Goal: Task Accomplishment & Management: Use online tool/utility

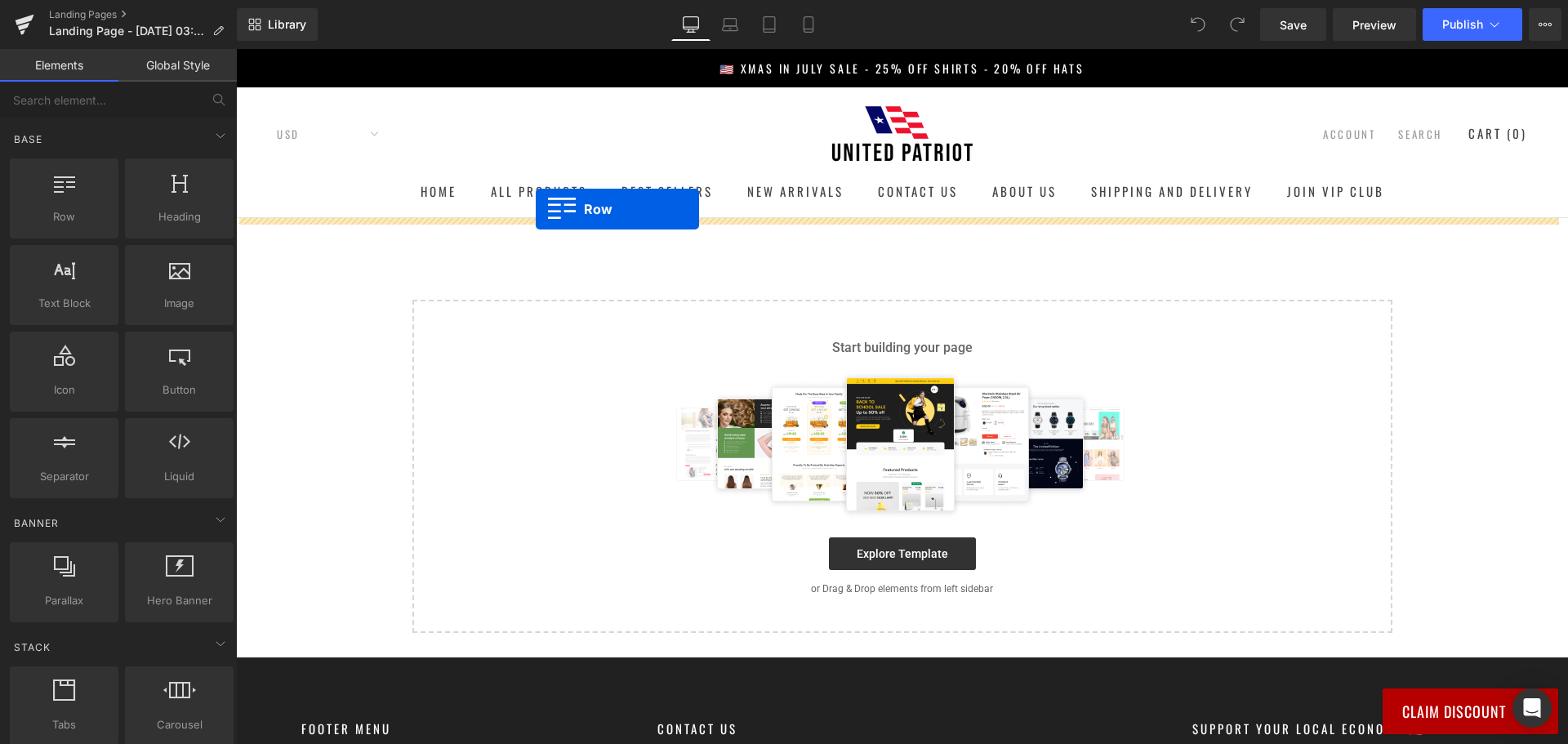
drag, startPoint x: 268, startPoint y: 208, endPoint x: 538, endPoint y: 210, distance: 270.0
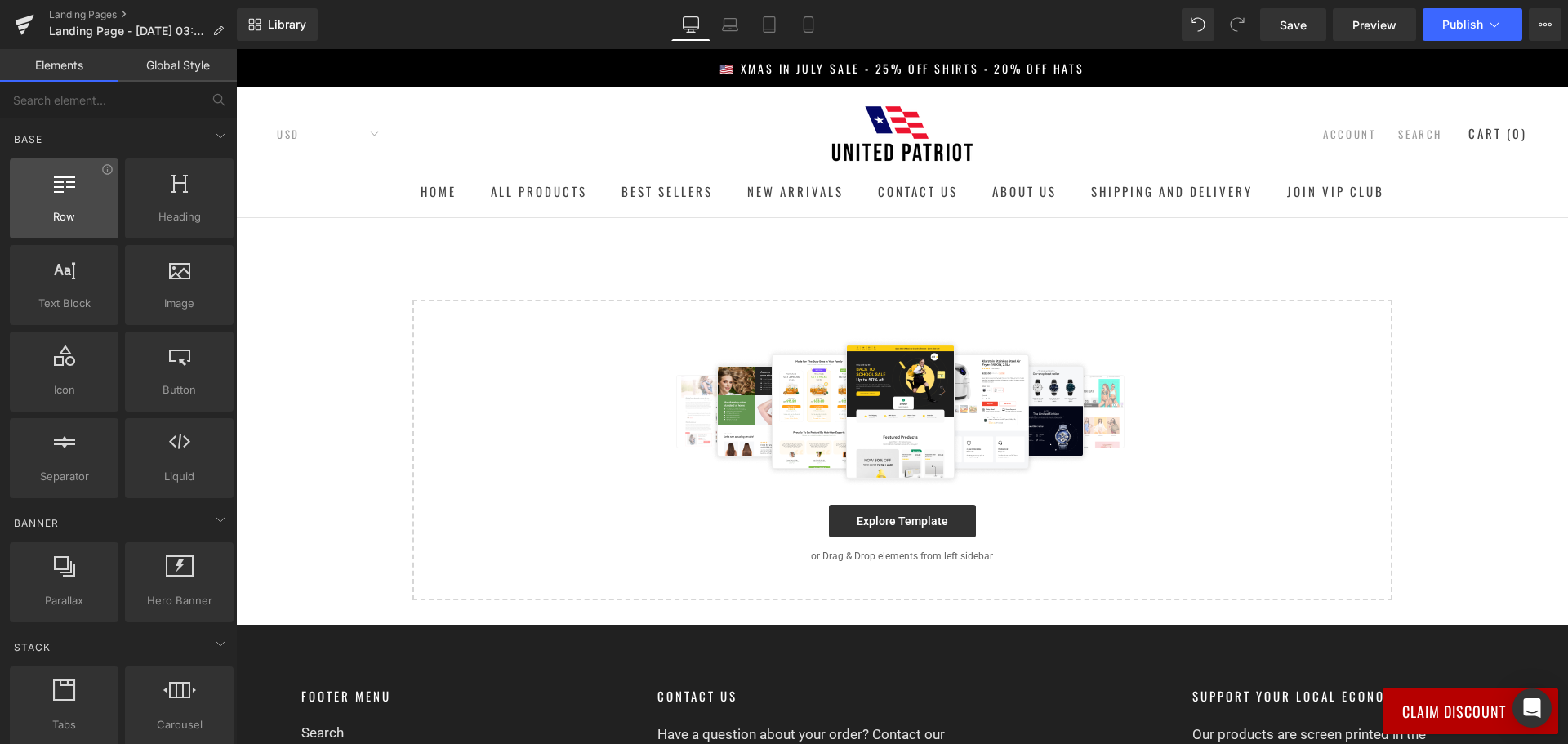
drag, startPoint x: 415, startPoint y: 192, endPoint x: 61, endPoint y: 190, distance: 354.0
click at [61, 190] on icon at bounding box center [64, 182] width 21 height 21
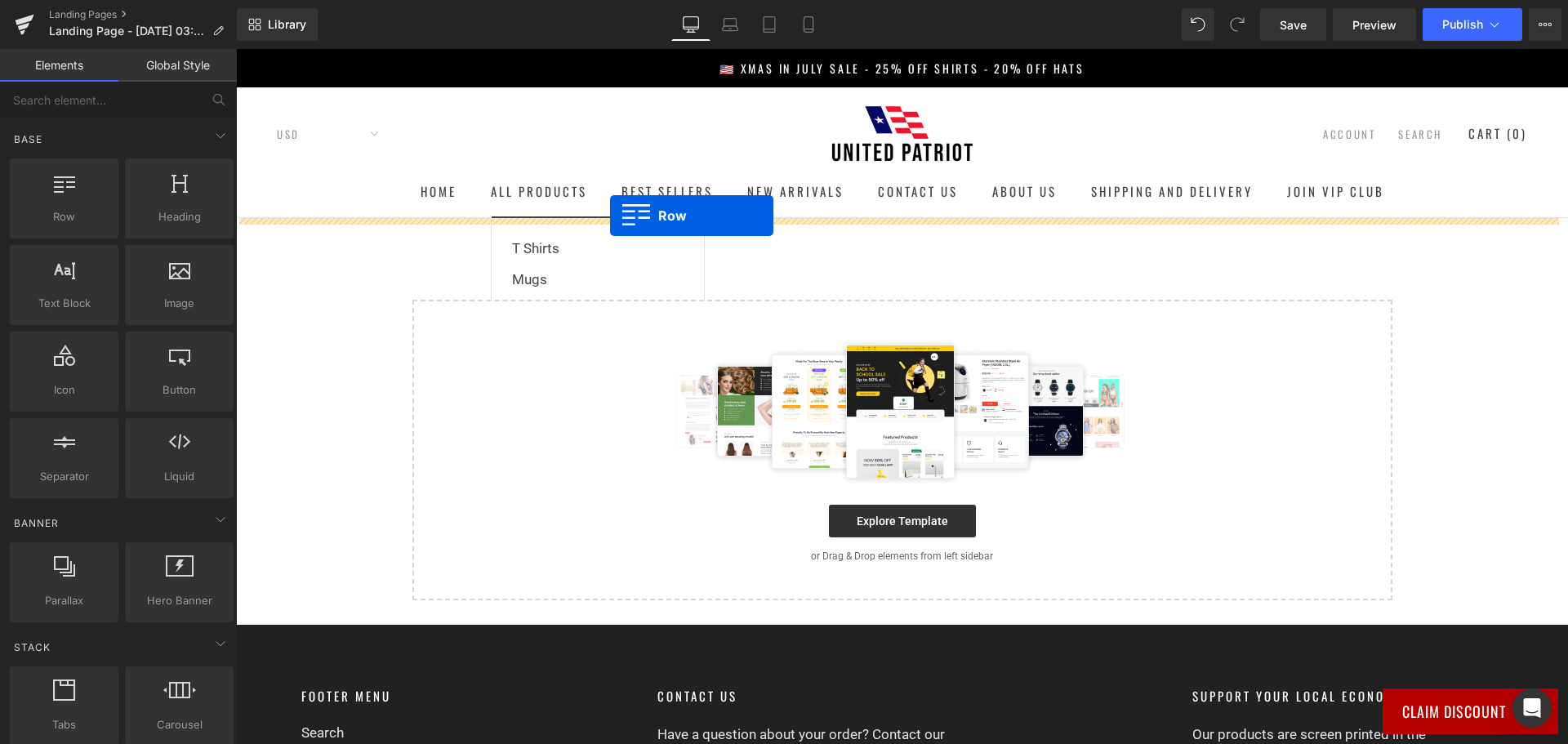
drag, startPoint x: 297, startPoint y: 240, endPoint x: 610, endPoint y: 216, distance: 313.9
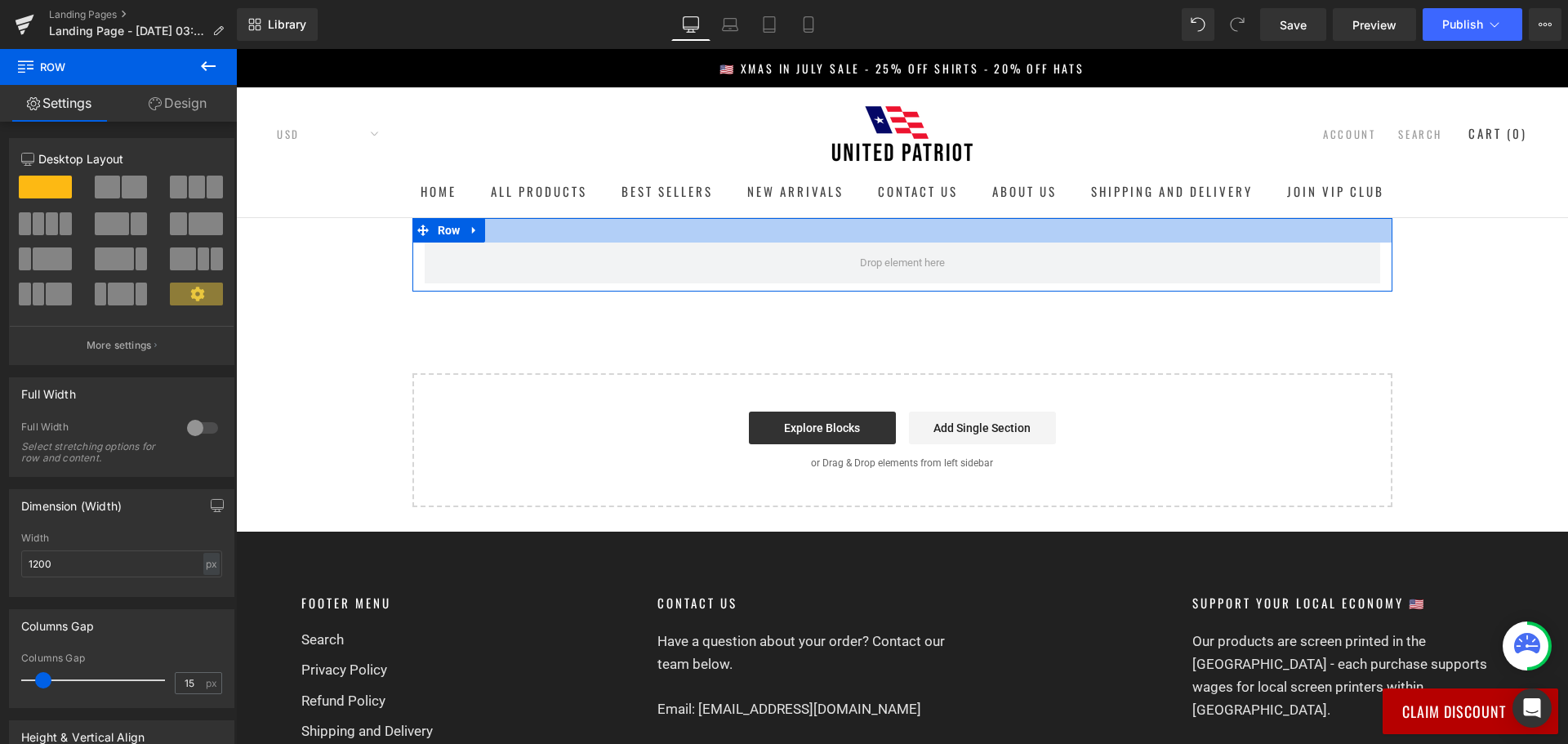
click at [611, 234] on div at bounding box center [902, 230] width 980 height 24
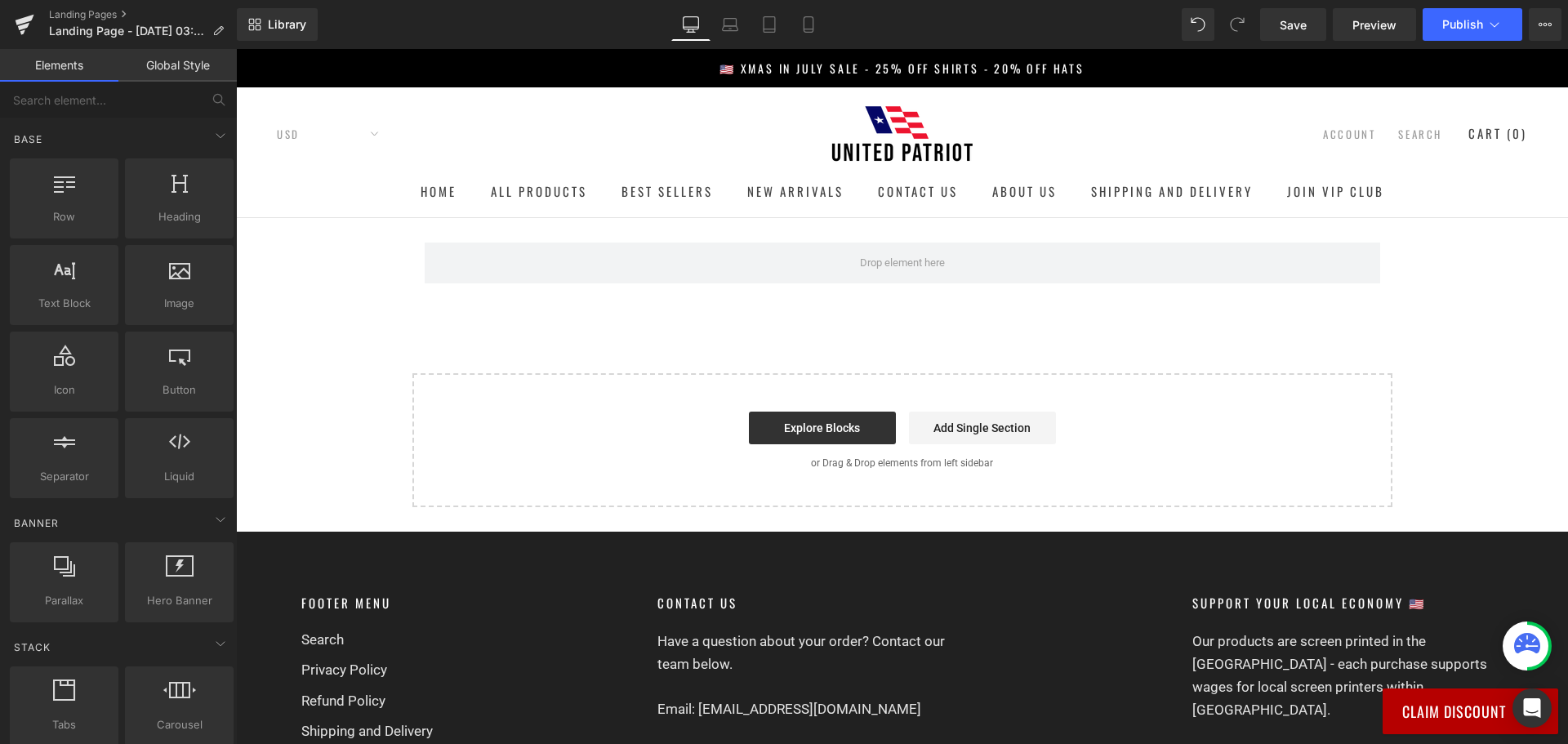
click at [350, 239] on div "Row Select your layout" at bounding box center [902, 362] width 1332 height 289
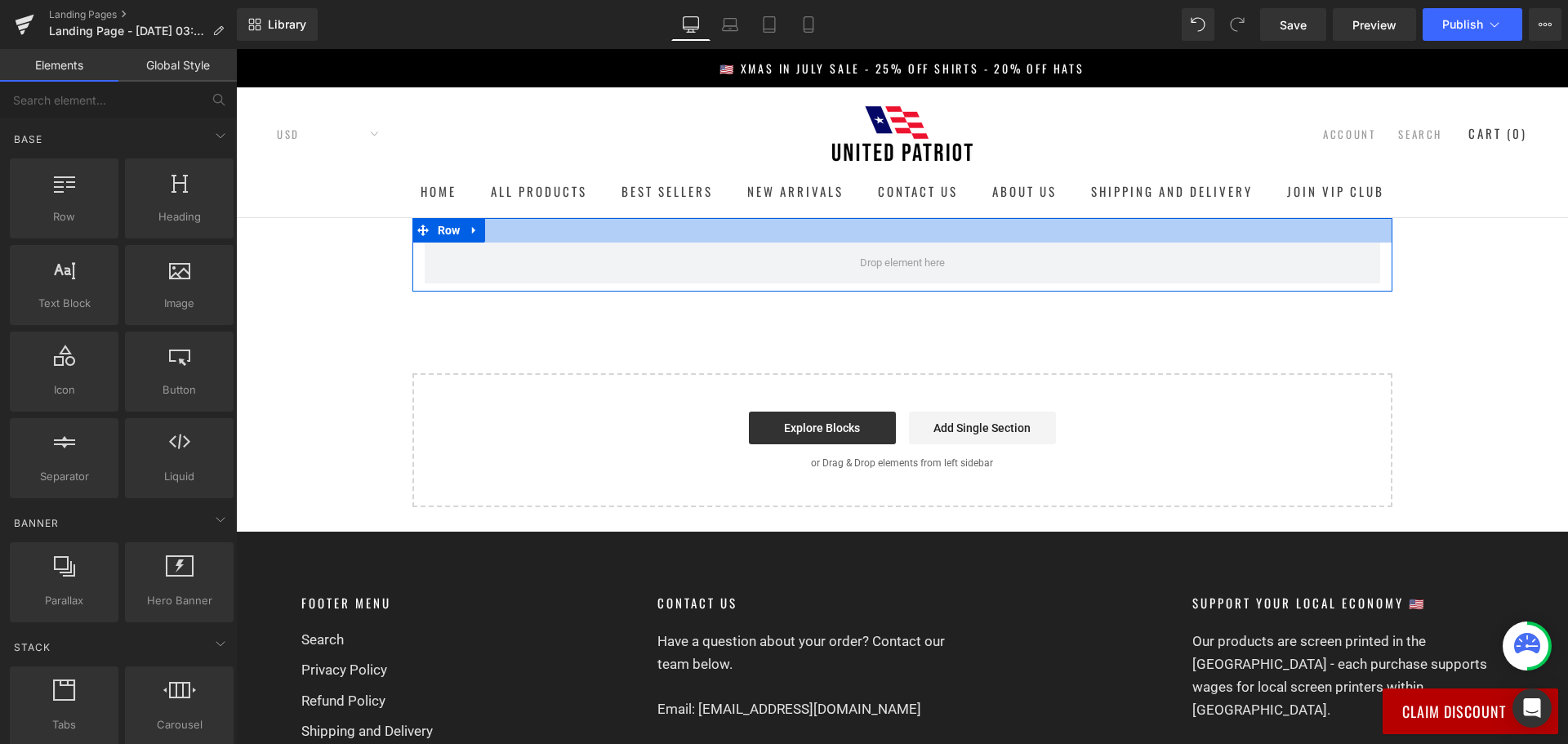
click at [525, 239] on div at bounding box center [902, 230] width 980 height 24
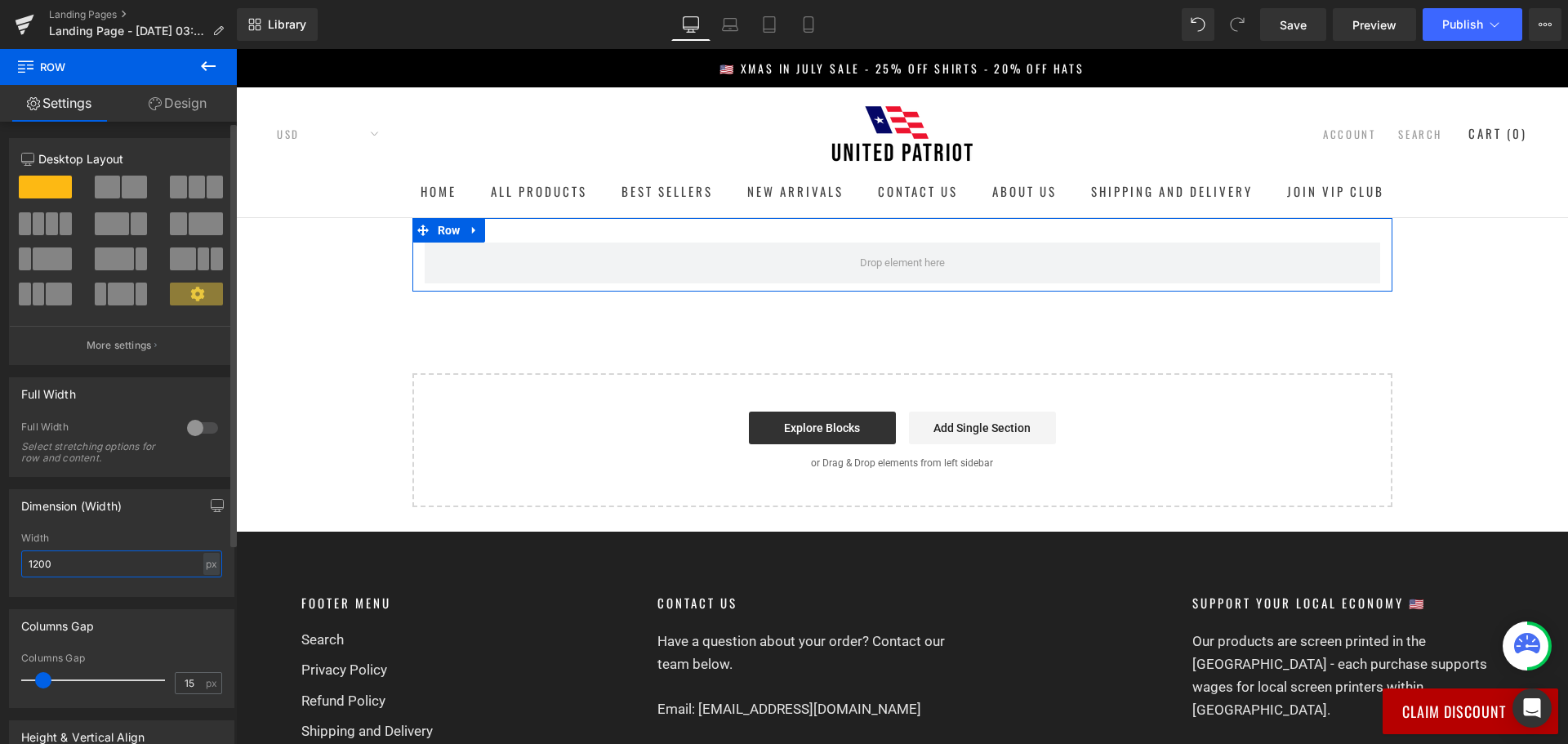
click at [193, 560] on input "1200" at bounding box center [122, 564] width 201 height 27
click at [203, 563] on div "px" at bounding box center [211, 563] width 16 height 22
click at [159, 556] on input "1200" at bounding box center [122, 564] width 201 height 27
click at [200, 424] on div at bounding box center [203, 427] width 39 height 26
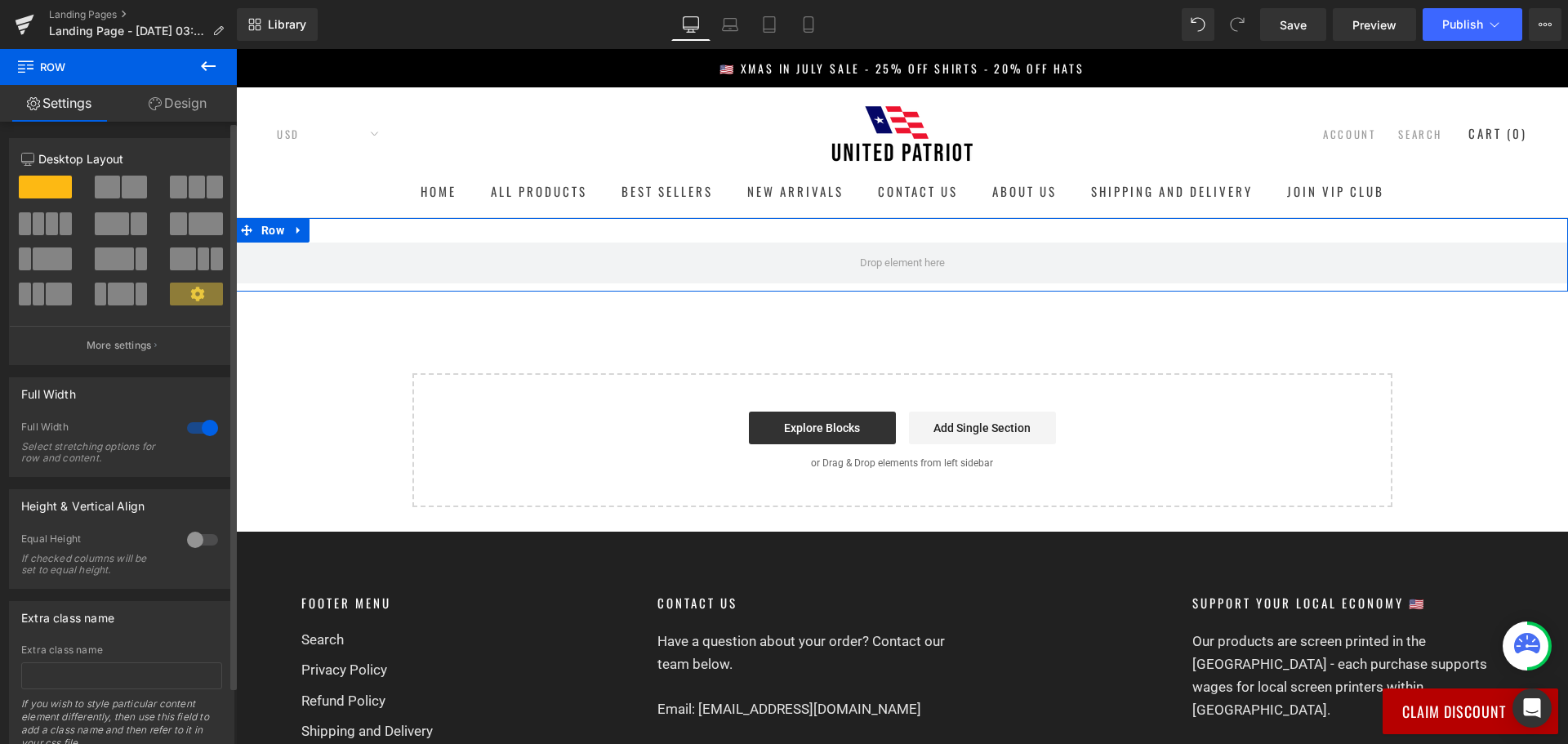
click at [183, 426] on div at bounding box center [203, 427] width 39 height 26
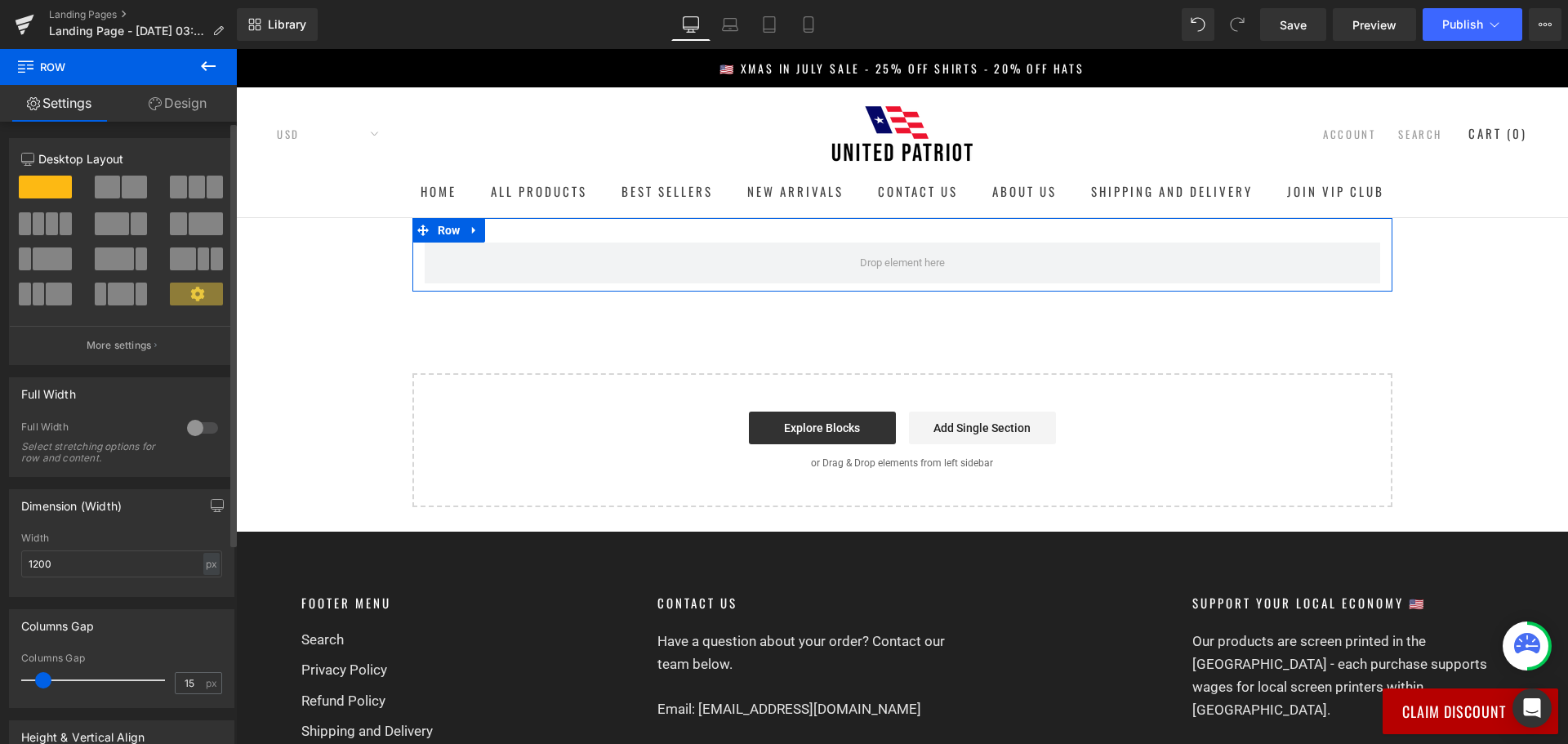
click at [199, 425] on div at bounding box center [203, 427] width 39 height 26
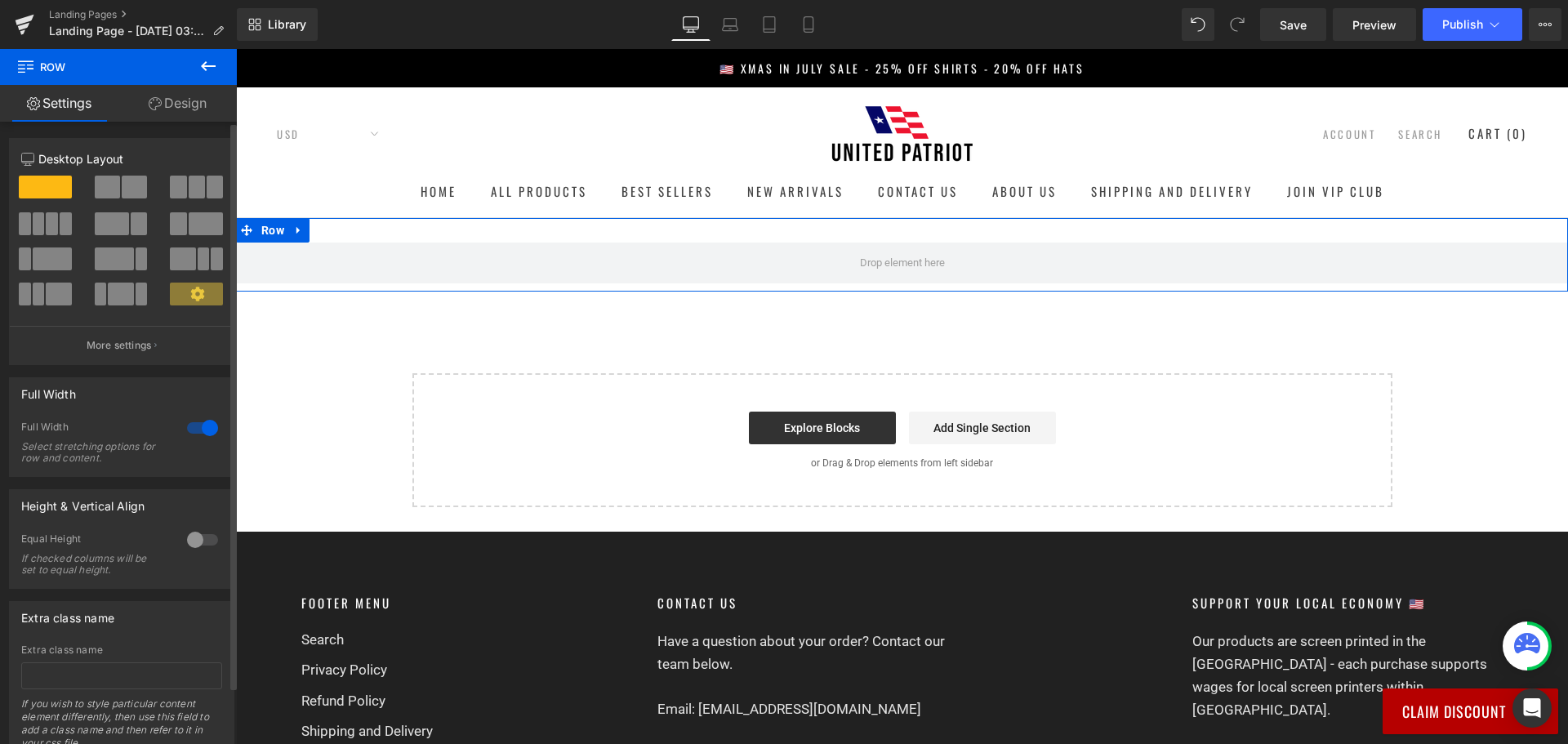
click at [193, 428] on div at bounding box center [203, 427] width 39 height 26
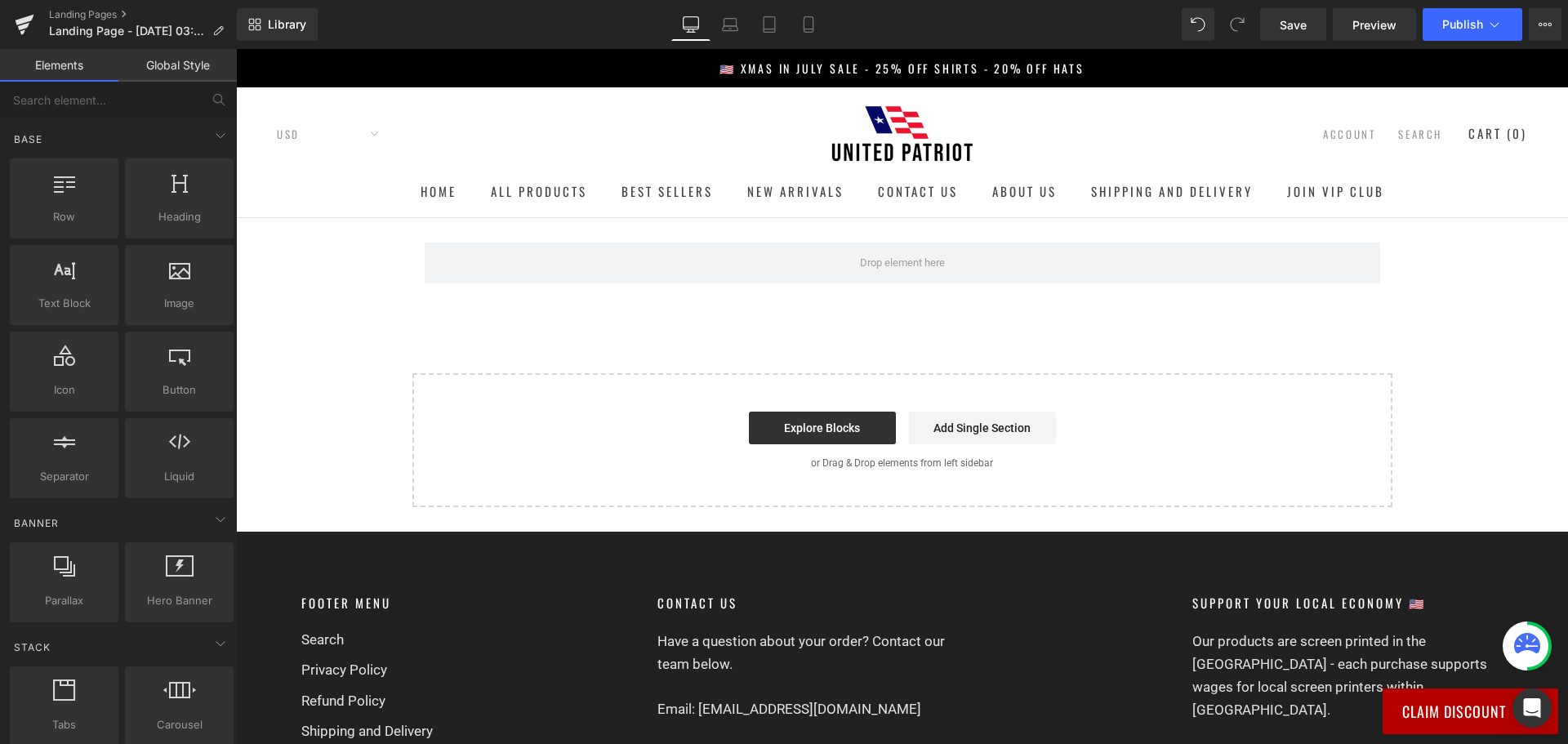
click at [382, 268] on div "Row Select your layout" at bounding box center [902, 362] width 1332 height 289
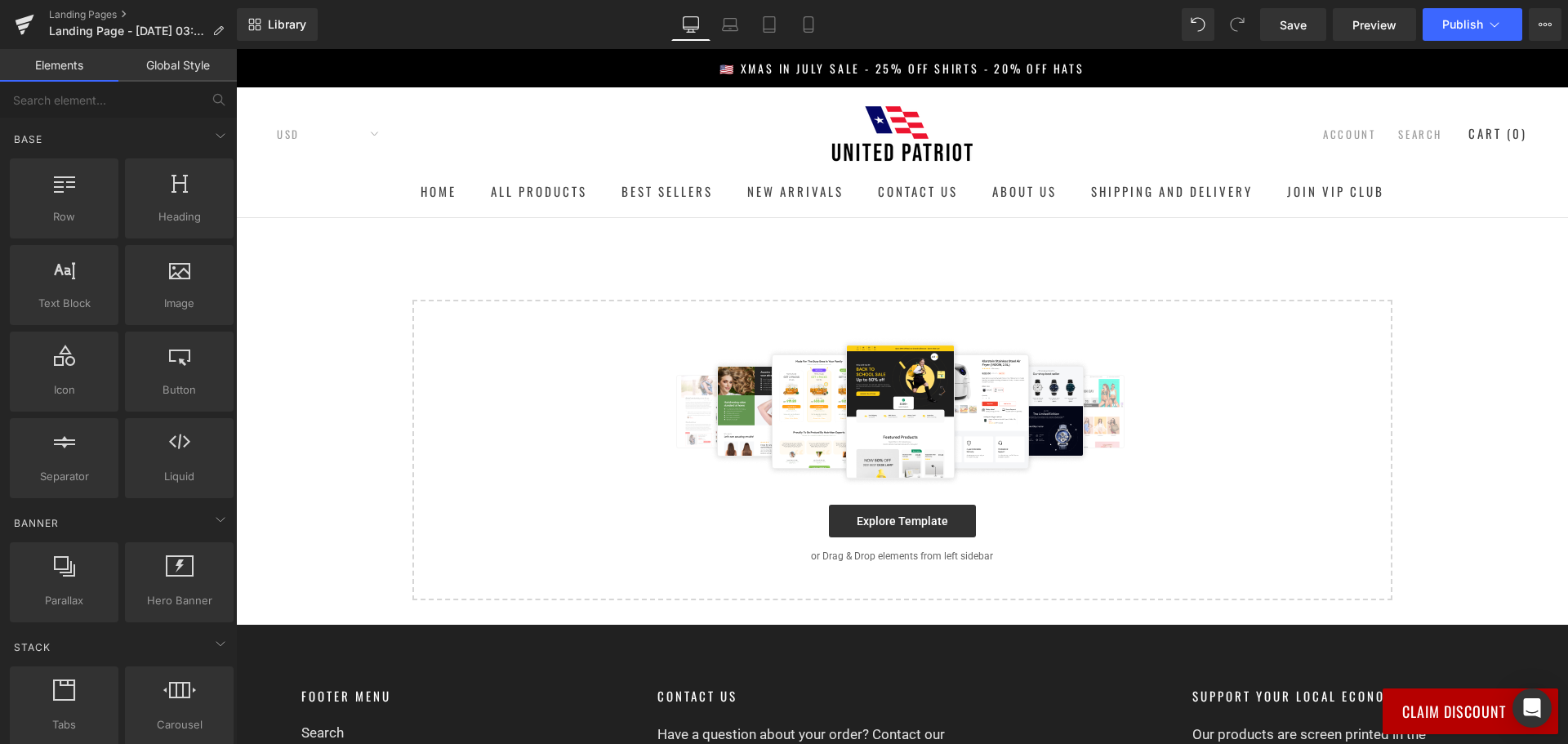
drag, startPoint x: 1309, startPoint y: 403, endPoint x: 639, endPoint y: 252, distance: 686.8
click at [639, 252] on div "Select your layout" at bounding box center [902, 409] width 1332 height 382
click at [105, 106] on input "text" at bounding box center [100, 99] width 201 height 36
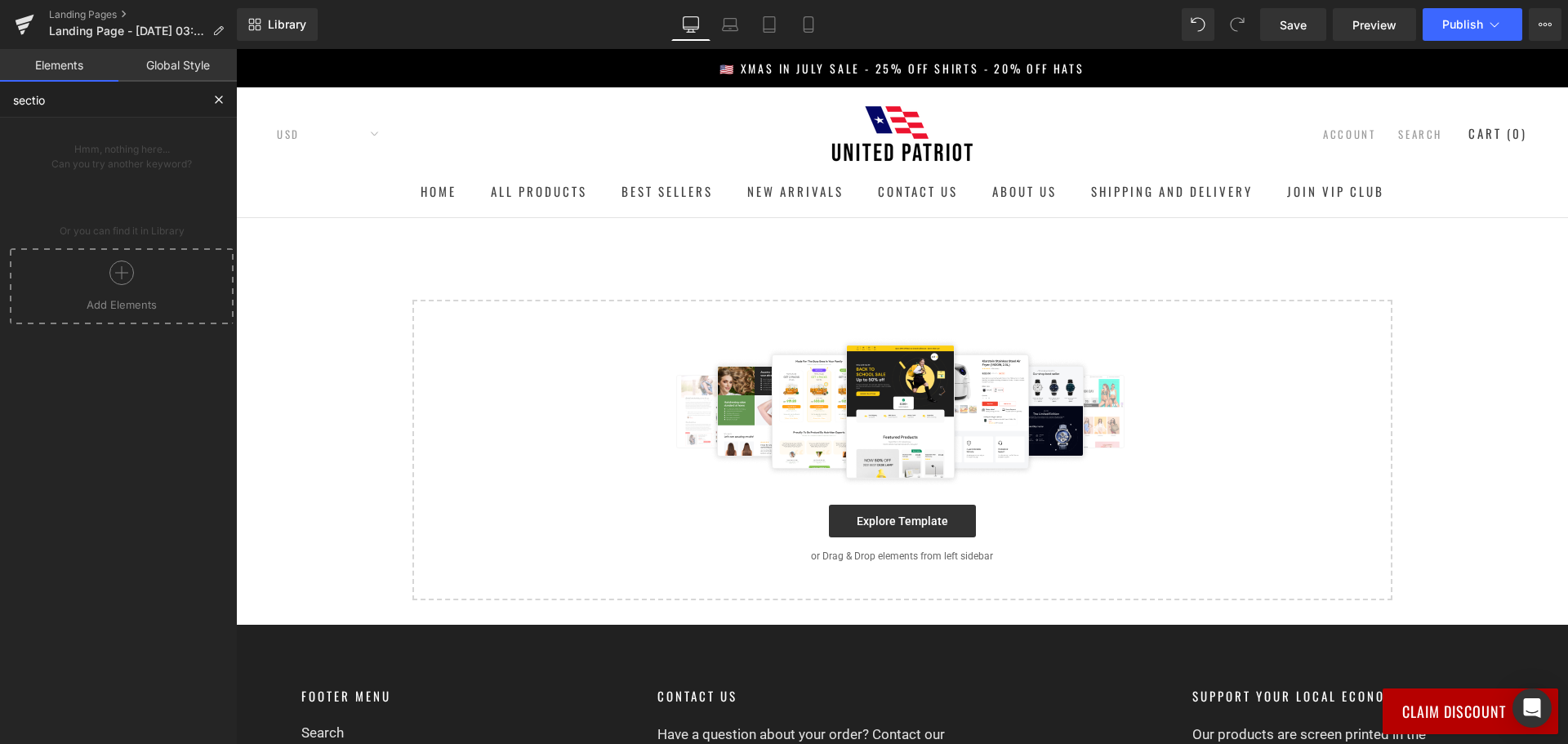
click at [109, 275] on icon at bounding box center [121, 272] width 24 height 24
type input "sectio"
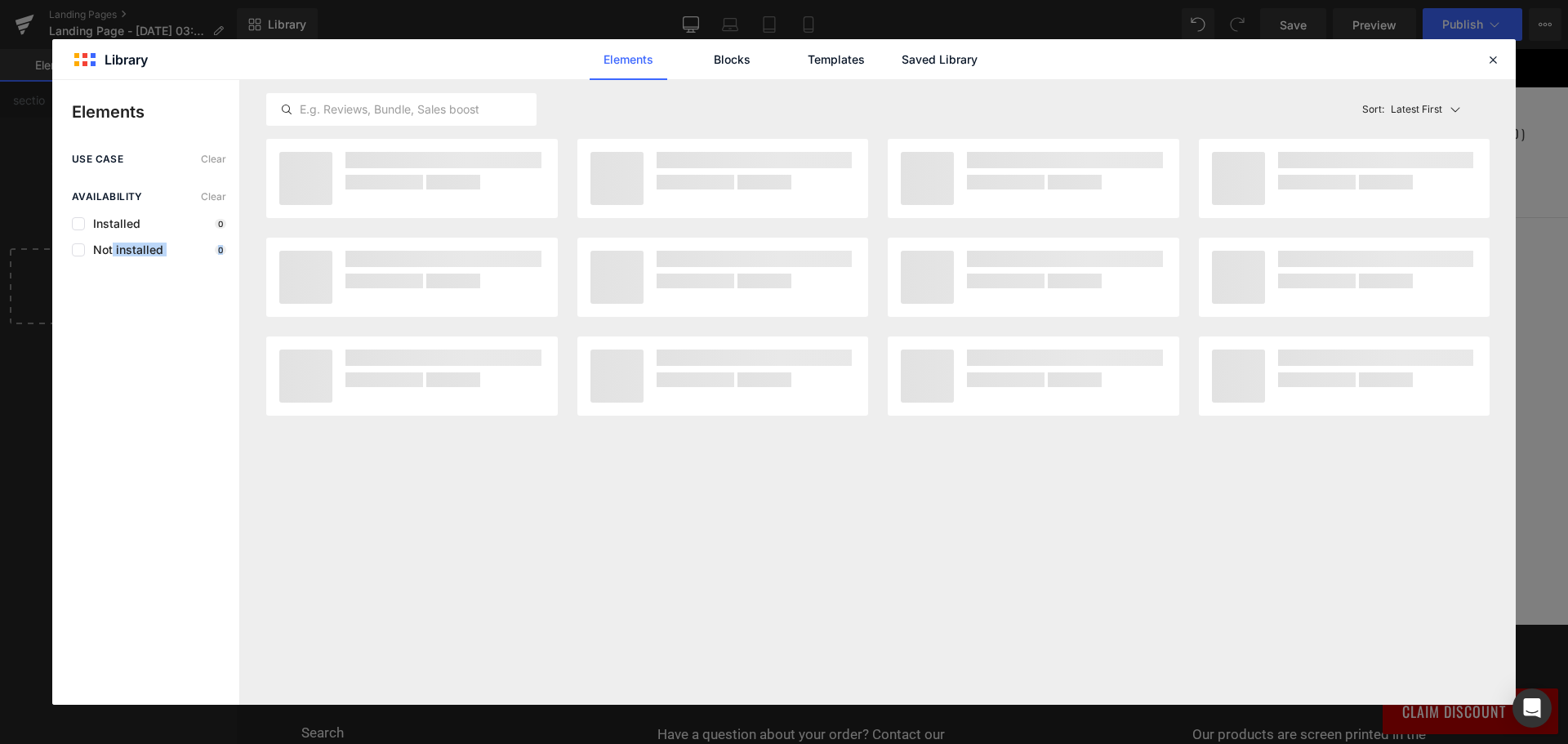
click at [285, 261] on div "Elements use case Clear Availability Clear Installed 0 Not installed 0 Latest F…" at bounding box center [783, 393] width 1463 height 625
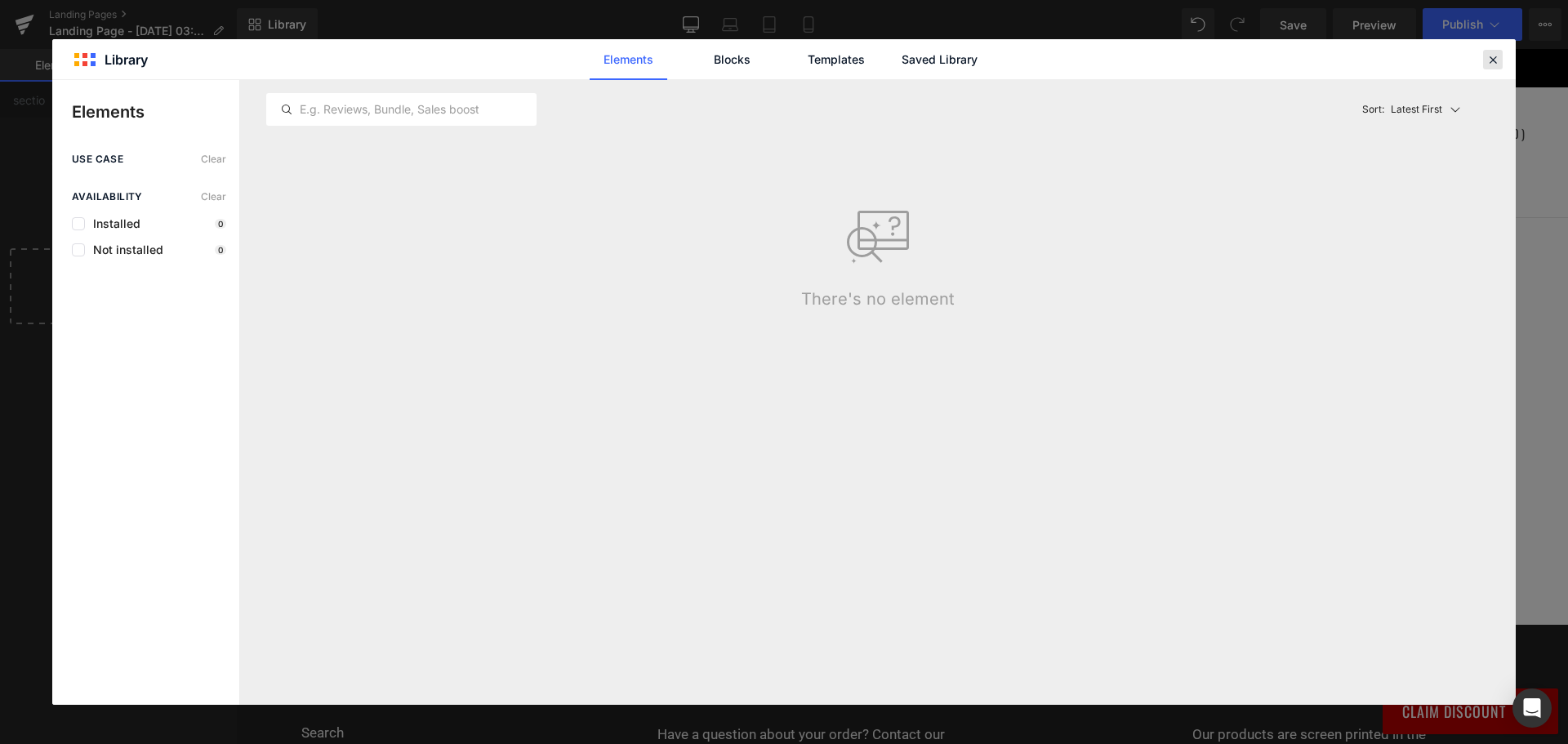
click at [1488, 61] on icon at bounding box center [1492, 59] width 14 height 14
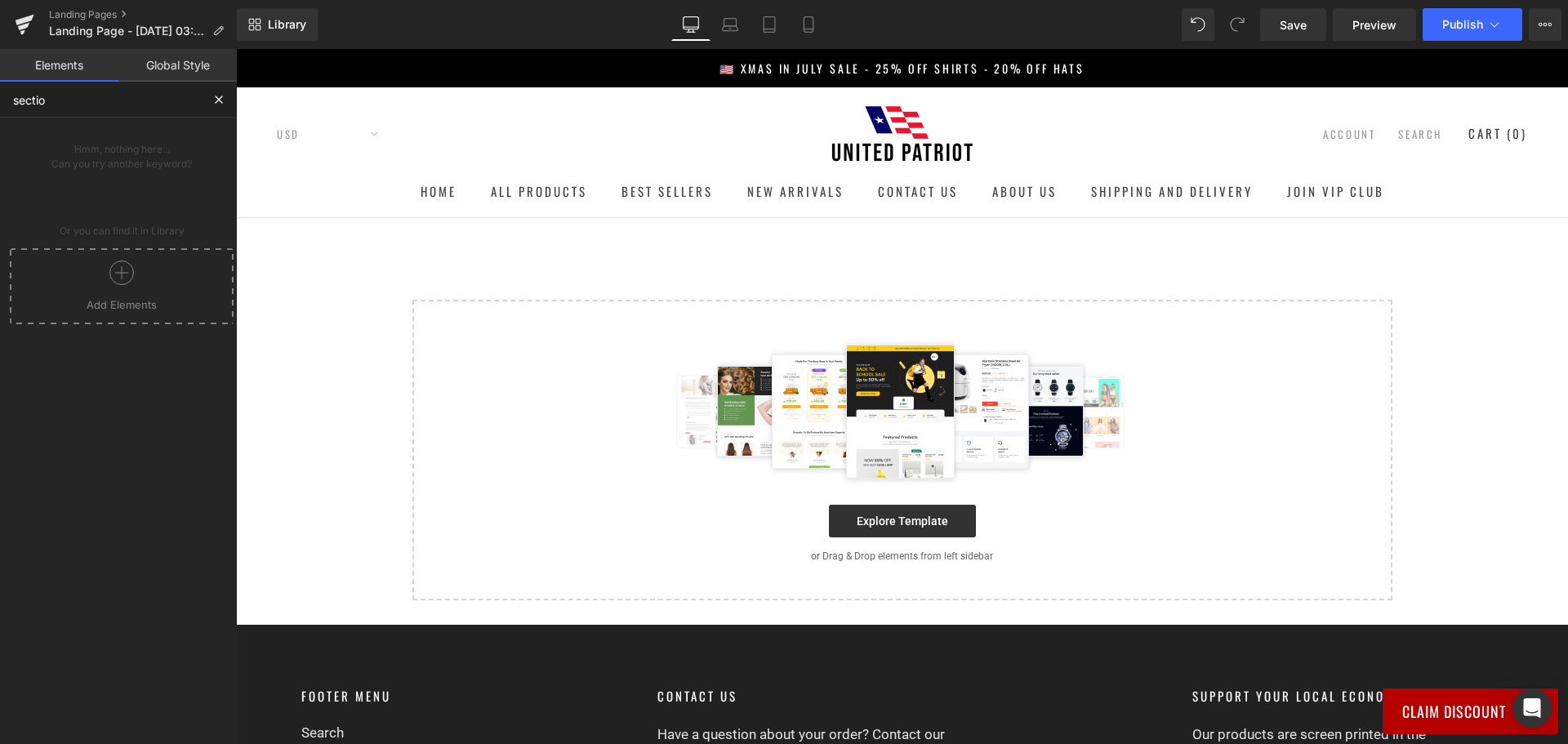
click at [68, 82] on input "sectio" at bounding box center [100, 99] width 201 height 36
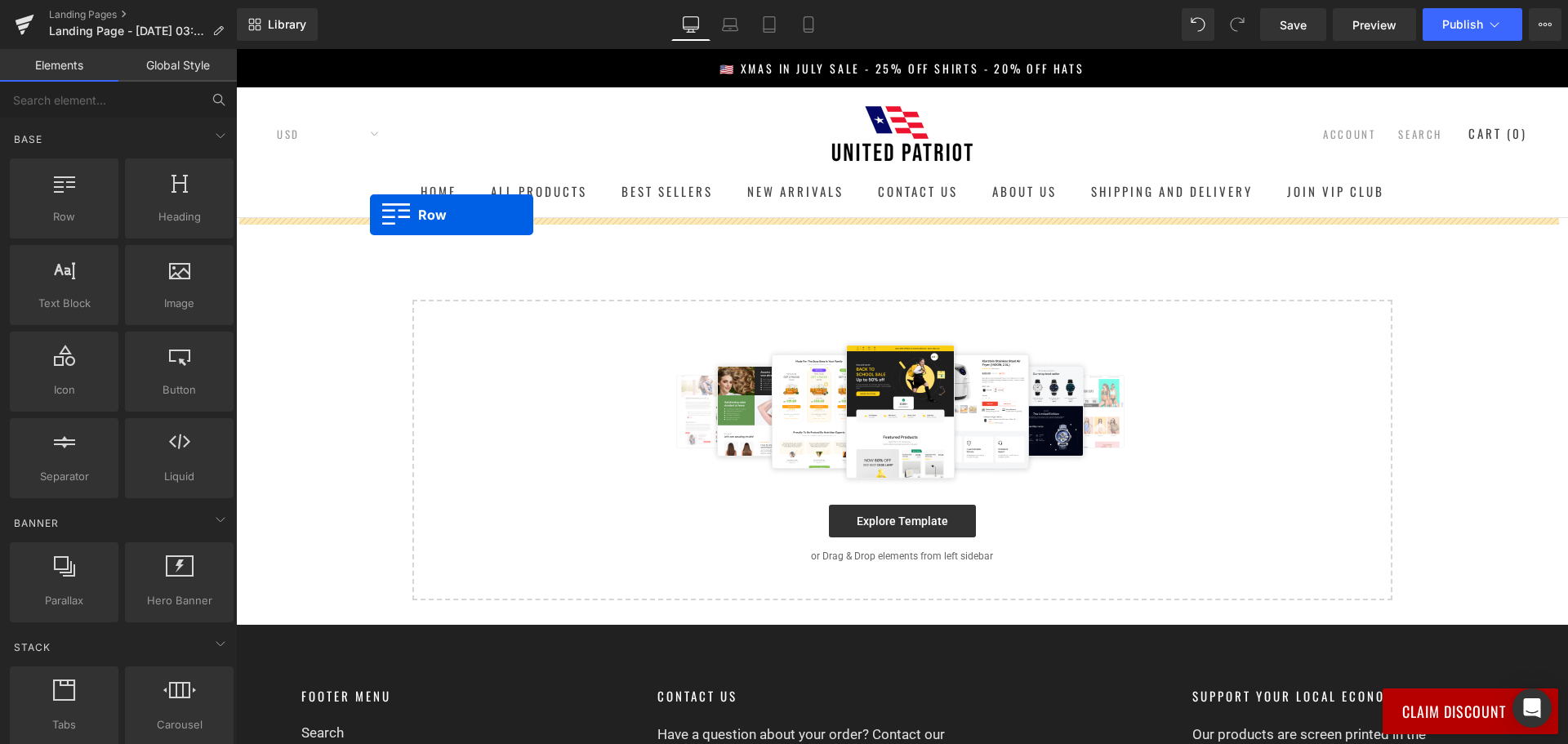
drag, startPoint x: 295, startPoint y: 264, endPoint x: 370, endPoint y: 215, distance: 89.6
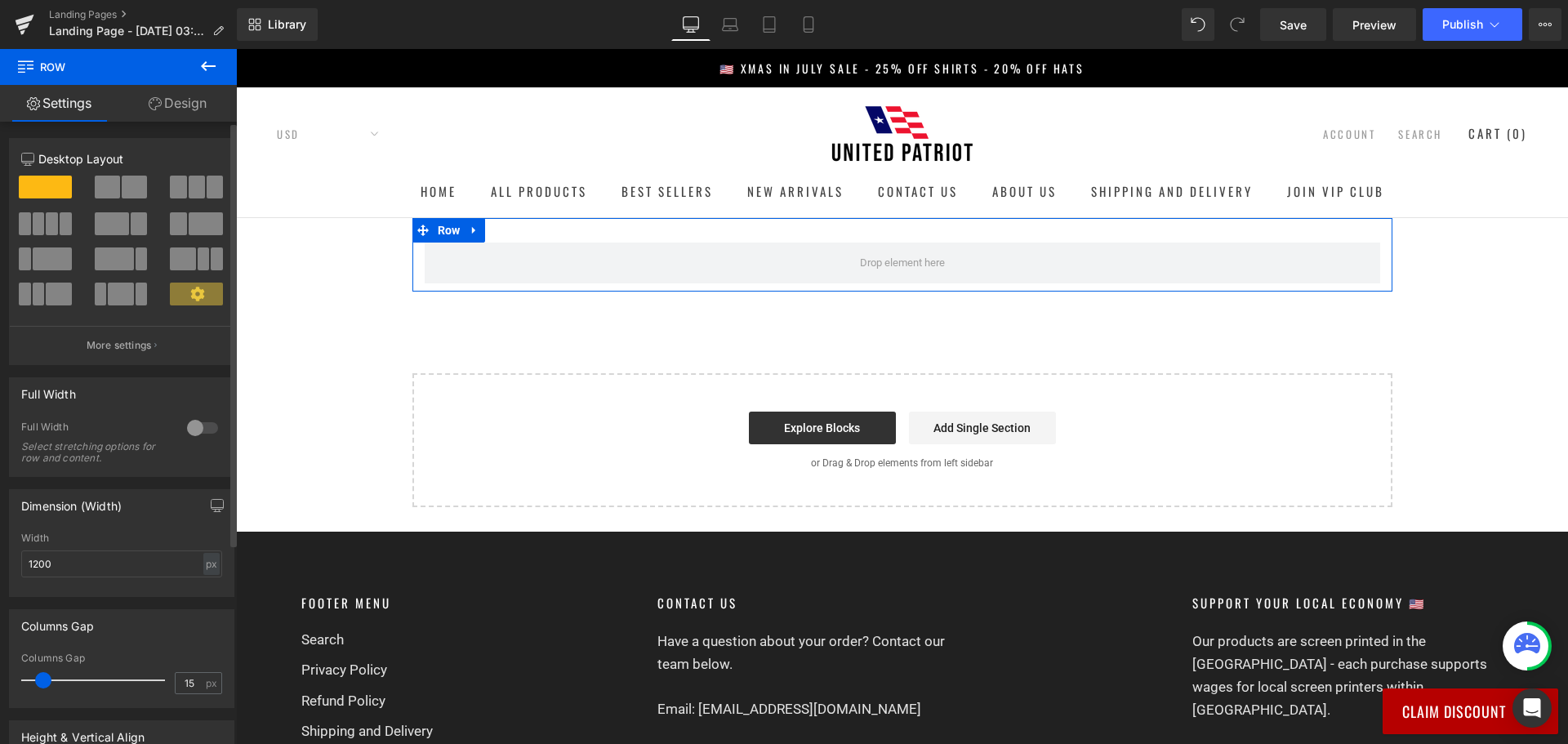
click at [191, 189] on span at bounding box center [197, 187] width 16 height 23
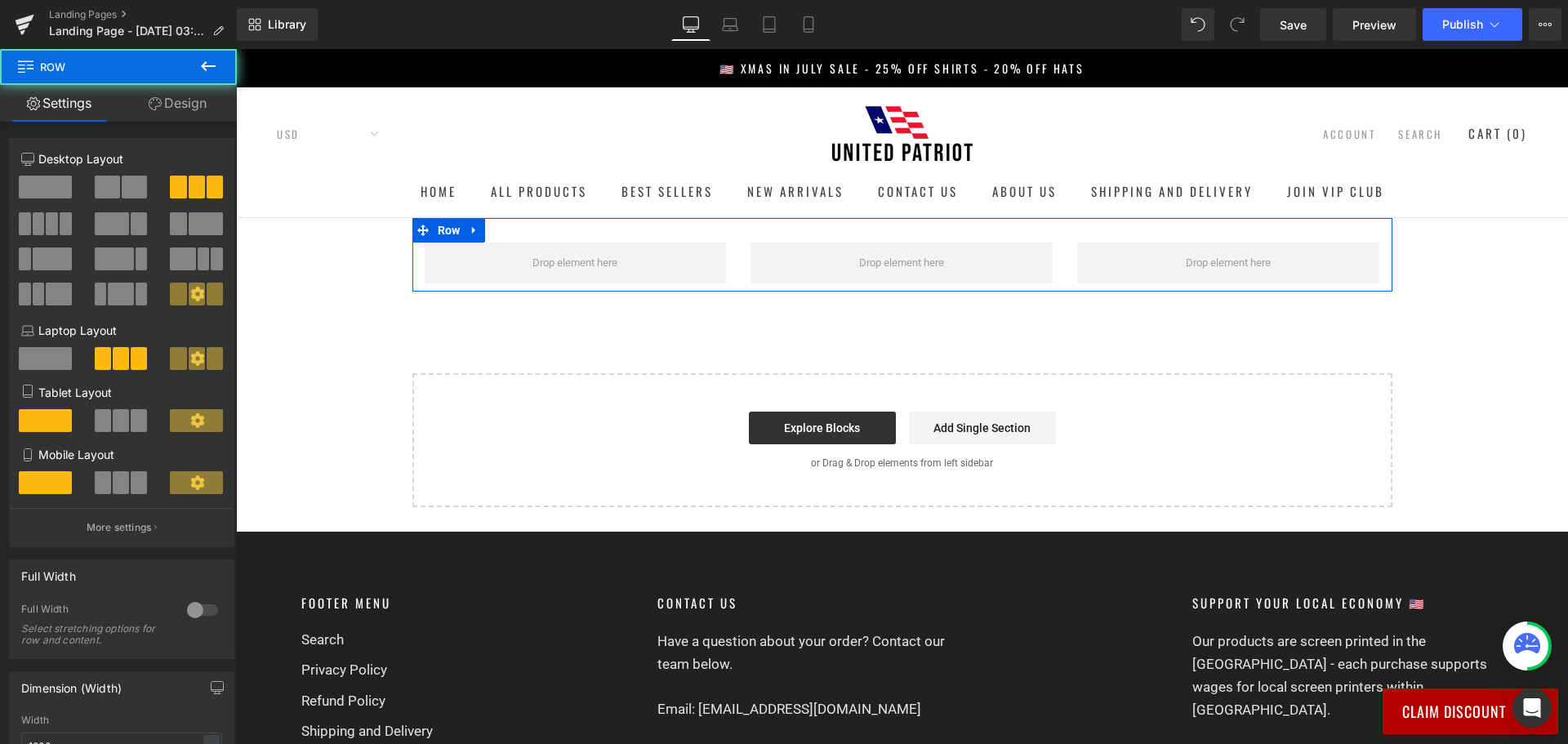
click at [412, 284] on div "Row" at bounding box center [902, 255] width 980 height 73
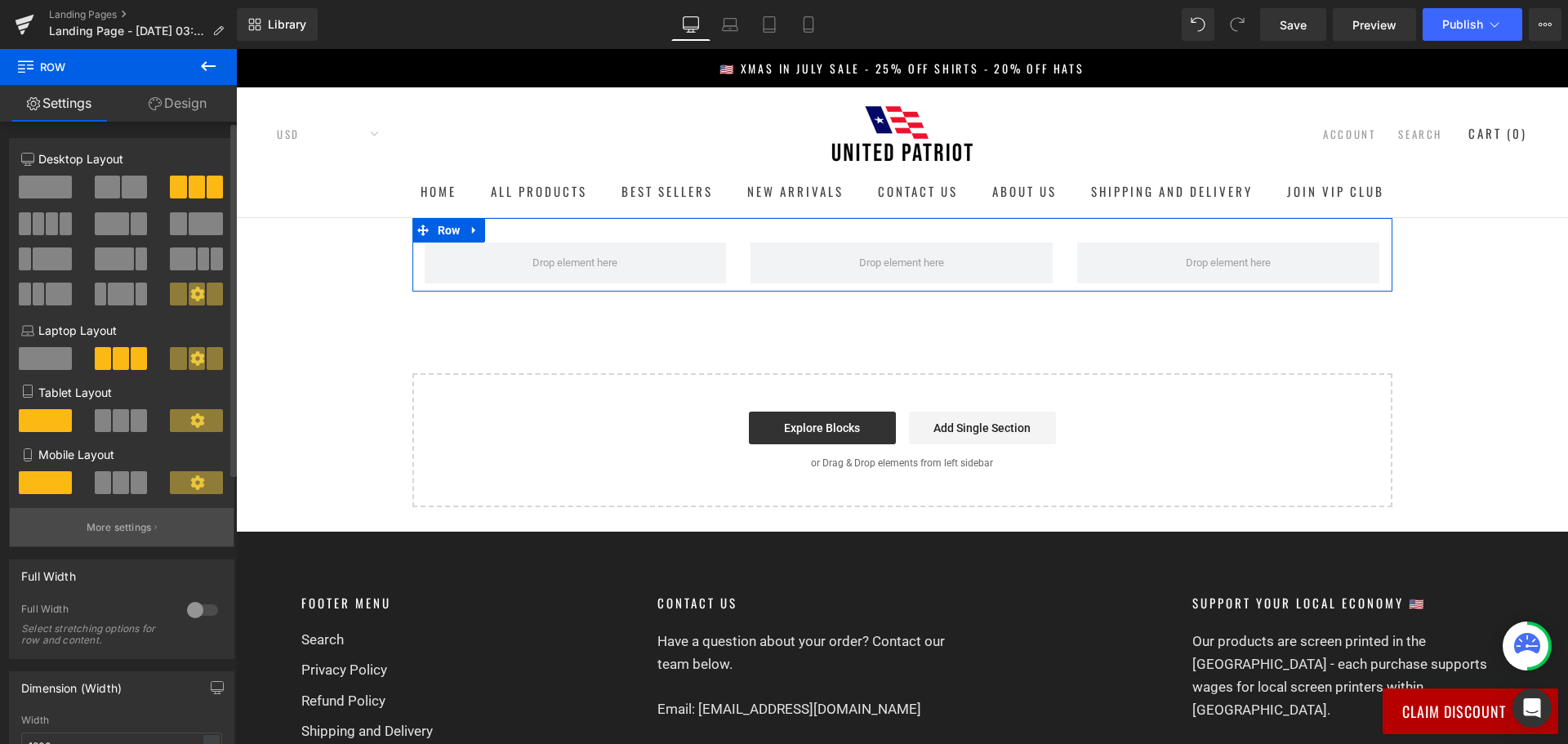
scroll to position [326, 0]
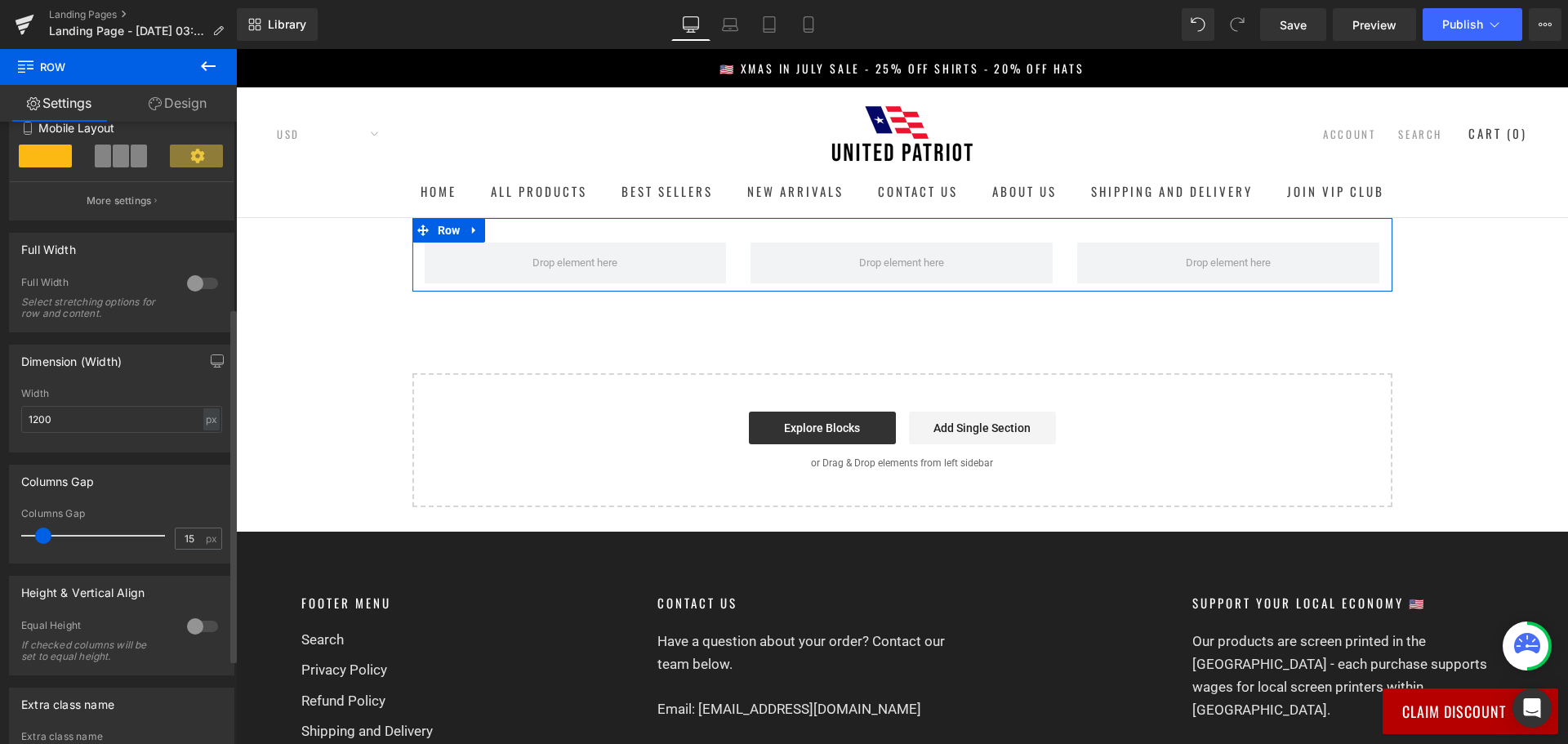
click at [200, 280] on div at bounding box center [203, 283] width 39 height 26
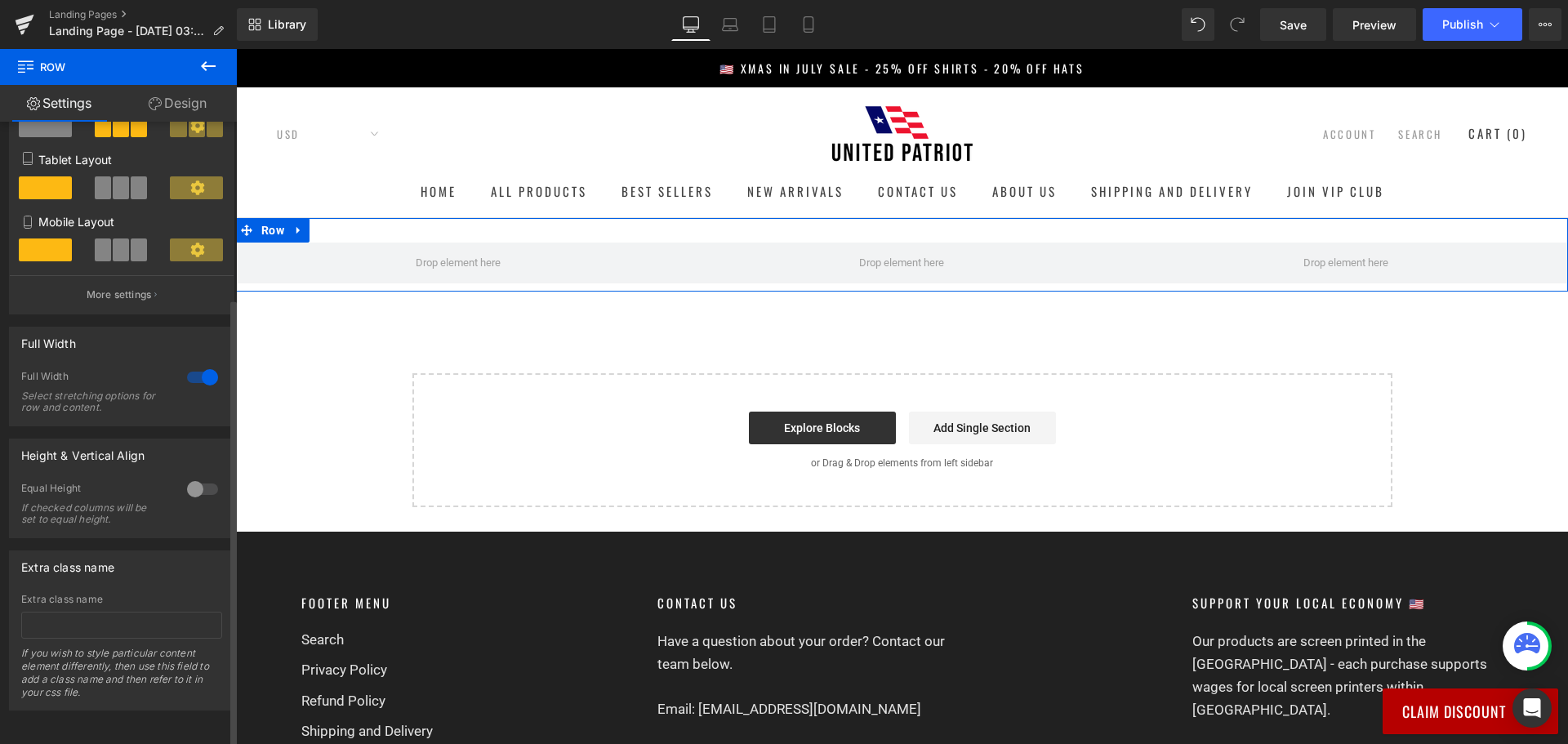
scroll to position [0, 0]
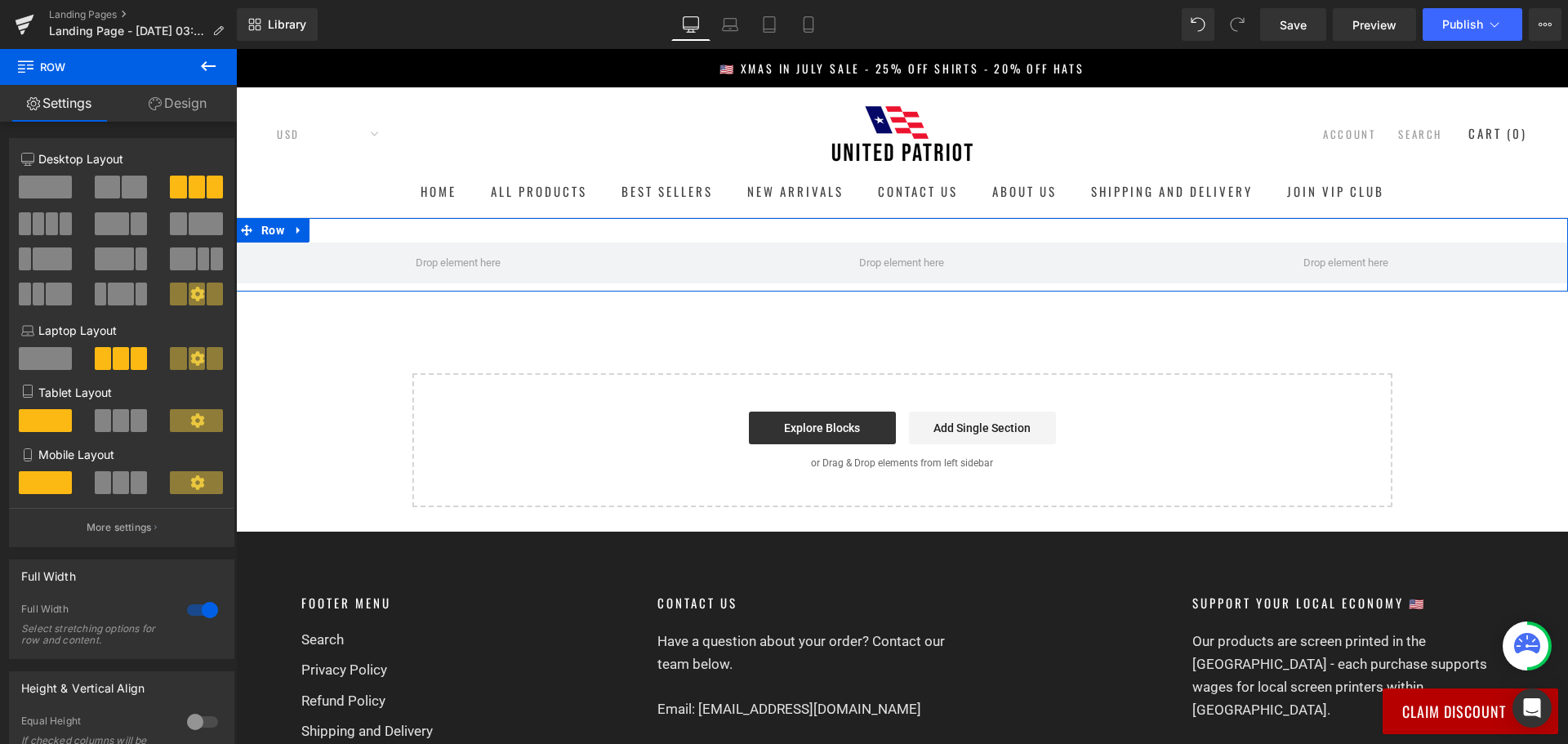
click at [157, 93] on link "Design" at bounding box center [177, 103] width 118 height 37
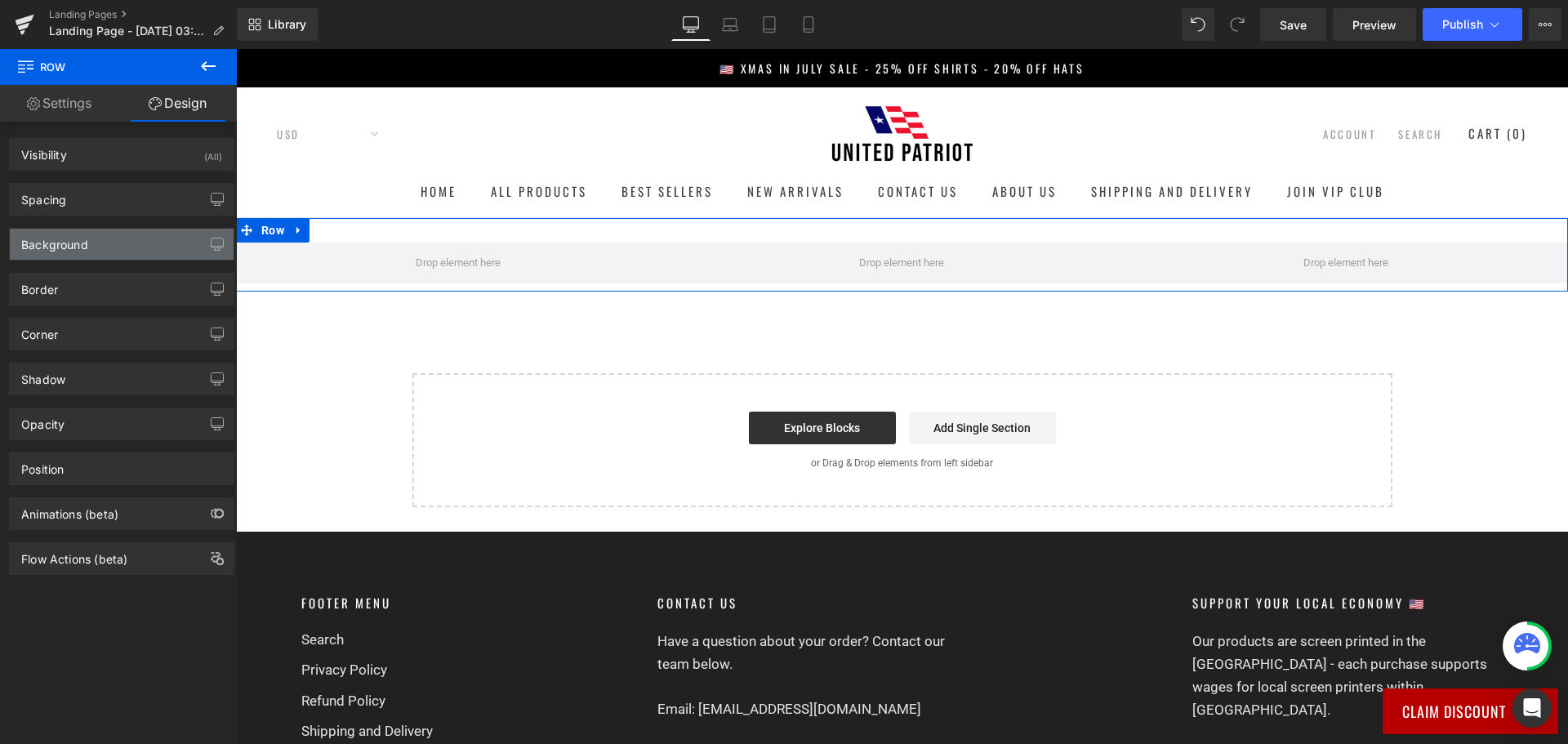
click at [190, 241] on div "Background" at bounding box center [122, 244] width 223 height 31
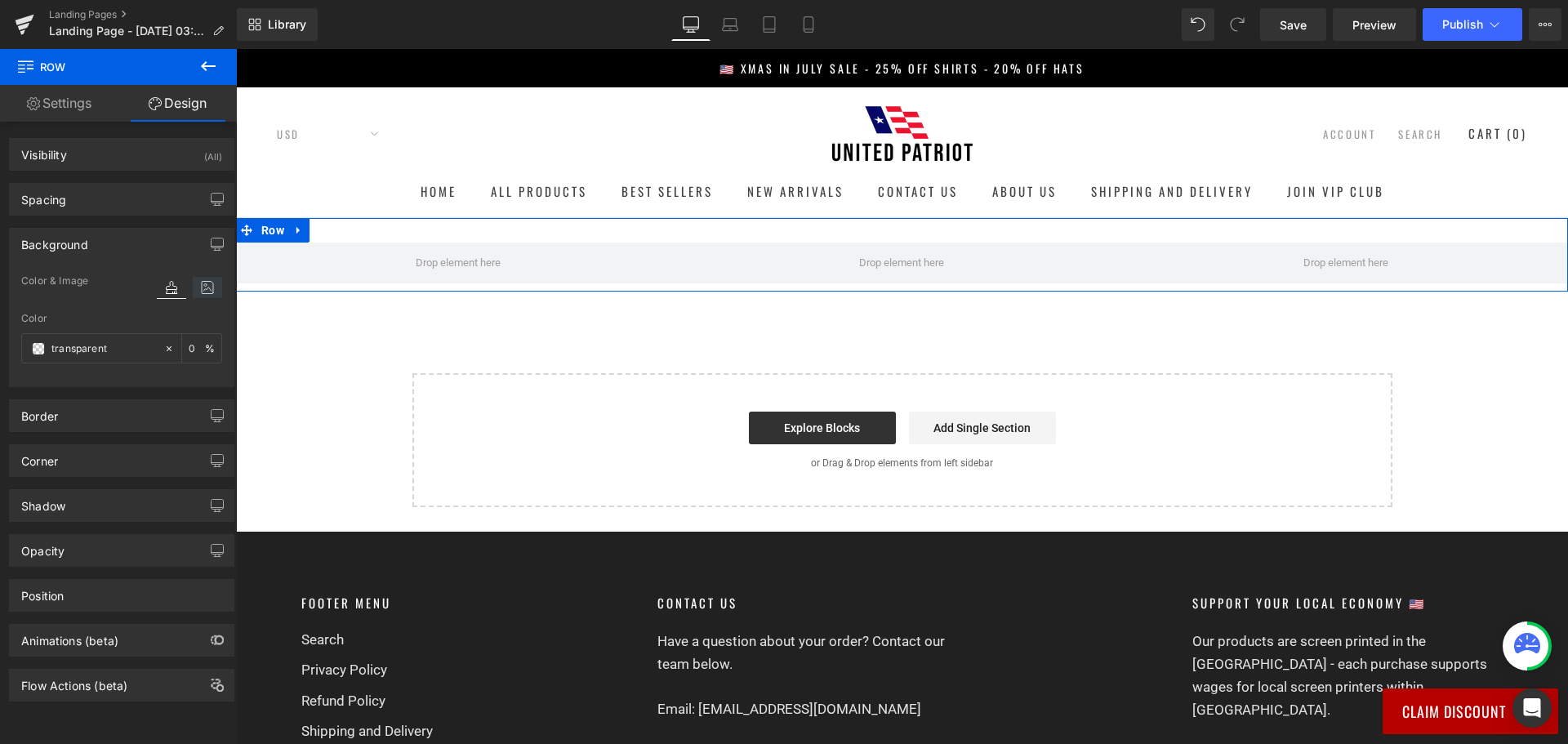
click at [193, 289] on icon at bounding box center [207, 288] width 30 height 21
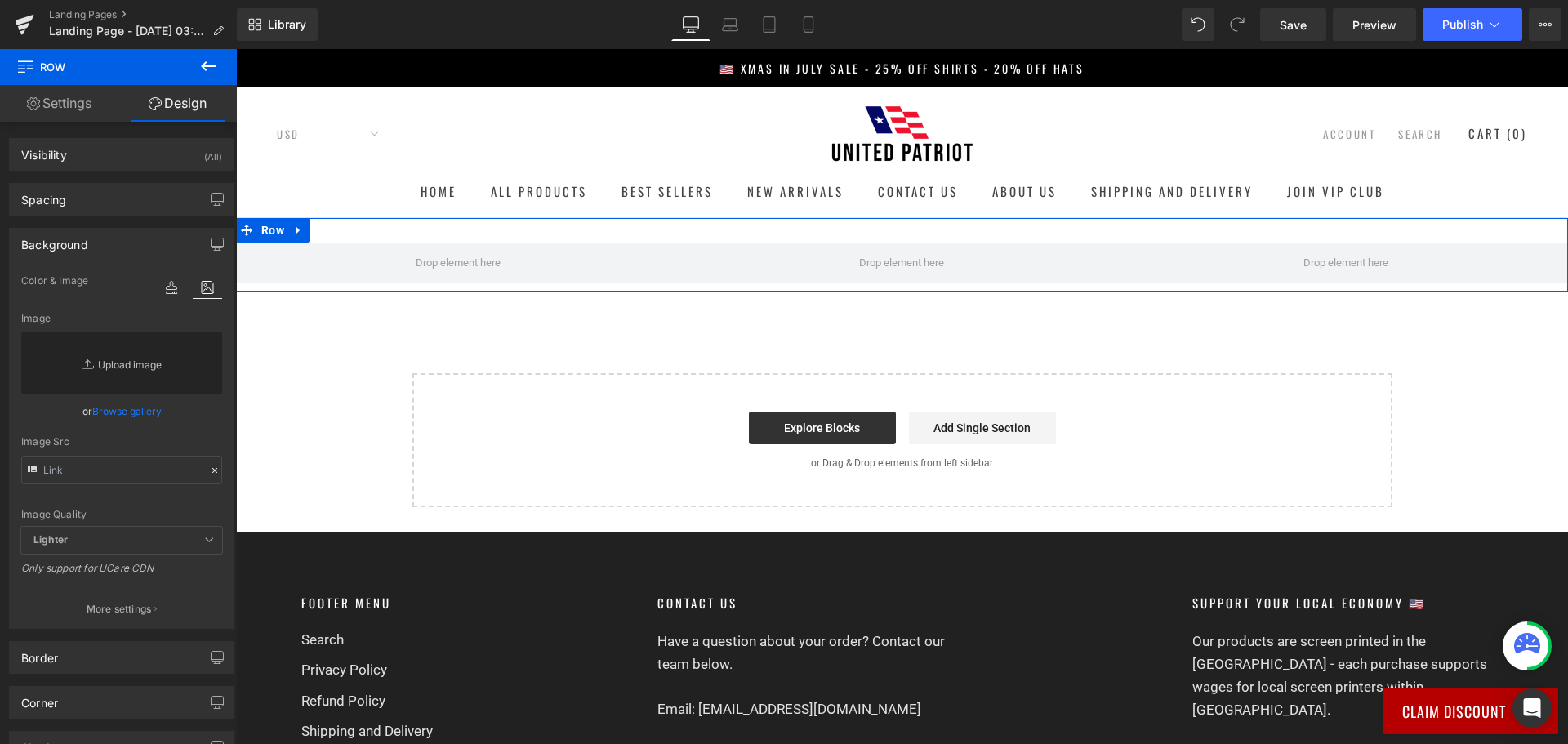
click at [152, 352] on link "Replace Image" at bounding box center [122, 363] width 201 height 62
click at [164, 356] on link "Replace Image" at bounding box center [122, 363] width 201 height 62
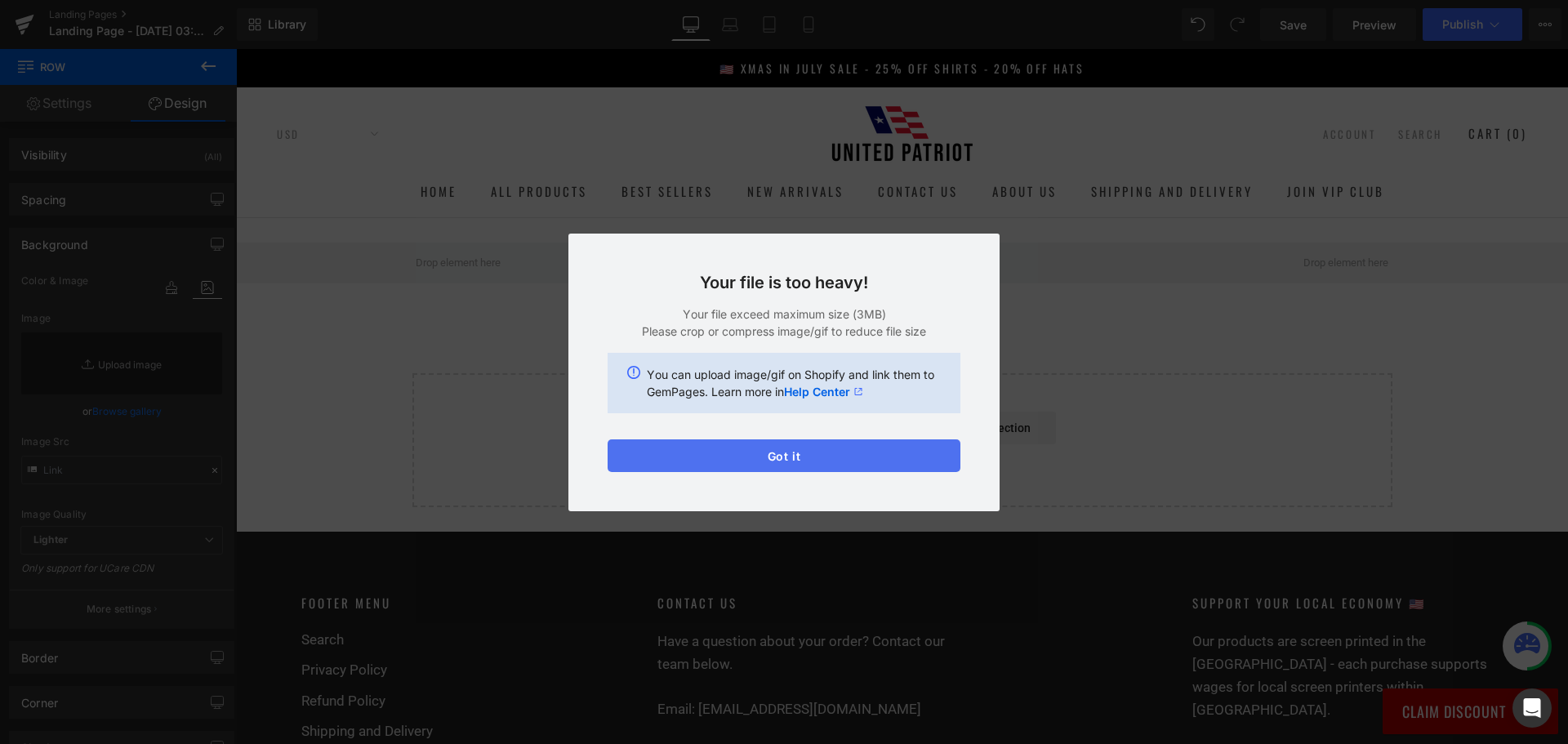
click at [804, 448] on button "Got it" at bounding box center [784, 455] width 353 height 33
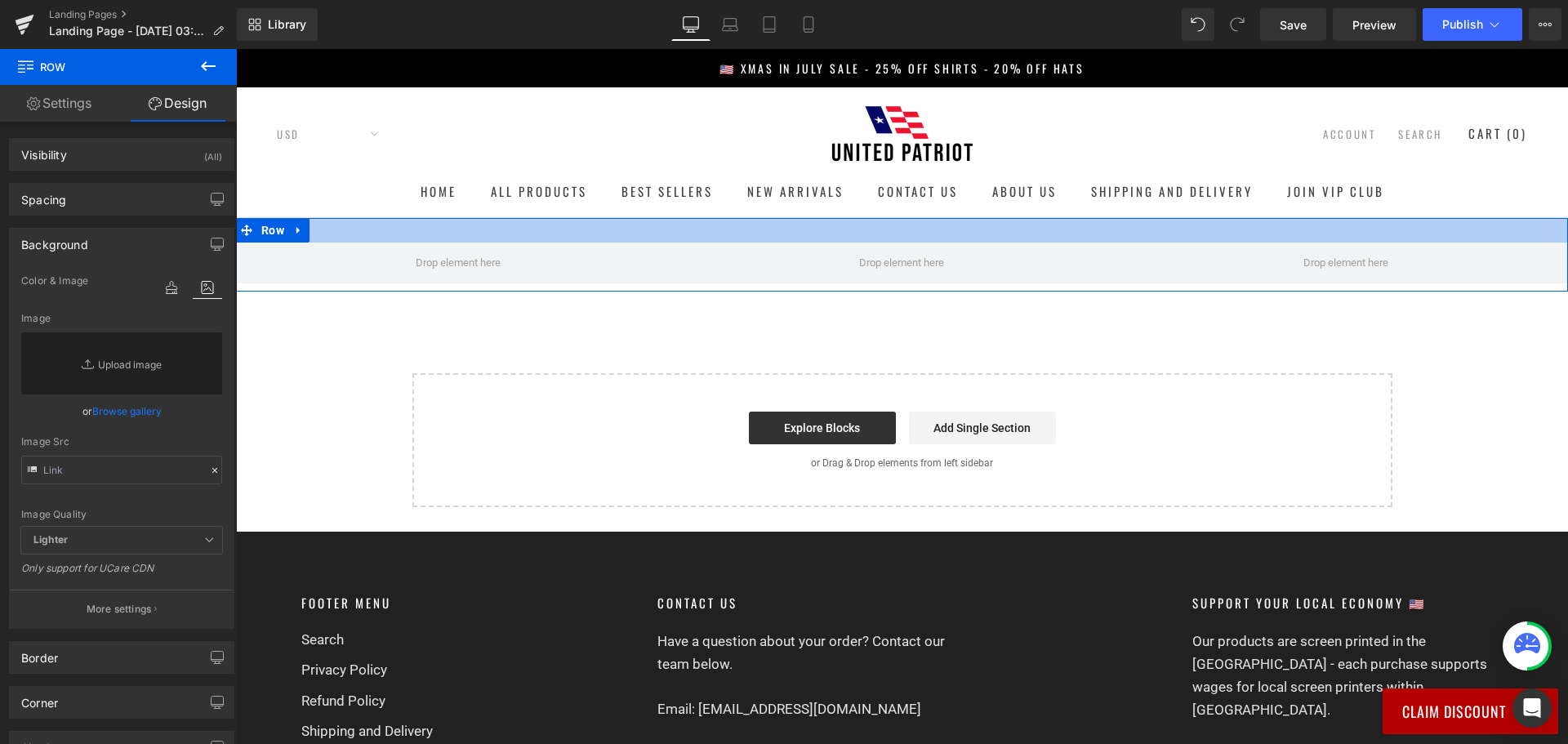
click at [641, 231] on div at bounding box center [902, 230] width 1332 height 24
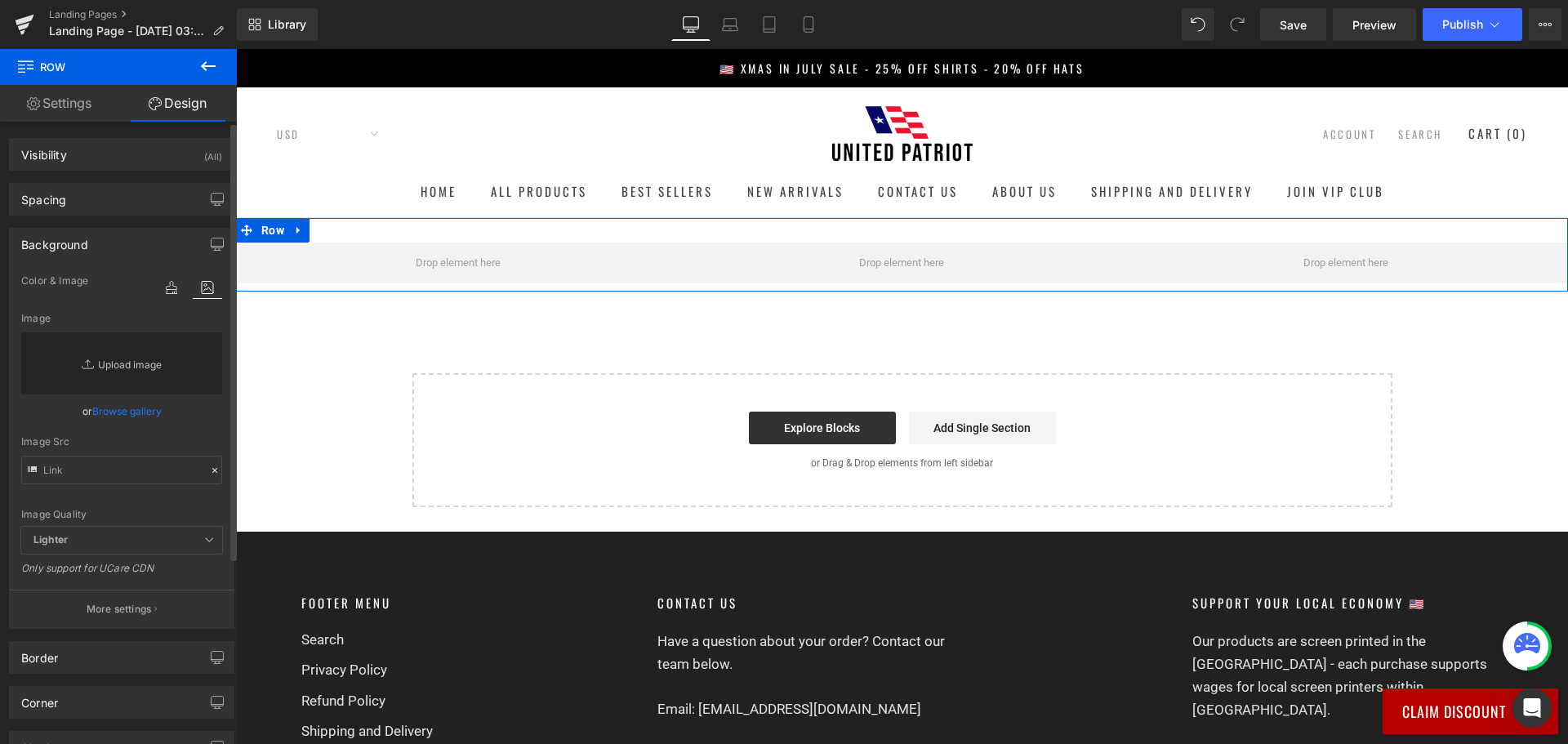
click at [123, 370] on link "Replace Image" at bounding box center [122, 363] width 201 height 62
click at [126, 405] on link "Browse gallery" at bounding box center [127, 411] width 70 height 29
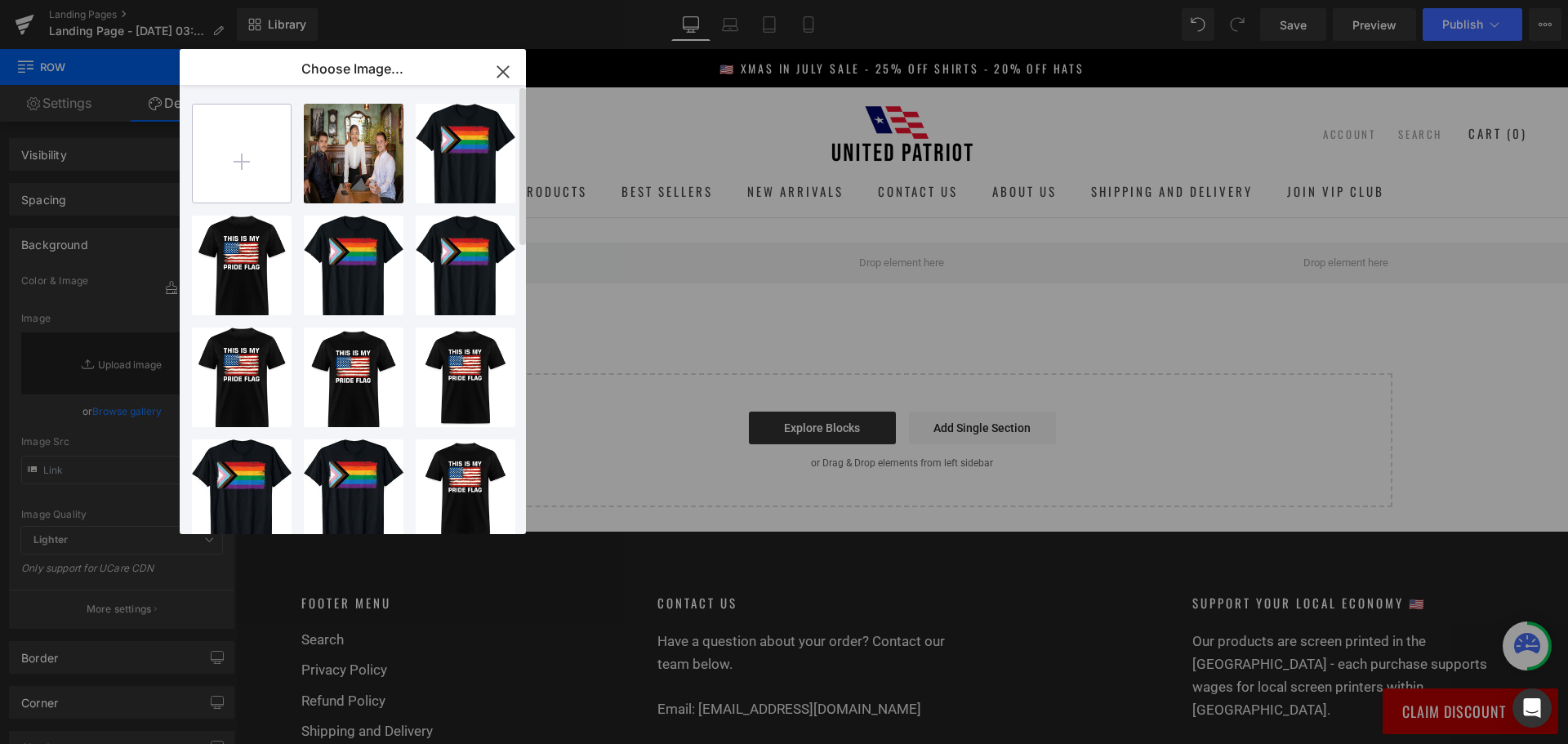
click at [238, 163] on input "file" at bounding box center [242, 154] width 98 height 98
click at [513, 76] on icon "button" at bounding box center [502, 72] width 26 height 26
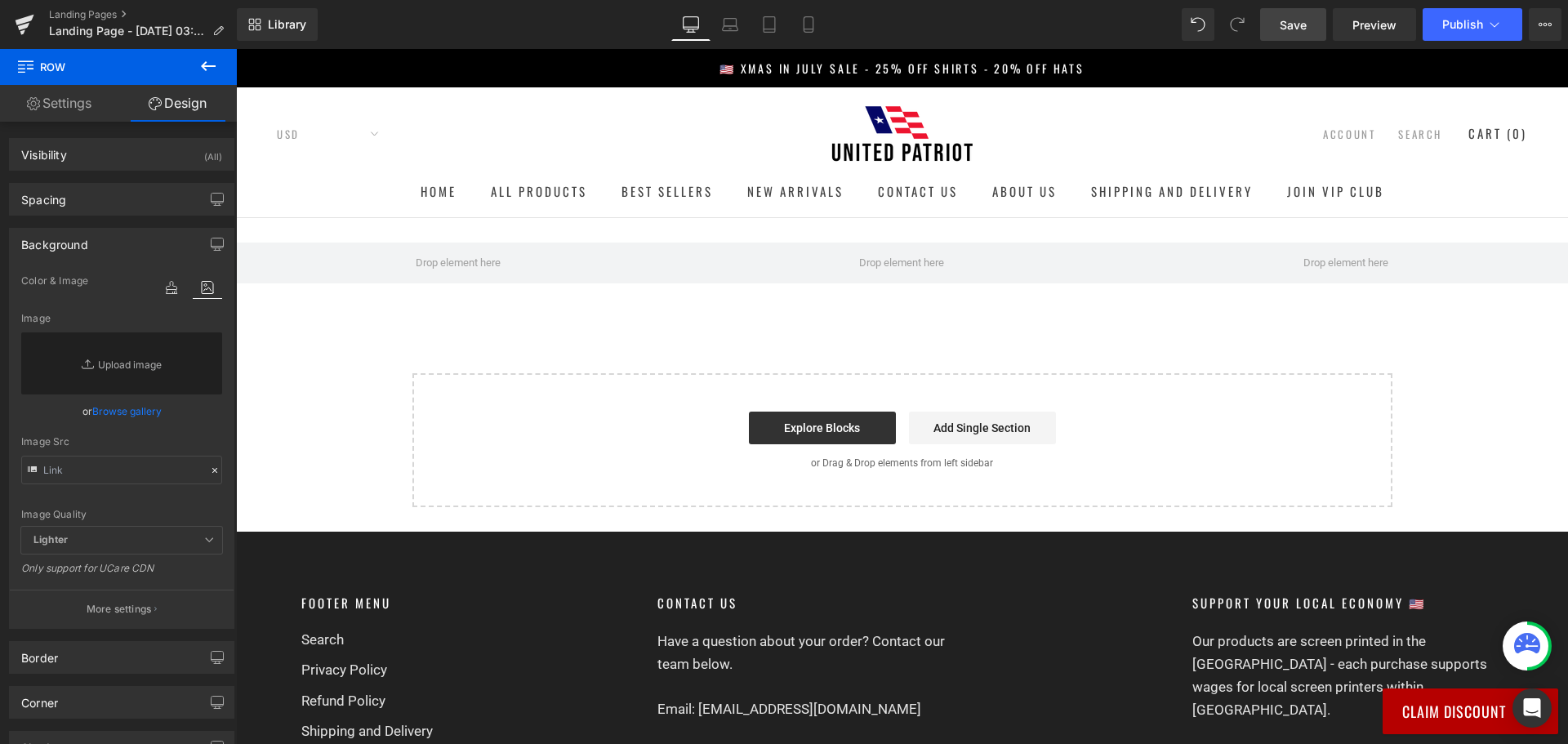
click at [1298, 20] on span "Save" at bounding box center [1293, 24] width 27 height 17
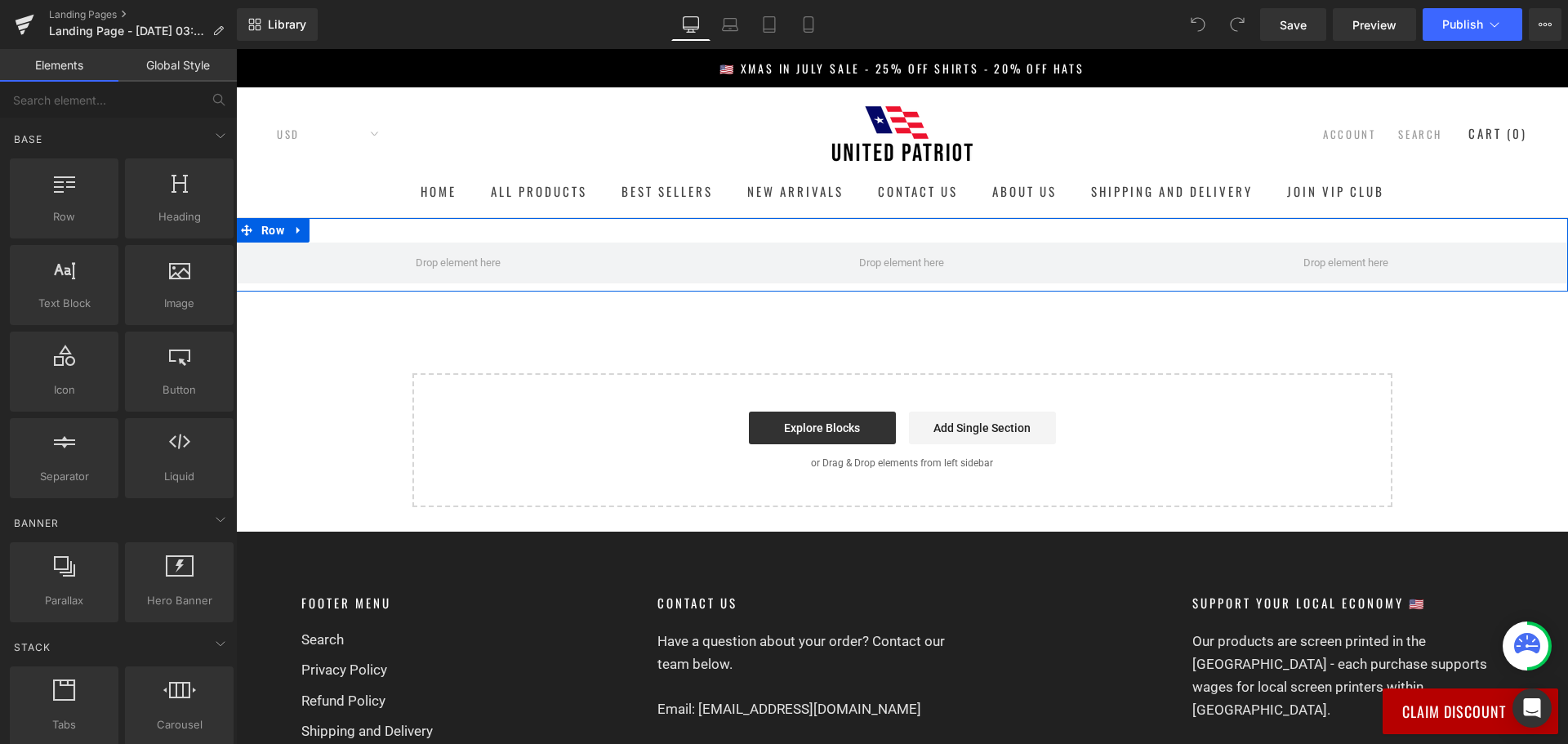
click at [509, 234] on div "Row" at bounding box center [902, 255] width 1332 height 73
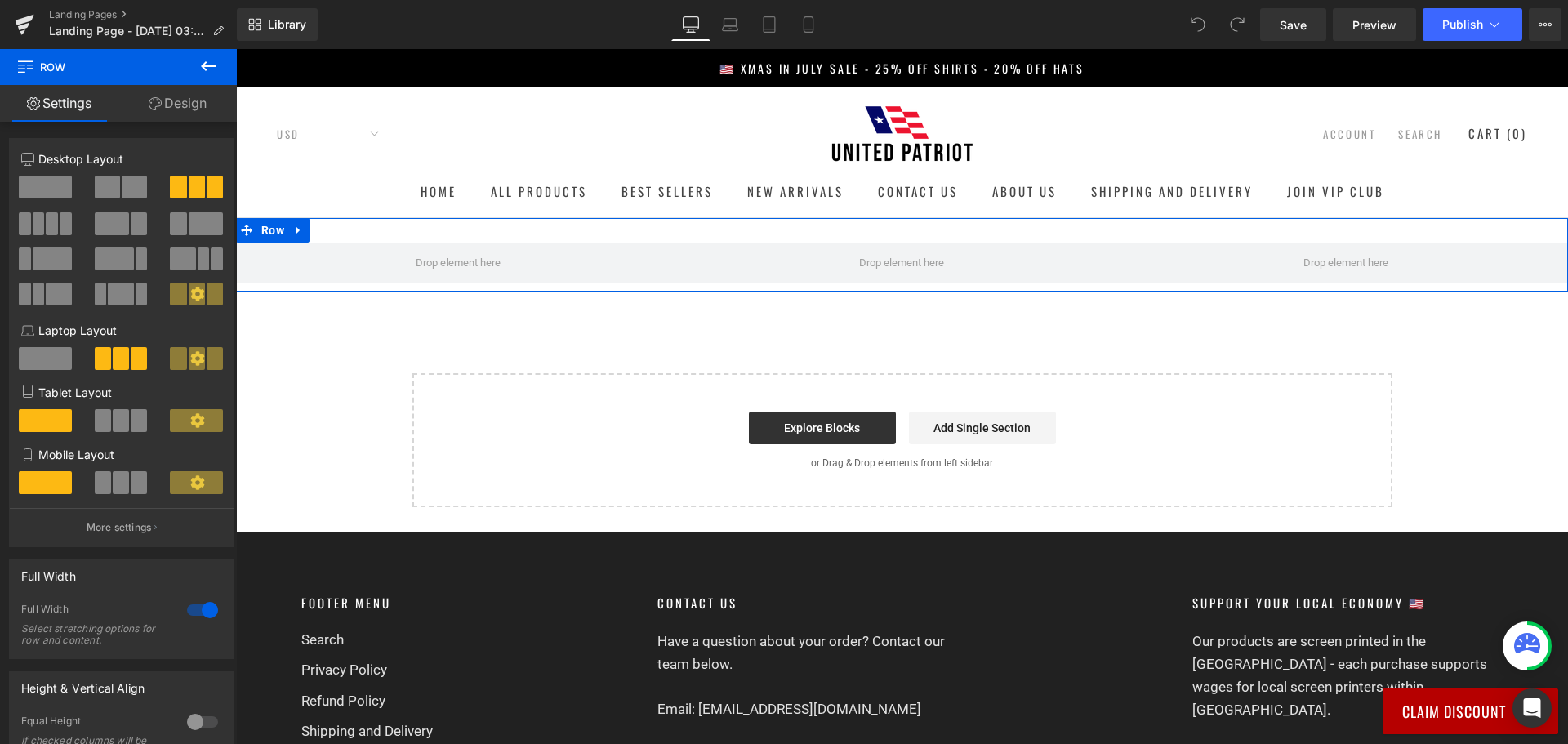
click at [186, 106] on link "Design" at bounding box center [177, 103] width 118 height 37
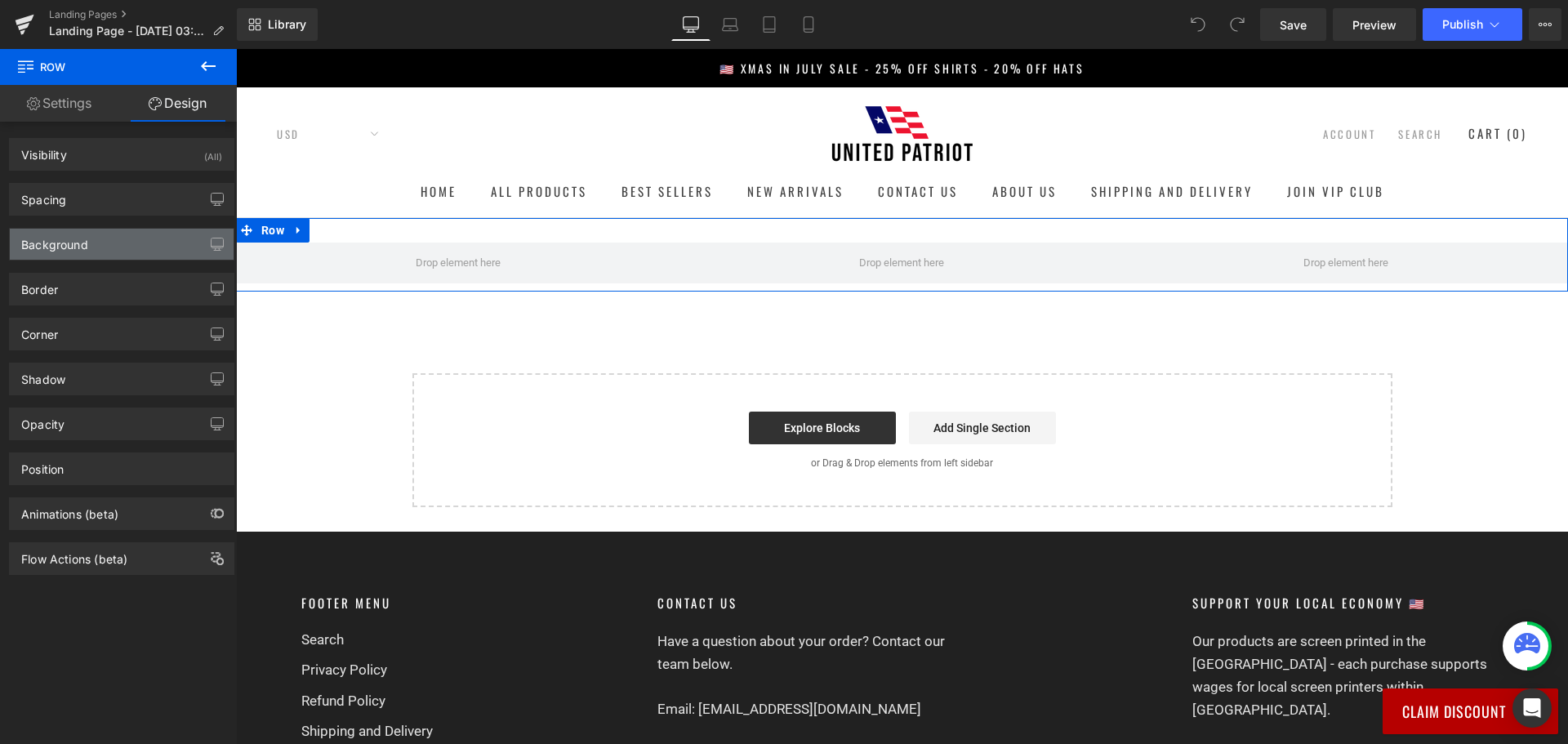
click at [106, 241] on div "Background" at bounding box center [122, 244] width 223 height 31
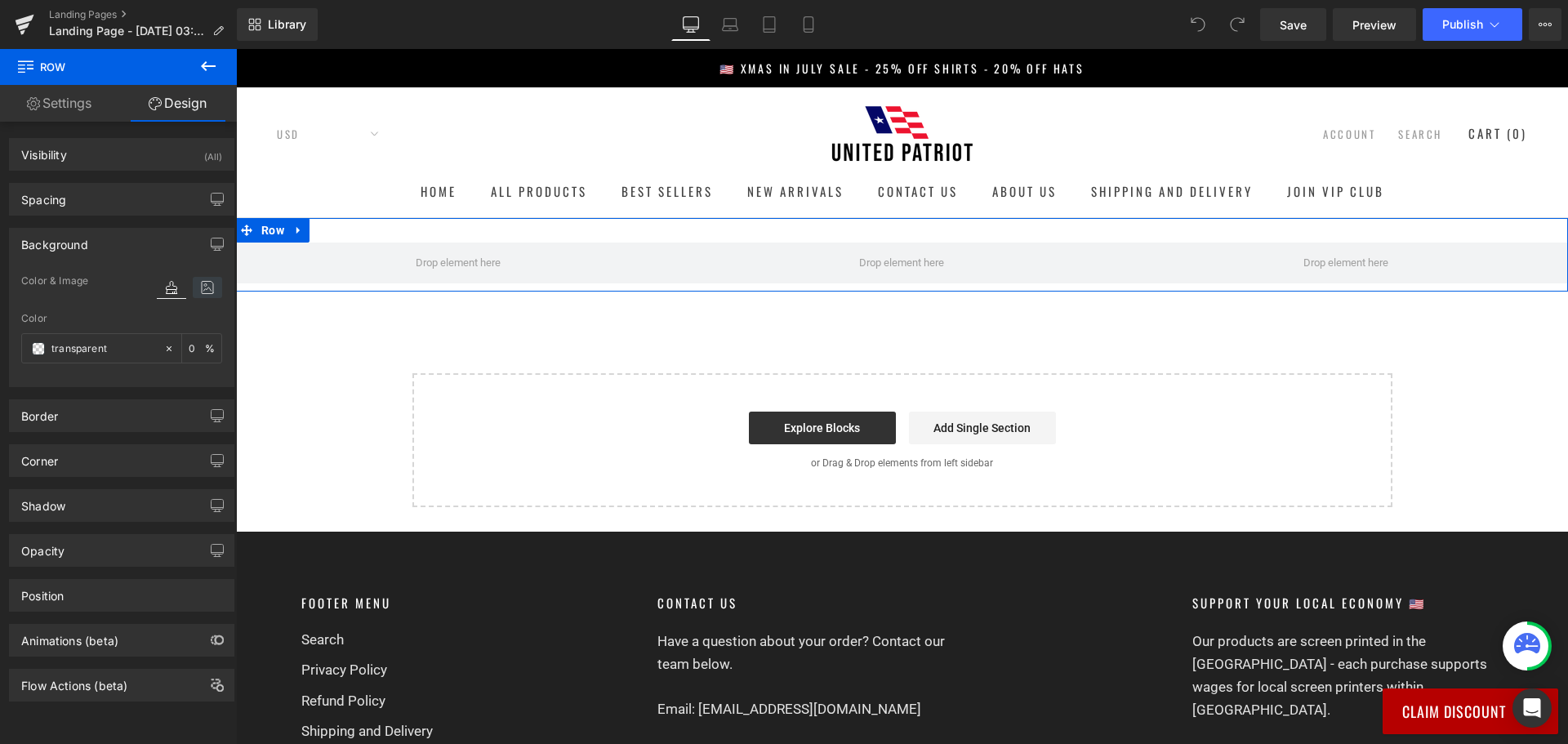
click at [210, 283] on icon at bounding box center [207, 288] width 30 height 21
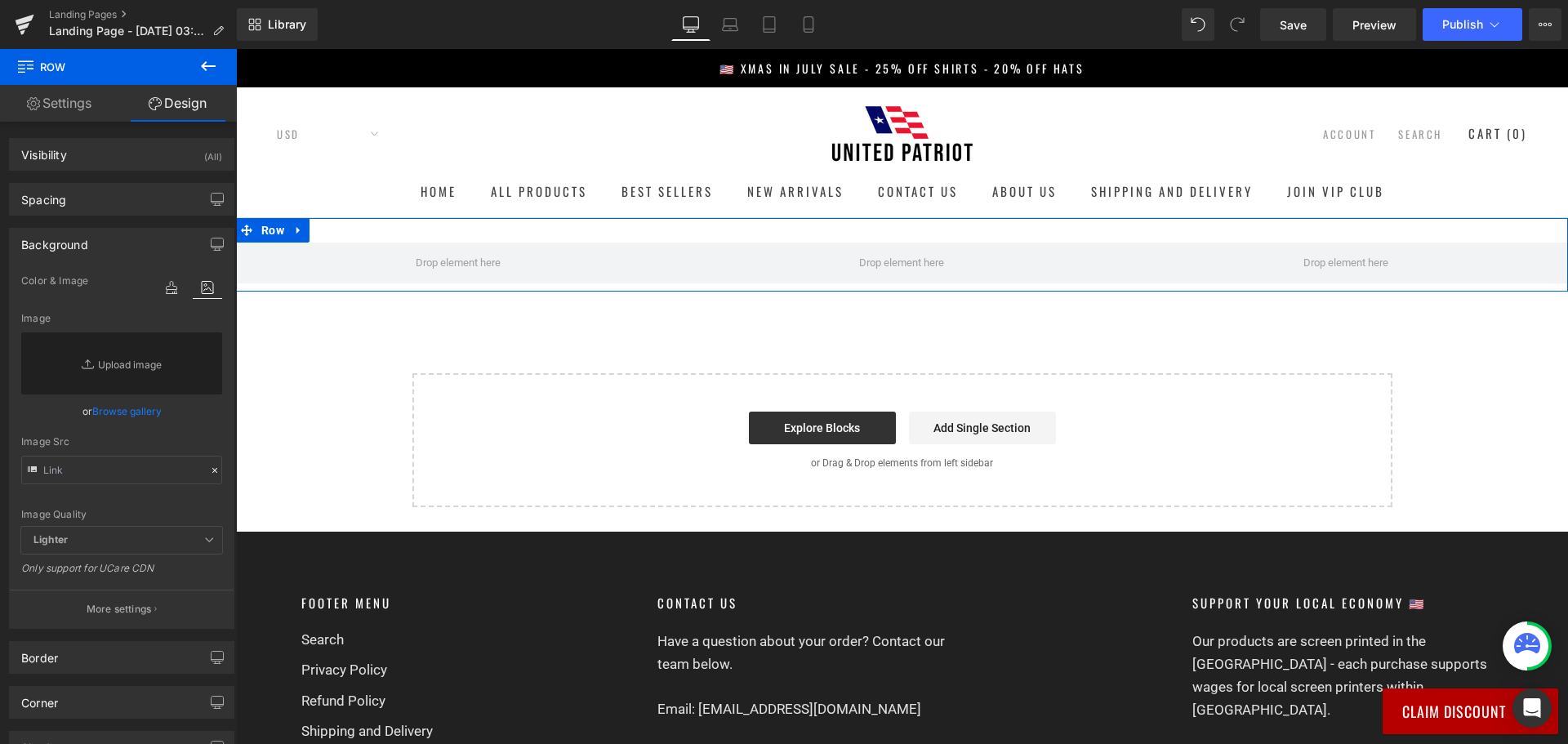
click at [123, 412] on link "Browse gallery" at bounding box center [127, 411] width 70 height 29
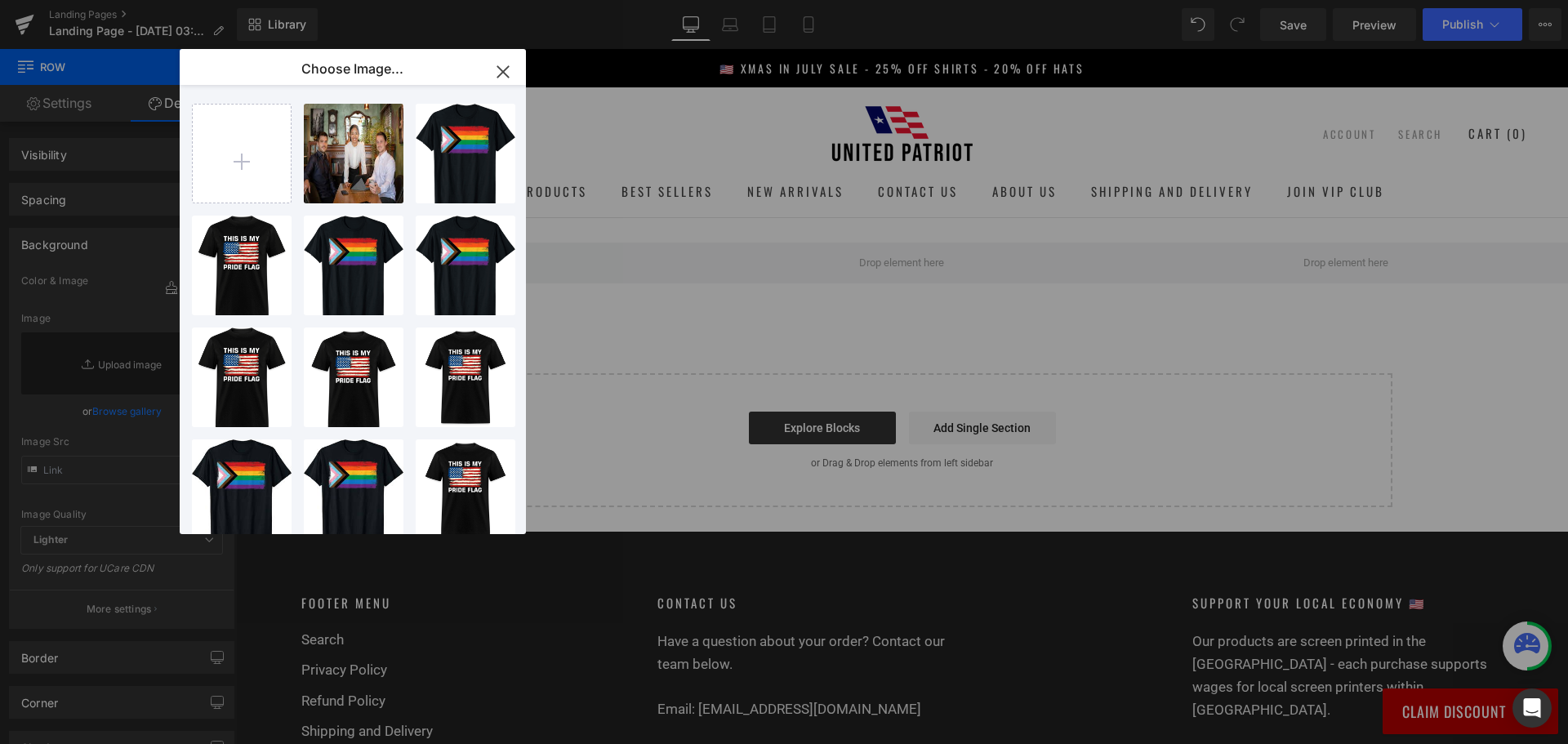
click at [508, 69] on icon "button" at bounding box center [502, 72] width 26 height 26
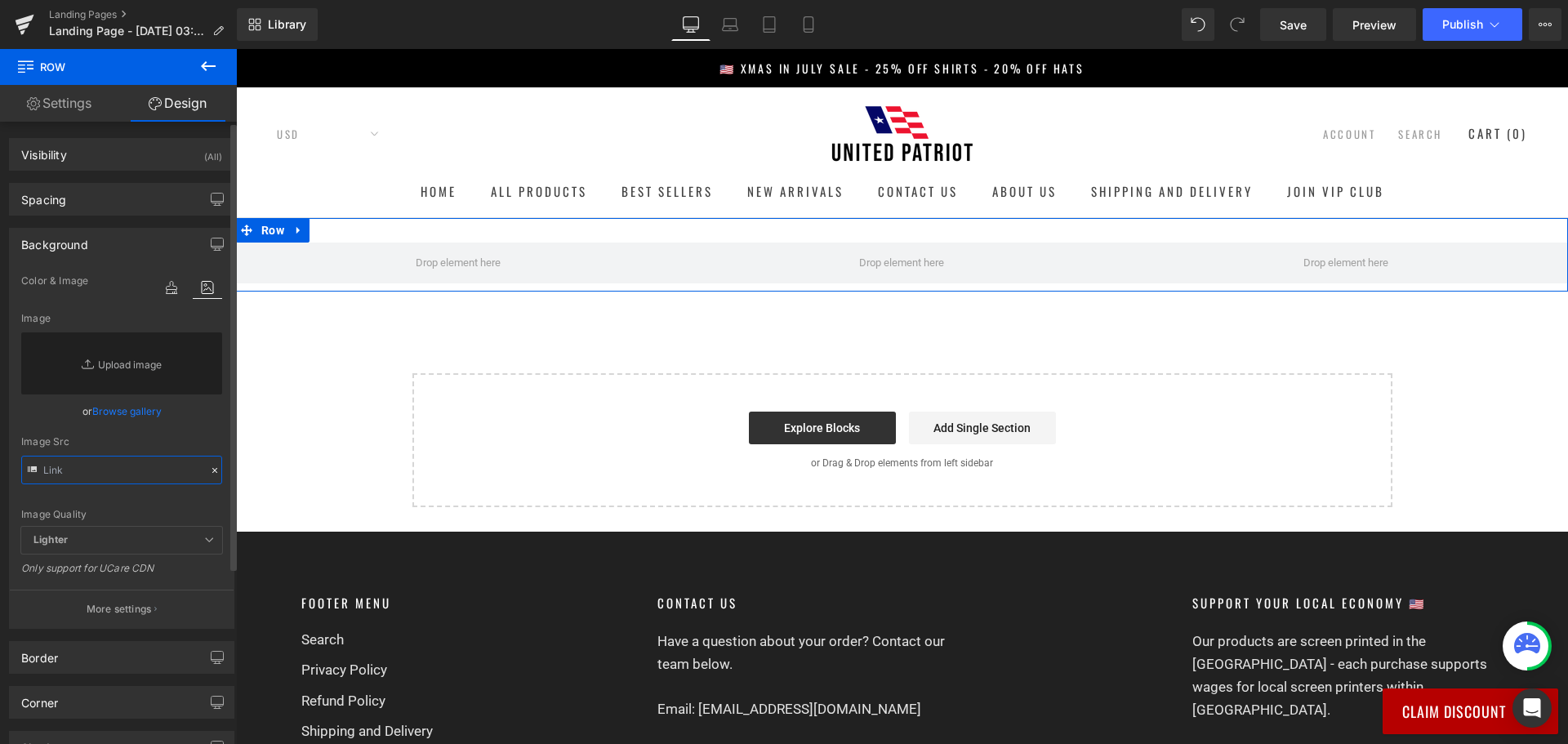
click at [158, 466] on input "text" at bounding box center [122, 470] width 201 height 29
paste input "https://cdn.shopify.com/s/files/1/0535/1587/8550/files/GLP_-_1_1.png?v=17552006…"
type input "https://cdn.shopify.com/s/files/1/0535/1587/8550/files/GLP_-_1_1.png?v=17552006…"
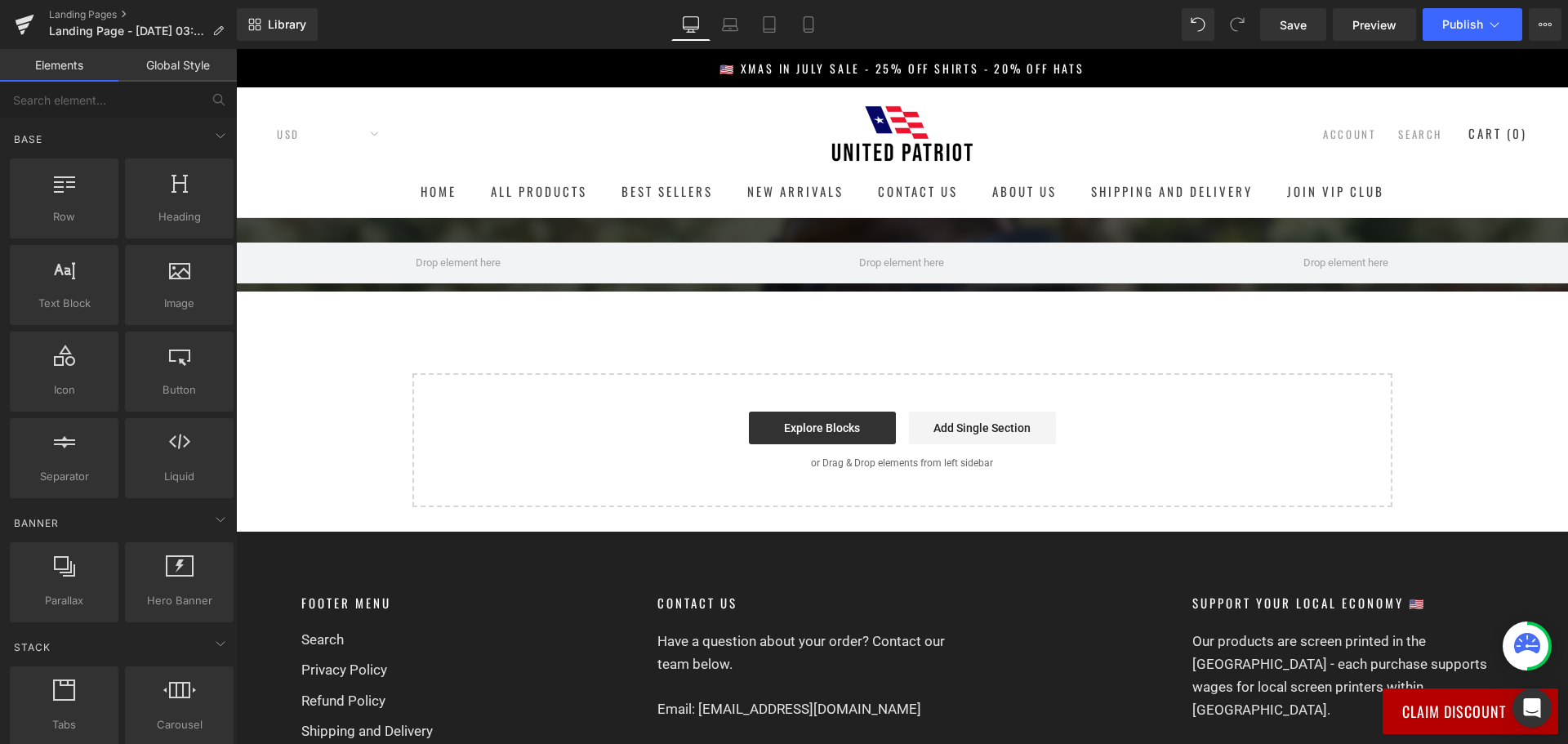
click at [338, 340] on div "Row Select your layout" at bounding box center [902, 362] width 1332 height 289
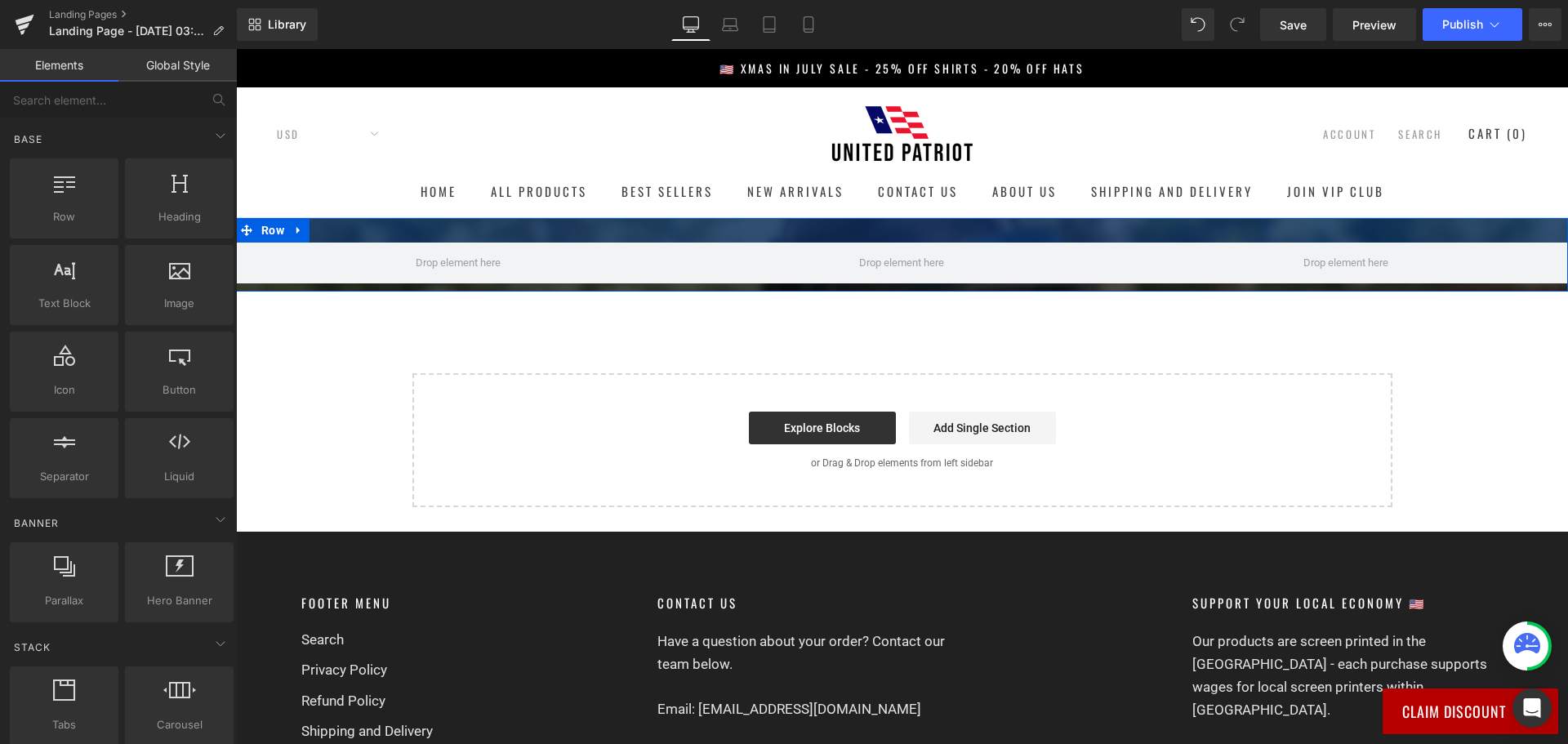
click at [349, 227] on div at bounding box center [902, 230] width 1332 height 24
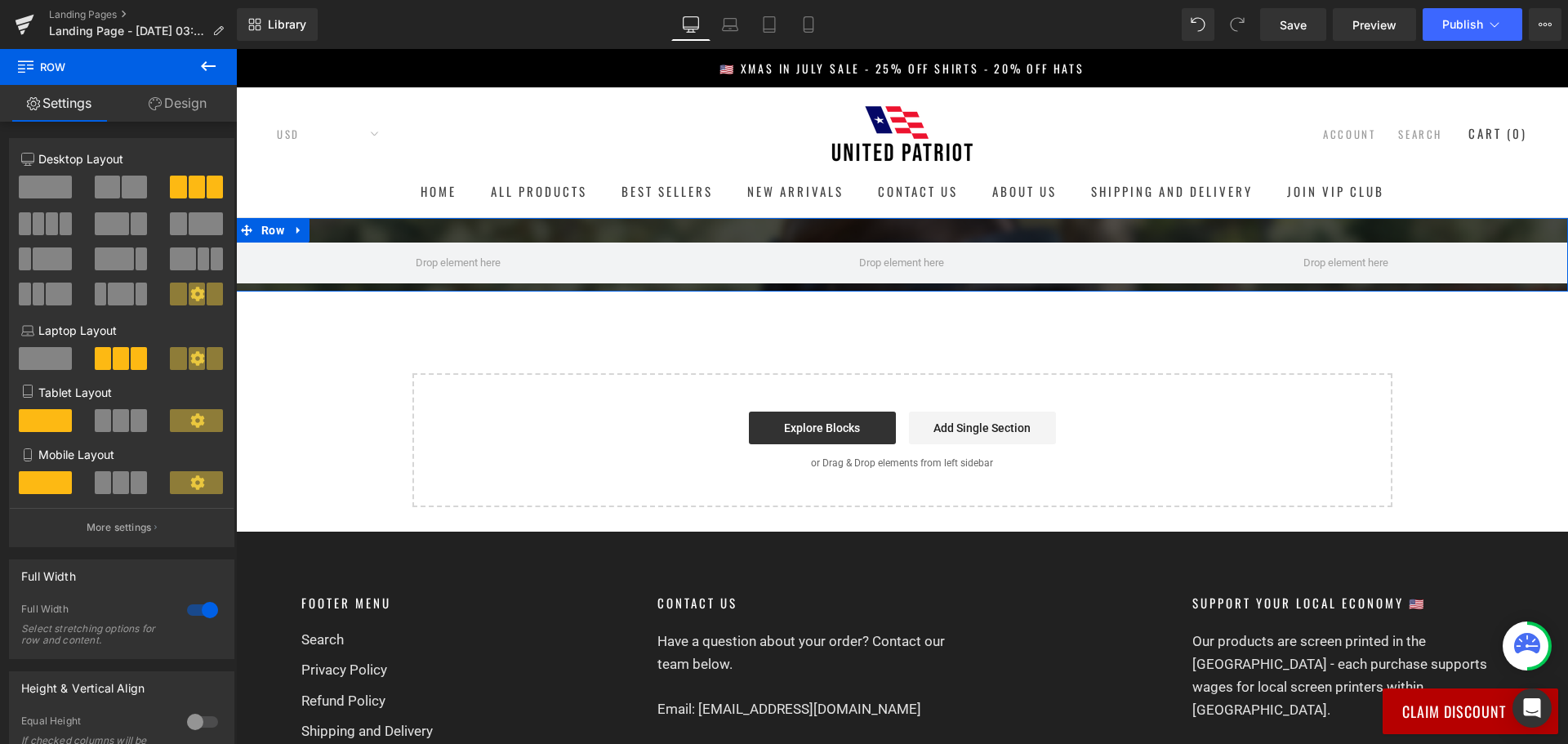
click at [187, 106] on link "Design" at bounding box center [177, 103] width 118 height 37
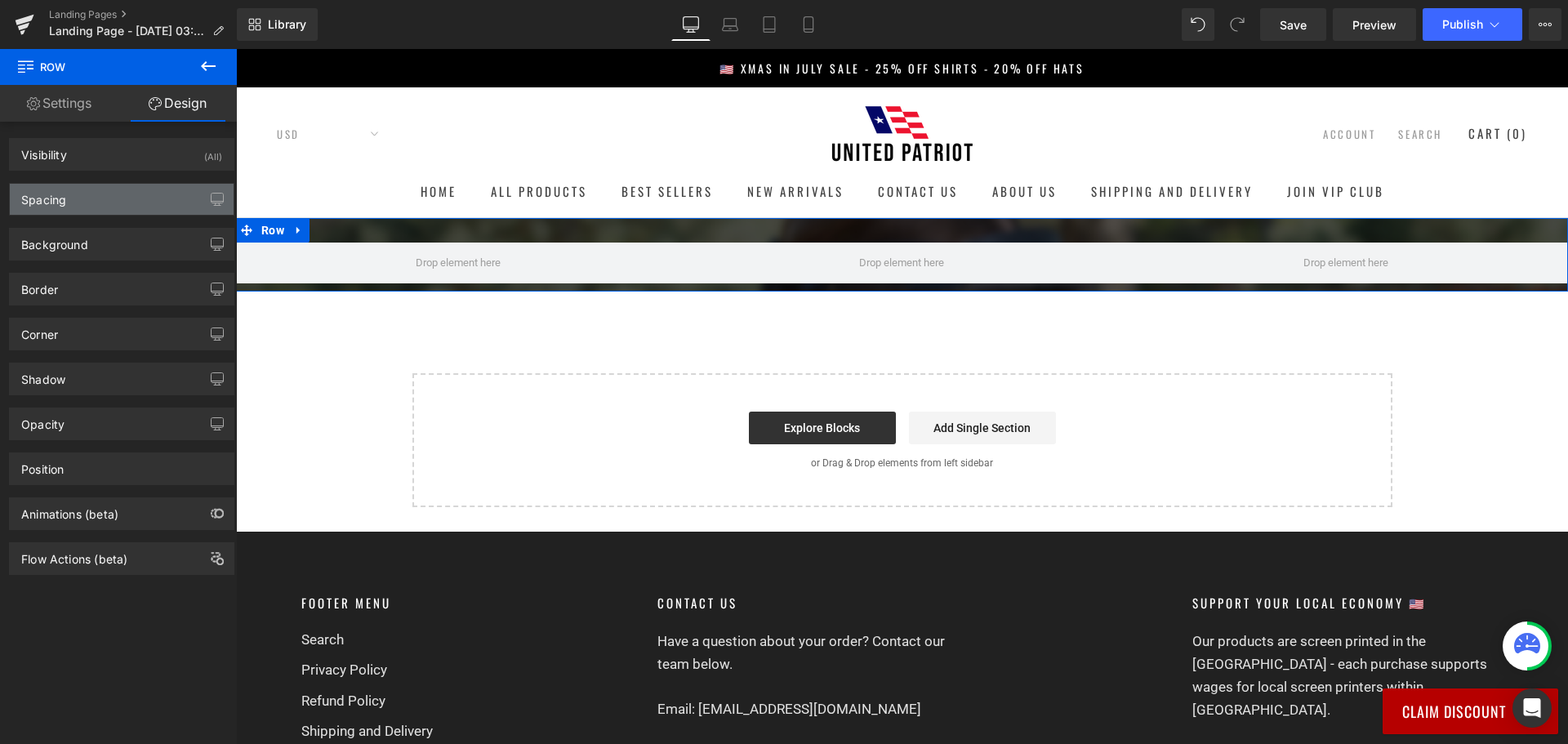
click at [133, 207] on div "Spacing" at bounding box center [122, 199] width 223 height 31
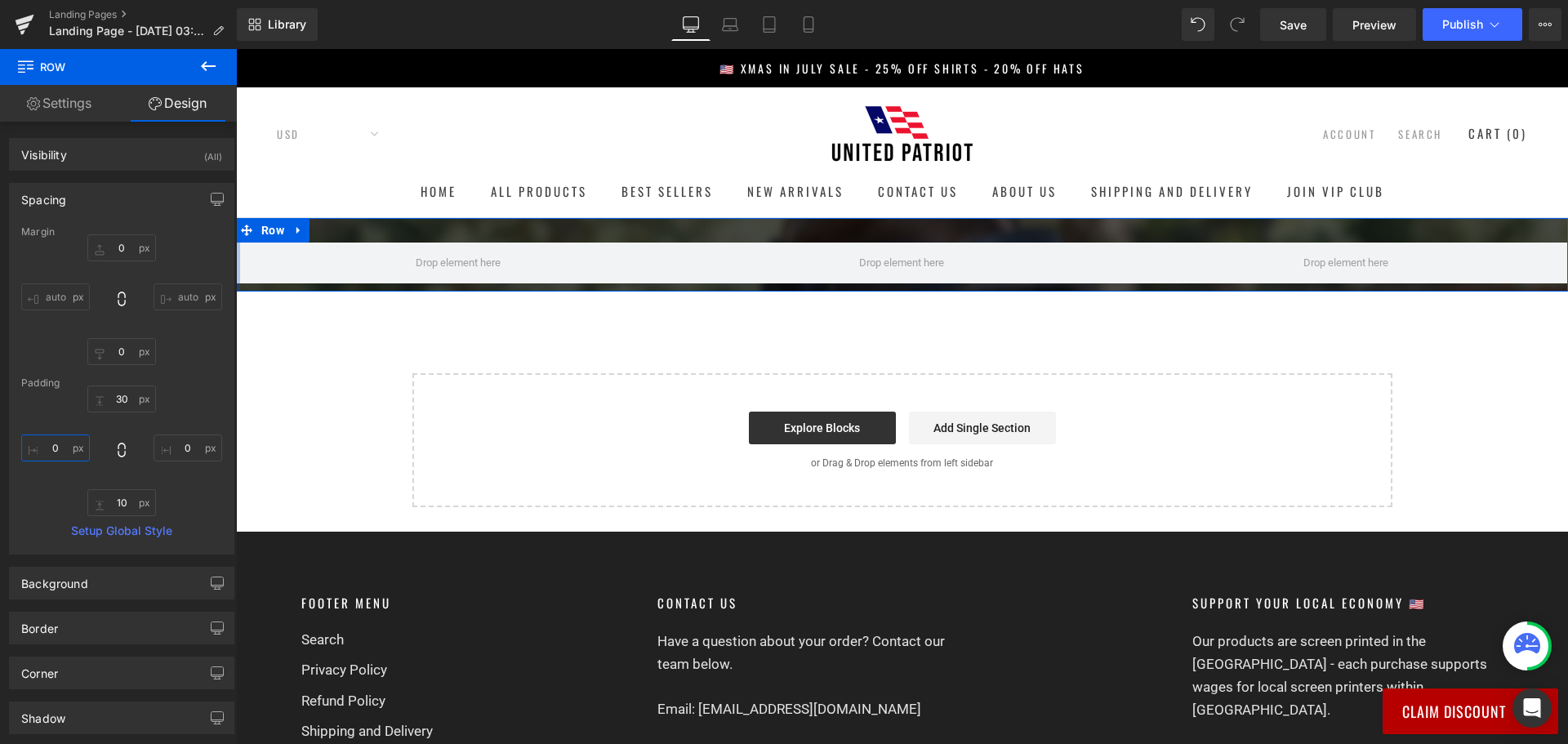
click at [56, 452] on input "0" at bounding box center [55, 448] width 69 height 27
type input "100"
click at [179, 441] on input "0" at bounding box center [188, 448] width 69 height 27
type input "100"
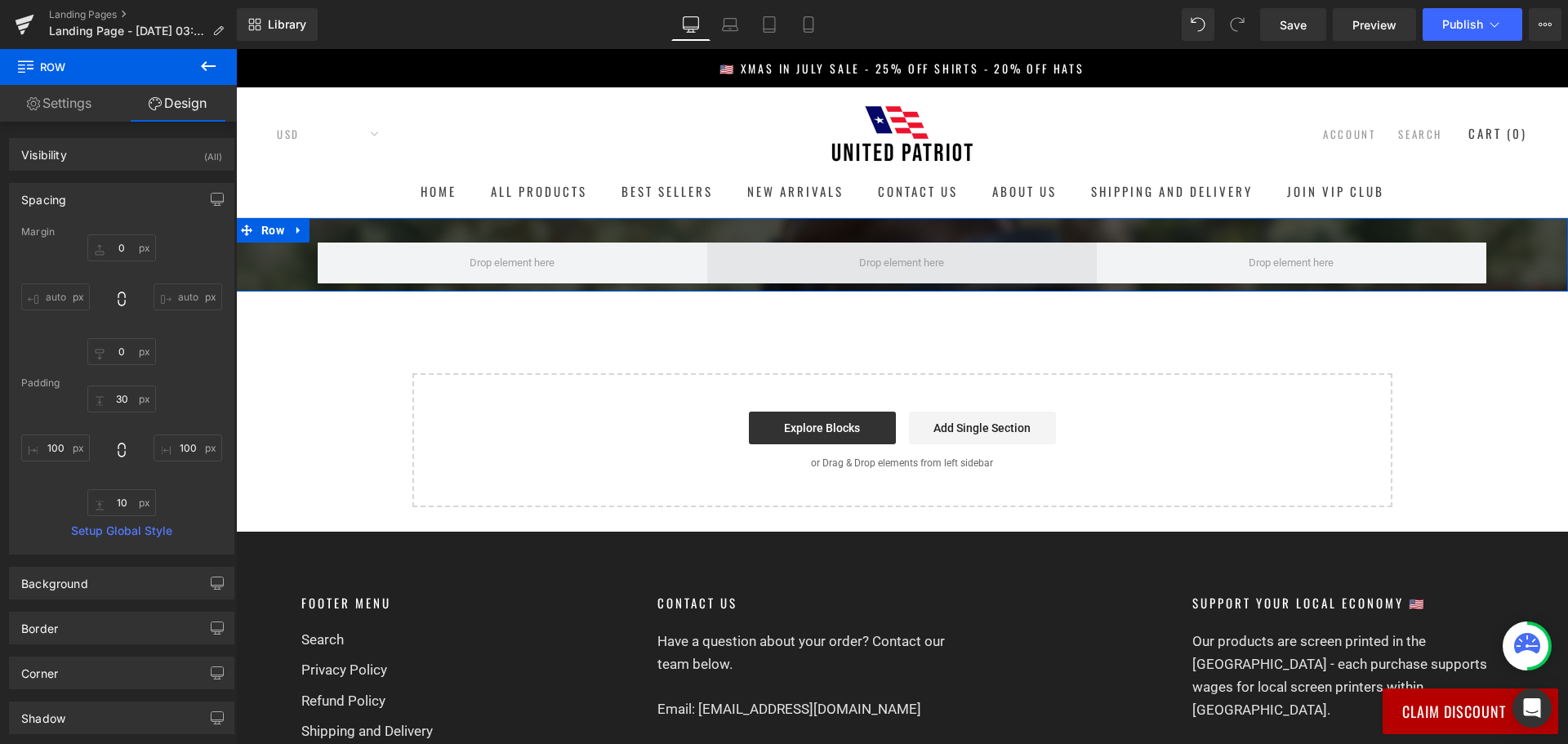
click at [748, 259] on span at bounding box center [902, 263] width 390 height 41
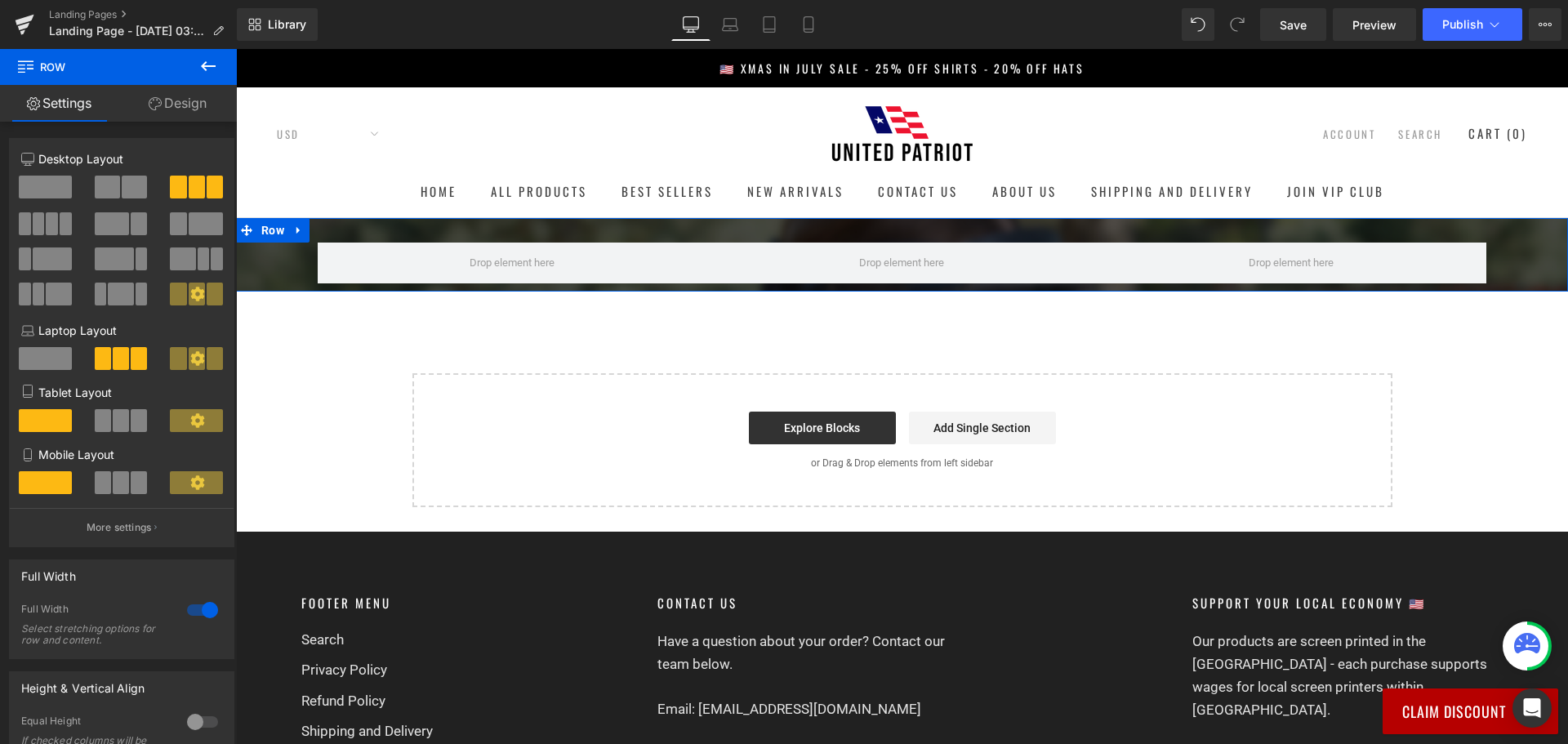
click at [172, 103] on link "Design" at bounding box center [177, 103] width 118 height 37
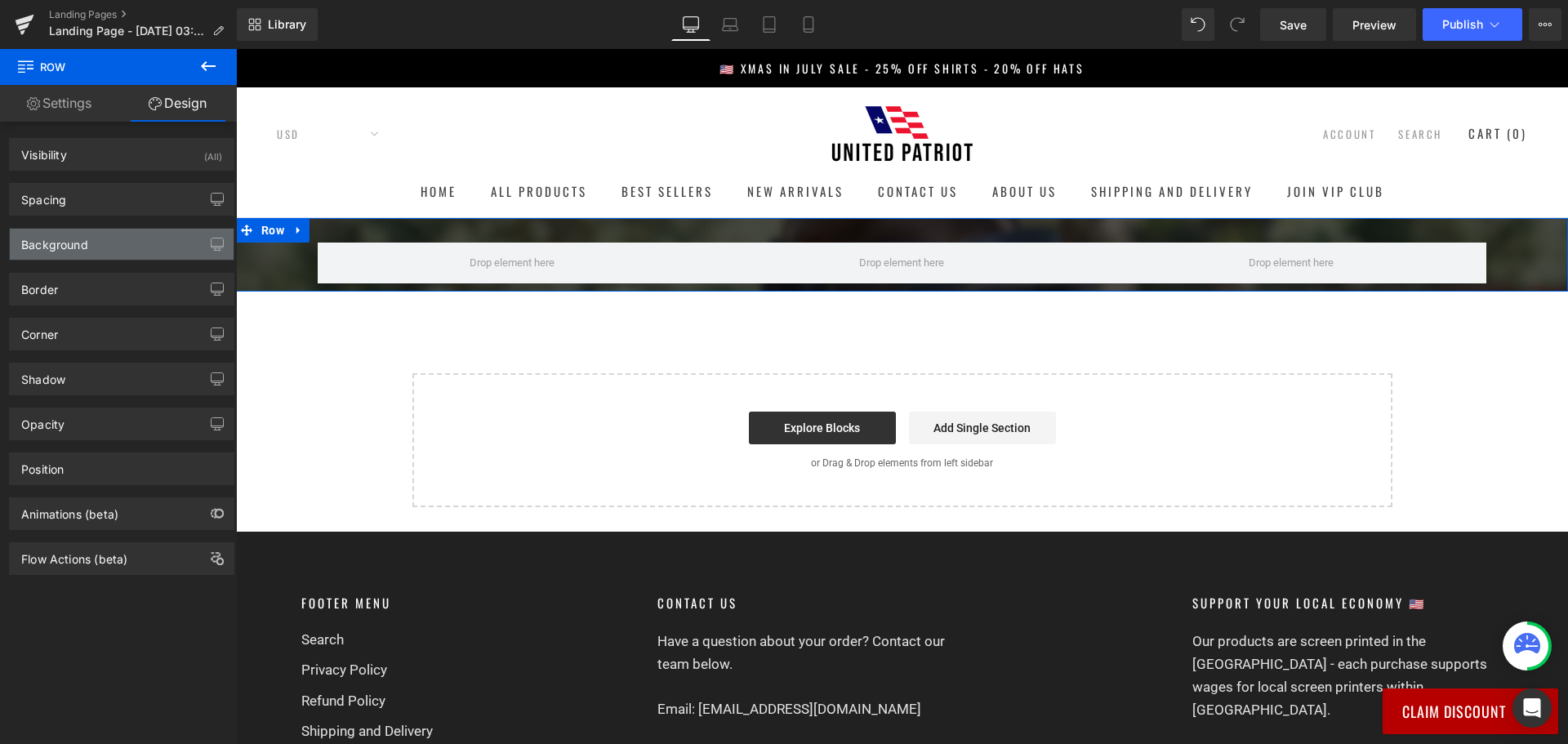
click at [156, 241] on div "Background" at bounding box center [122, 244] width 223 height 31
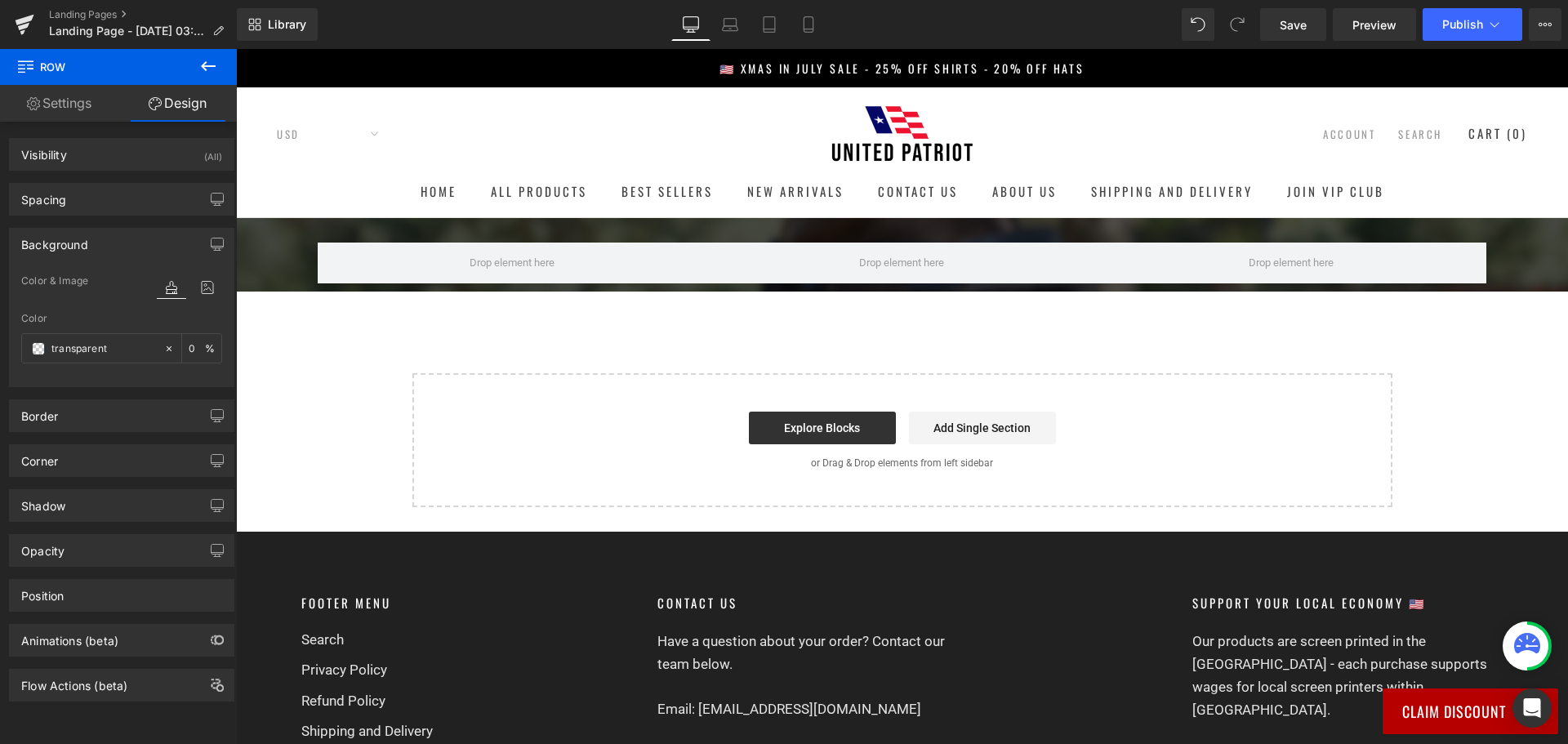
click at [213, 60] on icon at bounding box center [208, 66] width 20 height 20
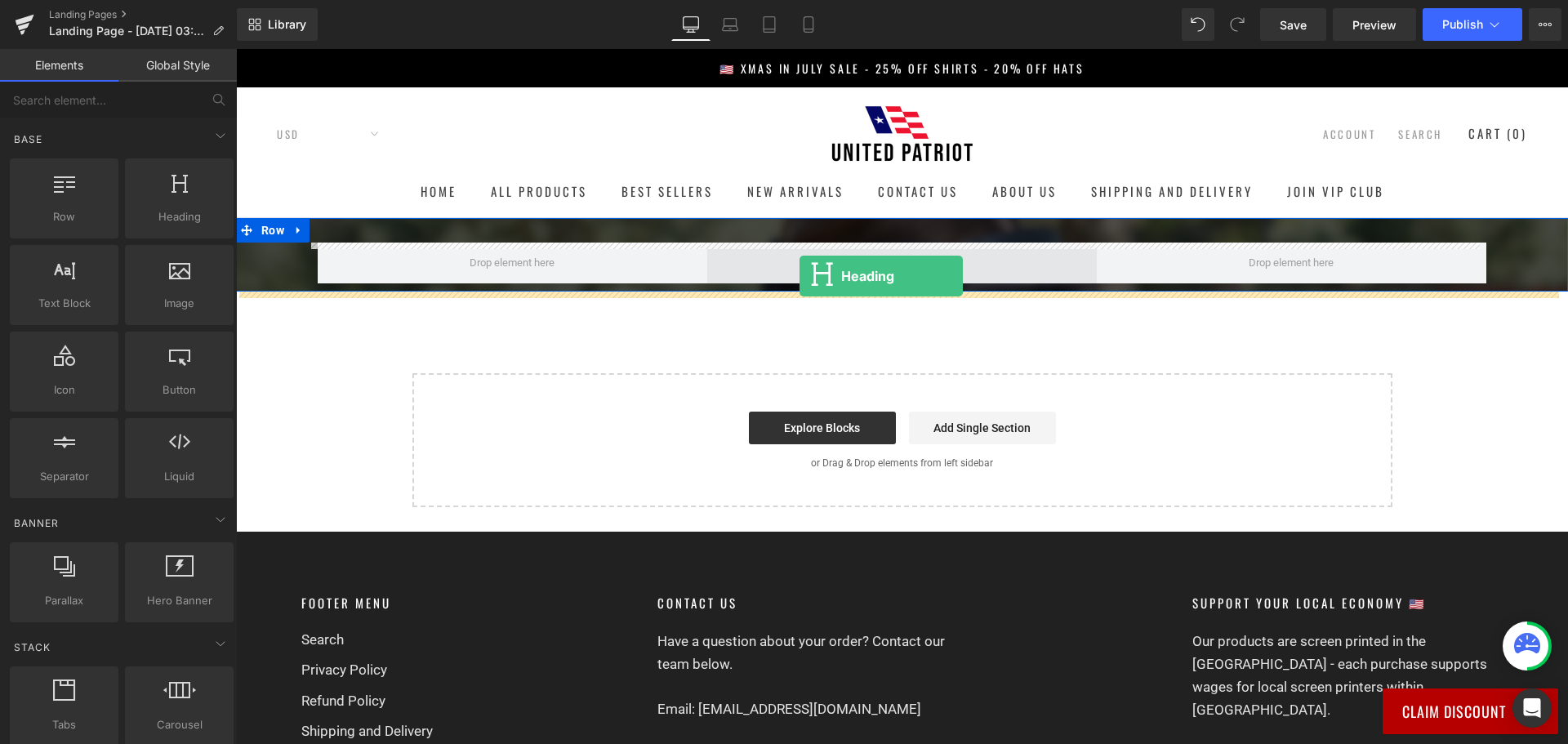
drag, startPoint x: 414, startPoint y: 246, endPoint x: 803, endPoint y: 278, distance: 390.3
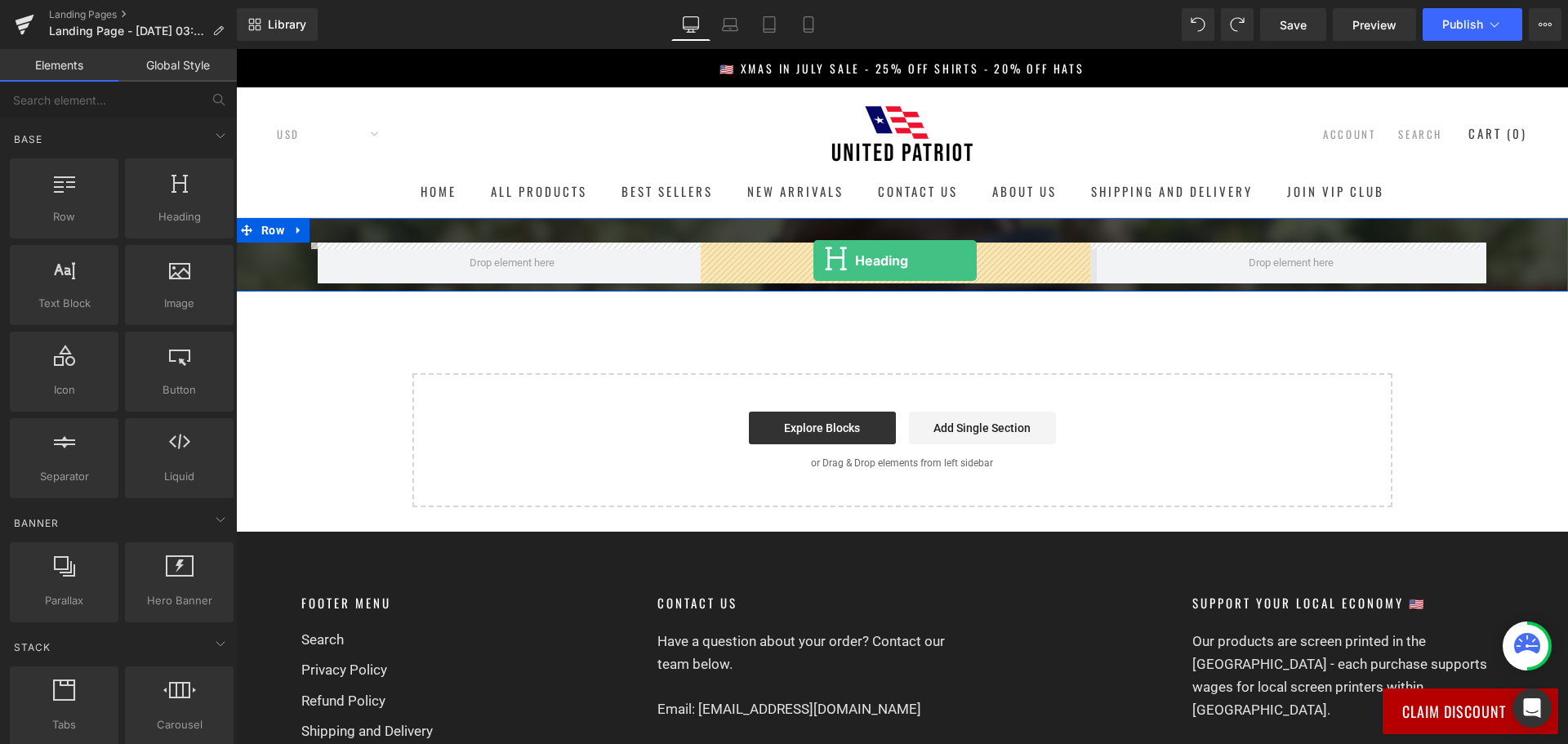
drag, startPoint x: 392, startPoint y: 239, endPoint x: 814, endPoint y: 260, distance: 422.5
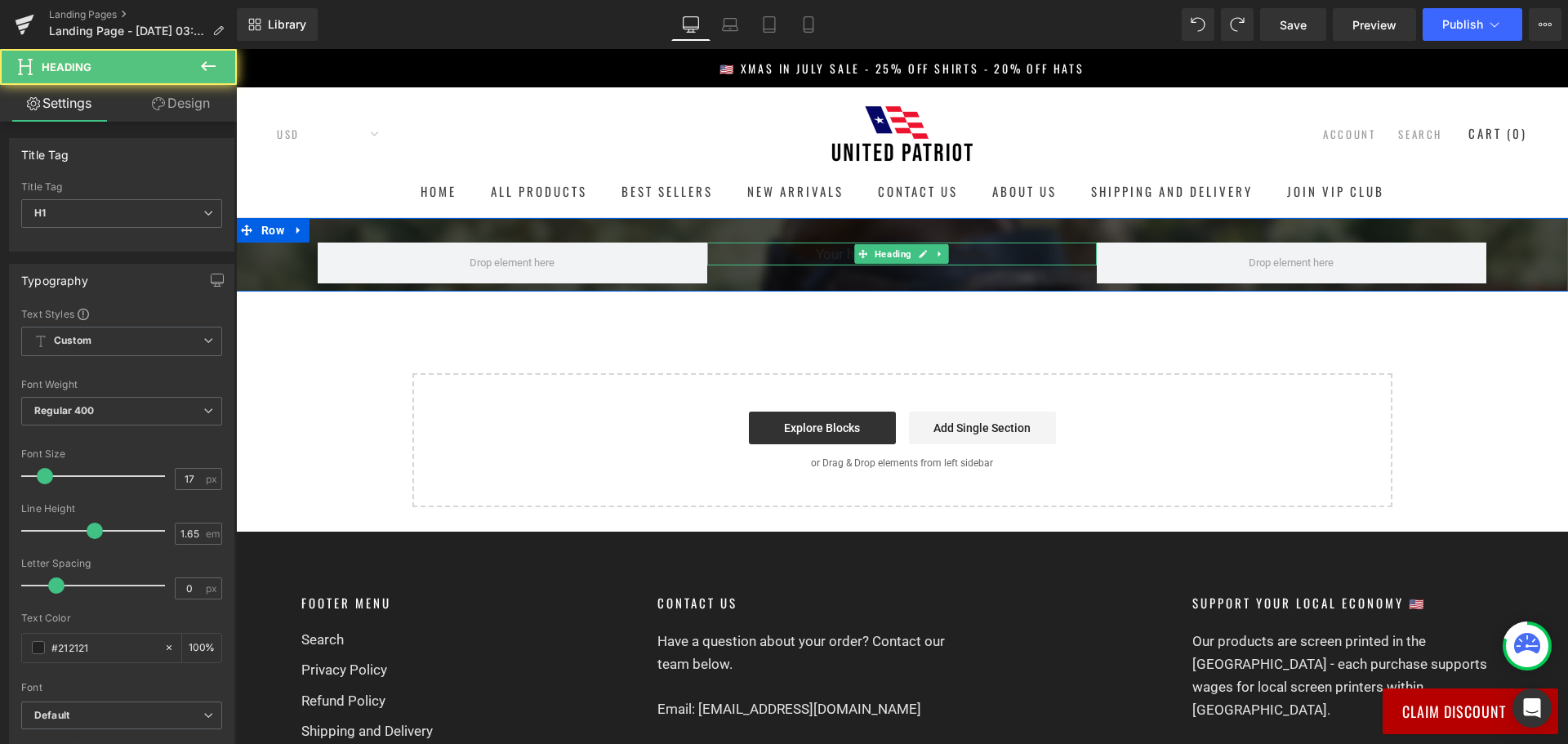
click at [956, 258] on h1 "Your heading text goes here" at bounding box center [902, 254] width 390 height 23
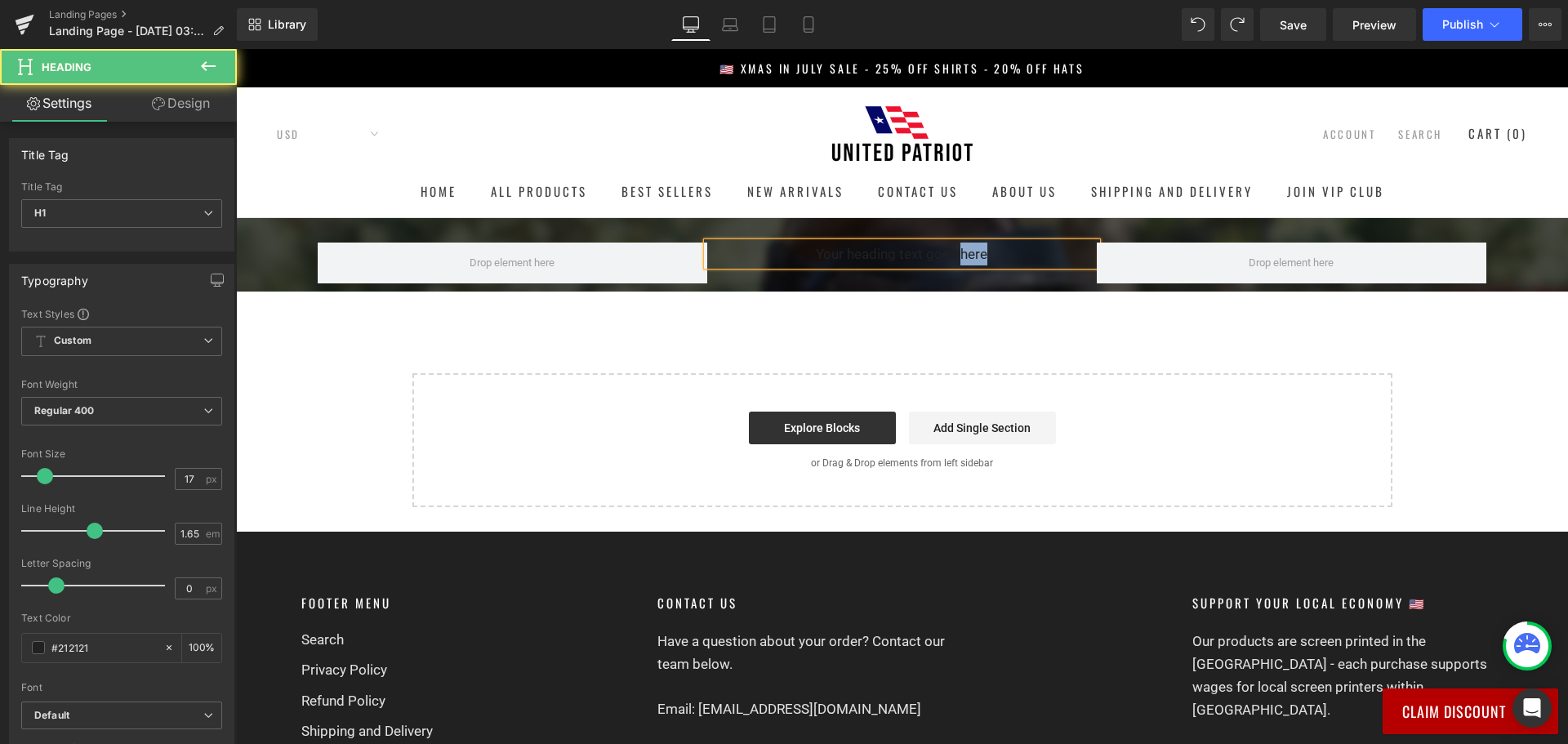
click at [956, 258] on h1 "Your heading text goes here" at bounding box center [902, 254] width 390 height 23
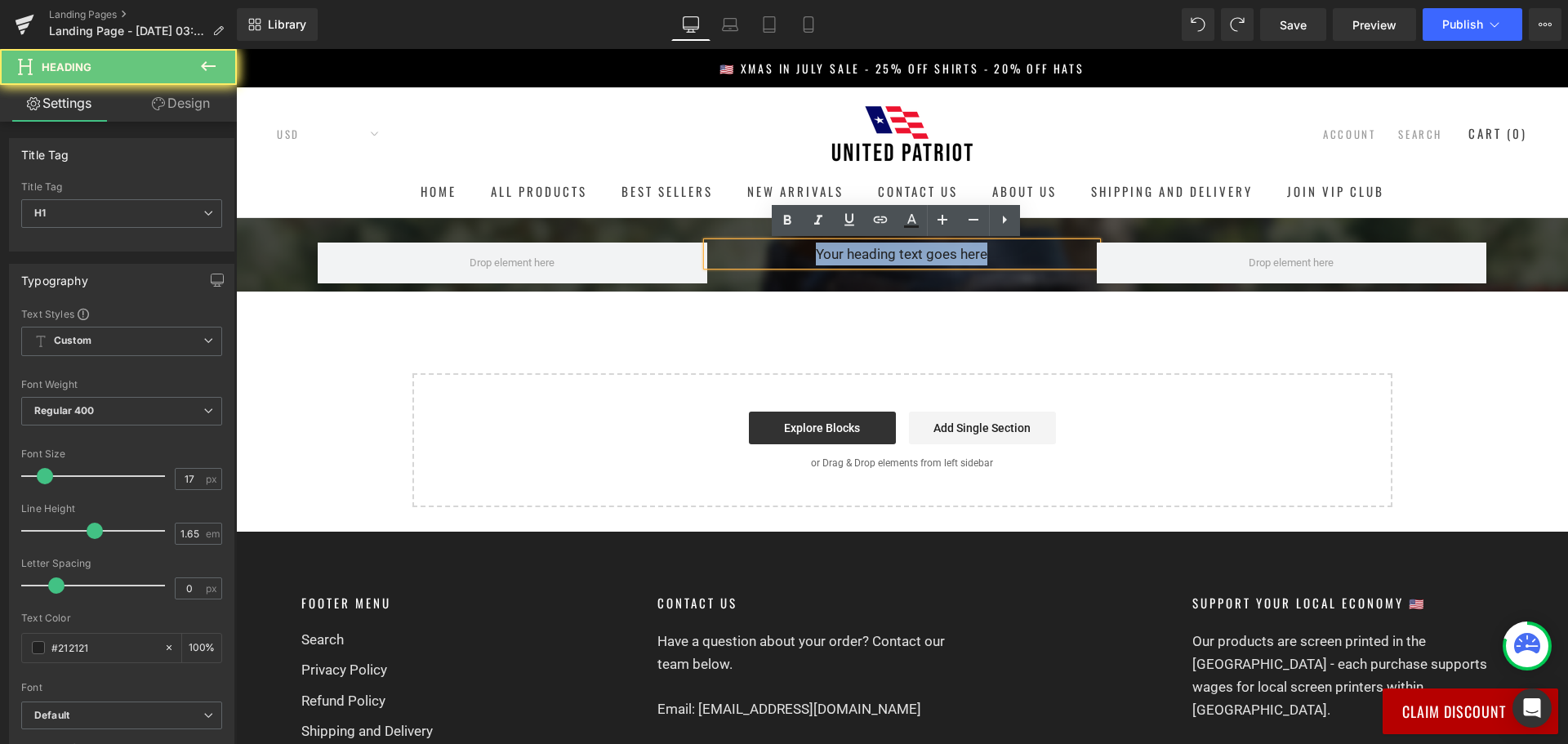
click at [956, 258] on h1 "Your heading text goes here" at bounding box center [902, 254] width 390 height 23
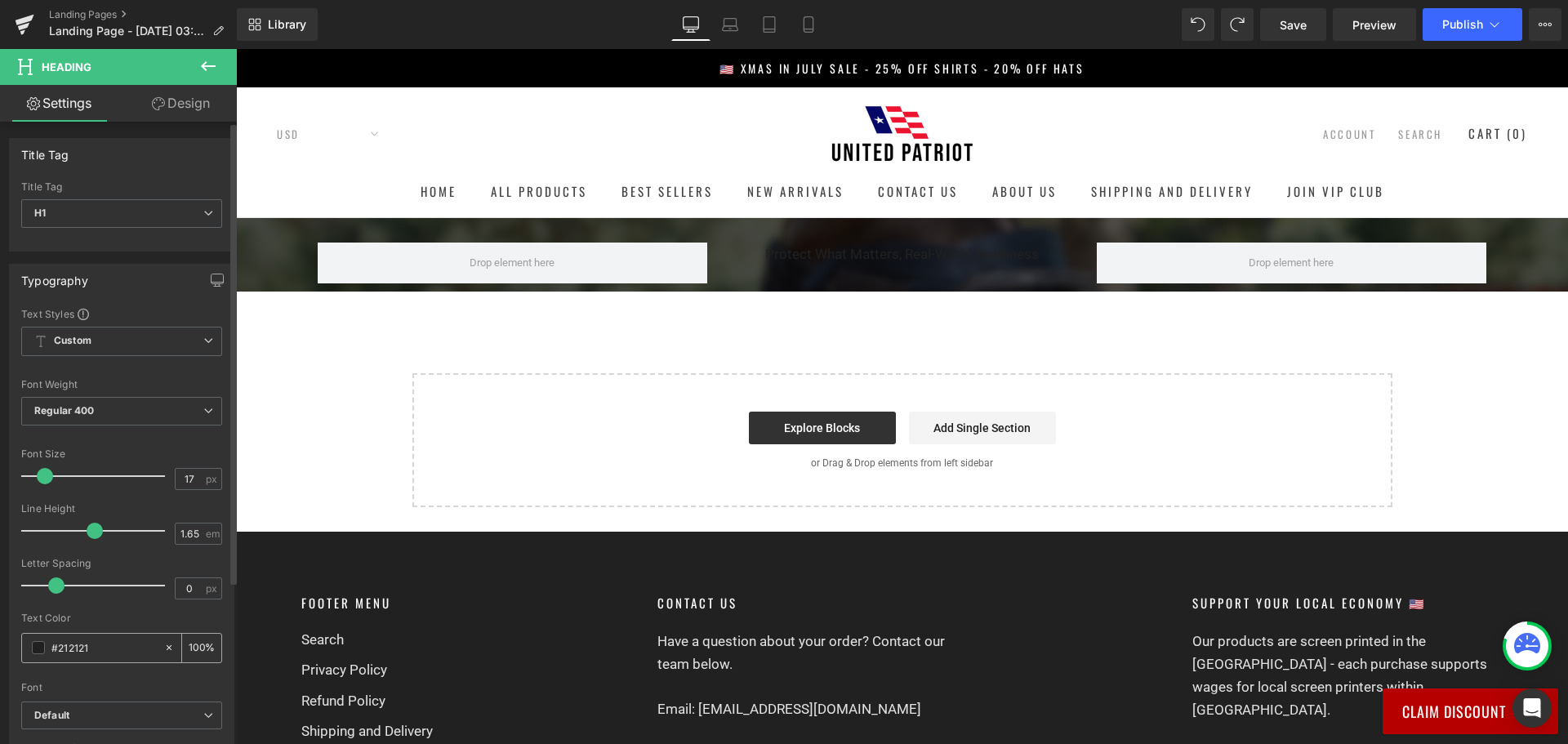
click at [74, 647] on input "#212121" at bounding box center [104, 647] width 105 height 18
click at [37, 647] on span at bounding box center [38, 647] width 13 height 13
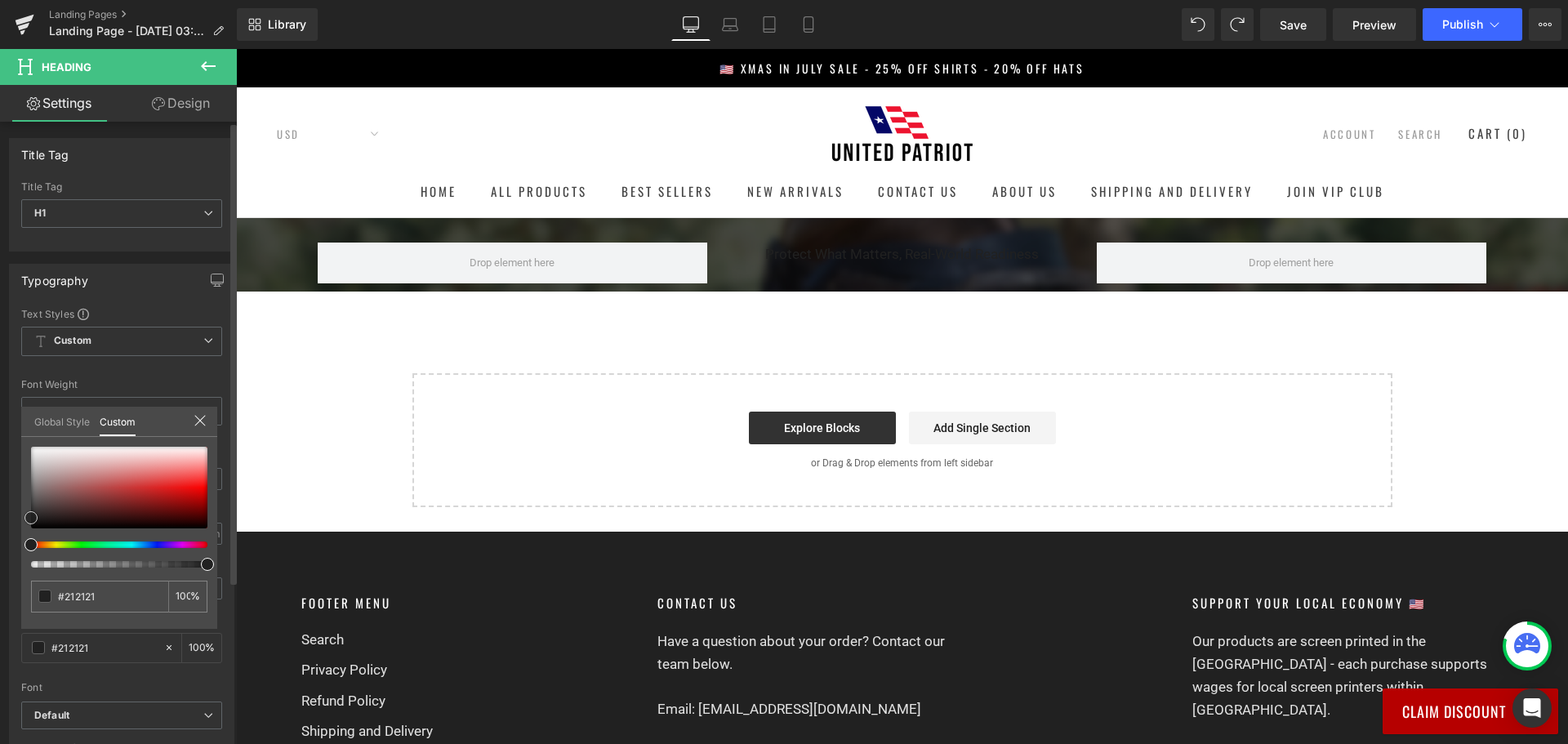
type input "#4b2929"
type input "#7b5f5f"
type input "#cecece"
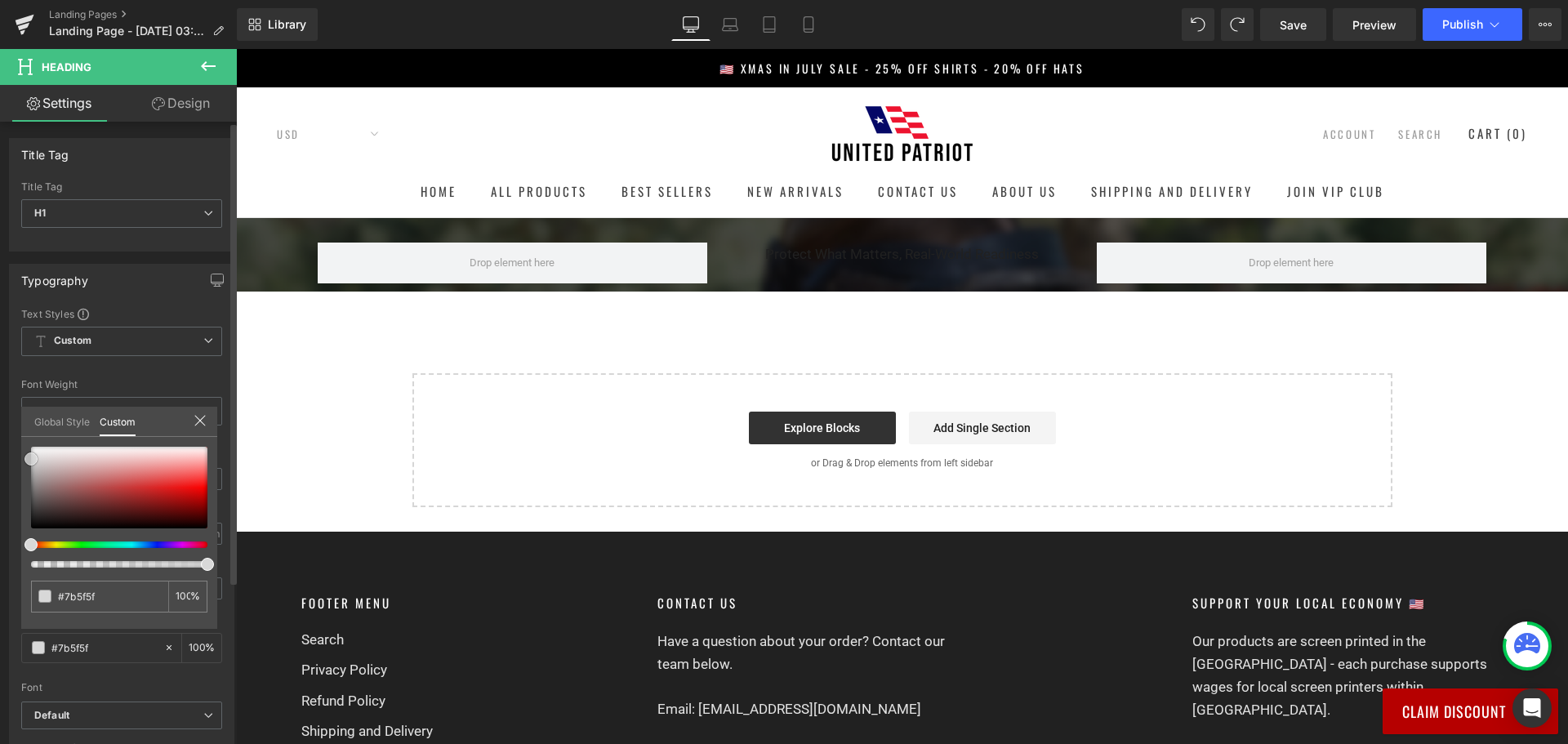
type input "#cecece"
type input "#ffffff"
drag, startPoint x: 4, startPoint y: 459, endPoint x: 0, endPoint y: 410, distance: 49.2
click at [0, 410] on div "Typography Text Styles Custom Custom Setup Global Style Custom Setup Global Sty…" at bounding box center [122, 531] width 244 height 561
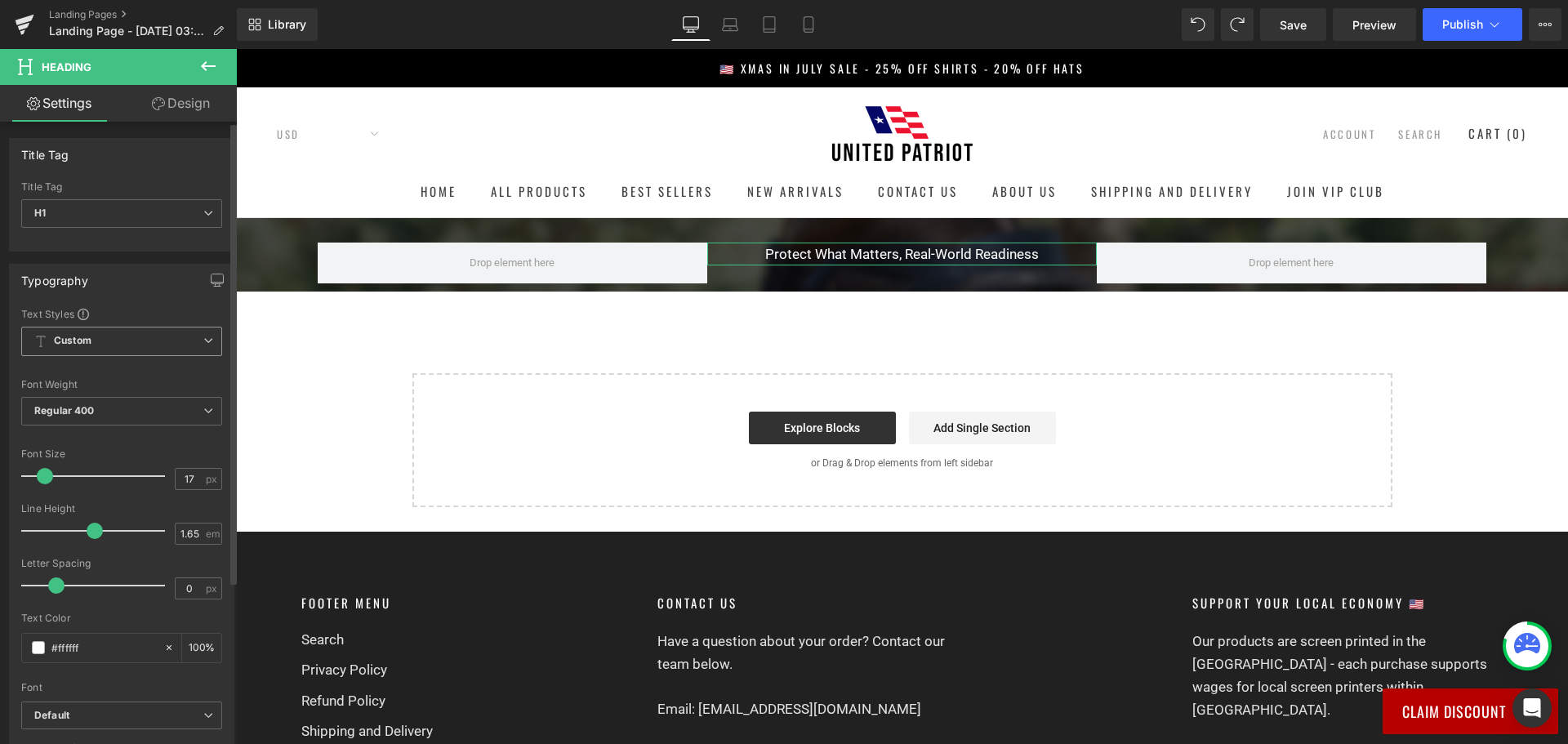
click at [156, 338] on span "Custom Setup Global Style" at bounding box center [122, 341] width 201 height 30
click at [156, 338] on span "Custom Setup Global Style" at bounding box center [118, 341] width 194 height 30
click at [195, 108] on link "Design" at bounding box center [181, 103] width 118 height 37
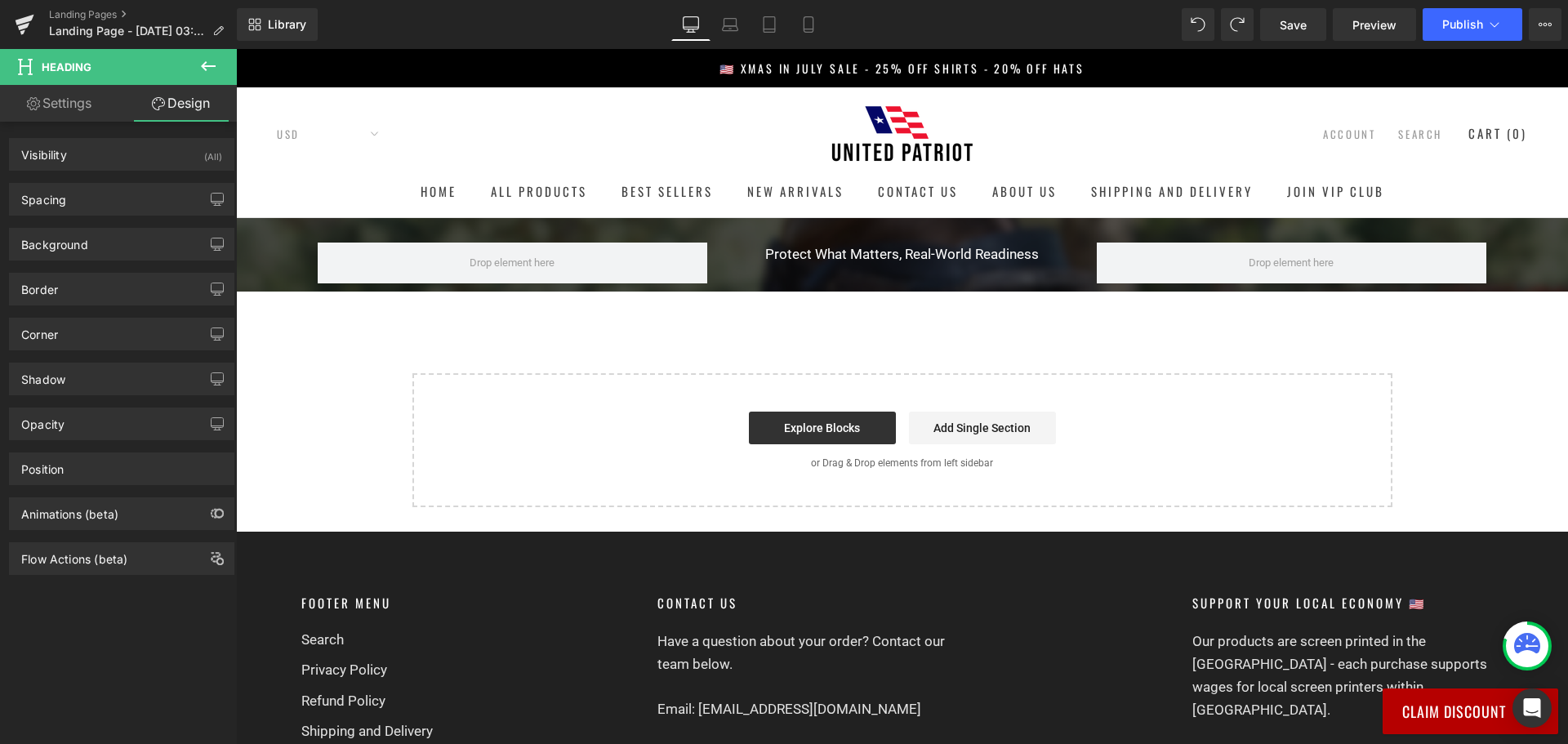
click at [889, 246] on span "Heading" at bounding box center [893, 254] width 43 height 20
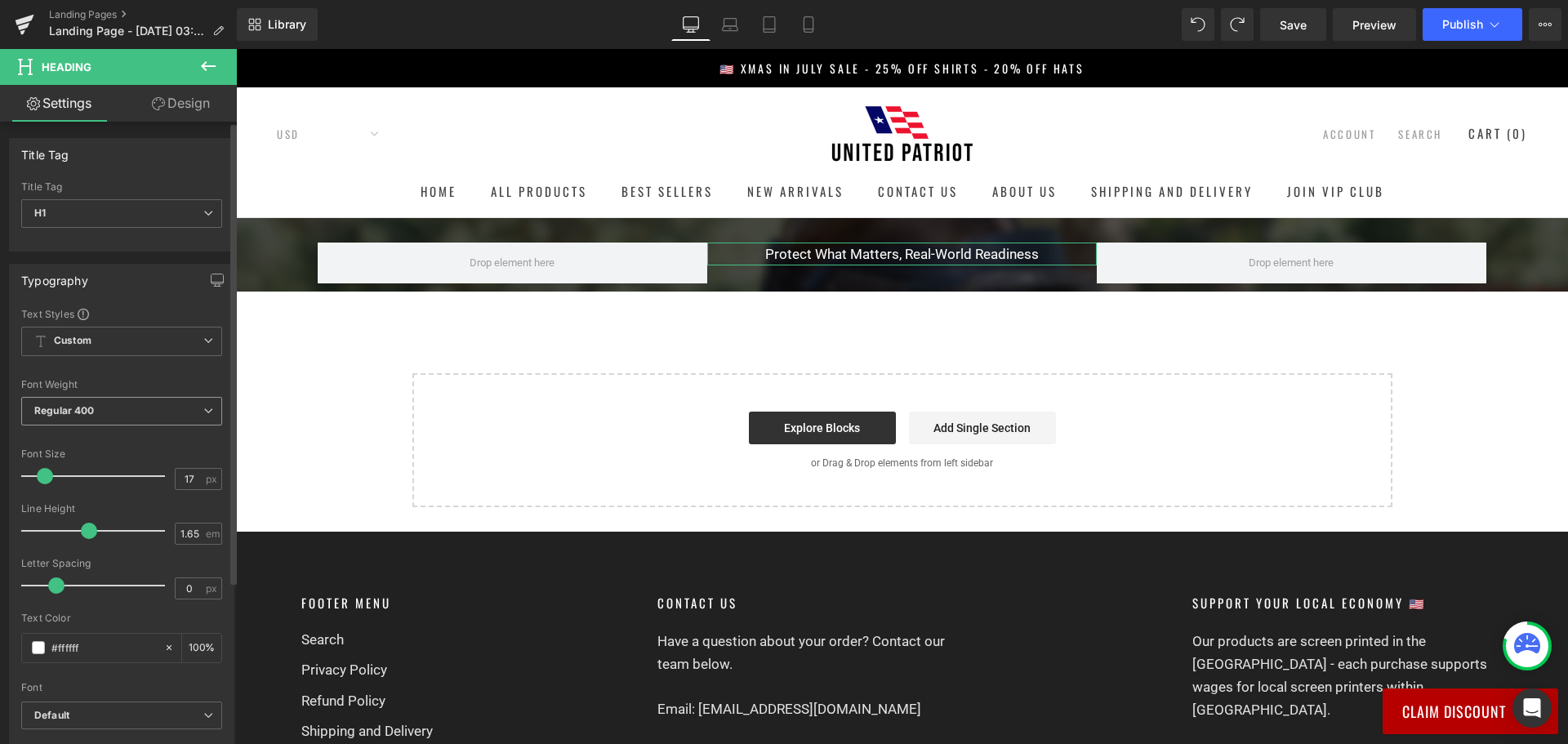
click at [144, 404] on span "Regular 400" at bounding box center [122, 411] width 201 height 29
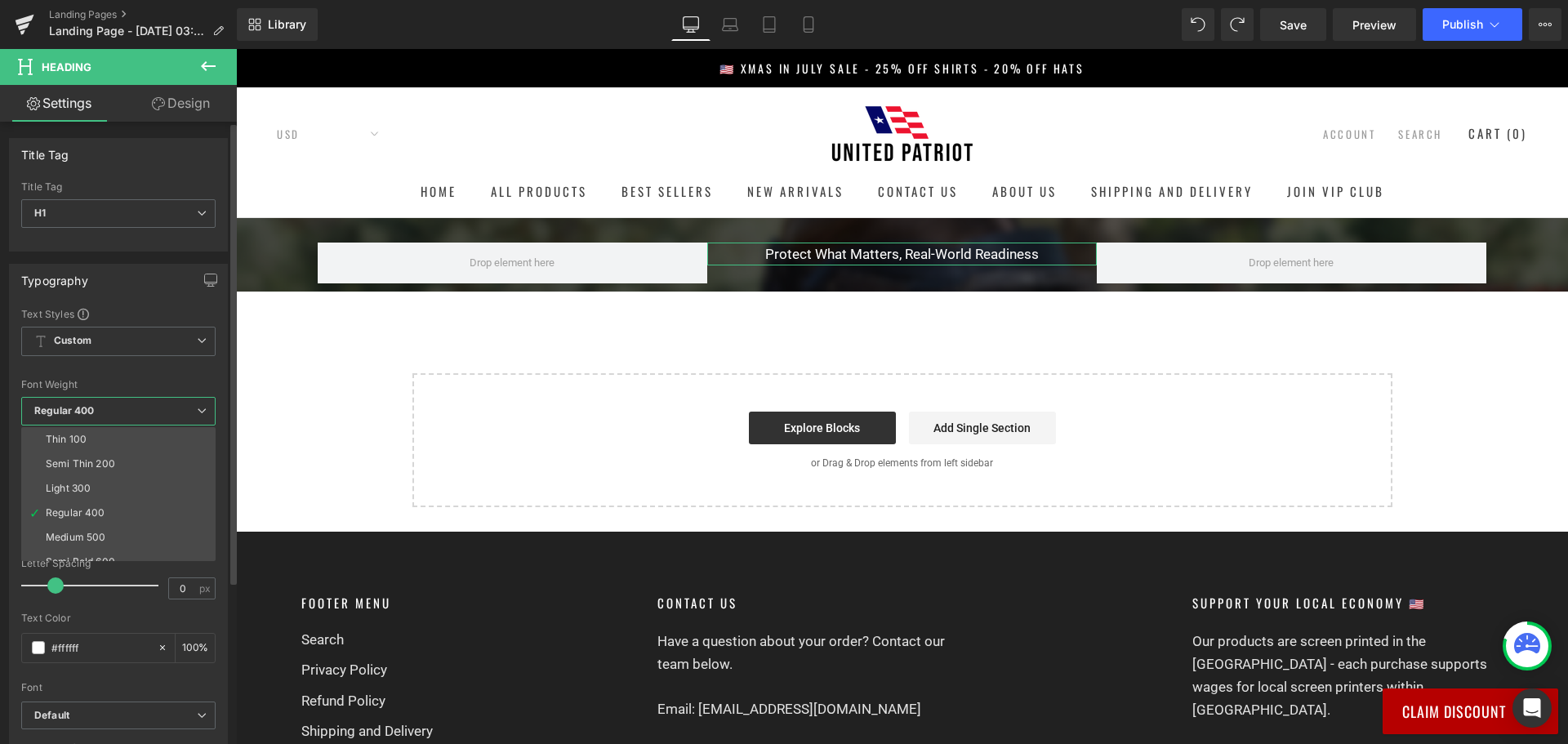
click at [144, 404] on span "Regular 400" at bounding box center [118, 411] width 194 height 29
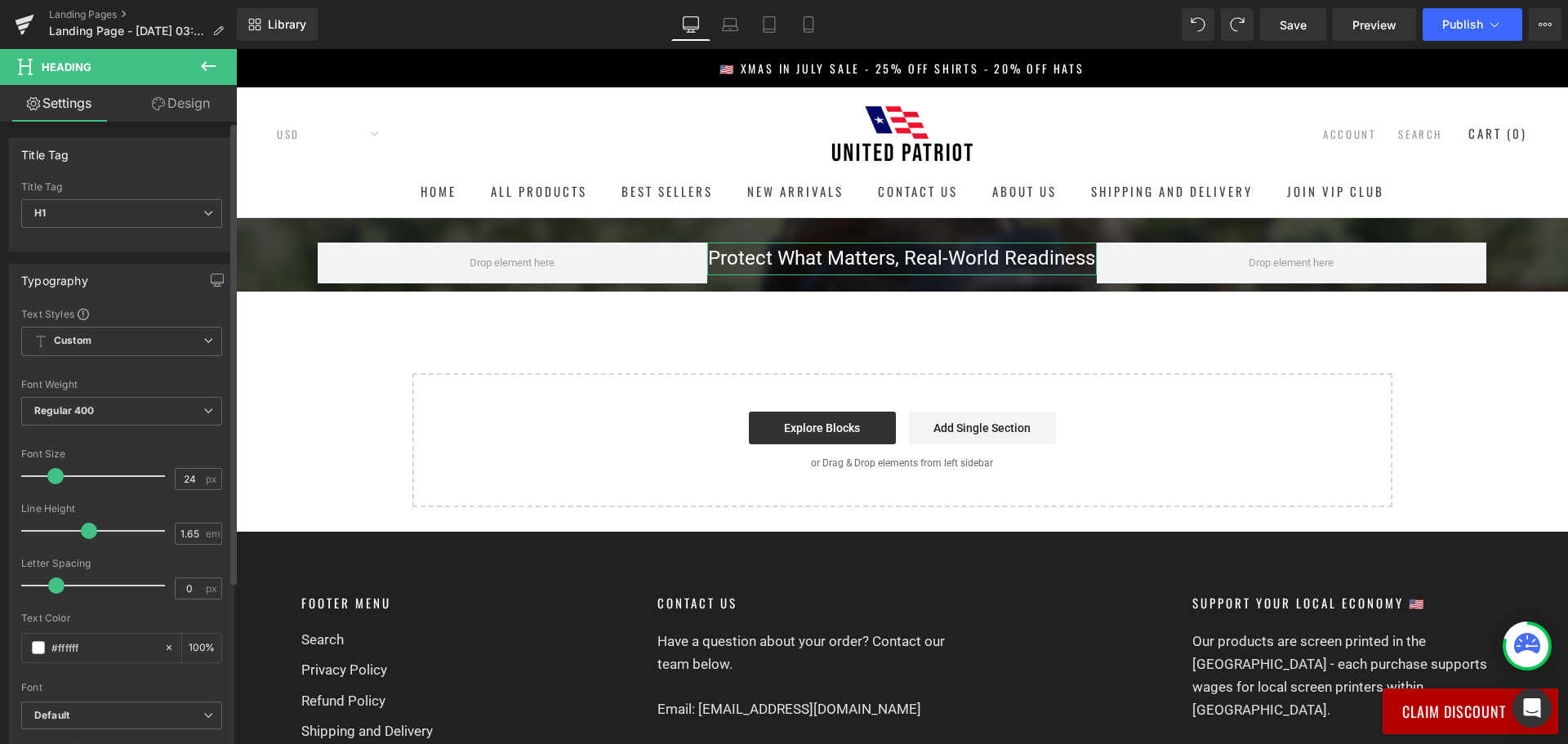
drag, startPoint x: 43, startPoint y: 476, endPoint x: 52, endPoint y: 481, distance: 10.3
click at [52, 481] on span at bounding box center [55, 476] width 16 height 16
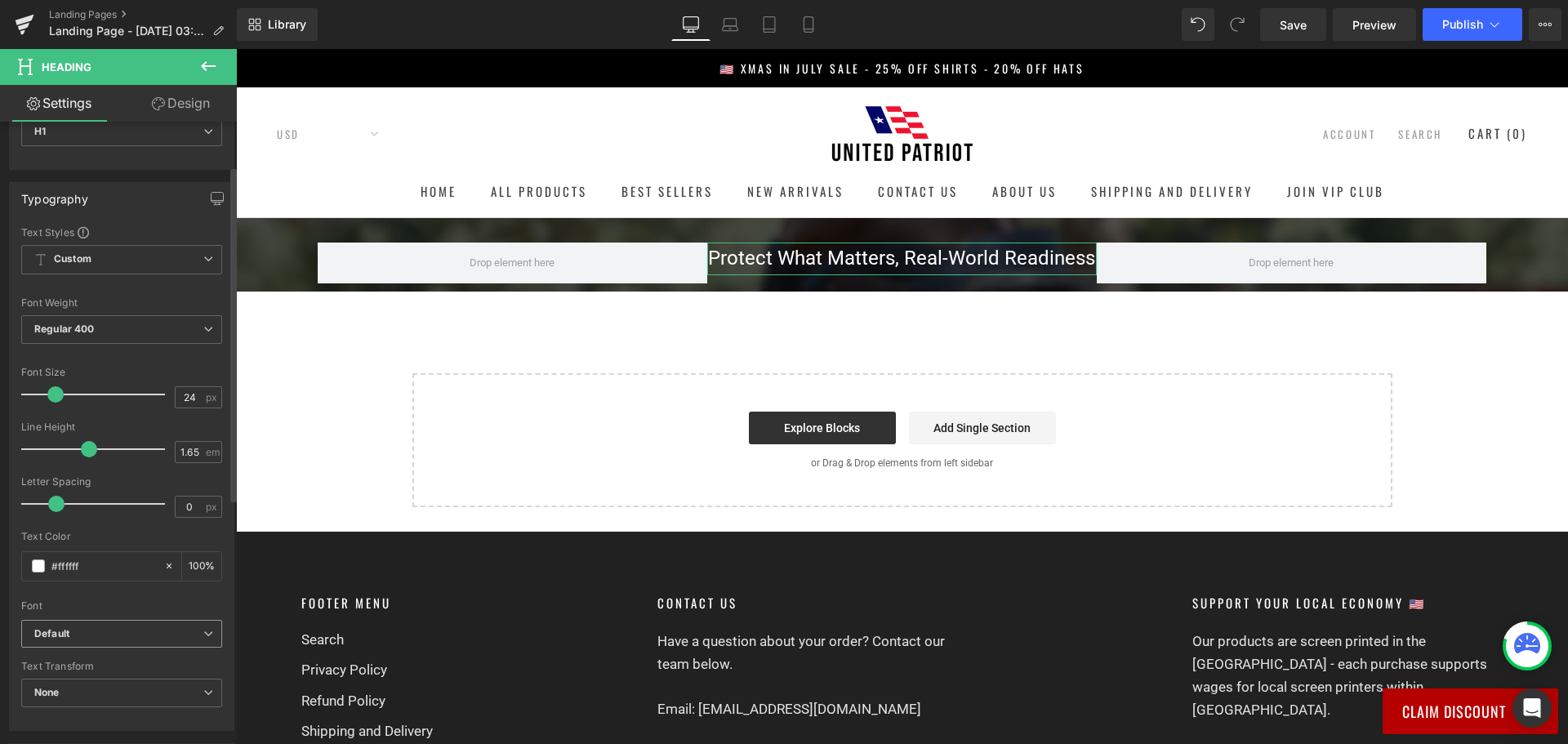
click at [115, 626] on span "Default" at bounding box center [122, 634] width 201 height 29
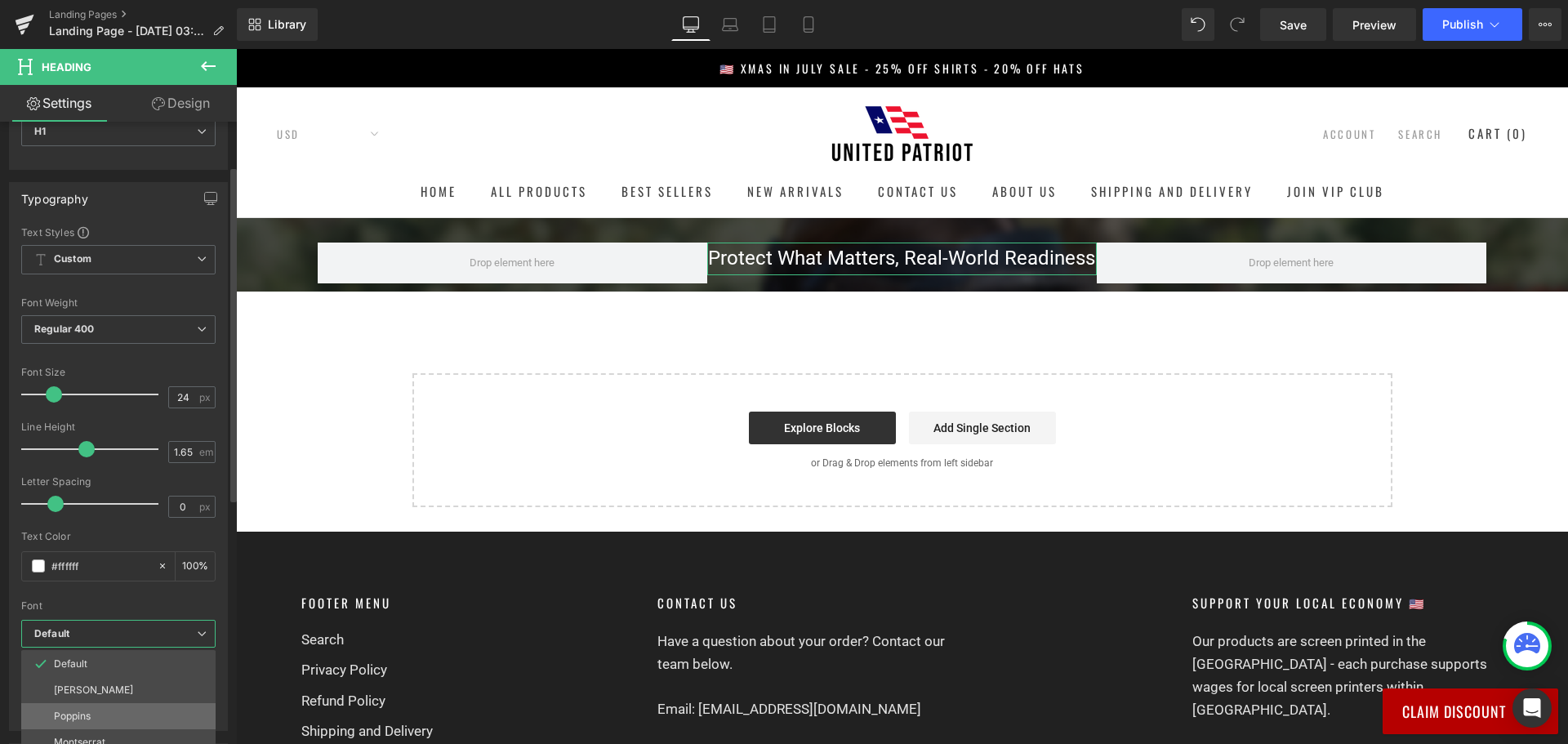
click at [94, 708] on li "Poppins" at bounding box center [118, 715] width 194 height 26
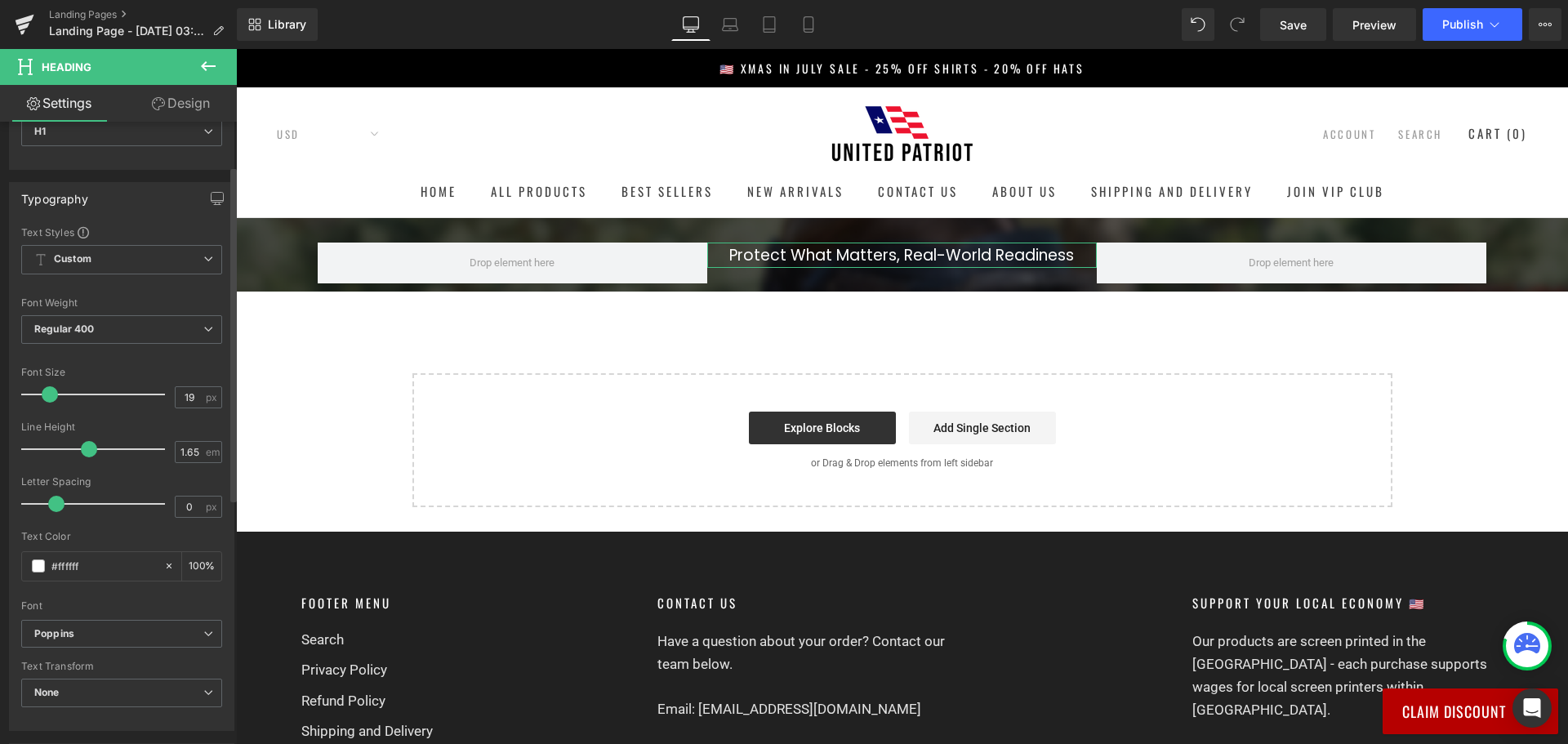
type input "21"
click at [47, 397] on span at bounding box center [50, 394] width 16 height 16
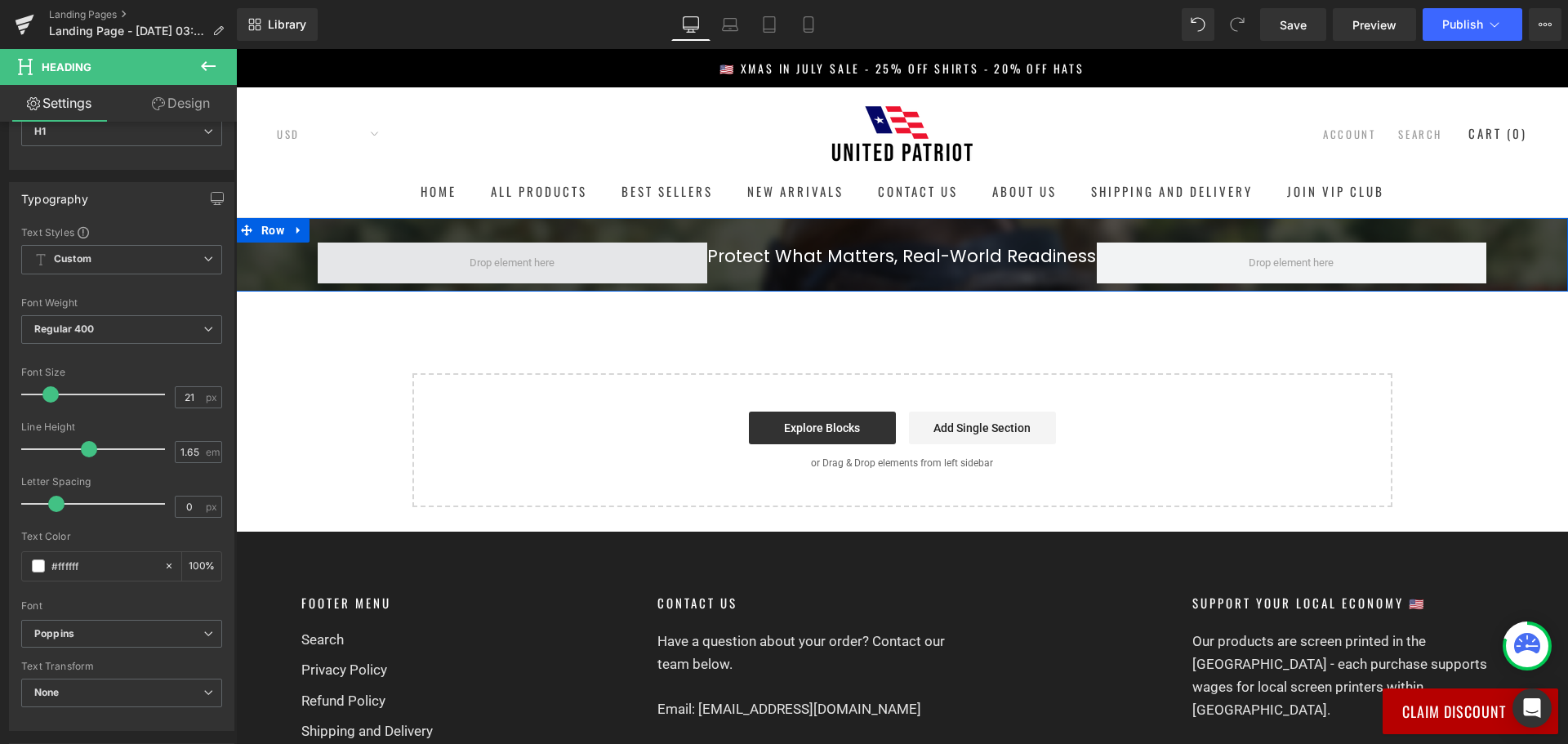
click at [695, 277] on span at bounding box center [512, 263] width 390 height 41
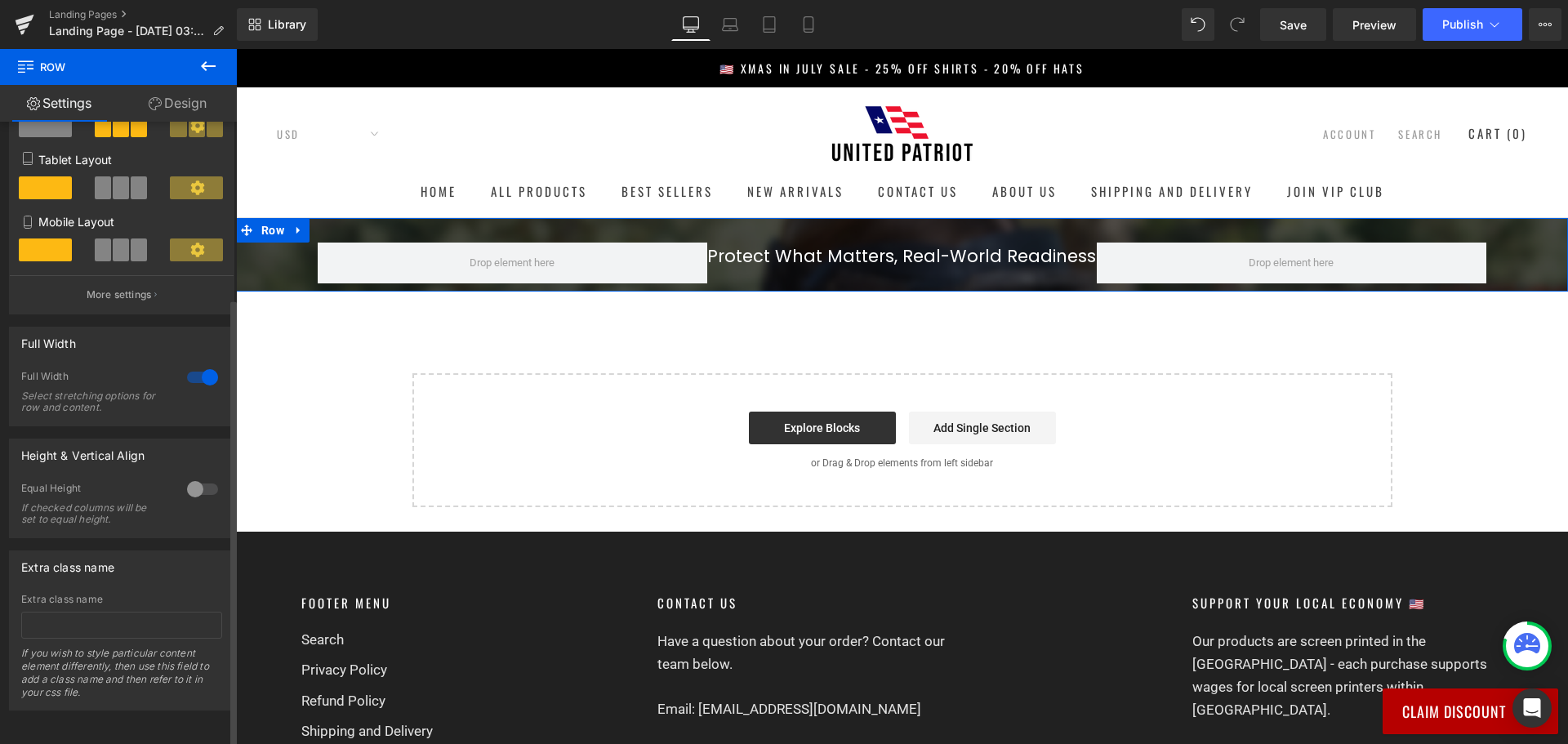
scroll to position [0, 0]
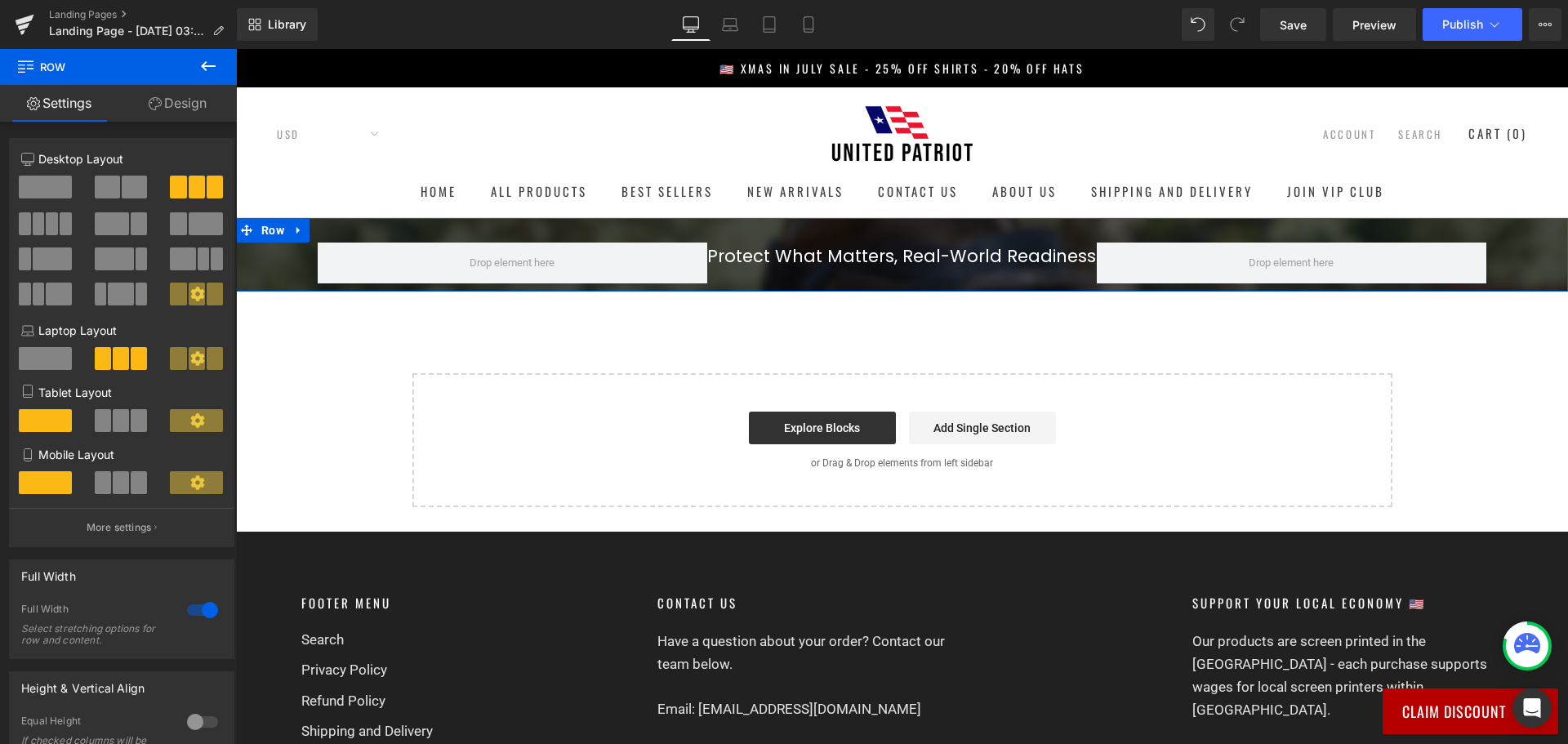
click at [166, 113] on link "Design" at bounding box center [177, 103] width 118 height 37
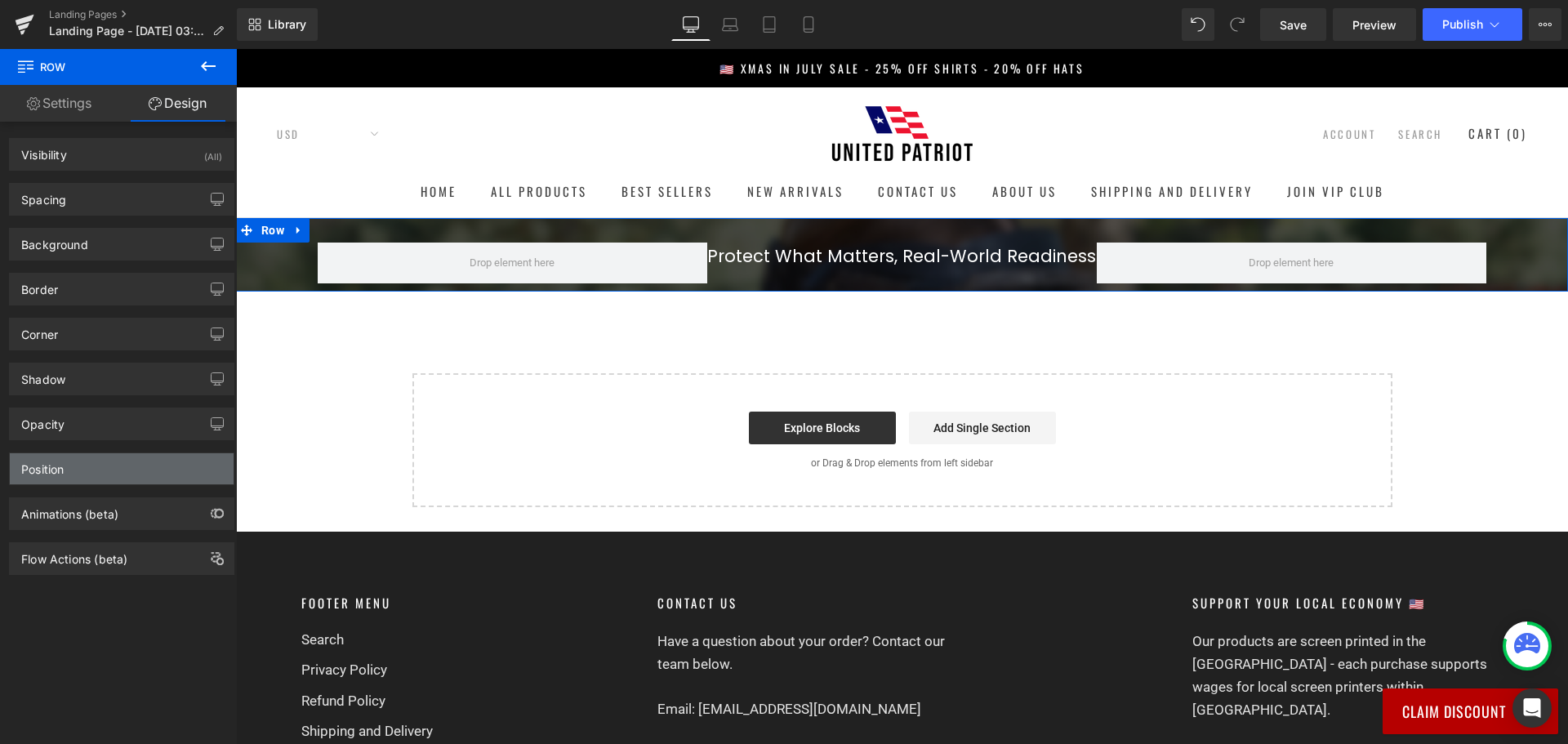
click at [103, 467] on div "Position" at bounding box center [122, 469] width 223 height 31
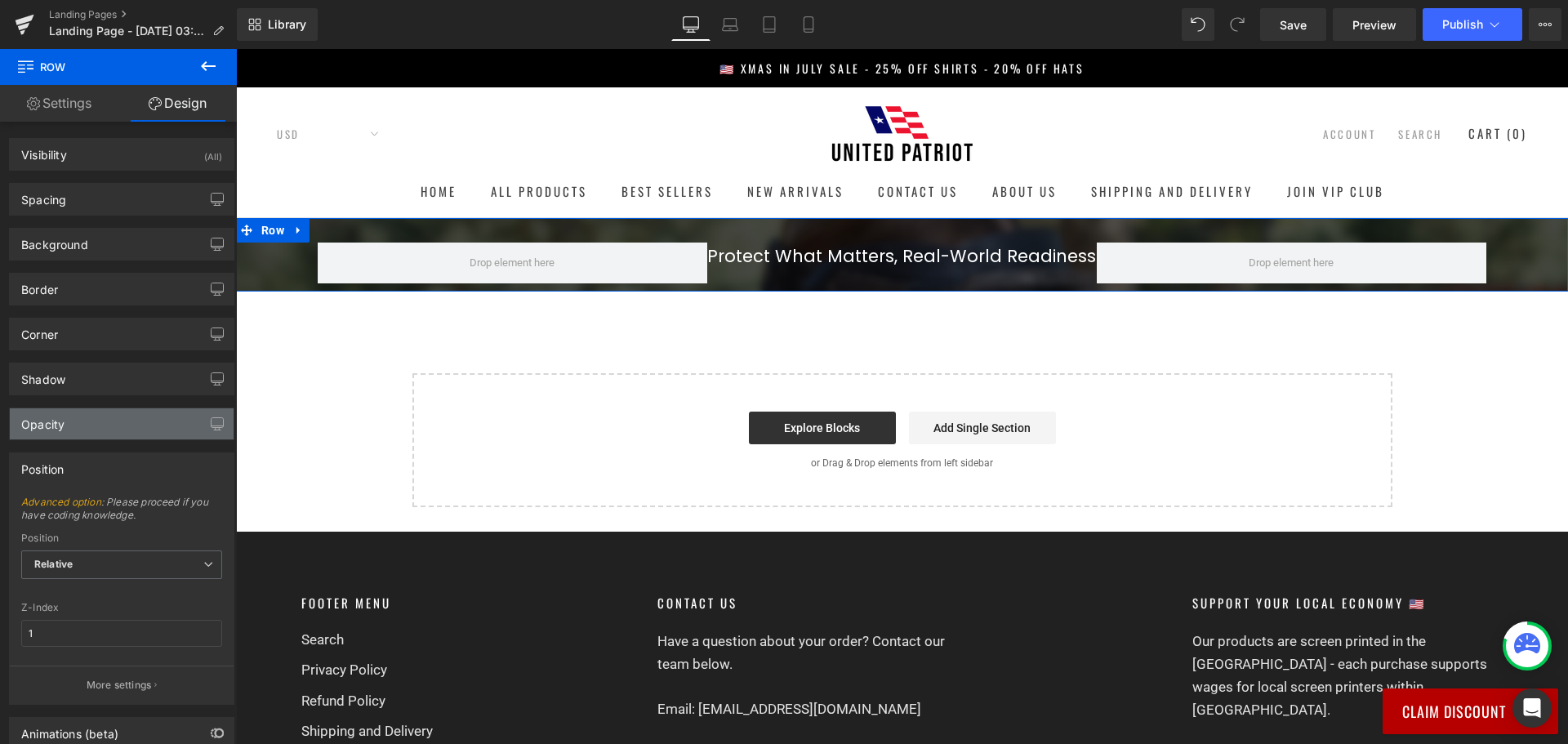
click at [106, 436] on div "Opacity" at bounding box center [122, 424] width 223 height 31
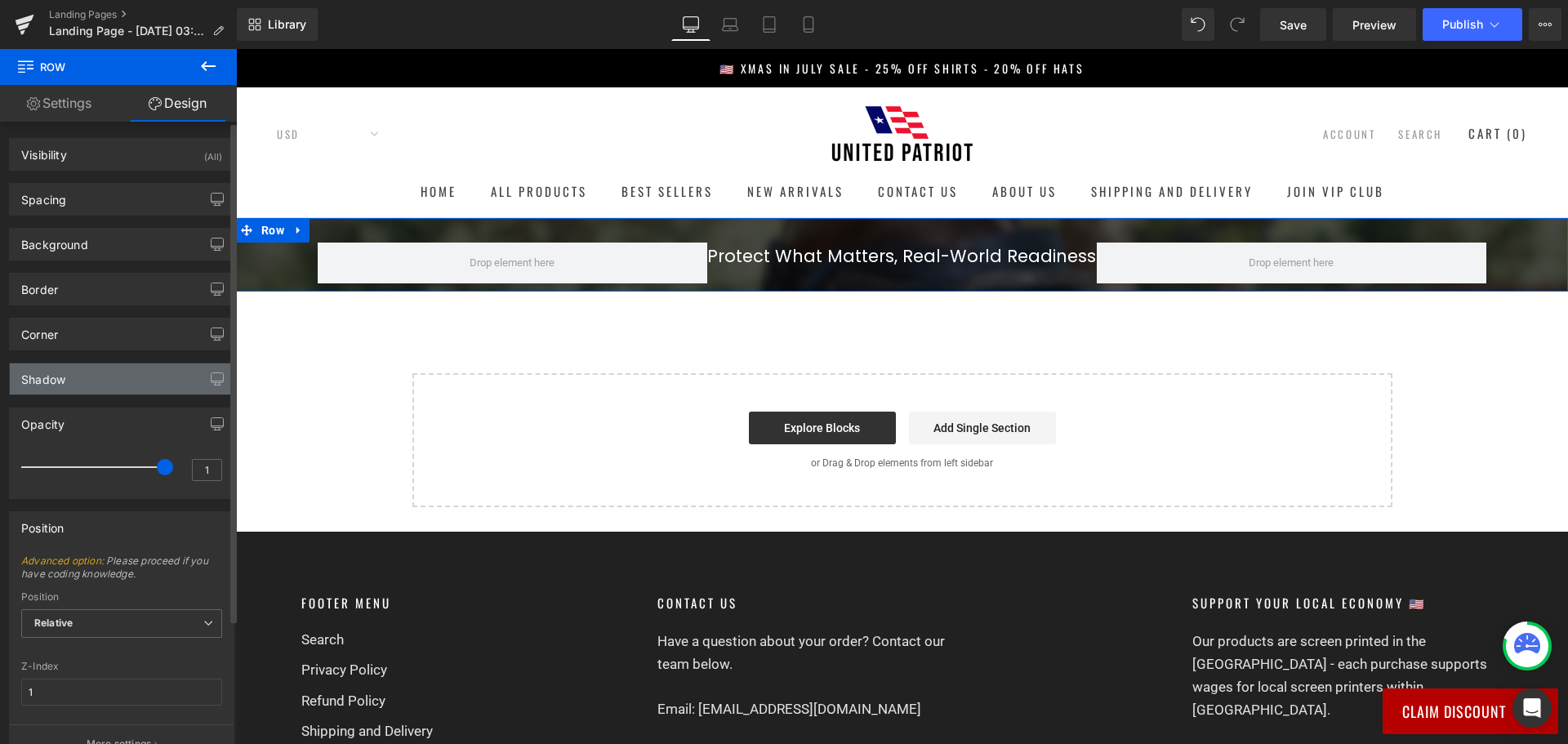
click at [130, 391] on div "Shadow" at bounding box center [122, 378] width 223 height 31
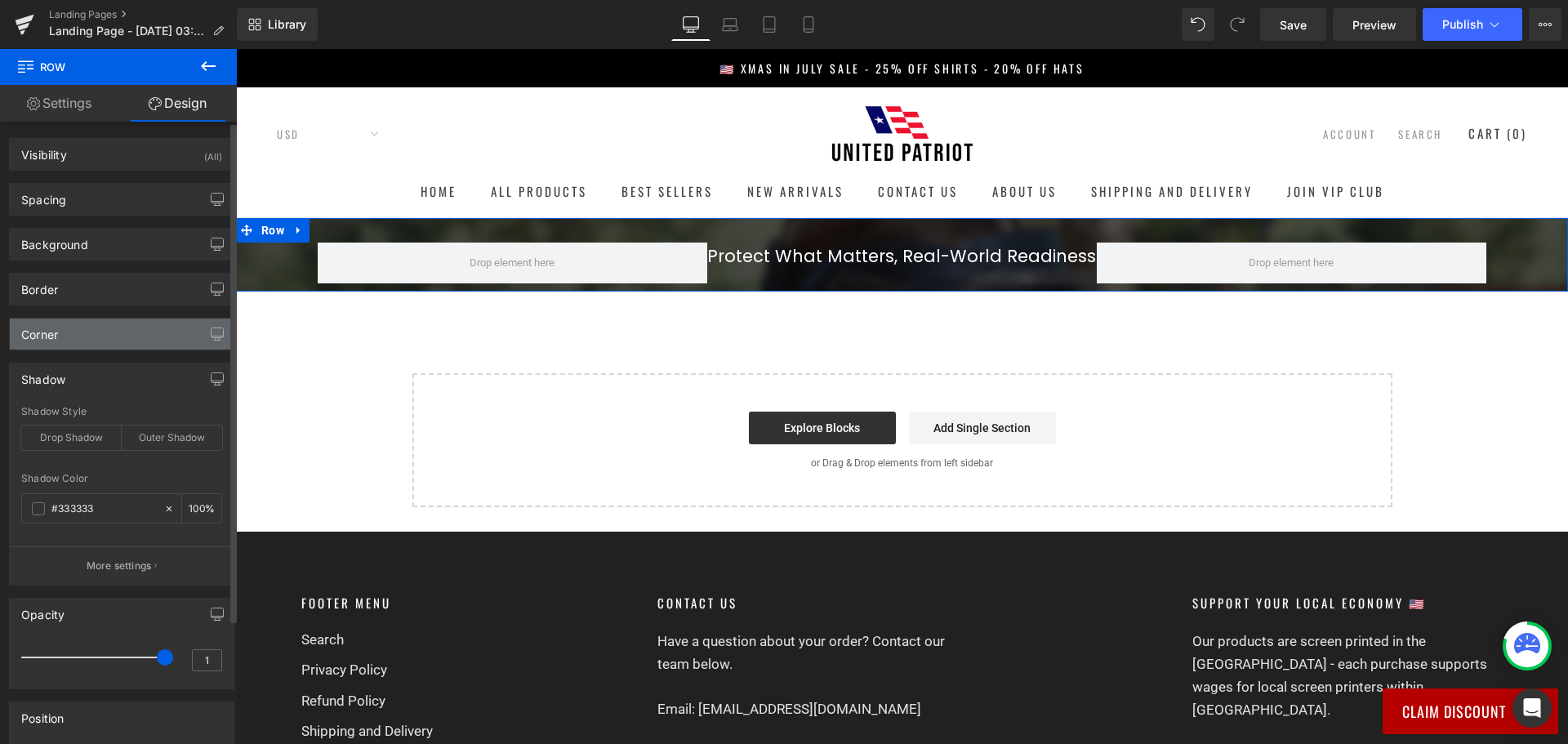
click at [142, 348] on div "Corner" at bounding box center [122, 334] width 223 height 31
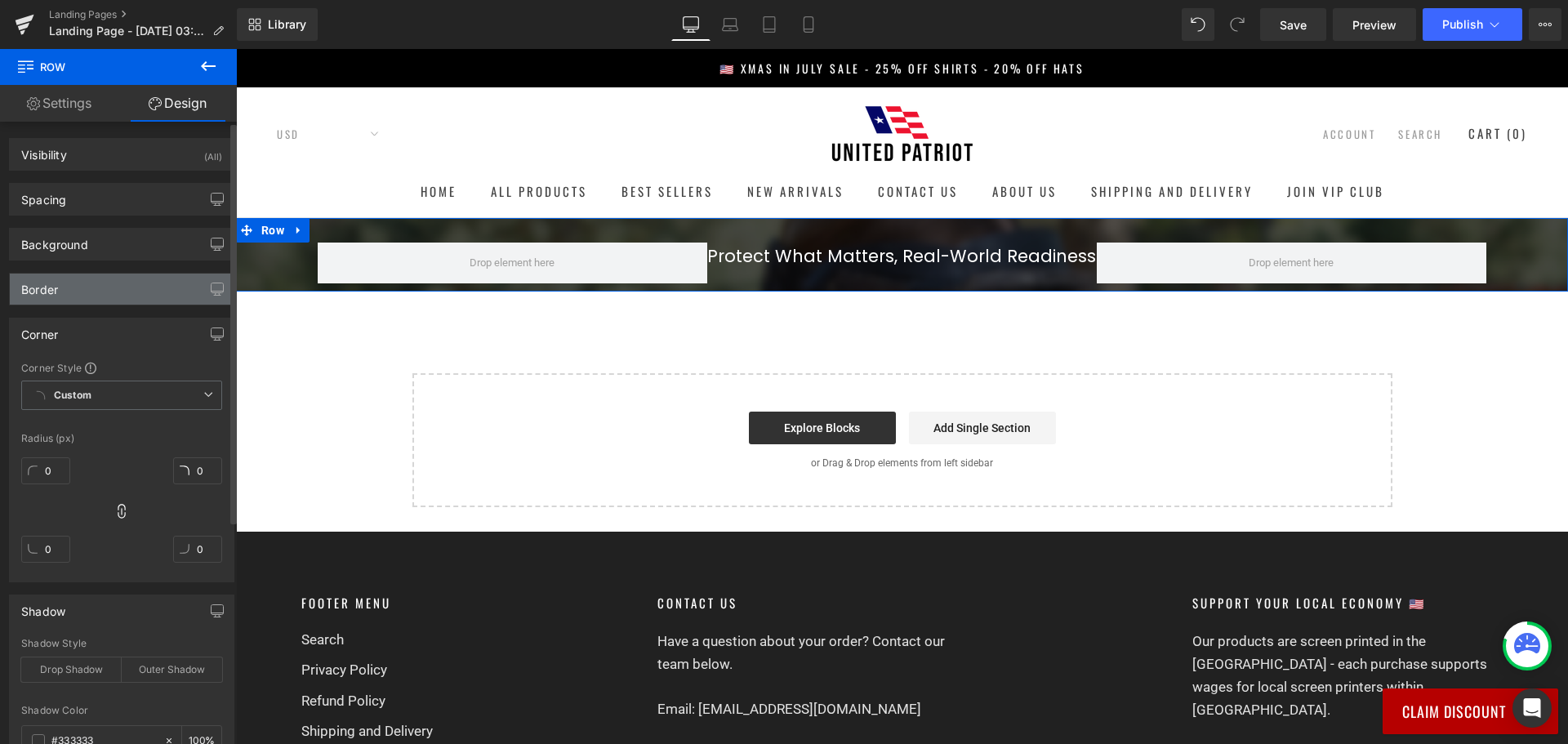
click at [148, 297] on div "Border" at bounding box center [122, 289] width 223 height 31
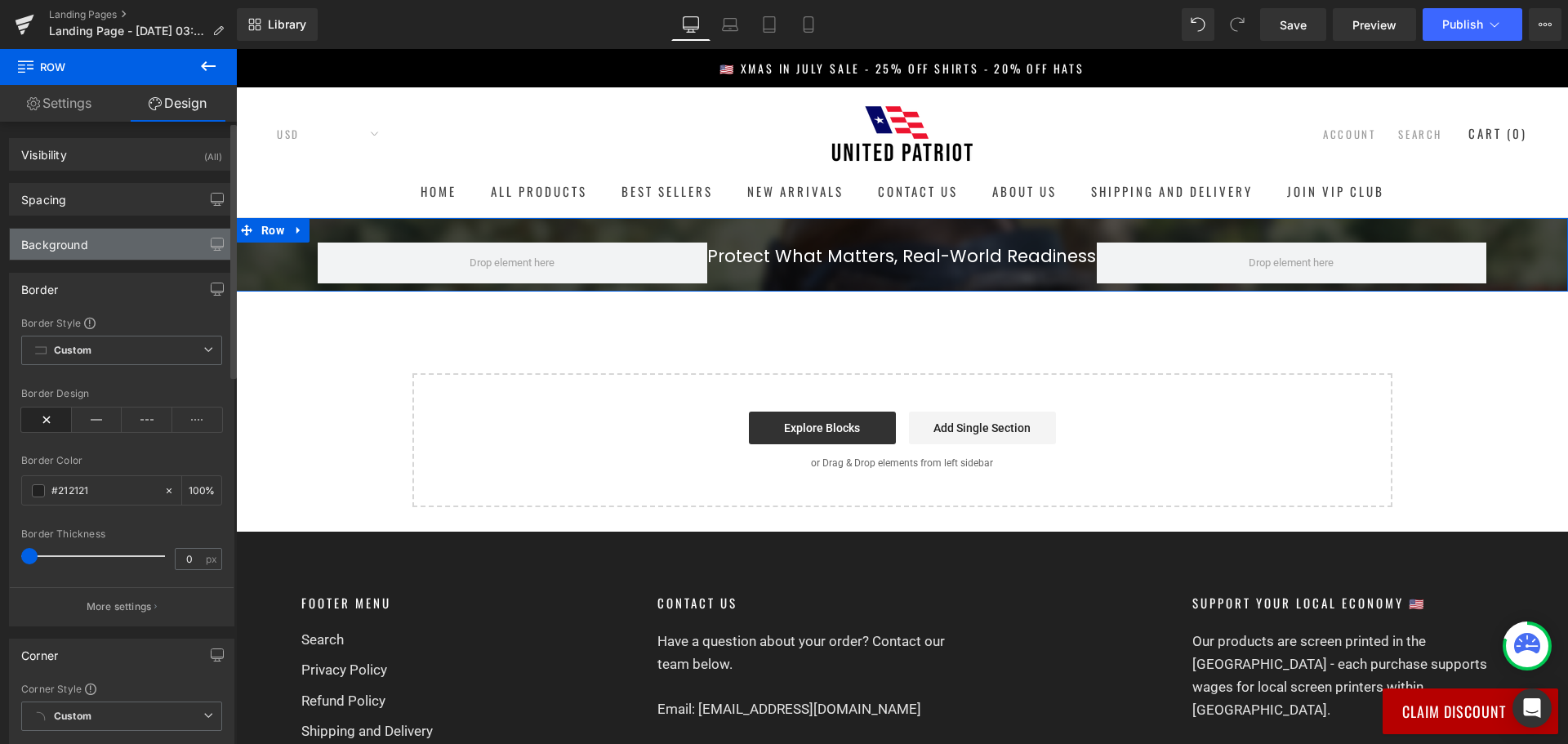
click at [140, 247] on div "Background" at bounding box center [122, 244] width 223 height 31
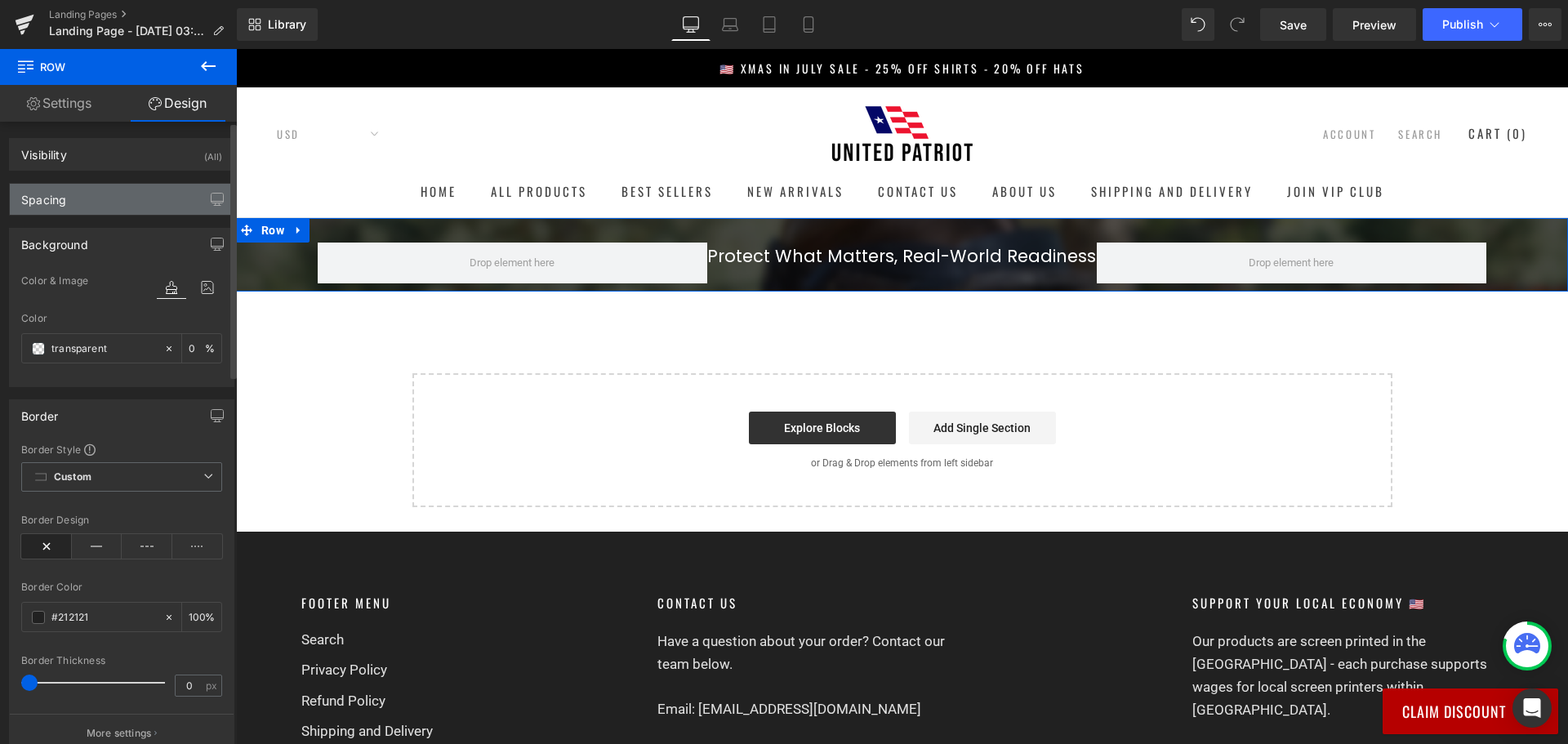
click at [153, 203] on div "Spacing" at bounding box center [122, 199] width 223 height 31
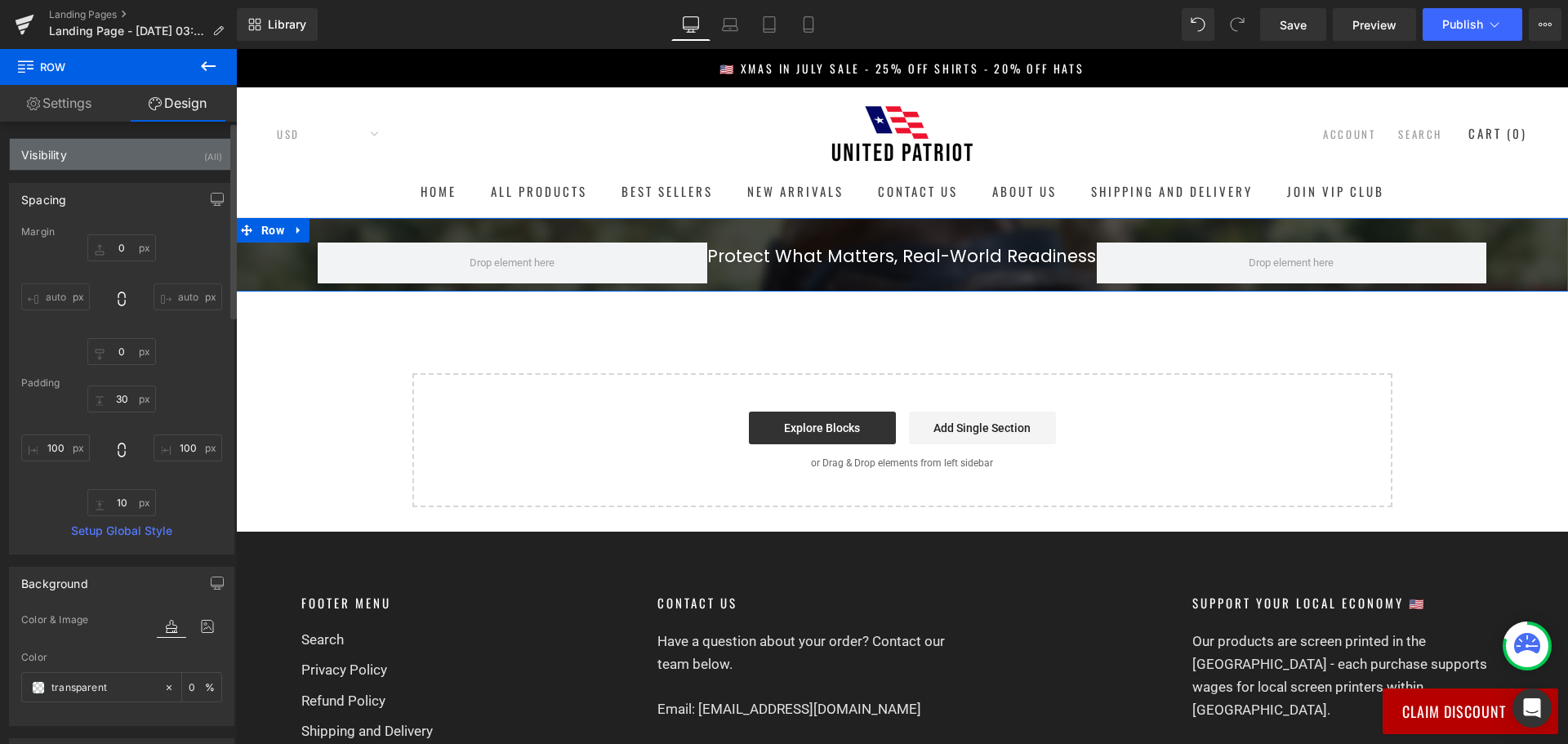
click at [98, 161] on div "Visibility (All)" at bounding box center [122, 154] width 223 height 31
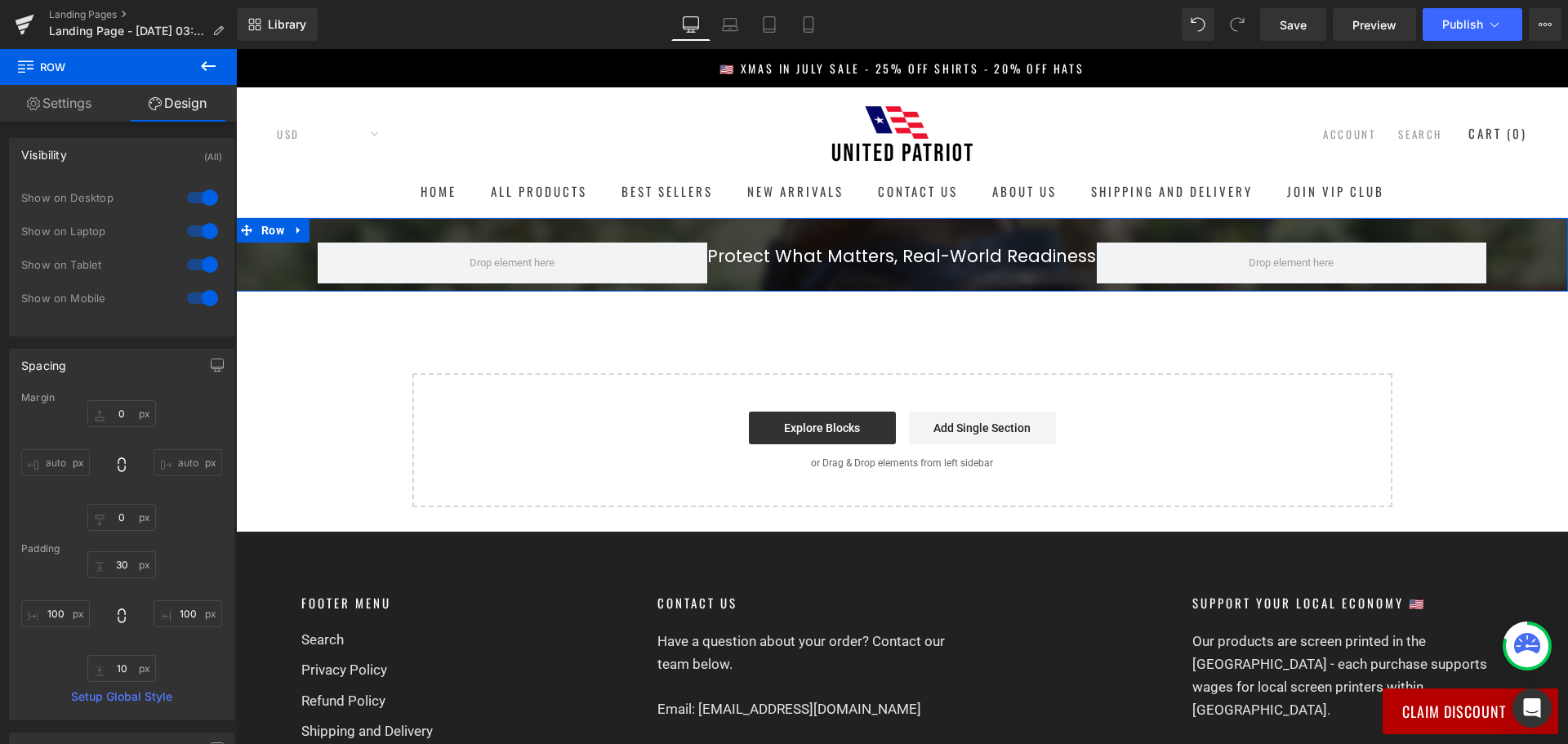
click at [52, 107] on link "Settings" at bounding box center [59, 103] width 118 height 37
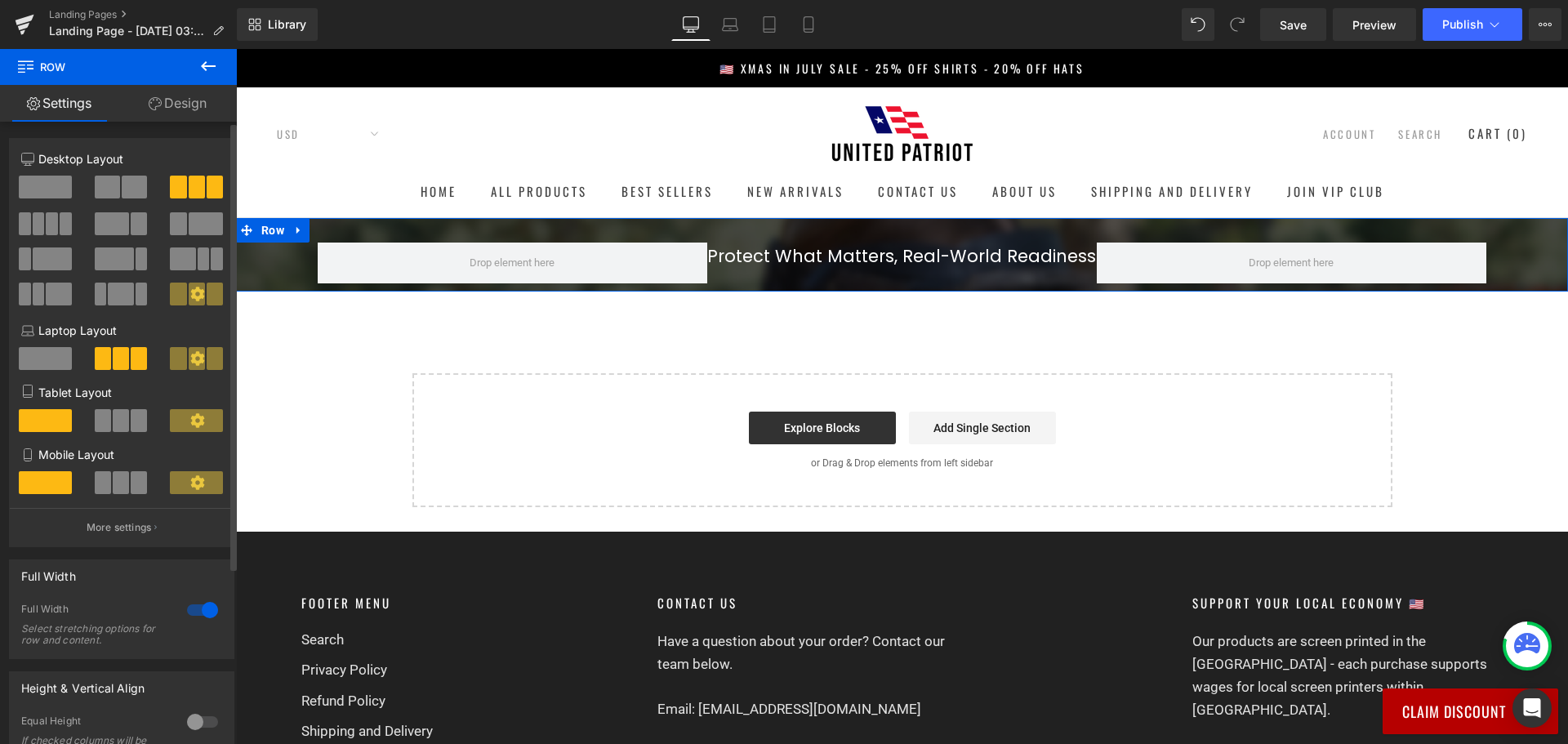
scroll to position [245, 0]
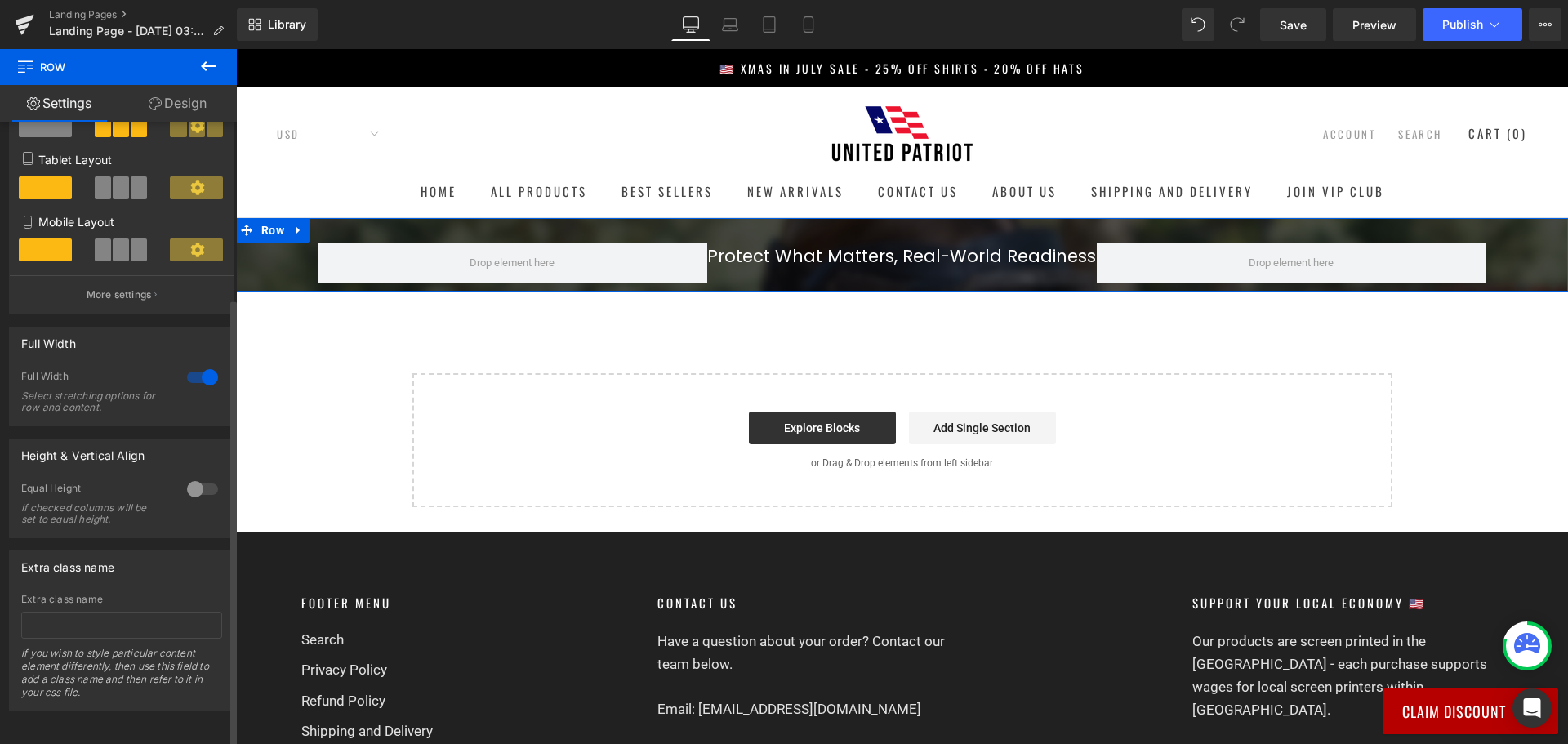
click at [195, 476] on div at bounding box center [203, 488] width 39 height 26
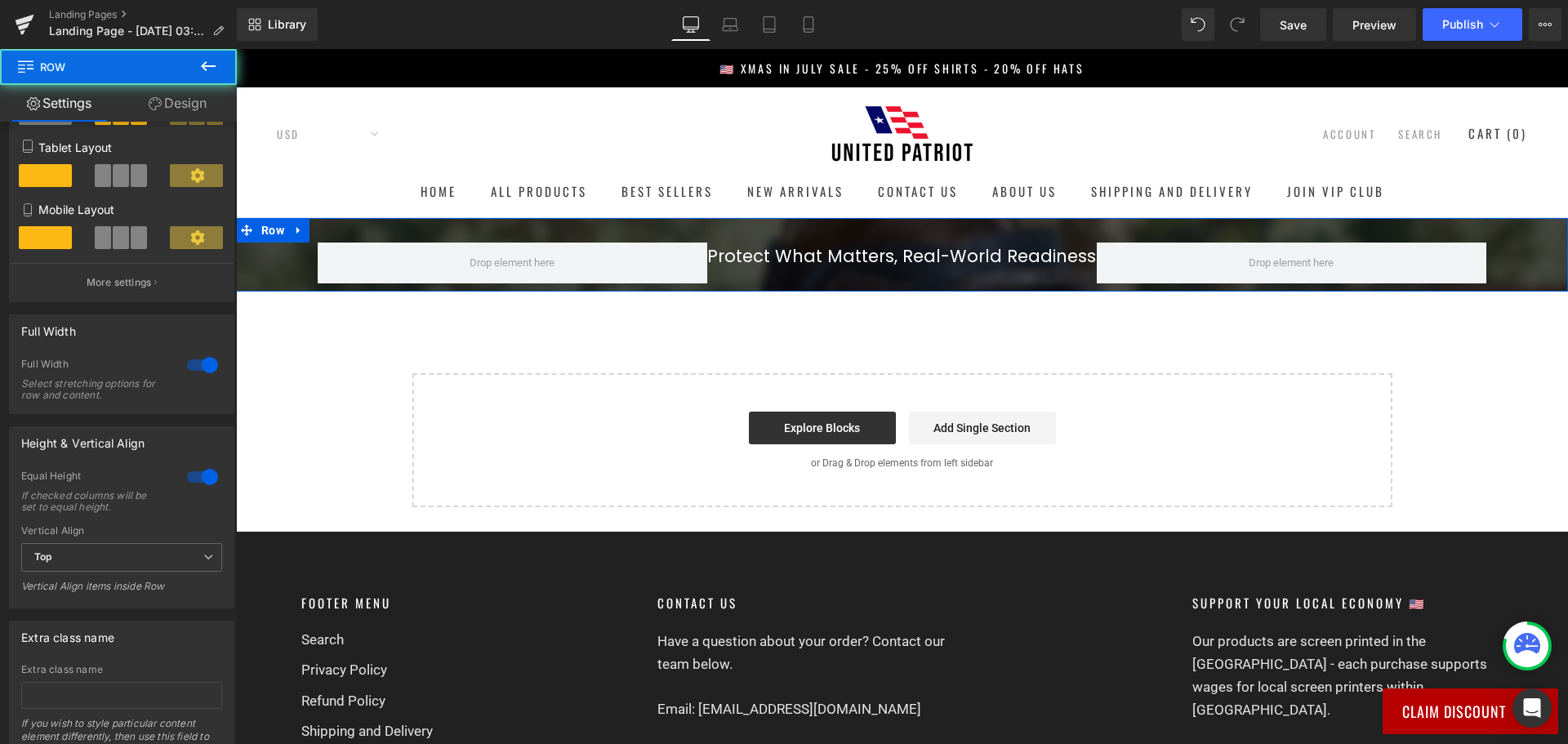
click at [707, 275] on div "Protect What Matters, Real-World Readiness Heading" at bounding box center [902, 263] width 390 height 41
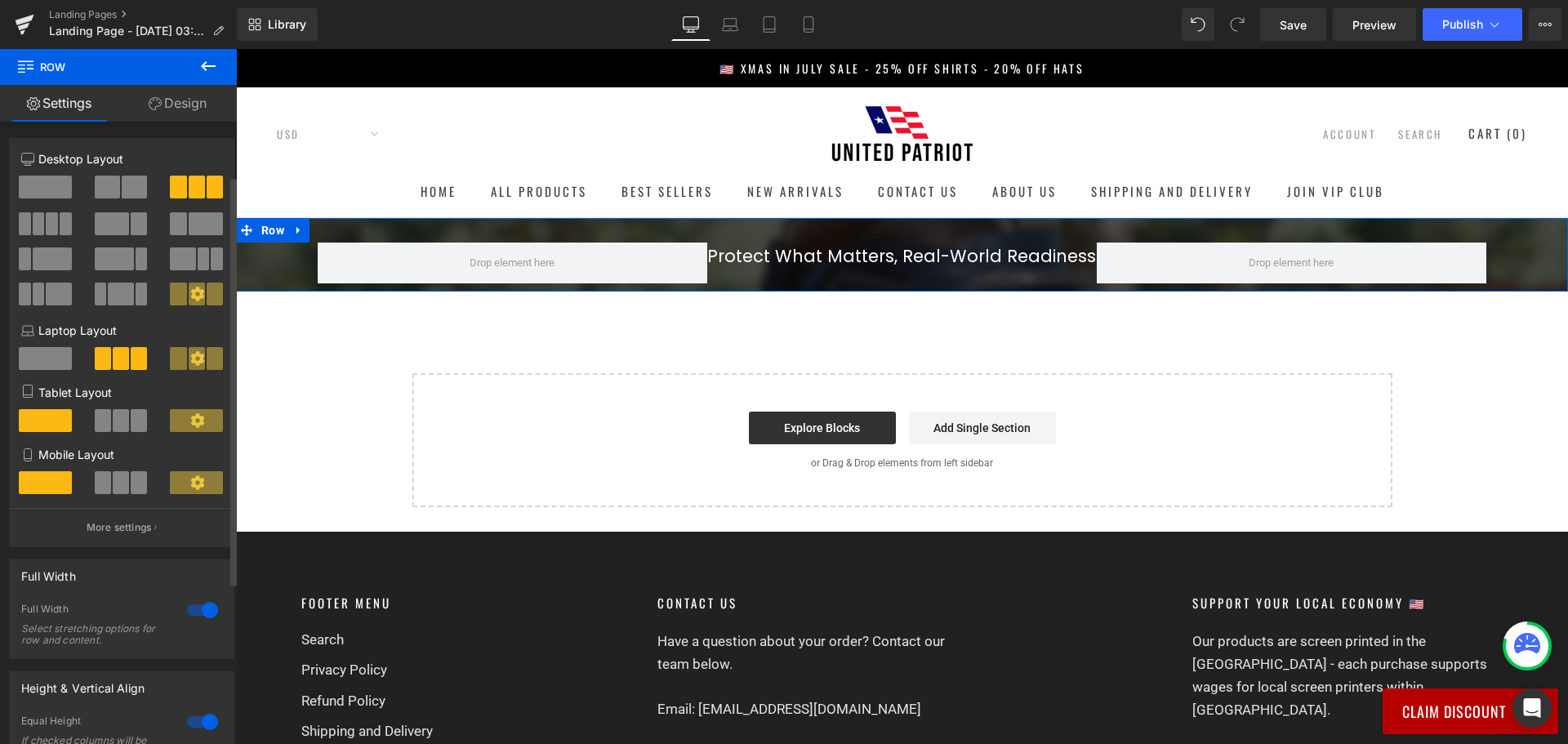
scroll to position [81, 0]
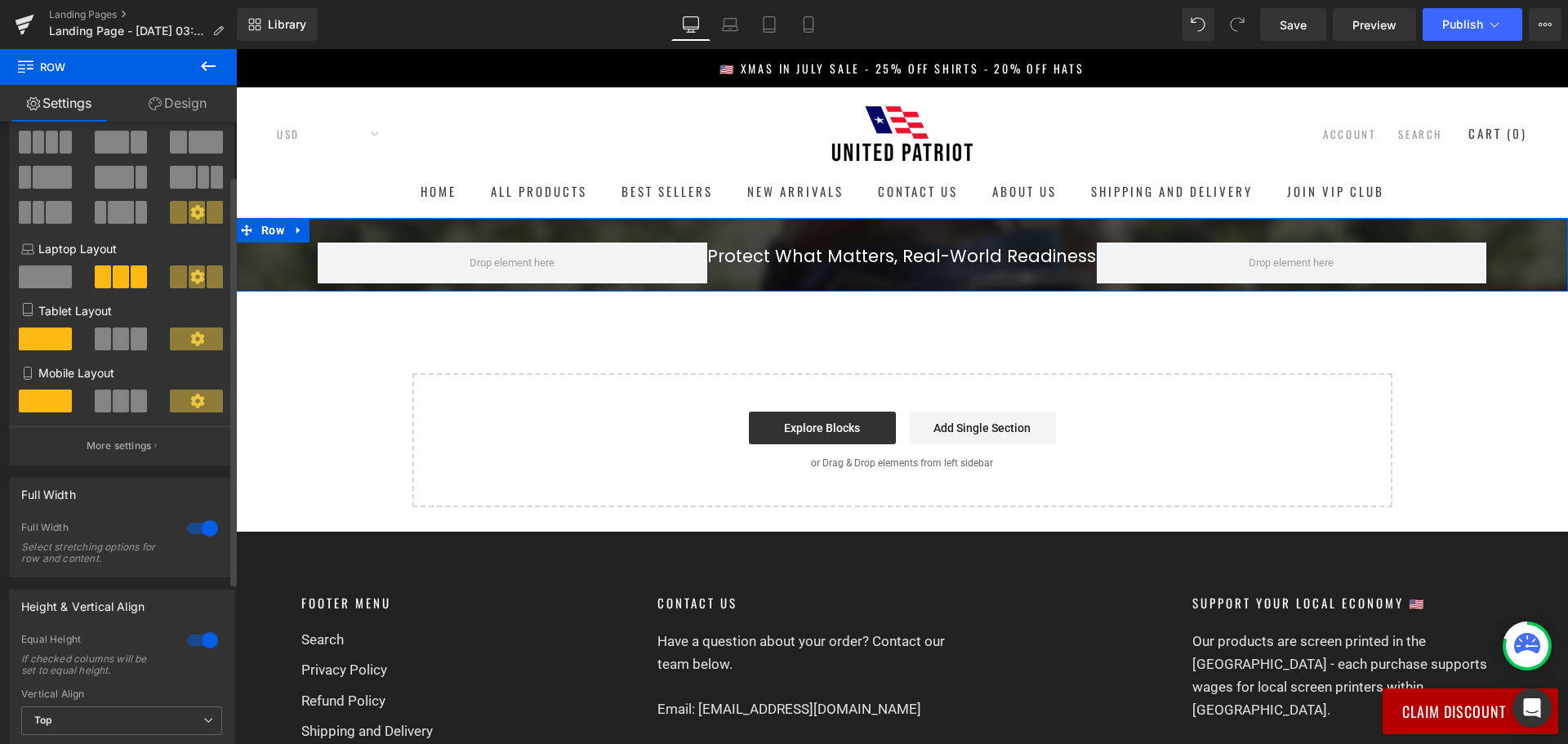
click at [181, 269] on span at bounding box center [178, 277] width 16 height 23
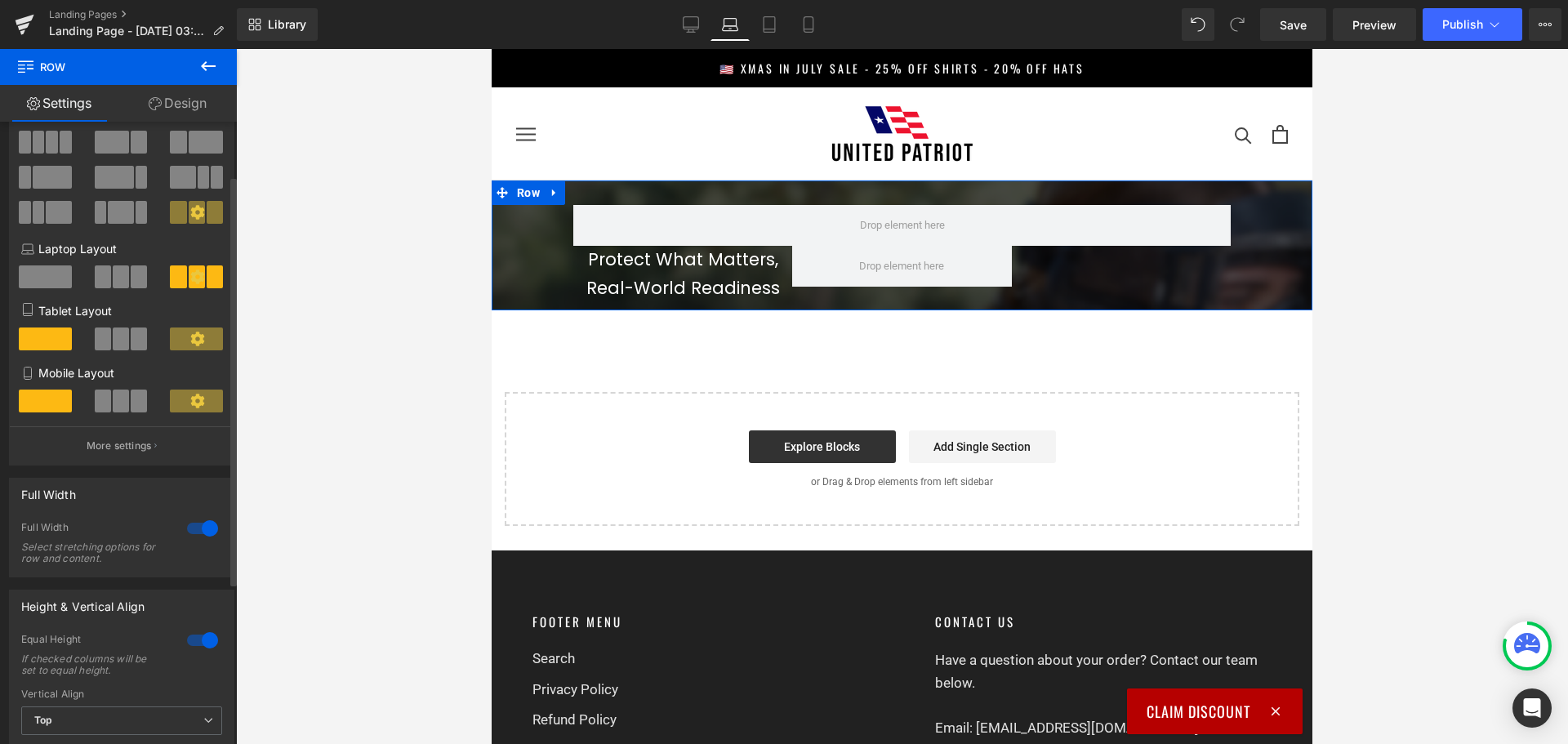
click at [38, 272] on span at bounding box center [45, 277] width 53 height 23
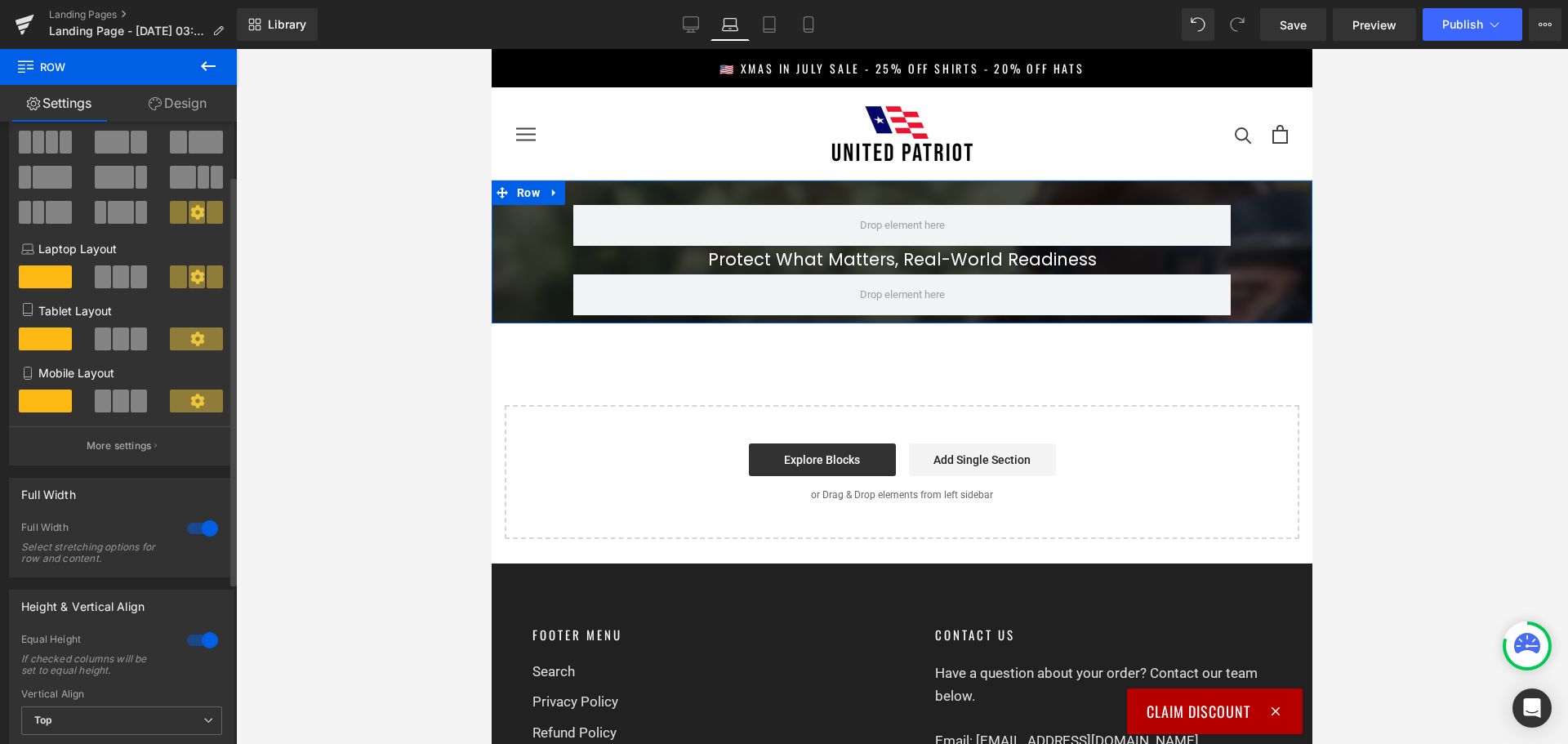
scroll to position [0, 0]
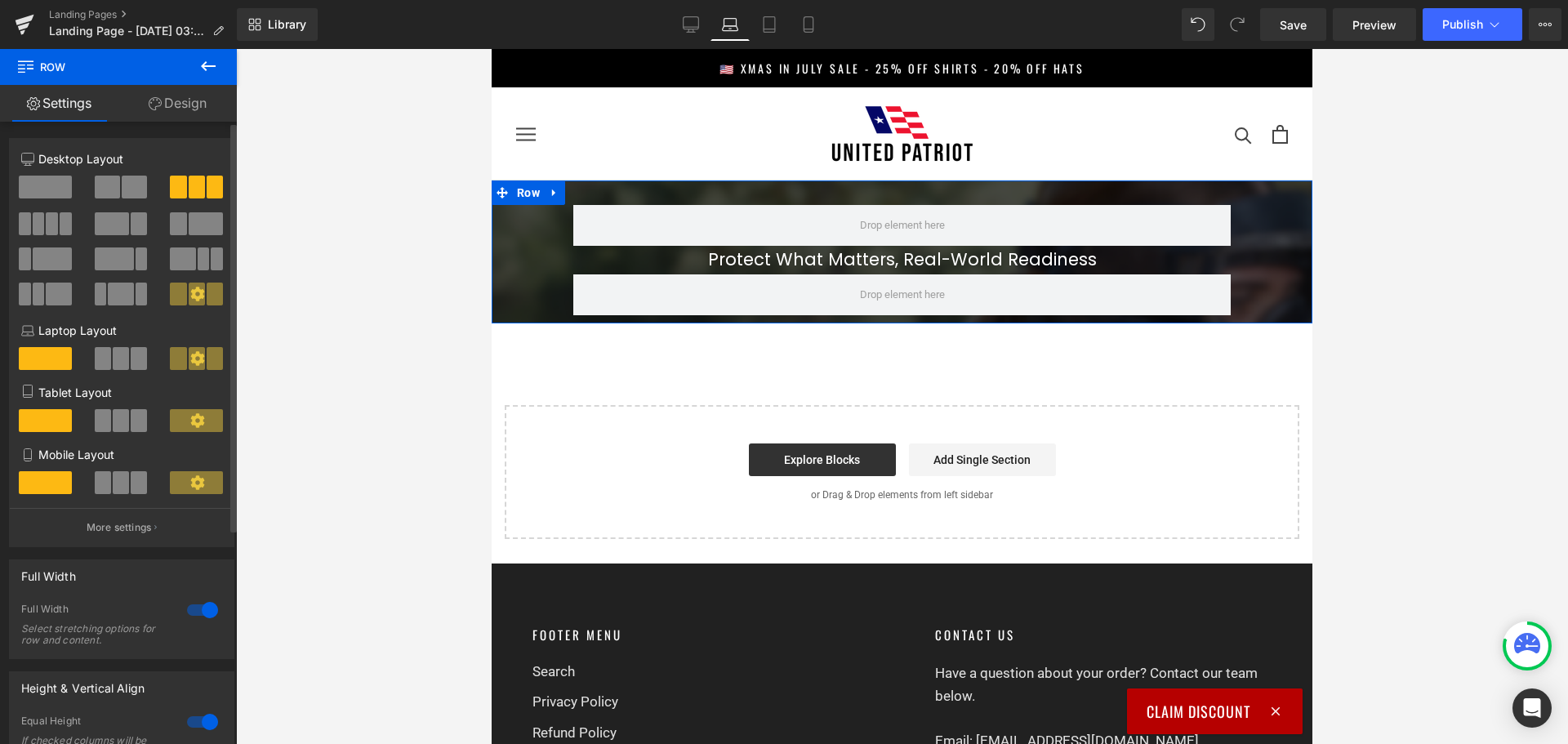
click at [189, 194] on span at bounding box center [197, 187] width 16 height 23
click at [34, 367] on span at bounding box center [45, 359] width 53 height 23
click at [115, 356] on span at bounding box center [121, 359] width 16 height 23
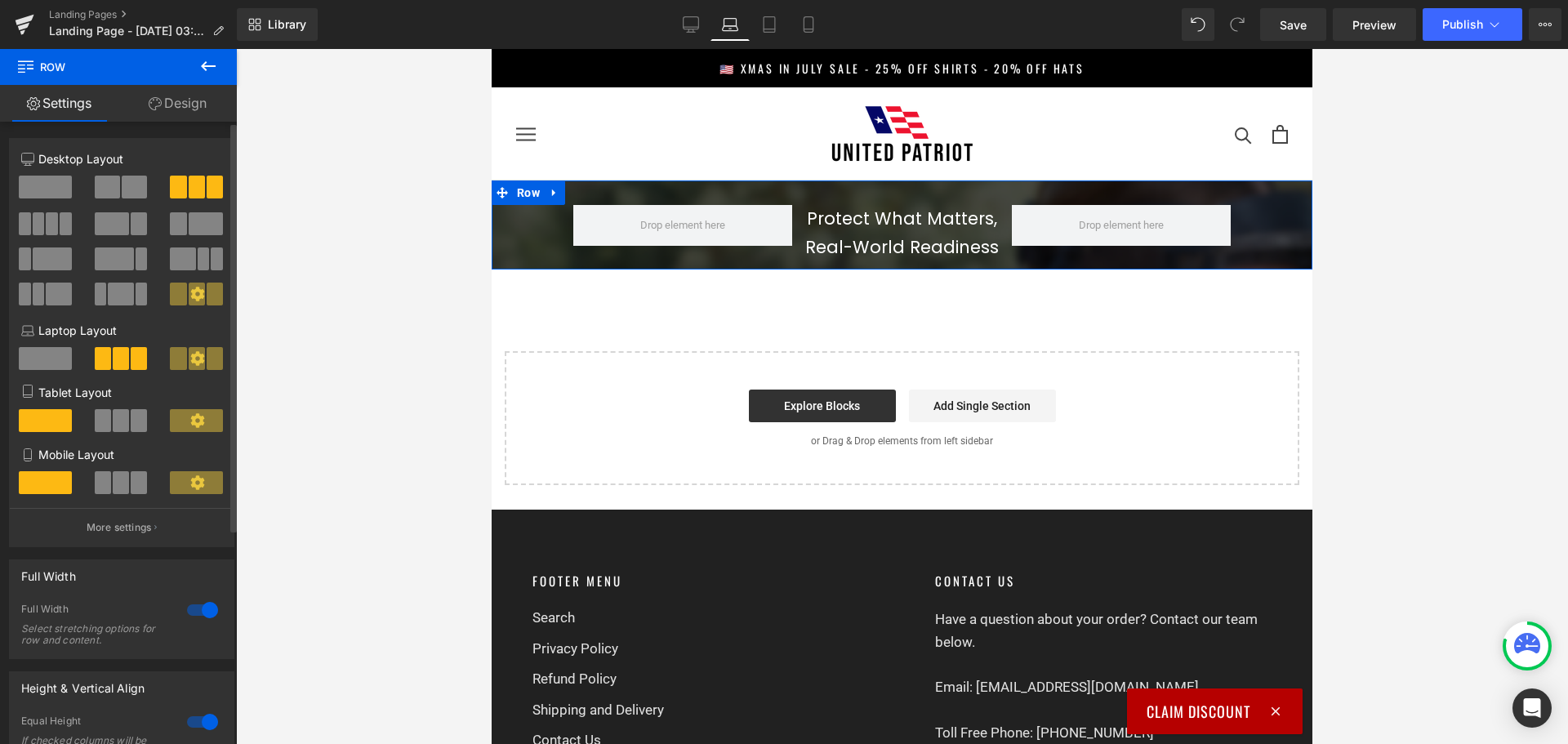
click at [42, 356] on span at bounding box center [45, 359] width 53 height 23
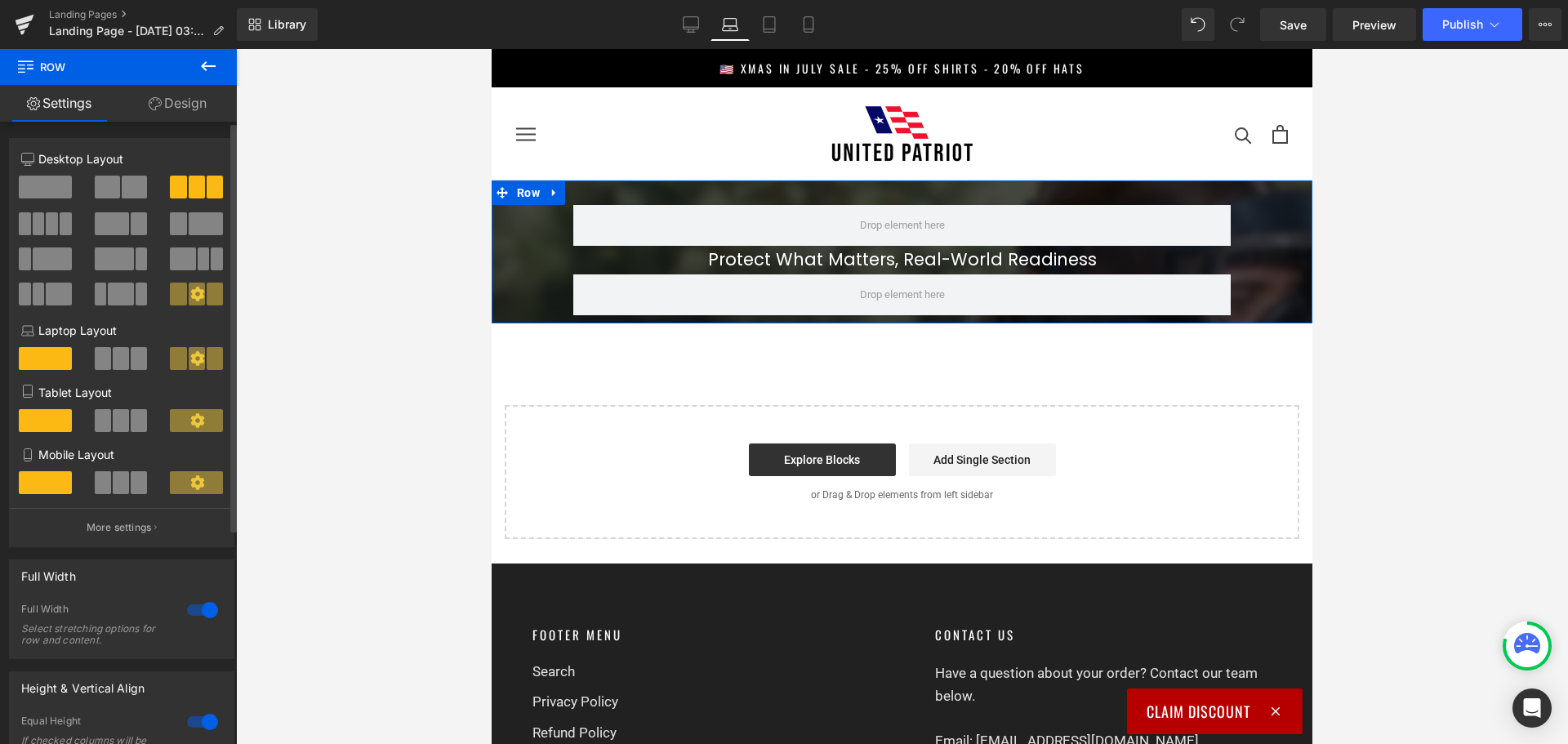
click at [105, 354] on span at bounding box center [103, 359] width 16 height 23
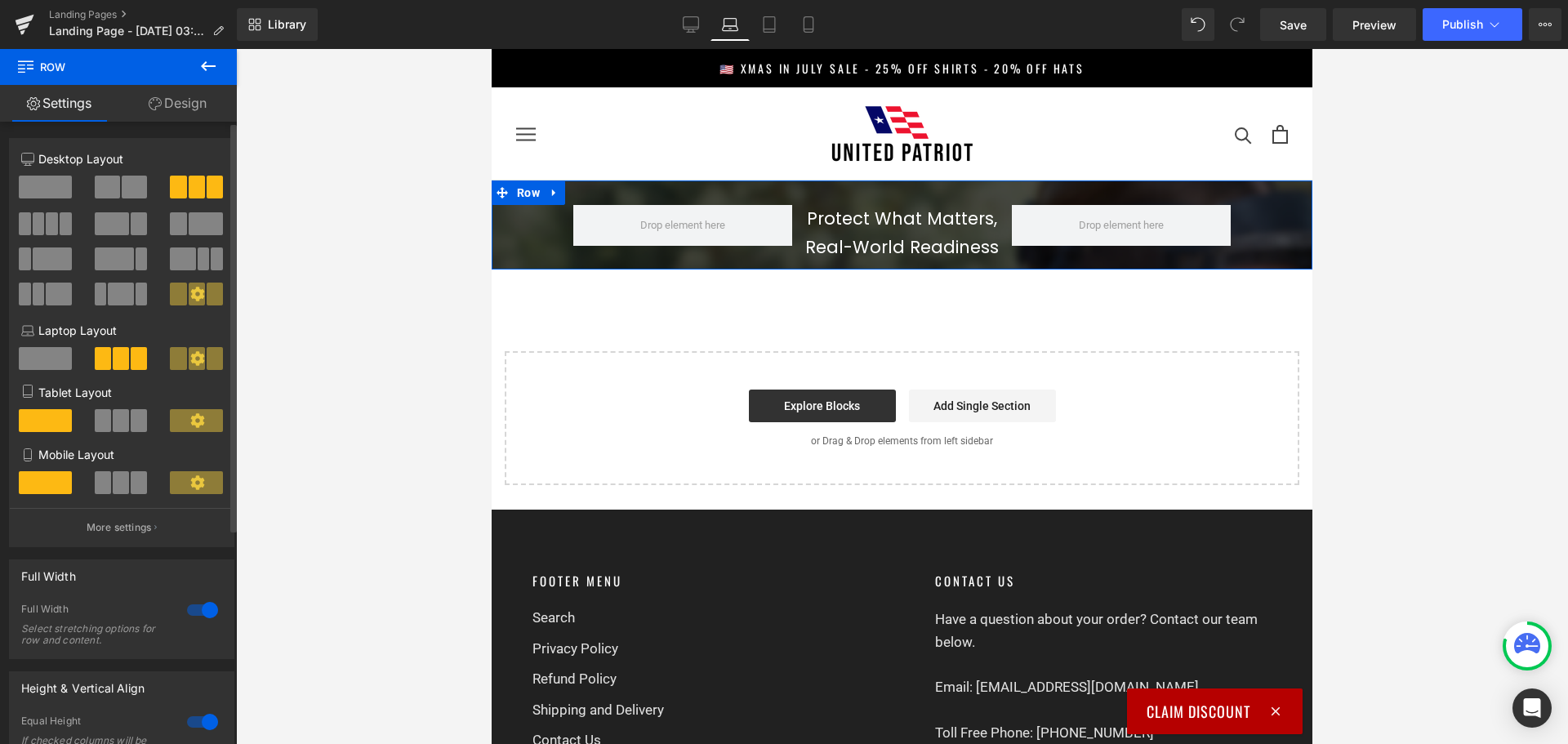
click at [54, 188] on span at bounding box center [45, 187] width 53 height 23
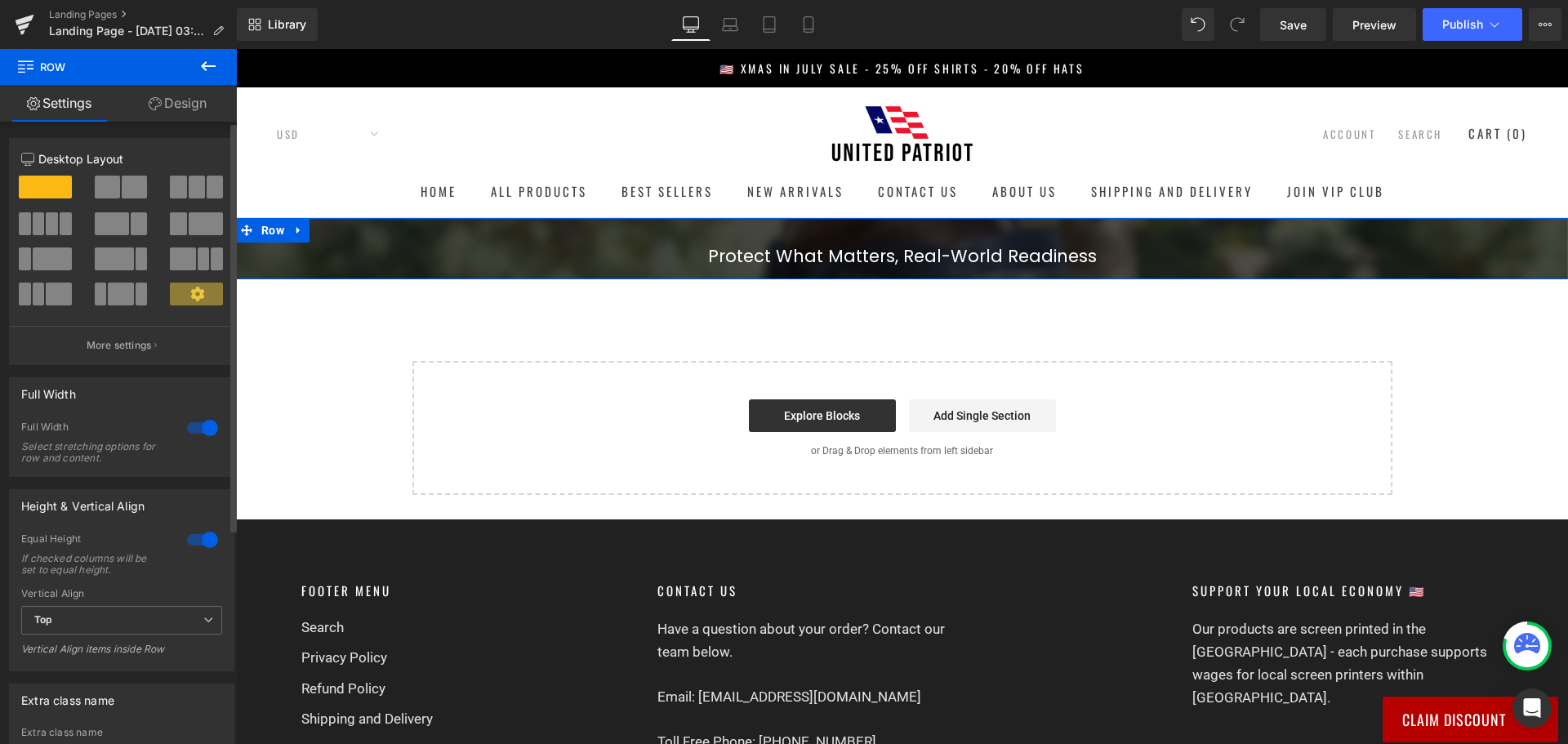
scroll to position [38, 0]
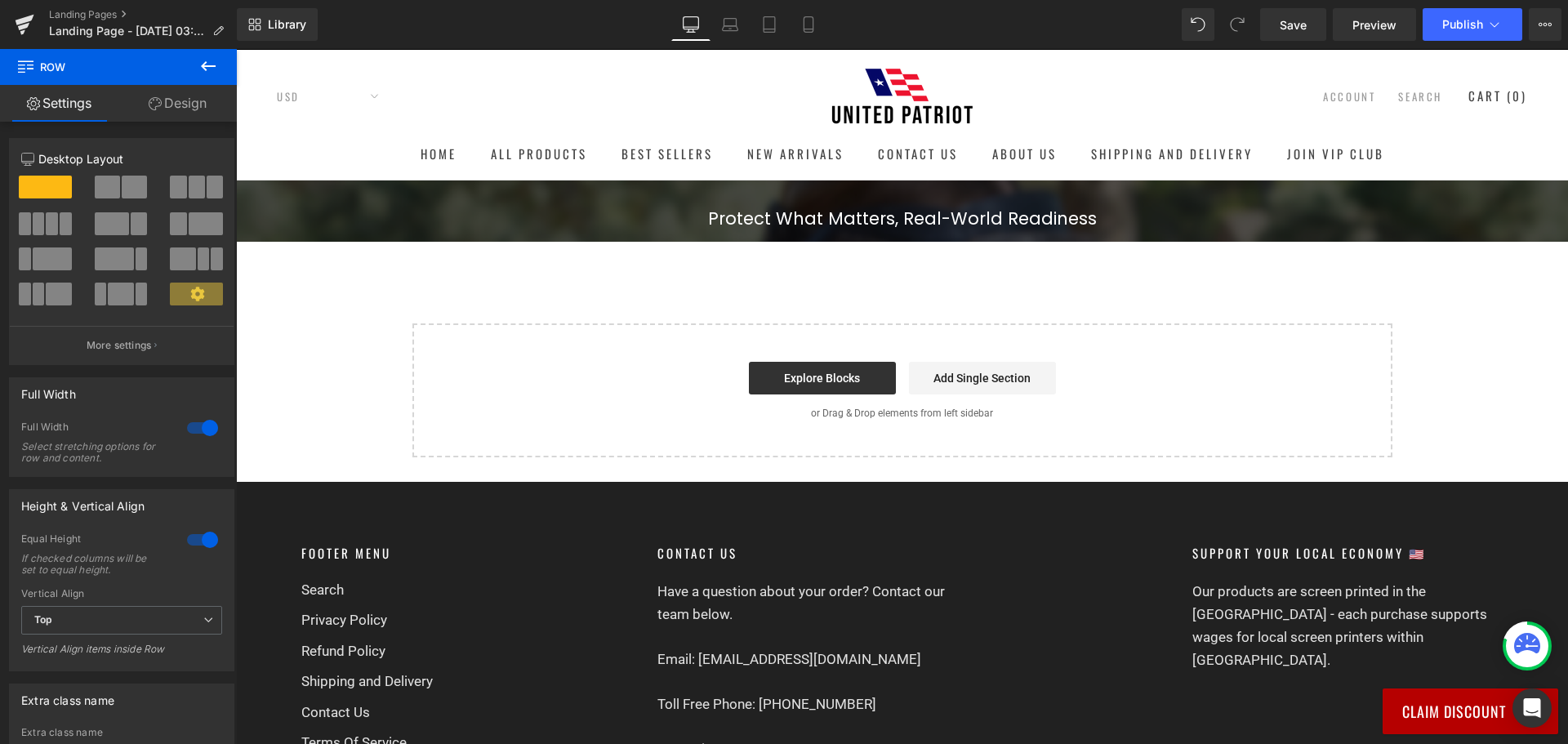
click at [217, 66] on button at bounding box center [208, 67] width 57 height 36
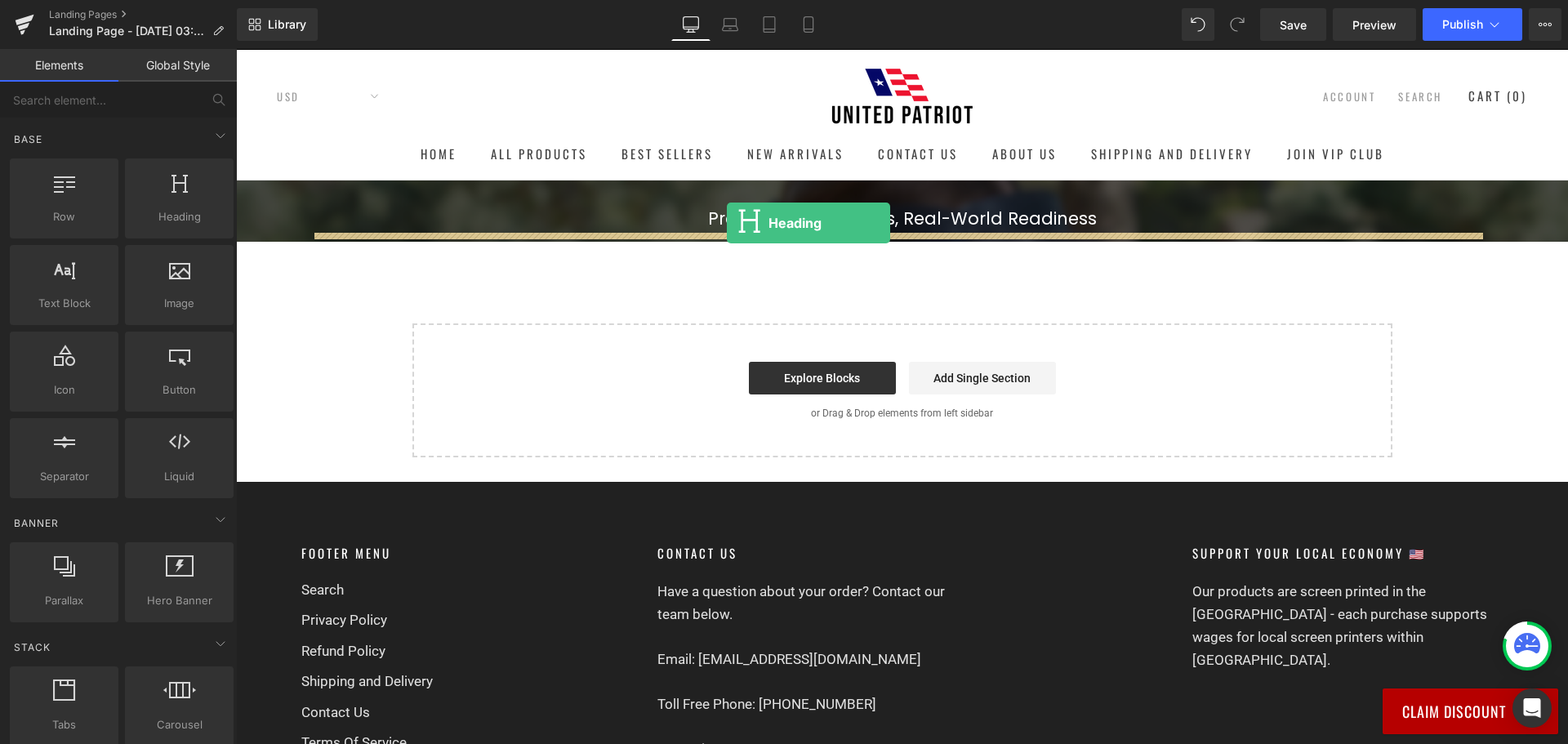
drag, startPoint x: 409, startPoint y: 245, endPoint x: 727, endPoint y: 223, distance: 318.8
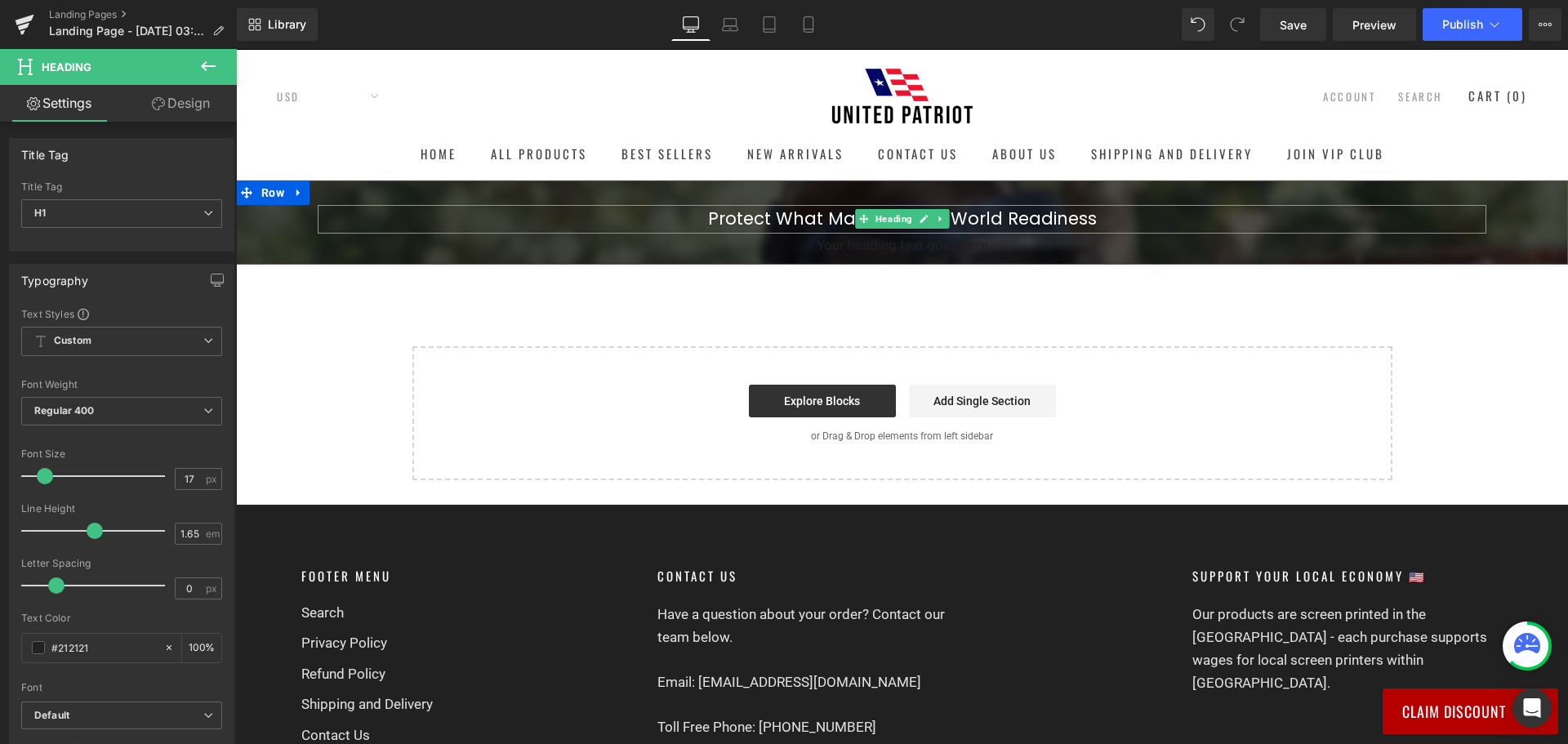
drag, startPoint x: 805, startPoint y: 246, endPoint x: 811, endPoint y: 213, distance: 33.5
click at [811, 213] on div "Protect What Matters, Real-World Readiness Heading Your heading text goes here …" at bounding box center [901, 231] width 1168 height 52
click at [754, 245] on h1 "Your heading text goes here" at bounding box center [901, 245] width 1168 height 23
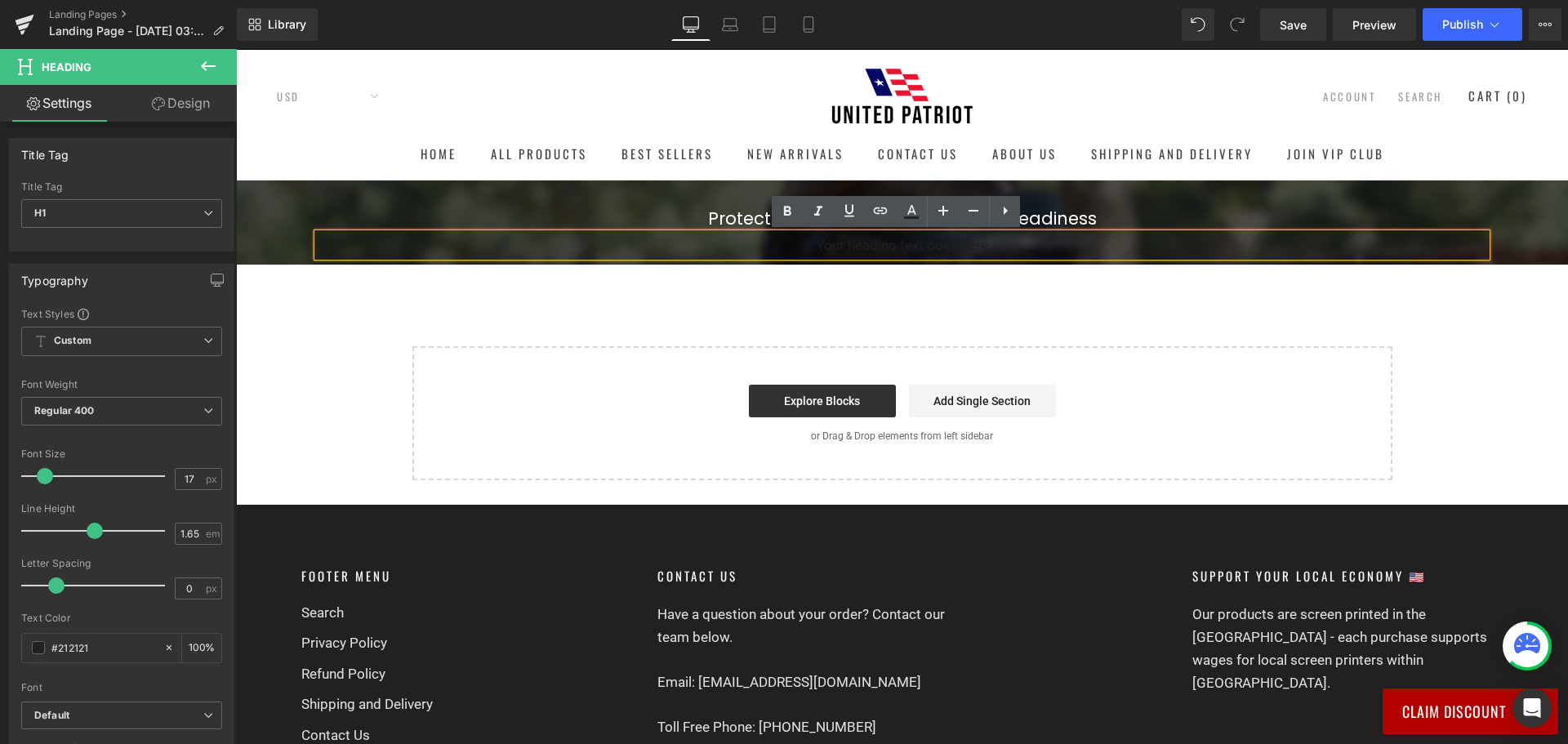
click at [236, 49] on div at bounding box center [236, 49] width 0 height 0
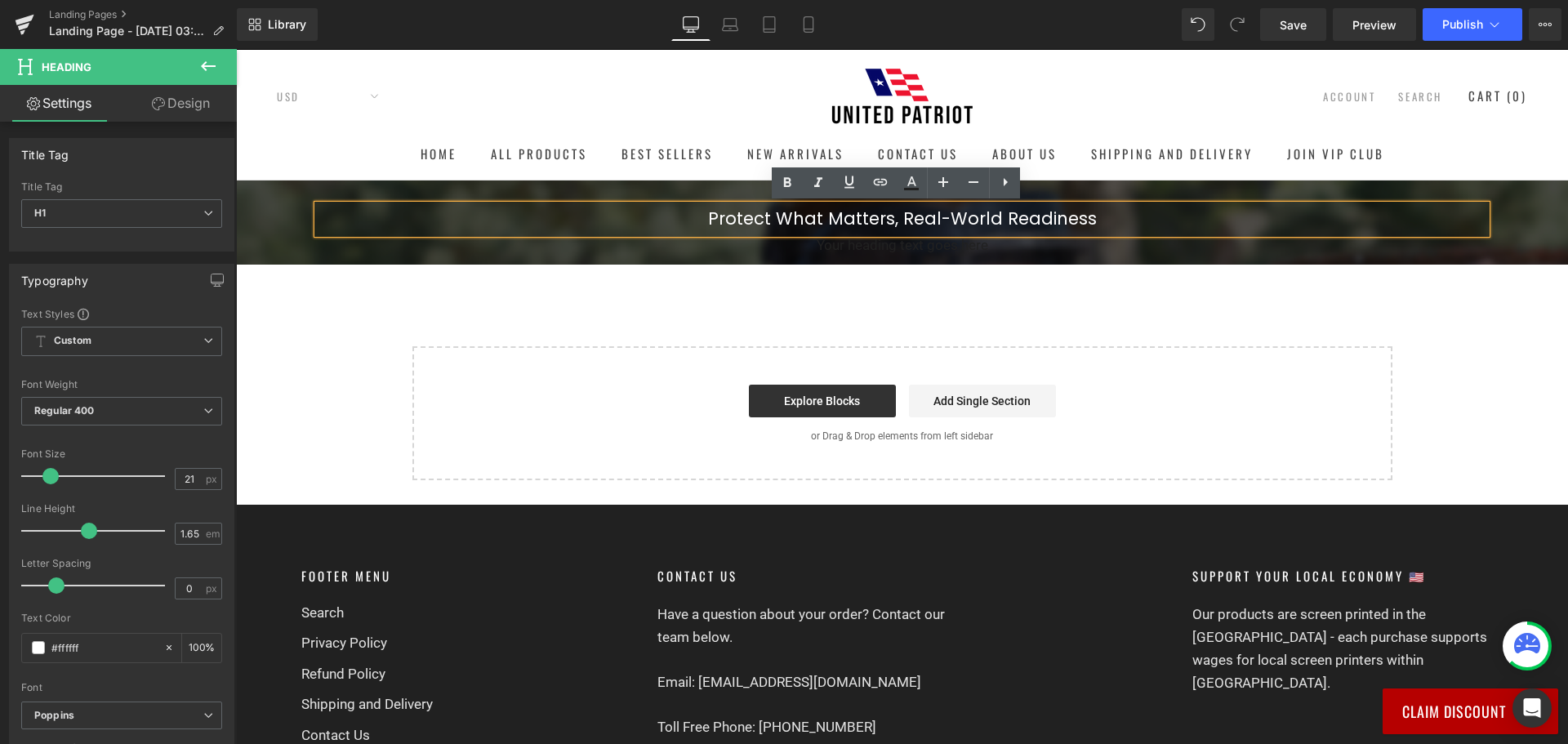
click at [698, 253] on div "Your heading text goes here Heading" at bounding box center [901, 245] width 1168 height 23
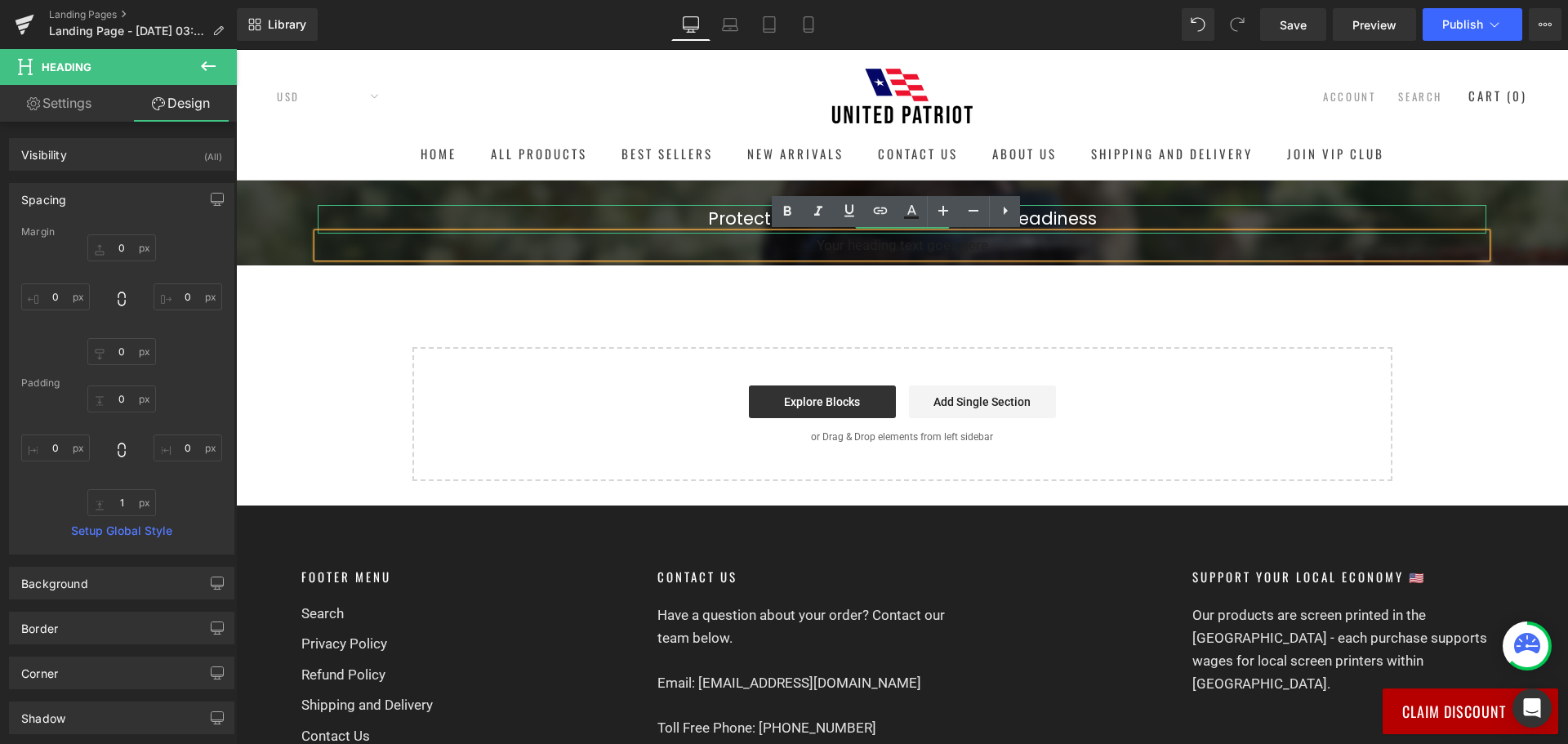
click at [719, 211] on h1 "Protect What Matters, Real-World Readiness" at bounding box center [901, 219] width 1168 height 29
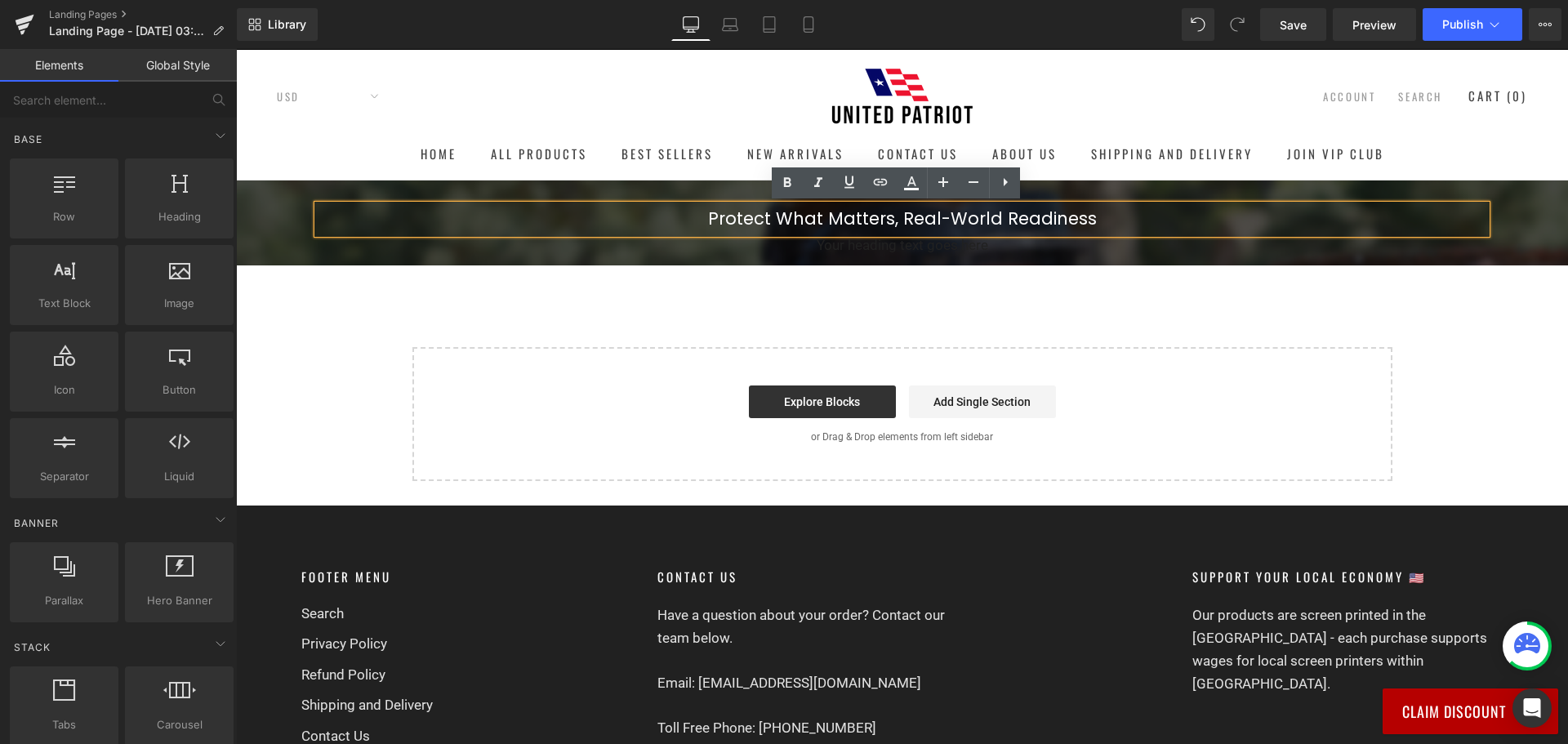
click at [1228, 300] on div "Protect What Matters, Real-World Readiness Heading Your heading text goes here …" at bounding box center [902, 331] width 1332 height 300
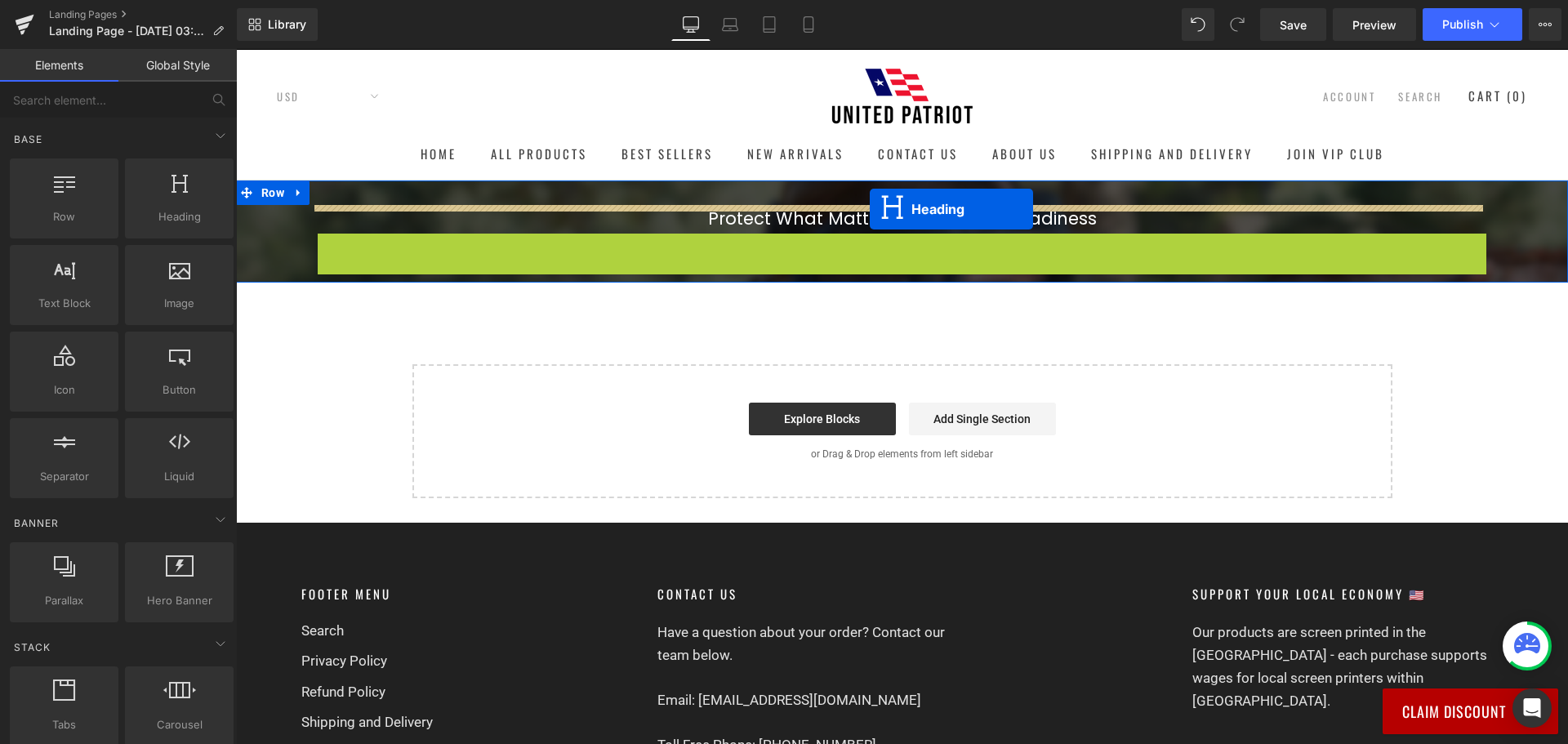
drag, startPoint x: 872, startPoint y: 240, endPoint x: 870, endPoint y: 209, distance: 31.1
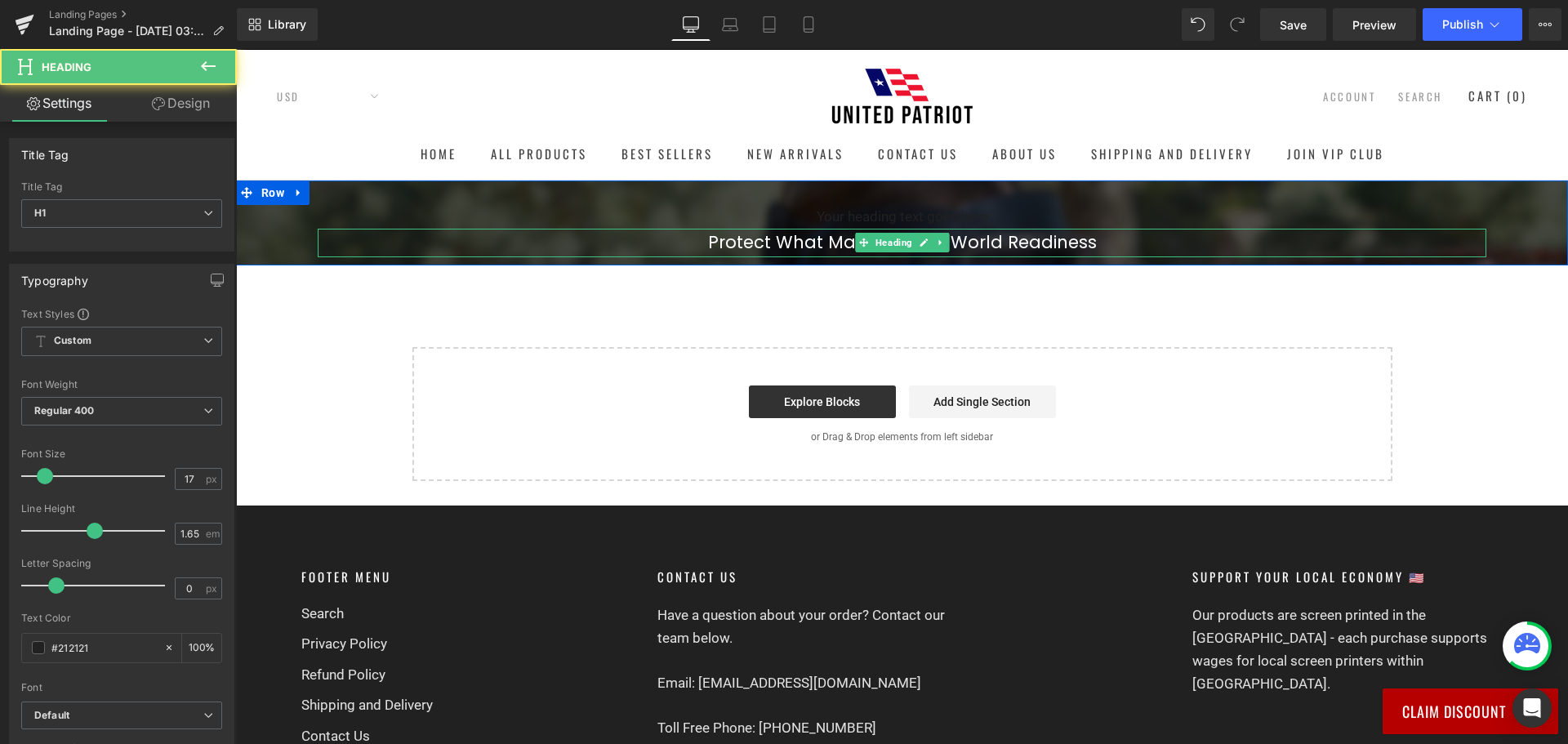
click at [847, 249] on h1 "Protect What Matters, Real-World Readiness" at bounding box center [901, 243] width 1168 height 29
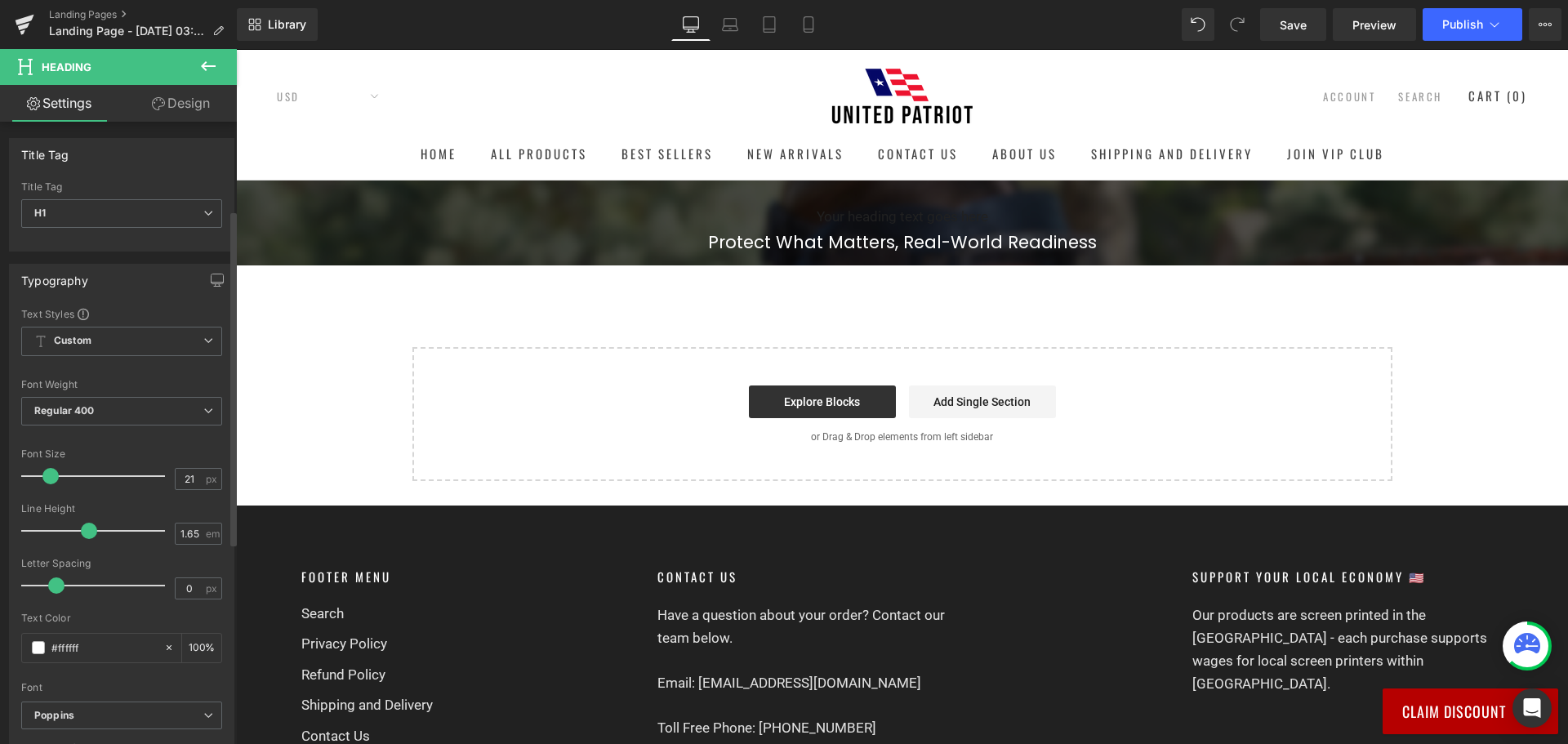
scroll to position [164, 0]
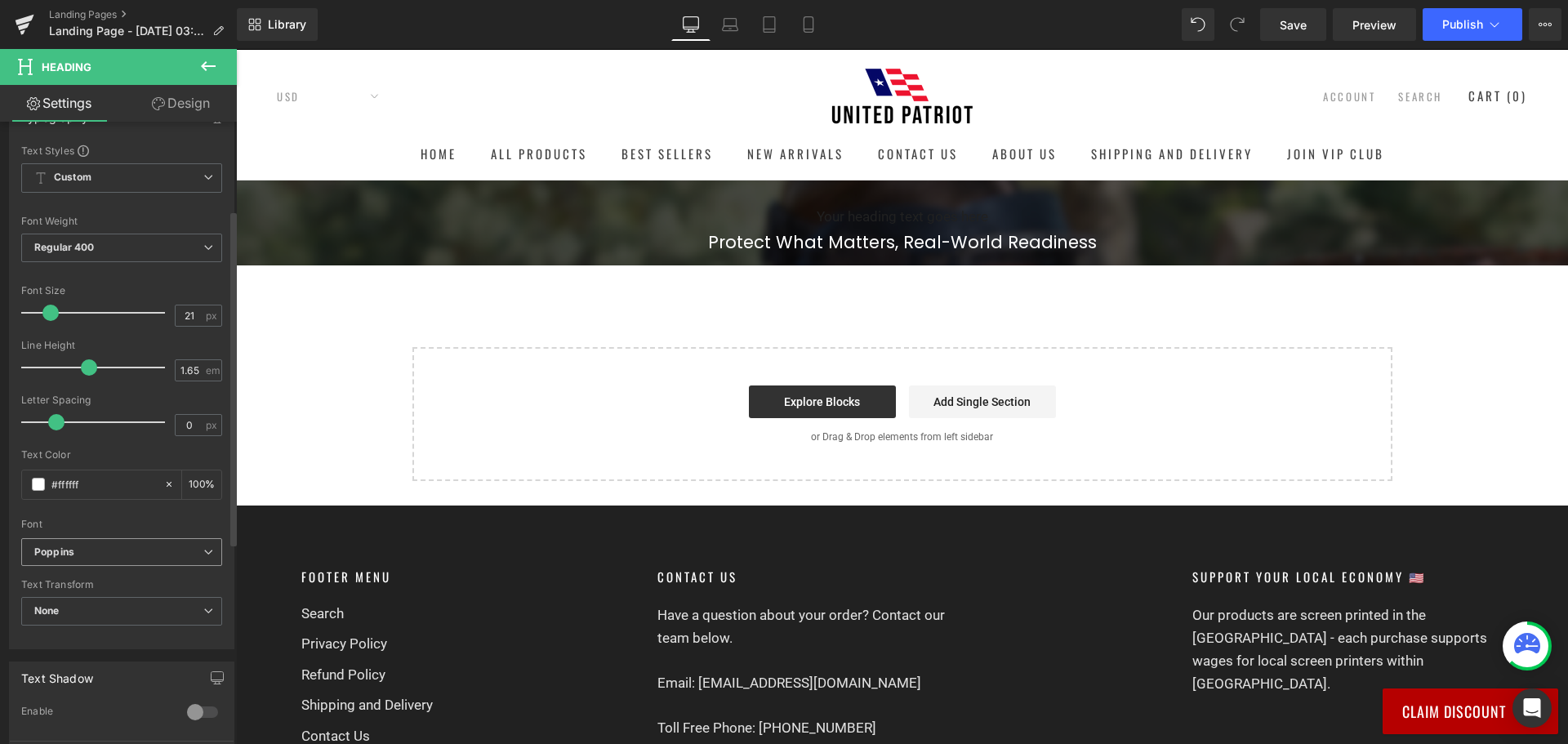
click at [108, 559] on b "Poppins" at bounding box center [118, 553] width 169 height 14
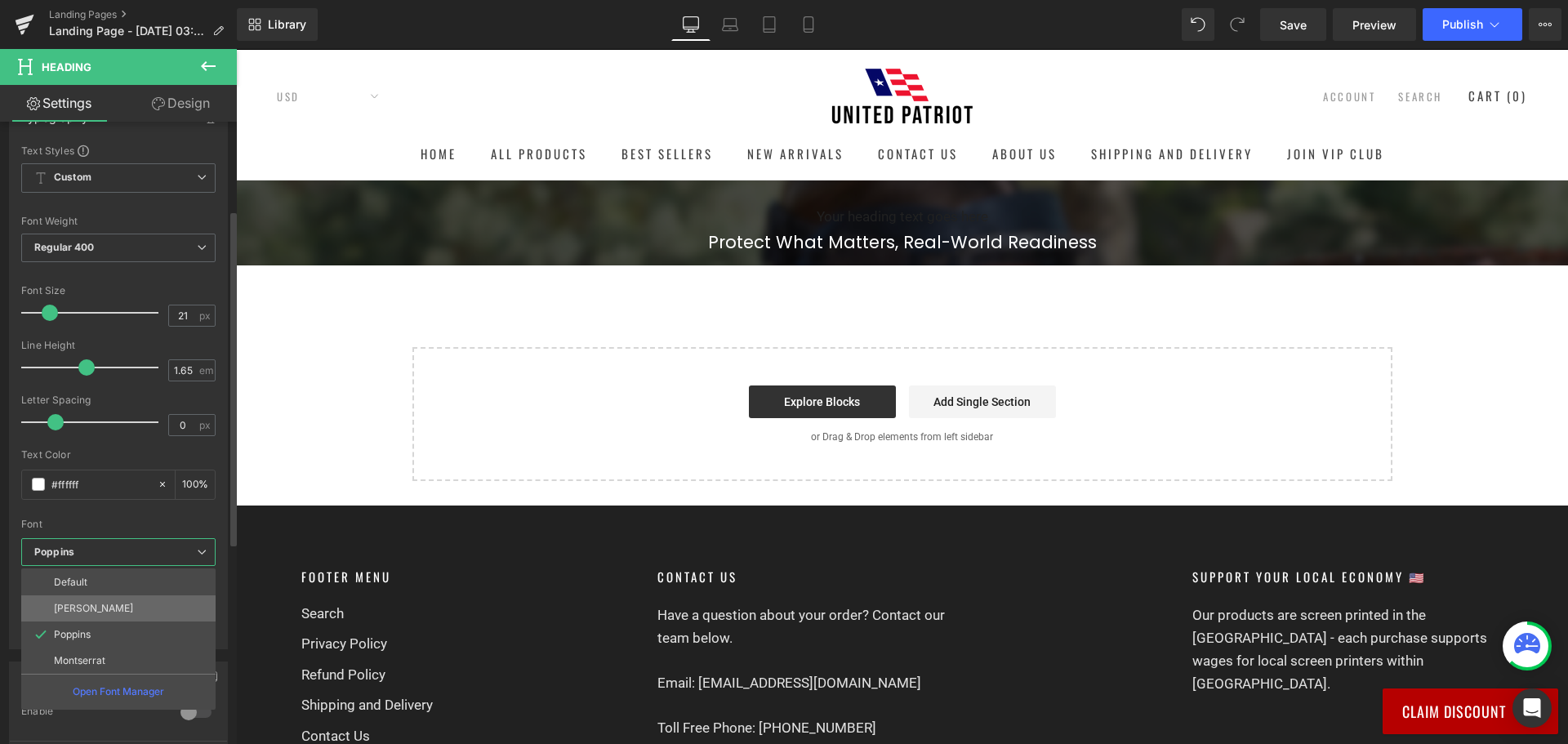
click at [93, 610] on li "[PERSON_NAME]" at bounding box center [118, 608] width 194 height 26
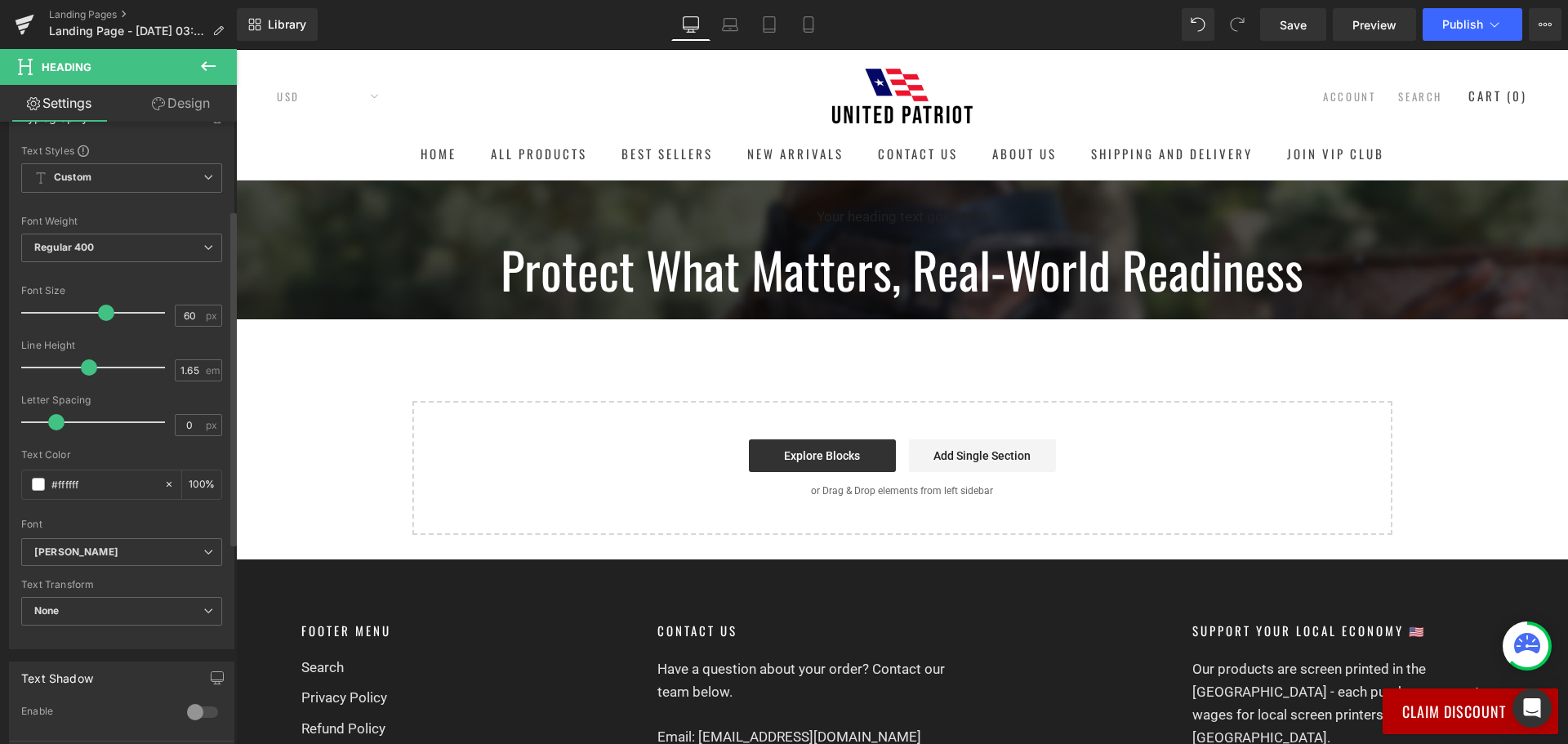
type input "59"
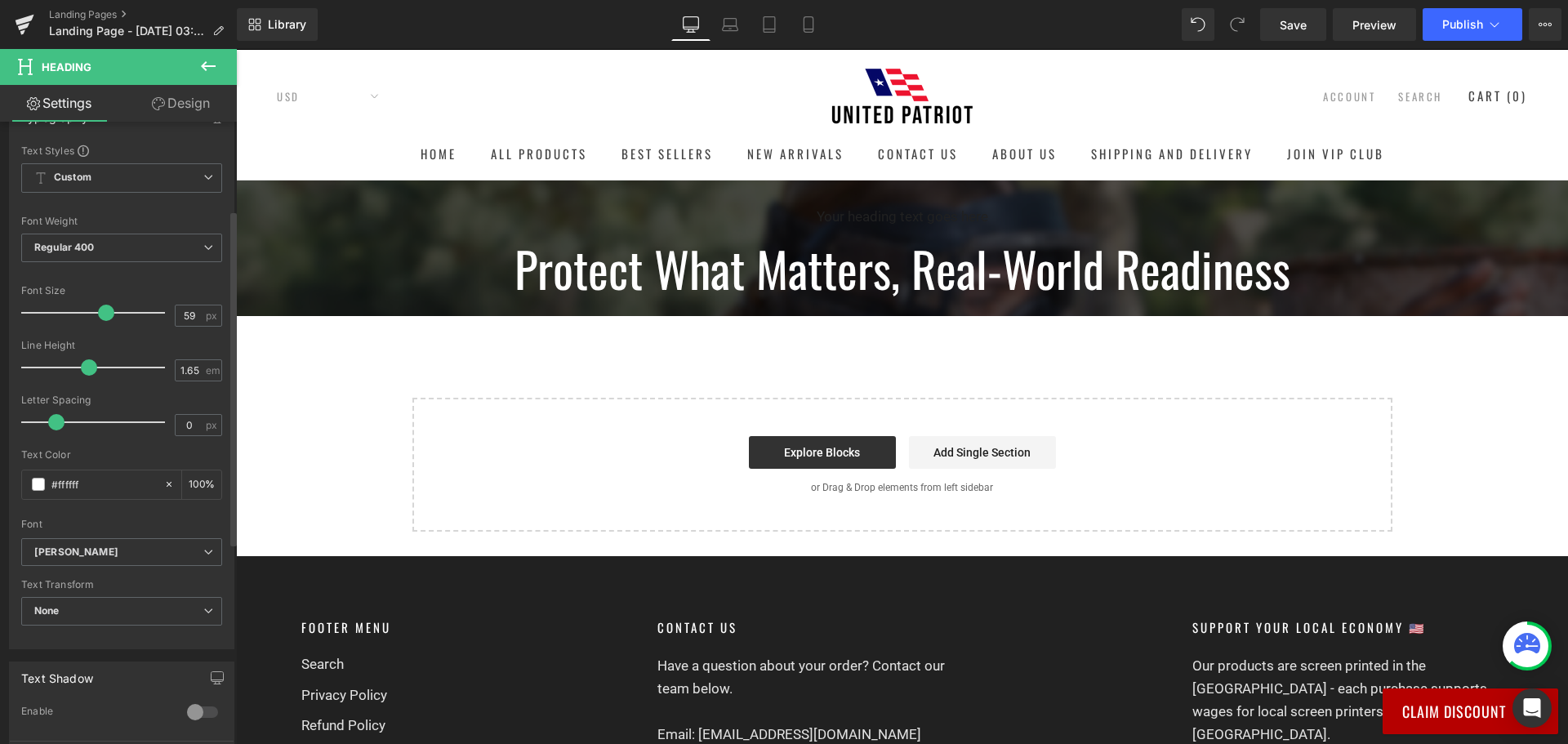
drag, startPoint x: 52, startPoint y: 309, endPoint x: 98, endPoint y: 329, distance: 50.2
click at [98, 329] on div "Font Size 59 px" at bounding box center [122, 312] width 201 height 55
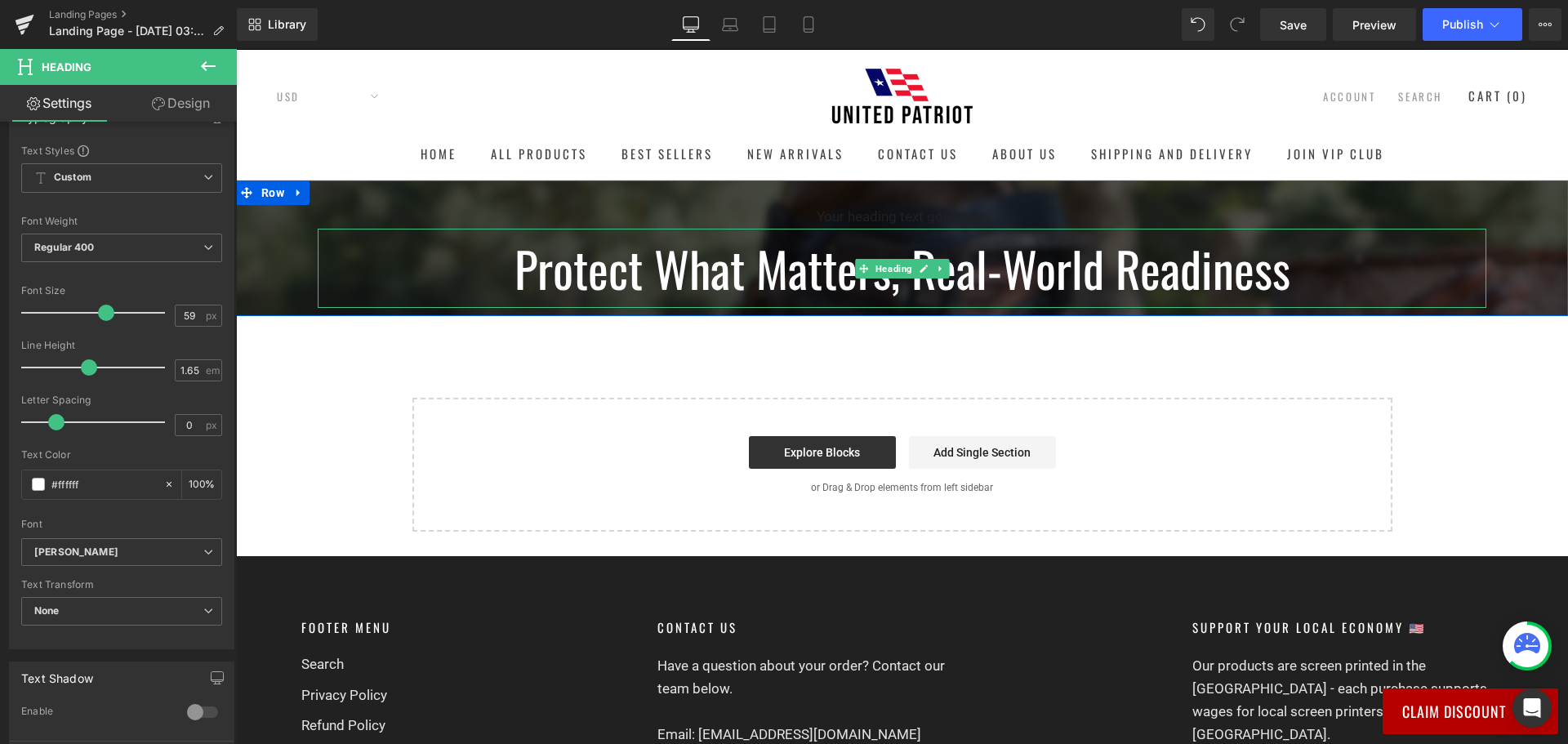
click at [649, 280] on h1 "Protect What Matters, Real-World Readiness" at bounding box center [901, 268] width 1168 height 80
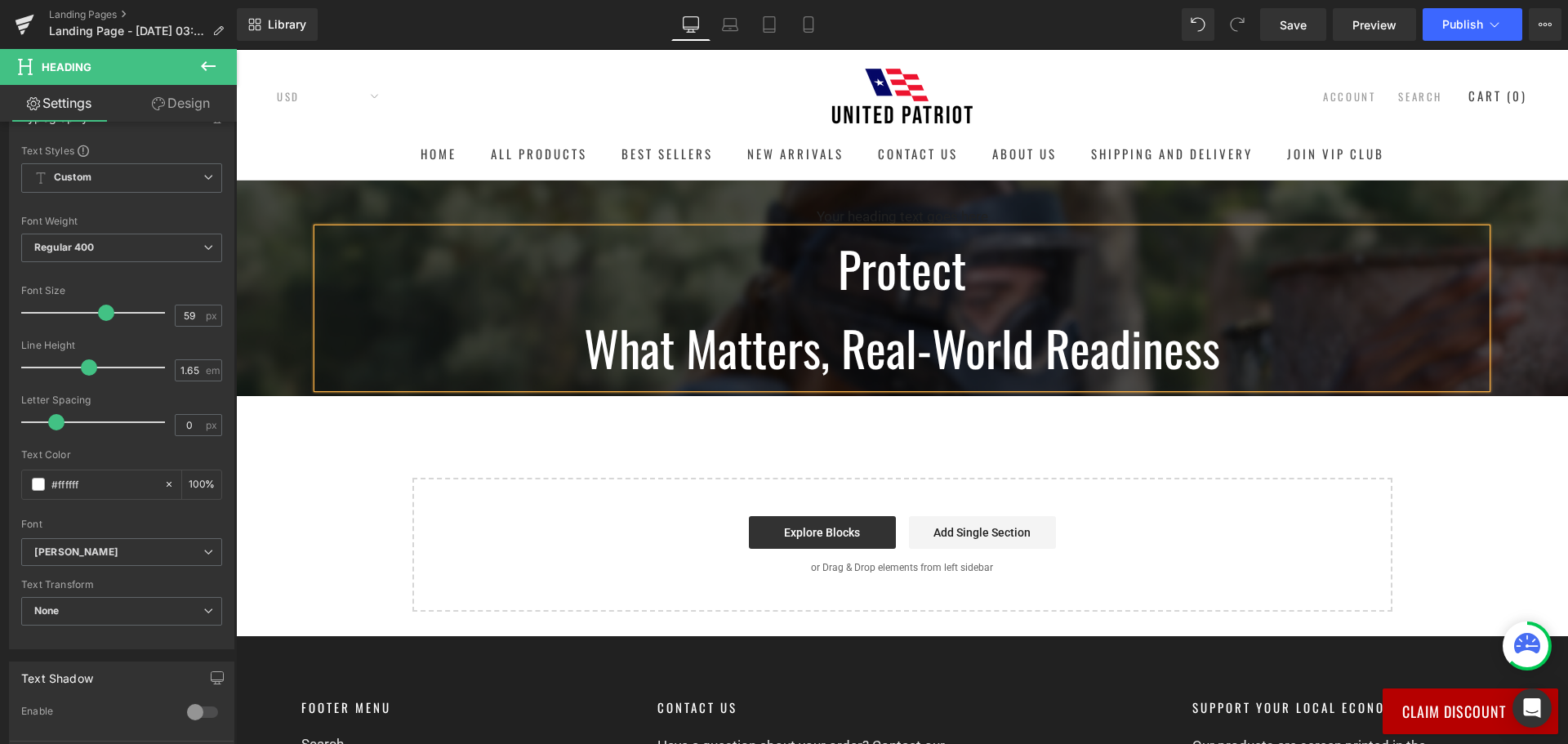
click at [833, 353] on h1 "What Matters, Real-World Readiness" at bounding box center [901, 347] width 1168 height 80
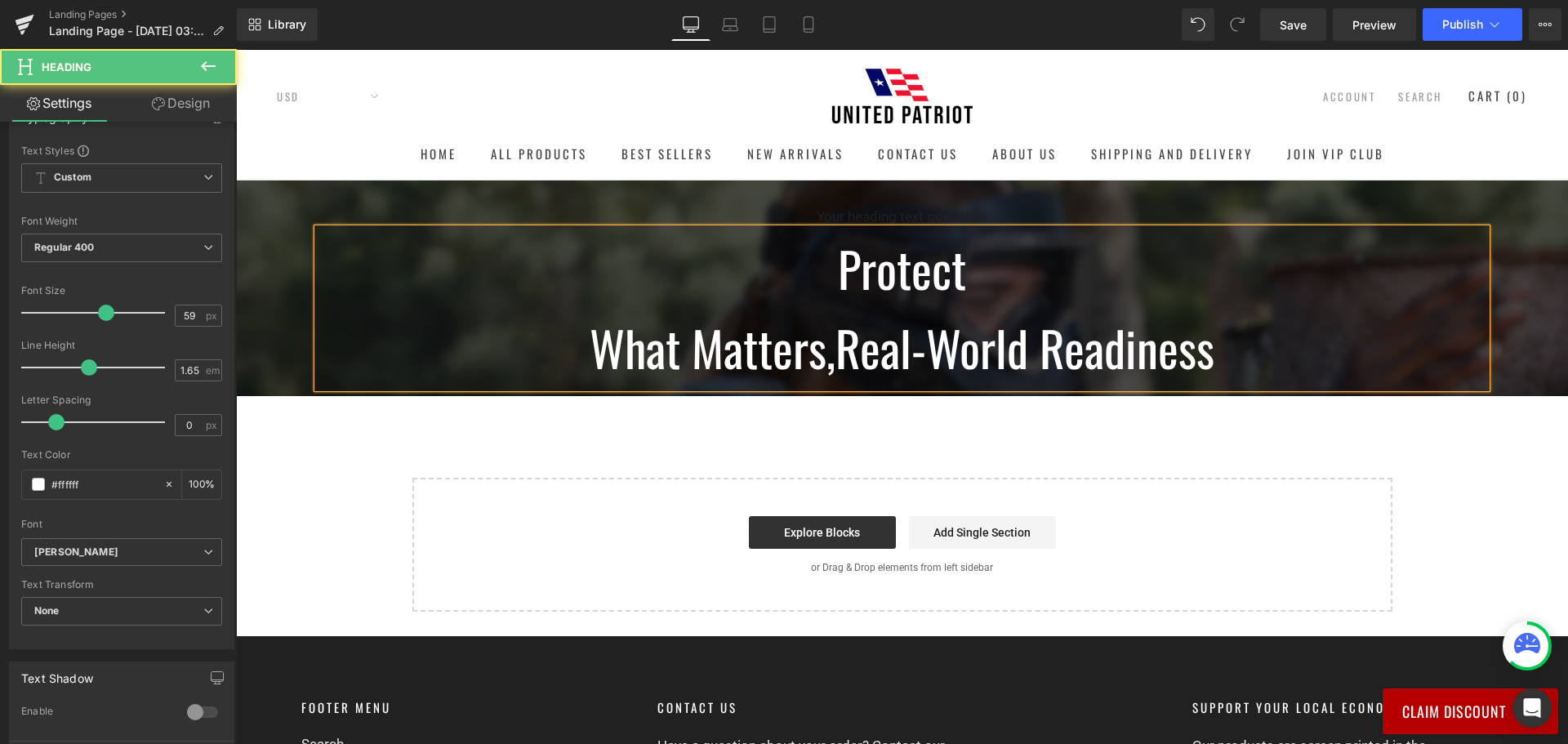
click at [1050, 349] on span "Real-World Readiness" at bounding box center [1024, 347] width 379 height 71
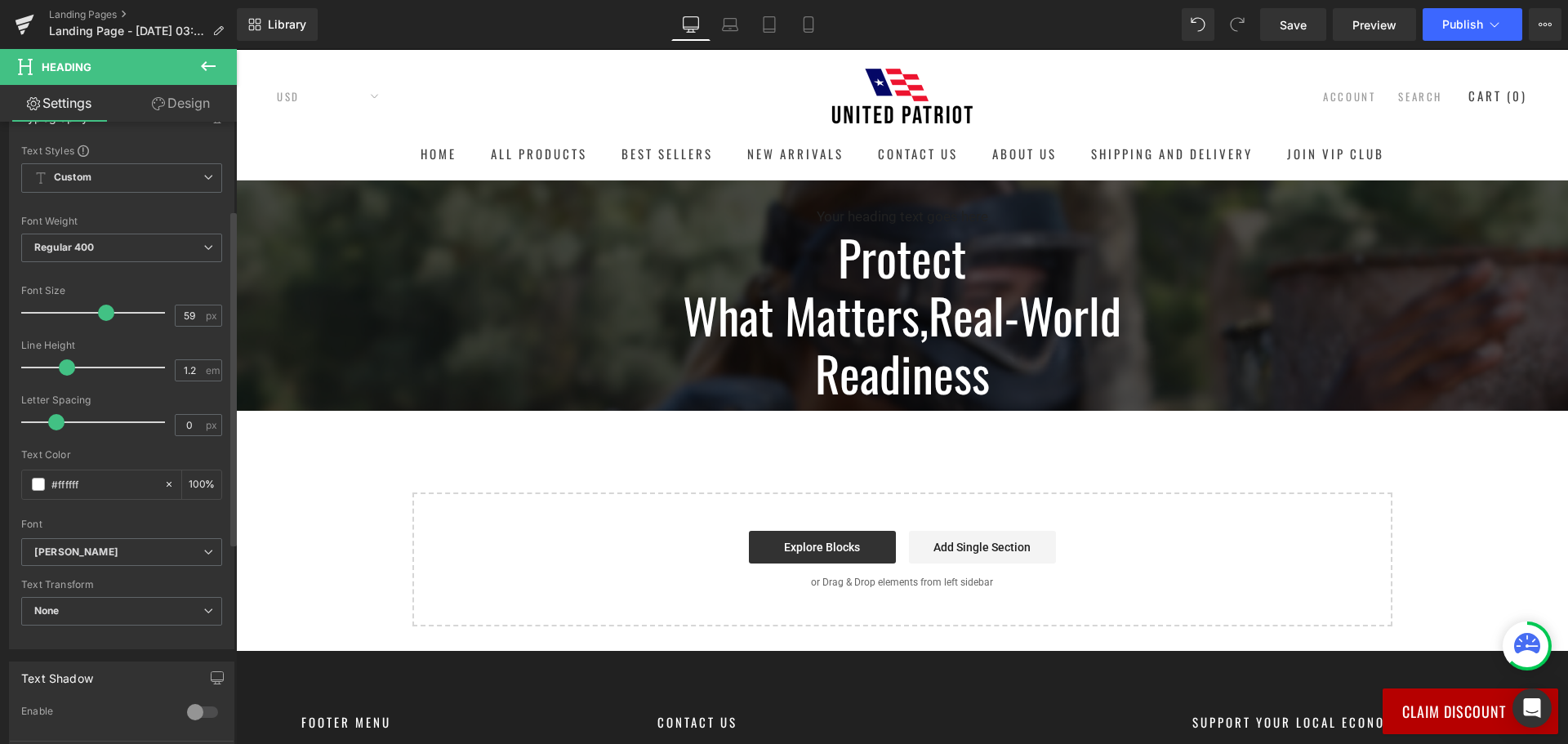
type input "1.1"
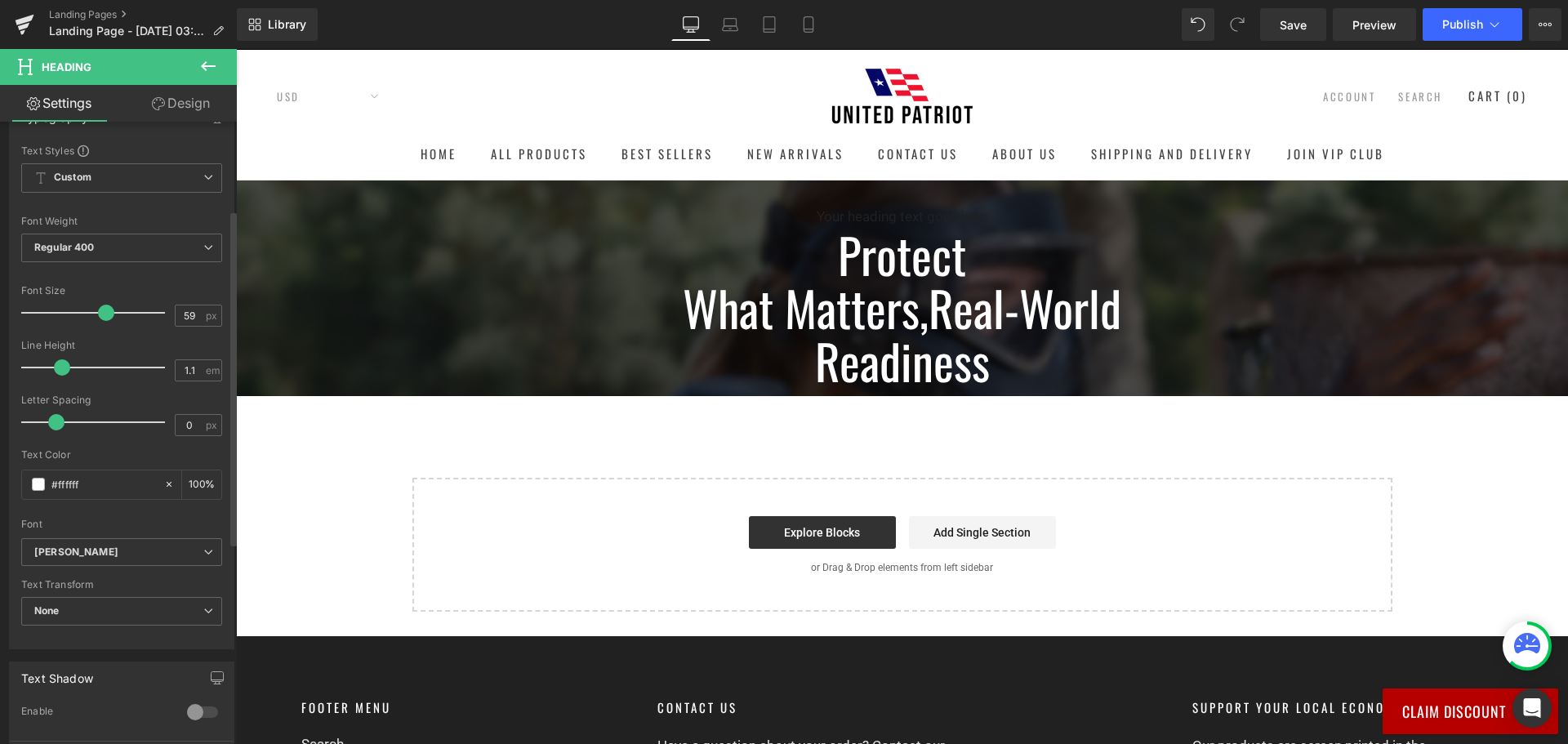
drag, startPoint x: 83, startPoint y: 373, endPoint x: 61, endPoint y: 370, distance: 22.2
click at [61, 370] on span at bounding box center [62, 368] width 16 height 16
click at [148, 611] on span "None" at bounding box center [122, 612] width 201 height 29
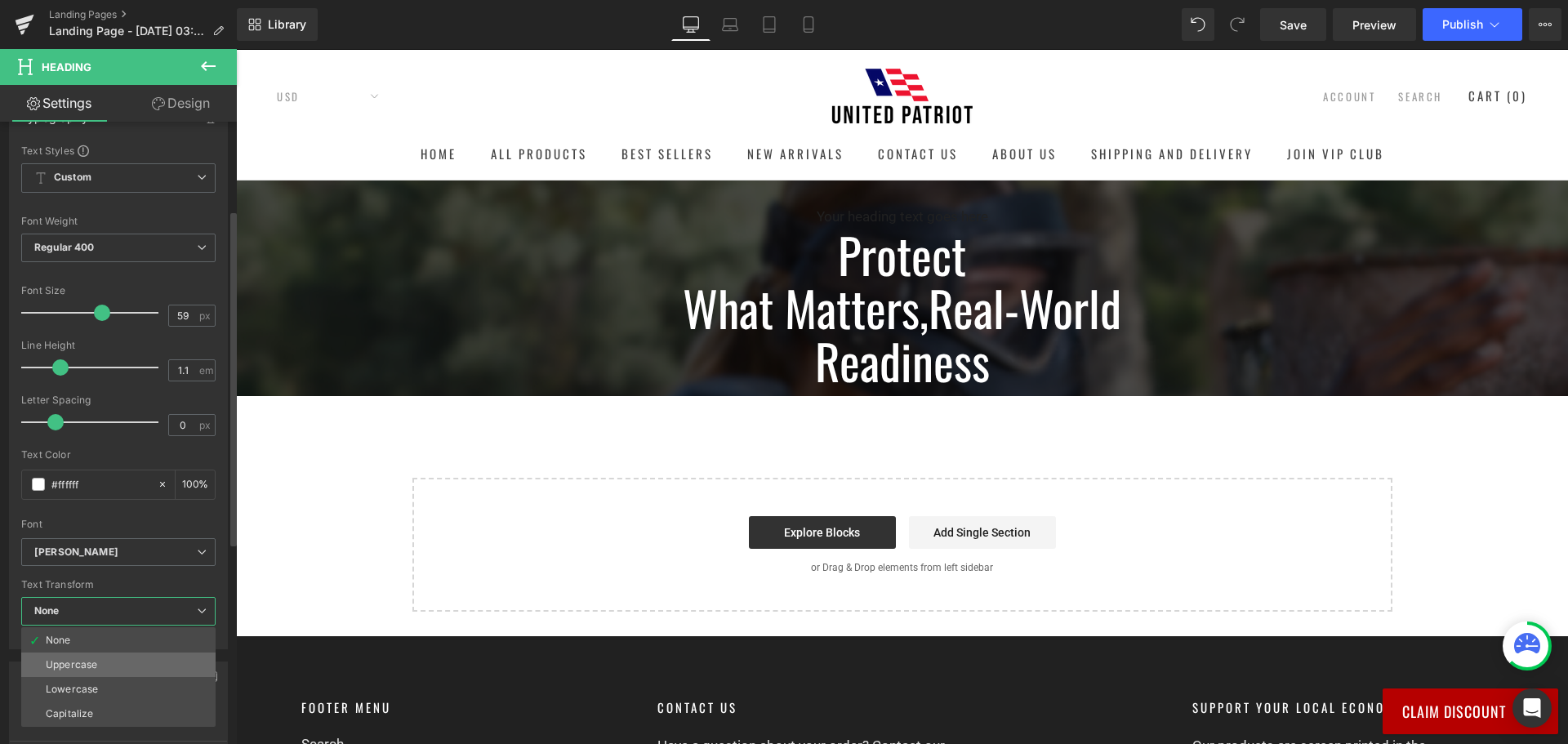
click at [105, 662] on li "Uppercase" at bounding box center [118, 664] width 194 height 24
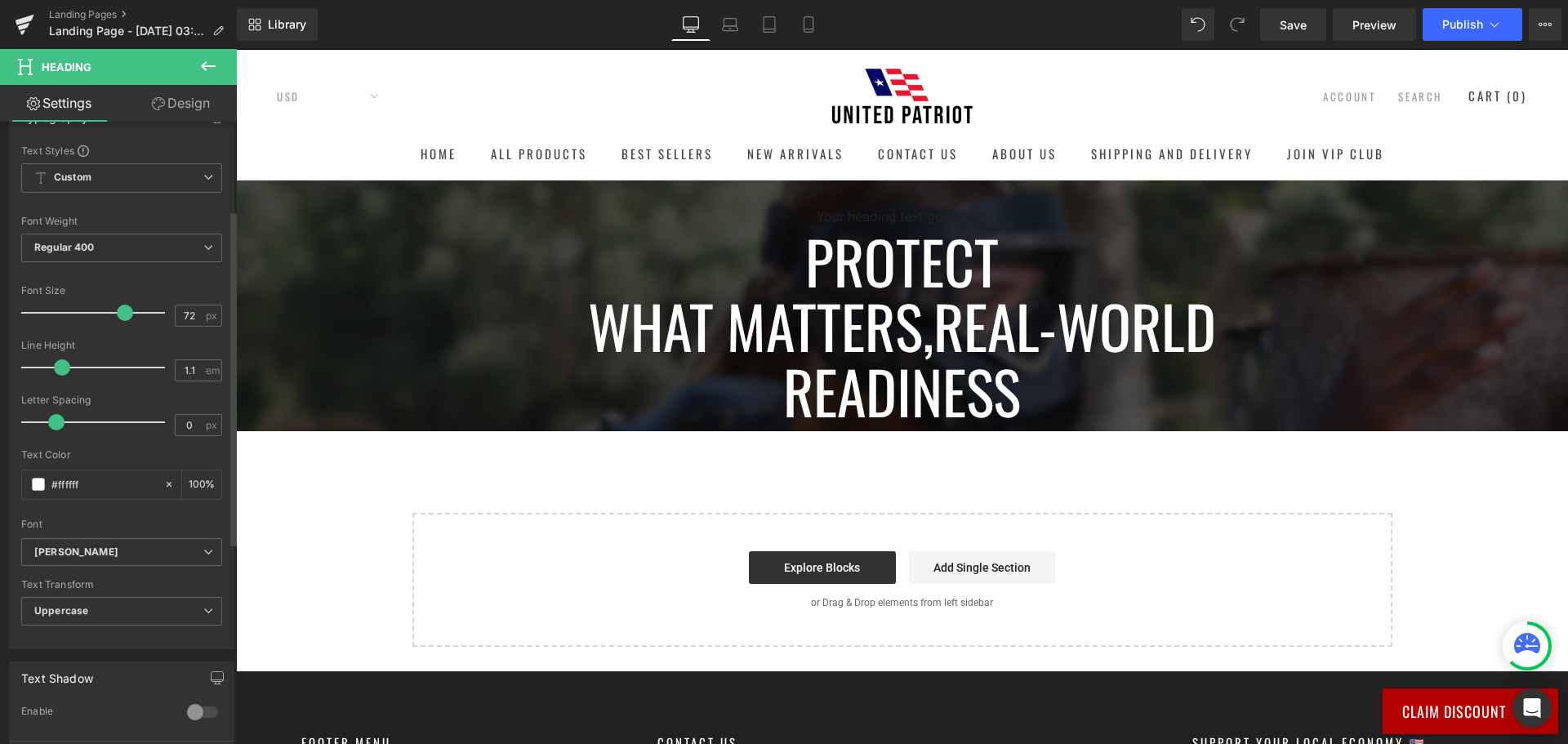
type input "73"
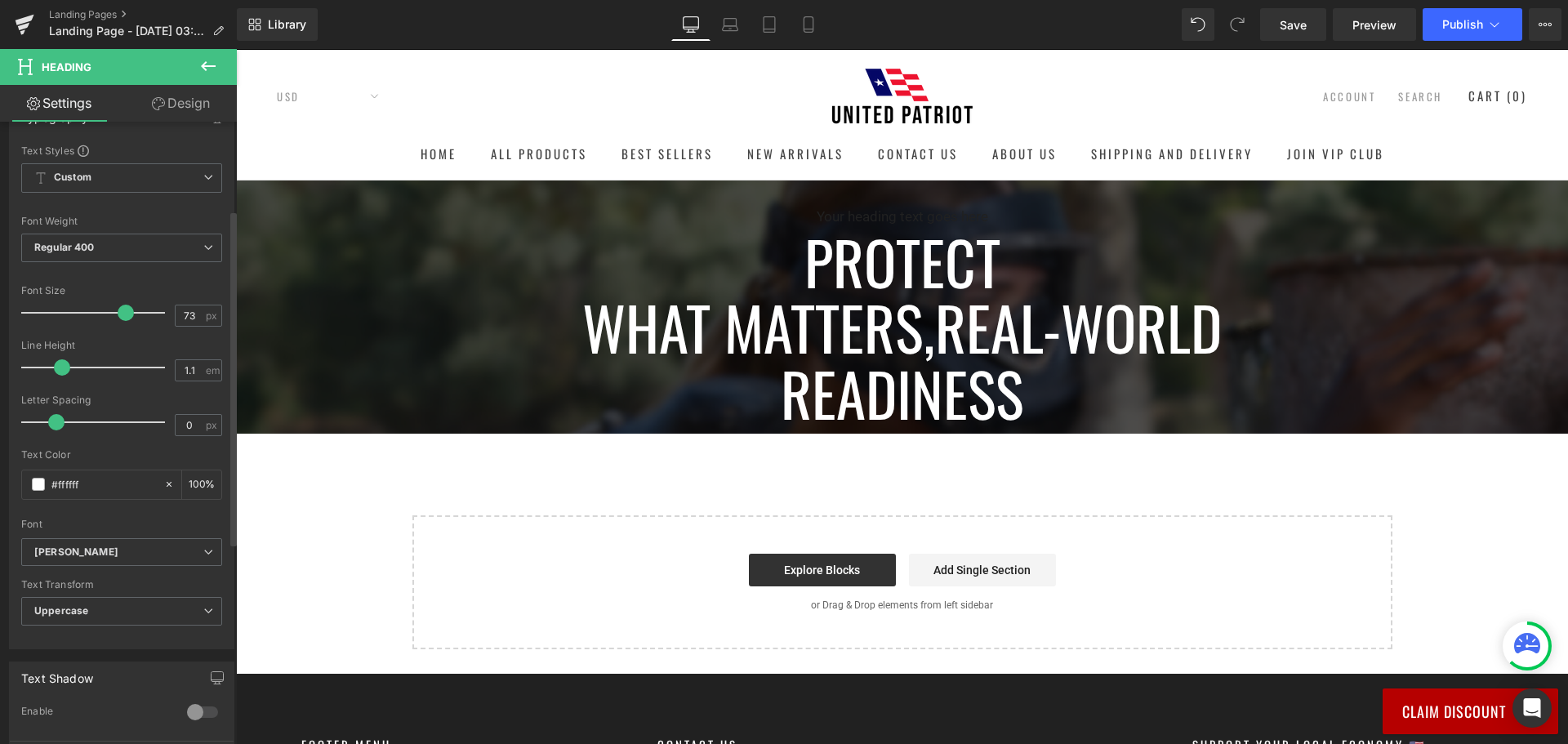
drag, startPoint x: 106, startPoint y: 309, endPoint x: 126, endPoint y: 310, distance: 20.0
click at [126, 310] on span at bounding box center [126, 313] width 16 height 16
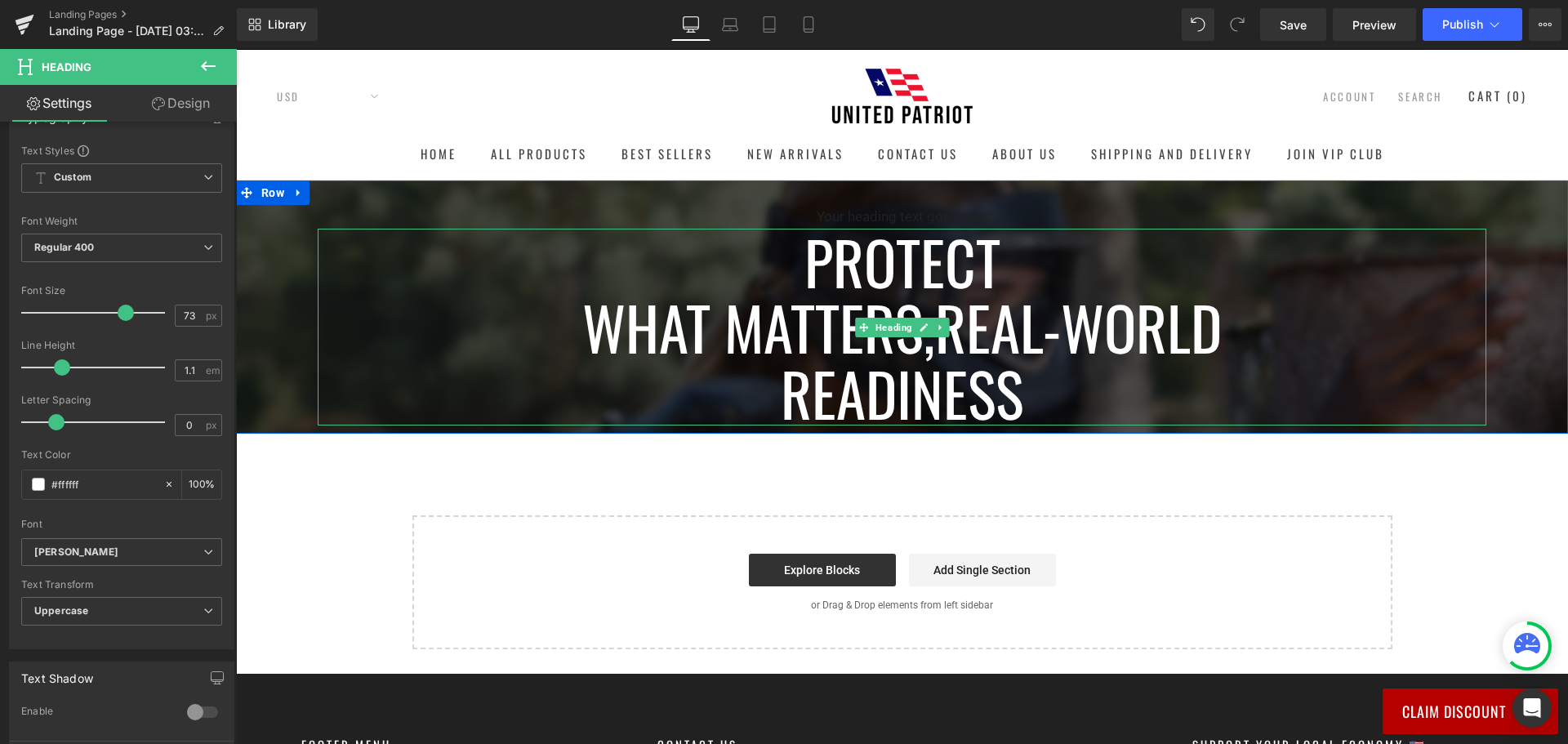
click at [956, 287] on span "Real-World" at bounding box center [1078, 326] width 287 height 89
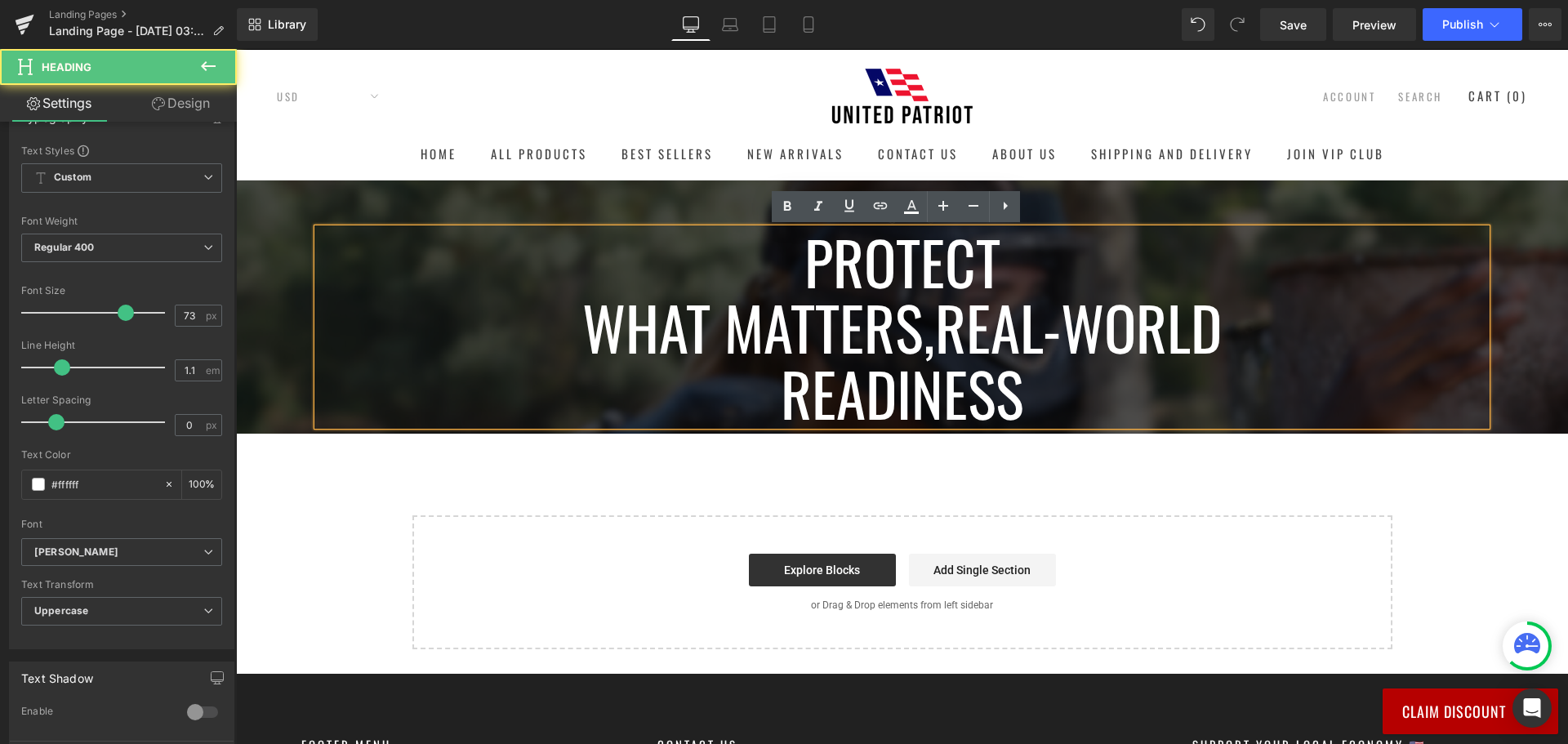
click at [970, 275] on h1 "Protect" at bounding box center [901, 261] width 1168 height 65
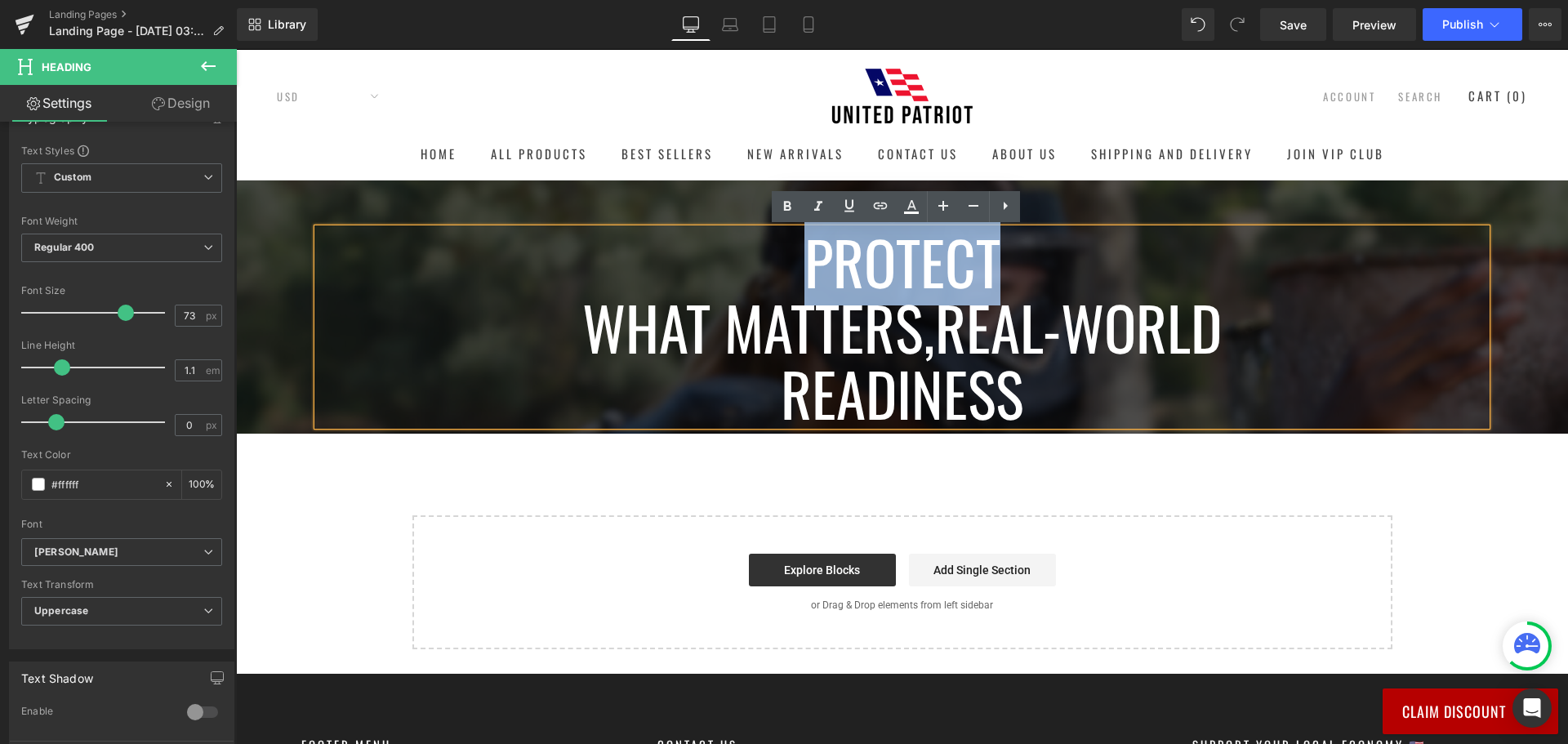
drag, startPoint x: 984, startPoint y: 272, endPoint x: 802, endPoint y: 271, distance: 182.0
click at [802, 271] on h1 "Protect" at bounding box center [901, 261] width 1168 height 65
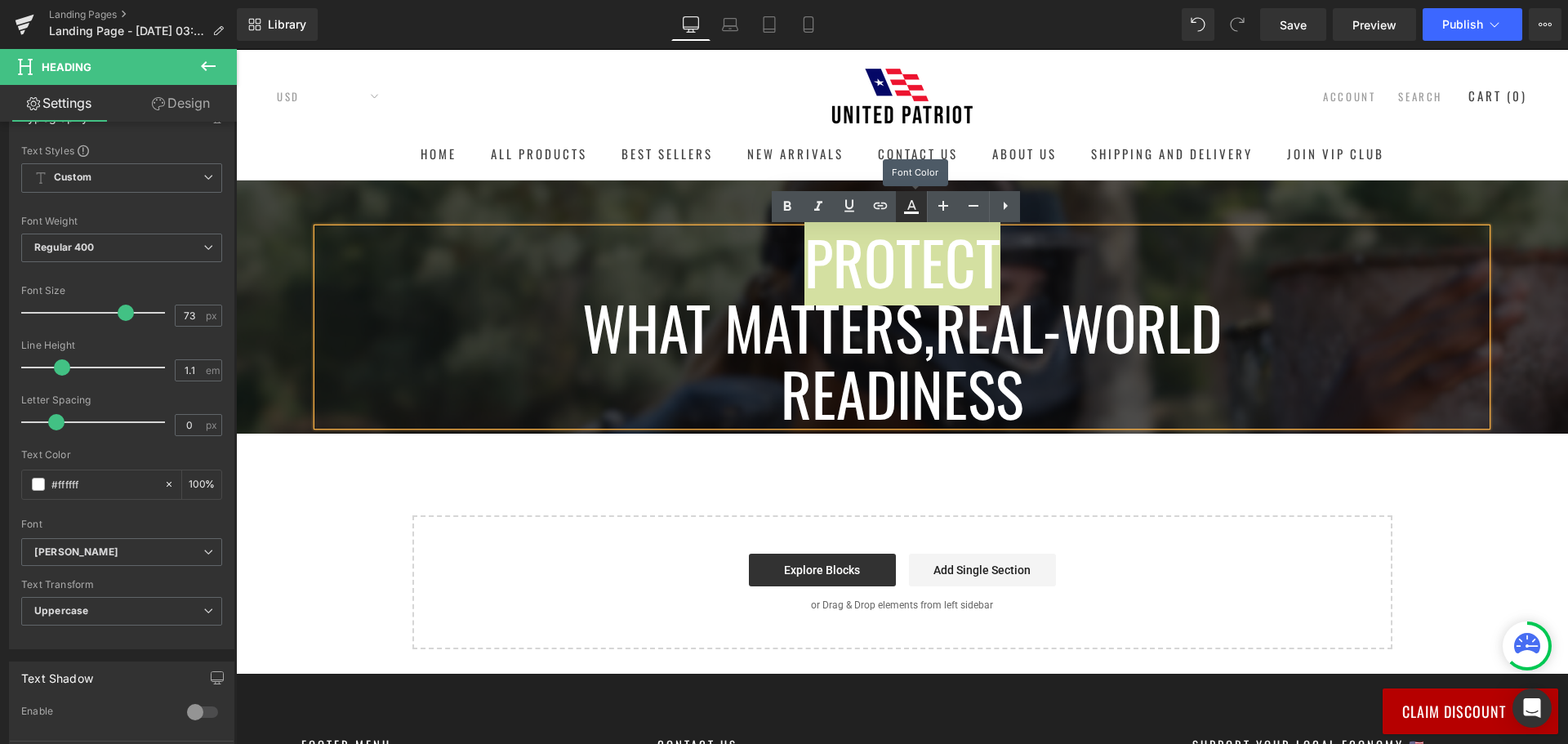
click at [907, 207] on icon at bounding box center [911, 207] width 20 height 20
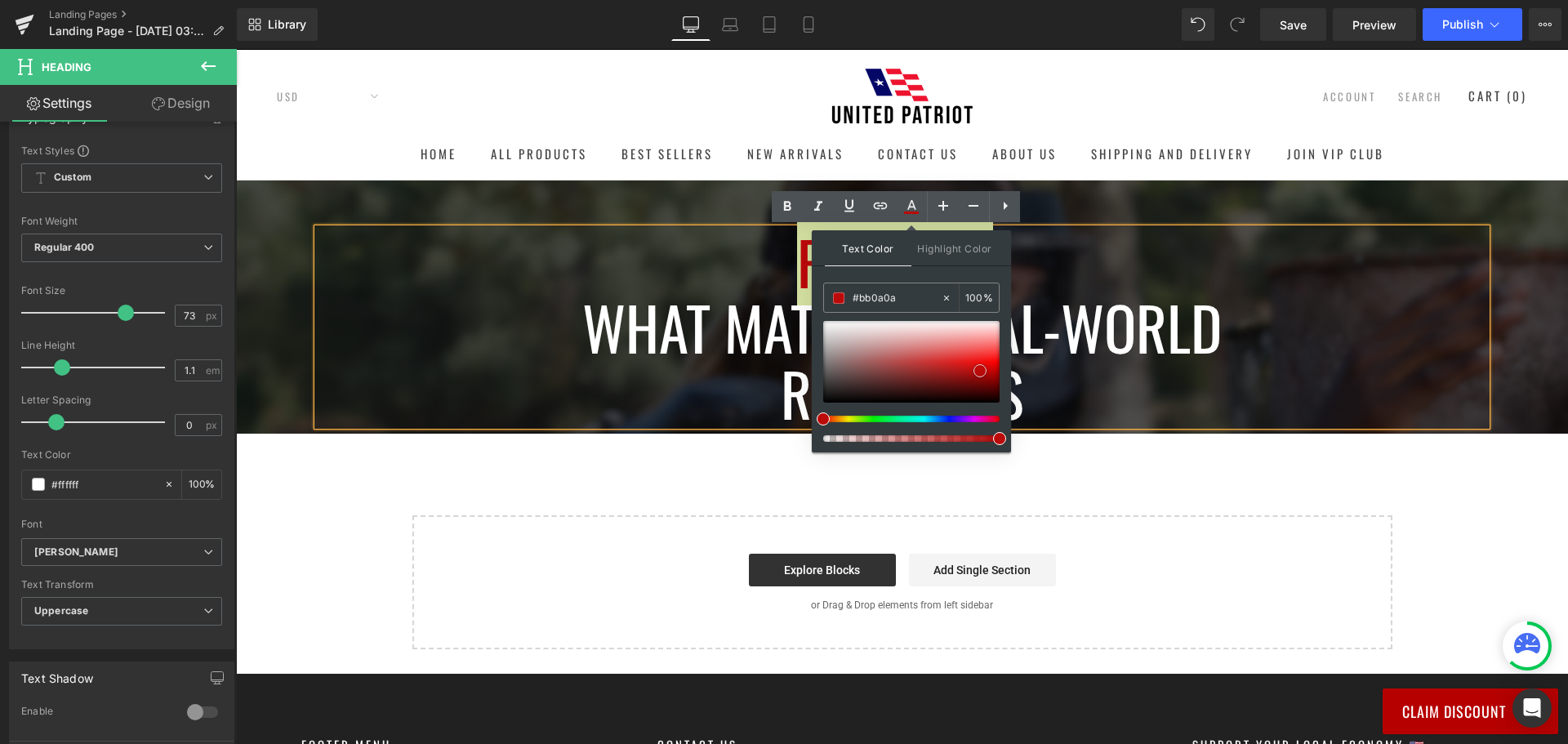
drag, startPoint x: 925, startPoint y: 356, endPoint x: 999, endPoint y: 372, distance: 75.7
click at [981, 372] on div at bounding box center [911, 361] width 176 height 81
type input "#b80909"
click at [1079, 381] on h1 "Readiness" at bounding box center [901, 393] width 1168 height 65
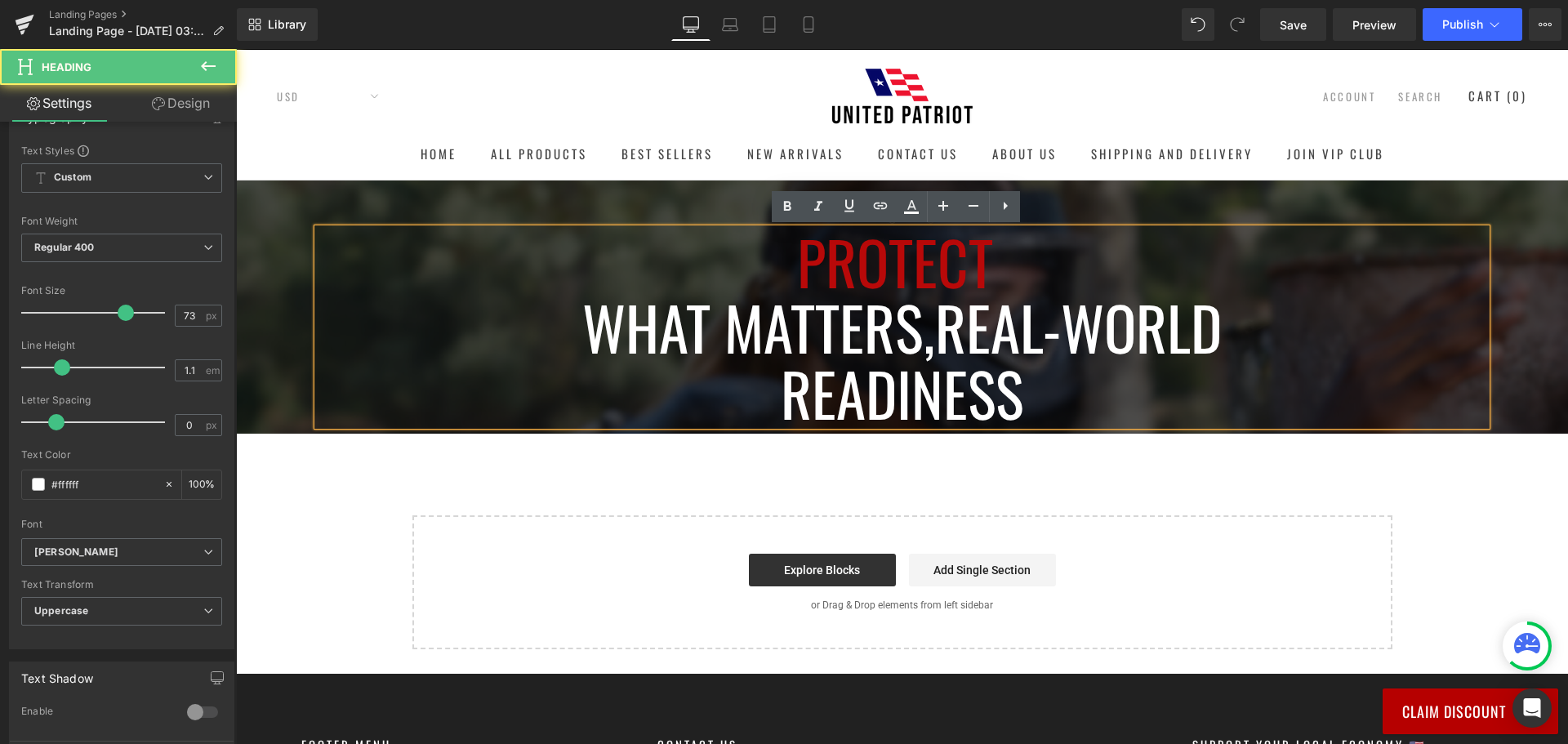
click at [704, 395] on h1 "Readiness" at bounding box center [901, 393] width 1168 height 65
click at [496, 365] on h1 "Readiness" at bounding box center [901, 393] width 1168 height 65
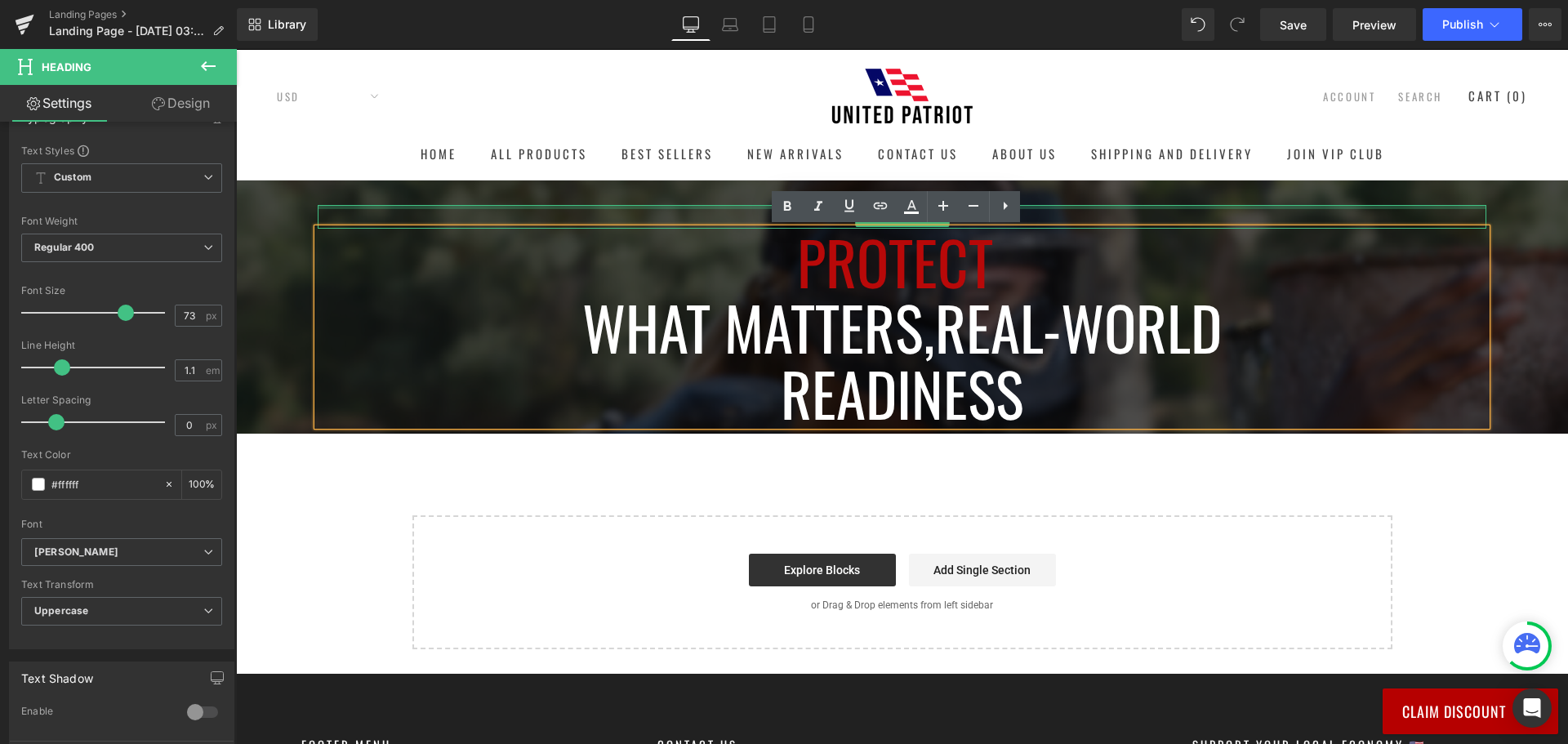
click at [467, 208] on div at bounding box center [901, 207] width 1168 height 4
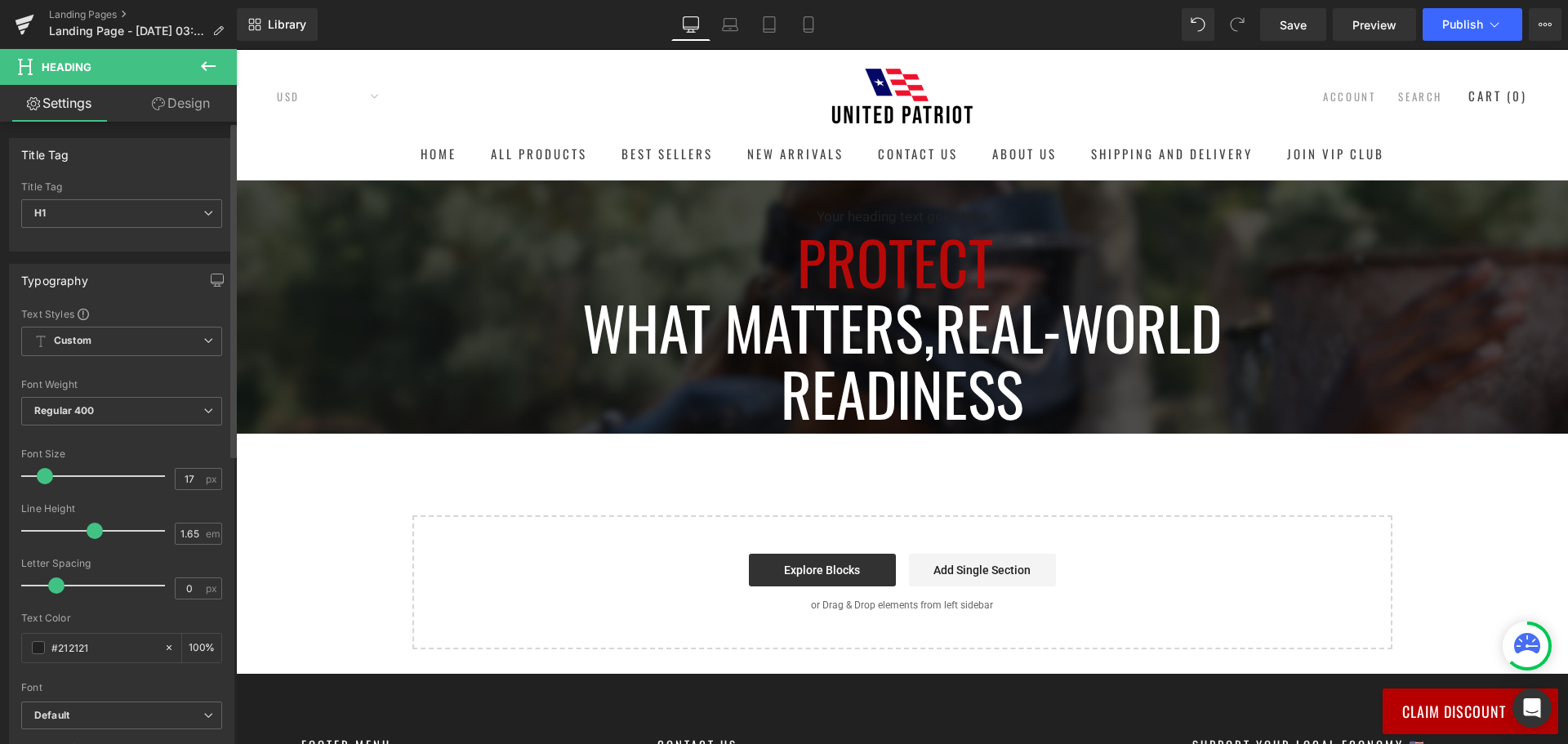
scroll to position [81, 0]
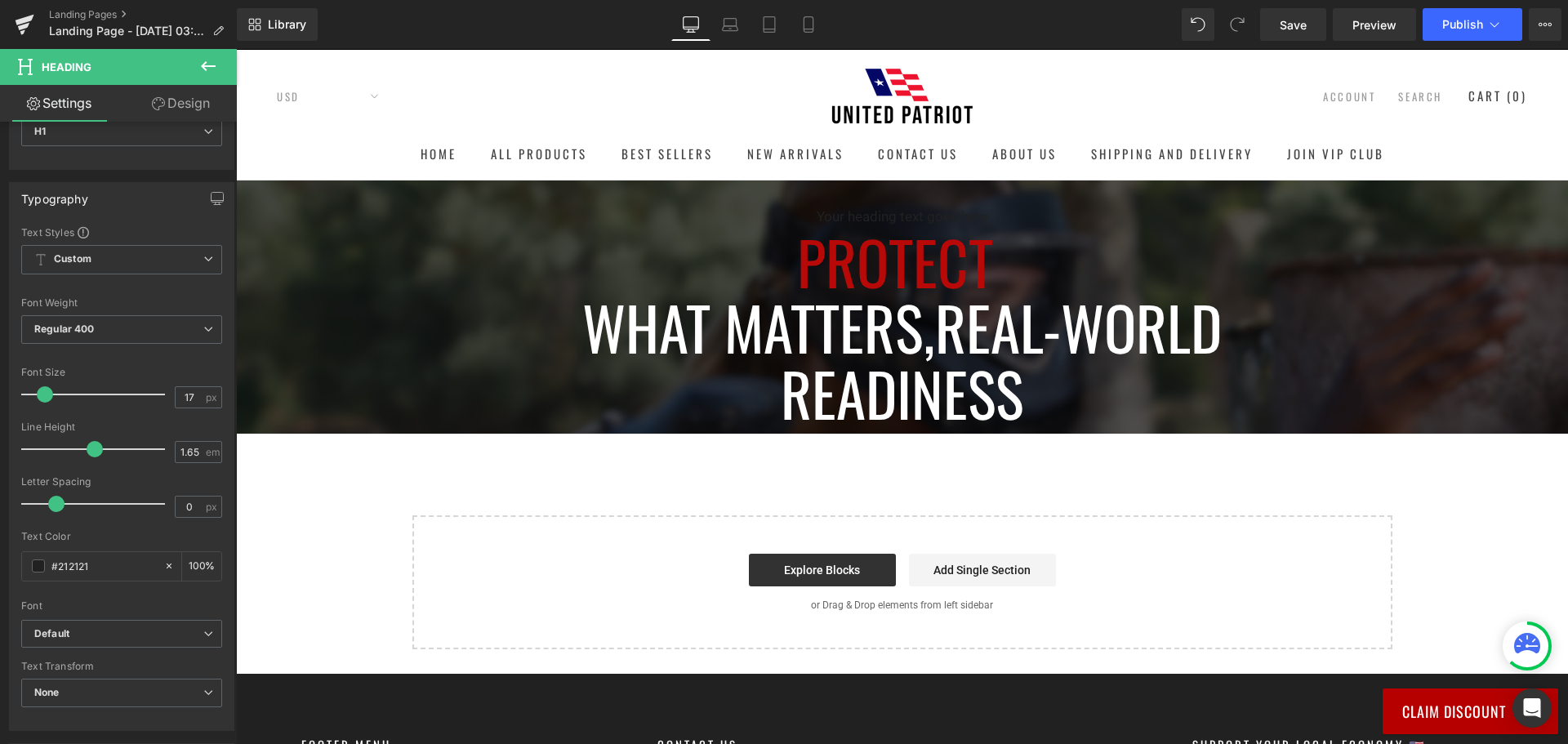
click at [174, 102] on link "Design" at bounding box center [181, 103] width 118 height 37
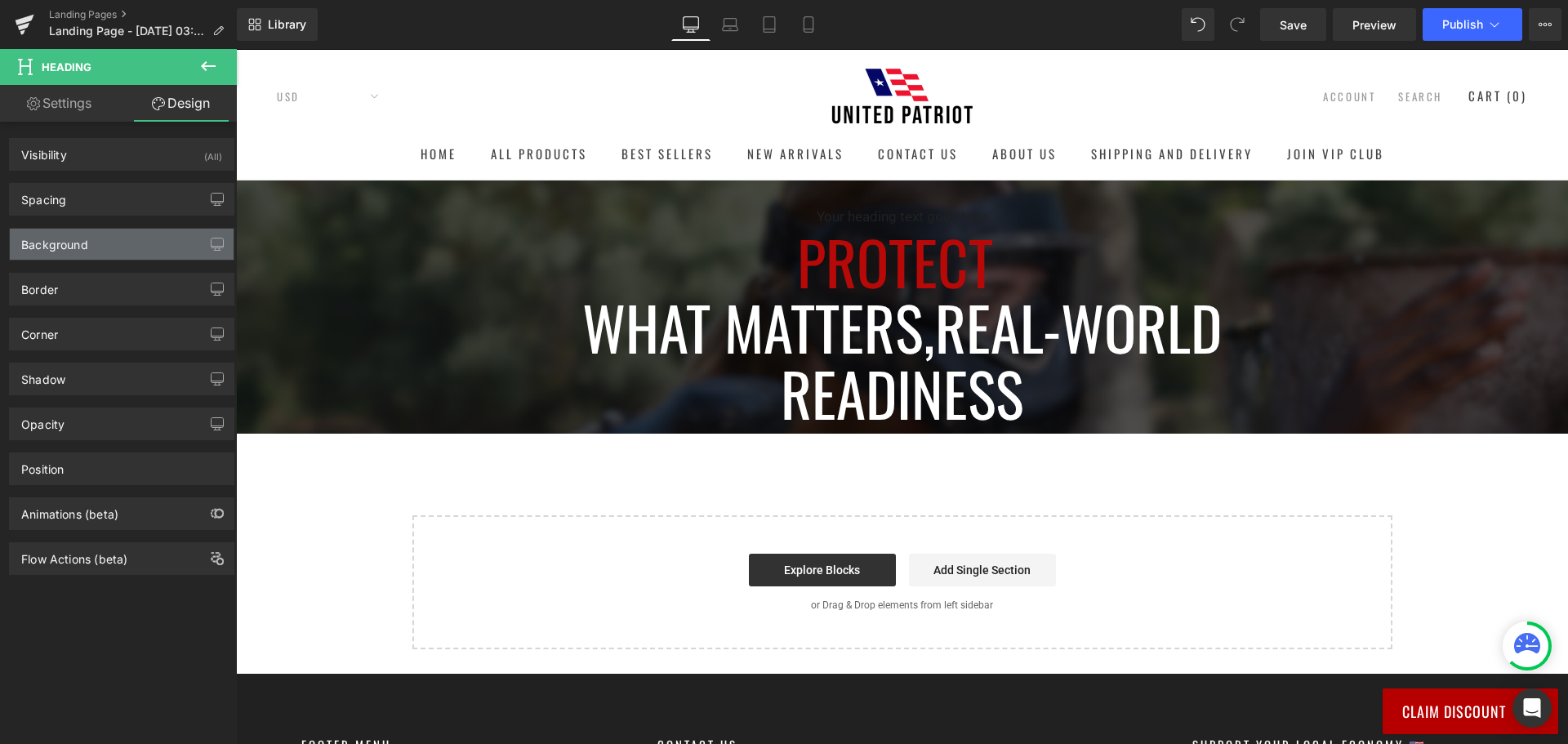
click at [111, 241] on div "Background" at bounding box center [122, 244] width 223 height 31
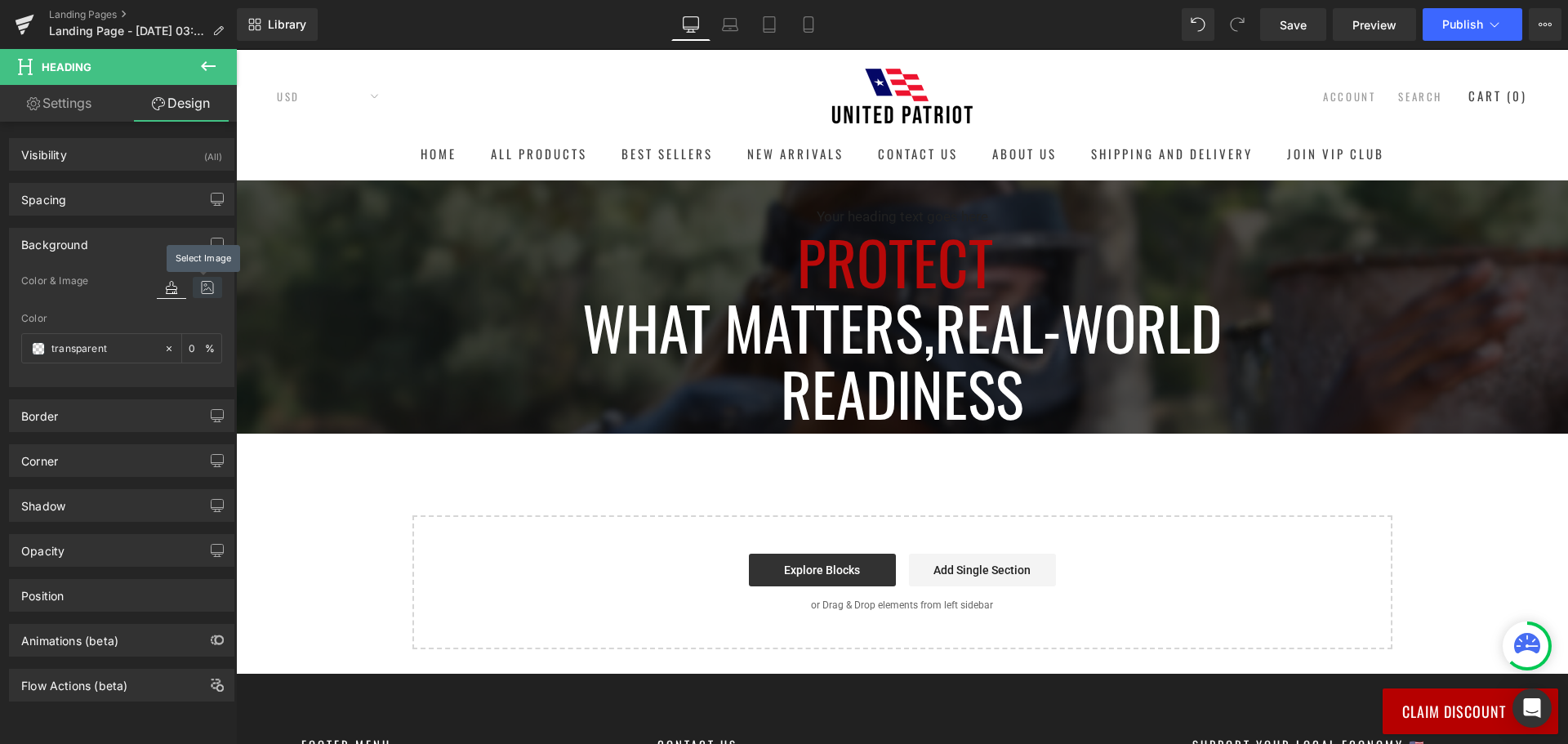
click at [205, 287] on icon at bounding box center [207, 288] width 30 height 21
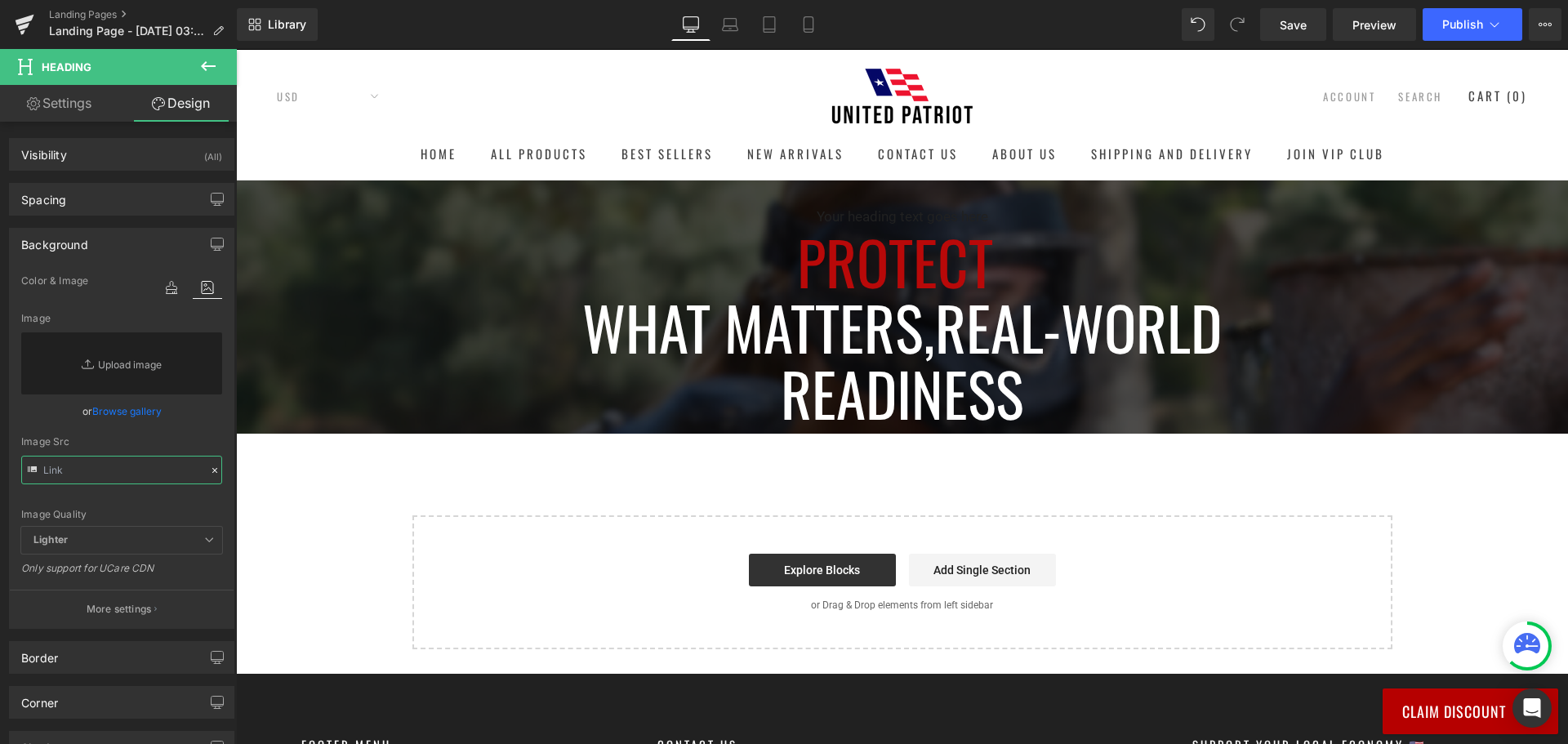
click at [146, 471] on input "text" at bounding box center [122, 470] width 201 height 29
paste input "https://cdn.shopify.com/s/files/1/0535/1587/8550/files/GLP_-_1_1.png?v=17552006…"
type input "https://cdn.shopify.com/s/files/1/0535/1587/8550/files/GLP_-_1_1.png?v=17552006…"
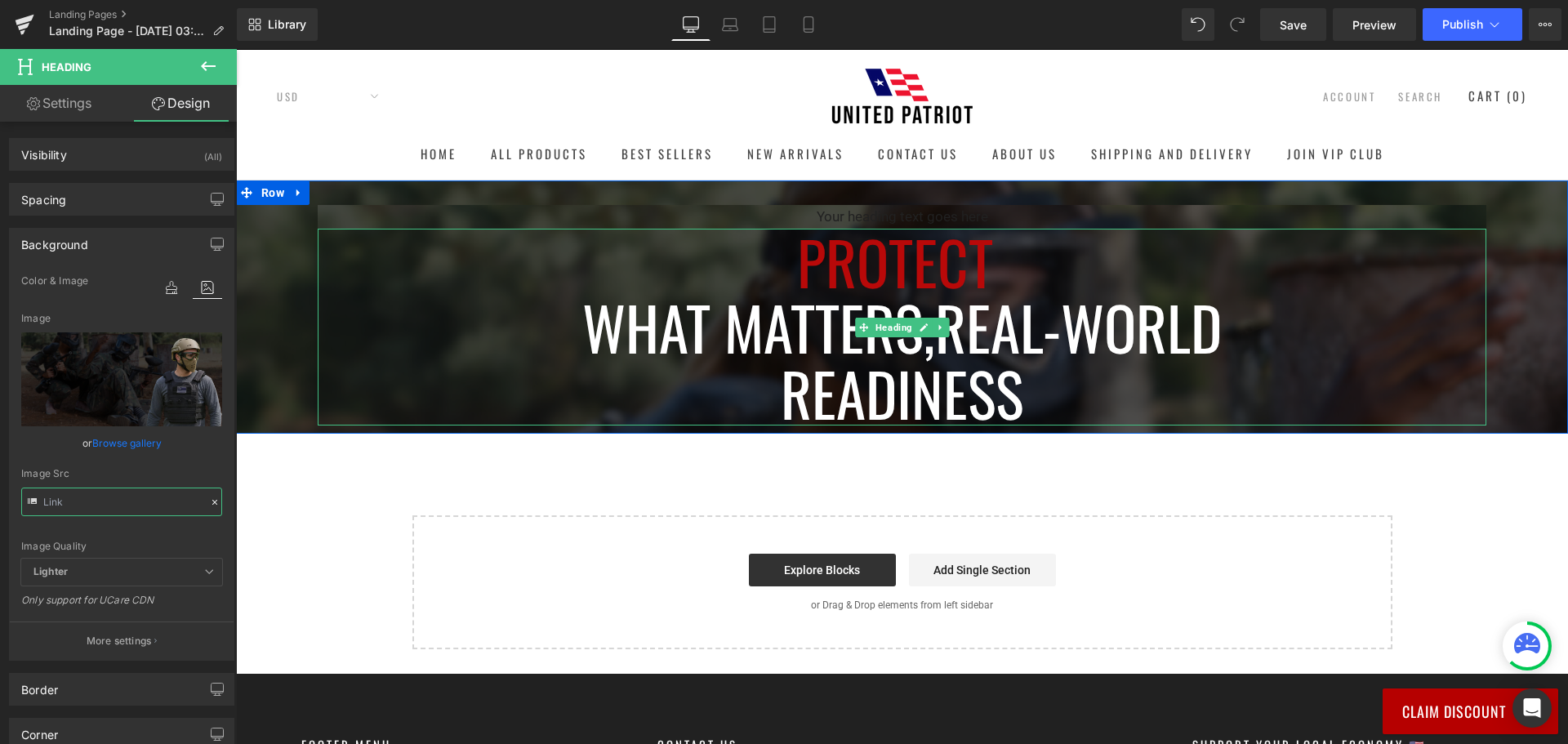
scroll to position [0, 0]
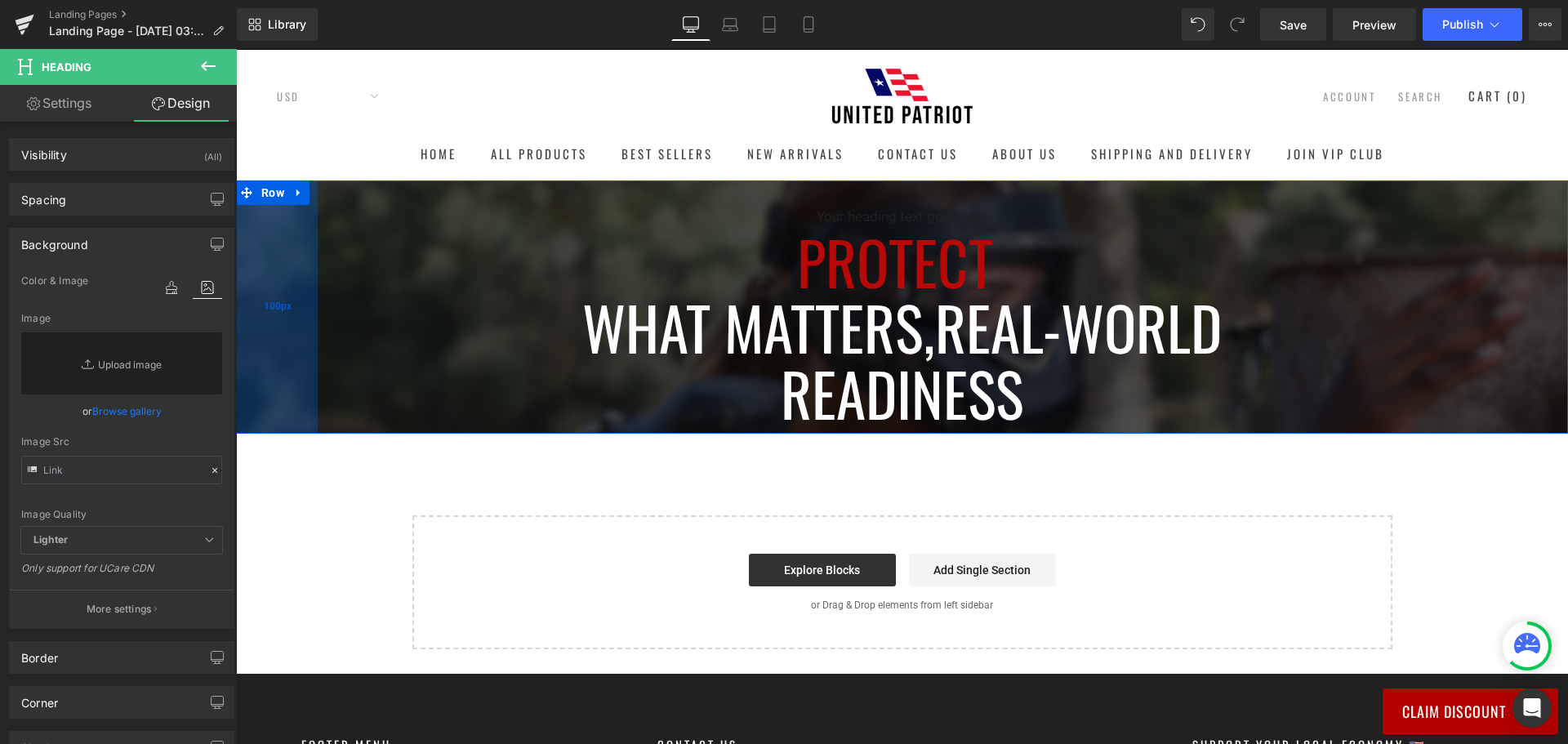
click at [278, 332] on div "100px" at bounding box center [276, 307] width 81 height 253
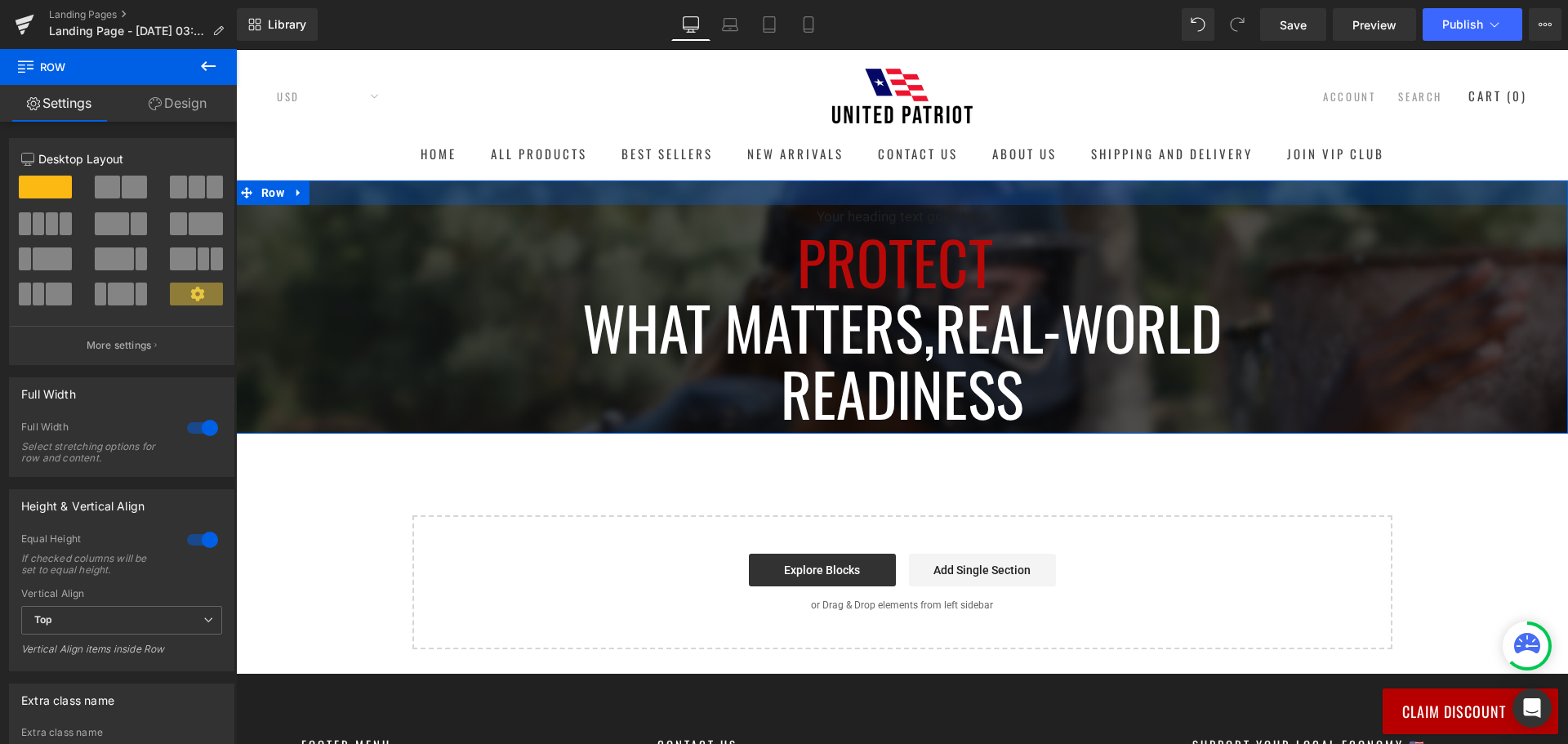
click at [365, 198] on div at bounding box center [902, 192] width 1332 height 24
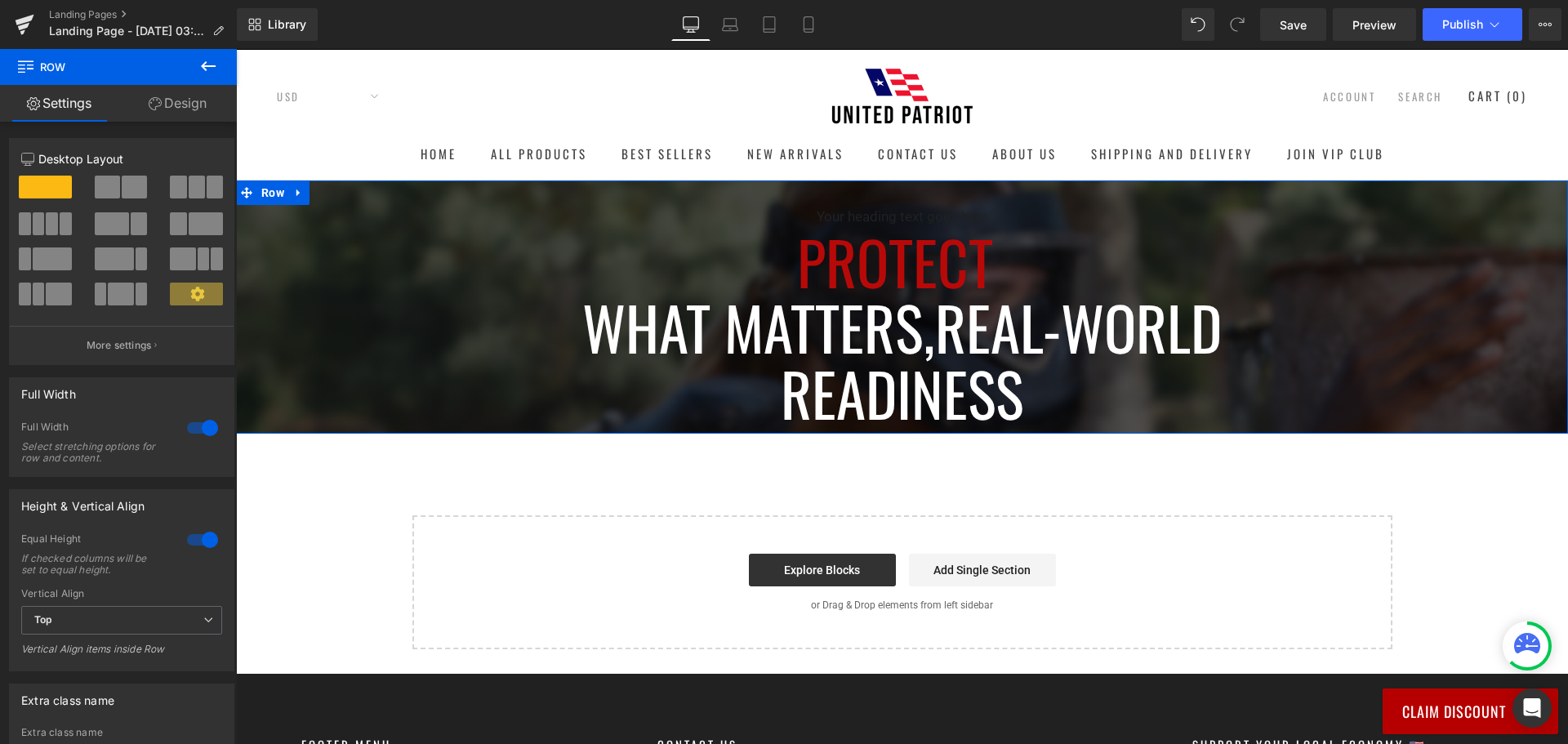
click at [190, 98] on link "Design" at bounding box center [177, 103] width 118 height 37
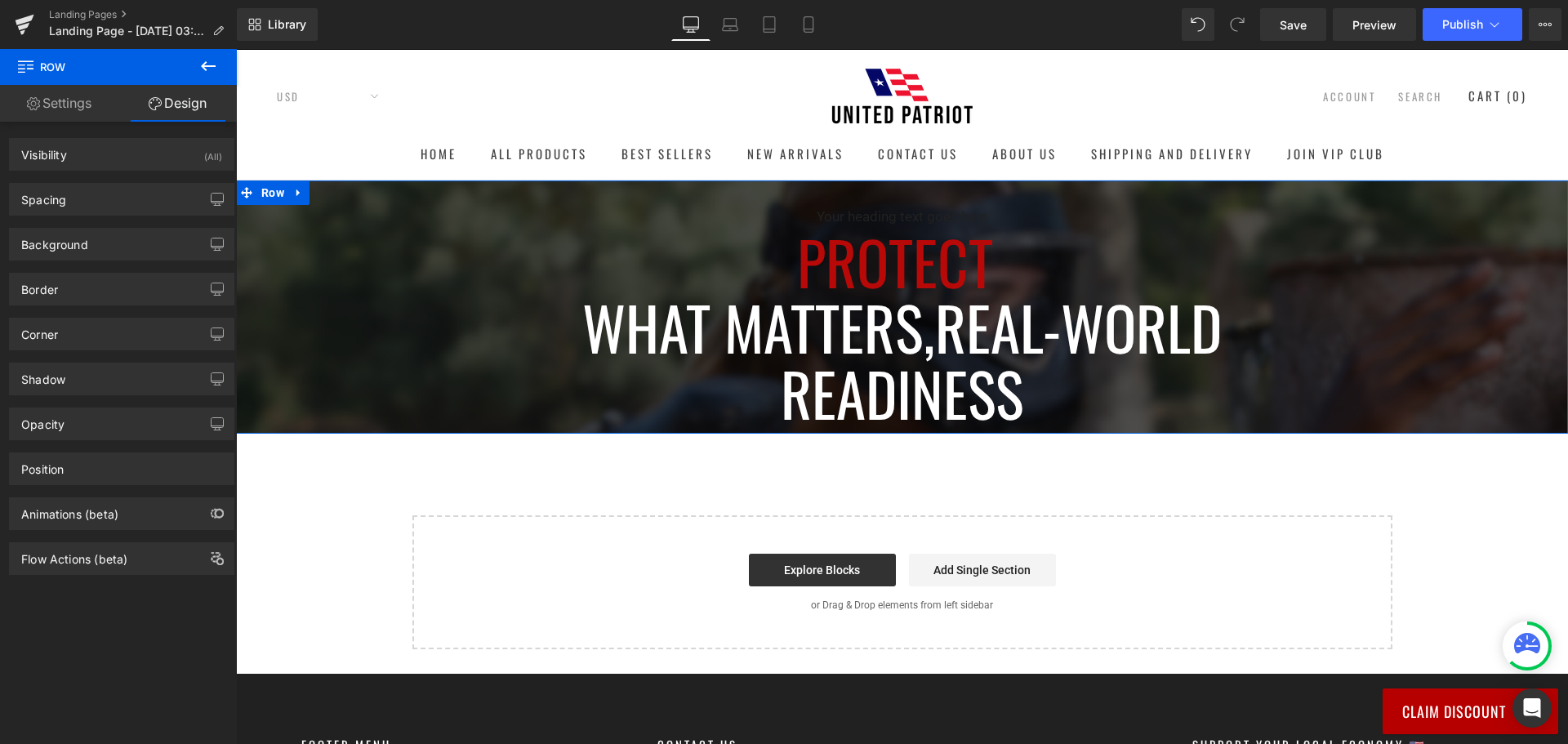
type input "https://cdn.shopify.com/s/files/1/0535/1587/8550/files/GLP_-_1_1.png?v=17552006…"
click at [115, 241] on div "Background" at bounding box center [122, 244] width 223 height 31
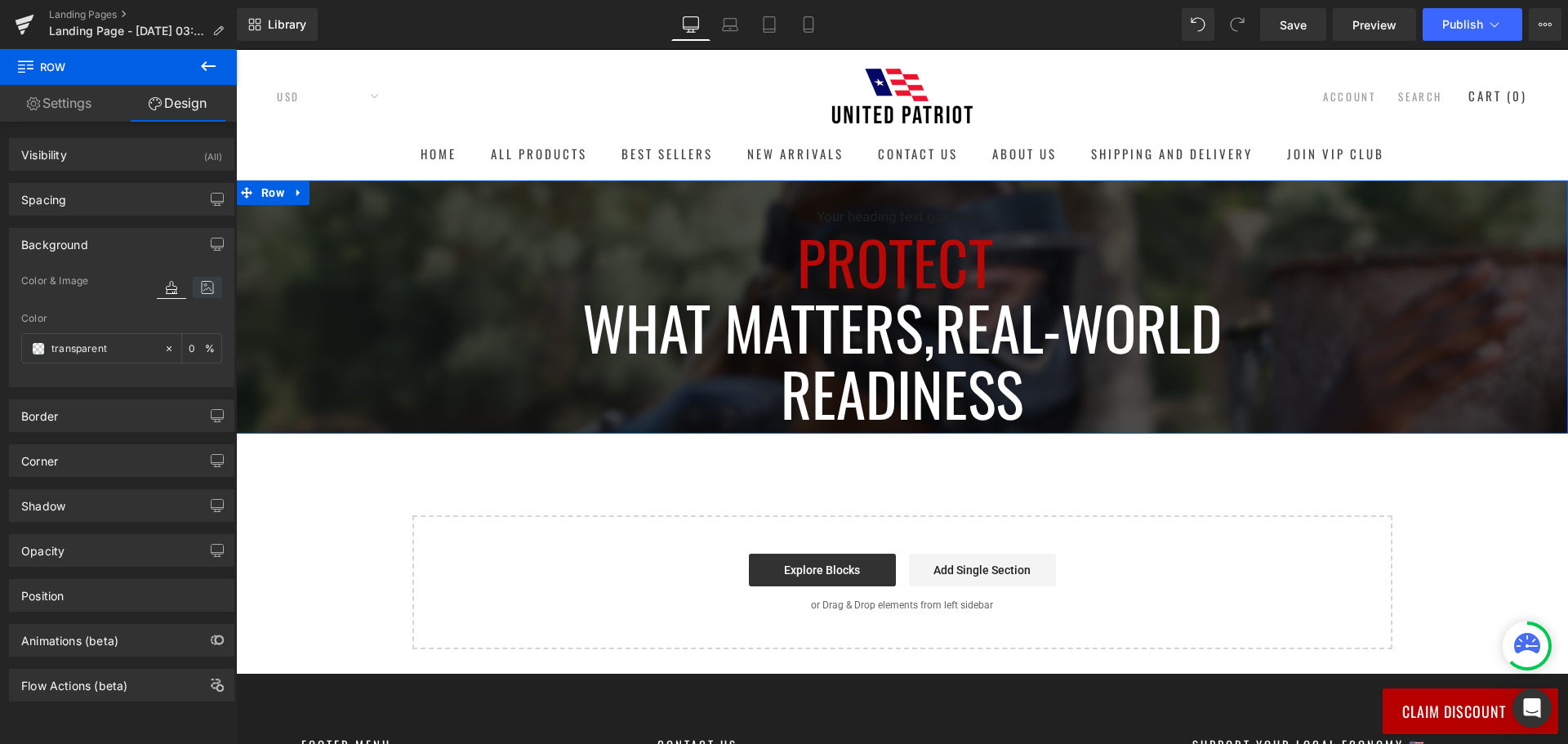
click at [199, 281] on icon at bounding box center [207, 288] width 30 height 21
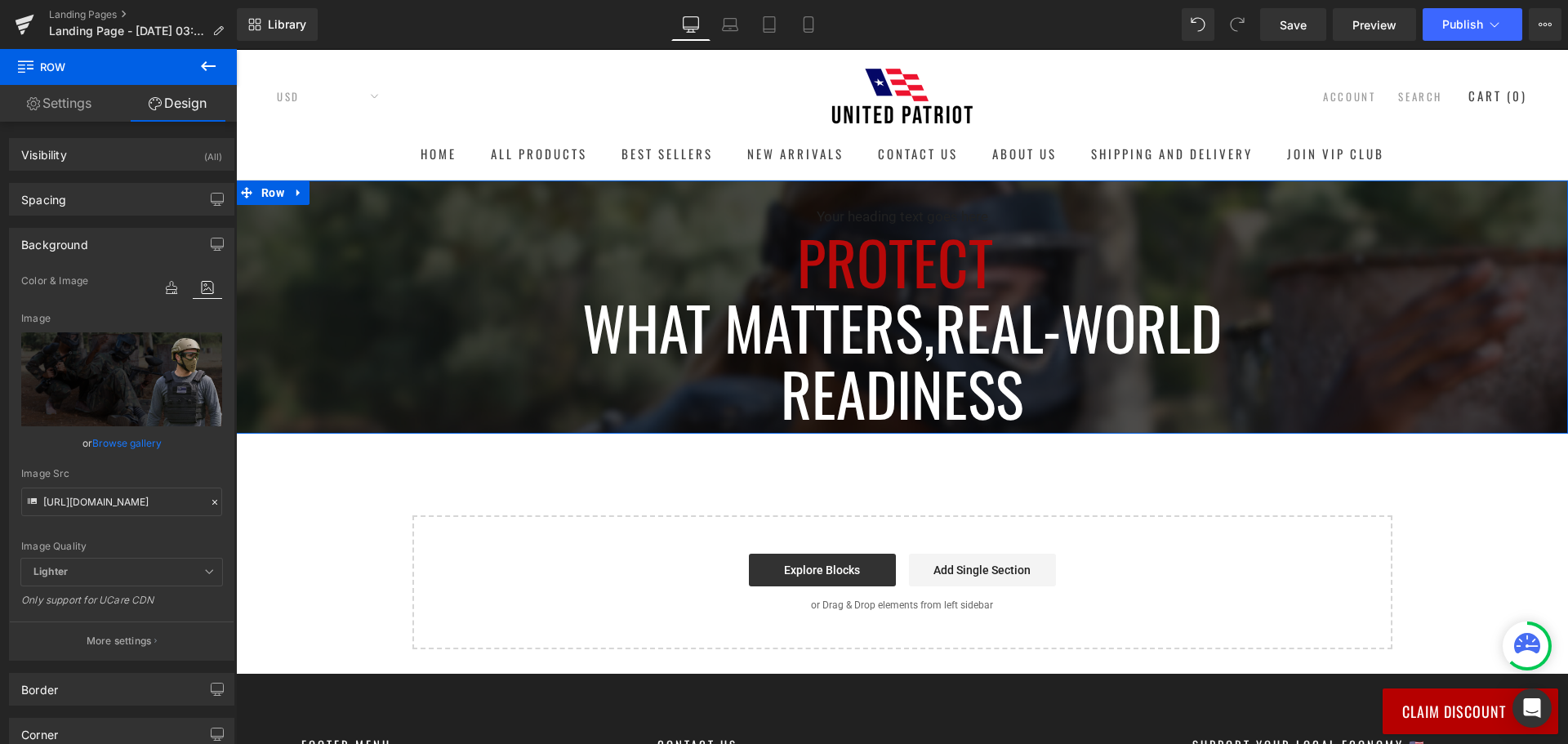
click at [190, 577] on span "Lighter" at bounding box center [122, 572] width 201 height 27
click at [204, 570] on icon at bounding box center [208, 571] width 10 height 10
click at [204, 569] on icon at bounding box center [208, 571] width 10 height 10
click at [134, 636] on p "More settings" at bounding box center [119, 641] width 65 height 14
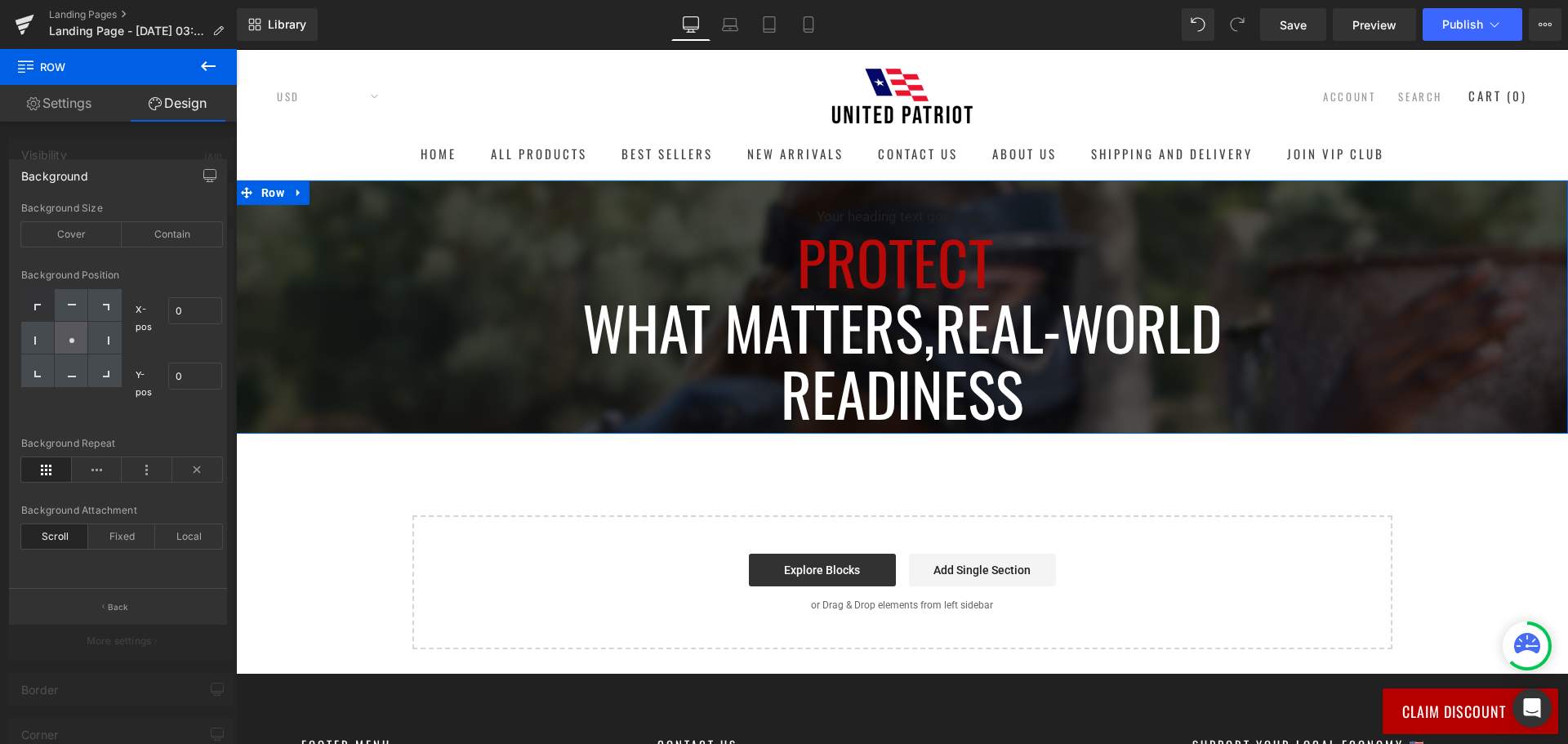
click at [72, 336] on icon at bounding box center [72, 340] width 8 height 8
type input "50"
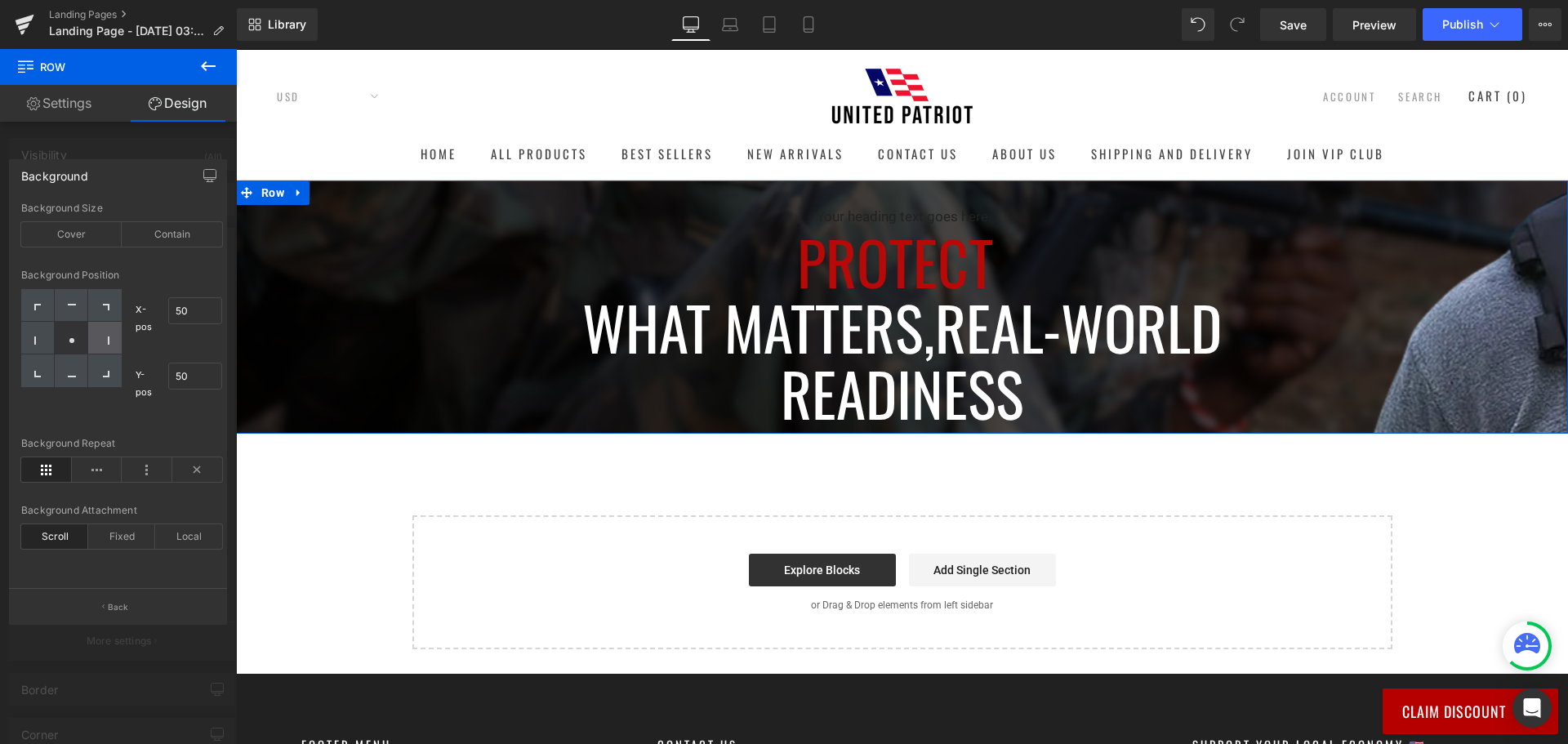
click at [109, 336] on div at bounding box center [105, 338] width 33 height 33
type input "100"
type input "50"
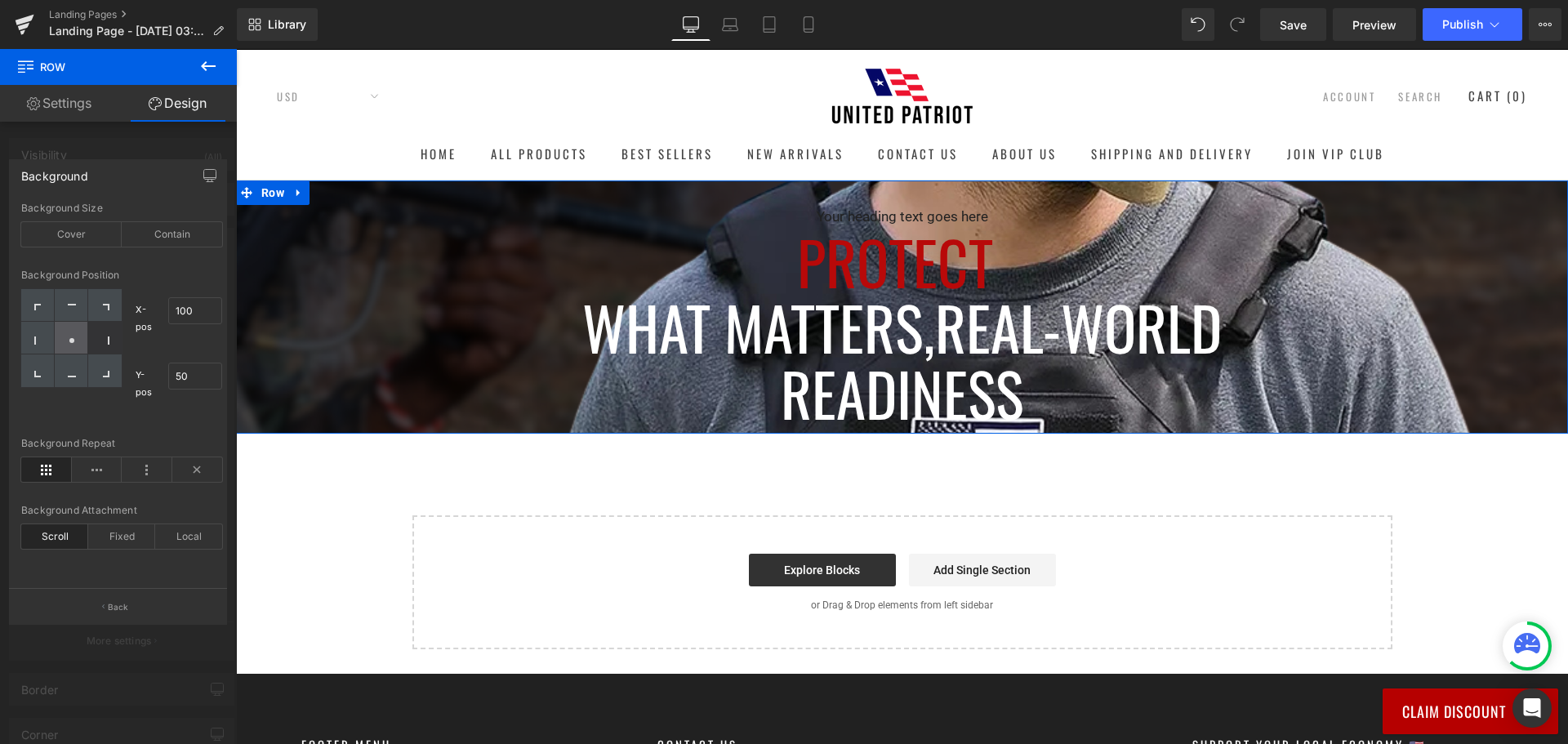
click at [76, 342] on div at bounding box center [71, 338] width 33 height 33
type input "50"
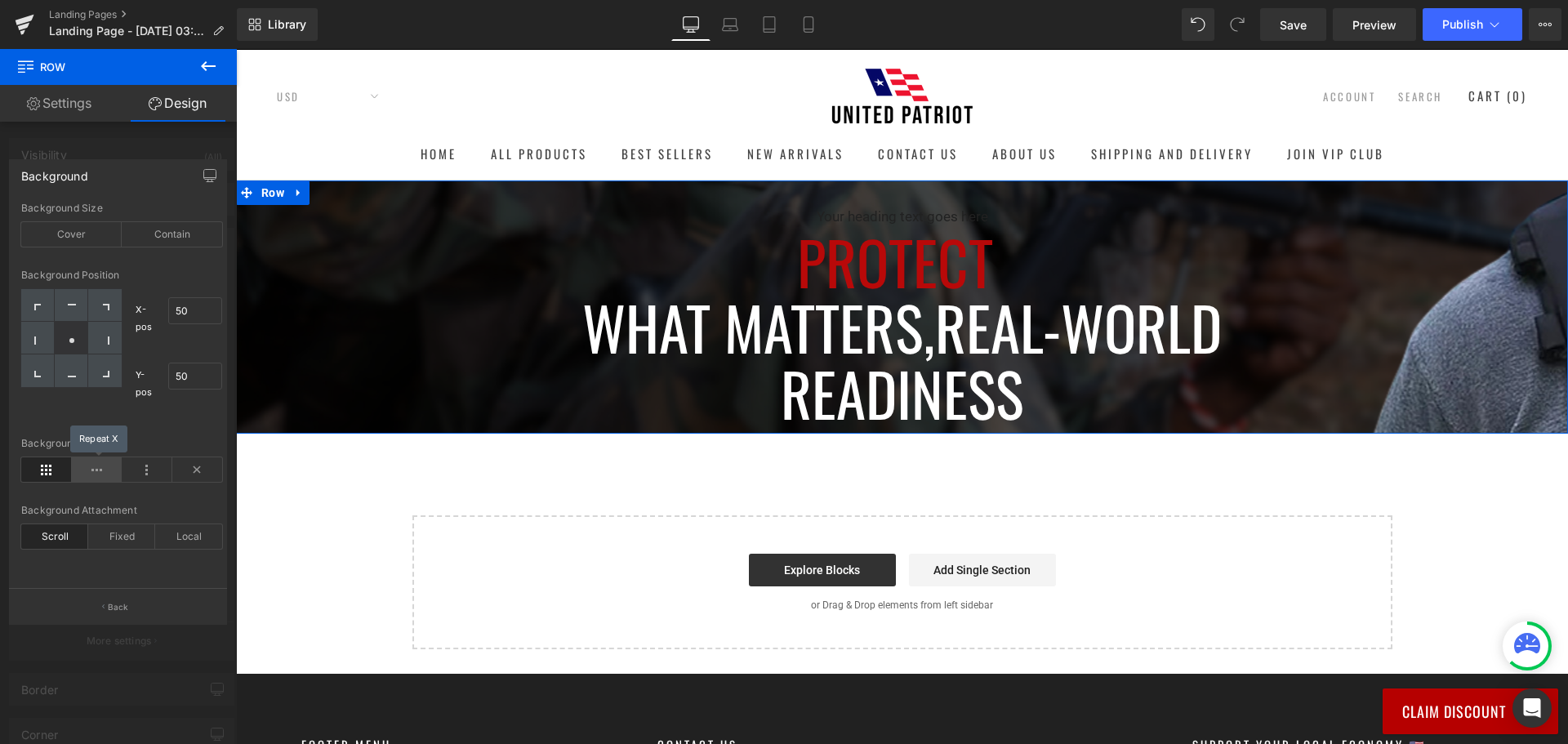
click at [83, 475] on icon at bounding box center [97, 469] width 51 height 24
click at [139, 460] on icon at bounding box center [147, 469] width 51 height 24
click at [46, 476] on icon at bounding box center [46, 469] width 51 height 24
click at [190, 535] on div "Local" at bounding box center [189, 536] width 67 height 24
click at [35, 477] on icon at bounding box center [46, 469] width 51 height 24
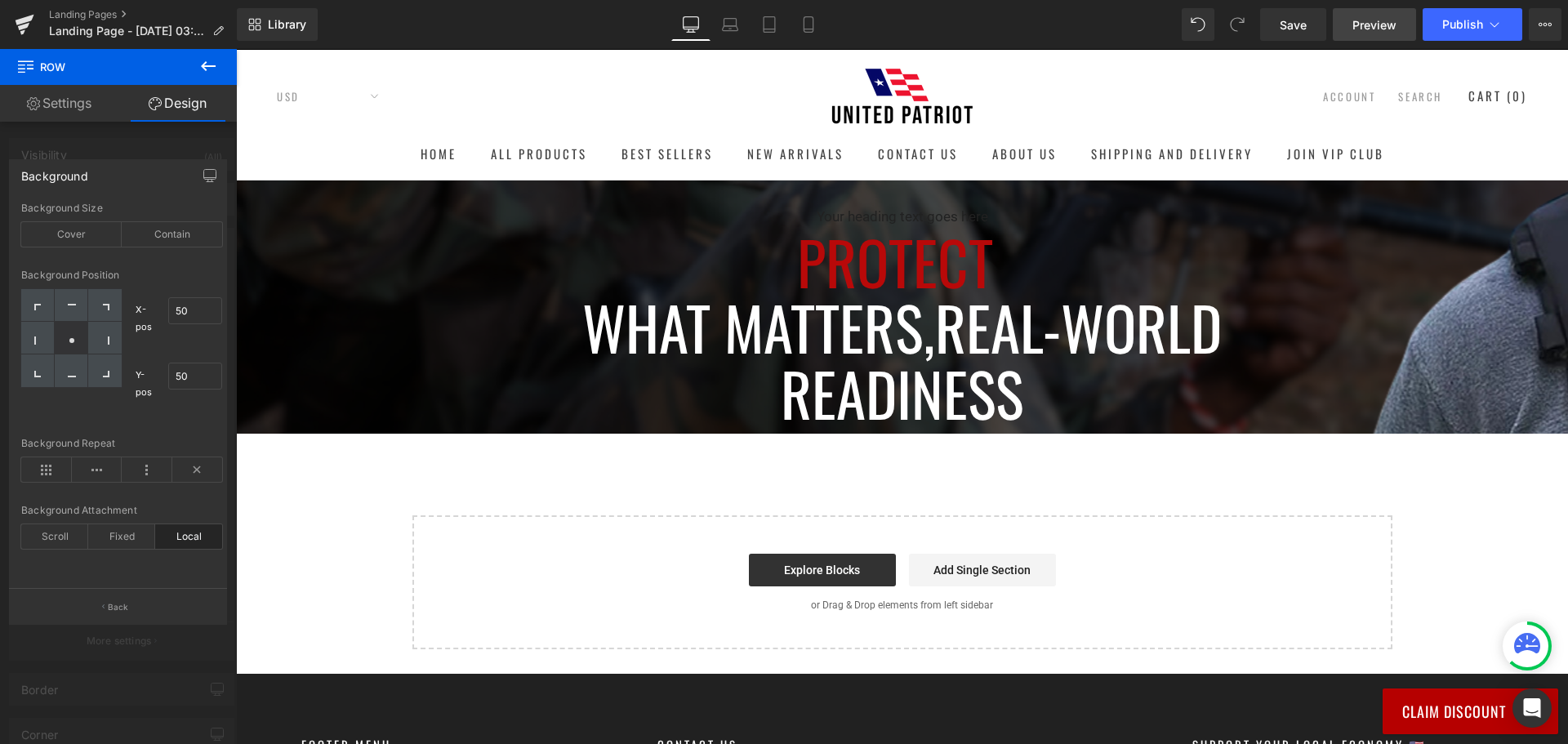
click at [1380, 21] on span "Preview" at bounding box center [1373, 24] width 44 height 17
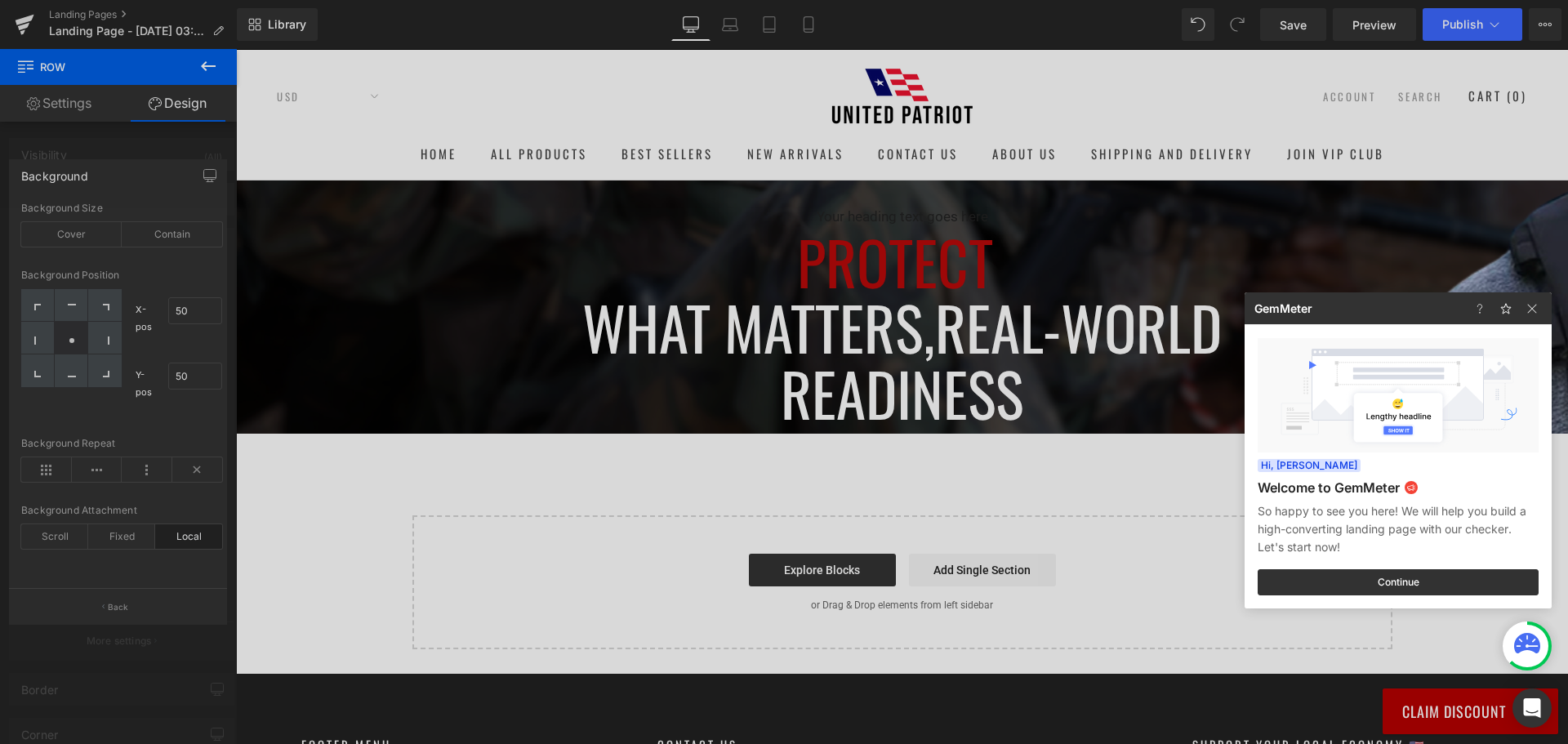
click at [1294, 35] on div at bounding box center [784, 372] width 1568 height 744
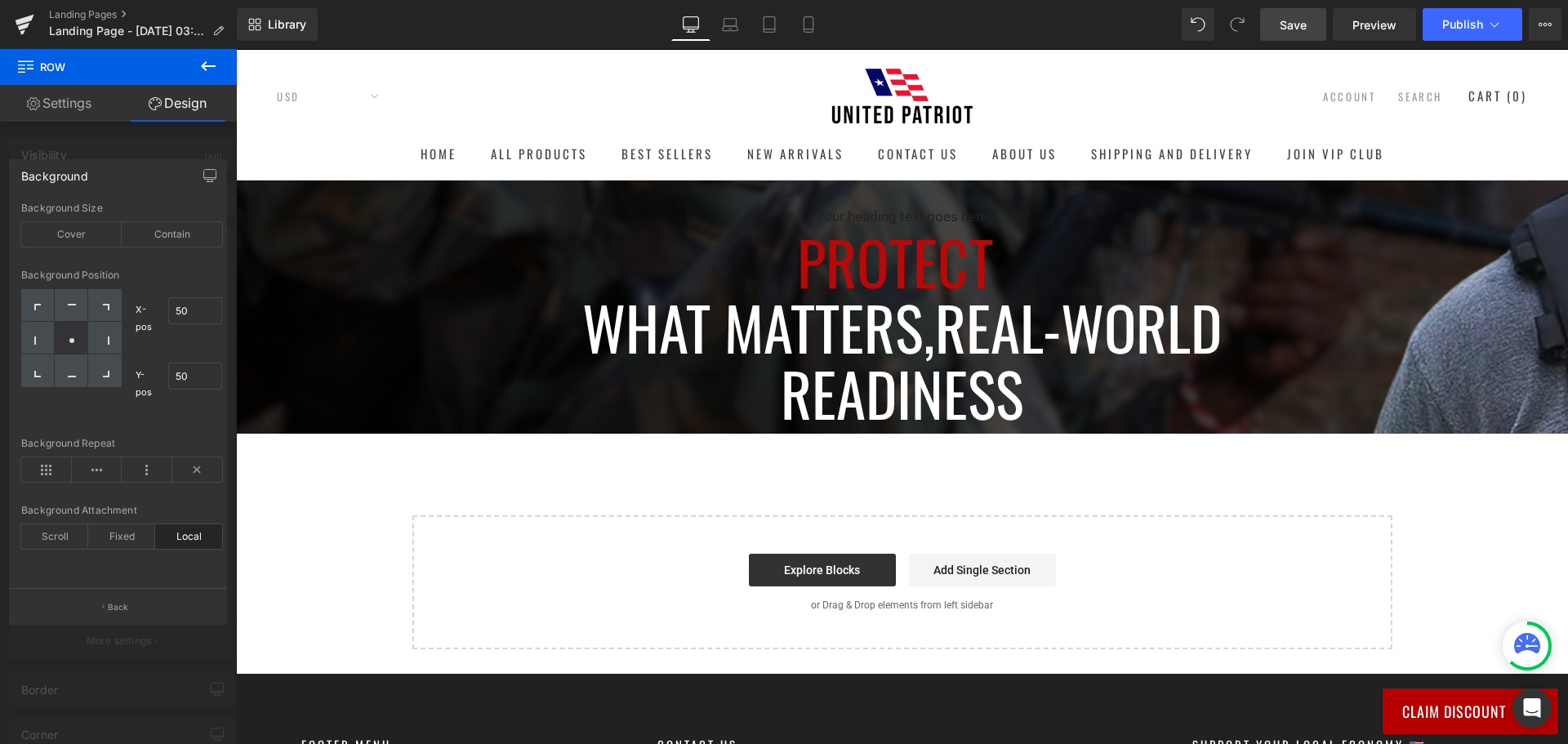
click at [1297, 23] on span "Save" at bounding box center [1293, 24] width 27 height 17
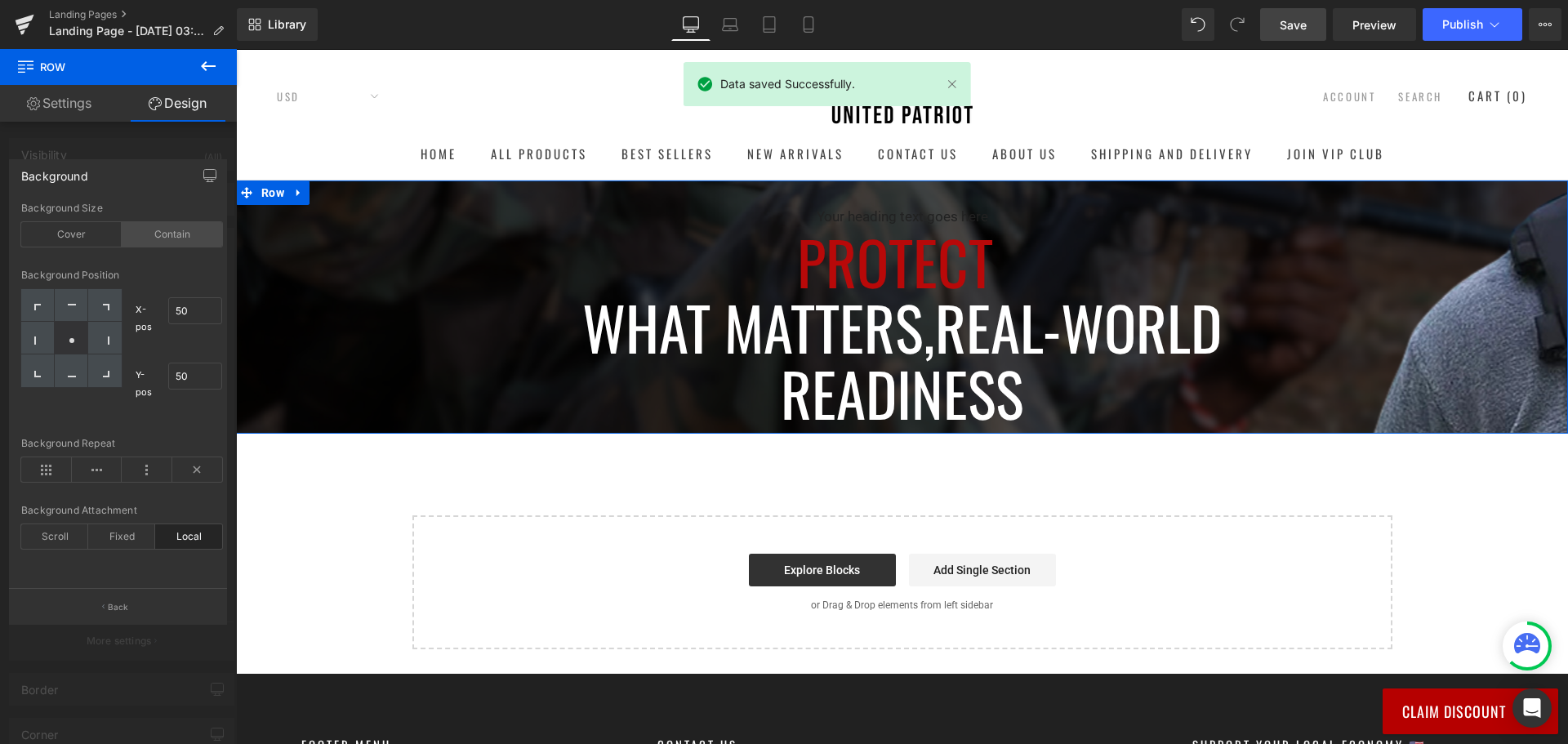
click at [175, 240] on div "Contain" at bounding box center [172, 233] width 100 height 24
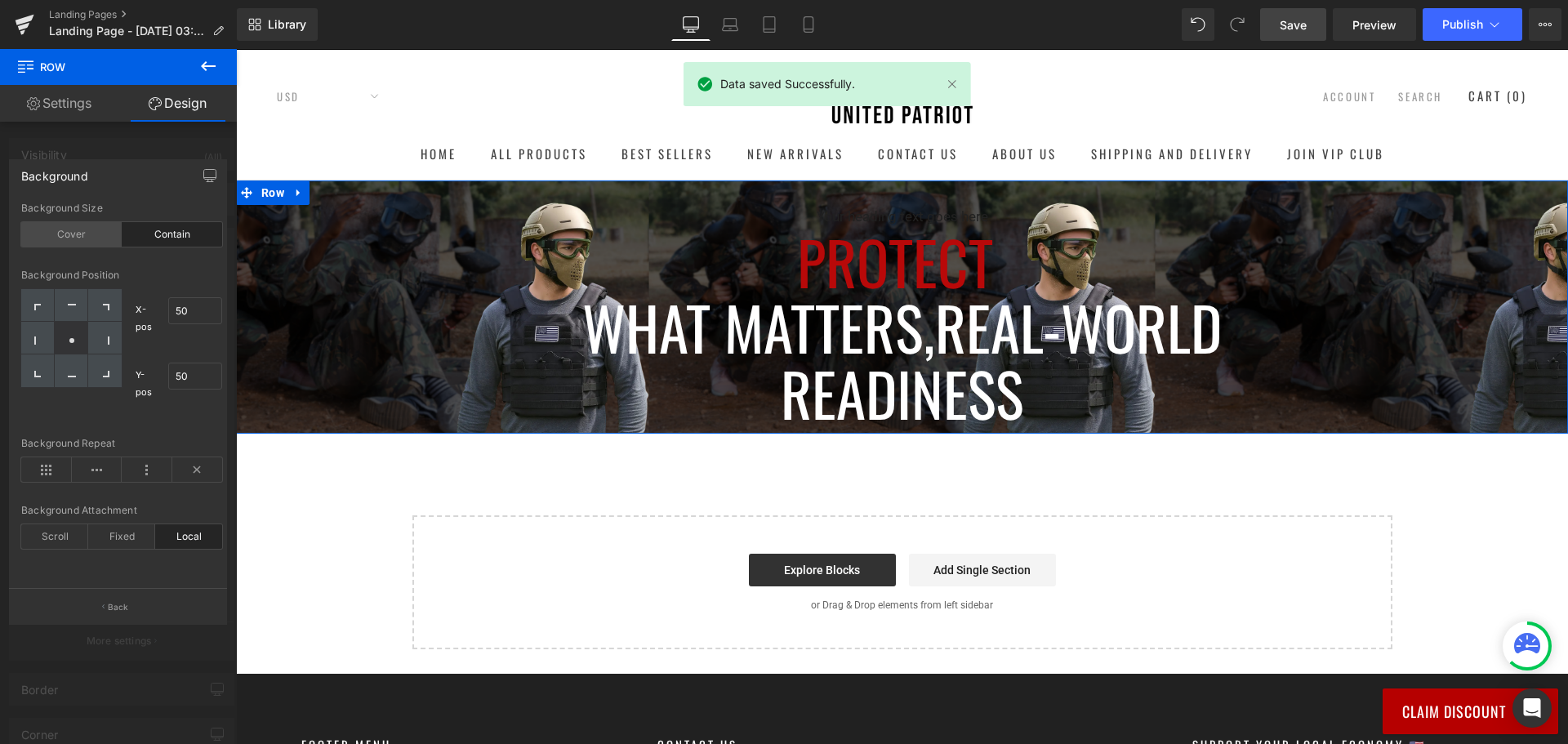
click at [94, 238] on div "Cover" at bounding box center [72, 233] width 100 height 24
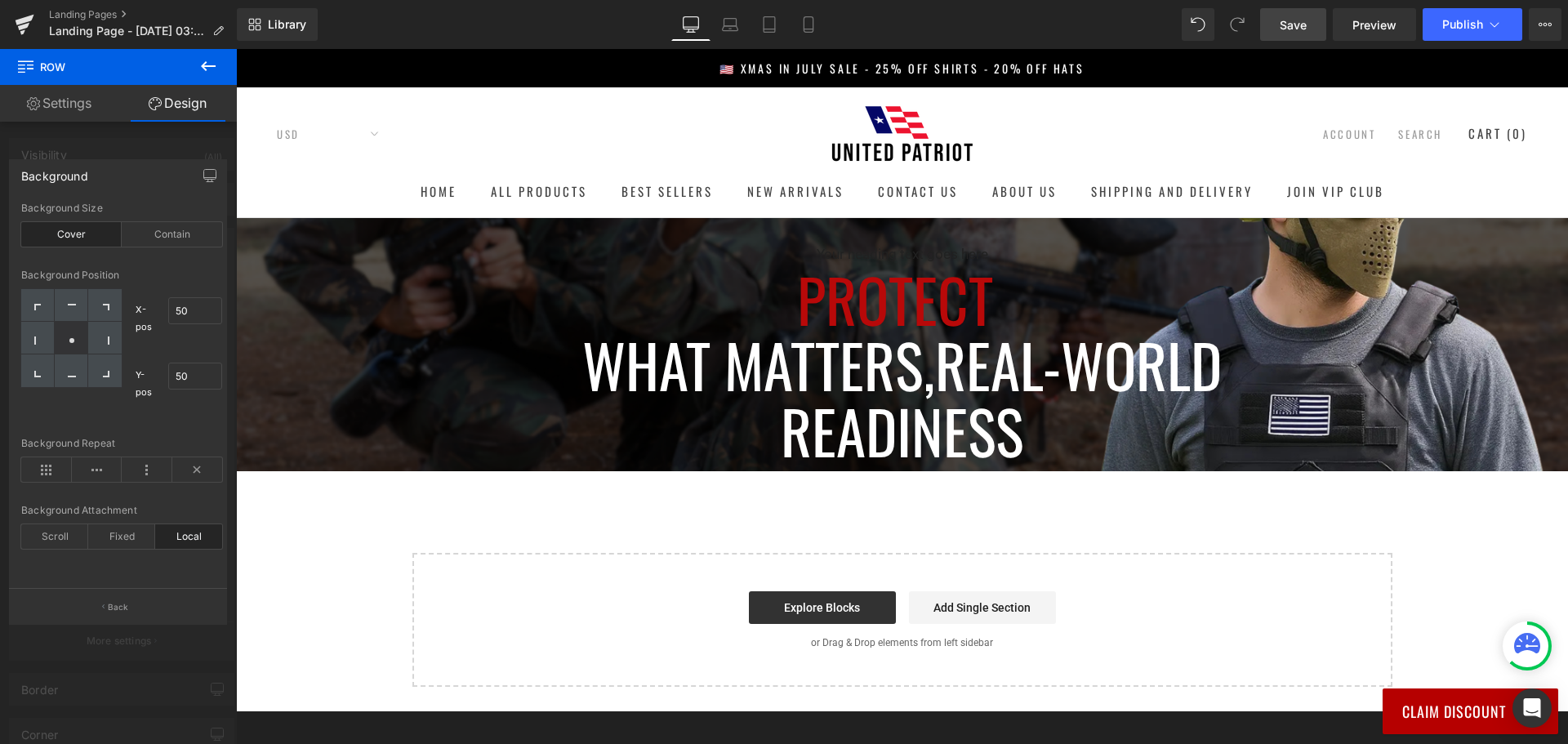
click at [855, 249] on body "Join Now And Save 40% 👇 UnitedPatriot VIP Club - 3 Day Free Trial $0 for 3 days…" at bounding box center [902, 641] width 1332 height 1185
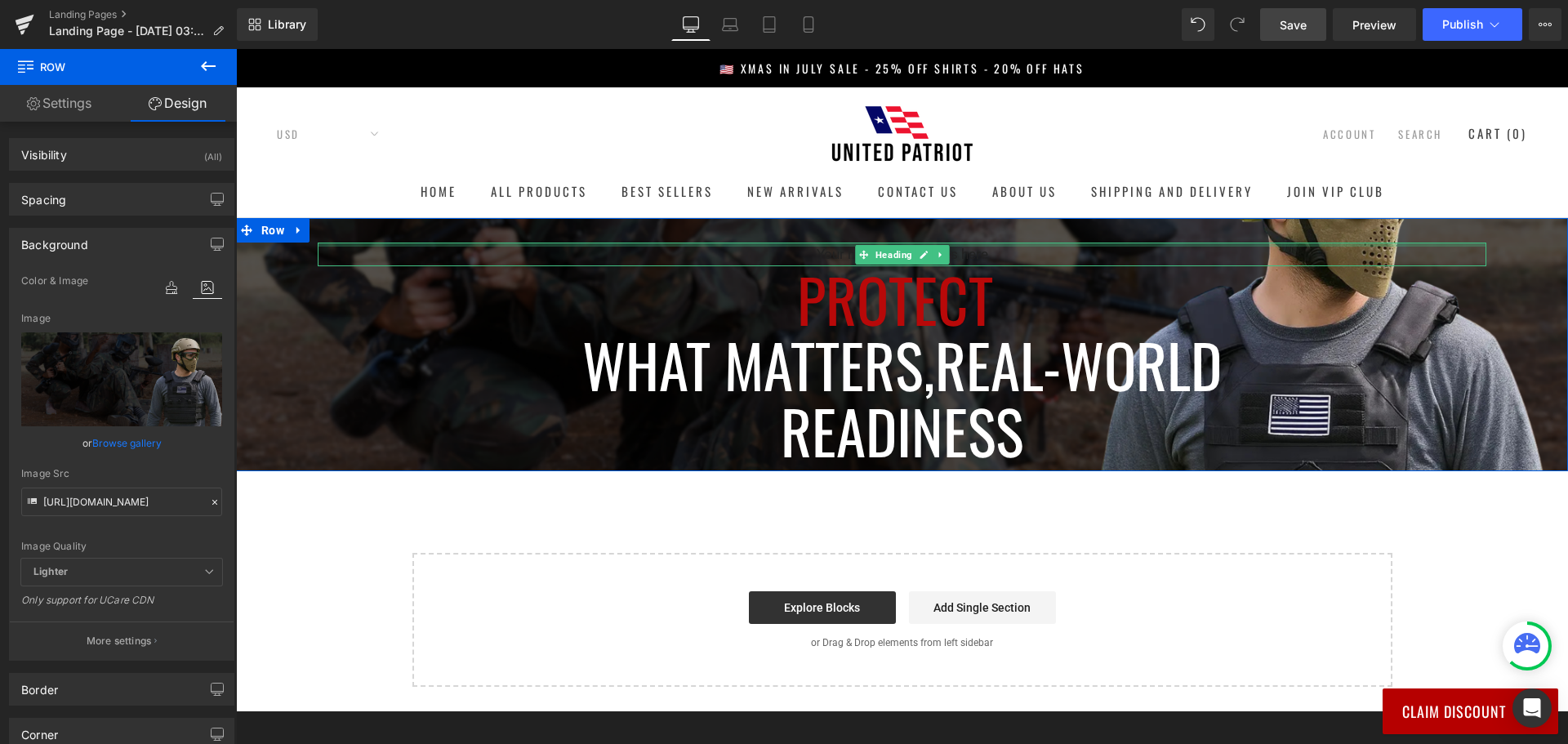
click at [831, 247] on div at bounding box center [901, 244] width 1168 height 4
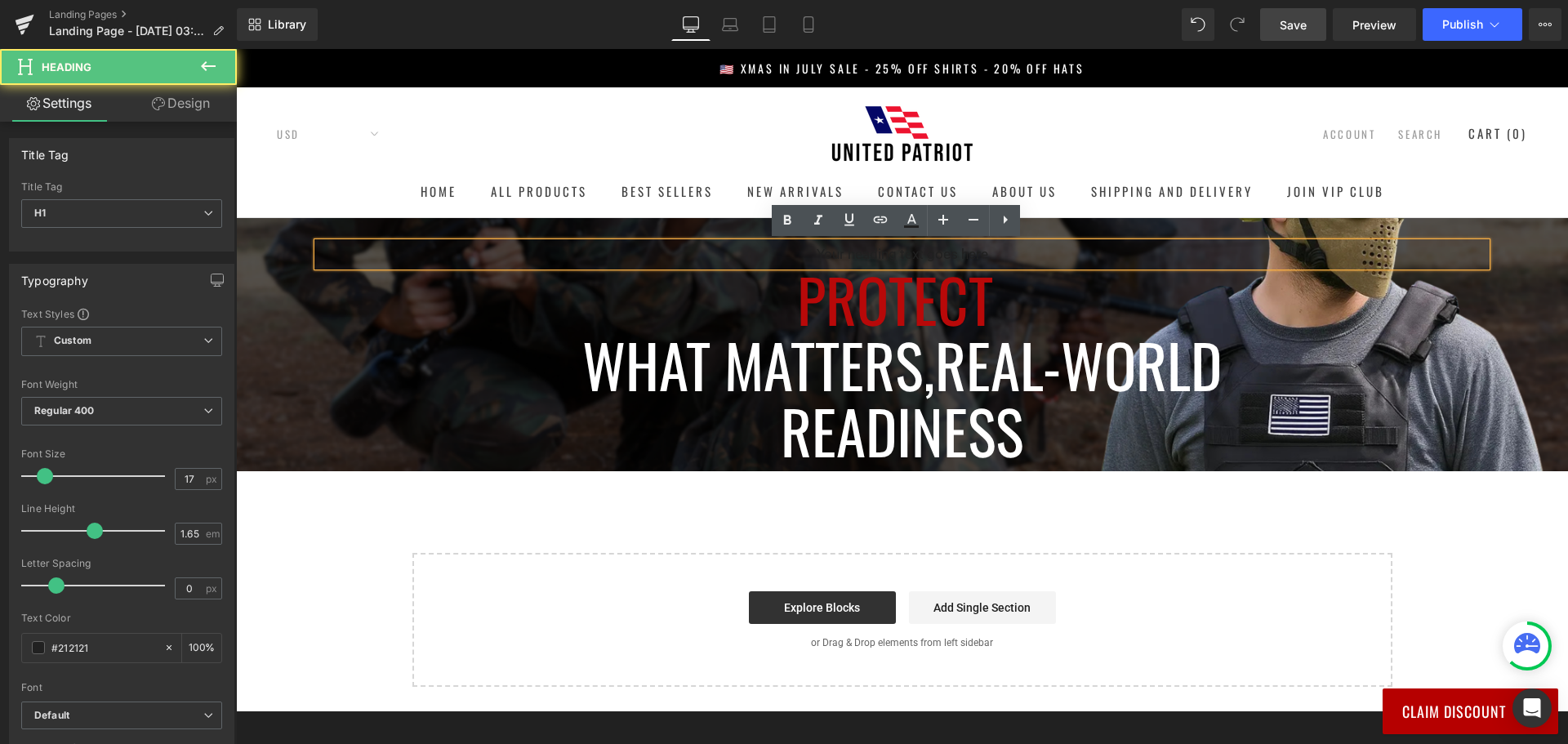
click at [741, 249] on h1 "Your heading text goes here" at bounding box center [901, 254] width 1168 height 23
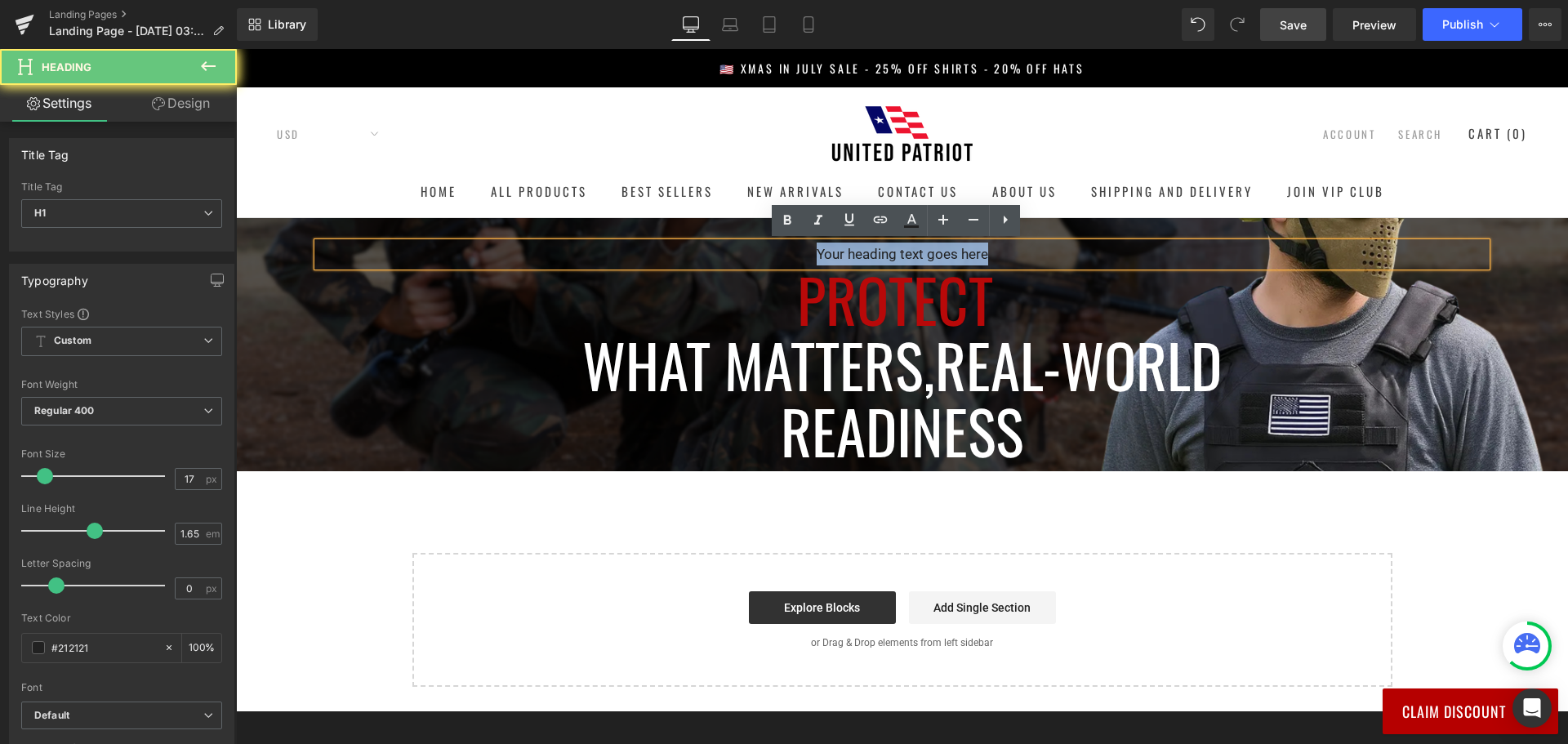
click at [741, 249] on h1 "Your heading text goes here" at bounding box center [901, 254] width 1168 height 23
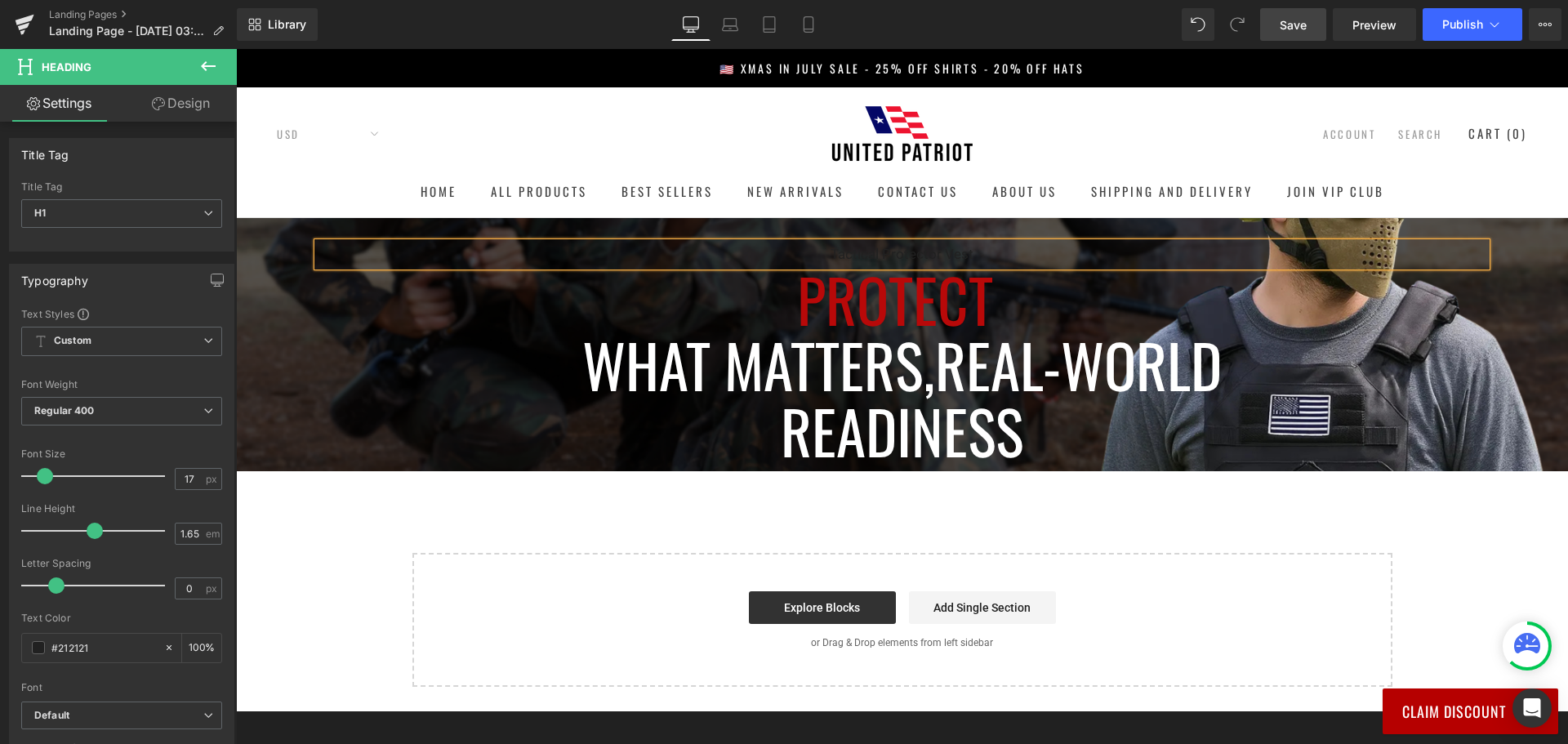
click at [901, 259] on span "Protect" at bounding box center [894, 299] width 196 height 89
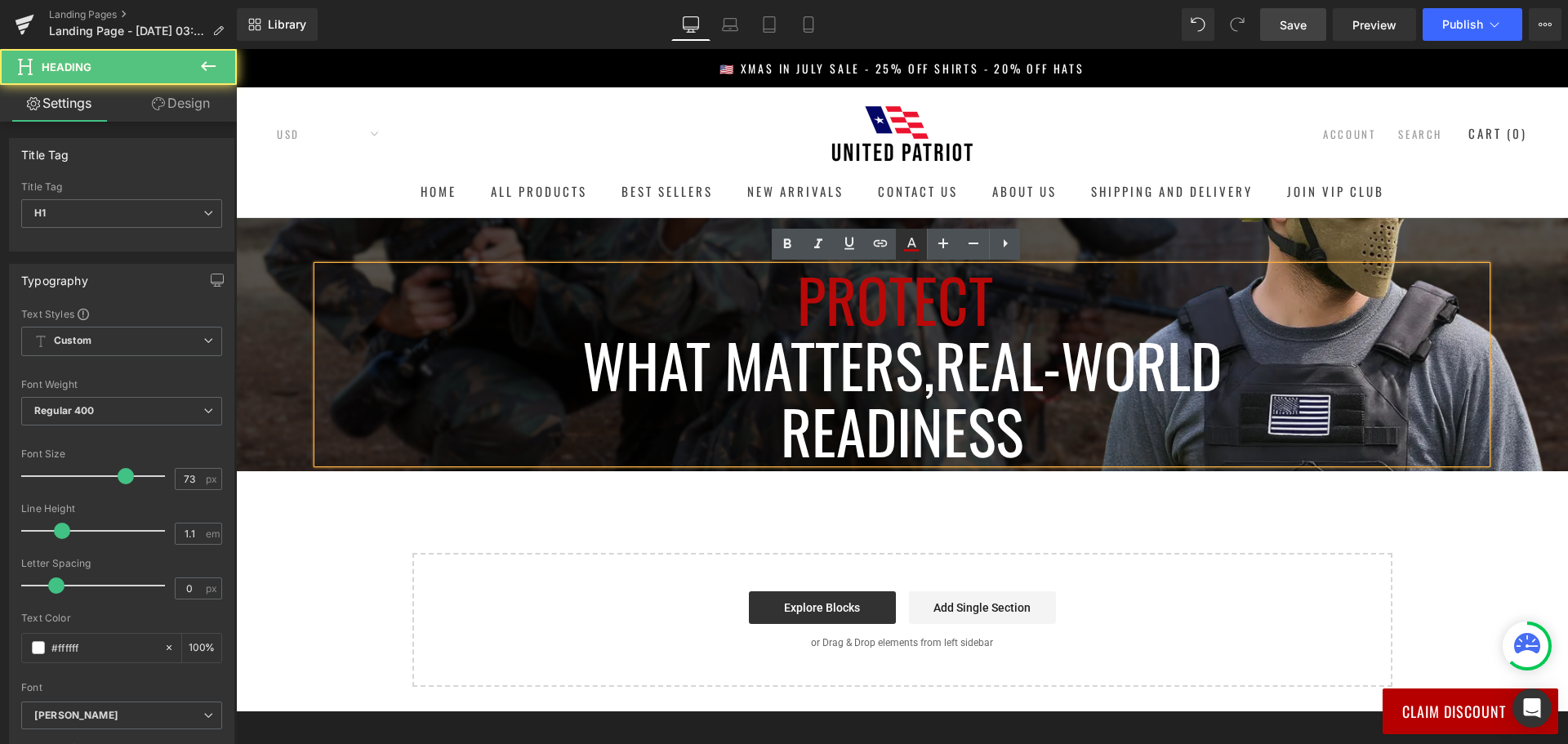
click at [906, 242] on icon at bounding box center [911, 244] width 20 height 20
type input "100"
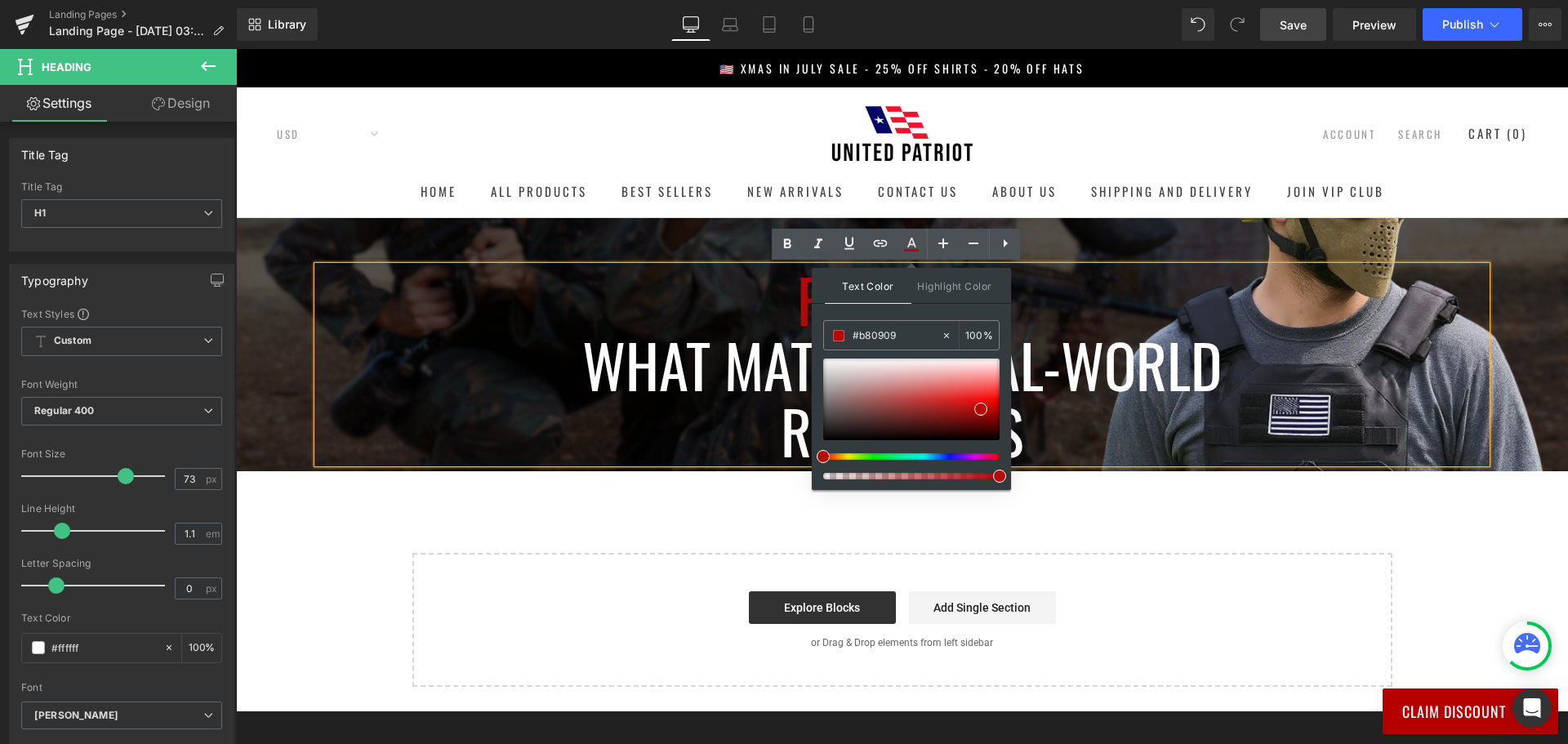
click at [749, 249] on h1 "Tactical Protector Vest" at bounding box center [901, 254] width 1168 height 23
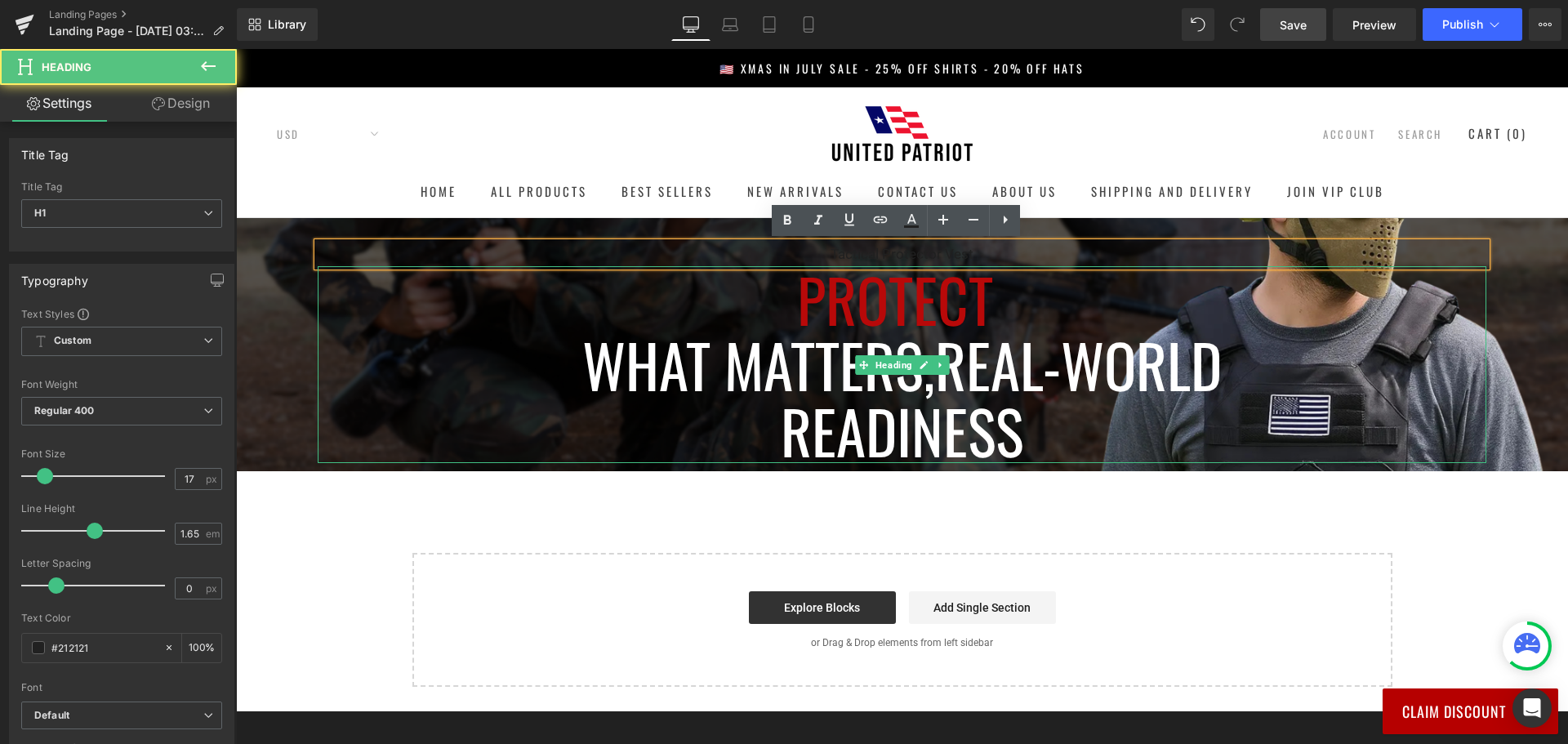
click at [595, 318] on h1 "Protect" at bounding box center [901, 299] width 1168 height 65
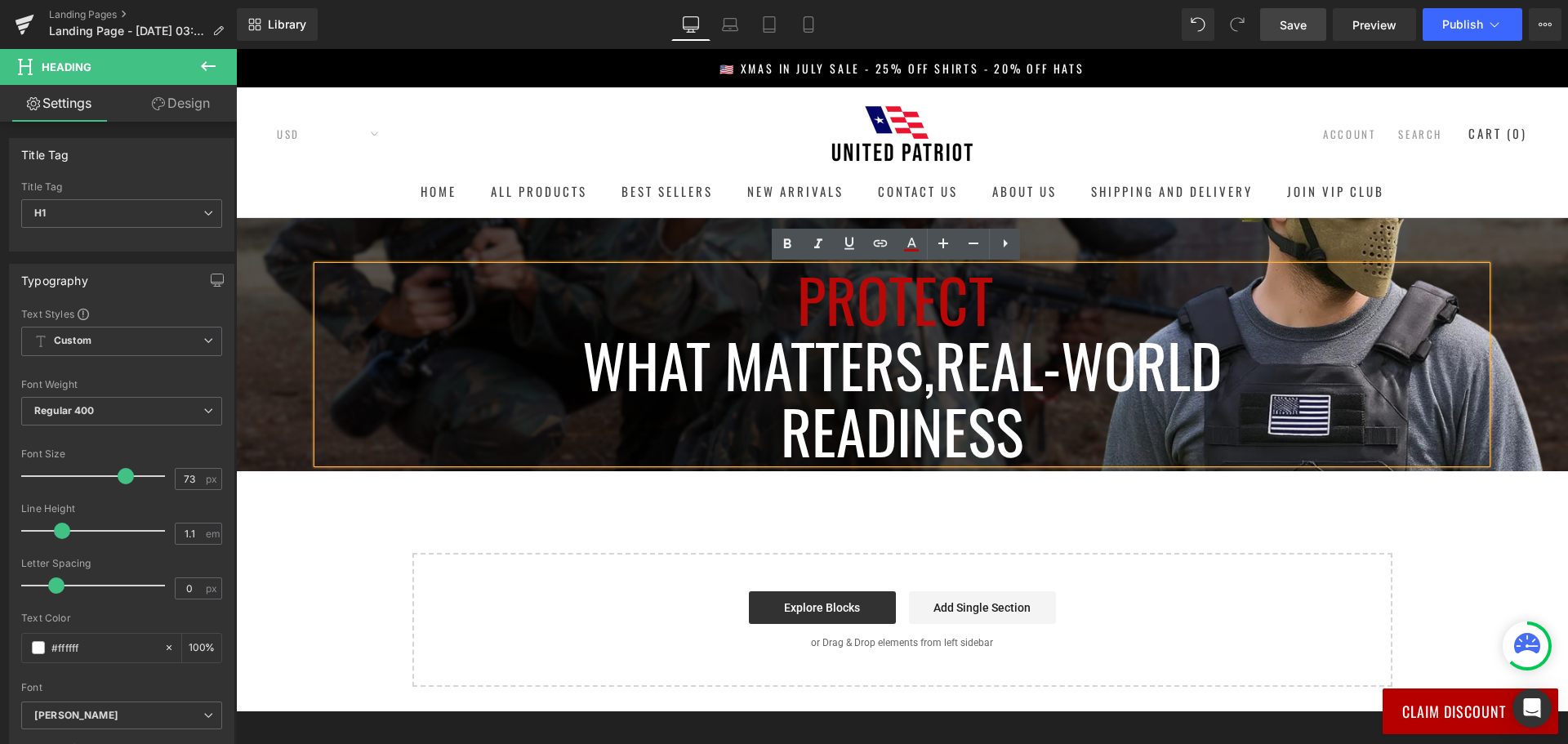
click at [726, 251] on h1 "Tactical Protector Vest" at bounding box center [901, 254] width 1168 height 23
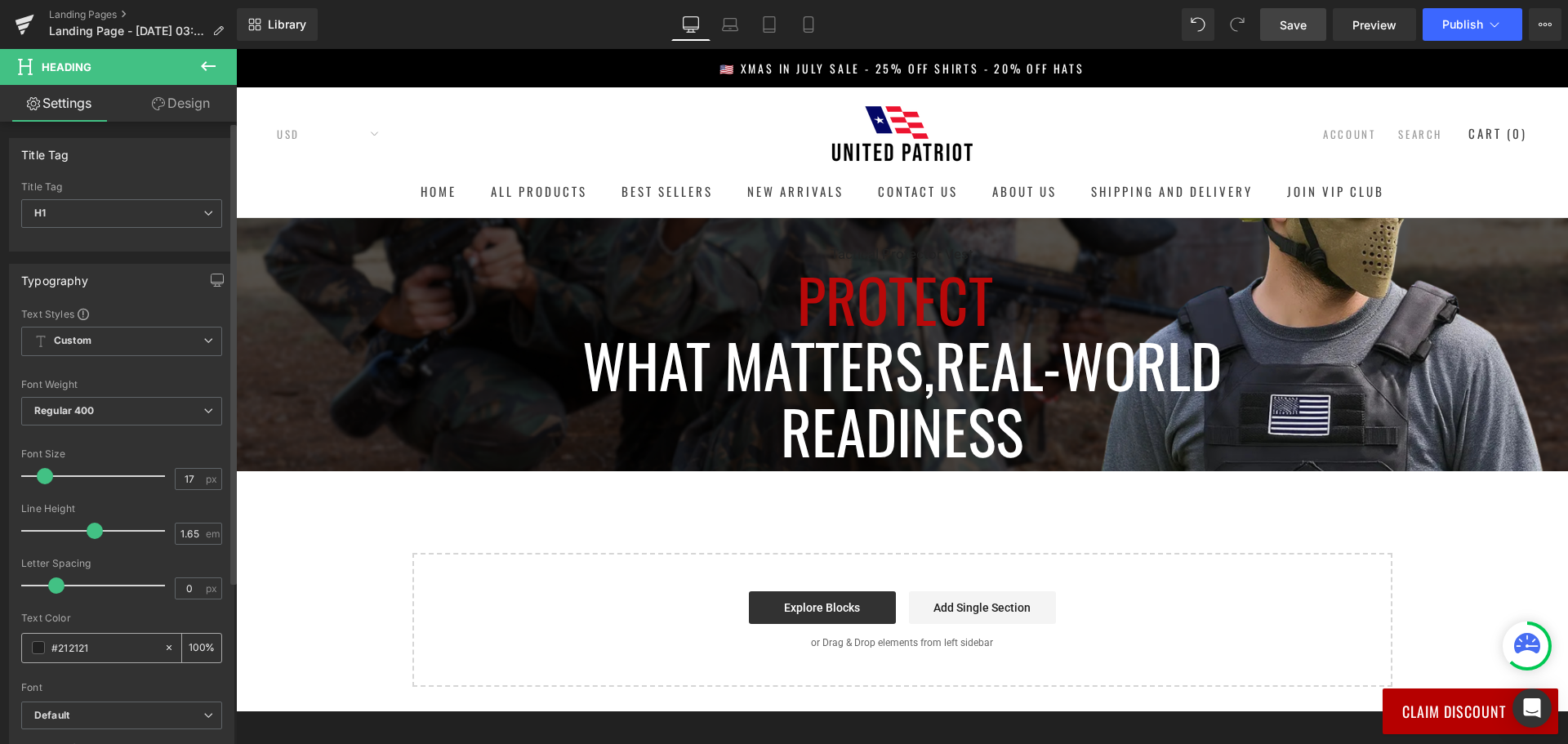
click at [116, 648] on input "#212121" at bounding box center [104, 647] width 105 height 18
click at [30, 646] on div "#212121" at bounding box center [93, 648] width 141 height 29
click at [39, 649] on span at bounding box center [38, 647] width 13 height 13
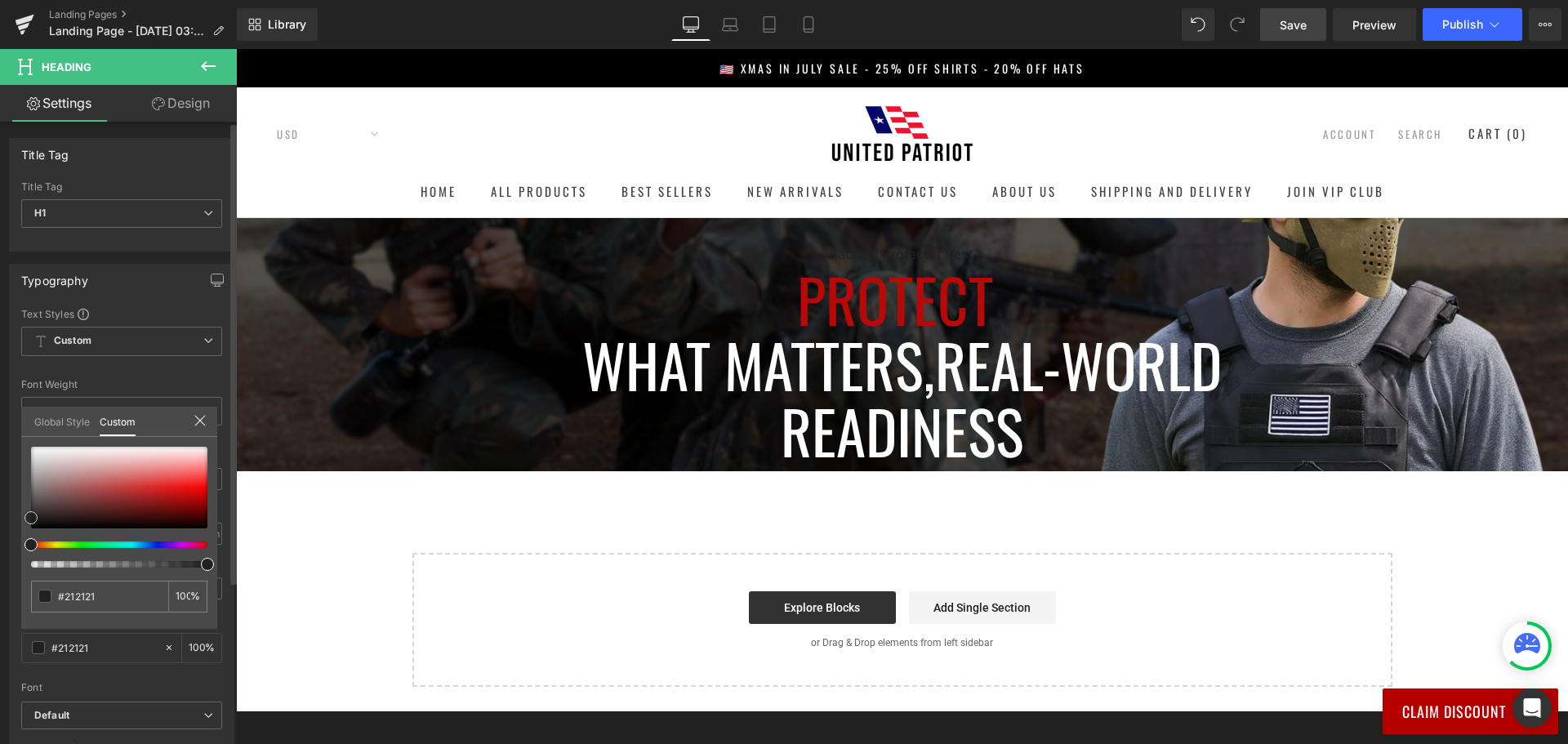
type input "#715555"
type input "#7f6a6a"
type input "#bcbcbc"
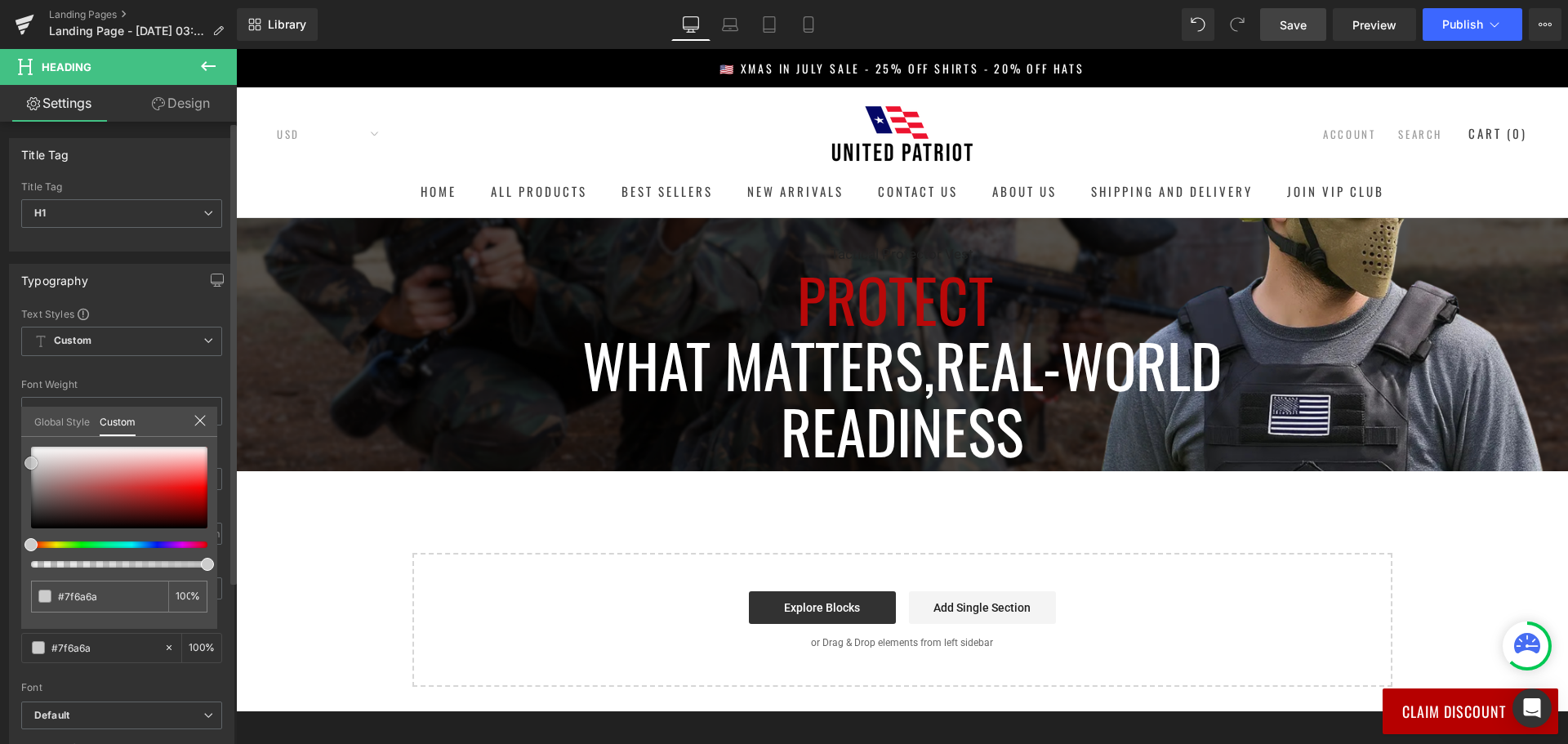
type input "#bcbcbc"
type input "#ffffff"
drag, startPoint x: 45, startPoint y: 490, endPoint x: 0, endPoint y: 401, distance: 99.7
click at [0, 401] on div "Typography Text Styles Custom Custom Setup Global Style Custom Setup Global Sty…" at bounding box center [122, 531] width 244 height 561
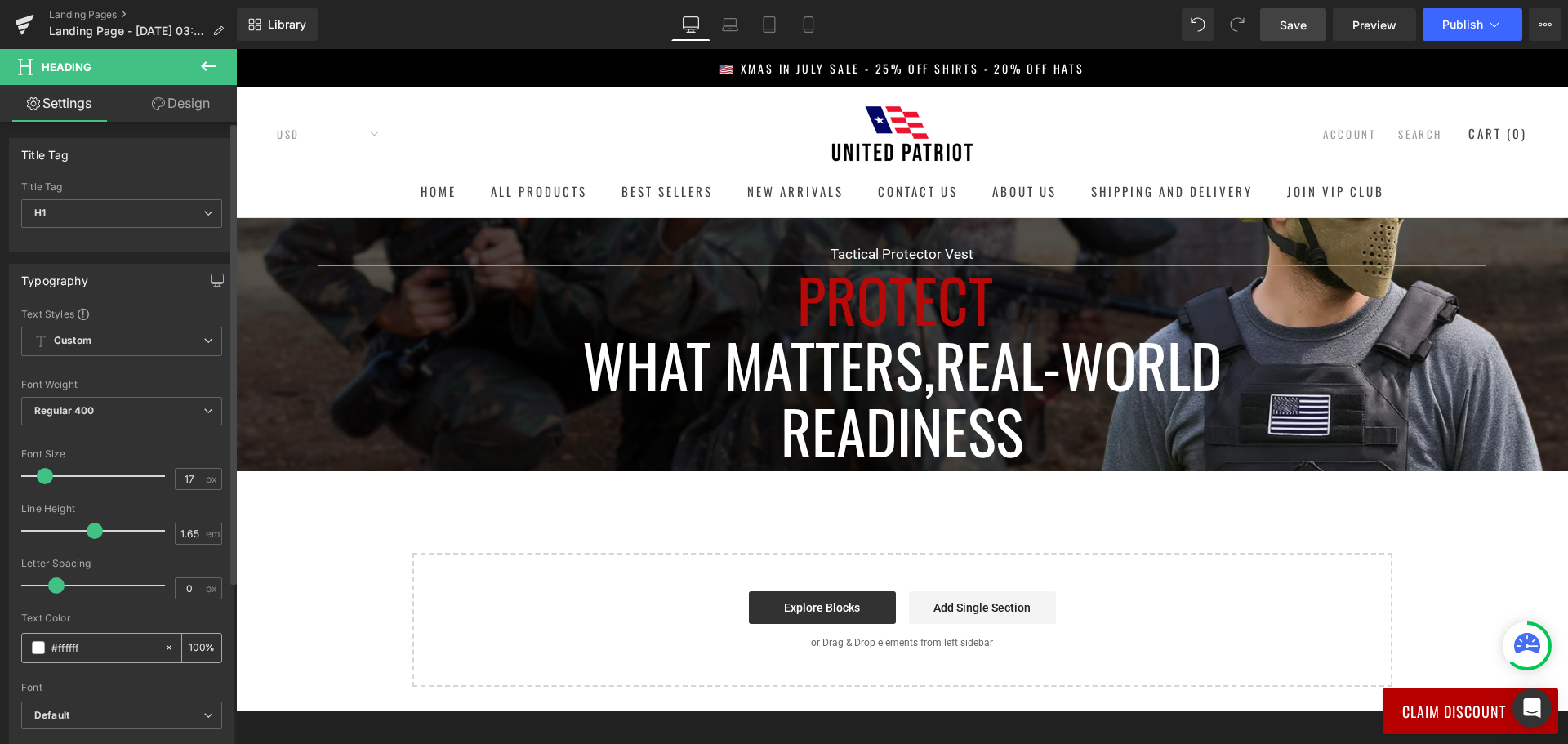
scroll to position [81, 0]
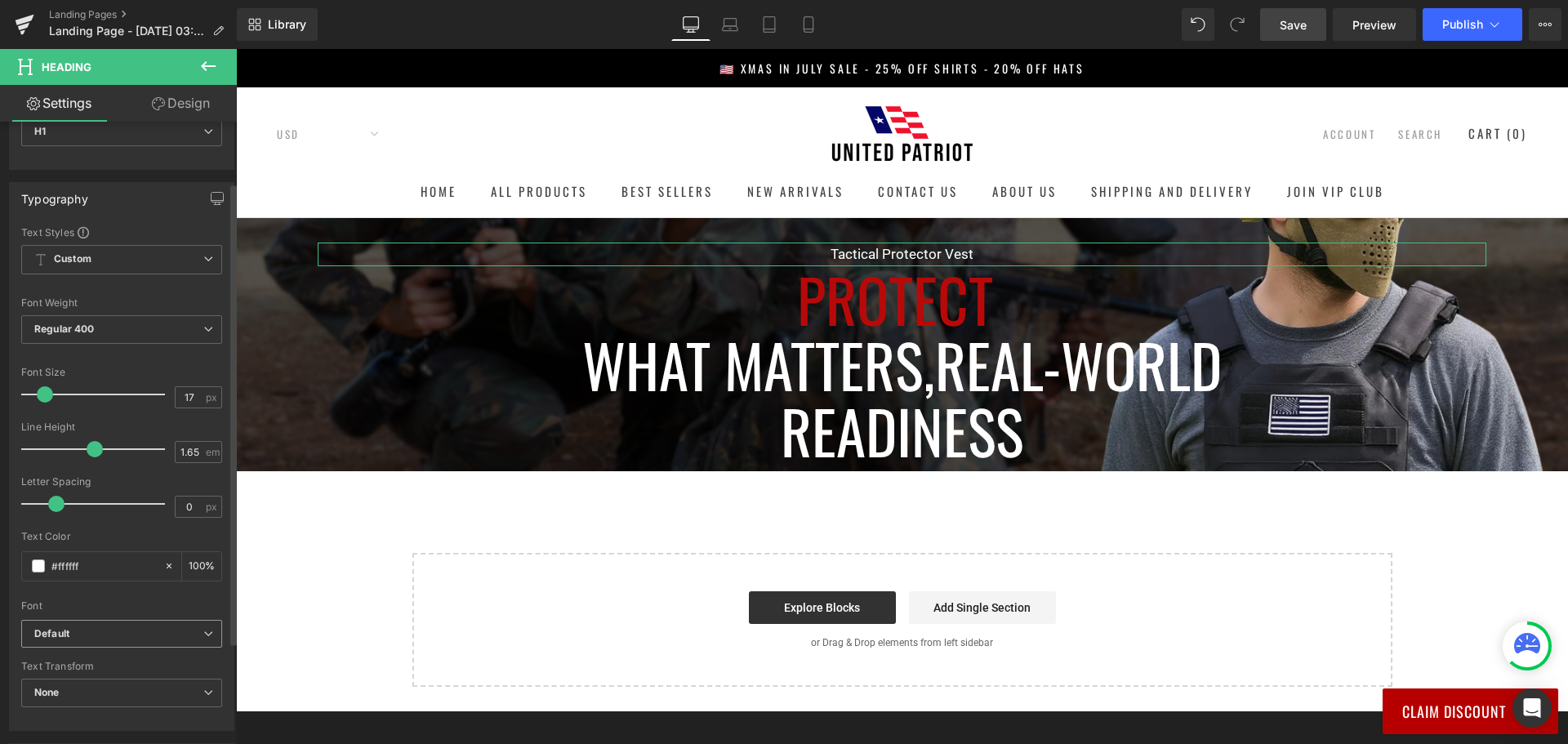
click at [146, 630] on b "Default" at bounding box center [118, 634] width 169 height 14
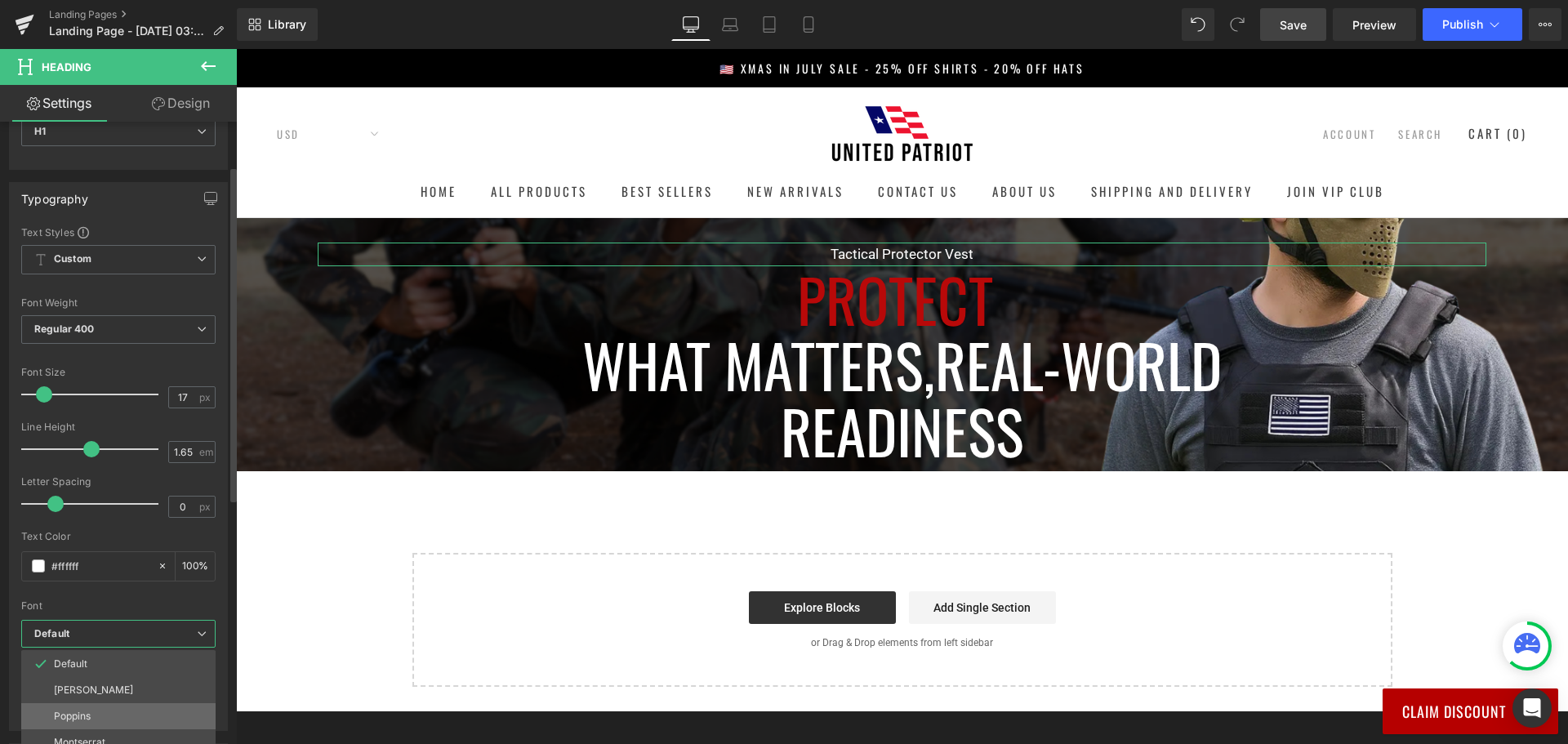
click at [99, 706] on li "Poppins" at bounding box center [118, 715] width 194 height 26
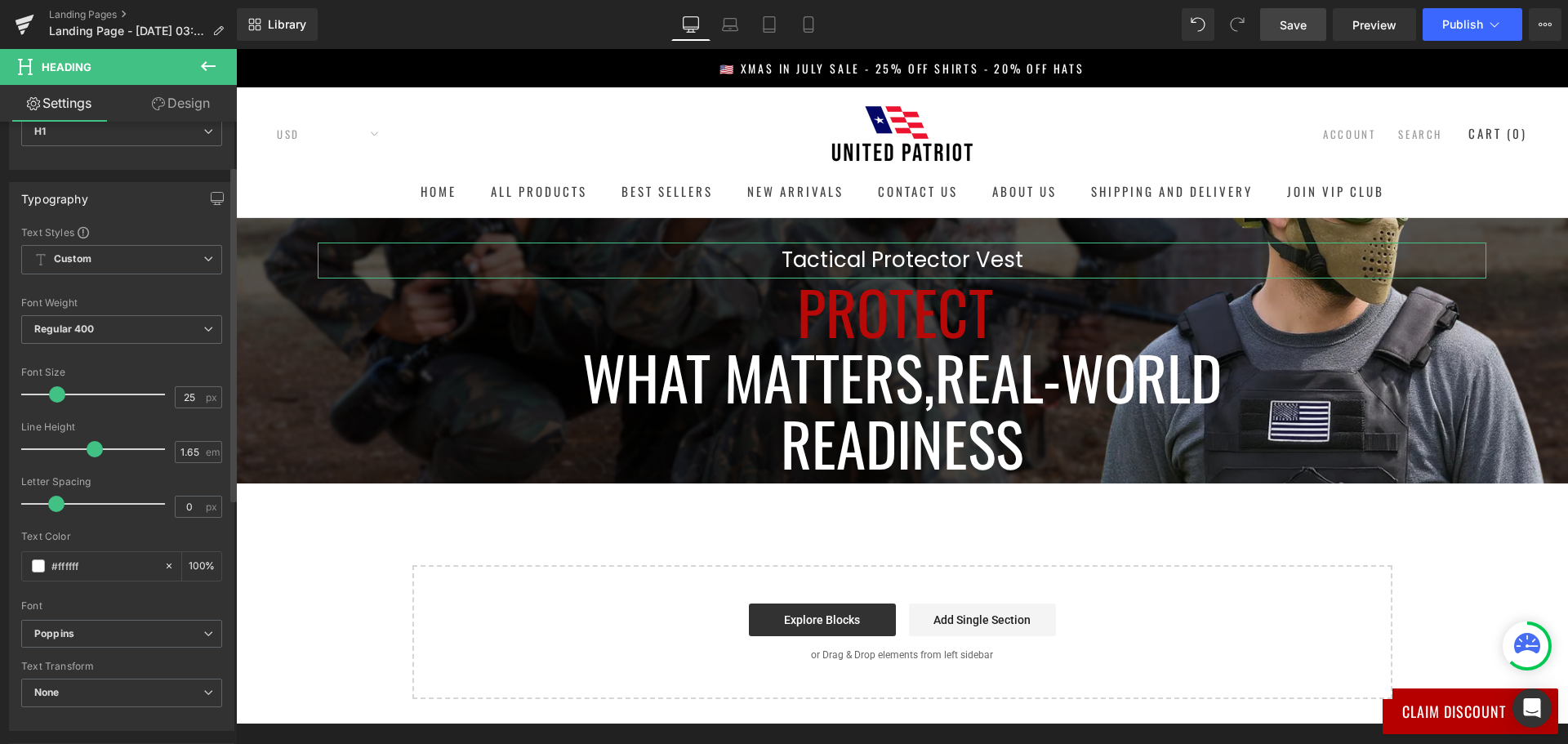
type input "24"
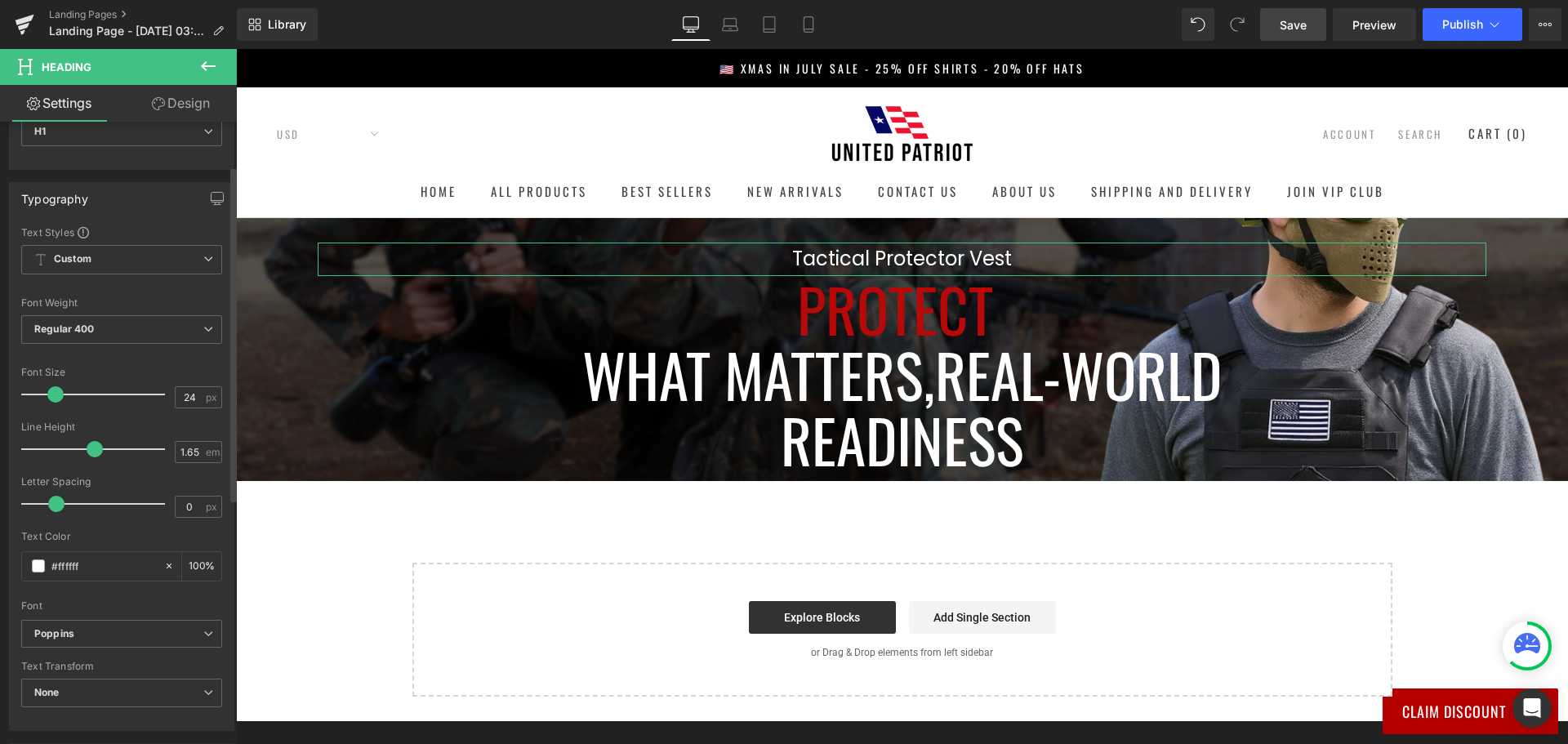
click at [54, 393] on span at bounding box center [55, 394] width 16 height 16
click at [426, 409] on body "Join Now And Save 40% 👇 UnitedPatriot VIP Club - 3 Day Free Trial $0 for 3 days…" at bounding box center [902, 646] width 1332 height 1194
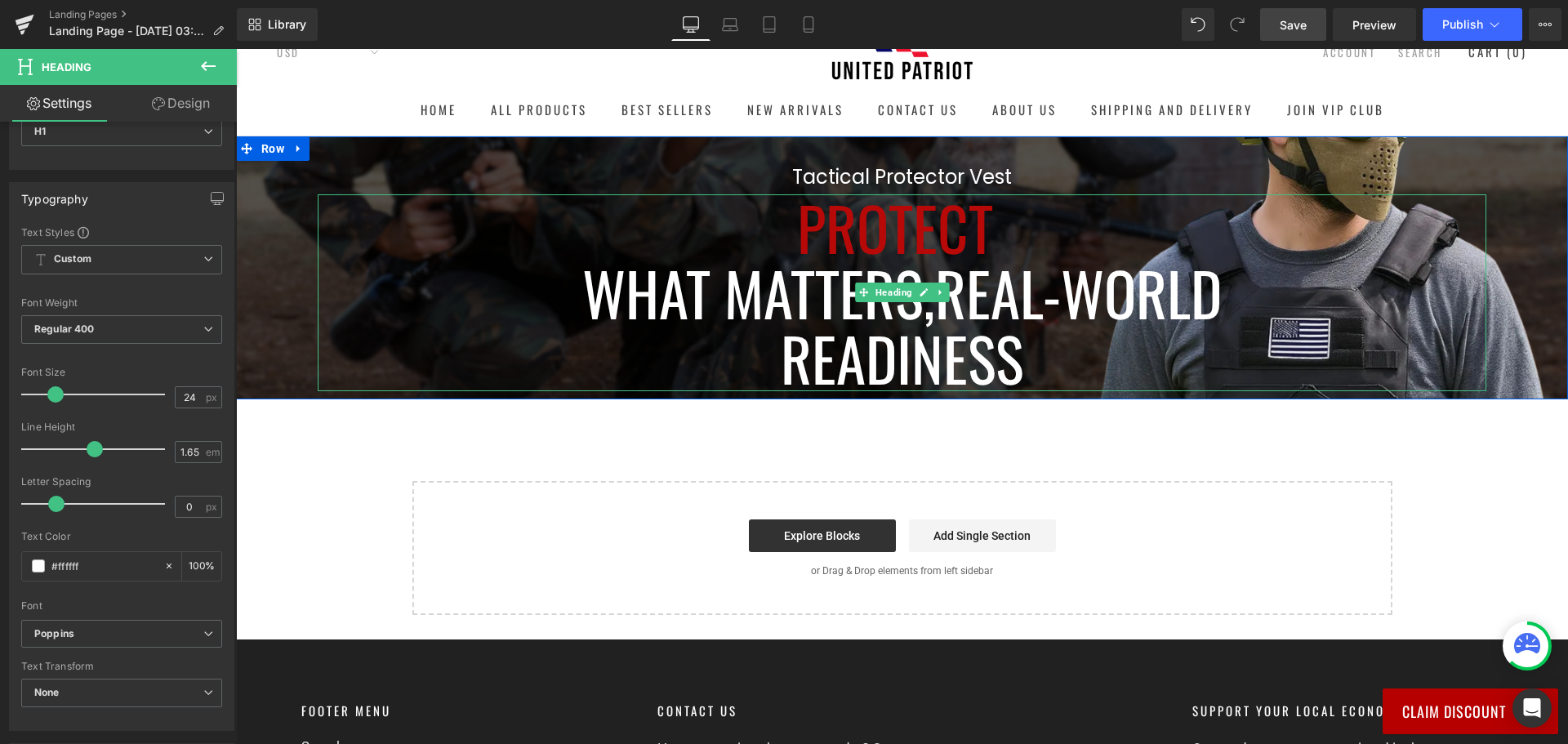
click at [1061, 294] on span "Real-World" at bounding box center [1078, 292] width 287 height 89
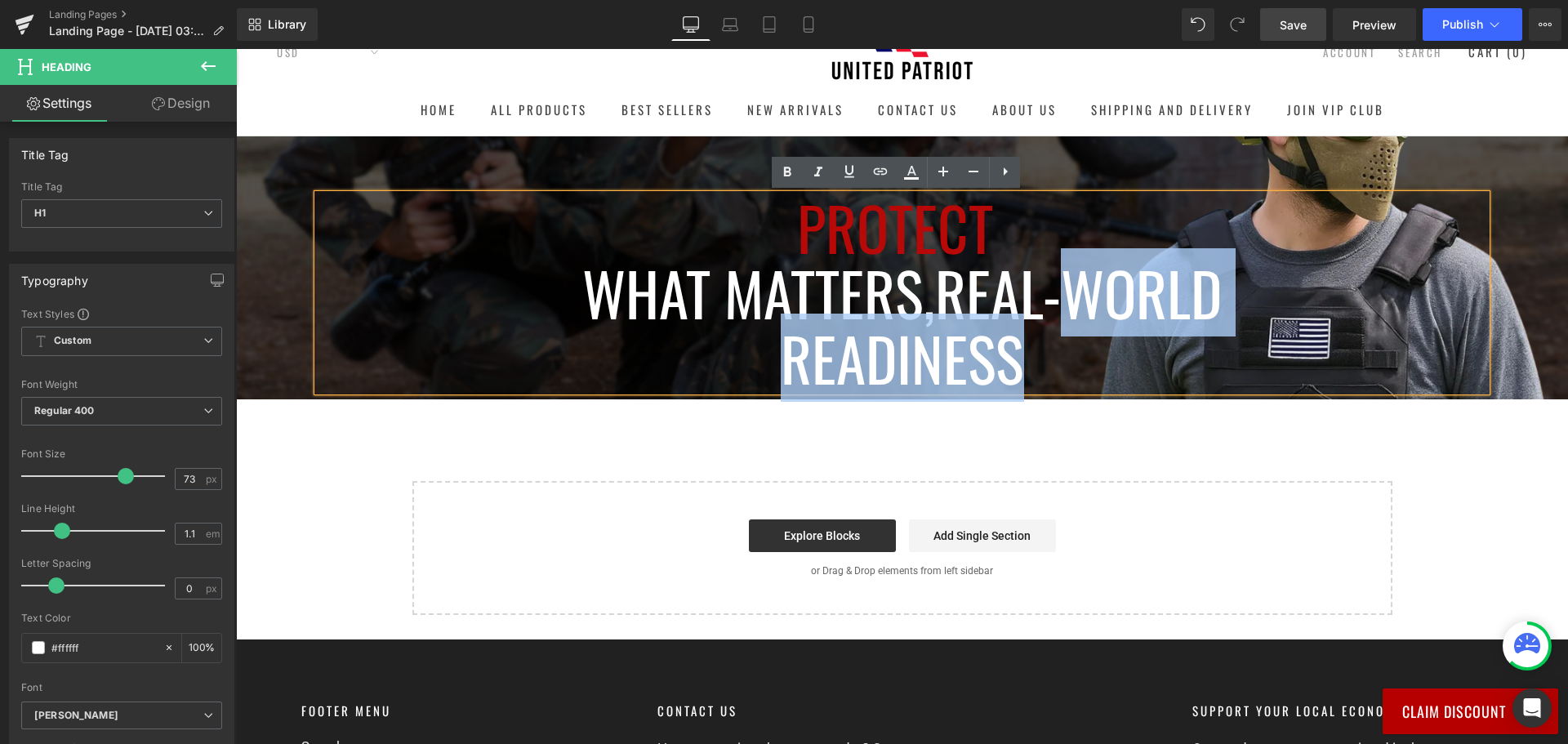
drag, startPoint x: 1060, startPoint y: 293, endPoint x: 1105, endPoint y: 358, distance: 79.1
click at [1105, 358] on div "Protect What Matters, Real-World Readiness" at bounding box center [901, 292] width 1168 height 197
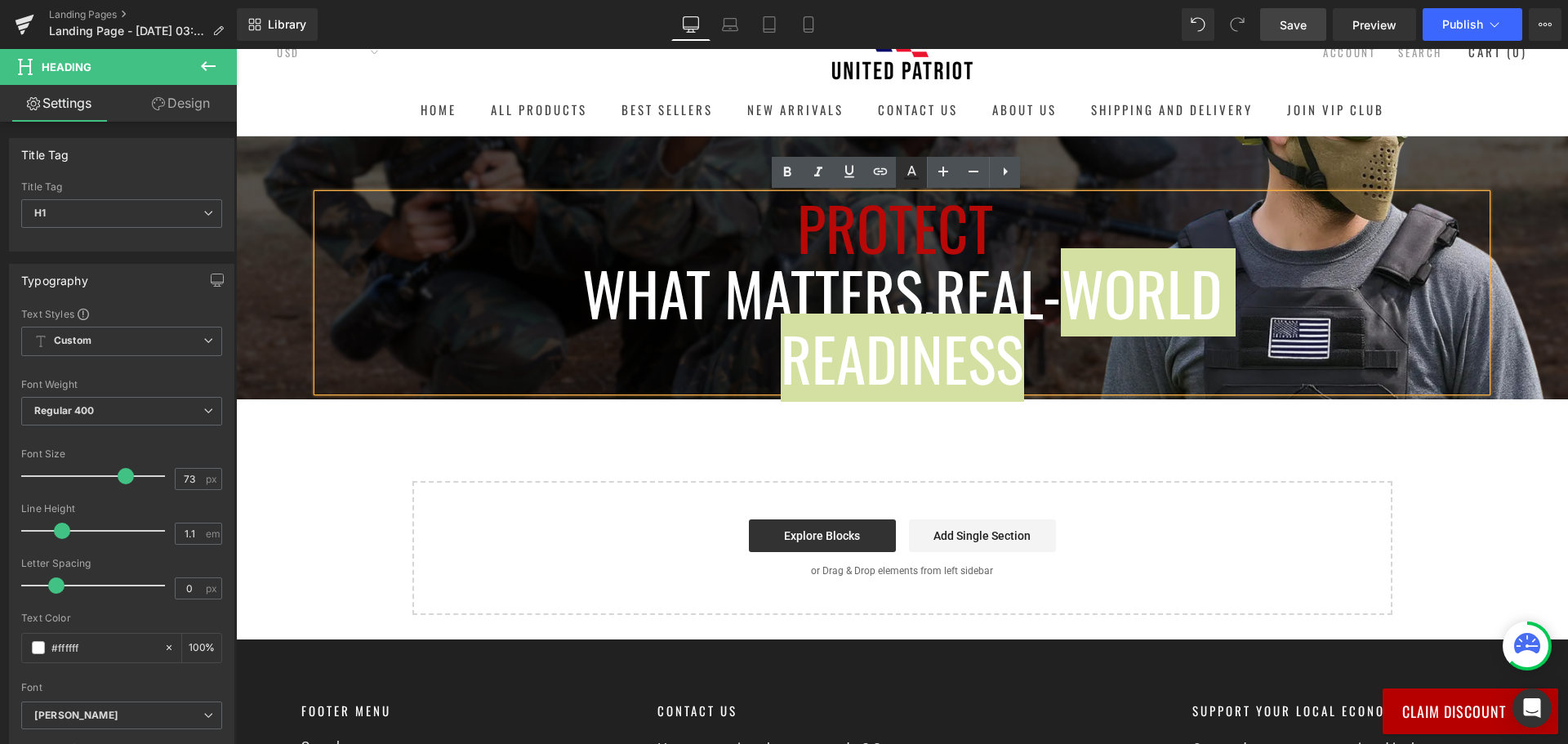
click at [915, 175] on icon at bounding box center [911, 173] width 20 height 20
type input "#212121"
type input "100"
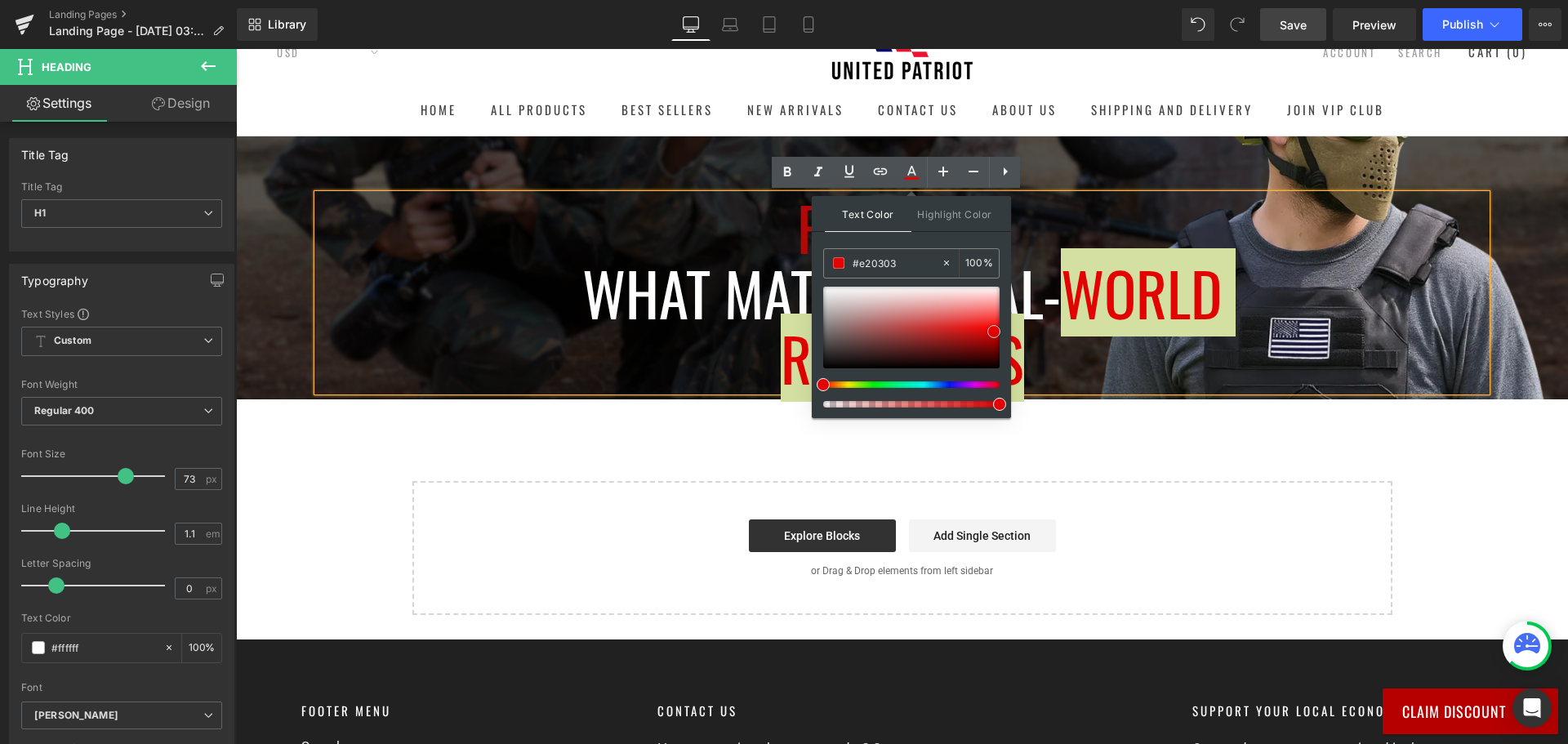
drag, startPoint x: 952, startPoint y: 322, endPoint x: 1002, endPoint y: 334, distance: 51.4
click at [994, 332] on div at bounding box center [911, 327] width 176 height 81
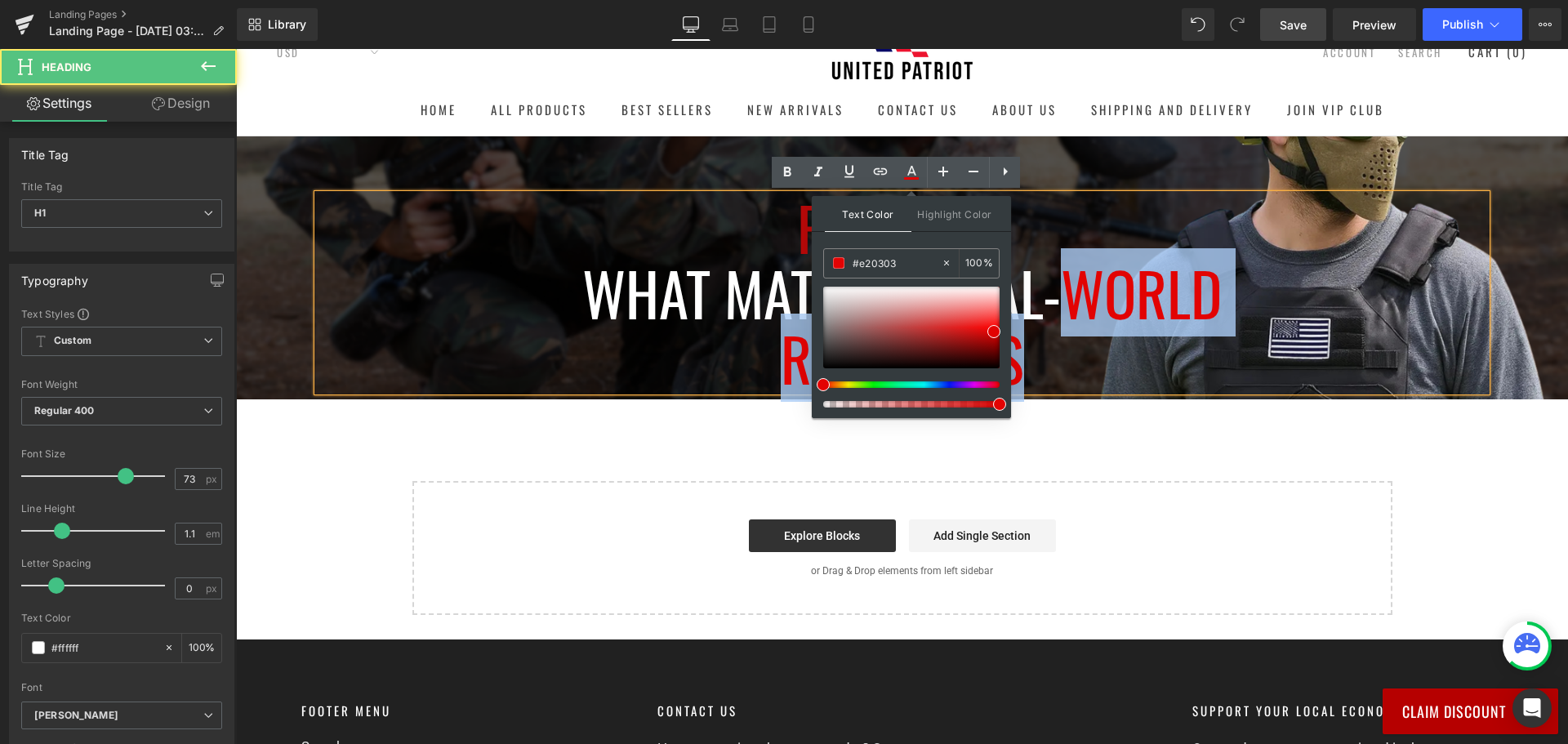
click at [1050, 347] on h1 "Readiness" at bounding box center [901, 358] width 1168 height 65
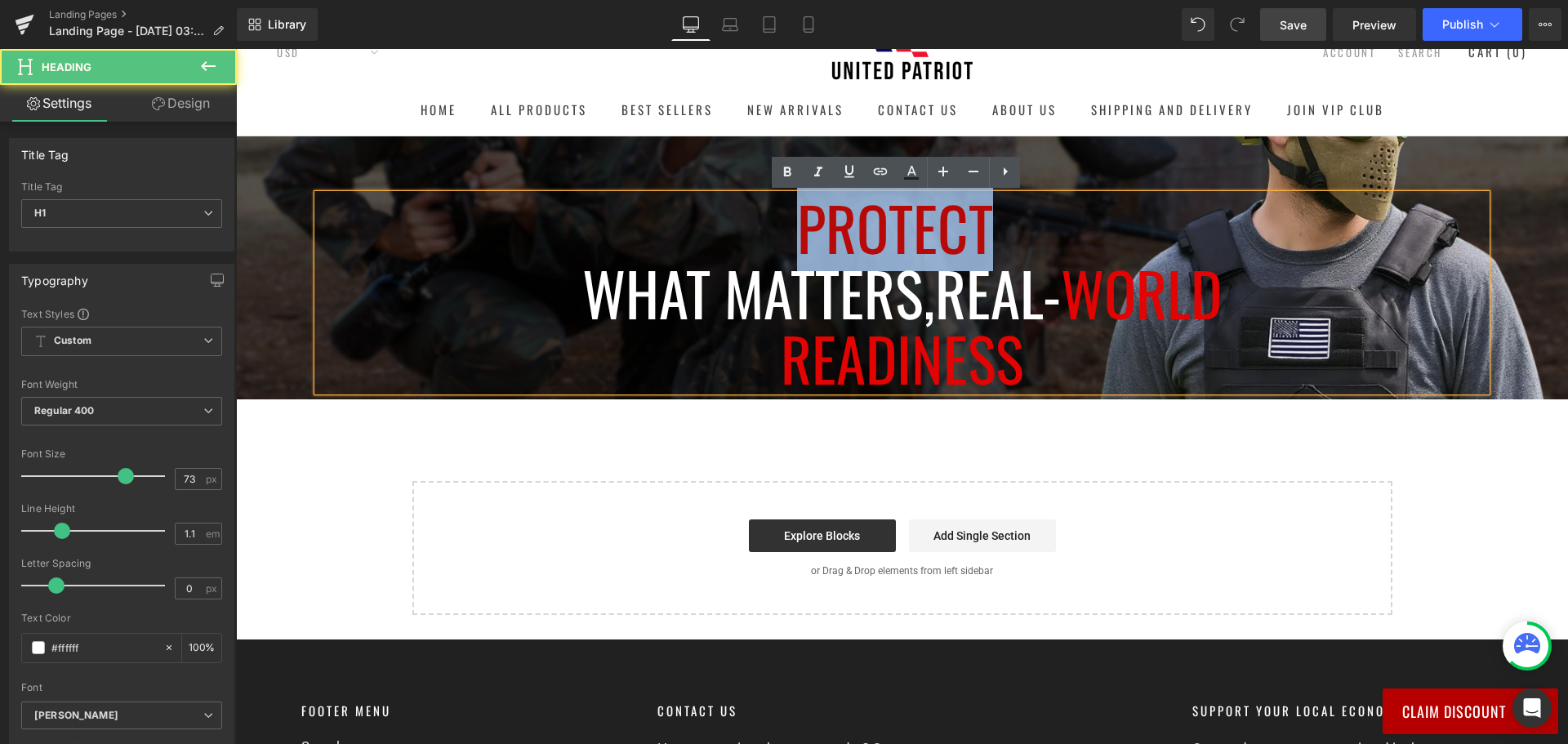
drag, startPoint x: 989, startPoint y: 238, endPoint x: 795, endPoint y: 238, distance: 194.0
click at [795, 238] on h1 "Protect" at bounding box center [901, 226] width 1168 height 65
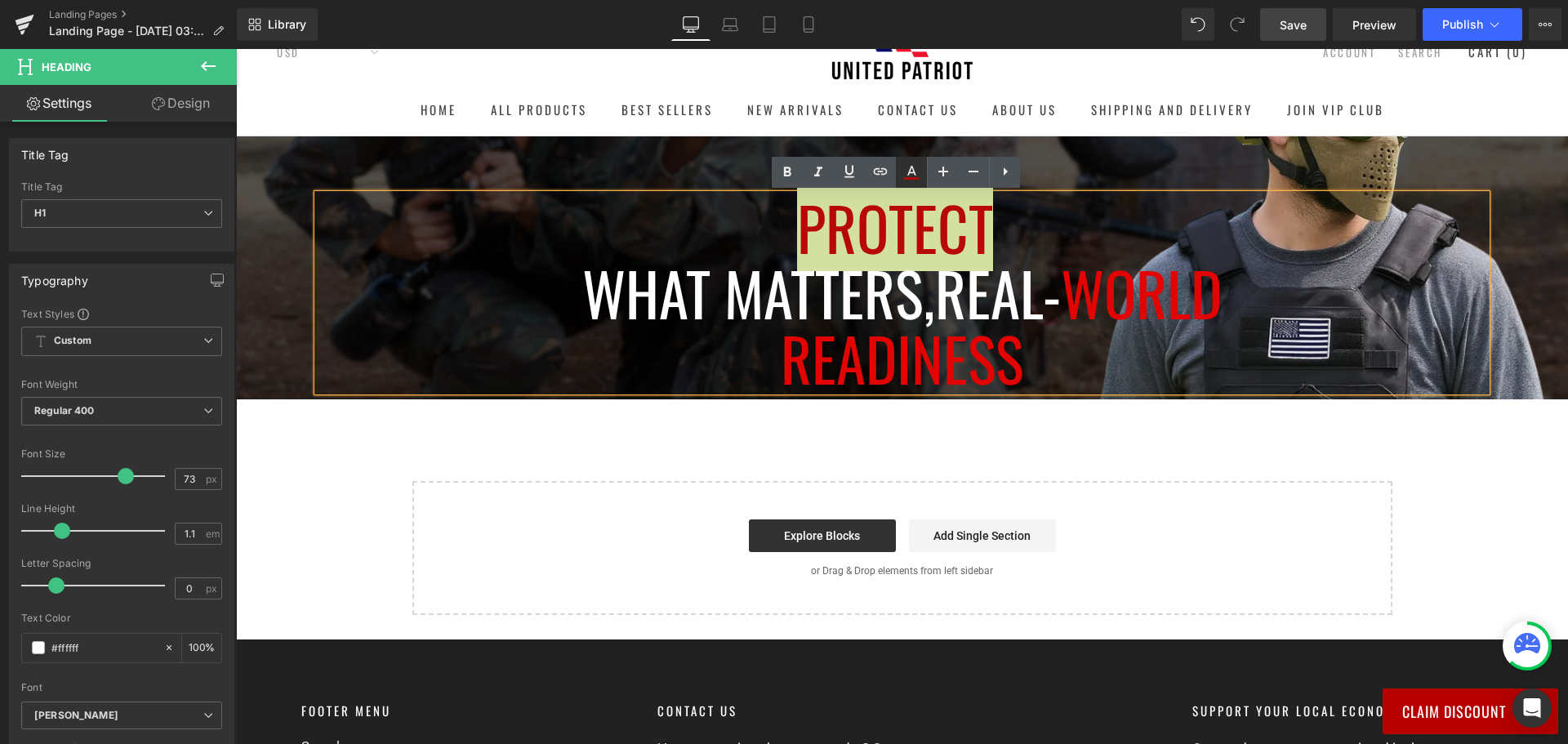
click at [916, 183] on link at bounding box center [911, 172] width 31 height 31
type input "#b80909"
type input "100"
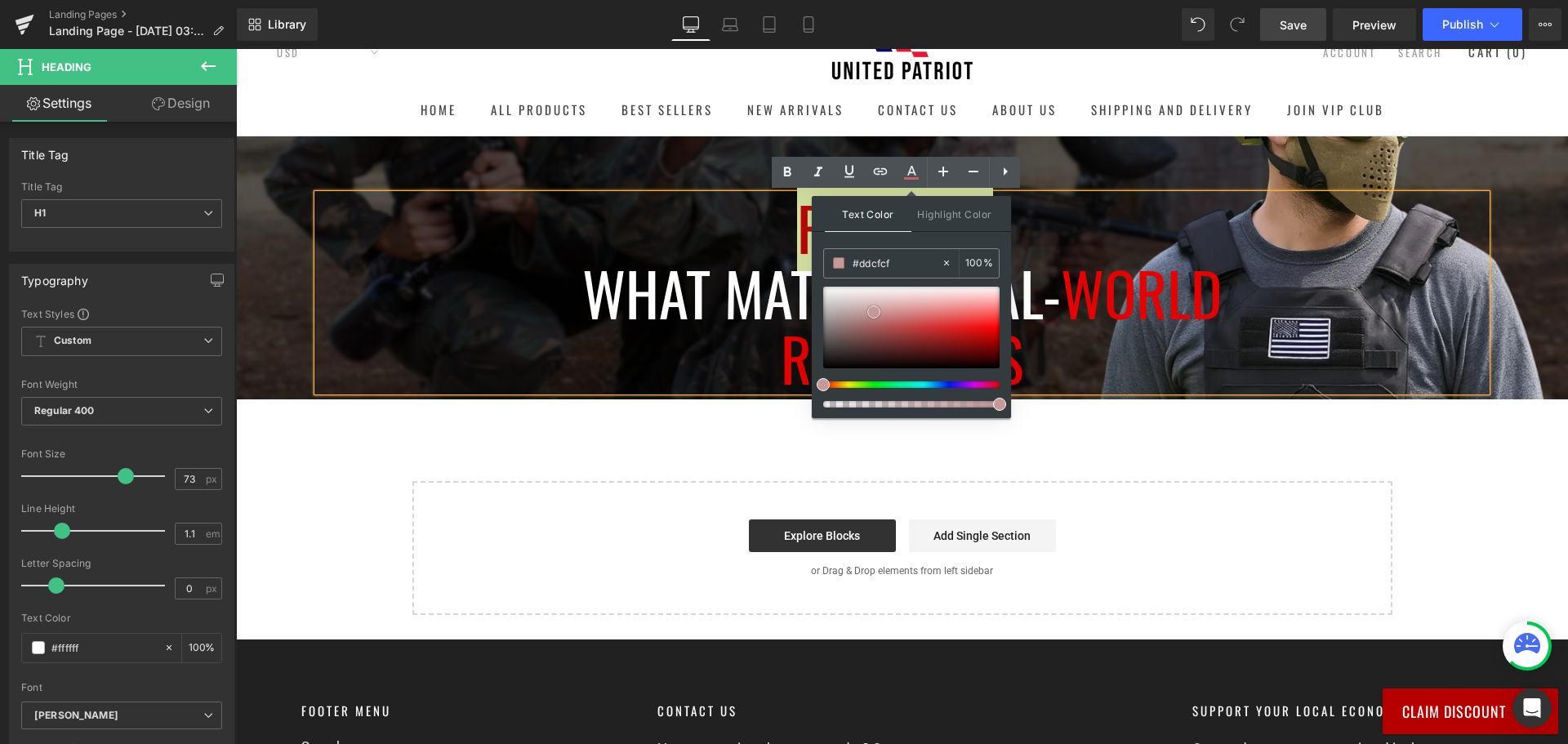
type input "#ffffff"
drag, startPoint x: 1109, startPoint y: 361, endPoint x: 734, endPoint y: 245, distance: 392.5
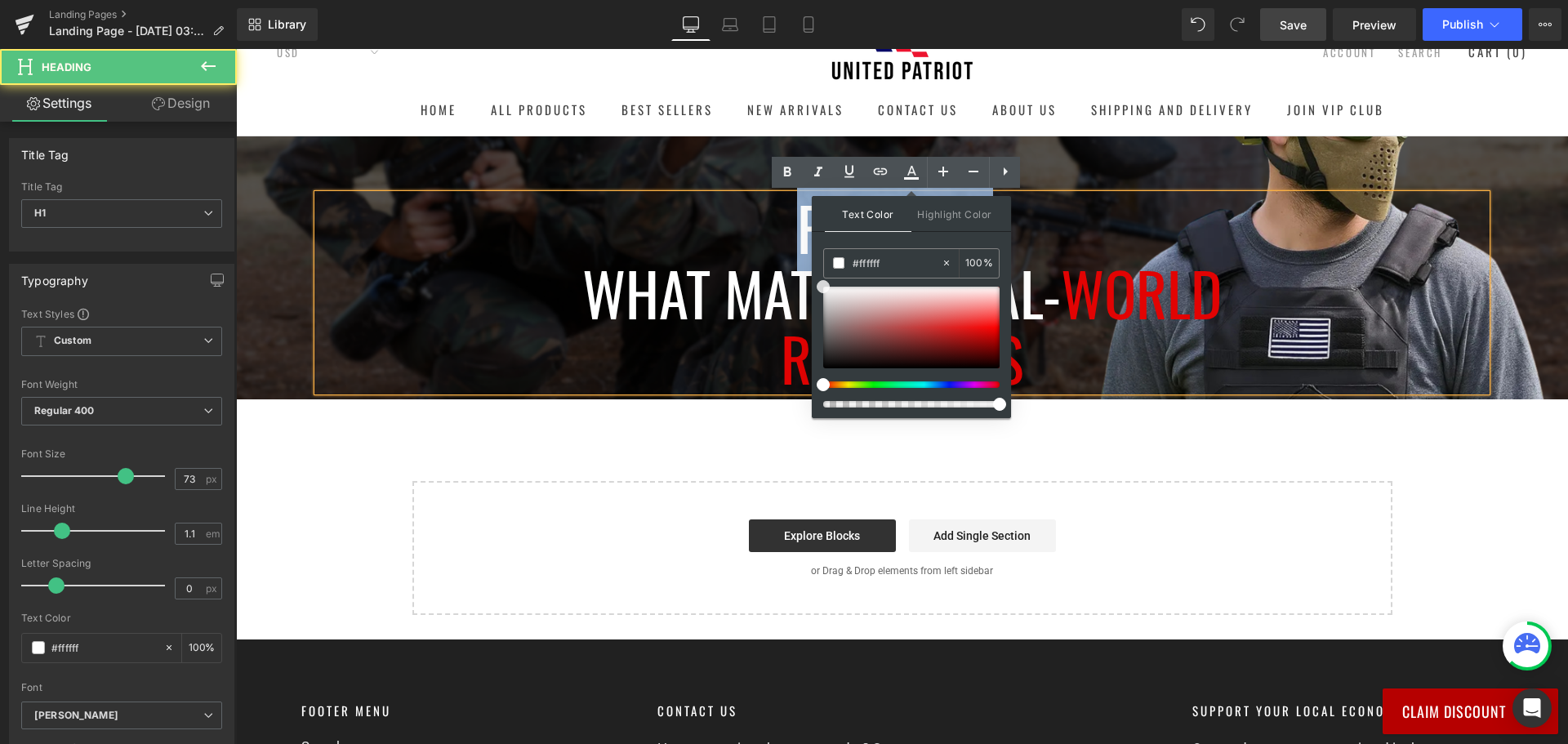
click at [685, 237] on h1 "Protect" at bounding box center [901, 226] width 1168 height 65
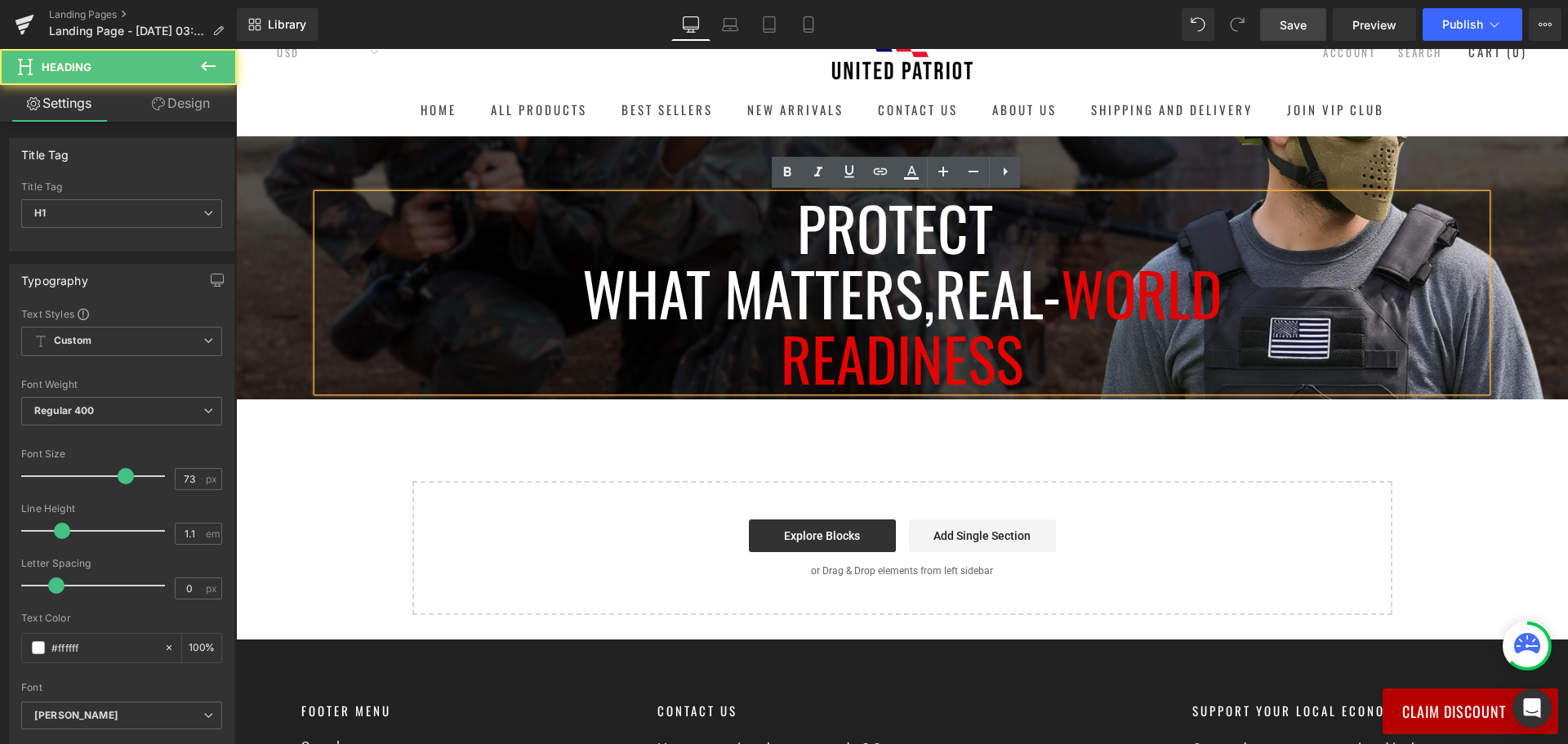
scroll to position [0, 0]
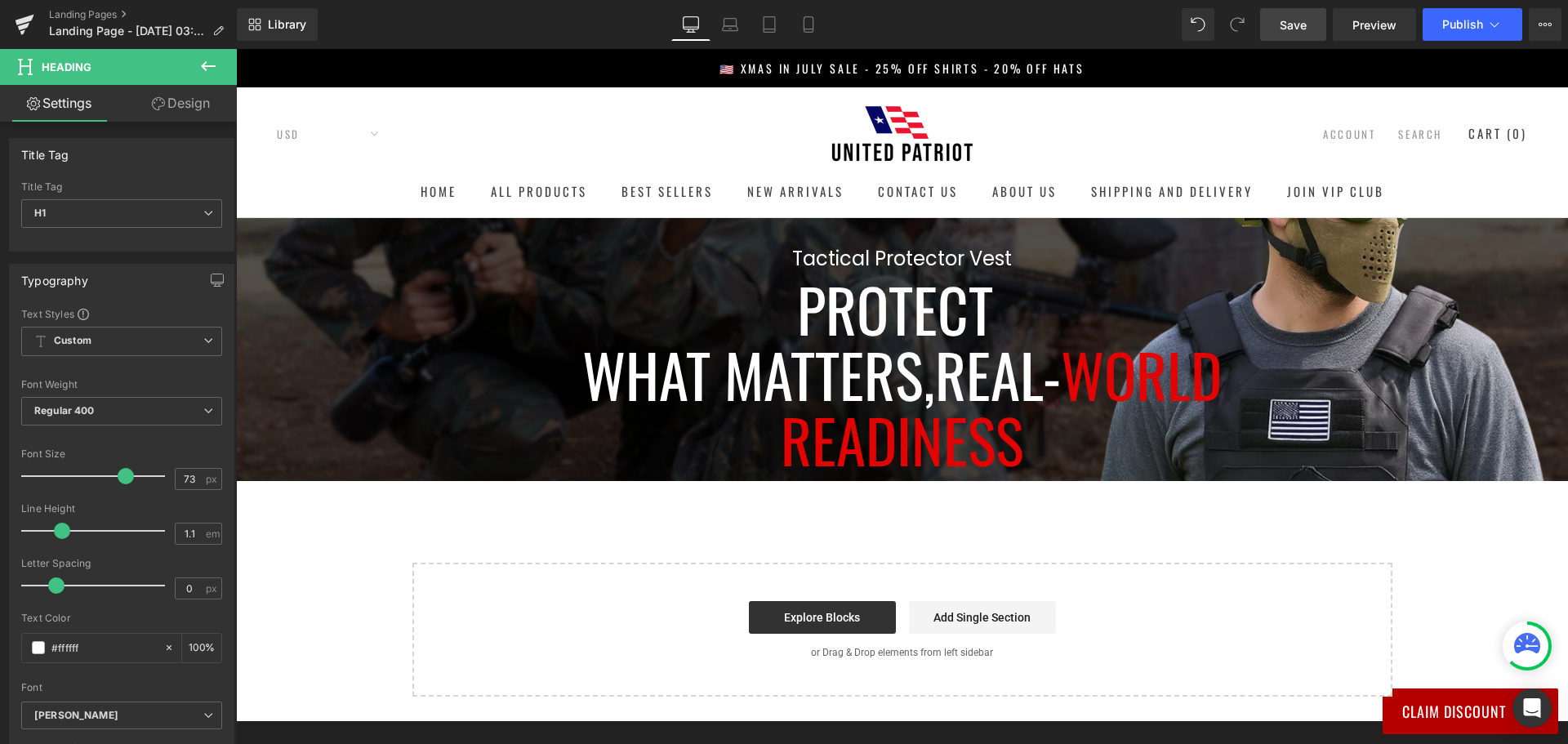
click at [179, 105] on link "Design" at bounding box center [181, 103] width 118 height 37
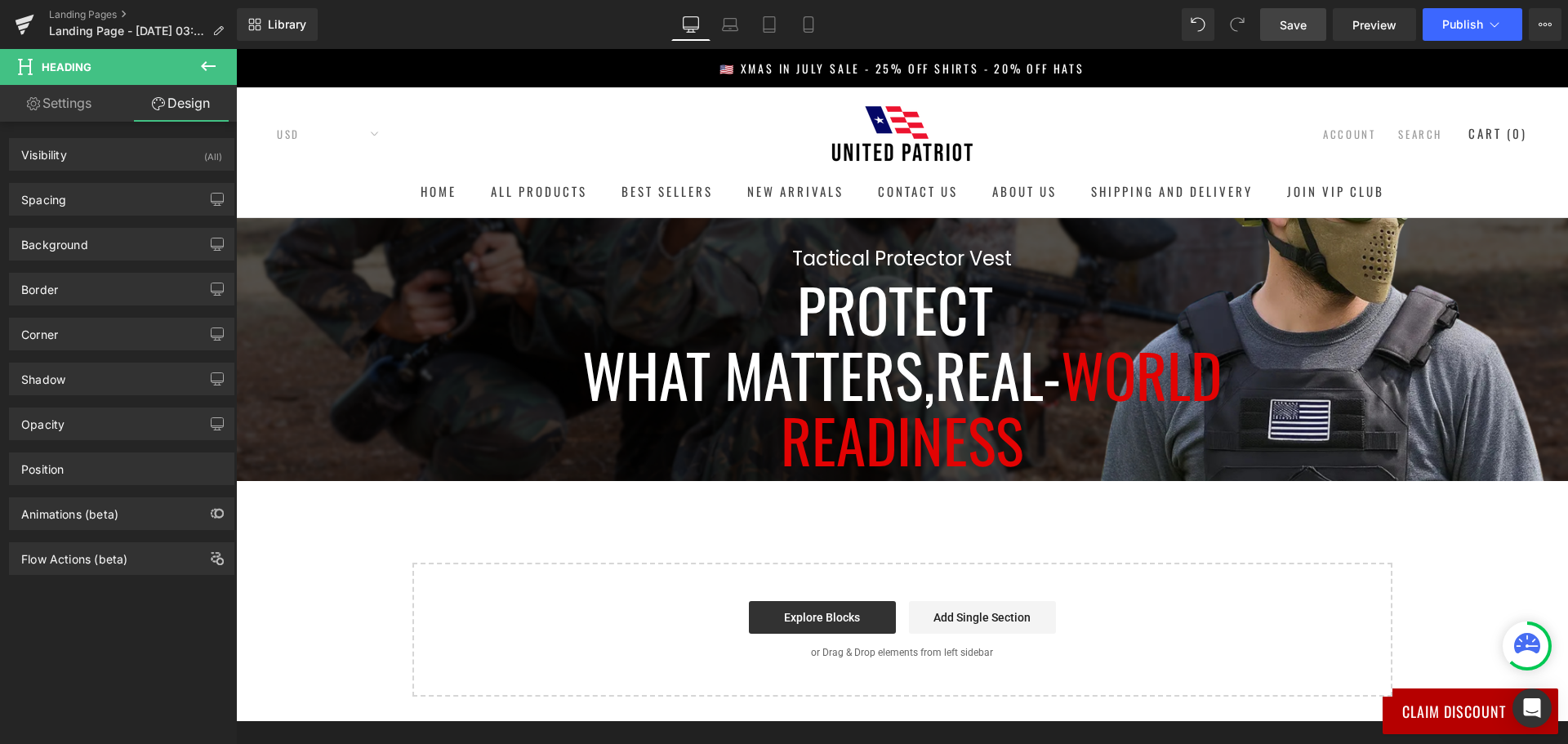
type input "0"
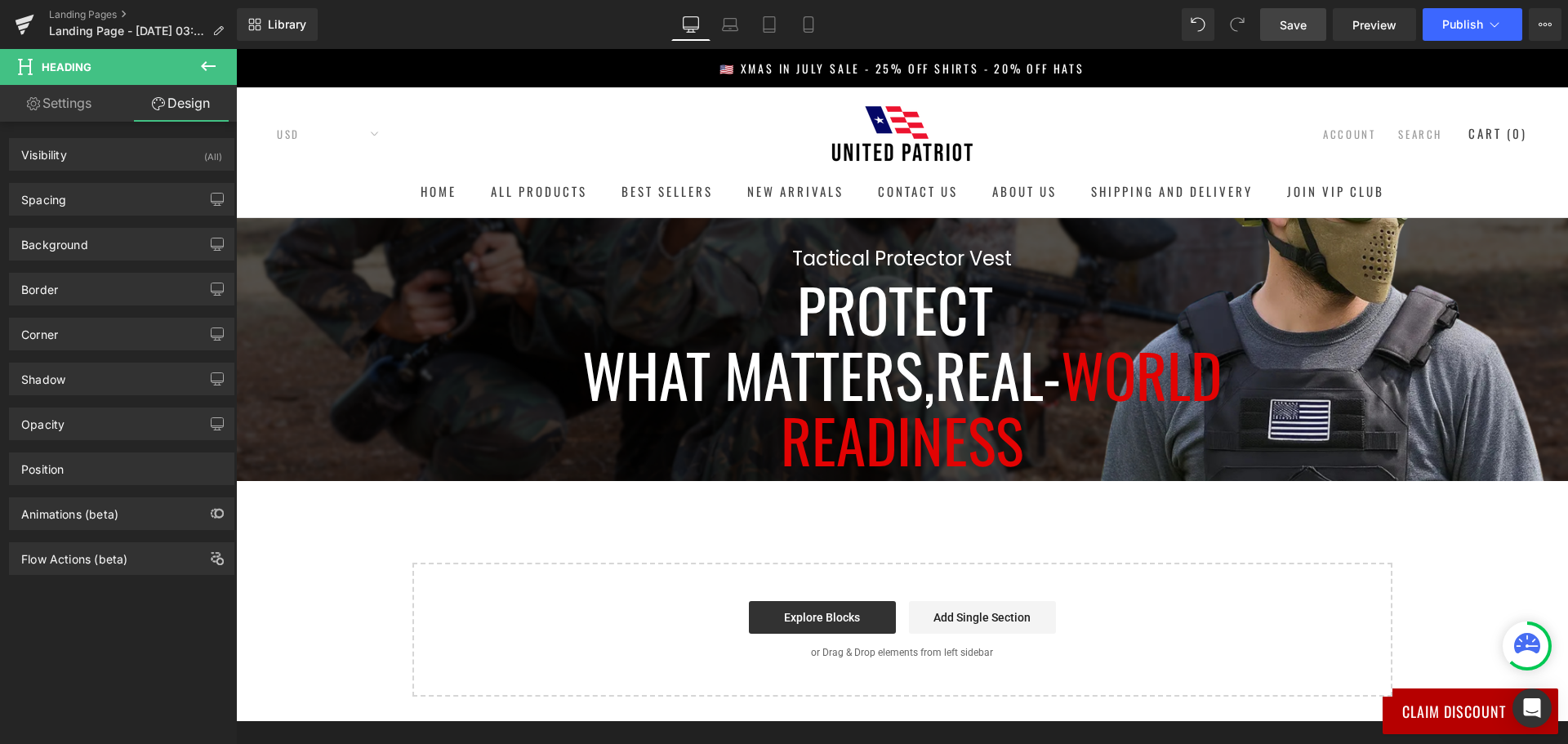
type input "0"
click at [102, 190] on div "Spacing" at bounding box center [122, 199] width 223 height 31
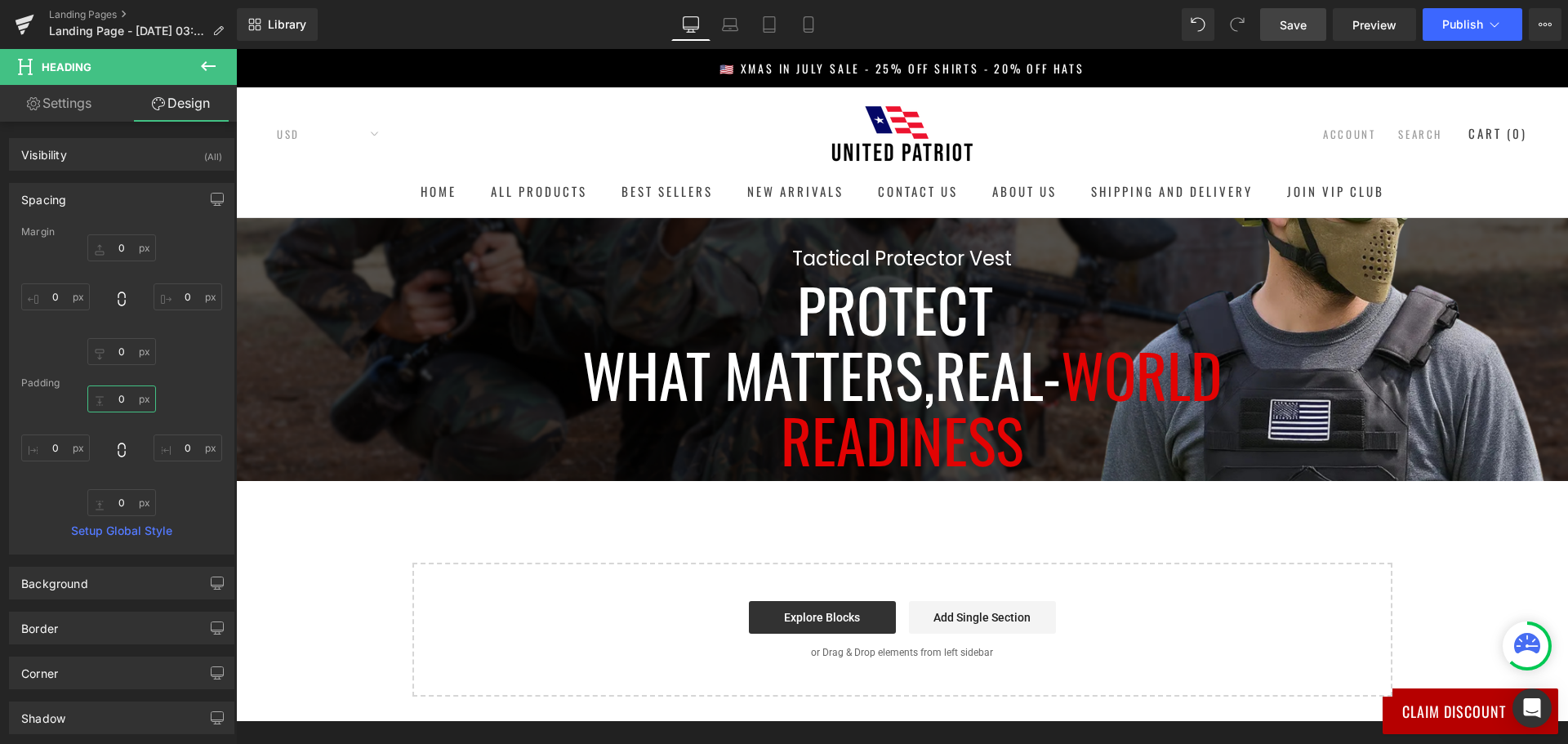
click at [127, 403] on input "0" at bounding box center [122, 399] width 69 height 27
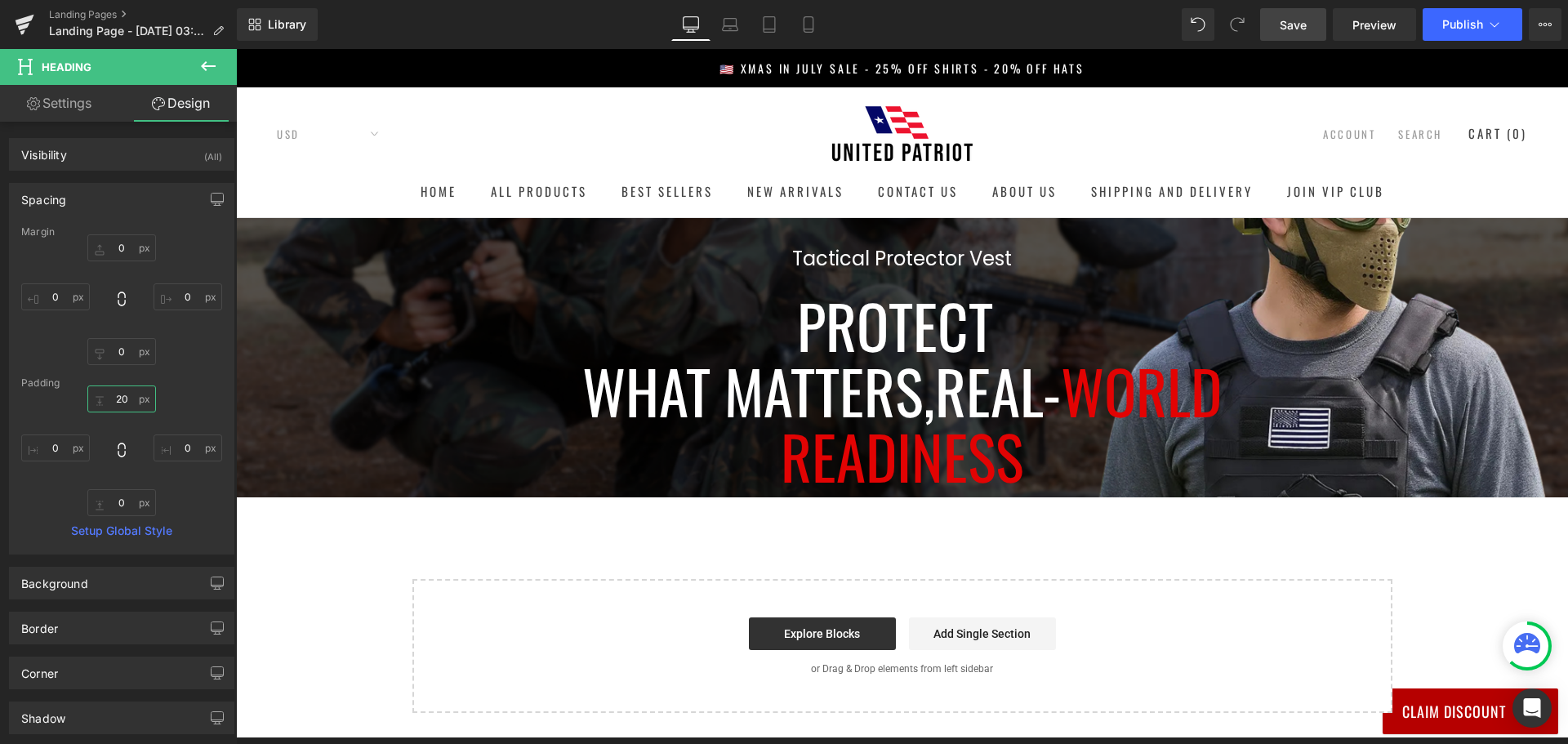
type input "2"
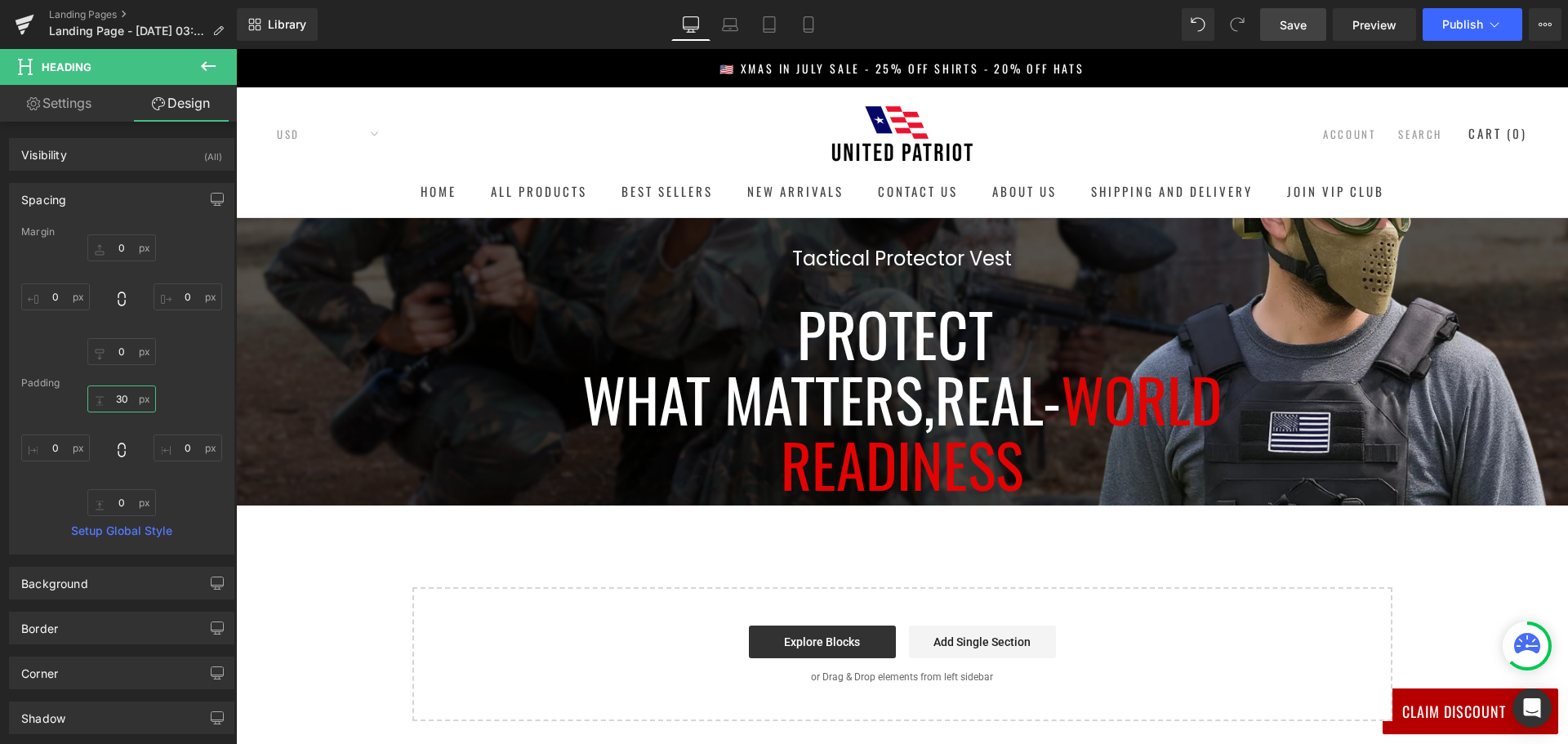
type input "3"
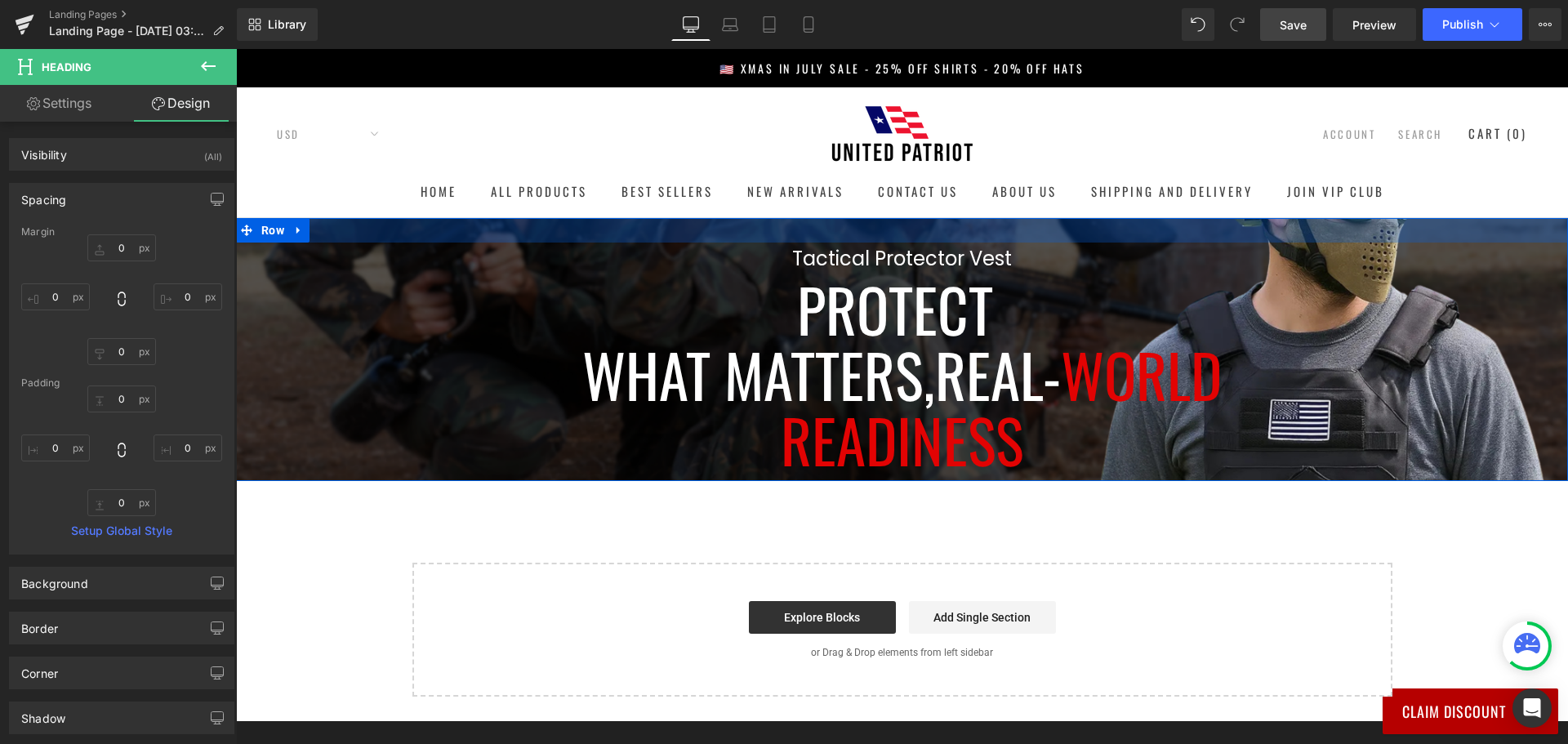
click at [859, 230] on div at bounding box center [902, 230] width 1332 height 24
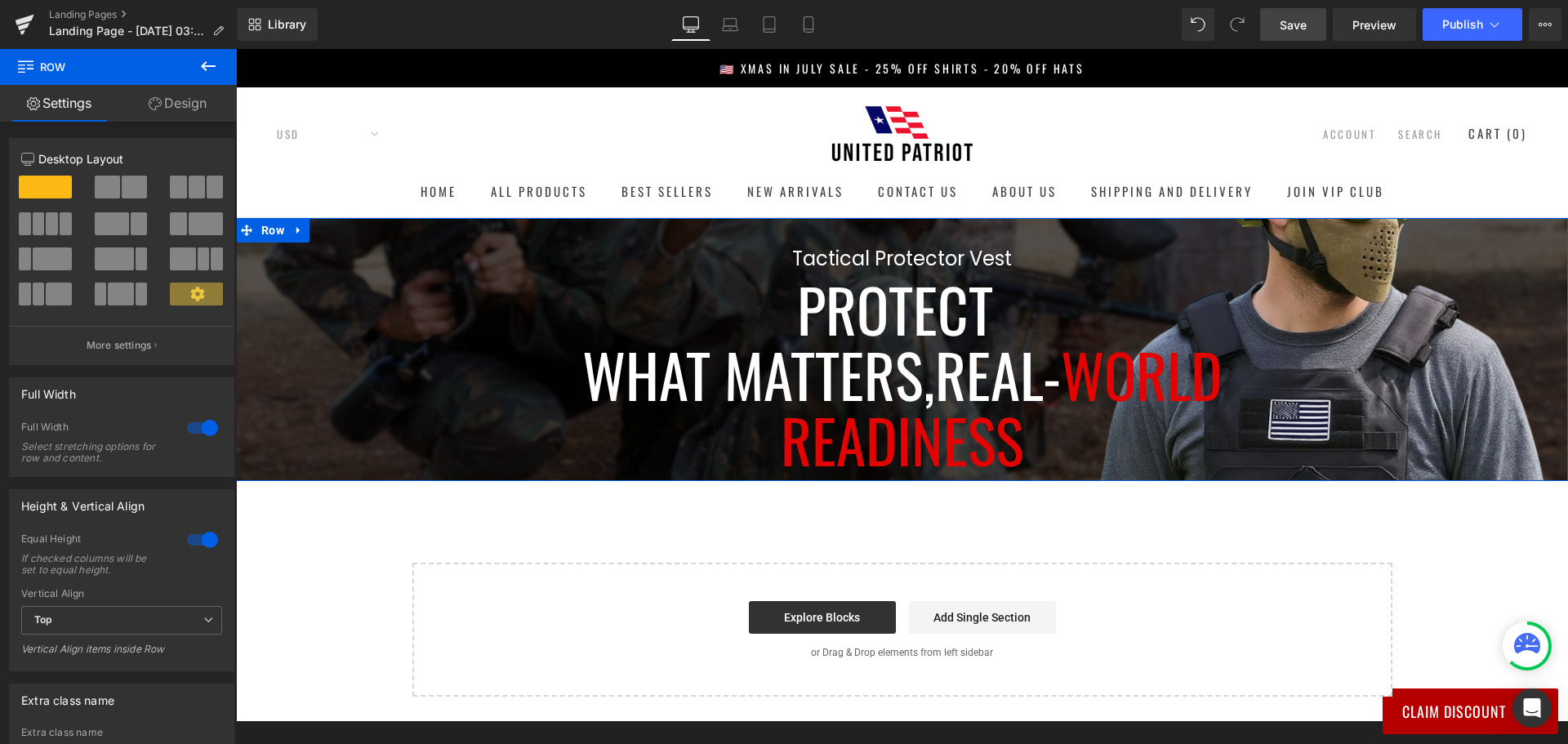
click at [174, 97] on link "Design" at bounding box center [177, 103] width 118 height 37
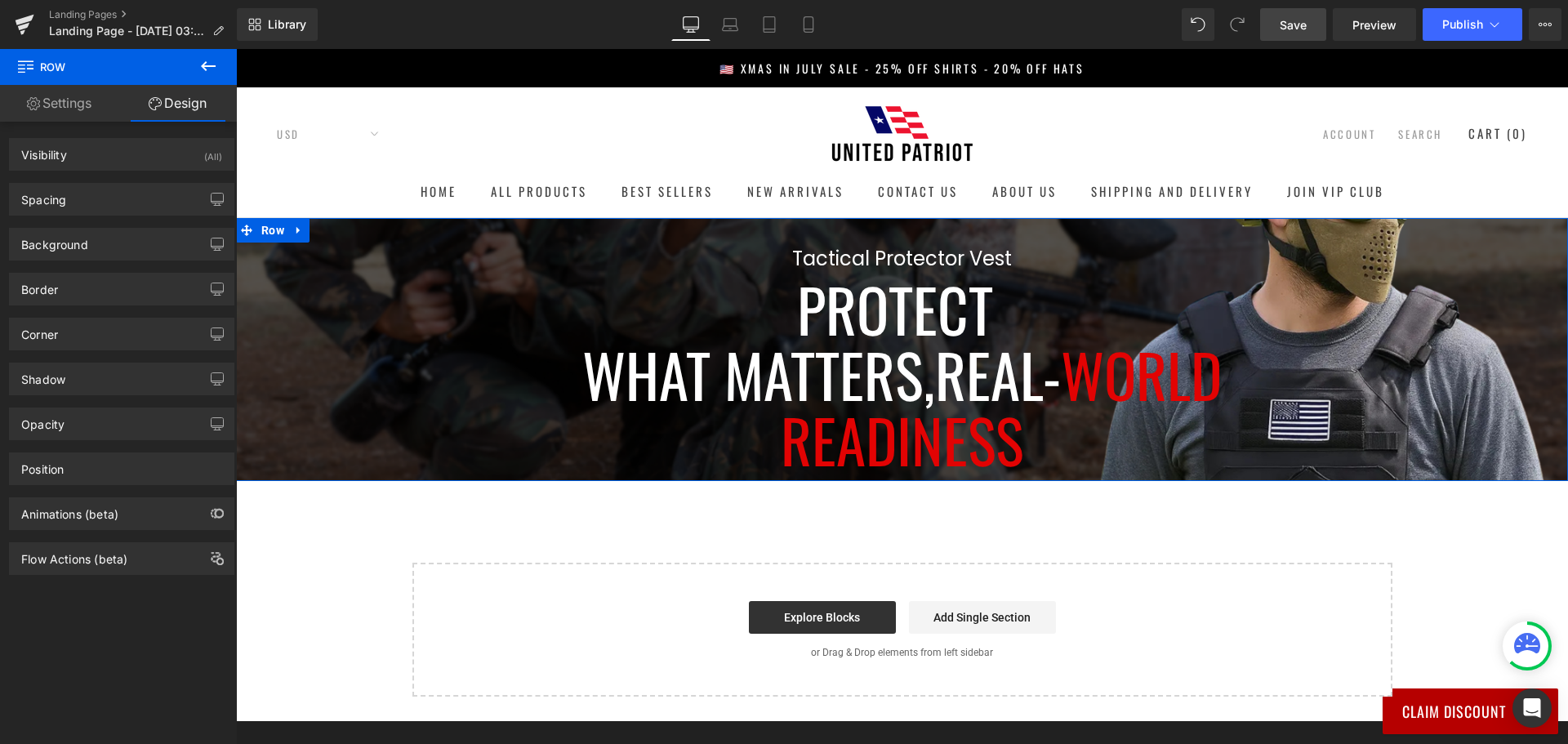
type input "0"
type input "30"
type input "100"
type input "10"
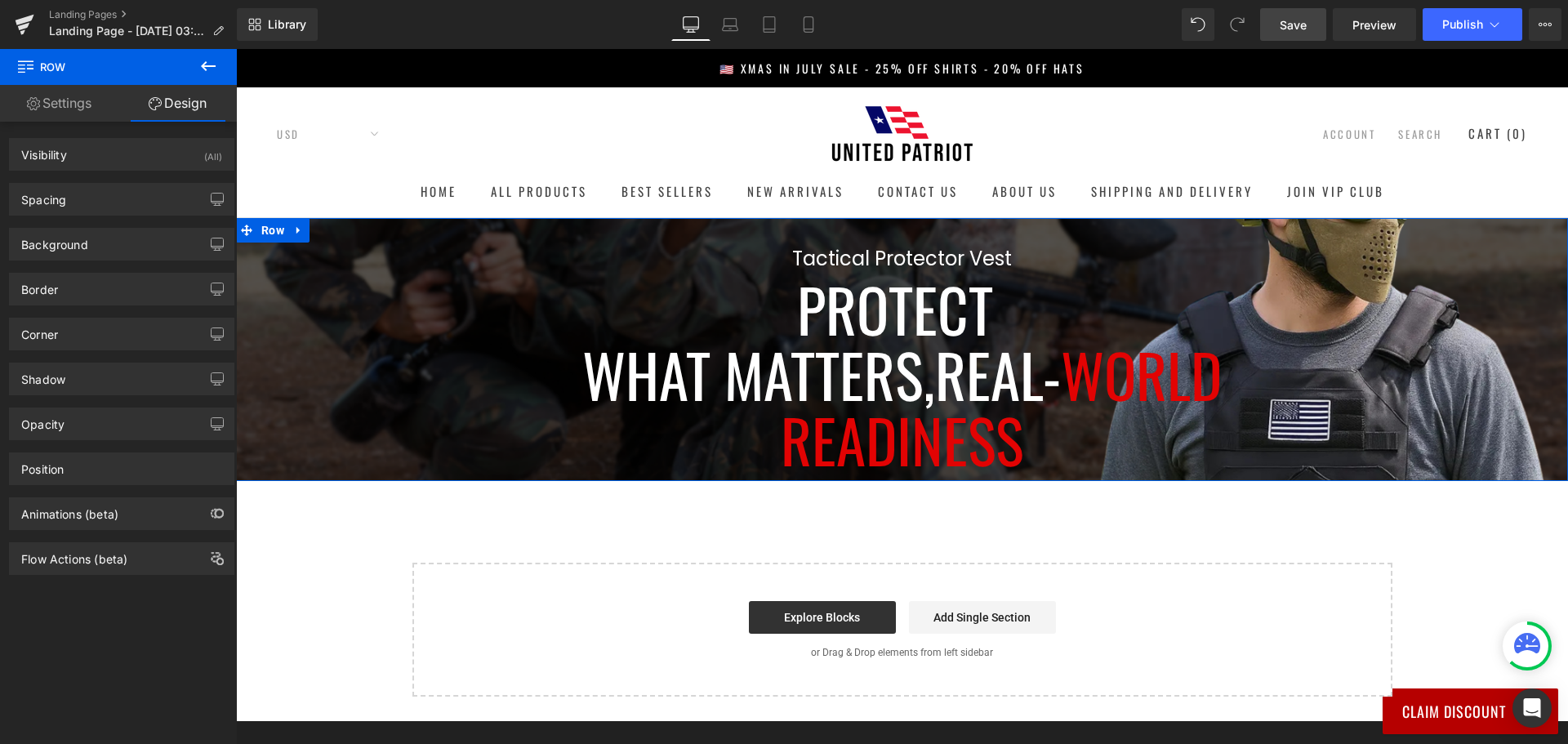
type input "100"
click at [126, 204] on div "Spacing" at bounding box center [122, 199] width 223 height 31
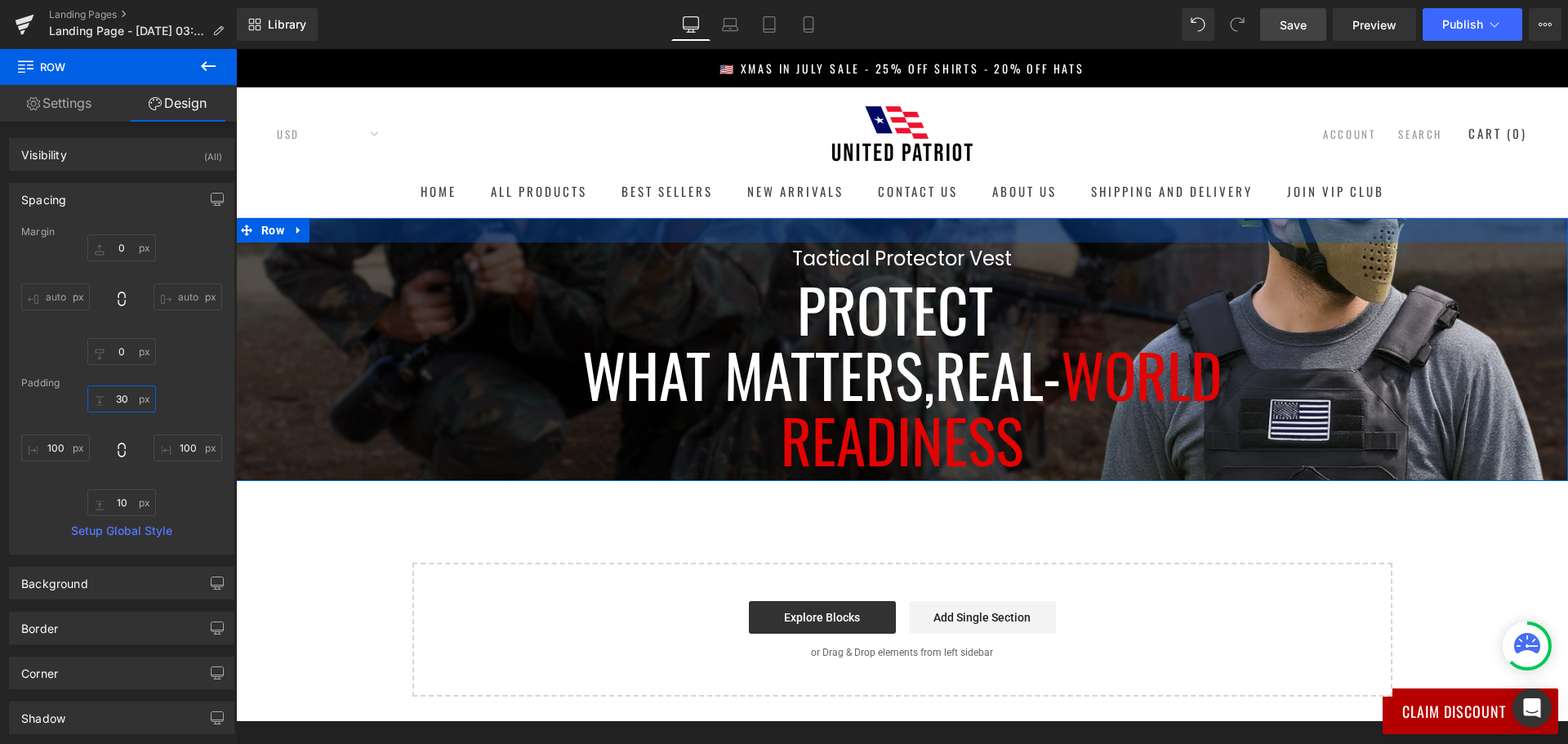
click at [122, 402] on input "30" at bounding box center [122, 399] width 69 height 27
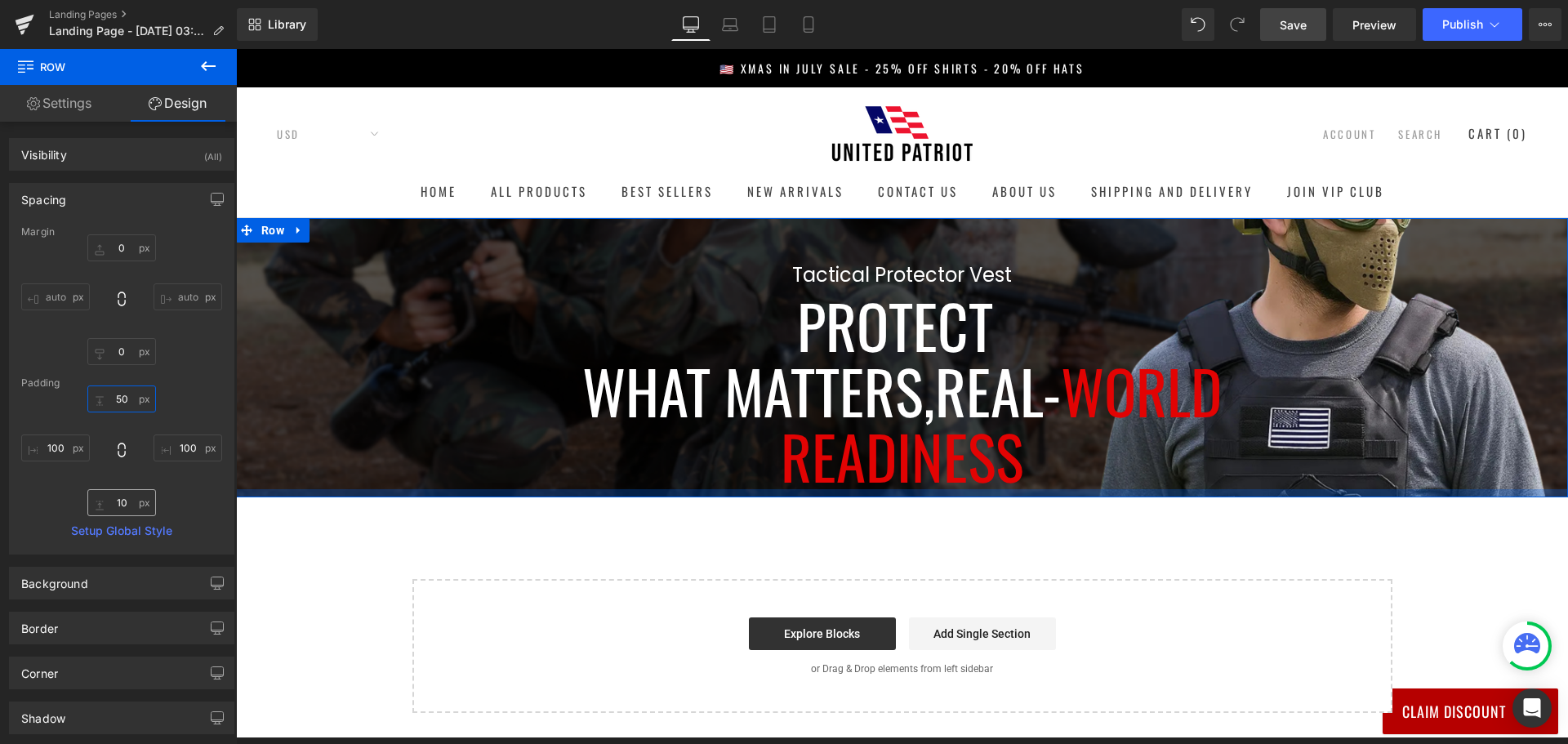
type input "50"
click at [122, 503] on input "10" at bounding box center [122, 503] width 69 height 27
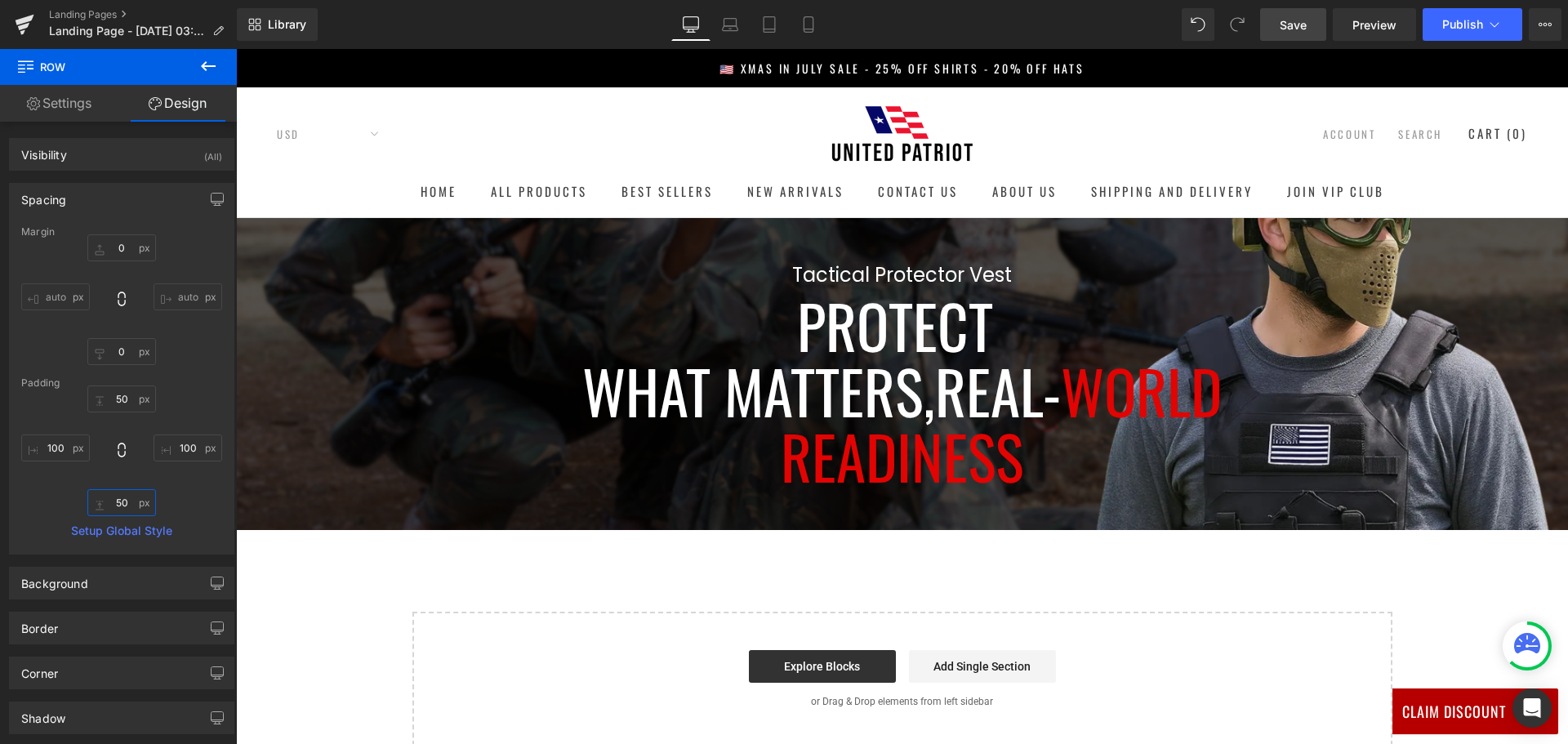
type input "50"
click at [221, 60] on button at bounding box center [208, 67] width 57 height 36
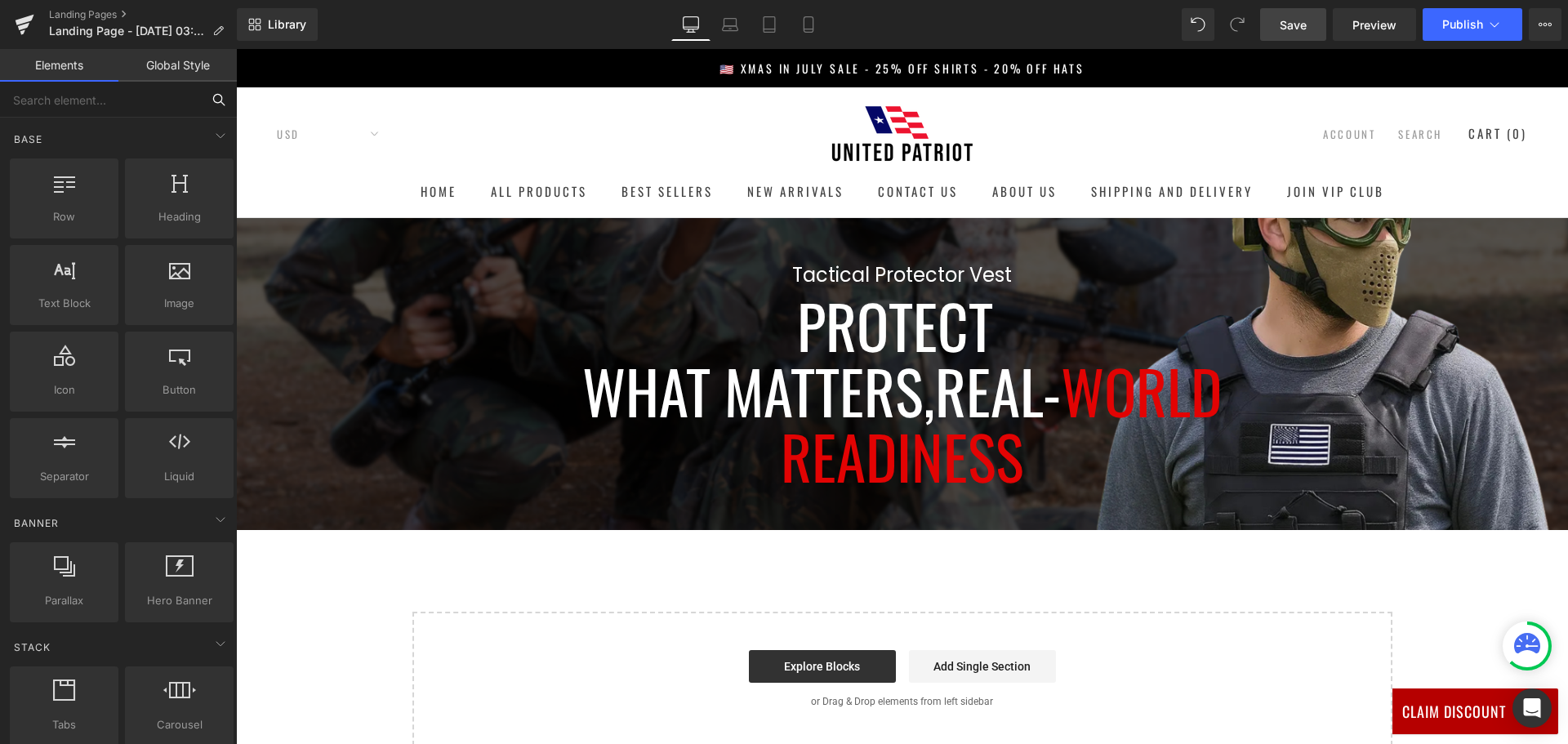
click at [140, 97] on input "text" at bounding box center [100, 99] width 201 height 36
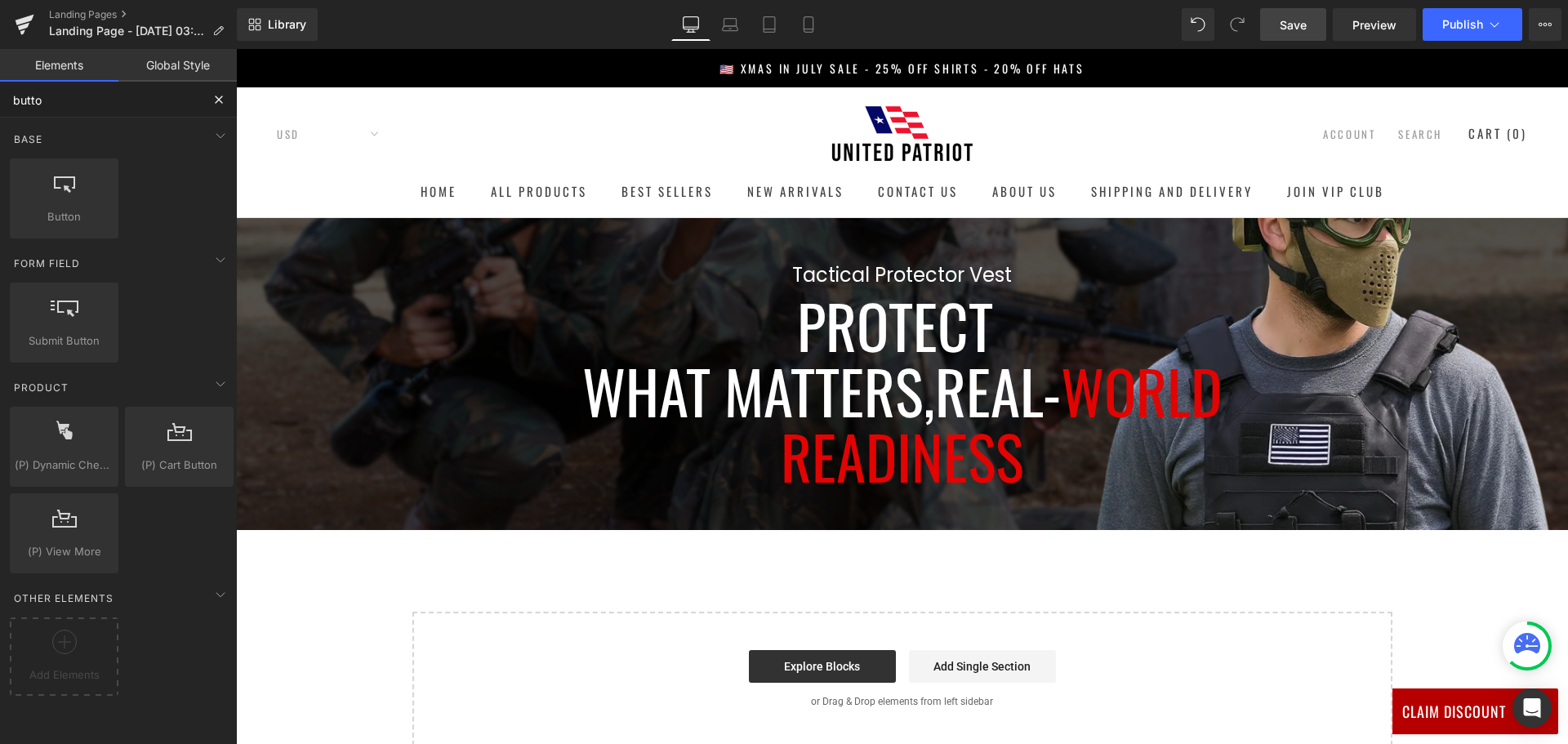
type input "button"
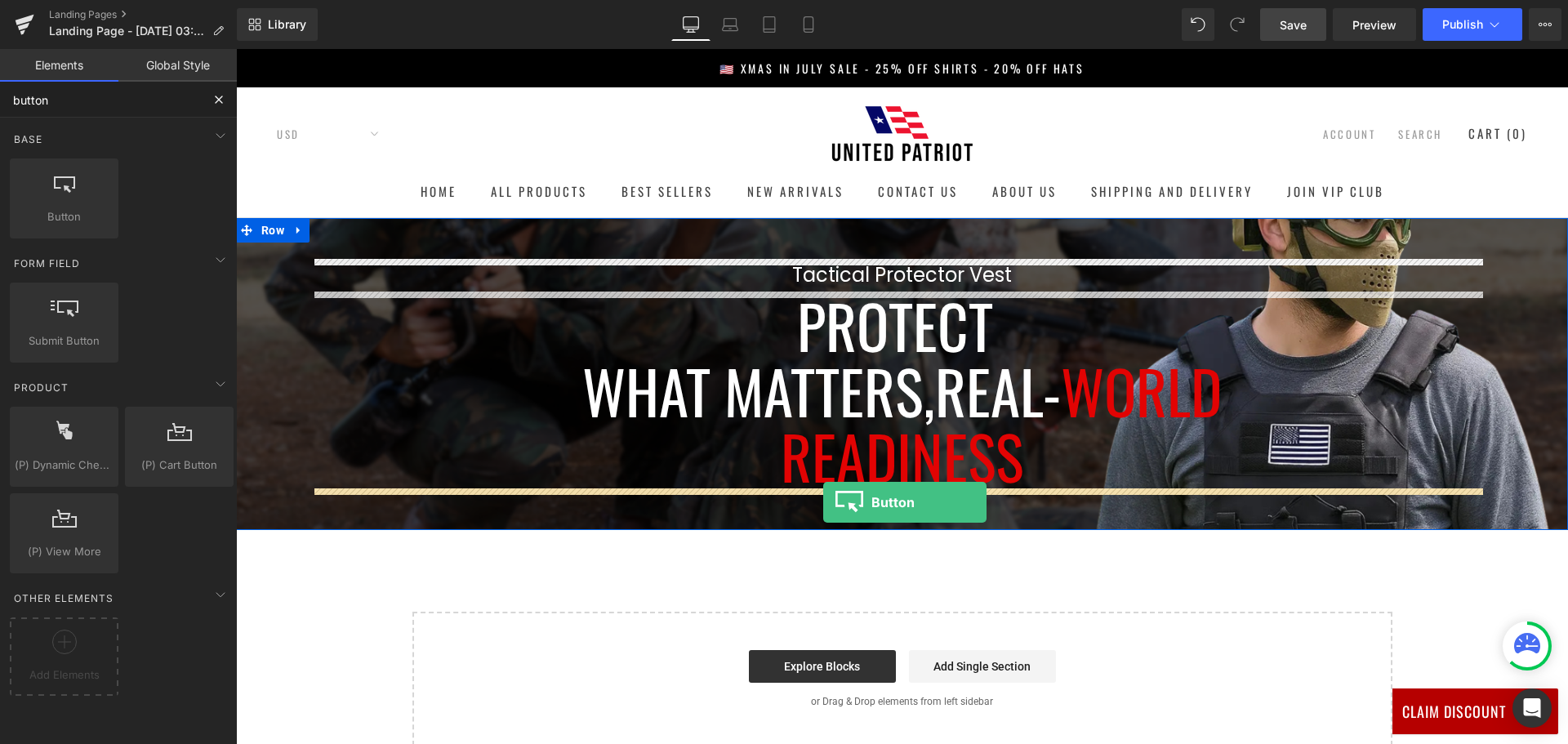
drag, startPoint x: 296, startPoint y: 243, endPoint x: 823, endPoint y: 503, distance: 587.6
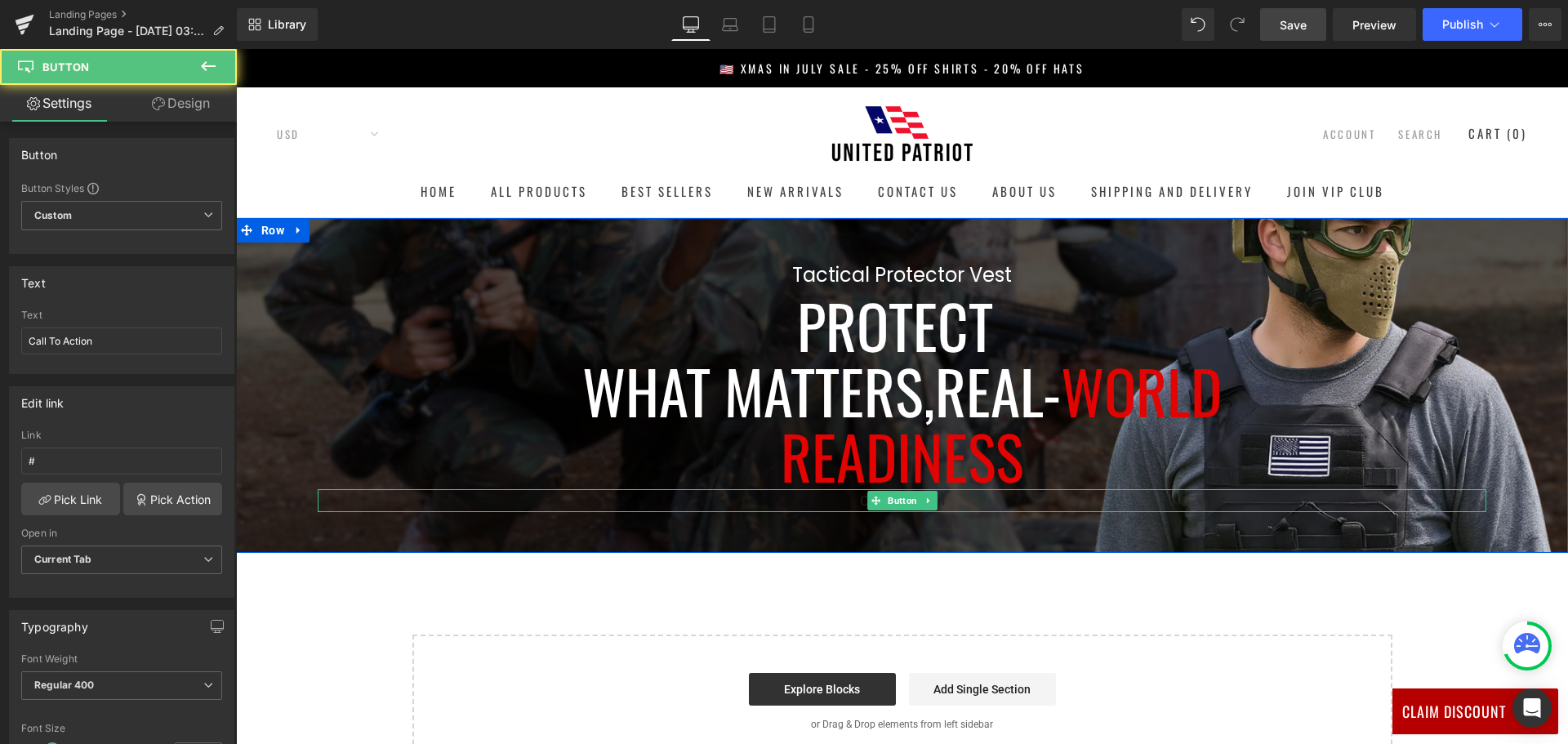
click at [975, 500] on div "Call To Action" at bounding box center [901, 501] width 1168 height 23
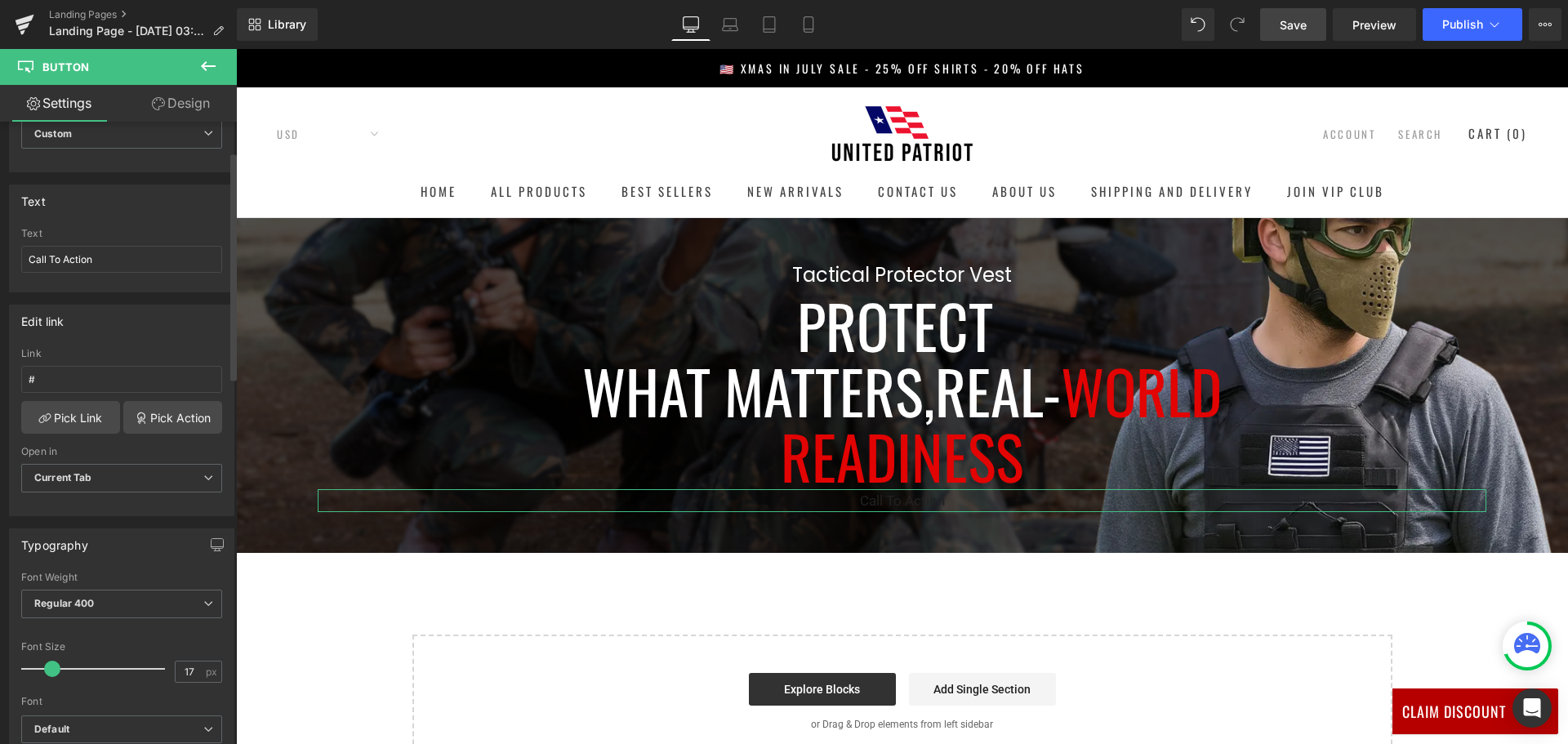
scroll to position [164, 0]
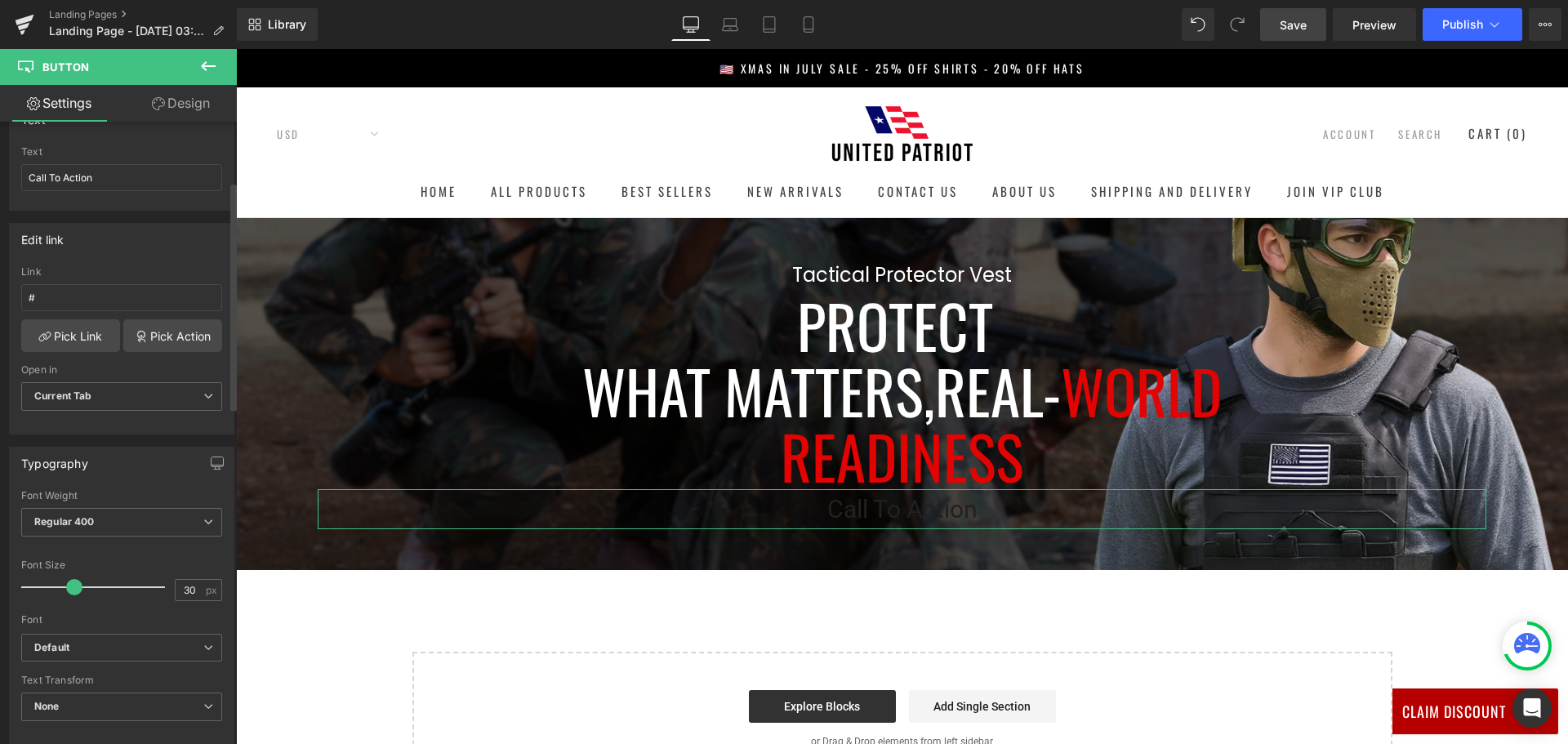
type input "29"
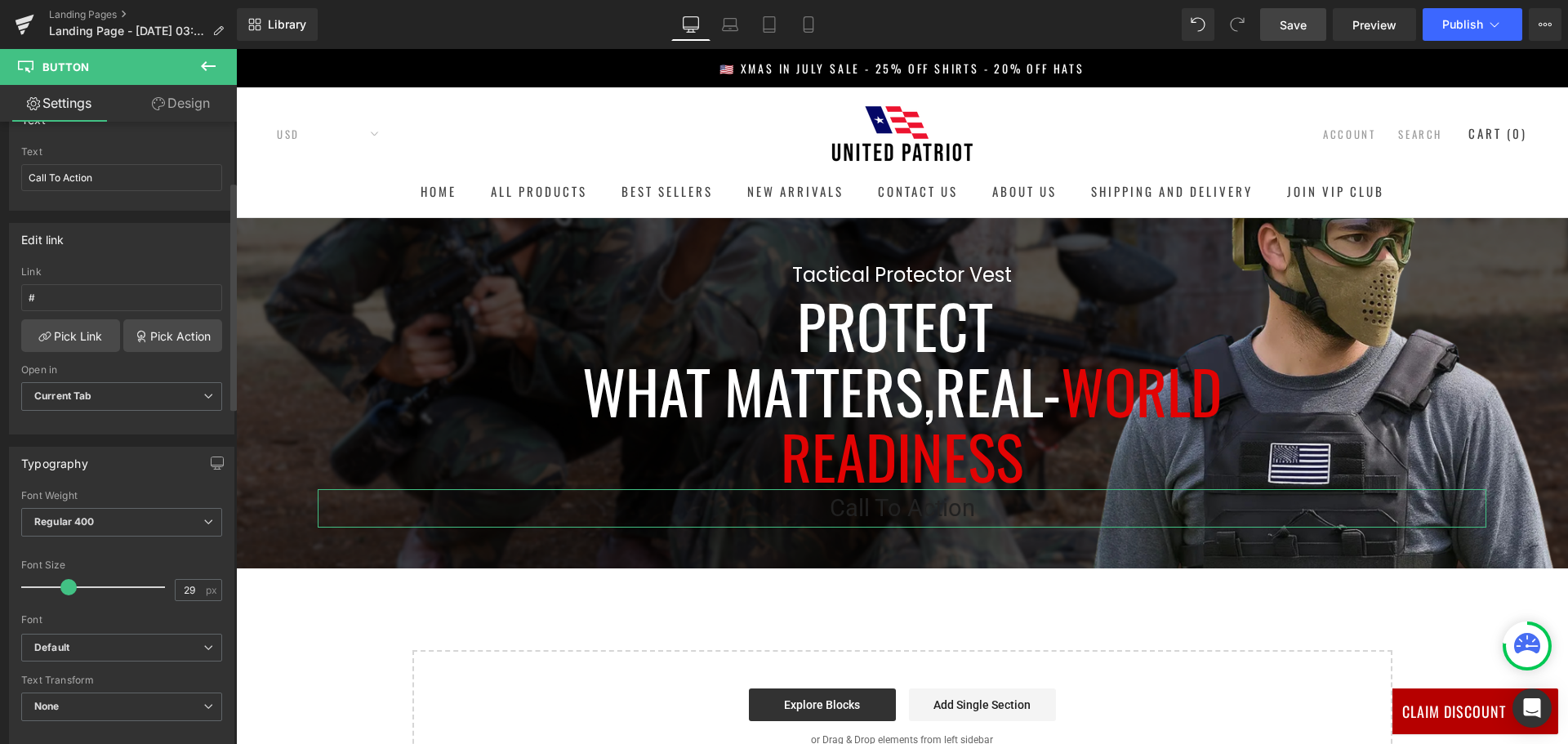
drag, startPoint x: 52, startPoint y: 586, endPoint x: 68, endPoint y: 590, distance: 16.5
click at [68, 590] on span at bounding box center [69, 588] width 16 height 16
click at [179, 106] on link "Design" at bounding box center [181, 103] width 118 height 37
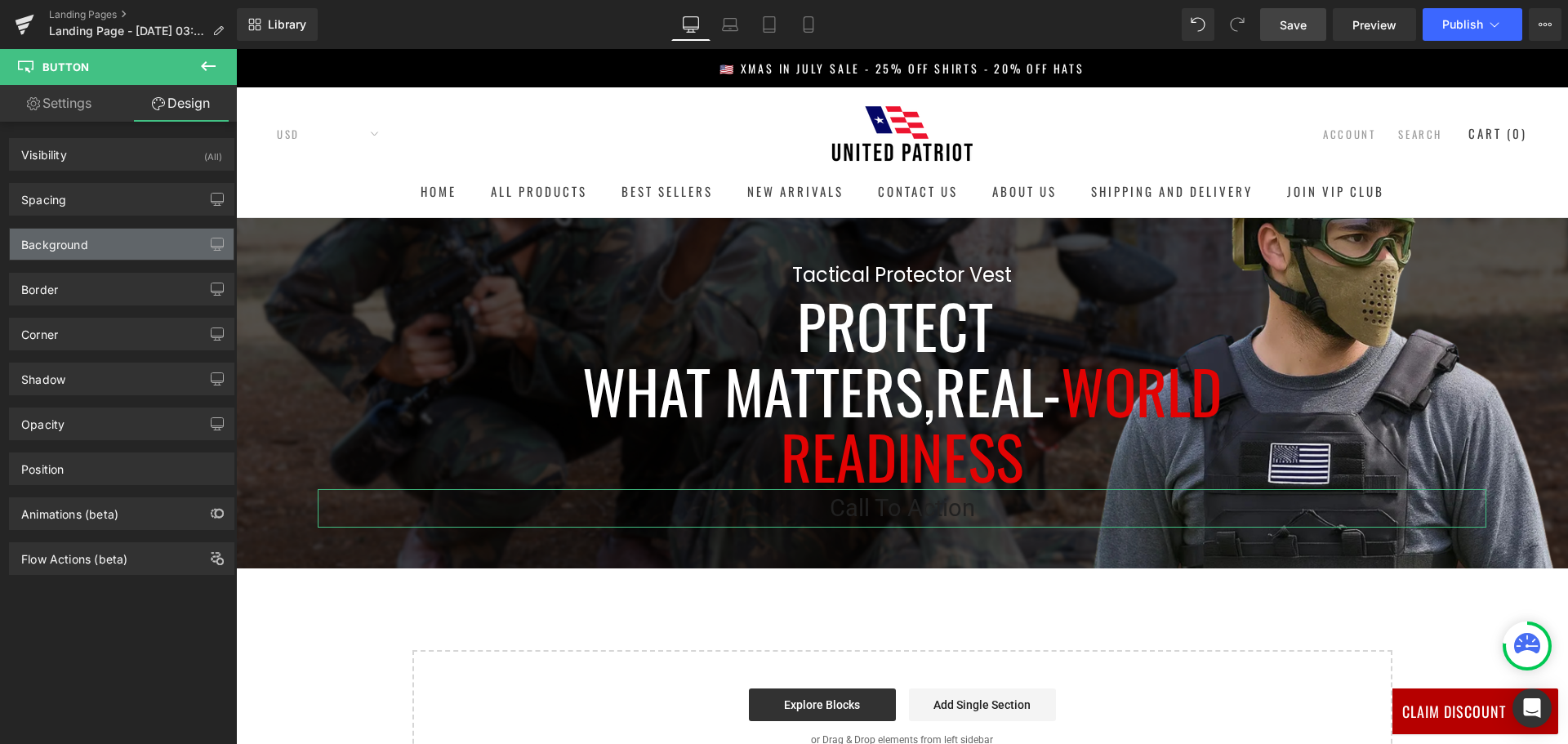
type input "0"
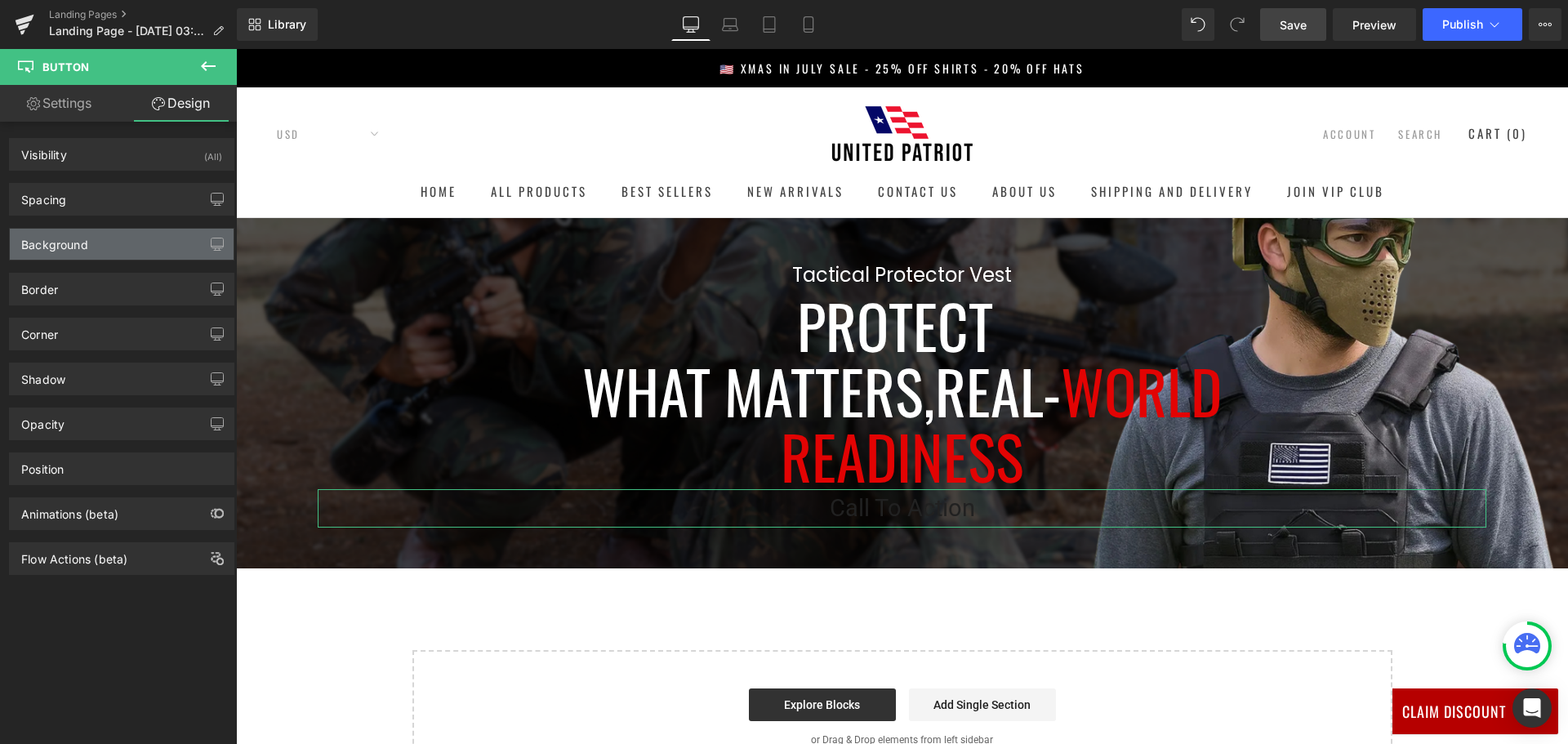
type input "0"
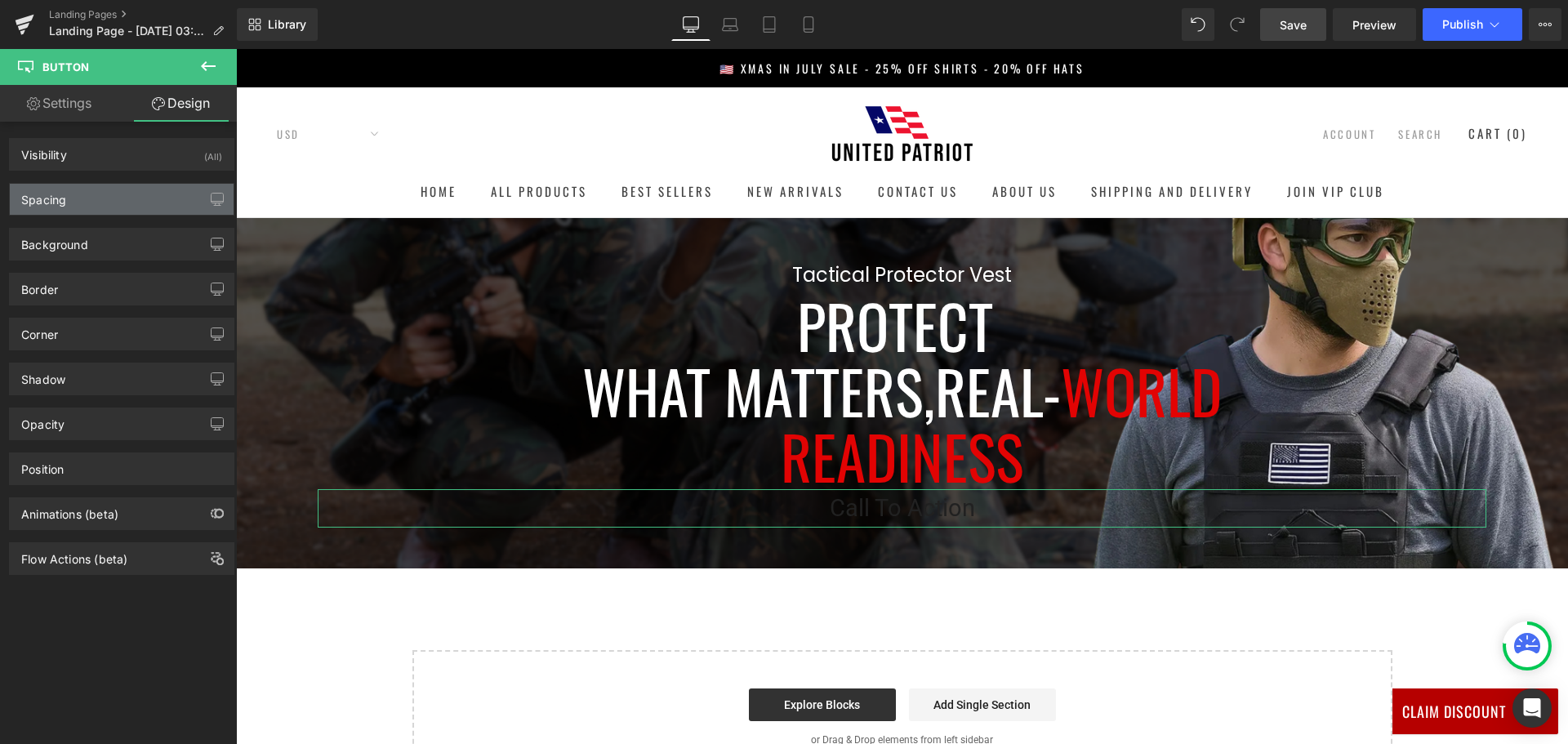
click at [121, 197] on div "Spacing" at bounding box center [122, 199] width 223 height 31
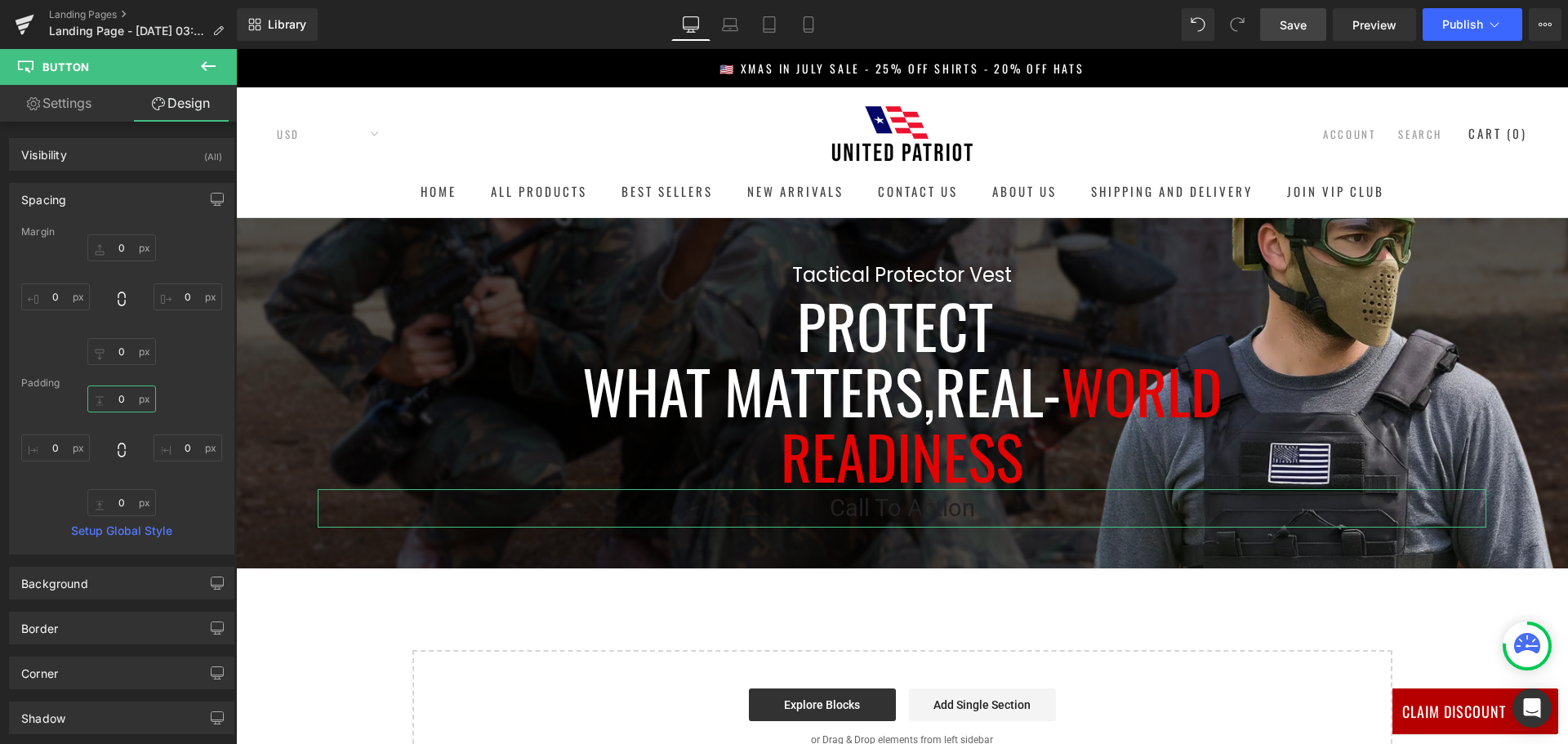
click at [122, 396] on input "0" at bounding box center [122, 399] width 69 height 27
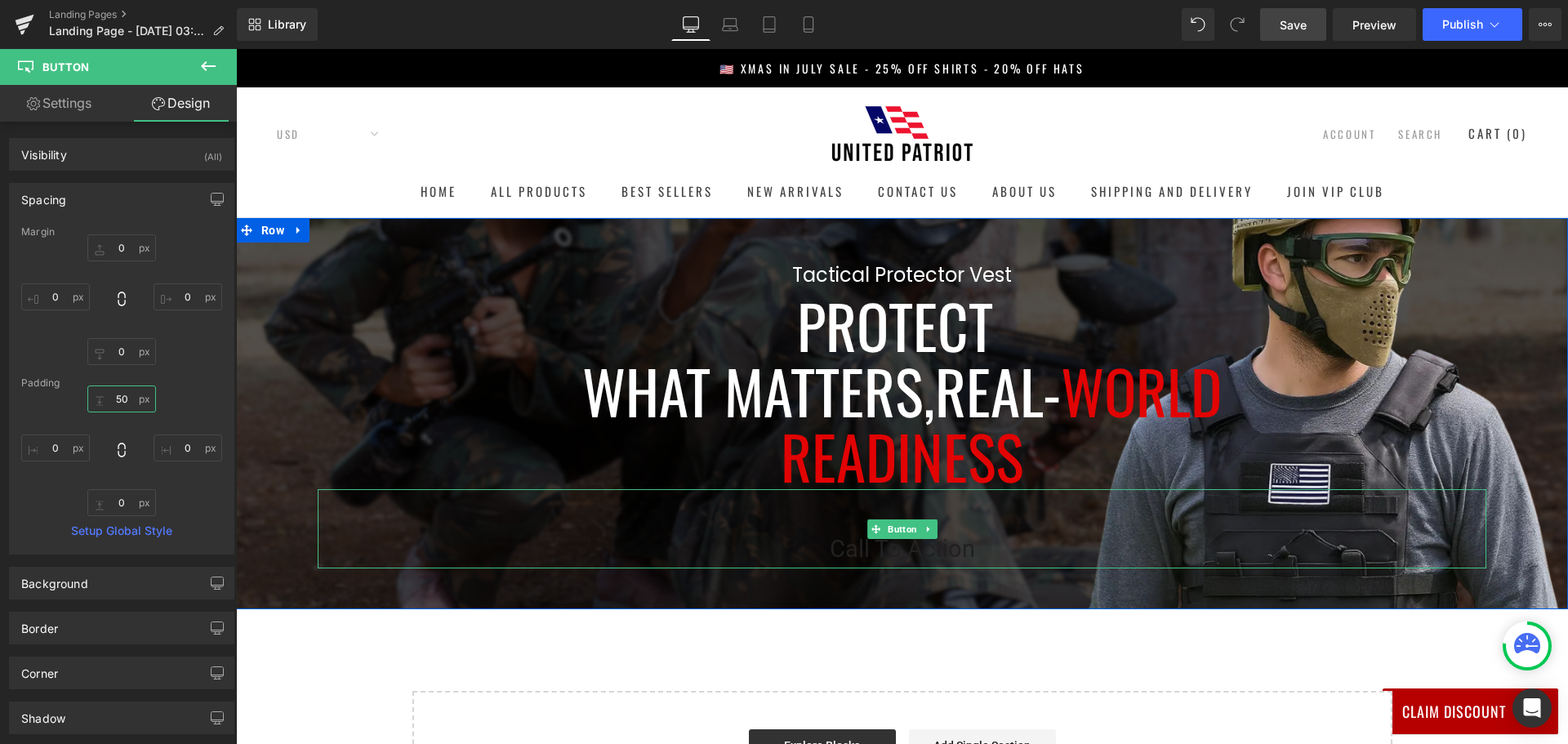
type input "5"
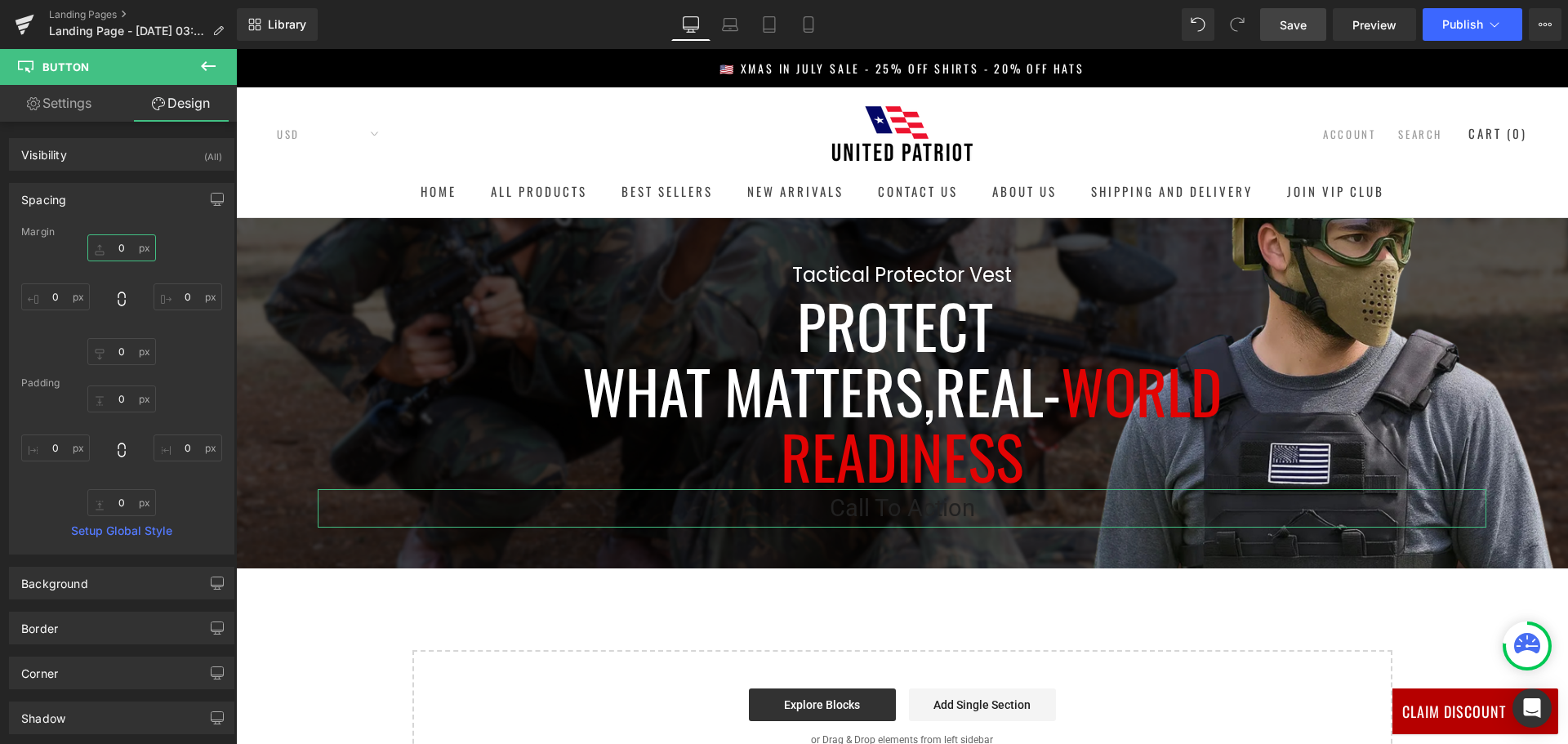
click at [121, 249] on input "0" at bounding box center [122, 248] width 69 height 27
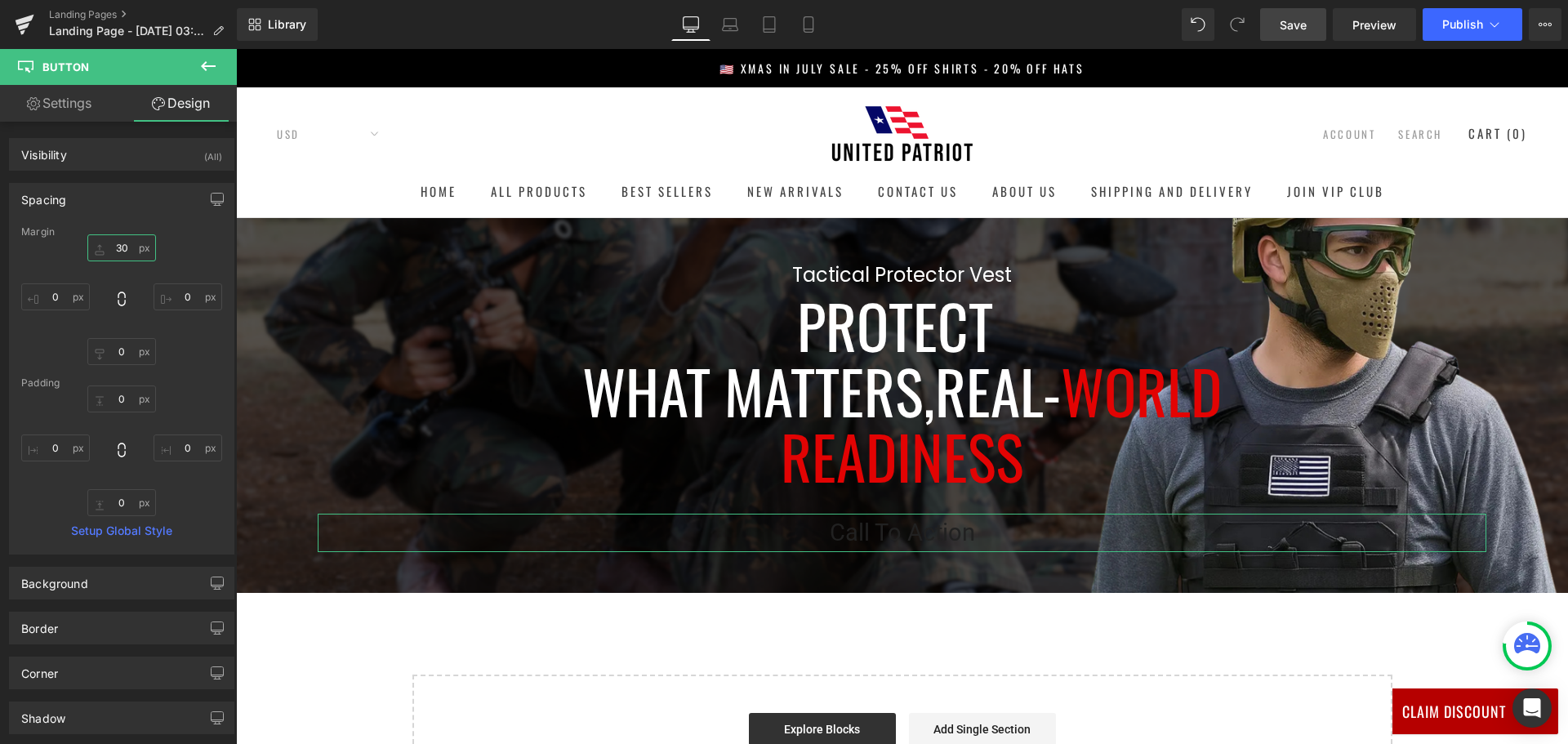
type input "3"
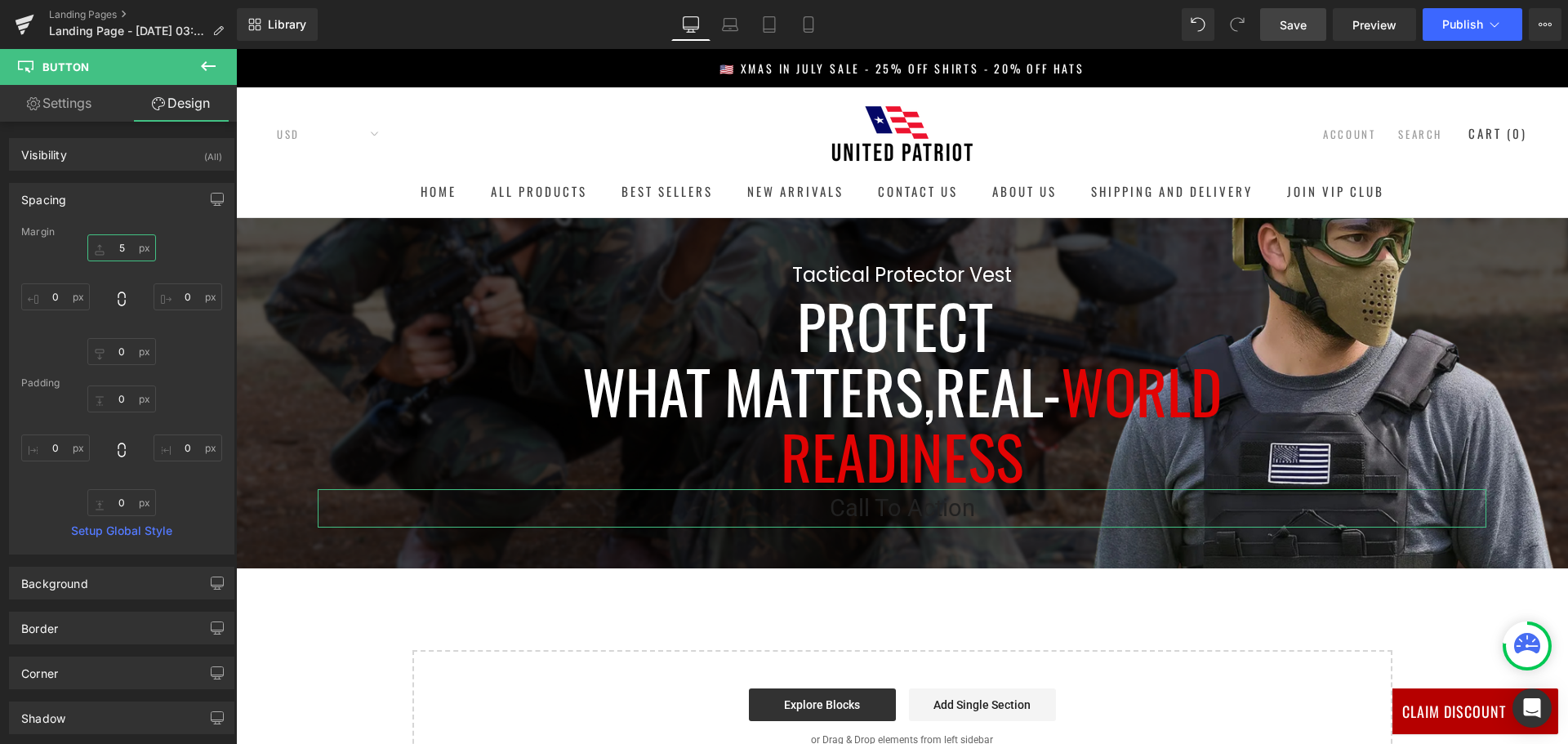
type input "50"
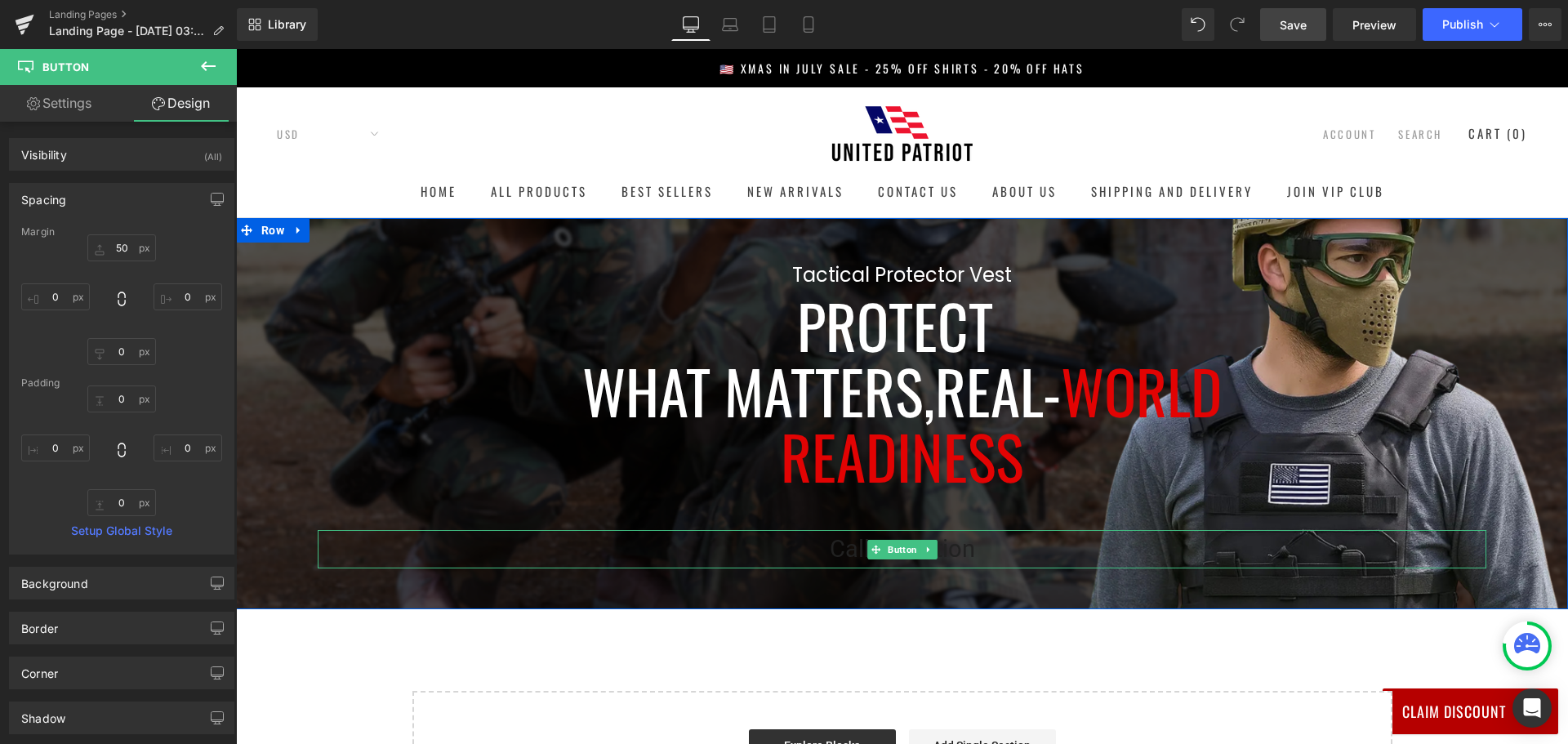
click at [830, 549] on span "Call To Action" at bounding box center [902, 550] width 146 height 39
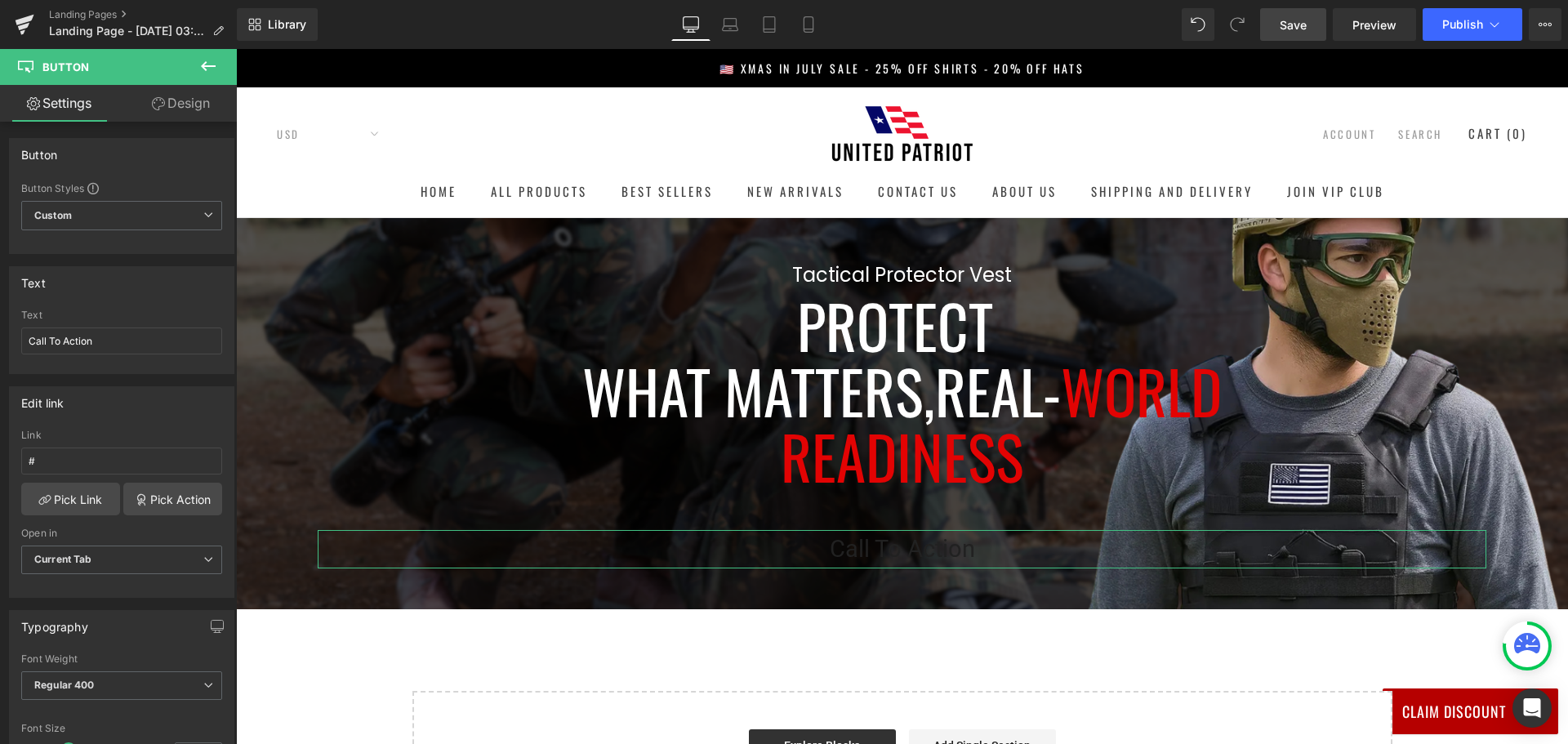
click at [173, 99] on link "Design" at bounding box center [181, 103] width 118 height 37
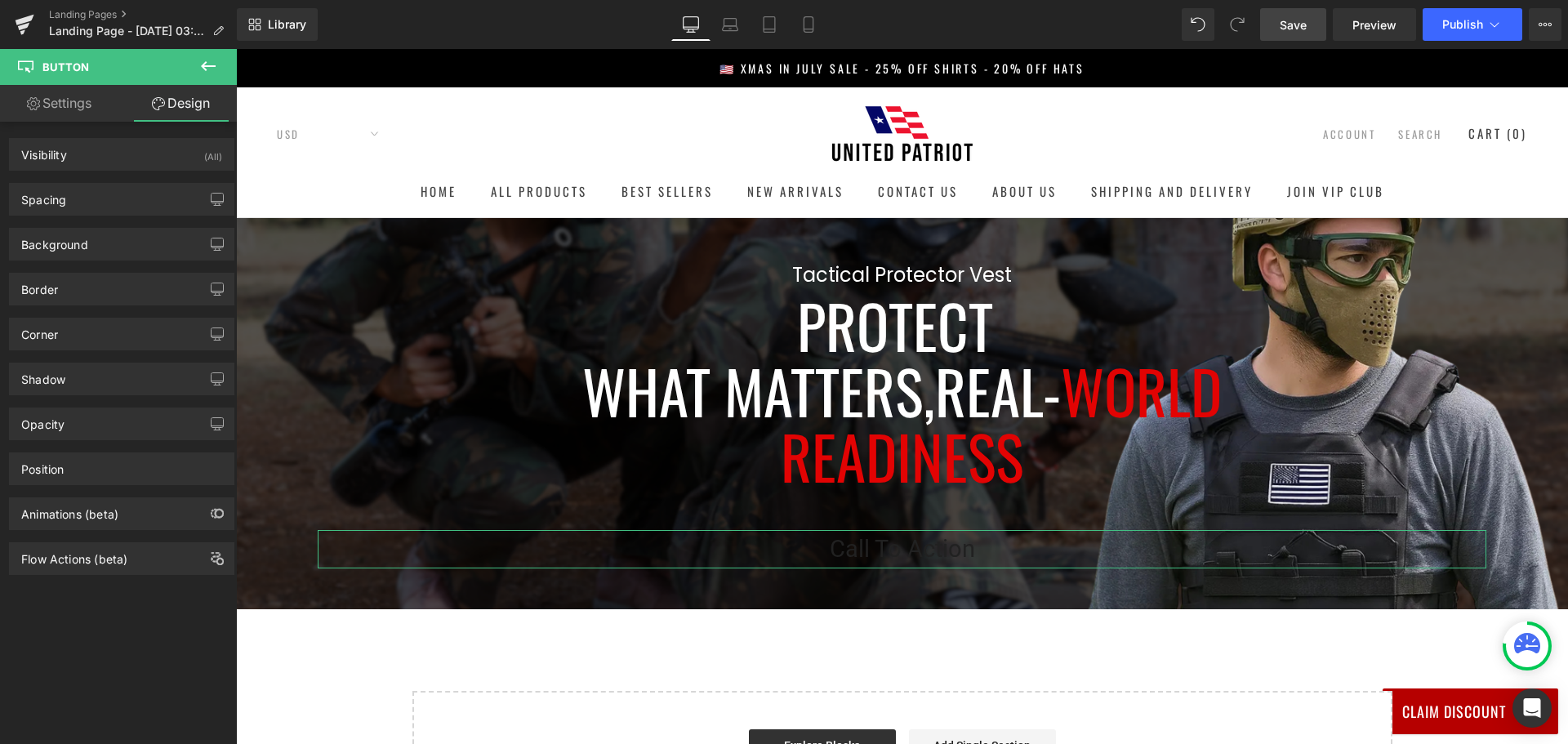
click at [64, 101] on link "Settings" at bounding box center [59, 103] width 118 height 37
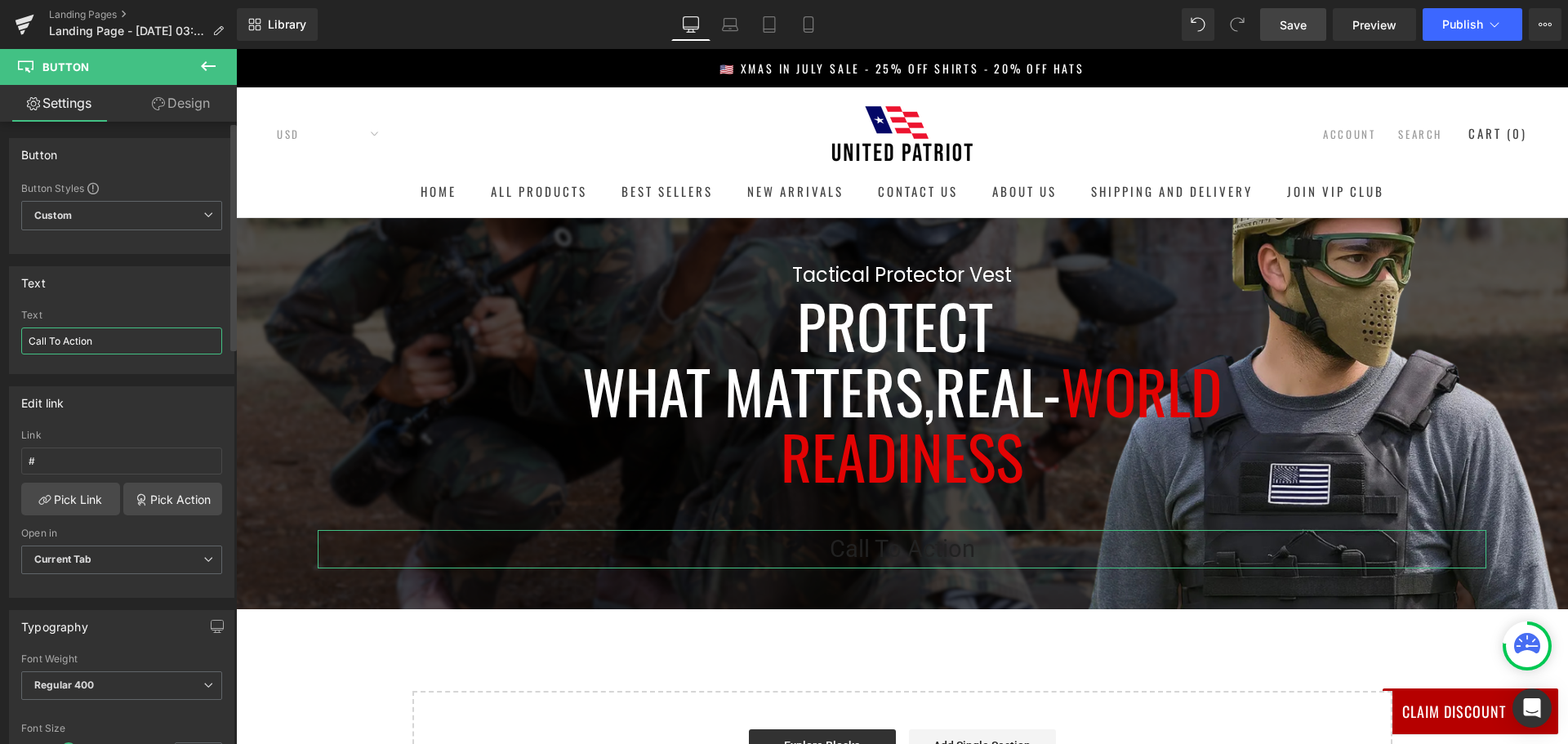
click at [145, 332] on input "Call To Action" at bounding box center [122, 341] width 201 height 27
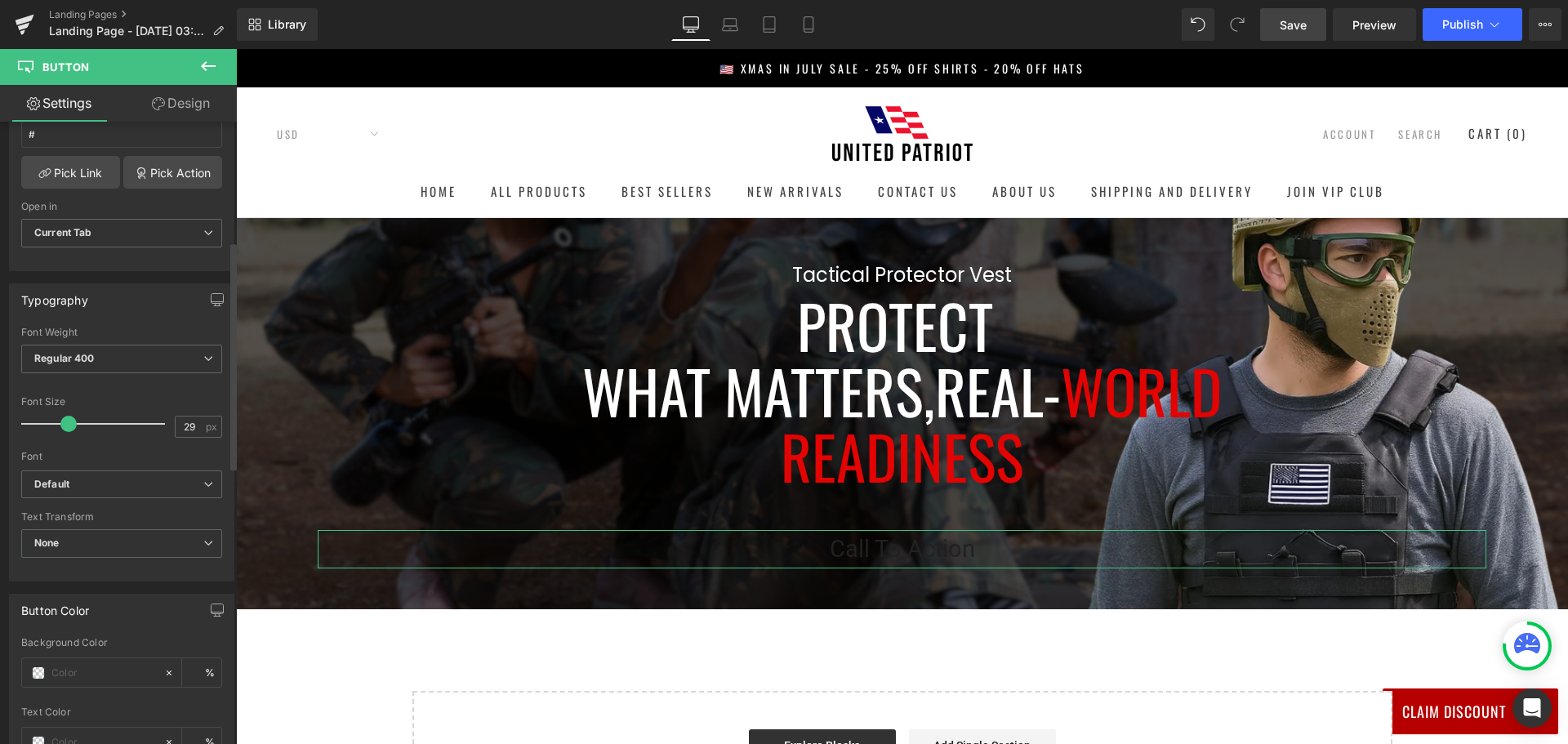
scroll to position [409, 0]
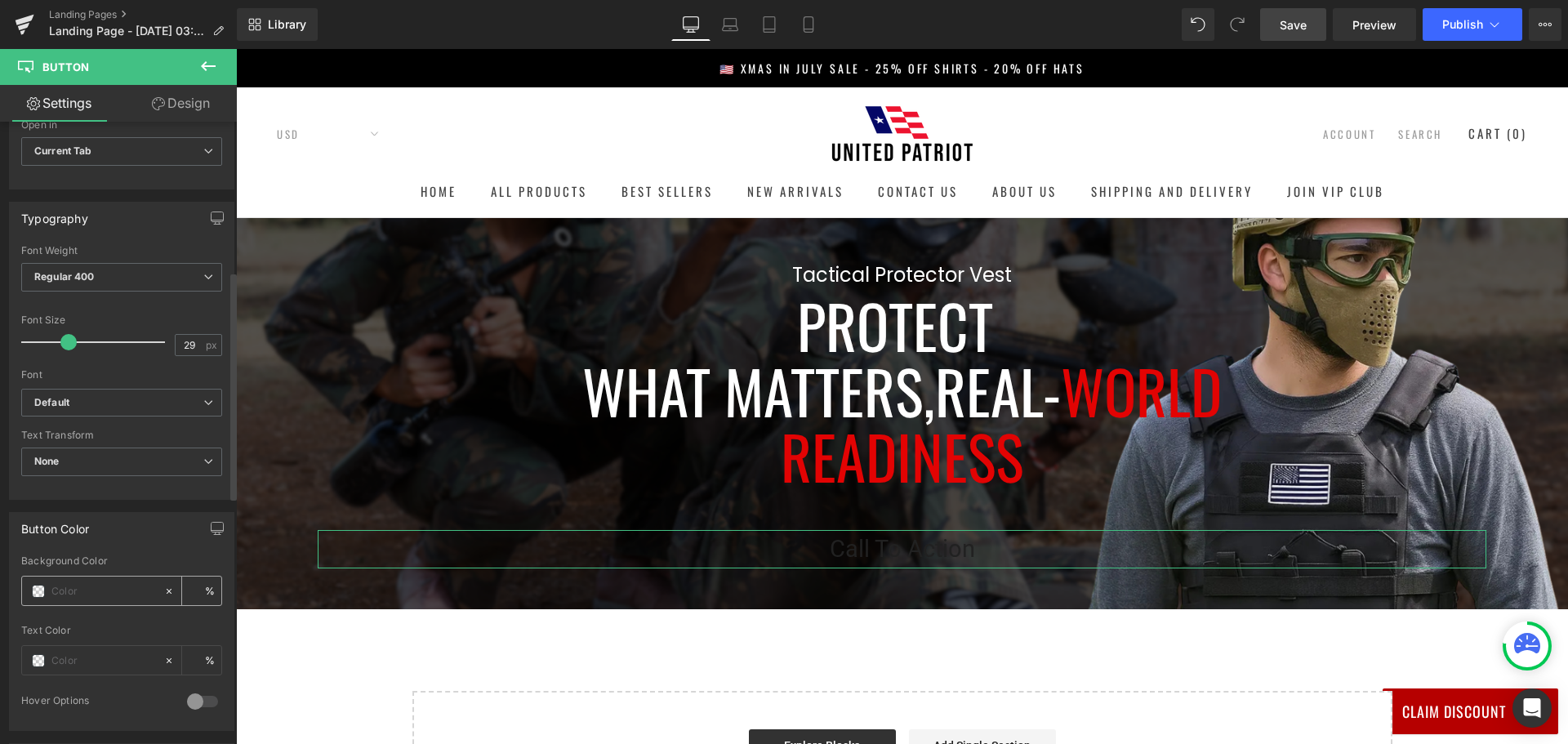
click at [164, 602] on div at bounding box center [173, 591] width 19 height 29
type input "none"
type input "0"
click at [164, 588] on icon at bounding box center [169, 591] width 12 height 12
click at [38, 588] on span at bounding box center [38, 591] width 13 height 13
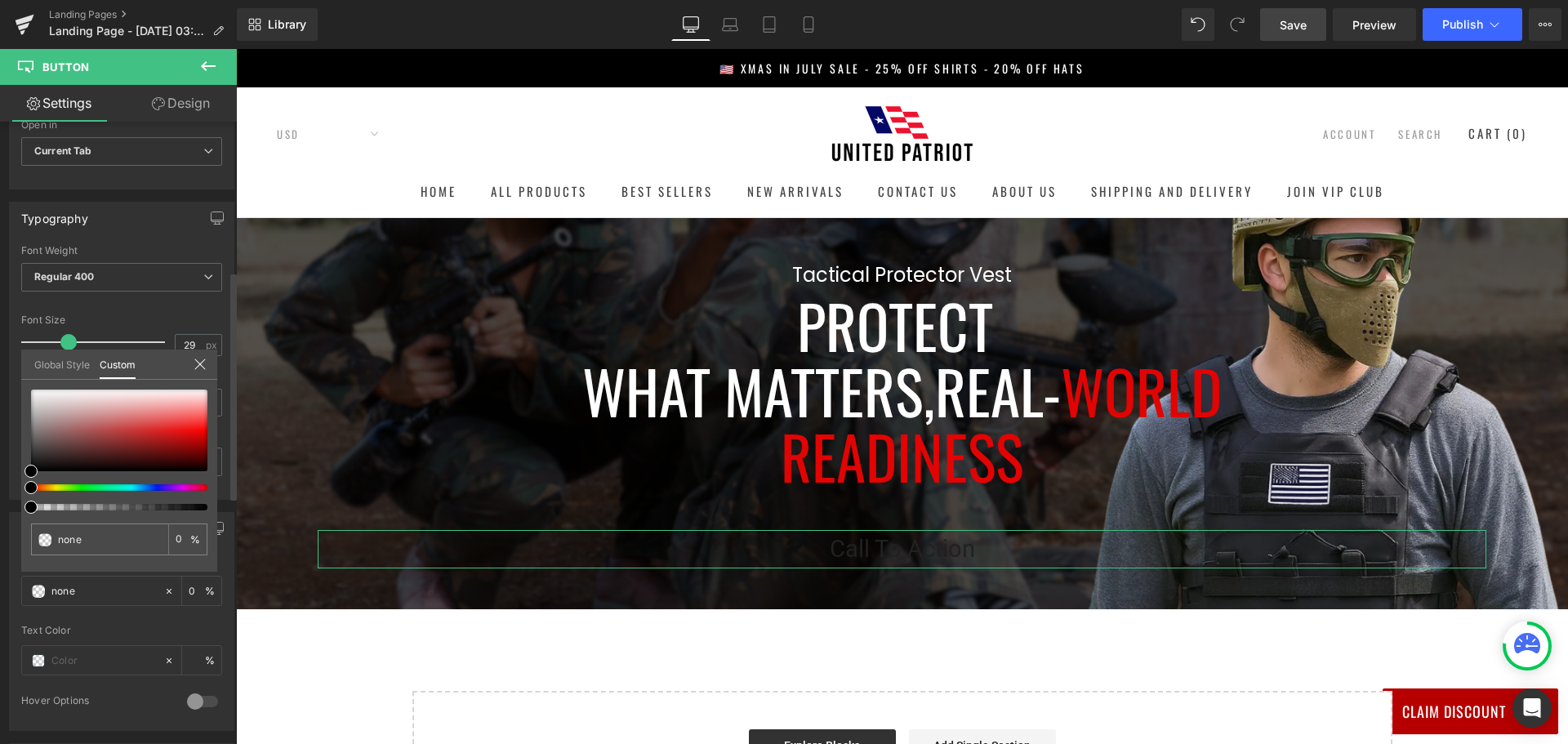
type input "#000000"
type input "100"
type input "#000000"
type input "100"
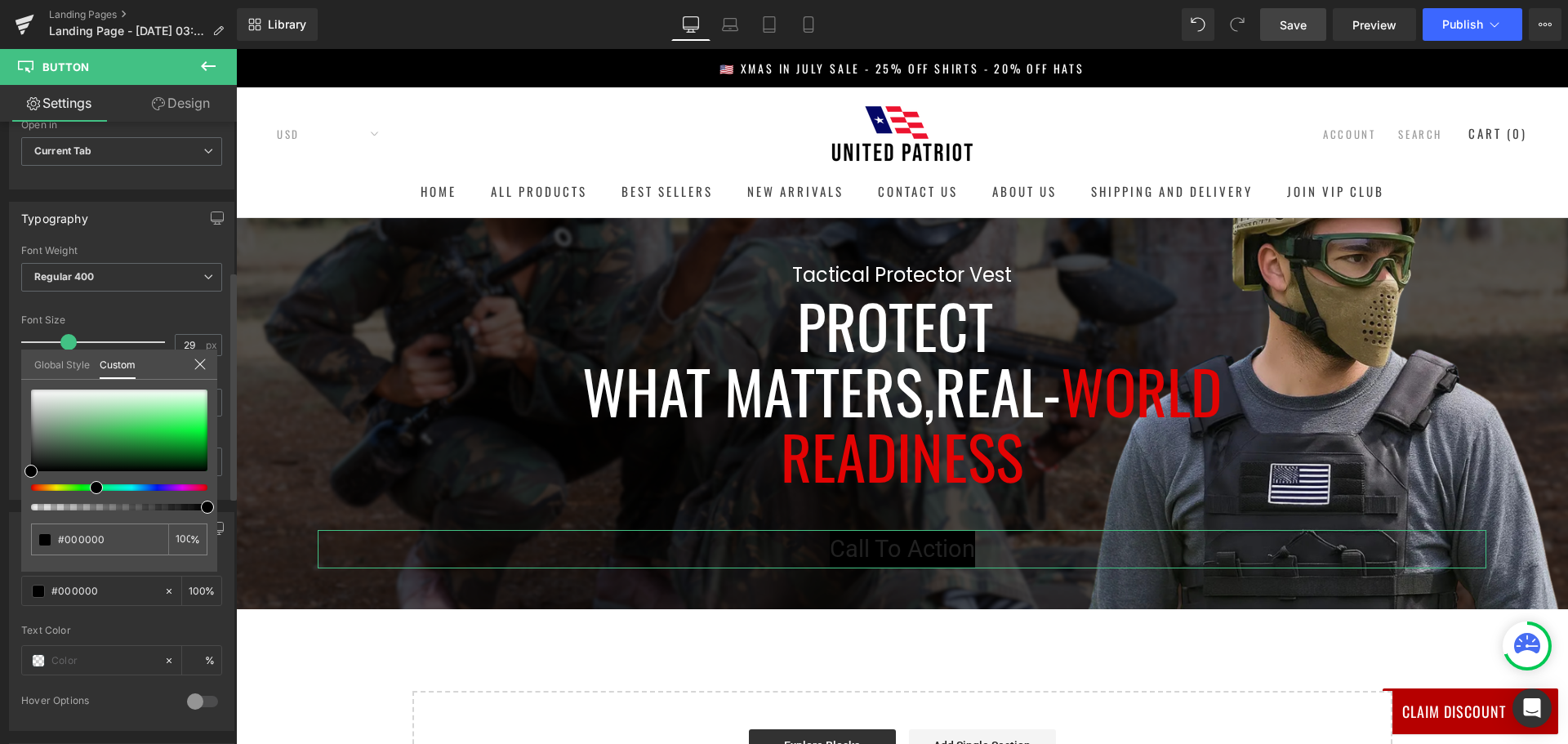
click at [89, 486] on div at bounding box center [112, 487] width 176 height 6
type input "#38ad51"
type input "#34ca54"
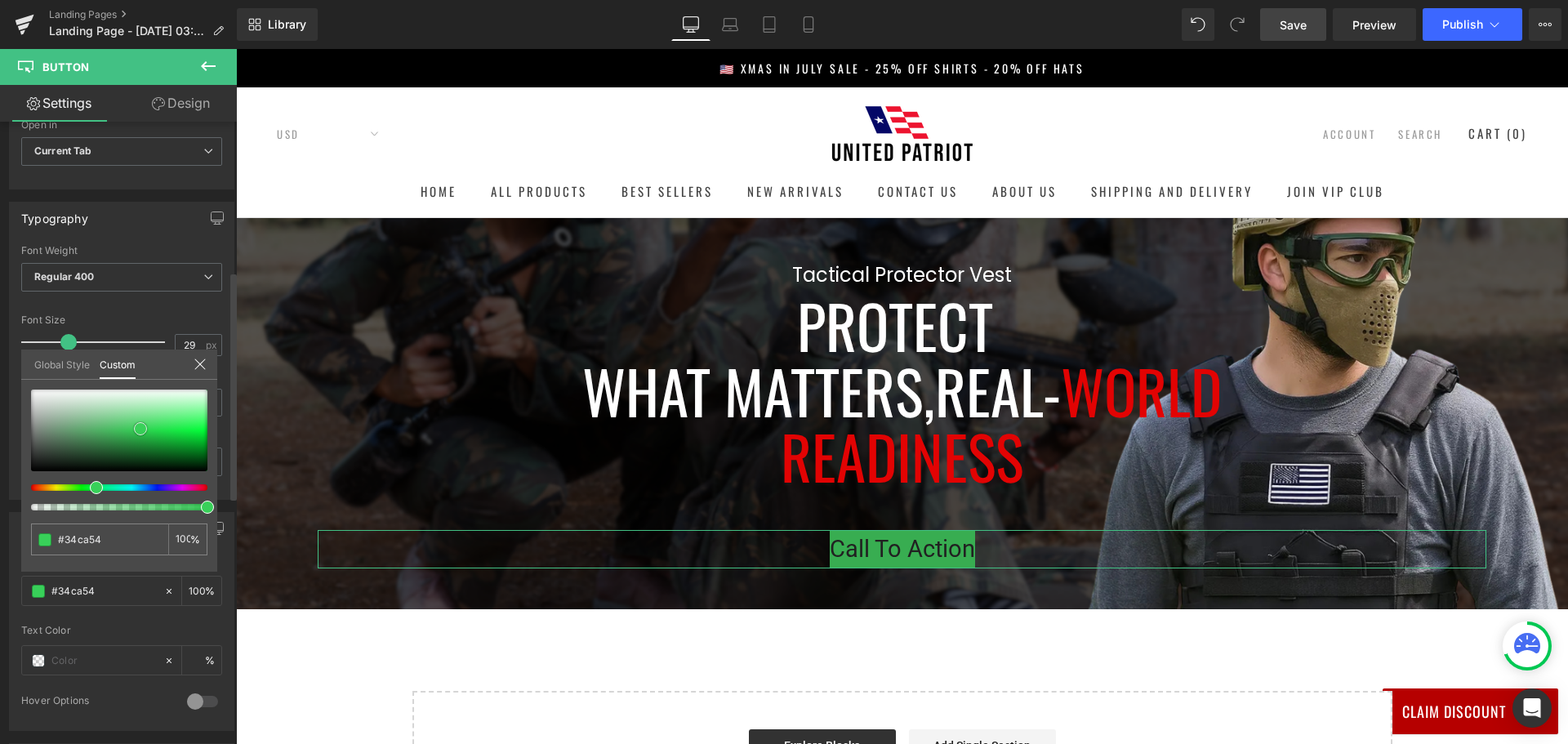
type input "#38d059"
type input "#37d158"
click at [142, 428] on div at bounding box center [119, 430] width 176 height 81
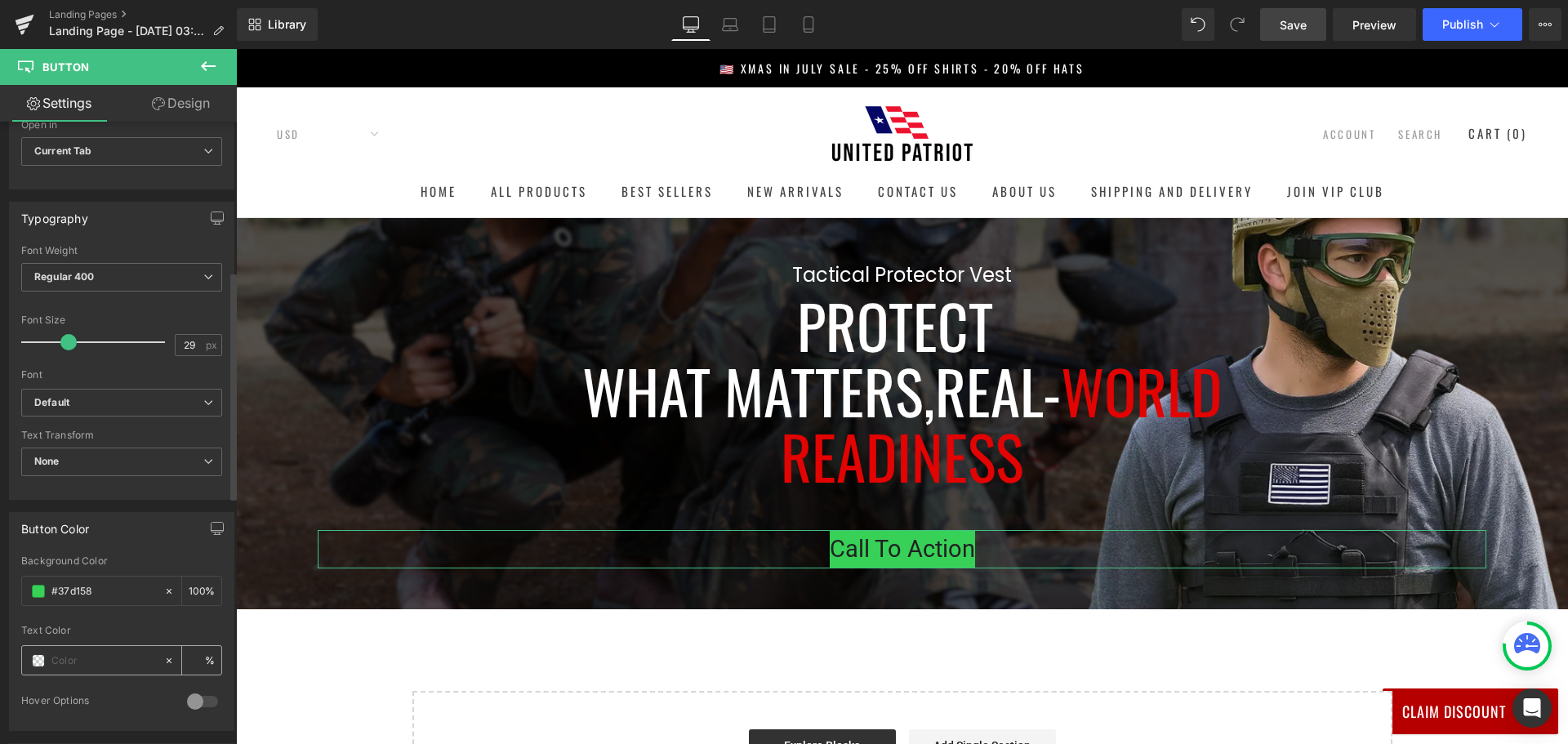
drag, startPoint x: 30, startPoint y: 663, endPoint x: 43, endPoint y: 663, distance: 13.0
click at [32, 663] on div at bounding box center [93, 660] width 141 height 29
click at [43, 663] on span at bounding box center [38, 661] width 13 height 13
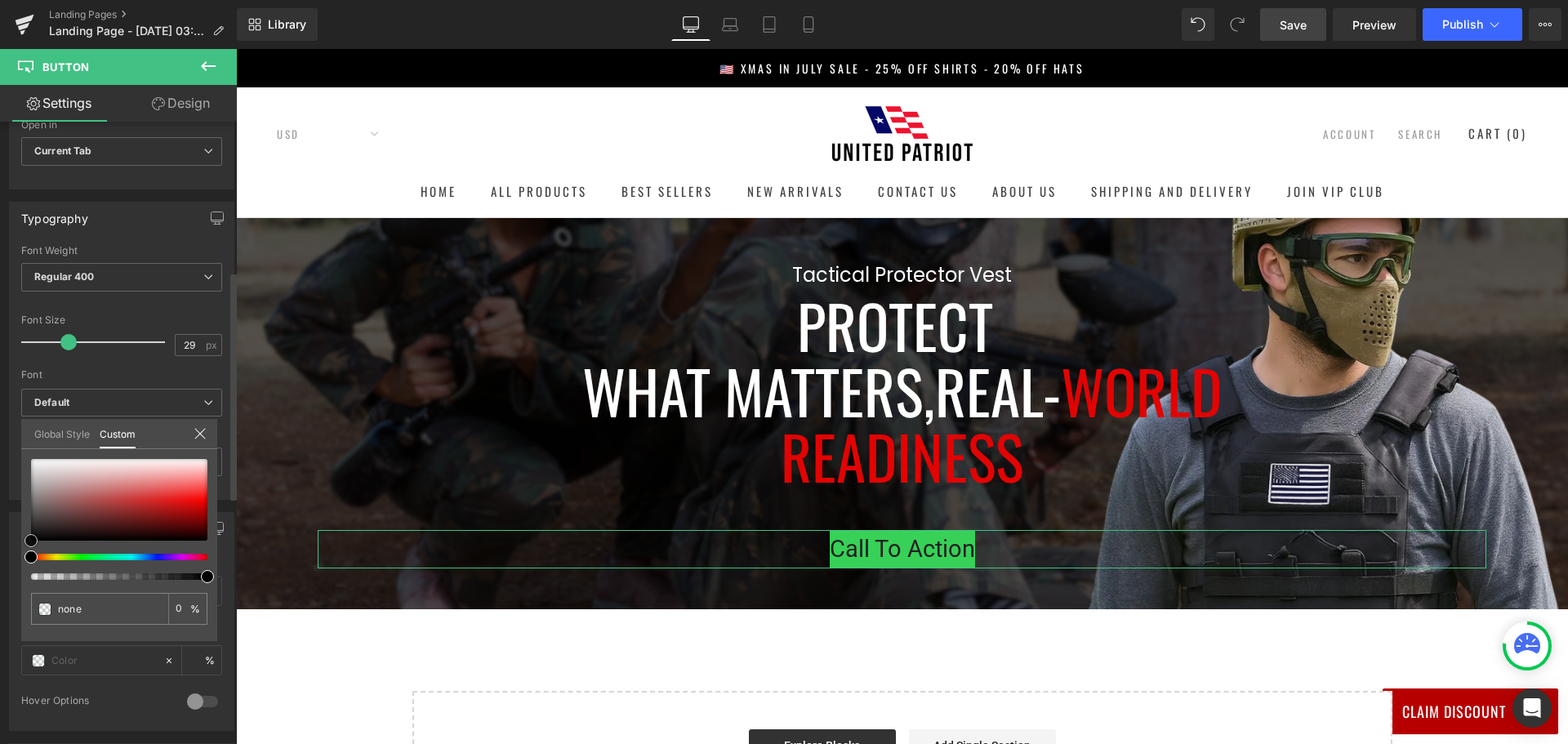
type input "#732f2f"
type input "100"
type input "#732f2f"
type input "100"
type input "#fcfcfc"
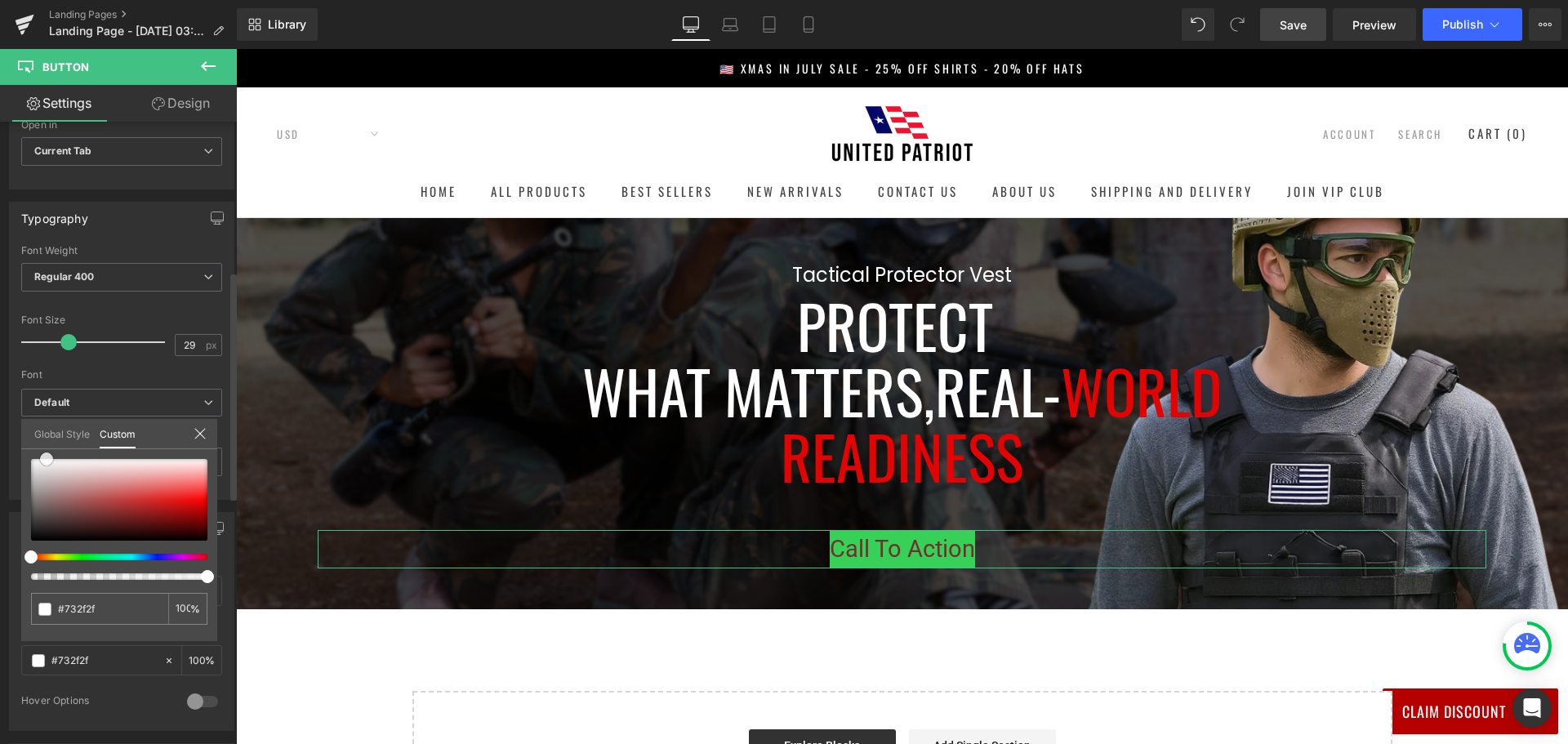
type input "#fcfcfc"
type input "#ffffff"
drag, startPoint x: 46, startPoint y: 457, endPoint x: 0, endPoint y: 402, distance: 71.7
click at [0, 500] on div "Button Color rgba(55, 209, 88, 1) Background Color #37d158 100 % rgba(255, 255,…" at bounding box center [122, 615] width 244 height 231
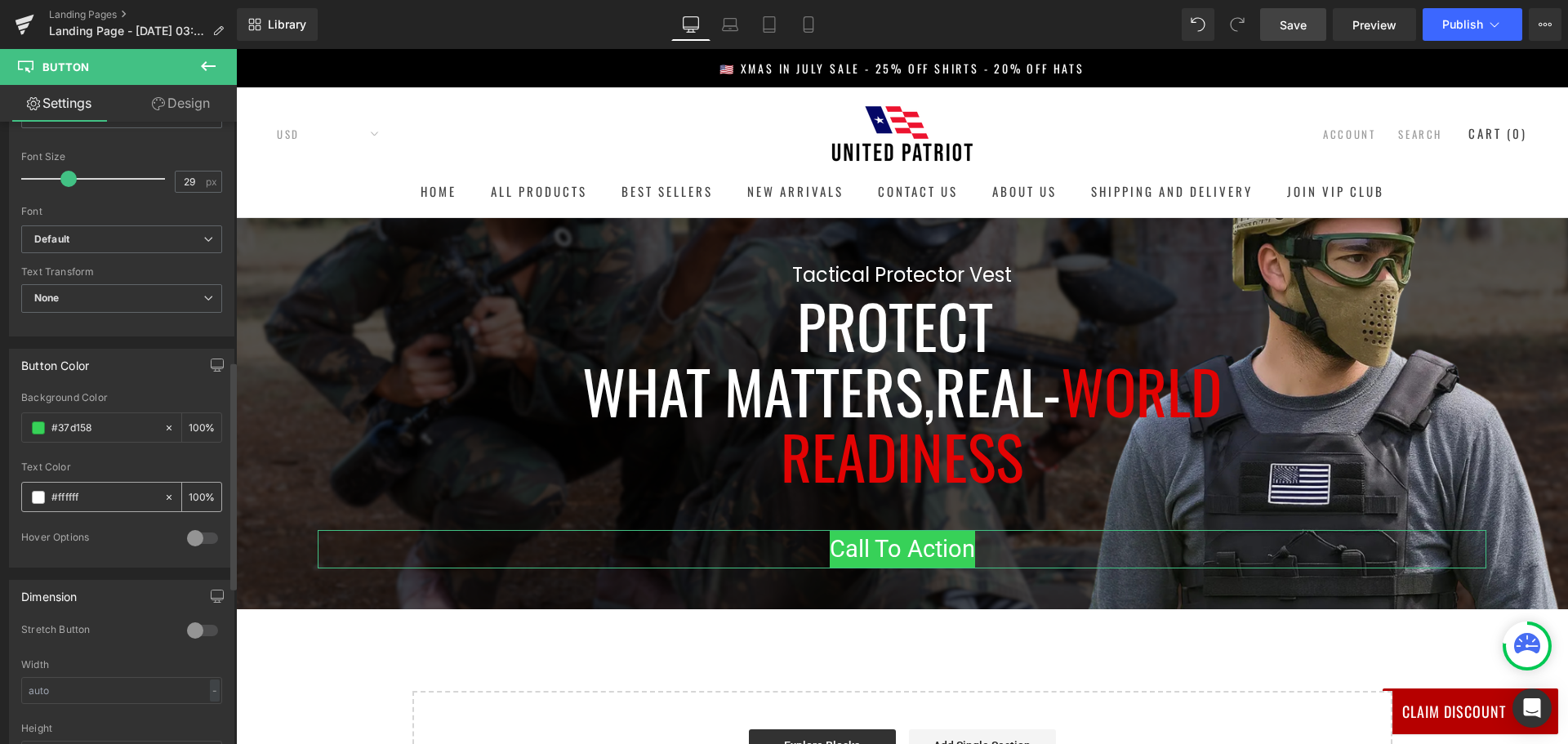
scroll to position [654, 0]
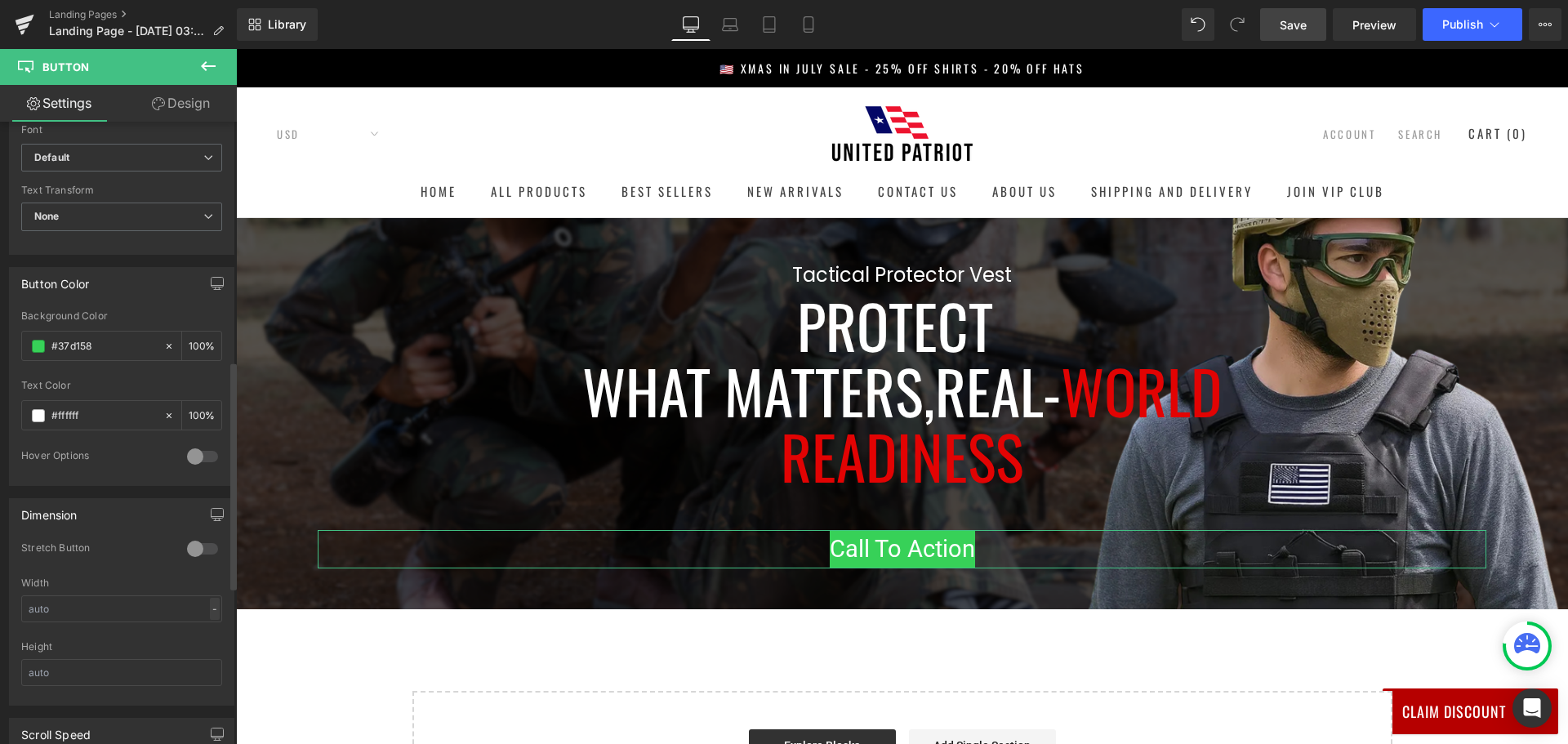
click at [210, 606] on div "-" at bounding box center [215, 609] width 10 height 22
click at [203, 653] on li "px" at bounding box center [211, 657] width 21 height 23
click at [203, 609] on div "px" at bounding box center [211, 609] width 16 height 22
click at [201, 630] on li "%" at bounding box center [211, 634] width 21 height 23
click at [122, 606] on input "text" at bounding box center [122, 609] width 201 height 27
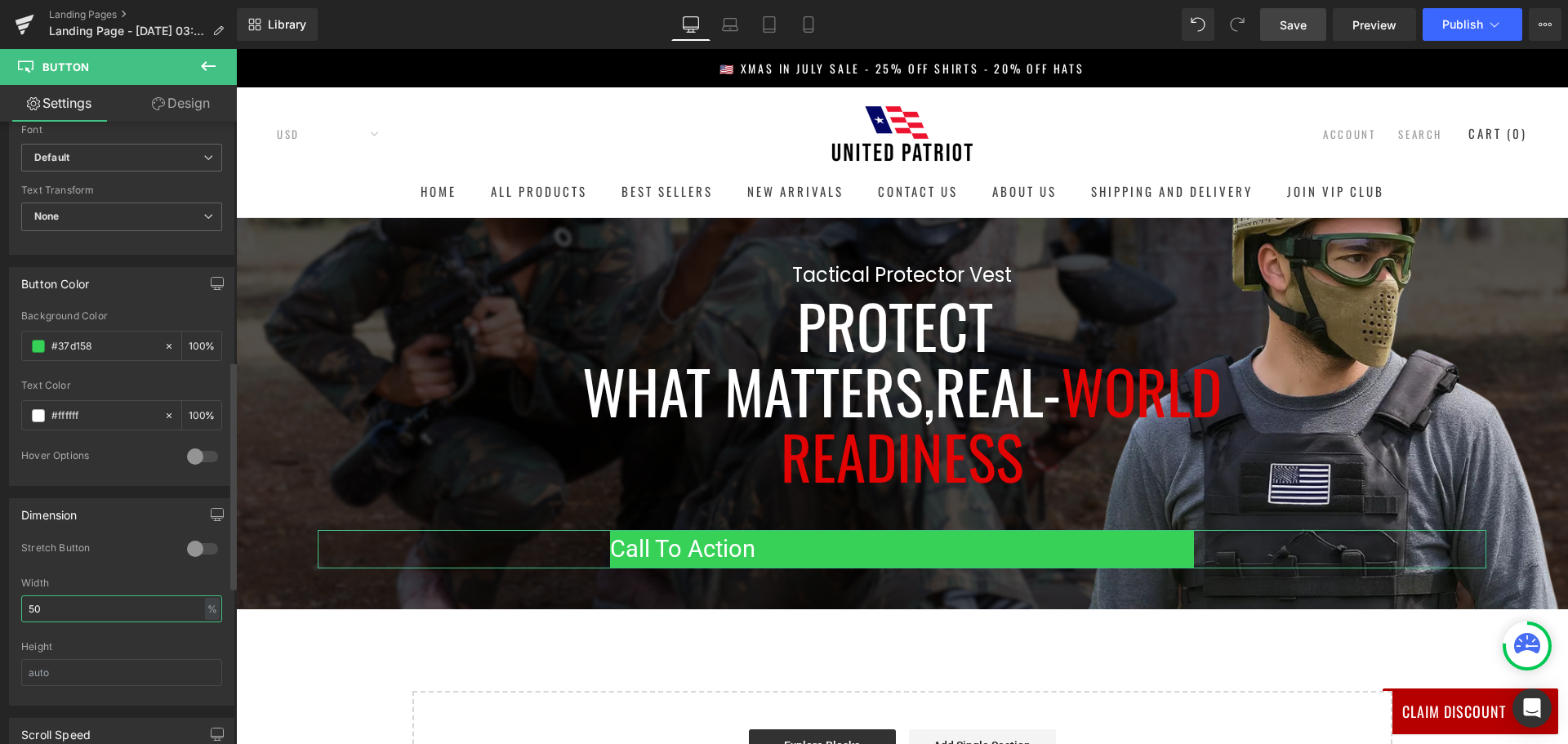
type input "5"
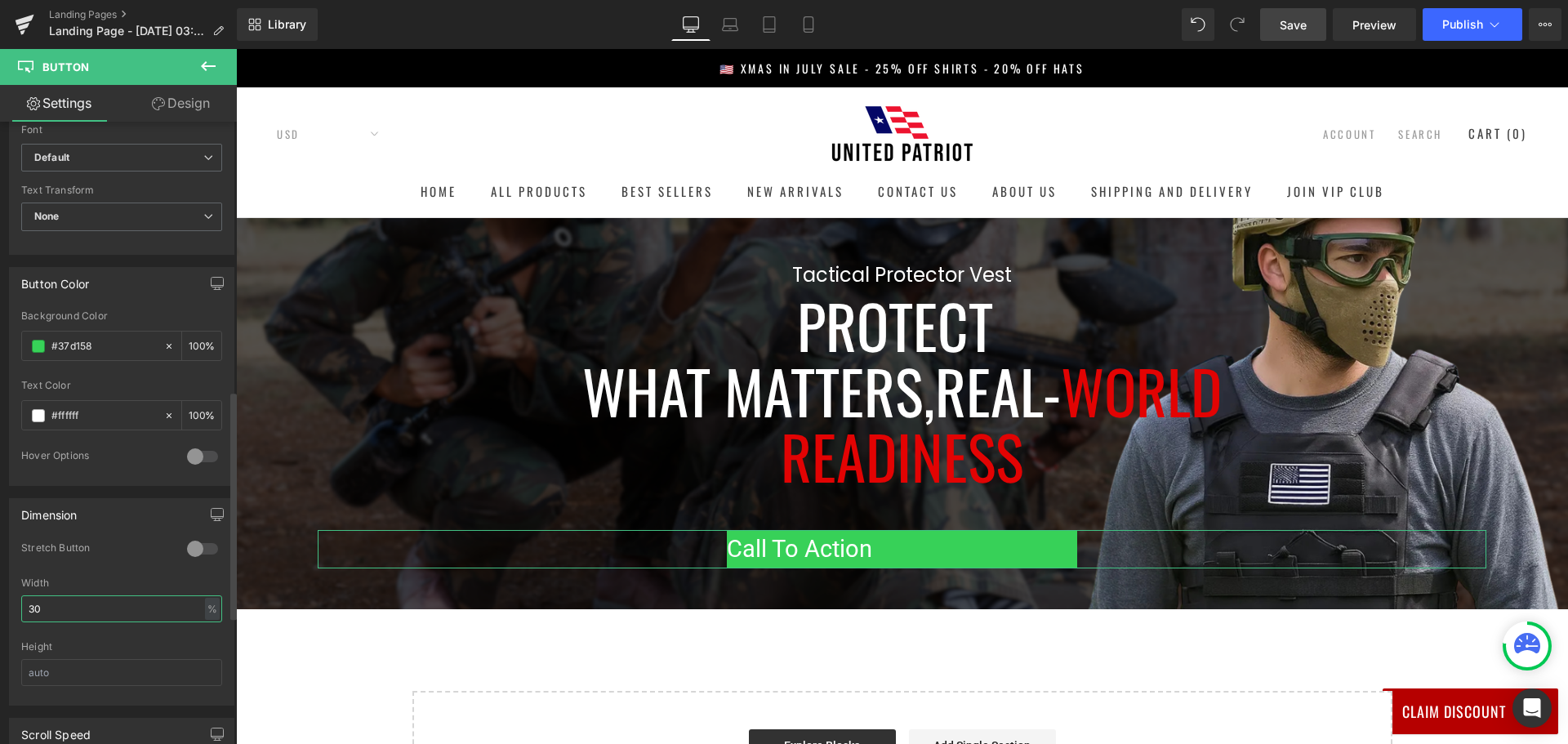
scroll to position [735, 0]
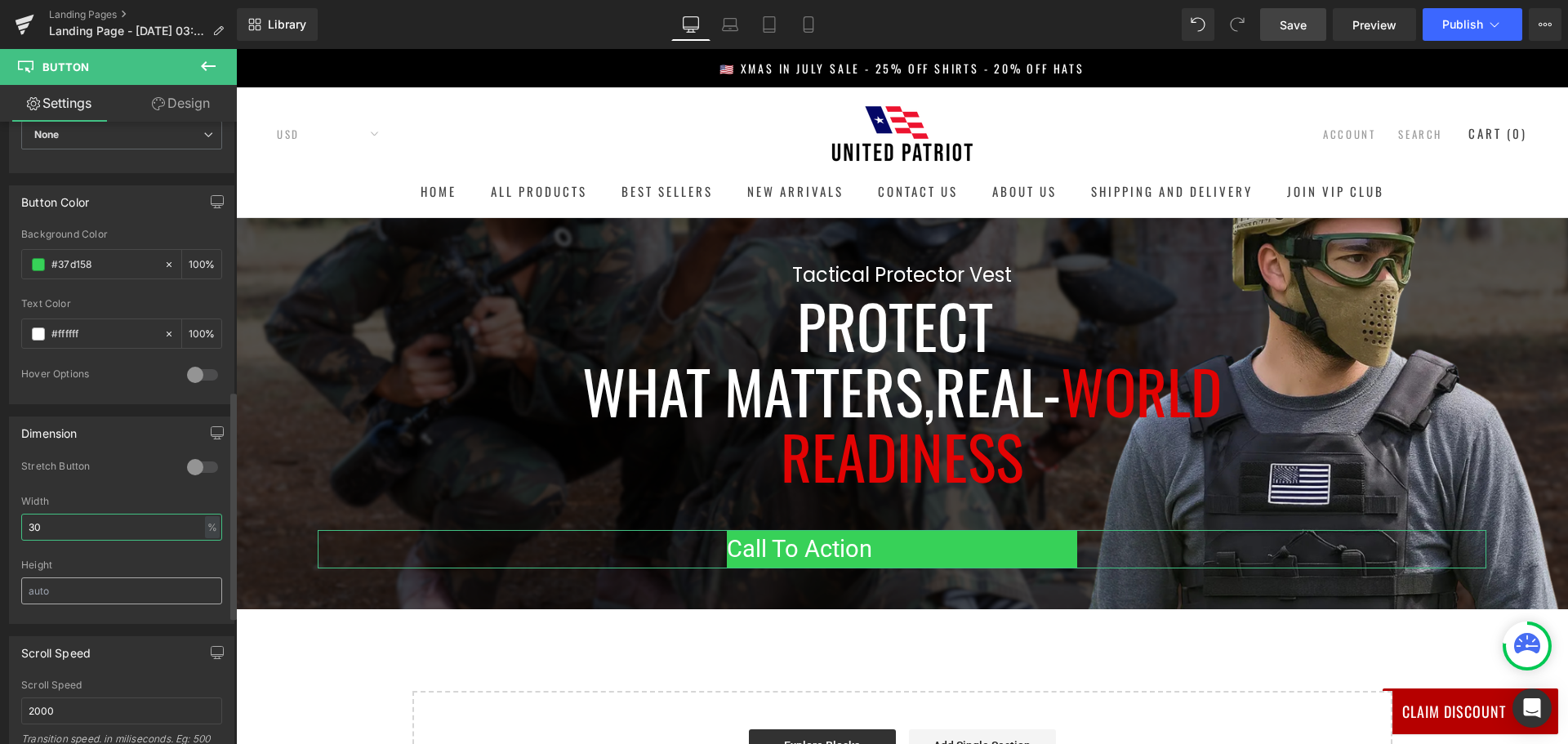
type input "30"
click at [115, 589] on input "text" at bounding box center [122, 591] width 201 height 27
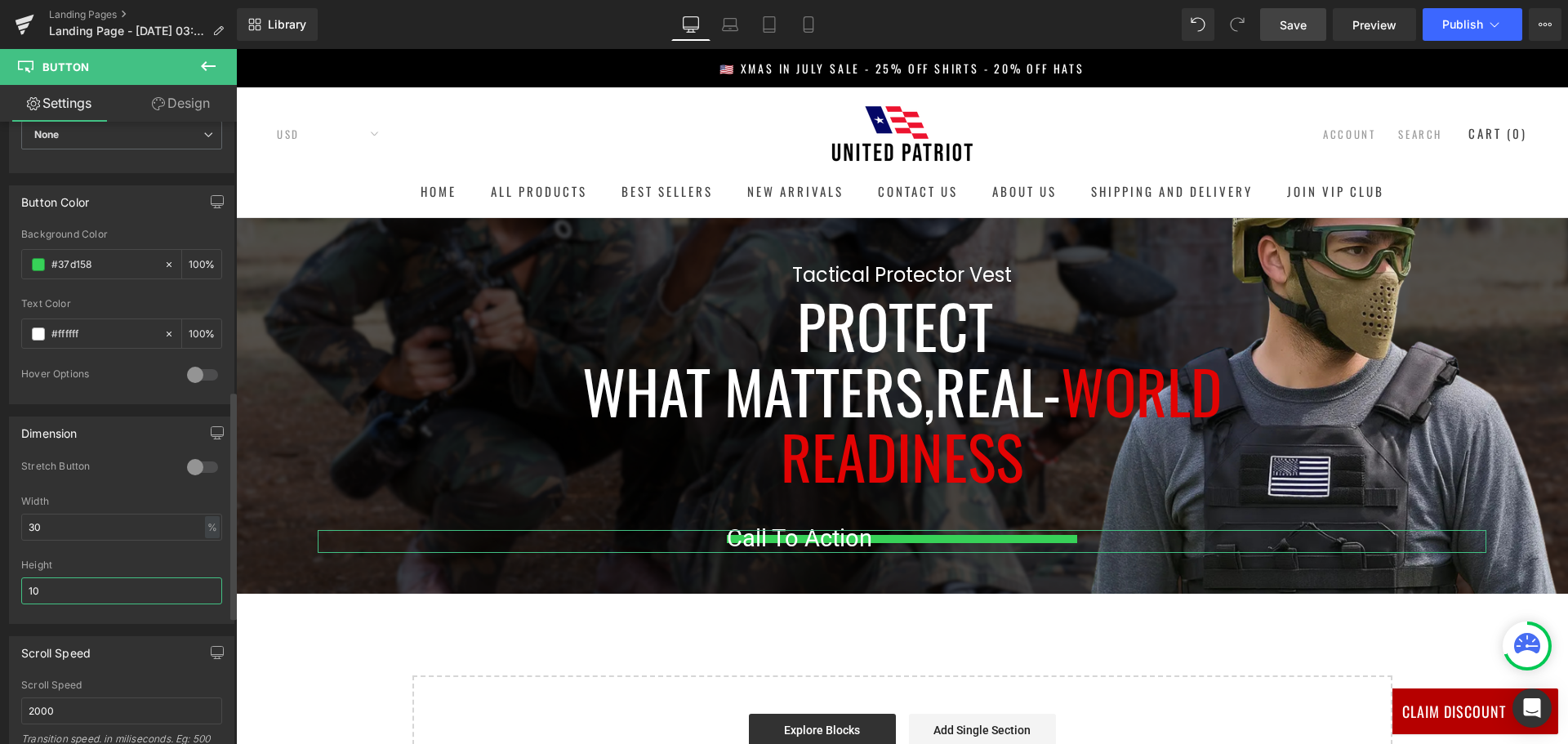
type input "1"
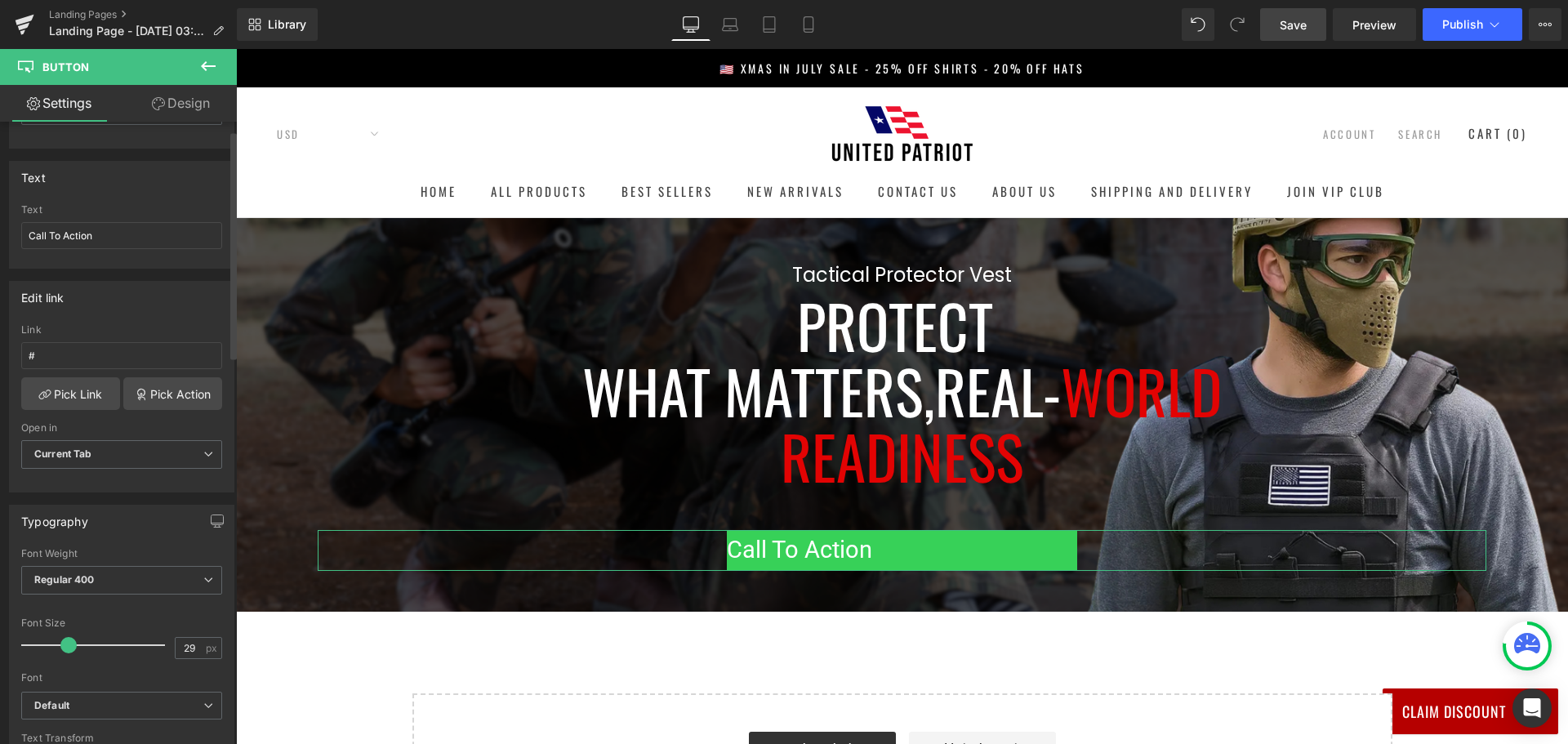
scroll to position [0, 0]
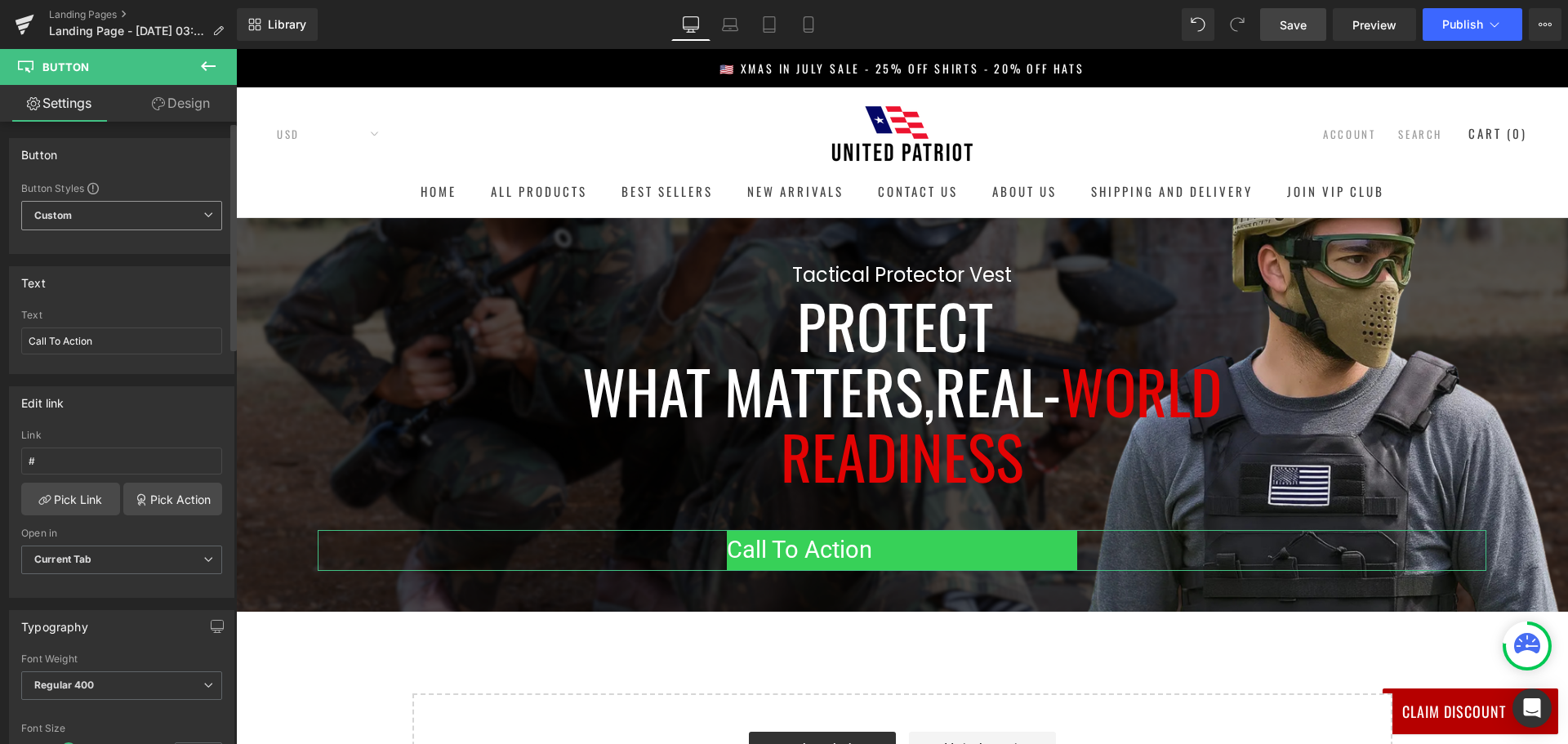
type input "50"
click at [165, 215] on span "Custom Setup Global Style" at bounding box center [122, 216] width 201 height 30
click at [165, 215] on span "Custom Setup Global Style" at bounding box center [118, 216] width 194 height 30
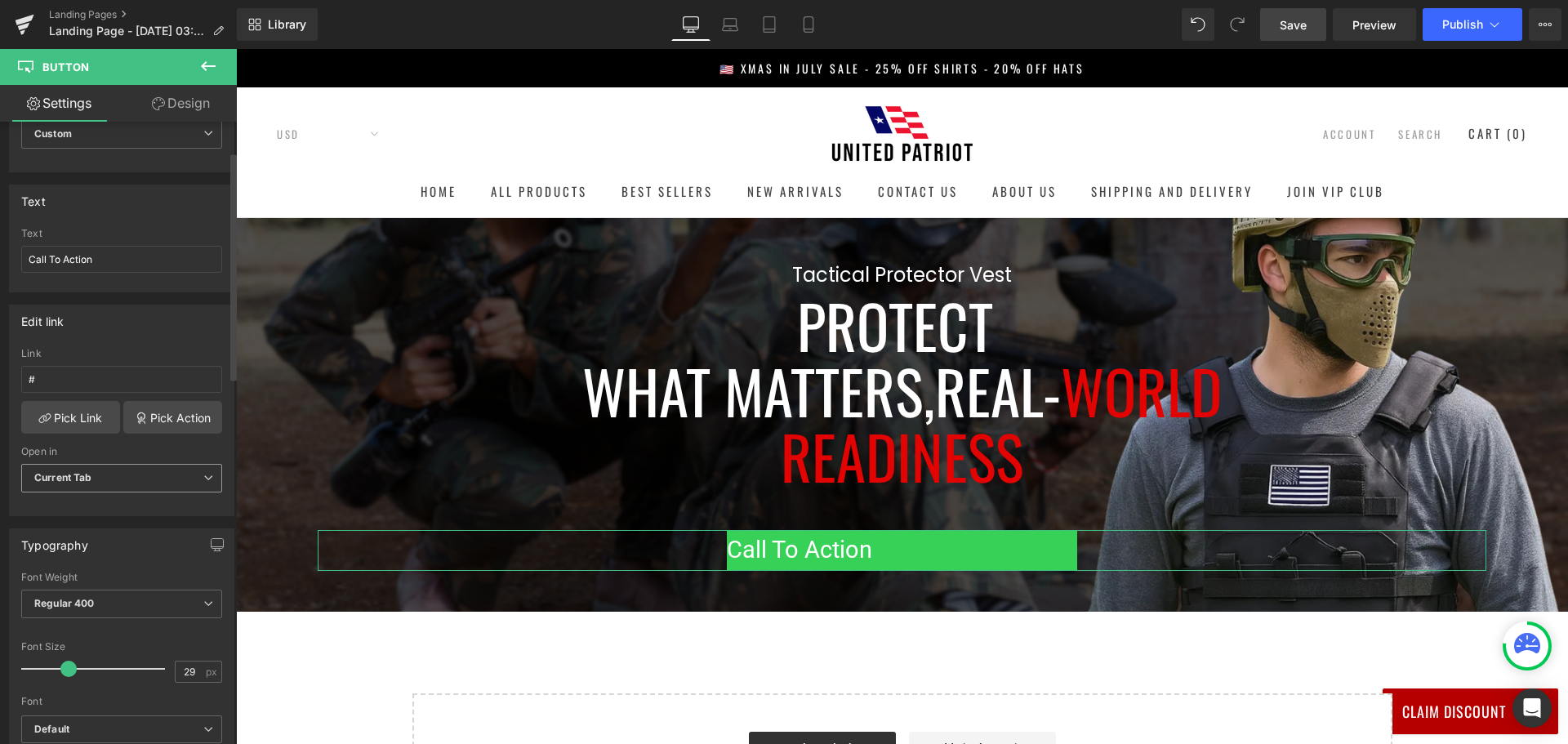
click at [148, 472] on span "Current Tab" at bounding box center [122, 478] width 201 height 29
click at [148, 472] on span "Current Tab" at bounding box center [118, 478] width 194 height 29
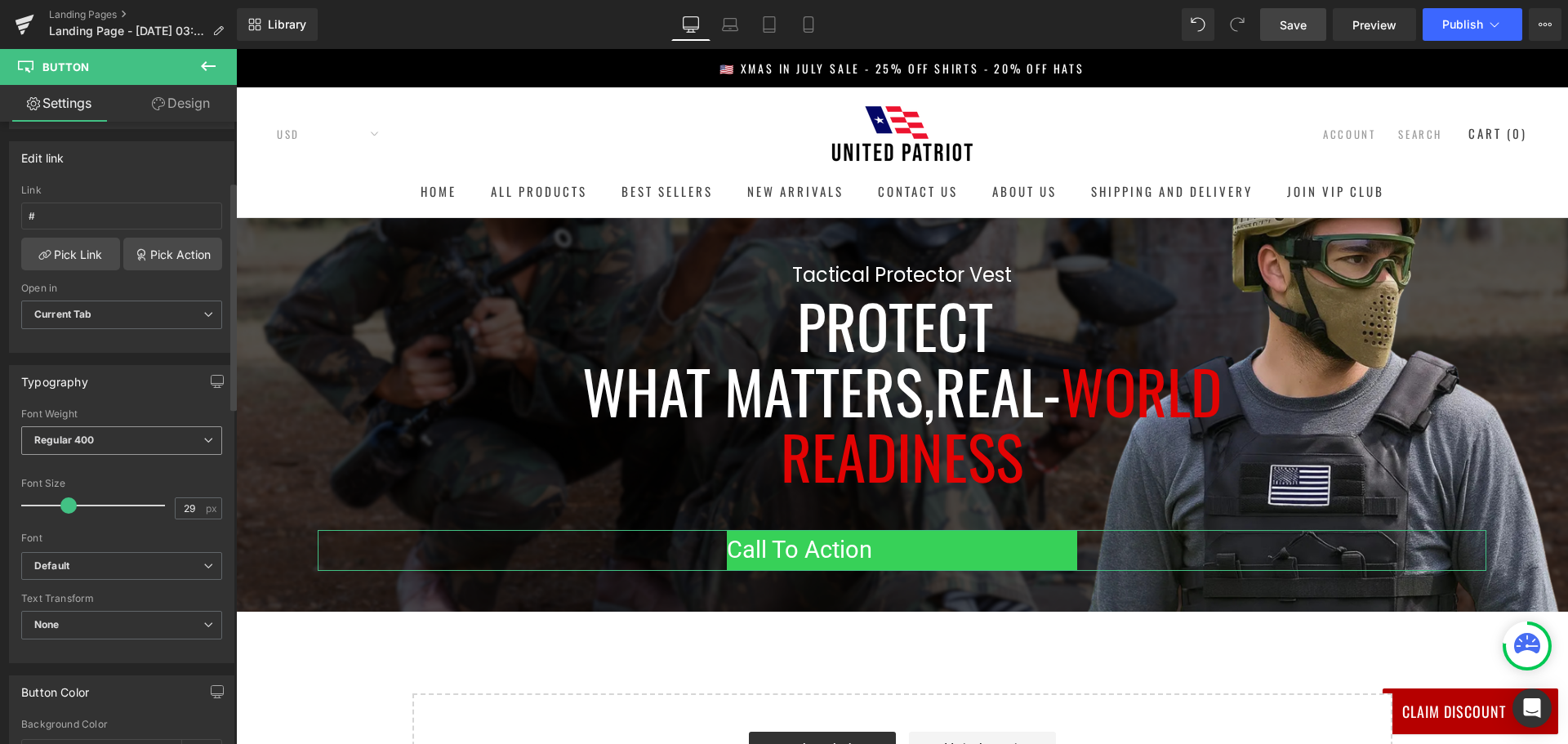
scroll to position [326, 0]
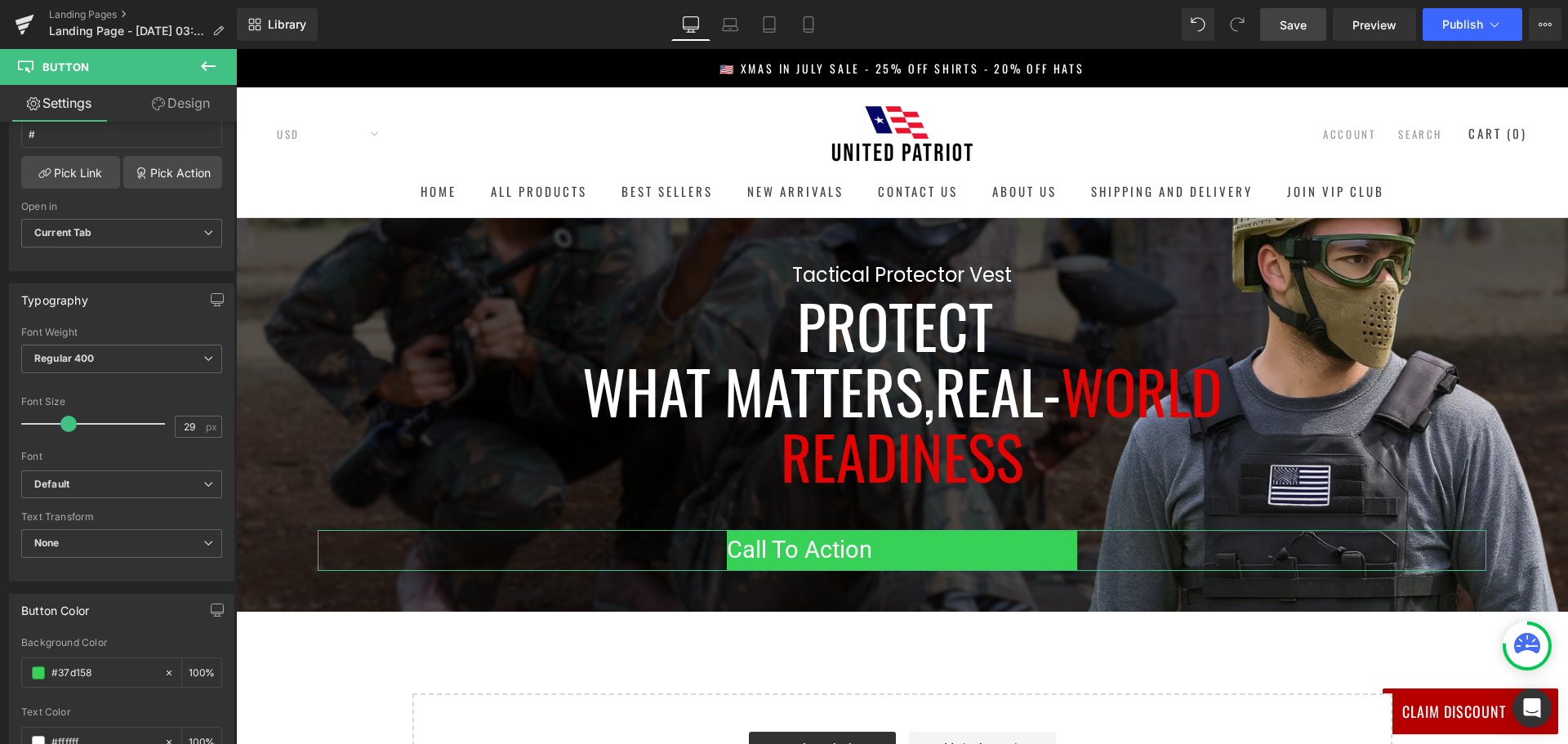
click at [181, 105] on link "Design" at bounding box center [181, 103] width 118 height 37
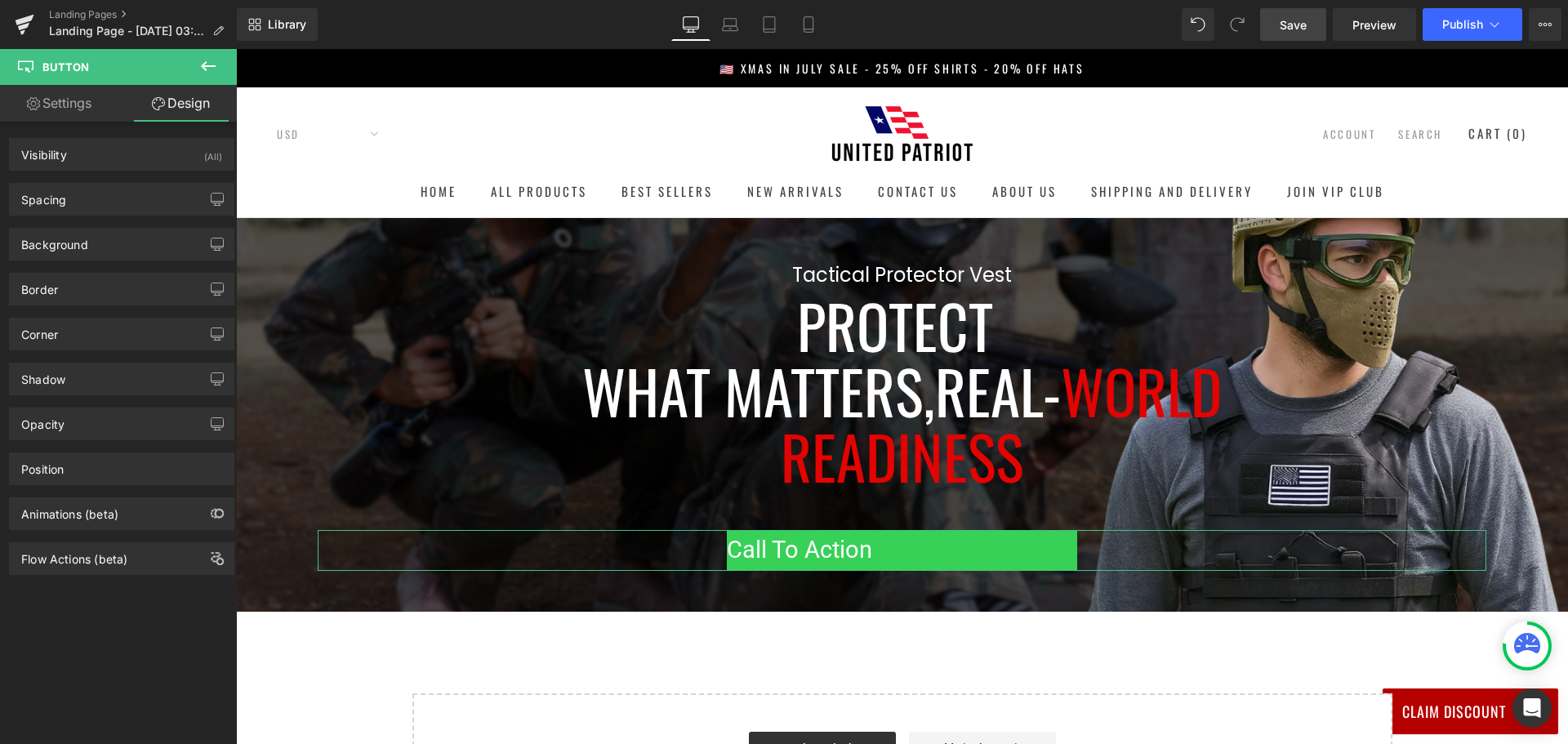
click at [77, 96] on link "Settings" at bounding box center [59, 103] width 118 height 37
type input "100"
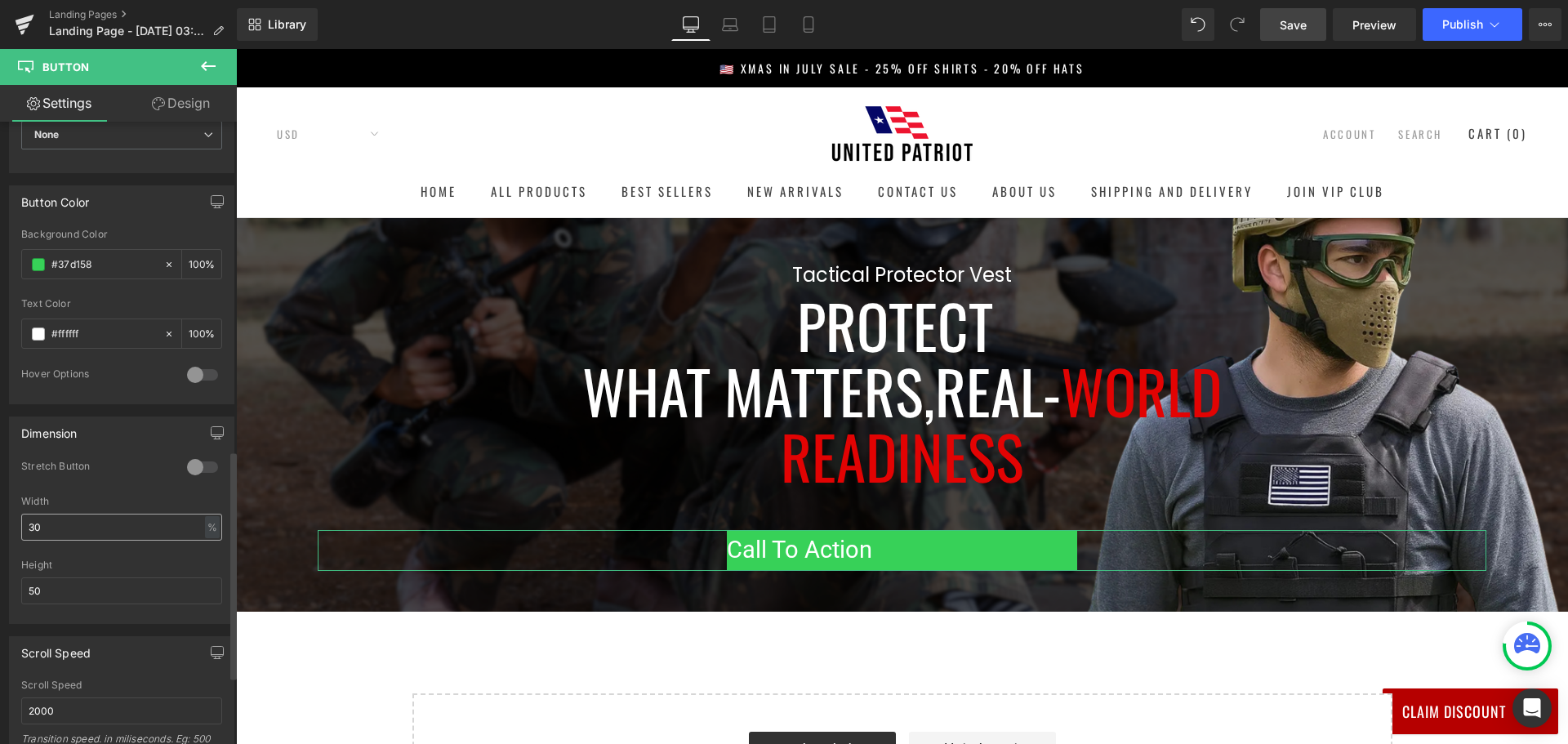
scroll to position [899, 0]
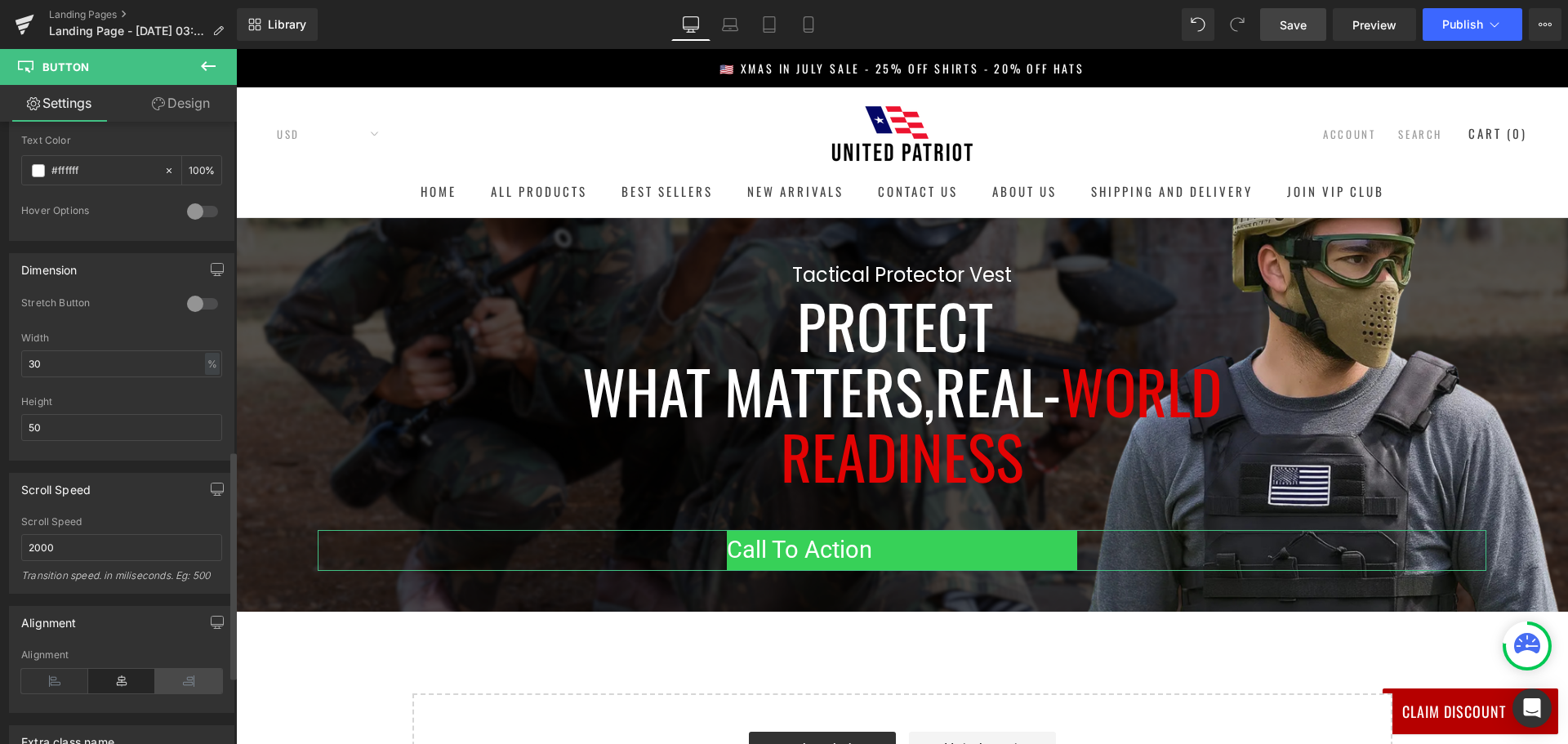
click at [176, 684] on icon at bounding box center [189, 681] width 67 height 24
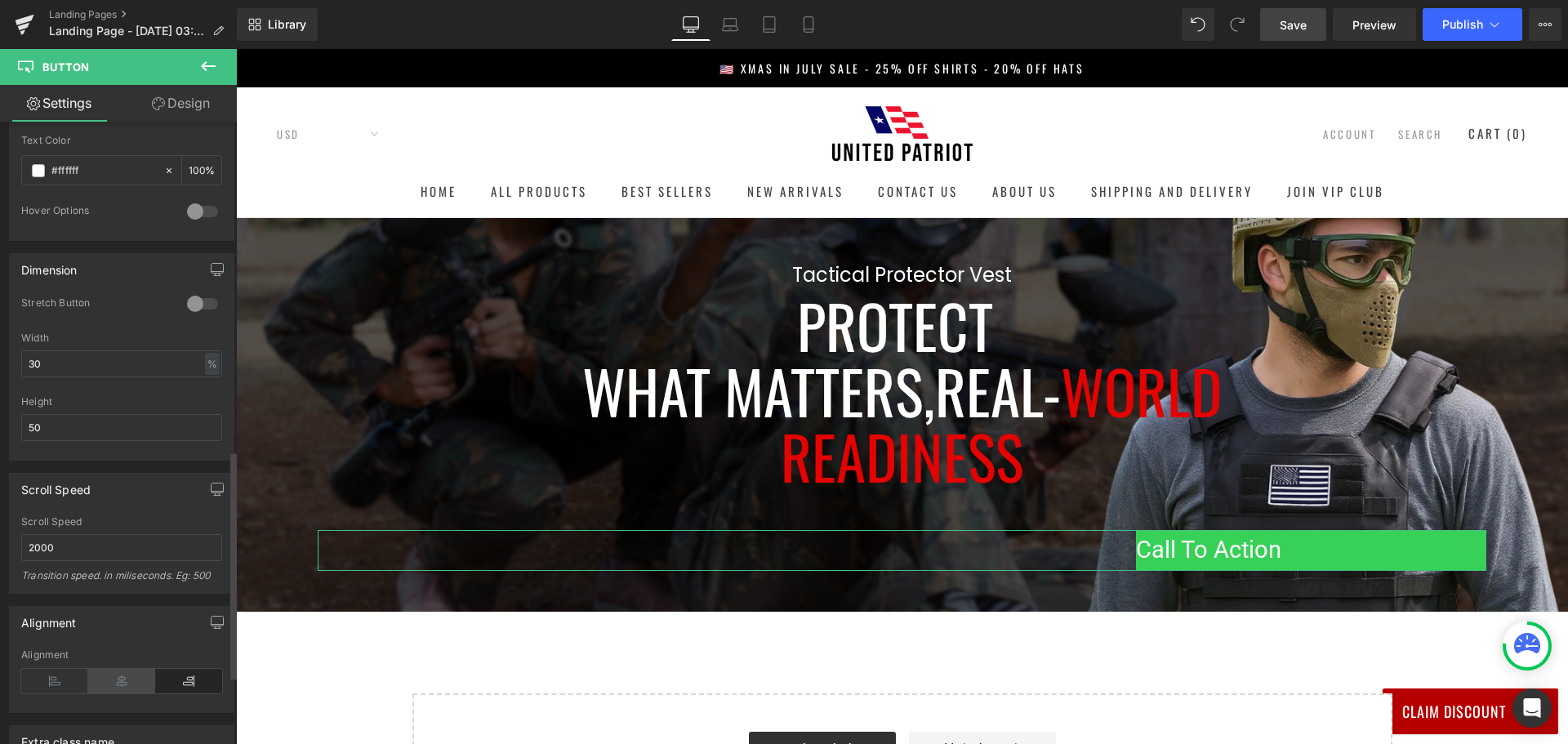
click at [137, 681] on icon at bounding box center [122, 681] width 67 height 24
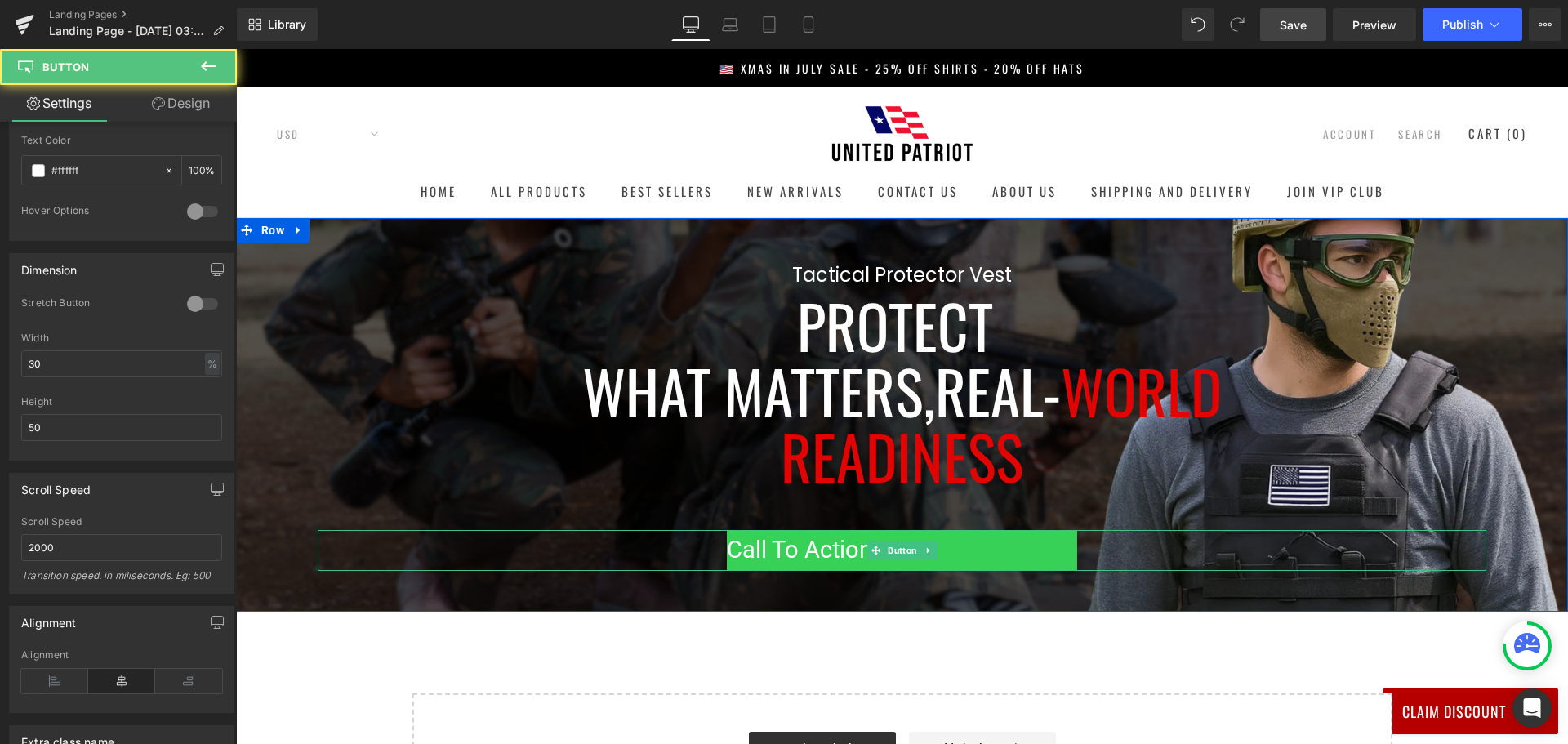
click at [762, 542] on span "Call To Action" at bounding box center [799, 551] width 146 height 39
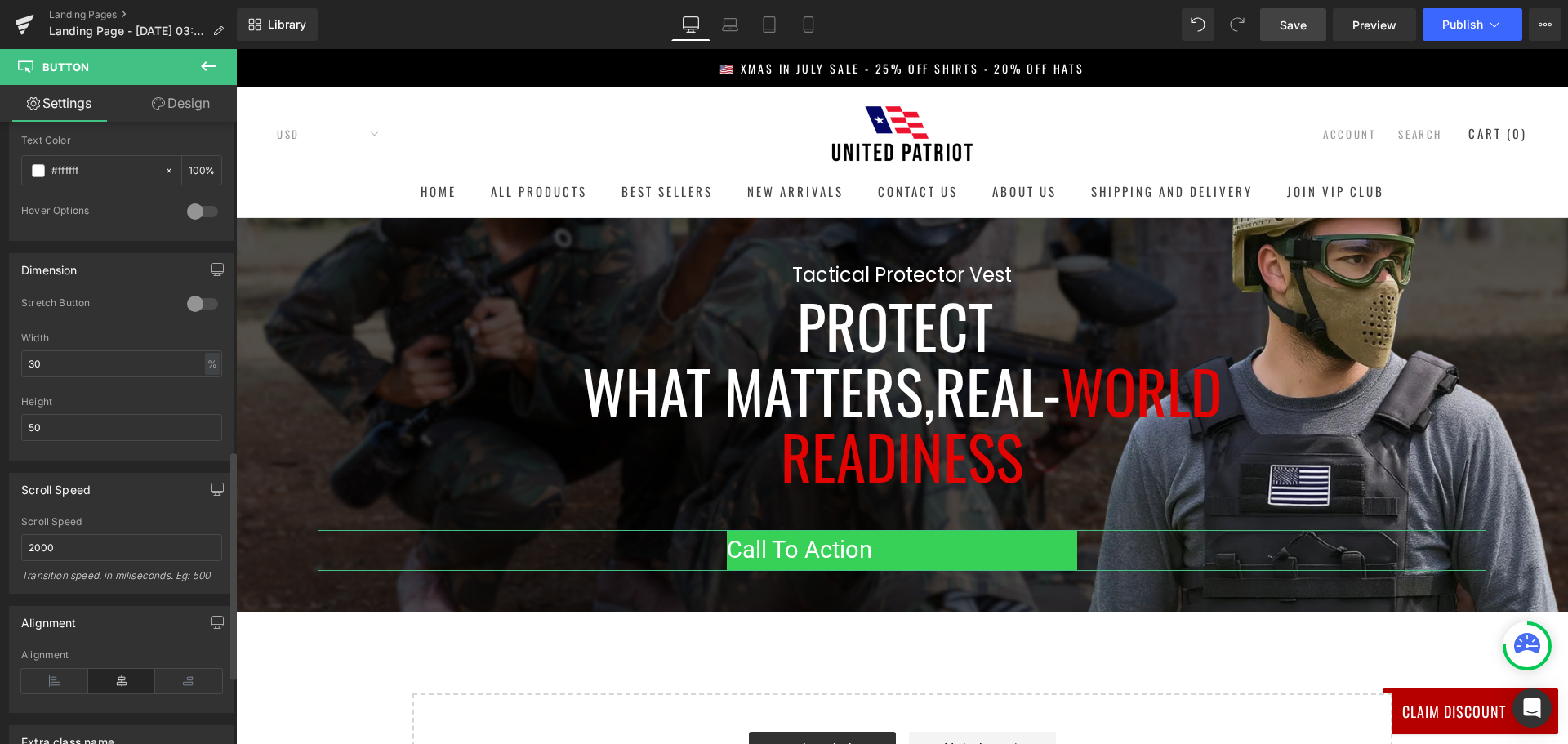
scroll to position [654, 0]
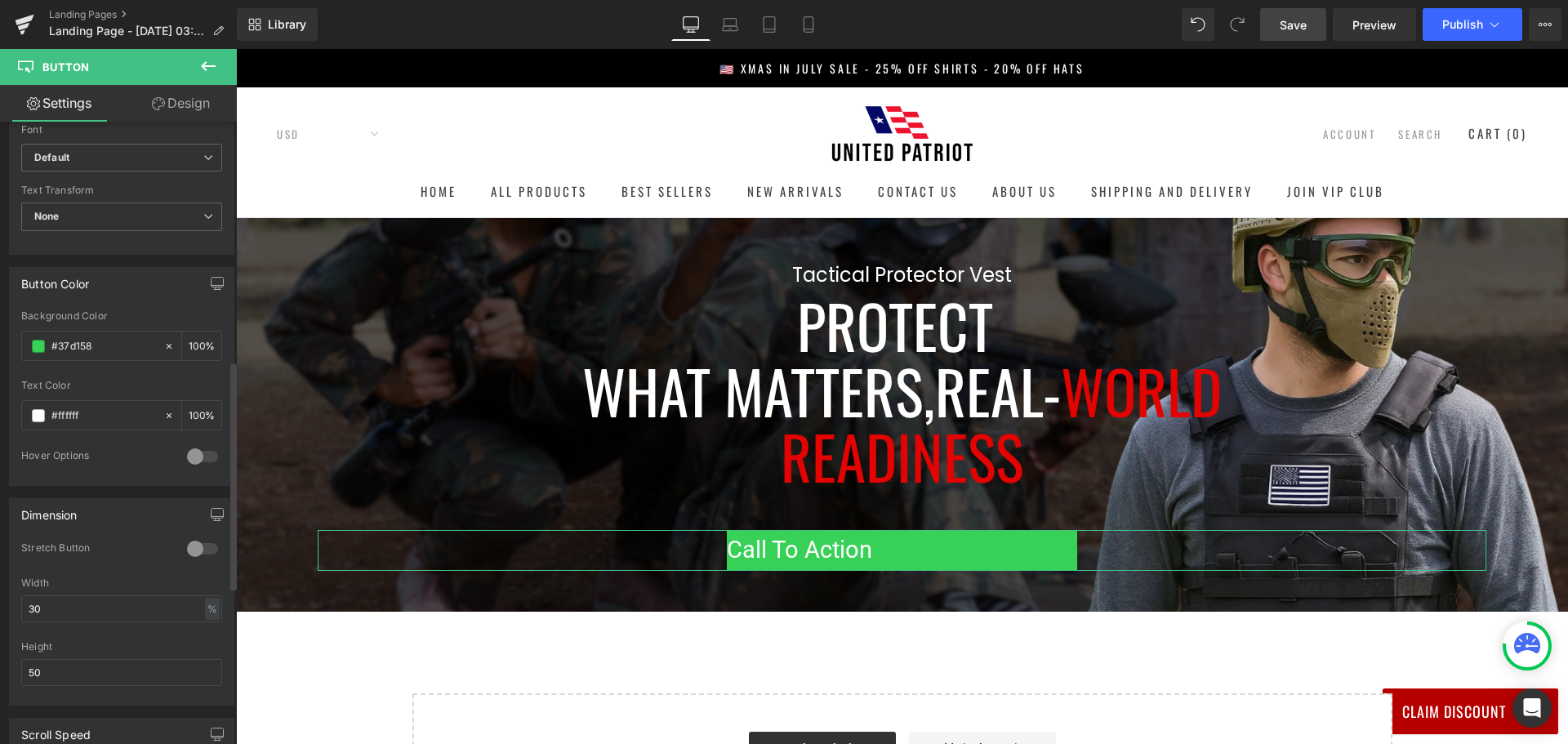
click at [203, 551] on div at bounding box center [203, 548] width 39 height 26
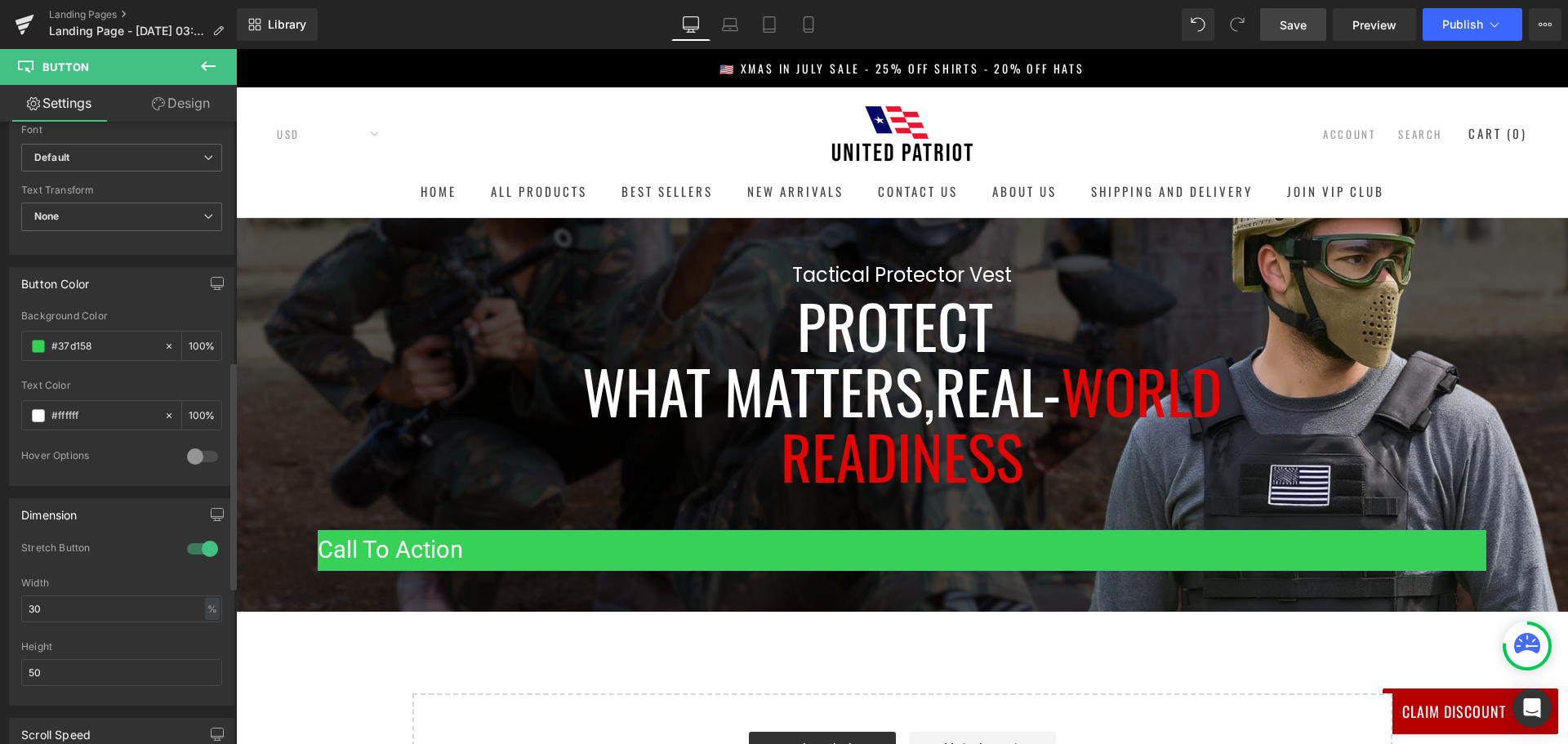
click at [191, 550] on div at bounding box center [203, 548] width 39 height 26
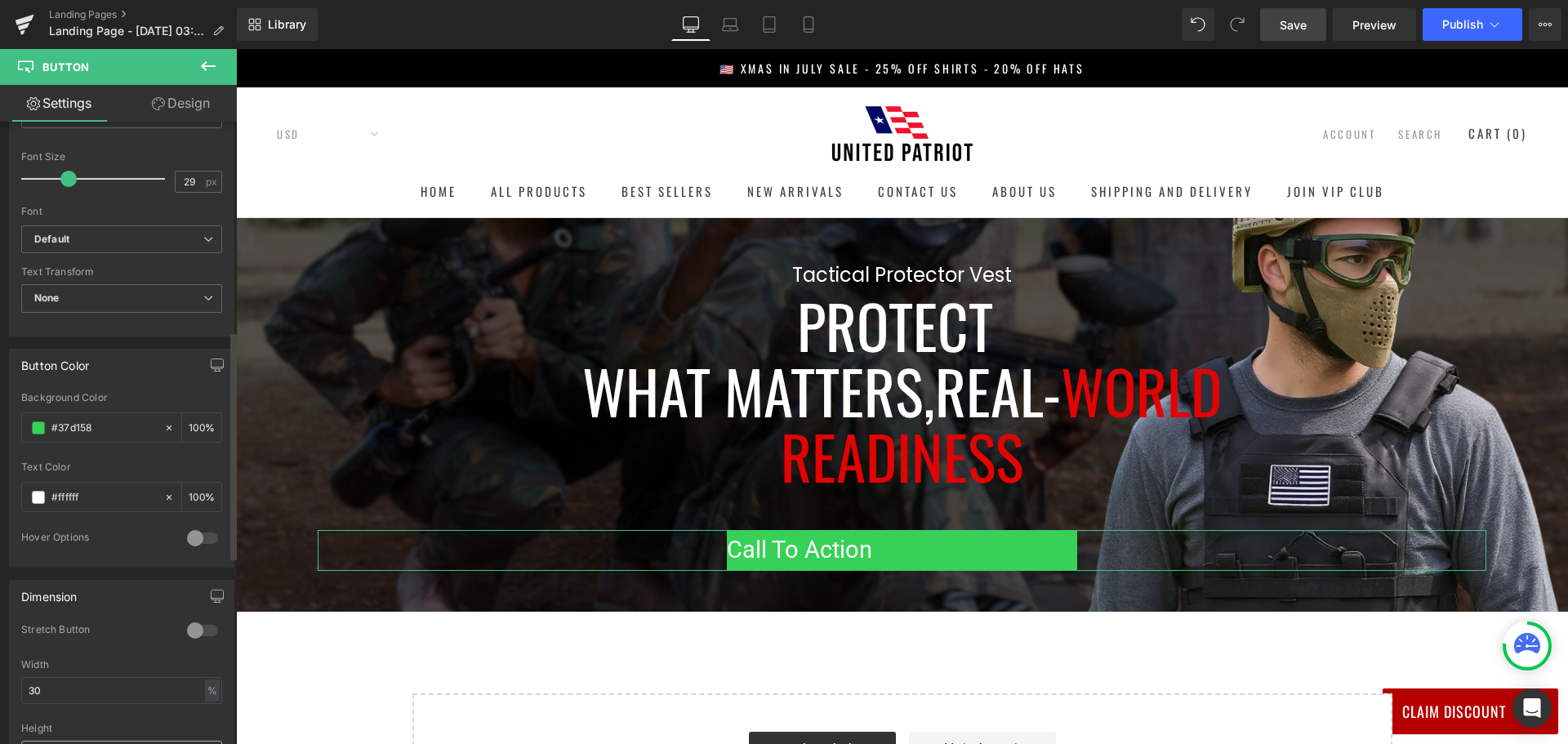
scroll to position [490, 0]
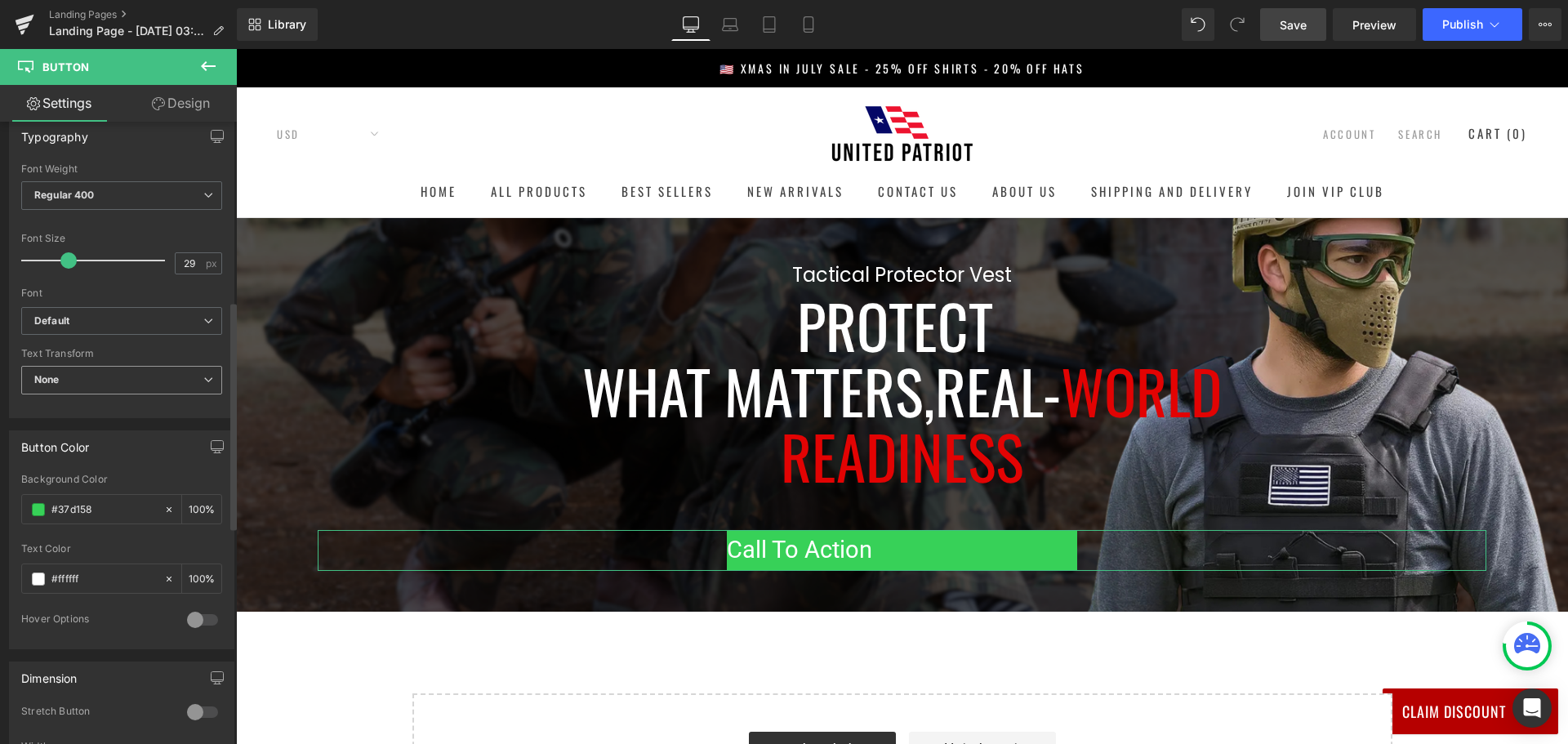
click at [127, 381] on span "None" at bounding box center [122, 380] width 201 height 29
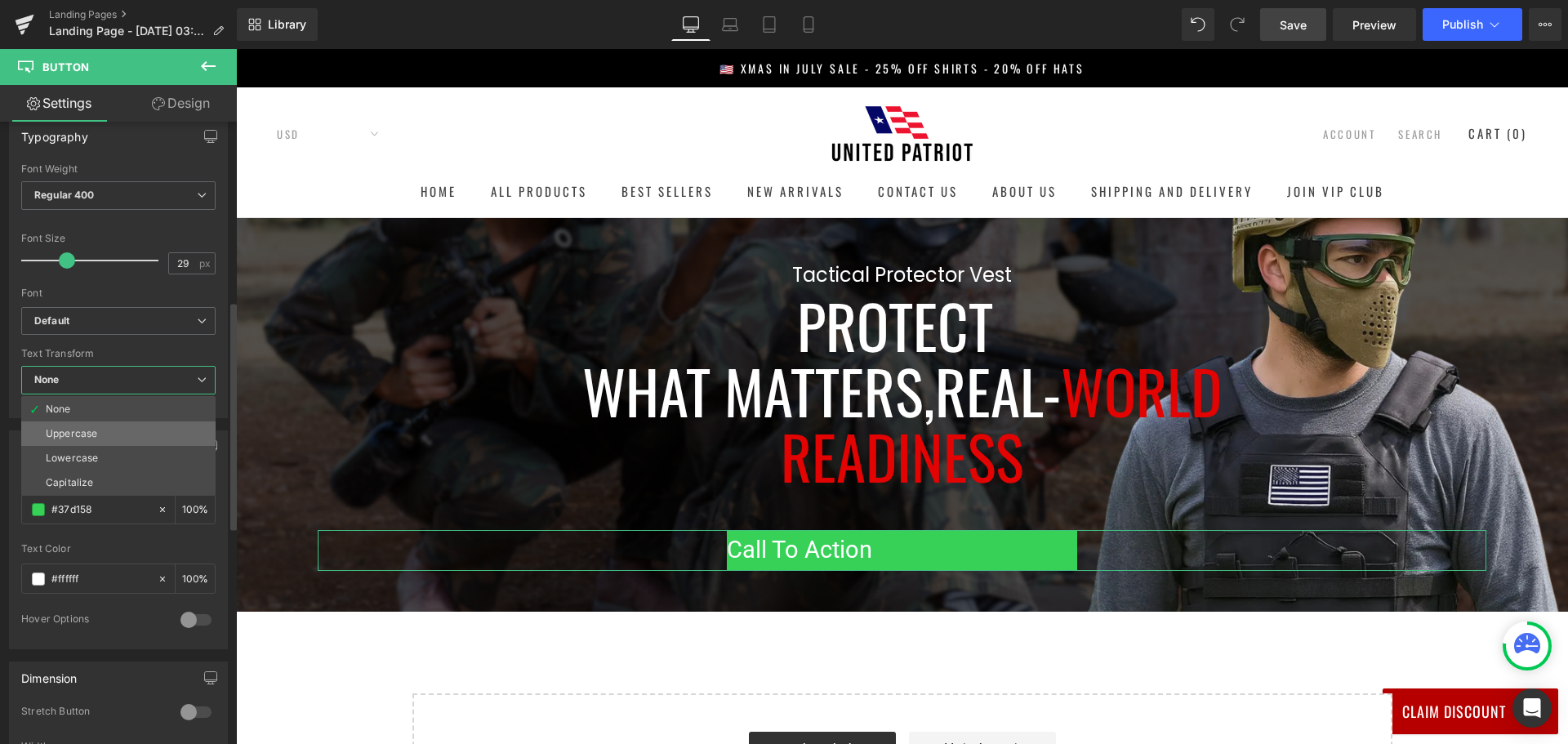
click at [99, 428] on li "Uppercase" at bounding box center [118, 433] width 194 height 24
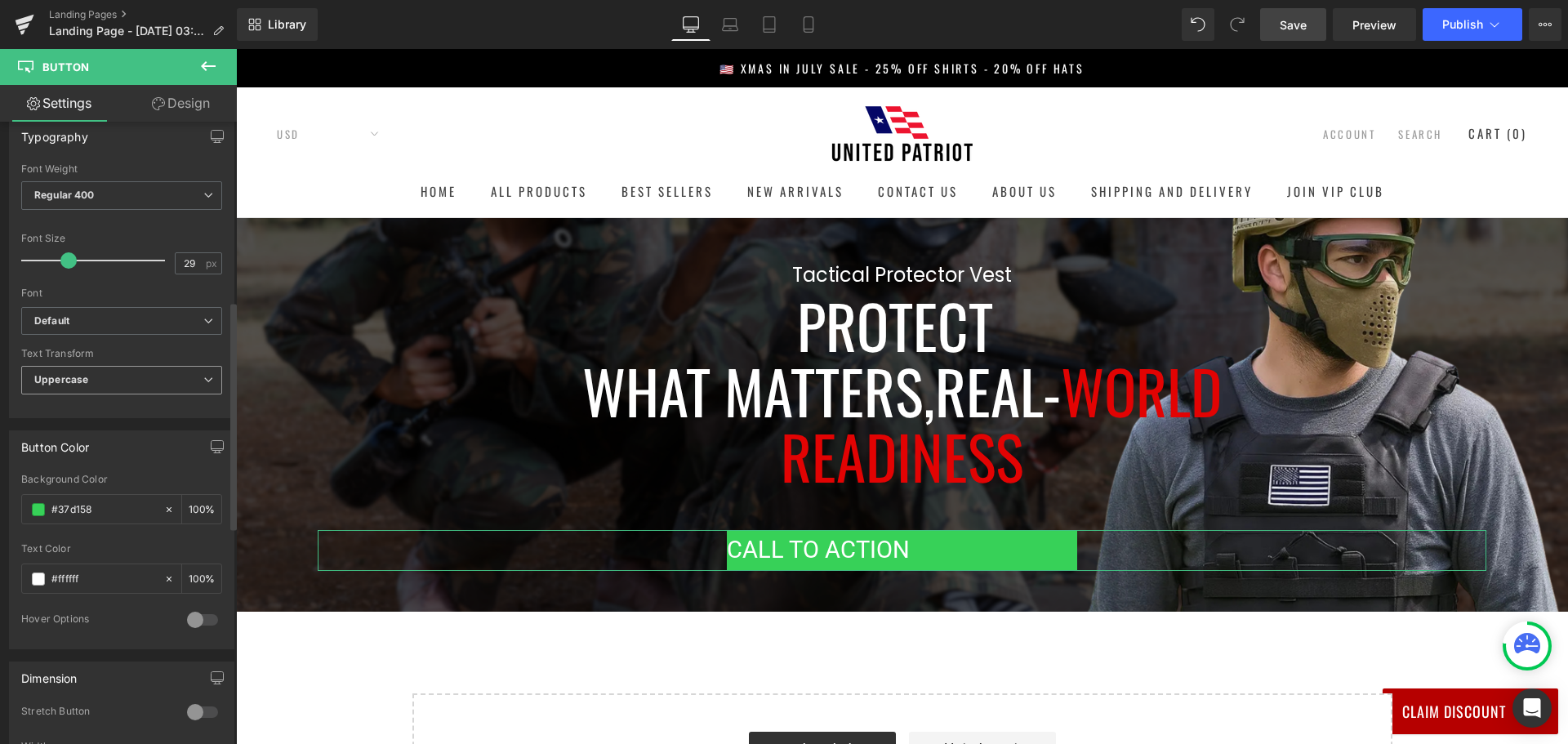
click at [97, 382] on span "Uppercase" at bounding box center [122, 380] width 201 height 29
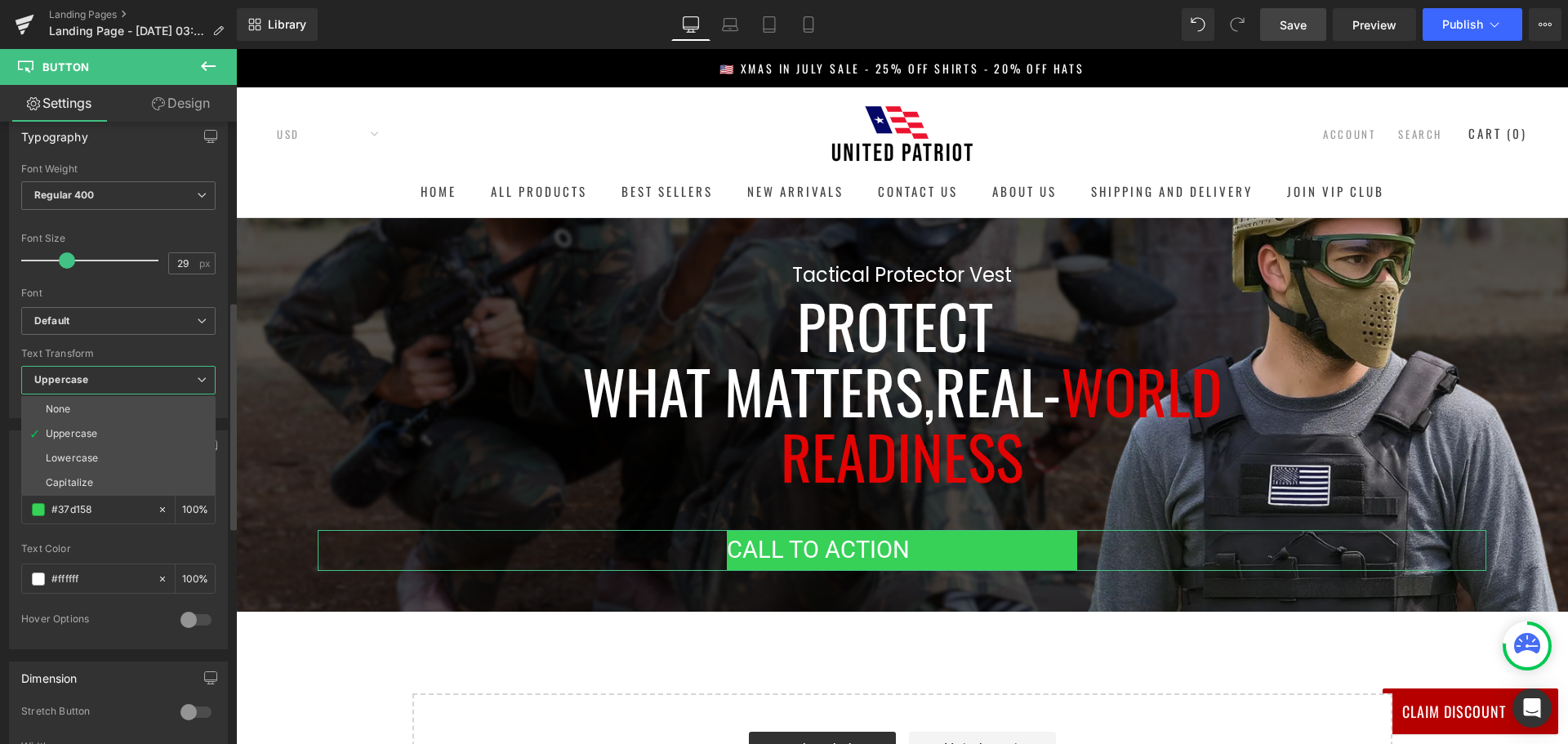
click at [97, 382] on span "Uppercase" at bounding box center [118, 380] width 194 height 29
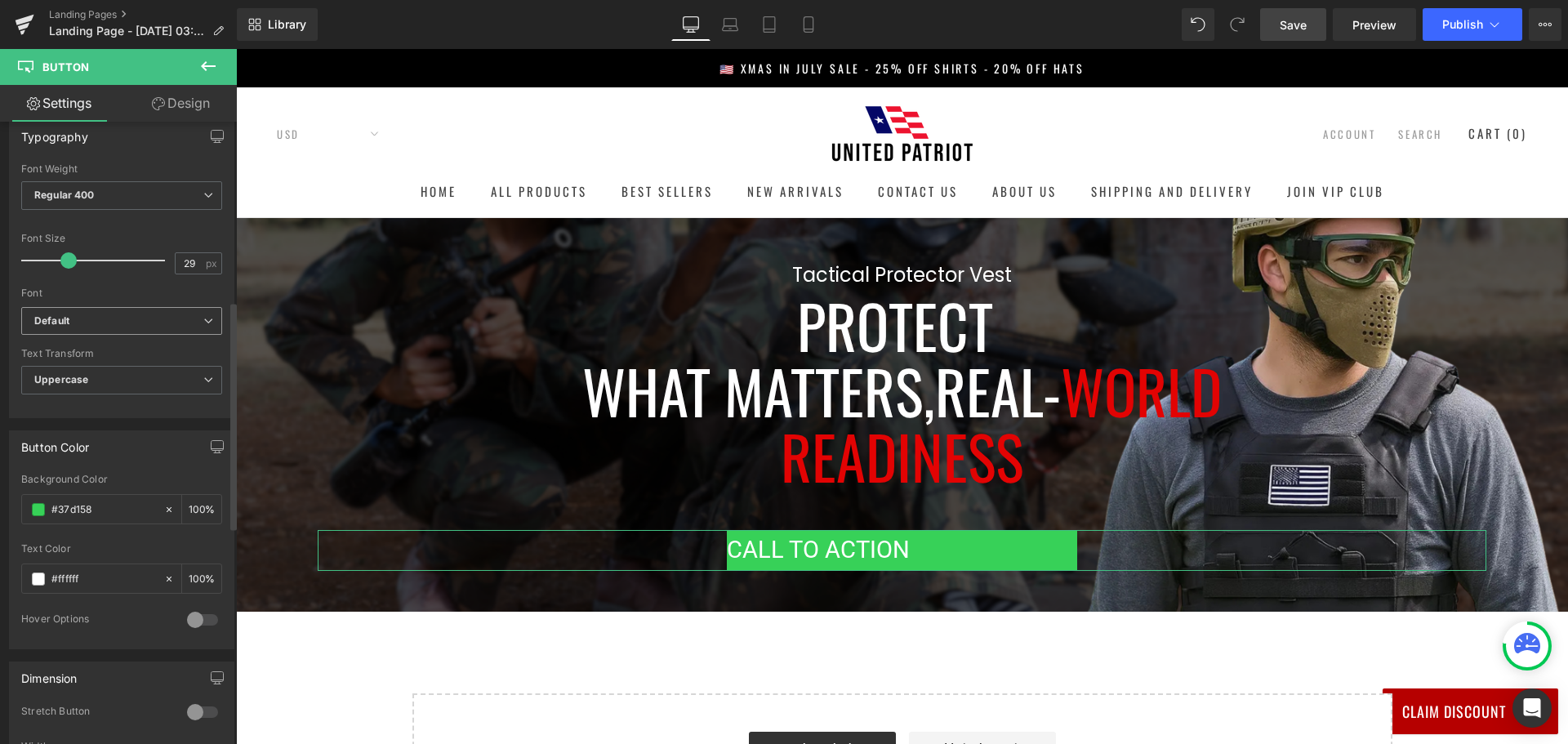
scroll to position [326, 0]
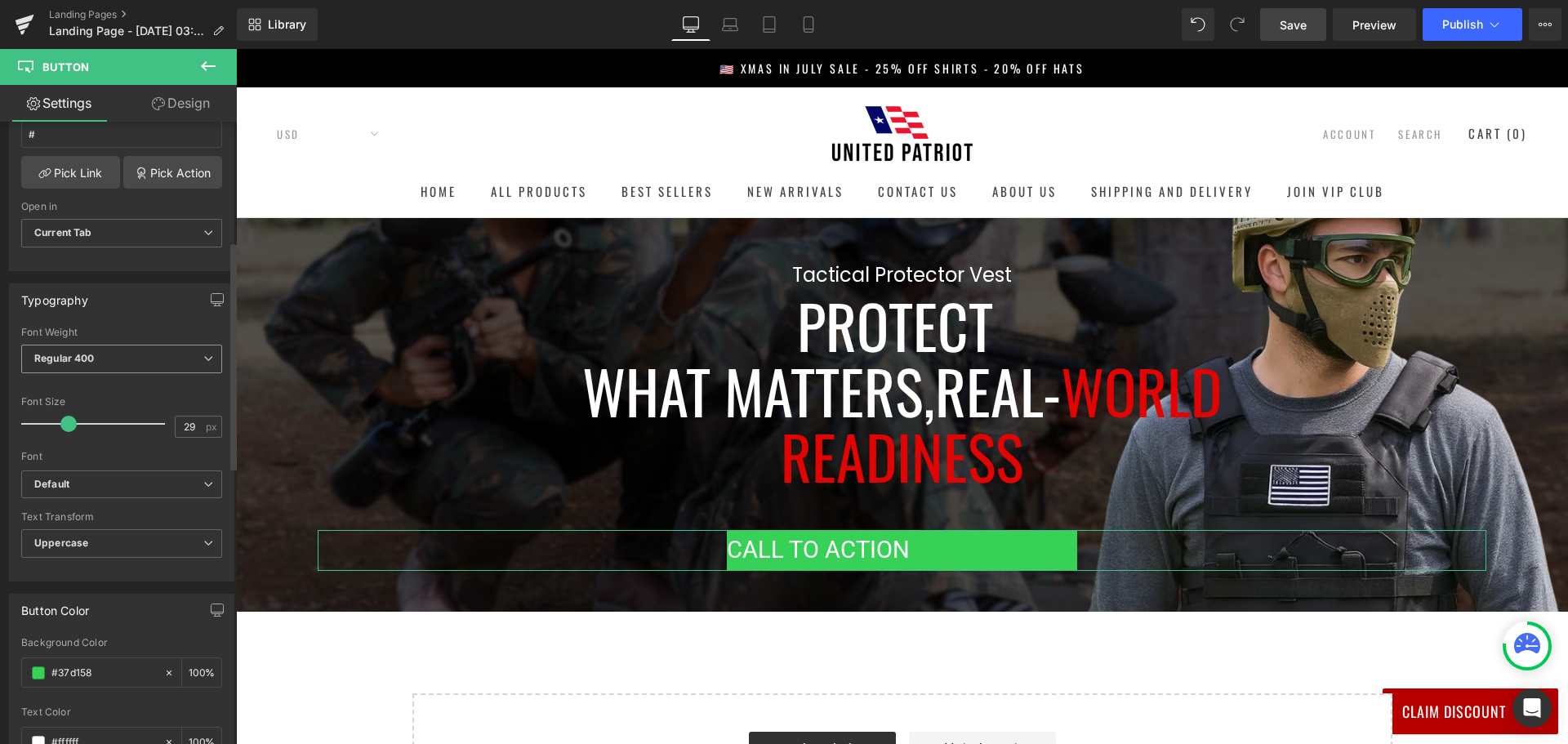
click at [127, 361] on span "Regular 400" at bounding box center [122, 359] width 201 height 29
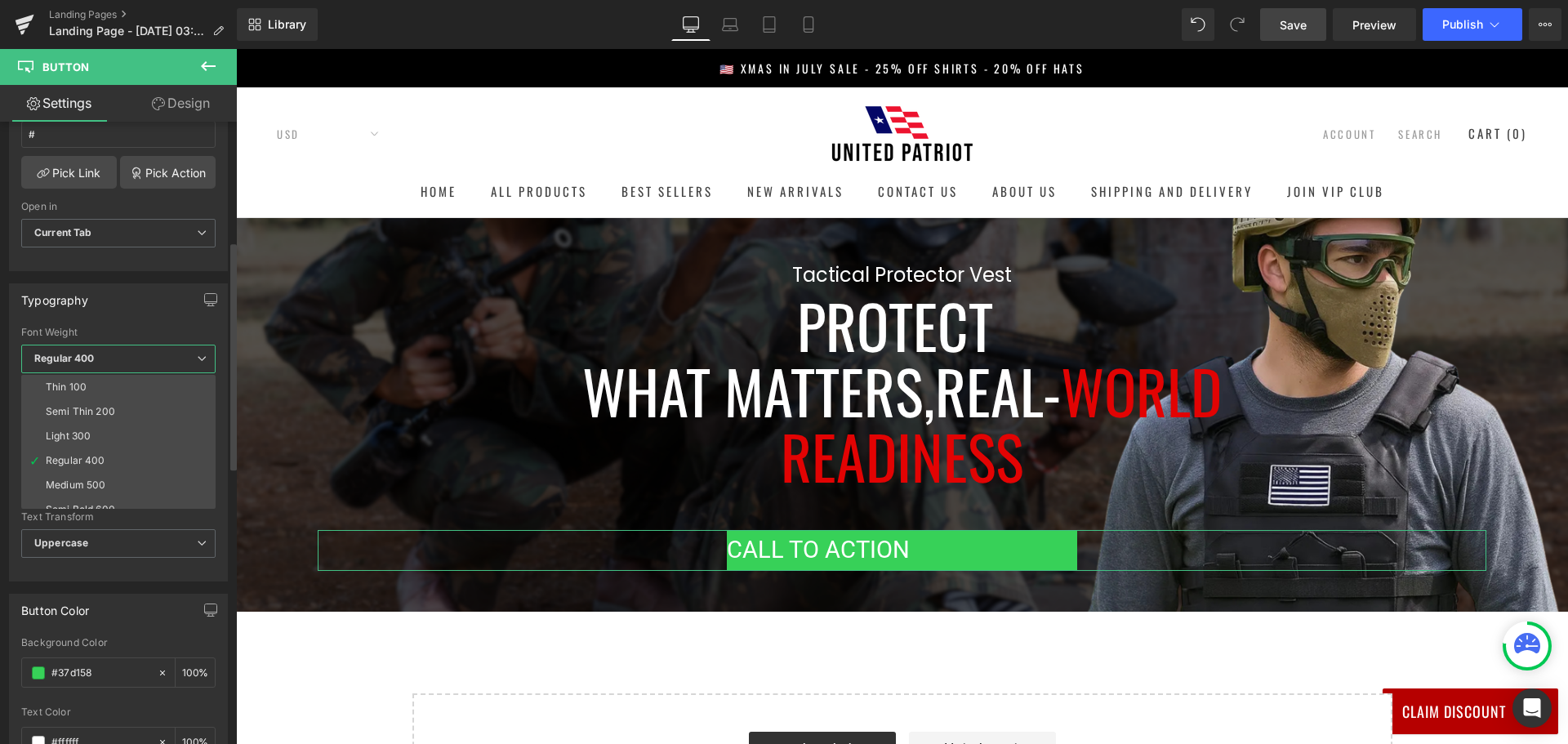
click at [127, 361] on span "Regular 400" at bounding box center [118, 359] width 194 height 29
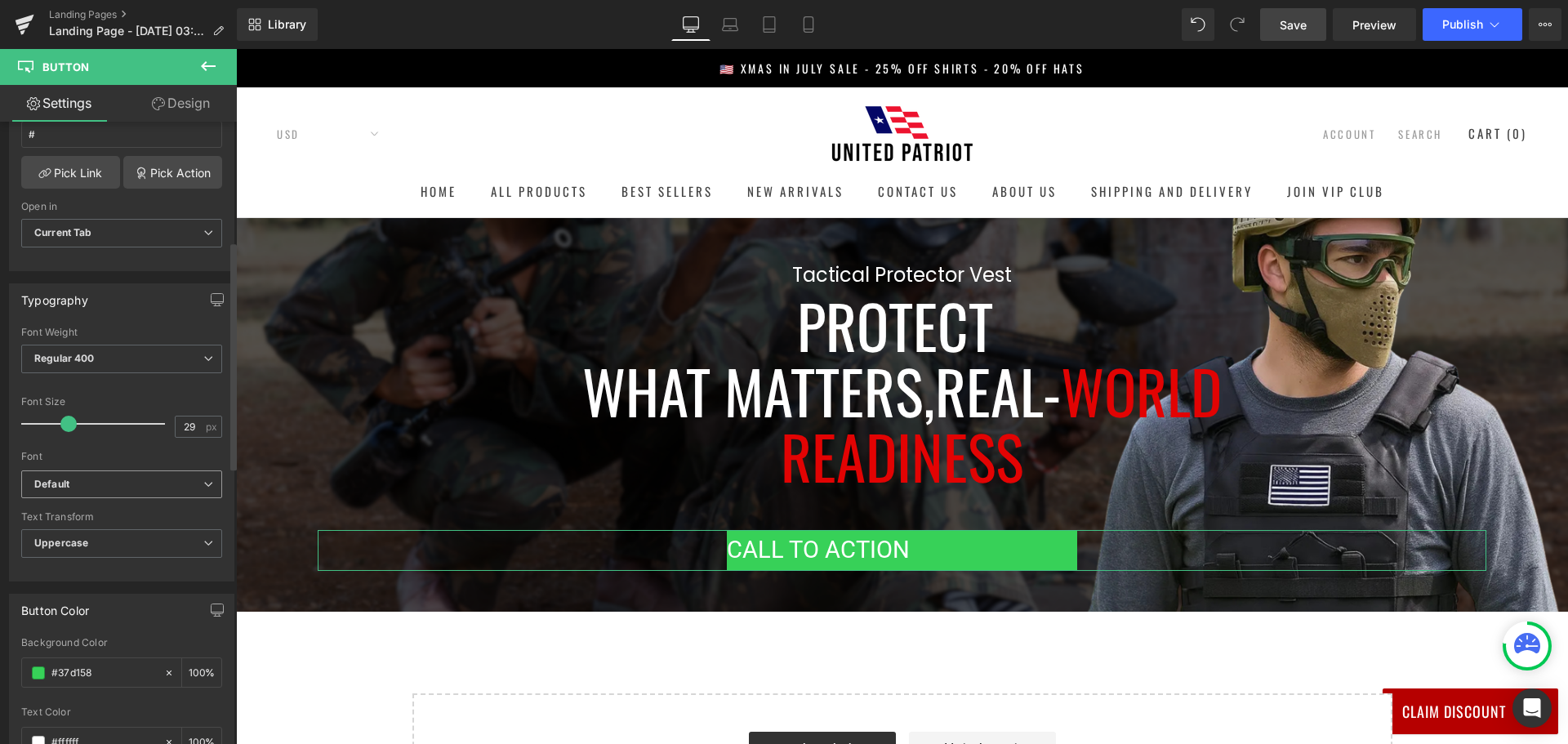
click at [165, 486] on b "Default" at bounding box center [118, 485] width 169 height 14
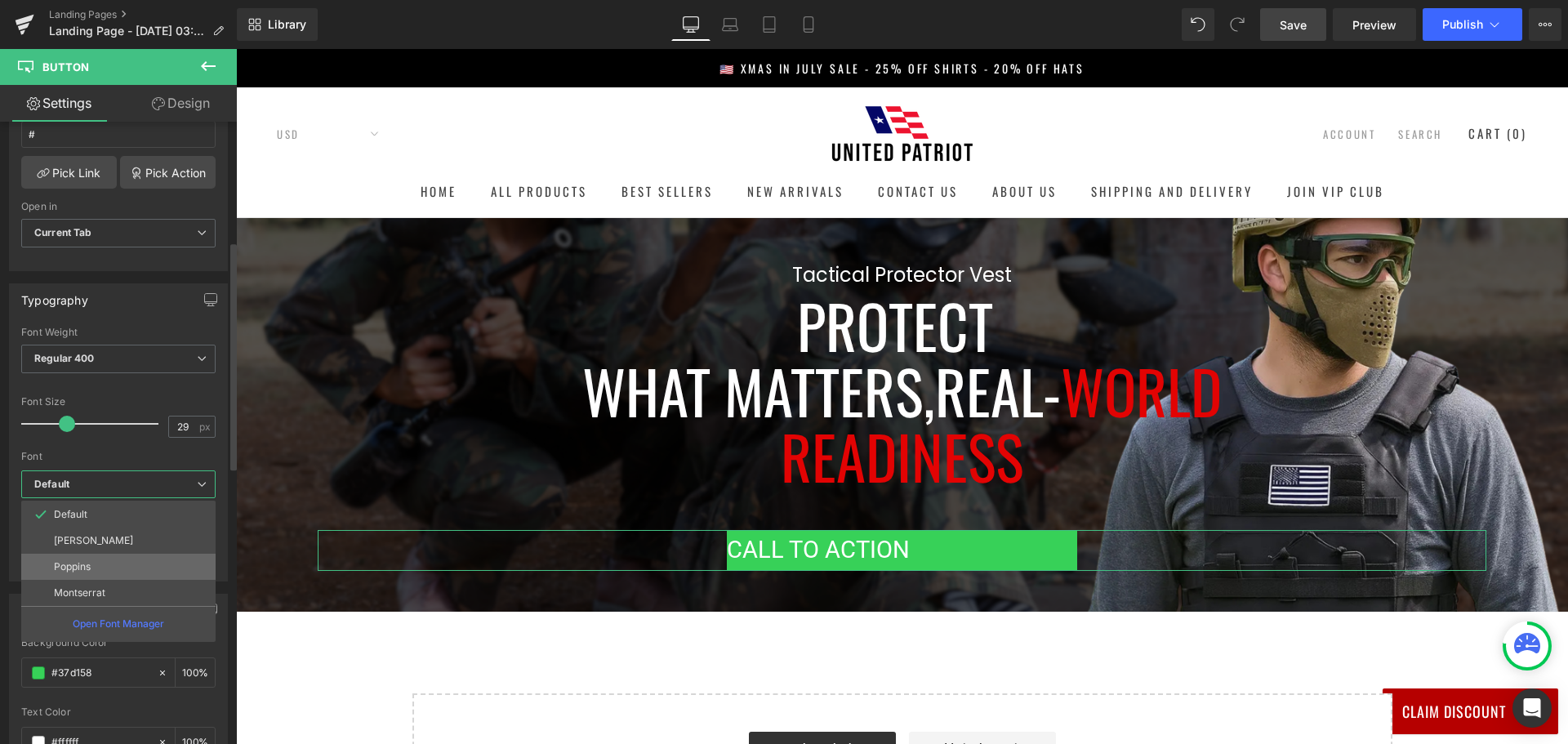
click at [122, 562] on li "Poppins" at bounding box center [118, 566] width 194 height 26
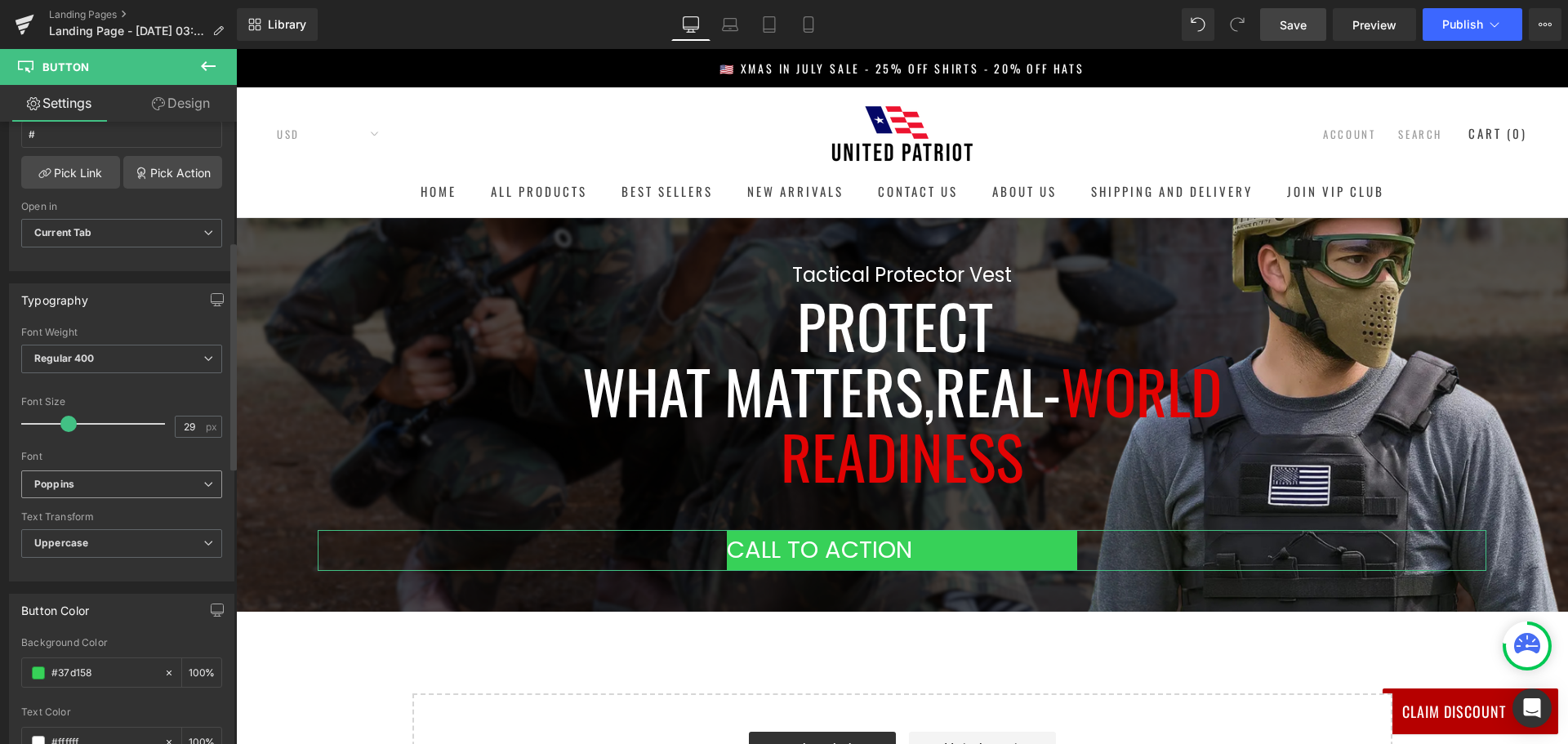
click at [118, 476] on span "Poppins" at bounding box center [122, 485] width 201 height 29
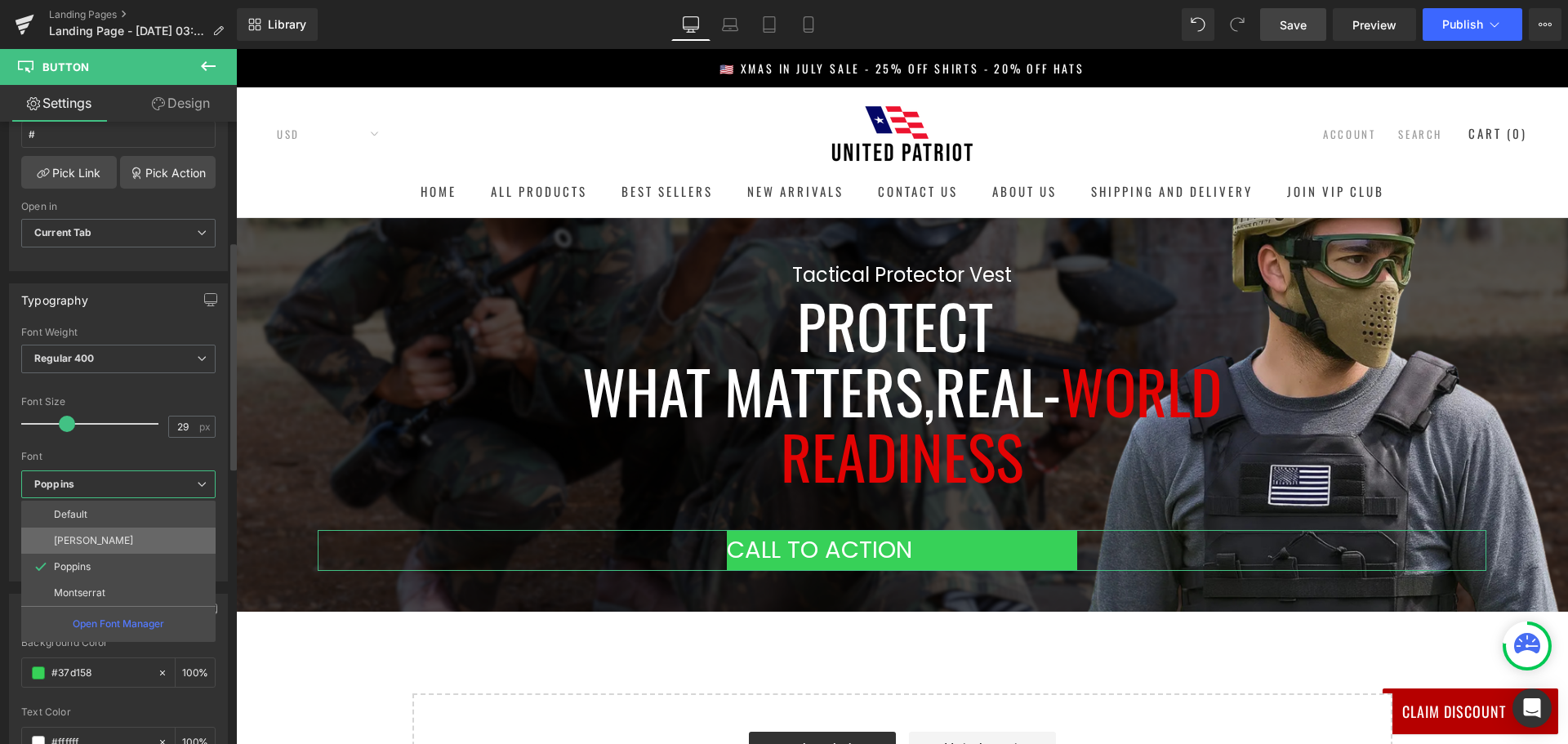
click at [105, 536] on li "[PERSON_NAME]" at bounding box center [118, 540] width 194 height 26
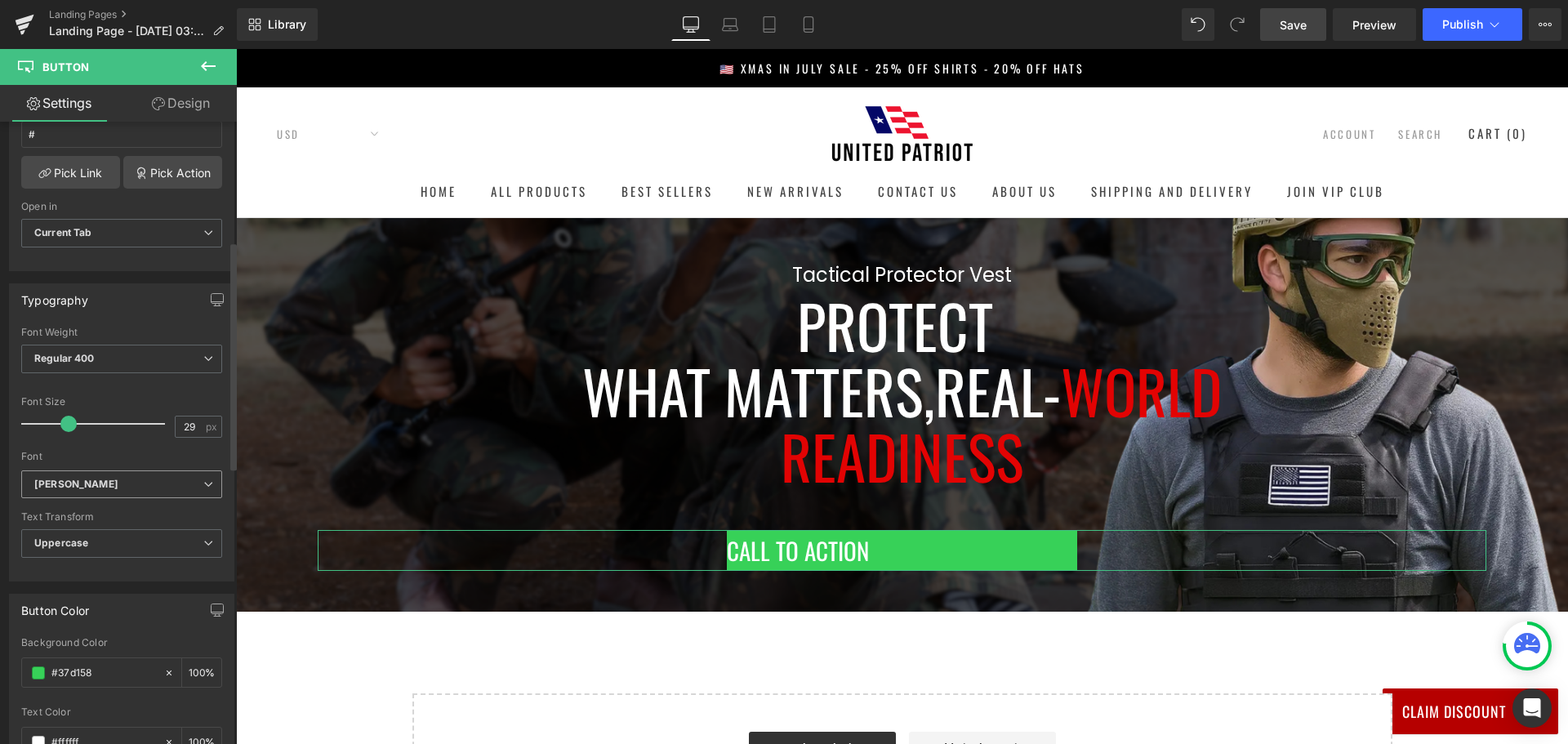
click at [119, 478] on b "[PERSON_NAME]" at bounding box center [118, 485] width 169 height 14
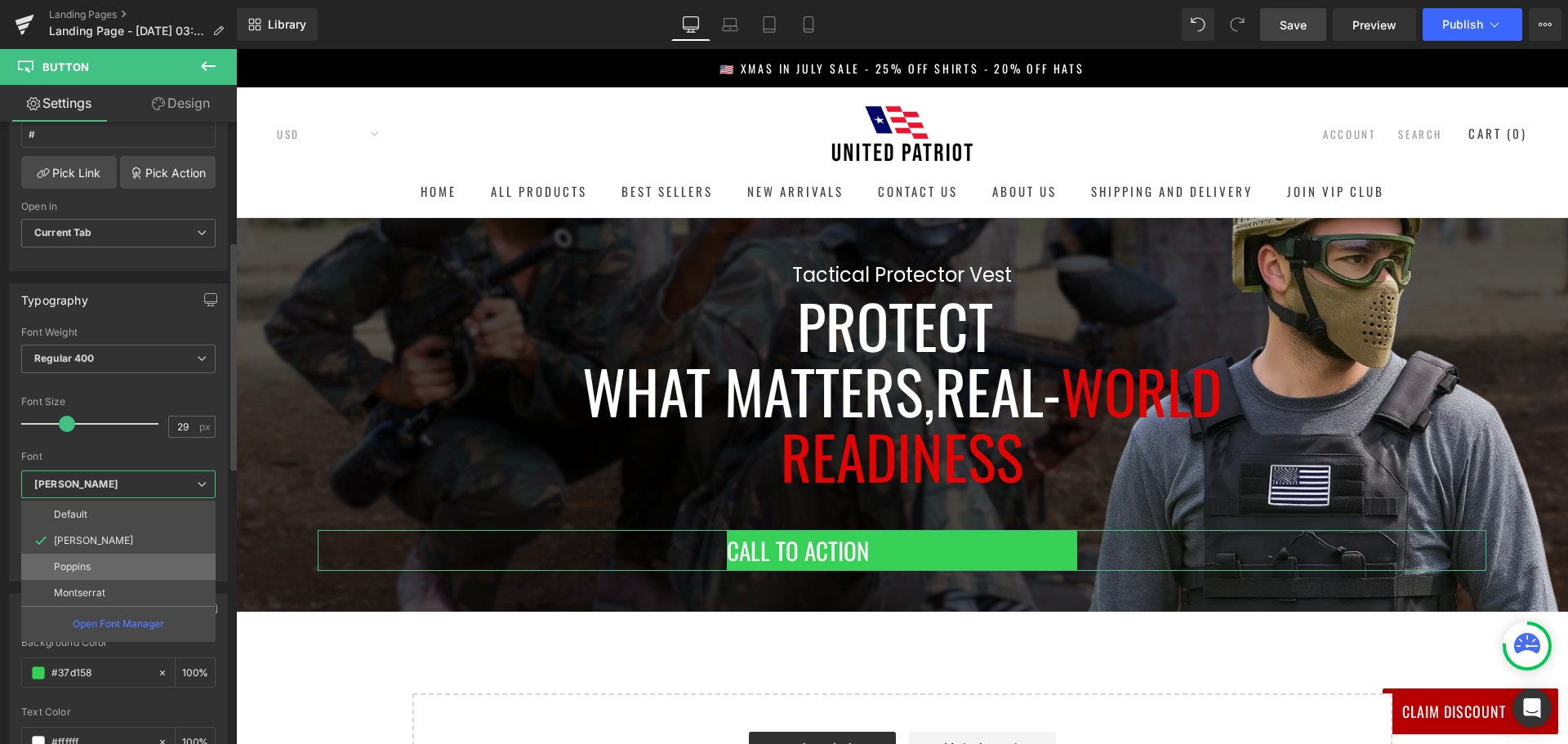
click at [95, 564] on li "Poppins" at bounding box center [118, 566] width 194 height 26
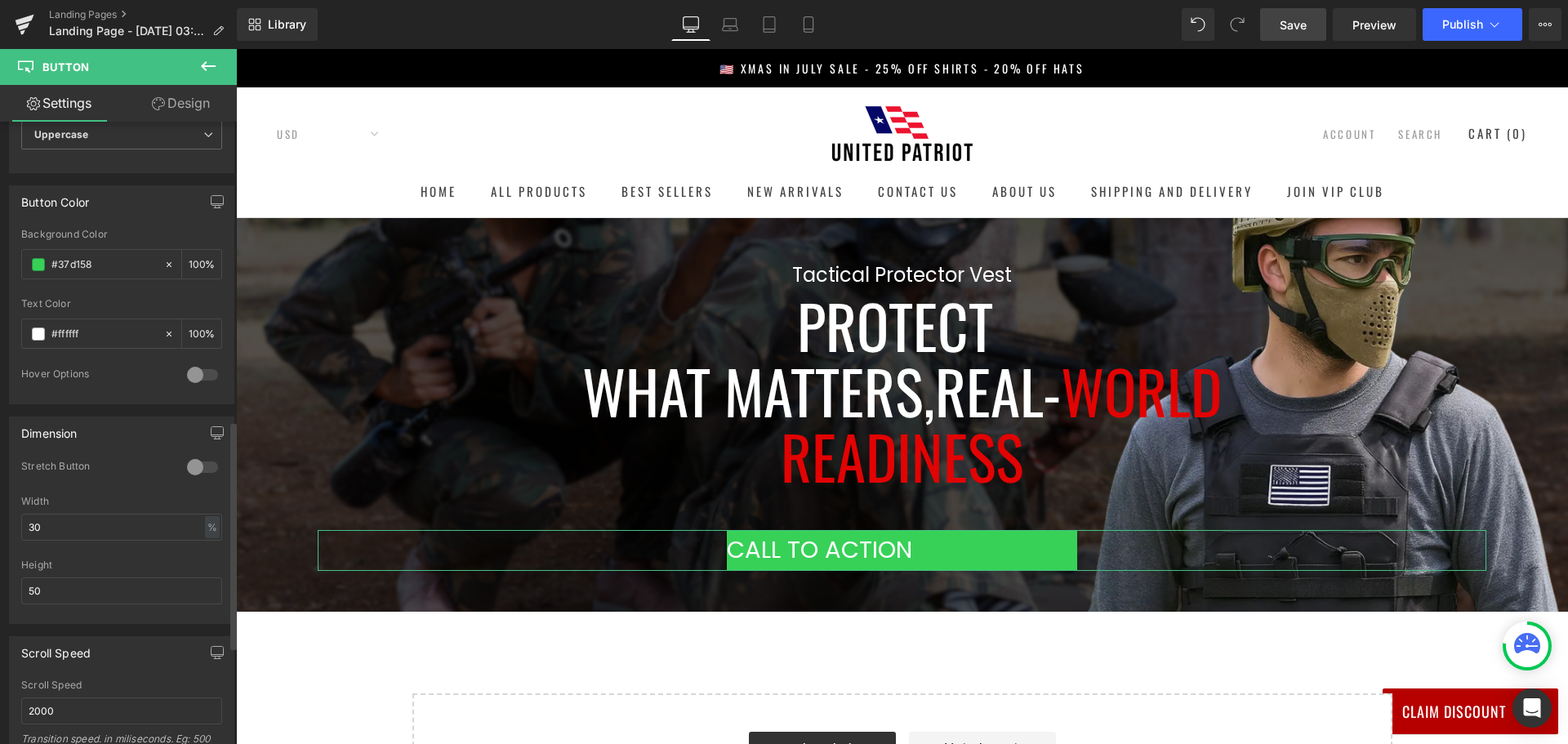
scroll to position [899, 0]
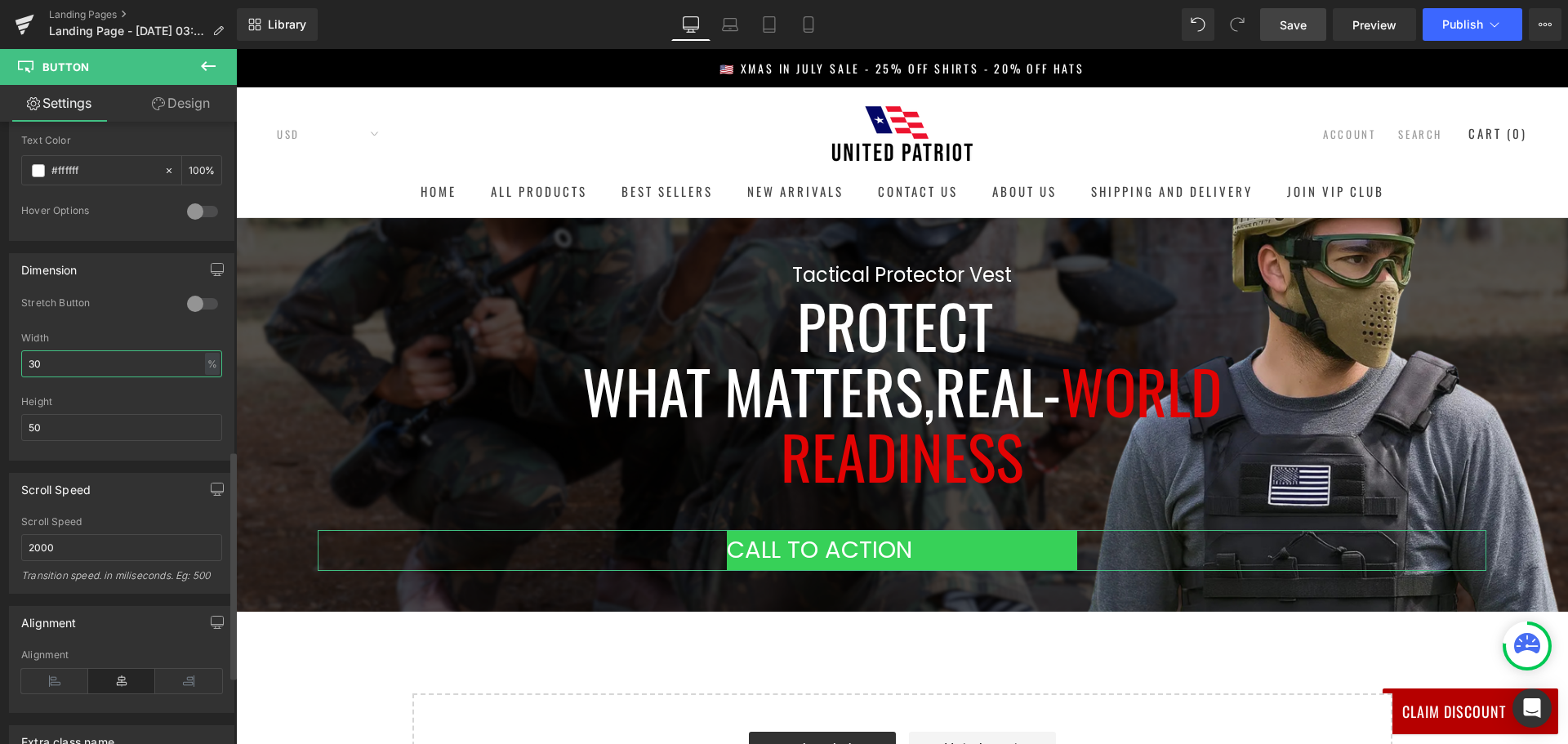
drag, startPoint x: 80, startPoint y: 365, endPoint x: 0, endPoint y: 364, distance: 80.0
click at [0, 364] on div "Dimension 0 Stretch Button 30% Width 30 % % px 50px Height 50" at bounding box center [122, 351] width 244 height 220
click at [206, 363] on div "%" at bounding box center [212, 364] width 14 height 22
click at [205, 410] on li "px" at bounding box center [211, 412] width 21 height 23
click at [204, 359] on div "px" at bounding box center [211, 364] width 16 height 22
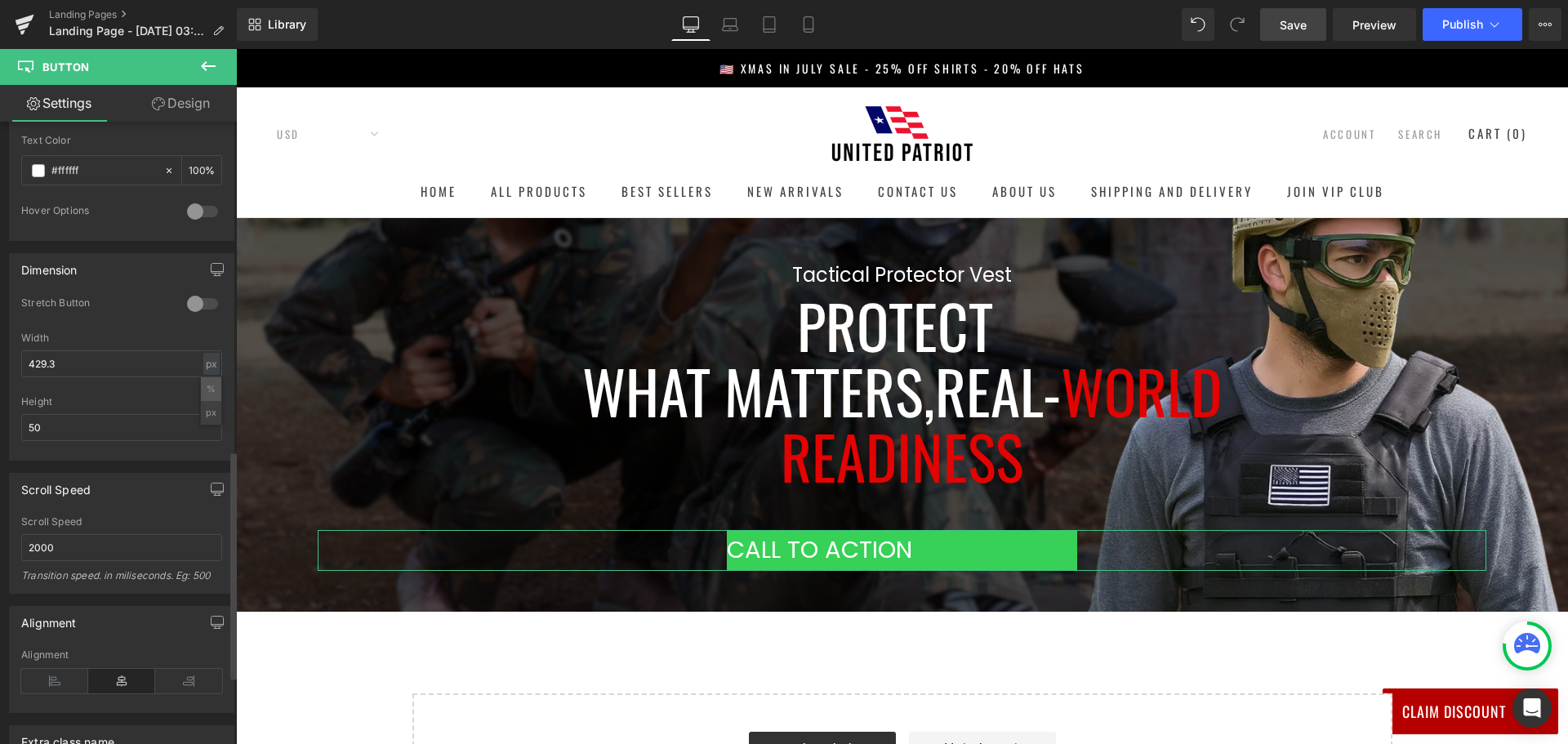
click at [207, 391] on li "%" at bounding box center [211, 389] width 21 height 23
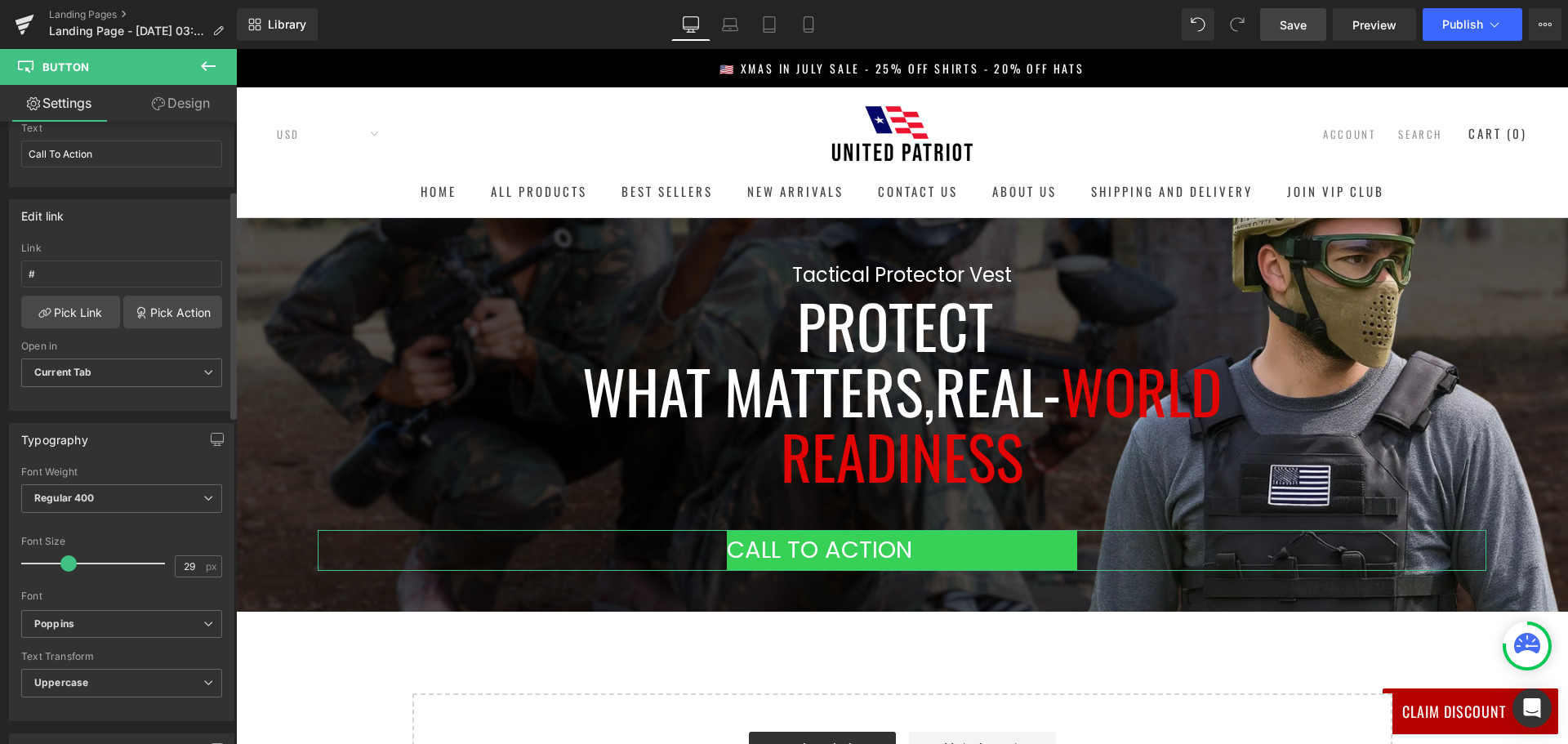
scroll to position [0, 0]
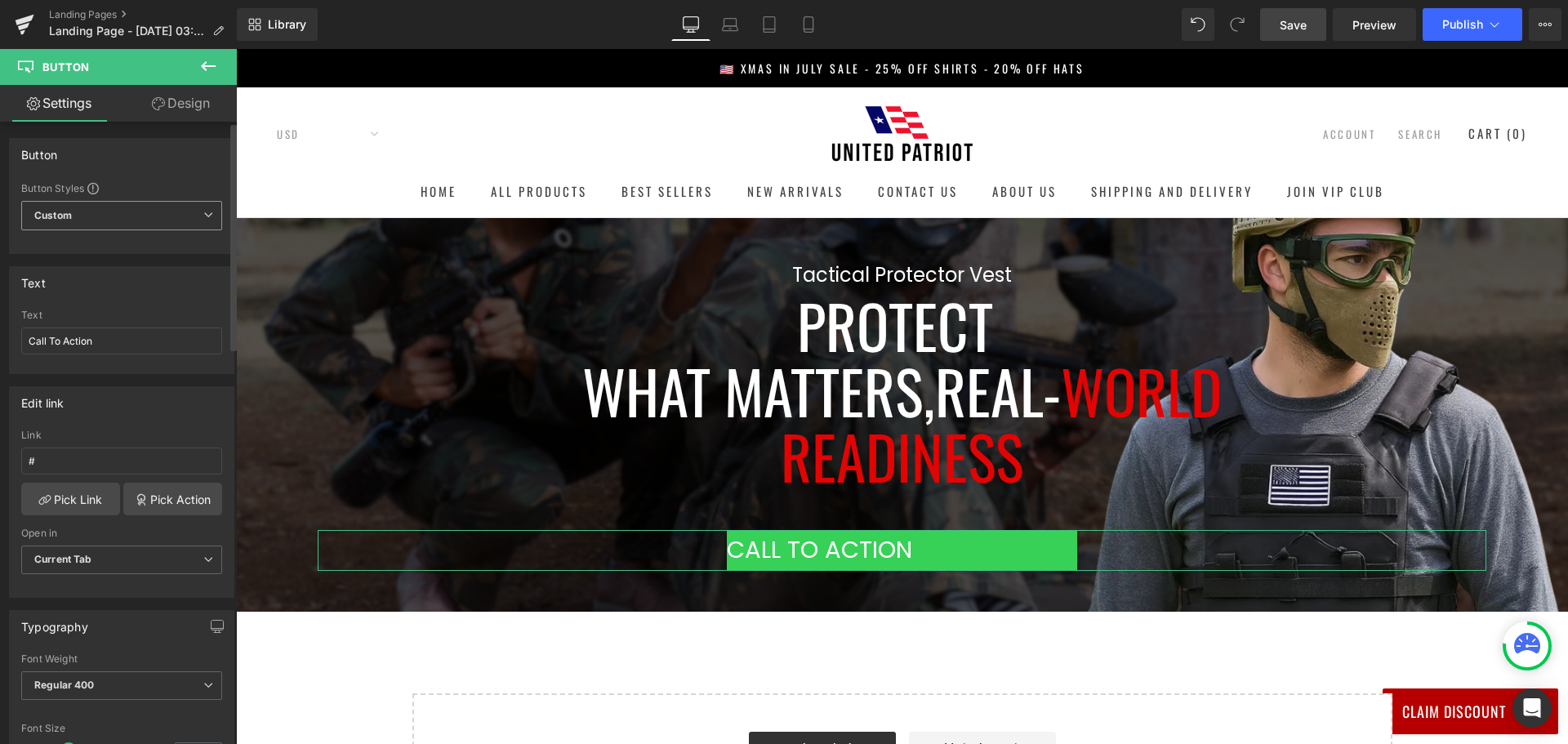
click at [176, 206] on span "Custom Setup Global Style" at bounding box center [122, 216] width 201 height 30
click at [176, 206] on span "Custom Setup Global Style" at bounding box center [118, 216] width 194 height 30
click at [176, 206] on span "Custom Setup Global Style" at bounding box center [122, 216] width 201 height 30
click at [146, 283] on div "Setup Global Style" at bounding box center [118, 281] width 194 height 38
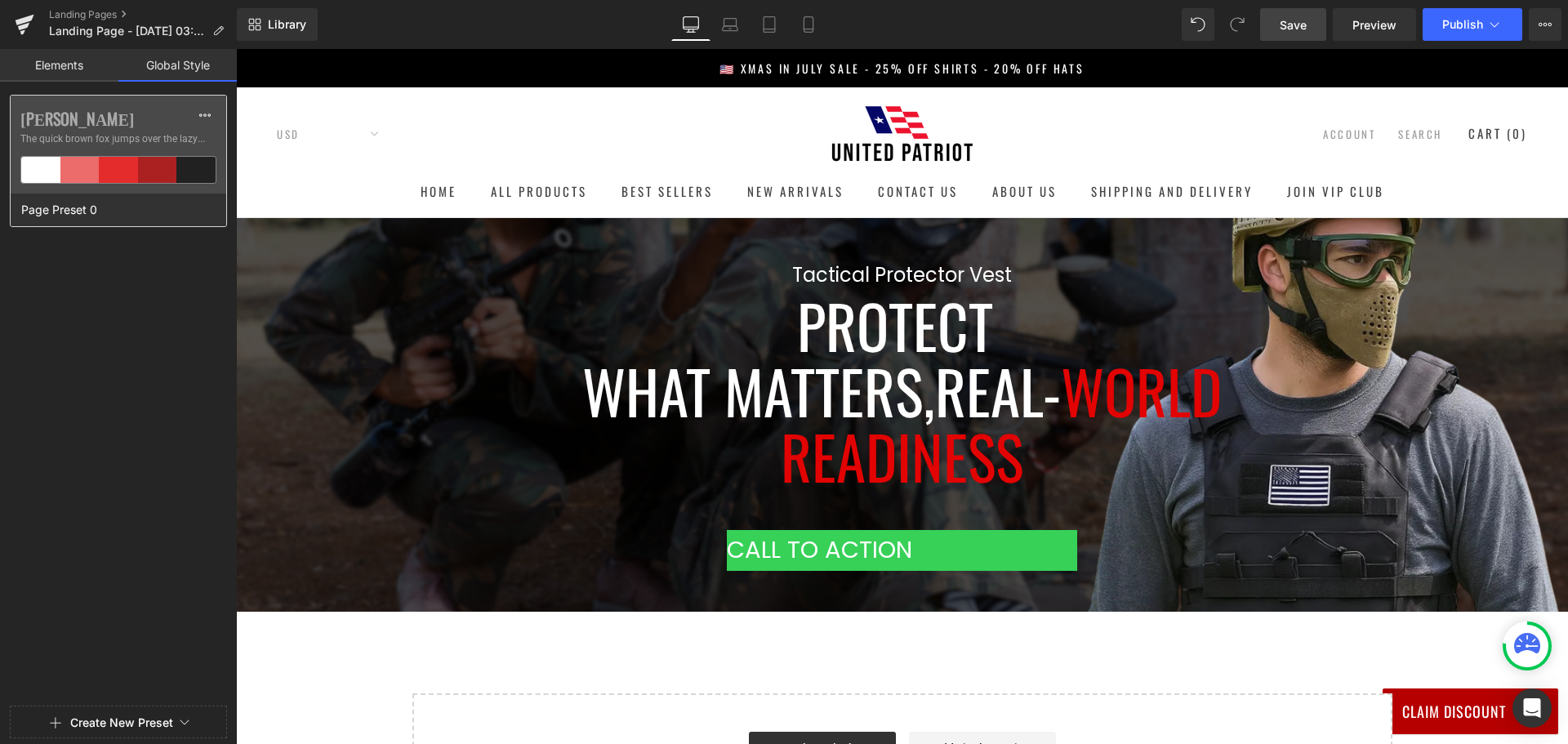
click at [197, 173] on div at bounding box center [196, 169] width 39 height 26
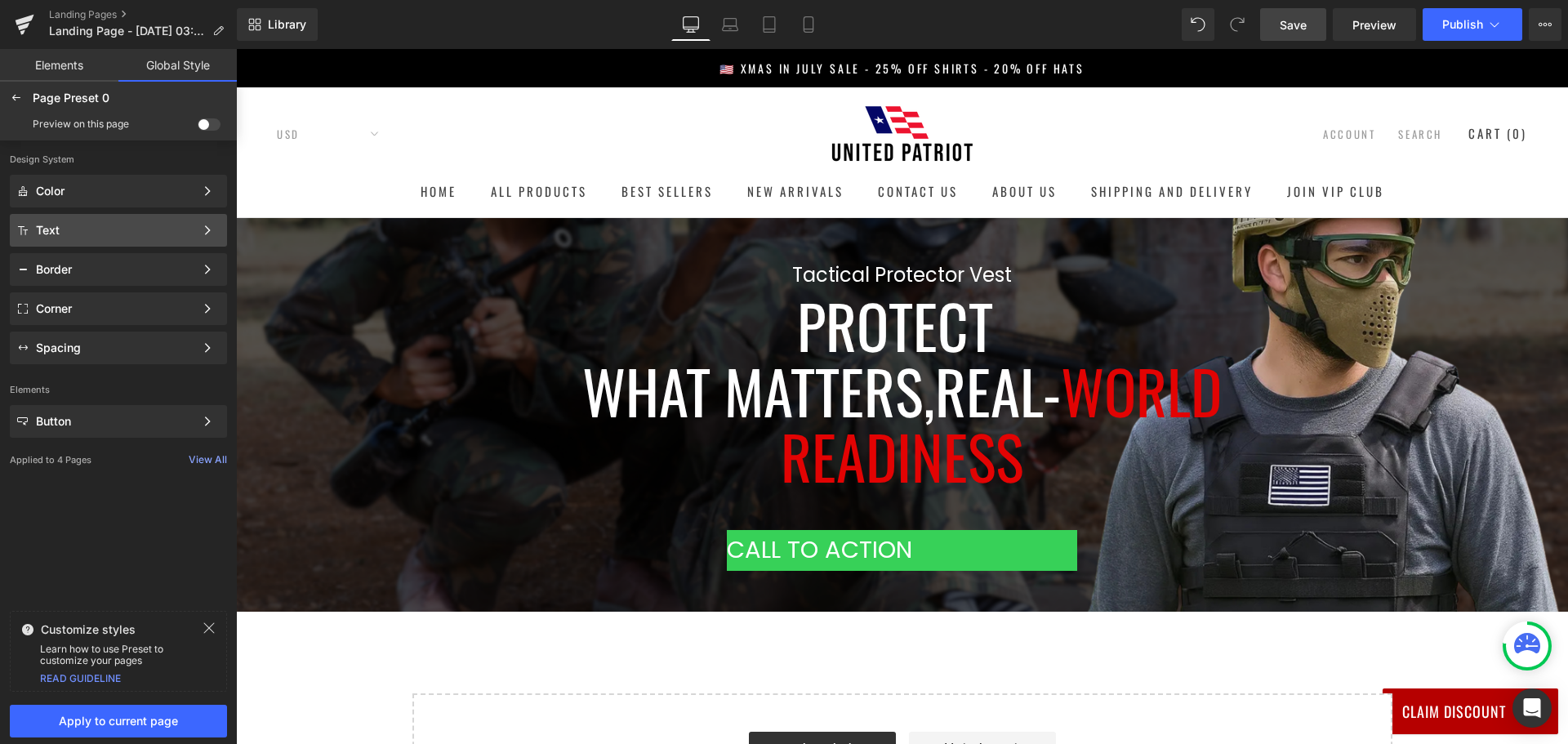
click at [163, 231] on div "Text" at bounding box center [114, 230] width 158 height 13
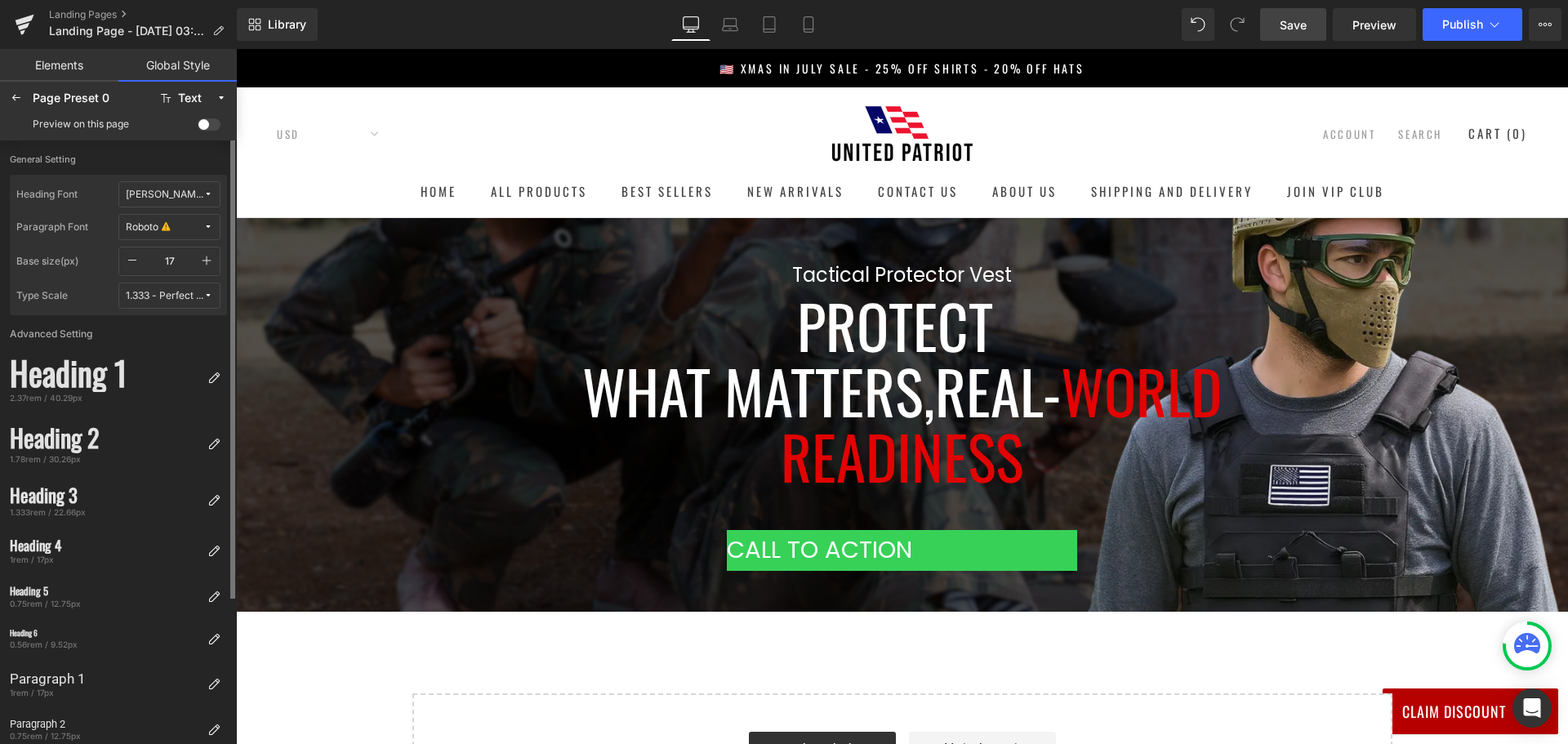
scroll to position [187, 0]
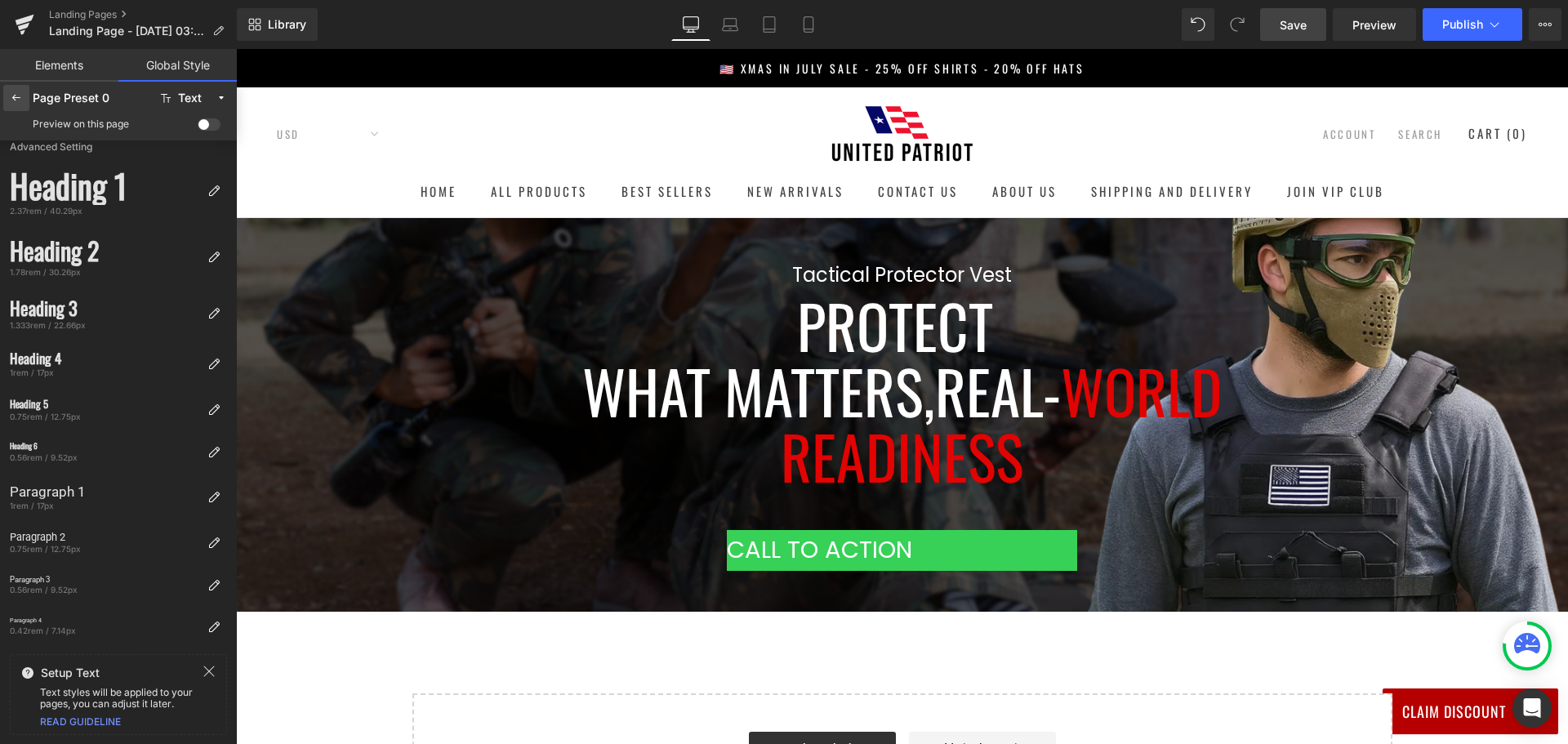
click at [16, 105] on div at bounding box center [16, 97] width 26 height 26
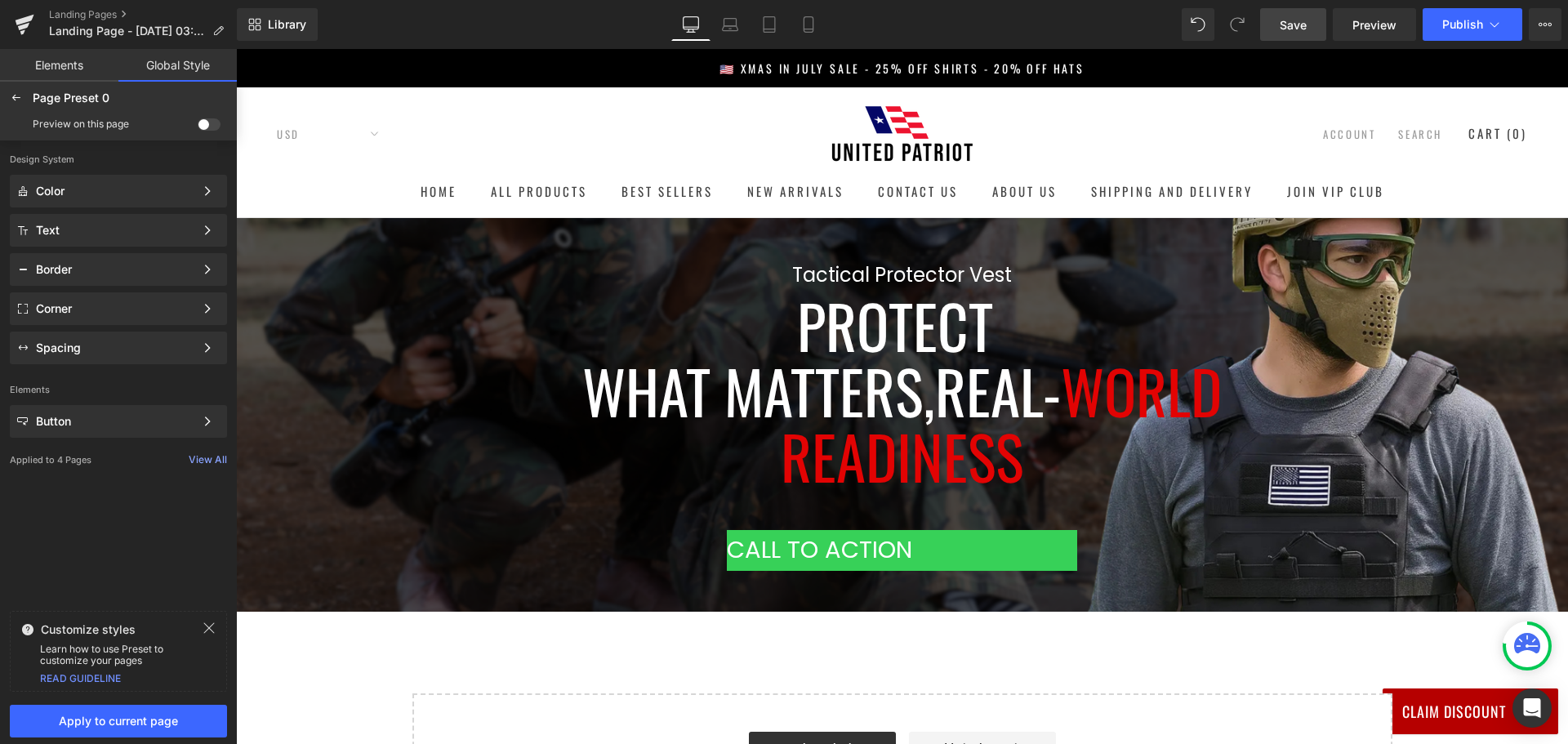
click at [72, 65] on link "Elements" at bounding box center [59, 65] width 118 height 33
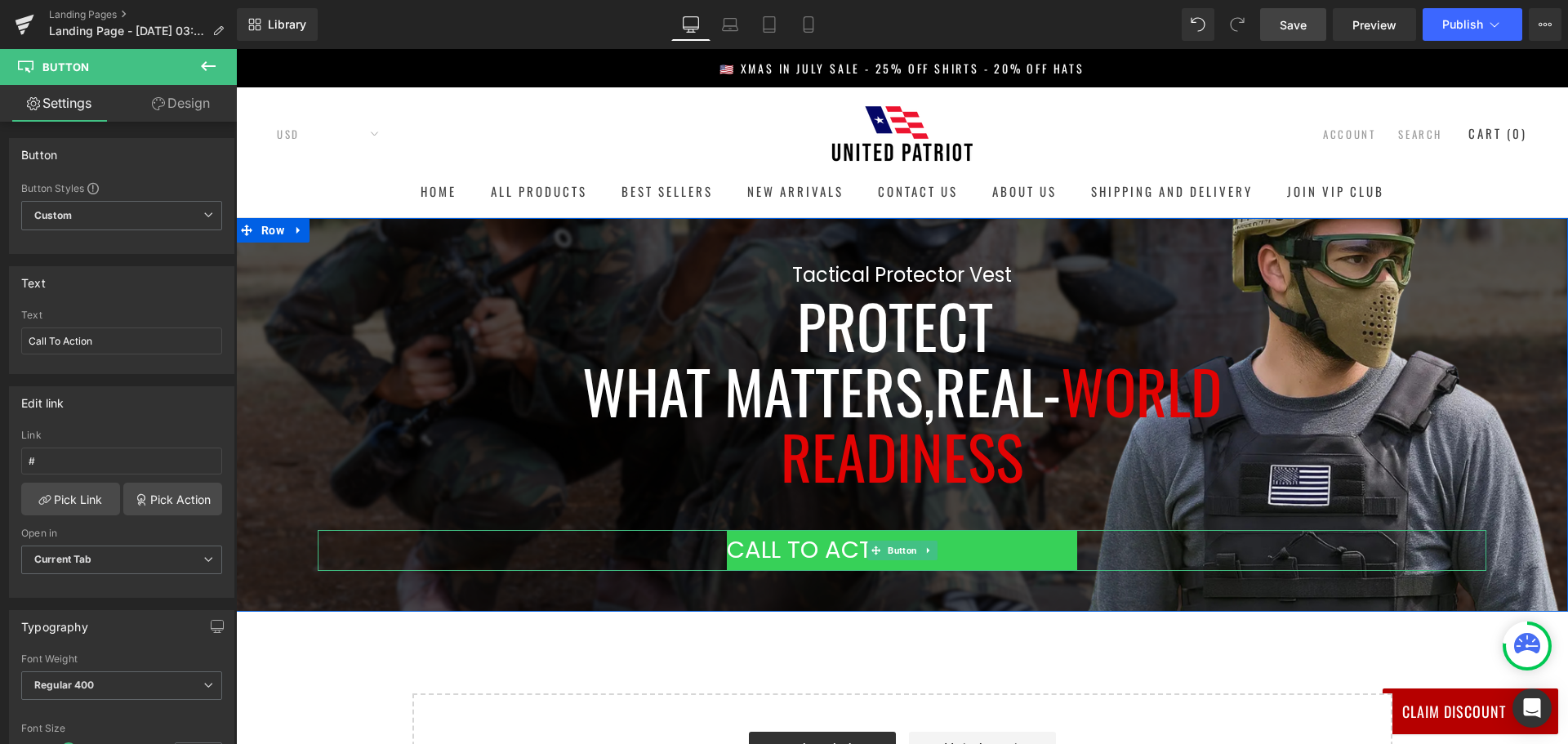
click at [781, 550] on span "Call To Action" at bounding box center [819, 551] width 185 height 39
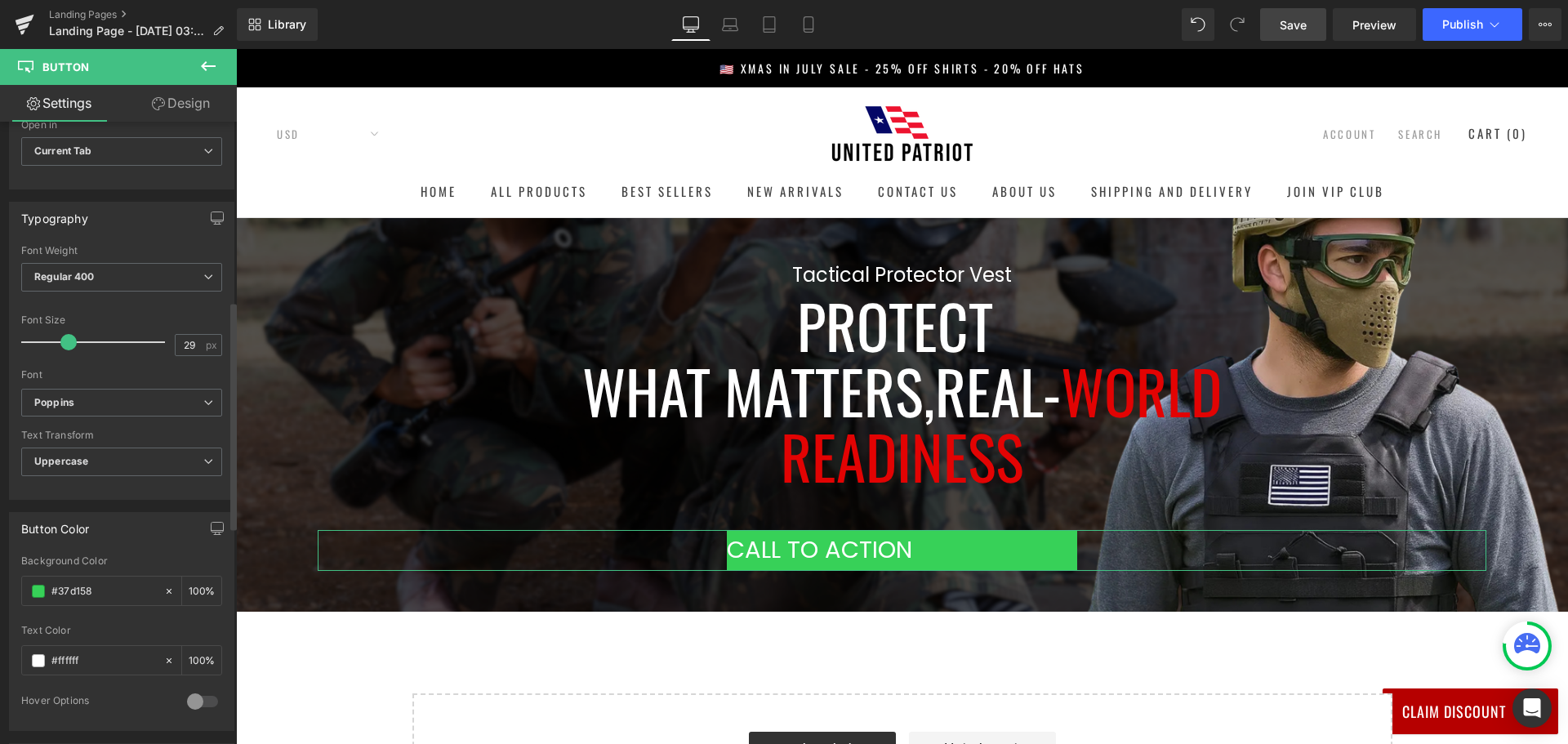
scroll to position [735, 0]
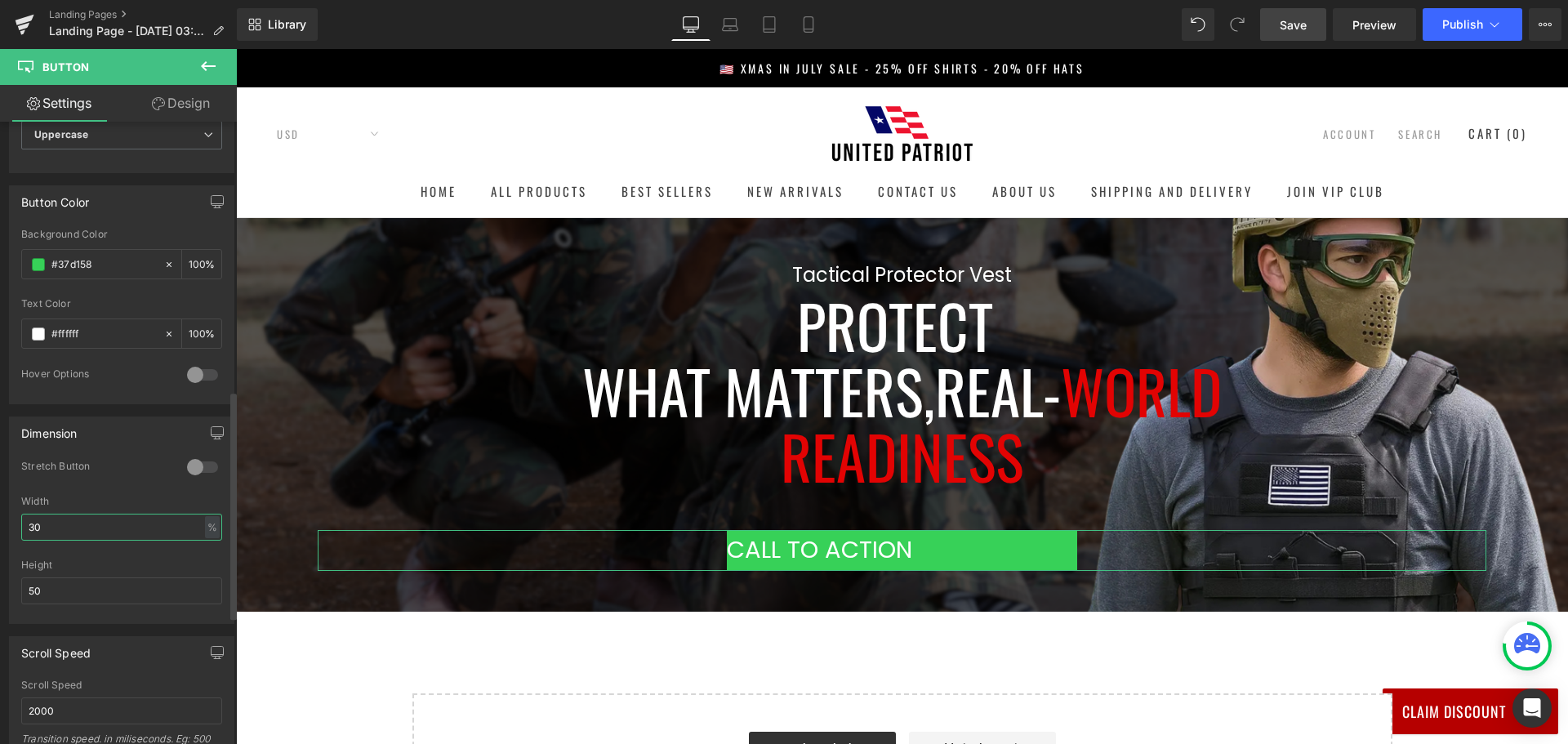
click at [71, 520] on input "30" at bounding box center [122, 527] width 201 height 27
type input "3"
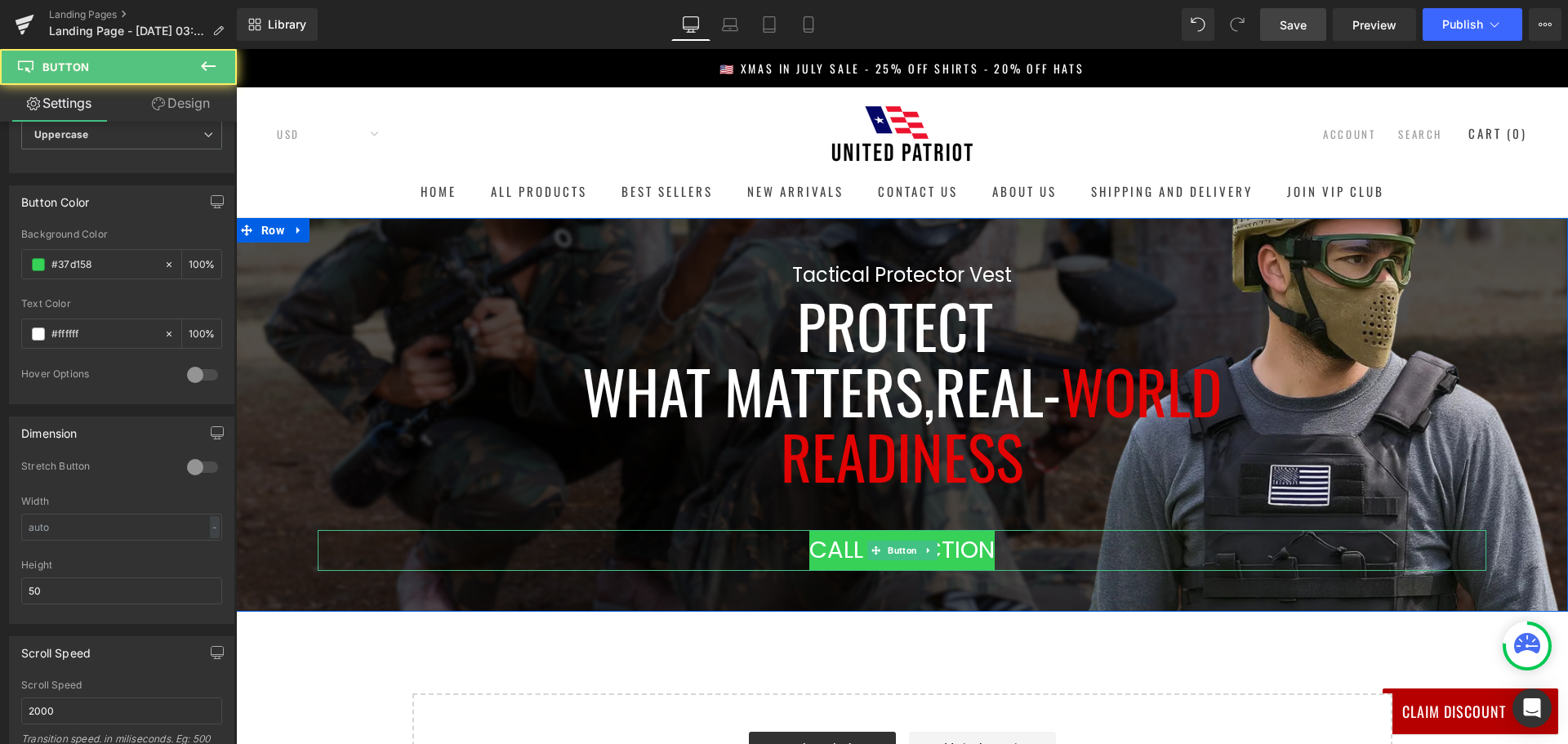
click at [365, 537] on div "Call To Action" at bounding box center [901, 551] width 1168 height 41
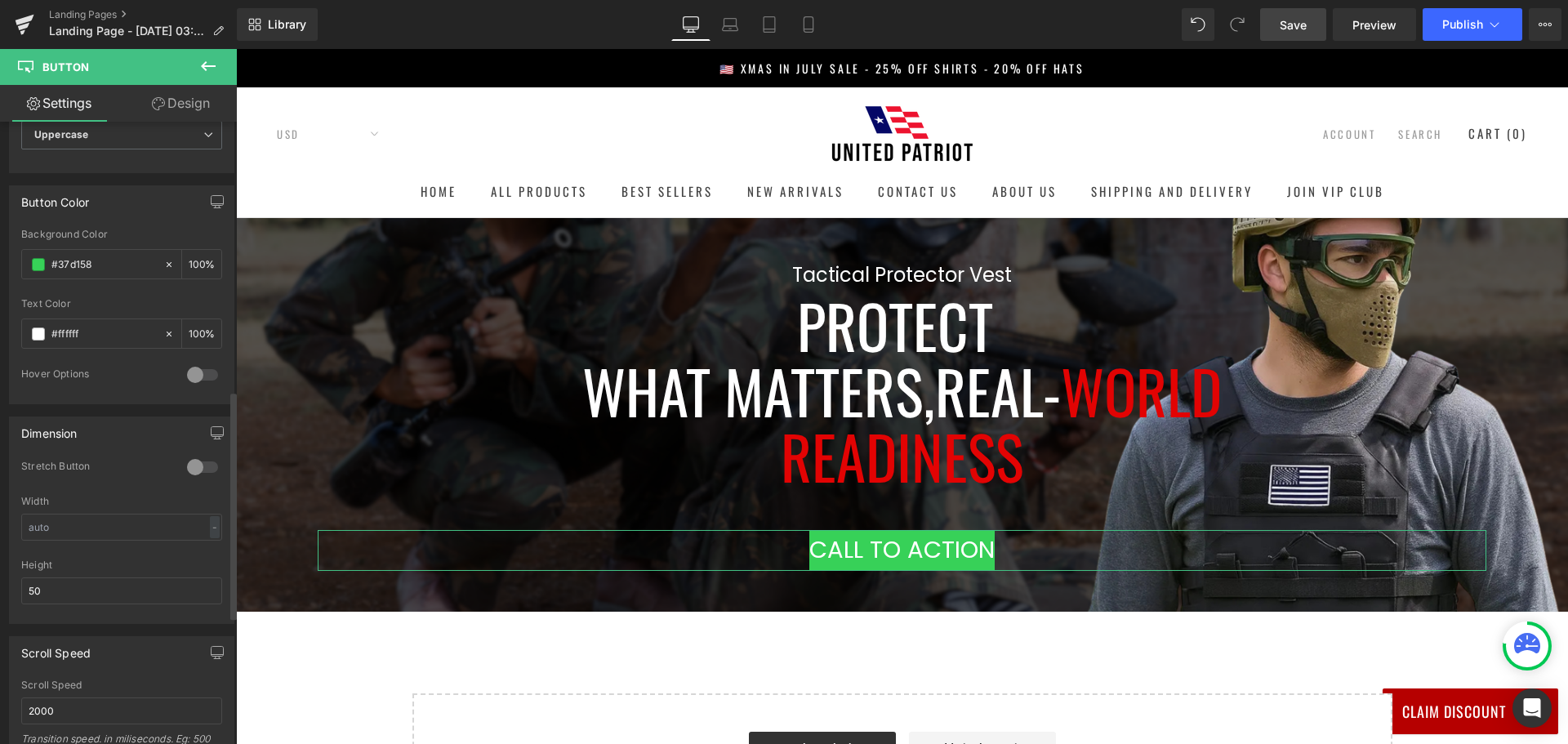
click at [203, 467] on div at bounding box center [203, 467] width 39 height 26
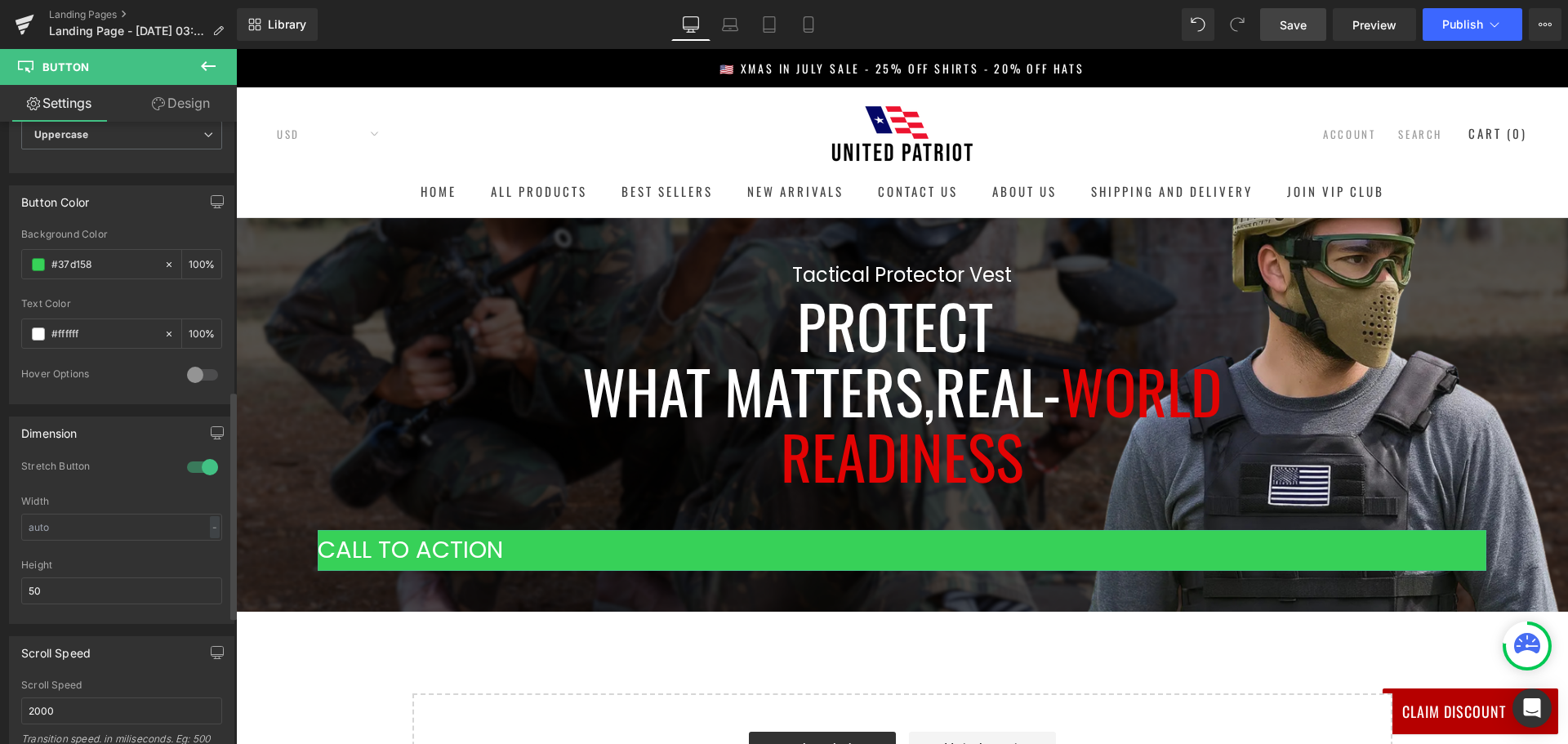
click at [190, 469] on div at bounding box center [203, 467] width 39 height 26
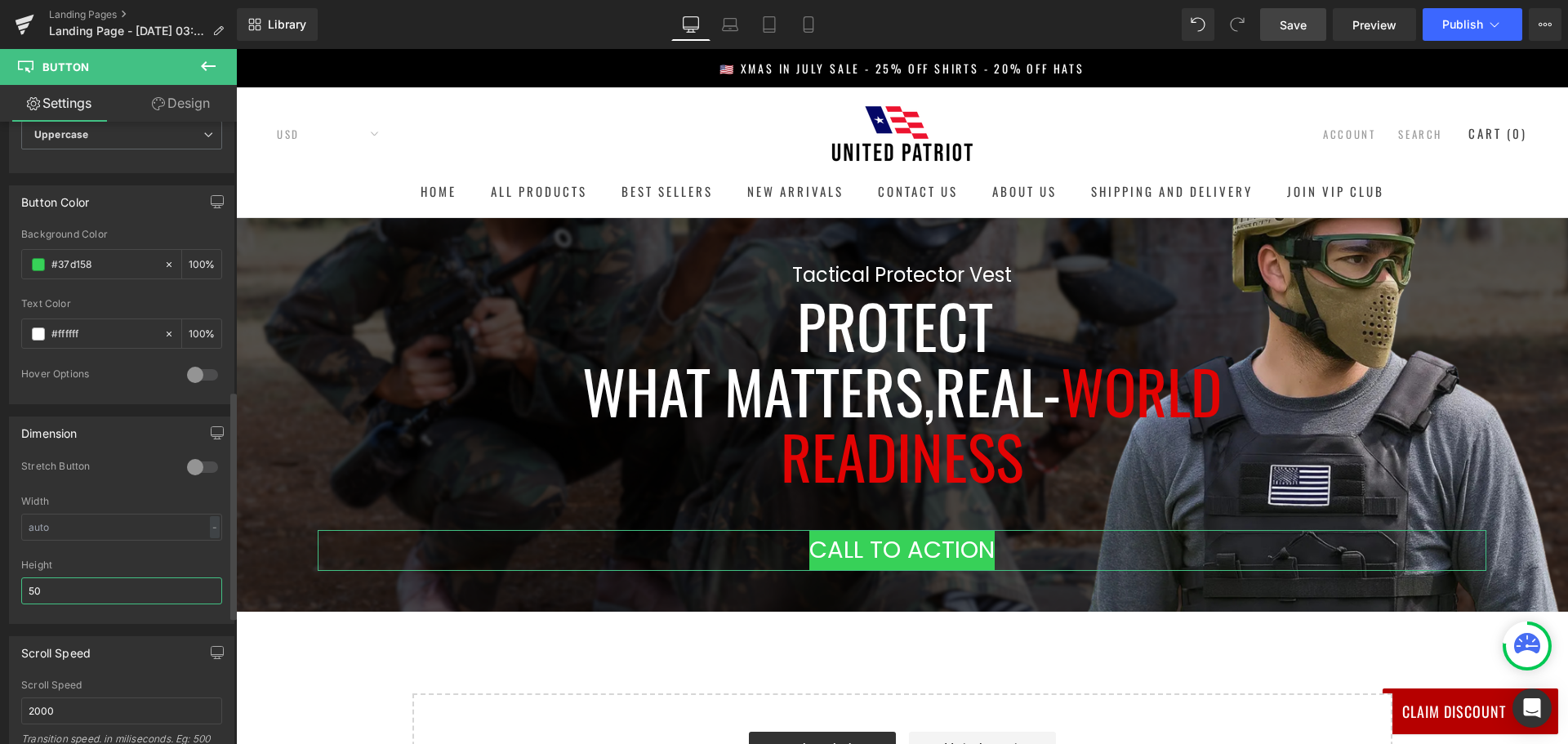
click at [183, 595] on input "50" at bounding box center [122, 591] width 201 height 27
type input "5"
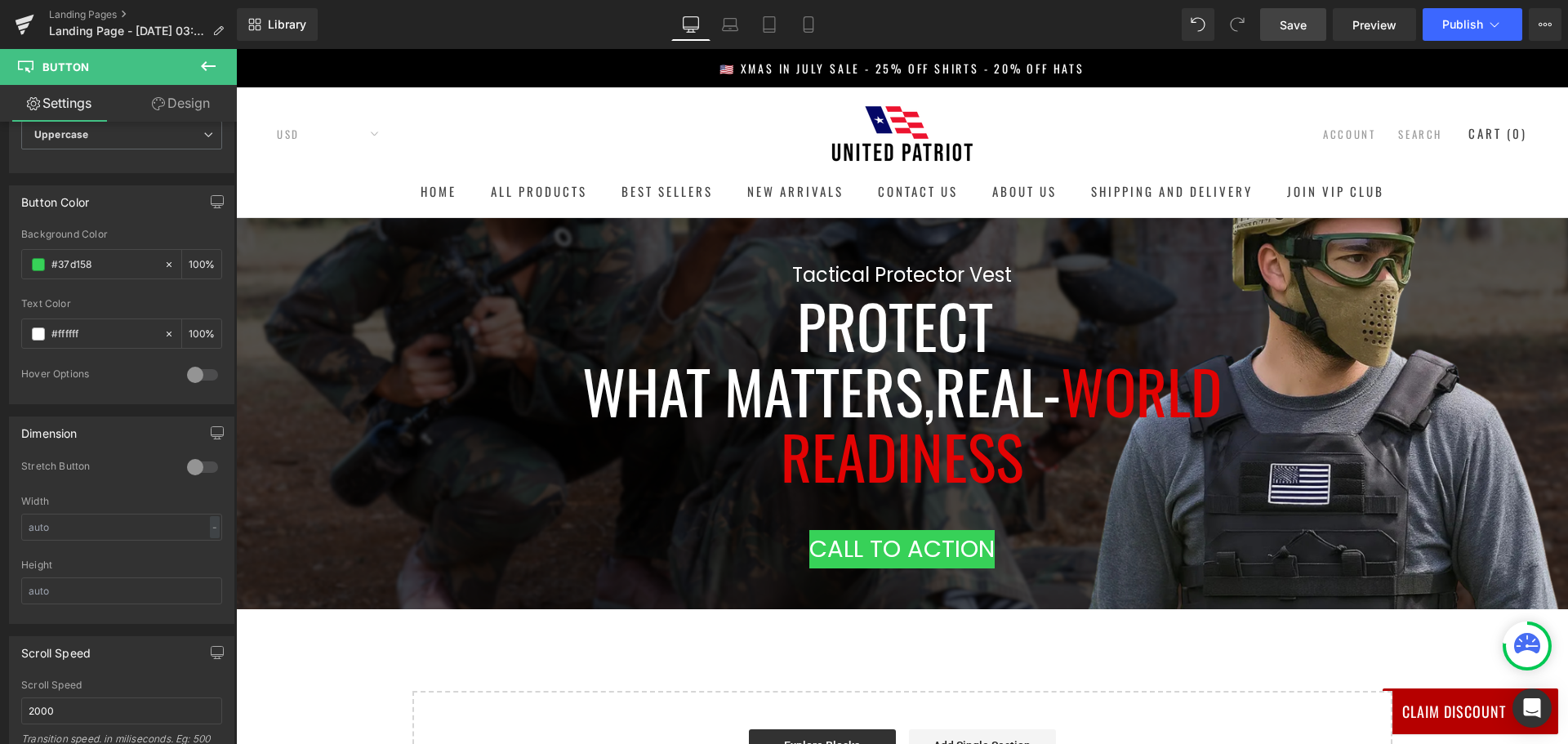
click at [350, 467] on h1 "Readiness" at bounding box center [901, 455] width 1168 height 65
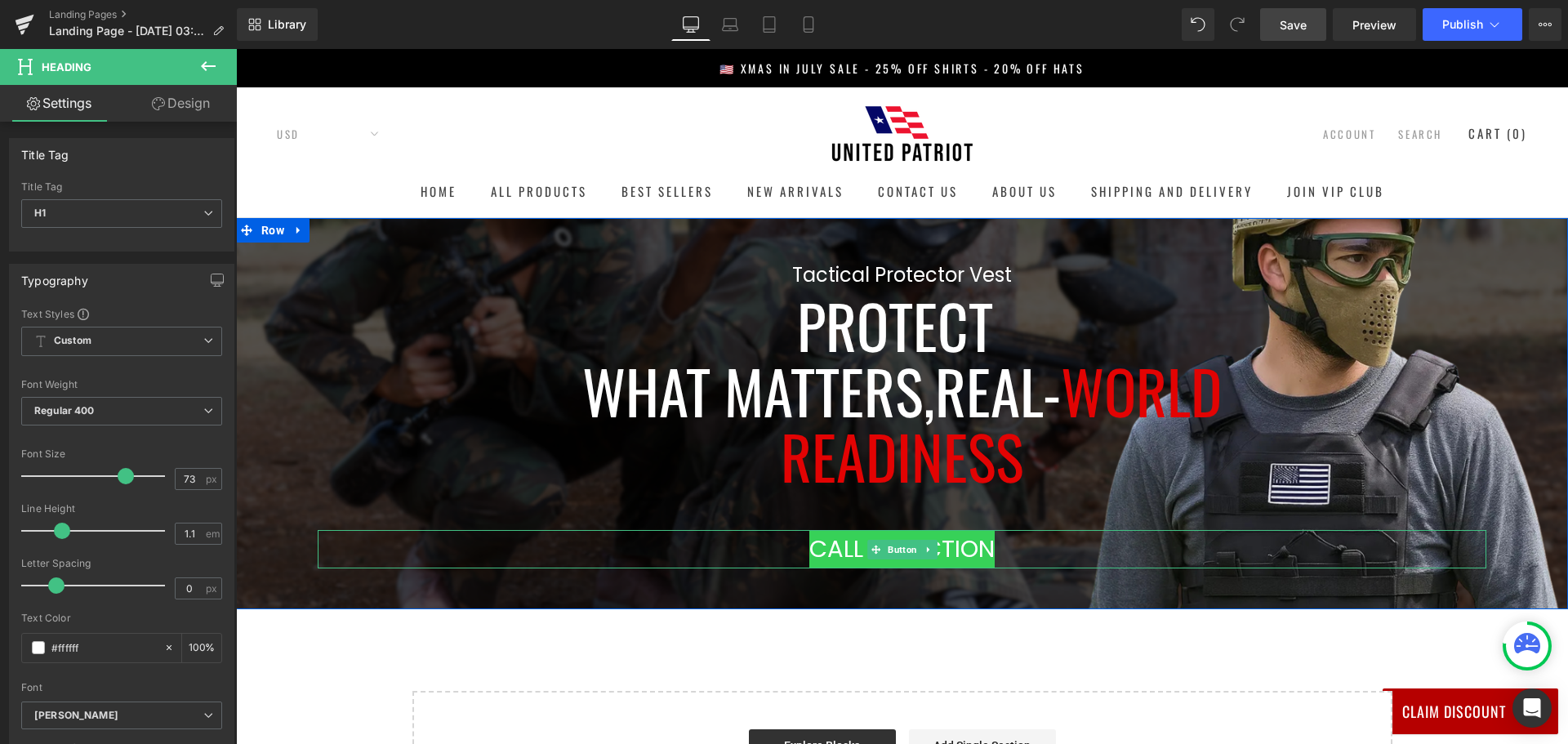
click at [830, 551] on span "Call To Action" at bounding box center [901, 550] width 185 height 39
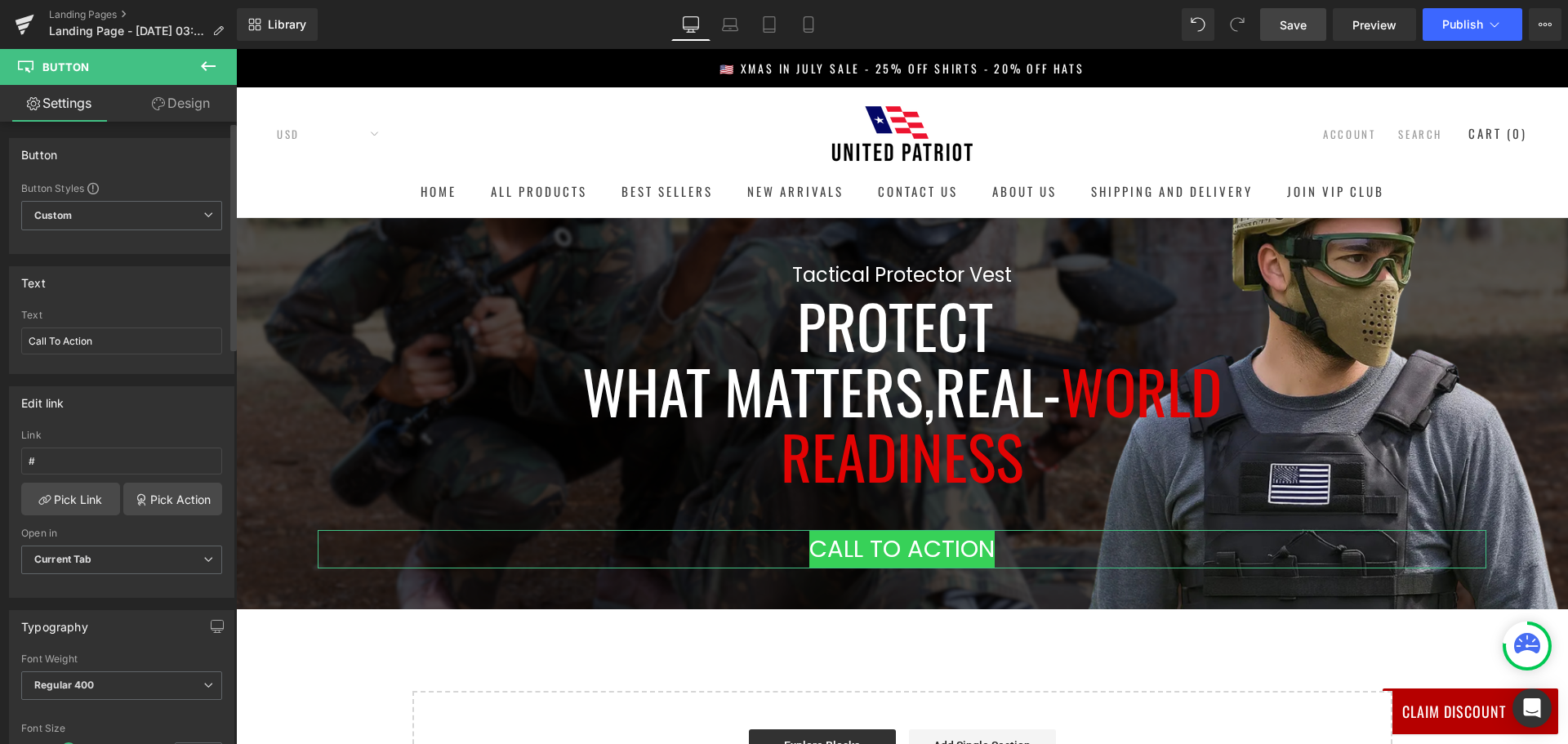
scroll to position [164, 0]
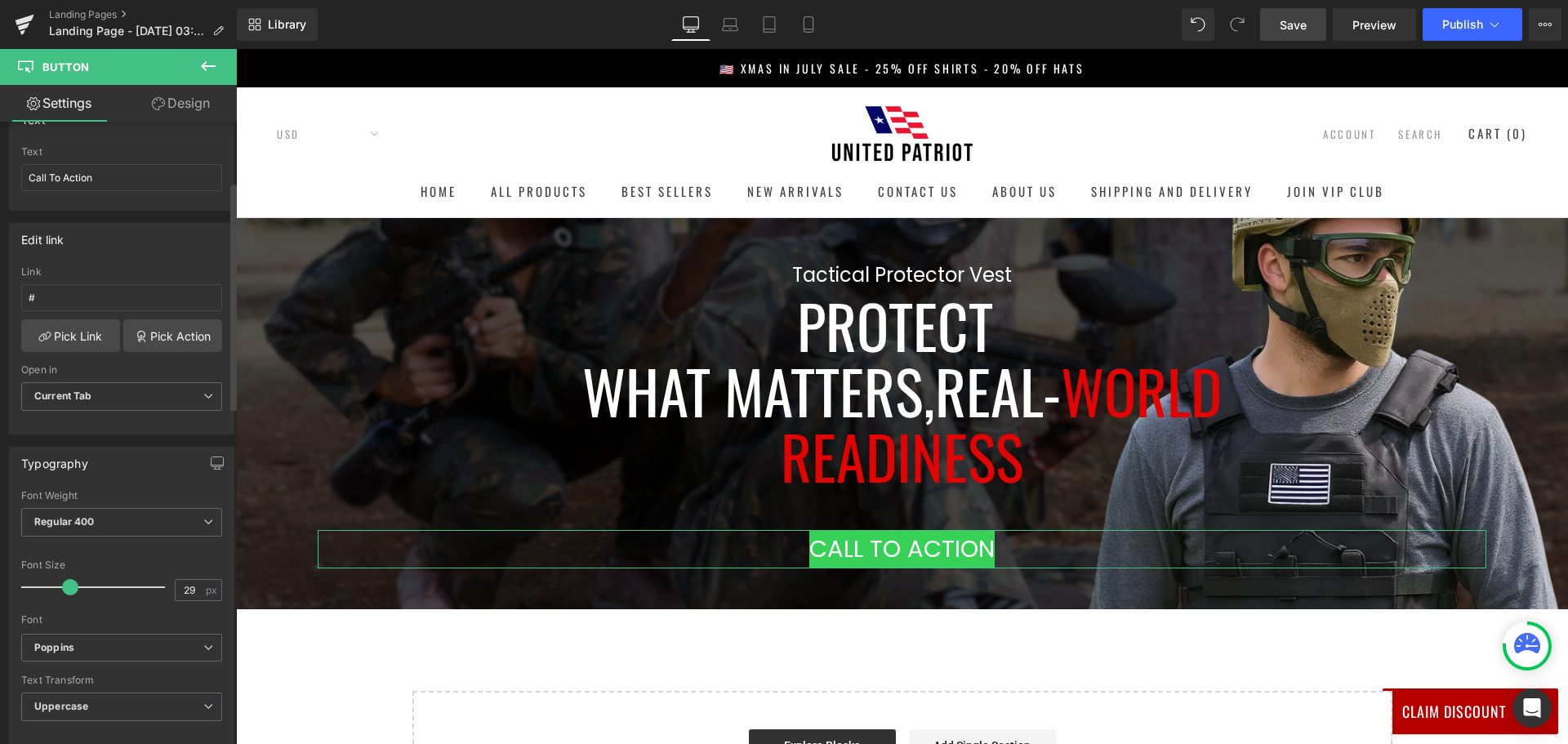
type input "30"
click at [63, 583] on span at bounding box center [70, 588] width 16 height 16
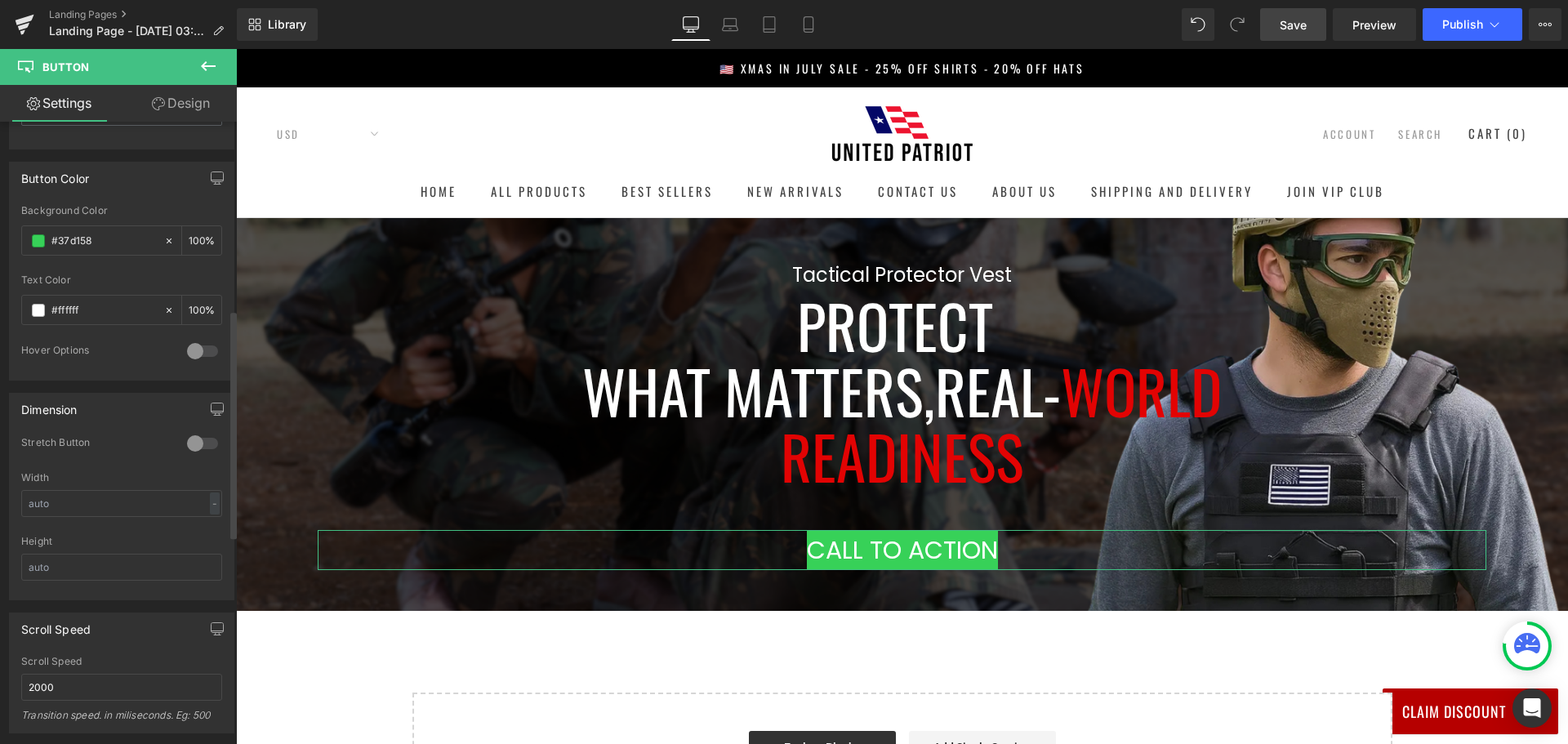
scroll to position [0, 0]
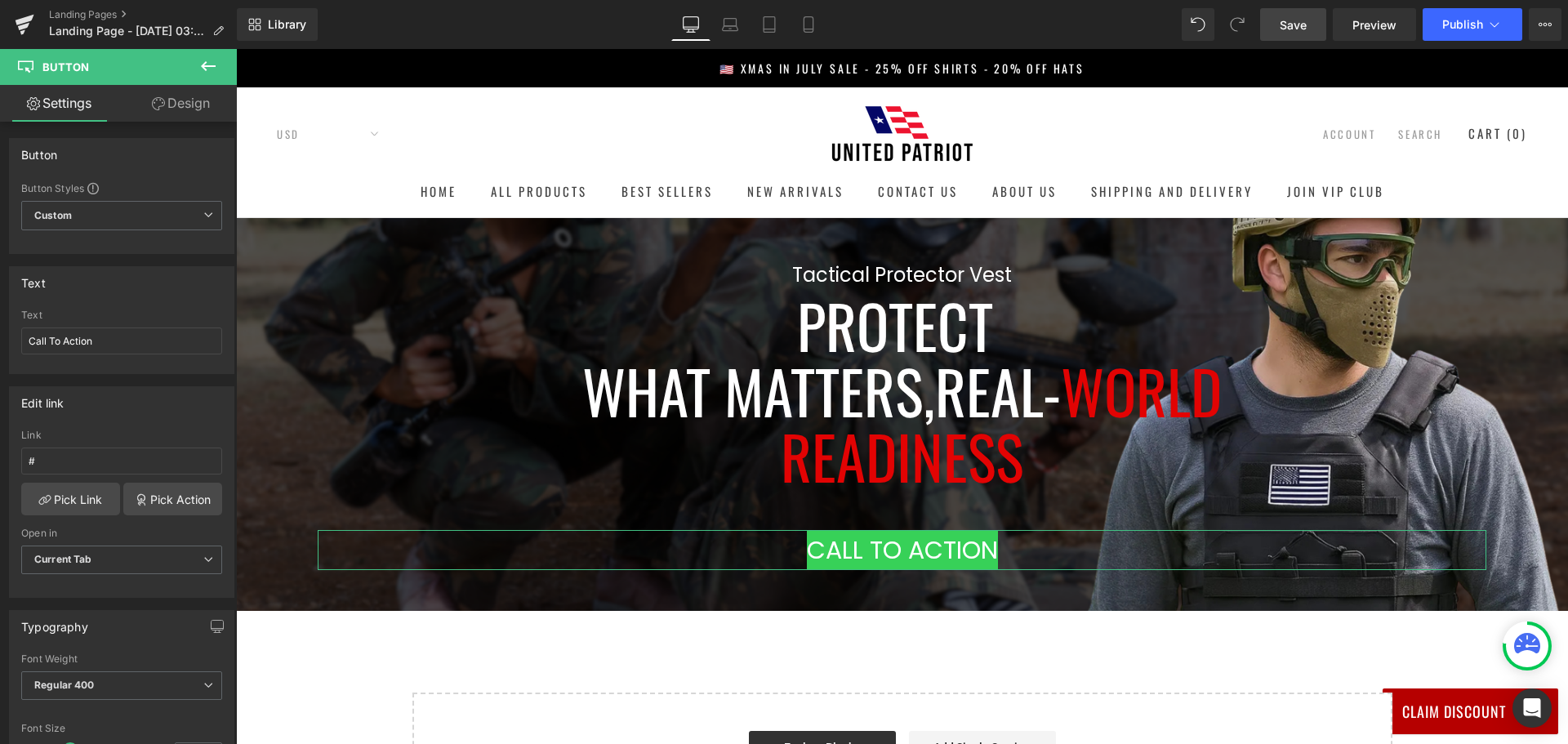
click at [164, 85] on link "Design" at bounding box center [181, 103] width 118 height 37
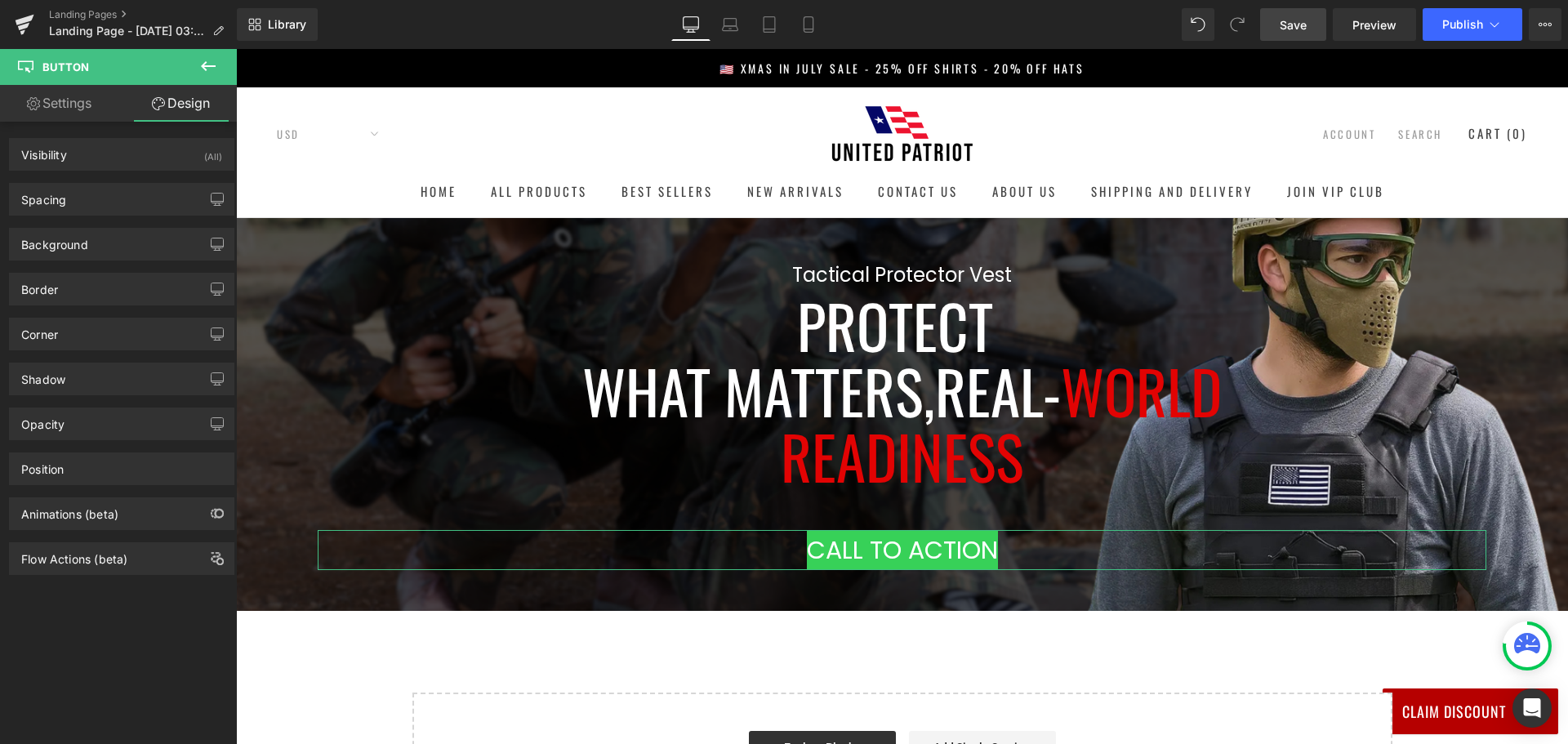
type input "50"
type input "0"
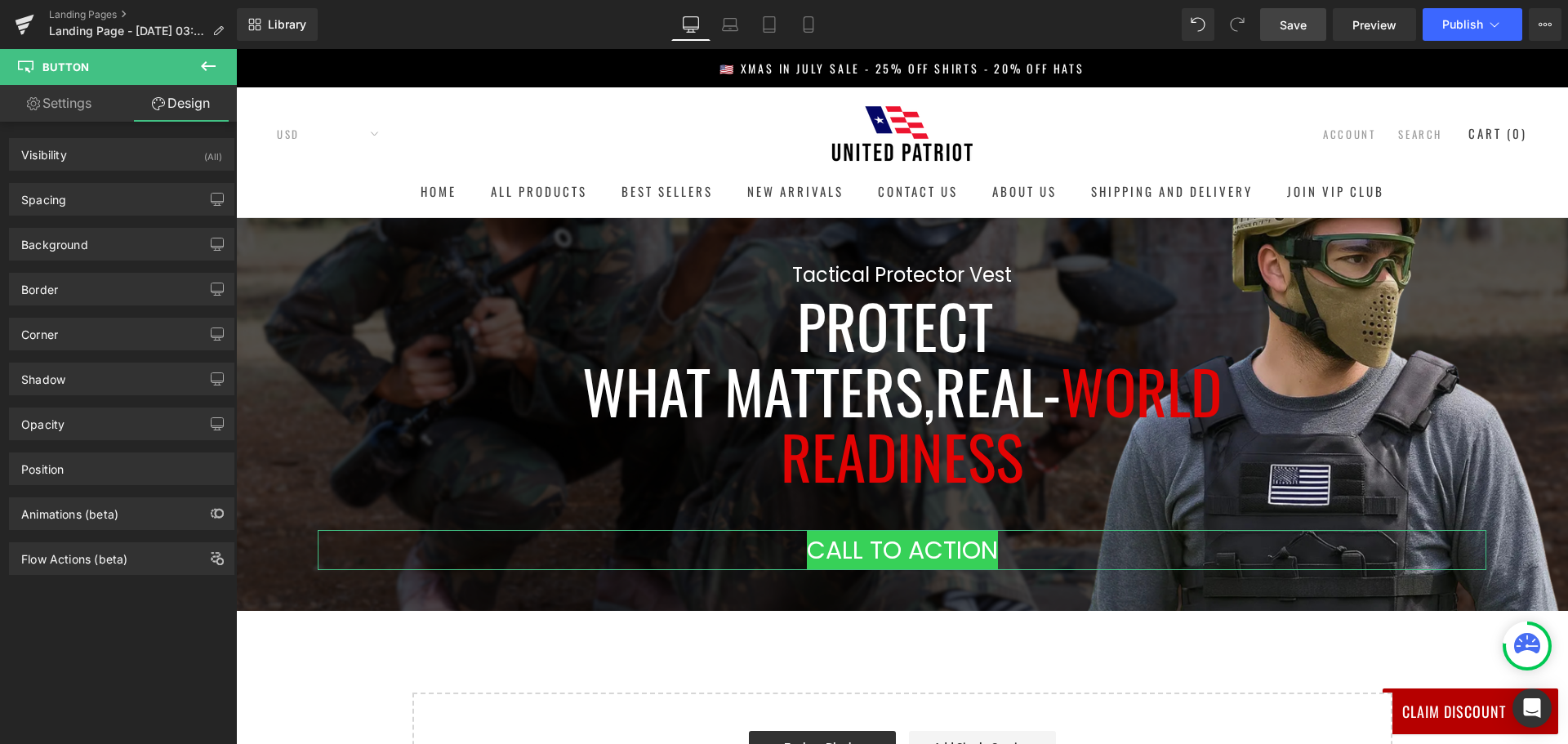
type input "0"
click at [143, 204] on div "Spacing" at bounding box center [122, 199] width 223 height 31
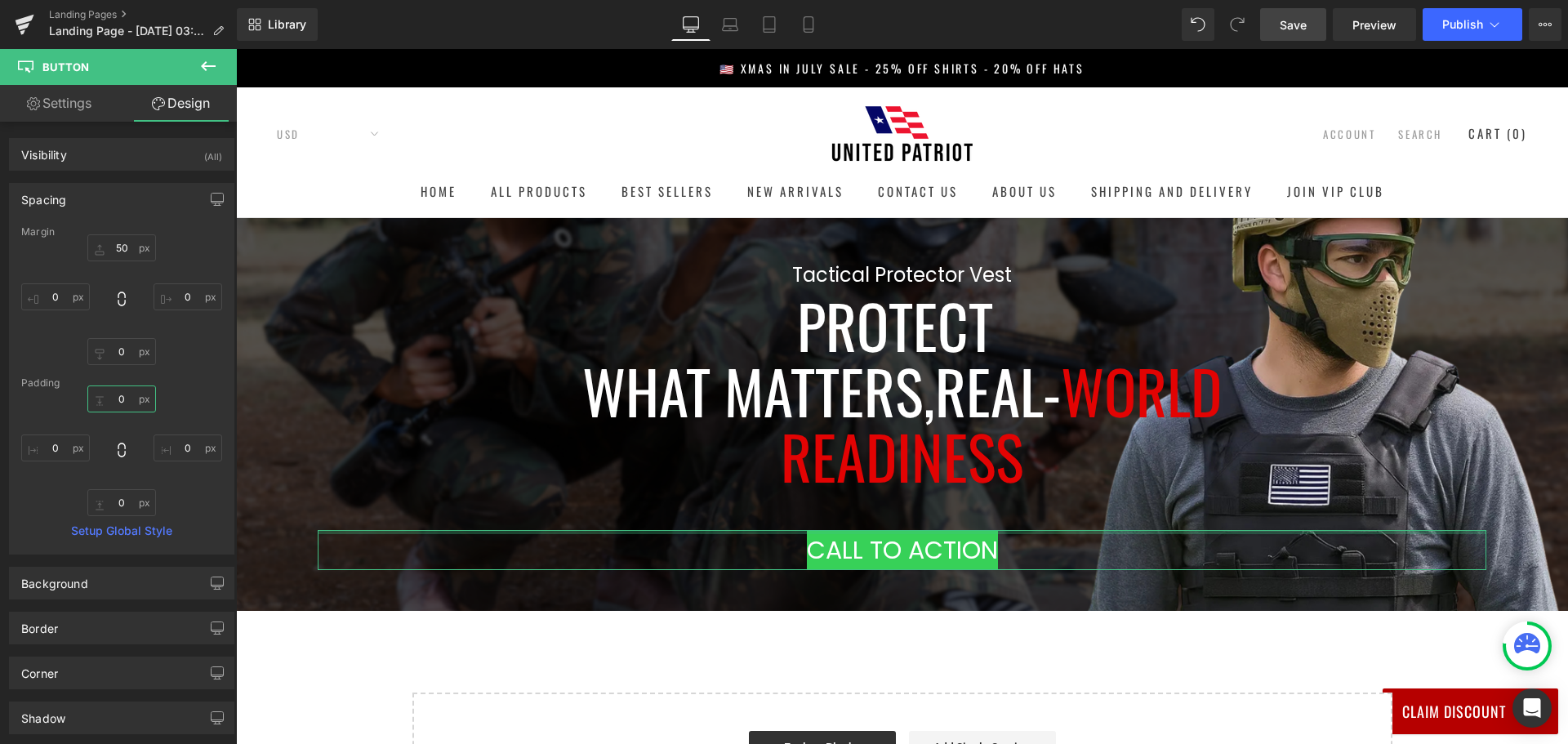
click at [119, 403] on input "0" at bounding box center [122, 399] width 69 height 27
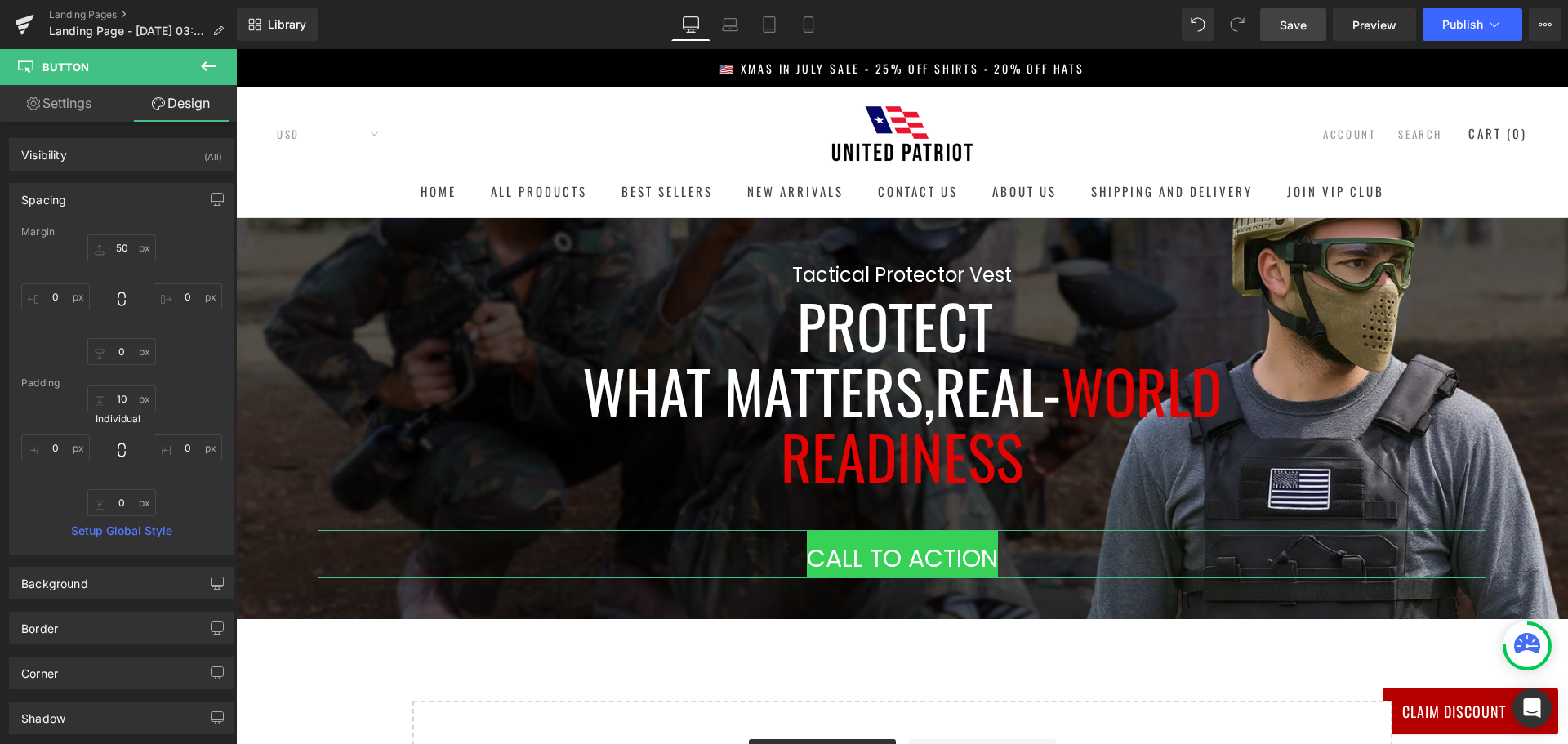
click at [114, 449] on icon at bounding box center [122, 450] width 16 height 16
type input "0"
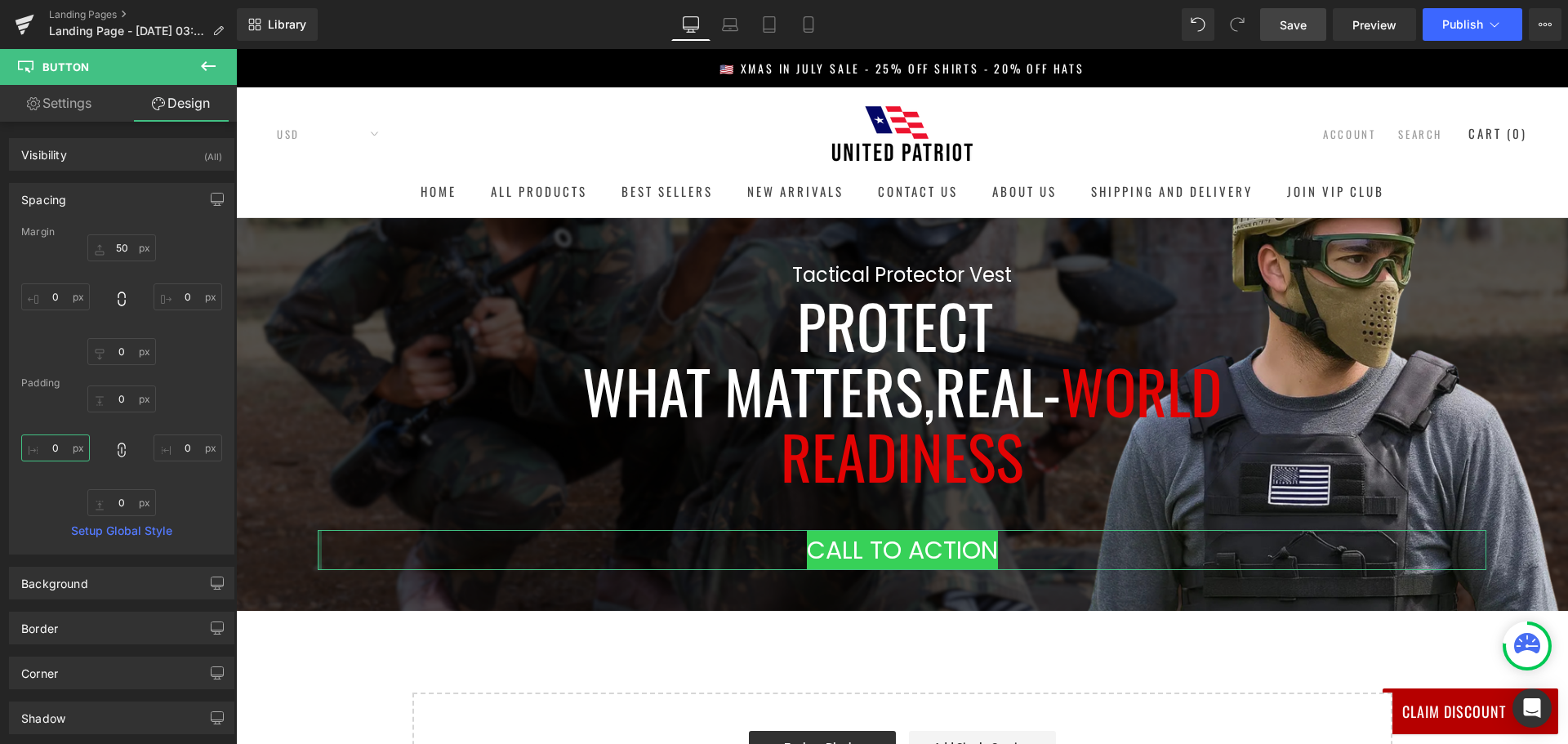
click at [72, 452] on input "0" at bounding box center [55, 448] width 69 height 27
type input "10"
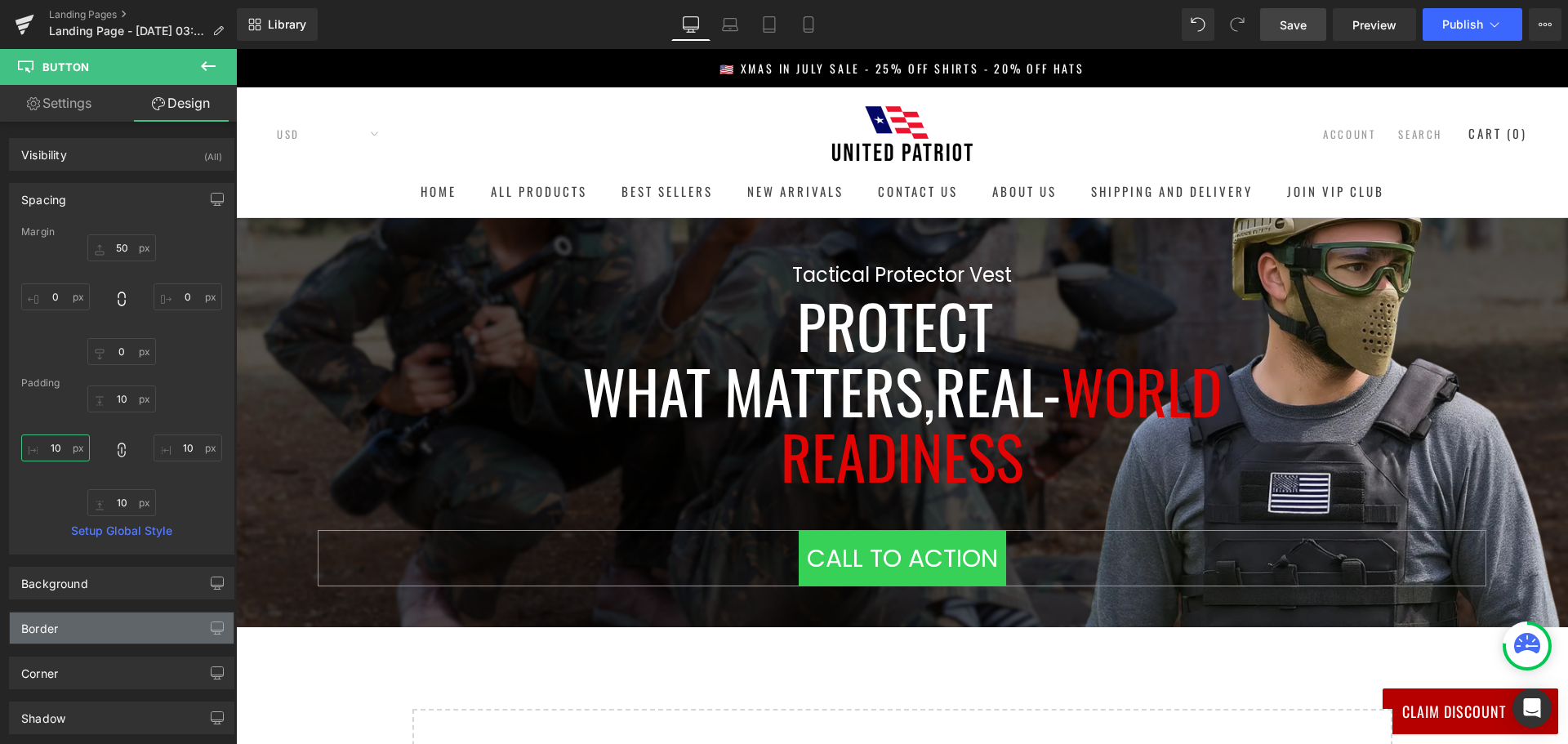
scroll to position [81, 0]
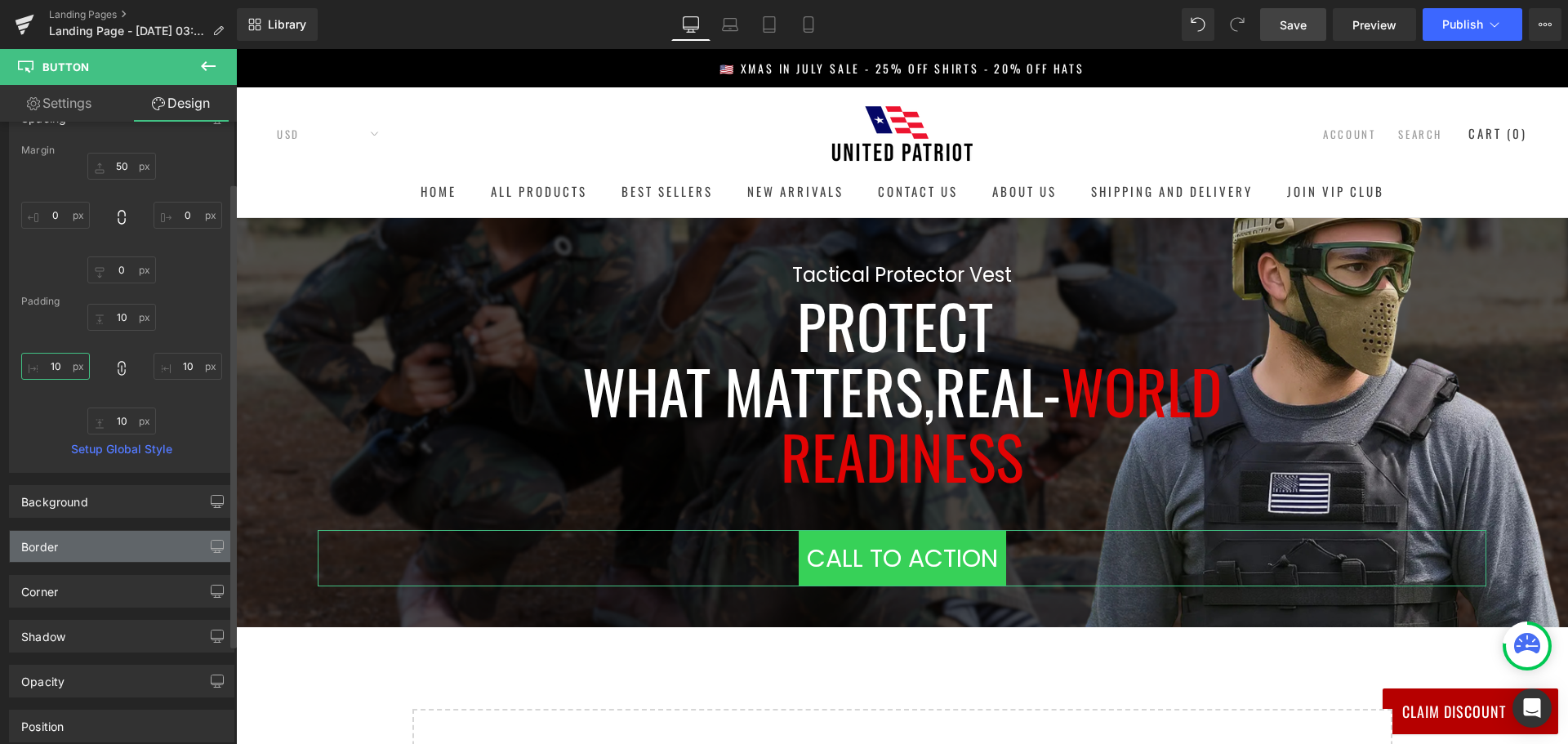
type input "10"
click at [137, 549] on div "Border" at bounding box center [122, 546] width 223 height 31
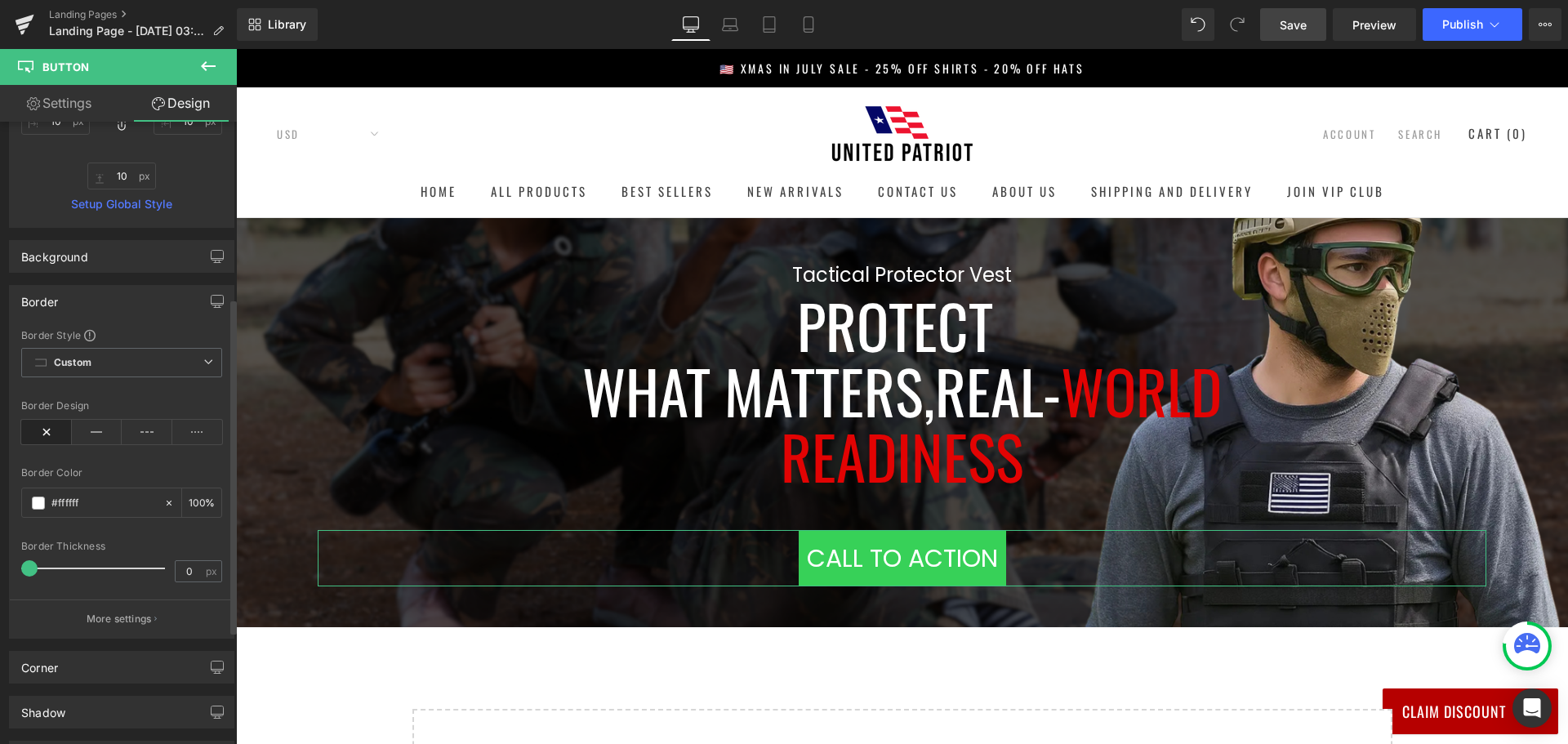
scroll to position [409, 0]
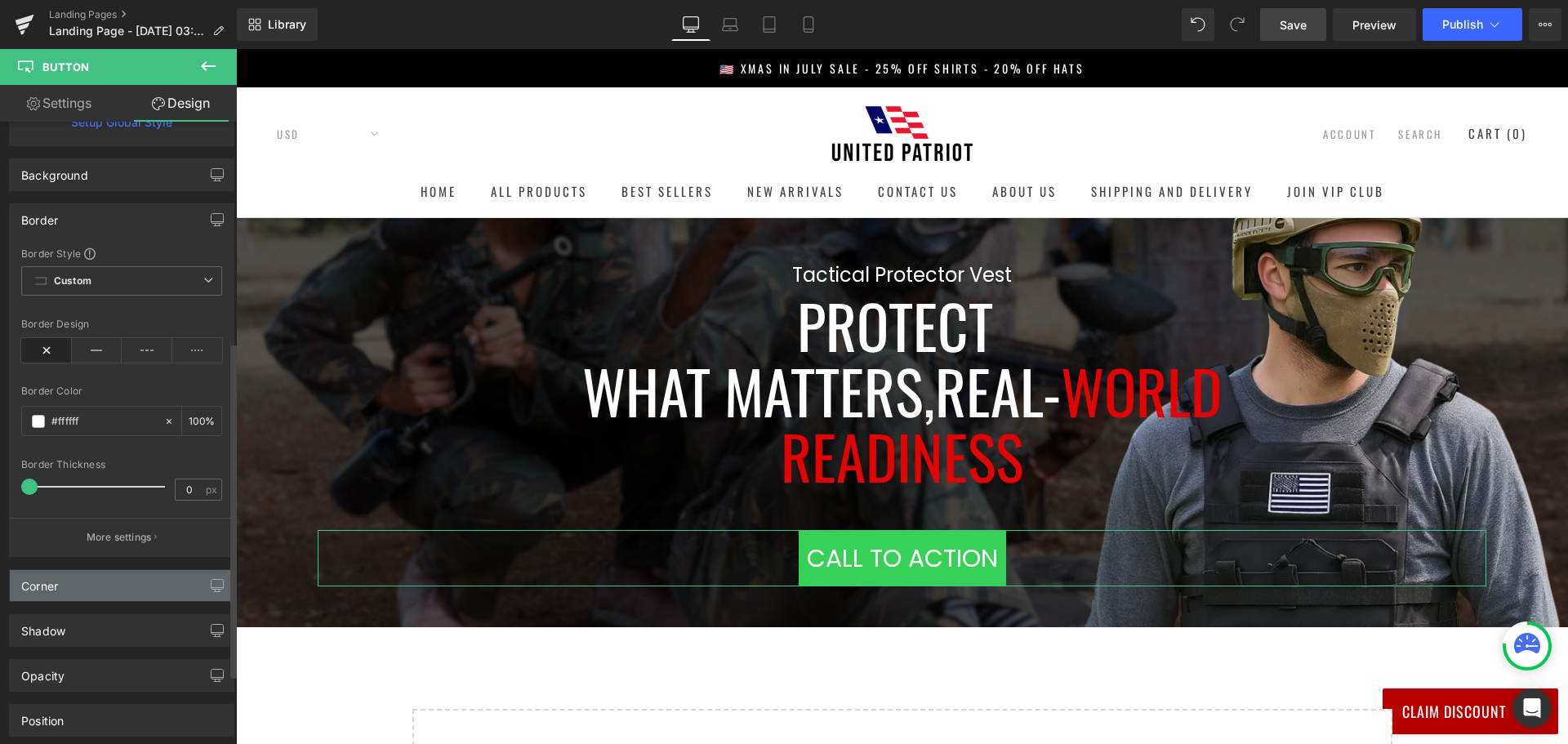
click at [114, 593] on div "Corner" at bounding box center [122, 586] width 223 height 31
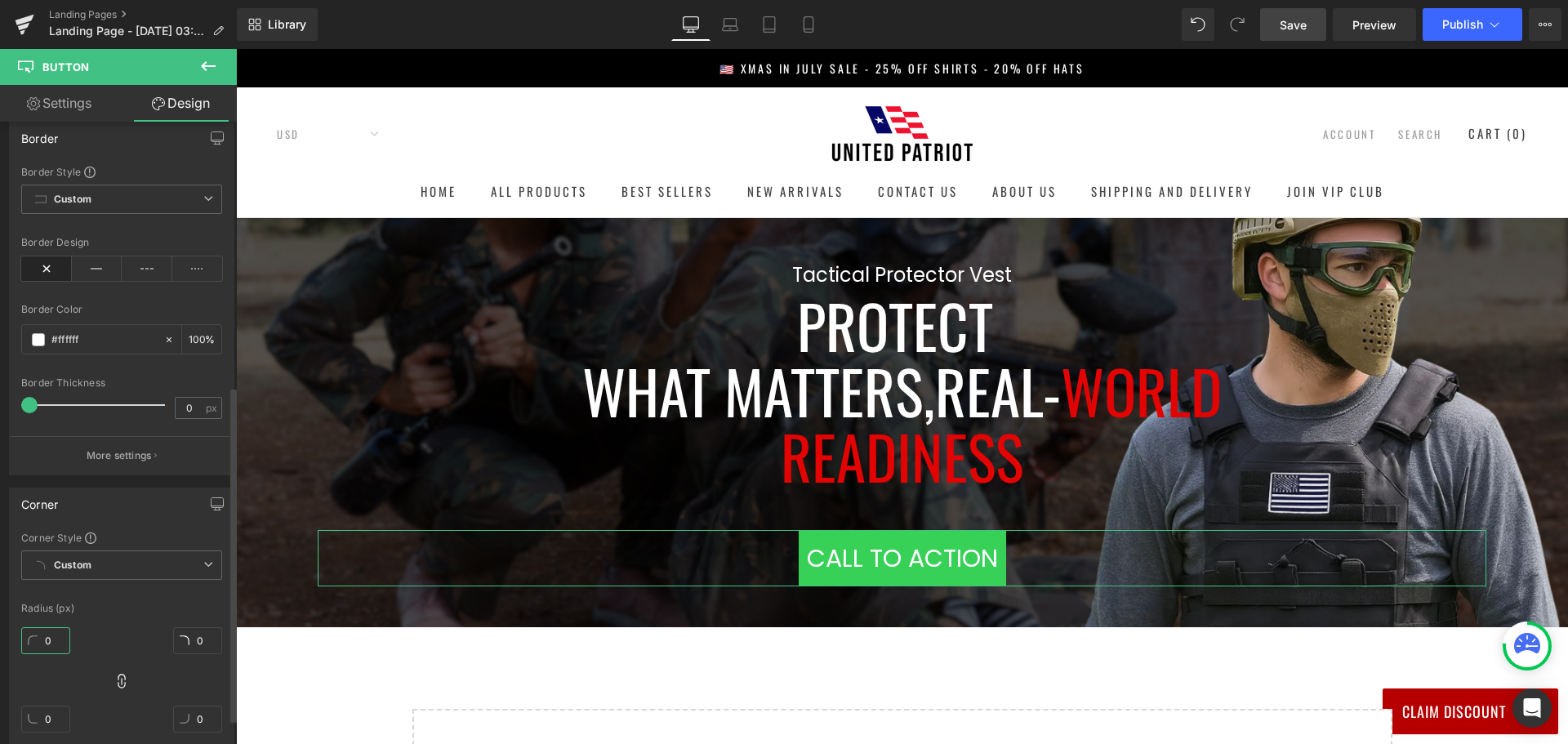
click at [48, 641] on input "0" at bounding box center [46, 640] width 49 height 27
type input "20"
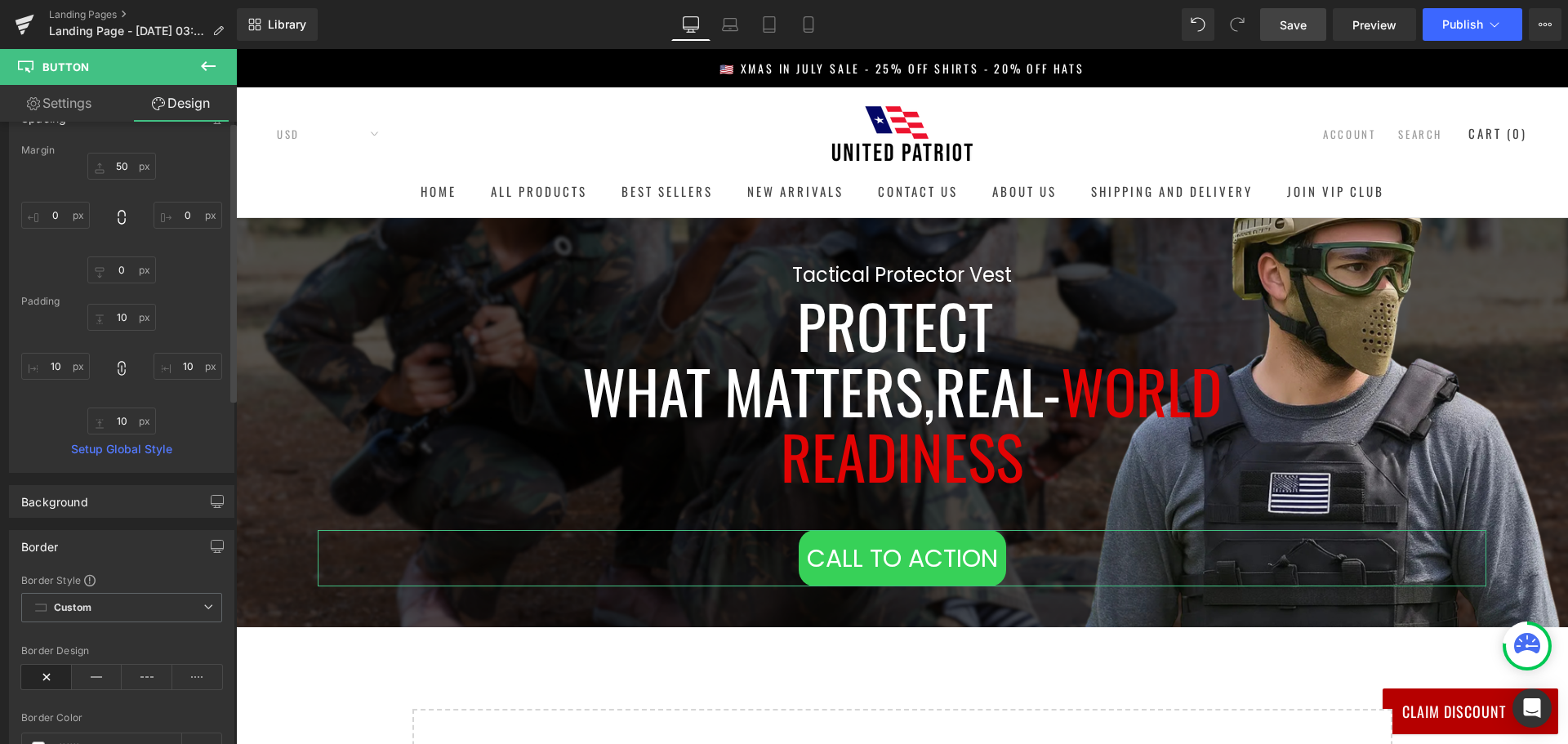
scroll to position [0, 0]
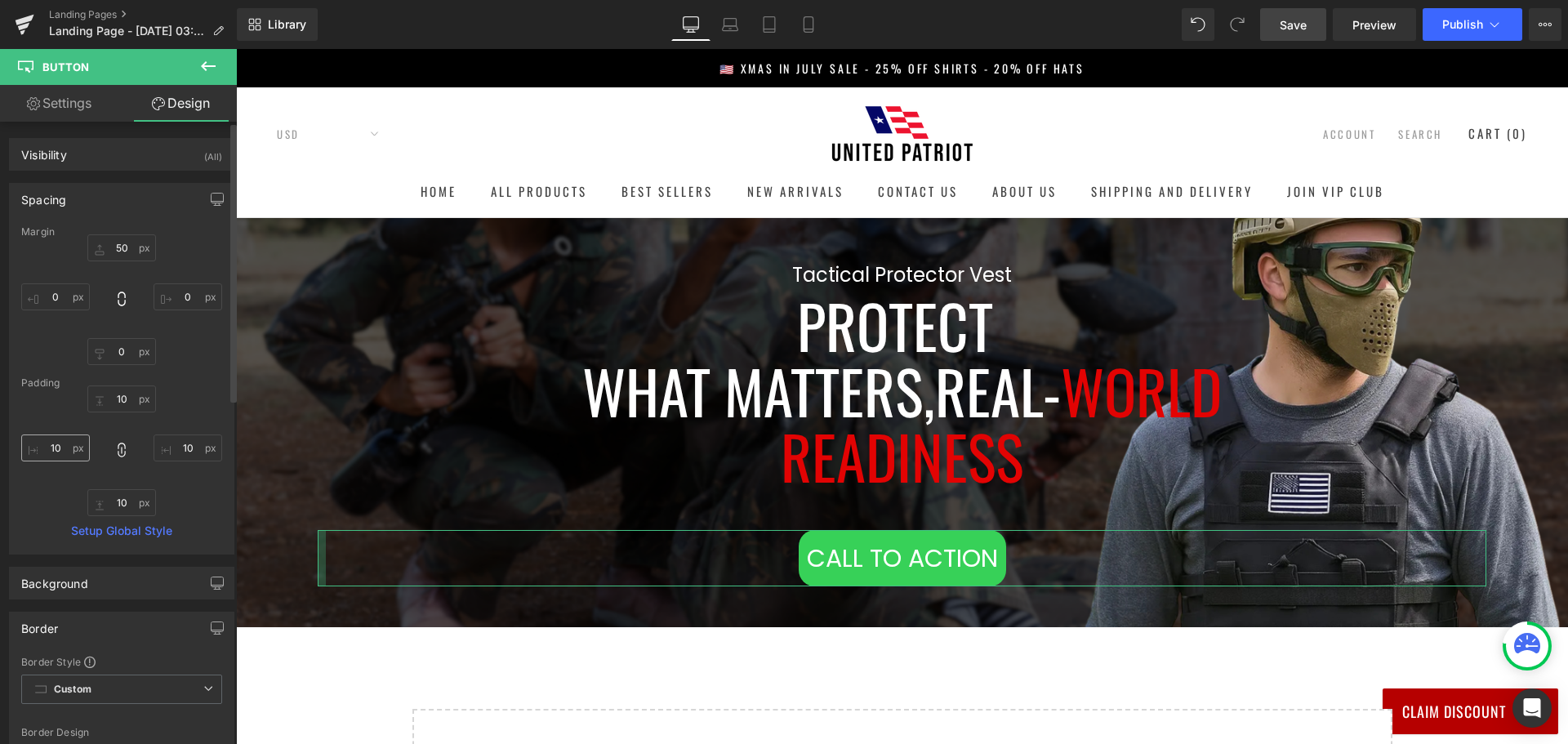
type input "20"
click at [61, 444] on input "10" at bounding box center [55, 448] width 69 height 27
type input "4"
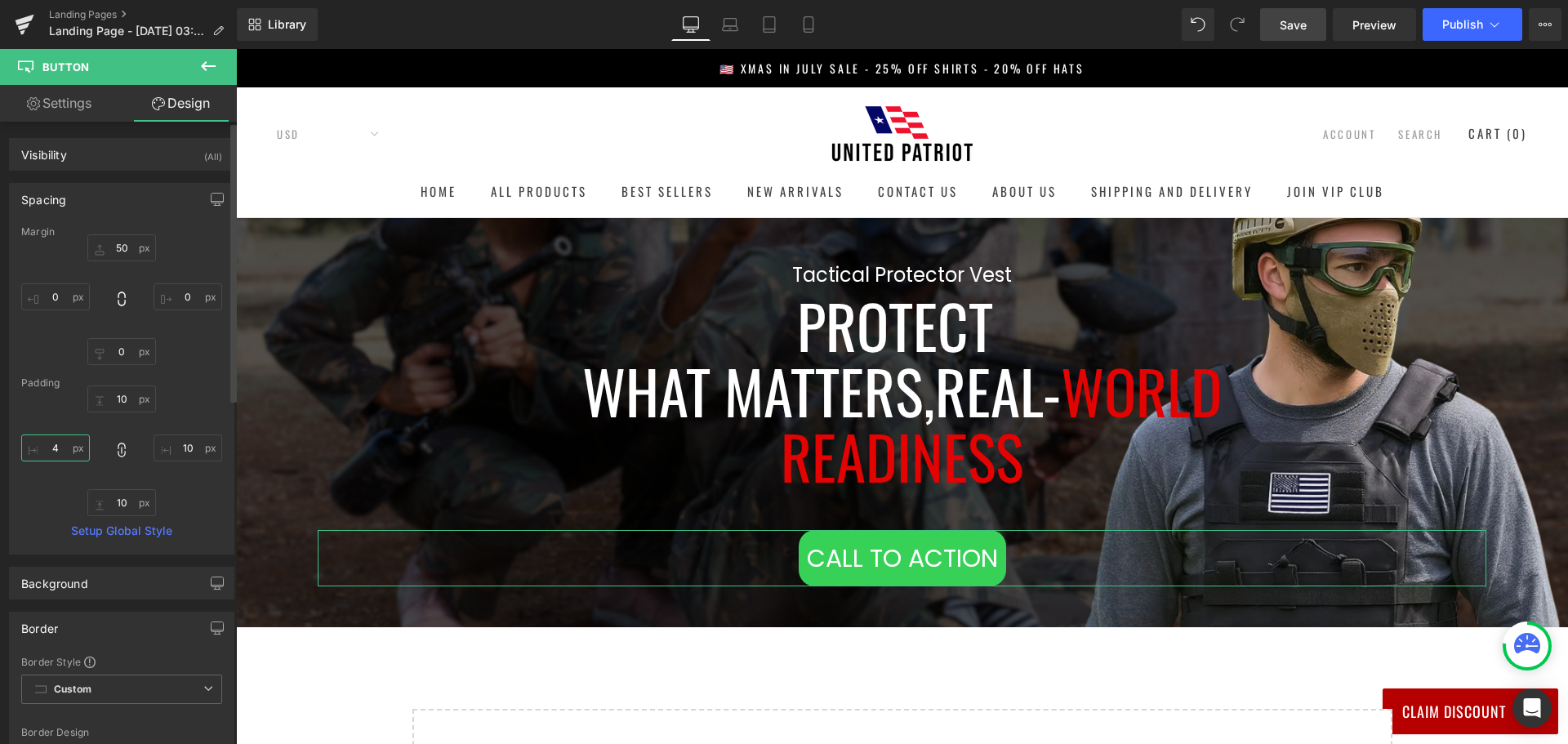
type input "4"
type input "40"
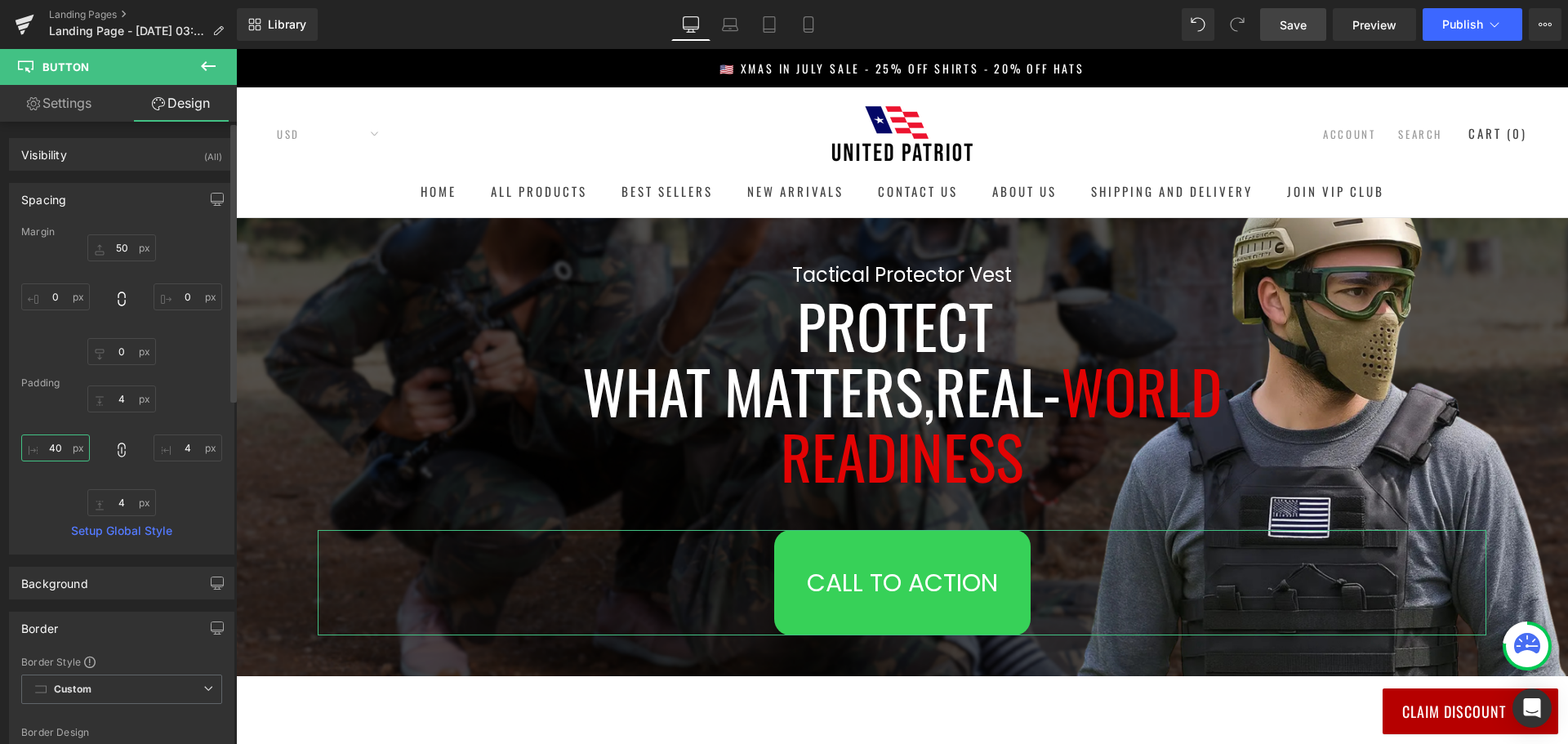
type input "40"
type input "4"
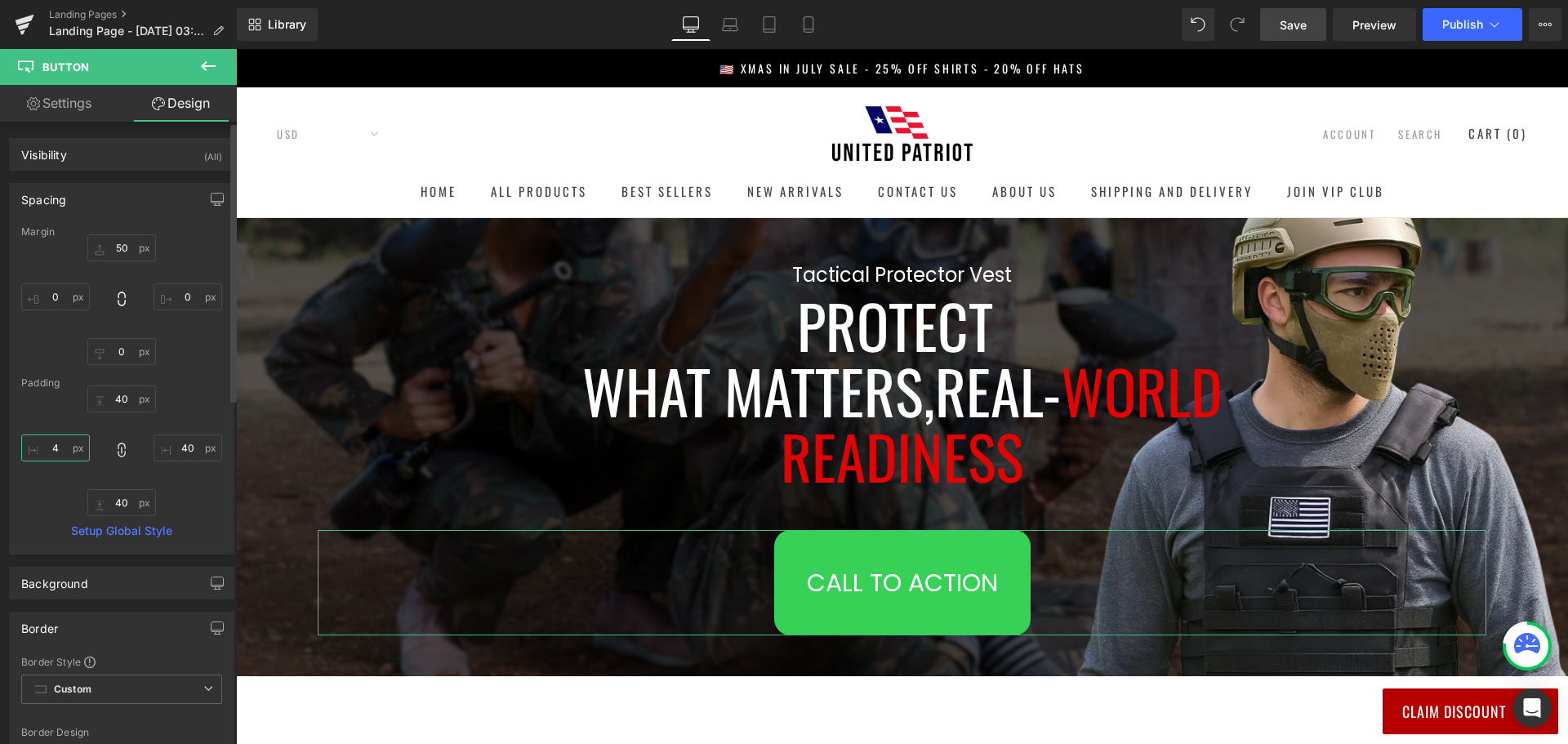
type input "4"
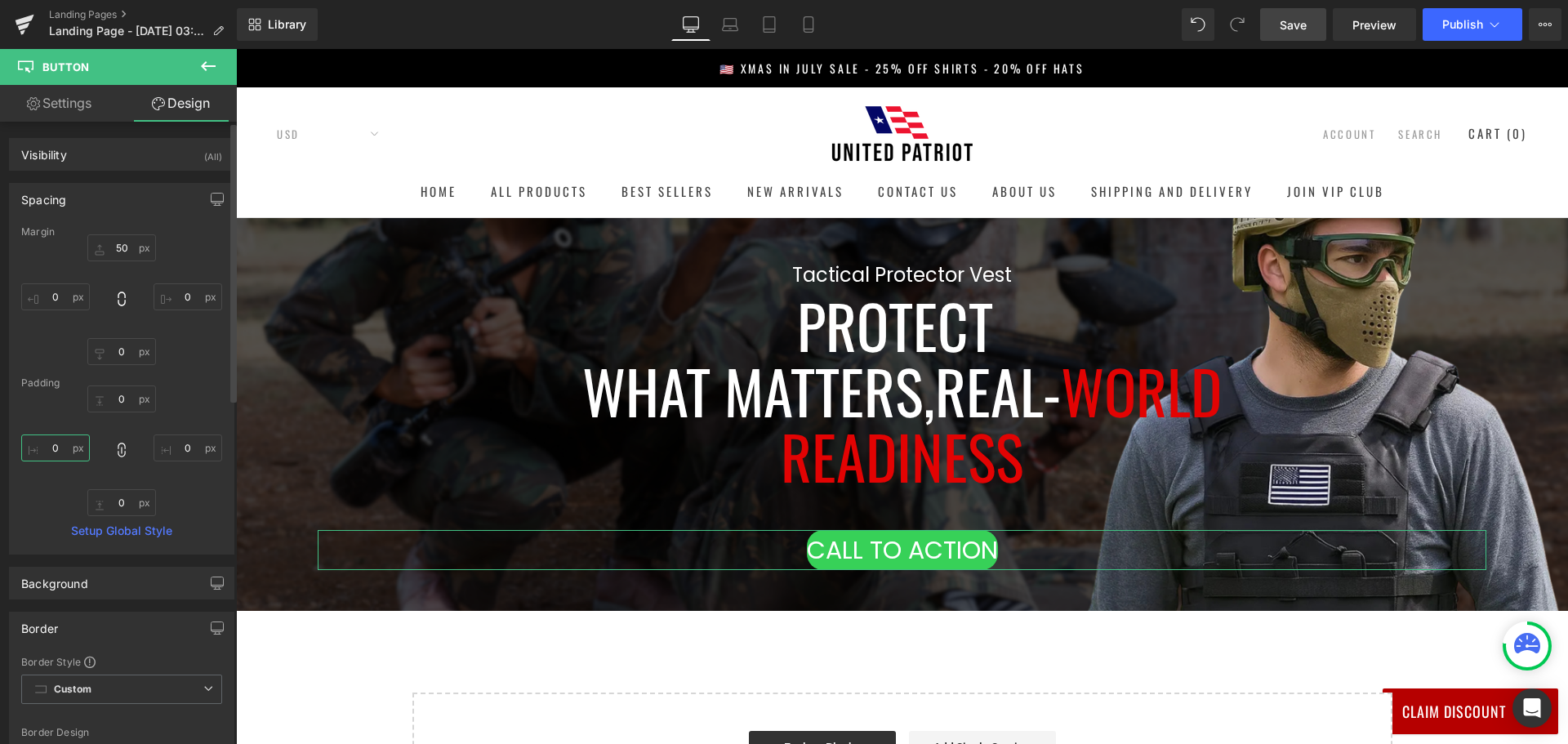
type input "2"
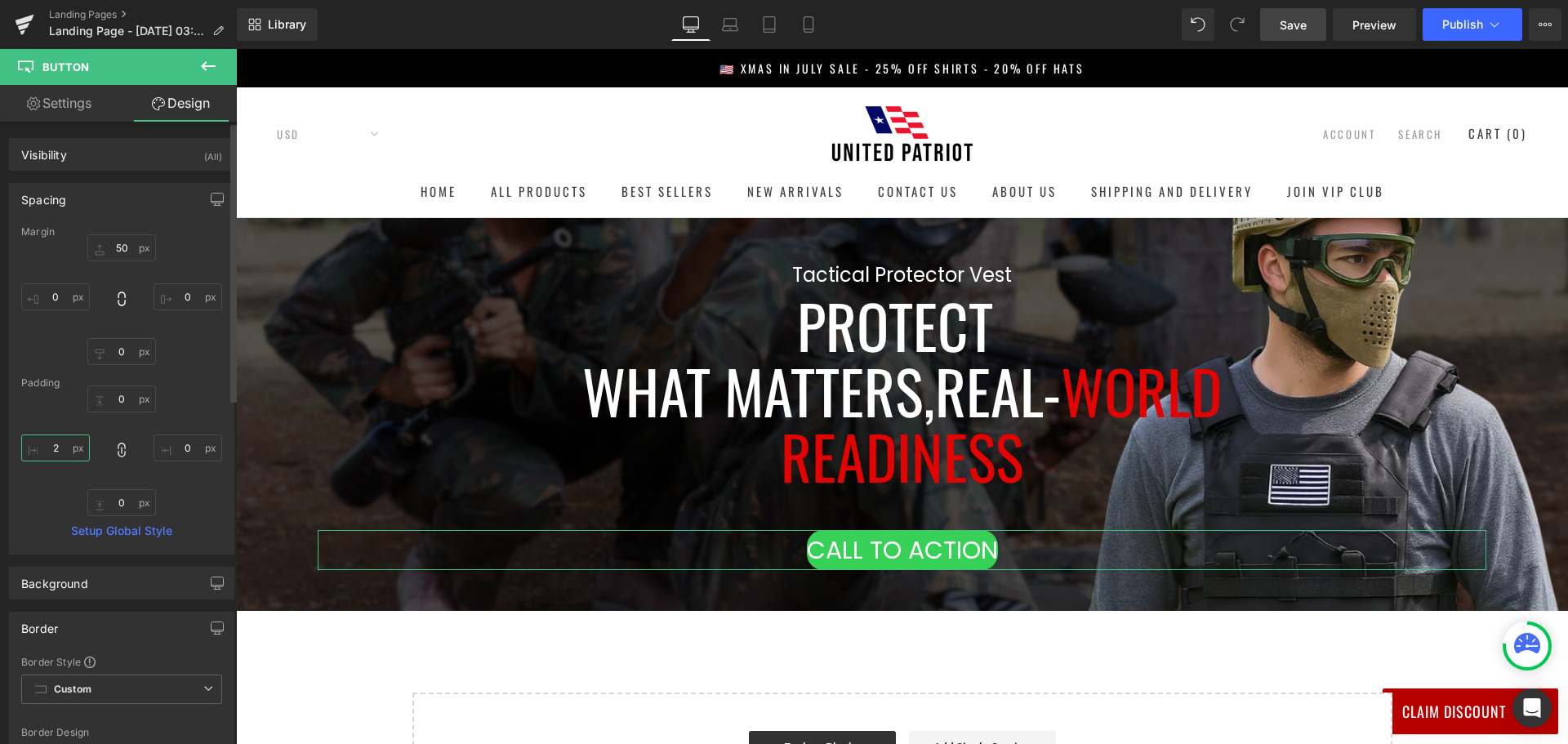
type input "20"
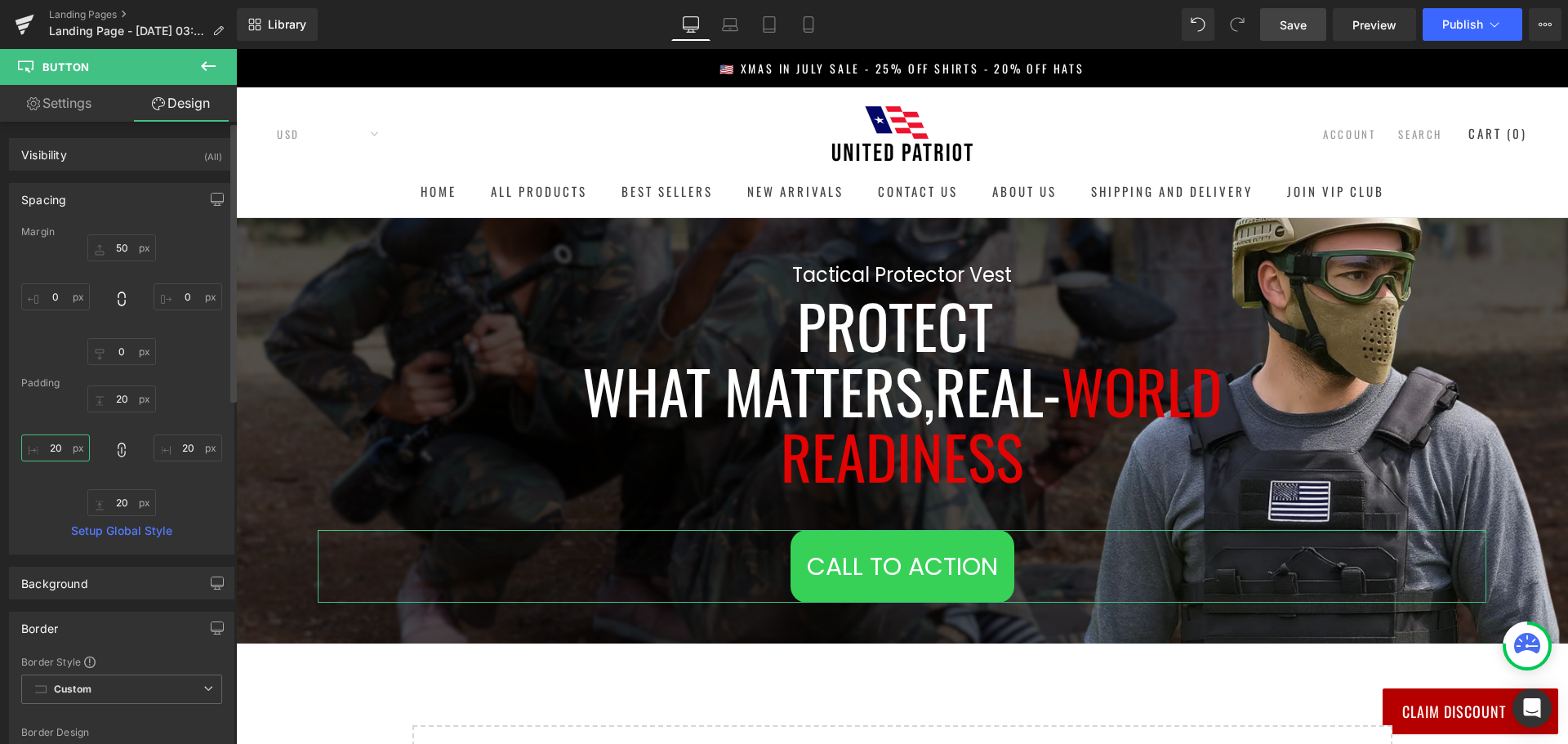
type input "2"
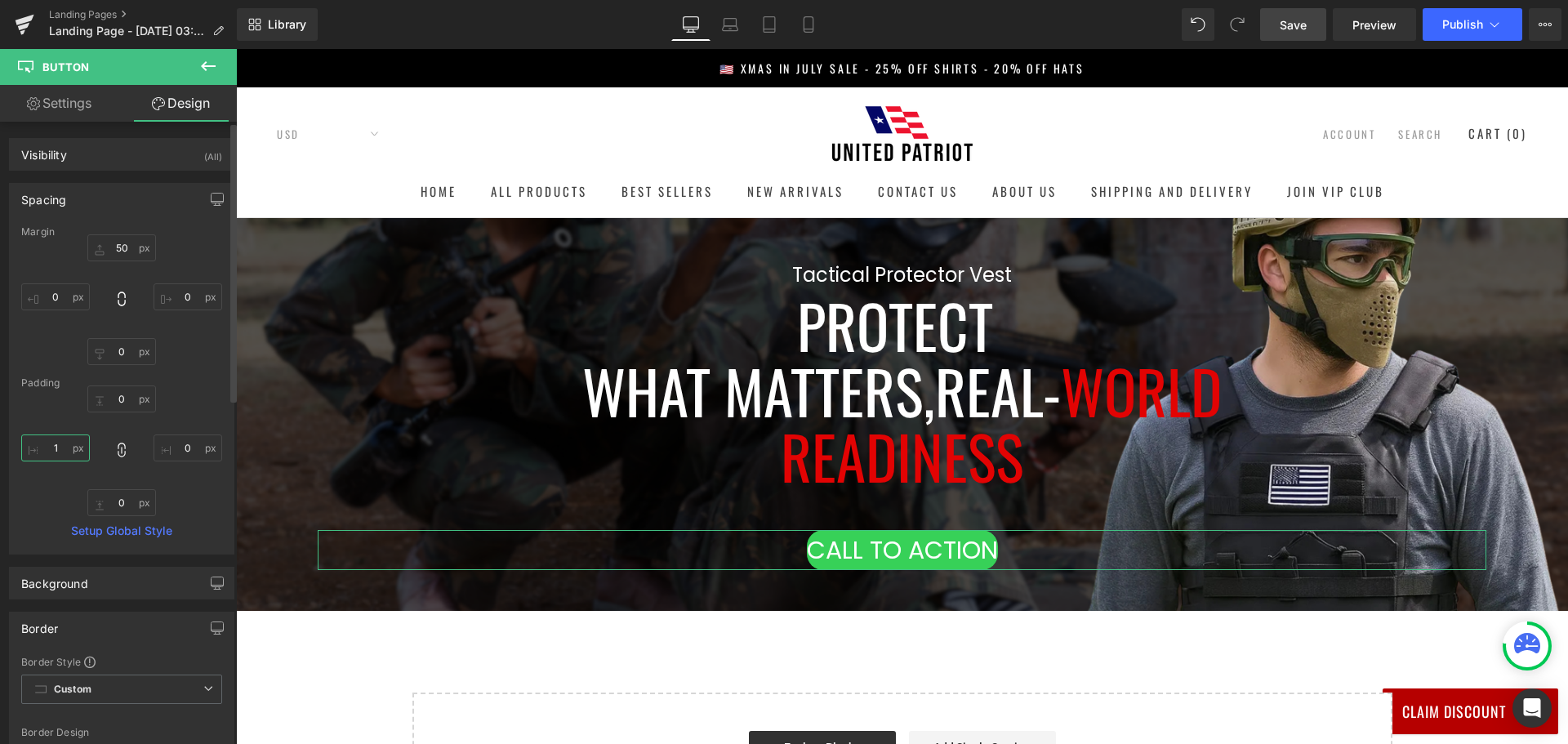
type input "10"
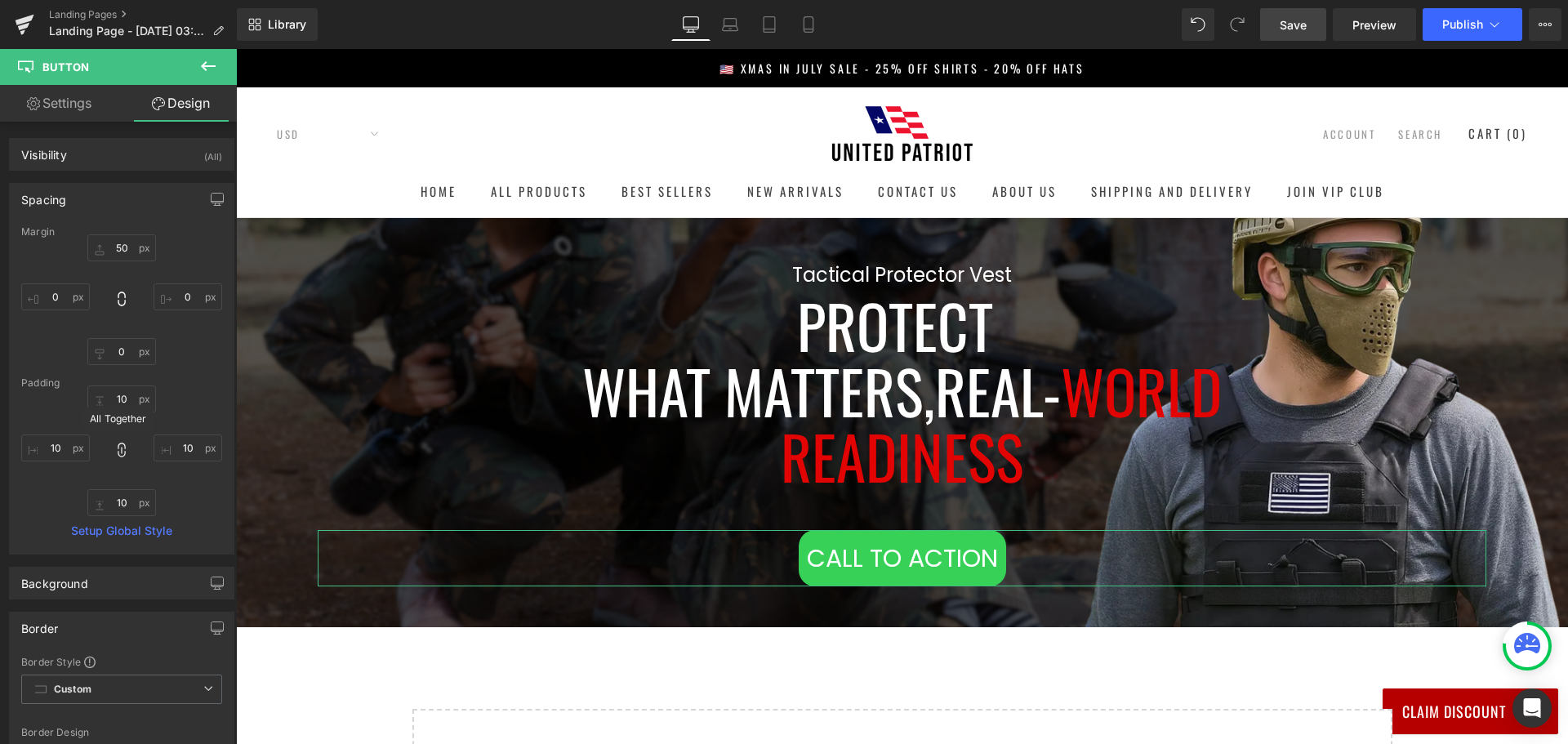
click at [118, 451] on icon at bounding box center [122, 450] width 7 height 14
click at [61, 448] on input "10" at bounding box center [55, 448] width 69 height 27
type input "30"
click at [184, 457] on input "10" at bounding box center [188, 448] width 69 height 27
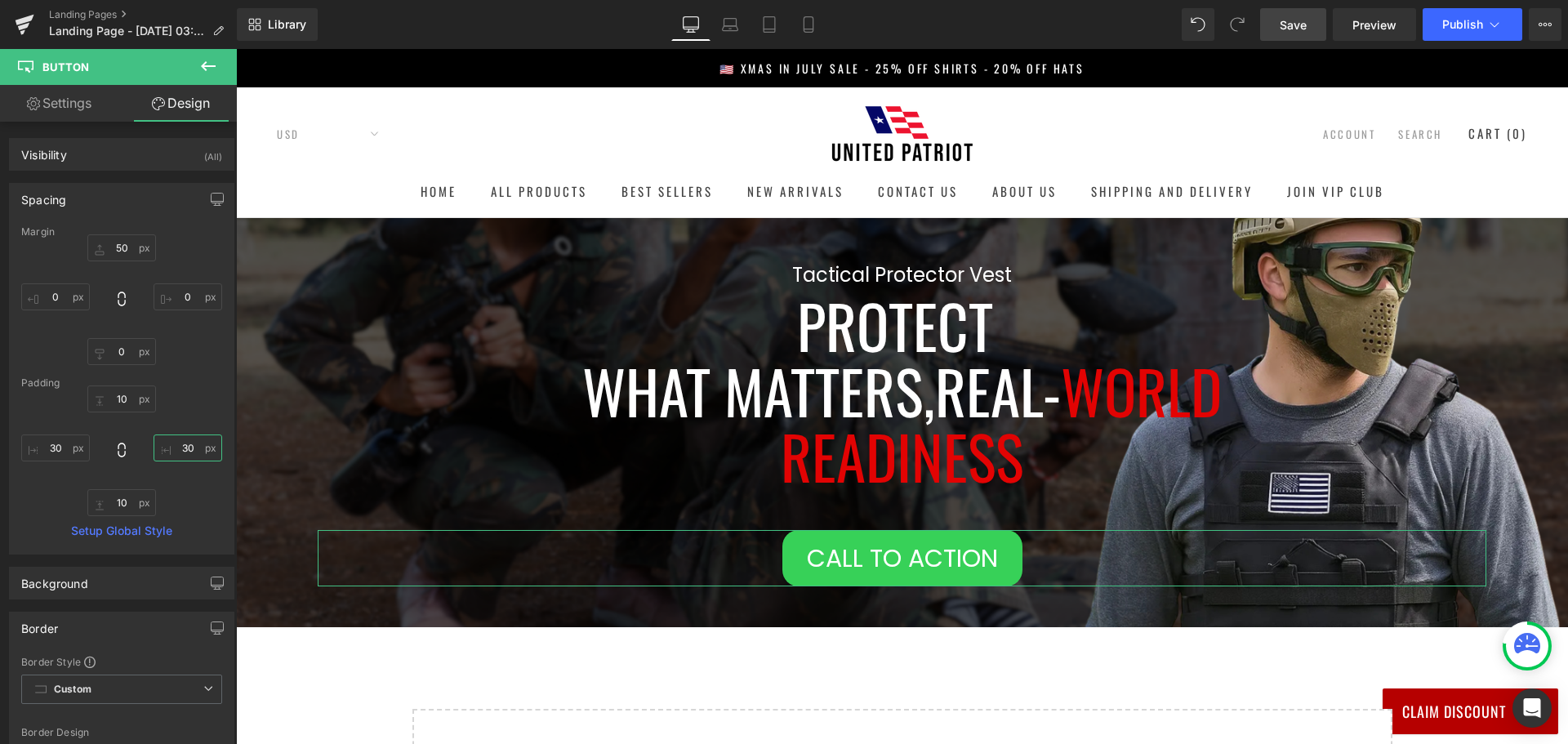
type input "30"
click at [57, 108] on link "Settings" at bounding box center [59, 103] width 118 height 37
type input "100"
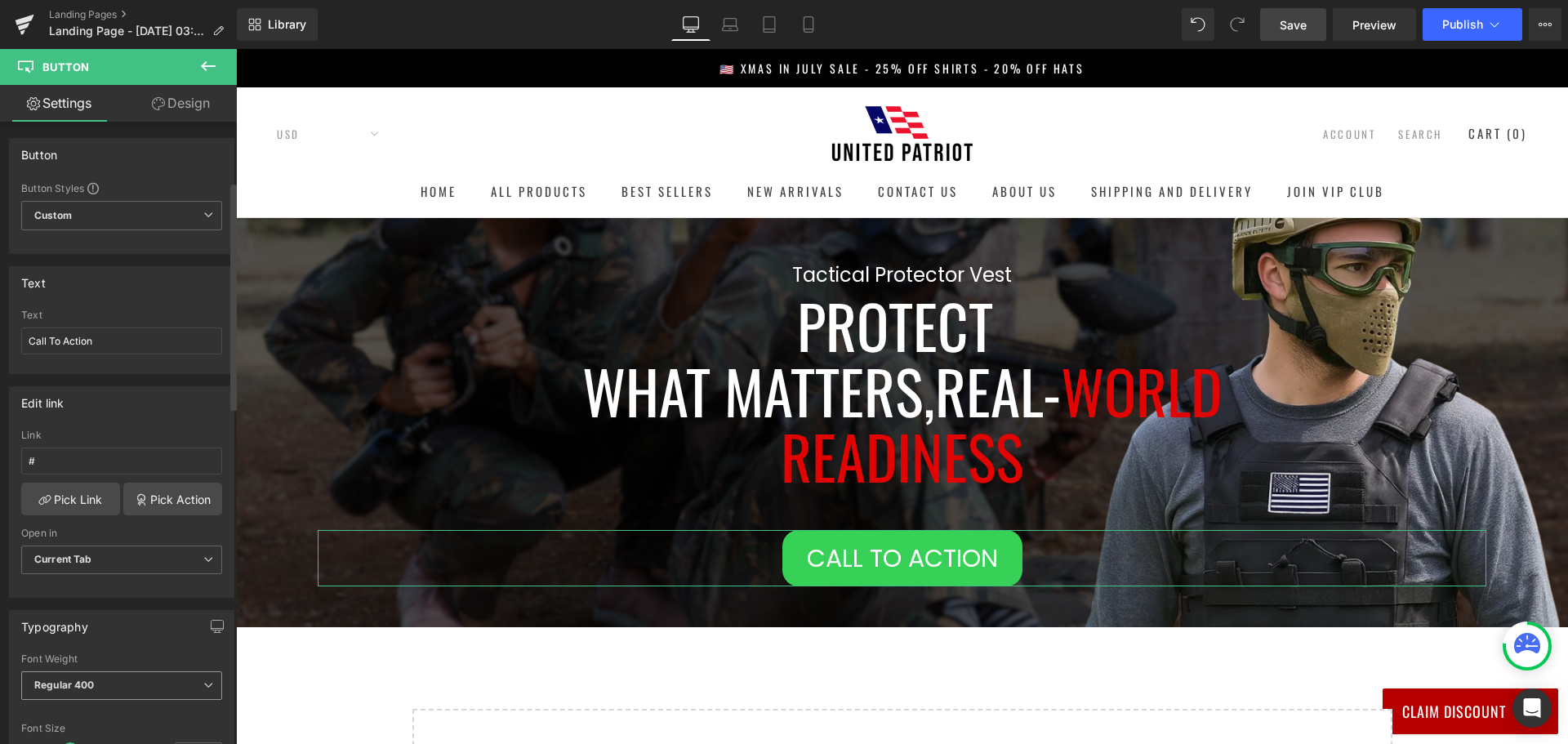
scroll to position [245, 0]
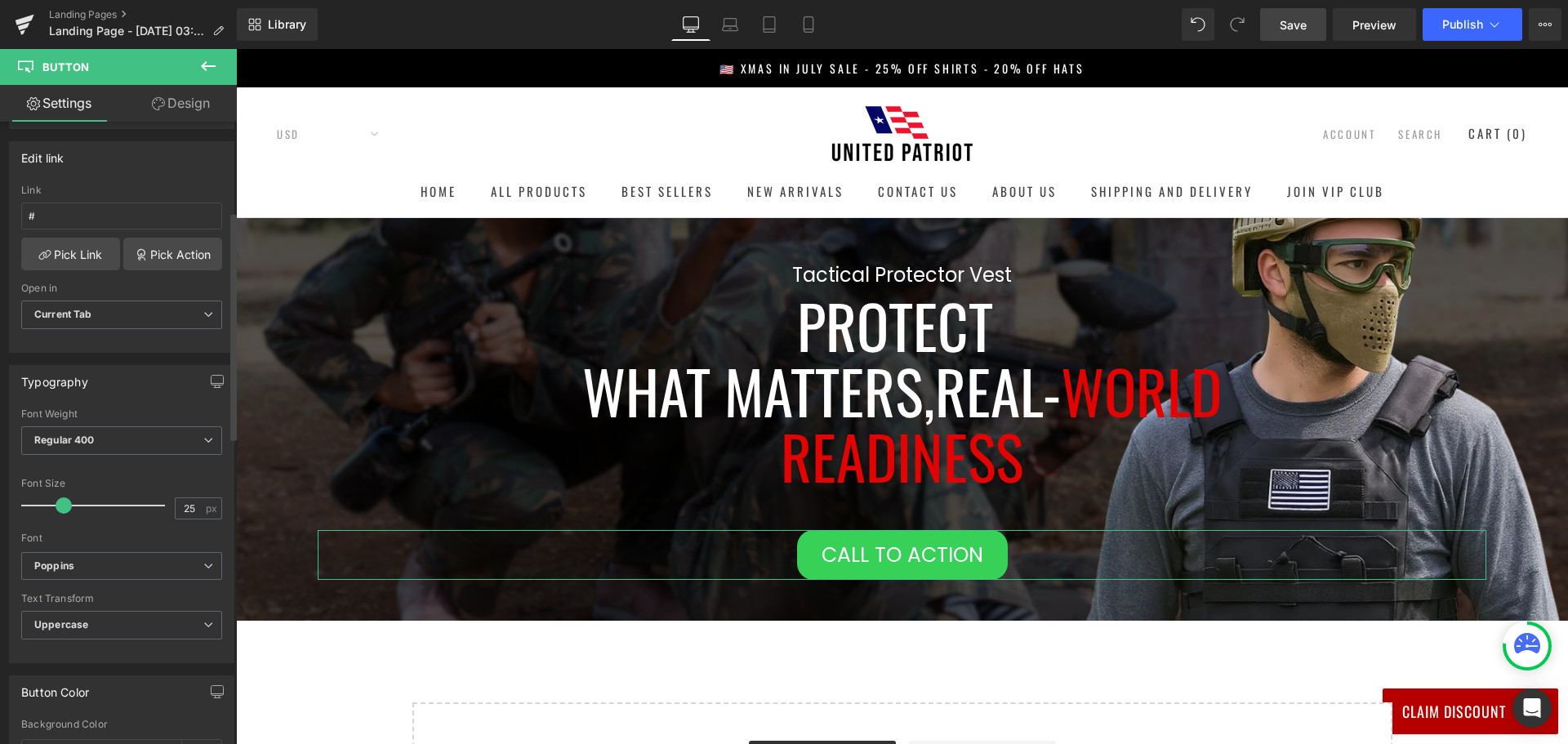
type input "24"
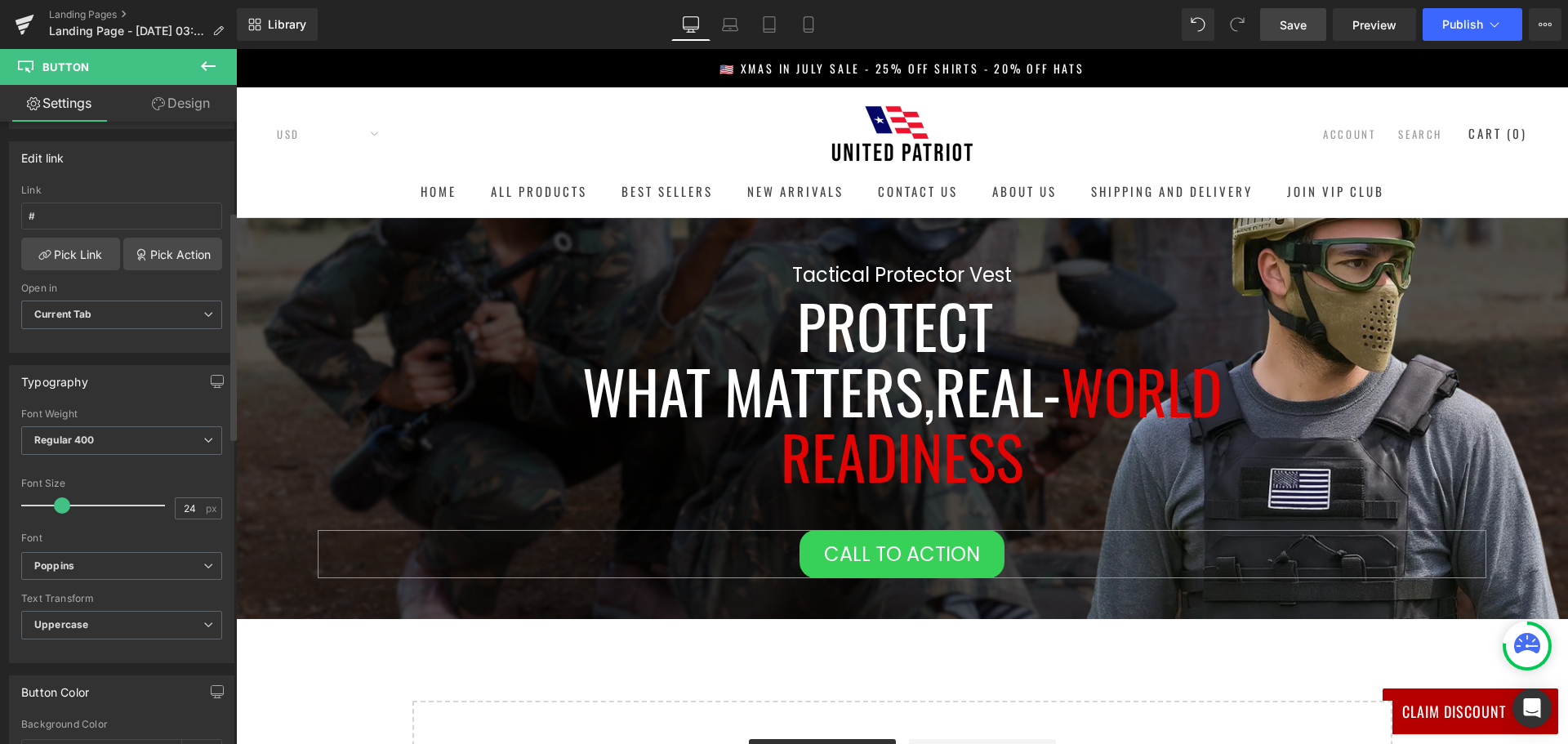
click at [63, 505] on span at bounding box center [62, 505] width 16 height 16
click at [173, 102] on link "Design" at bounding box center [181, 103] width 118 height 37
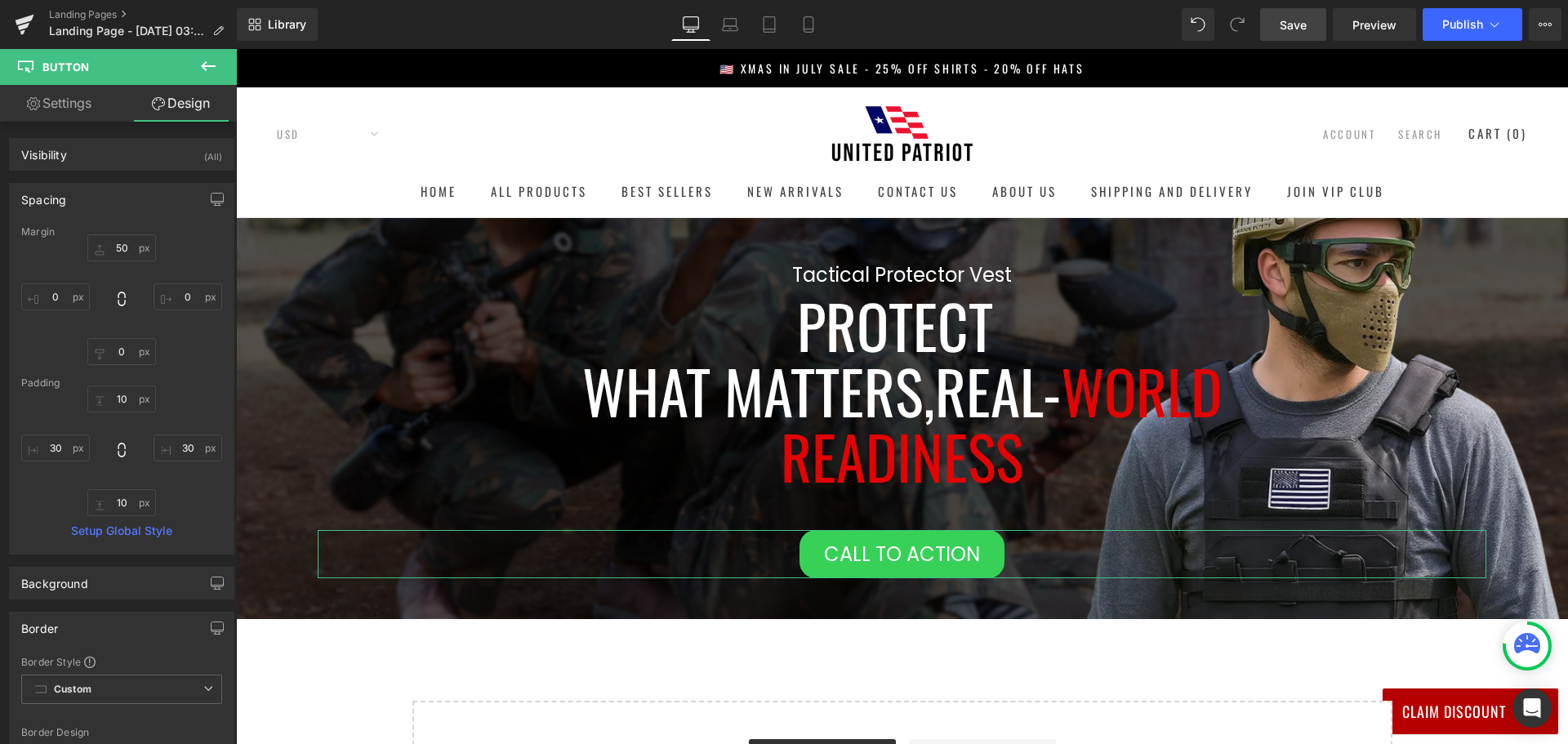
type input "50"
type input "0"
type input "10"
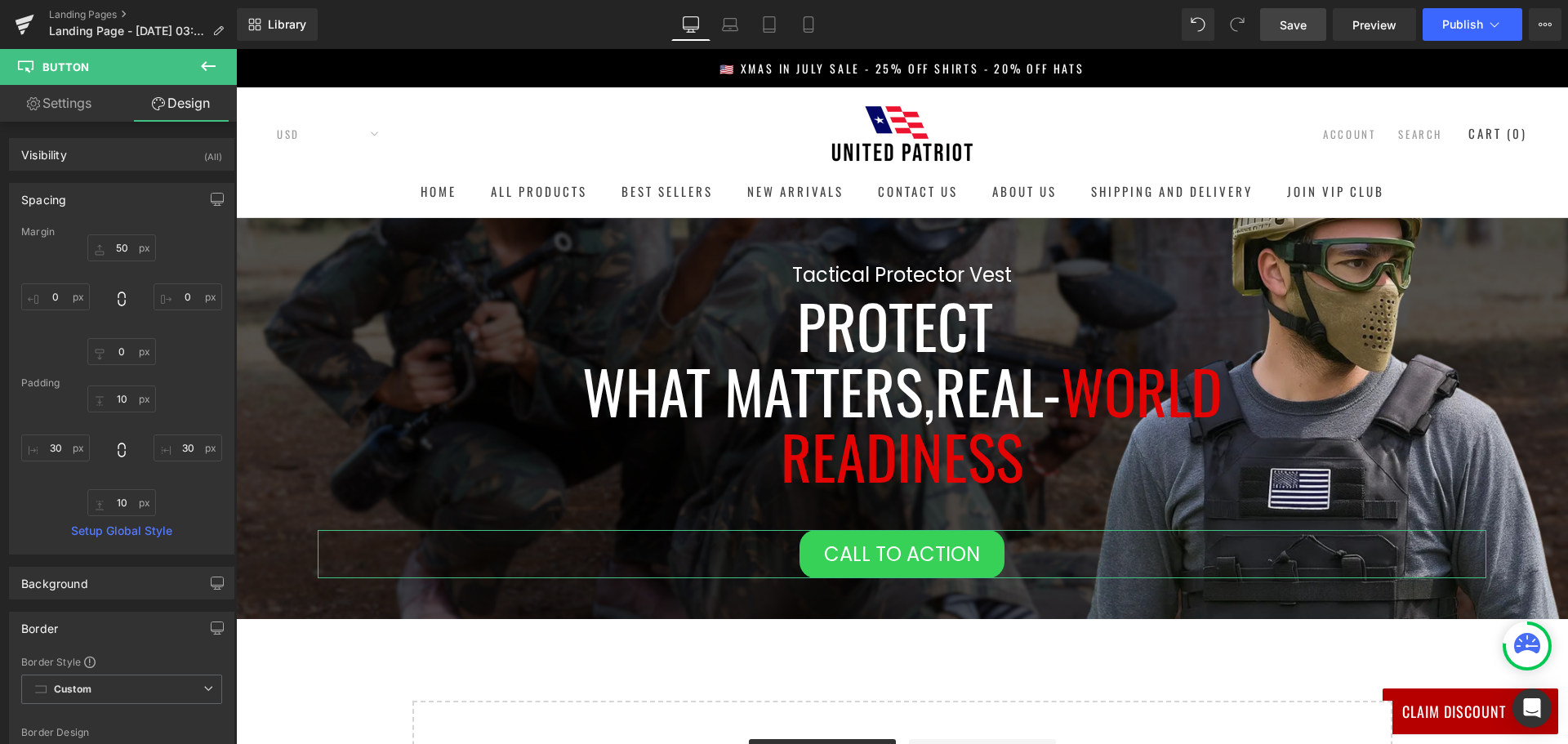
type input "30"
type input "10"
type input "30"
type input "100"
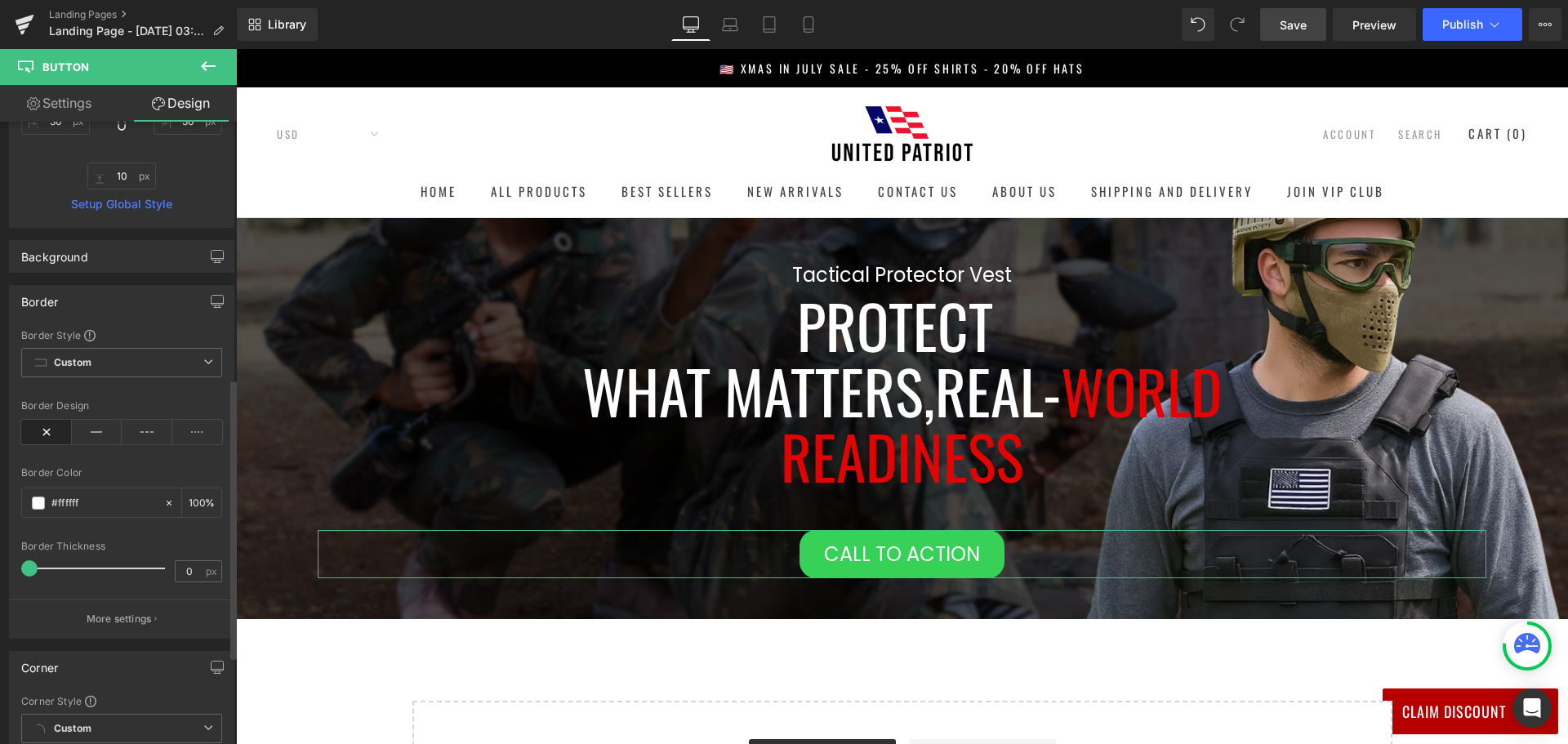
scroll to position [571, 0]
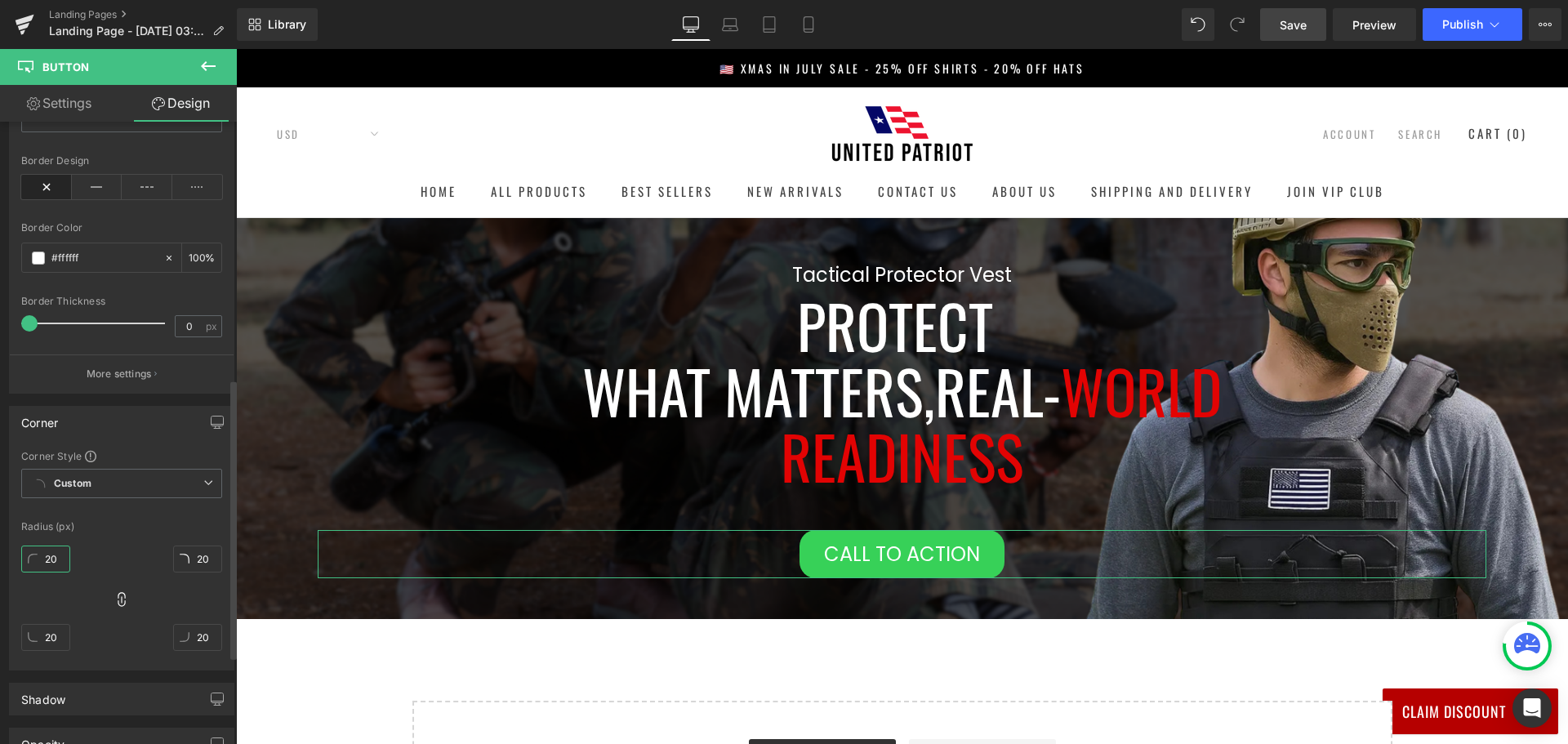
click at [56, 557] on input "20" at bounding box center [46, 559] width 49 height 27
type input "10"
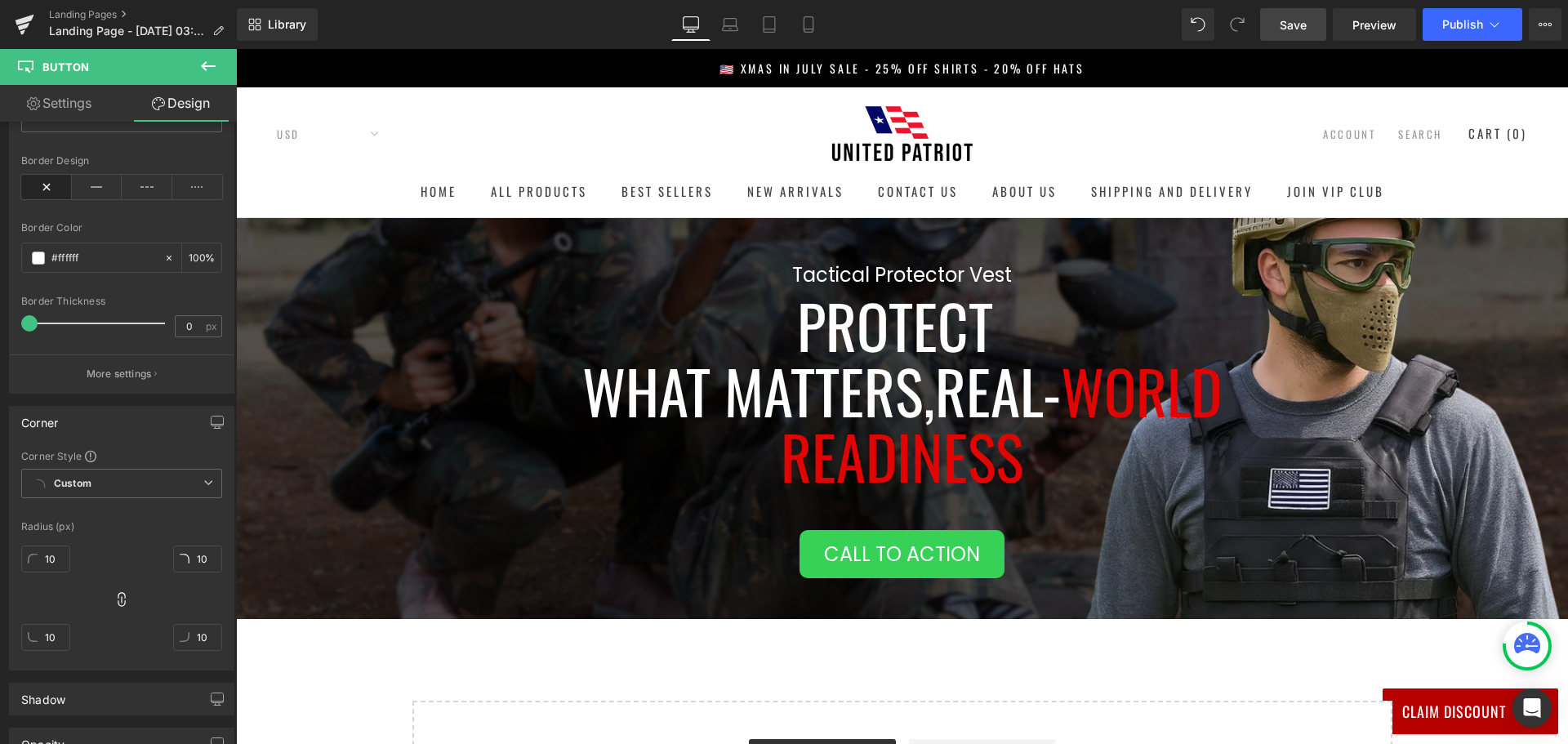
click at [311, 438] on div "Tactical Protector Vest Heading Protect What Matters, Real- World Readiness Hea…" at bounding box center [902, 418] width 1332 height 401
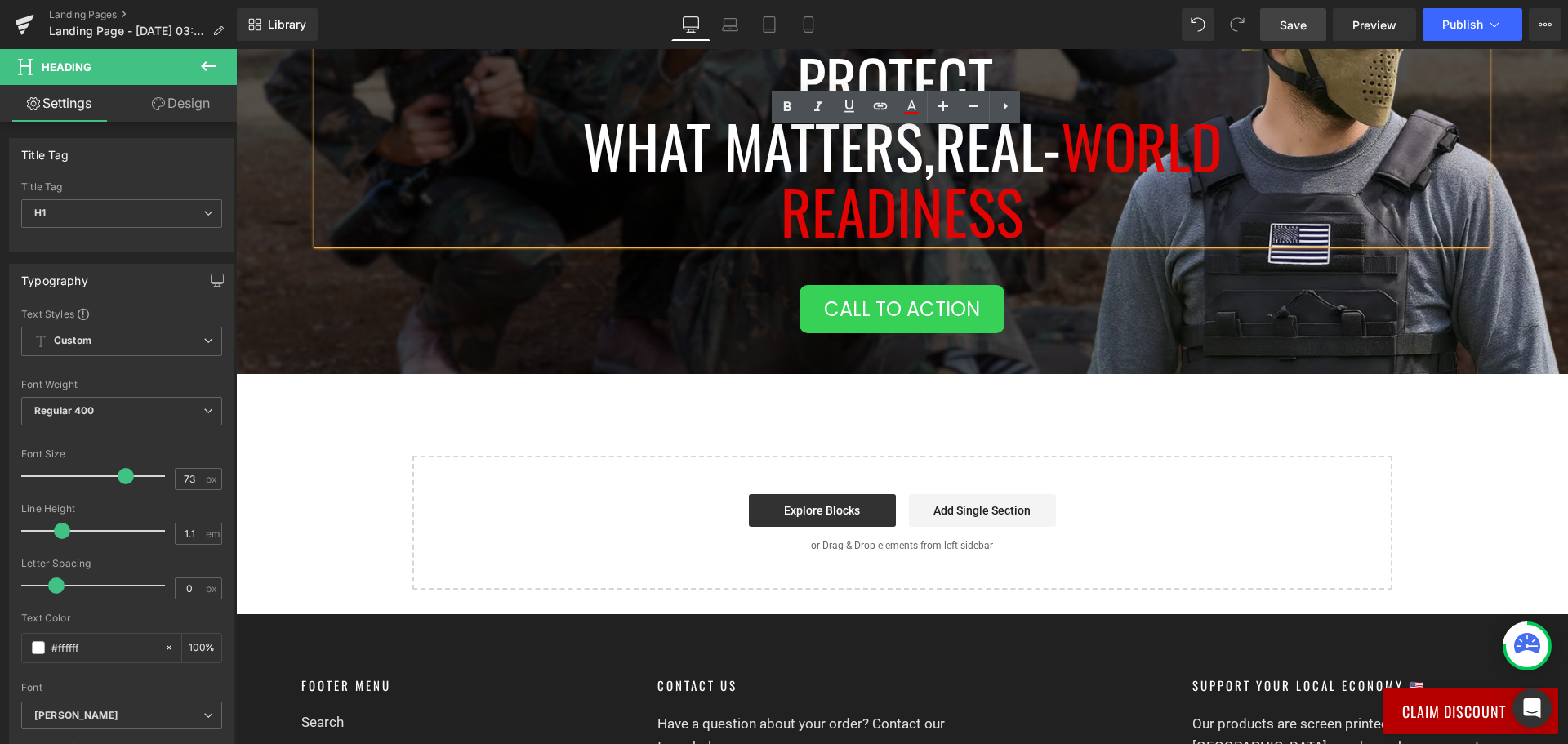
scroll to position [81, 0]
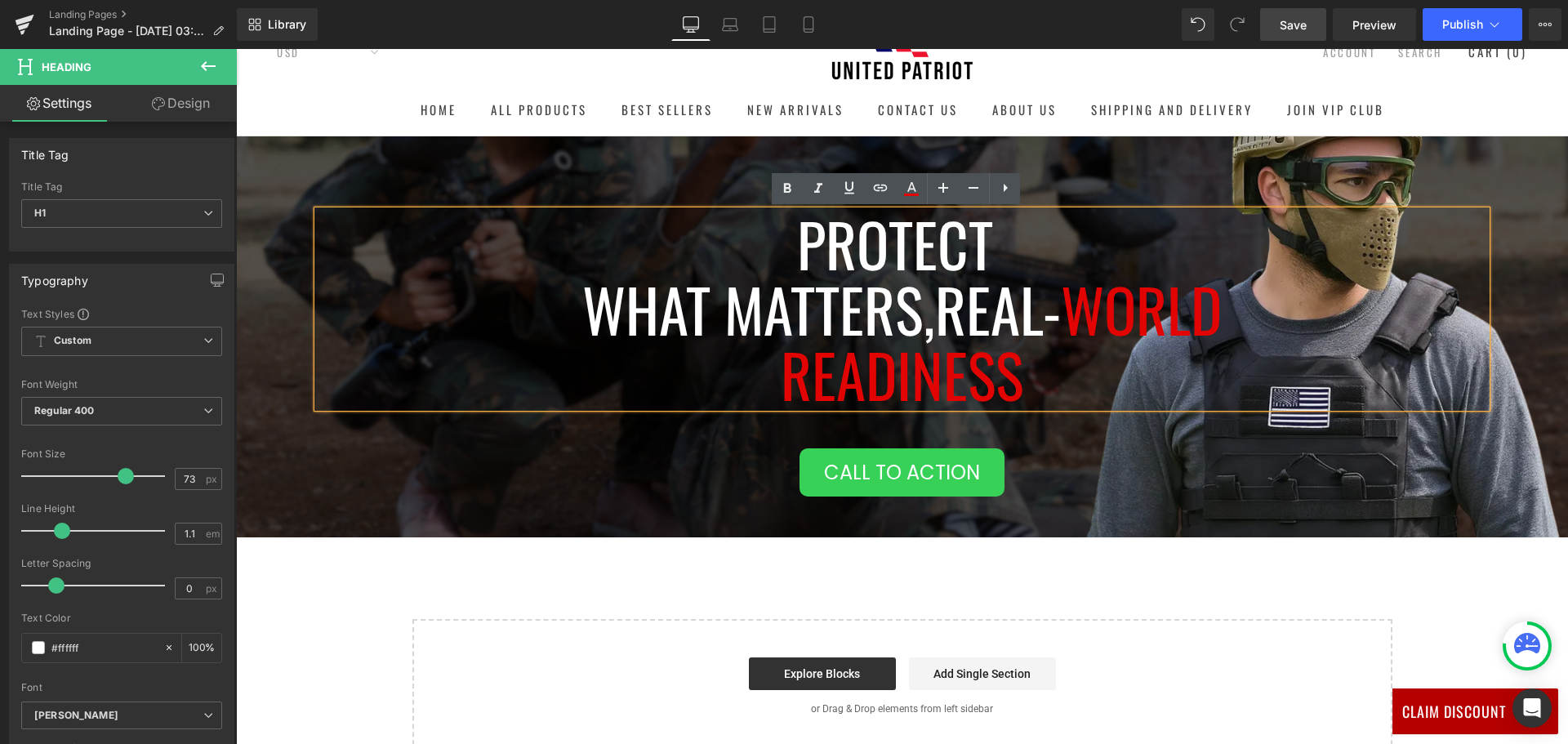
click at [1077, 518] on div "Tactical Protector Vest Heading Protect What Matters, Real- World Readiness Hea…" at bounding box center [902, 337] width 1332 height 401
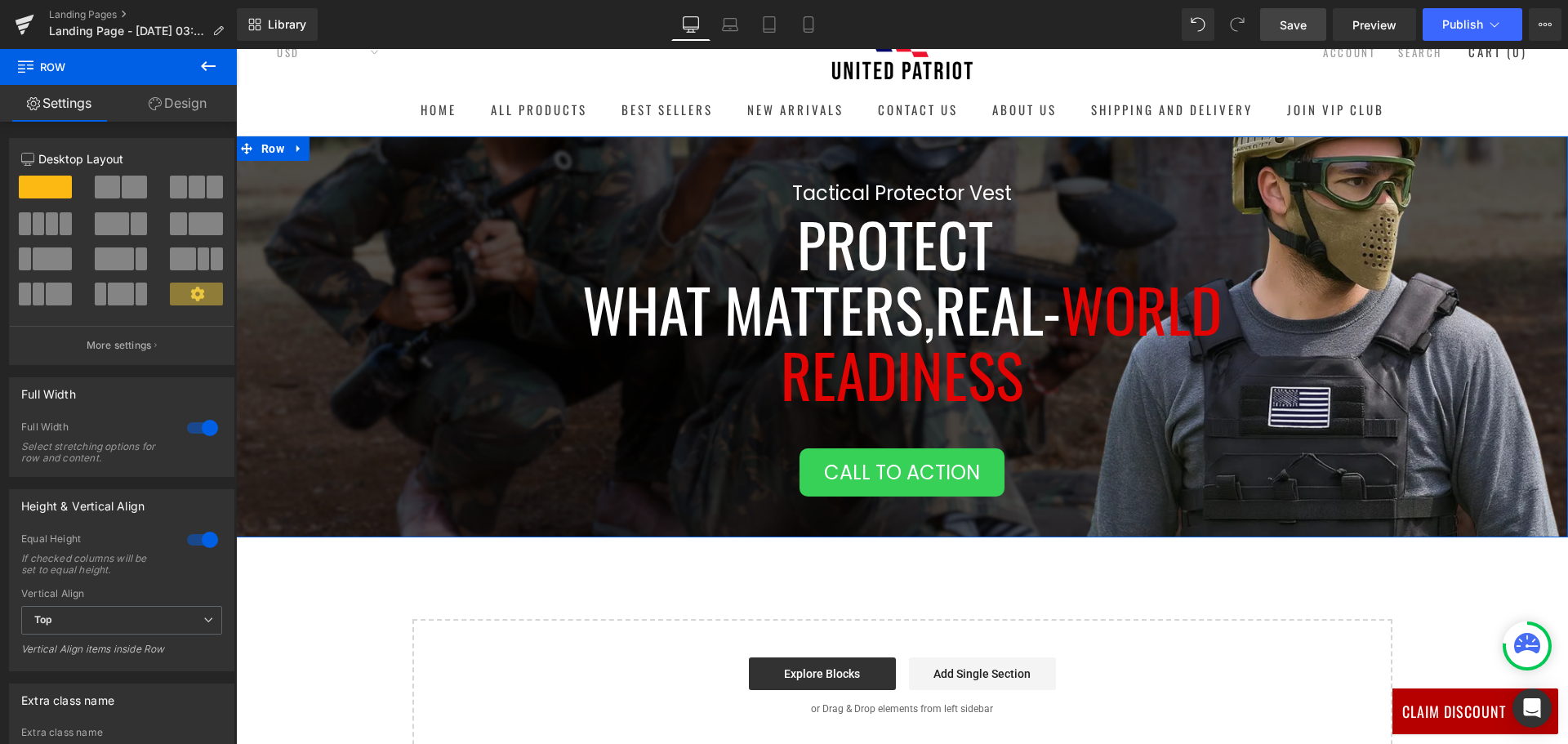
scroll to position [164, 0]
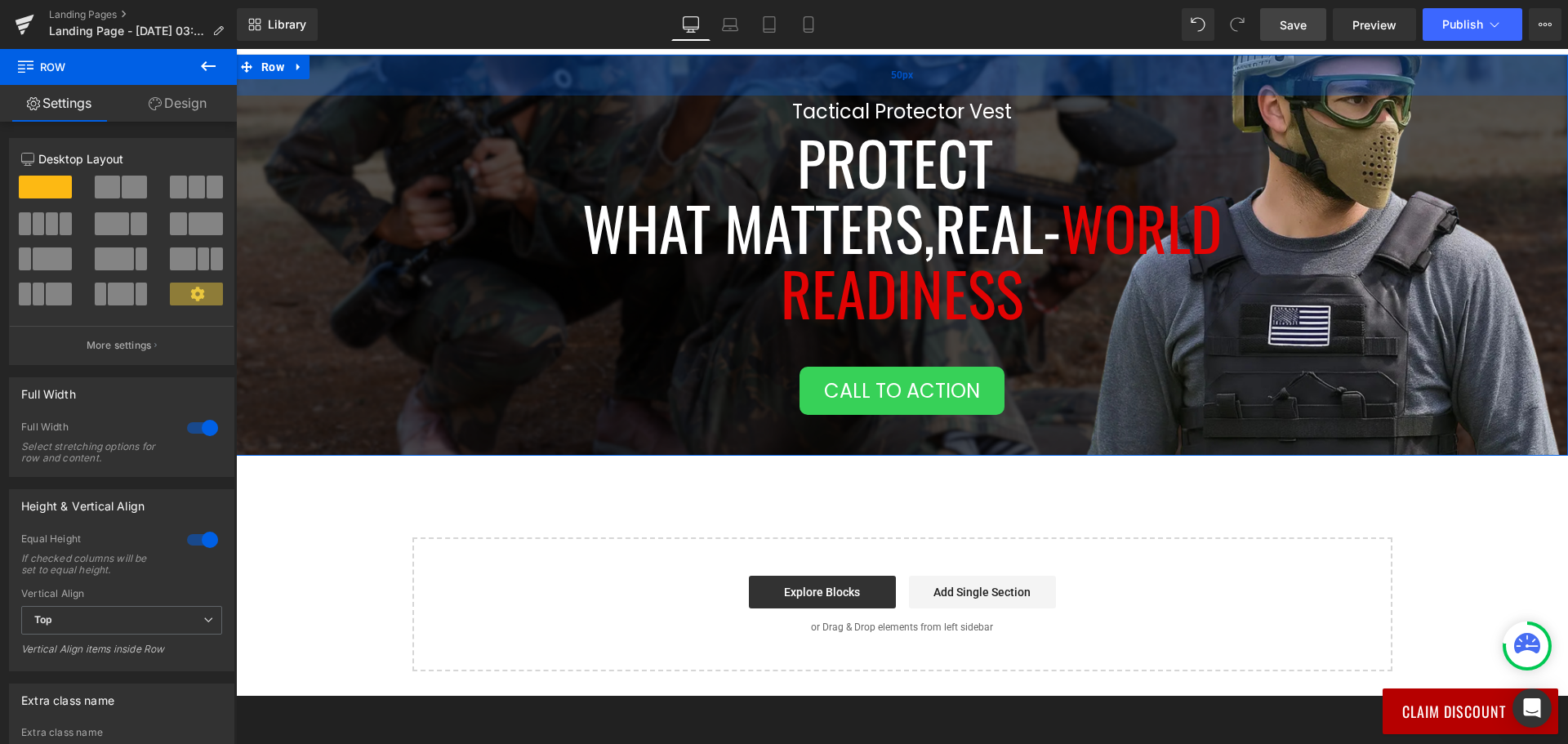
click at [746, 67] on div "50px" at bounding box center [902, 75] width 1332 height 41
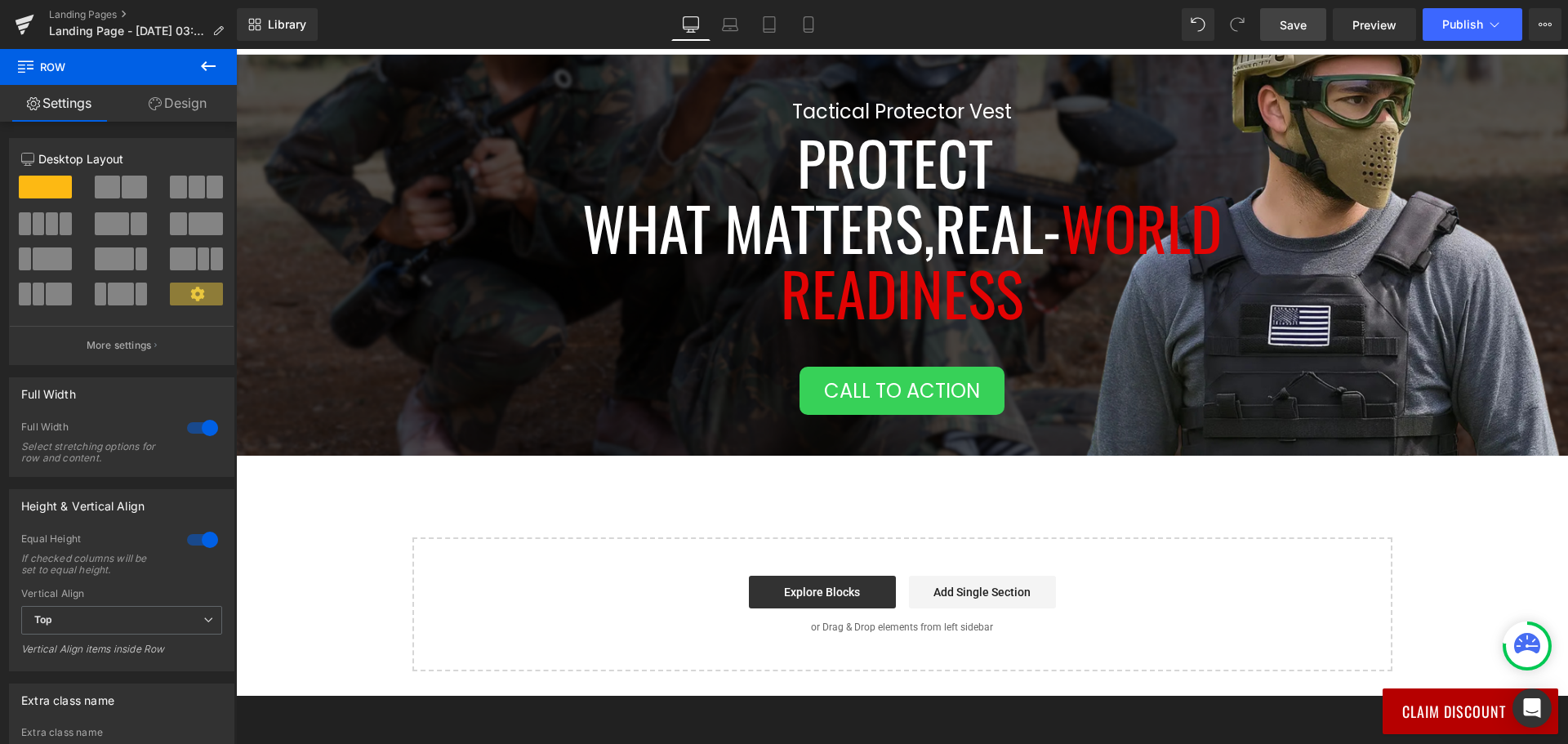
scroll to position [81, 0]
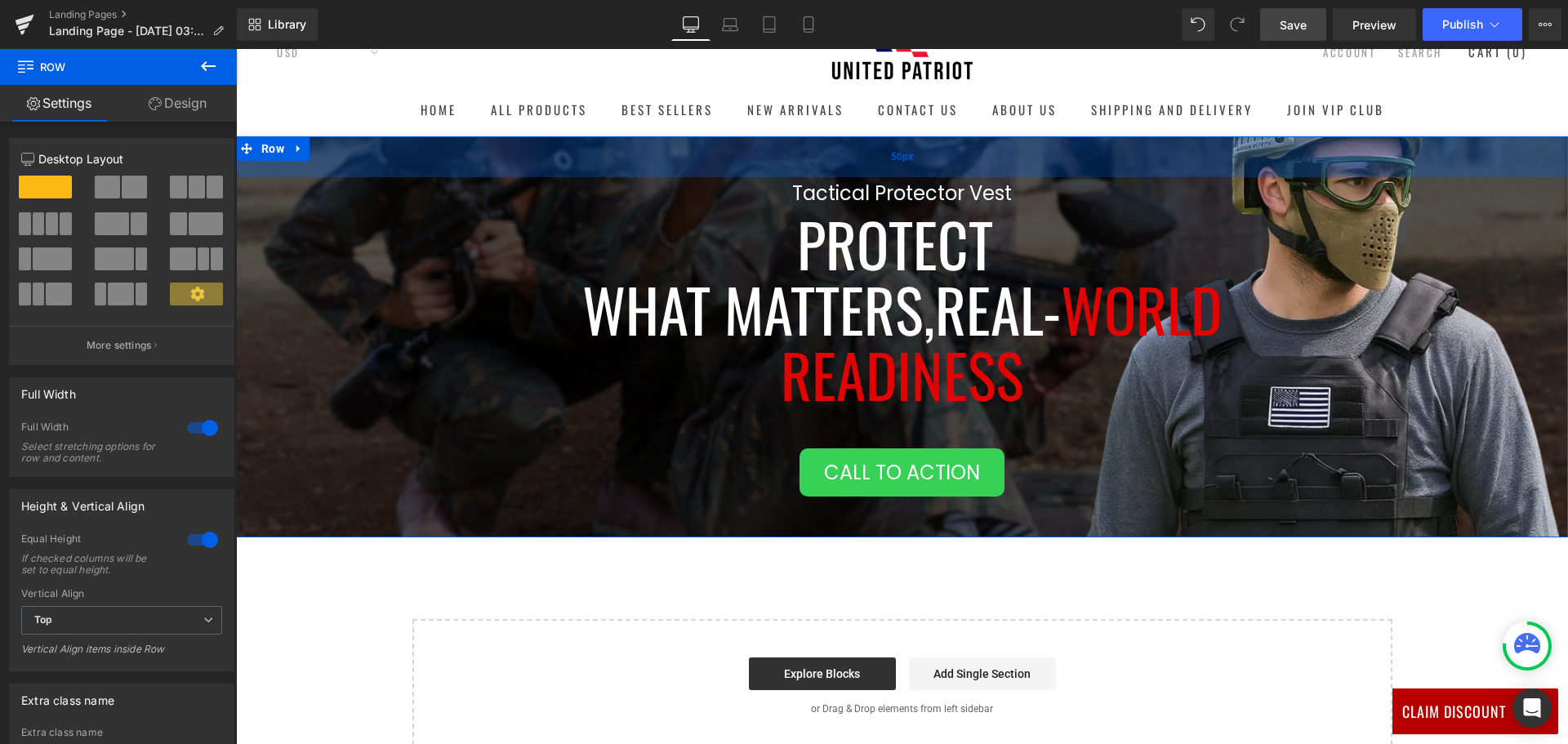
click at [670, 148] on div "50px" at bounding box center [902, 157] width 1332 height 41
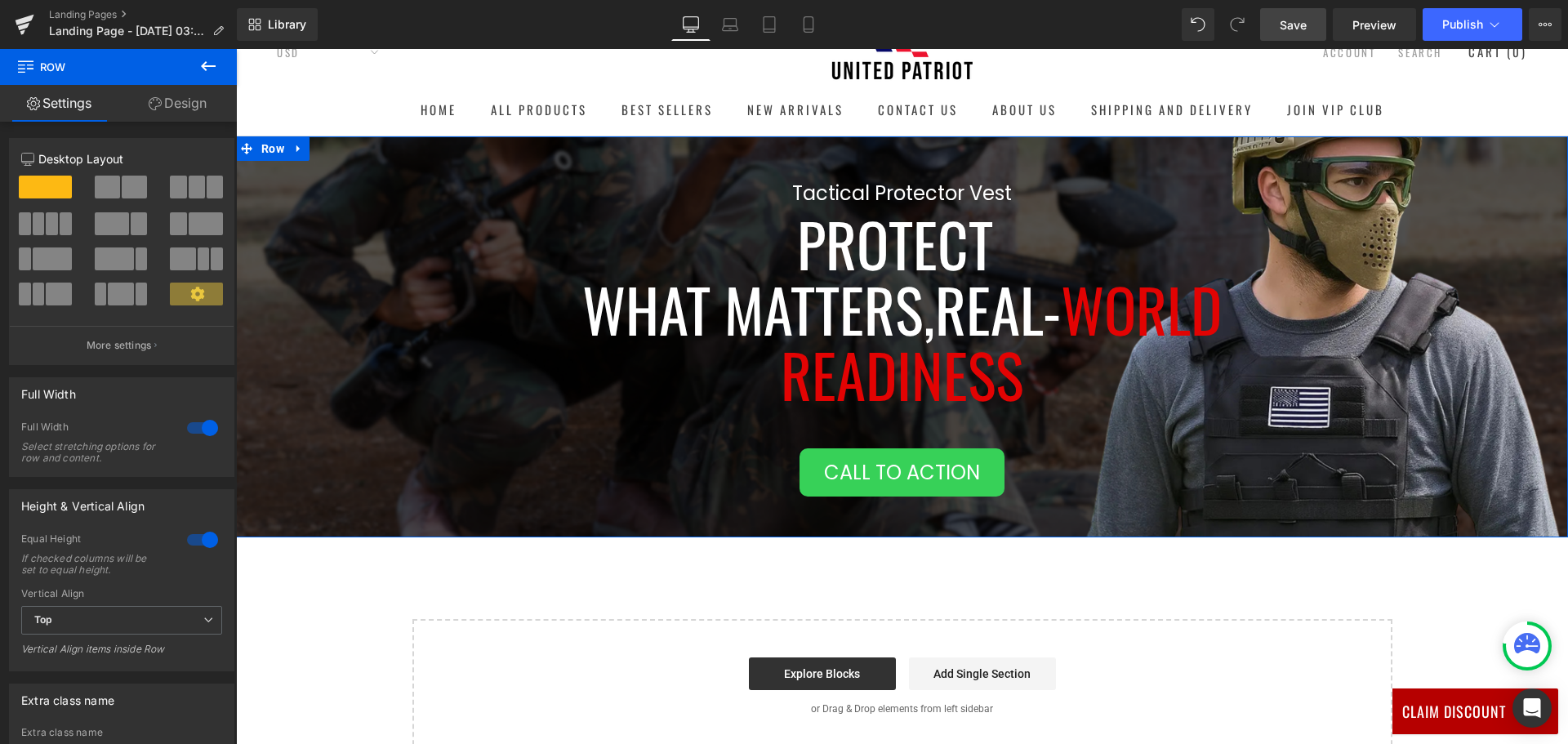
click at [164, 107] on link "Design" at bounding box center [177, 103] width 118 height 37
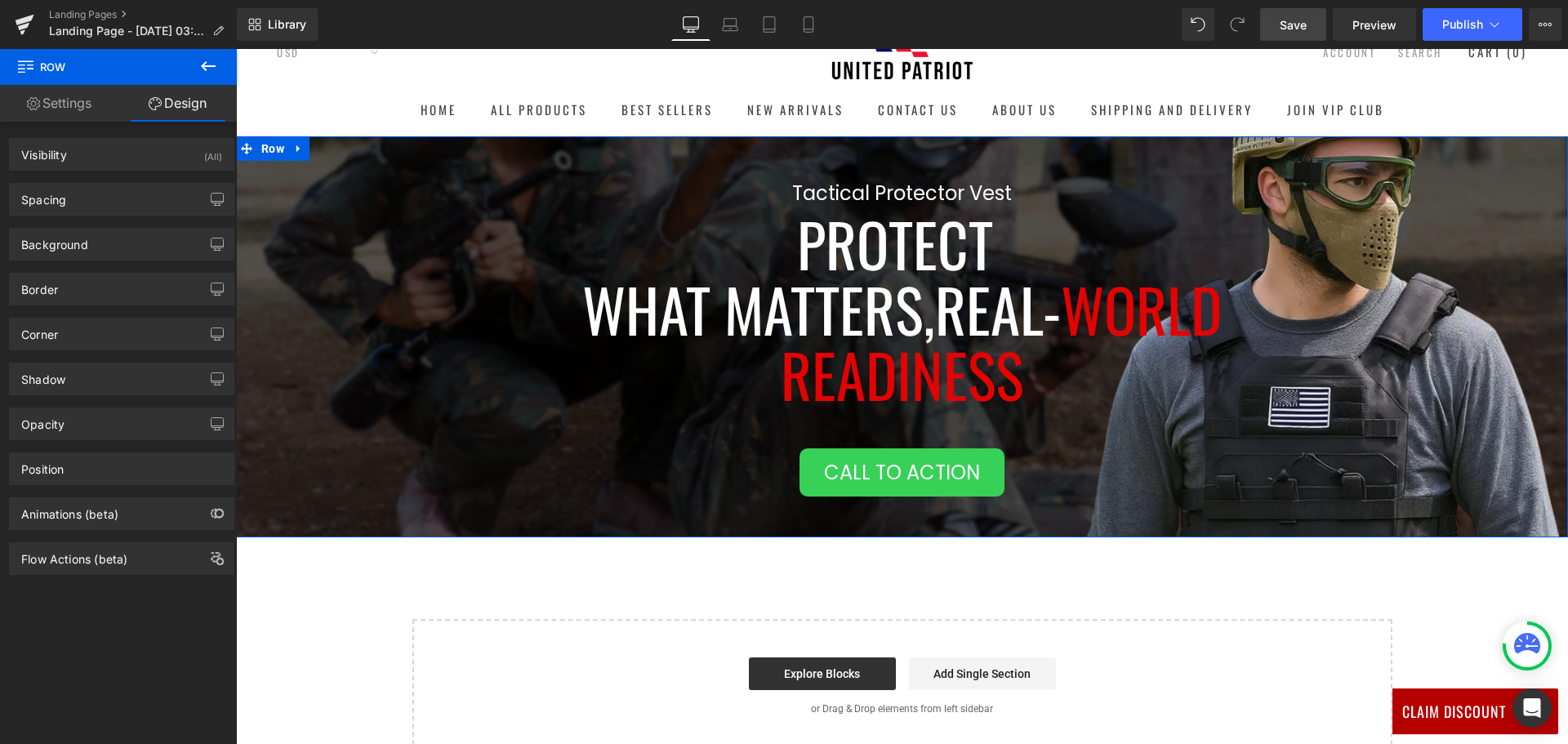
type input "0"
type input "50"
type input "100"
type input "50"
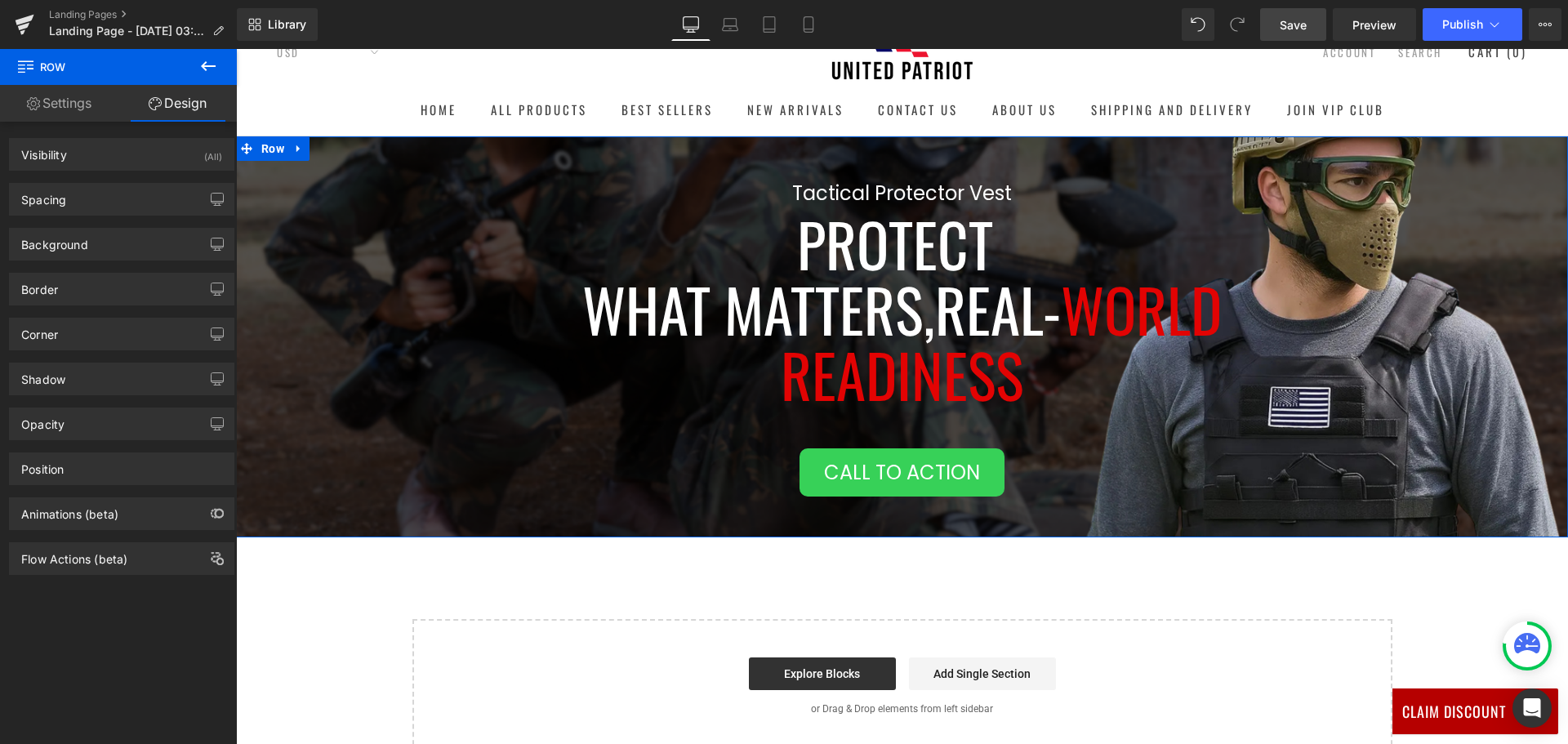
type input "100"
click at [117, 202] on div "Spacing" at bounding box center [122, 199] width 223 height 31
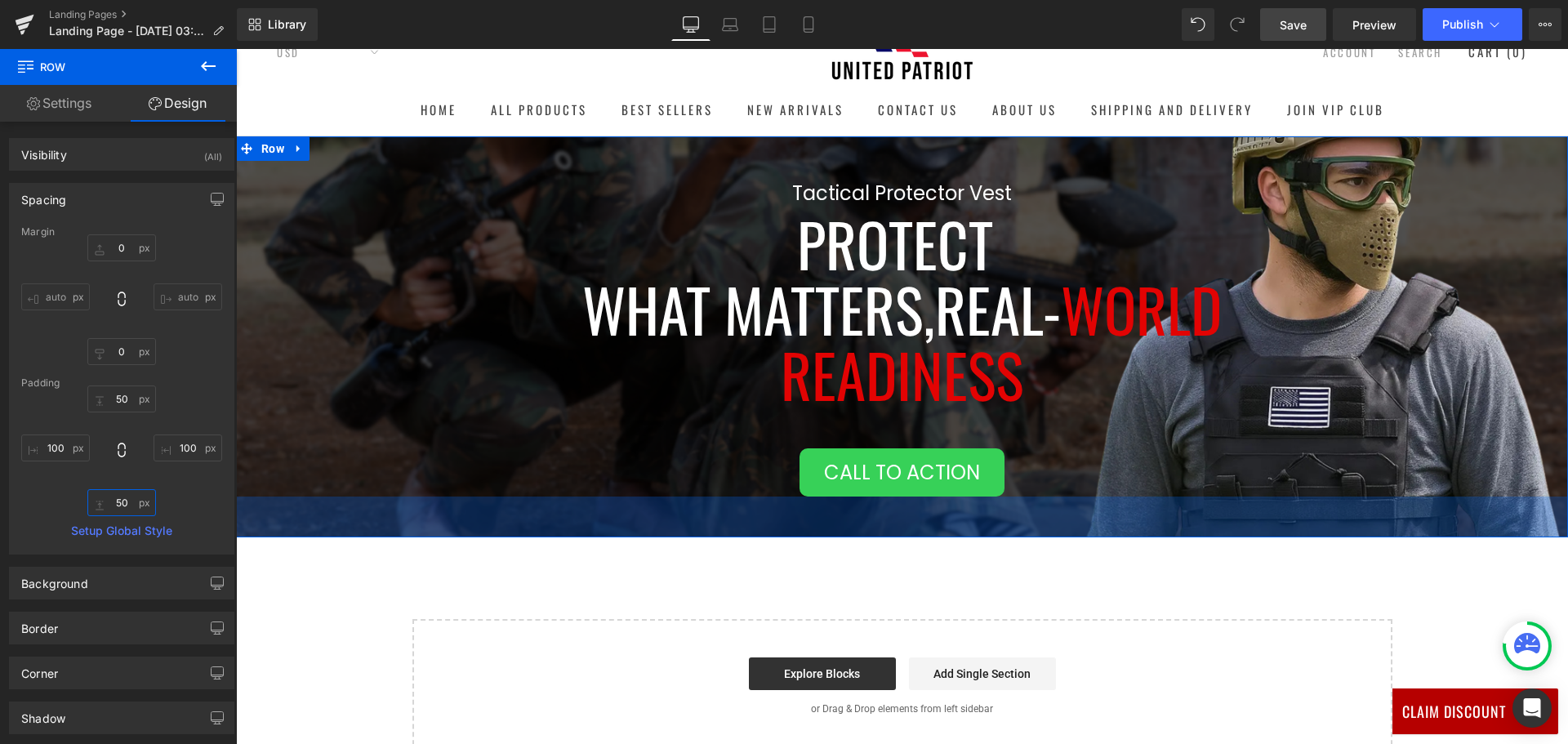
click at [122, 504] on input "50" at bounding box center [122, 503] width 69 height 27
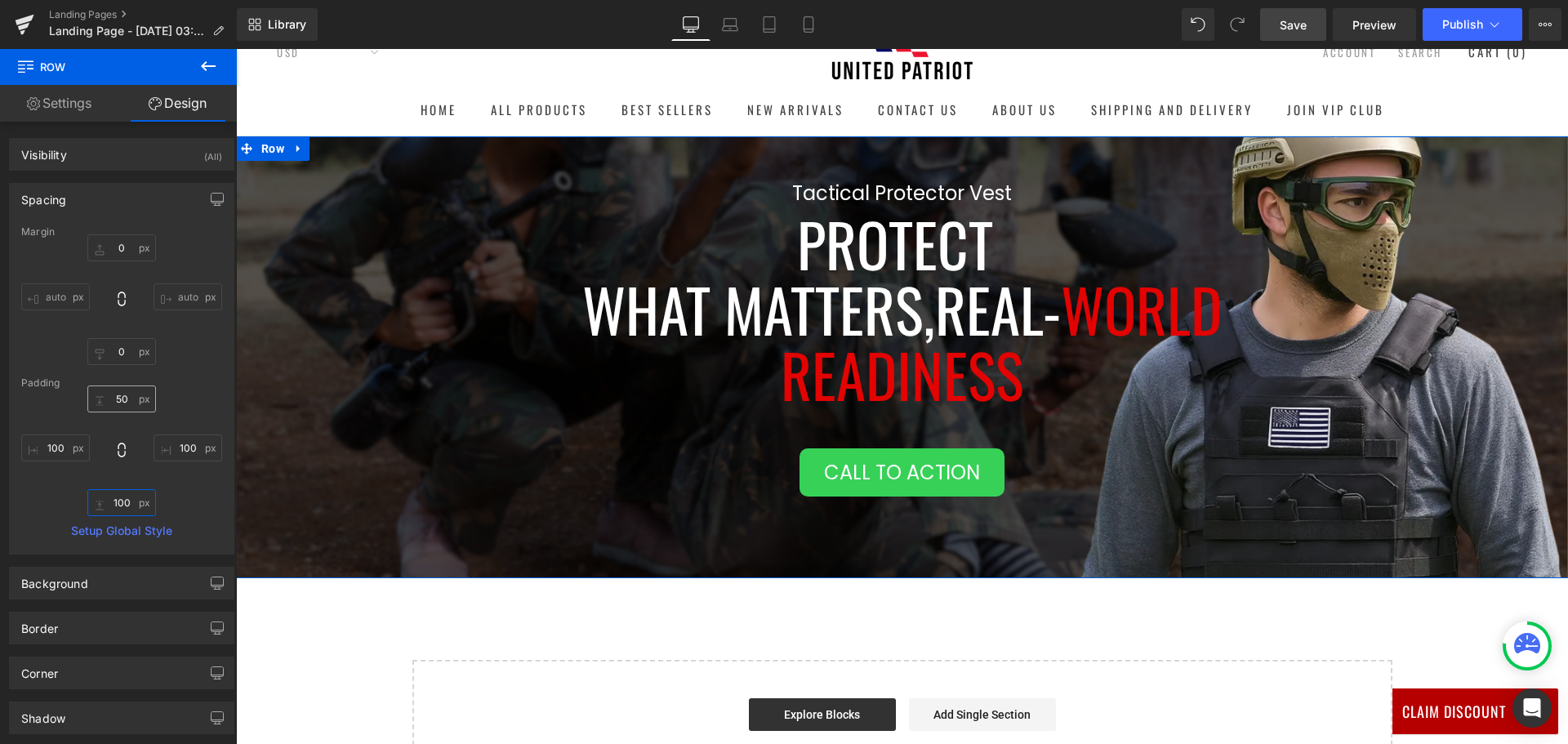
type input "100"
click at [120, 409] on input "50" at bounding box center [122, 399] width 69 height 27
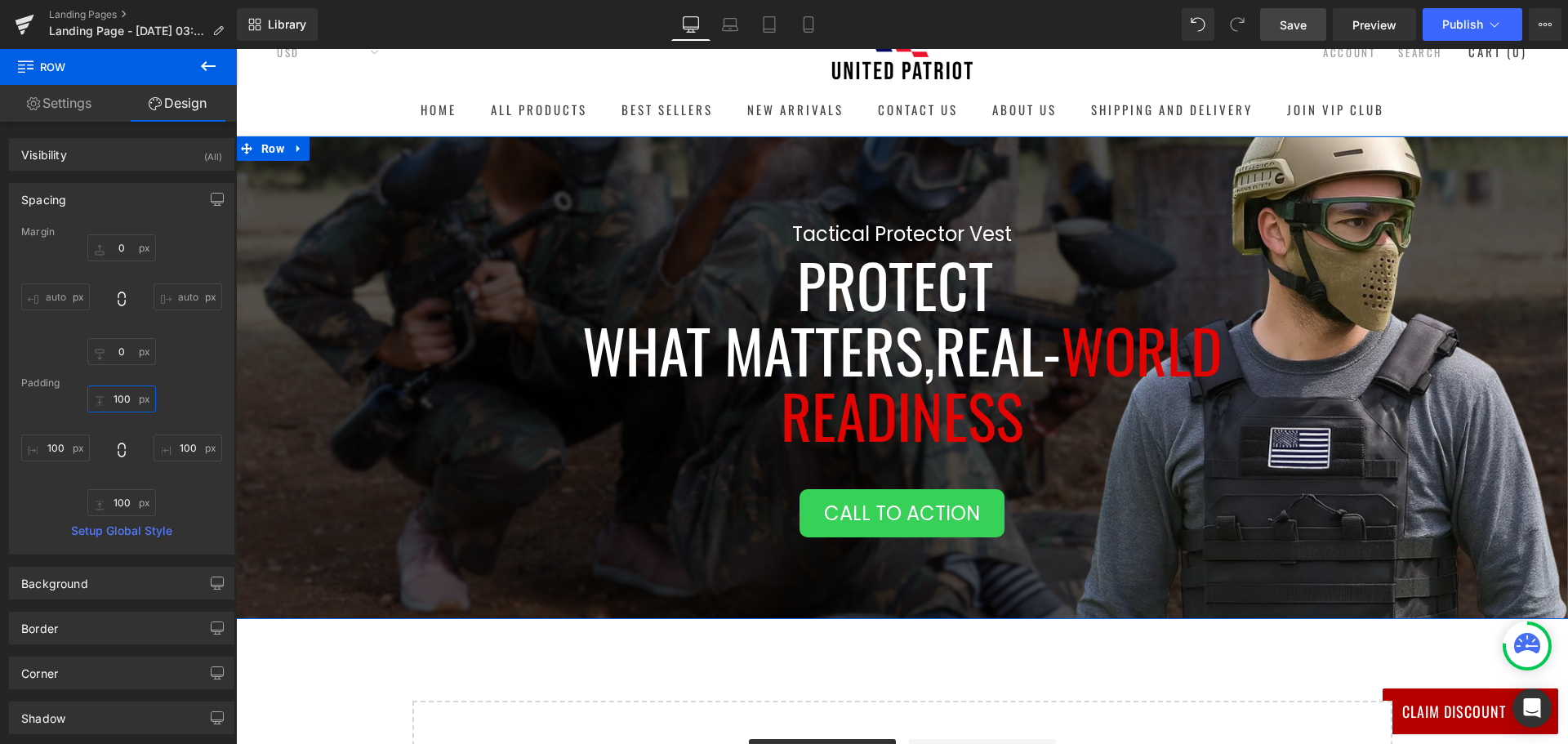
type input "100"
click at [51, 100] on link "Settings" at bounding box center [59, 103] width 118 height 37
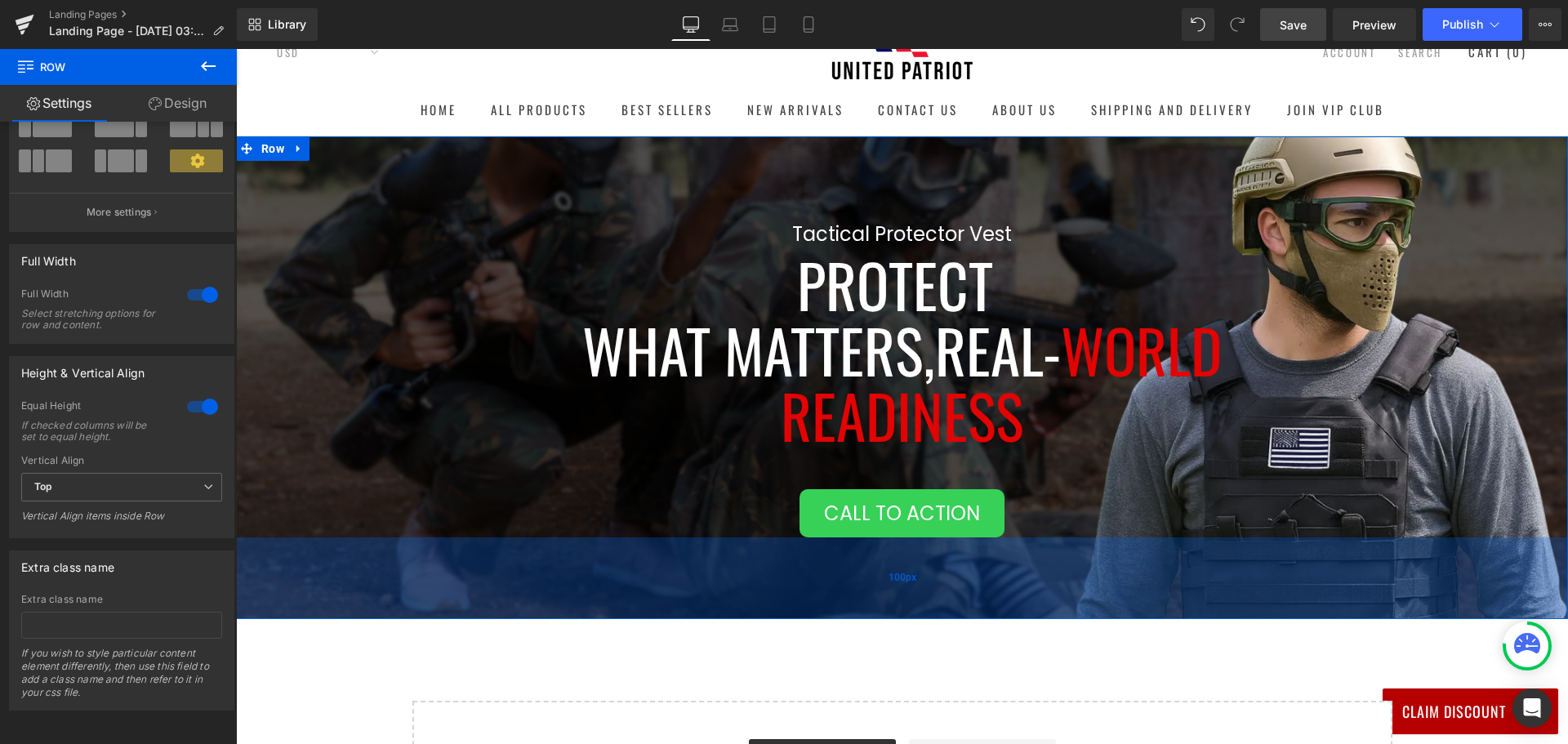
scroll to position [0, 0]
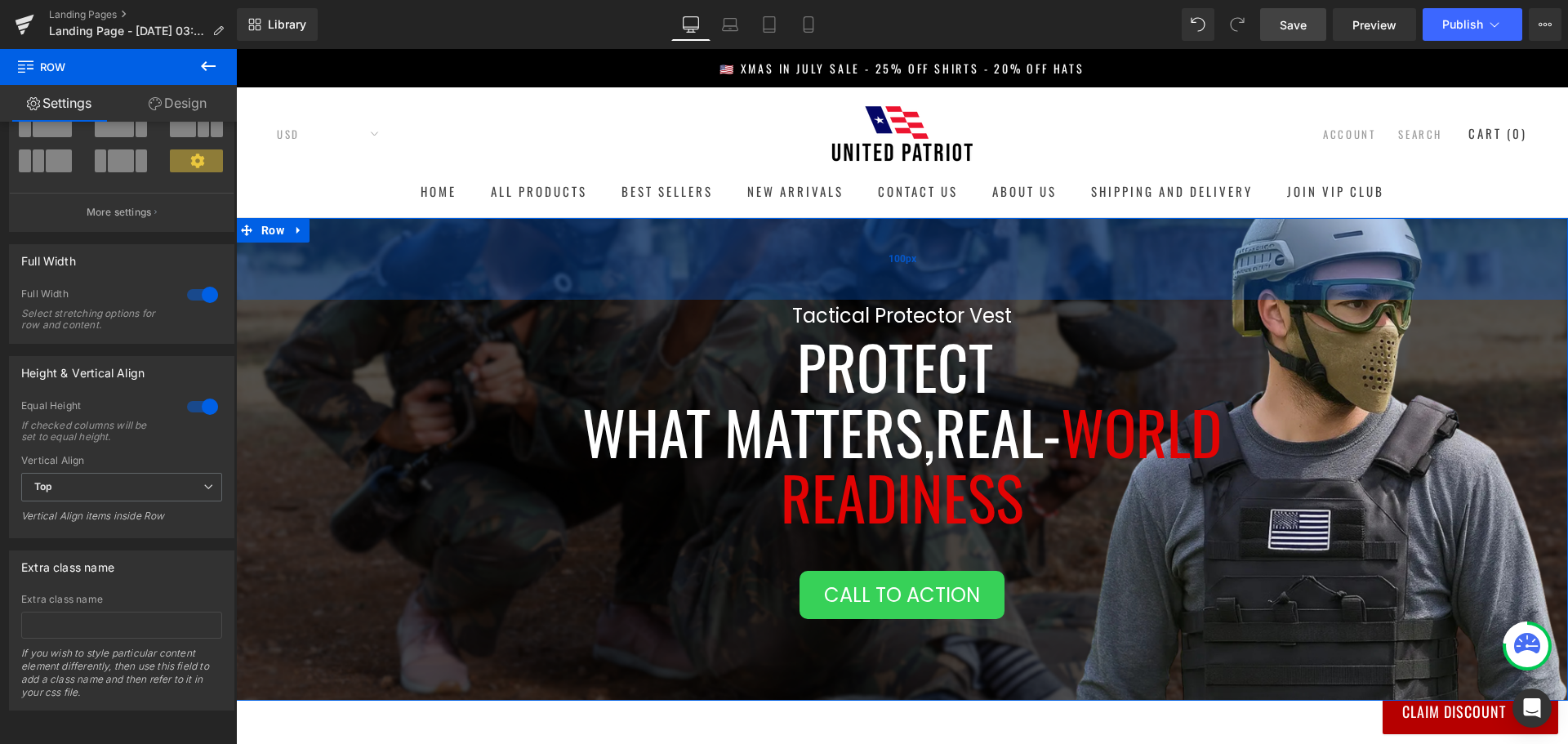
click at [944, 259] on div "100px" at bounding box center [902, 258] width 1332 height 81
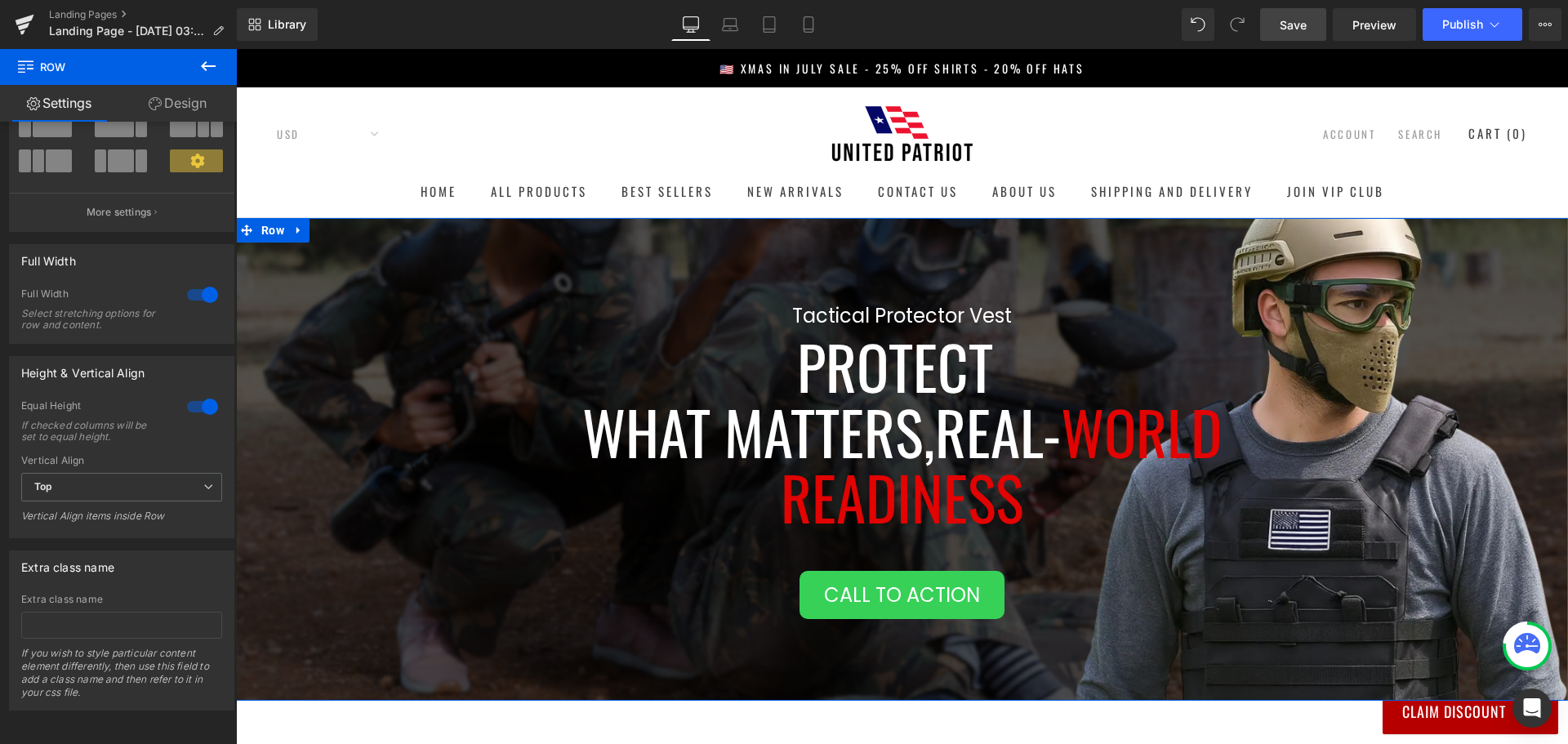
click at [175, 100] on link "Design" at bounding box center [177, 103] width 118 height 37
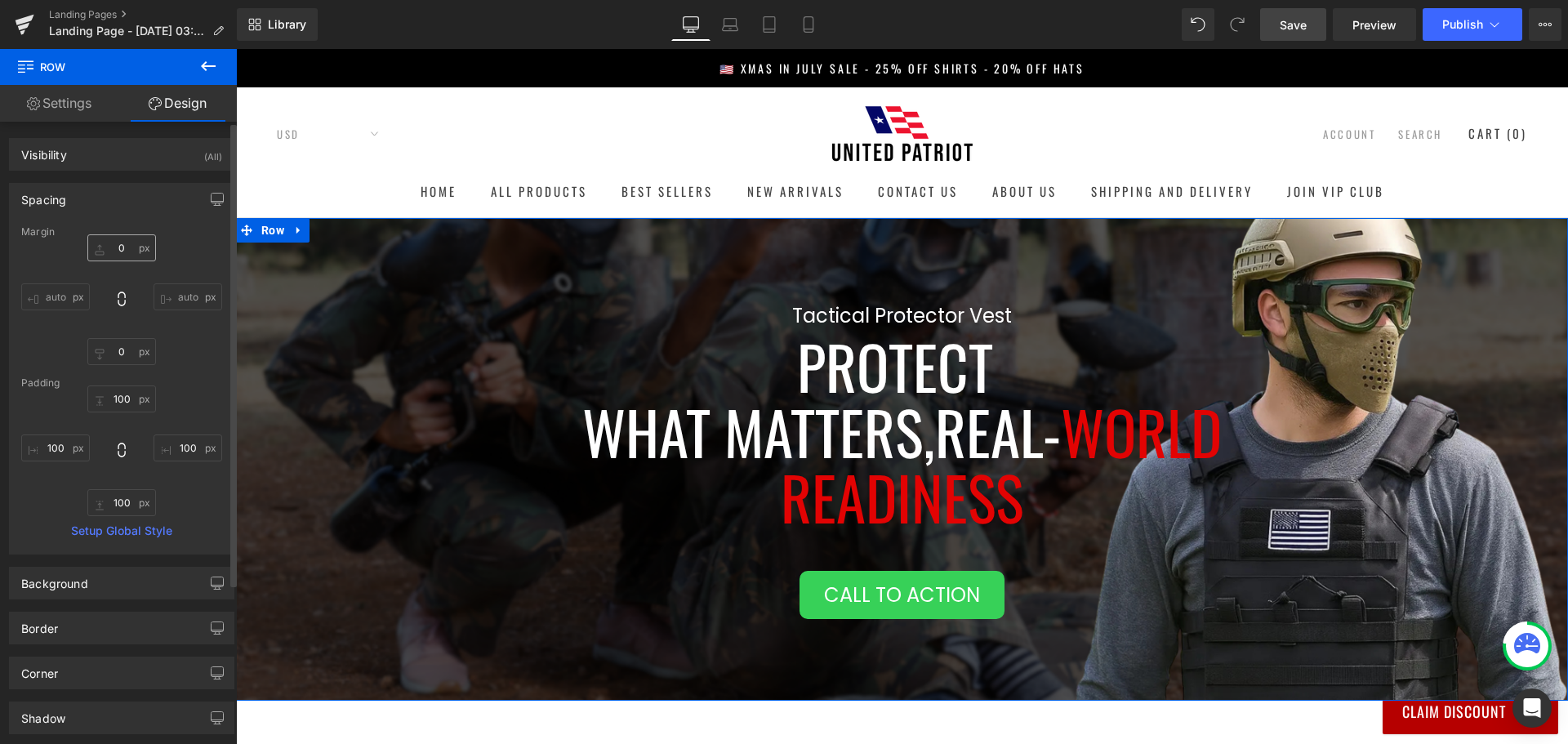
type input "0"
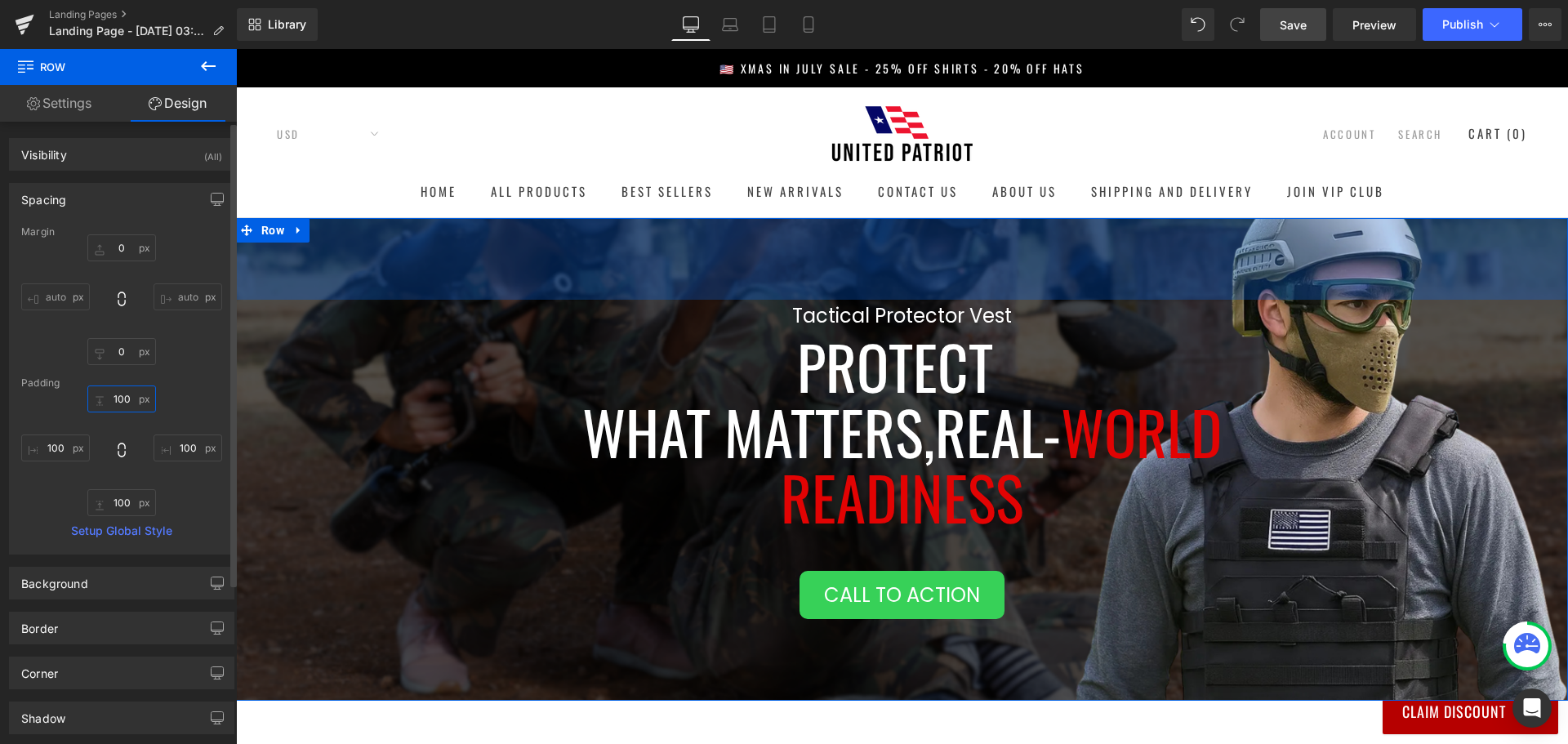
click at [122, 401] on input "100" at bounding box center [122, 399] width 69 height 27
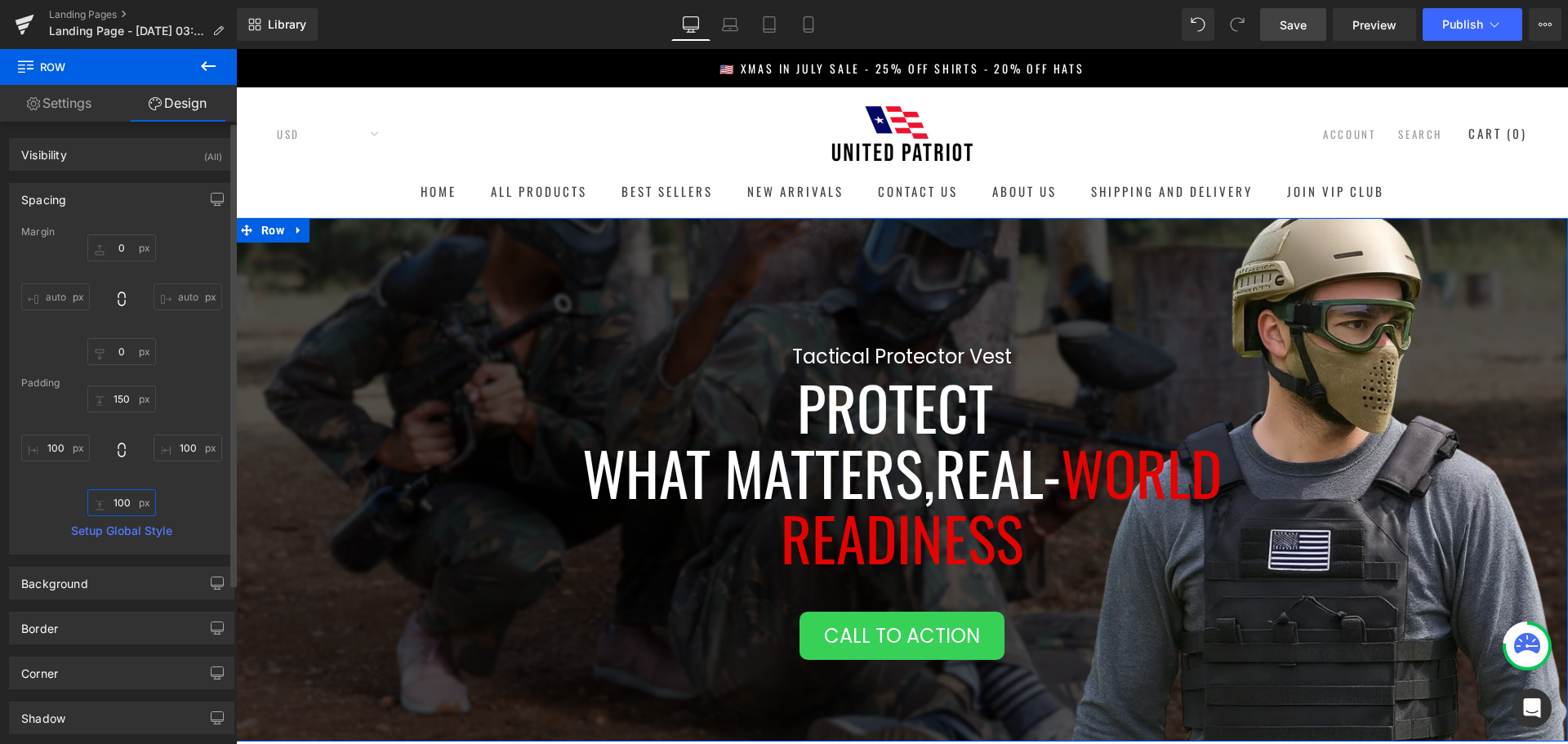
click at [114, 503] on input "100" at bounding box center [122, 503] width 69 height 27
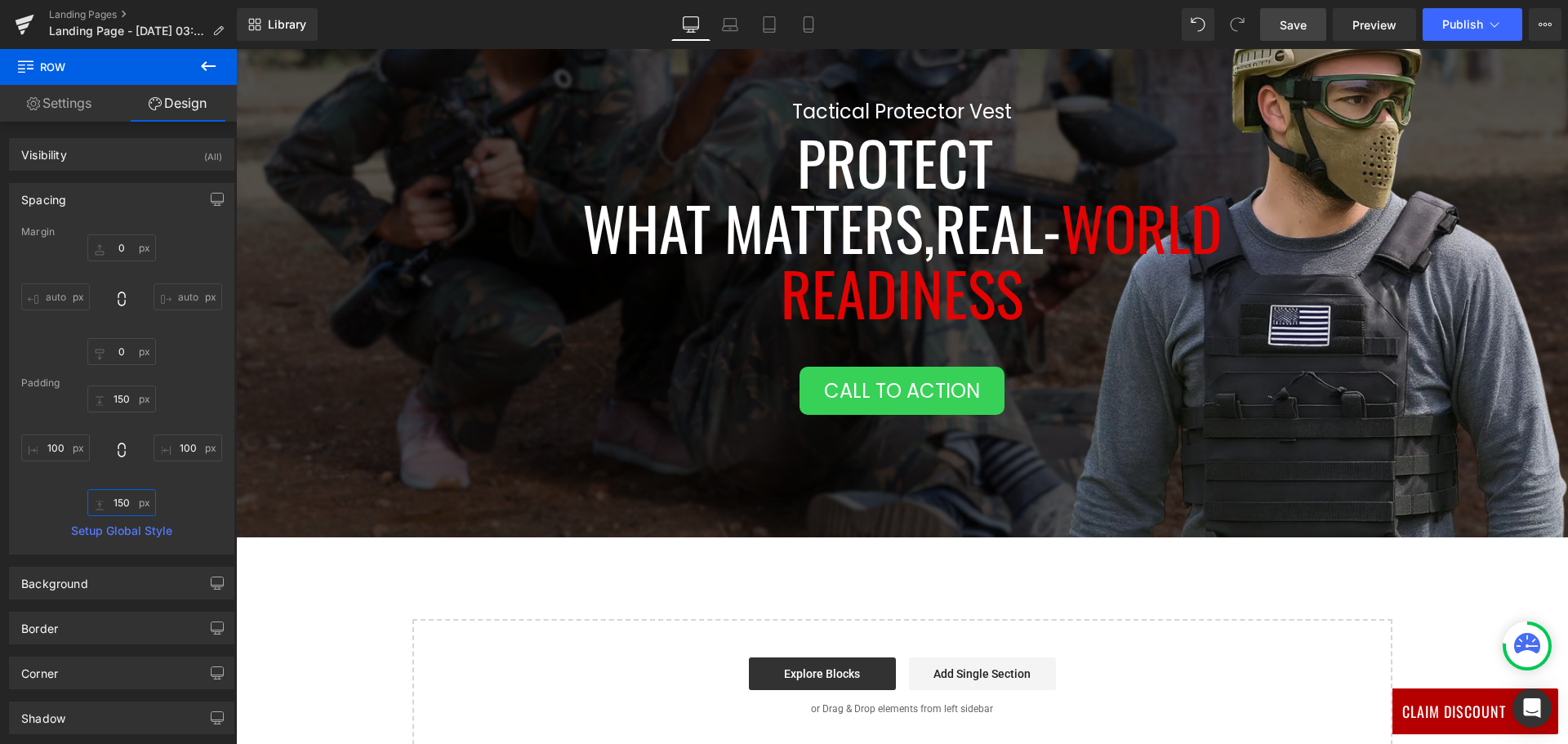
scroll to position [326, 0]
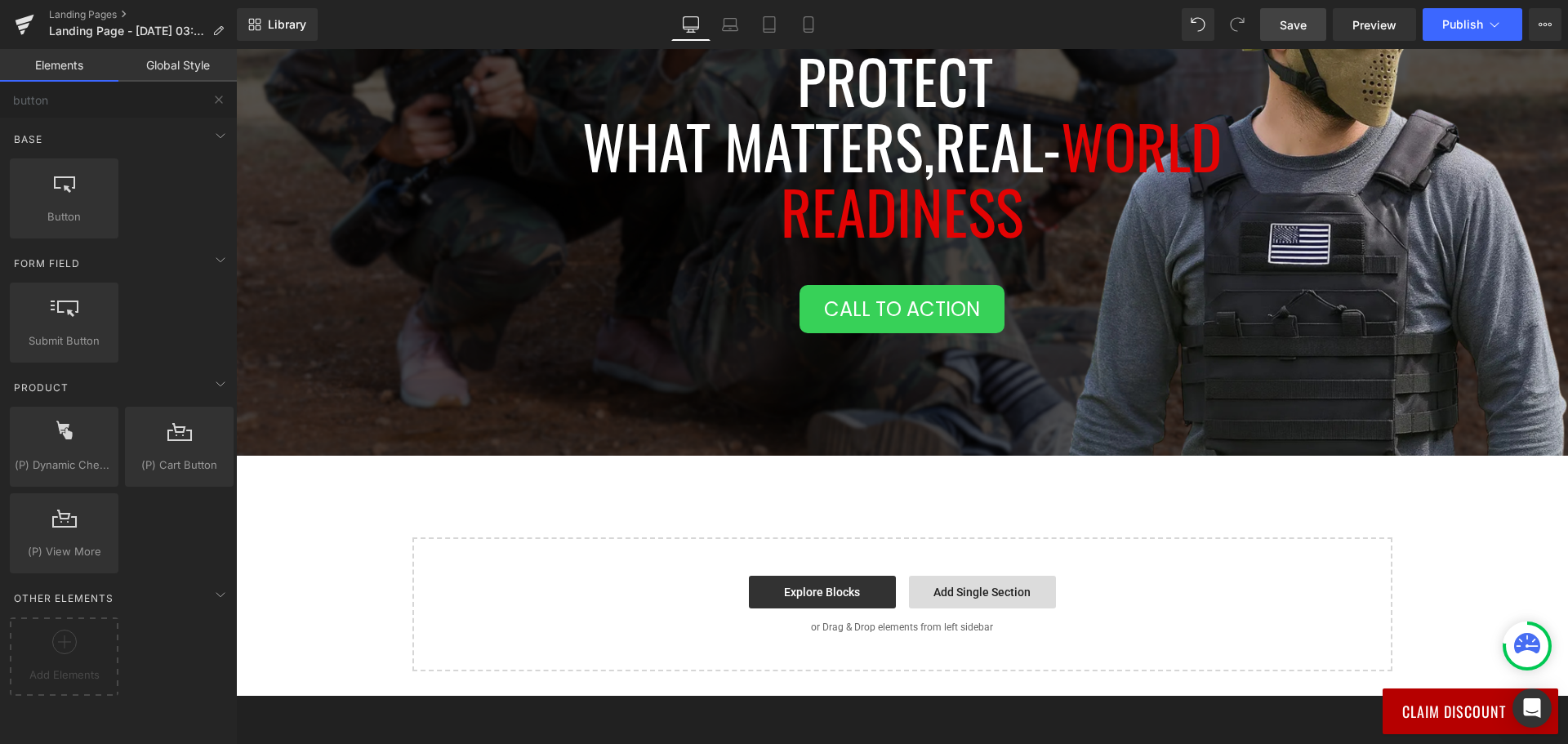
click at [968, 598] on link "Add Single Section" at bounding box center [982, 592] width 147 height 33
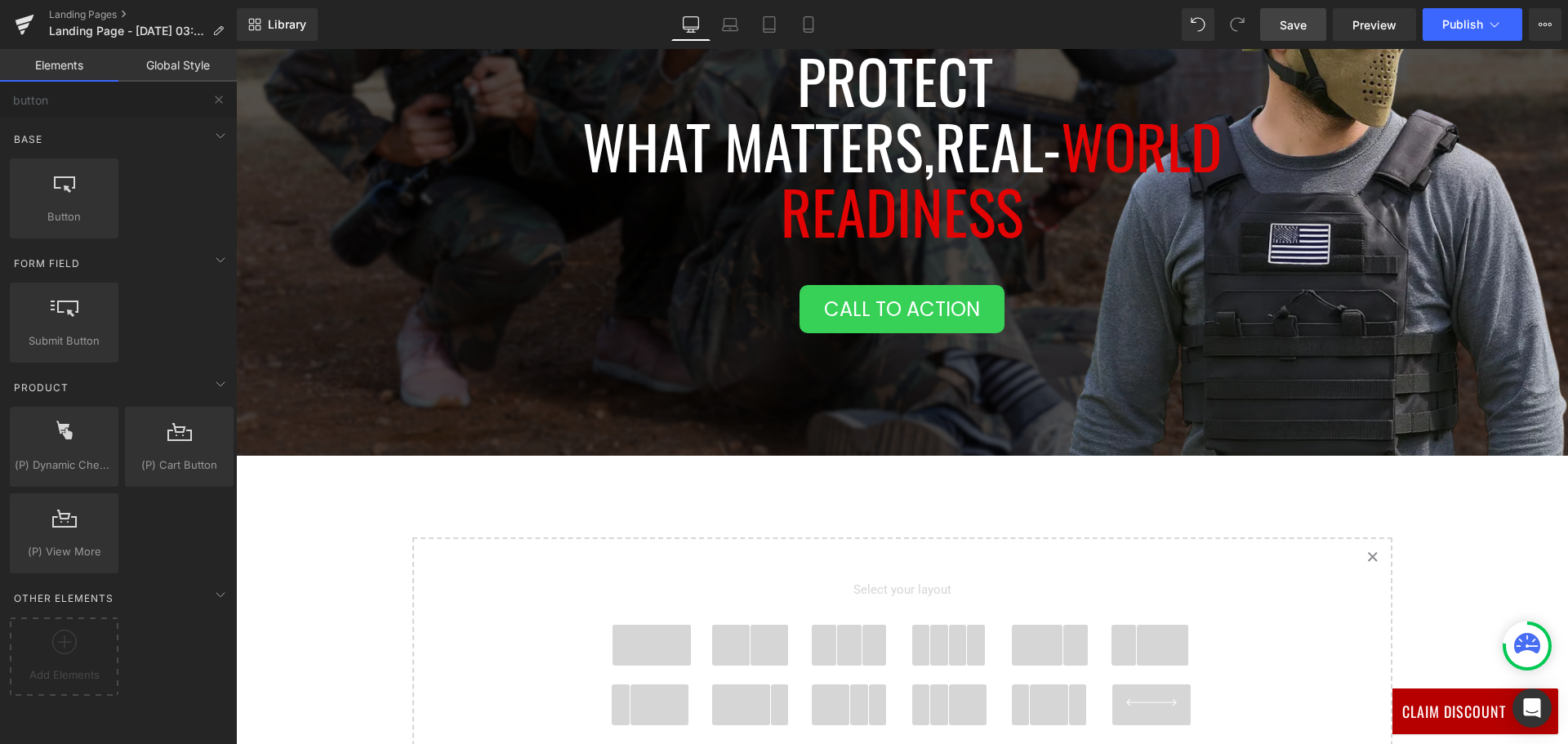
scroll to position [409, 0]
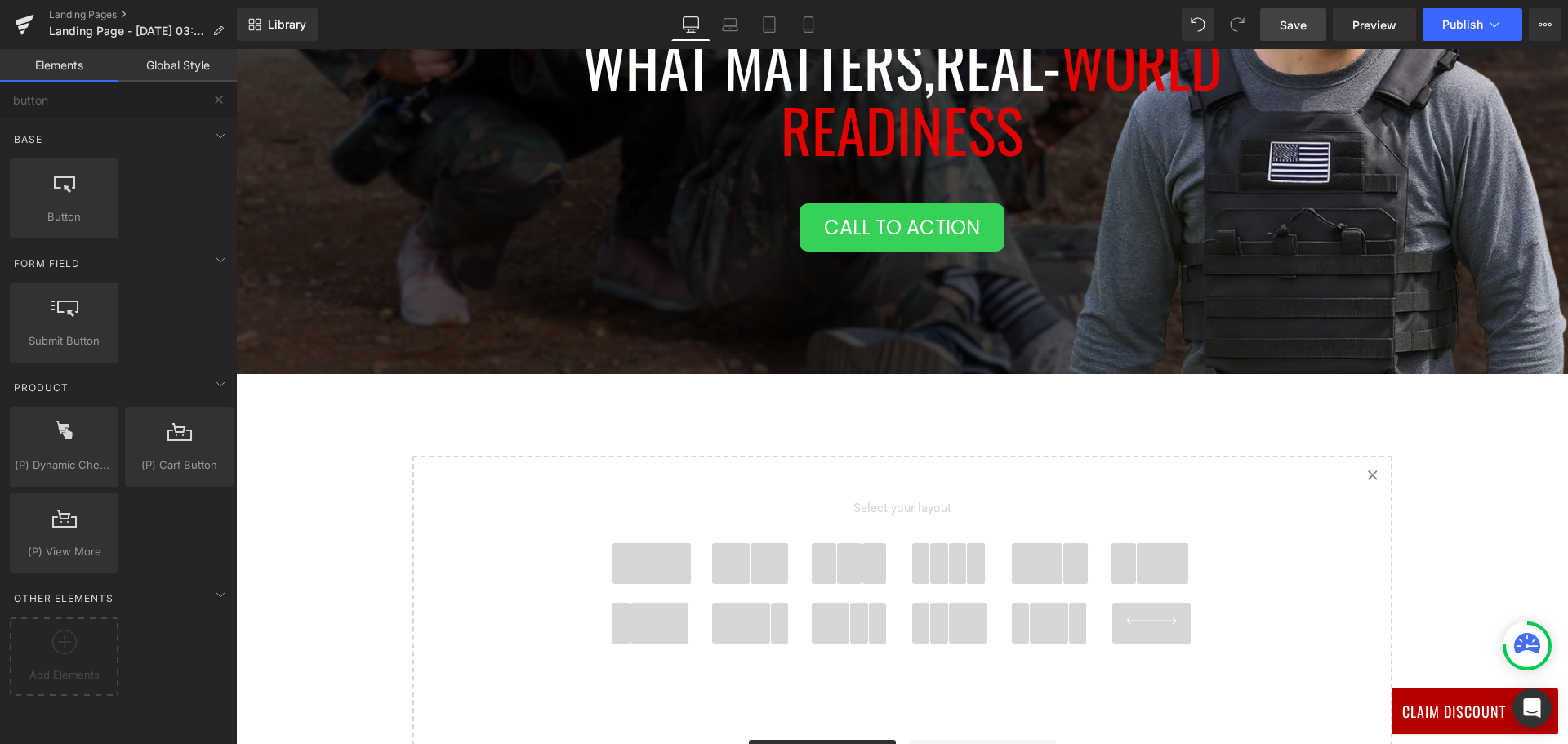
click at [638, 561] on span at bounding box center [652, 563] width 79 height 41
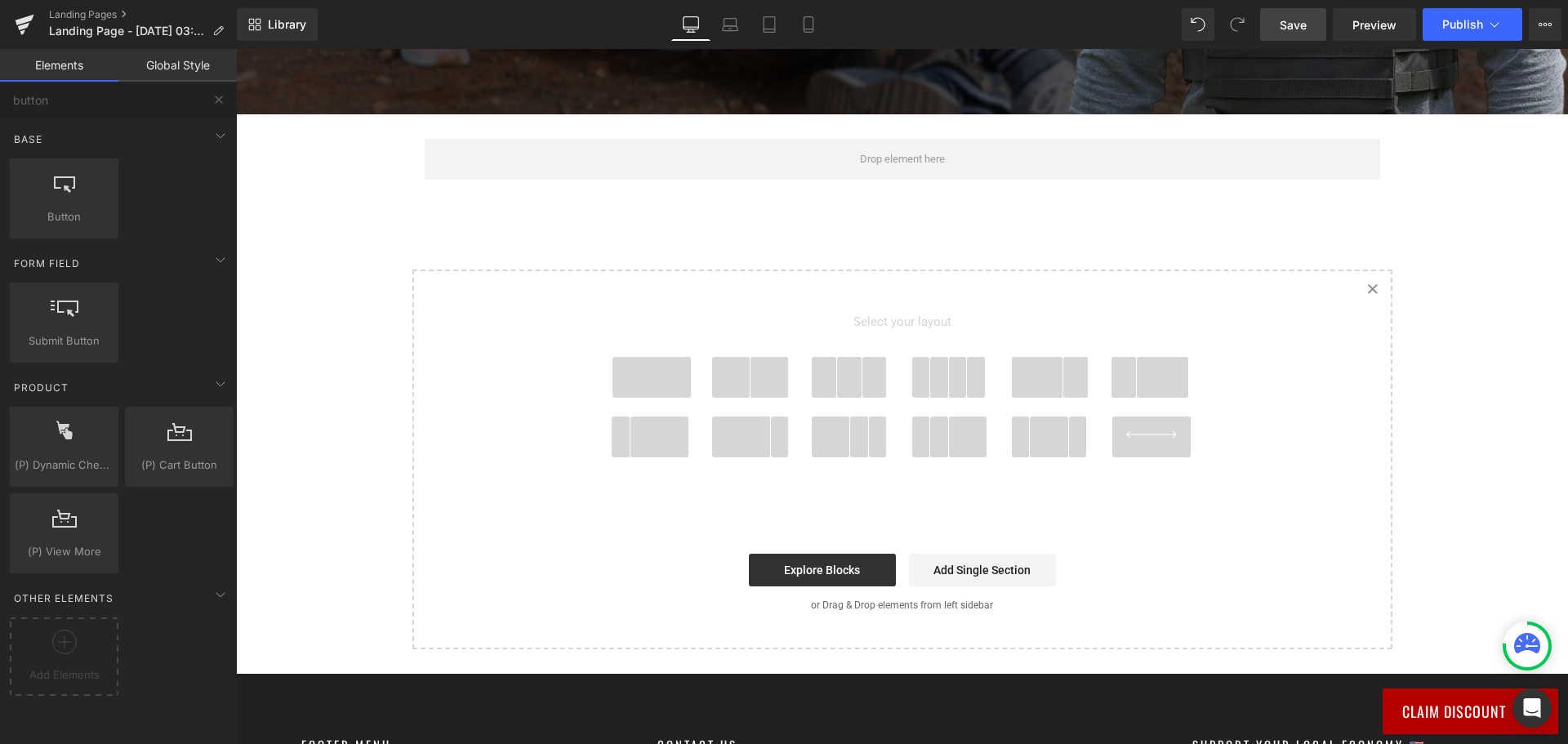
scroll to position [504, 0]
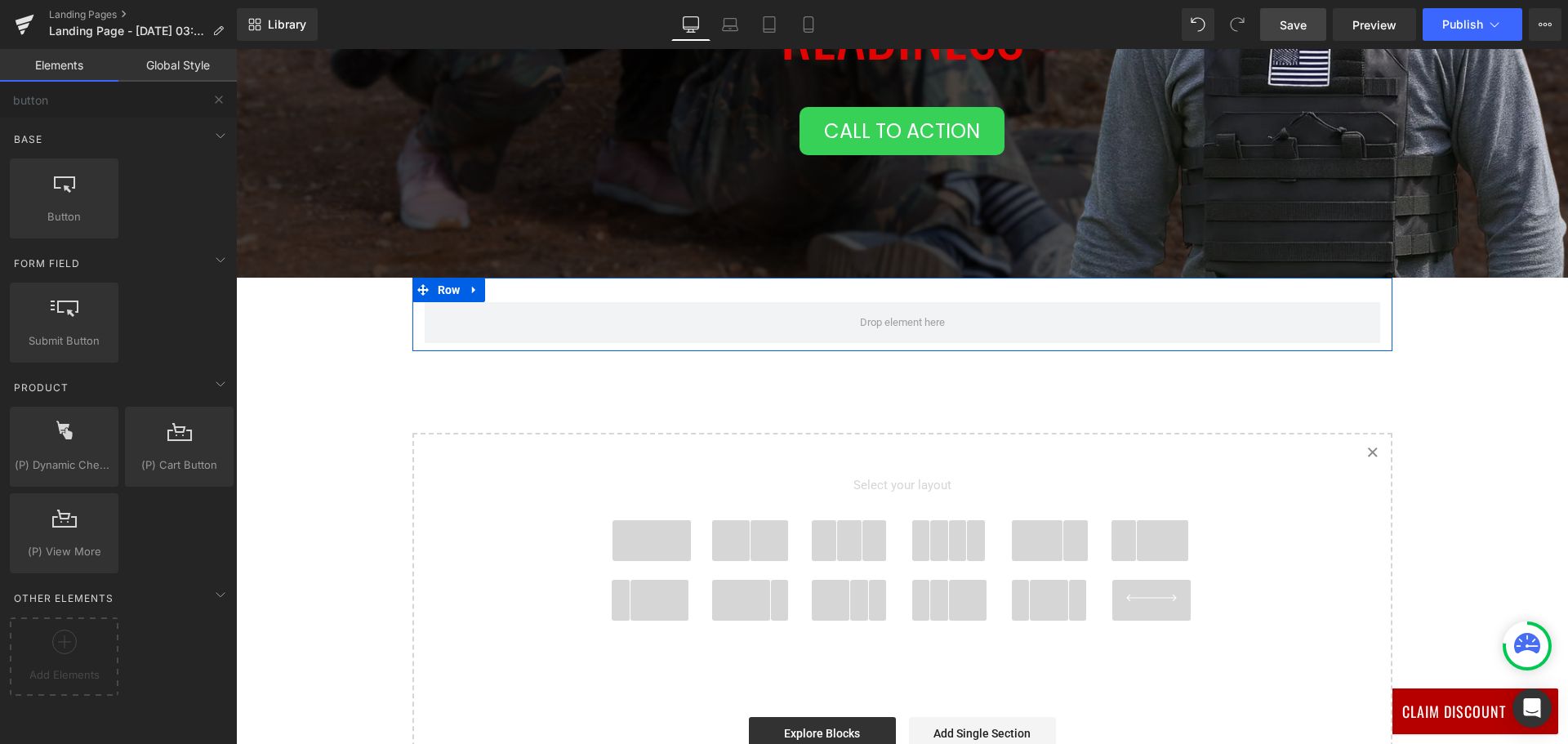
click at [586, 287] on div "Row" at bounding box center [902, 315] width 980 height 73
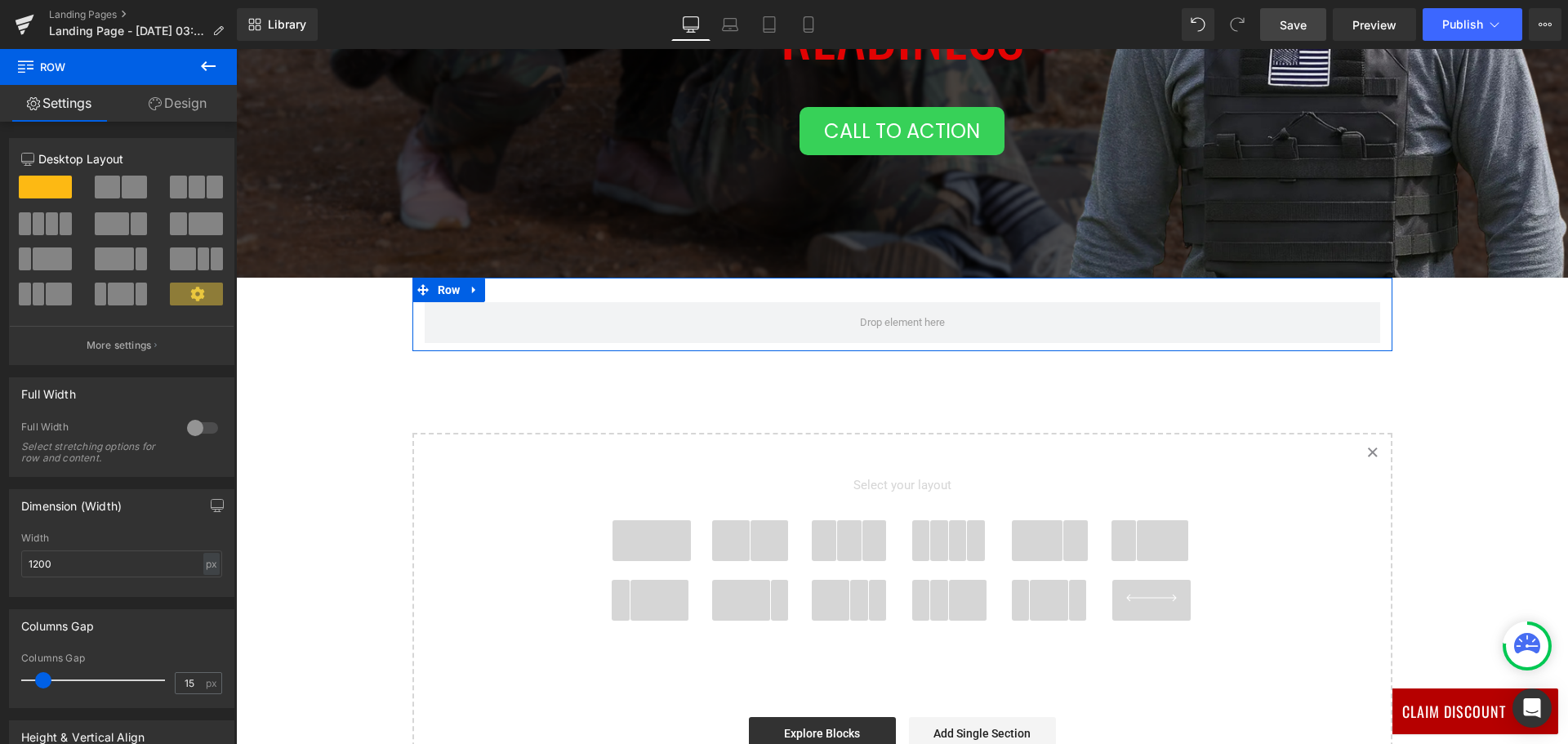
click at [165, 108] on link "Design" at bounding box center [177, 103] width 118 height 37
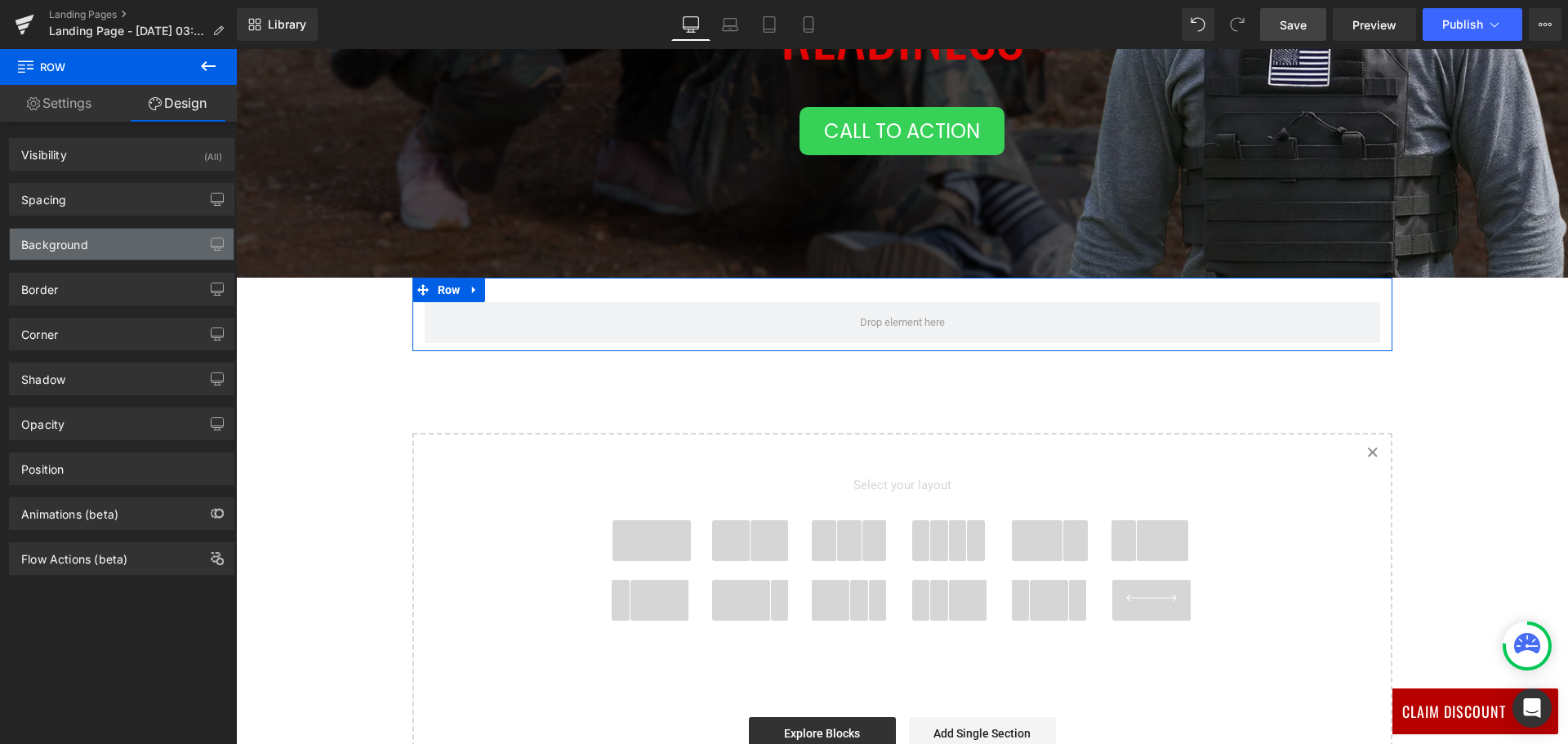
click at [120, 250] on div "Background" at bounding box center [122, 244] width 223 height 31
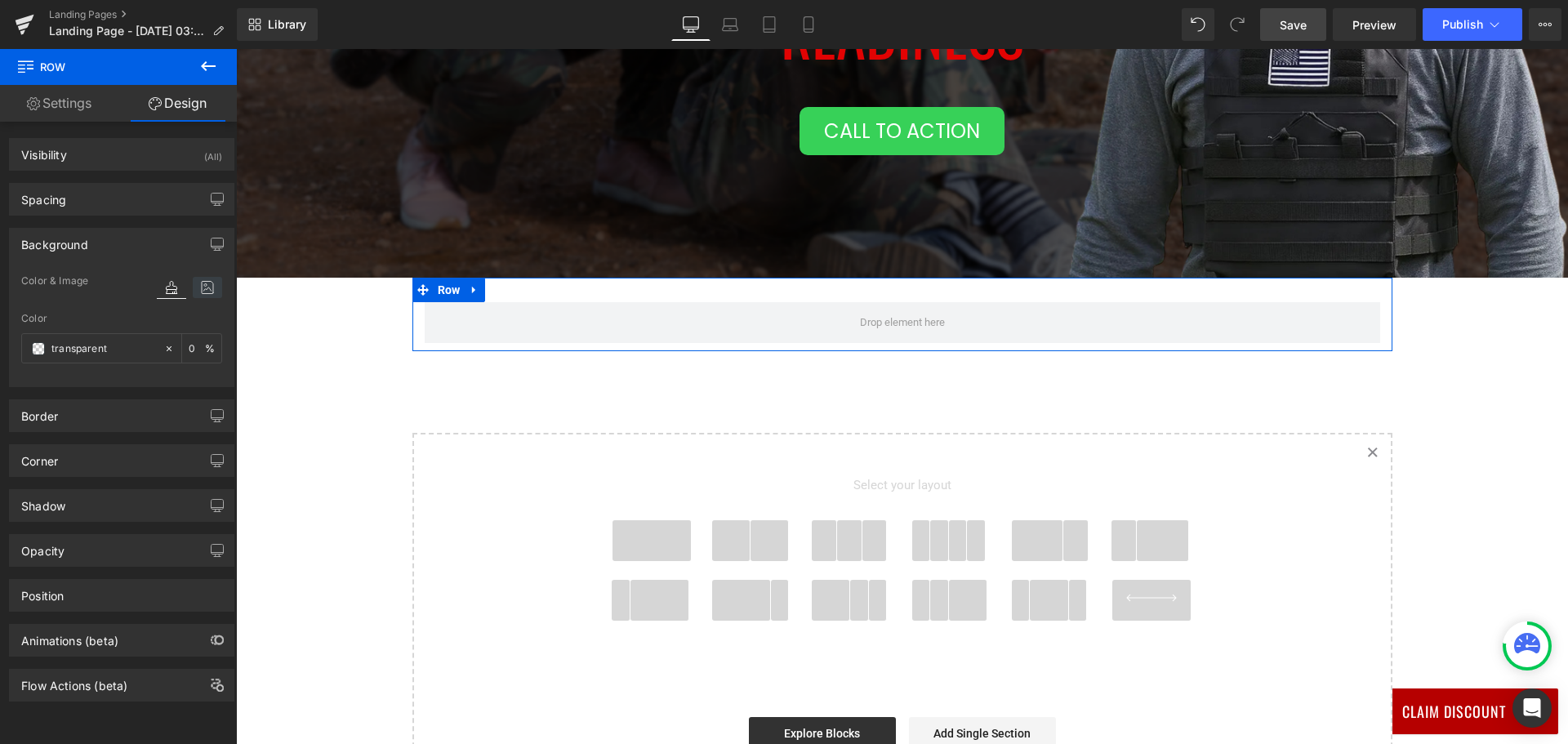
click at [203, 292] on icon at bounding box center [207, 288] width 30 height 21
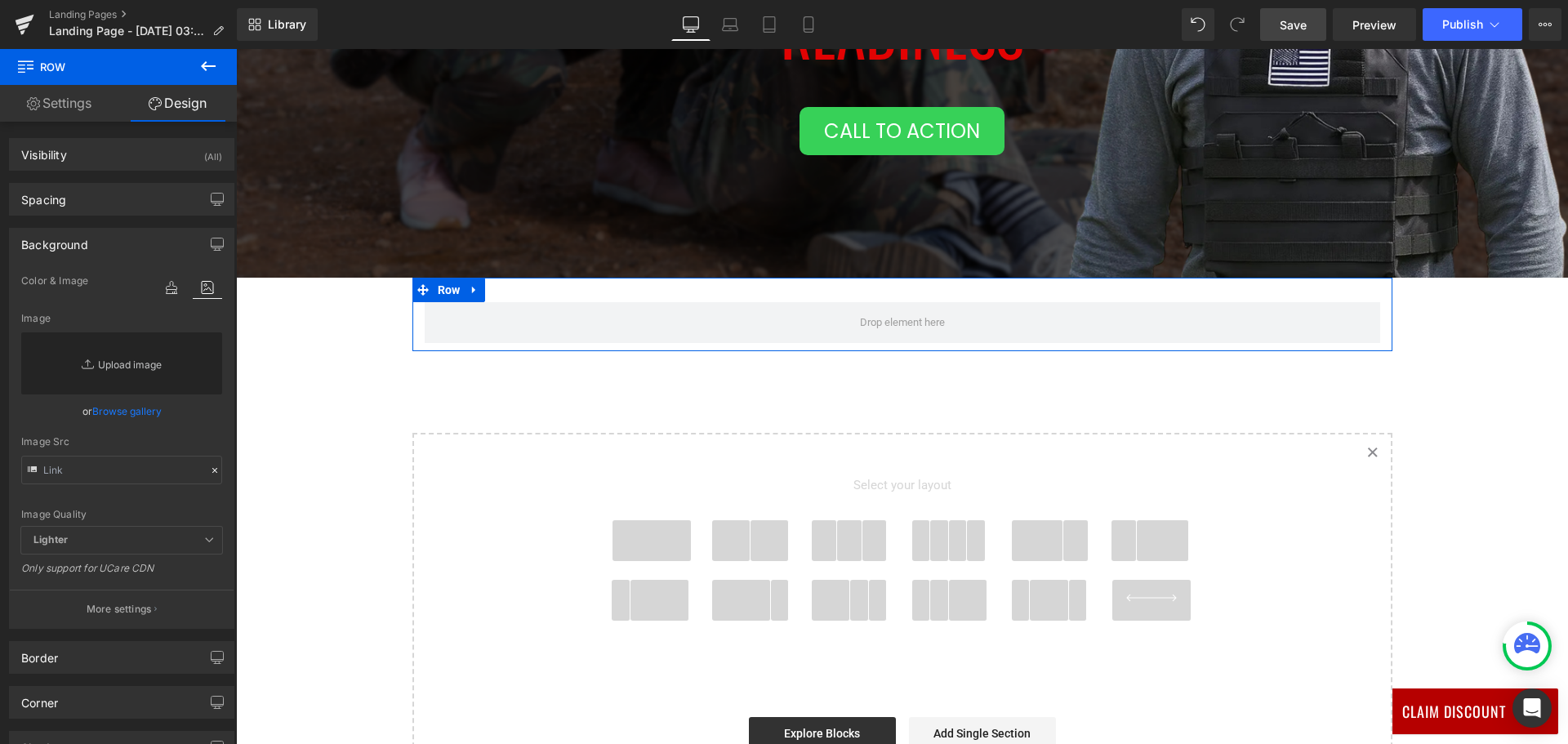
click at [136, 363] on link "Replace Image" at bounding box center [122, 363] width 201 height 62
click at [548, 288] on div "Row" at bounding box center [902, 315] width 980 height 73
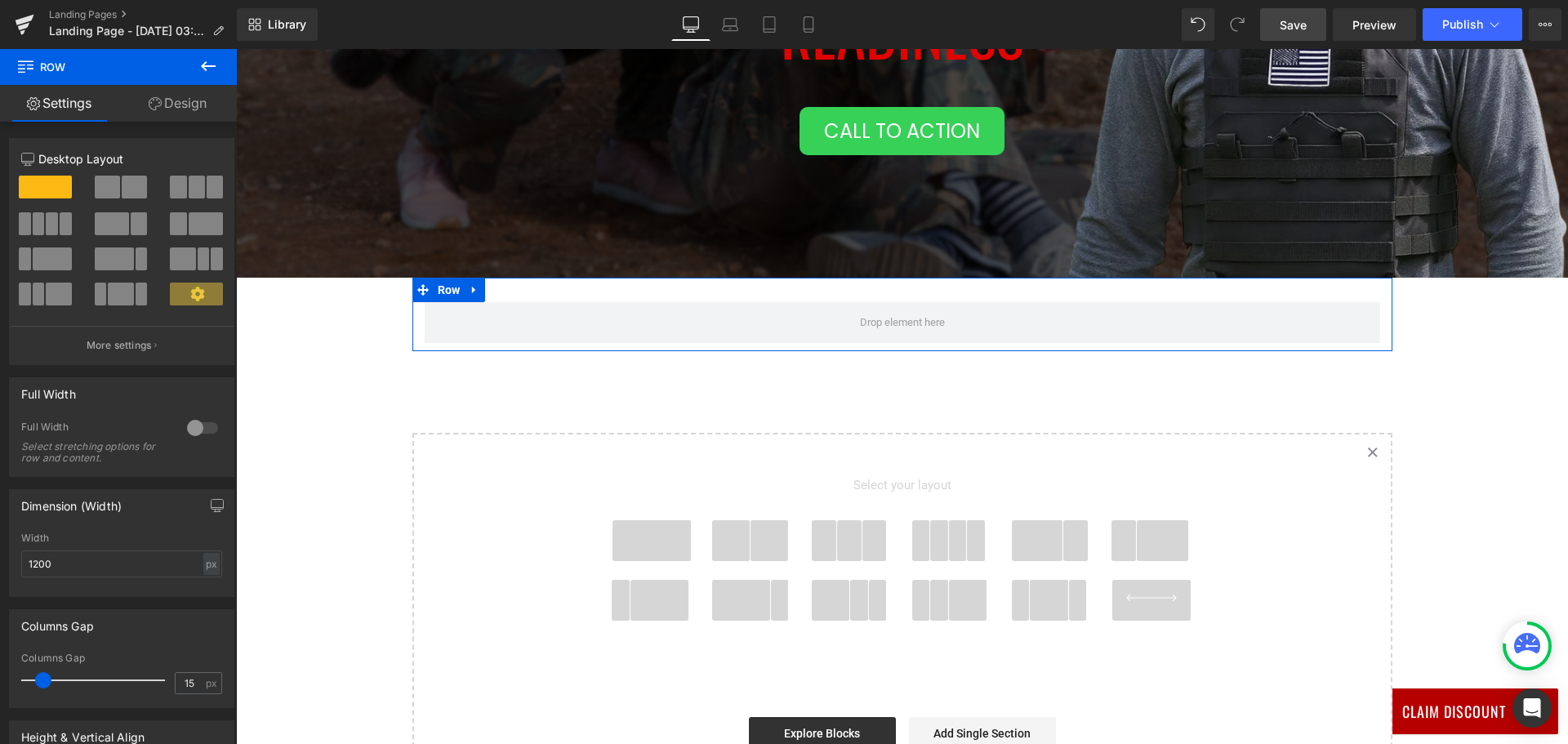
click at [173, 100] on link "Design" at bounding box center [177, 103] width 118 height 37
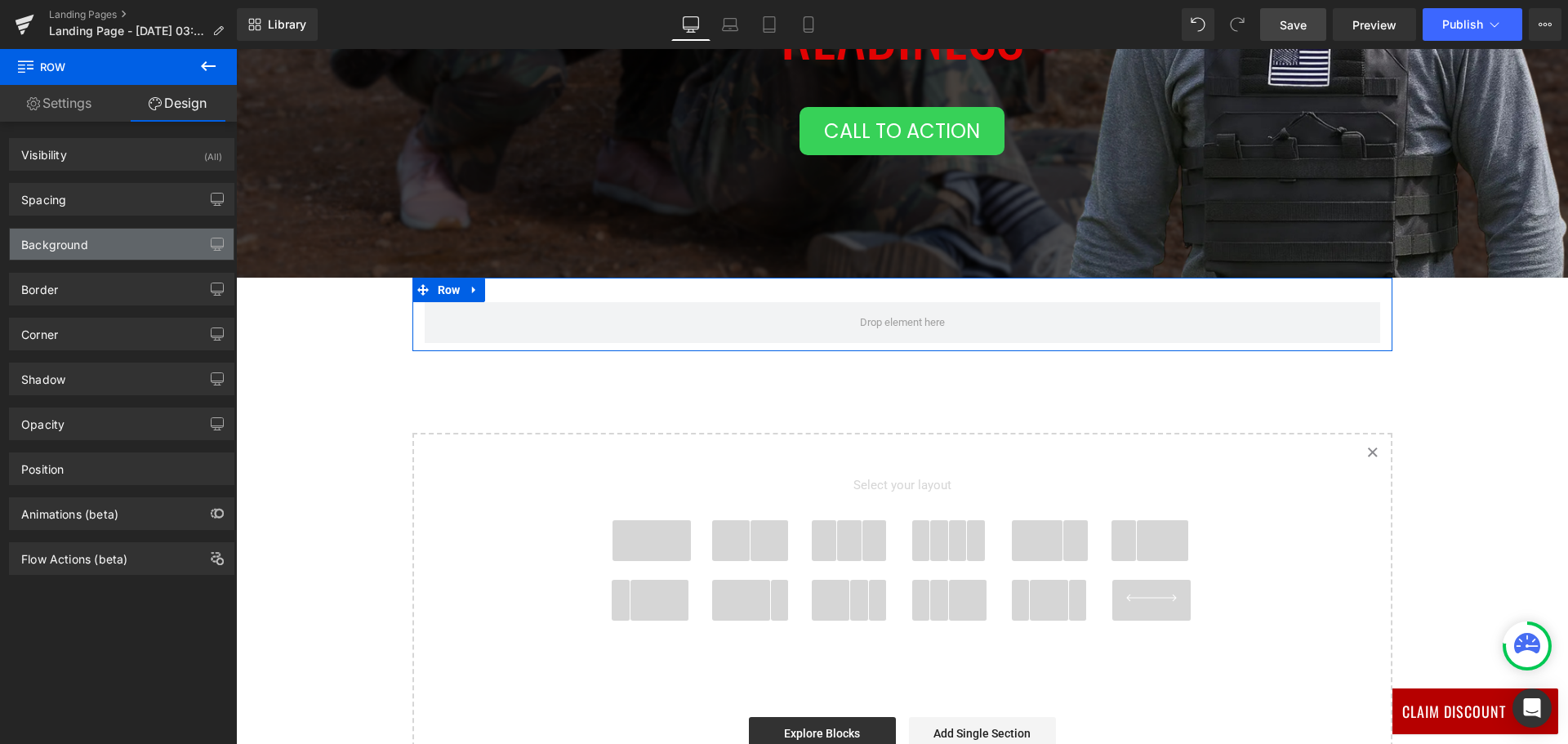
click at [177, 241] on div "Background" at bounding box center [122, 244] width 223 height 31
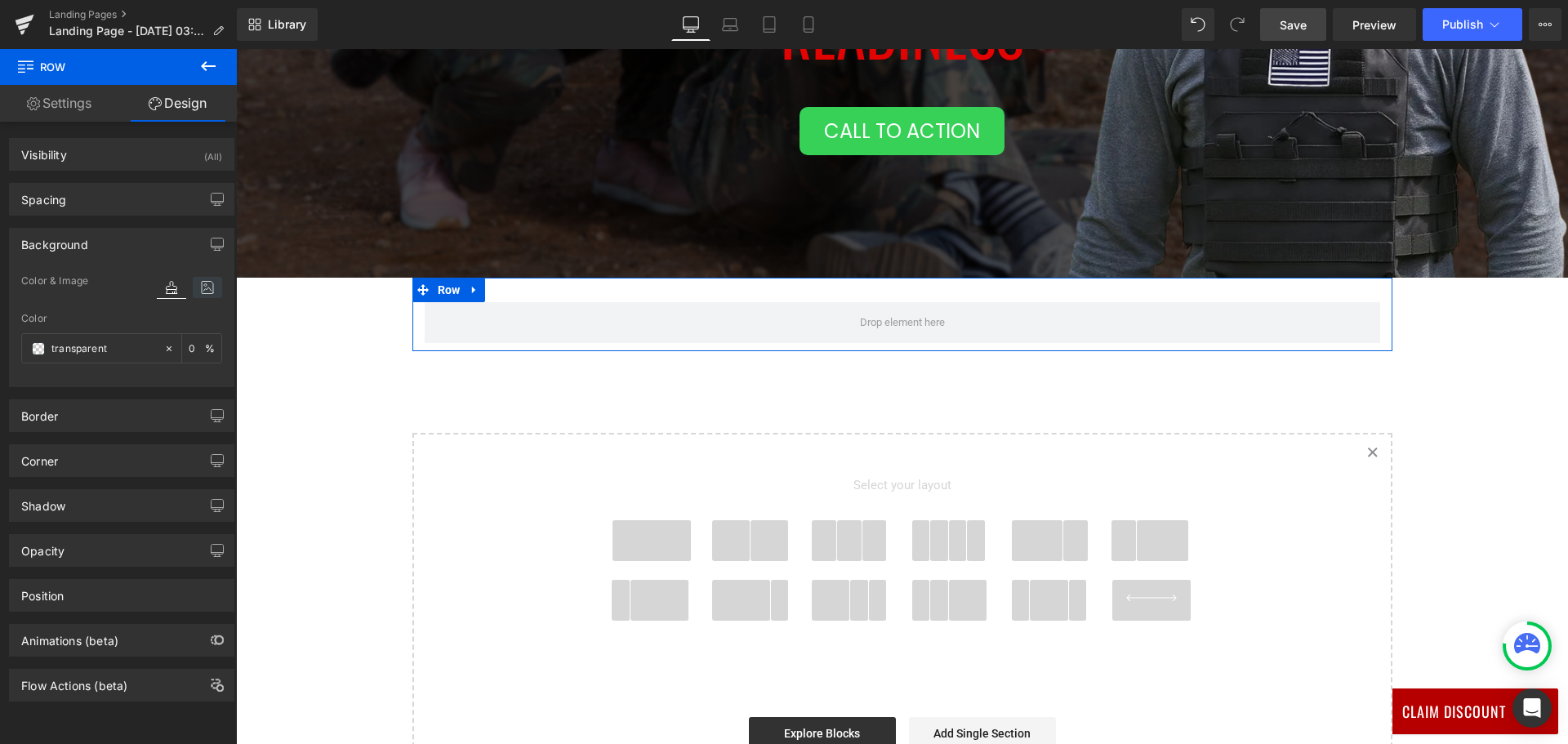
click at [198, 287] on icon at bounding box center [207, 288] width 30 height 21
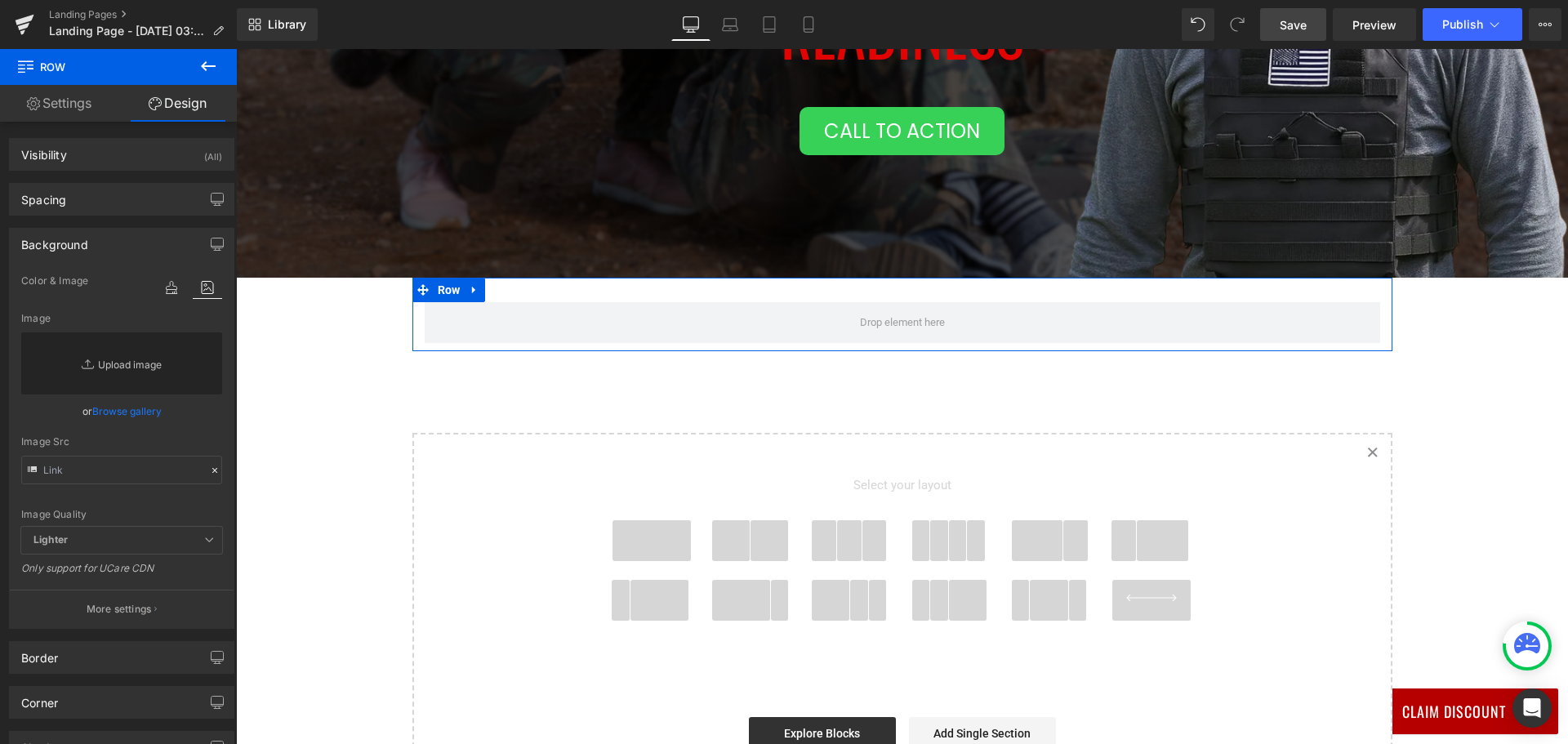
click at [146, 366] on link "Replace Image" at bounding box center [122, 363] width 201 height 62
click at [156, 359] on link "Replace Image" at bounding box center [122, 363] width 201 height 62
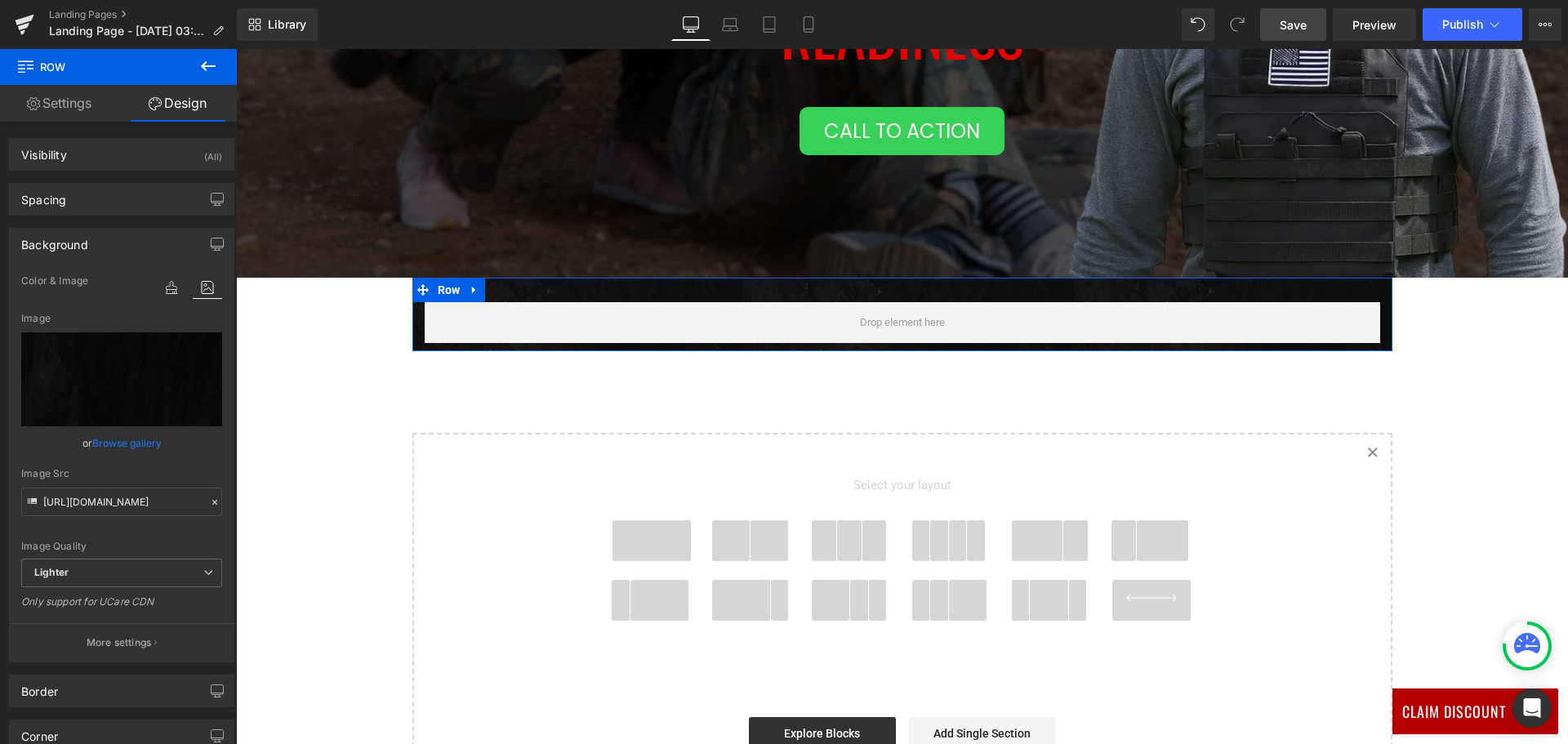
click at [499, 285] on div "Row" at bounding box center [902, 315] width 980 height 73
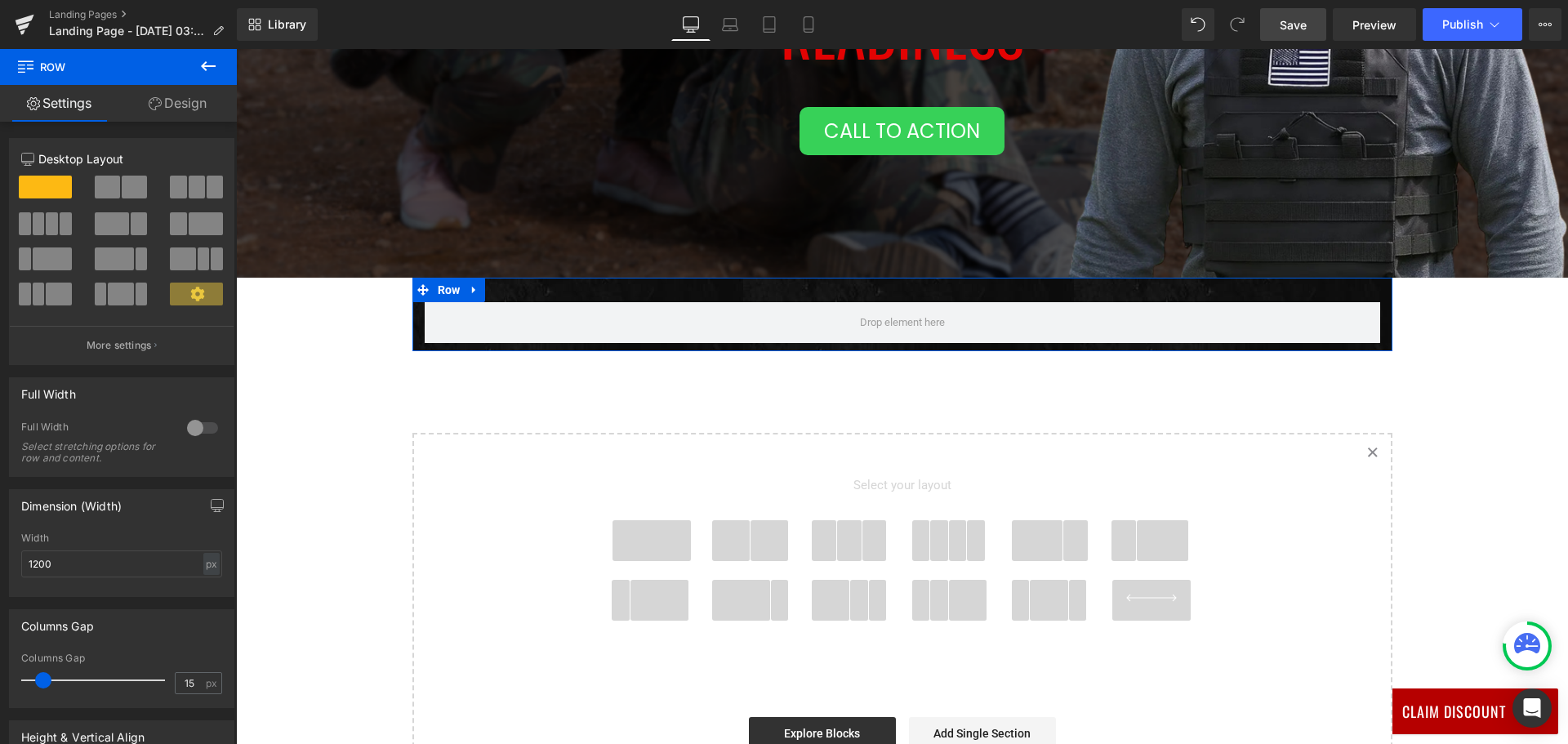
click at [206, 424] on div at bounding box center [203, 427] width 39 height 26
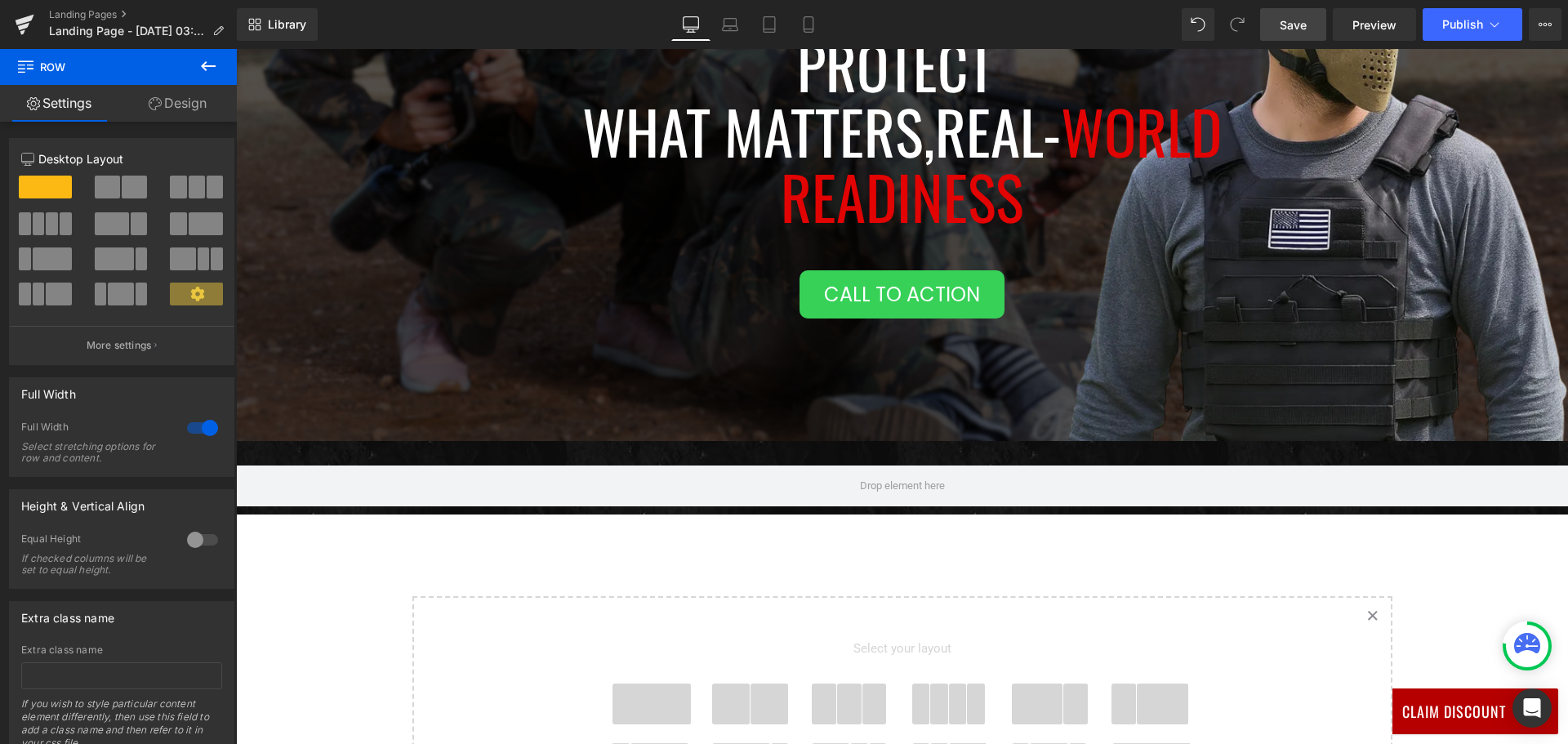
scroll to position [259, 0]
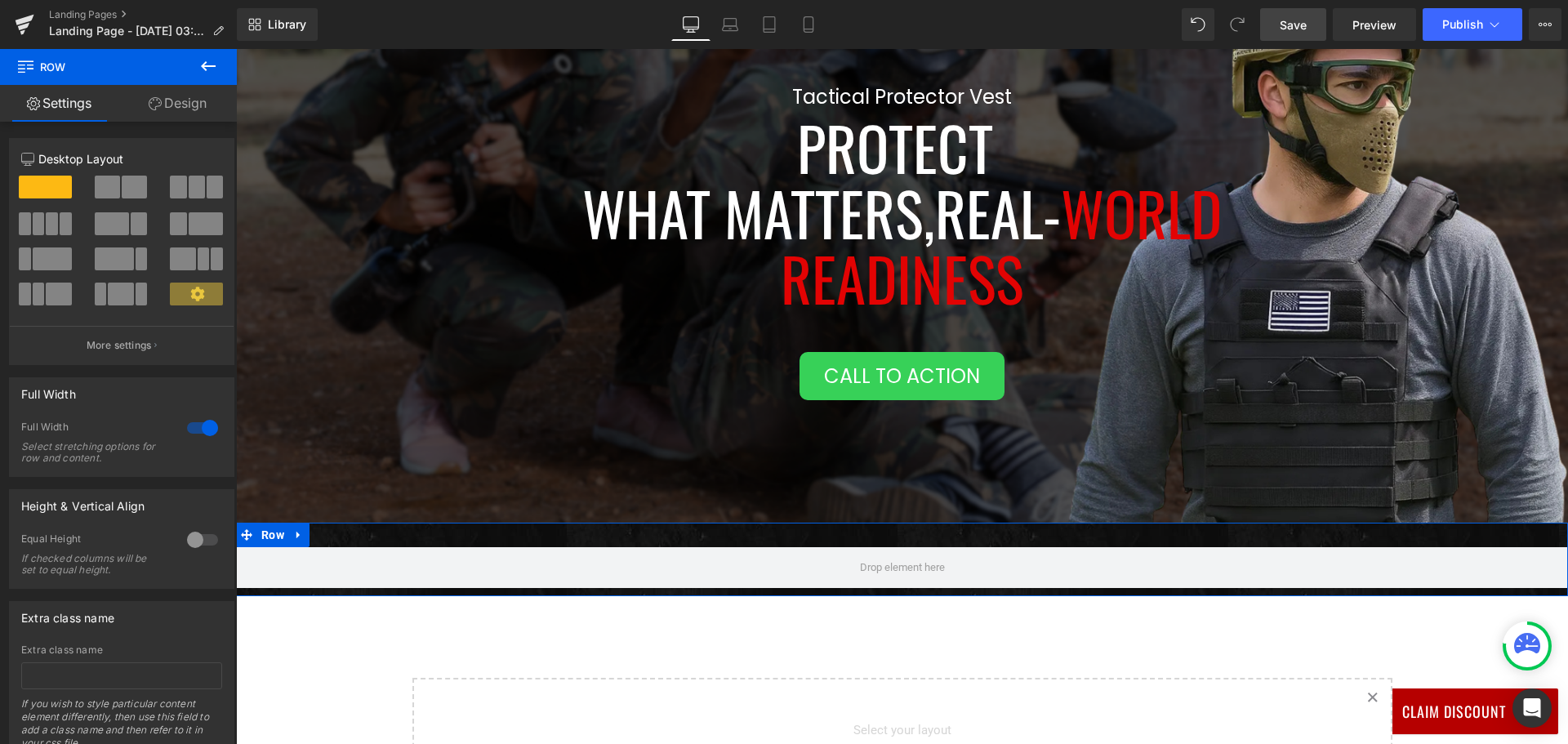
click at [690, 537] on div "Row" at bounding box center [902, 560] width 1332 height 73
click at [167, 104] on link "Design" at bounding box center [177, 103] width 118 height 37
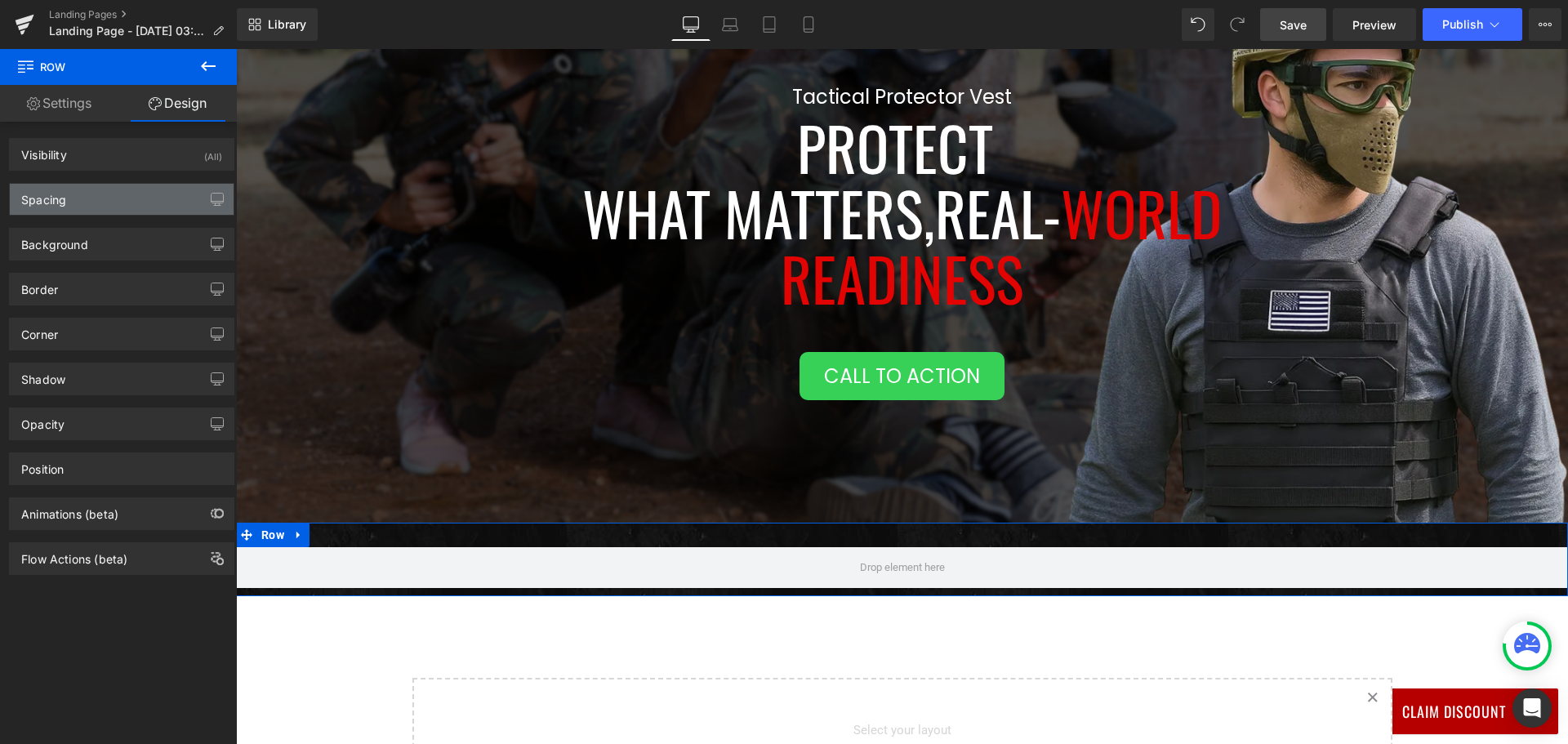
click at [133, 199] on div "Spacing" at bounding box center [122, 199] width 223 height 31
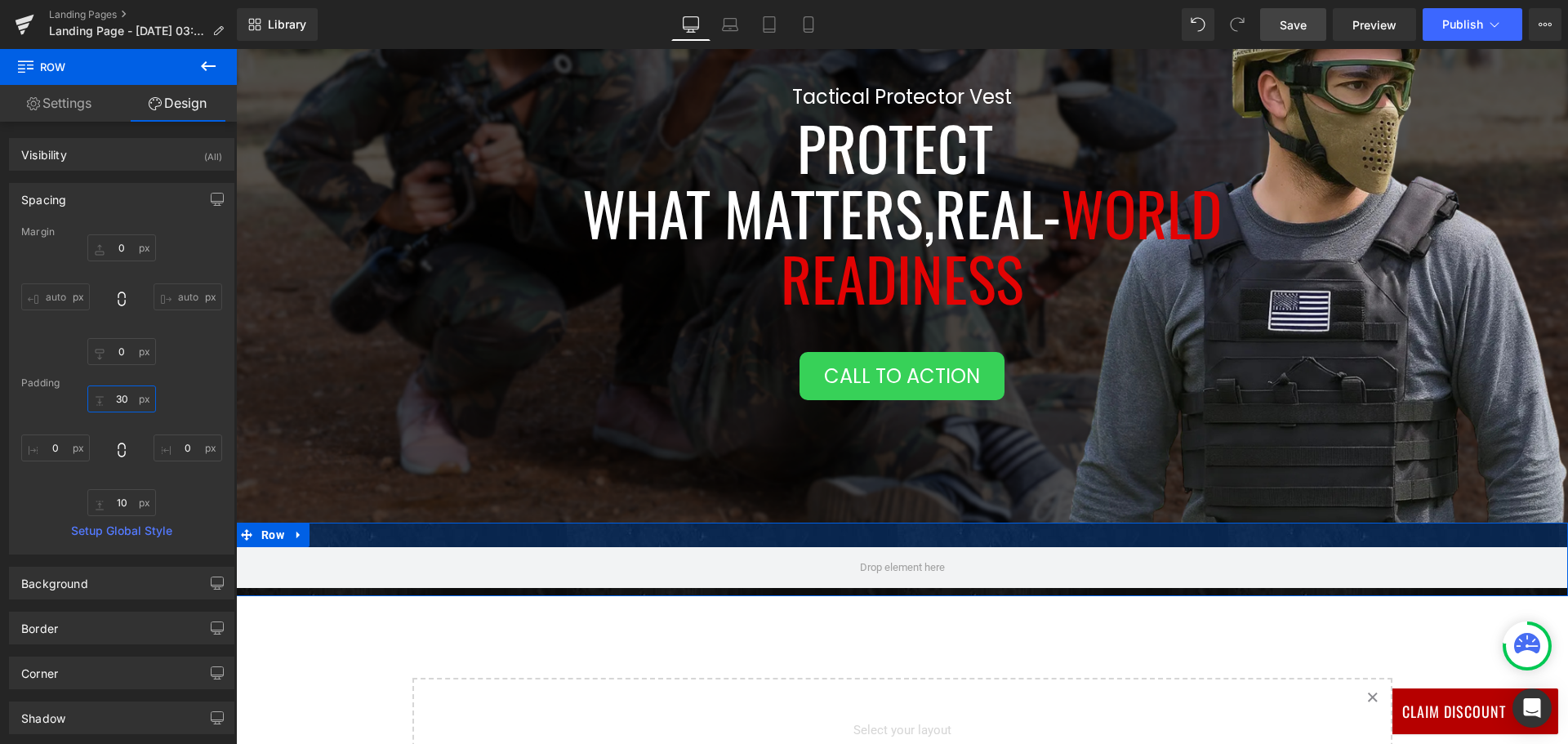
click at [122, 394] on input "30" at bounding box center [122, 399] width 69 height 27
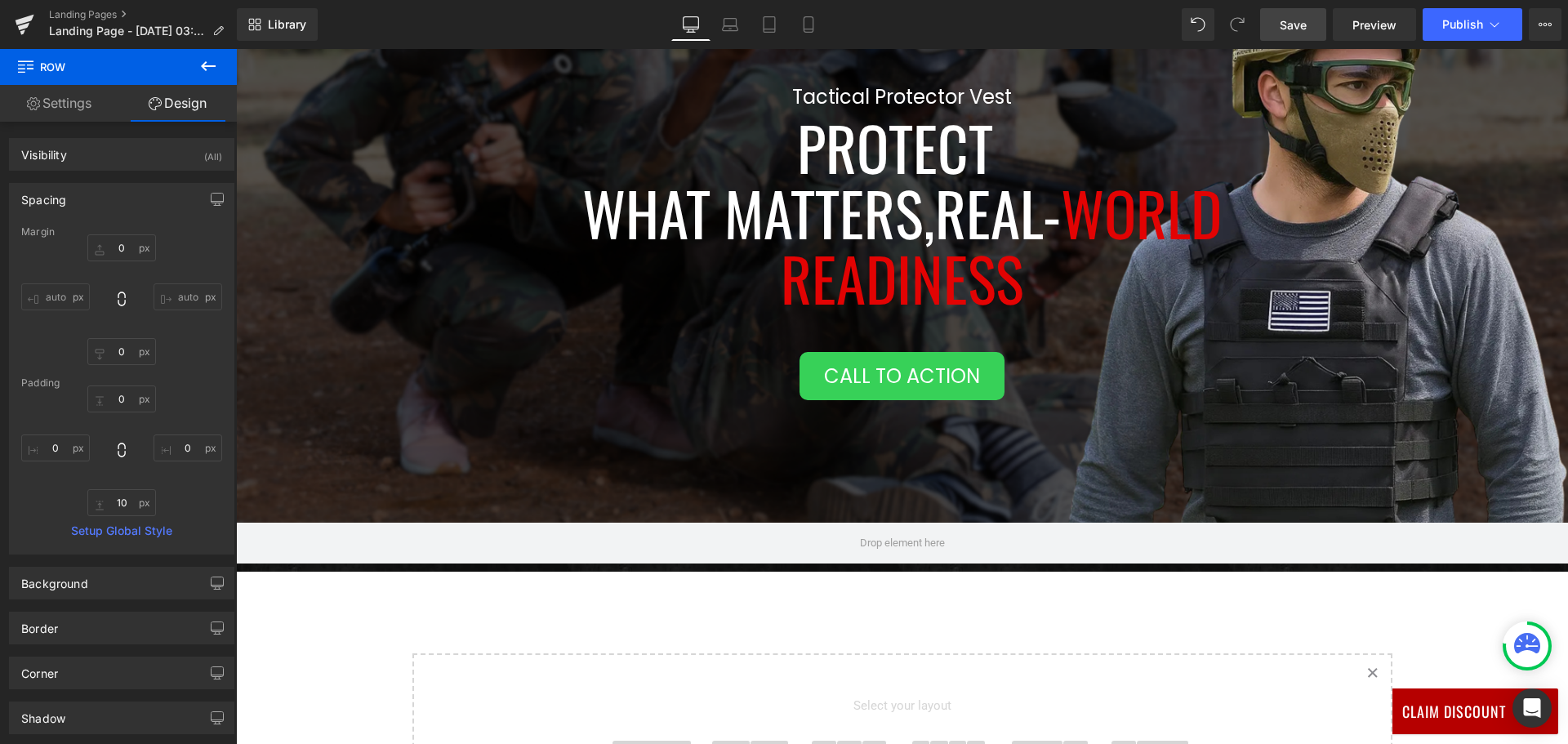
click at [215, 63] on icon at bounding box center [208, 66] width 20 height 20
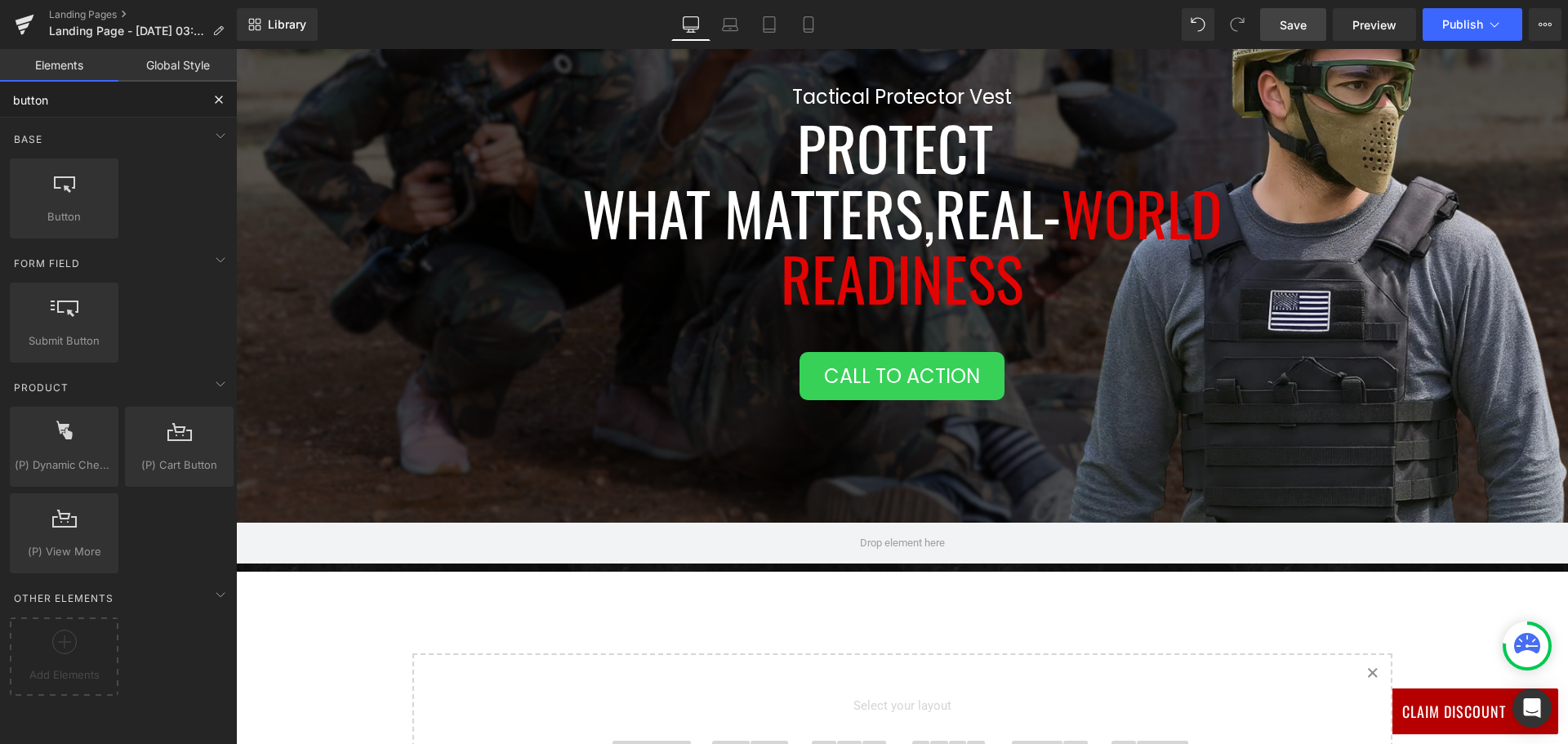
click at [137, 110] on input "button" at bounding box center [100, 99] width 201 height 36
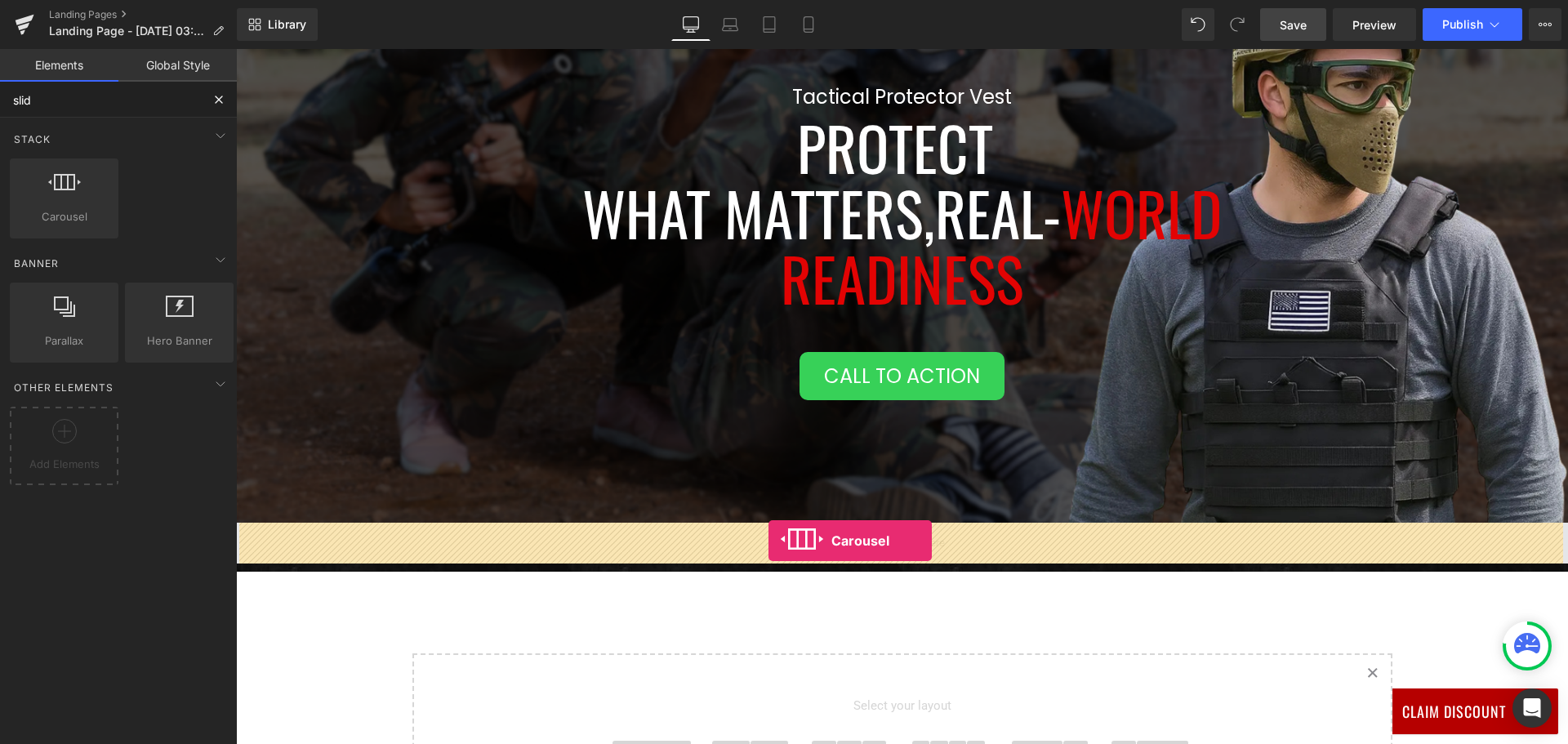
drag, startPoint x: 302, startPoint y: 232, endPoint x: 768, endPoint y: 541, distance: 559.1
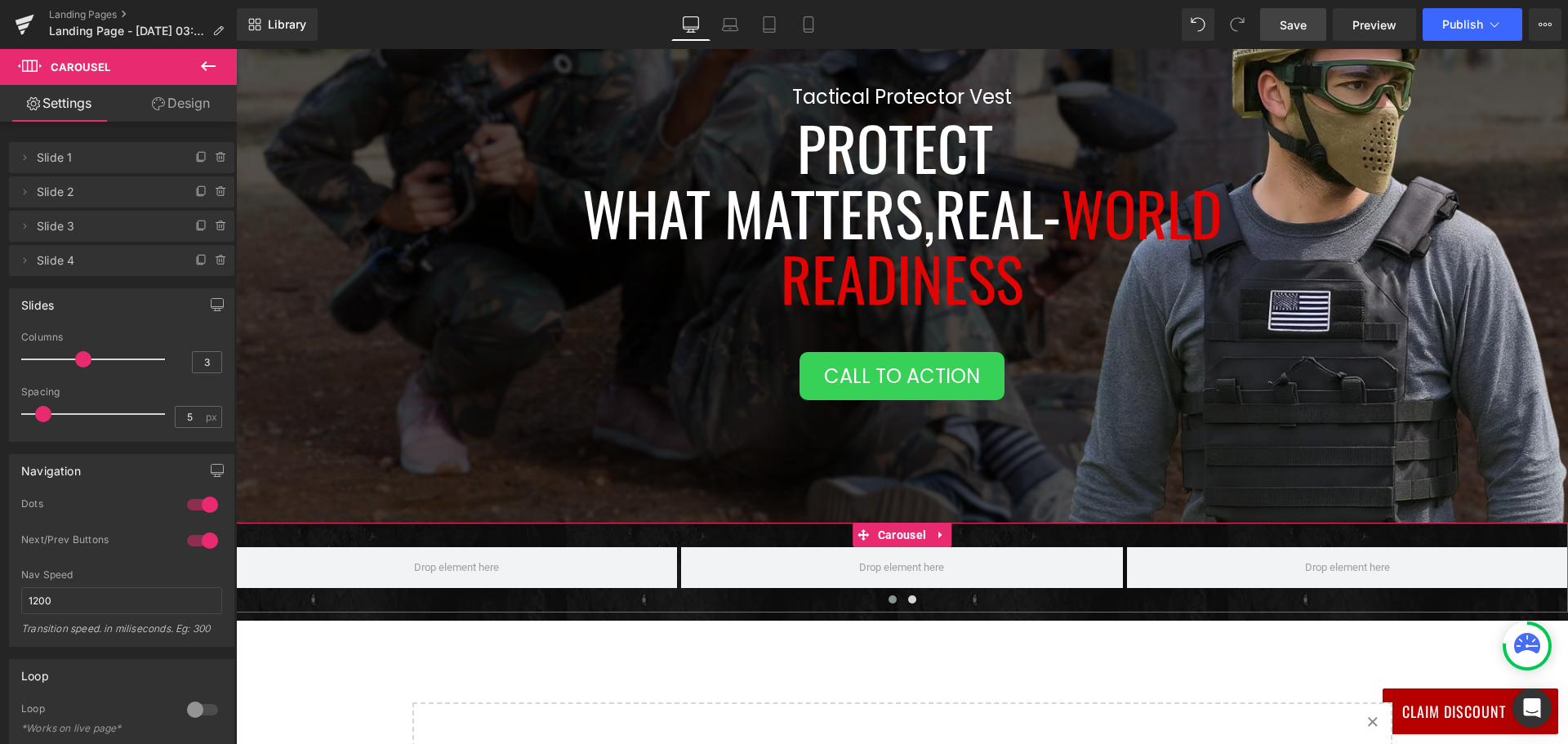
scroll to position [245, 0]
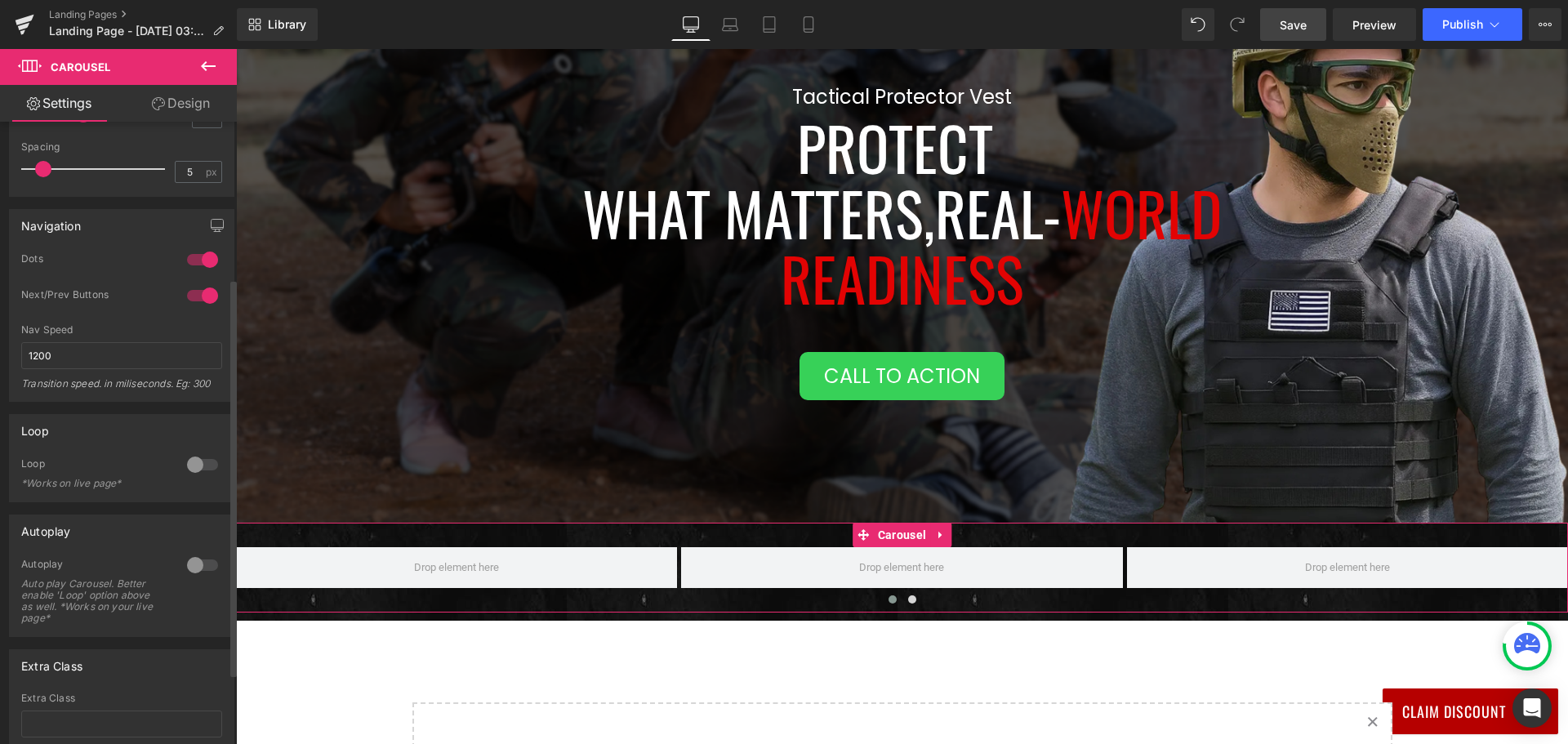
click at [198, 565] on div at bounding box center [203, 564] width 39 height 26
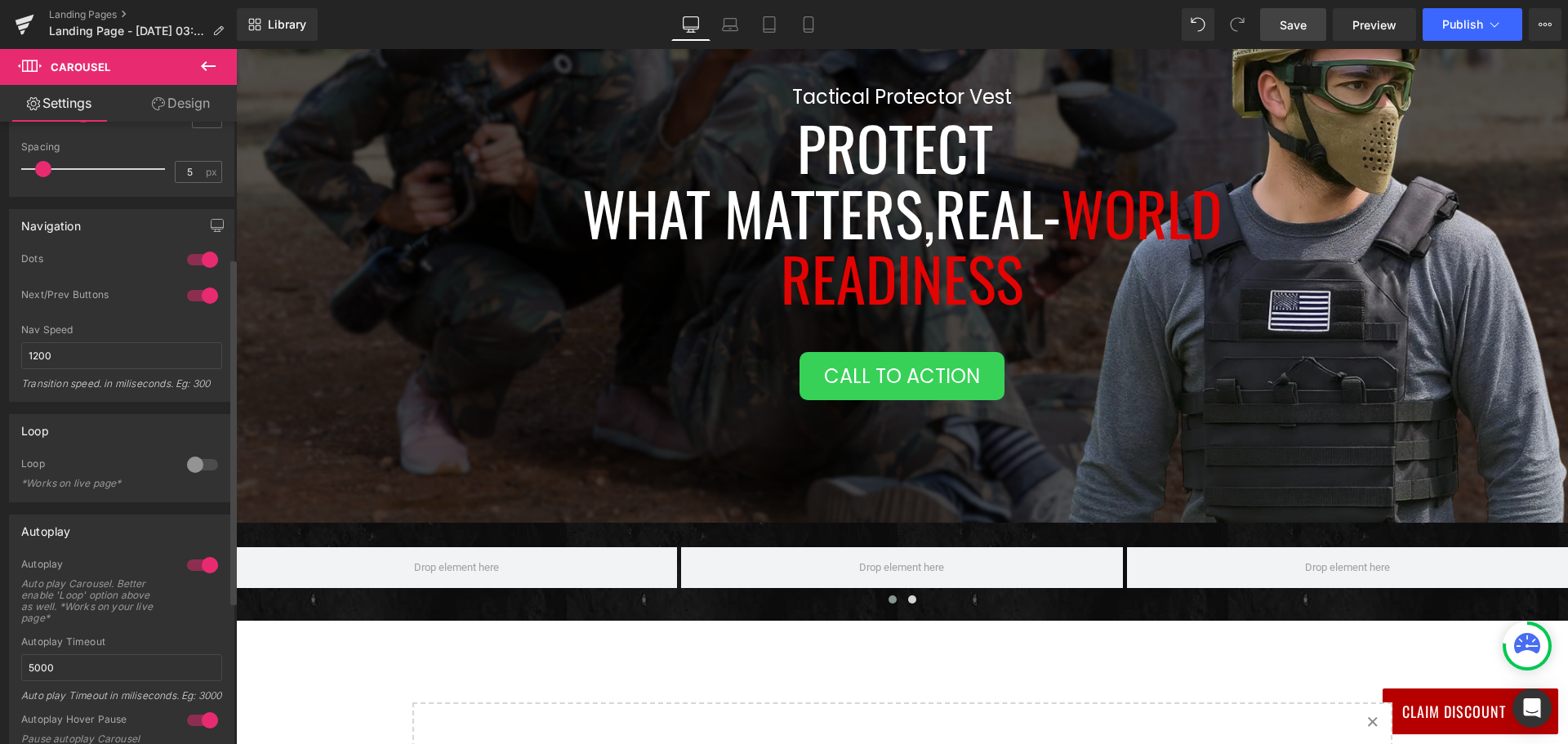
click at [203, 463] on div at bounding box center [203, 464] width 39 height 26
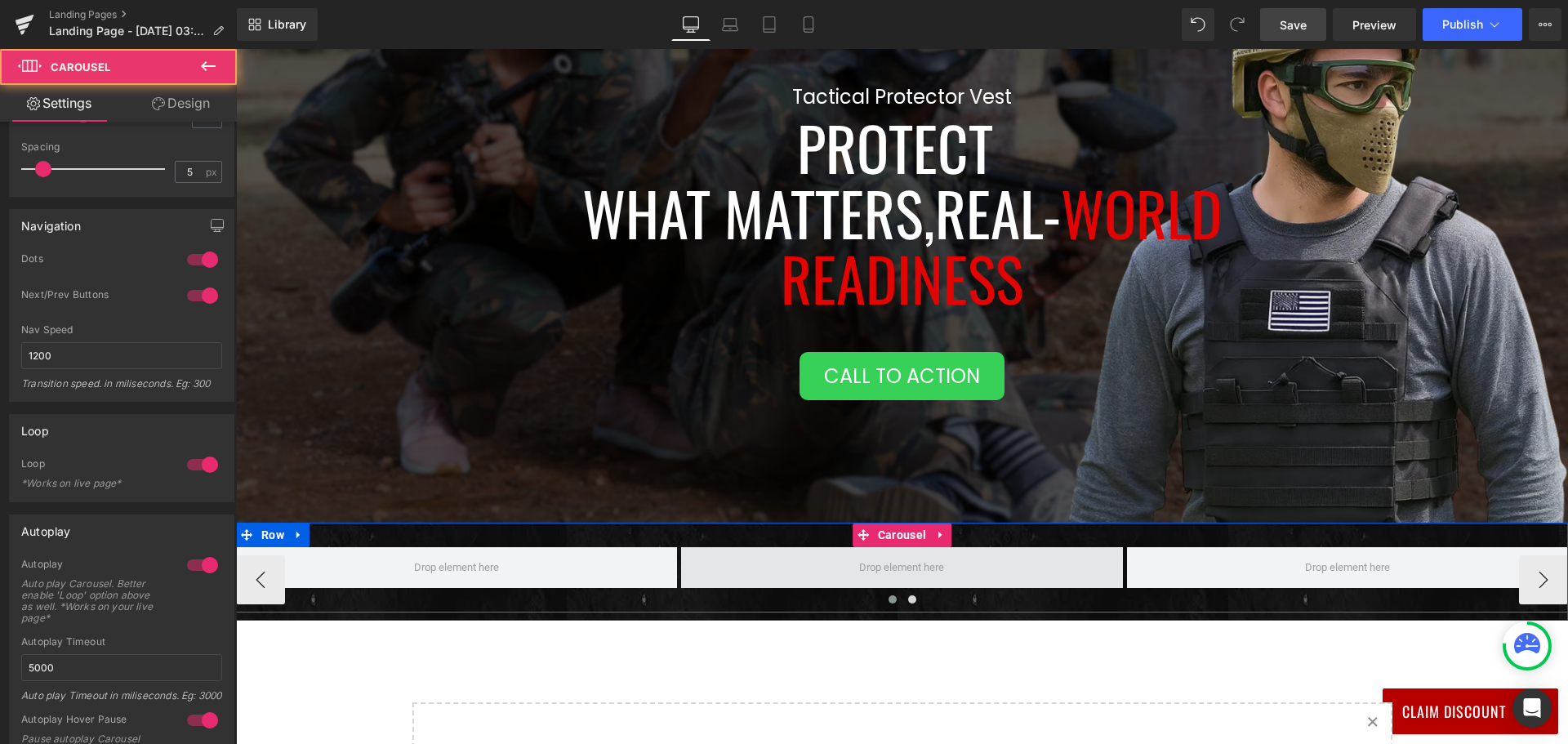
click at [681, 571] on span at bounding box center [901, 568] width 441 height 41
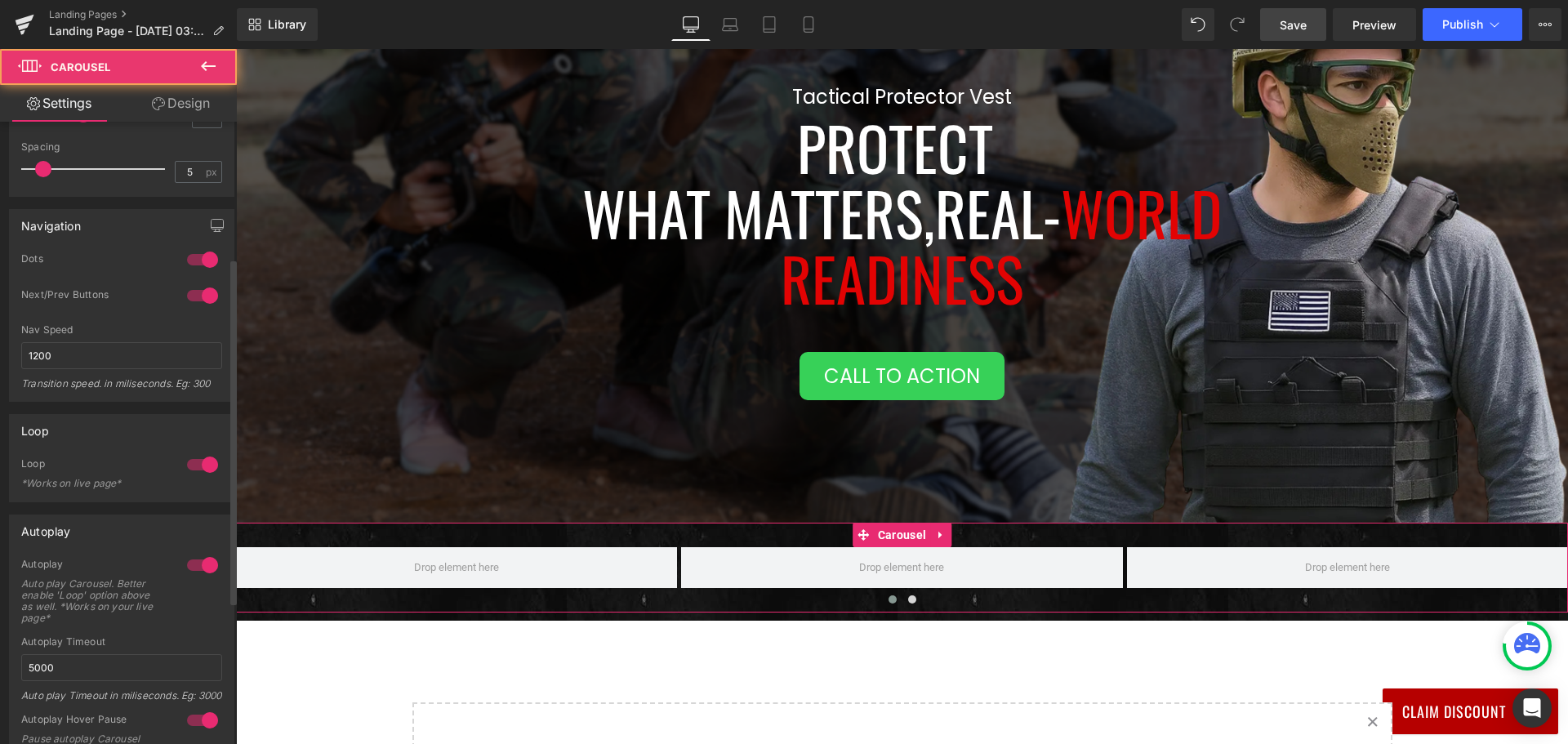
scroll to position [0, 0]
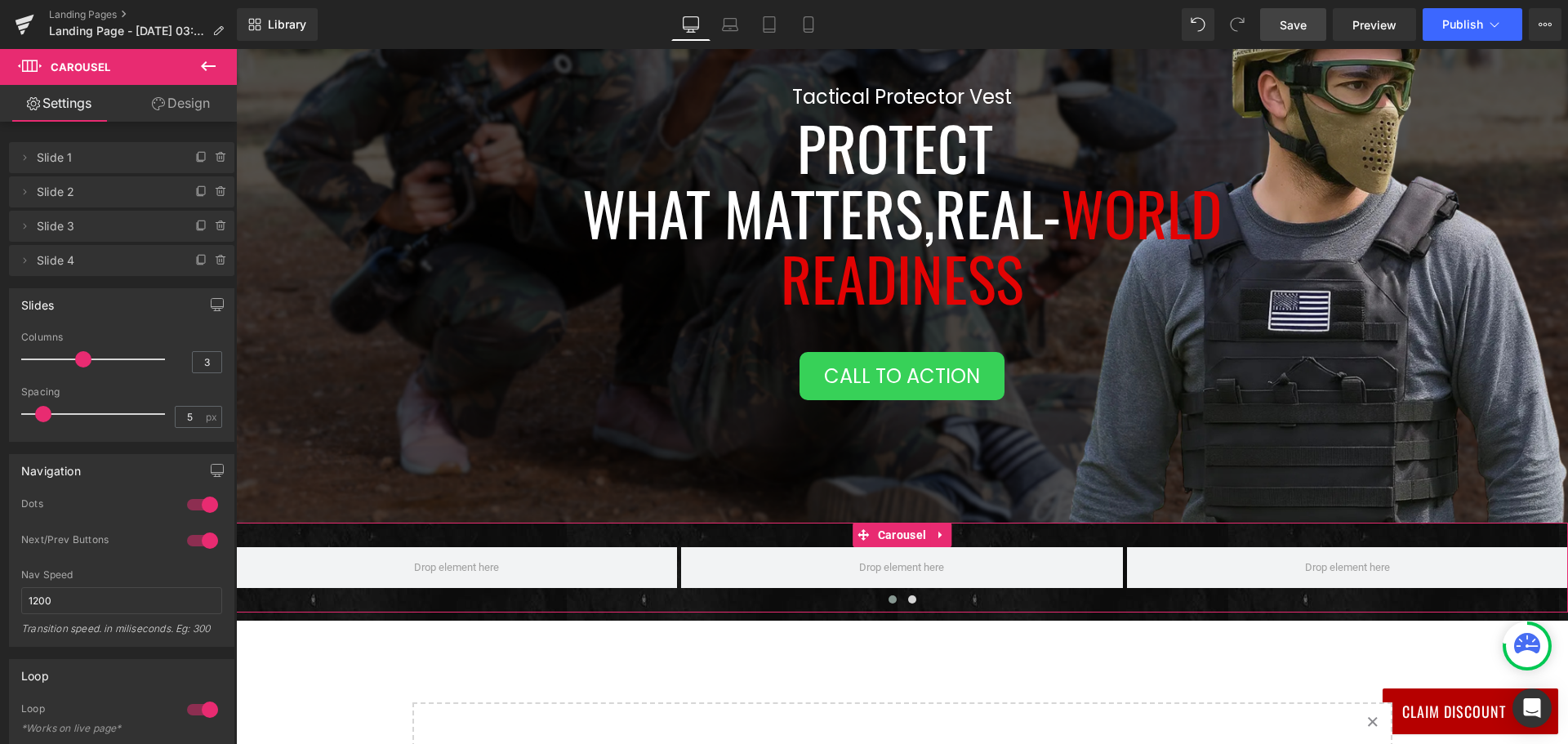
click at [196, 97] on link "Design" at bounding box center [181, 103] width 118 height 37
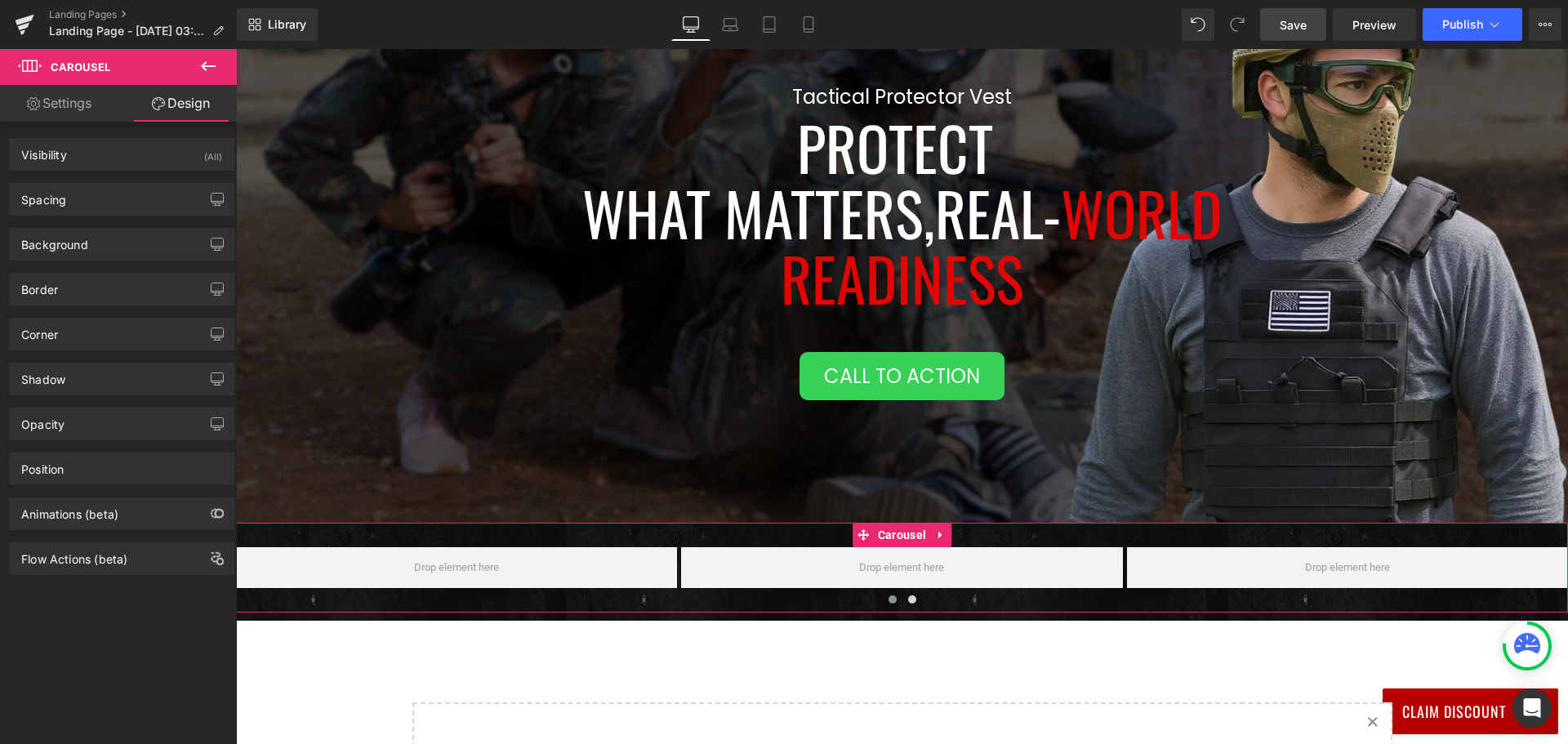
click at [100, 91] on link "Settings" at bounding box center [59, 103] width 118 height 37
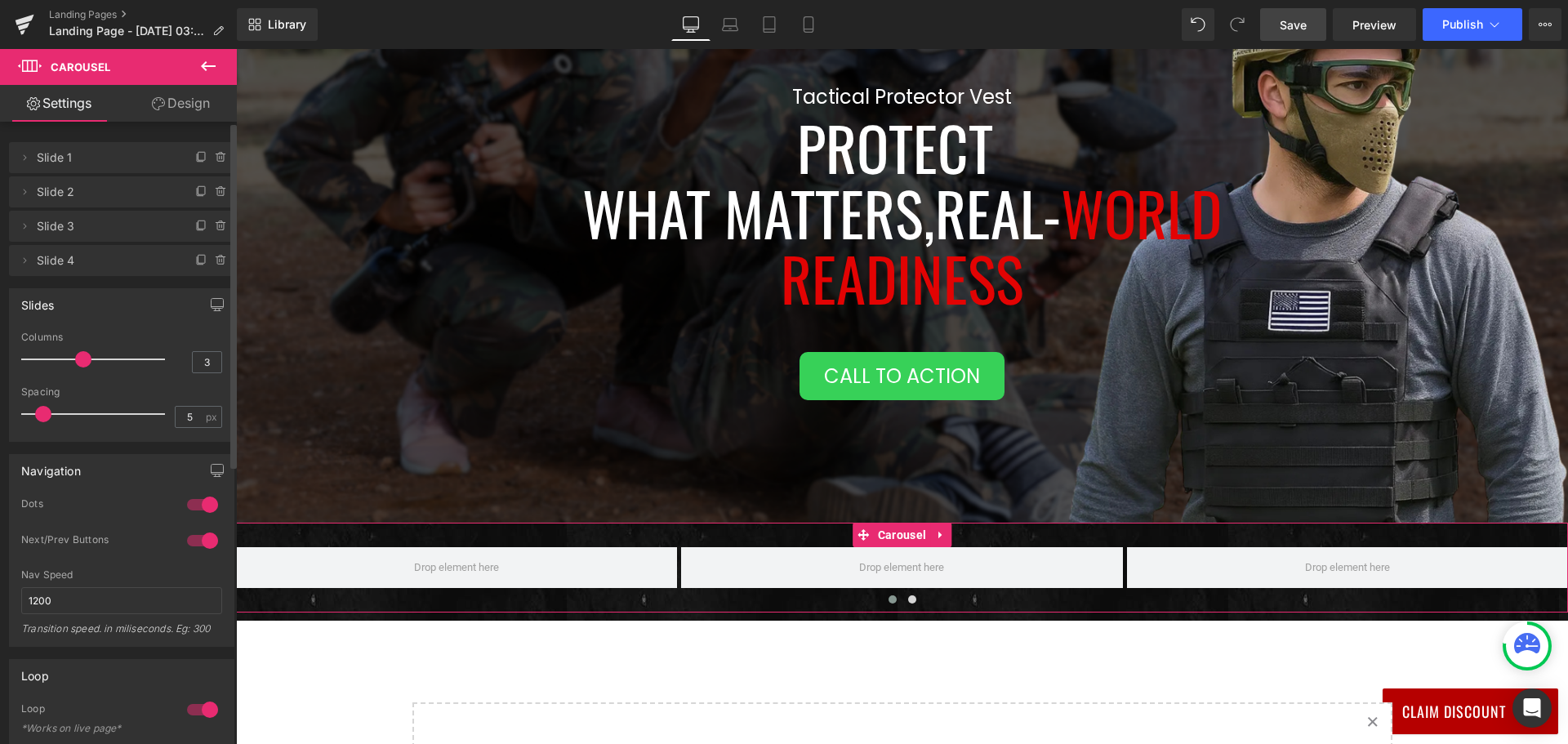
drag, startPoint x: 80, startPoint y: 358, endPoint x: 98, endPoint y: 363, distance: 18.7
click at [93, 362] on div at bounding box center [97, 359] width 136 height 33
click at [181, 106] on link "Design" at bounding box center [181, 103] width 118 height 37
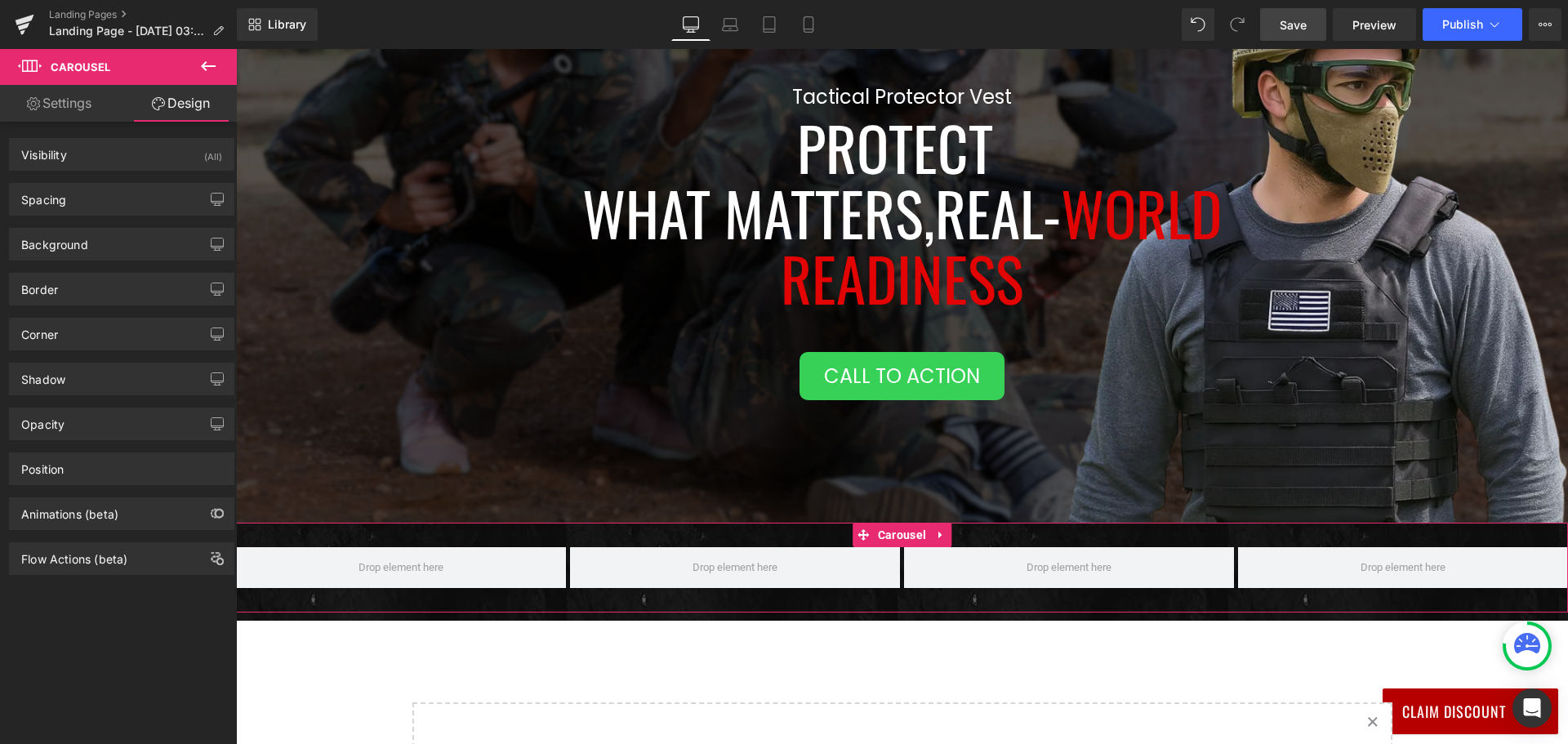
click at [79, 102] on link "Settings" at bounding box center [59, 103] width 118 height 37
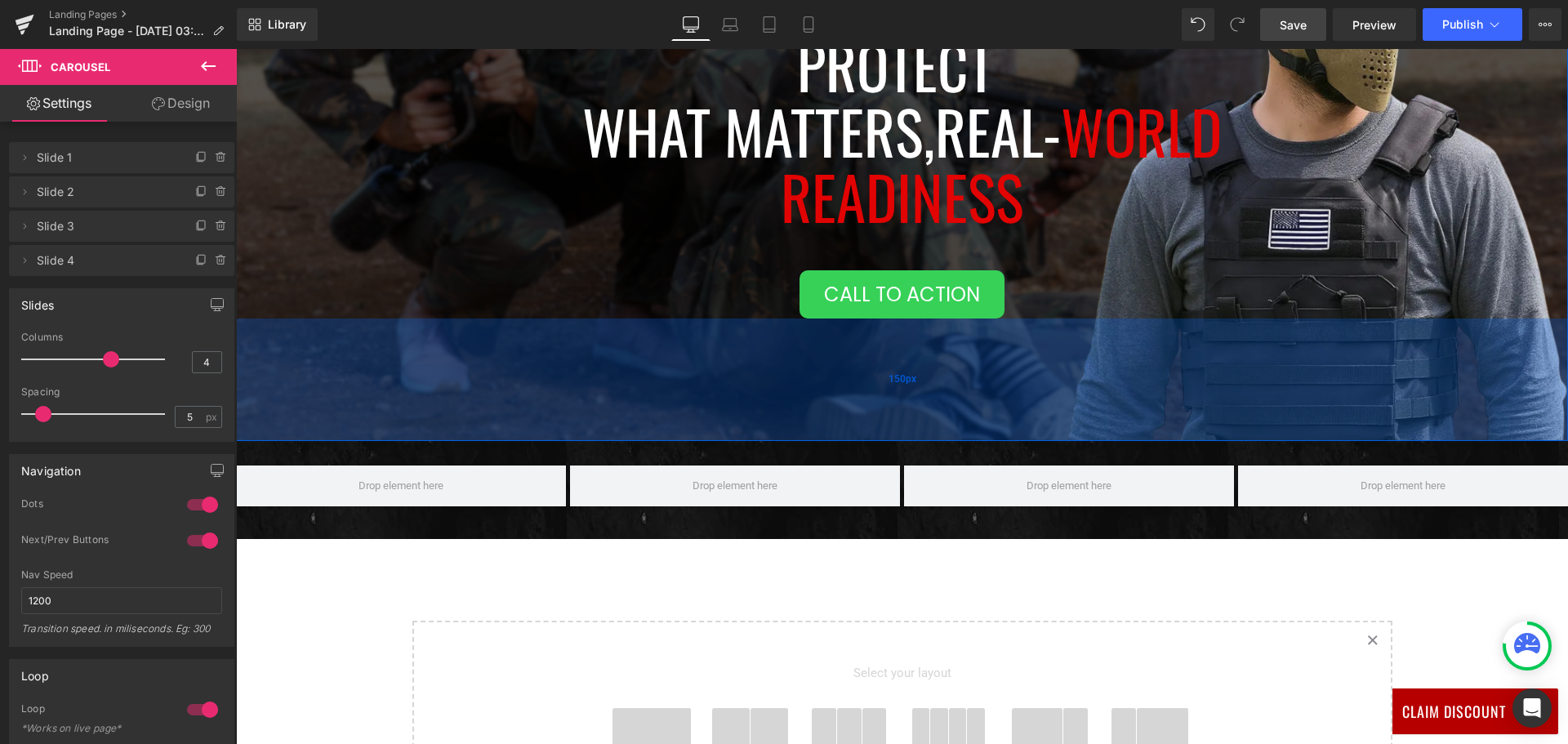
scroll to position [423, 0]
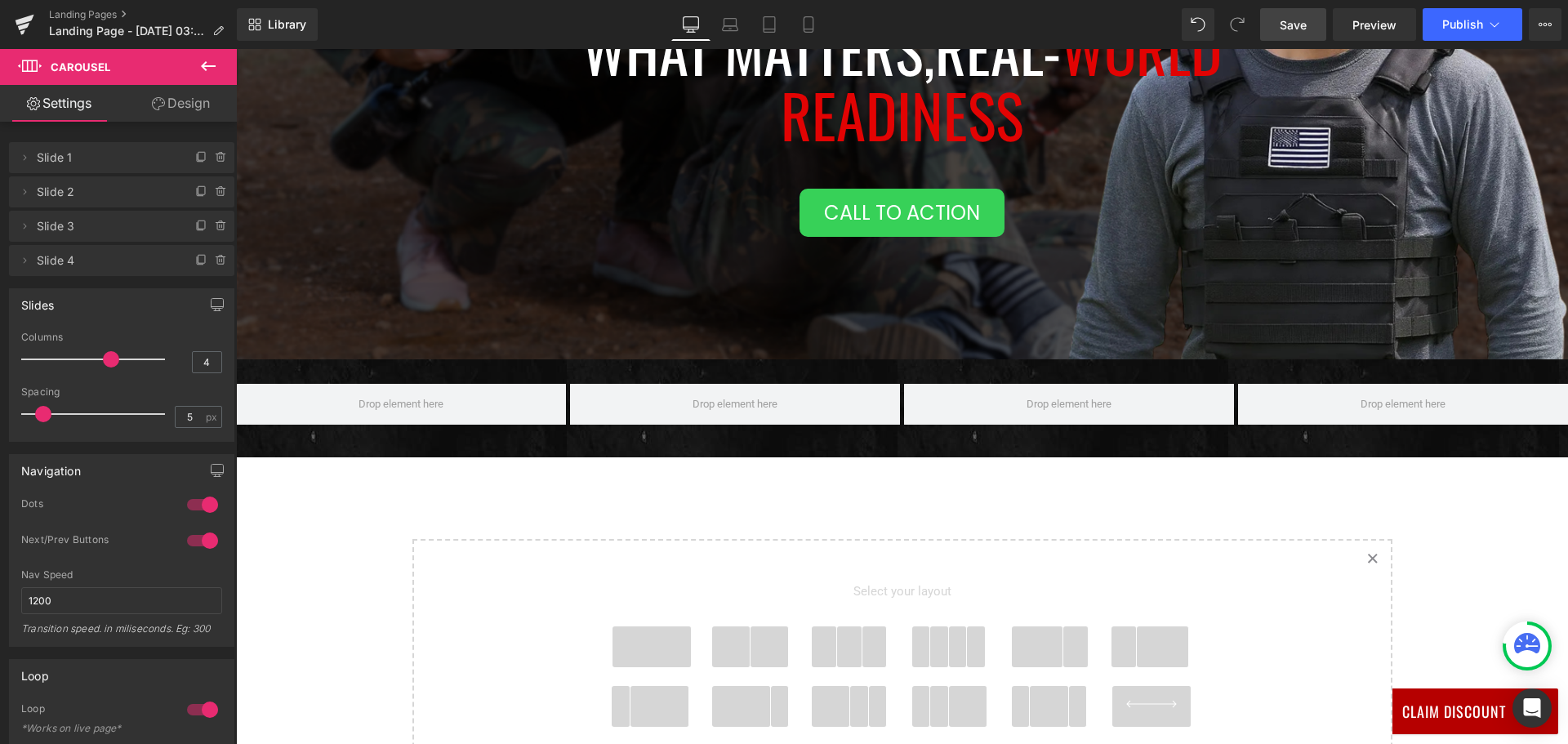
click at [211, 62] on icon at bounding box center [208, 66] width 20 height 20
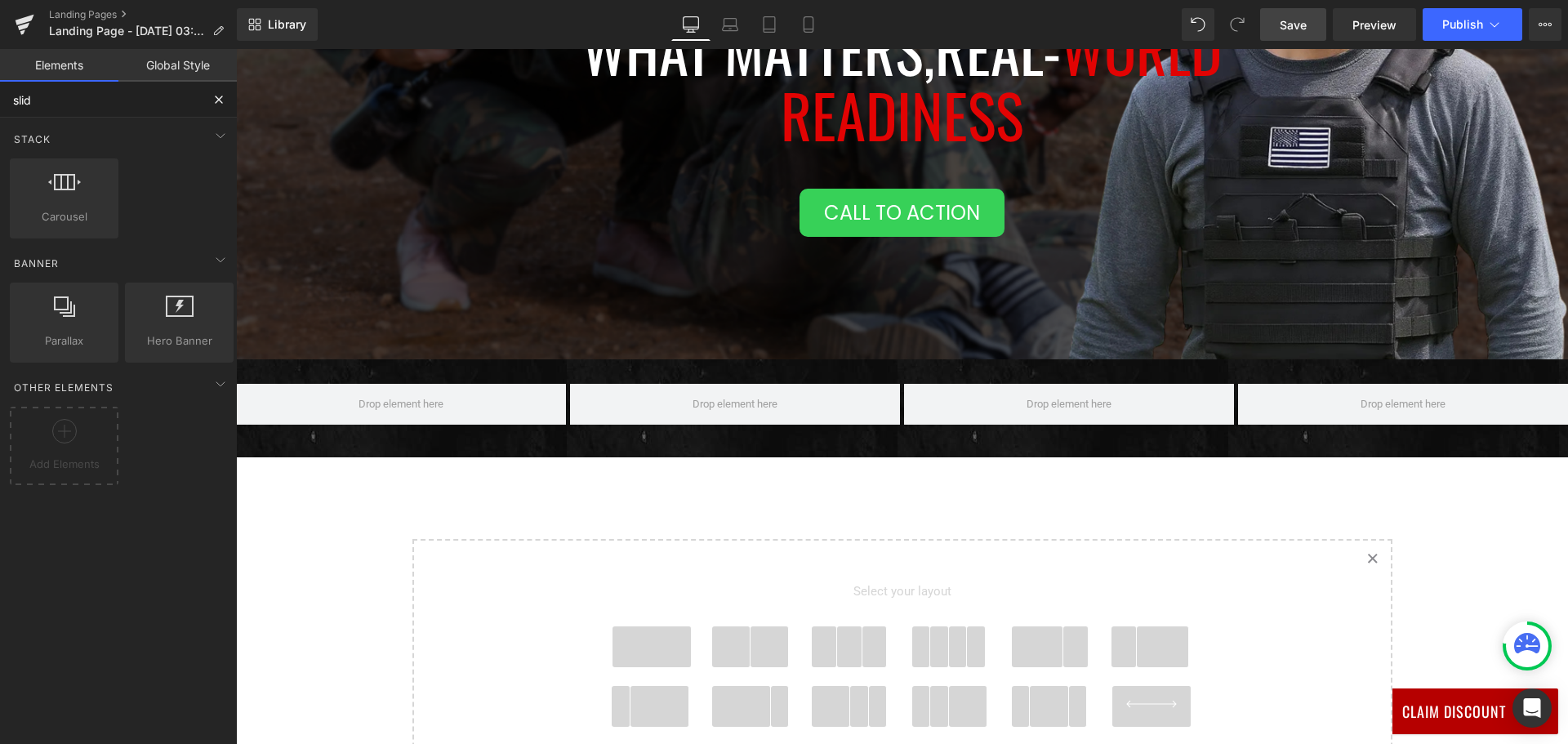
click at [60, 94] on input "slid" at bounding box center [100, 99] width 201 height 36
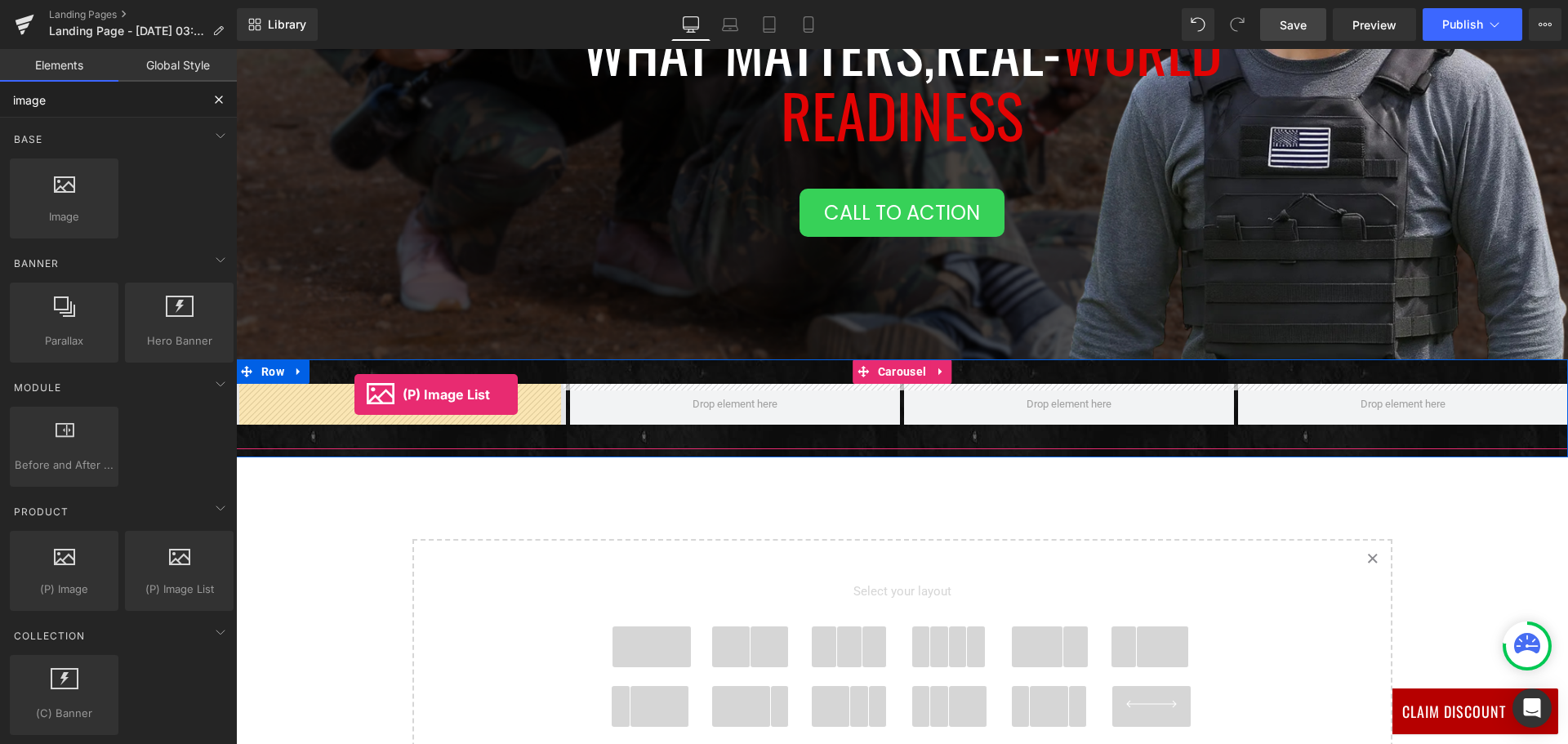
drag, startPoint x: 428, startPoint y: 615, endPoint x: 354, endPoint y: 394, distance: 233.1
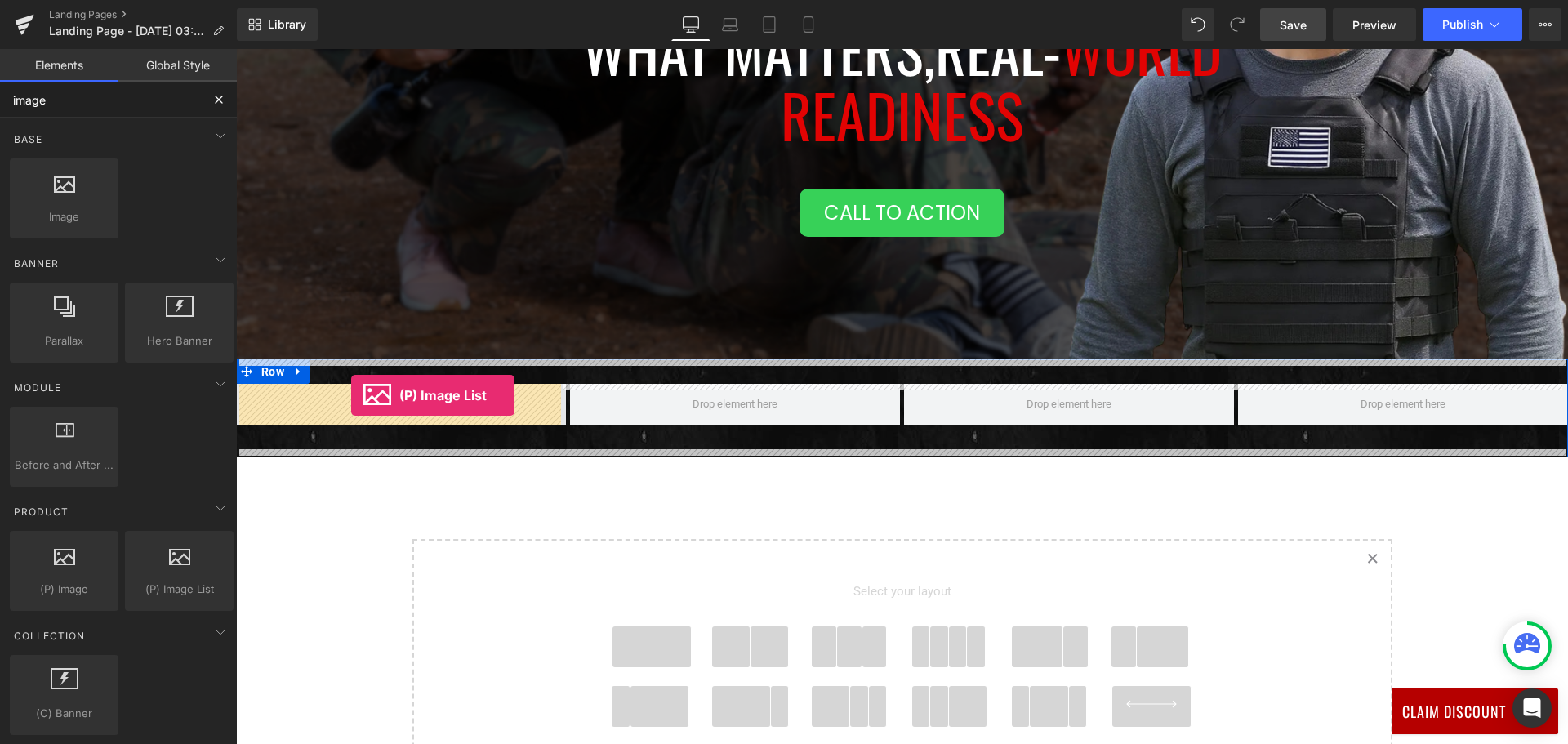
drag, startPoint x: 410, startPoint y: 617, endPoint x: 351, endPoint y: 395, distance: 229.7
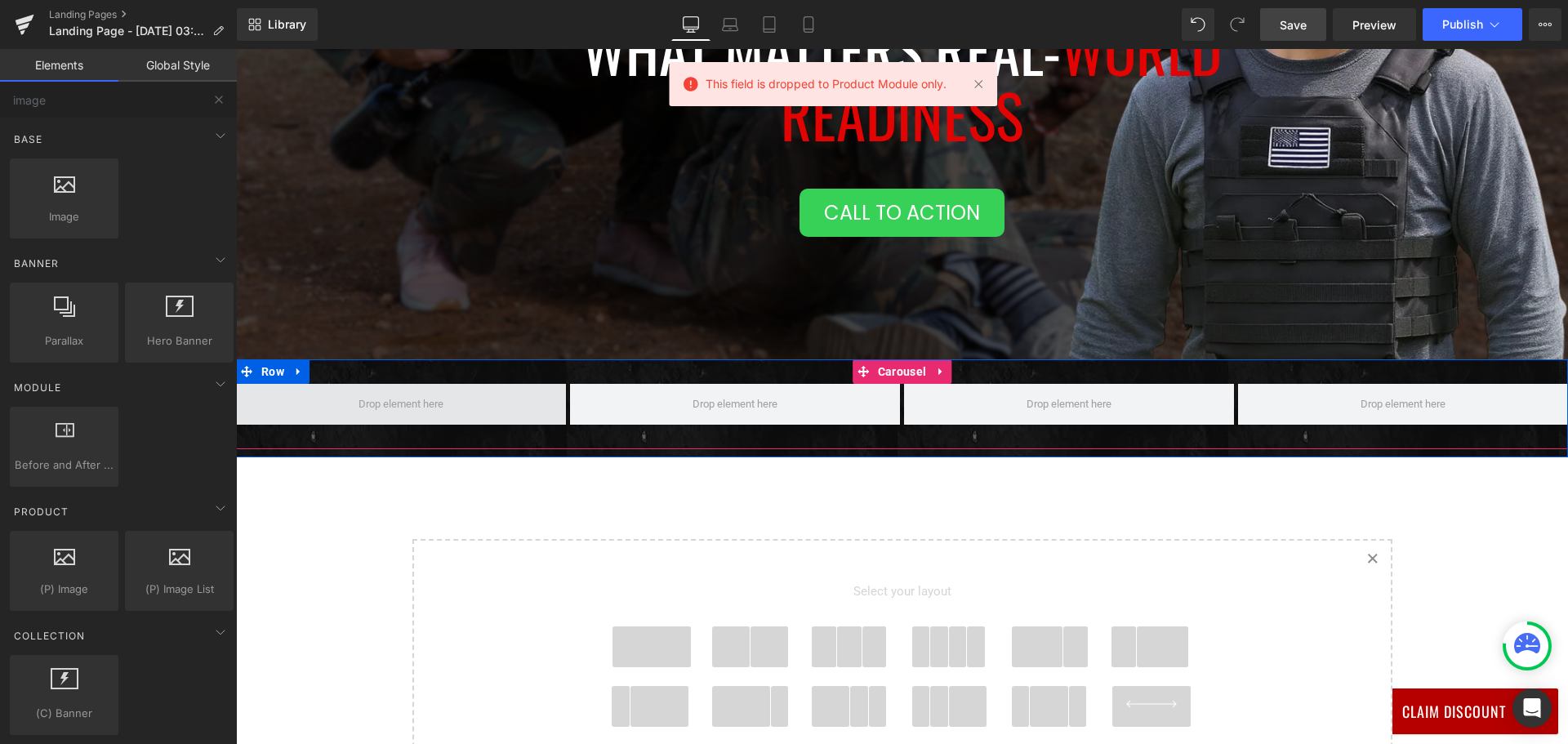
click at [353, 395] on span at bounding box center [401, 403] width 97 height 25
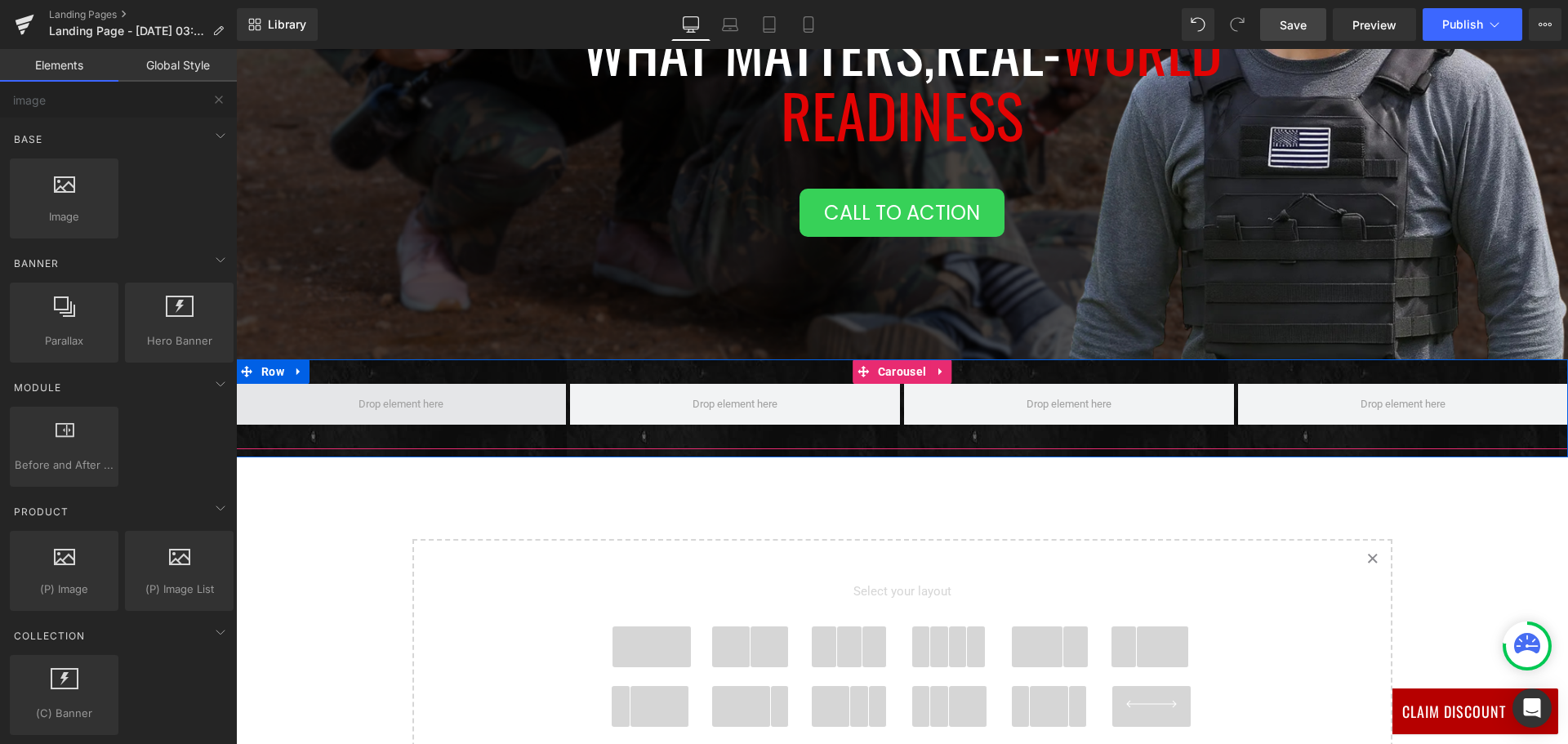
click at [379, 402] on span at bounding box center [401, 403] width 97 height 25
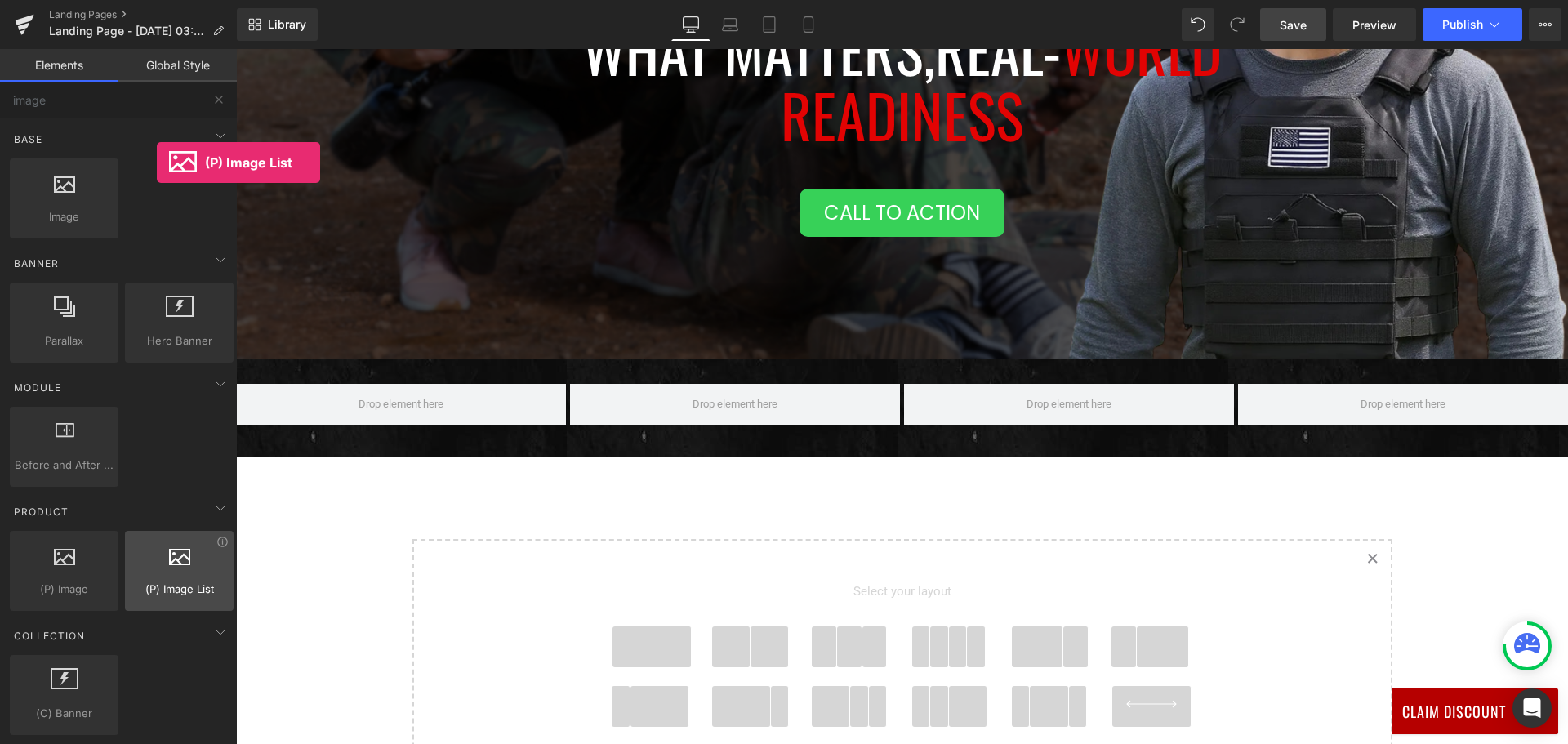
click at [156, 586] on span "(P) Image List" at bounding box center [179, 588] width 99 height 17
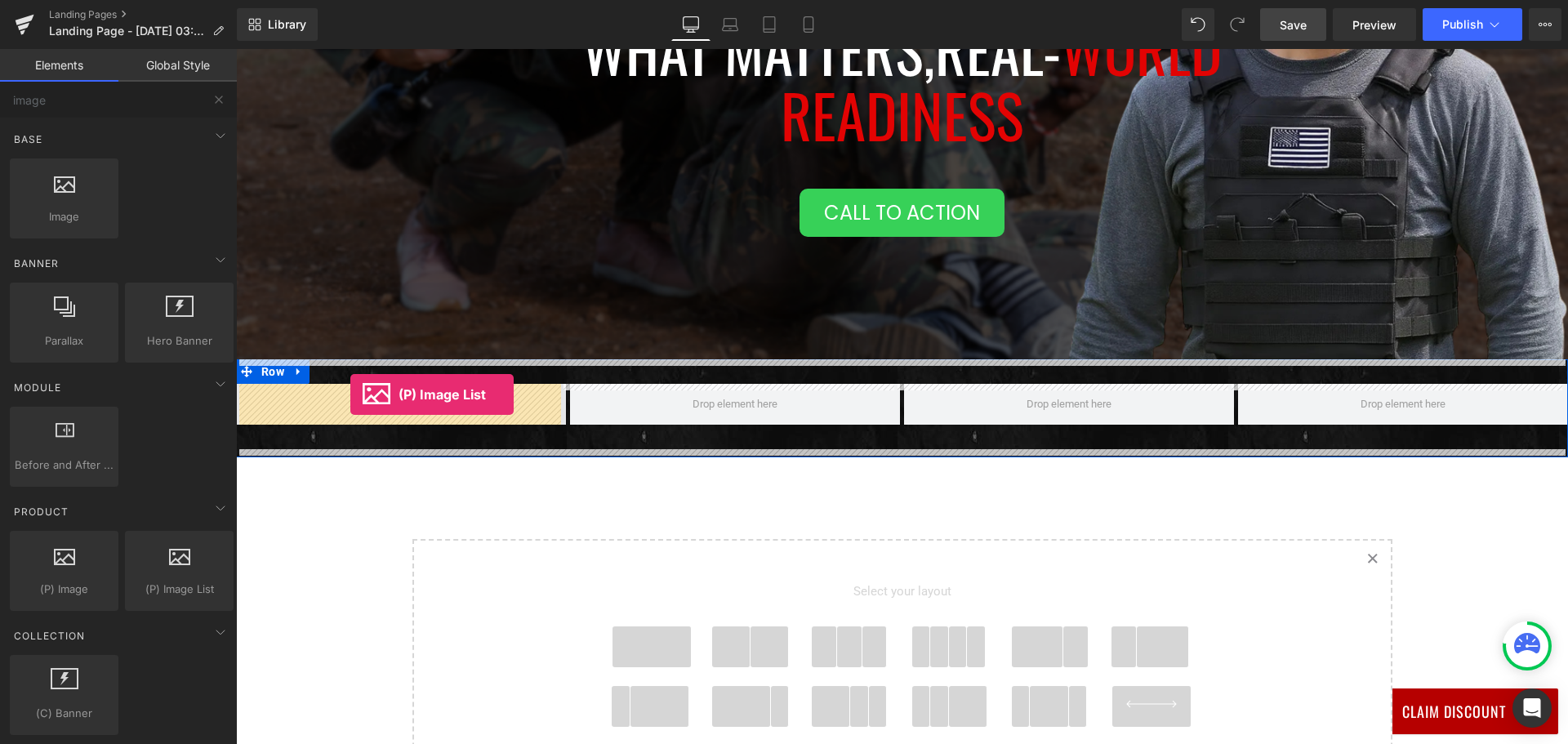
drag, startPoint x: 456, startPoint y: 600, endPoint x: 350, endPoint y: 394, distance: 231.7
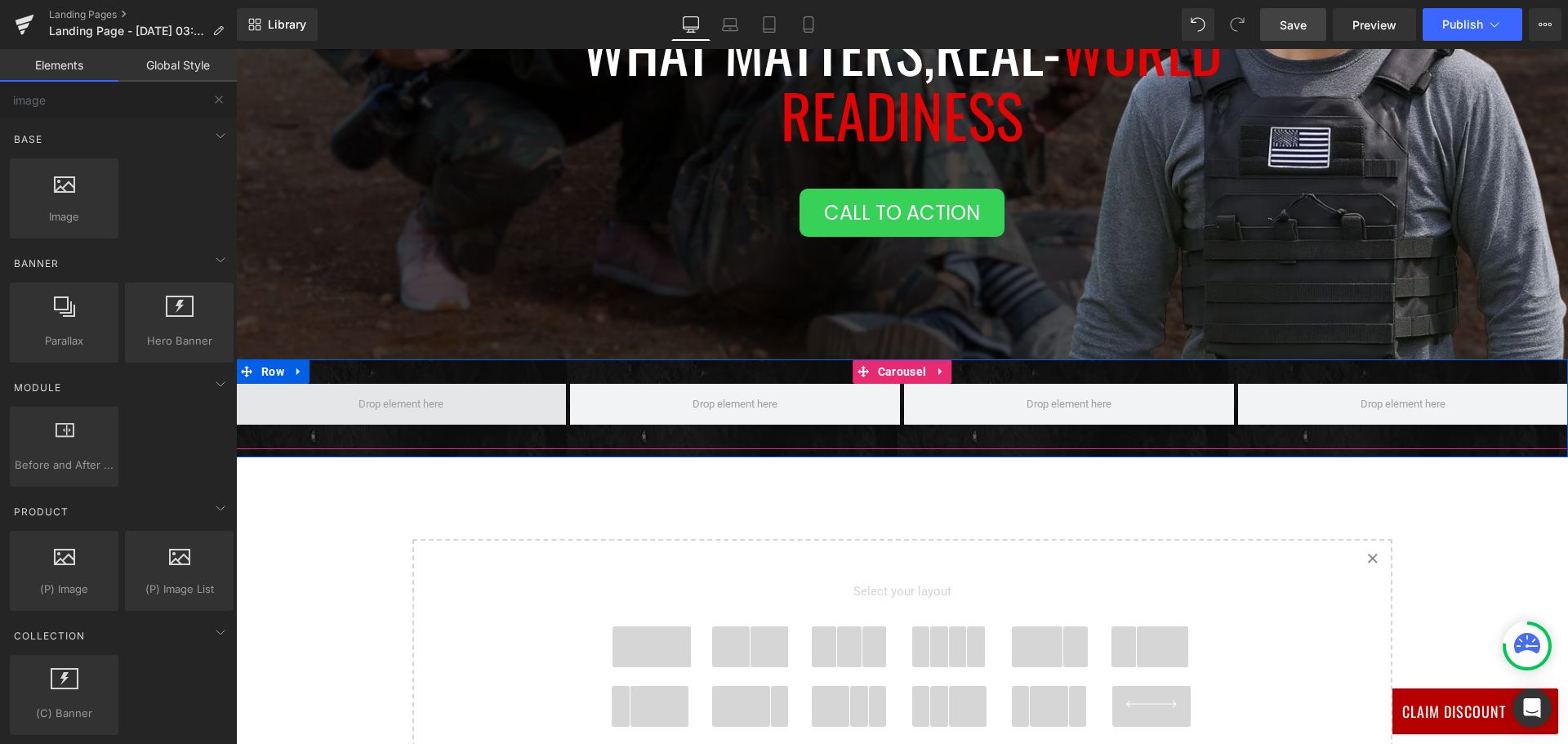
click at [353, 401] on span at bounding box center [401, 403] width 97 height 25
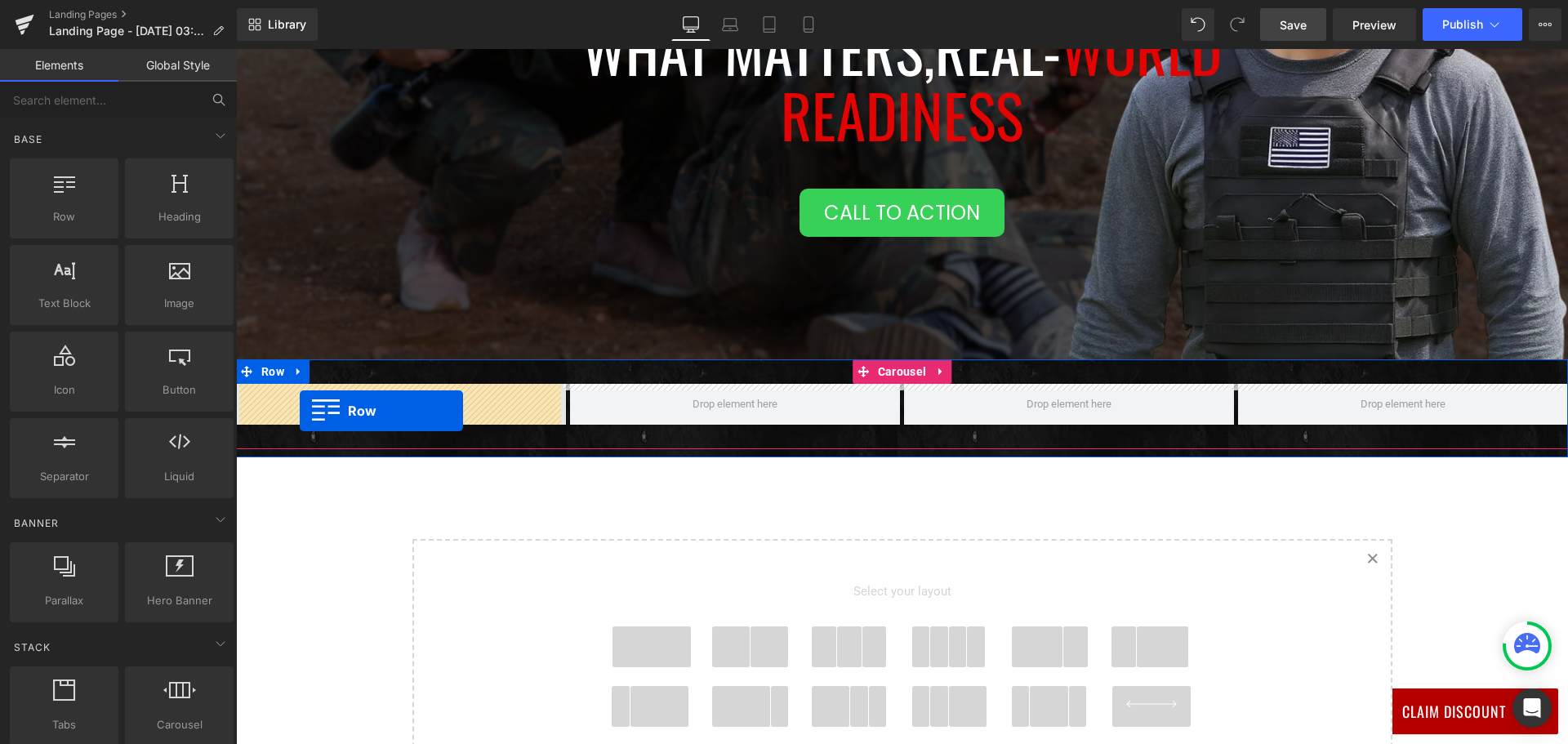
drag, startPoint x: 313, startPoint y: 259, endPoint x: 299, endPoint y: 410, distance: 151.6
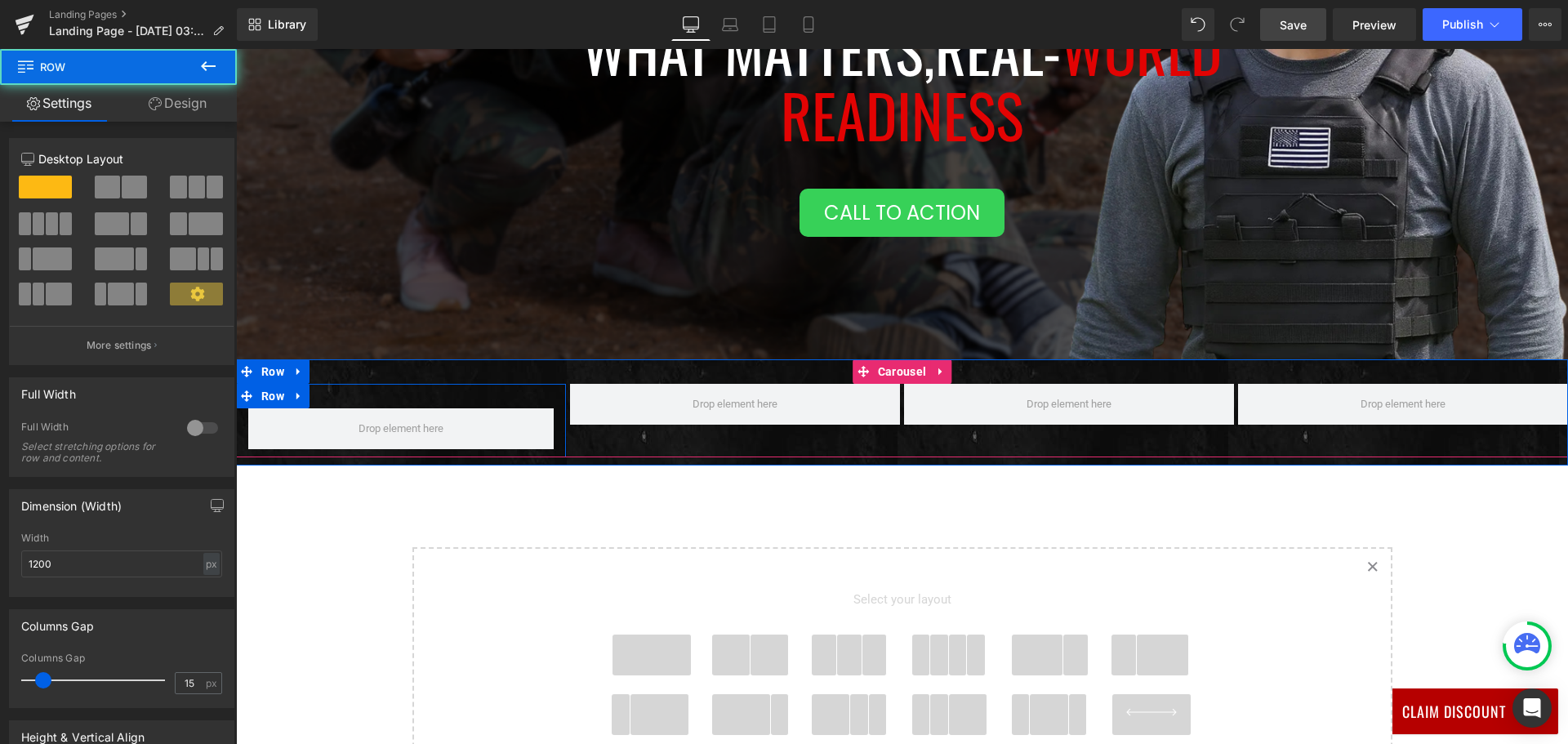
click at [417, 394] on div "Row" at bounding box center [400, 420] width 330 height 73
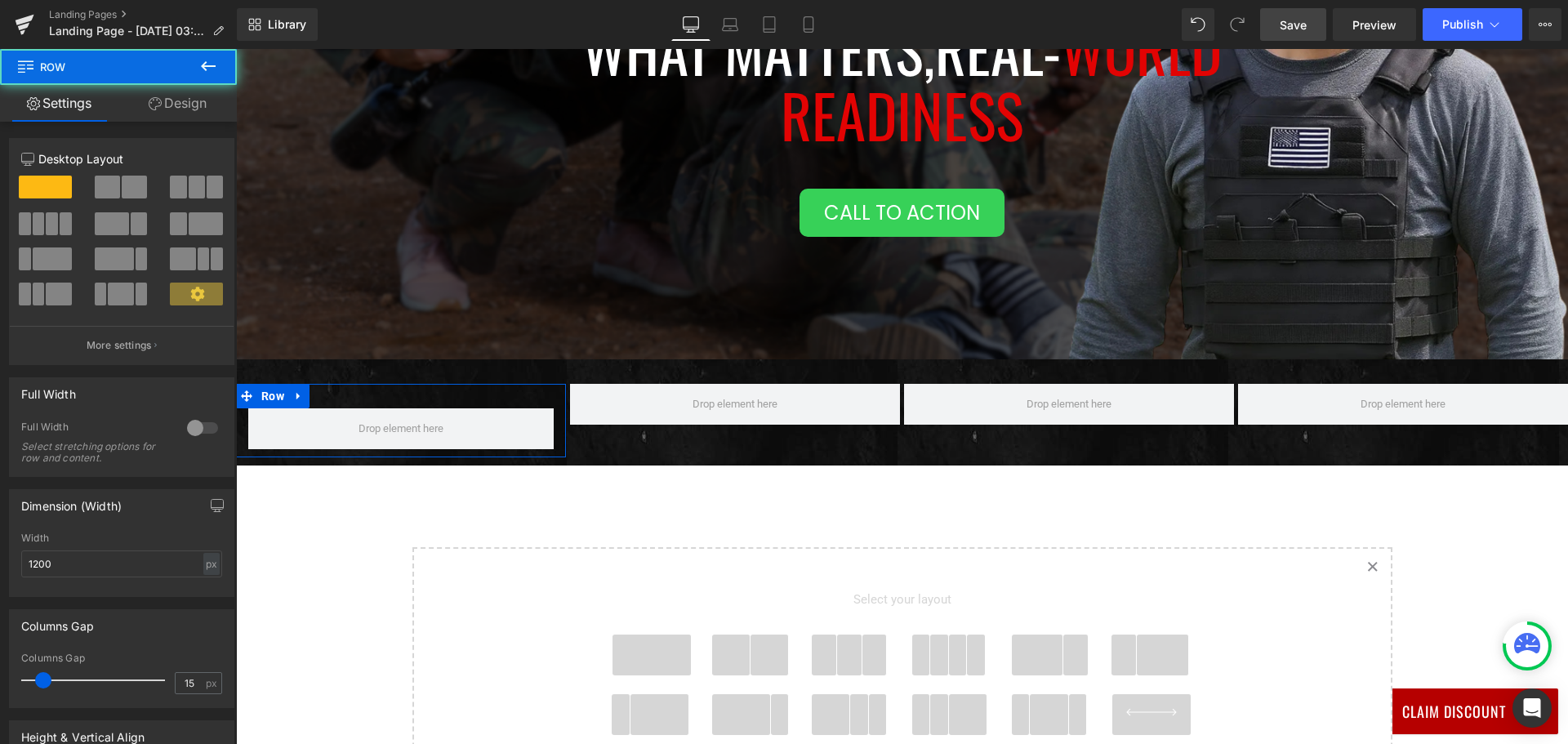
click at [181, 112] on link "Design" at bounding box center [177, 103] width 118 height 37
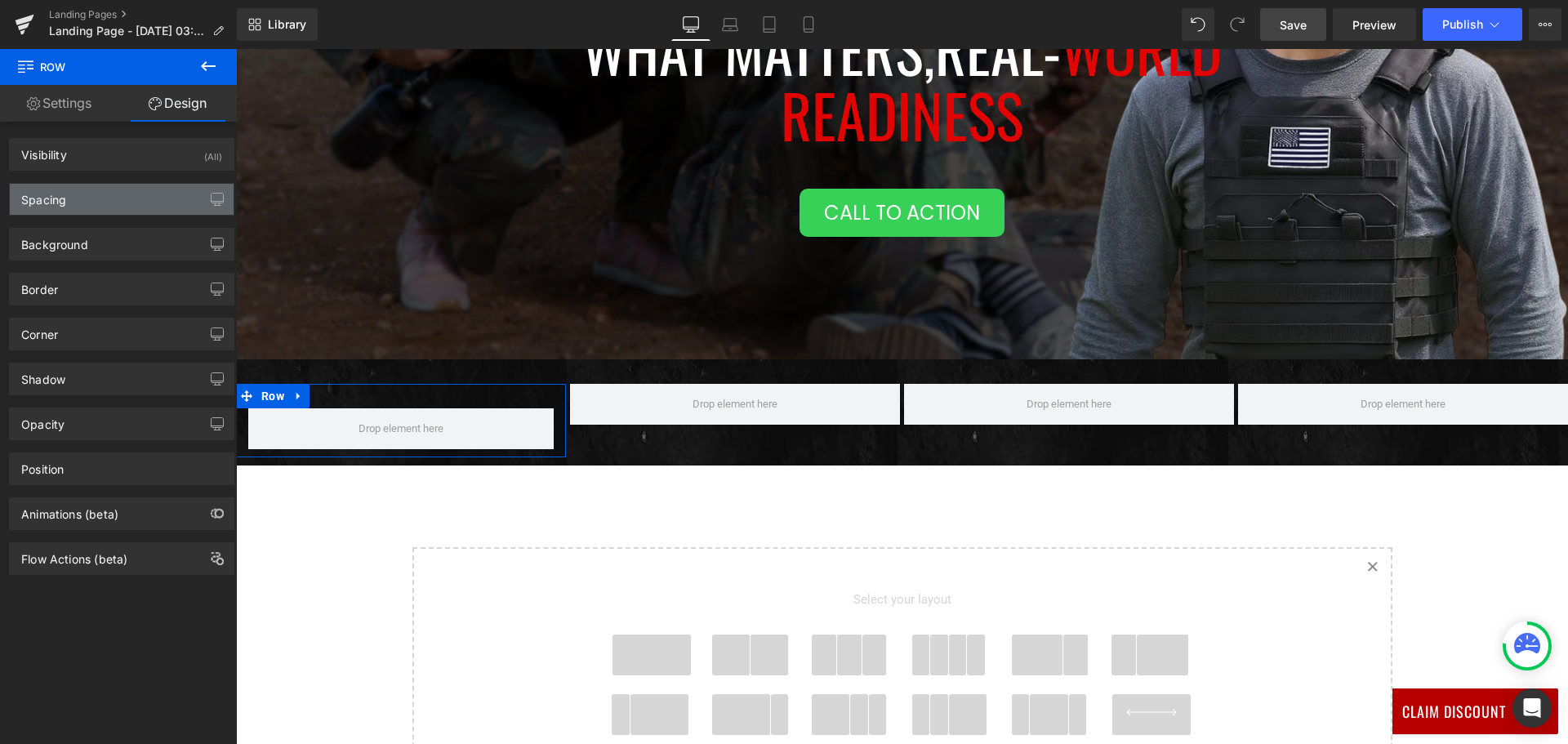
click at [117, 199] on div "Spacing" at bounding box center [122, 199] width 223 height 31
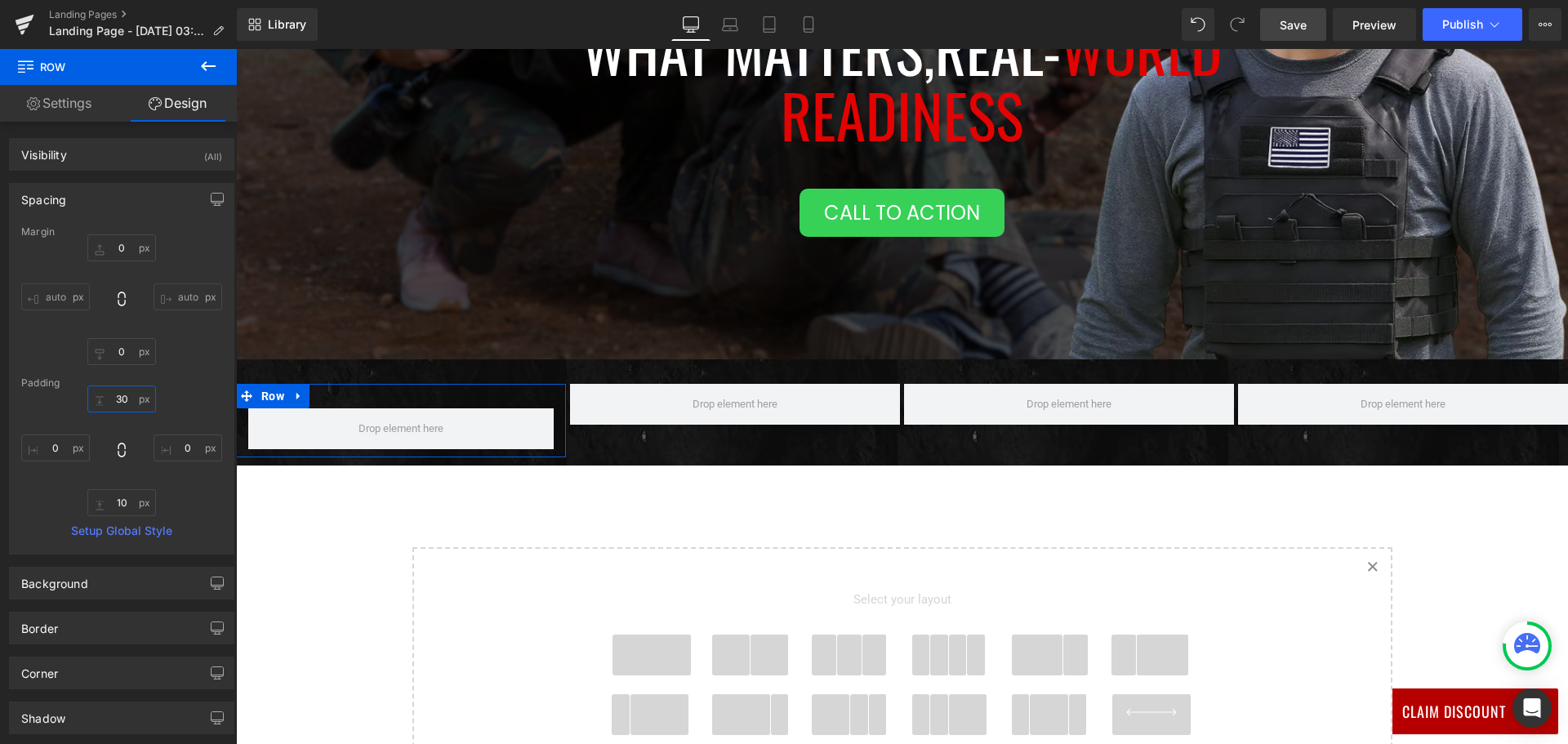
click at [115, 390] on input "30" at bounding box center [122, 399] width 69 height 27
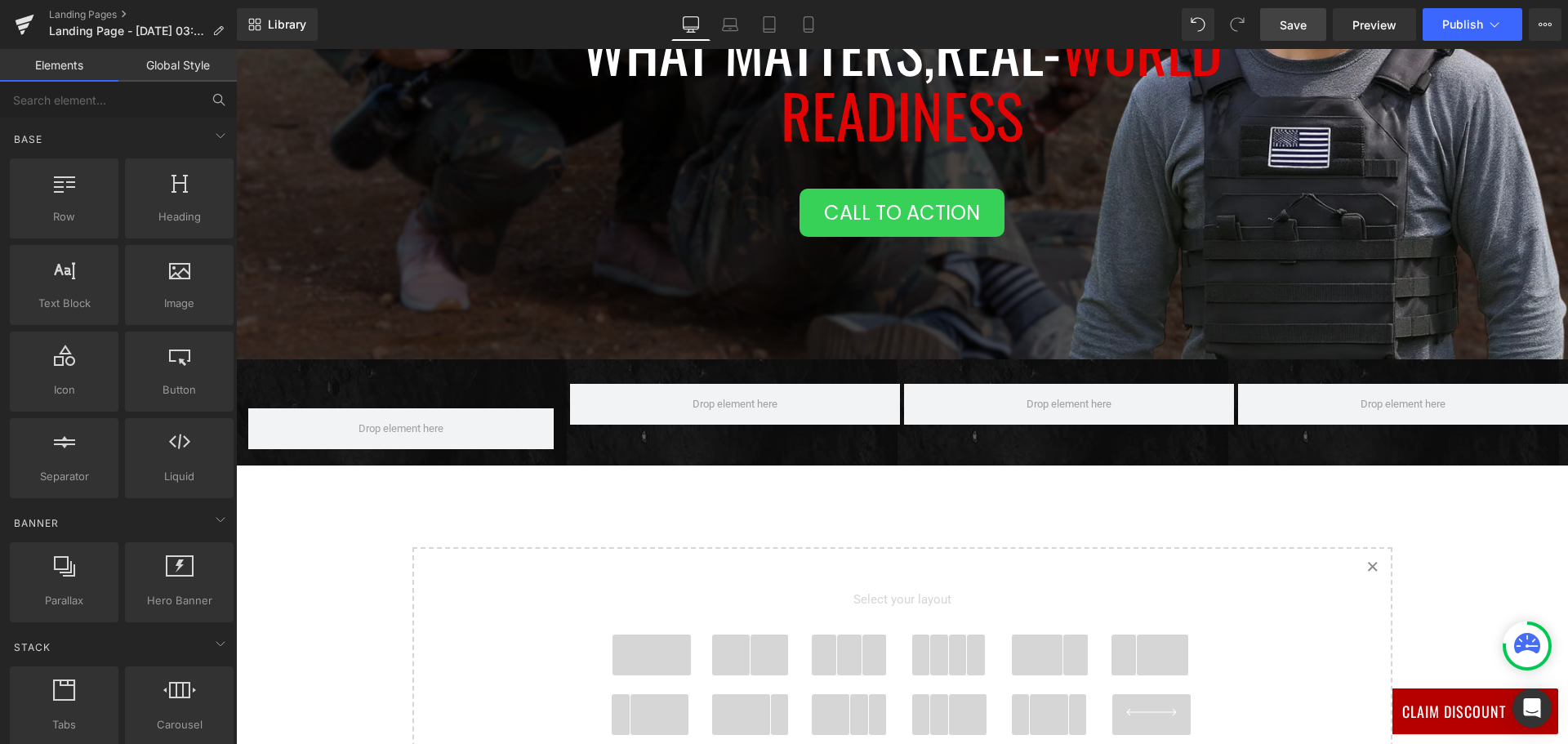
click at [351, 502] on div "Tactical Protector Vest Heading Protect What Matters, Real- World Readiness Hea…" at bounding box center [902, 361] width 1332 height 1132
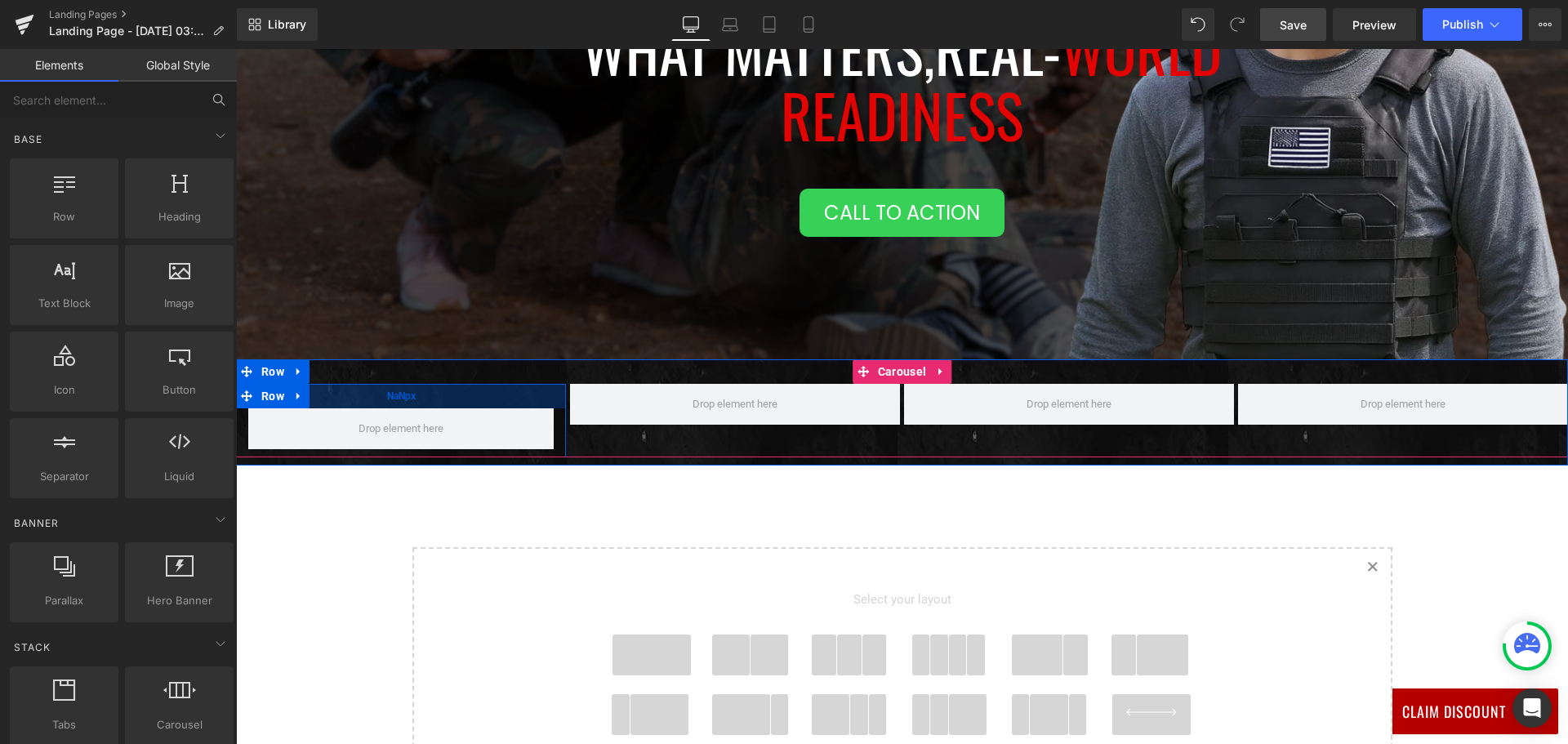
click at [441, 400] on div "NaNpx" at bounding box center [400, 395] width 330 height 24
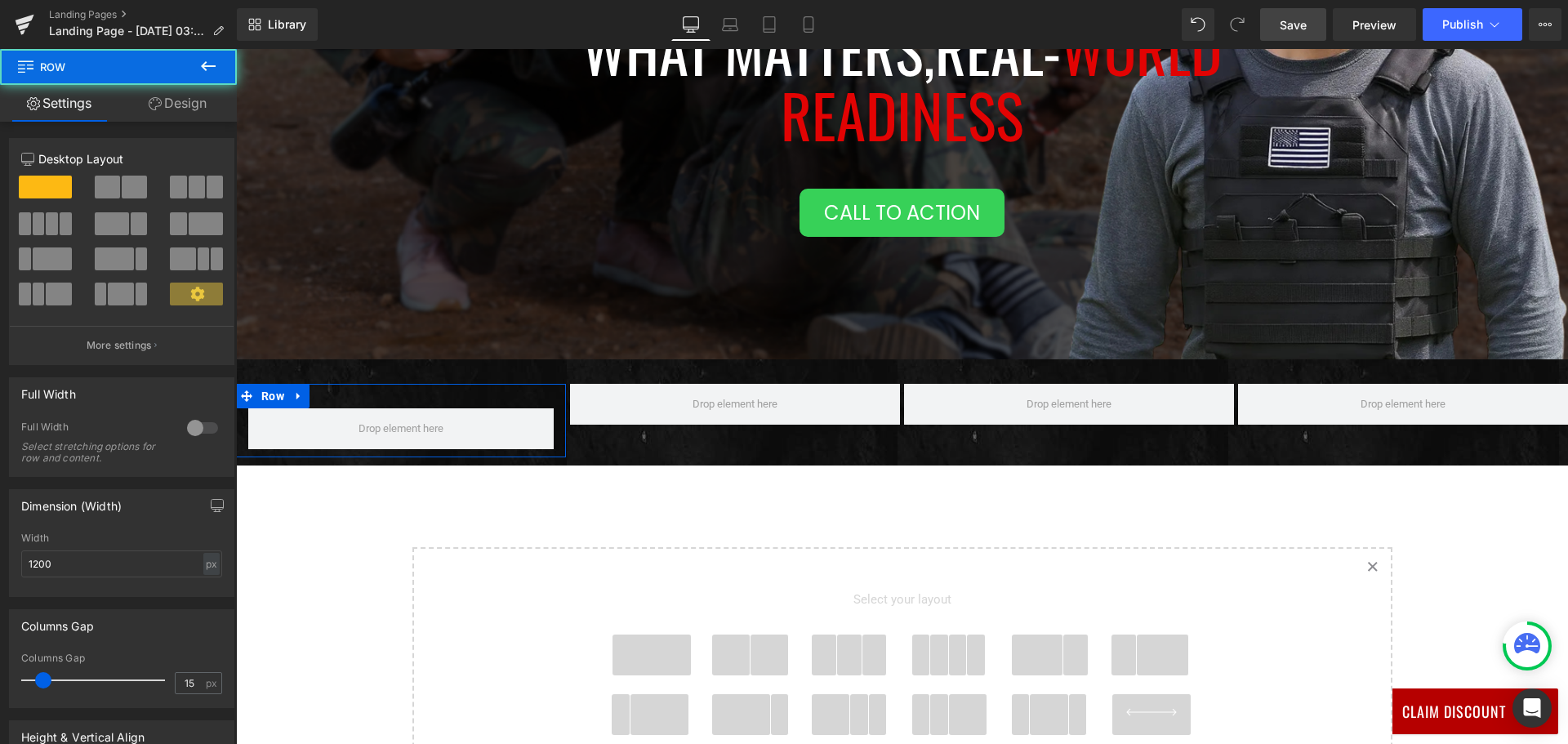
click at [159, 104] on icon at bounding box center [155, 104] width 13 height 13
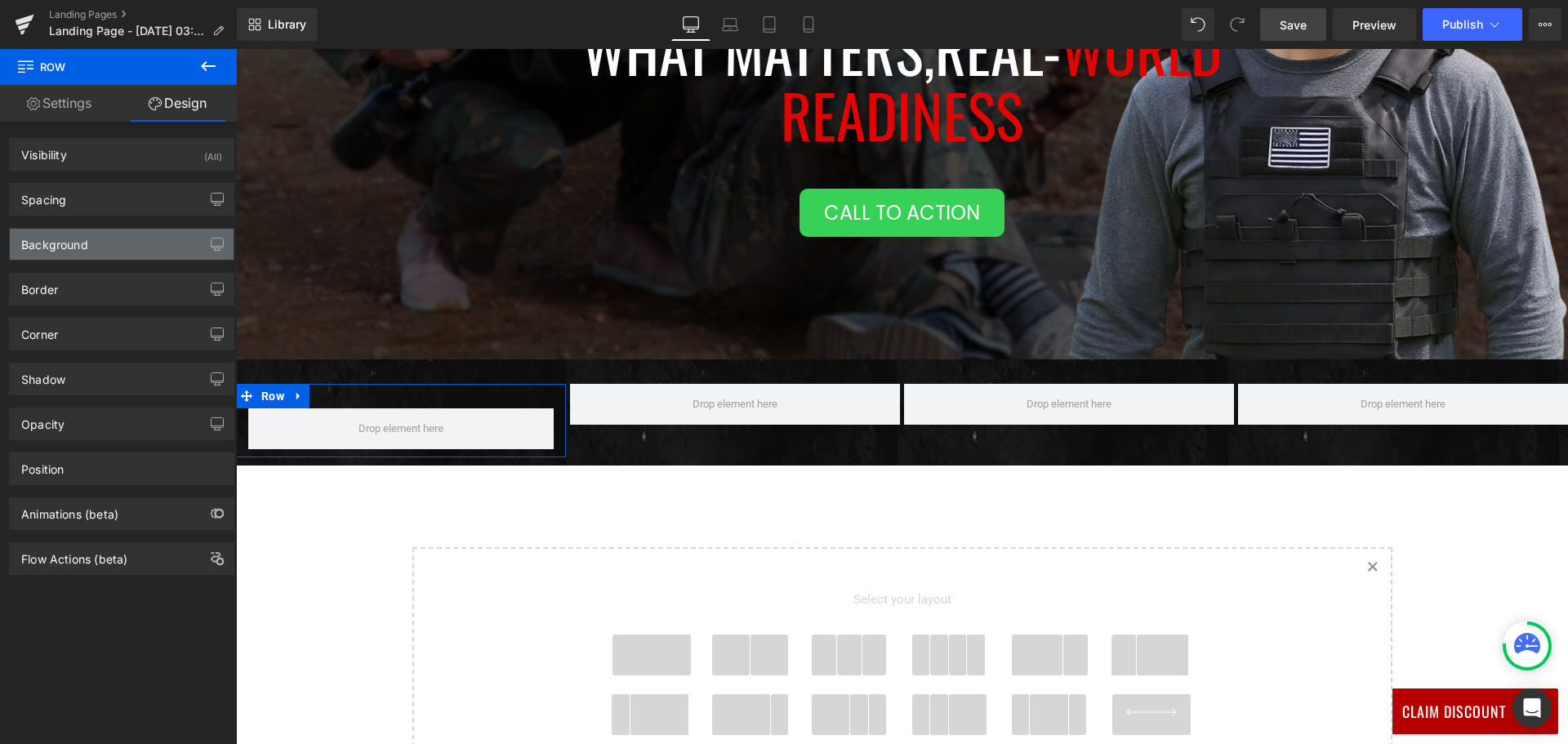
click at [164, 249] on div "Background" at bounding box center [122, 244] width 223 height 31
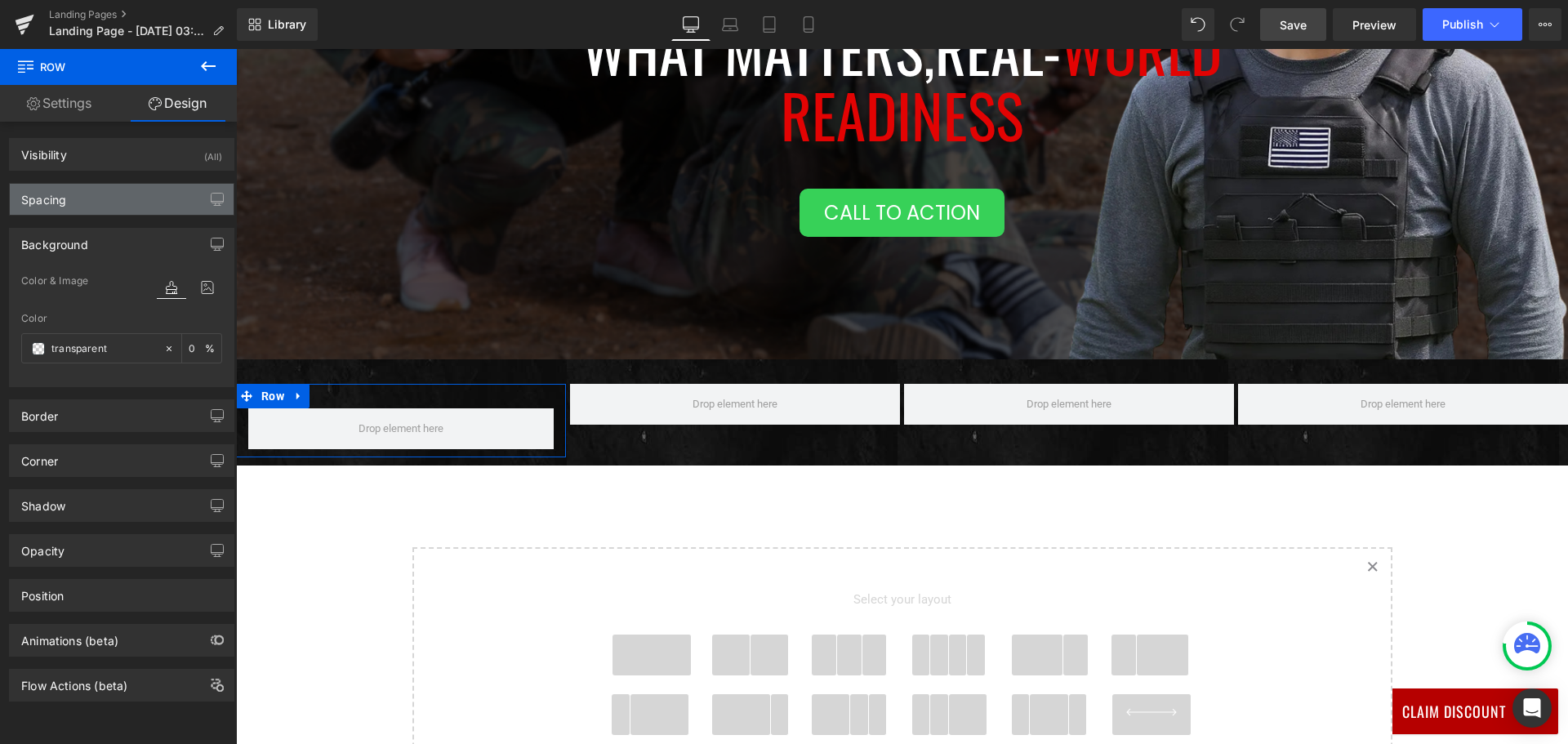
click at [156, 193] on div "Spacing" at bounding box center [122, 199] width 223 height 31
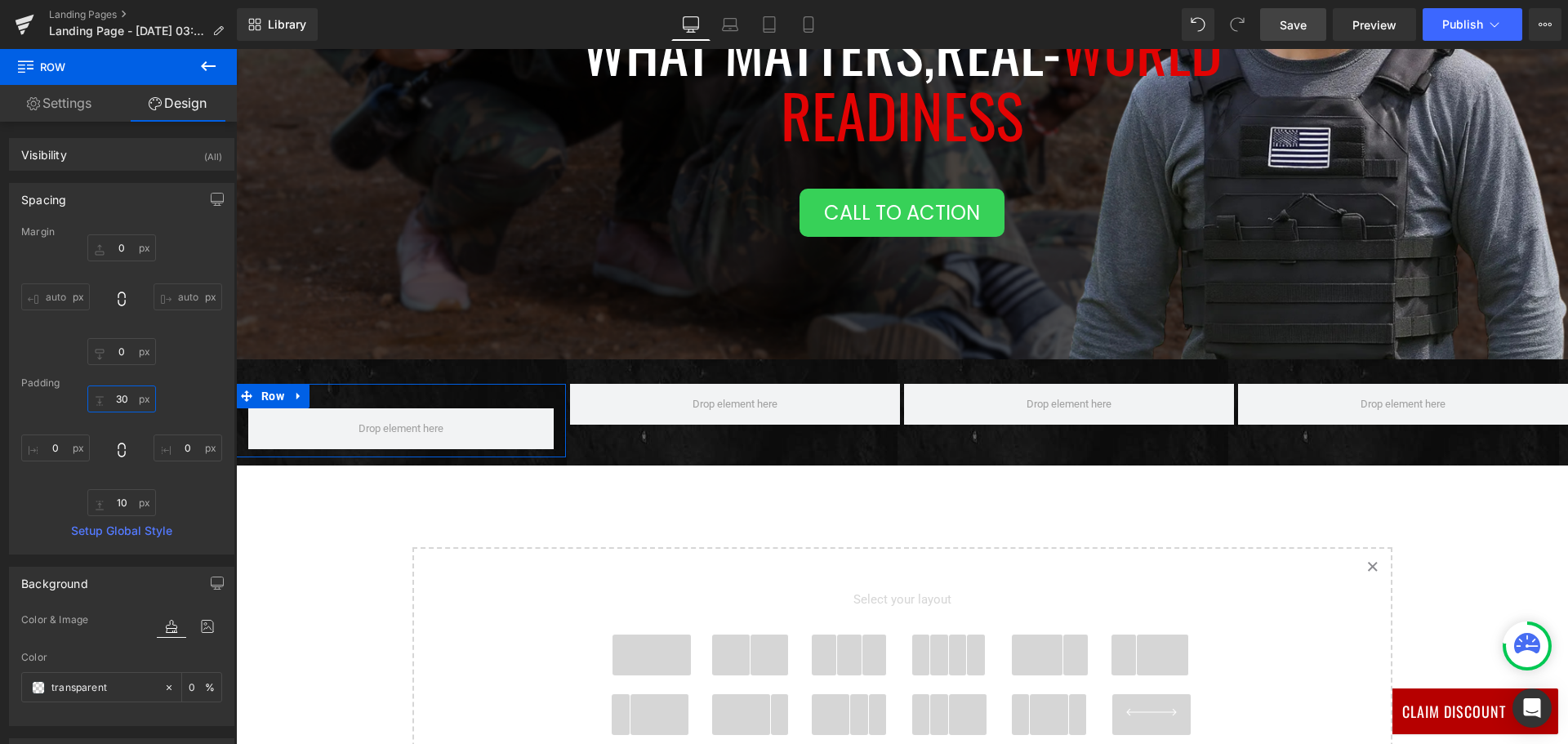
click at [120, 401] on input "30" at bounding box center [122, 399] width 69 height 27
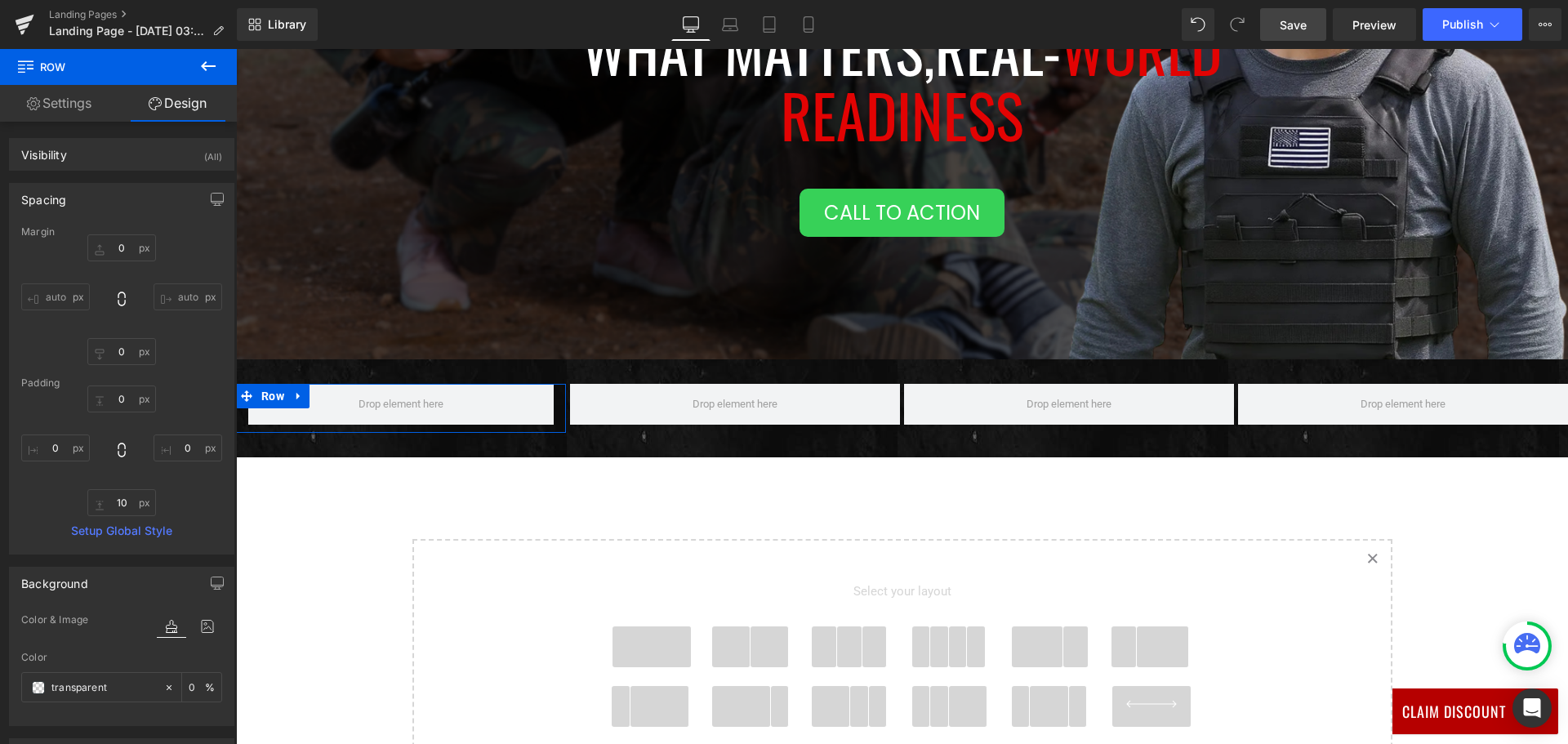
click at [85, 94] on link "Settings" at bounding box center [59, 103] width 118 height 37
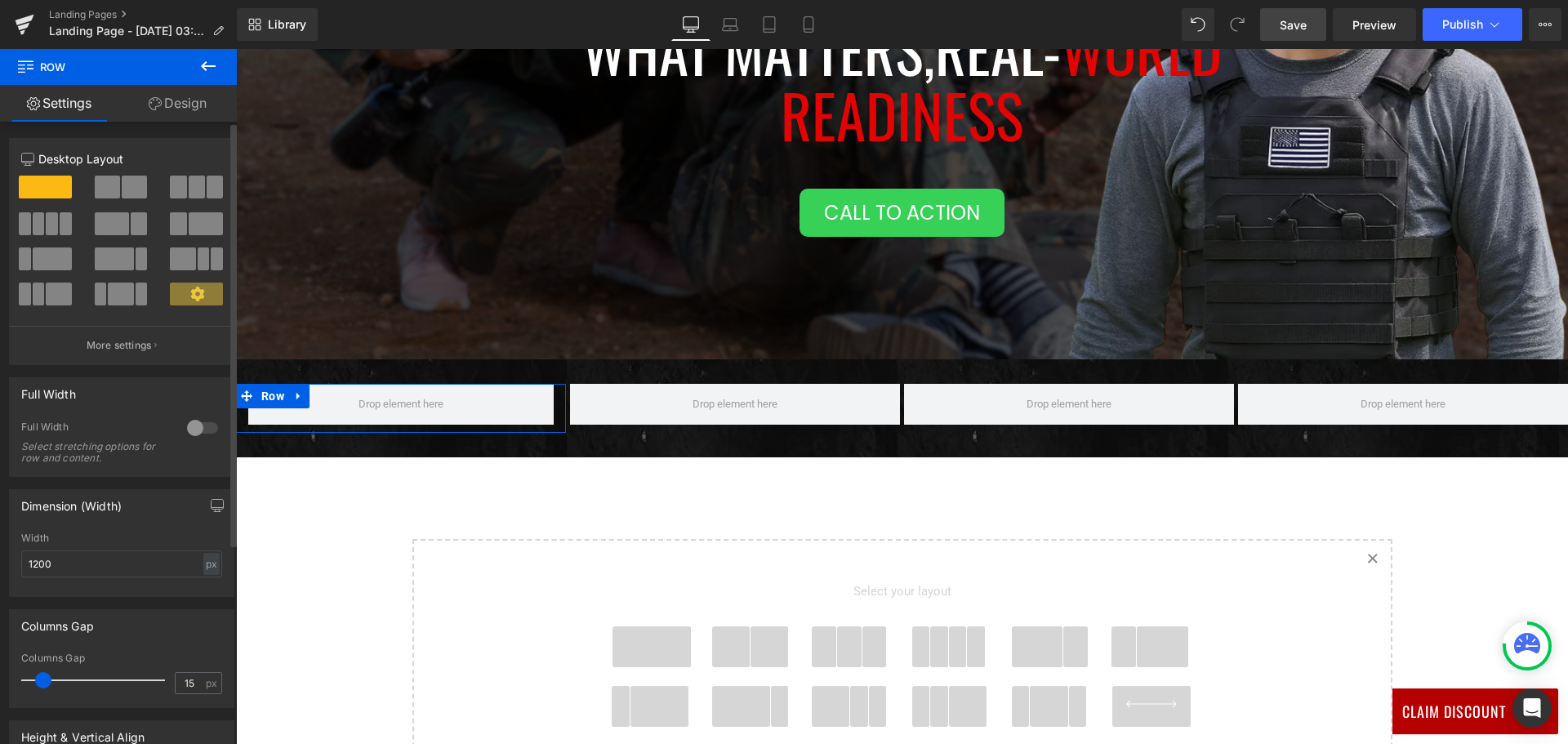
click at [123, 188] on span at bounding box center [134, 187] width 25 height 23
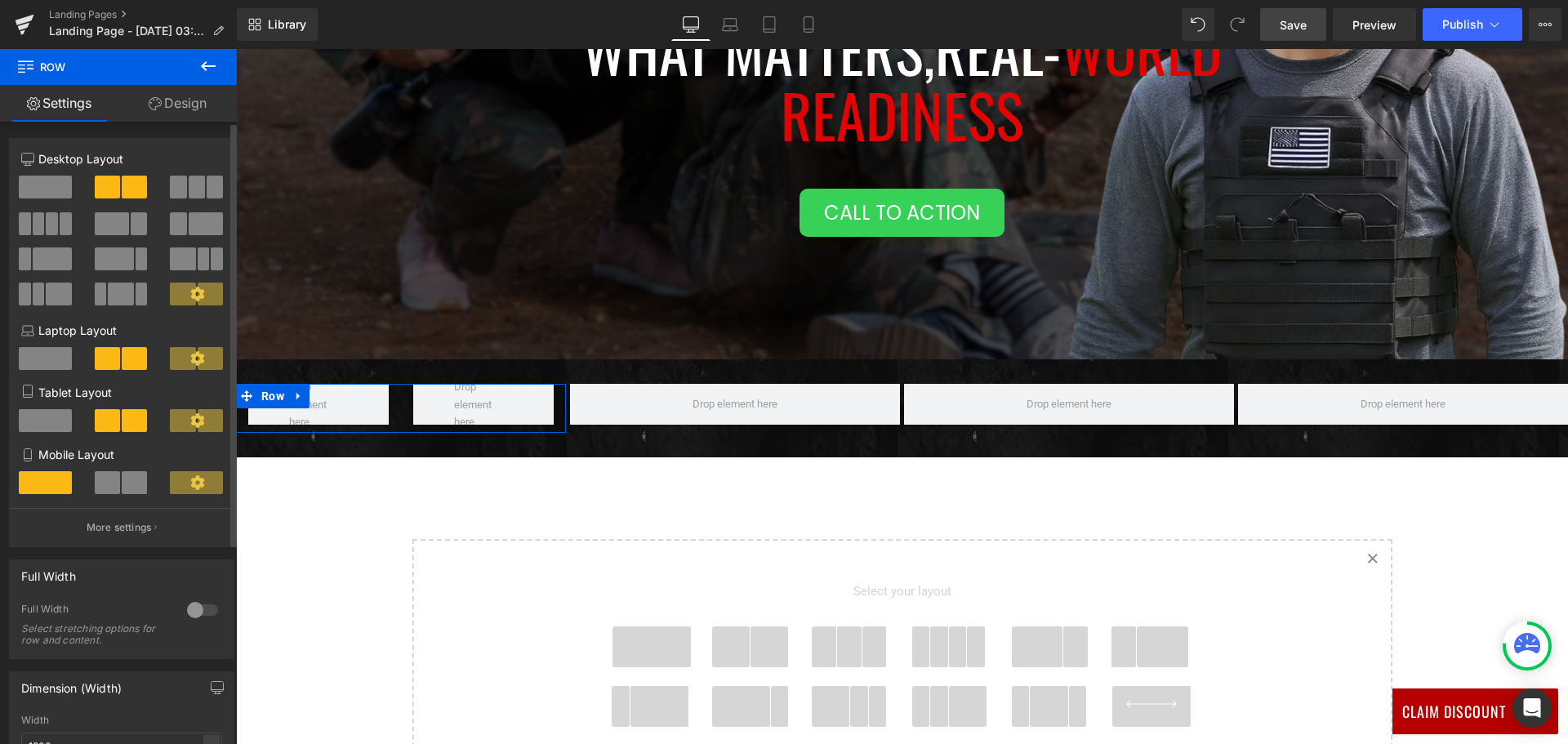
click at [198, 283] on span at bounding box center [210, 294] width 25 height 23
click at [194, 293] on icon at bounding box center [198, 294] width 14 height 14
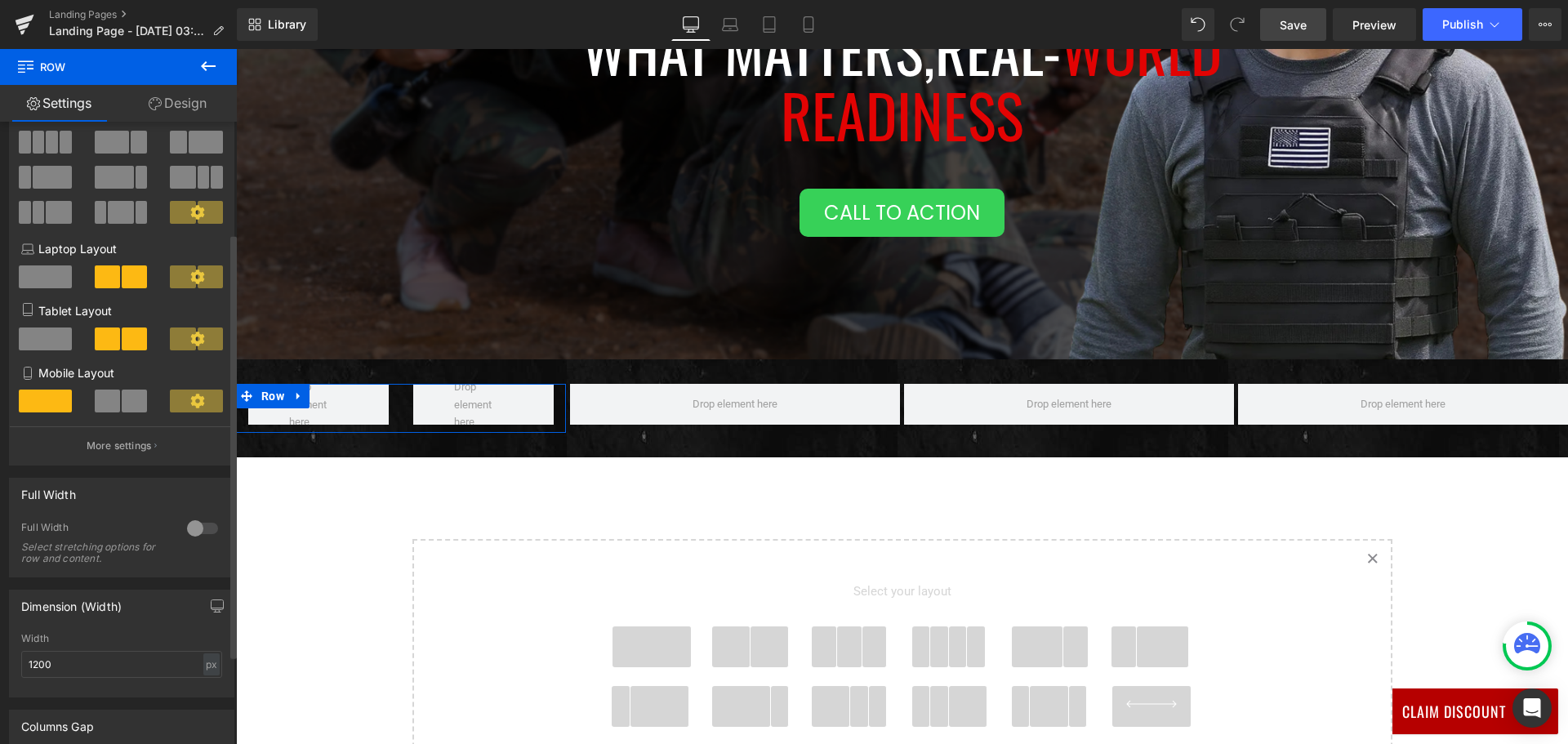
scroll to position [245, 0]
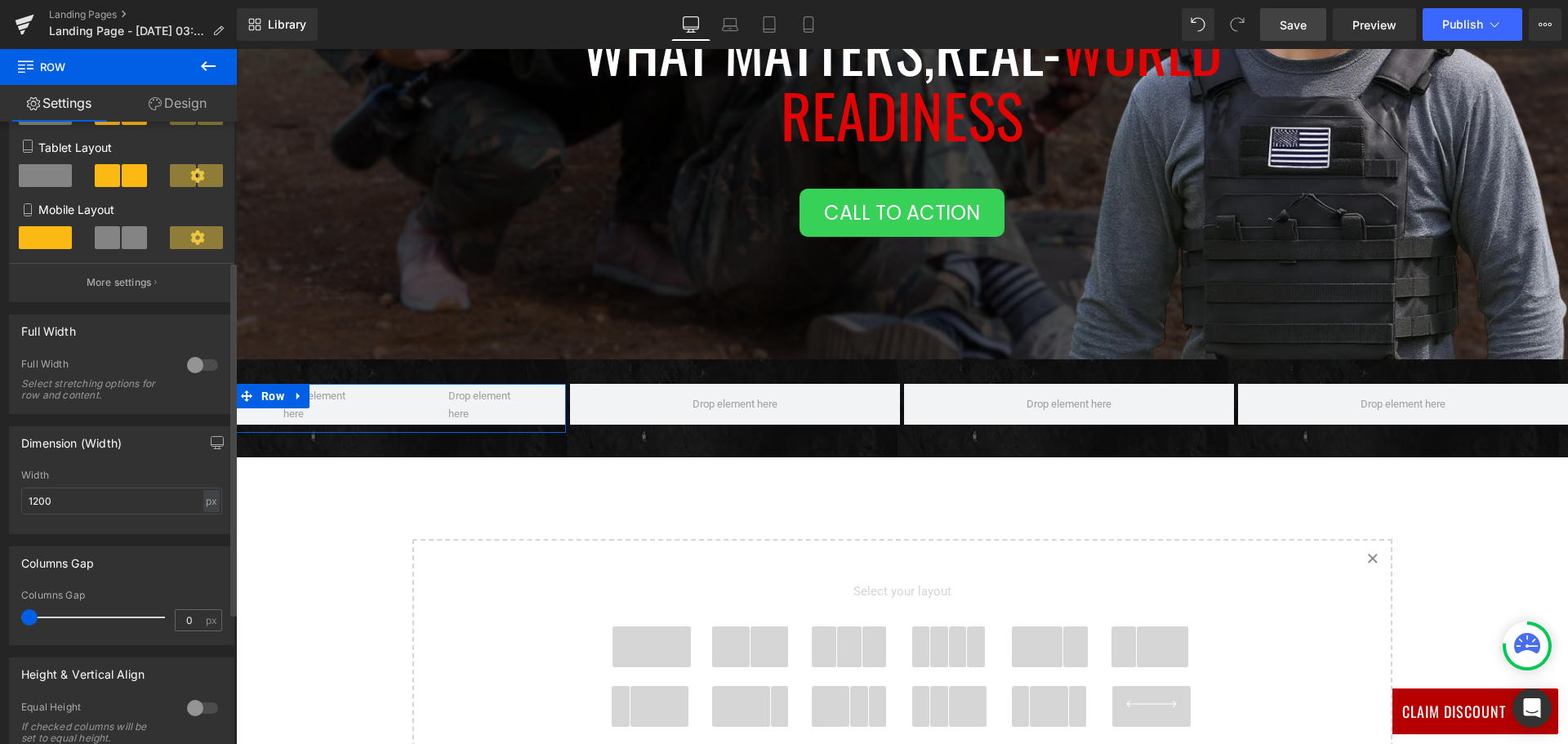
drag, startPoint x: 46, startPoint y: 613, endPoint x: 28, endPoint y: 613, distance: 18.0
click at [28, 613] on span at bounding box center [30, 617] width 16 height 16
click at [202, 67] on icon at bounding box center [208, 65] width 14 height 10
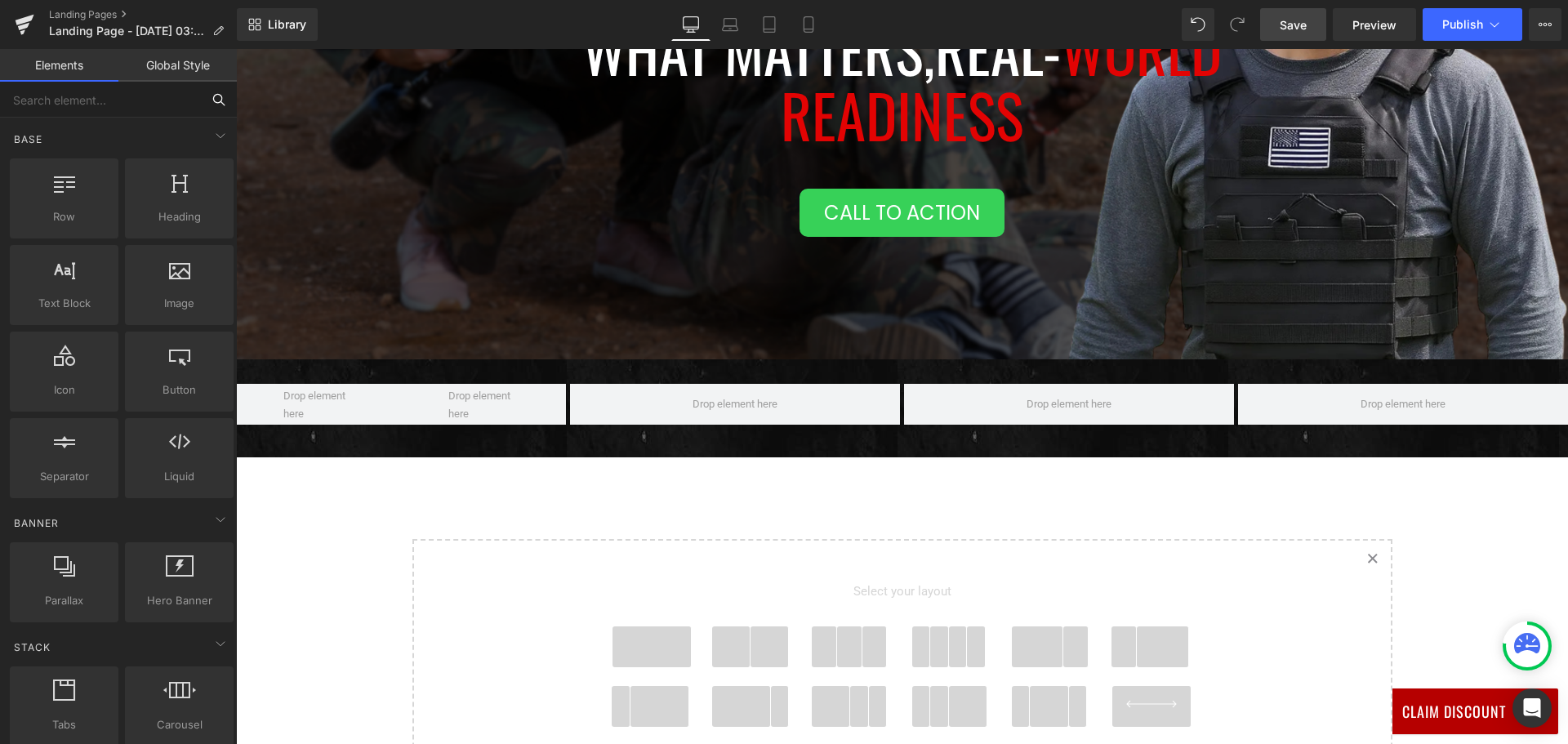
click at [123, 97] on input "text" at bounding box center [100, 99] width 201 height 36
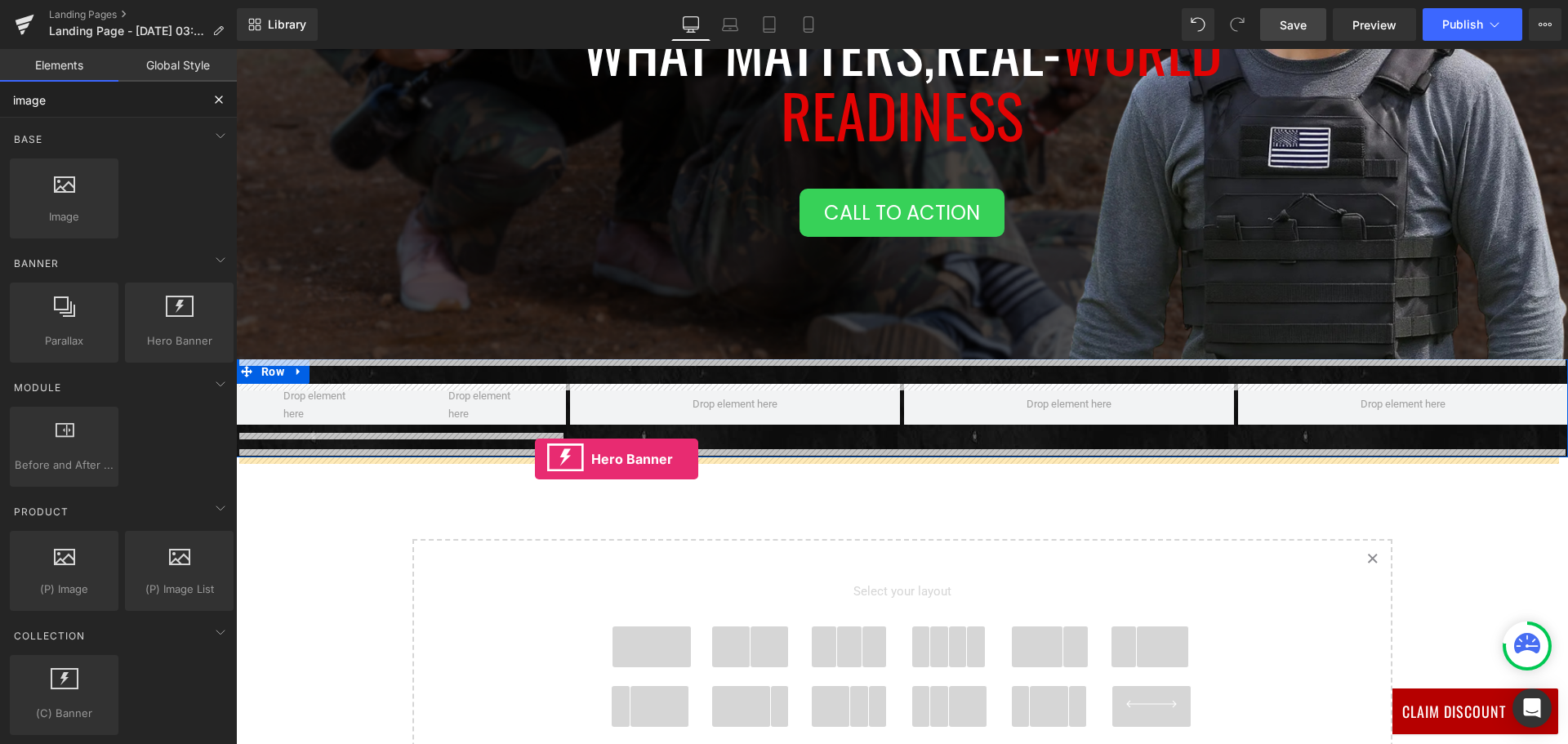
drag, startPoint x: 403, startPoint y: 360, endPoint x: 535, endPoint y: 459, distance: 165.0
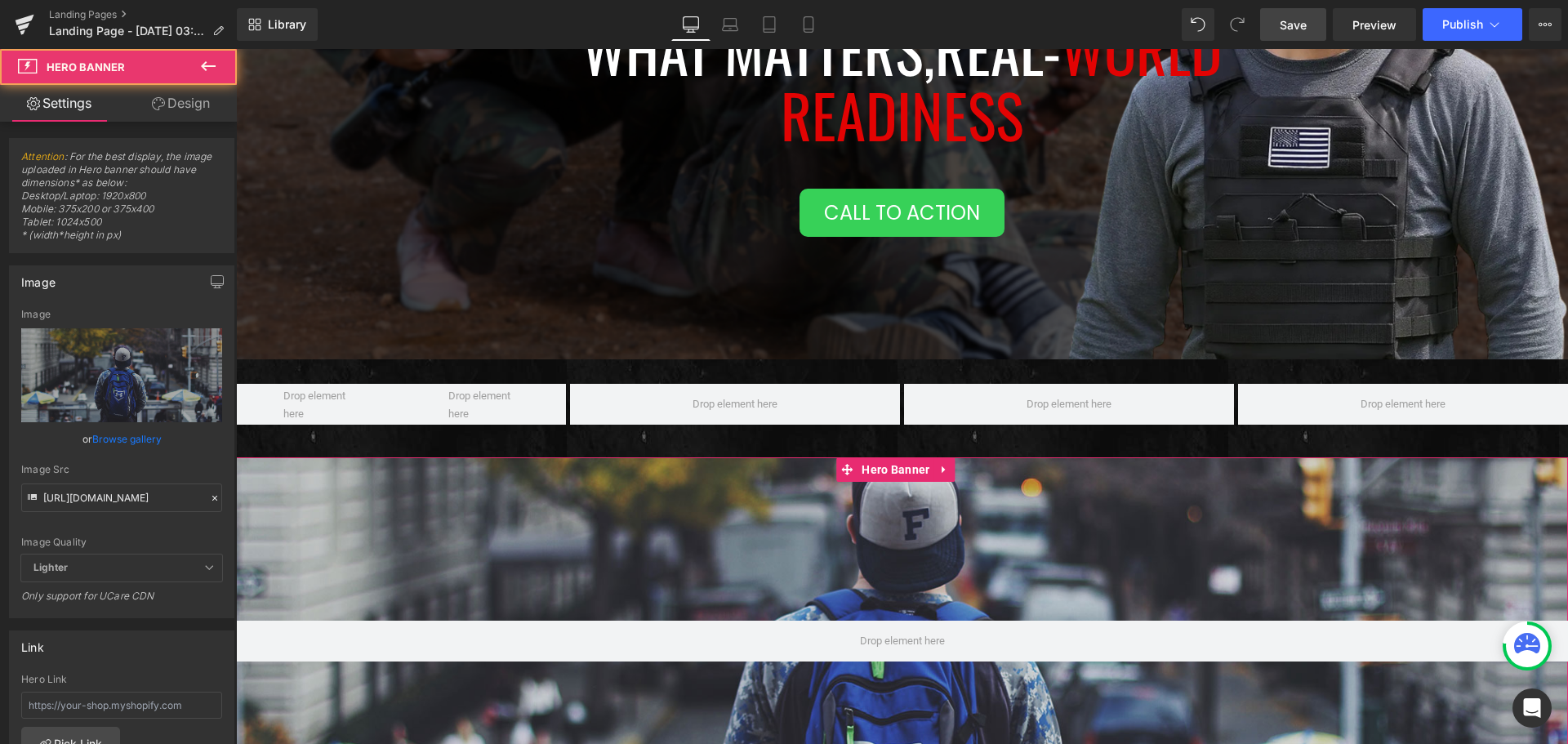
scroll to position [587, 0]
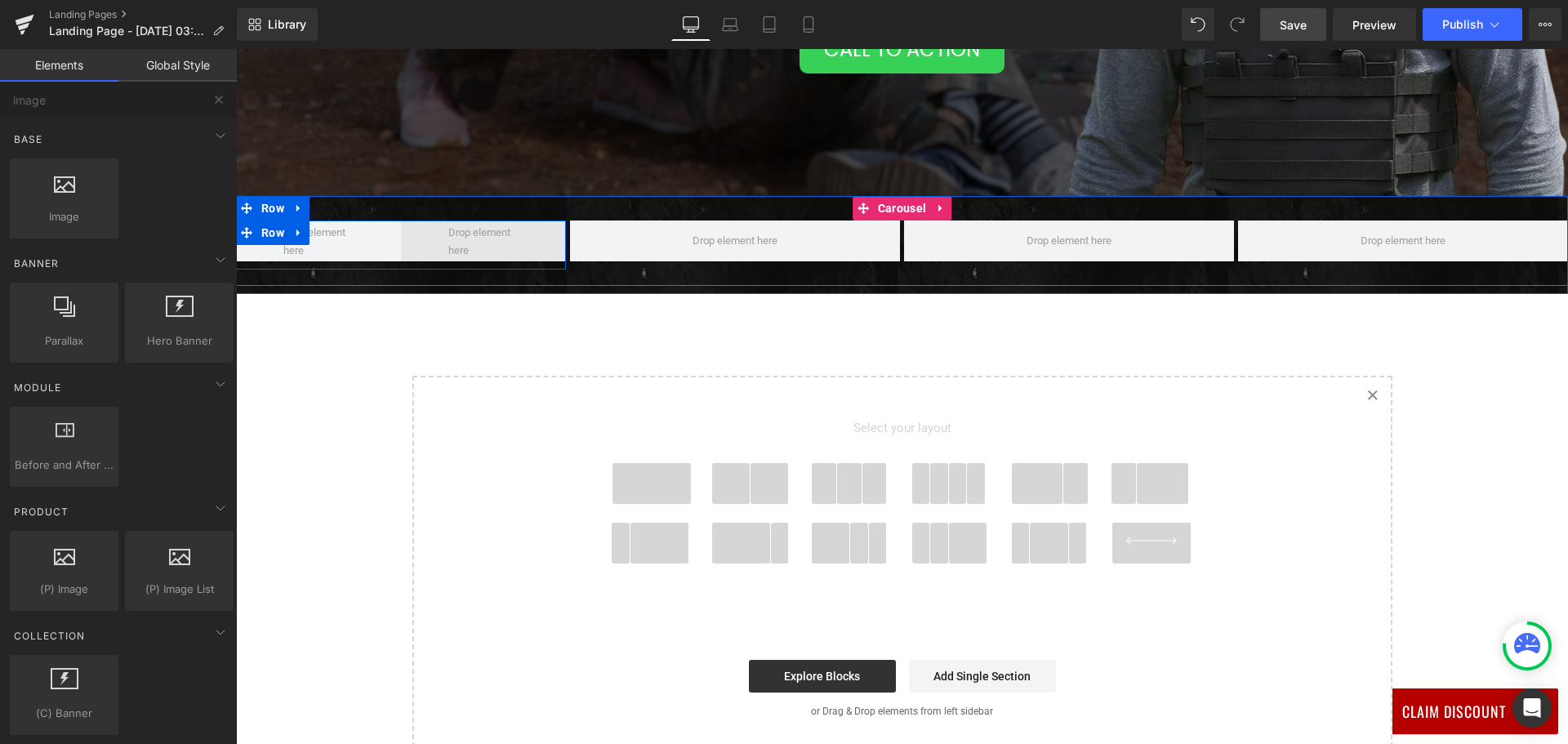
click at [476, 249] on span at bounding box center [484, 241] width 82 height 43
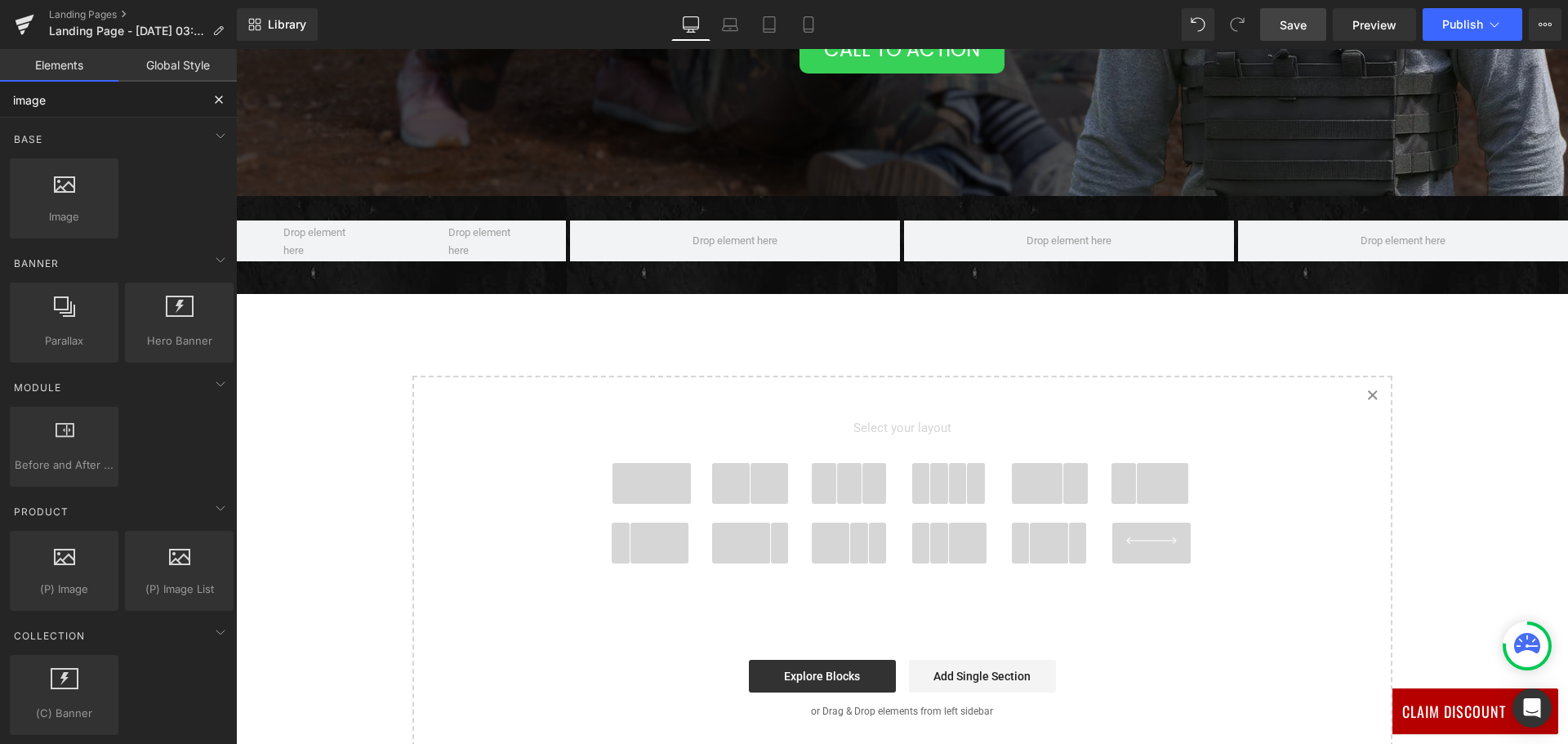
click at [84, 98] on input "image" at bounding box center [100, 99] width 201 height 36
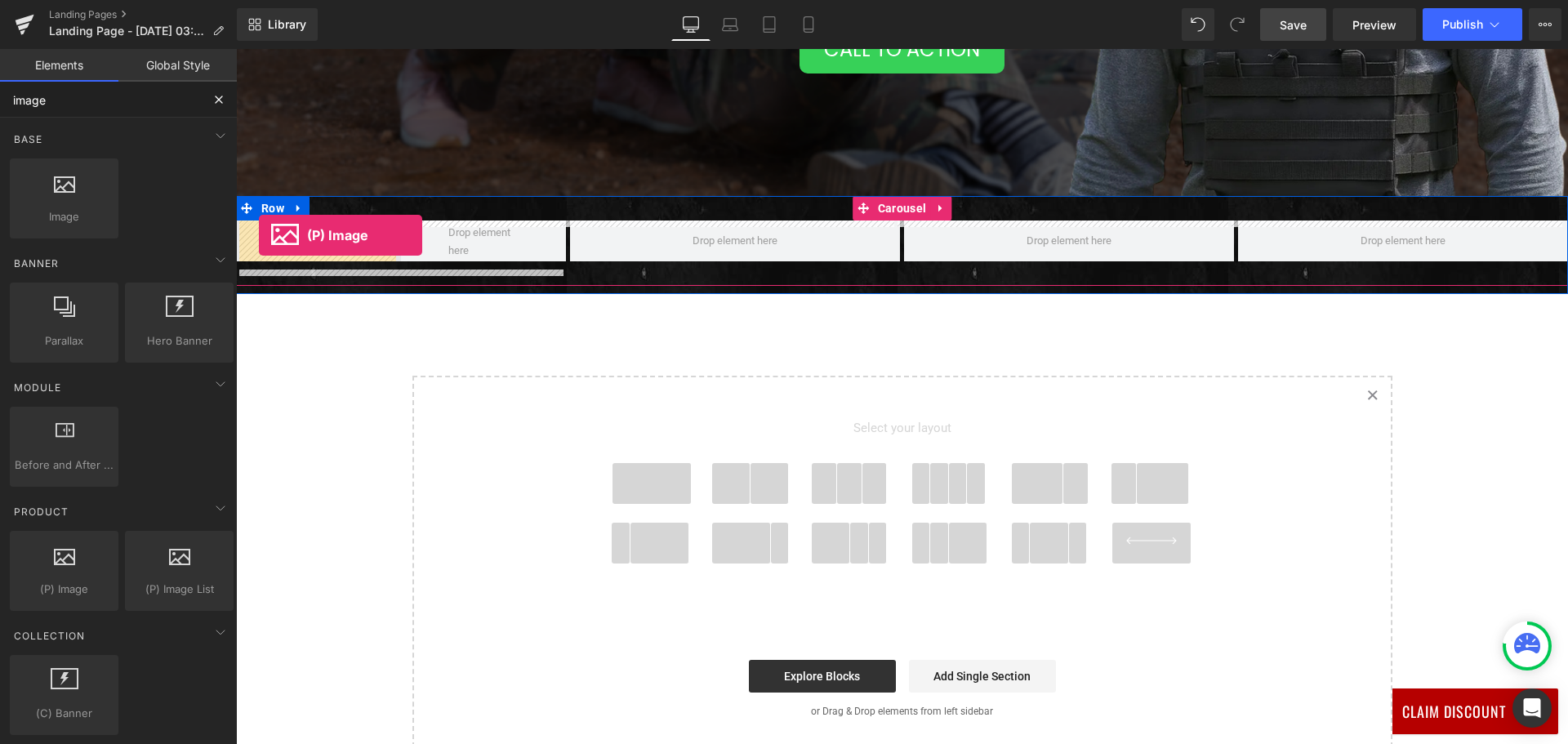
drag, startPoint x: 315, startPoint y: 609, endPoint x: 259, endPoint y: 235, distance: 378.2
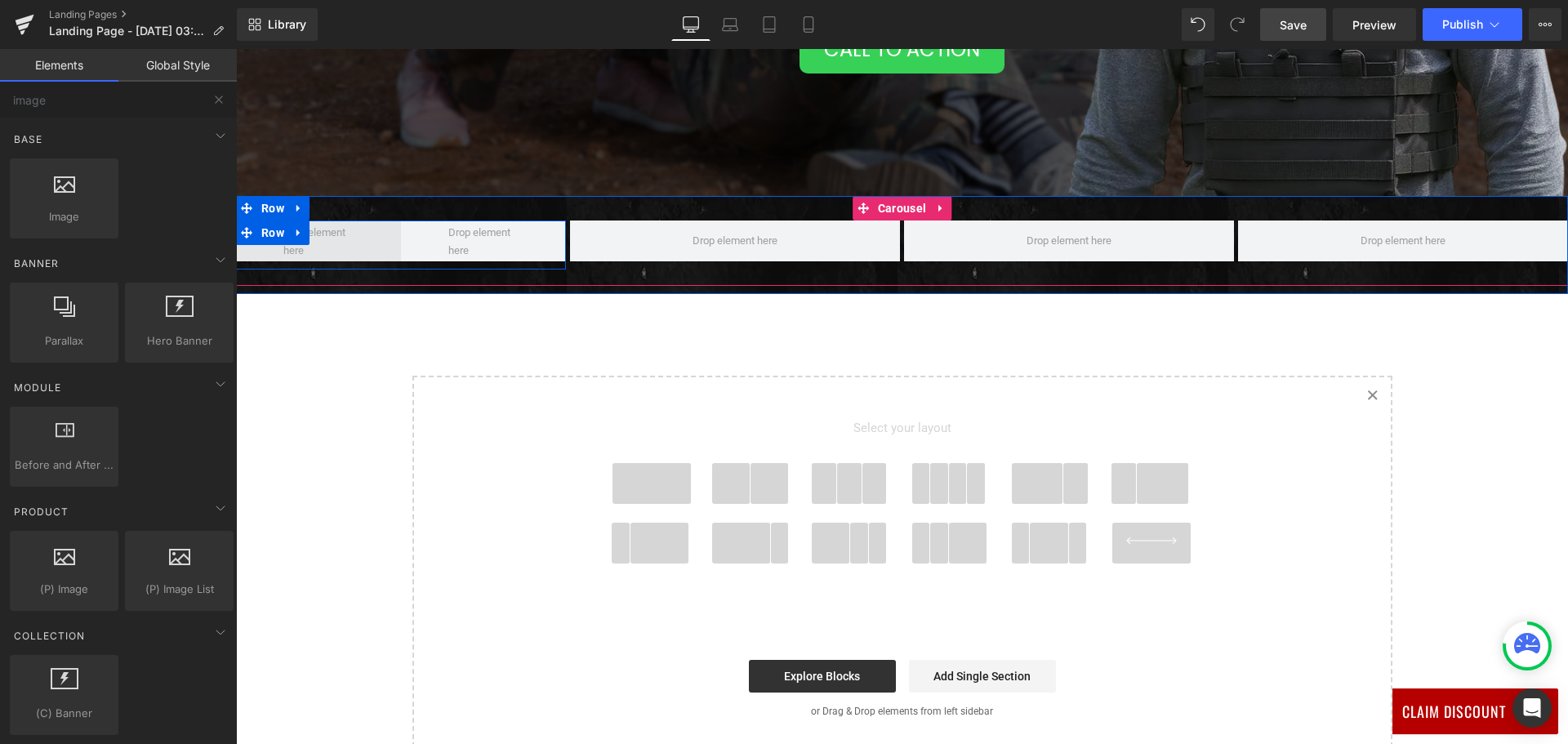
click at [304, 241] on span at bounding box center [319, 241] width 82 height 43
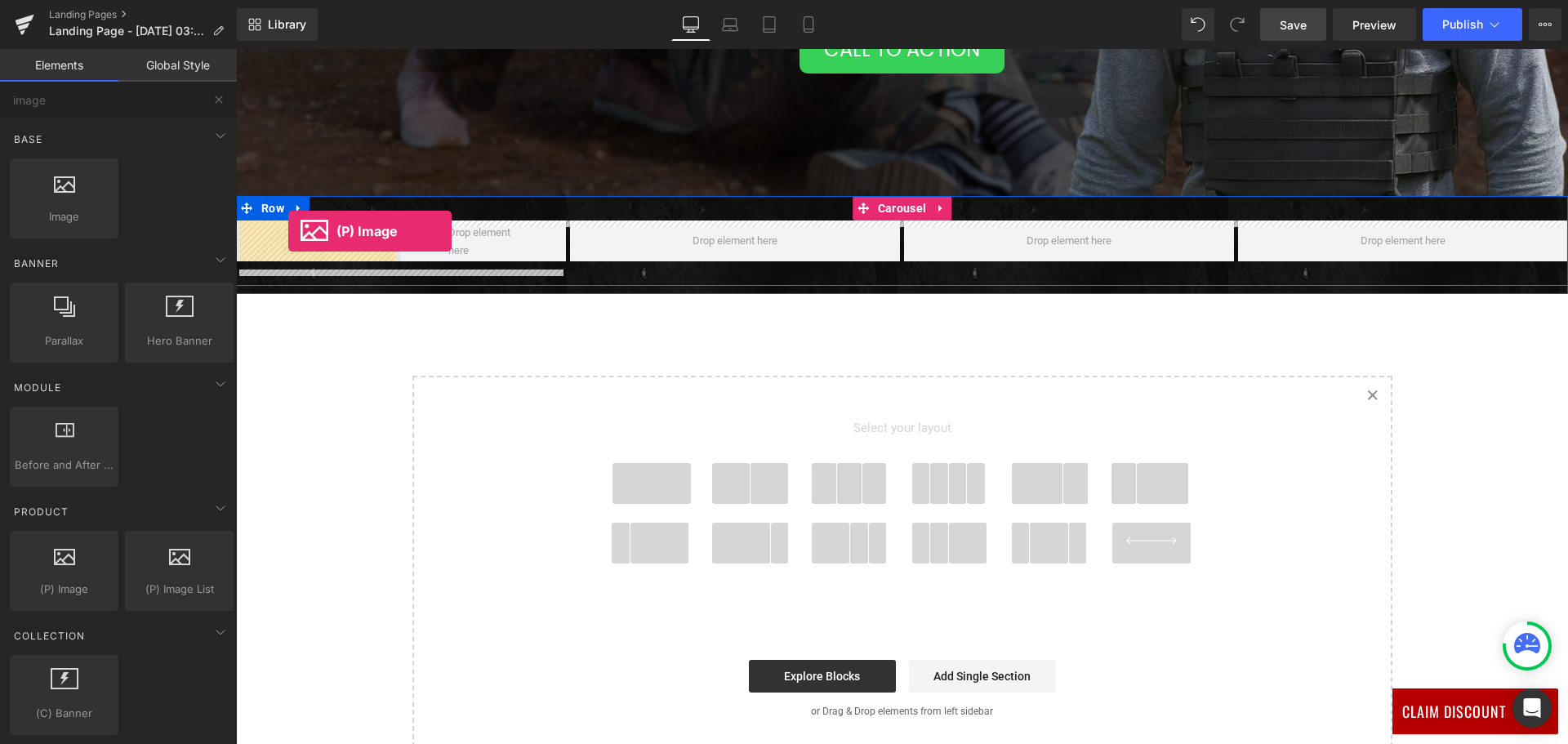
drag, startPoint x: 297, startPoint y: 608, endPoint x: 288, endPoint y: 231, distance: 377.1
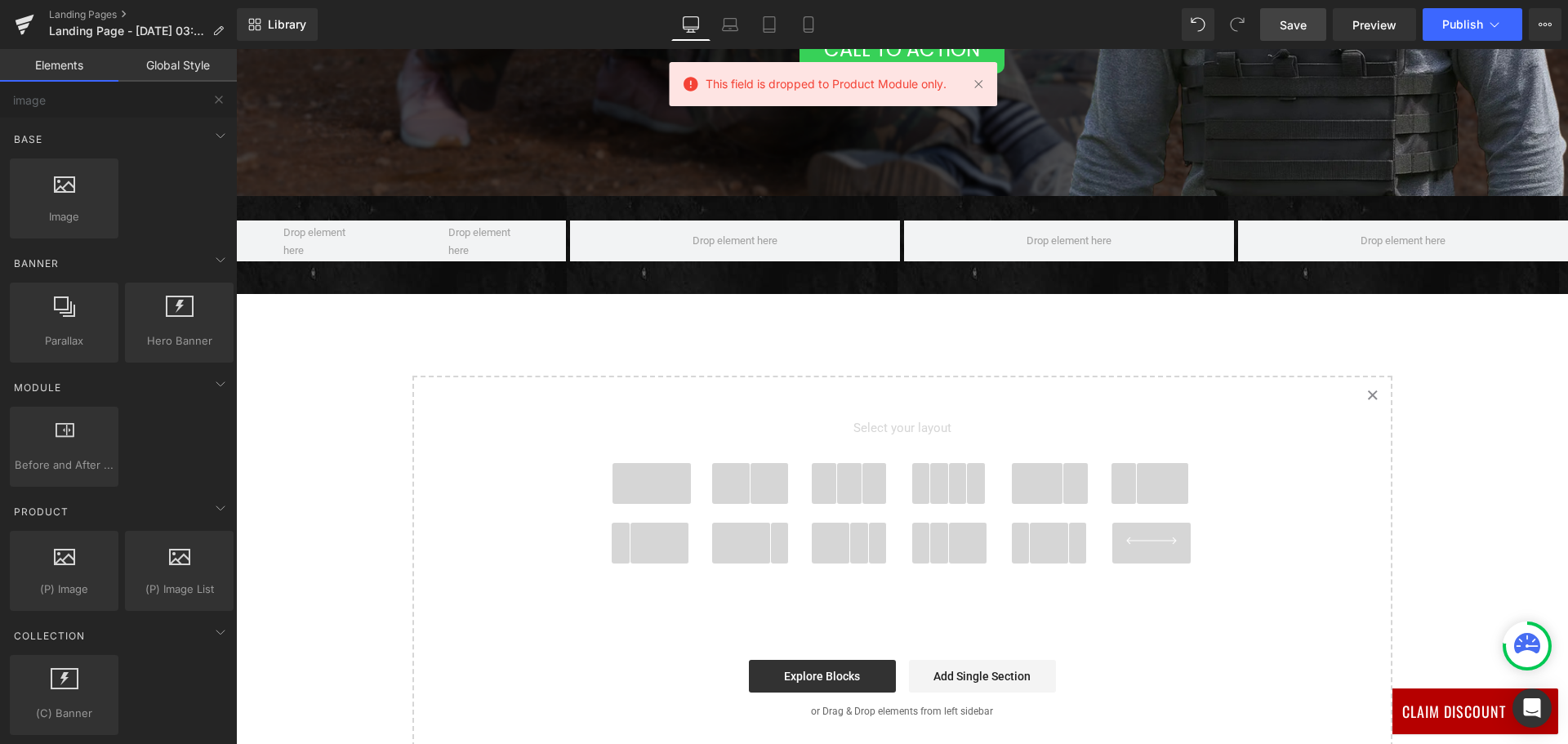
click at [1360, 389] on link "Created with Sketch." at bounding box center [1372, 395] width 36 height 36
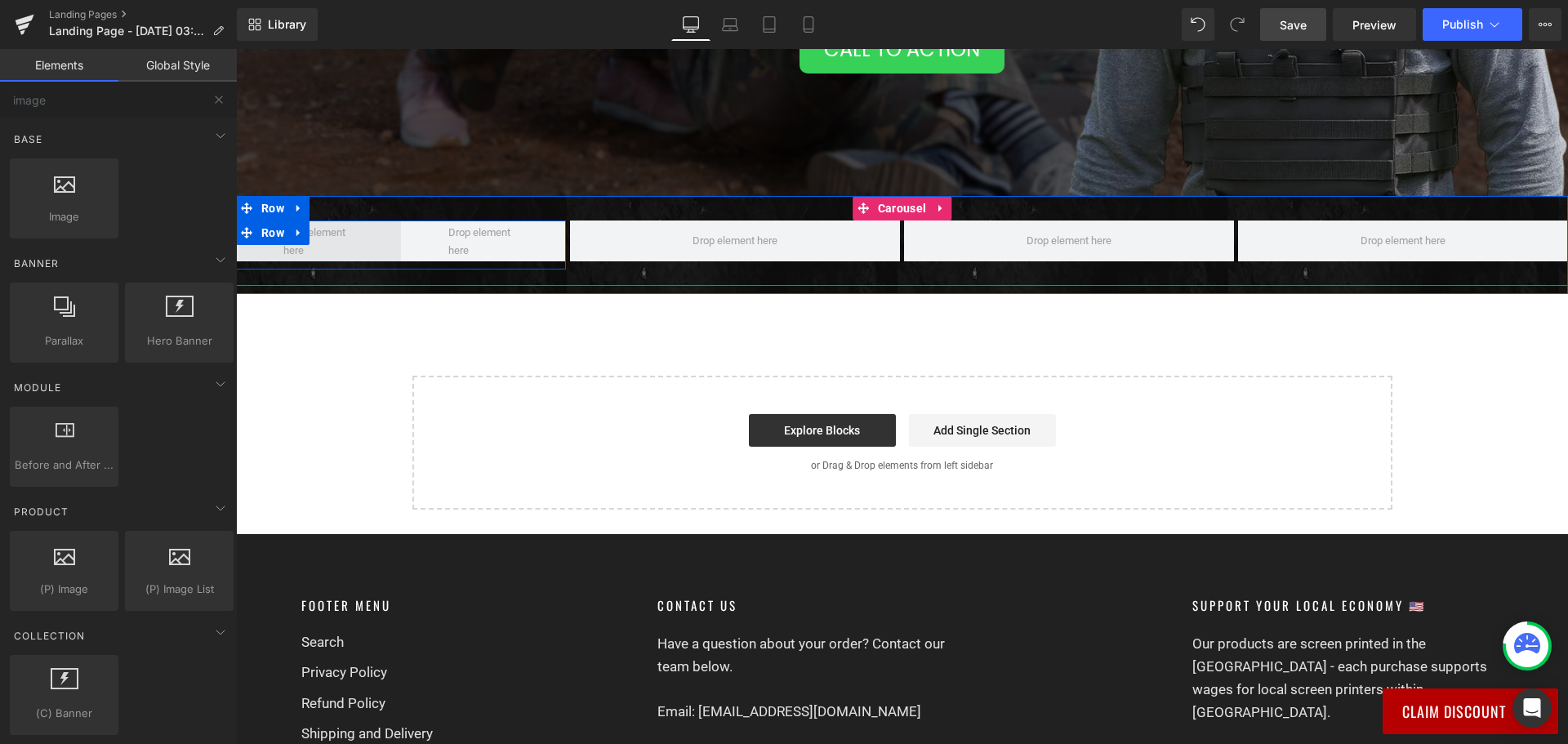
click at [309, 239] on span at bounding box center [319, 241] width 82 height 43
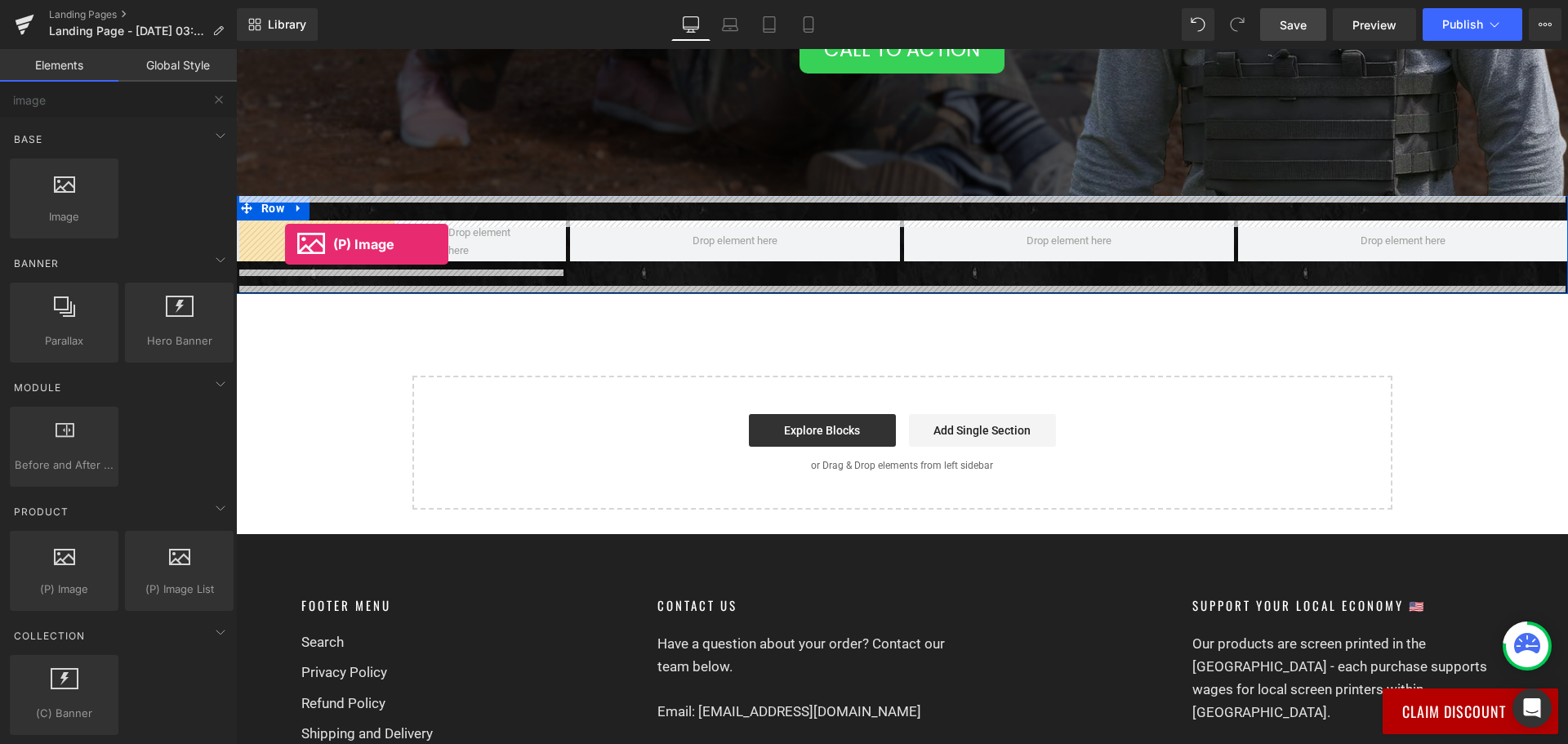
drag, startPoint x: 318, startPoint y: 637, endPoint x: 285, endPoint y: 244, distance: 394.4
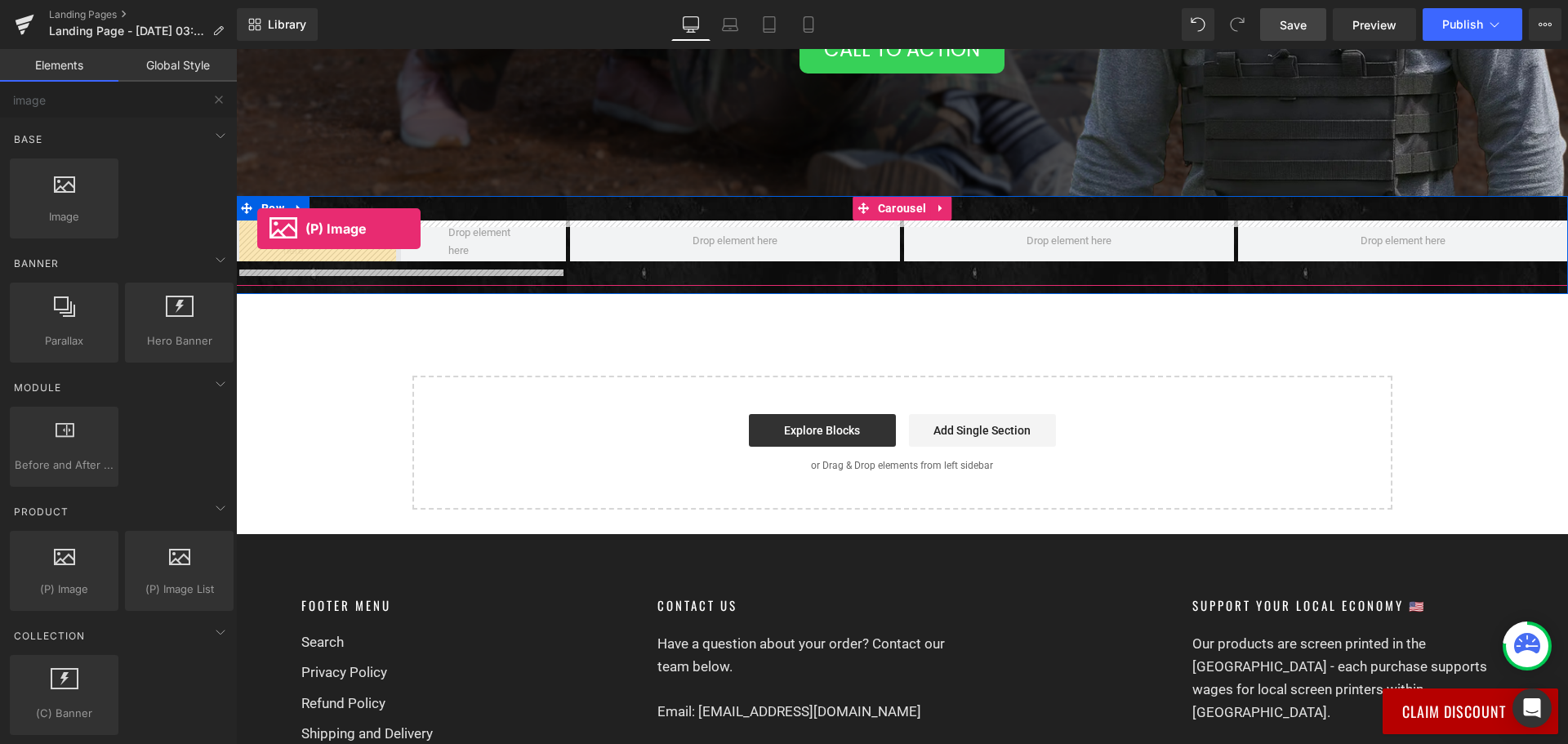
drag, startPoint x: 341, startPoint y: 571, endPoint x: 257, endPoint y: 229, distance: 352.2
drag, startPoint x: 277, startPoint y: 257, endPoint x: 287, endPoint y: 241, distance: 18.9
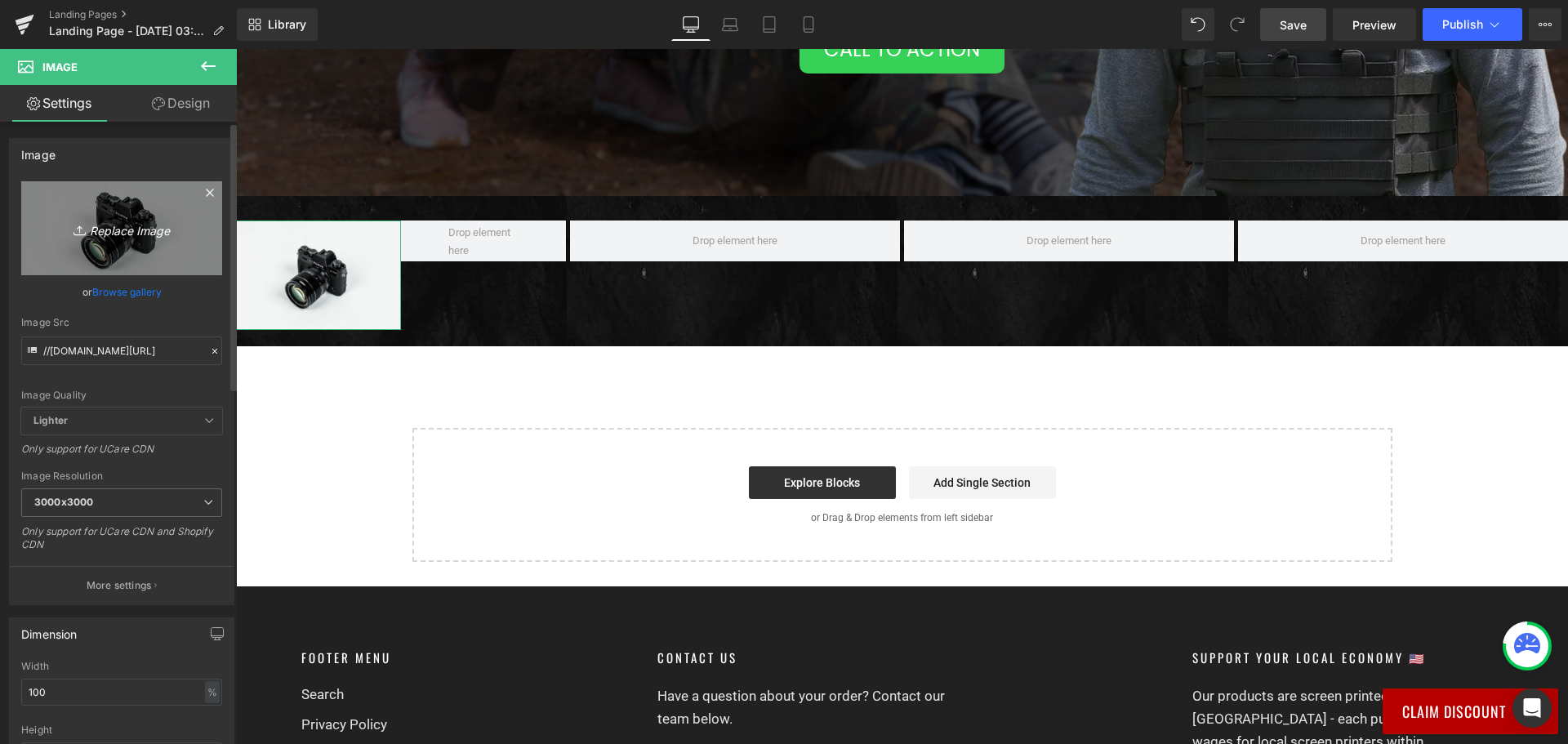
click at [111, 214] on link "Replace Image" at bounding box center [122, 228] width 201 height 94
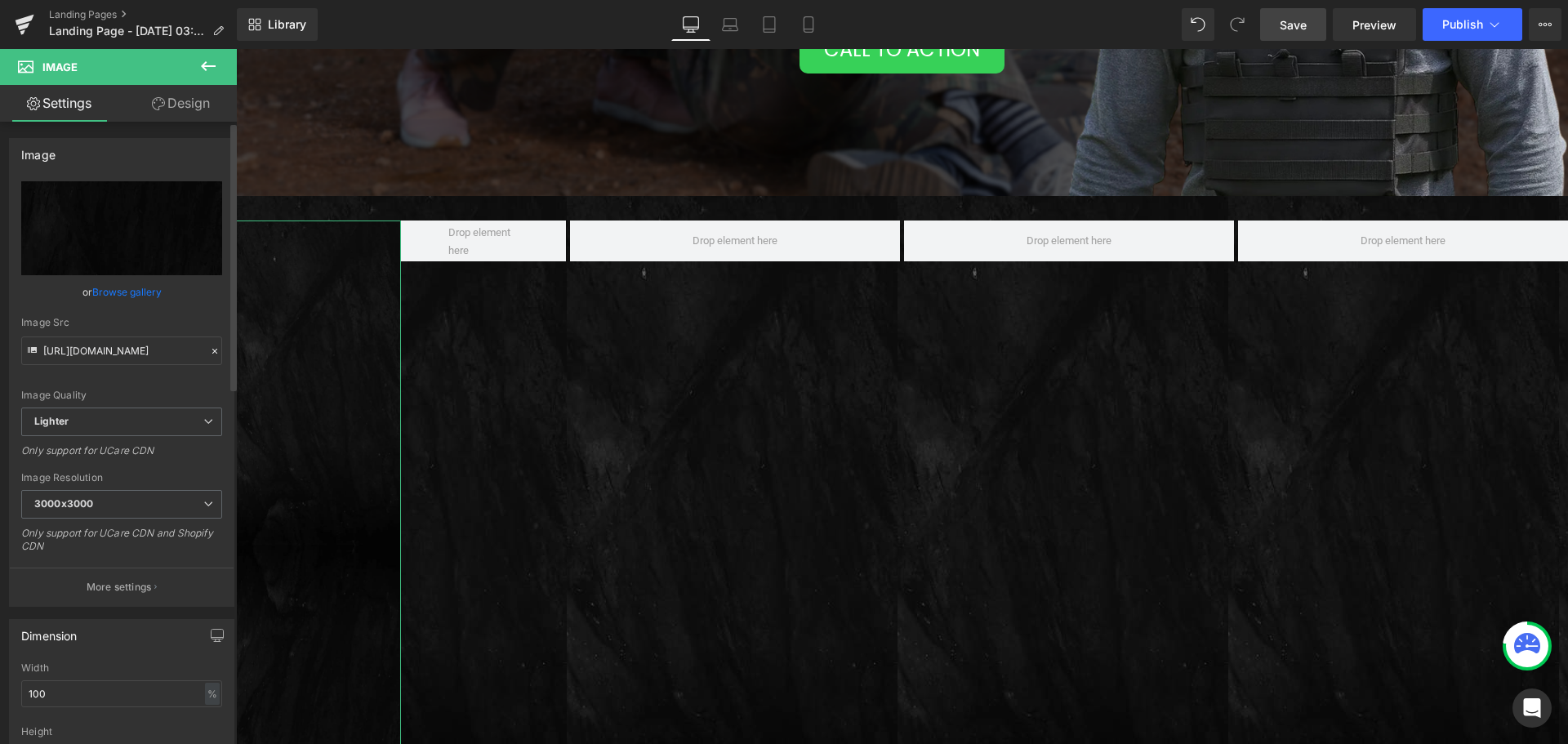
click at [138, 285] on link "Browse gallery" at bounding box center [127, 292] width 70 height 29
click at [108, 0] on div "Image You are previewing how the Page Preset 0 will restyle your page. You can …" at bounding box center [784, 0] width 1568 height 0
click at [0, 0] on icon "Replace Image" at bounding box center [0, 0] width 0 height 0
click at [116, 220] on icon "Replace Image" at bounding box center [122, 228] width 131 height 21
click at [111, 249] on link "Replace Image" at bounding box center [122, 228] width 201 height 94
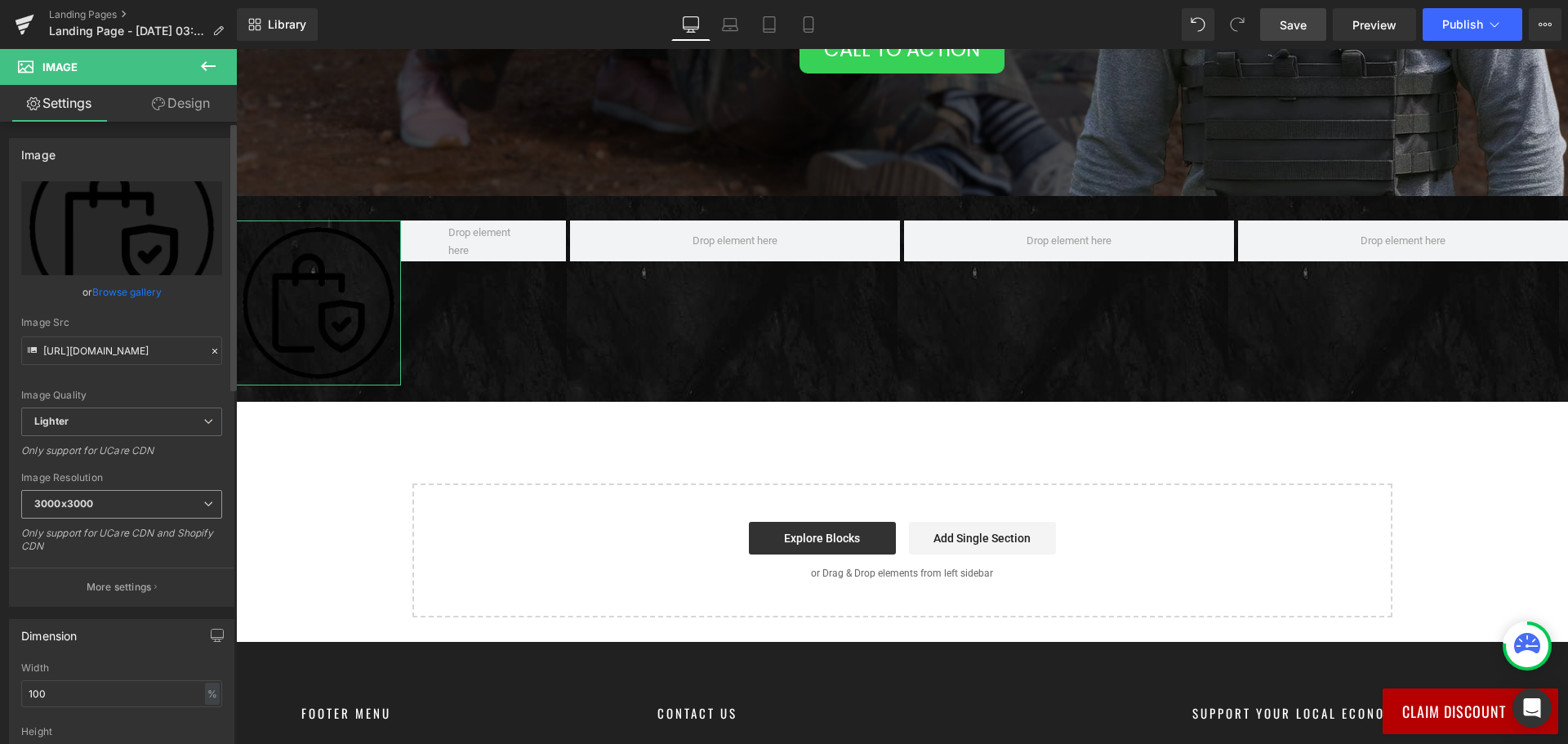
click at [181, 503] on span "3000x3000" at bounding box center [122, 504] width 201 height 29
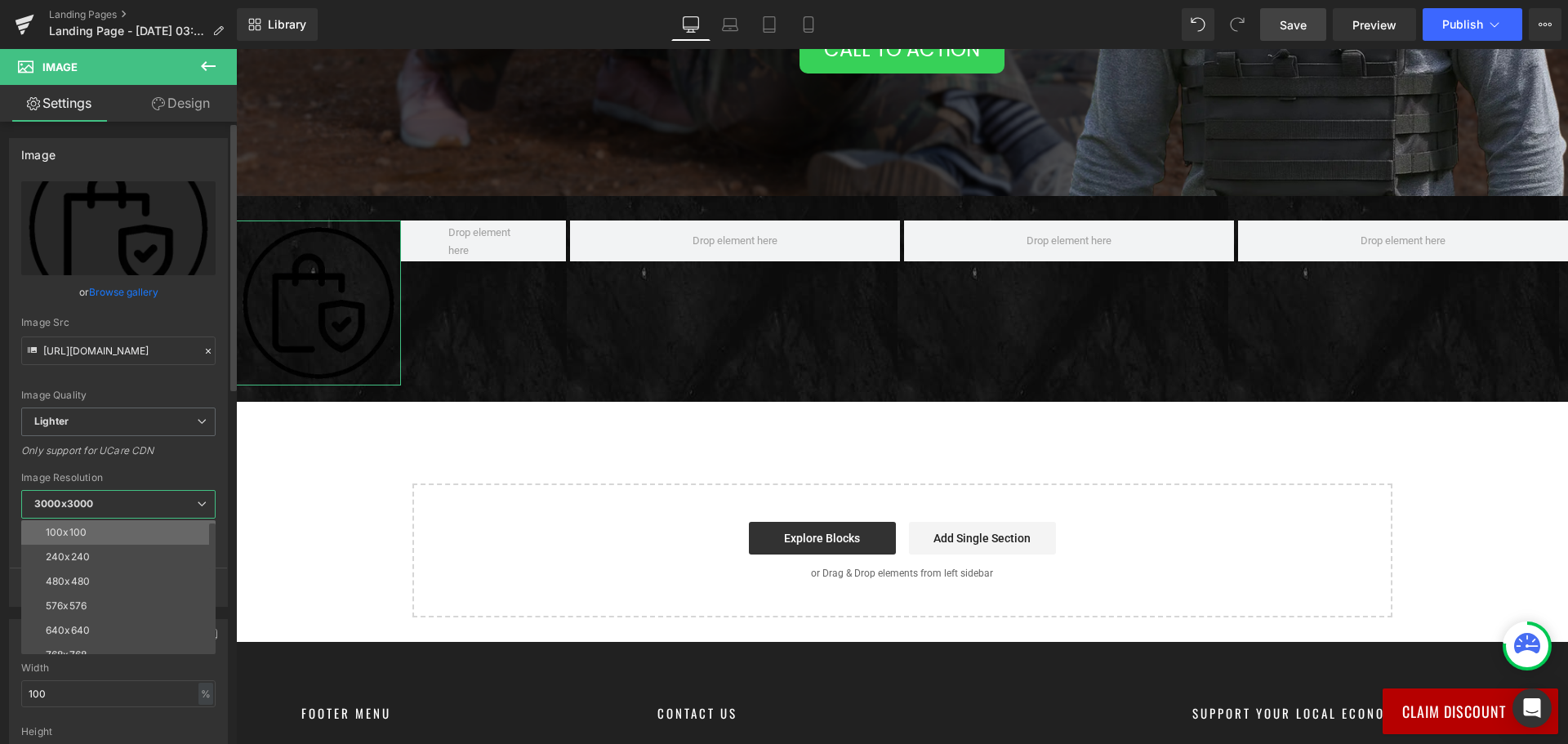
click at [159, 531] on li "100x100" at bounding box center [122, 532] width 202 height 24
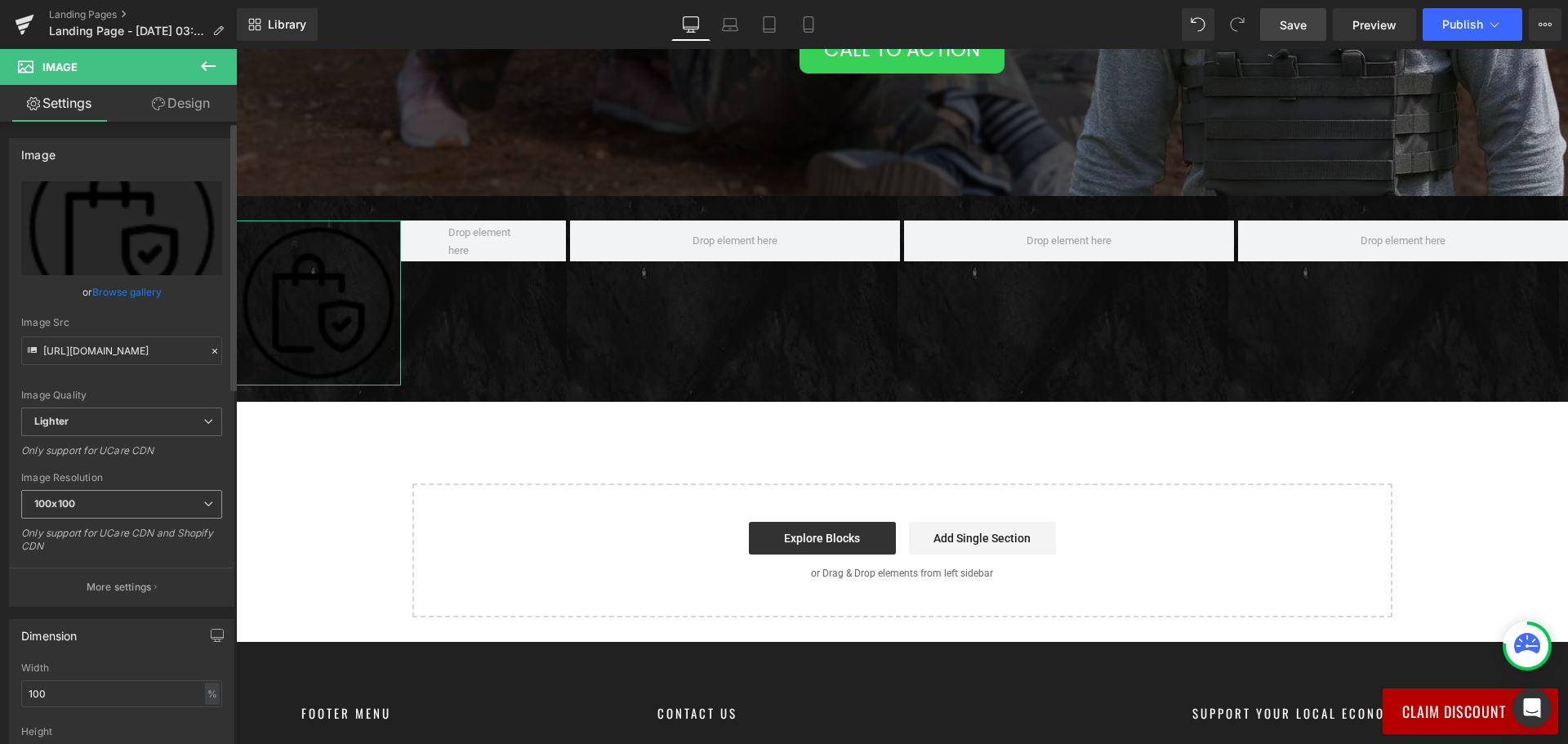
click at [145, 504] on span "100x100" at bounding box center [122, 504] width 201 height 29
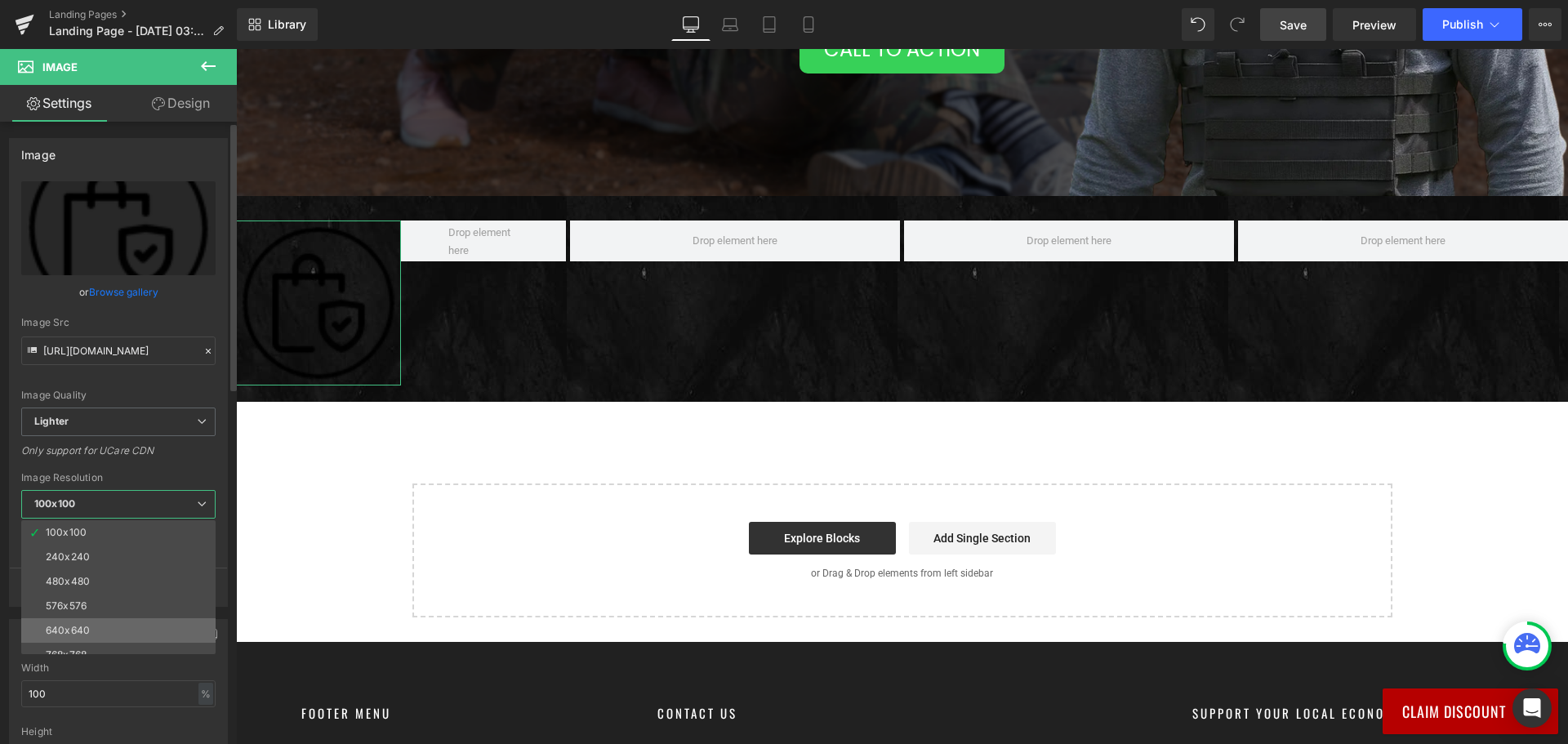
scroll to position [233, 0]
click at [104, 635] on li "3000x3000" at bounding box center [122, 641] width 202 height 24
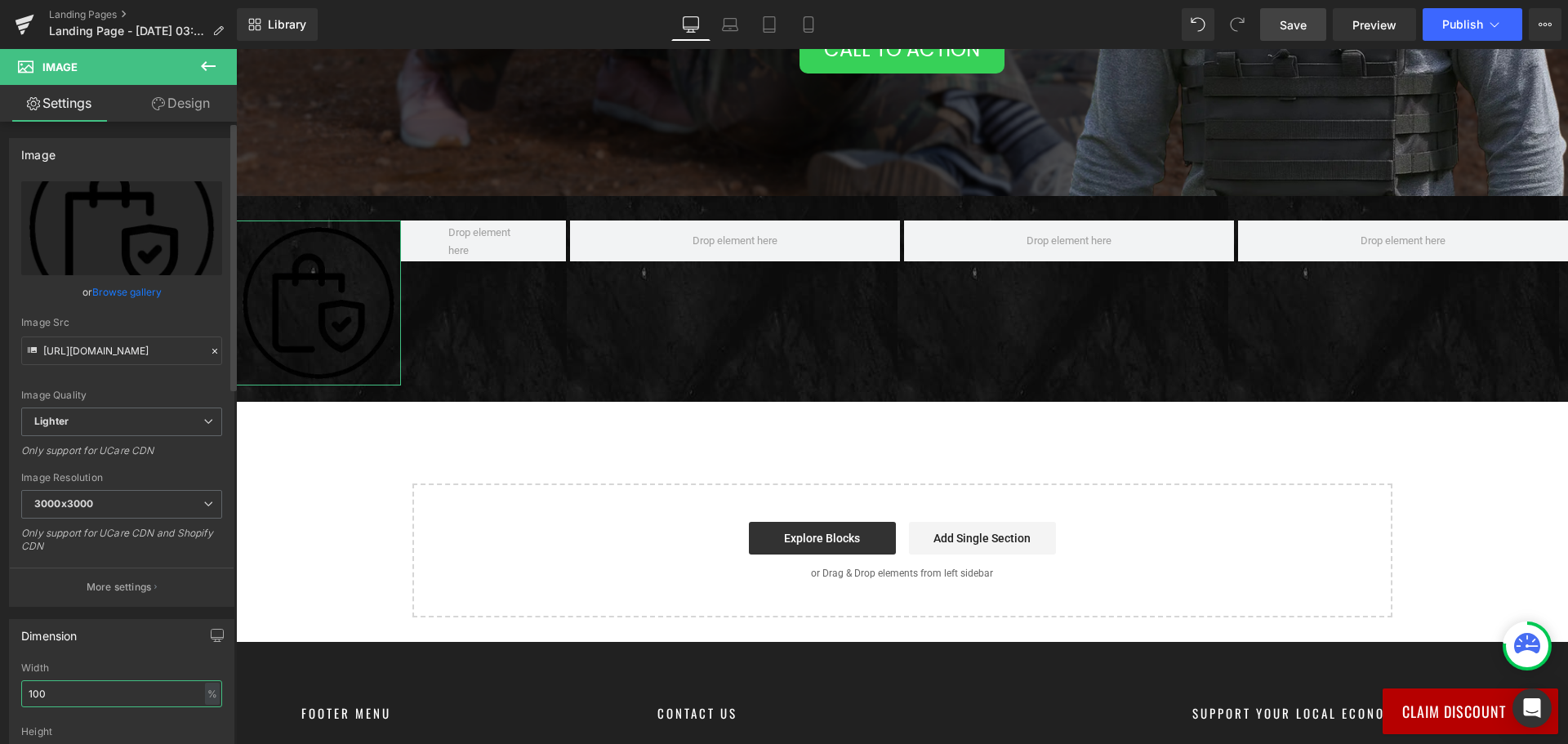
click at [111, 699] on input "100" at bounding box center [122, 694] width 201 height 27
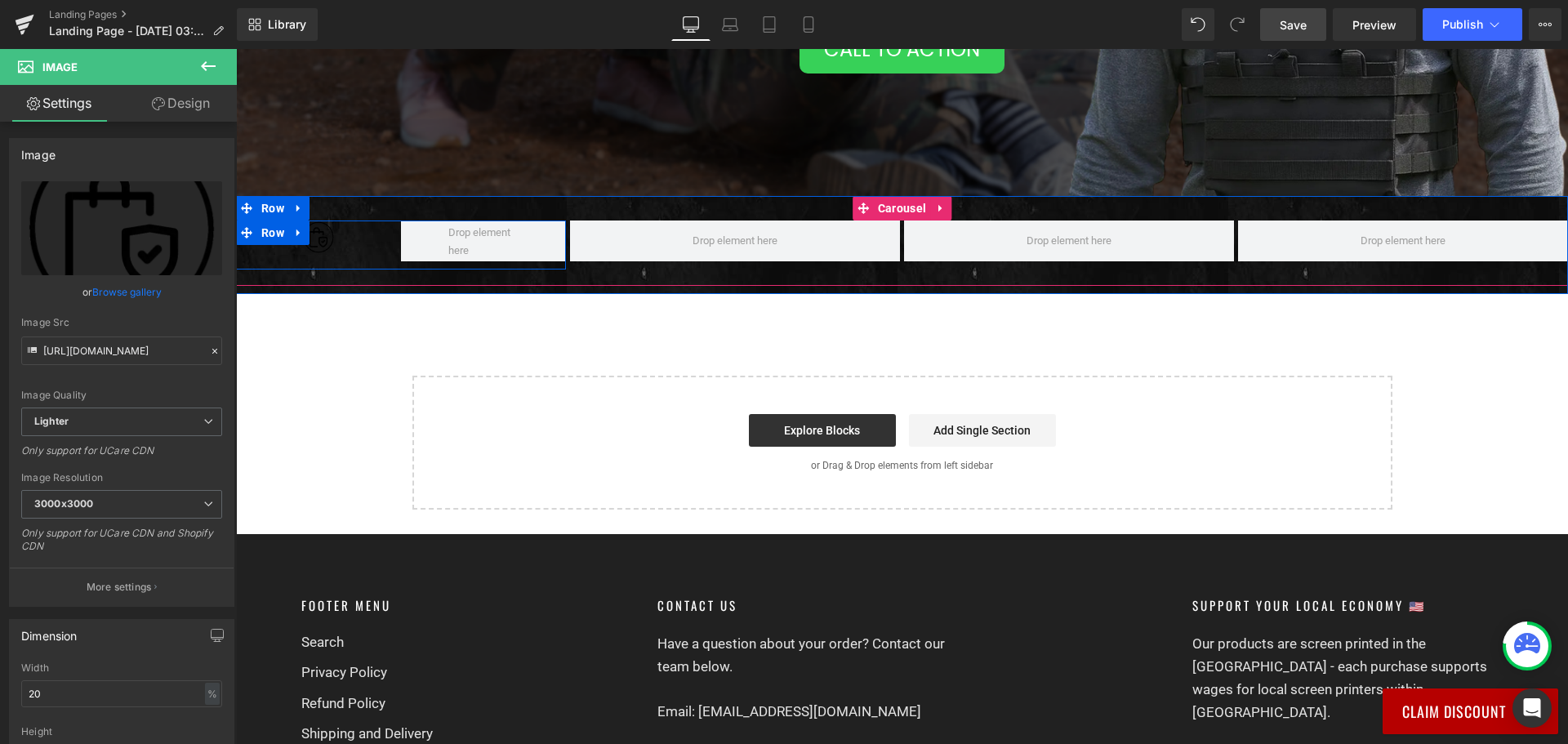
click at [389, 258] on div "Image Row" at bounding box center [400, 245] width 330 height 49
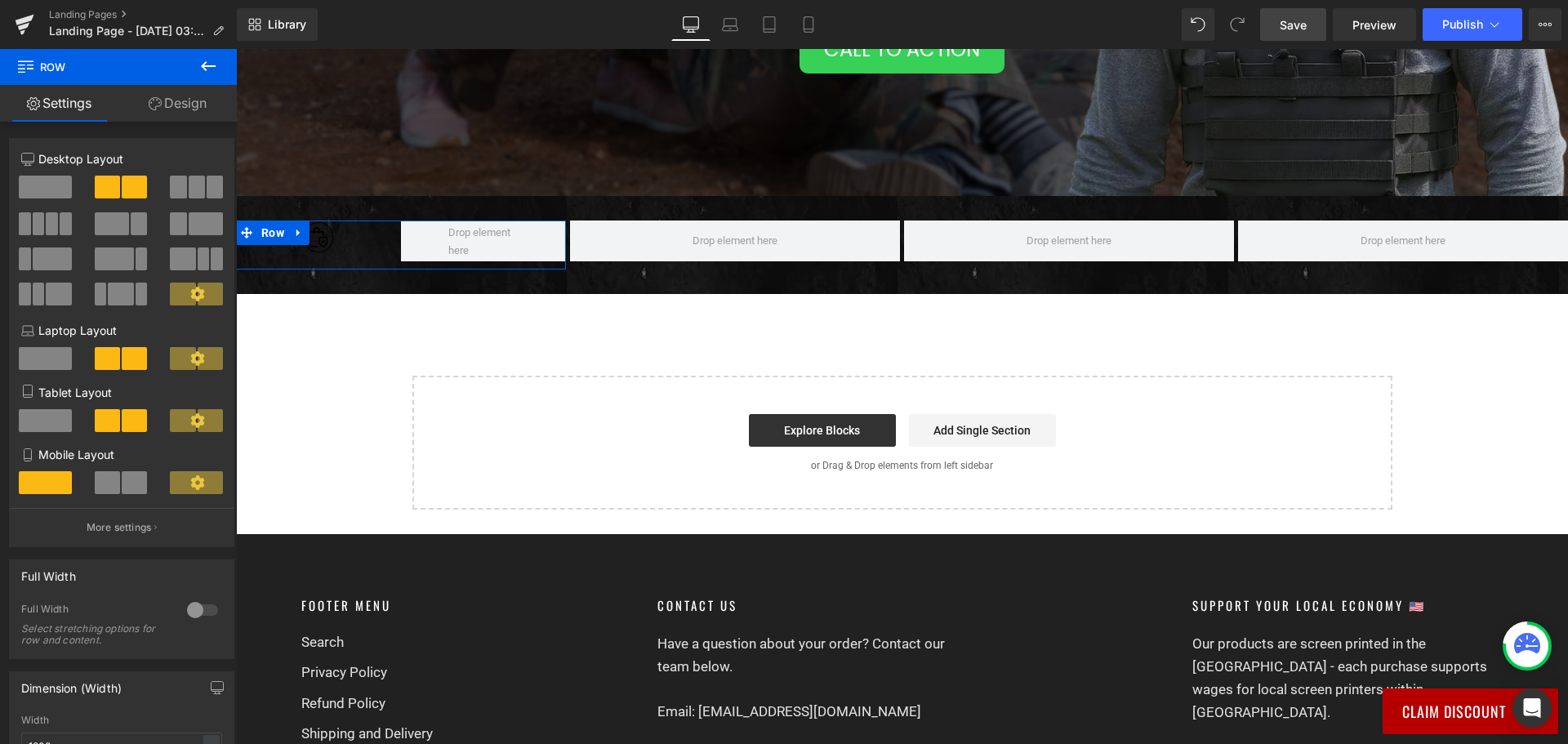
click at [156, 107] on icon at bounding box center [155, 104] width 13 height 13
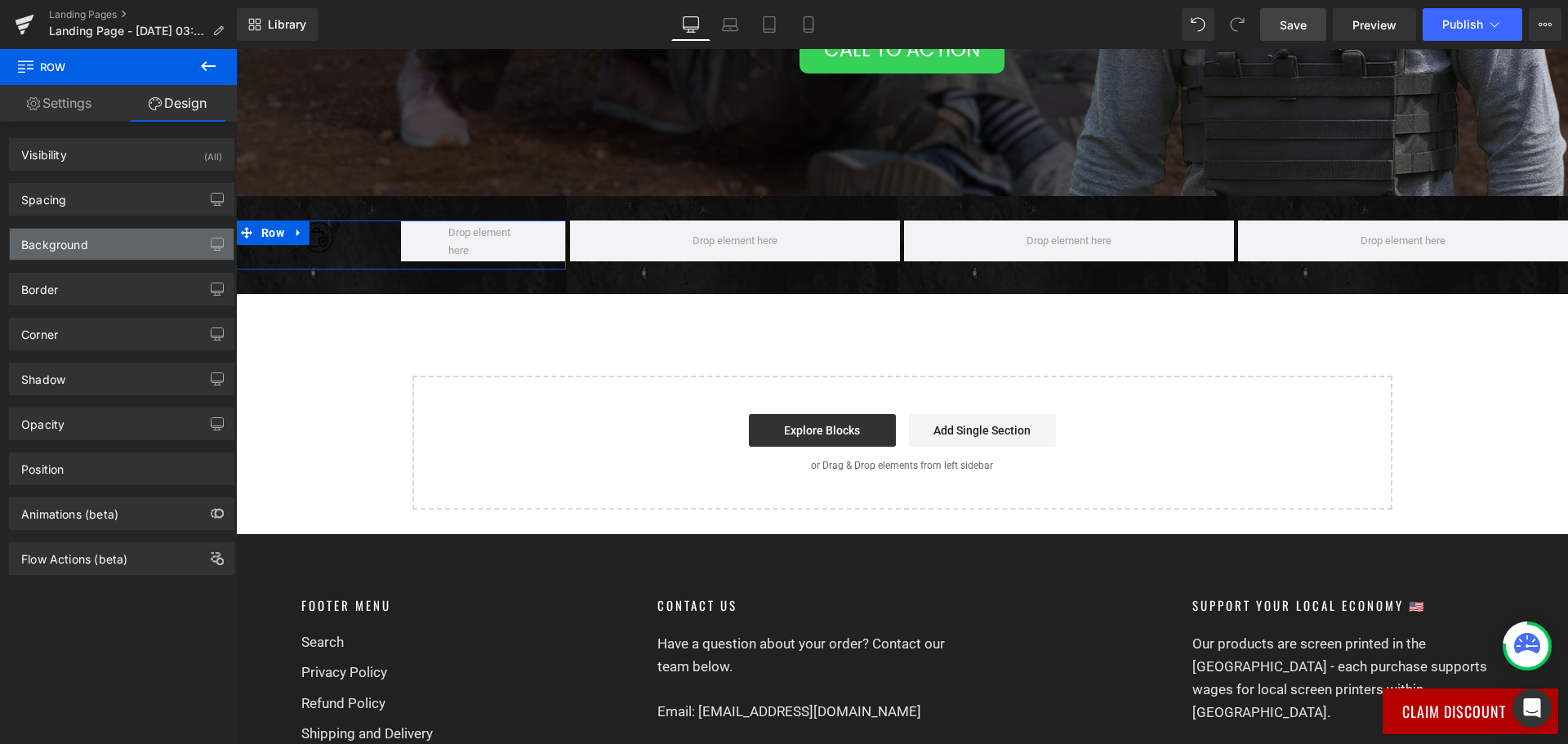
click at [133, 241] on div "Background" at bounding box center [122, 244] width 223 height 31
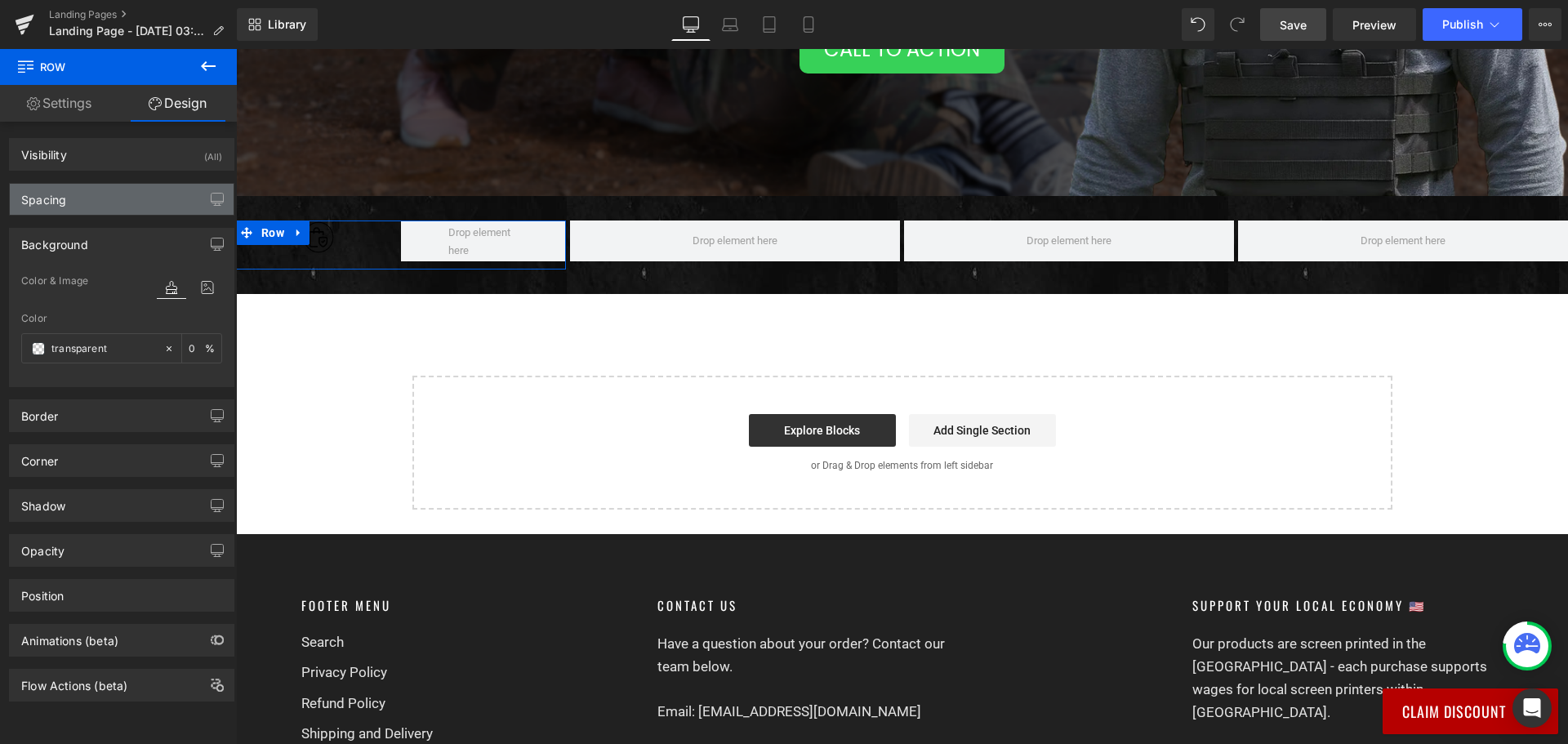
click at [135, 205] on div "Spacing" at bounding box center [122, 199] width 223 height 31
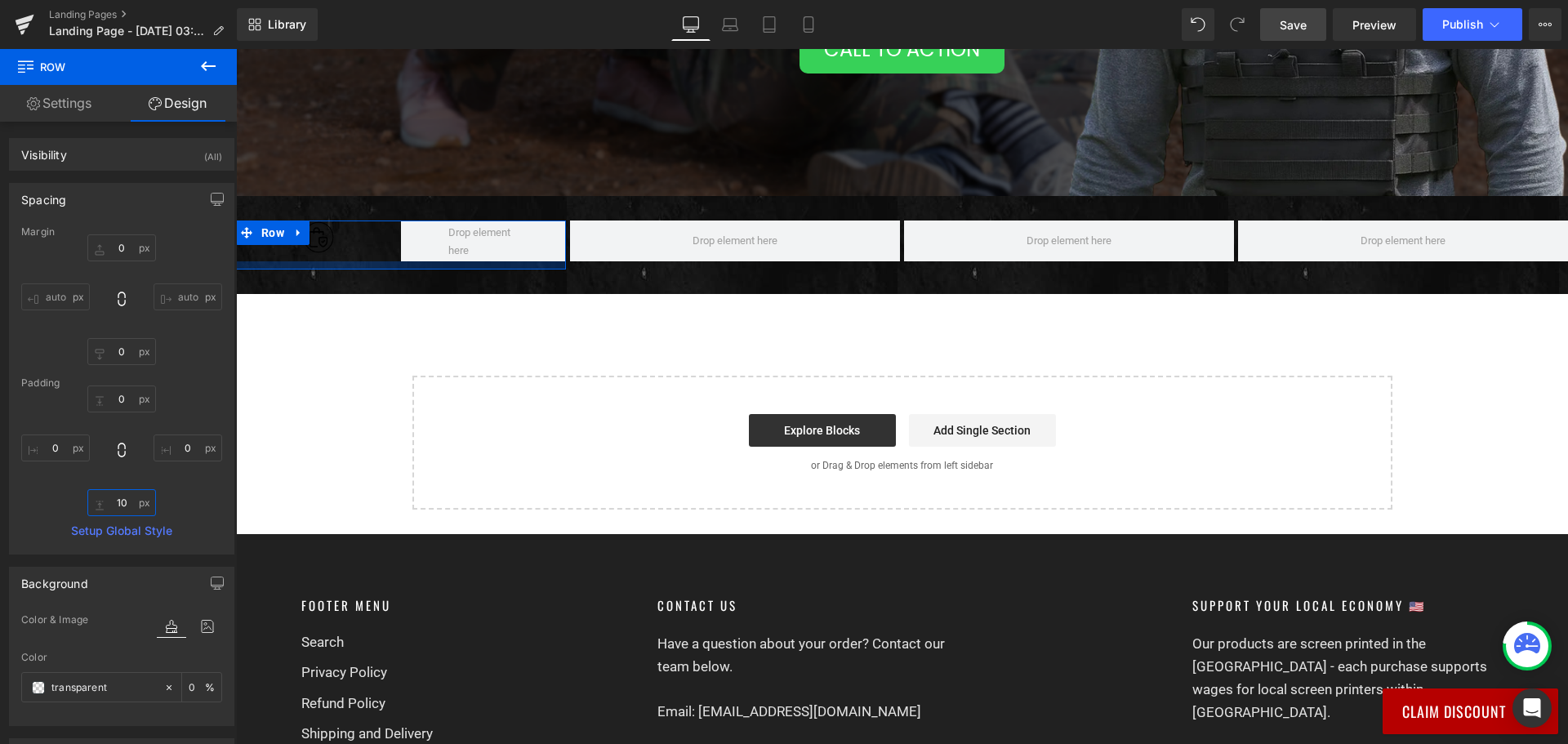
click at [124, 494] on input "10" at bounding box center [122, 503] width 69 height 27
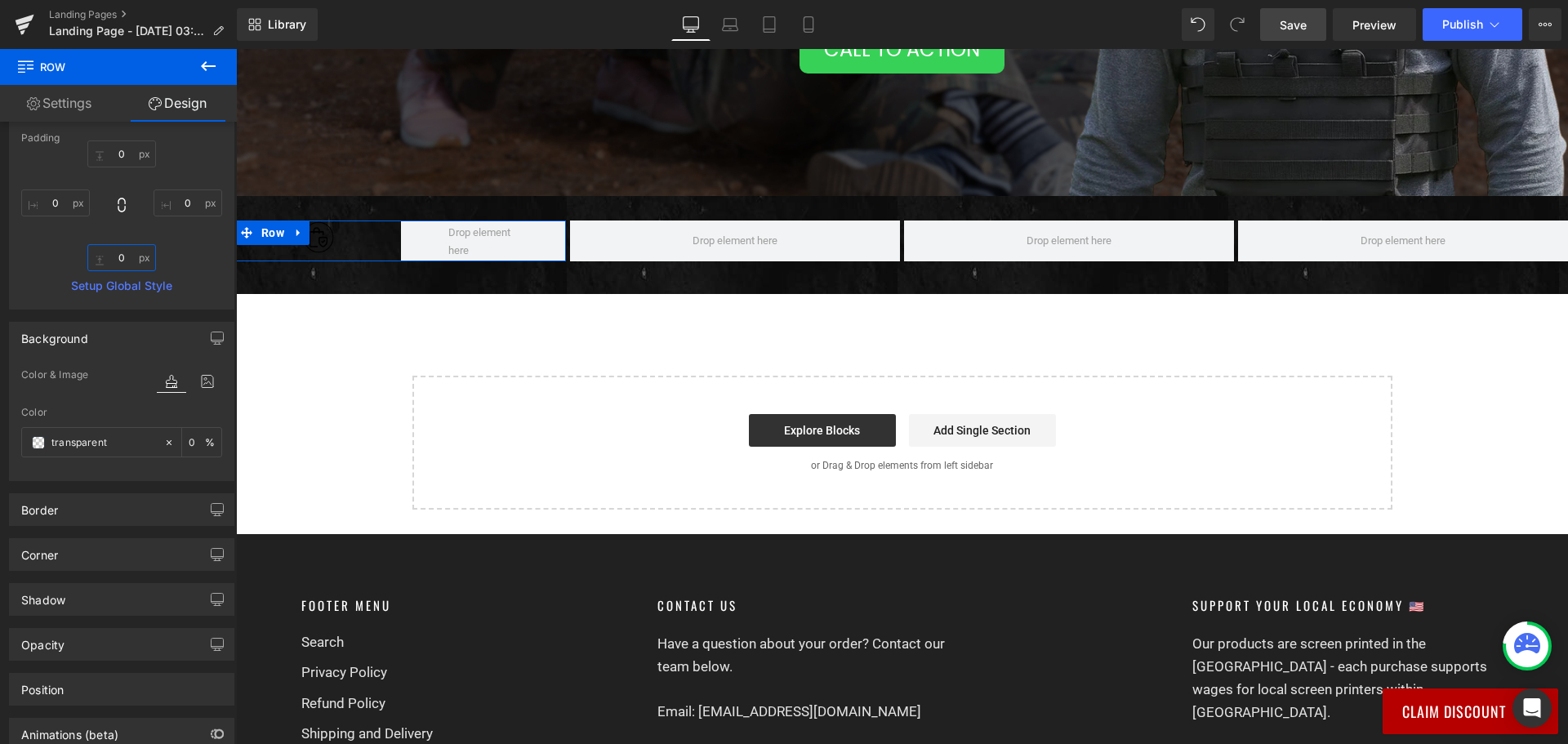
scroll to position [81, 0]
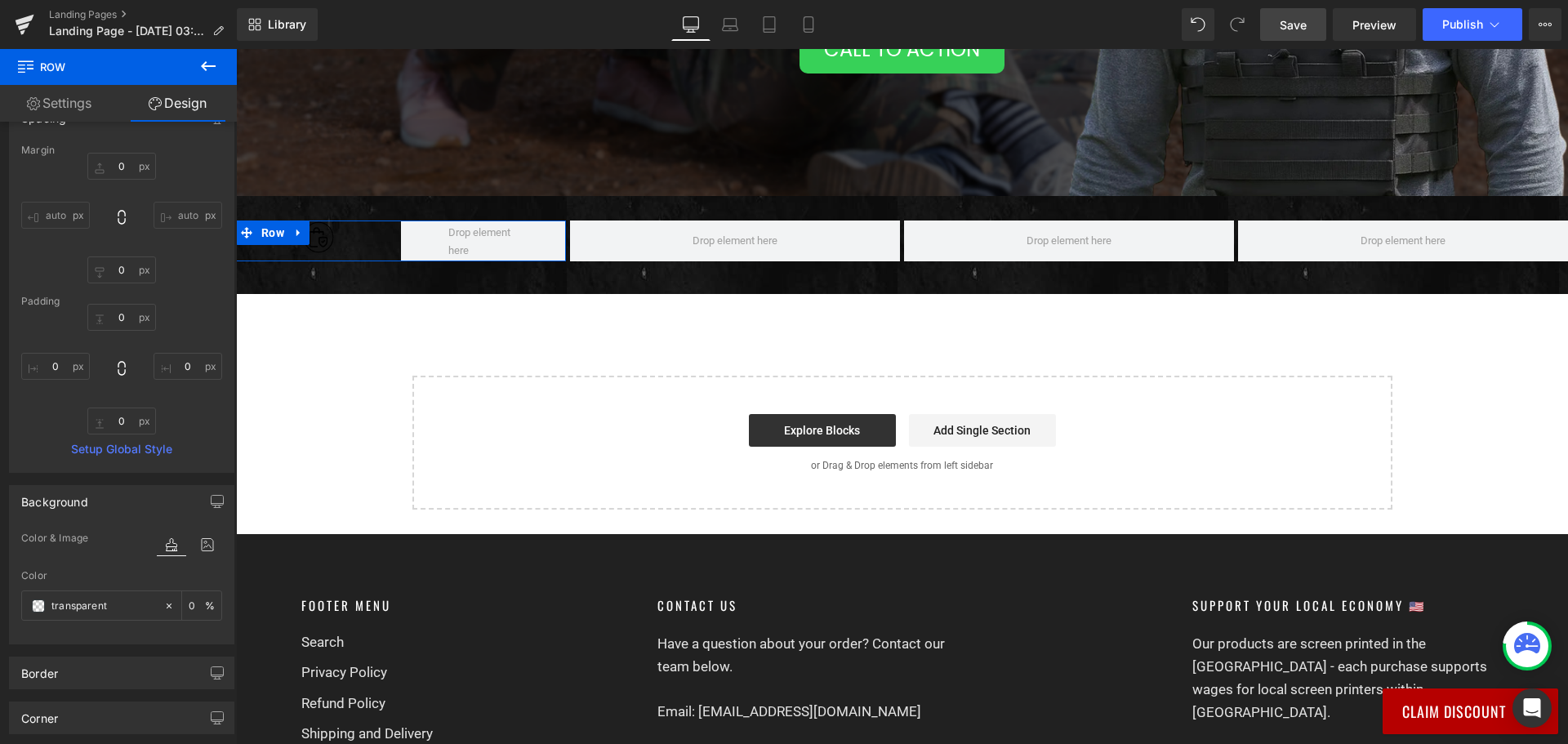
click at [46, 97] on link "Settings" at bounding box center [59, 103] width 118 height 37
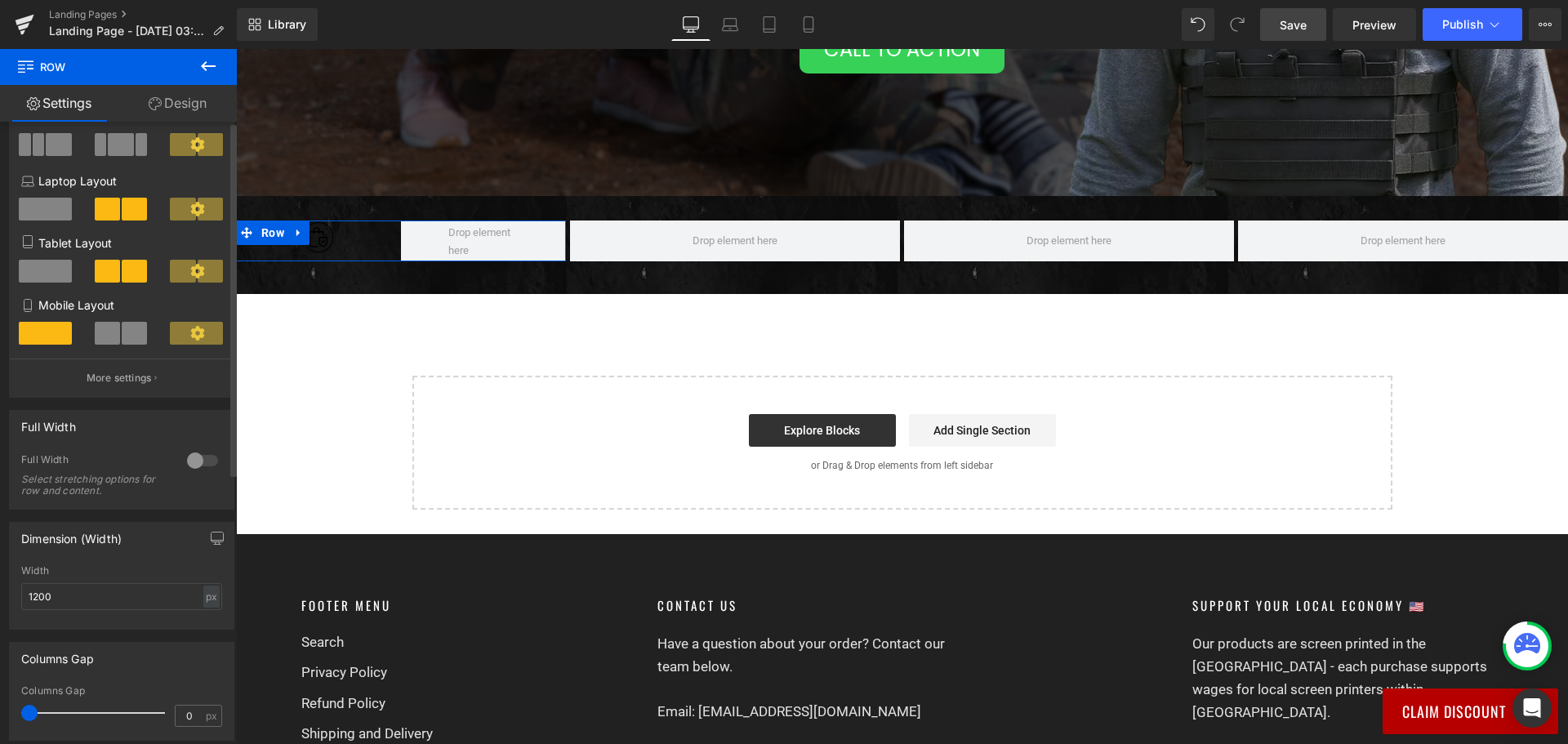
scroll to position [0, 0]
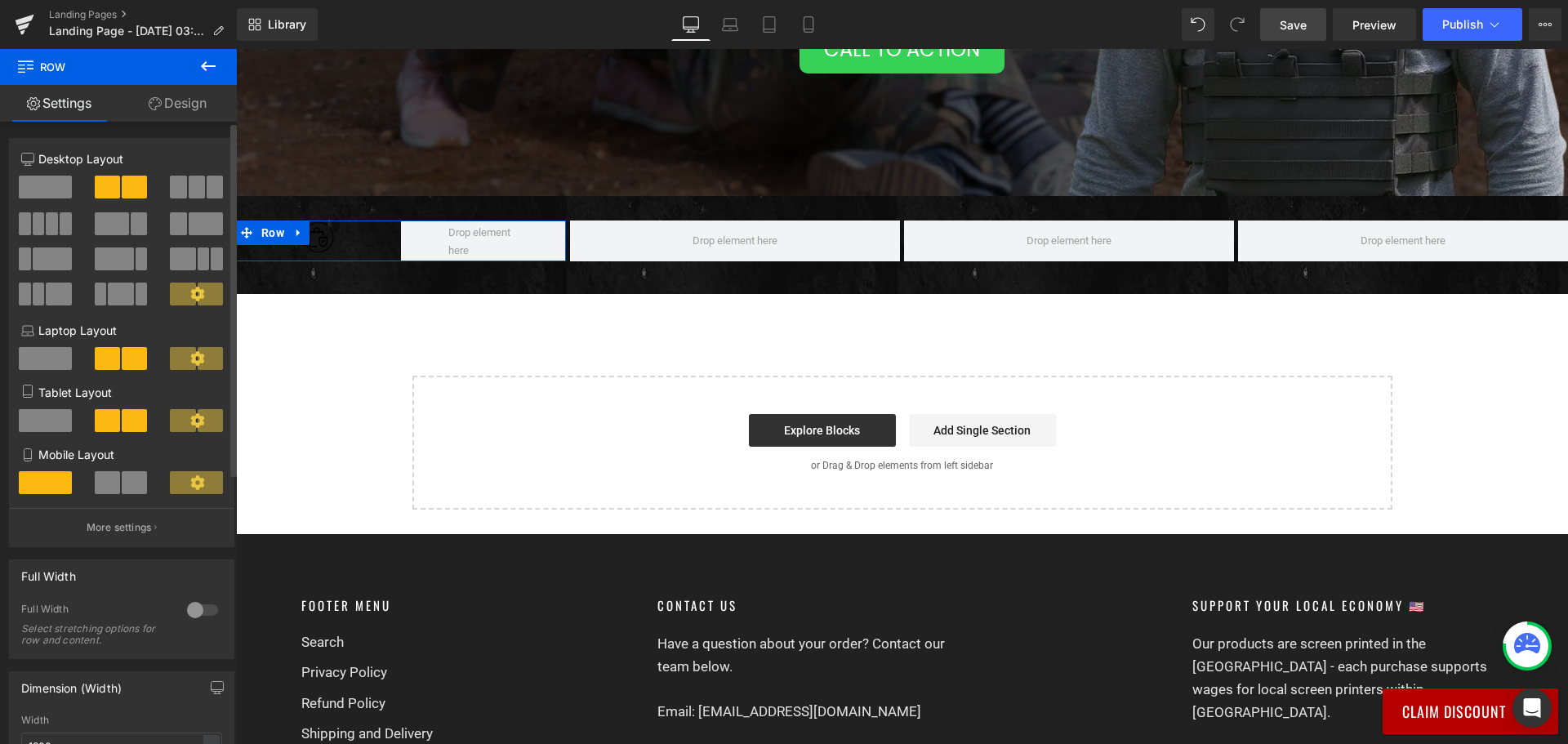
click at [190, 294] on icon at bounding box center [198, 294] width 14 height 14
click at [117, 182] on button at bounding box center [122, 187] width 55 height 23
click at [61, 181] on span at bounding box center [45, 187] width 53 height 23
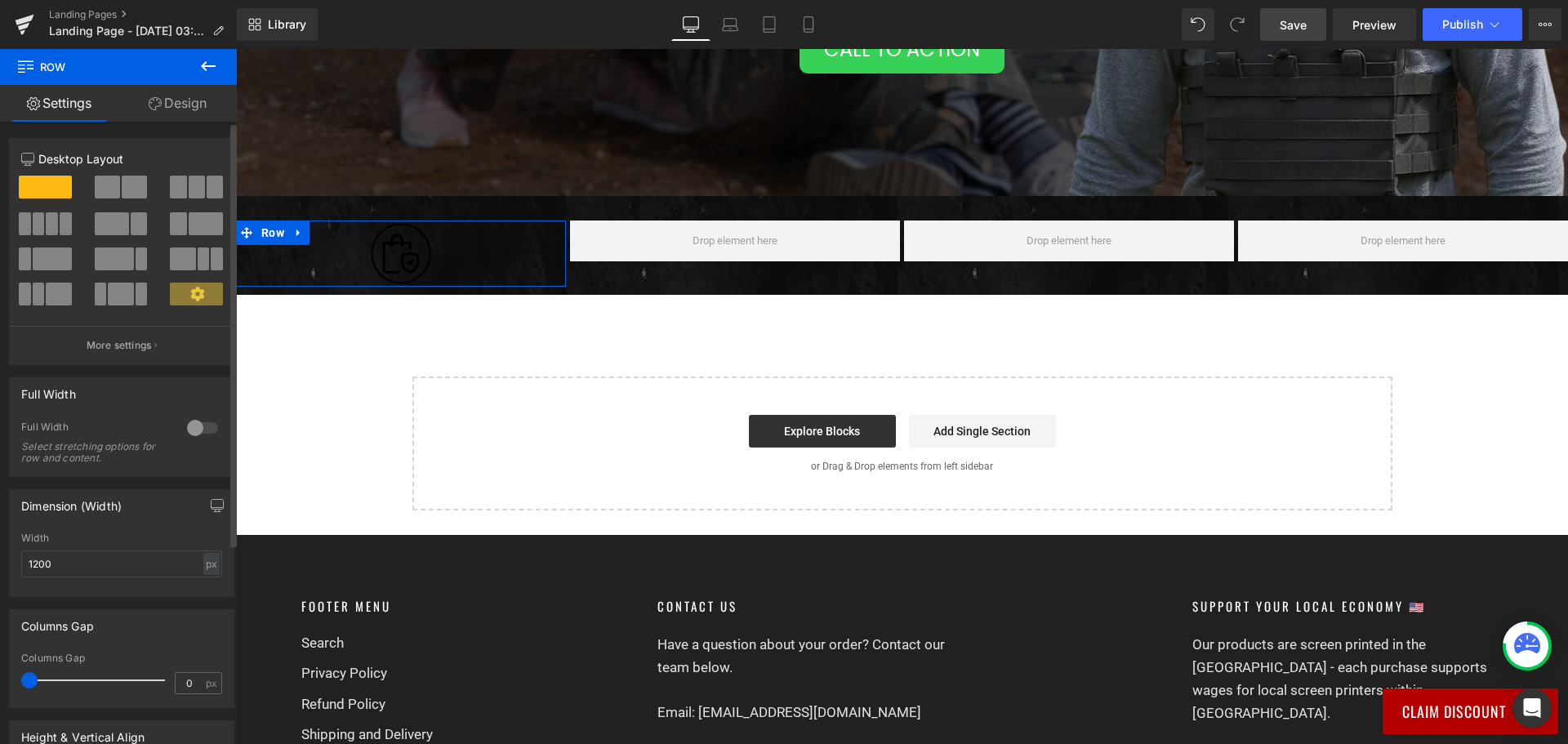
click at [126, 190] on span at bounding box center [134, 187] width 25 height 23
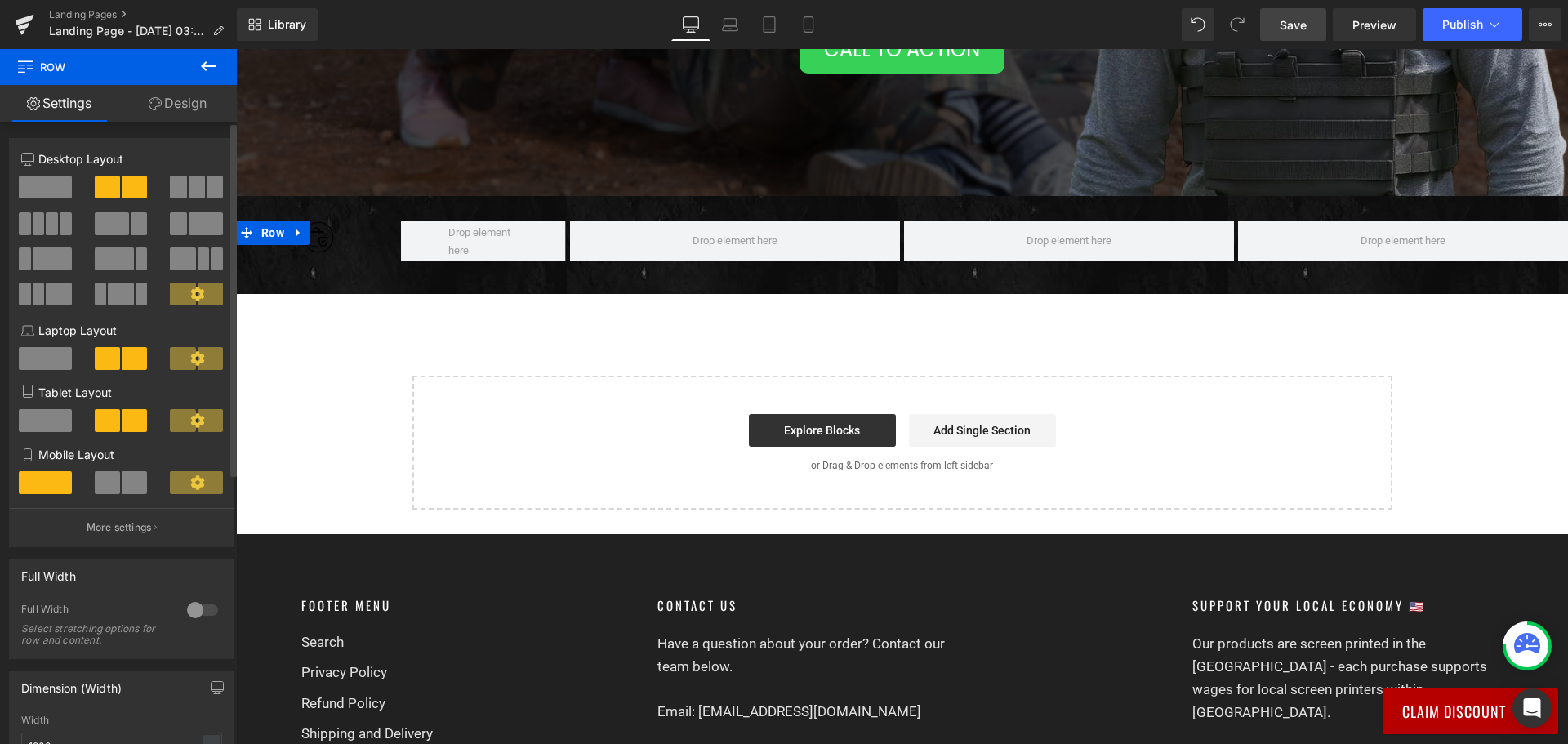
click at [192, 294] on icon at bounding box center [198, 294] width 14 height 14
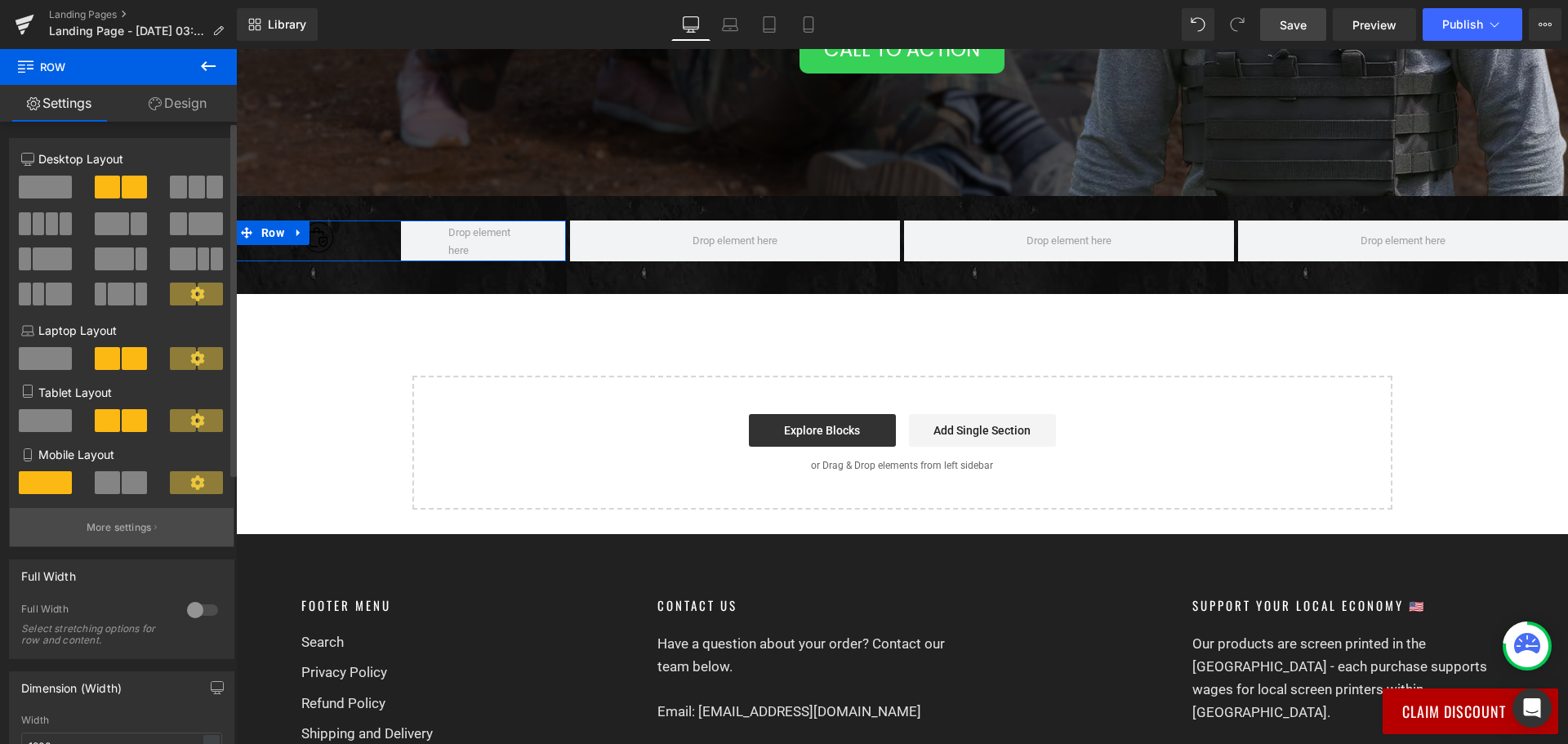
click at [113, 537] on button "More settings" at bounding box center [122, 527] width 223 height 38
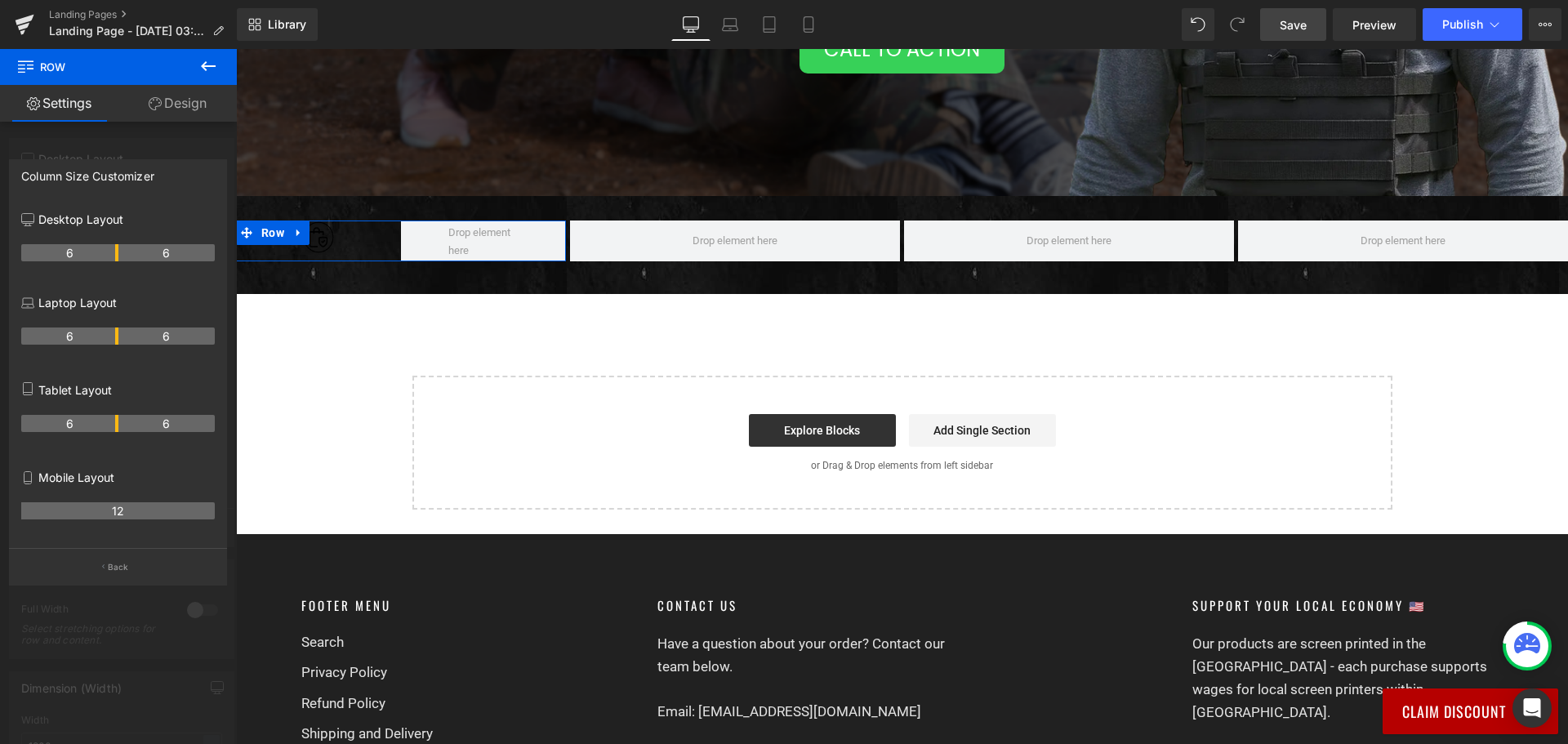
drag, startPoint x: 118, startPoint y: 249, endPoint x: 52, endPoint y: 251, distance: 66.0
drag, startPoint x: 114, startPoint y: 250, endPoint x: 3, endPoint y: 228, distance: 113.2
click at [262, 278] on body "Join Now And Save 40% 👇 UnitedPatriot VIP Club - 3 Day Free Trial $0 for 3 days…" at bounding box center [902, 259] width 1332 height 1594
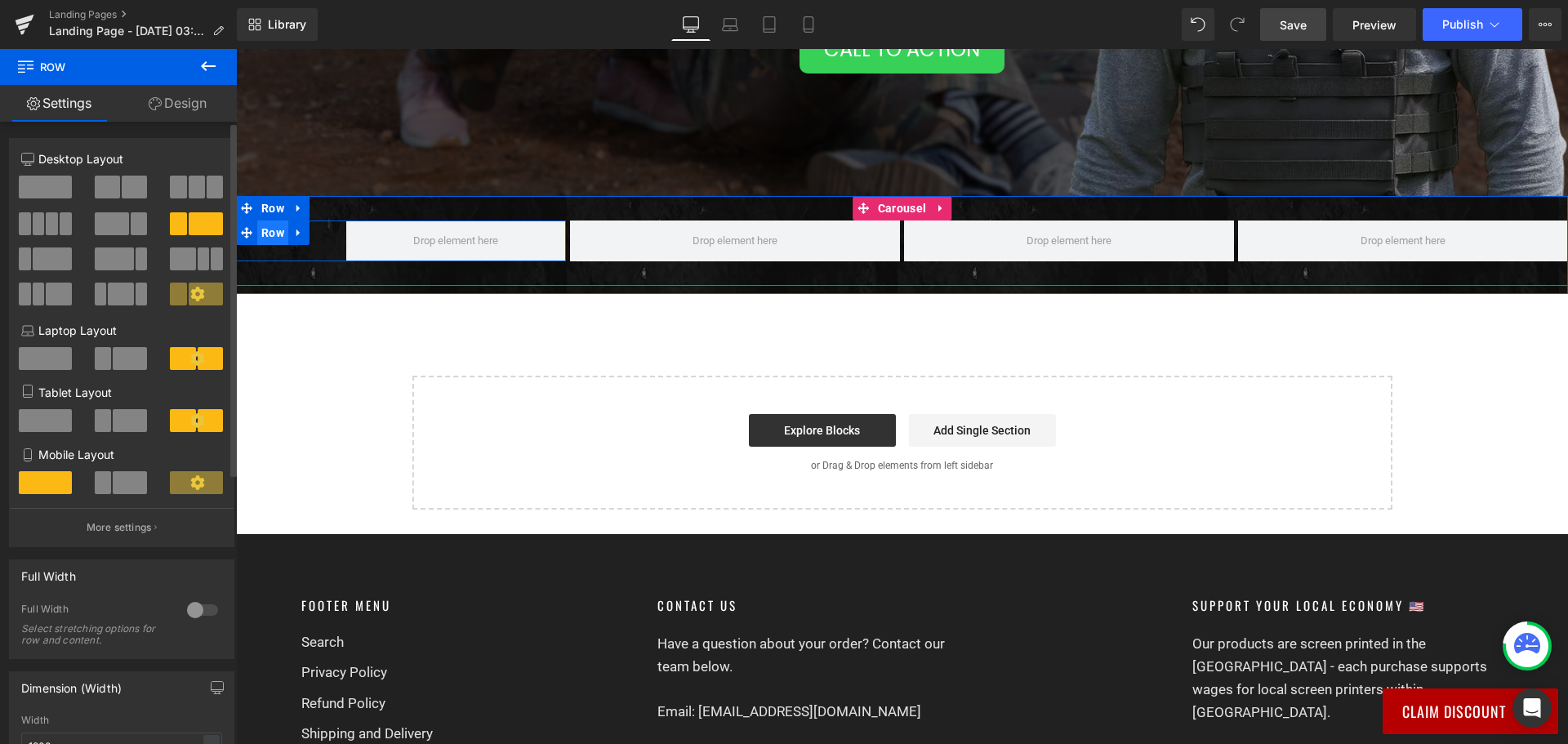
click at [281, 235] on span "Row" at bounding box center [273, 232] width 31 height 24
click at [308, 241] on div at bounding box center [291, 241] width 110 height 4
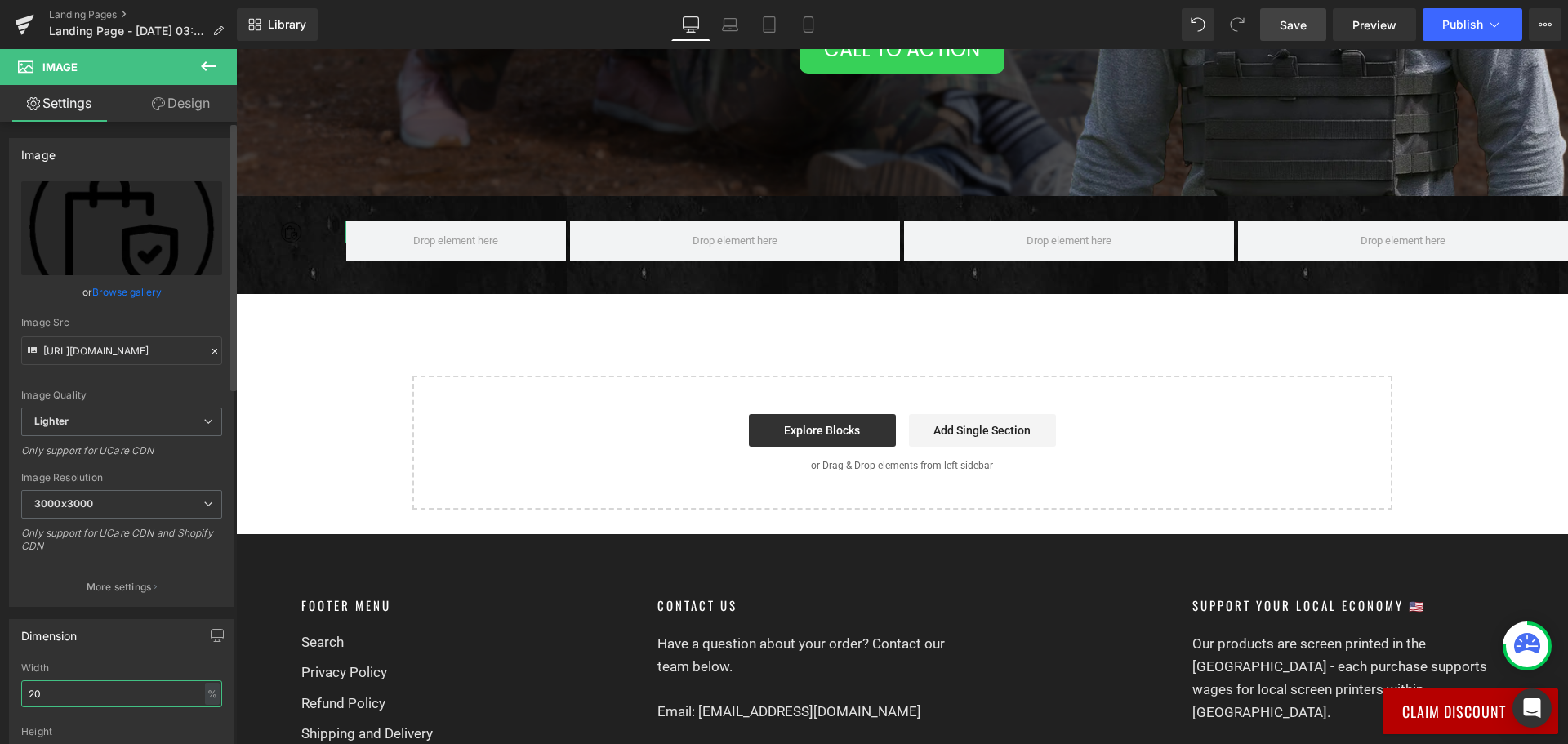
click at [166, 693] on input "20" at bounding box center [122, 694] width 201 height 27
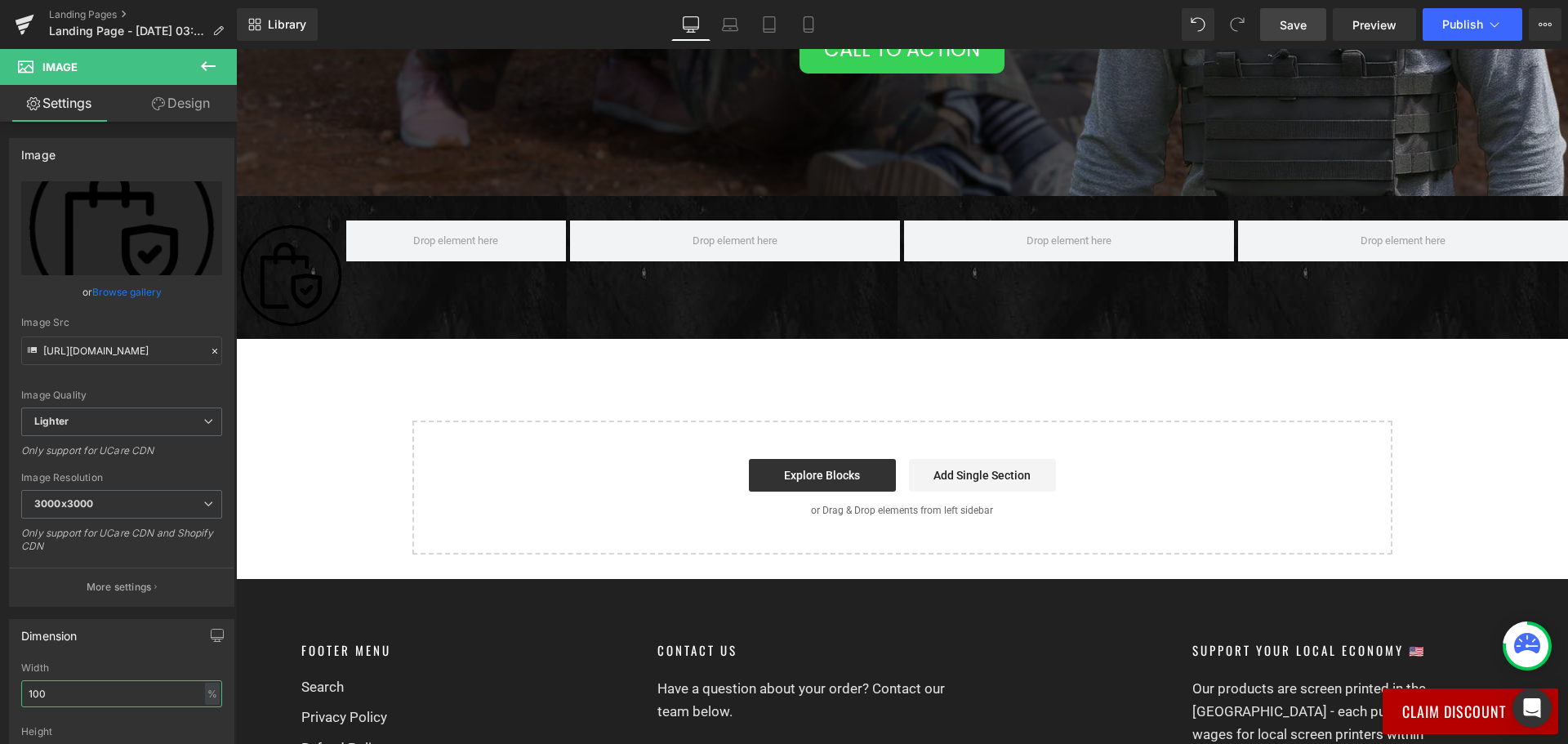
scroll to position [504, 0]
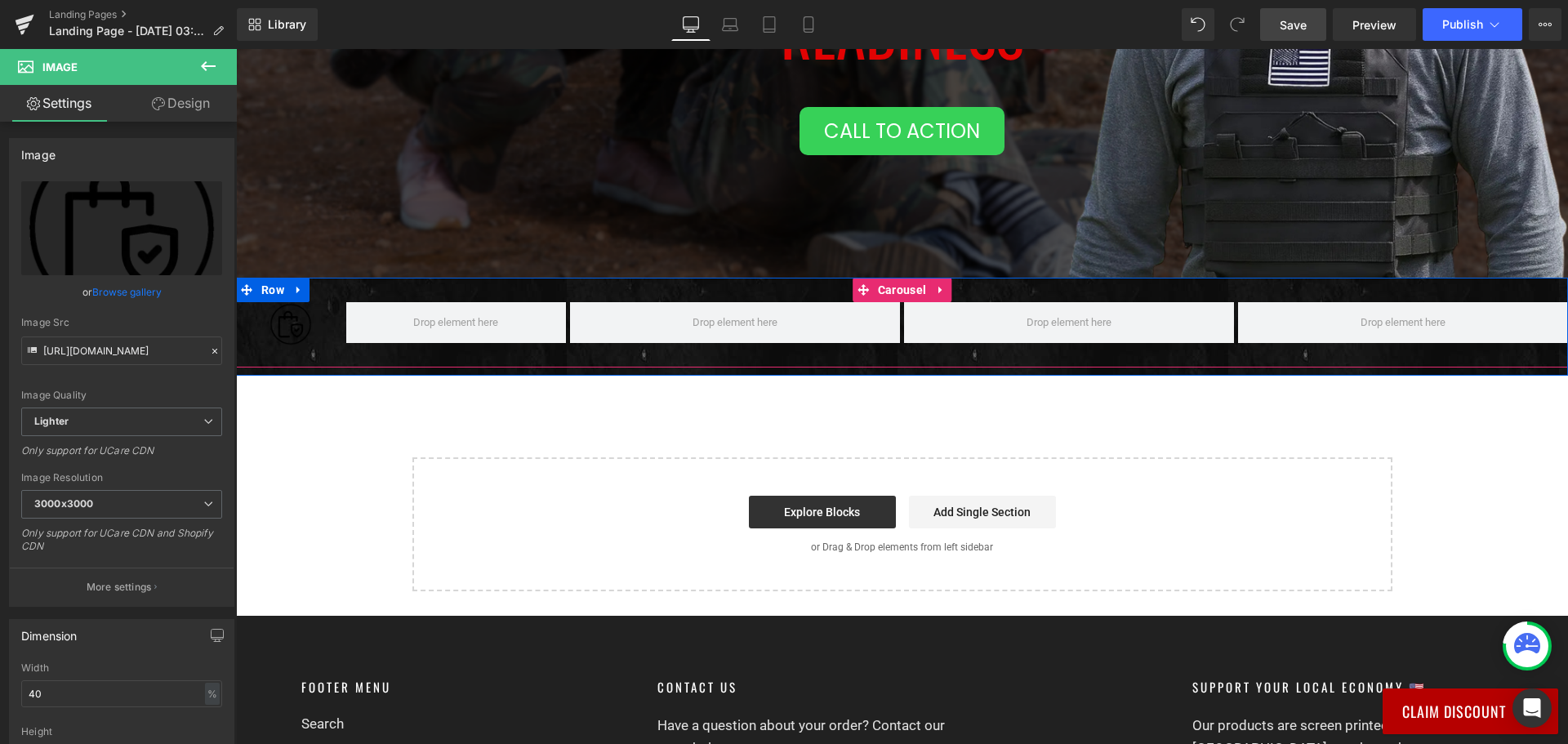
click at [339, 350] on div "Image Row ‹ ›" at bounding box center [902, 334] width 1332 height 65
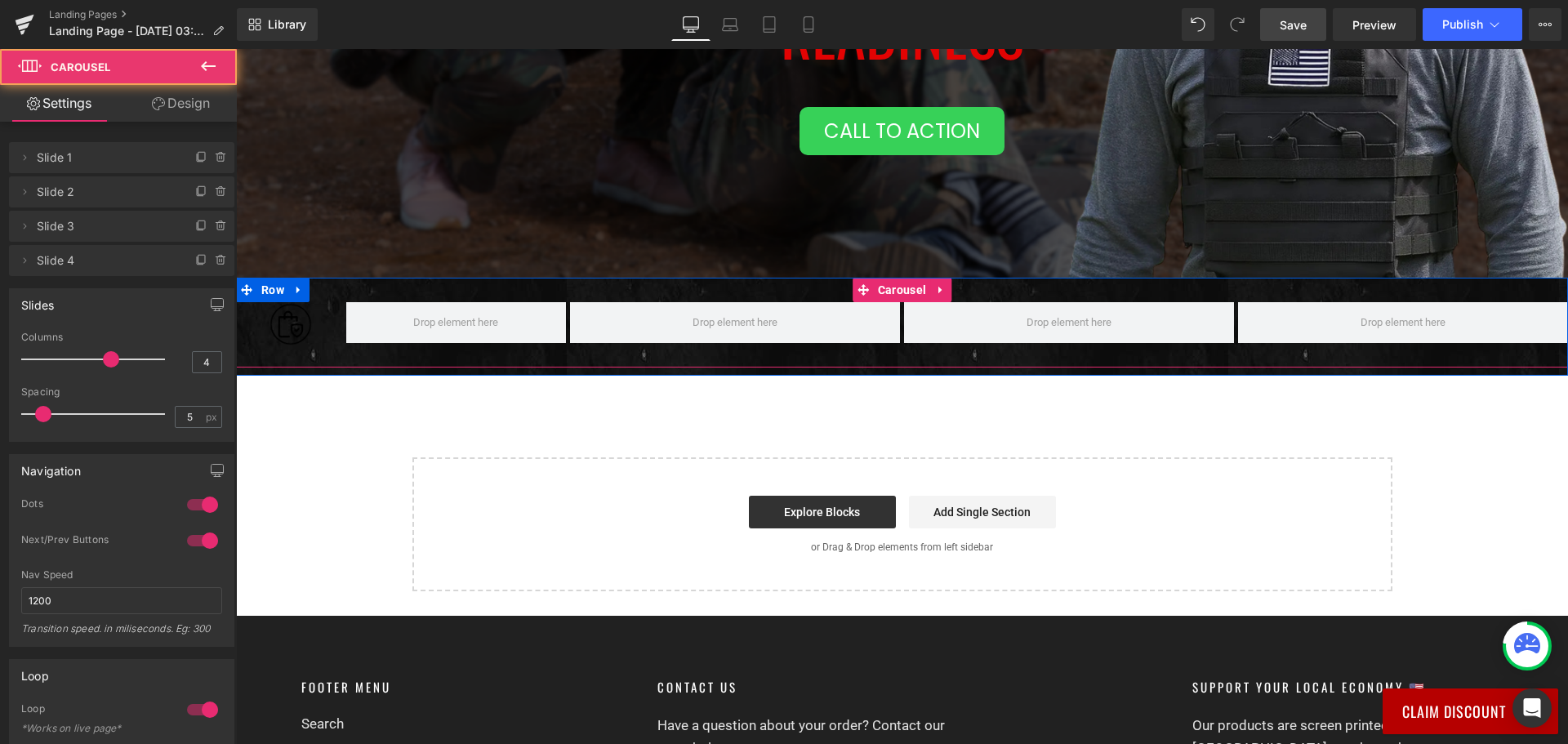
click at [895, 326] on div "Image Row" at bounding box center [904, 324] width 1336 height 44
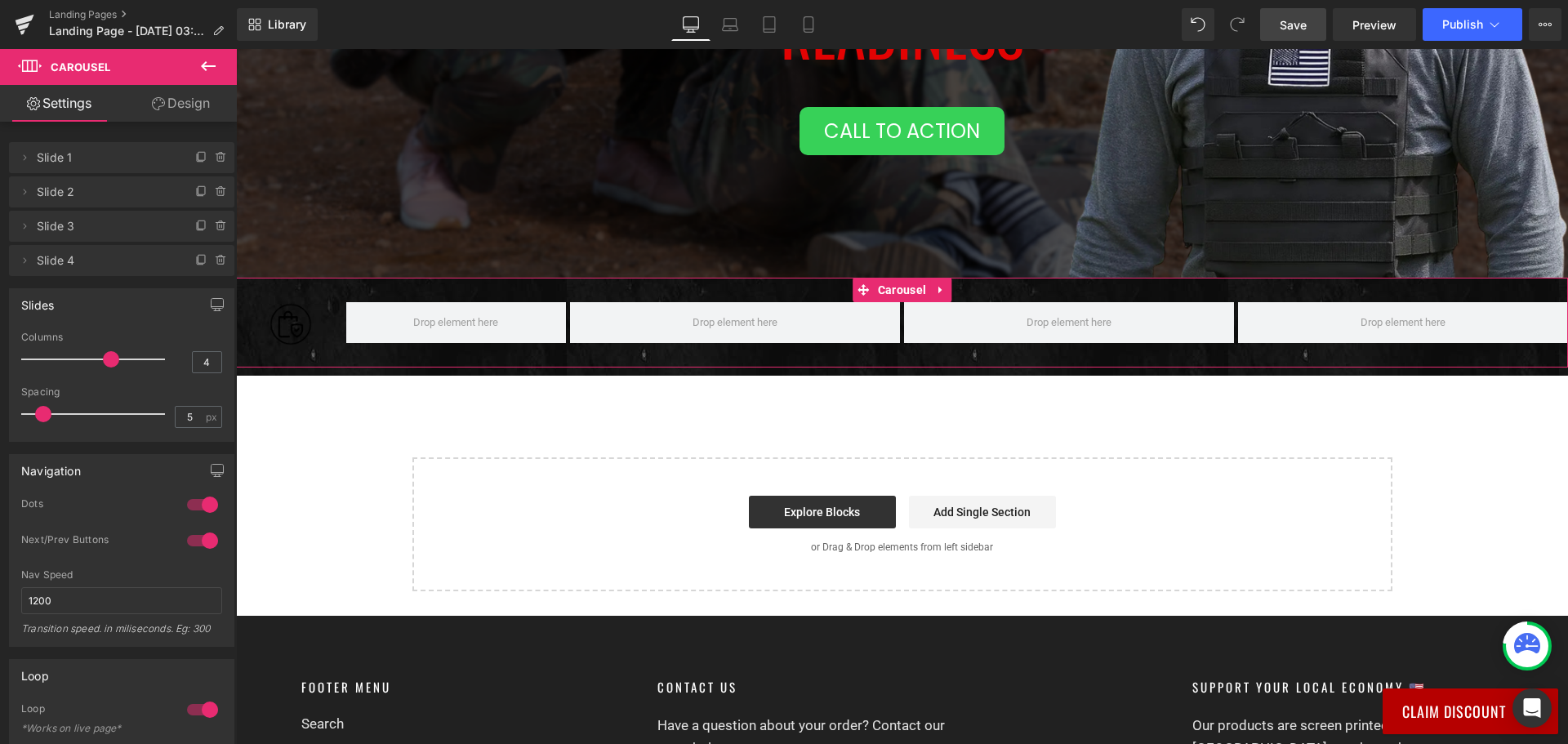
click at [188, 106] on link "Design" at bounding box center [181, 103] width 118 height 37
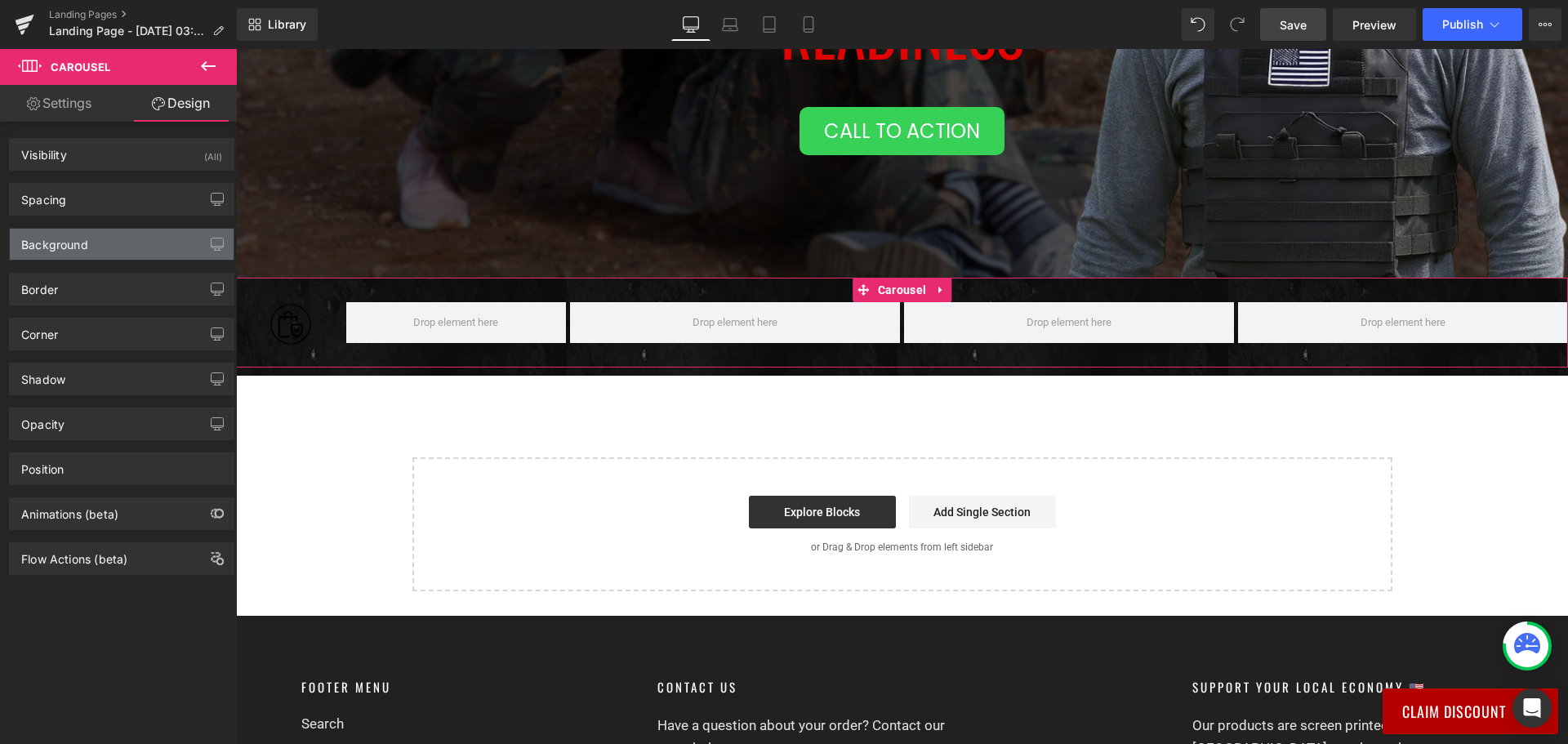
click at [136, 241] on div "Background" at bounding box center [122, 244] width 223 height 31
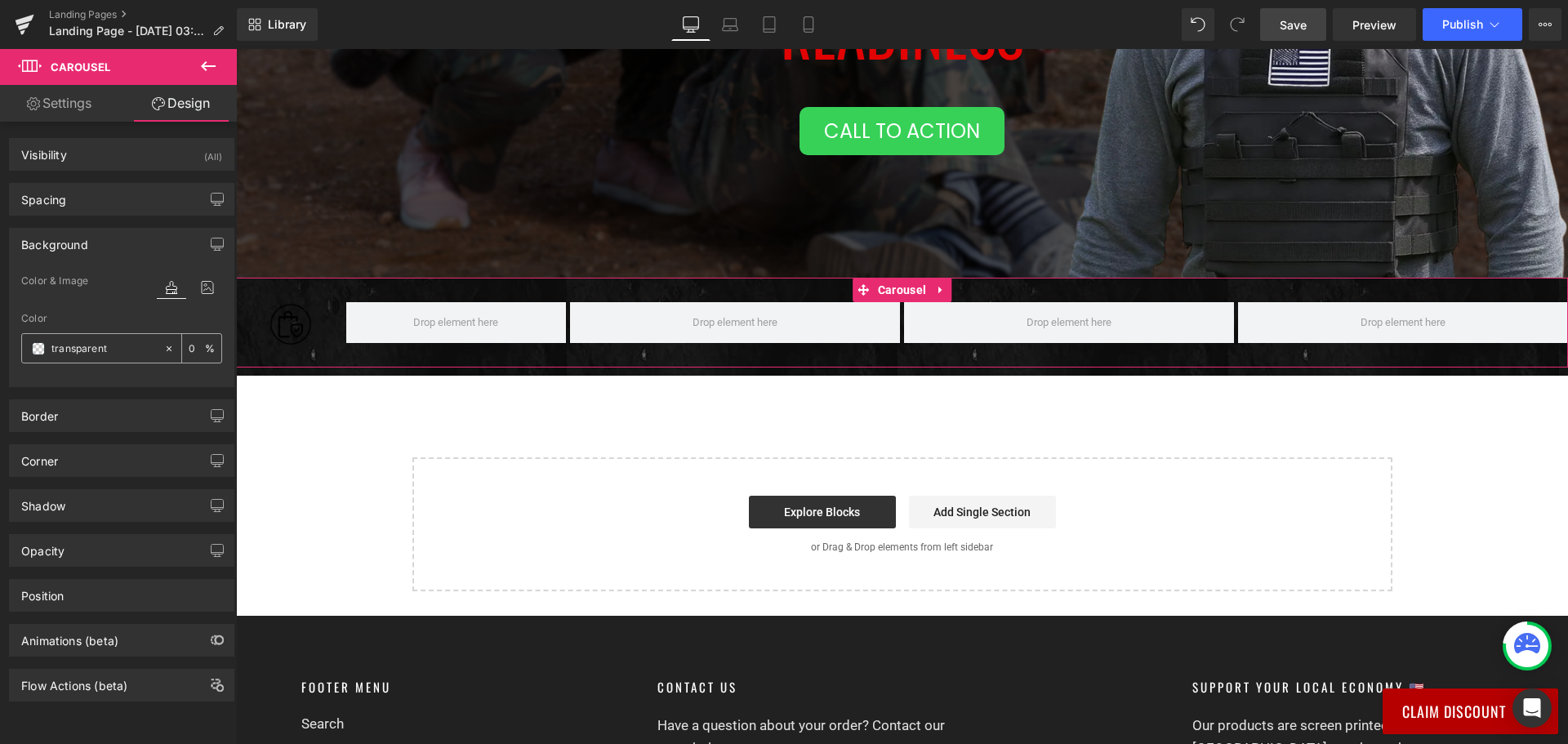
click at [42, 348] on span at bounding box center [38, 349] width 13 height 13
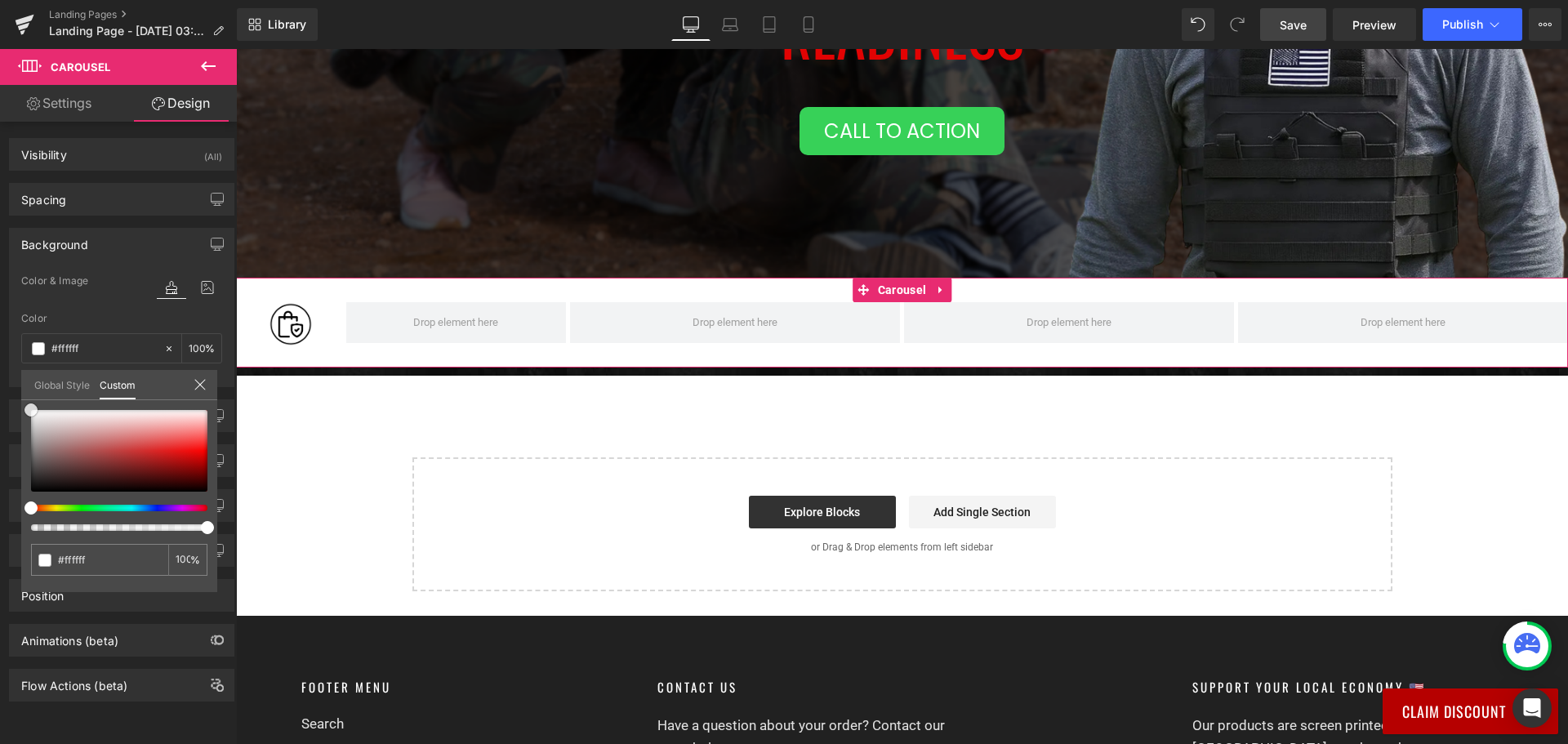
drag, startPoint x: 60, startPoint y: 440, endPoint x: 0, endPoint y: 383, distance: 82.8
click at [0, 383] on div "Background Color & Image color rgba(255, 255, 255, 1) Color #ffffff 100 % Image…" at bounding box center [122, 301] width 244 height 172
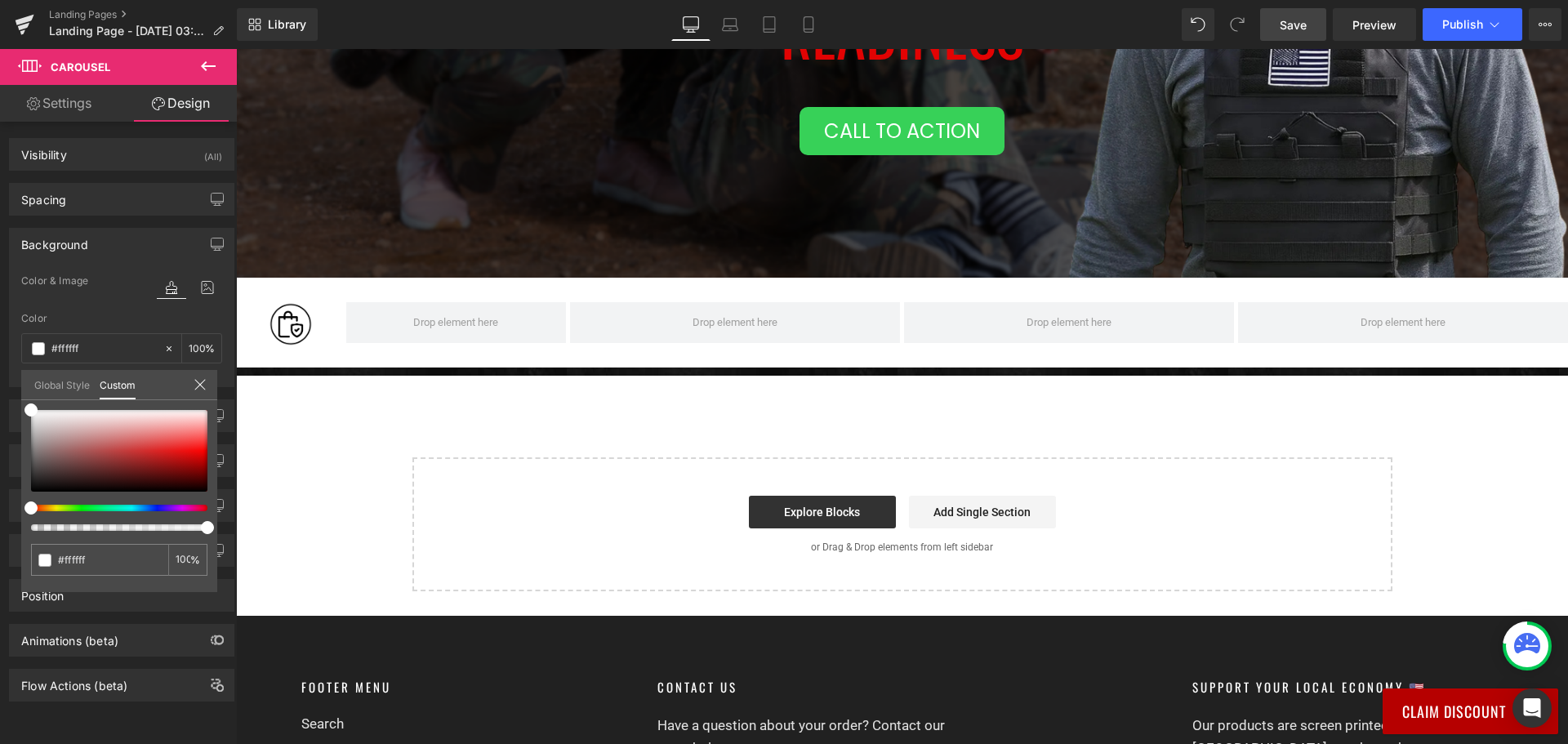
click at [198, 63] on button at bounding box center [208, 67] width 57 height 36
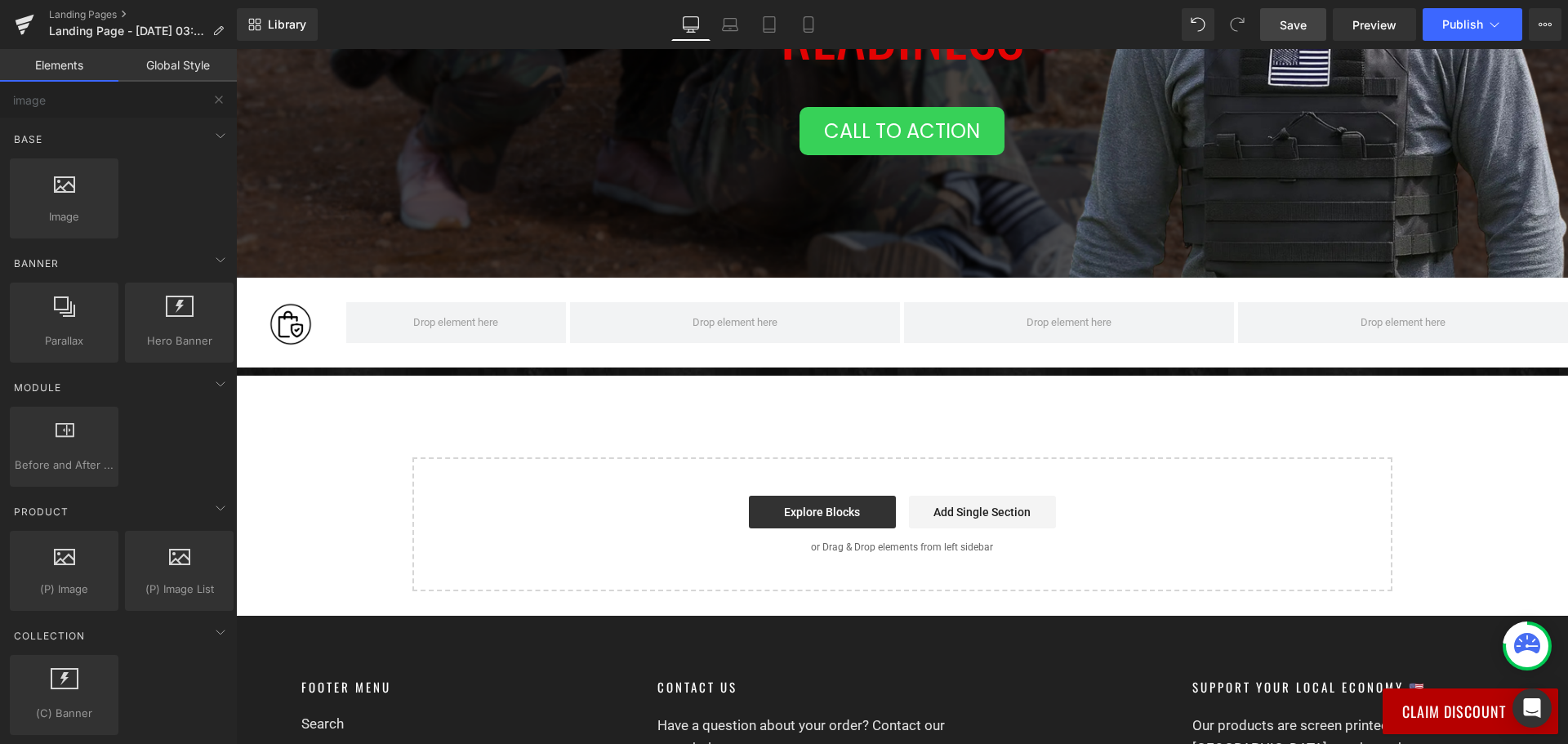
click at [210, 100] on button at bounding box center [219, 99] width 36 height 36
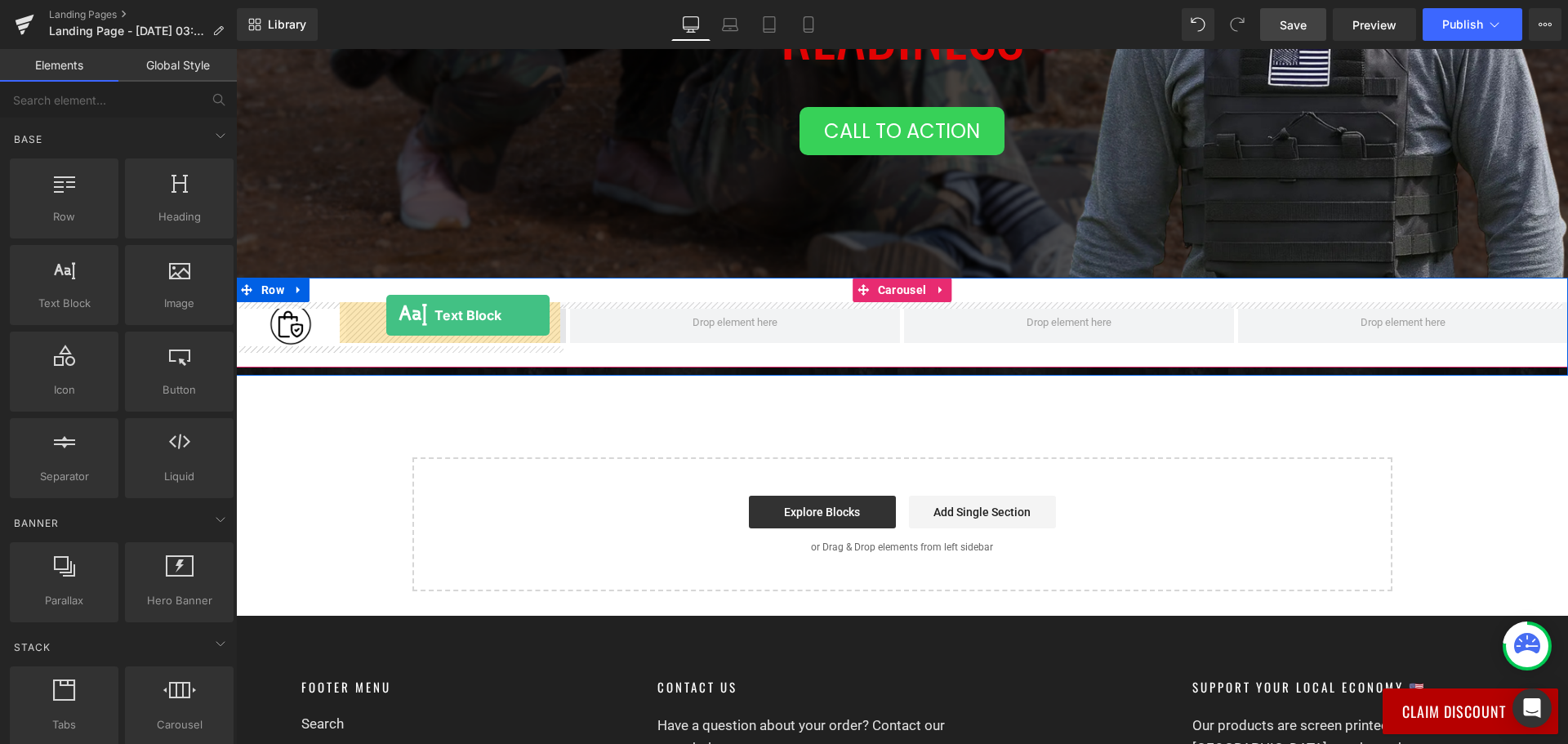
drag, startPoint x: 298, startPoint y: 348, endPoint x: 386, endPoint y: 316, distance: 93.6
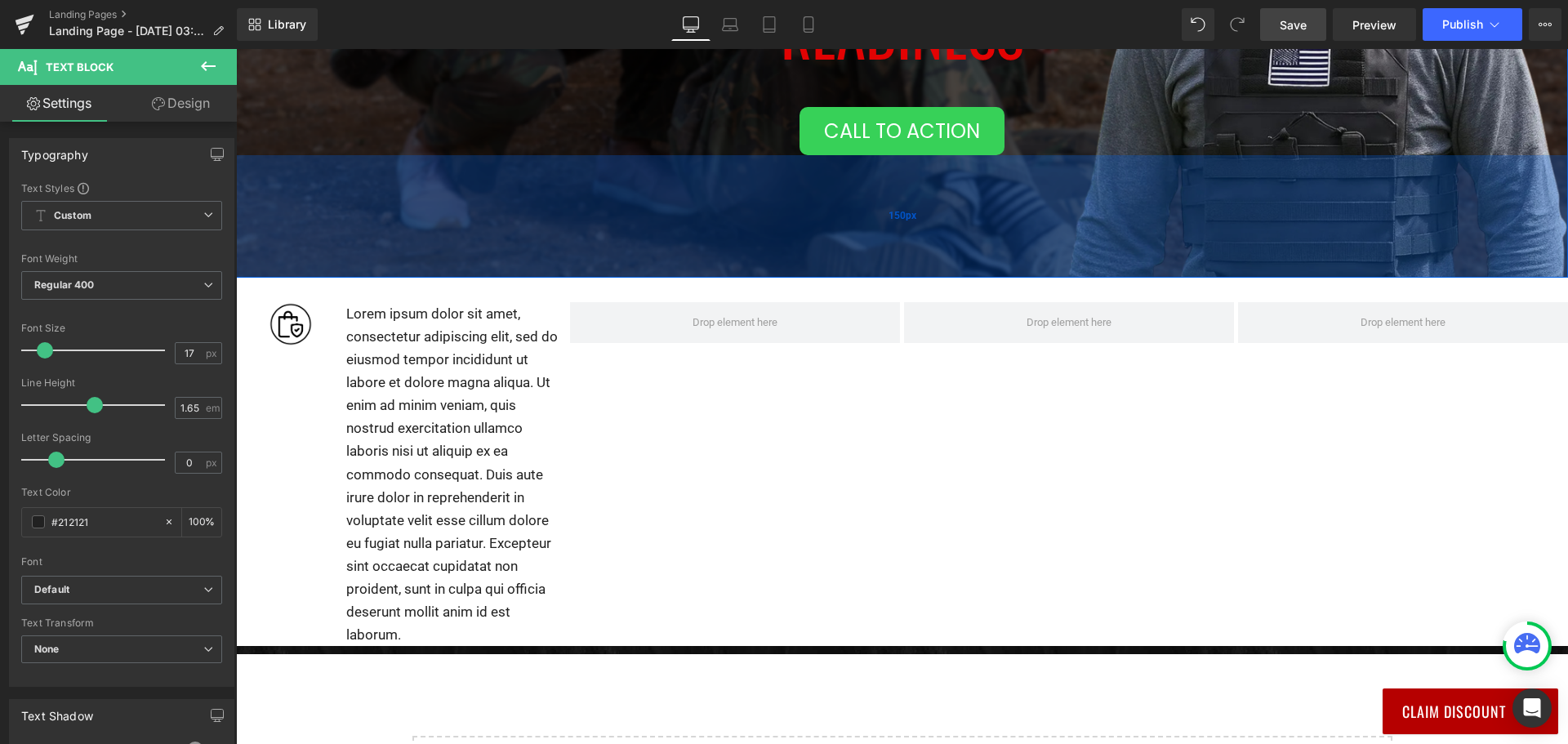
scroll to position [423, 0]
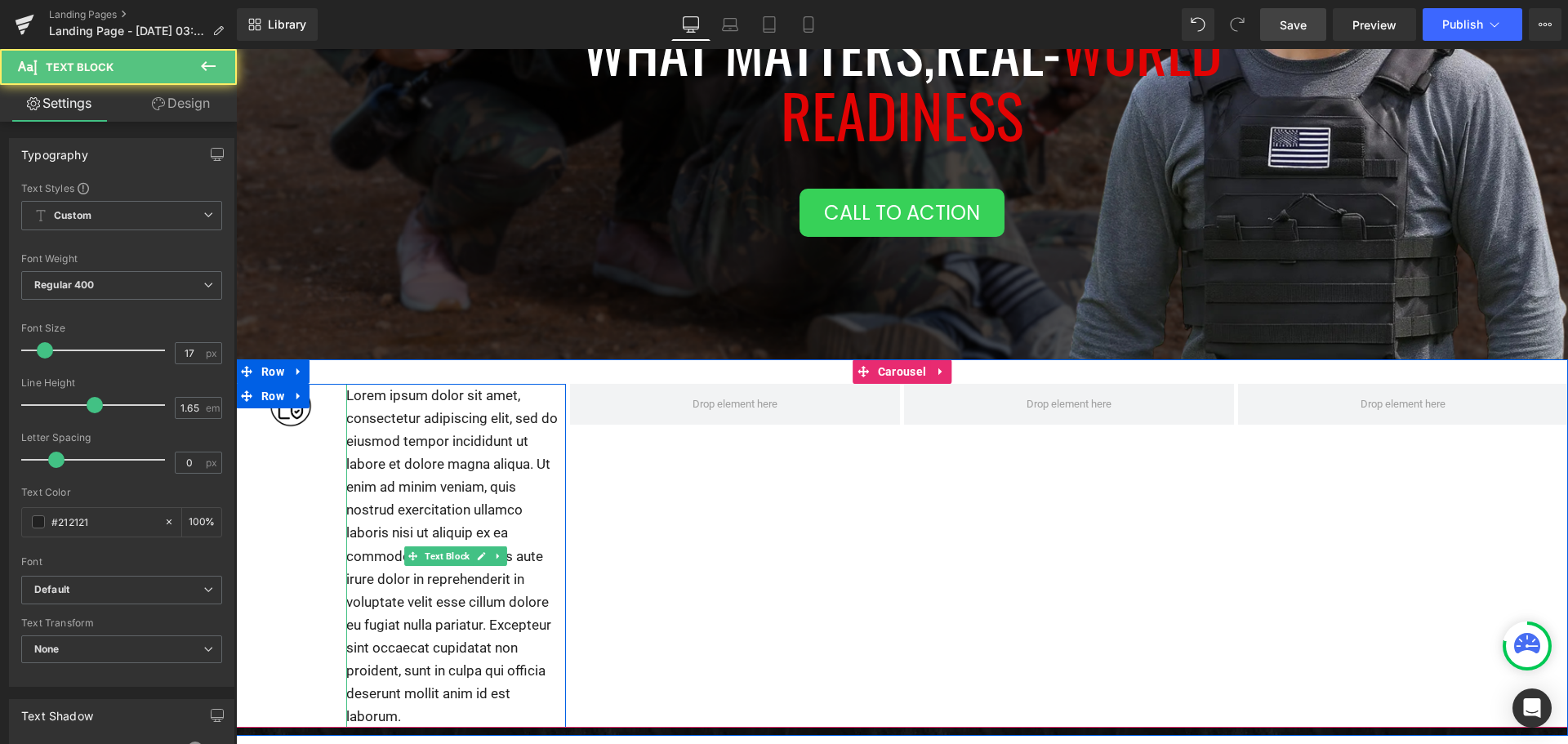
click at [392, 472] on p "Lorem ipsum dolor sit amet, consectetur adipiscing elit, sed do eiusmod tempor …" at bounding box center [456, 555] width 220 height 344
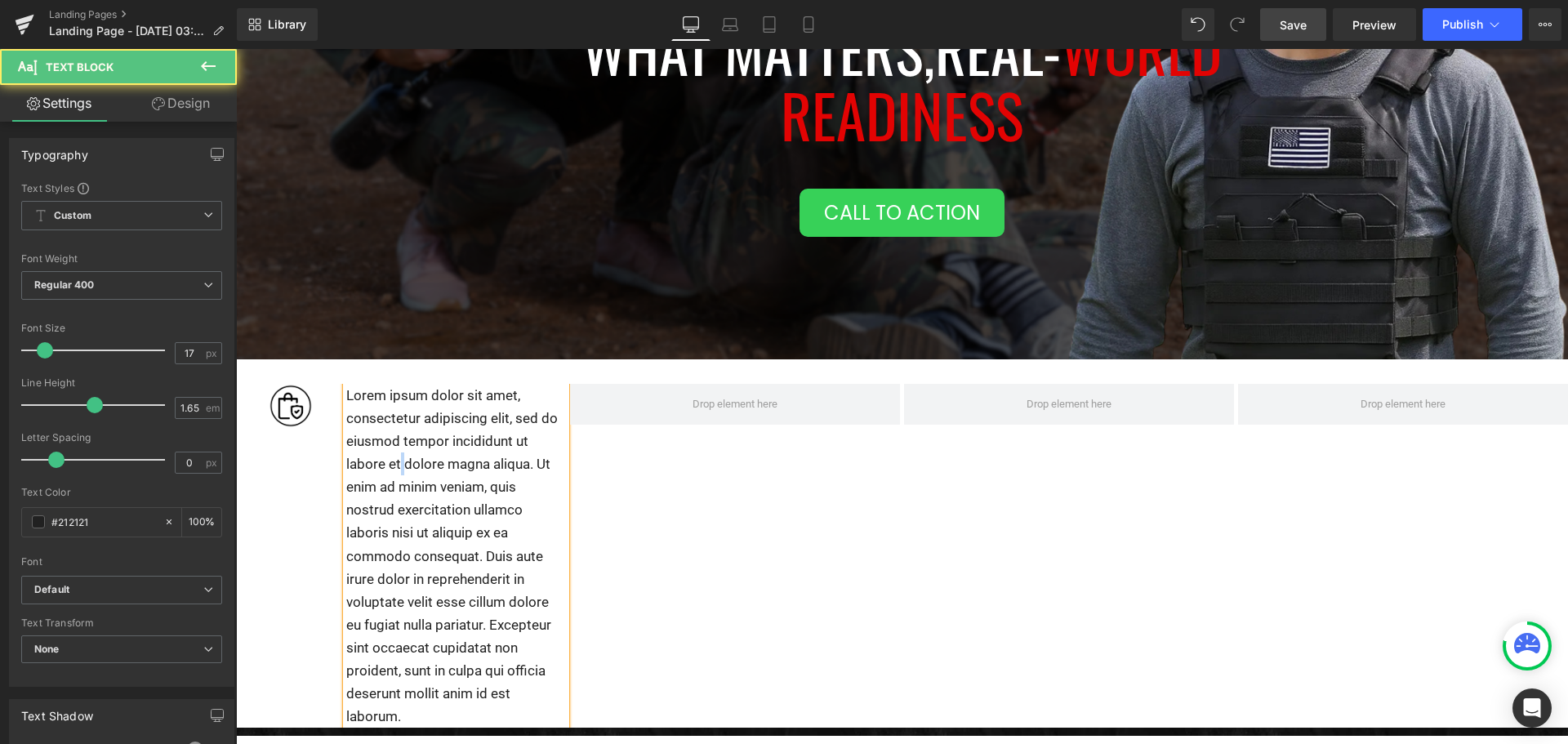
click at [392, 472] on p "Lorem ipsum dolor sit amet, consectetur adipiscing elit, sed do eiusmod tempor …" at bounding box center [456, 555] width 220 height 344
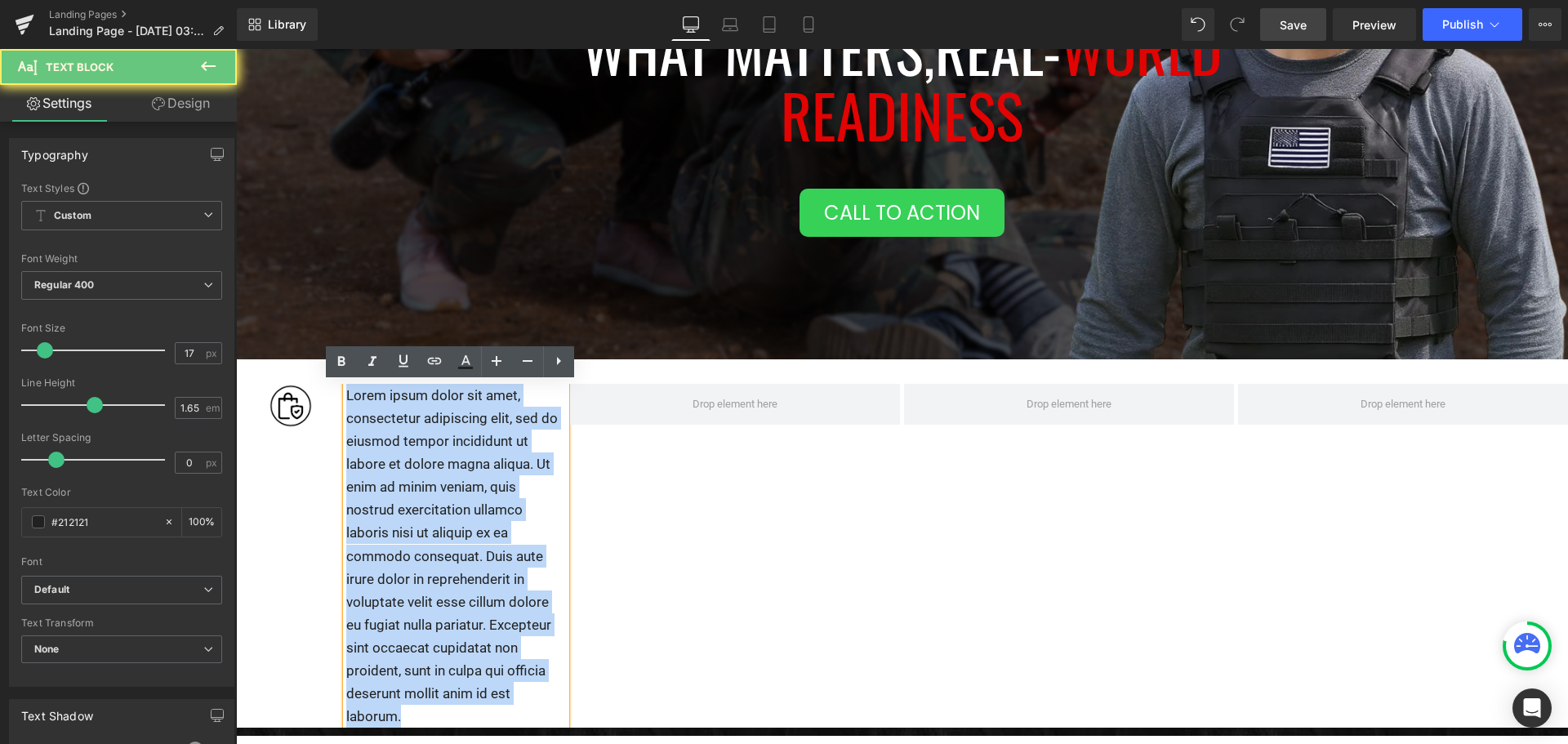
click at [392, 472] on p "Lorem ipsum dolor sit amet, consectetur adipiscing elit, sed do eiusmod tempor …" at bounding box center [456, 555] width 220 height 344
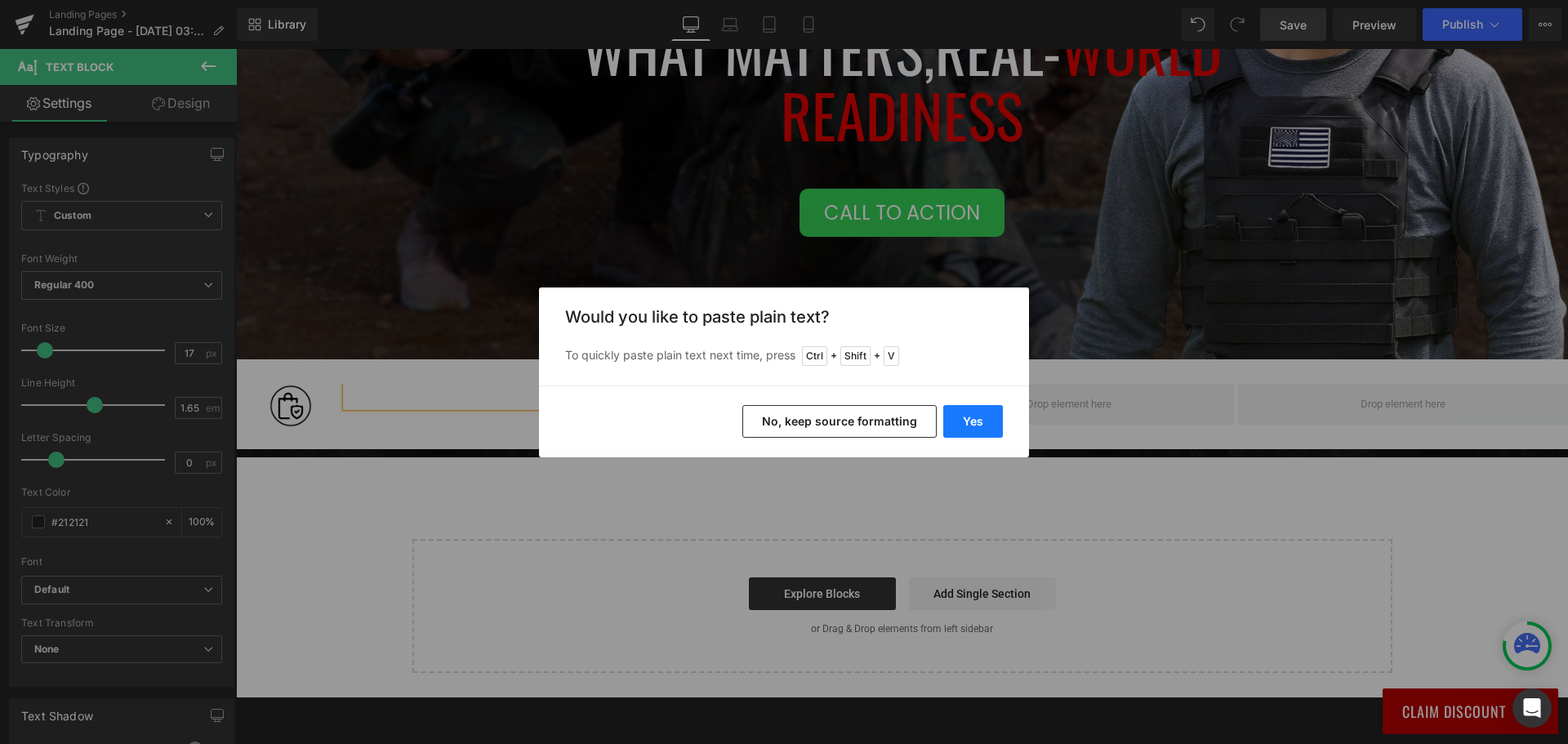
drag, startPoint x: 978, startPoint y: 414, endPoint x: 582, endPoint y: 391, distance: 396.7
click at [978, 414] on button "Yes" at bounding box center [973, 421] width 60 height 33
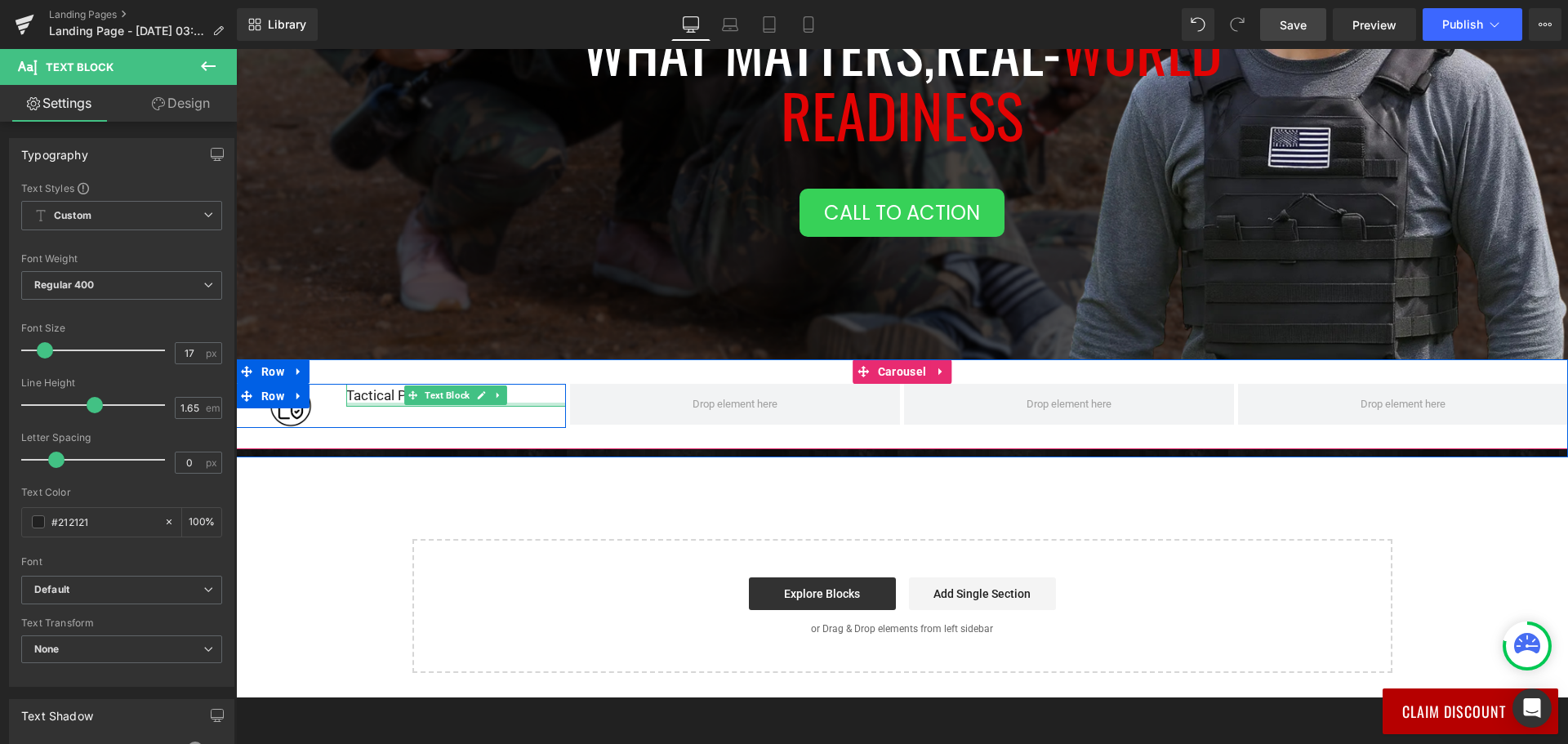
click at [383, 401] on div "Tactical Protector Vest" at bounding box center [456, 395] width 220 height 23
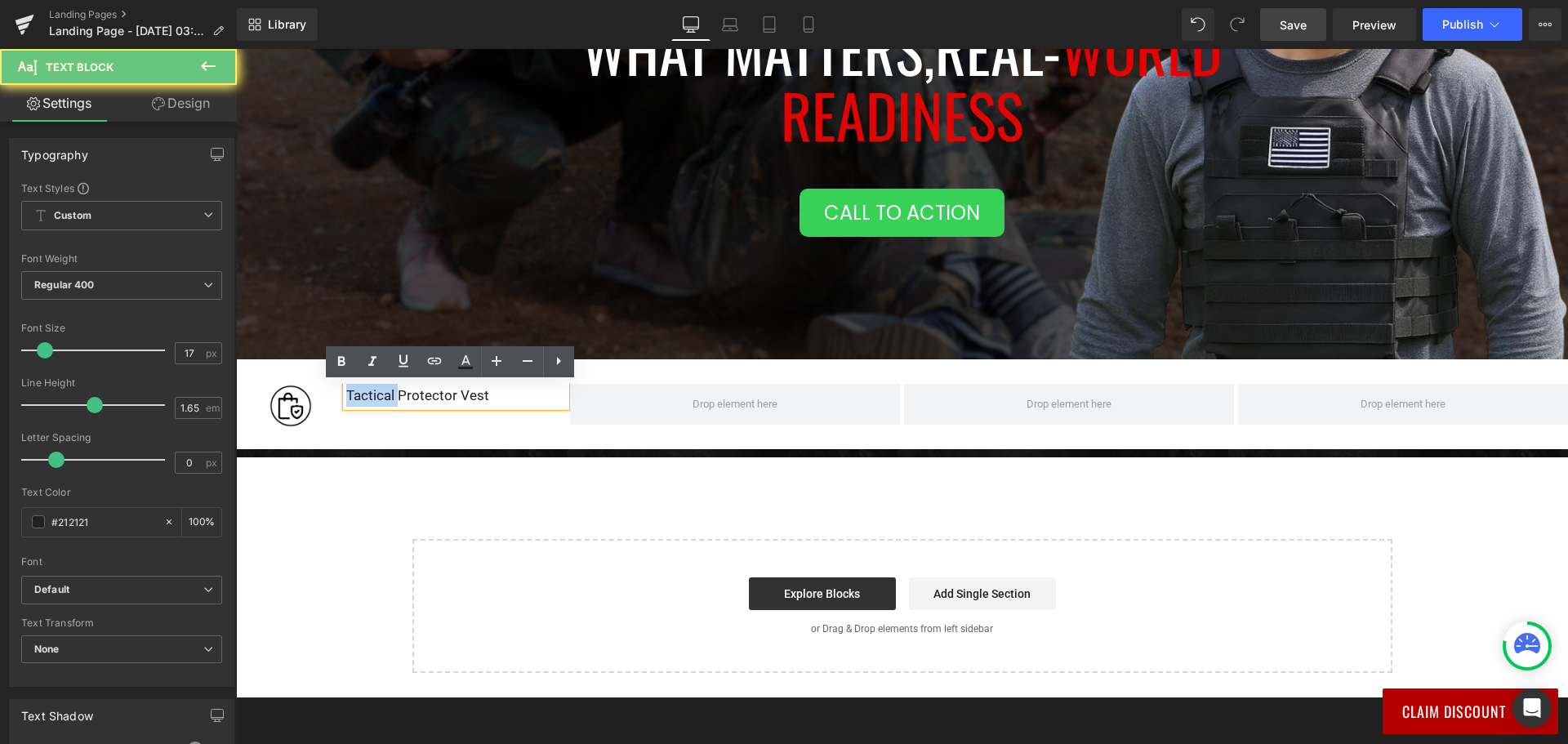
click at [383, 401] on div "Tactical Protector Vest" at bounding box center [456, 395] width 220 height 23
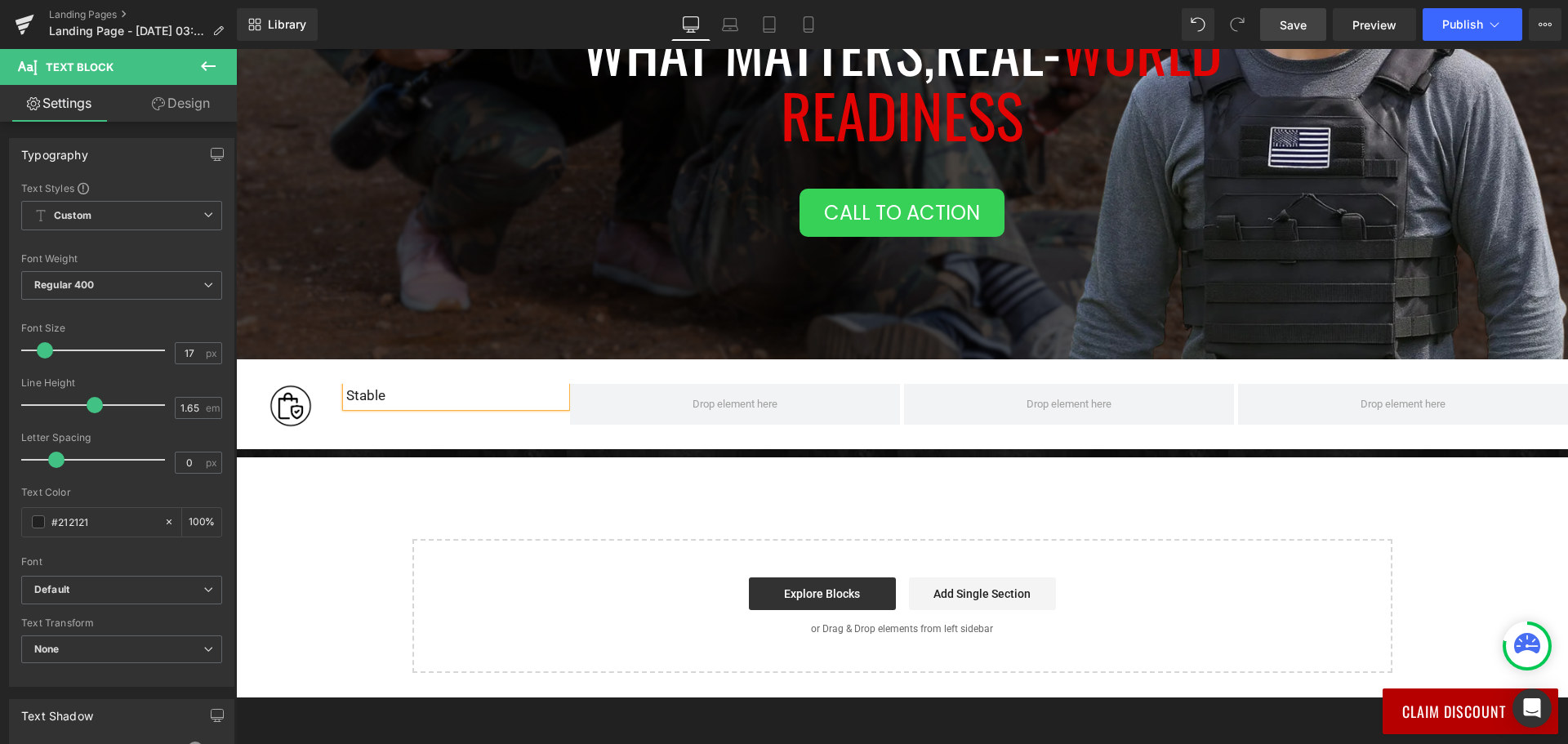
click at [377, 427] on div "Image Stable Text Block Row" at bounding box center [400, 405] width 330 height 44
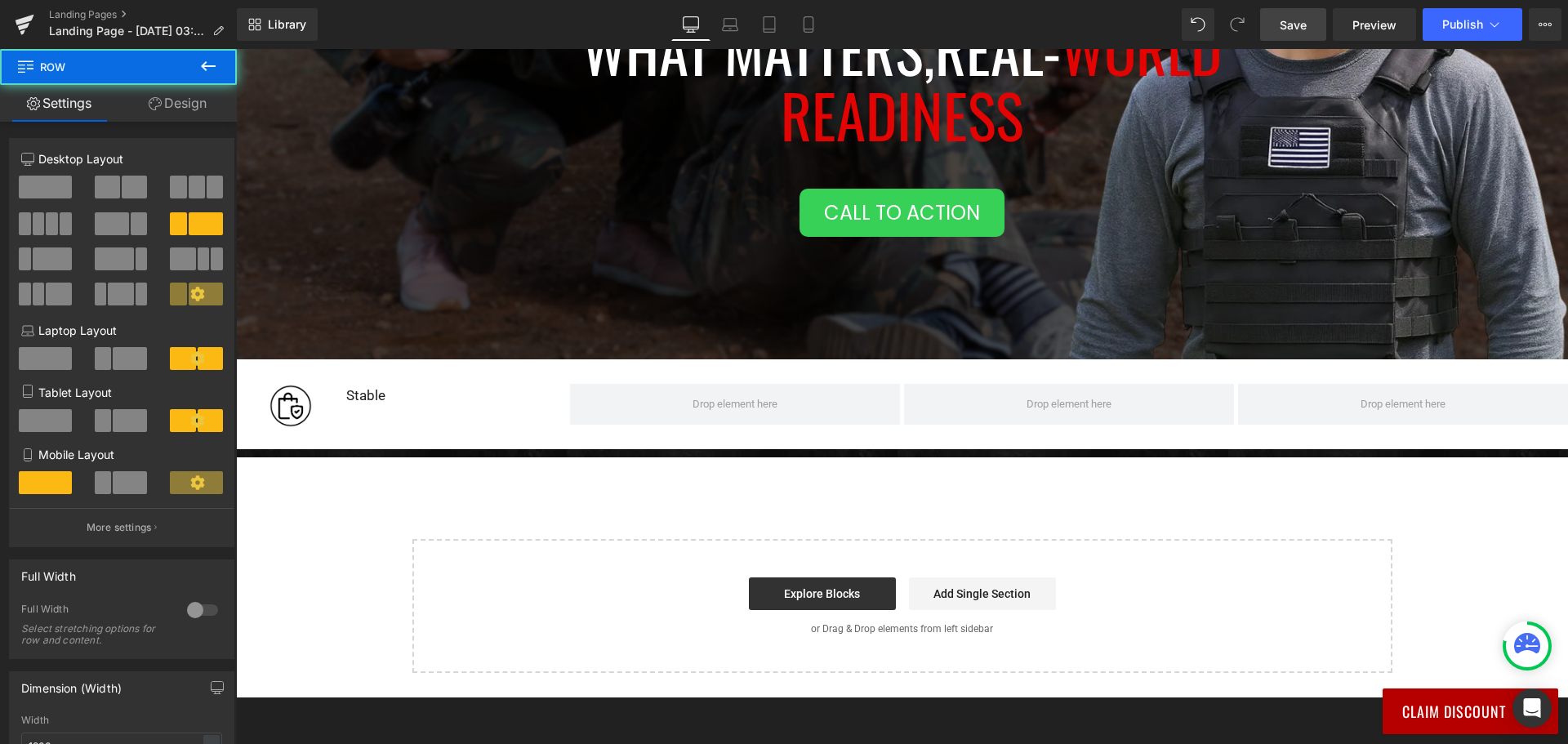
click at [377, 438] on div "Image Stable Text Block Row ‹ ›" at bounding box center [902, 416] width 1332 height 65
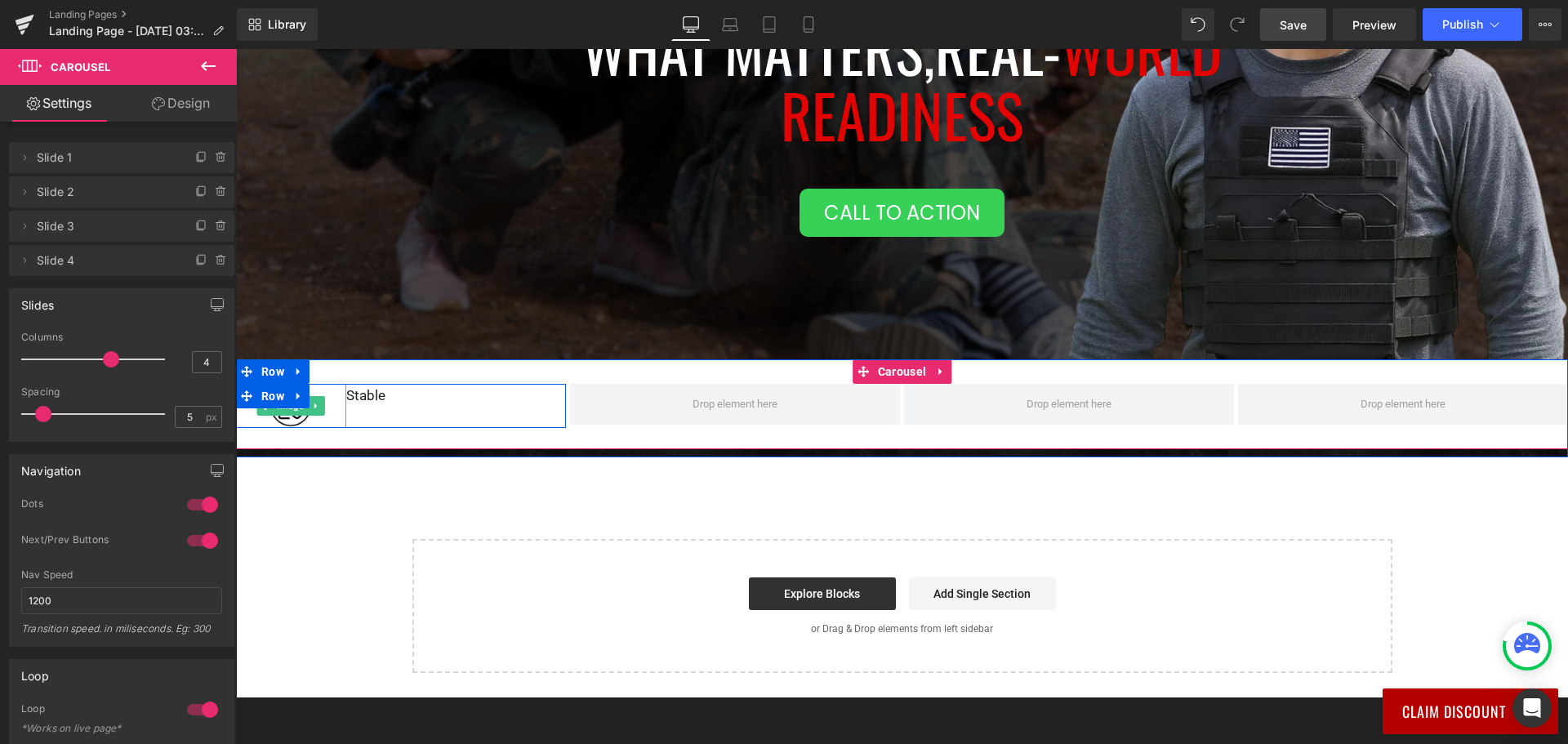
click at [324, 406] on div at bounding box center [291, 405] width 110 height 44
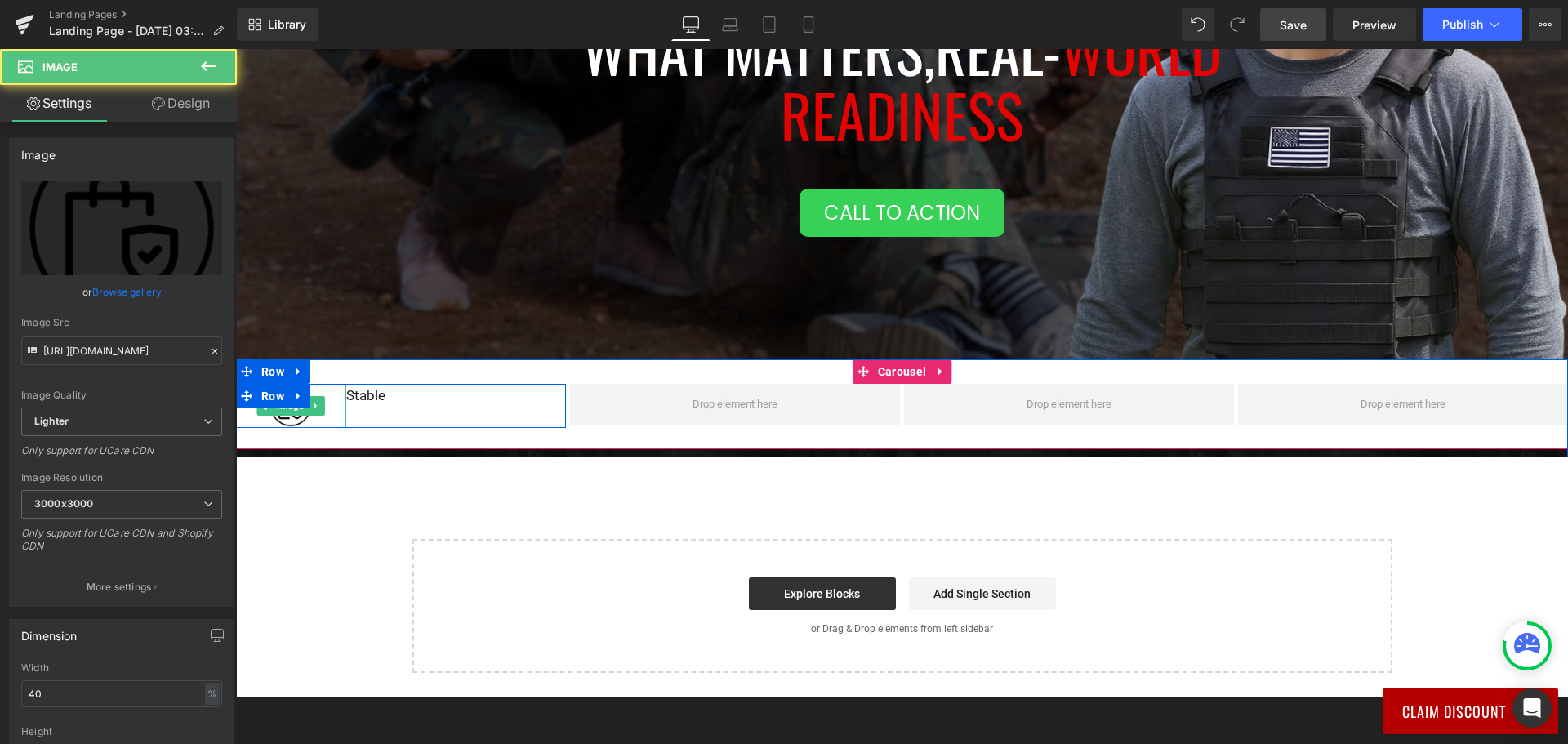
click at [332, 407] on div at bounding box center [291, 405] width 110 height 44
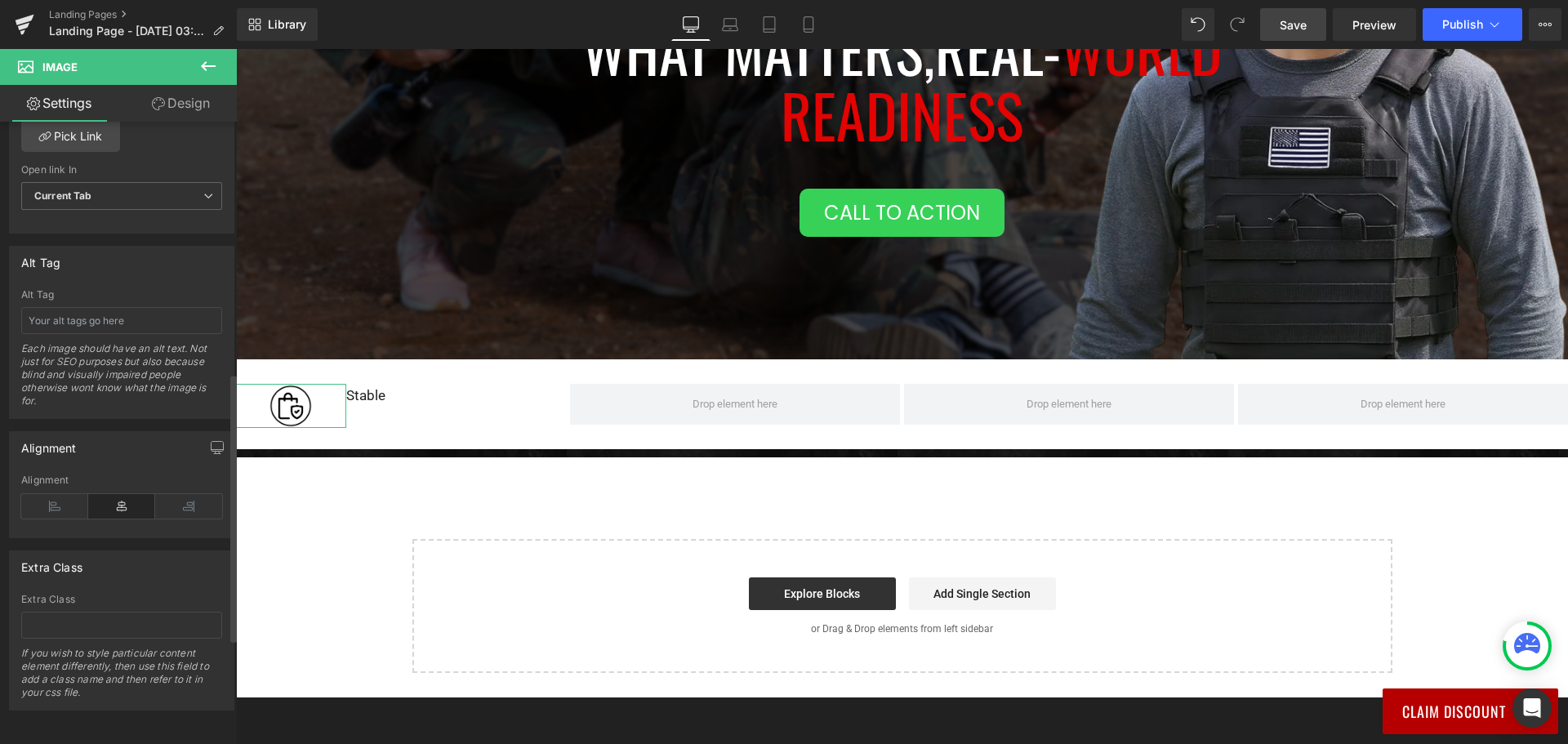
scroll to position [502, 0]
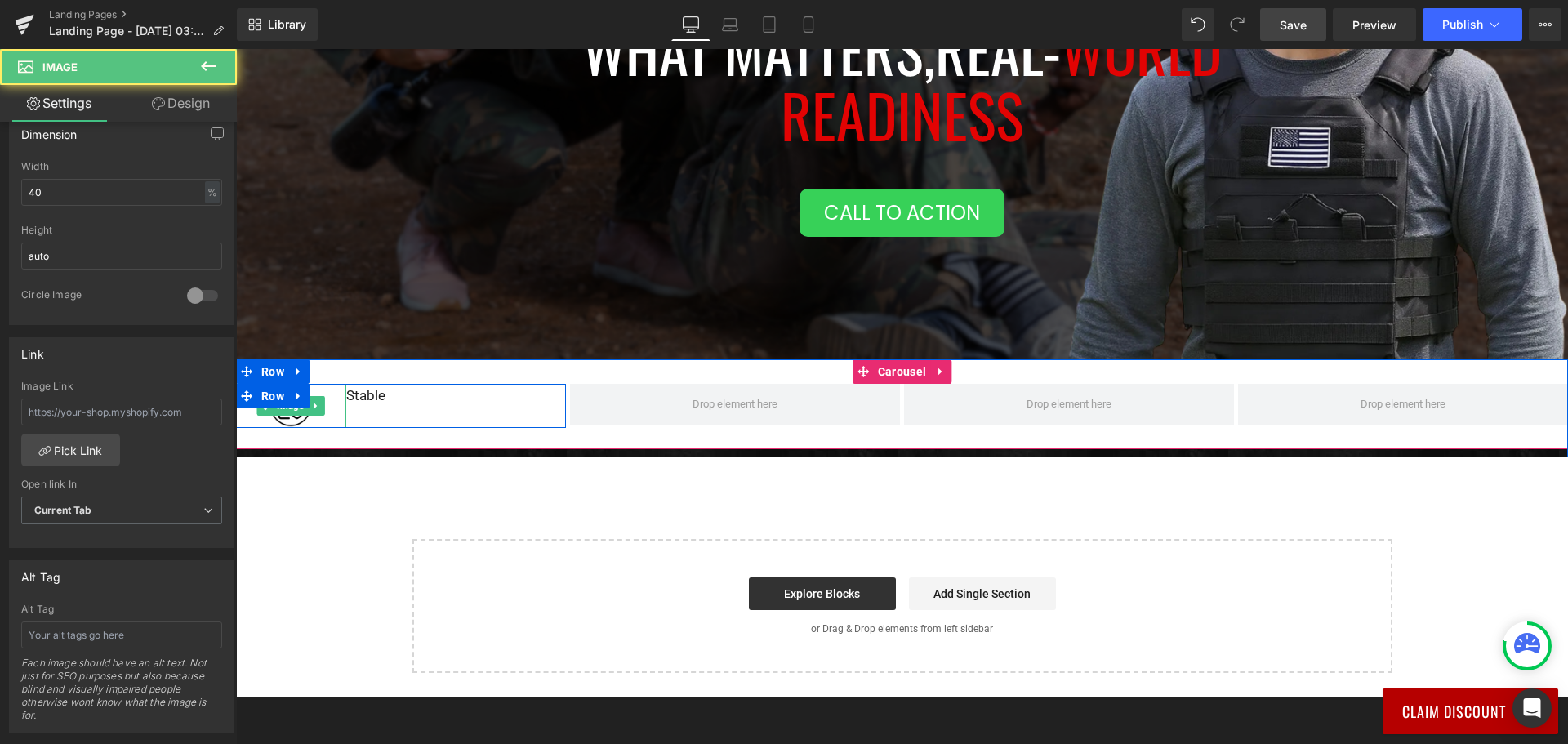
click at [288, 418] on img at bounding box center [290, 405] width 44 height 44
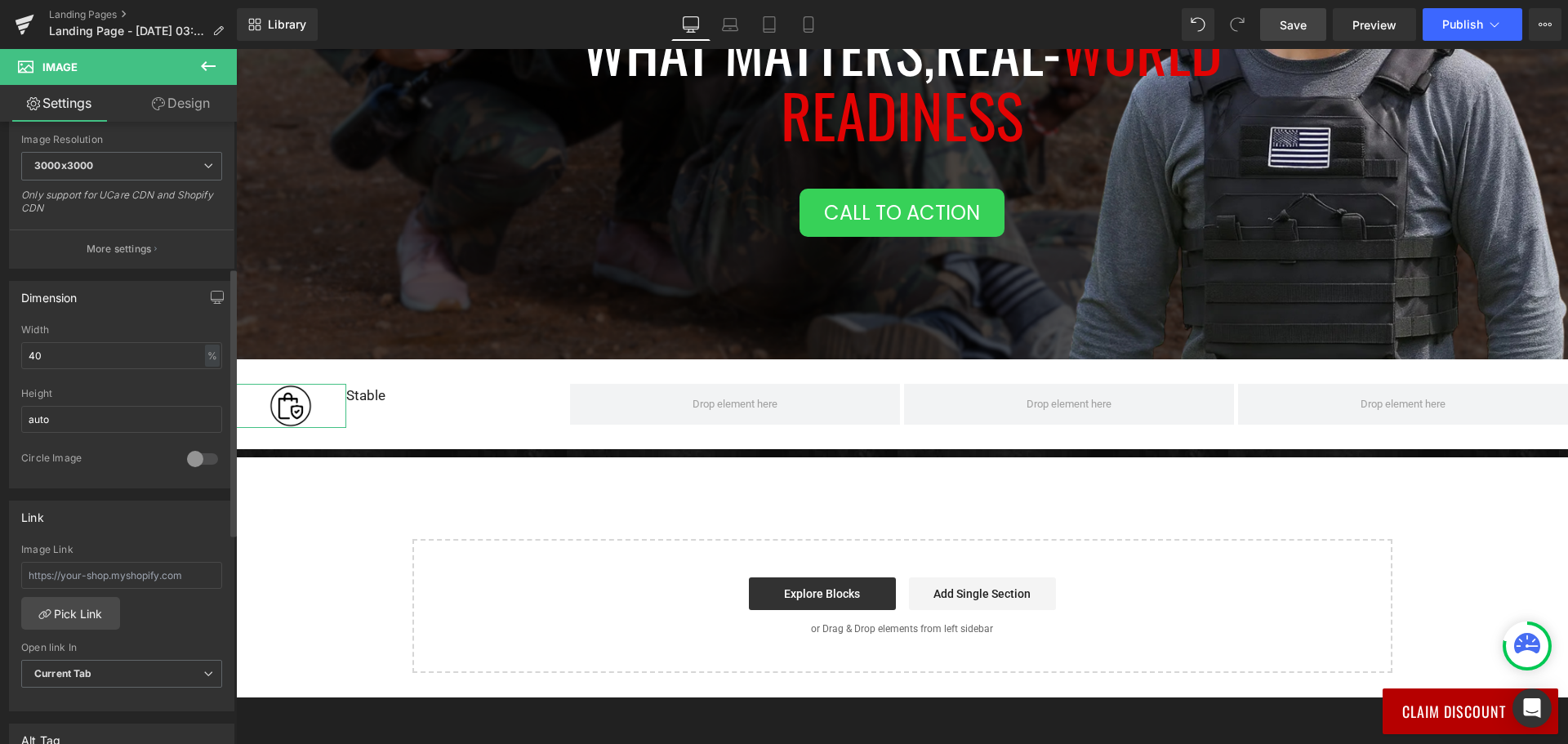
scroll to position [174, 0]
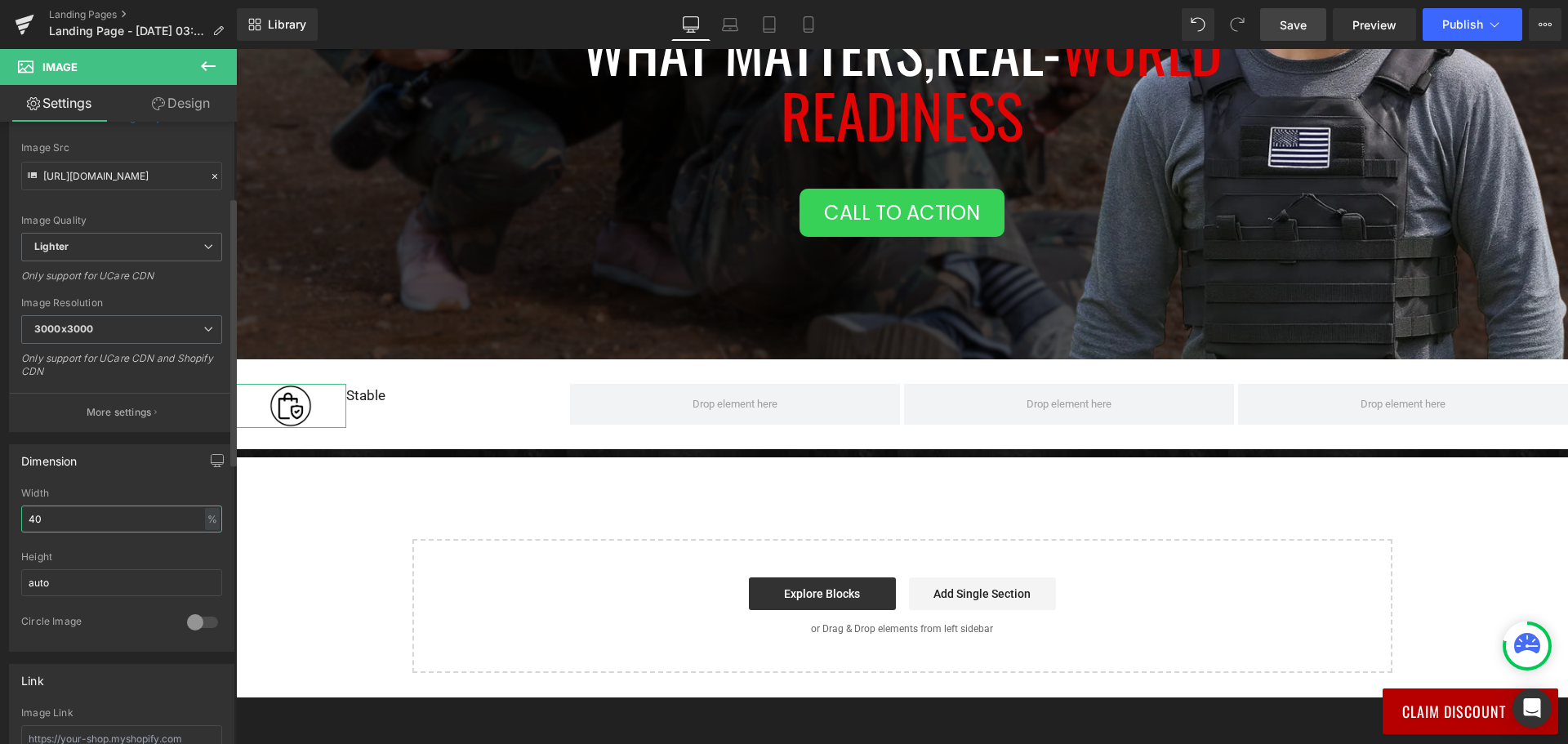
click at [104, 522] on input "40" at bounding box center [122, 519] width 201 height 27
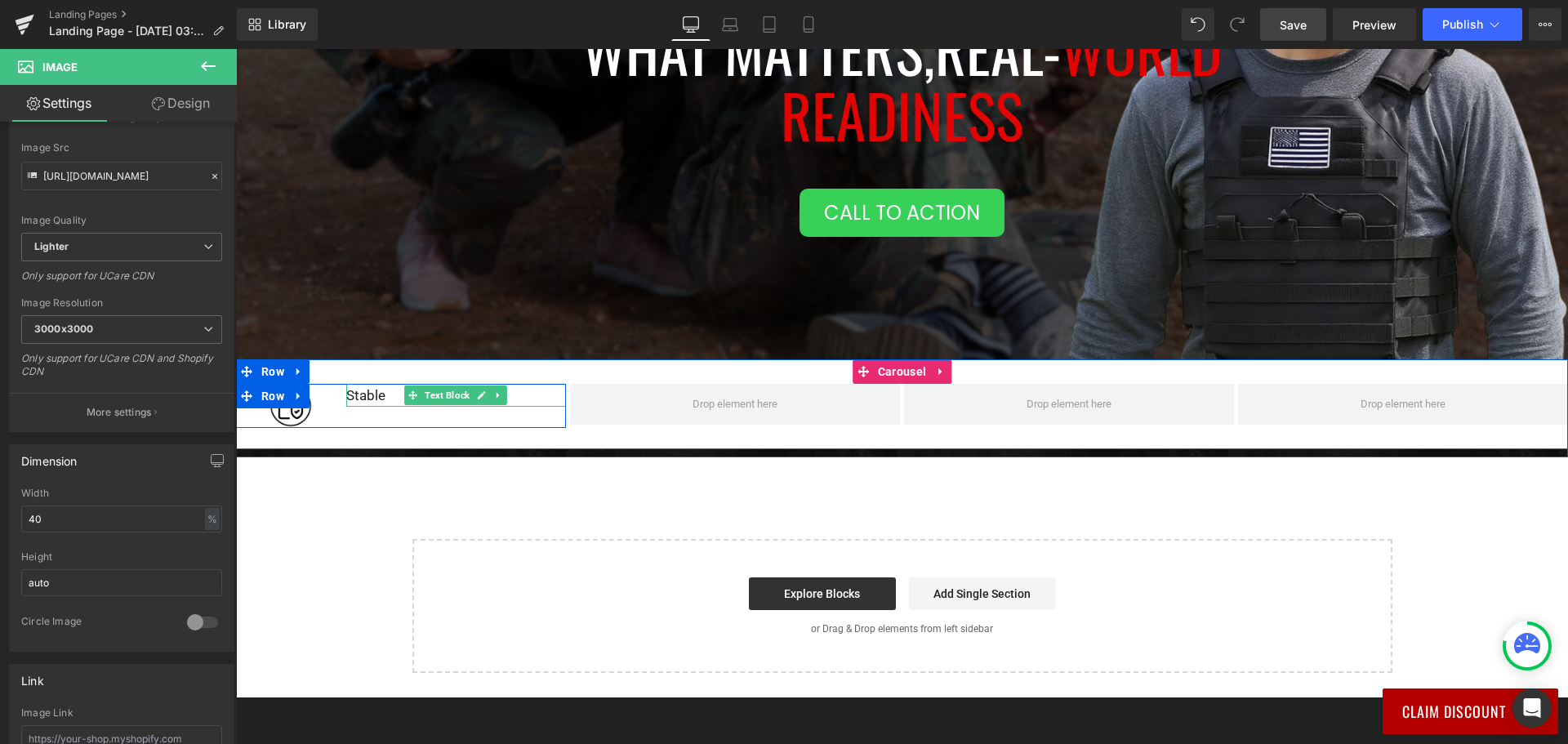
click at [385, 393] on div "Stable" at bounding box center [456, 395] width 220 height 23
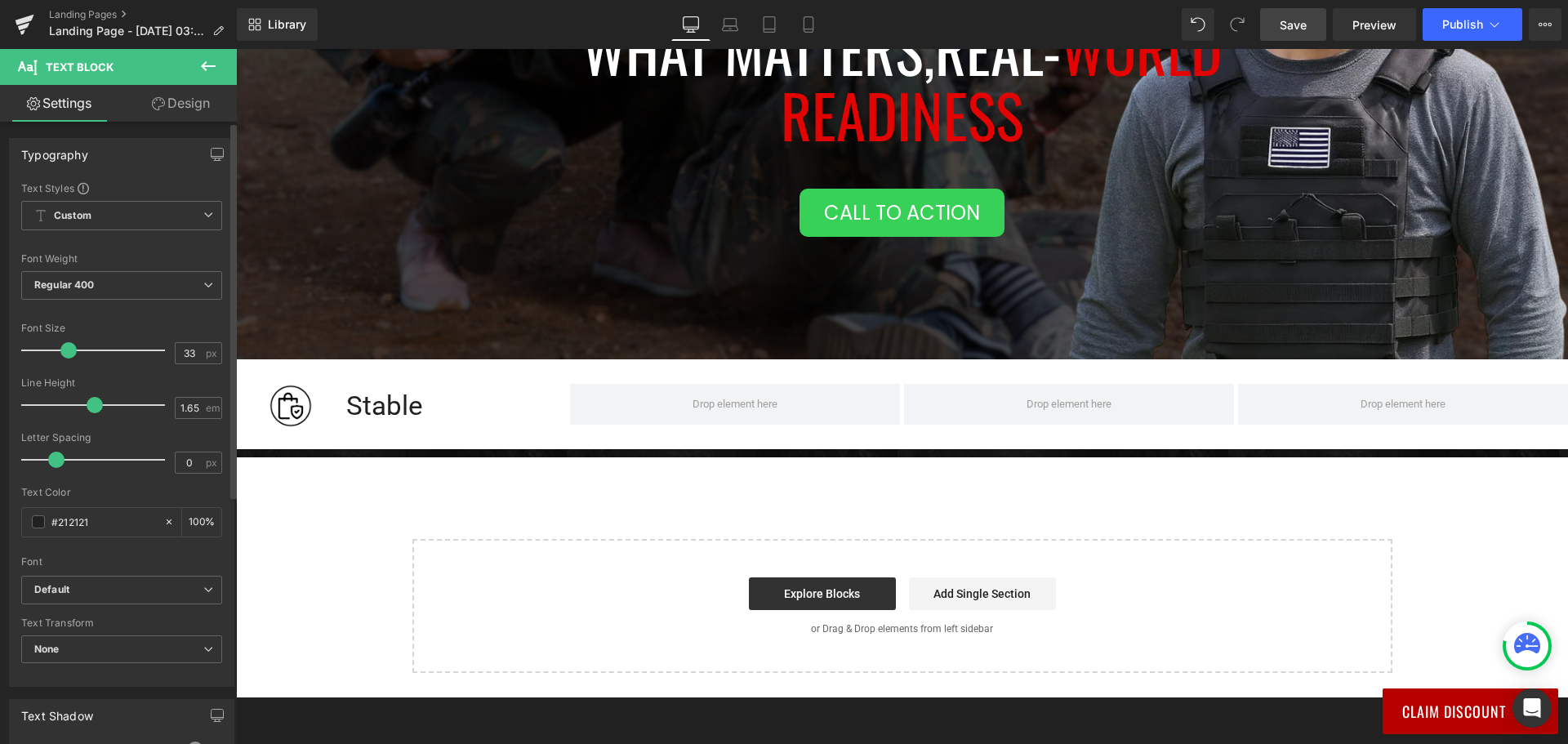
drag, startPoint x: 47, startPoint y: 351, endPoint x: 70, endPoint y: 351, distance: 23.0
click at [70, 351] on span at bounding box center [69, 351] width 16 height 16
click at [113, 283] on span "Regular 400" at bounding box center [122, 285] width 201 height 29
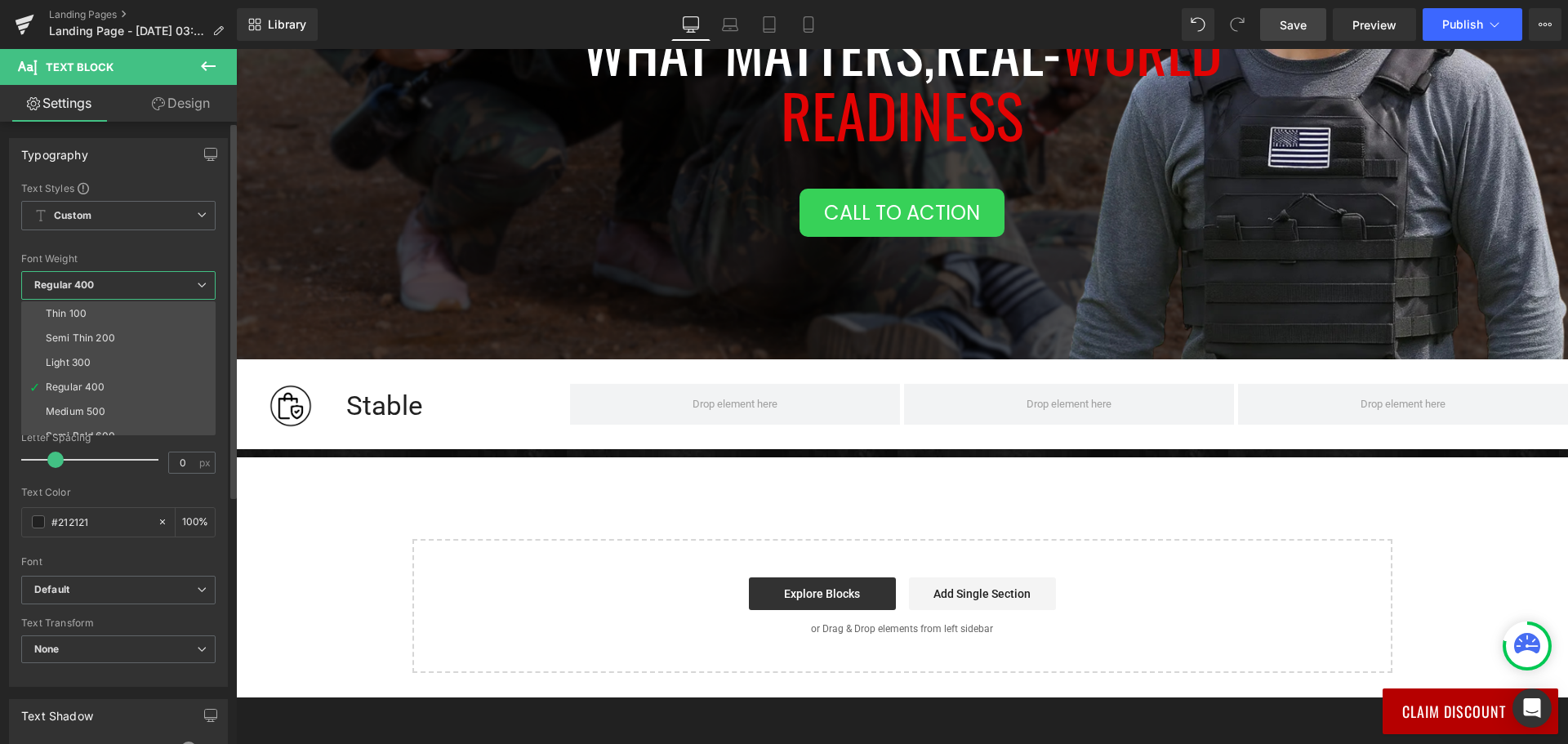
click at [113, 283] on span "Regular 400" at bounding box center [118, 285] width 194 height 29
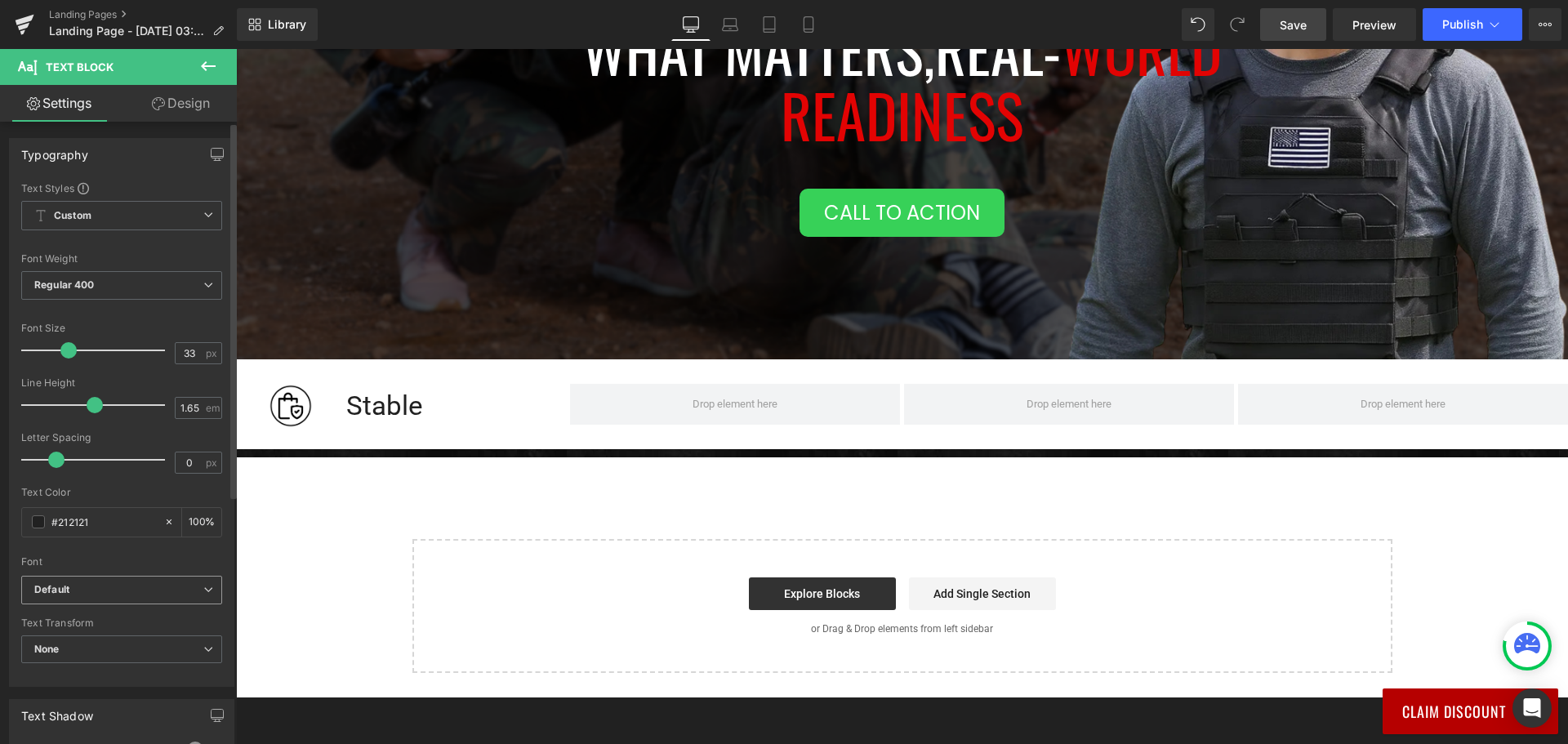
click at [138, 591] on b "Default" at bounding box center [118, 590] width 169 height 14
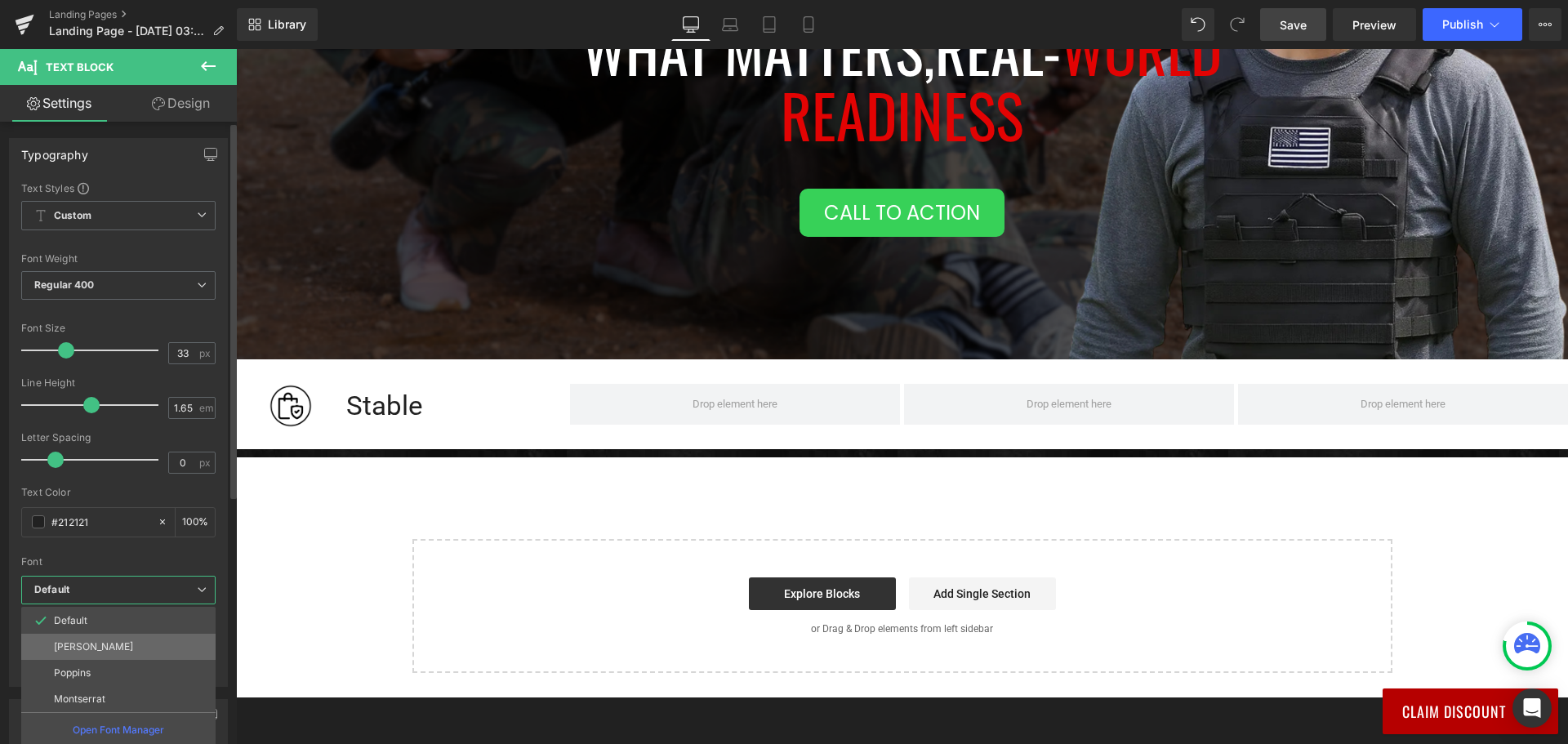
click at [137, 647] on li "[PERSON_NAME]" at bounding box center [118, 647] width 194 height 26
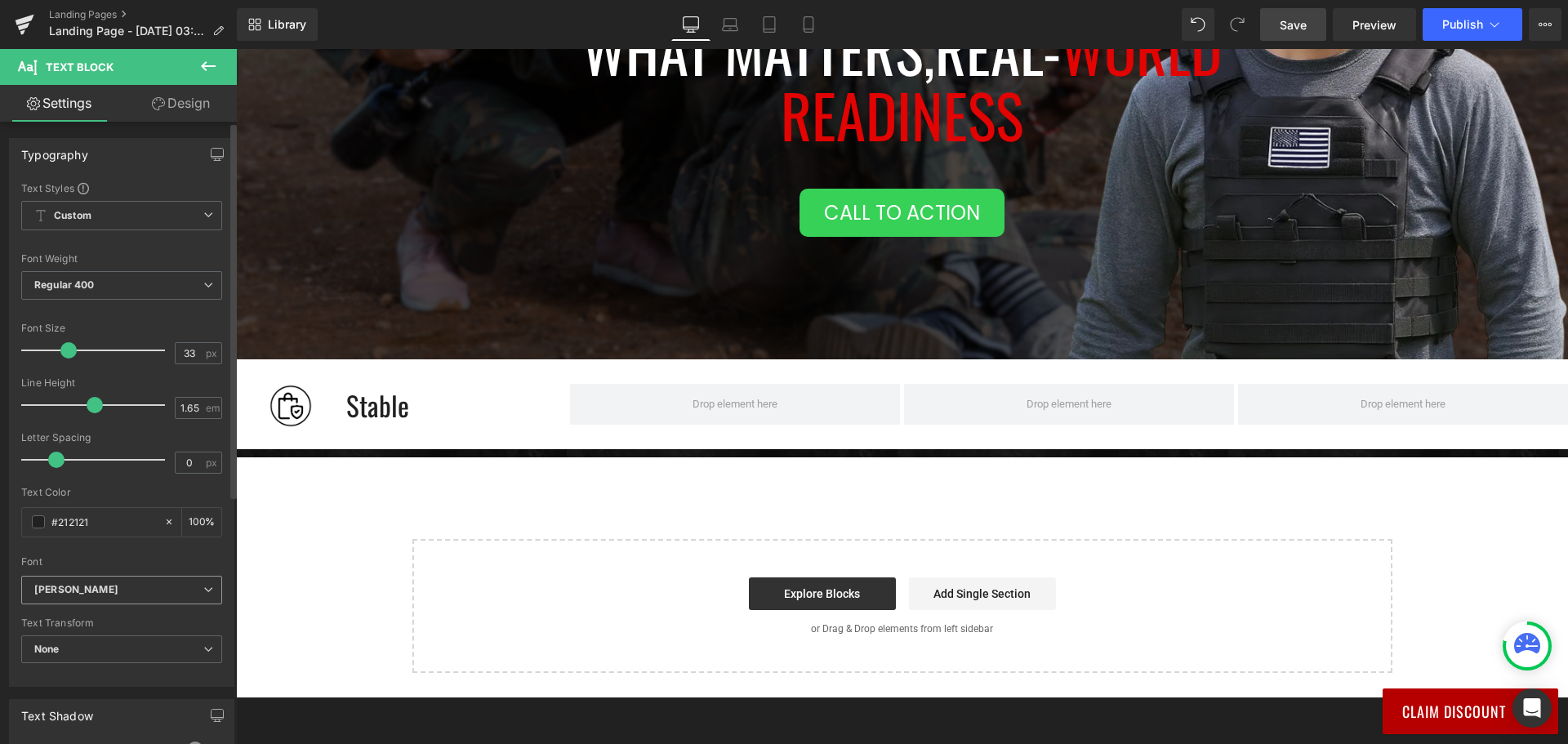
click at [145, 596] on b "[PERSON_NAME]" at bounding box center [118, 590] width 169 height 14
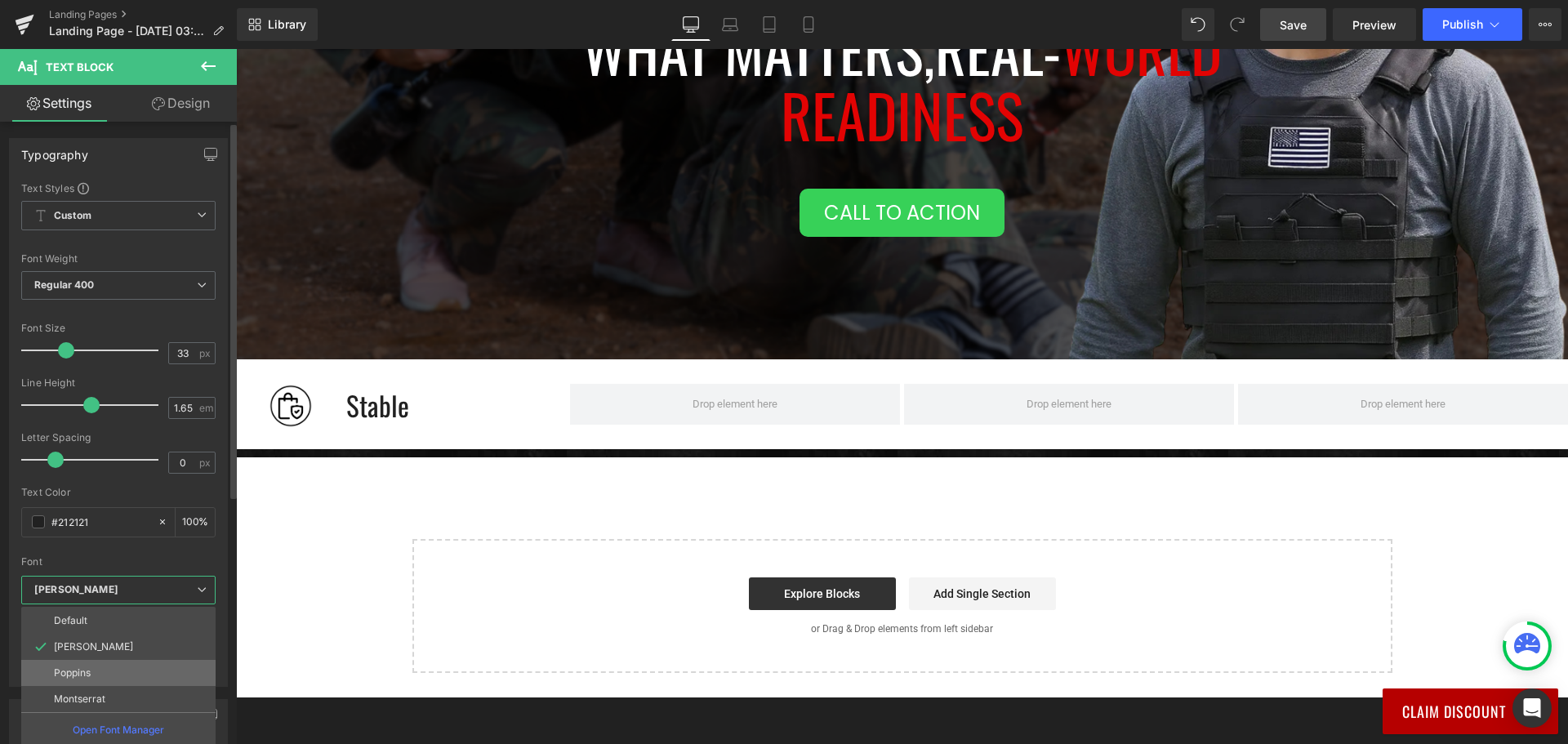
click at [139, 669] on li "Poppins" at bounding box center [118, 672] width 194 height 26
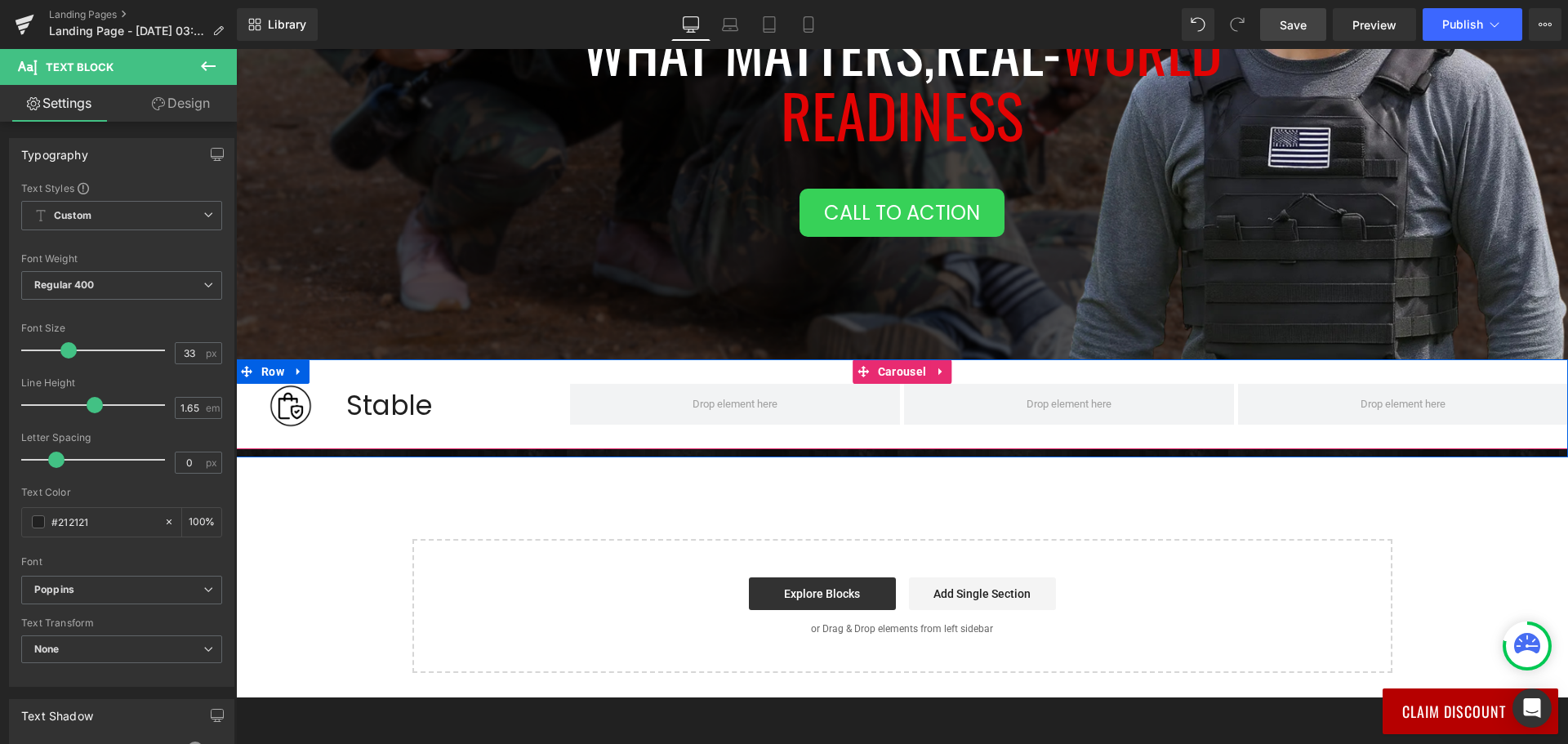
click at [603, 372] on div "Image Stable Text Block Row ‹ › Carousel" at bounding box center [902, 404] width 1332 height 89
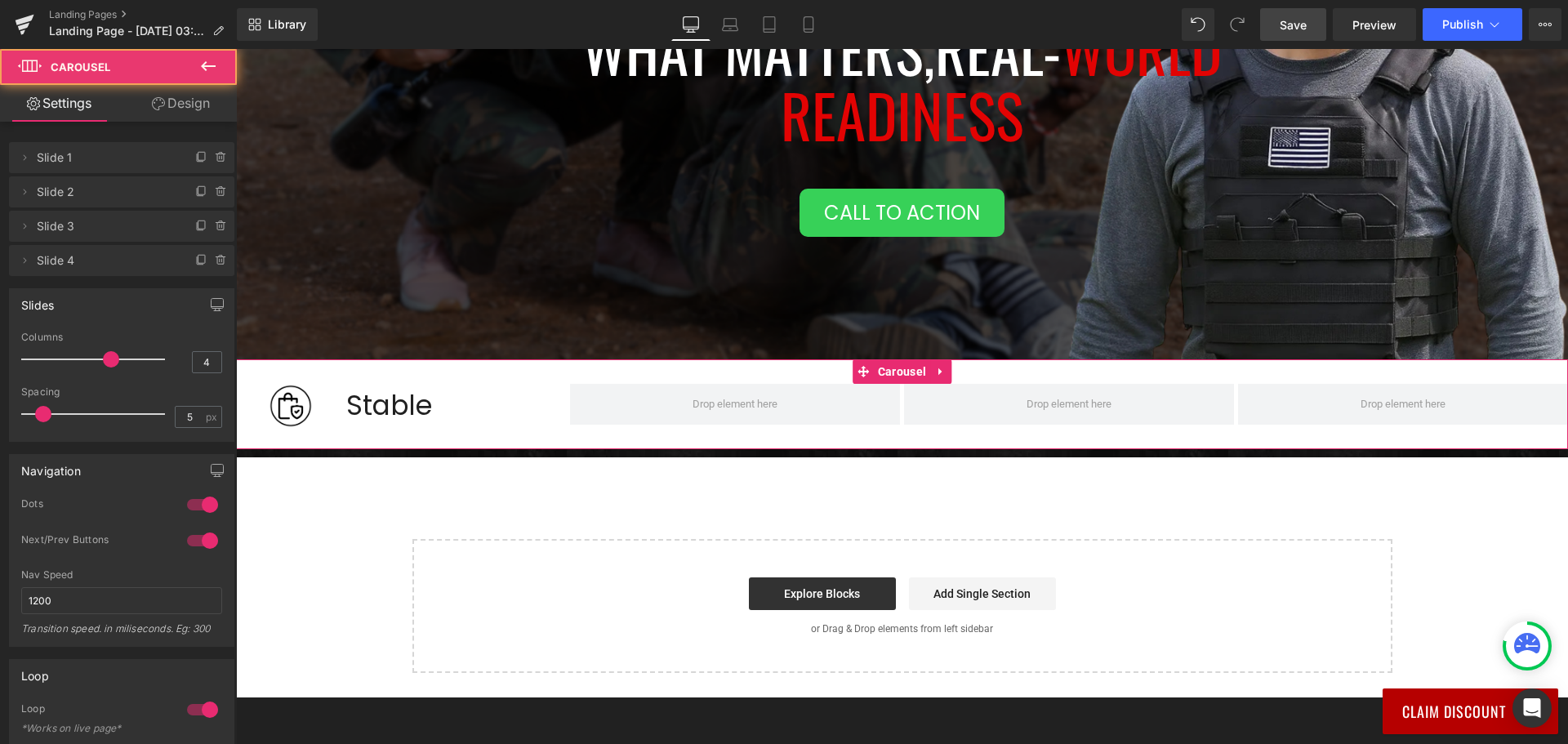
click at [190, 97] on link "Design" at bounding box center [181, 103] width 118 height 37
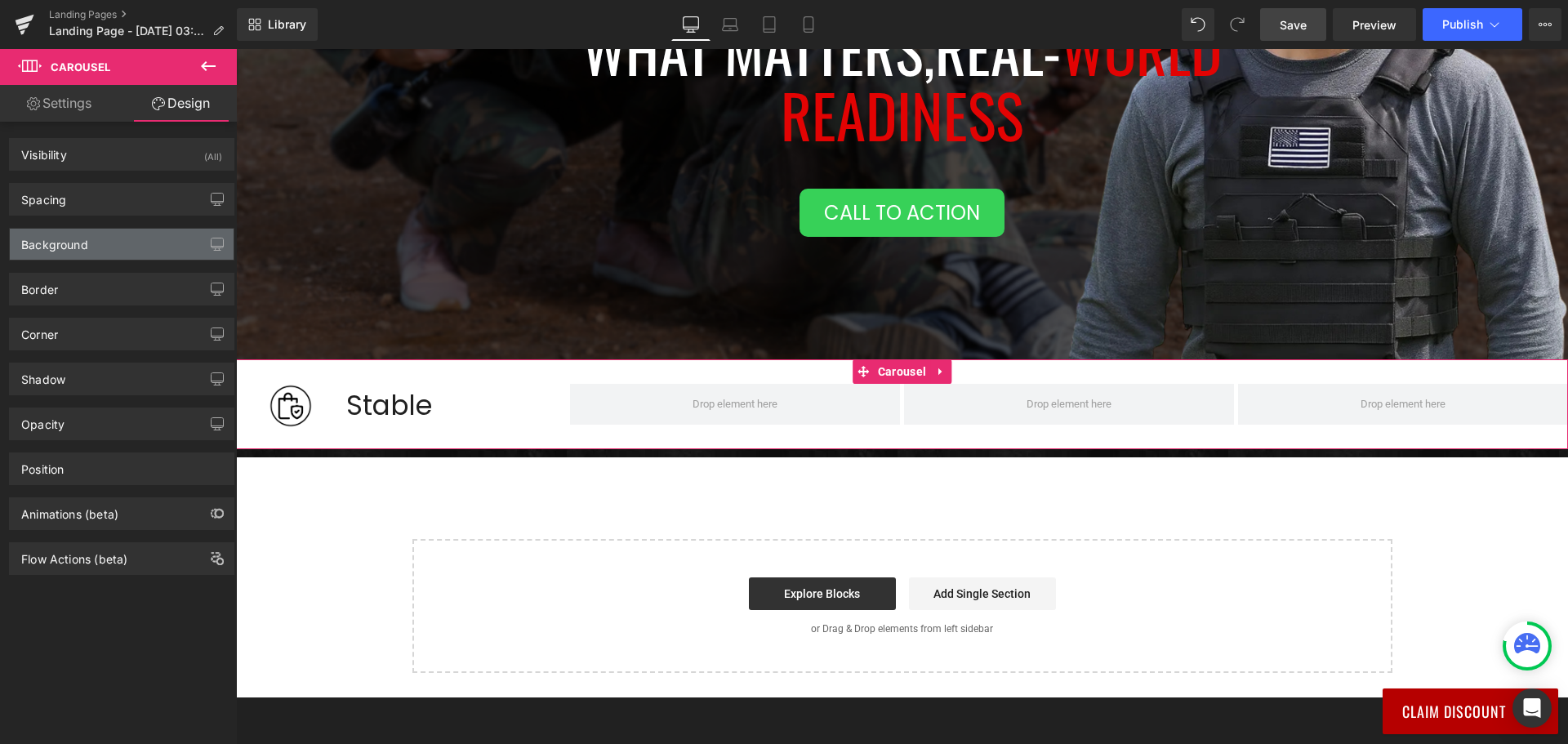
click at [92, 241] on div "Background" at bounding box center [122, 244] width 223 height 31
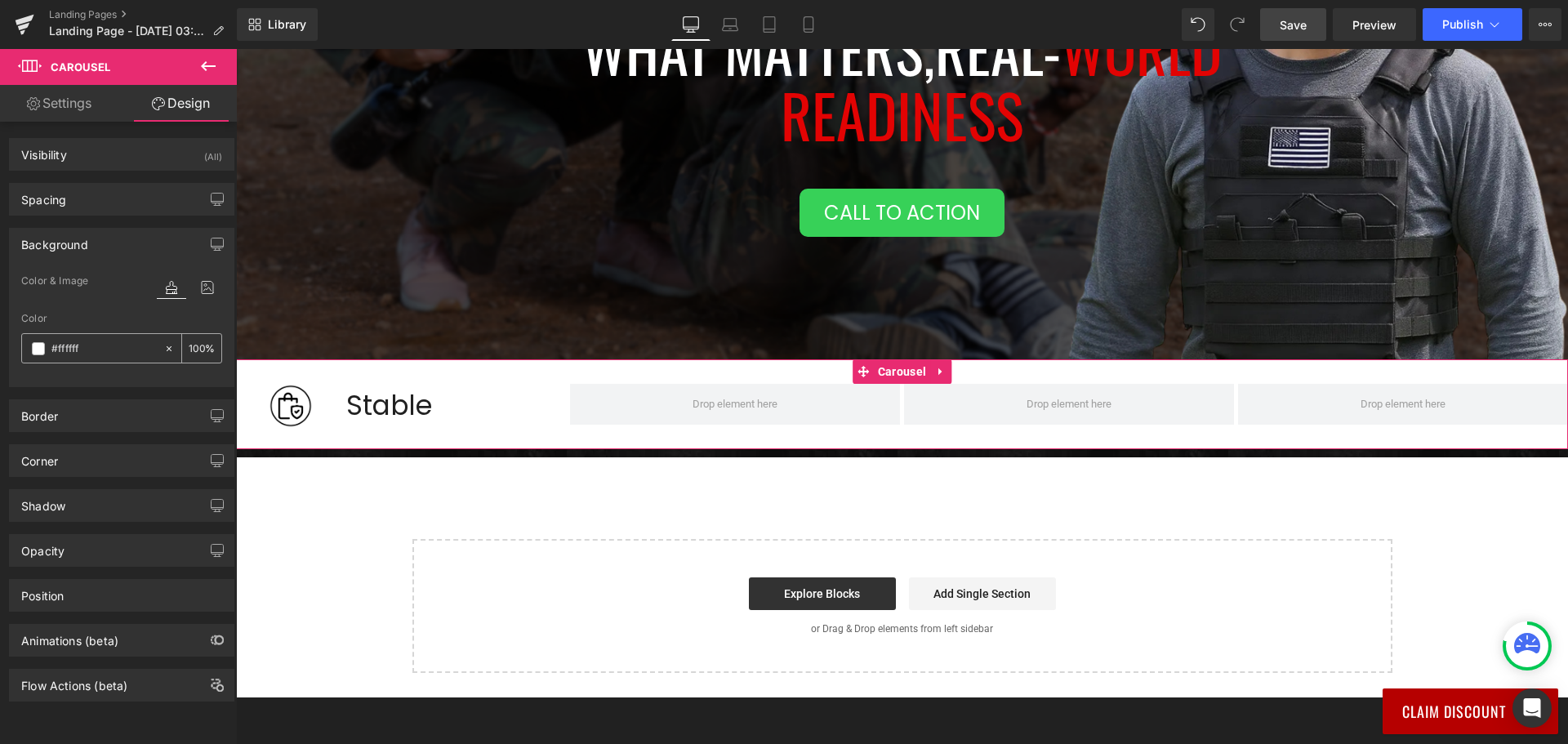
click at [39, 346] on span at bounding box center [38, 349] width 13 height 13
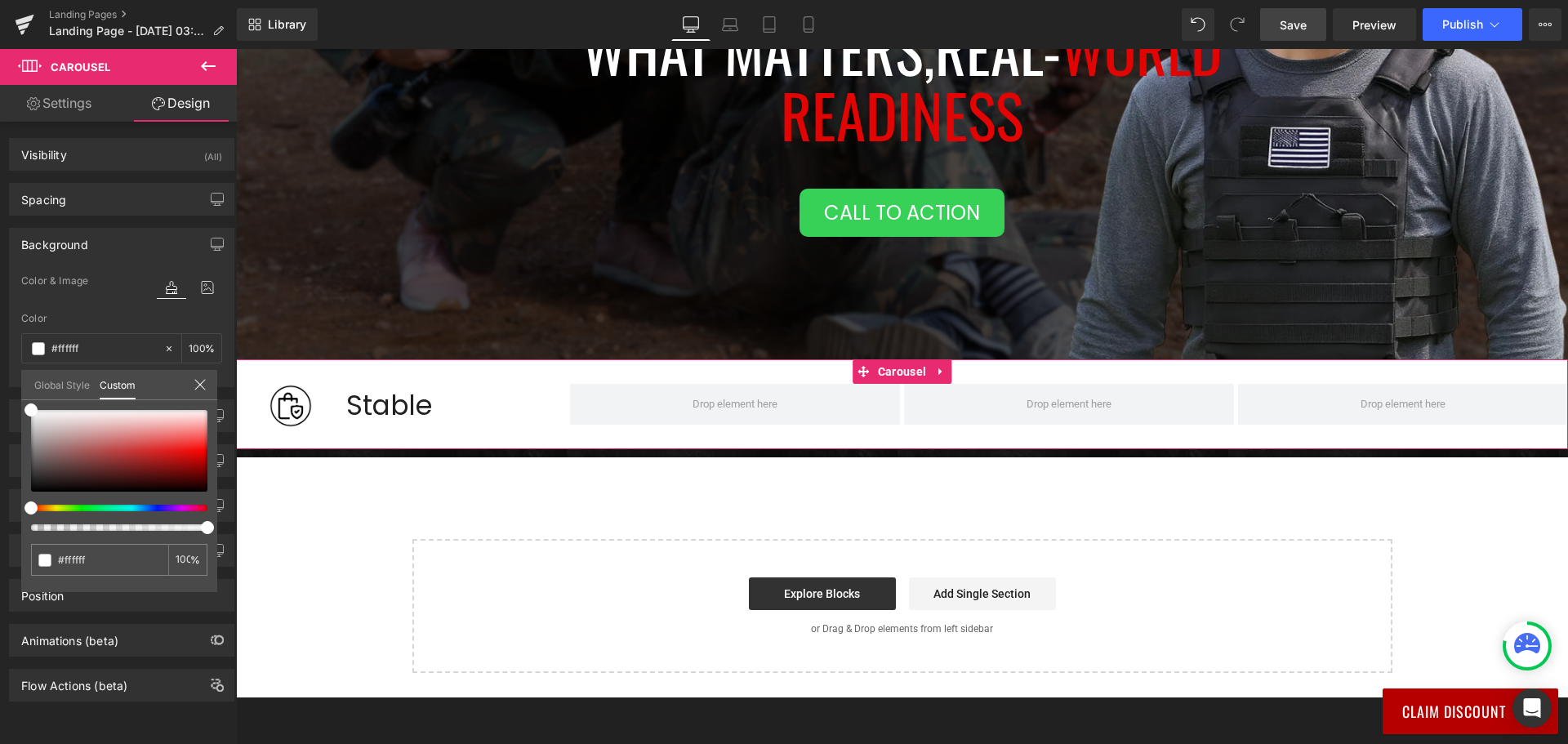
drag, startPoint x: 180, startPoint y: 521, endPoint x: 164, endPoint y: 523, distance: 16.1
click at [164, 523] on div at bounding box center [119, 469] width 176 height 121
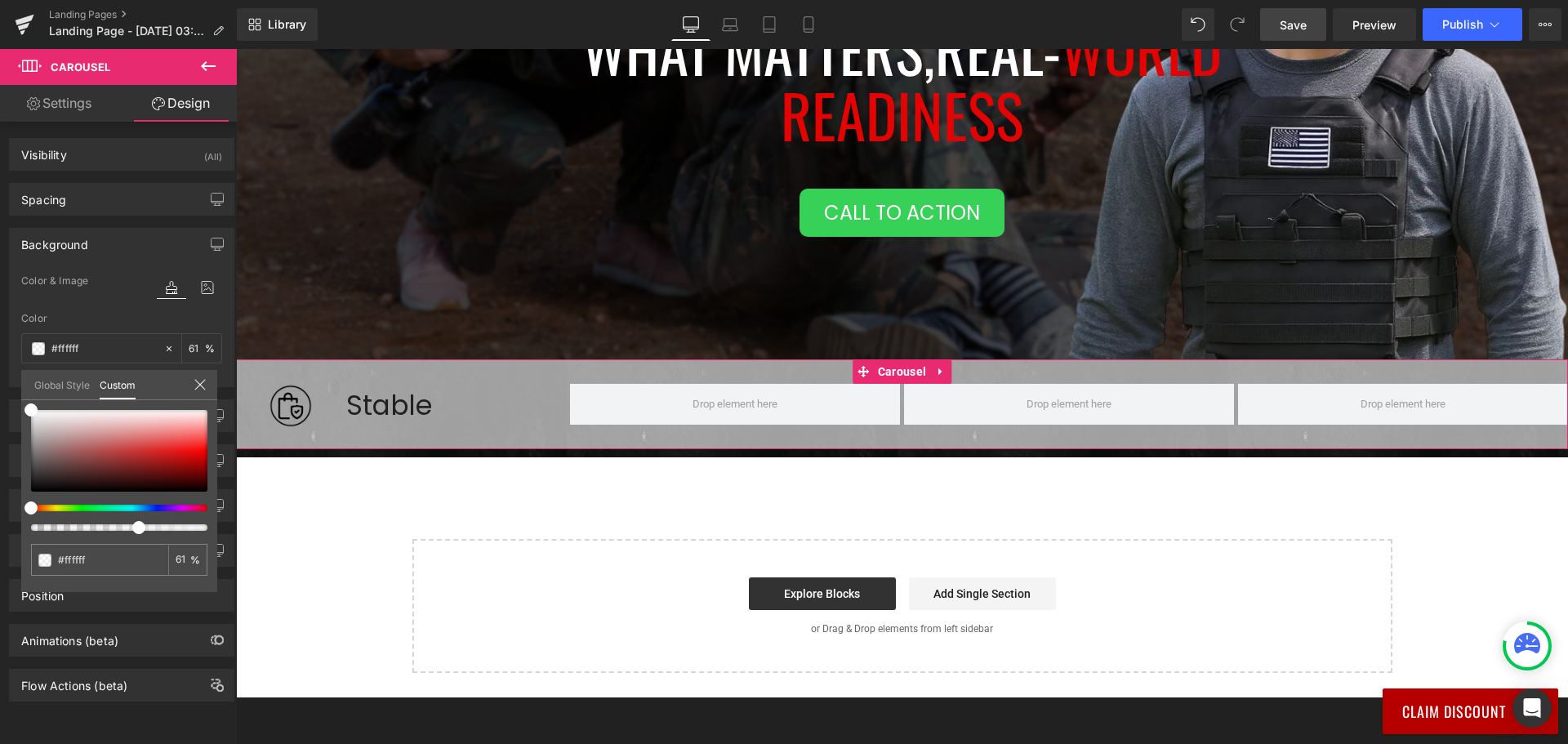
drag, startPoint x: 165, startPoint y: 528, endPoint x: 131, endPoint y: 527, distance: 34.0
click at [131, 527] on div at bounding box center [112, 527] width 176 height 6
click at [327, 410] on body "Join Now And Save 40% 👇 UnitedPatriot VIP Club - 3 Day Free Trial $0 for 3 days…" at bounding box center [902, 423] width 1332 height 1594
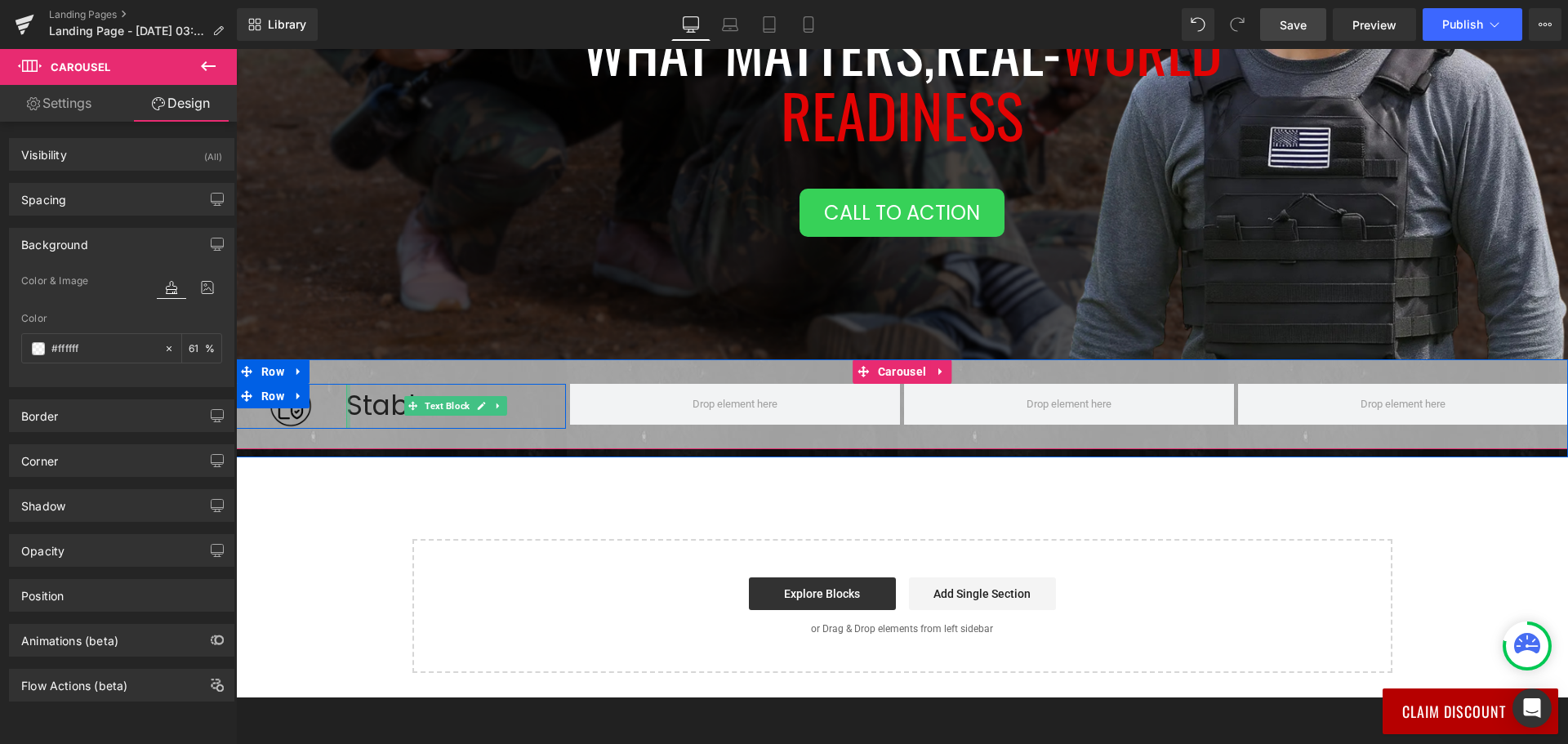
click at [346, 423] on div at bounding box center [348, 405] width 4 height 44
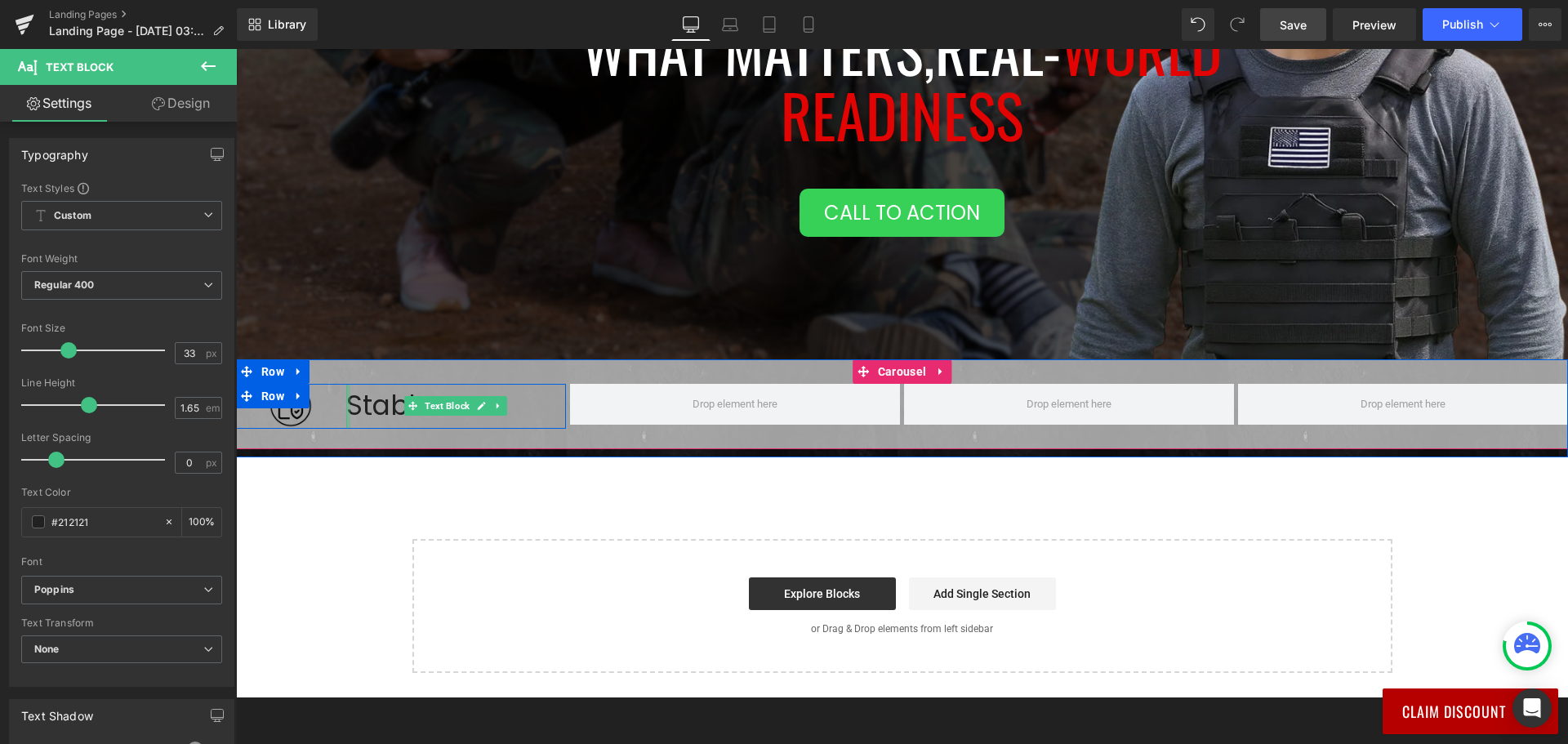
click at [346, 422] on div at bounding box center [348, 405] width 4 height 44
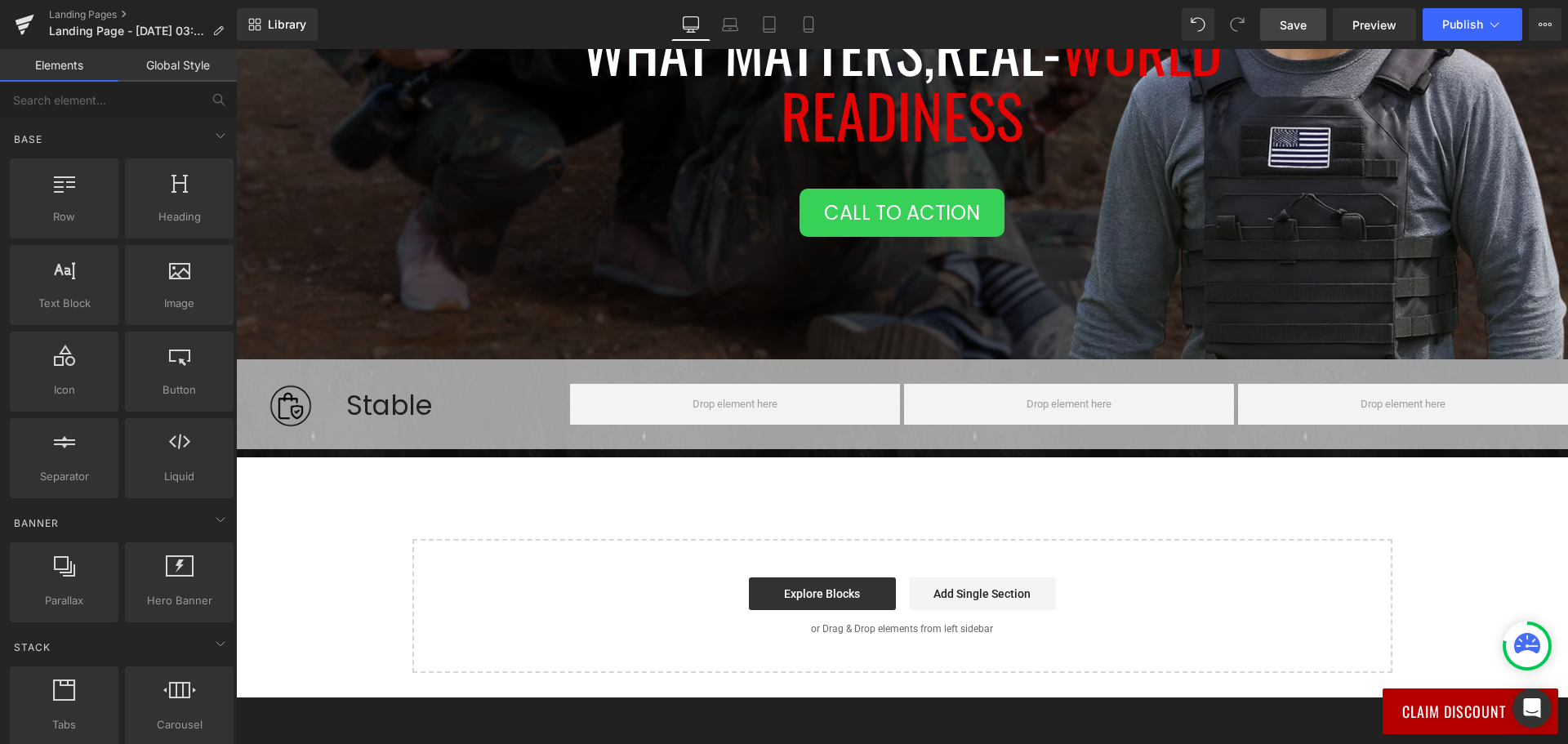
click at [331, 533] on div "Tactical Protector Vest Heading Protect What Matters, Real- World Readiness Hea…" at bounding box center [902, 234] width 1332 height 878
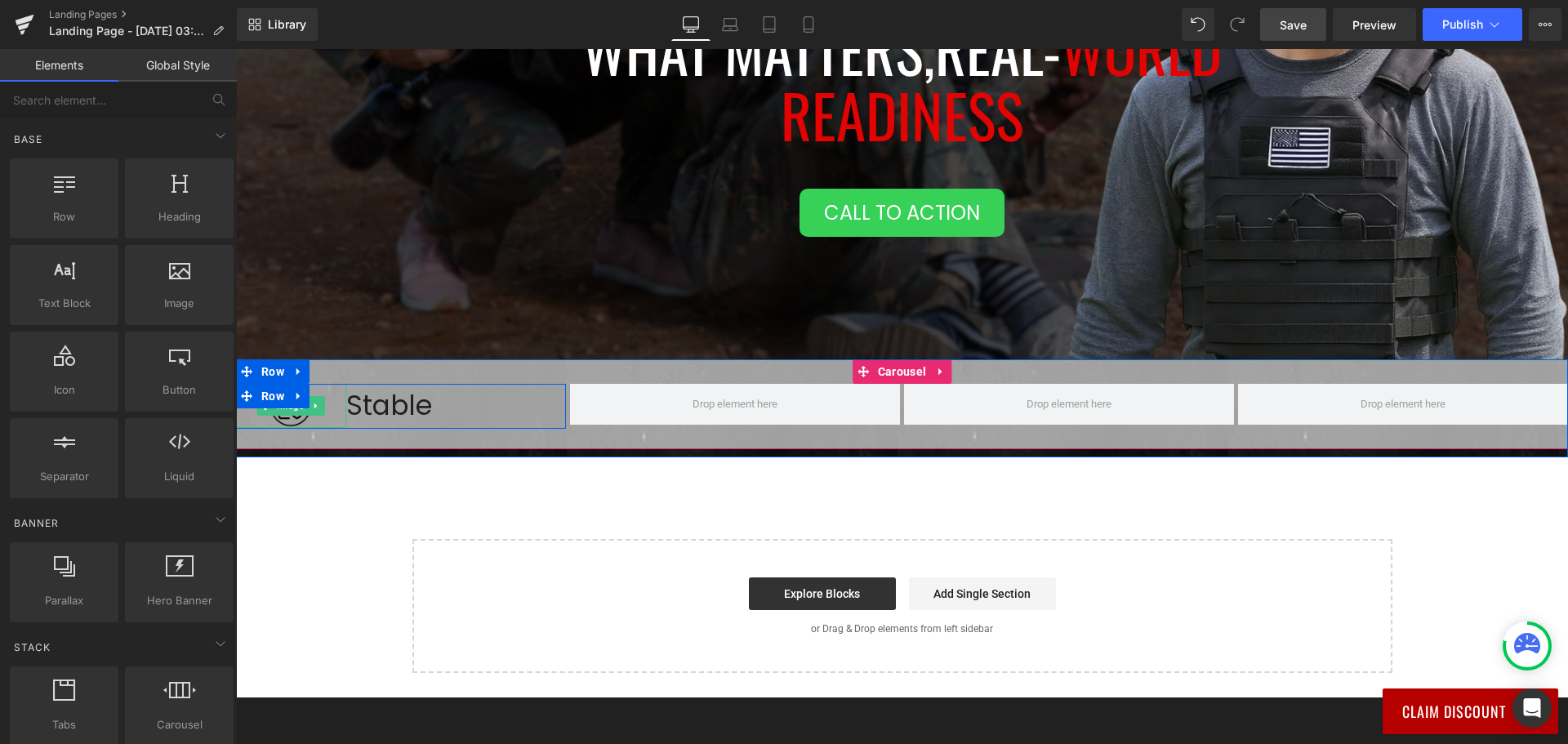
click at [334, 411] on div at bounding box center [291, 405] width 110 height 44
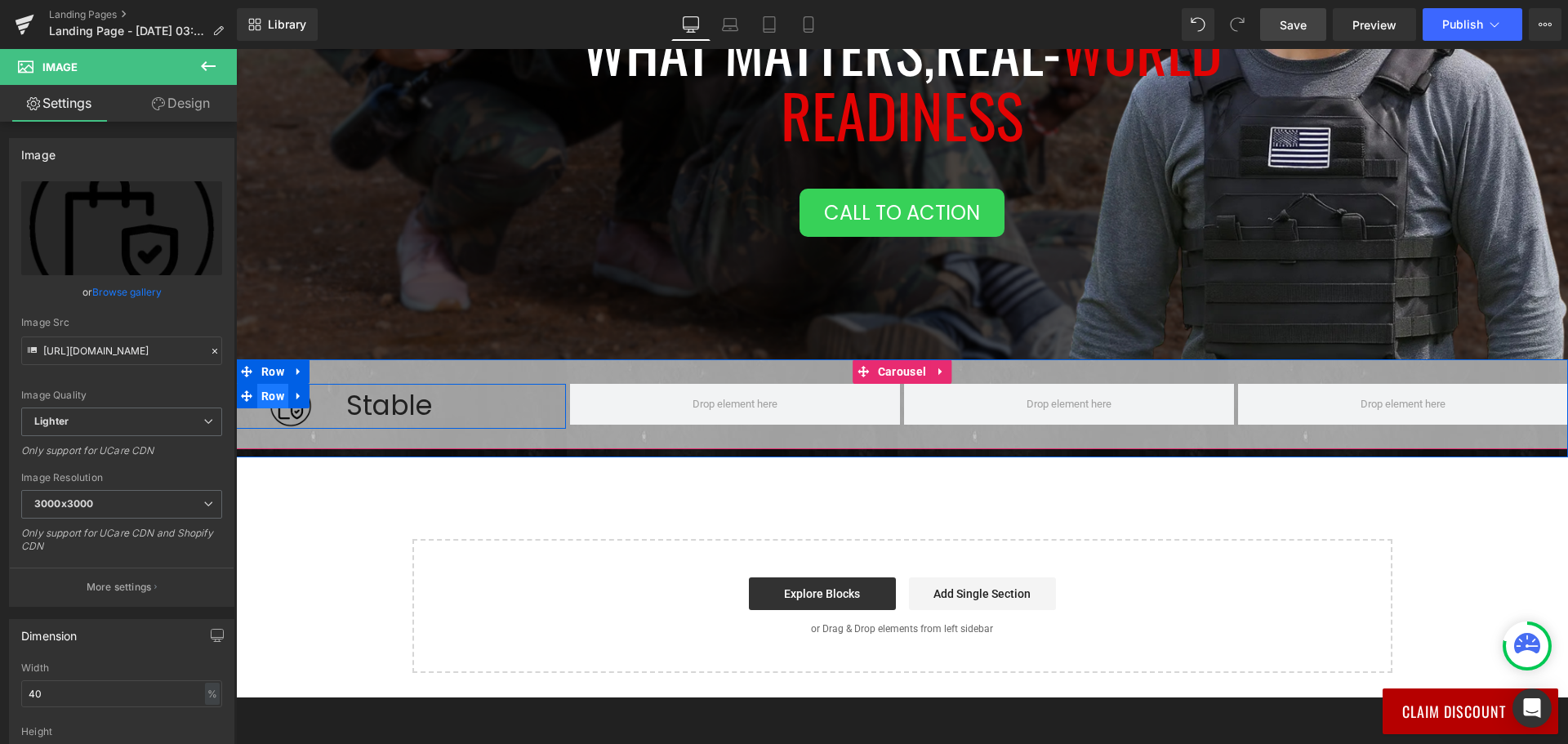
click at [268, 394] on span "Row" at bounding box center [273, 395] width 31 height 24
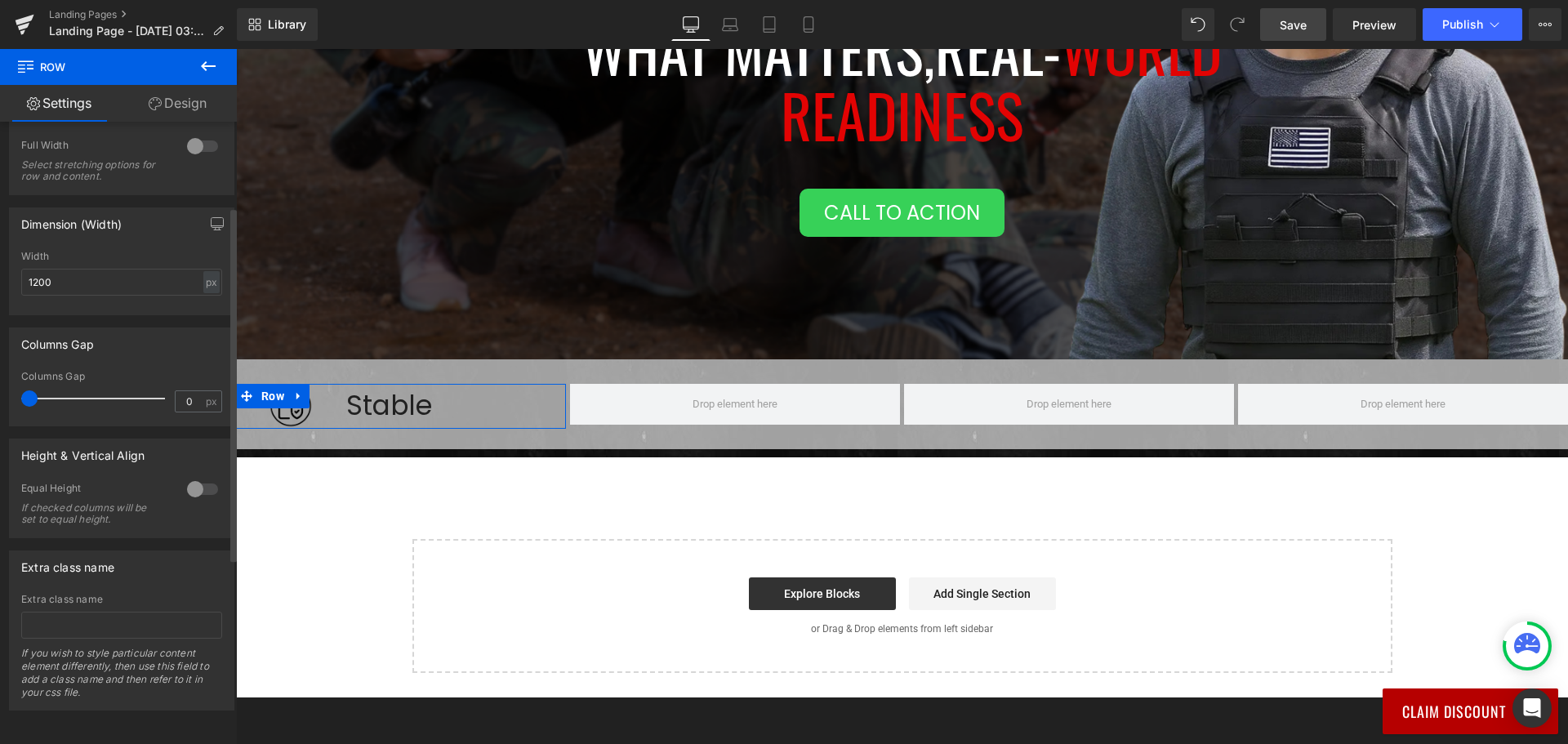
scroll to position [149, 0]
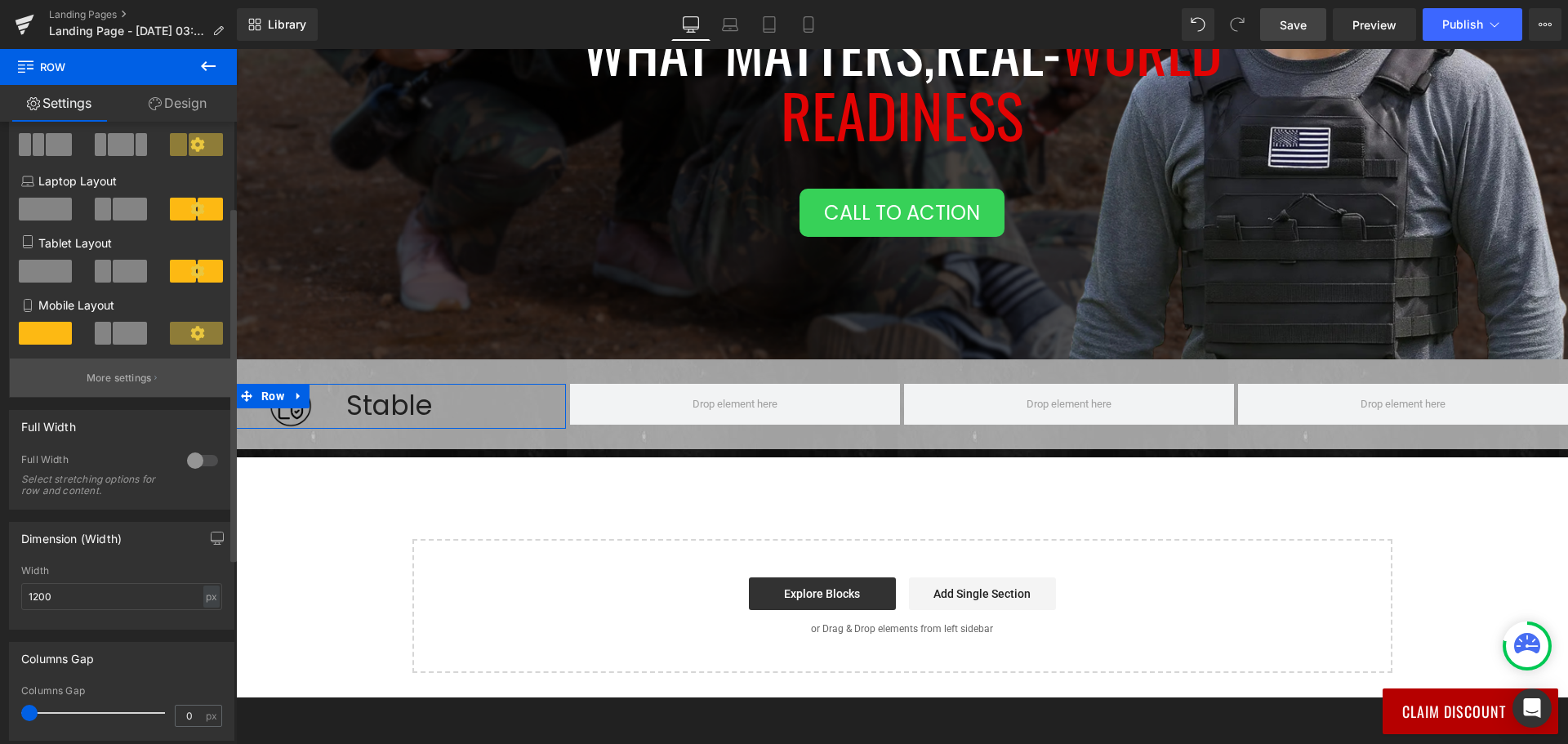
click at [121, 368] on button "More settings" at bounding box center [122, 377] width 223 height 38
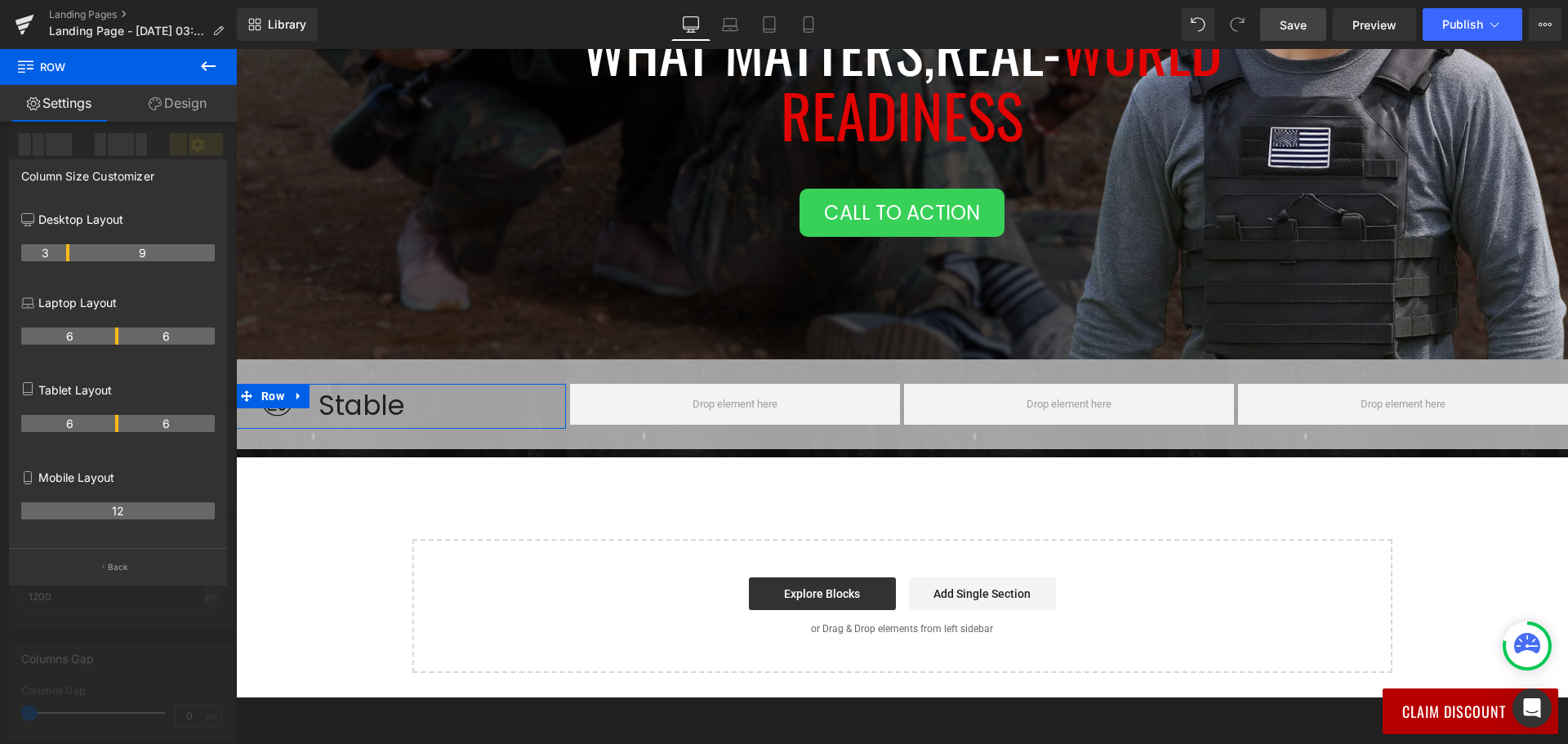
drag, startPoint x: 83, startPoint y: 249, endPoint x: 70, endPoint y: 247, distance: 13.2
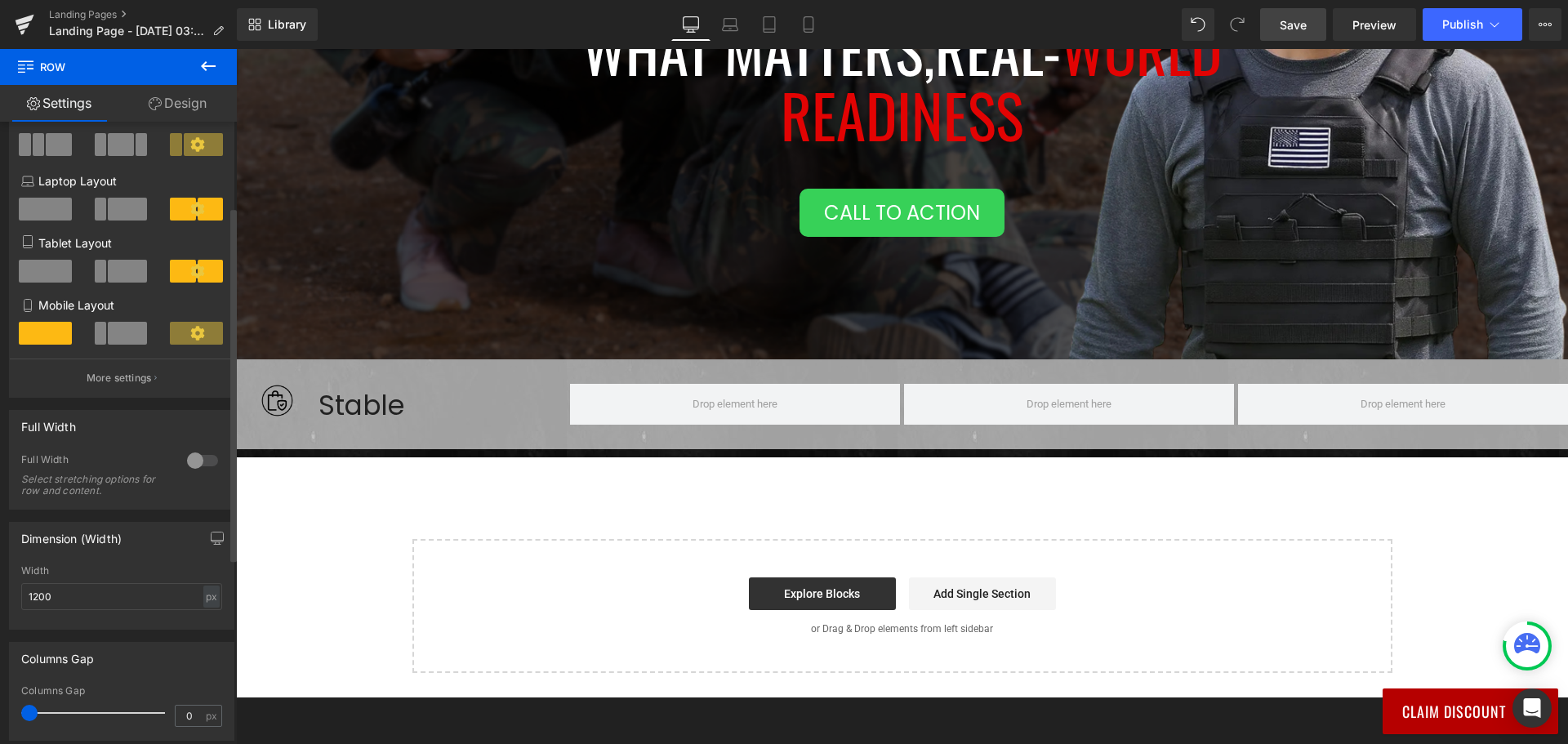
click at [365, 405] on body "Join Now And Save 40% 👇 UnitedPatriot VIP Club - 3 Day Free Trial $0 for 3 days…" at bounding box center [902, 423] width 1332 height 1594
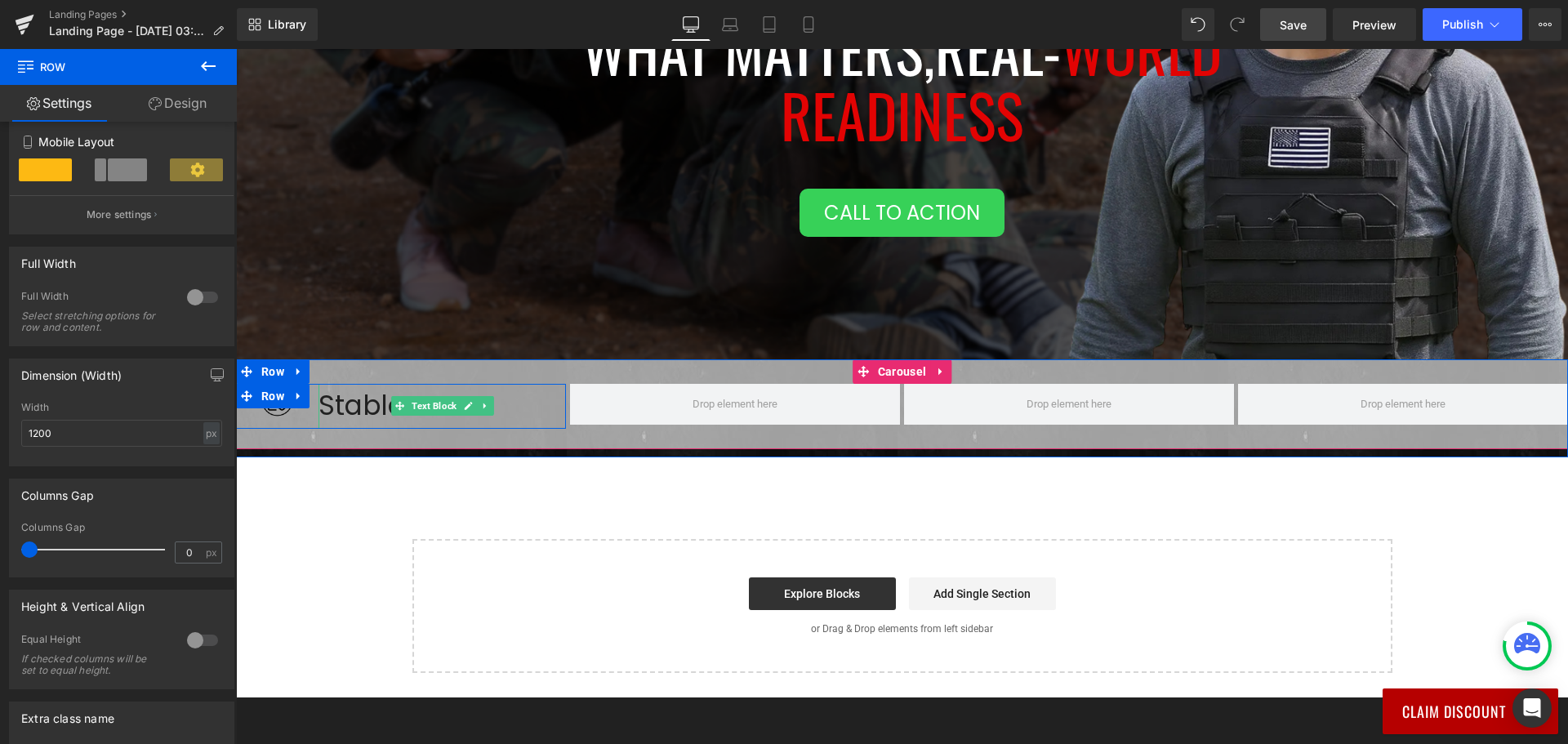
click at [370, 396] on div "Stable" at bounding box center [442, 405] width 248 height 44
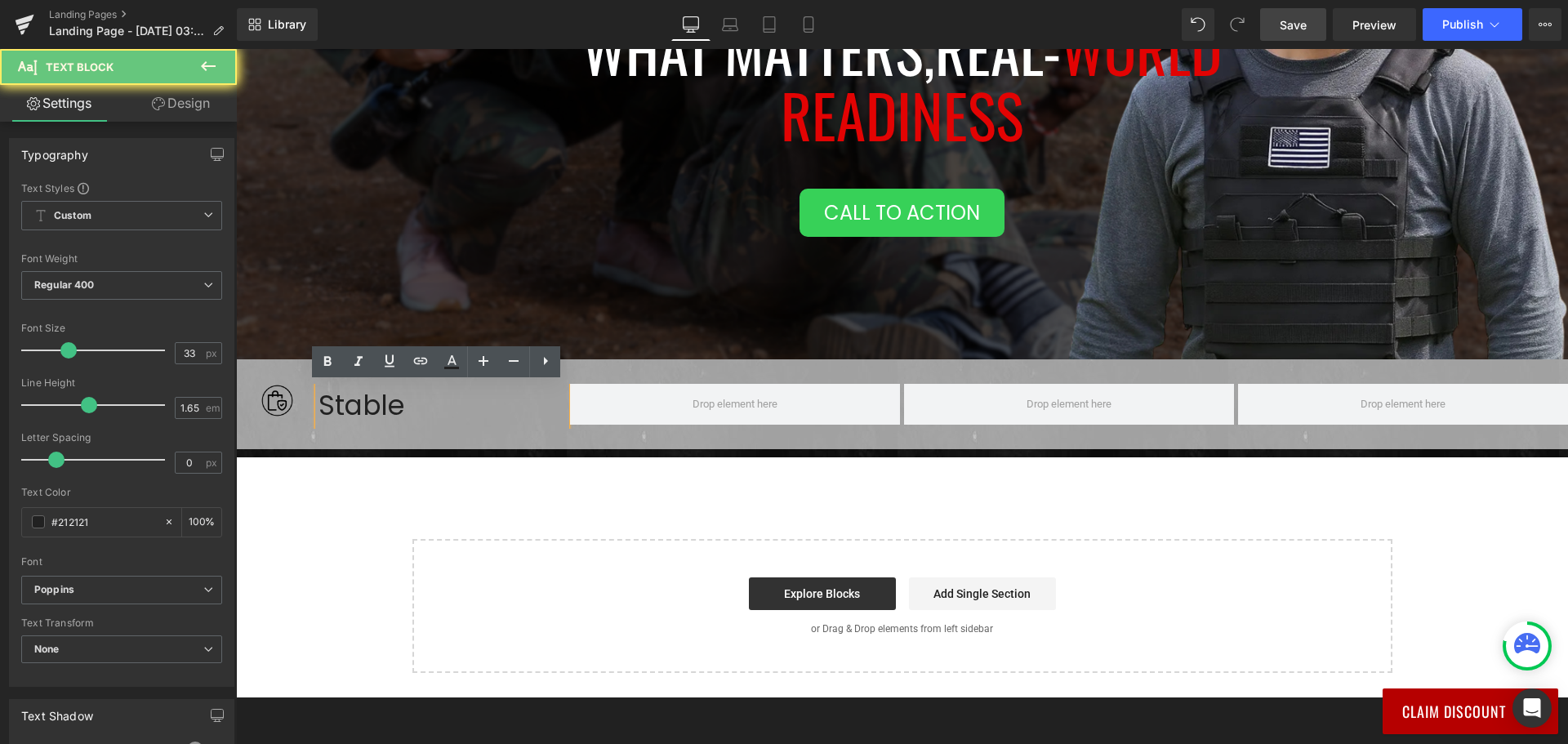
click at [414, 405] on div "Stable" at bounding box center [442, 405] width 248 height 44
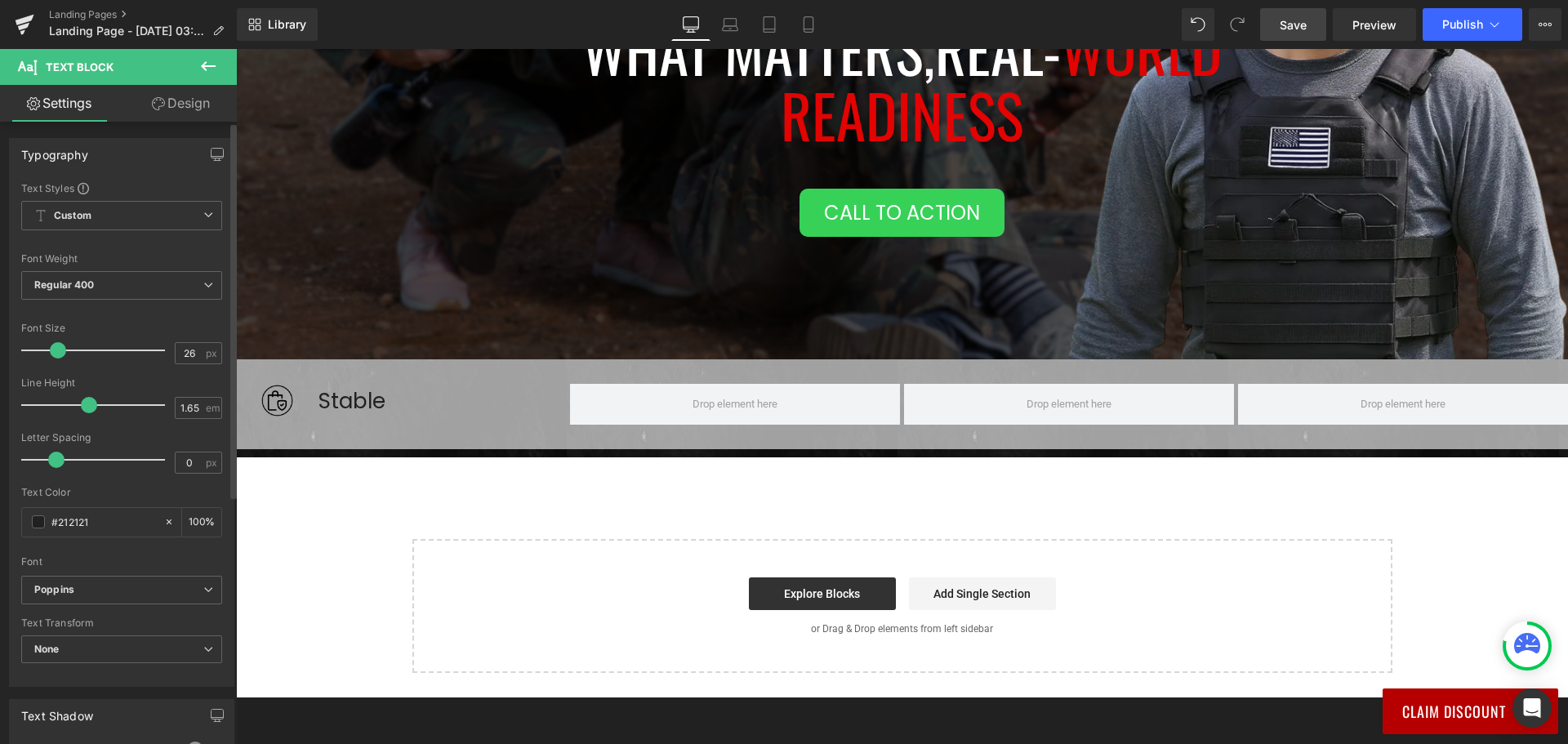
click at [56, 345] on span at bounding box center [58, 351] width 16 height 16
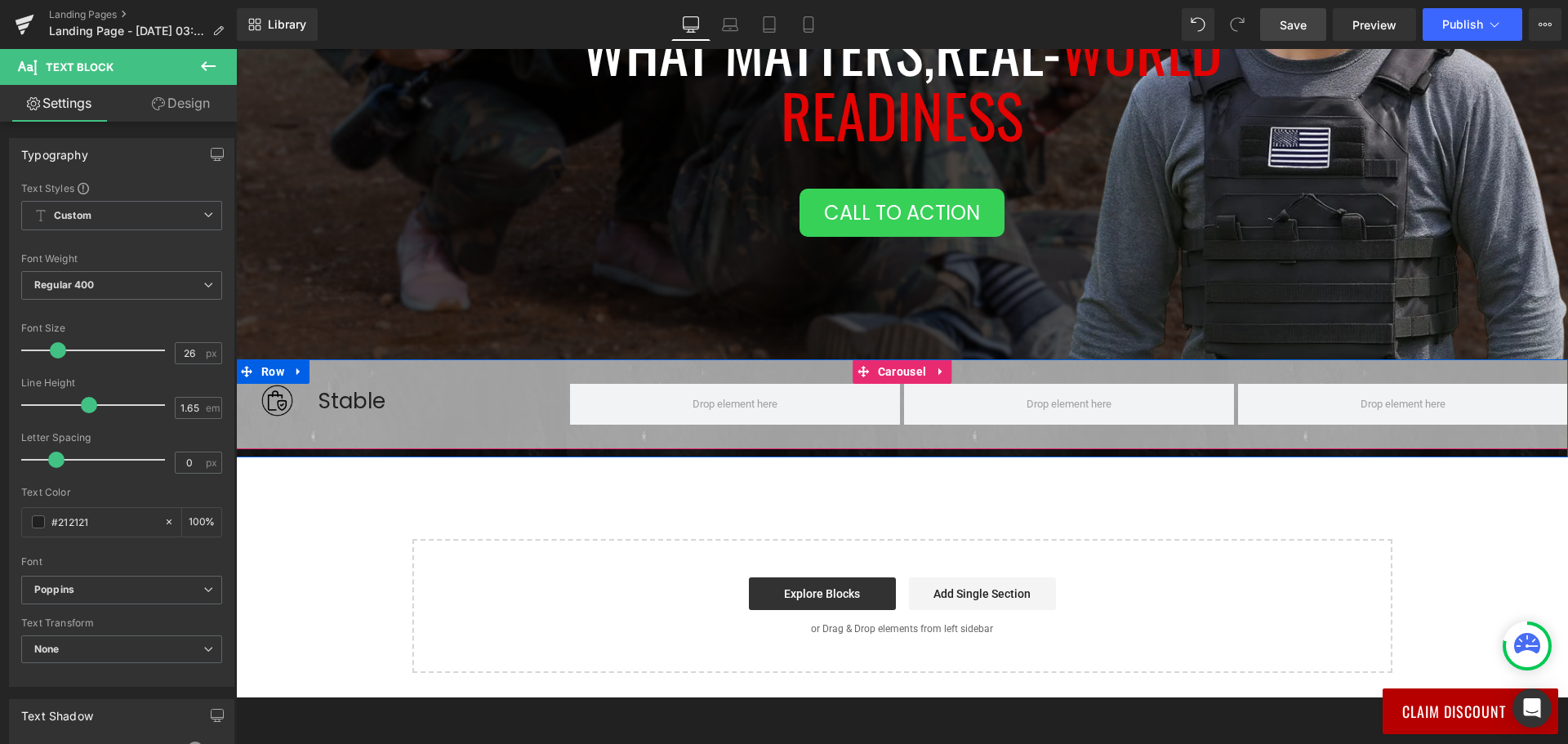
click at [451, 429] on div "Image Stable Text Block Row ‹ ›" at bounding box center [902, 416] width 1332 height 65
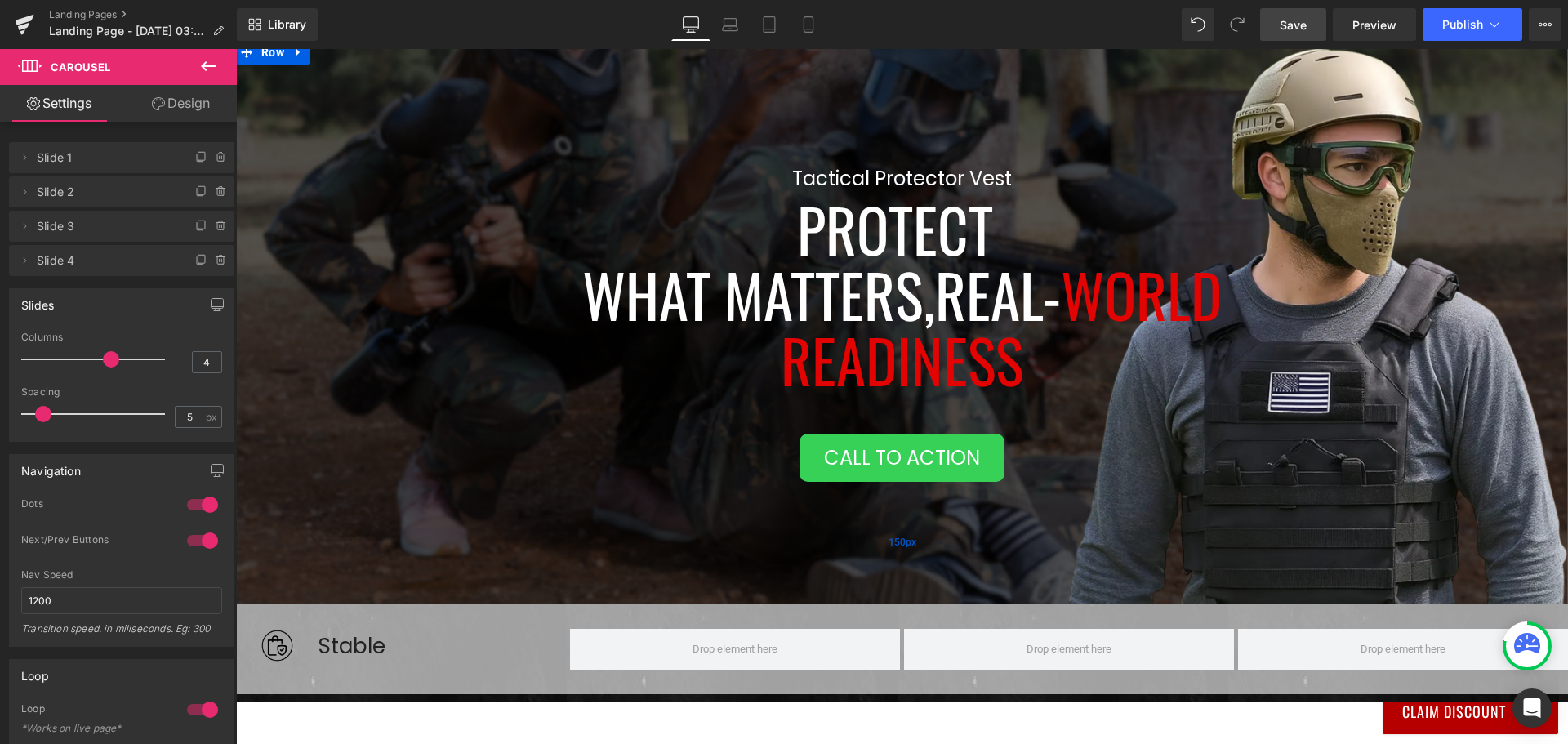
scroll to position [342, 0]
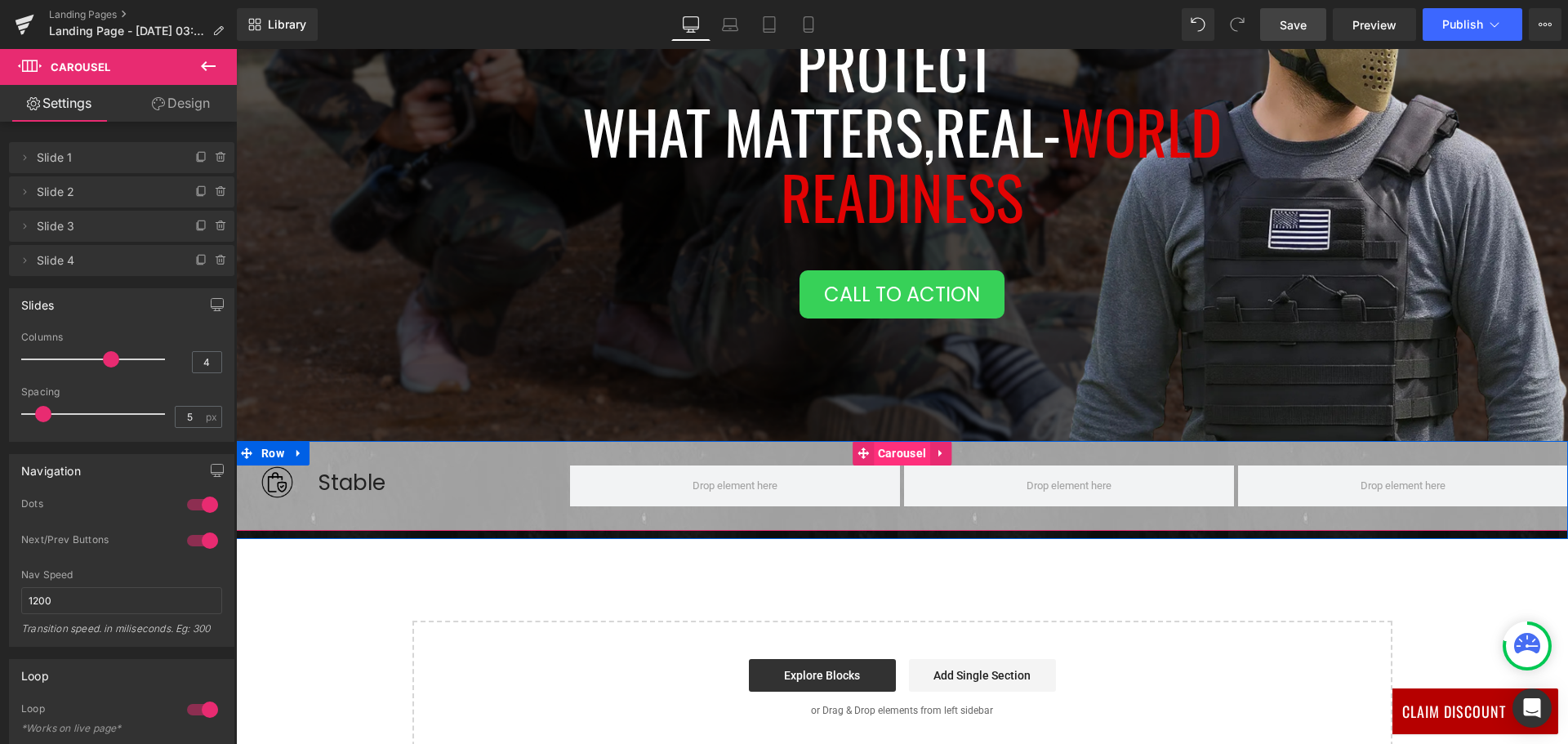
click at [893, 452] on span "Carousel" at bounding box center [901, 452] width 56 height 24
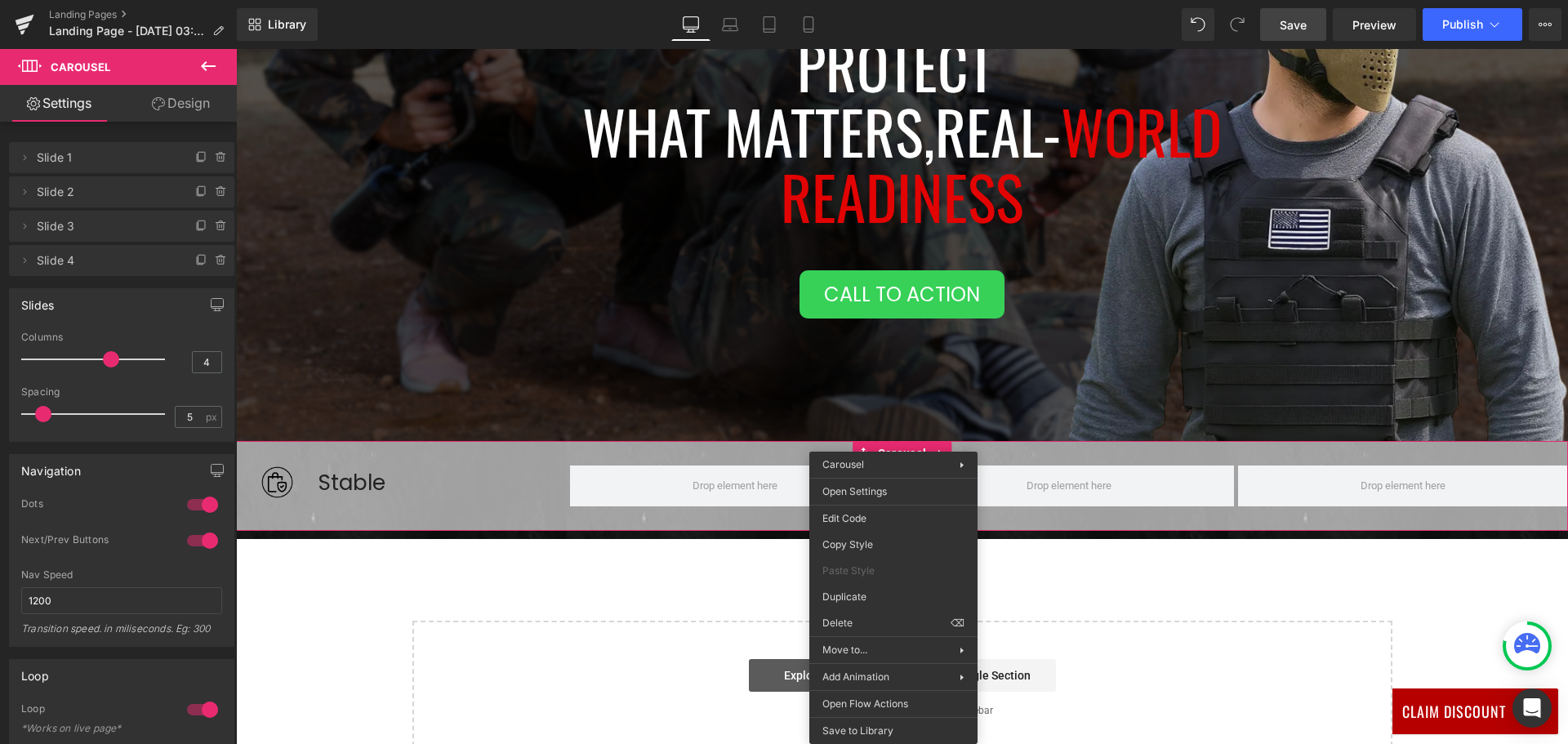
drag, startPoint x: 1100, startPoint y: 671, endPoint x: 864, endPoint y: 621, distance: 241.2
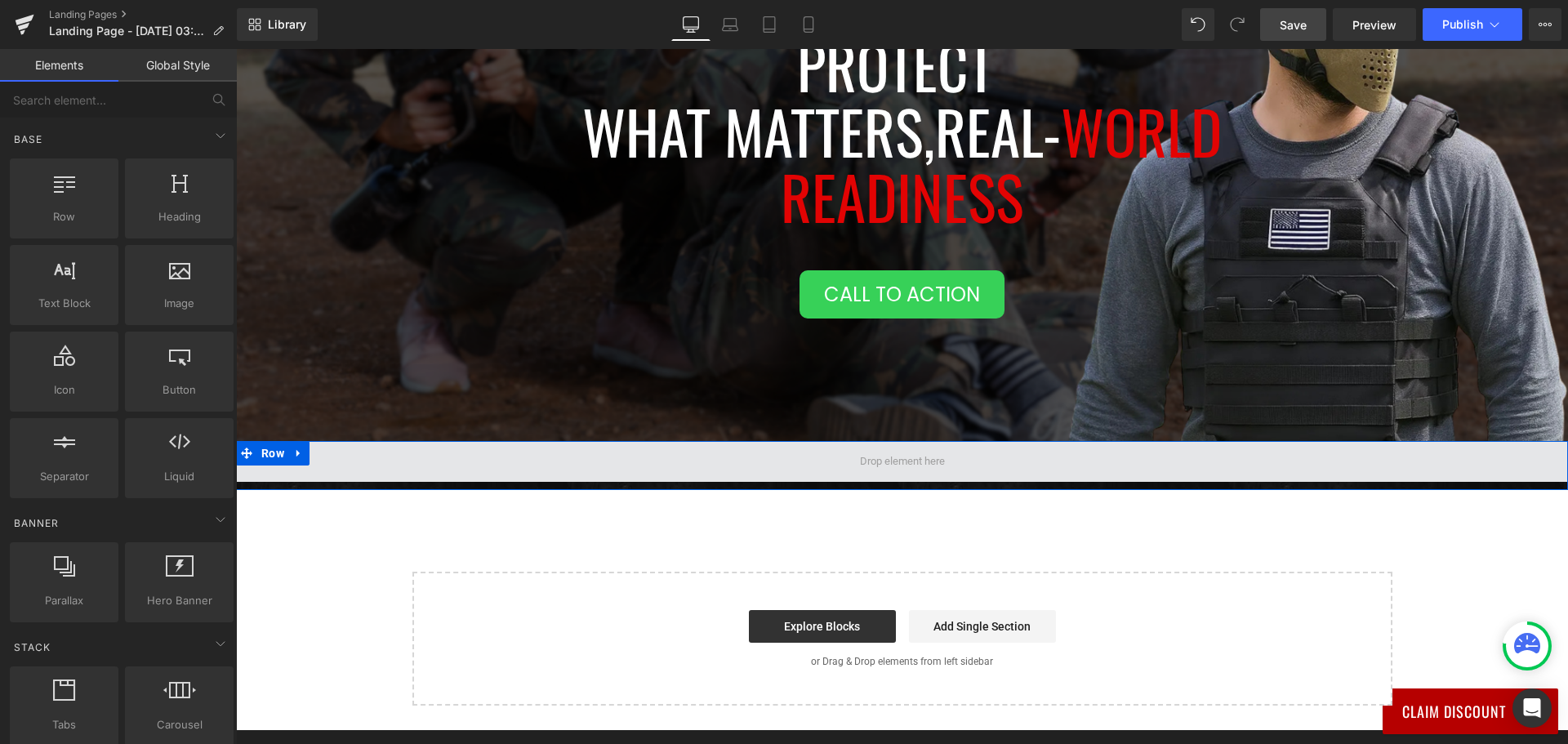
click at [971, 455] on span at bounding box center [902, 461] width 1332 height 41
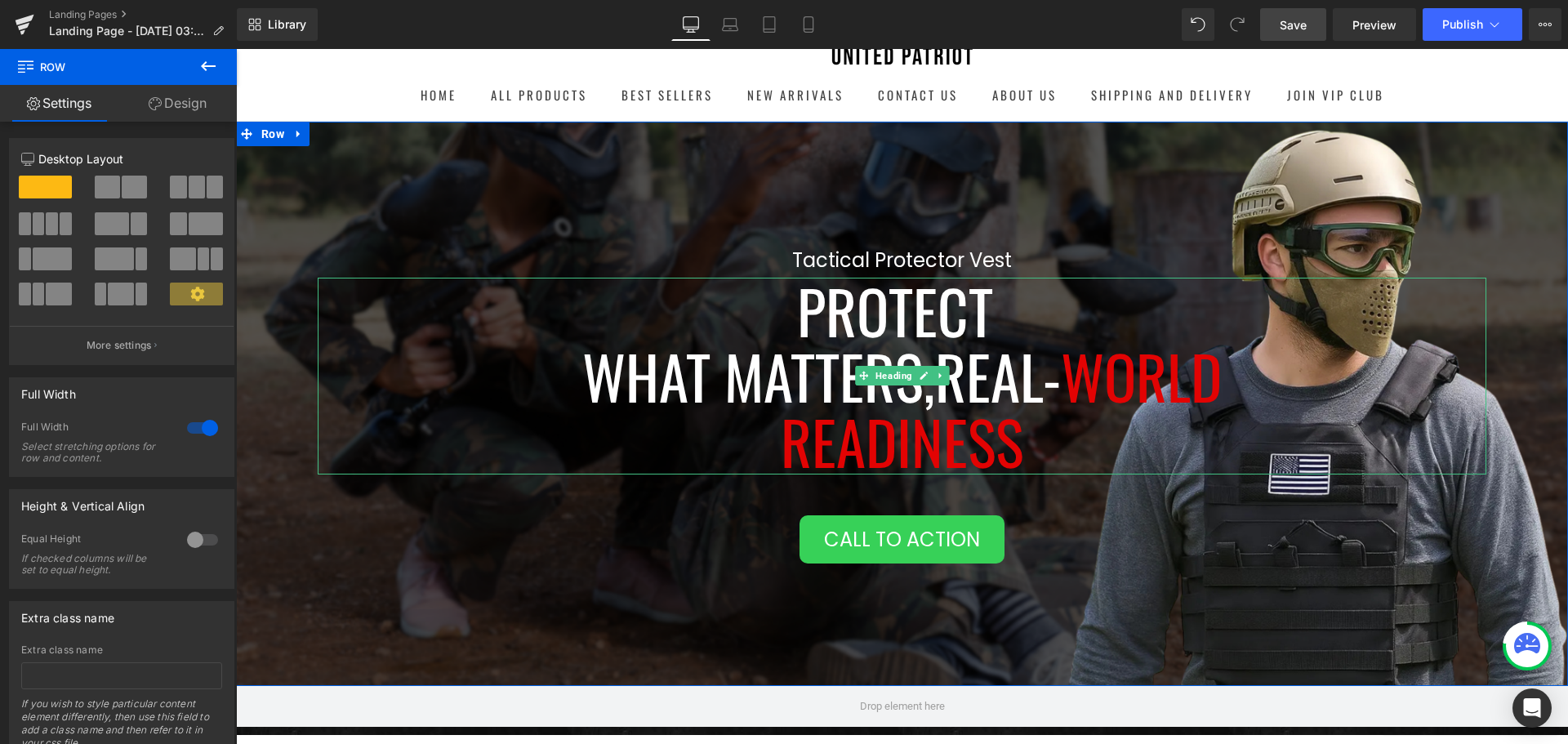
scroll to position [259, 0]
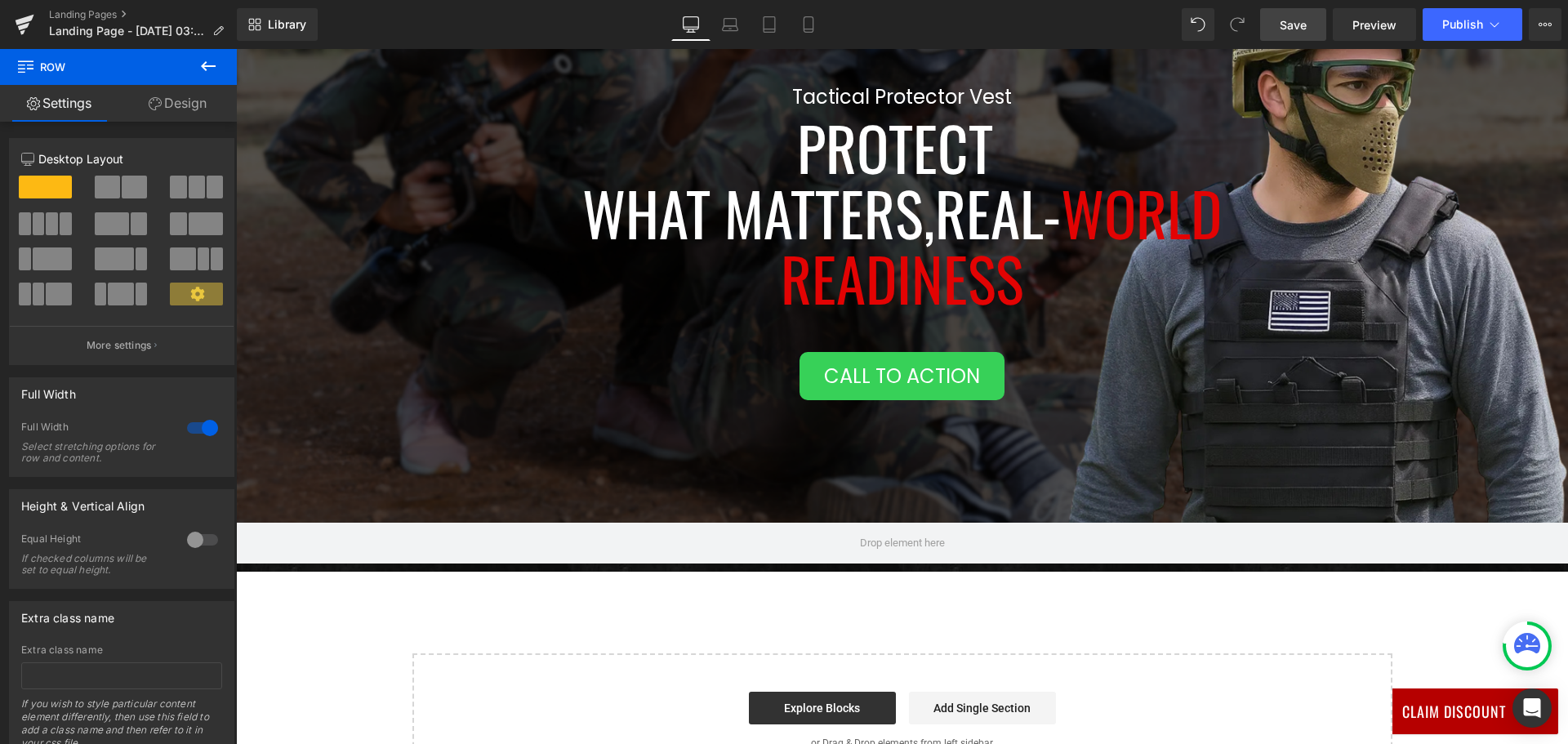
click at [203, 67] on icon at bounding box center [208, 65] width 14 height 10
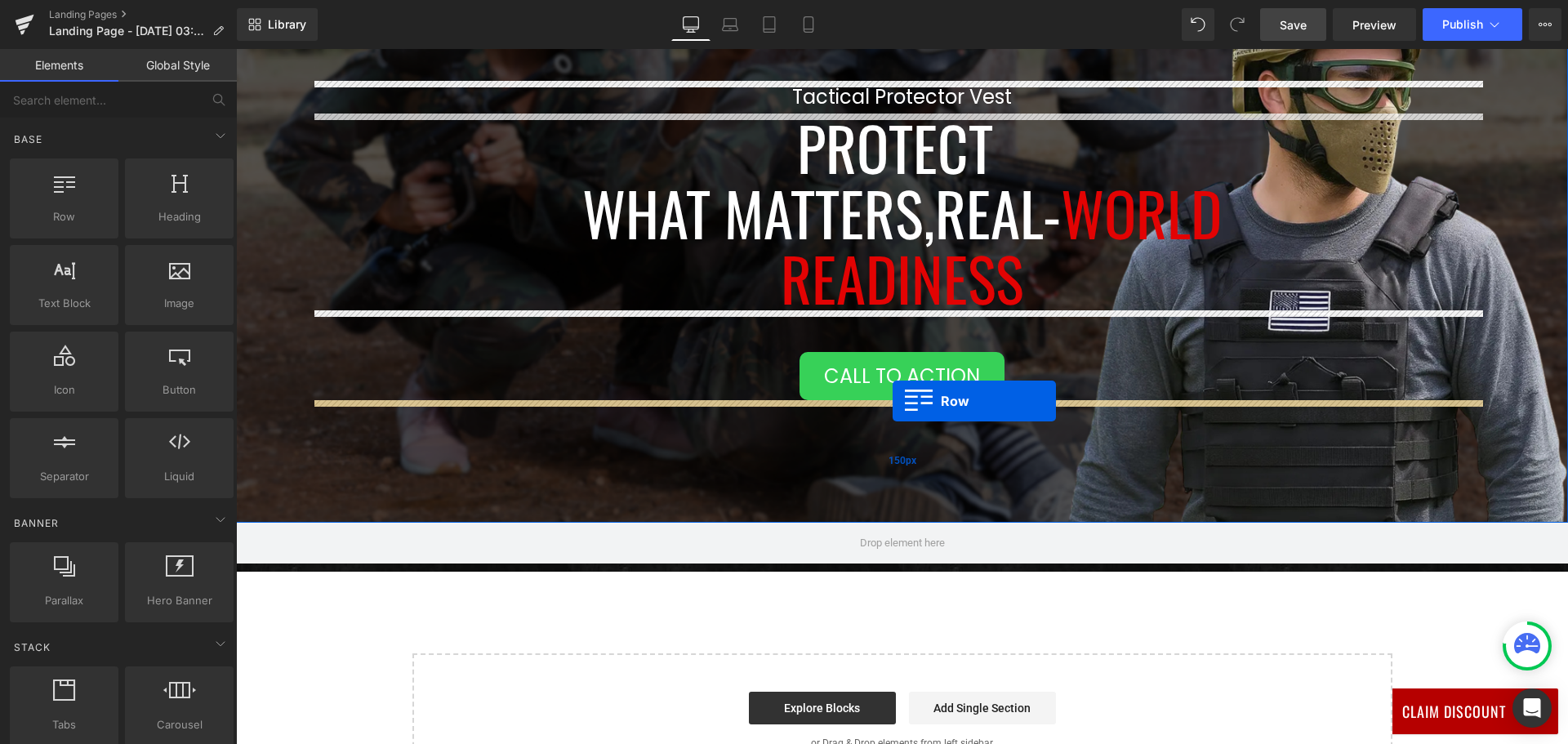
drag, startPoint x: 308, startPoint y: 243, endPoint x: 892, endPoint y: 401, distance: 605.0
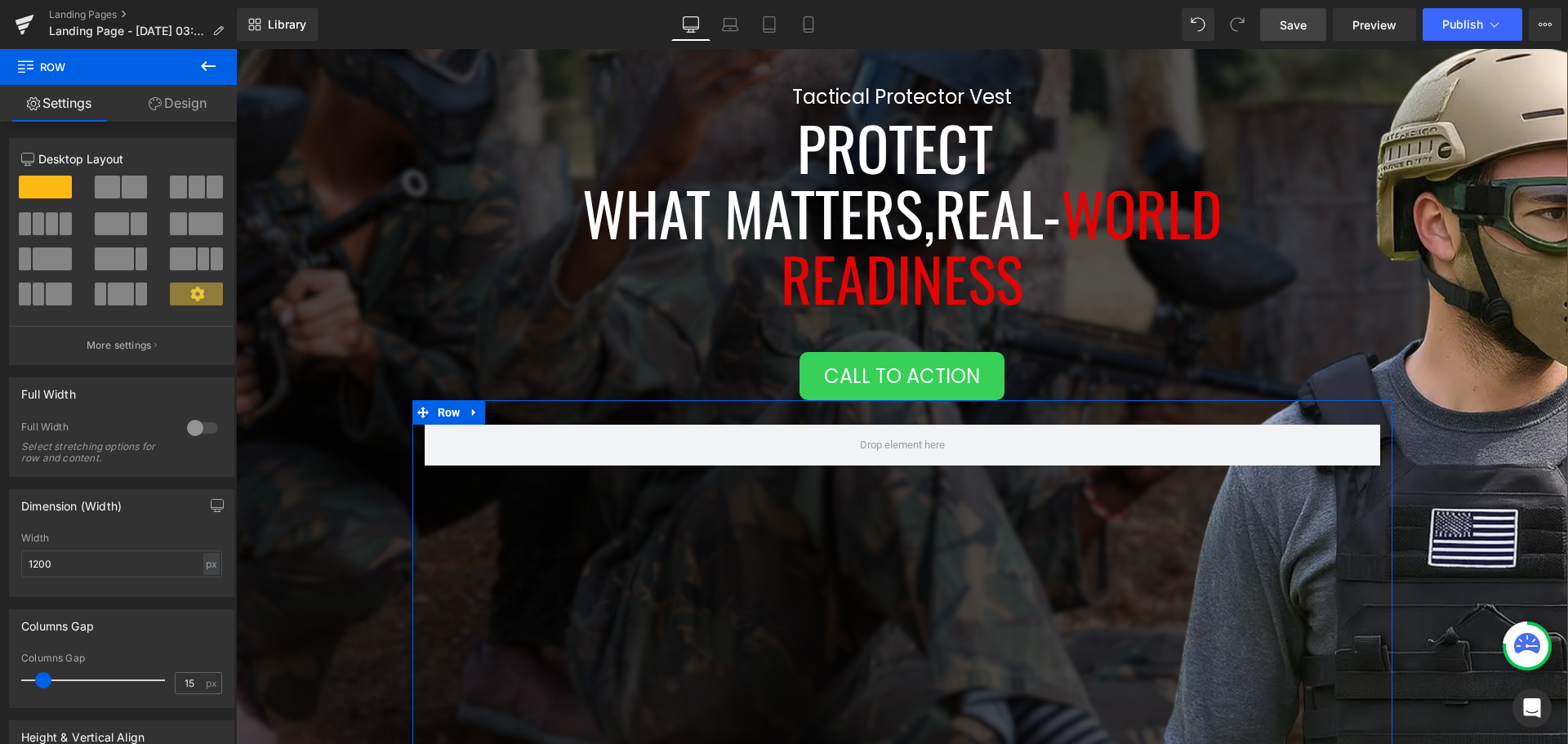
scroll to position [504, 0]
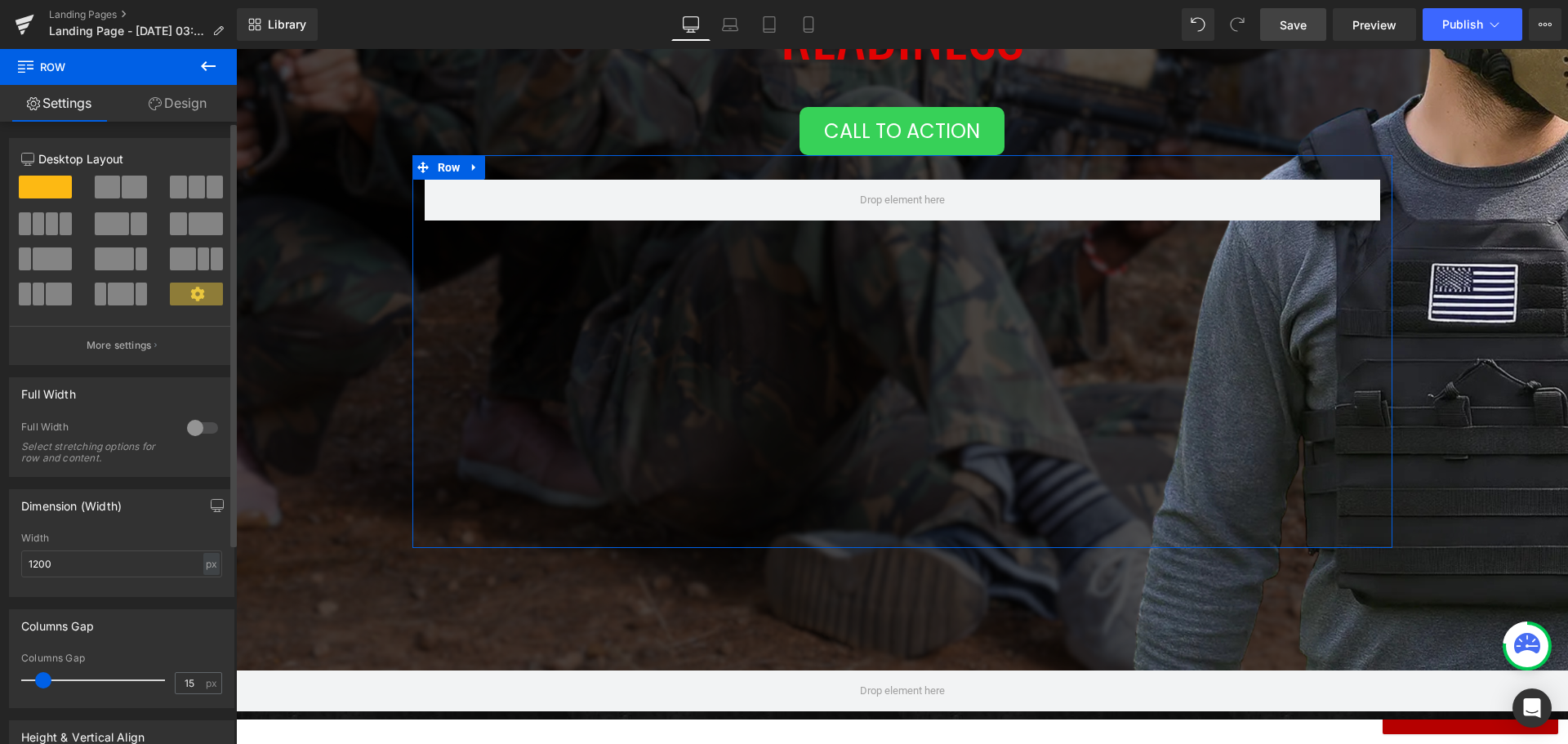
drag, startPoint x: 49, startPoint y: 224, endPoint x: 88, endPoint y: 229, distance: 39.3
click at [49, 224] on span at bounding box center [52, 224] width 13 height 23
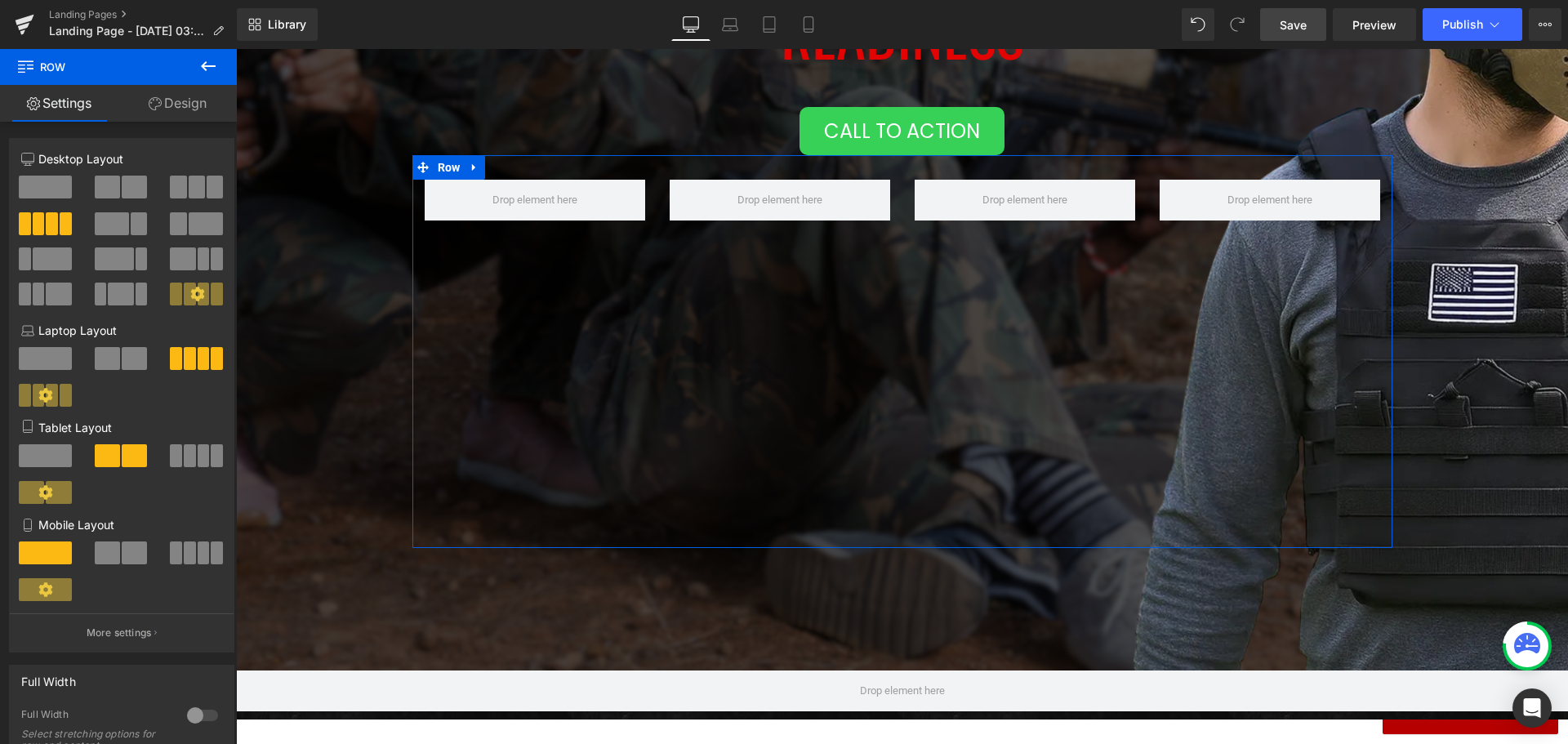
click at [171, 105] on link "Design" at bounding box center [177, 103] width 118 height 37
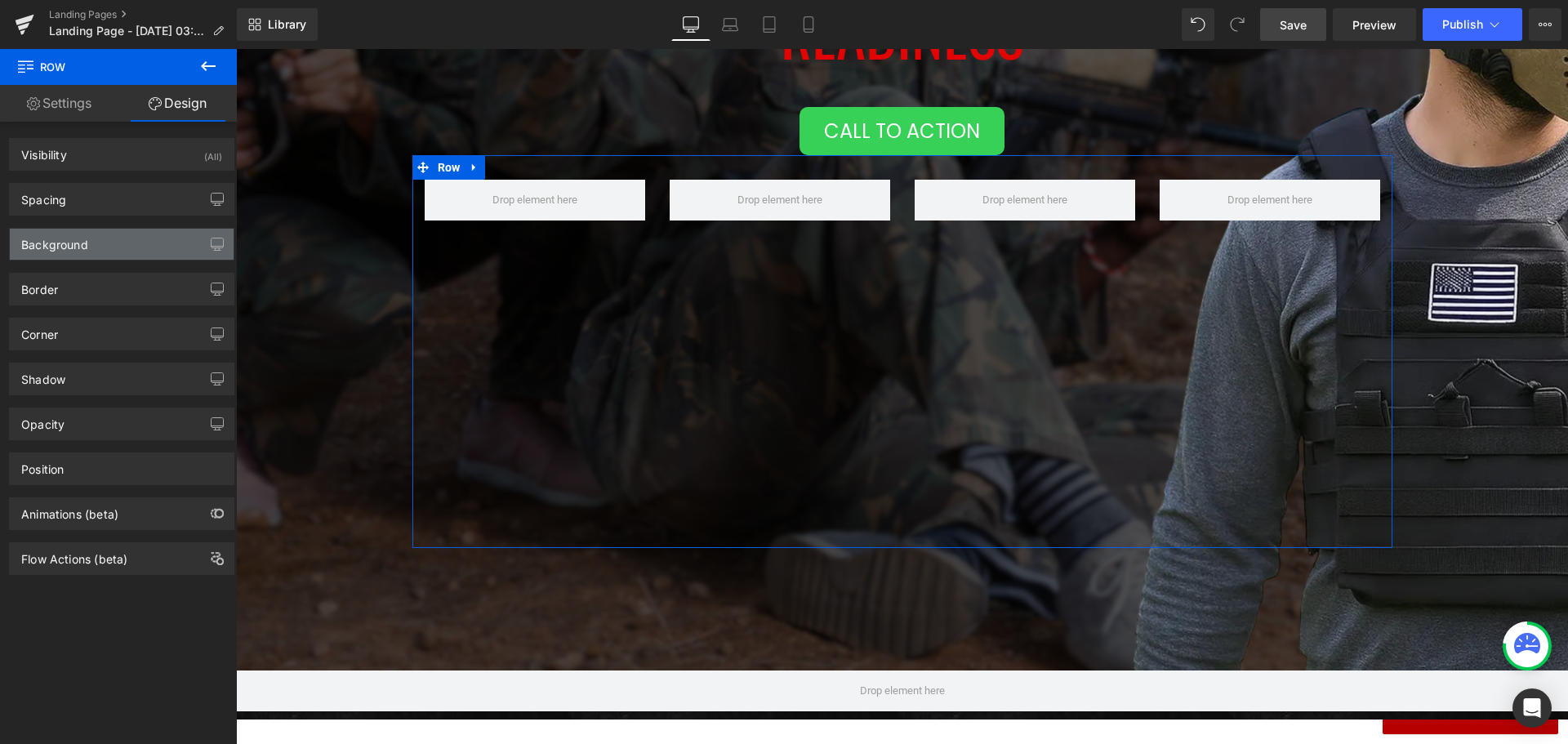
click at [114, 233] on div "Background" at bounding box center [122, 244] width 223 height 31
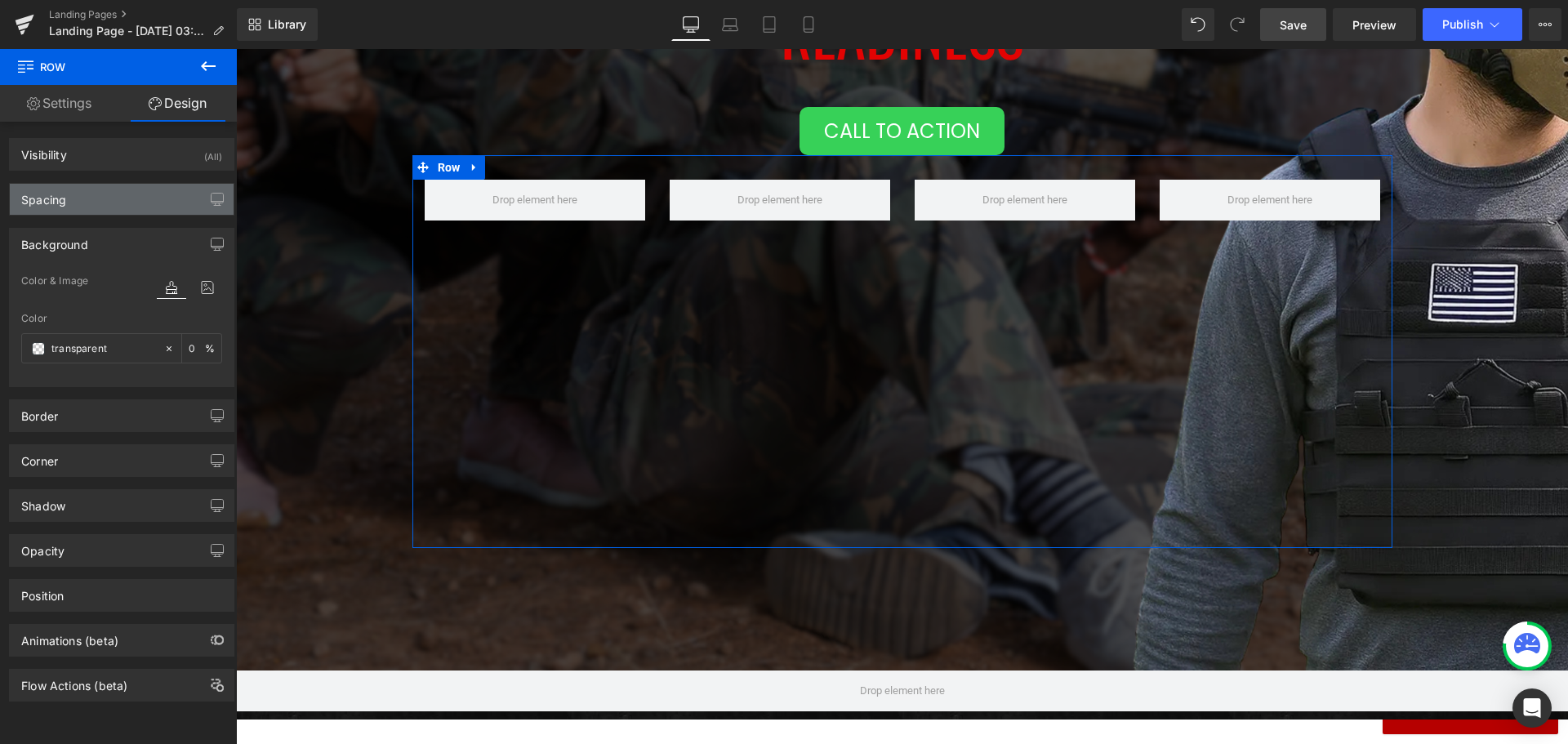
click at [146, 198] on div "Spacing" at bounding box center [122, 199] width 223 height 31
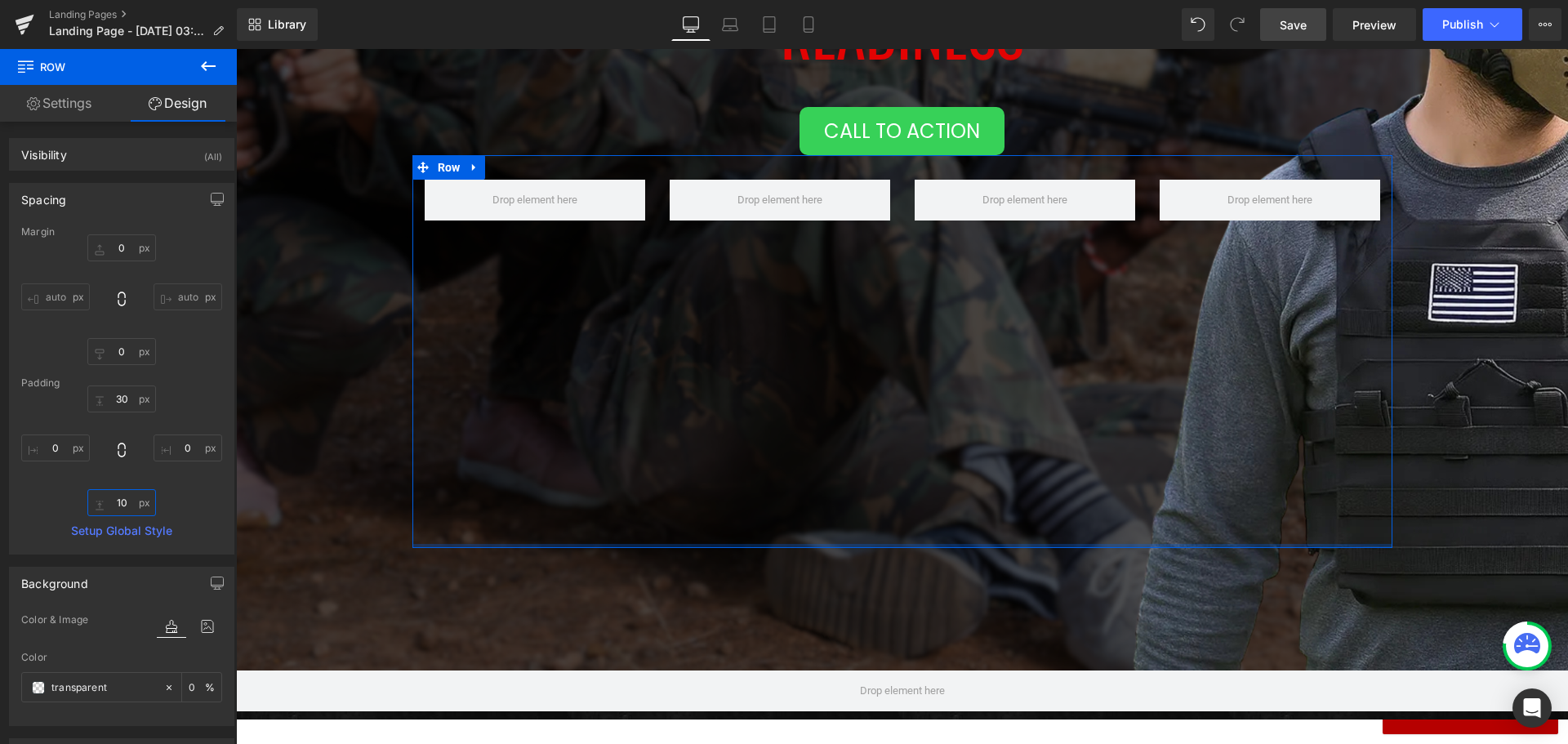
click at [123, 501] on input "10" at bounding box center [122, 503] width 69 height 27
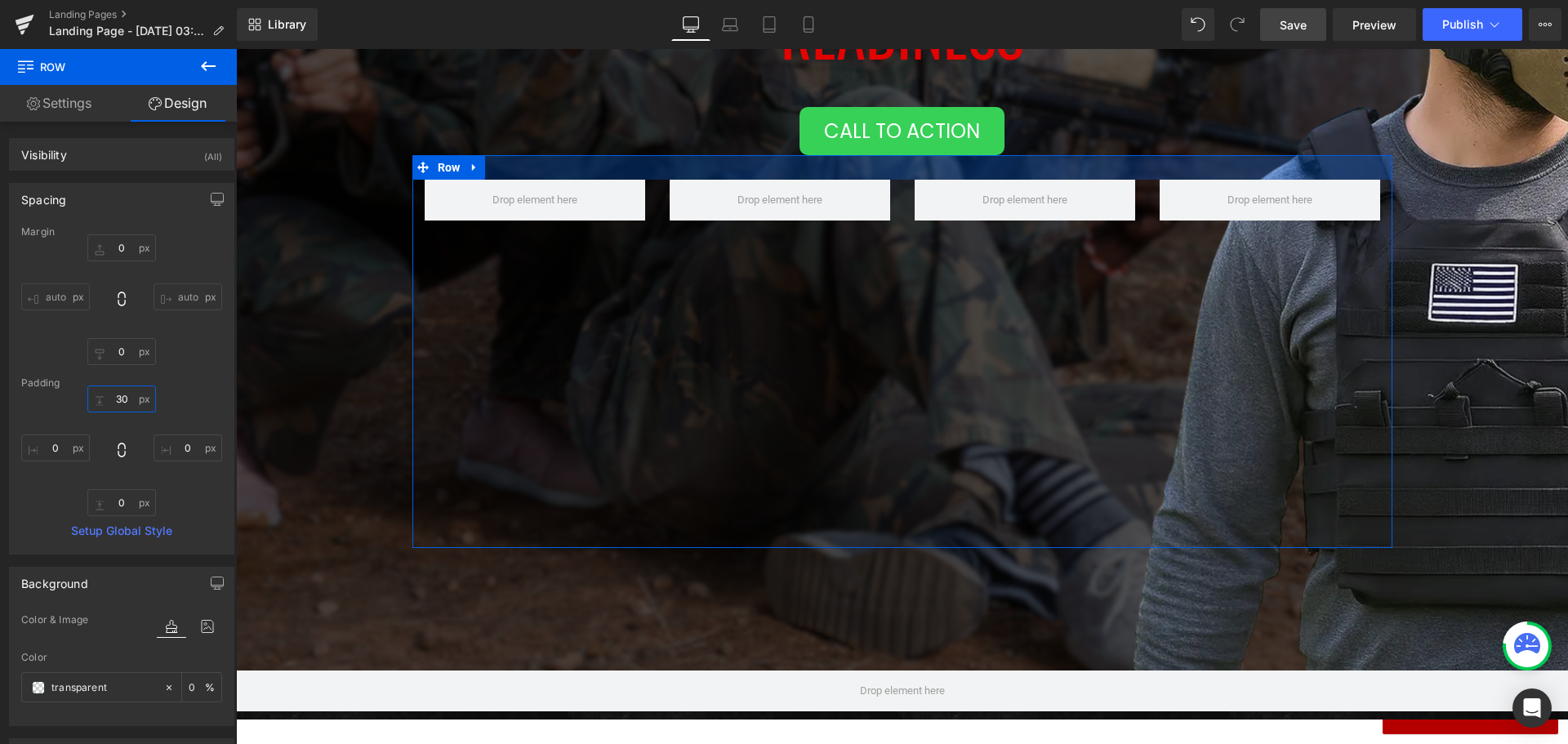
click at [125, 399] on input "30" at bounding box center [122, 399] width 69 height 27
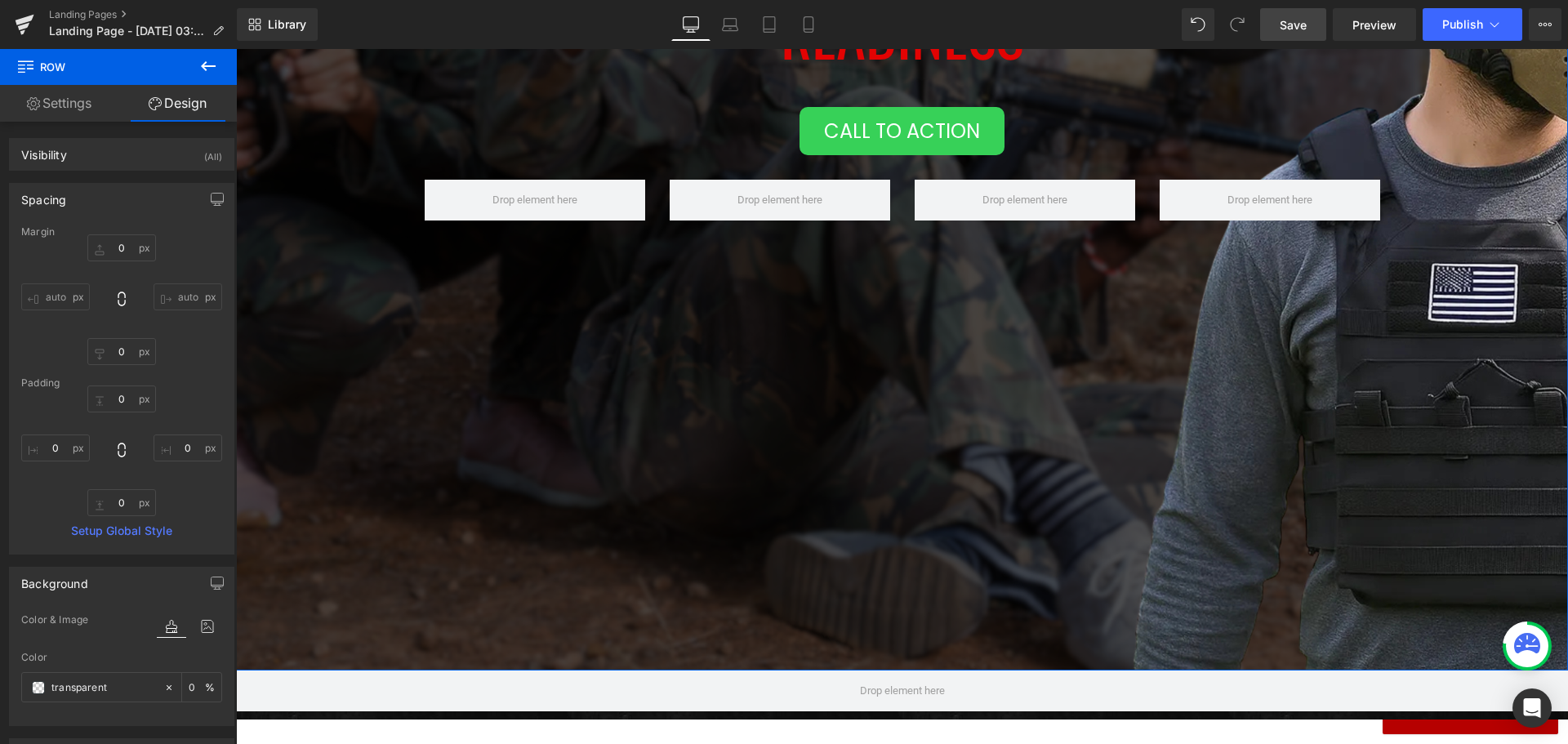
click at [381, 307] on div "Tactical Protector Vest Heading Protect What Matters, Real- World Readiness Hea…" at bounding box center [901, 191] width 1168 height 712
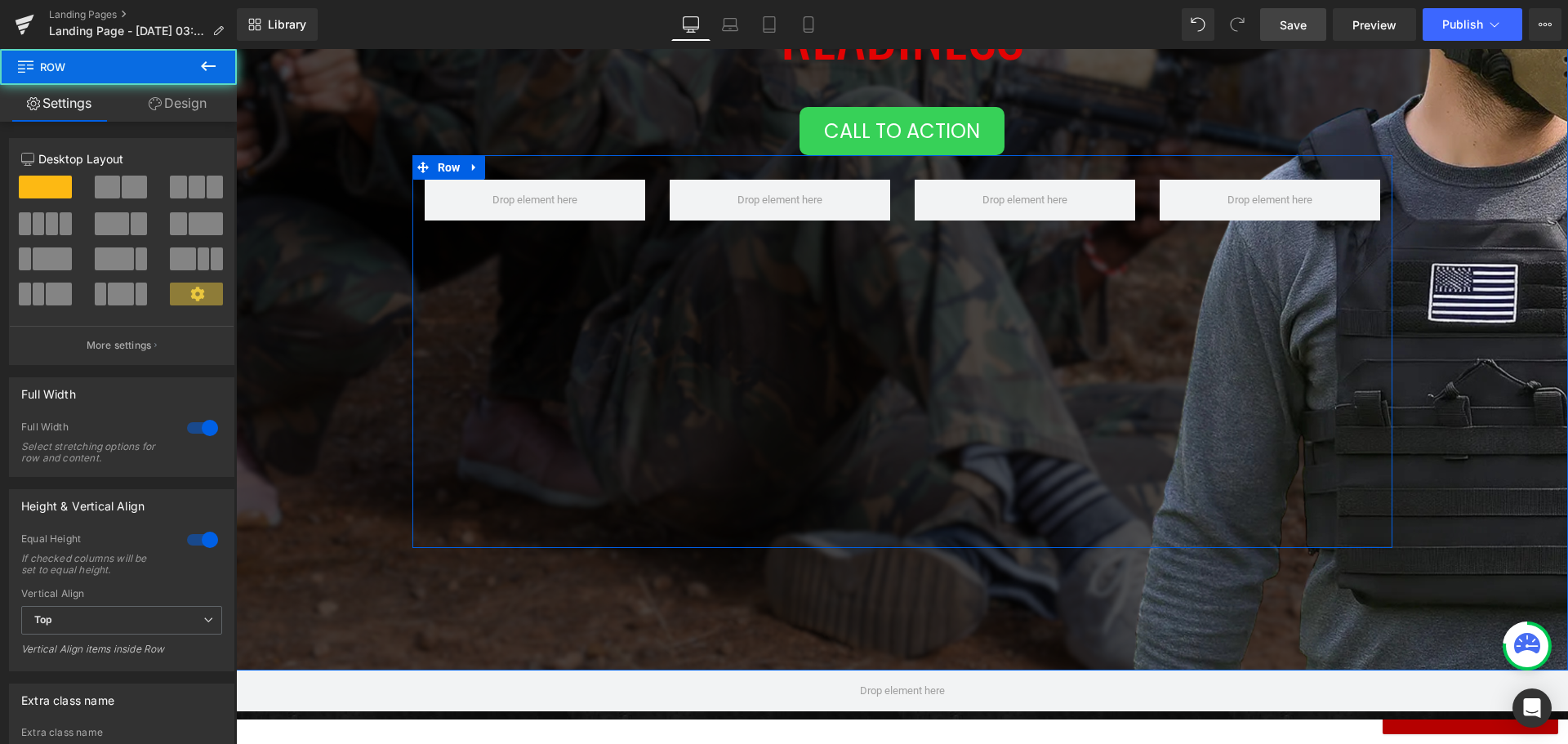
click at [559, 268] on div "Row NaNpx NaNpx" at bounding box center [902, 351] width 980 height 393
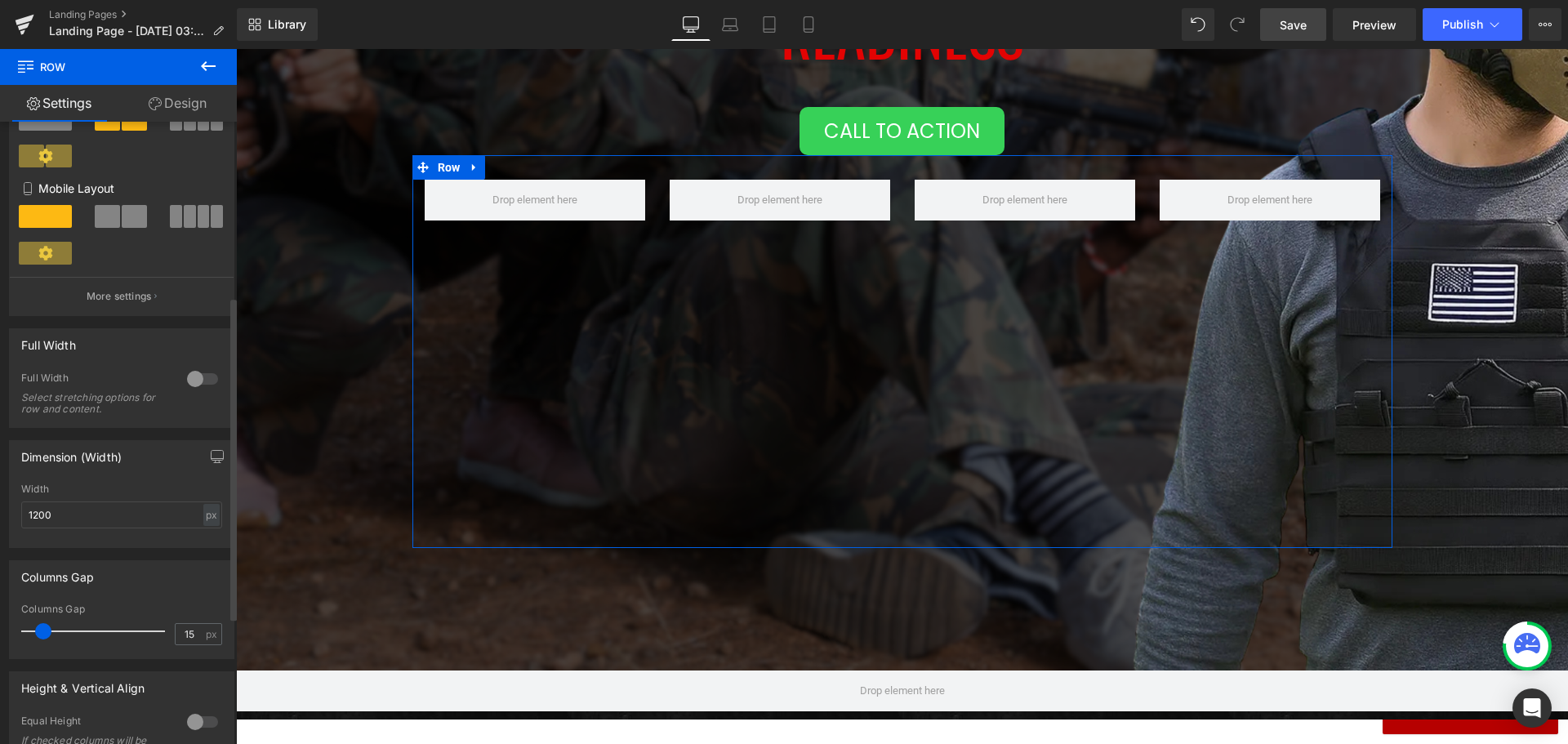
scroll to position [500, 0]
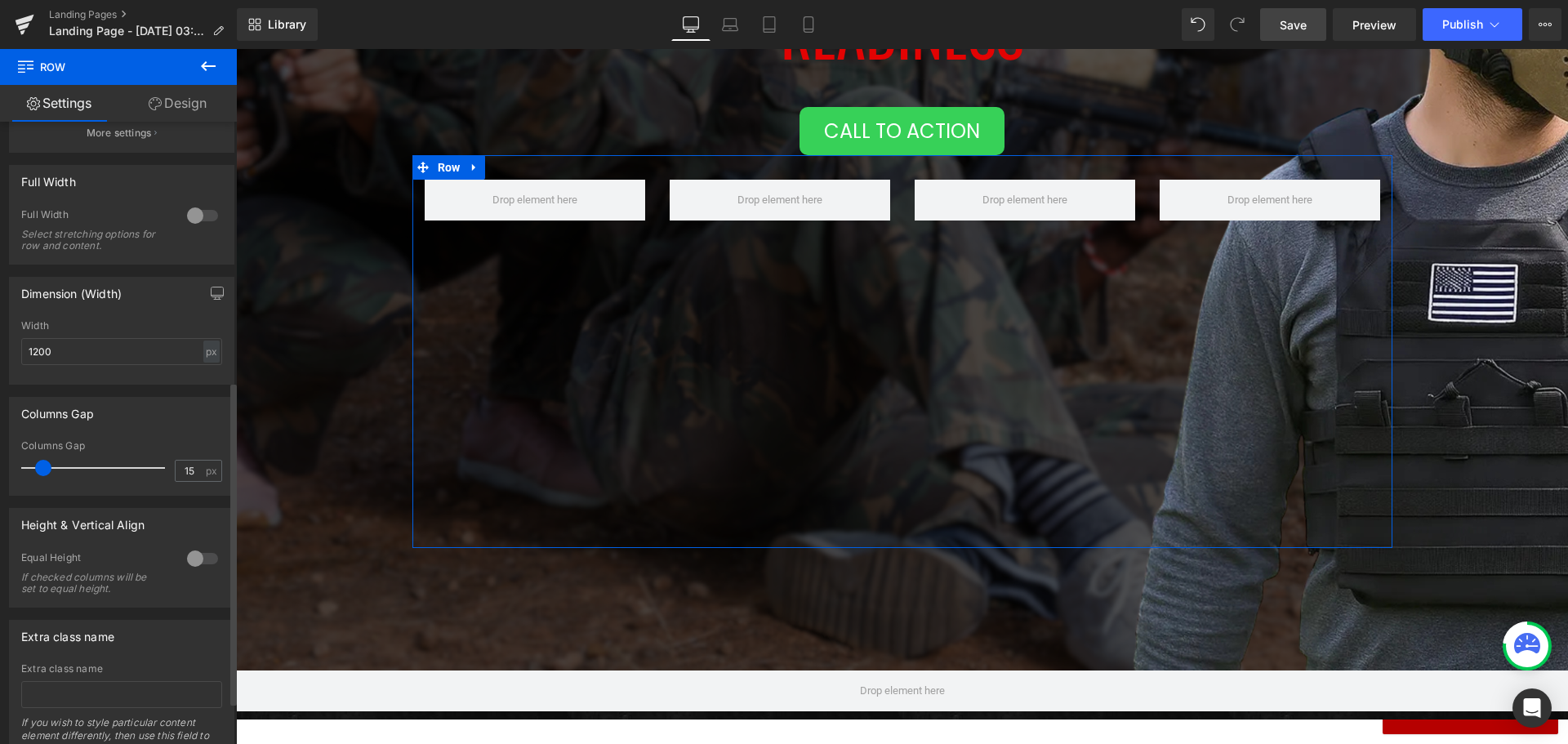
click at [197, 561] on div at bounding box center [203, 558] width 39 height 26
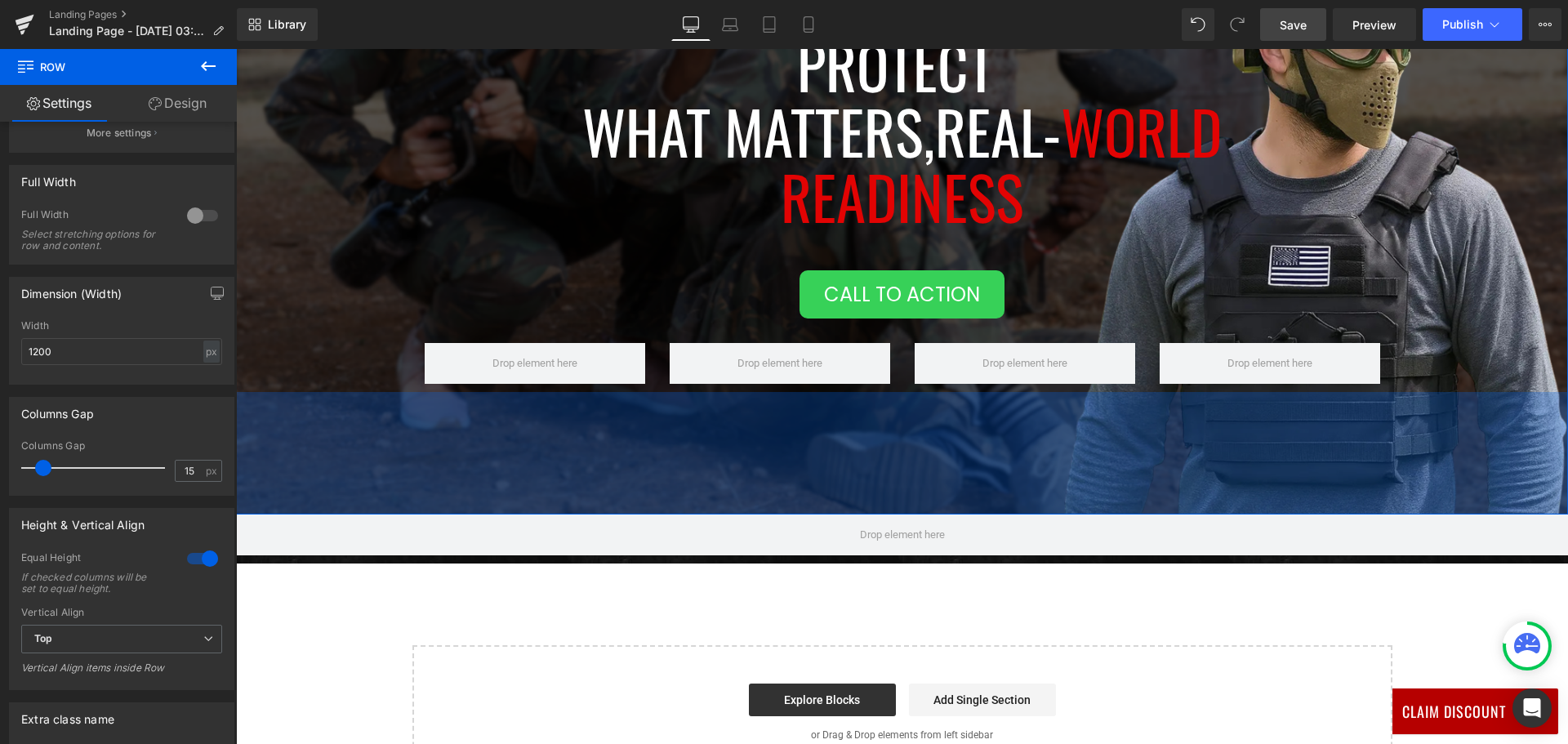
scroll to position [178, 0]
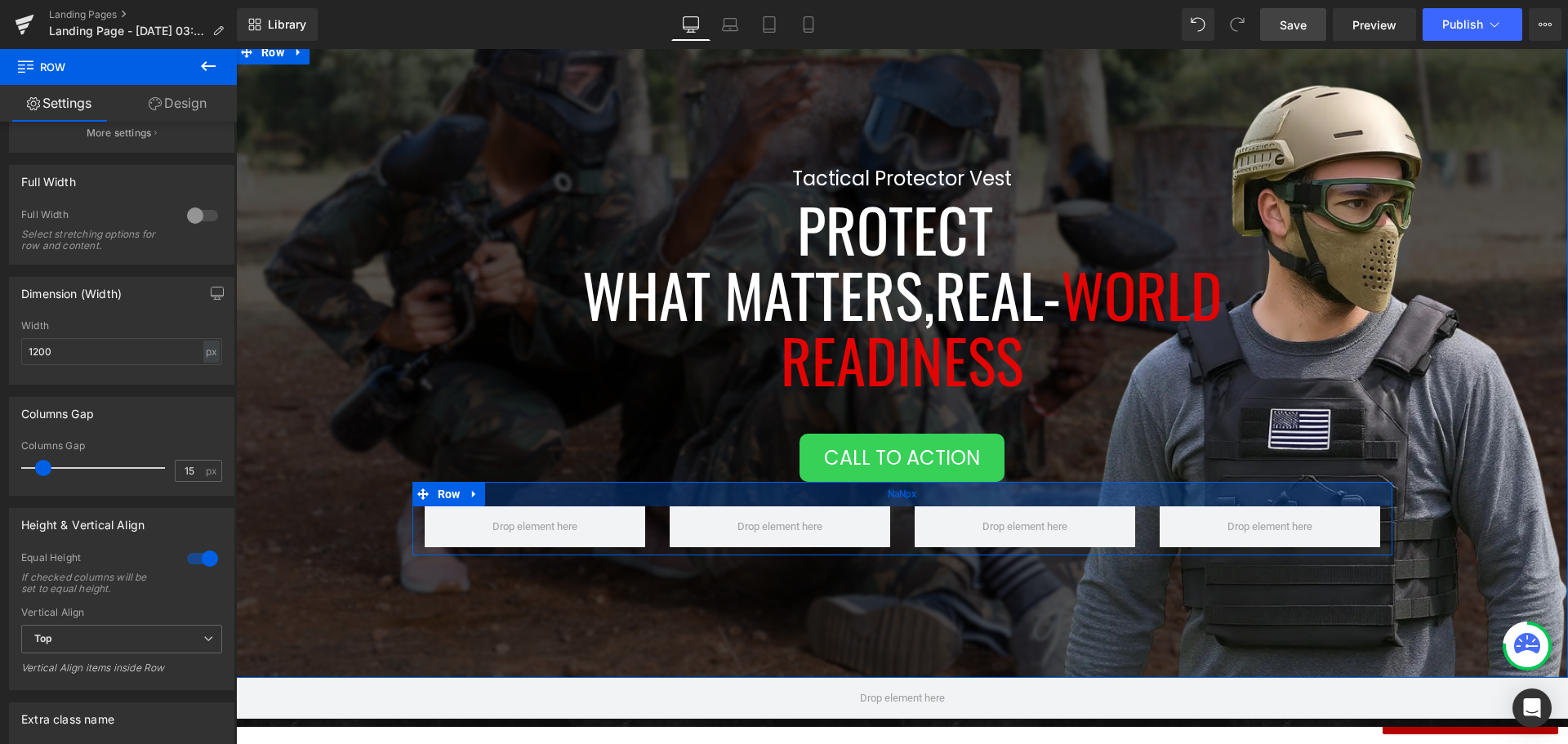
click at [485, 496] on div "NaNpx" at bounding box center [902, 494] width 980 height 24
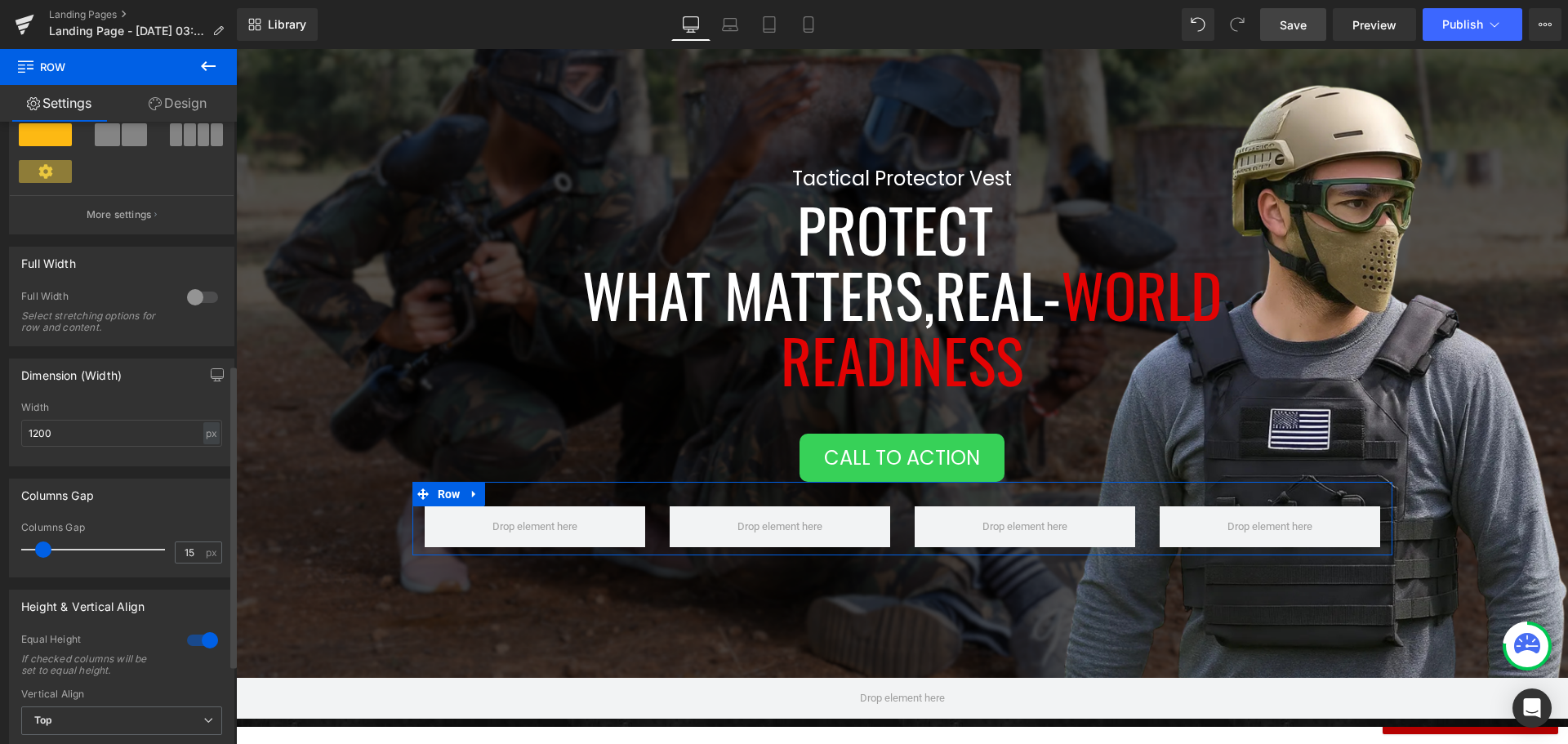
scroll to position [336, 0]
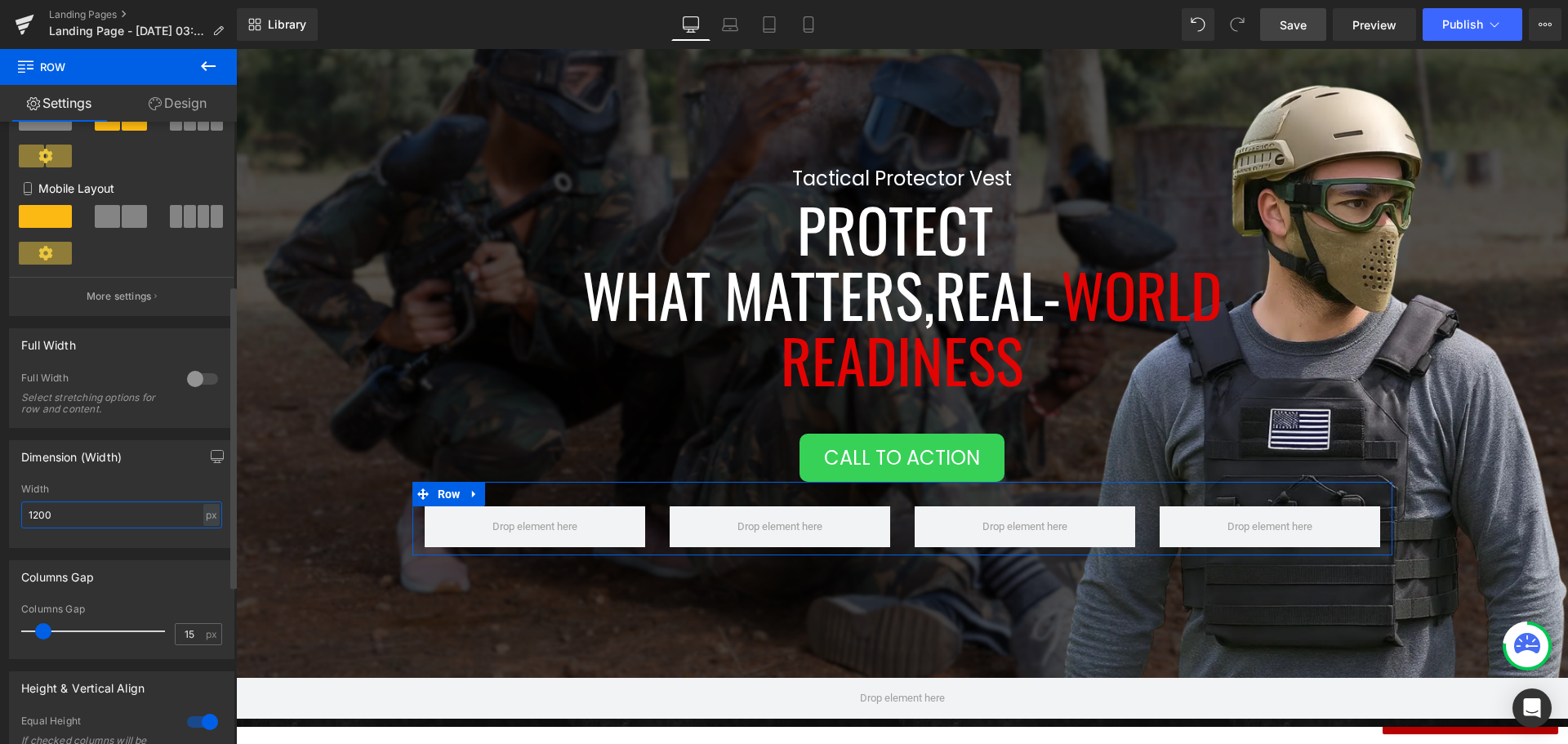
click at [82, 517] on input "1200" at bounding box center [122, 515] width 201 height 27
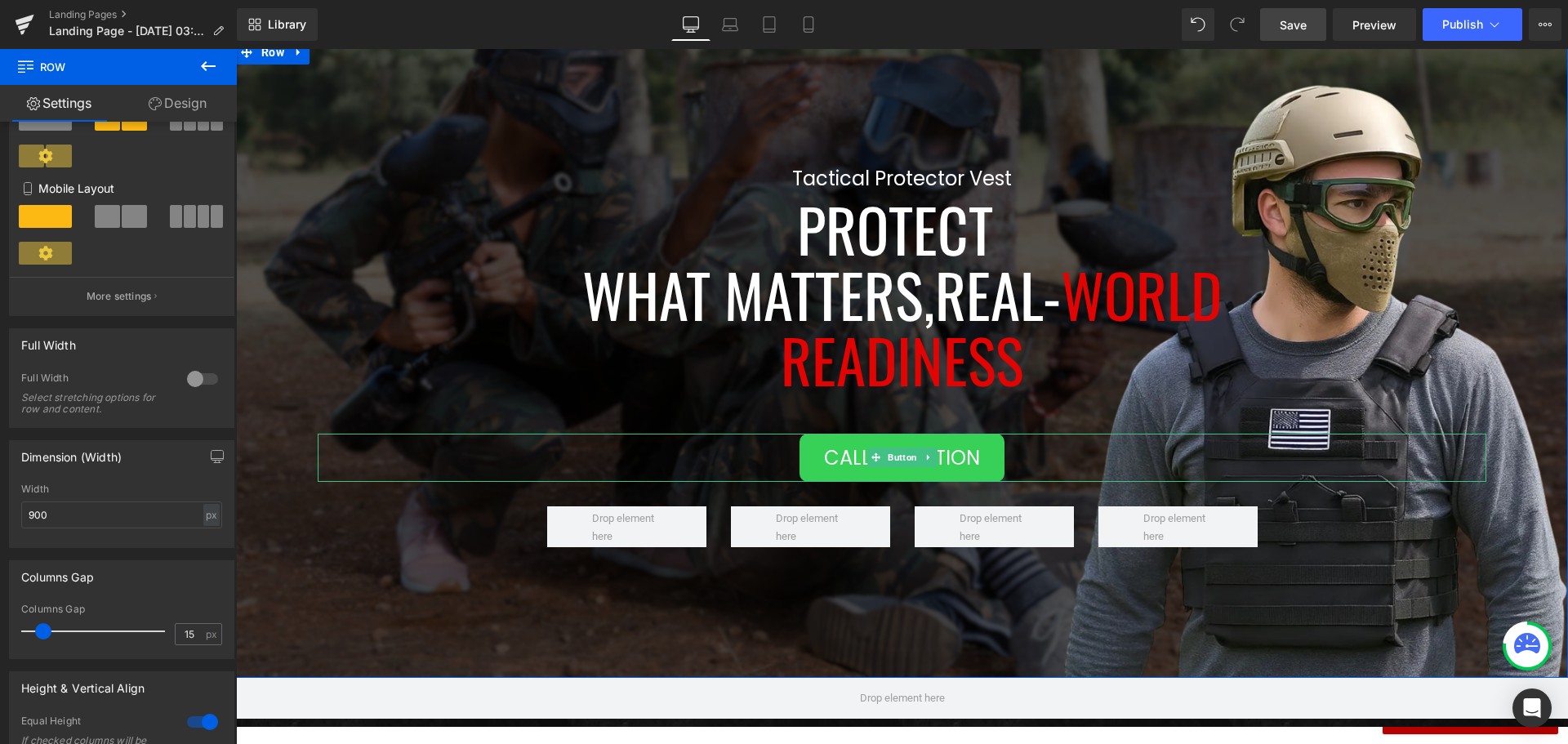
click at [421, 465] on div "Call To Action" at bounding box center [901, 458] width 1168 height 49
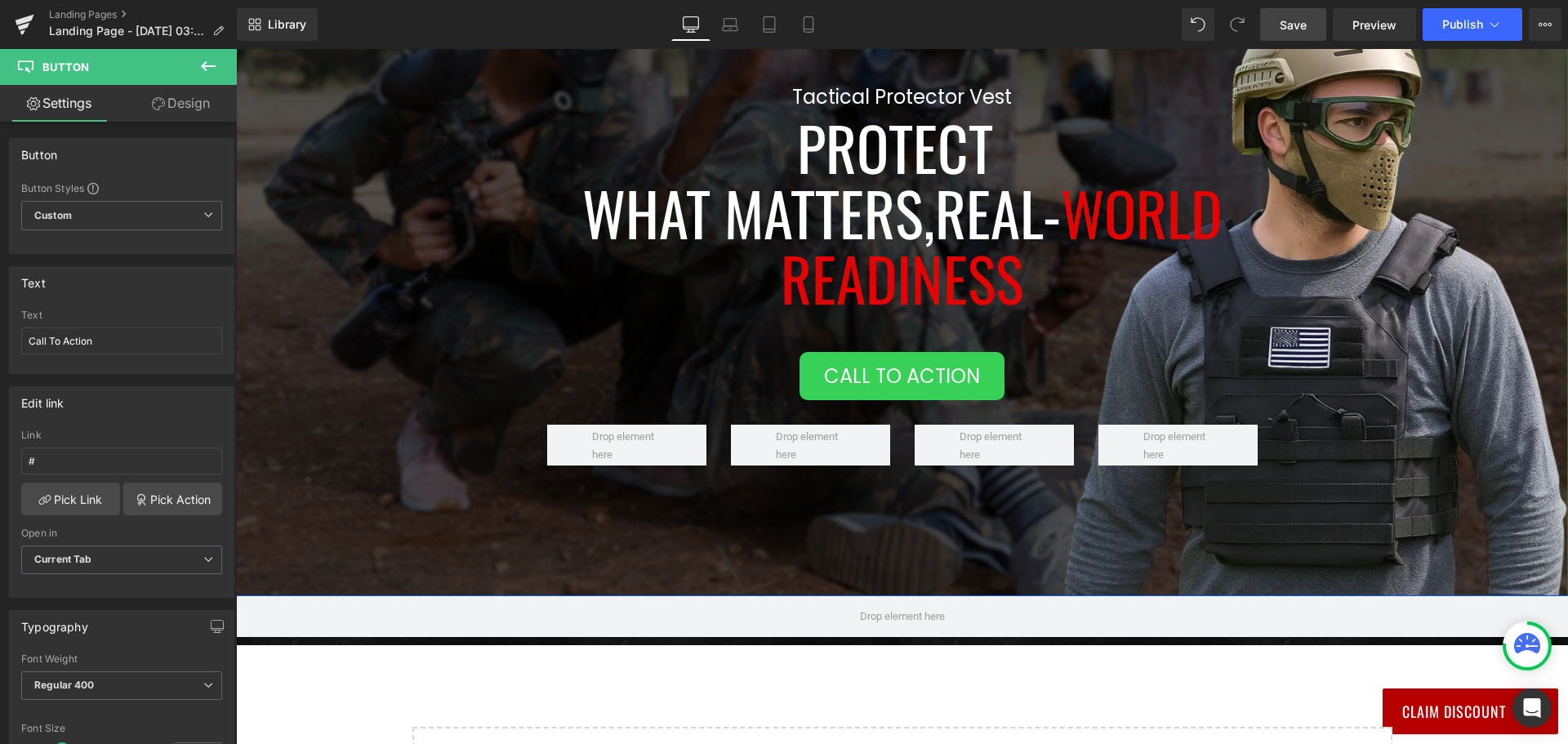
scroll to position [342, 0]
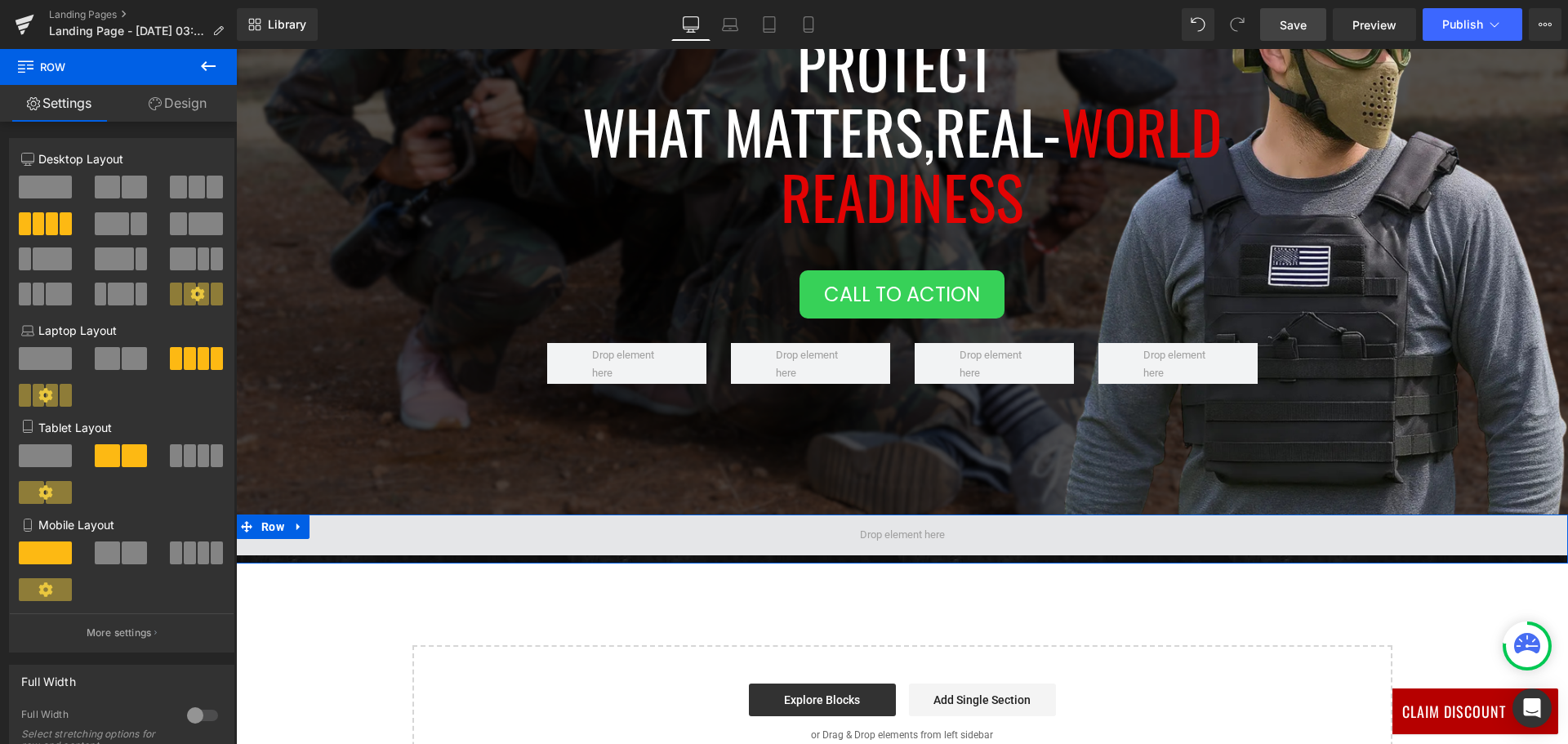
drag, startPoint x: 709, startPoint y: 370, endPoint x: 819, endPoint y: 535, distance: 198.3
click at [819, 535] on div "Tactical Protector Vest Heading Protect What Matters, Real- World Readiness Hea…" at bounding box center [902, 327] width 1332 height 902
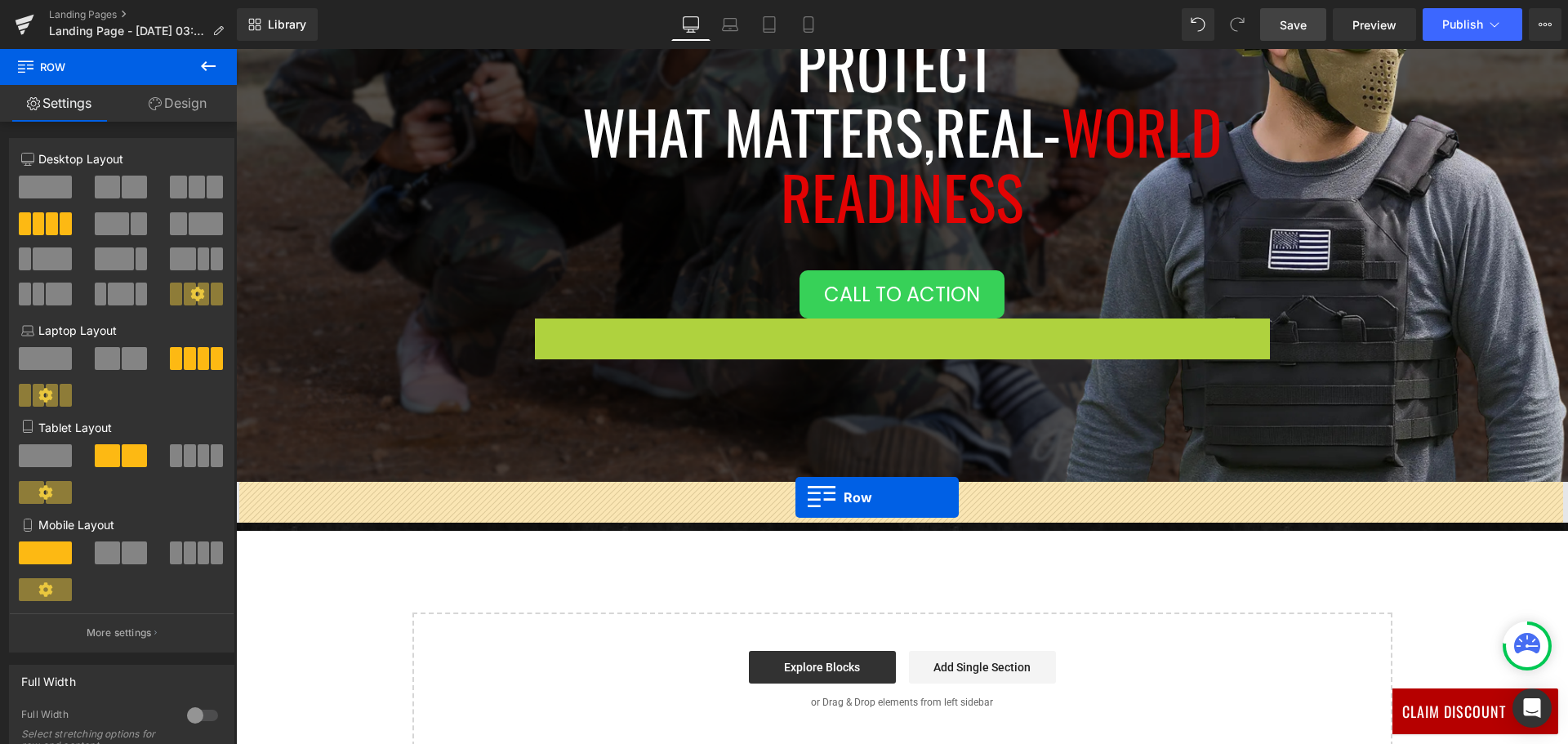
drag, startPoint x: 558, startPoint y: 326, endPoint x: 796, endPoint y: 497, distance: 293.1
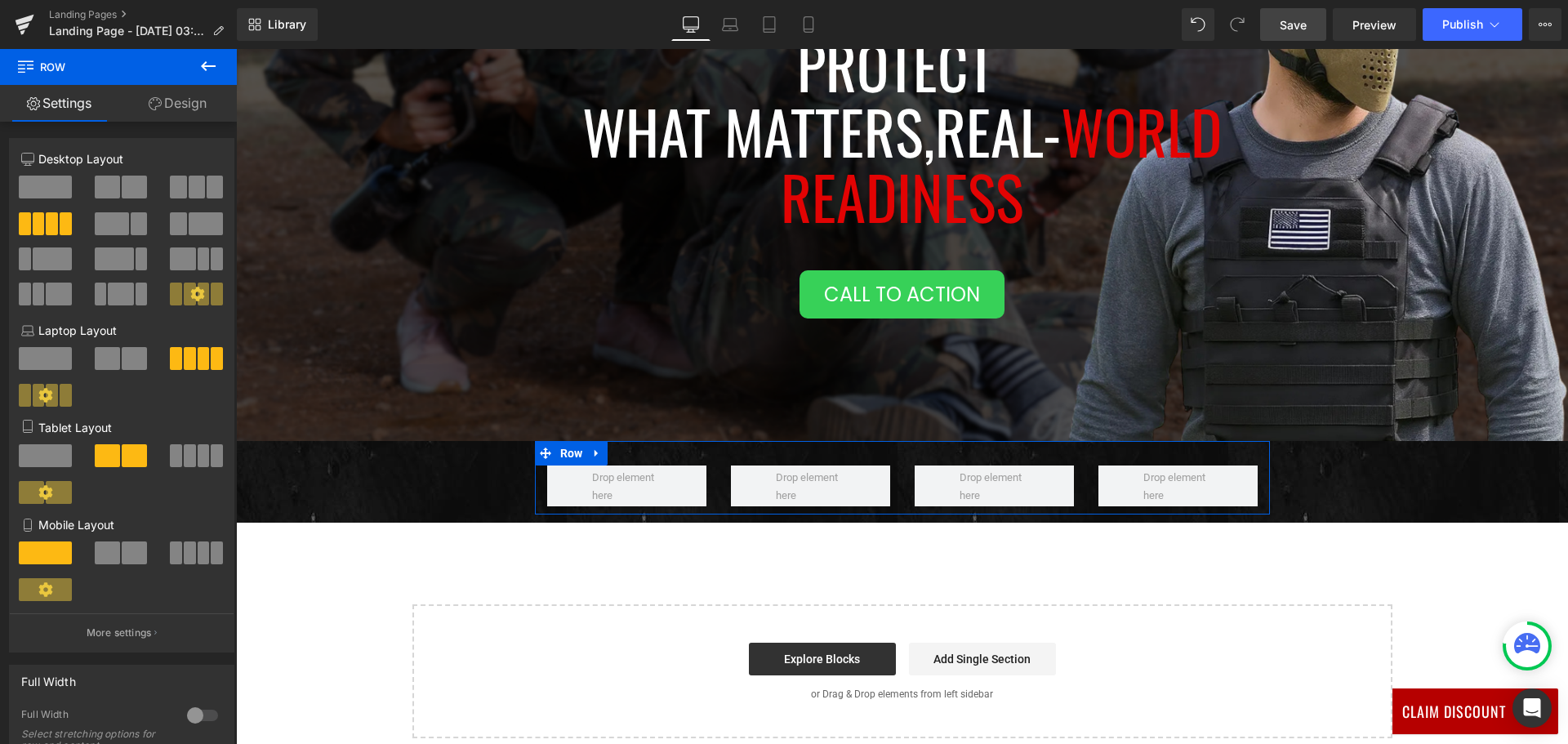
click at [156, 87] on link "Design" at bounding box center [177, 103] width 118 height 37
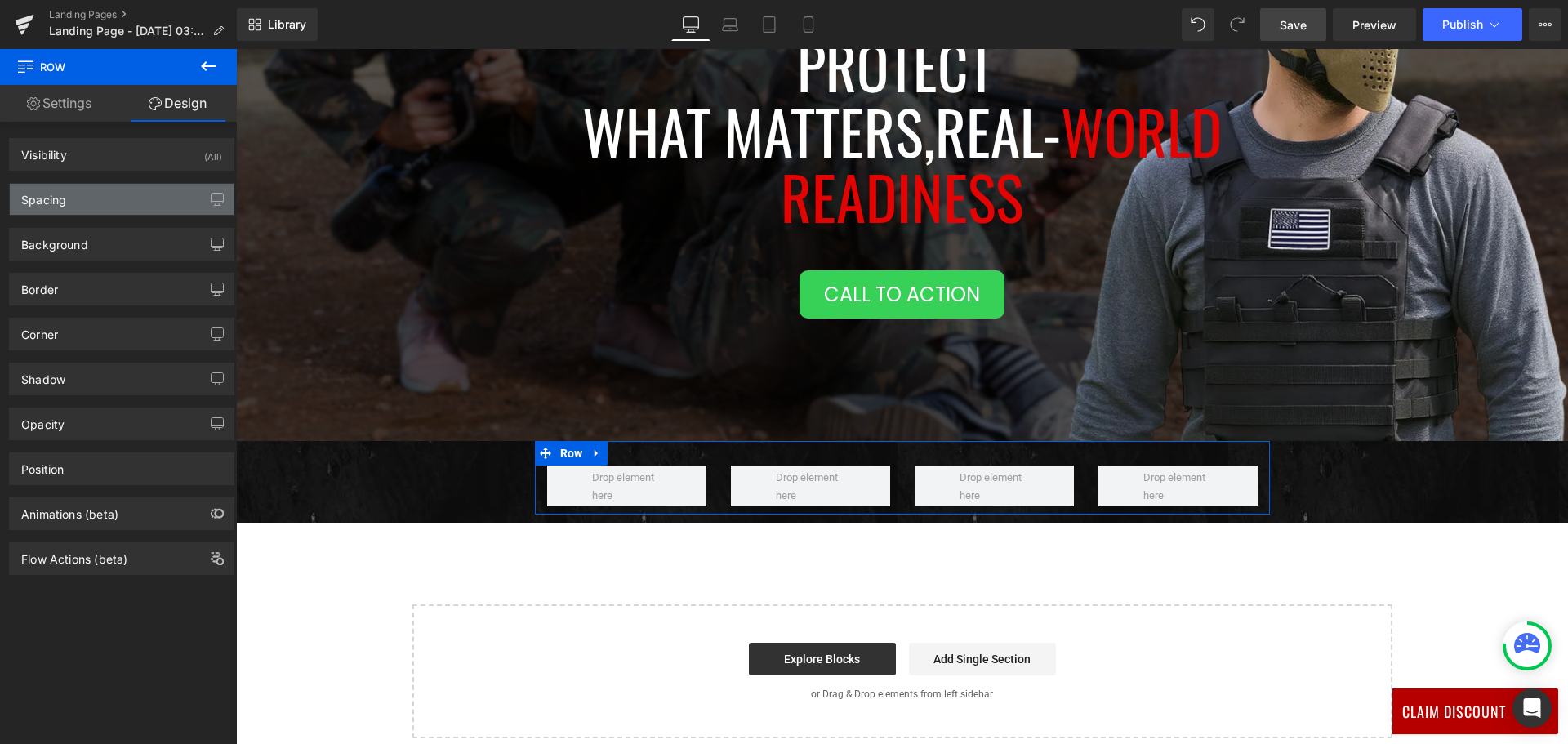
click at [125, 199] on div "Spacing" at bounding box center [122, 199] width 223 height 31
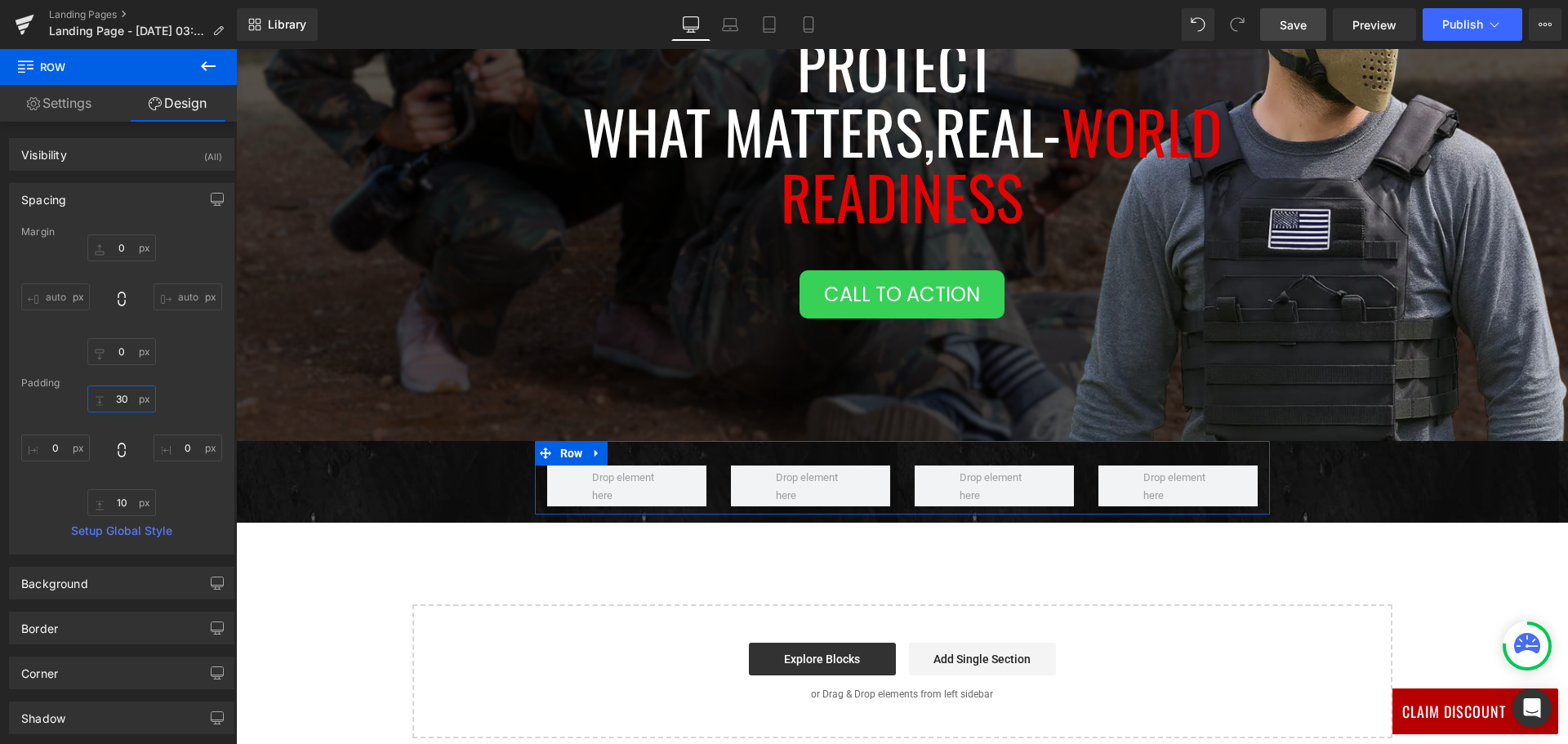
click at [124, 402] on input "30" at bounding box center [122, 399] width 69 height 27
click at [121, 504] on input "10" at bounding box center [122, 503] width 69 height 27
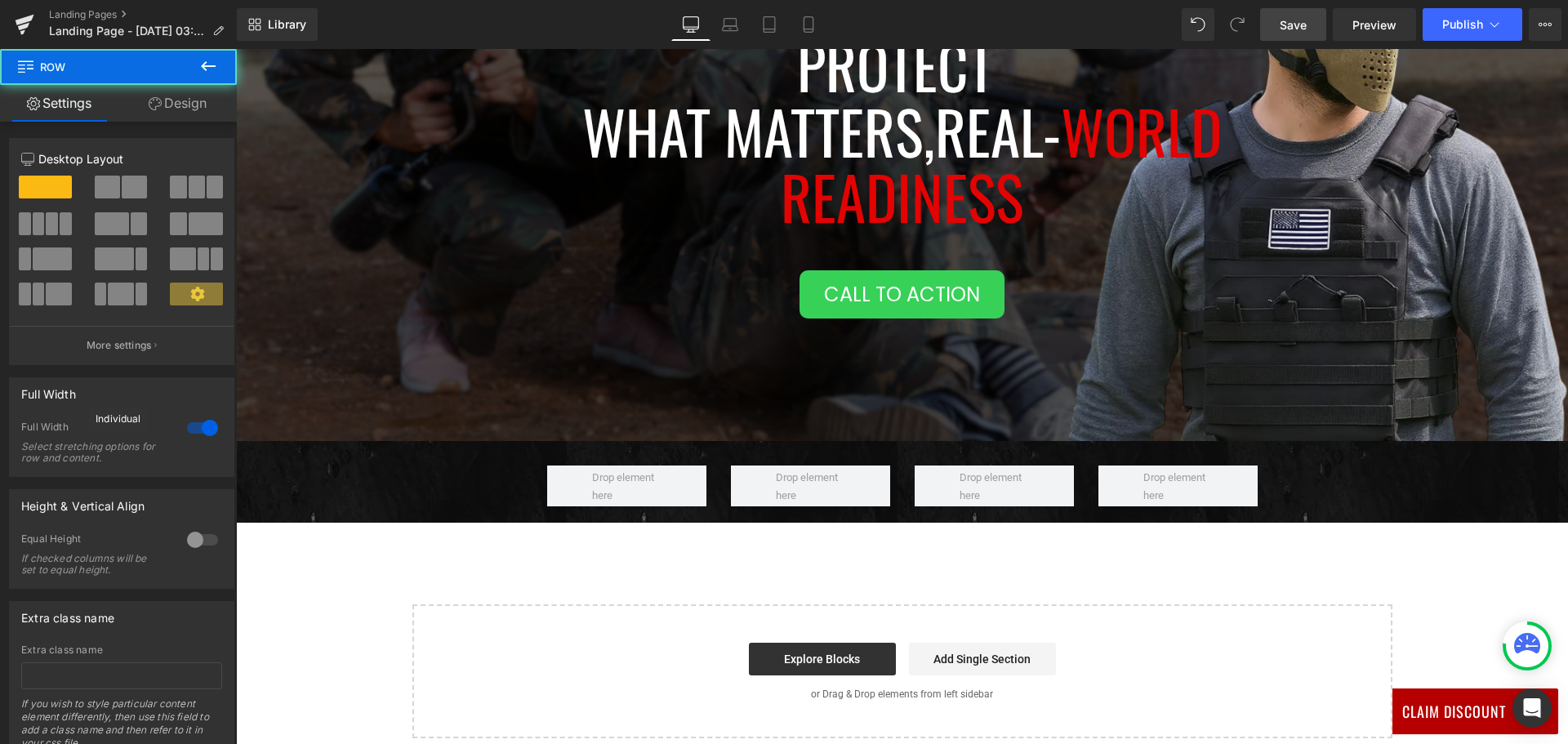
click at [353, 488] on div "Row" at bounding box center [902, 478] width 1332 height 73
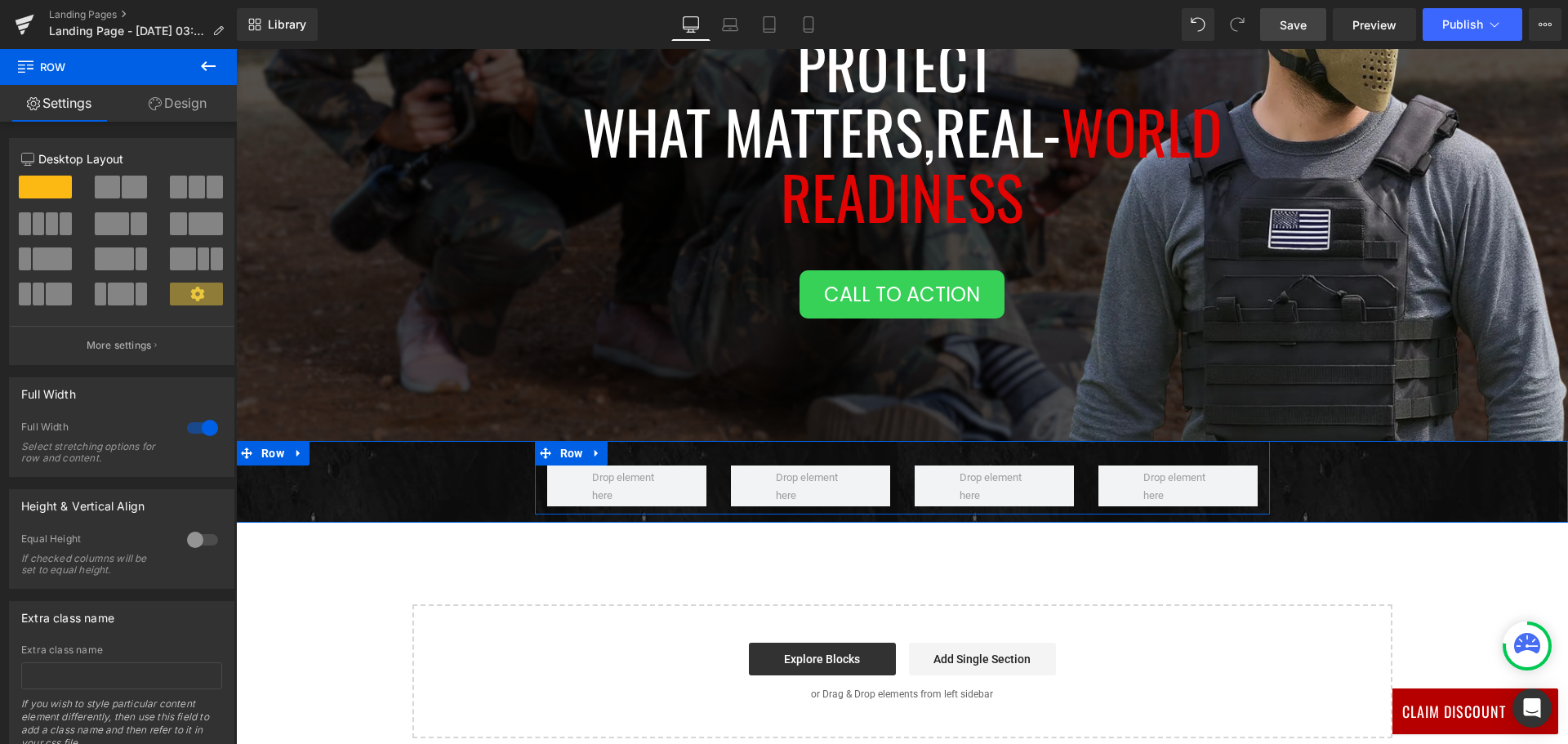
click at [710, 482] on div at bounding box center [626, 486] width 183 height 41
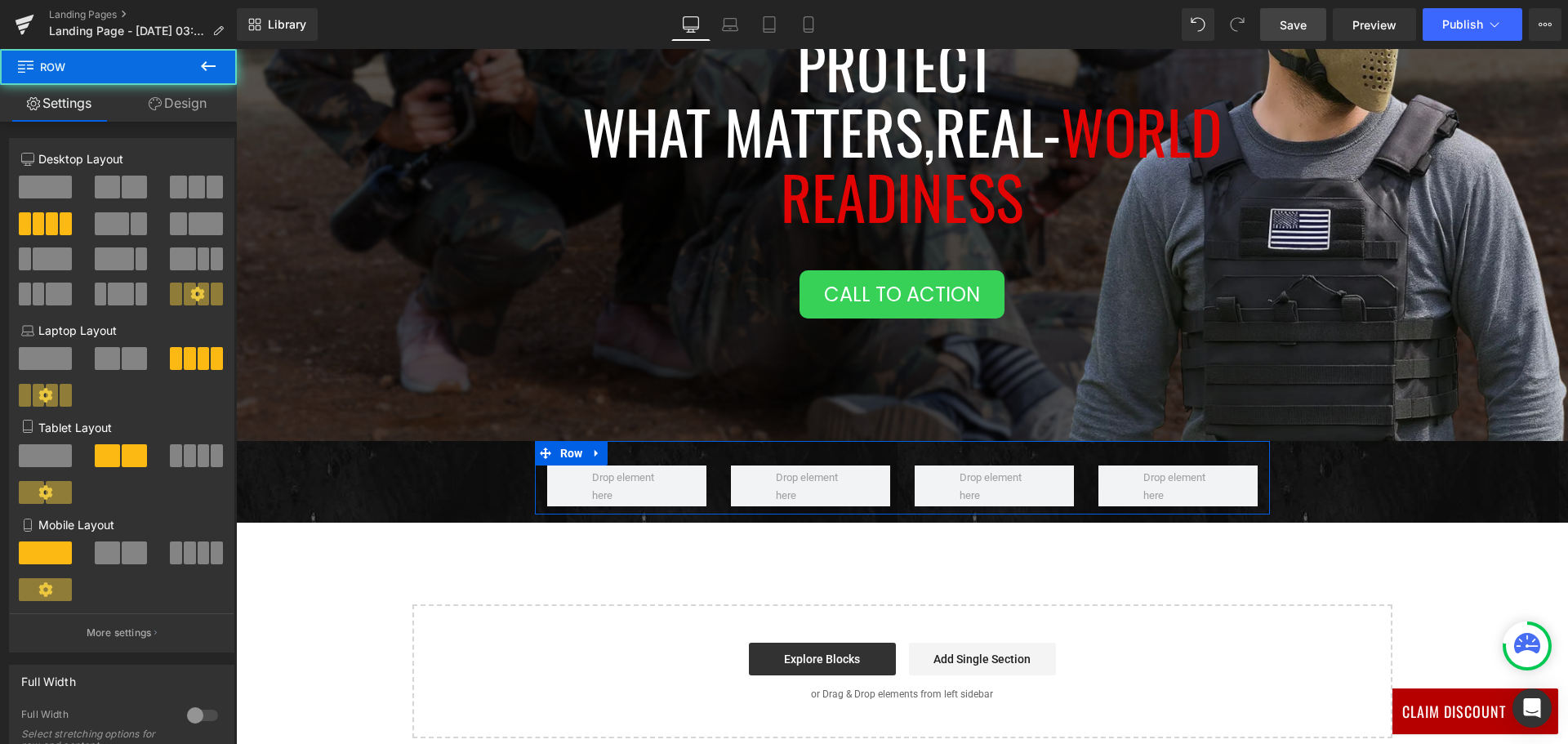
click at [174, 112] on link "Design" at bounding box center [177, 103] width 118 height 37
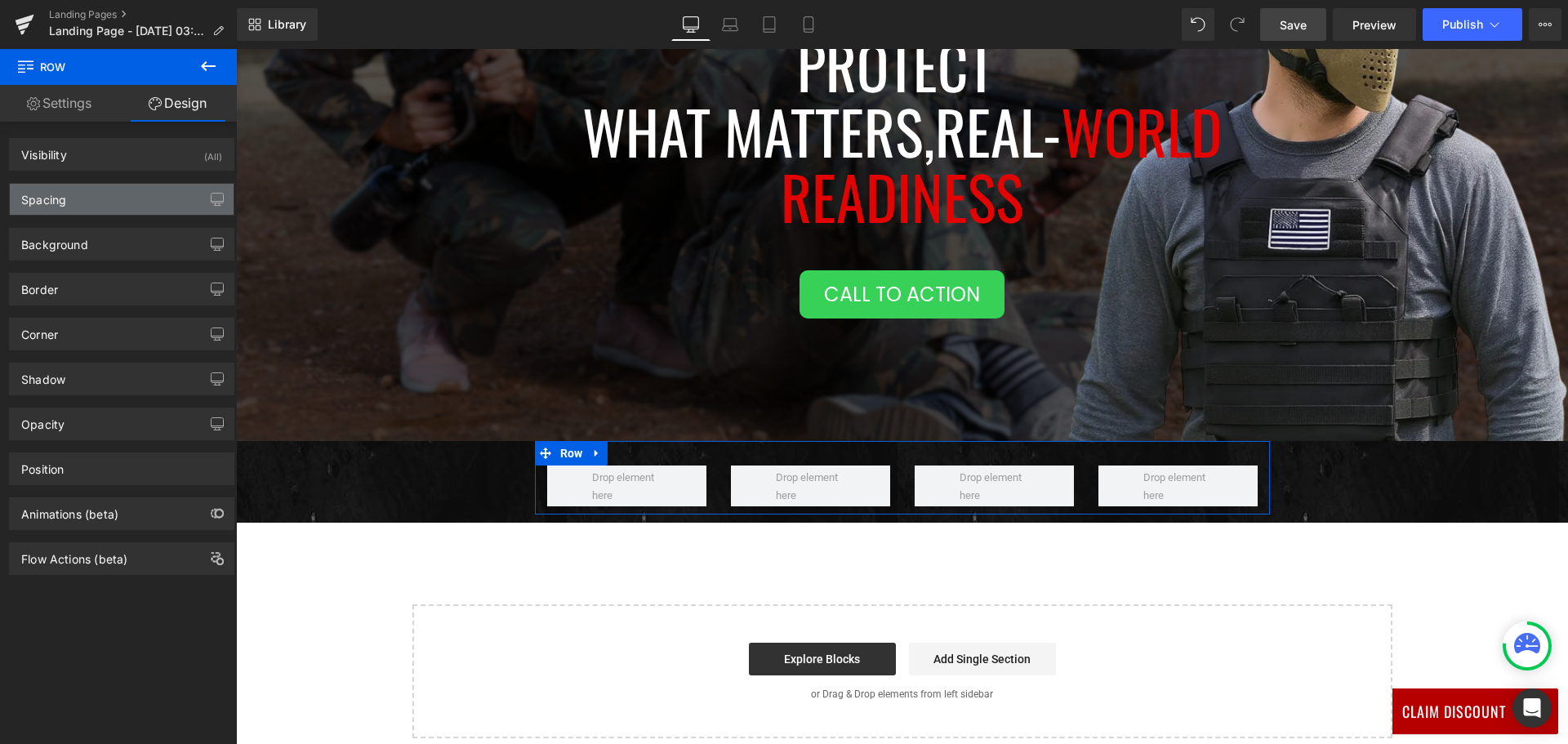
click at [156, 203] on div "Spacing" at bounding box center [122, 199] width 223 height 31
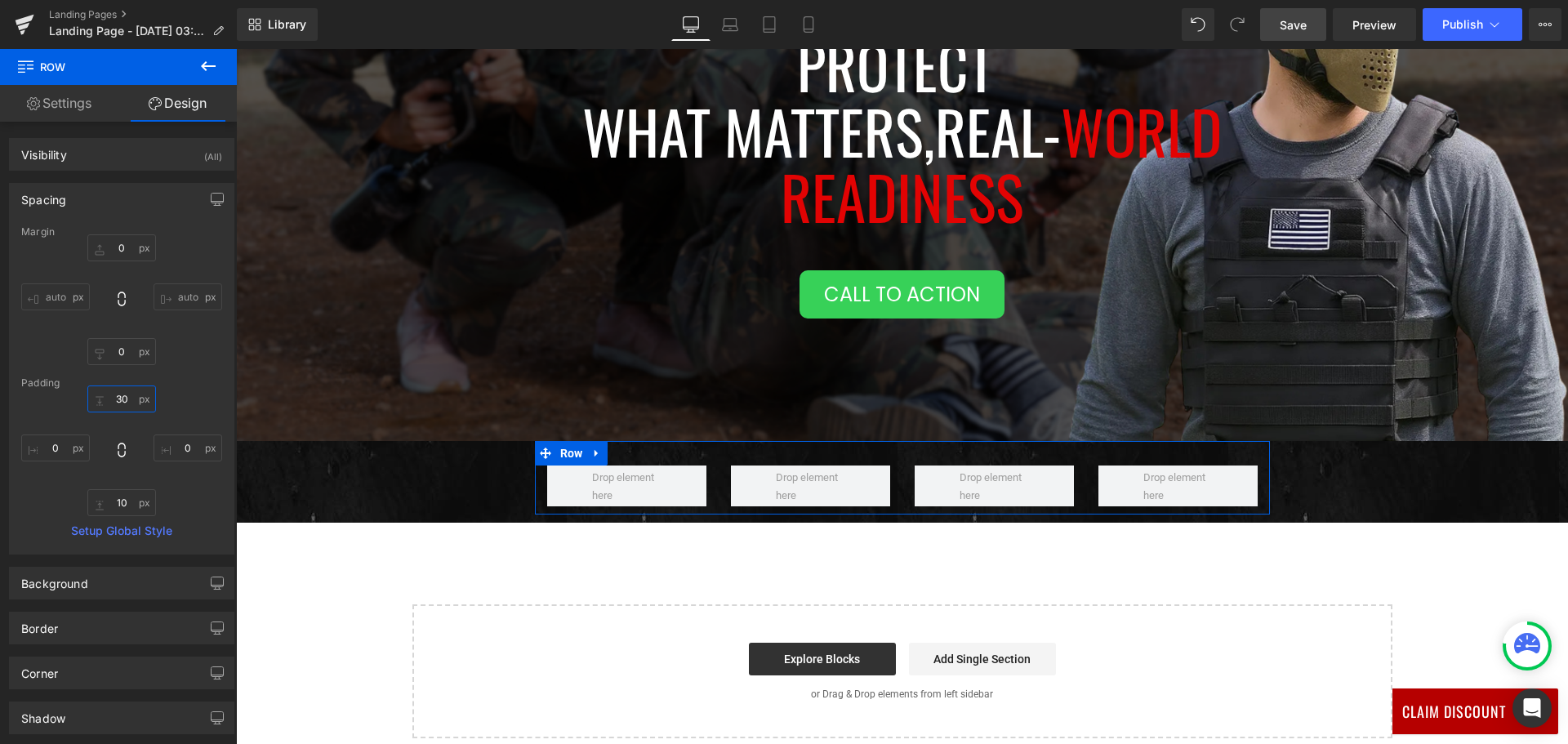
click at [117, 395] on input "30" at bounding box center [122, 399] width 69 height 27
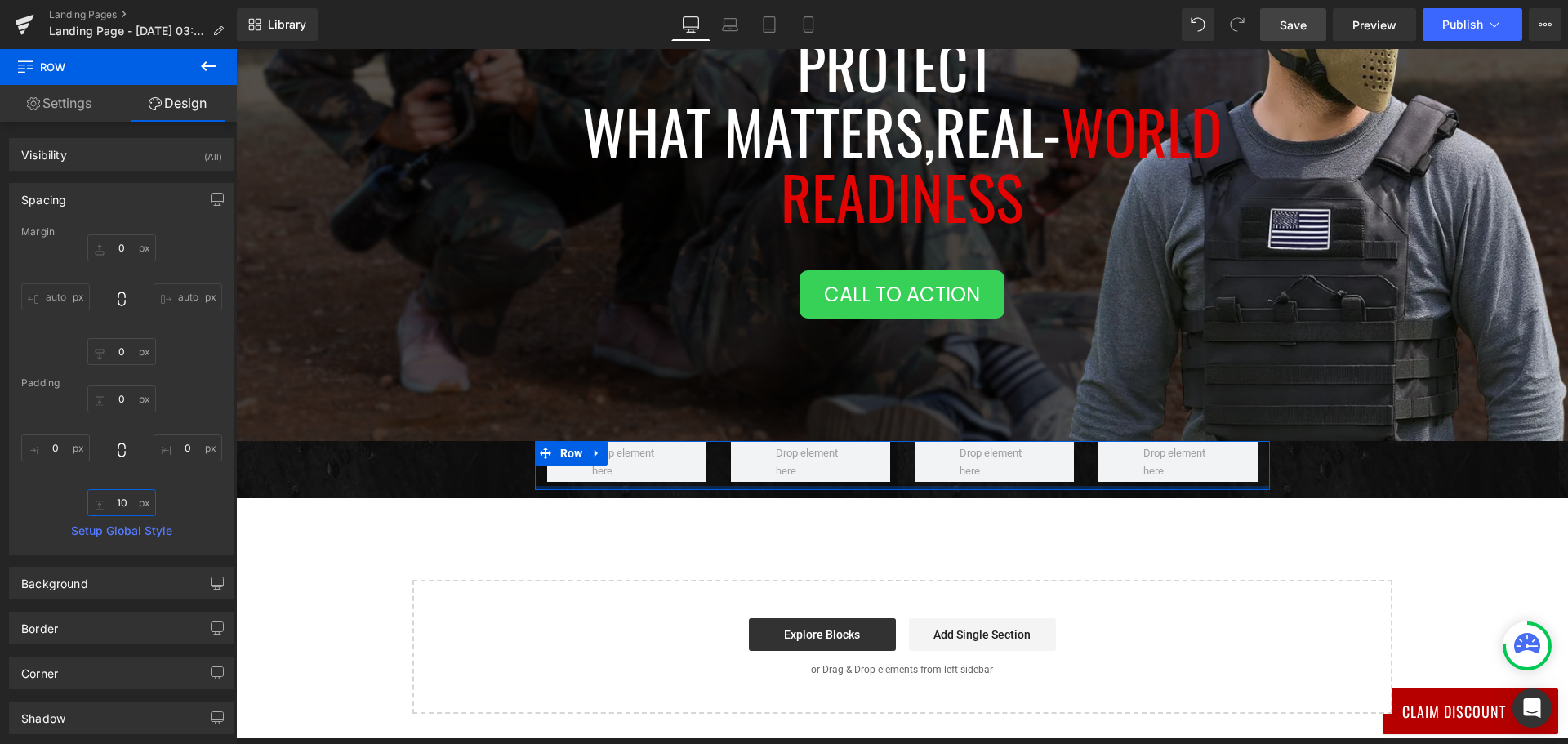
click at [122, 503] on input "10" at bounding box center [122, 503] width 69 height 27
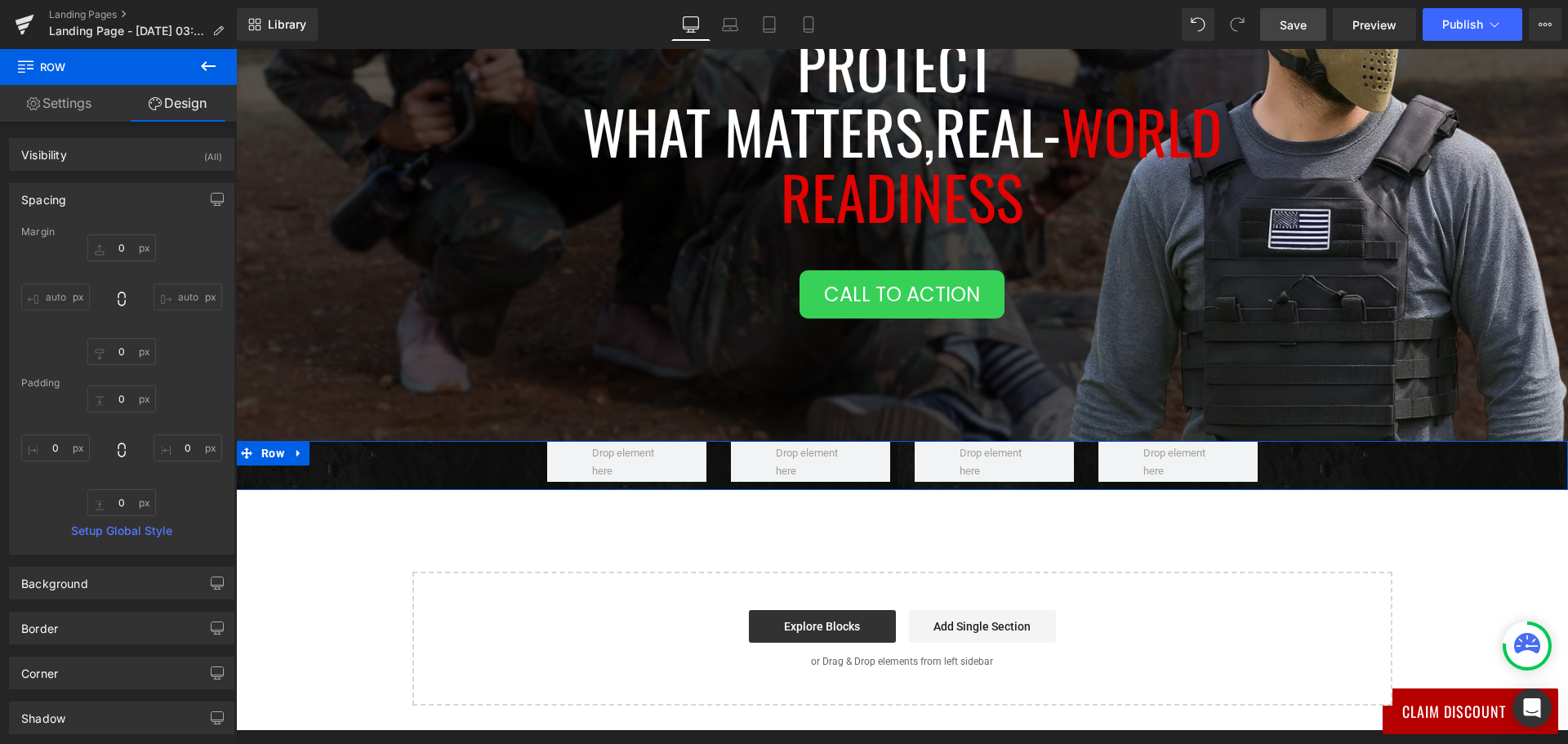
click at [329, 470] on div "Row" at bounding box center [902, 461] width 1332 height 41
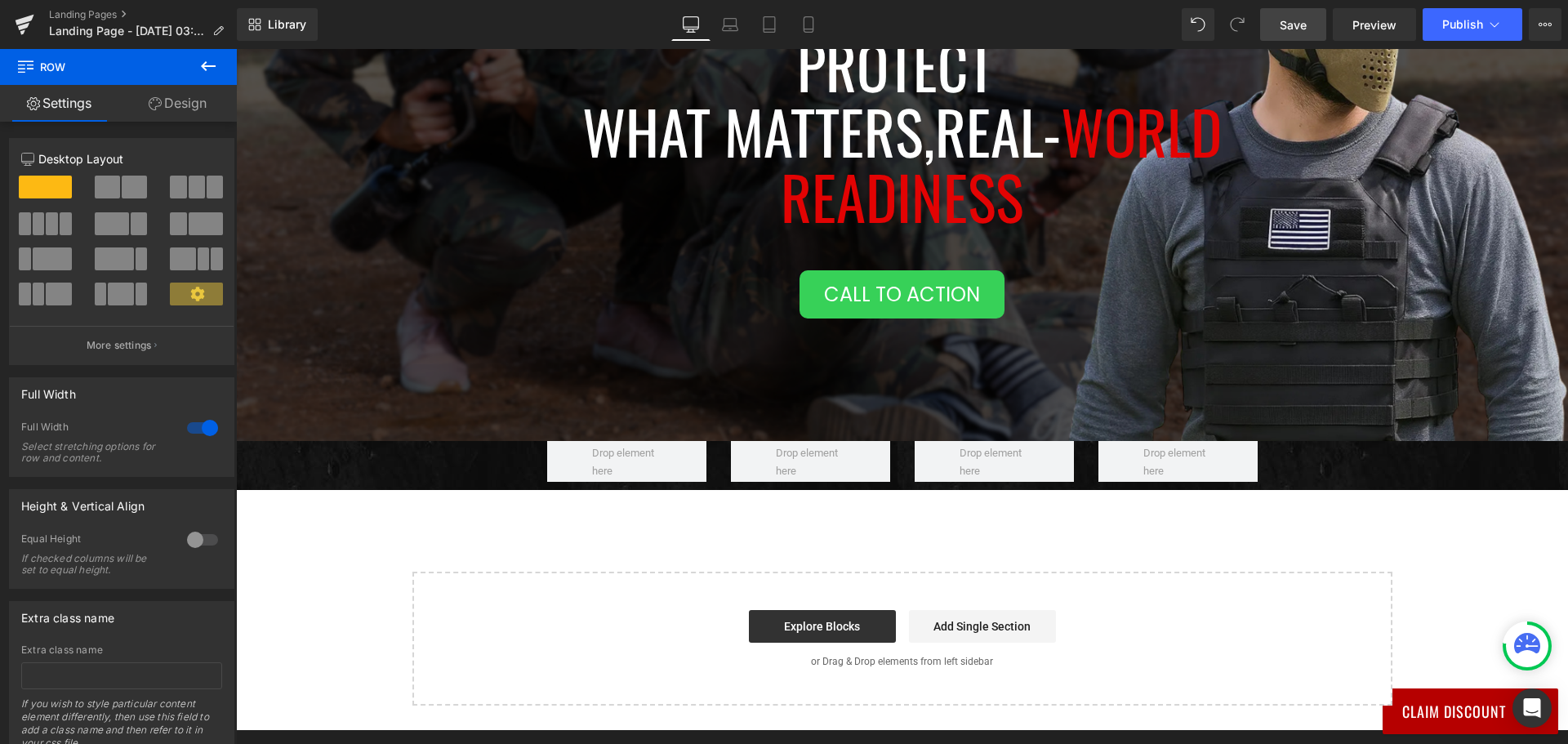
click at [214, 59] on icon at bounding box center [208, 66] width 20 height 20
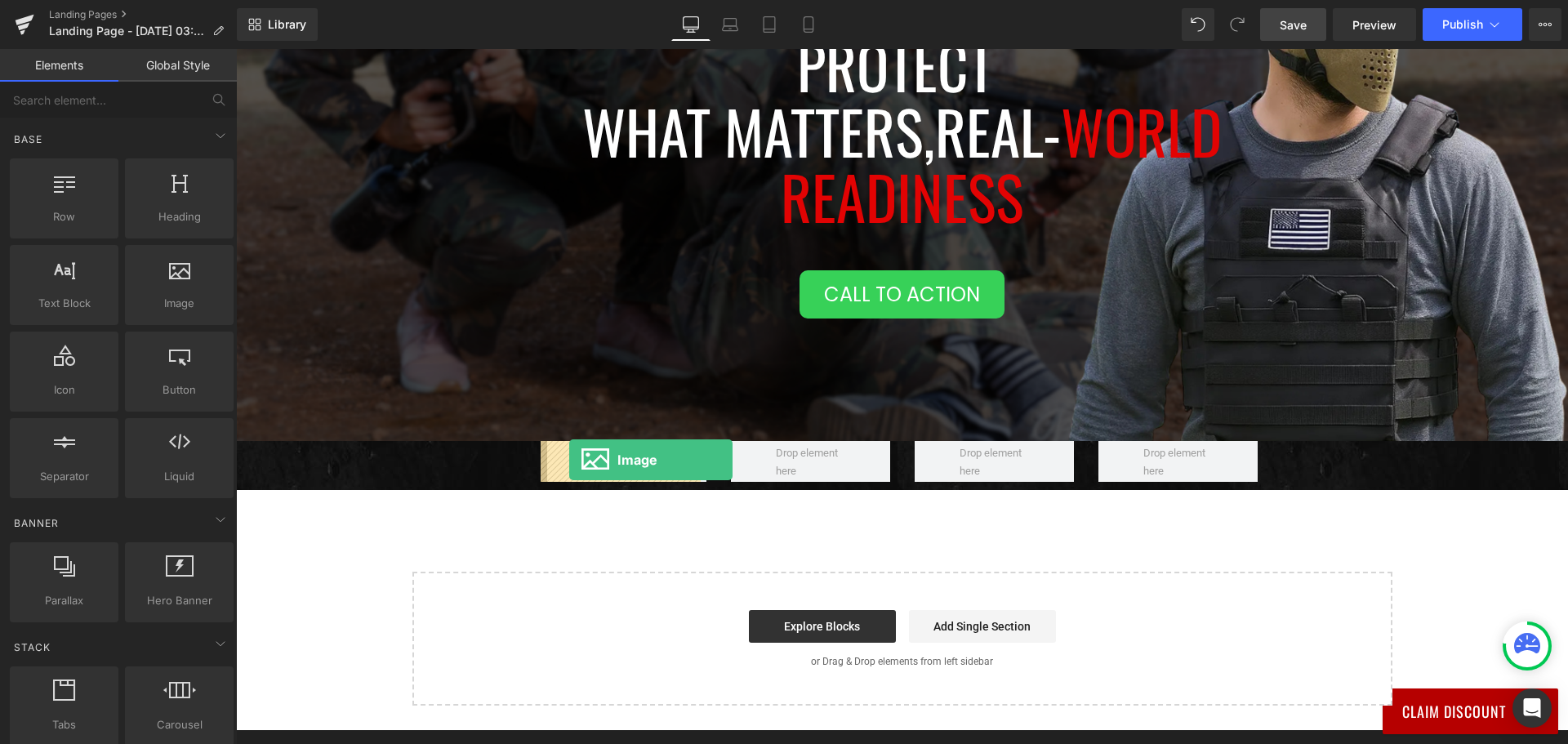
drag, startPoint x: 417, startPoint y: 340, endPoint x: 569, endPoint y: 460, distance: 193.7
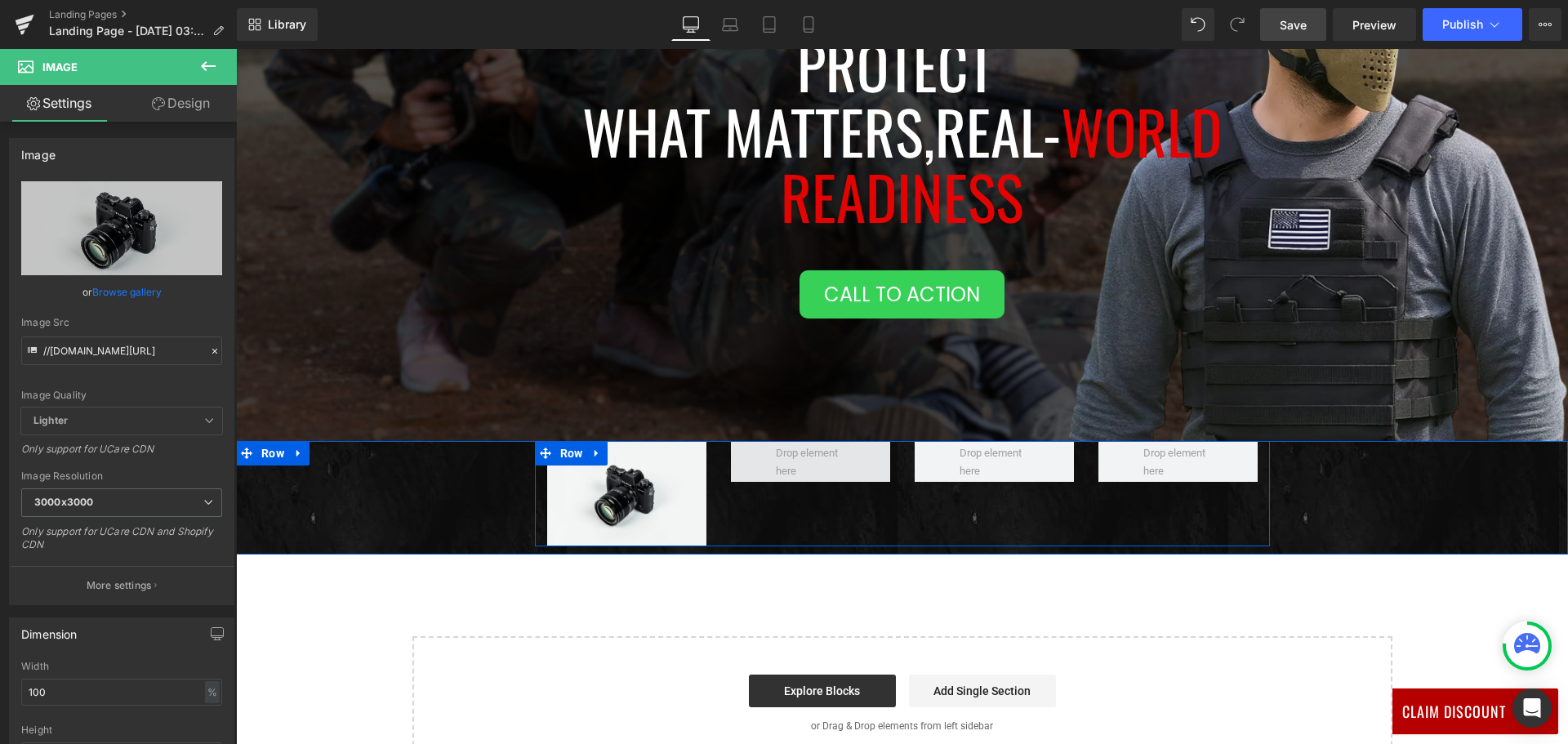
click at [742, 467] on span at bounding box center [810, 461] width 159 height 41
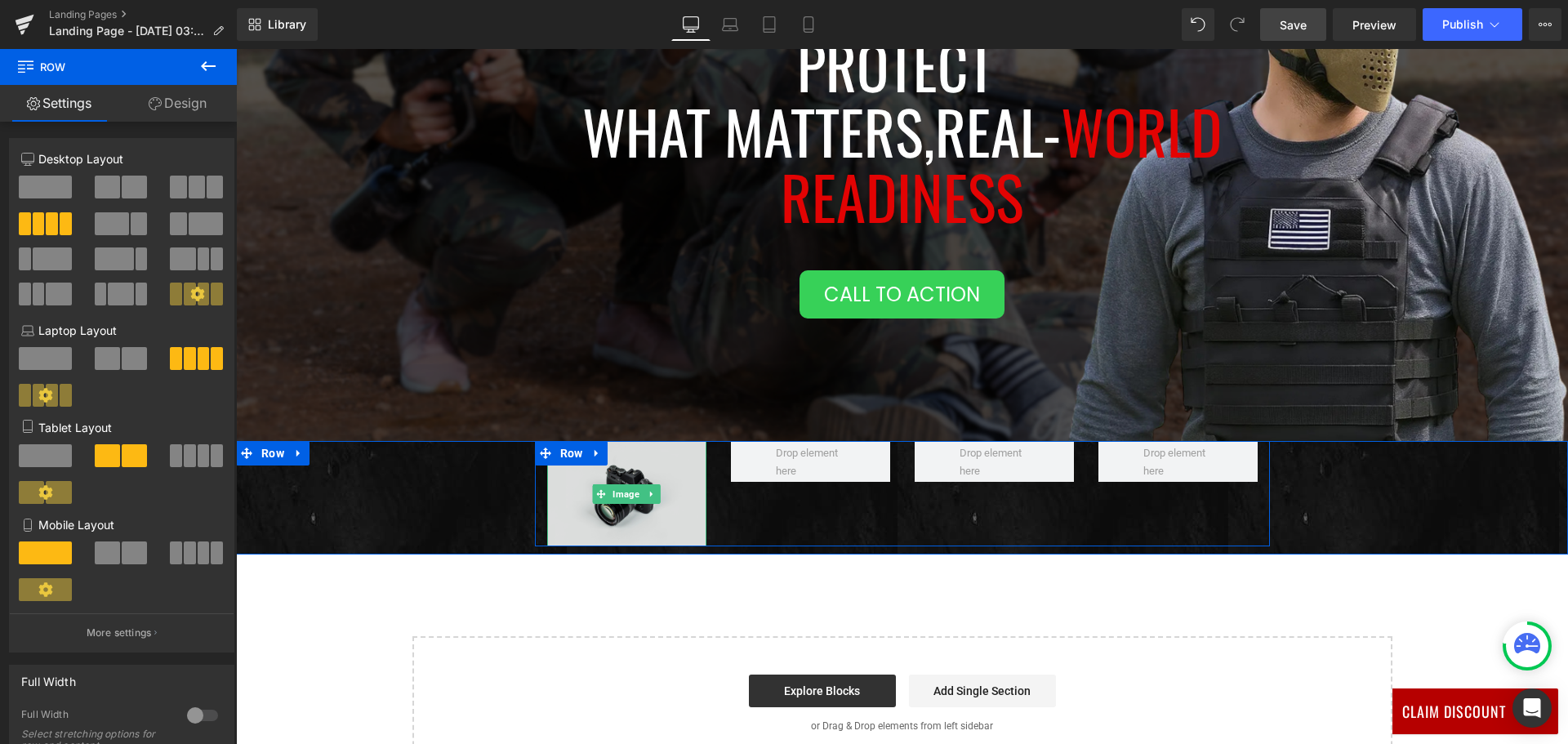
click at [636, 468] on img at bounding box center [627, 494] width 159 height 106
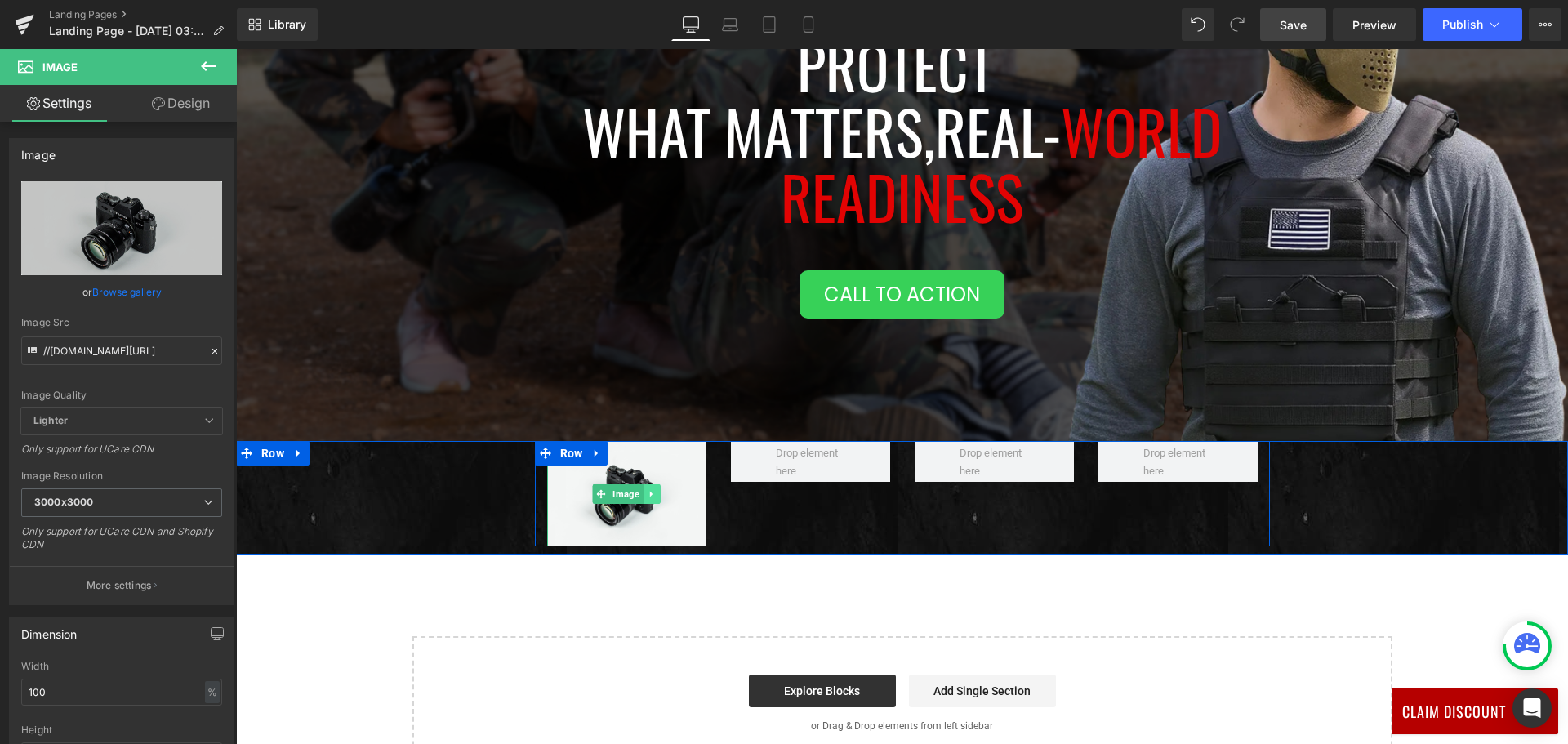
click at [649, 495] on icon at bounding box center [650, 494] width 3 height 5
click at [594, 450] on icon at bounding box center [596, 453] width 4 height 7
click at [634, 450] on icon at bounding box center [639, 453] width 12 height 12
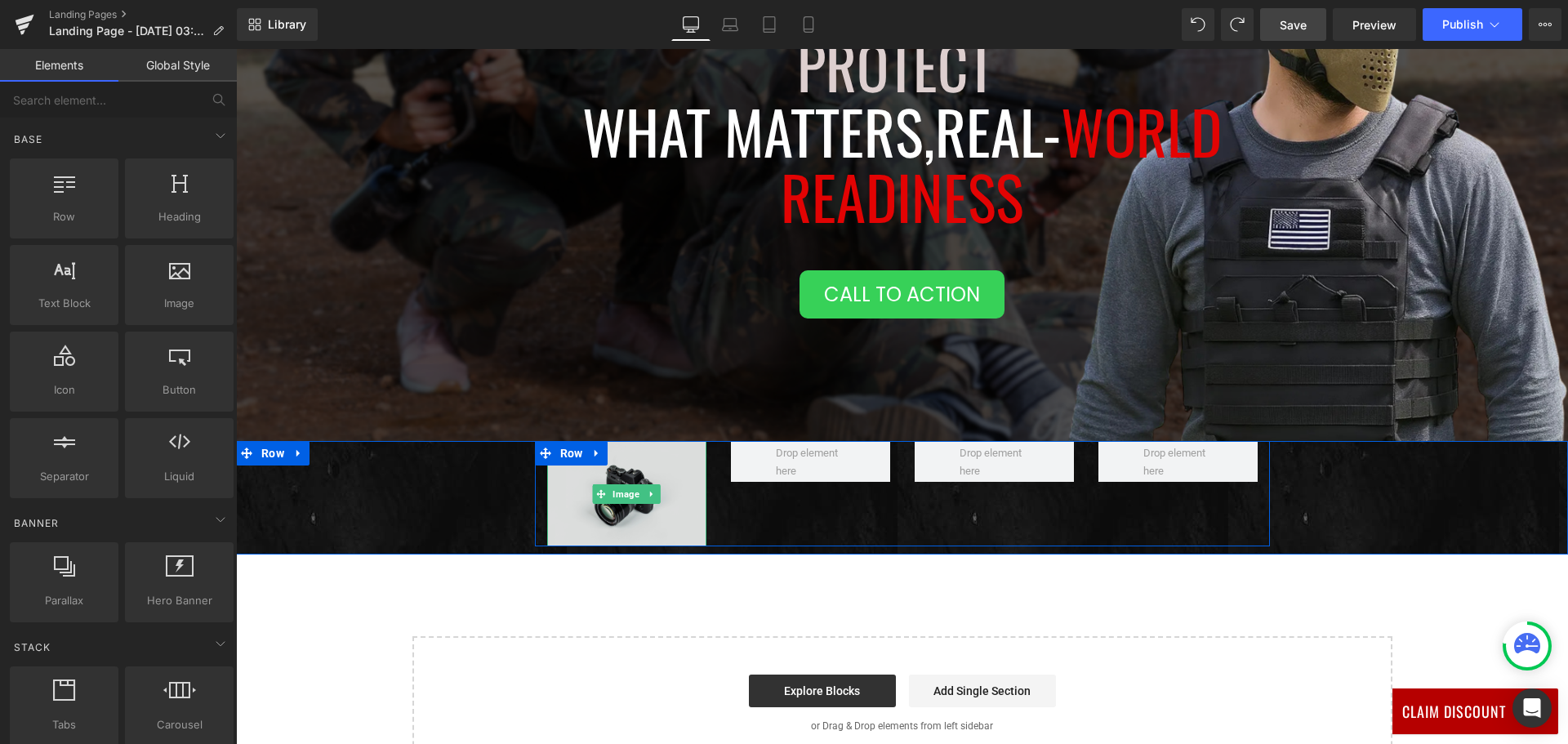
click at [660, 476] on img at bounding box center [627, 494] width 159 height 106
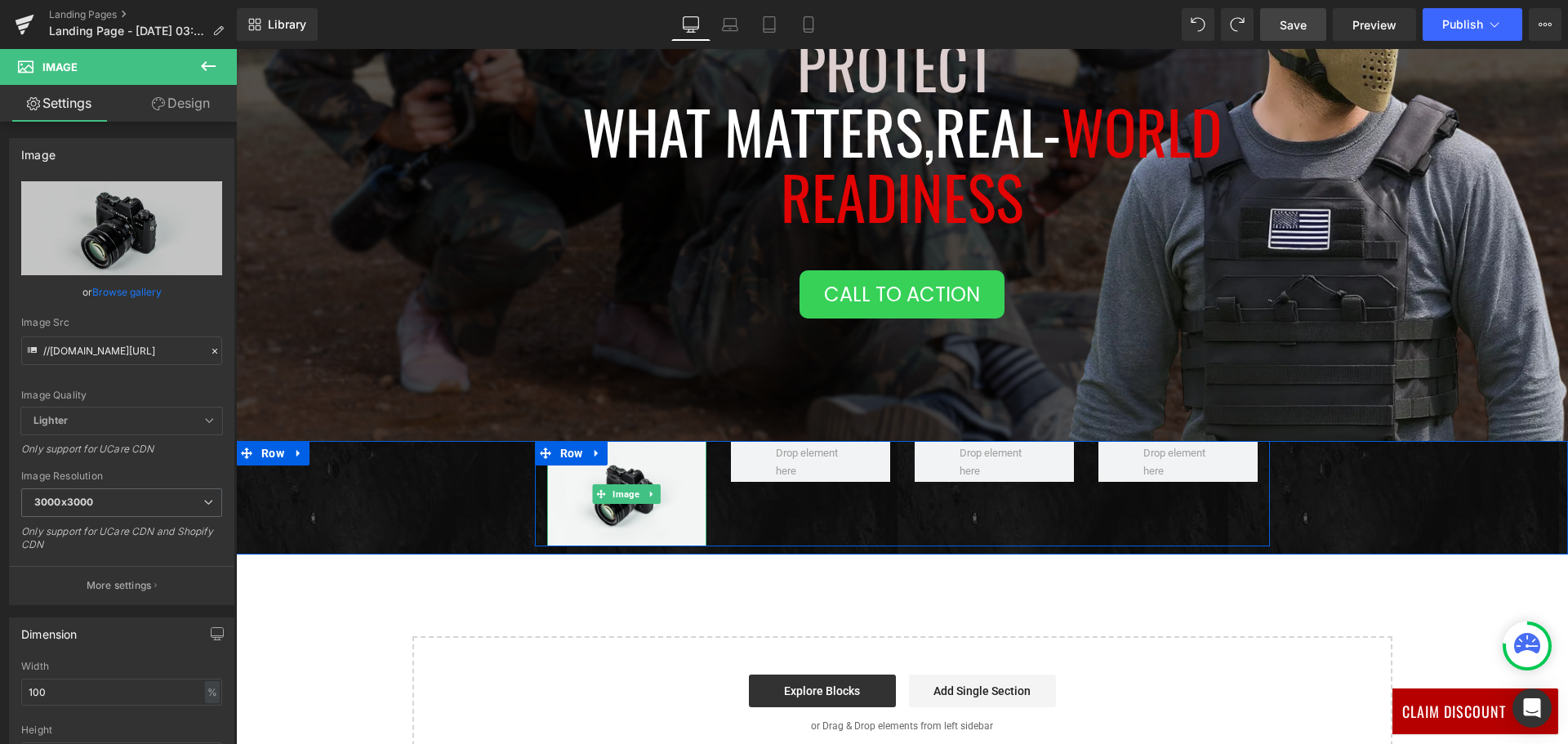
click at [649, 493] on icon at bounding box center [650, 494] width 3 height 5
click at [655, 496] on icon at bounding box center [660, 494] width 9 height 9
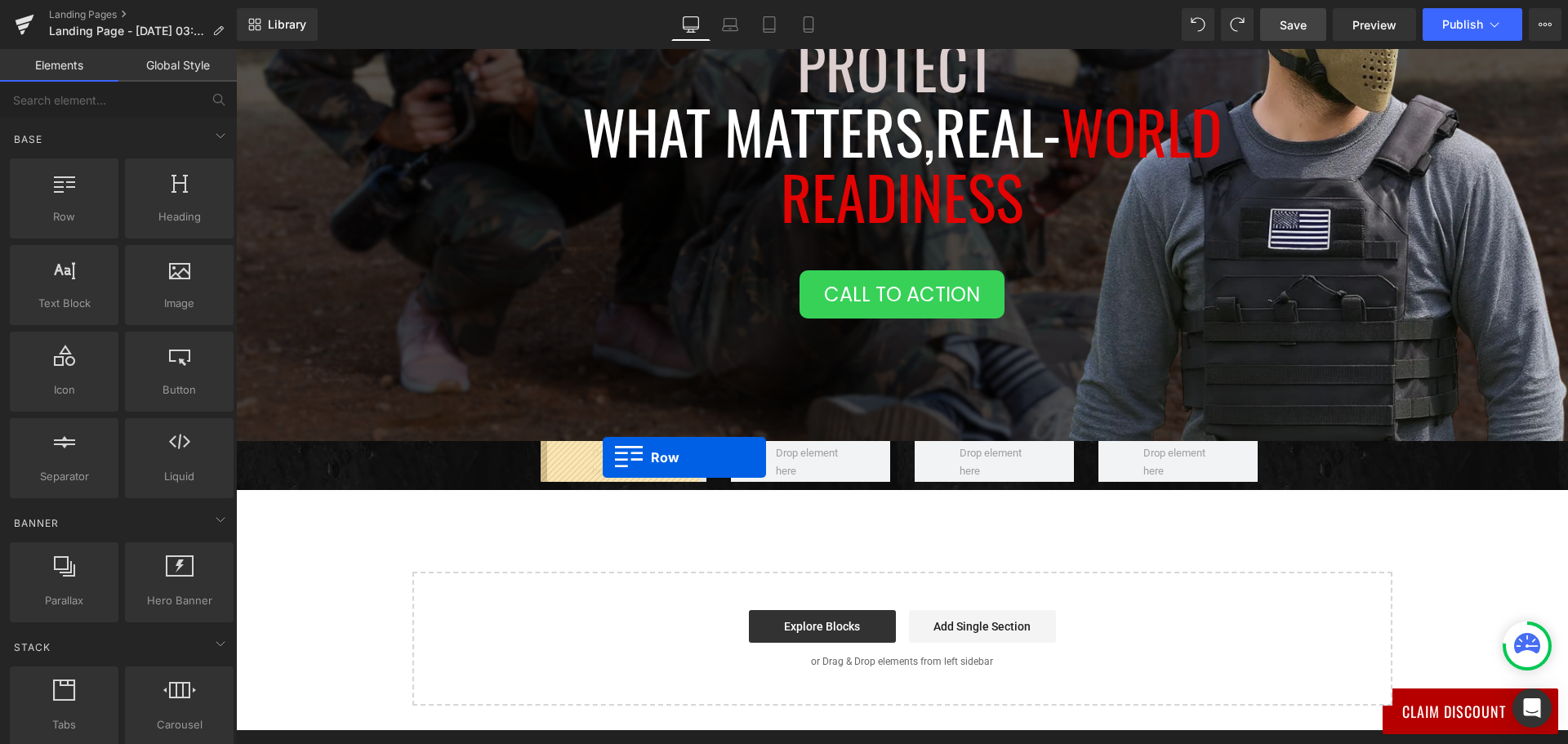
drag, startPoint x: 321, startPoint y: 244, endPoint x: 603, endPoint y: 457, distance: 353.4
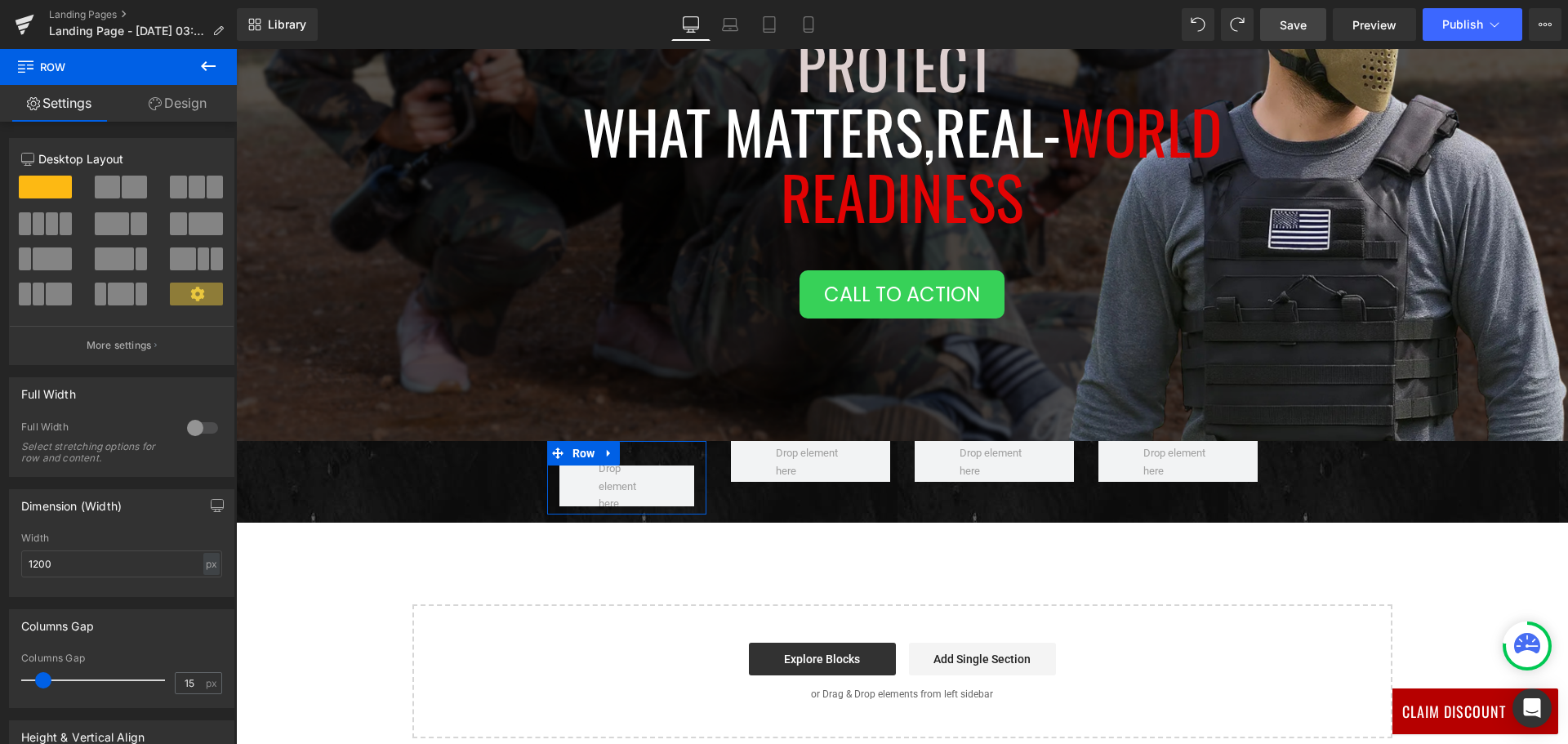
click at [183, 96] on link "Design" at bounding box center [177, 103] width 118 height 37
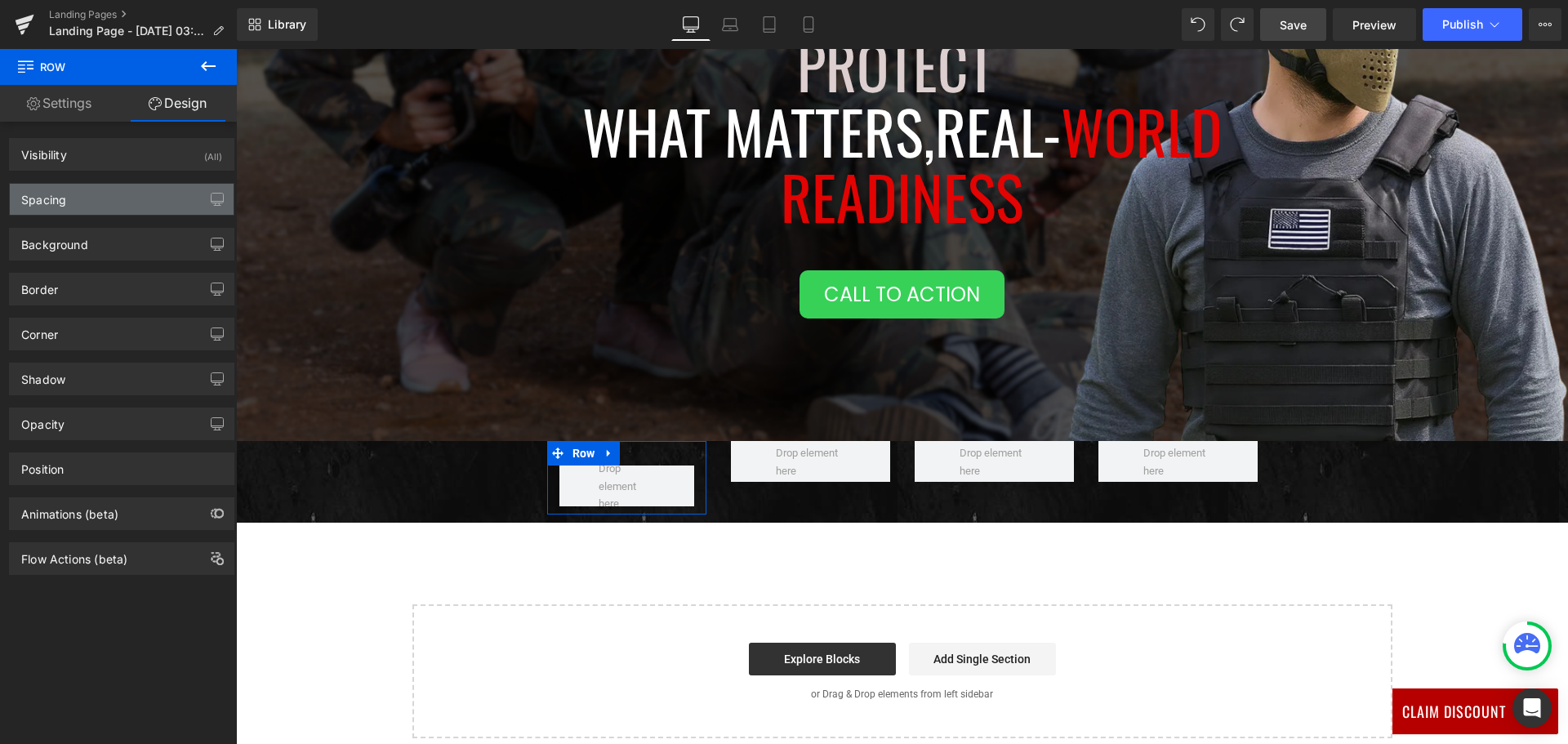
click at [179, 203] on div "Spacing" at bounding box center [122, 199] width 223 height 31
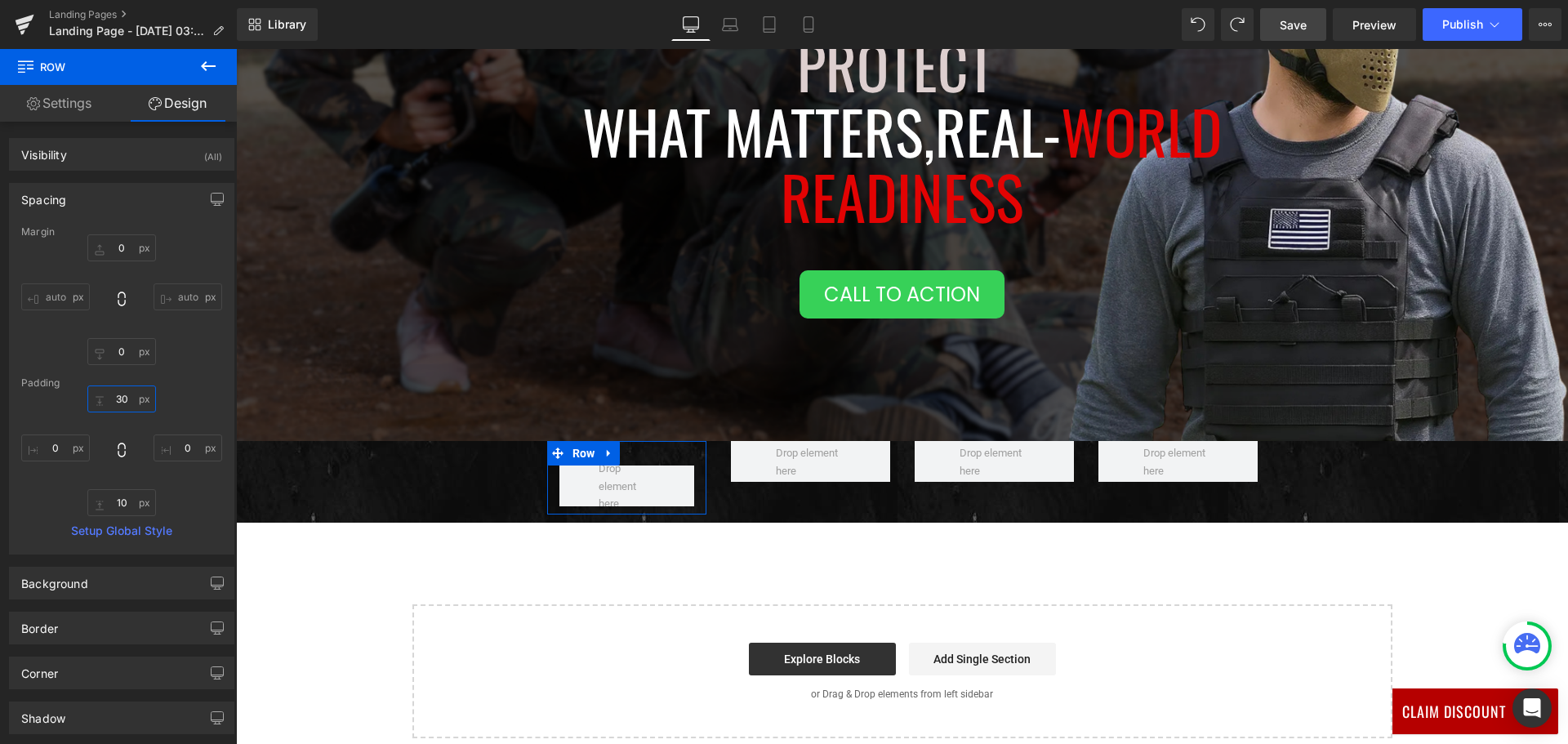
click at [114, 397] on input "30" at bounding box center [122, 399] width 69 height 27
click at [115, 502] on input "10" at bounding box center [122, 503] width 69 height 27
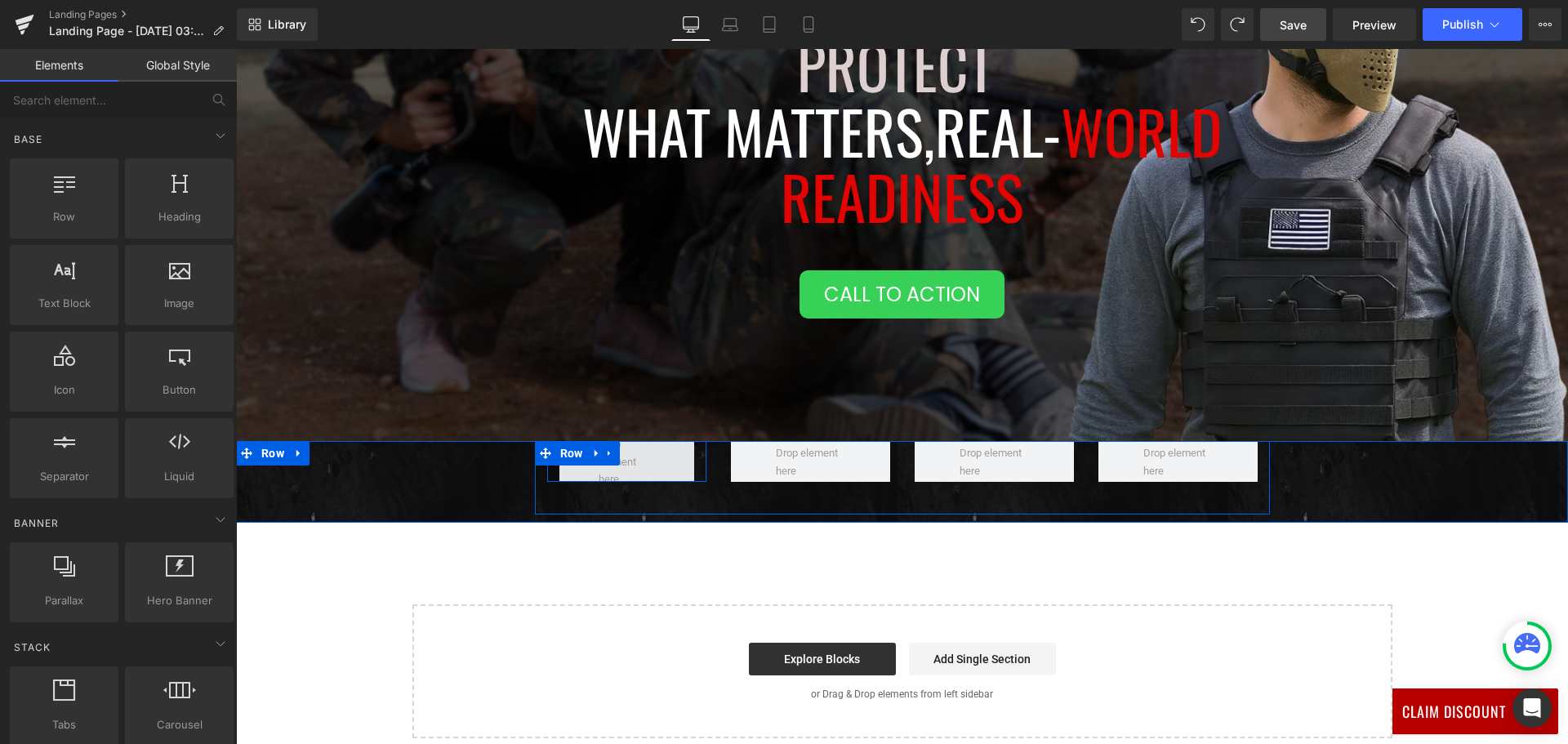
click at [629, 473] on span at bounding box center [627, 461] width 68 height 61
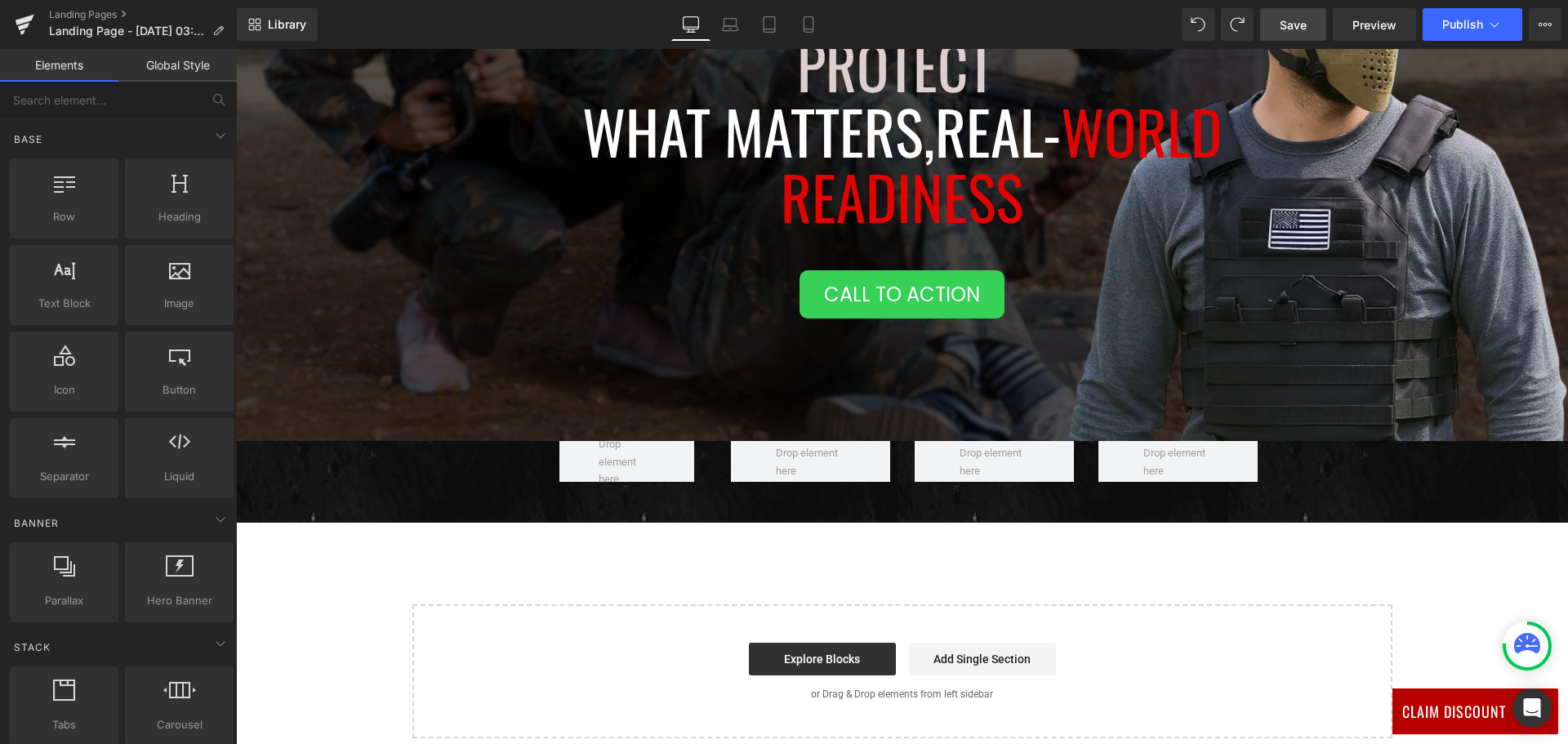
click at [180, 66] on link "Global Style" at bounding box center [177, 65] width 118 height 33
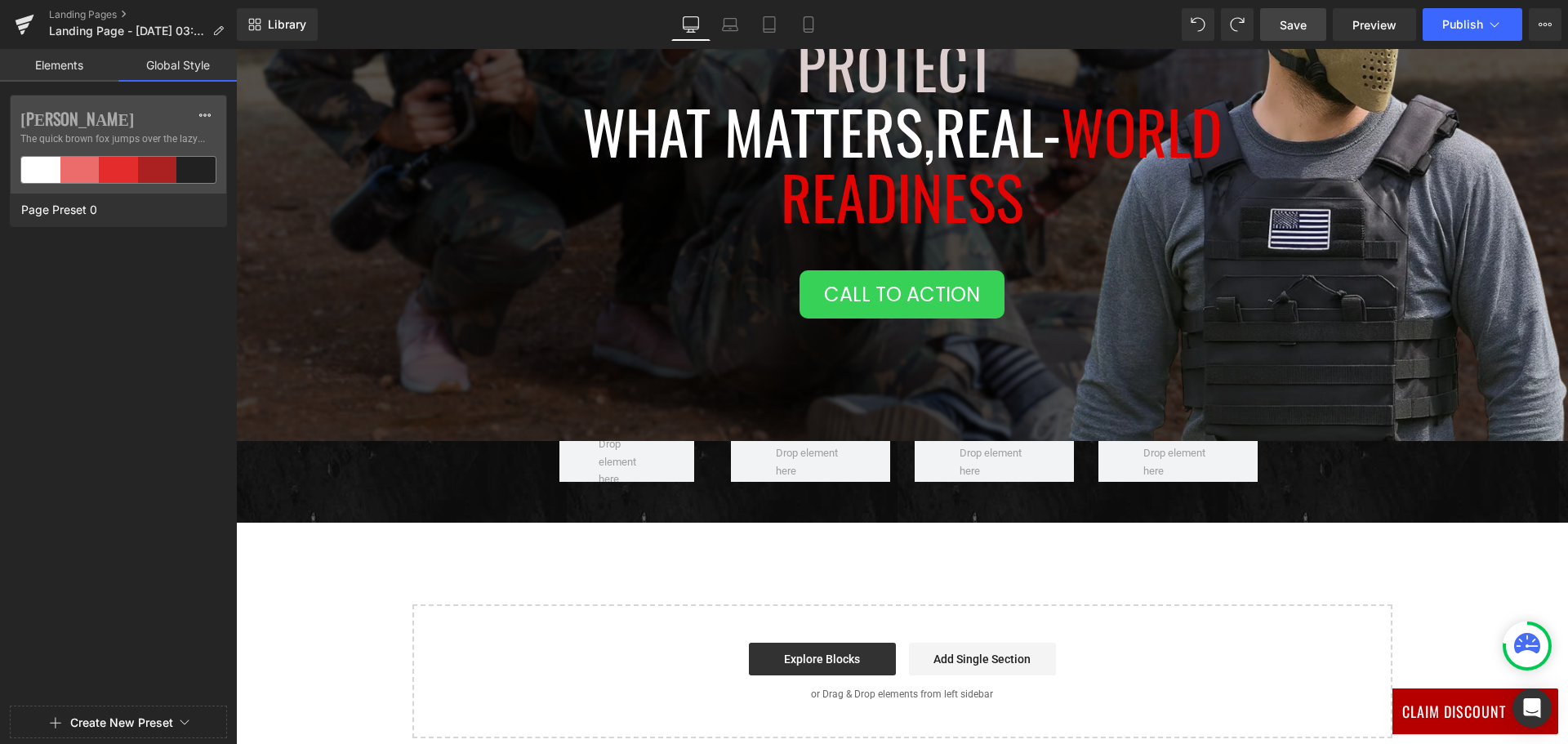
click at [72, 61] on link "Elements" at bounding box center [59, 65] width 118 height 33
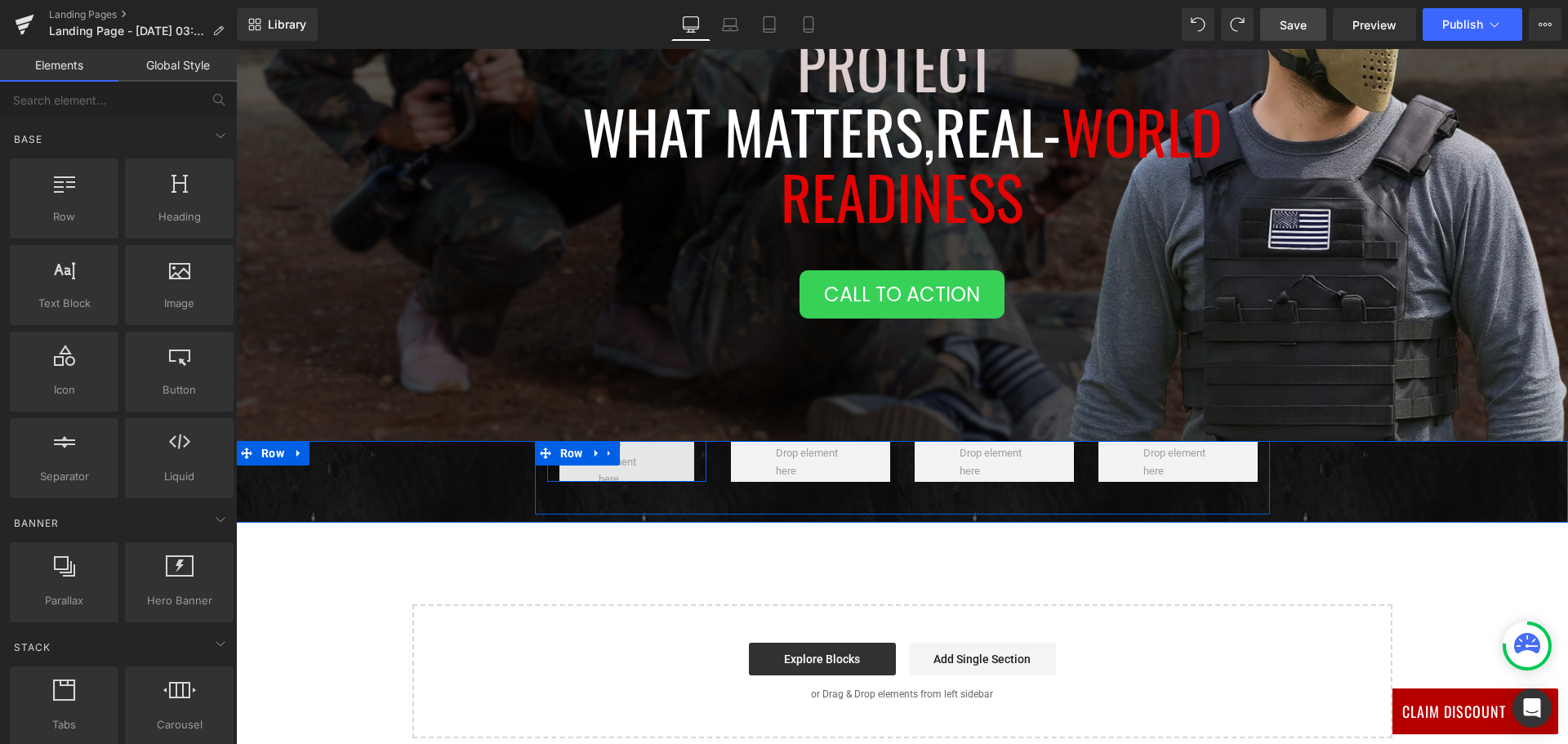
click at [577, 474] on span at bounding box center [627, 461] width 135 height 41
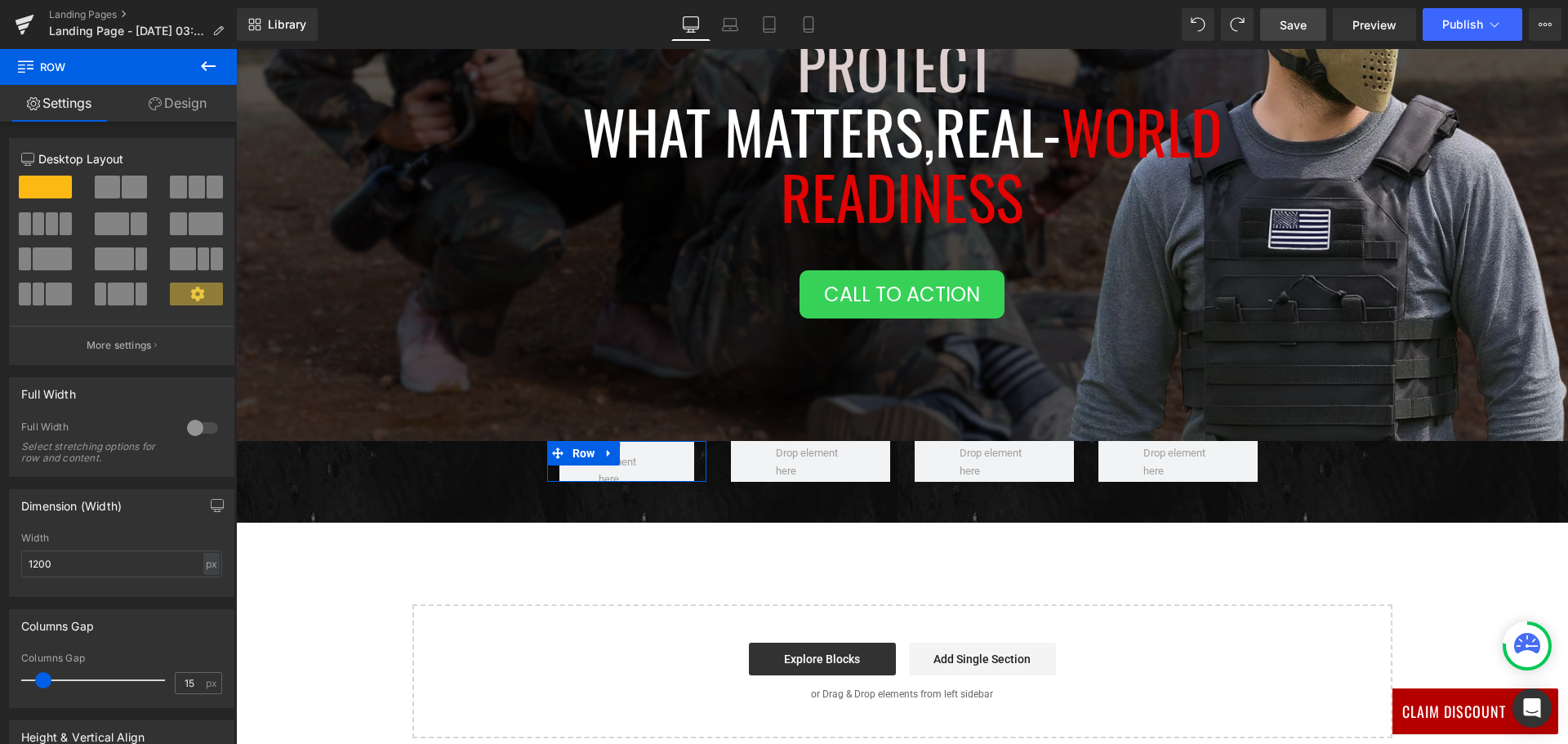
click at [180, 107] on link "Design" at bounding box center [177, 103] width 118 height 37
click at [0, 0] on div "Background" at bounding box center [0, 0] width 0 height 0
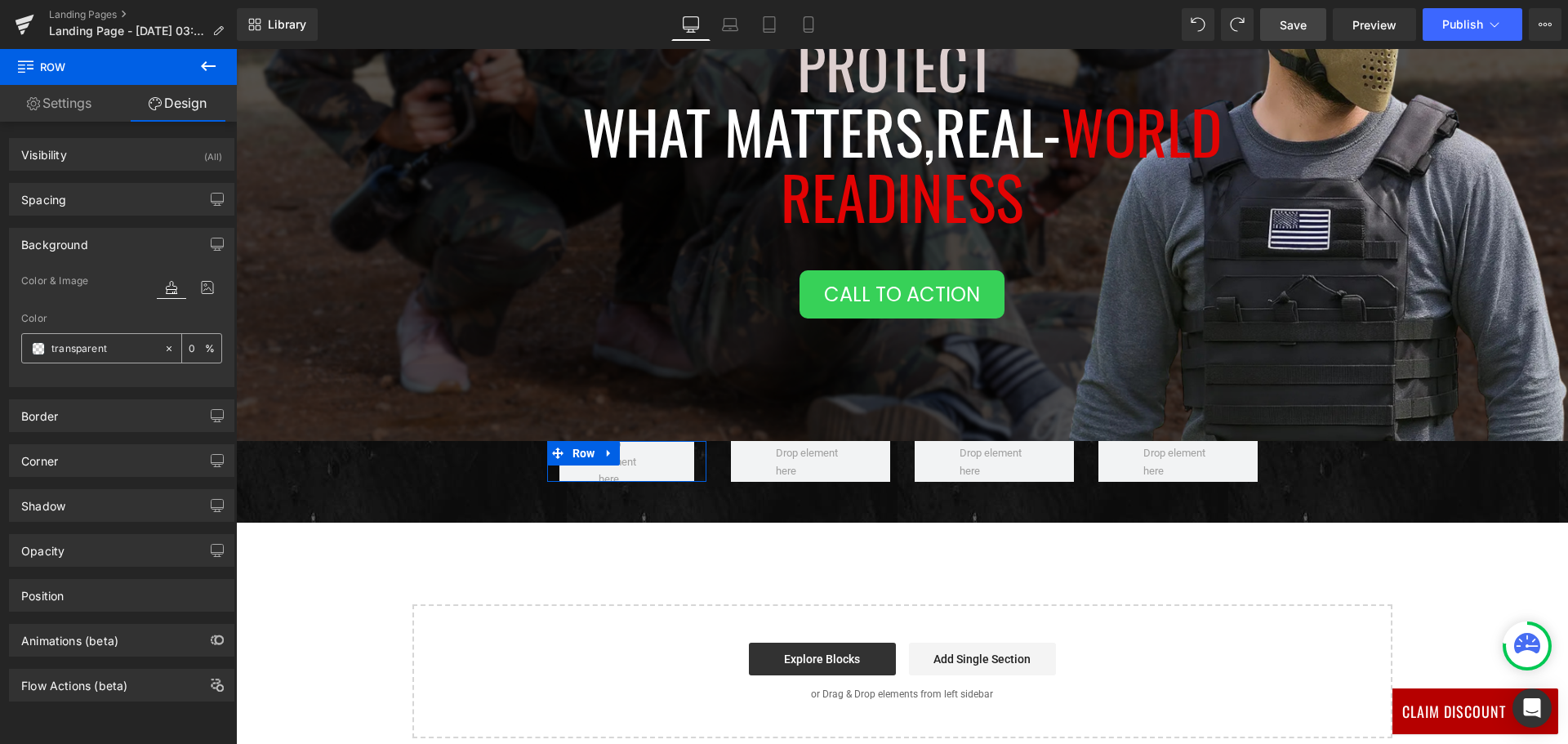
click at [141, 350] on input "transparent" at bounding box center [104, 349] width 105 height 18
click at [38, 346] on span at bounding box center [38, 349] width 13 height 13
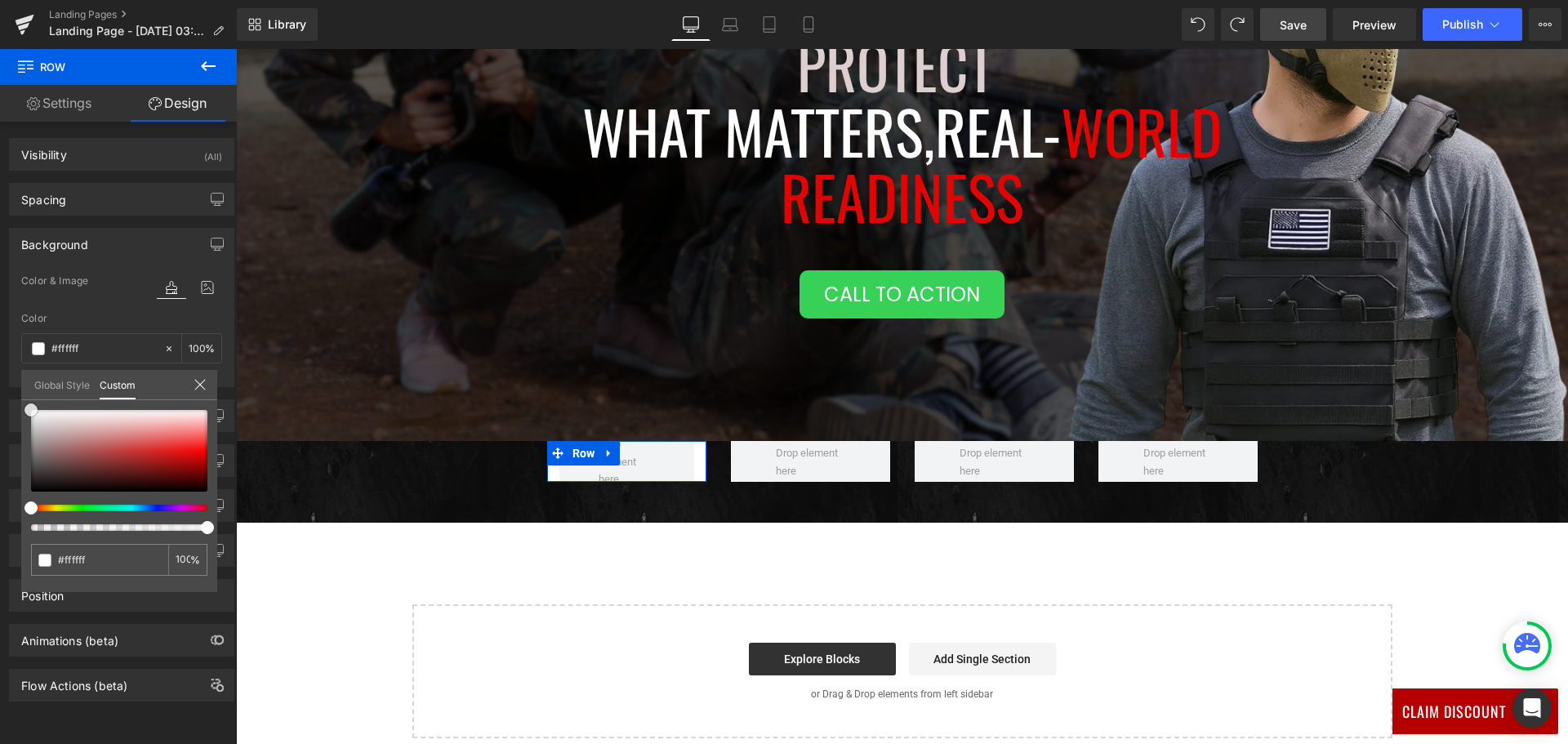
drag, startPoint x: 73, startPoint y: 432, endPoint x: 0, endPoint y: 376, distance: 92.0
click at [0, 376] on div "Background Color & Image color rgba(255, 255, 255, 1) Color #ffffff 100 % Image…" at bounding box center [122, 301] width 244 height 172
click at [212, 68] on icon at bounding box center [208, 66] width 20 height 20
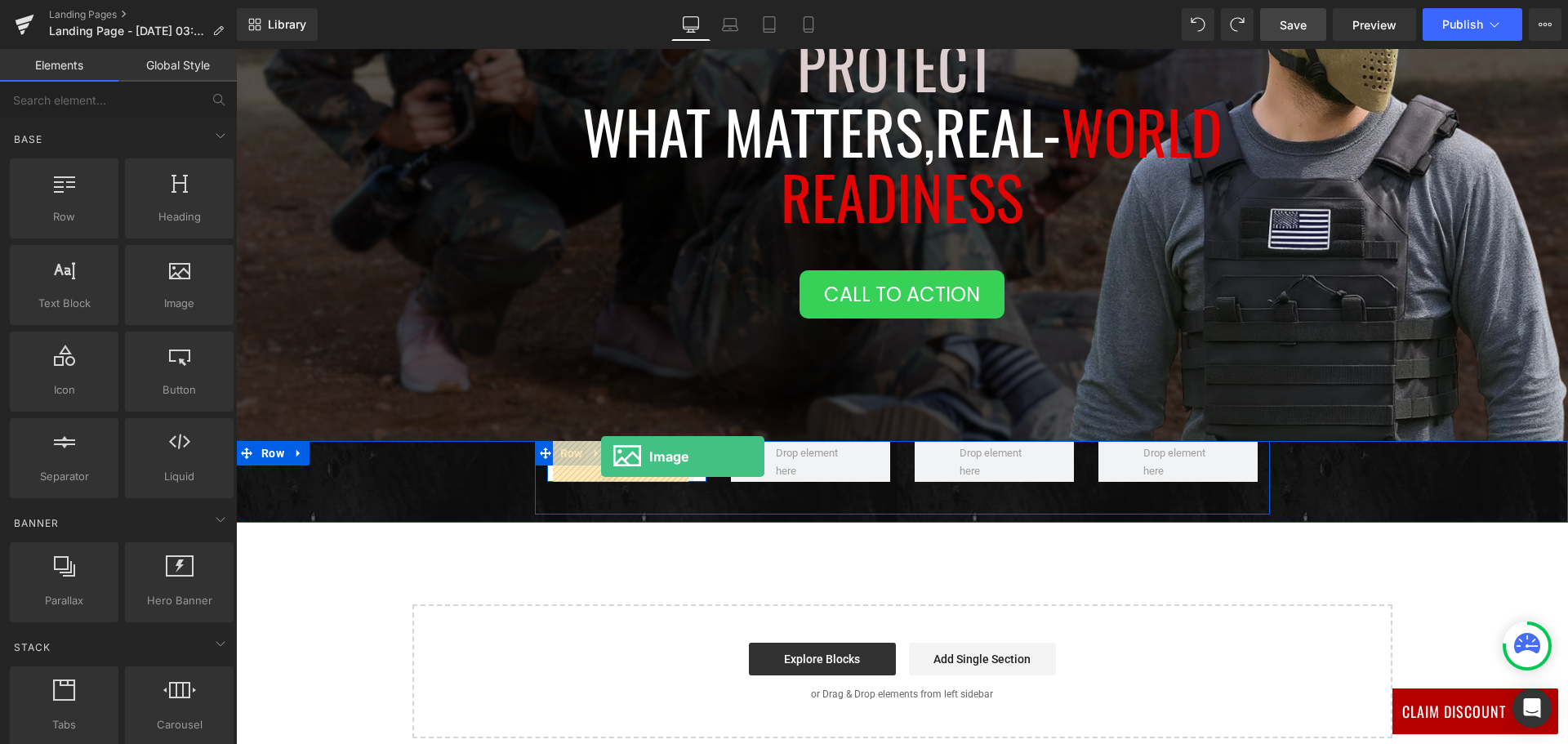
drag, startPoint x: 344, startPoint y: 376, endPoint x: 601, endPoint y: 457, distance: 269.5
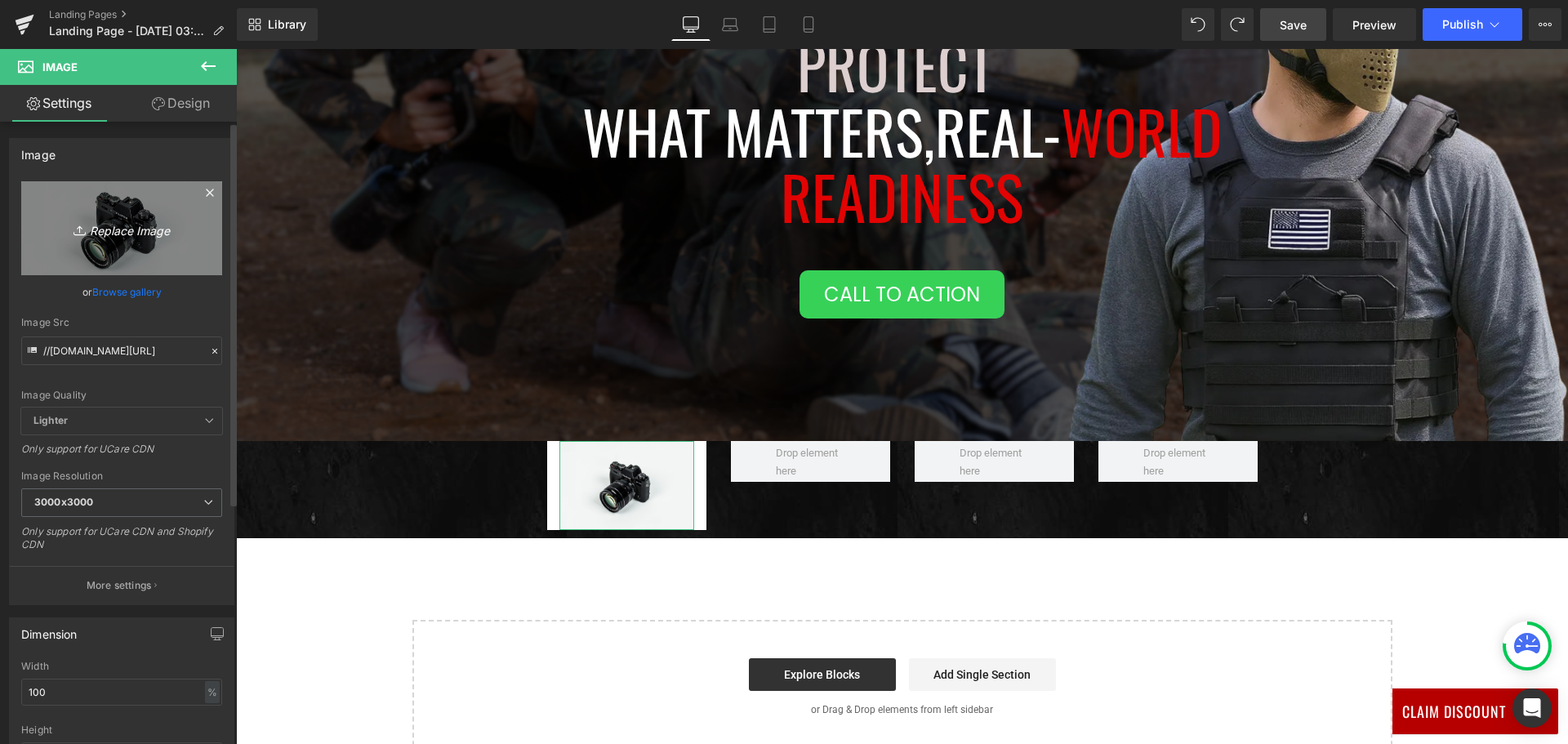
click at [56, 218] on icon "Replace Image" at bounding box center [122, 228] width 131 height 21
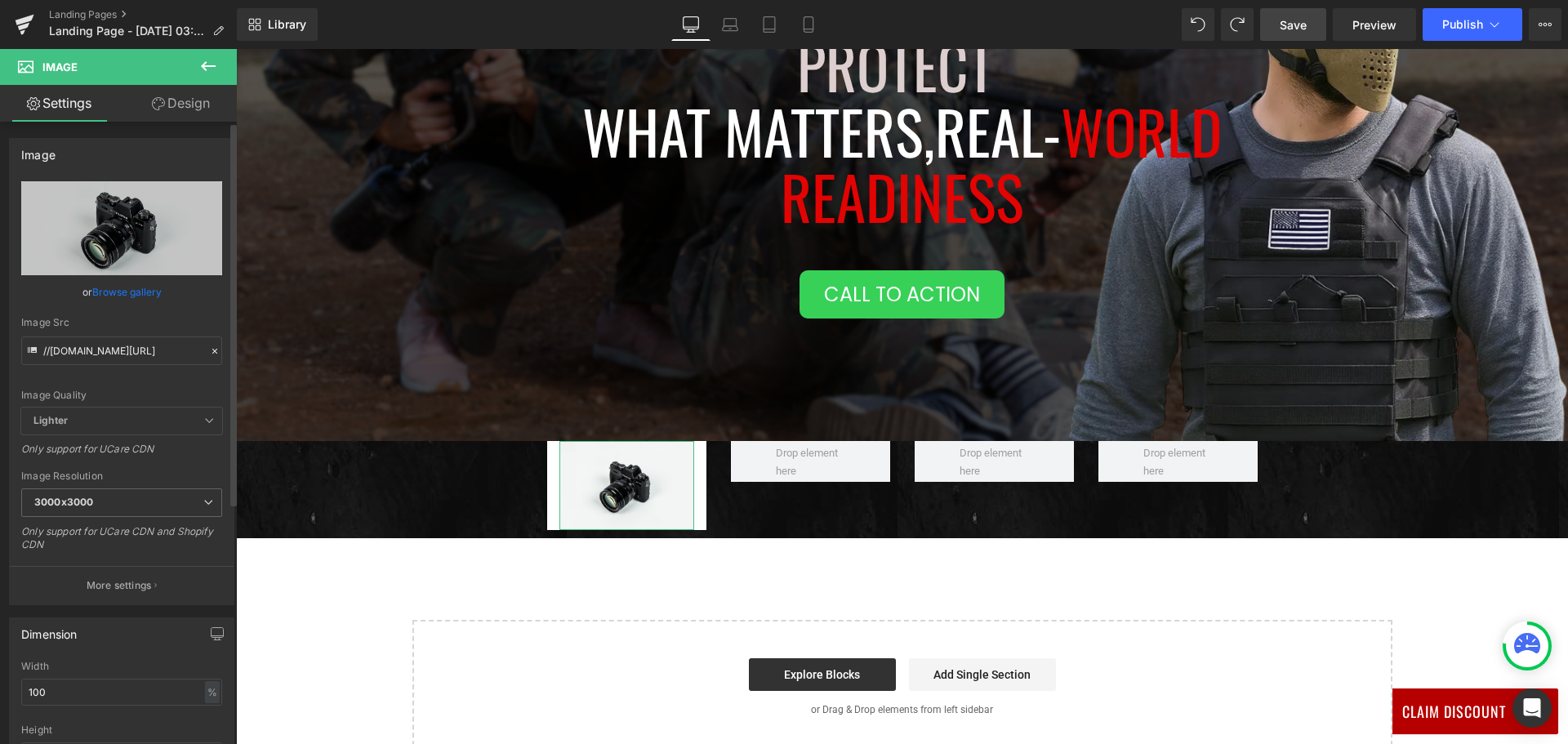
click at [142, 297] on link "Browse gallery" at bounding box center [127, 292] width 70 height 29
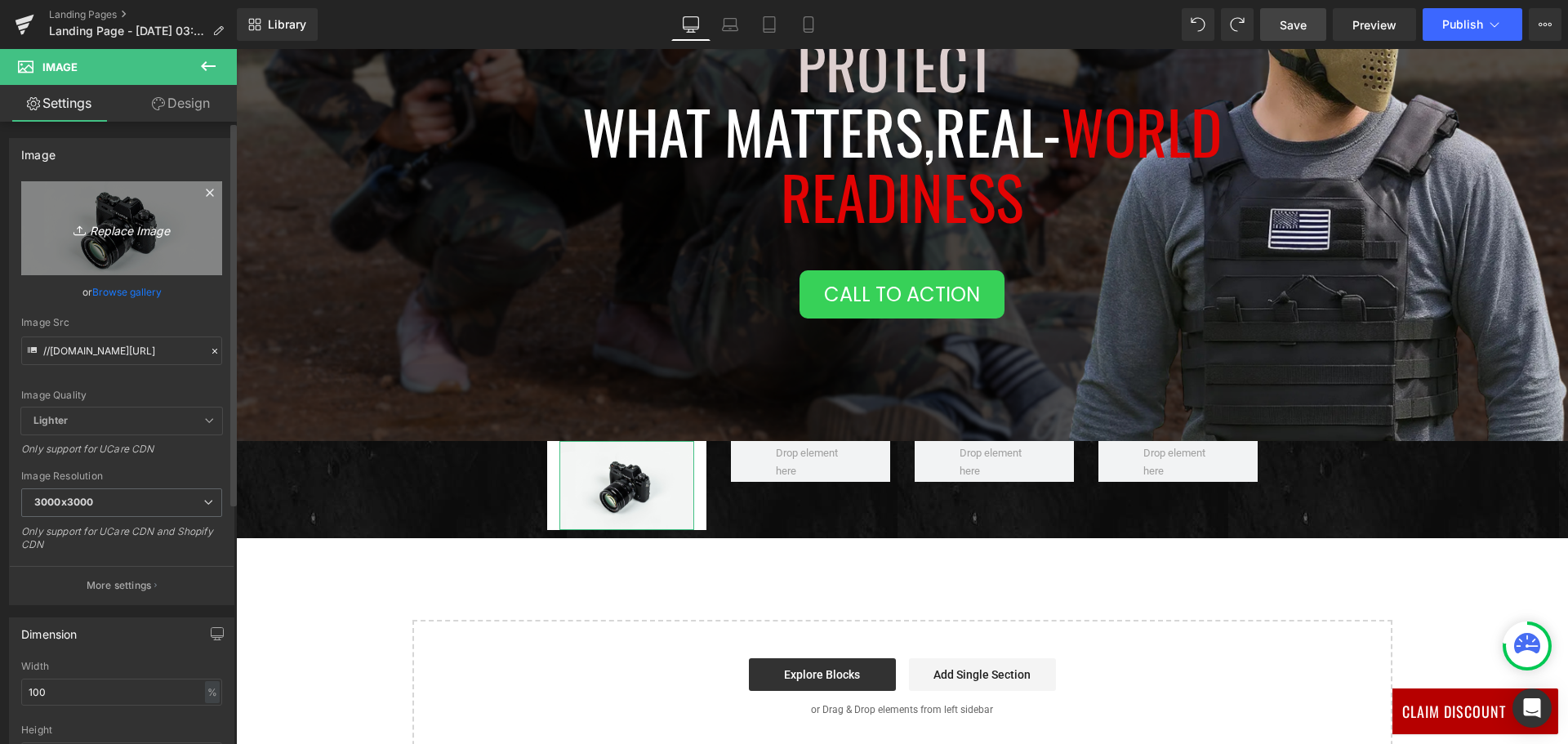
click at [118, 214] on link "Replace Image" at bounding box center [122, 228] width 201 height 94
click at [146, 231] on icon "Replace Image" at bounding box center [122, 228] width 131 height 21
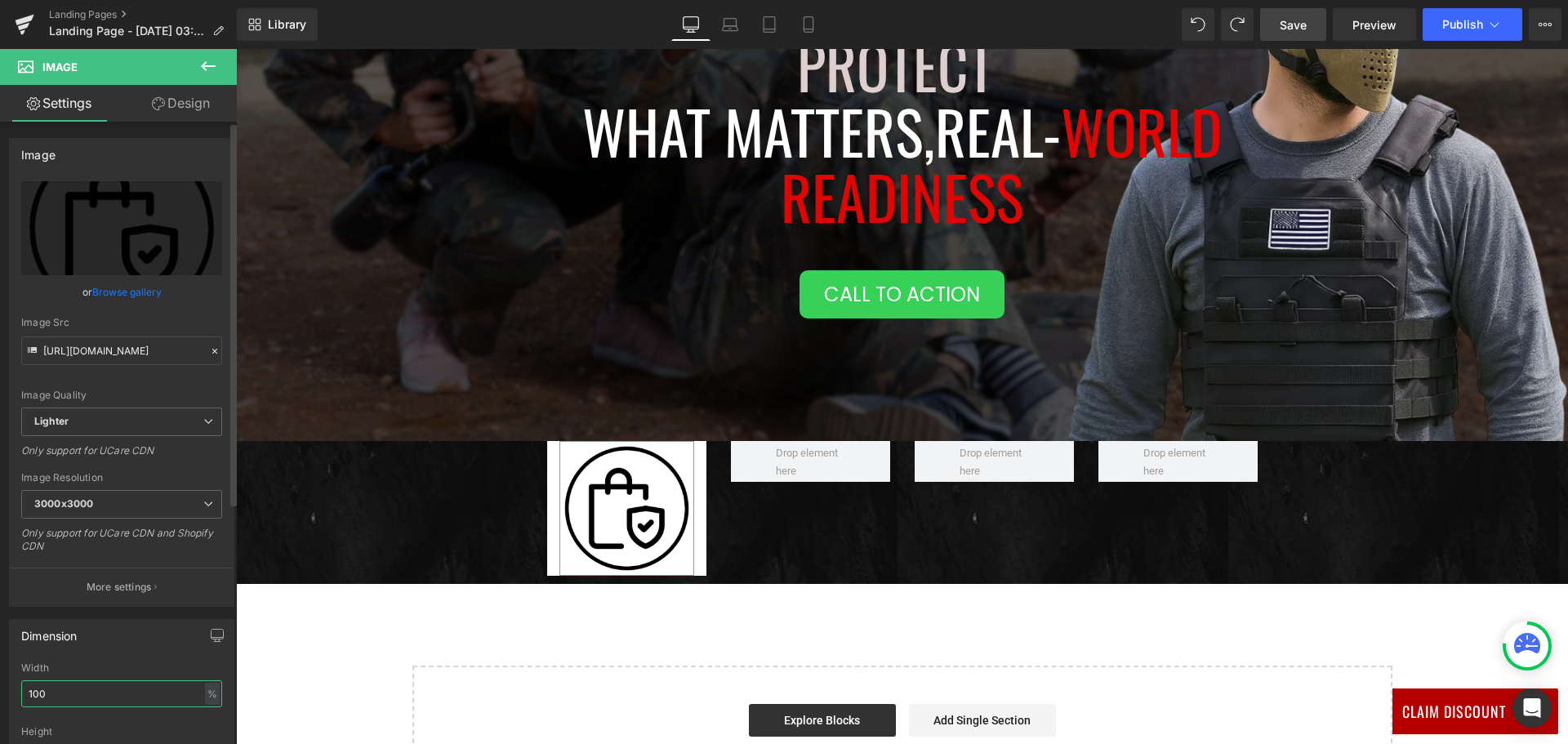
click at [137, 698] on input "100" at bounding box center [122, 694] width 201 height 27
click at [139, 702] on input "100" at bounding box center [122, 694] width 201 height 27
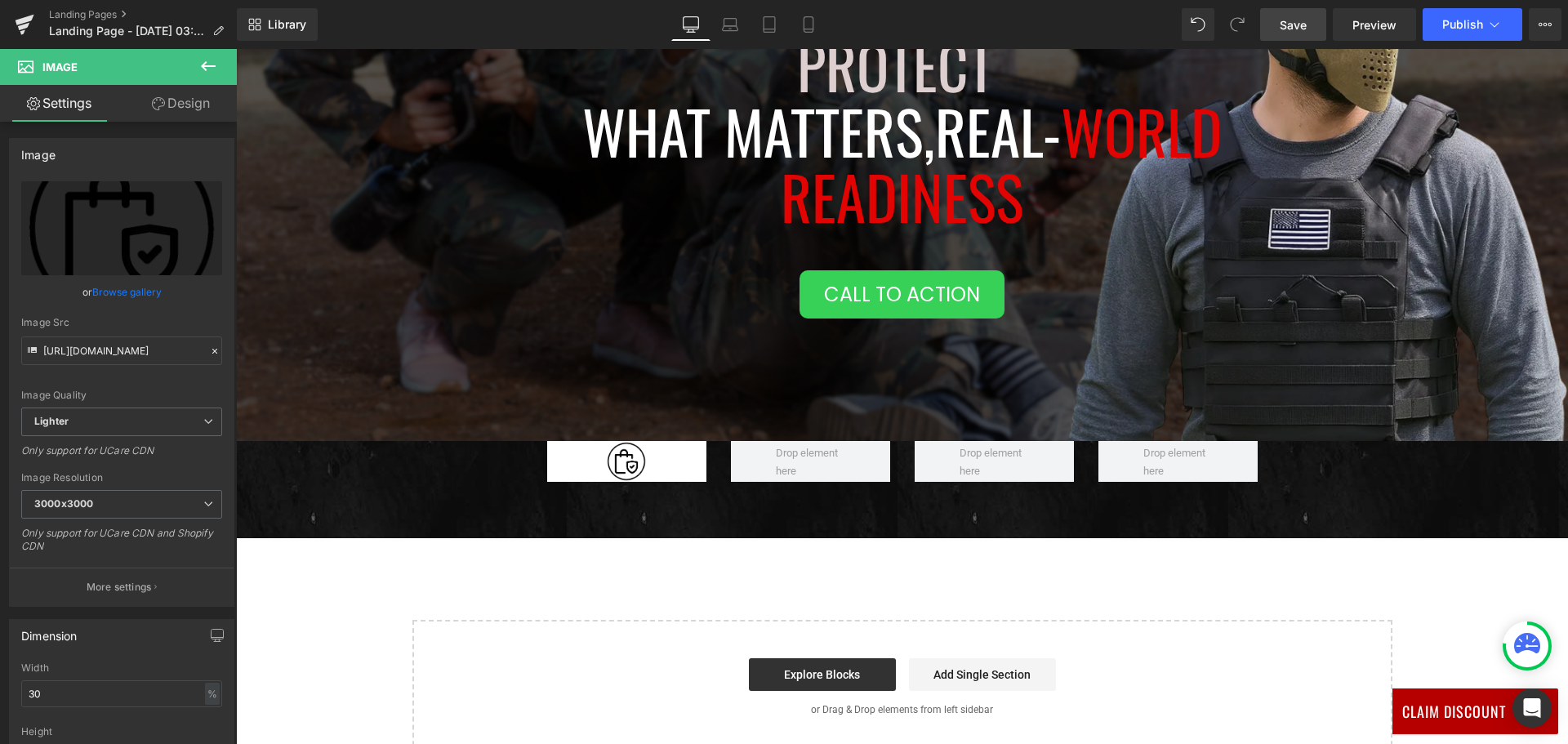
click at [218, 63] on button at bounding box center [208, 67] width 57 height 36
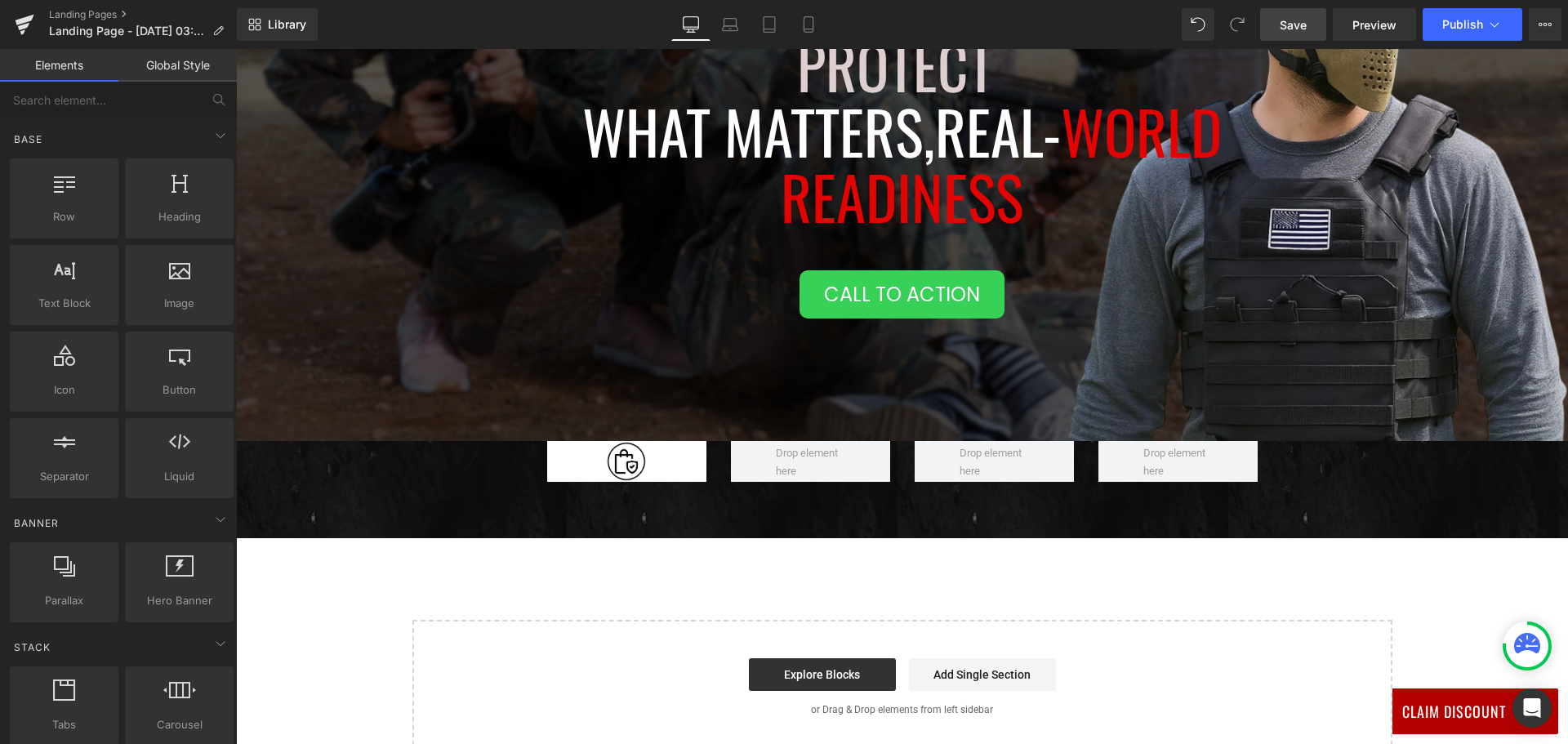
drag, startPoint x: 165, startPoint y: 205, endPoint x: 120, endPoint y: 216, distance: 46.3
click at [125, 195] on div "Heading headings, titles, h1,h2,h3,h4,h5,h6" at bounding box center [179, 199] width 108 height 80
drag, startPoint x: 311, startPoint y: 334, endPoint x: 615, endPoint y: 467, distance: 331.8
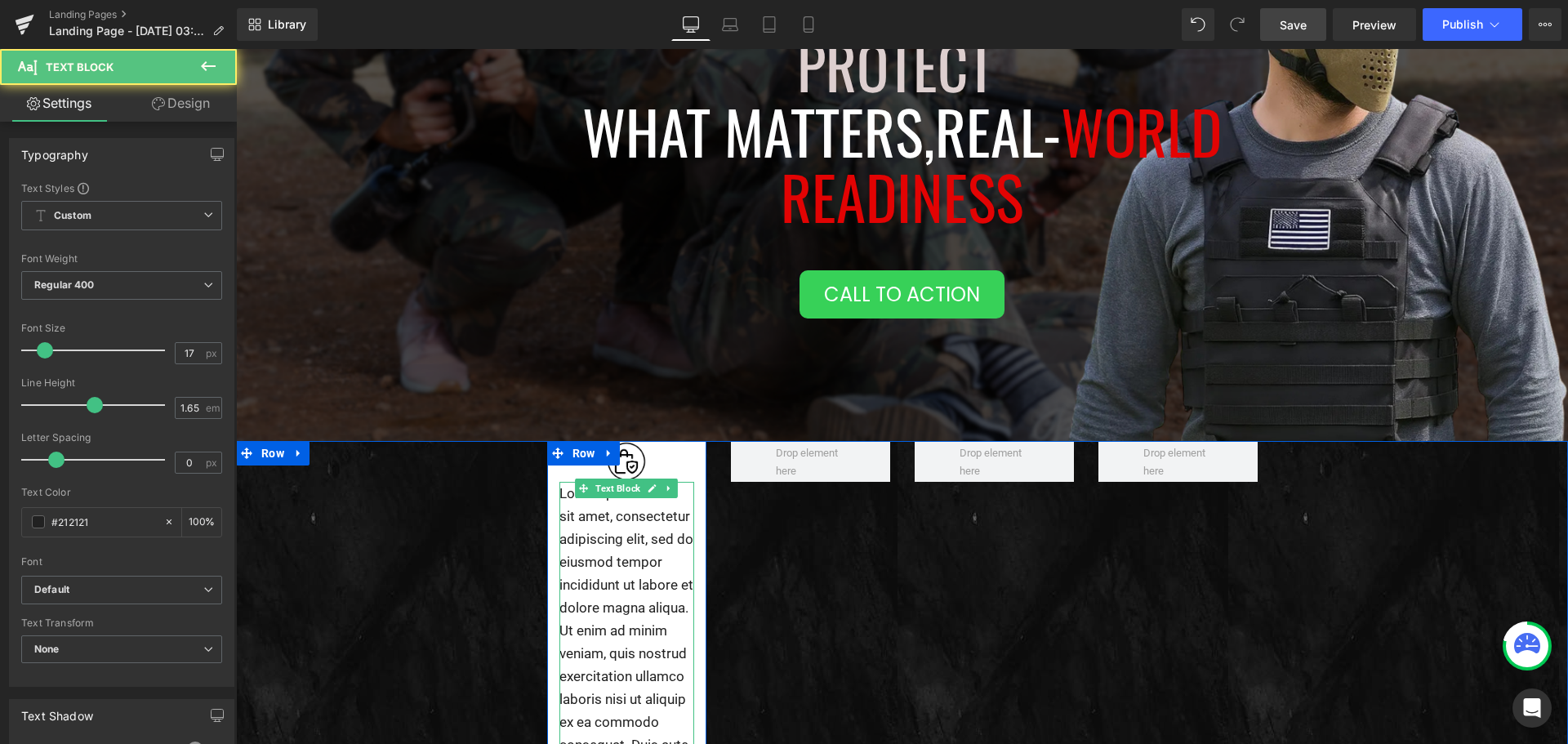
click at [608, 549] on p "Lorem ipsum dolor sit amet, consectetur adipiscing elit, sed do eiusmod tempor …" at bounding box center [627, 745] width 135 height 527
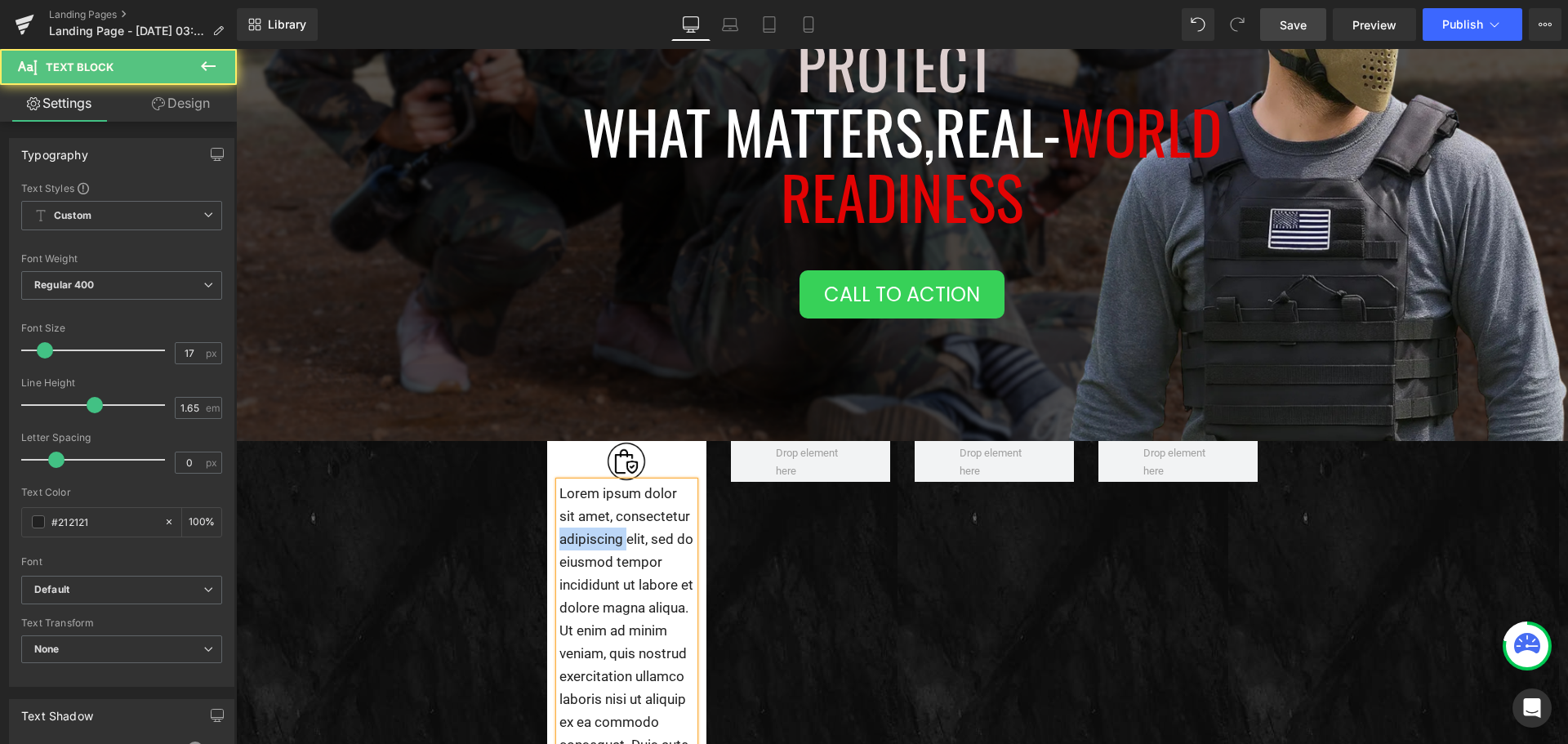
click at [608, 549] on p "Lorem ipsum dolor sit amet, consectetur adipiscing elit, sed do eiusmod tempor …" at bounding box center [627, 745] width 135 height 527
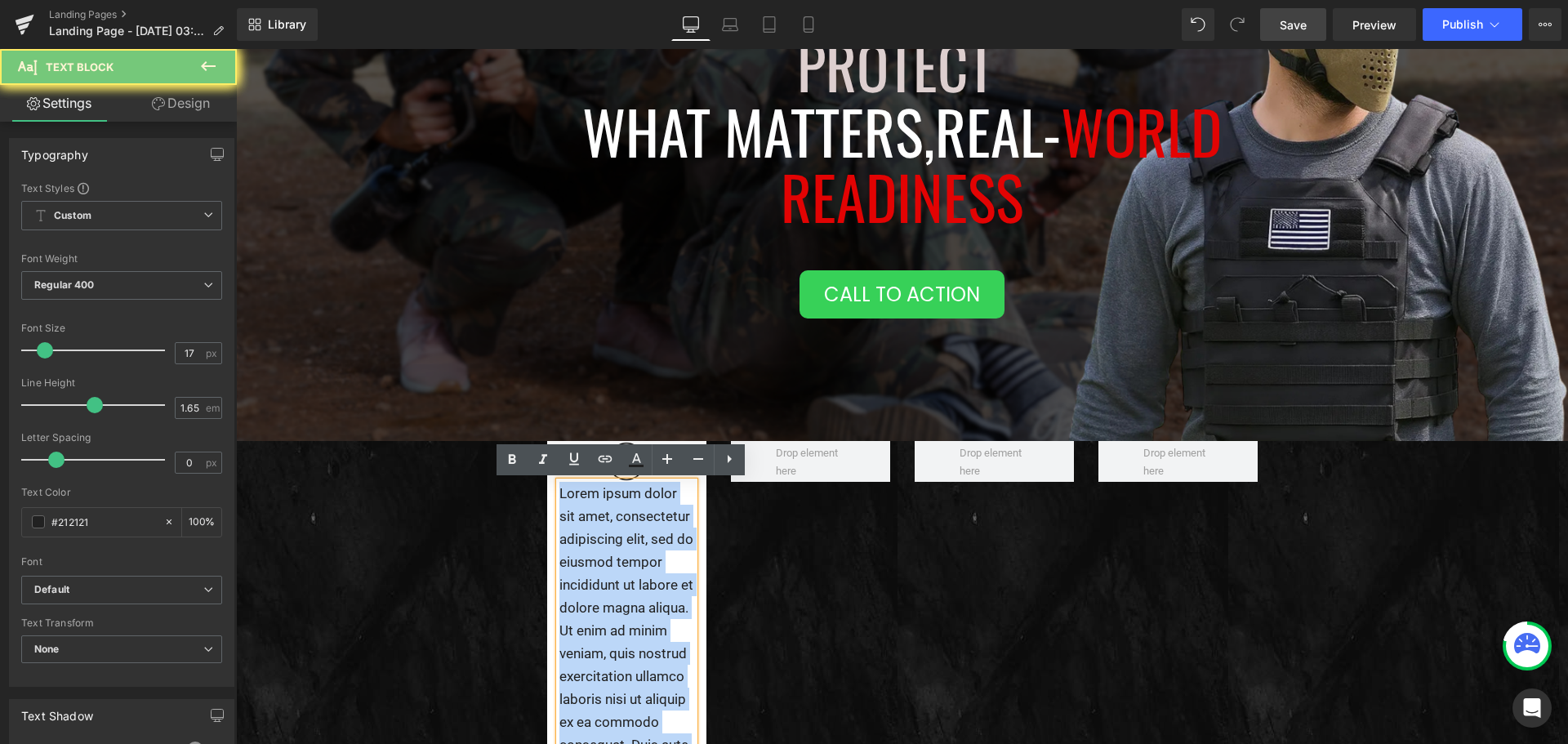
click at [608, 549] on p "Lorem ipsum dolor sit amet, consectetur adipiscing elit, sed do eiusmod tempor …" at bounding box center [627, 745] width 135 height 527
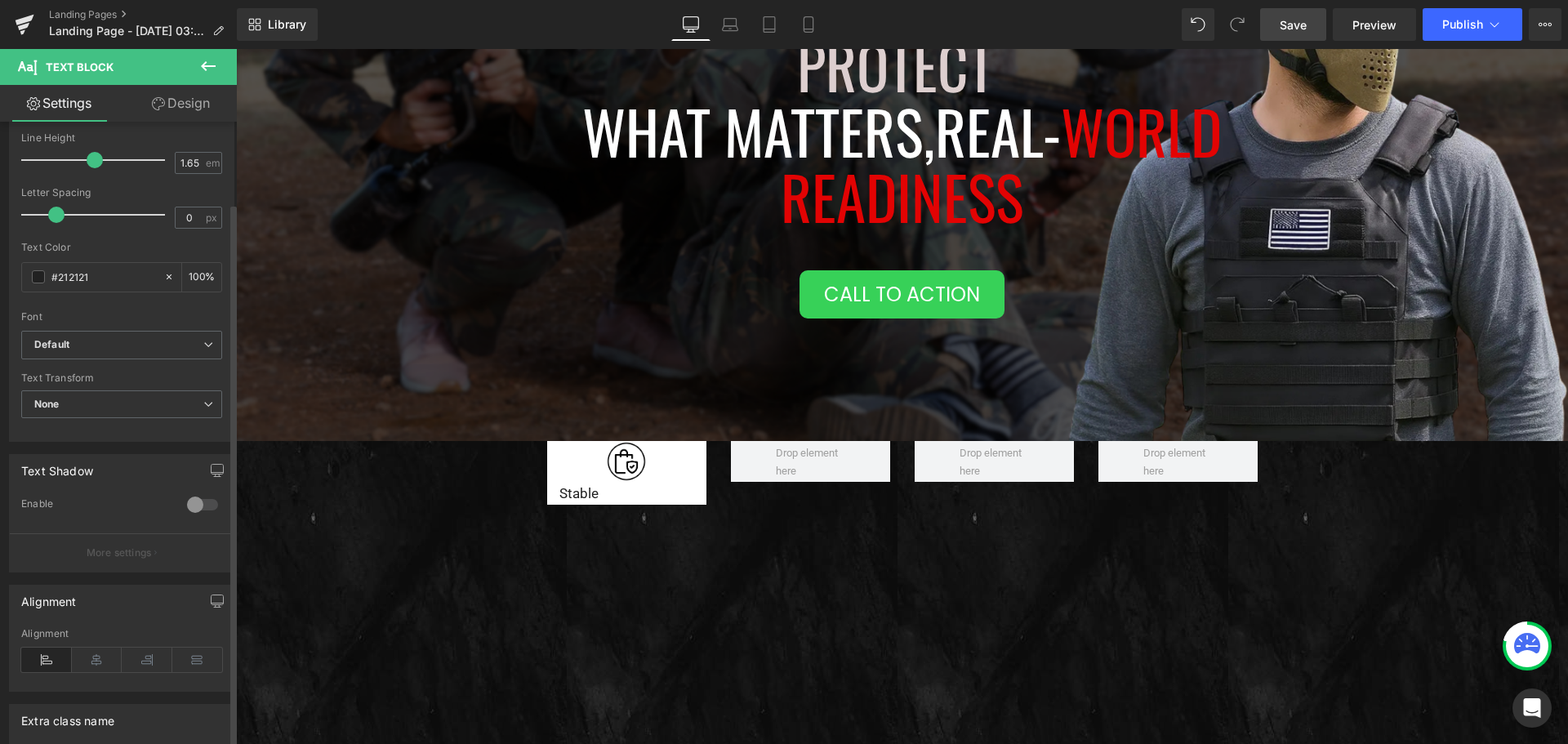
scroll to position [410, 0]
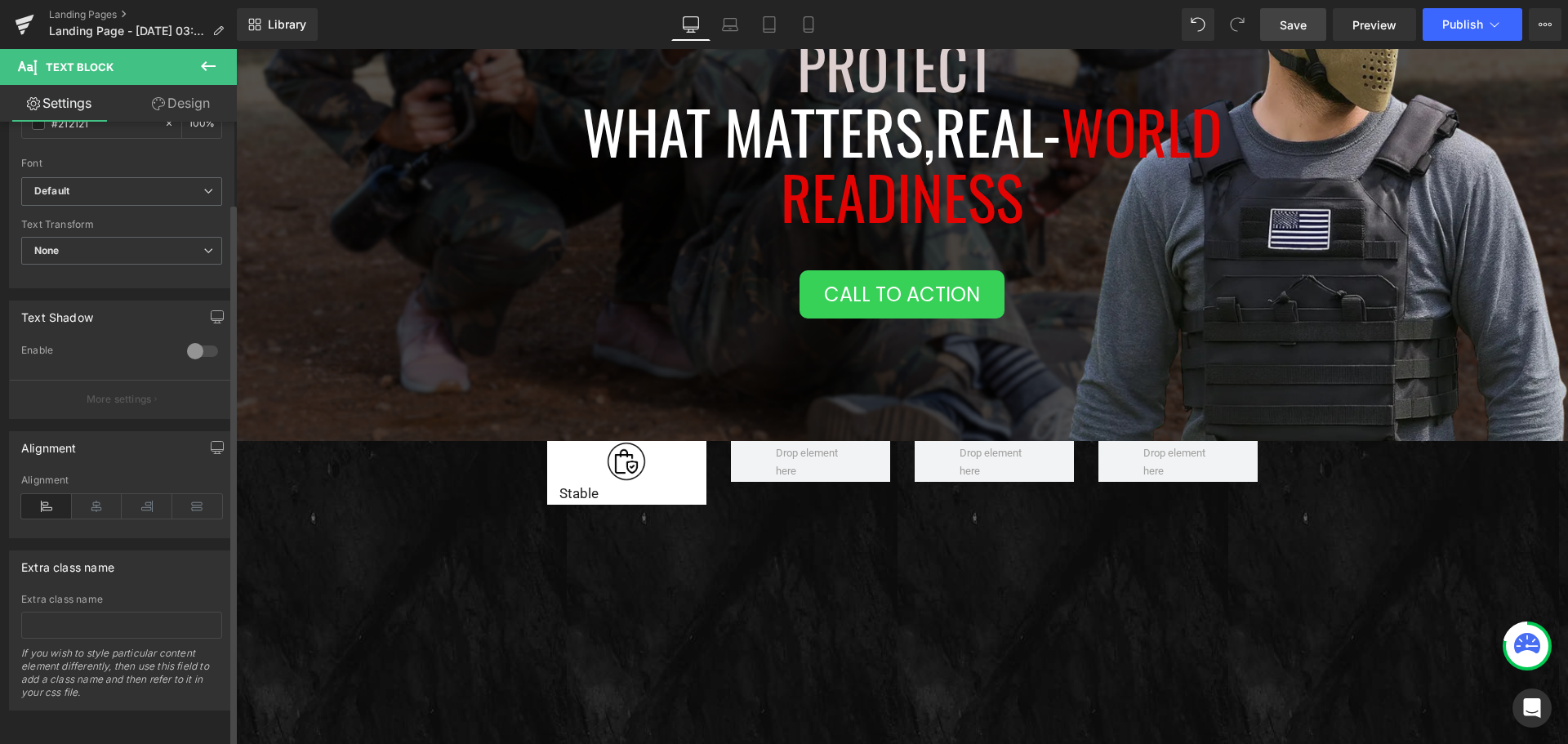
click at [95, 507] on div "Alignment" at bounding box center [122, 506] width 201 height 63
click at [97, 495] on icon at bounding box center [97, 506] width 51 height 24
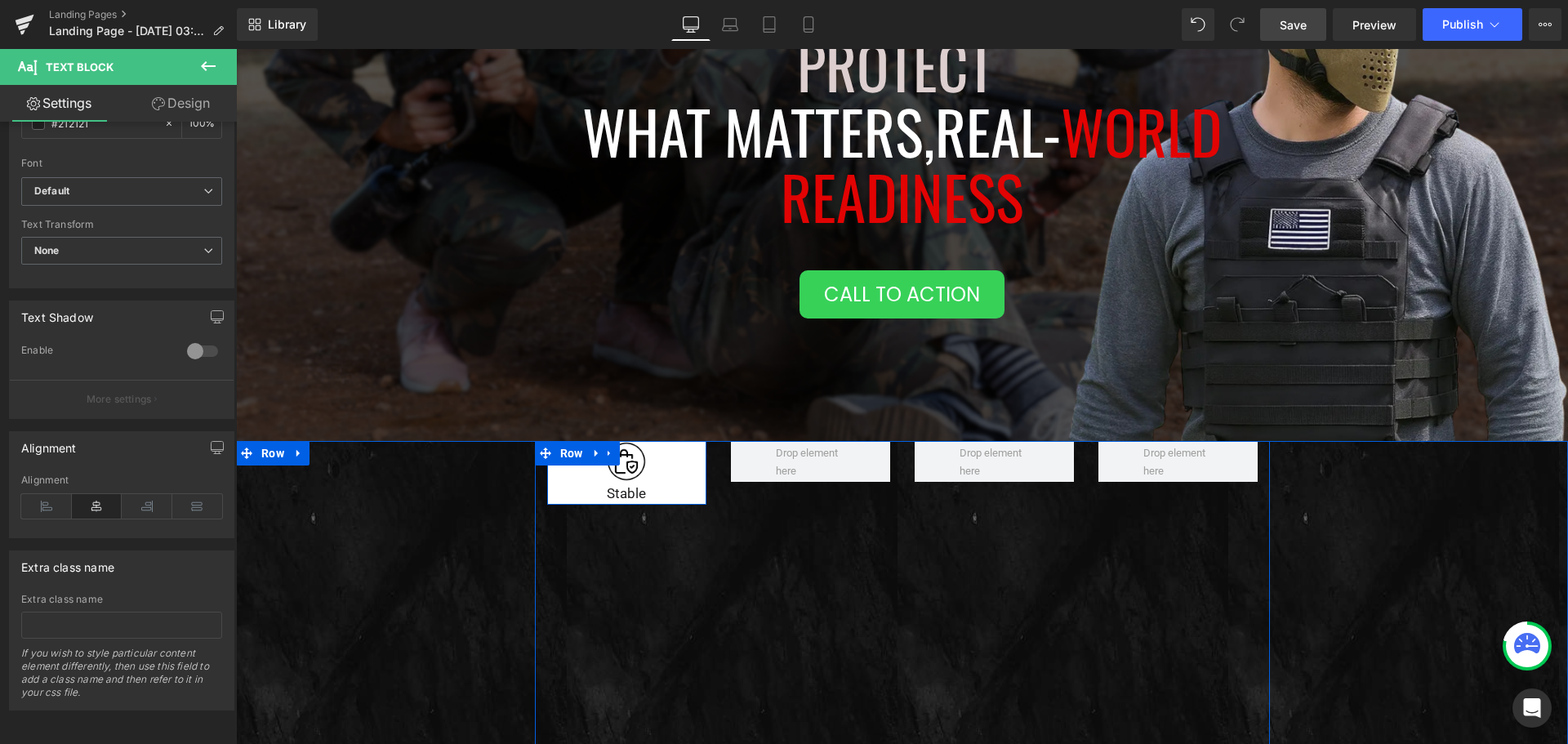
click at [549, 486] on div "Image Stable Text Block" at bounding box center [627, 472] width 159 height 63
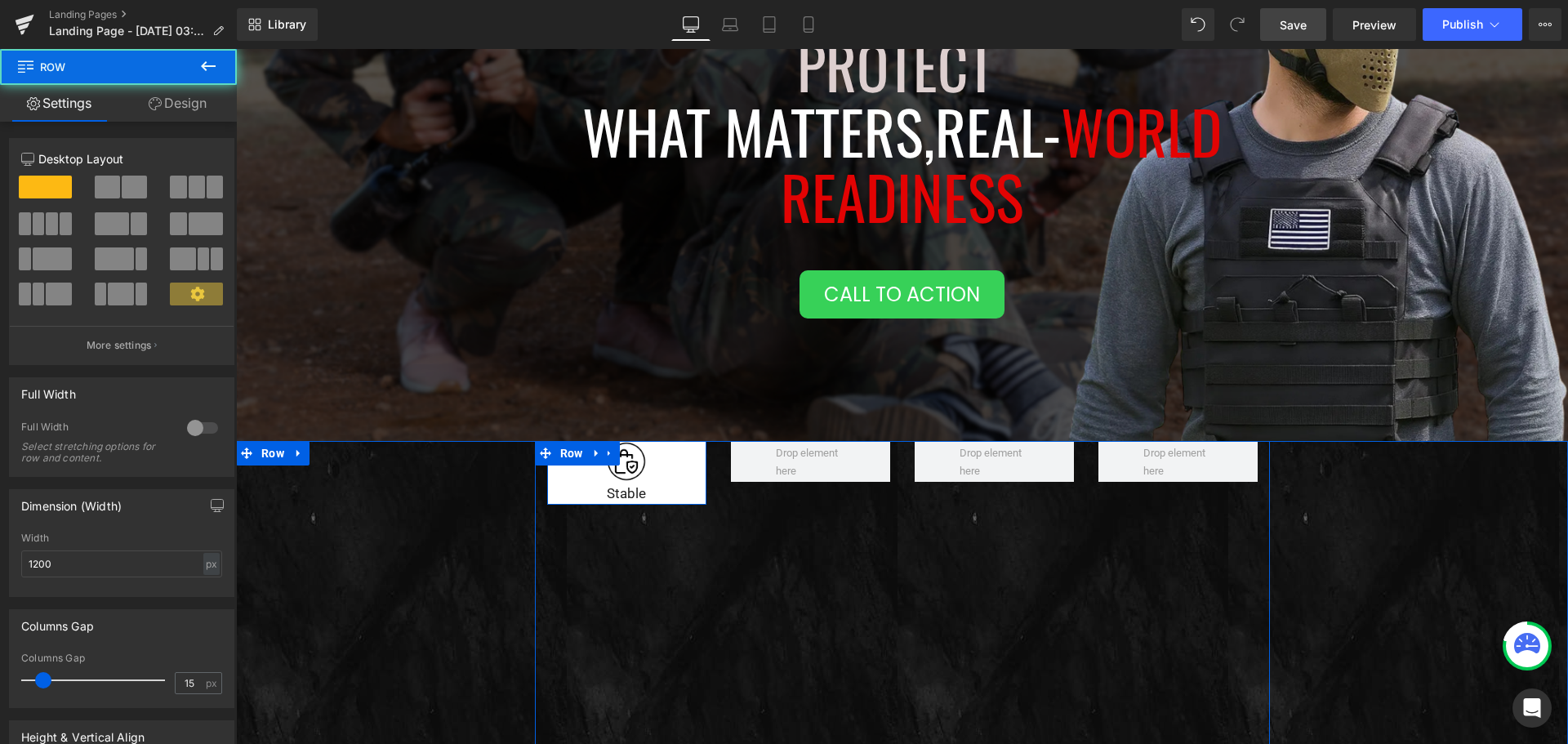
click at [236, 49] on div at bounding box center [236, 49] width 0 height 0
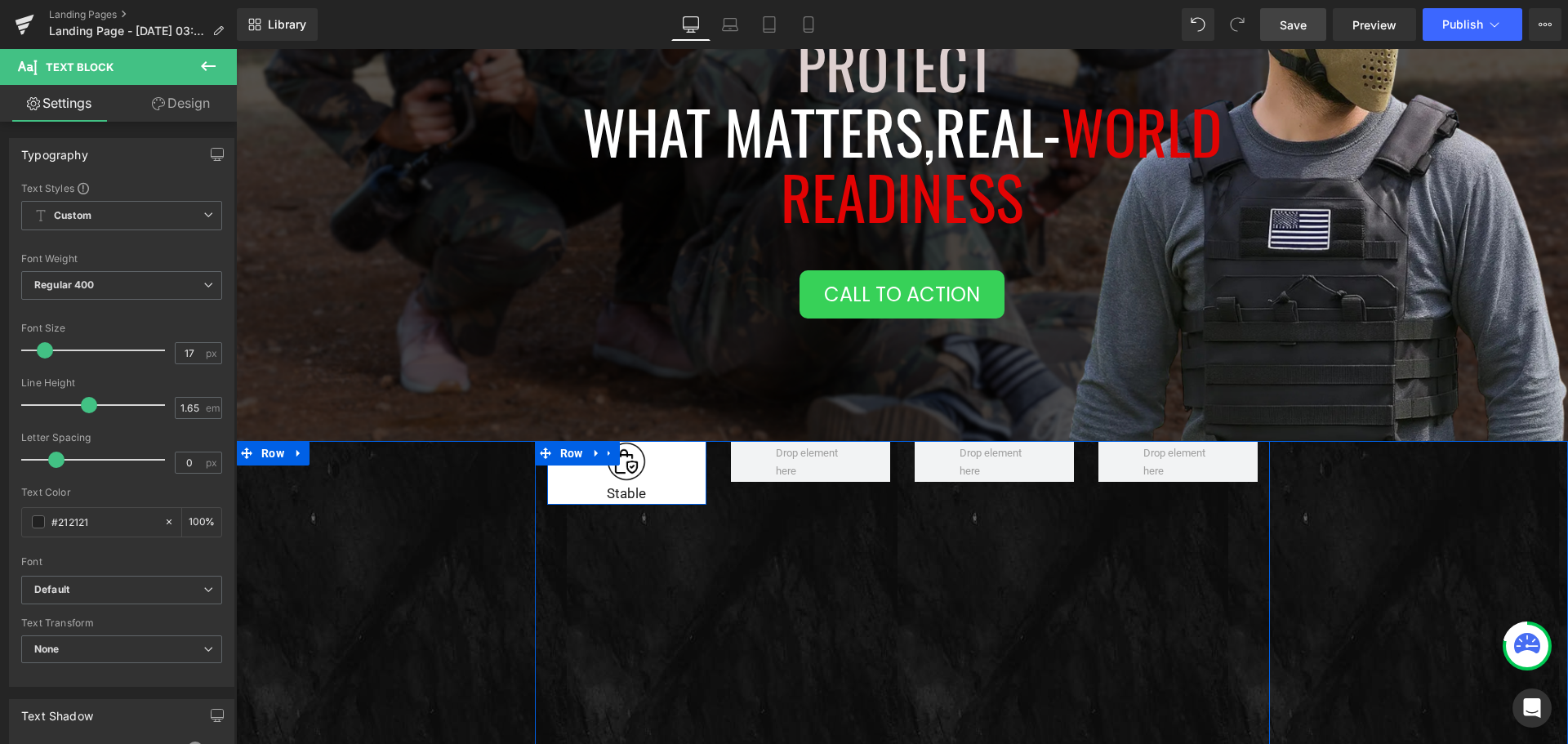
click at [687, 469] on div "Image Stable Text Block" at bounding box center [627, 472] width 159 height 63
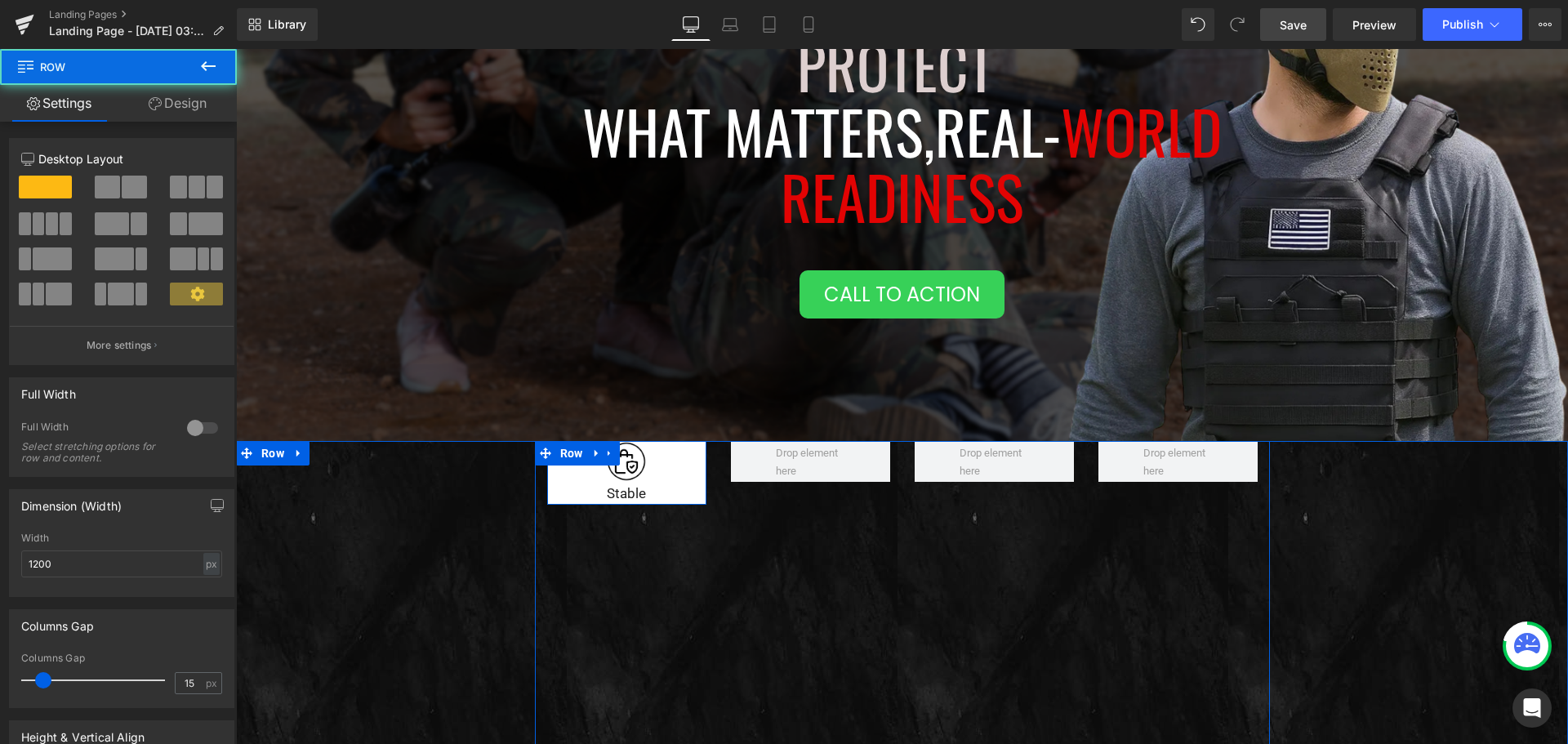
click at [690, 472] on div "Image Stable Text Block" at bounding box center [627, 472] width 159 height 63
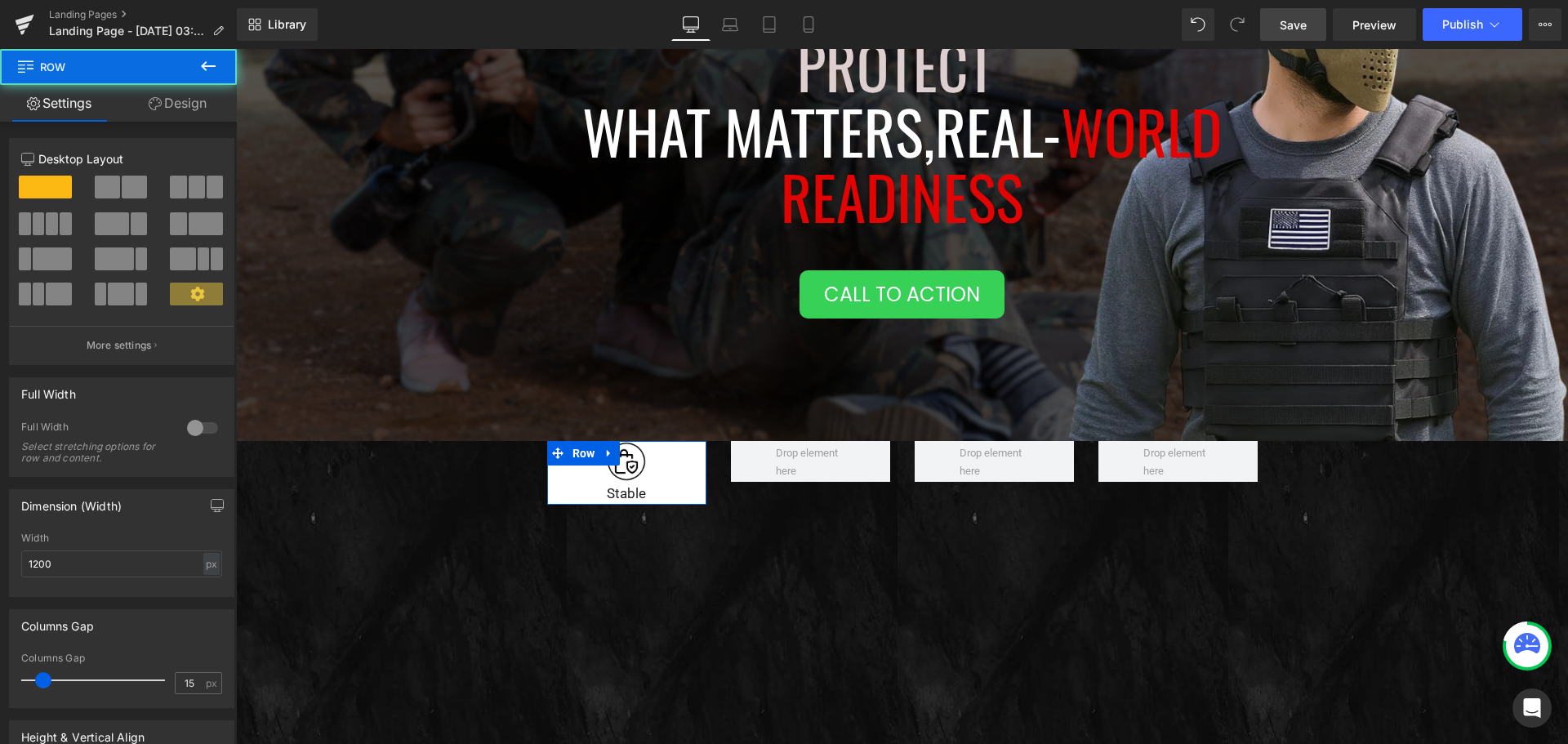
click at [170, 109] on link "Design" at bounding box center [177, 103] width 118 height 37
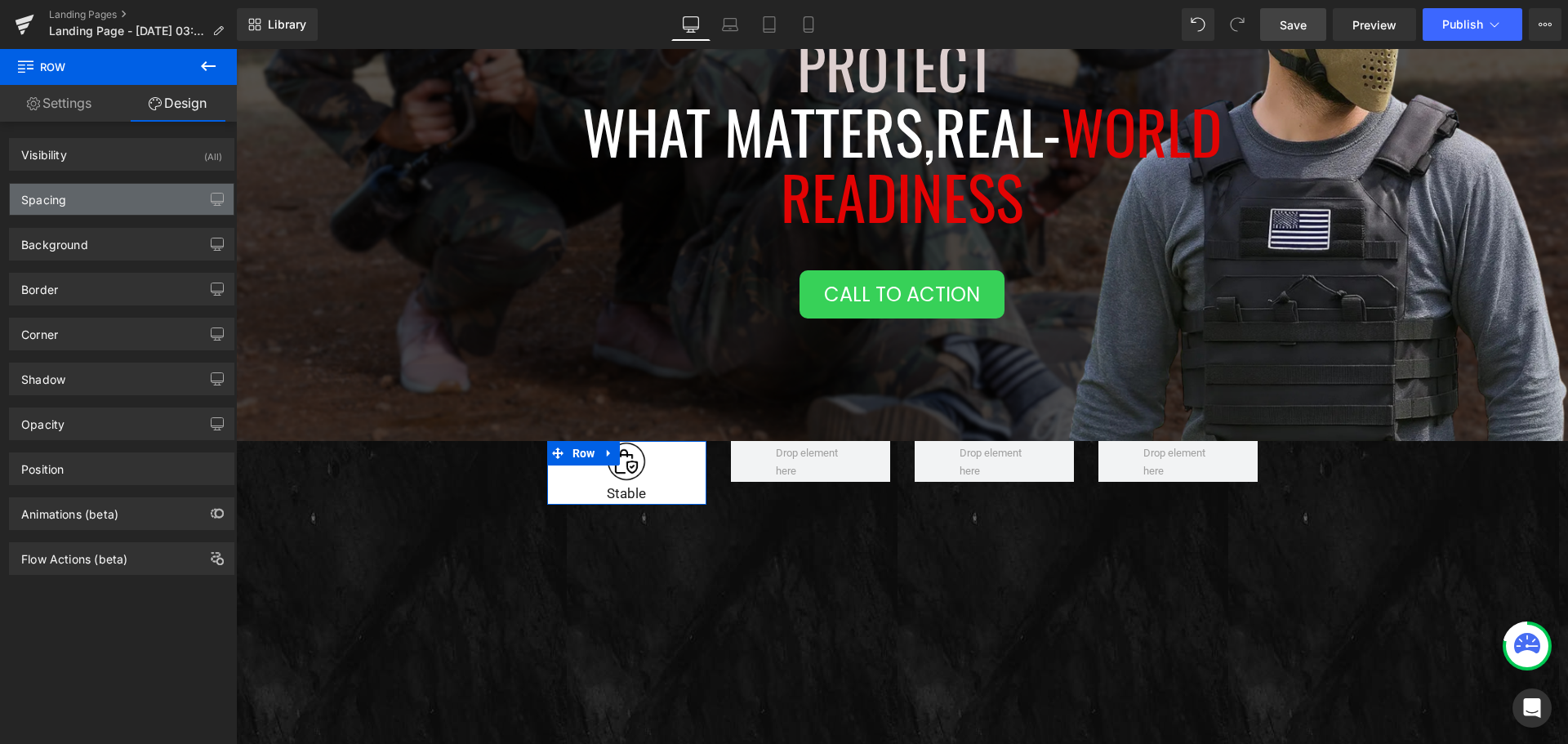
click at [156, 207] on div "Spacing" at bounding box center [122, 199] width 223 height 31
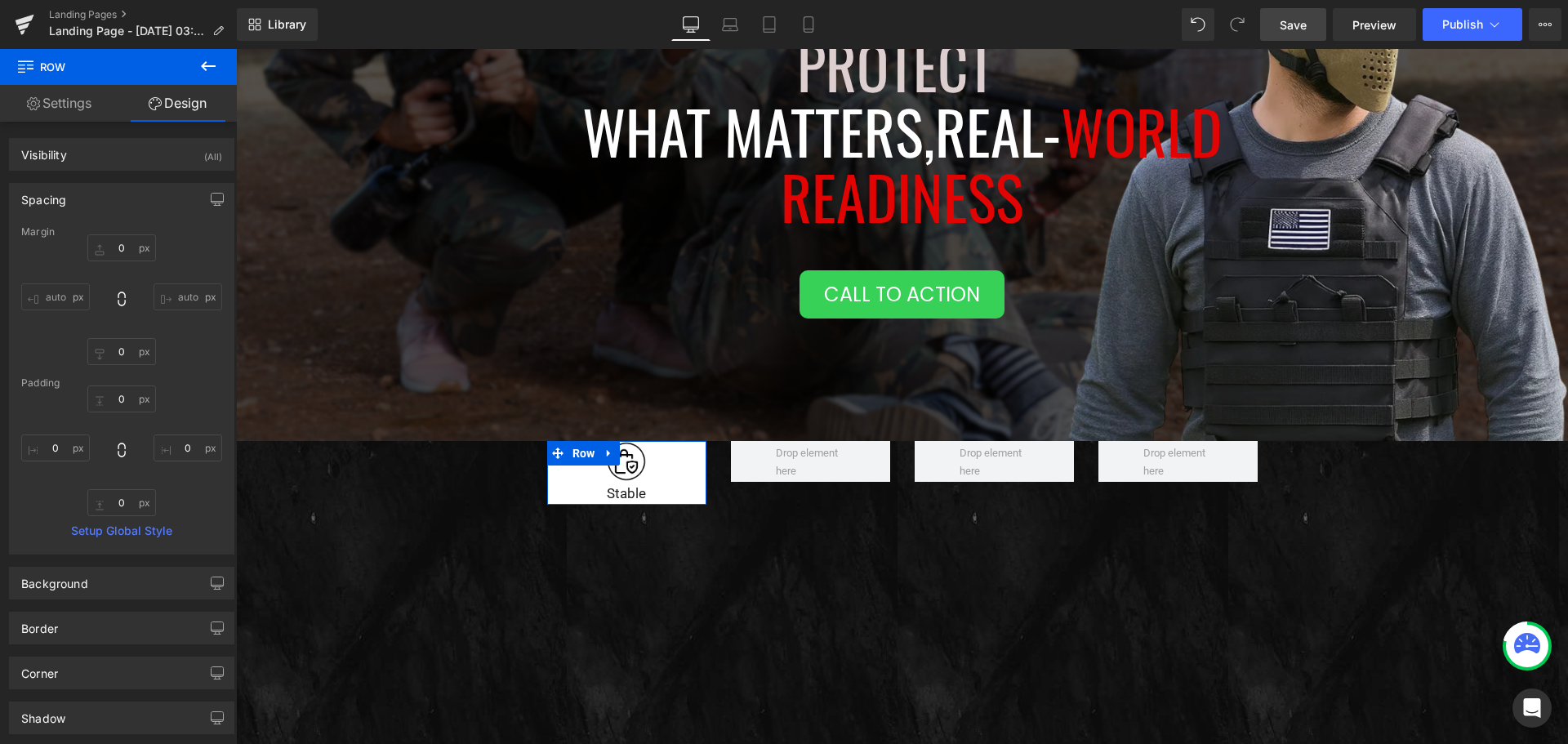
click at [123, 448] on icon at bounding box center [122, 450] width 16 height 16
click at [190, 450] on input "0" at bounding box center [188, 448] width 69 height 27
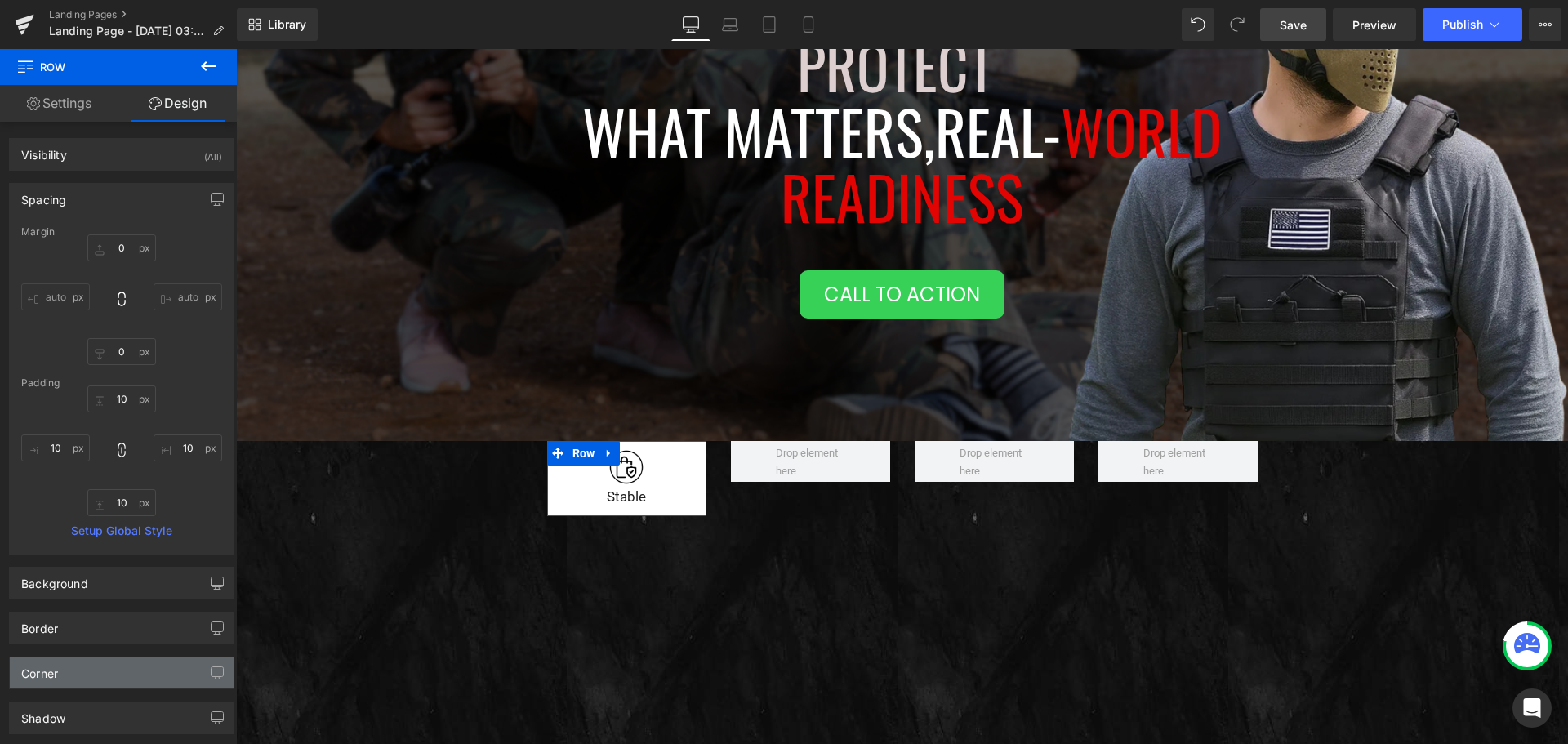
click at [105, 672] on div "Corner" at bounding box center [122, 672] width 223 height 31
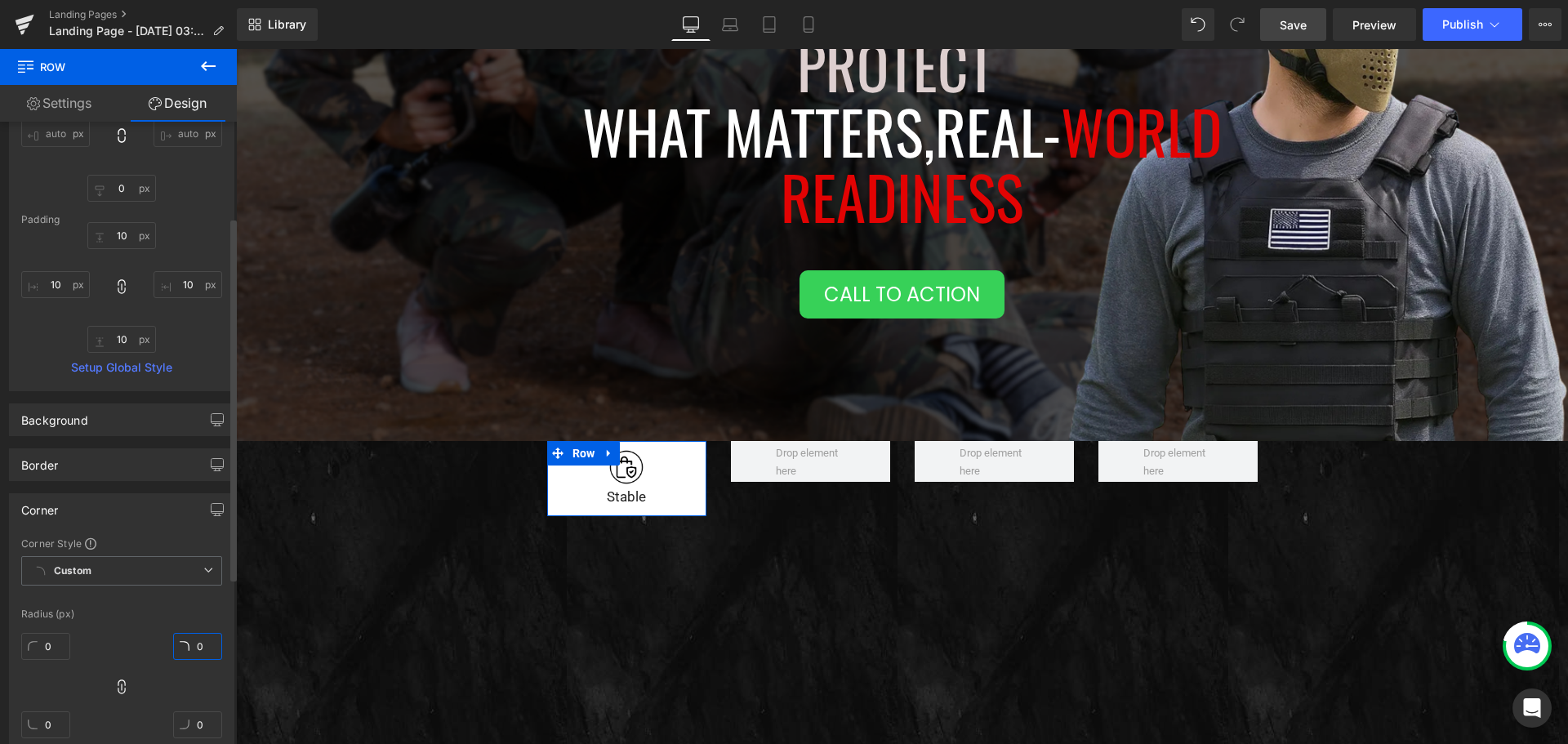
click at [190, 647] on input "0" at bounding box center [198, 647] width 49 height 27
click at [425, 542] on div "Image Stable Text Block Row Row" at bounding box center [902, 724] width 1332 height 568
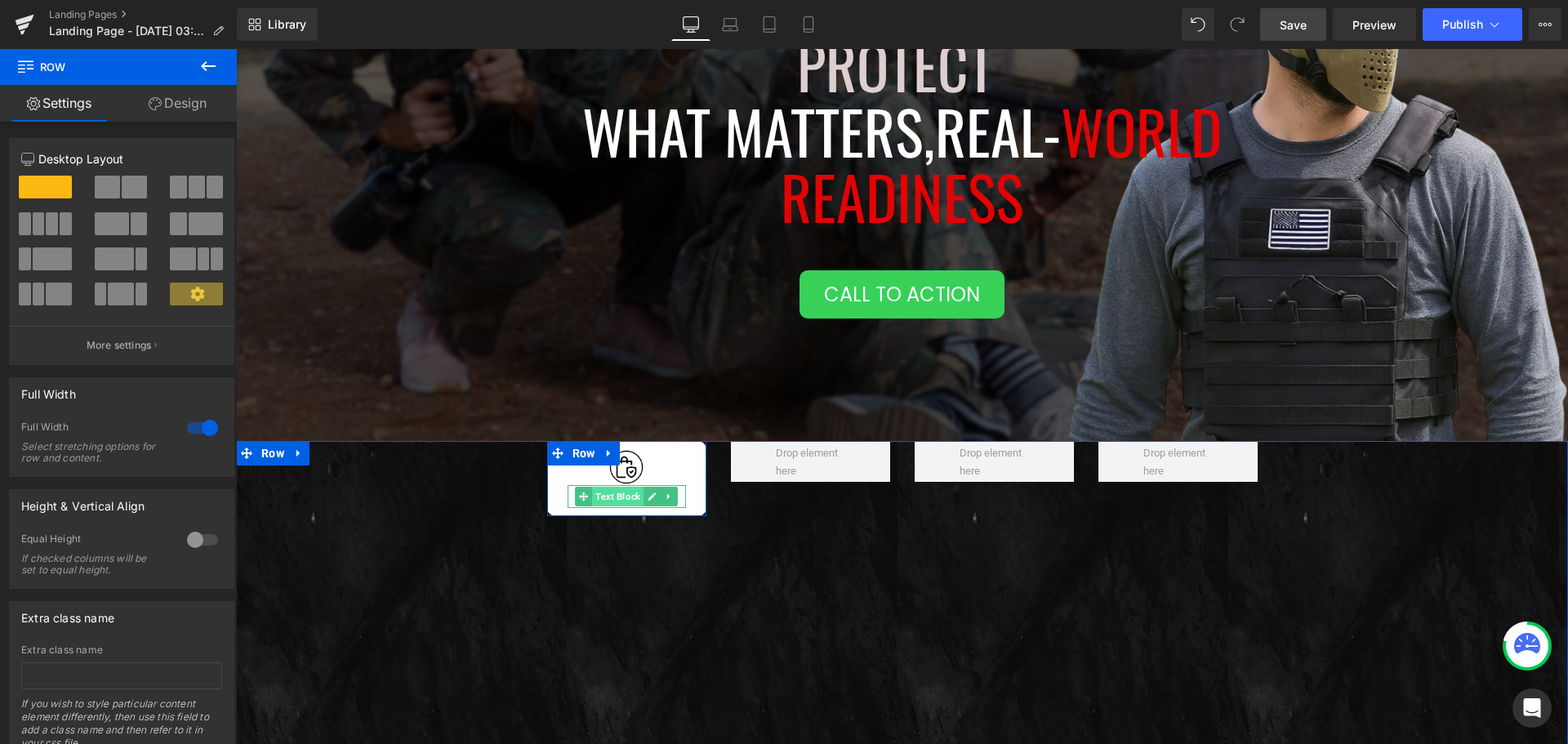
click at [635, 496] on span "Text Block" at bounding box center [618, 496] width 52 height 20
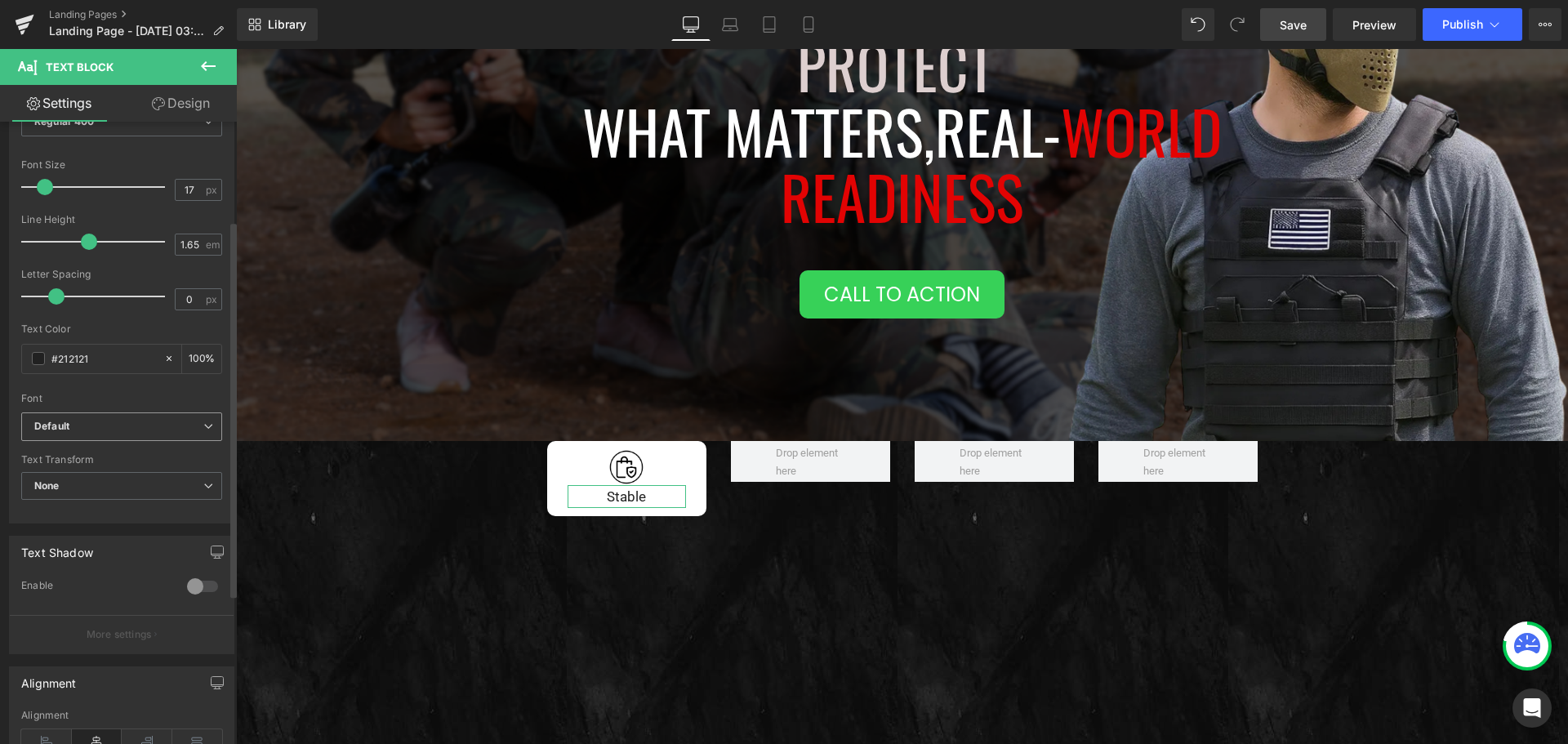
click at [130, 421] on b "Default" at bounding box center [118, 427] width 169 height 14
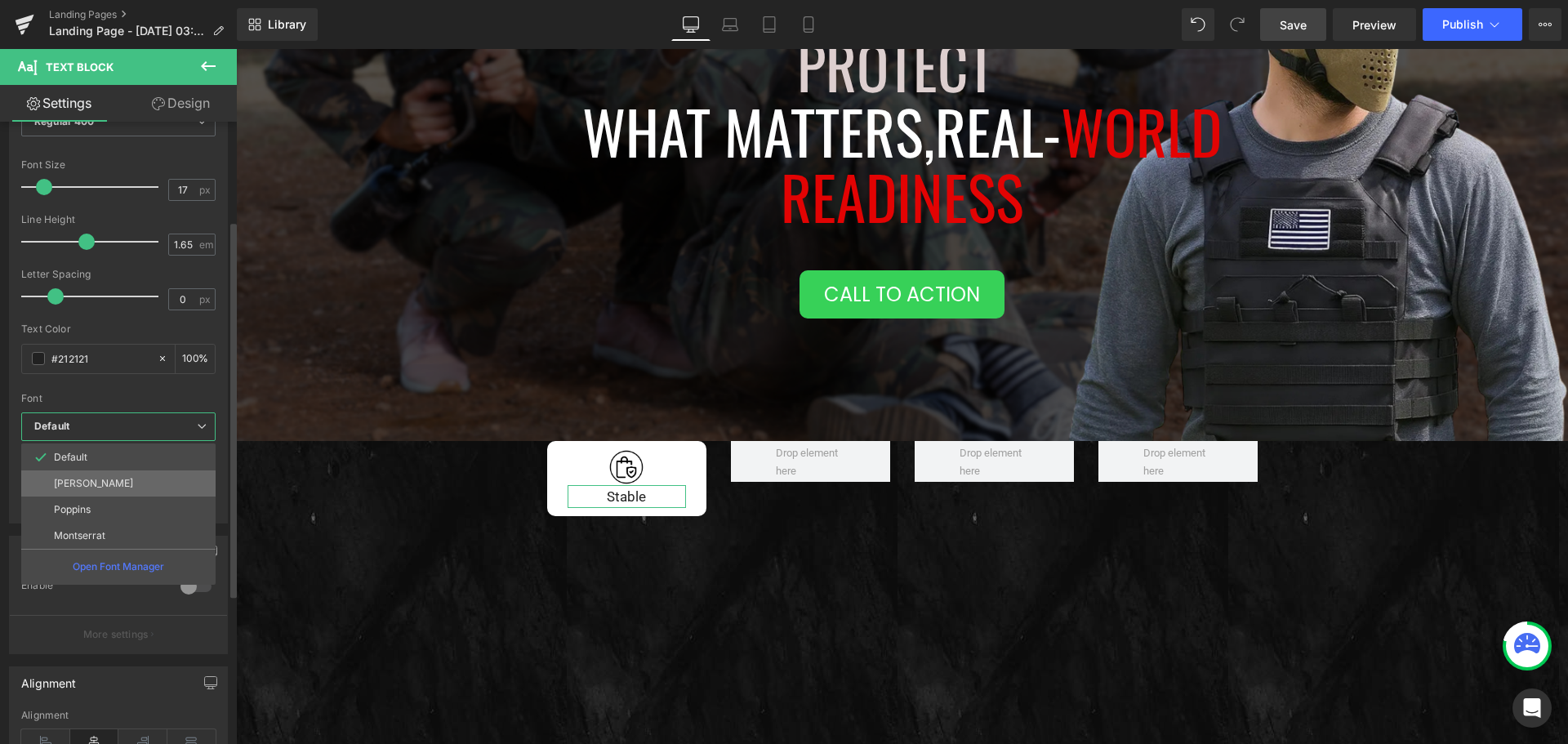
click at [100, 473] on li "[PERSON_NAME]" at bounding box center [118, 483] width 194 height 26
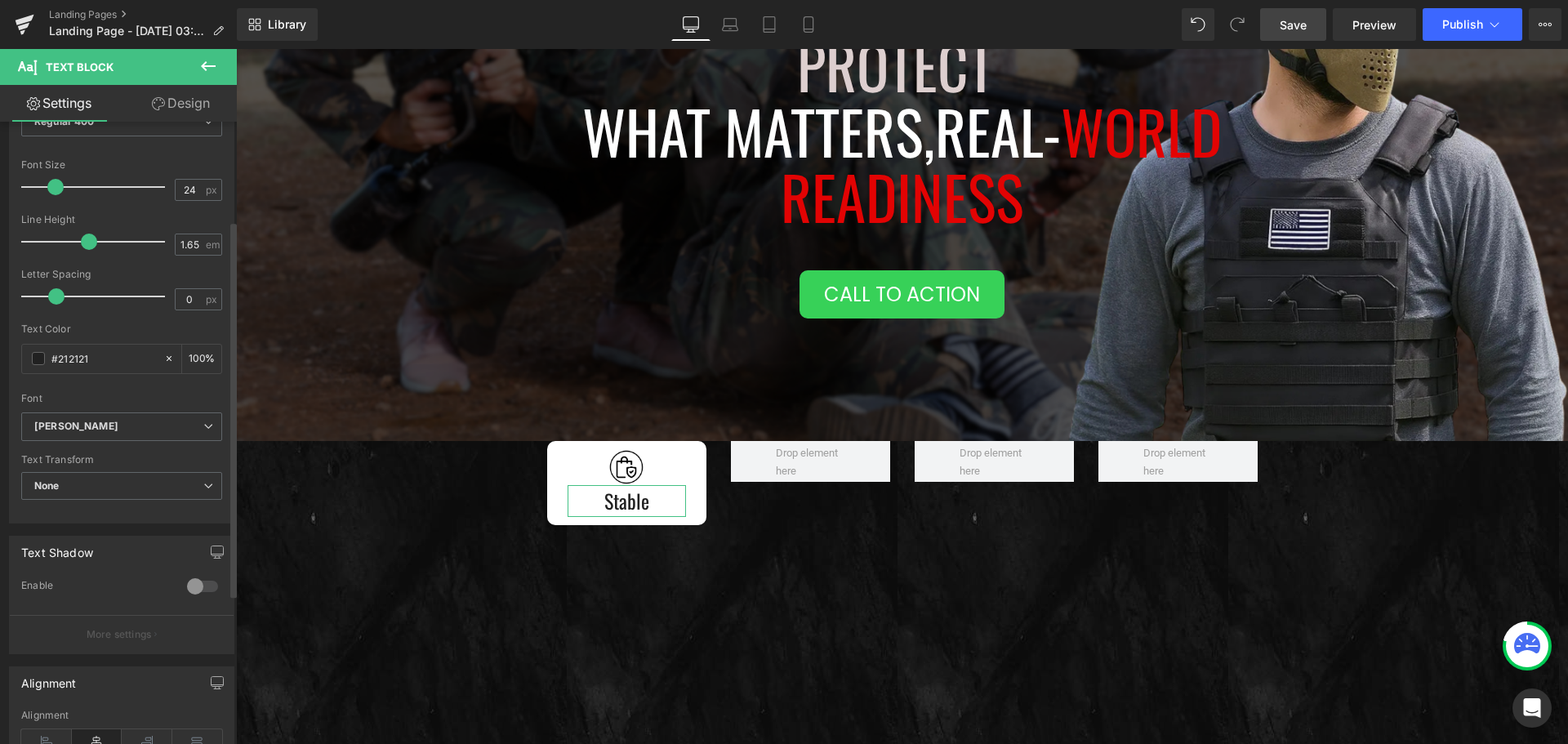
drag, startPoint x: 40, startPoint y: 186, endPoint x: 50, endPoint y: 186, distance: 10.0
click at [50, 186] on span at bounding box center [55, 187] width 16 height 16
click at [89, 478] on span "None" at bounding box center [122, 486] width 201 height 29
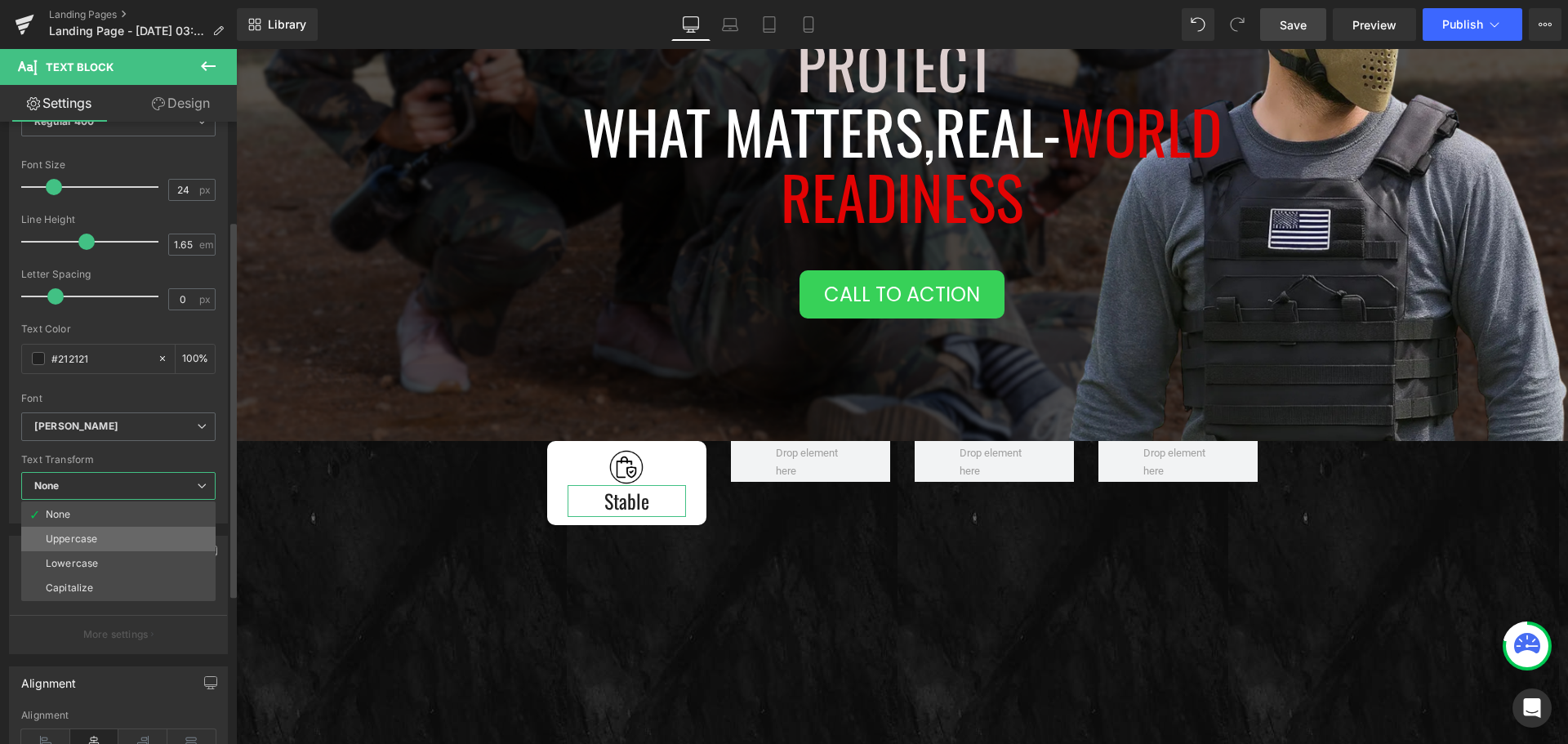
click at [85, 542] on div "Uppercase" at bounding box center [72, 538] width 52 height 12
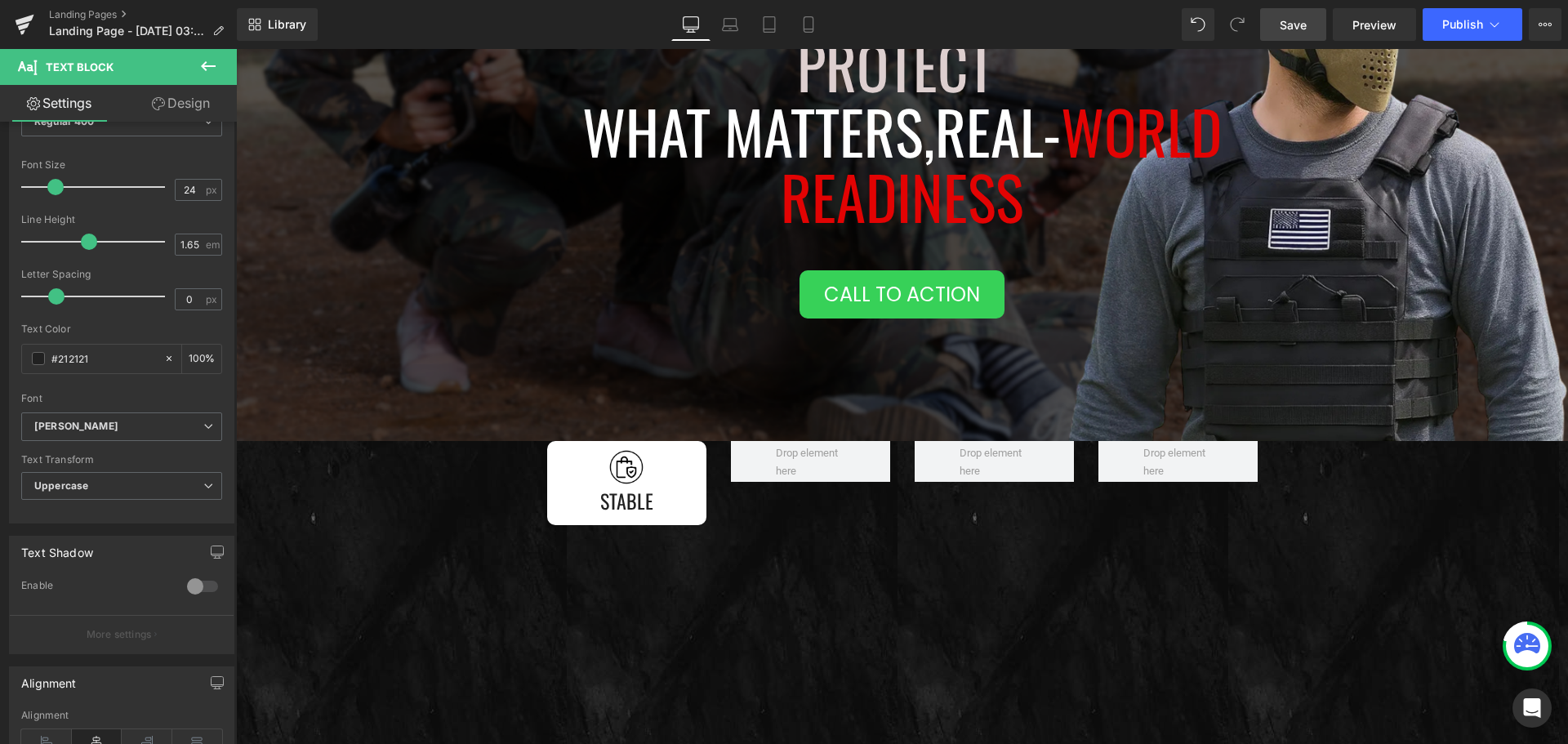
click at [374, 544] on div "Image Stable Text Block Row Row" at bounding box center [902, 724] width 1332 height 568
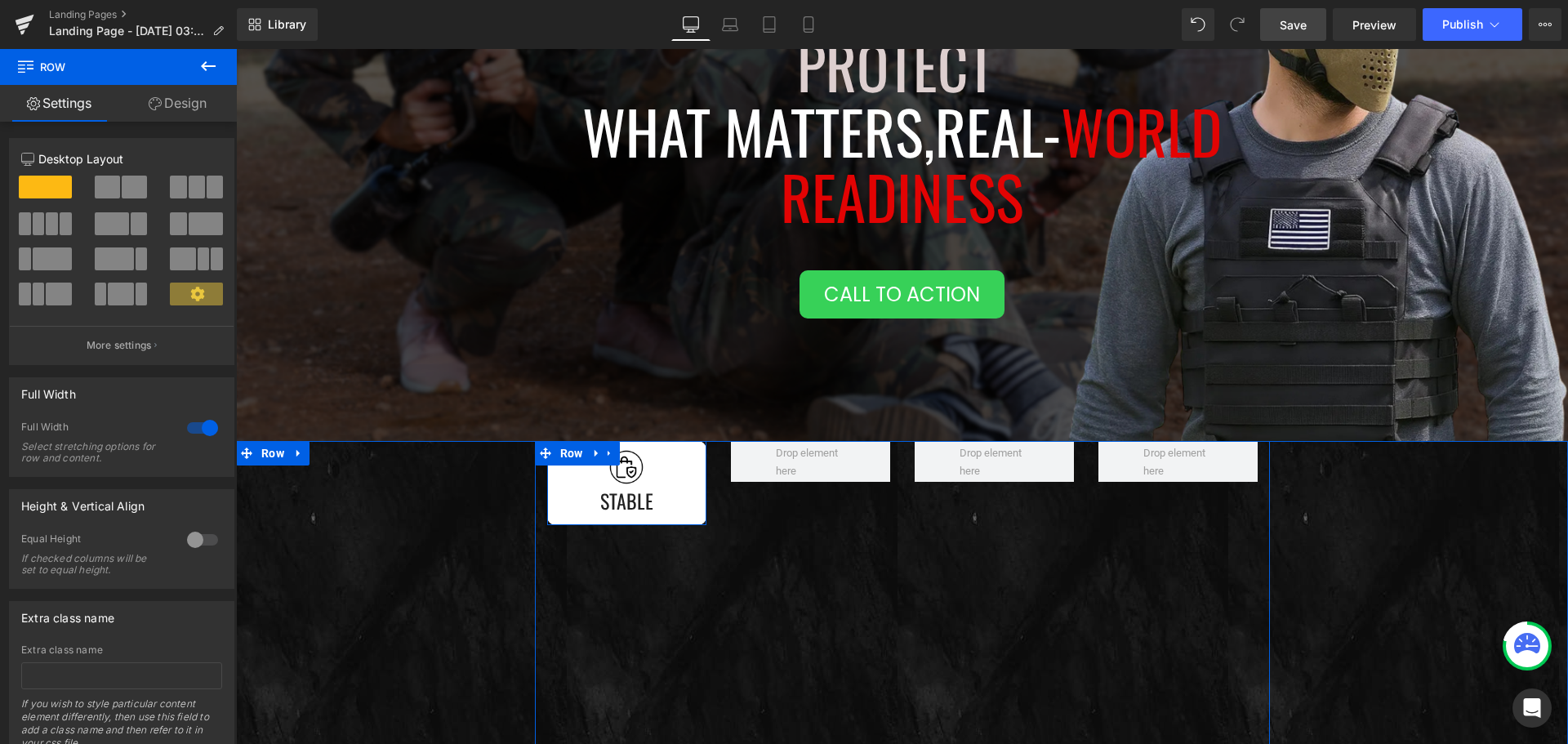
click at [684, 473] on div "Image Stable Text Block" at bounding box center [627, 483] width 143 height 68
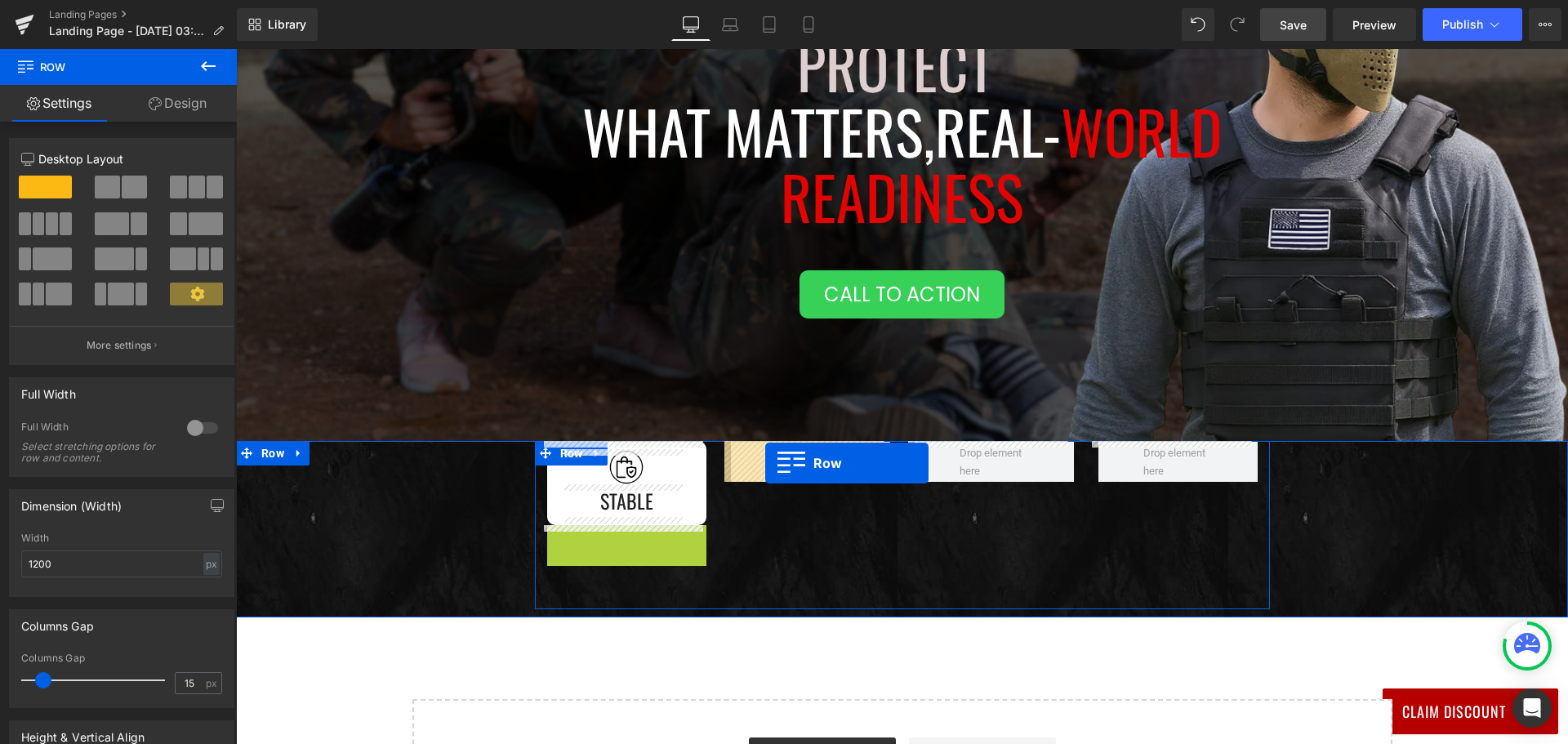
drag, startPoint x: 551, startPoint y: 537, endPoint x: 765, endPoint y: 463, distance: 226.4
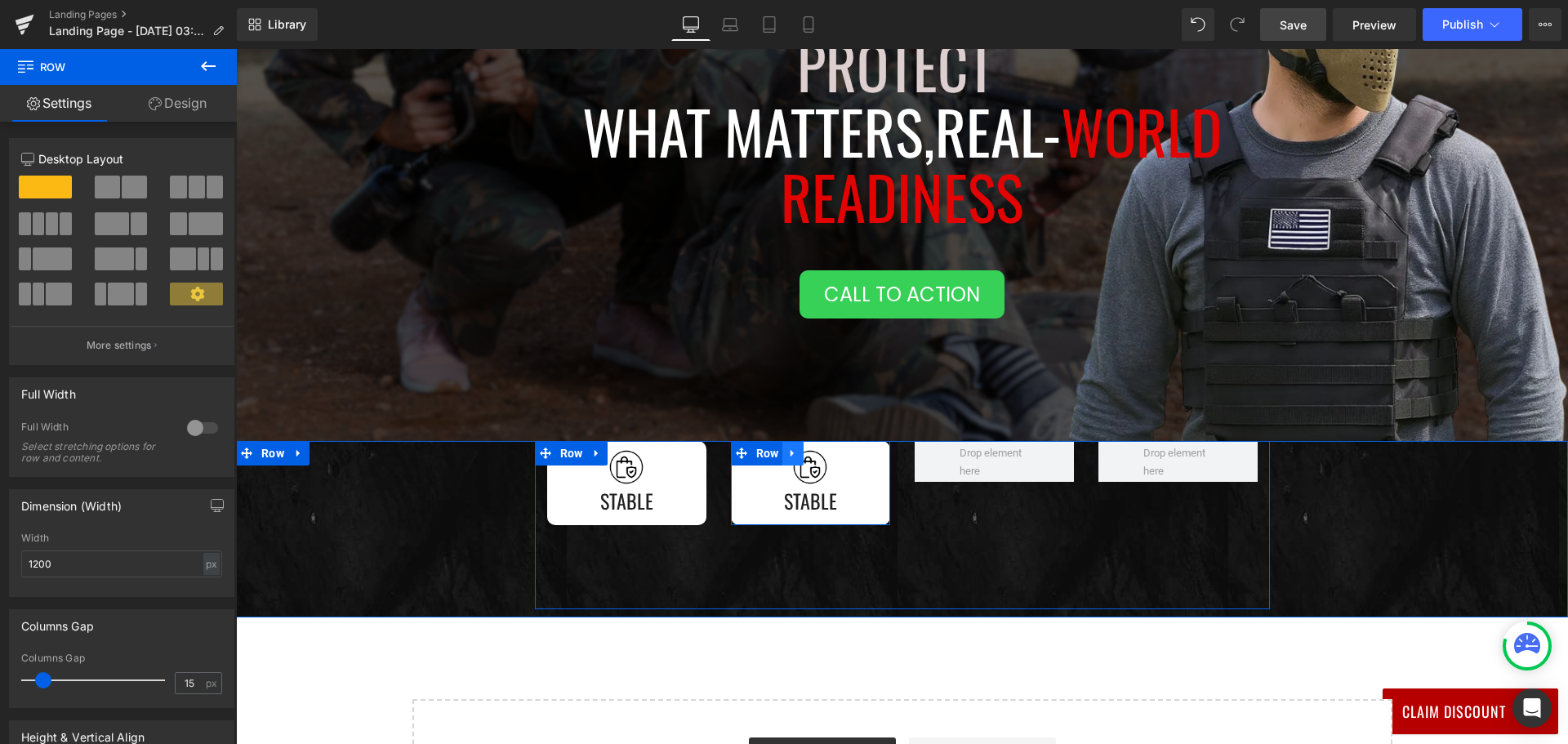
click at [788, 451] on icon at bounding box center [792, 454] width 12 height 13
click at [808, 453] on icon at bounding box center [814, 453] width 12 height 12
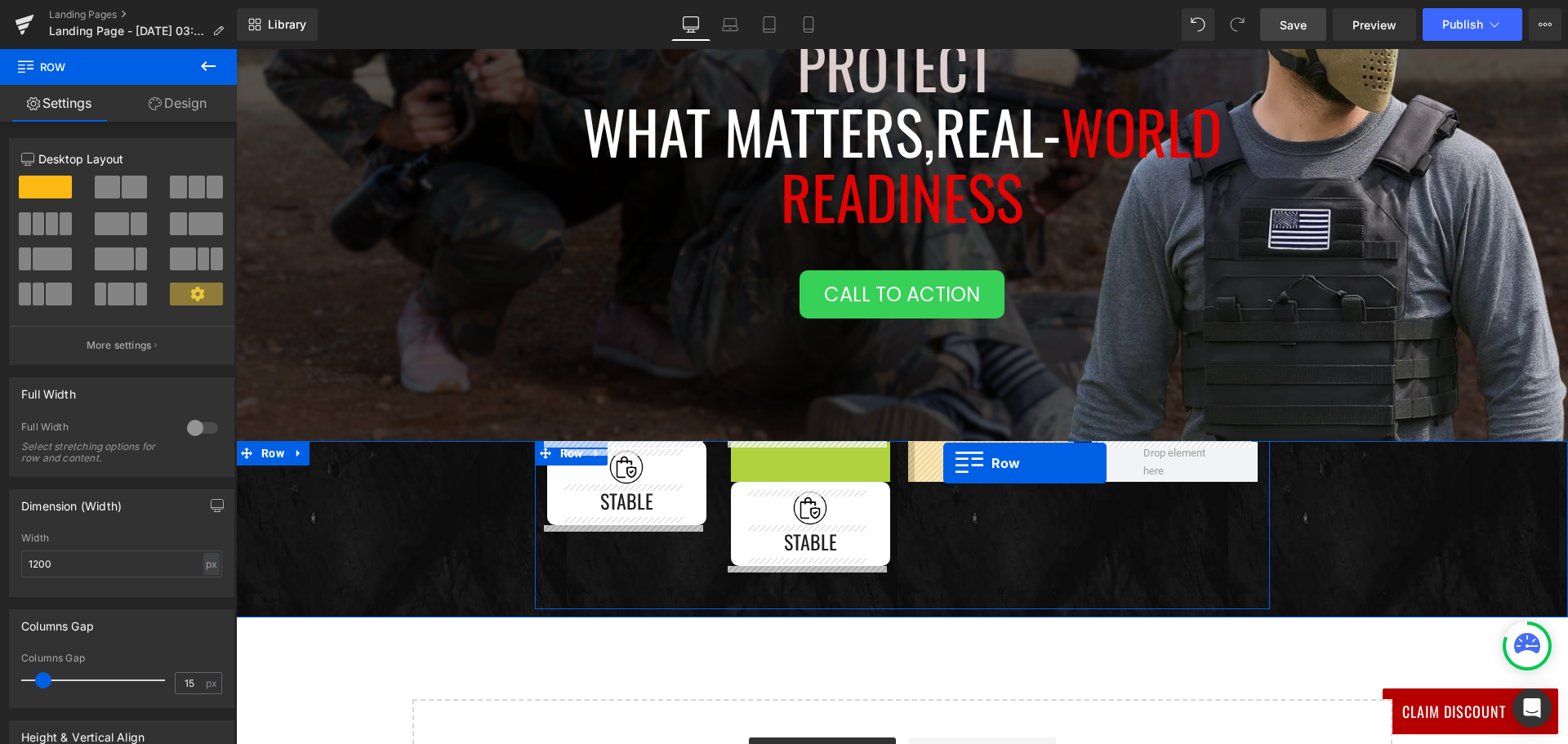
drag, startPoint x: 737, startPoint y: 452, endPoint x: 943, endPoint y: 463, distance: 206.3
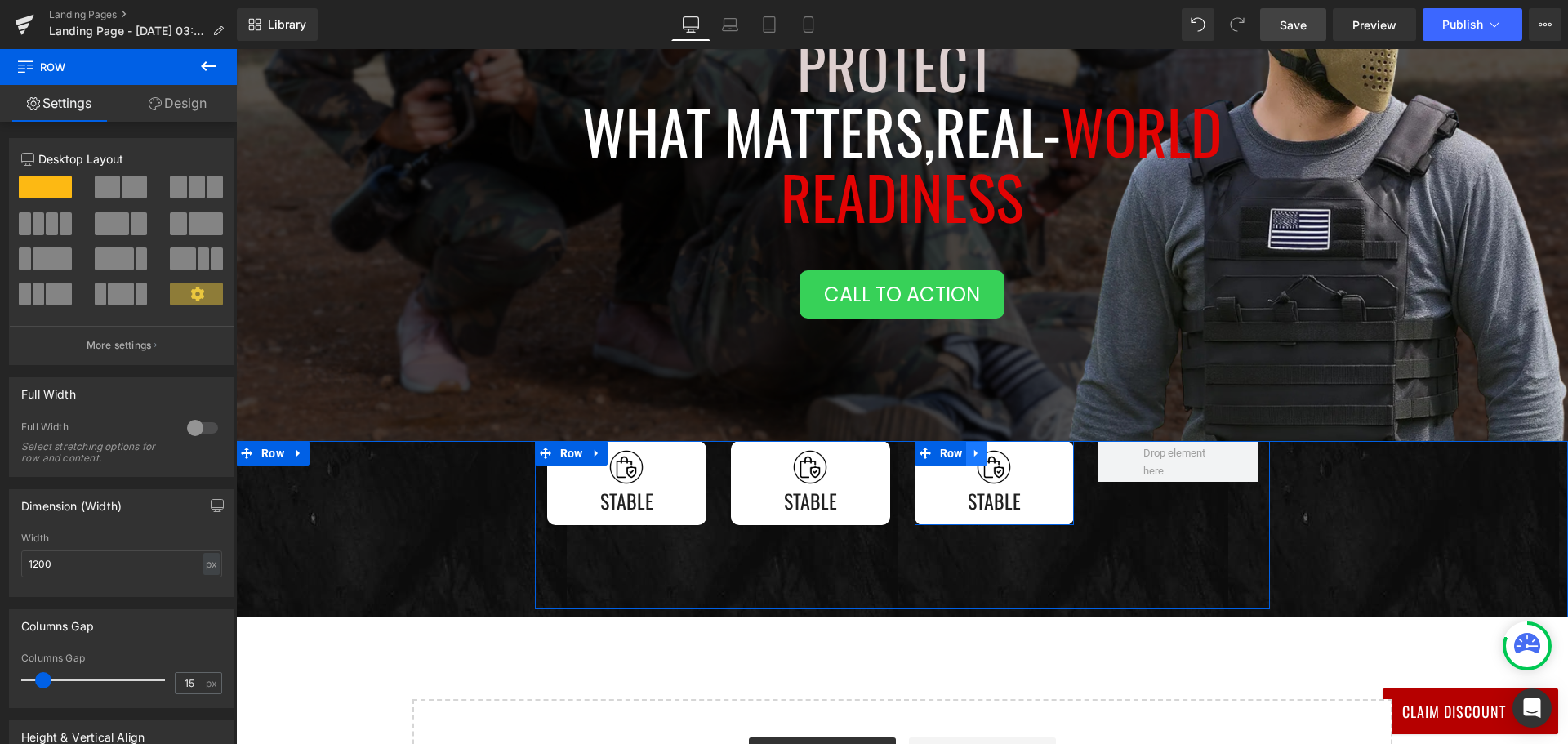
click at [974, 452] on icon at bounding box center [976, 453] width 4 height 7
click at [997, 452] on icon at bounding box center [998, 453] width 12 height 12
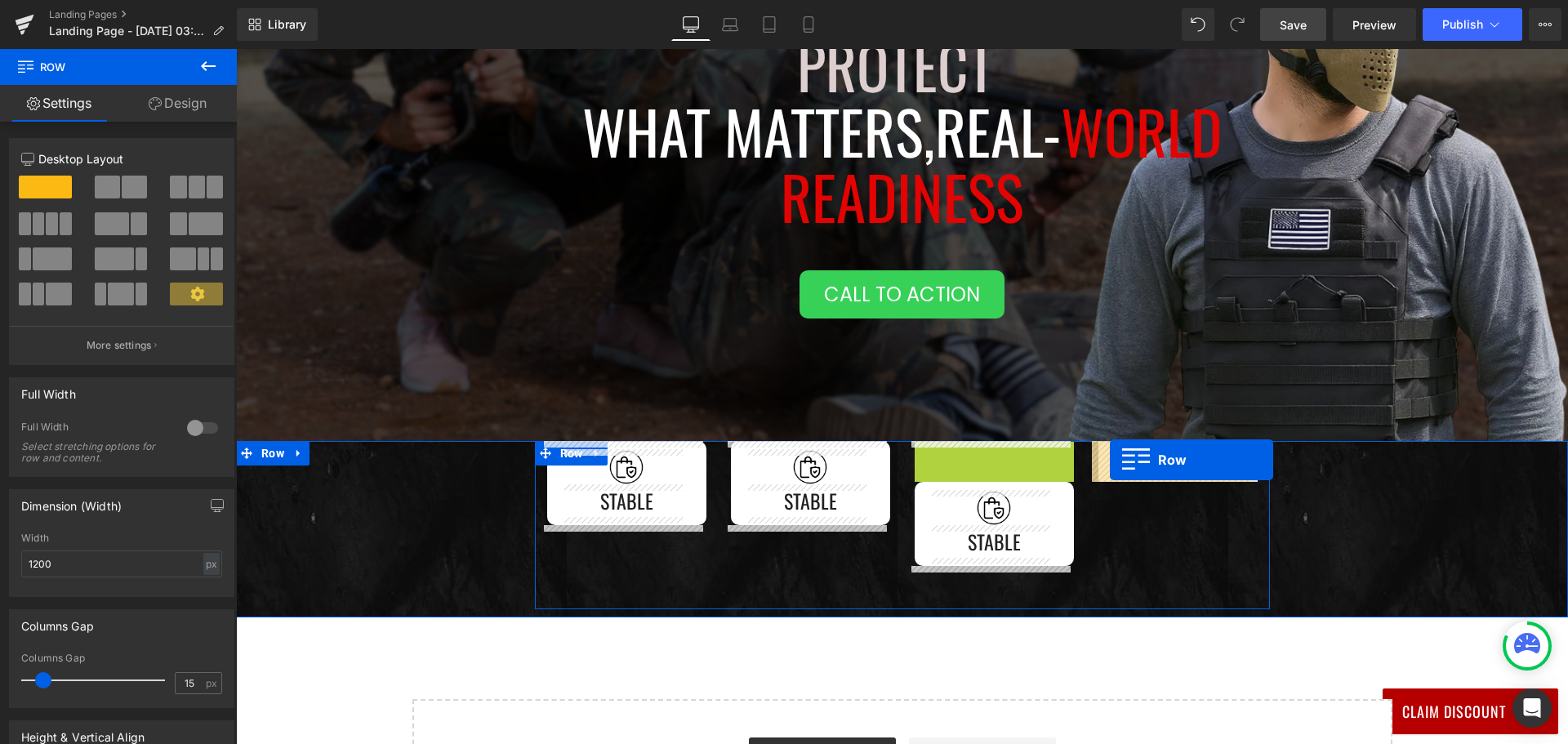
drag, startPoint x: 943, startPoint y: 446, endPoint x: 1109, endPoint y: 460, distance: 166.6
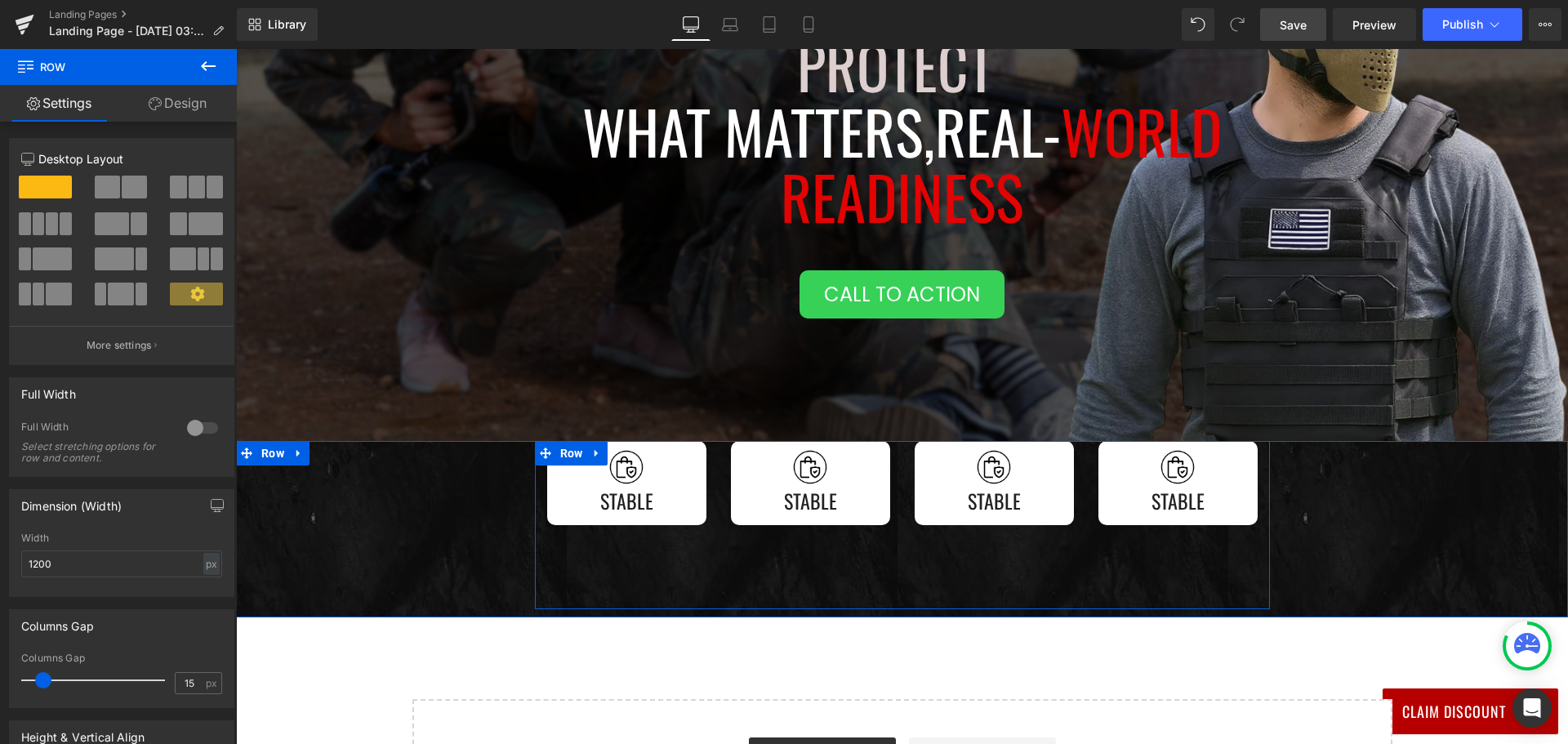
click at [890, 474] on div "Image Stable Text Block Row" at bounding box center [810, 525] width 183 height 168
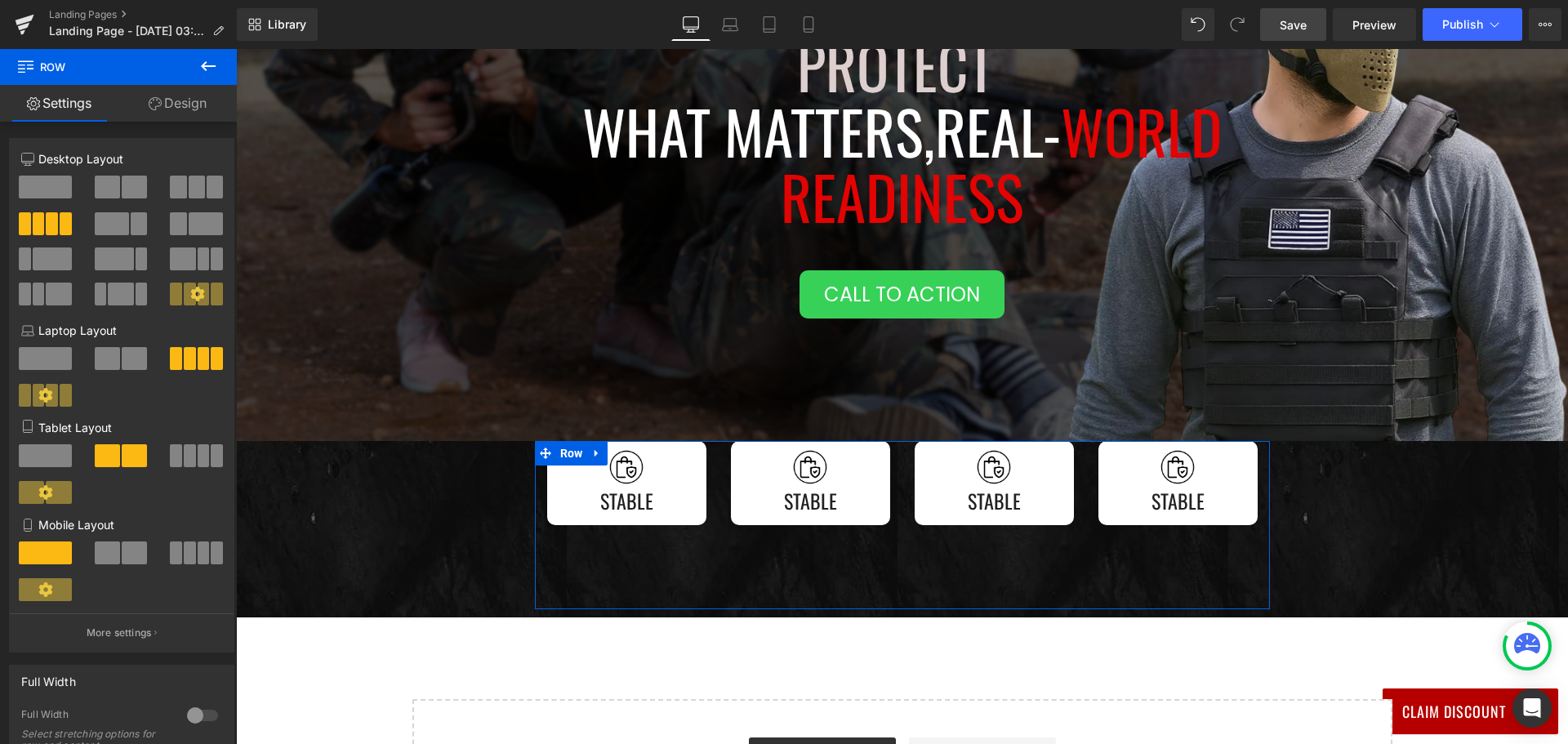
click at [193, 106] on link "Design" at bounding box center [177, 103] width 118 height 37
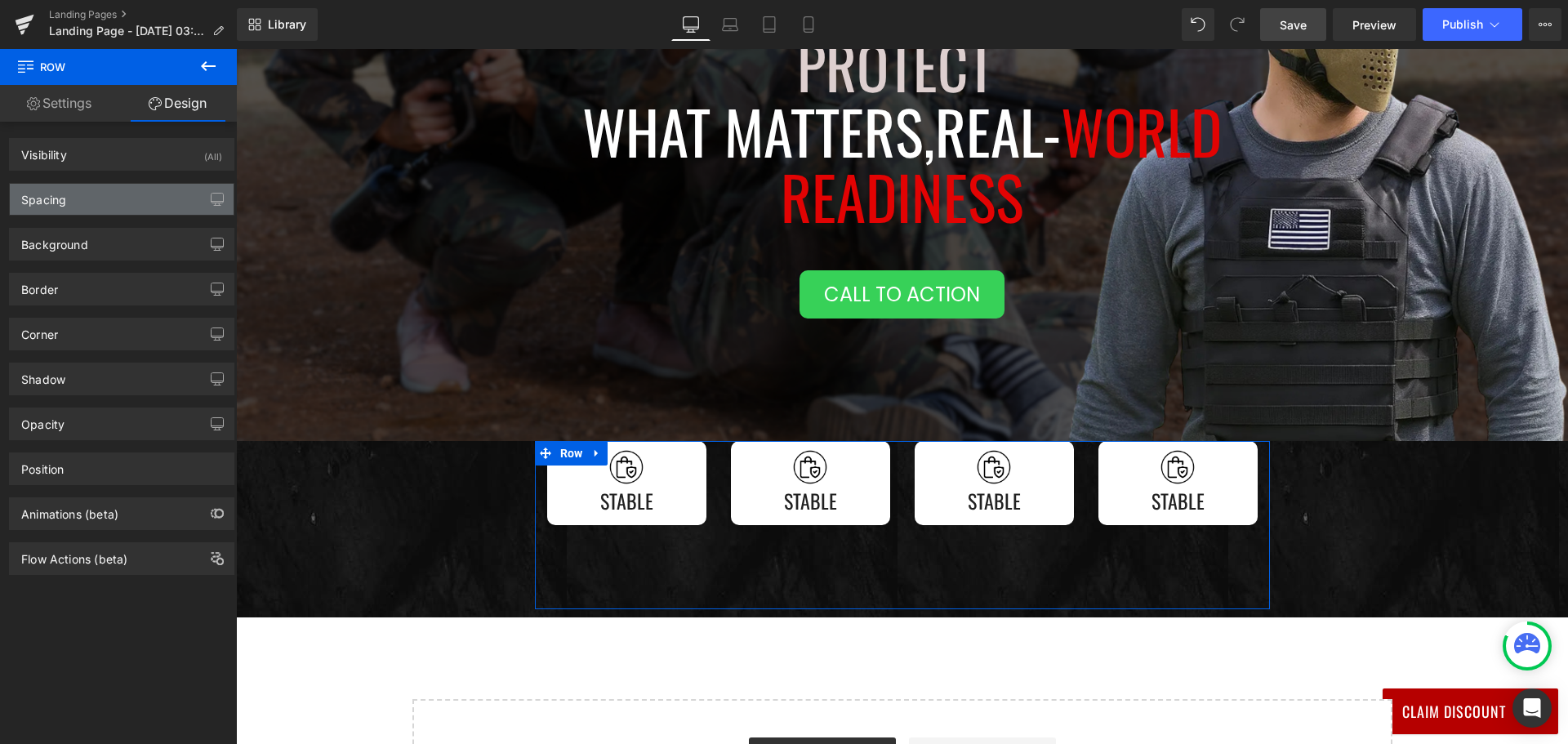
click at [105, 211] on div "Spacing" at bounding box center [122, 199] width 223 height 31
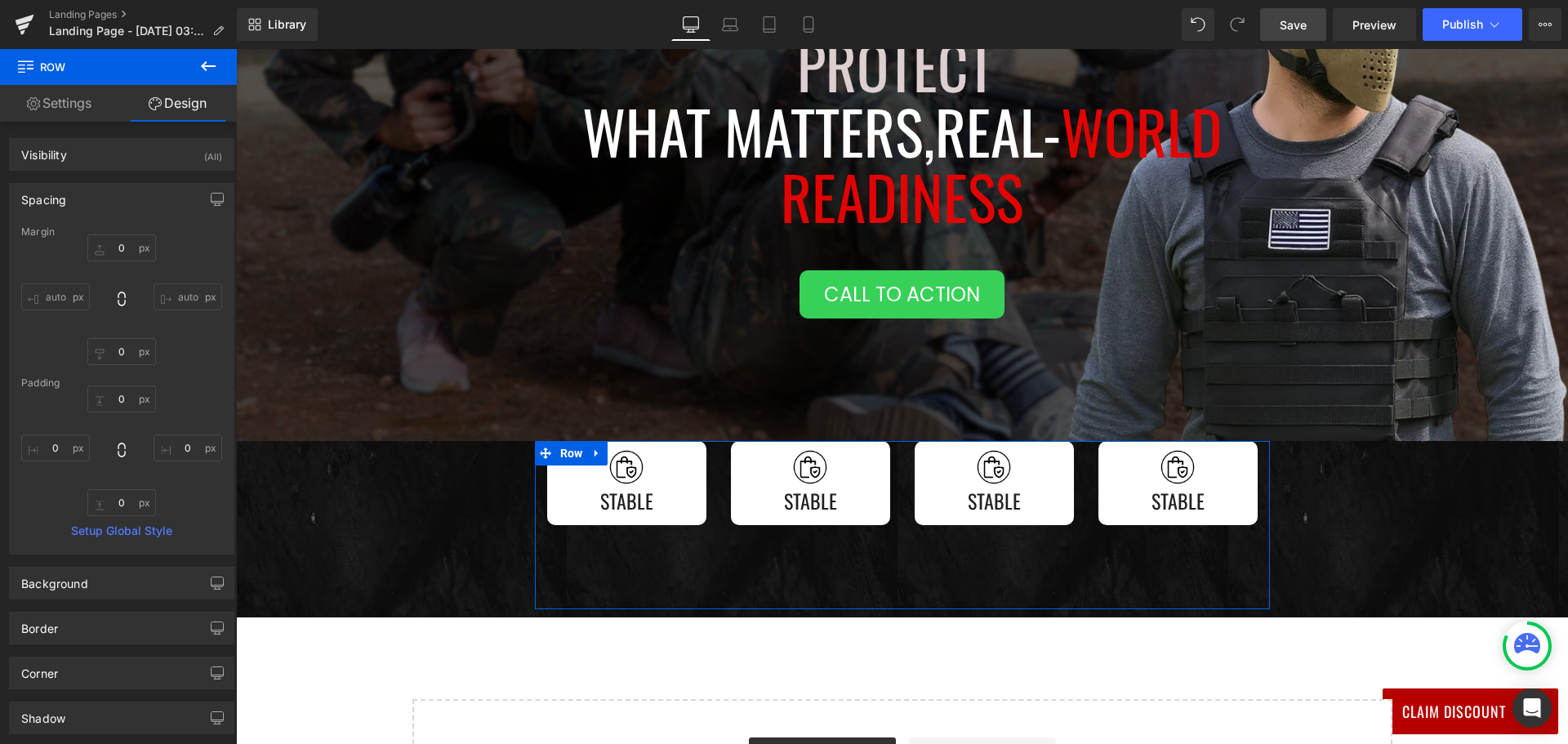
click at [63, 88] on link "Settings" at bounding box center [59, 103] width 118 height 37
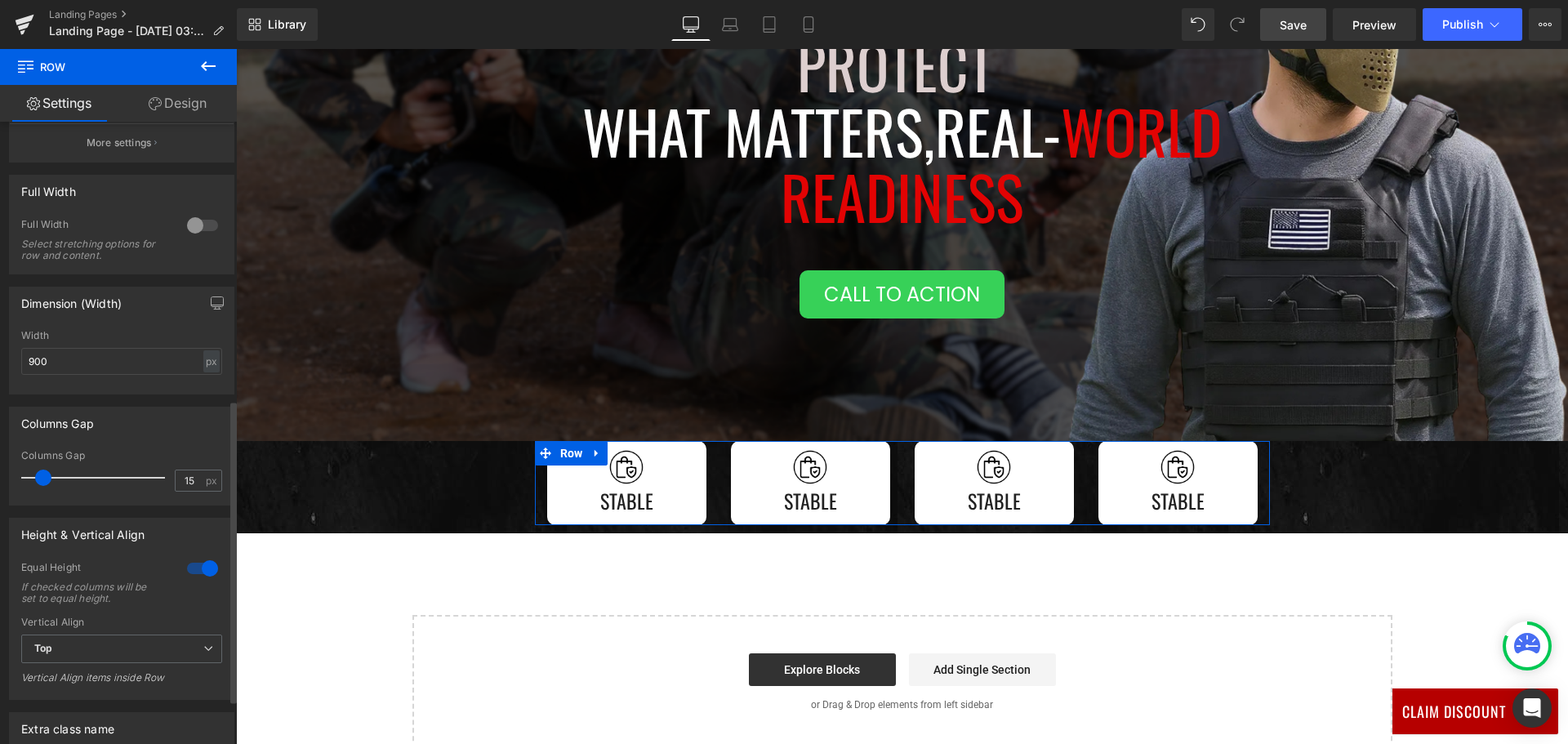
scroll to position [571, 0]
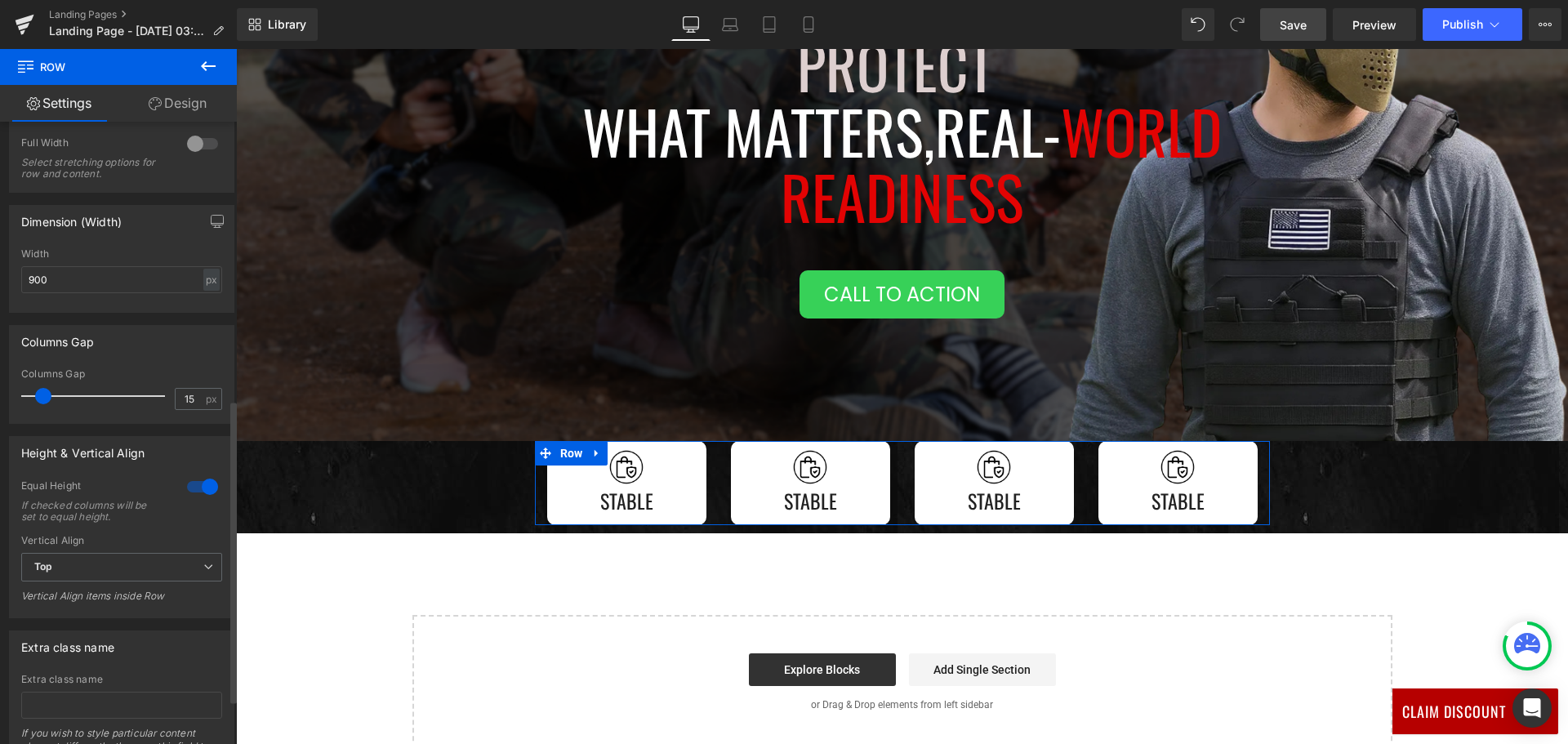
click at [190, 488] on div at bounding box center [203, 486] width 39 height 26
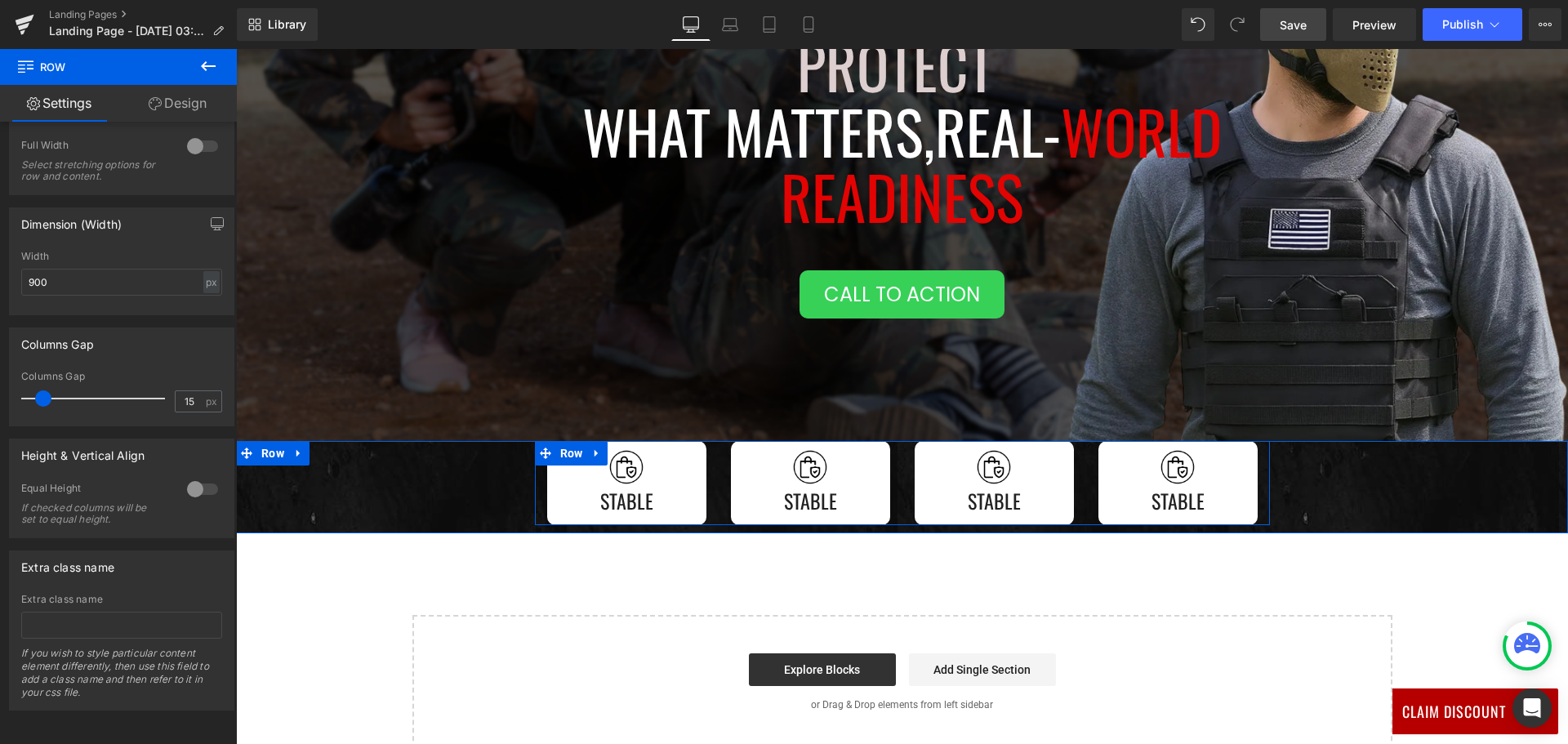
click at [719, 491] on div "Image Stable Text Block Row" at bounding box center [810, 483] width 183 height 84
click at [191, 100] on link "Design" at bounding box center [177, 103] width 118 height 37
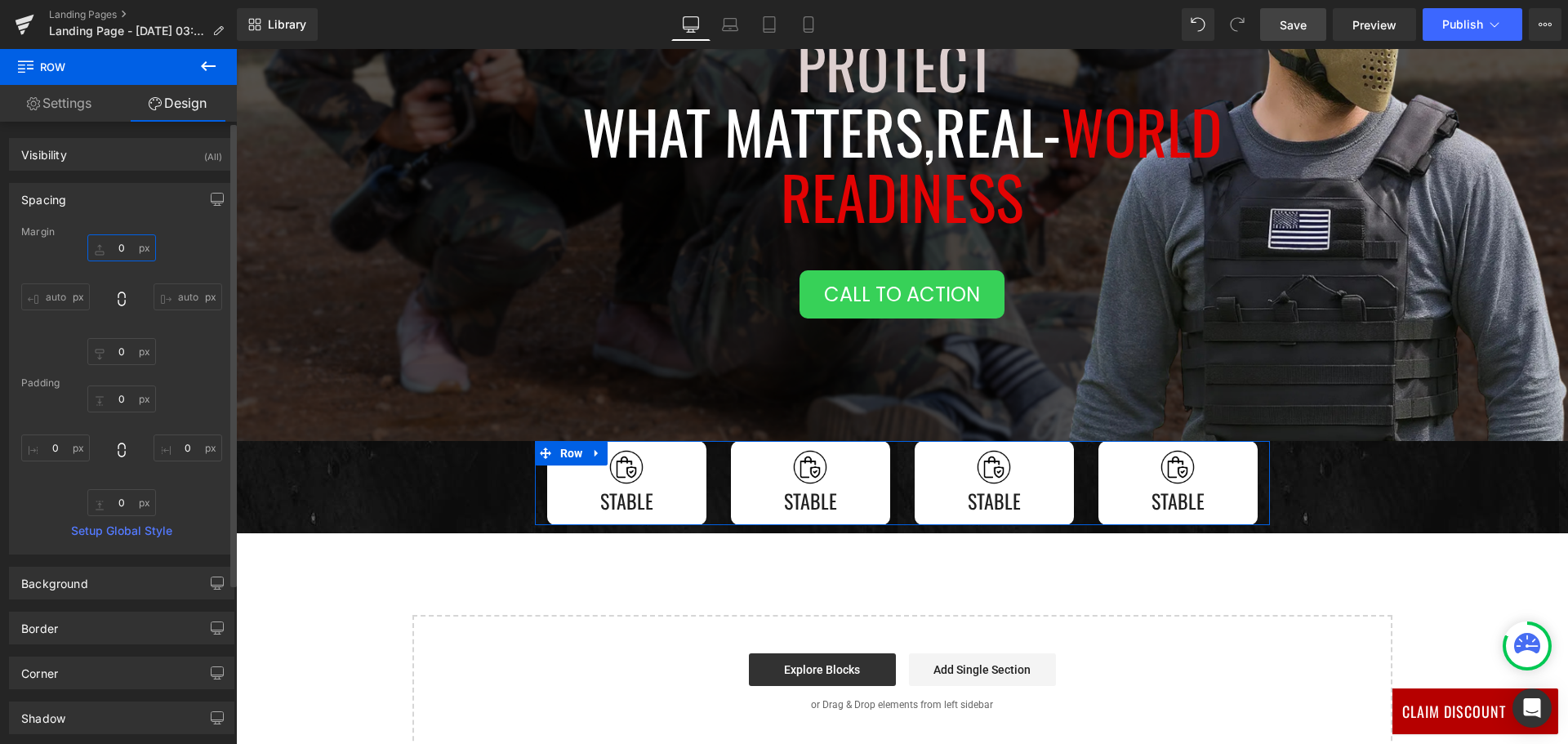
click at [118, 244] on input "0" at bounding box center [122, 248] width 69 height 27
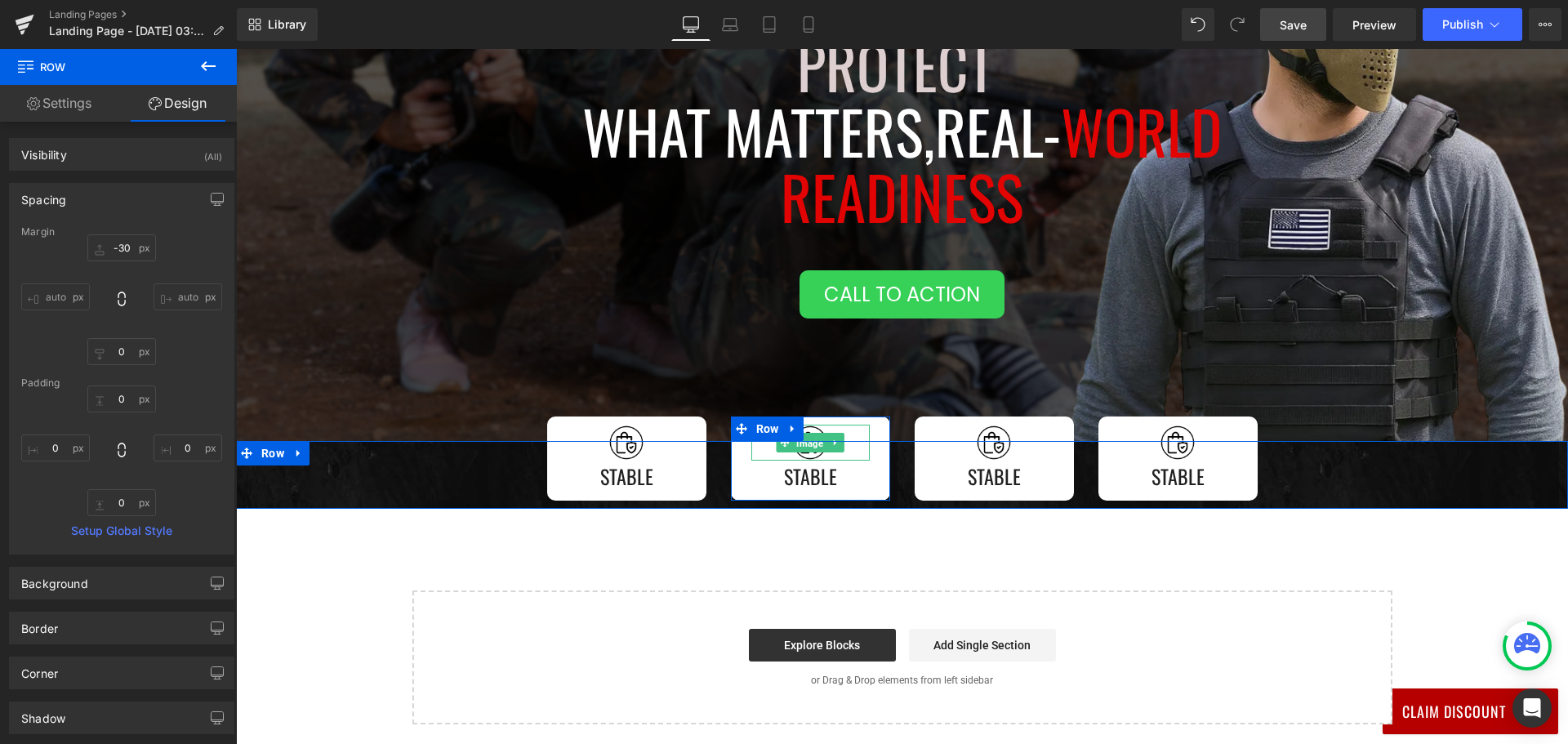
click at [796, 452] on span "Image" at bounding box center [809, 444] width 33 height 20
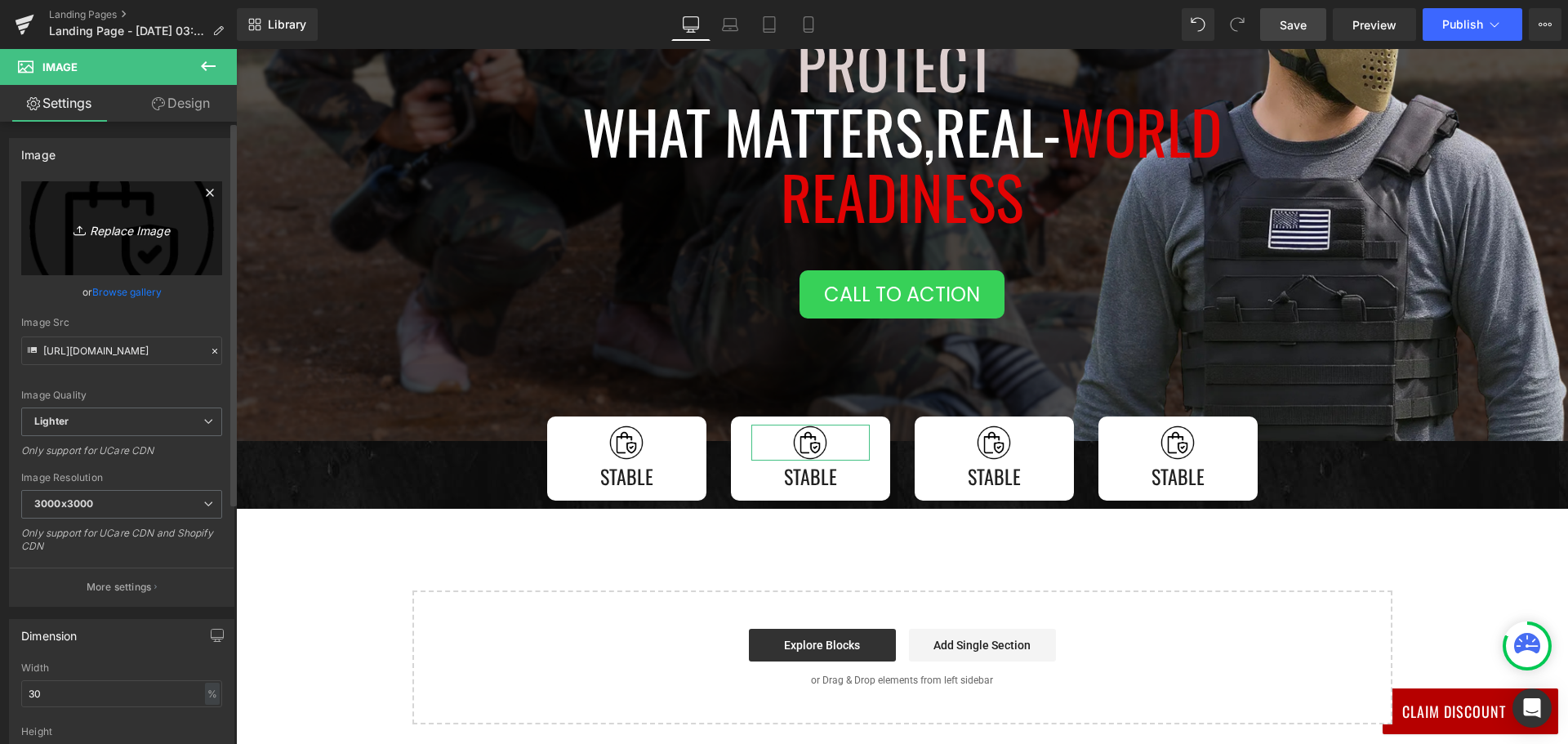
click at [86, 222] on icon "Replace Image" at bounding box center [122, 228] width 131 height 21
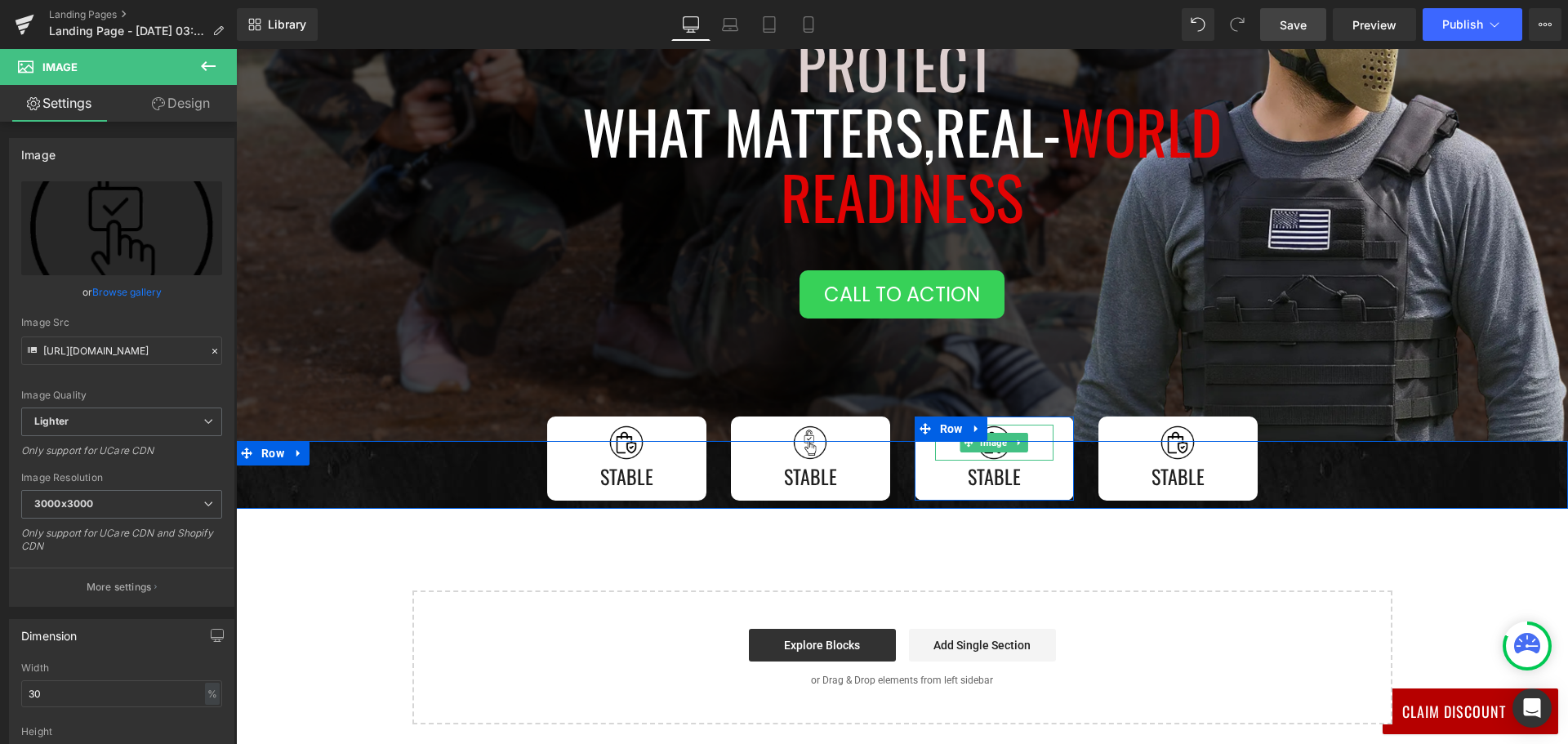
click at [990, 451] on span "Image" at bounding box center [992, 443] width 33 height 20
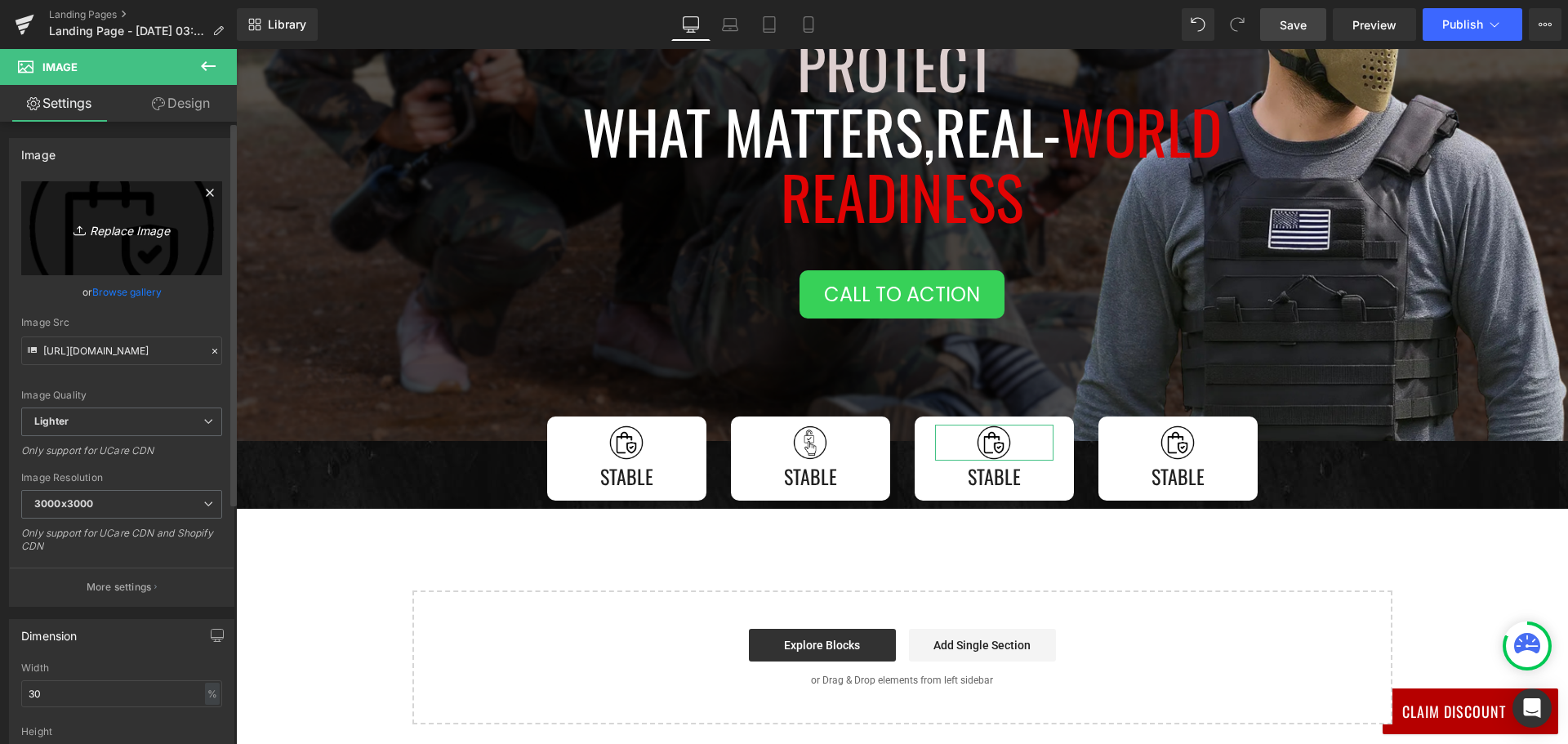
click at [145, 227] on icon "Replace Image" at bounding box center [122, 228] width 131 height 21
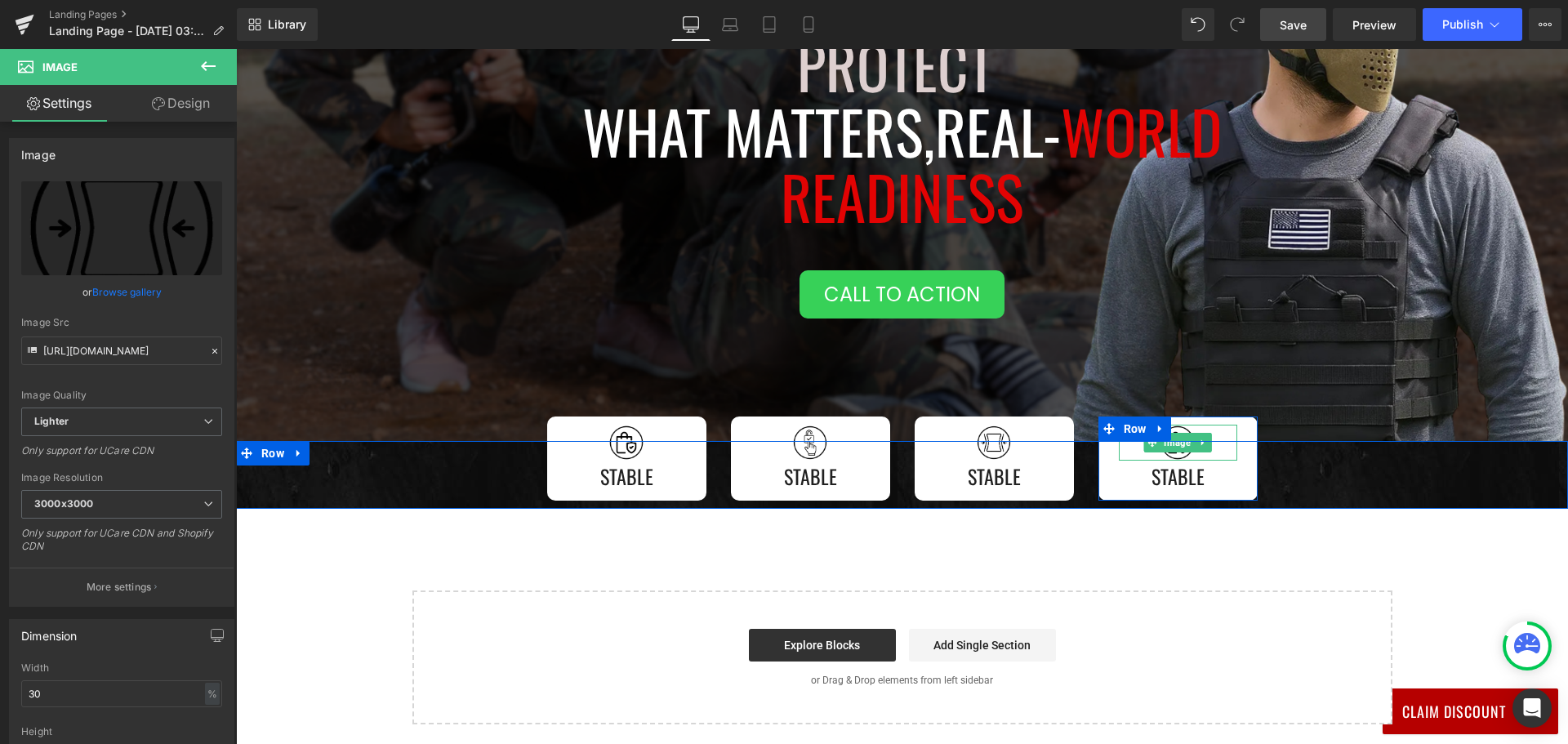
click at [1172, 455] on img at bounding box center [1177, 443] width 36 height 36
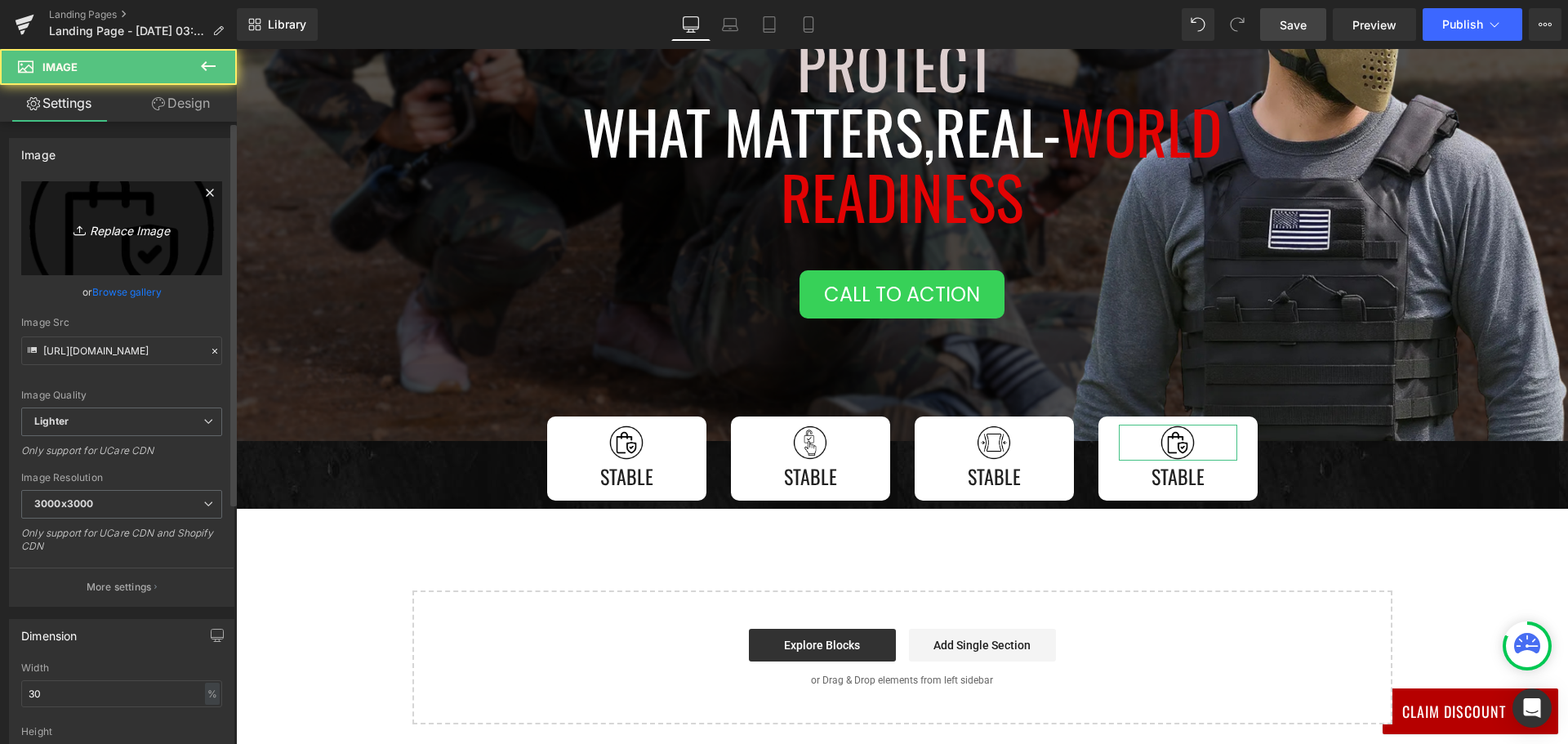
click at [109, 231] on icon "Replace Image" at bounding box center [122, 228] width 131 height 21
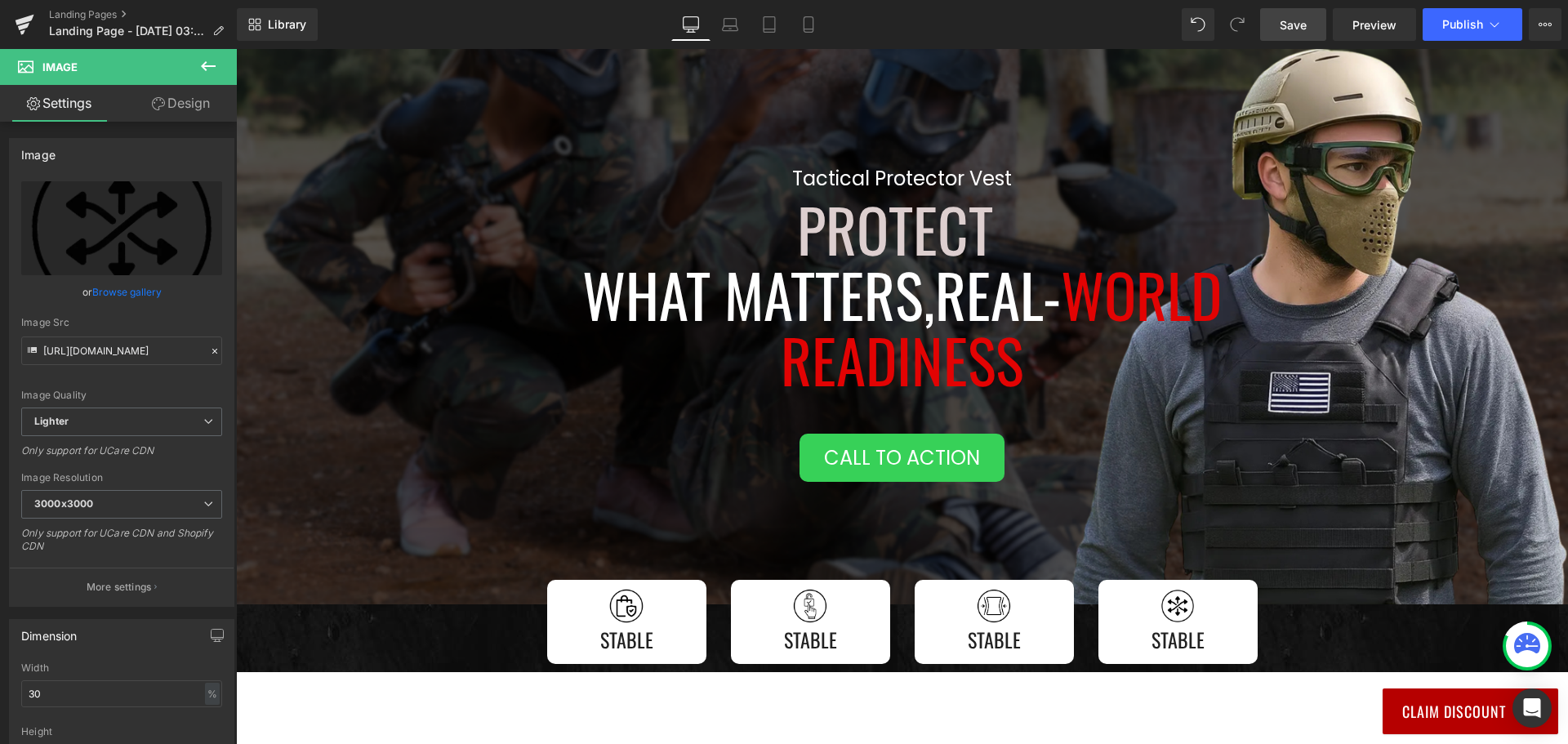
scroll to position [342, 0]
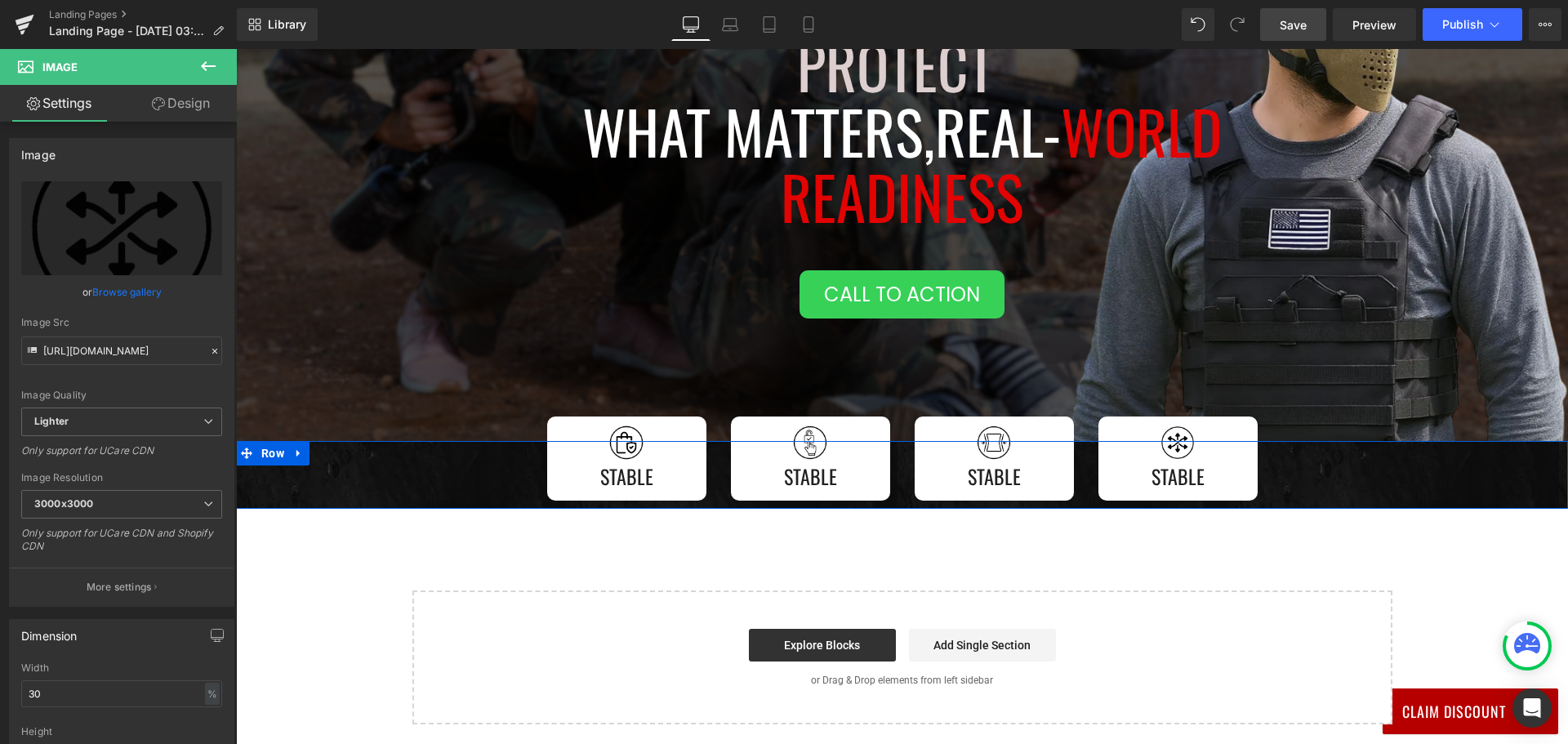
click at [501, 477] on div "Image Stable Text Block Row Image Stable Text Block Row Image Stable Text Block…" at bounding box center [902, 470] width 1332 height 60
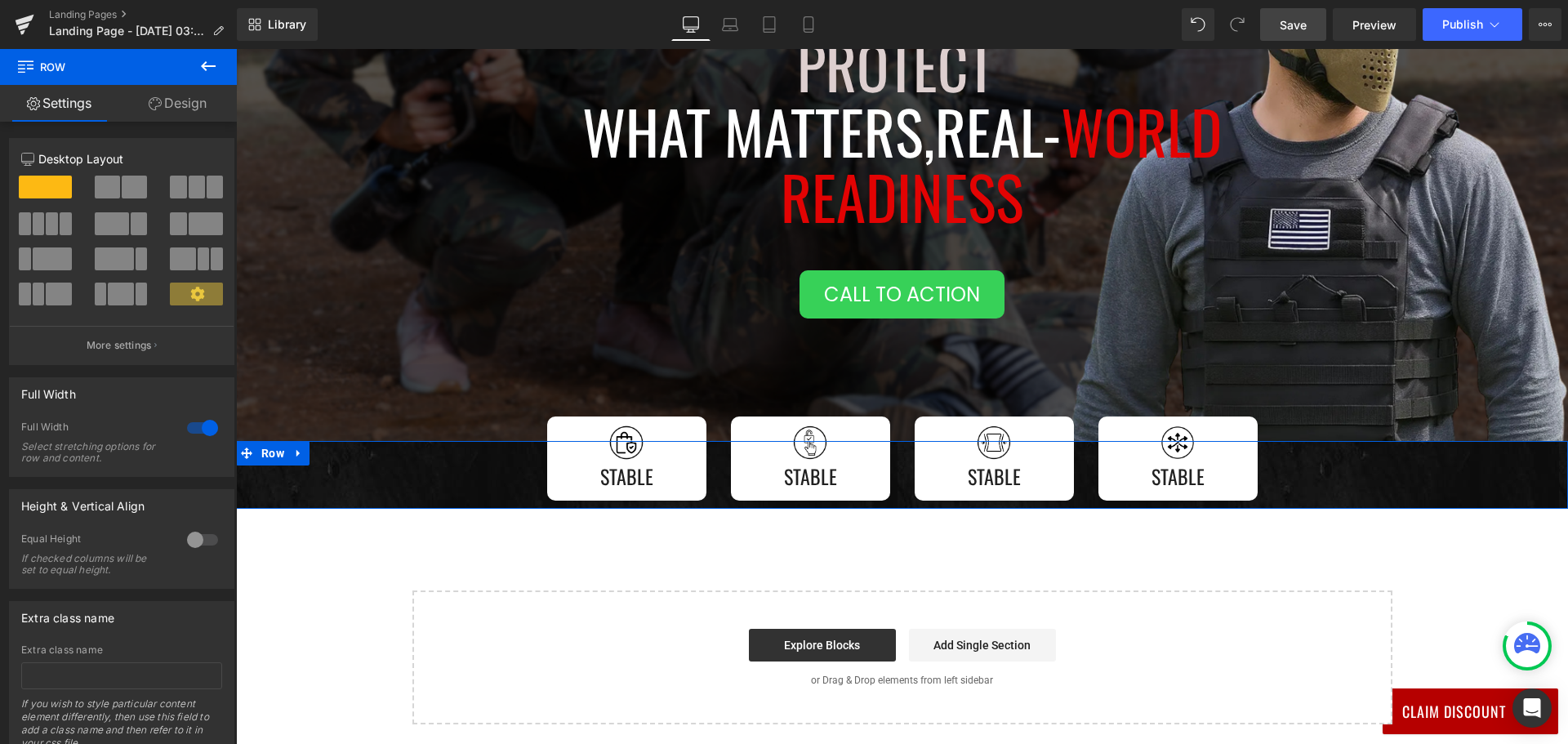
click at [166, 105] on link "Design" at bounding box center [177, 103] width 118 height 37
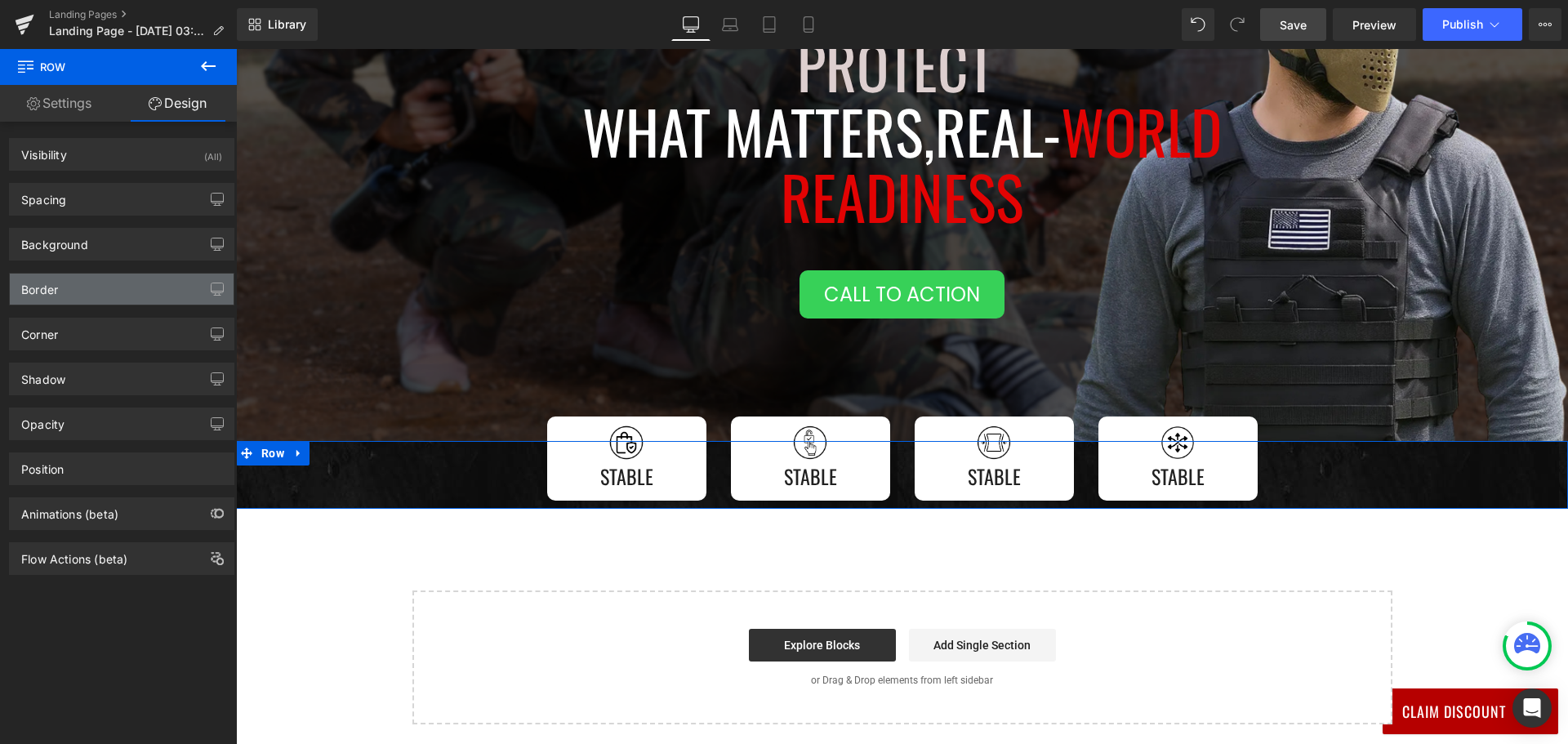
click at [119, 294] on div "Border" at bounding box center [122, 289] width 223 height 31
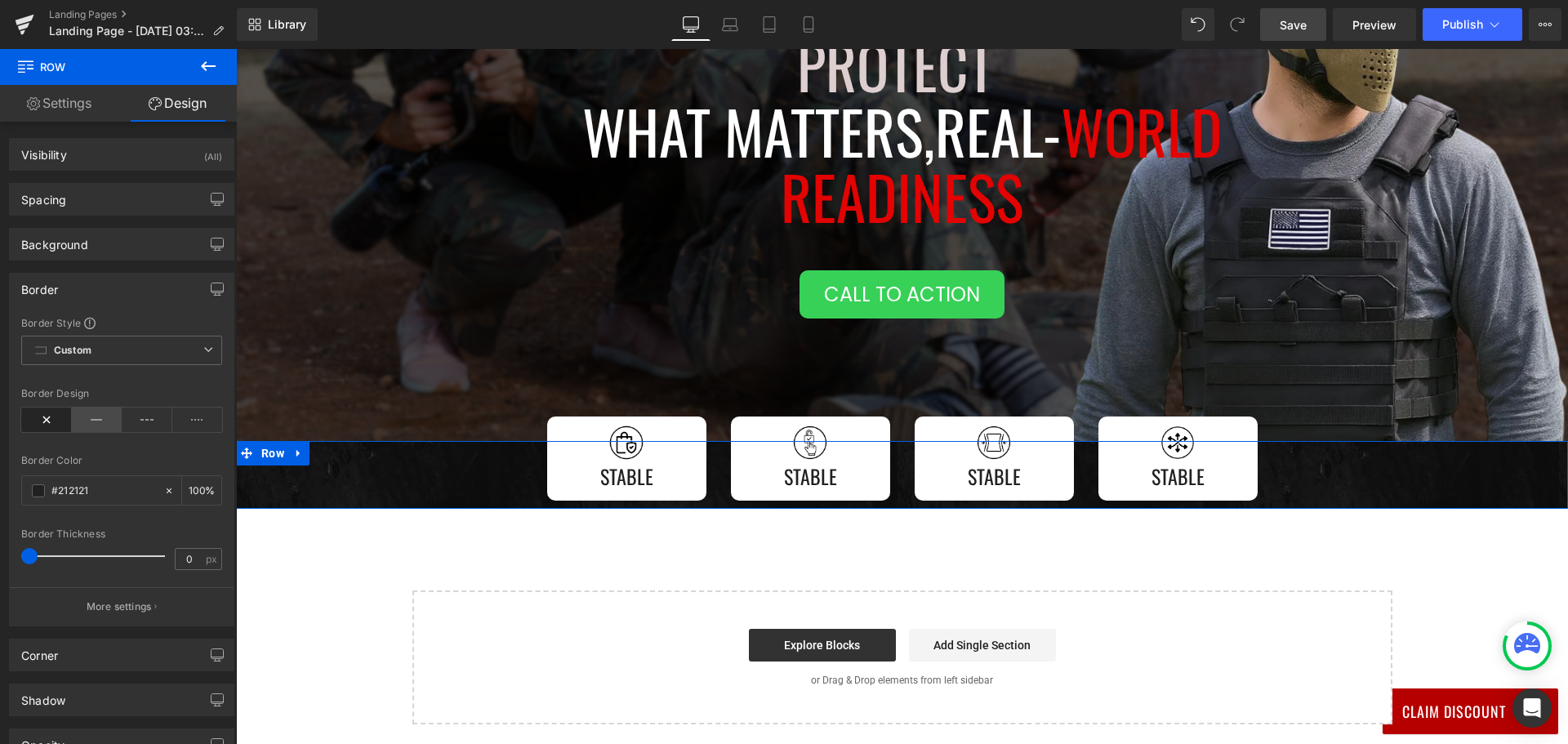
click at [93, 415] on icon at bounding box center [97, 419] width 51 height 24
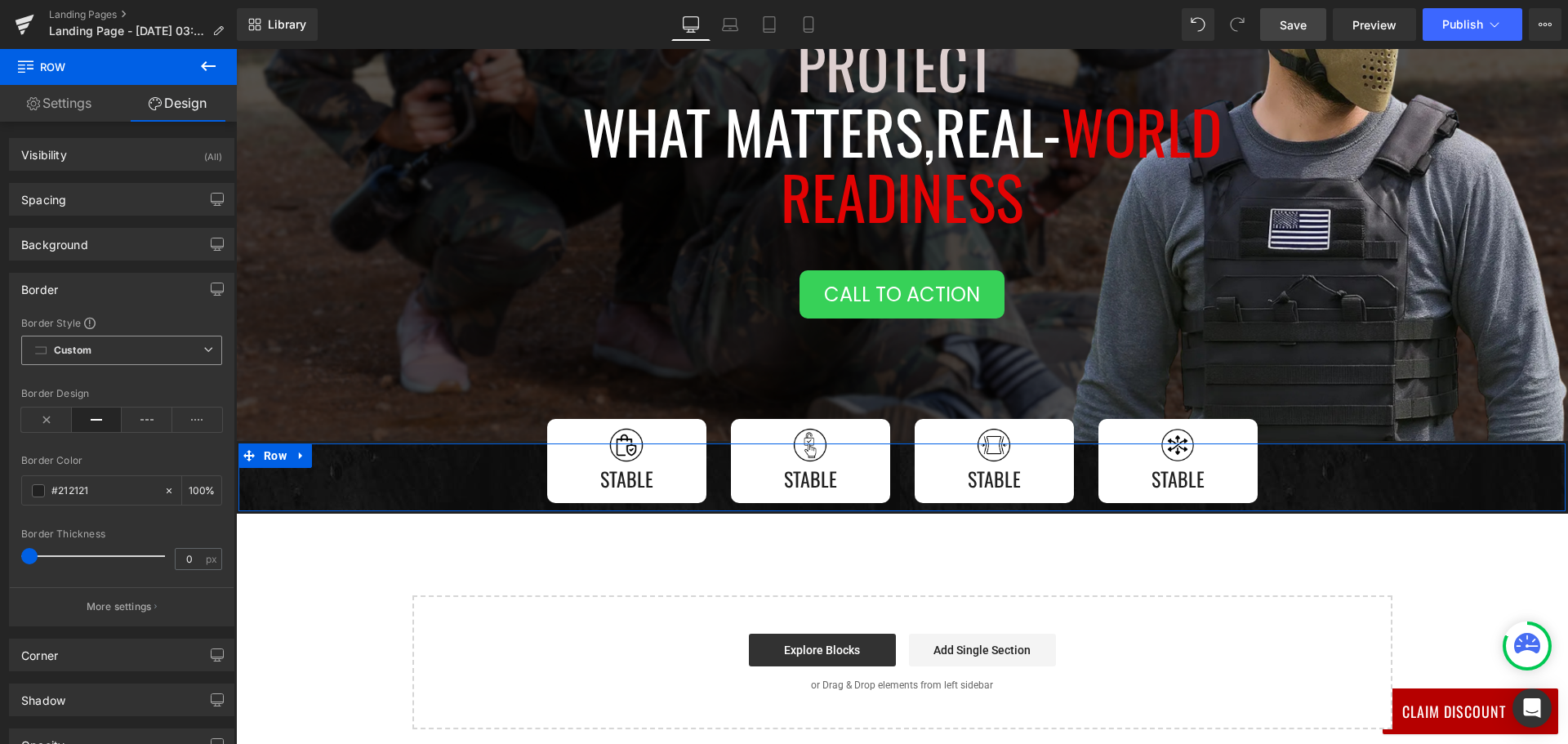
click at [203, 347] on icon at bounding box center [207, 349] width 10 height 10
click at [114, 604] on p "More settings" at bounding box center [119, 606] width 65 height 14
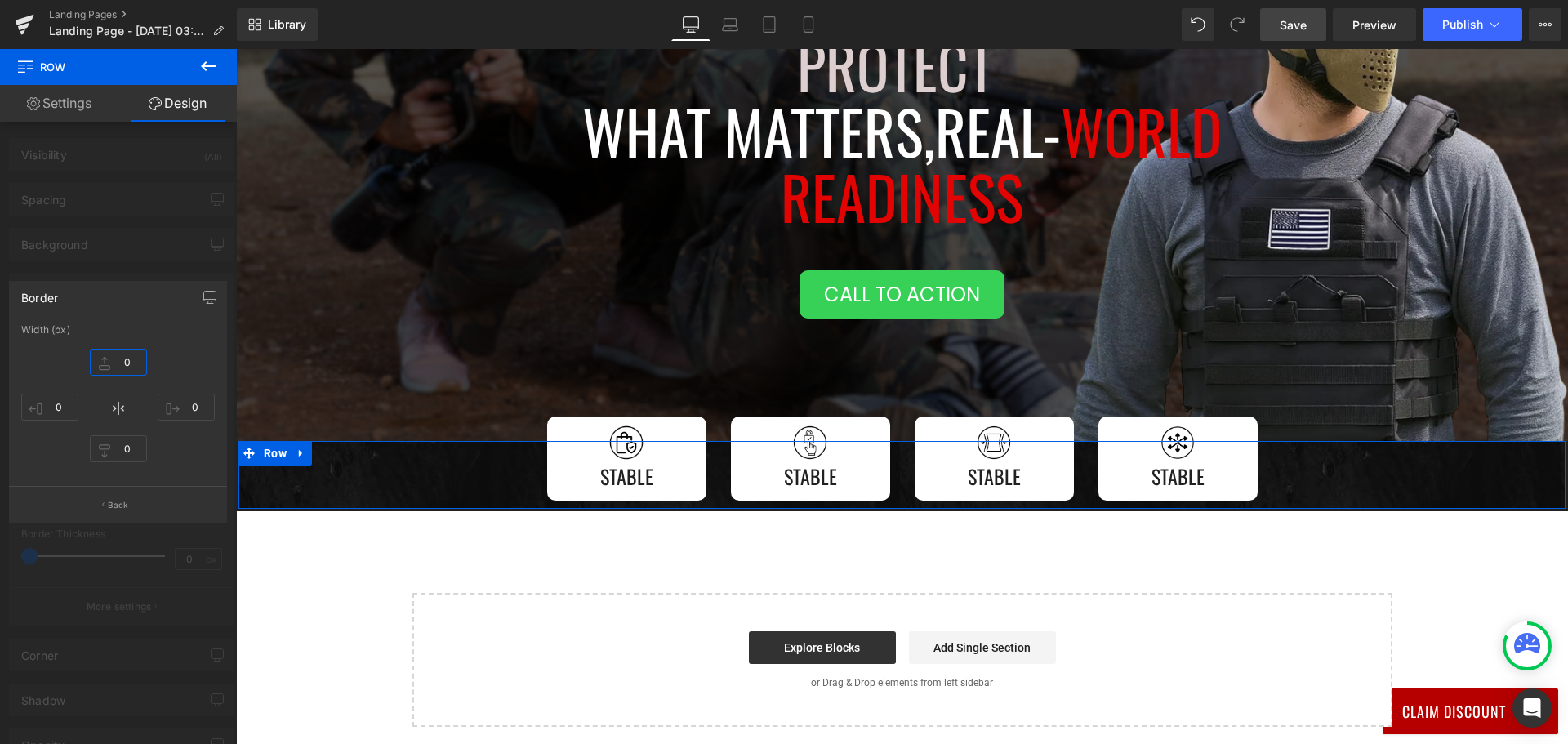
click at [123, 363] on input "0" at bounding box center [118, 362] width 57 height 27
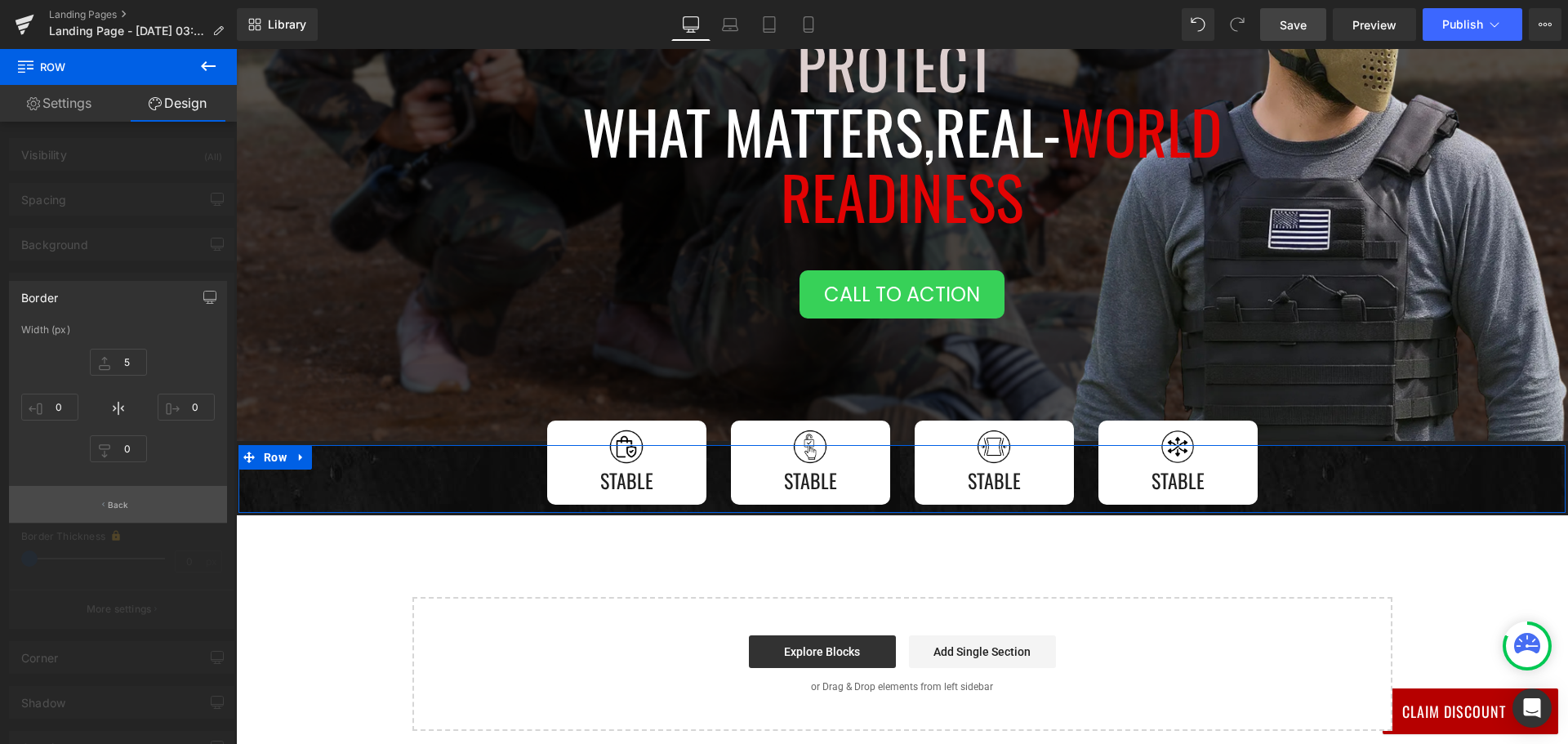
click at [118, 500] on p "Back" at bounding box center [119, 505] width 21 height 13
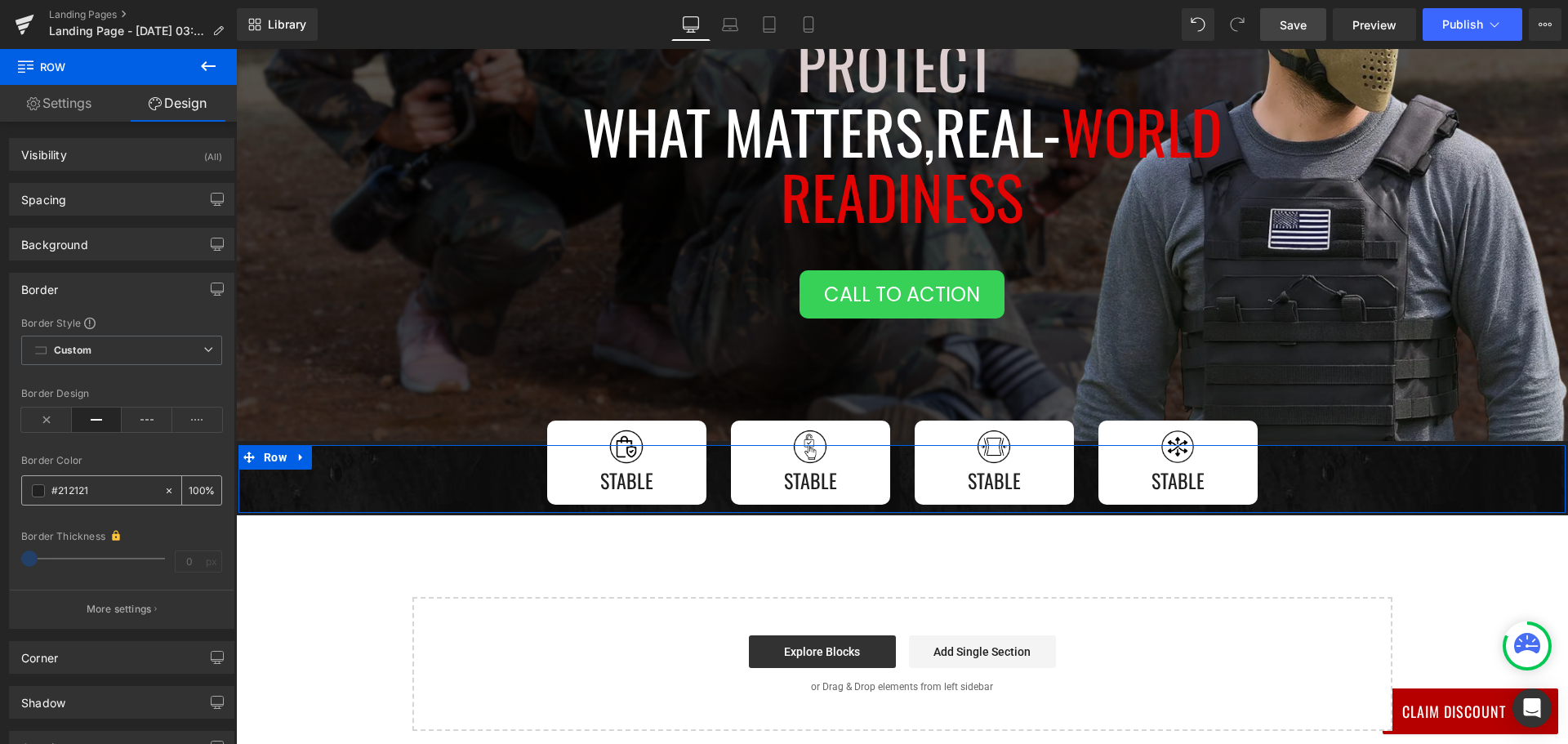
click at [58, 486] on input "#212121" at bounding box center [104, 491] width 105 height 18
click at [36, 486] on span at bounding box center [38, 491] width 13 height 13
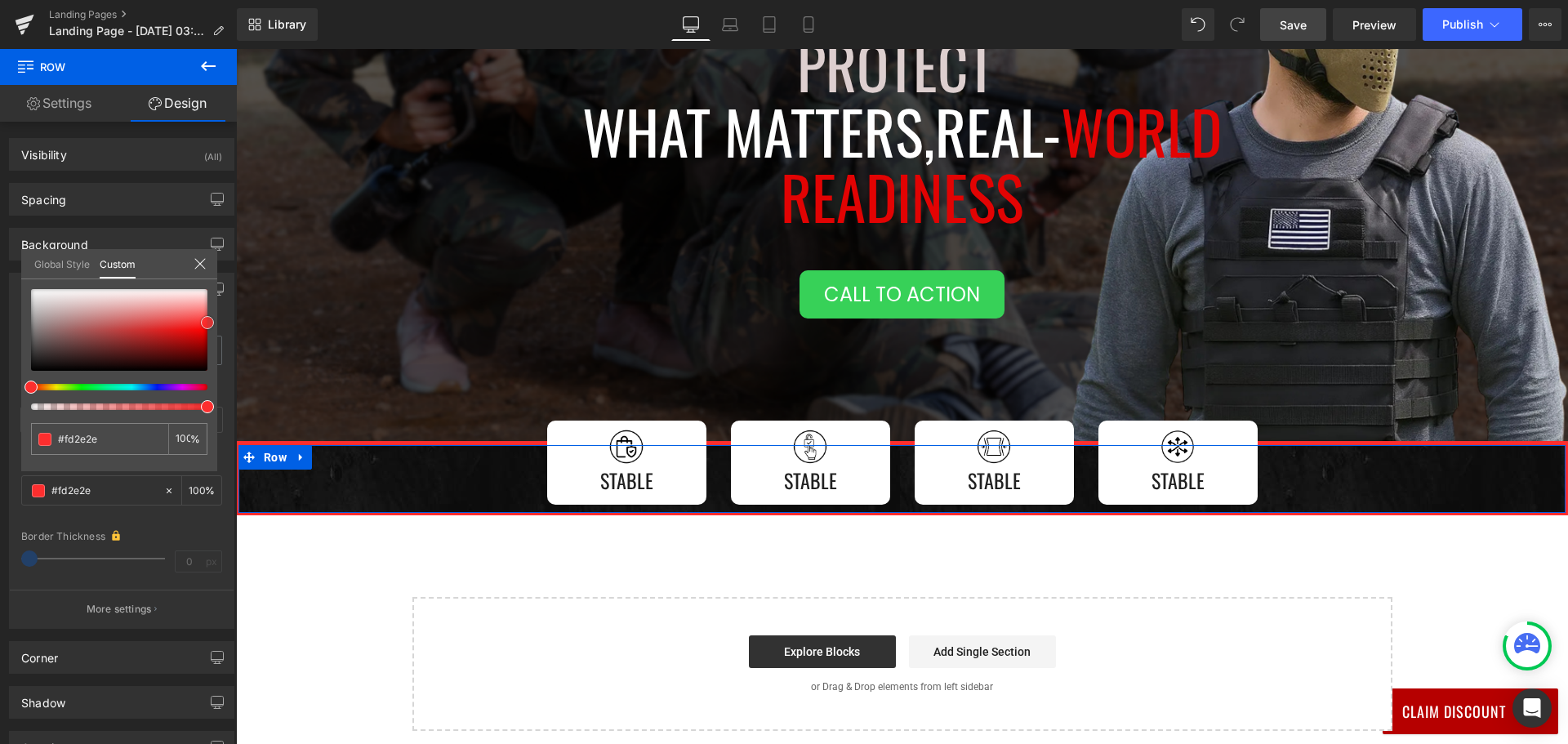
drag, startPoint x: 192, startPoint y: 327, endPoint x: 212, endPoint y: 323, distance: 20.4
click at [207, 323] on div at bounding box center [119, 329] width 176 height 81
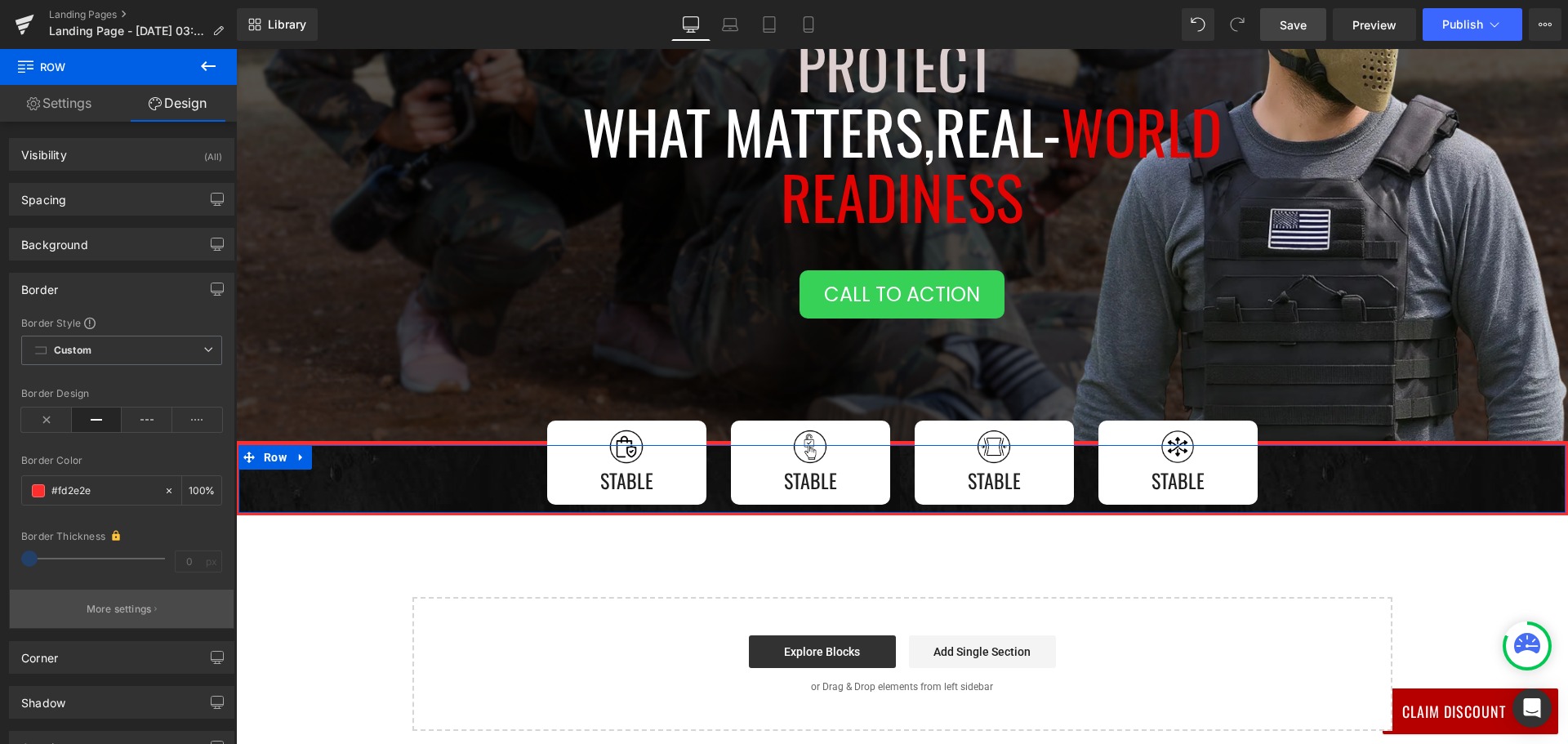
click at [118, 610] on p "More settings" at bounding box center [119, 609] width 65 height 14
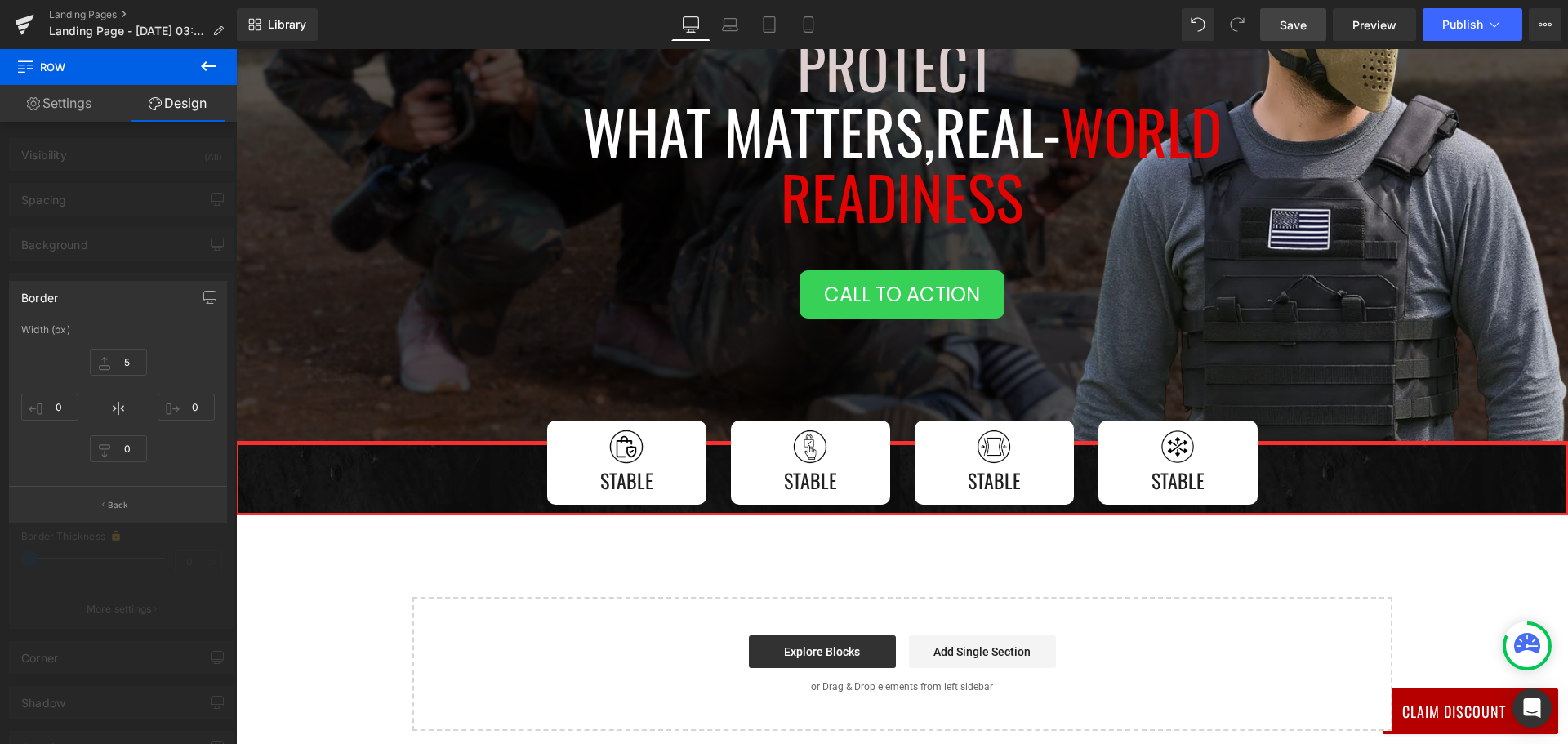
click at [308, 384] on div at bounding box center [902, 396] width 1332 height 695
click at [205, 67] on icon at bounding box center [208, 65] width 14 height 10
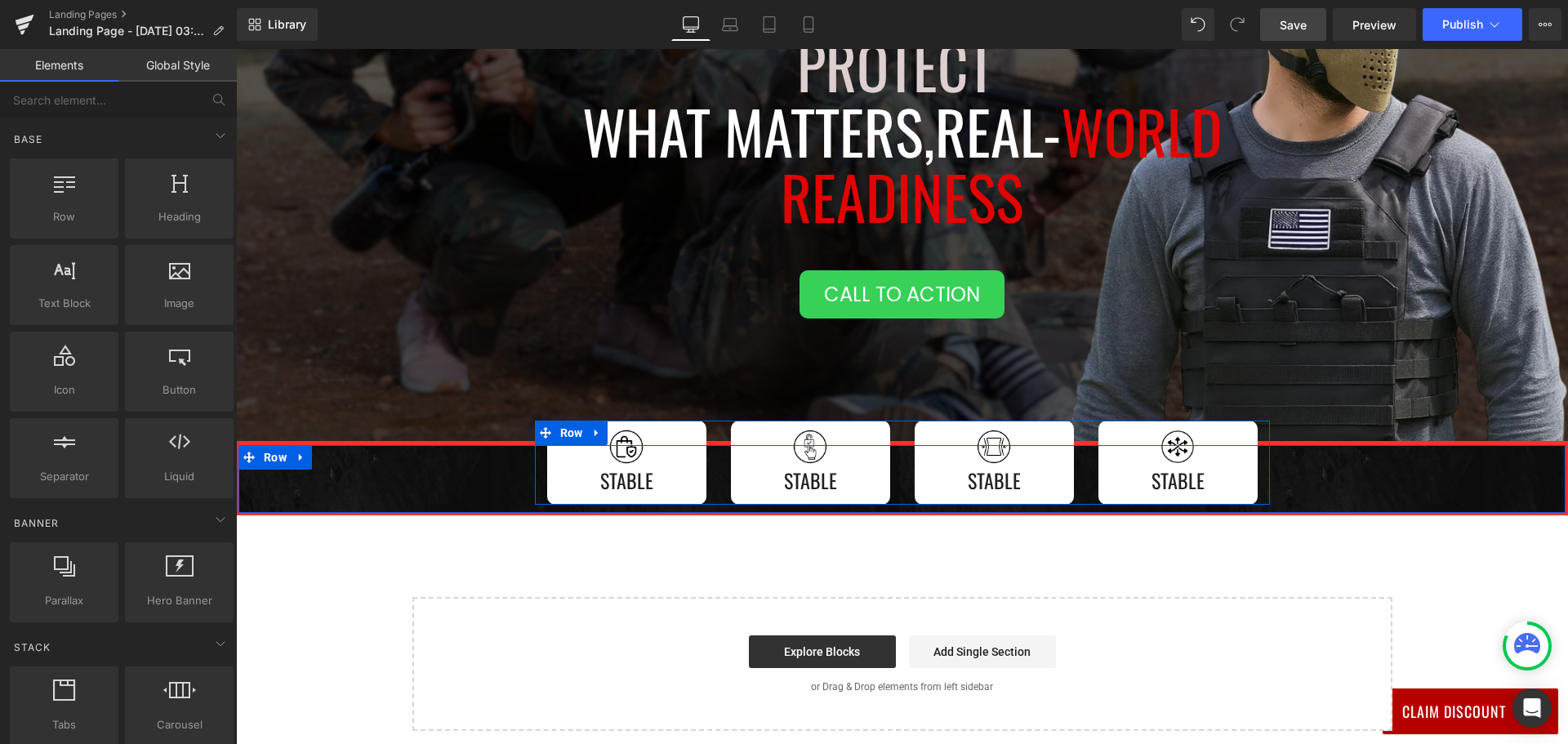
click at [892, 472] on div "Image Stable Text Block Row" at bounding box center [810, 462] width 183 height 84
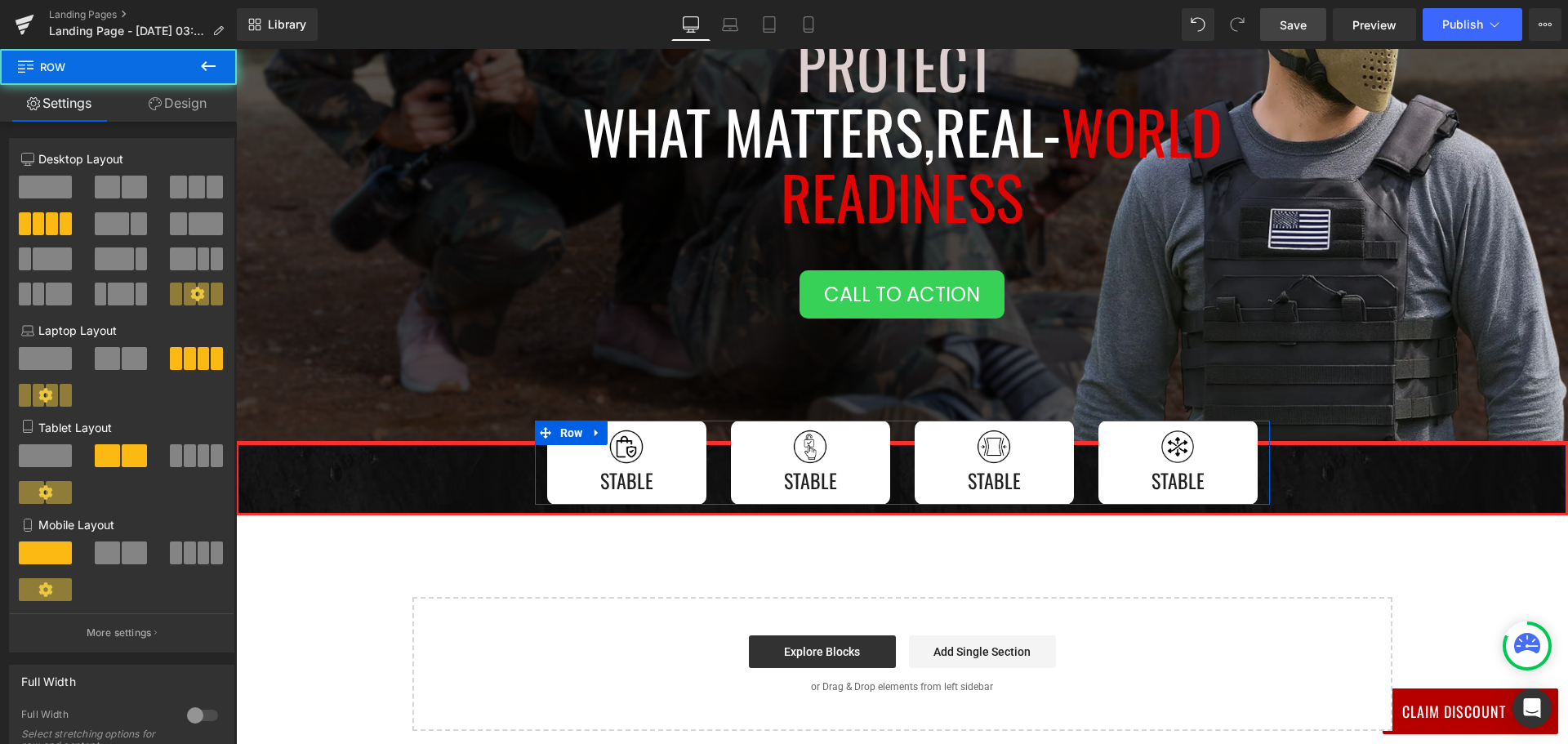
click at [184, 101] on link "Design" at bounding box center [177, 103] width 118 height 37
click at [0, 0] on div "Spacing" at bounding box center [0, 0] width 0 height 0
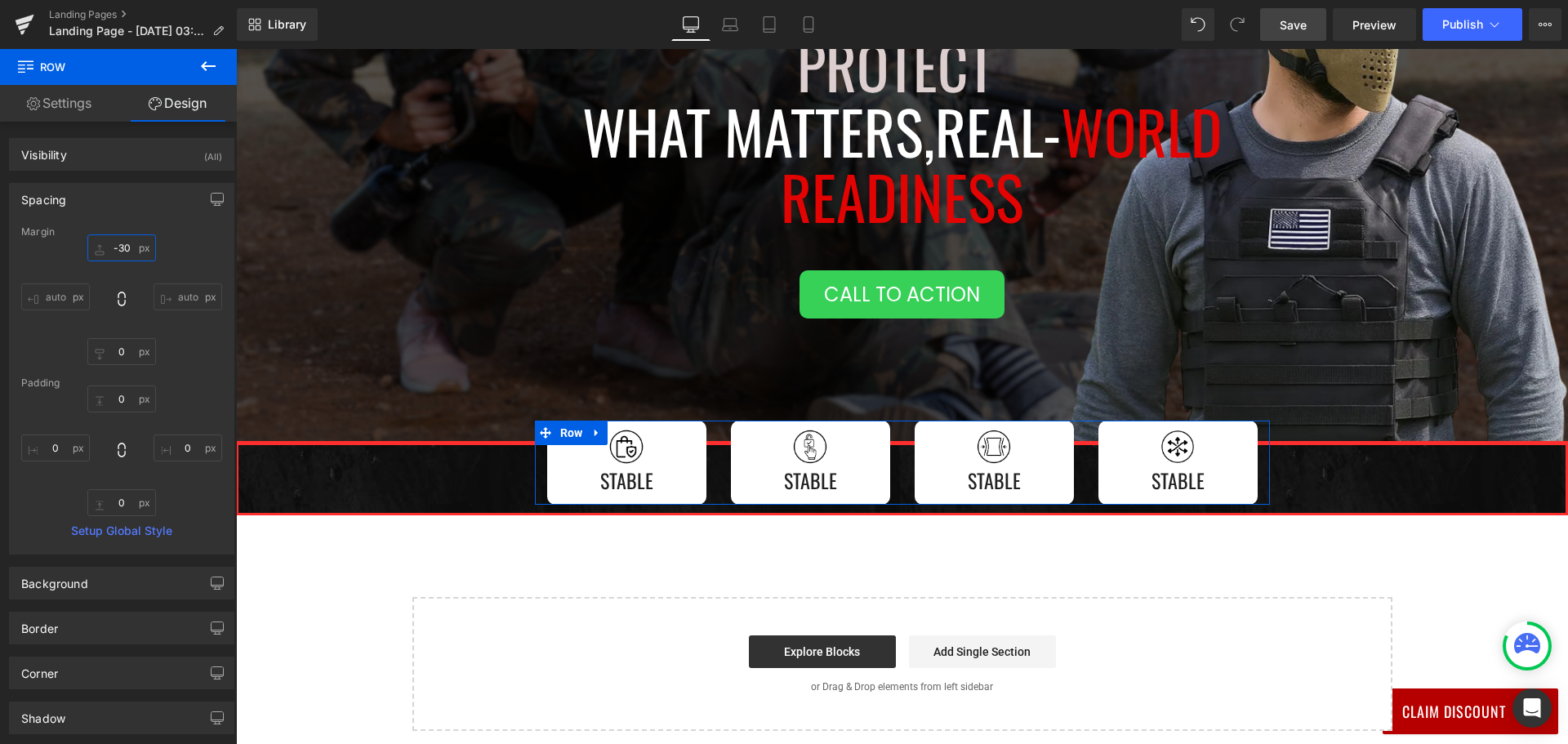
click at [128, 252] on input "-30" at bounding box center [122, 248] width 69 height 27
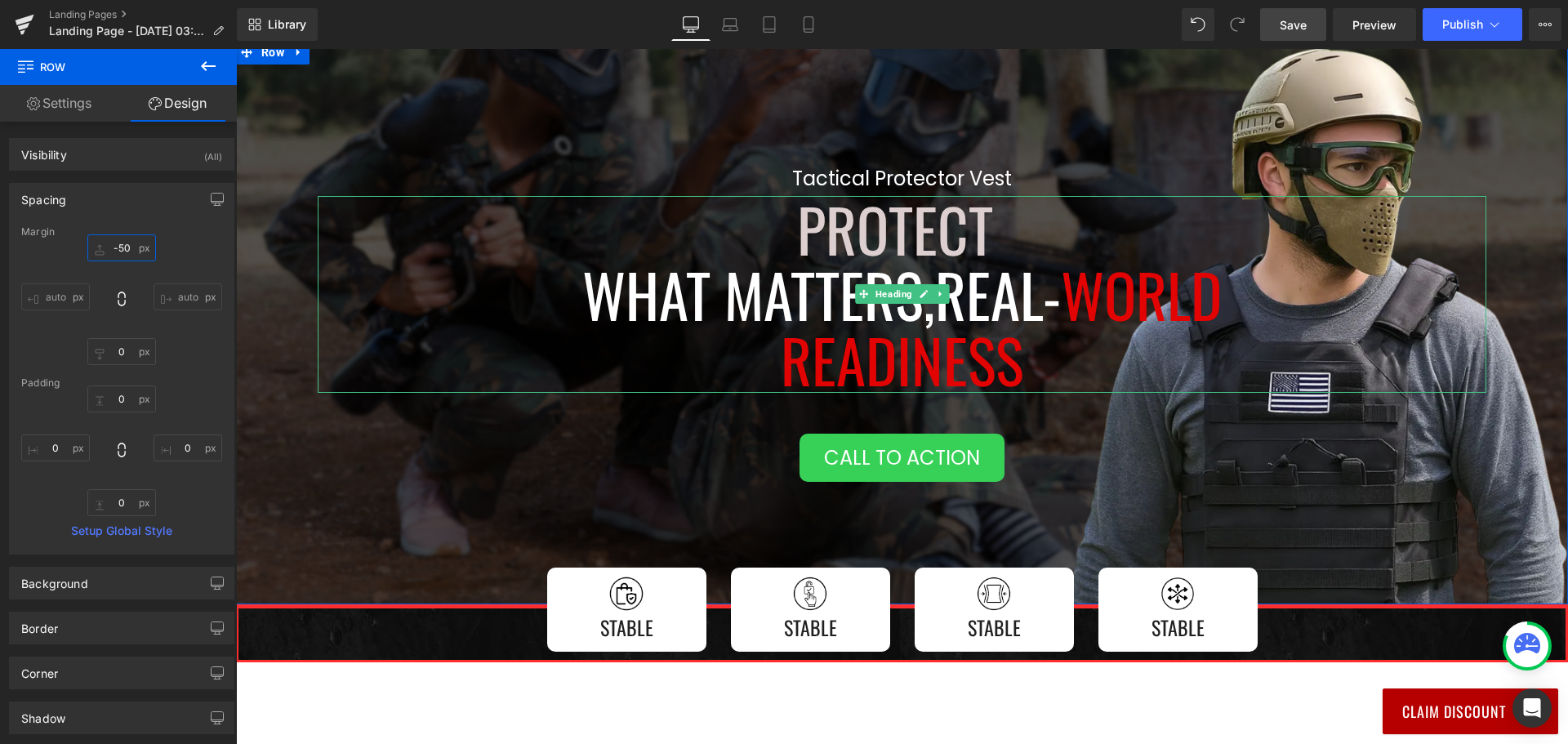
scroll to position [259, 0]
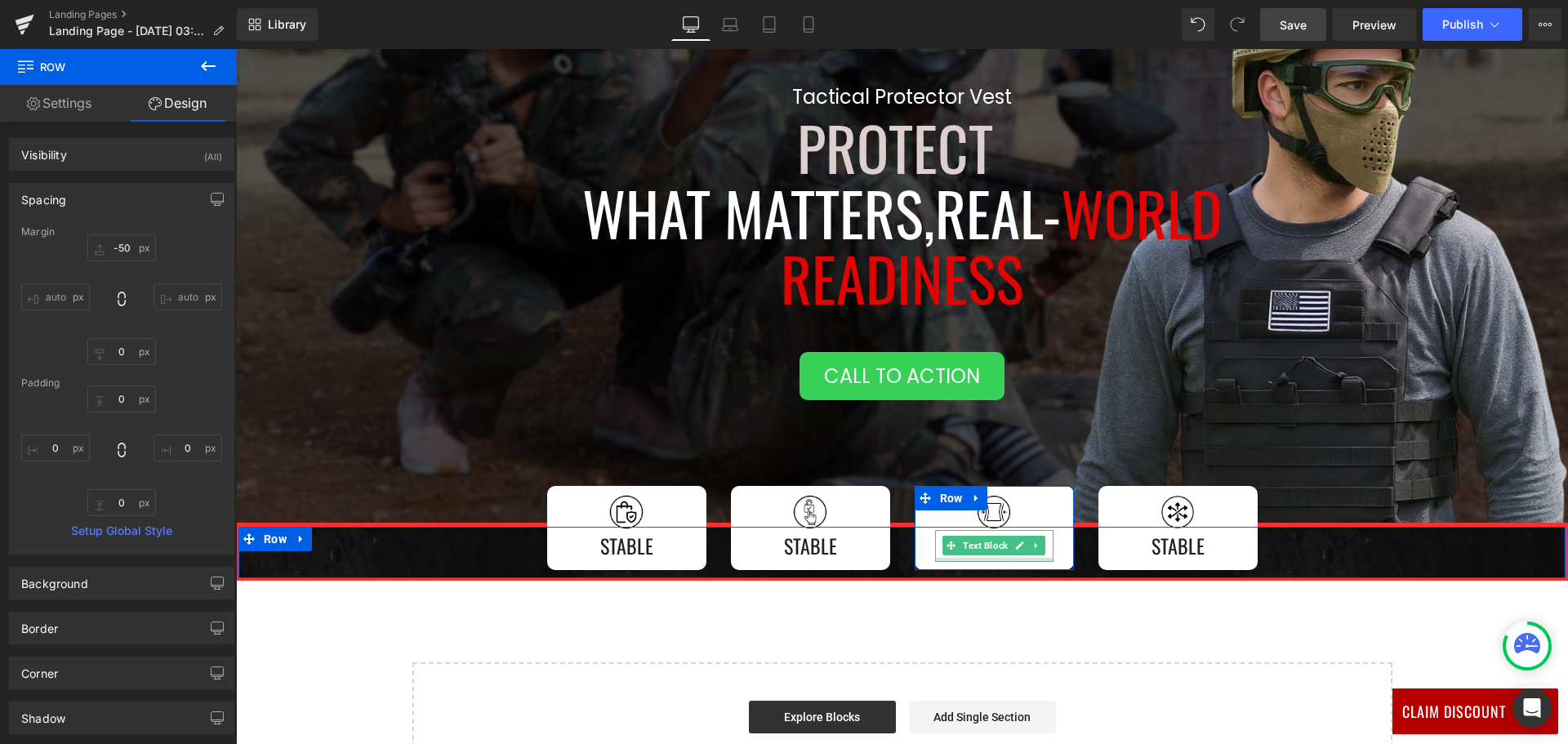
click at [991, 558] on div at bounding box center [994, 560] width 118 height 4
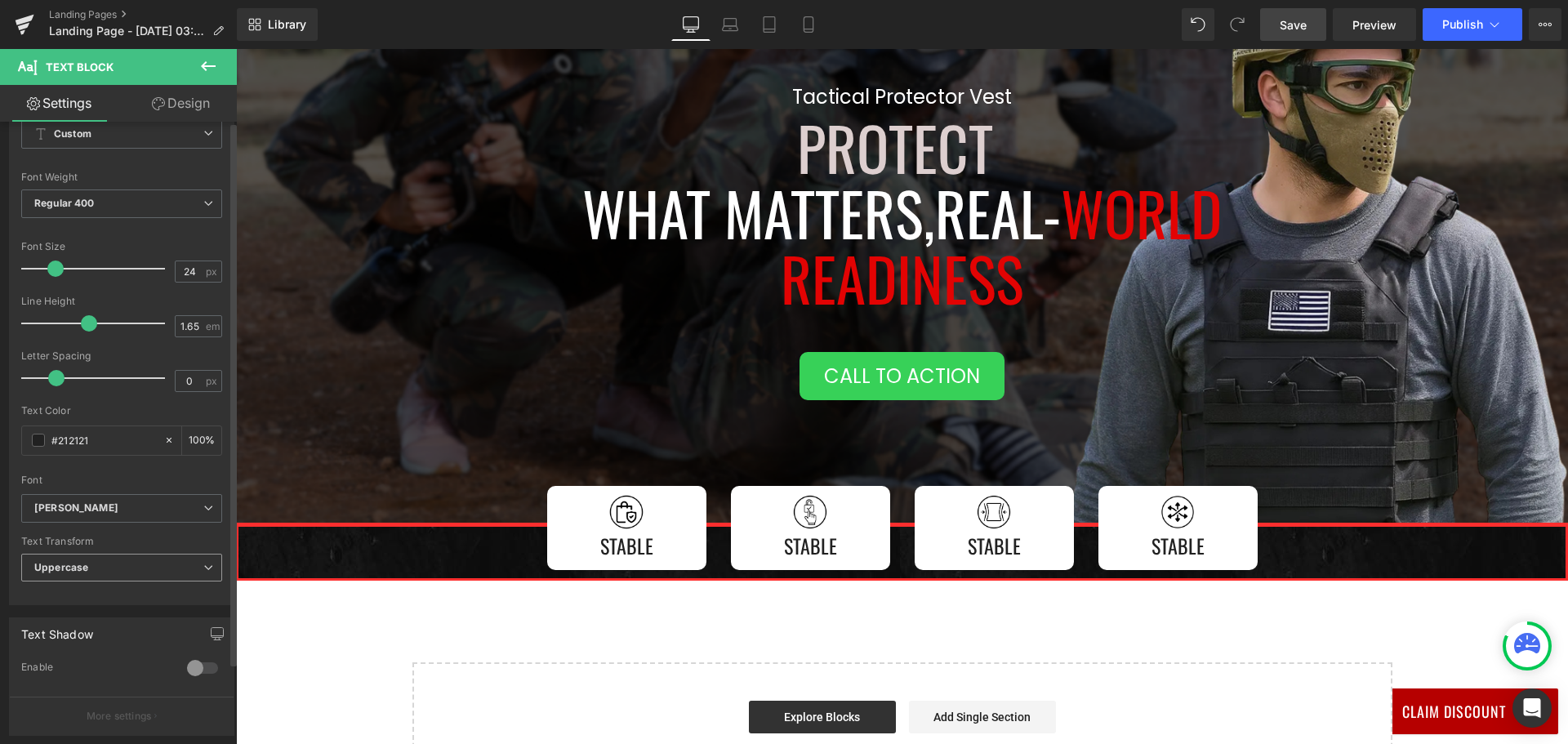
scroll to position [0, 0]
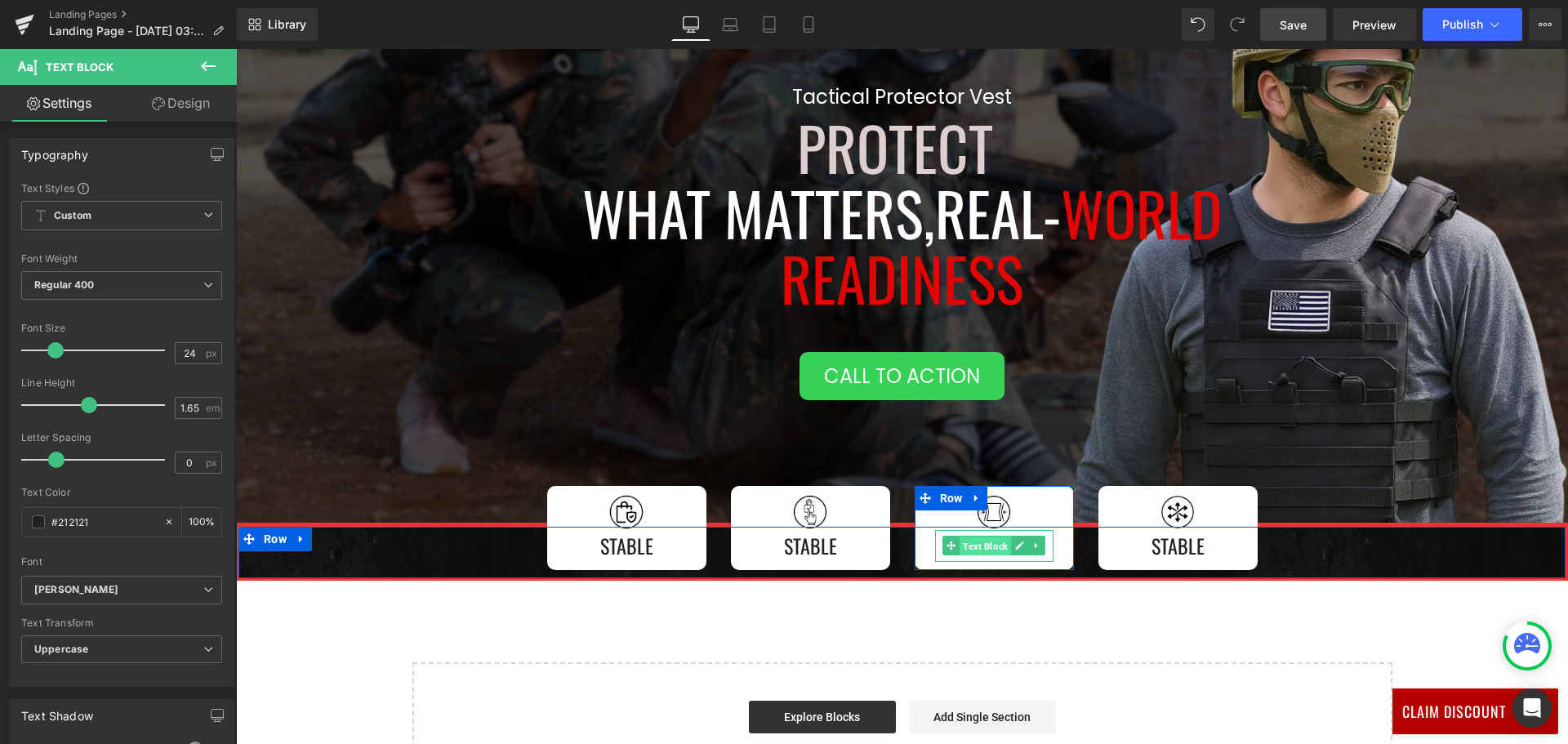
click at [996, 546] on span "Text Block" at bounding box center [985, 546] width 52 height 20
click at [996, 546] on span "Text Block" at bounding box center [985, 545] width 52 height 20
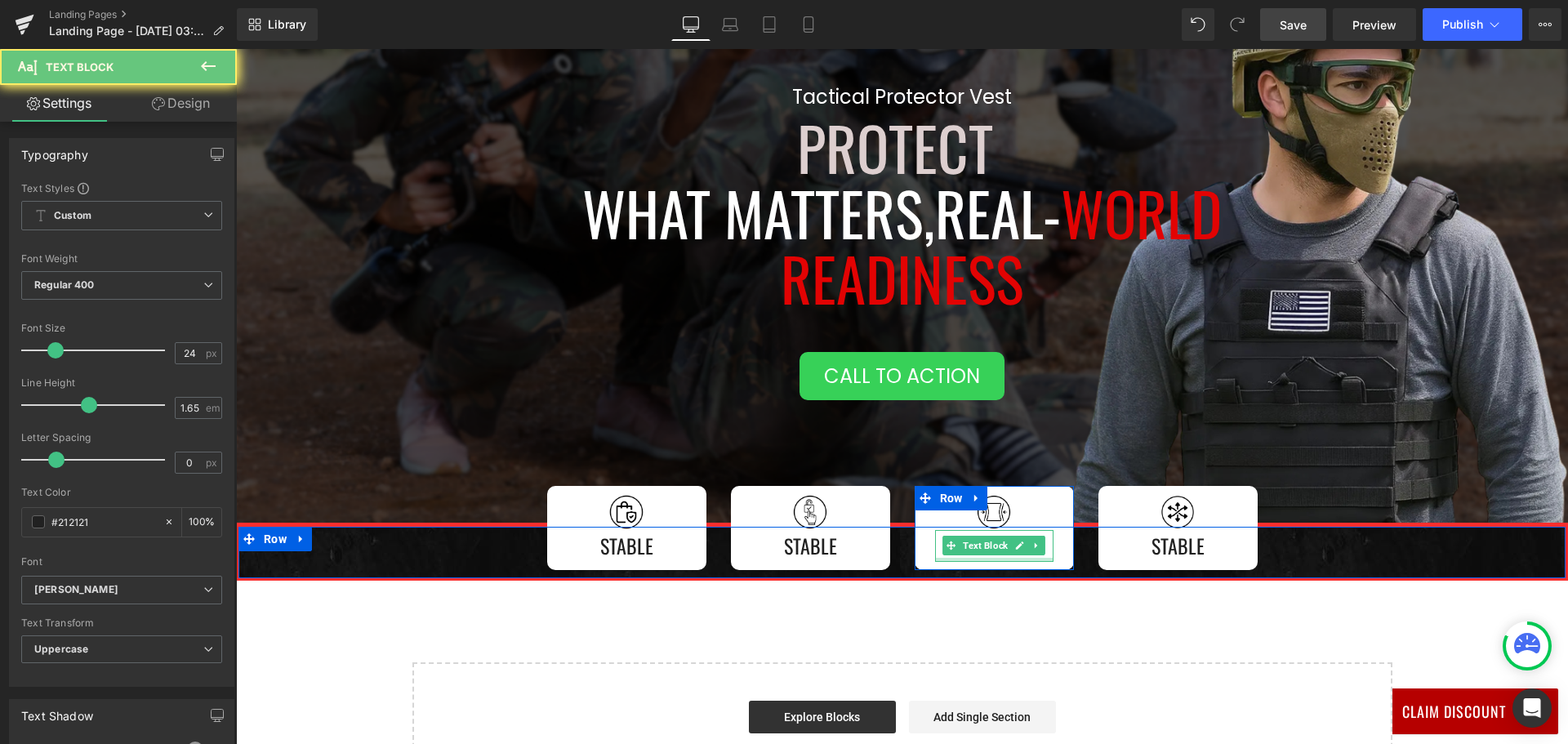
click at [1003, 558] on div at bounding box center [994, 560] width 118 height 4
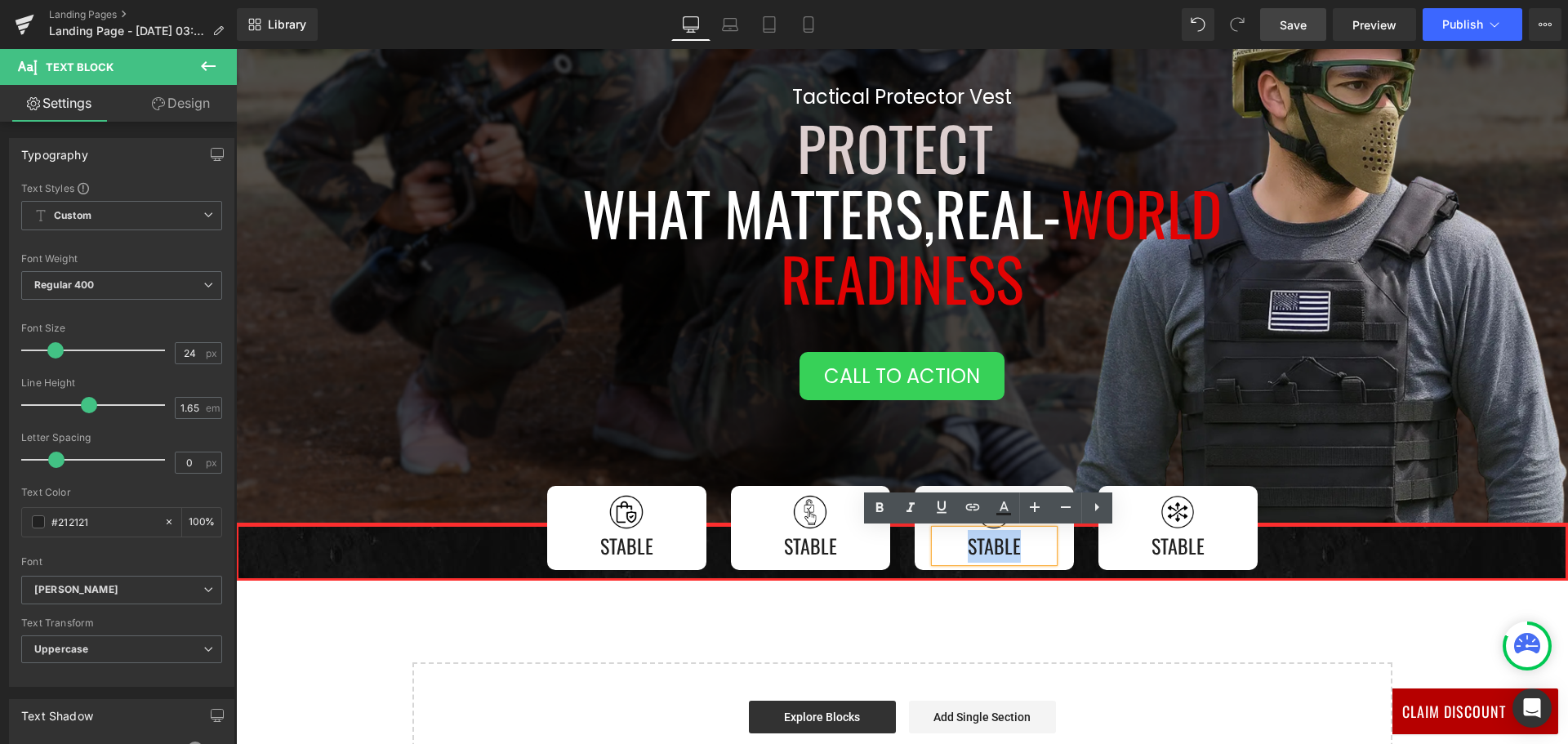
click at [1003, 558] on p "Stable" at bounding box center [994, 546] width 118 height 33
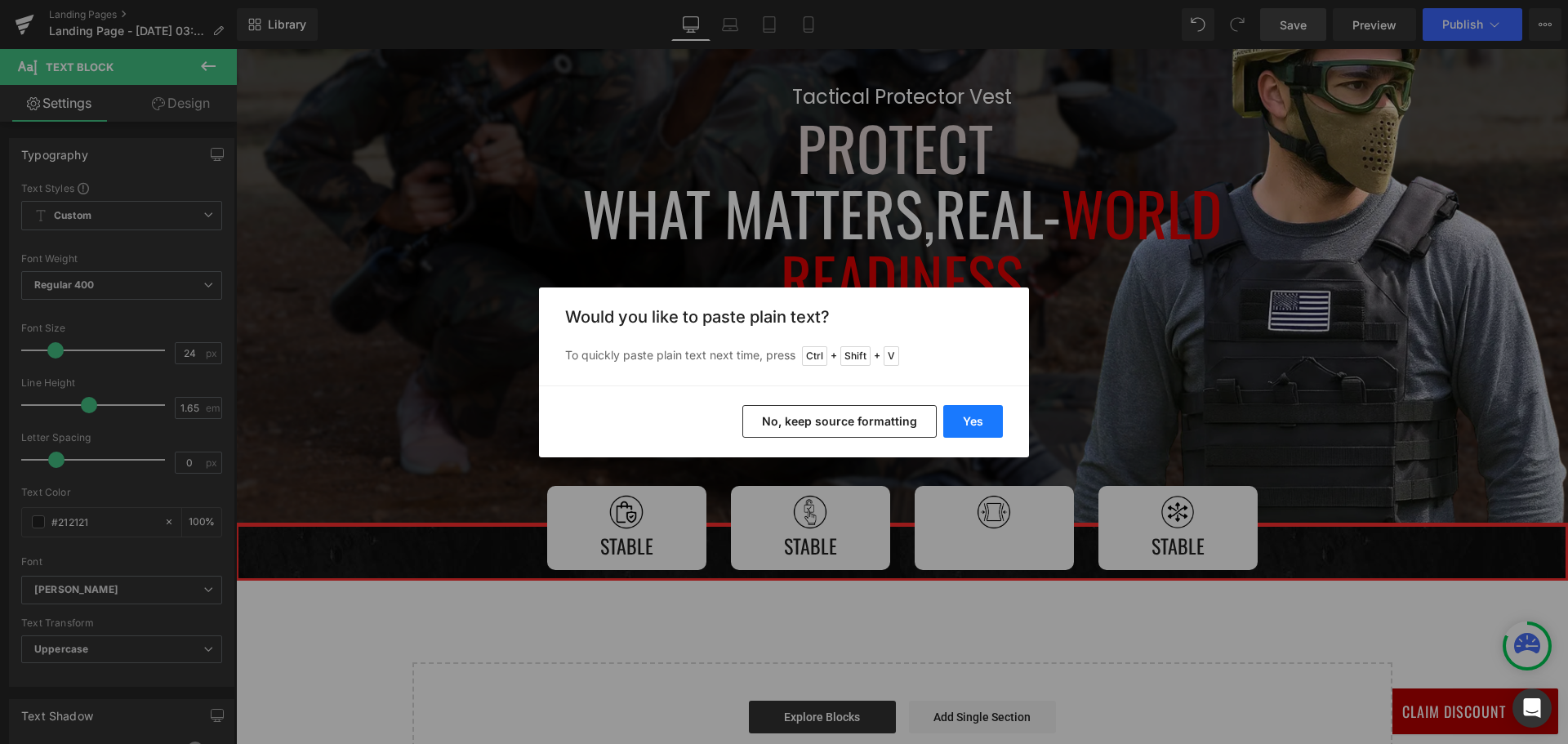
click at [977, 411] on button "Yes" at bounding box center [973, 421] width 60 height 33
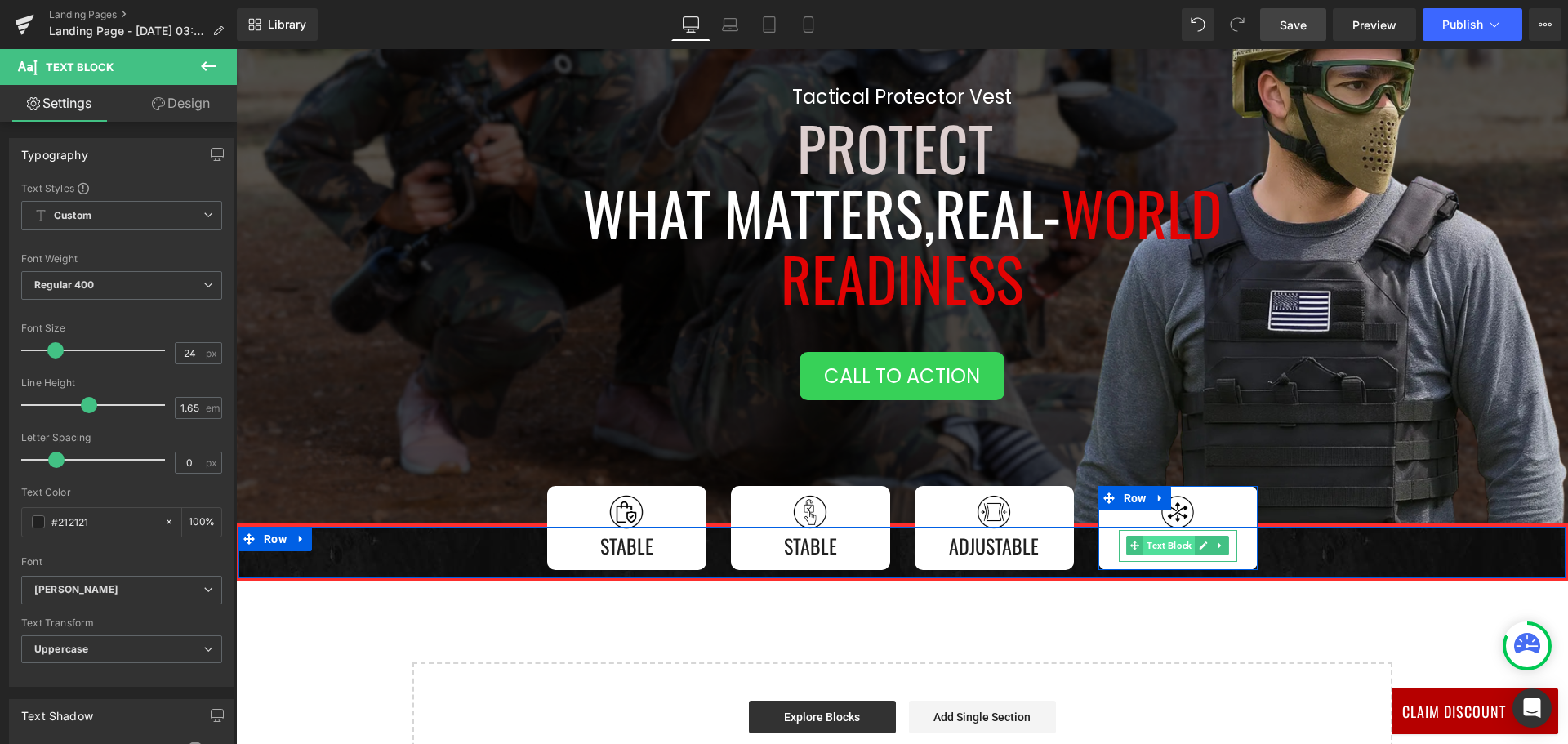
click at [1187, 543] on span "Text Block" at bounding box center [1169, 545] width 52 height 20
click at [1183, 554] on span "Text Block" at bounding box center [1169, 545] width 52 height 20
click at [1183, 554] on span "Text Block" at bounding box center [1169, 546] width 52 height 20
click at [1182, 556] on p "Stable" at bounding box center [1177, 546] width 118 height 33
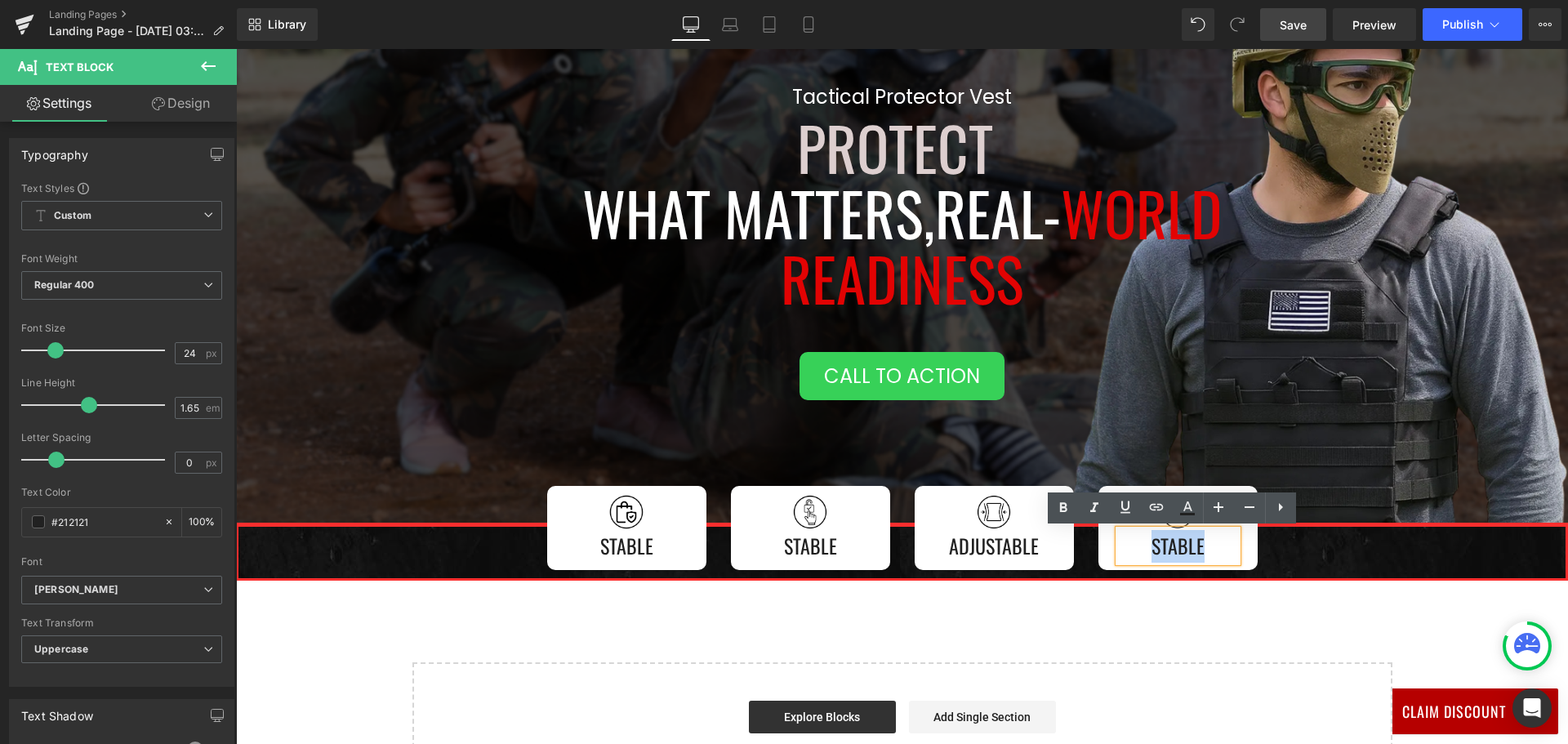
click at [1182, 556] on p "Stable" at bounding box center [1177, 546] width 118 height 33
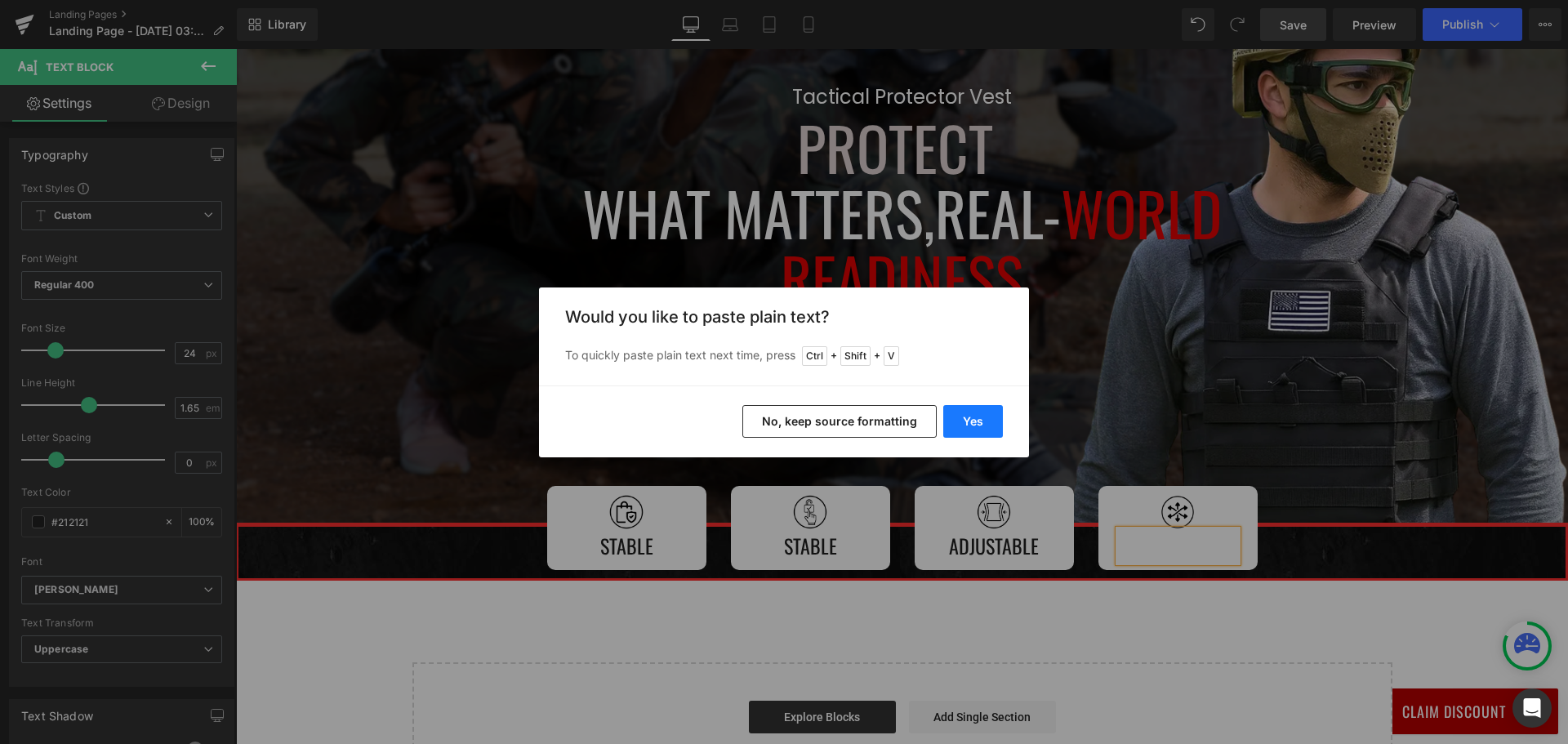
click at [978, 422] on button "Yes" at bounding box center [973, 421] width 60 height 33
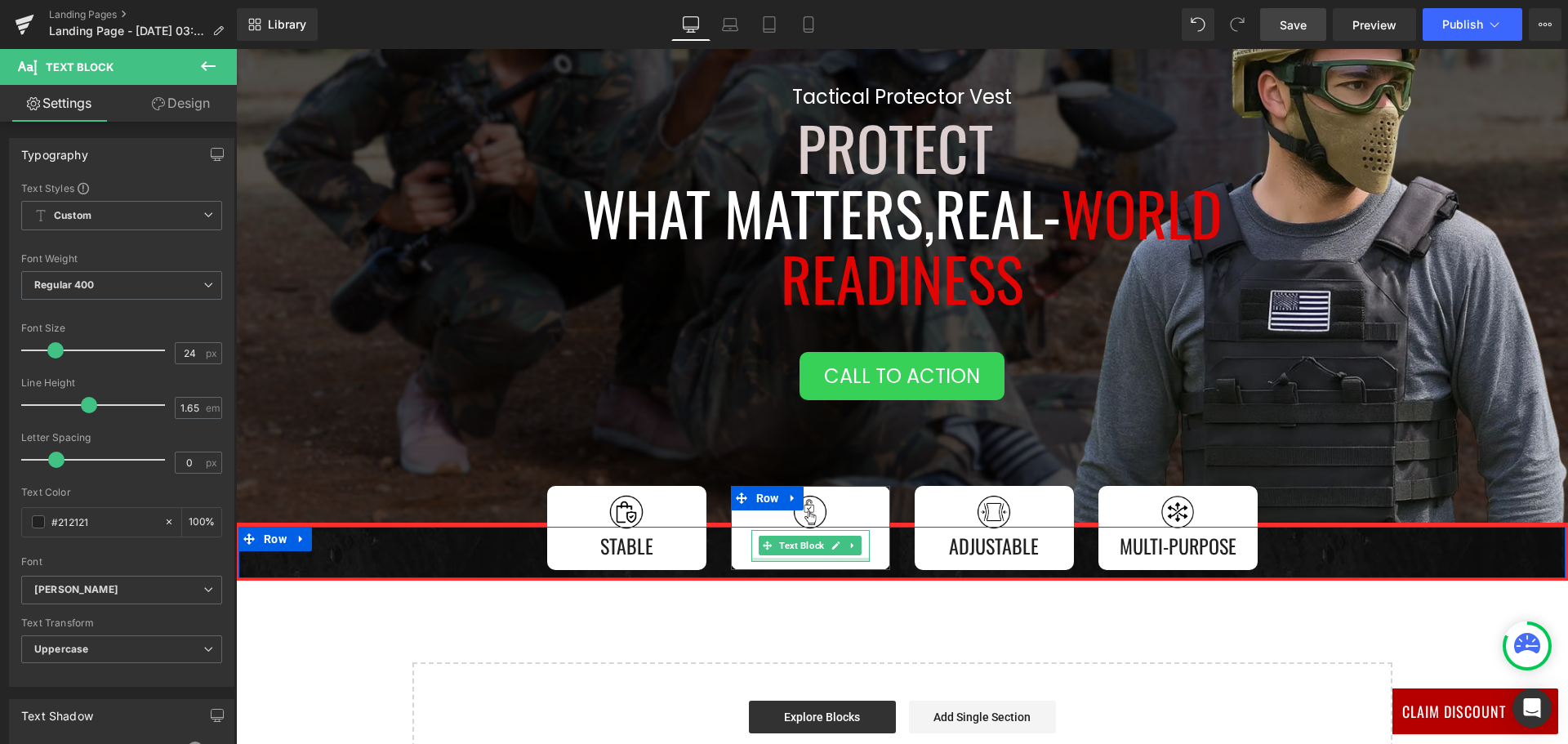
click at [810, 559] on div at bounding box center [810, 560] width 118 height 4
click at [810, 559] on p "Stable" at bounding box center [810, 546] width 118 height 33
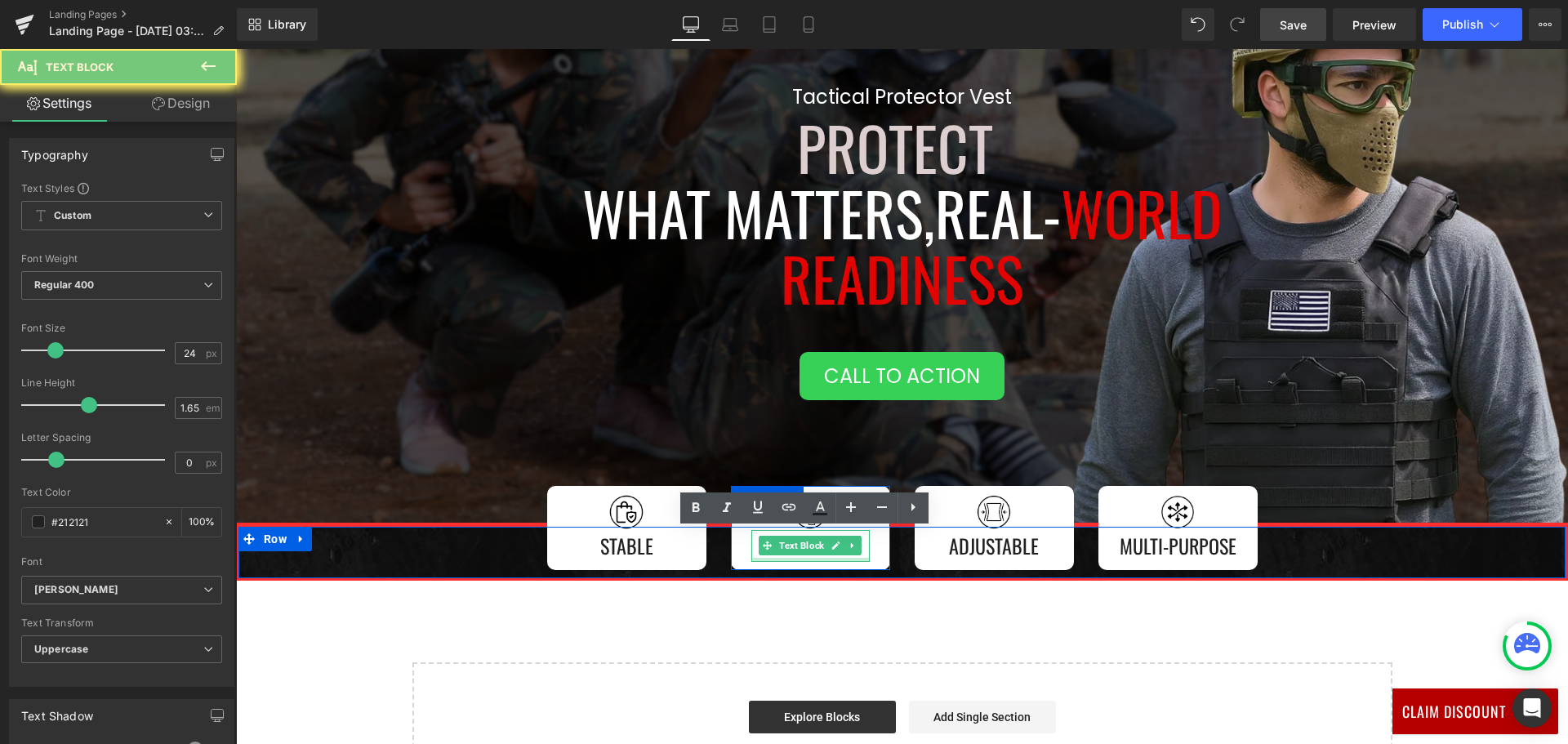
paste div
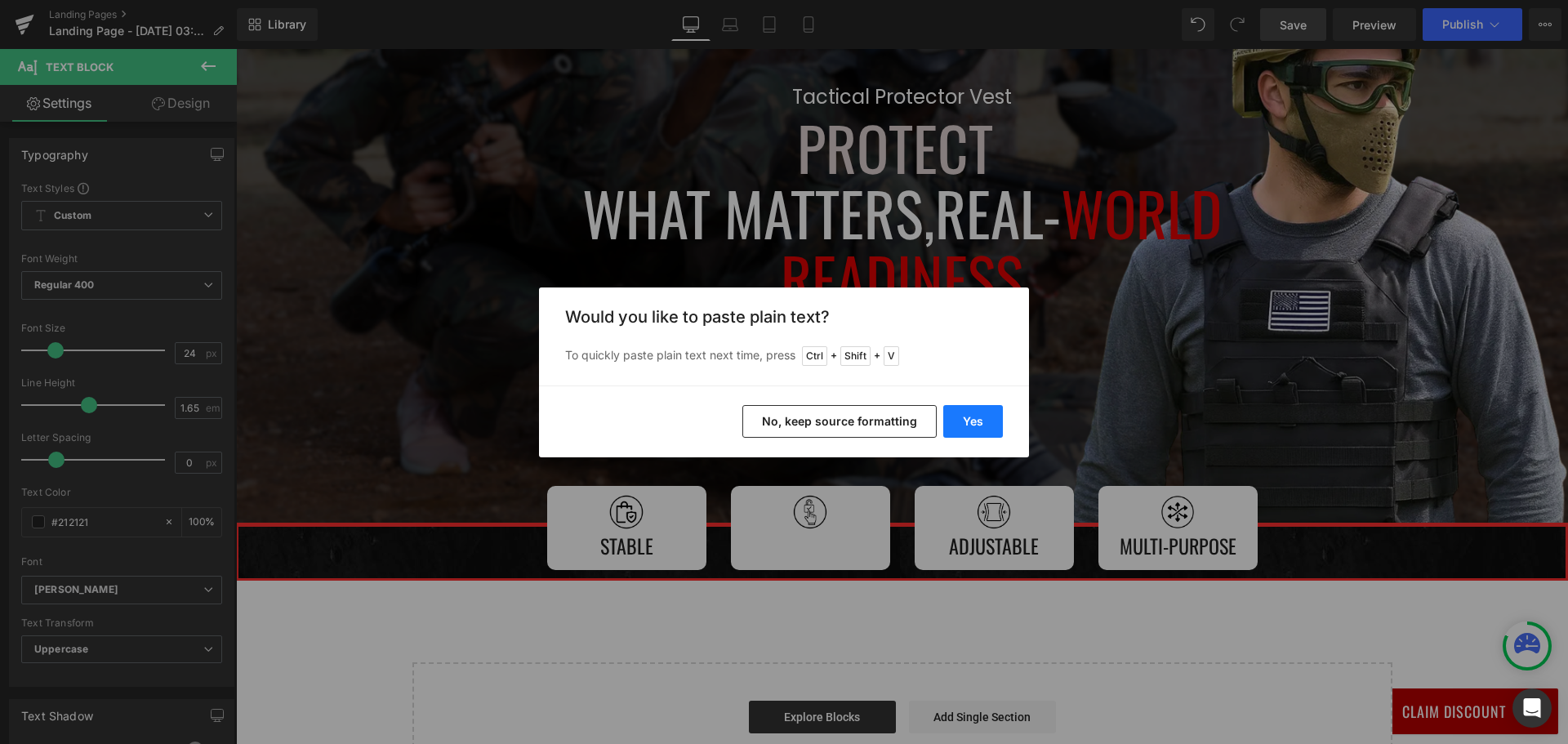
click at [976, 428] on button "Yes" at bounding box center [973, 421] width 60 height 33
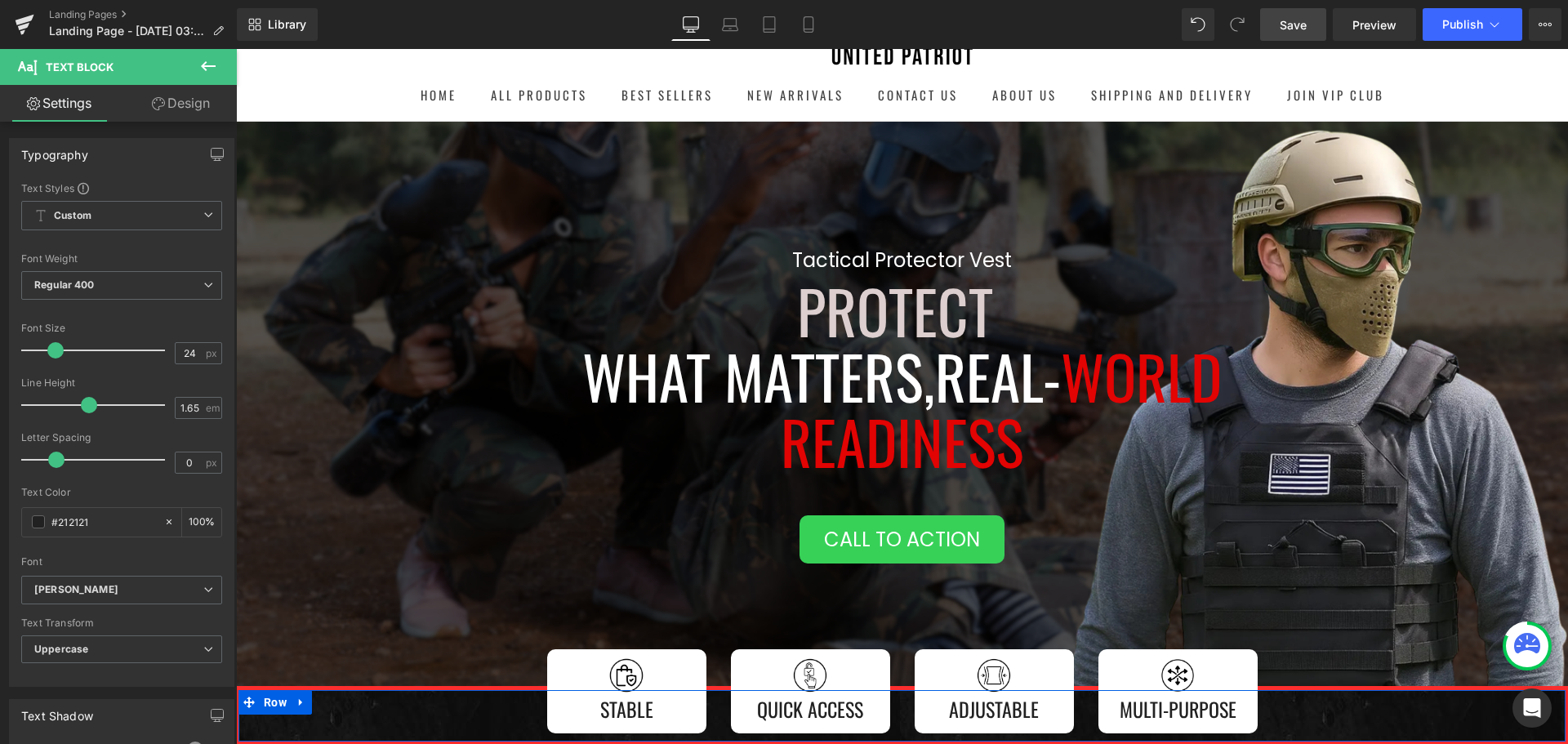
scroll to position [342, 0]
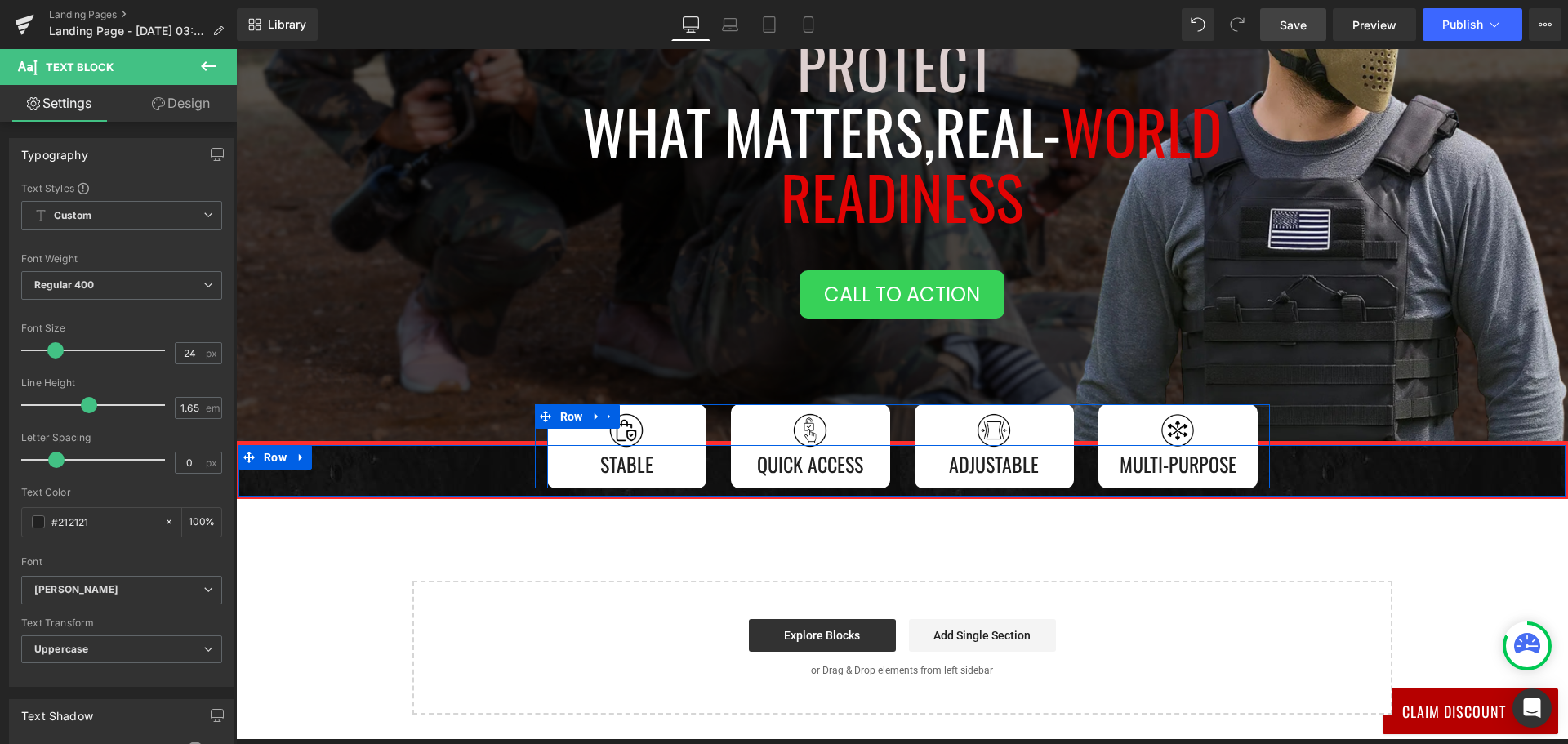
click at [558, 464] on div "Image Stable Text Block" at bounding box center [627, 446] width 143 height 68
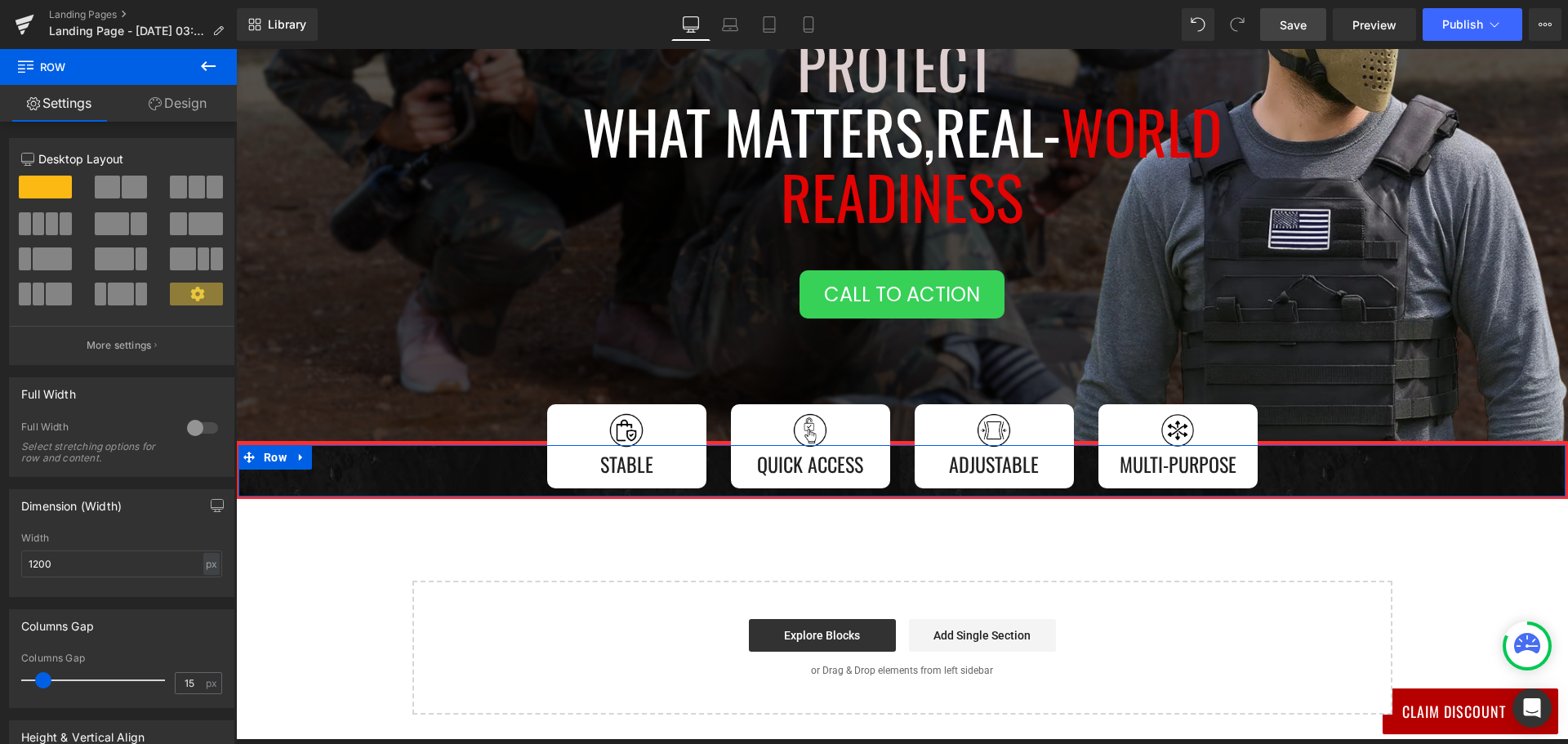
click at [331, 472] on div "Image Stable Text Block Row Image Quick Access Text Block Row Image Adjustable …" at bounding box center [902, 467] width 1327 height 43
click at [165, 93] on link "Design" at bounding box center [177, 103] width 118 height 37
click at [0, 0] on div "Border" at bounding box center [0, 0] width 0 height 0
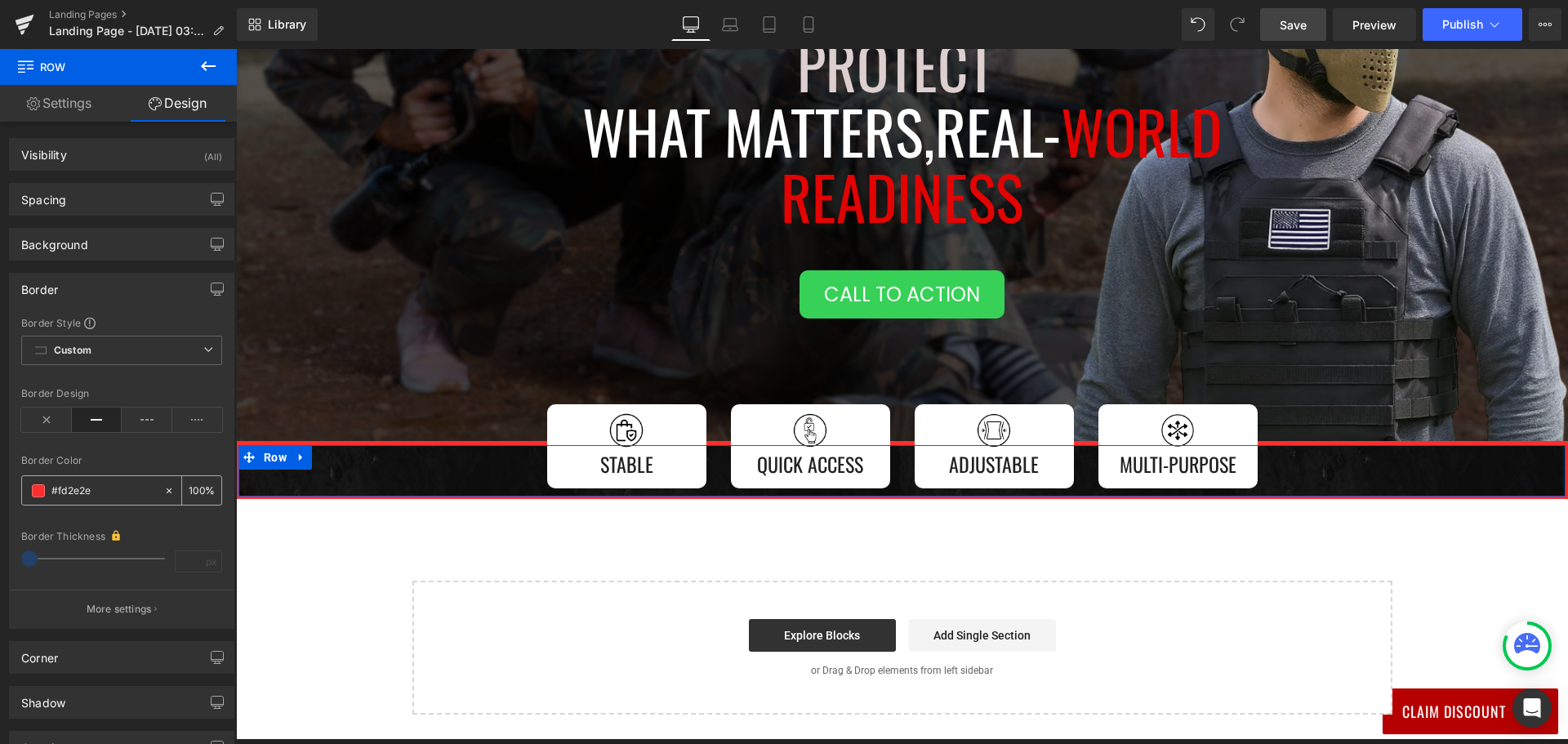
click at [164, 486] on icon at bounding box center [169, 491] width 12 height 12
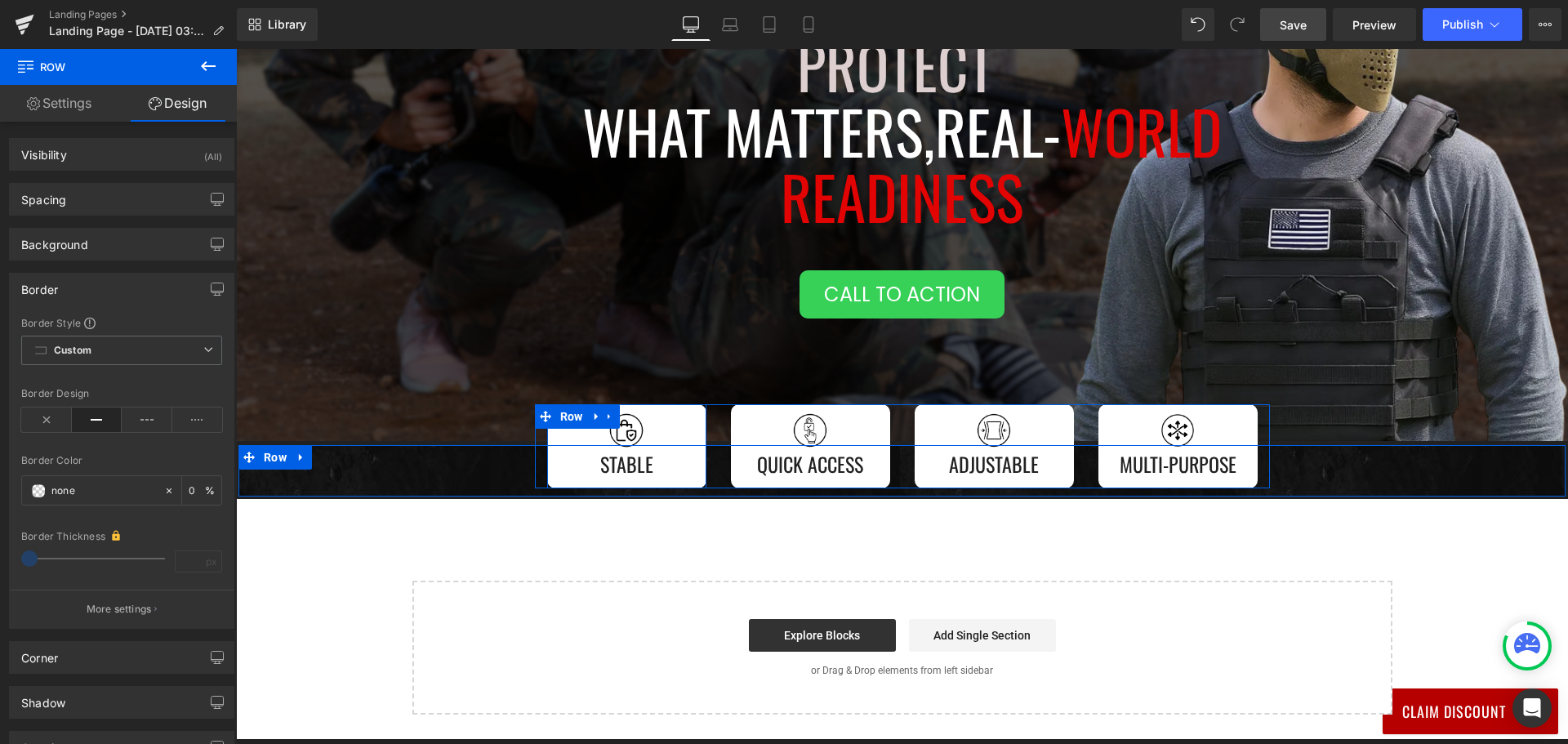
click at [555, 464] on div "Image Stable Text Block" at bounding box center [627, 446] width 143 height 68
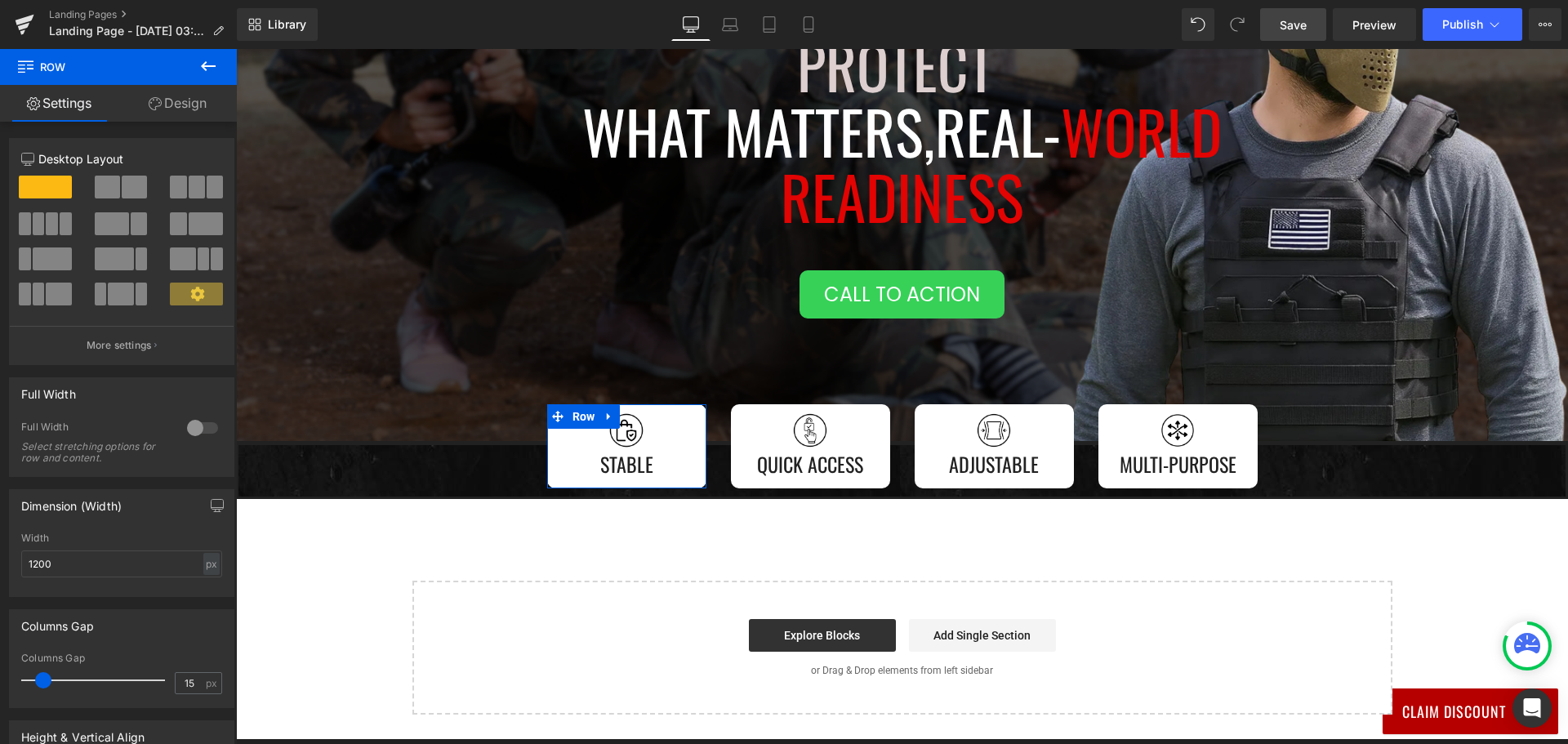
click at [156, 104] on icon at bounding box center [155, 104] width 13 height 13
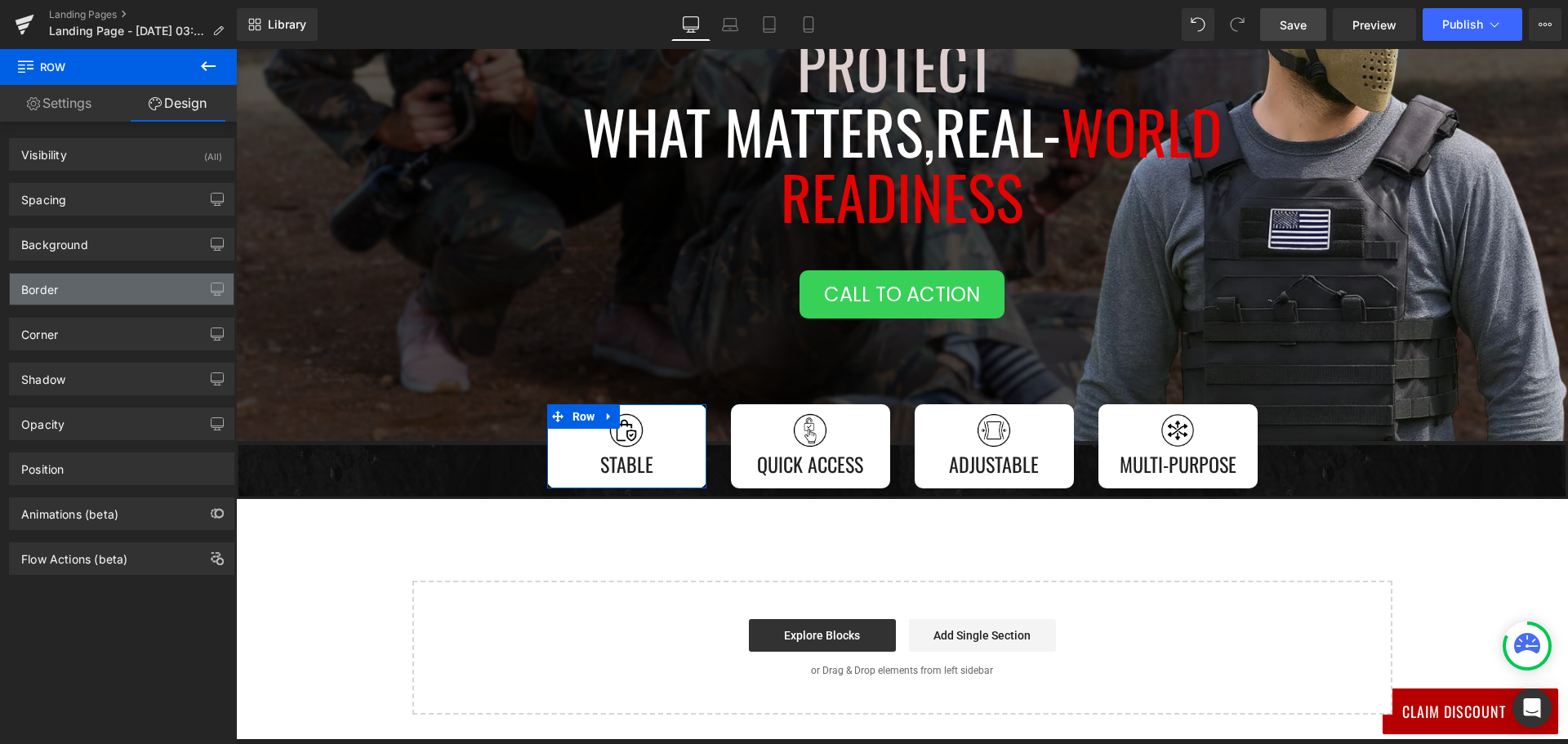
click at [141, 290] on div "Border" at bounding box center [122, 289] width 223 height 31
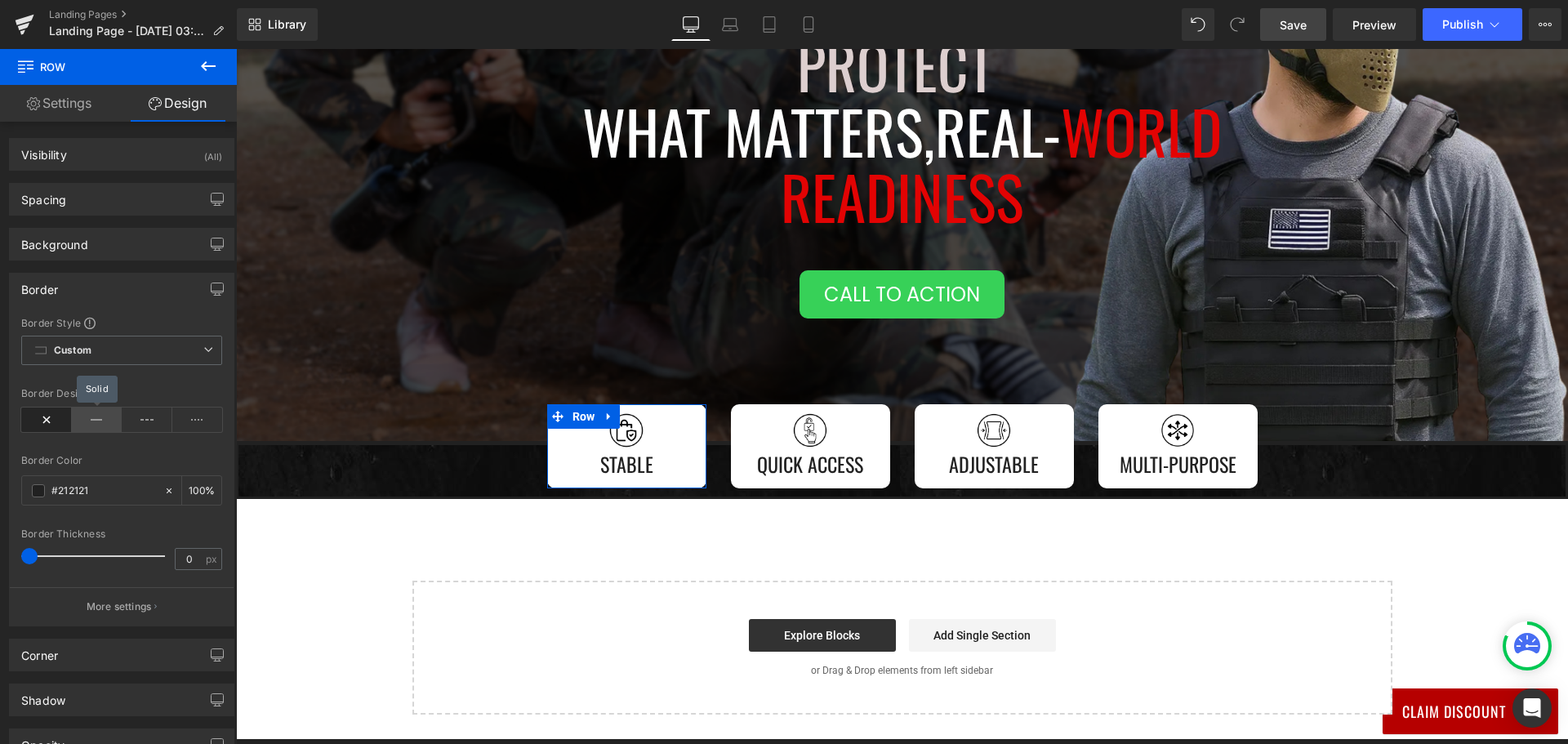
click at [102, 421] on icon at bounding box center [97, 419] width 51 height 24
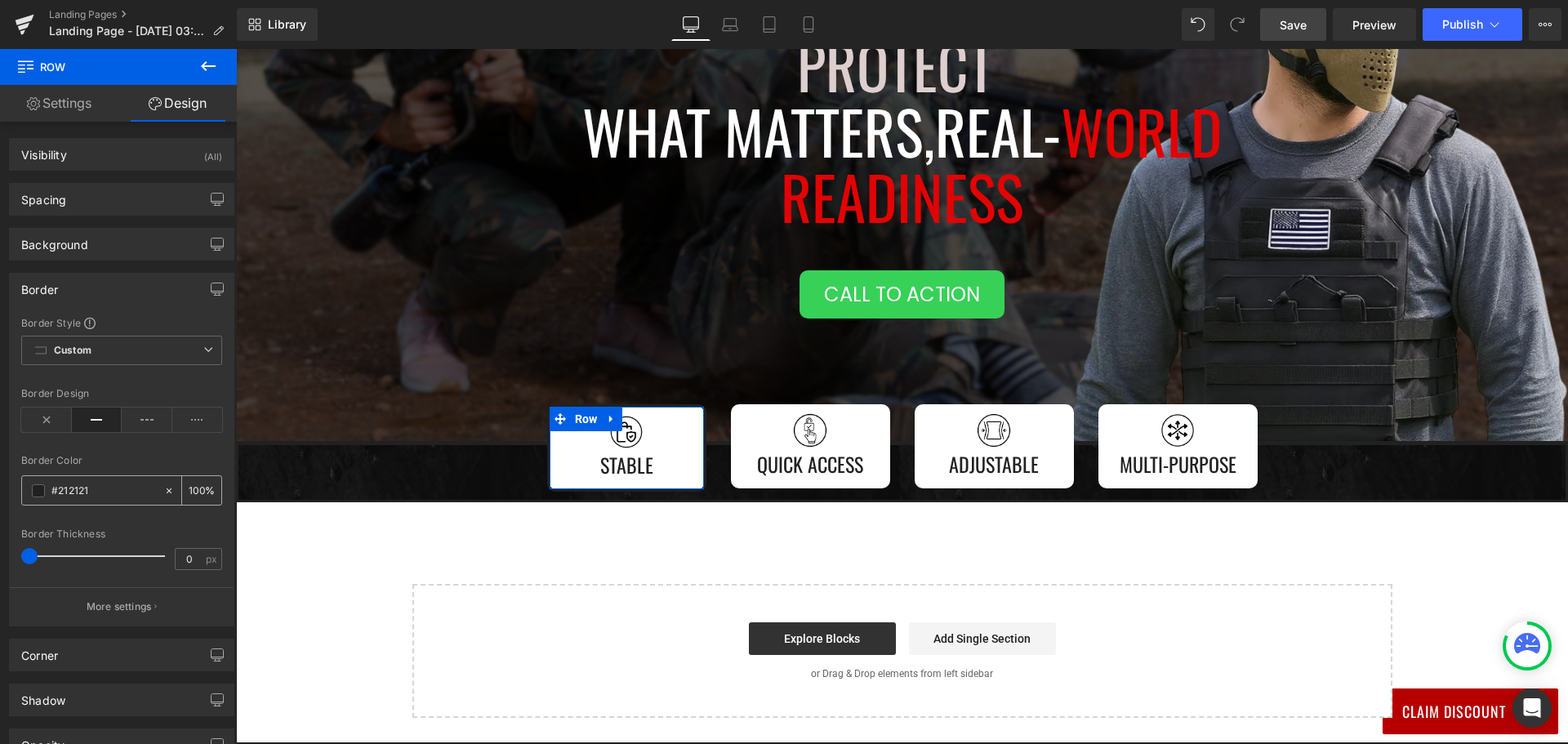
click at [59, 493] on input "#212121" at bounding box center [104, 491] width 105 height 18
click at [38, 493] on span at bounding box center [38, 491] width 13 height 13
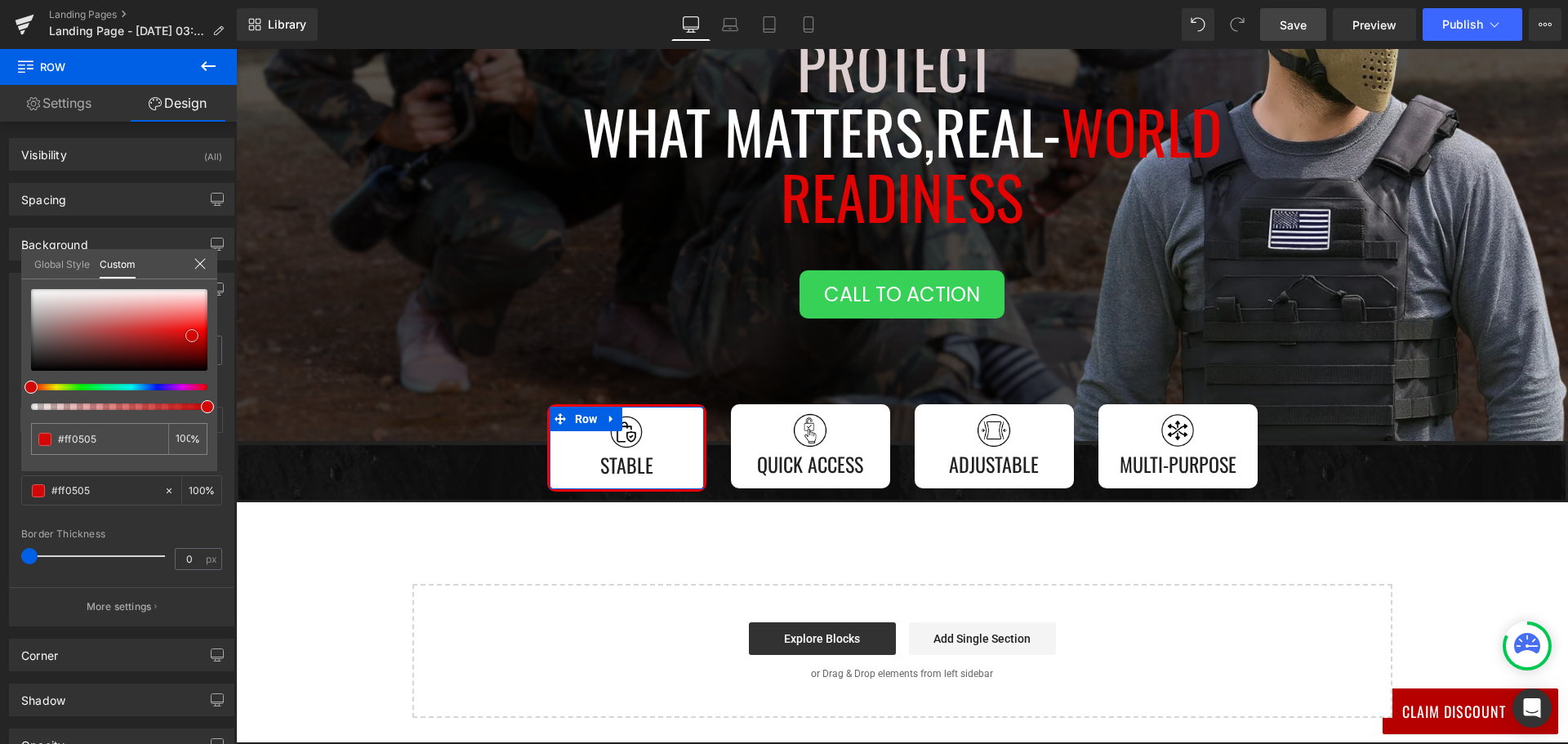
drag, startPoint x: 192, startPoint y: 335, endPoint x: 222, endPoint y: 329, distance: 30.6
click at [222, 329] on div "Border Border Style Custom Custom Setup Global Style Custom Setup Global Style …" at bounding box center [122, 443] width 244 height 366
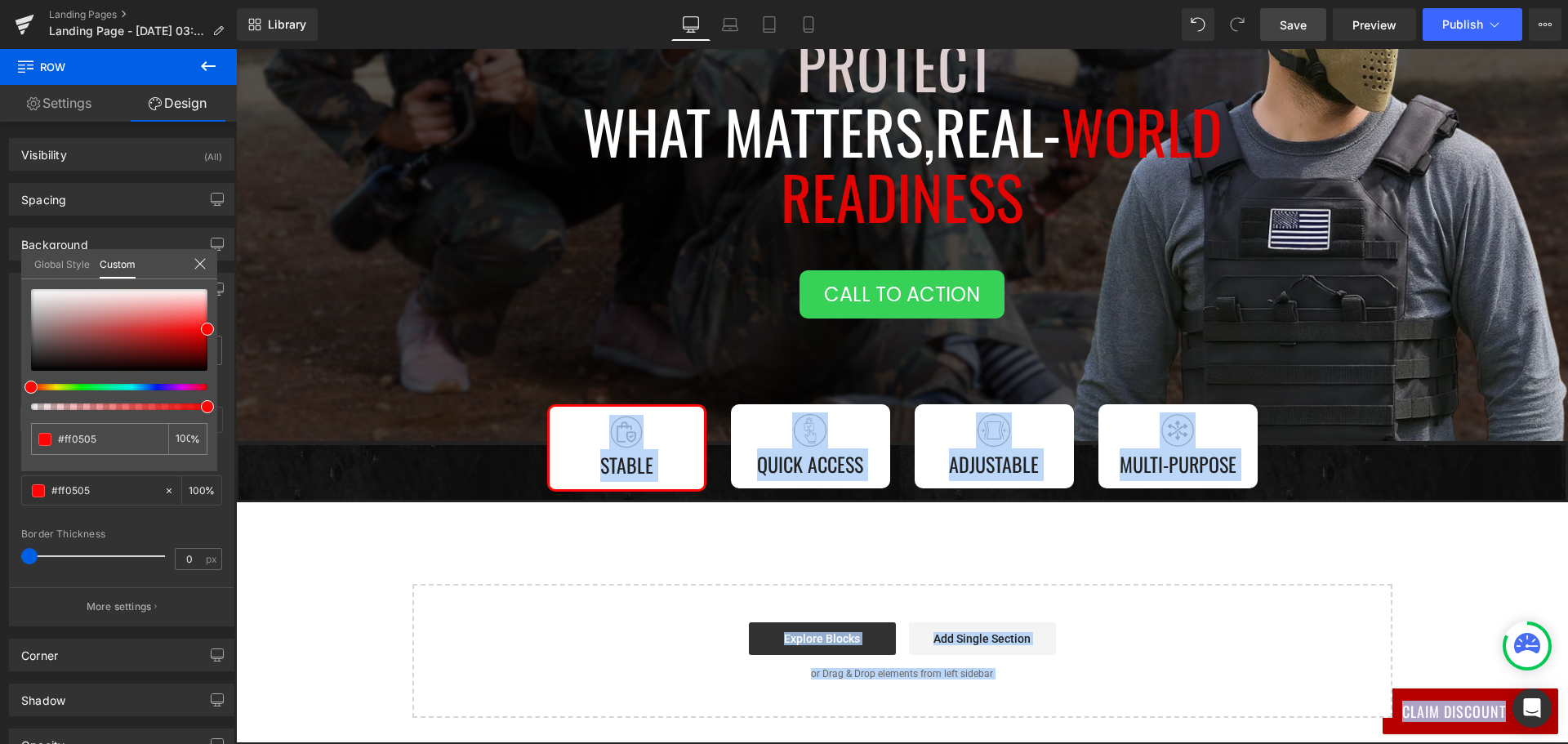
click at [342, 369] on body "Join Now And Save 40% 👇 UnitedPatriot VIP Club - 3 Day Free Trial $0 for 3 days…" at bounding box center [902, 486] width 1332 height 1558
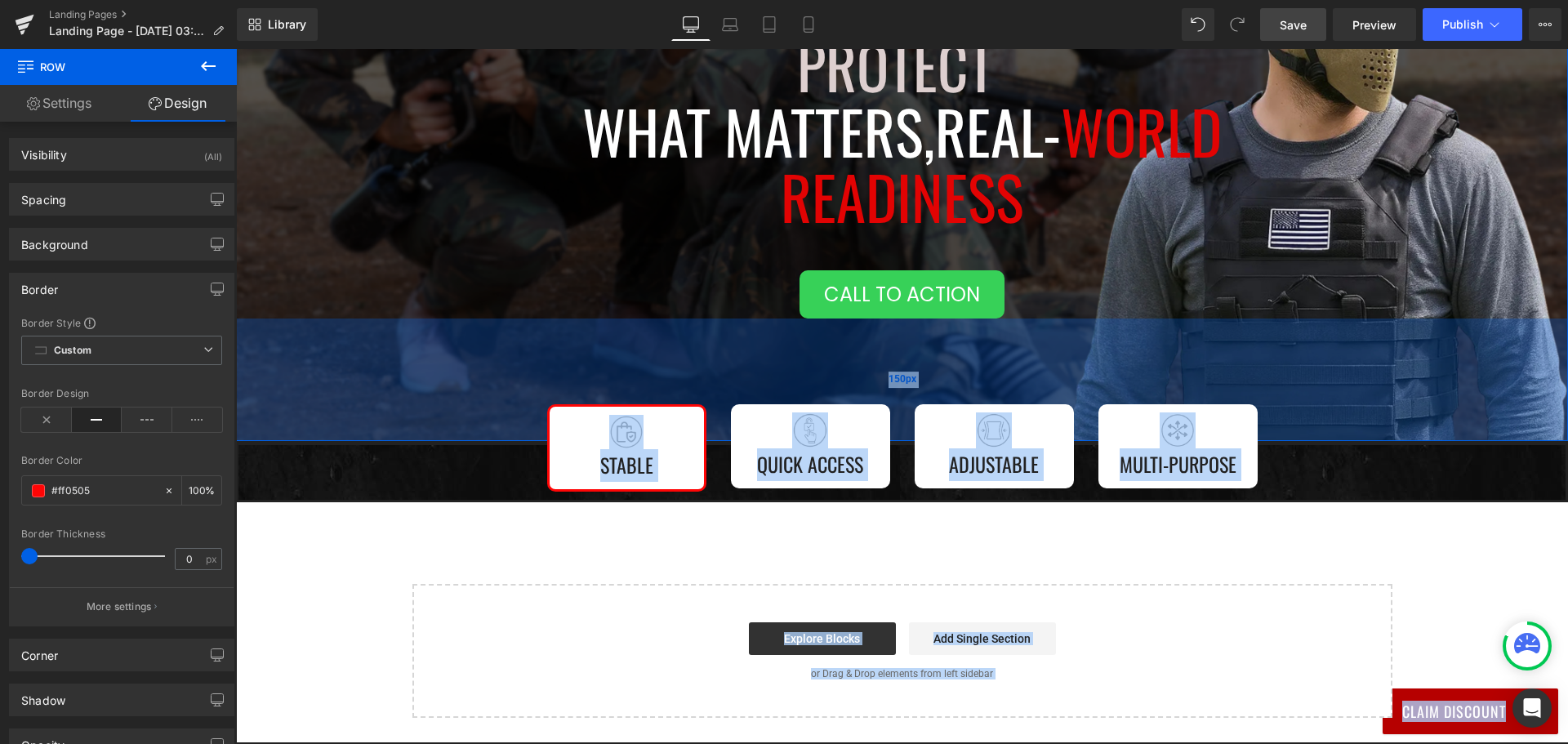
scroll to position [259, 0]
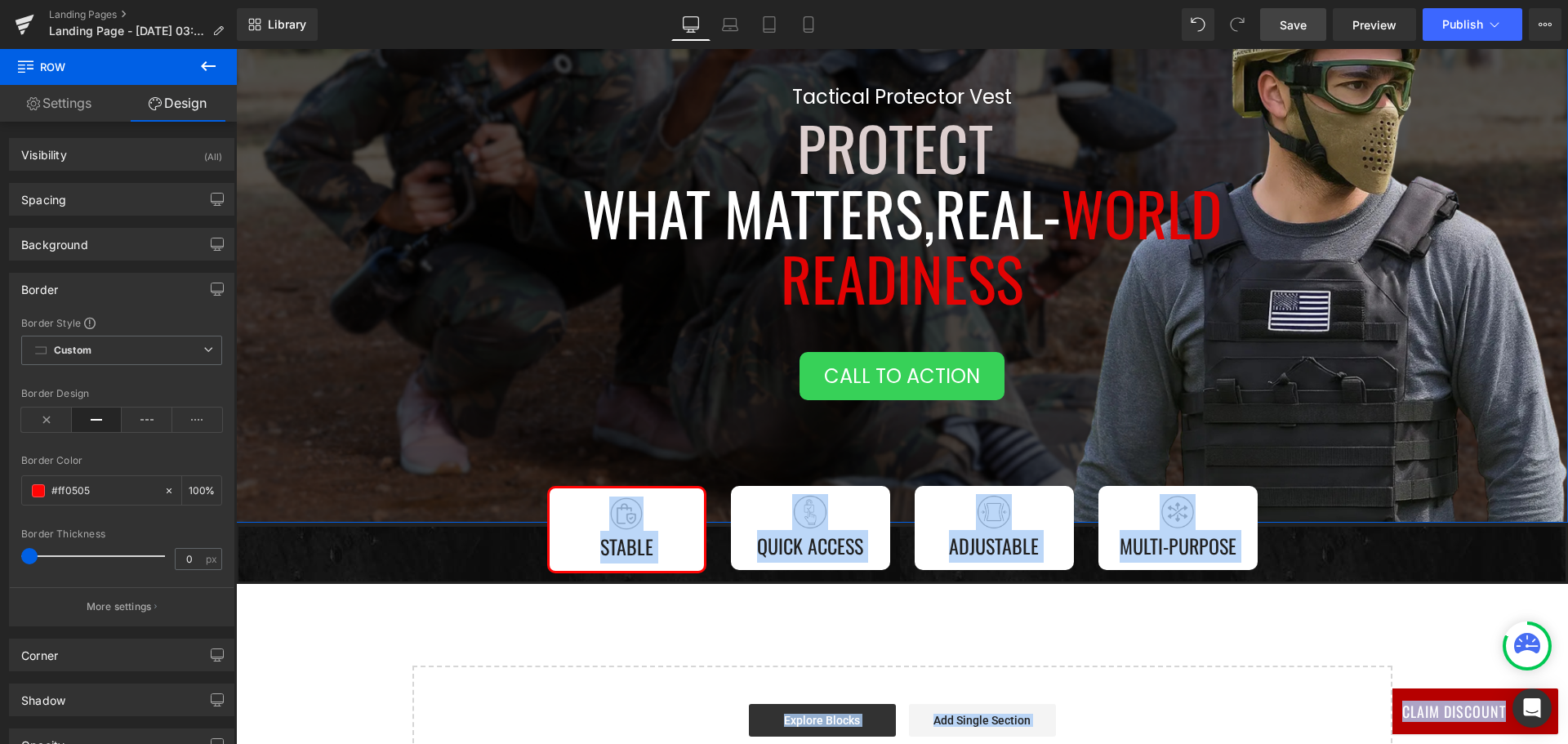
click at [350, 334] on div "Tactical Protector Vest Heading Protect What Matters, Real- World Readiness Hea…" at bounding box center [901, 240] width 1168 height 319
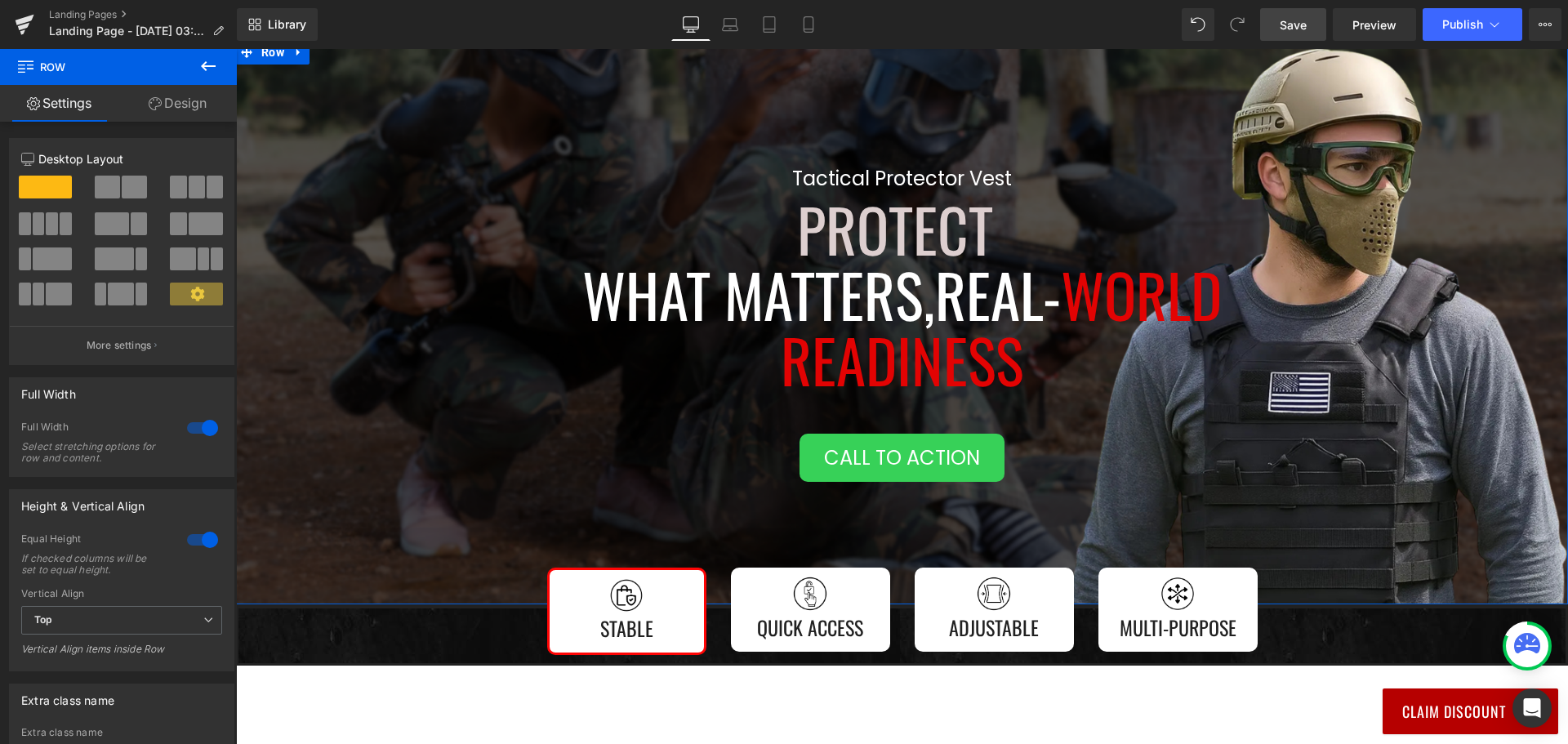
scroll to position [342, 0]
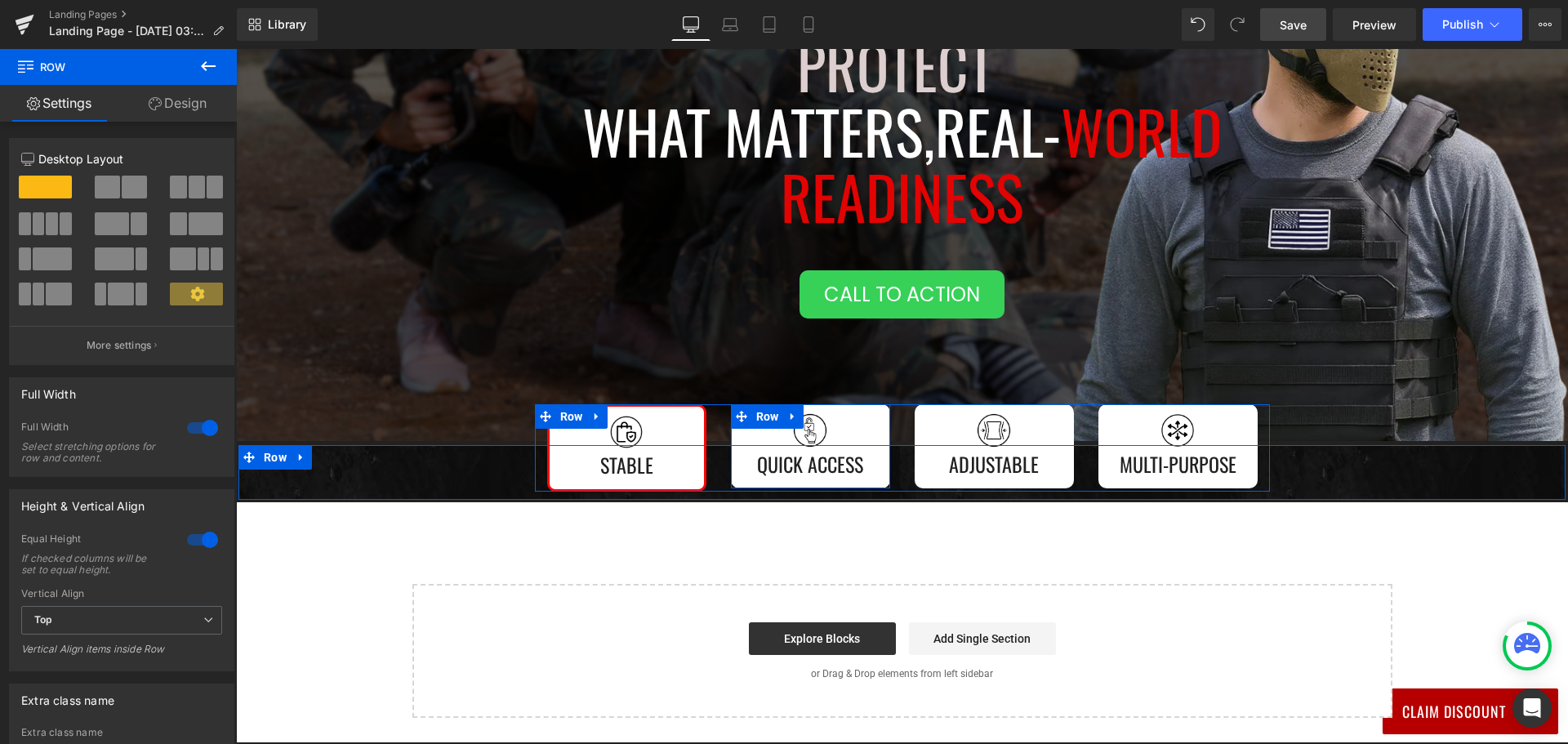
click at [739, 431] on div "Image Quick Access Text Block" at bounding box center [811, 446] width 143 height 68
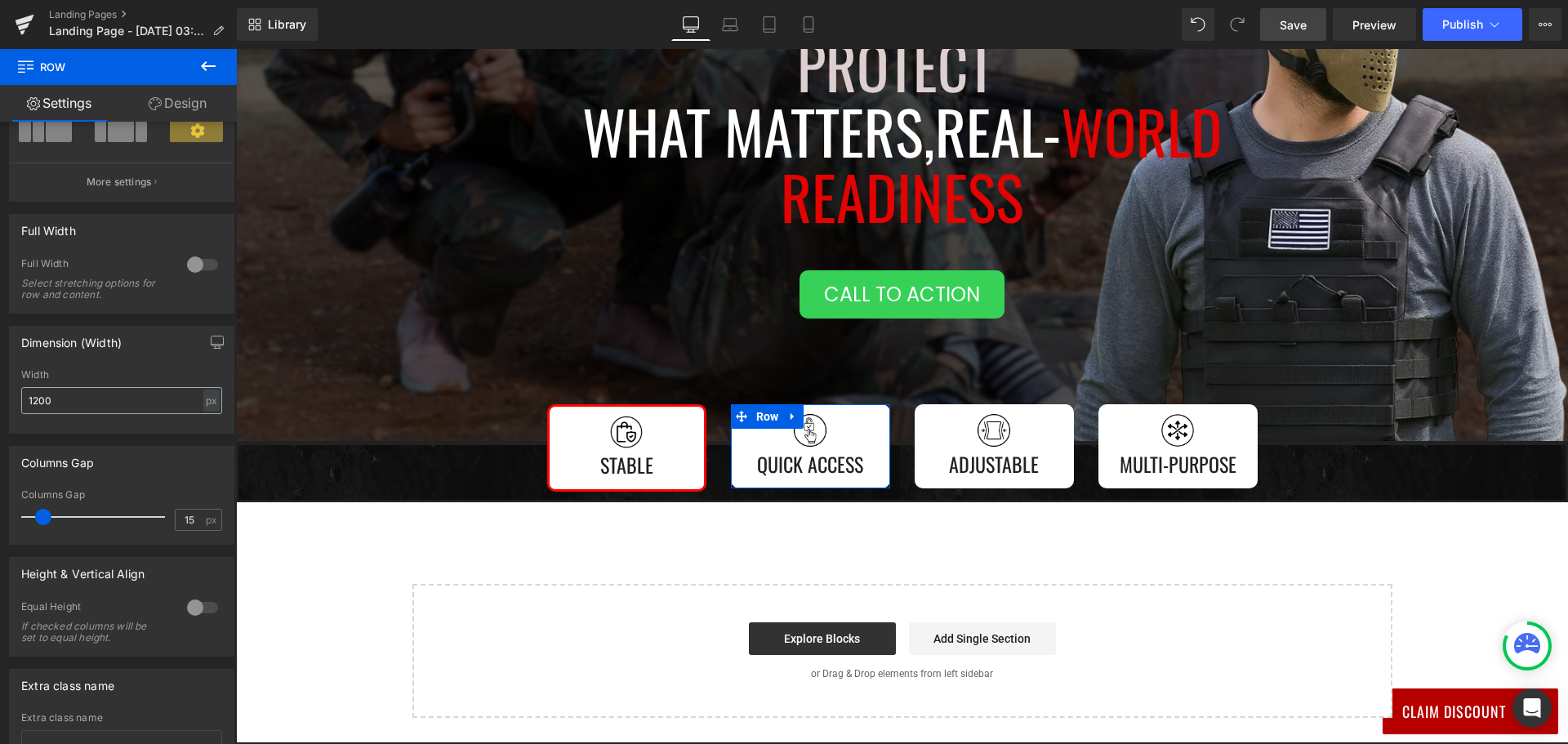
scroll to position [245, 0]
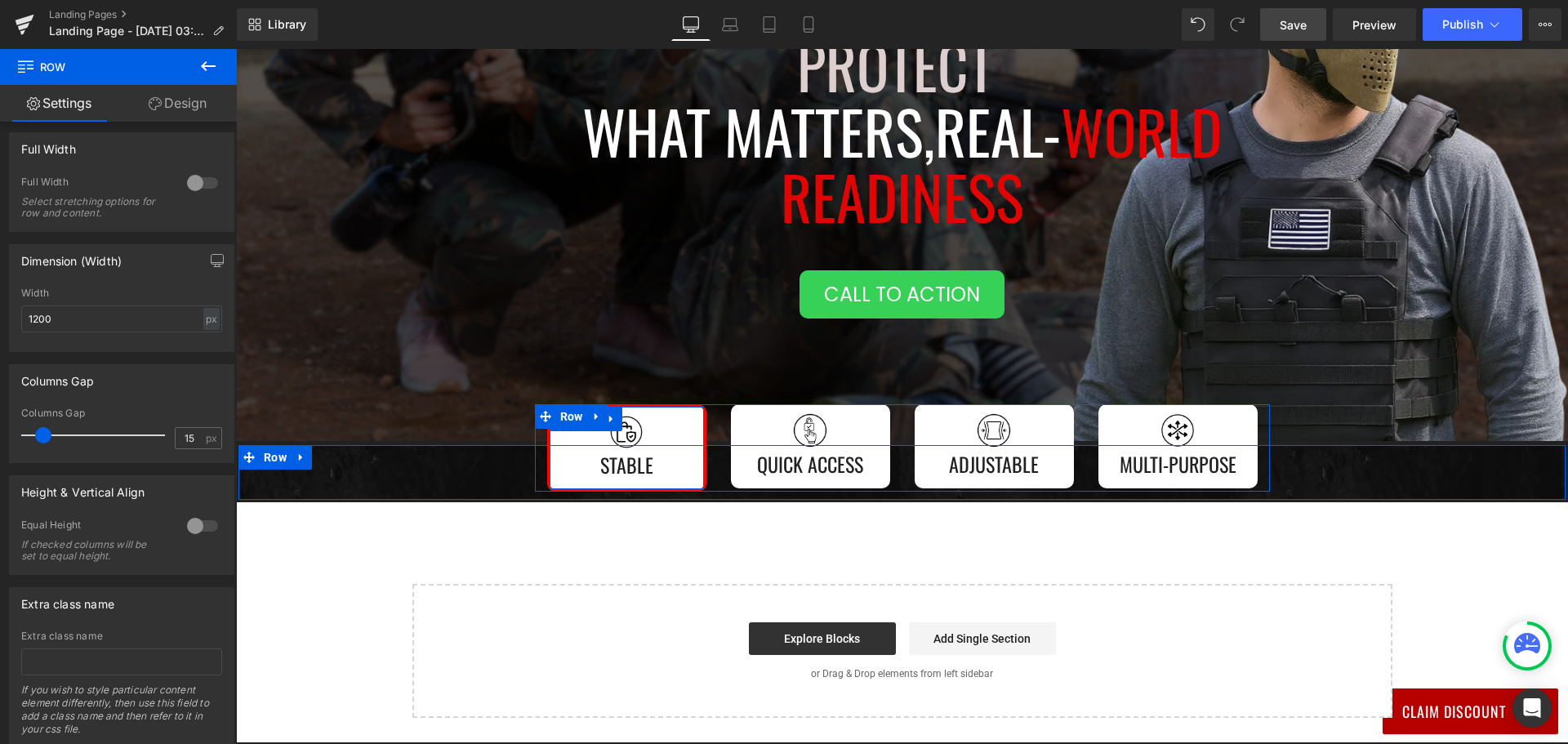
click at [558, 435] on div "Image Stable Text Block" at bounding box center [627, 448] width 138 height 66
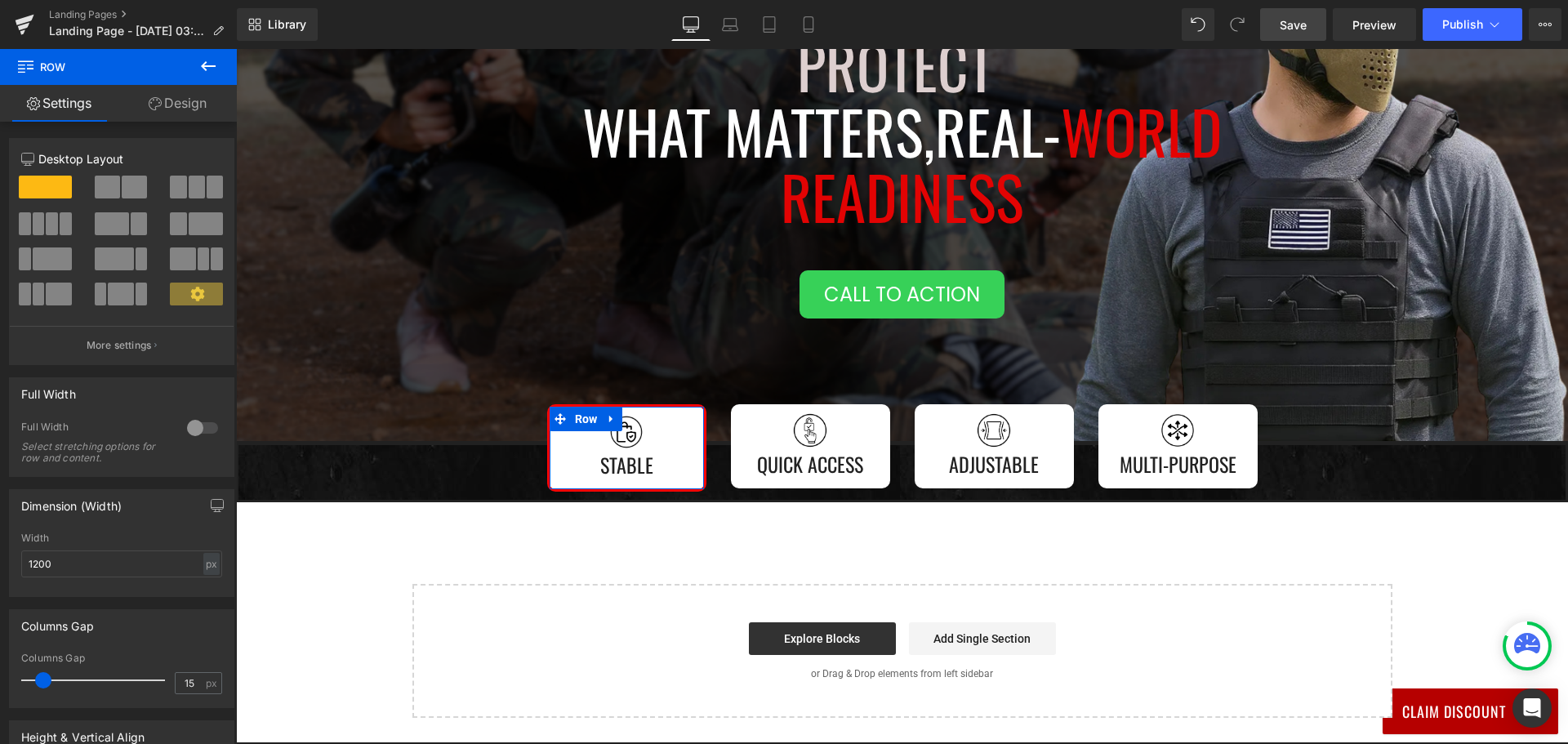
click at [172, 108] on link "Design" at bounding box center [177, 103] width 118 height 37
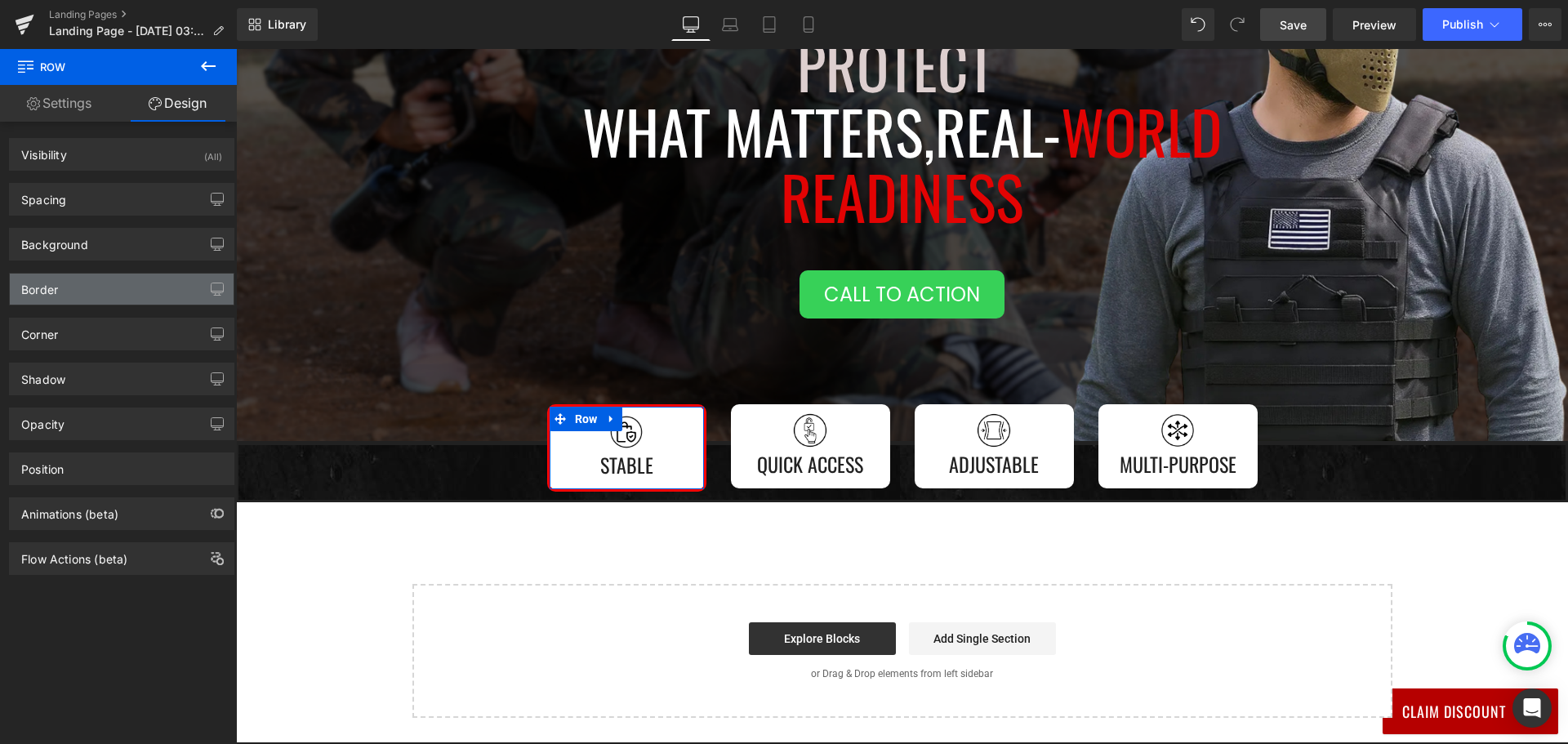
click at [133, 287] on div "Border" at bounding box center [122, 289] width 223 height 31
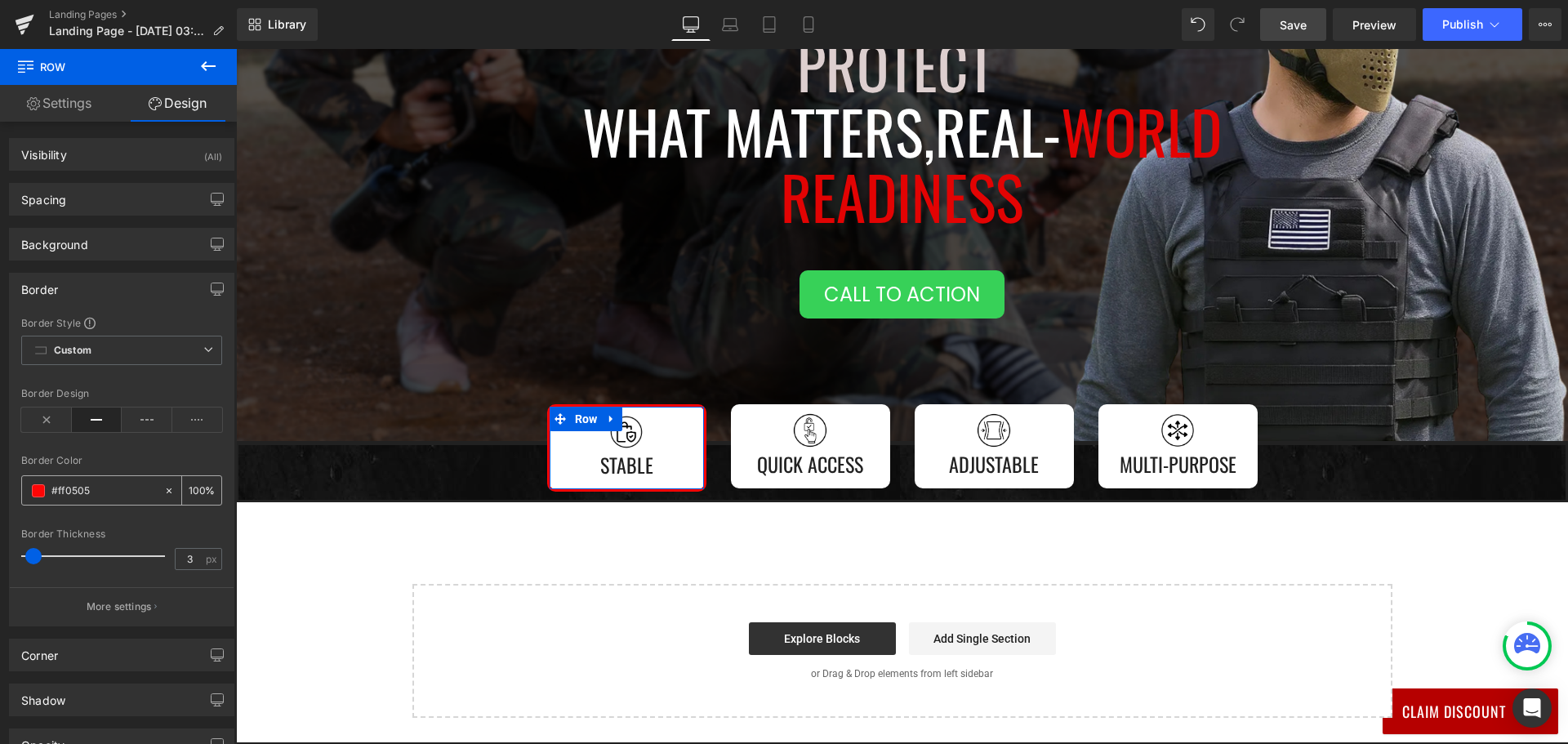
click at [99, 490] on input "#ff0505" at bounding box center [104, 491] width 105 height 18
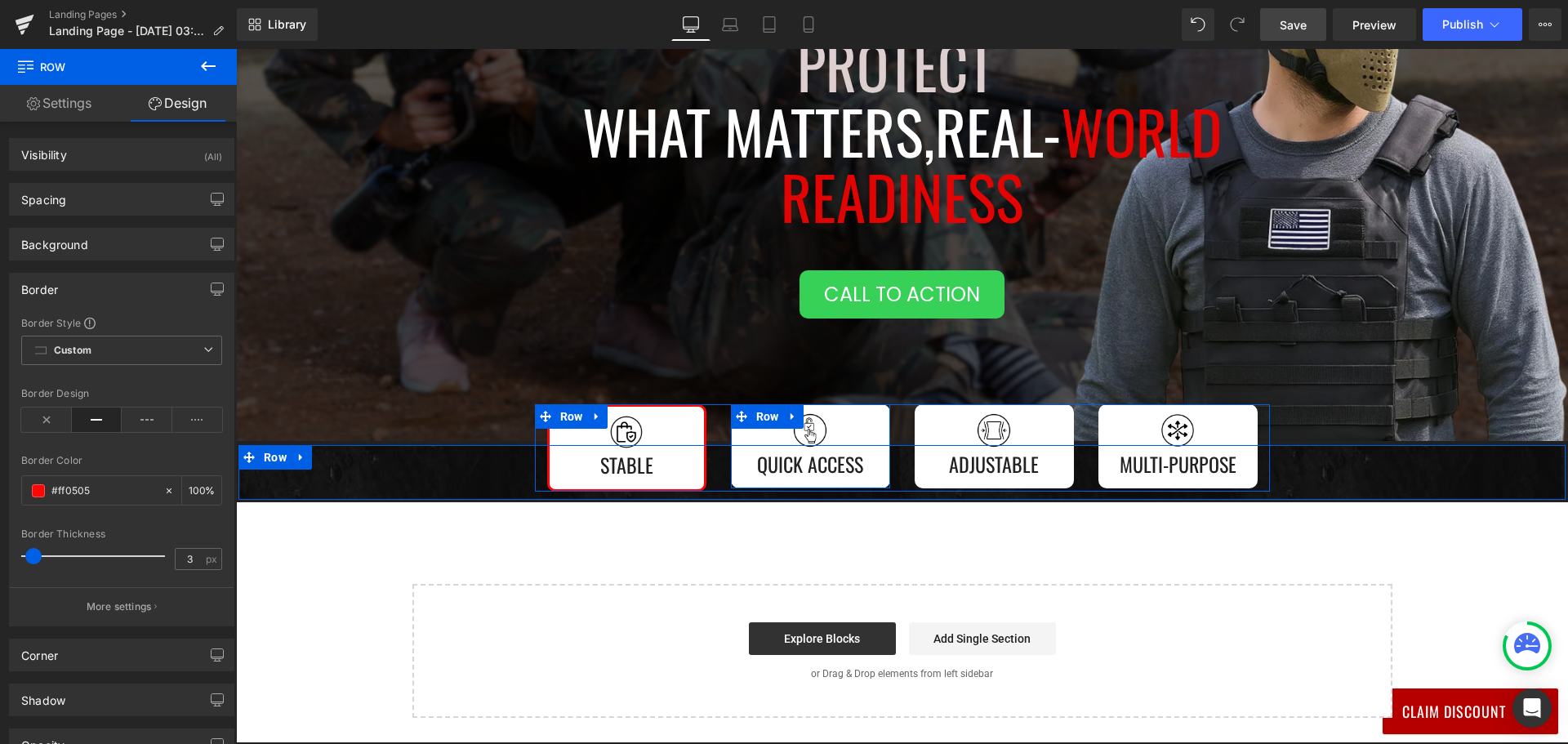
click at [739, 452] on div "Image Quick Access Text Block" at bounding box center [811, 446] width 143 height 68
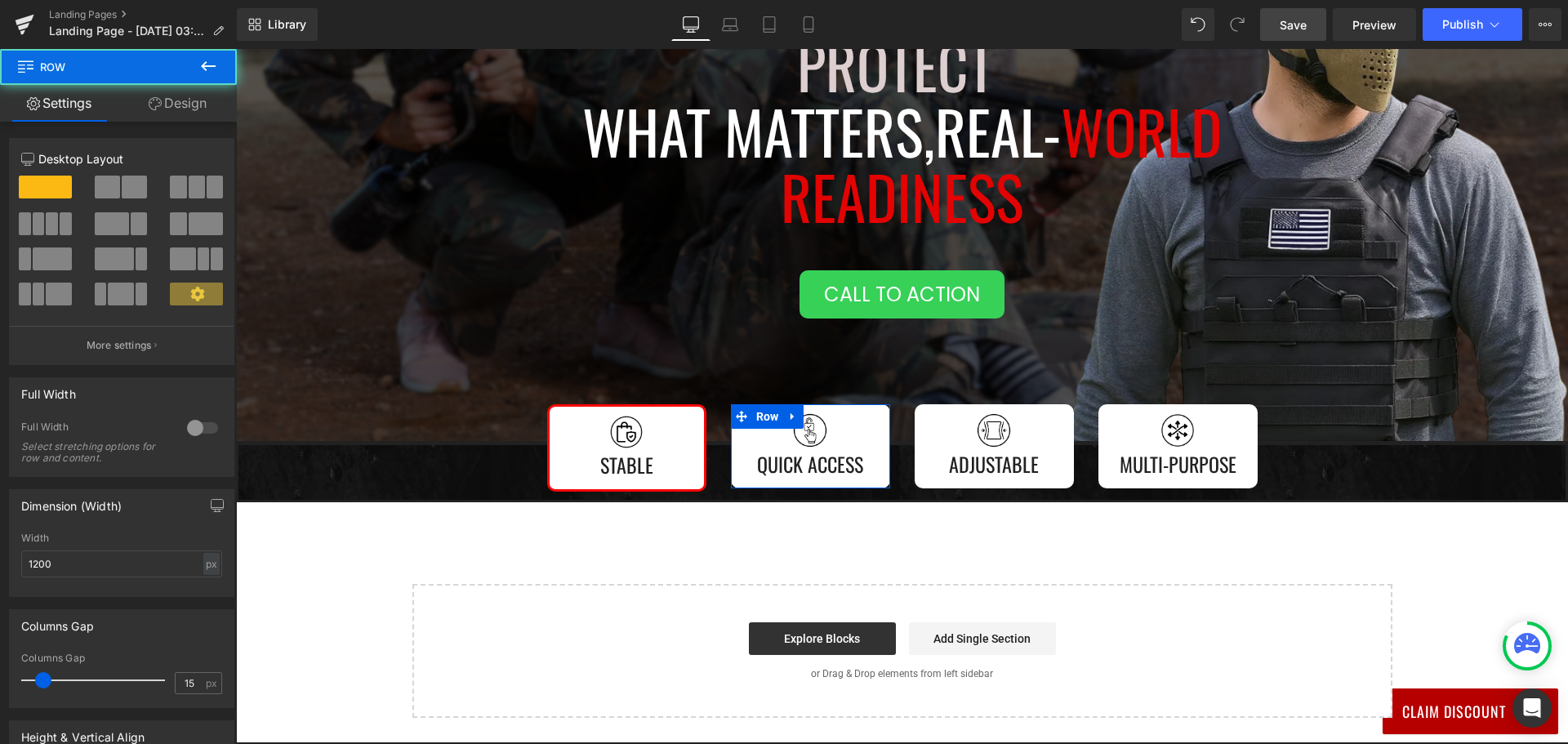
click at [182, 107] on link "Design" at bounding box center [177, 103] width 118 height 37
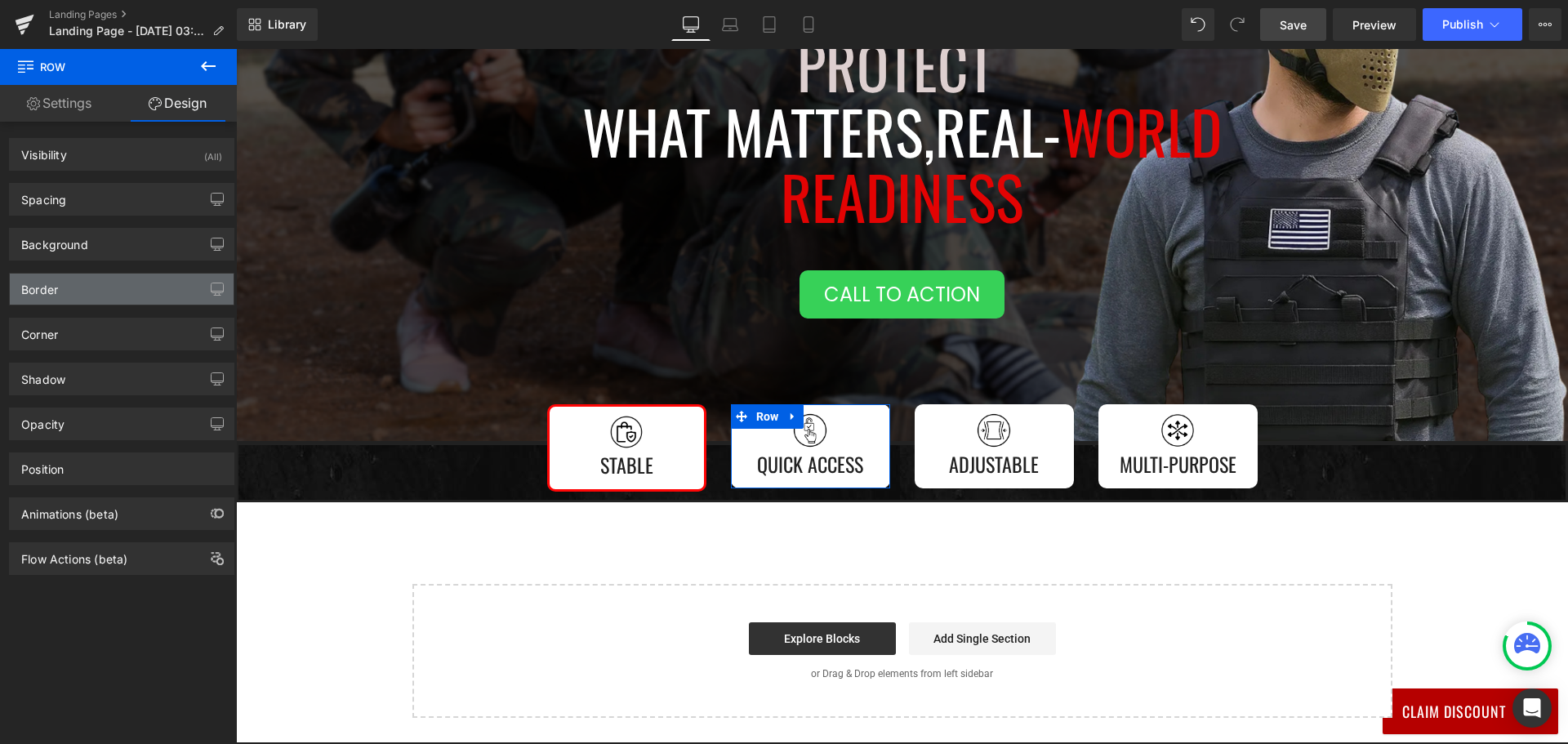
click at [98, 293] on div "Border" at bounding box center [122, 289] width 223 height 31
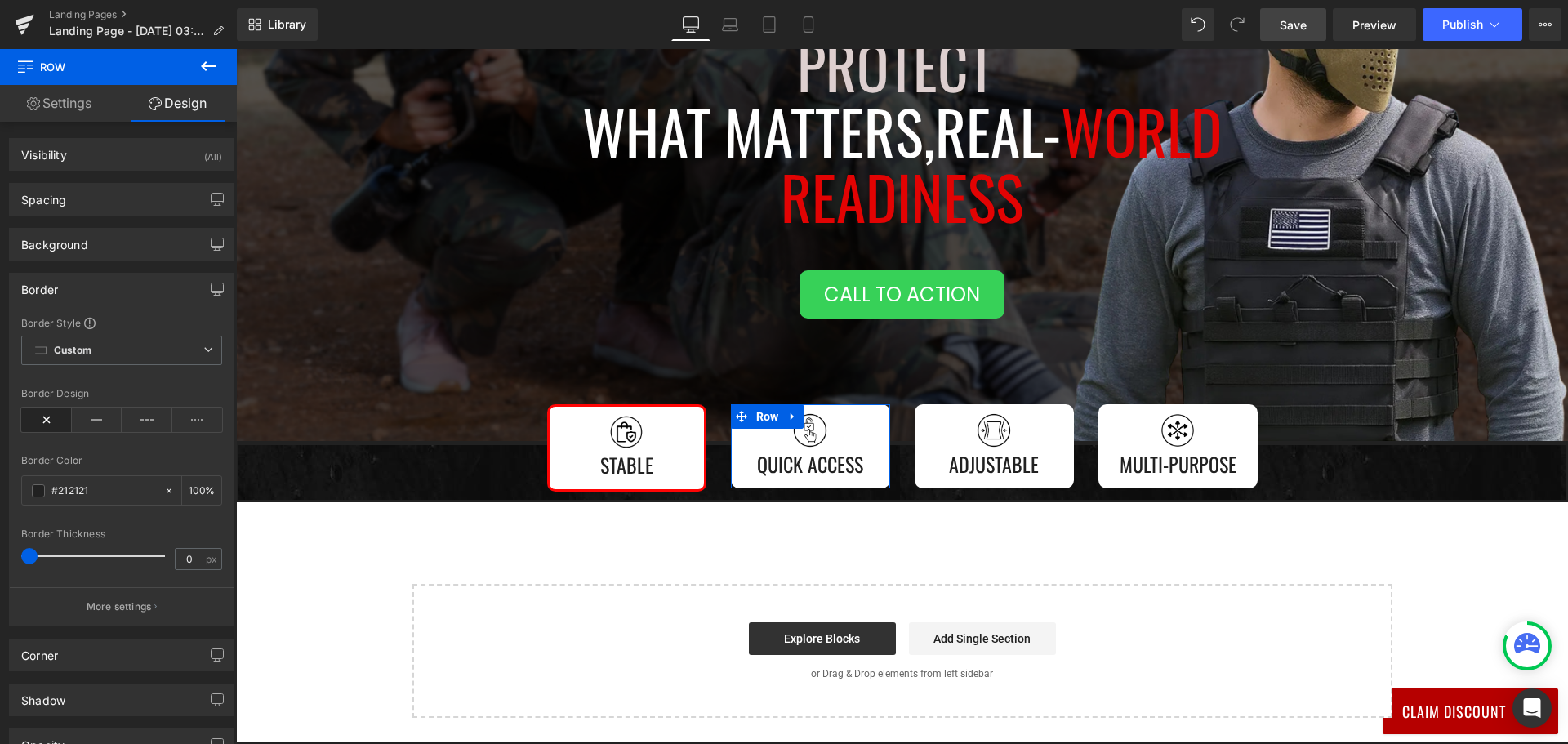
click at [63, 505] on div "Border Color #212121 100 %" at bounding box center [122, 490] width 201 height 70
click at [81, 494] on input "#212121" at bounding box center [104, 491] width 105 height 18
paste input "ff0505"
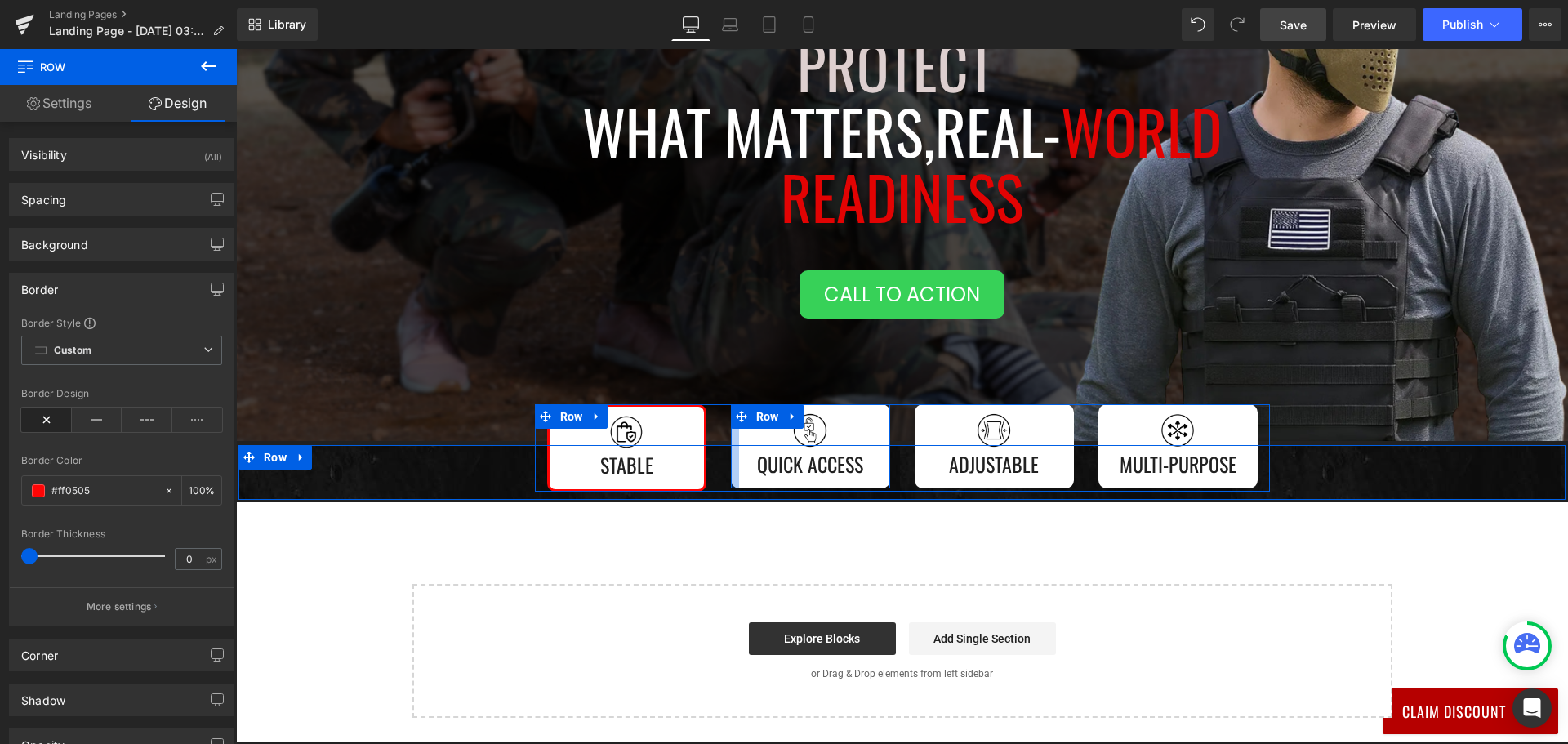
click at [730, 463] on div at bounding box center [734, 446] width 8 height 84
click at [741, 464] on div "Image Quick Access Text Block" at bounding box center [811, 446] width 143 height 68
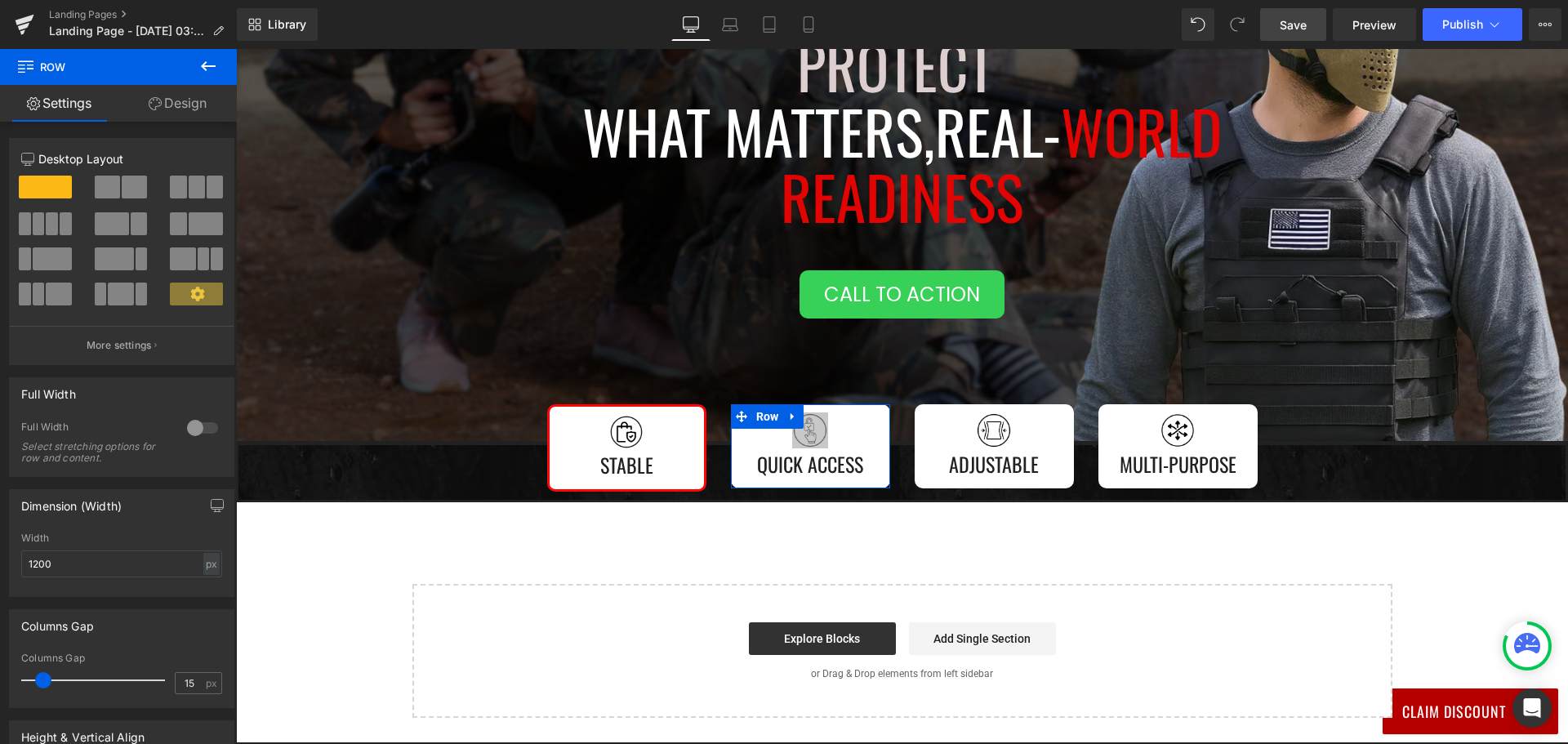
click at [162, 112] on link "Design" at bounding box center [177, 103] width 118 height 37
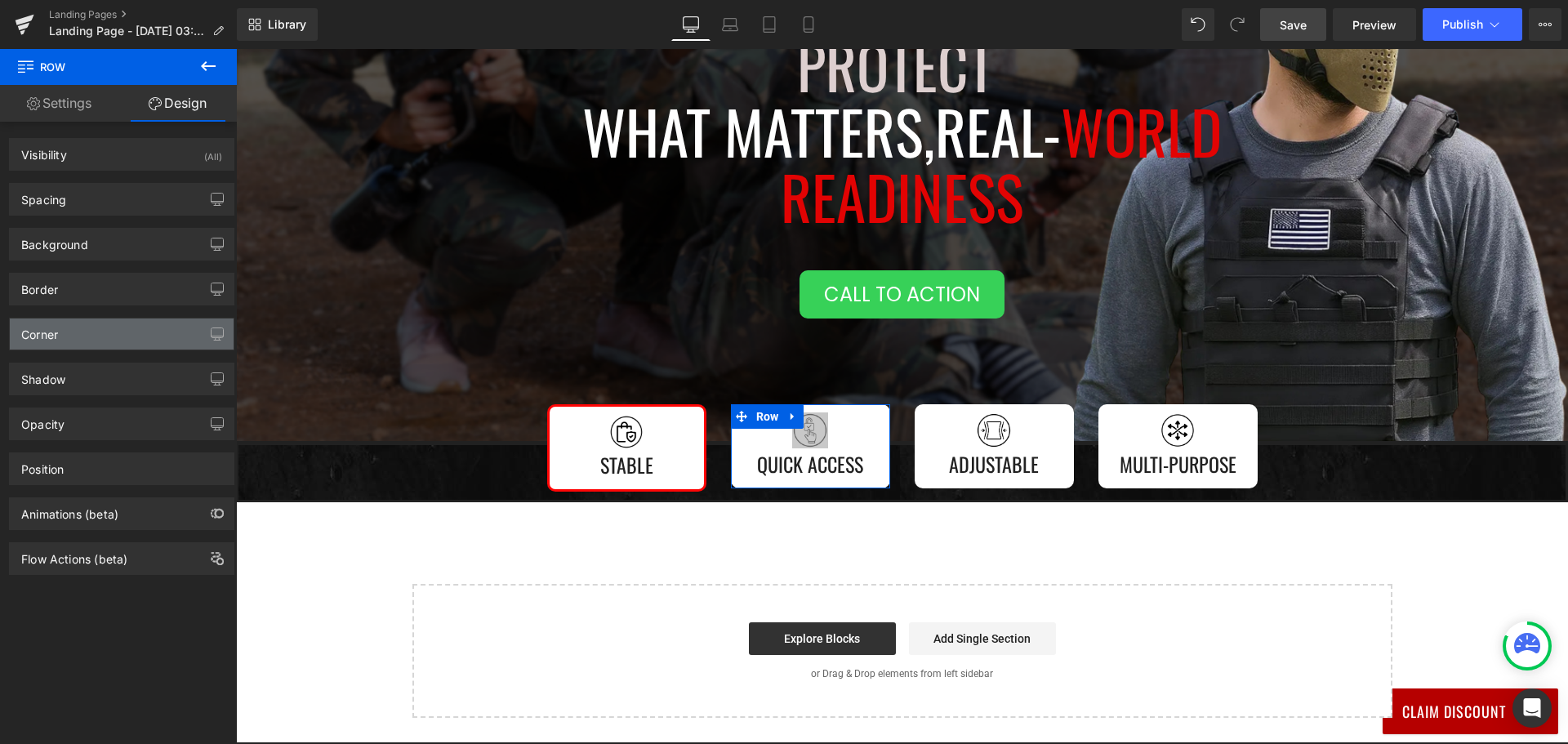
click at [103, 334] on div "Corner" at bounding box center [122, 334] width 223 height 31
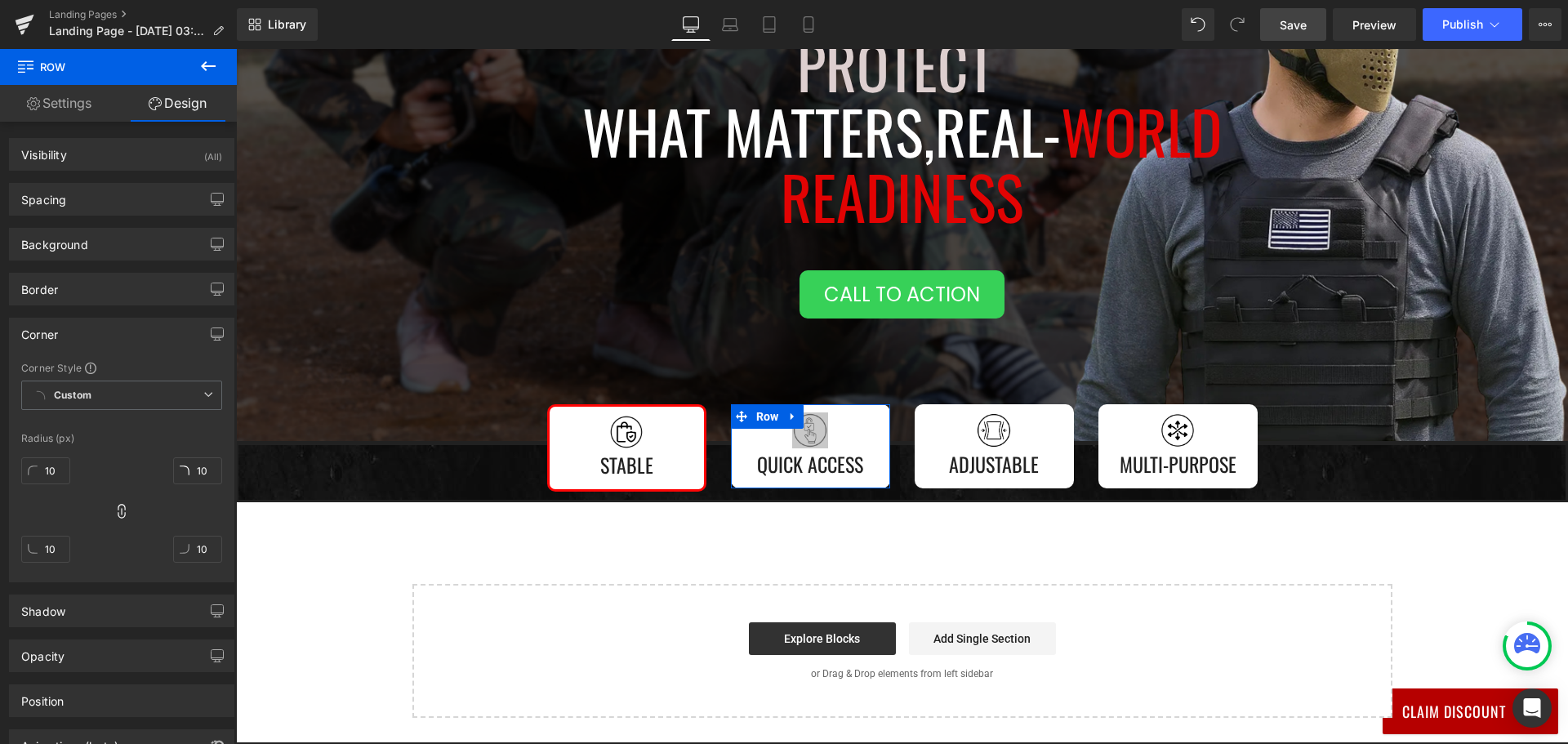
click at [104, 290] on div "Border" at bounding box center [122, 289] width 223 height 31
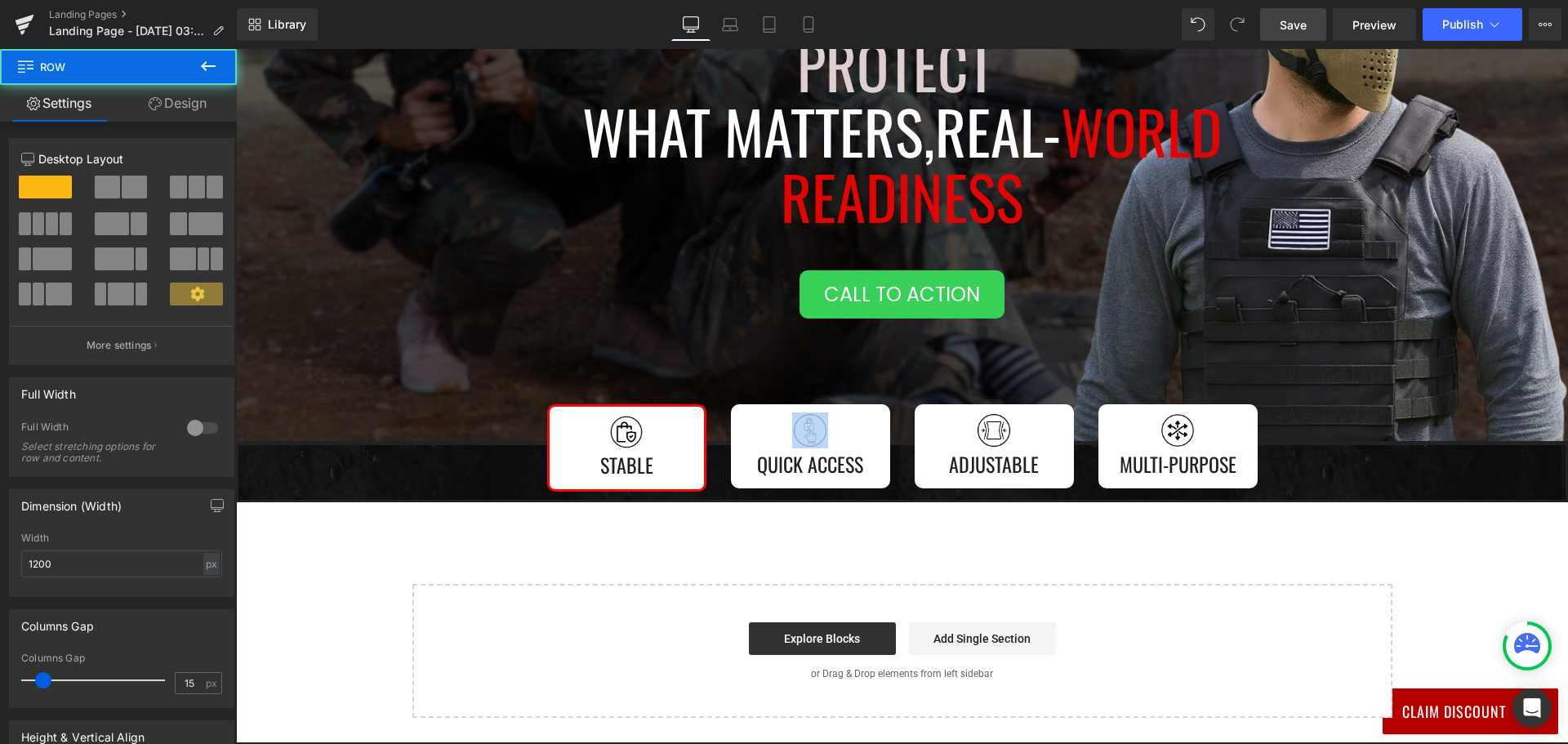
click at [547, 448] on div "Image Stable Text Block Row Image Quick Access Text Block Row Image Adjustable …" at bounding box center [902, 471] width 1332 height 61
click at [181, 100] on link "Design" at bounding box center [177, 103] width 118 height 37
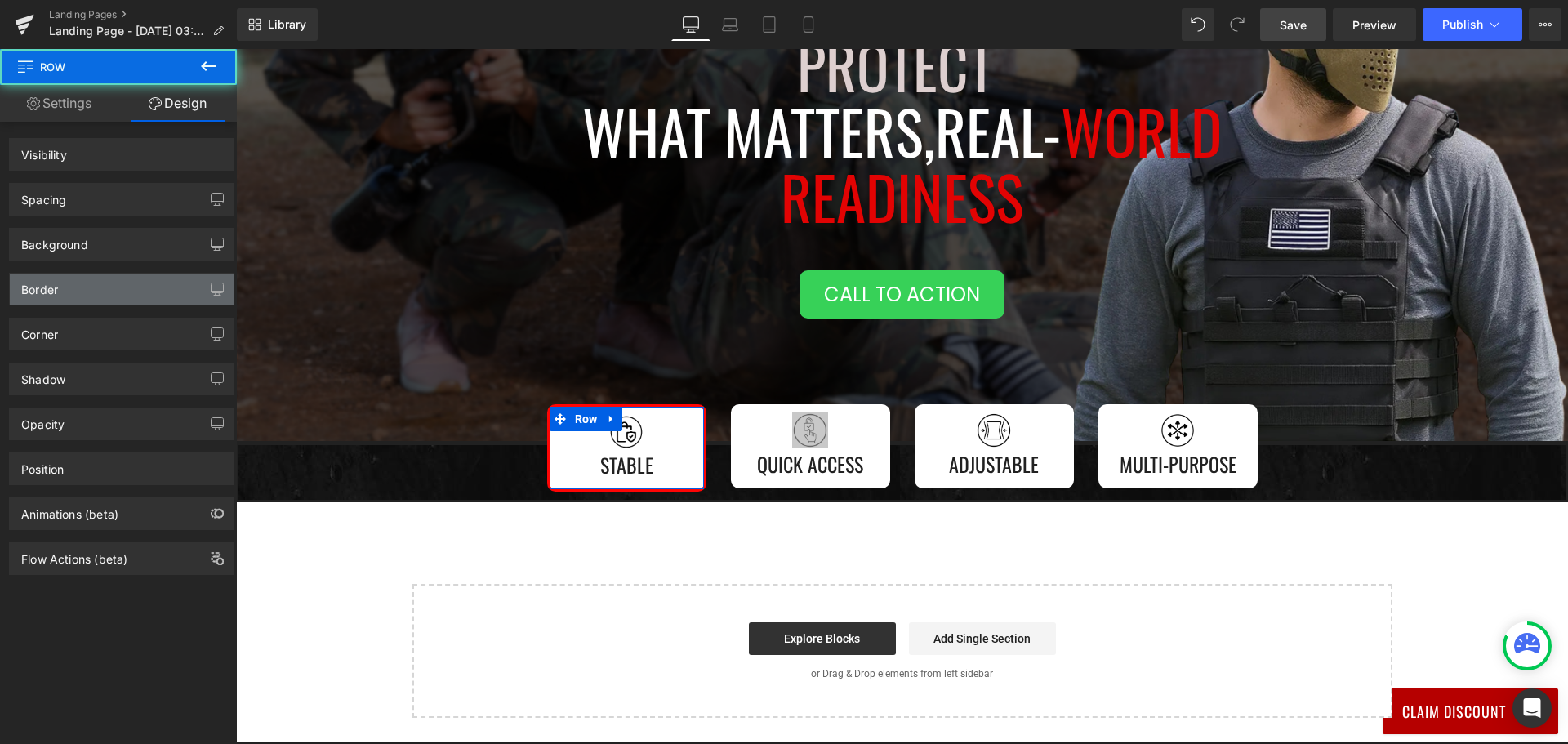
click at [128, 284] on div "Border" at bounding box center [122, 289] width 223 height 31
click at [155, 303] on div "Border" at bounding box center [122, 289] width 223 height 31
click at [153, 292] on div "Border" at bounding box center [122, 289] width 223 height 31
click at [137, 291] on div "Border" at bounding box center [122, 289] width 223 height 31
click at [106, 291] on div "Border" at bounding box center [122, 289] width 223 height 31
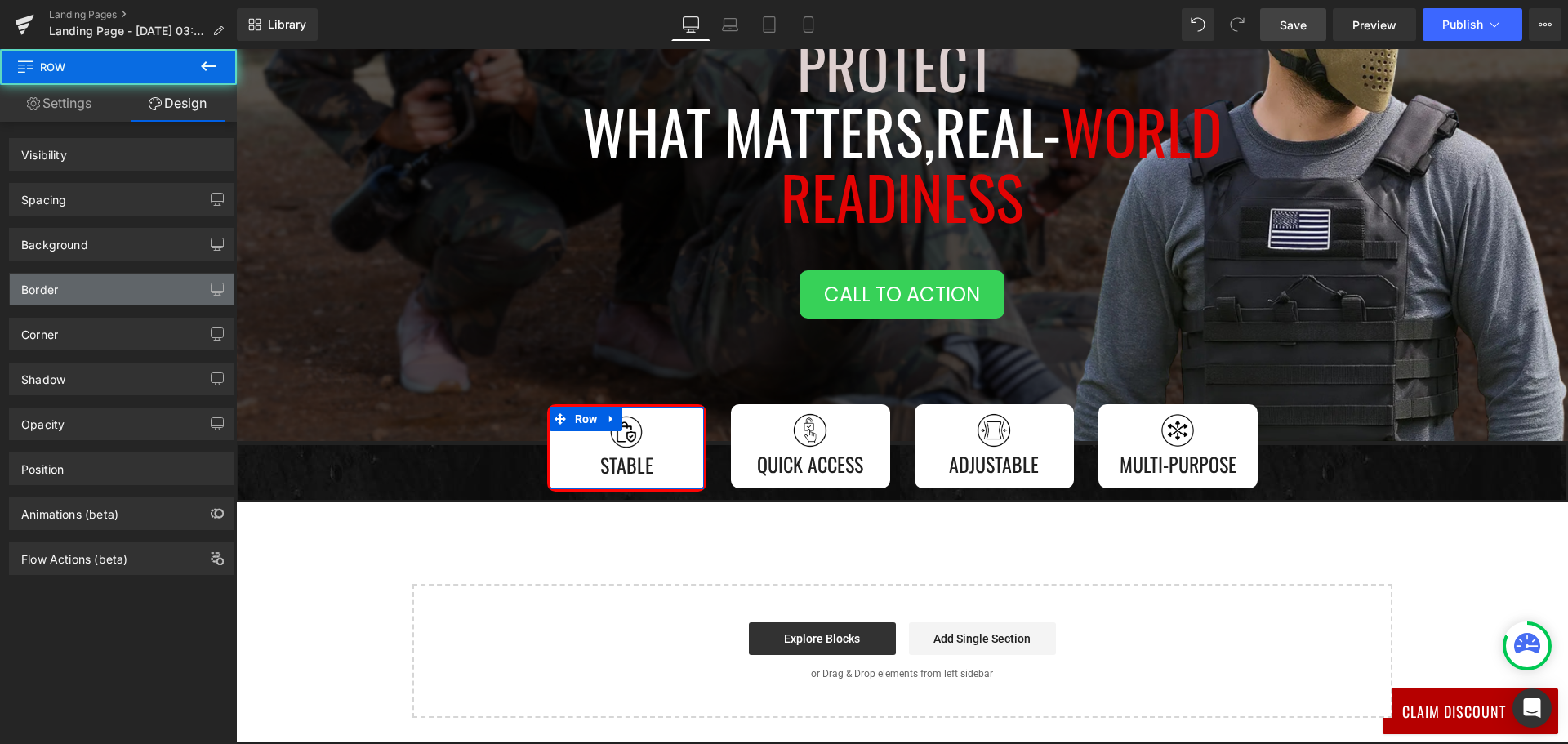
click at [48, 287] on div "Border" at bounding box center [39, 285] width 37 height 23
click at [47, 287] on div "Border" at bounding box center [39, 285] width 37 height 23
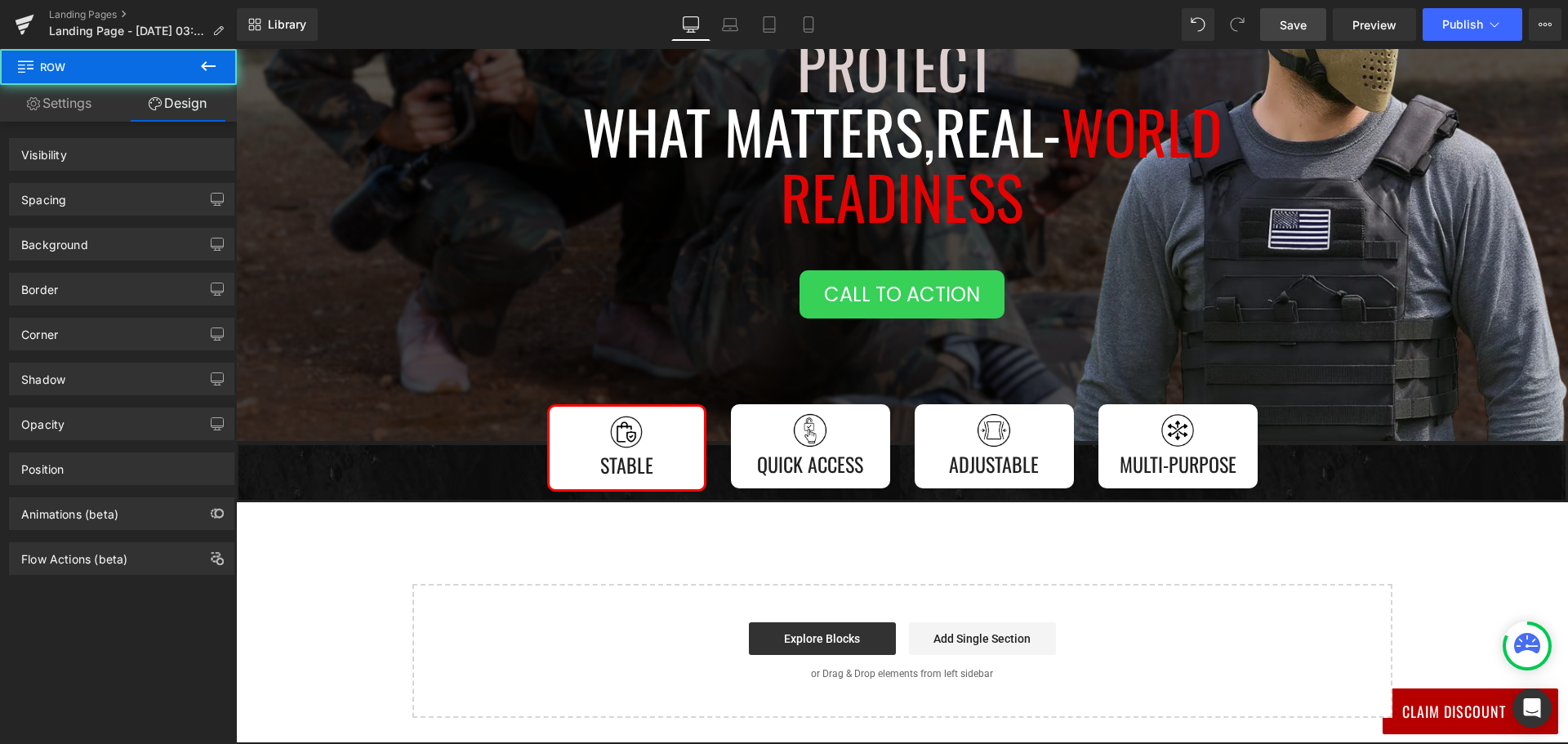
click at [731, 449] on div "Image Stable Text Block Row Image Quick Access Text Block Row Image Adjustable …" at bounding box center [902, 471] width 1332 height 61
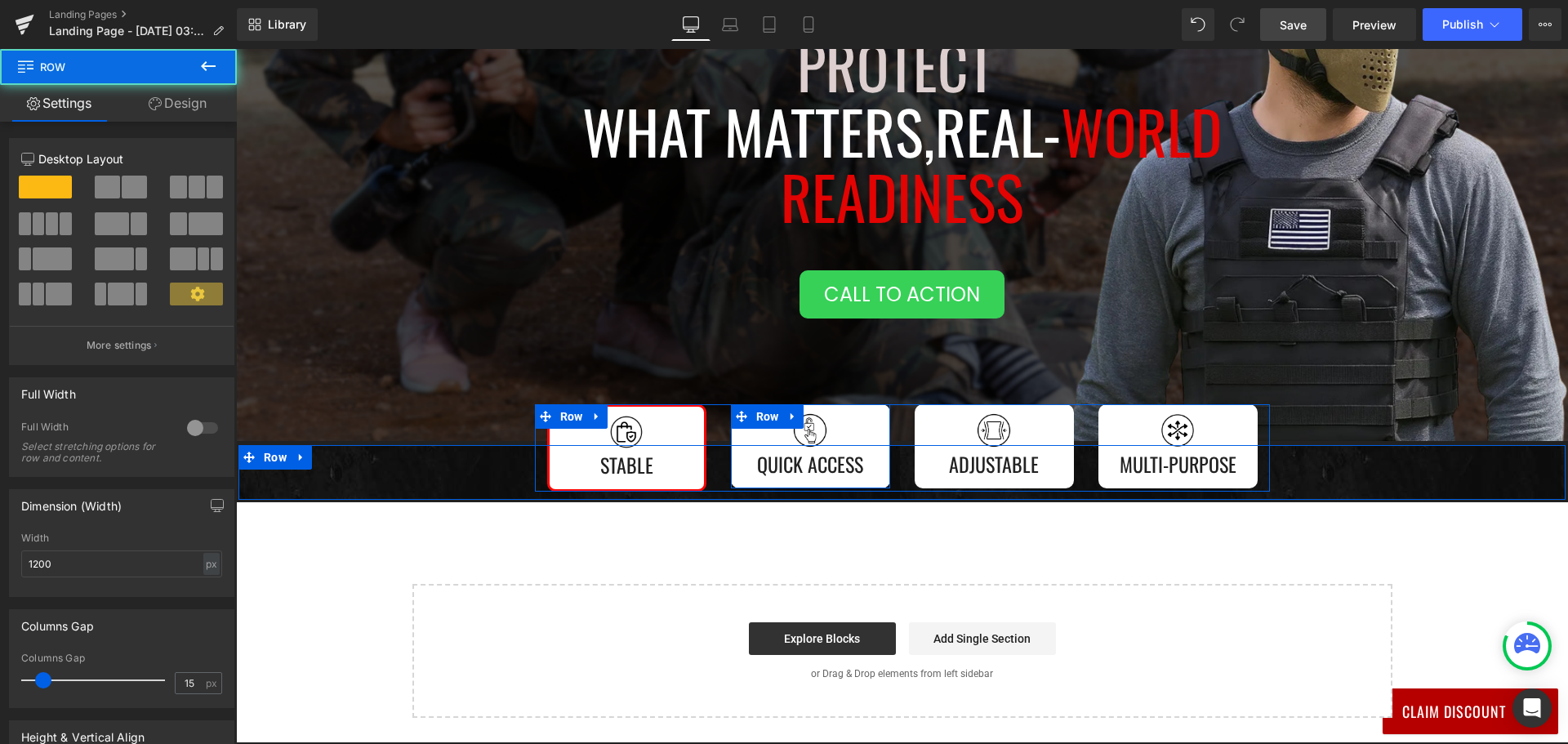
click at [739, 478] on div "Image Quick Access Text Block" at bounding box center [811, 446] width 143 height 68
click at [739, 476] on div "Image Quick Access Text Block" at bounding box center [811, 446] width 143 height 68
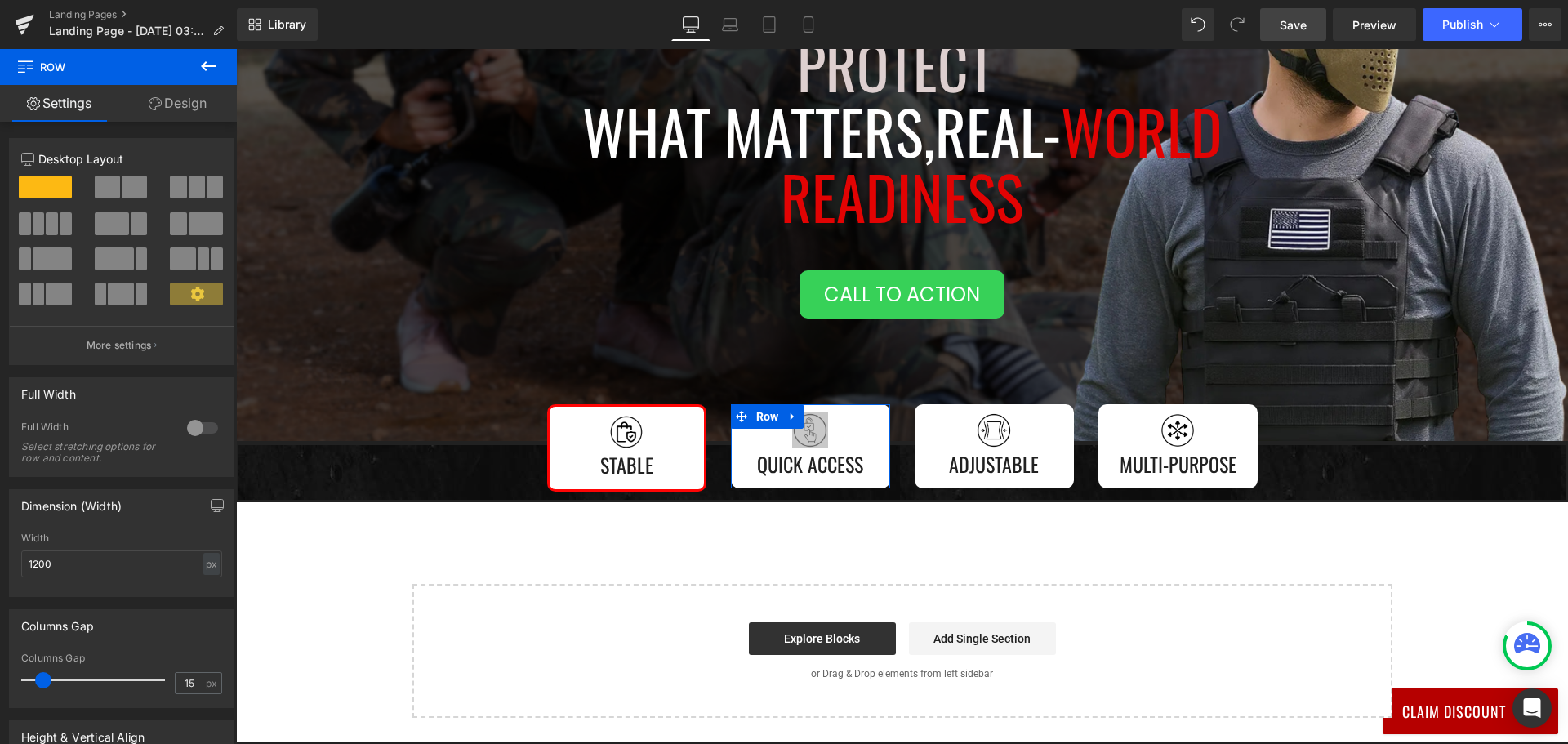
click at [174, 100] on link "Design" at bounding box center [177, 103] width 118 height 37
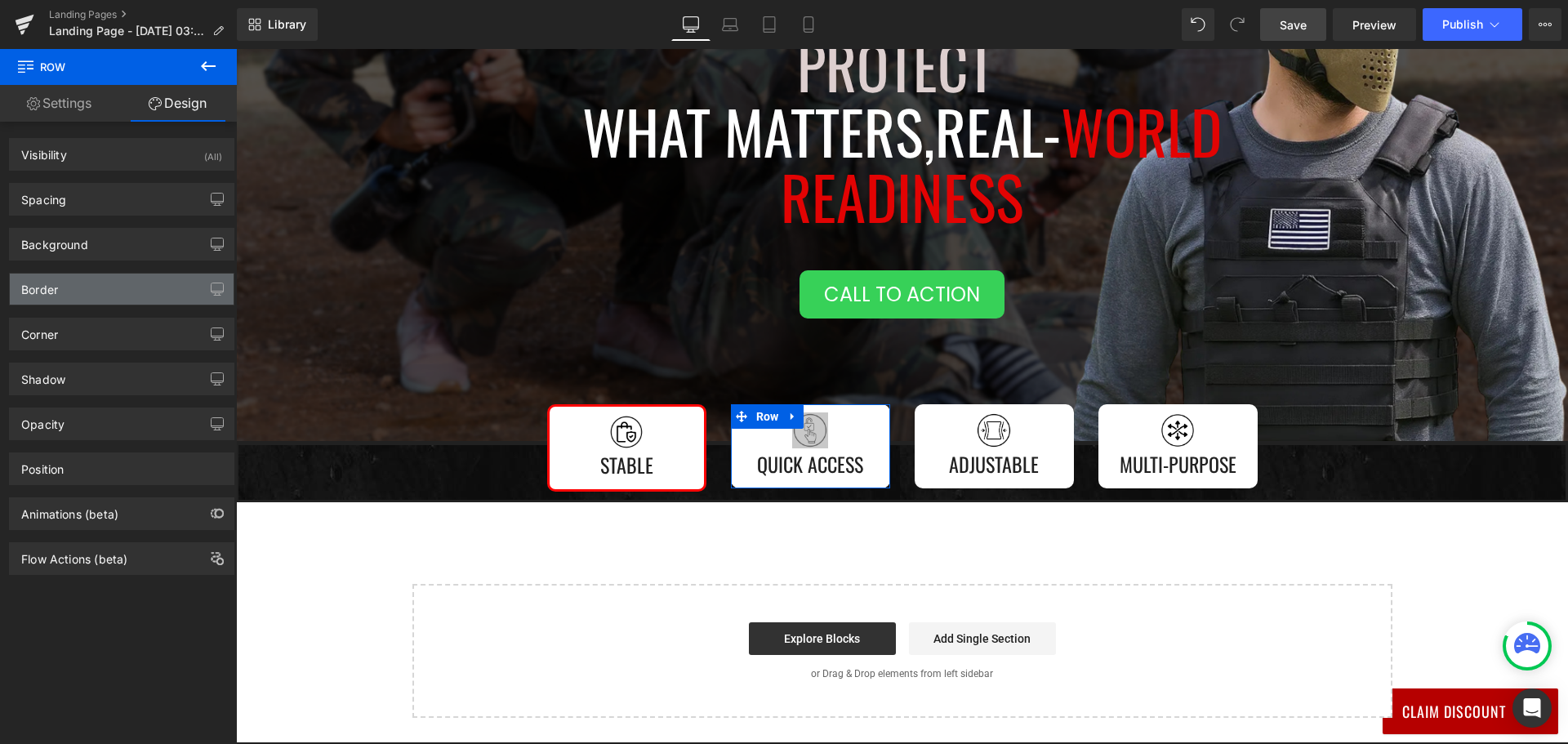
click at [96, 294] on div "Border" at bounding box center [122, 289] width 223 height 31
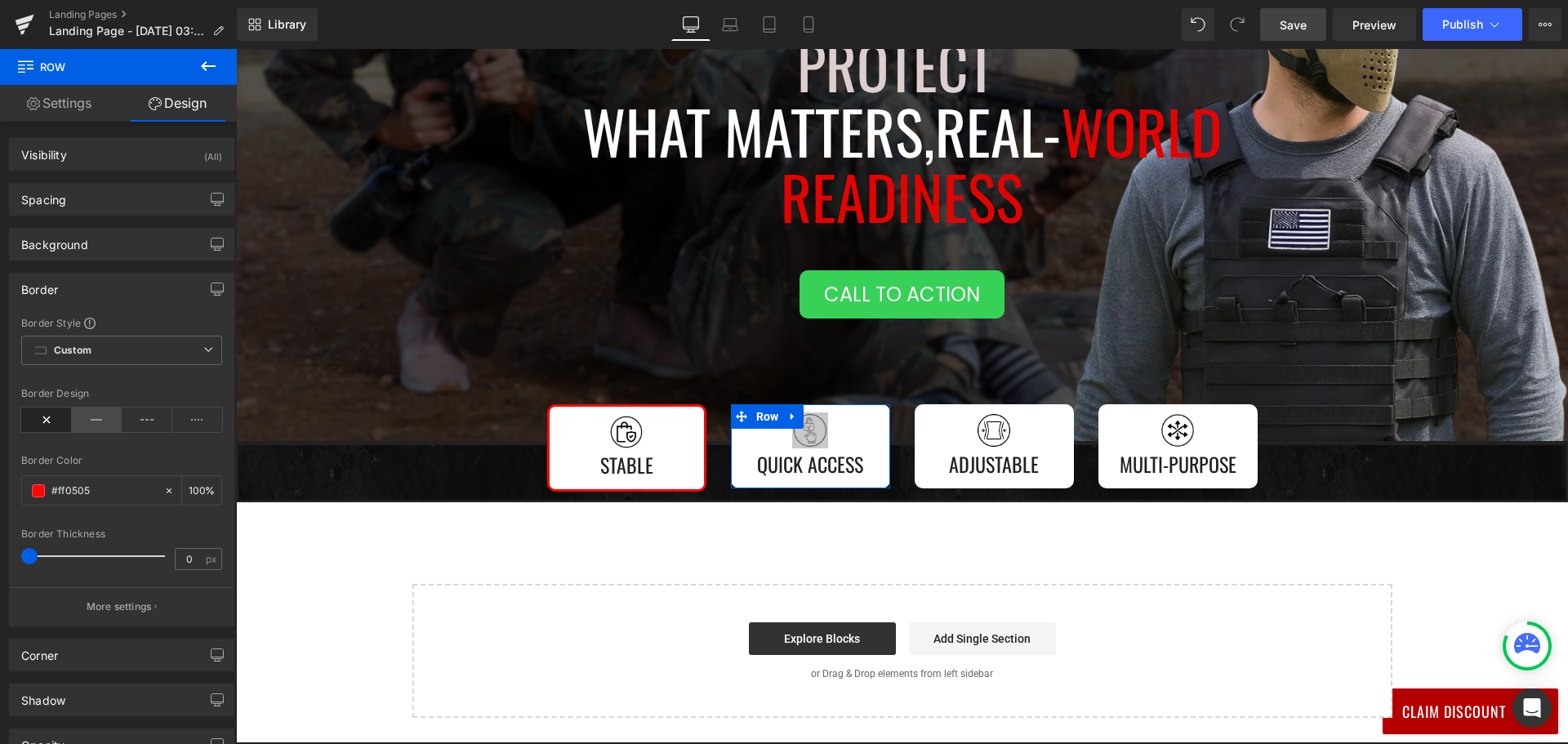
click at [83, 410] on div "Border Design" at bounding box center [122, 419] width 201 height 63
click at [89, 419] on icon at bounding box center [97, 419] width 51 height 24
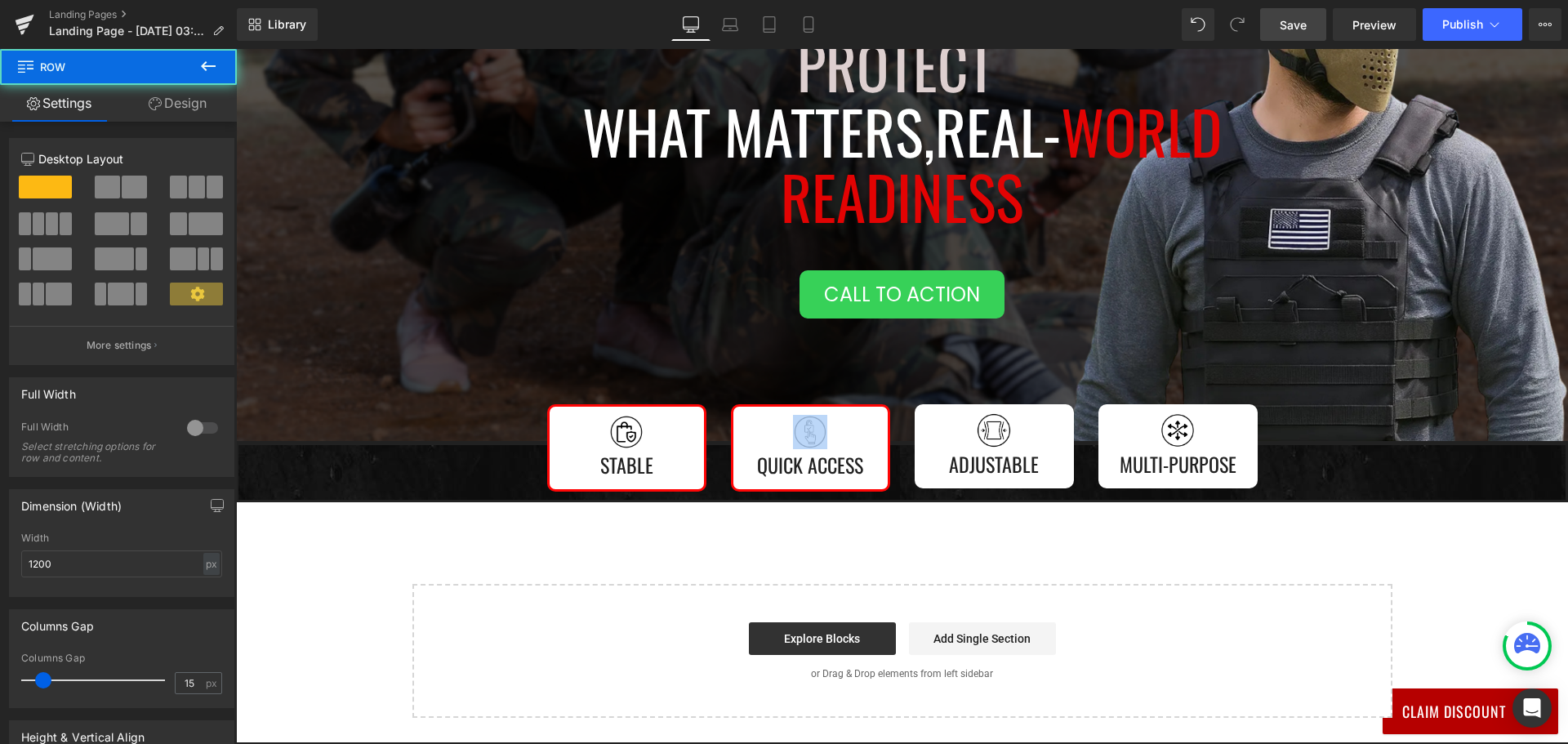
click at [915, 457] on div "Image Adjustable Text Block Row" at bounding box center [994, 446] width 159 height 84
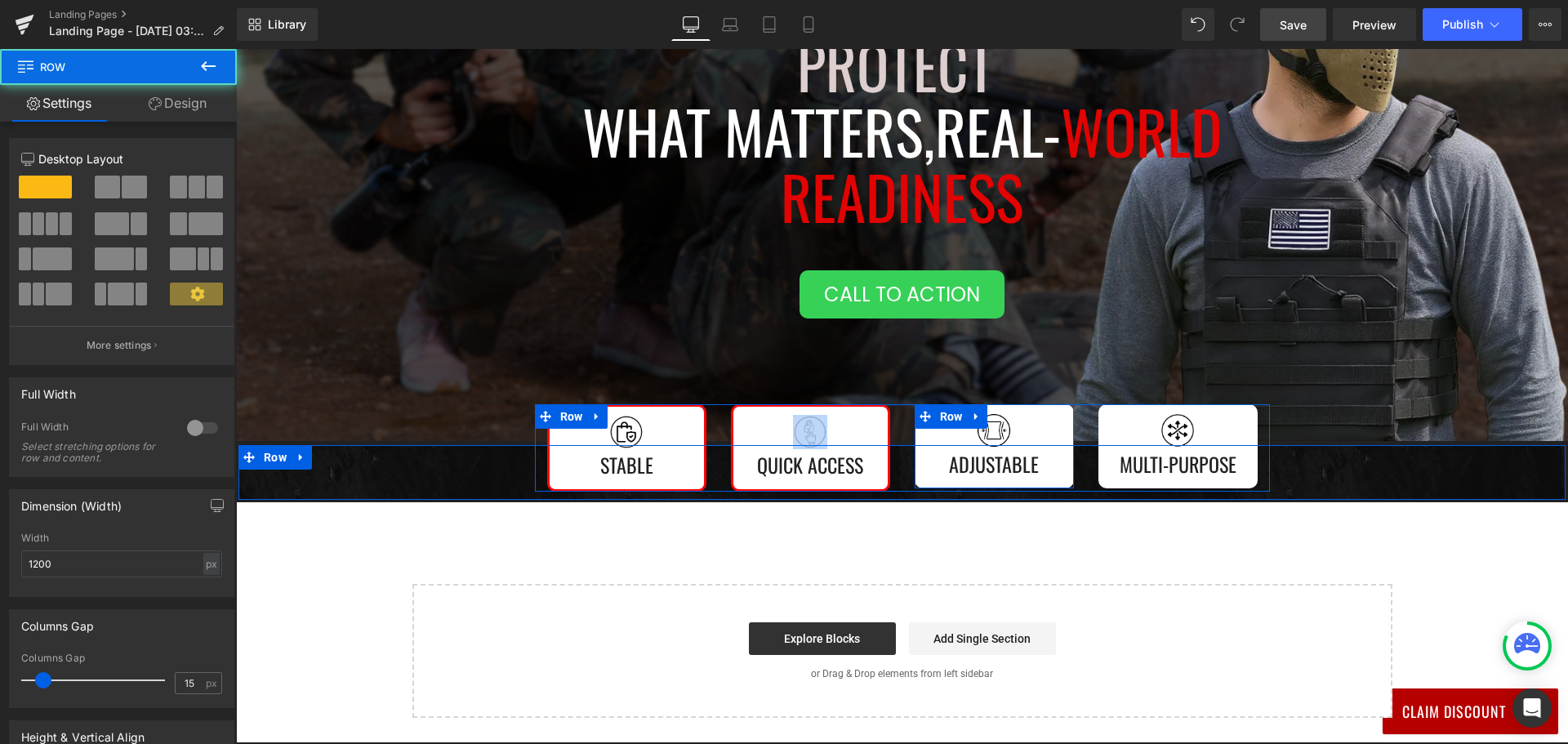
click at [923, 468] on div "Image Adjustable Text Block" at bounding box center [994, 446] width 143 height 68
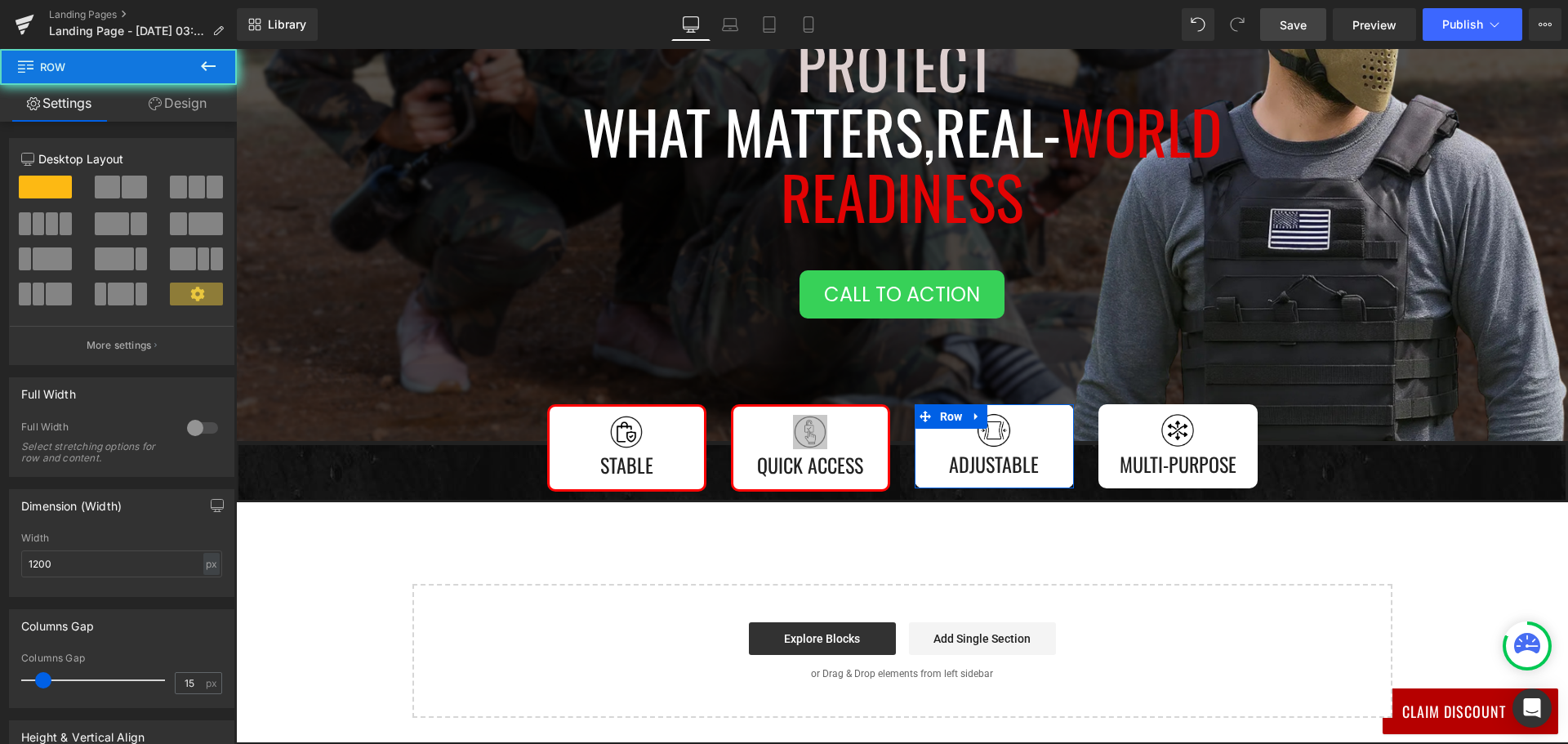
click at [168, 100] on link "Design" at bounding box center [177, 103] width 118 height 37
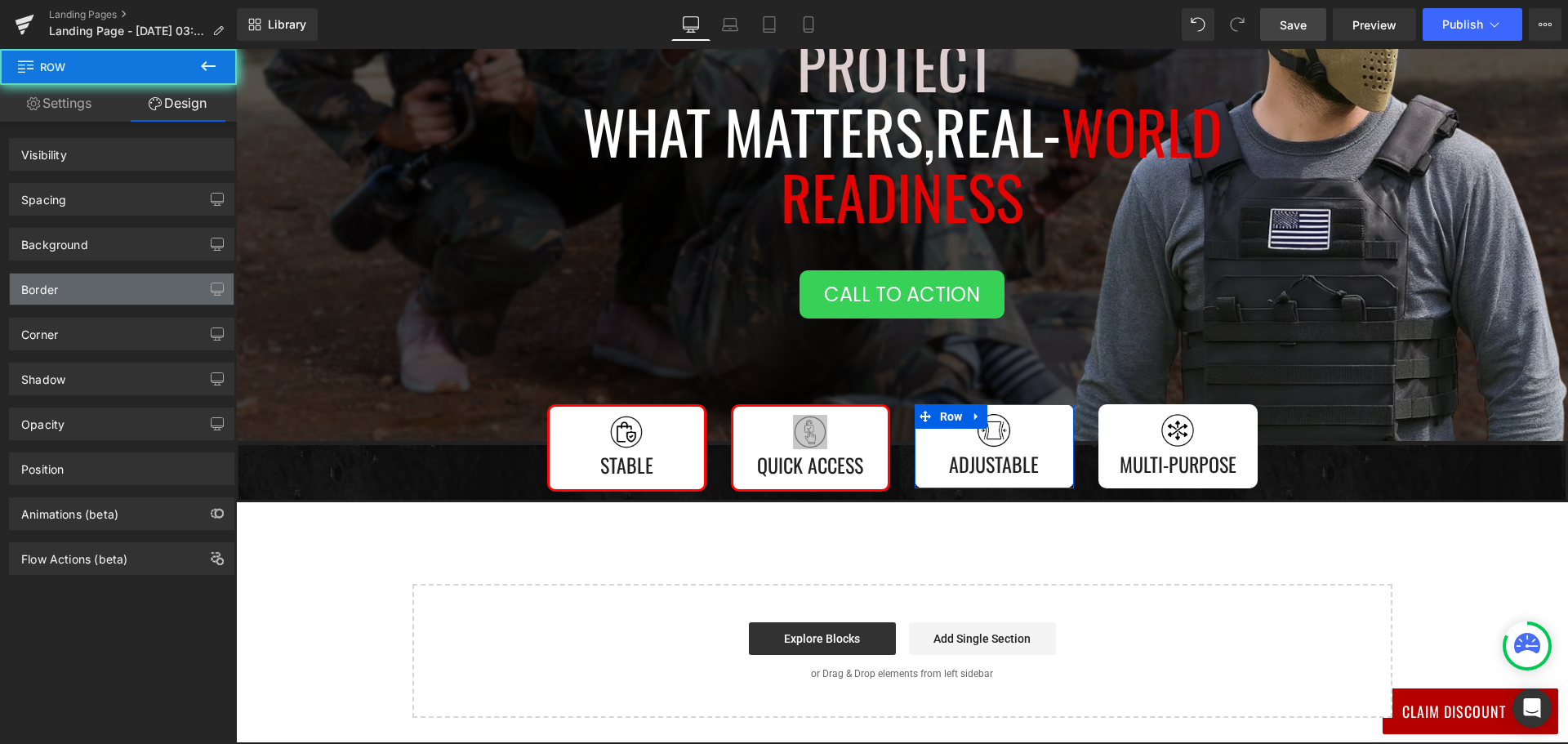
click at [109, 294] on div "Border" at bounding box center [122, 289] width 223 height 31
click at [121, 291] on div "Border" at bounding box center [122, 289] width 223 height 31
click at [204, 287] on button "button" at bounding box center [216, 289] width 26 height 31
click at [208, 296] on button "button" at bounding box center [216, 289] width 26 height 31
click at [211, 285] on icon "button" at bounding box center [217, 289] width 13 height 13
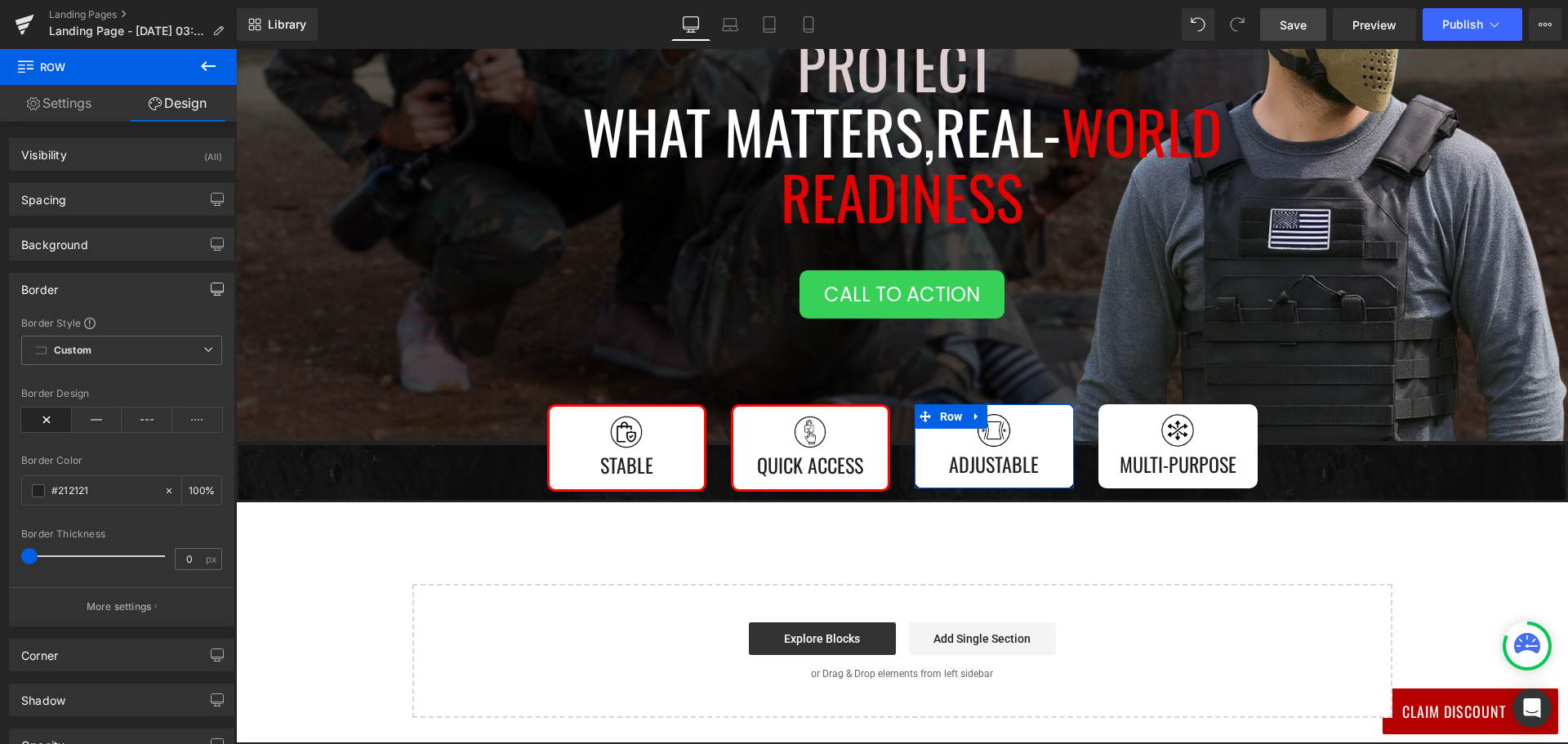
click at [211, 285] on icon "button" at bounding box center [217, 289] width 13 height 13
click at [214, 289] on icon "button" at bounding box center [217, 289] width 13 height 13
click at [215, 289] on icon "button" at bounding box center [217, 289] width 13 height 13
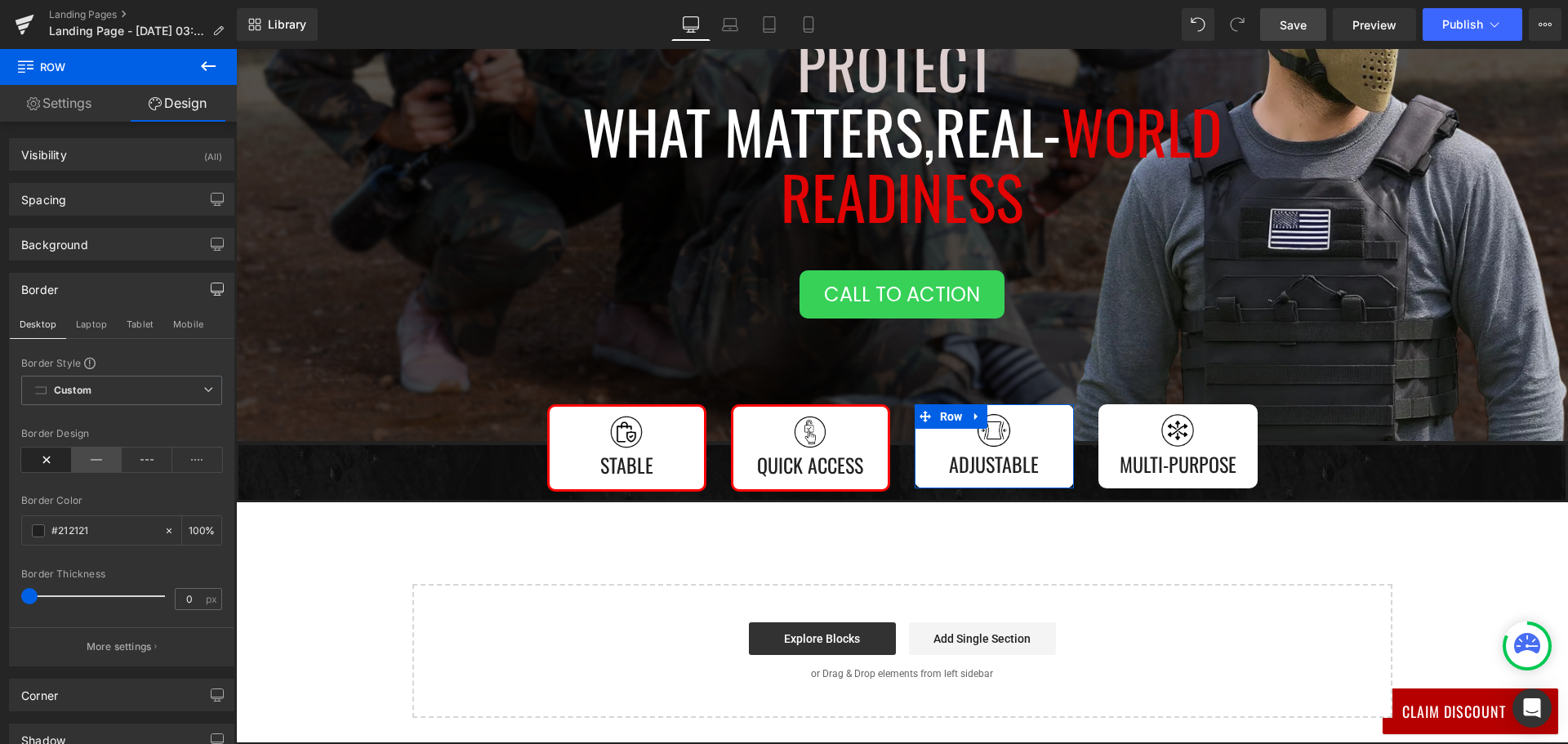
click at [94, 457] on icon at bounding box center [97, 460] width 51 height 24
click at [96, 531] on input "#212121" at bounding box center [104, 531] width 105 height 18
paste input "ff0505"
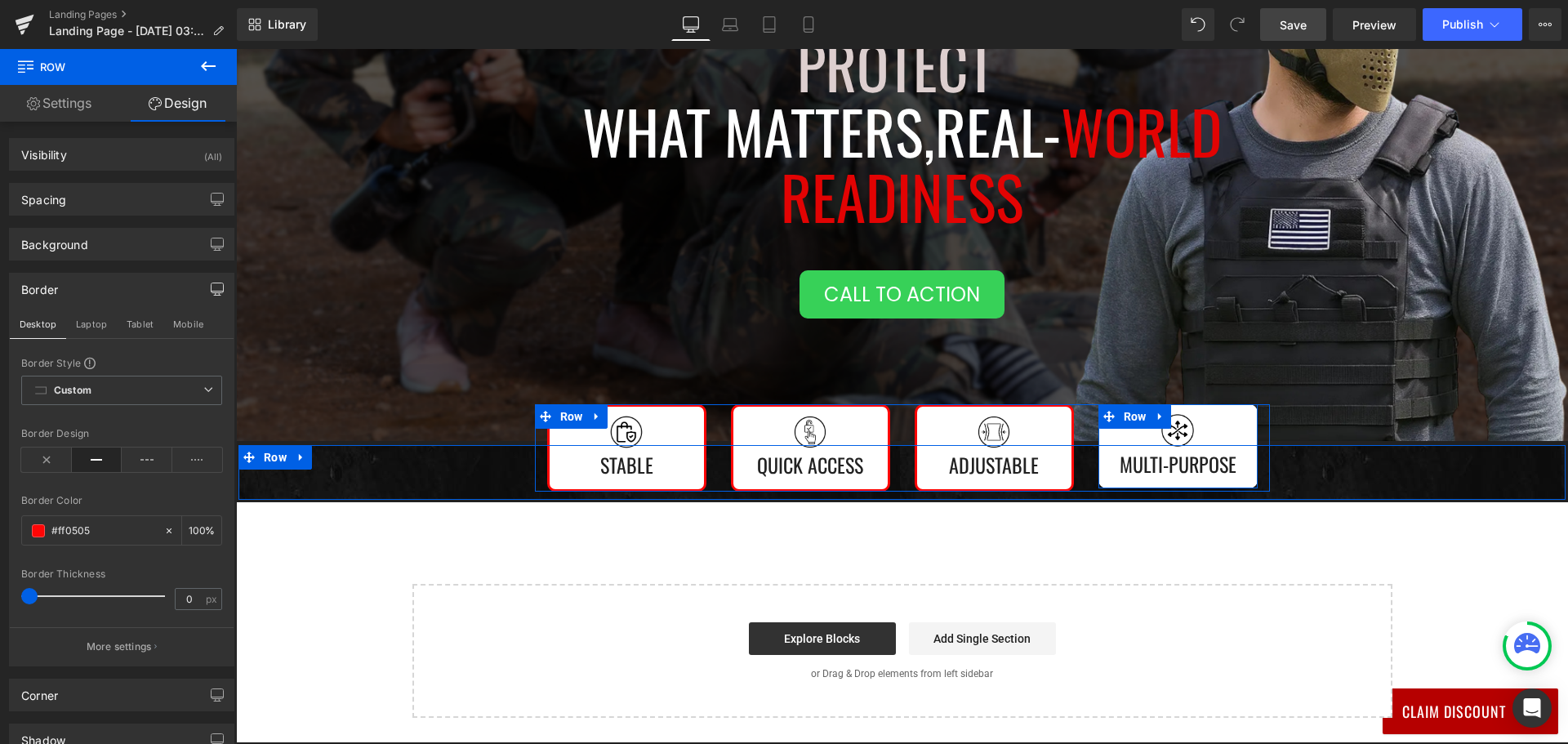
click at [1107, 439] on div "Image Multi-Purpose Text Block" at bounding box center [1178, 446] width 143 height 68
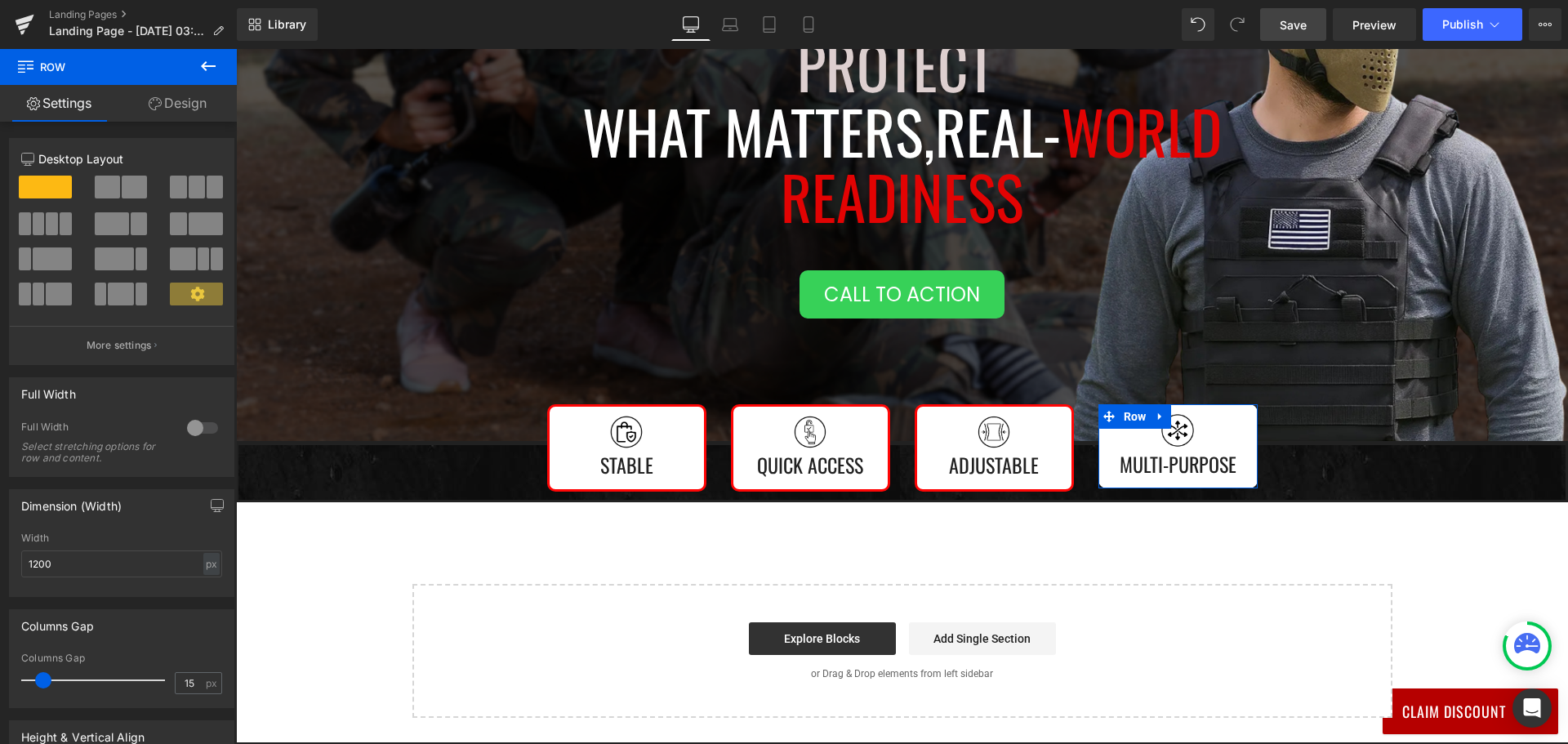
click at [170, 106] on link "Design" at bounding box center [177, 103] width 118 height 37
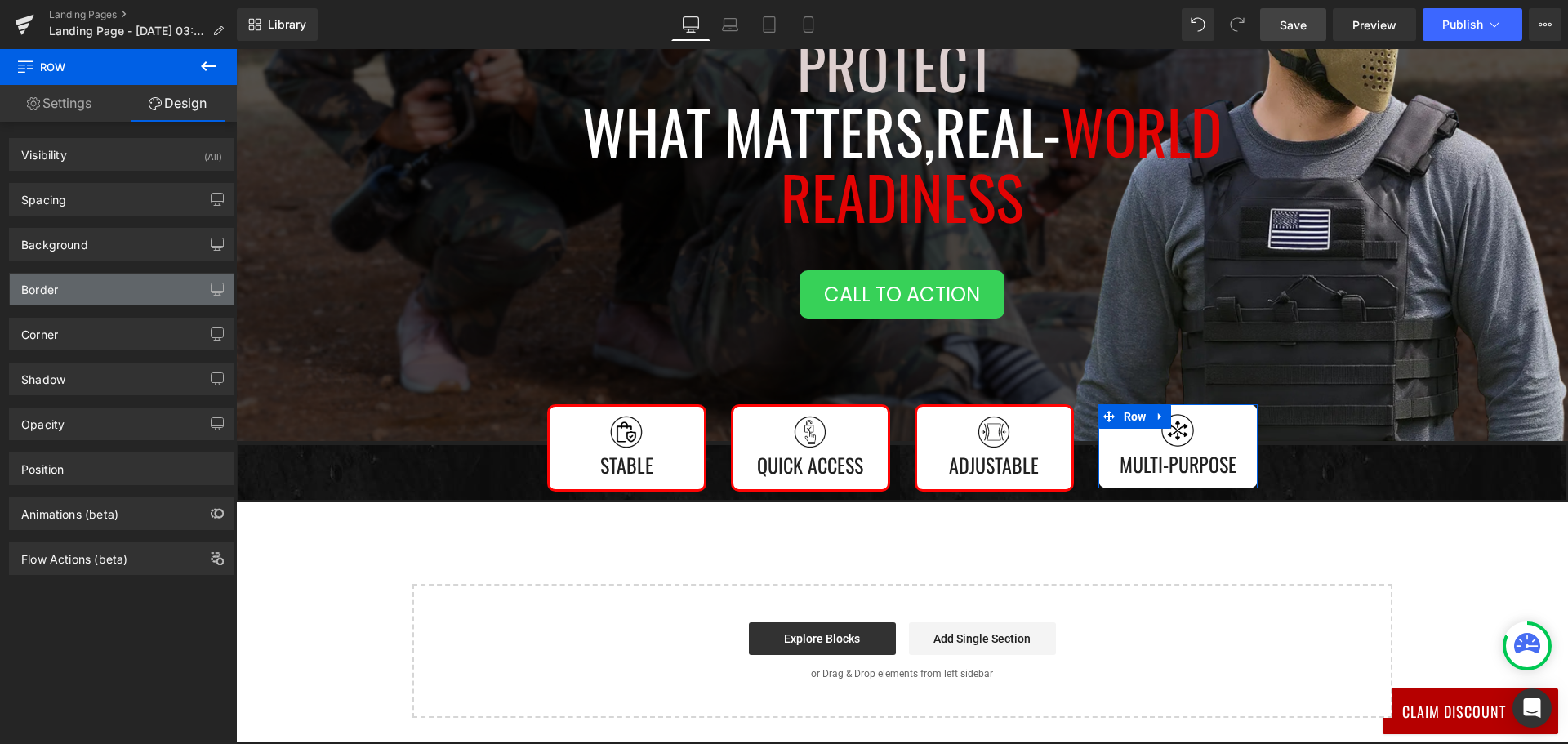
click at [134, 285] on div "Border" at bounding box center [122, 289] width 223 height 31
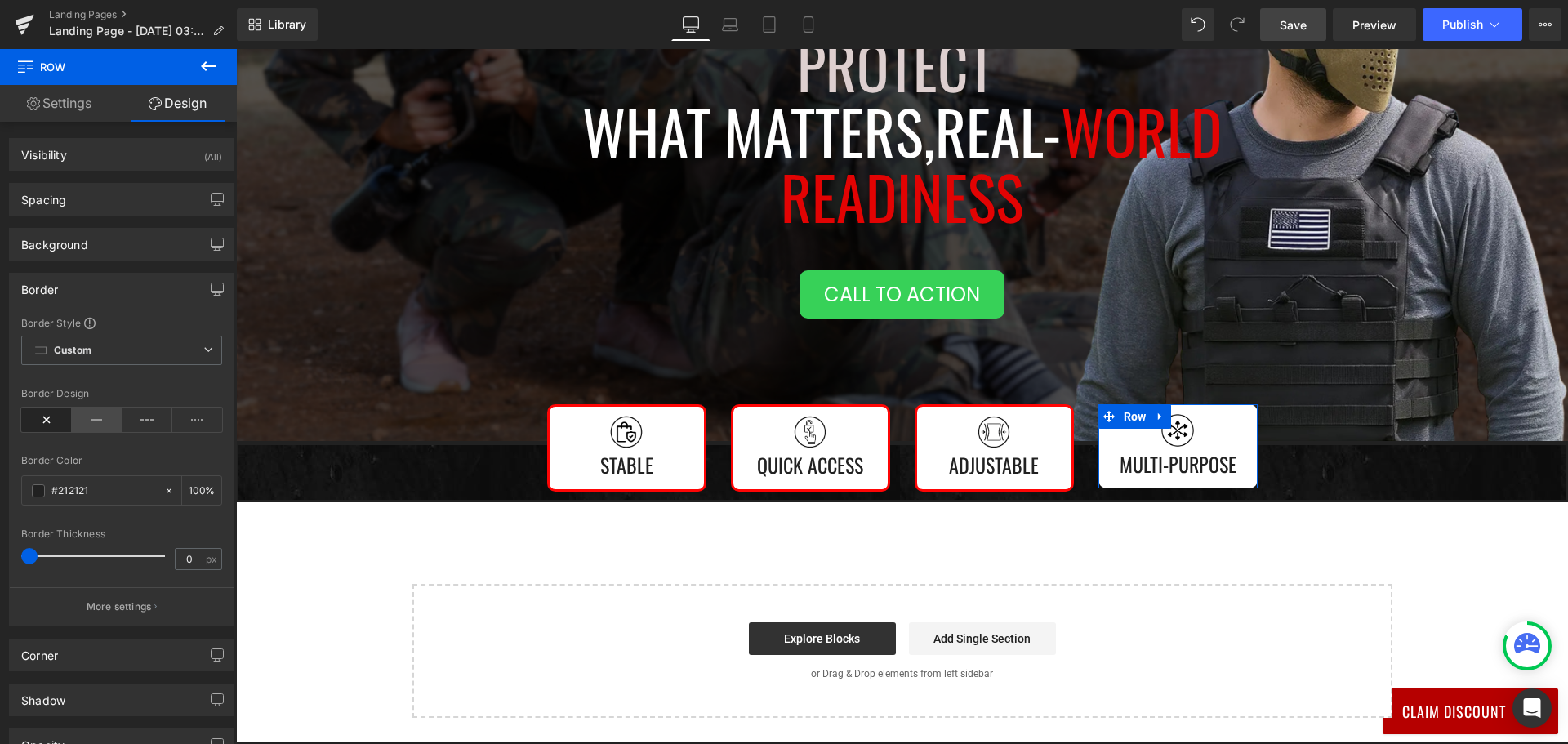
click at [90, 414] on icon at bounding box center [97, 419] width 51 height 24
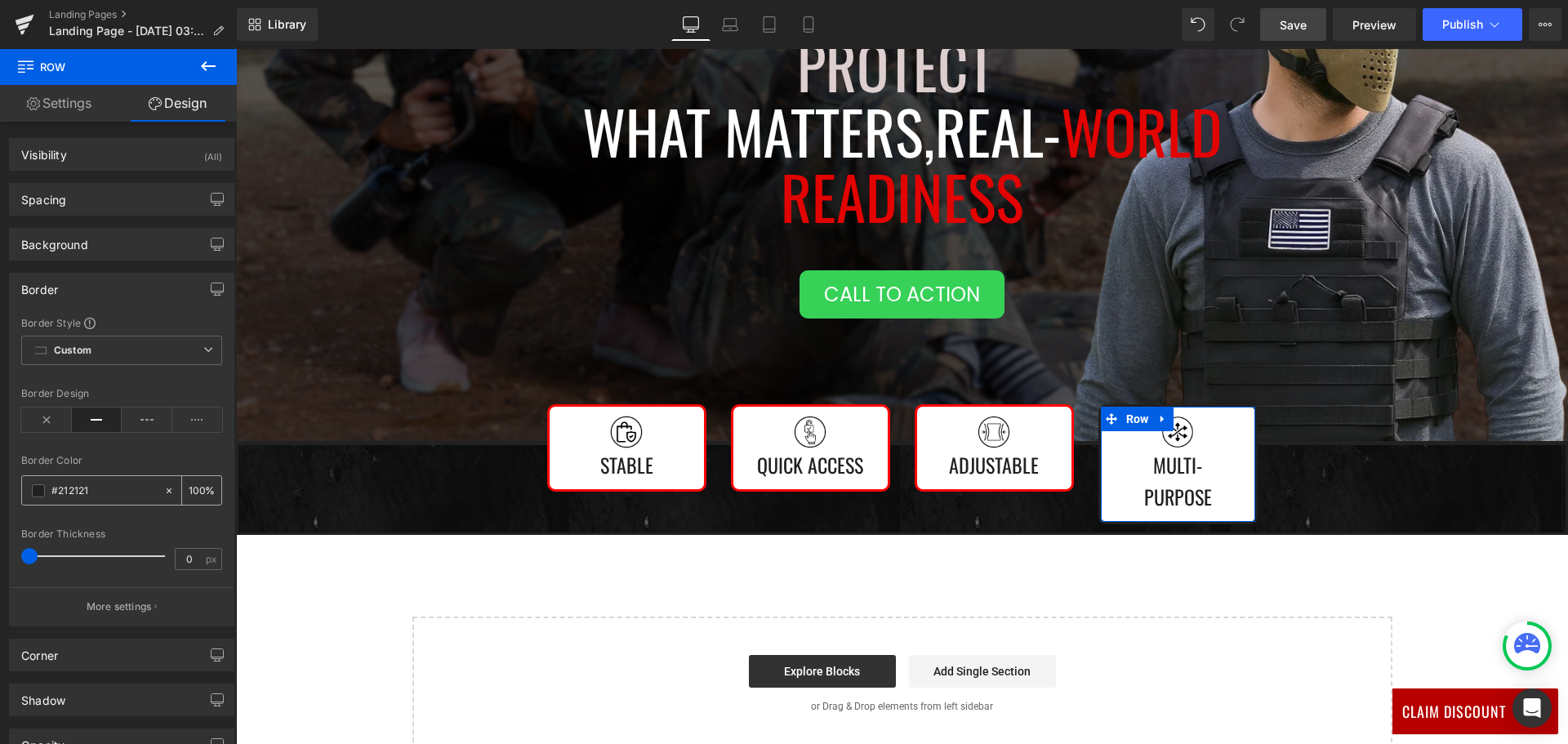
click at [80, 489] on input "#212121" at bounding box center [104, 491] width 105 height 18
paste input "ff0505"
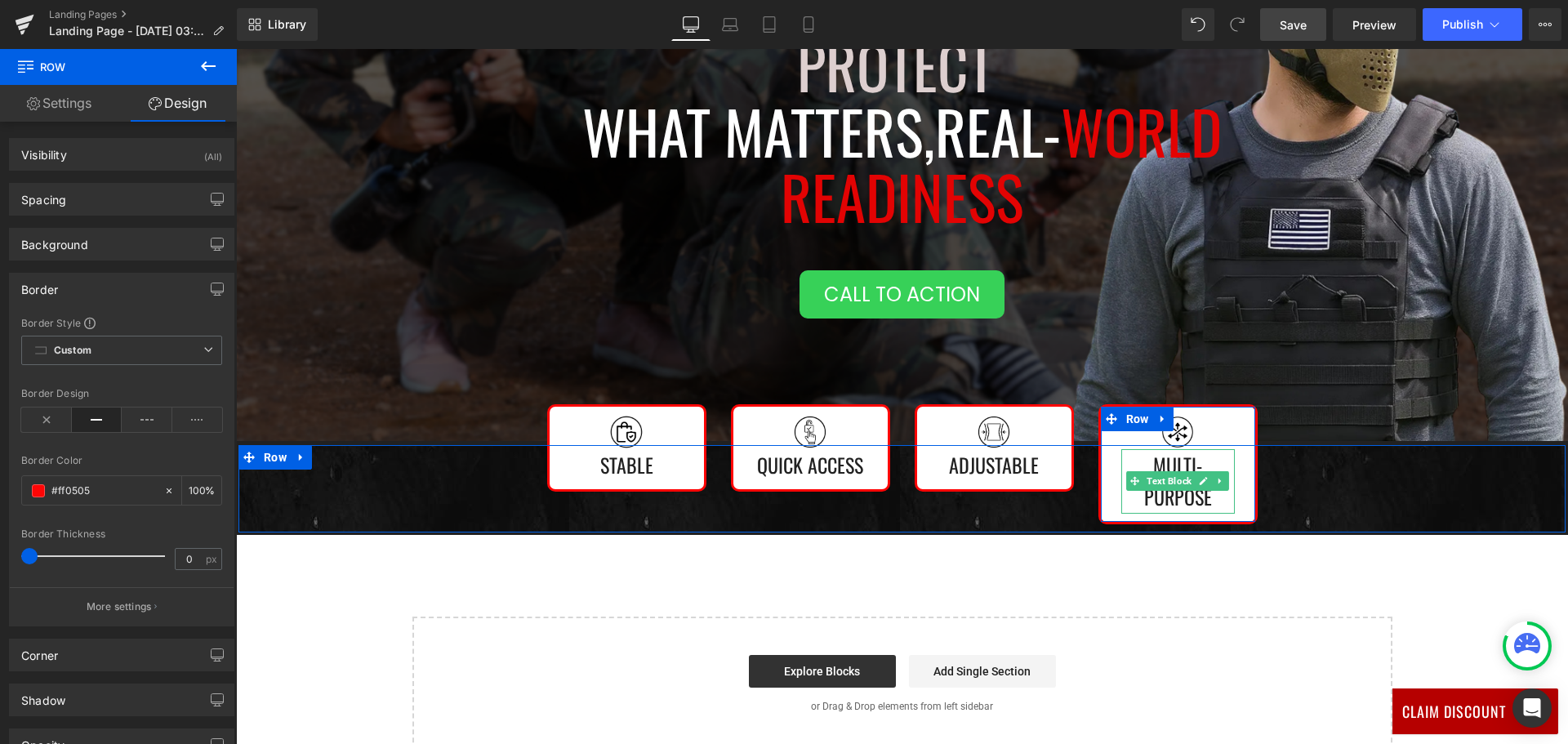
click at [1158, 495] on p "Multi-Purpose" at bounding box center [1177, 481] width 114 height 64
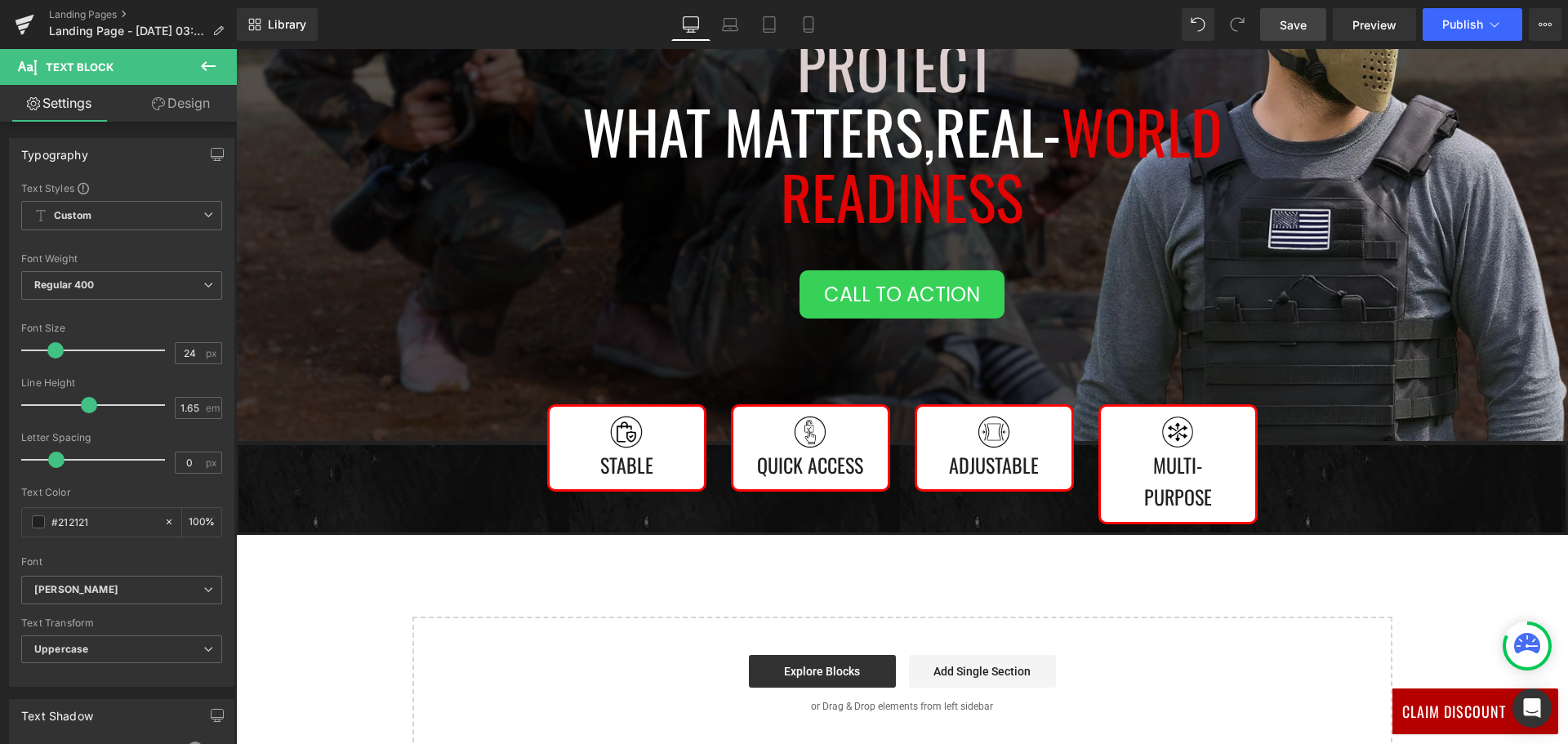
click at [77, 101] on link "Settings" at bounding box center [59, 103] width 118 height 37
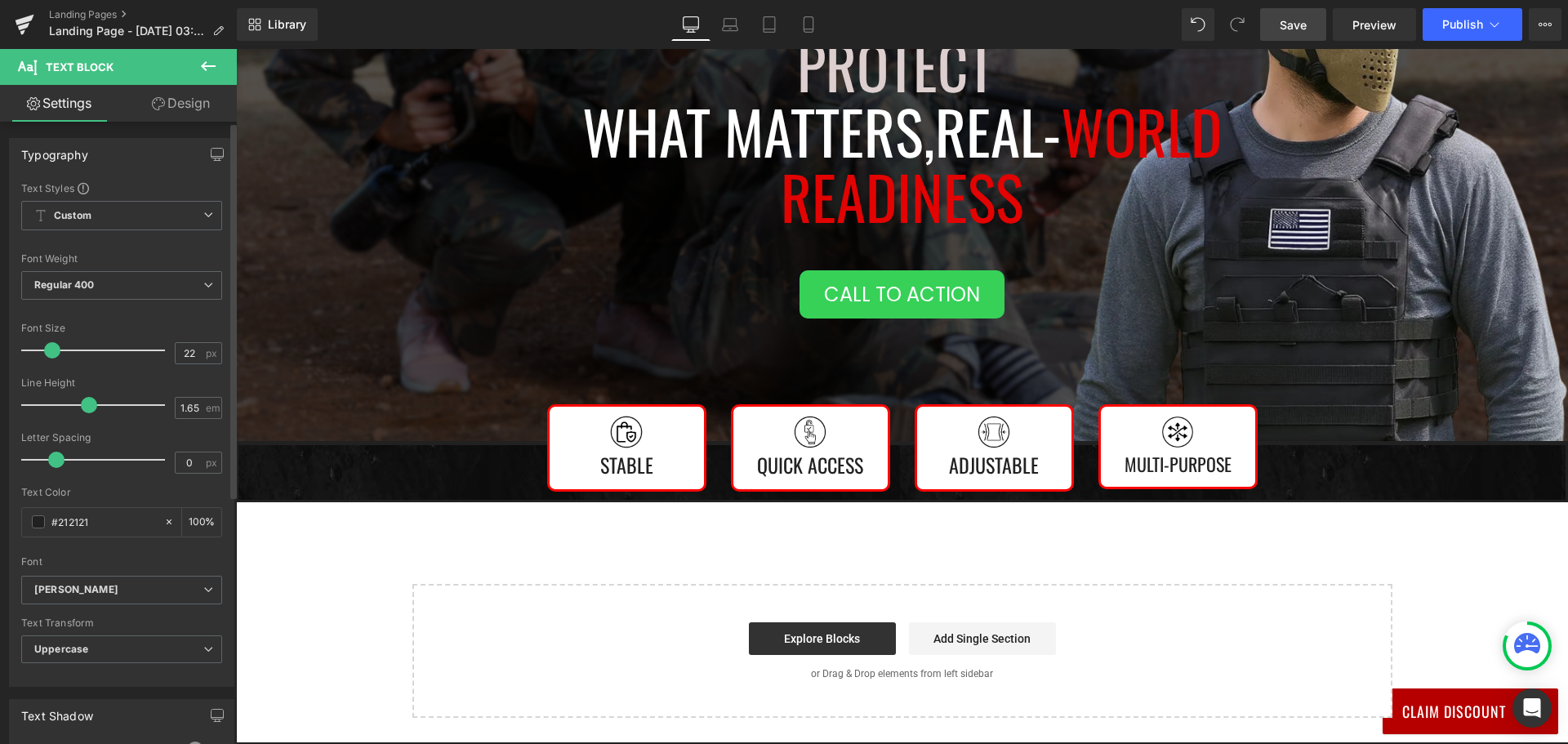
click at [47, 348] on span at bounding box center [52, 351] width 16 height 16
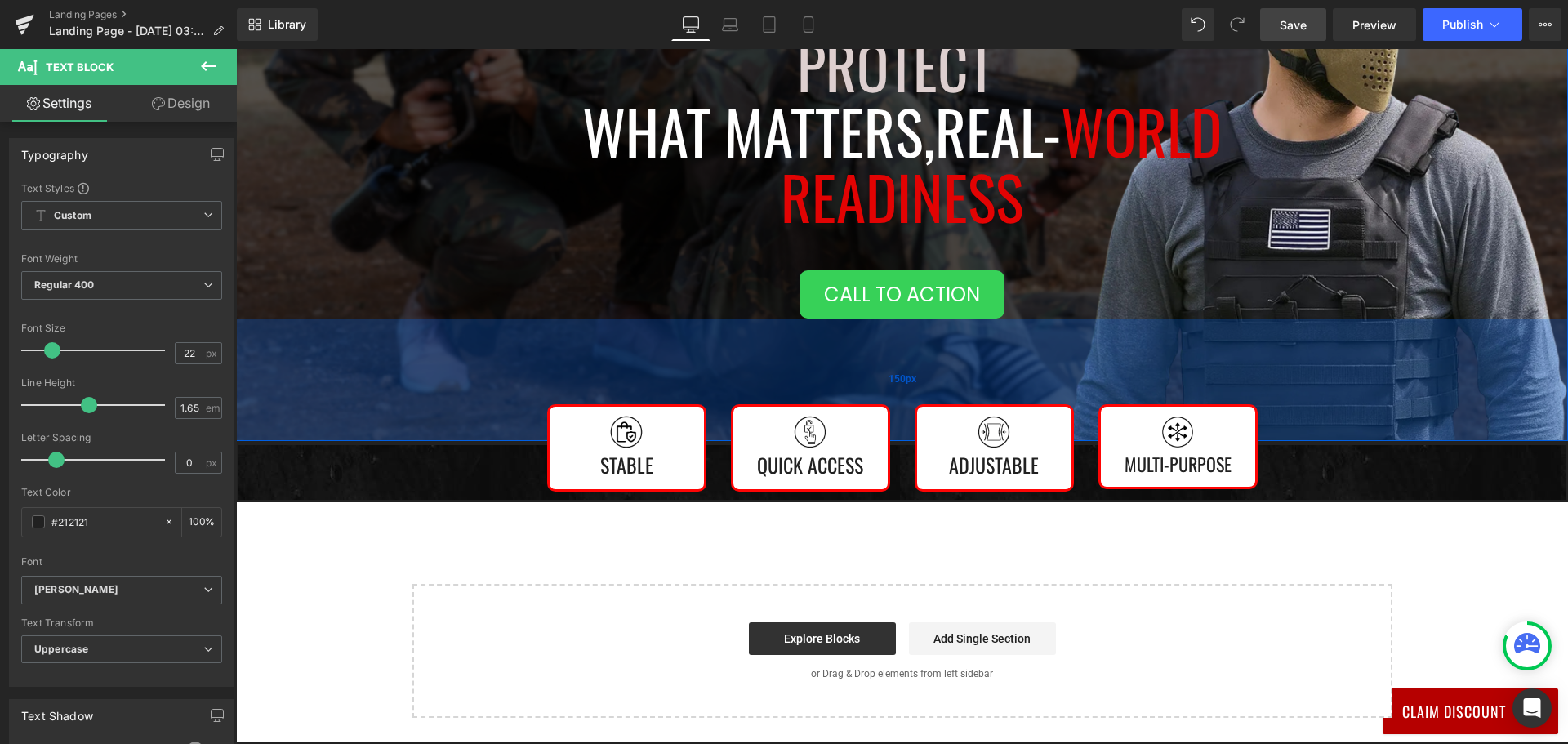
click at [325, 363] on div "150px" at bounding box center [902, 379] width 1332 height 123
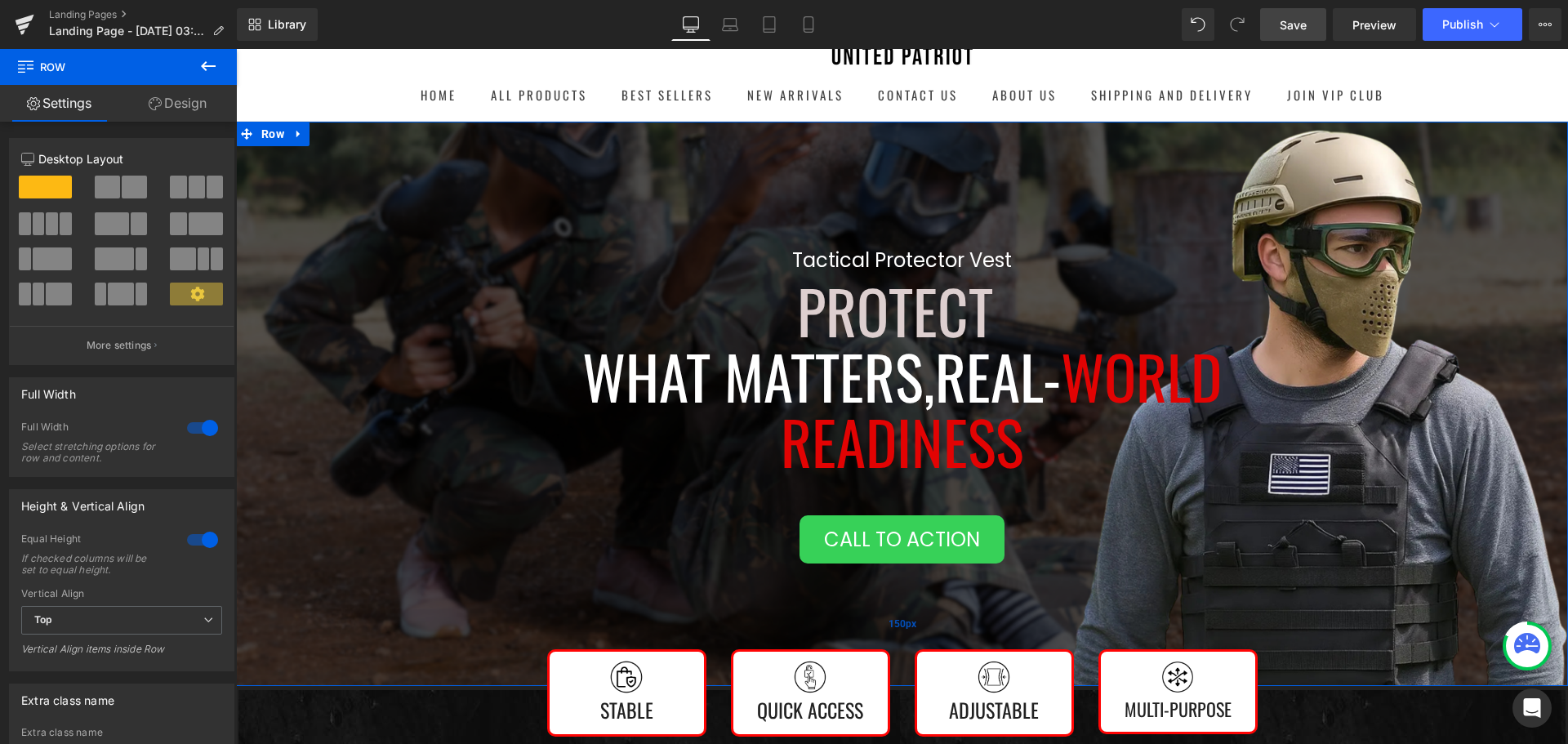
scroll to position [342, 0]
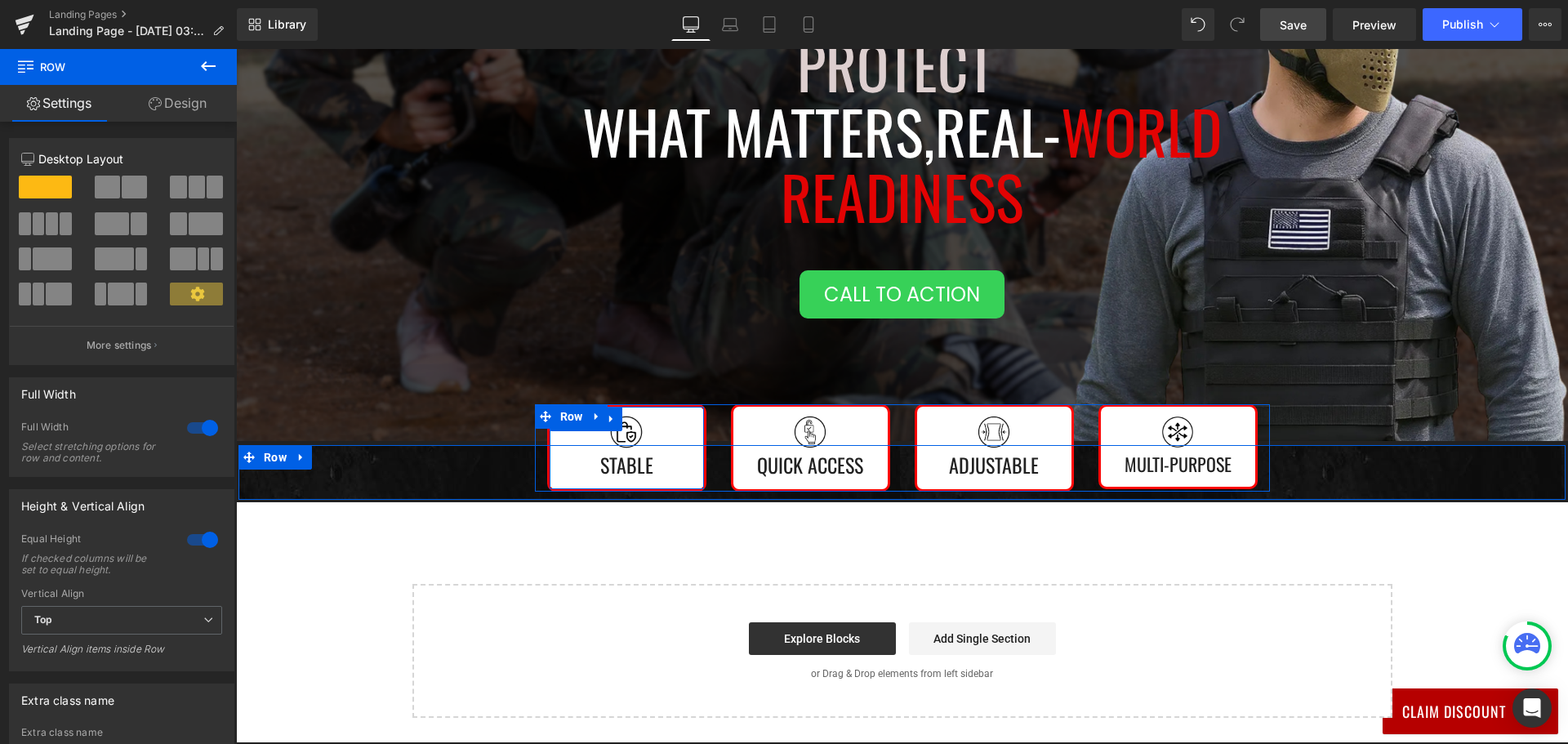
click at [680, 424] on div "Image Stable Text Block" at bounding box center [627, 448] width 138 height 66
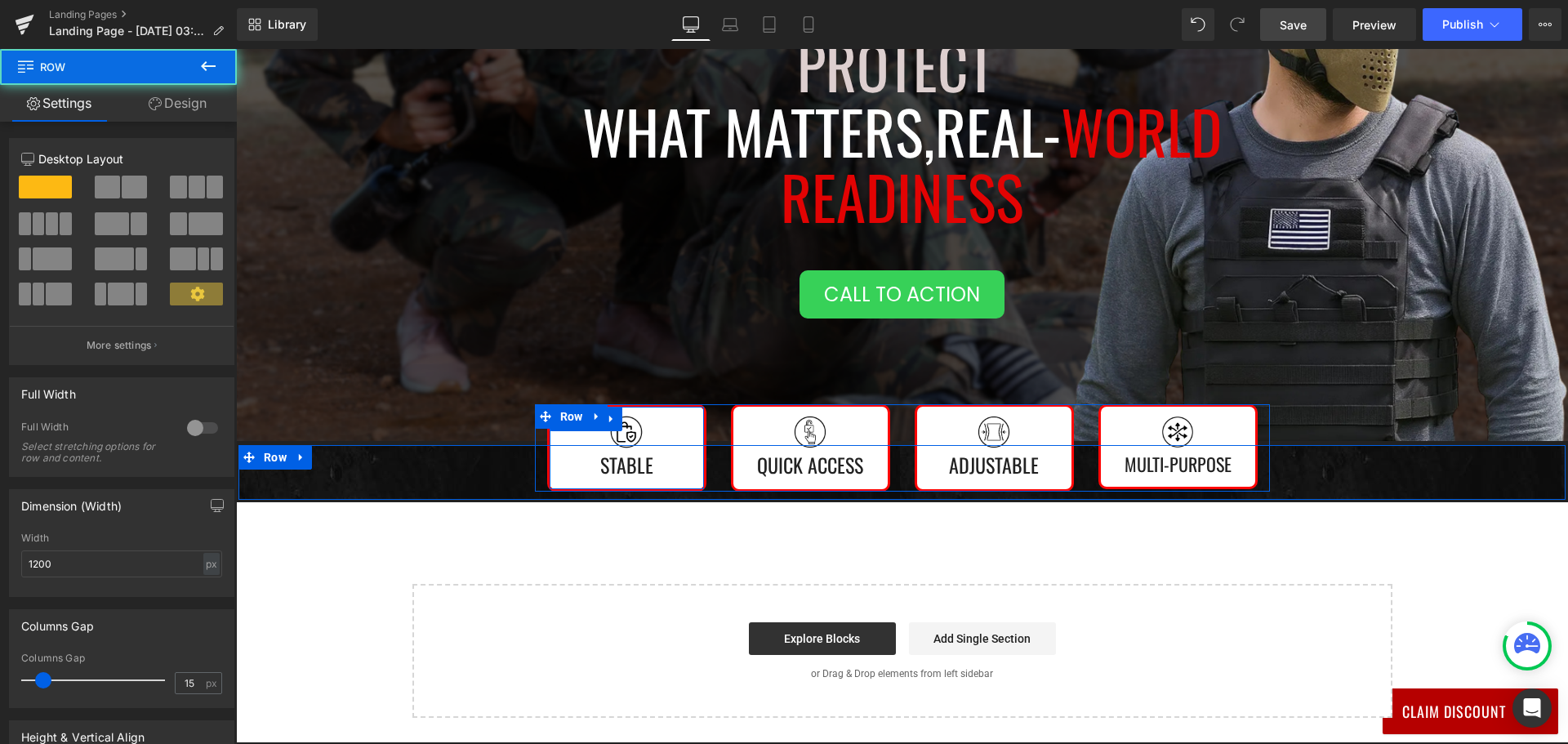
click at [680, 424] on div "Image Stable Text Block" at bounding box center [627, 448] width 138 height 66
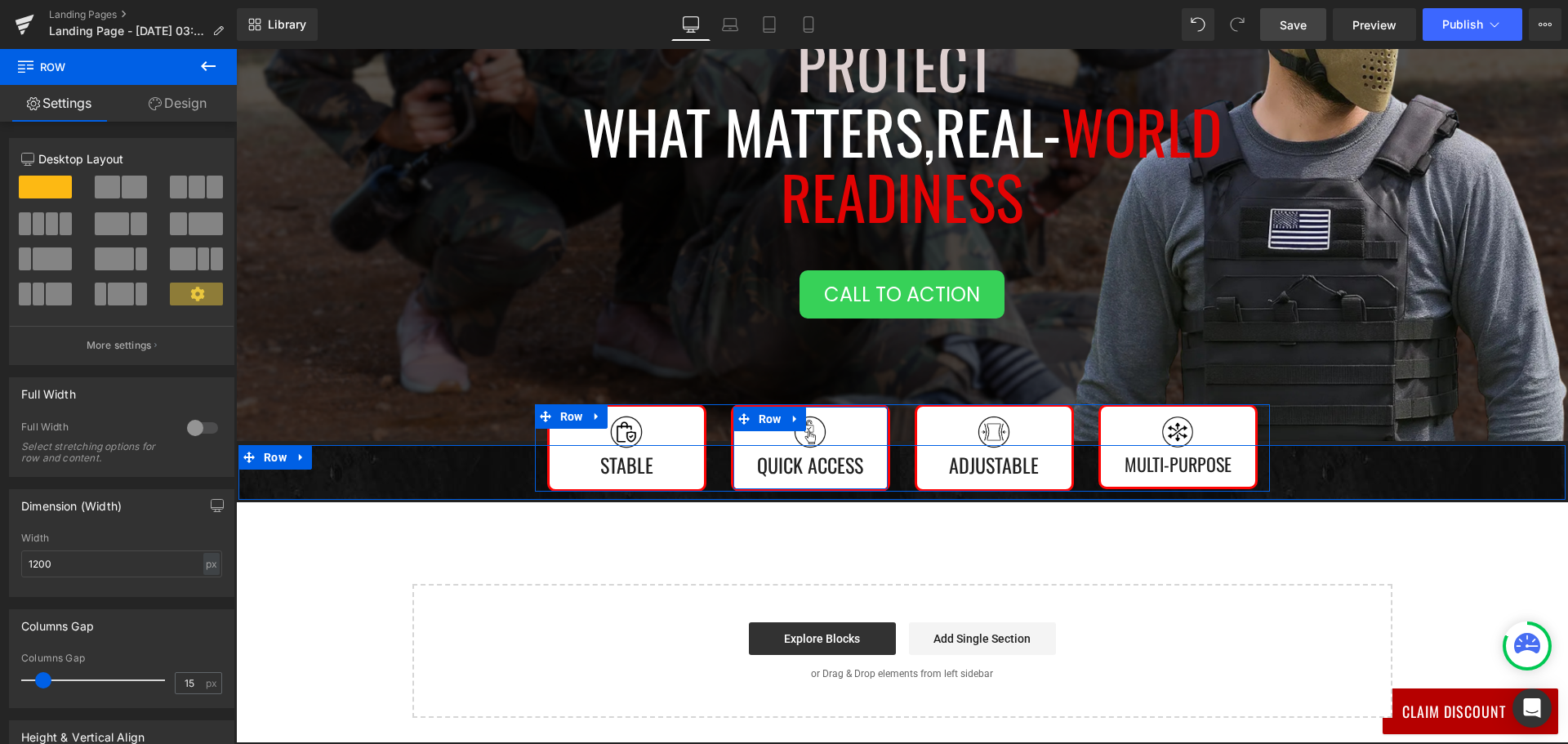
scroll to position [423, 0]
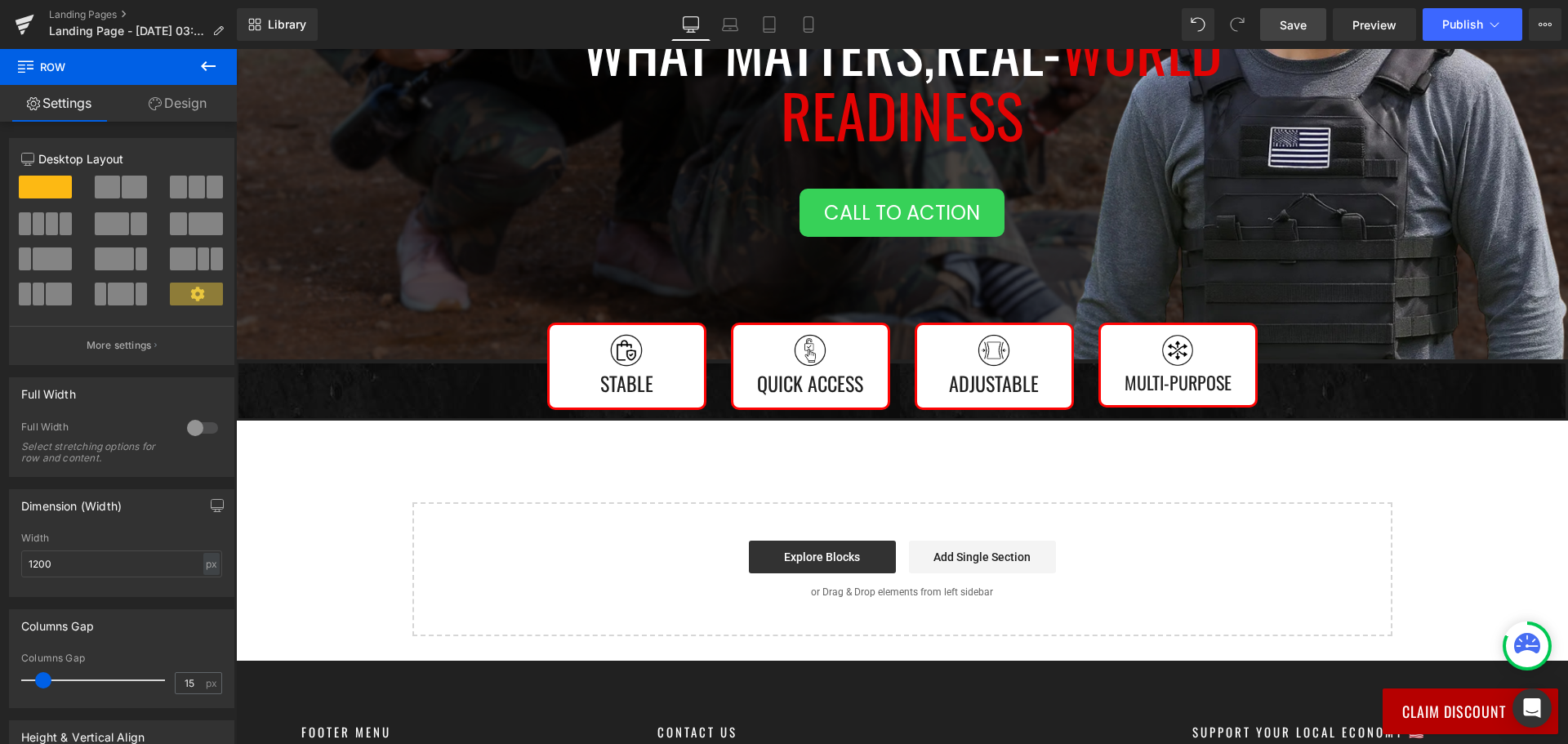
click at [199, 61] on icon at bounding box center [208, 66] width 20 height 20
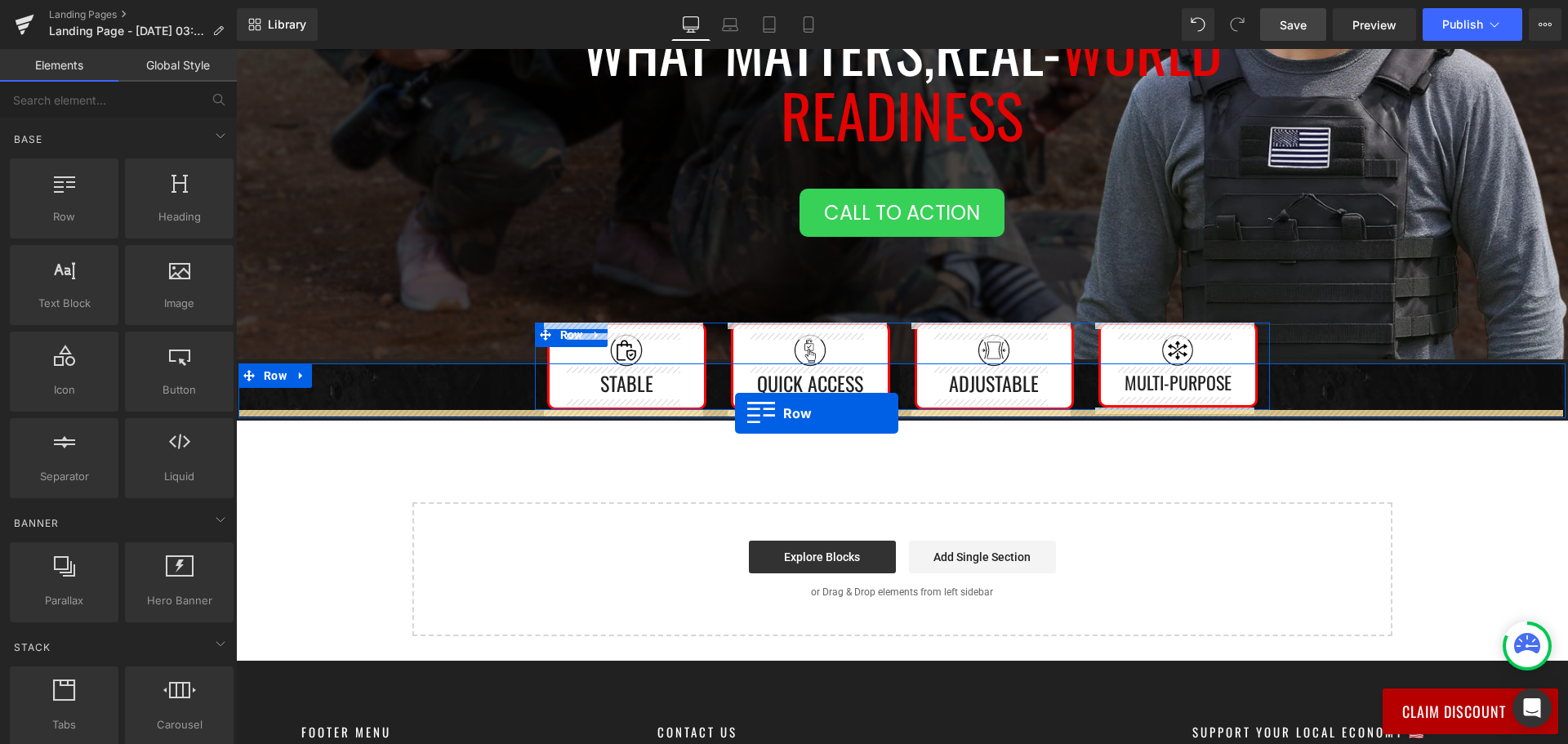
drag, startPoint x: 310, startPoint y: 275, endPoint x: 735, endPoint y: 413, distance: 446.8
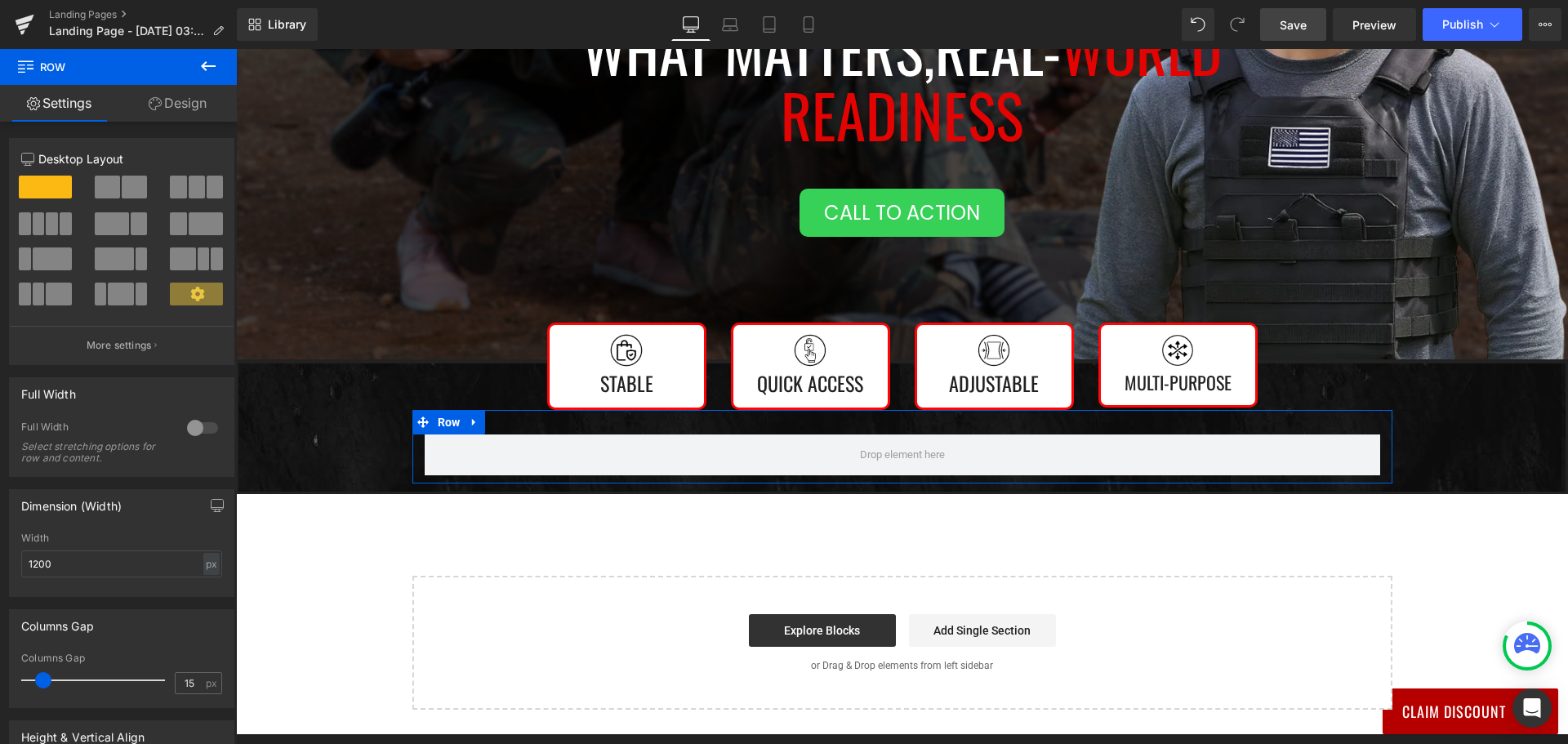
click at [129, 188] on span at bounding box center [134, 187] width 25 height 23
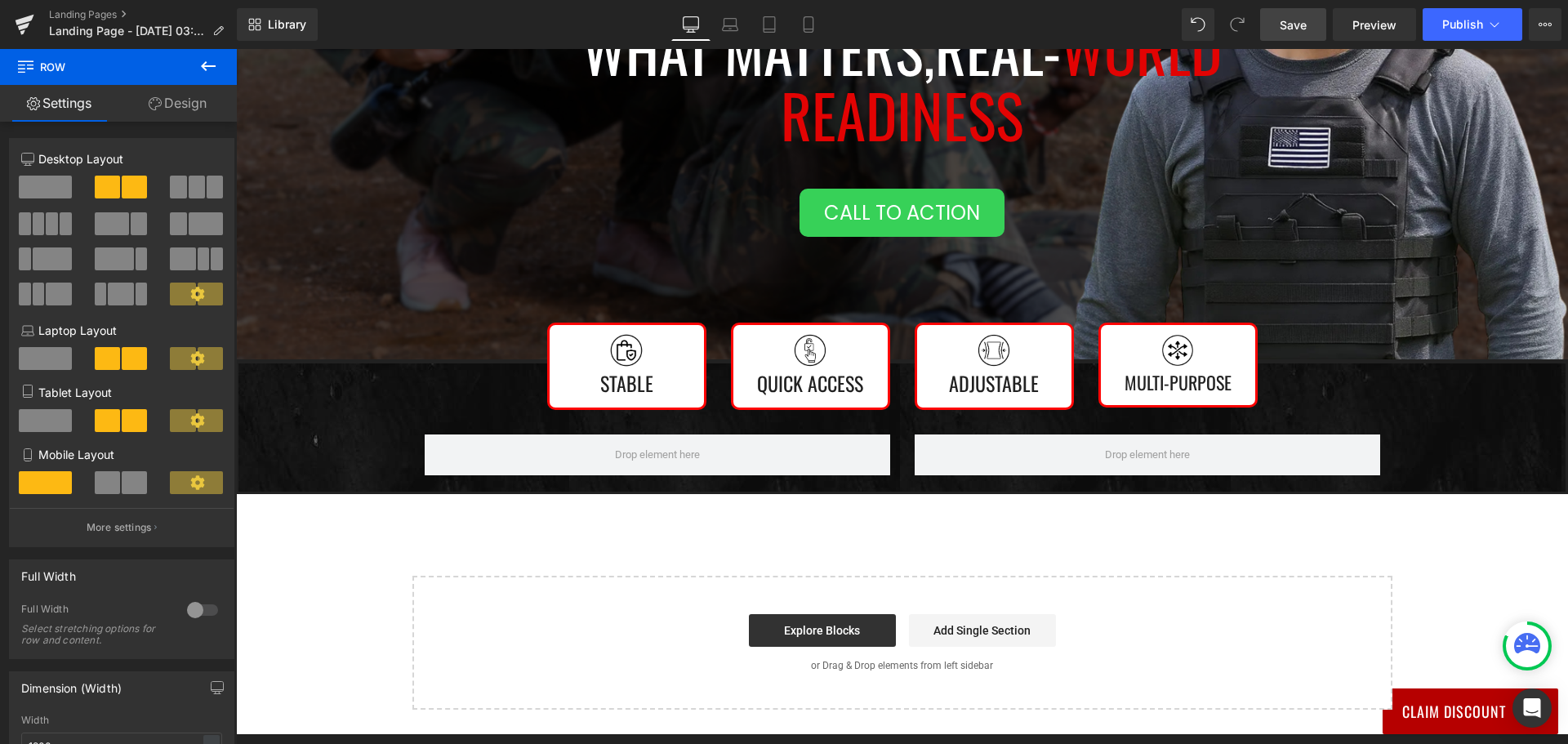
click at [205, 63] on icon at bounding box center [208, 65] width 14 height 10
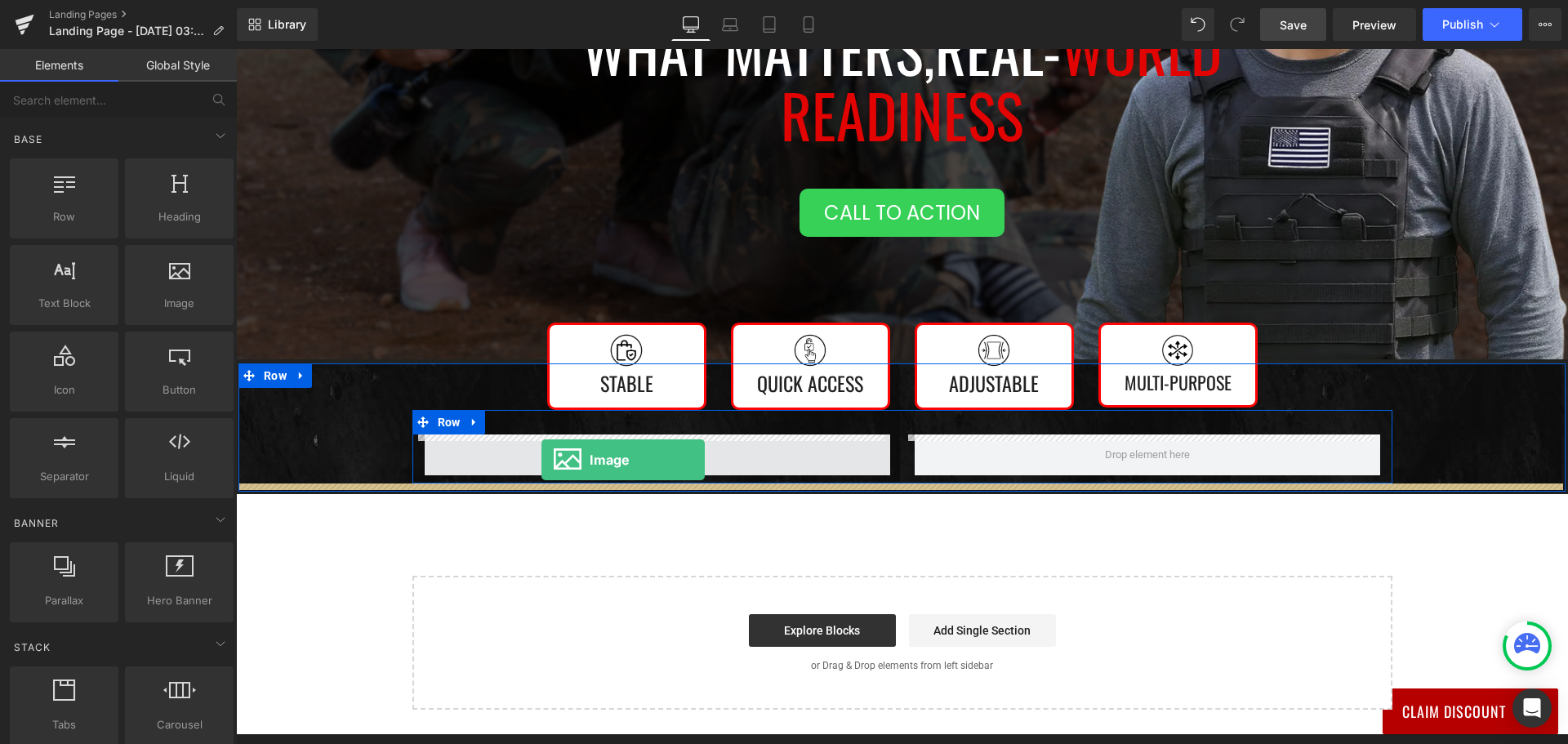
drag, startPoint x: 396, startPoint y: 330, endPoint x: 542, endPoint y: 460, distance: 195.5
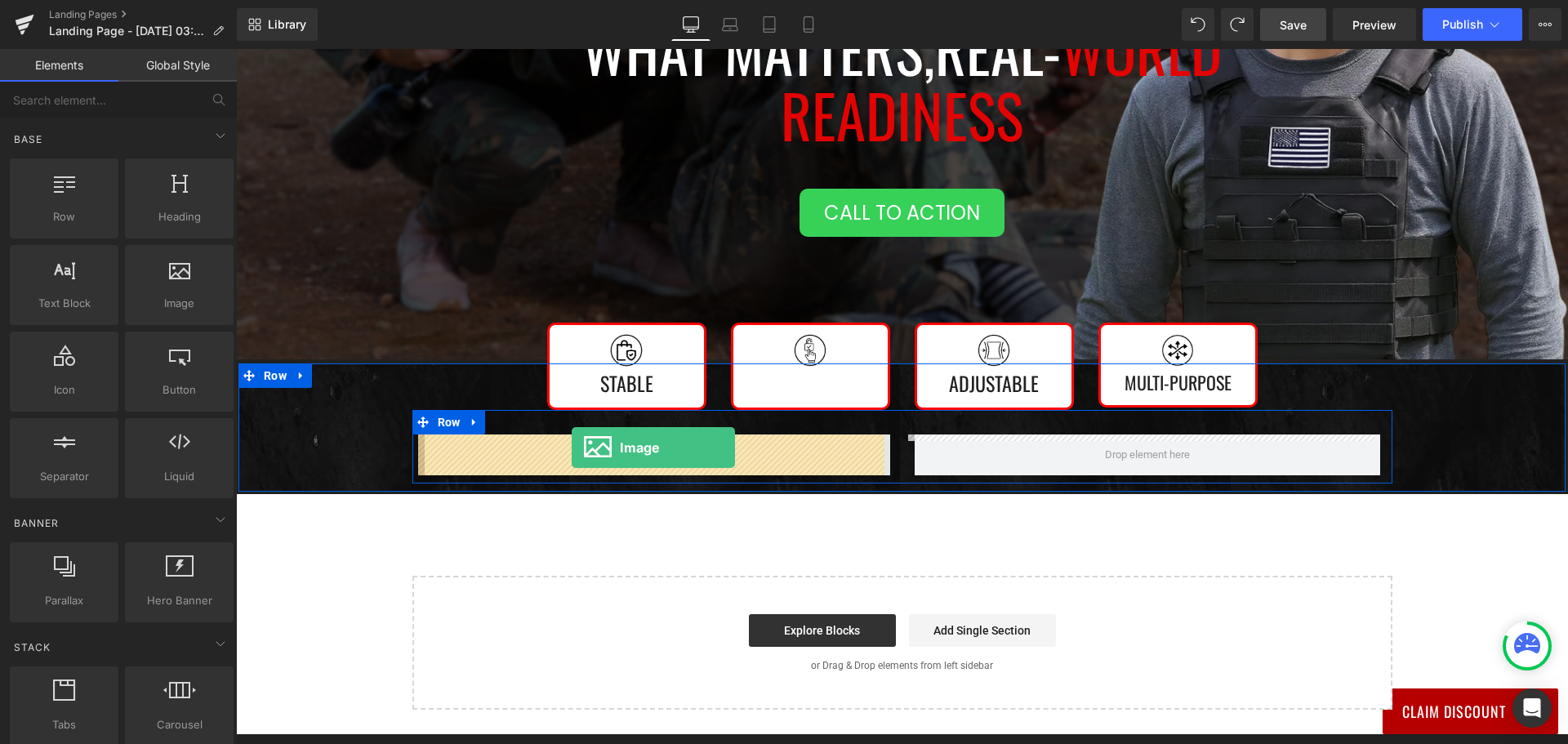
drag, startPoint x: 414, startPoint y: 334, endPoint x: 571, endPoint y: 448, distance: 194.0
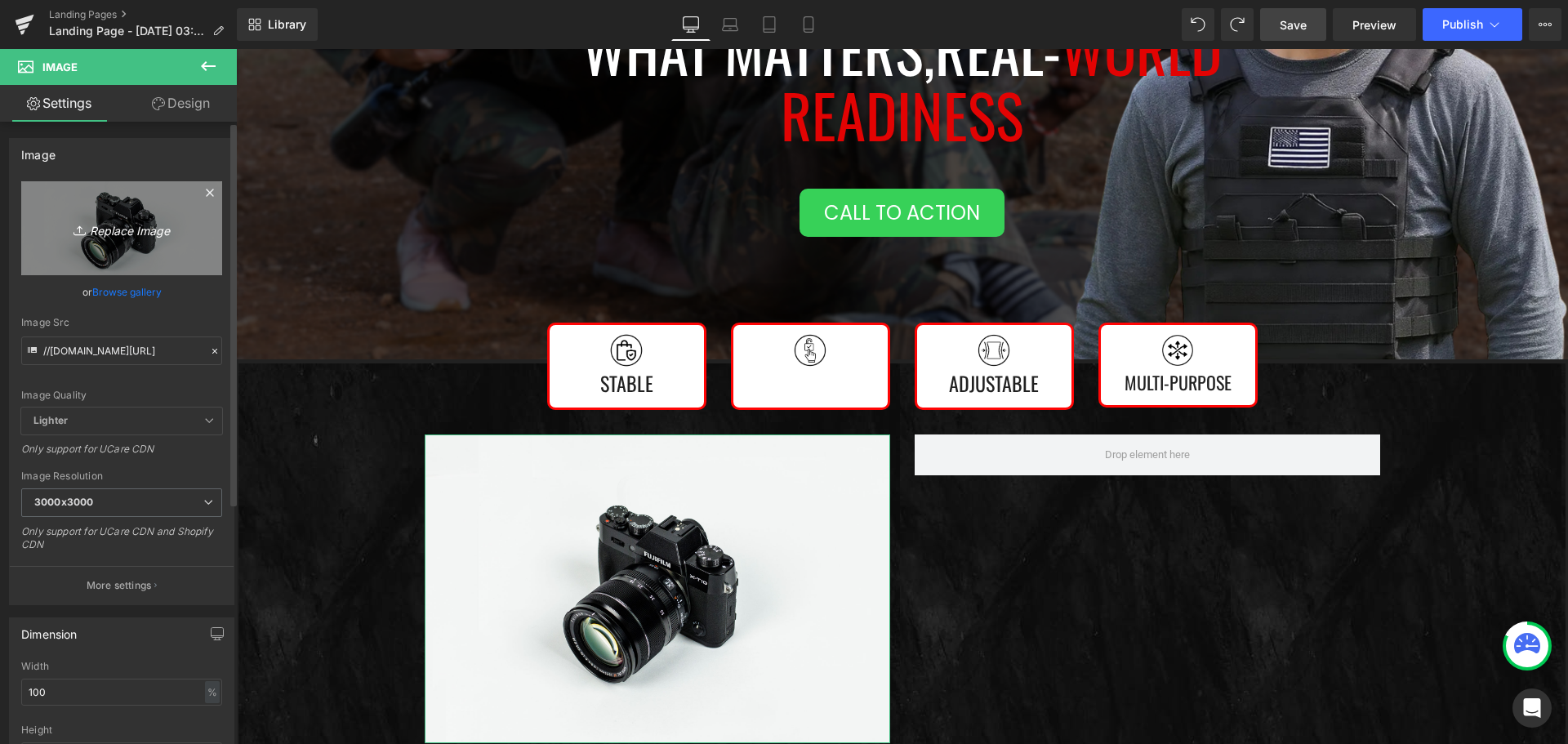
click at [141, 216] on link "Replace Image" at bounding box center [122, 228] width 201 height 94
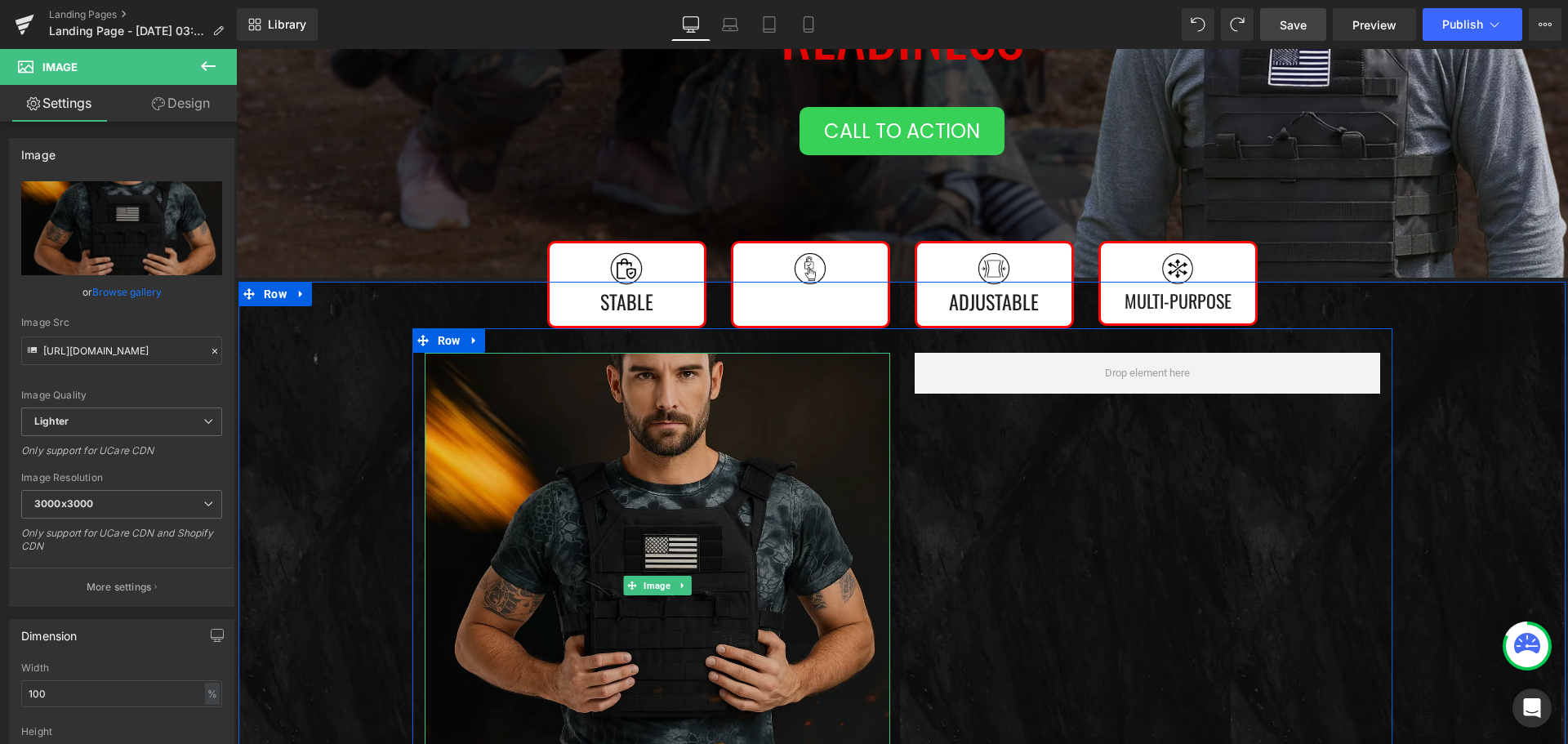
scroll to position [668, 0]
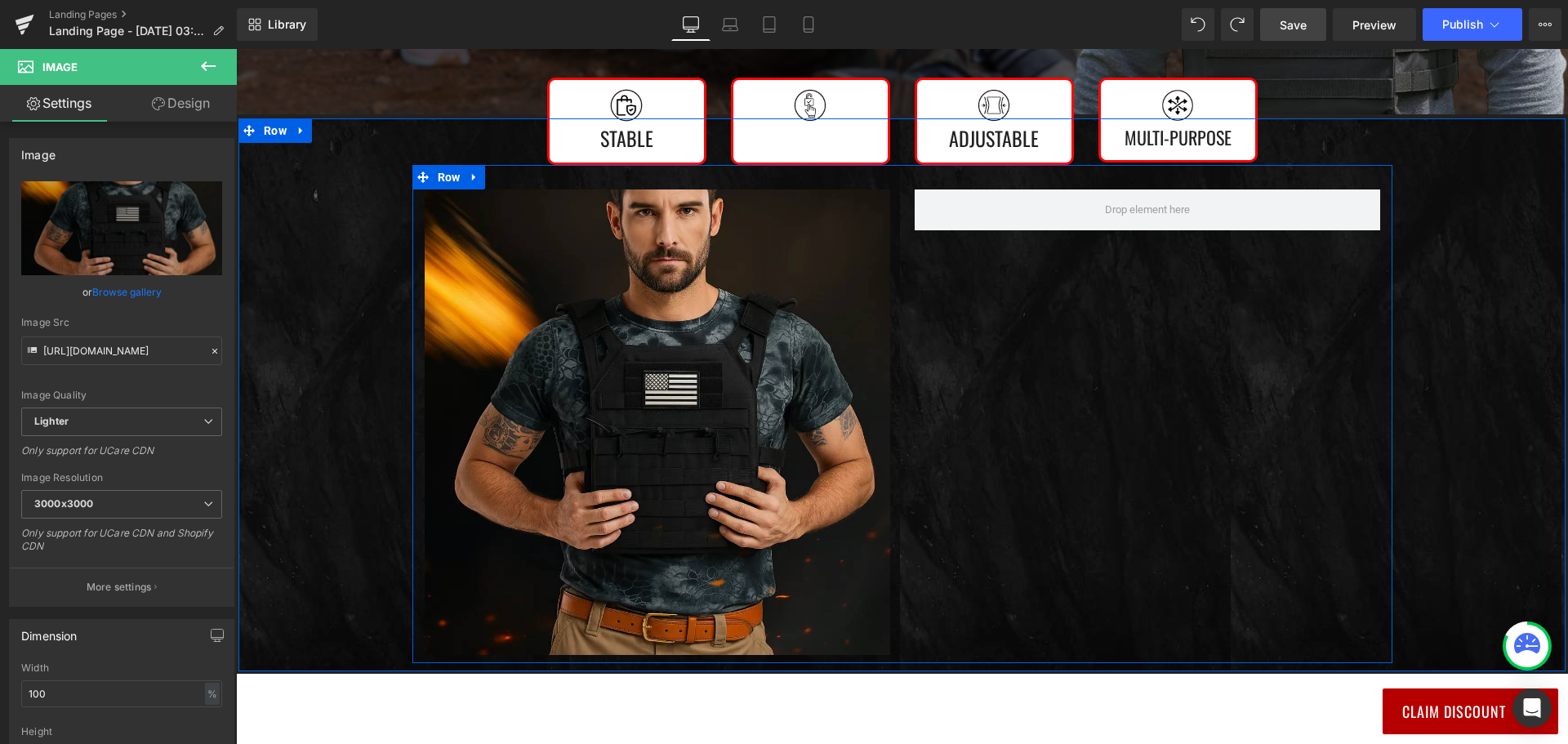
click at [897, 246] on div "Image Row" at bounding box center [902, 413] width 980 height 498
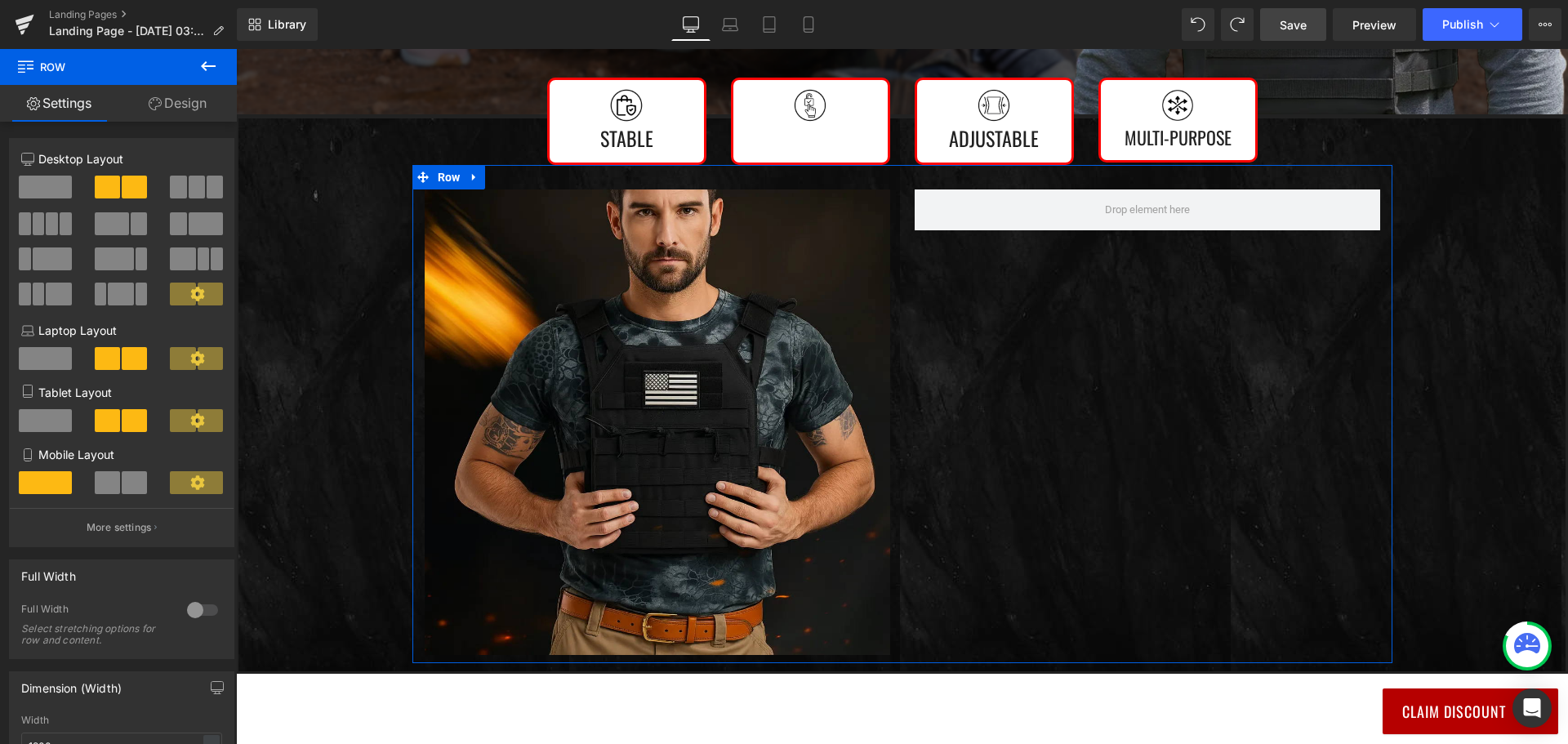
click at [173, 105] on link "Design" at bounding box center [177, 103] width 118 height 37
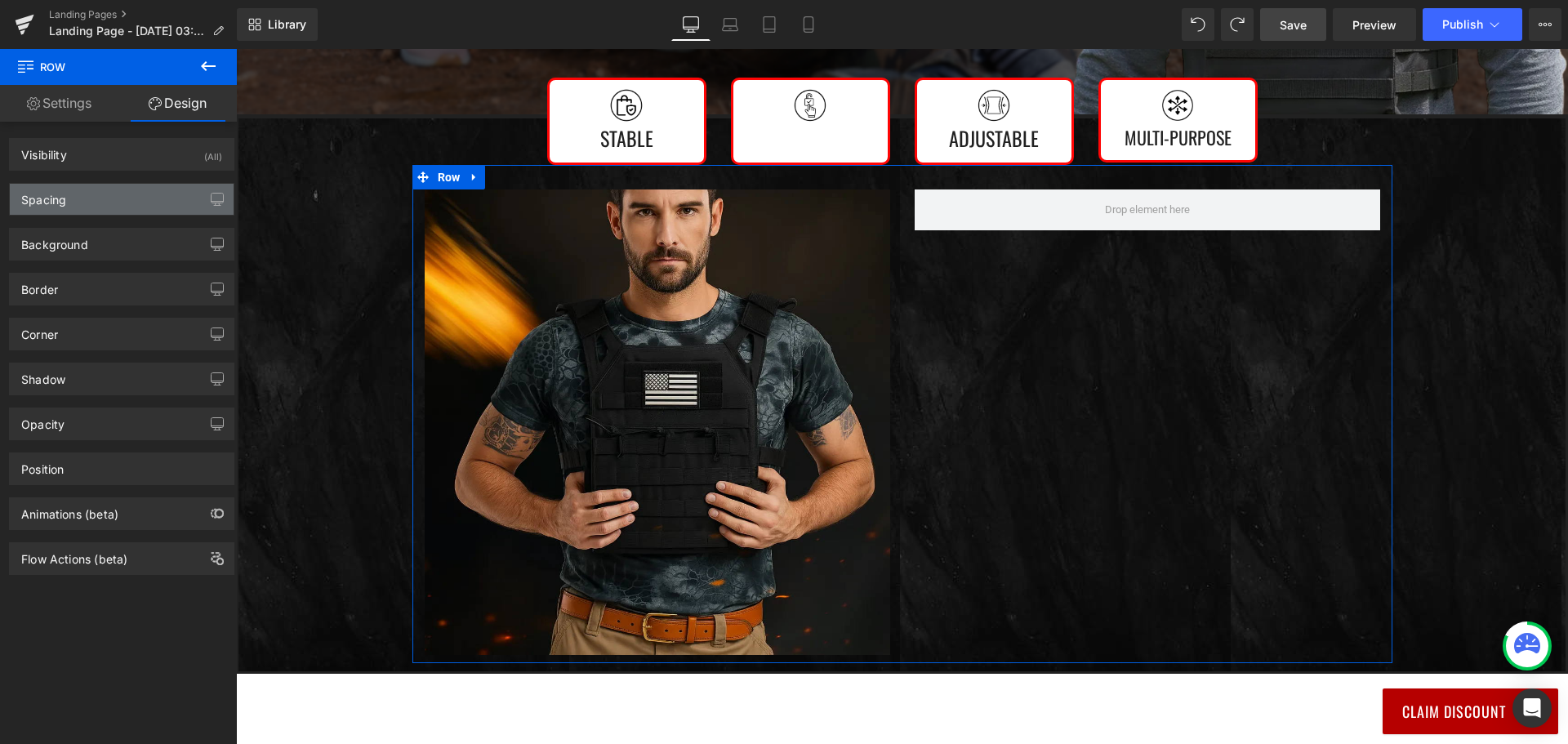
click at [140, 209] on div "Spacing" at bounding box center [122, 199] width 223 height 31
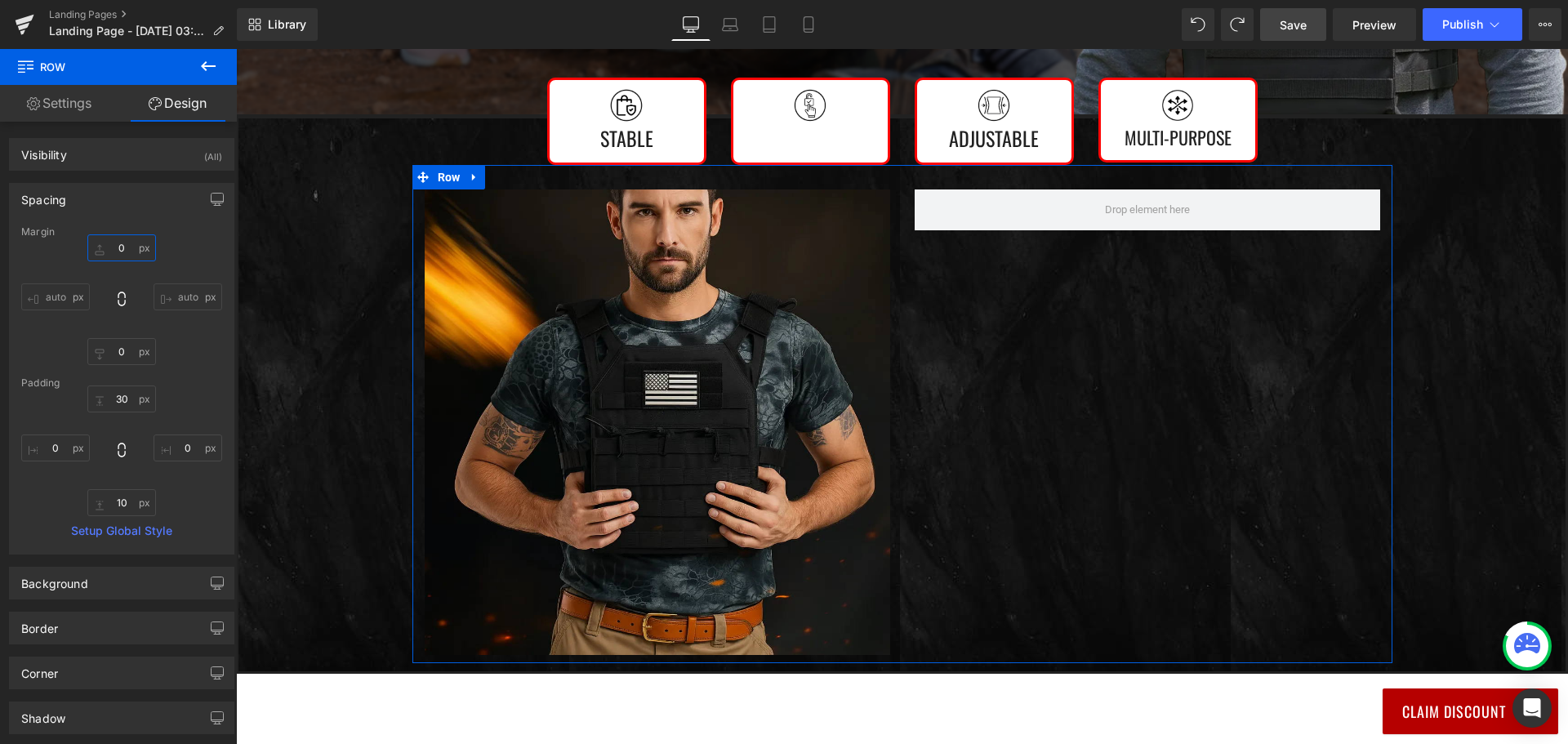
click at [125, 246] on input "0" at bounding box center [122, 248] width 69 height 27
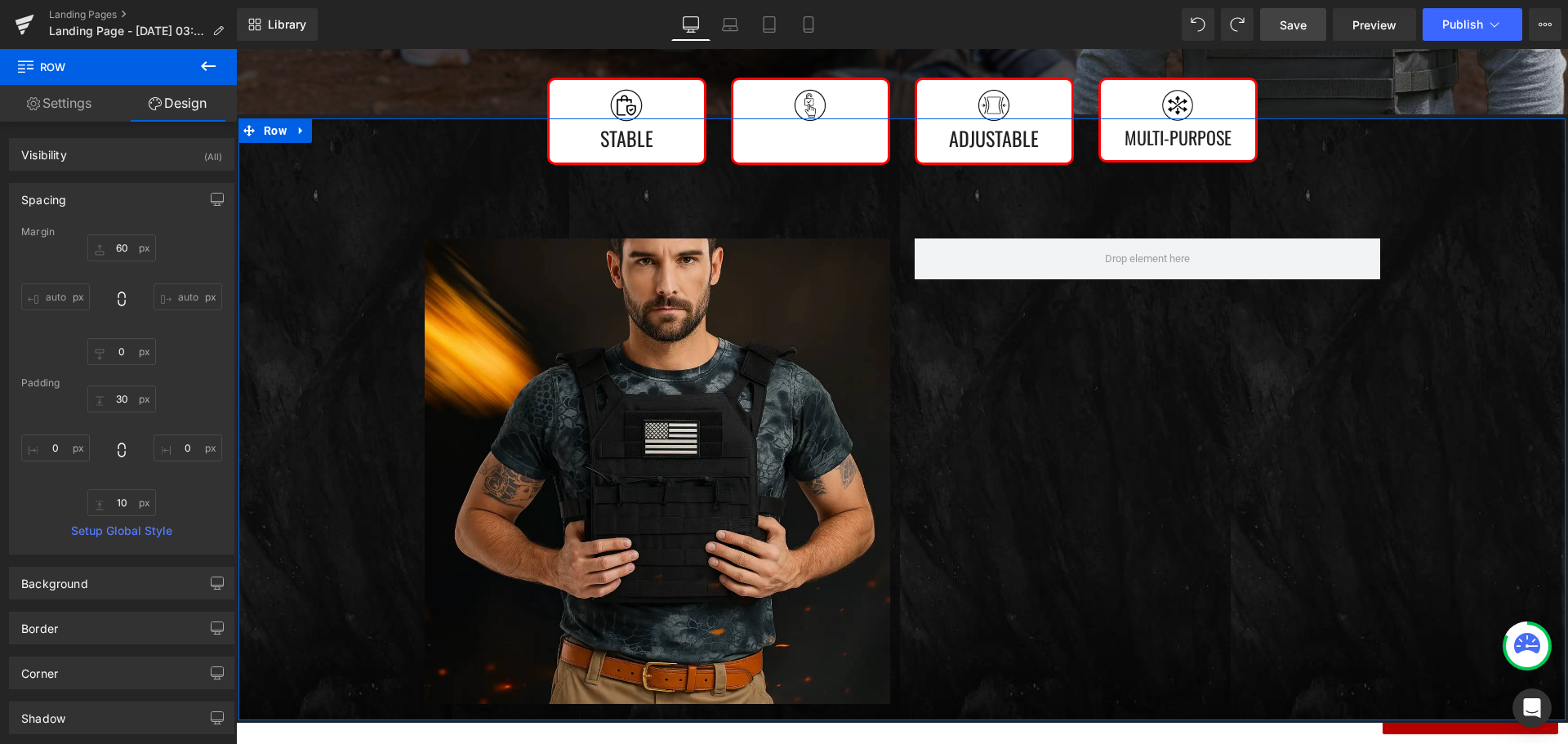
click at [330, 387] on div "Image Stable Text Block Row Image Text Block Row Image Adjustable Text Block Ro…" at bounding box center [902, 415] width 1327 height 594
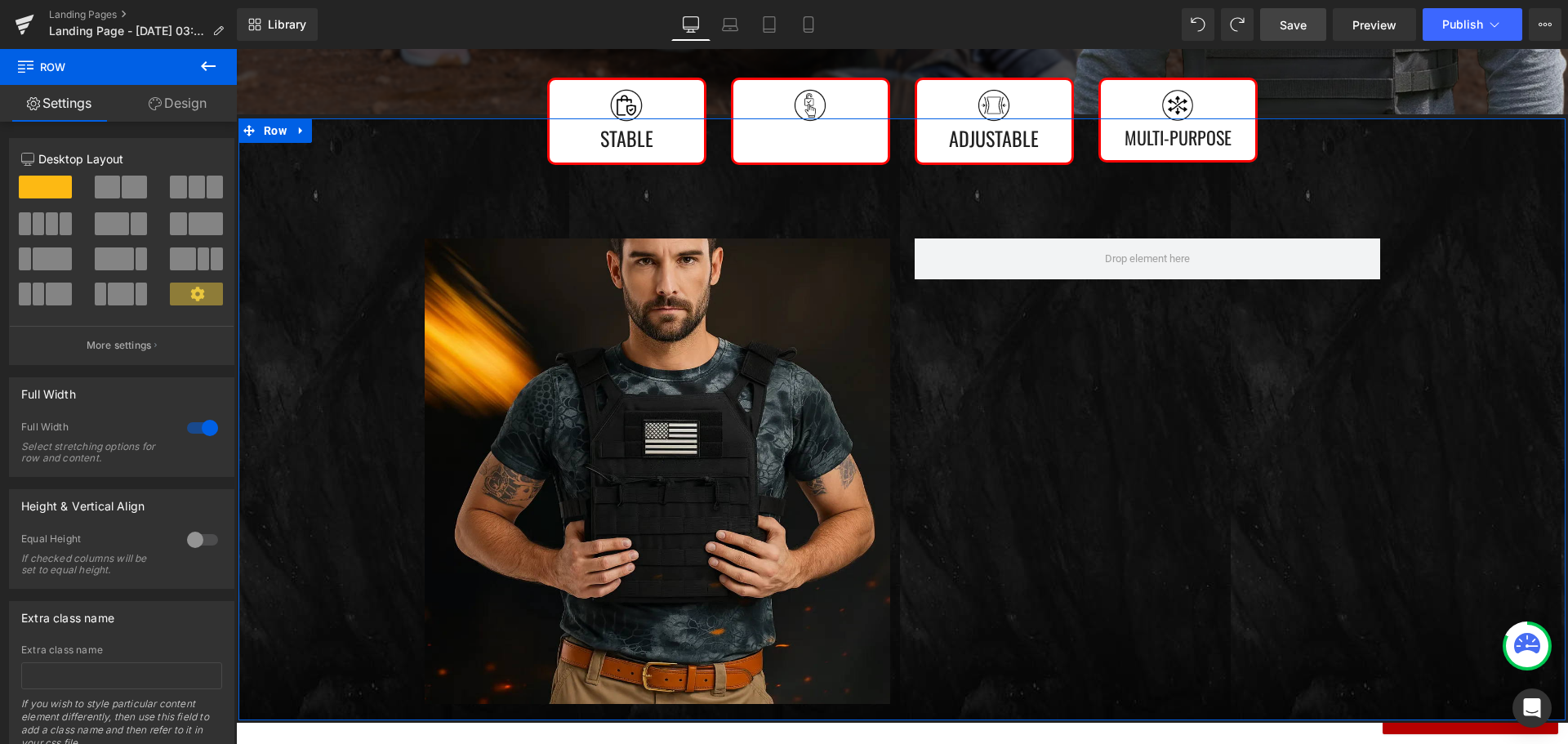
click at [339, 402] on div "Image Stable Text Block Row Image Text Block Row Image Adjustable Text Block Ro…" at bounding box center [902, 415] width 1327 height 594
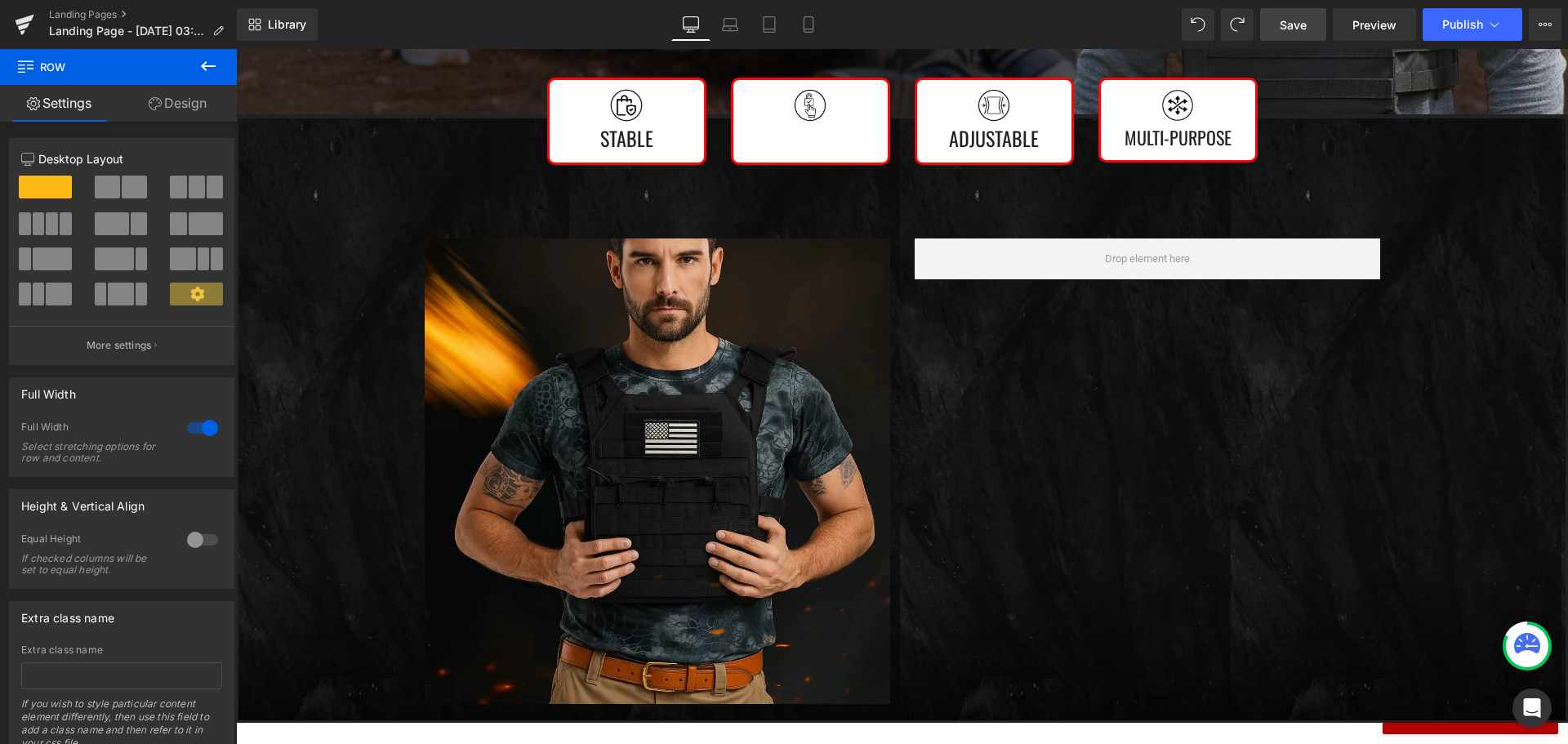
click at [219, 61] on button at bounding box center [208, 67] width 57 height 36
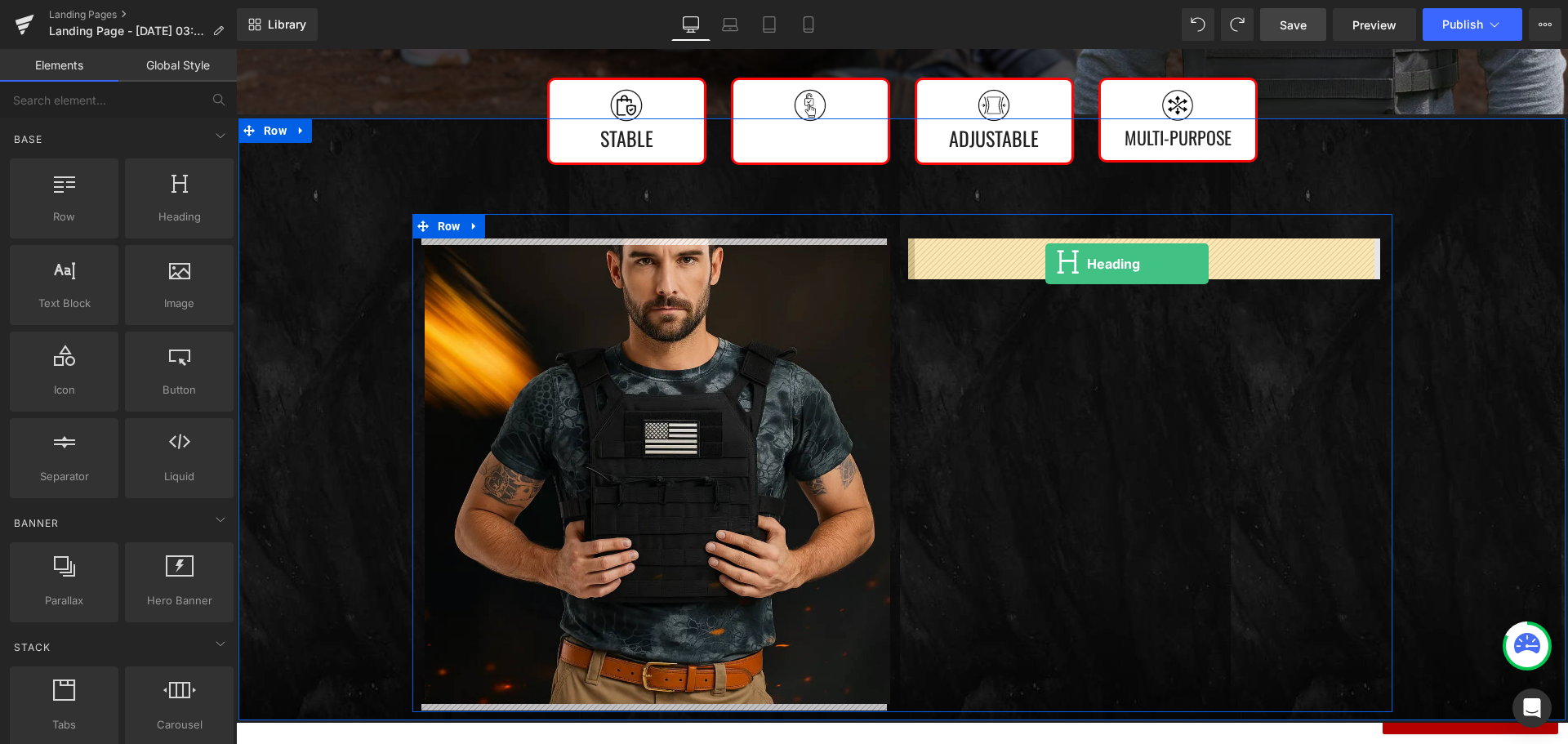
drag, startPoint x: 408, startPoint y: 247, endPoint x: 1045, endPoint y: 264, distance: 637.2
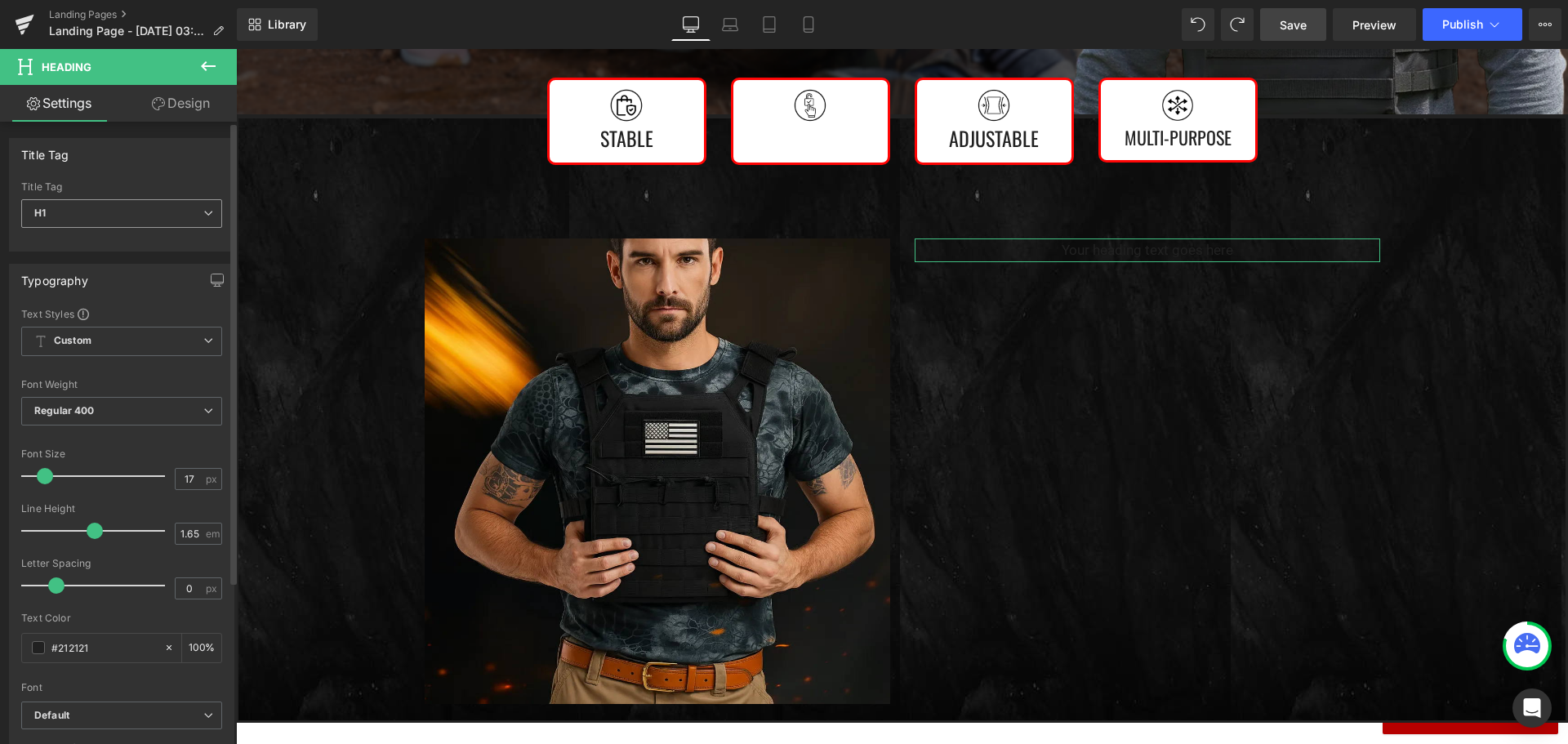
click at [128, 215] on span "H1" at bounding box center [122, 214] width 201 height 29
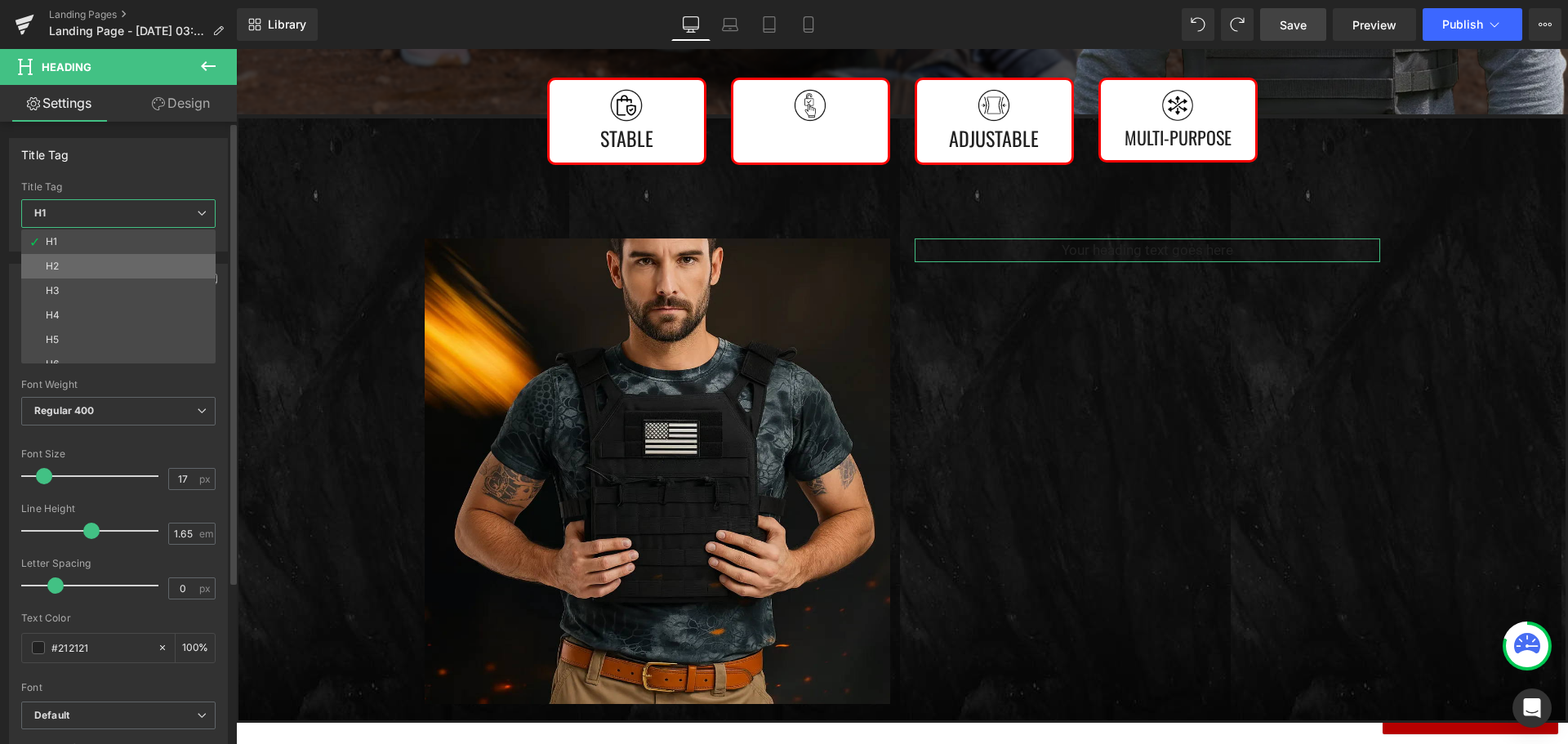
click at [108, 265] on li "H2" at bounding box center [122, 266] width 202 height 24
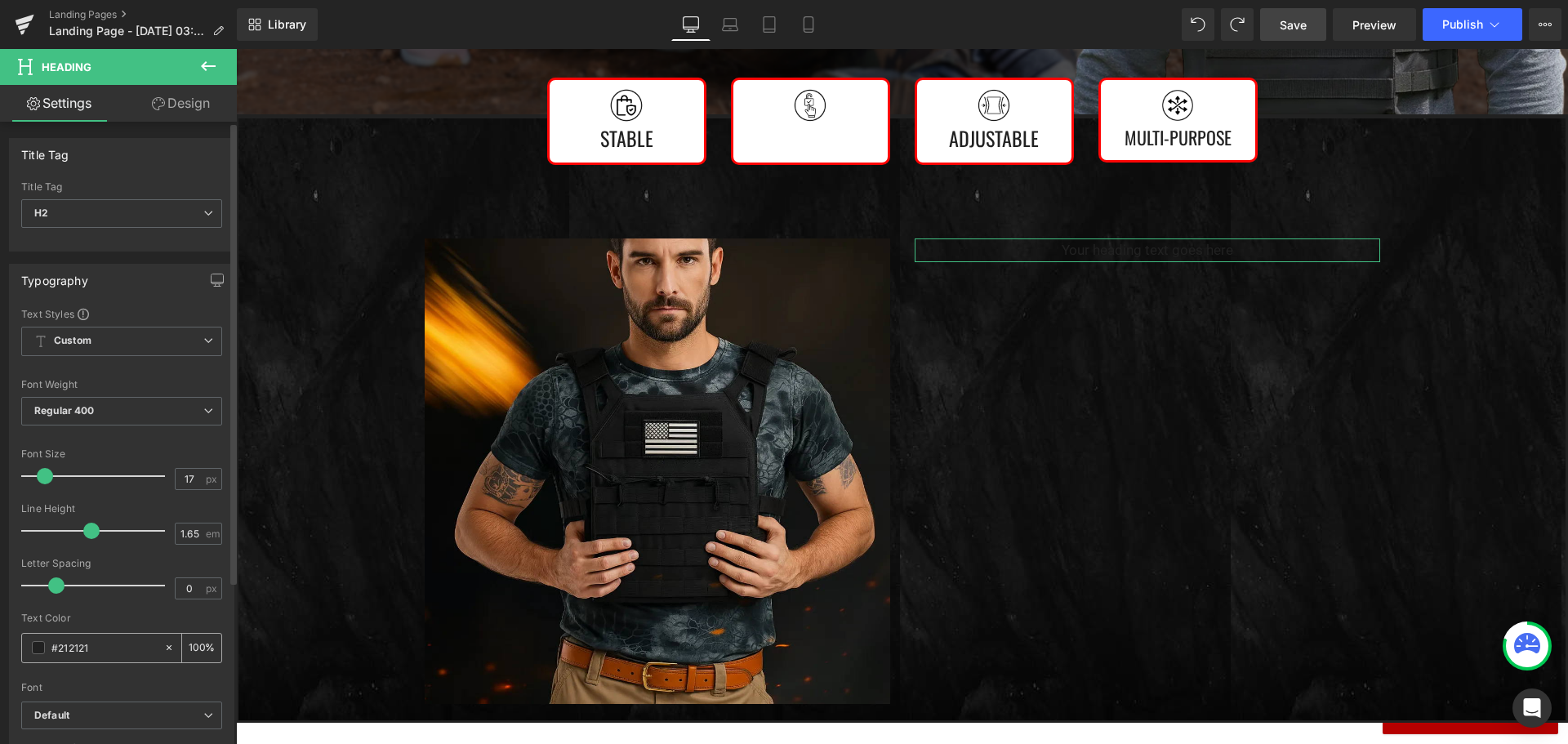
click at [38, 647] on span at bounding box center [38, 647] width 13 height 13
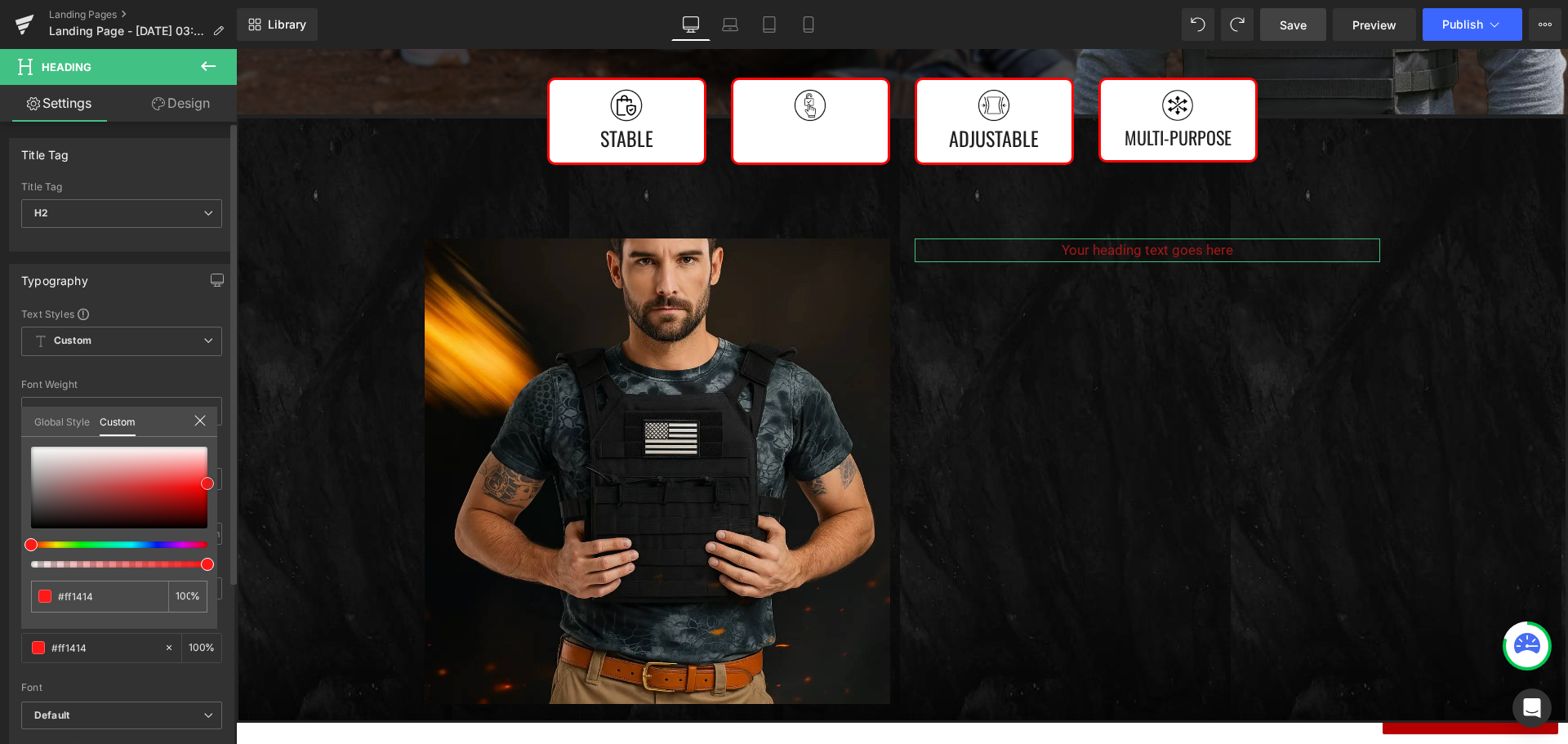
click at [207, 484] on div at bounding box center [119, 487] width 176 height 81
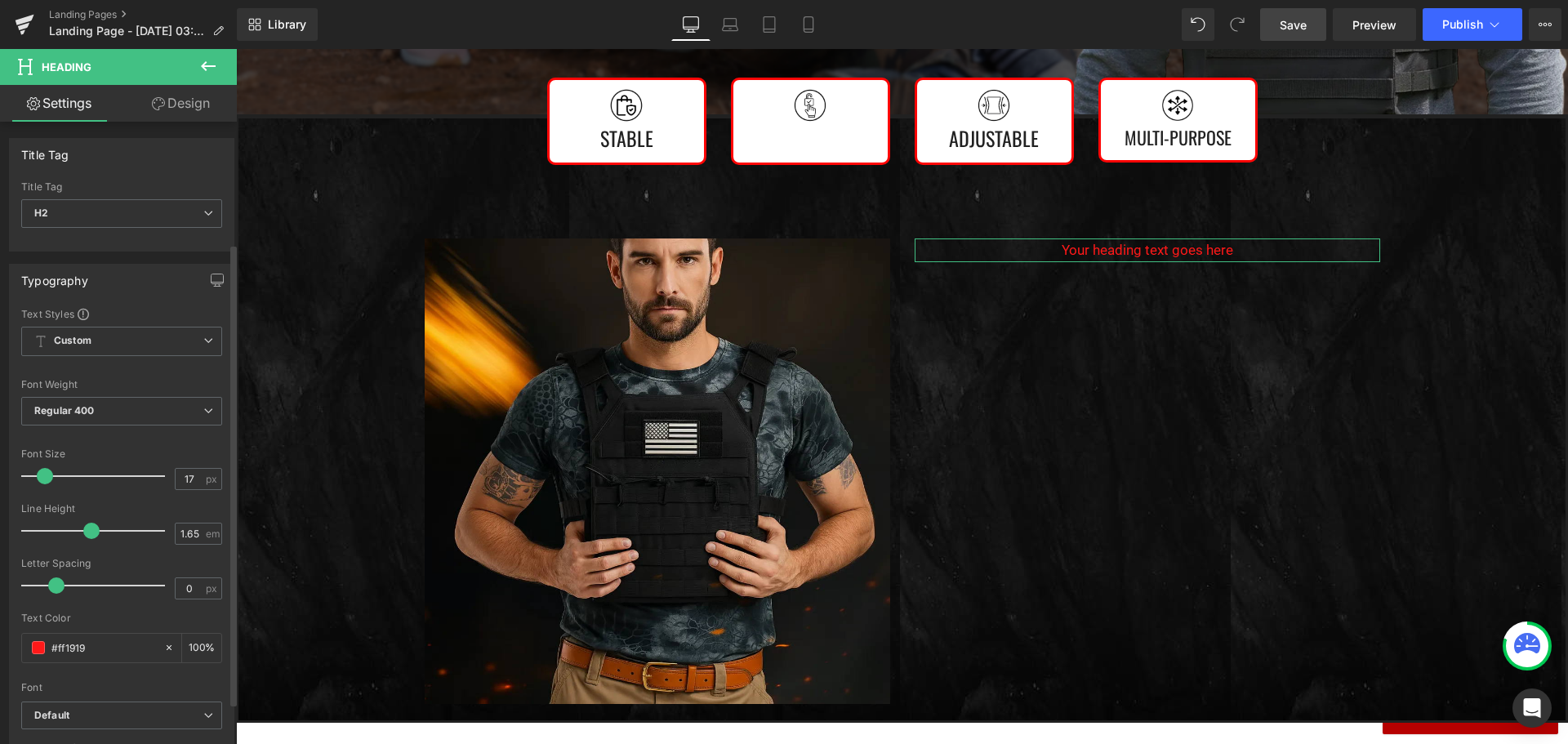
scroll to position [164, 0]
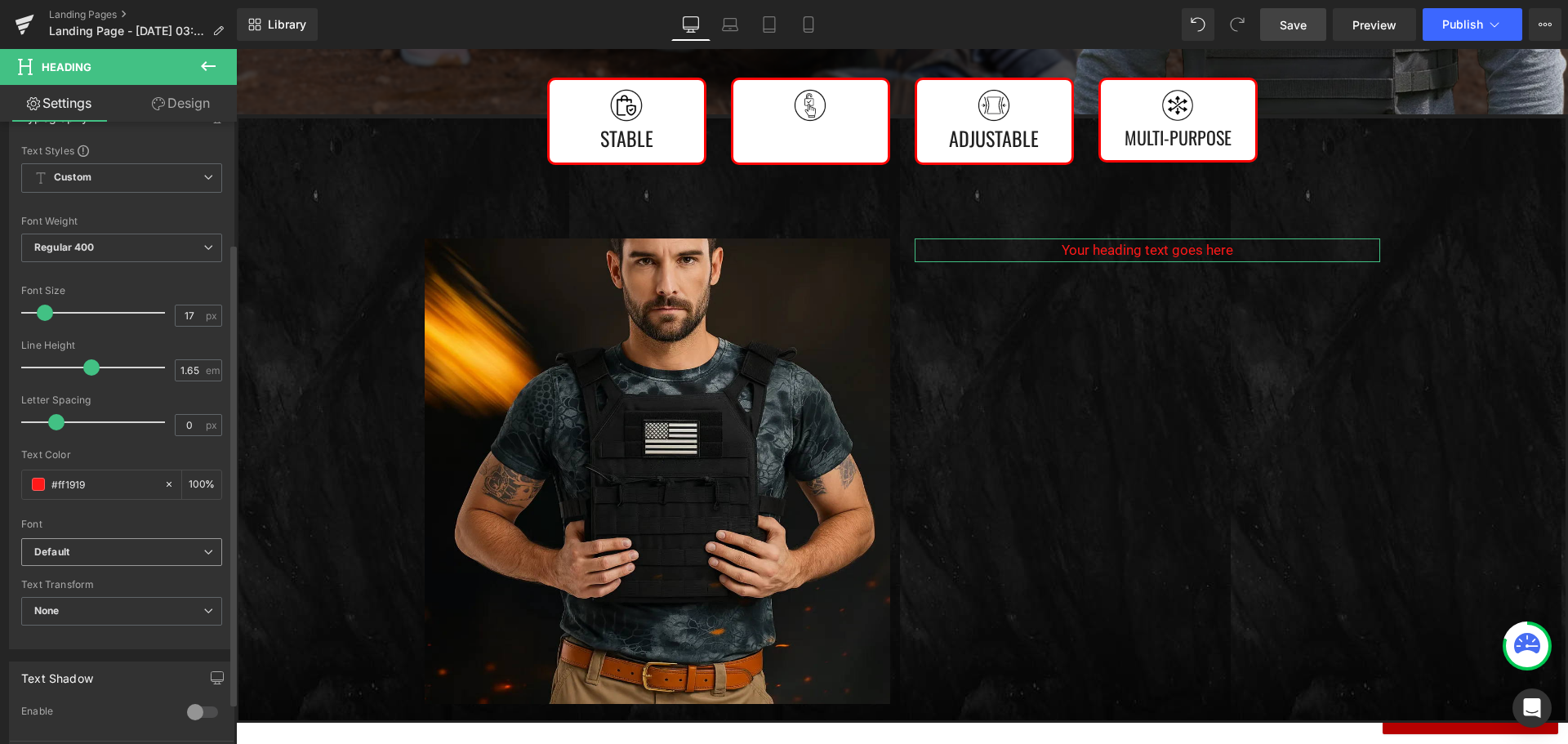
click at [128, 545] on b "Default" at bounding box center [118, 553] width 169 height 14
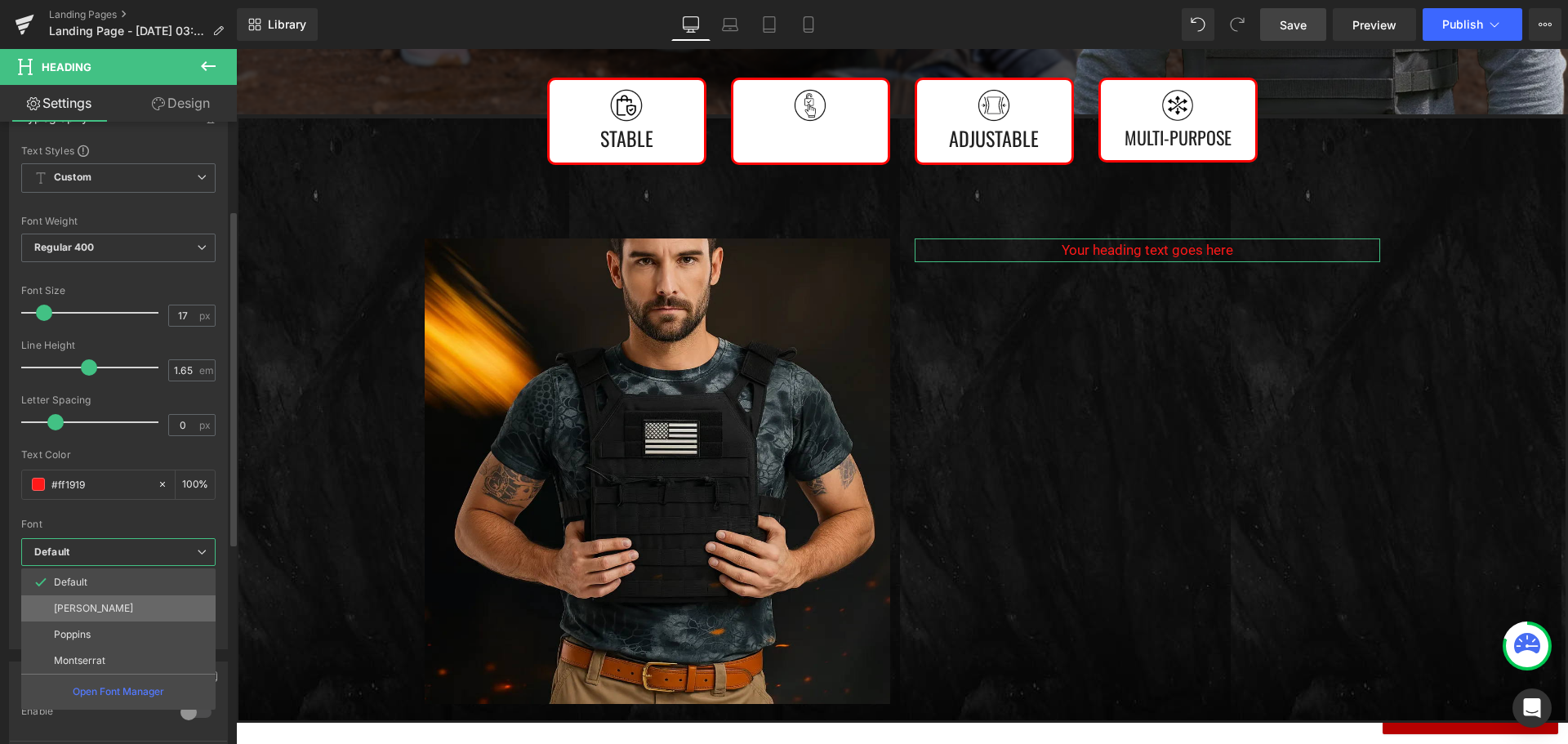
click at [111, 608] on li "[PERSON_NAME]" at bounding box center [118, 608] width 194 height 26
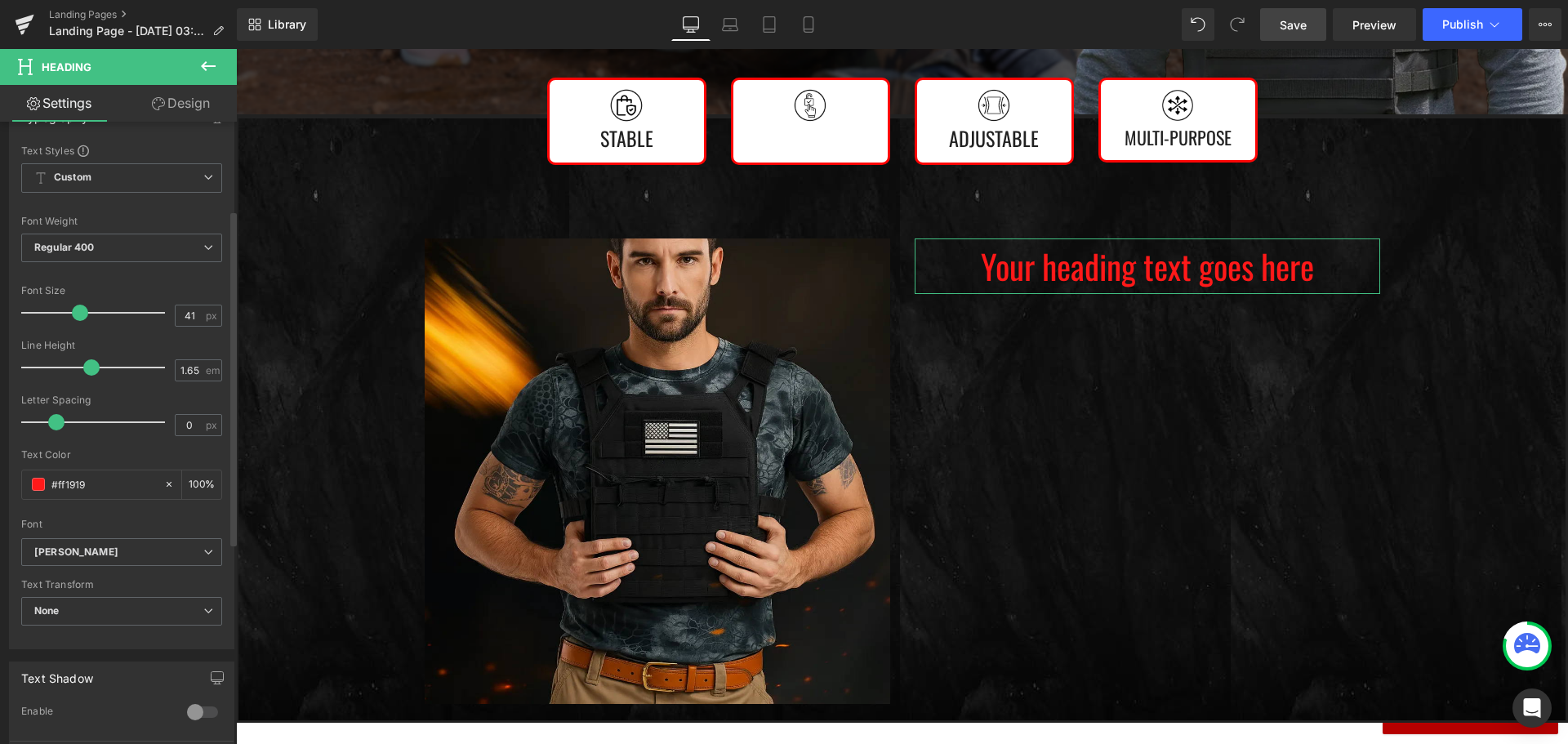
drag, startPoint x: 56, startPoint y: 314, endPoint x: 80, endPoint y: 316, distance: 24.1
click at [80, 316] on span at bounding box center [80, 313] width 16 height 16
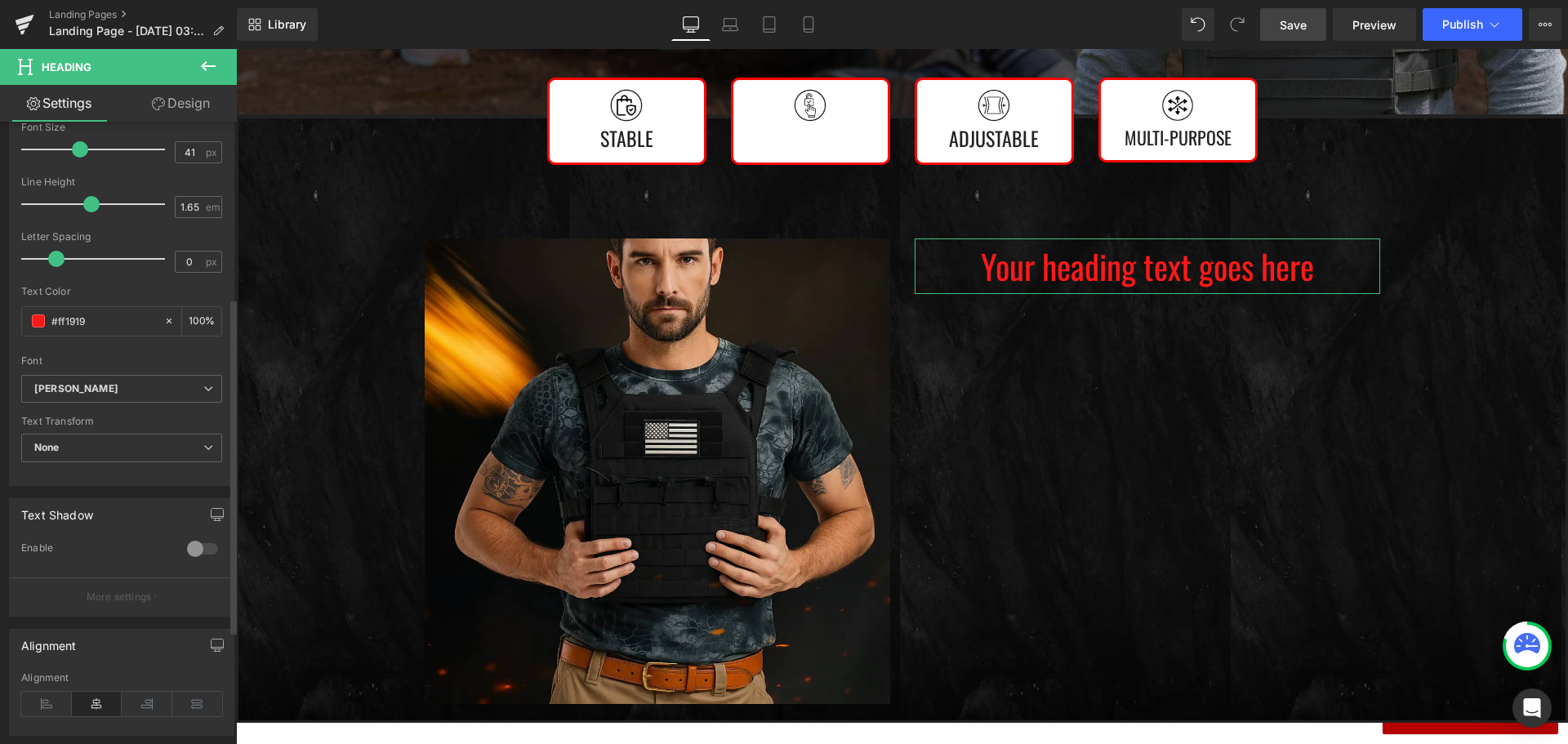
scroll to position [409, 0]
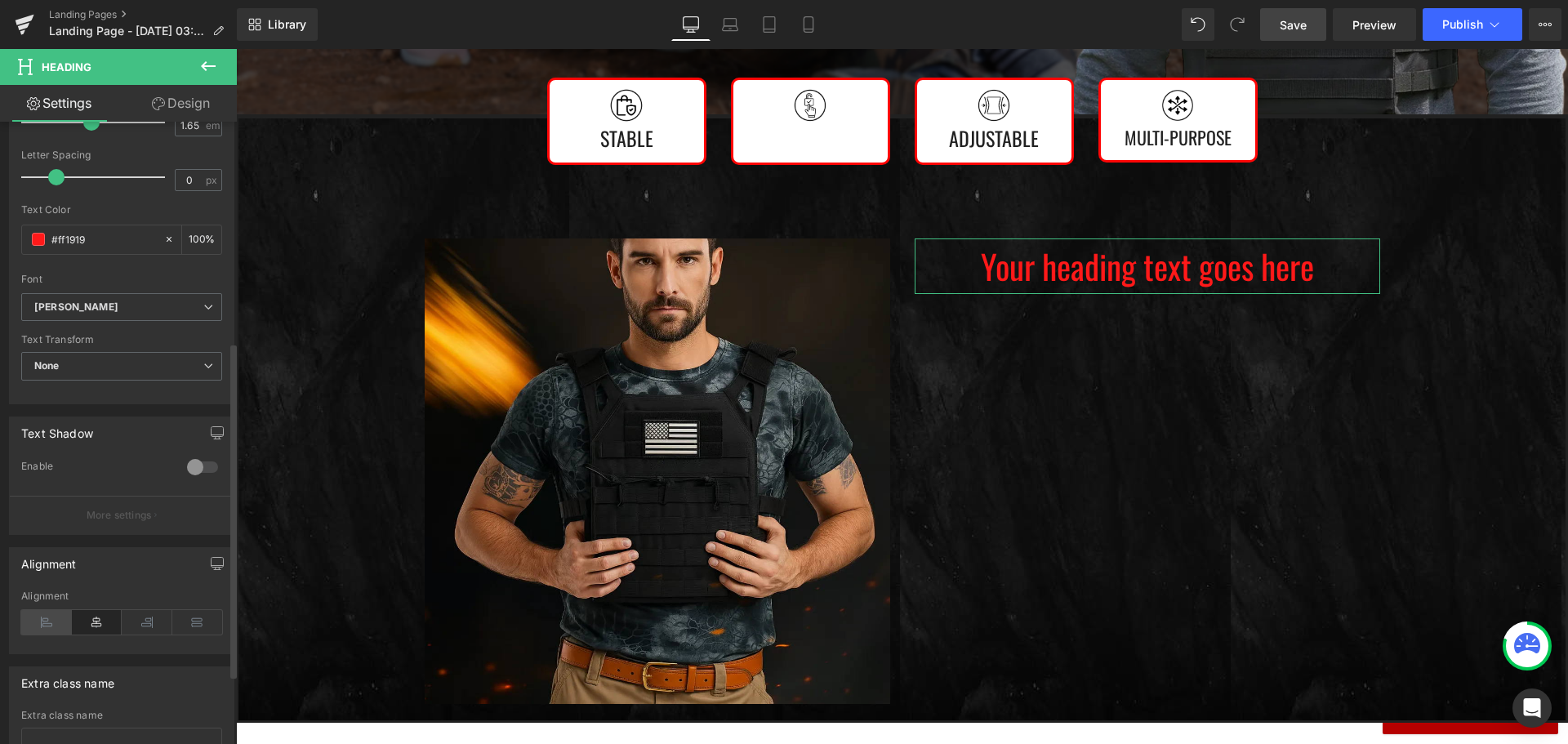
click at [42, 627] on icon at bounding box center [46, 621] width 51 height 24
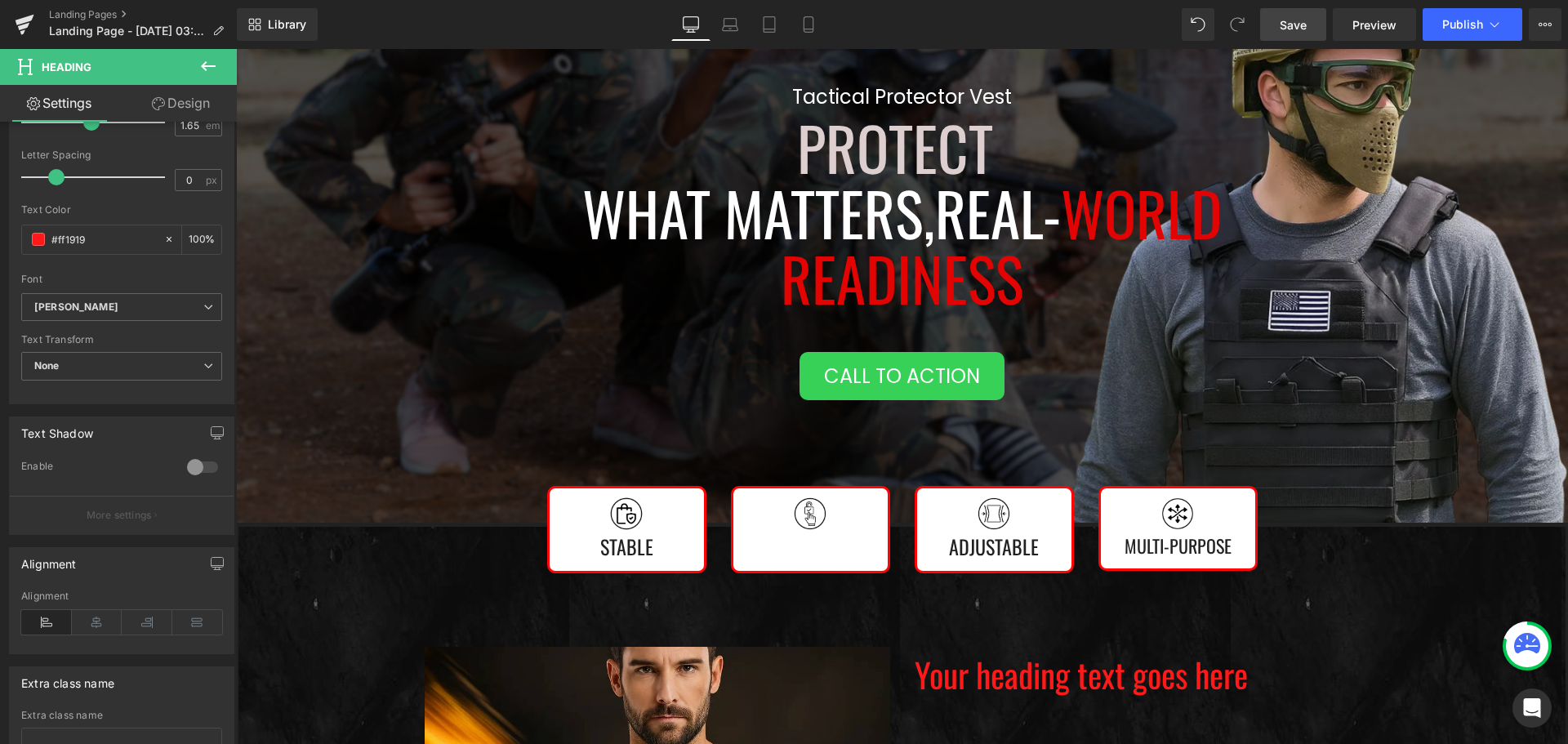
scroll to position [342, 0]
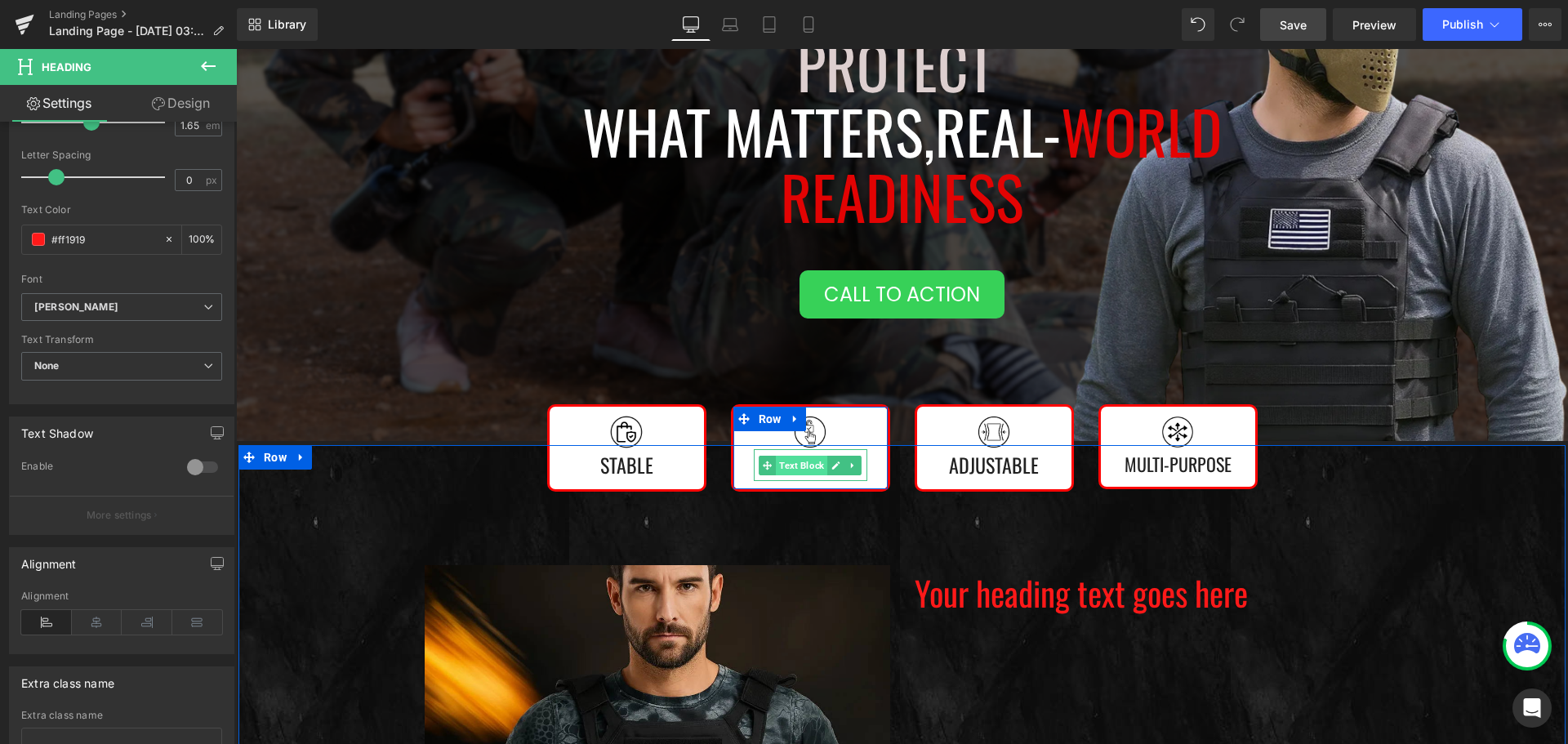
click at [817, 471] on span "Text Block" at bounding box center [802, 466] width 52 height 20
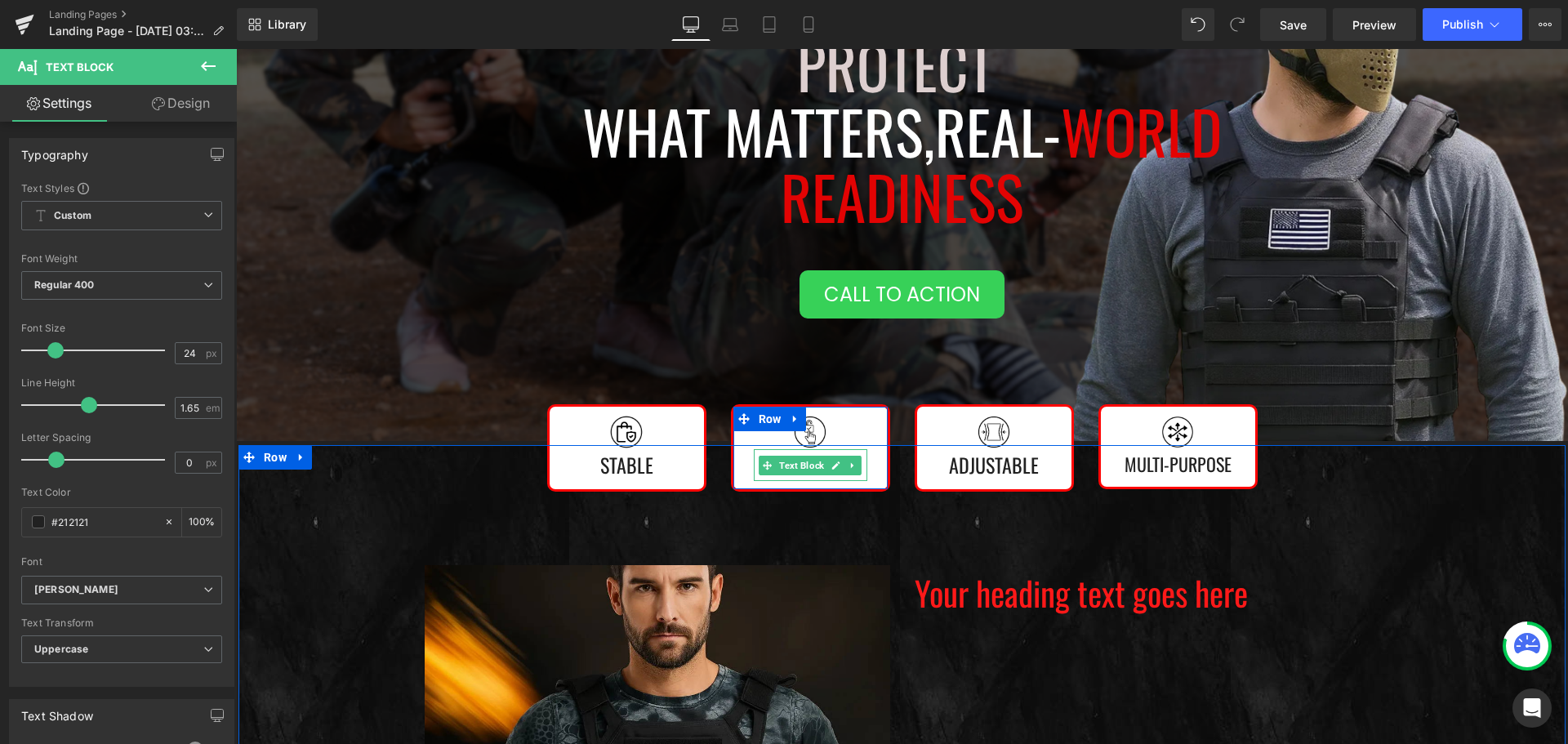
click at [820, 470] on span "Text Block" at bounding box center [802, 466] width 52 height 20
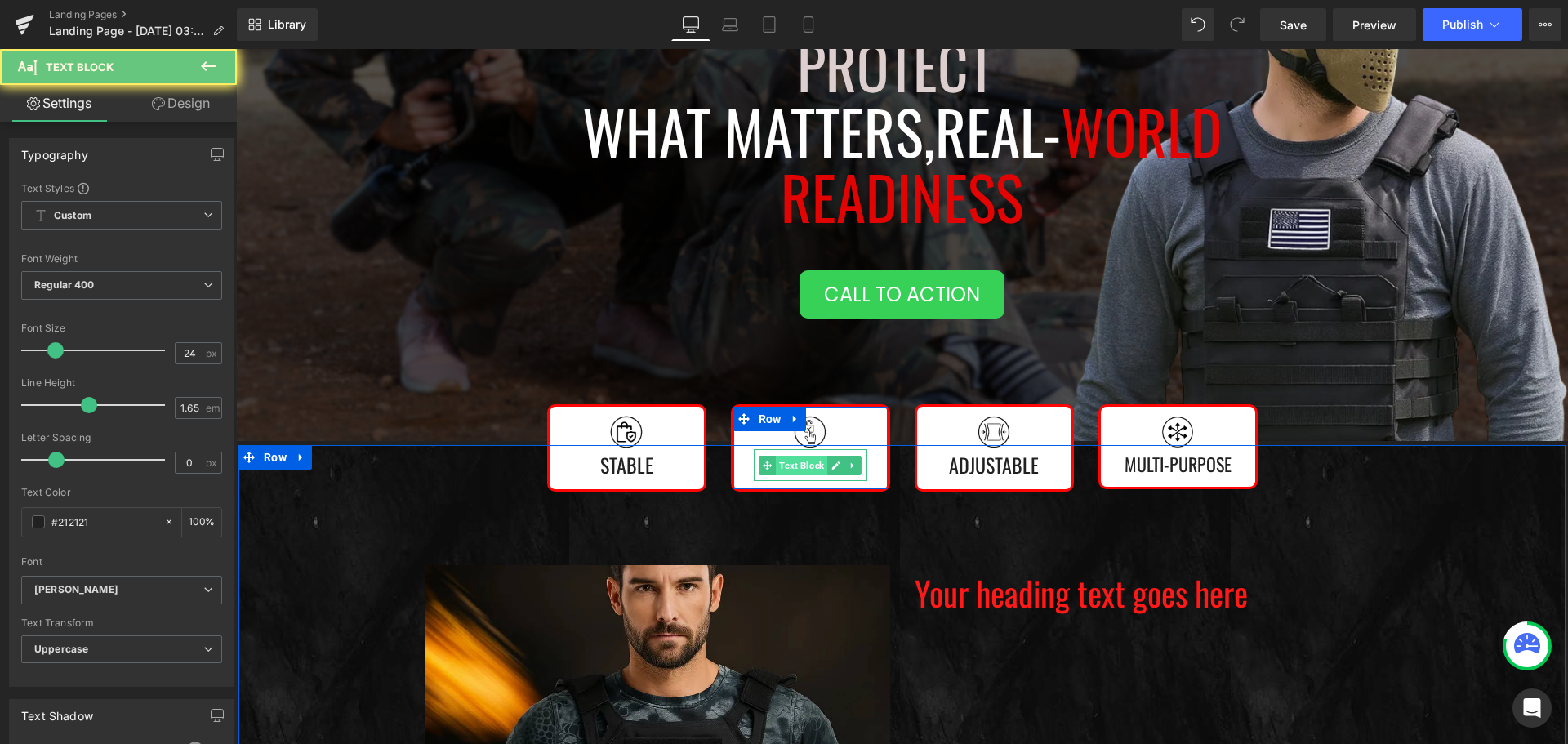
click at [820, 475] on span "Text Block" at bounding box center [802, 466] width 52 height 20
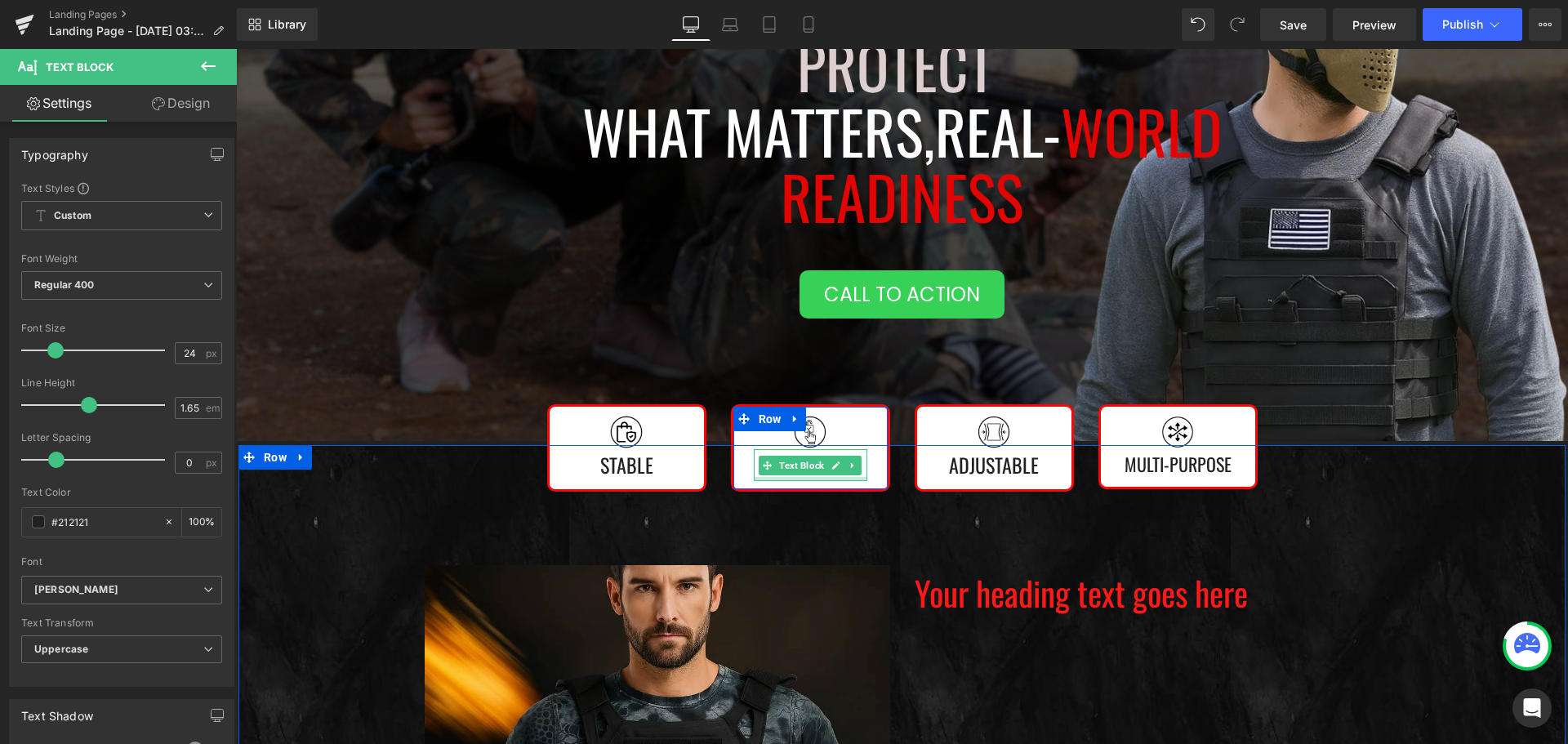
click at [822, 477] on div at bounding box center [810, 478] width 114 height 4
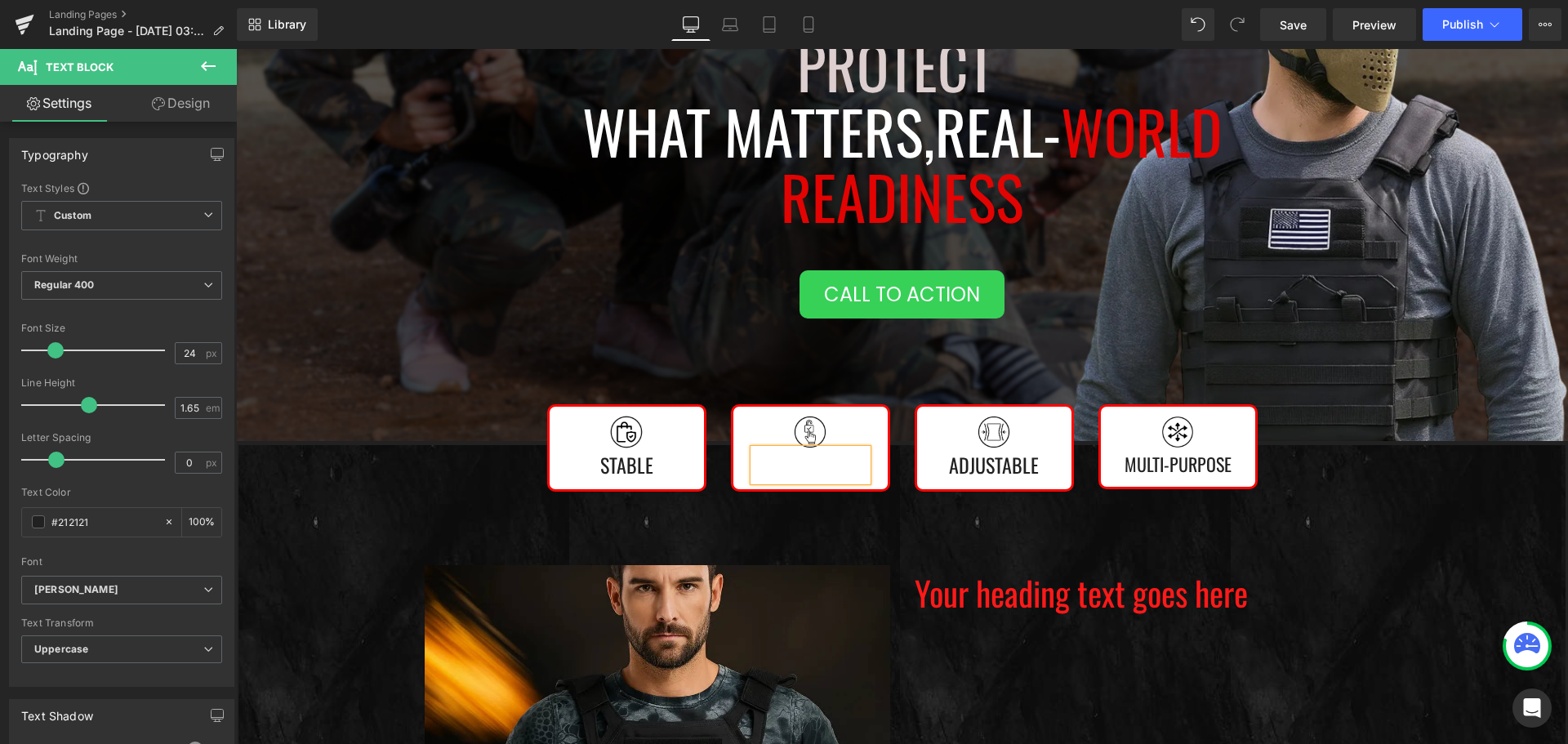
click at [822, 477] on p at bounding box center [810, 465] width 114 height 33
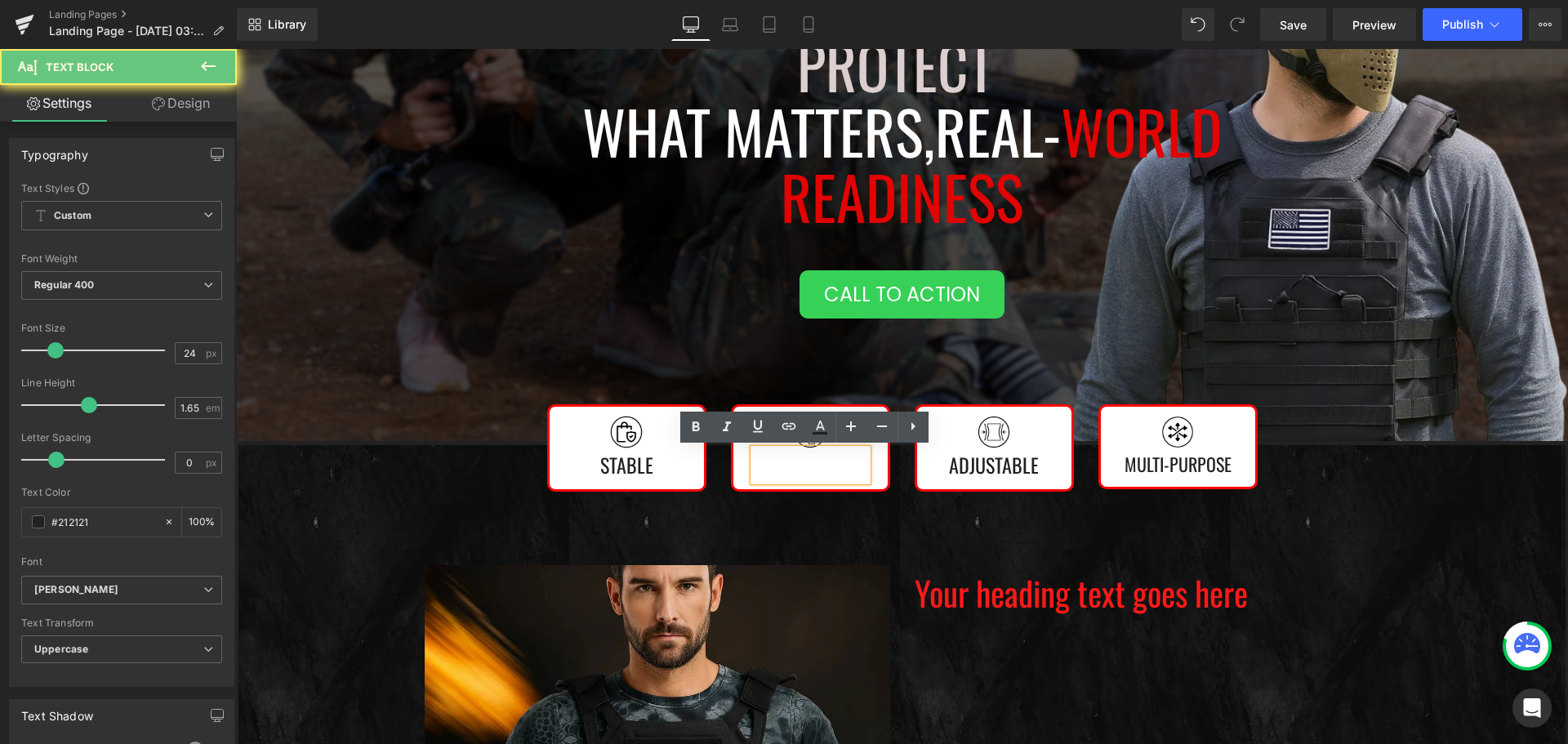
click at [822, 477] on p at bounding box center [810, 465] width 114 height 33
paste div
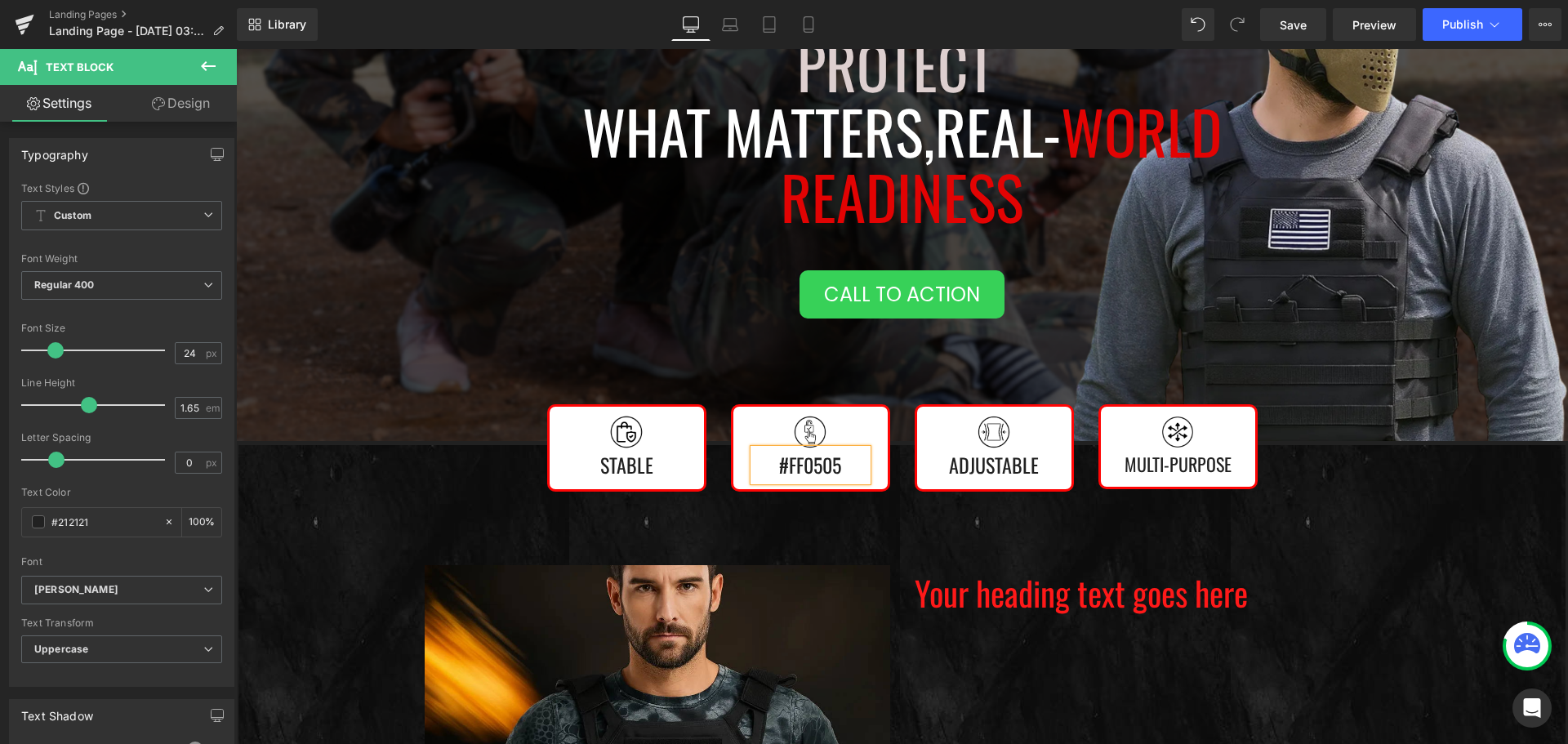
click at [825, 469] on p "#ff0505" at bounding box center [810, 465] width 114 height 33
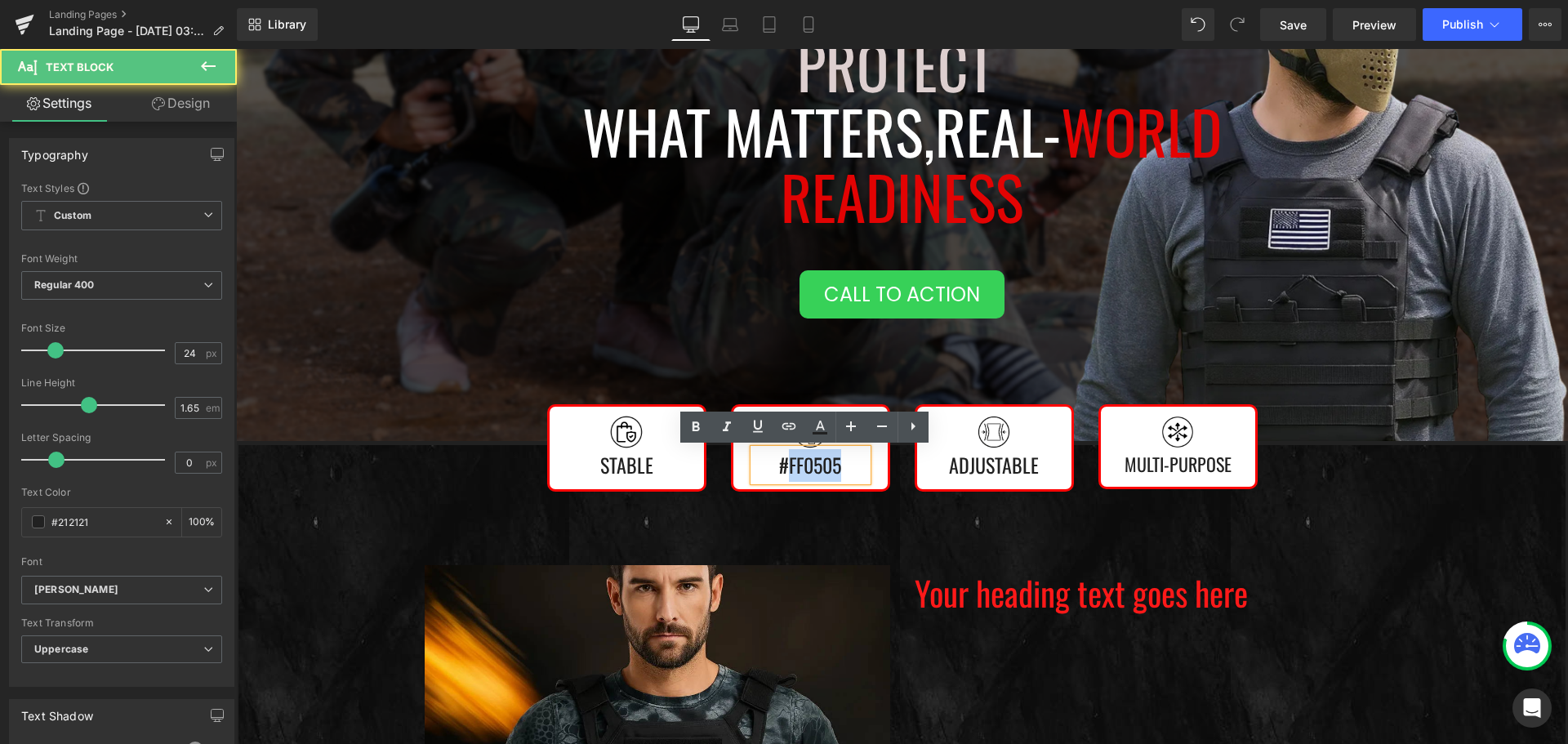
click at [825, 469] on p "#ff0505" at bounding box center [810, 465] width 114 height 33
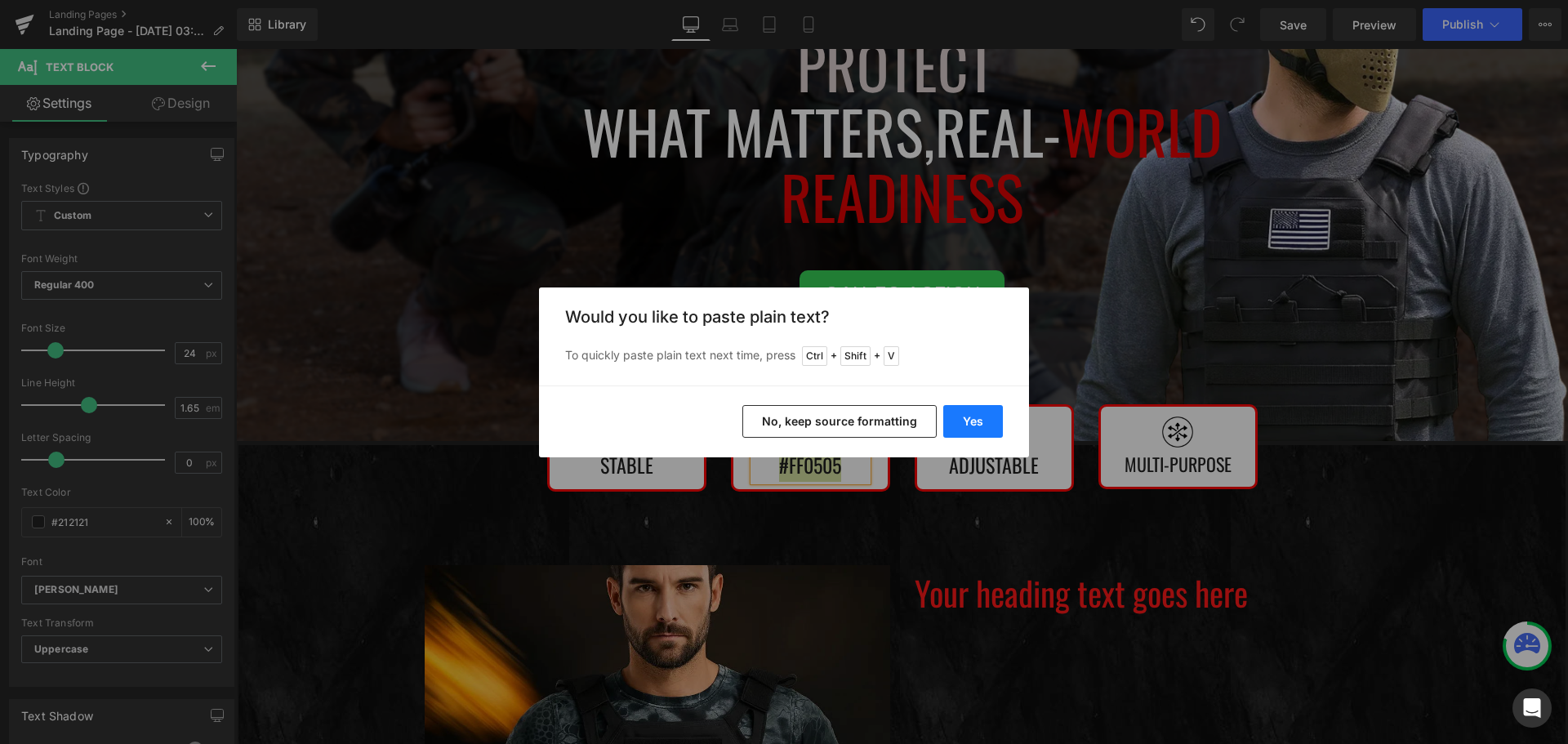
click at [985, 415] on button "Yes" at bounding box center [973, 421] width 60 height 33
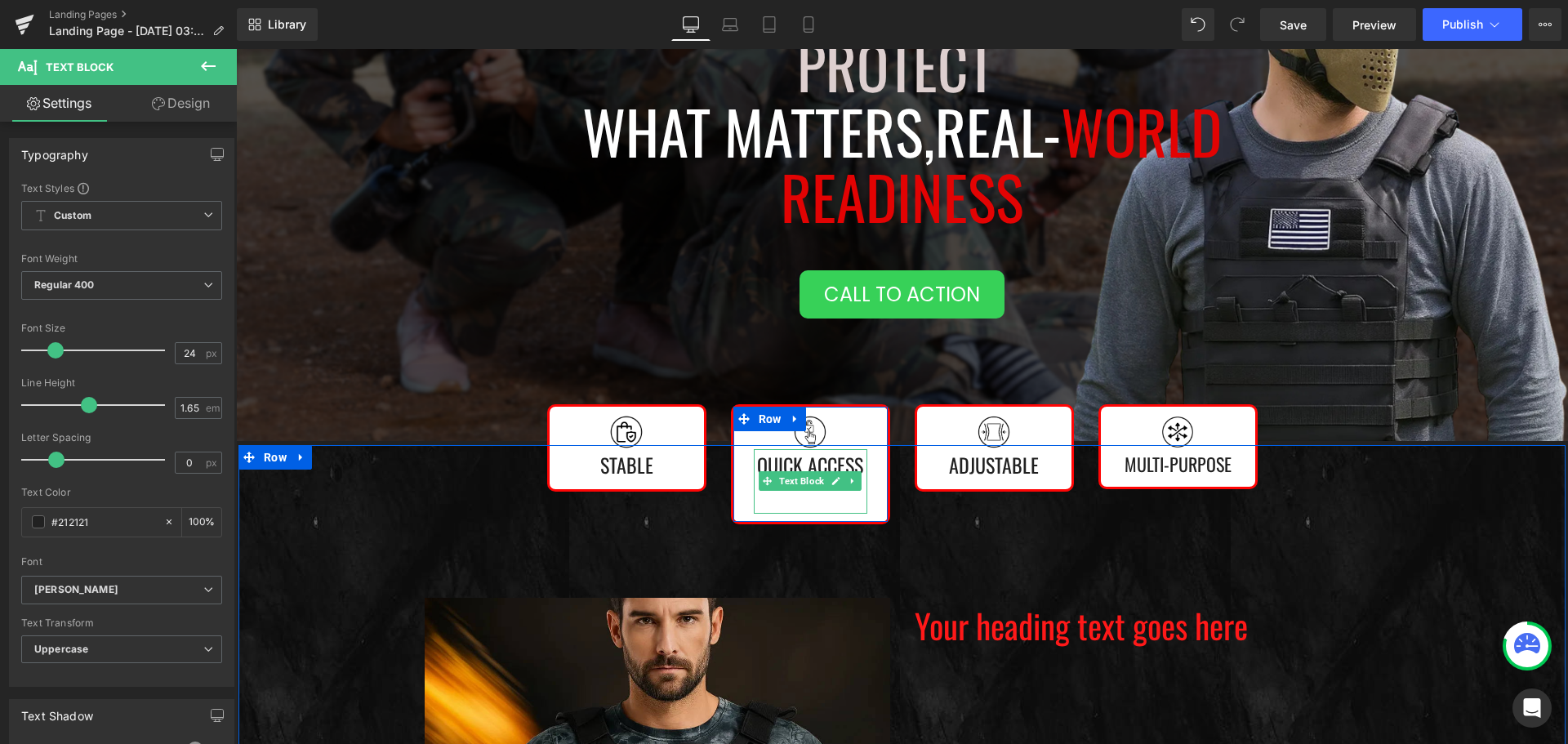
click at [803, 502] on p at bounding box center [810, 497] width 114 height 33
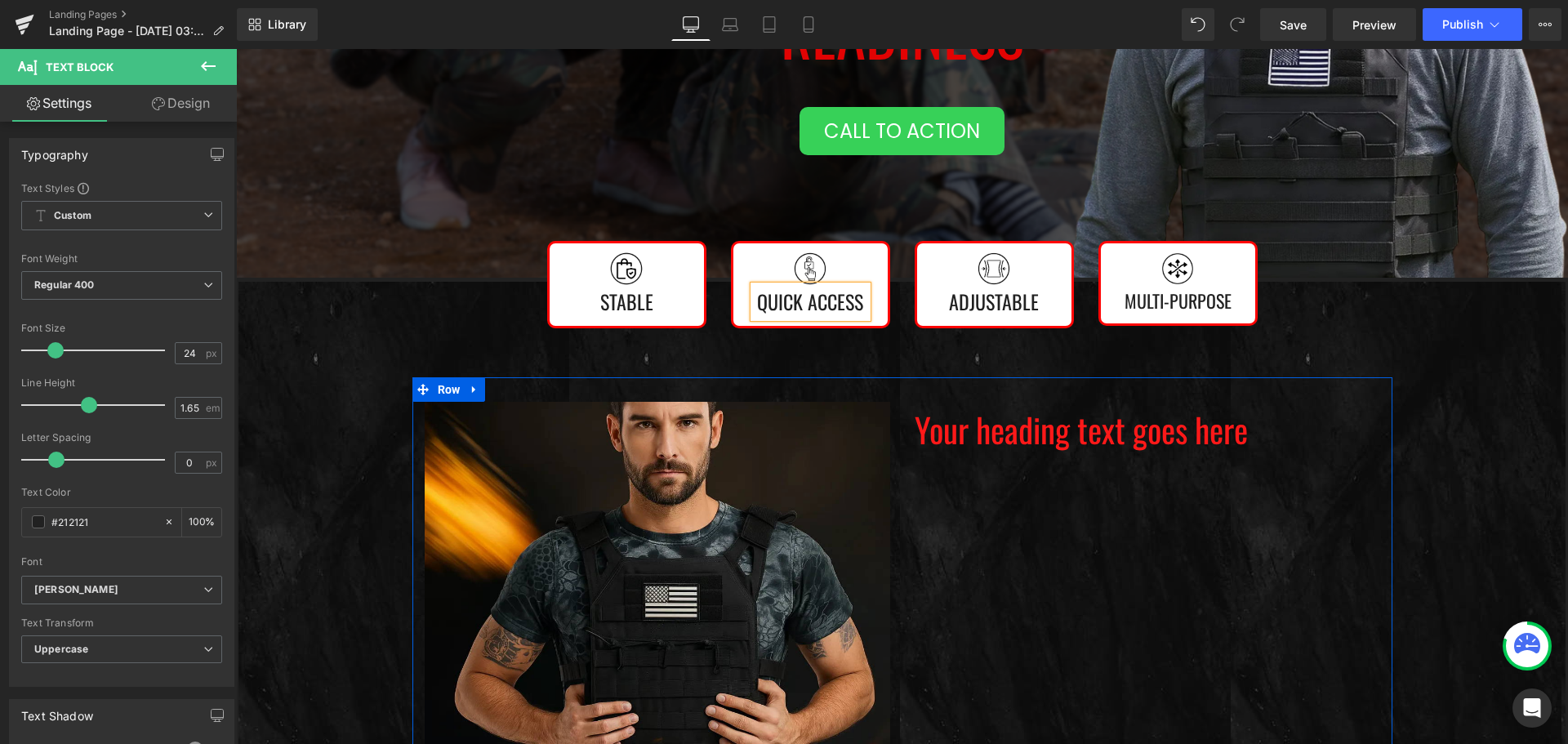
scroll to position [749, 0]
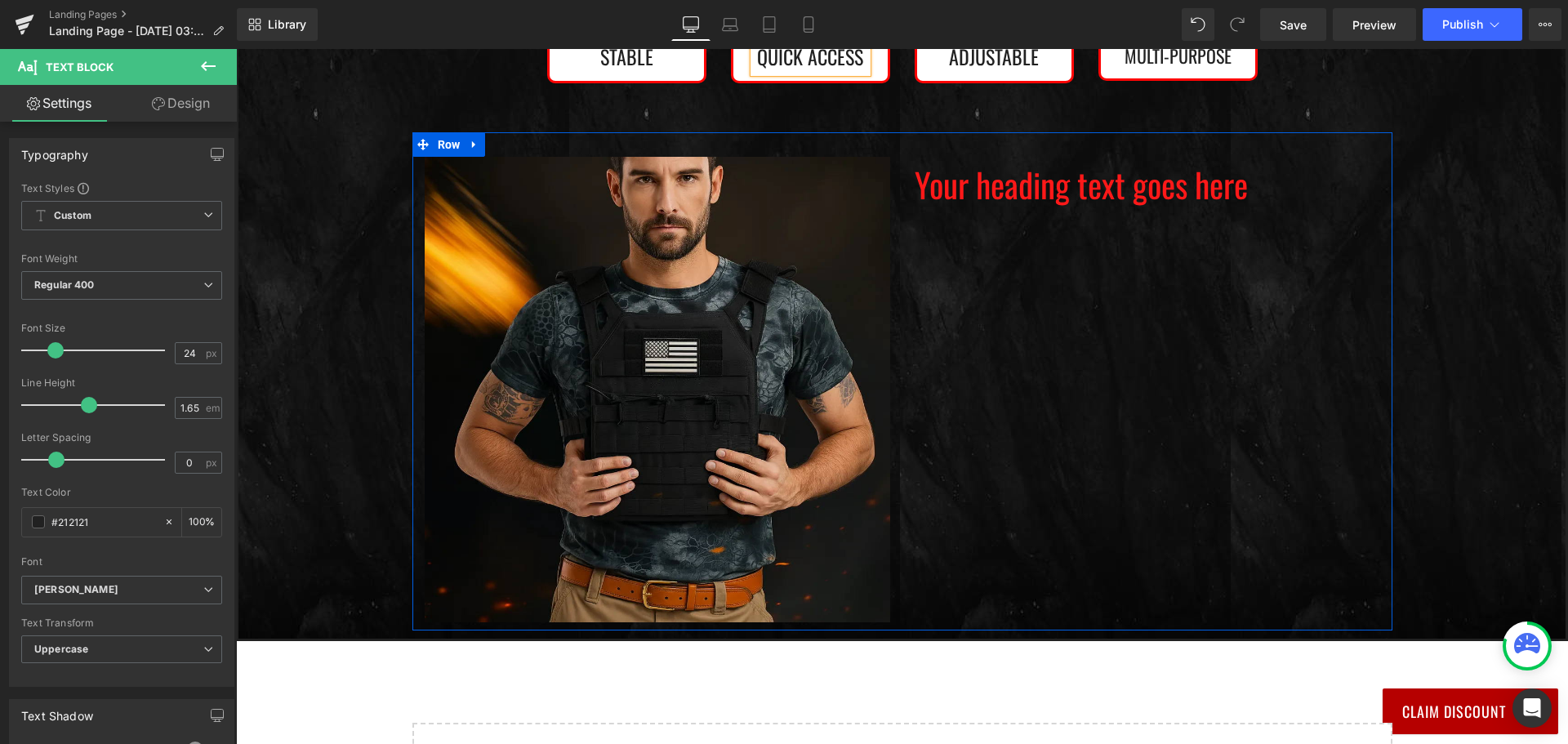
click at [1050, 178] on h2 "Your heading text goes here" at bounding box center [1147, 184] width 466 height 55
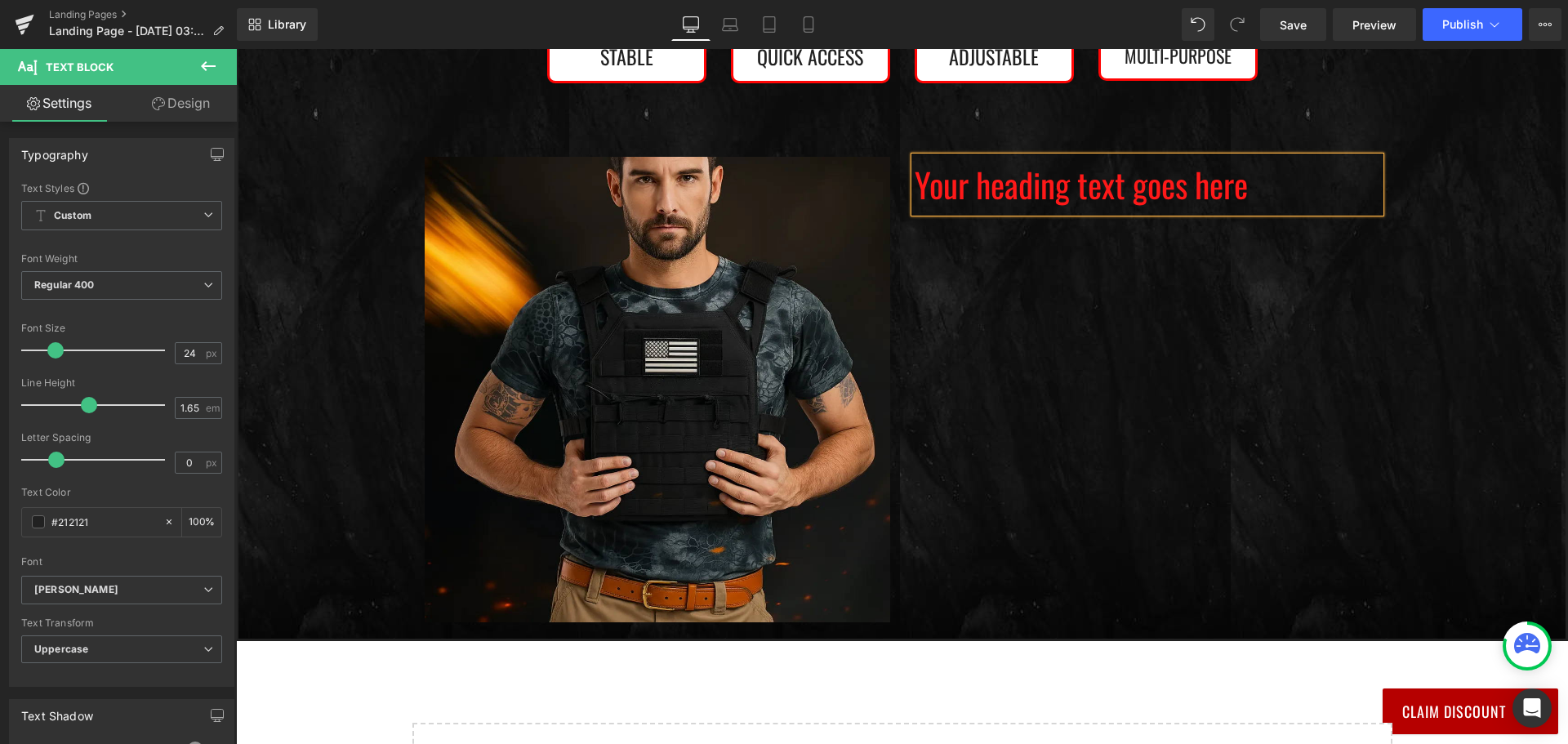
click at [1088, 194] on h2 "Your heading text goes here" at bounding box center [1147, 184] width 466 height 55
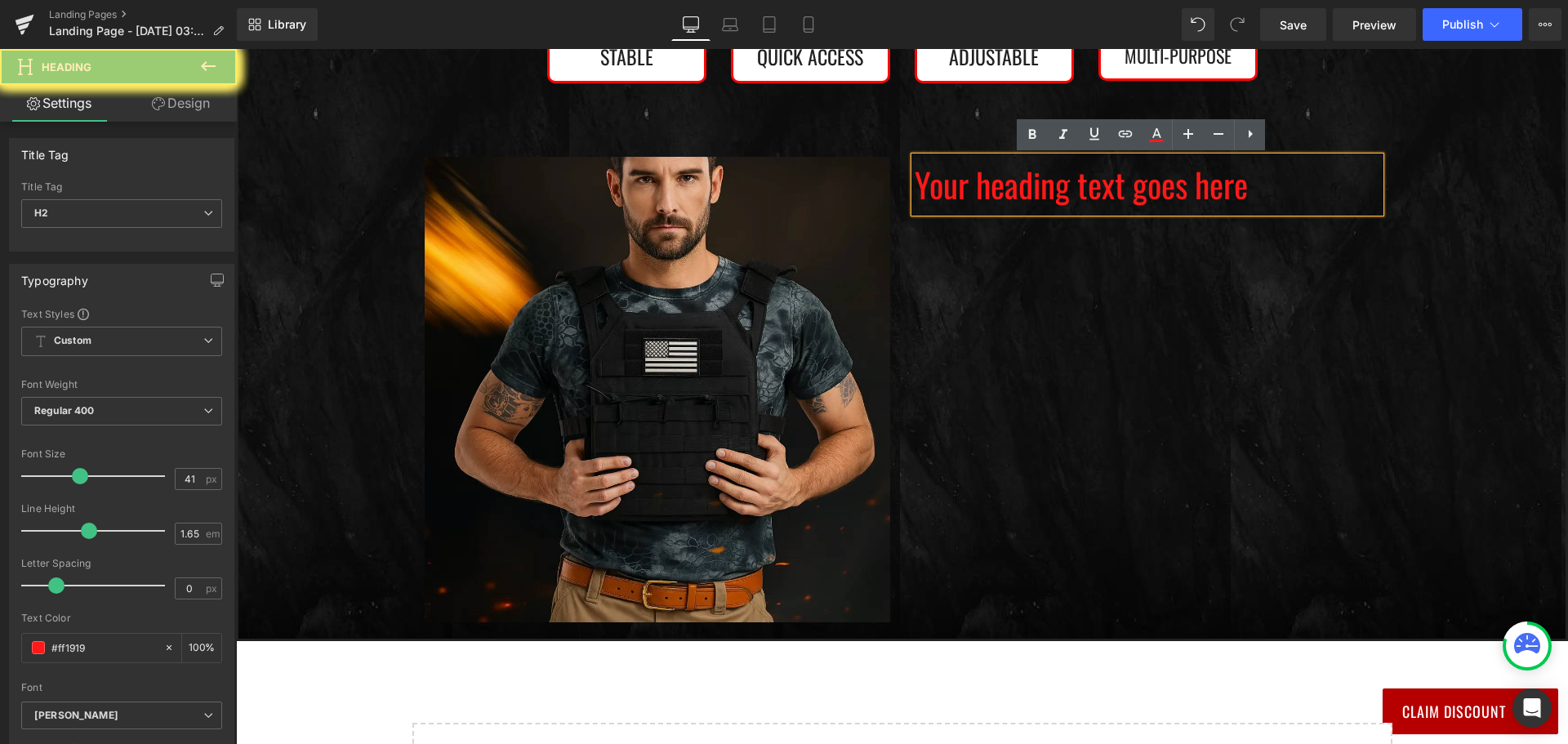
paste div
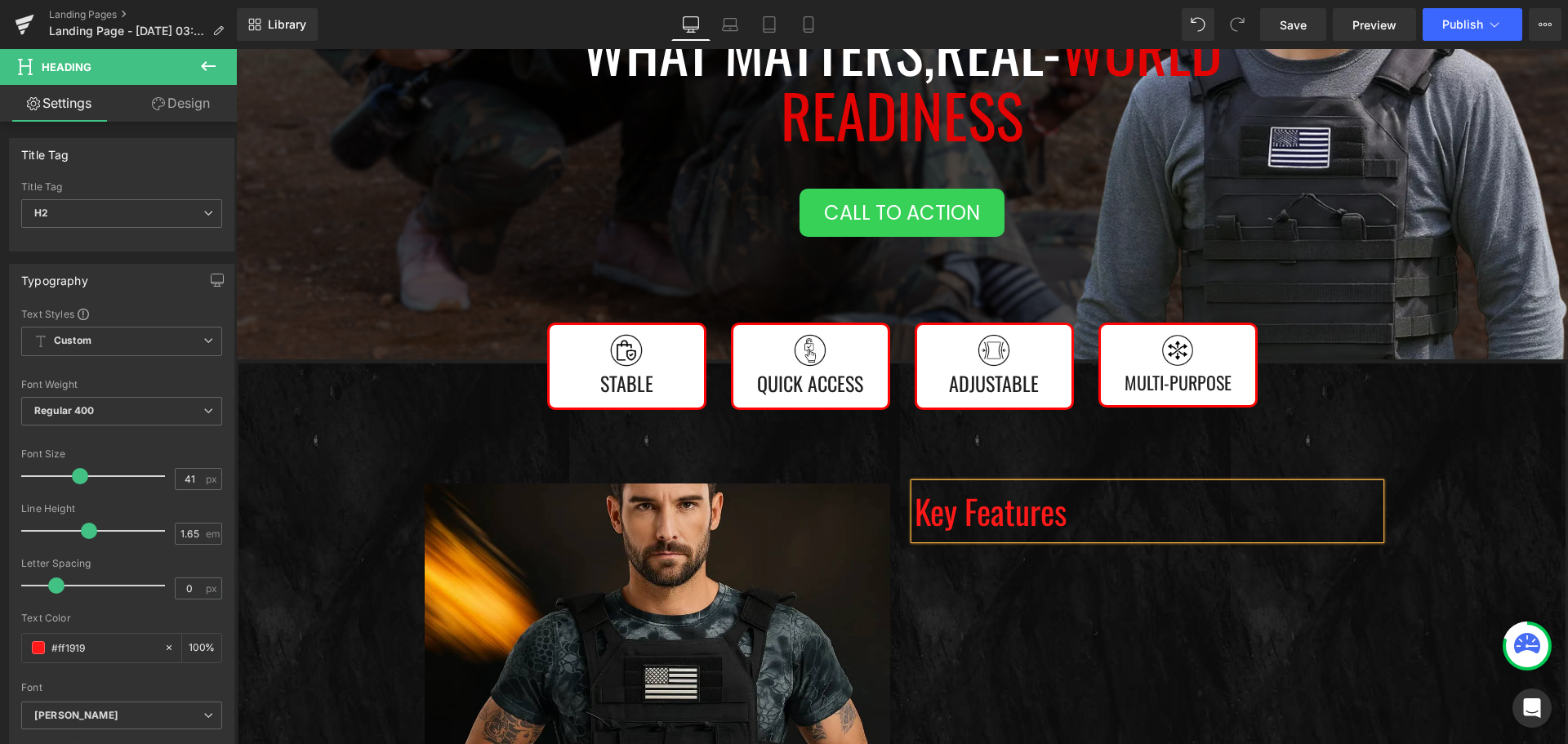
scroll to position [587, 0]
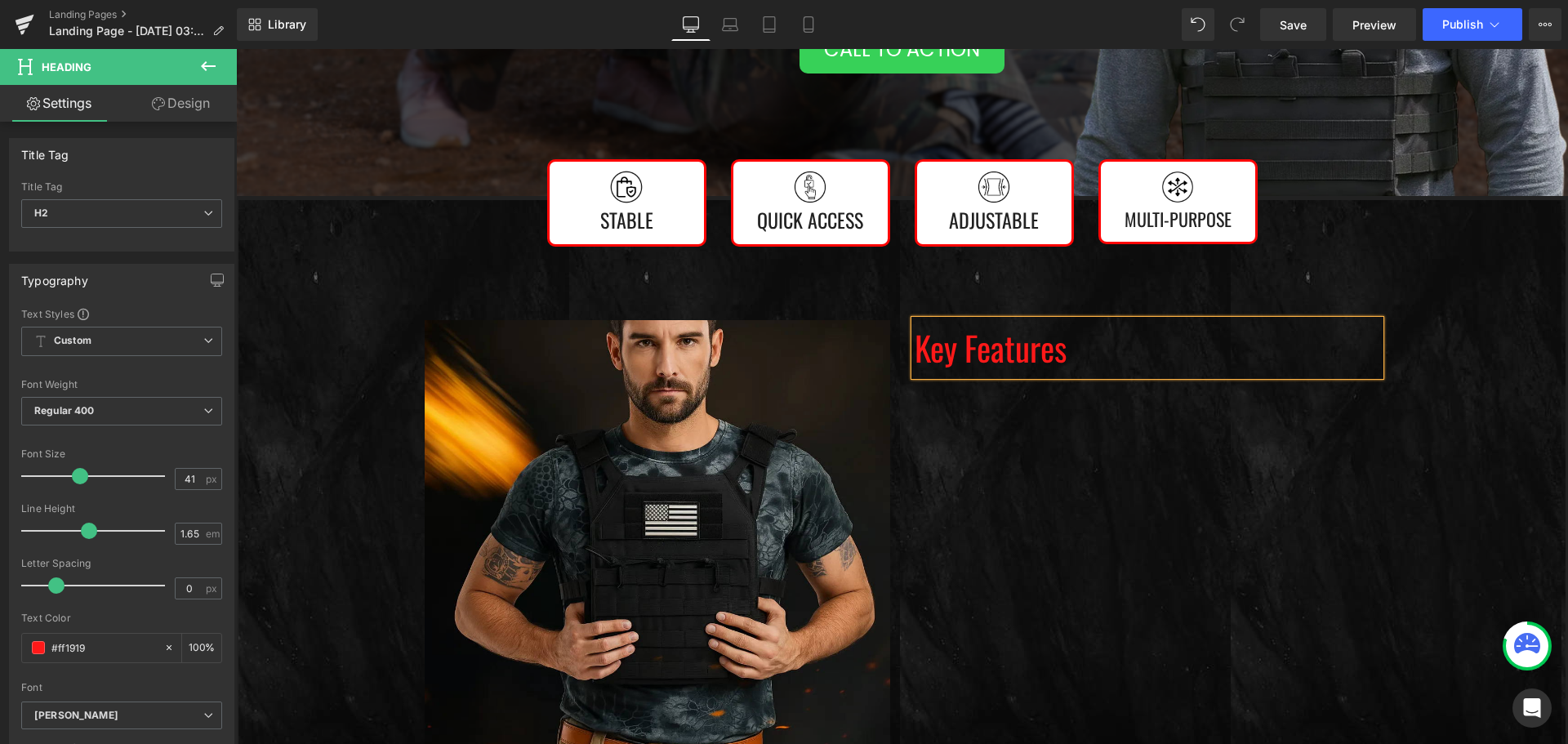
click at [367, 408] on div "Image Stable Text Block Row Image Quick Access  Text Block Row Image Adjustabl…" at bounding box center [902, 497] width 1327 height 594
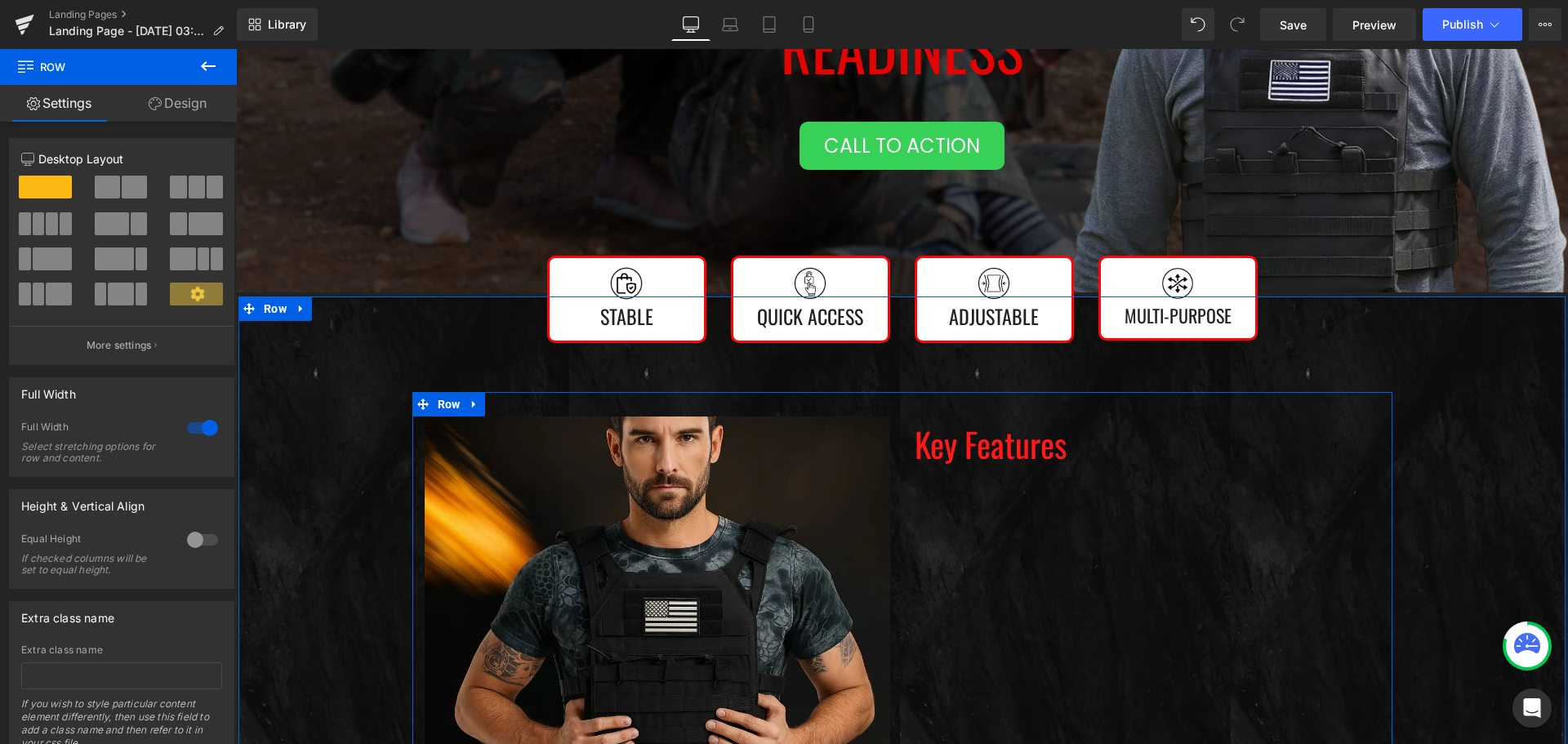
scroll to position [409, 0]
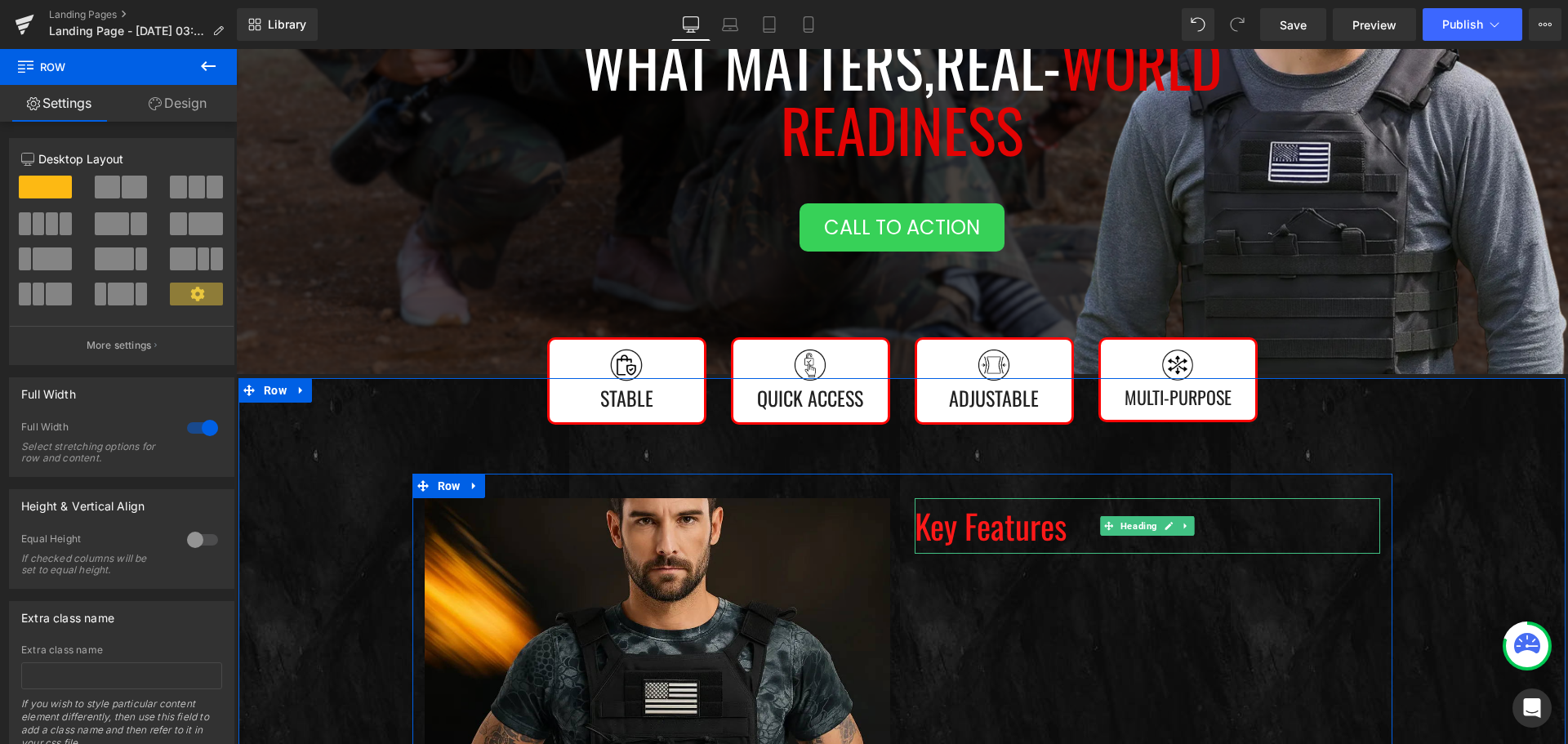
click at [968, 530] on h2 "Key Features" at bounding box center [1147, 526] width 466 height 55
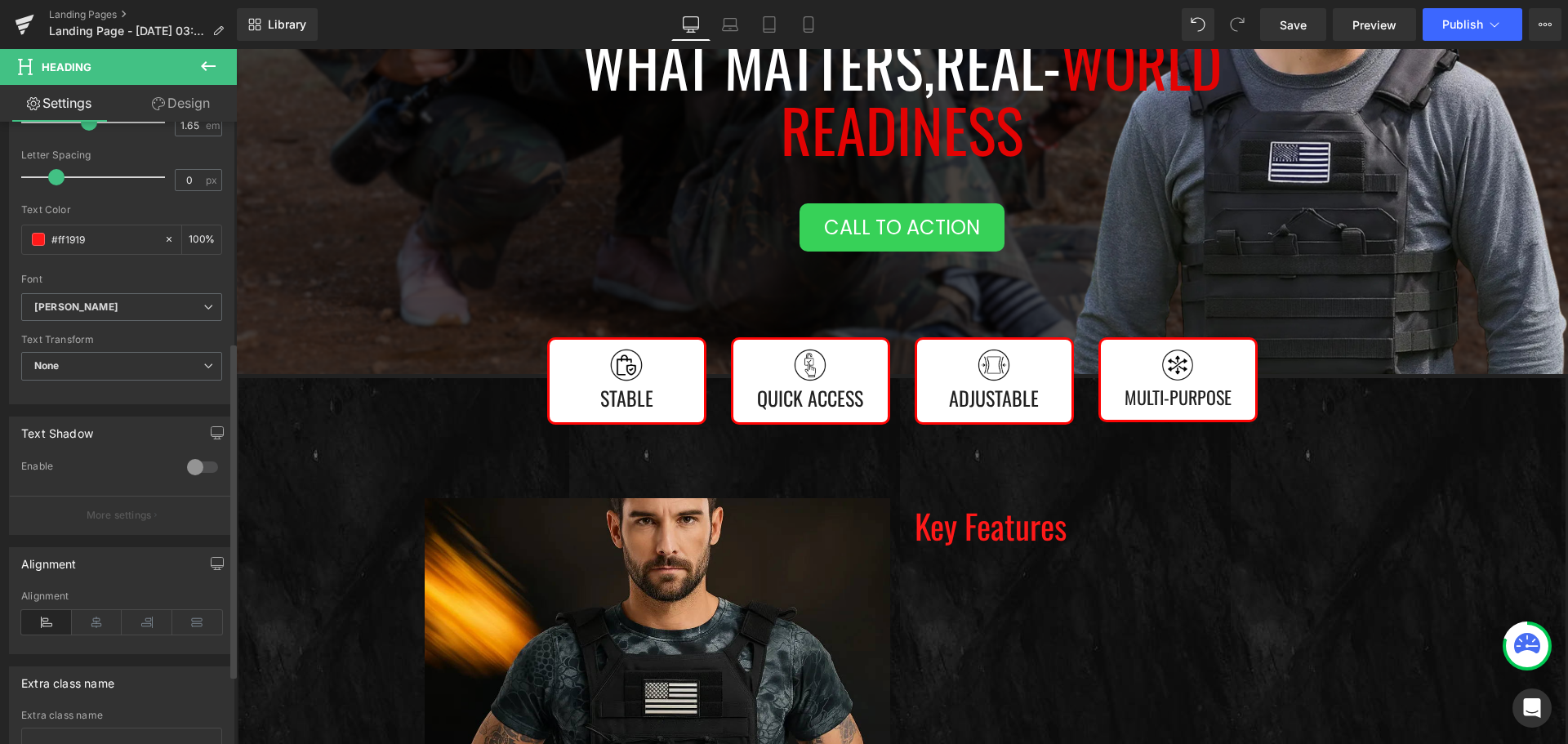
scroll to position [326, 0]
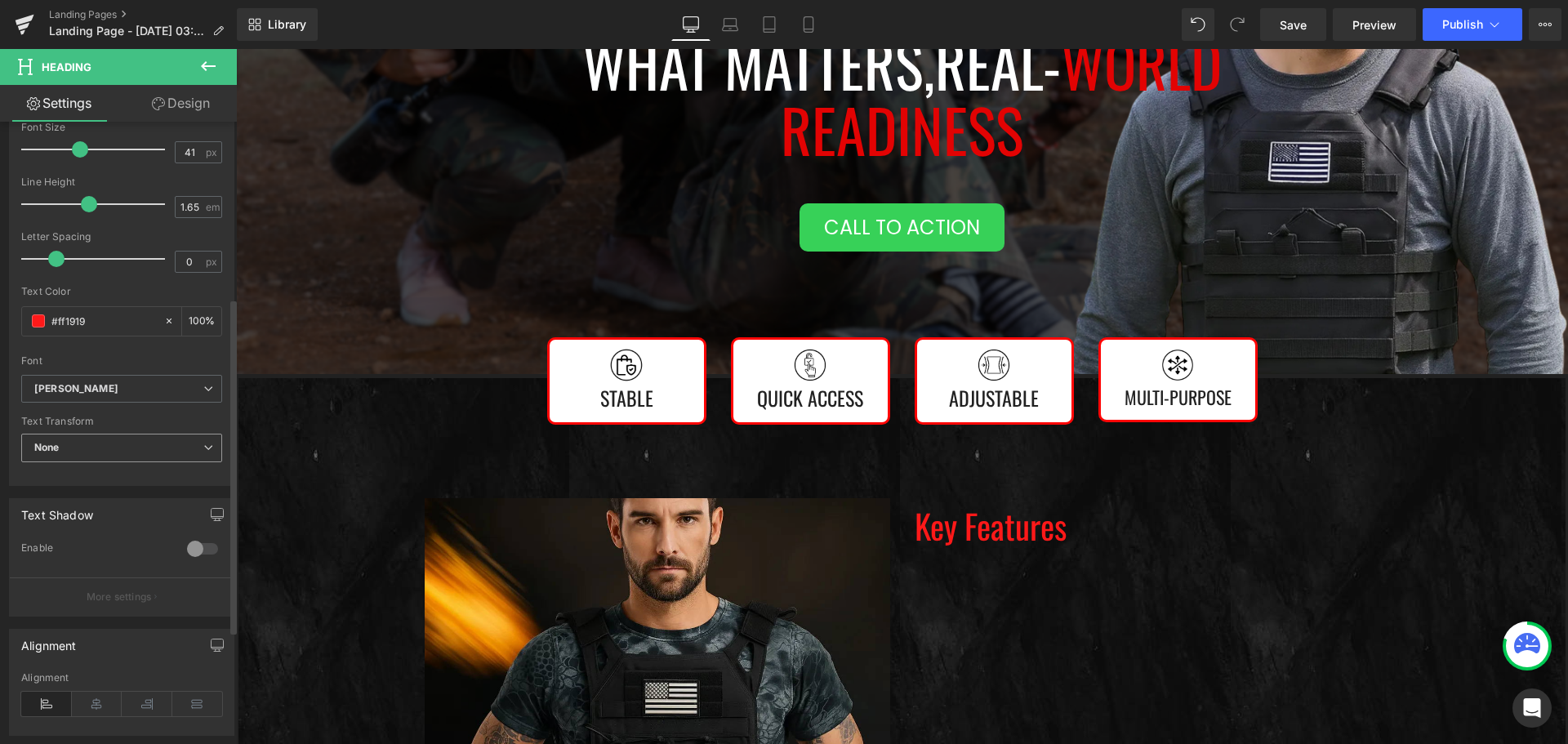
click at [121, 446] on span "None" at bounding box center [122, 448] width 201 height 29
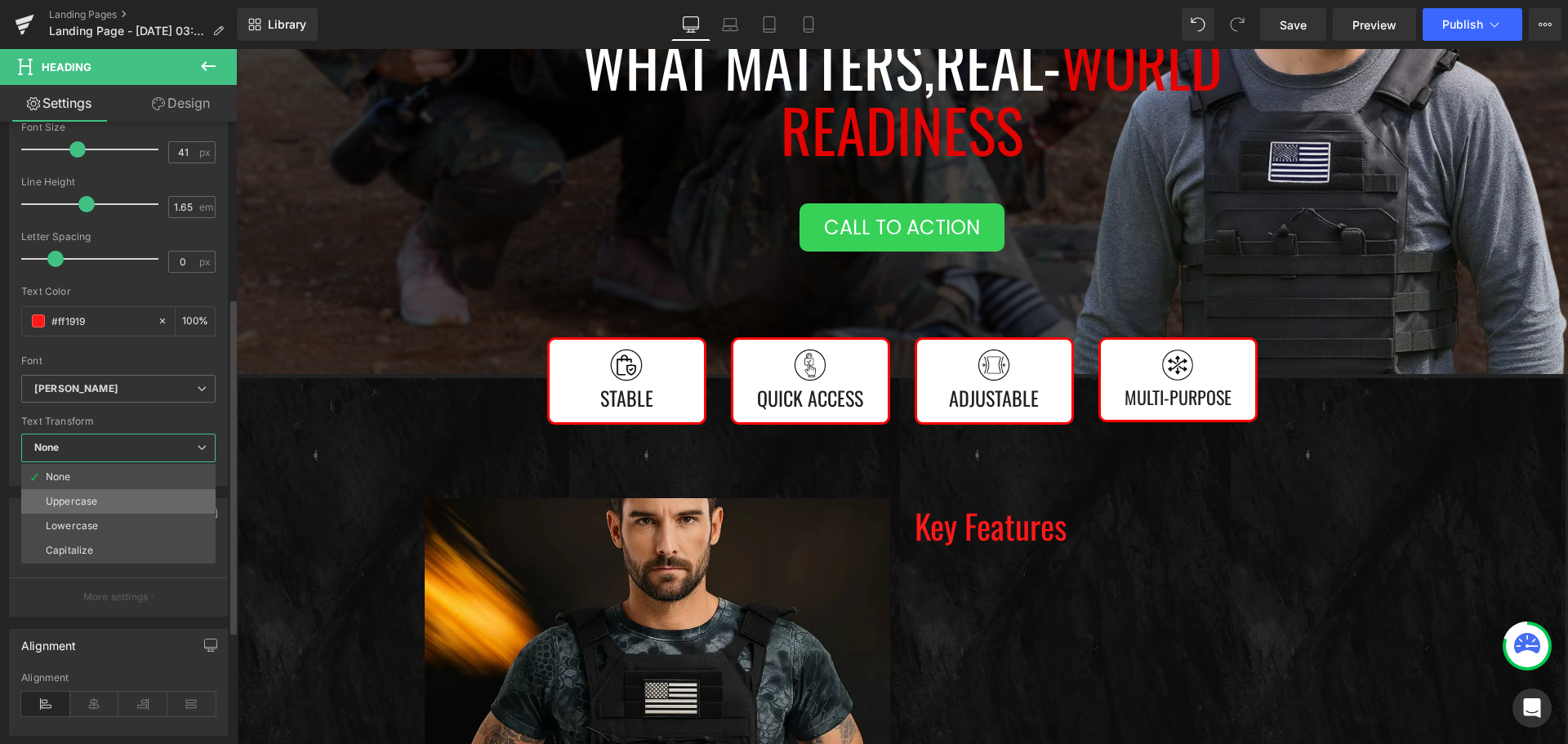
click at [103, 505] on li "Uppercase" at bounding box center [118, 501] width 194 height 24
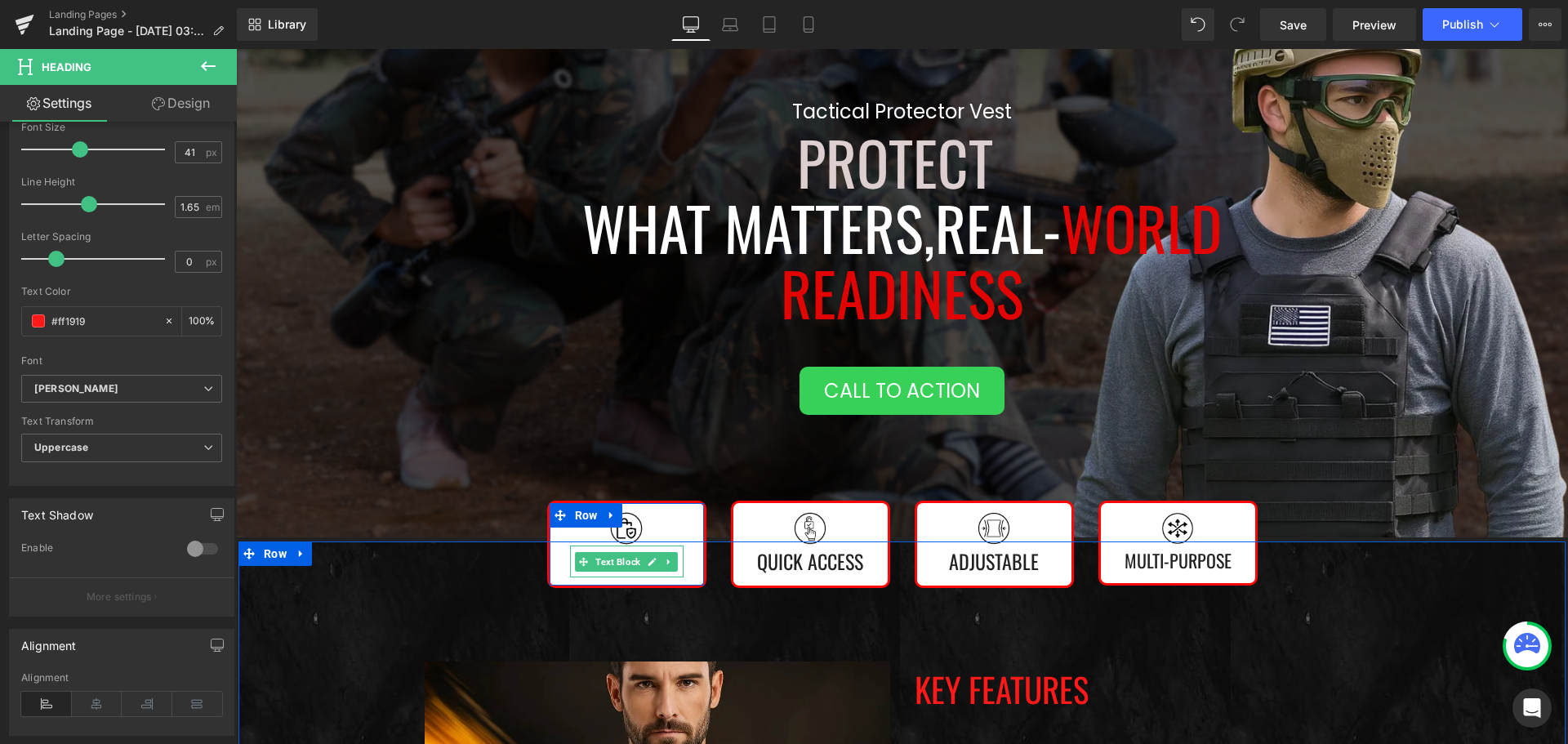
scroll to position [164, 0]
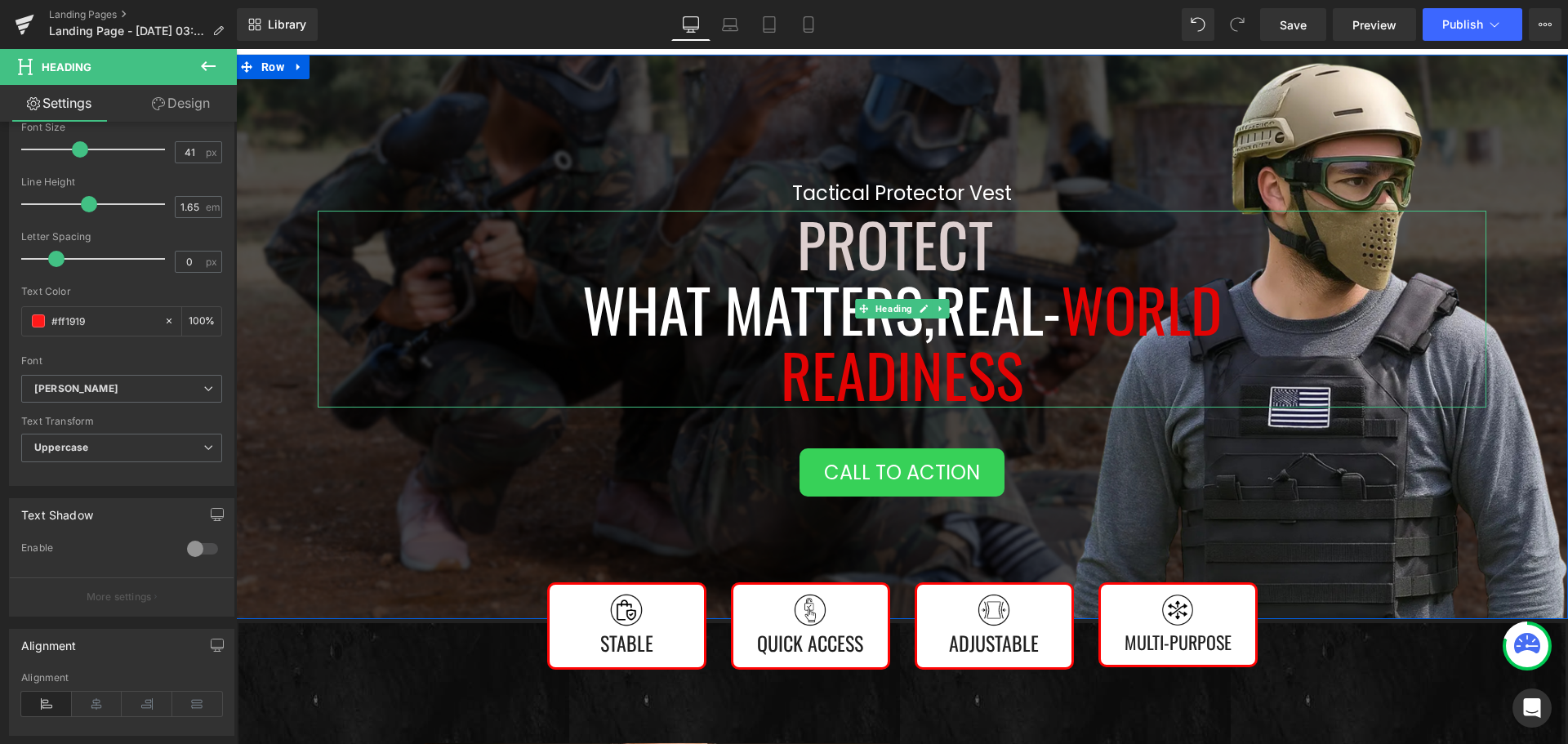
click at [882, 375] on span "Readiness" at bounding box center [902, 374] width 243 height 89
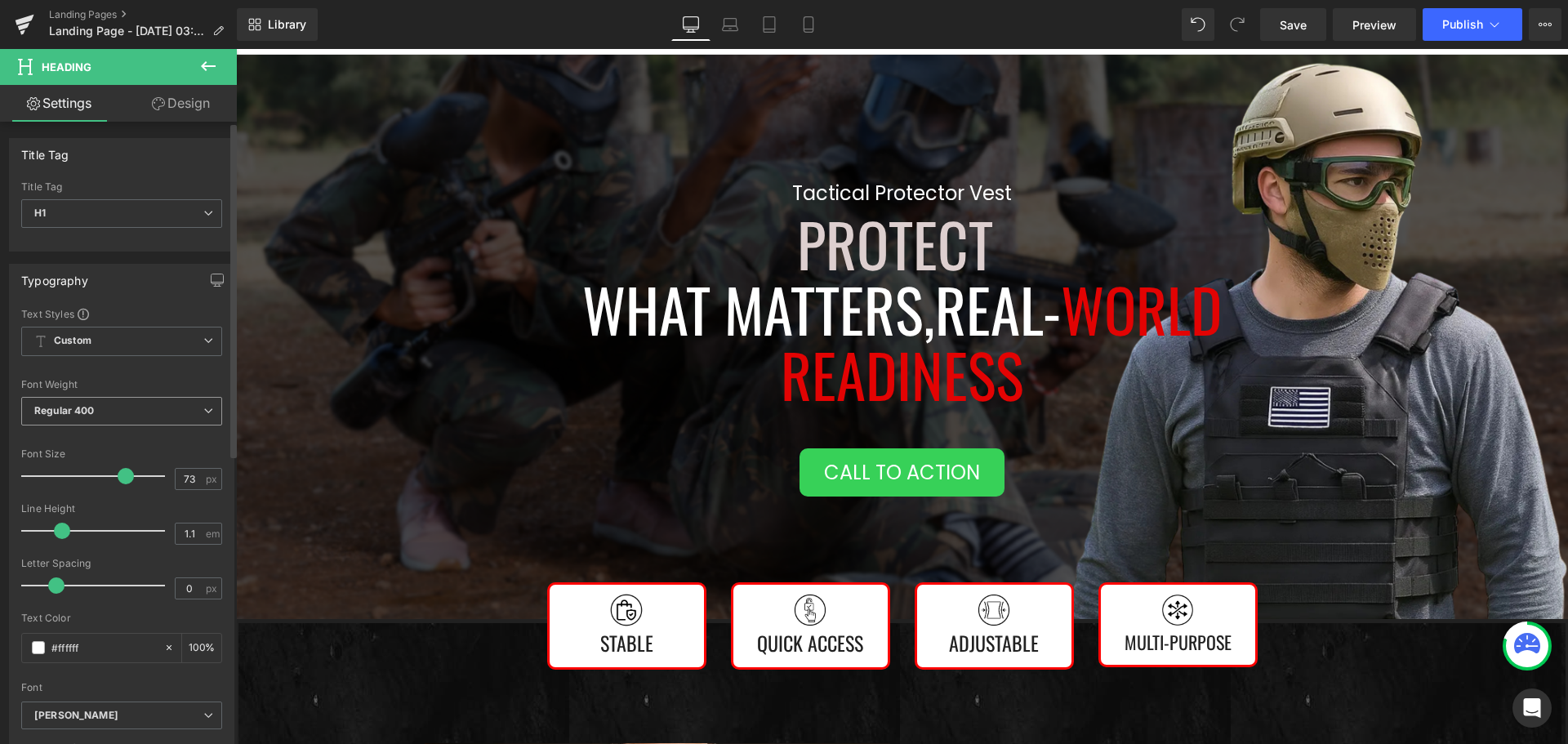
click at [109, 410] on span "Regular 400" at bounding box center [122, 411] width 201 height 29
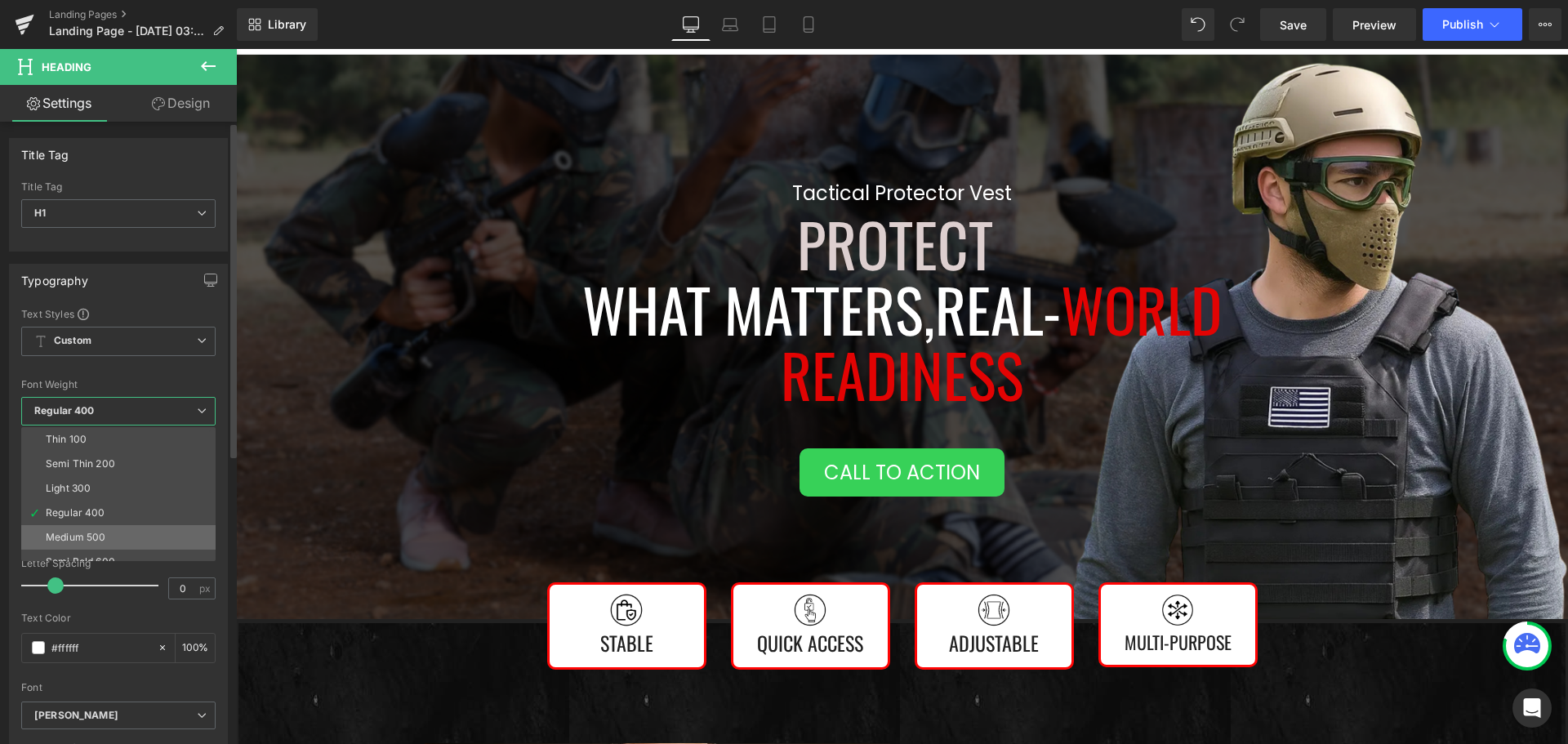
click at [108, 536] on li "Medium 500" at bounding box center [122, 537] width 202 height 24
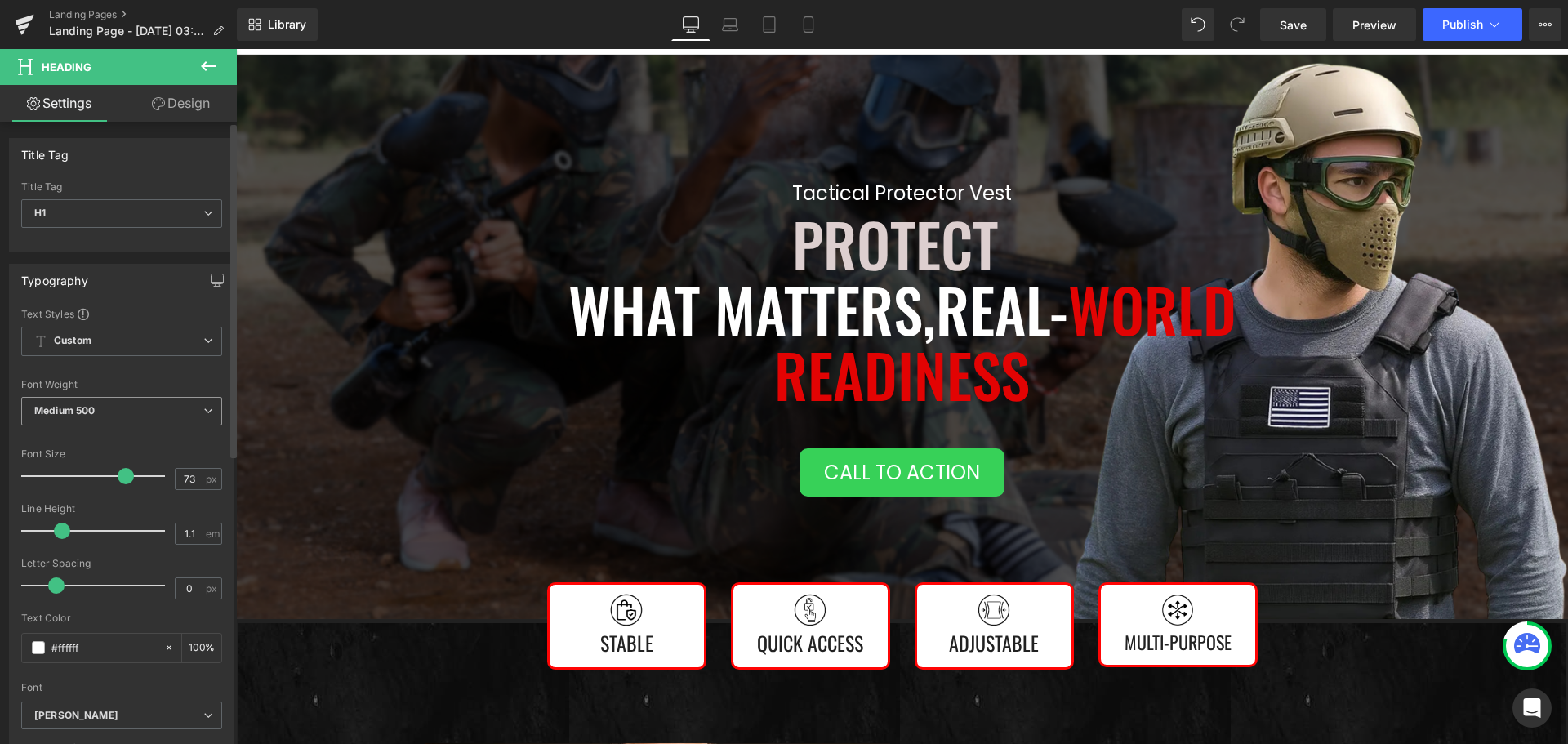
click at [104, 409] on span "Medium 500" at bounding box center [122, 411] width 201 height 29
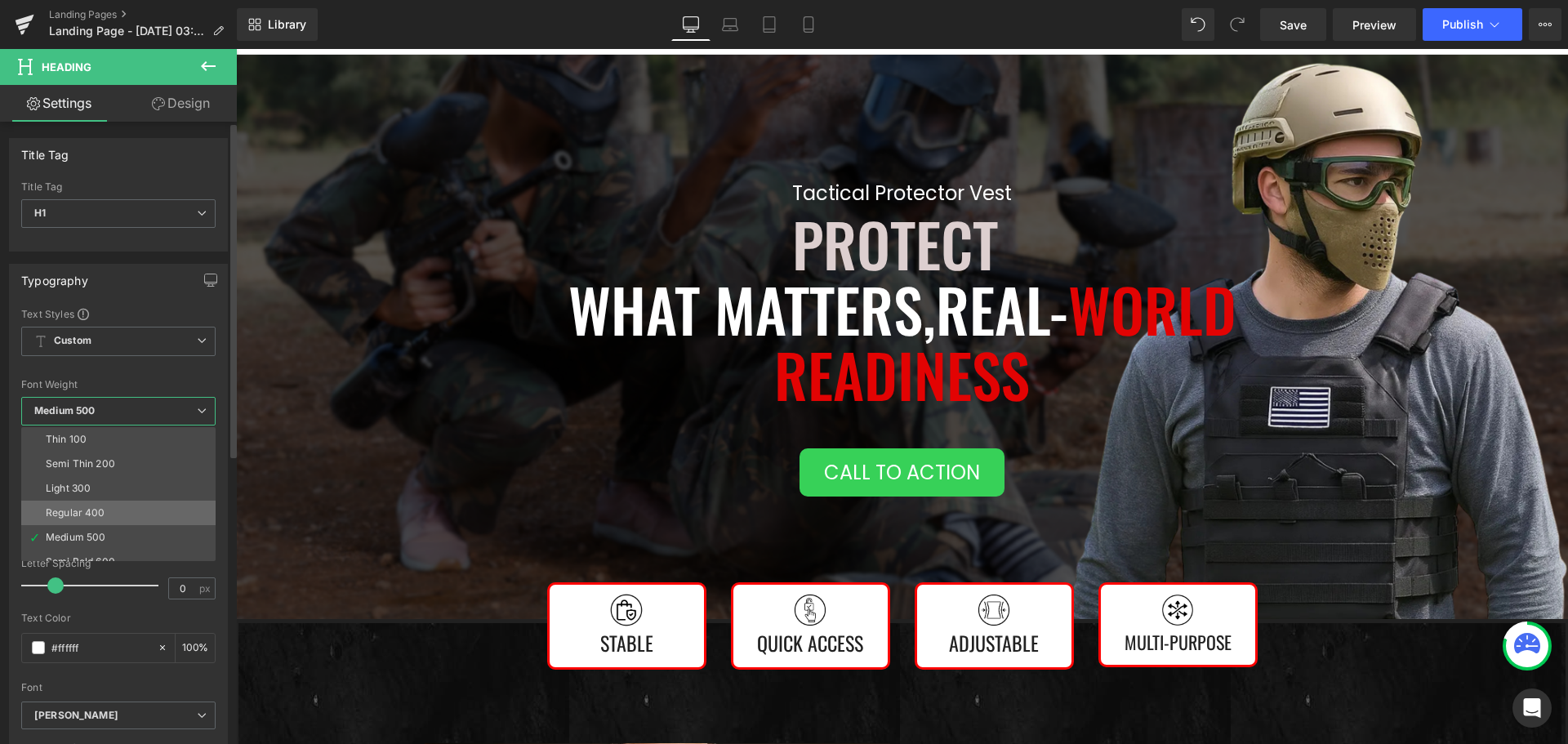
scroll to position [81, 0]
click at [100, 499] on div "Super Bold 800" at bounding box center [82, 504] width 73 height 12
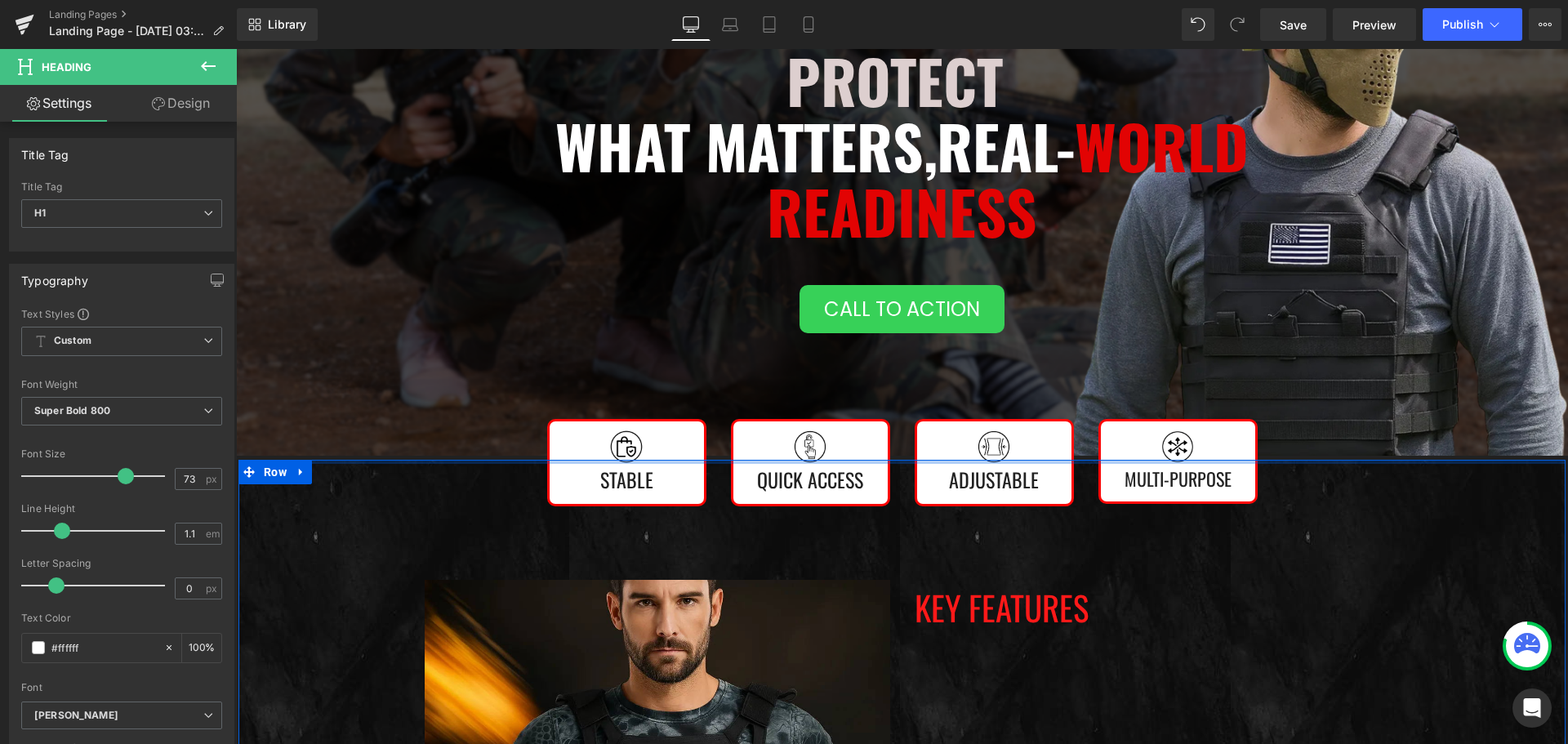
scroll to position [490, 0]
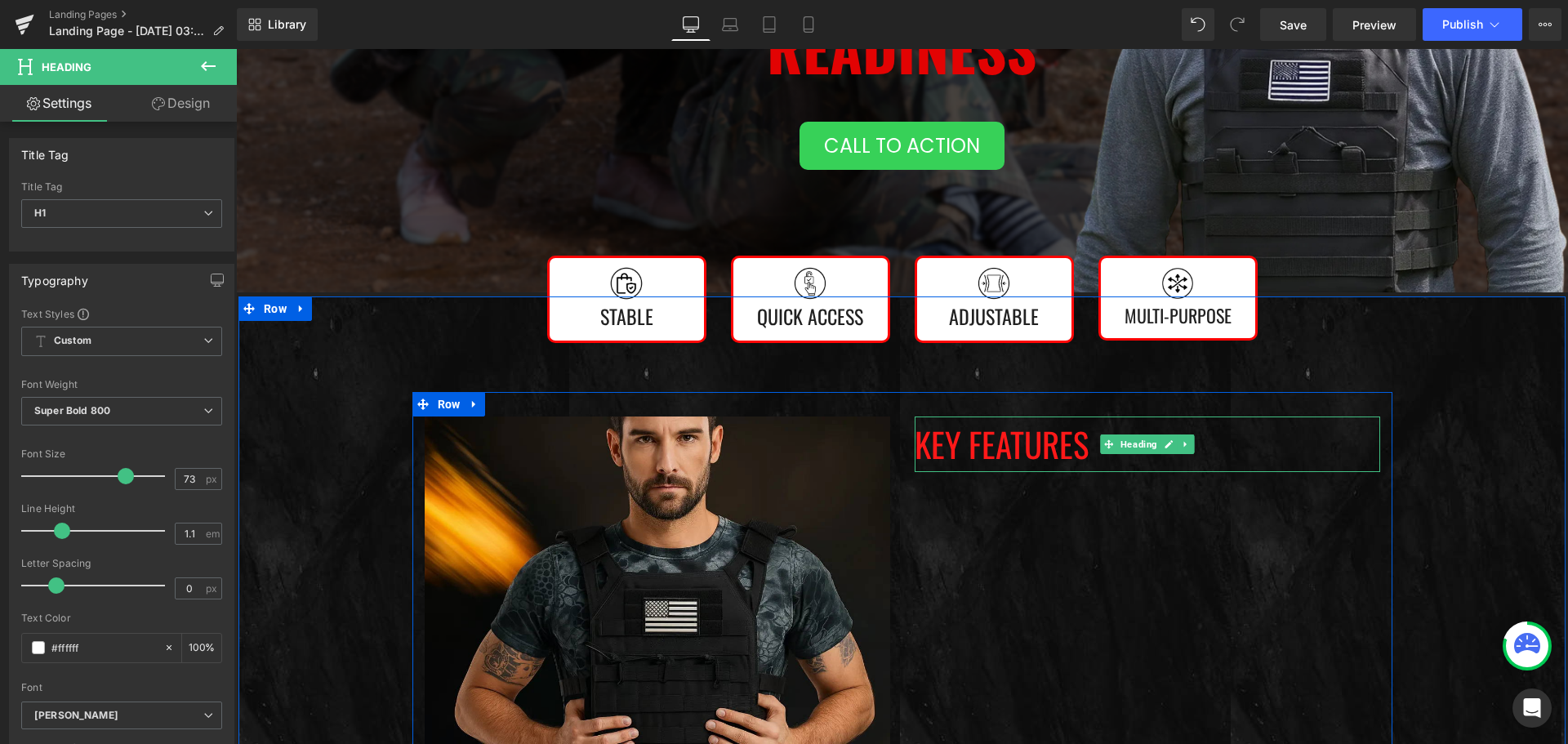
click at [975, 441] on h2 "Key Features" at bounding box center [1147, 444] width 466 height 55
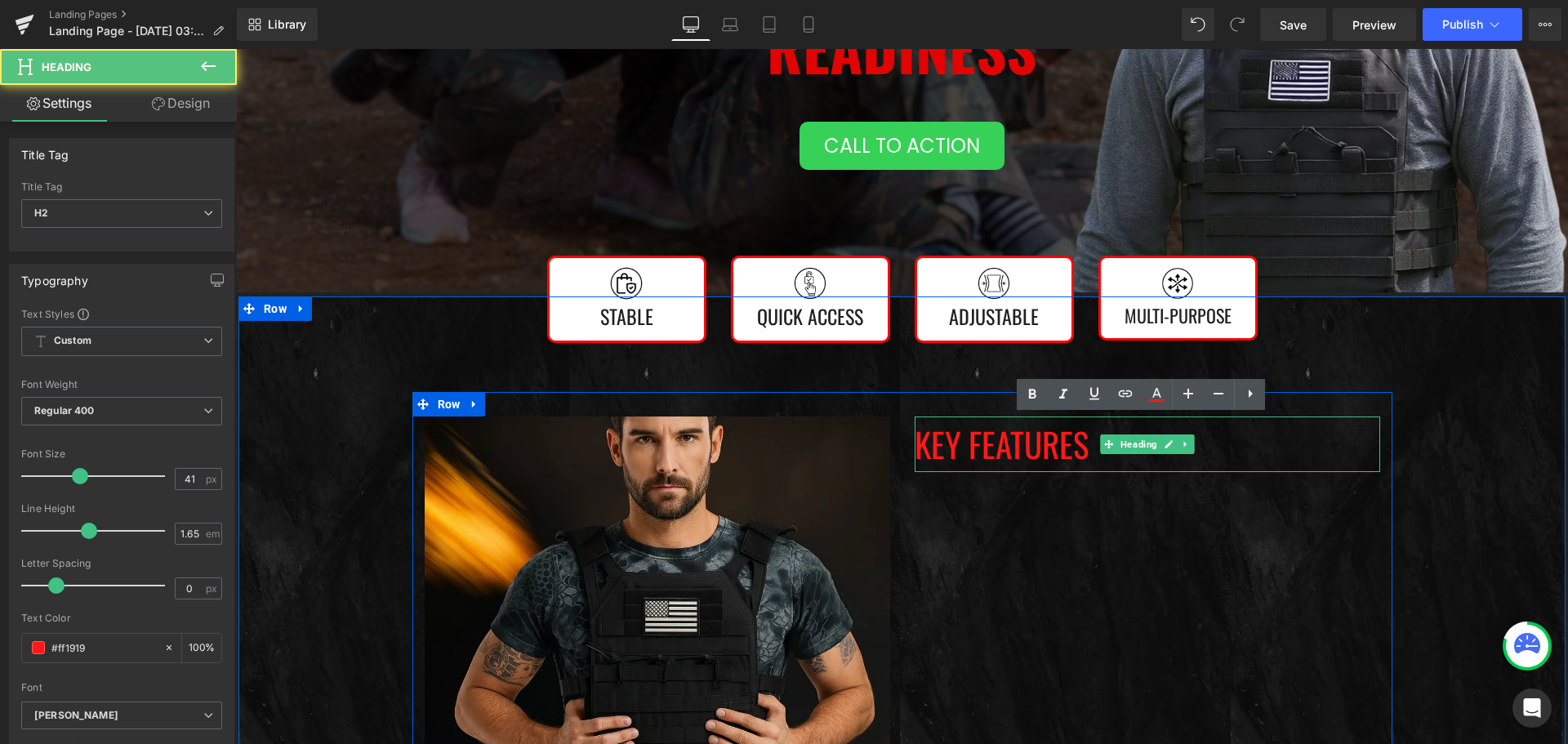
click at [116, 413] on span "Regular 400" at bounding box center [122, 411] width 201 height 29
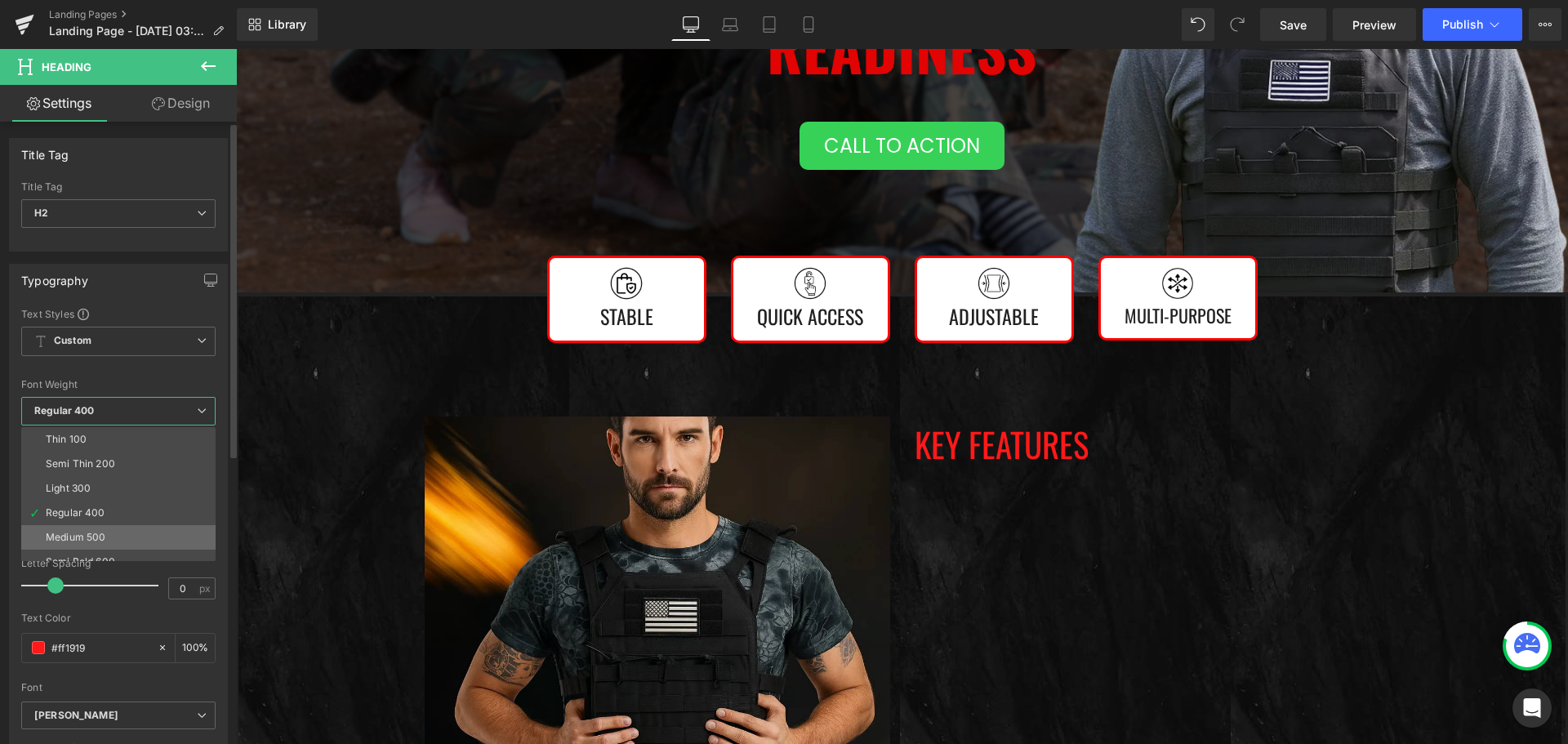
scroll to position [81, 0]
click at [99, 505] on div "Super Bold 800" at bounding box center [82, 504] width 73 height 12
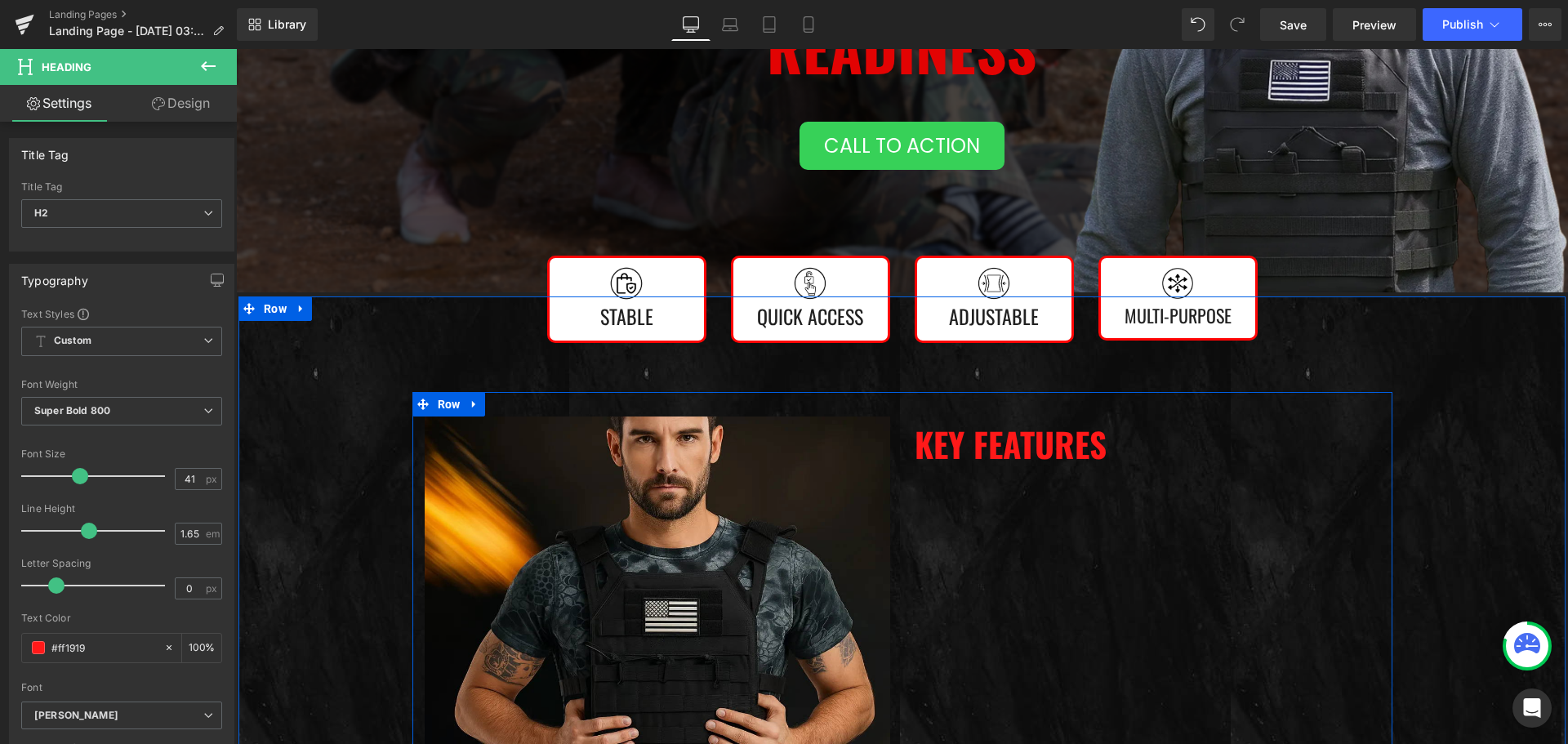
scroll to position [409, 0]
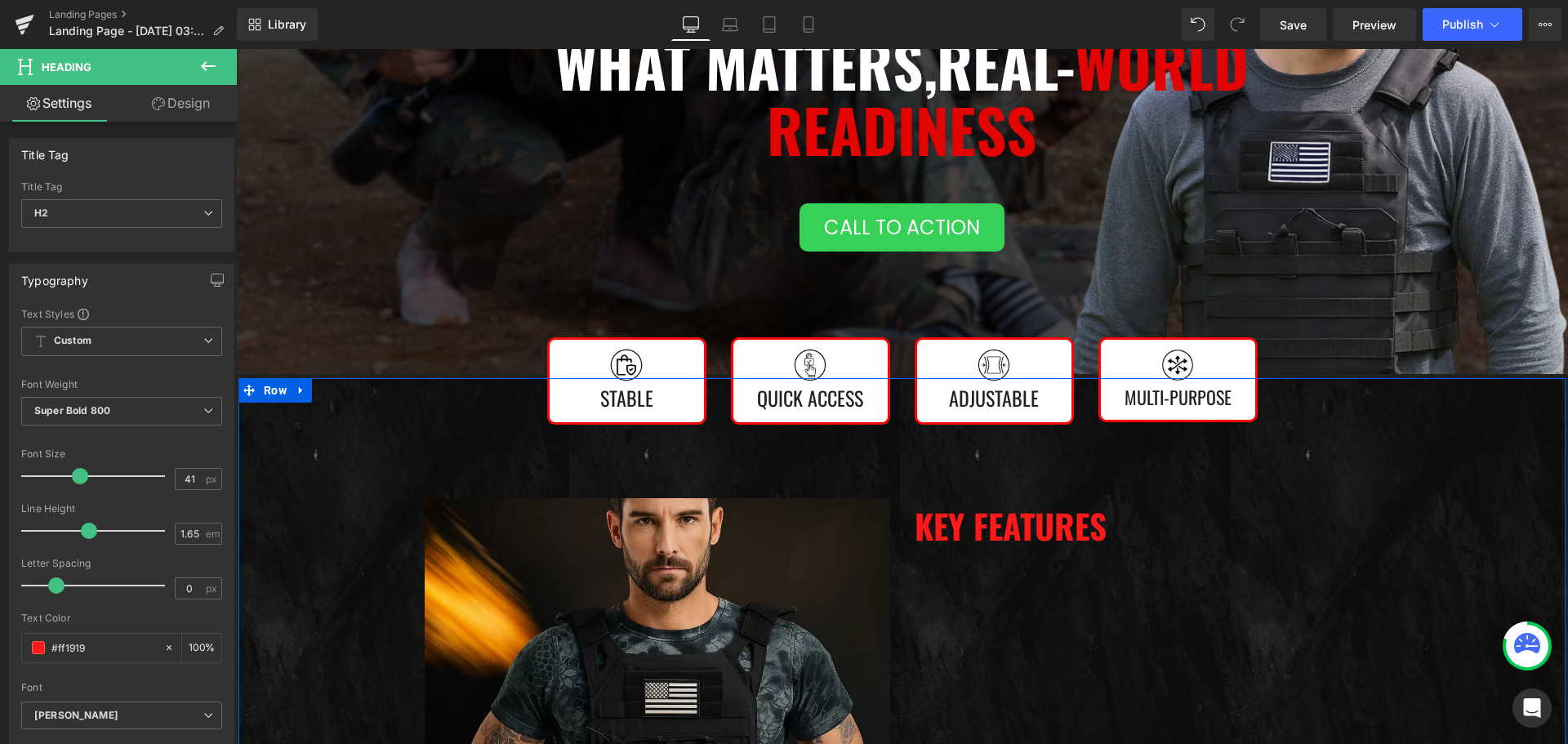
click at [383, 410] on div "Image Stable Text Block Row Image Quick Access  Text Block Row Image Adjustabl…" at bounding box center [902, 675] width 1327 height 594
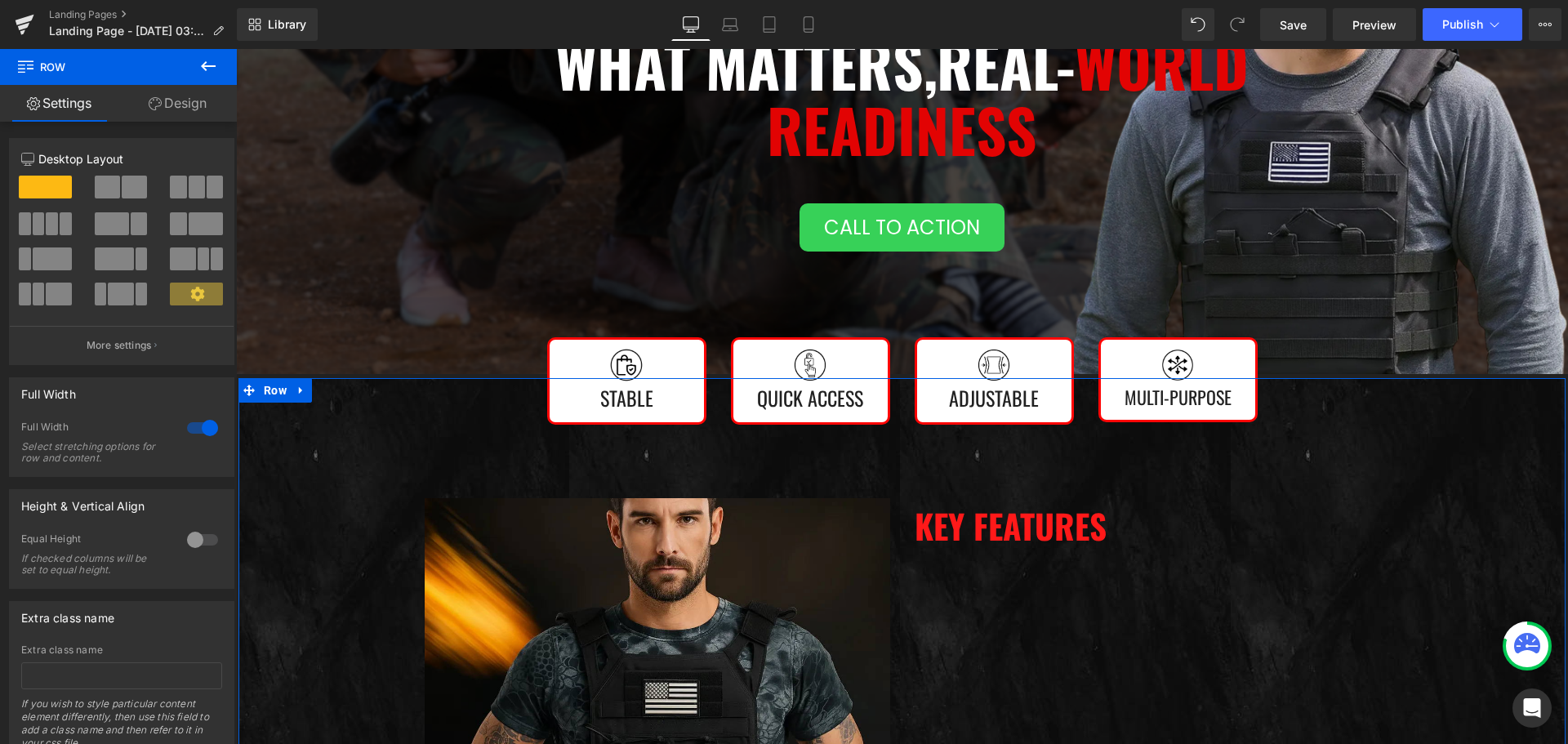
click at [162, 106] on link "Design" at bounding box center [177, 103] width 118 height 37
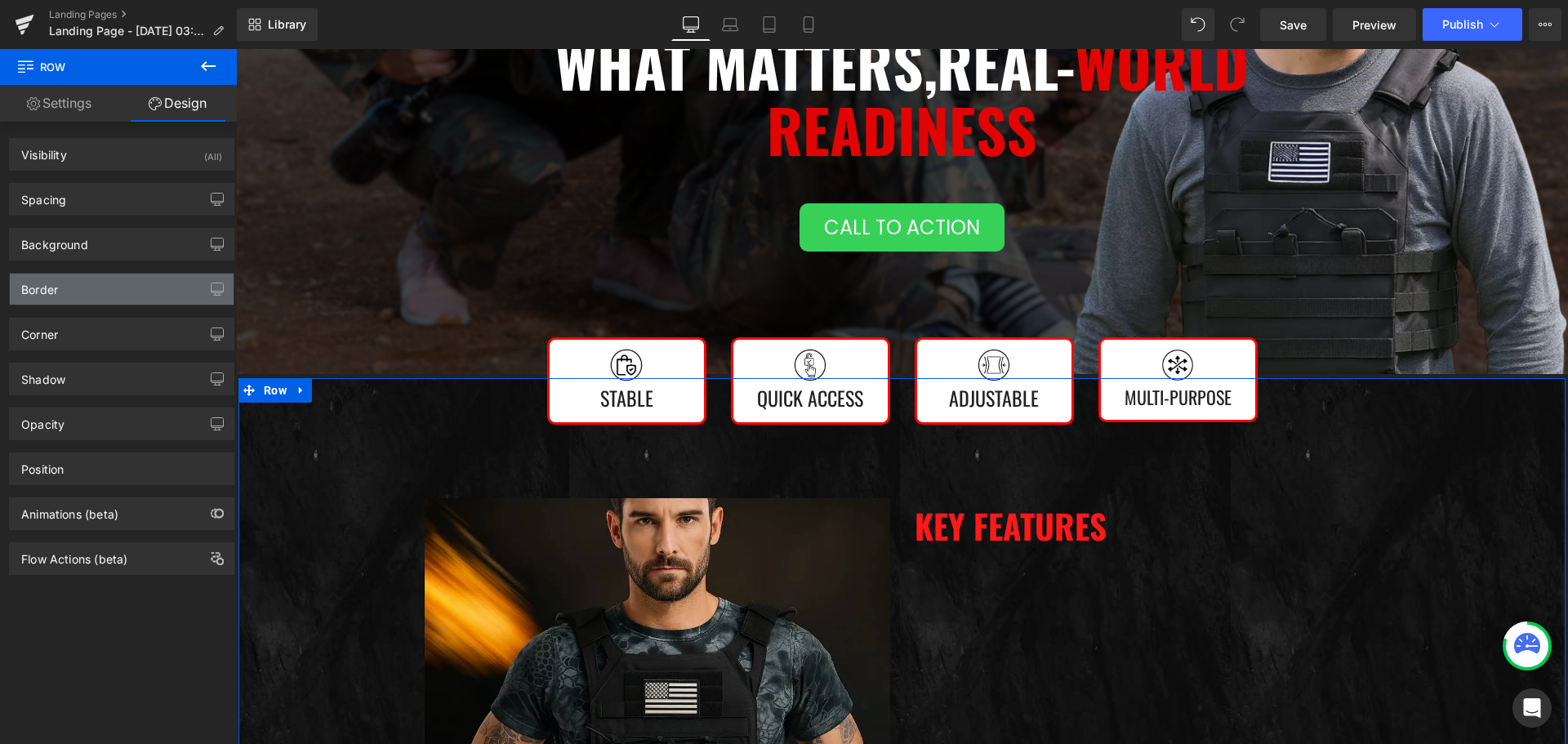
click at [136, 289] on div "Border" at bounding box center [122, 289] width 223 height 31
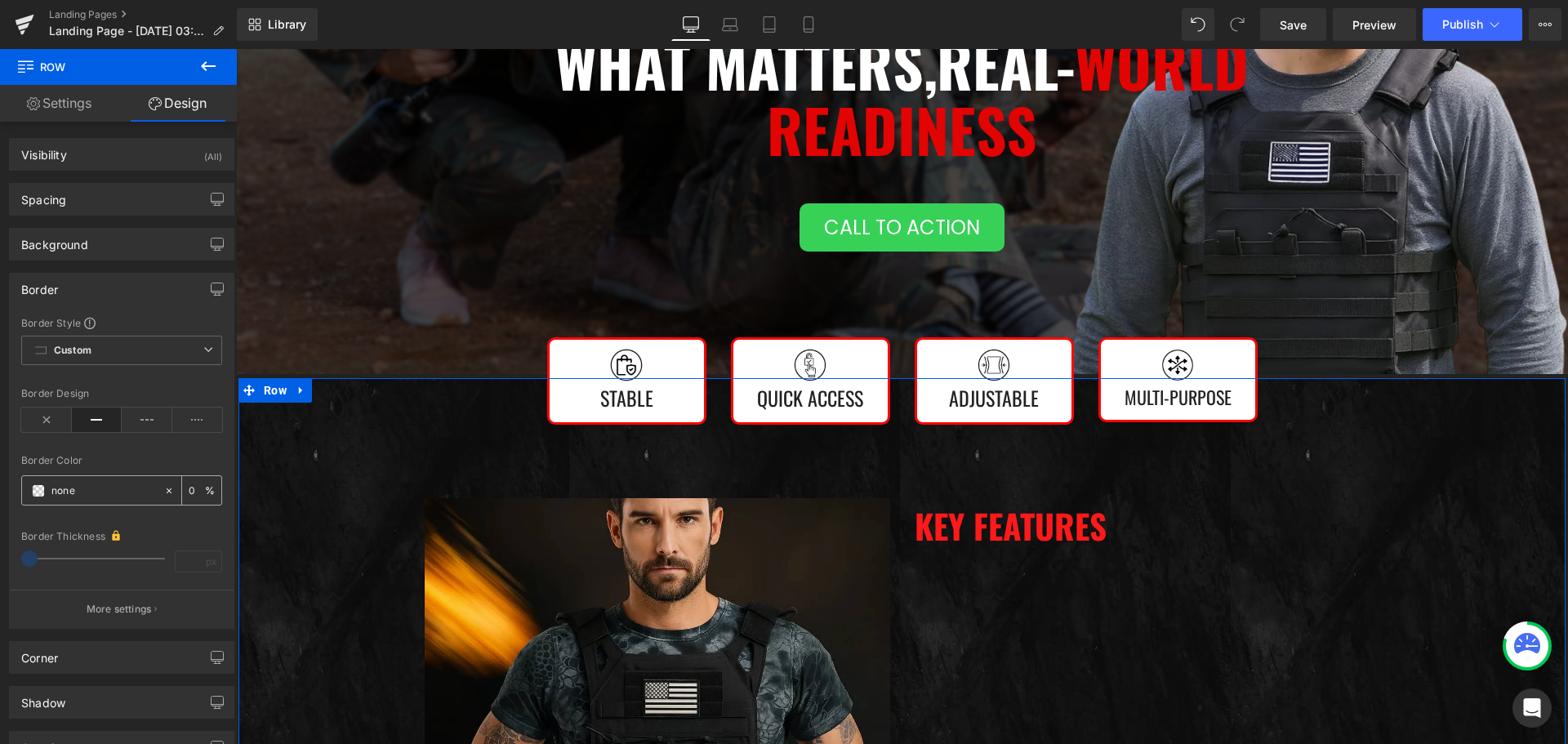
click at [47, 490] on div "none" at bounding box center [93, 490] width 141 height 29
click at [41, 490] on span at bounding box center [38, 491] width 13 height 13
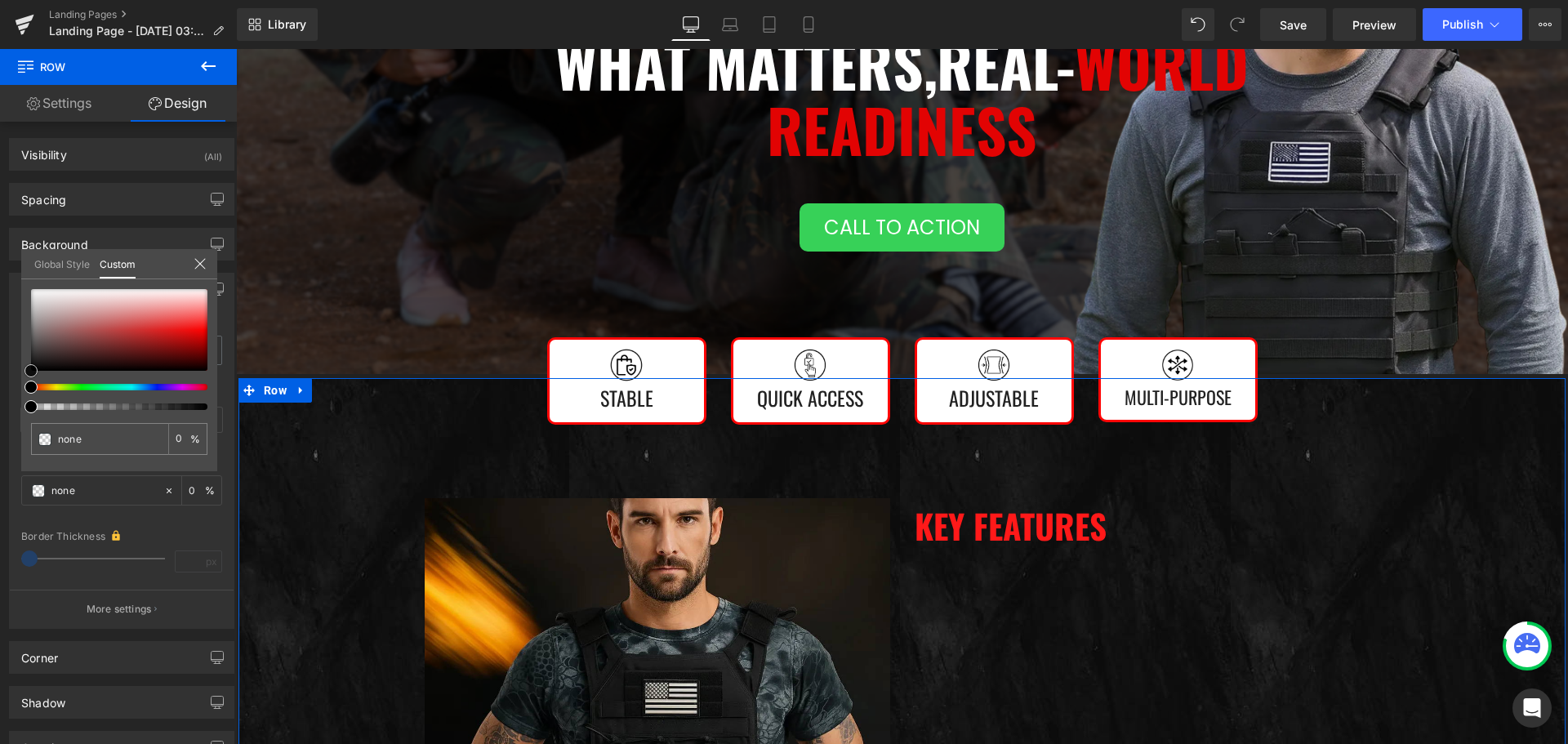
type input "#753737"
type input "100"
type input "#753737"
type input "100"
type input "#9c6262"
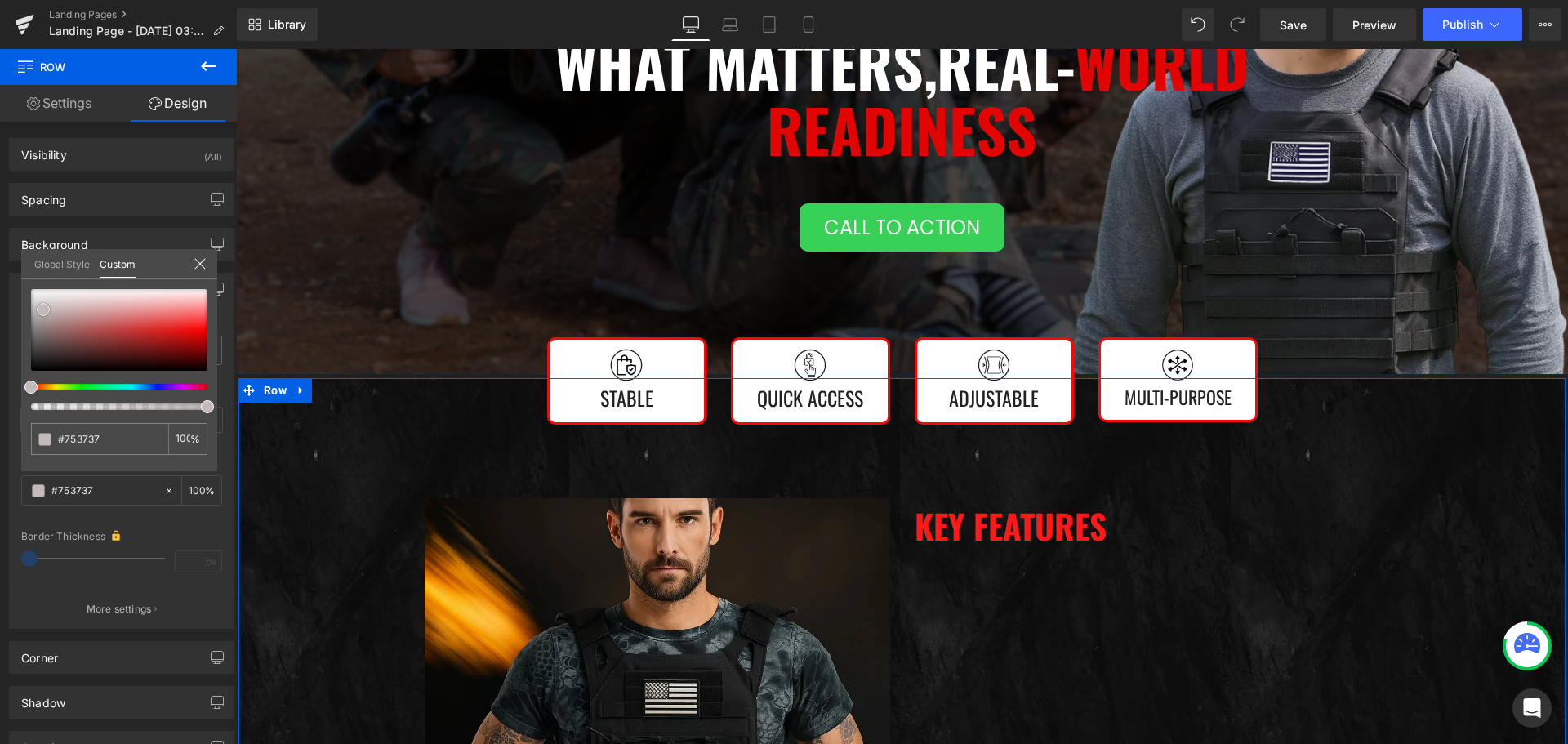
type input "#9c6262"
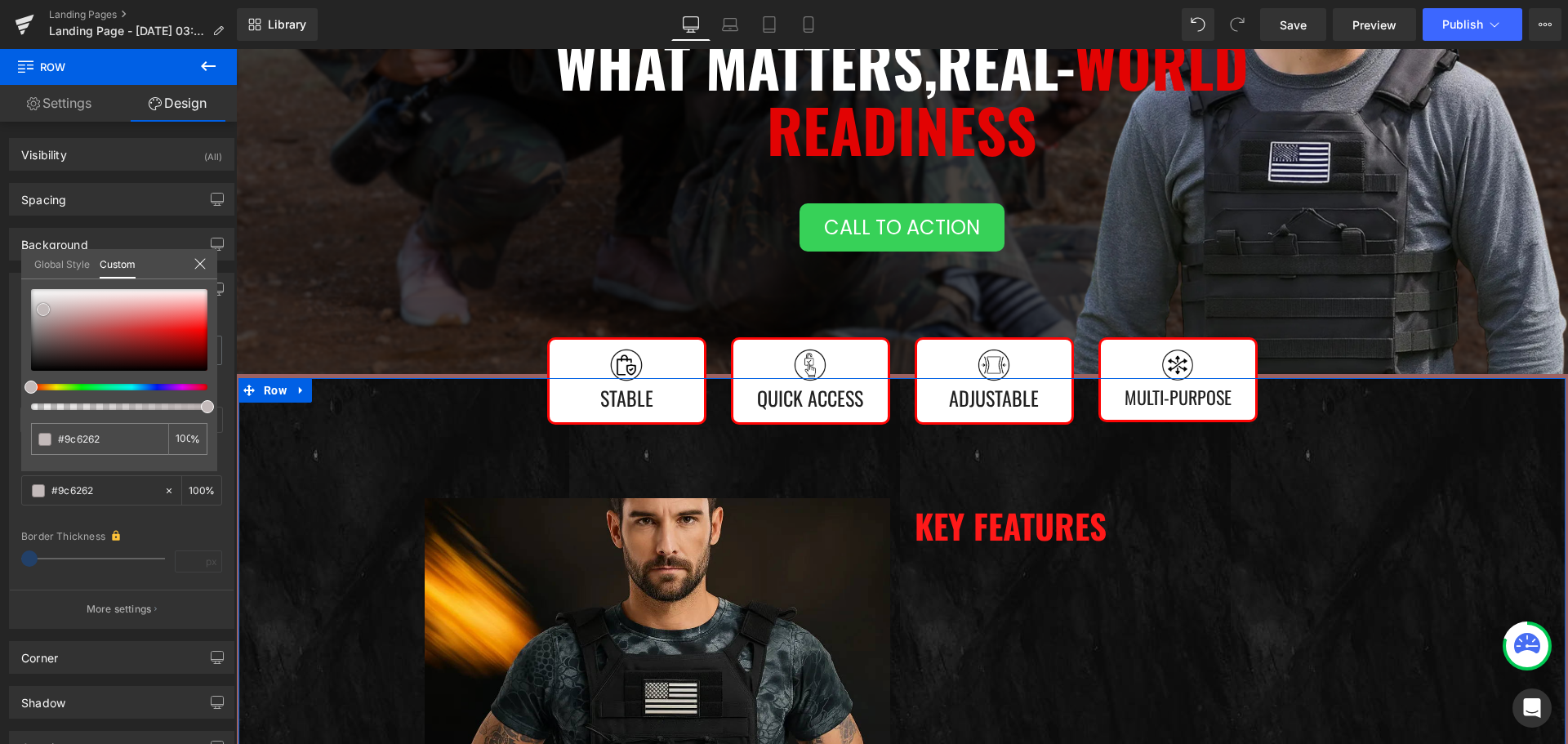
type input "#ffffff"
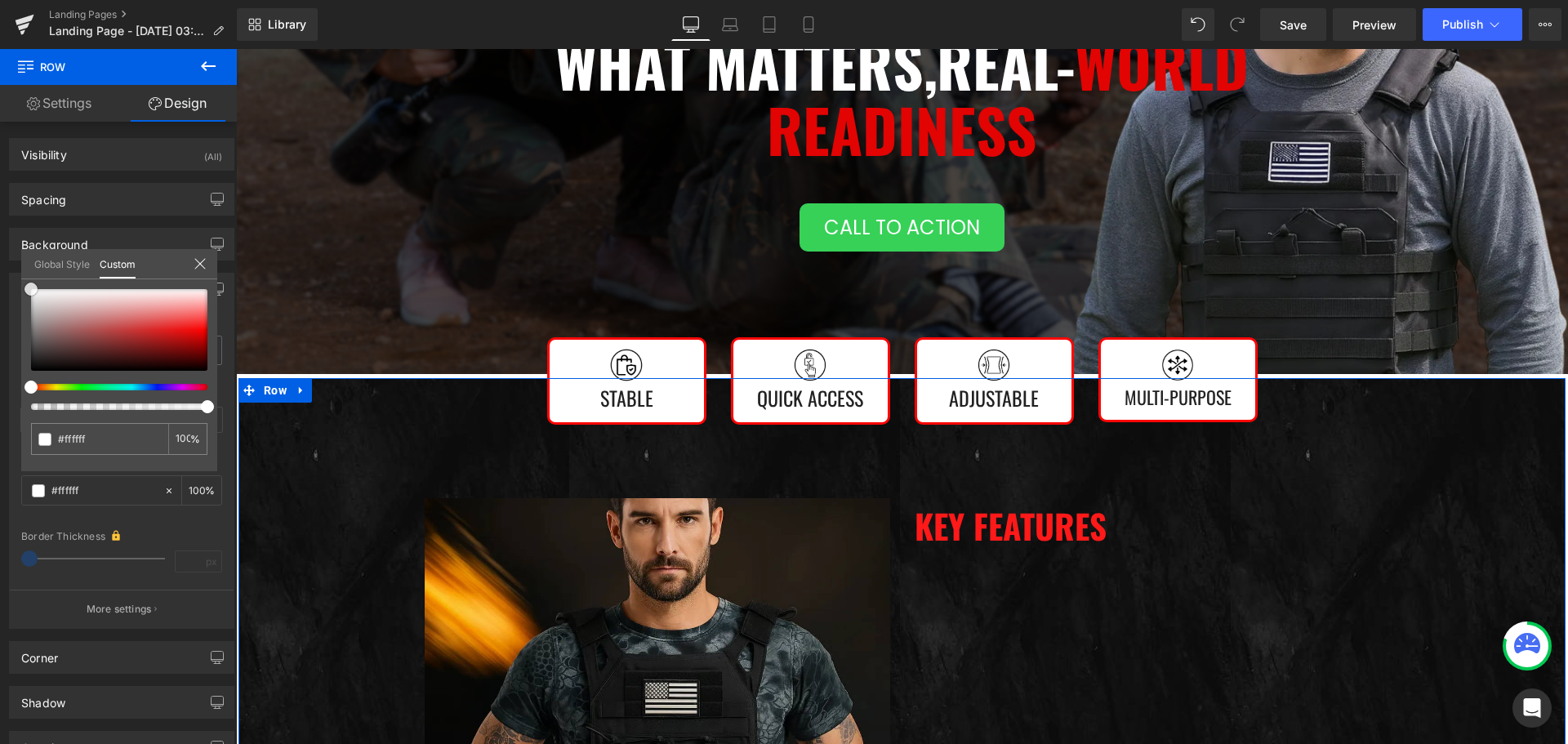
drag, startPoint x: 54, startPoint y: 318, endPoint x: 0, endPoint y: 241, distance: 94.0
click at [0, 260] on div "Border Border Style Custom Custom Setup Global Style Custom Setup Global Style …" at bounding box center [122, 444] width 244 height 368
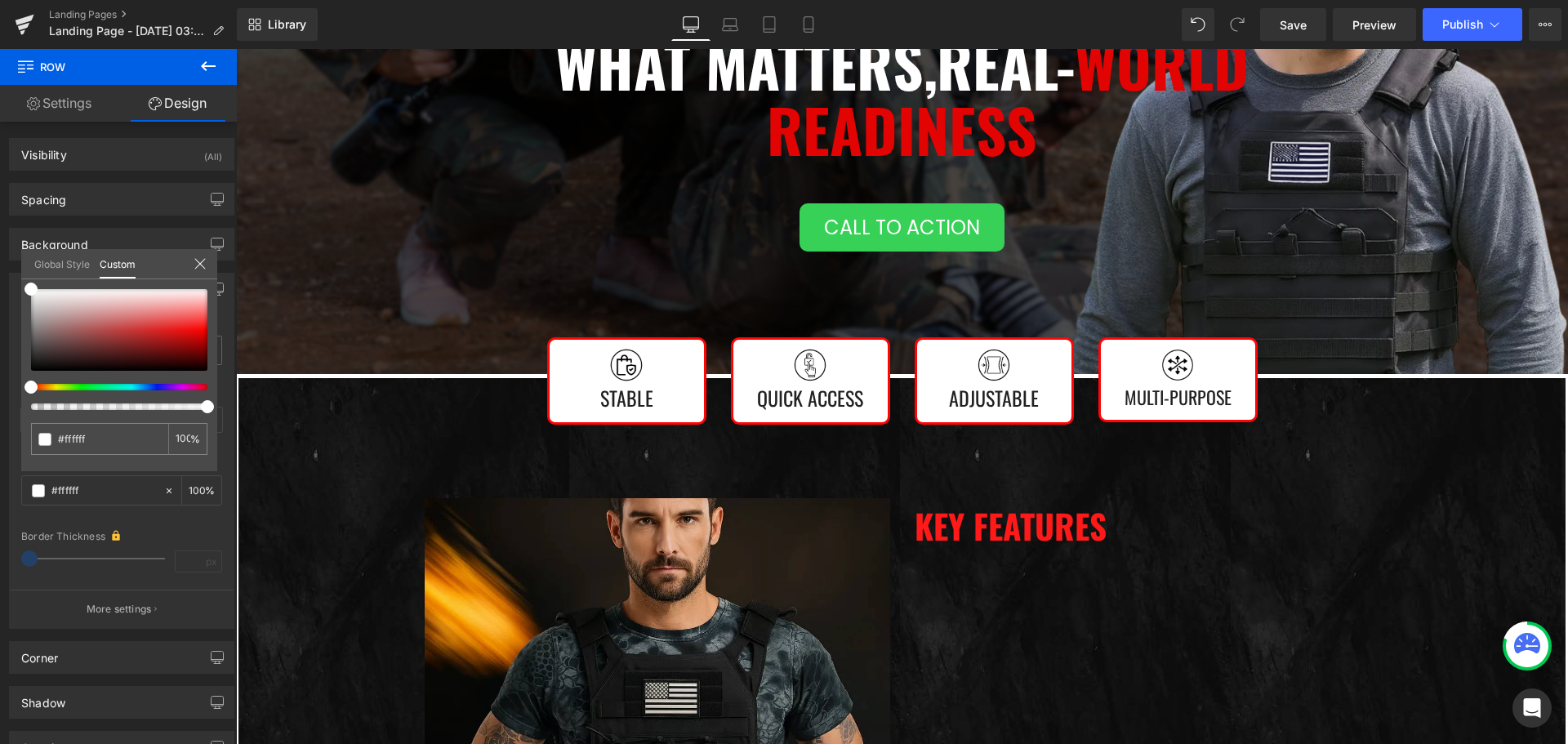
click at [378, 313] on body "Join Now And Save 40% 👇 UnitedPatriot VIP Club - 3 Day Free Trial $0 for 3 days…" at bounding box center [902, 693] width 1332 height 2105
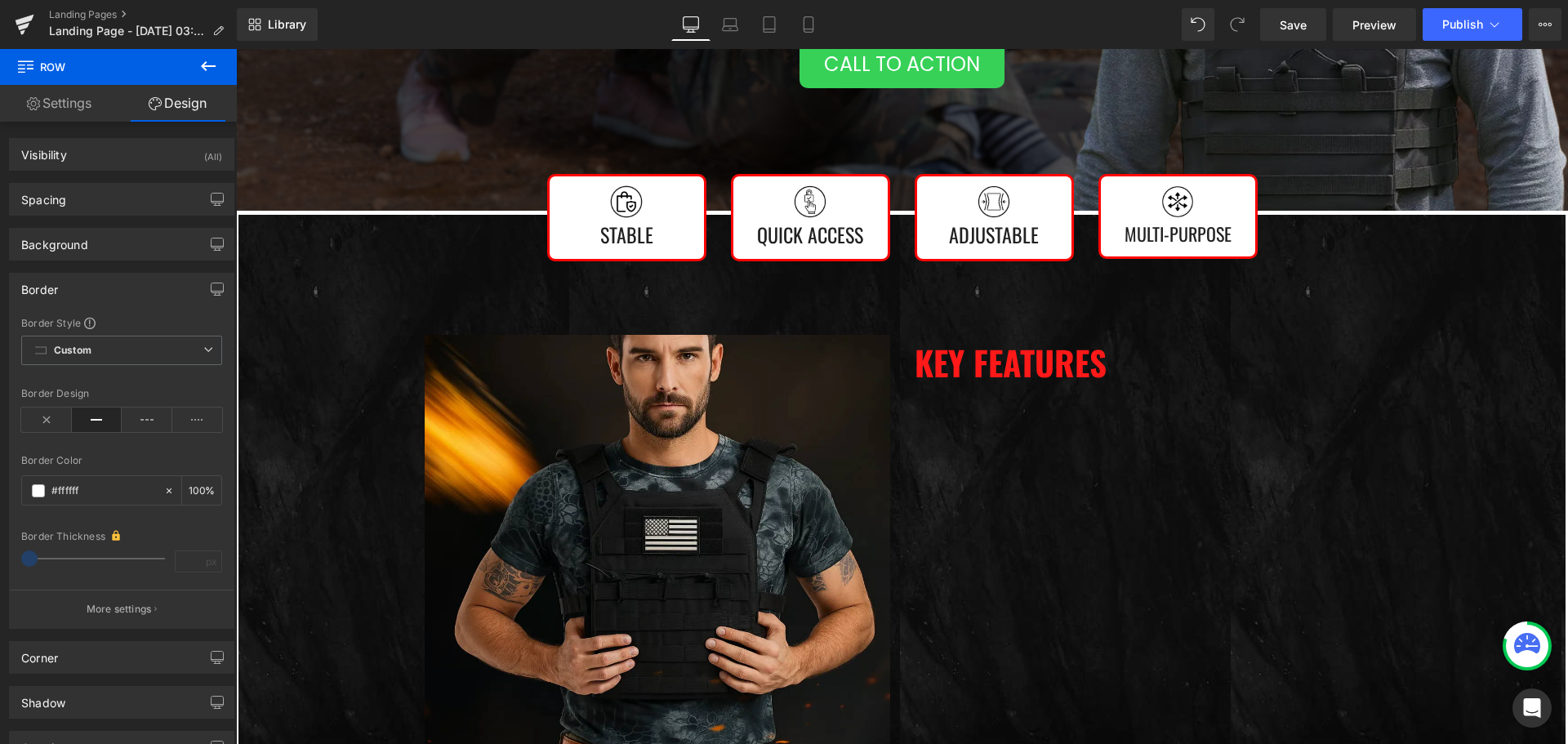
scroll to position [654, 0]
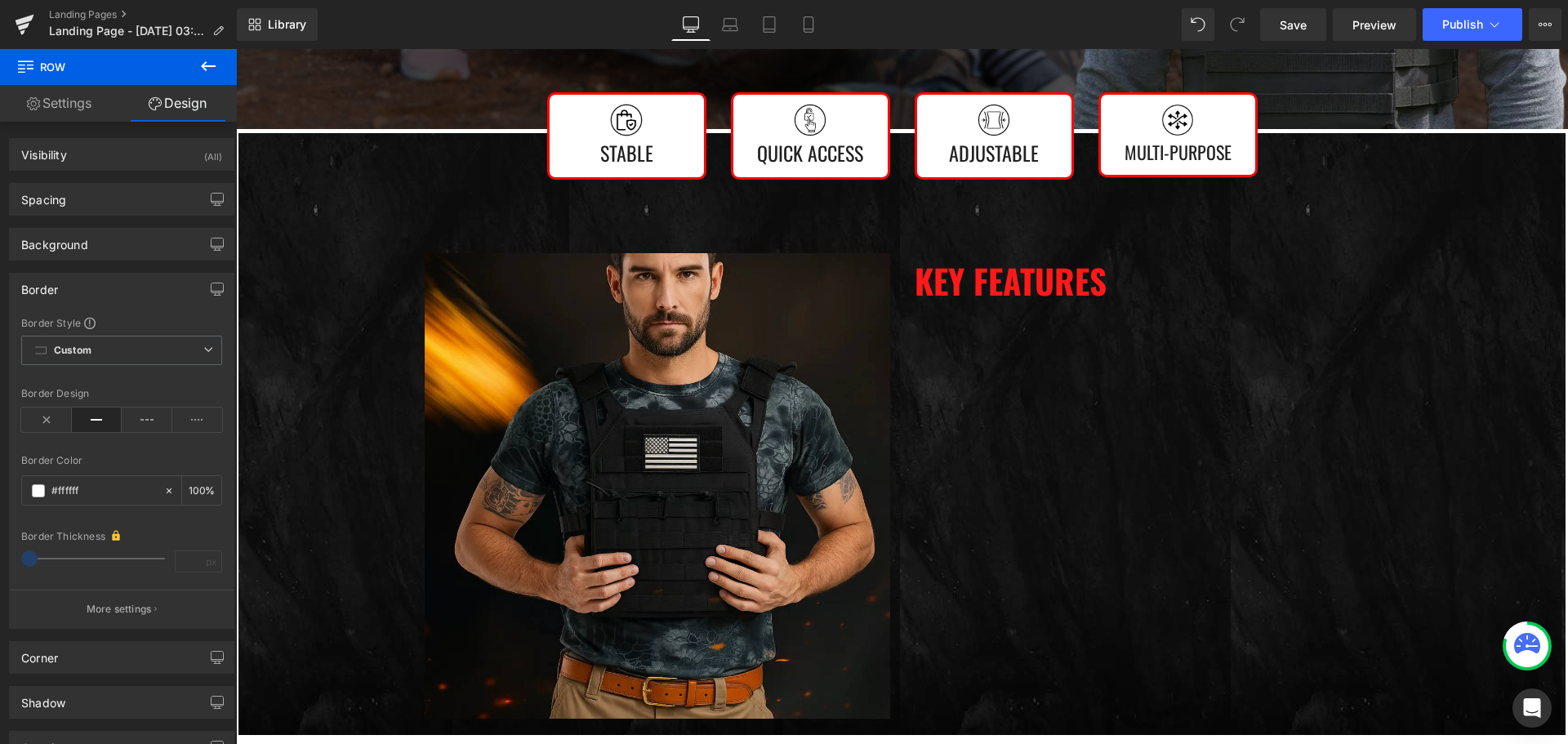
click at [210, 74] on icon at bounding box center [208, 66] width 20 height 20
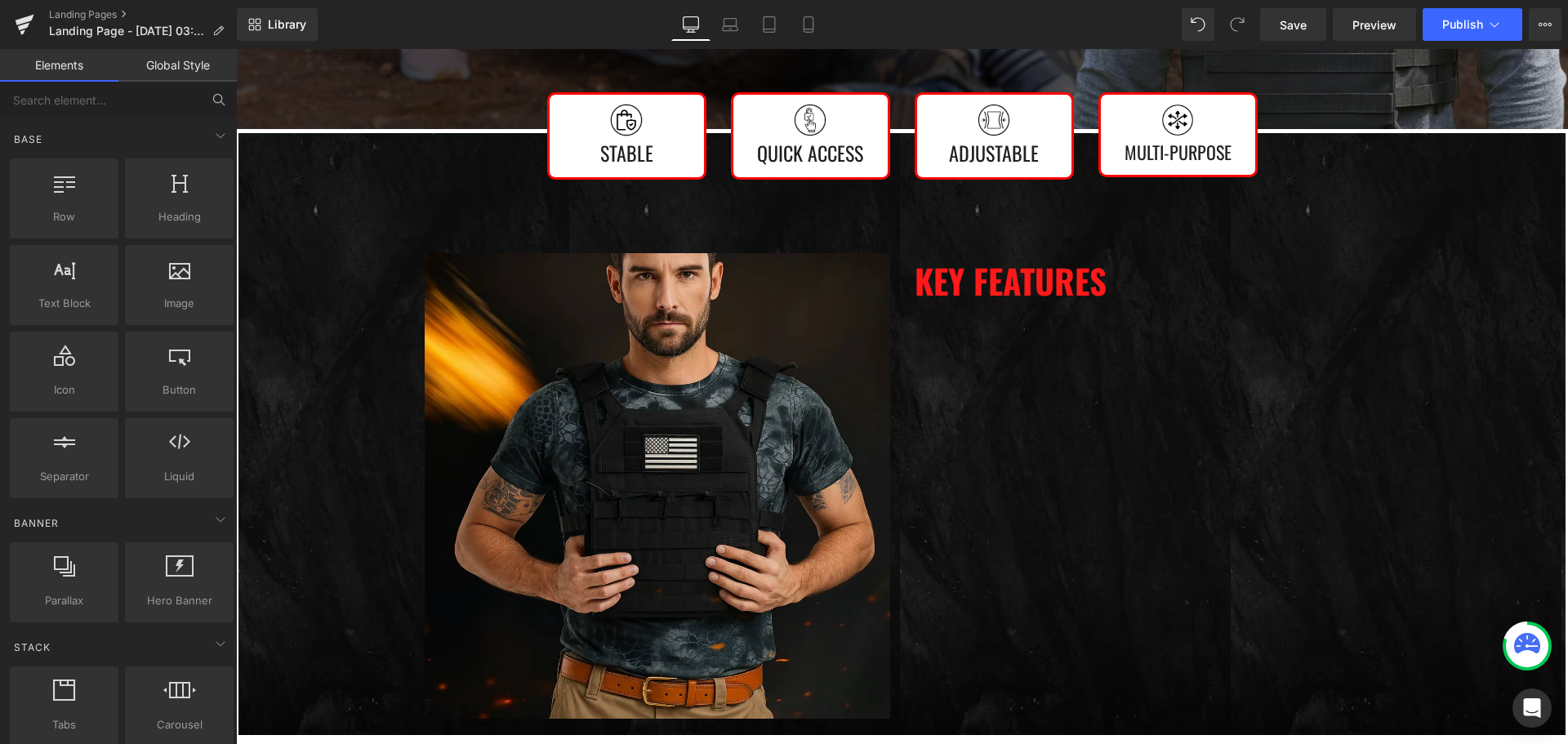
click at [215, 94] on icon at bounding box center [219, 99] width 14 height 14
click at [182, 108] on input "text" at bounding box center [100, 99] width 201 height 36
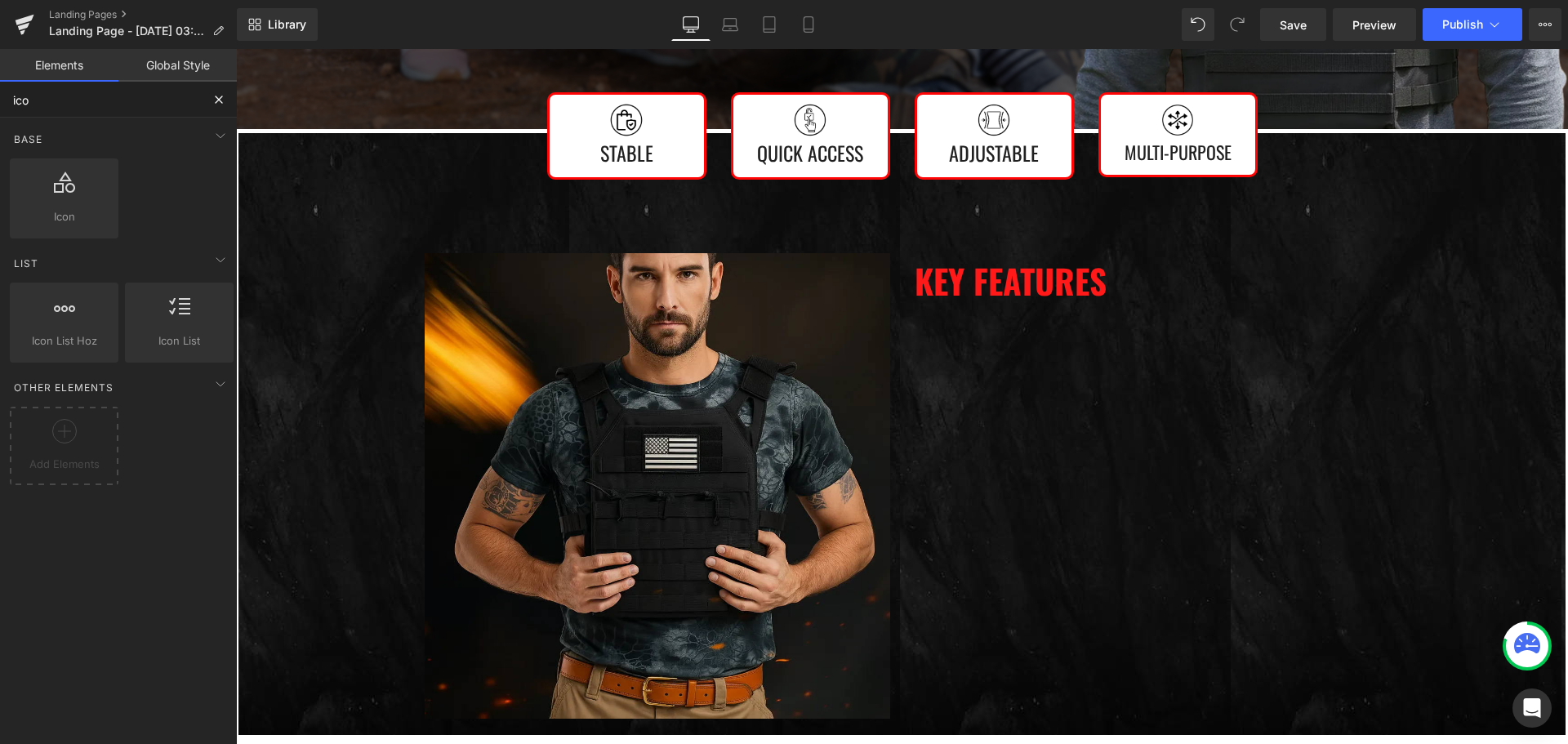
type input "icon"
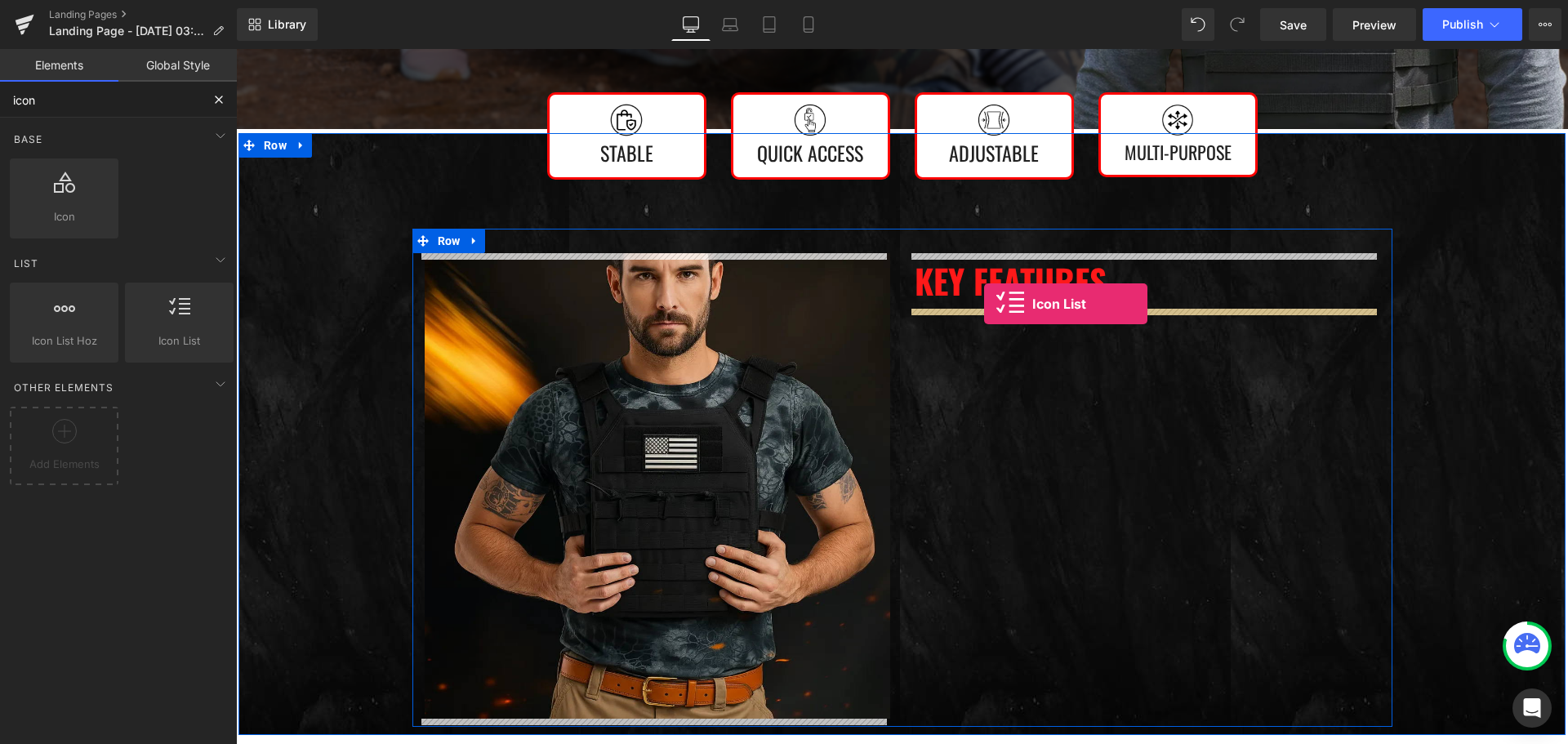
drag, startPoint x: 400, startPoint y: 364, endPoint x: 984, endPoint y: 304, distance: 587.1
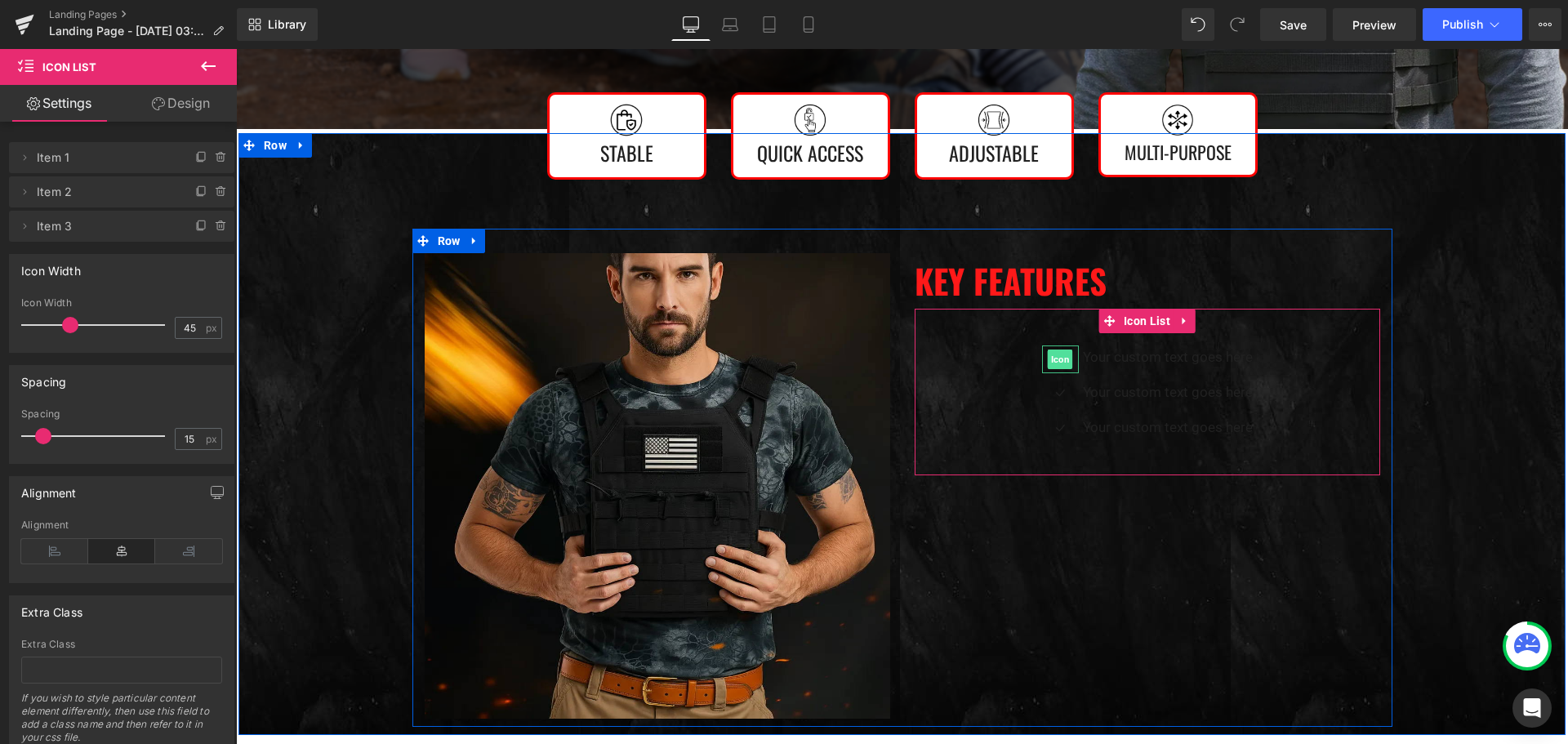
click at [1060, 362] on span "Icon" at bounding box center [1060, 359] width 25 height 20
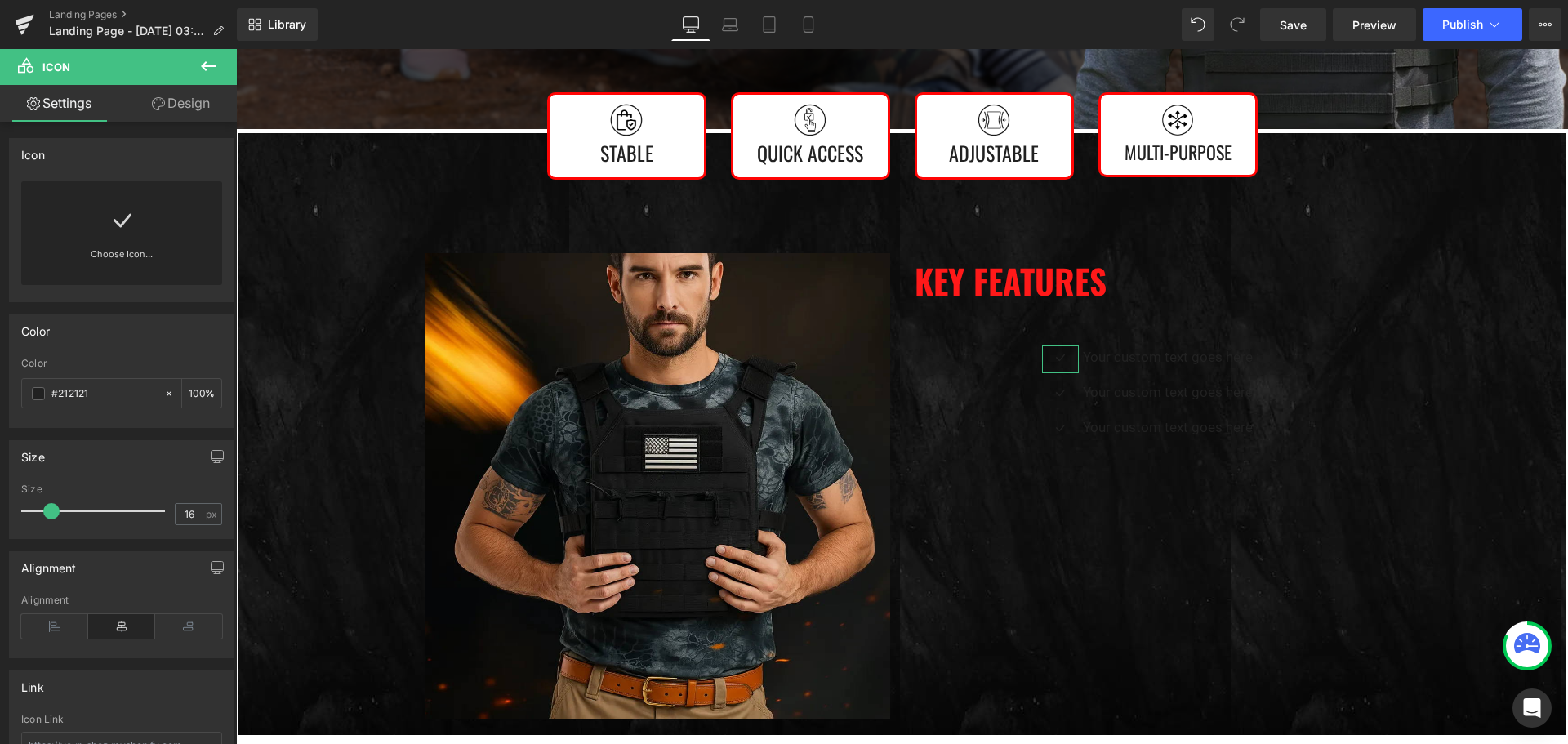
click at [119, 222] on icon at bounding box center [121, 220] width 26 height 26
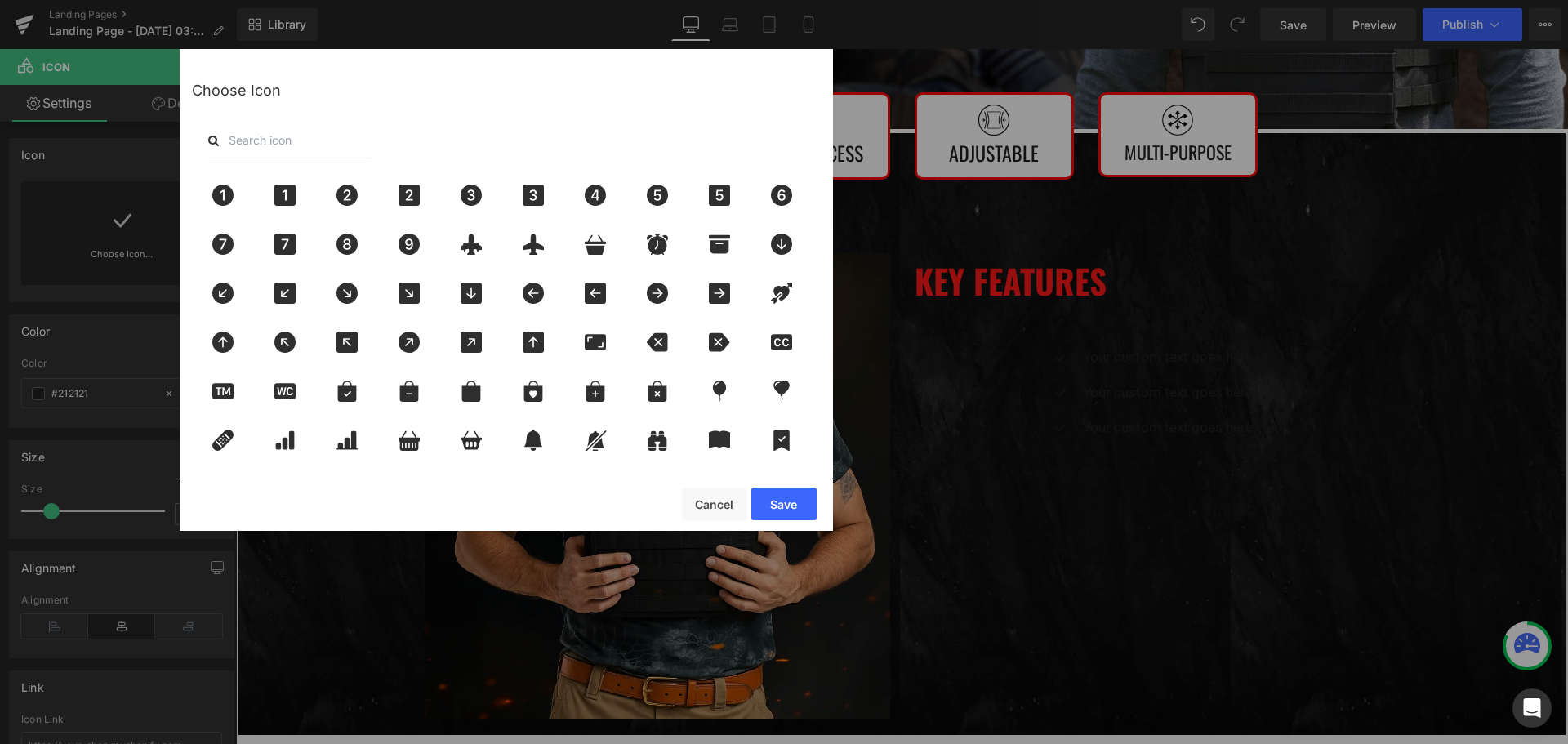
click at [291, 141] on input "text" at bounding box center [290, 140] width 164 height 36
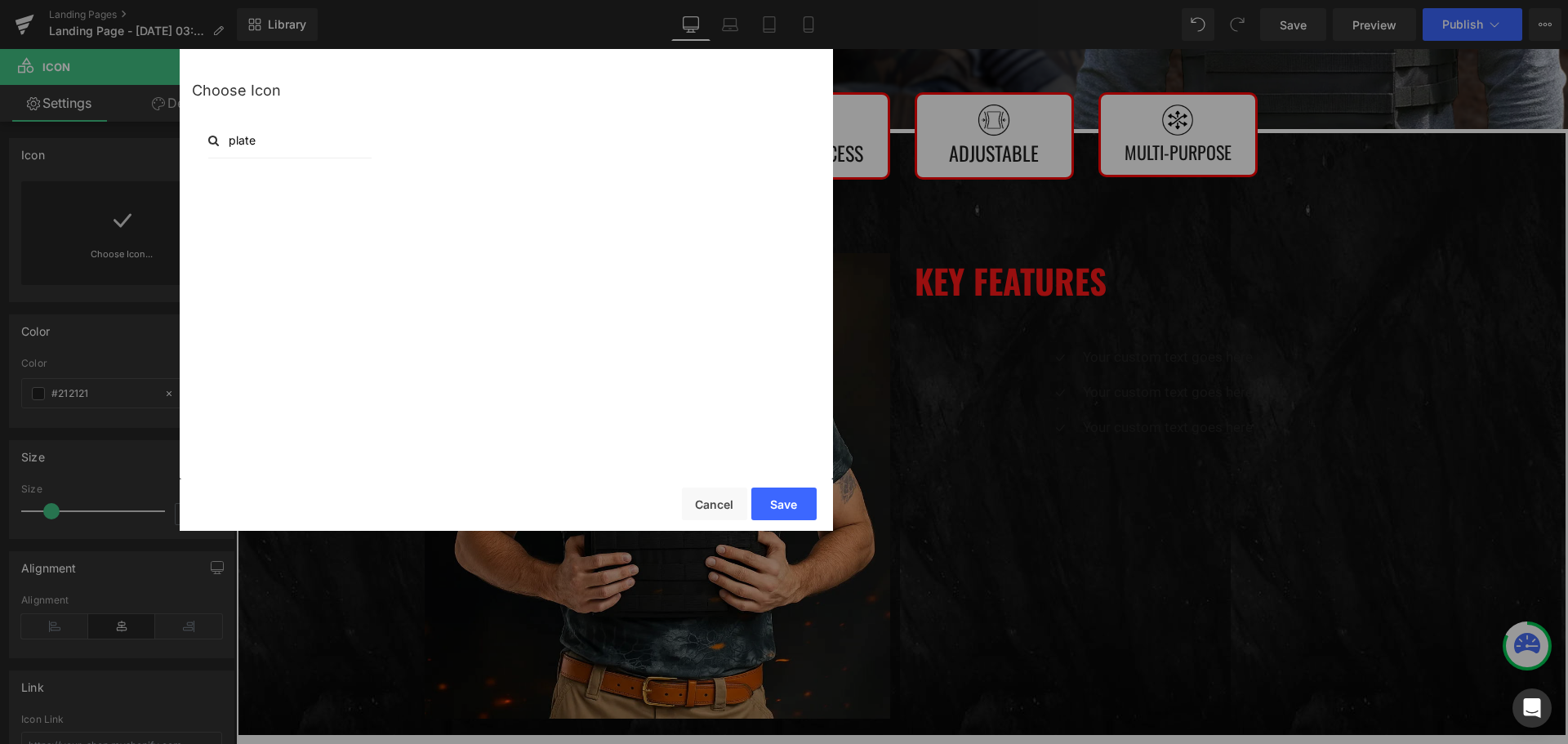
type input "plate"
drag, startPoint x: 276, startPoint y: 141, endPoint x: 125, endPoint y: 140, distance: 151.0
click at [131, 140] on div "Back to Library Insert Choose Icon plate" at bounding box center [784, 372] width 1568 height 744
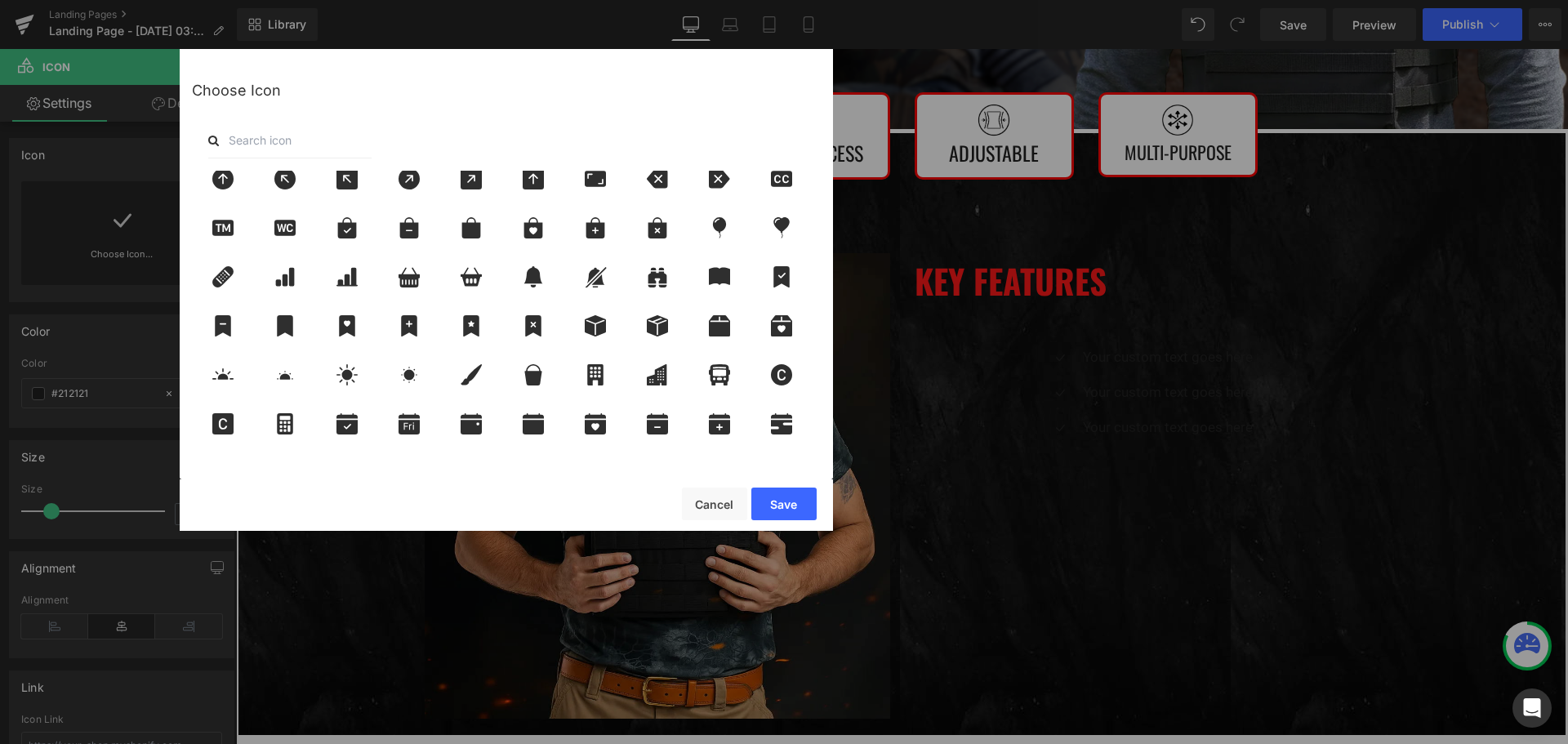
scroll to position [0, 0]
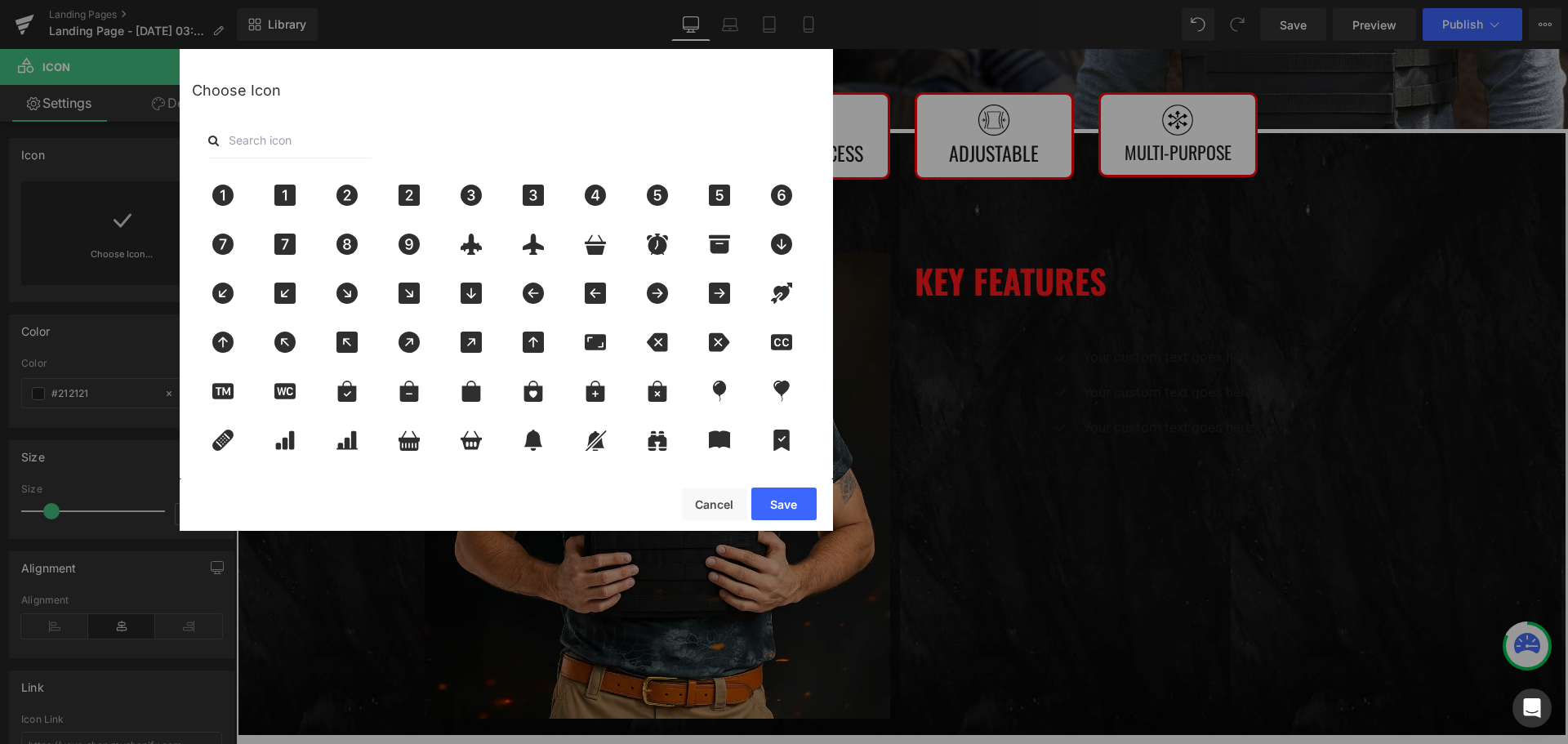
click at [409, 130] on div at bounding box center [506, 140] width 628 height 36
click at [355, 146] on input "text" at bounding box center [290, 140] width 164 height 36
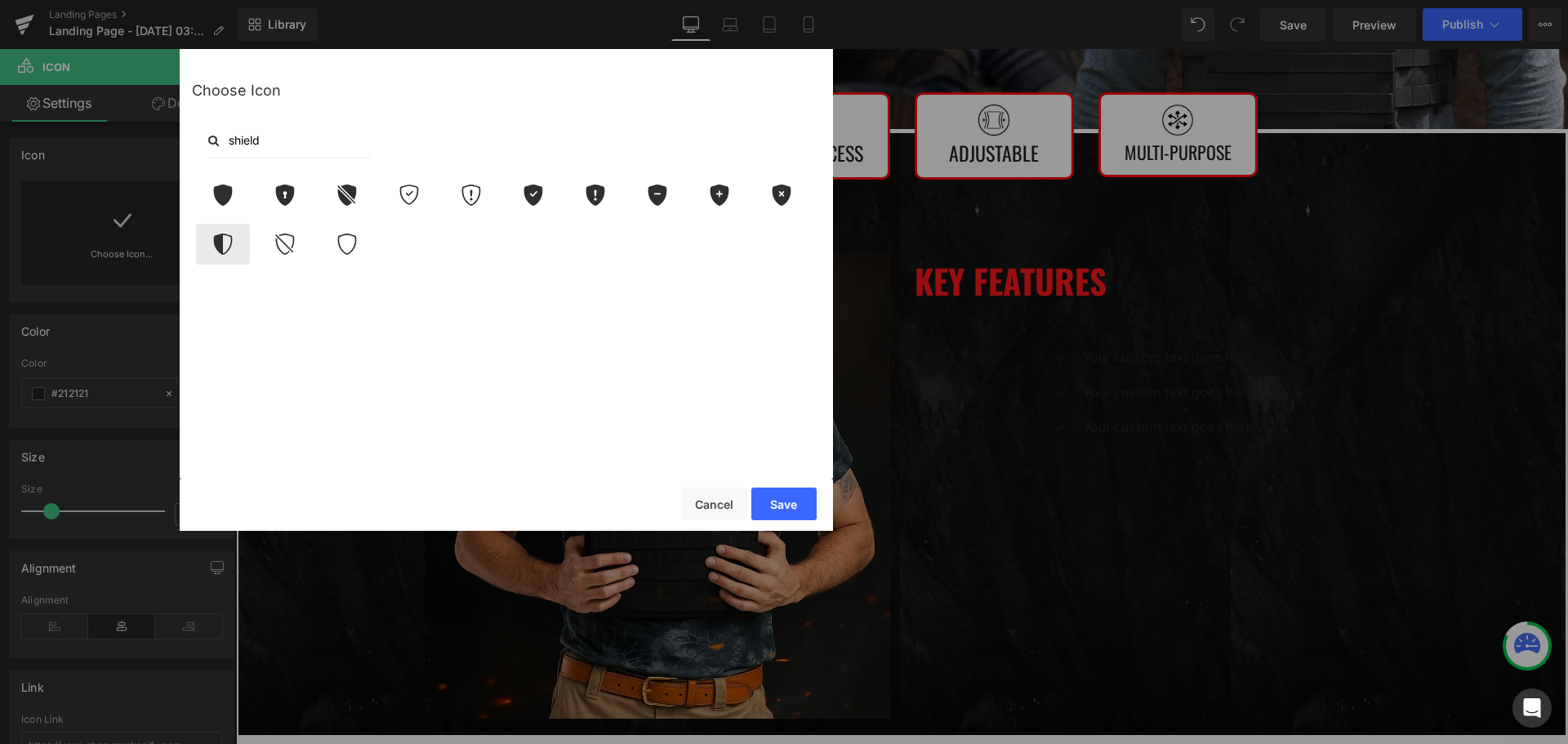
type input "shield"
click at [232, 239] on icon at bounding box center [223, 244] width 34 height 21
click at [766, 511] on button "Save" at bounding box center [783, 503] width 65 height 33
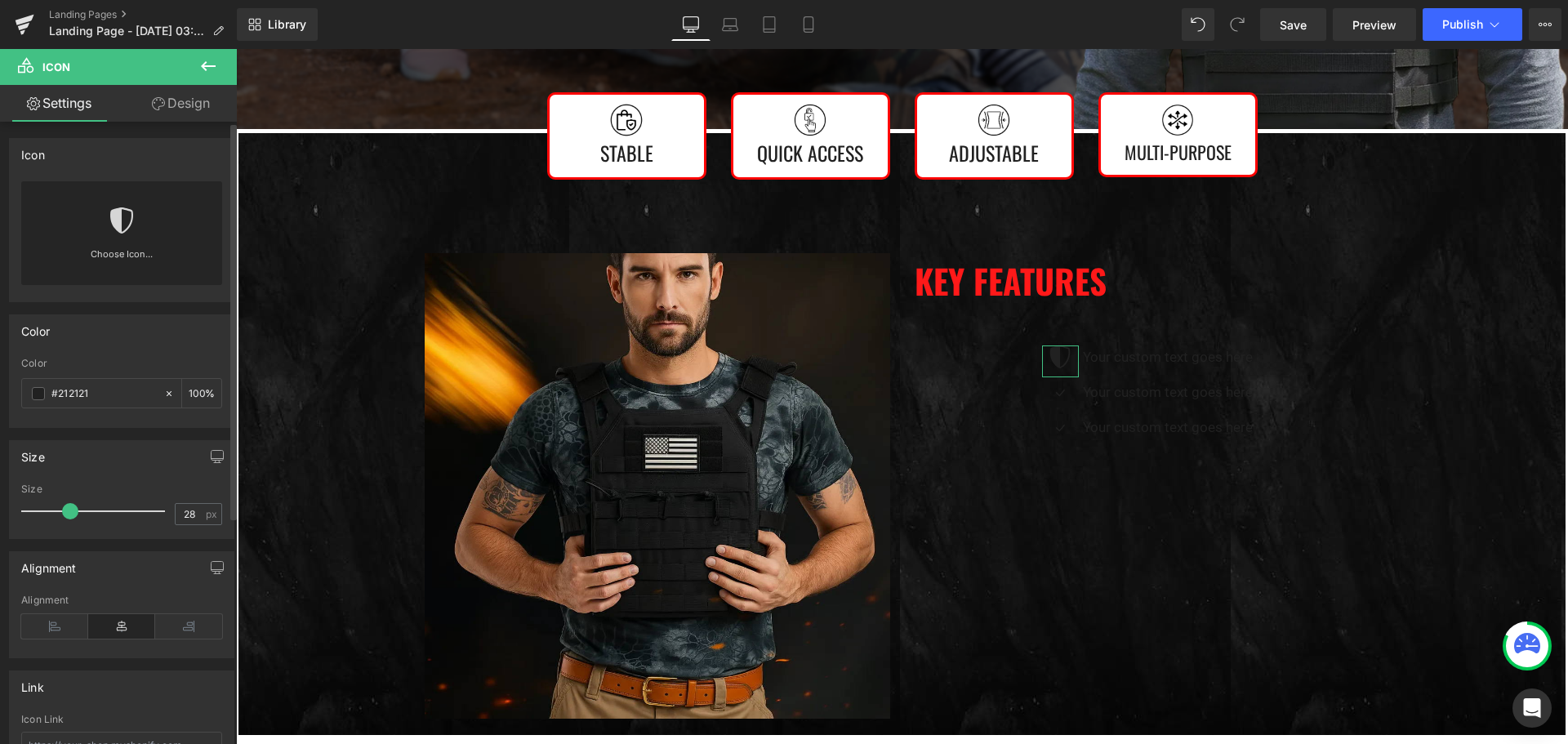
type input "27"
drag, startPoint x: 48, startPoint y: 508, endPoint x: 63, endPoint y: 510, distance: 15.1
click at [63, 510] on span at bounding box center [66, 512] width 16 height 16
click at [83, 392] on input "#212121" at bounding box center [104, 393] width 105 height 18
click at [46, 393] on div "#212121" at bounding box center [93, 393] width 141 height 29
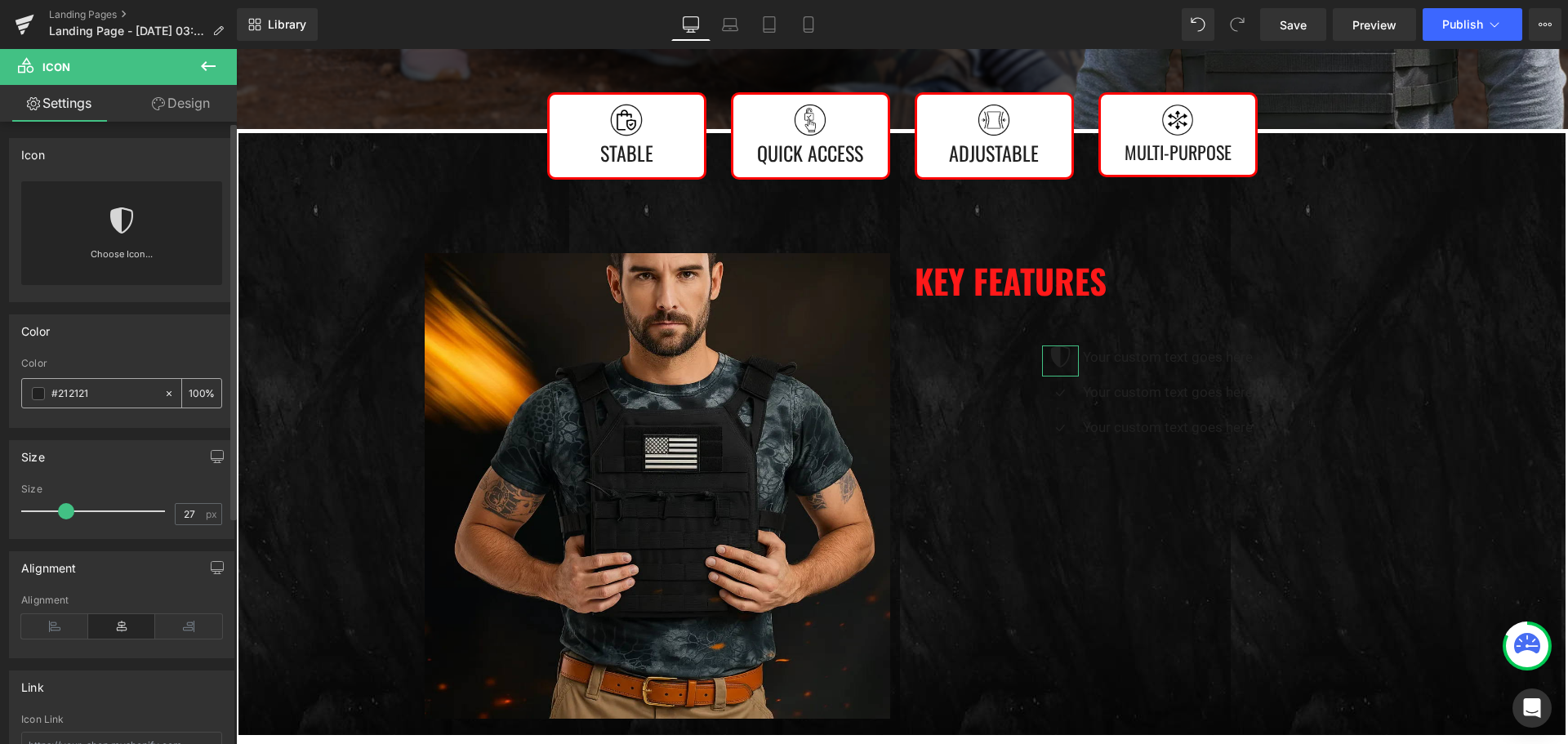
click at [40, 393] on span at bounding box center [38, 393] width 13 height 13
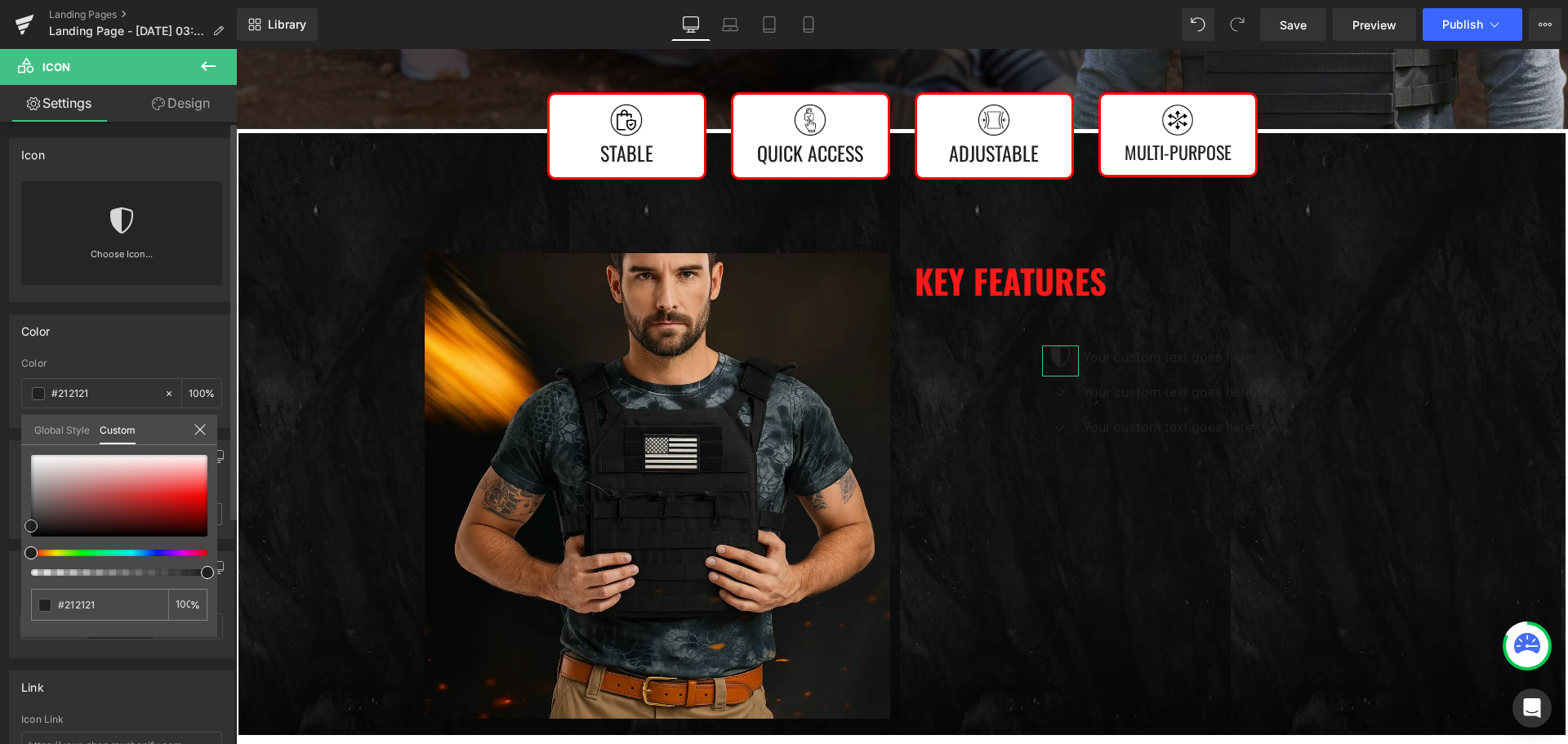
type input "#8c6363"
type input "#c5bebe"
type input "#ffffff"
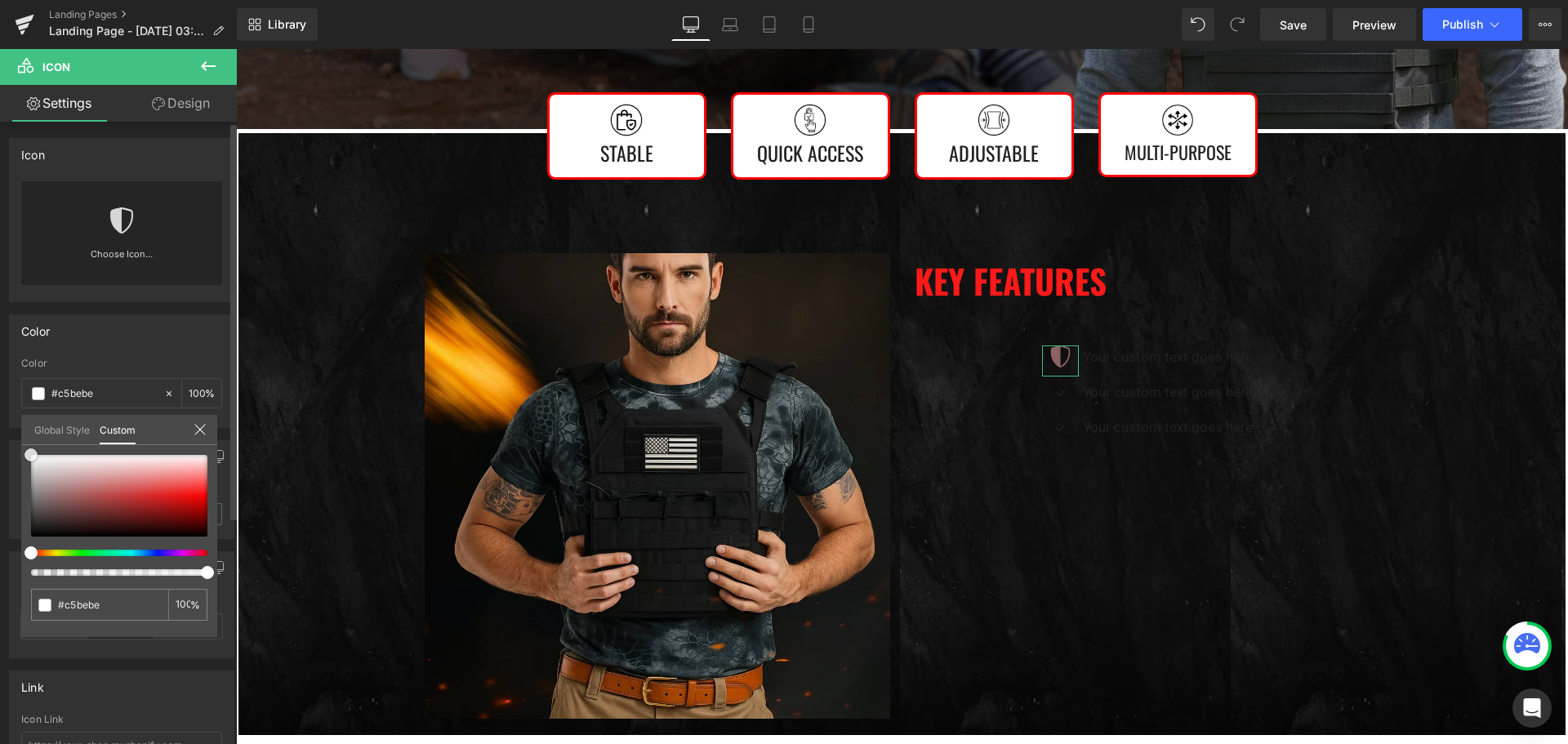
type input "#ffffff"
drag, startPoint x: 37, startPoint y: 469, endPoint x: 0, endPoint y: 401, distance: 77.4
click at [0, 401] on div "Color rgba(255, 255, 255, 1) Color #ffffff 100 % Global Style Custom Setup Glob…" at bounding box center [122, 365] width 244 height 126
drag, startPoint x: 82, startPoint y: 357, endPoint x: 86, endPoint y: 368, distance: 11.7
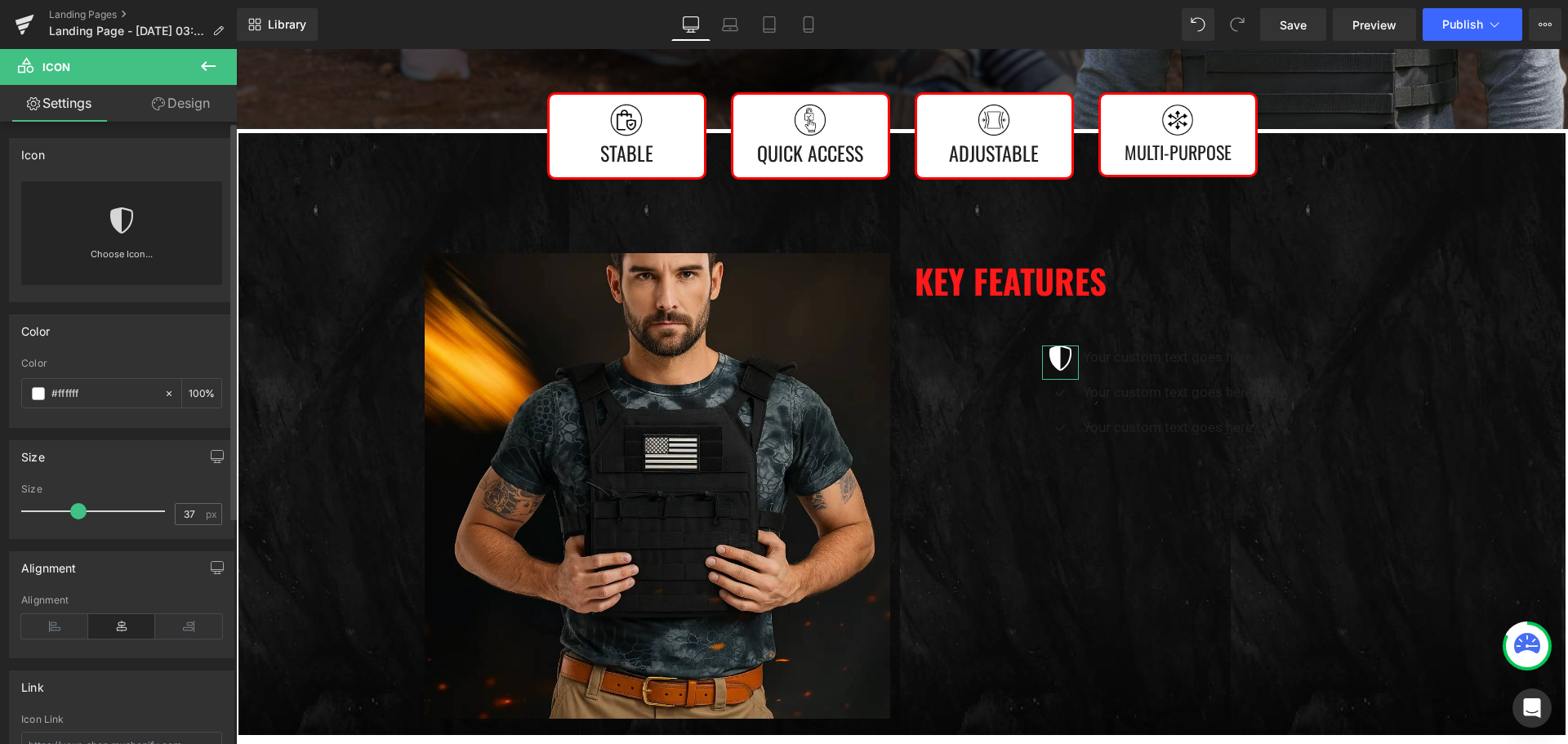
type input "39"
drag, startPoint x: 63, startPoint y: 512, endPoint x: 80, endPoint y: 512, distance: 17.0
click at [80, 512] on span at bounding box center [82, 512] width 16 height 16
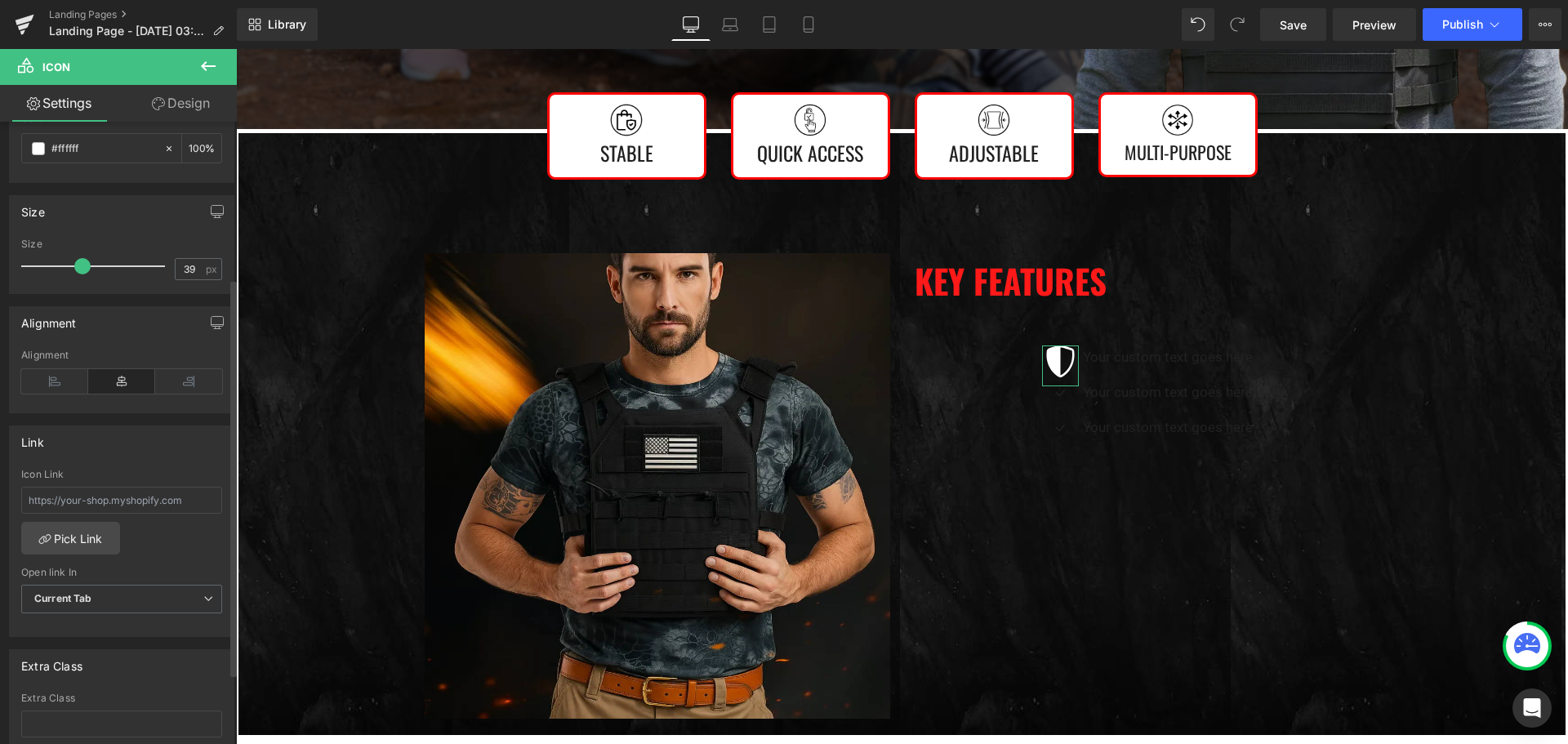
scroll to position [356, 0]
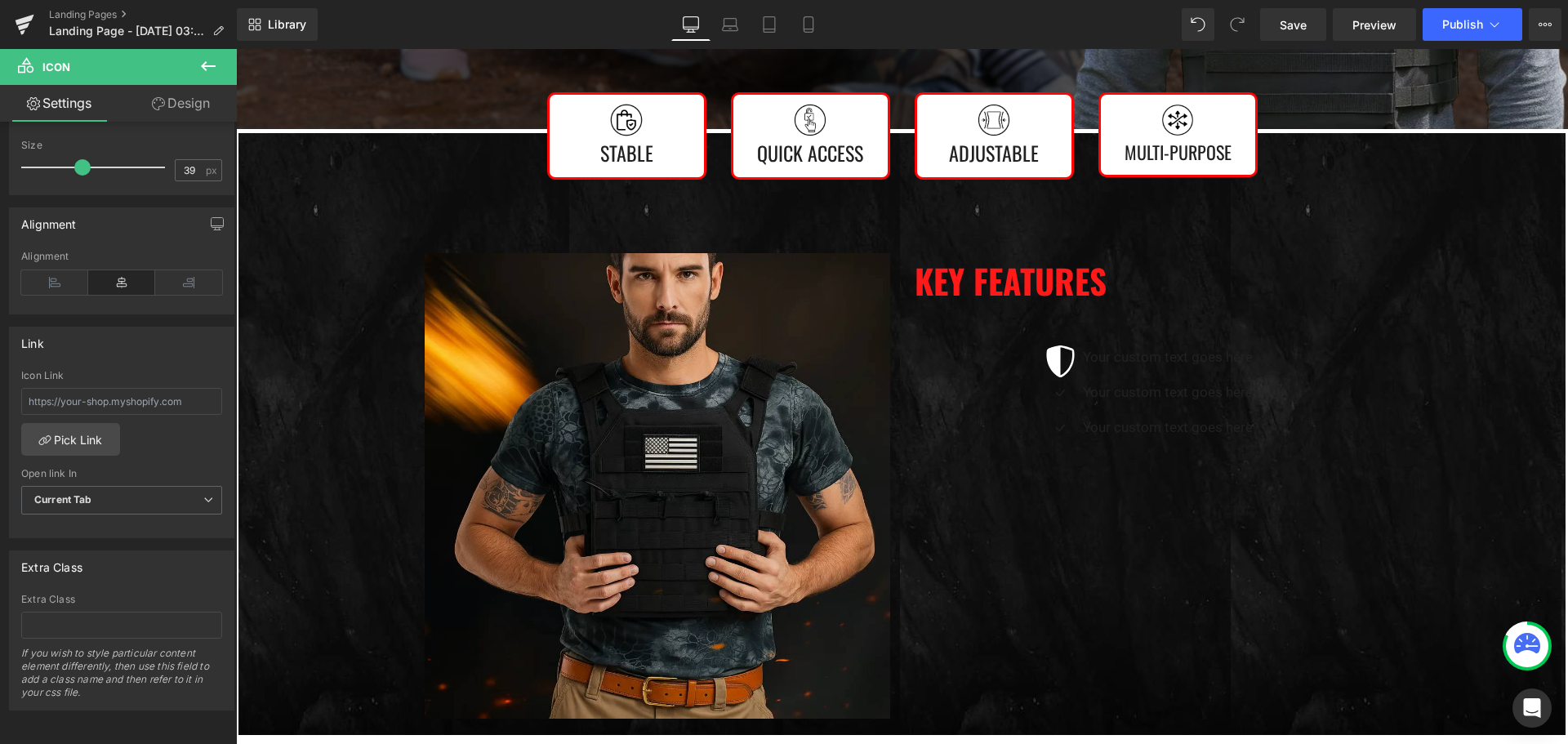
click at [1270, 361] on body "Join Now And Save 40% 👇 UnitedPatriot VIP Club - 3 Day Free Trial $0 for 3 days…" at bounding box center [902, 448] width 1332 height 2105
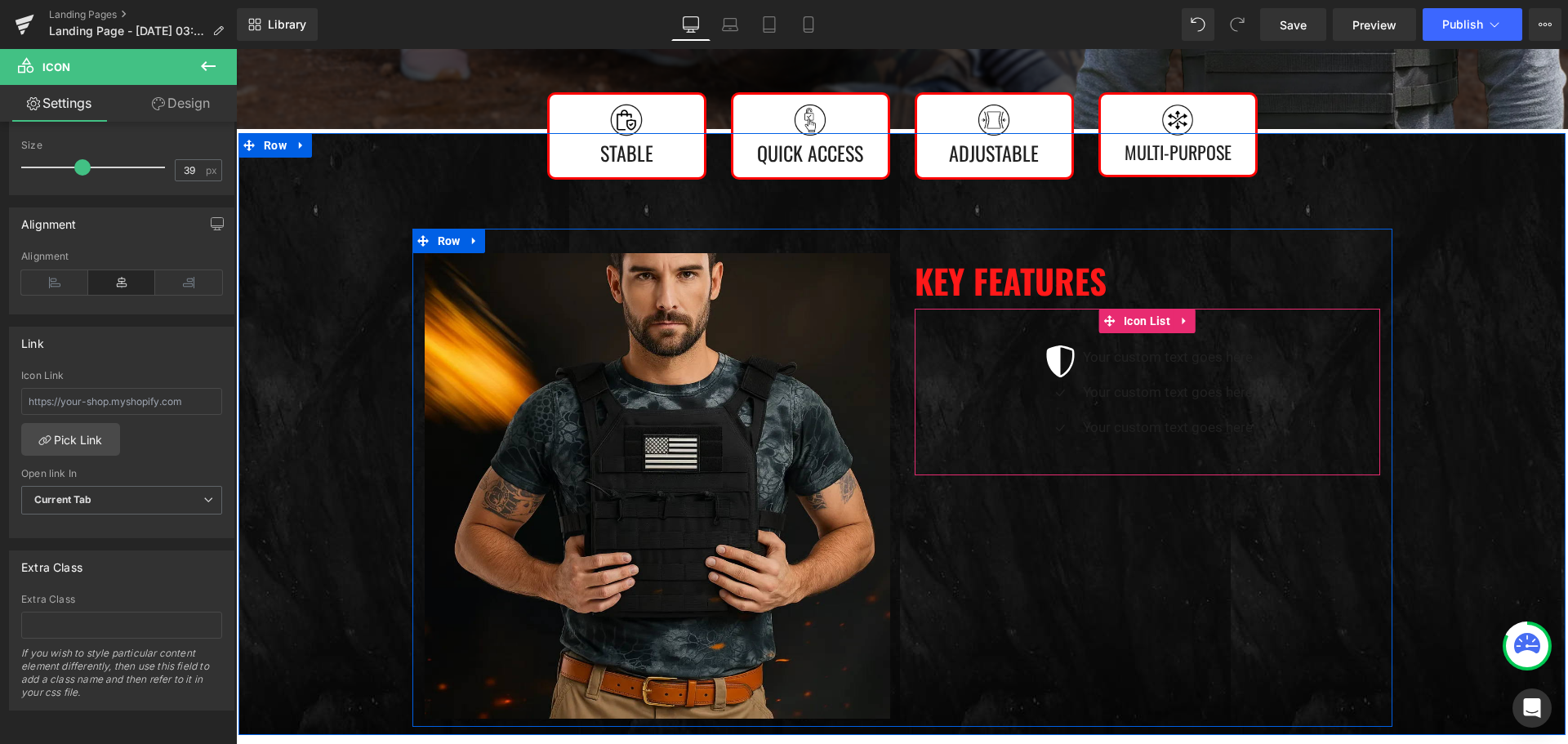
click at [1253, 374] on div "Icon Your custom text goes here Text Block Icon Your custom text goes here Text…" at bounding box center [1147, 398] width 466 height 106
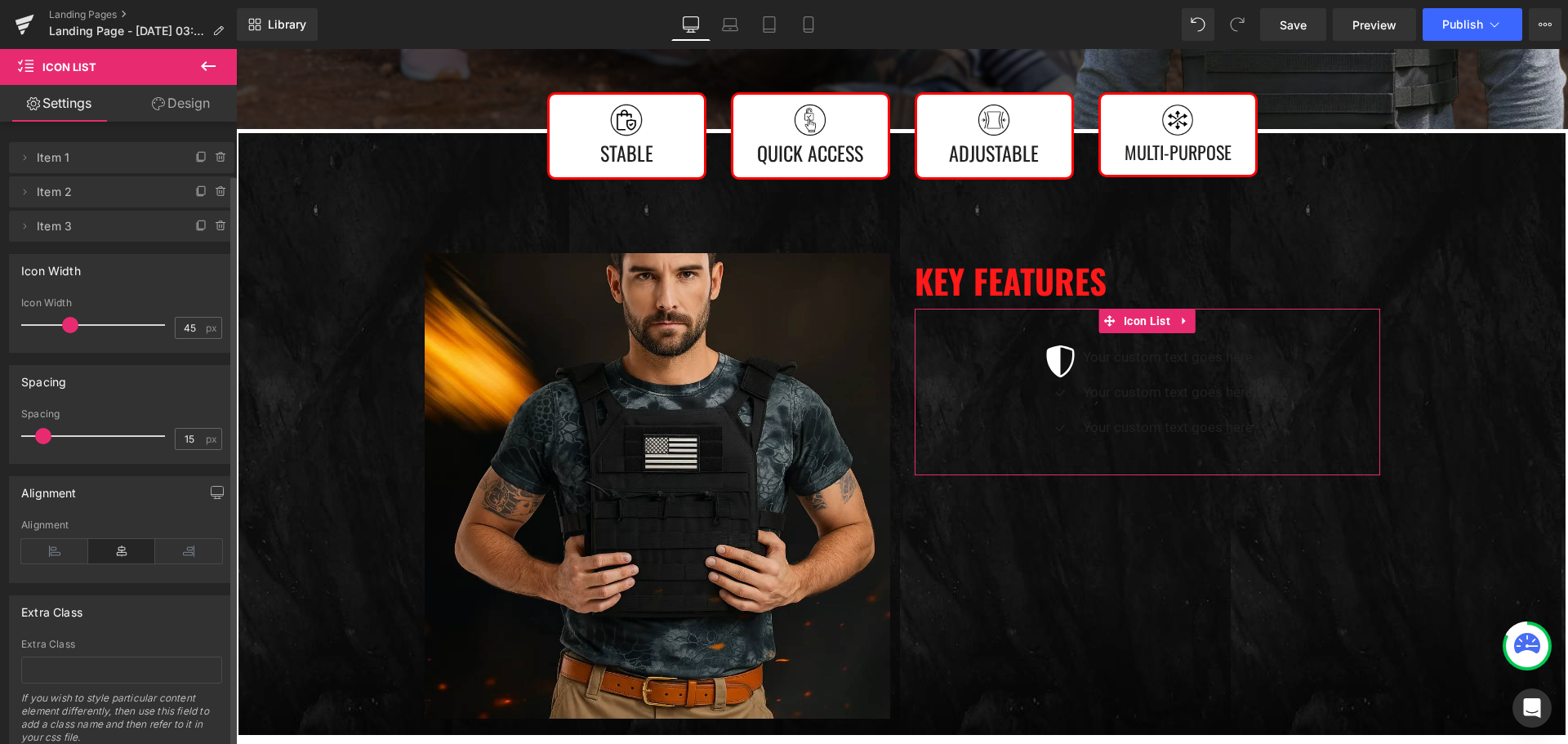
scroll to position [57, 0]
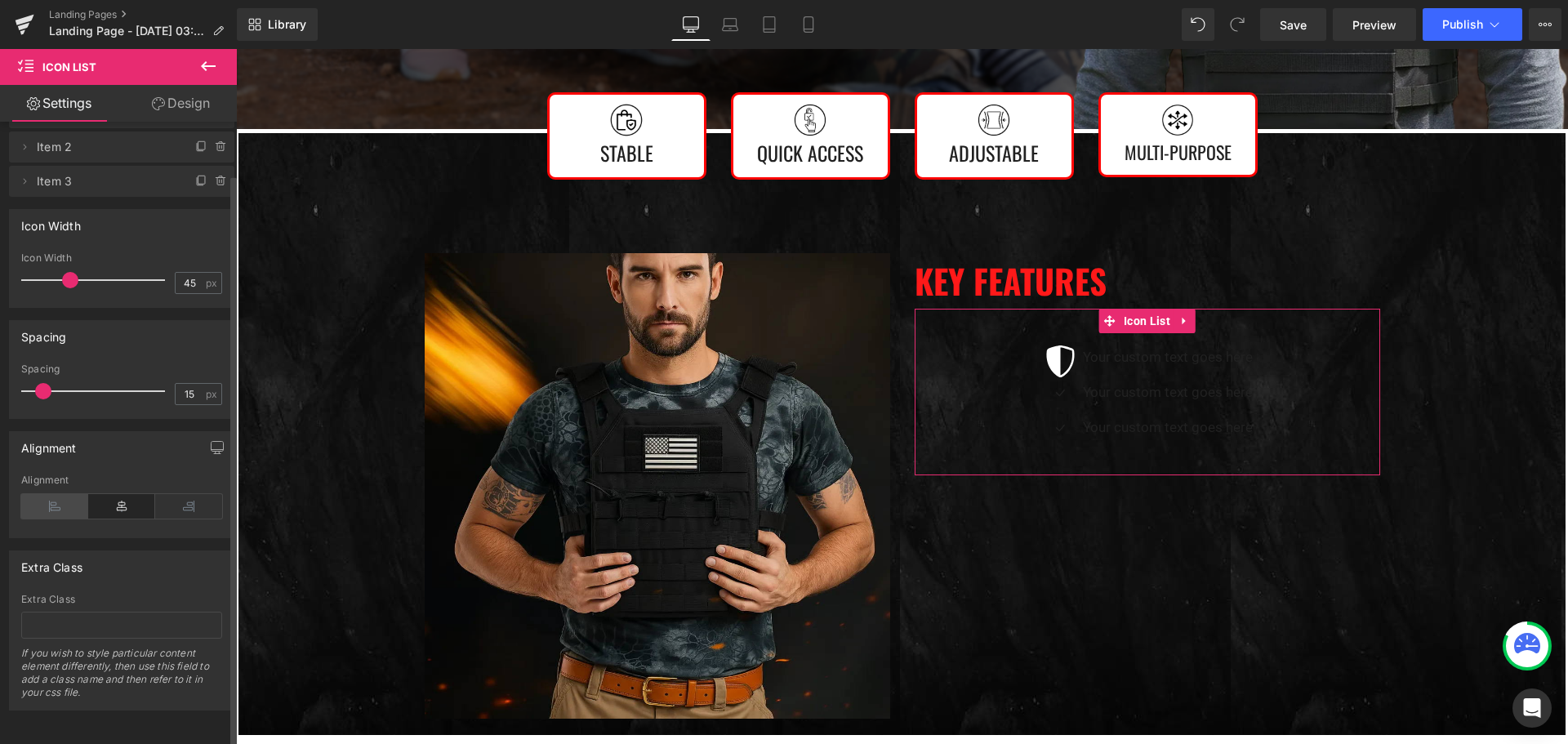
drag, startPoint x: 52, startPoint y: 494, endPoint x: 754, endPoint y: 376, distance: 711.8
click at [52, 495] on icon at bounding box center [55, 506] width 67 height 24
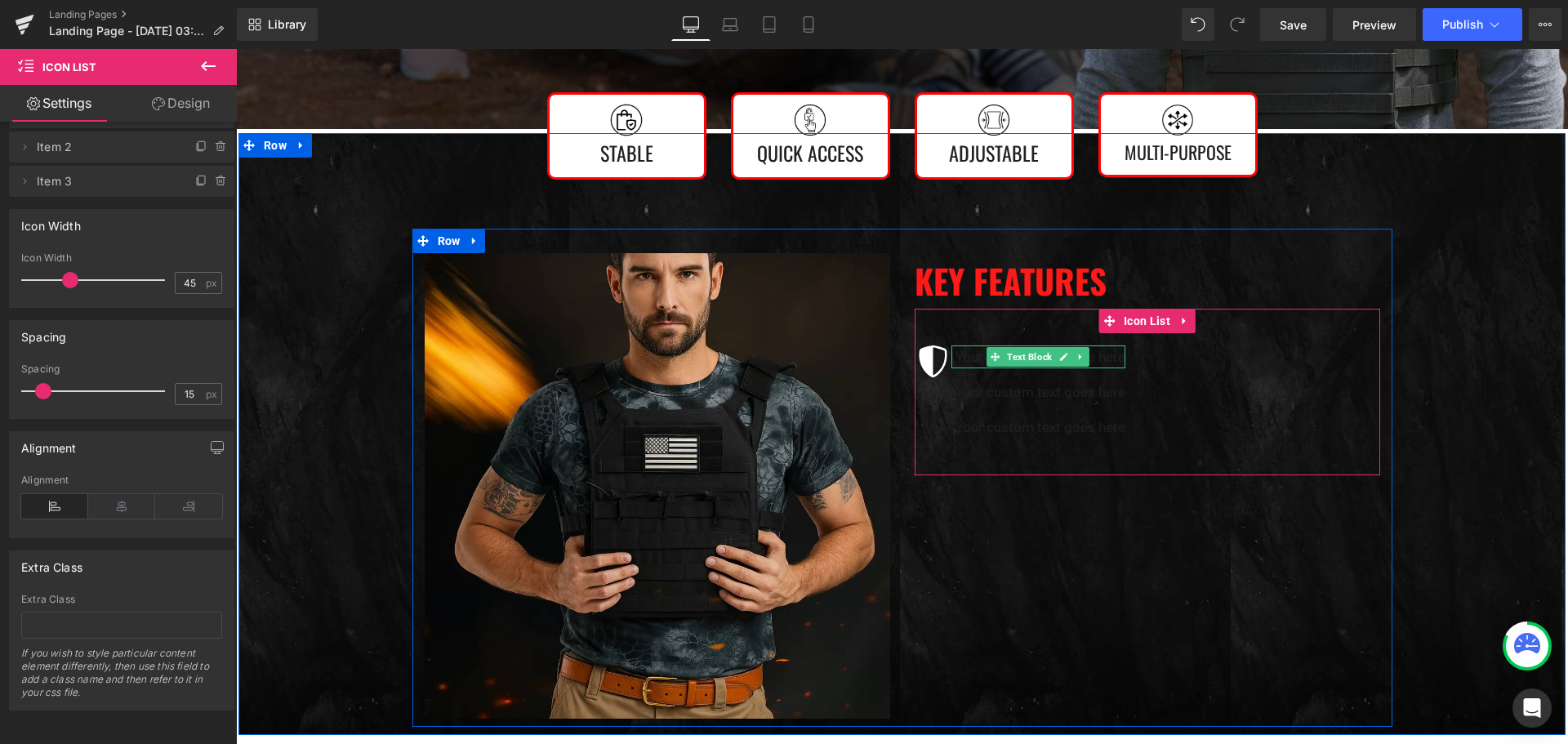
click at [1099, 358] on p "Your custom text goes here" at bounding box center [1041, 357] width 170 height 23
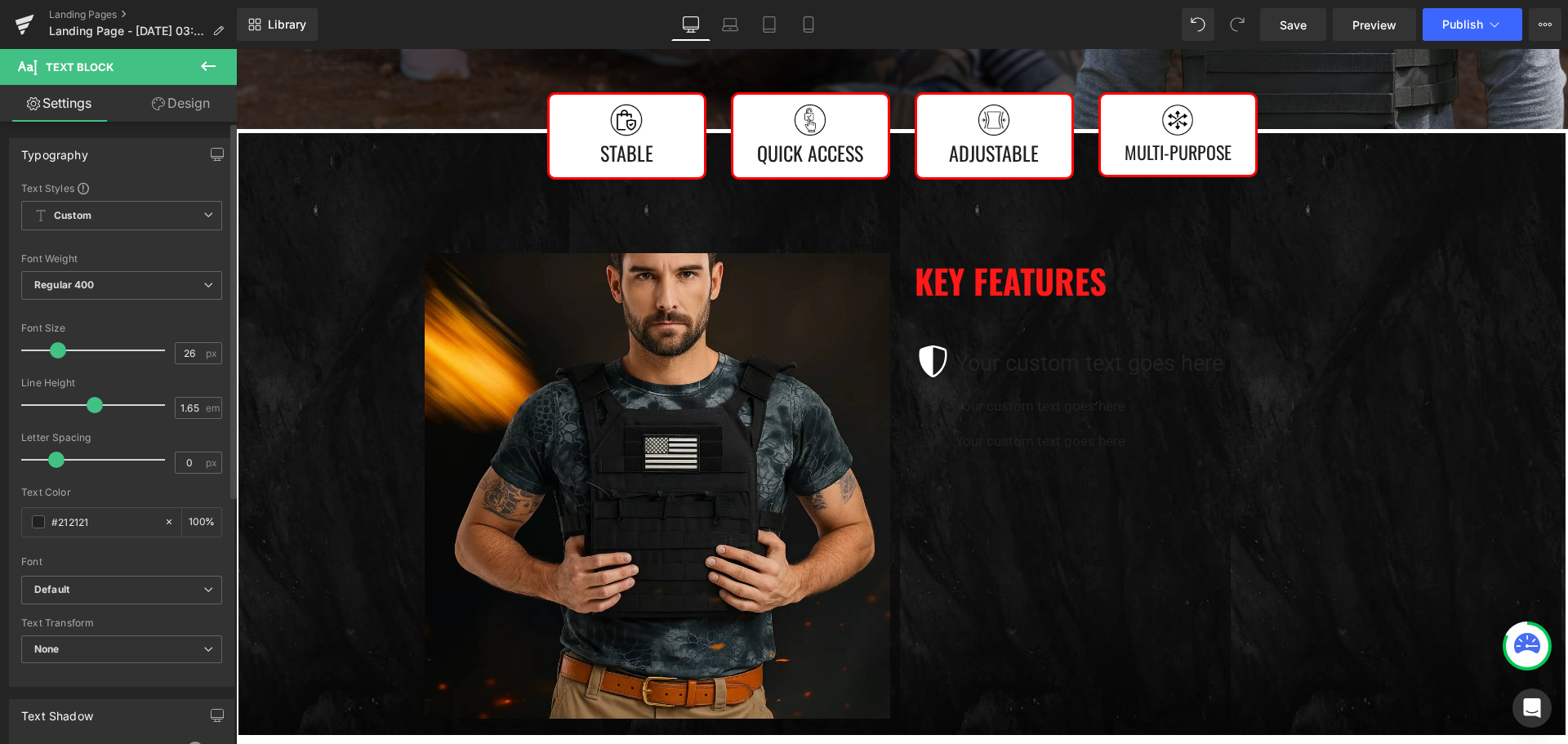
click at [55, 356] on span at bounding box center [58, 351] width 16 height 16
type input "25"
click at [80, 515] on input "#212121" at bounding box center [104, 522] width 105 height 18
click at [38, 520] on span at bounding box center [38, 521] width 13 height 13
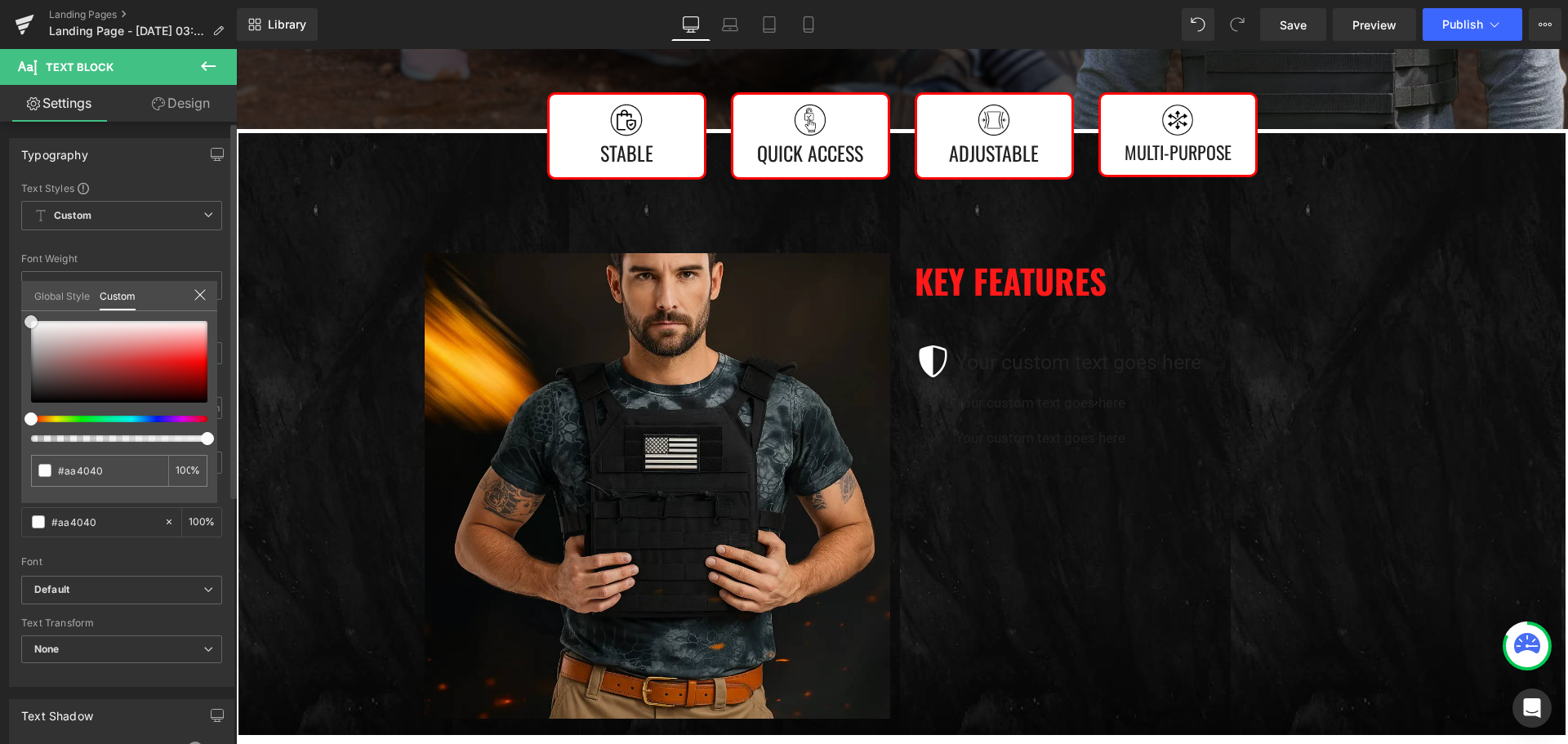
type input "#aa4040"
type input "#fcfcfc"
drag, startPoint x: 3, startPoint y: 322, endPoint x: 0, endPoint y: 288, distance: 34.1
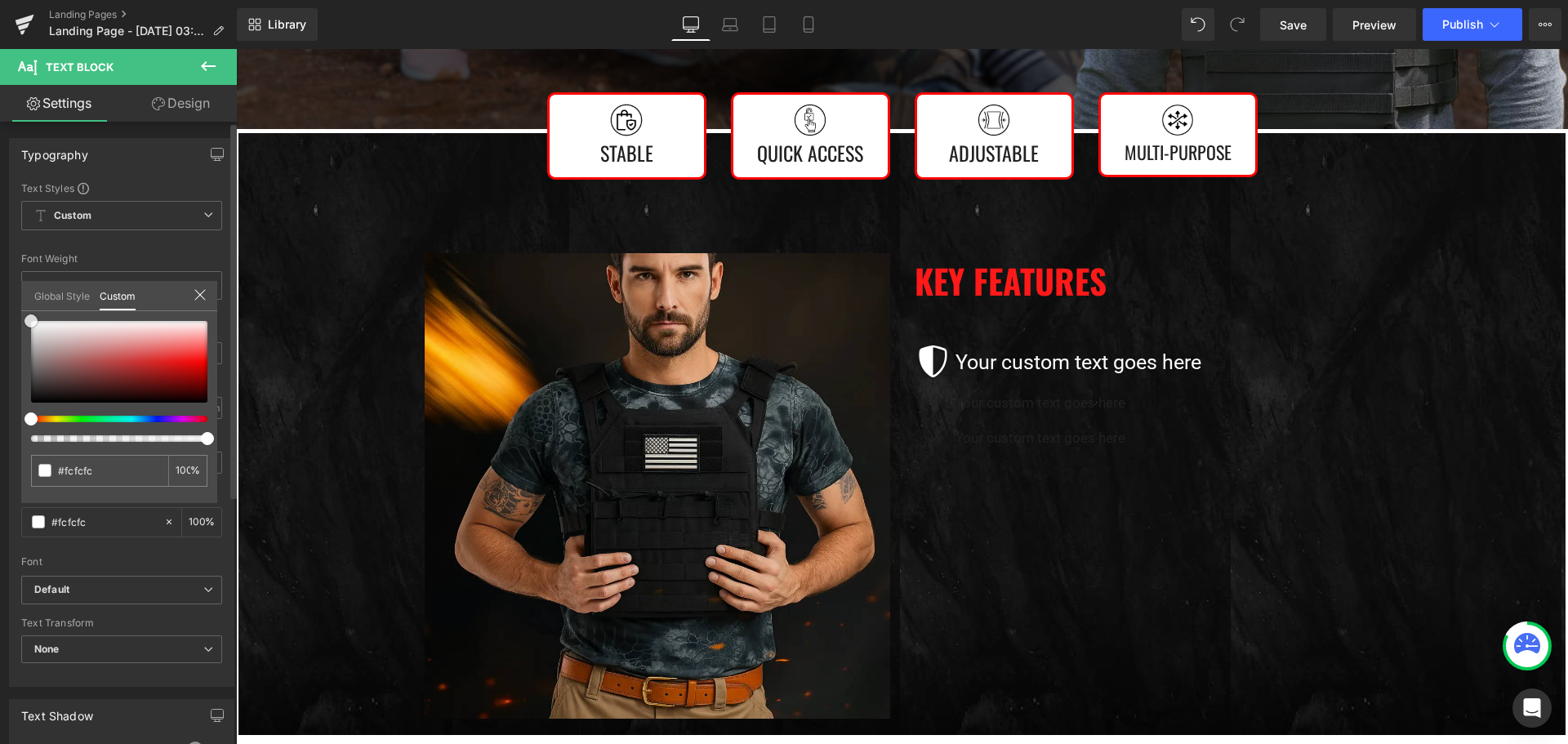
click at [0, 288] on div "Typography Text Styles Custom Custom Setup Global Style Custom Setup Global Sty…" at bounding box center [122, 406] width 244 height 561
type input "#ffffff"
click at [198, 60] on icon at bounding box center [208, 66] width 20 height 20
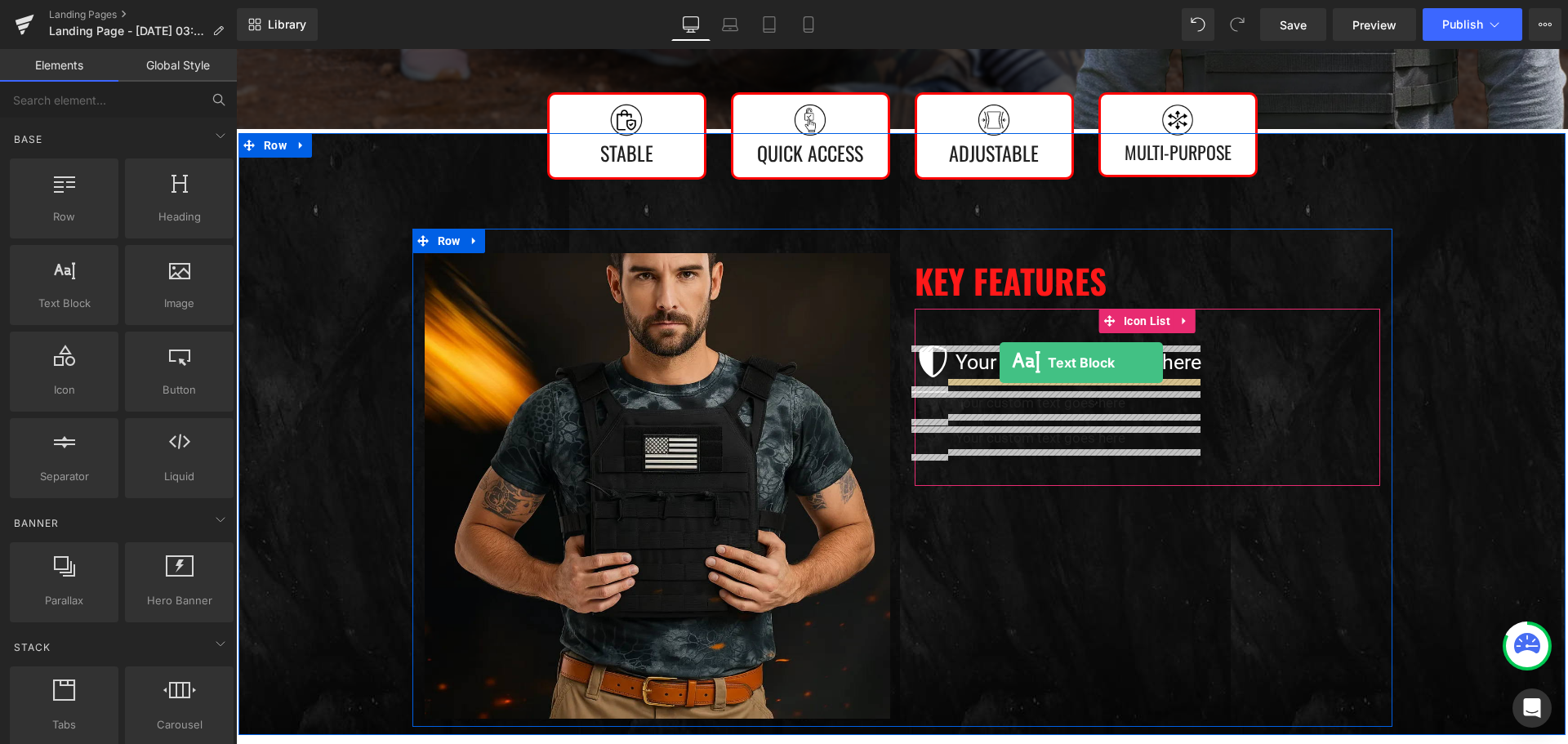
drag, startPoint x: 305, startPoint y: 347, endPoint x: 999, endPoint y: 363, distance: 694.2
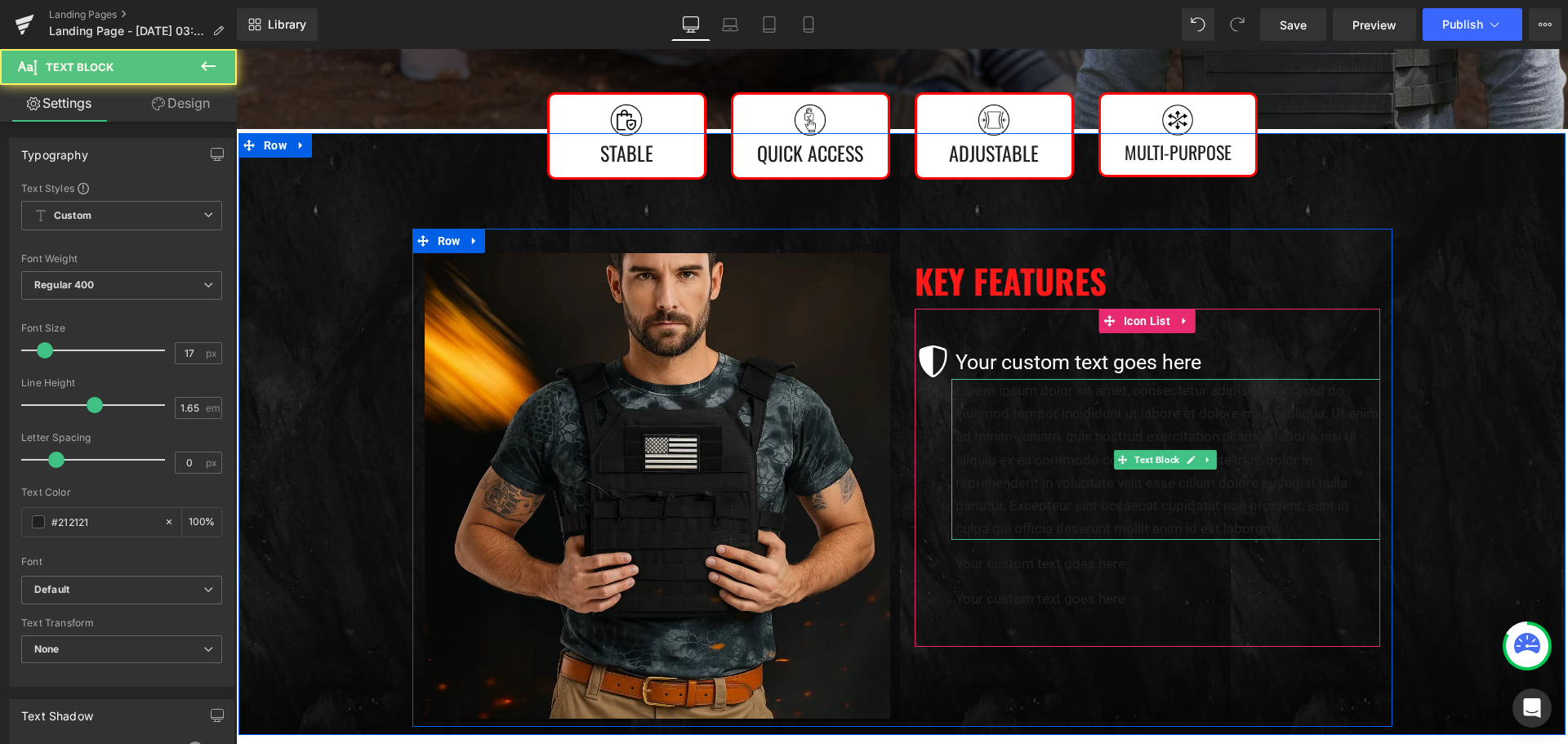
click at [1119, 426] on p "Lorem ipsum dolor sit amet, consectetur adipiscing elit, sed do eiusmod tempor …" at bounding box center [1168, 459] width 425 height 160
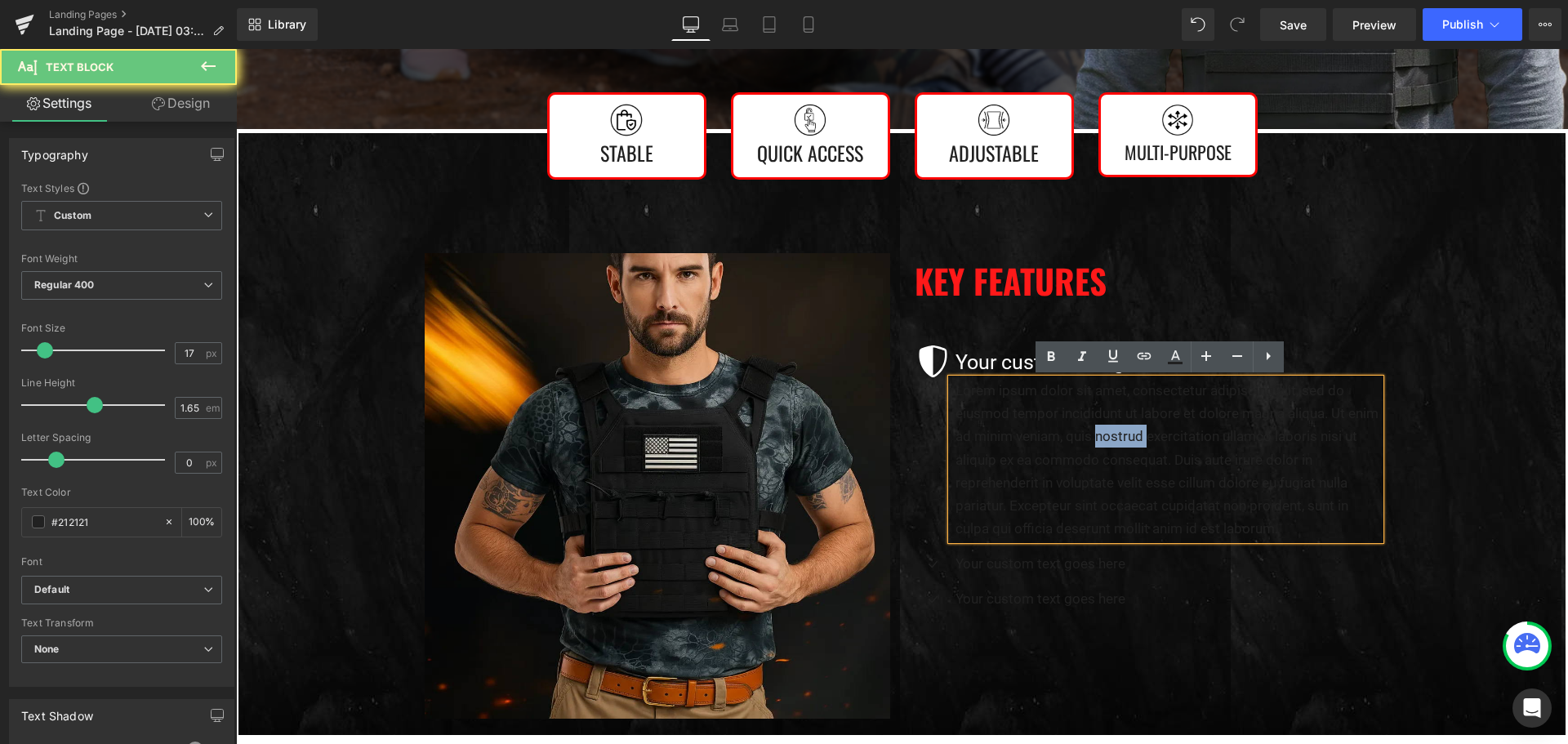
click at [1119, 426] on p "Lorem ipsum dolor sit amet, consectetur adipiscing elit, sed do eiusmod tempor …" at bounding box center [1168, 459] width 425 height 160
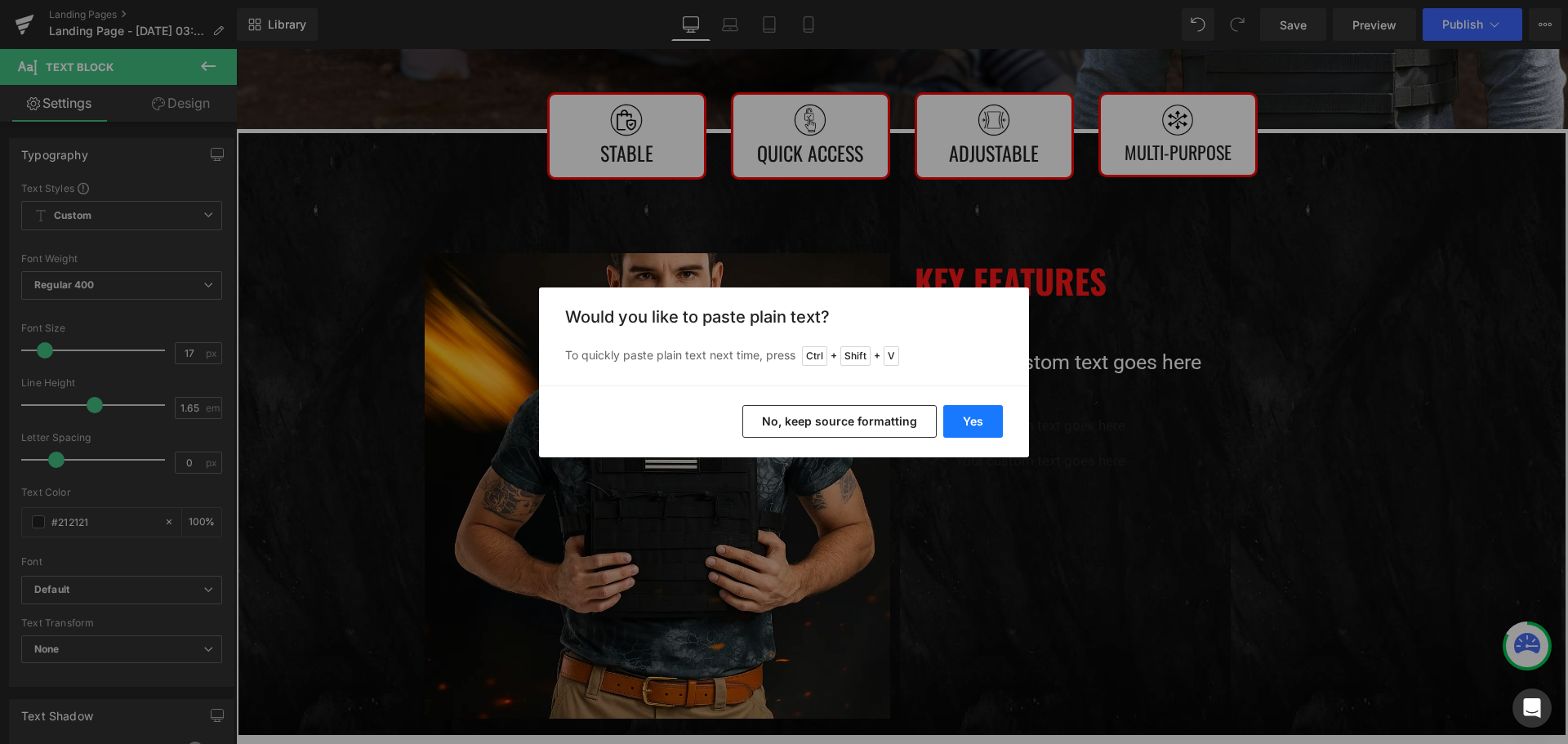
click at [978, 427] on button "Yes" at bounding box center [973, 421] width 60 height 33
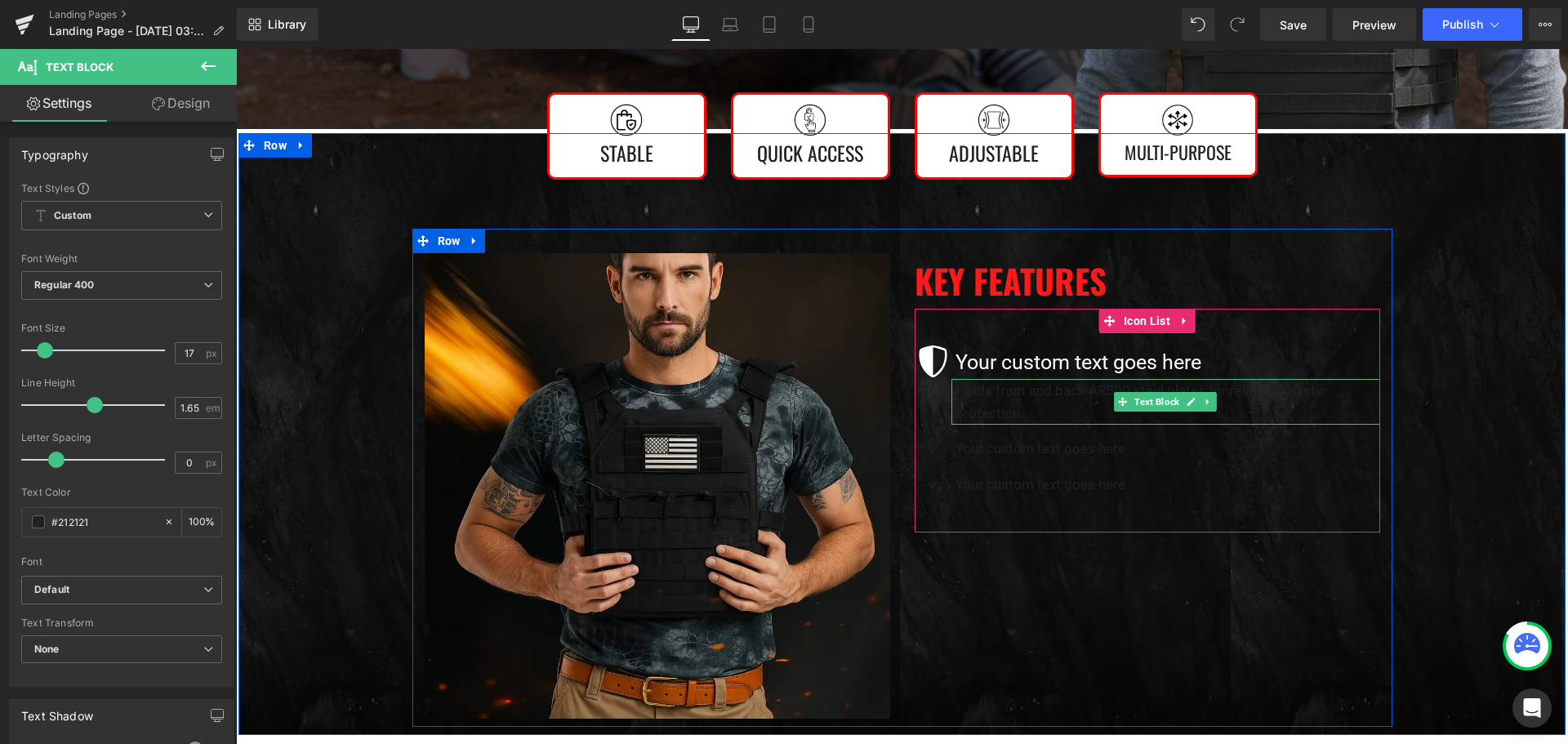
click at [1061, 408] on p "Holds front and back AR500 steel plates for reliable ballistic protection." at bounding box center [1168, 402] width 425 height 46
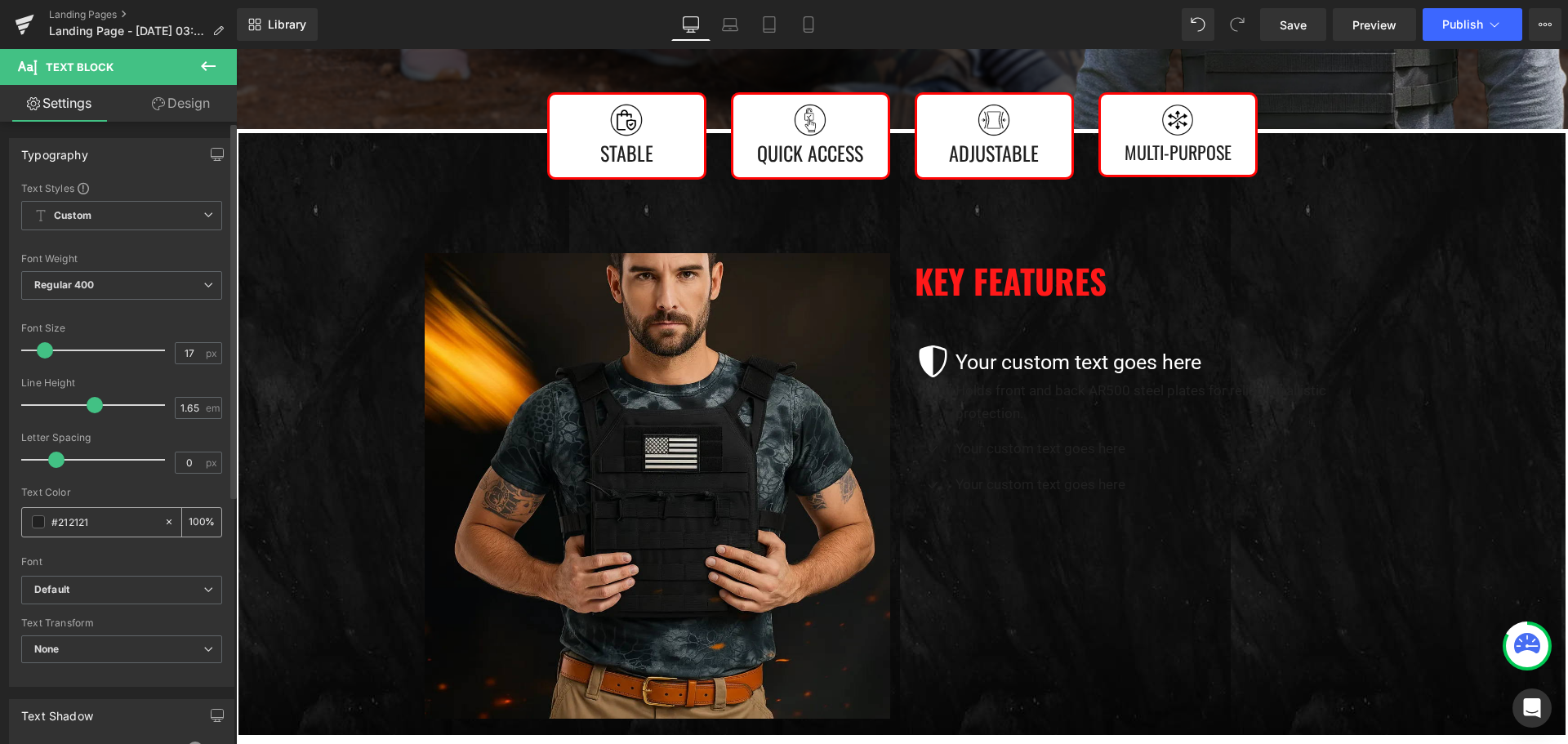
click at [66, 526] on input "#212121" at bounding box center [104, 522] width 105 height 18
click at [42, 524] on span at bounding box center [38, 521] width 13 height 13
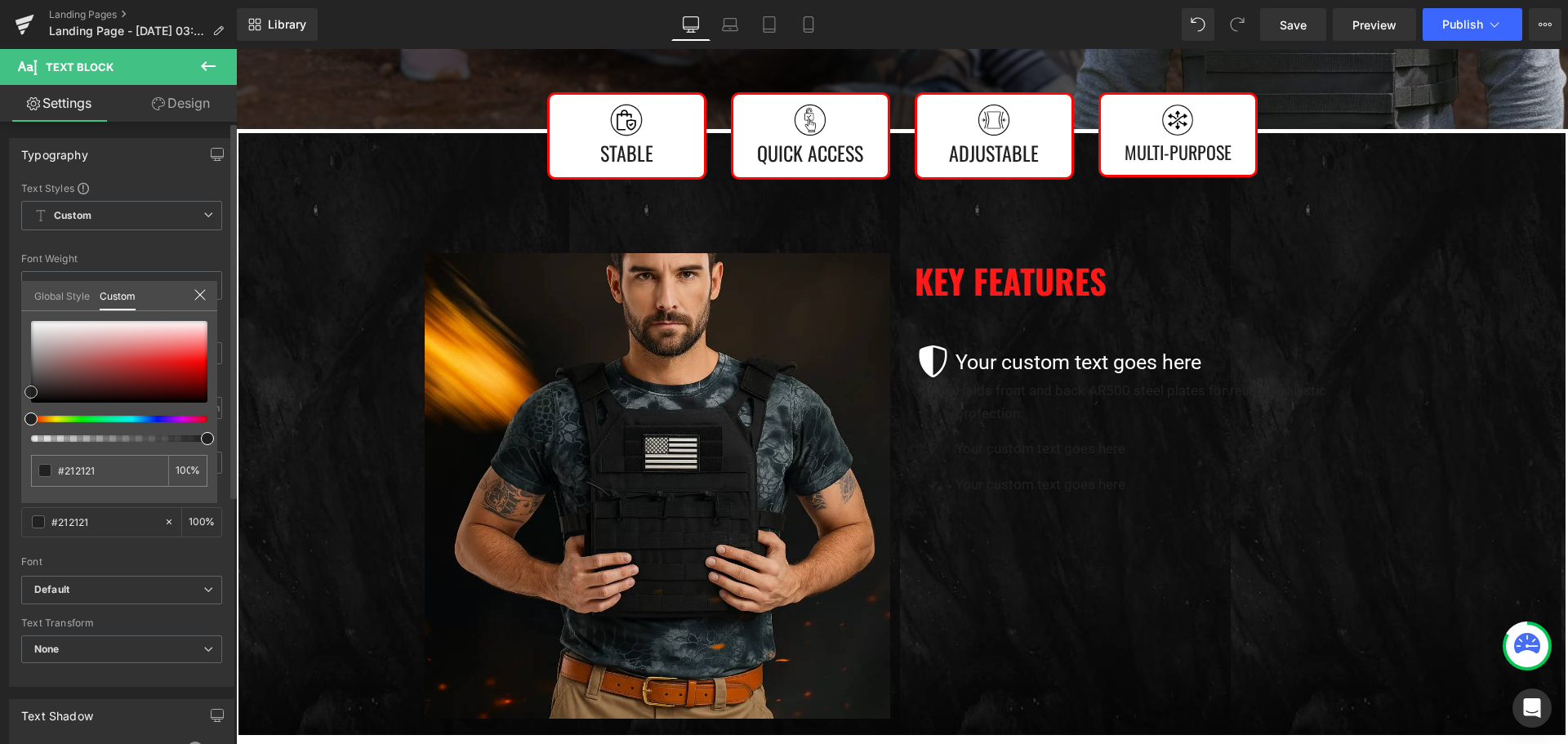
type input "#5f2929"
type input "#ffffff"
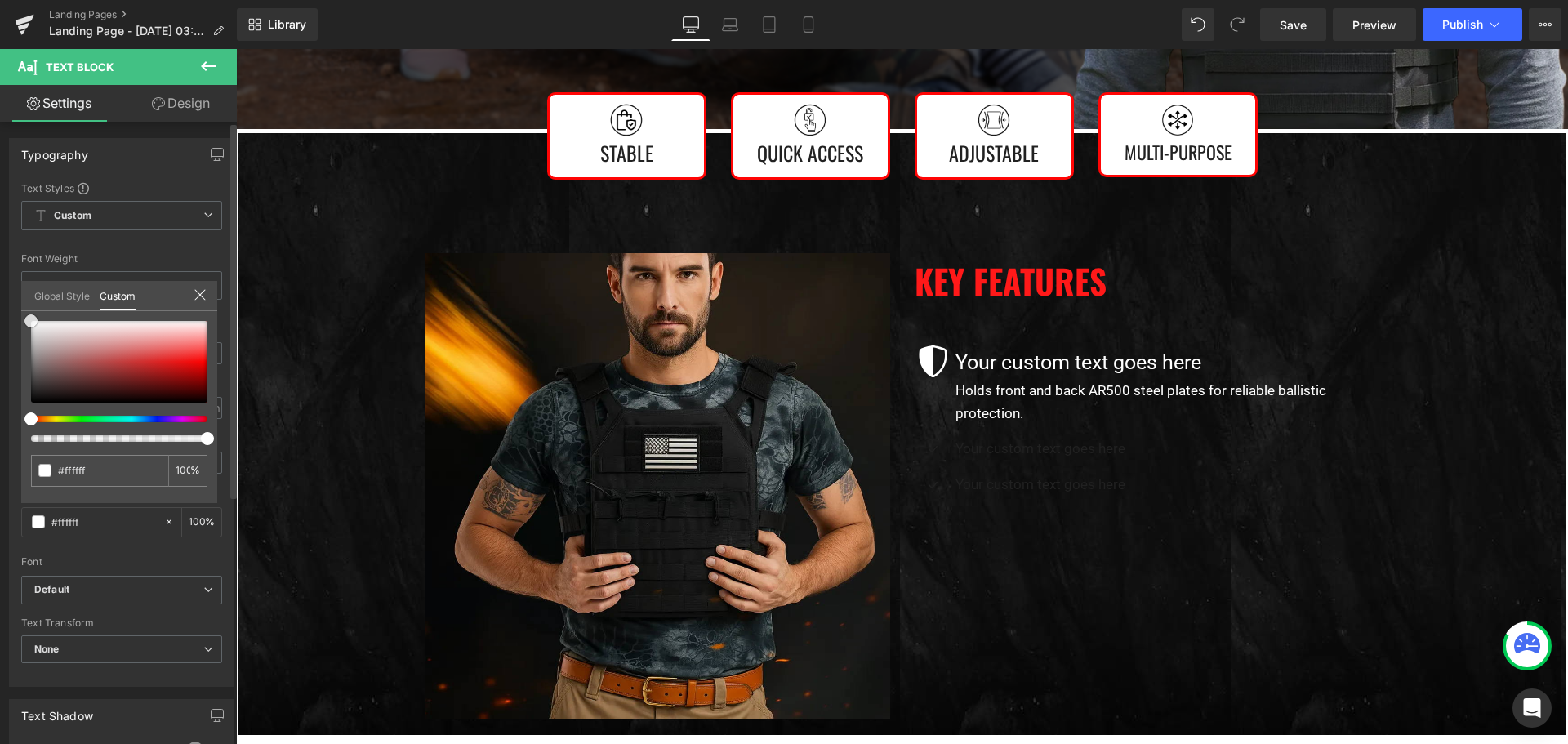
drag, startPoint x: 0, startPoint y: 277, endPoint x: 4, endPoint y: 208, distance: 69.1
click at [0, 207] on div "Typography Text Styles Custom Custom Setup Global Style Custom Setup Global Sty…" at bounding box center [122, 406] width 244 height 561
click at [1072, 363] on body "Join Now And Save 40% 👇 UnitedPatriot VIP Club - 3 Day Free Trial $0 for 3 days…" at bounding box center [902, 448] width 1332 height 2105
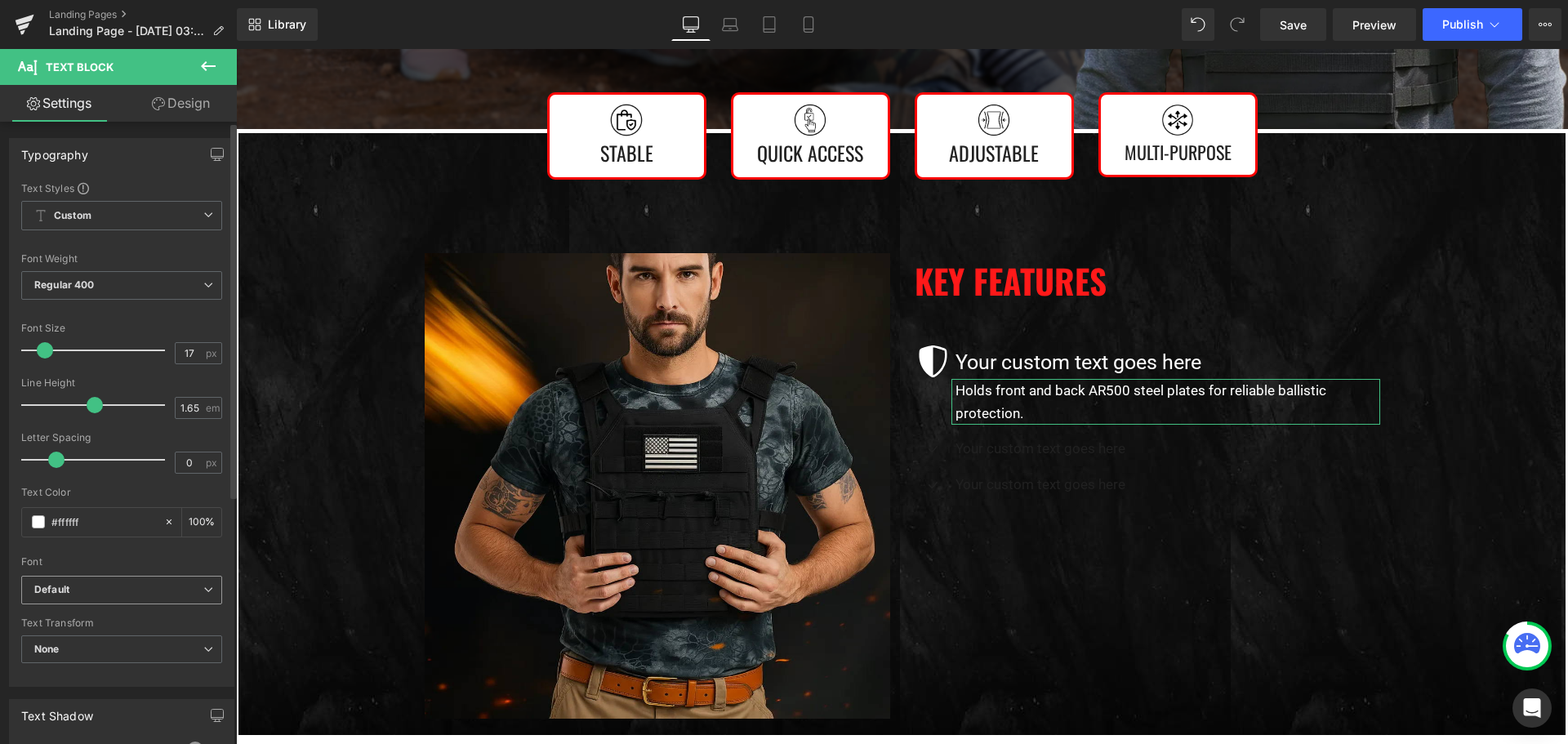
click at [90, 583] on b "Default" at bounding box center [118, 590] width 169 height 14
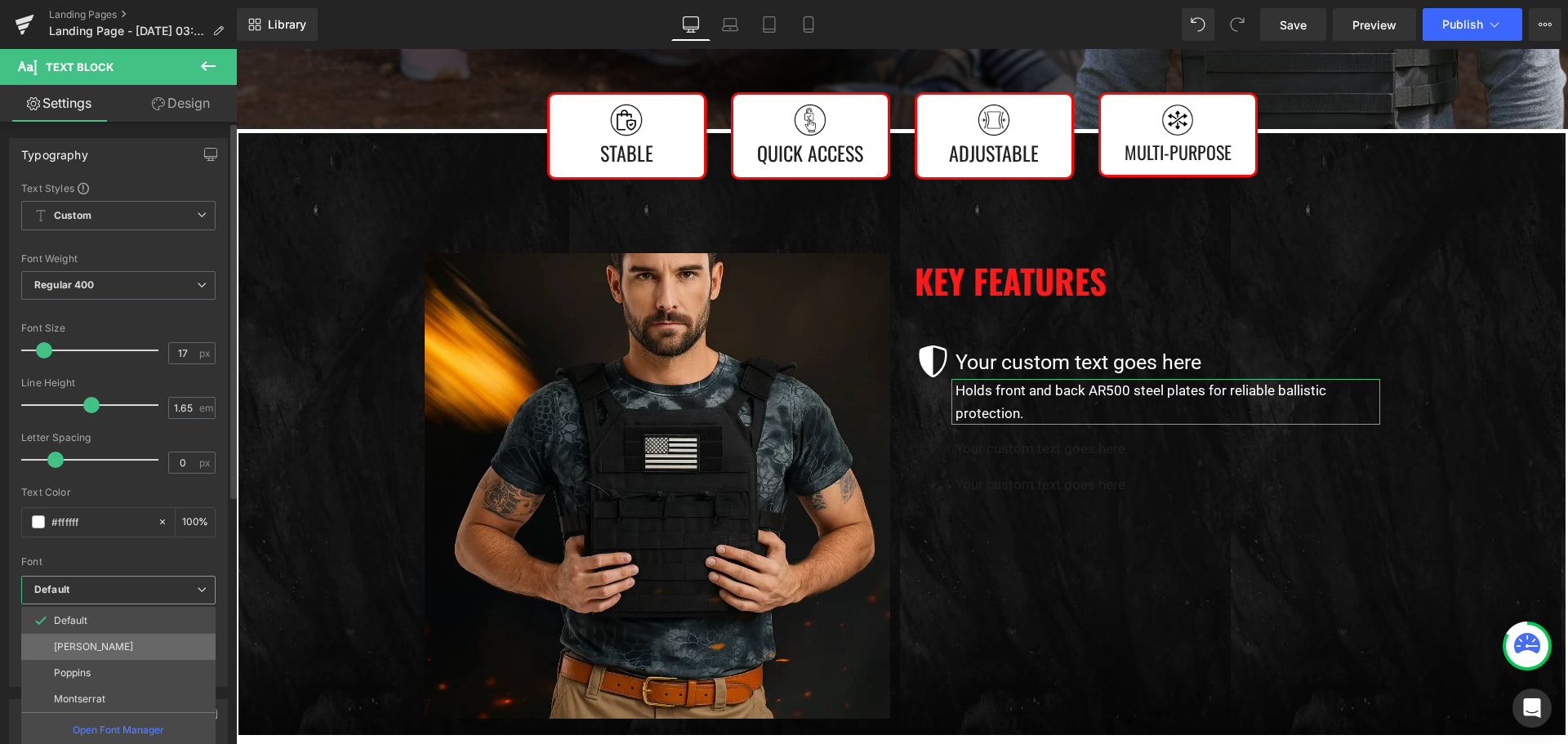
click at [89, 641] on li "[PERSON_NAME]" at bounding box center [118, 647] width 194 height 26
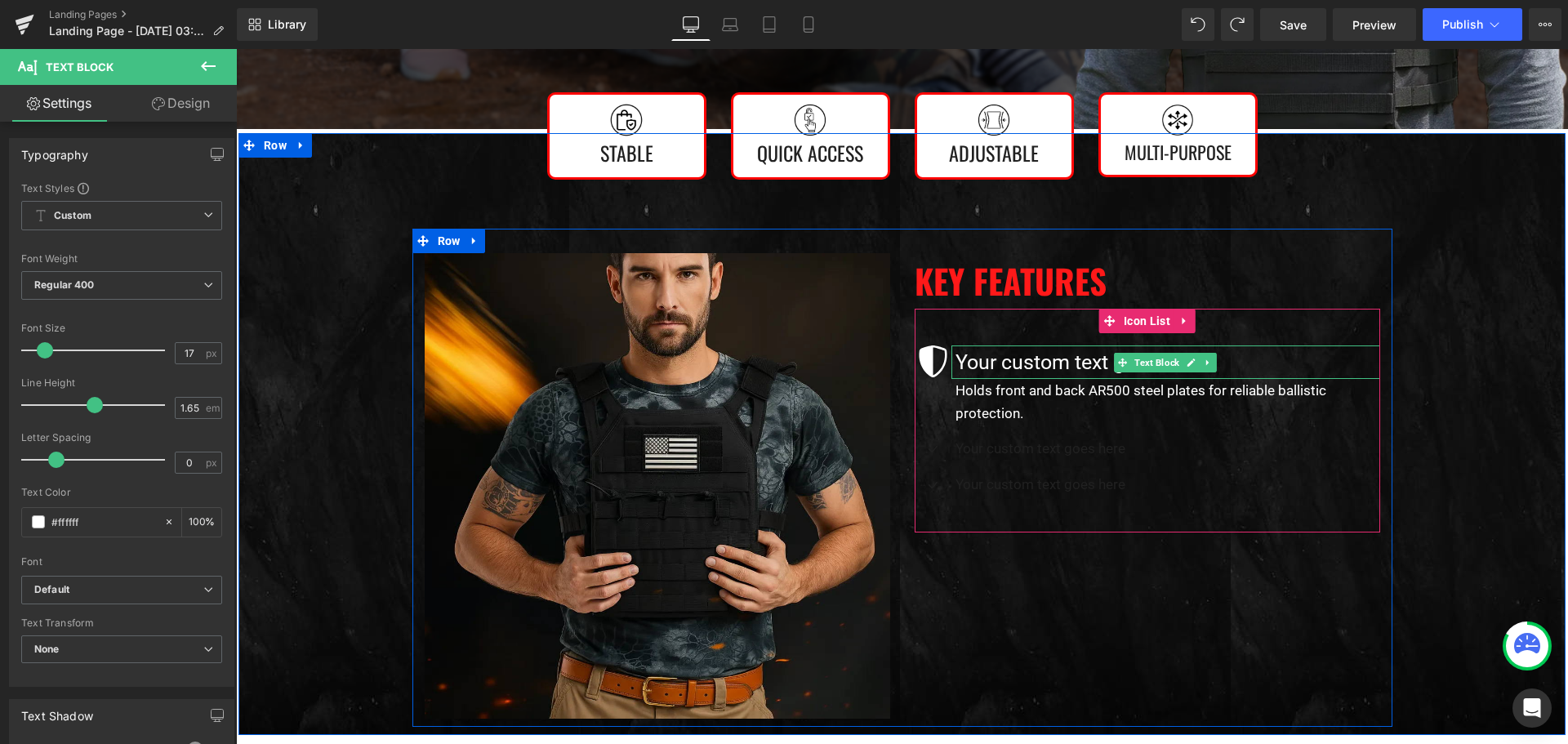
click at [1088, 355] on p "Your custom text goes here" at bounding box center [1168, 361] width 425 height 33
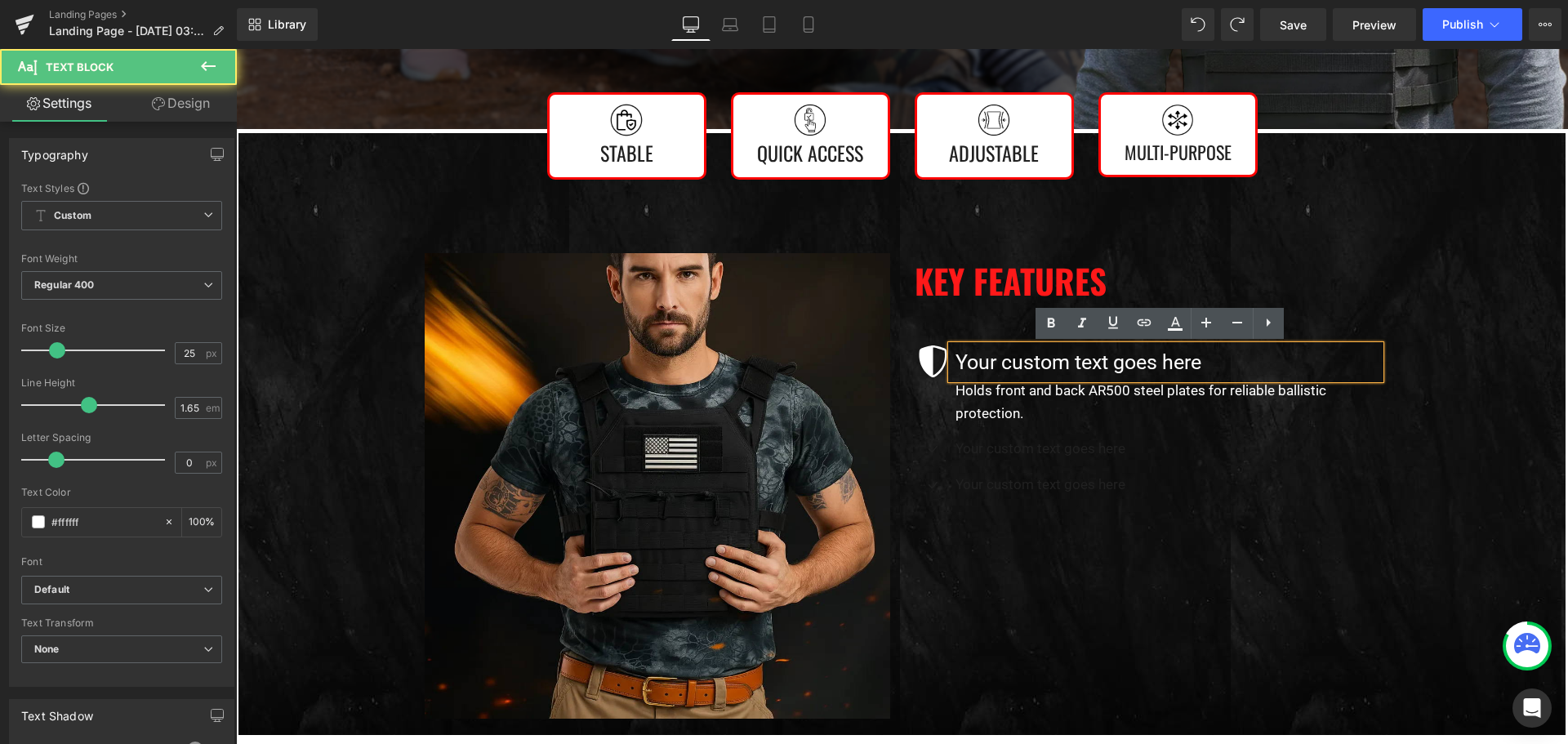
click at [1072, 357] on p "Your custom text goes here" at bounding box center [1168, 361] width 425 height 33
click at [106, 649] on span "None" at bounding box center [122, 650] width 201 height 29
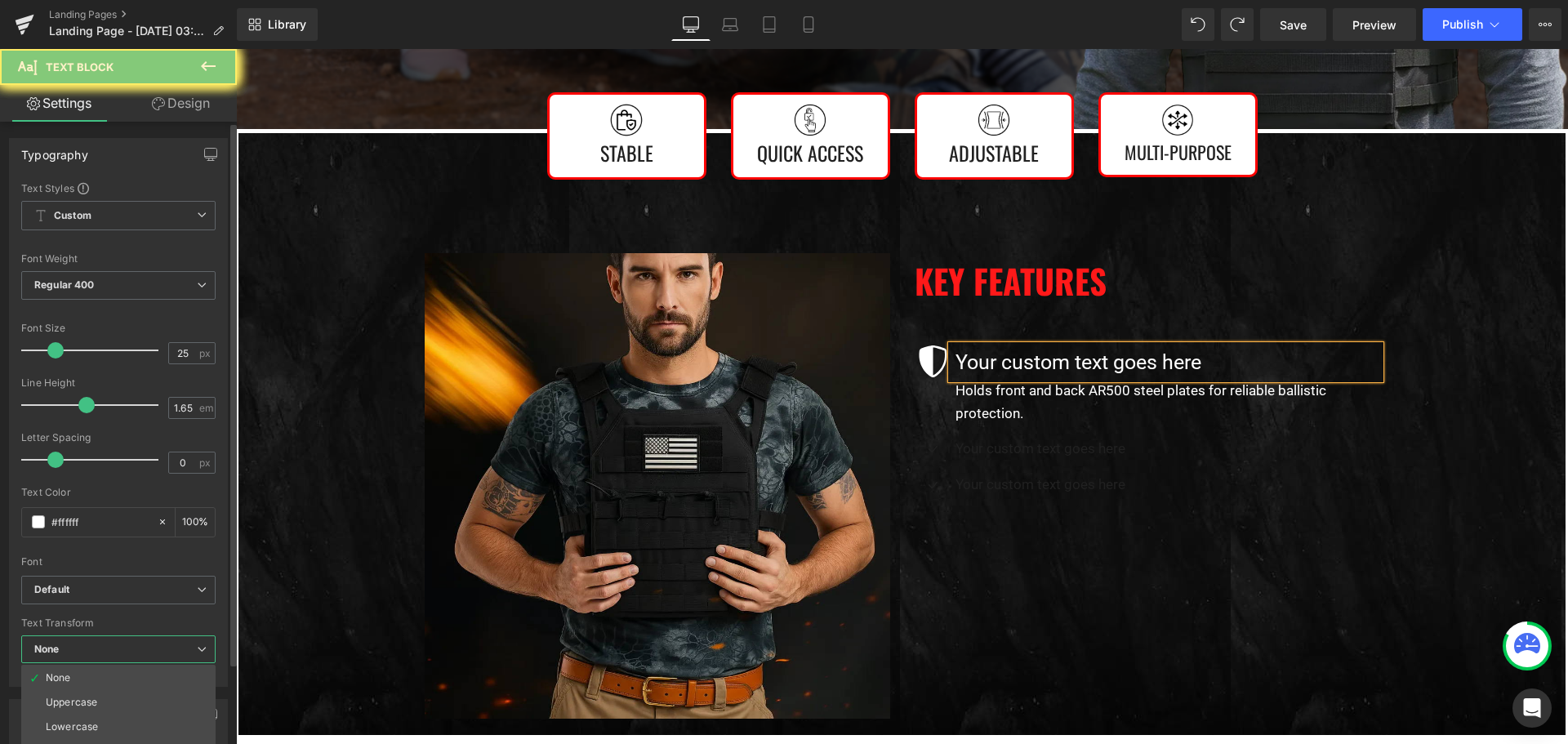
click at [106, 649] on span "None" at bounding box center [118, 650] width 194 height 29
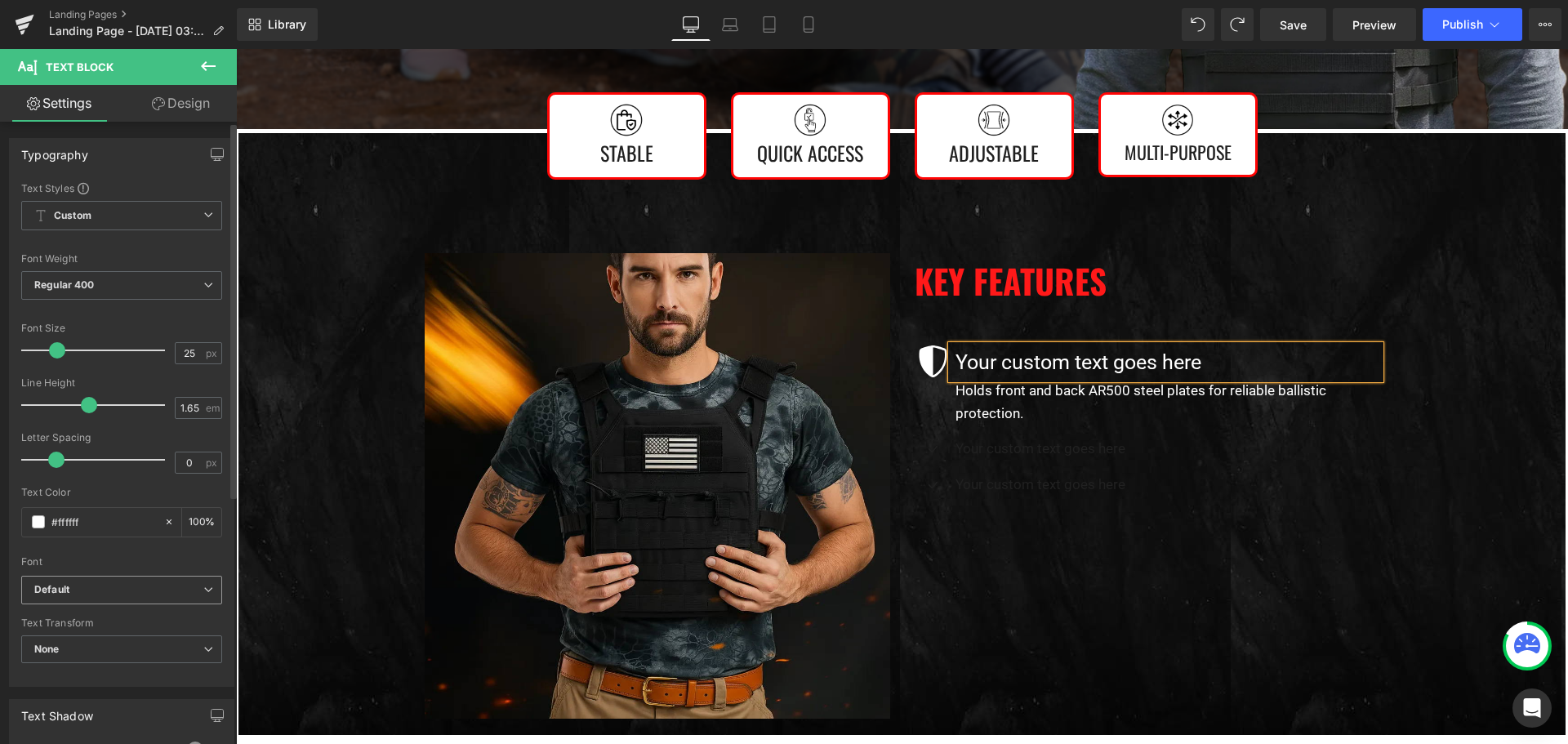
click at [129, 579] on span "Default" at bounding box center [122, 590] width 201 height 29
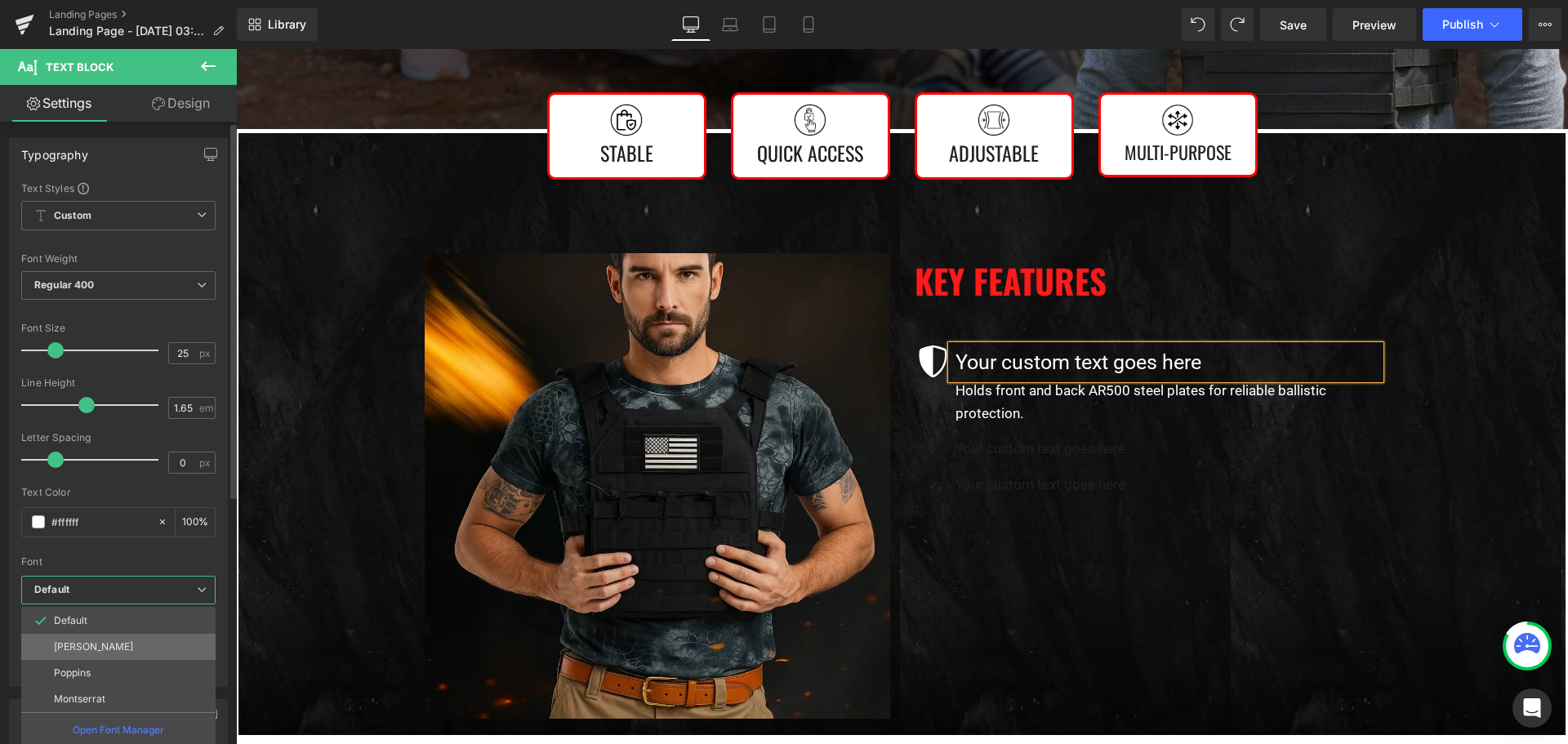
click at [102, 651] on li "[PERSON_NAME]" at bounding box center [118, 647] width 194 height 26
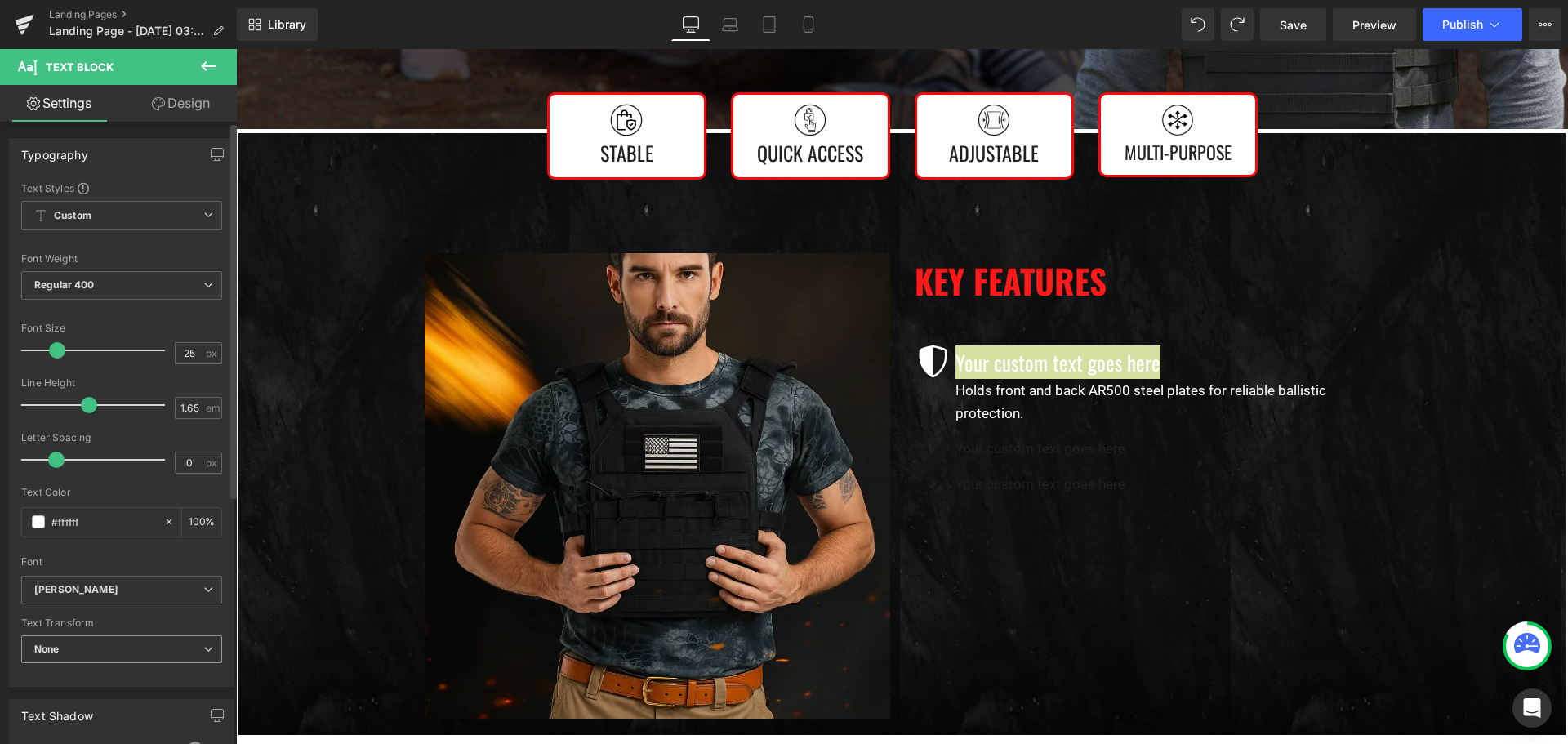
click at [115, 647] on span "None" at bounding box center [122, 650] width 201 height 29
click at [102, 698] on li "Uppercase" at bounding box center [118, 702] width 194 height 24
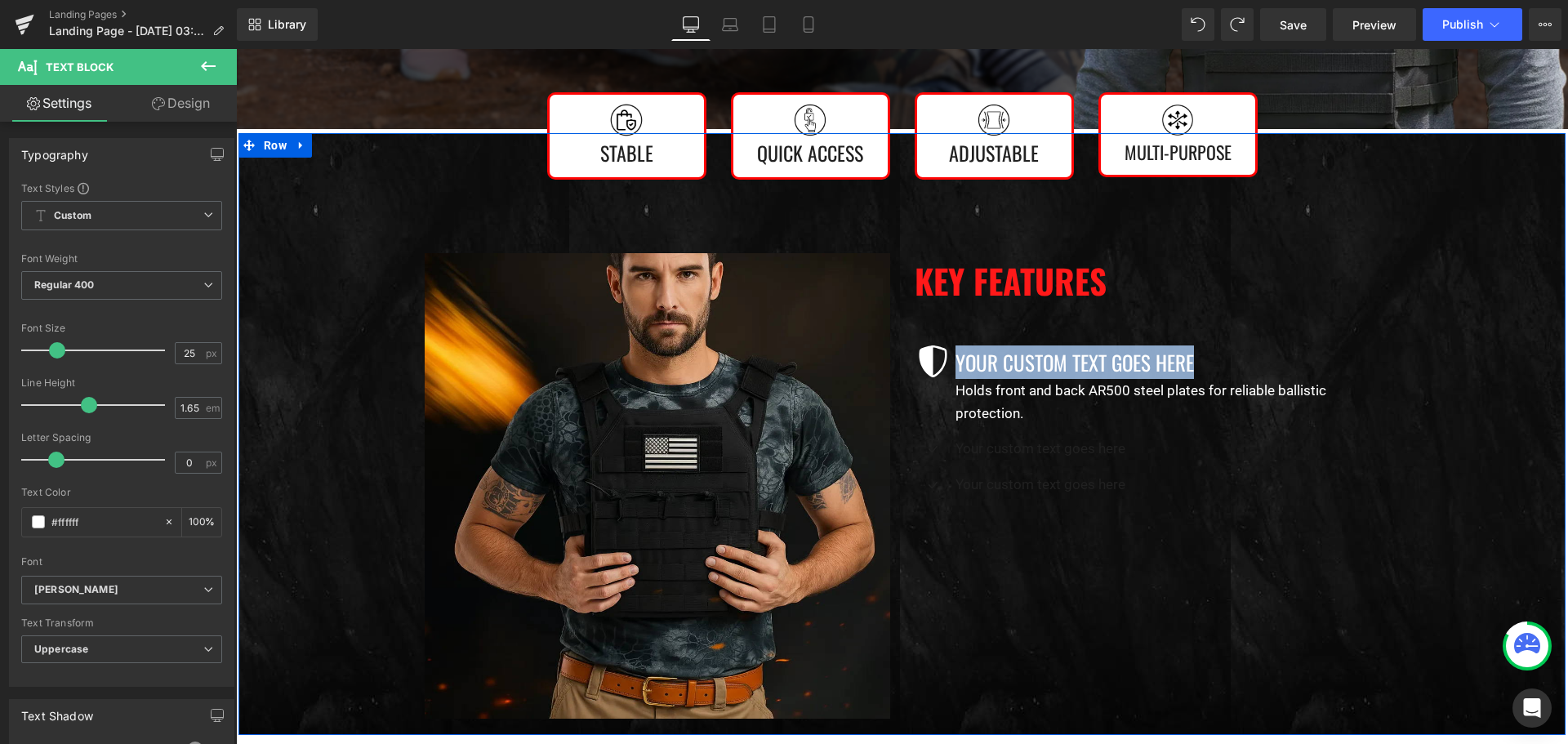
click at [352, 630] on div "Image Stable Text Block Row Image Quick Access  Text Block Row Image Adjustabl…" at bounding box center [902, 430] width 1327 height 594
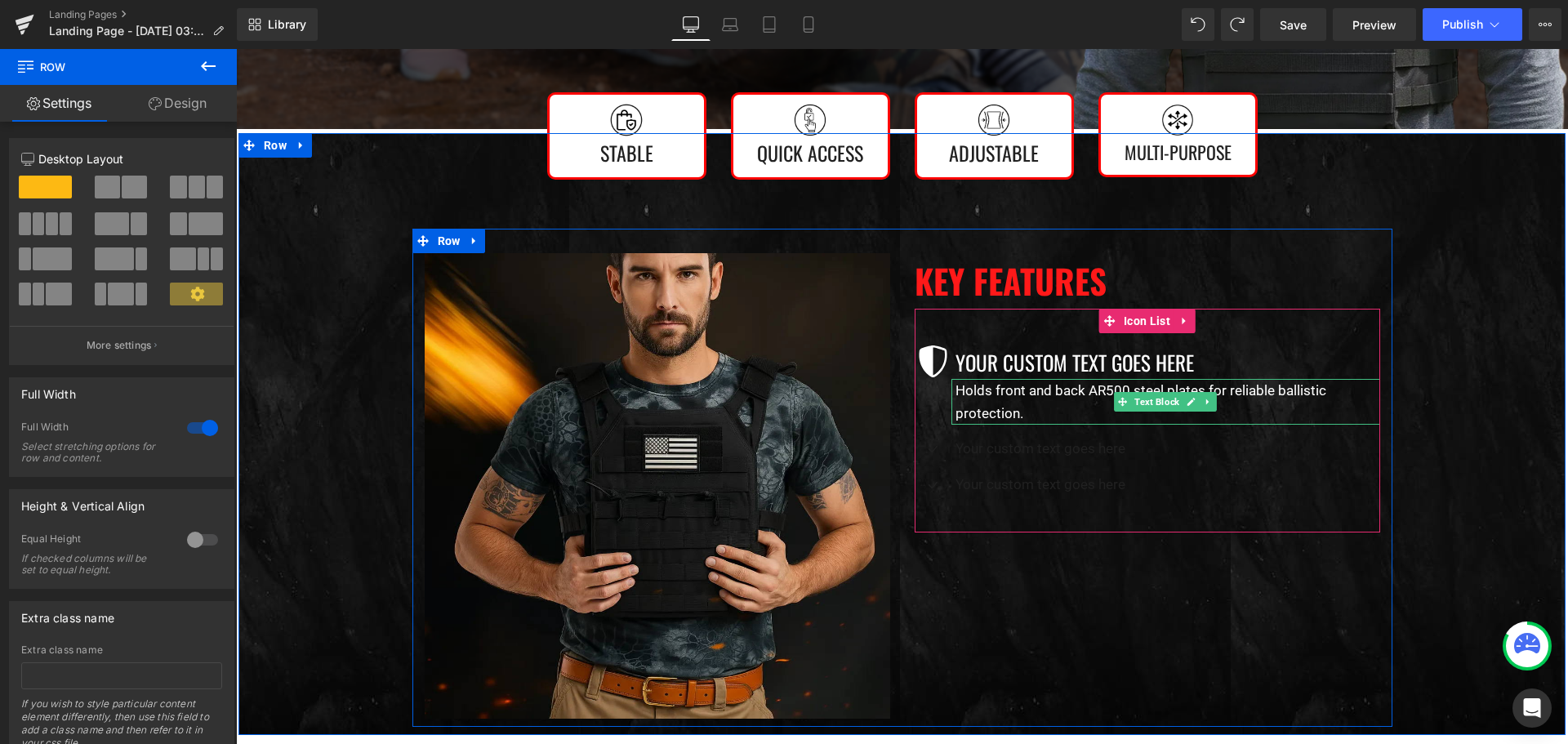
click at [1015, 410] on p "Holds front and back AR500 steel plates for reliable ballistic protection." at bounding box center [1168, 402] width 425 height 46
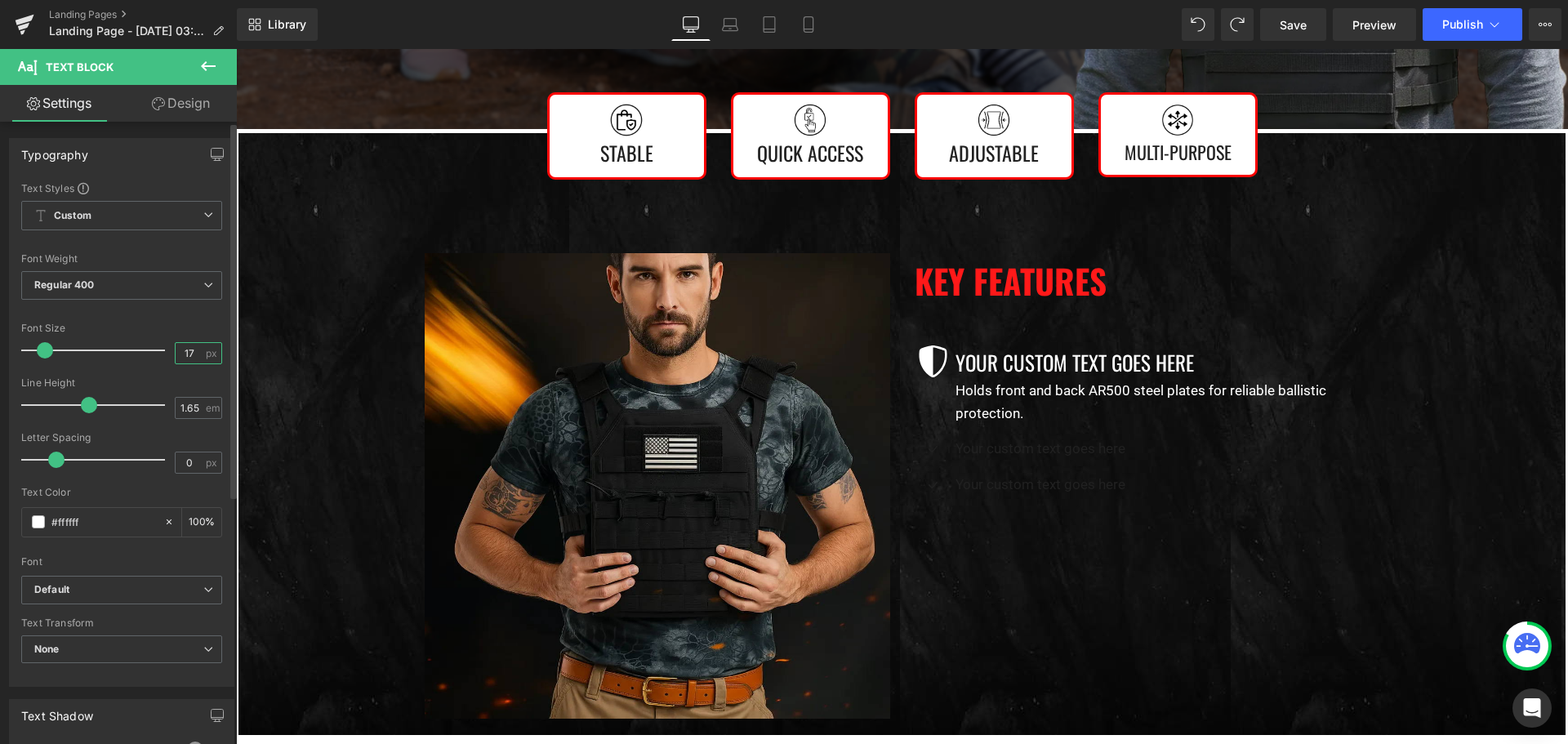
click at [184, 350] on input "17" at bounding box center [190, 353] width 29 height 21
type input "18"
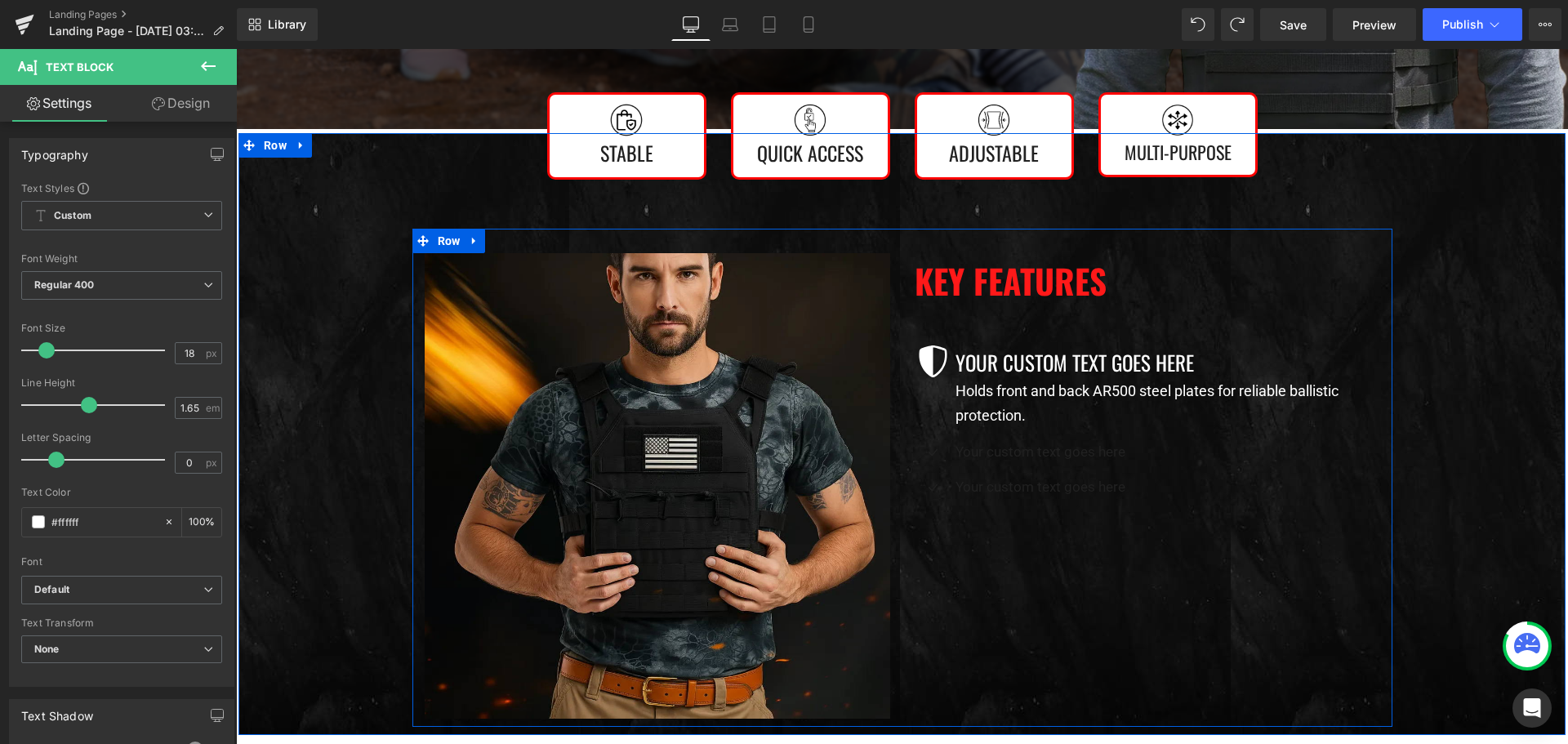
click at [1162, 579] on div "Image Key Features Heading Icon Your custom text goes here Text Block Holds fro…" at bounding box center [902, 478] width 980 height 498
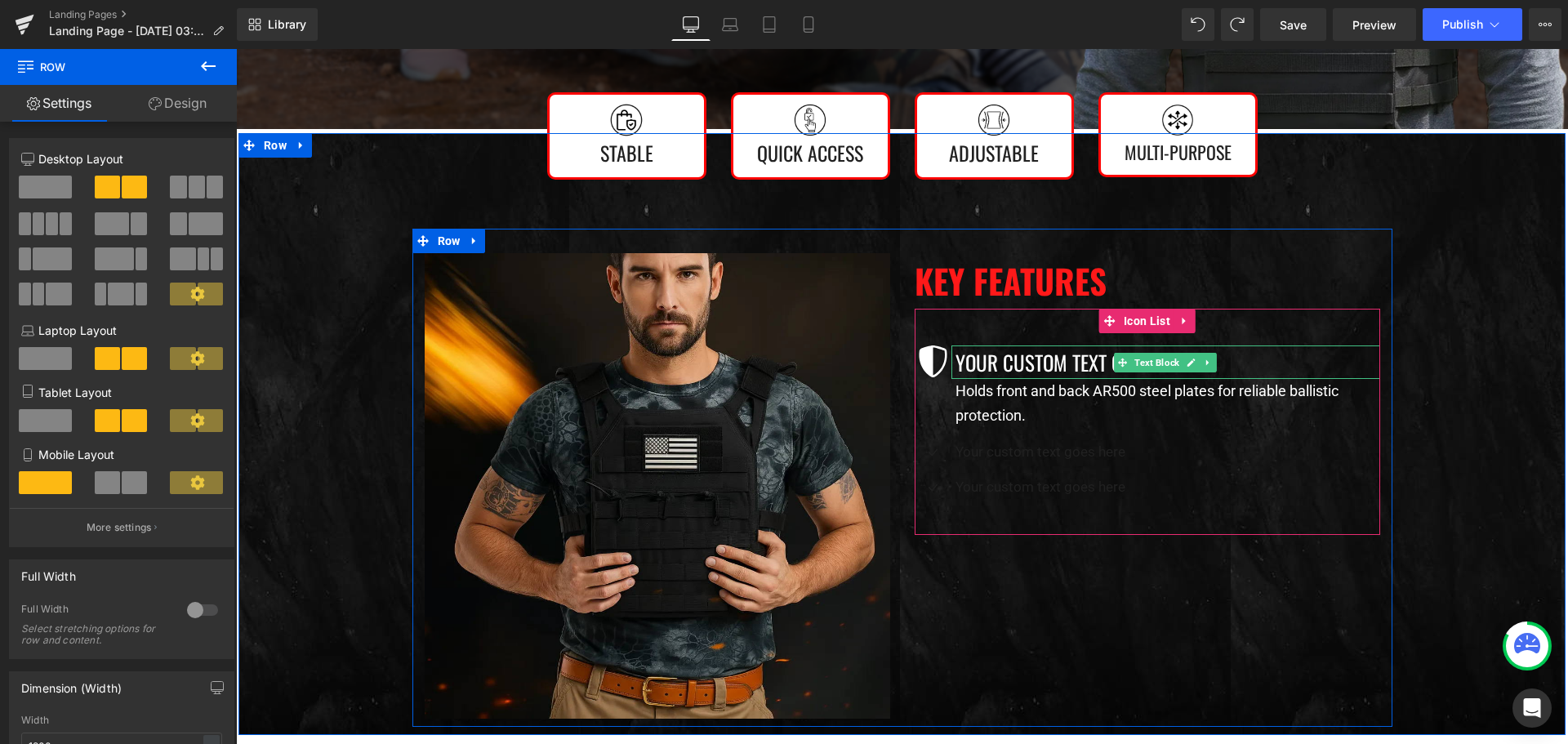
click at [1024, 362] on p "Your custom text goes here" at bounding box center [1168, 361] width 425 height 33
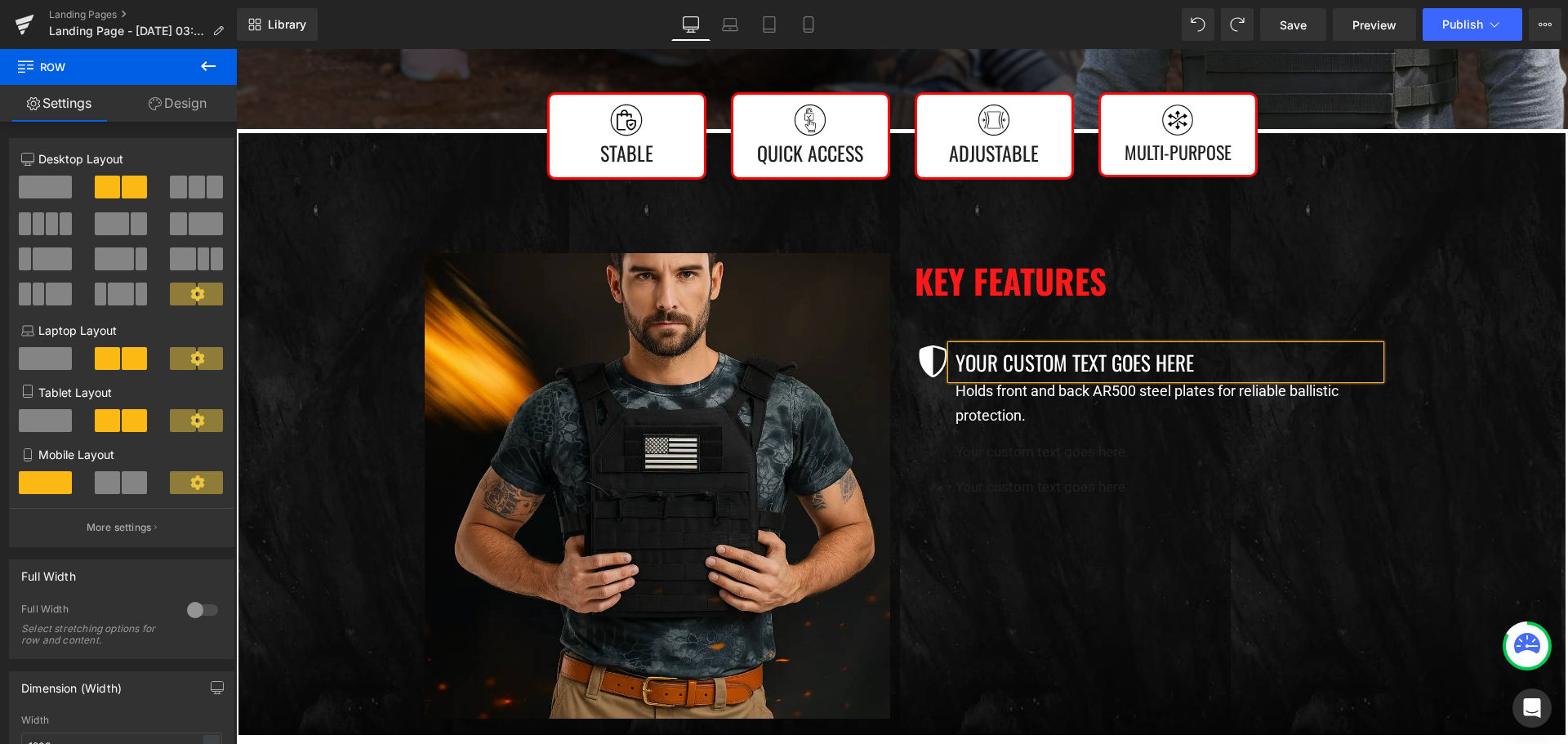
click at [1018, 361] on p "Your custom text goes here" at bounding box center [1168, 361] width 425 height 33
paste div
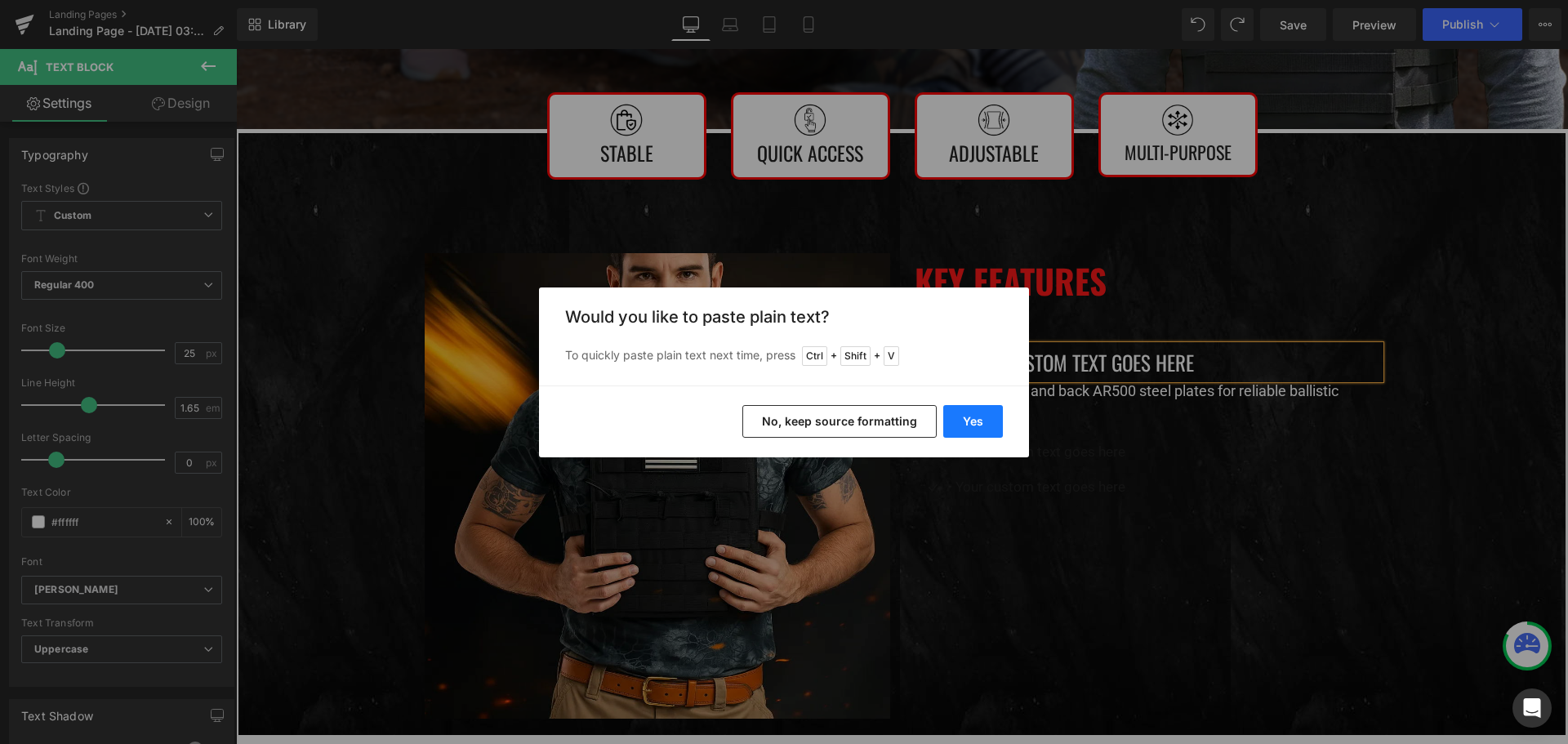
click at [956, 418] on button "Yes" at bounding box center [973, 421] width 60 height 33
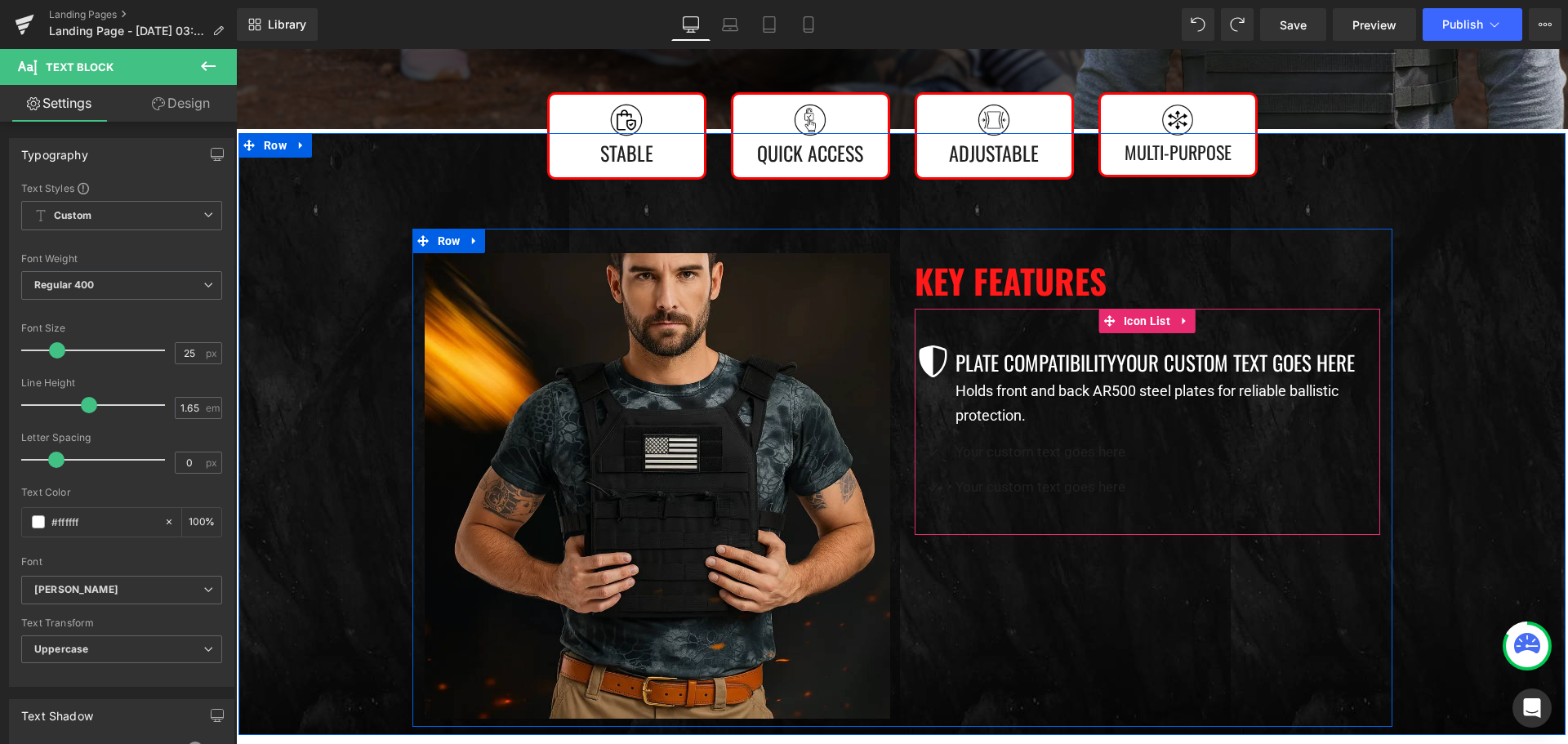
click at [941, 391] on div "Plate CompatibilityYour custom text goes here Text Block Holds front and back A…" at bounding box center [1147, 386] width 466 height 82
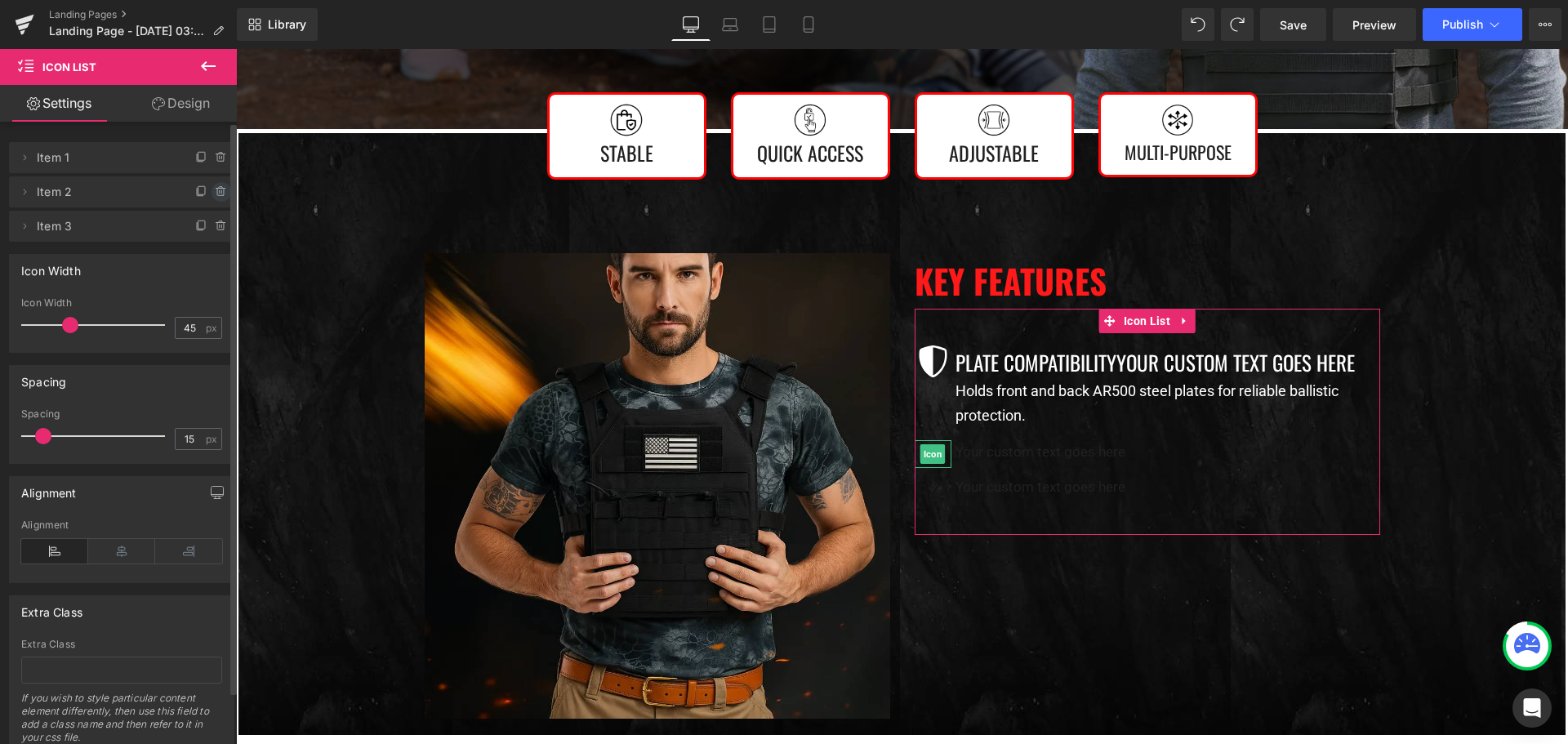
click at [220, 193] on icon at bounding box center [220, 192] width 0 height 4
click at [213, 193] on button "Delete" at bounding box center [204, 193] width 52 height 21
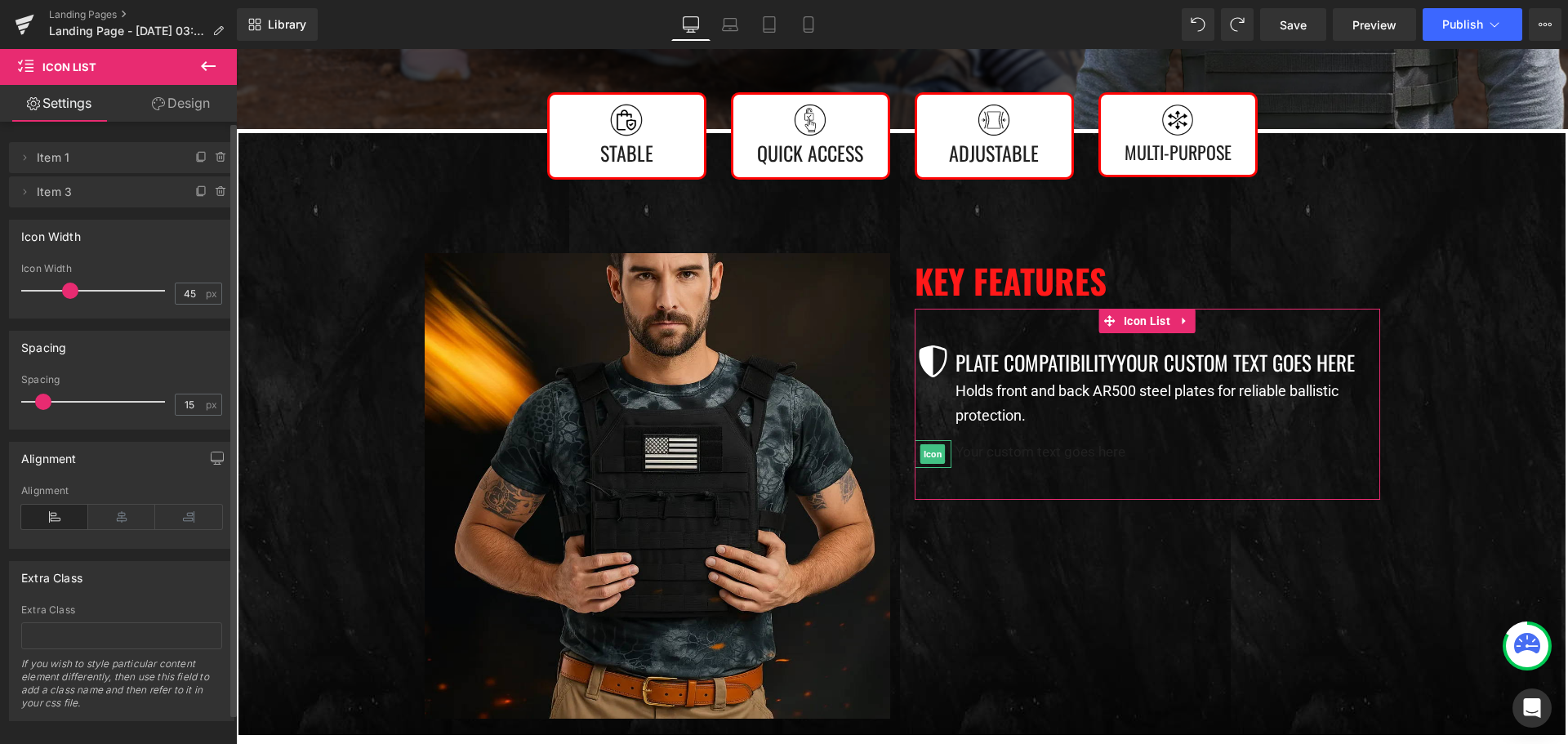
click at [215, 192] on icon at bounding box center [221, 191] width 13 height 13
click at [214, 192] on button "Delete" at bounding box center [204, 193] width 52 height 21
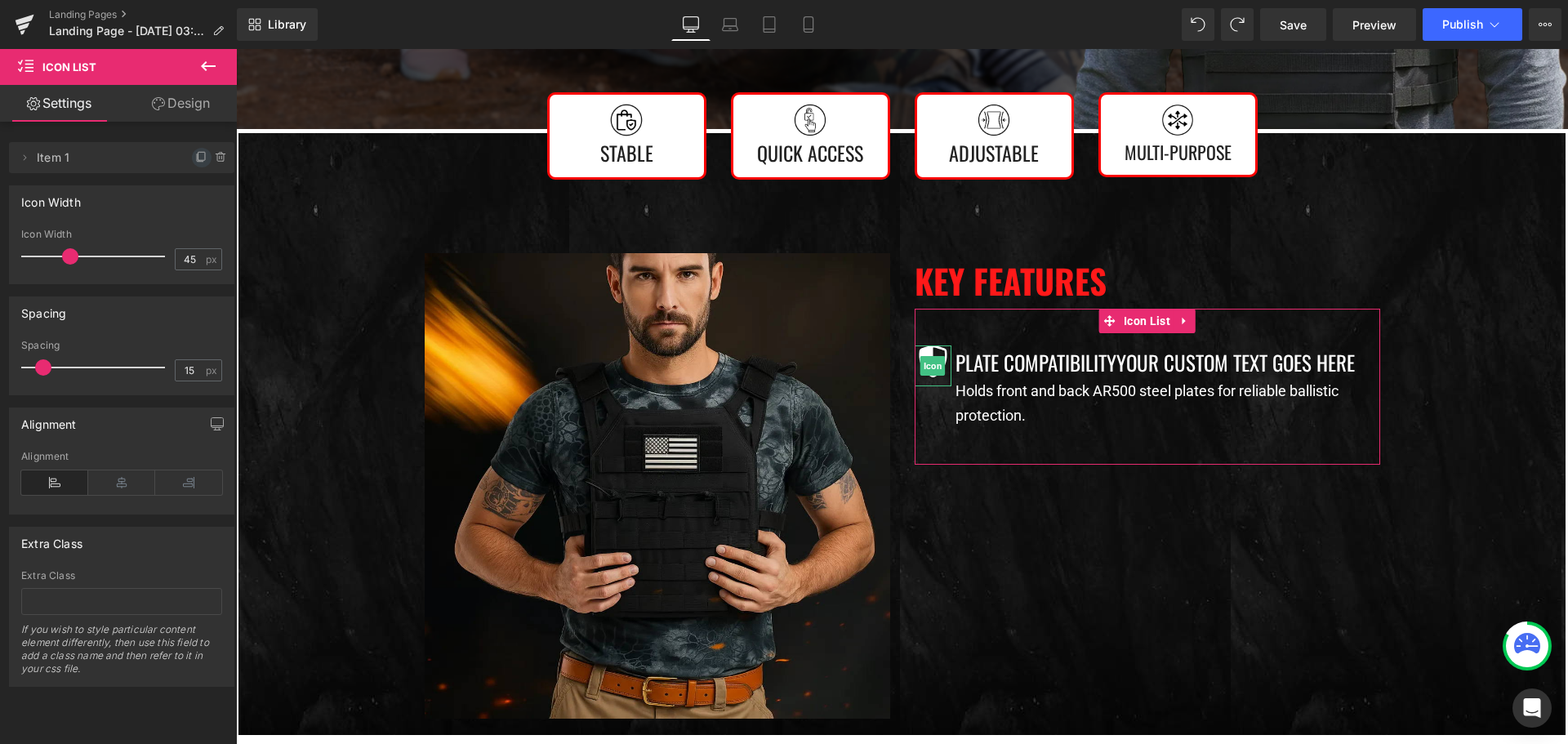
click at [195, 159] on icon at bounding box center [201, 157] width 13 height 13
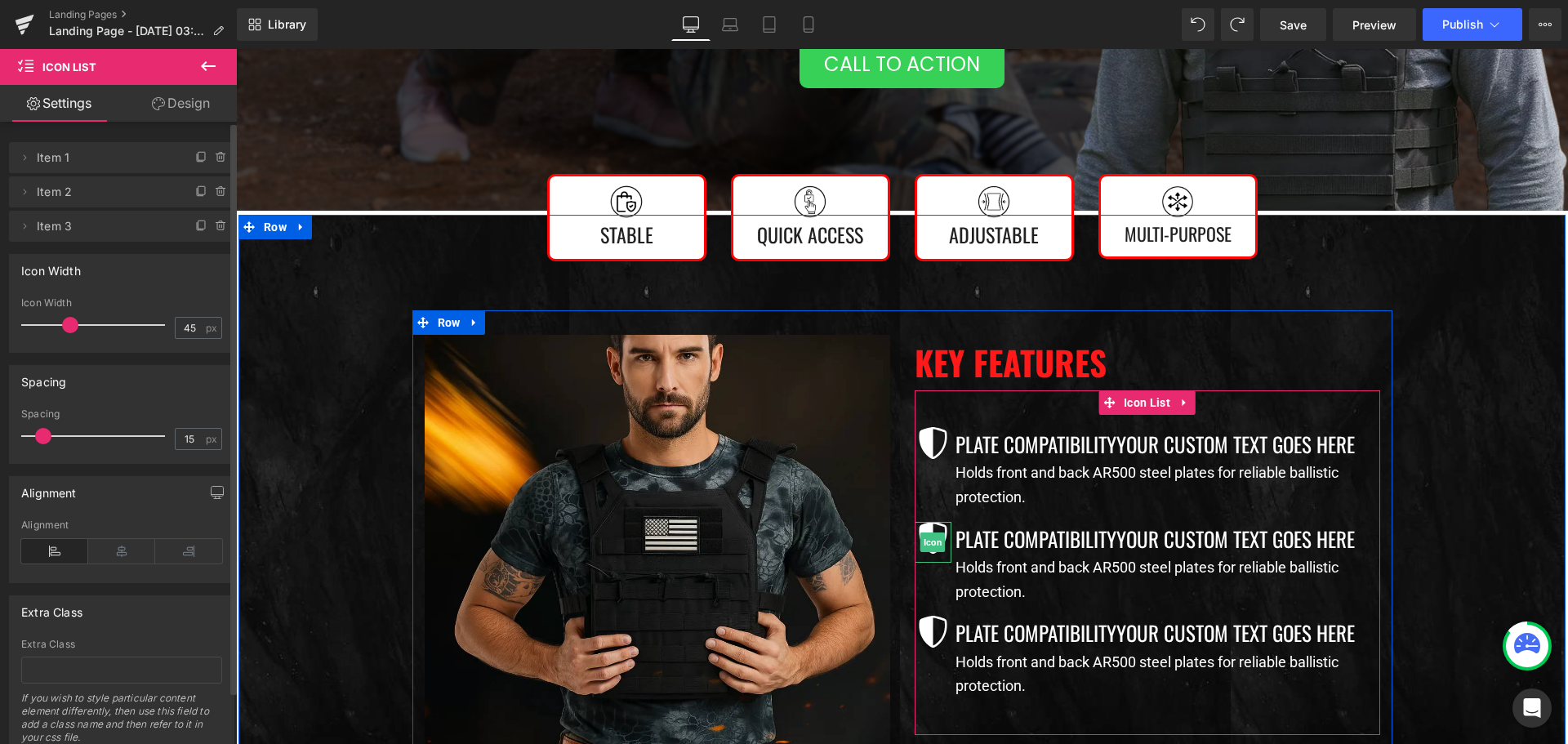
scroll to position [816, 0]
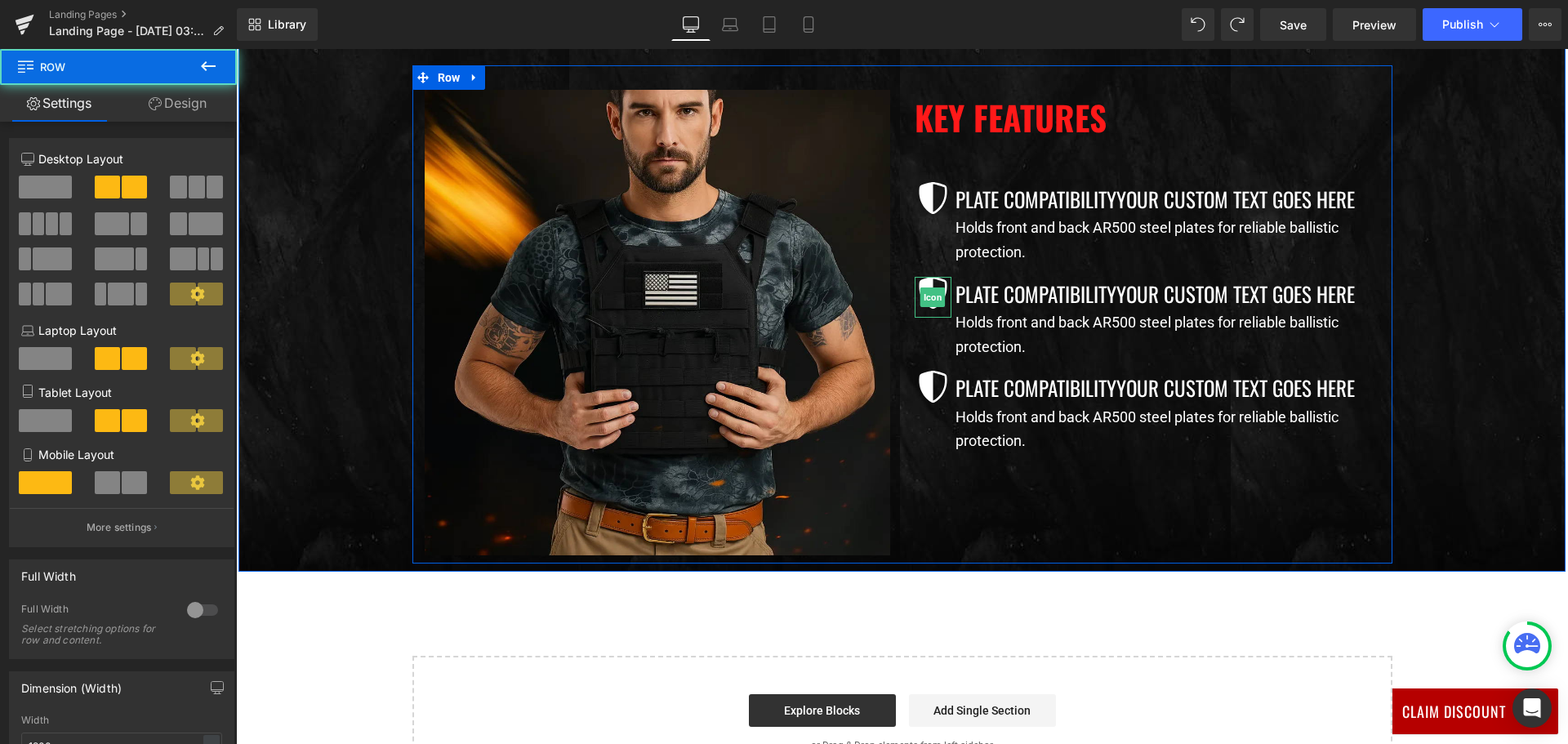
click at [890, 385] on div "Image" at bounding box center [657, 322] width 490 height 466
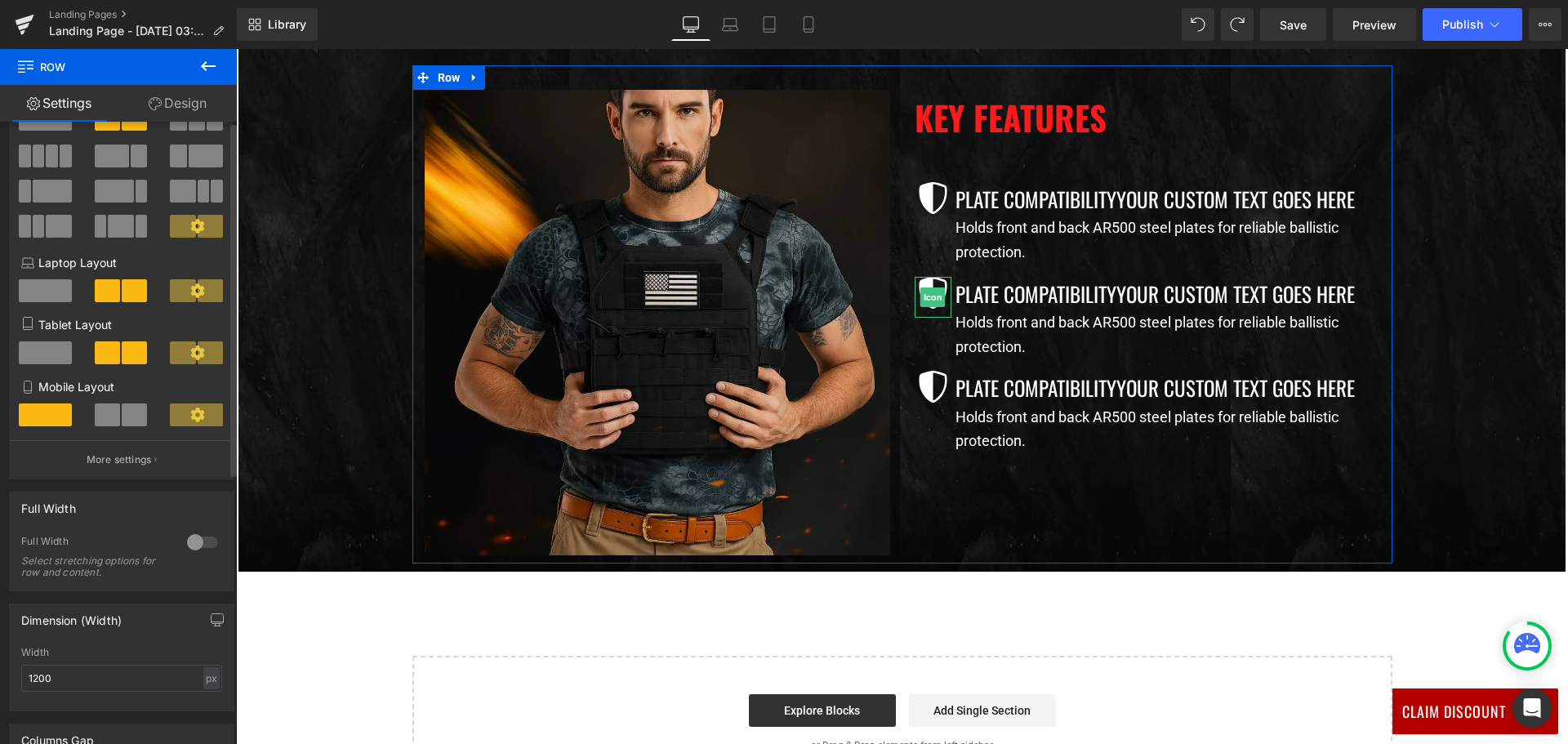
scroll to position [0, 0]
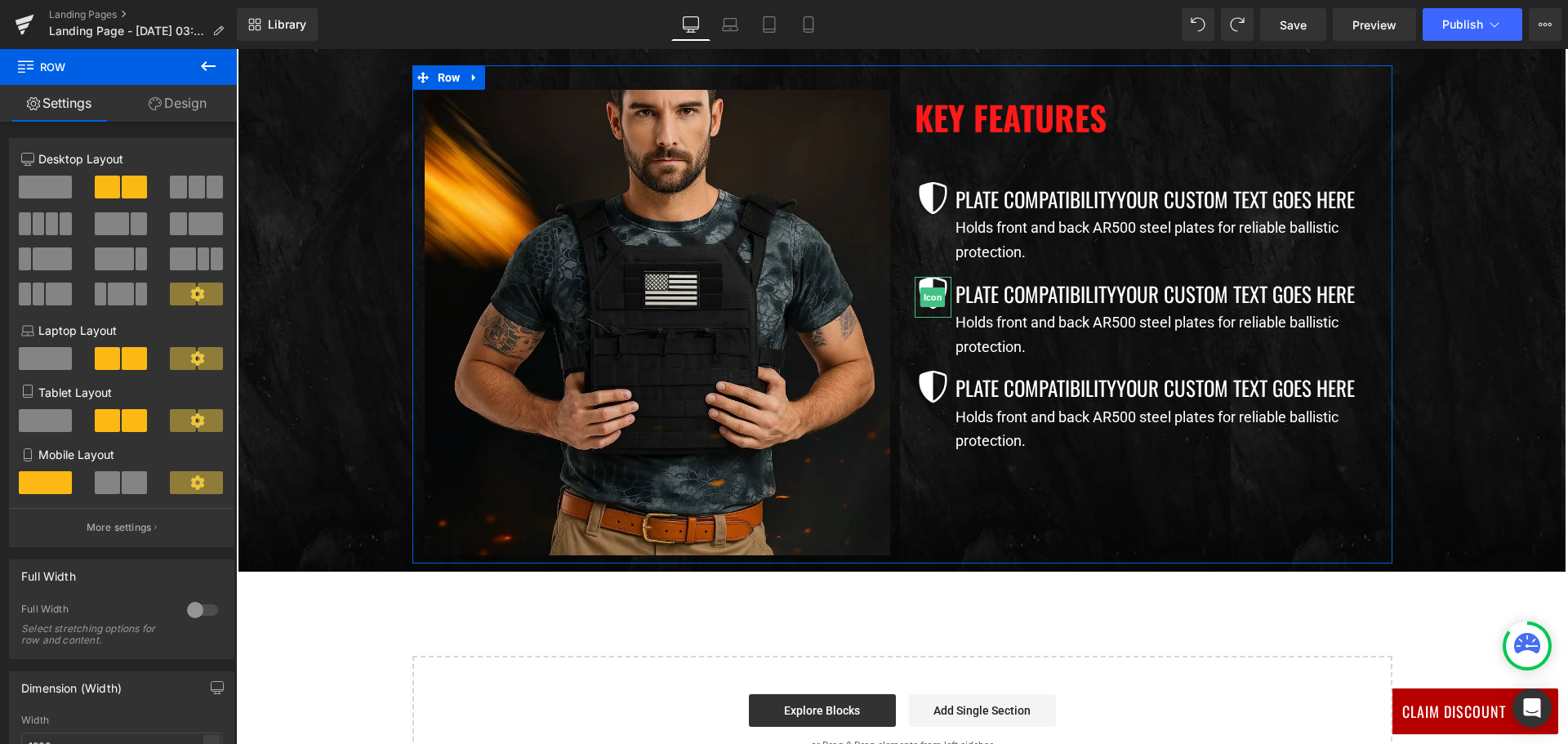
click at [154, 112] on link "Design" at bounding box center [177, 103] width 118 height 37
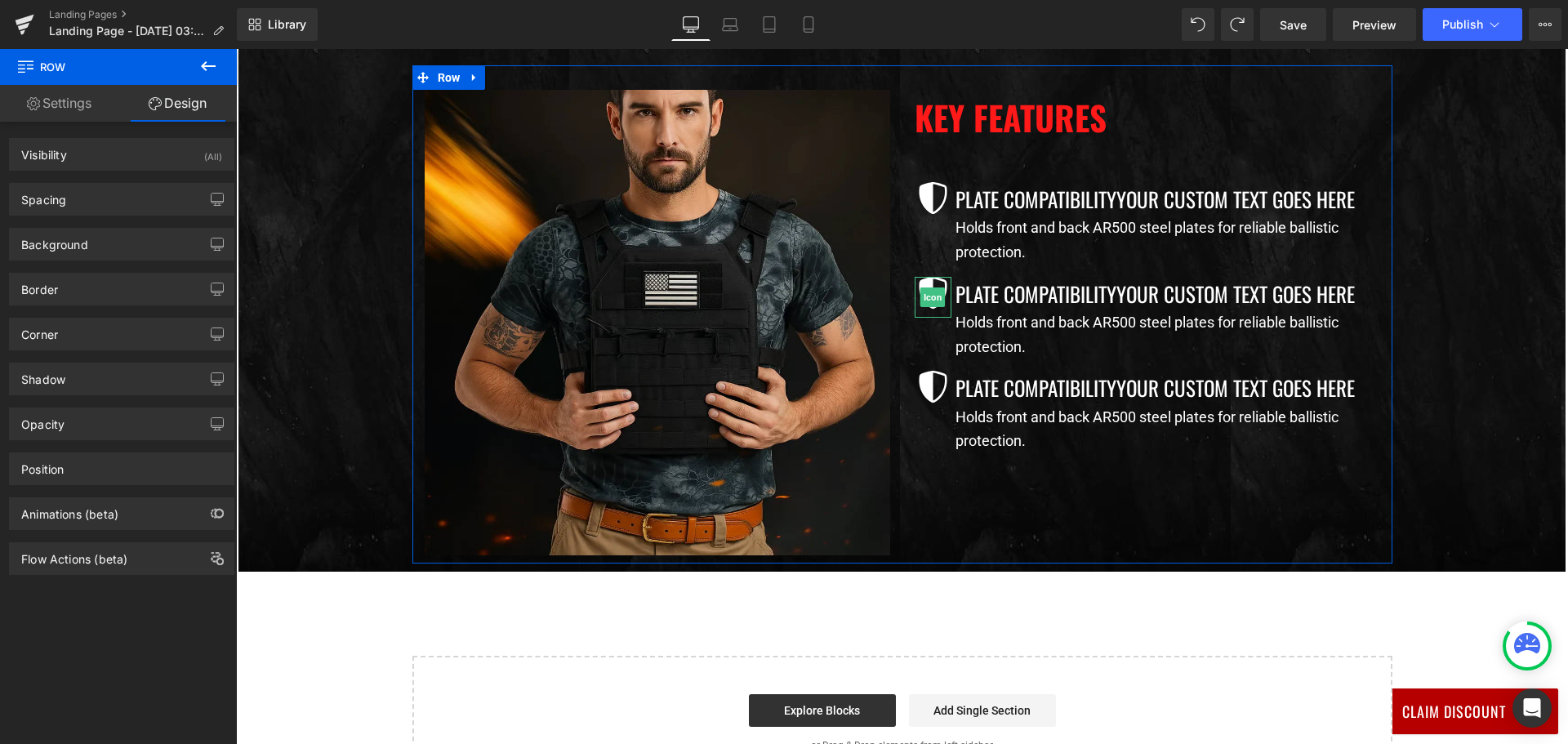
click at [27, 102] on icon at bounding box center [33, 104] width 13 height 13
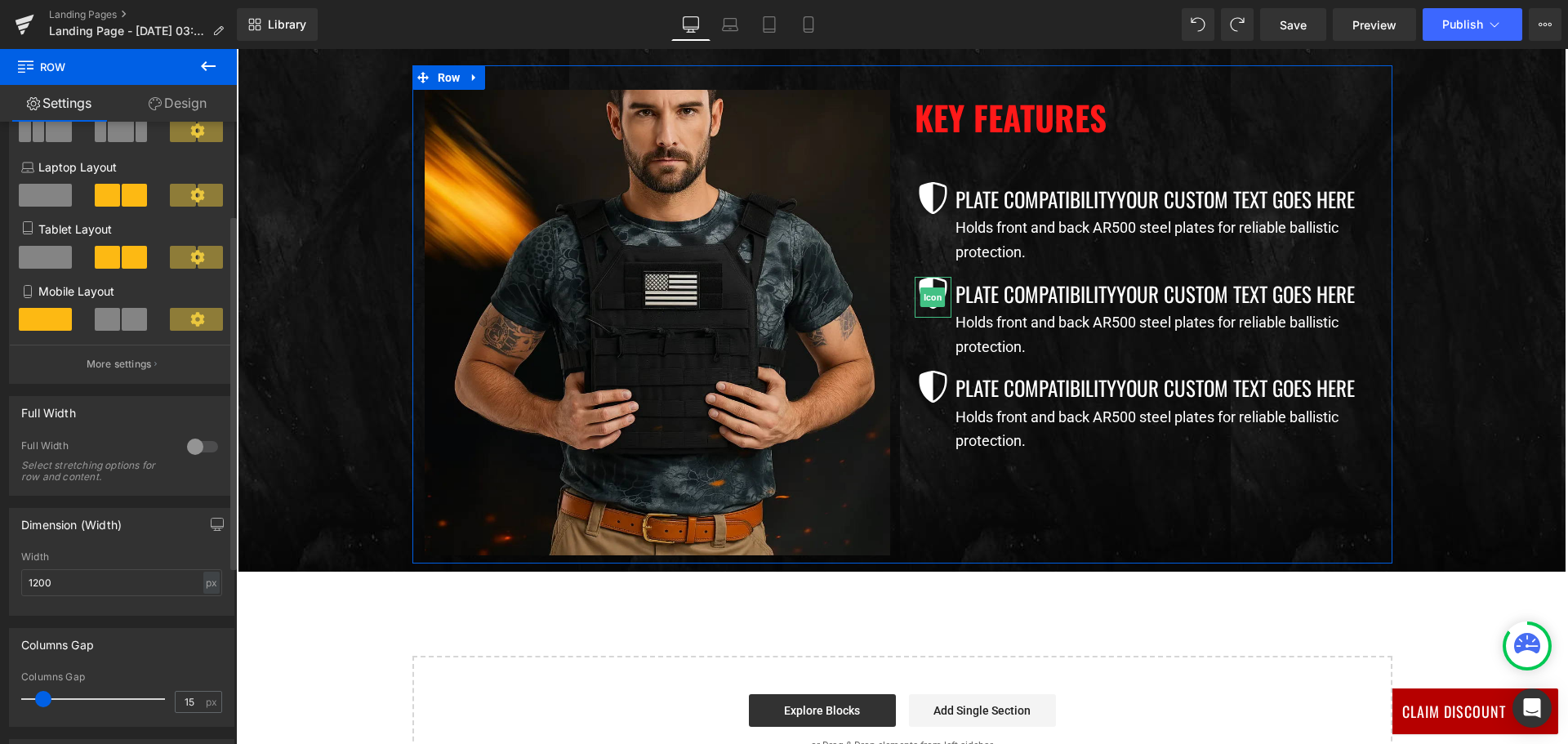
scroll to position [476, 0]
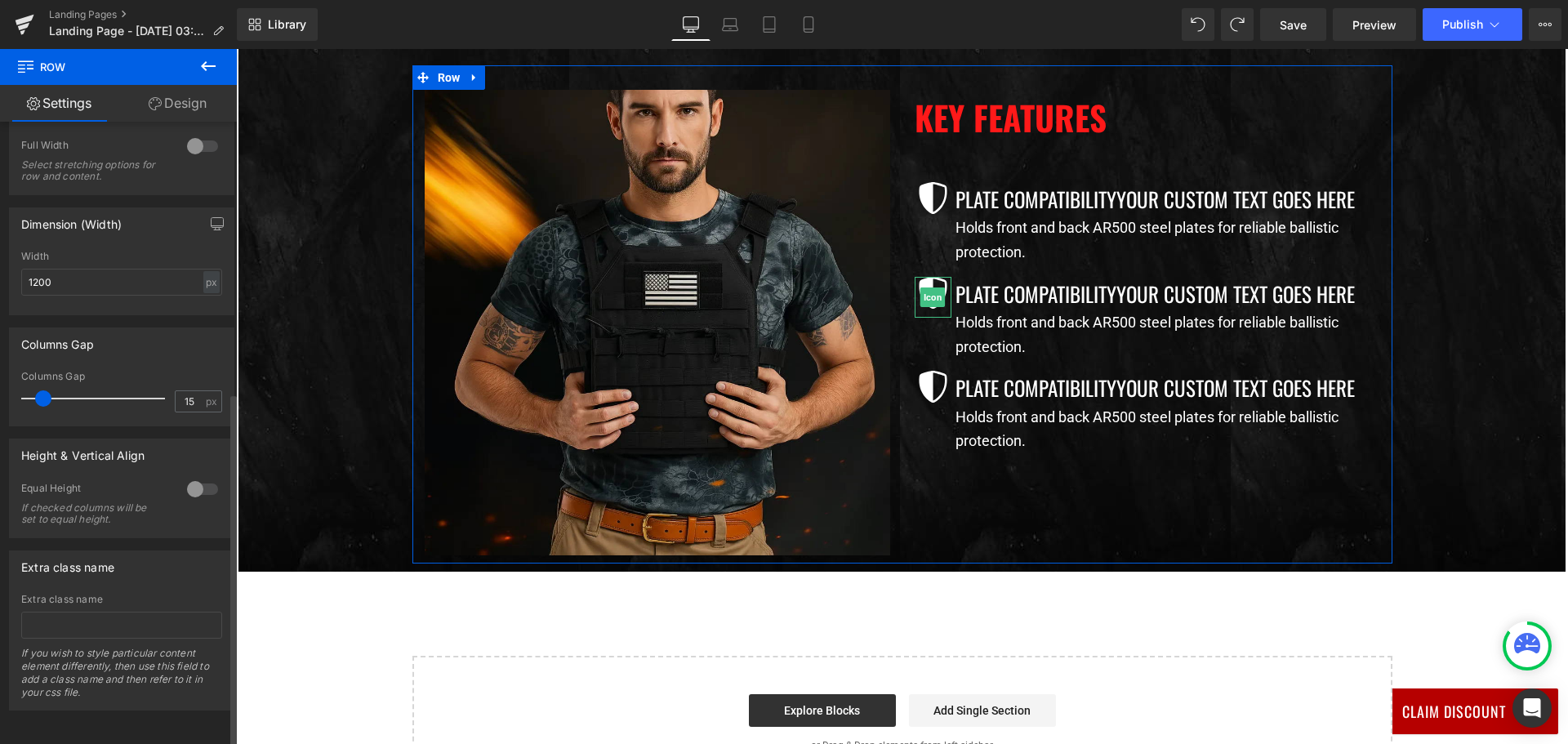
click at [201, 479] on div at bounding box center [203, 488] width 39 height 26
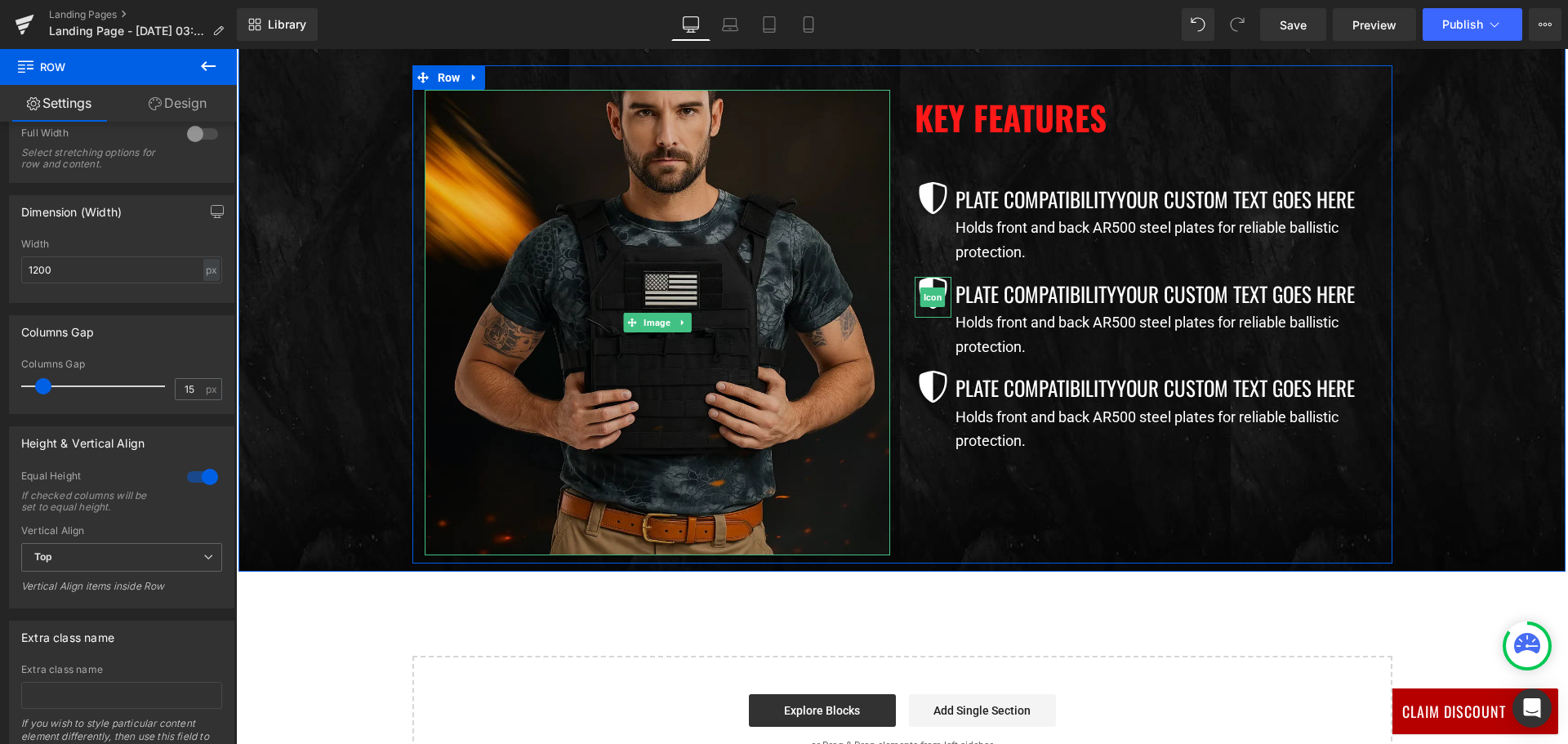
scroll to position [654, 0]
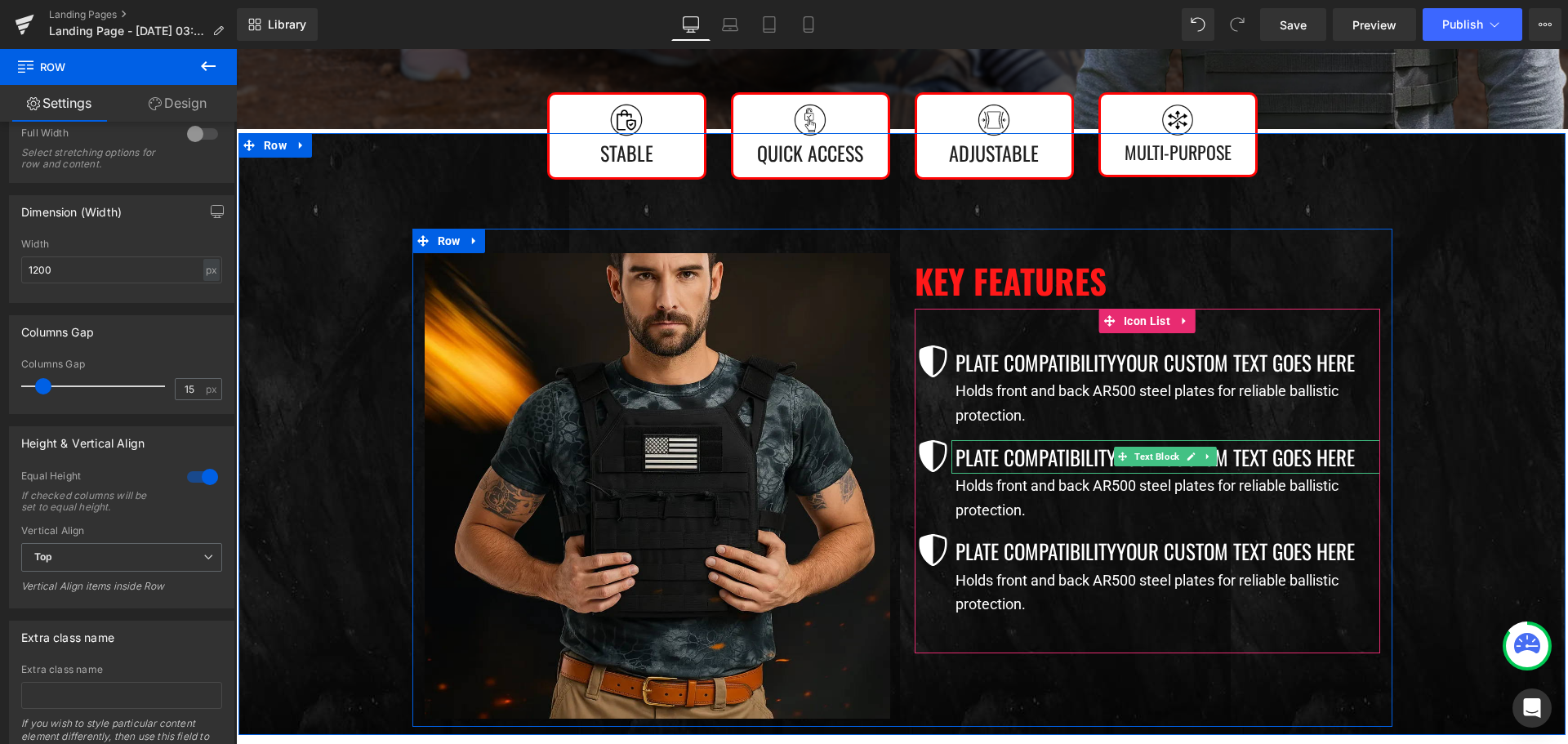
click at [1049, 467] on p "Plate CompatibilityYour custom text goes here" at bounding box center [1168, 456] width 425 height 33
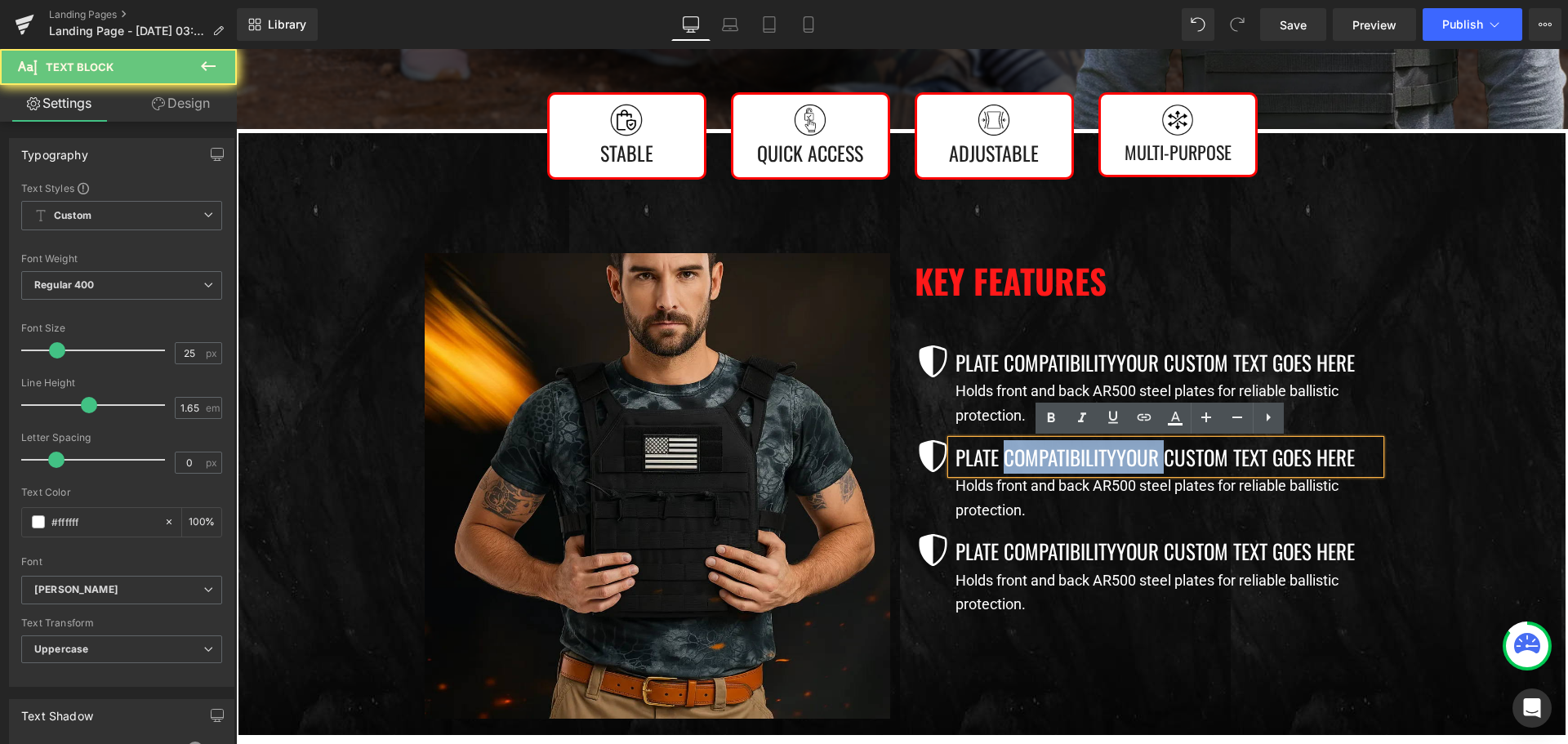
click at [1049, 467] on p "Plate CompatibilityYour custom text goes here" at bounding box center [1168, 456] width 425 height 33
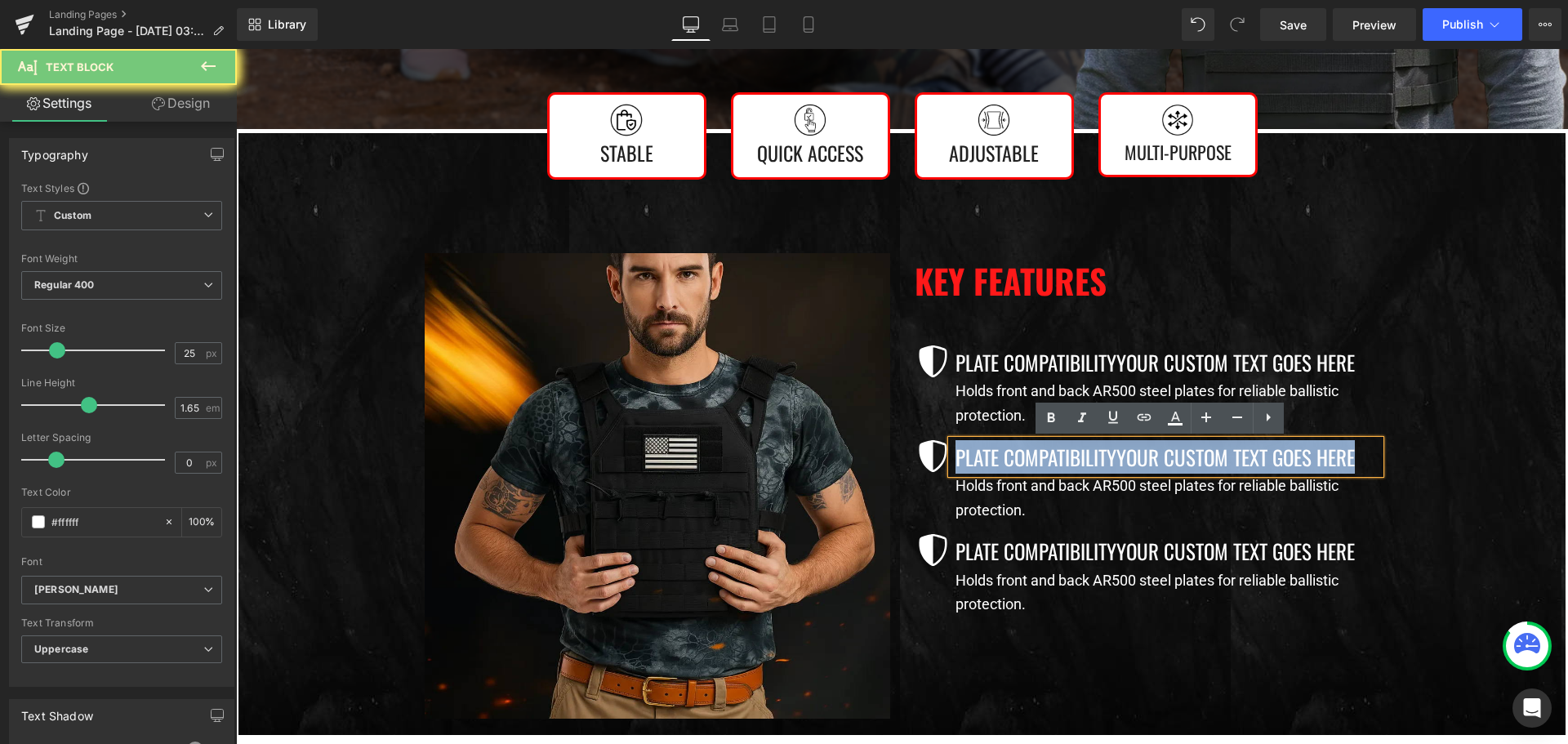
click at [1049, 467] on p "Plate CompatibilityYour custom text goes here" at bounding box center [1168, 456] width 425 height 33
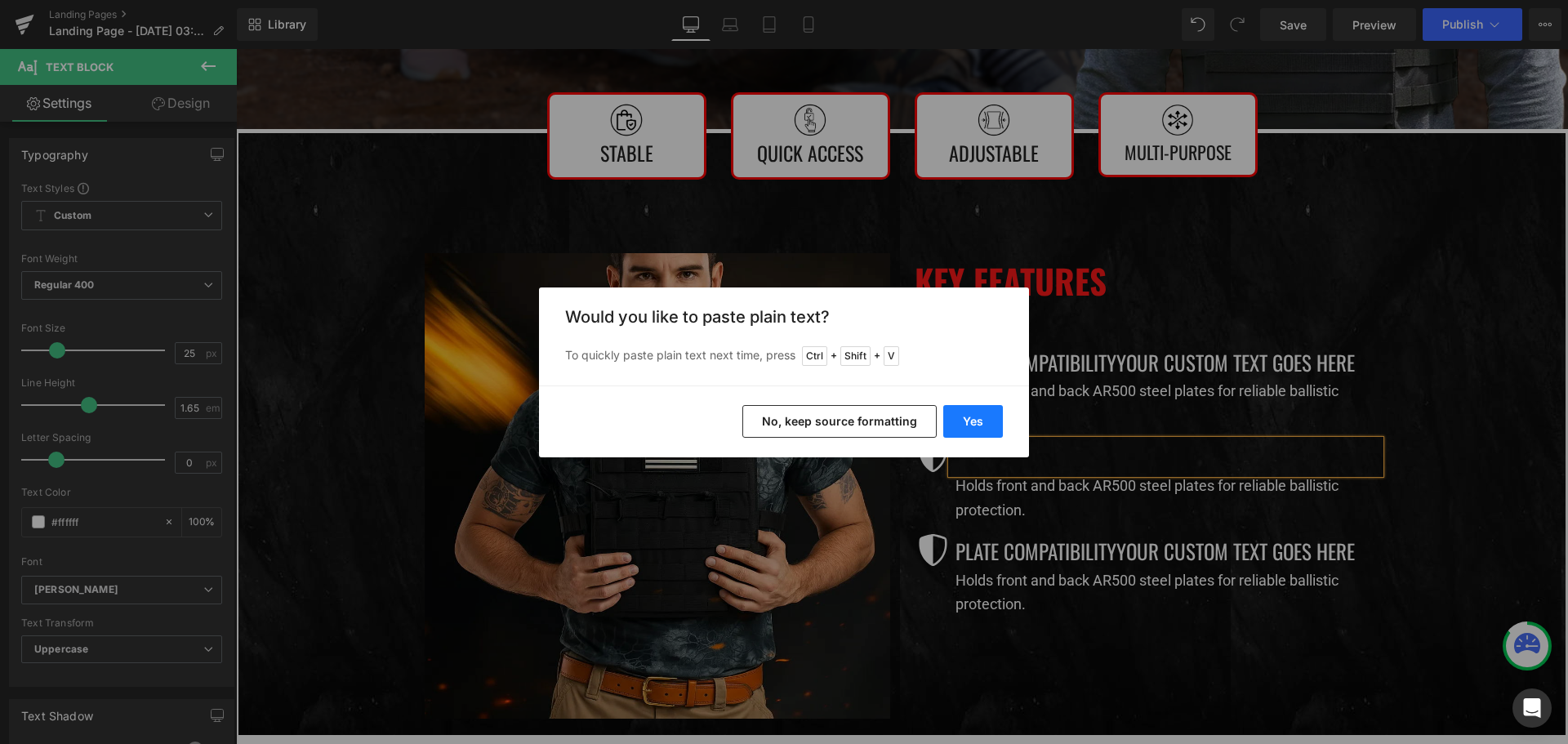
click at [966, 417] on button "Yes" at bounding box center [973, 421] width 60 height 33
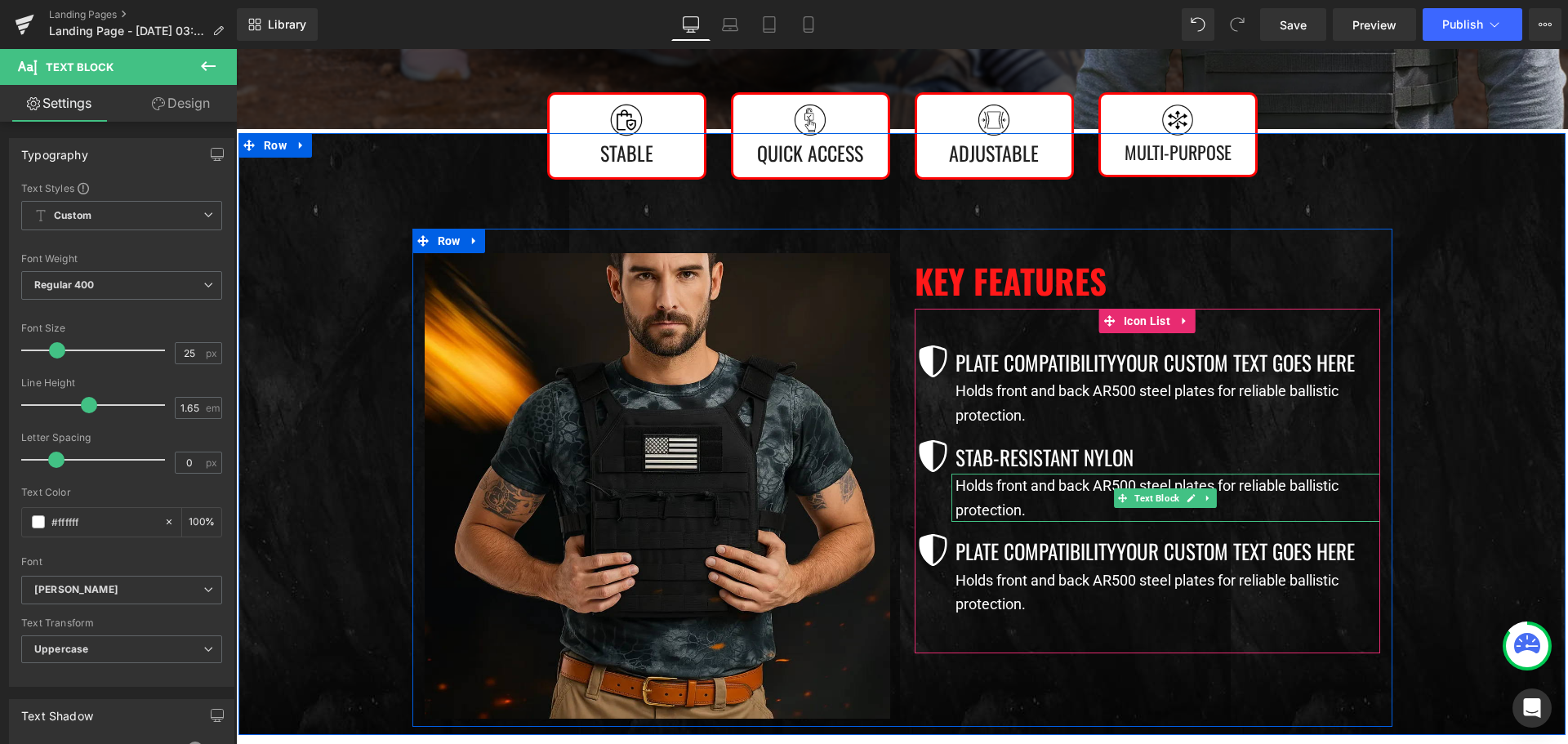
click at [1041, 489] on p "Holds front and back AR500 steel plates for reliable ballistic protection." at bounding box center [1168, 498] width 425 height 48
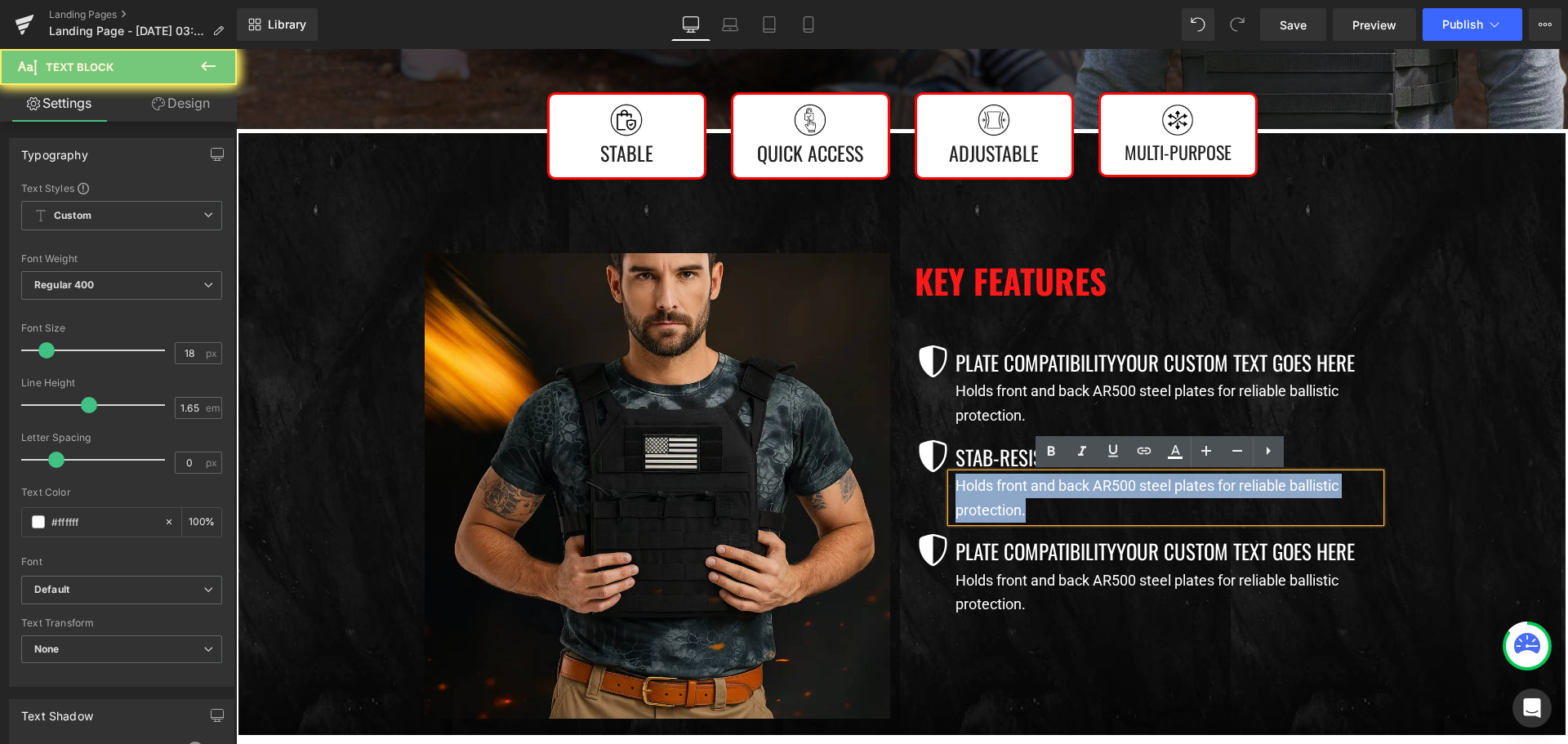
click at [1041, 489] on p "Holds front and back AR500 steel plates for reliable ballistic protection." at bounding box center [1168, 498] width 425 height 48
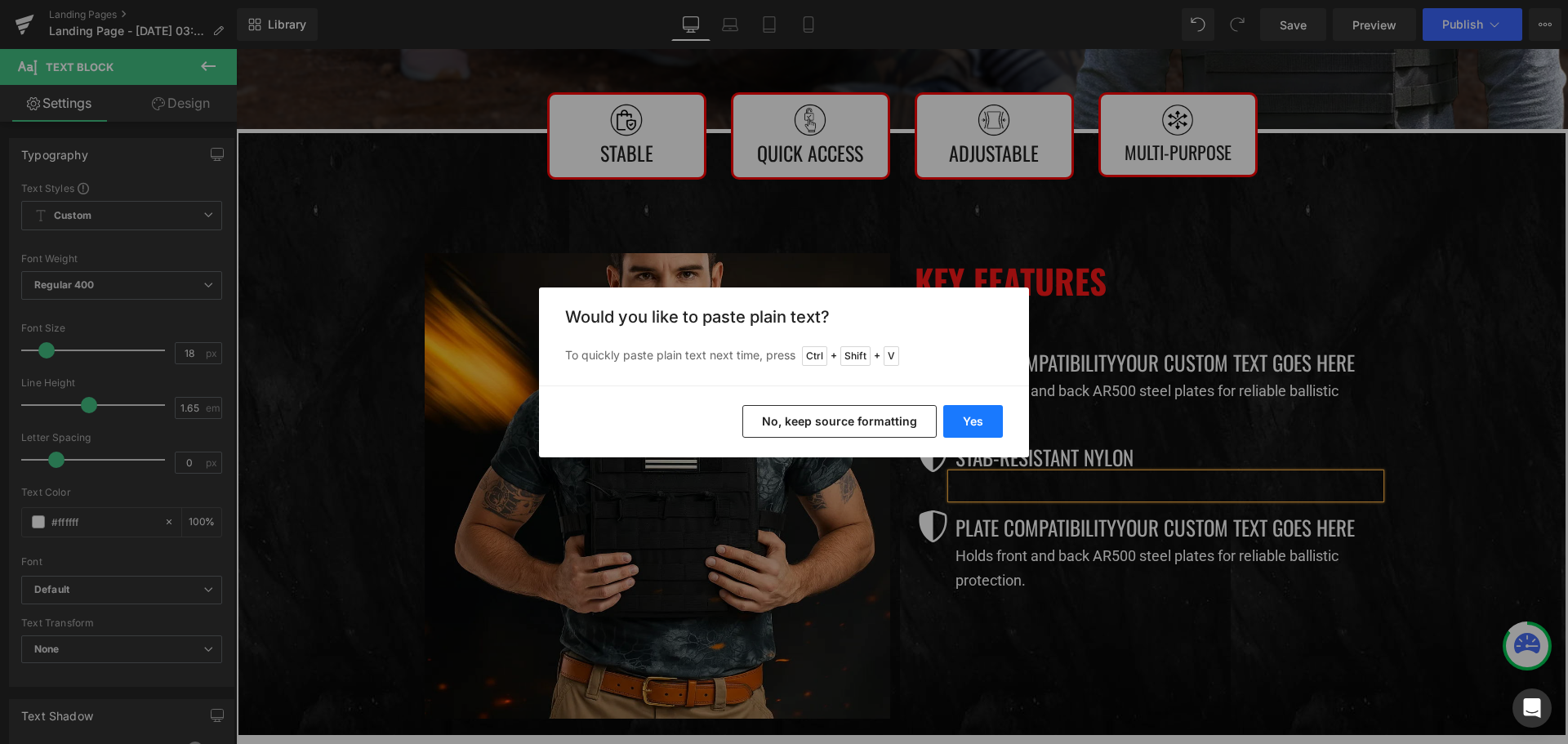
click at [994, 429] on button "Yes" at bounding box center [973, 421] width 60 height 33
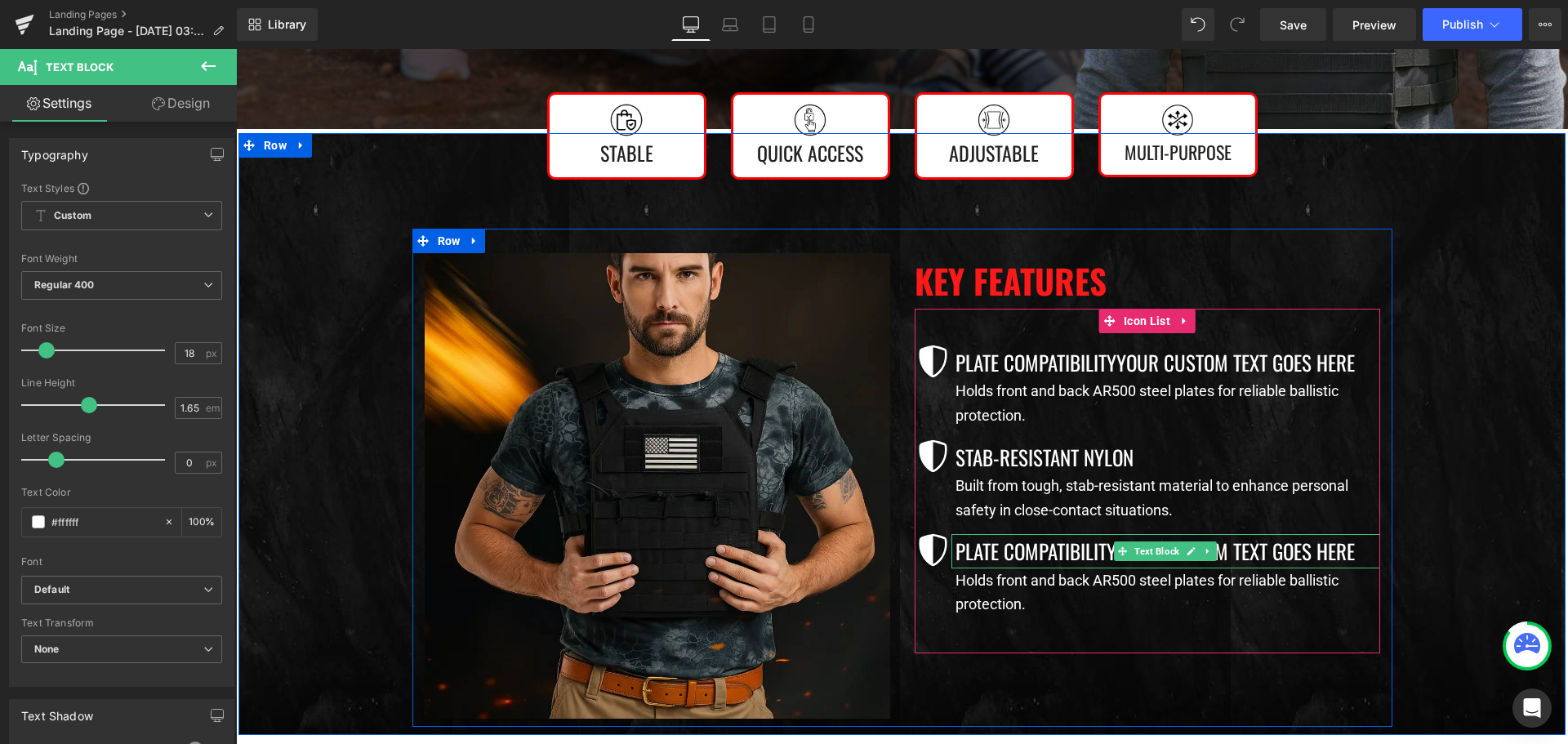
click at [1035, 556] on p "Plate CompatibilityYour custom text goes here" at bounding box center [1168, 550] width 425 height 33
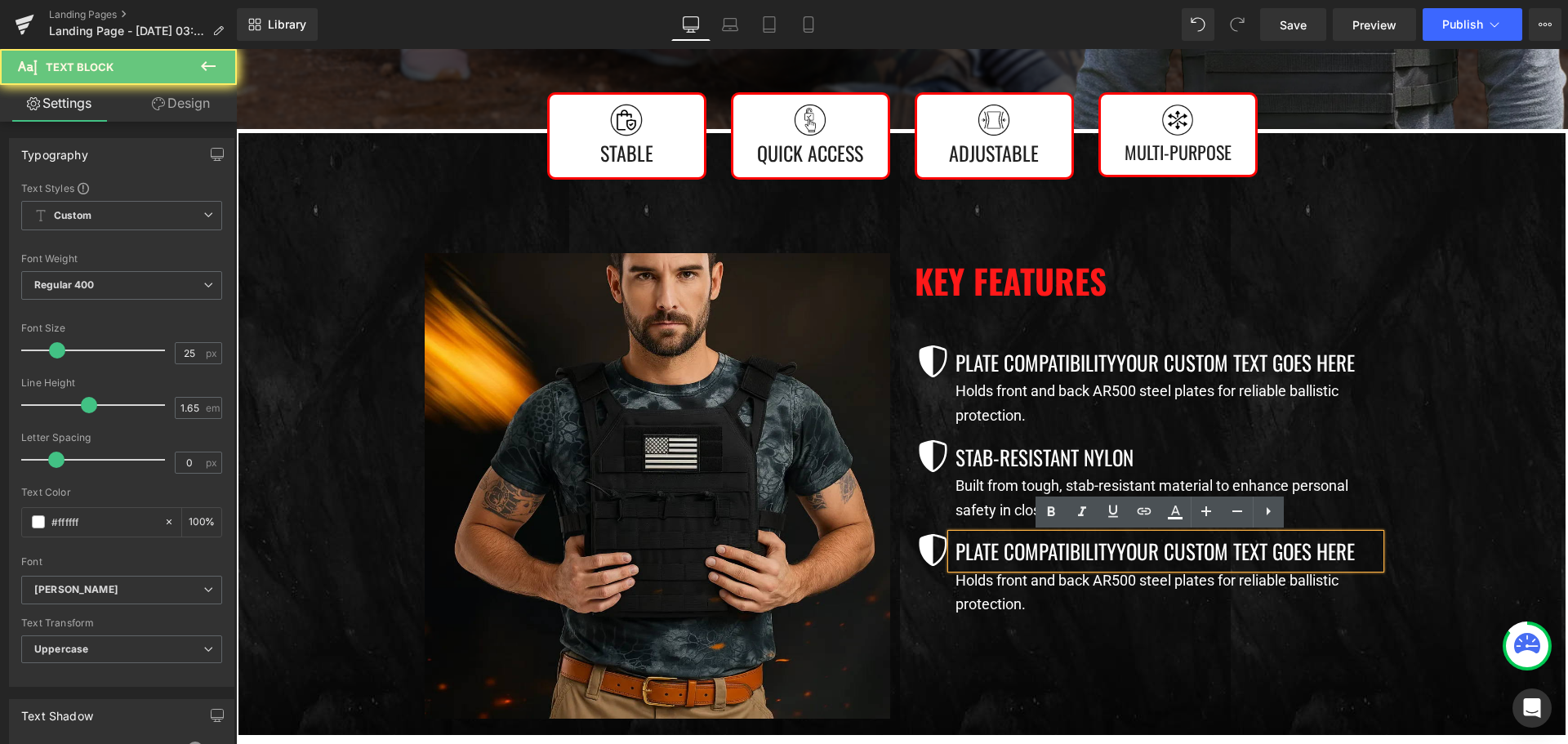
click at [1035, 556] on p "Plate CompatibilityYour custom text goes here" at bounding box center [1168, 550] width 425 height 33
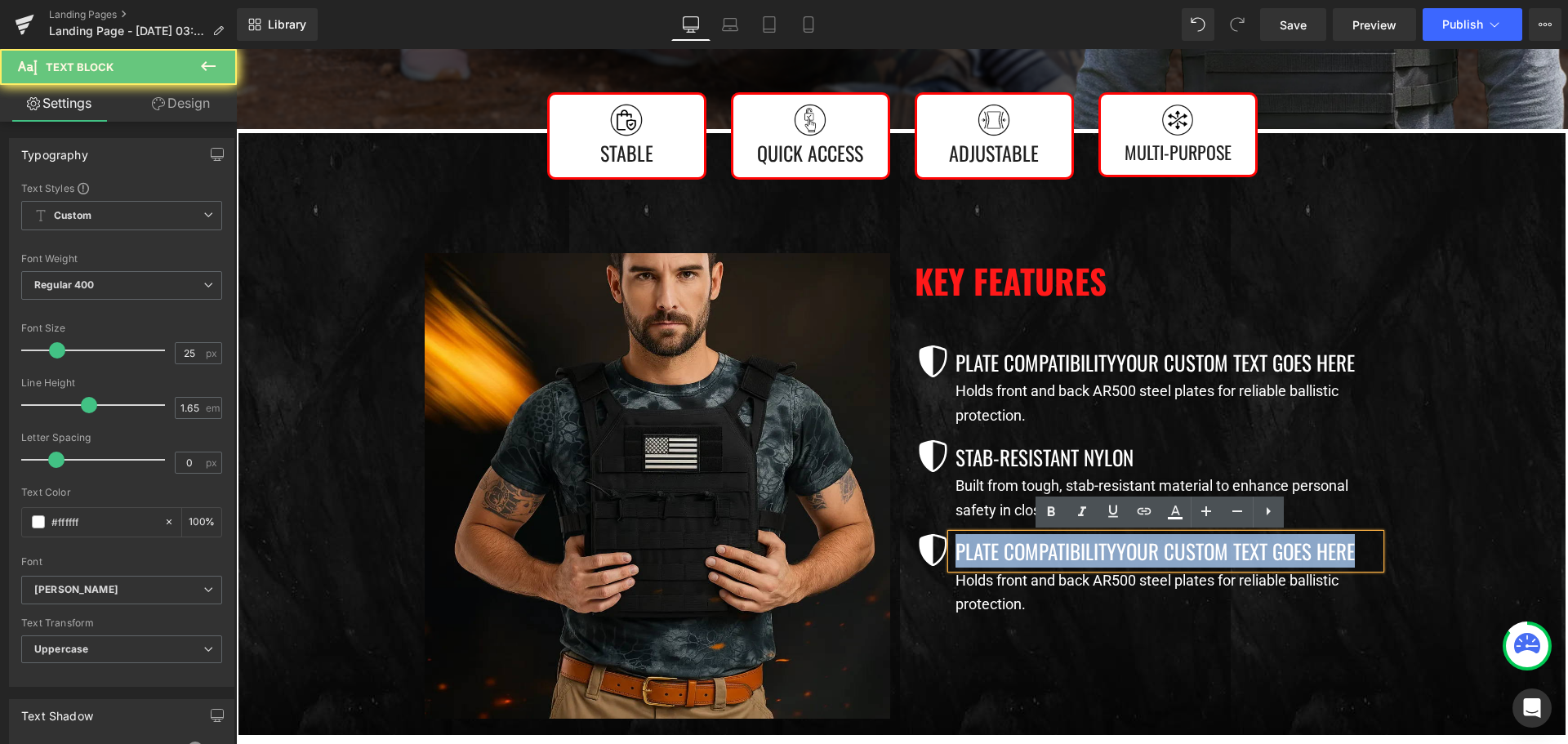
click at [1035, 556] on p "Plate CompatibilityYour custom text goes here" at bounding box center [1168, 550] width 425 height 33
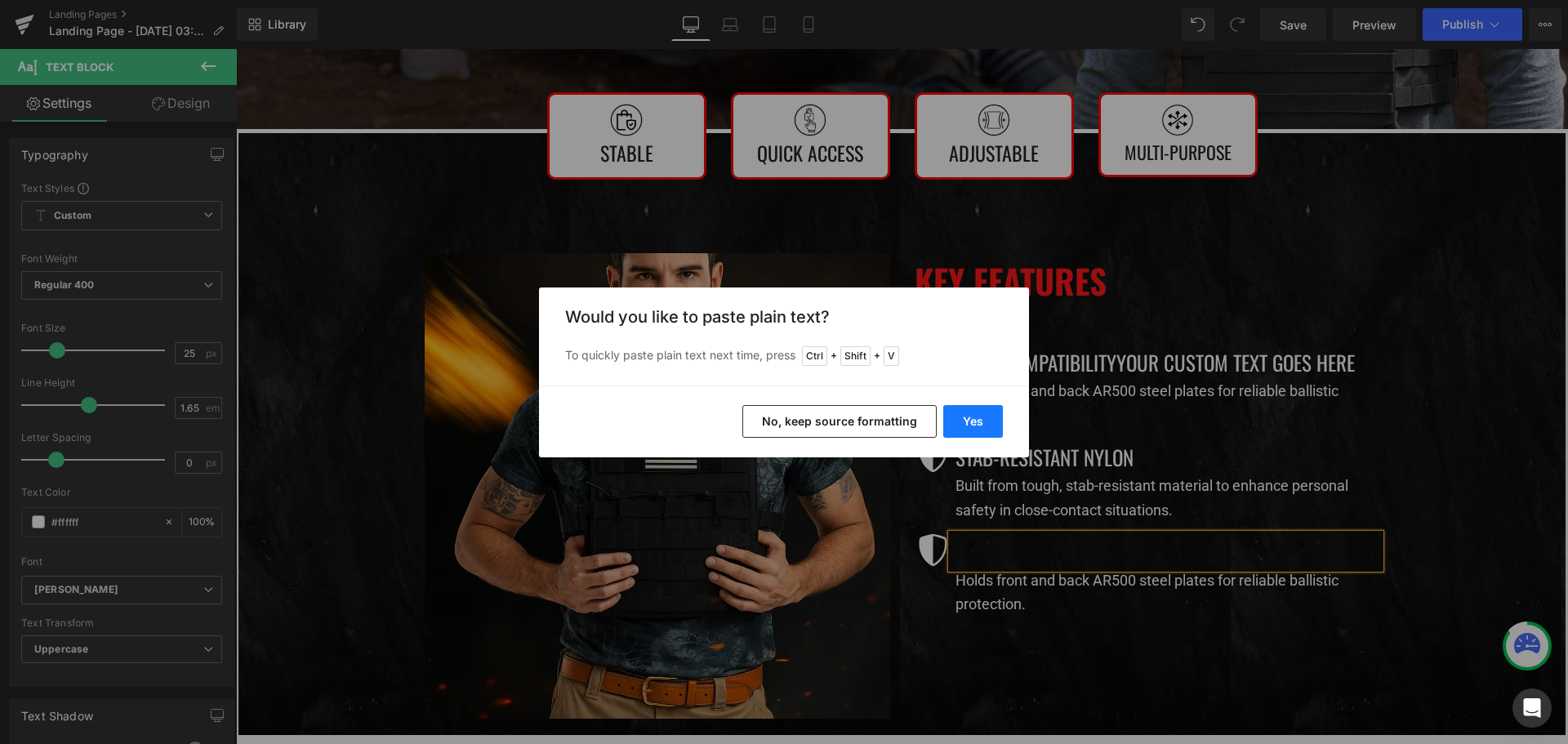
click at [989, 427] on button "Yes" at bounding box center [973, 421] width 60 height 33
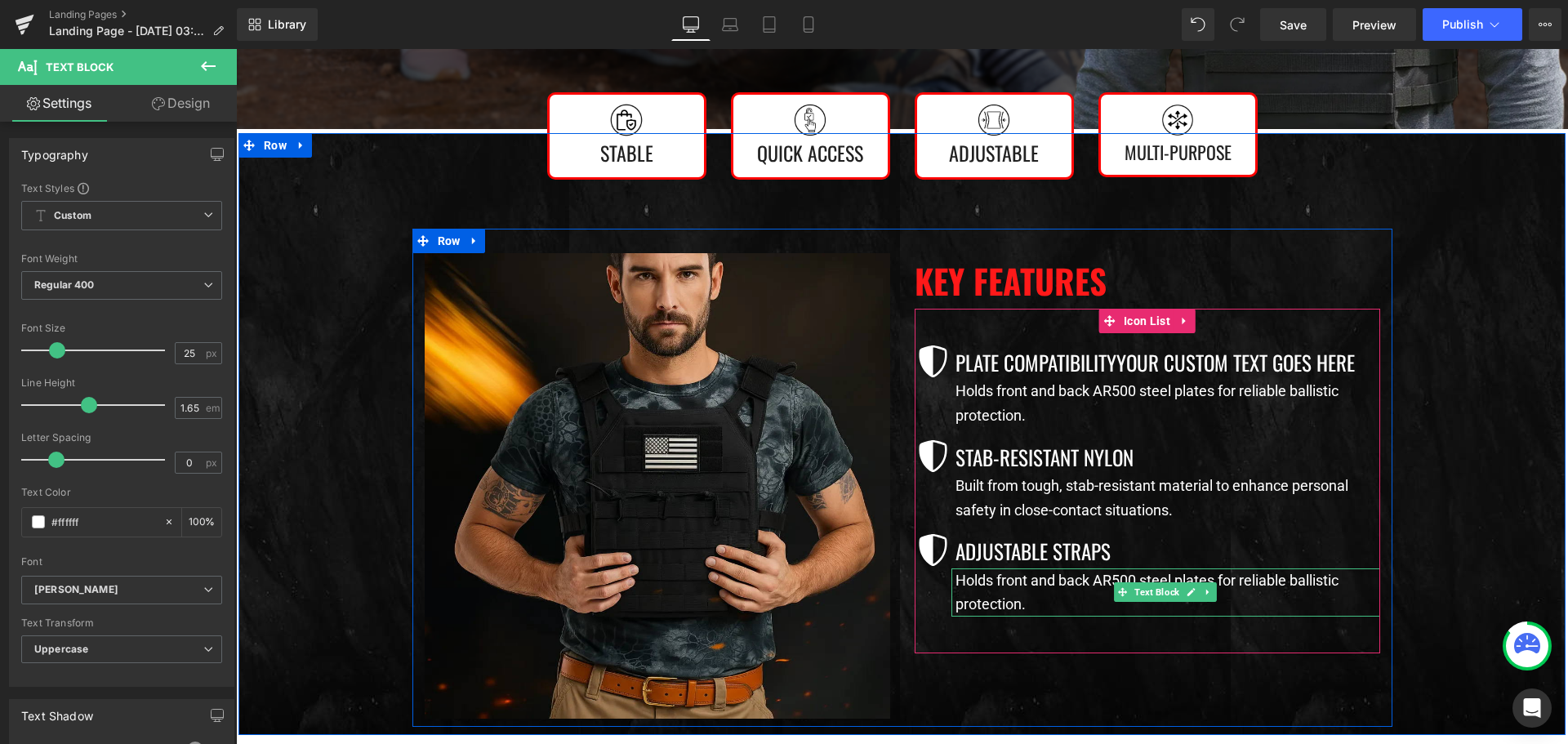
click at [1023, 577] on p "Holds front and back AR500 steel plates for reliable ballistic protection." at bounding box center [1168, 593] width 425 height 48
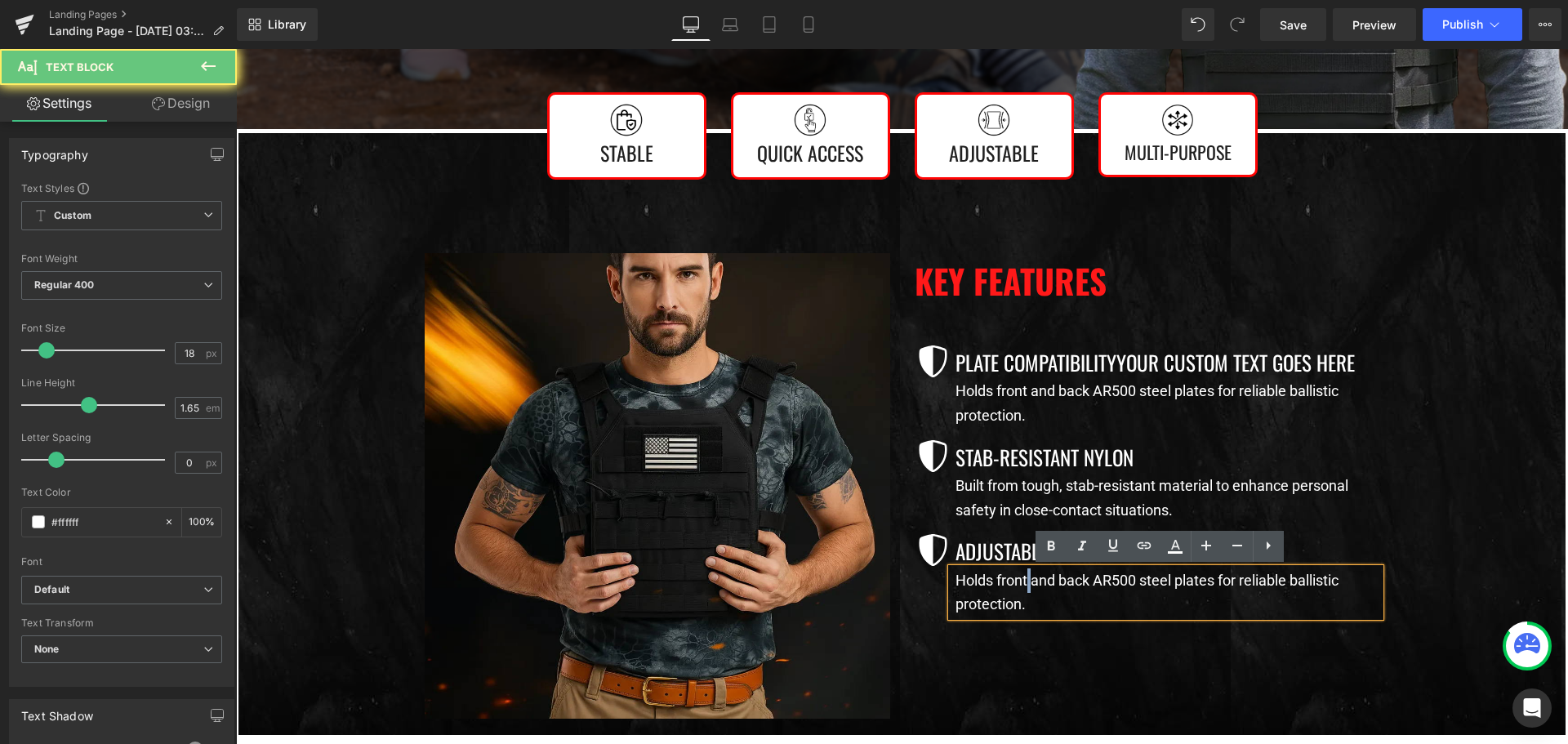
click at [1023, 577] on p "Holds front and back AR500 steel plates for reliable ballistic protection." at bounding box center [1168, 593] width 425 height 48
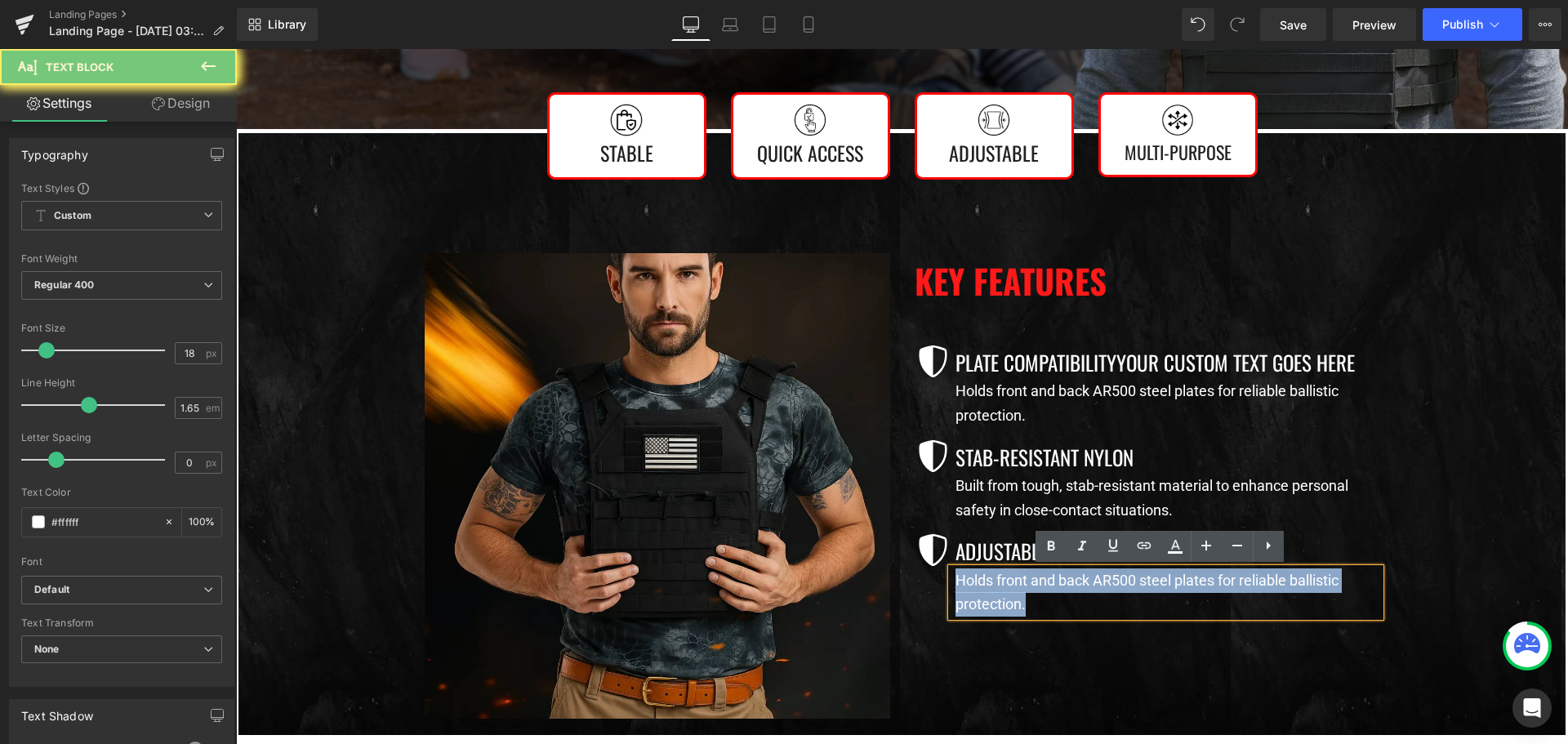
click at [1023, 577] on p "Holds front and back AR500 steel plates for reliable ballistic protection." at bounding box center [1168, 593] width 425 height 48
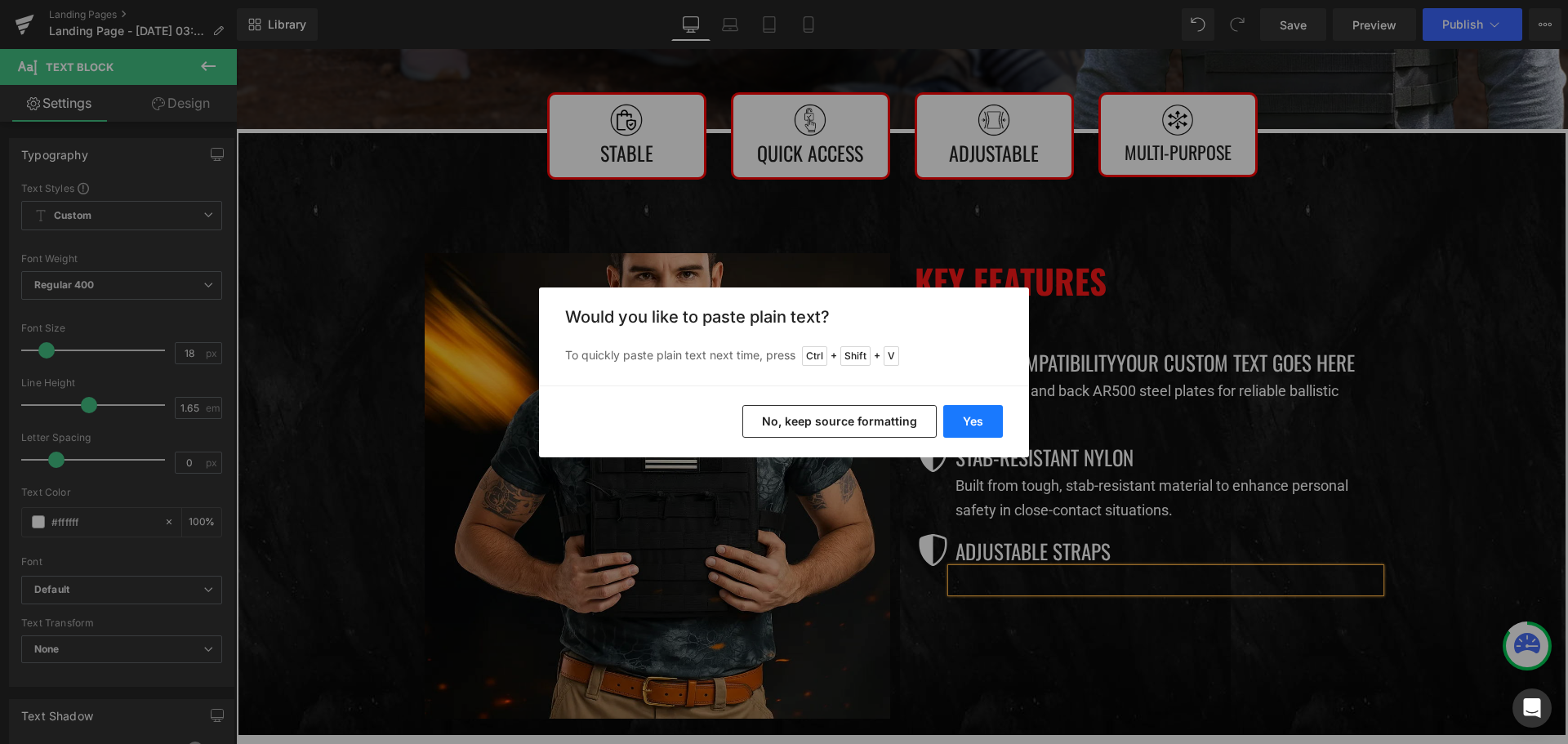
click at [976, 423] on button "Yes" at bounding box center [973, 421] width 60 height 33
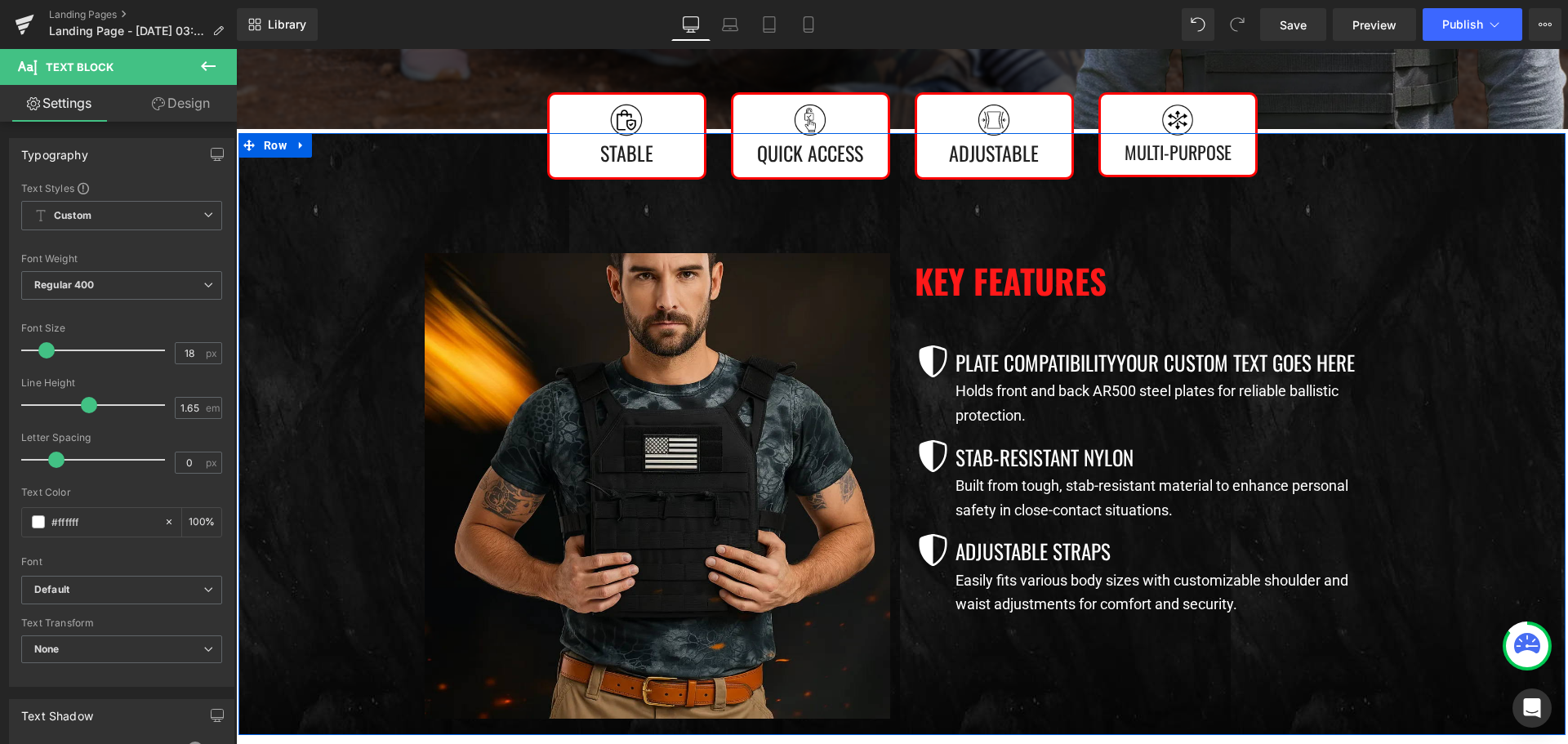
click at [1495, 521] on div "Image Stable Text Block Row Image Quick Access  Text Block Row Image Adjustabl…" at bounding box center [902, 430] width 1327 height 594
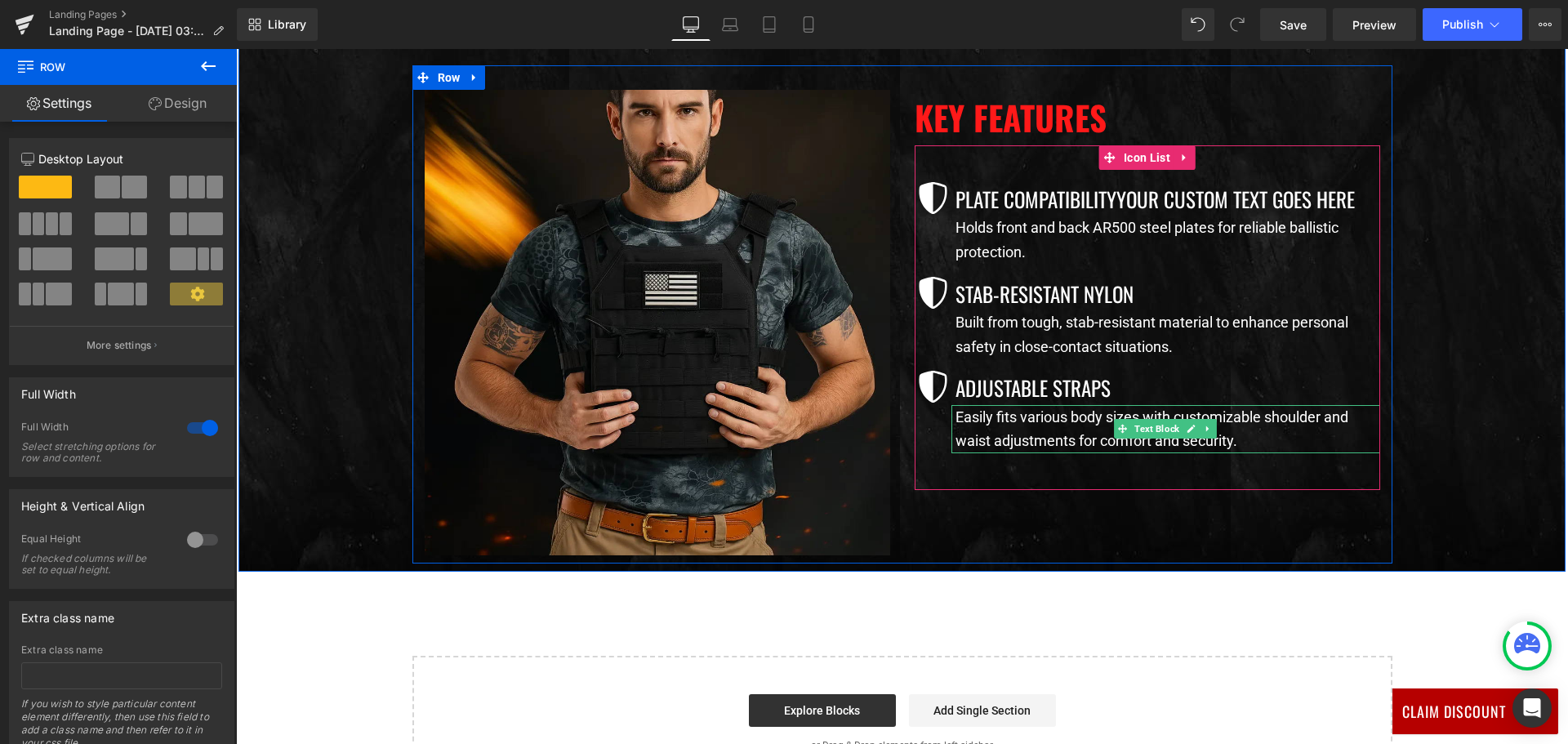
scroll to position [899, 0]
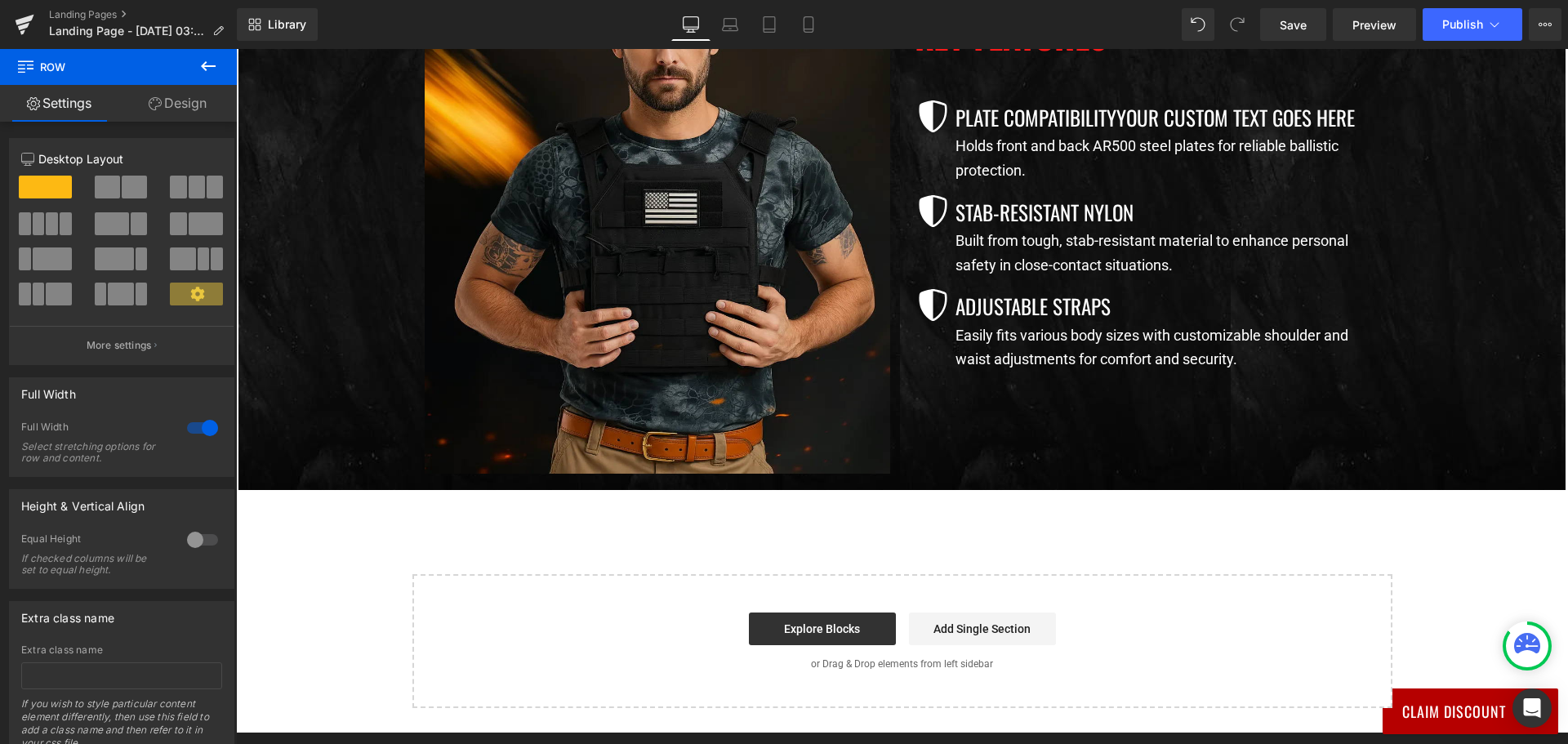
click at [193, 63] on button at bounding box center [208, 67] width 57 height 36
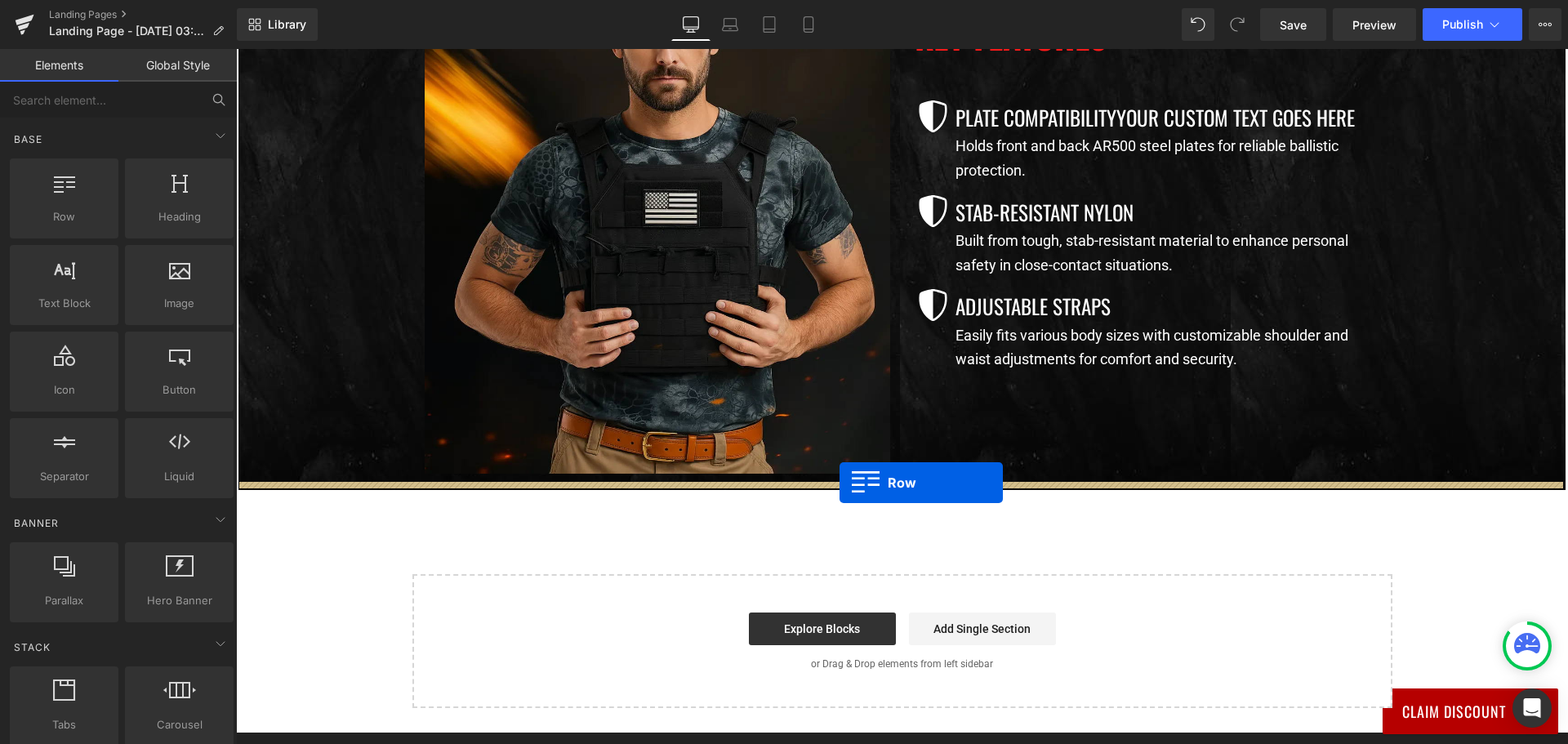
drag, startPoint x: 302, startPoint y: 272, endPoint x: 839, endPoint y: 483, distance: 577.0
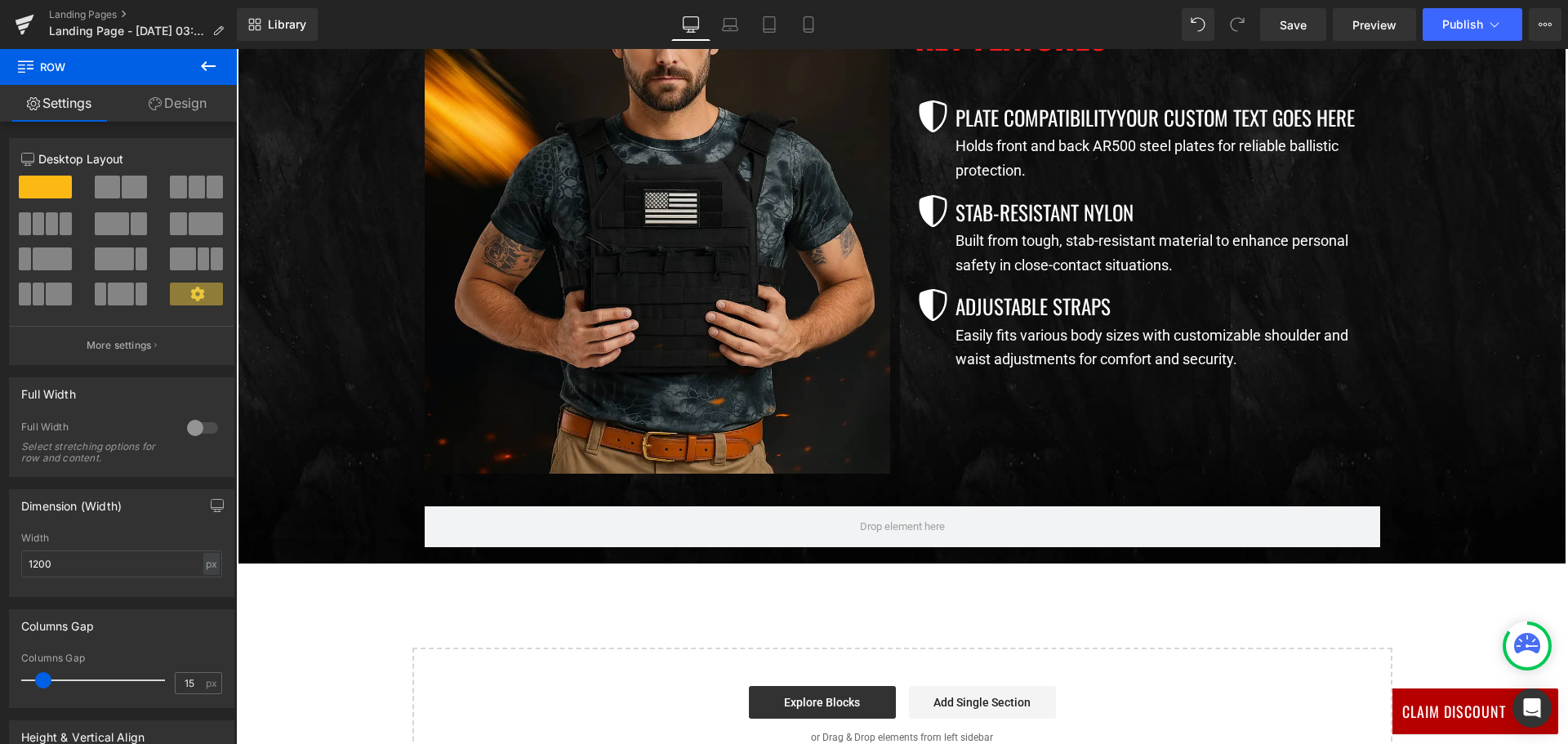
click at [205, 61] on icon at bounding box center [208, 66] width 20 height 20
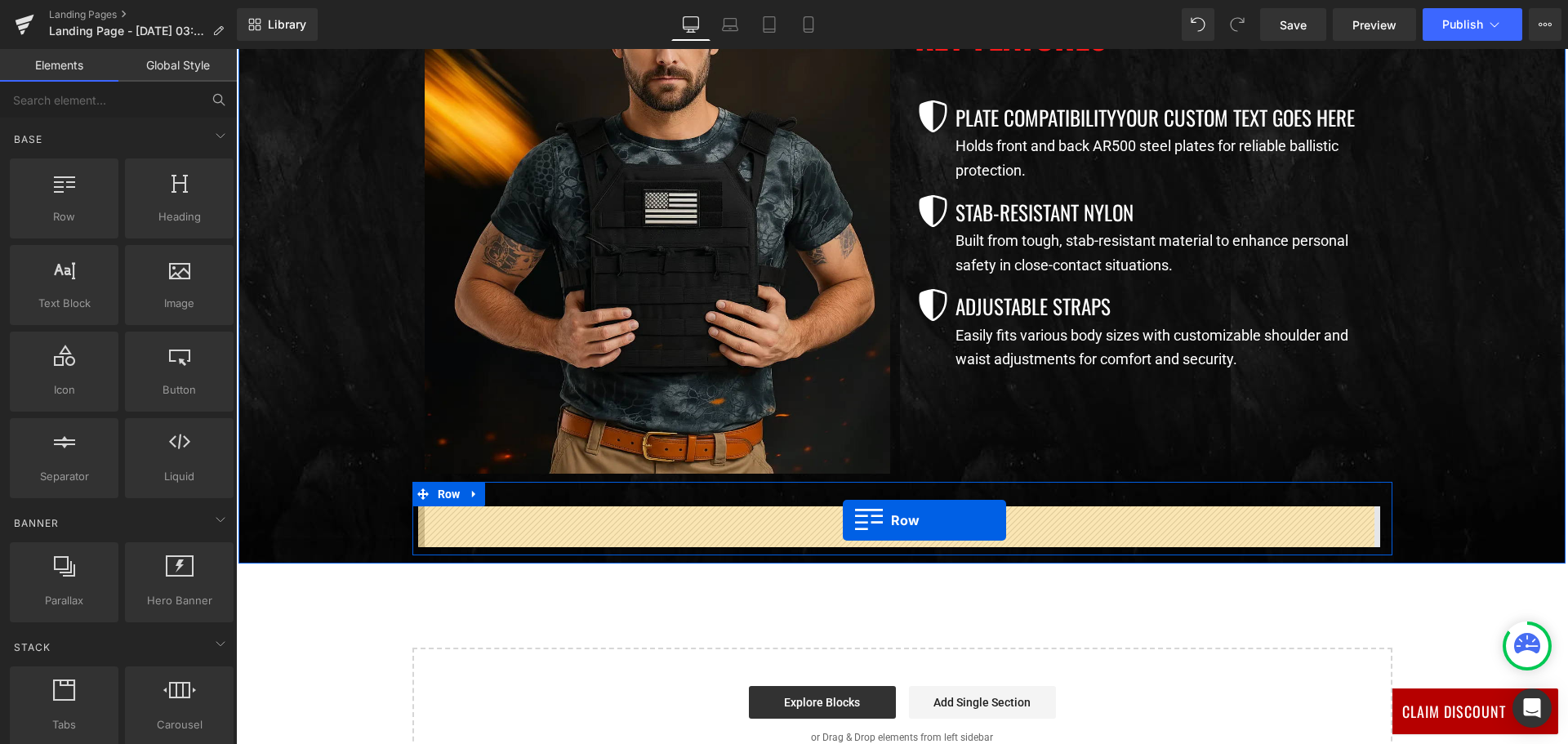
drag, startPoint x: 313, startPoint y: 241, endPoint x: 843, endPoint y: 520, distance: 598.9
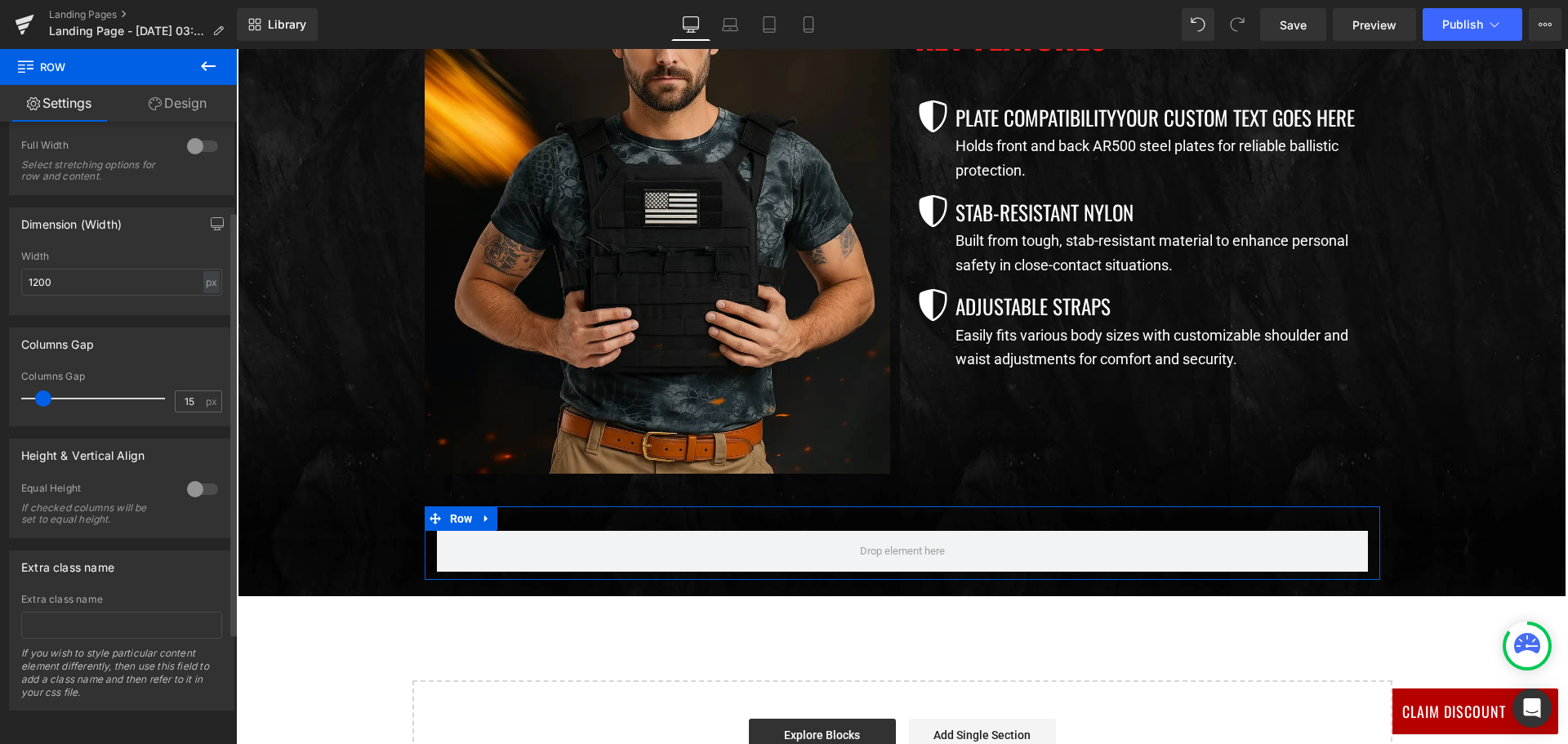
scroll to position [49, 0]
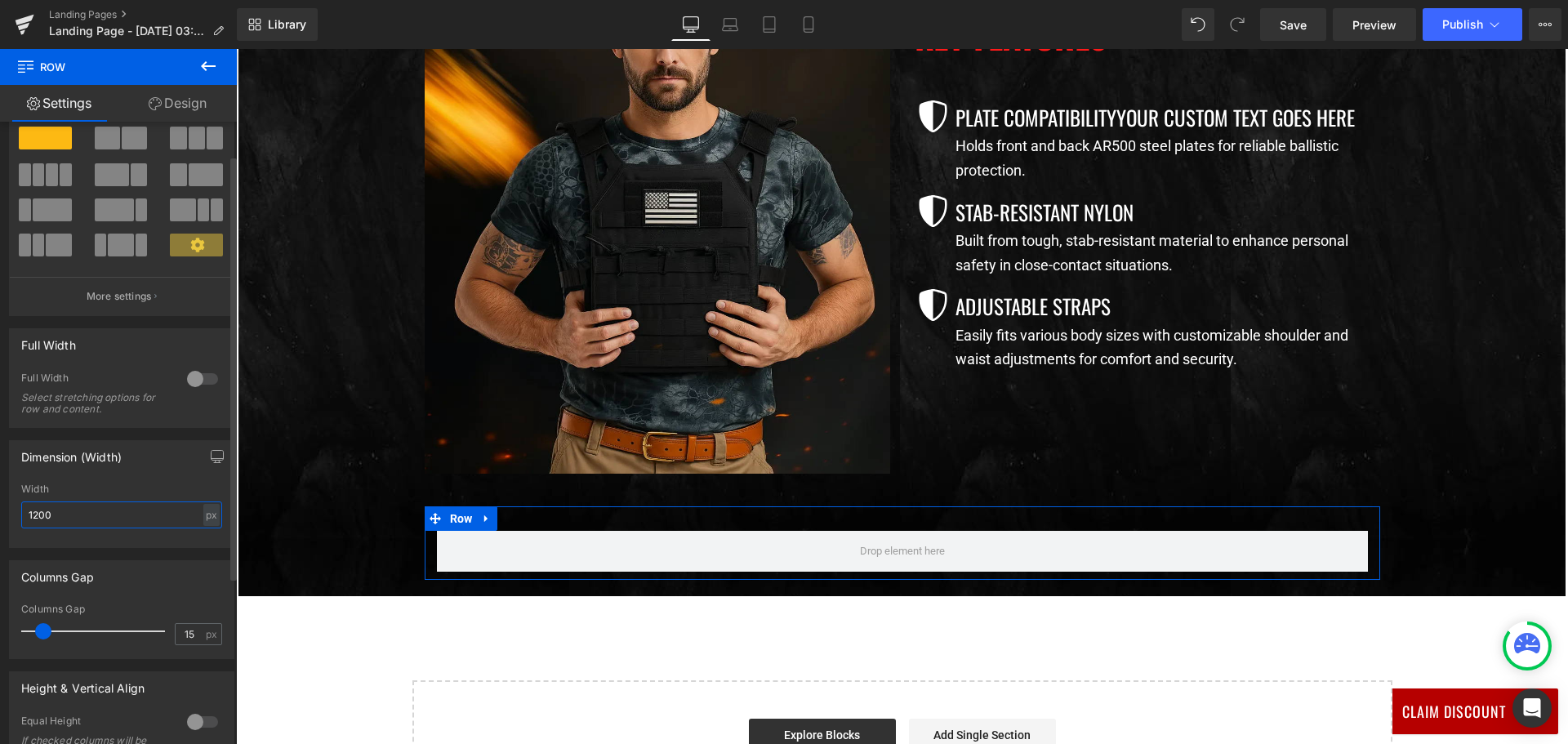
click at [81, 520] on input "1200" at bounding box center [122, 515] width 201 height 27
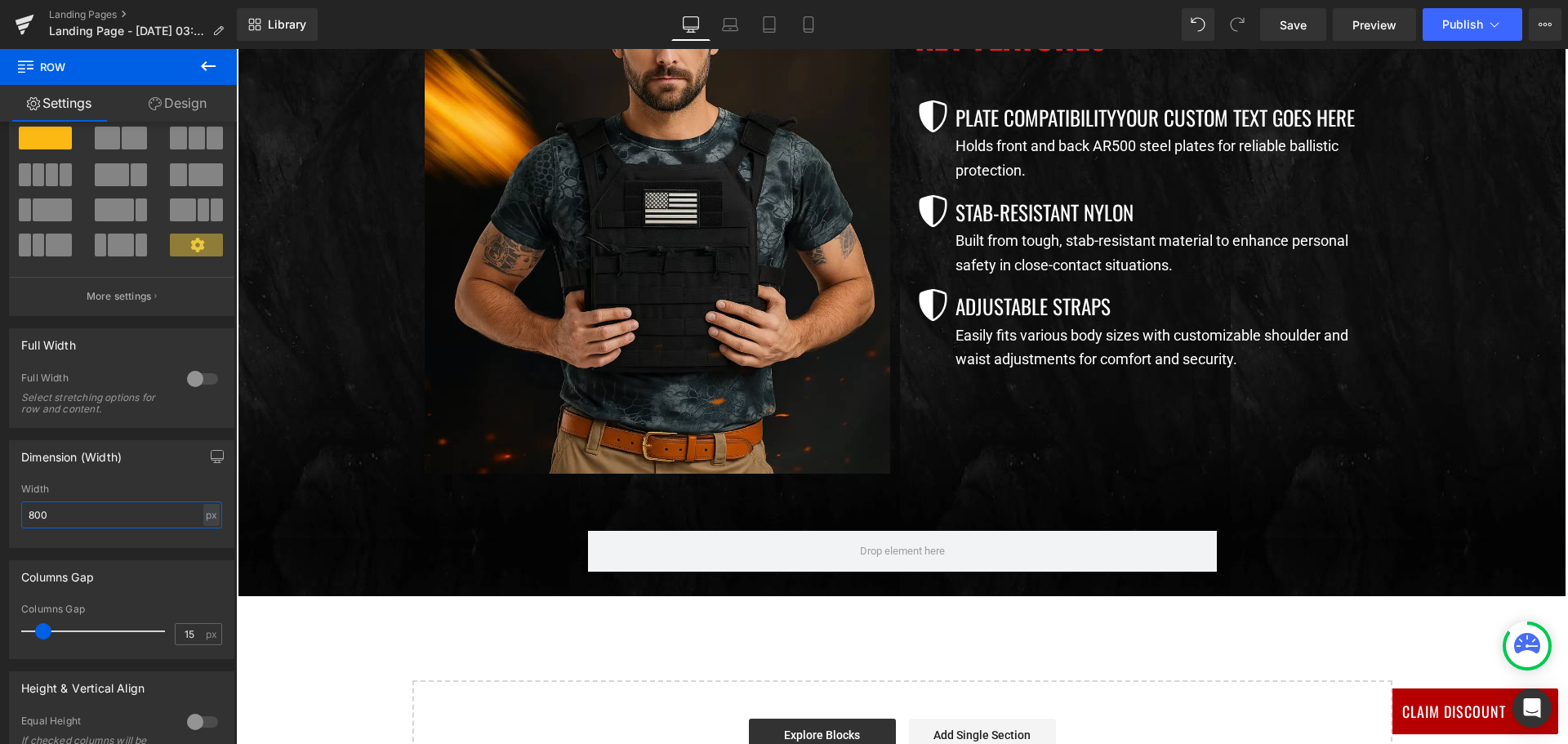
type input "800"
click at [206, 61] on icon at bounding box center [208, 65] width 14 height 10
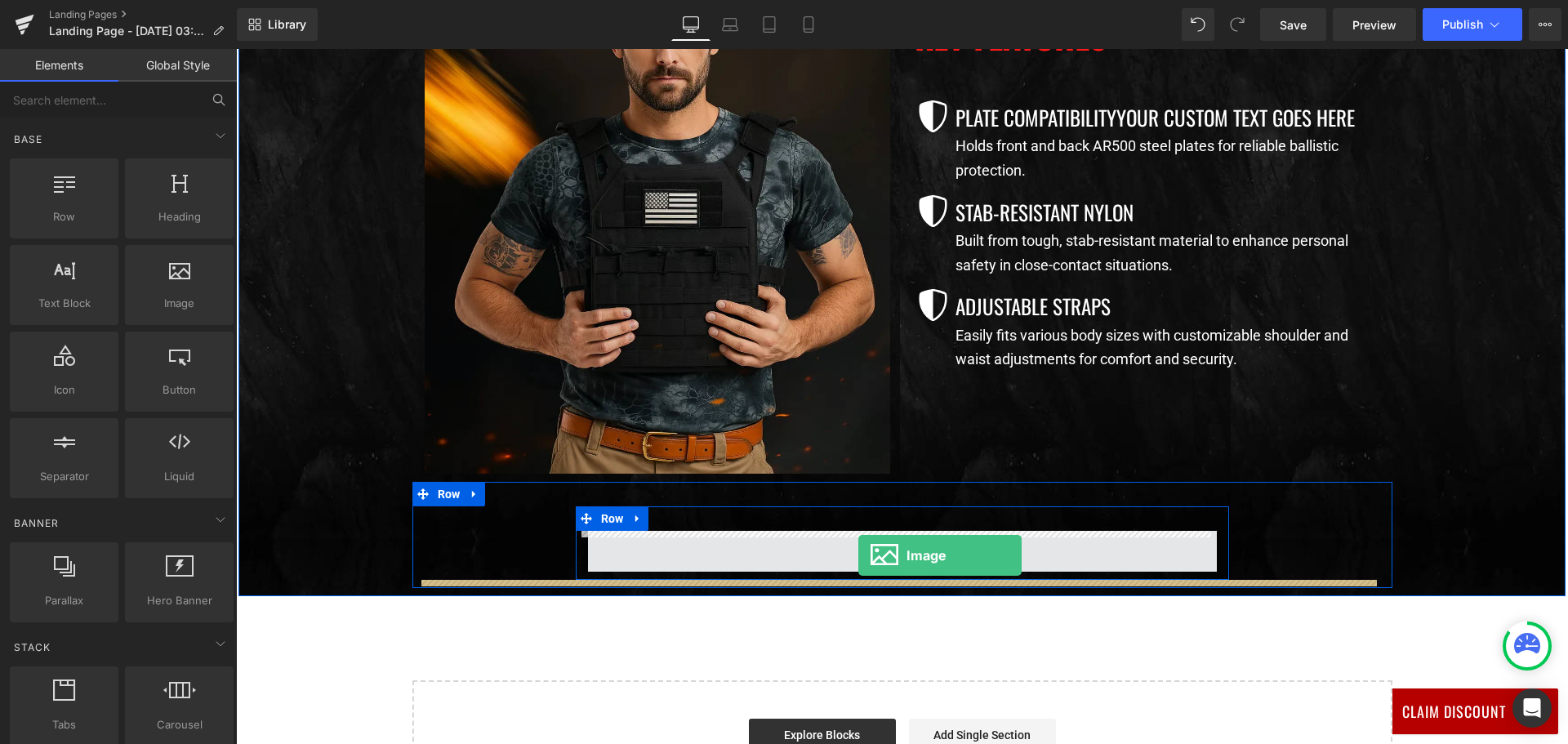
drag, startPoint x: 412, startPoint y: 341, endPoint x: 858, endPoint y: 555, distance: 494.7
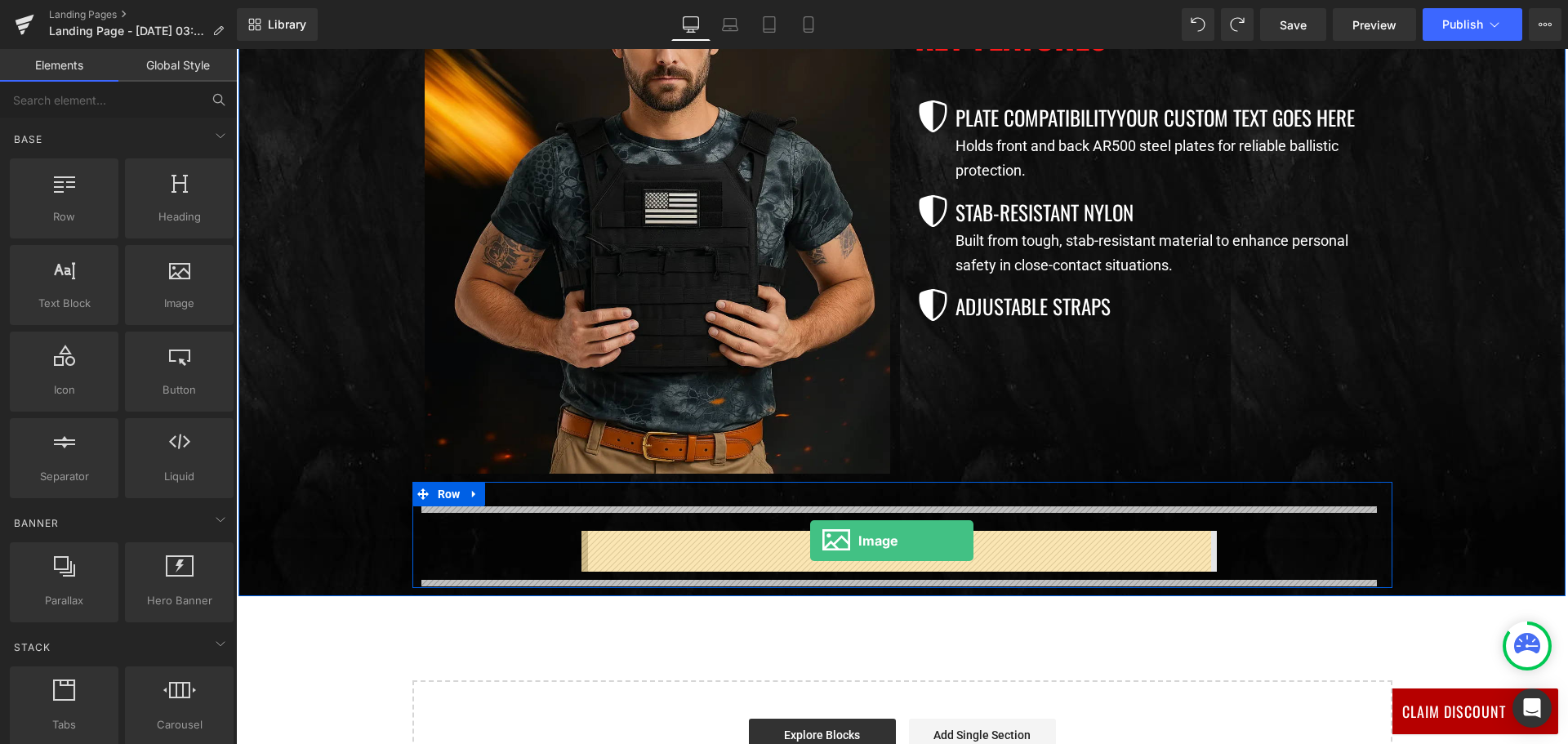
drag, startPoint x: 400, startPoint y: 355, endPoint x: 810, endPoint y: 541, distance: 450.2
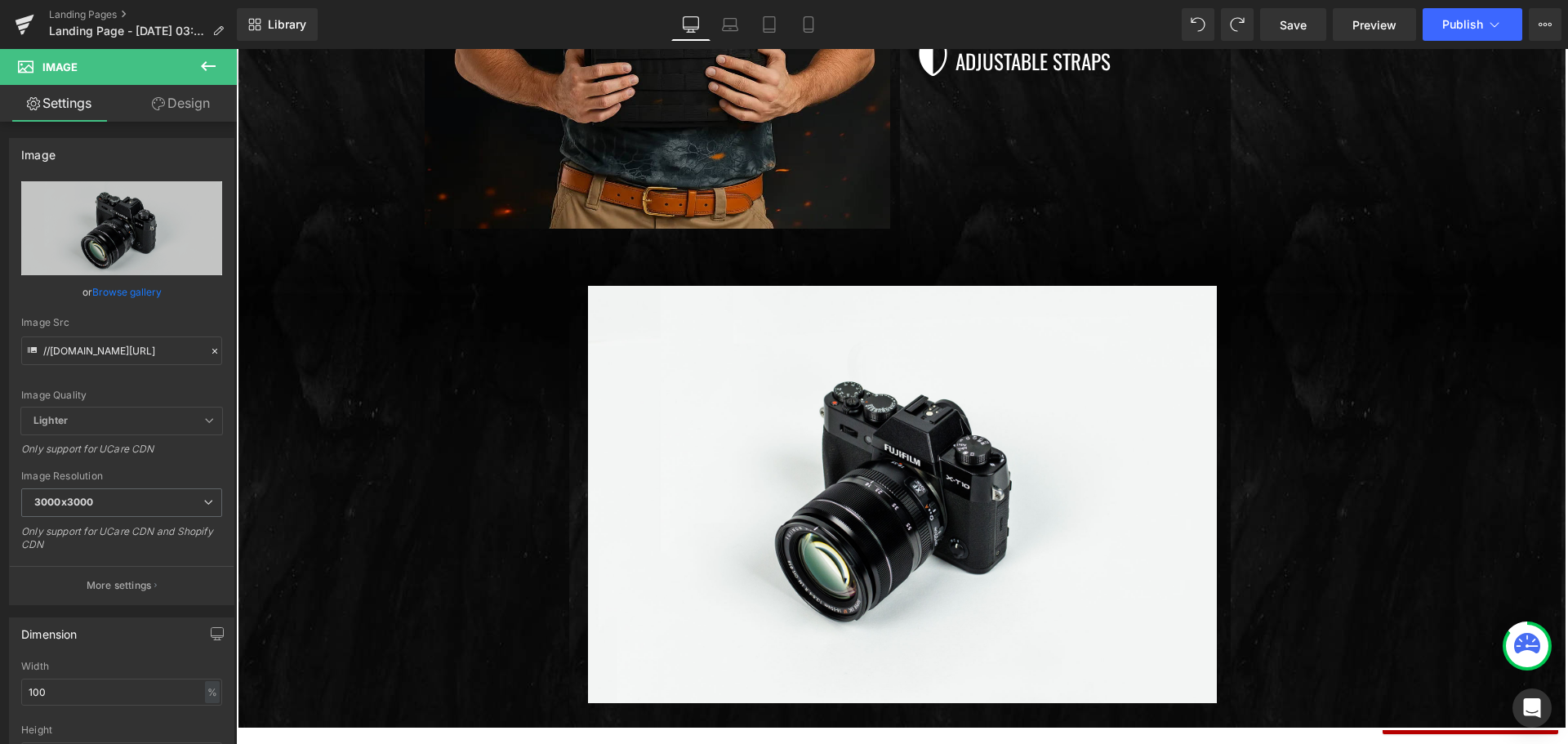
scroll to position [1061, 0]
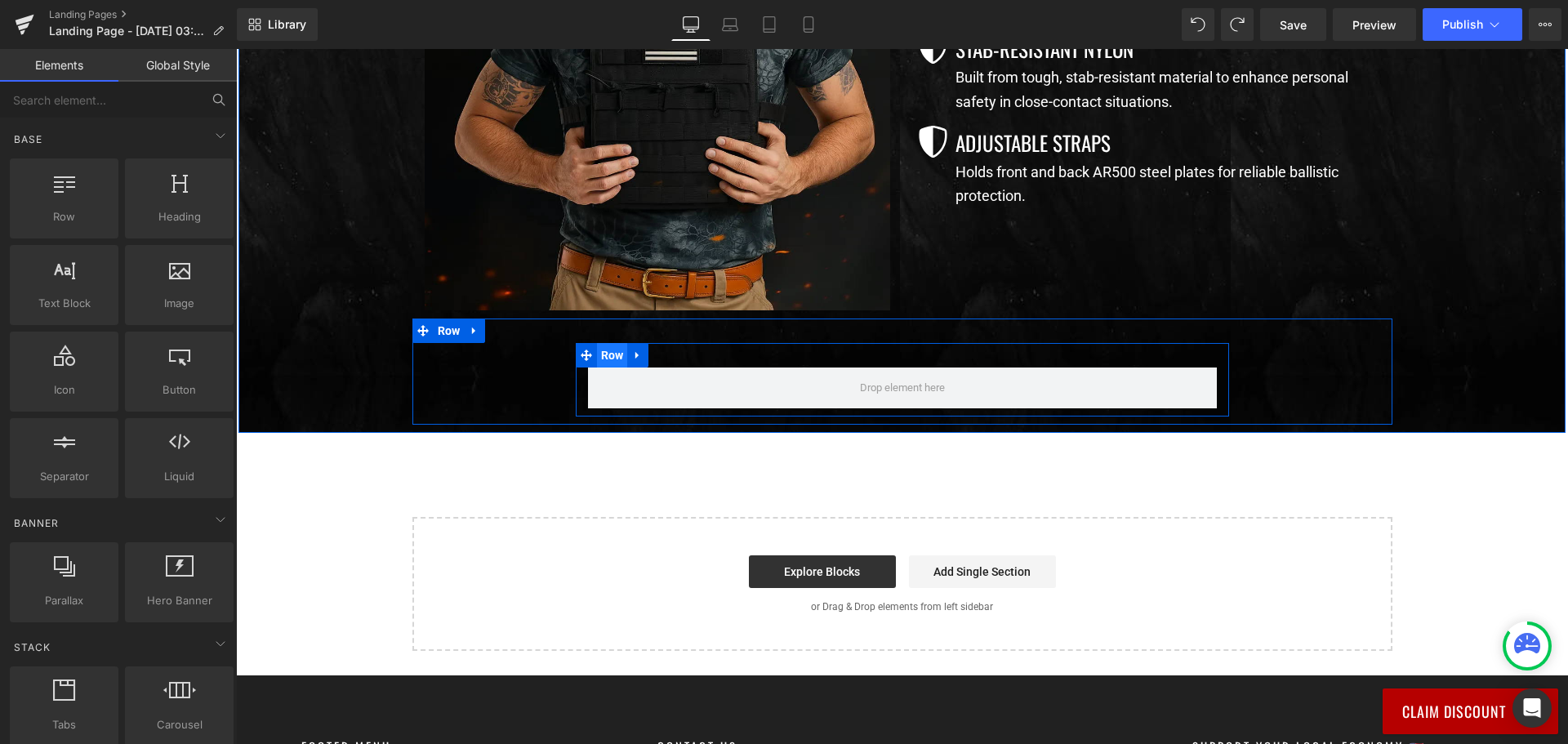
click at [598, 351] on span "Row" at bounding box center [612, 355] width 31 height 24
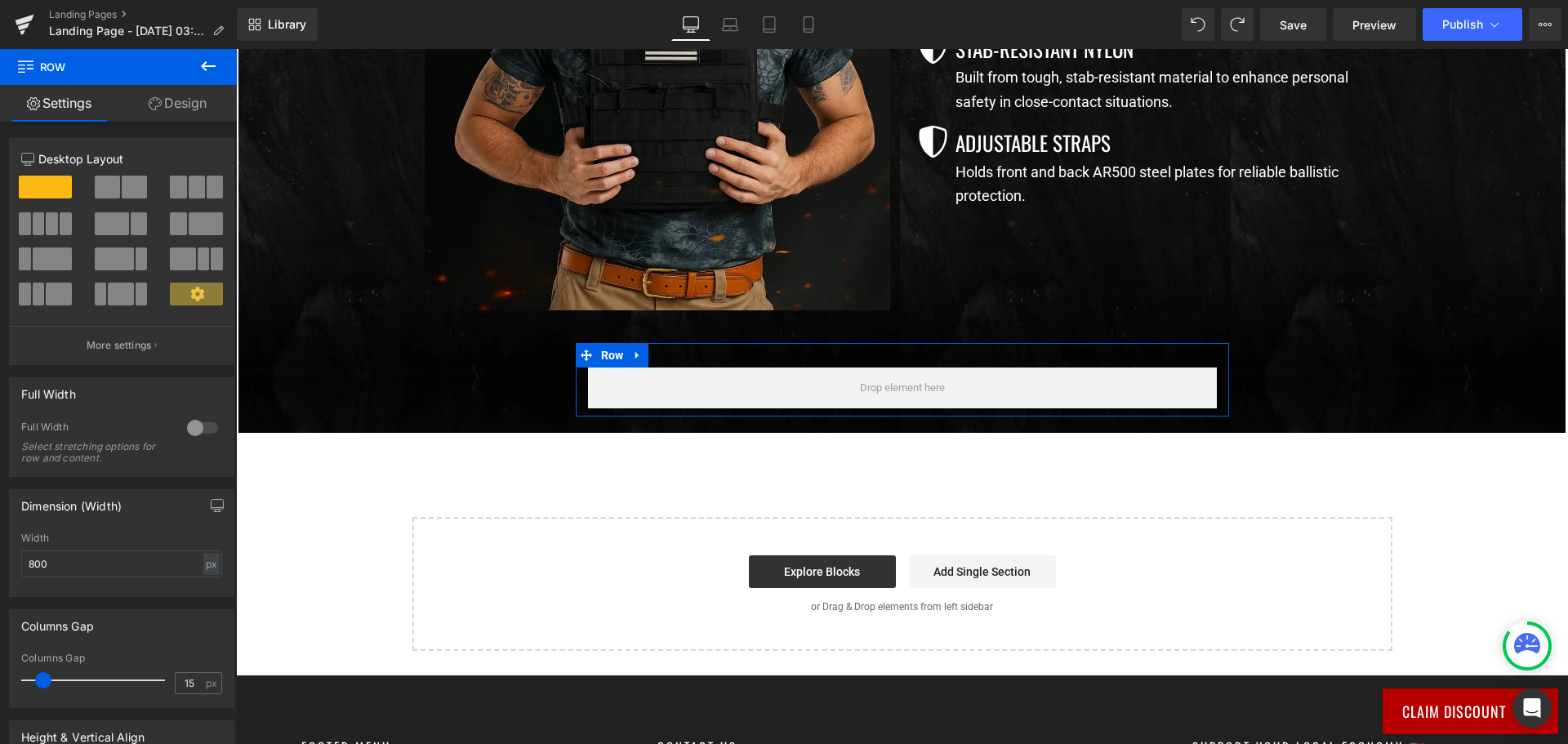
click at [179, 103] on link "Design" at bounding box center [177, 103] width 118 height 37
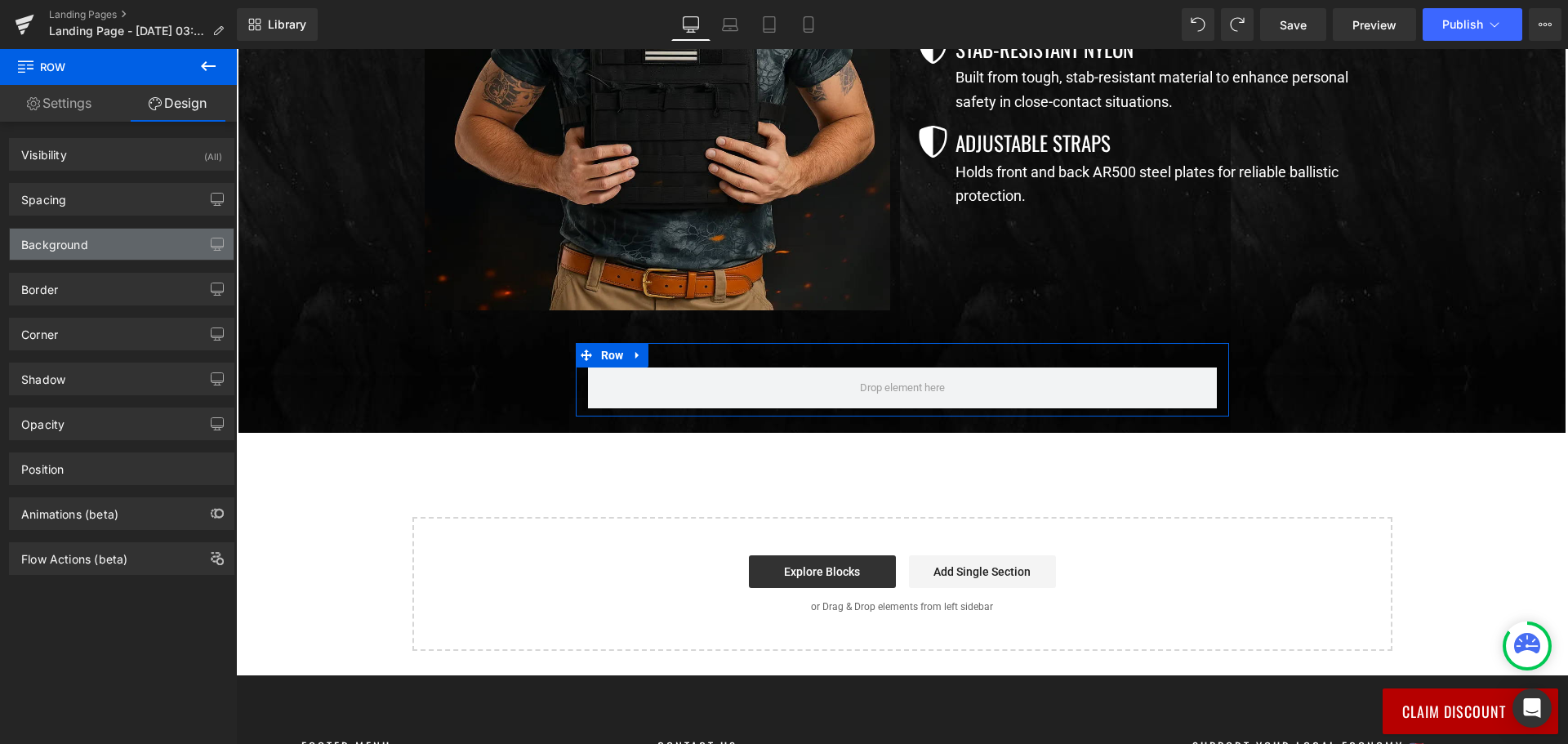
click at [128, 246] on div "Background" at bounding box center [122, 244] width 223 height 31
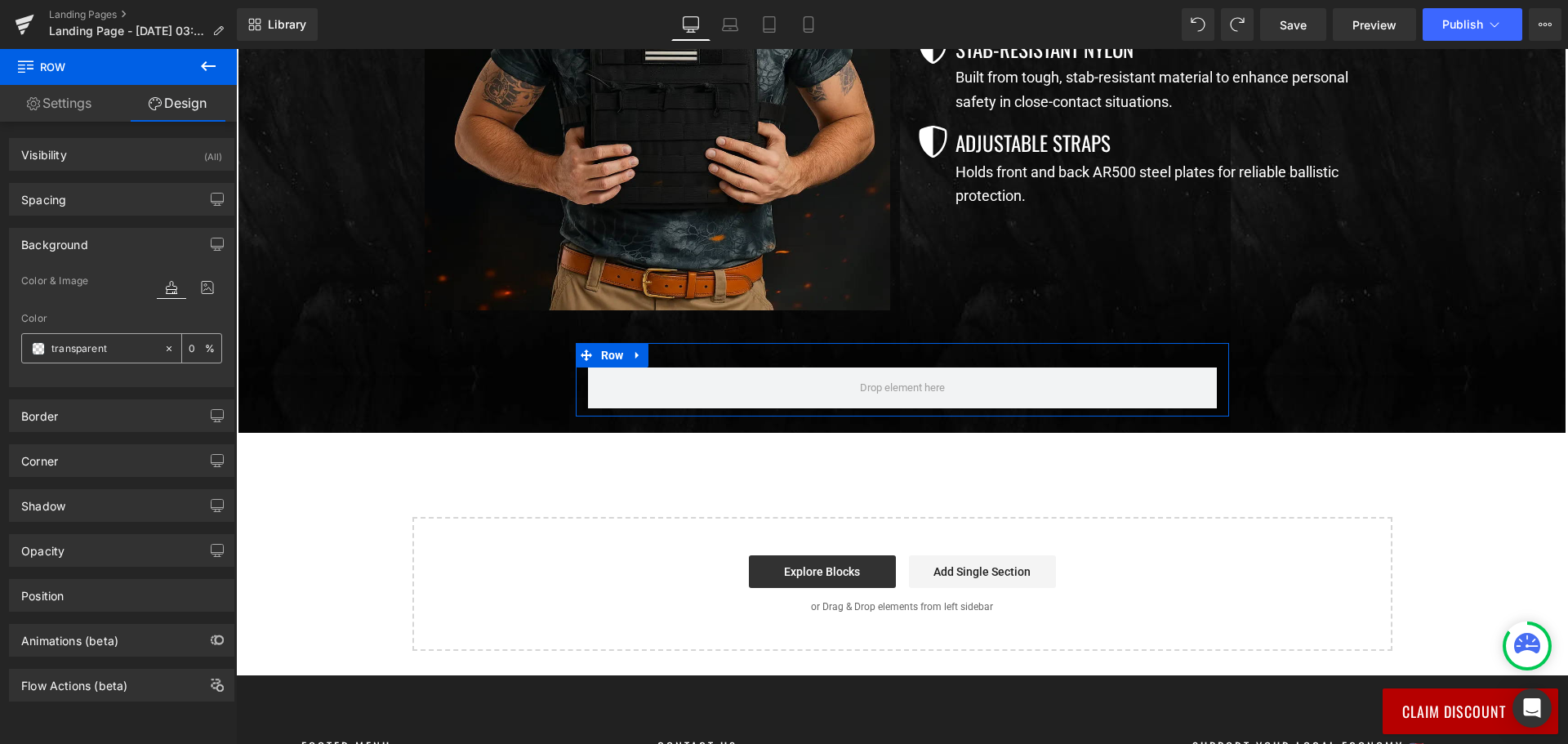
click at [34, 352] on span at bounding box center [38, 349] width 13 height 13
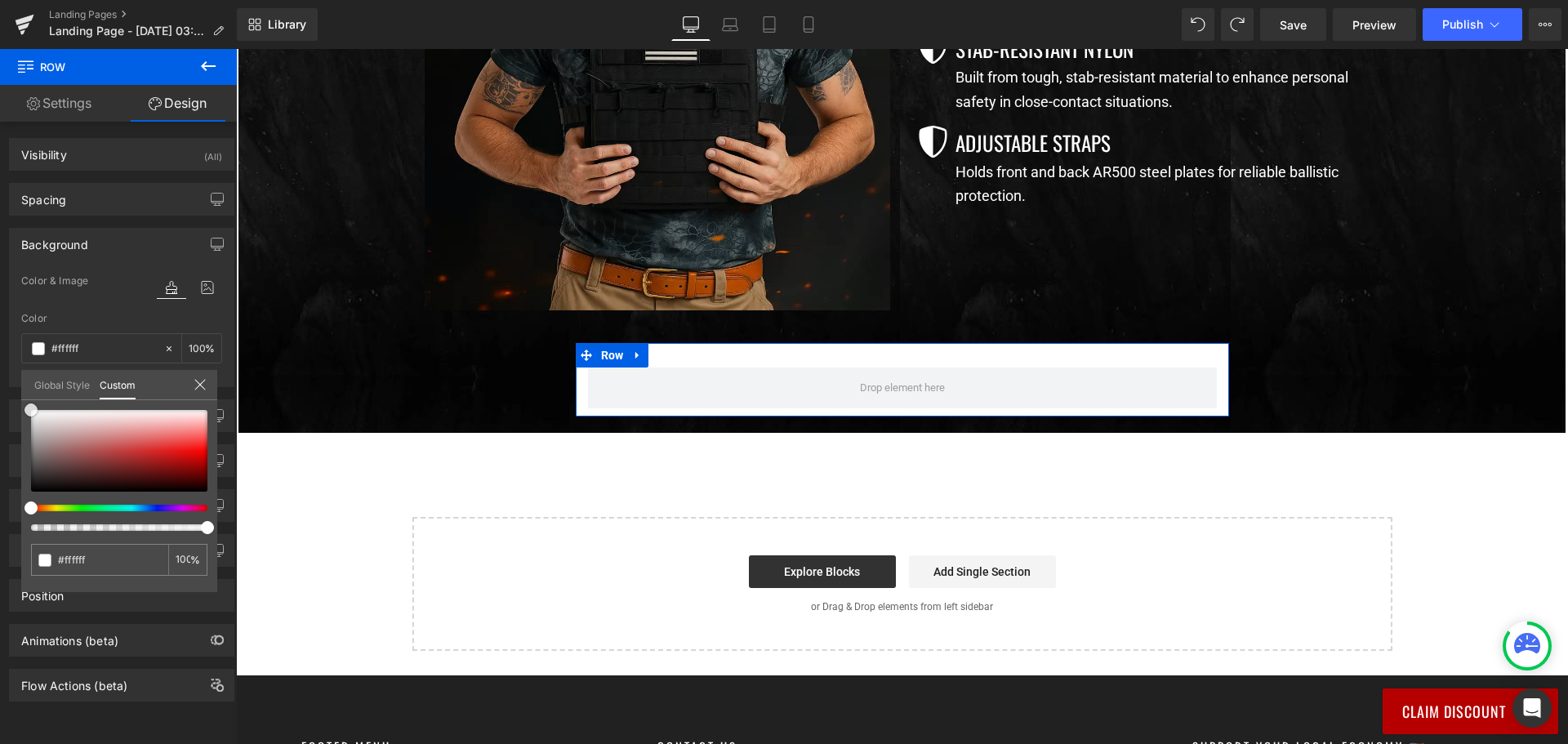
drag, startPoint x: 49, startPoint y: 423, endPoint x: 0, endPoint y: 385, distance: 62.0
click at [0, 385] on div "Background Color & Image color Color transparent 0 % Image Replace Image Upload…" at bounding box center [122, 301] width 244 height 172
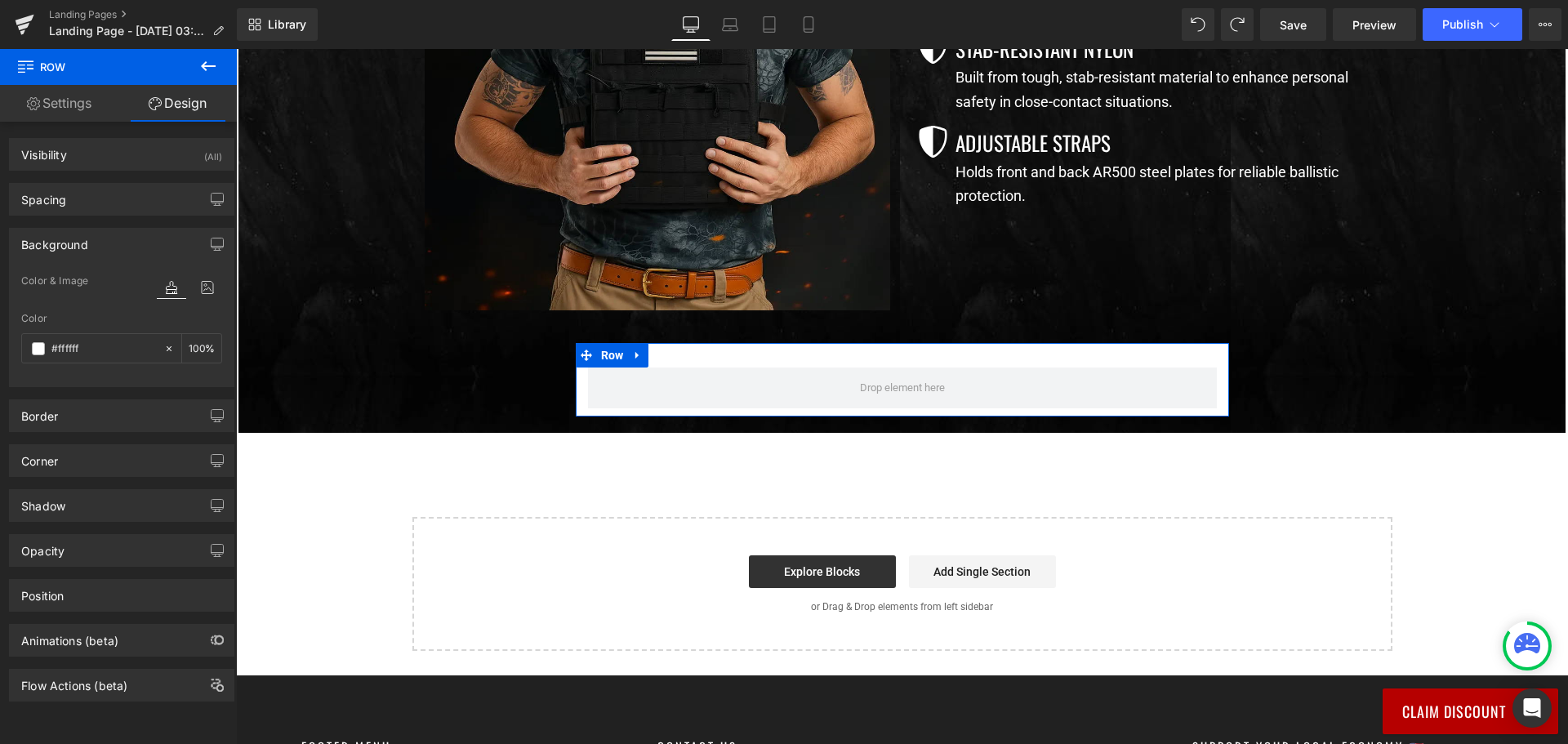
click at [103, 206] on div "Spacing" at bounding box center [122, 199] width 223 height 31
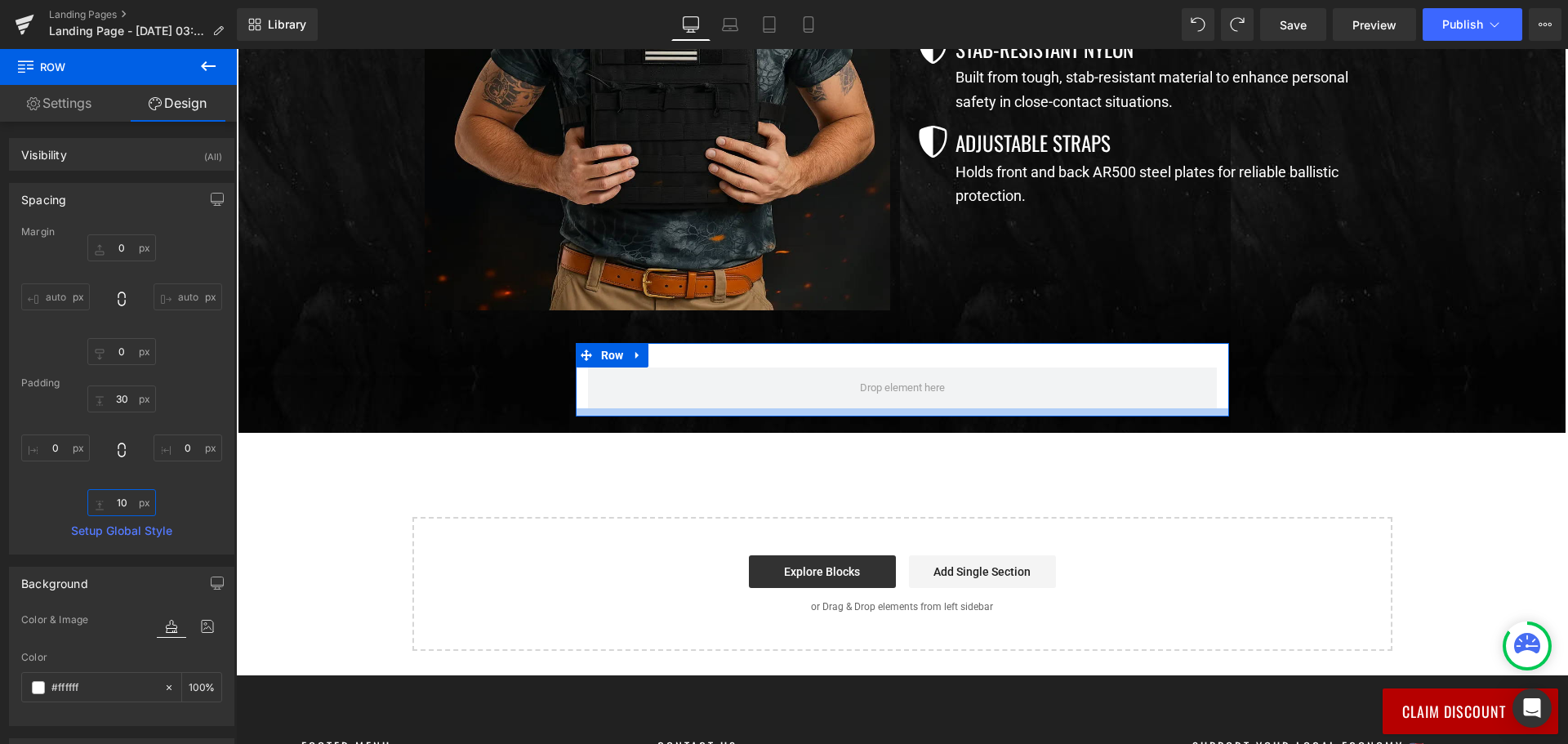
click at [122, 502] on input "10" at bounding box center [122, 503] width 69 height 27
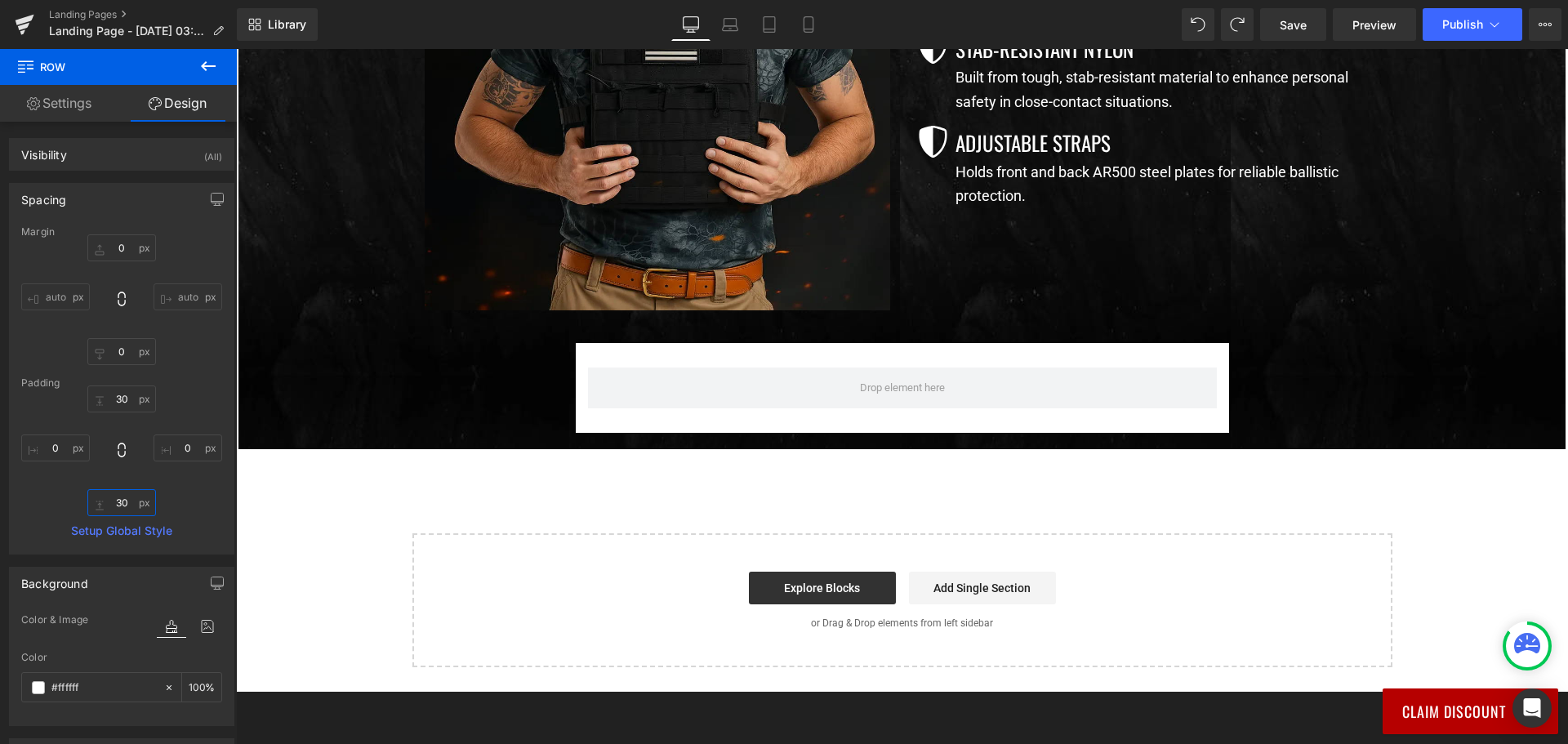
type input "30"
click at [362, 383] on body "Join Now And Save 40% 👇 UnitedPatriot VIP Club - 3 Day Free Trial $0 for 3 days…" at bounding box center [902, 100] width 1332 height 2228
click at [214, 63] on icon at bounding box center [208, 66] width 20 height 20
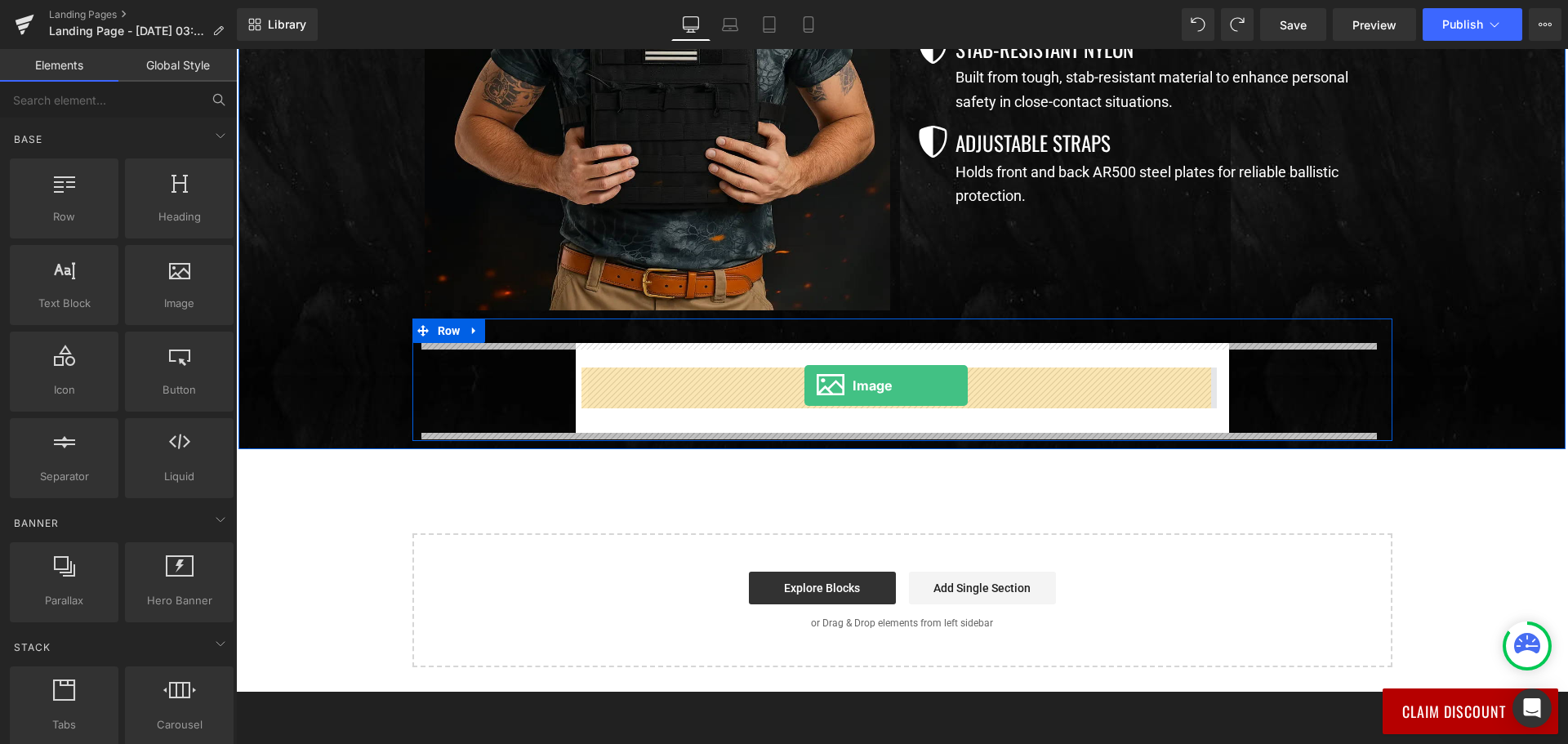
drag, startPoint x: 389, startPoint y: 335, endPoint x: 805, endPoint y: 385, distance: 419.0
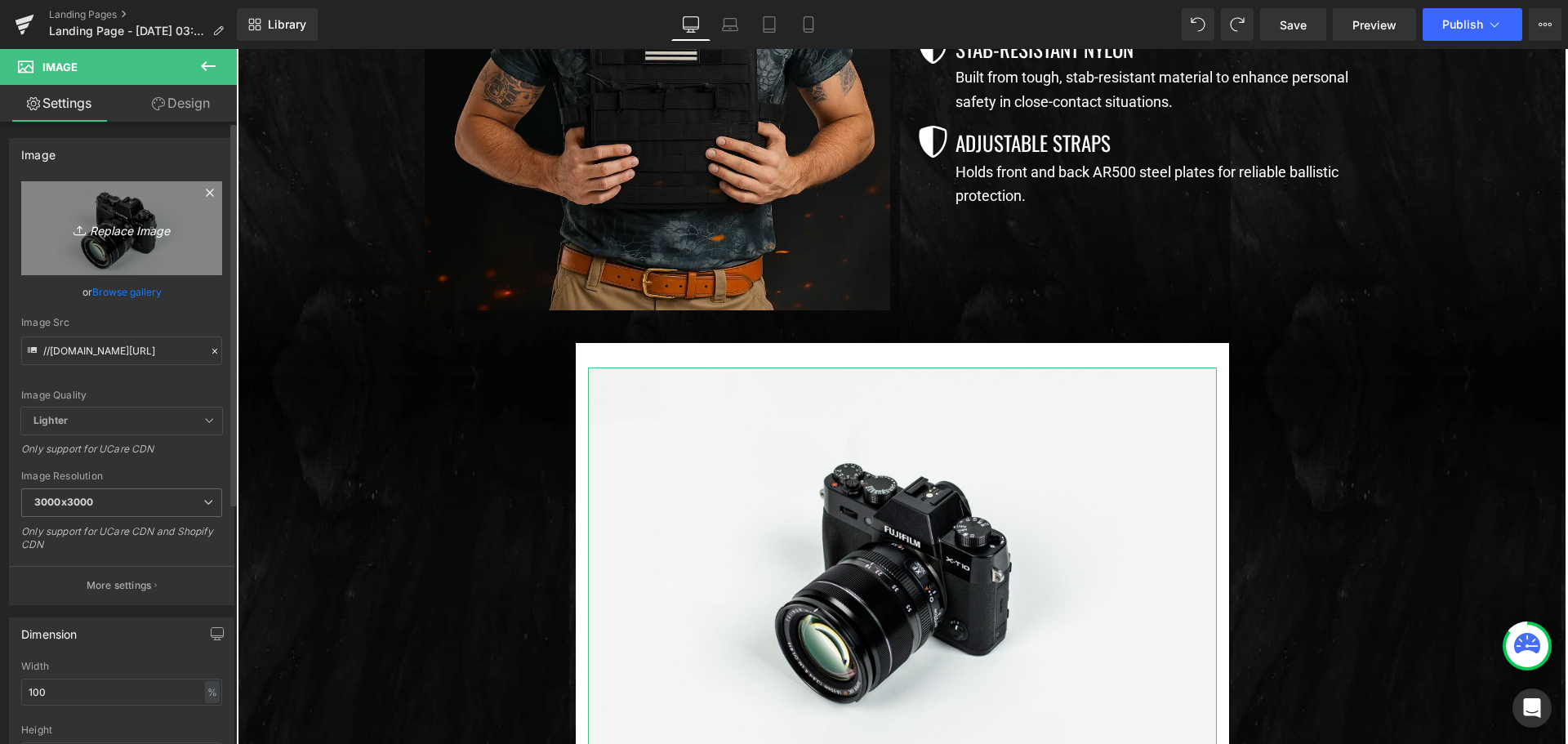
click at [103, 212] on link "Replace Image" at bounding box center [122, 228] width 201 height 94
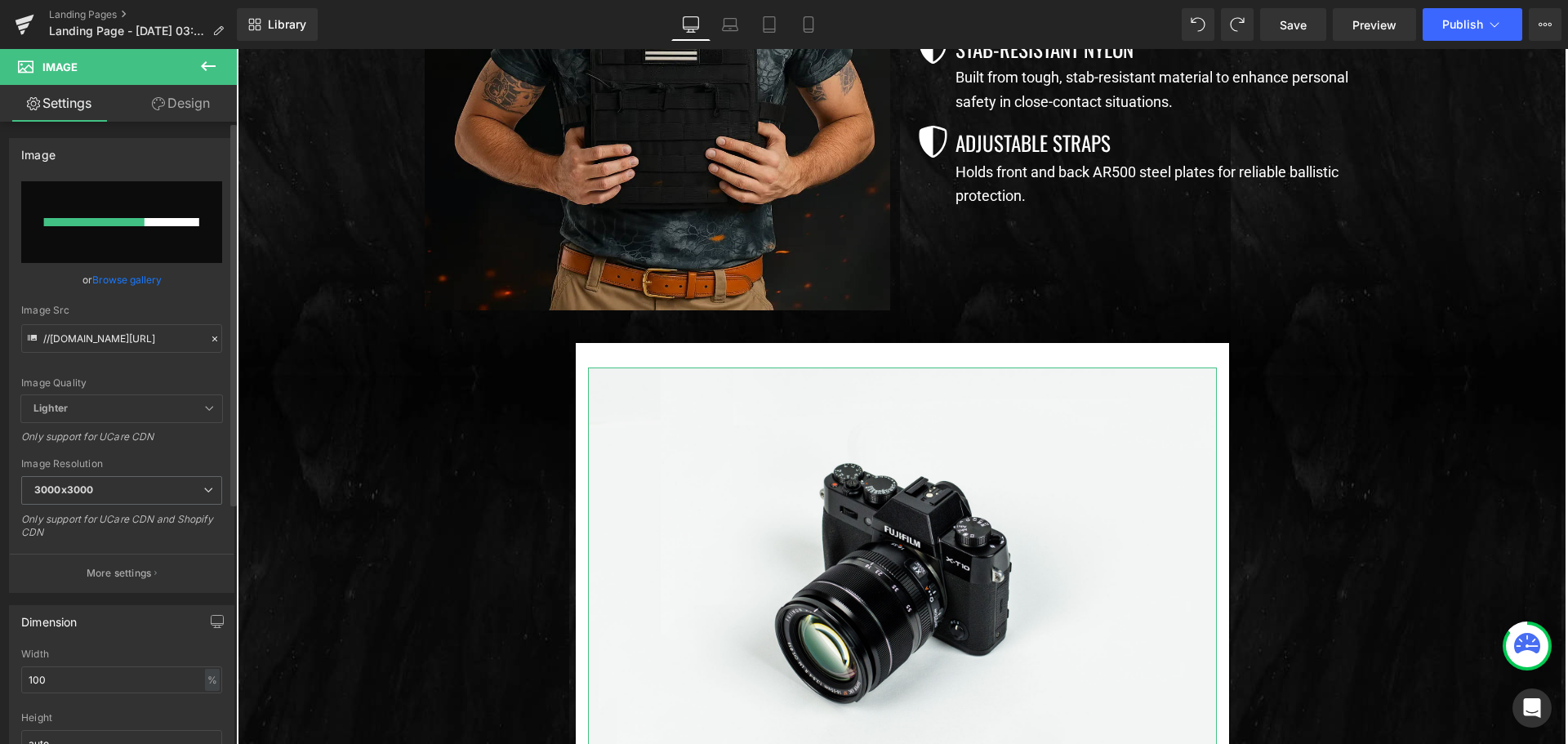
click at [155, 232] on input "file" at bounding box center [122, 222] width 201 height 81
type input "C:\fakepath\Untitled_design__8_-removebg-preview.png"
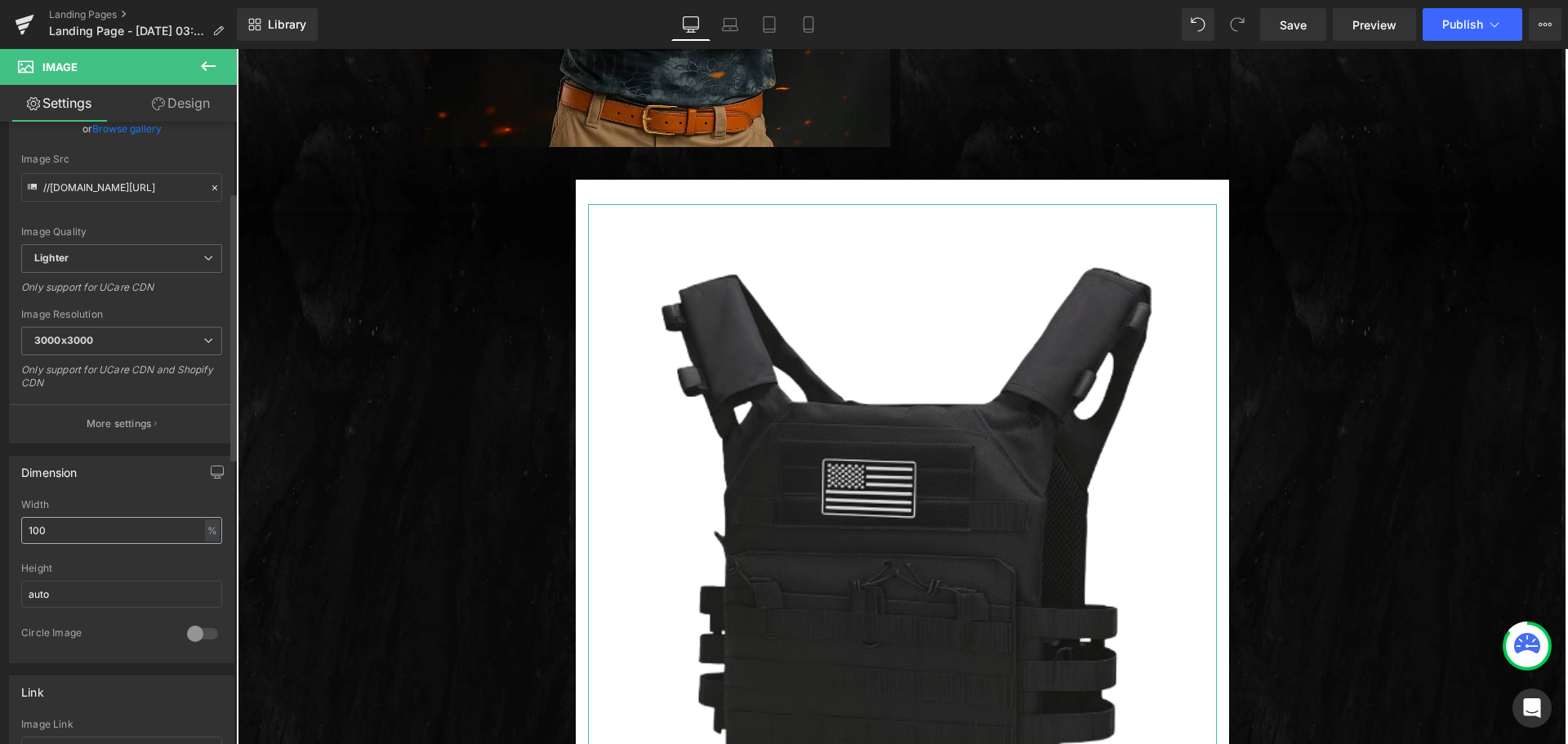
scroll to position [245, 0]
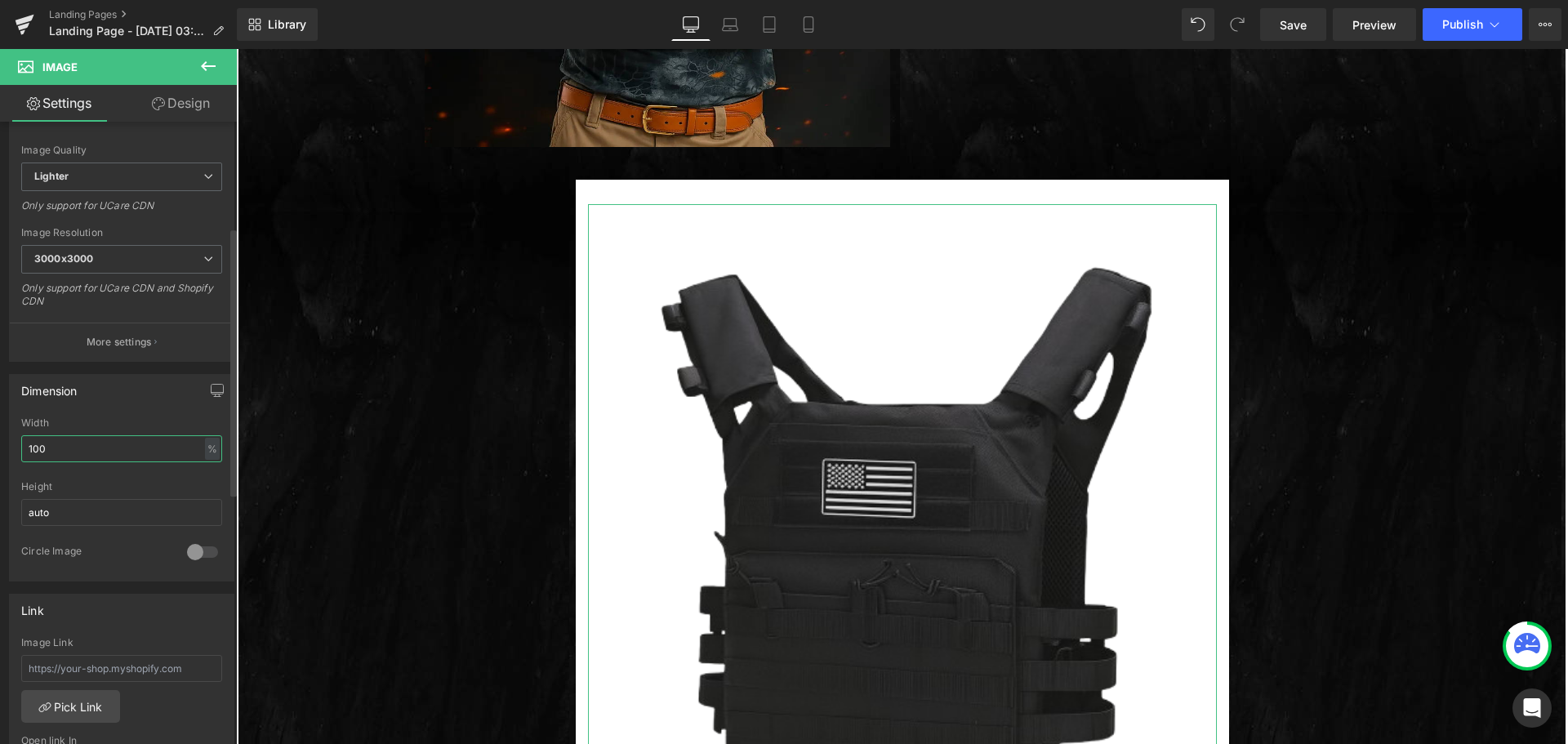
click at [80, 446] on input "100" at bounding box center [122, 449] width 201 height 27
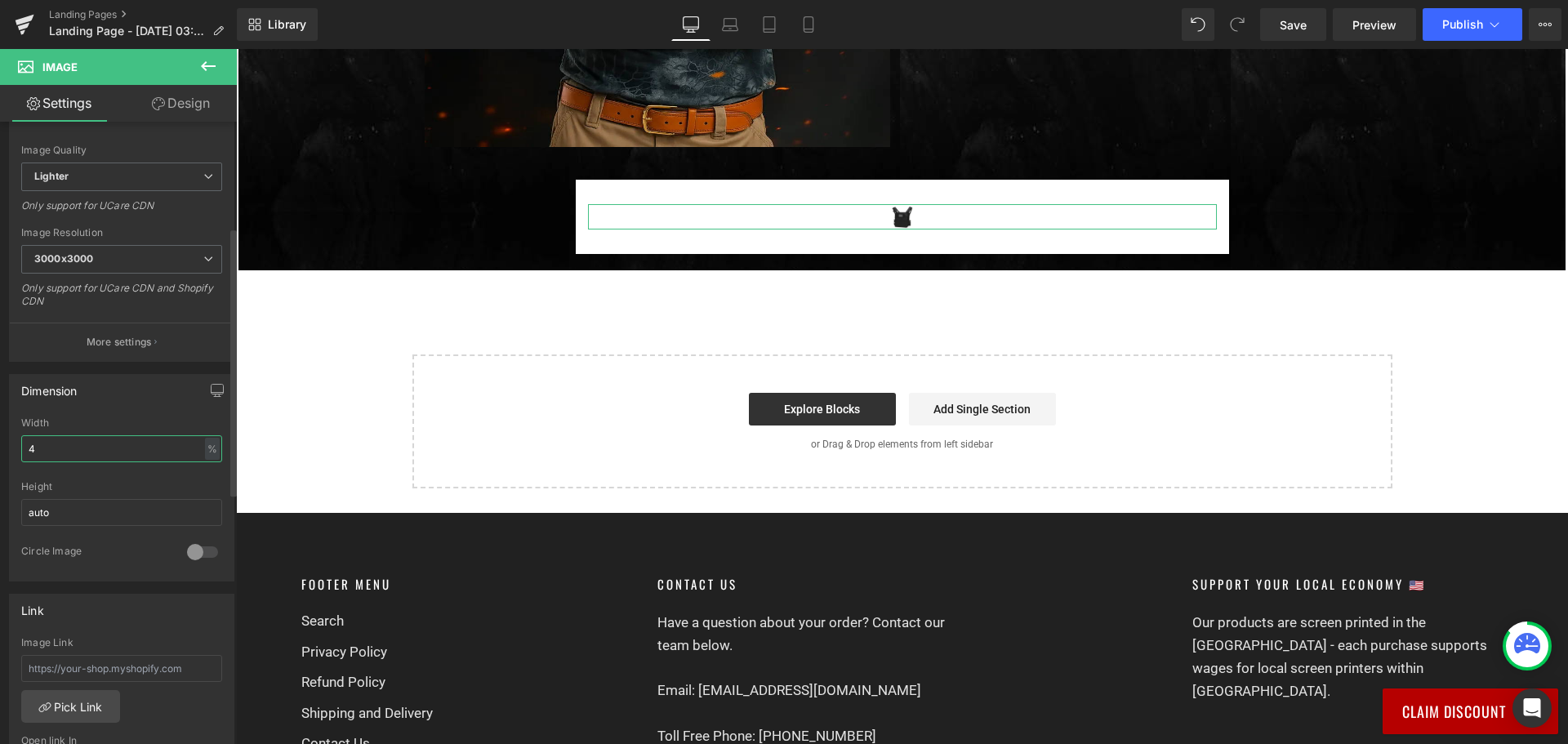
type input "40"
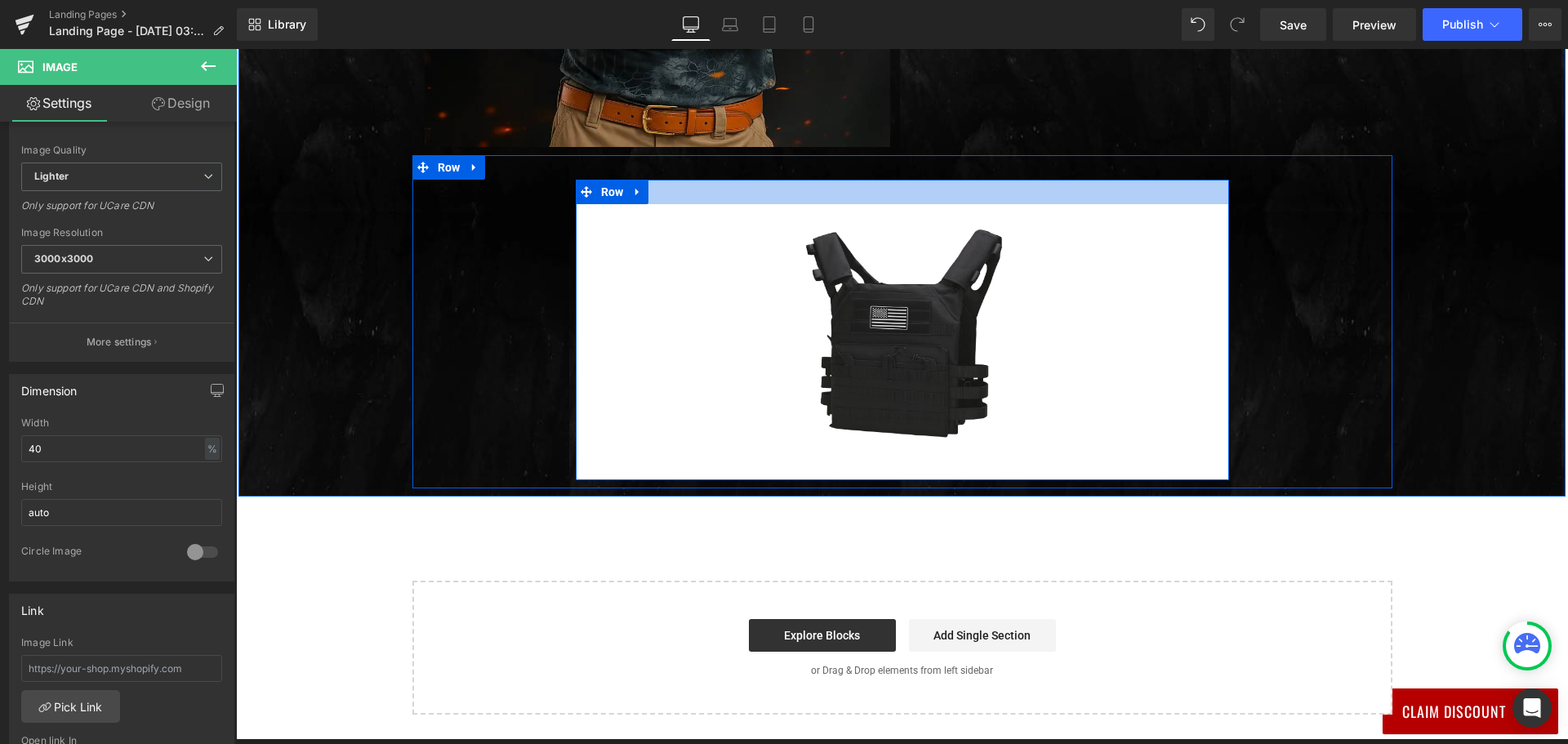
click at [715, 191] on div at bounding box center [902, 191] width 653 height 24
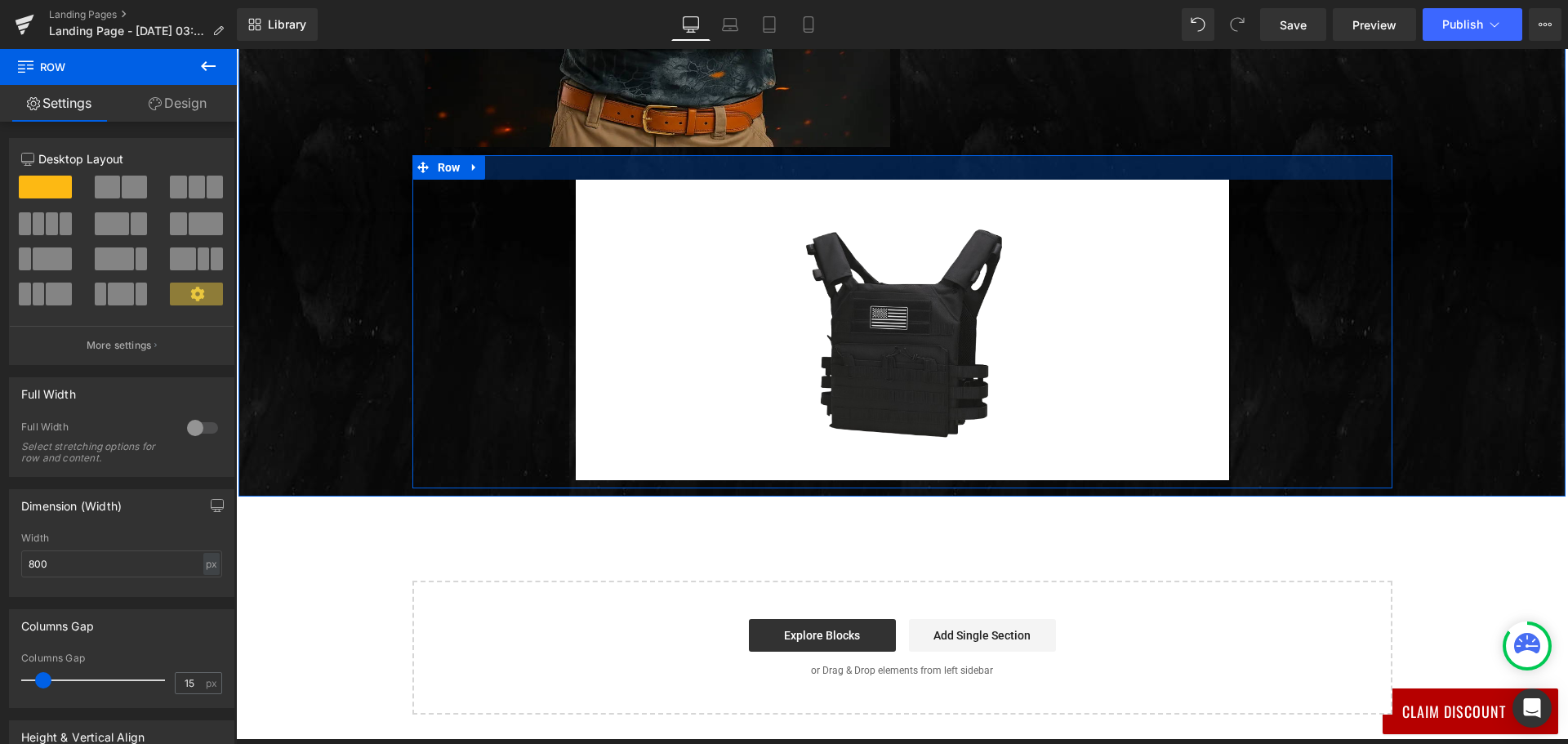
click at [703, 157] on div at bounding box center [902, 167] width 980 height 24
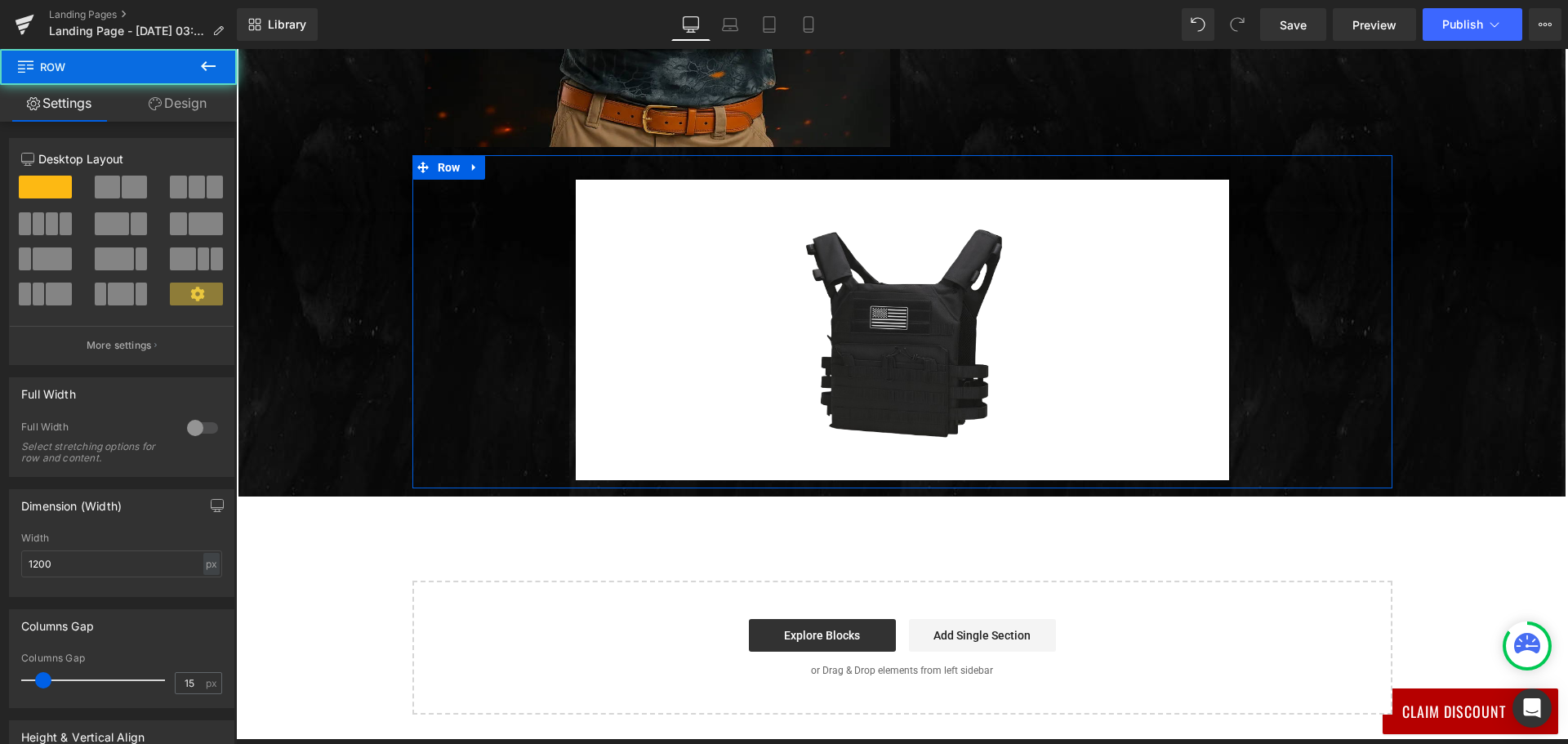
click at [179, 97] on link "Design" at bounding box center [177, 103] width 118 height 37
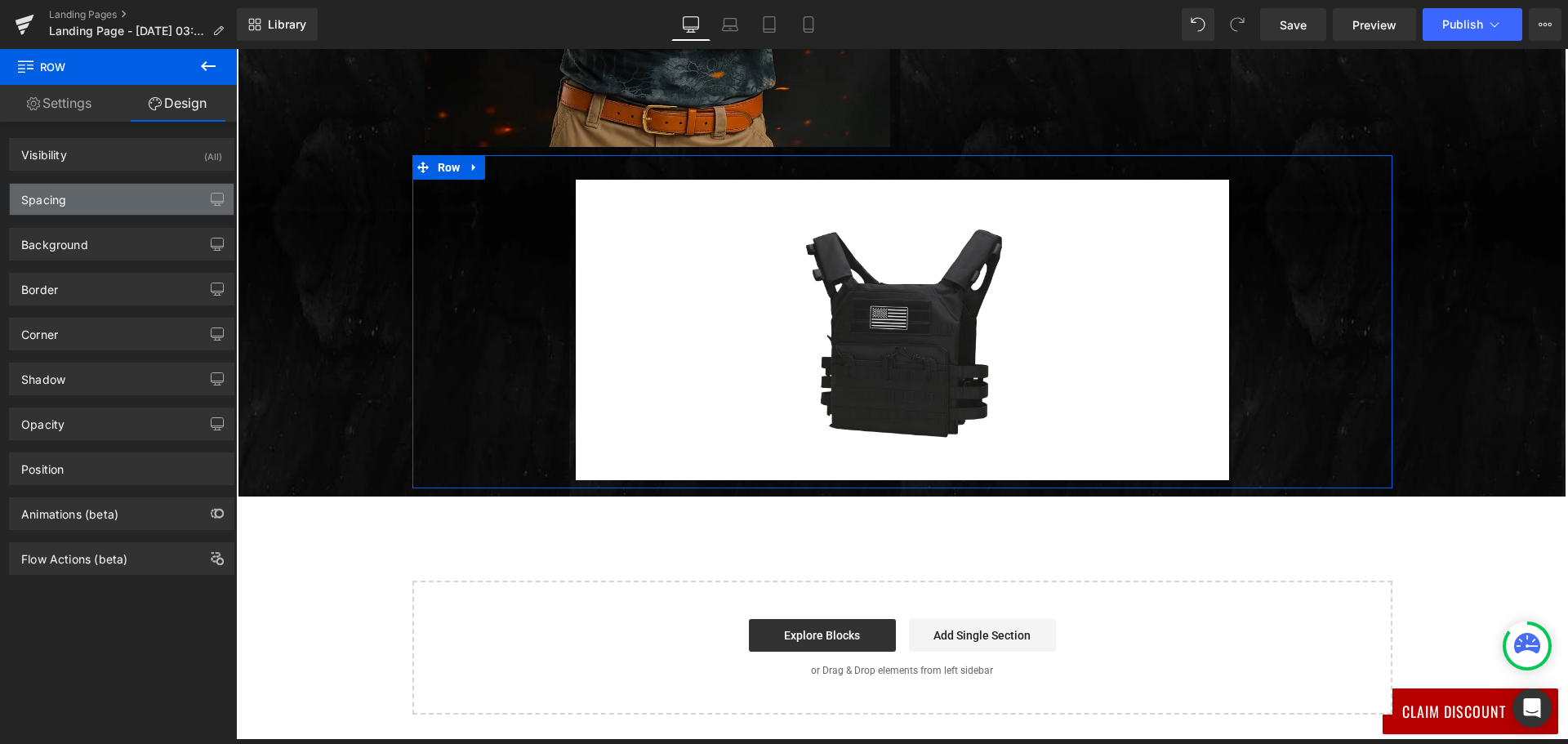
click at [106, 199] on div "Spacing" at bounding box center [122, 199] width 223 height 31
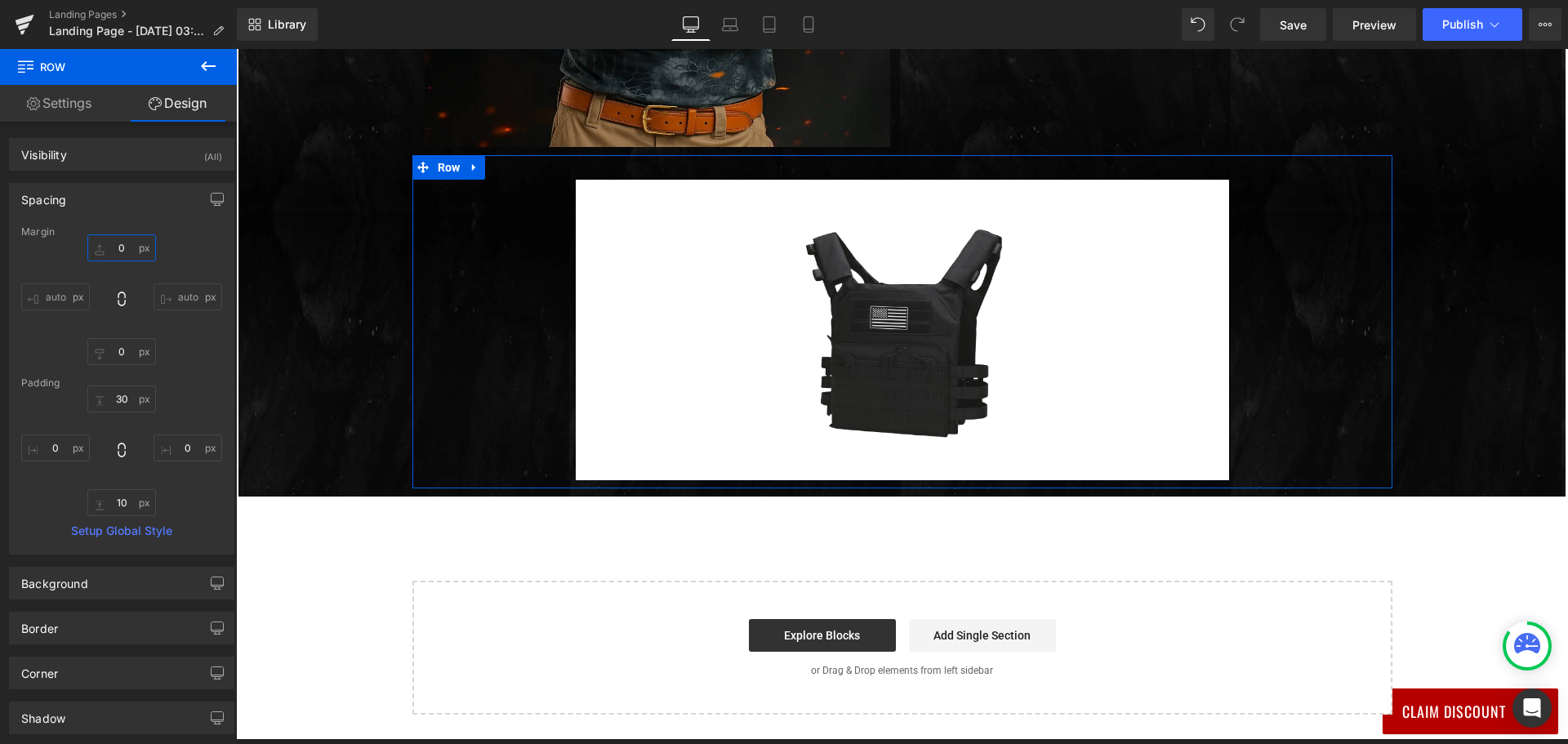
click at [124, 246] on input "text" at bounding box center [122, 248] width 69 height 27
type input "100"
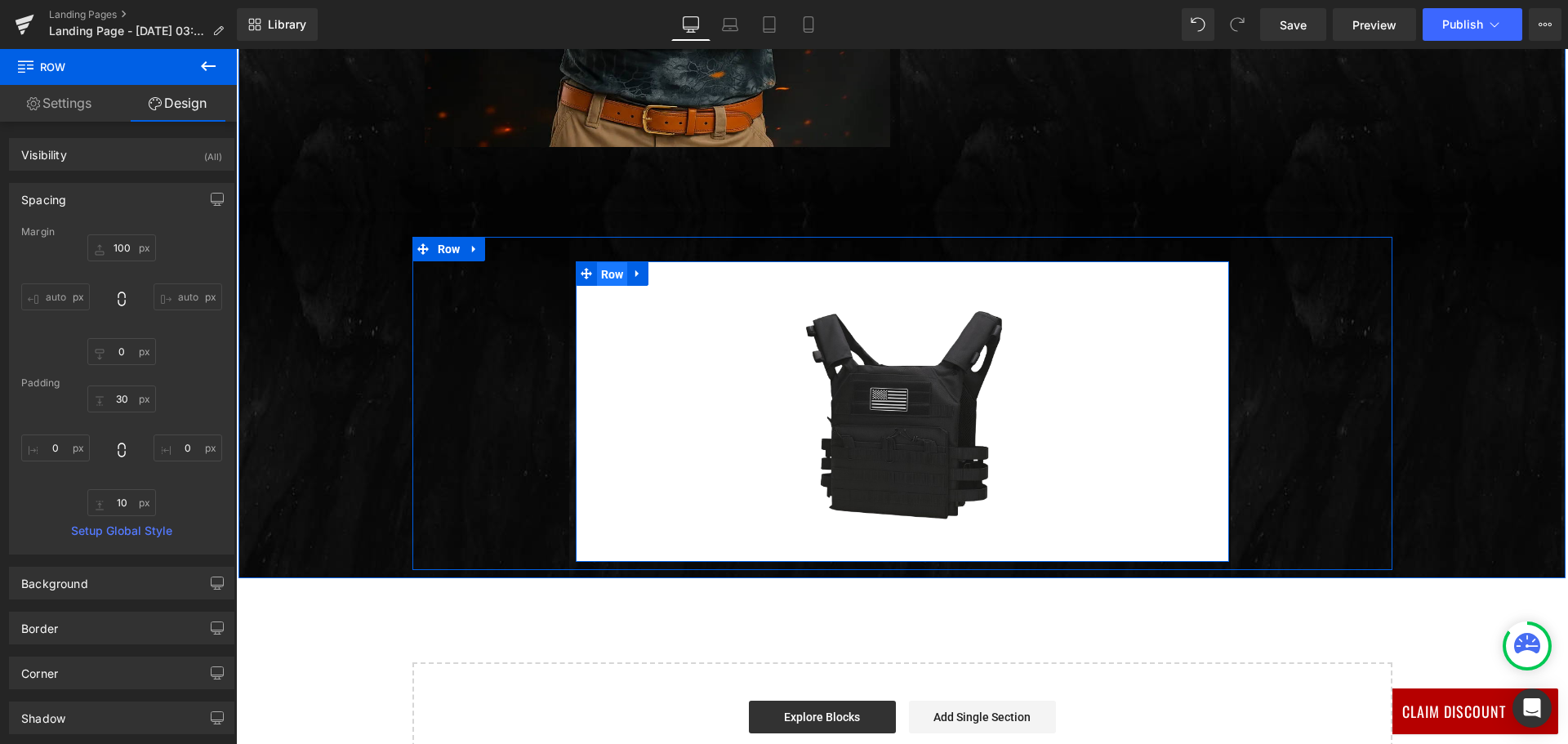
click at [611, 269] on span "Row" at bounding box center [612, 274] width 31 height 24
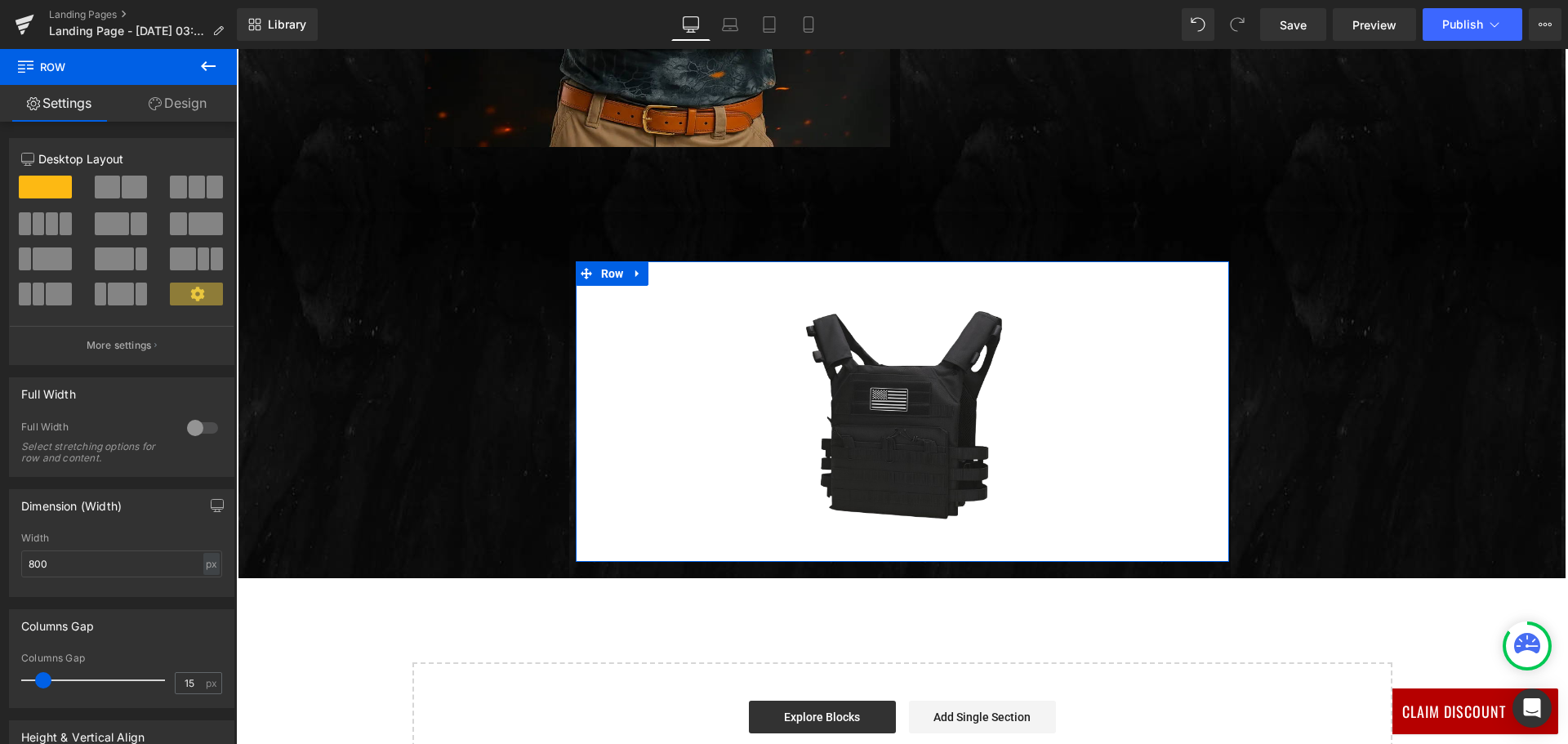
click at [180, 111] on link "Design" at bounding box center [177, 103] width 118 height 37
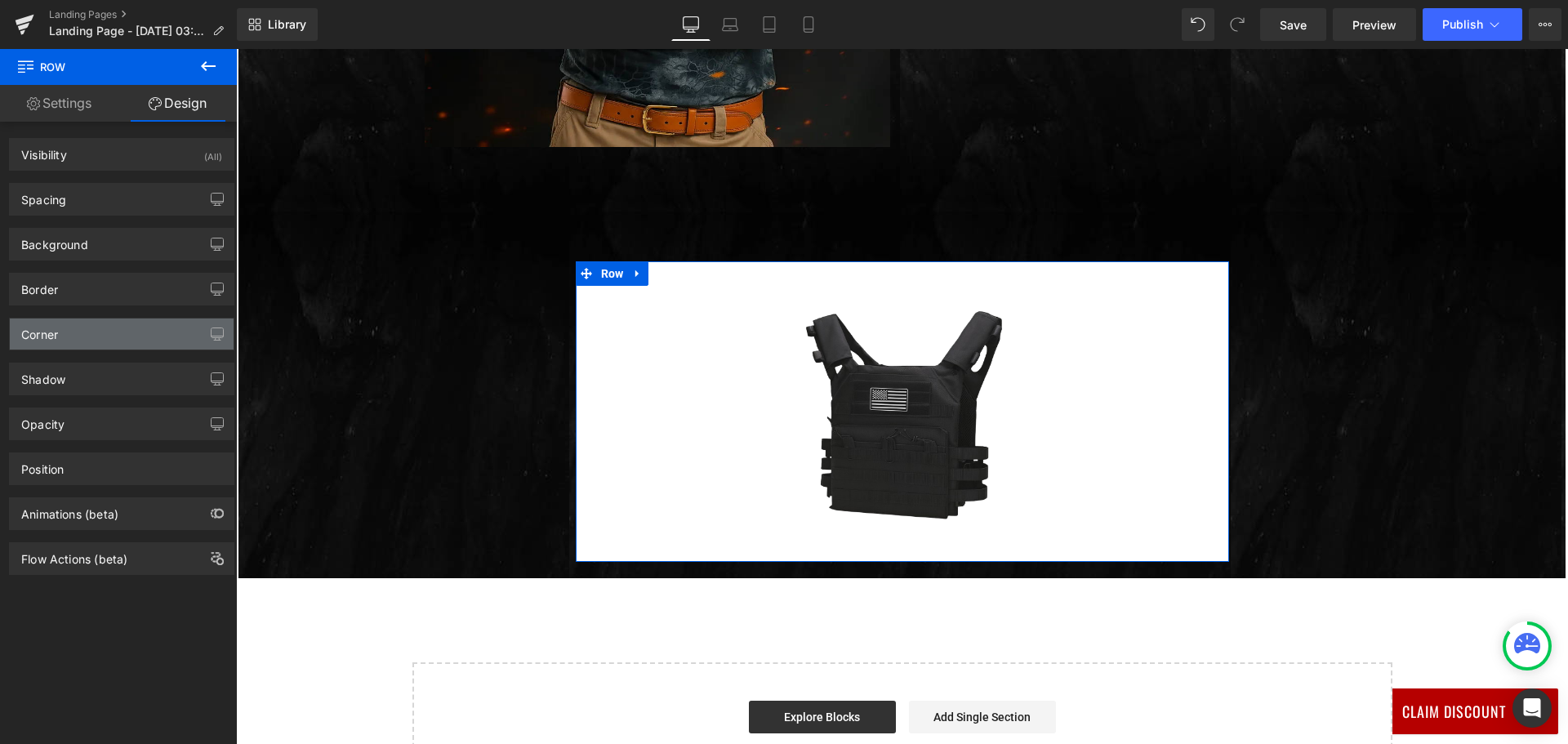
click at [101, 330] on div "Corner" at bounding box center [122, 334] width 223 height 31
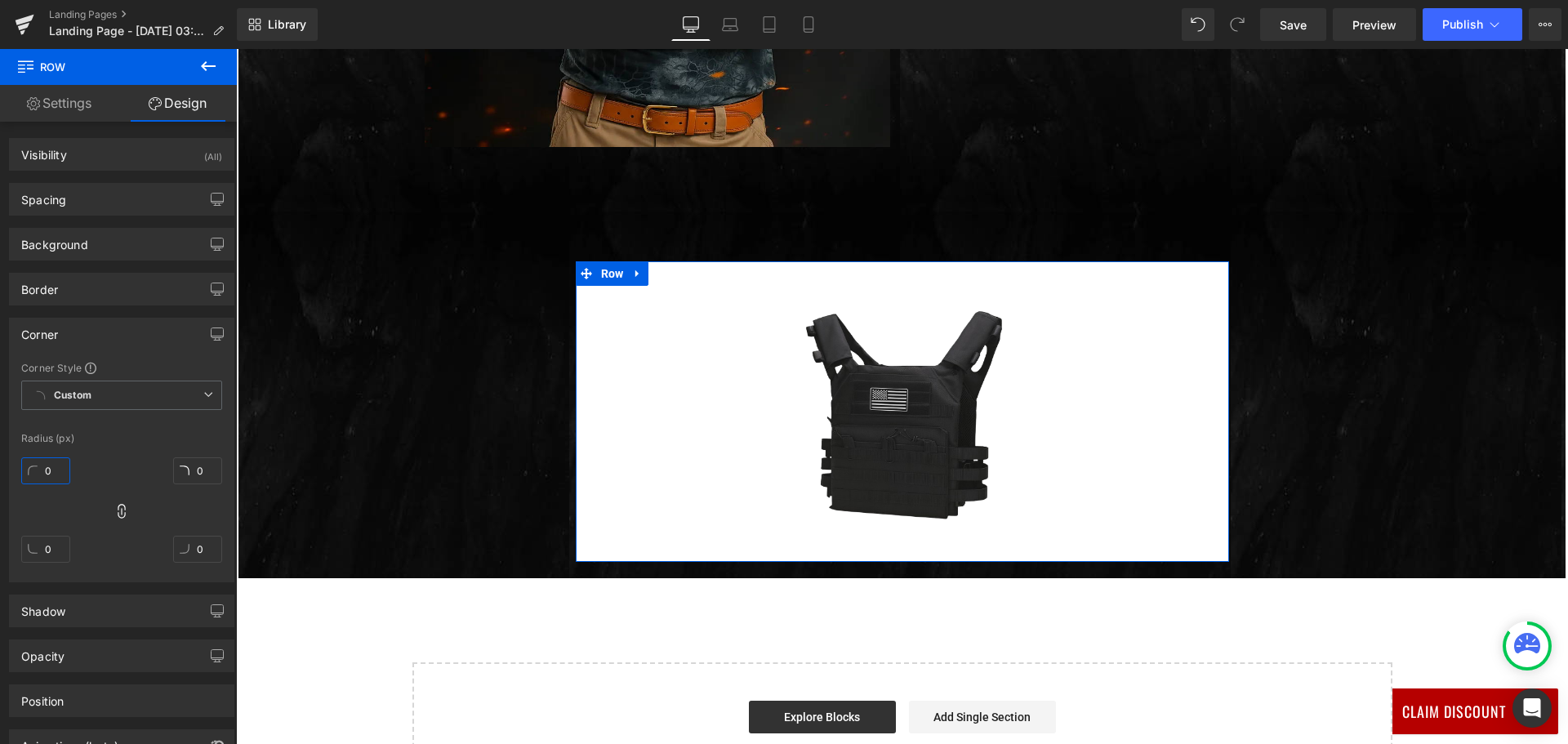
click at [59, 471] on input "0" at bounding box center [46, 470] width 49 height 27
type input "10"
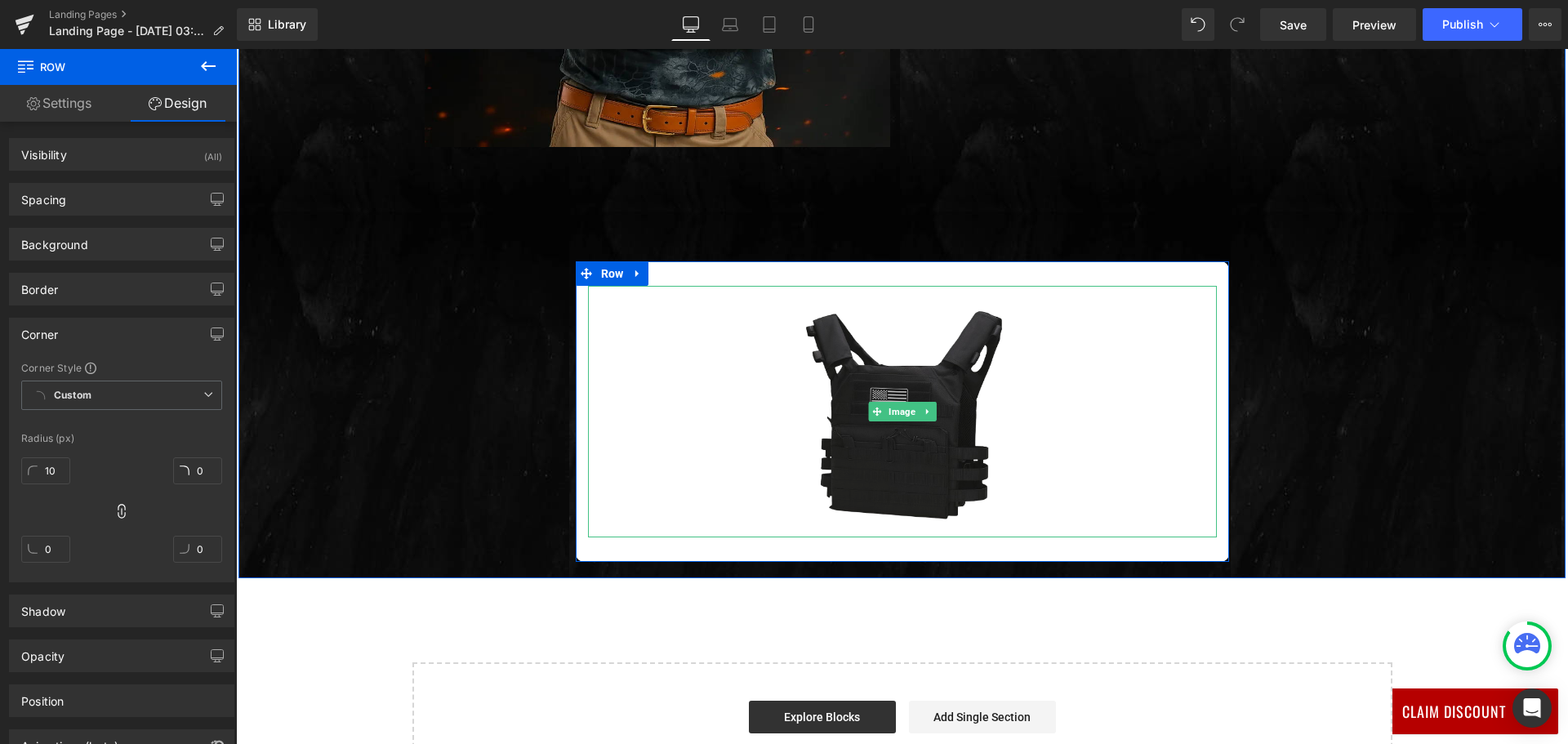
click at [872, 438] on img at bounding box center [902, 411] width 251 height 251
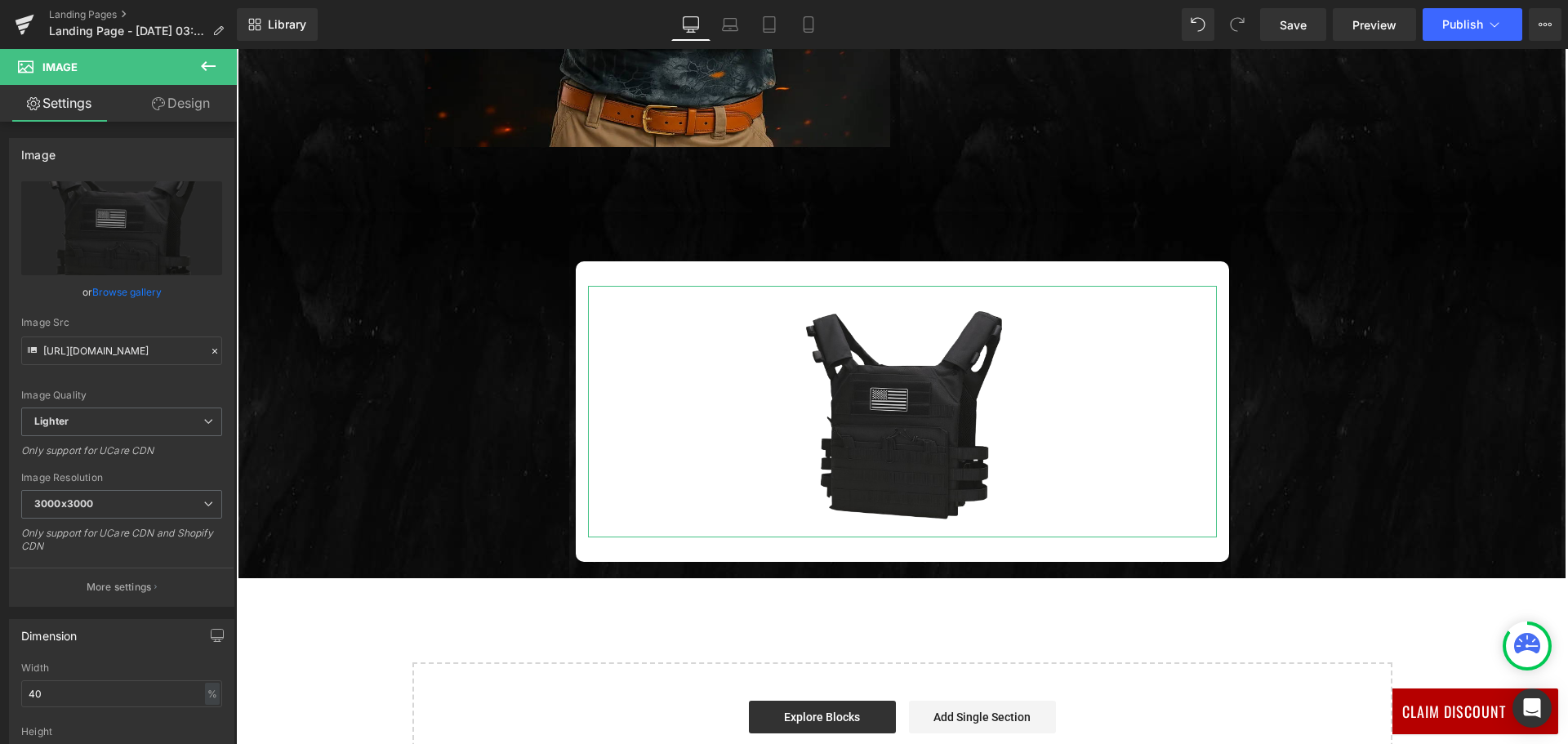
click at [199, 106] on link "Design" at bounding box center [181, 103] width 118 height 37
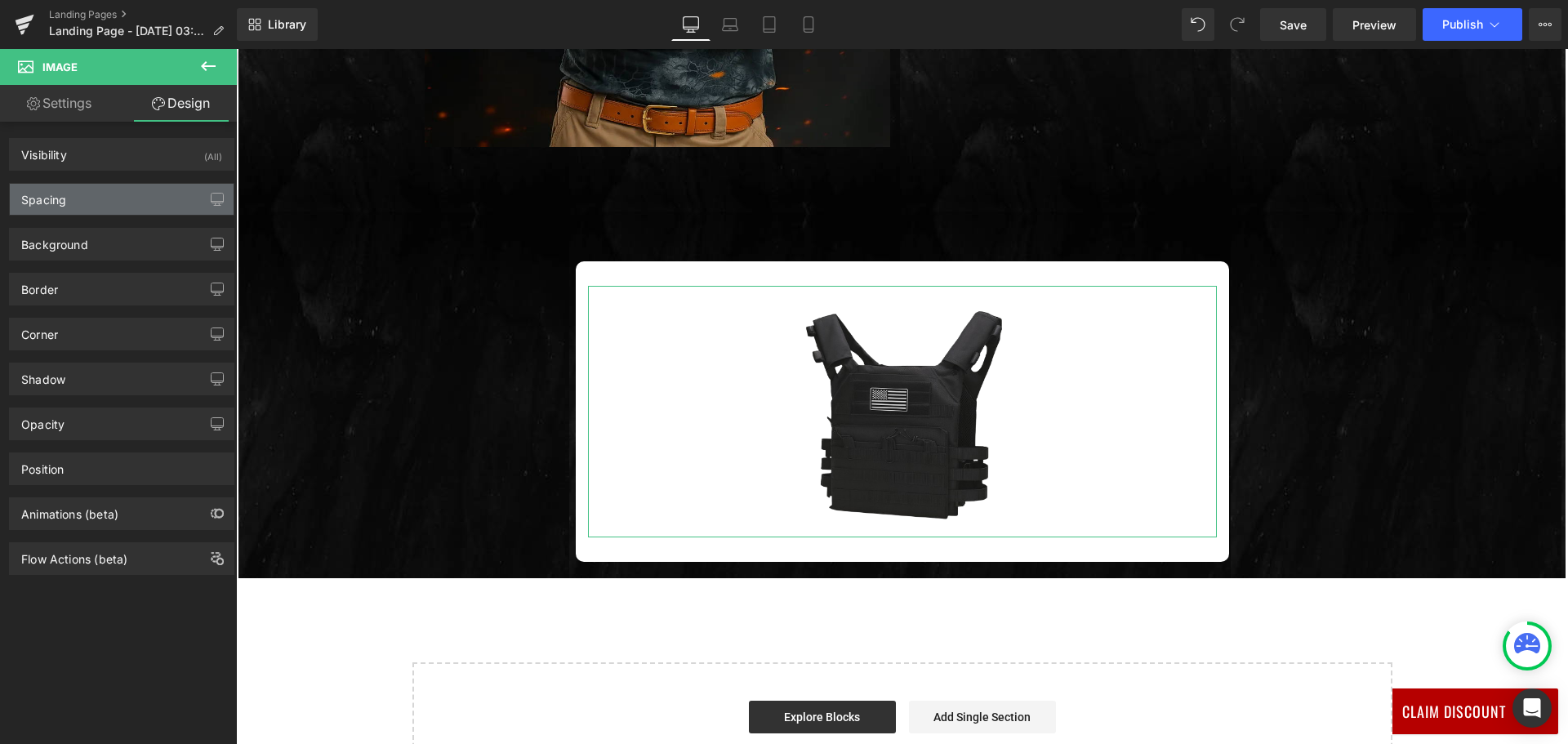
click at [153, 199] on div "Spacing" at bounding box center [122, 199] width 223 height 31
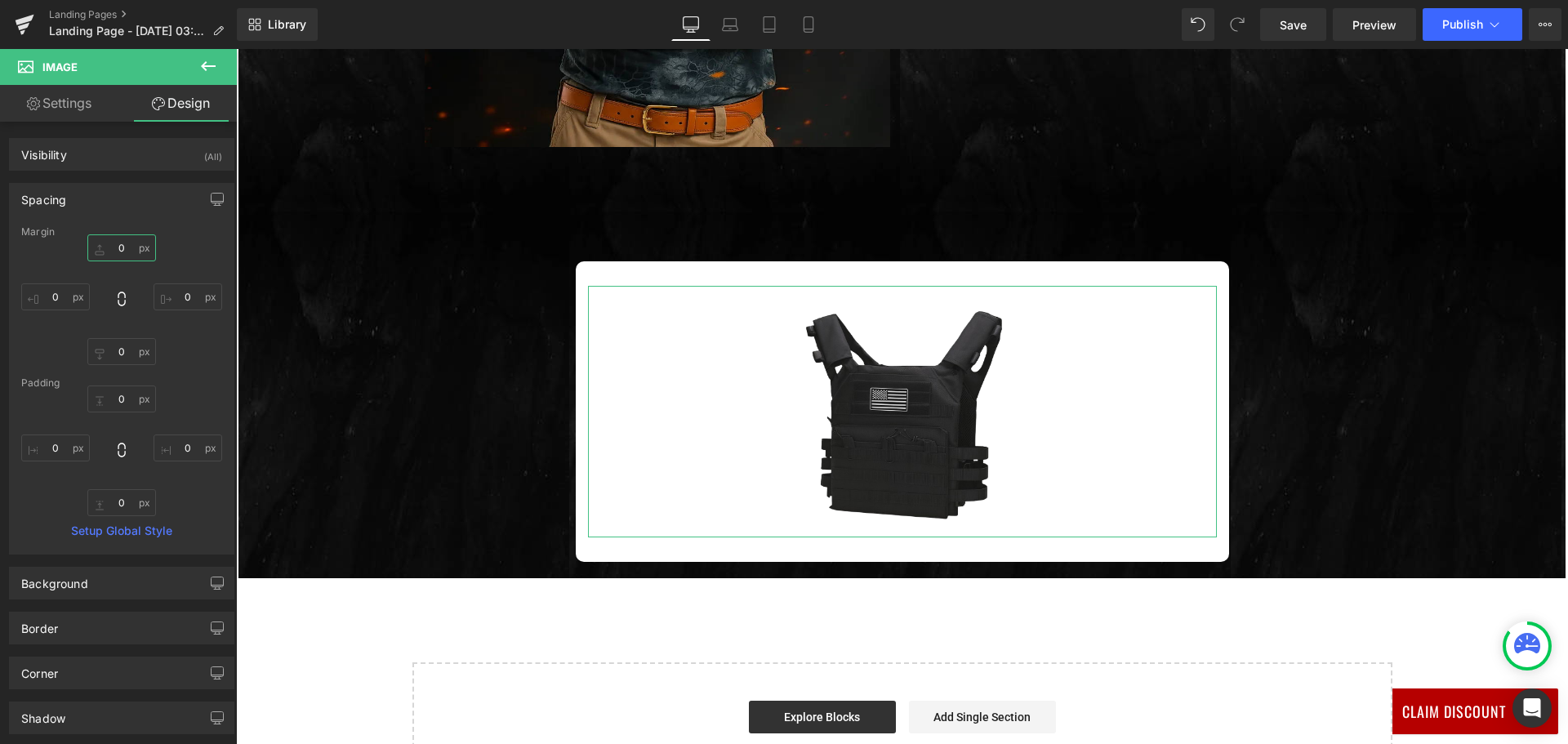
click at [120, 244] on input "text" at bounding box center [122, 248] width 69 height 27
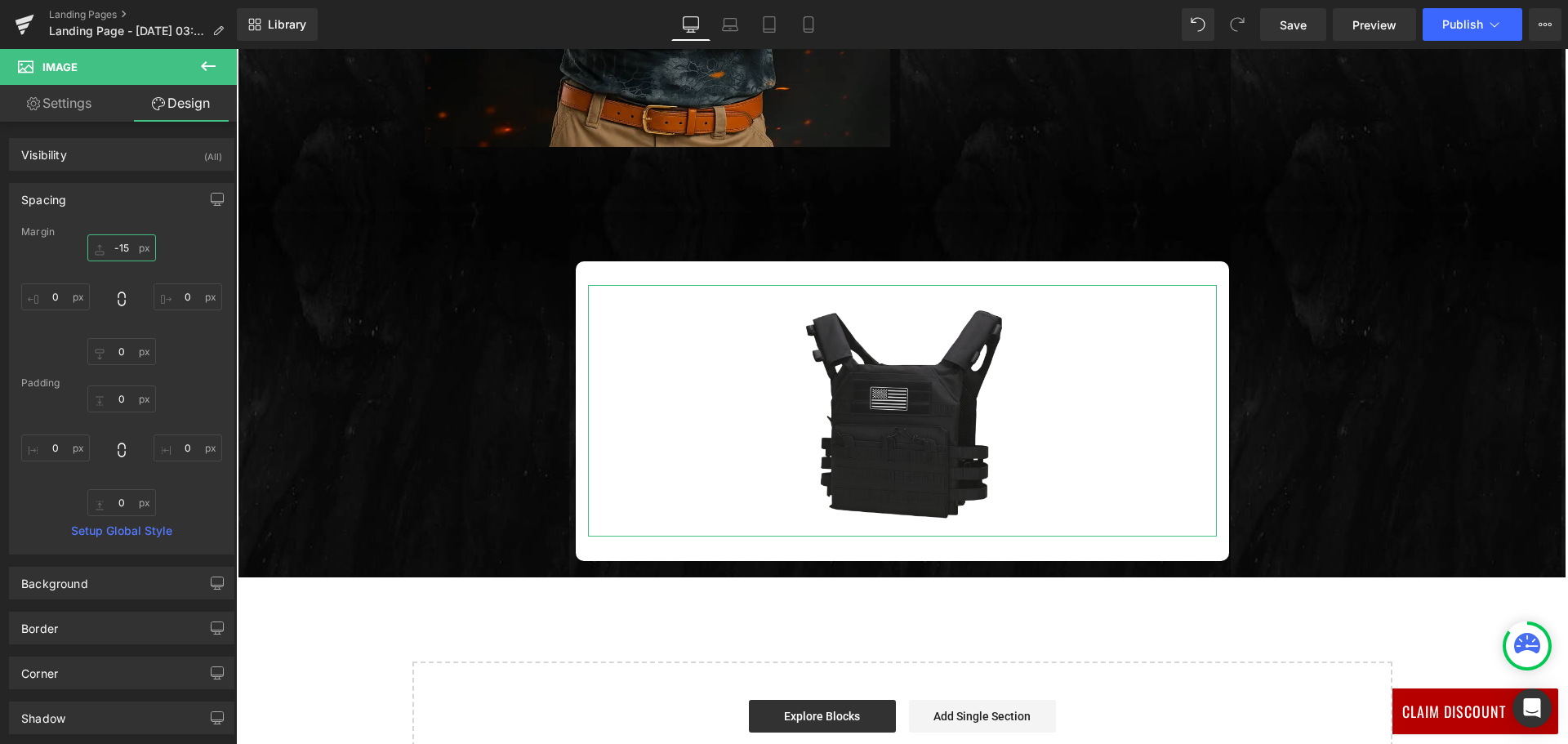
type input "-150"
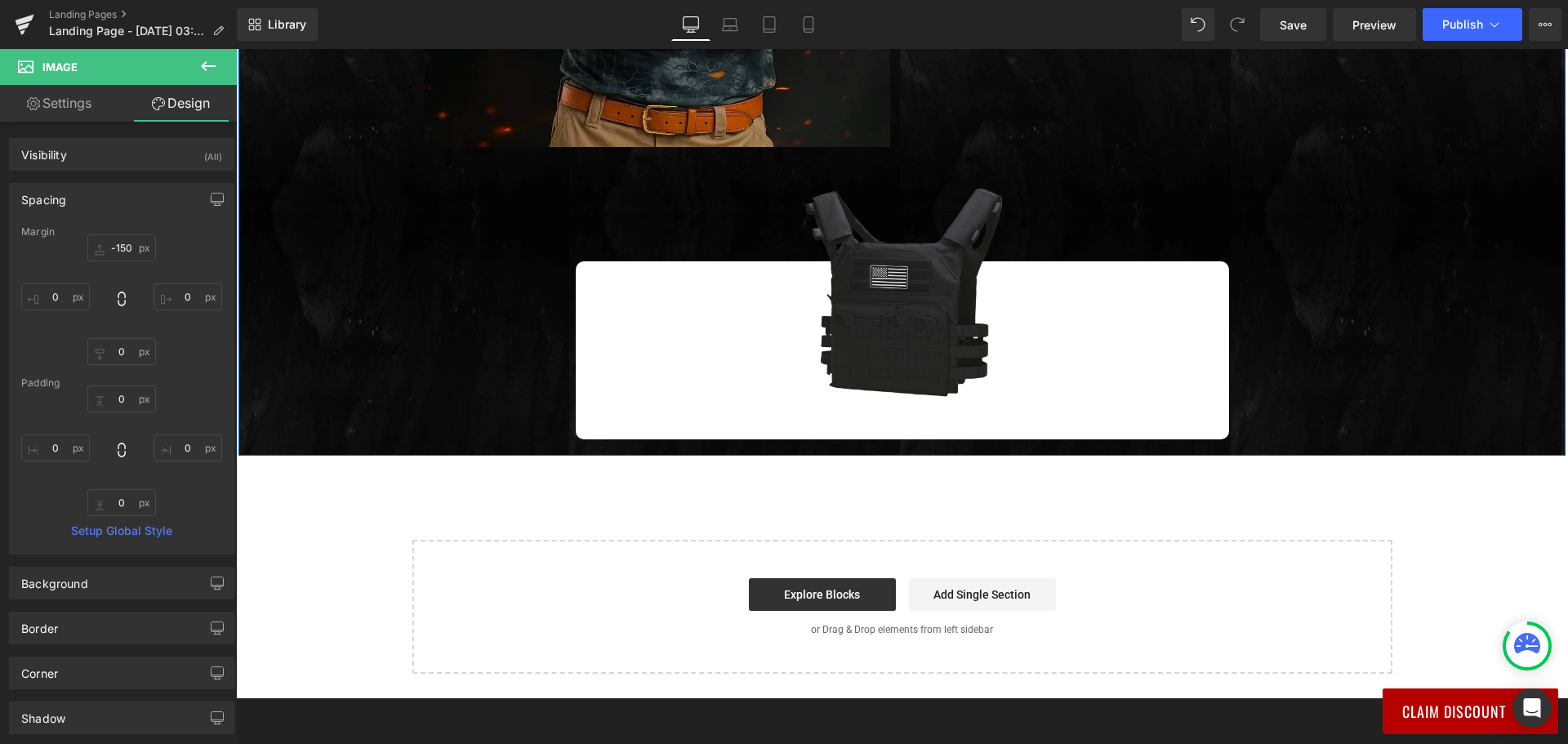
click at [436, 259] on span "Row" at bounding box center [448, 249] width 24 height 20
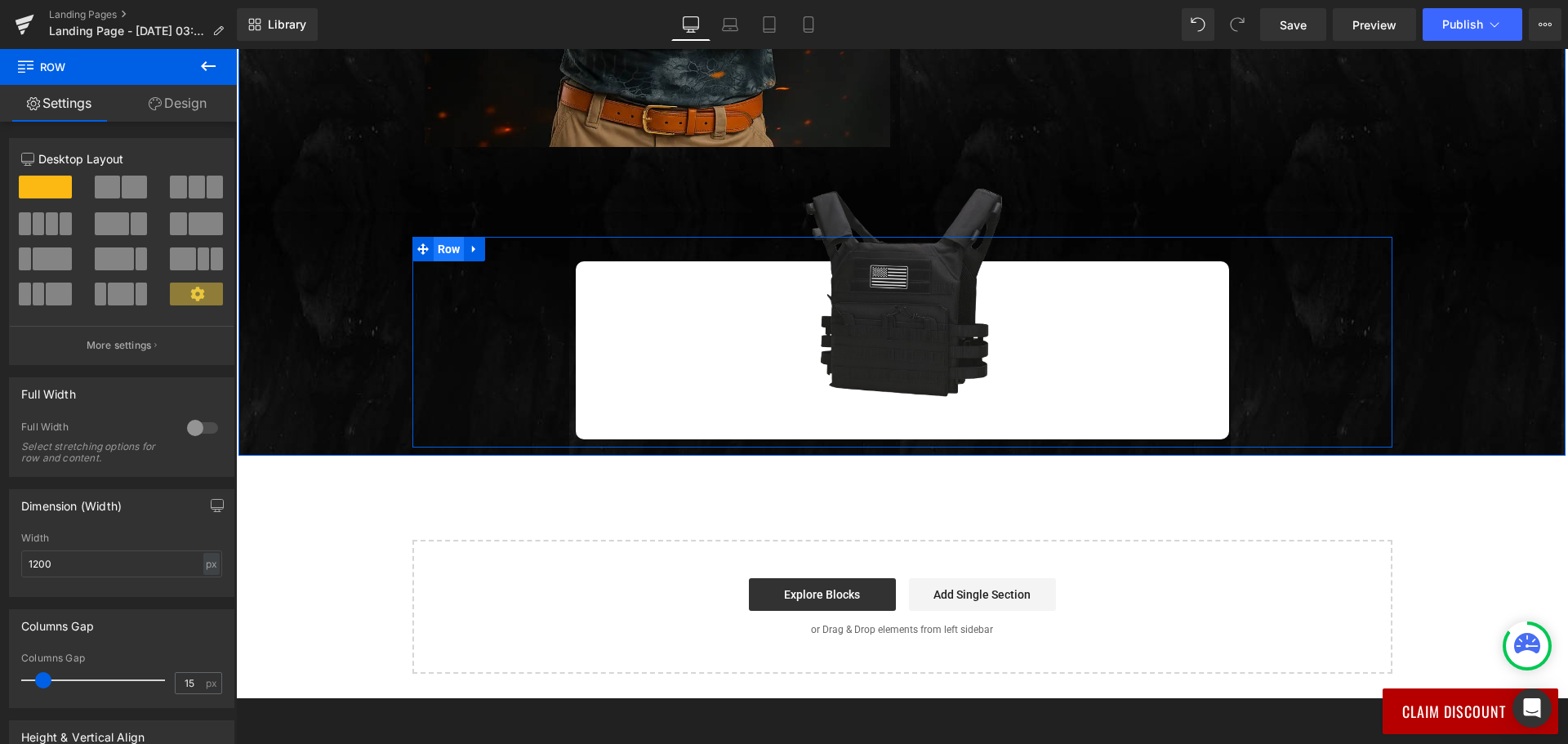
click at [443, 250] on span "Row" at bounding box center [449, 249] width 31 height 24
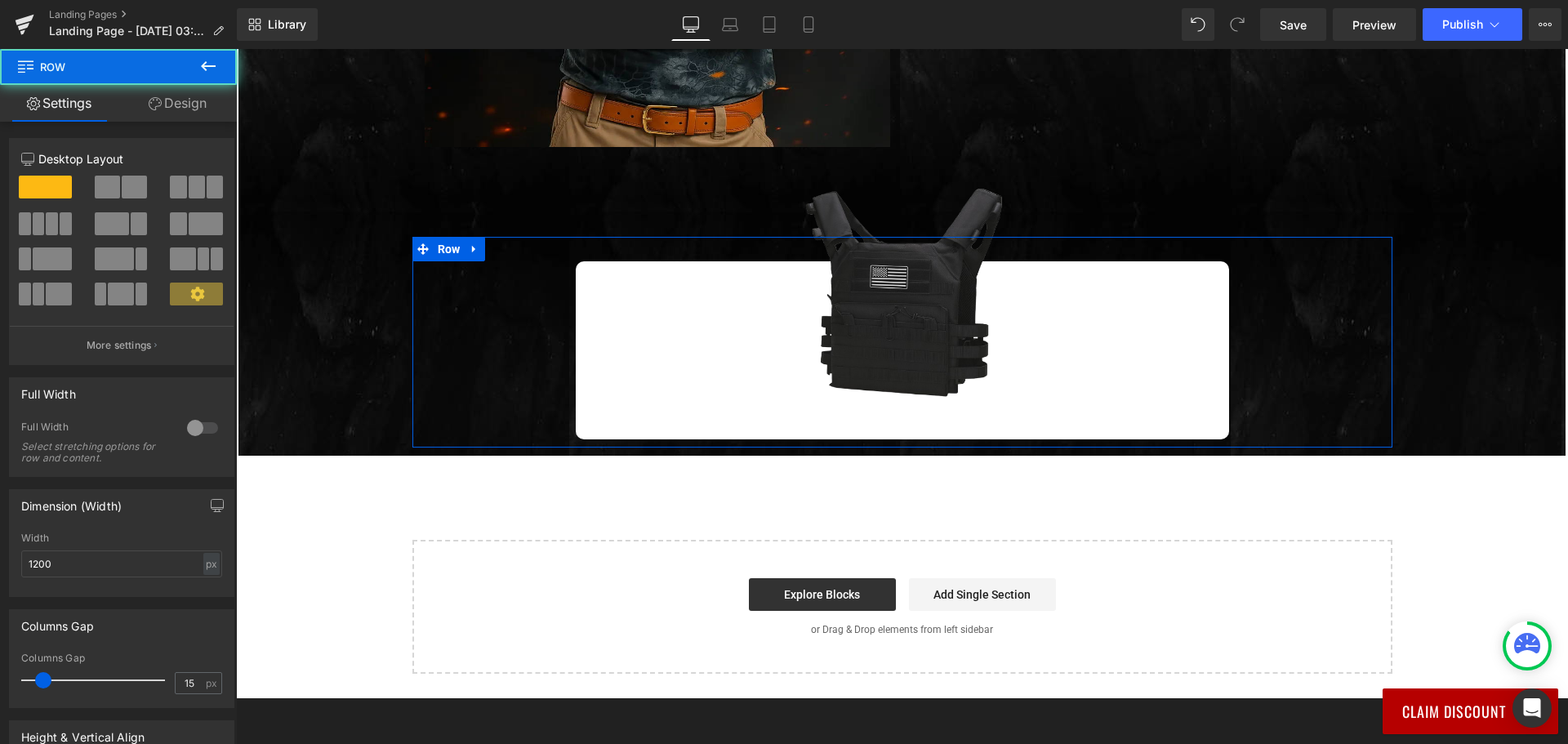
click at [182, 108] on link "Design" at bounding box center [177, 103] width 118 height 37
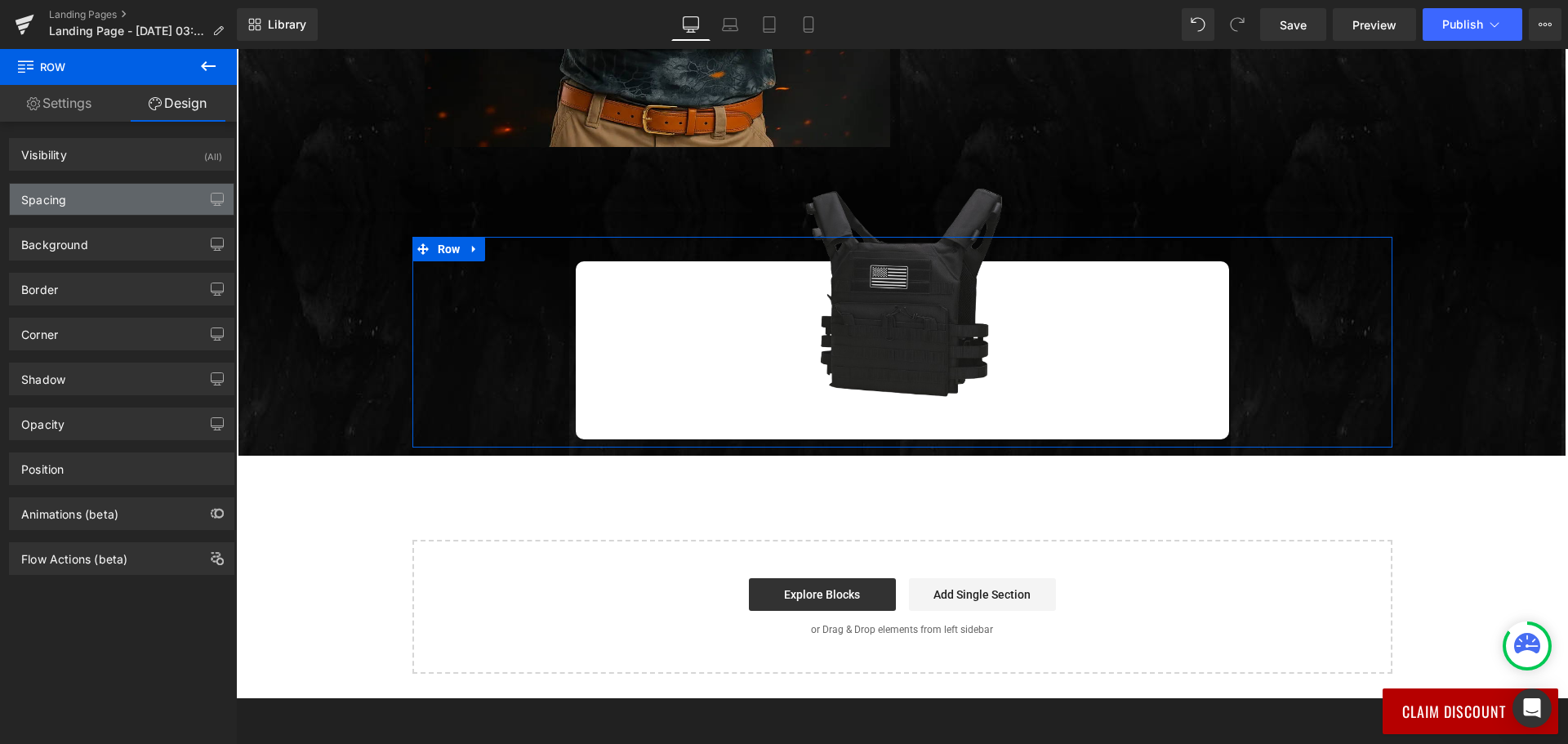
drag, startPoint x: 110, startPoint y: 197, endPoint x: 118, endPoint y: 202, distance: 9.4
click at [110, 197] on div "Spacing" at bounding box center [122, 199] width 223 height 31
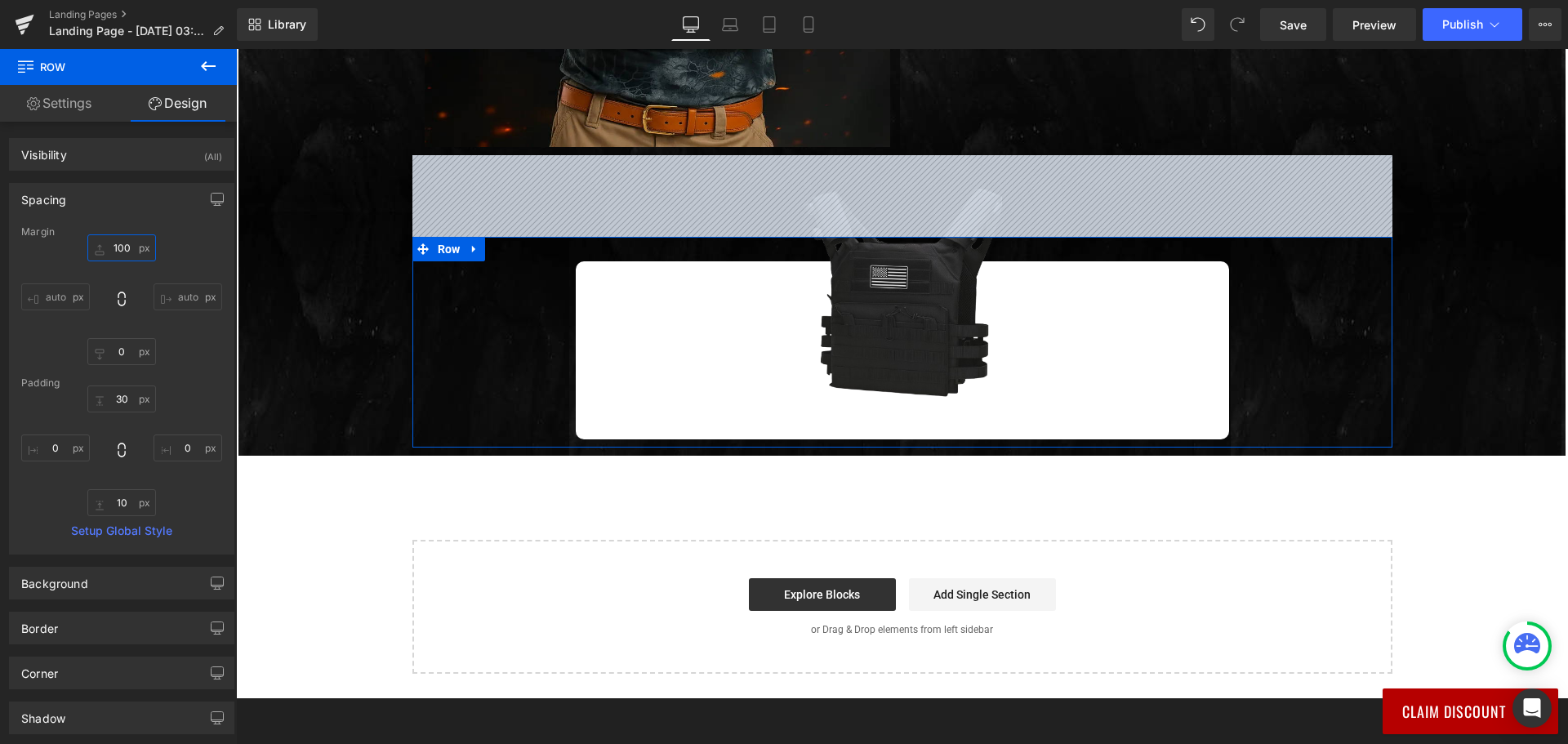
click at [125, 245] on input "100" at bounding box center [122, 248] width 69 height 27
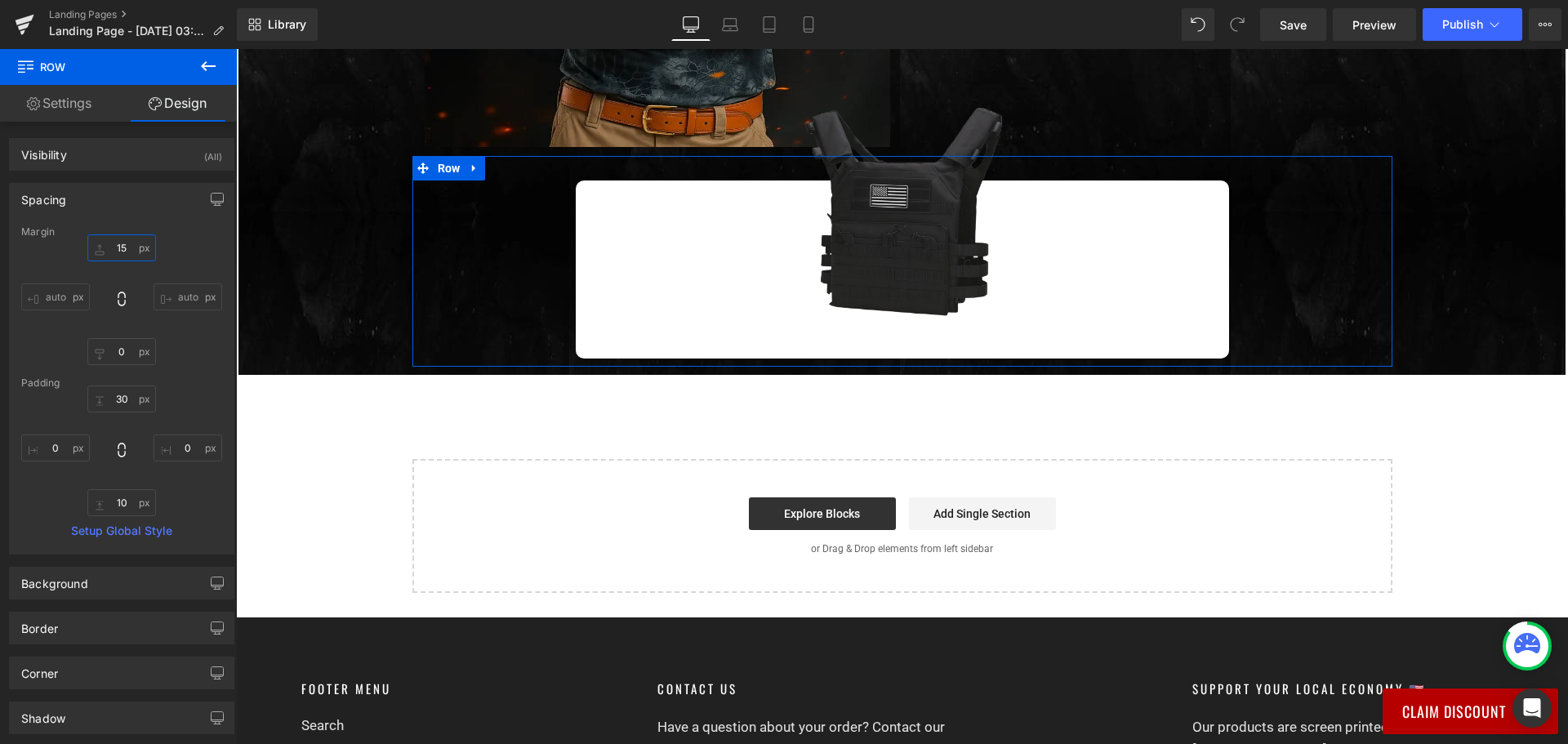
type input "150"
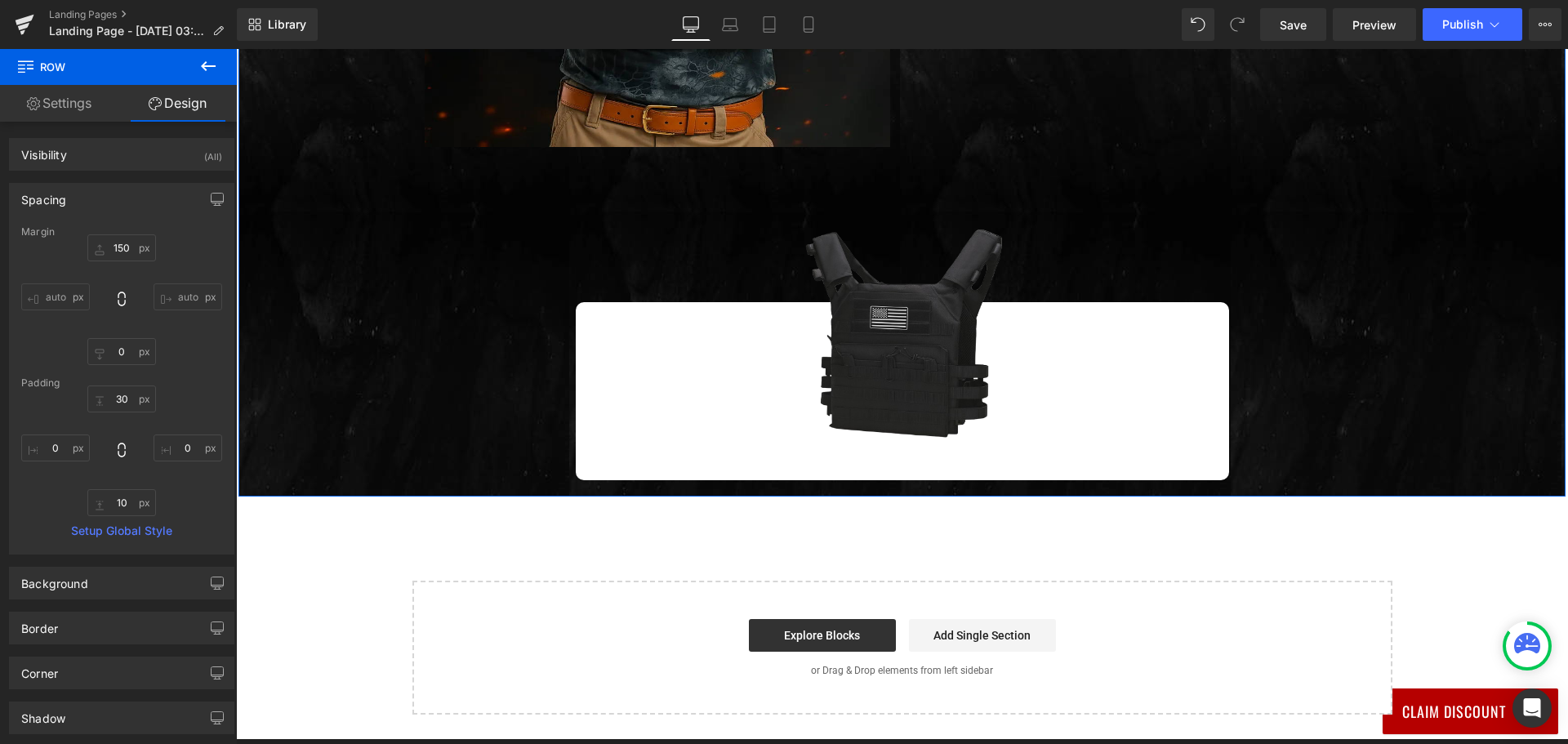
click at [378, 290] on div "Image Stable Text Block Row Image Quick Access  Text Block Row Image Adjustabl…" at bounding box center [902, 25] width 1327 height 927
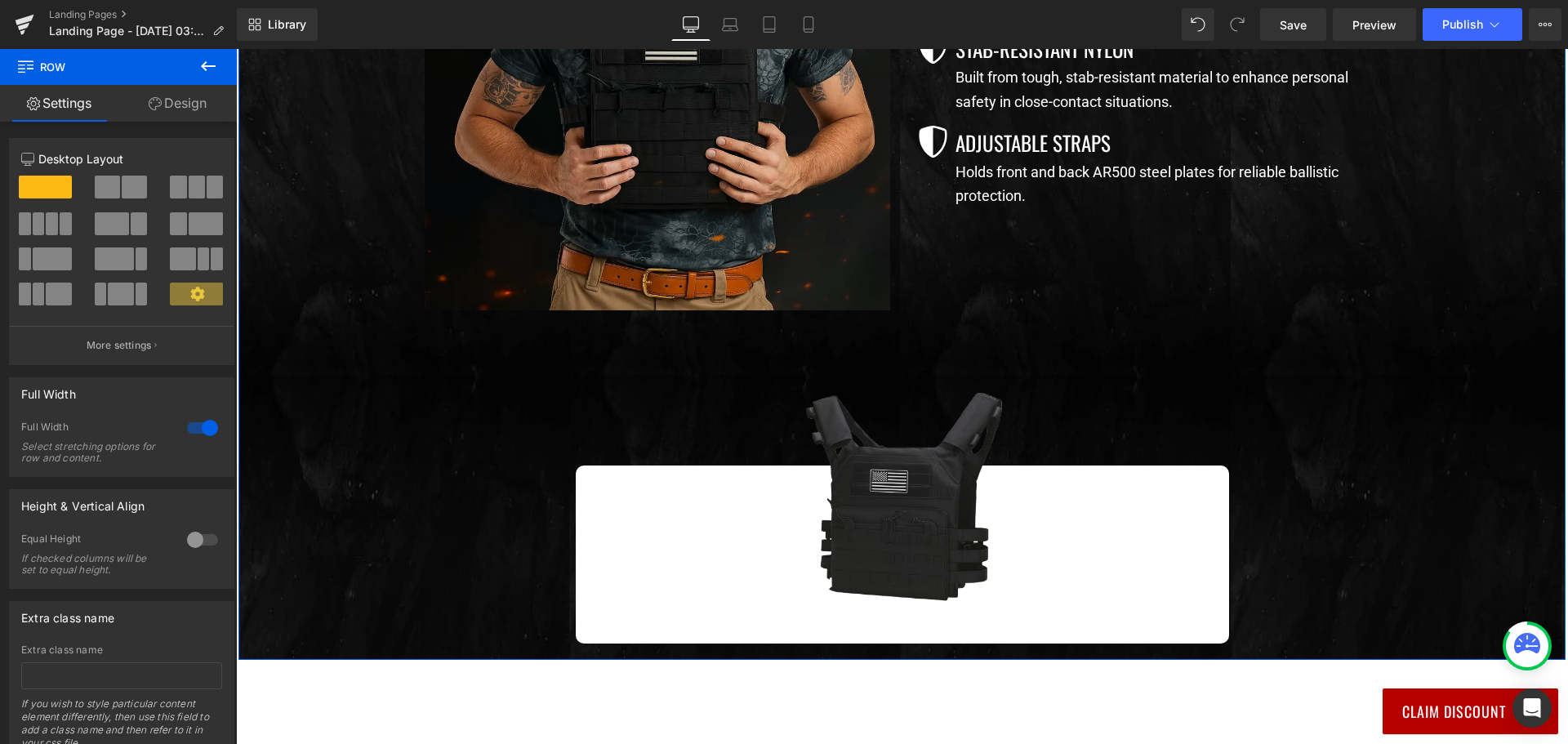
scroll to position [735, 0]
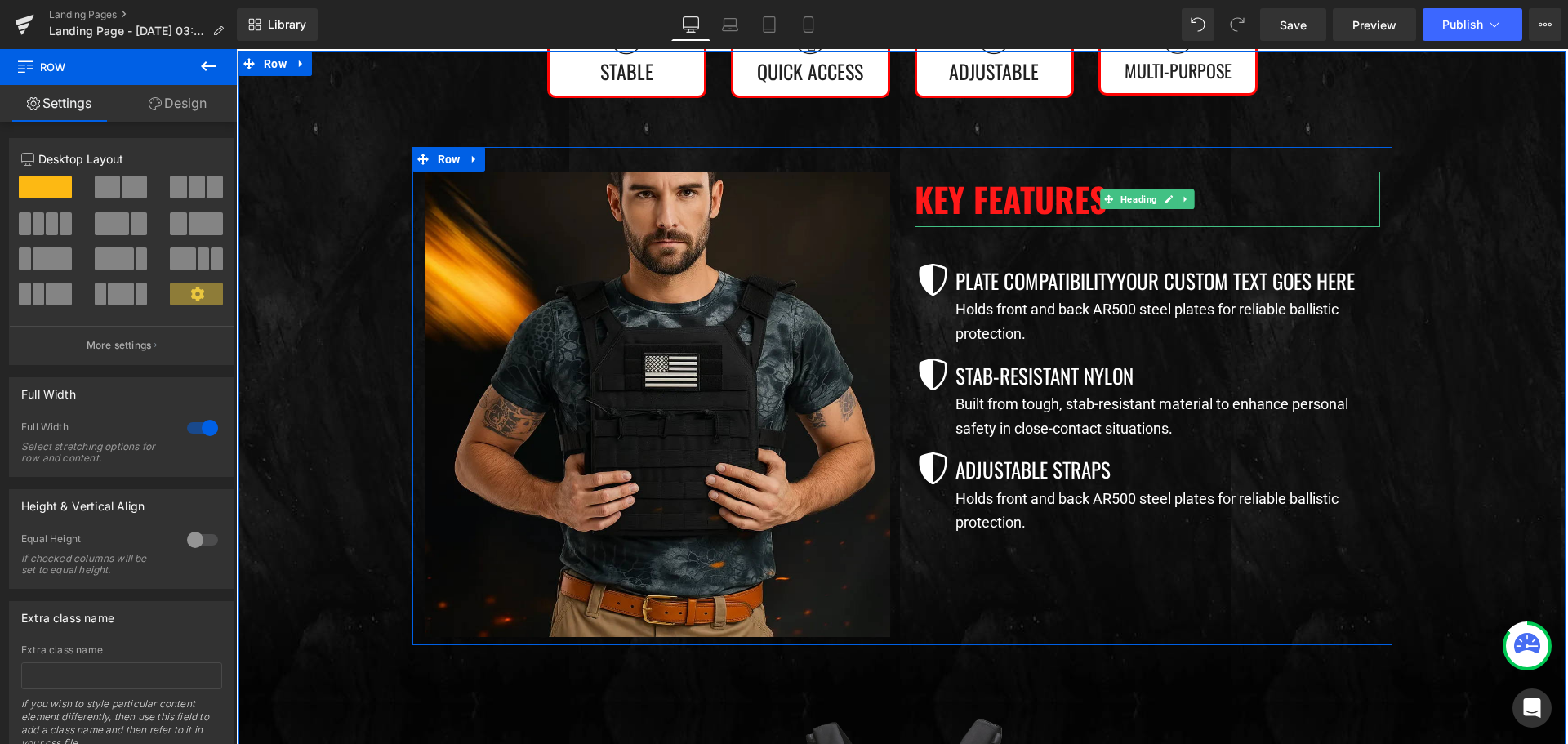
click at [1008, 202] on h2 "Key Features" at bounding box center [1147, 199] width 466 height 55
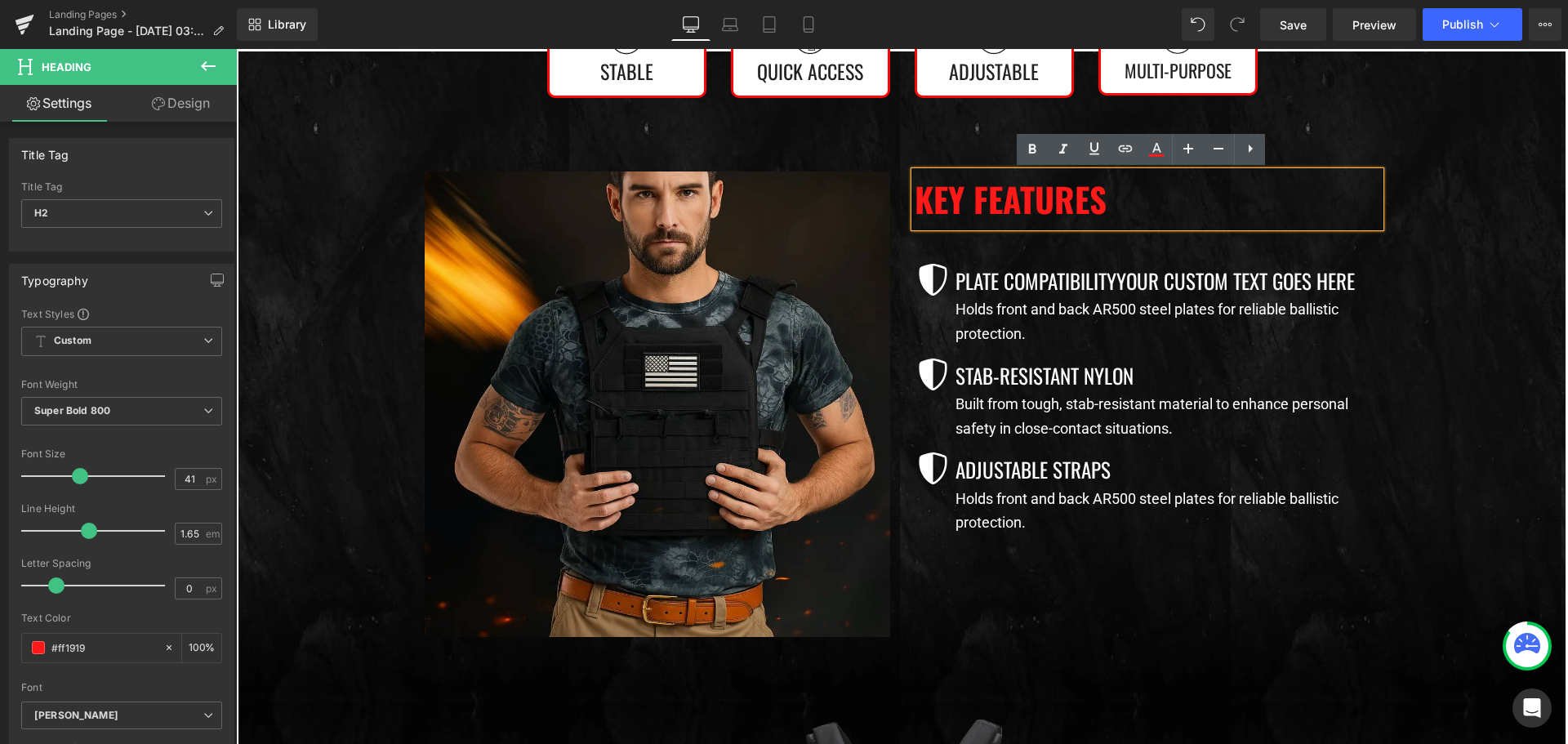
click at [236, 49] on div "45px" at bounding box center [236, 49] width 0 height 0
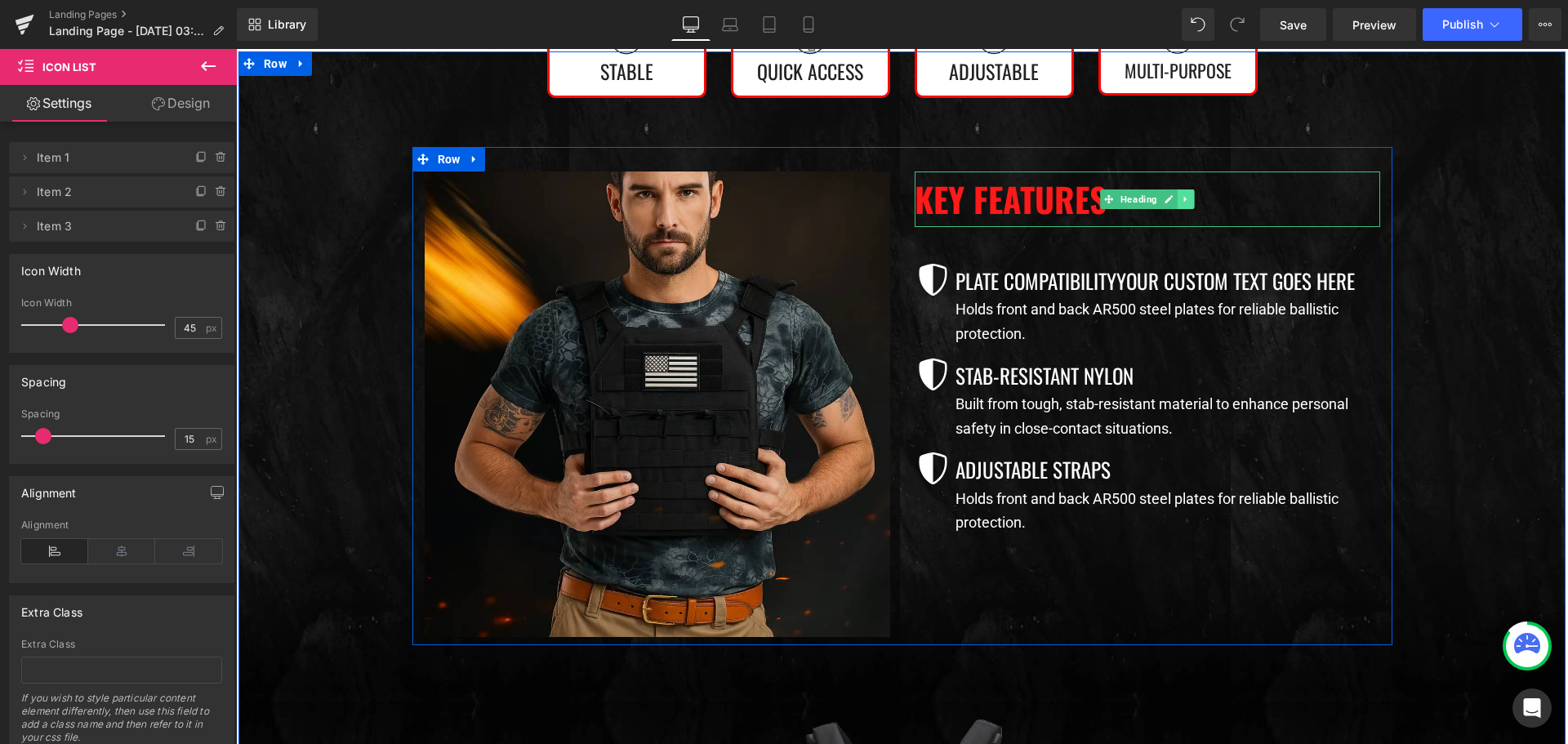
click at [1181, 195] on icon at bounding box center [1185, 199] width 9 height 10
click at [1173, 196] on icon at bounding box center [1177, 199] width 9 height 9
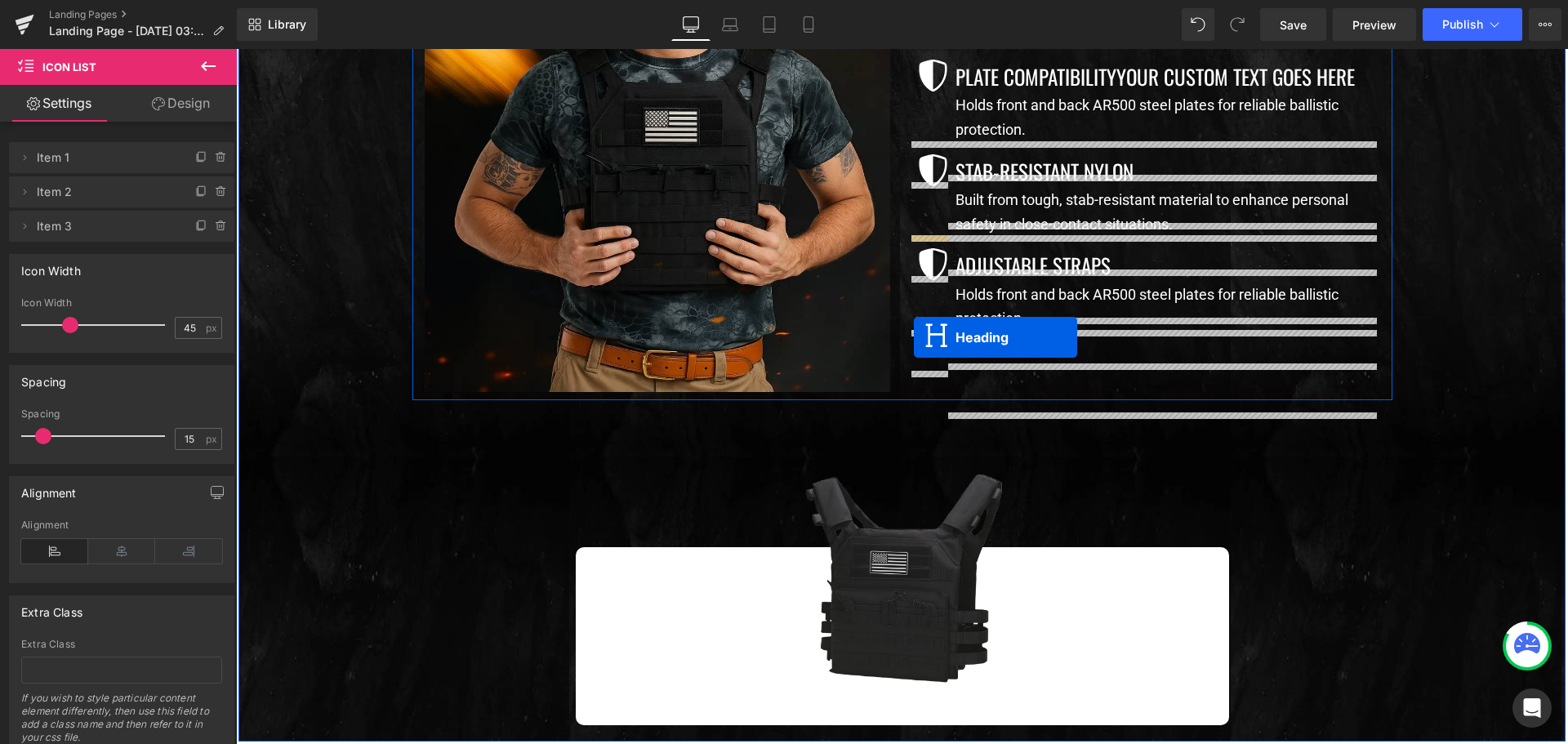
scroll to position [1061, 0]
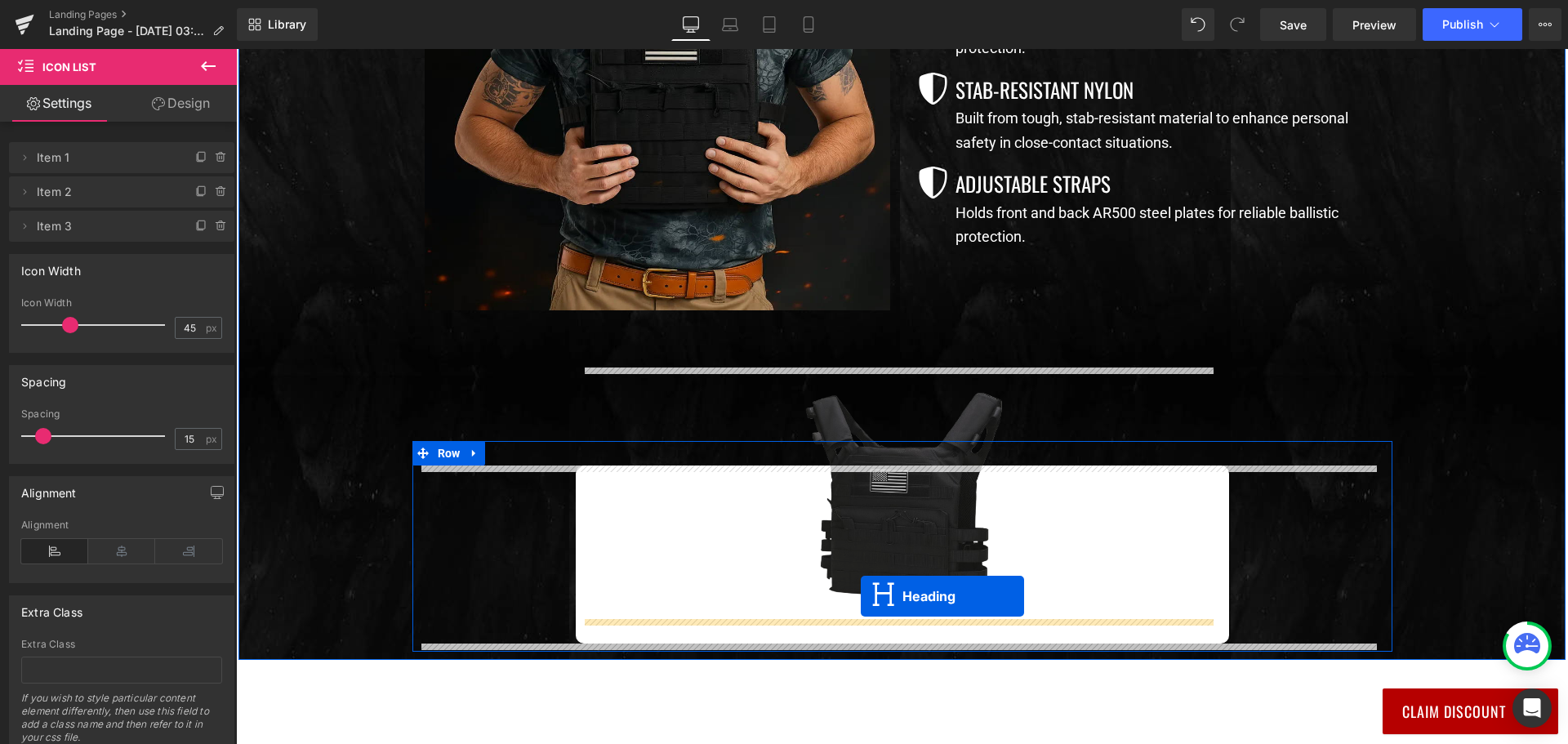
drag, startPoint x: 1101, startPoint y: 249, endPoint x: 861, endPoint y: 596, distance: 421.9
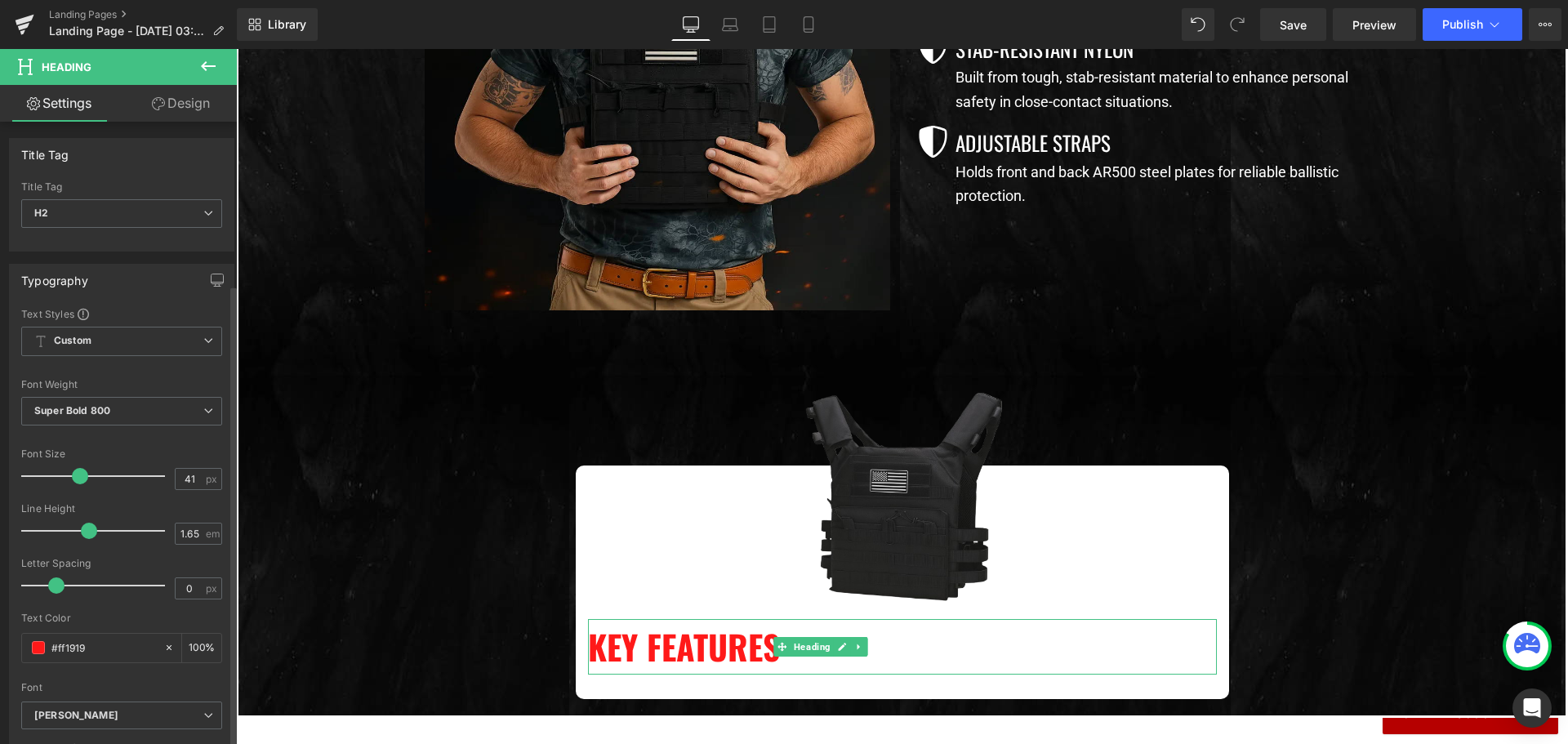
scroll to position [326, 0]
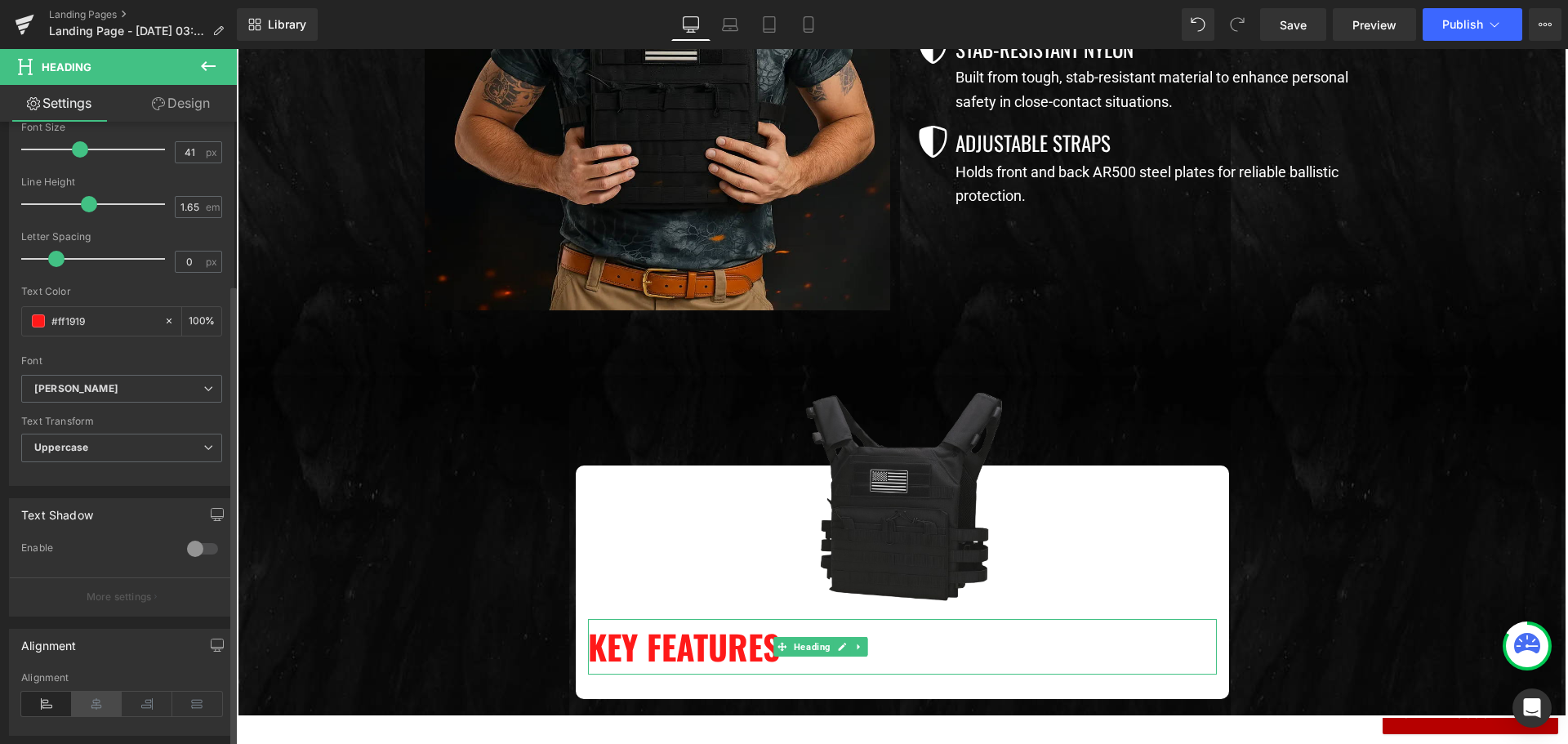
click at [105, 709] on icon at bounding box center [97, 704] width 51 height 24
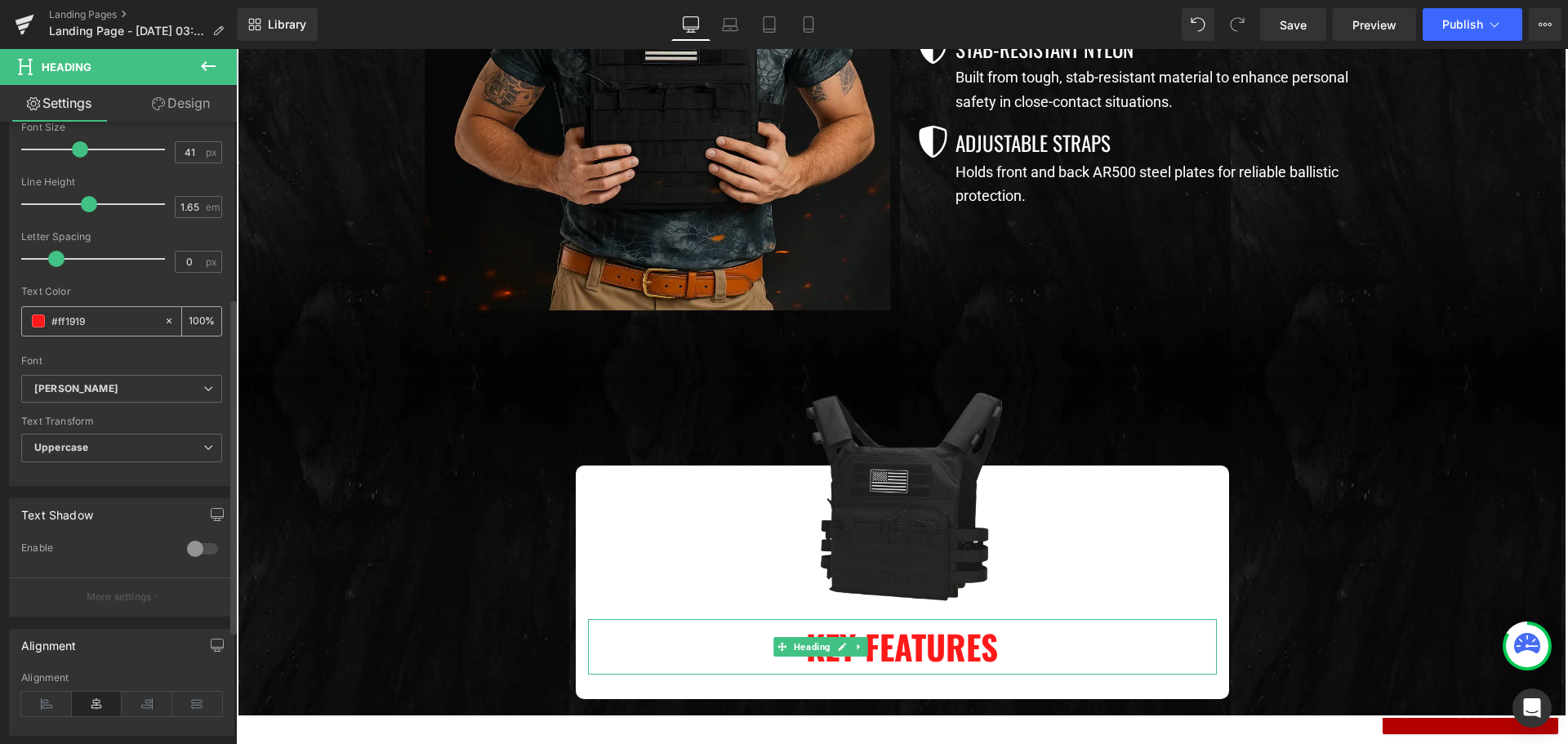
click at [33, 328] on div "#ff1919" at bounding box center [93, 321] width 141 height 29
click at [33, 321] on span at bounding box center [38, 321] width 13 height 13
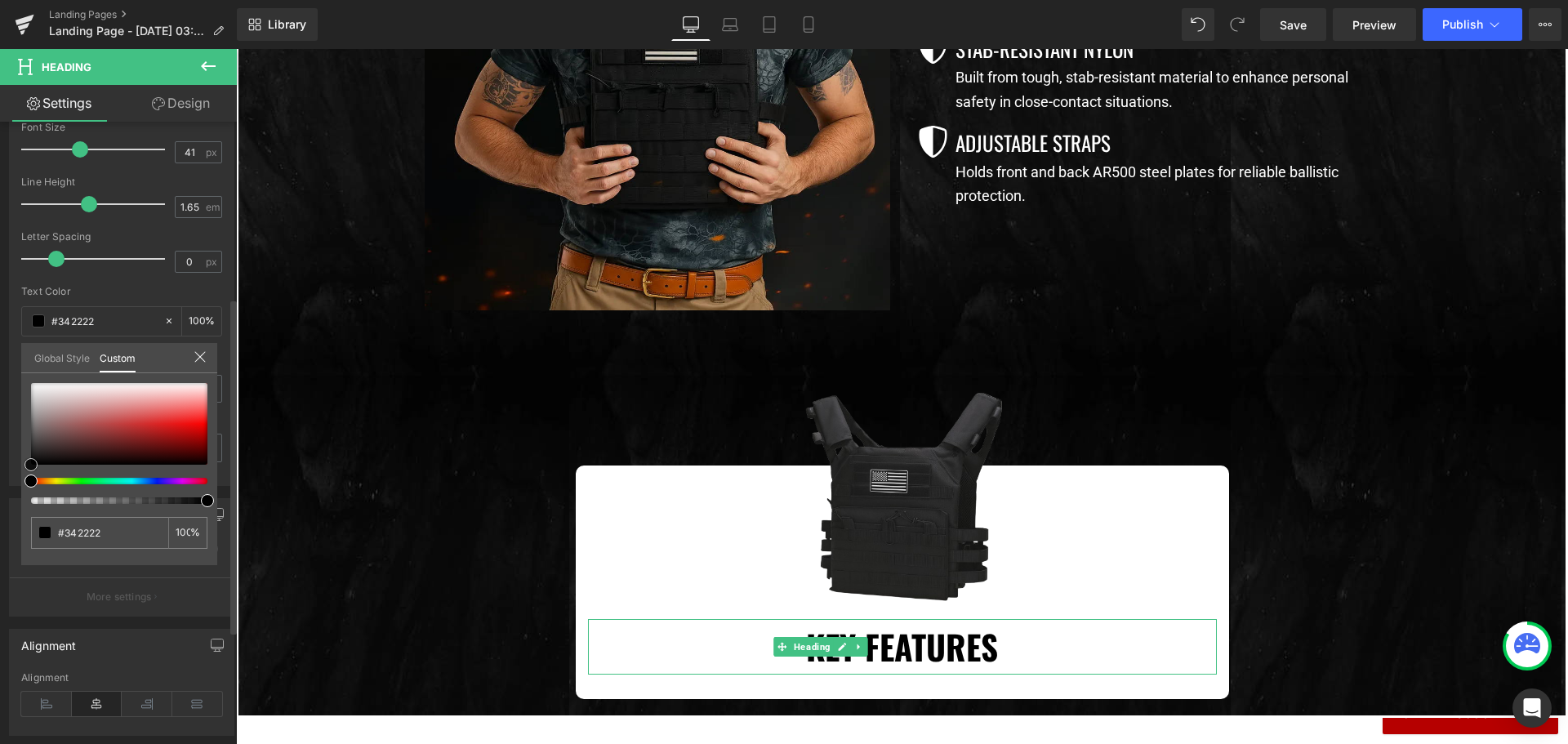
drag, startPoint x: 109, startPoint y: 439, endPoint x: 0, endPoint y: 469, distance: 113.1
click at [0, 469] on div "Typography Text Styles Custom Custom Setup Global Style Custom Setup Global Sty…" at bounding box center [122, 205] width 244 height 561
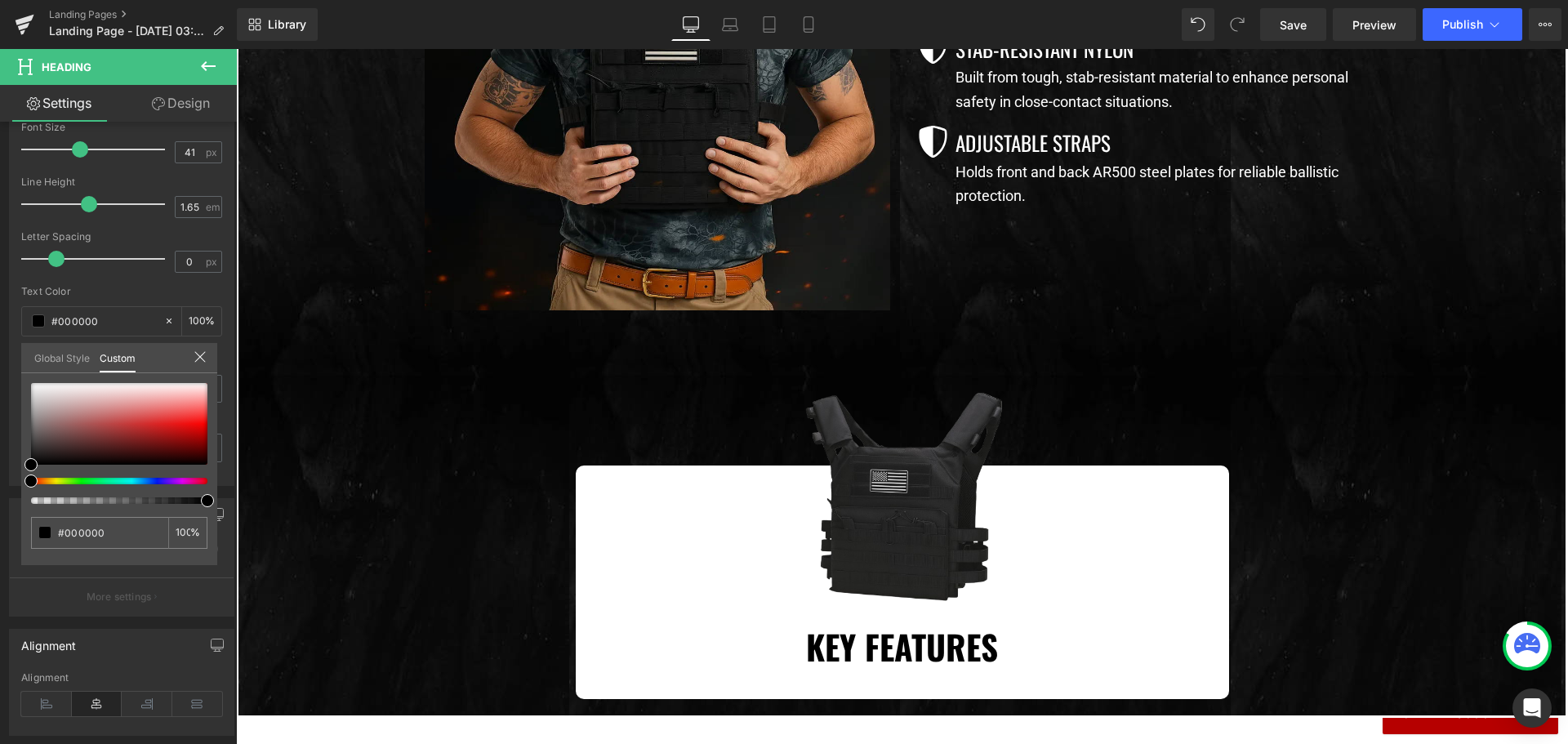
click at [448, 489] on body "Join Now And Save 40% 👇 UnitedPatriot VIP Club - 3 Day Free Trial $0 for 3 days…" at bounding box center [902, 233] width 1332 height 2493
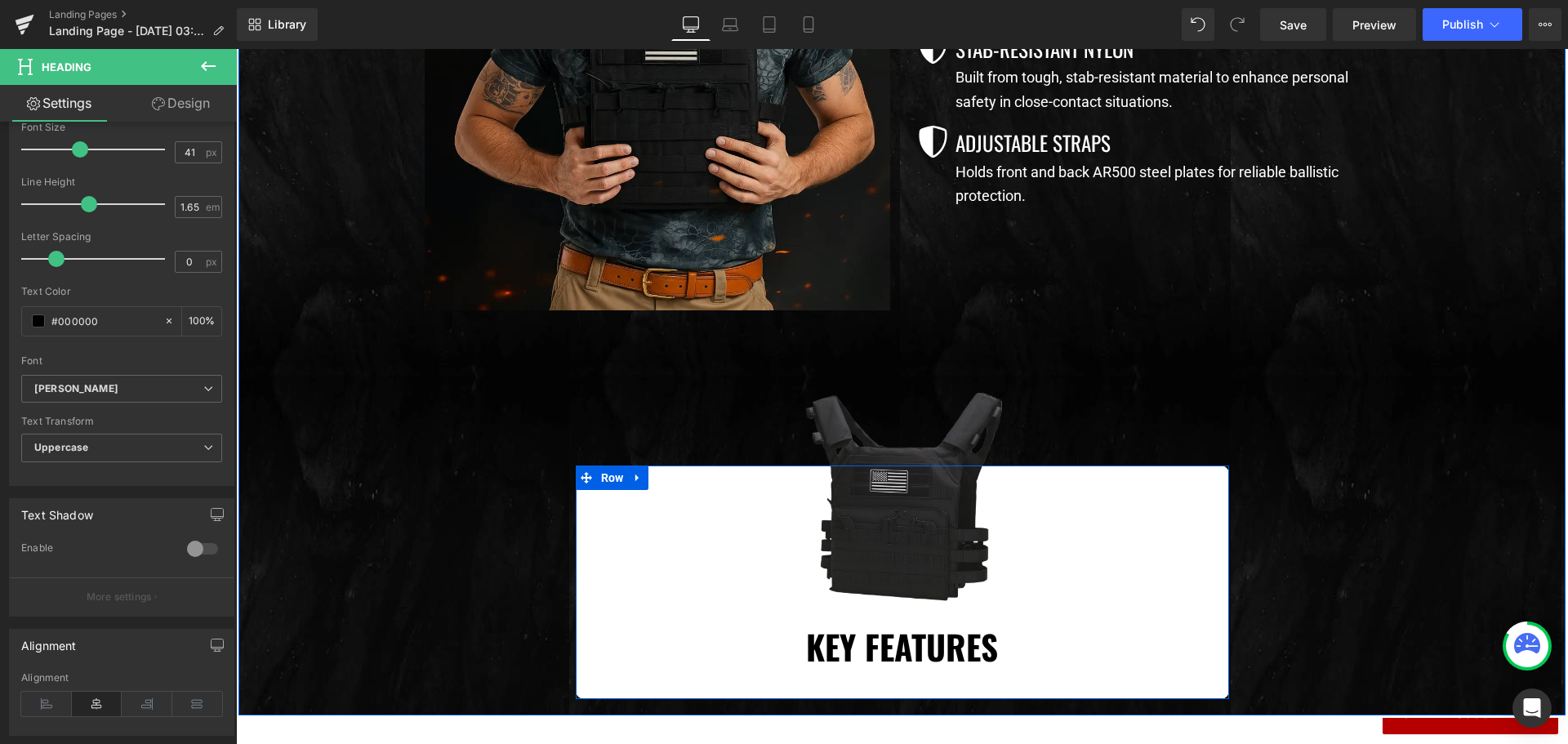
scroll to position [1225, 0]
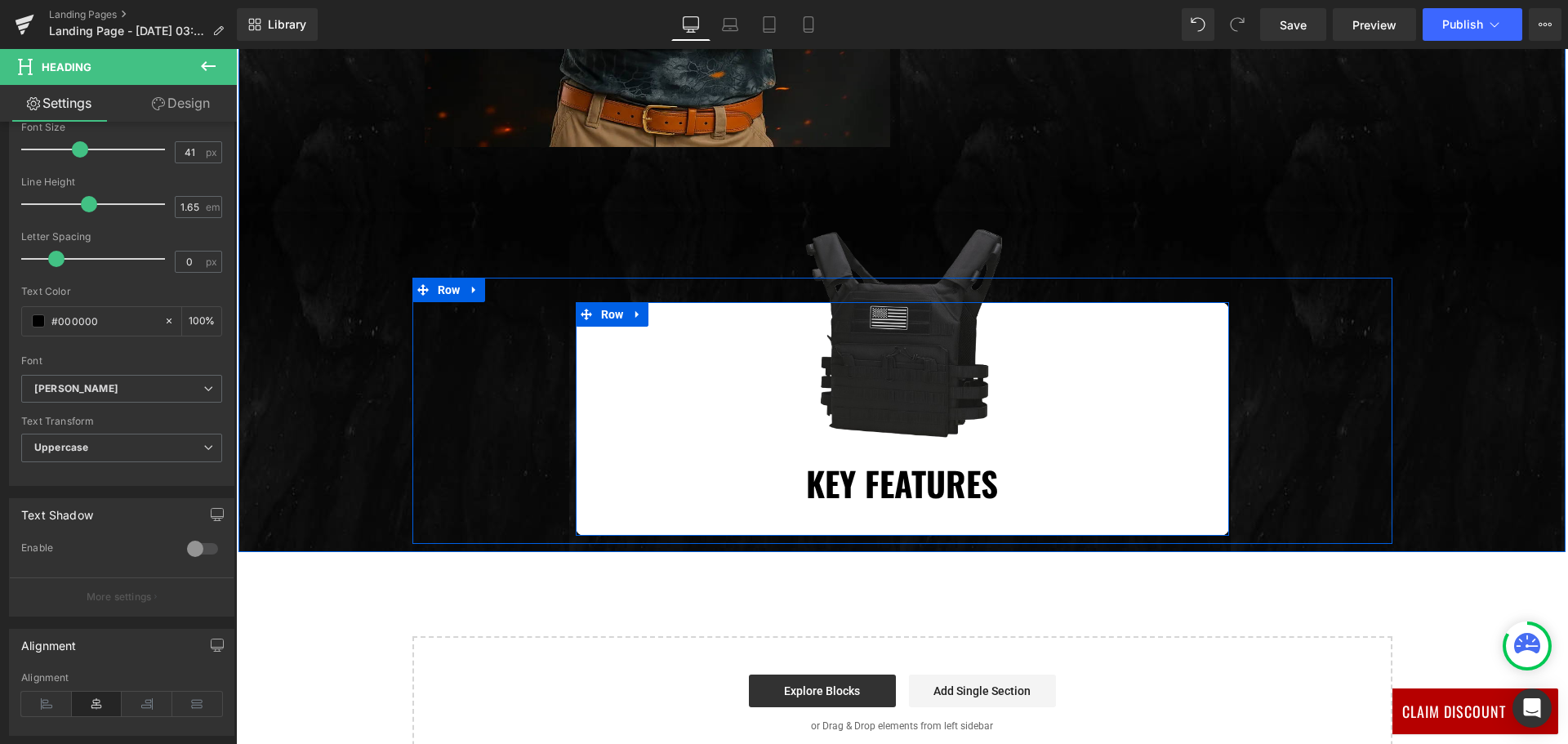
click at [576, 364] on div "Image Key Features Heading" at bounding box center [902, 418] width 653 height 184
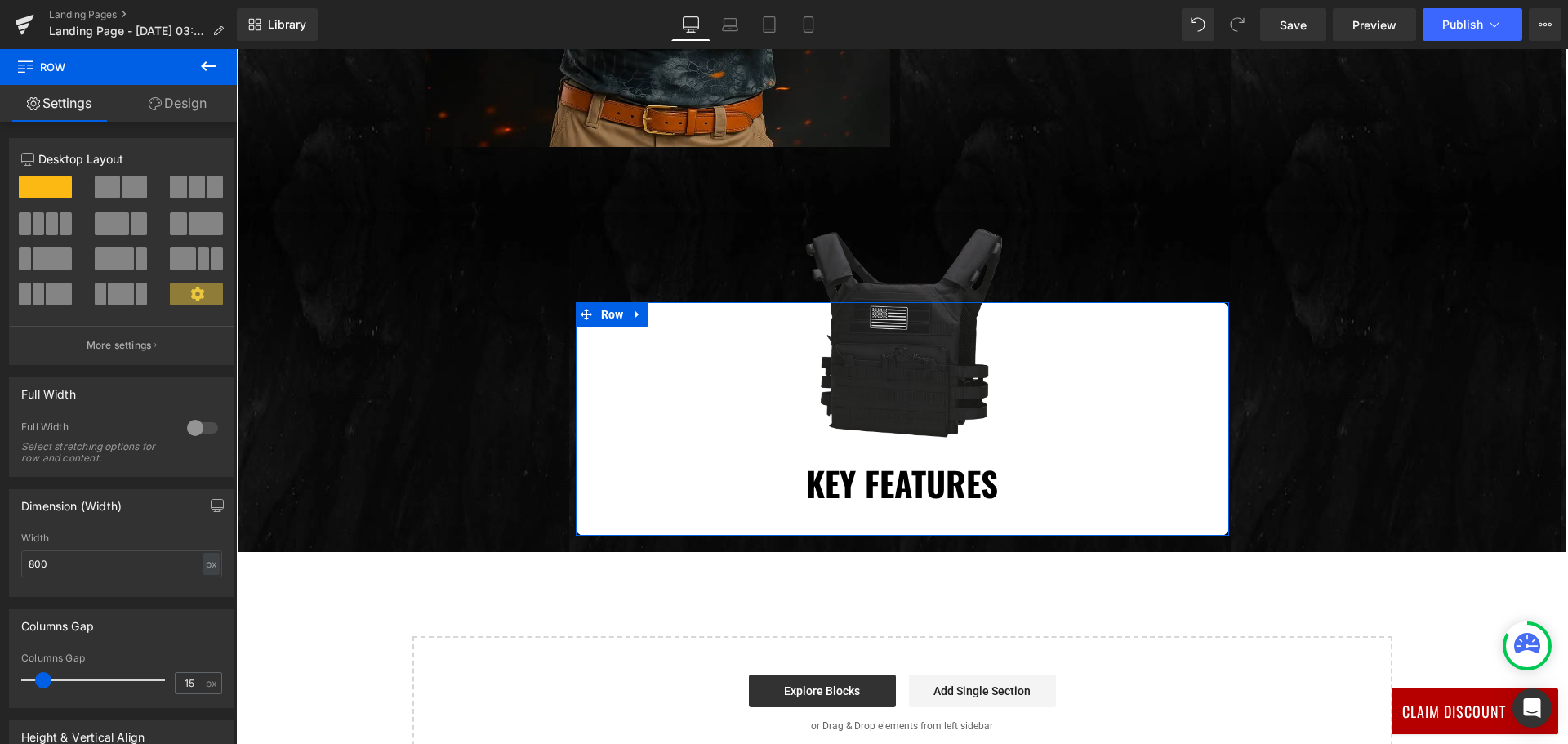
click at [160, 109] on link "Design" at bounding box center [177, 103] width 118 height 37
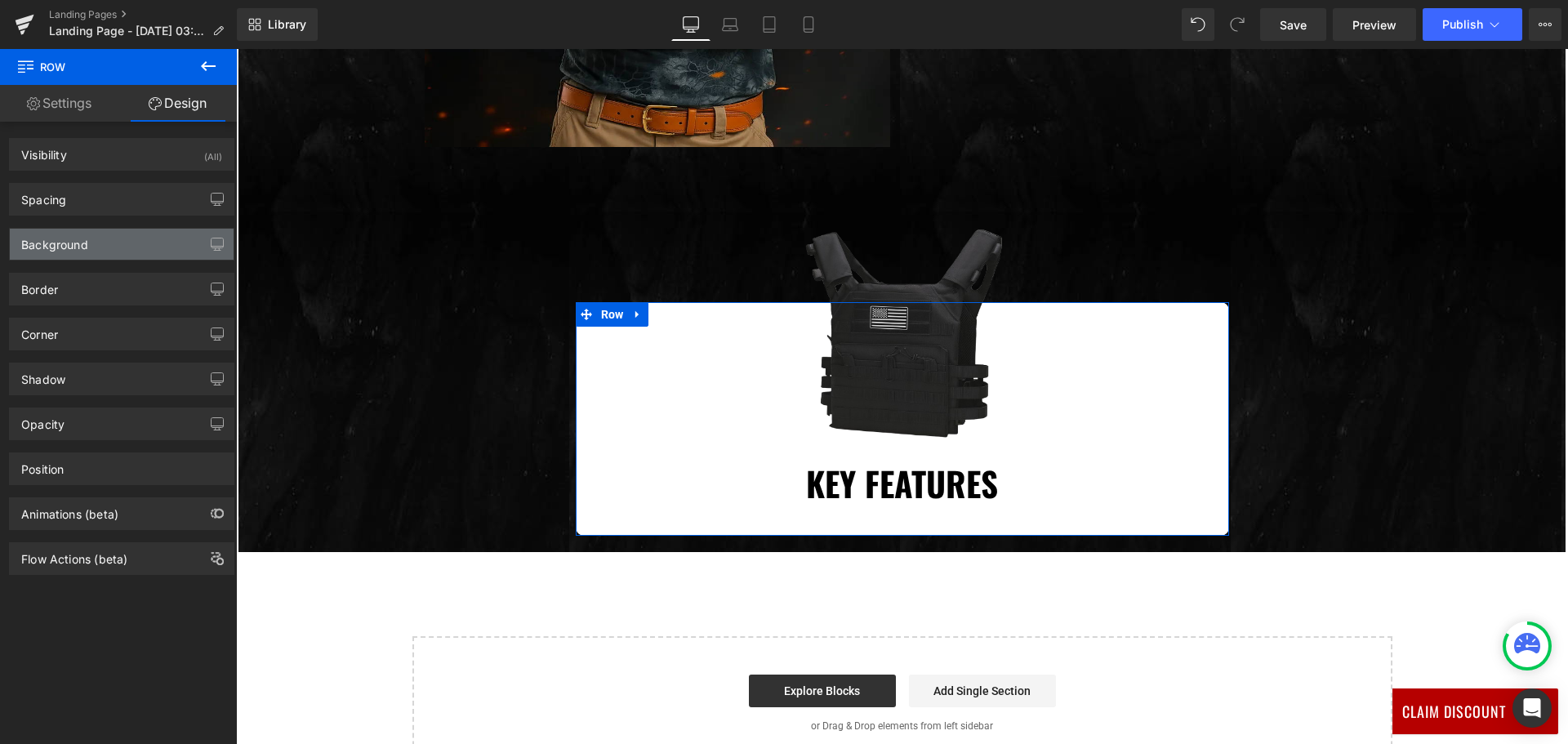
click at [114, 246] on div "Background" at bounding box center [122, 244] width 223 height 31
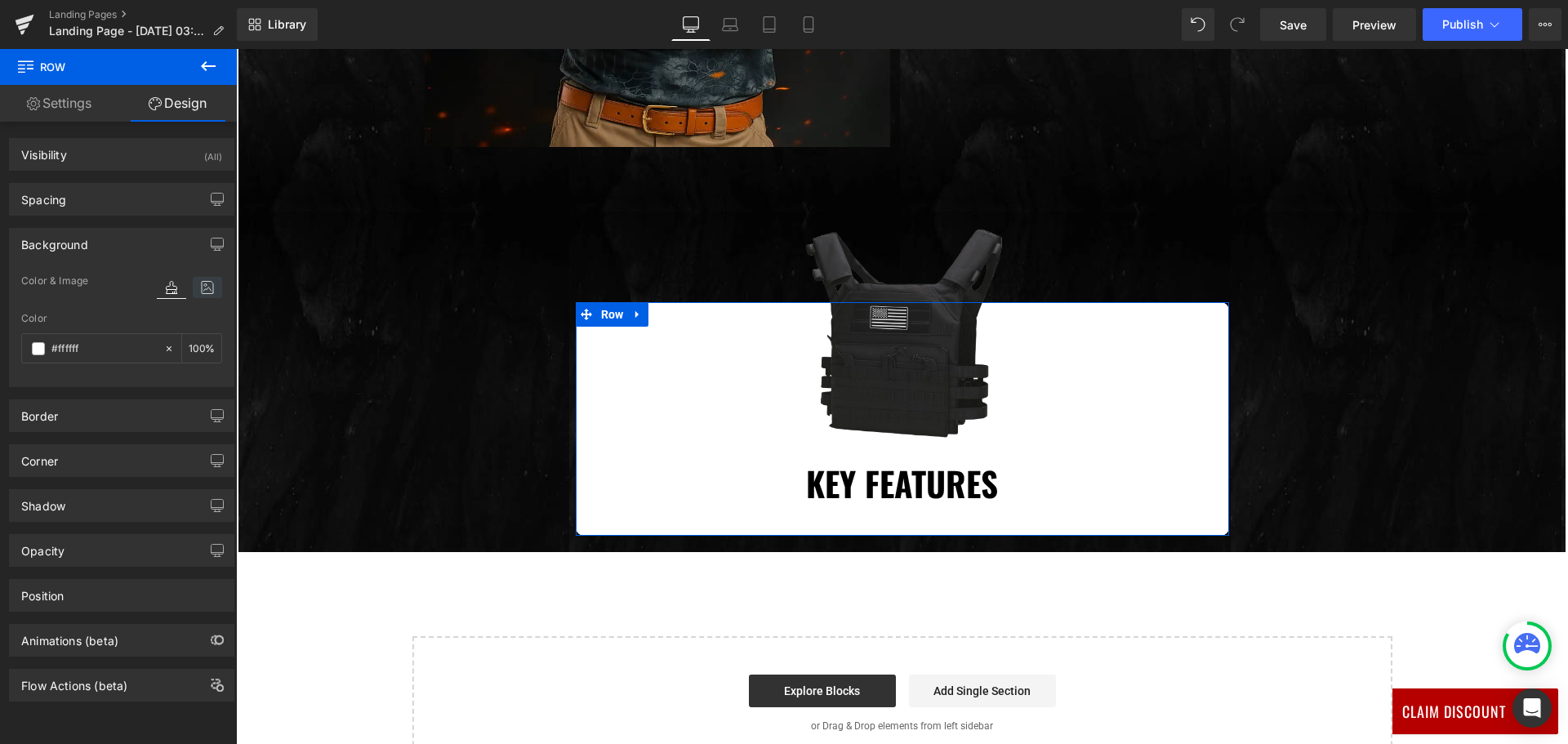
click at [193, 286] on icon at bounding box center [207, 288] width 30 height 21
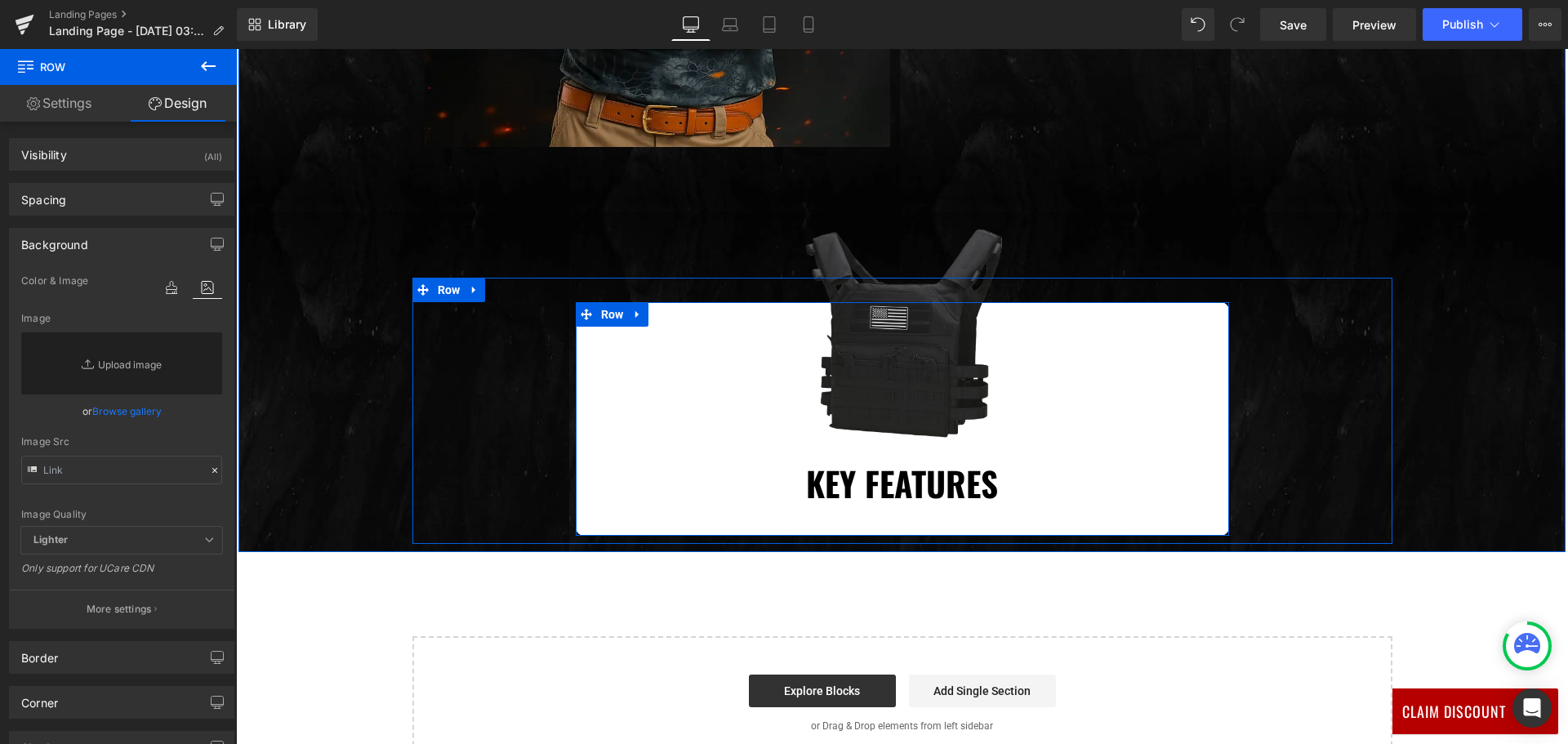
click at [579, 345] on div "Image Key Features Heading" at bounding box center [902, 418] width 653 height 184
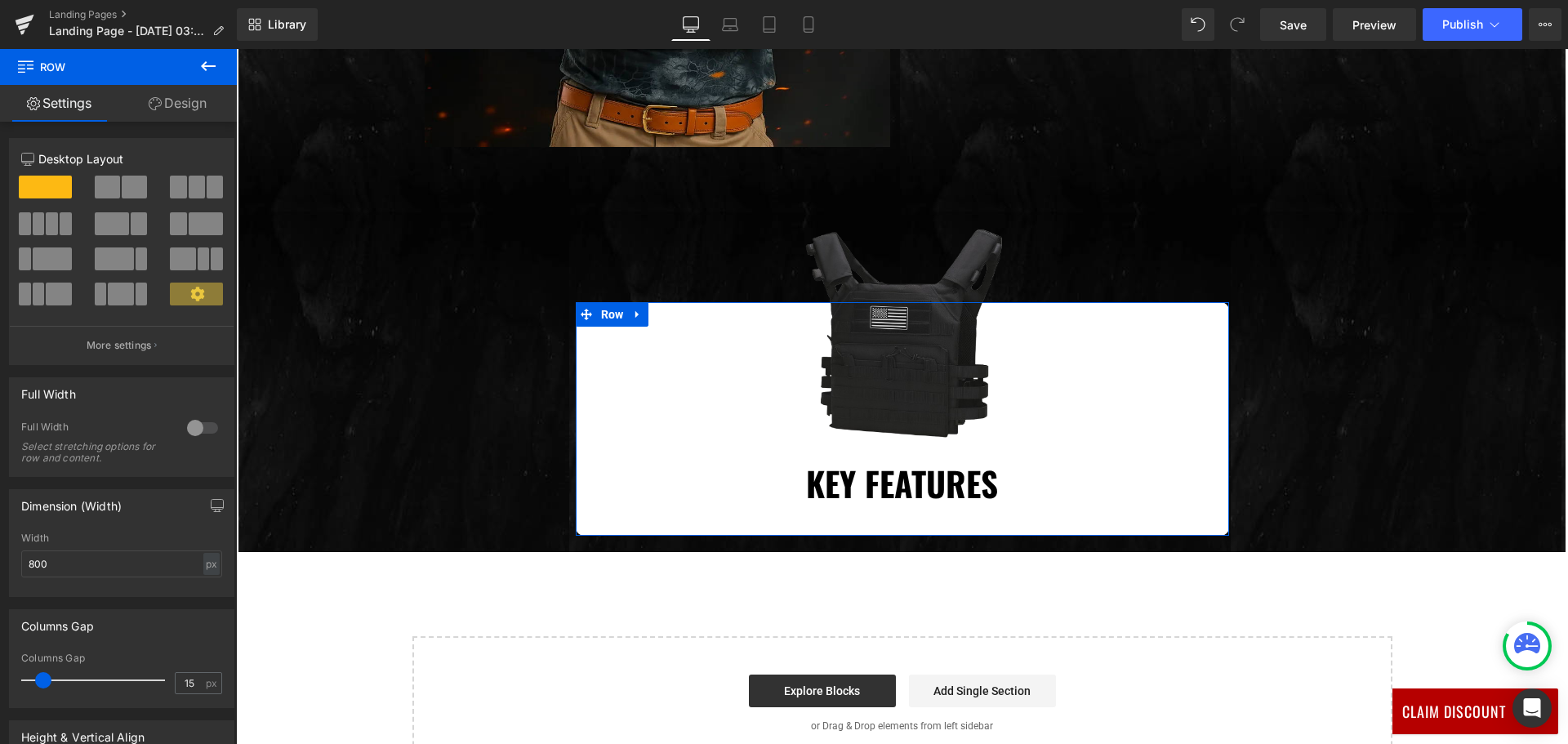
click at [183, 104] on link "Design" at bounding box center [177, 103] width 118 height 37
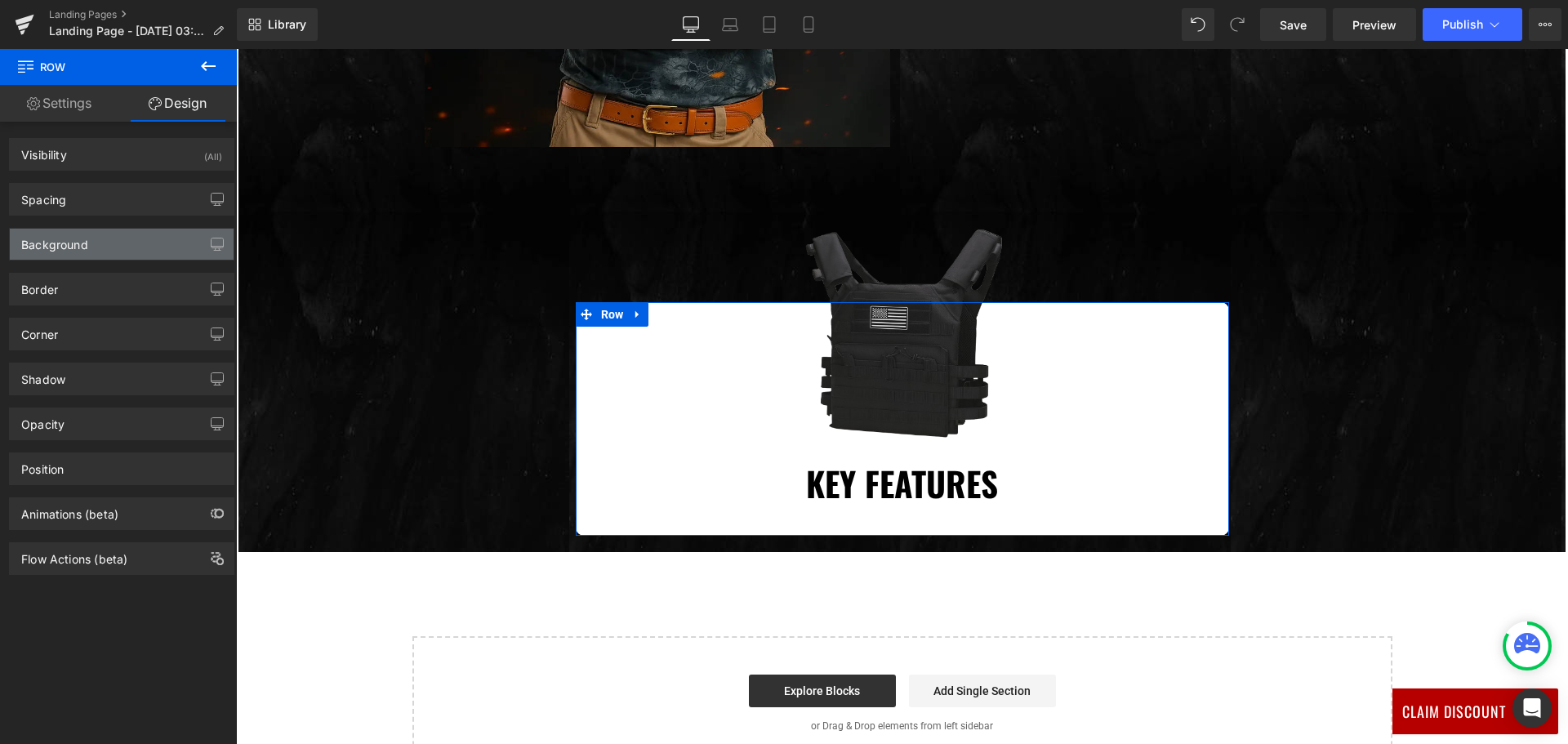
click at [139, 258] on div "Background" at bounding box center [122, 244] width 223 height 31
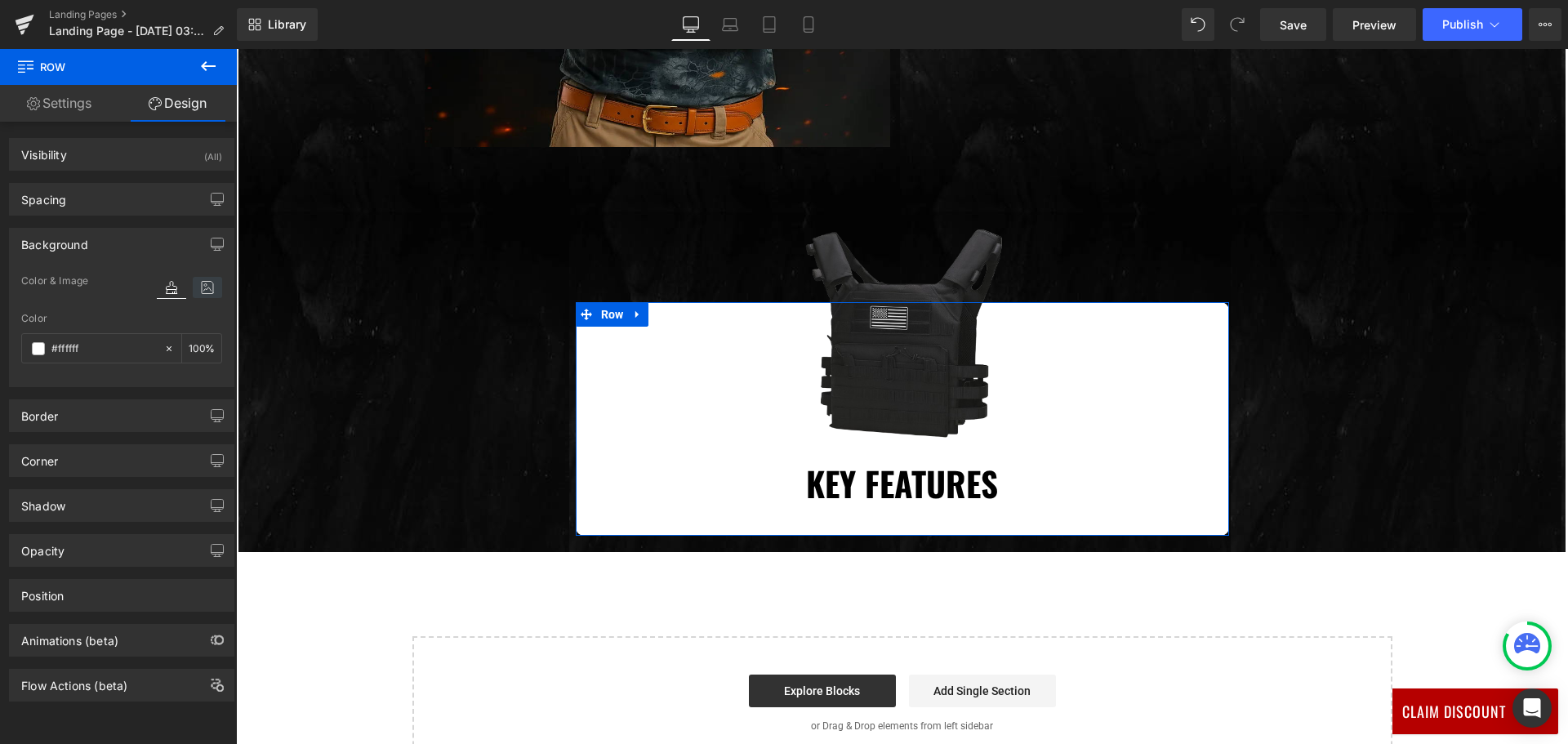
click at [196, 297] on icon at bounding box center [207, 288] width 30 height 21
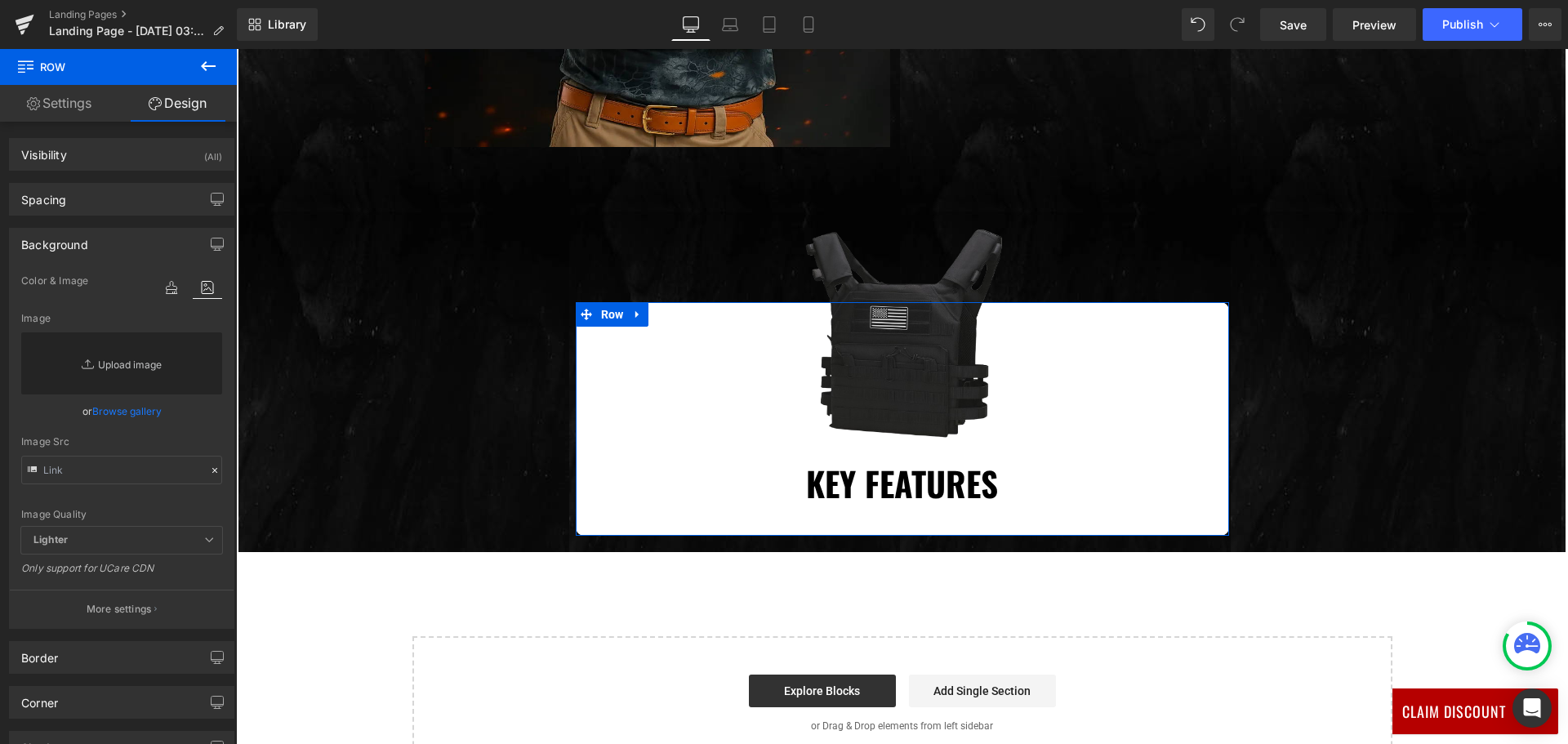
click at [127, 346] on link "Replace Image" at bounding box center [122, 363] width 201 height 62
type input "C:\fakepath\imgi_137_Screenshot20250205223450.webp"
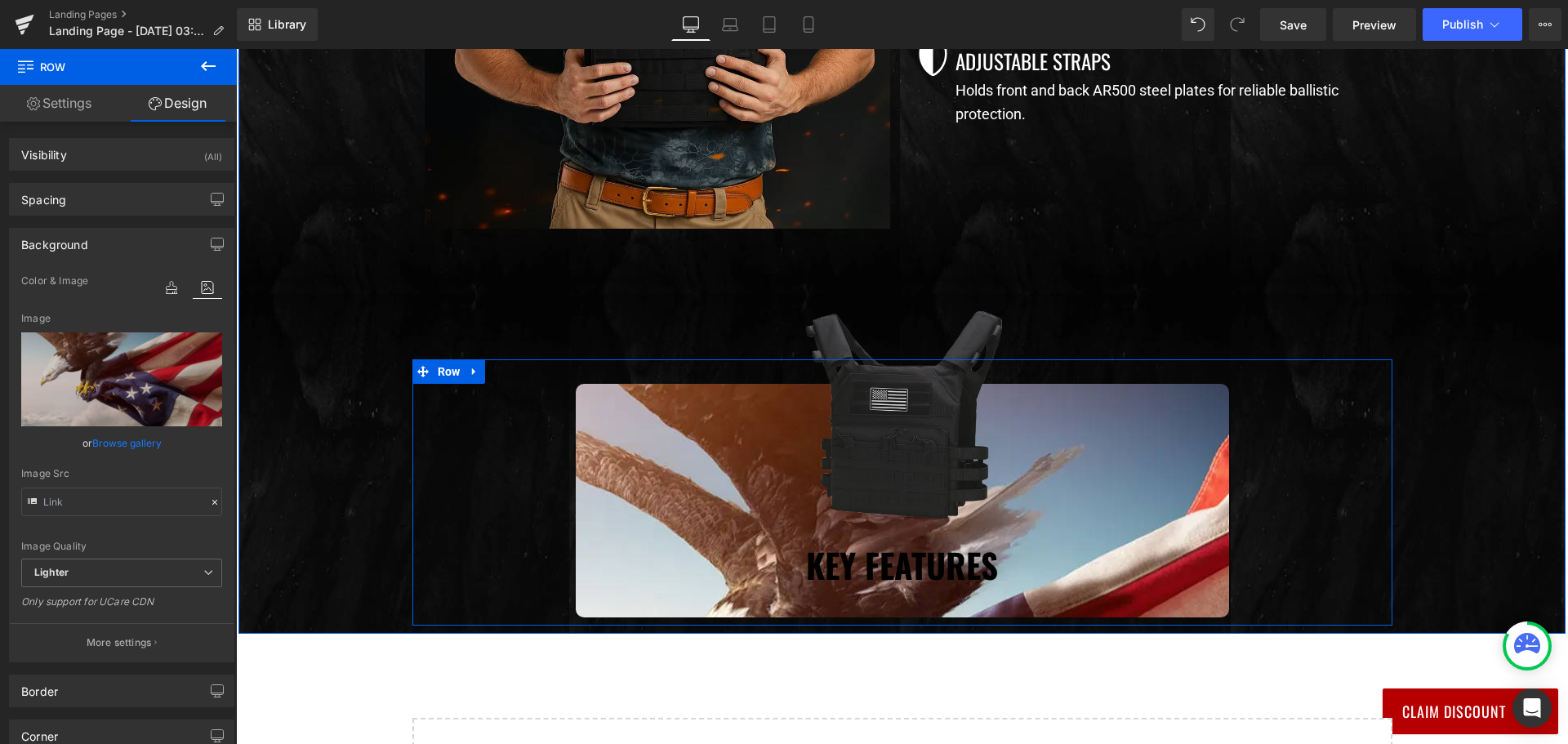
scroll to position [1306, 0]
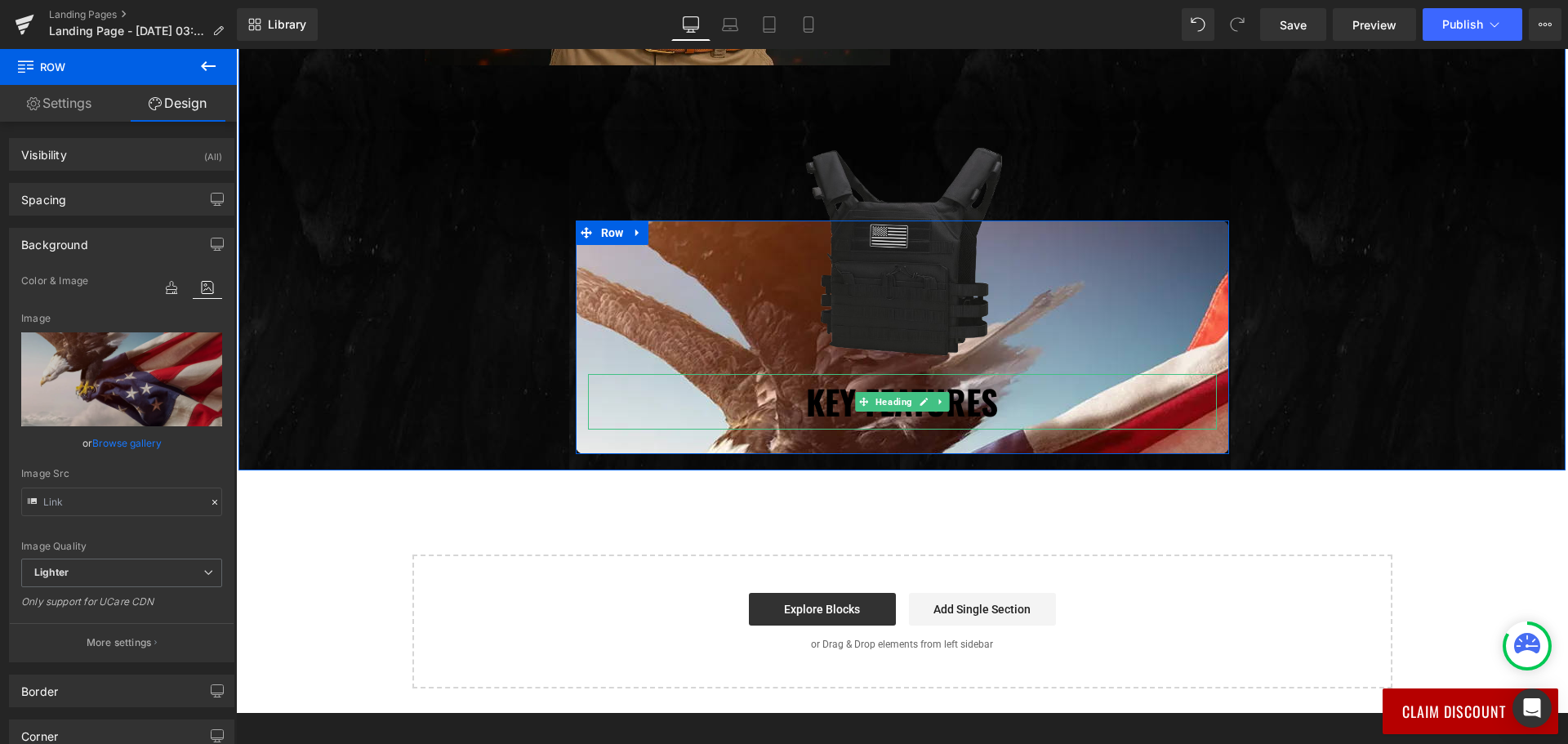
click at [822, 404] on h2 "Key Features" at bounding box center [902, 402] width 628 height 55
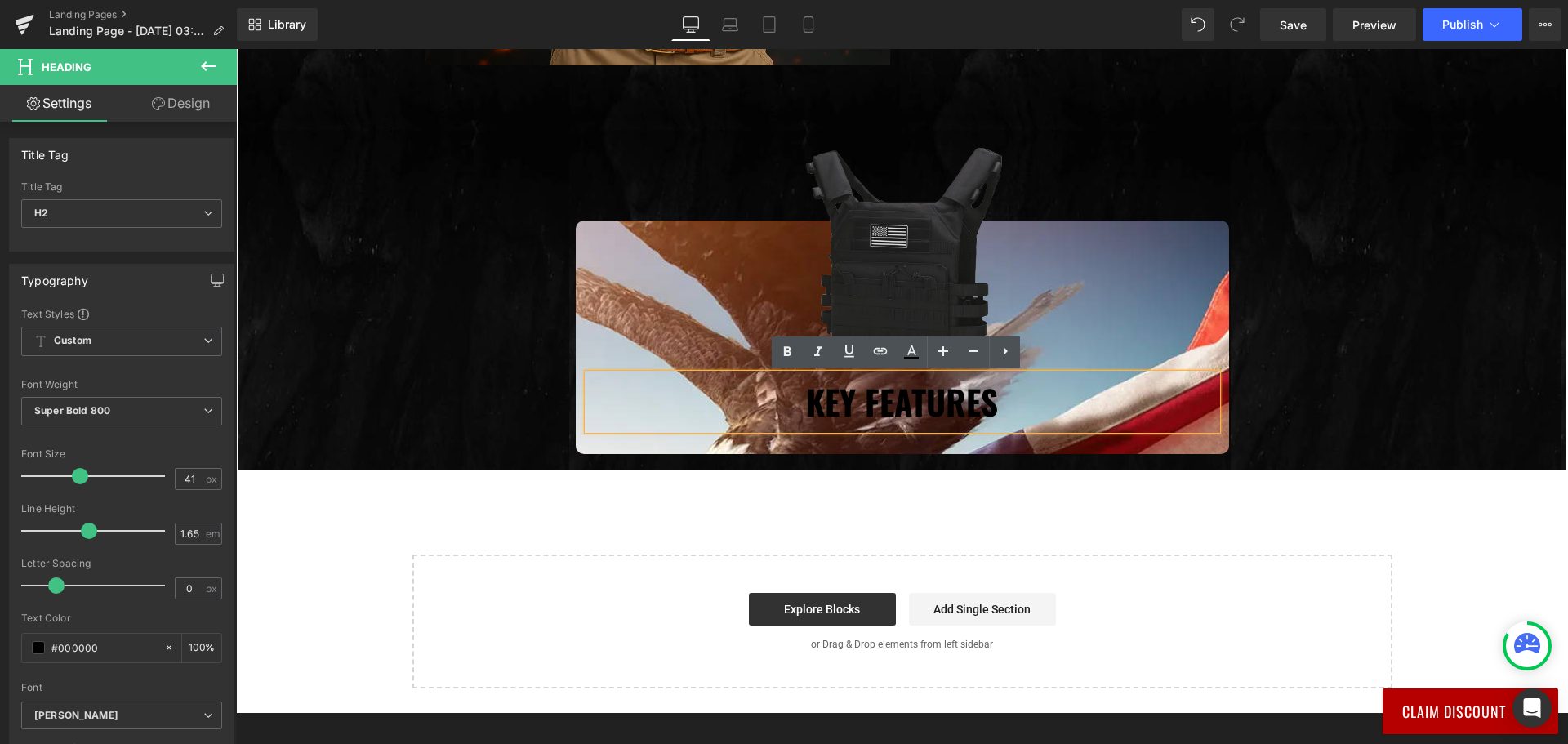
click at [579, 246] on div "Image Key Features Heading" at bounding box center [902, 337] width 653 height 184
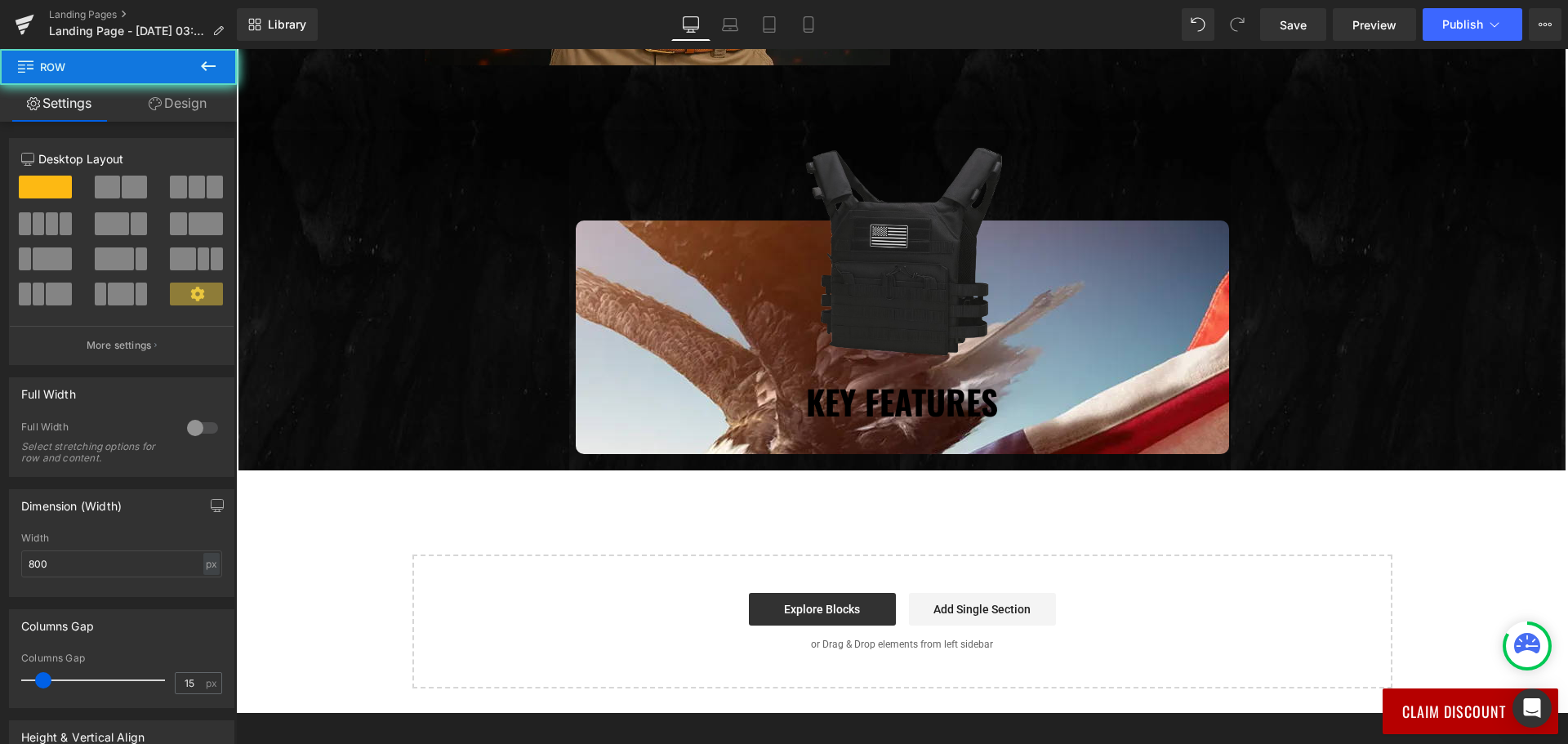
click at [576, 249] on div "Image Key Features Heading" at bounding box center [902, 337] width 653 height 184
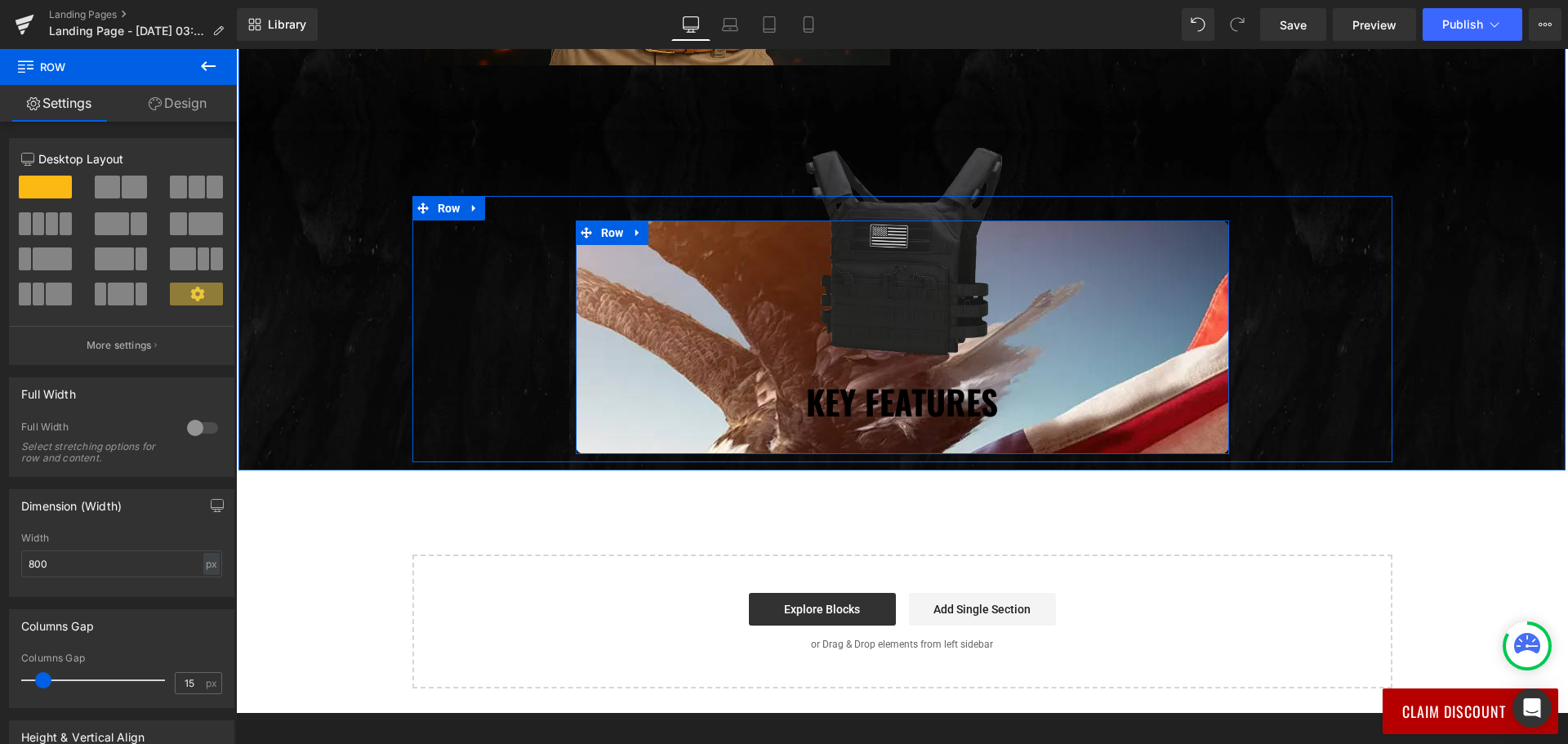
click at [576, 249] on div "Image Key Features Heading" at bounding box center [902, 337] width 653 height 184
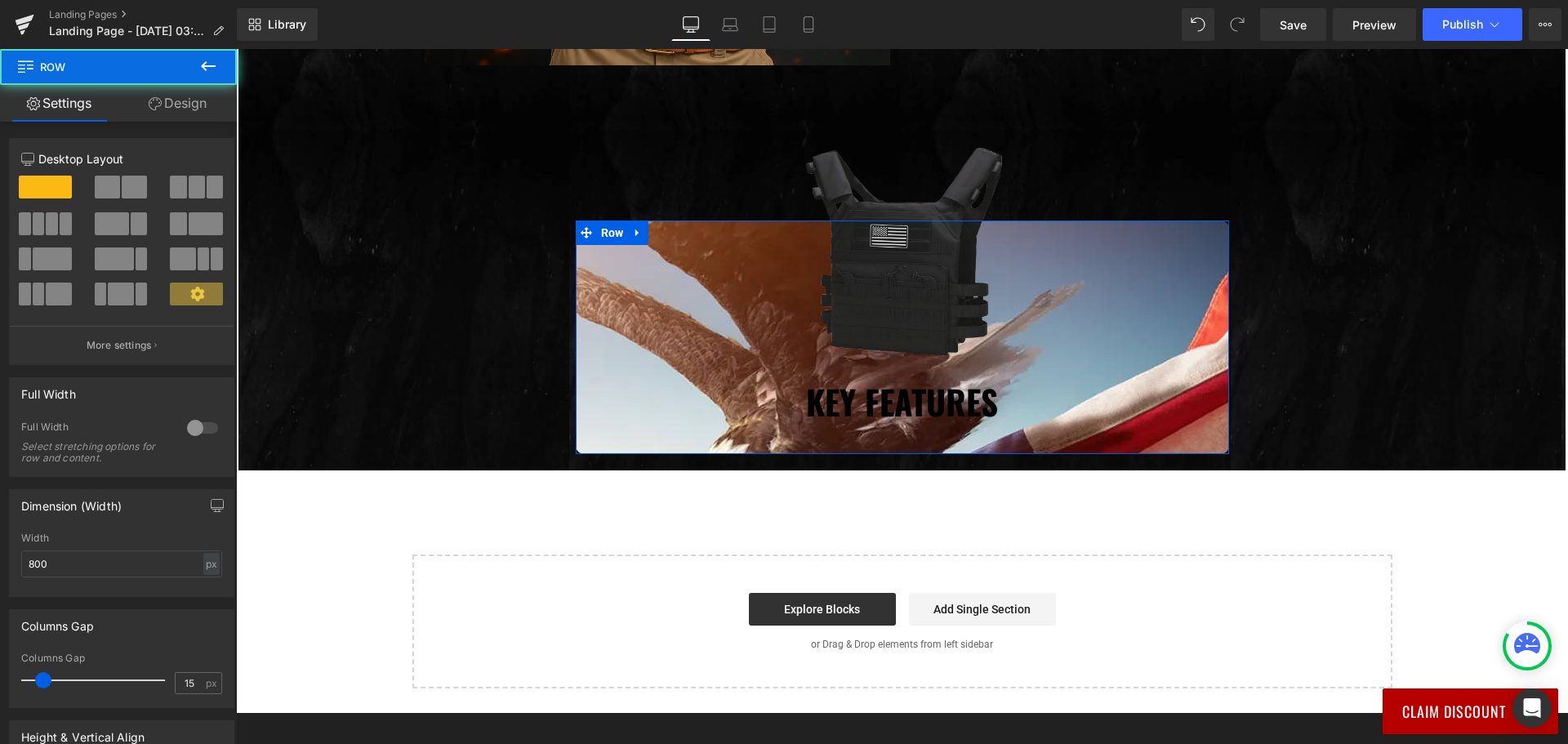
click at [191, 103] on link "Design" at bounding box center [177, 103] width 118 height 37
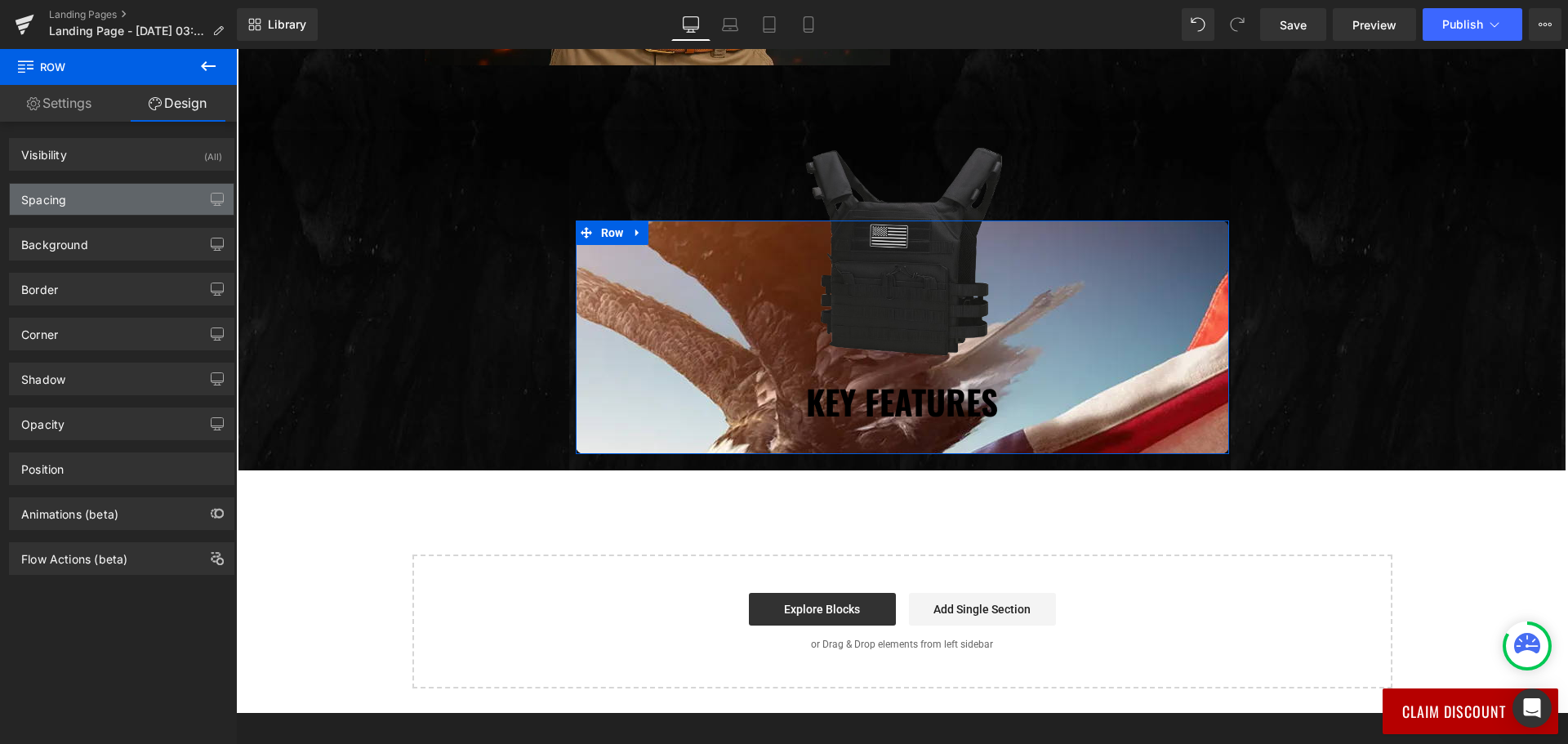
click at [122, 201] on div "Spacing" at bounding box center [122, 199] width 223 height 31
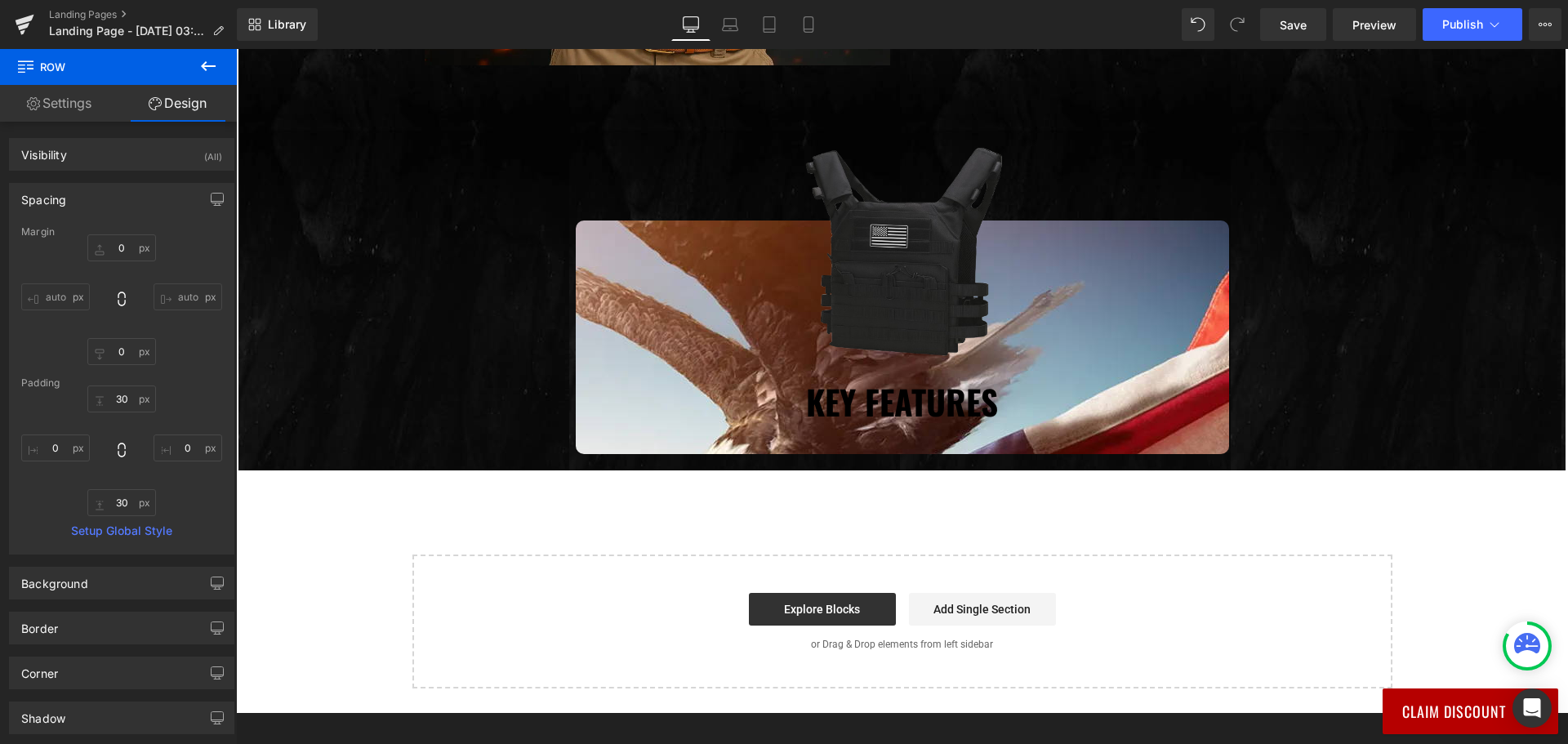
click at [208, 63] on icon at bounding box center [208, 66] width 20 height 20
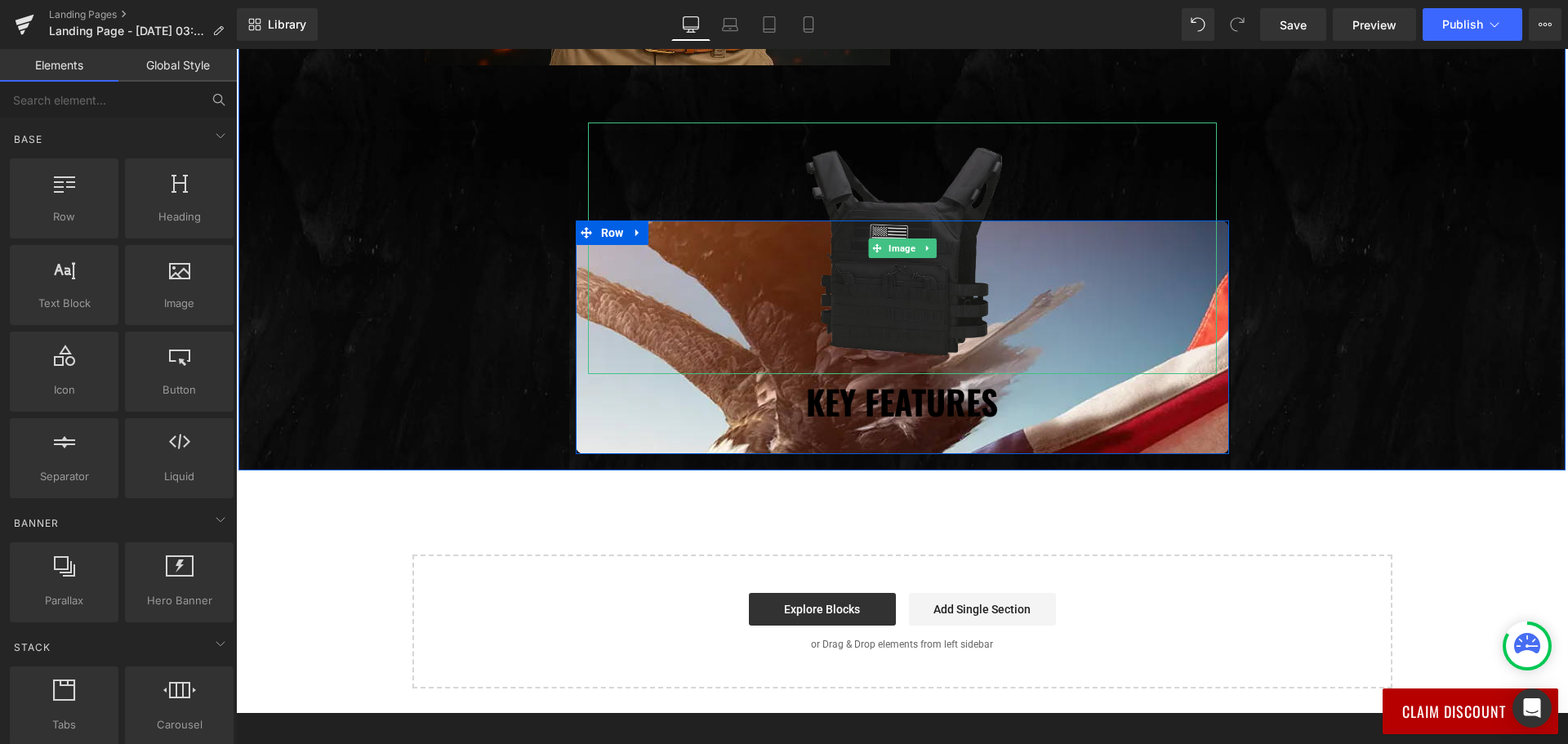
click at [640, 331] on div at bounding box center [902, 248] width 628 height 251
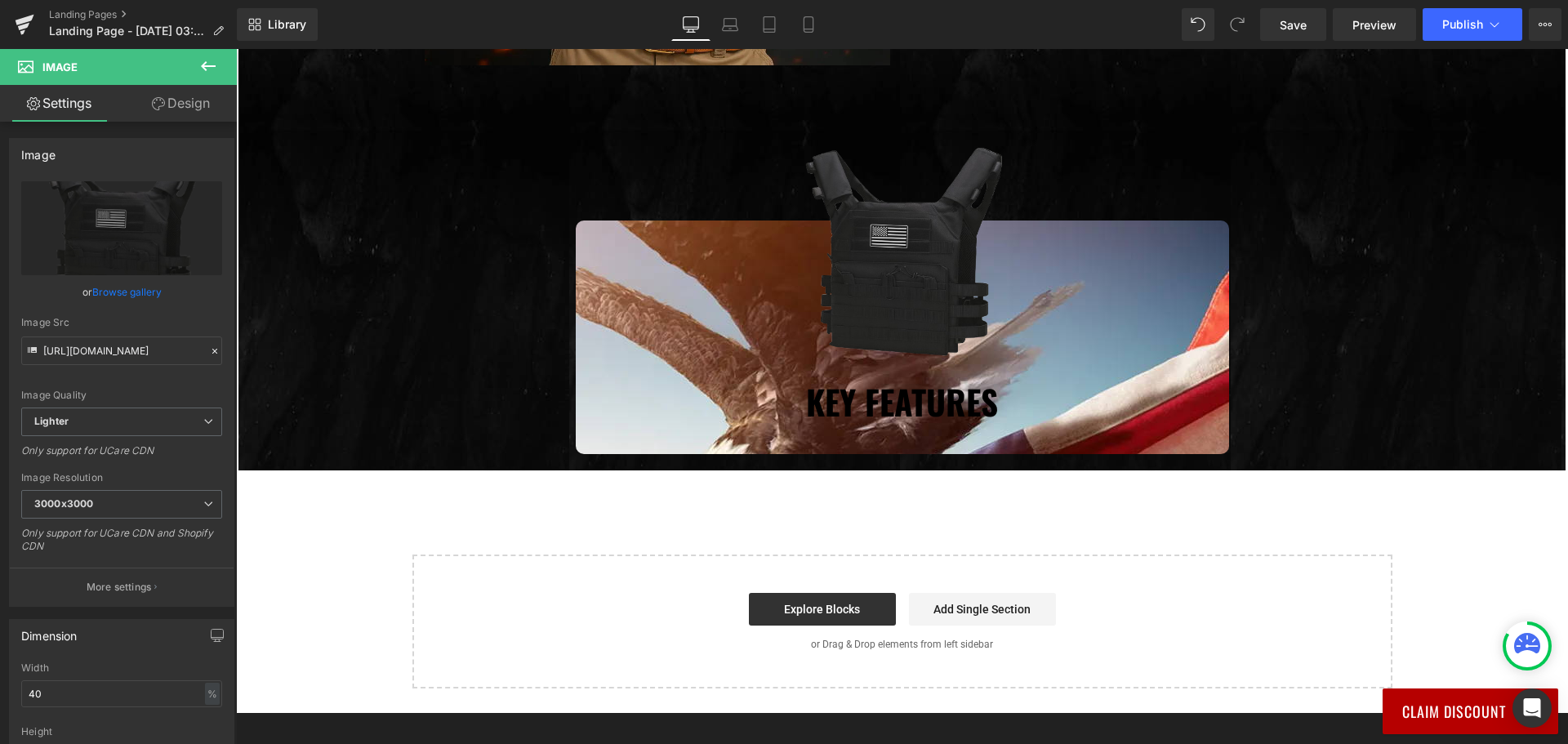
click at [207, 72] on icon at bounding box center [208, 66] width 20 height 20
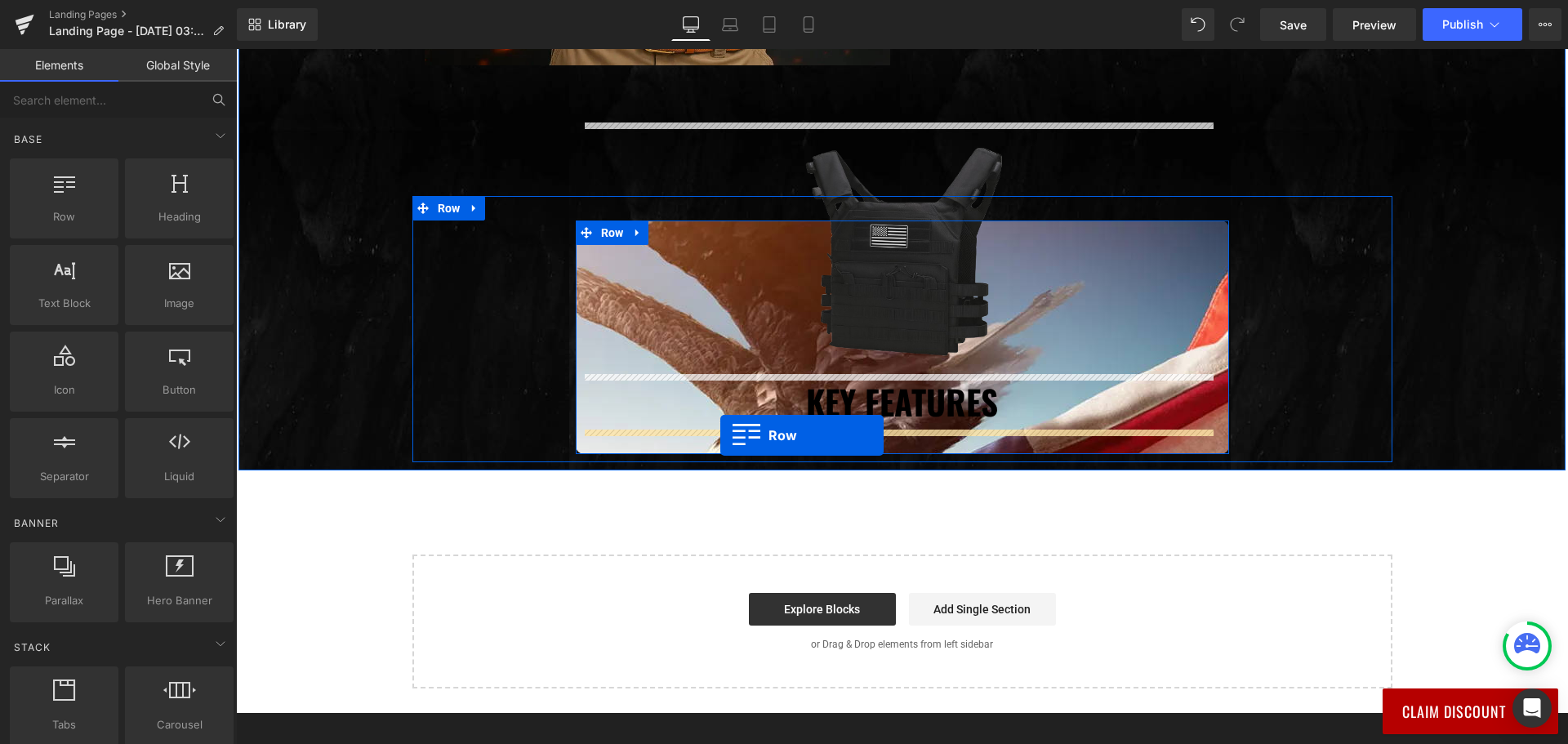
drag, startPoint x: 306, startPoint y: 259, endPoint x: 721, endPoint y: 435, distance: 450.8
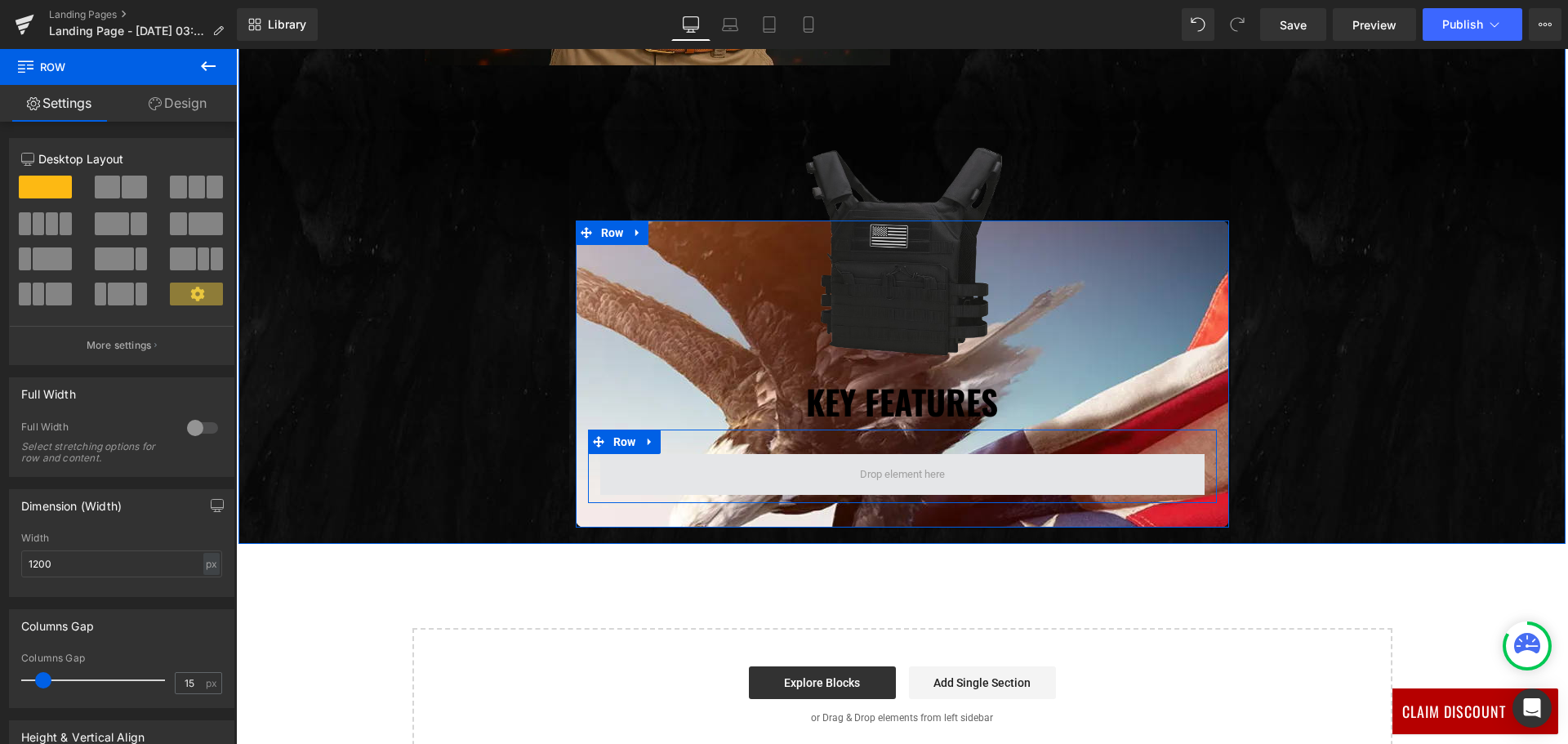
click at [605, 479] on span at bounding box center [902, 475] width 604 height 41
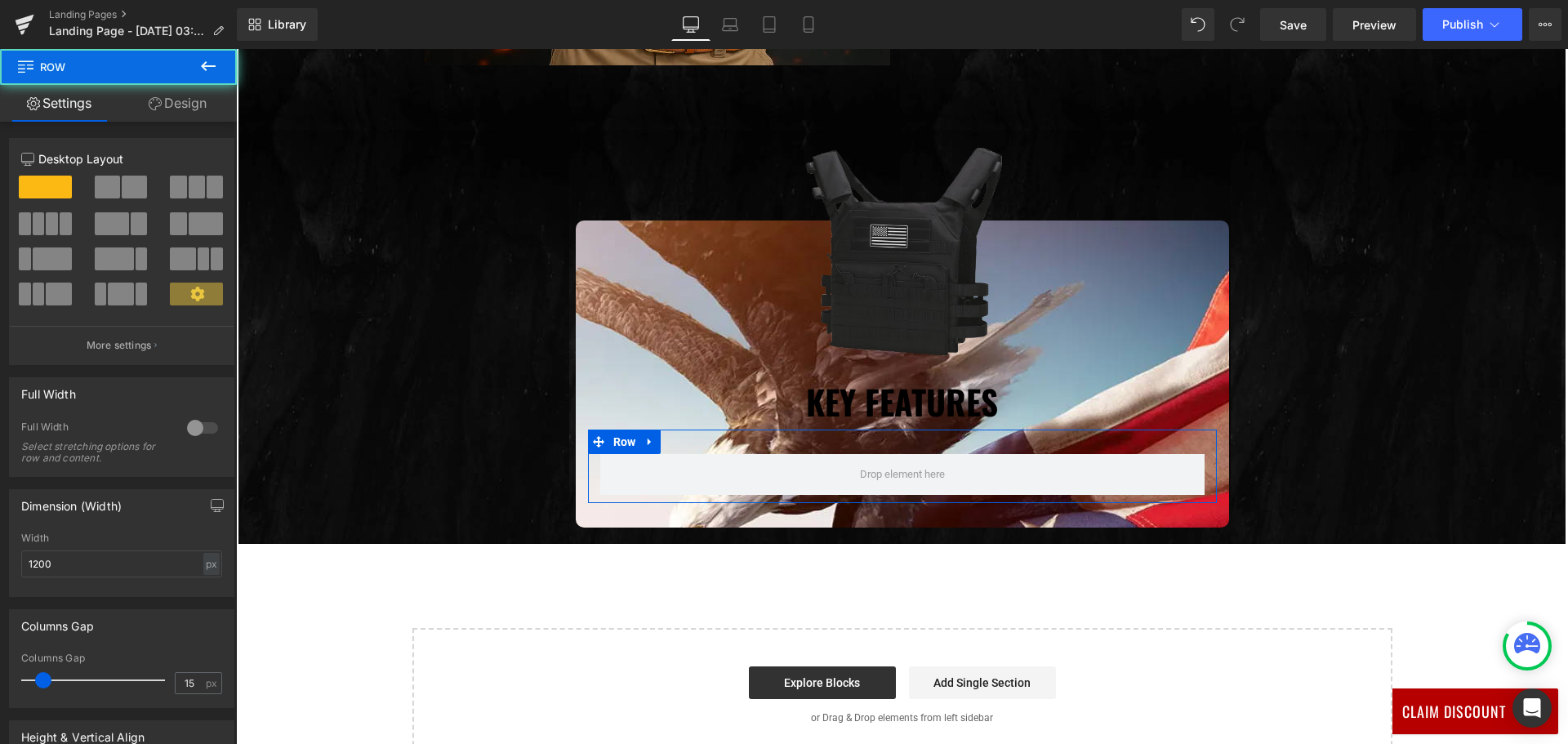
click at [186, 105] on link "Design" at bounding box center [177, 103] width 118 height 37
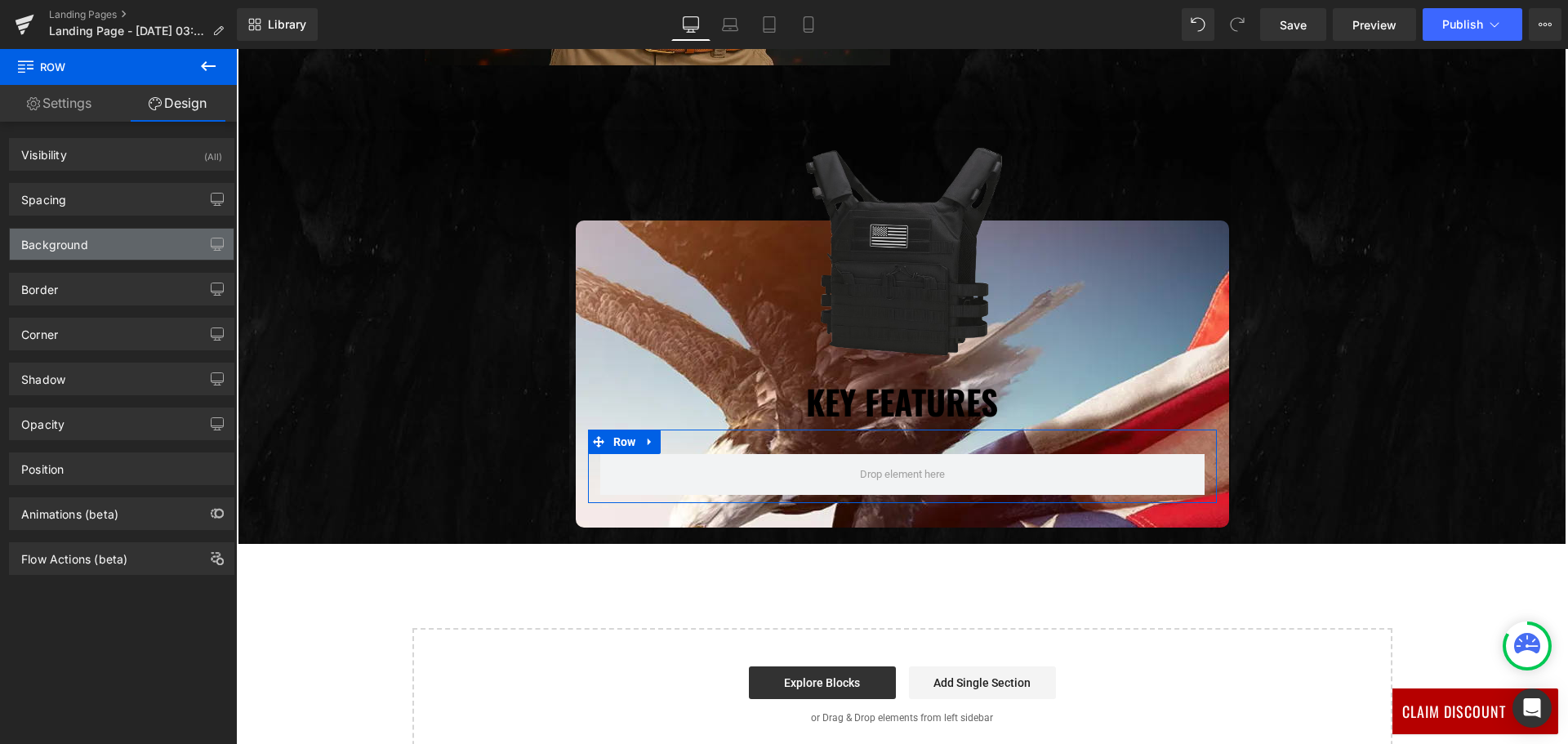
click at [111, 248] on div "Background" at bounding box center [122, 244] width 223 height 31
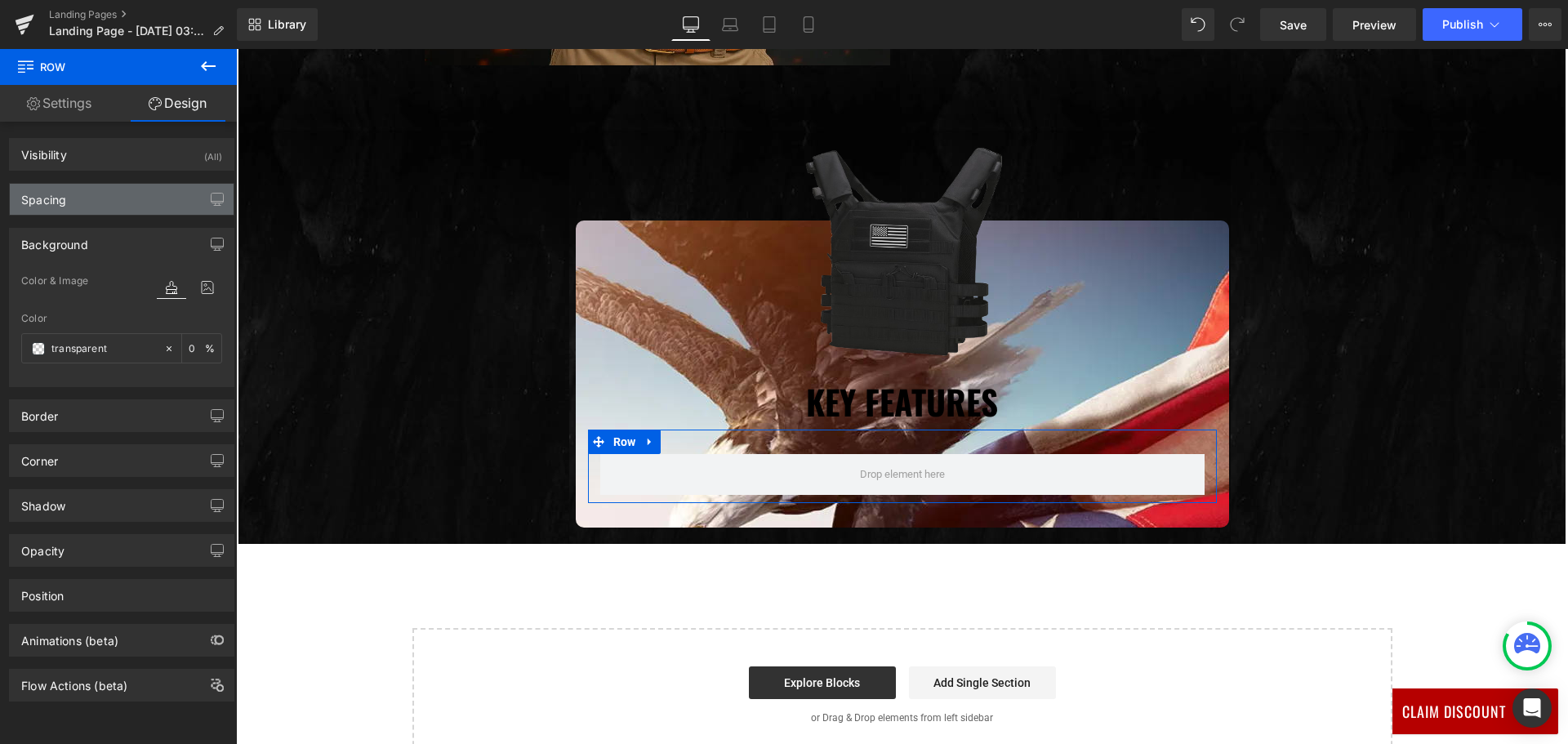
click at [108, 206] on div "Spacing" at bounding box center [122, 199] width 223 height 31
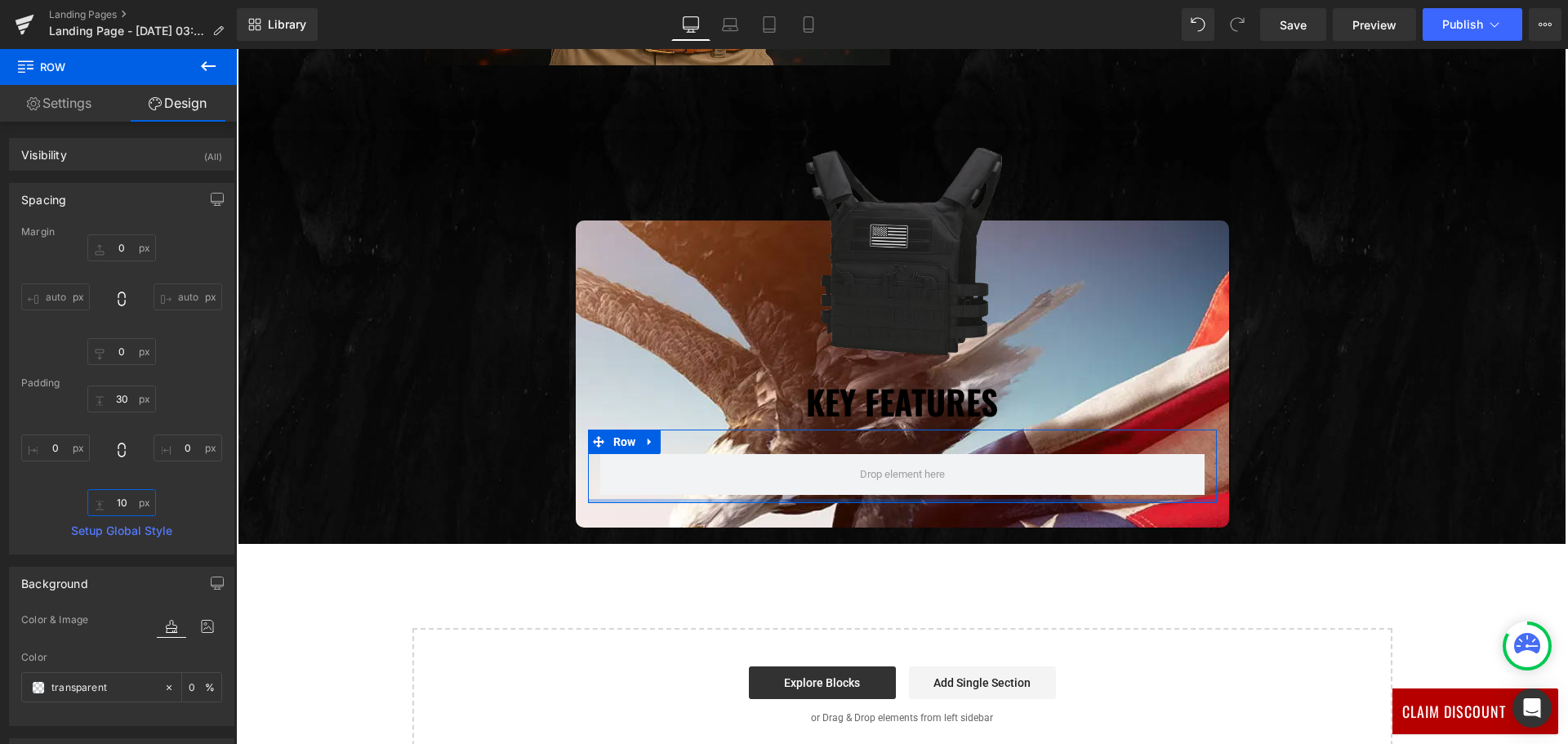
click at [124, 498] on input "10" at bounding box center [122, 503] width 69 height 27
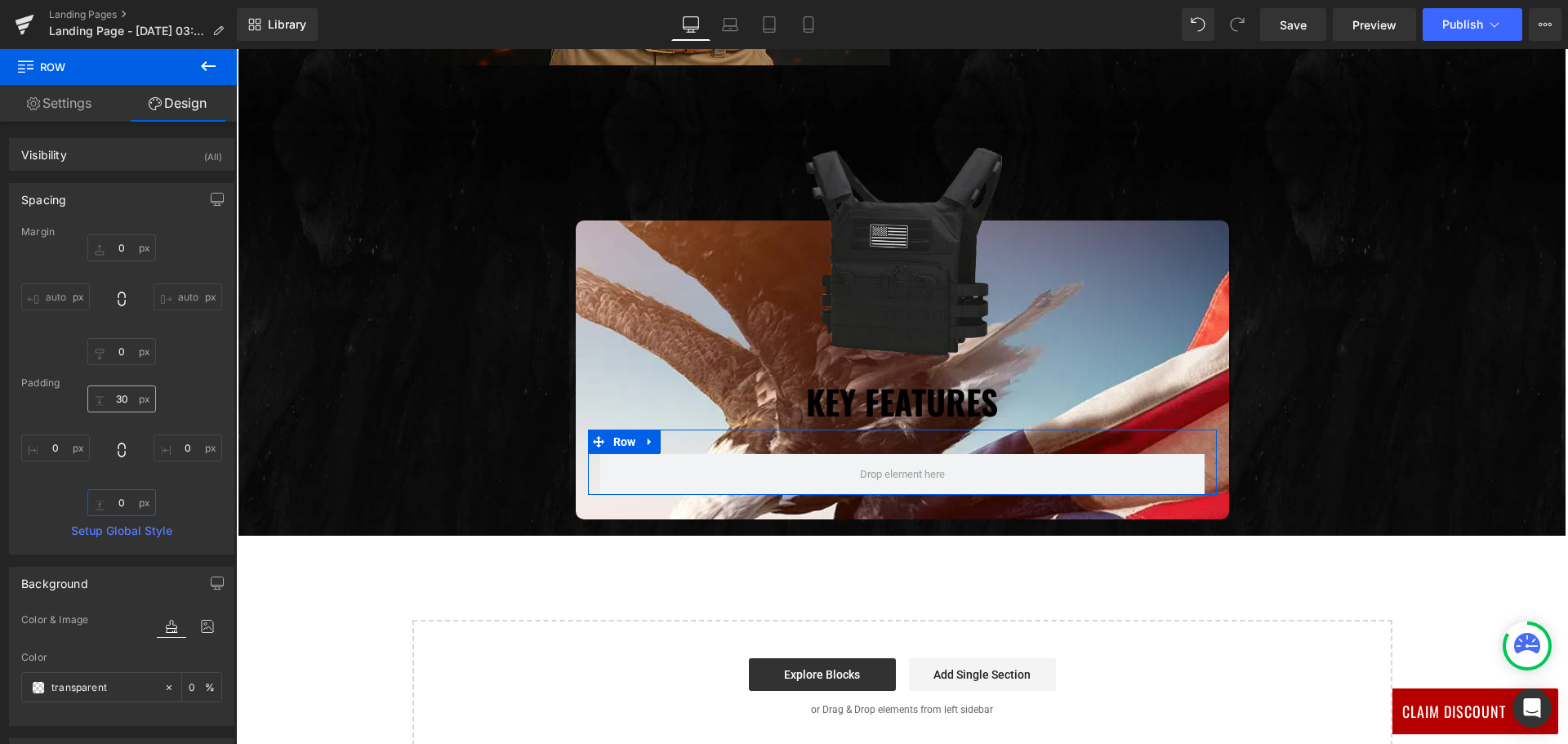
type input "0"
click at [118, 397] on input "30" at bounding box center [122, 399] width 69 height 27
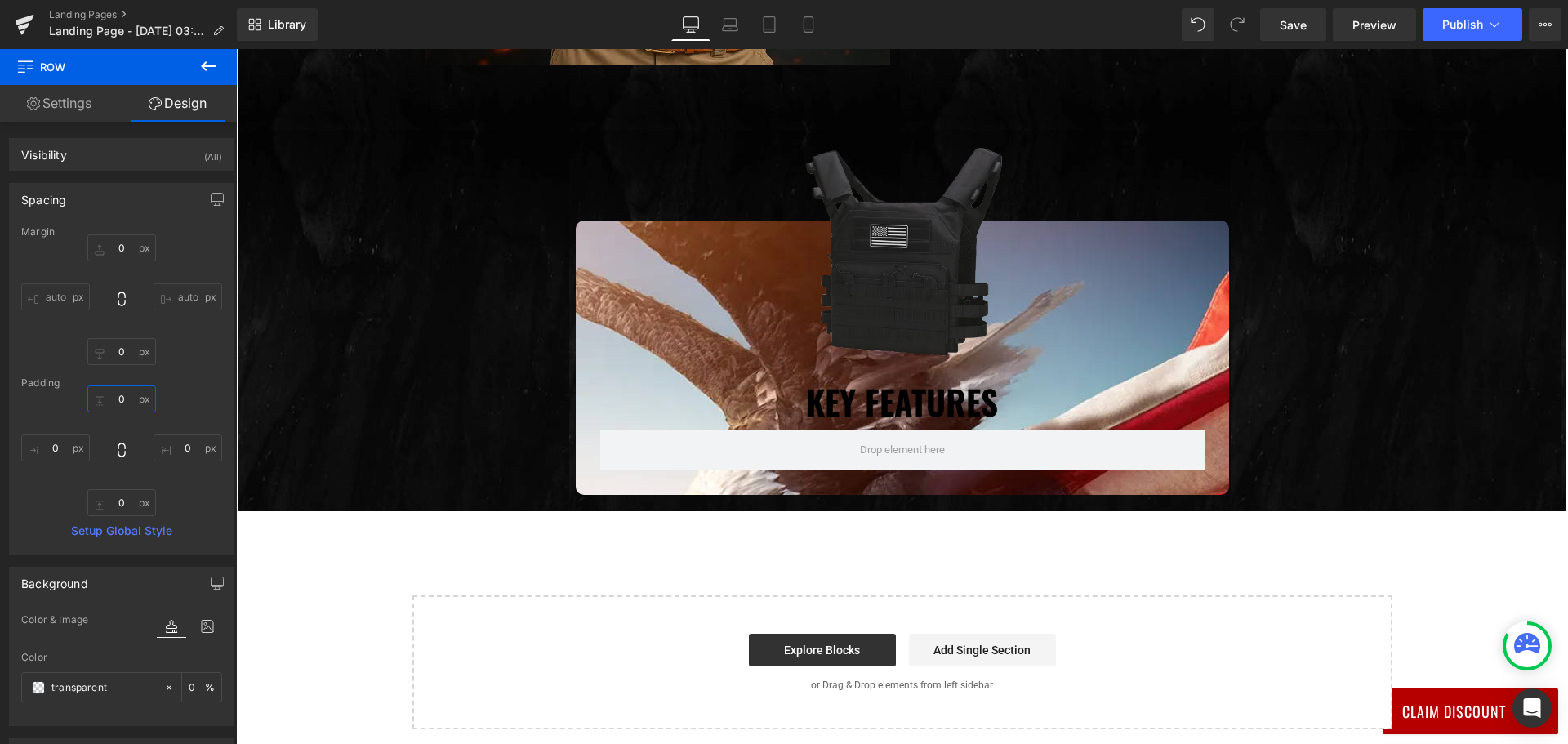
type input "0"
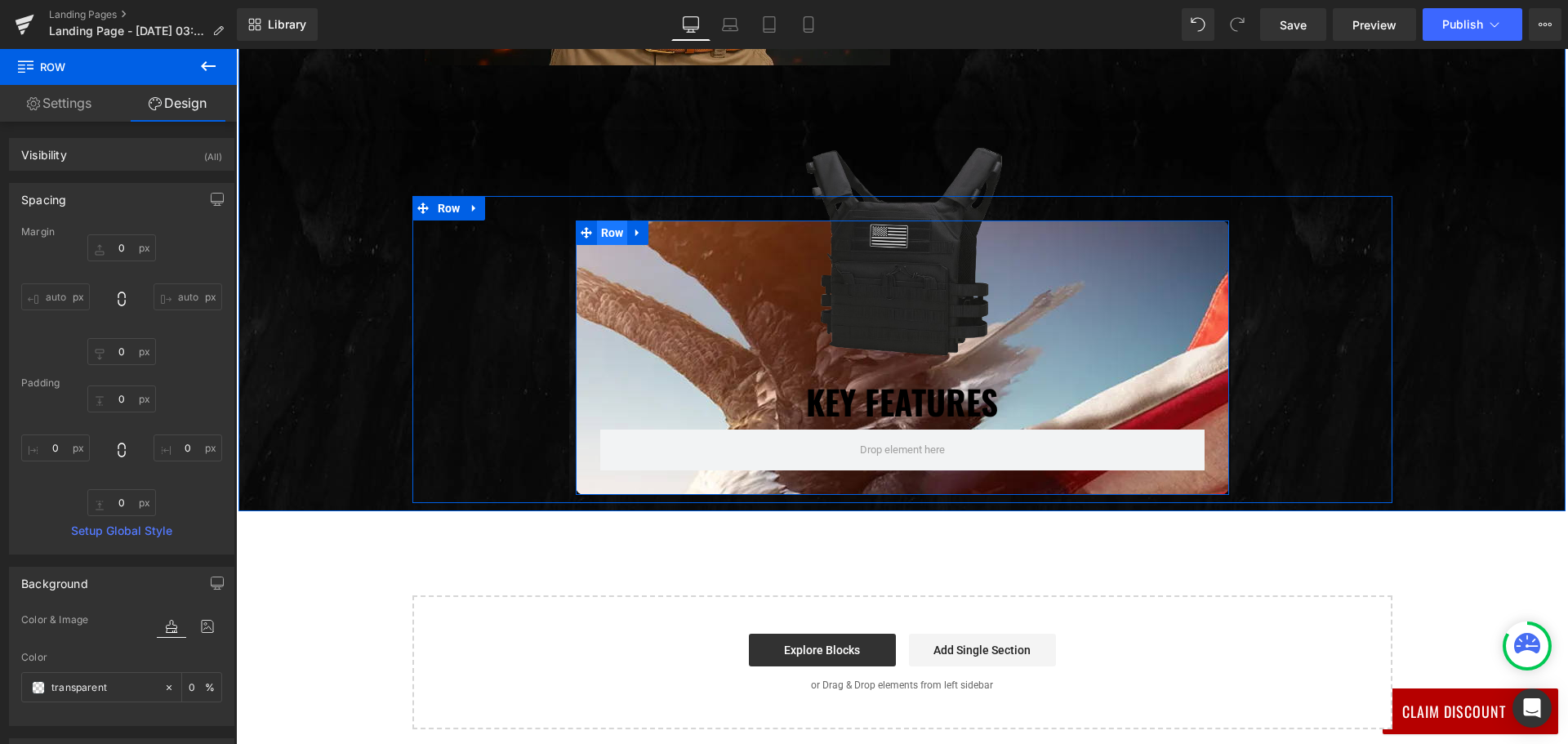
click at [598, 230] on span "Row" at bounding box center [612, 232] width 31 height 24
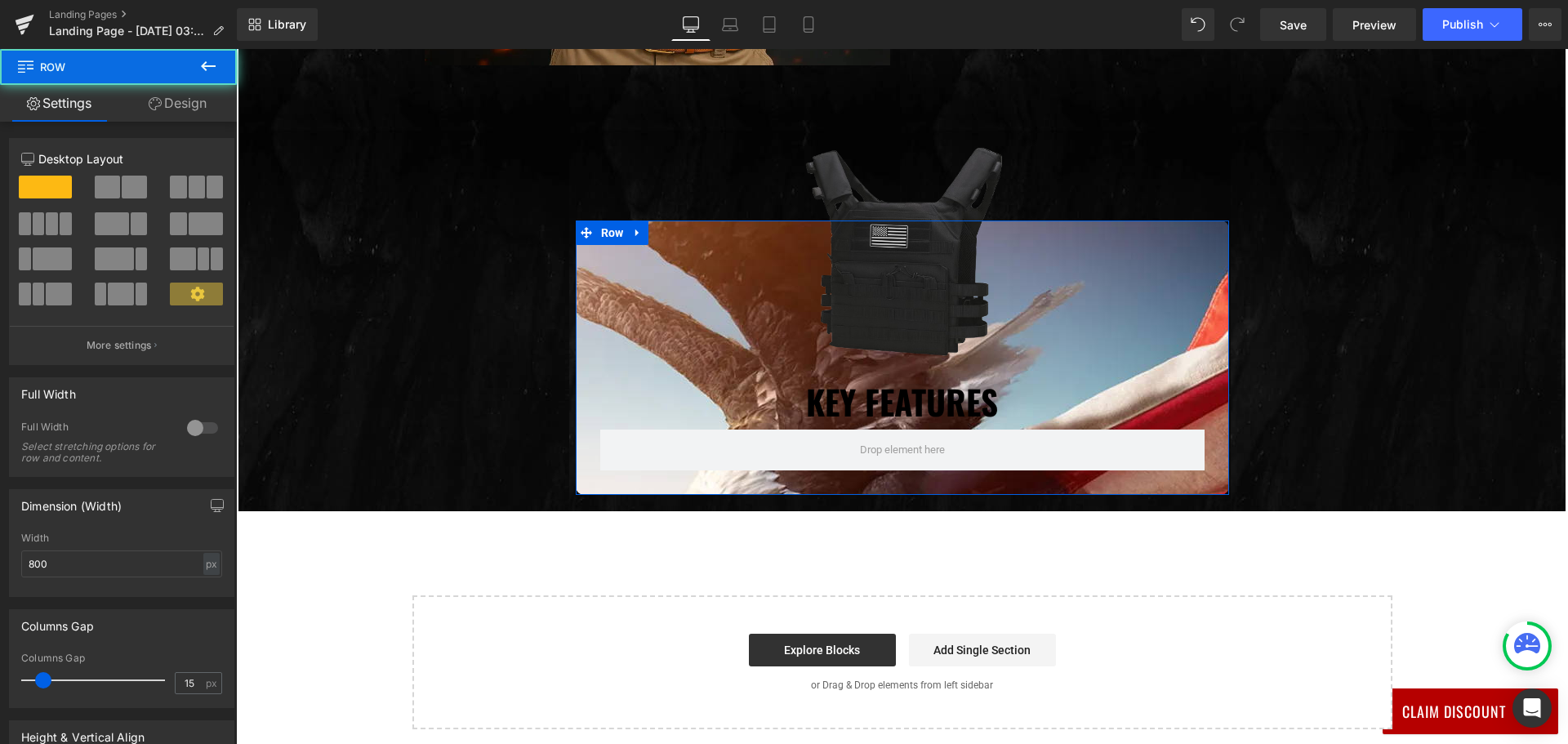
click at [175, 108] on link "Design" at bounding box center [177, 103] width 118 height 37
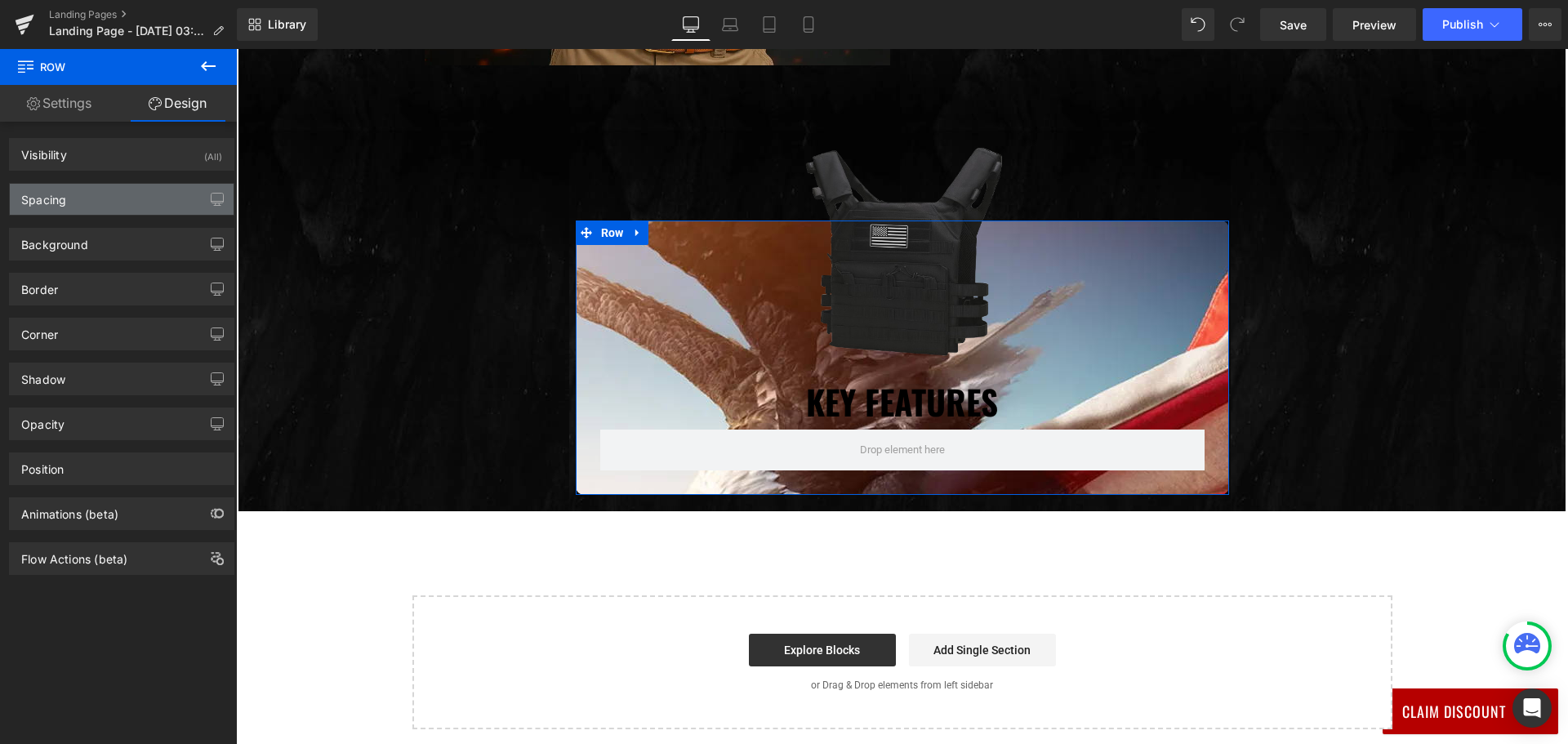
click at [116, 199] on div "Spacing" at bounding box center [122, 199] width 223 height 31
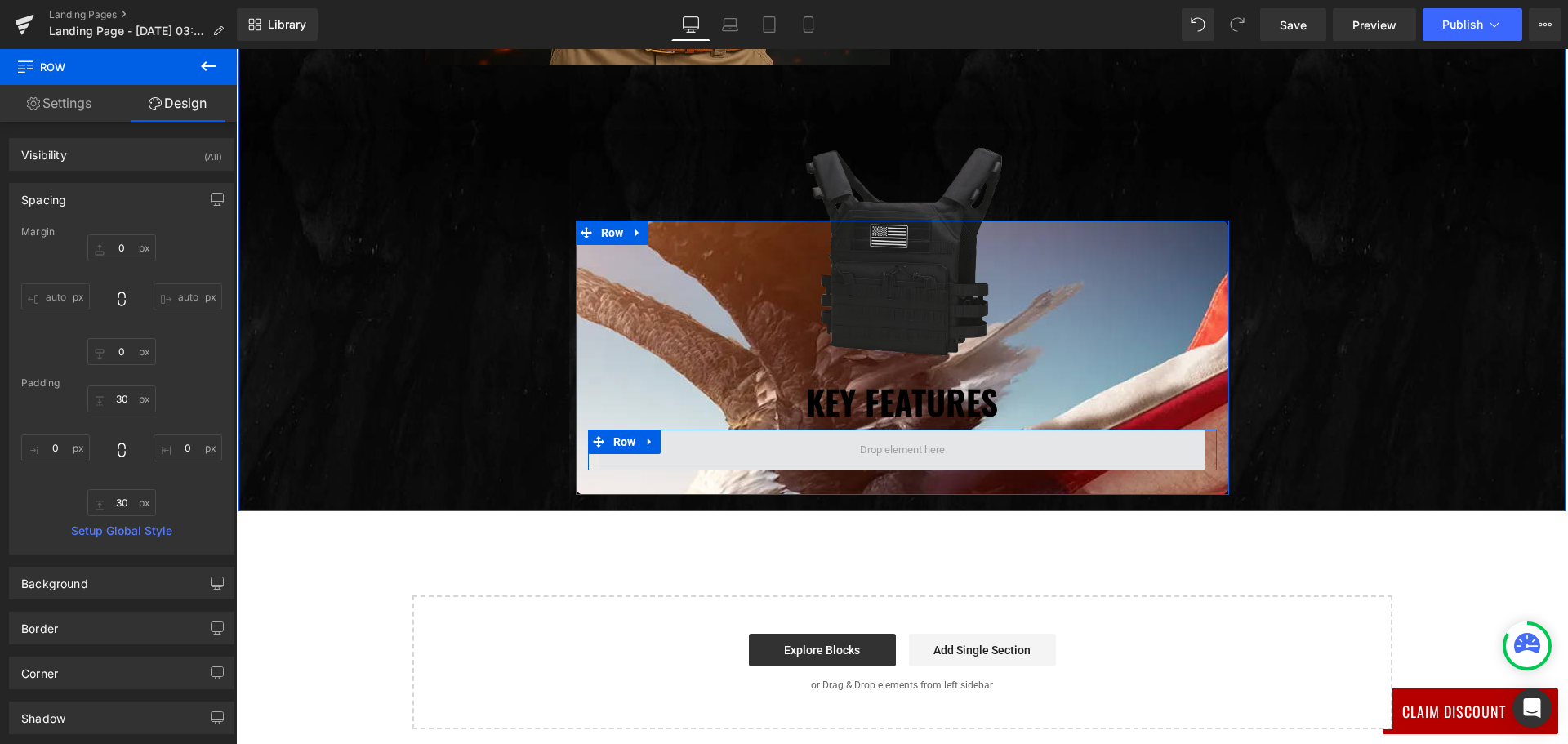
click at [1007, 457] on span at bounding box center [902, 450] width 604 height 41
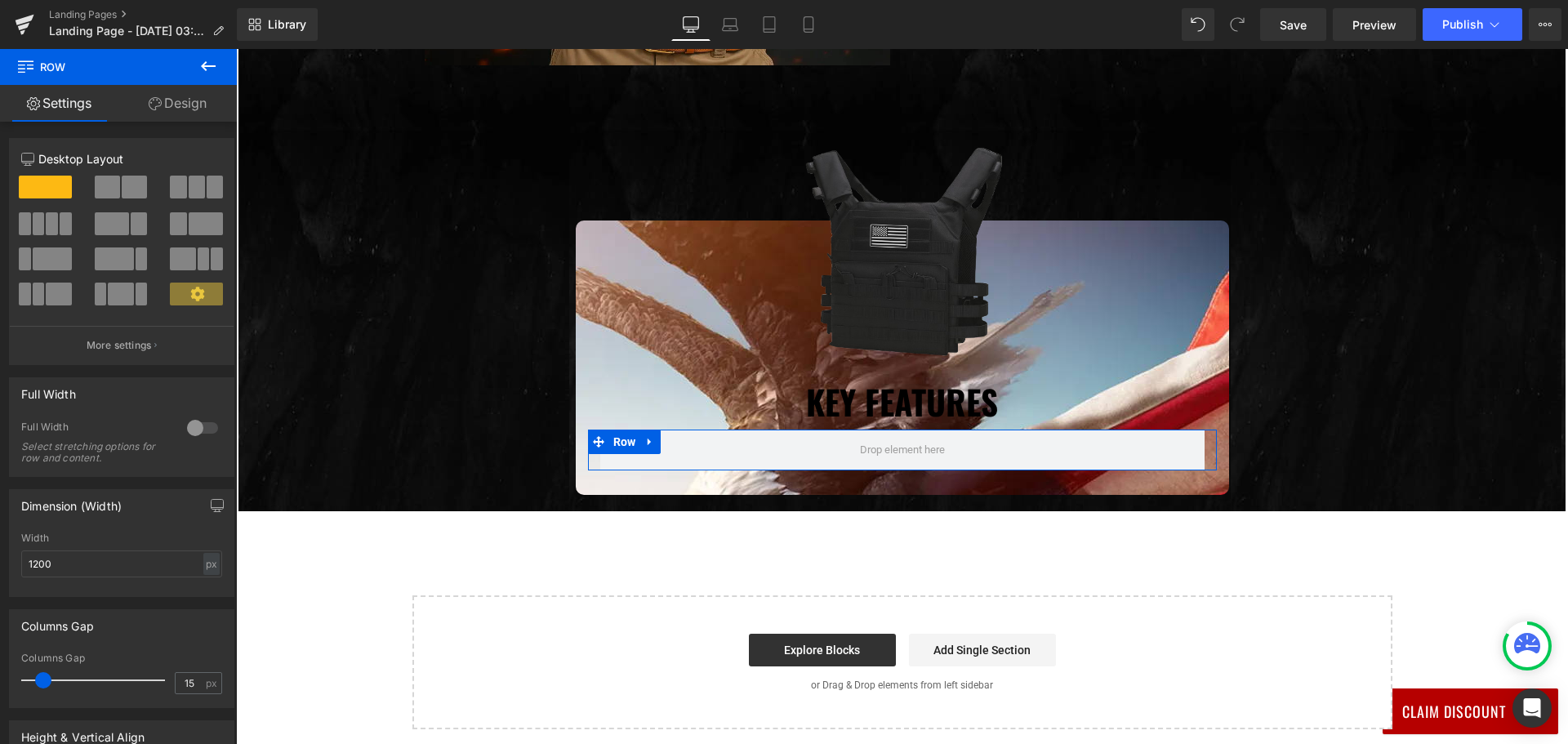
click at [174, 97] on link "Design" at bounding box center [177, 103] width 118 height 37
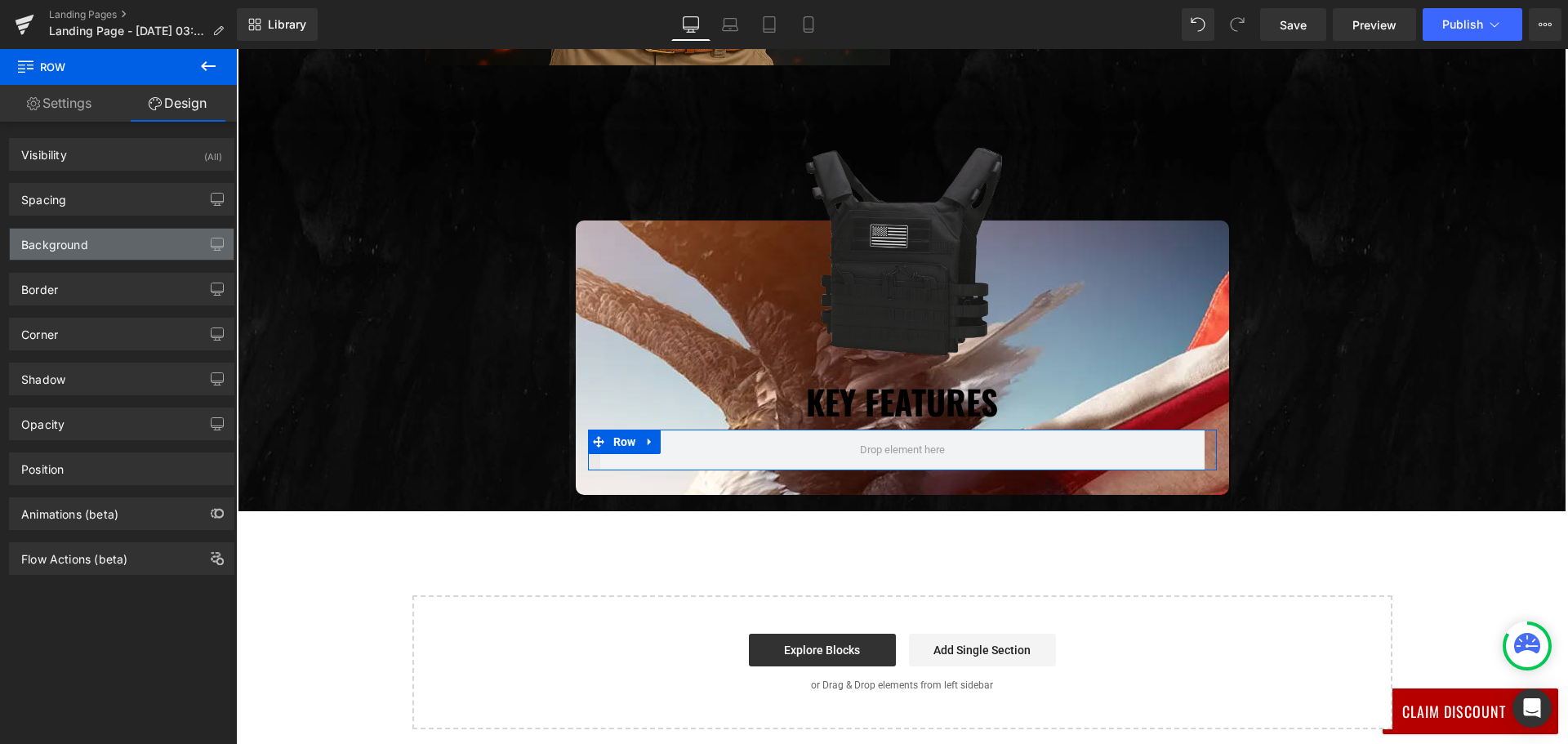
click at [125, 239] on div "Background" at bounding box center [122, 244] width 223 height 31
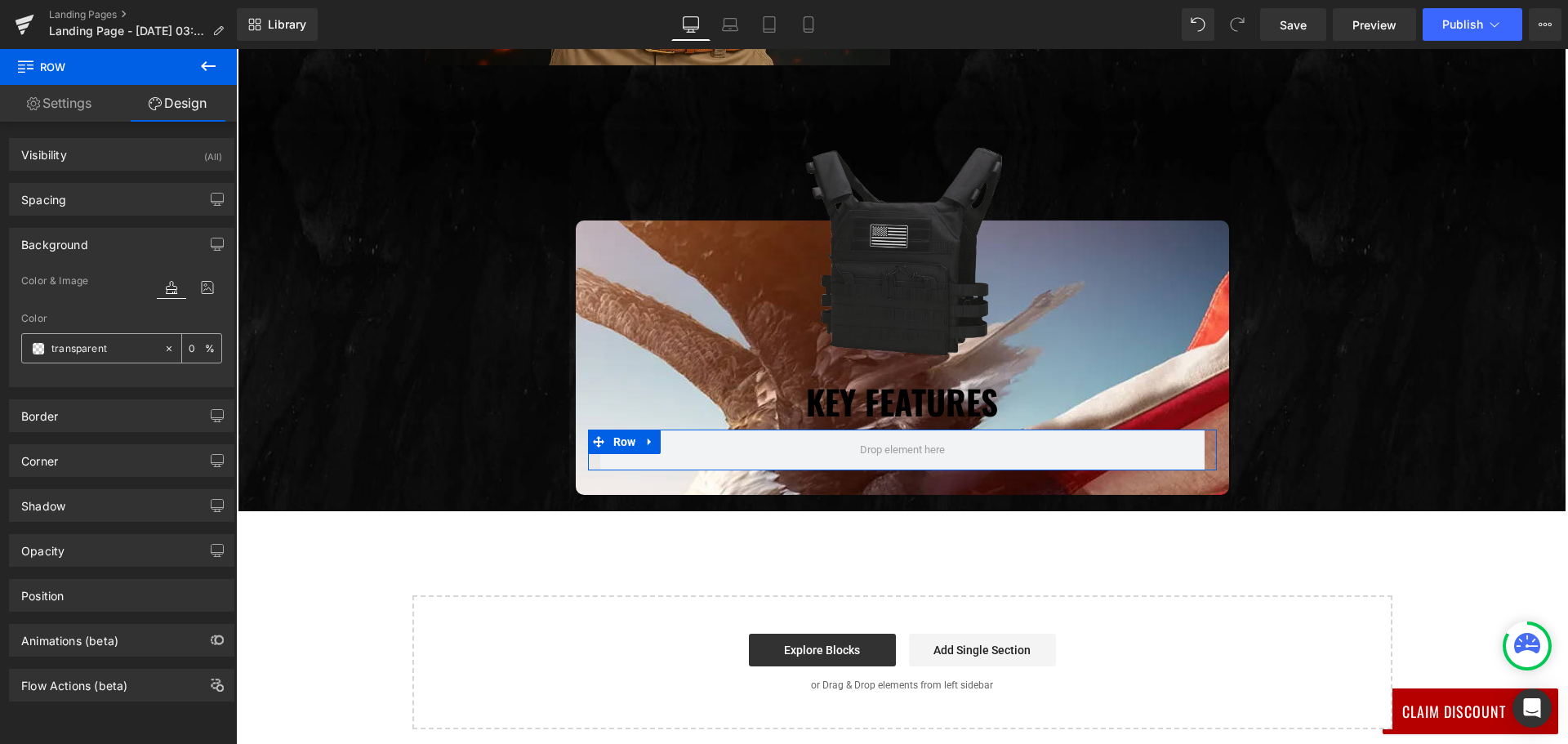
click at [44, 346] on span at bounding box center [38, 349] width 13 height 13
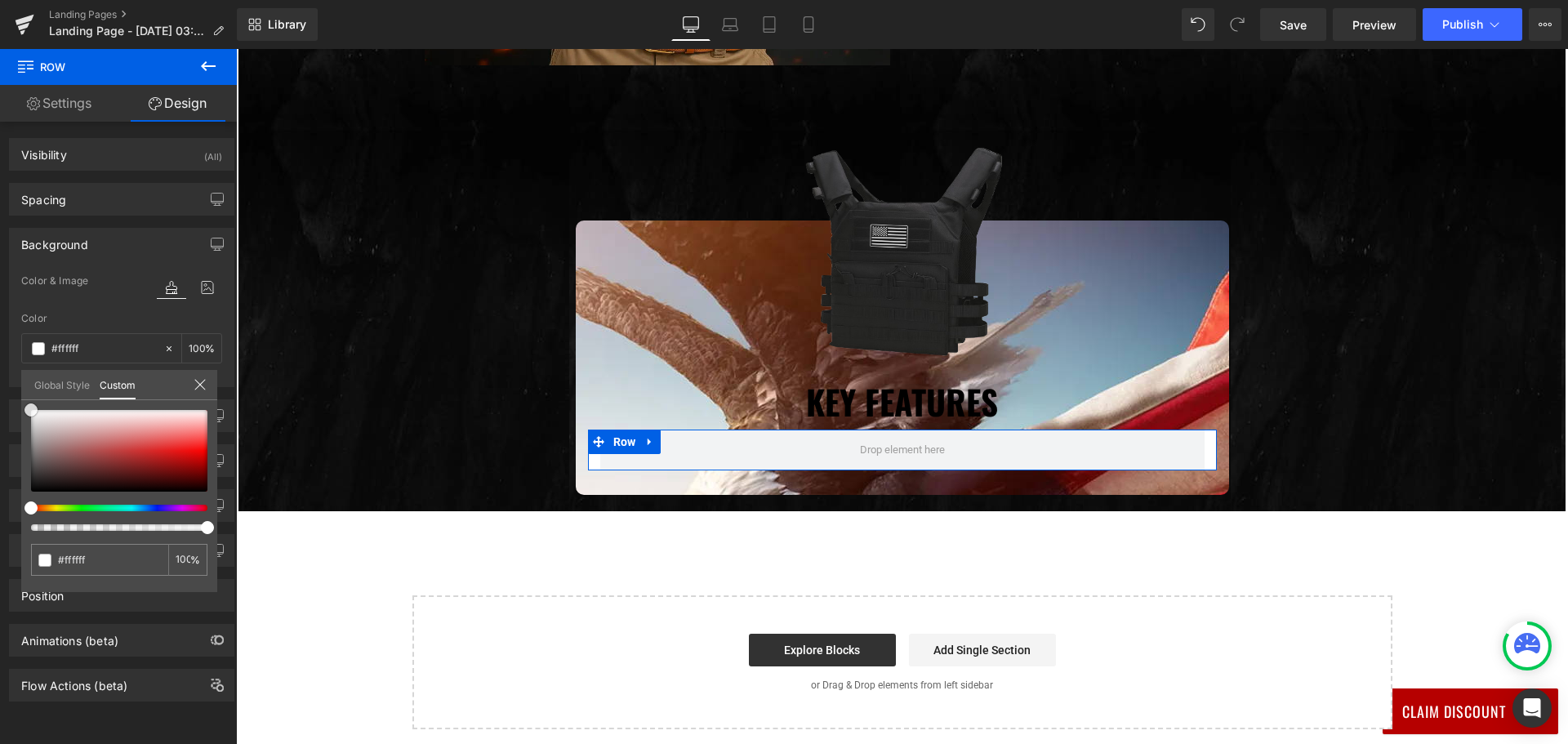
drag, startPoint x: 33, startPoint y: 414, endPoint x: 0, endPoint y: 379, distance: 48.1
click at [0, 379] on div "Background Color & Image color Color transparent 0 % Image Replace Image Upload…" at bounding box center [122, 301] width 244 height 172
drag, startPoint x: 198, startPoint y: 525, endPoint x: 126, endPoint y: 530, distance: 72.2
click at [126, 530] on div at bounding box center [112, 527] width 176 height 6
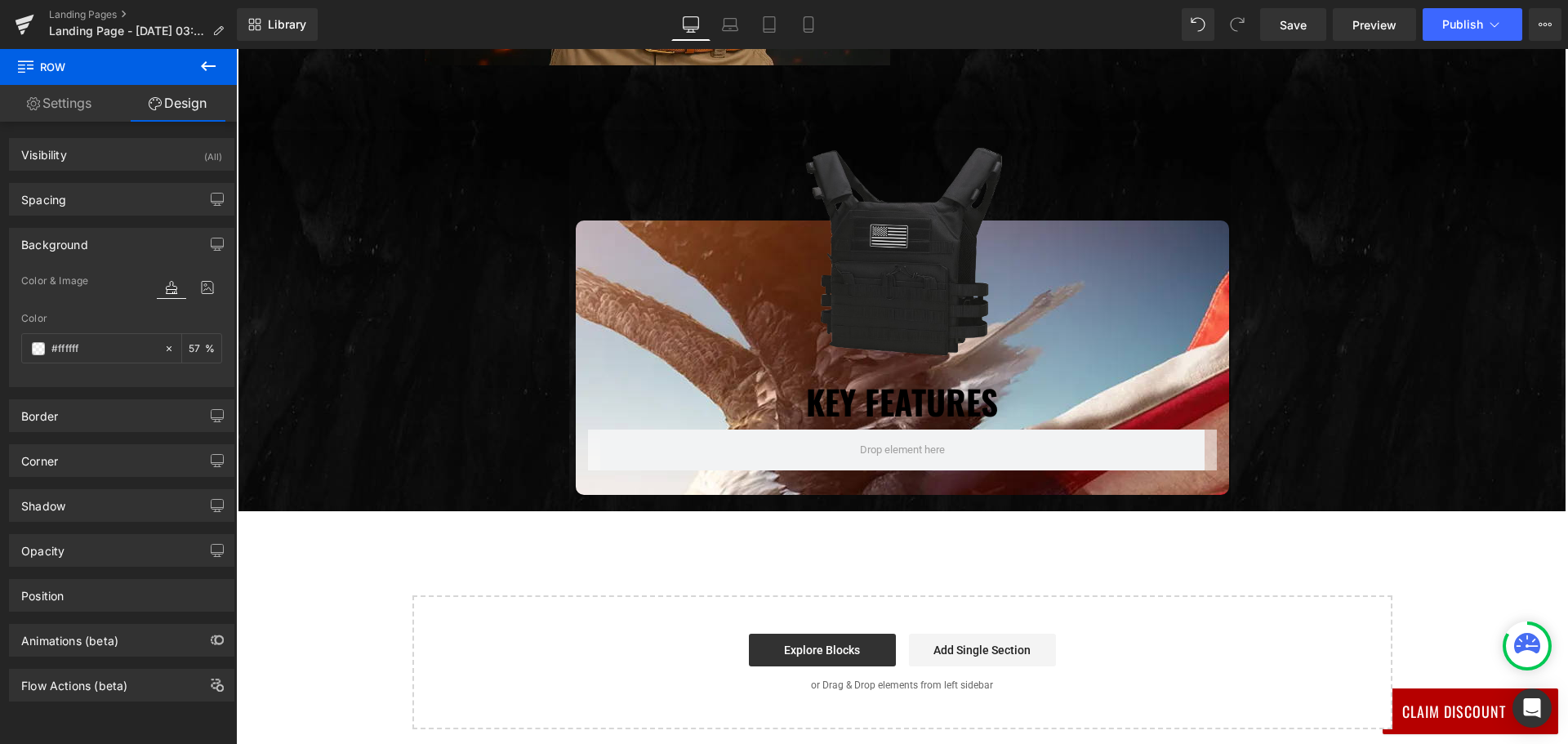
click at [436, 306] on body "Join Now And Save 40% 👇 UnitedPatriot VIP Club - 3 Day Free Trial $0 for 3 days…" at bounding box center [902, 9] width 1332 height 2534
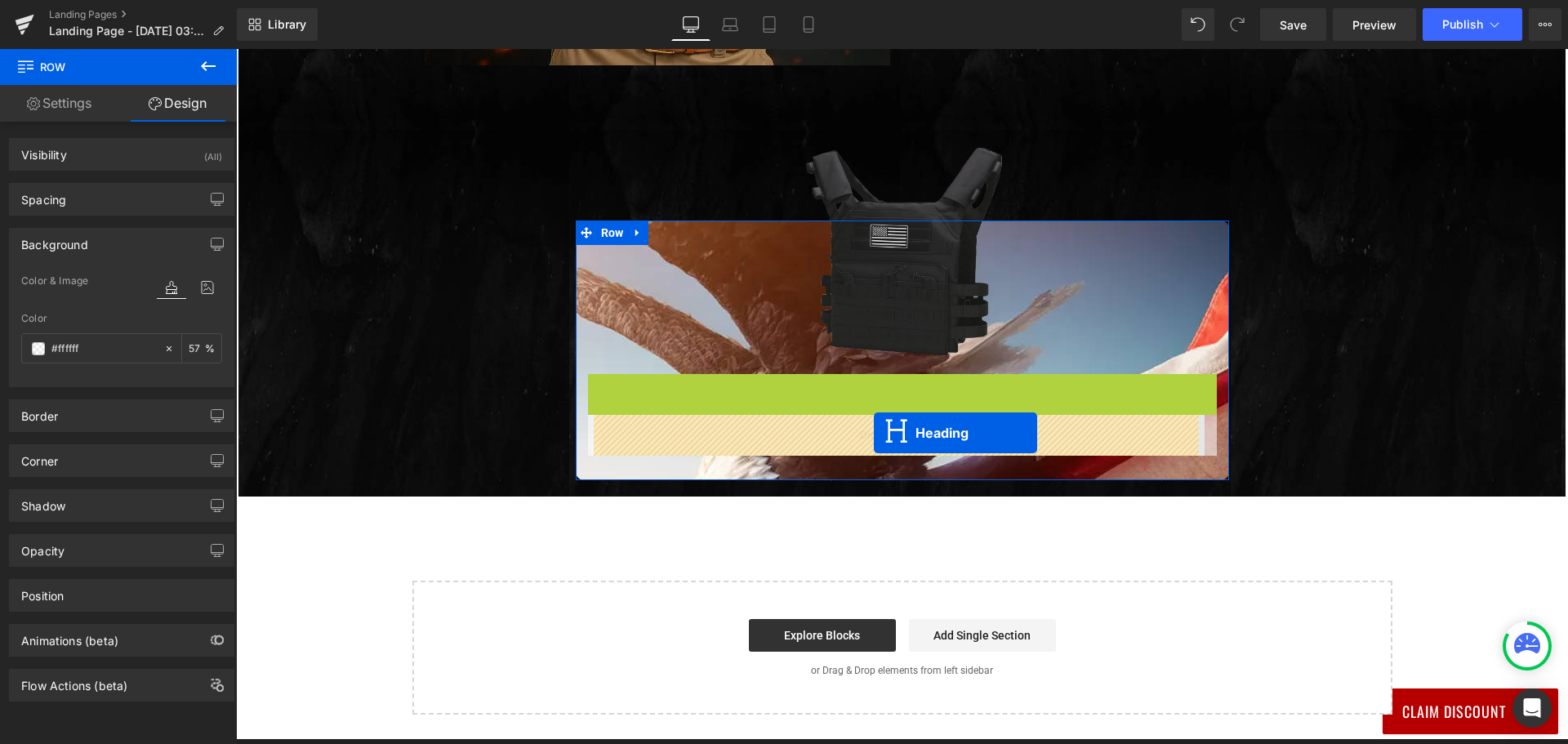
drag, startPoint x: 858, startPoint y: 402, endPoint x: 873, endPoint y: 433, distance: 34.4
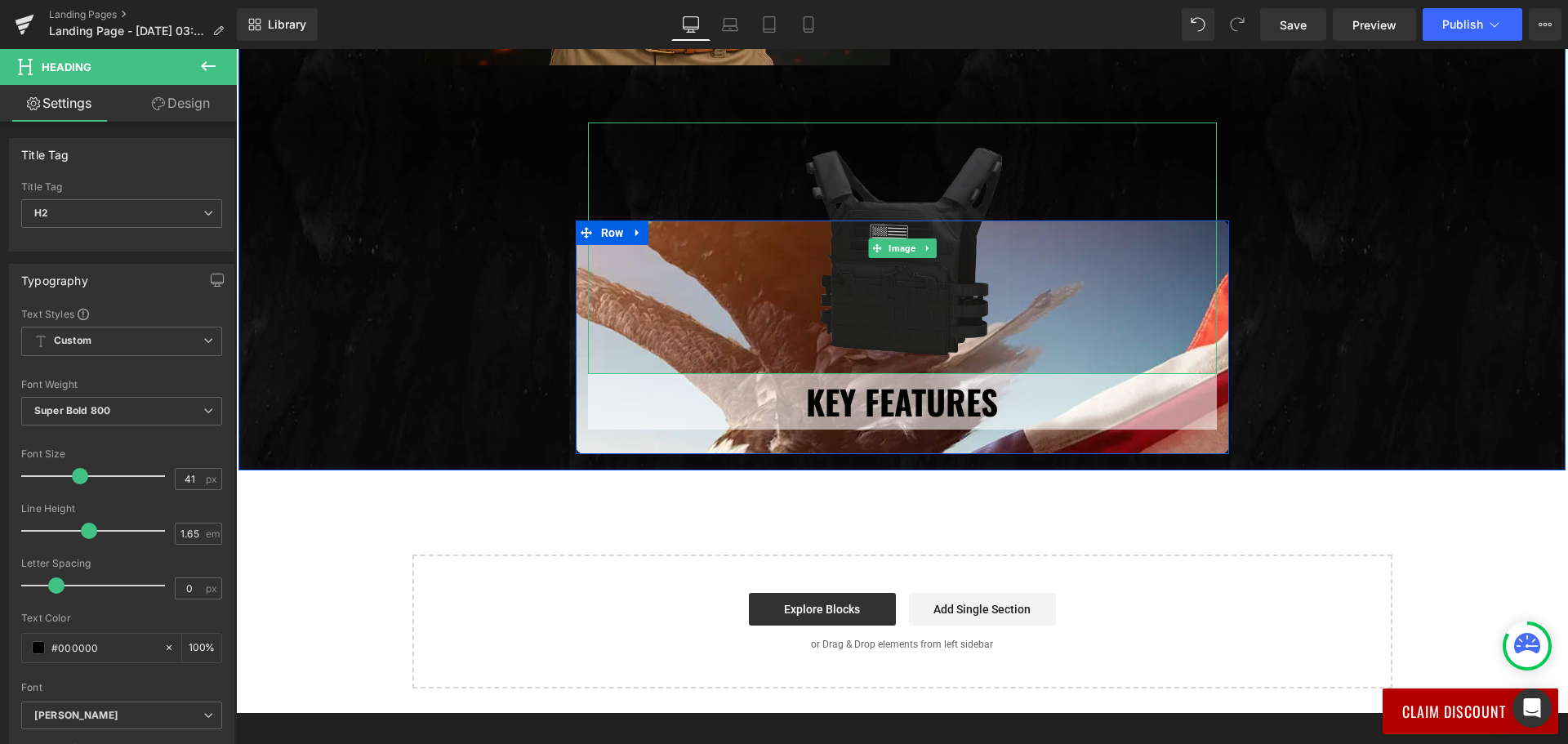
click at [851, 270] on img at bounding box center [902, 248] width 251 height 251
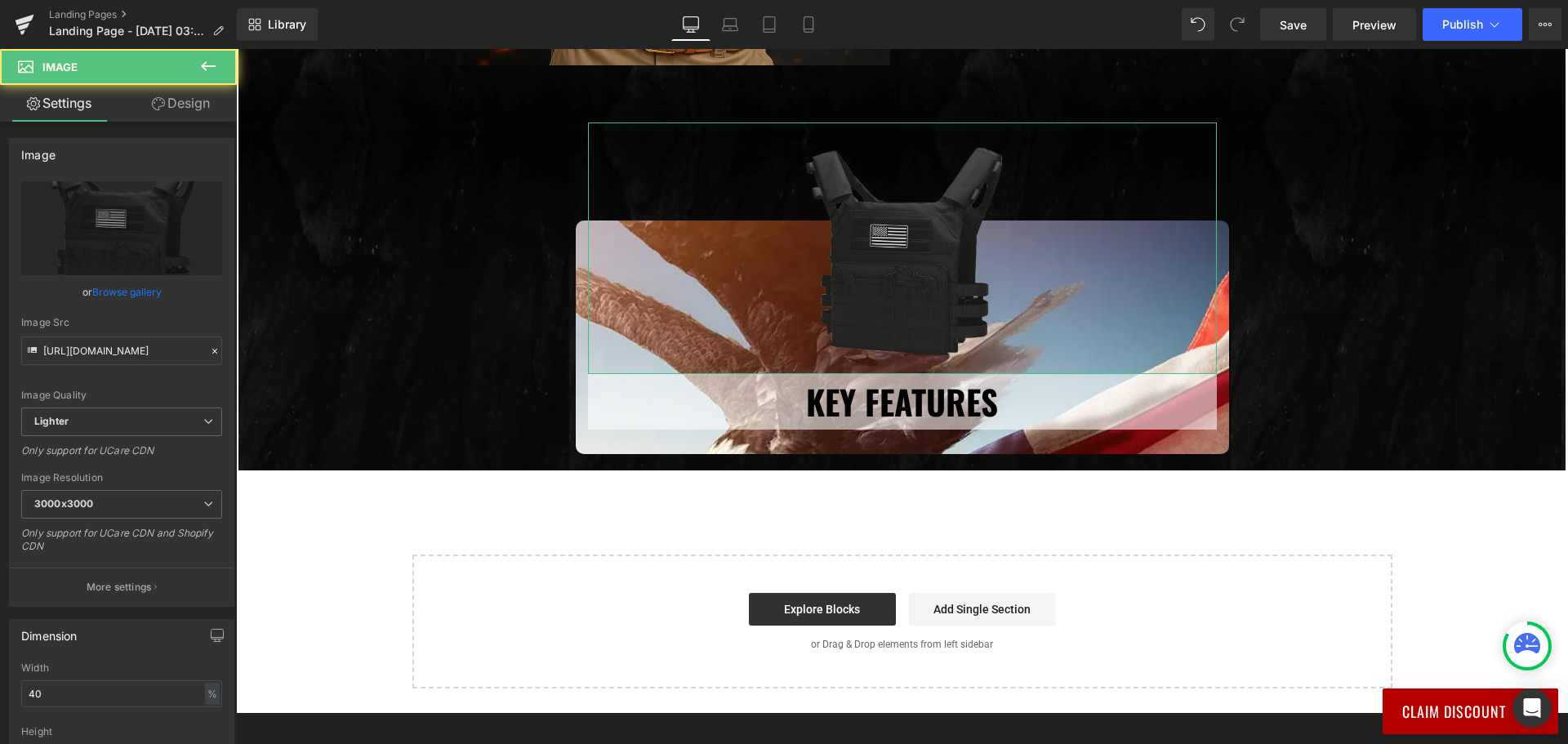
click at [174, 108] on link "Design" at bounding box center [181, 103] width 118 height 37
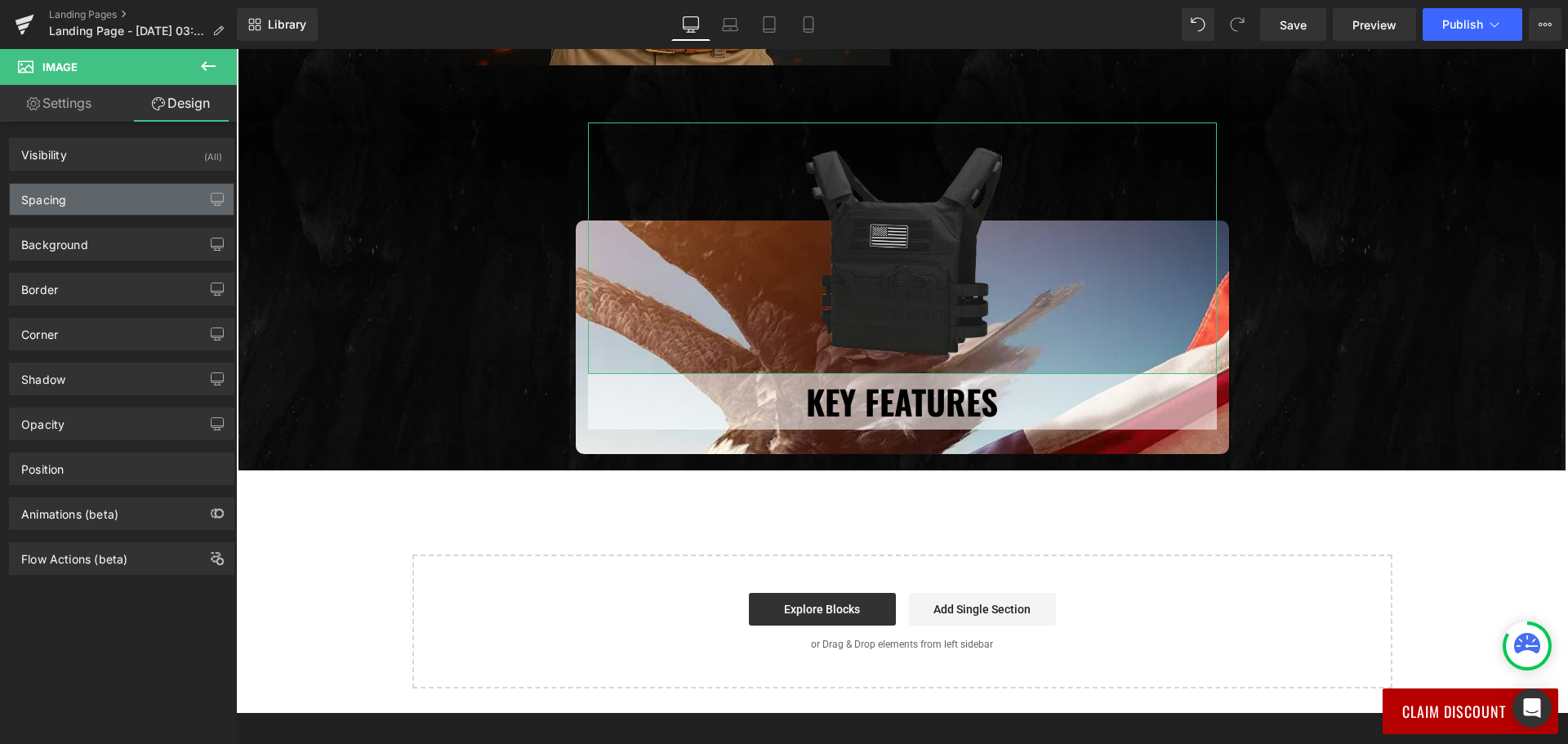
click at [122, 200] on div "Spacing" at bounding box center [122, 199] width 223 height 31
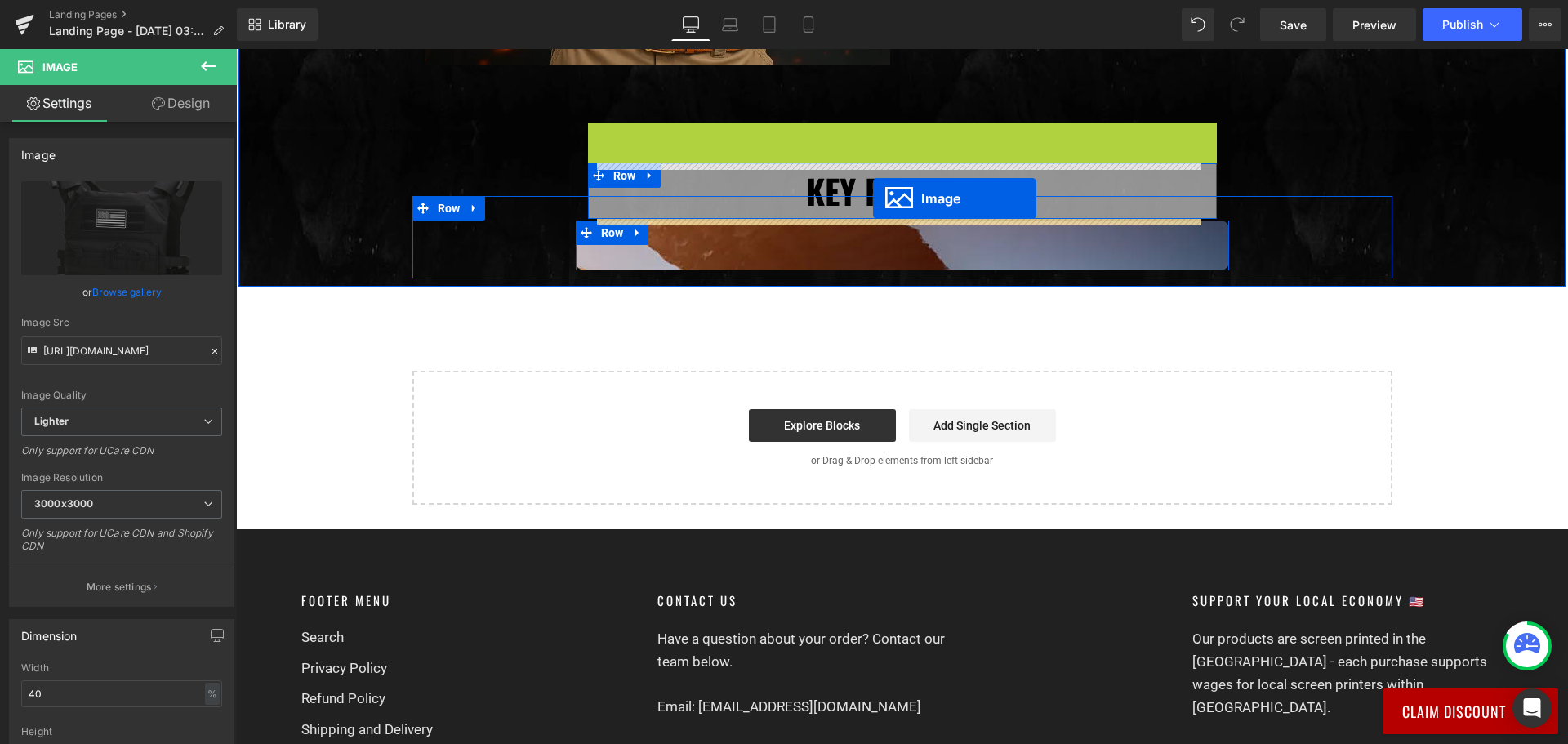
drag, startPoint x: 870, startPoint y: 248, endPoint x: 873, endPoint y: 199, distance: 49.1
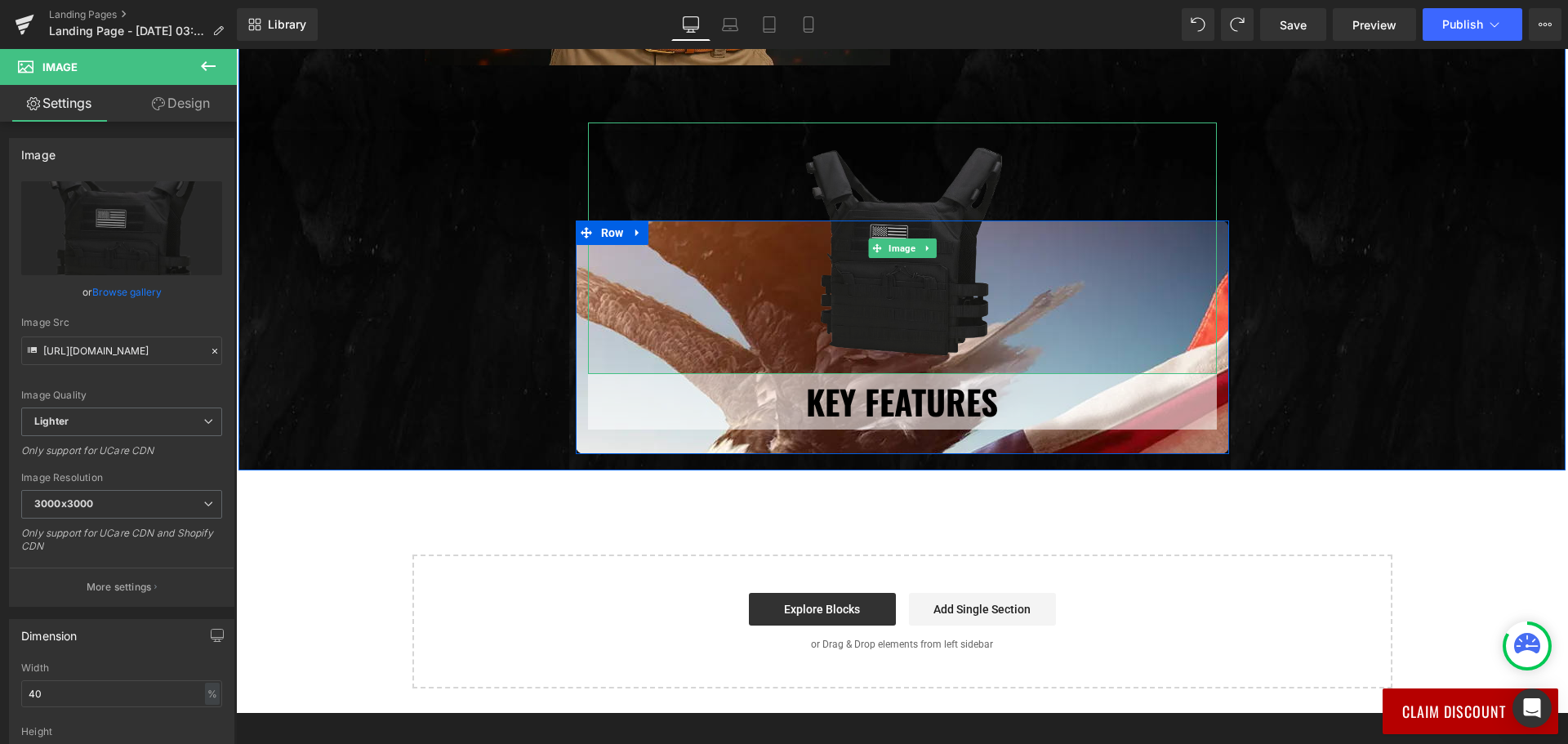
click at [850, 283] on img at bounding box center [902, 248] width 251 height 251
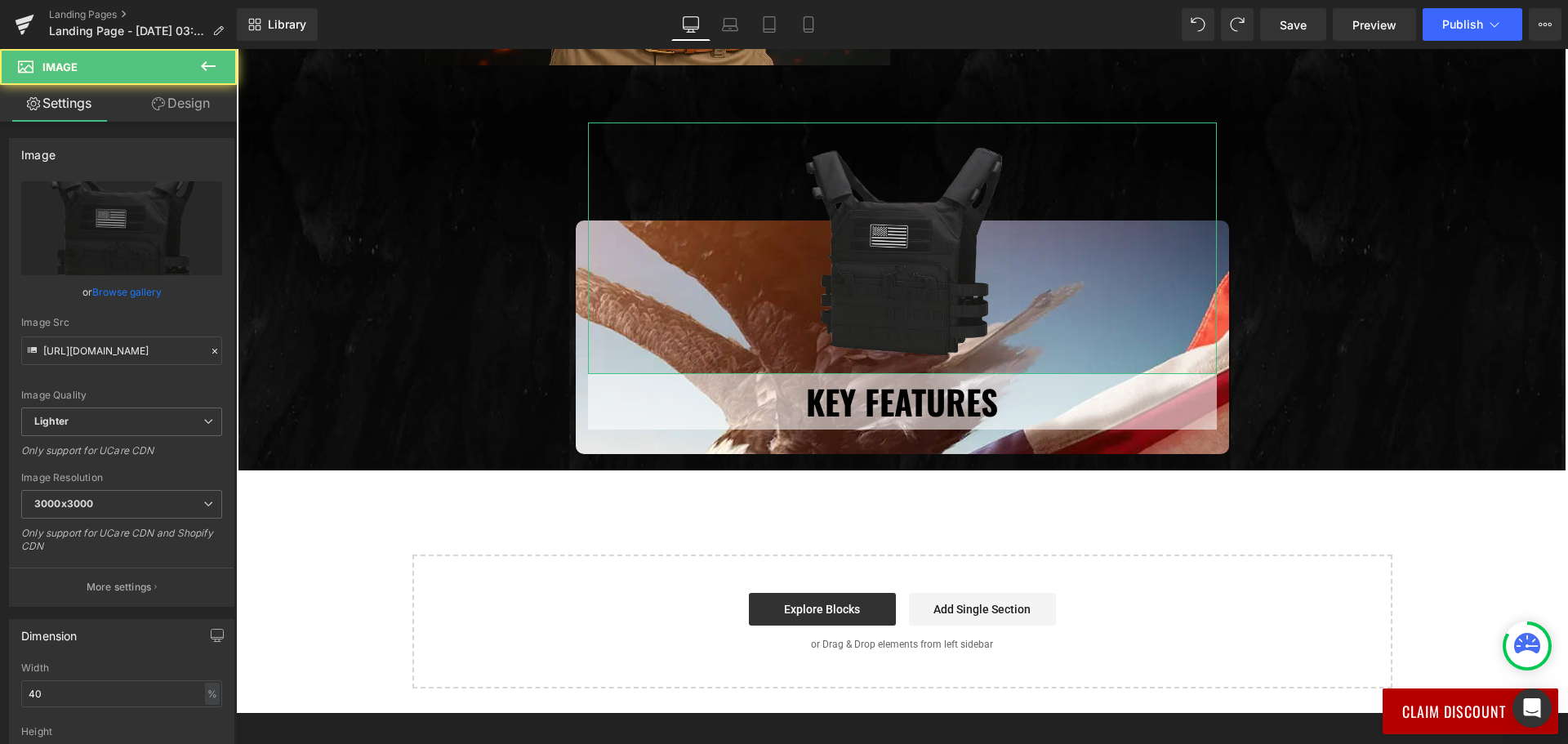
click at [188, 102] on link "Design" at bounding box center [181, 103] width 118 height 37
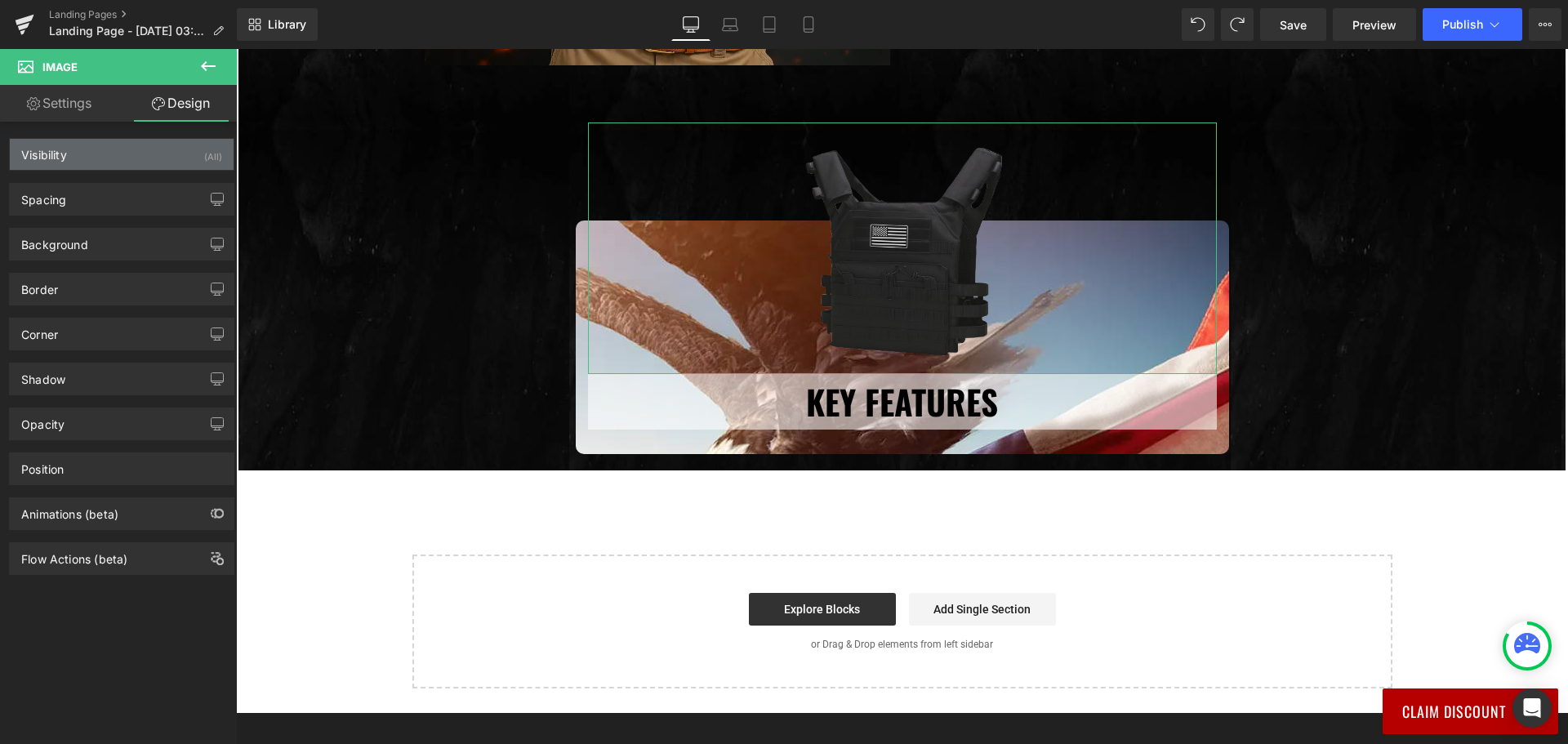
click at [124, 152] on div "Visibility (All)" at bounding box center [122, 154] width 223 height 31
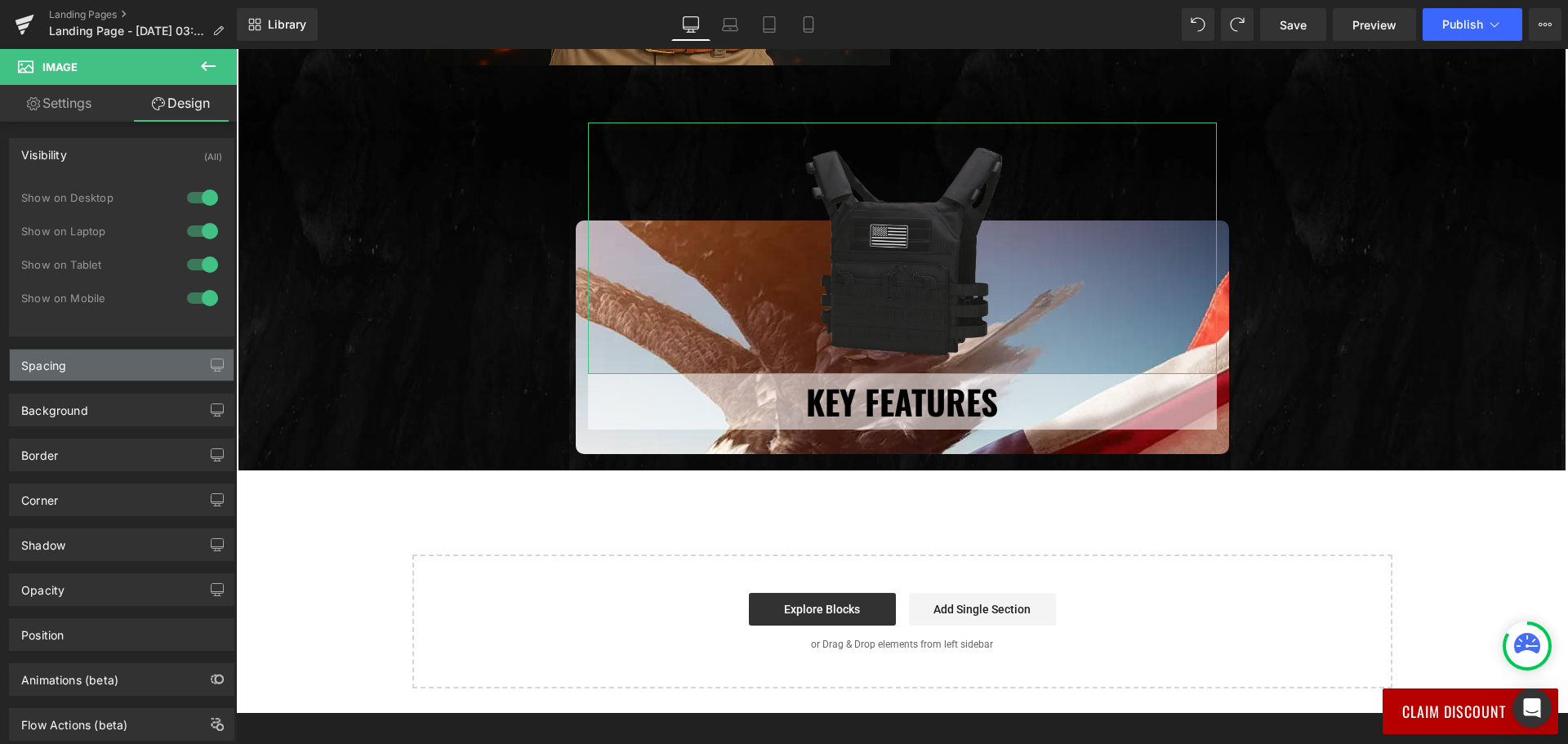
click at [87, 373] on div "Spacing" at bounding box center [122, 365] width 223 height 31
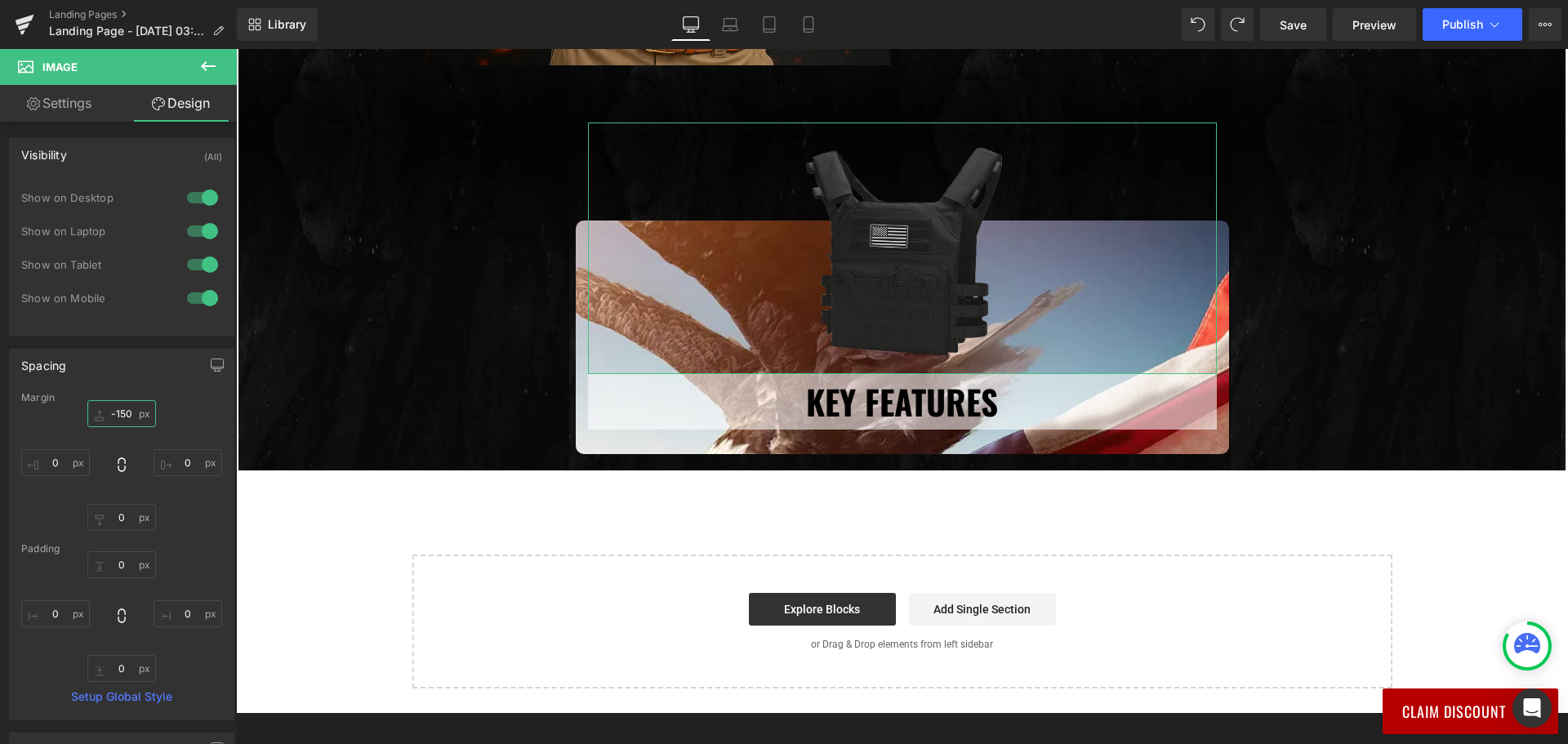
click at [118, 404] on input "text" at bounding box center [122, 414] width 69 height 27
type input "-150"
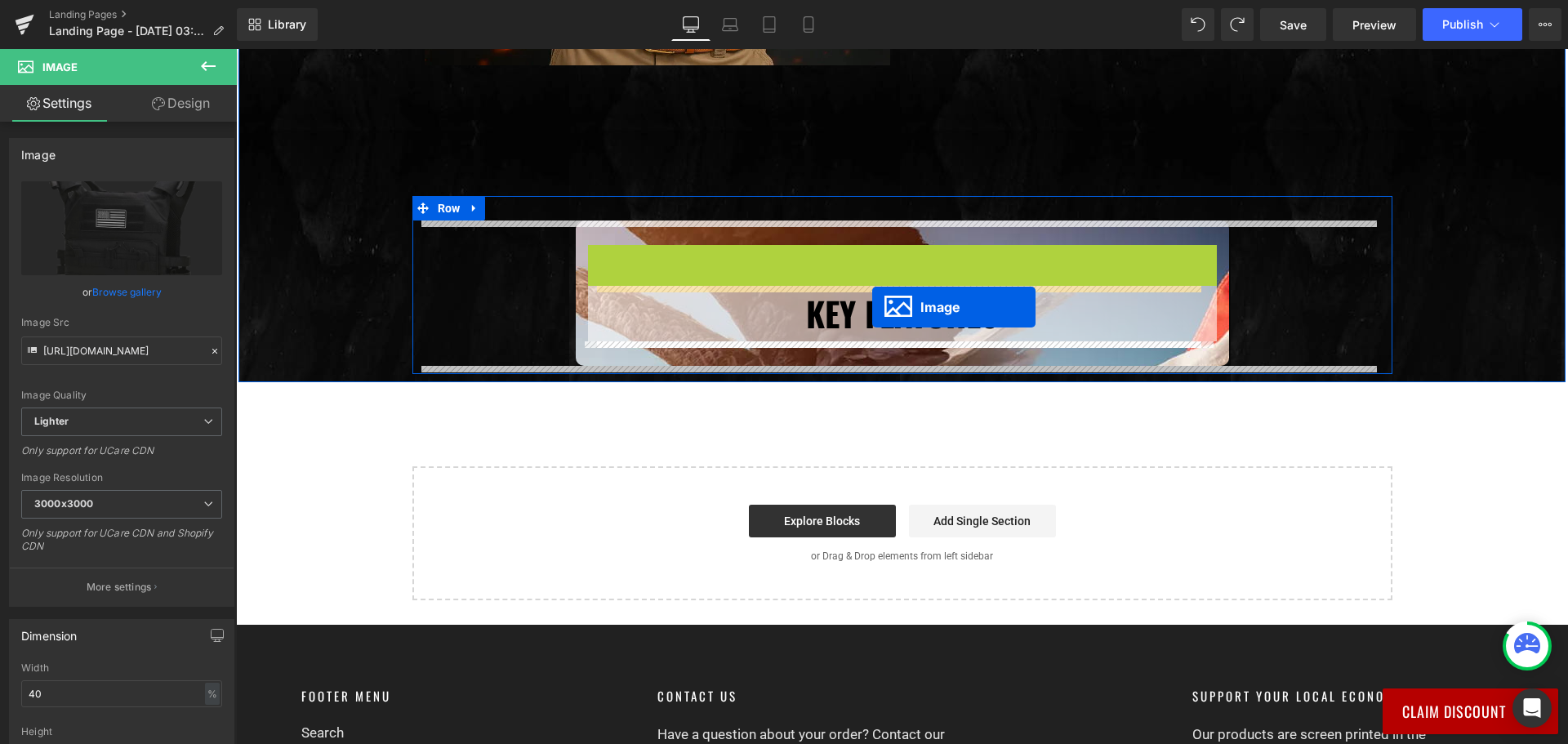
drag, startPoint x: 864, startPoint y: 369, endPoint x: 872, endPoint y: 307, distance: 62.5
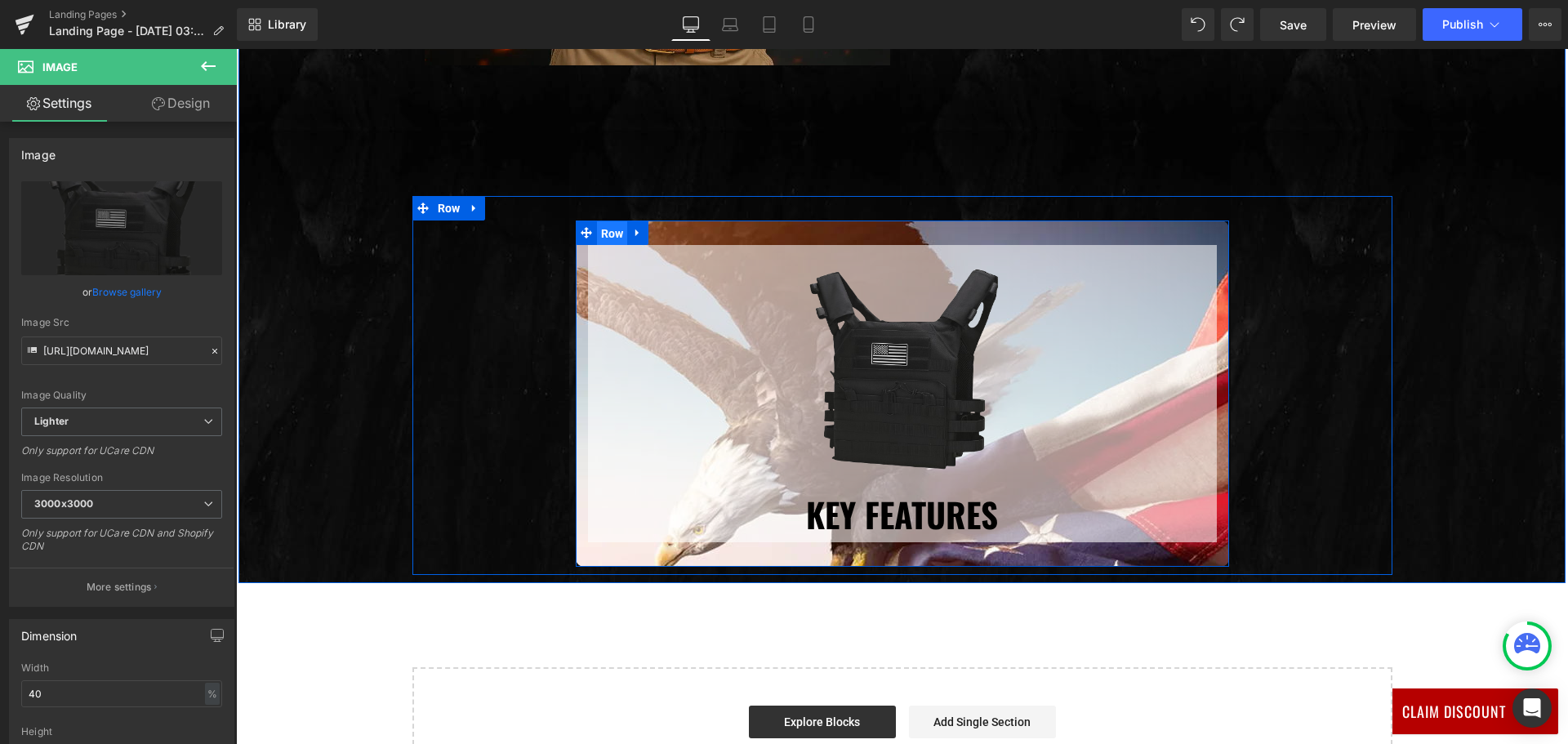
click at [602, 235] on span "Row" at bounding box center [612, 233] width 31 height 24
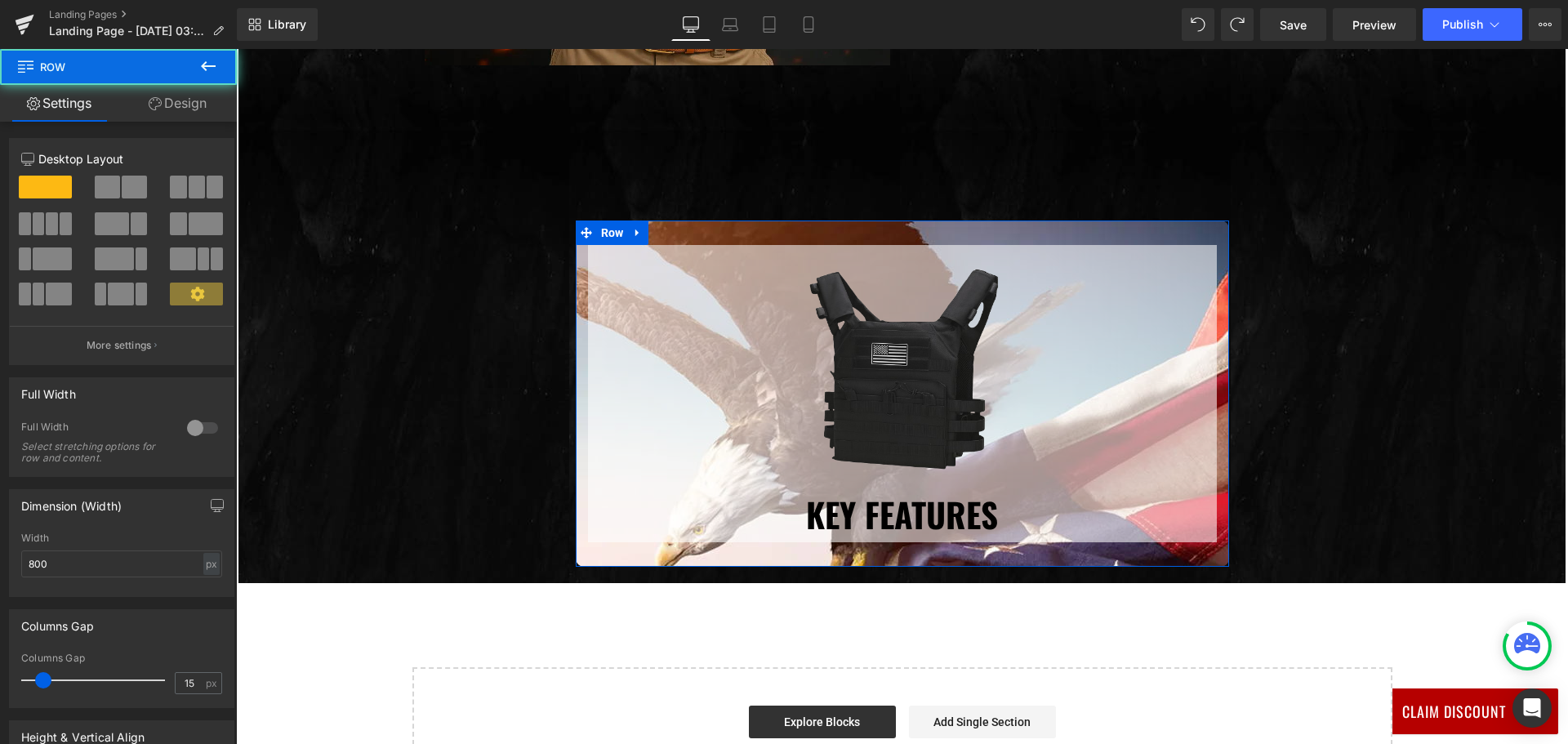
click at [172, 106] on link "Design" at bounding box center [177, 103] width 118 height 37
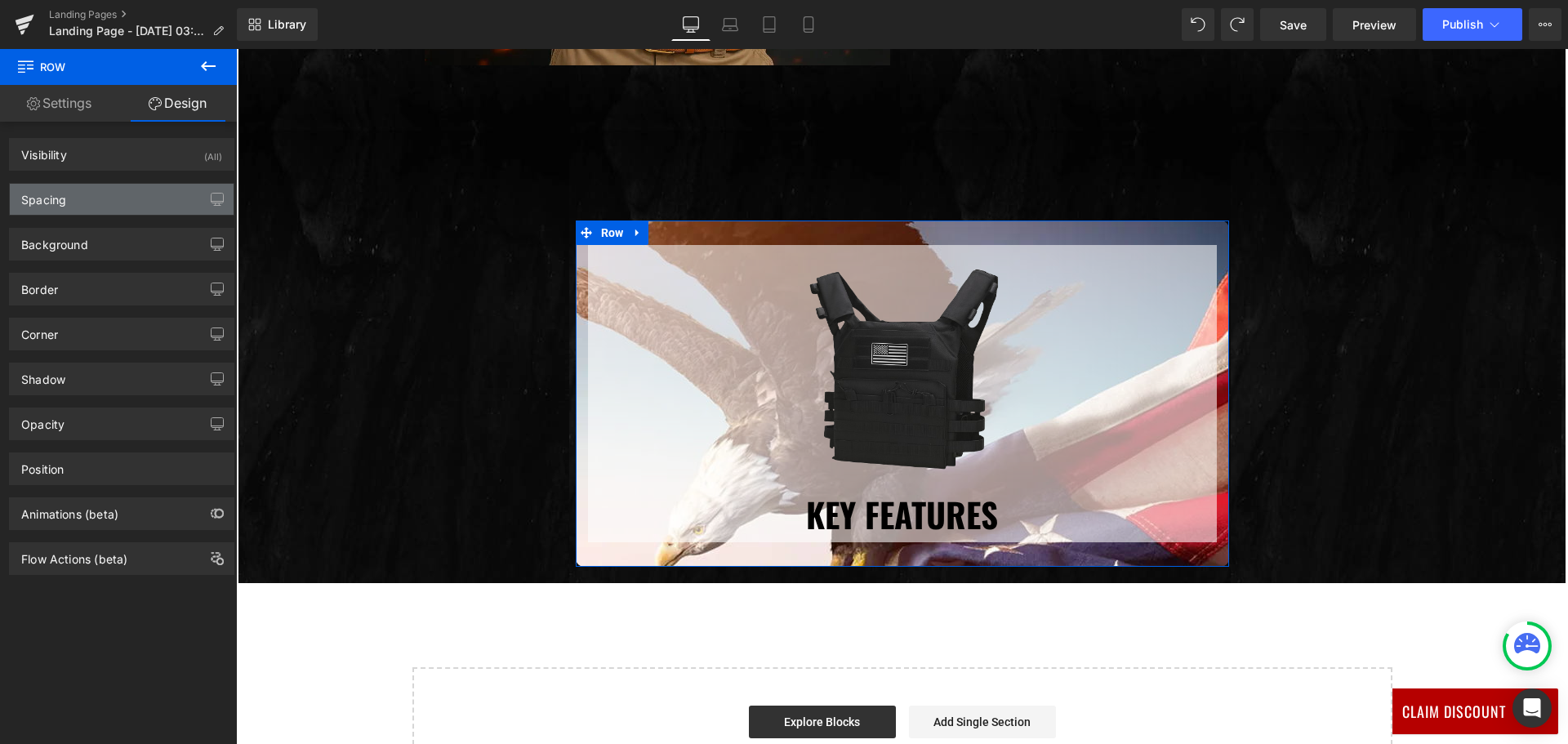
click at [132, 202] on div "Spacing" at bounding box center [122, 199] width 223 height 31
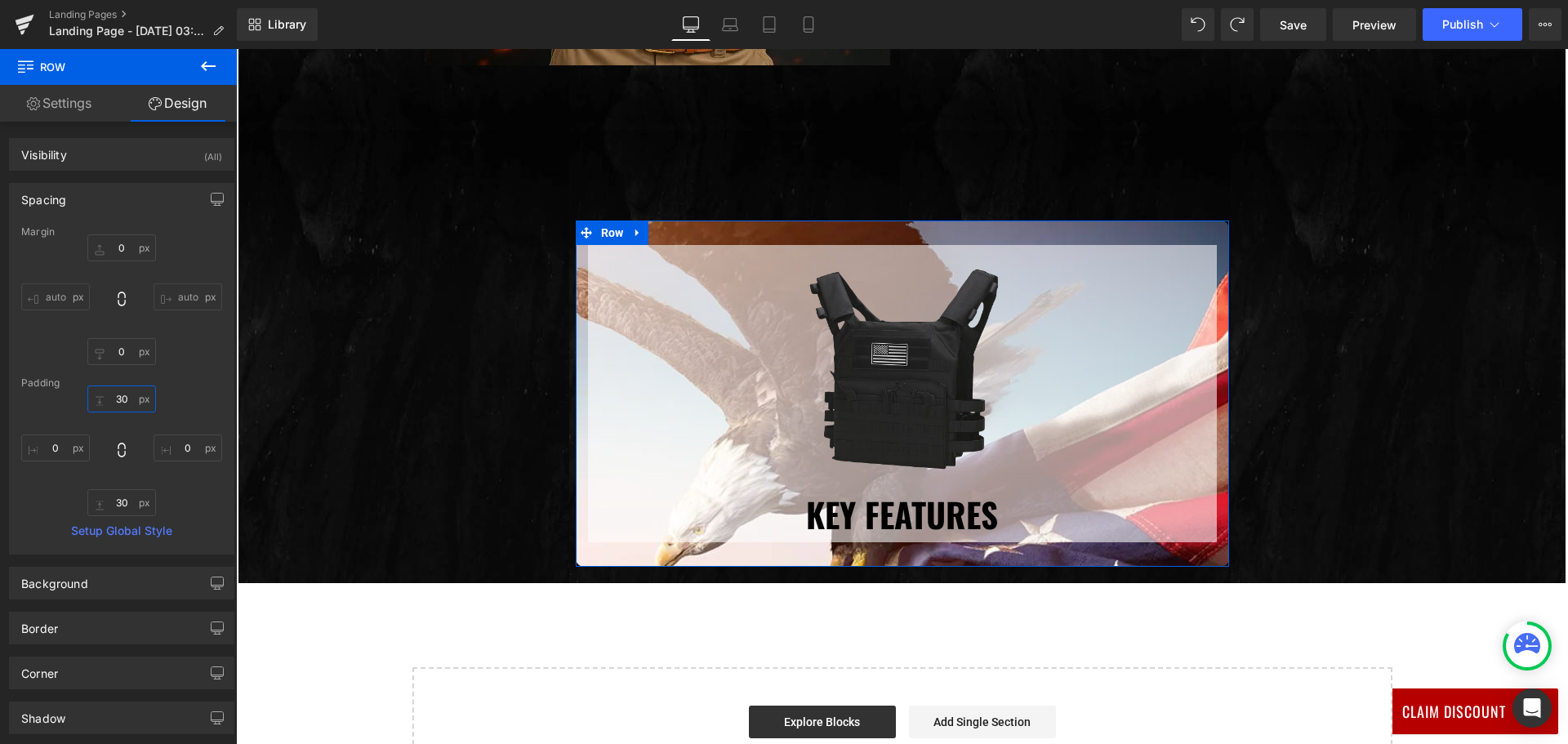
click at [124, 396] on input "30" at bounding box center [122, 399] width 69 height 27
click at [121, 495] on input "30" at bounding box center [122, 503] width 69 height 27
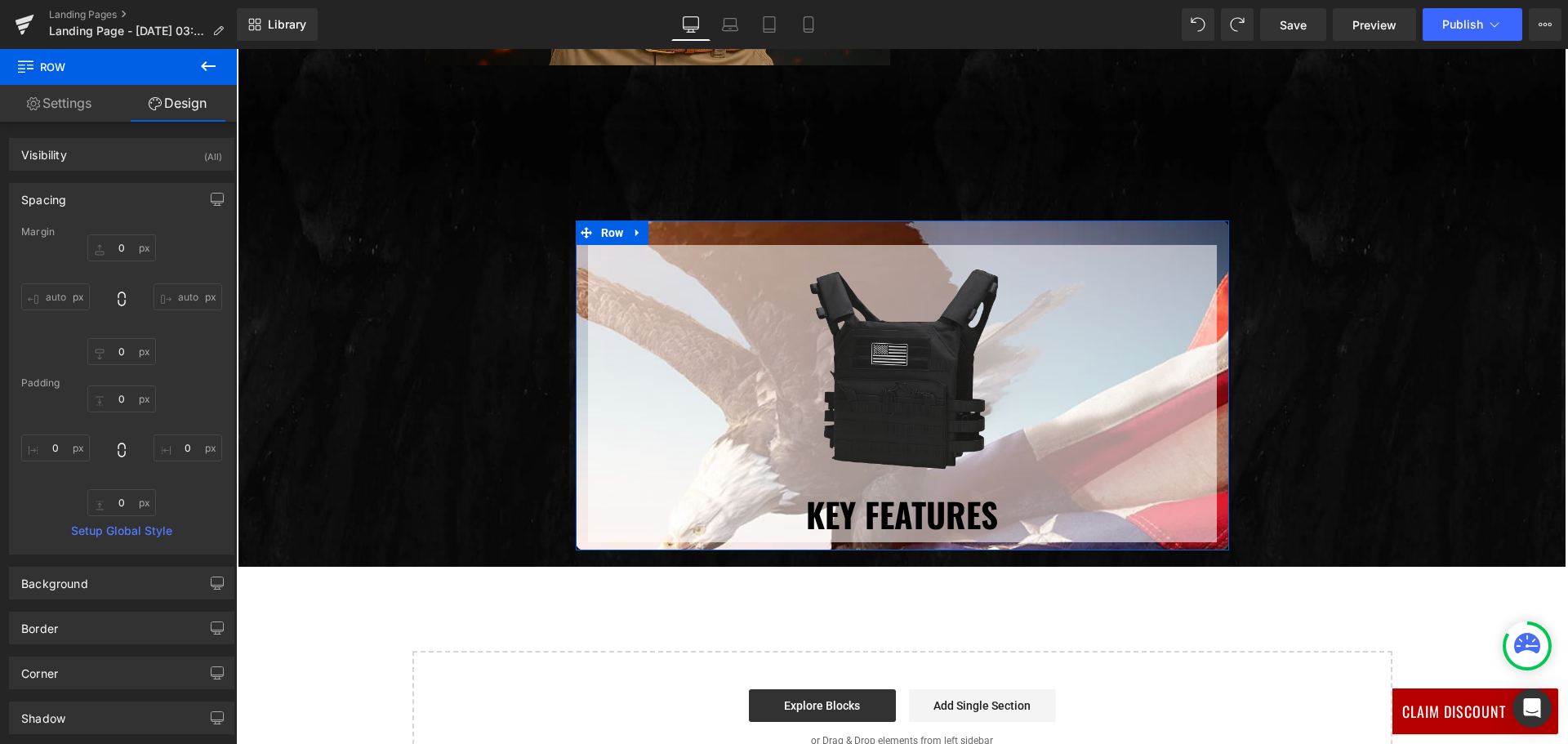
click at [189, 491] on div "0 0" at bounding box center [122, 451] width 201 height 131
click at [115, 384] on div "Padding" at bounding box center [122, 383] width 201 height 12
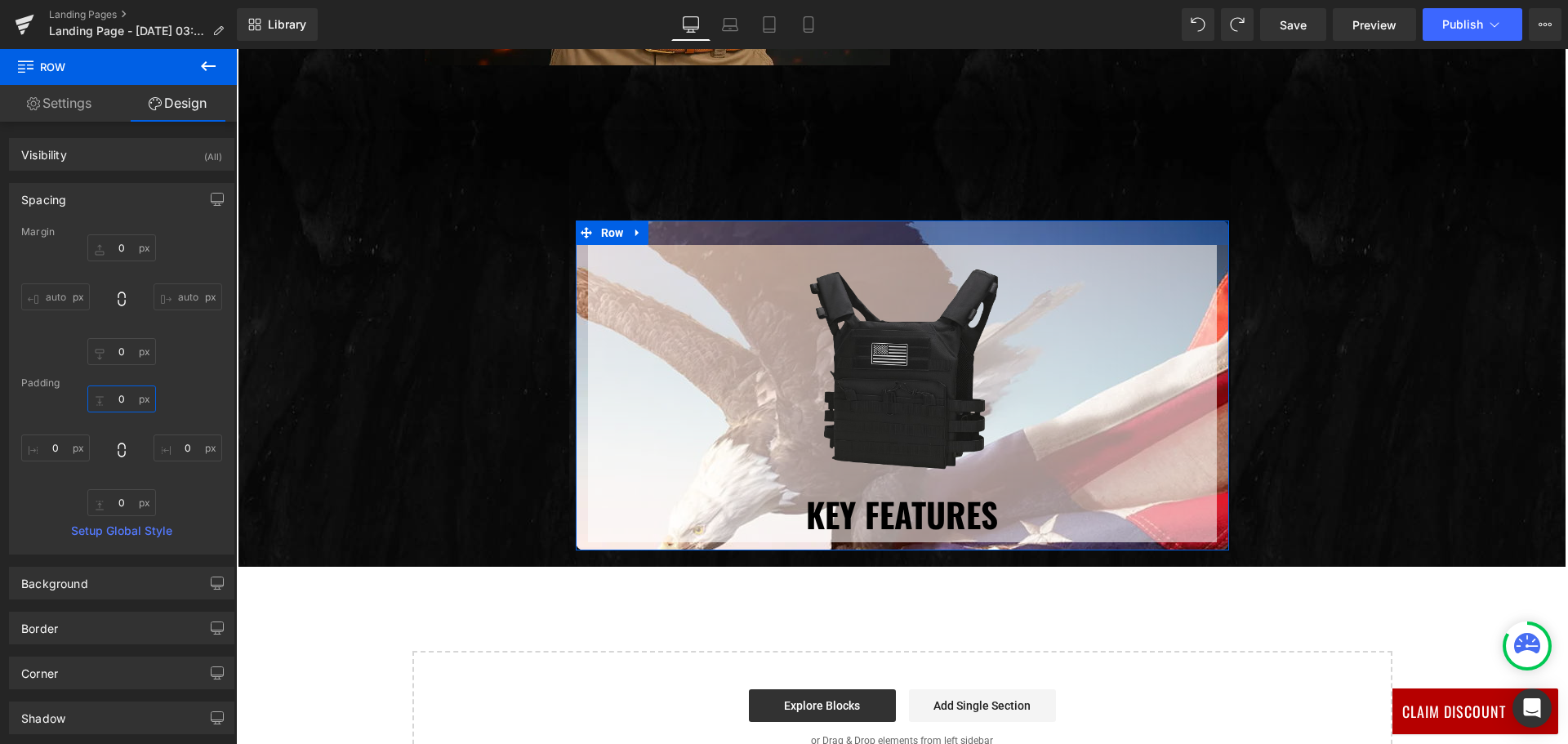
click at [118, 393] on input "text" at bounding box center [122, 399] width 69 height 27
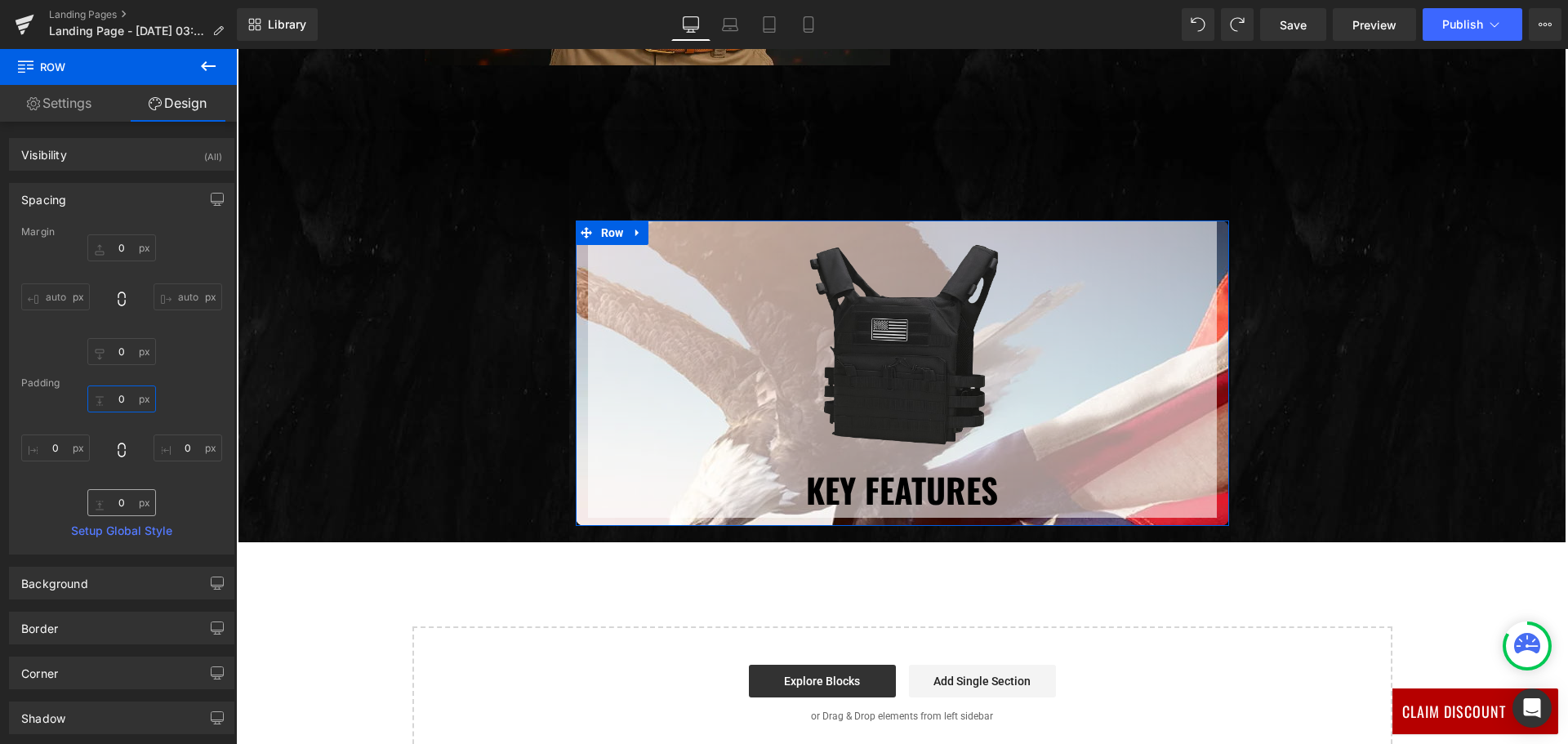
type input "0"
click at [124, 502] on input "text" at bounding box center [122, 503] width 69 height 27
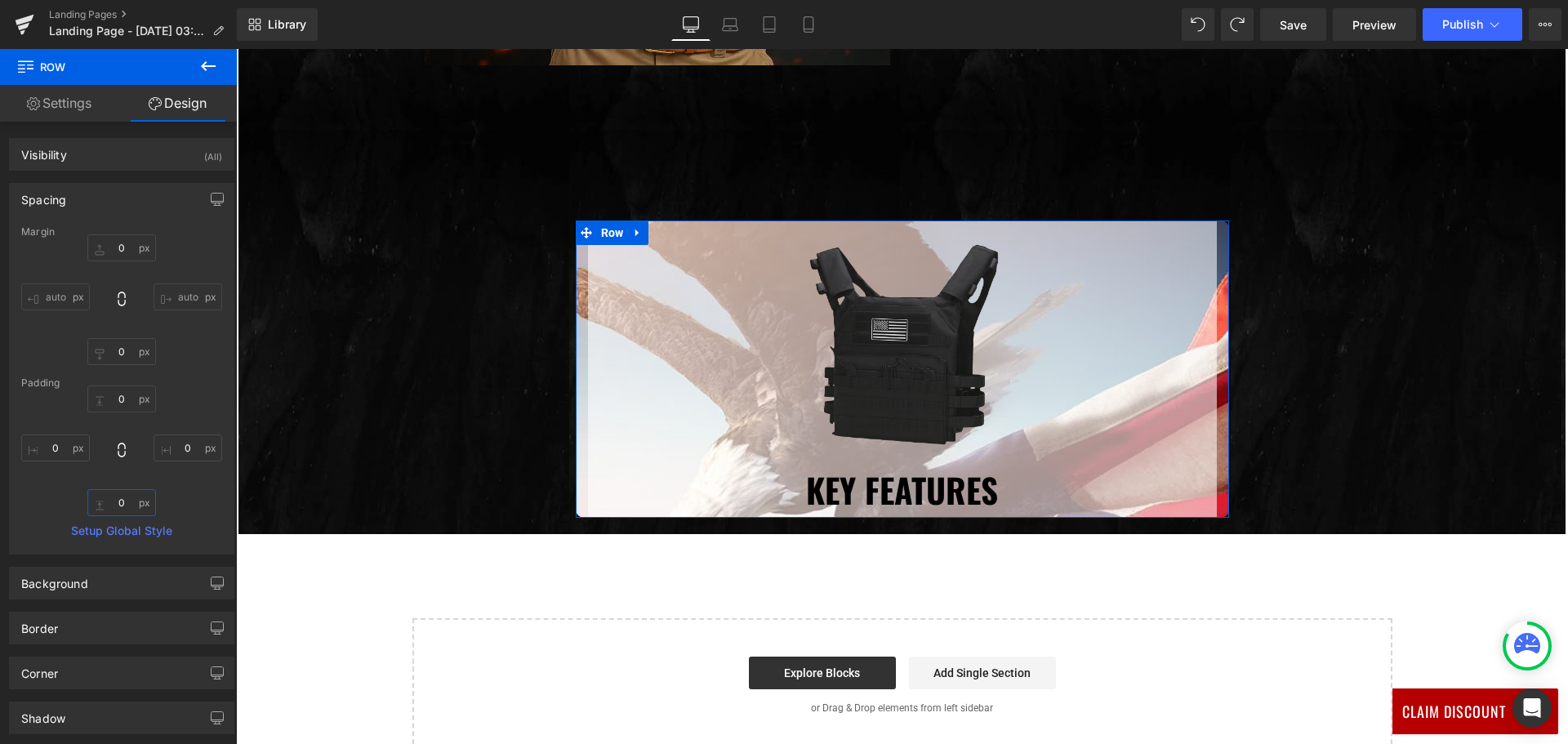
type input "0"
click at [186, 479] on div "0 0 0 0" at bounding box center [122, 451] width 201 height 131
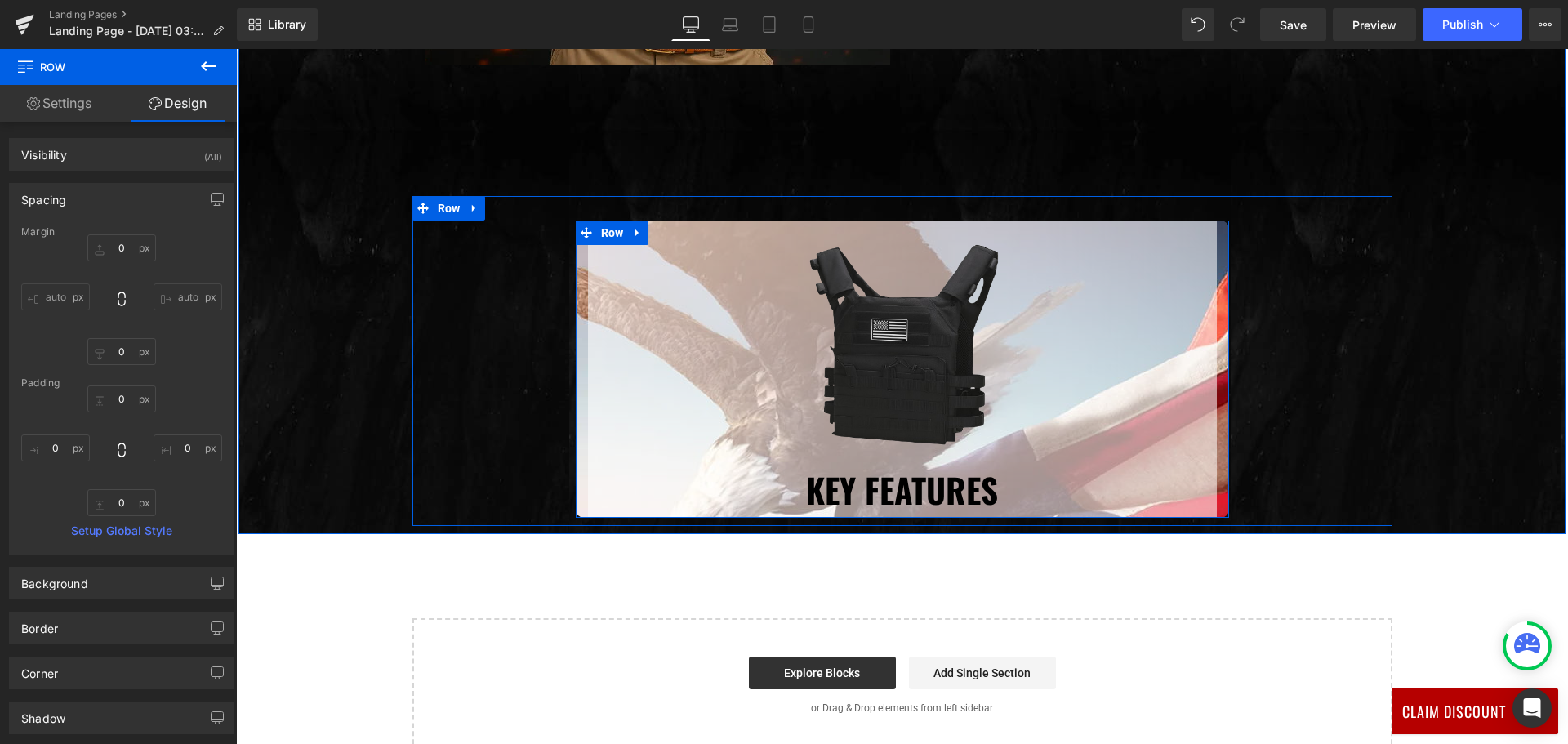
click at [579, 386] on div "Image Key Features Heading Row" at bounding box center [902, 369] width 653 height 297
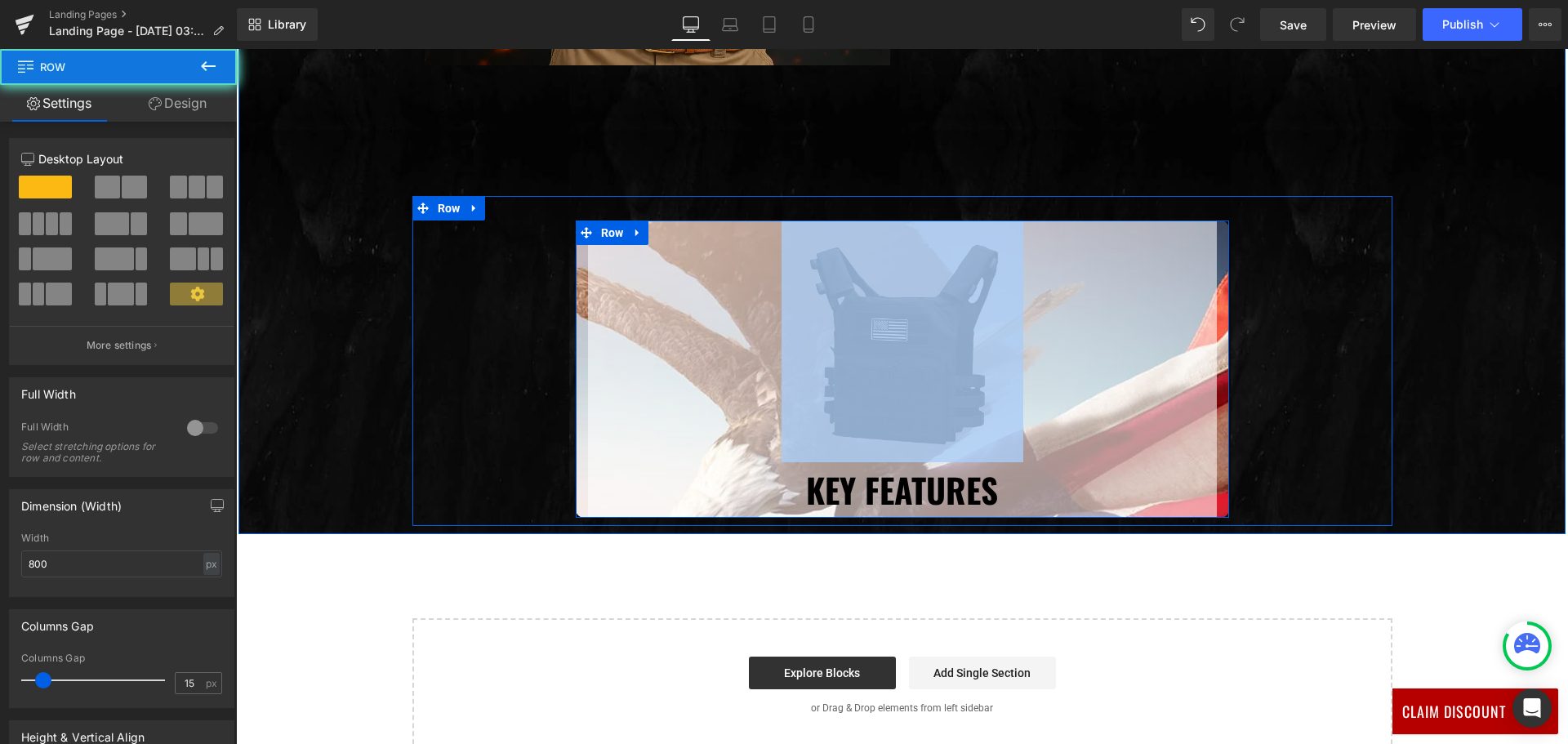
click at [579, 386] on div "Image Key Features Heading Row" at bounding box center [902, 369] width 653 height 297
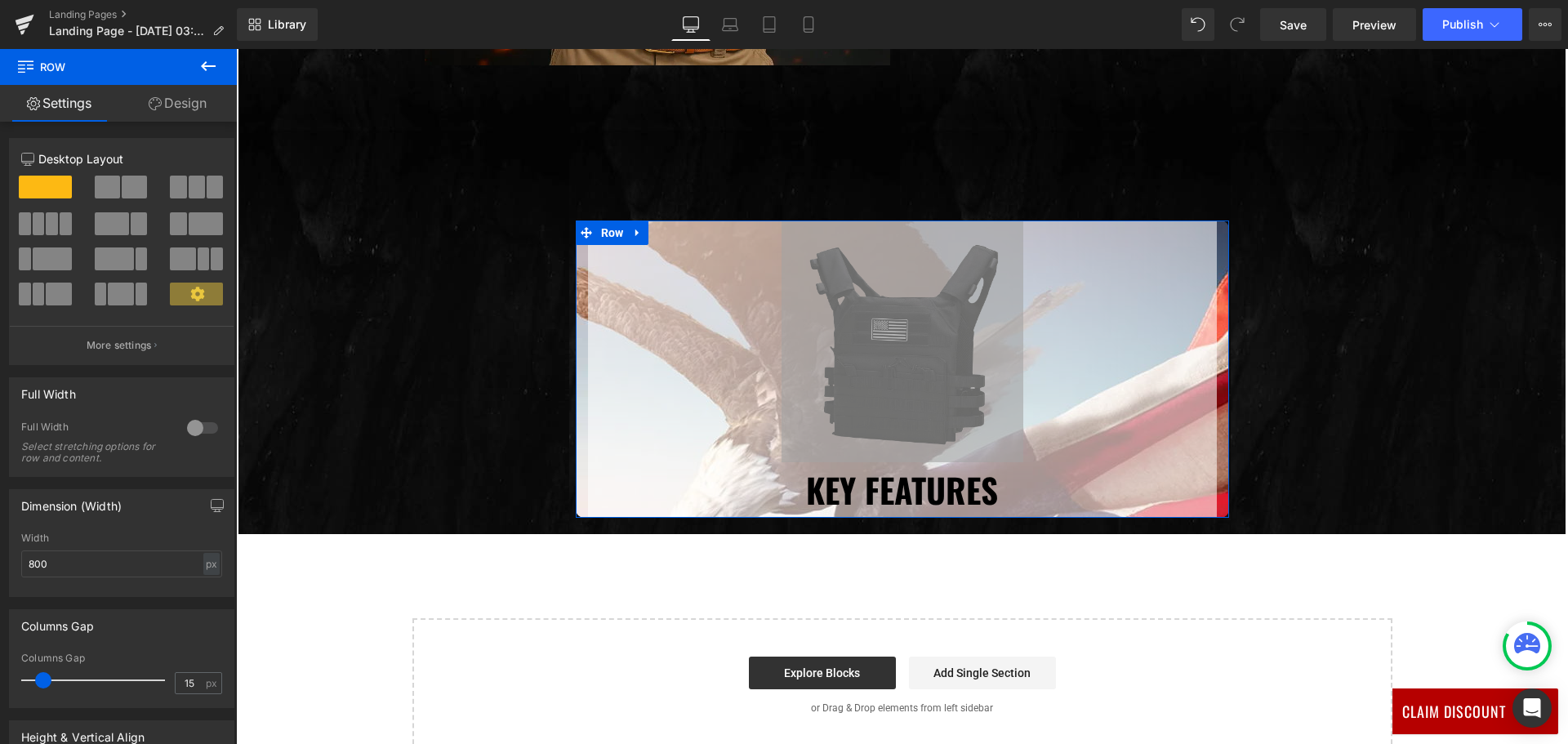
click at [177, 111] on link "Design" at bounding box center [177, 103] width 118 height 37
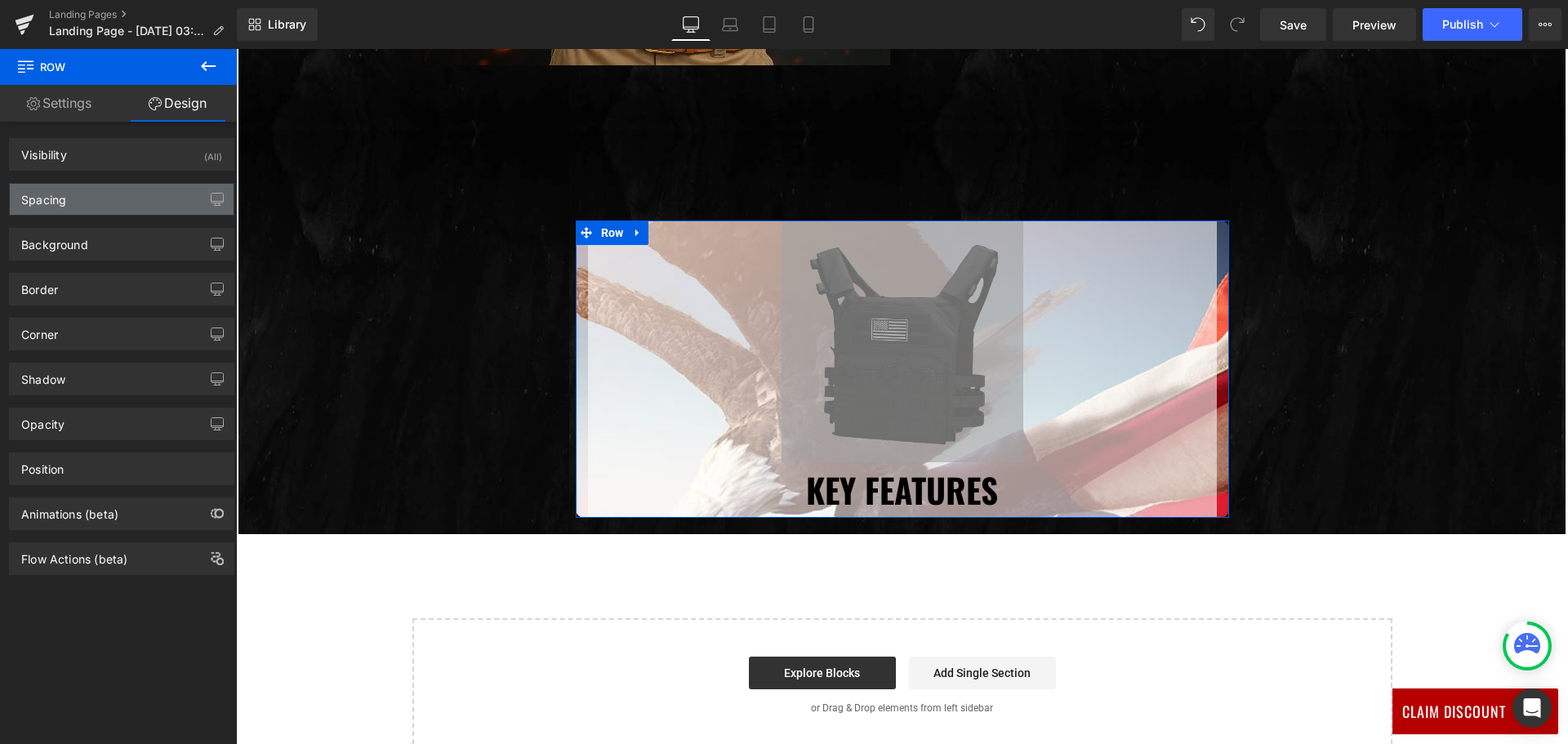
click at [102, 189] on div "Spacing" at bounding box center [122, 199] width 223 height 31
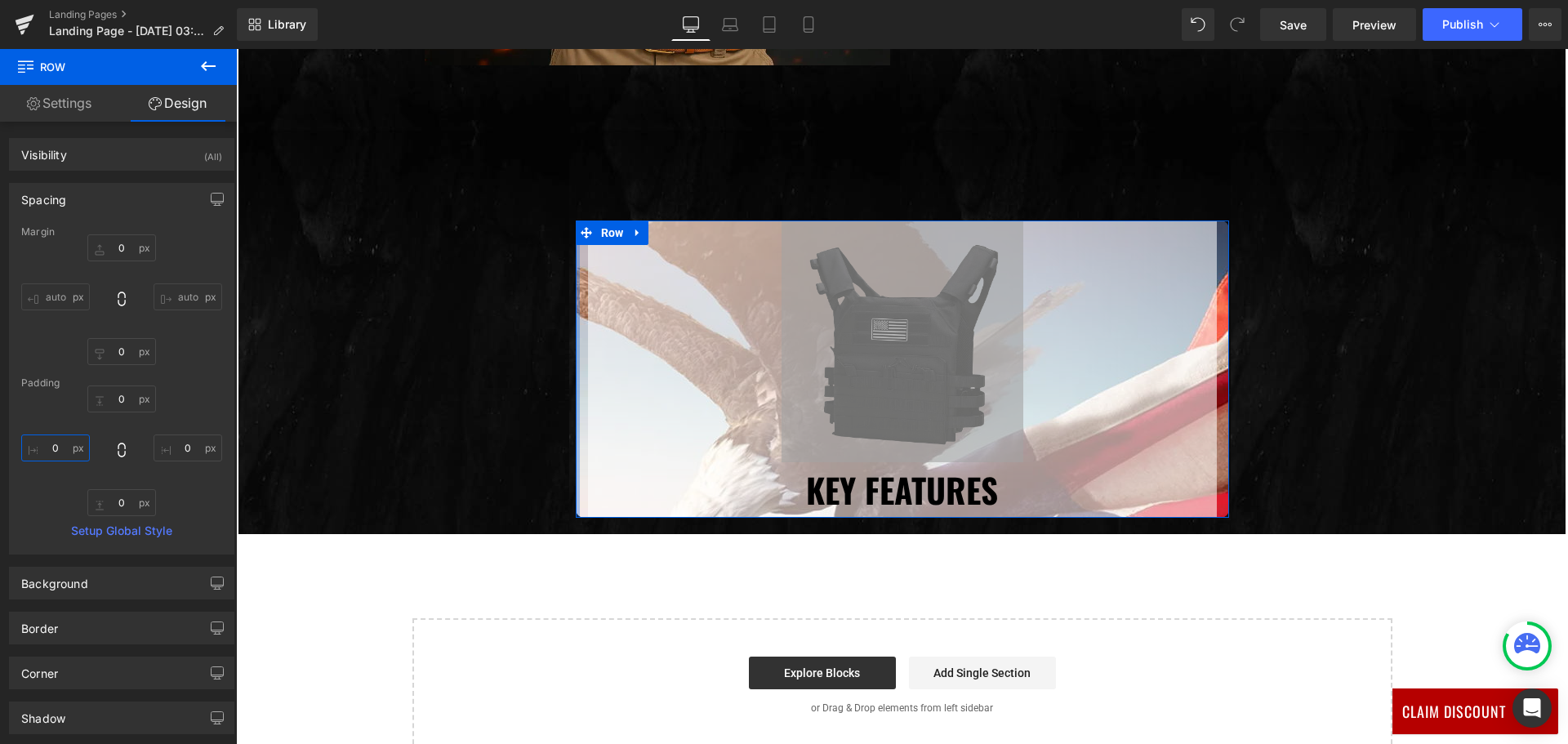
click at [62, 448] on input "0" at bounding box center [55, 448] width 69 height 27
click at [185, 448] on input "0" at bounding box center [188, 448] width 69 height 27
type input "000"
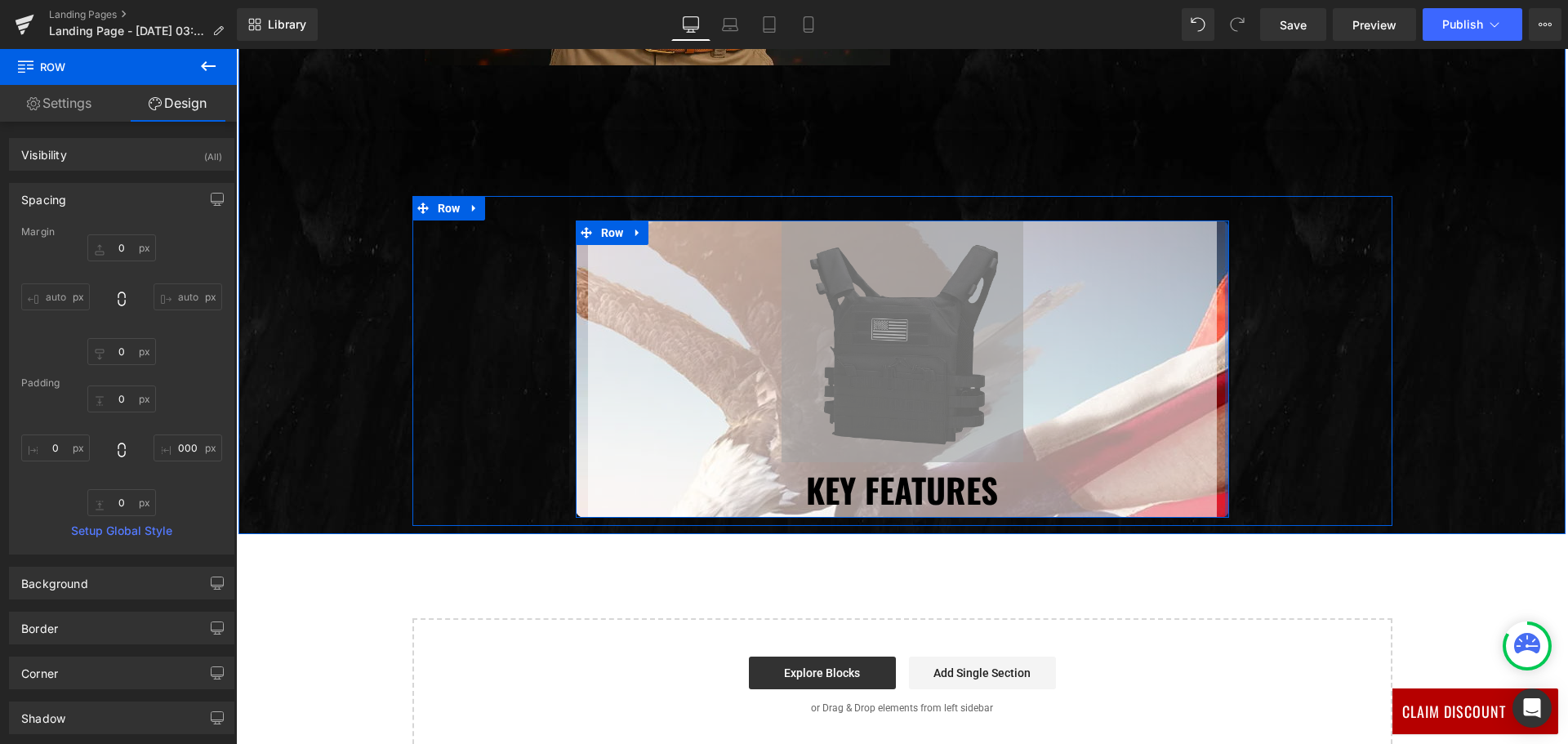
drag, startPoint x: 1220, startPoint y: 366, endPoint x: 1230, endPoint y: 364, distance: 10.2
click at [1230, 364] on div "Image Key Features Heading Row Row" at bounding box center [902, 369] width 980 height 297
click at [610, 238] on span "Row" at bounding box center [612, 232] width 31 height 24
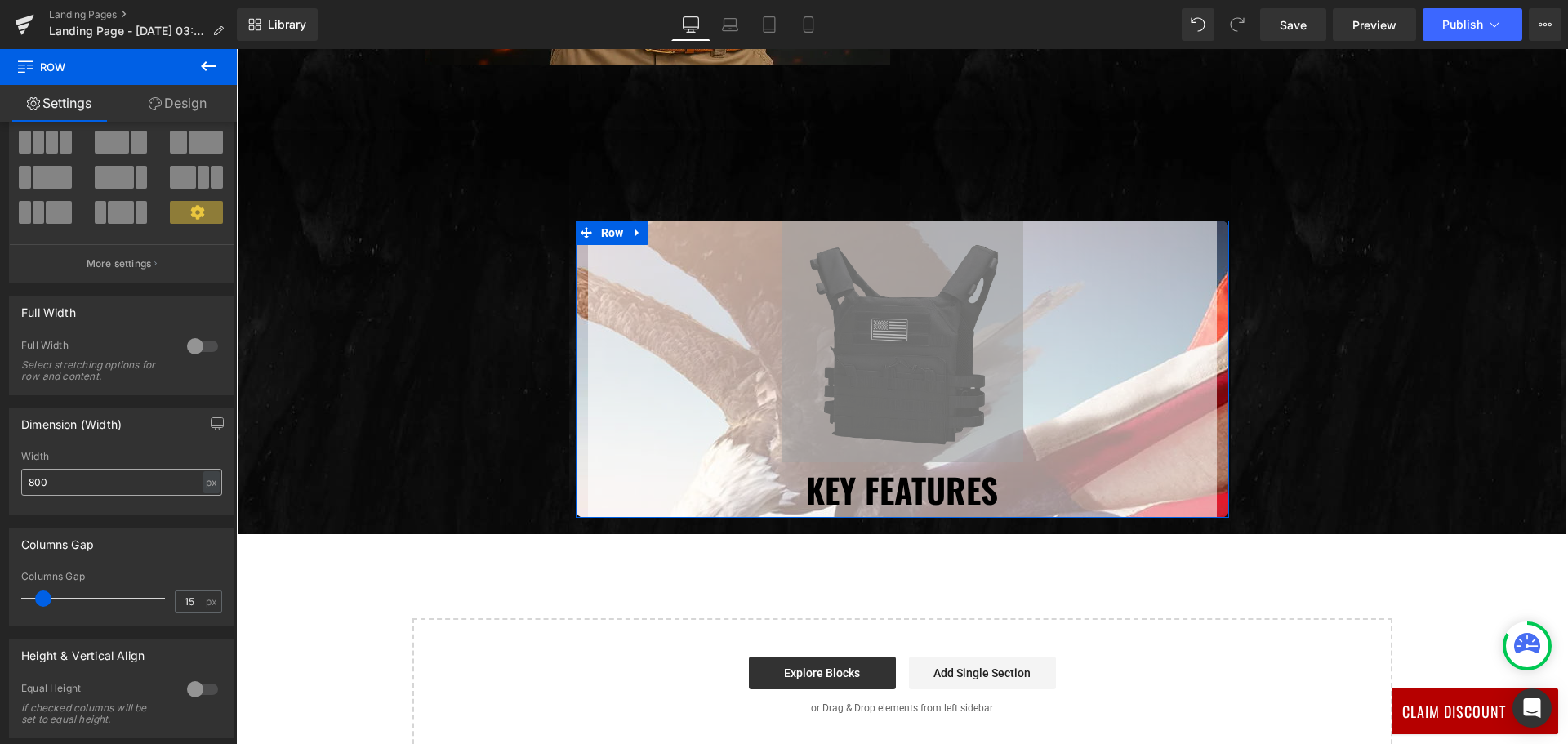
scroll to position [164, 0]
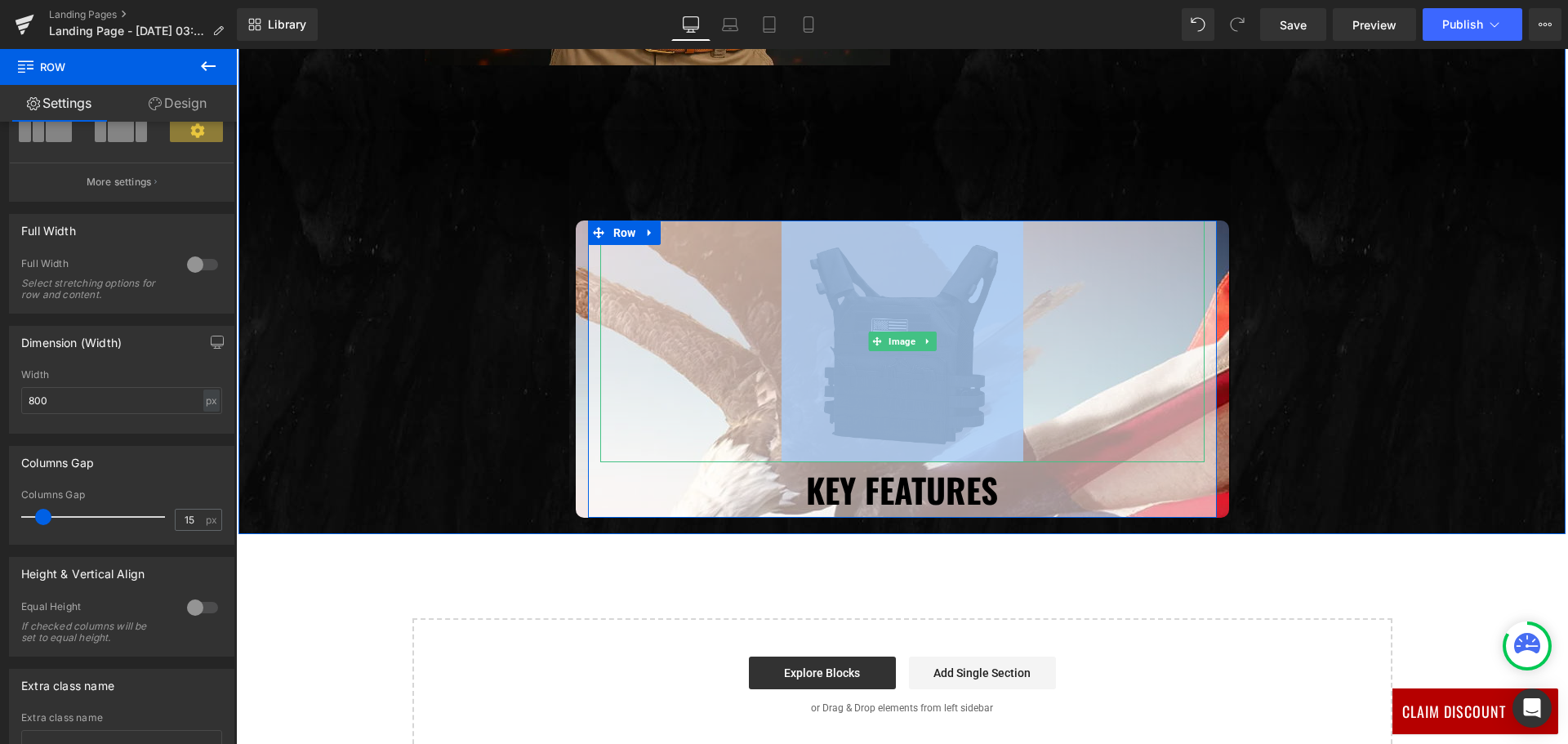
click at [639, 252] on div at bounding box center [902, 342] width 604 height 241
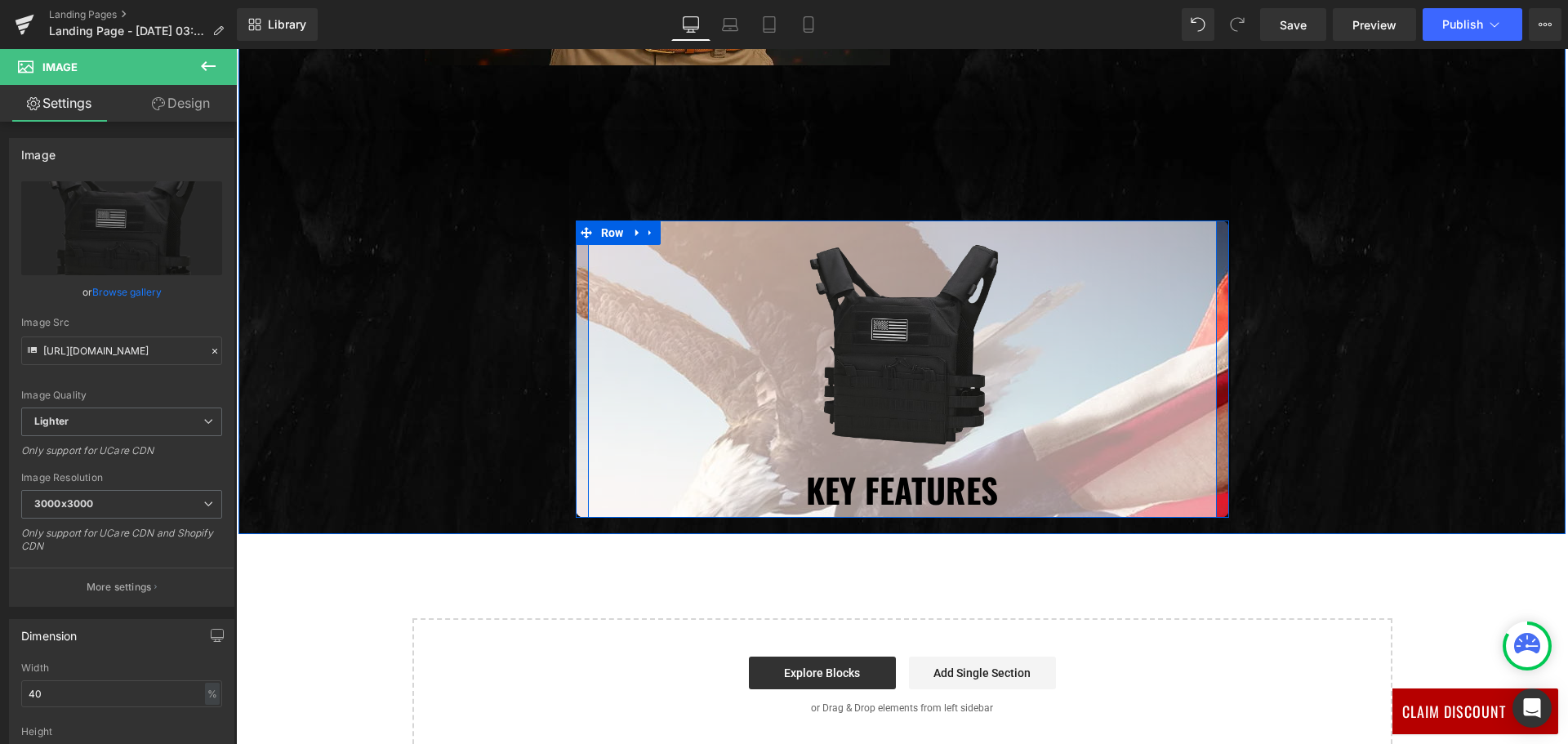
click at [590, 470] on div "Image Key Features Heading" at bounding box center [902, 369] width 628 height 297
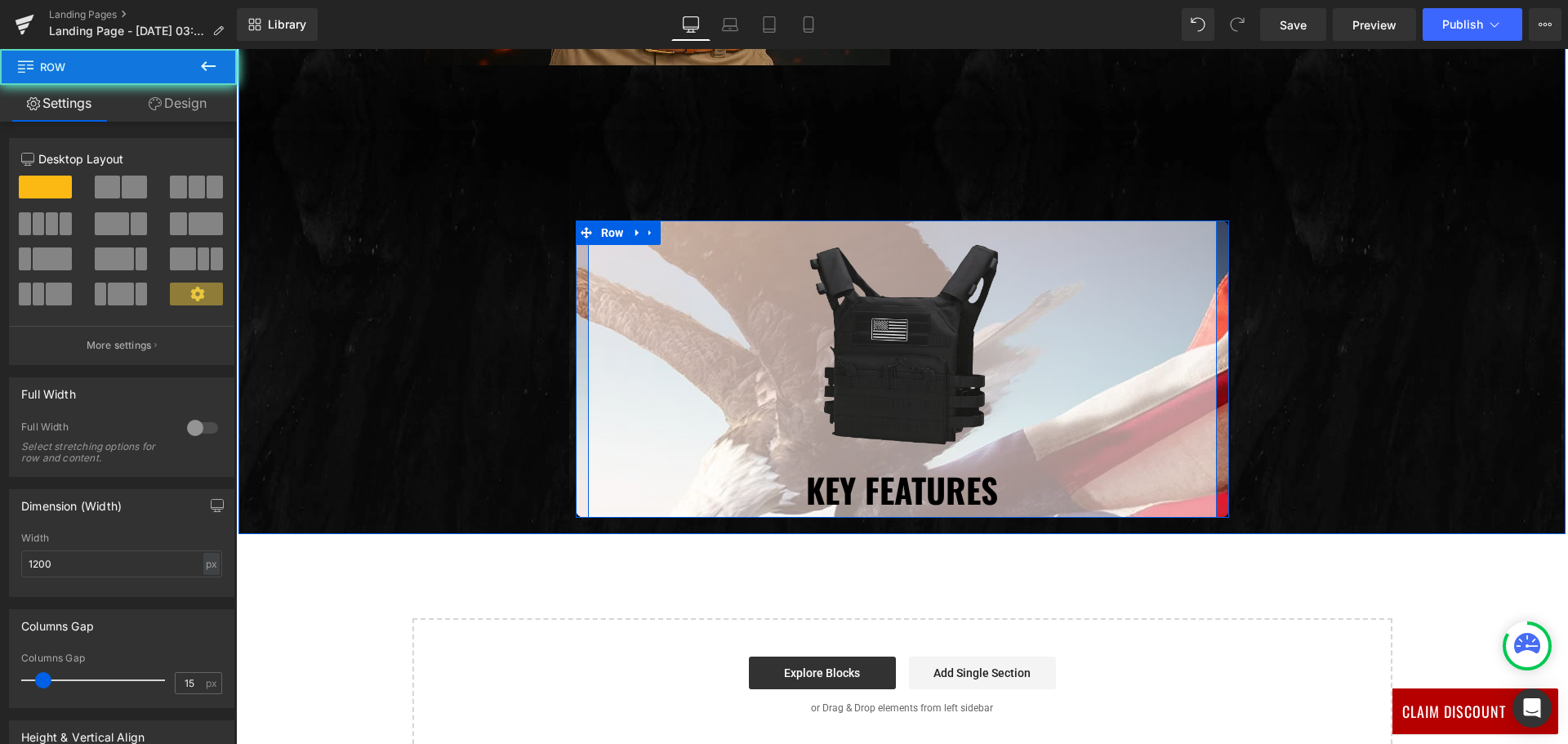
click at [590, 470] on div "Image Key Features Heading" at bounding box center [902, 369] width 628 height 297
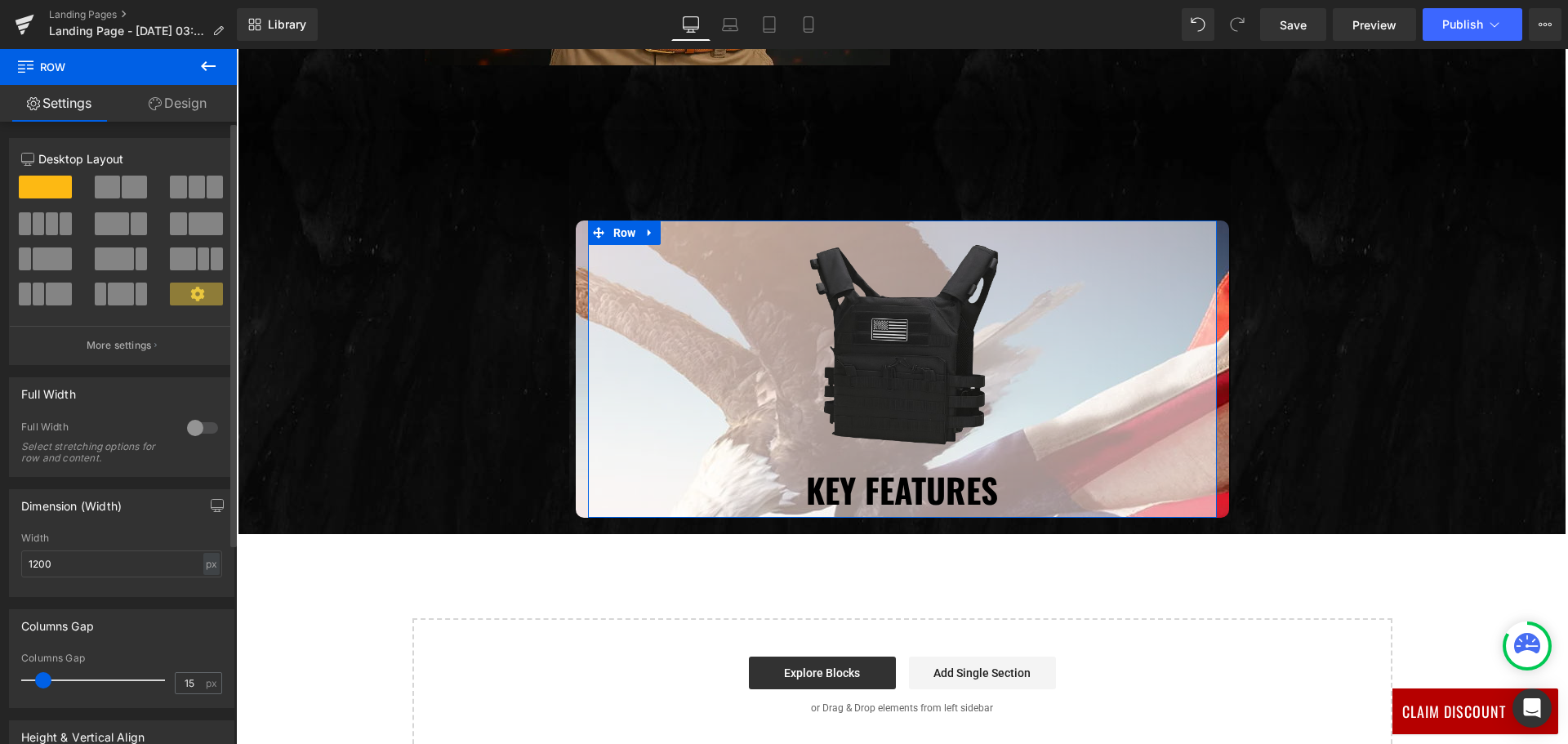
click at [196, 426] on div at bounding box center [203, 427] width 39 height 26
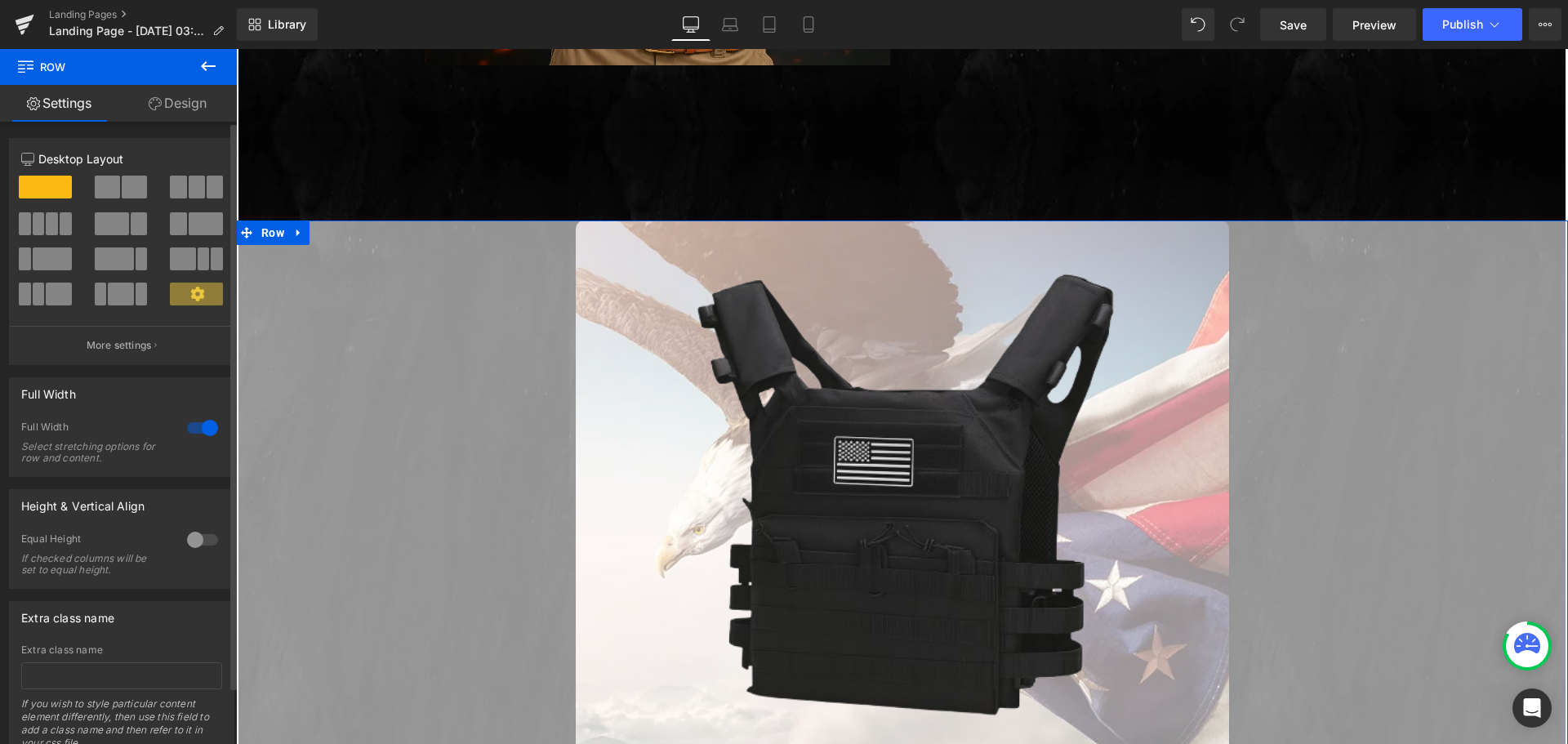
click at [192, 427] on div at bounding box center [203, 427] width 39 height 26
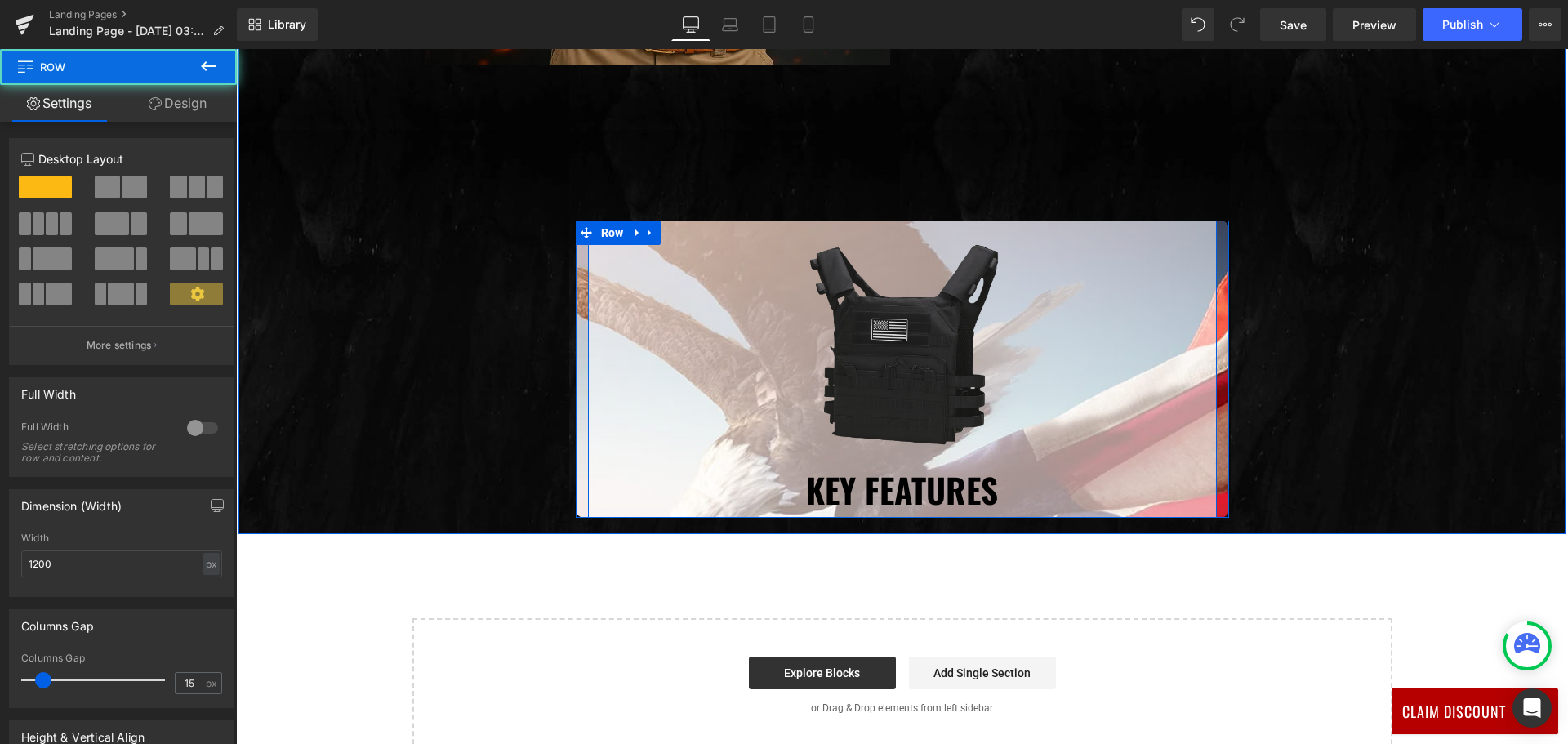
click at [590, 497] on div "Image Key Features Heading" at bounding box center [902, 369] width 628 height 297
click at [236, 49] on div at bounding box center [236, 49] width 0 height 0
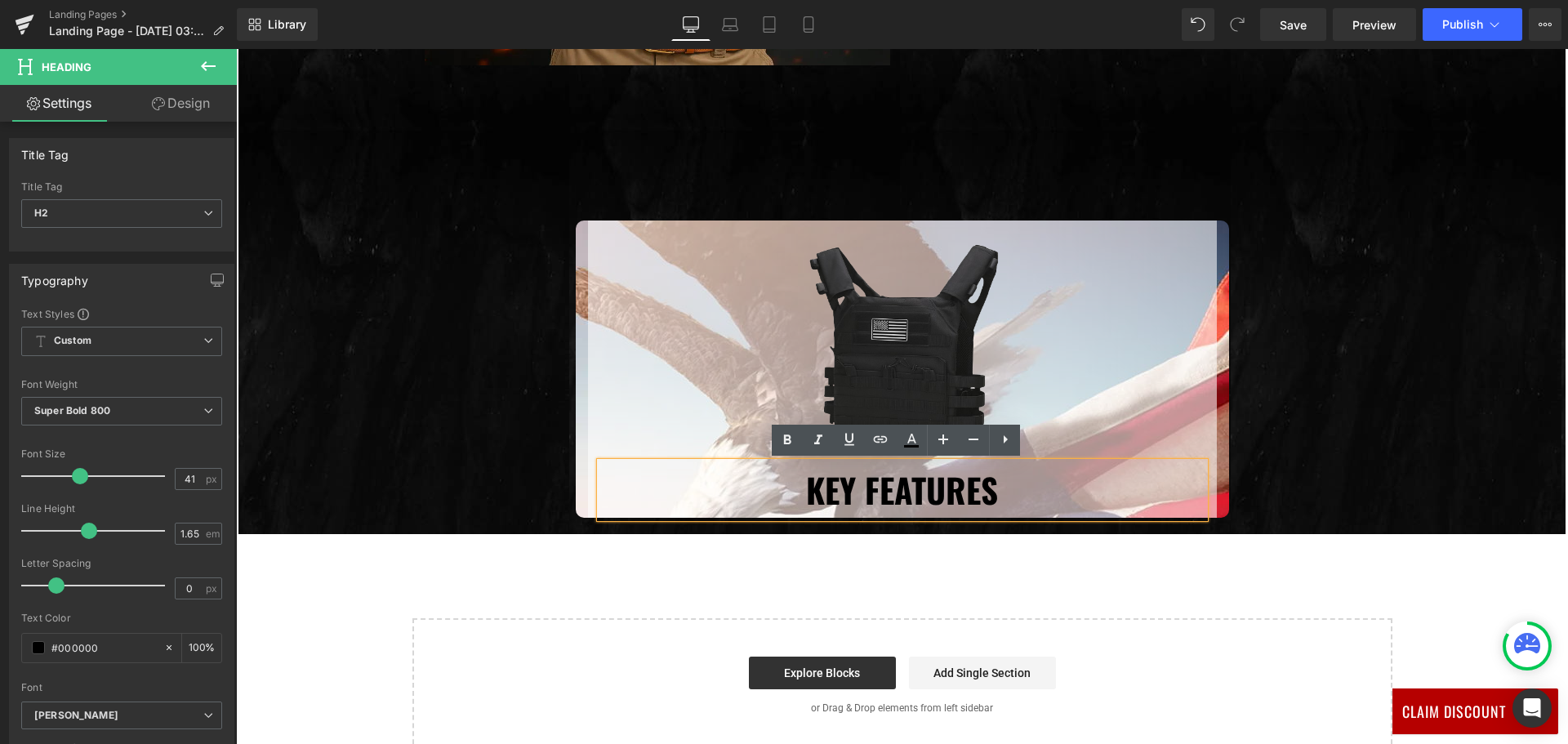
click at [588, 503] on div "Image Key Features Heading" at bounding box center [902, 369] width 628 height 297
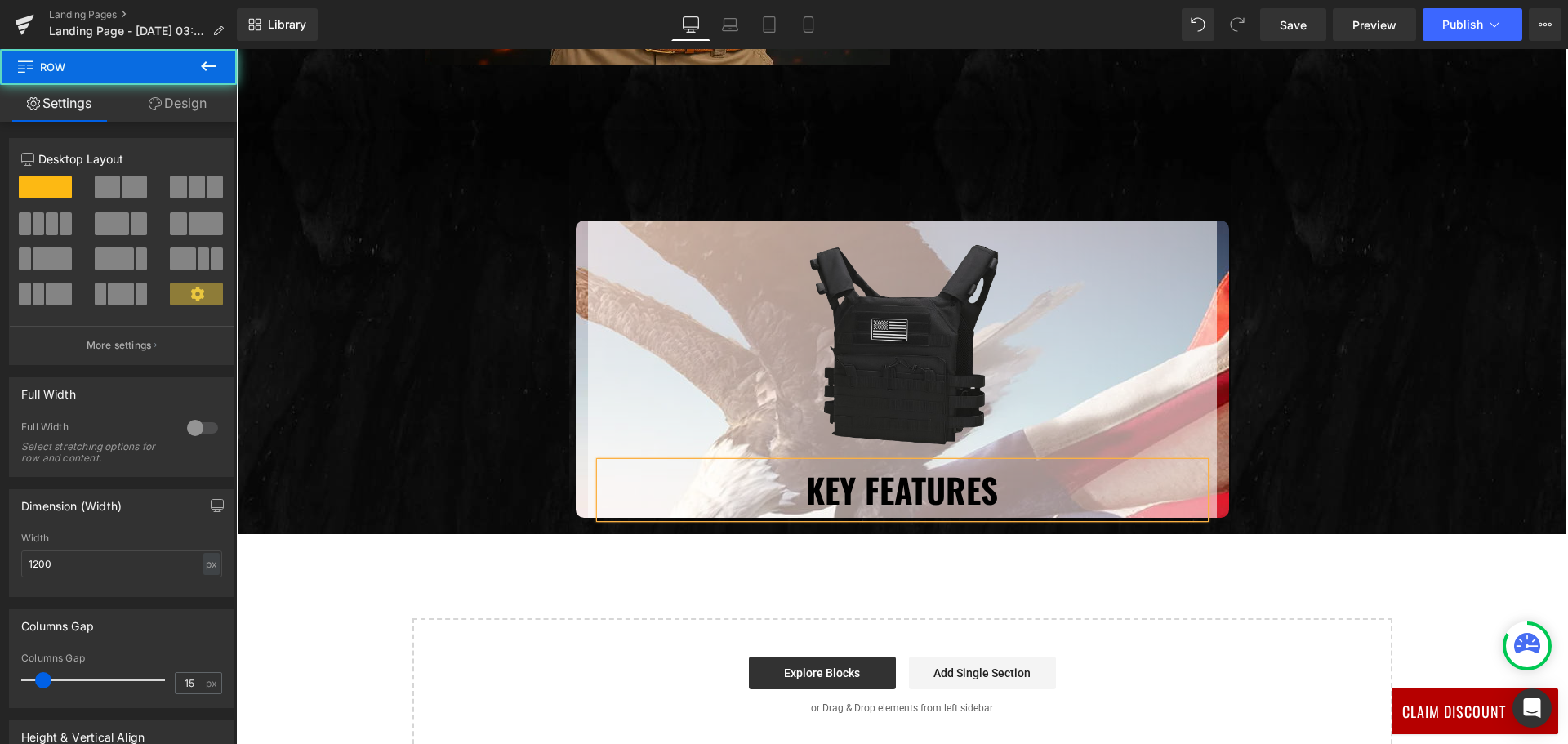
click at [588, 503] on div "Image Key Features Heading Row" at bounding box center [902, 369] width 628 height 297
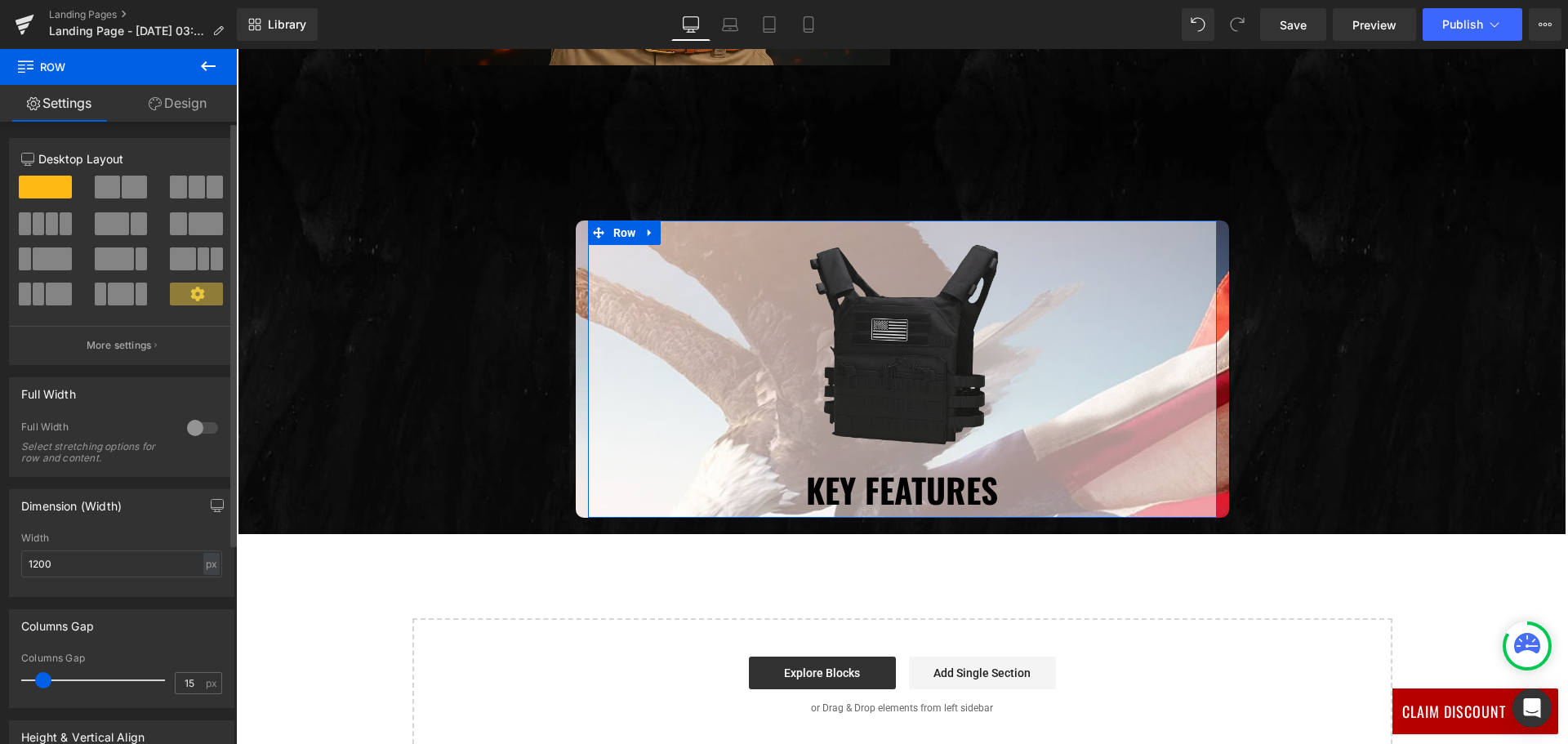
click at [203, 427] on div at bounding box center [203, 427] width 39 height 26
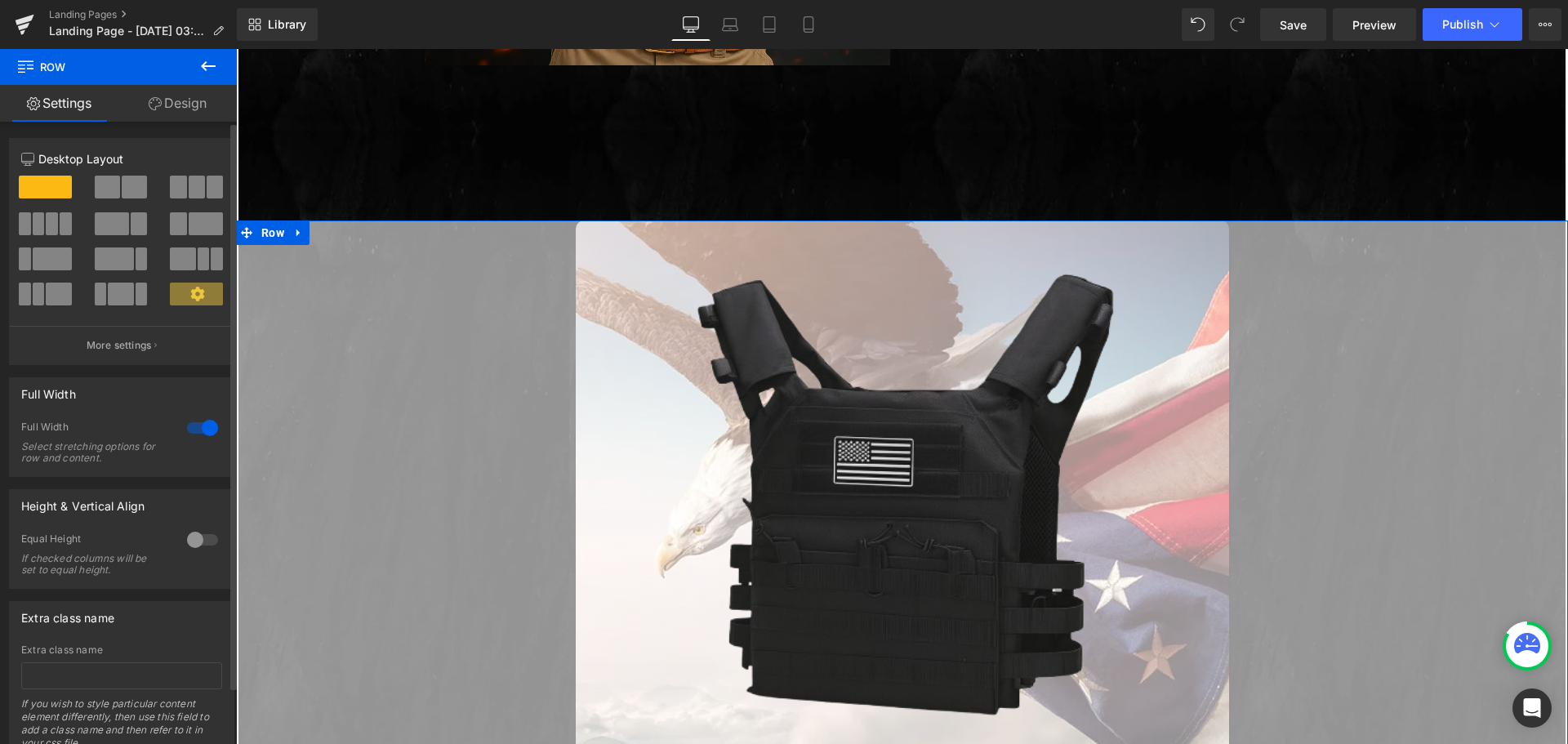
click at [187, 429] on div at bounding box center [203, 427] width 39 height 26
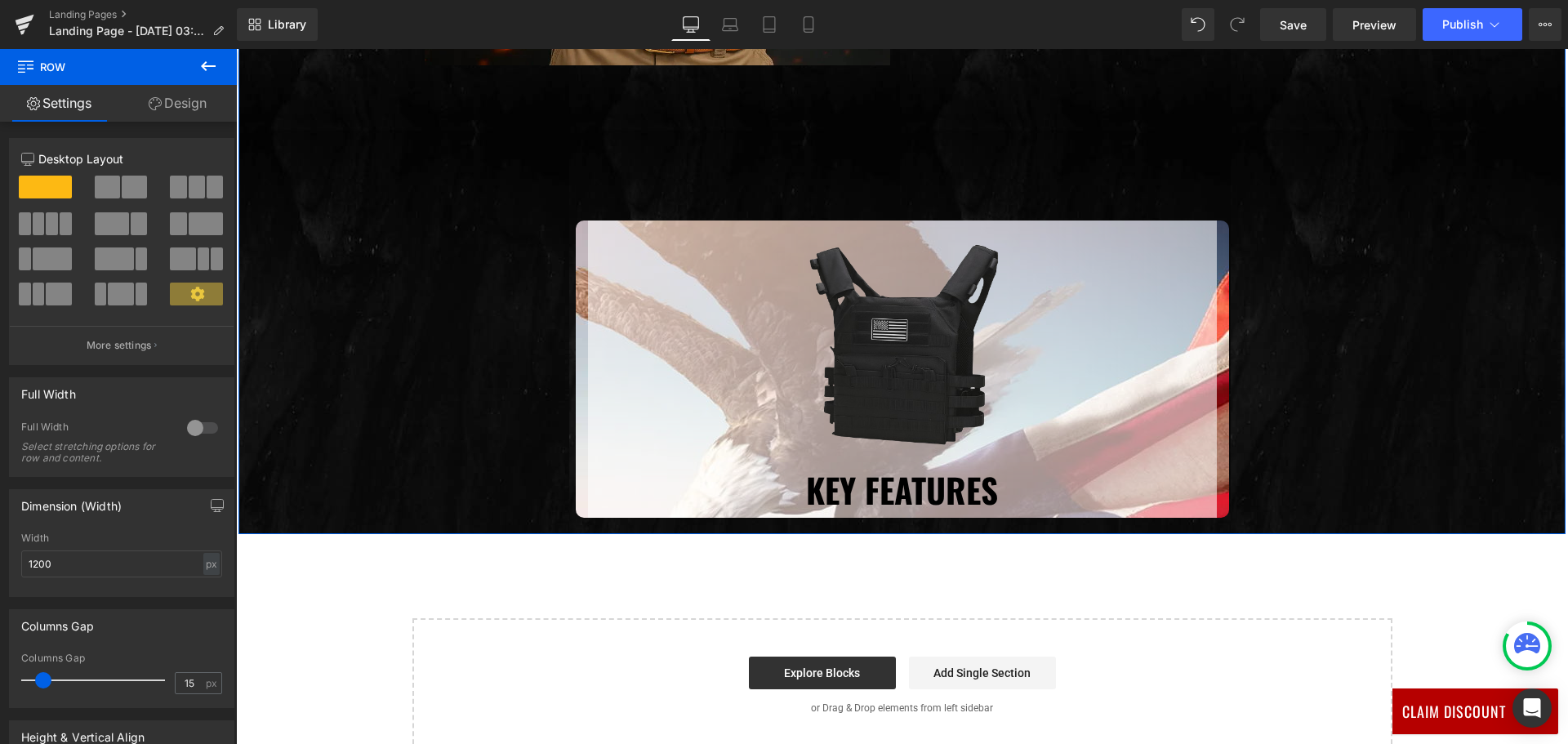
click at [455, 431] on div "Image Key Features Heading Row Row" at bounding box center [902, 369] width 980 height 297
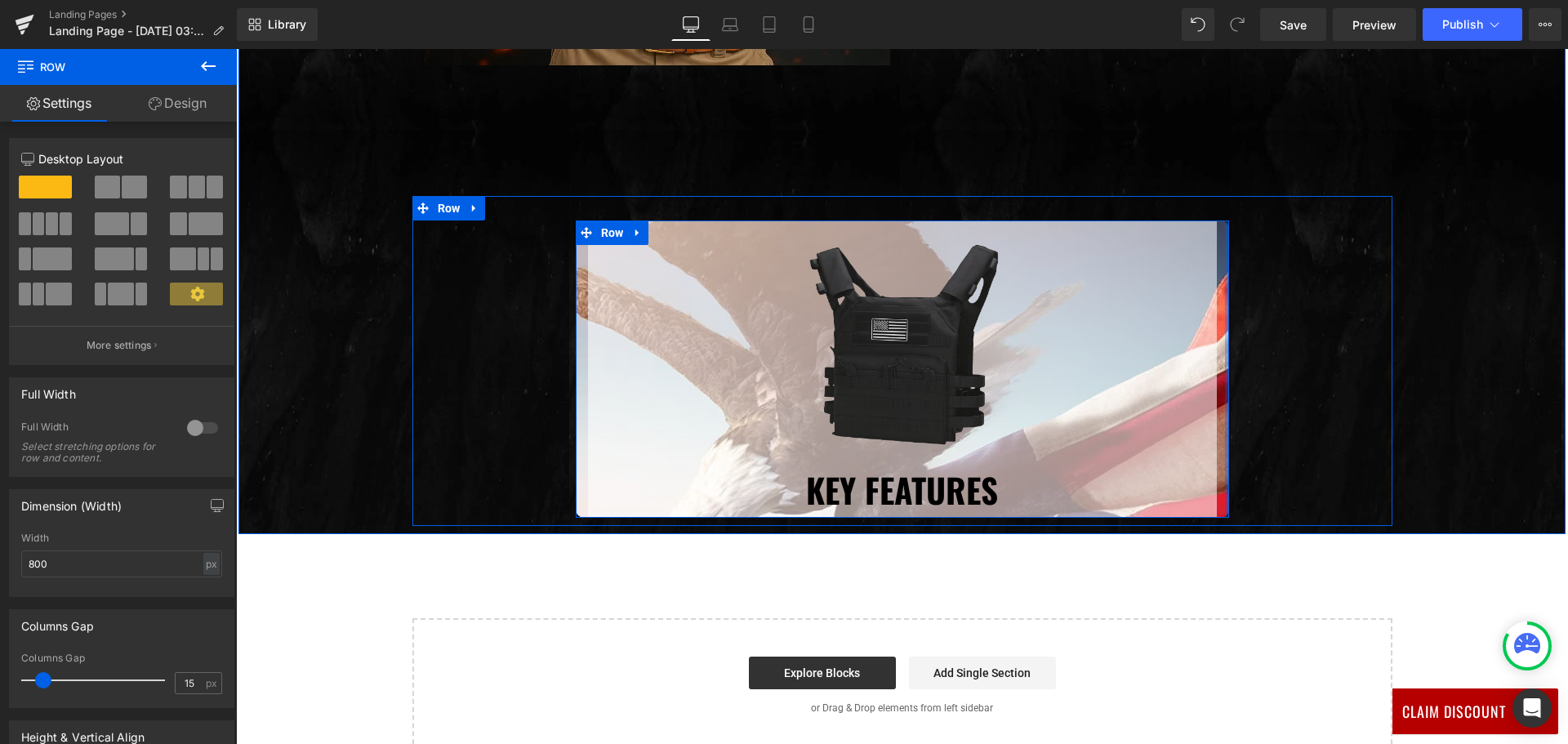
drag, startPoint x: 1221, startPoint y: 408, endPoint x: 1239, endPoint y: 405, distance: 18.2
click at [1237, 404] on div "Image Key Features Heading Row Row" at bounding box center [902, 369] width 980 height 297
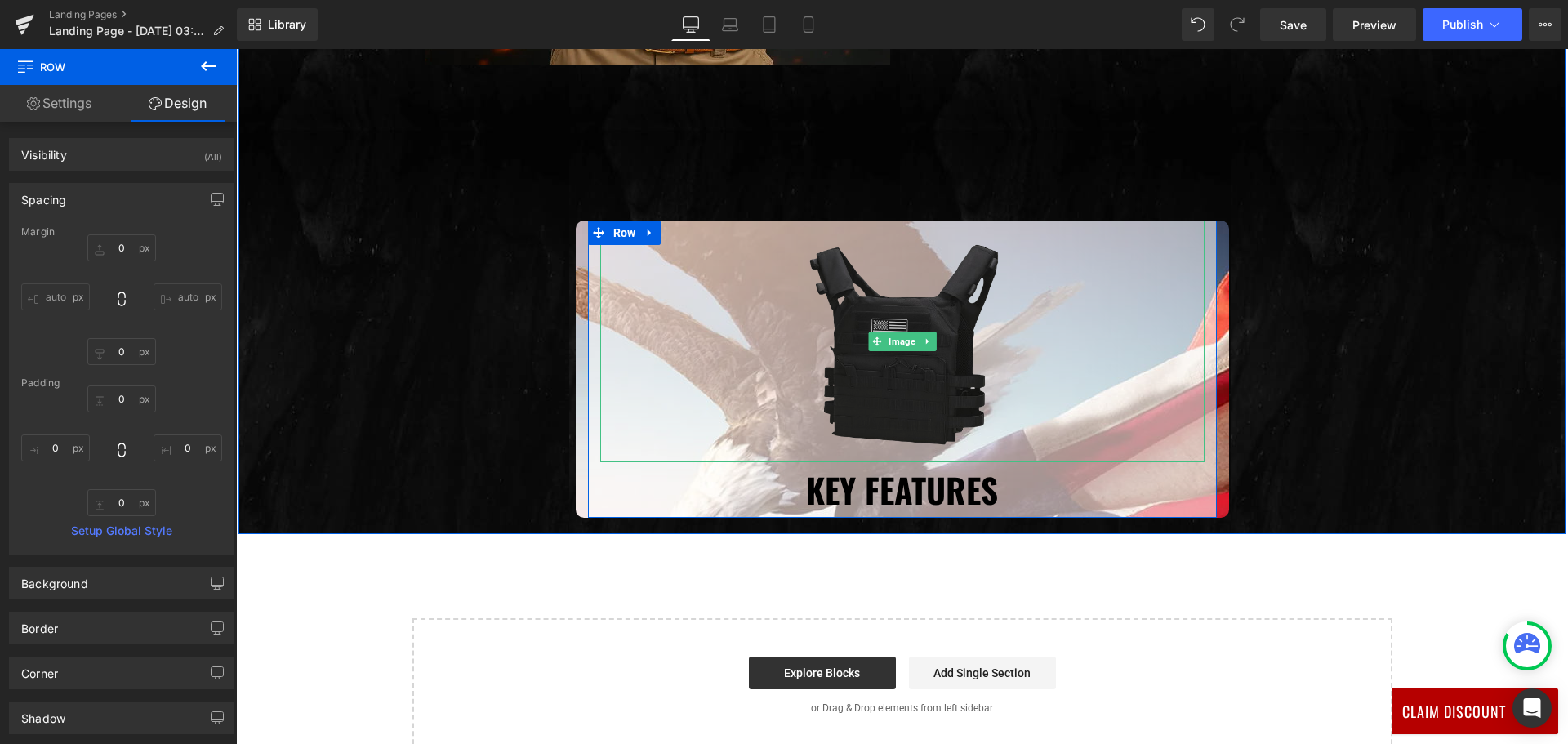
click at [835, 316] on img at bounding box center [902, 342] width 241 height 241
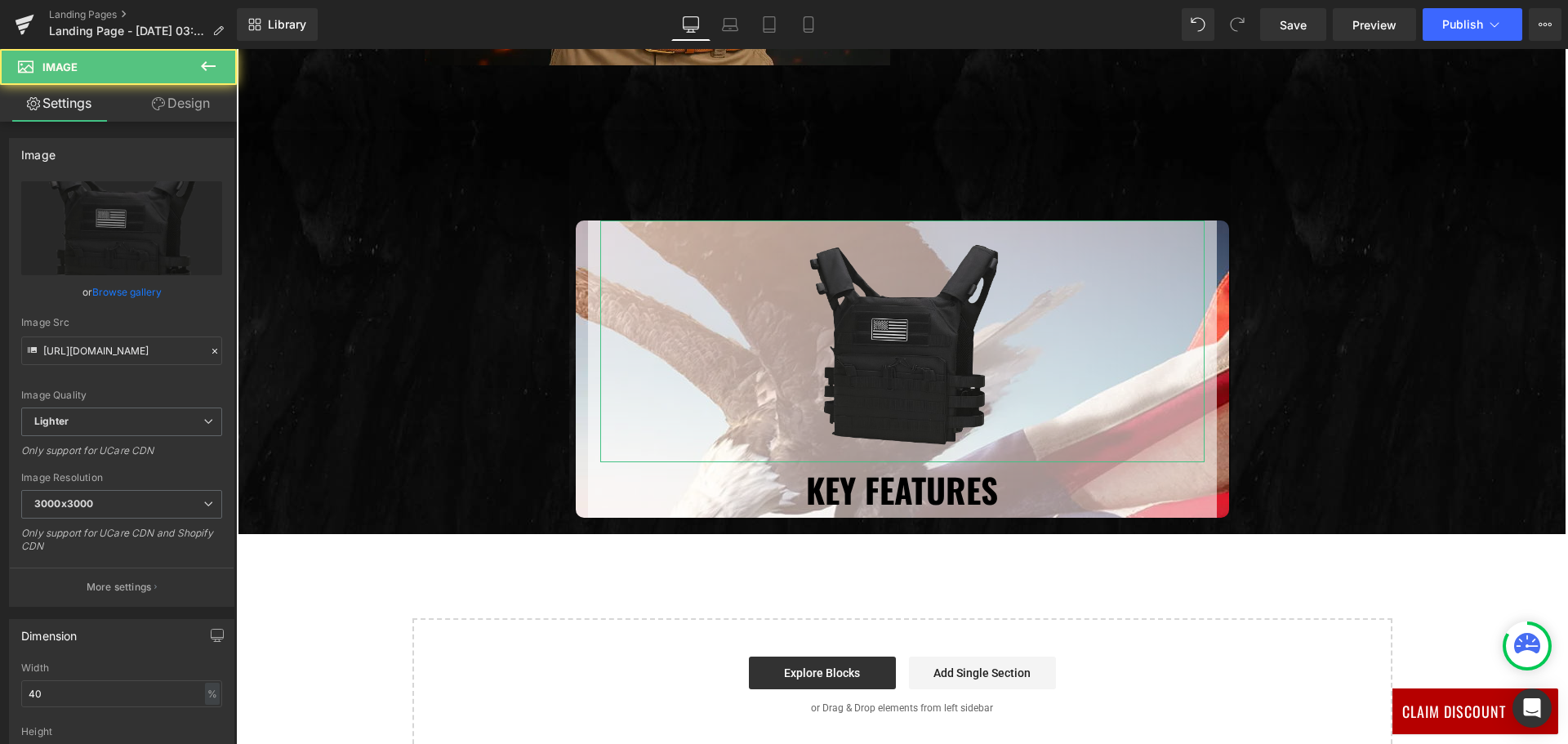
click at [178, 99] on link "Design" at bounding box center [181, 103] width 118 height 37
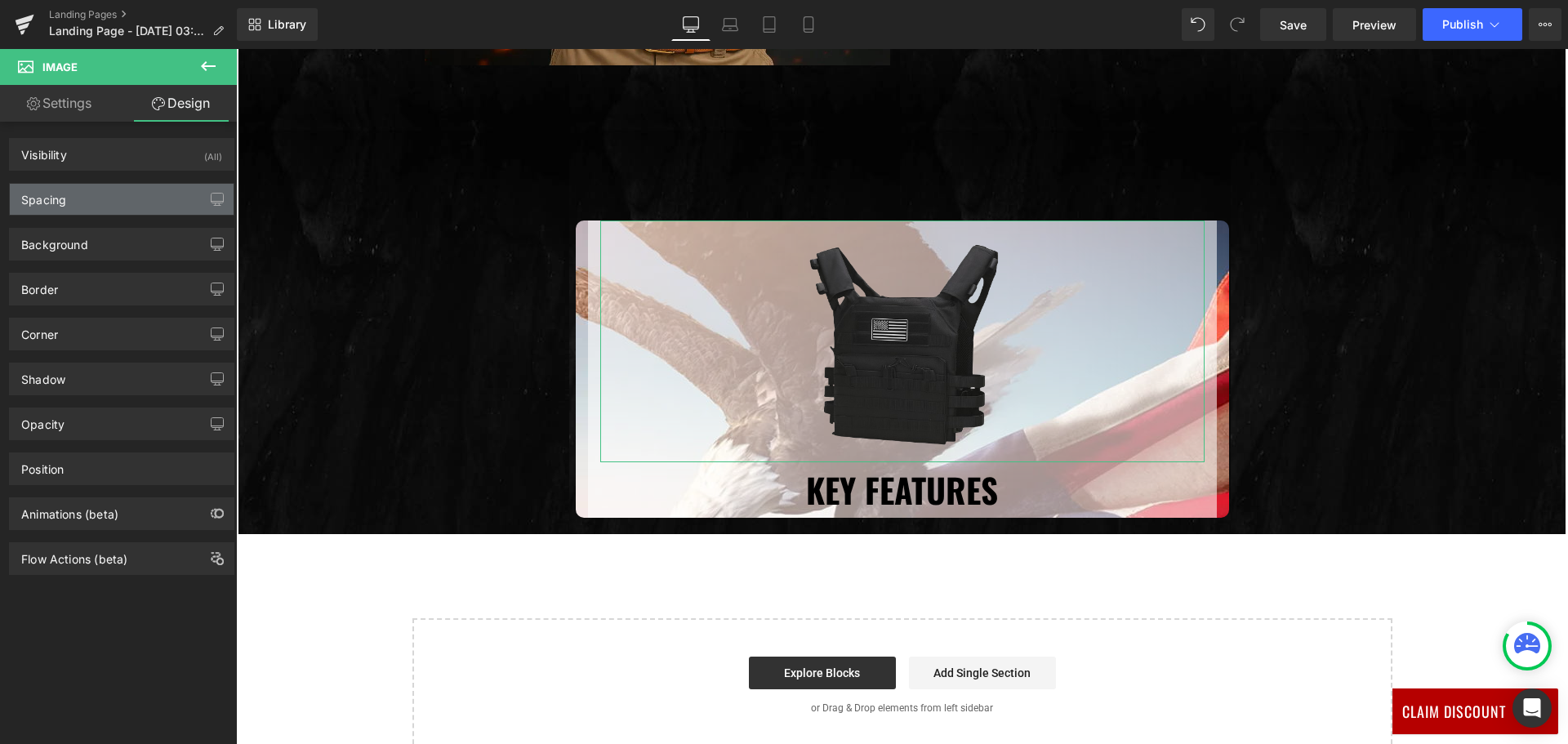
click at [121, 199] on div "Spacing" at bounding box center [122, 199] width 223 height 31
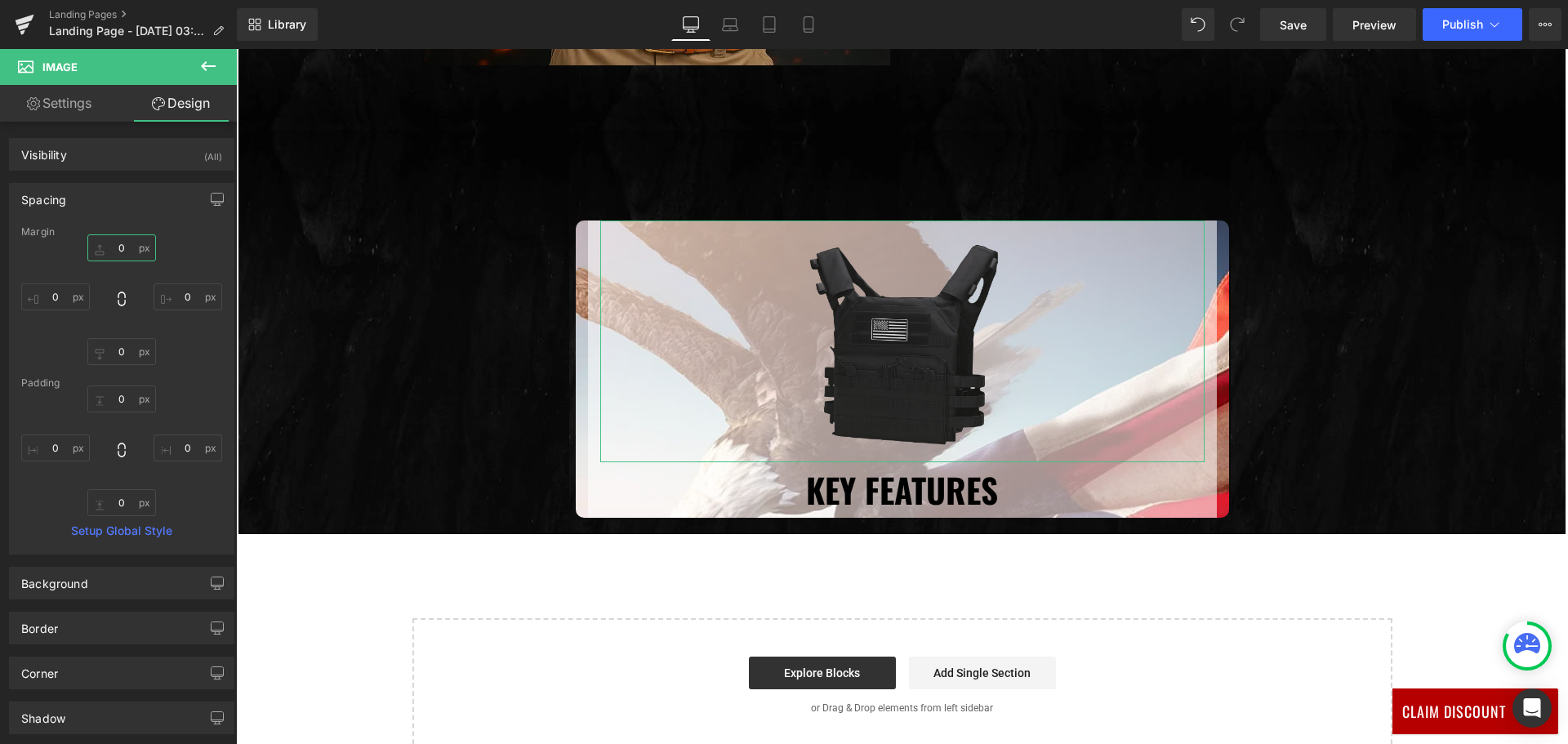
click at [132, 251] on input "0" at bounding box center [122, 248] width 69 height 27
type input "-150"
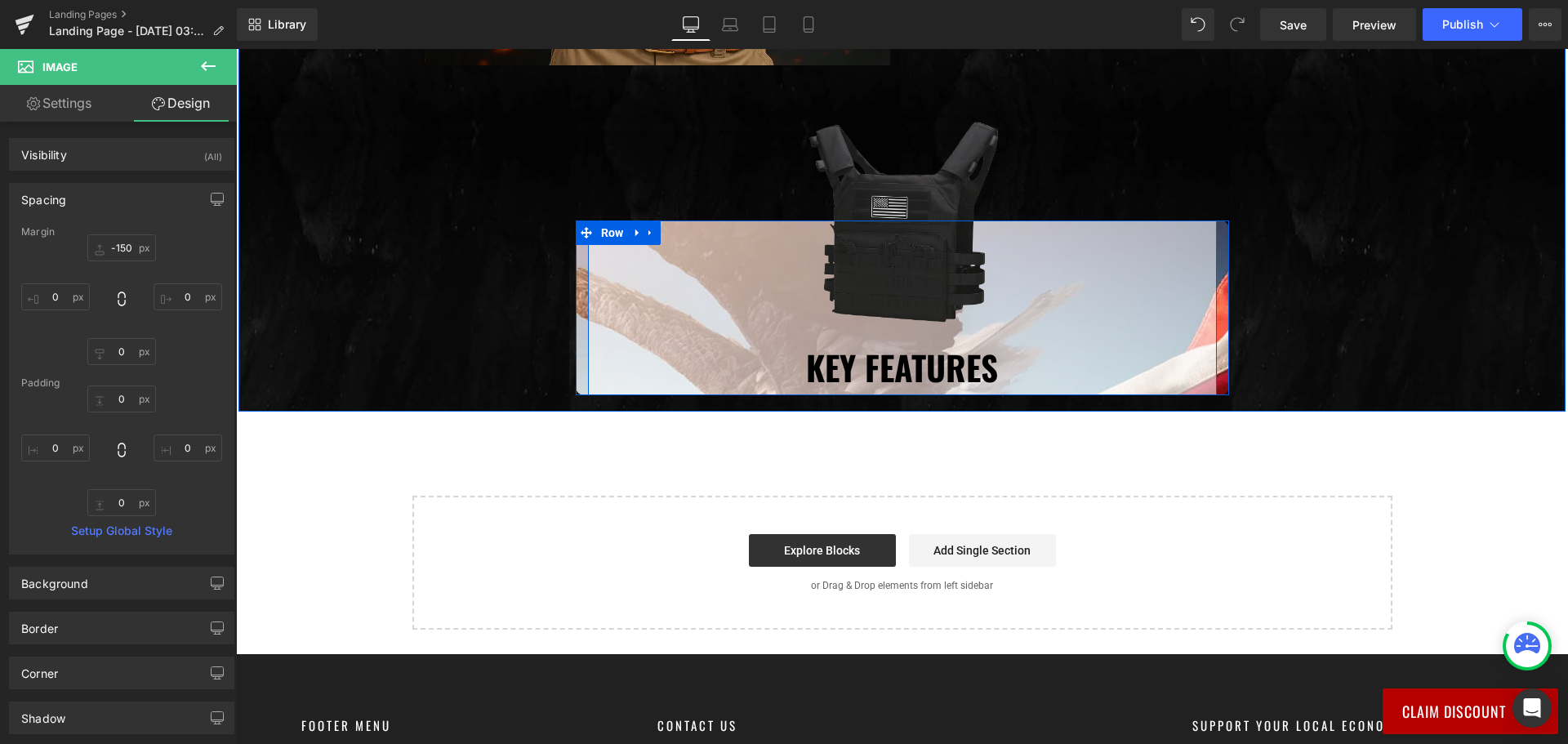
click at [588, 353] on div "Image Key Features Heading" at bounding box center [902, 308] width 628 height 174
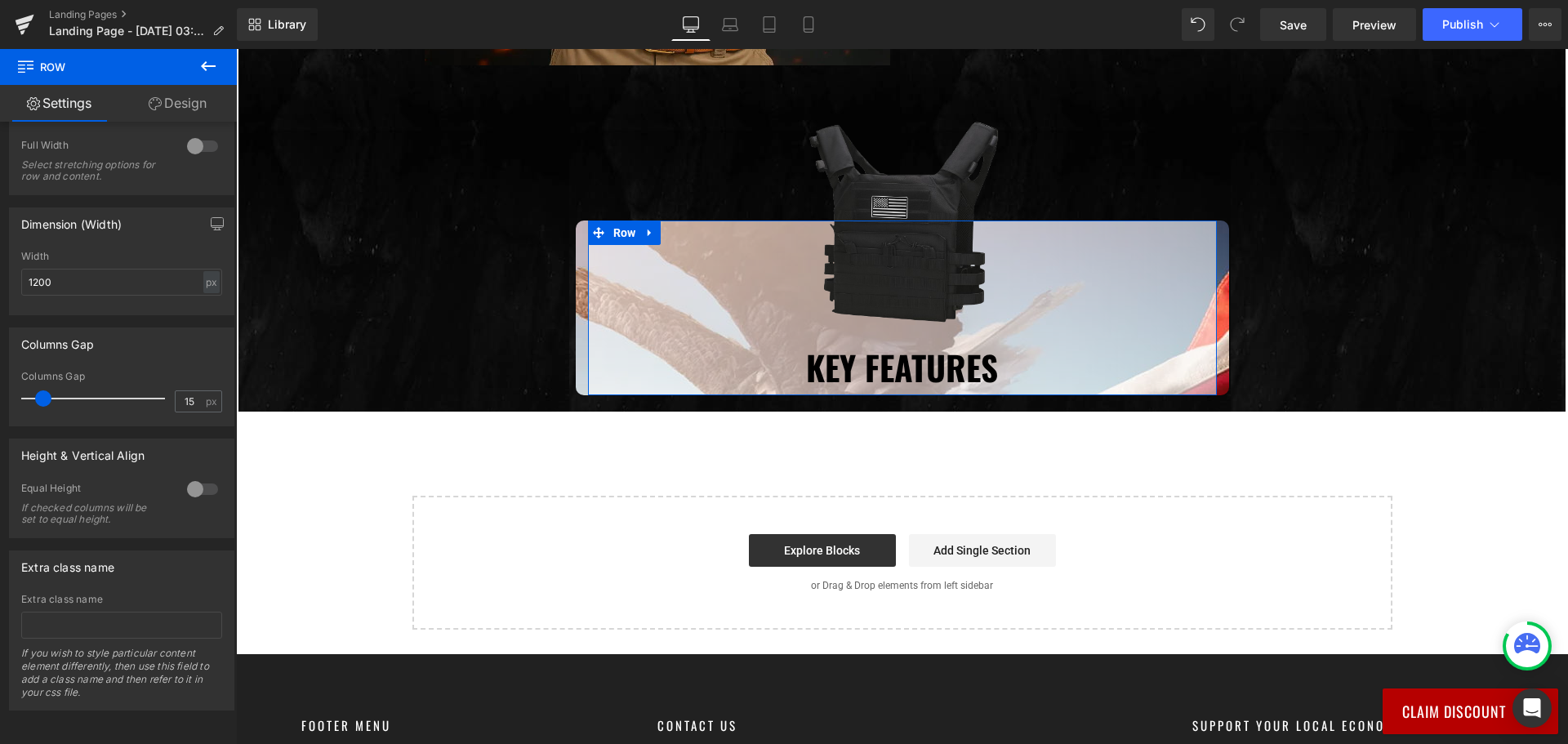
scroll to position [212, 0]
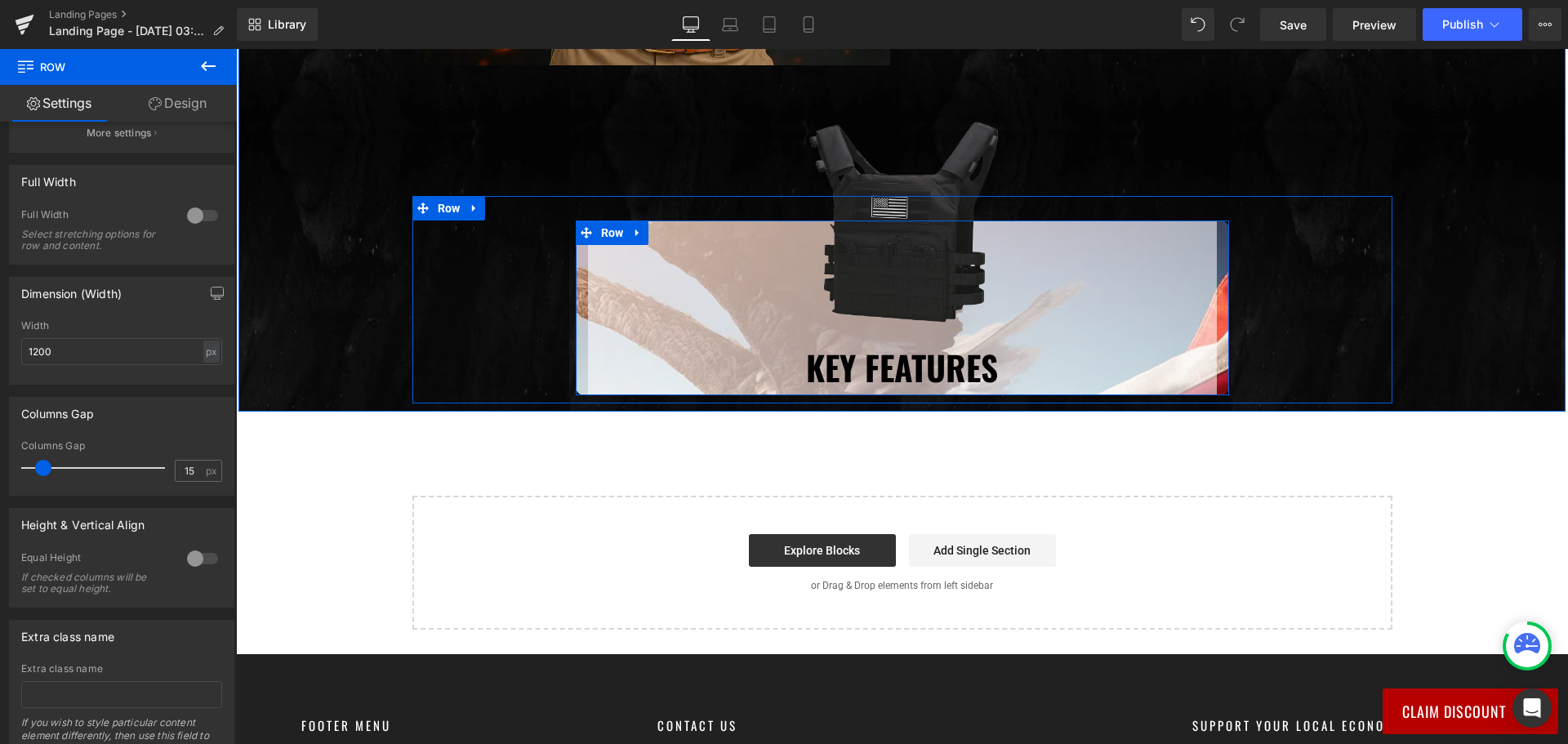
click at [579, 353] on div "Image Key Features Heading Row" at bounding box center [902, 308] width 653 height 174
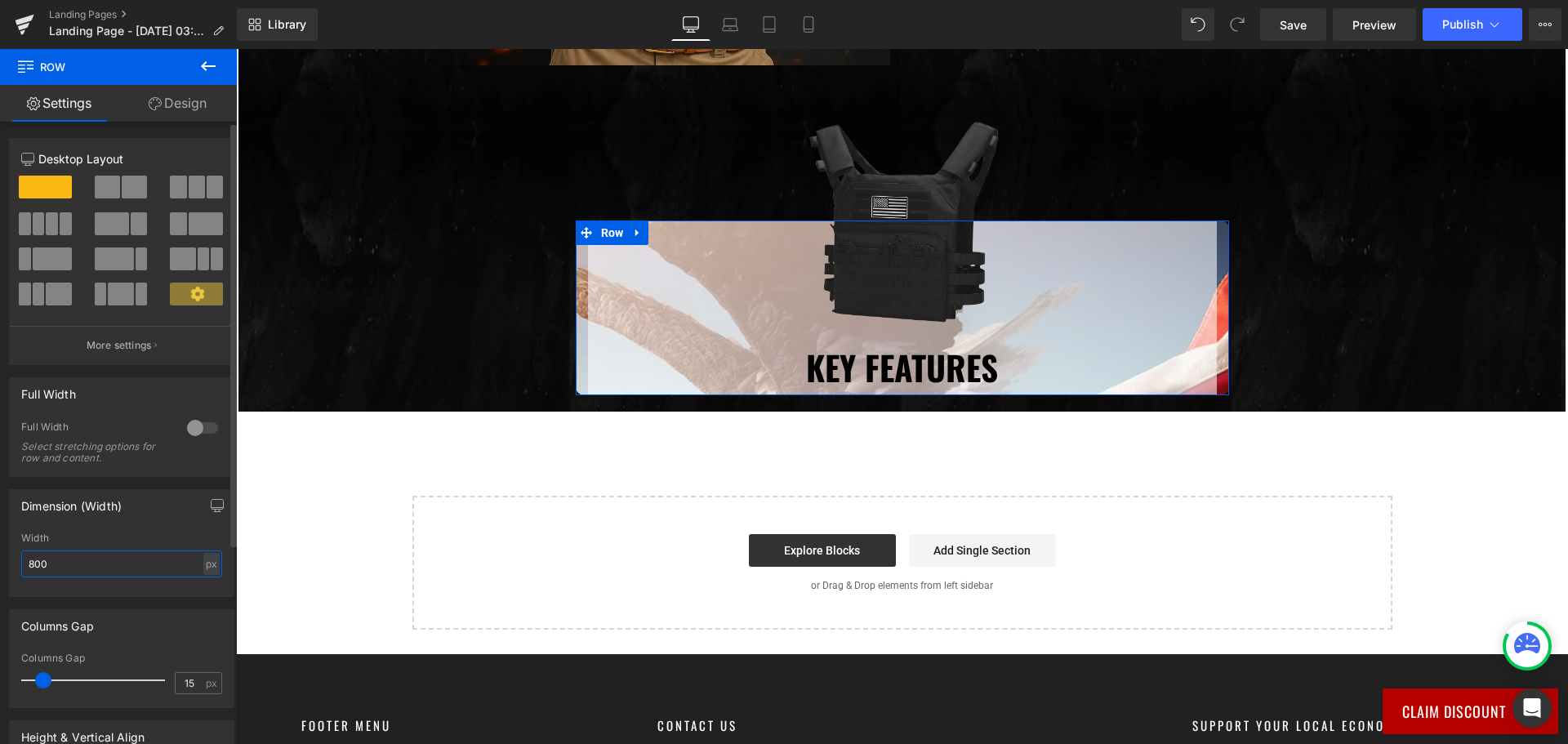
click at [89, 561] on input "800" at bounding box center [122, 564] width 201 height 27
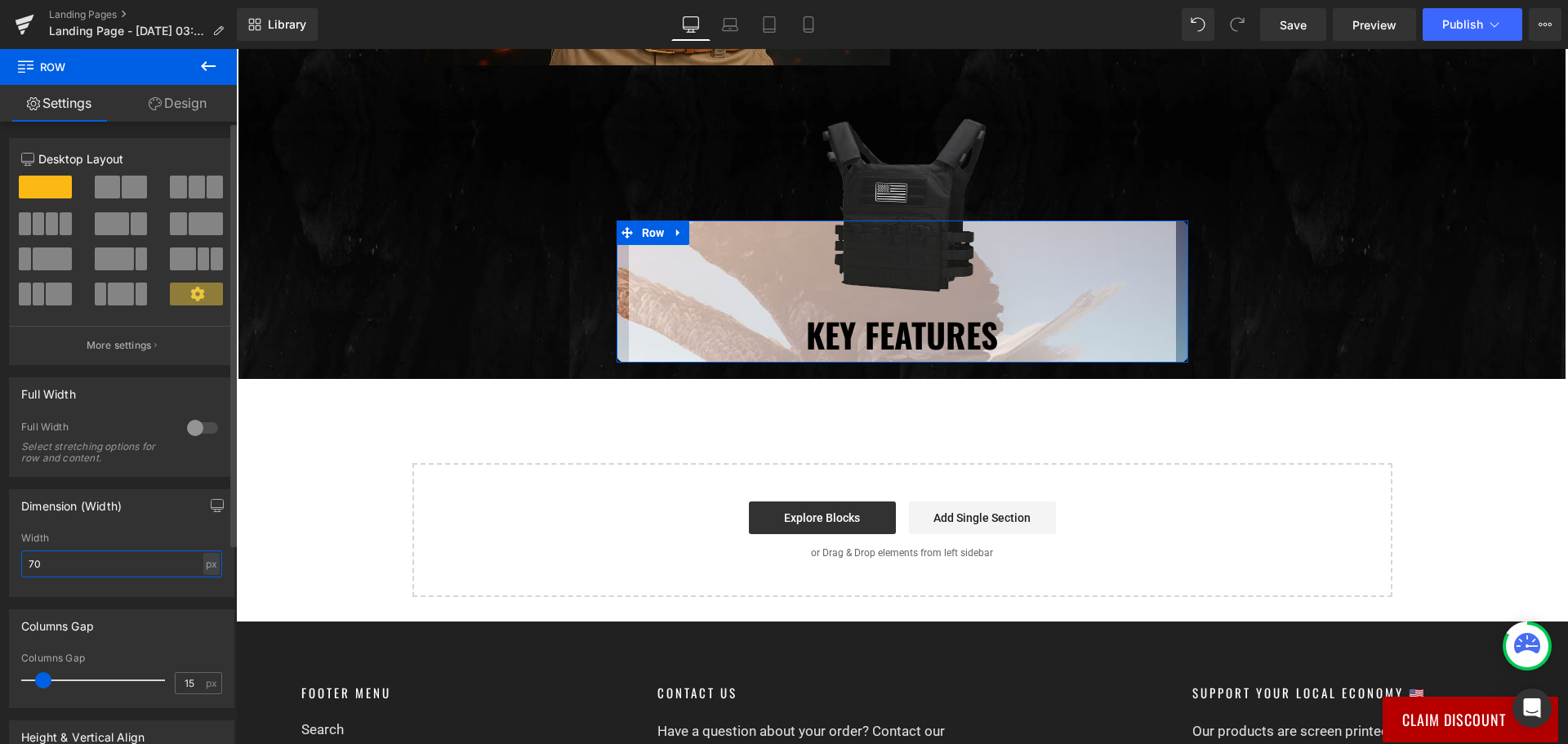
type input "7"
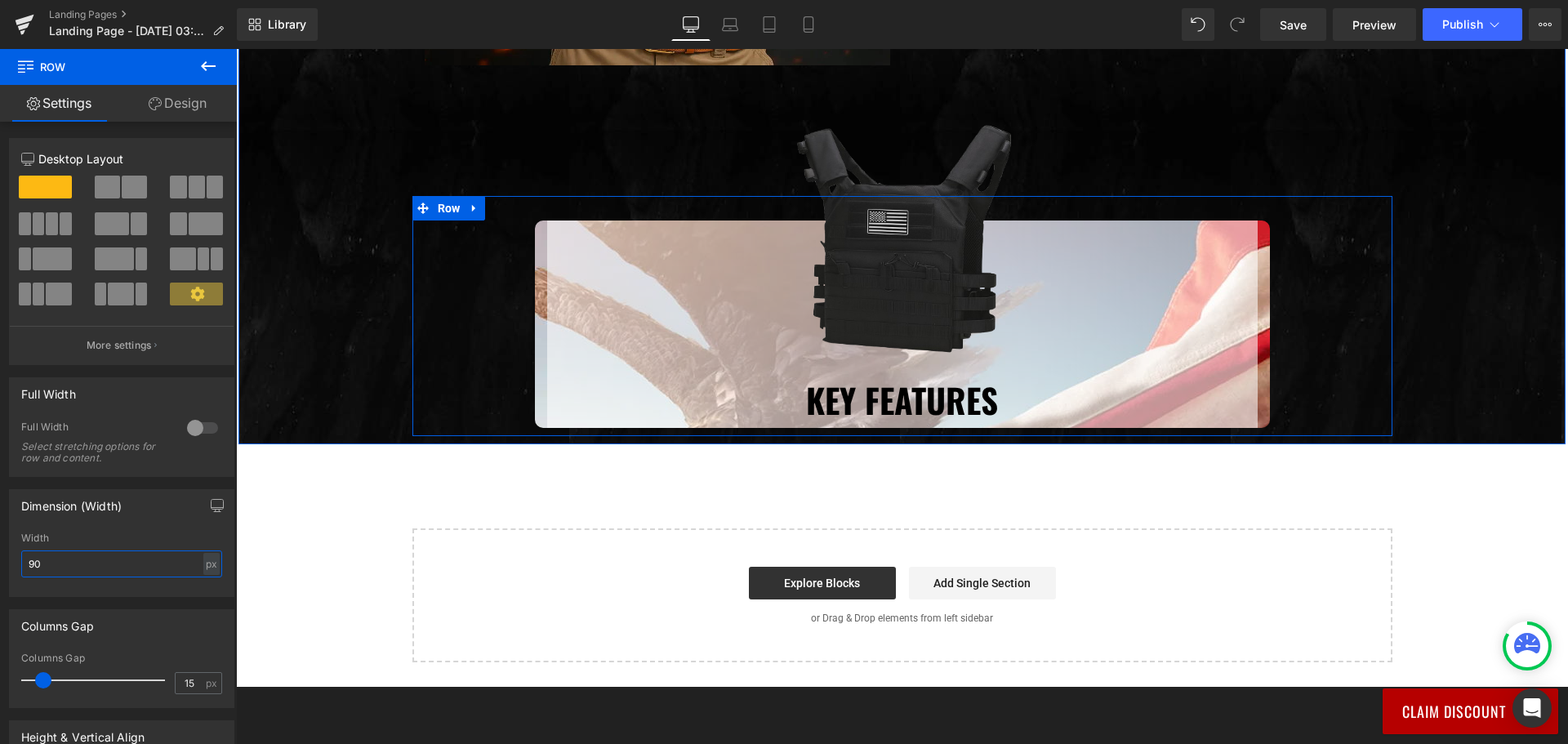
type input "9"
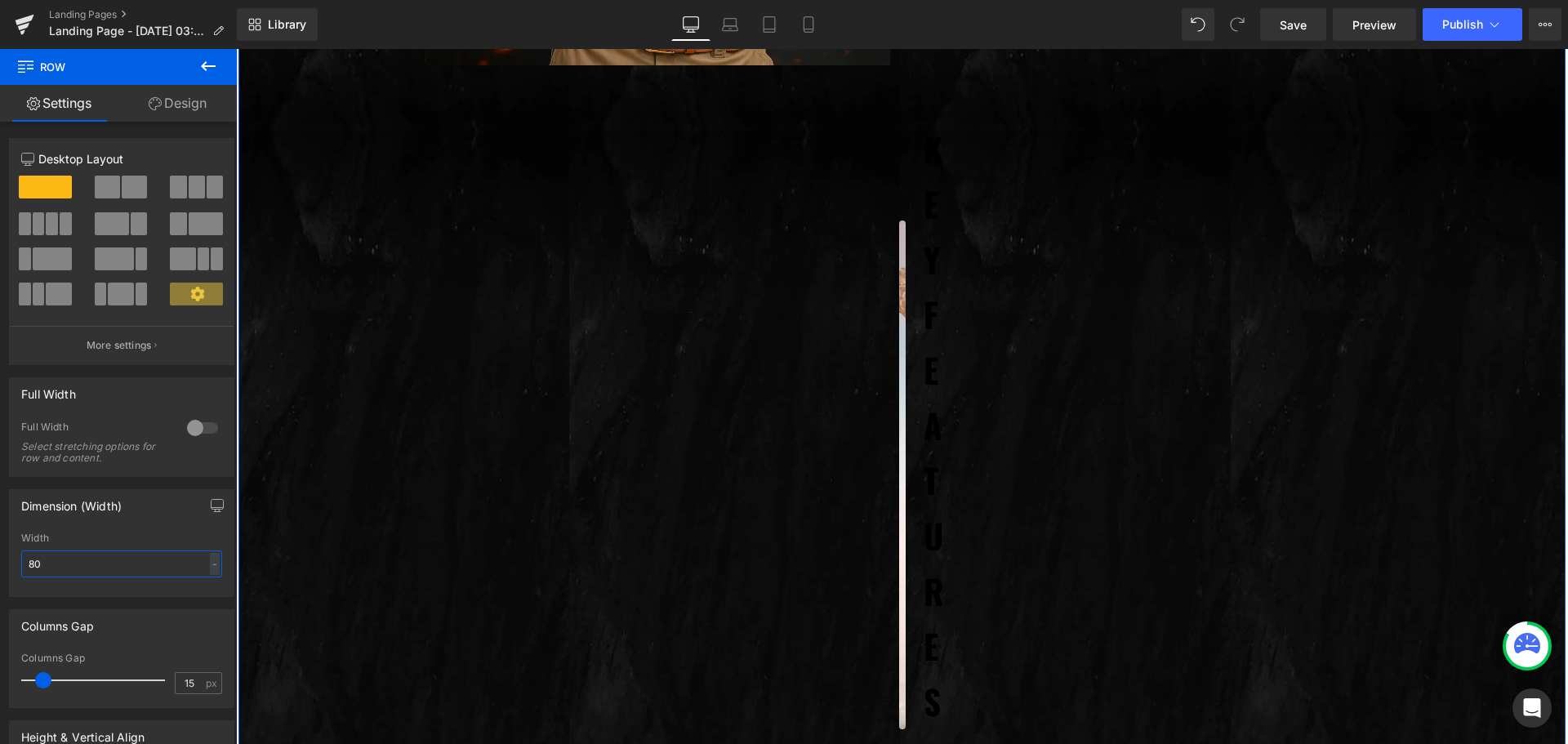
type input "800"
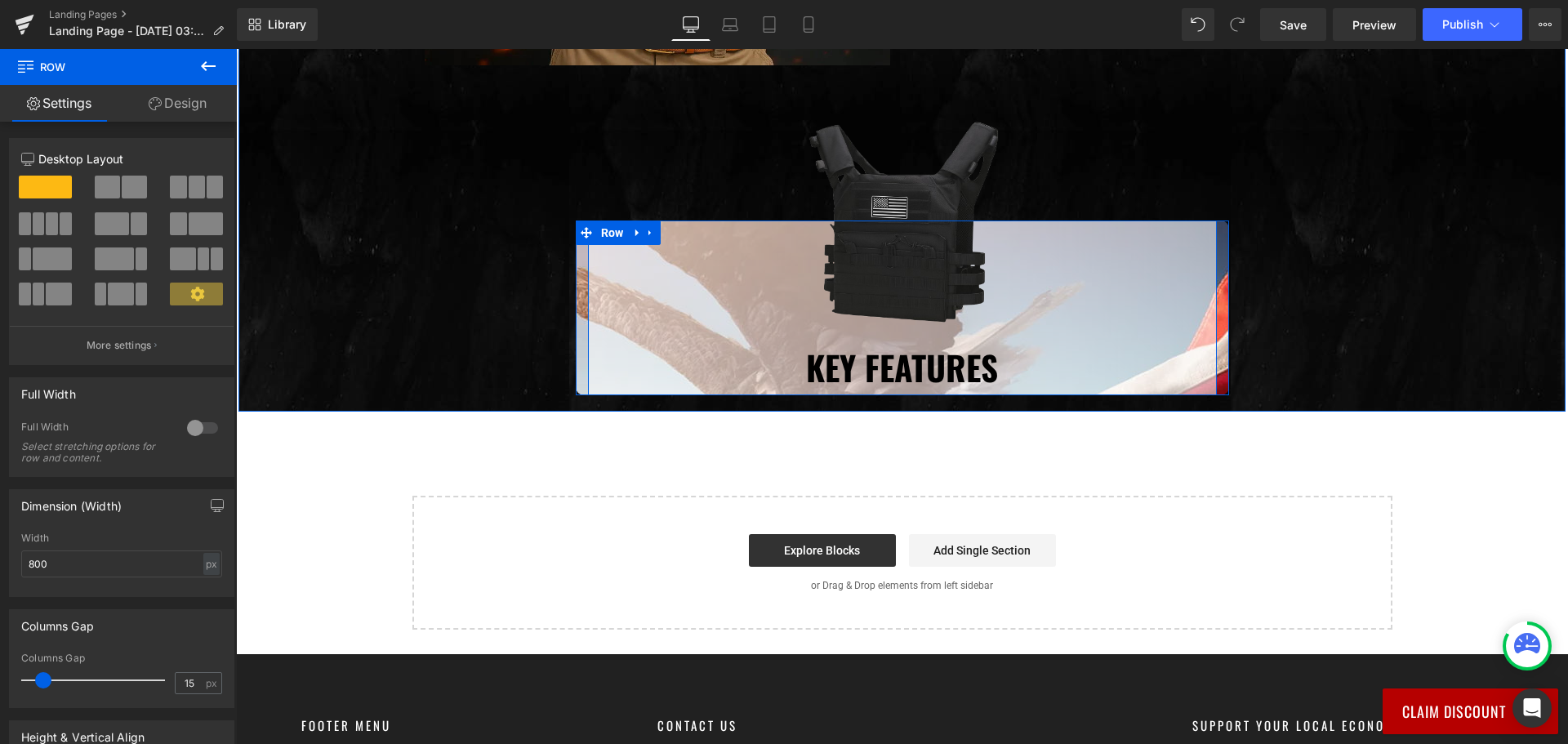
click at [588, 320] on div "Image Key Features Heading" at bounding box center [902, 308] width 628 height 174
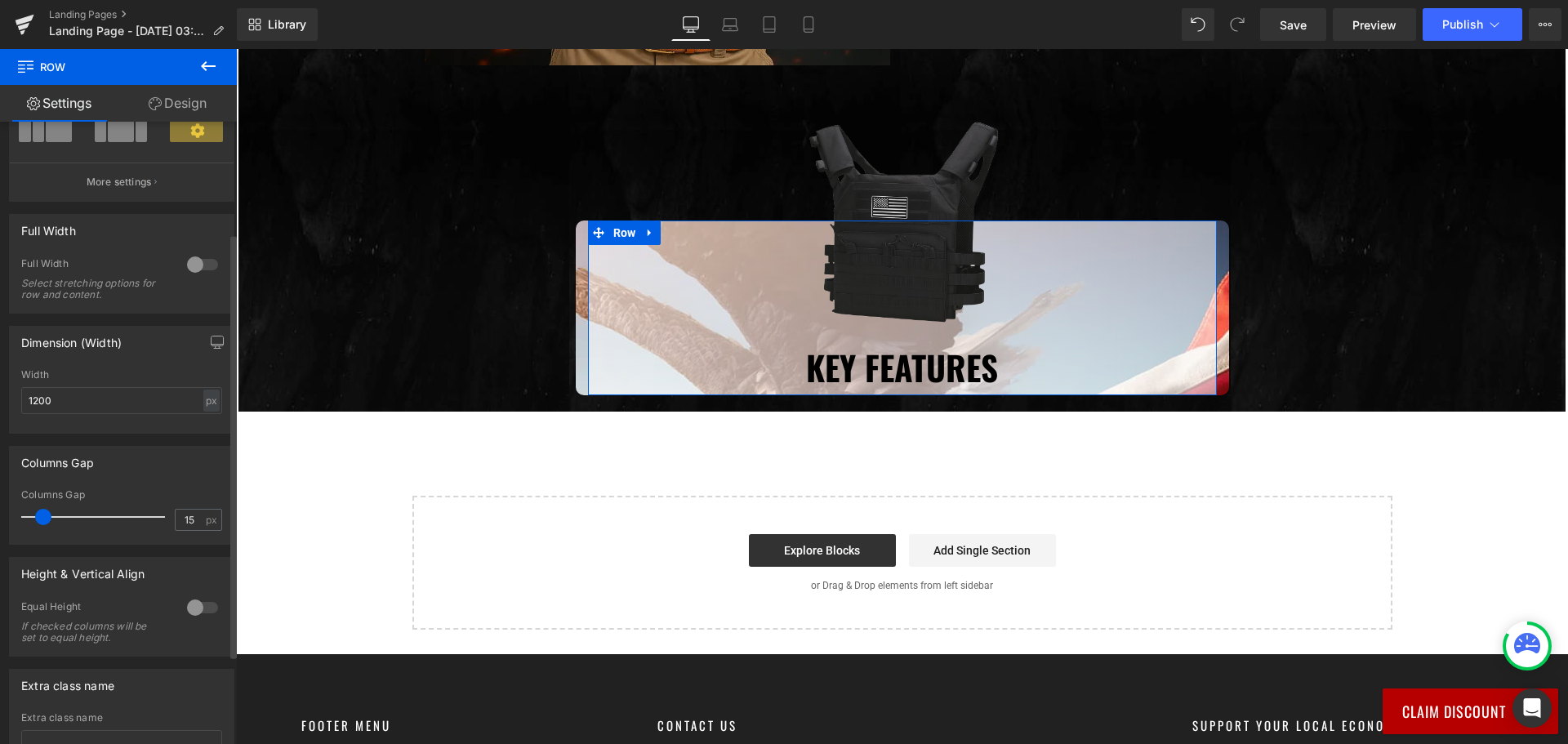
click at [197, 609] on div at bounding box center [203, 607] width 39 height 26
click at [193, 609] on div at bounding box center [203, 607] width 39 height 26
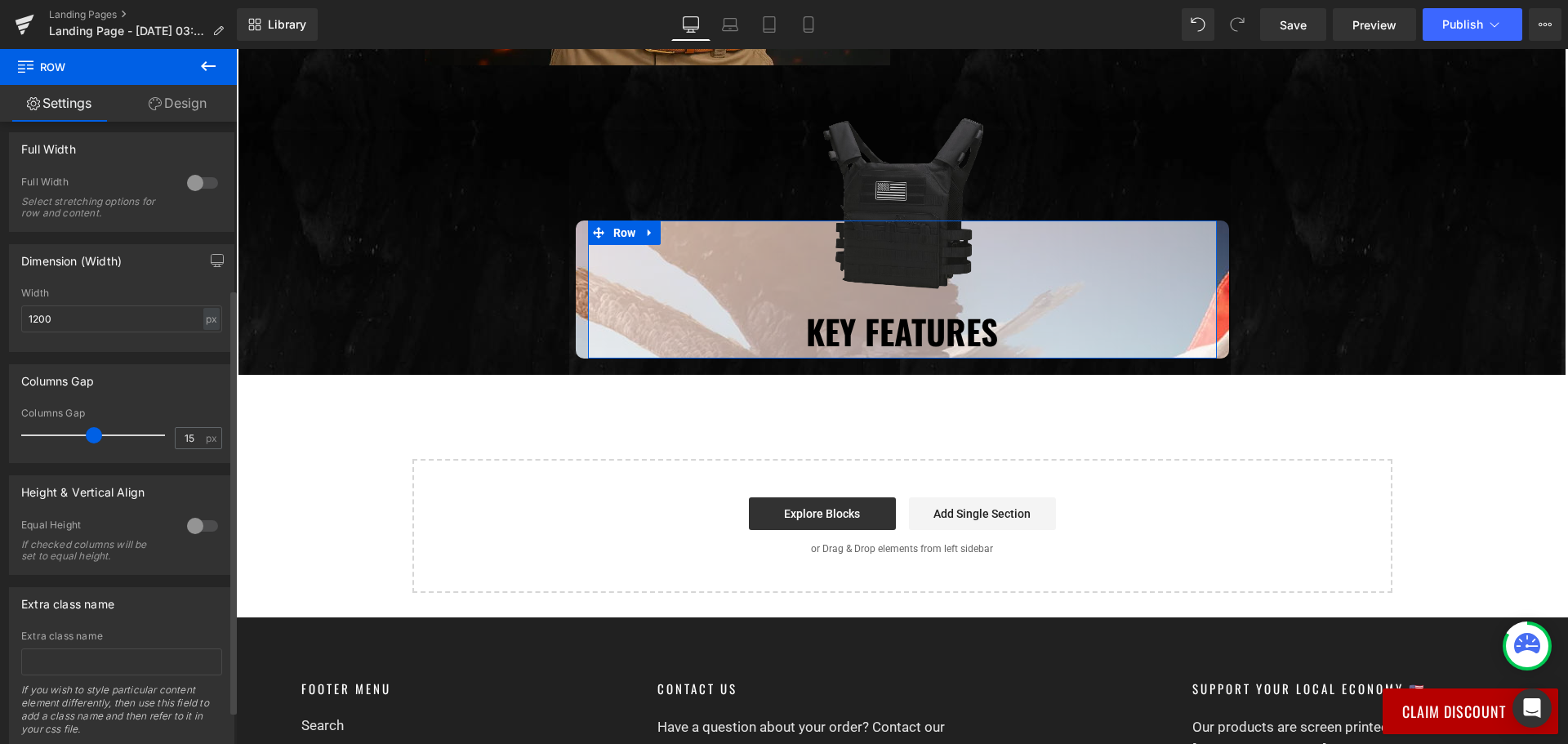
drag, startPoint x: 40, startPoint y: 436, endPoint x: 89, endPoint y: 443, distance: 49.5
click at [89, 443] on span at bounding box center [94, 435] width 16 height 16
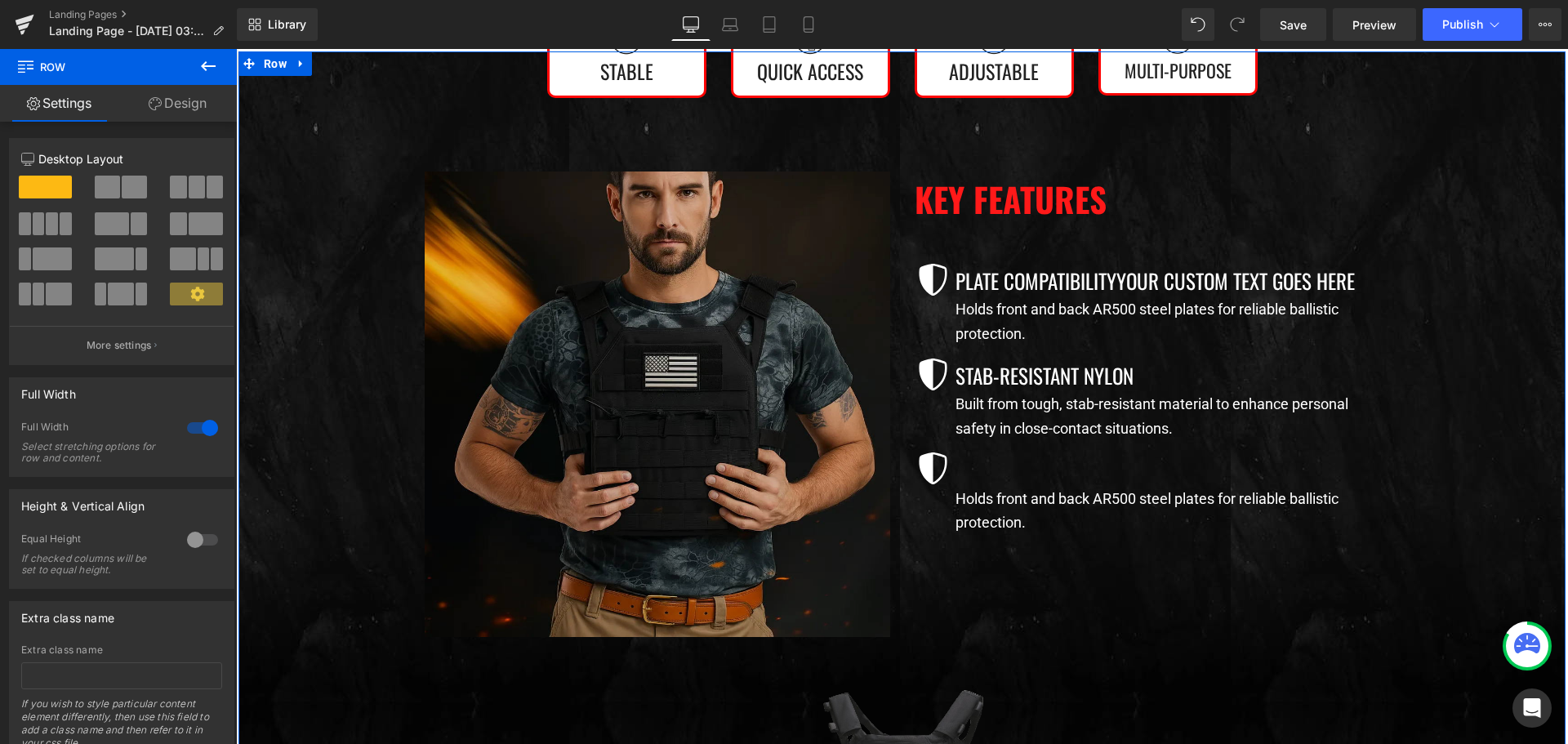
scroll to position [980, 0]
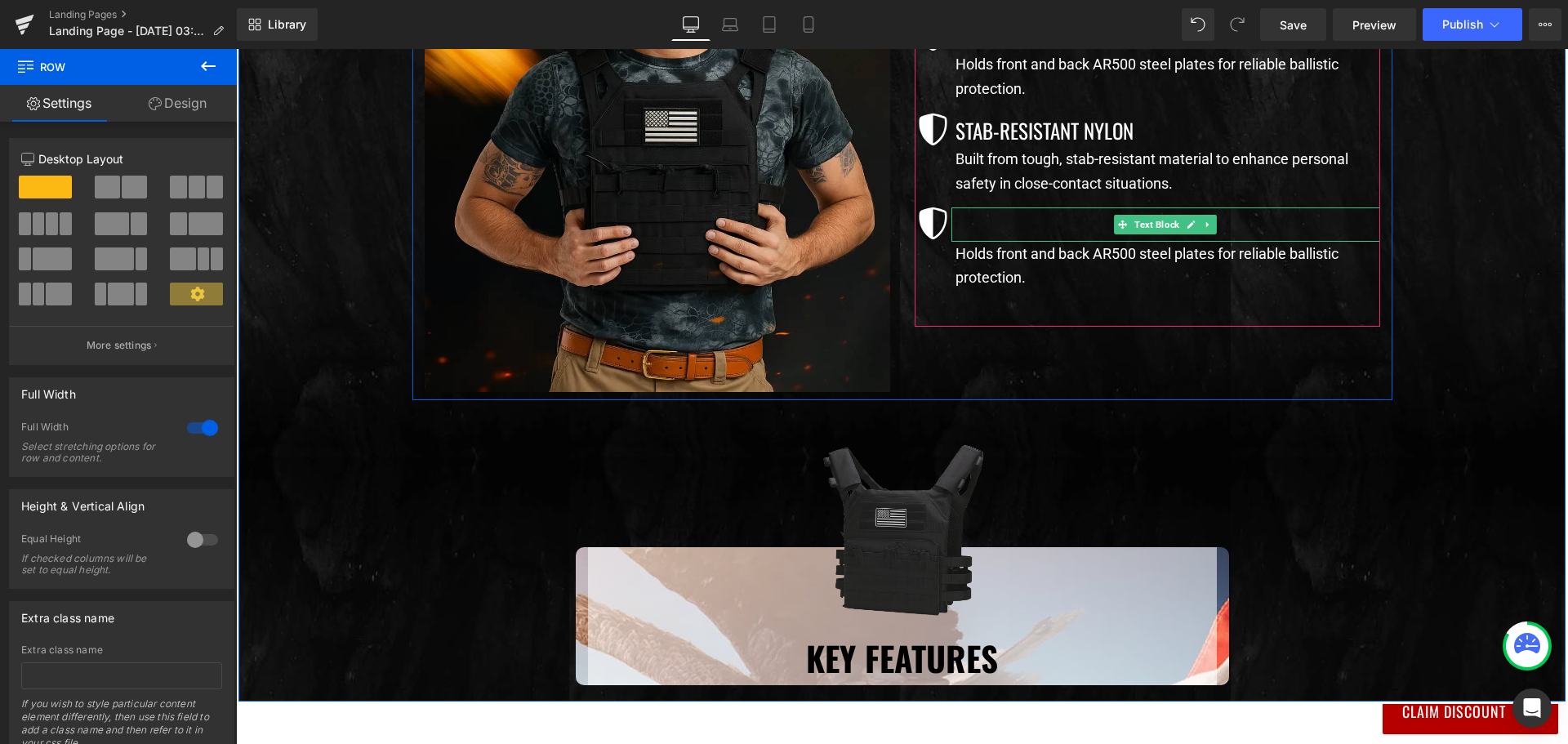
click at [1022, 222] on p at bounding box center [1168, 224] width 425 height 33
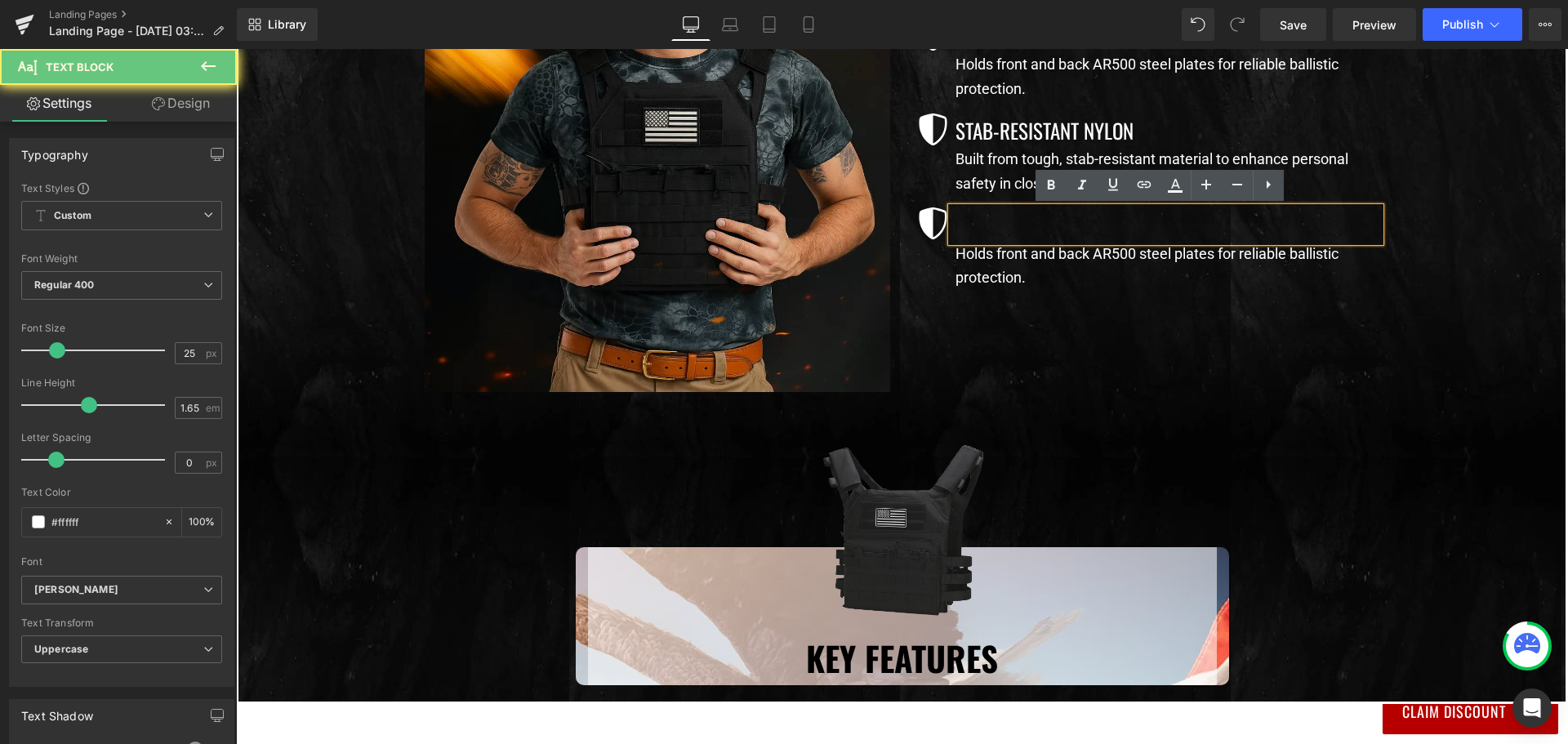
click at [1022, 222] on p at bounding box center [1168, 224] width 425 height 33
click at [1023, 213] on p at bounding box center [1168, 224] width 425 height 33
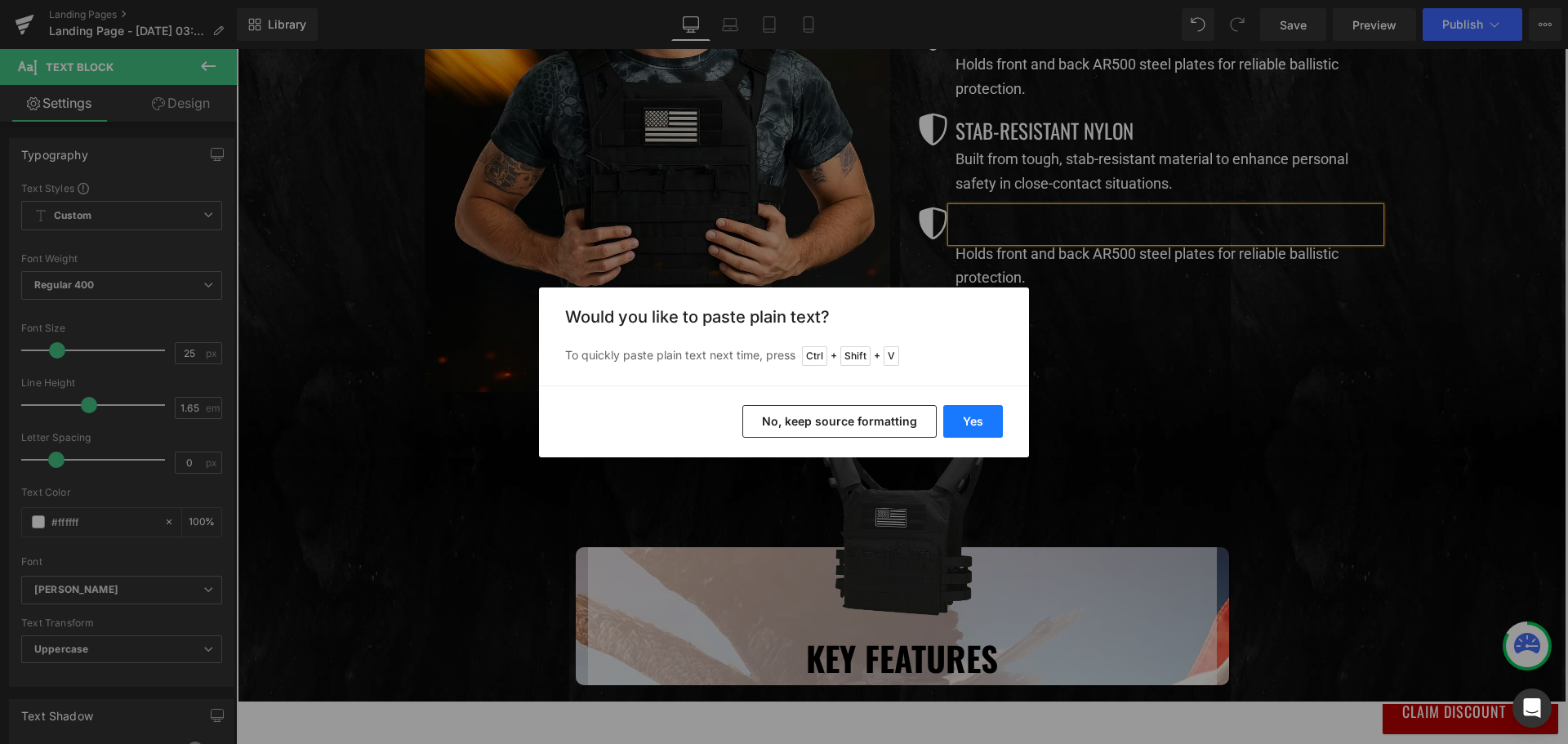
click at [975, 419] on button "Yes" at bounding box center [973, 421] width 60 height 33
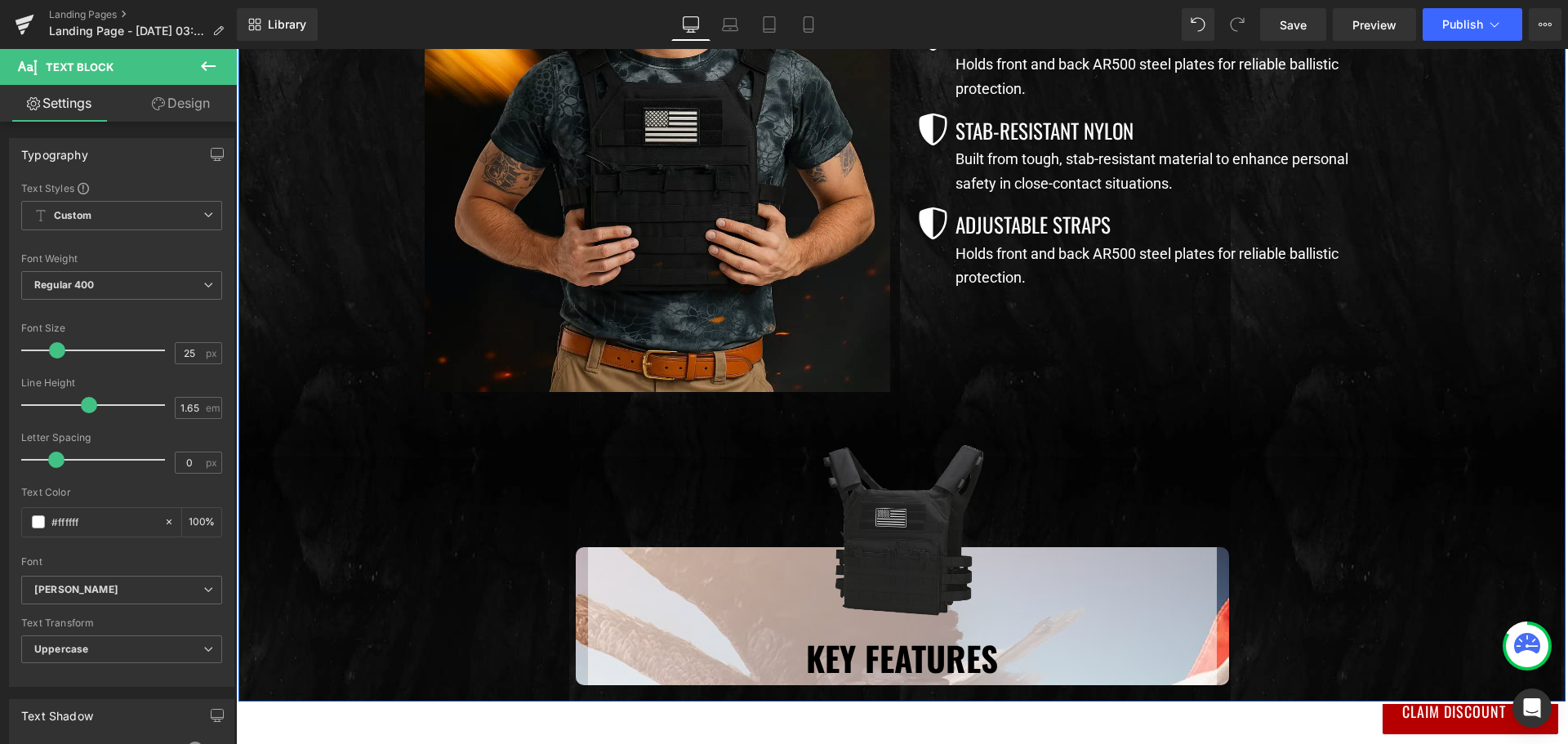
click at [236, 49] on div at bounding box center [236, 49] width 0 height 0
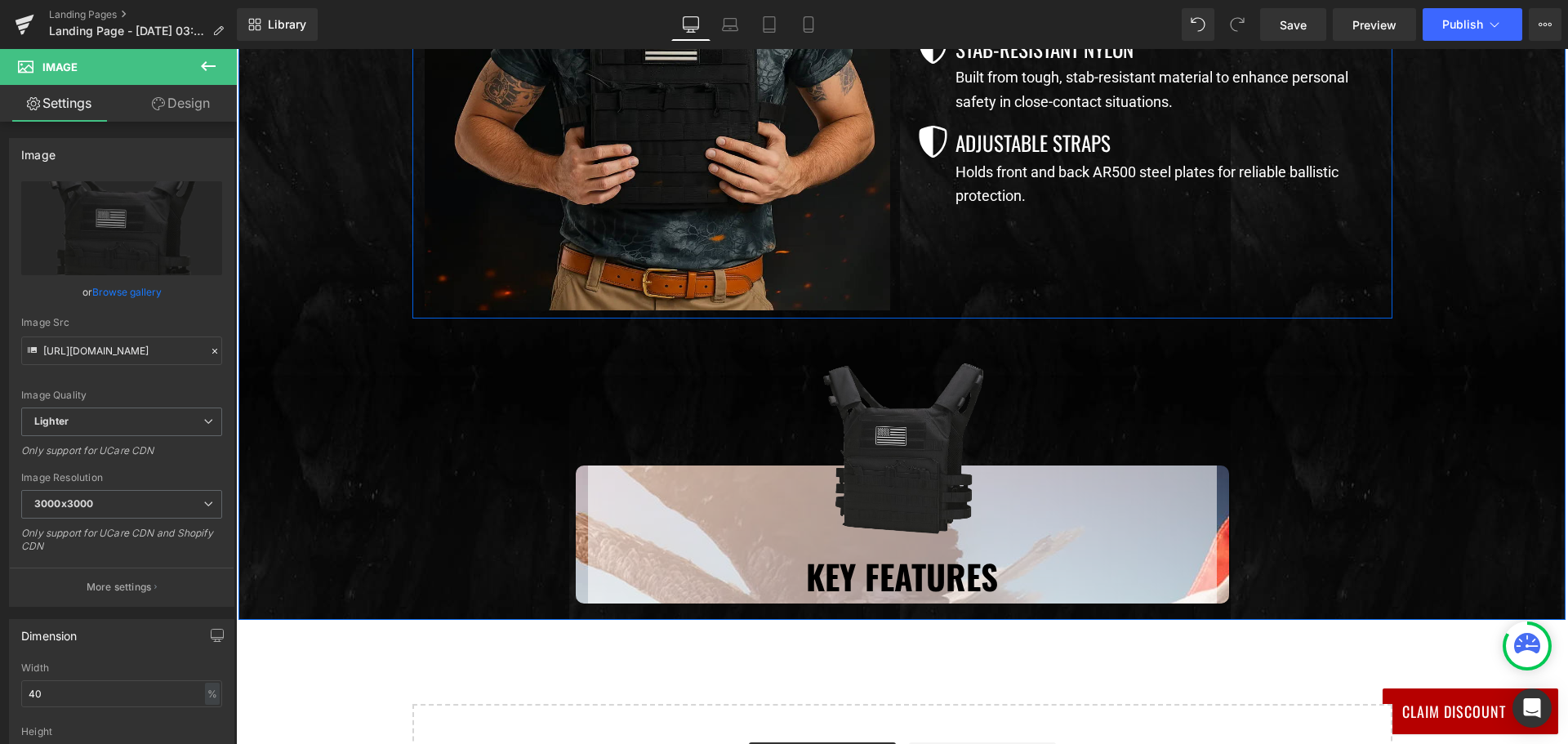
scroll to position [1144, 0]
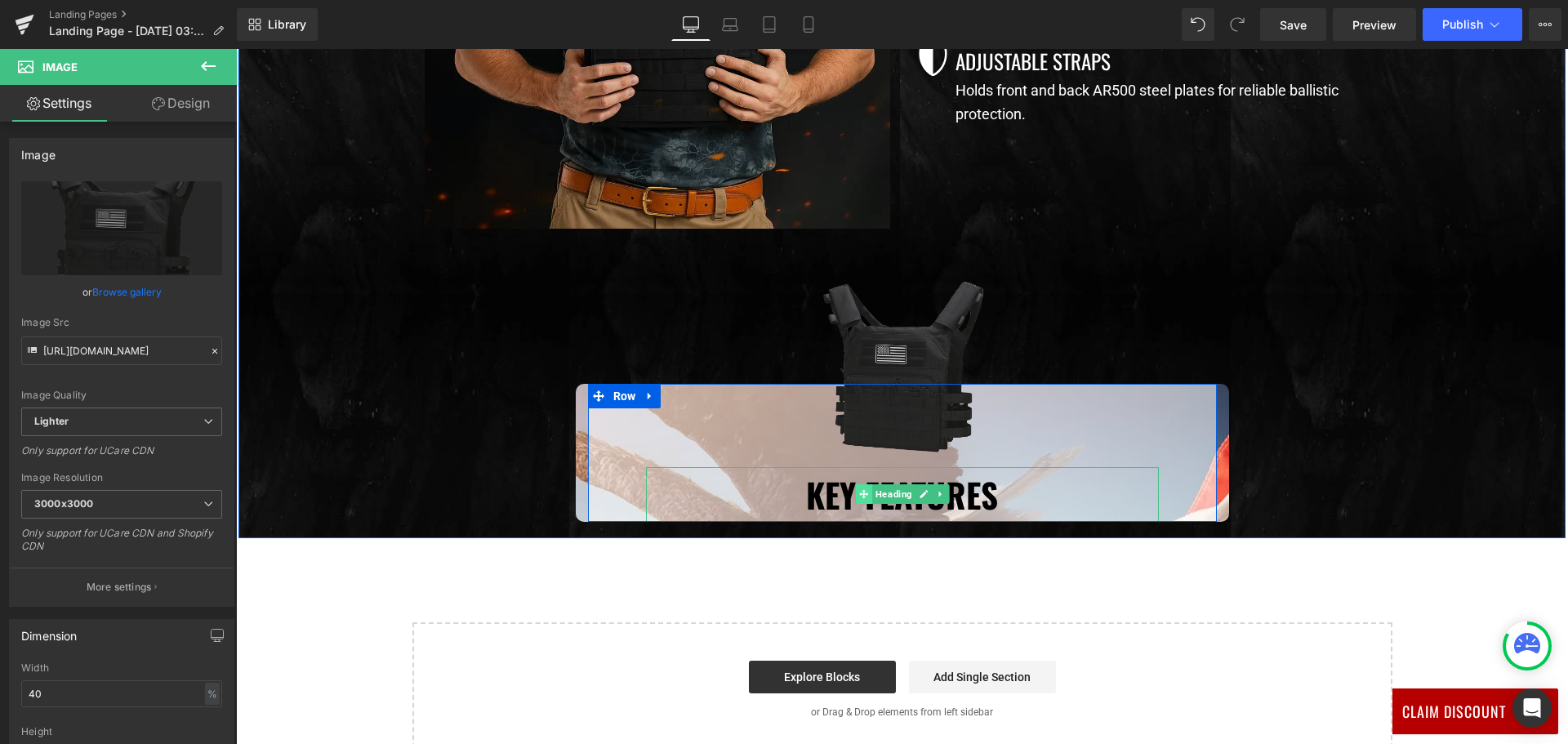
click at [855, 486] on span at bounding box center [863, 495] width 17 height 20
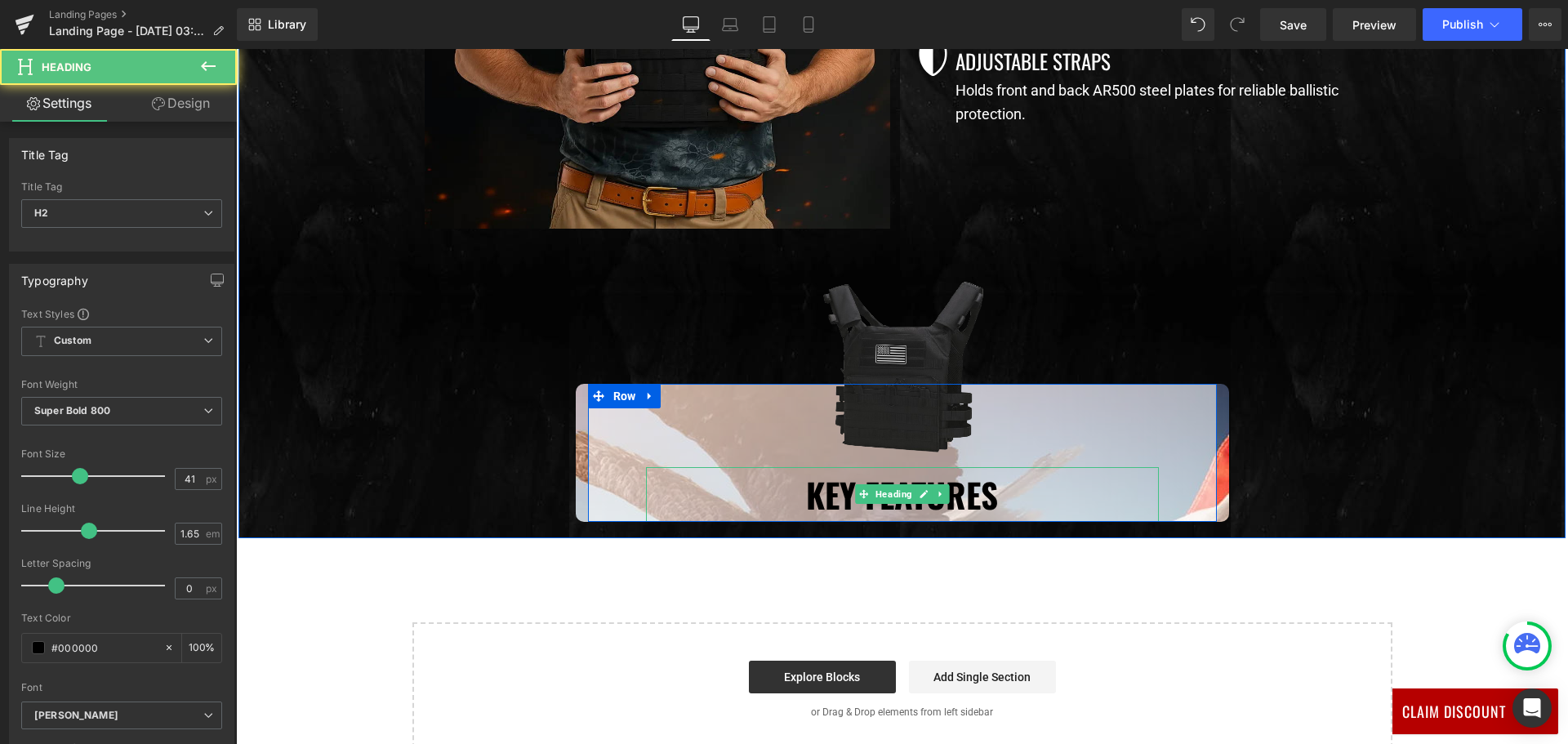
click at [829, 491] on h2 "Key Features" at bounding box center [902, 495] width 513 height 55
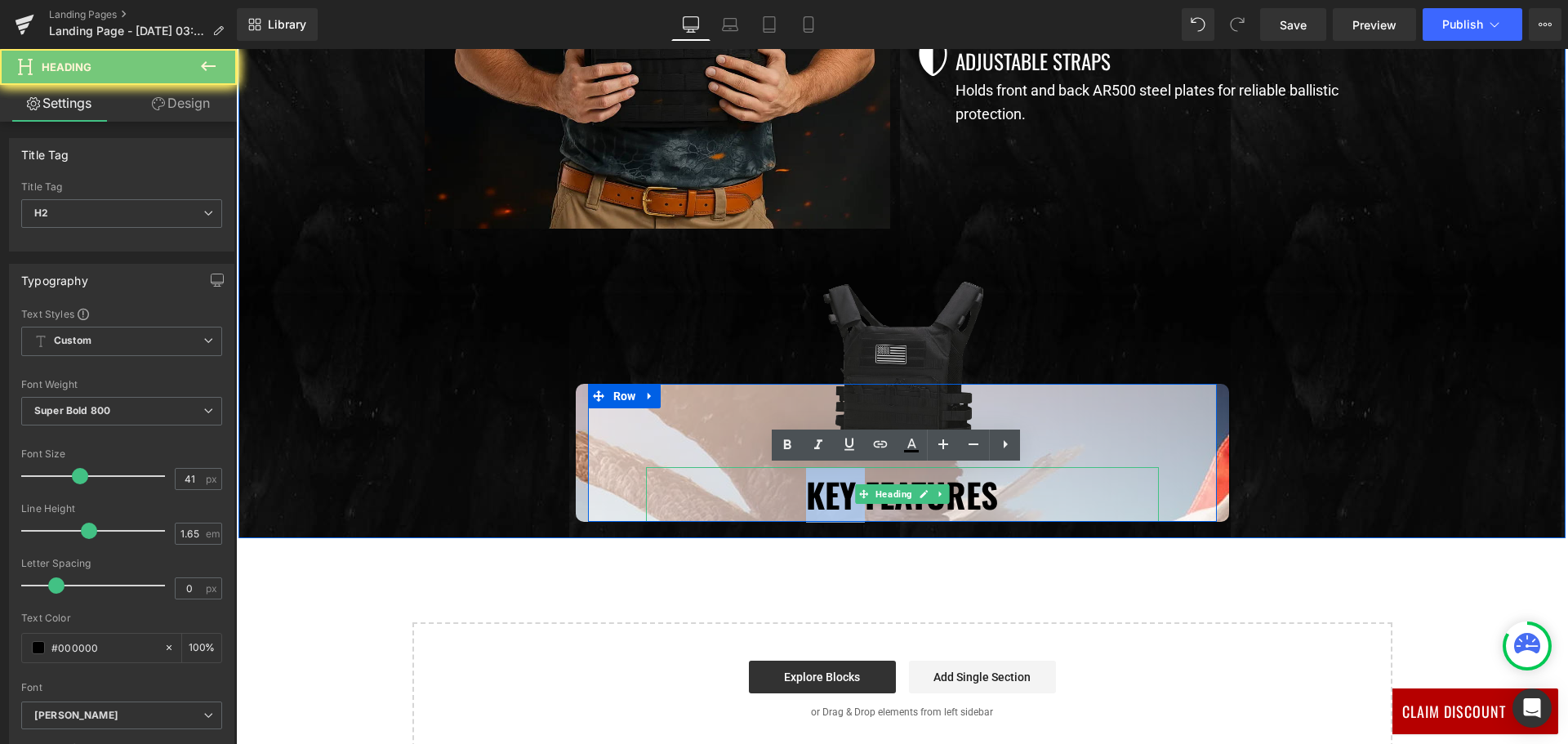
click at [829, 491] on h2 "Key Features" at bounding box center [902, 495] width 513 height 55
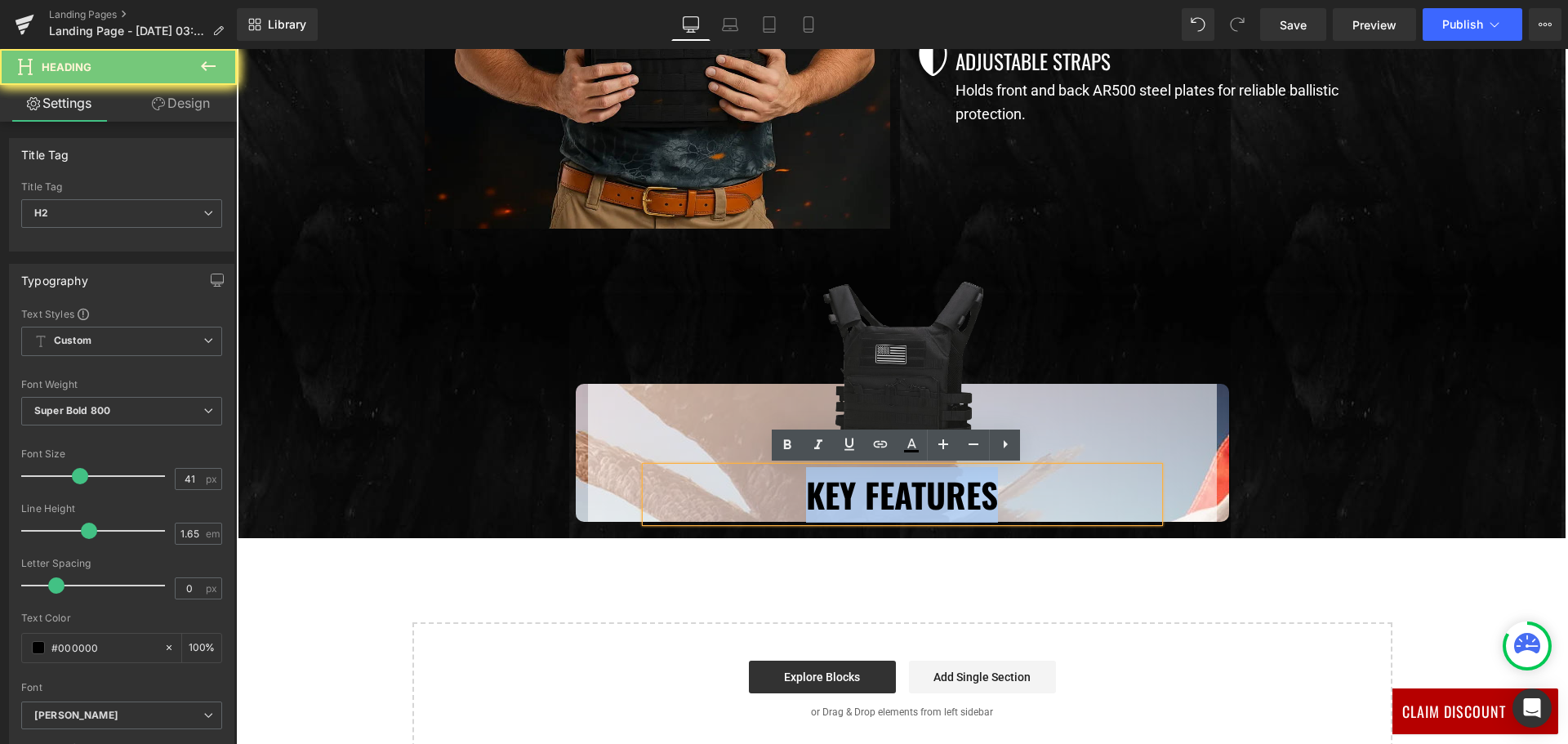
click at [829, 491] on h2 "Key Features" at bounding box center [902, 495] width 513 height 55
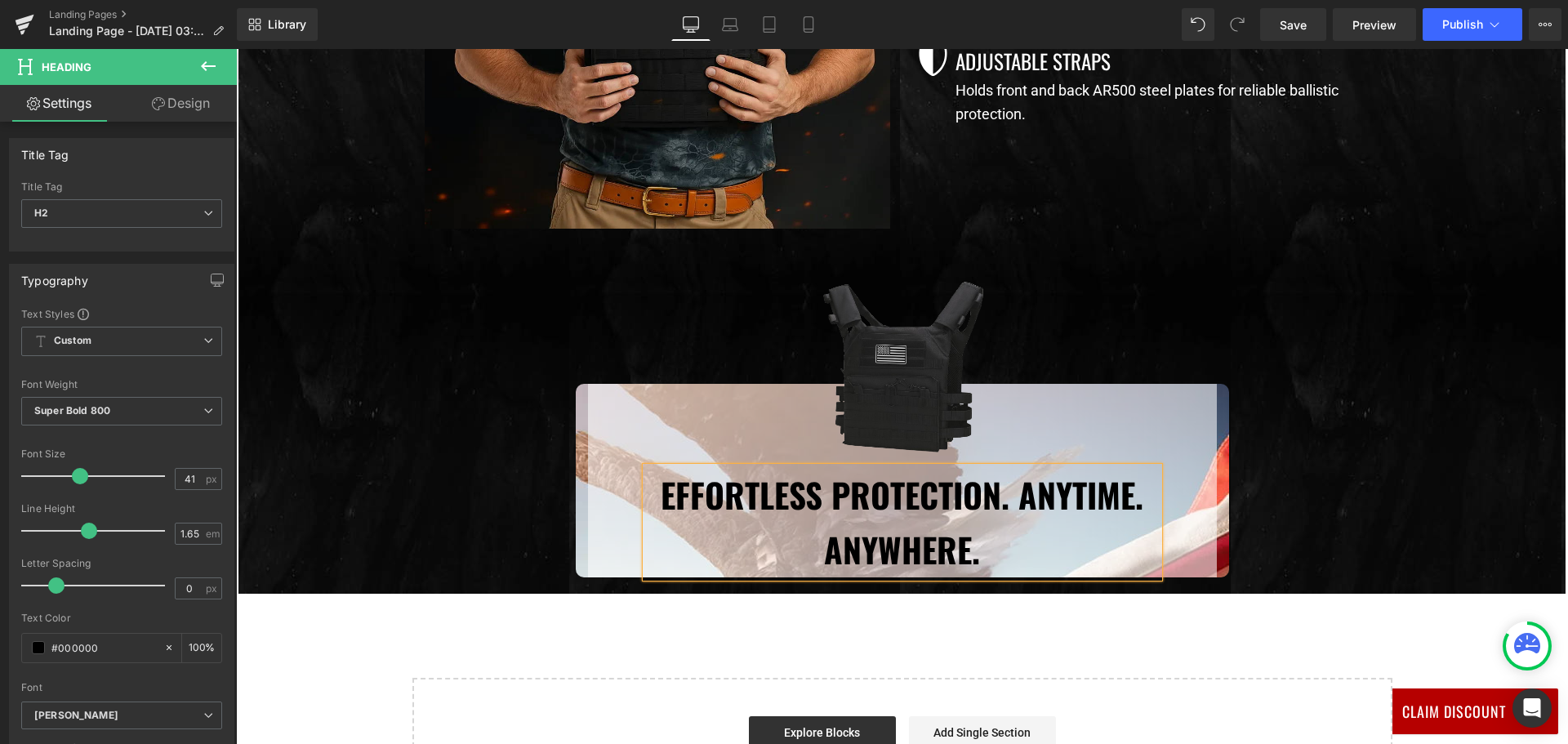
click at [817, 557] on h2 "Effortless Protection. Anytime. Anywhere." at bounding box center [902, 521] width 513 height 110
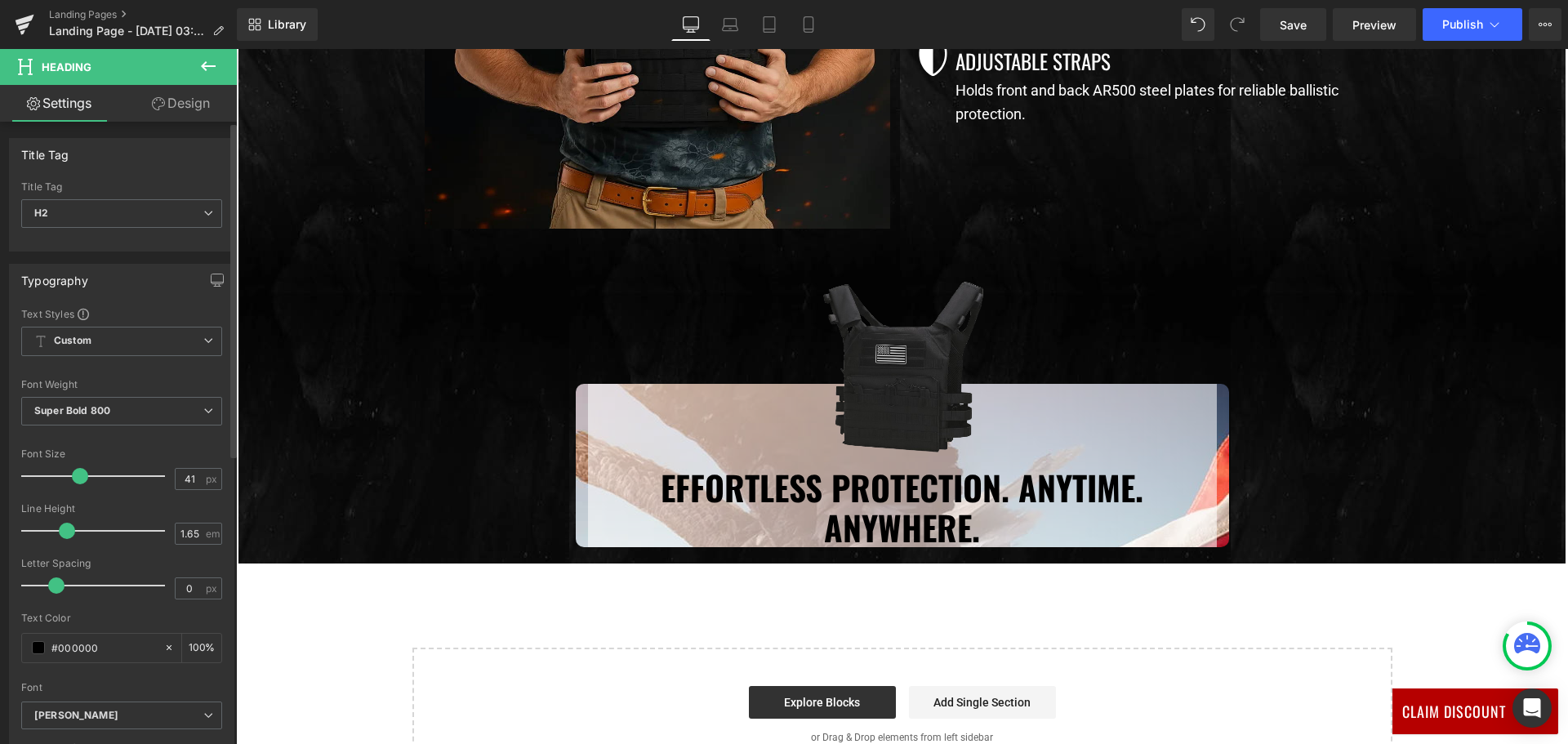
drag, startPoint x: 80, startPoint y: 528, endPoint x: 61, endPoint y: 526, distance: 19.1
click at [61, 526] on span at bounding box center [67, 531] width 16 height 16
click at [476, 486] on div "Image Effortless Protection. Anytime. Anywhere. Heading Row Row" at bounding box center [902, 465] width 980 height 164
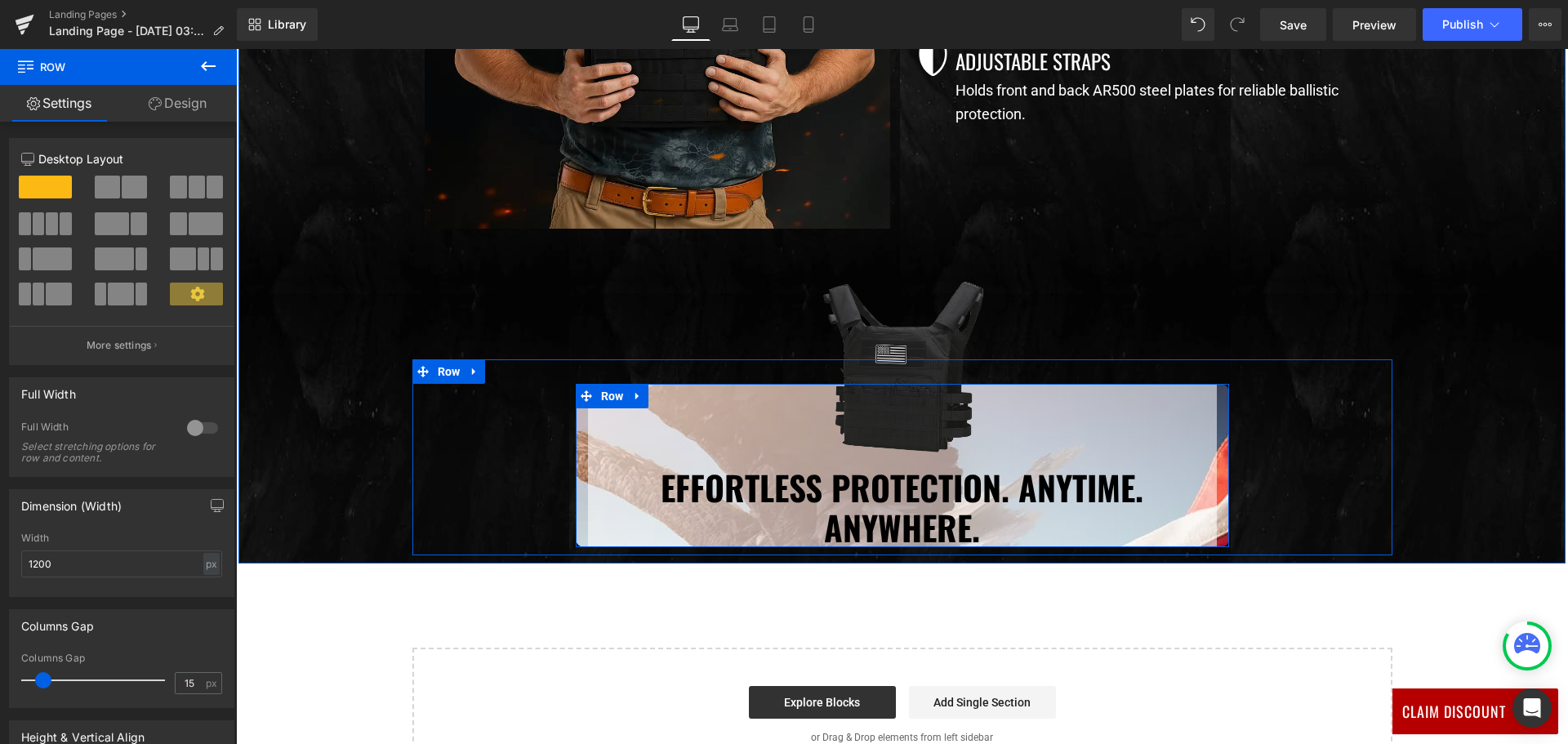
click at [1216, 478] on div "Image Effortless Protection. Anytime. Anywhere. Heading Row" at bounding box center [902, 465] width 653 height 164
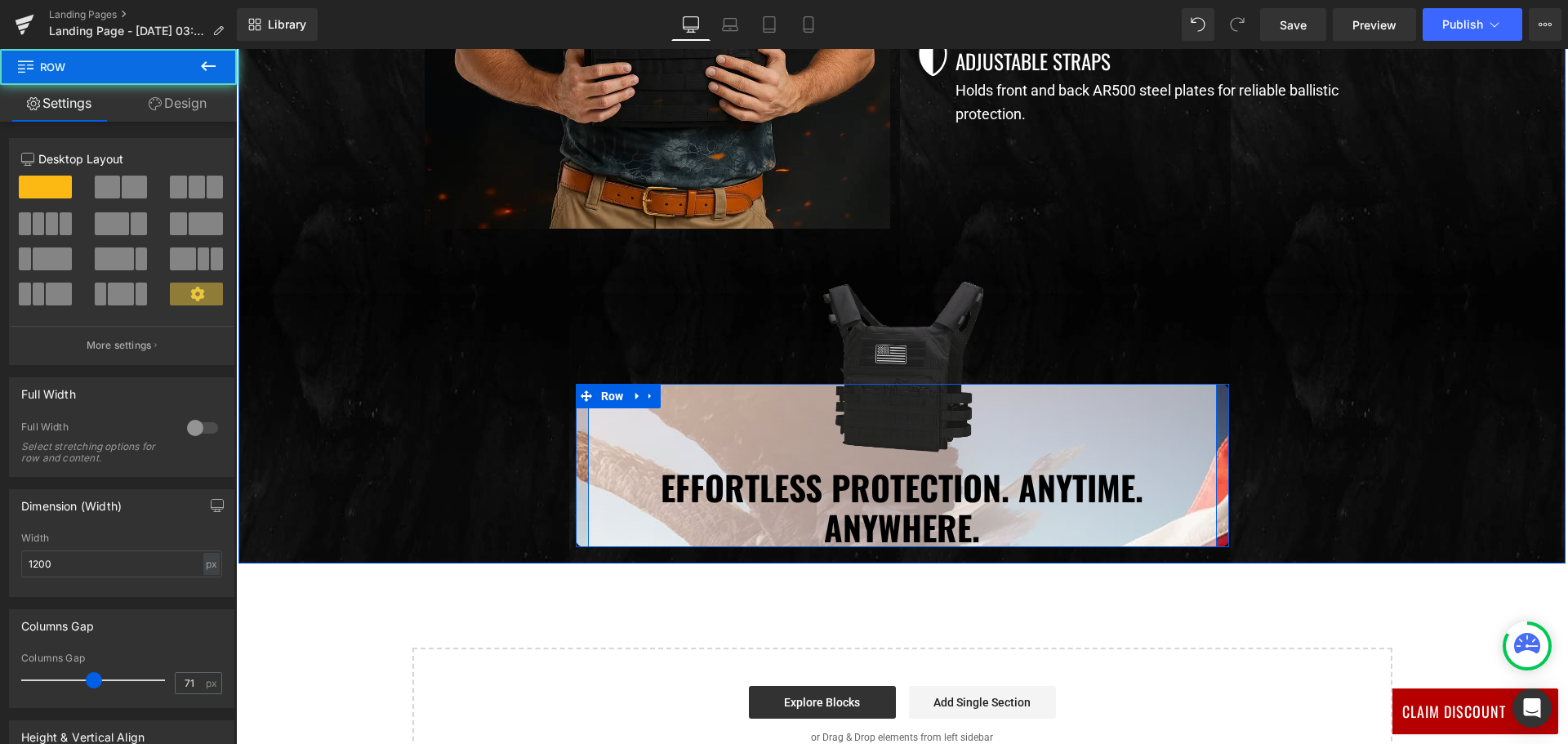
click at [592, 457] on div "Image Effortless Protection. Anytime. Anywhere. Heading" at bounding box center [902, 465] width 628 height 164
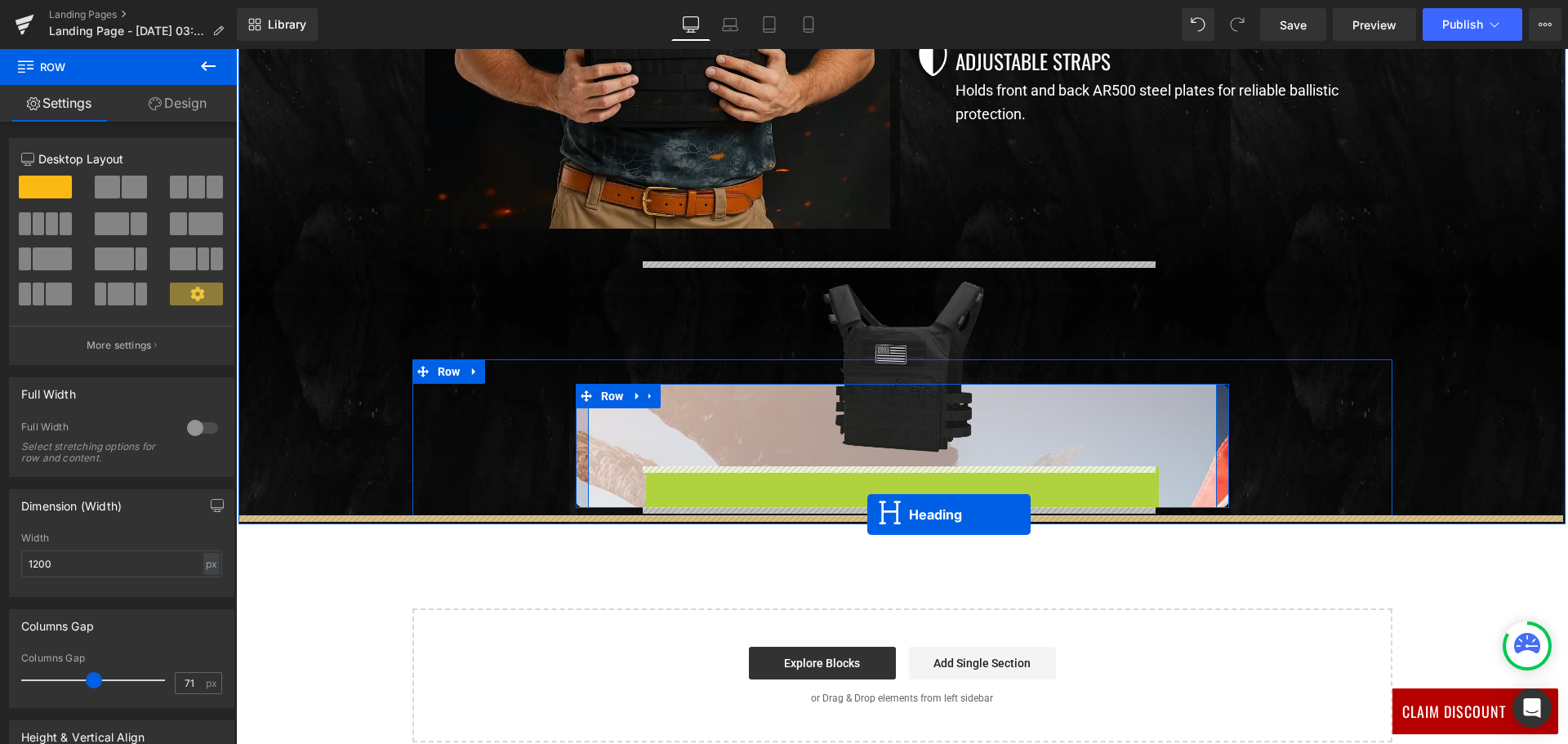
drag, startPoint x: 861, startPoint y: 507, endPoint x: 867, endPoint y: 514, distance: 9.2
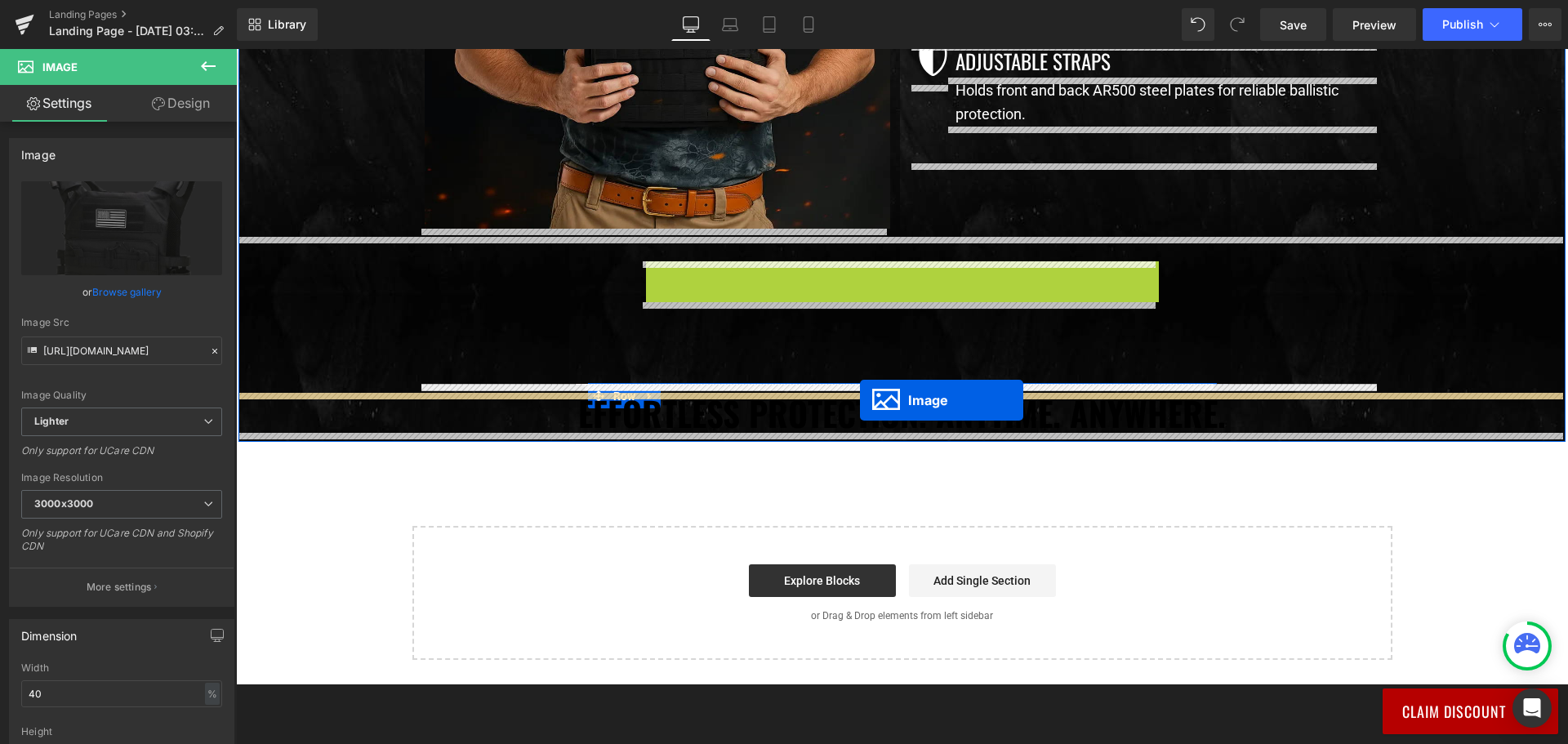
drag, startPoint x: 872, startPoint y: 363, endPoint x: 860, endPoint y: 401, distance: 39.8
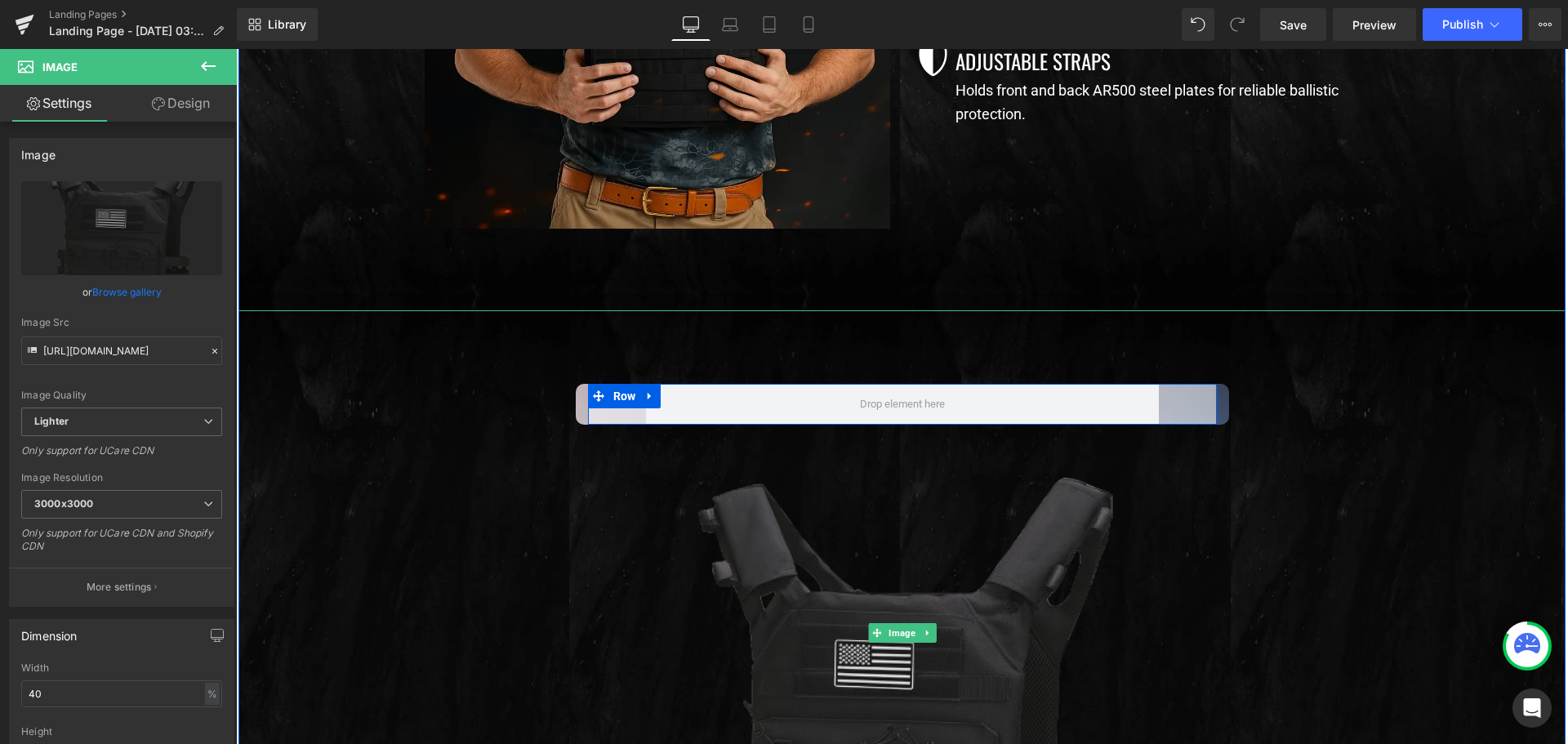
click at [716, 402] on div at bounding box center [902, 633] width 1327 height 646
click at [645, 399] on div at bounding box center [902, 633] width 1327 height 646
click at [639, 394] on div at bounding box center [902, 633] width 1327 height 646
click at [459, 448] on div at bounding box center [902, 633] width 1327 height 646
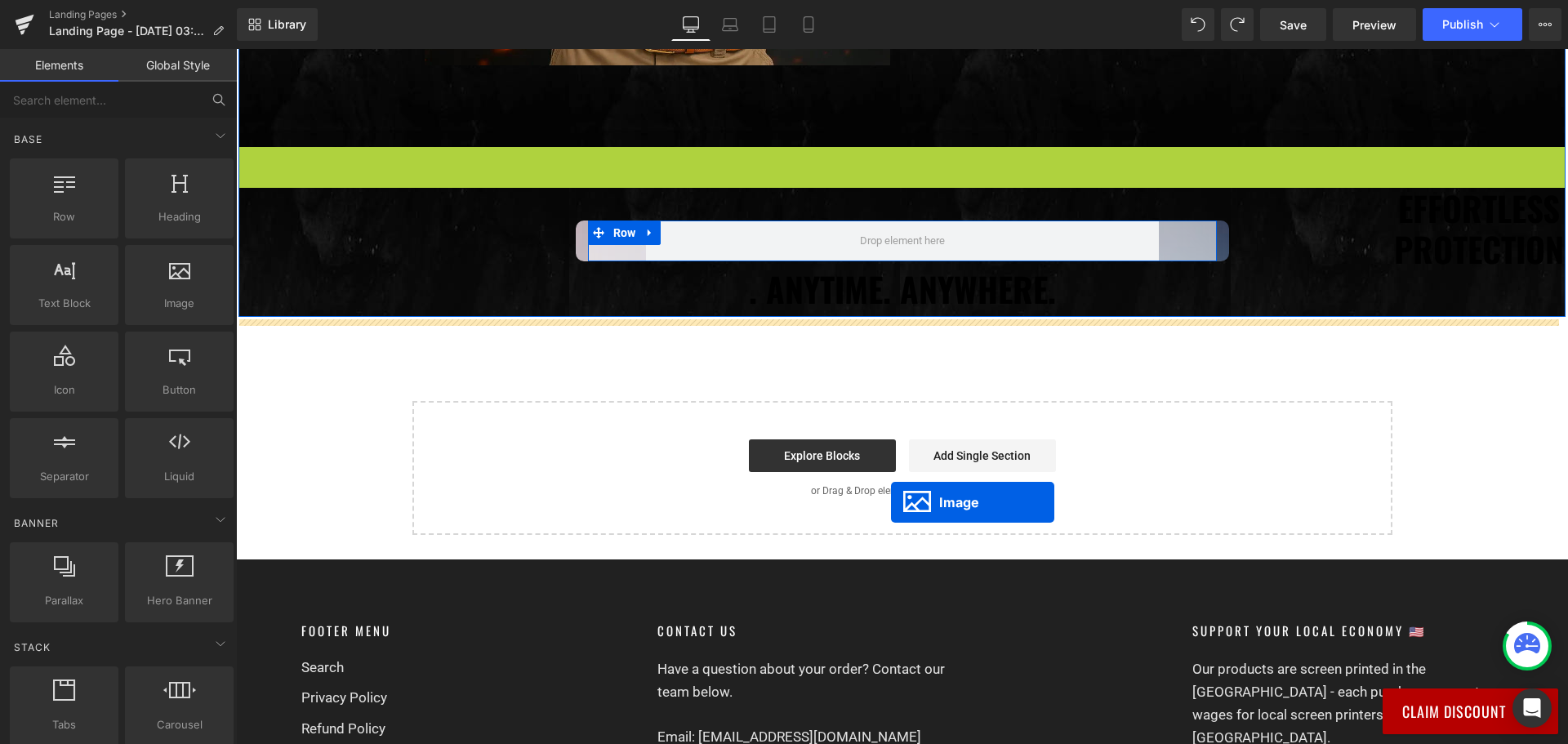
scroll to position [1470, 0]
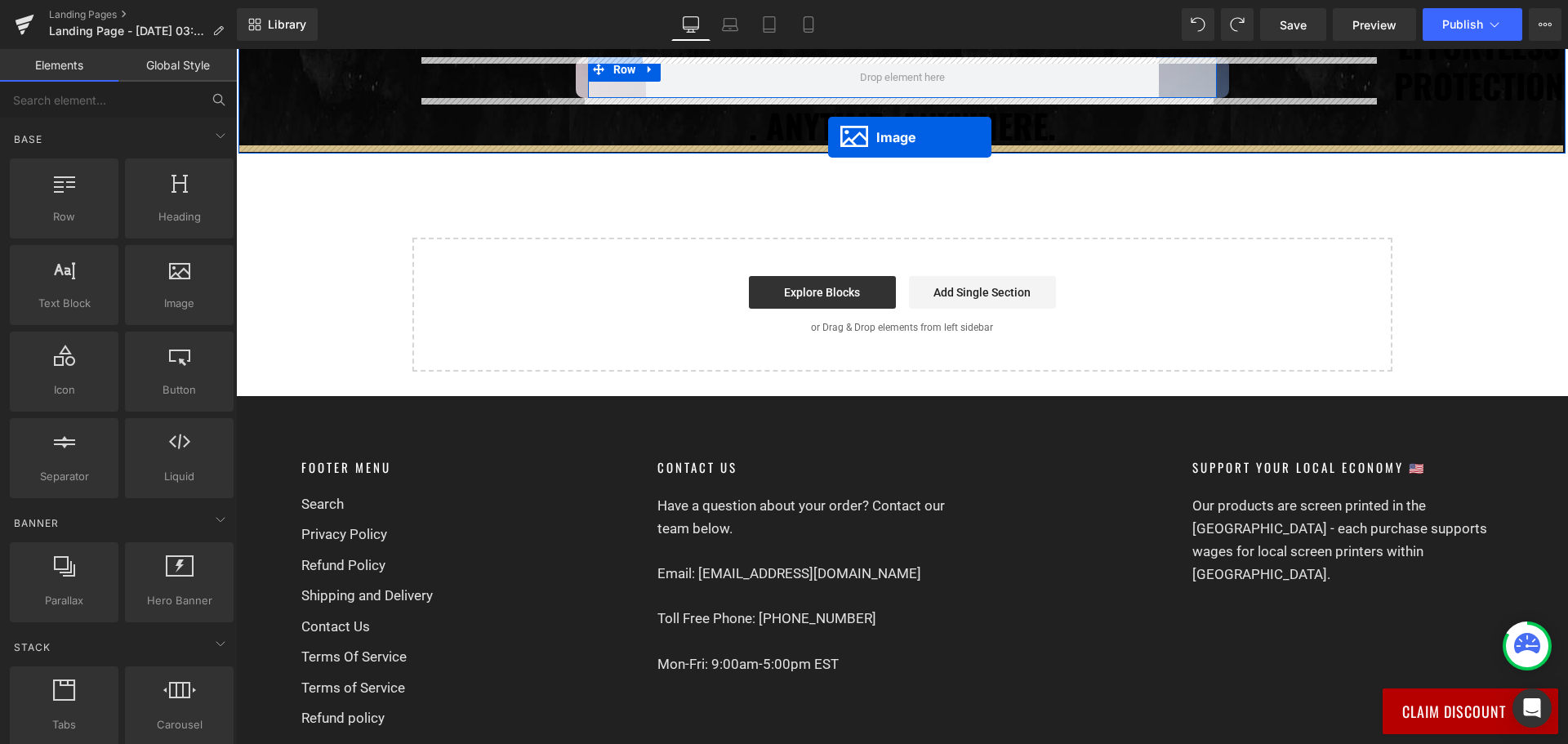
drag, startPoint x: 864, startPoint y: 467, endPoint x: 827, endPoint y: 139, distance: 330.1
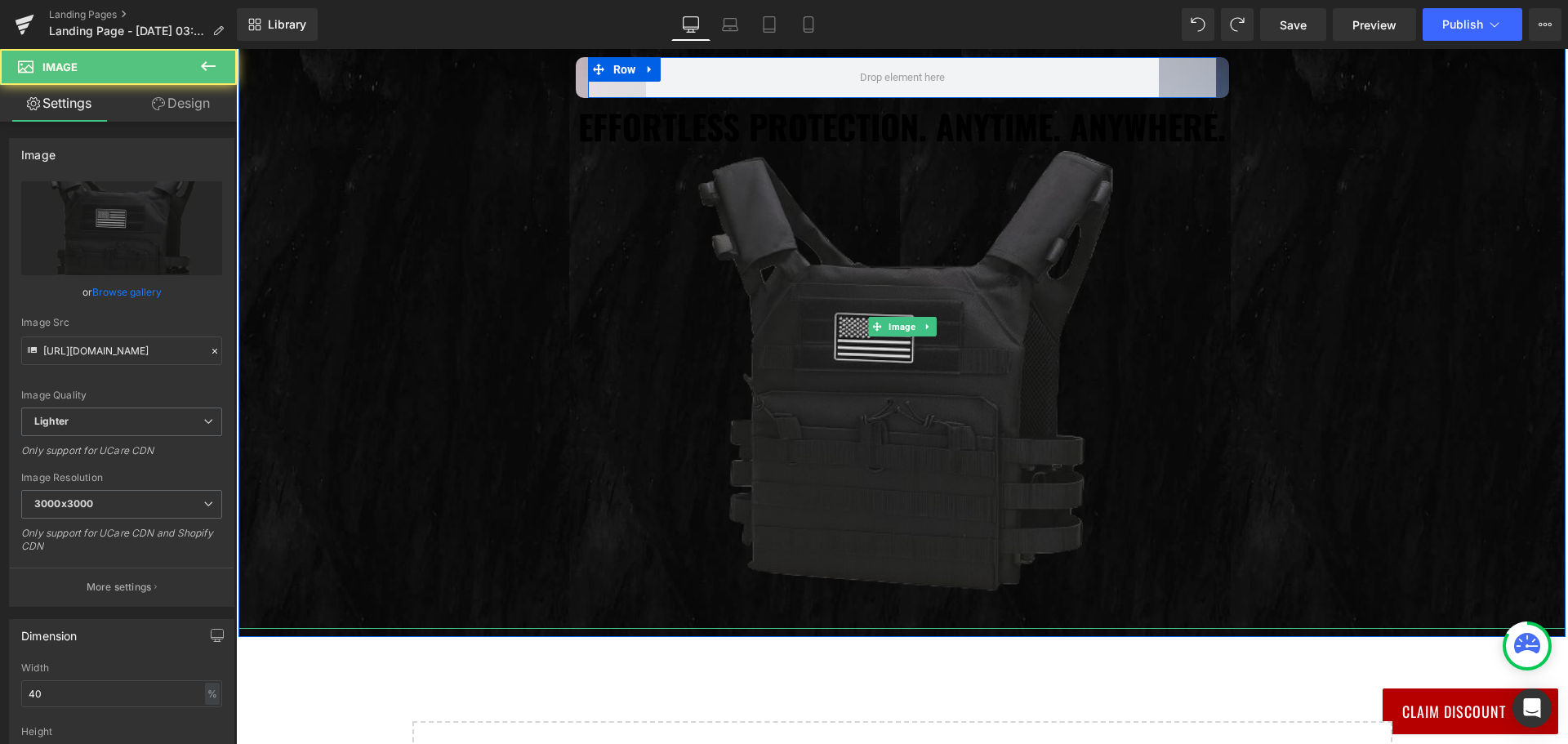
scroll to position [1225, 0]
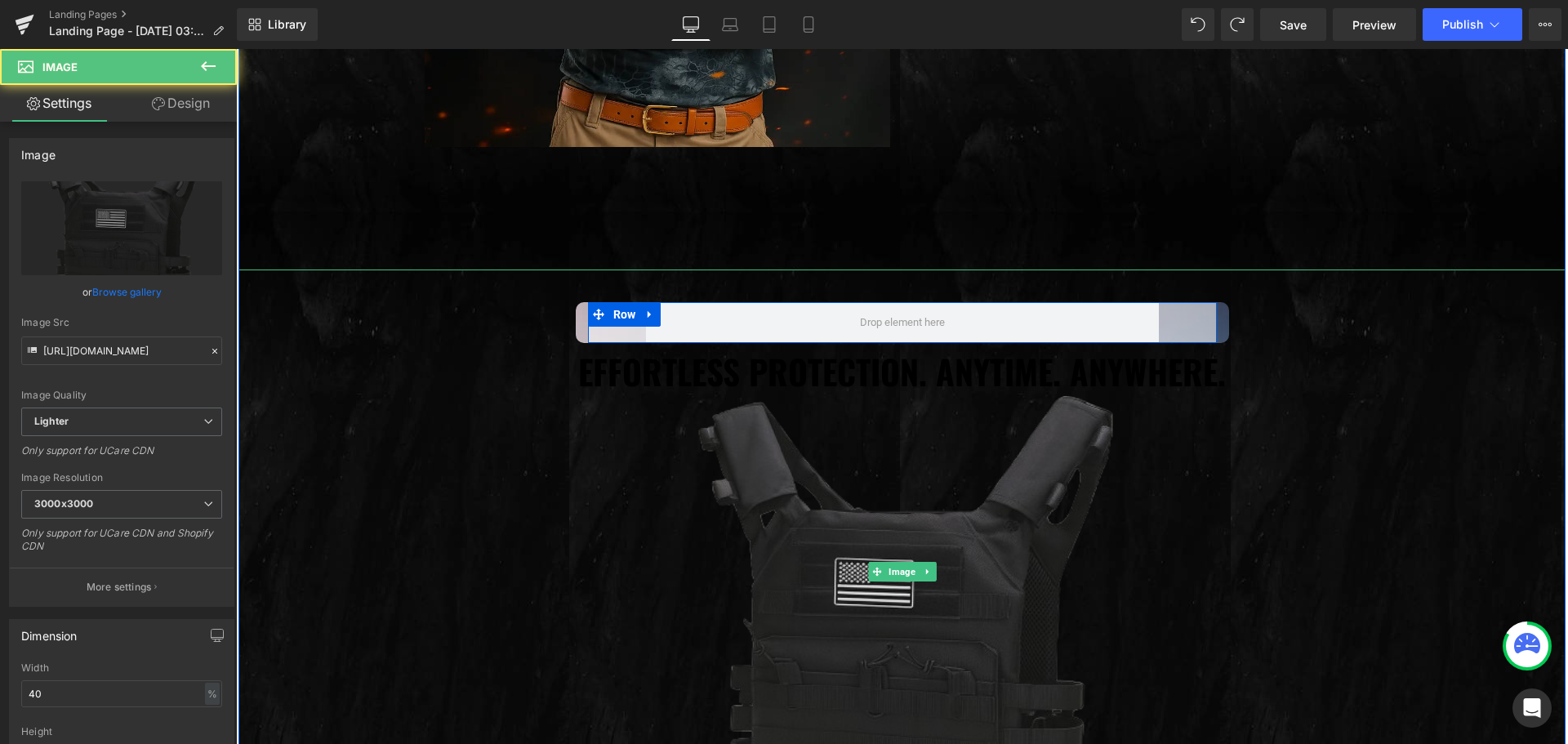
click at [688, 319] on div at bounding box center [902, 571] width 1327 height 605
click at [647, 315] on div at bounding box center [902, 571] width 1327 height 605
click at [644, 312] on div at bounding box center [902, 571] width 1327 height 605
click at [344, 389] on div at bounding box center [902, 571] width 1327 height 605
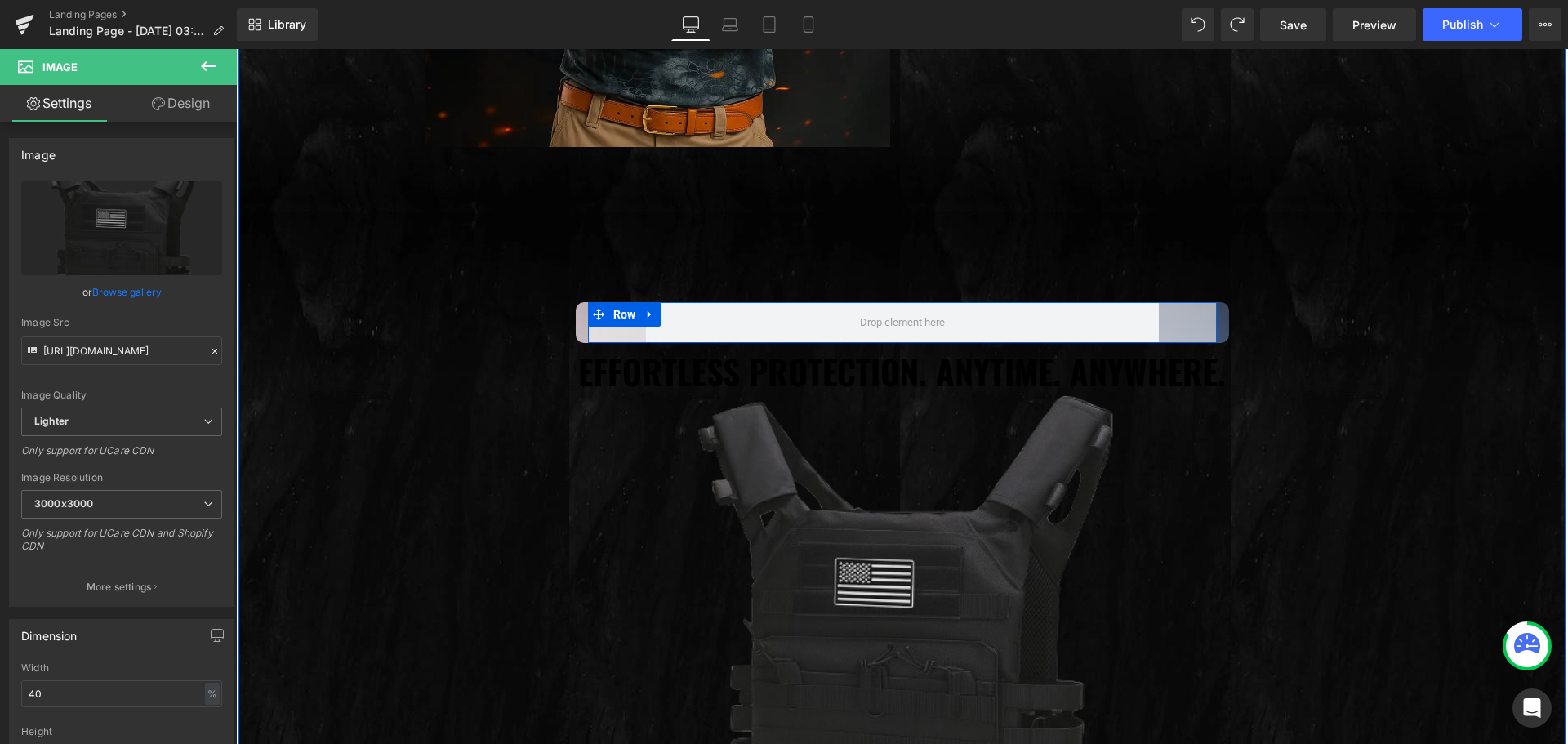
click at [414, 183] on div "Image Stable Text Block Row Image Quick Access  Text Block Row Image Adjustabl…" at bounding box center [902, 218] width 1327 height 1313
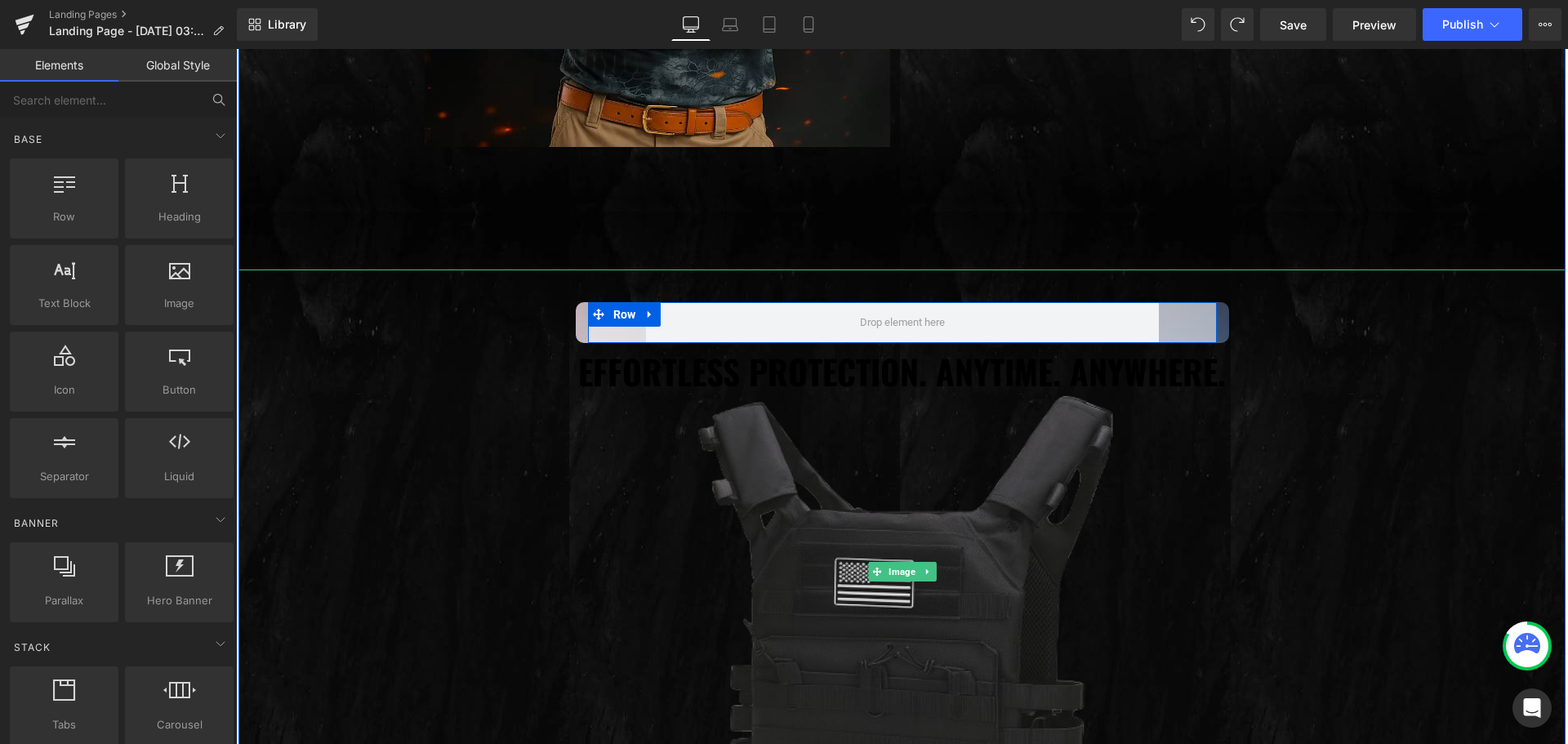
click at [592, 313] on div at bounding box center [902, 571] width 1327 height 605
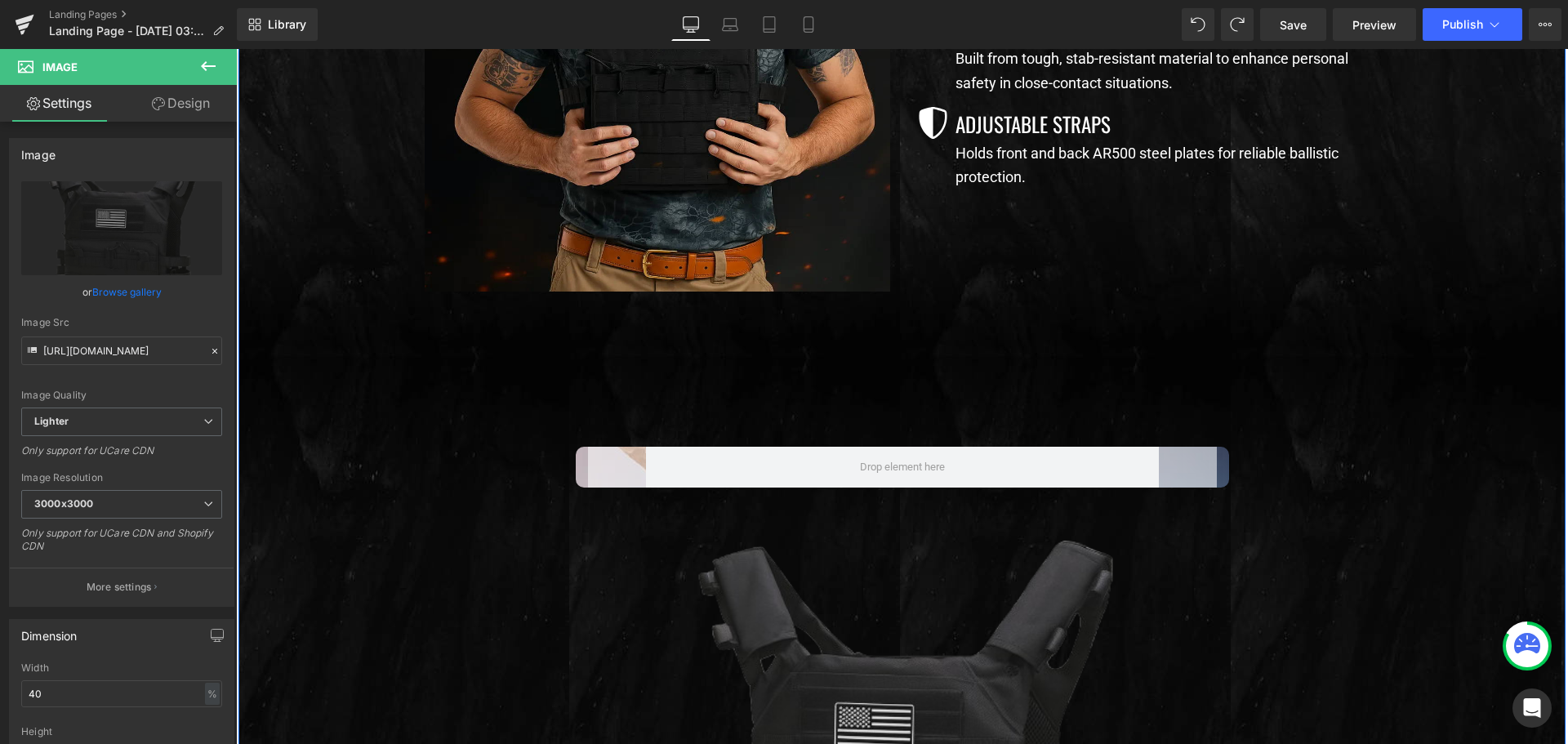
scroll to position [1162, 0]
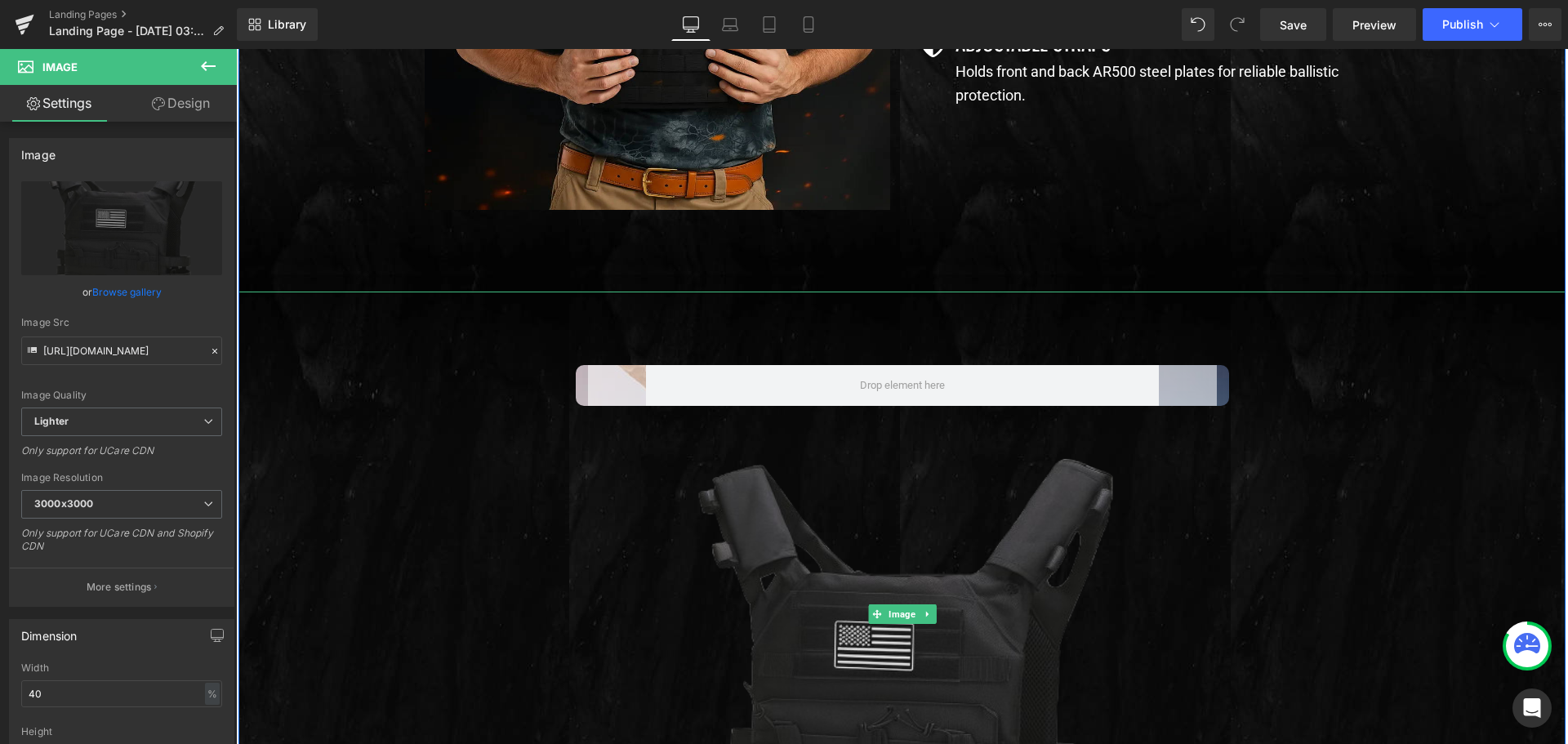
click at [607, 376] on div at bounding box center [902, 614] width 1327 height 646
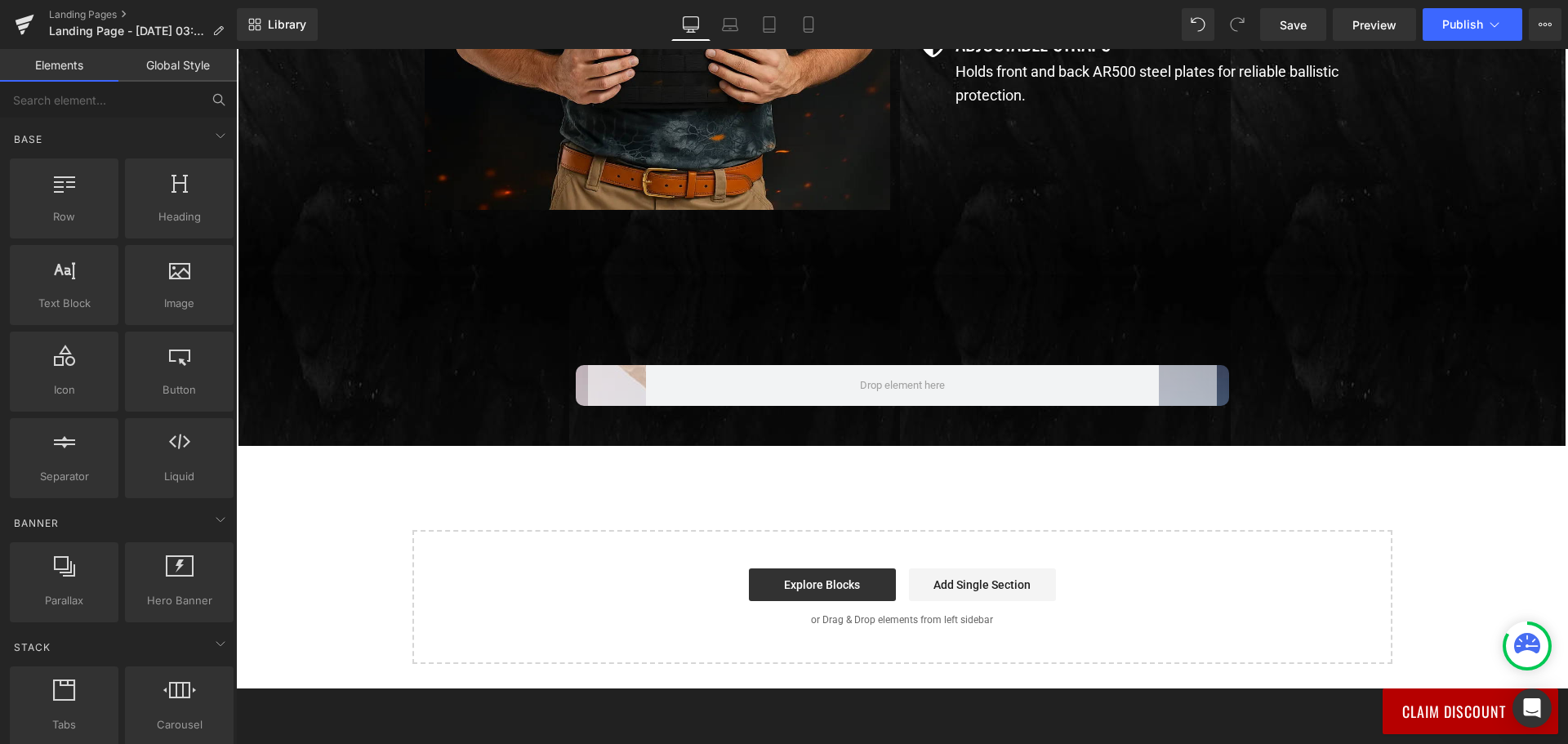
scroll to position [1325, 0]
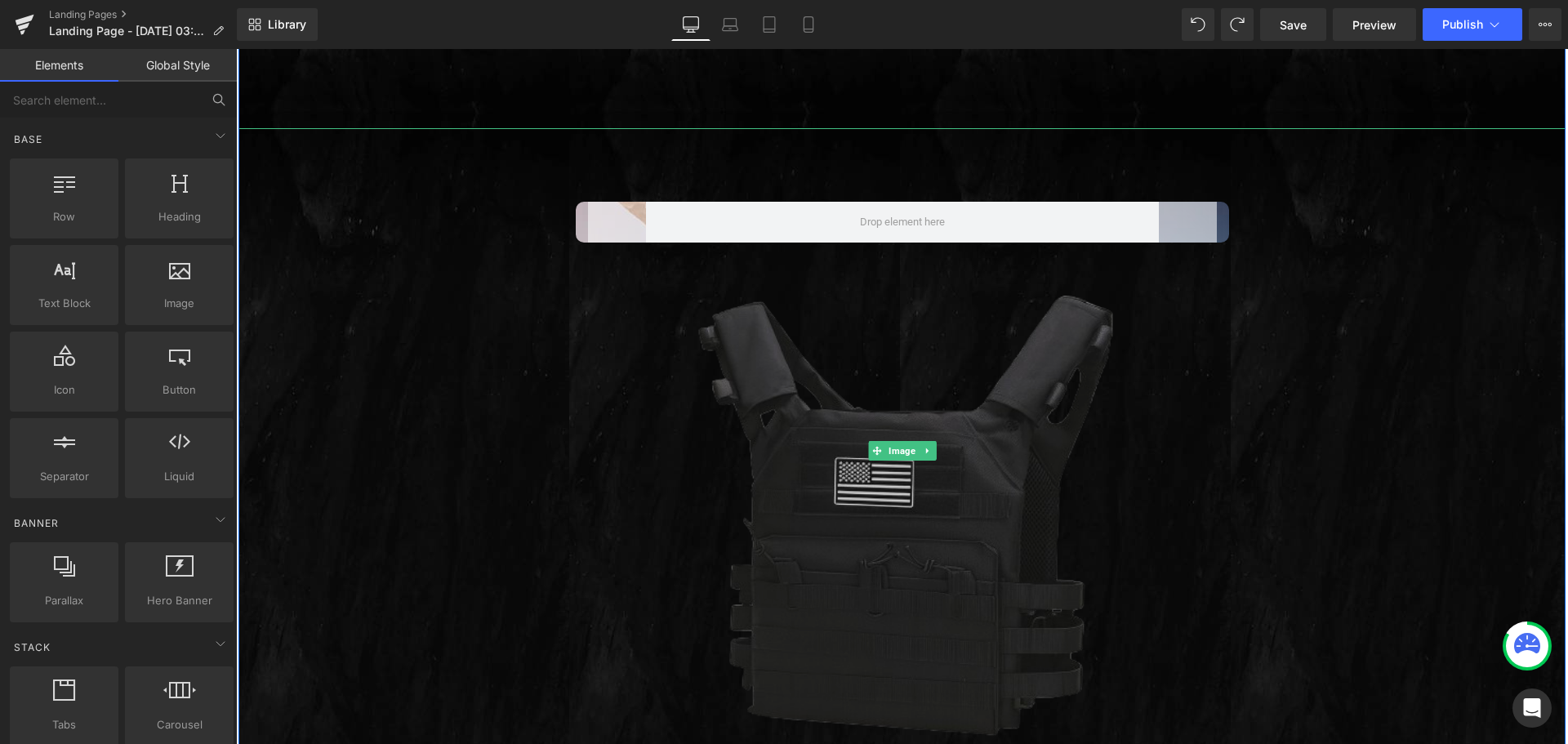
click at [1160, 345] on img at bounding box center [902, 508] width 531 height 531
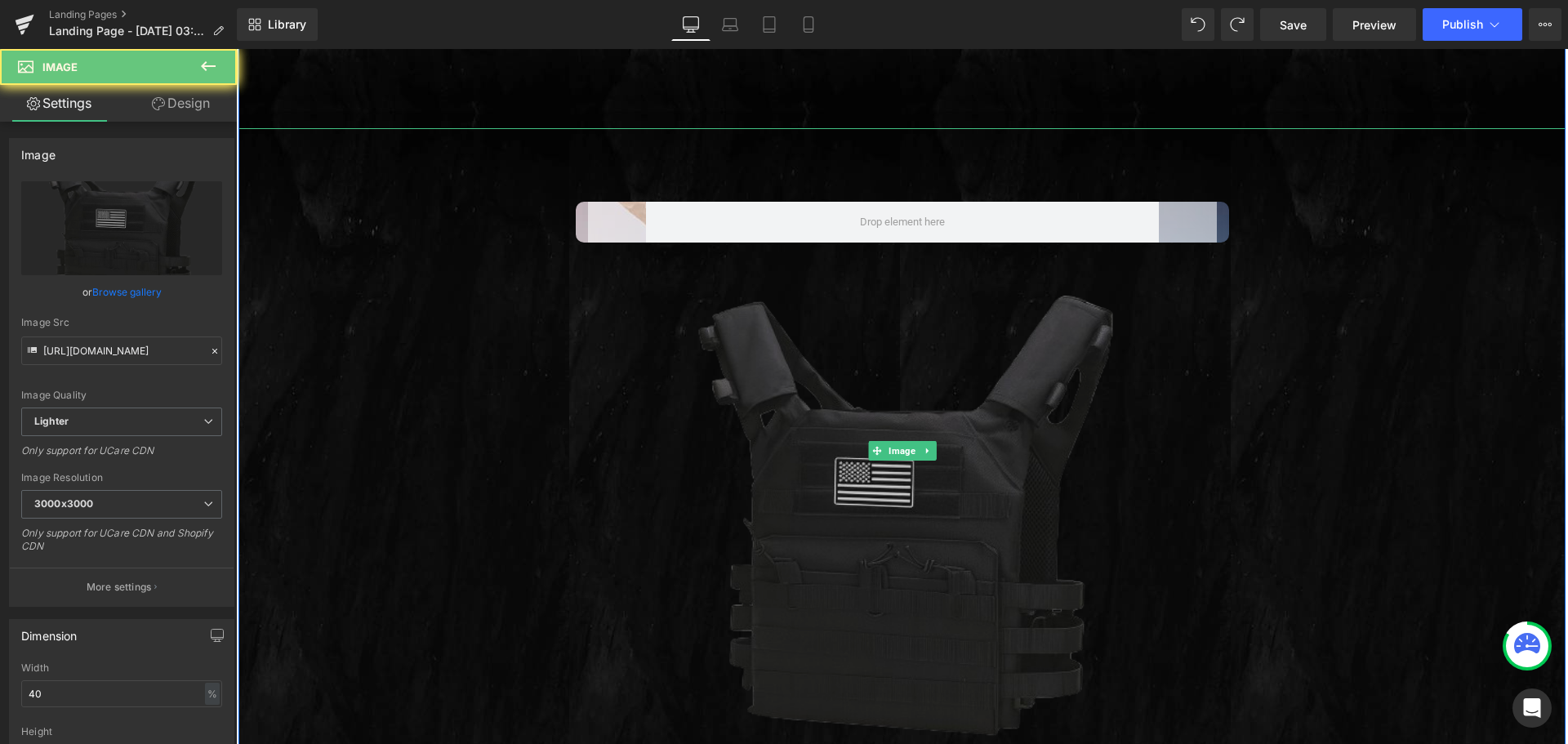
click at [1160, 346] on img at bounding box center [902, 508] width 531 height 531
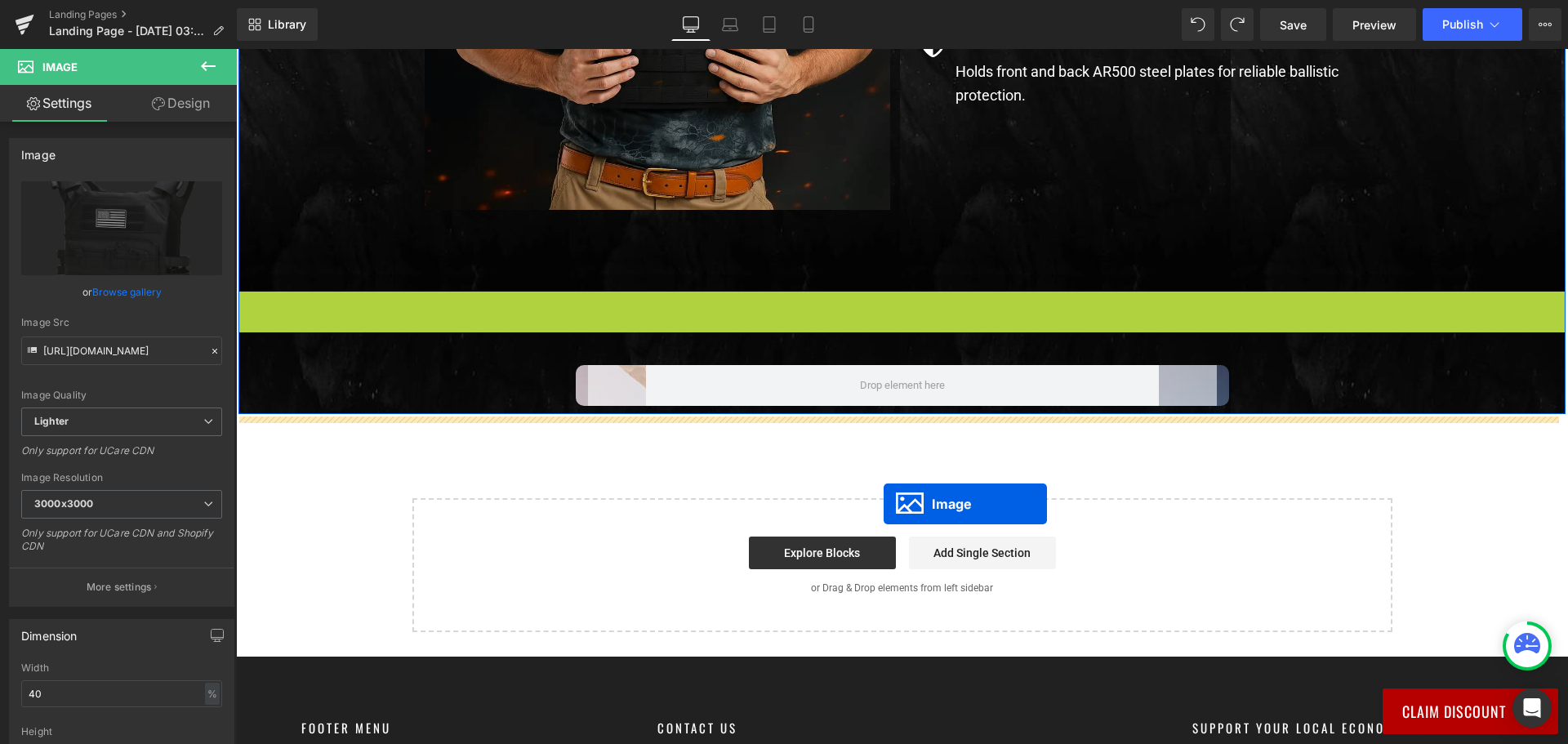
scroll to position [1080, 0]
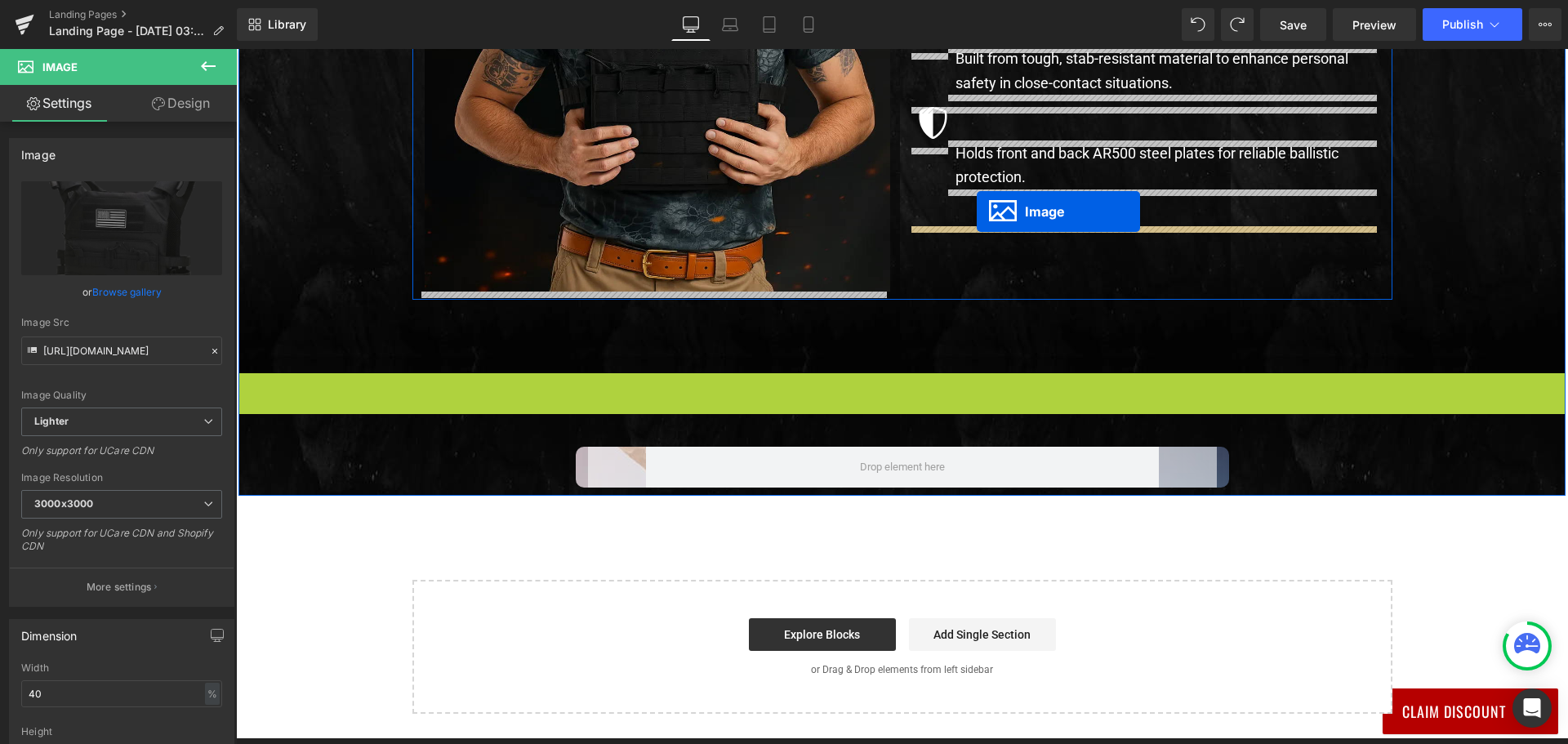
drag, startPoint x: 873, startPoint y: 448, endPoint x: 976, endPoint y: 212, distance: 257.5
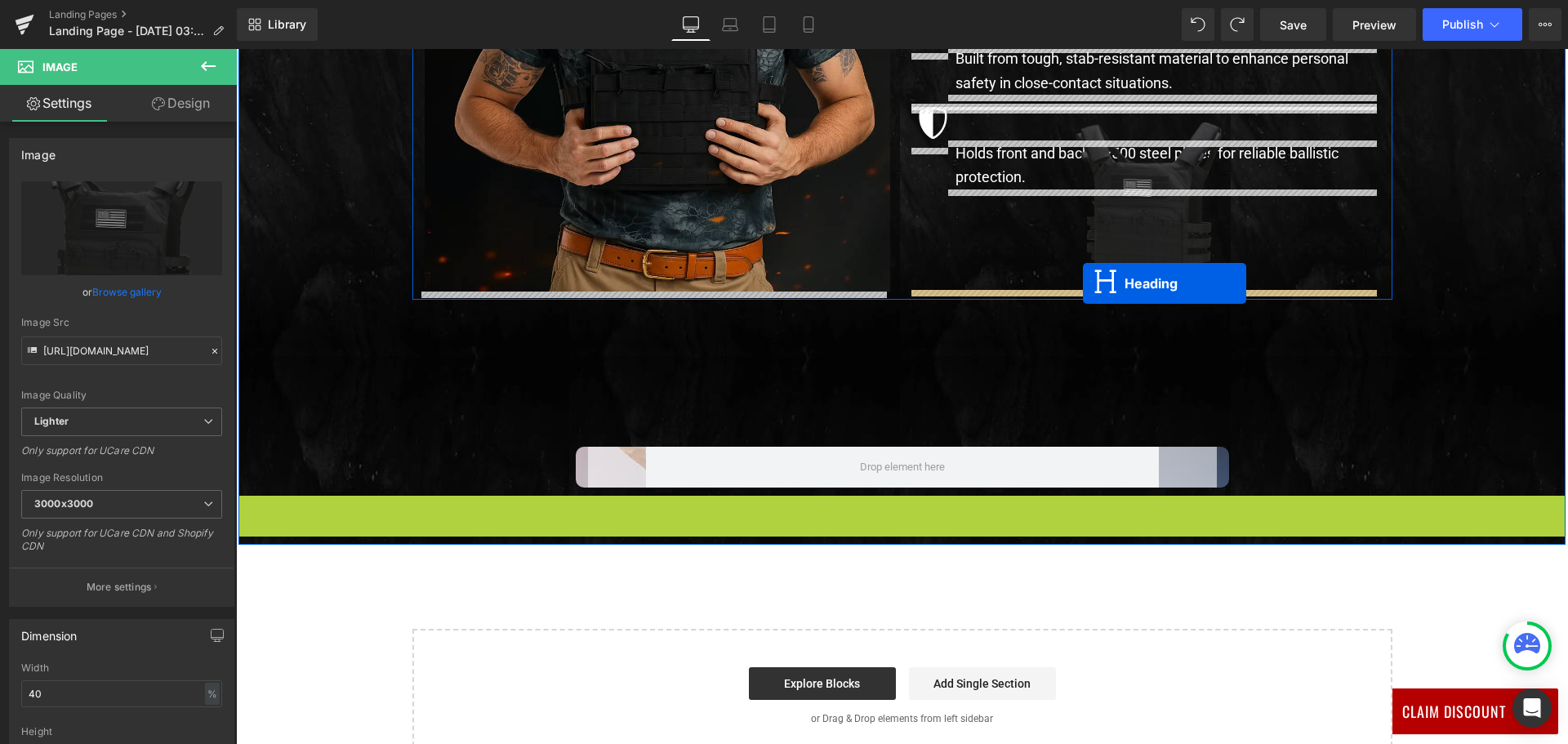
drag, startPoint x: 855, startPoint y: 350, endPoint x: 1083, endPoint y: 283, distance: 237.6
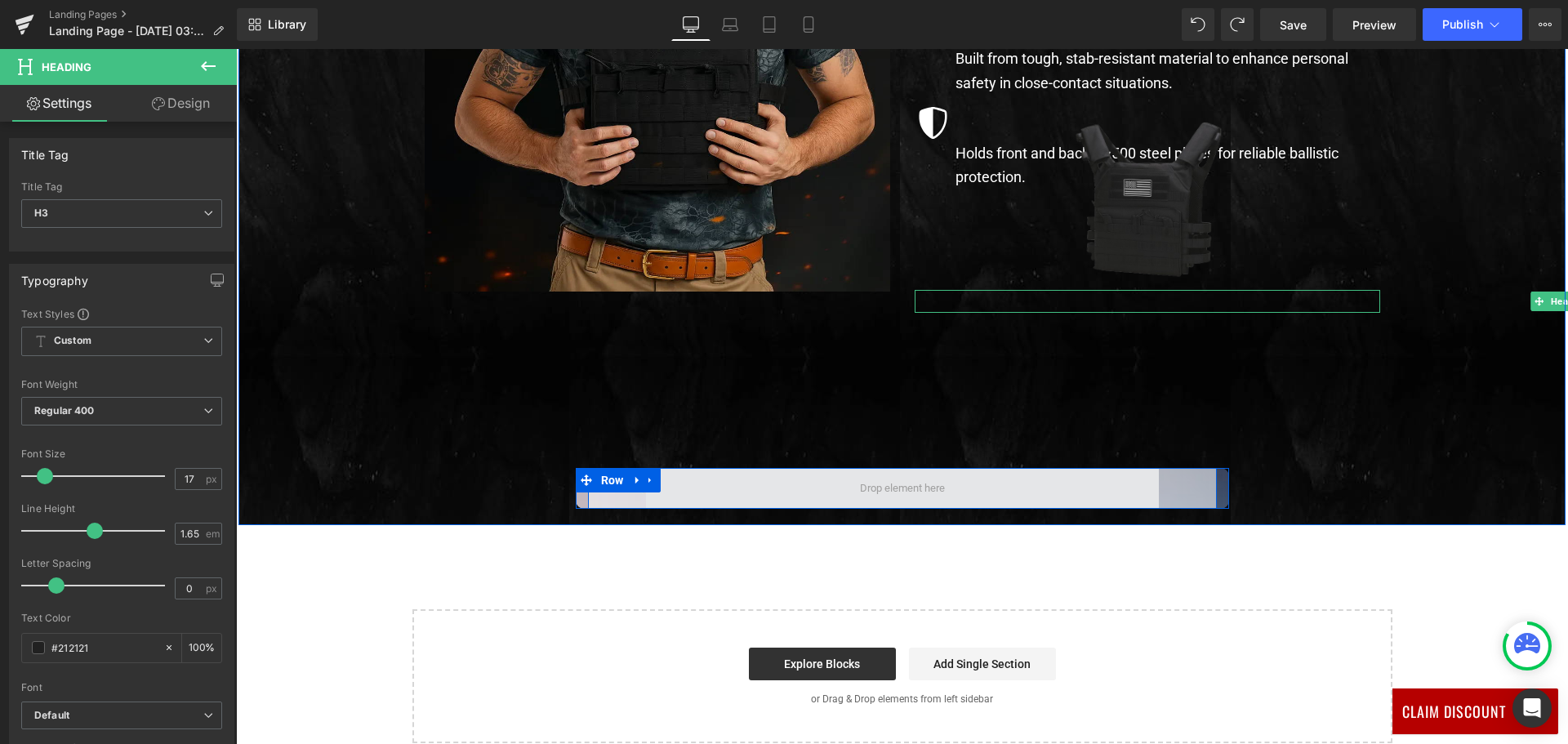
click at [650, 481] on icon at bounding box center [650, 481] width 12 height 13
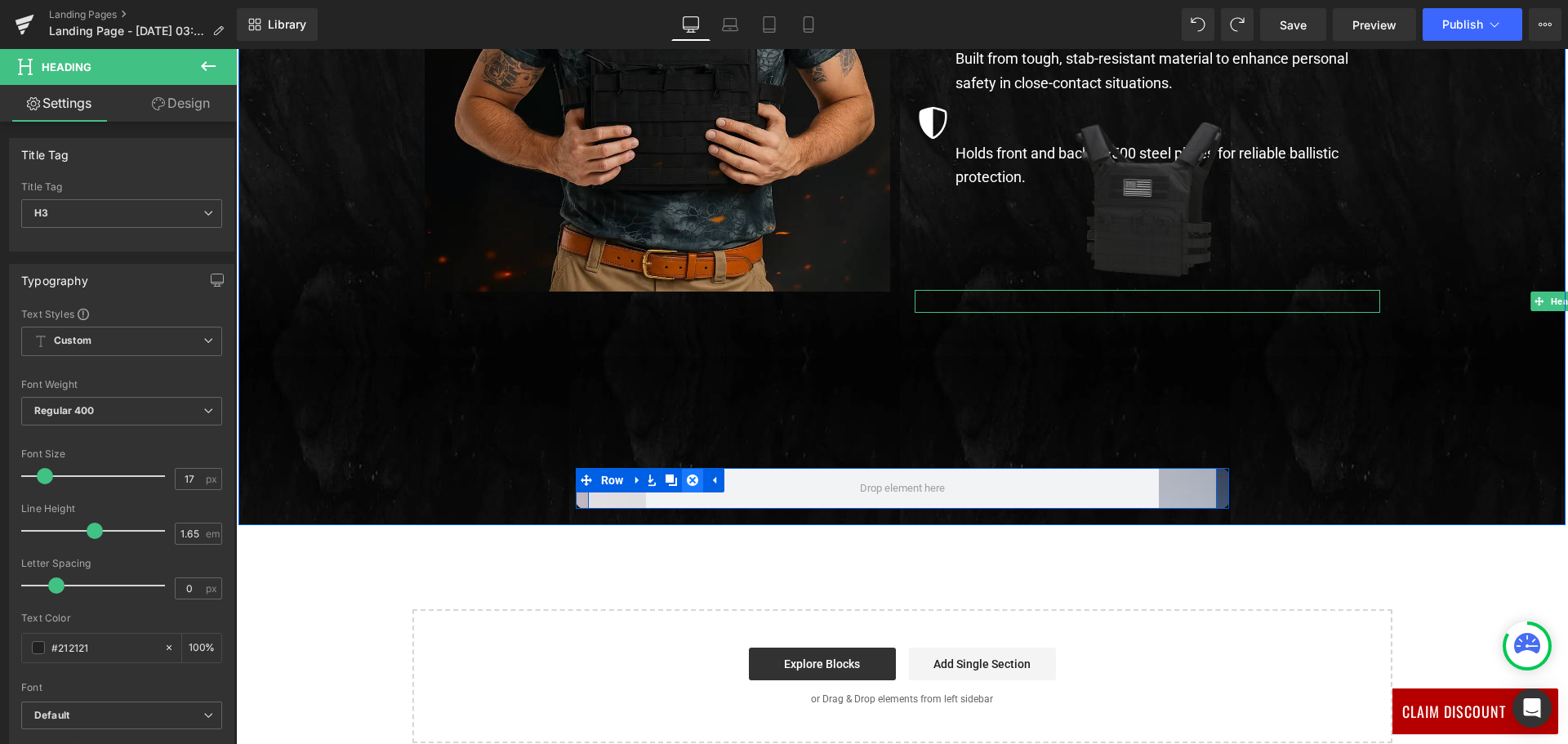
click at [691, 478] on icon at bounding box center [692, 480] width 12 height 12
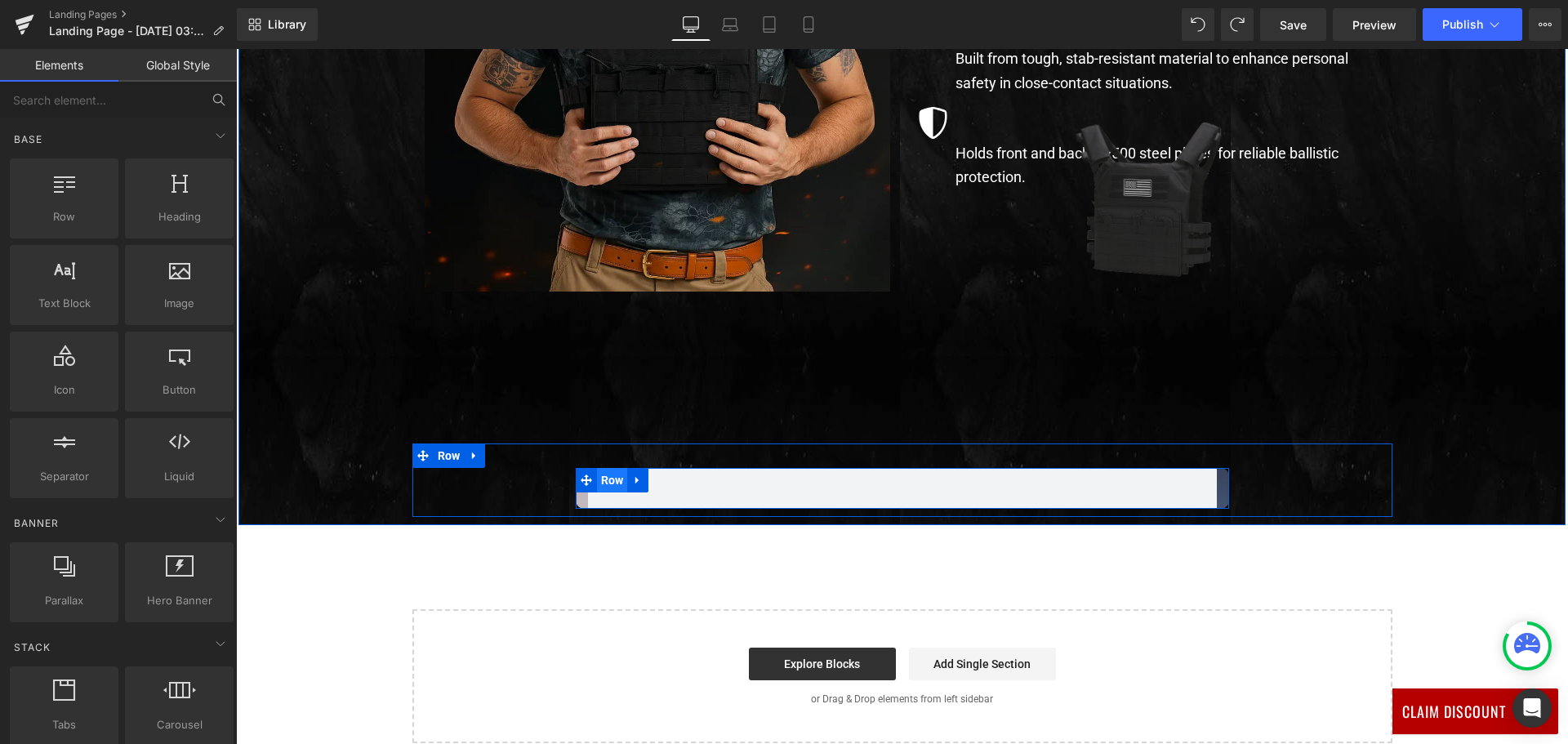
click at [601, 478] on span "Row" at bounding box center [612, 479] width 31 height 24
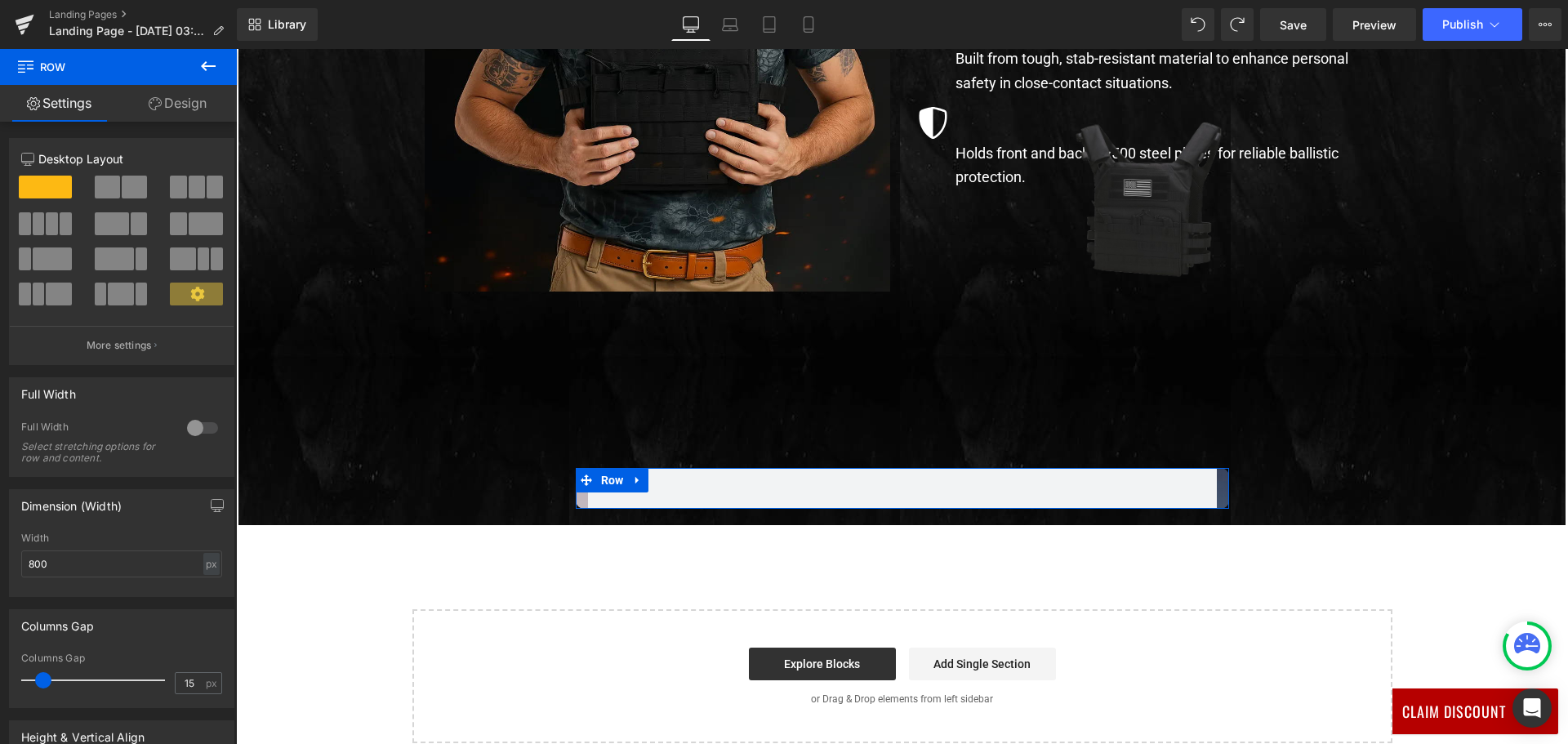
click at [171, 97] on link "Design" at bounding box center [177, 103] width 118 height 37
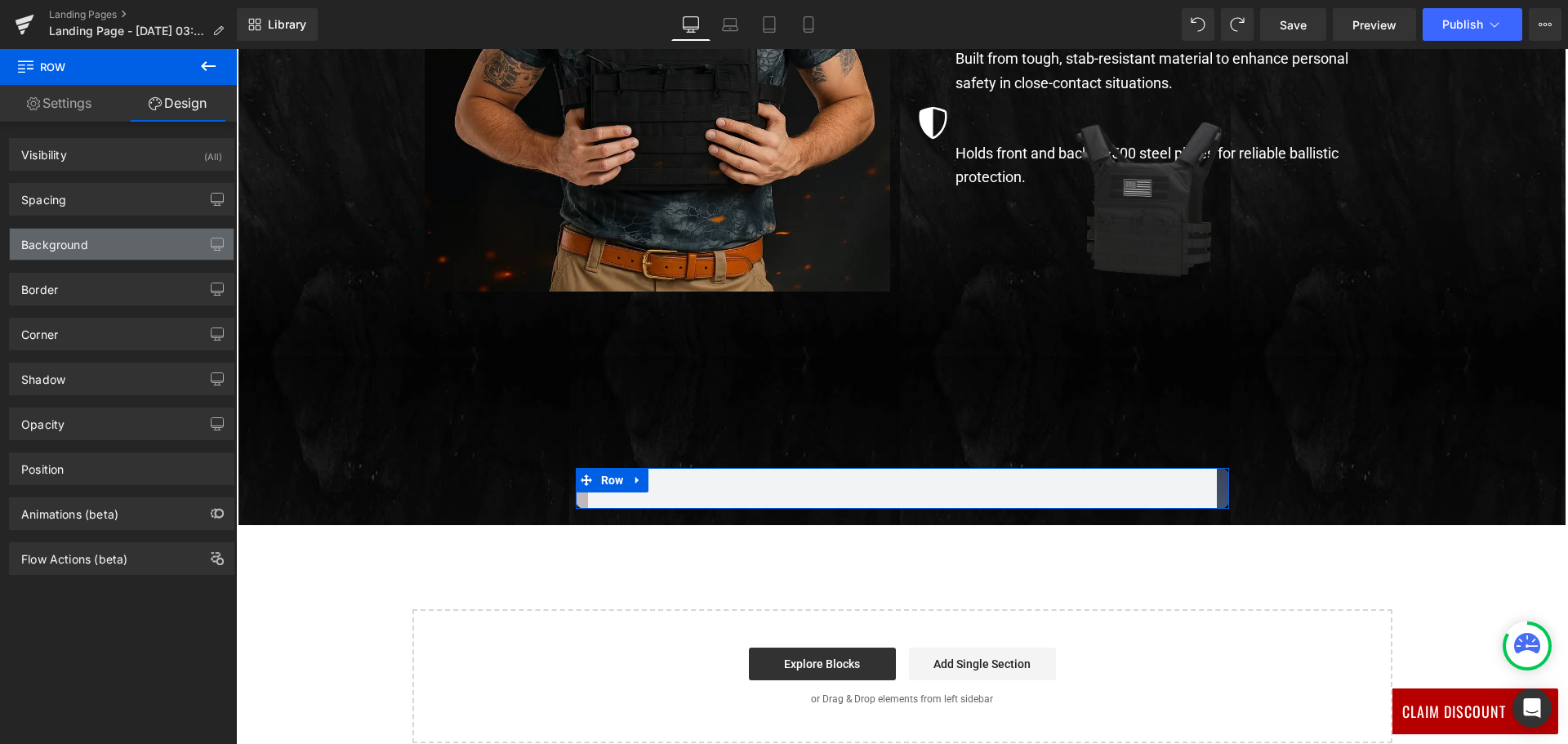
click at [128, 241] on div "Background" at bounding box center [122, 244] width 223 height 31
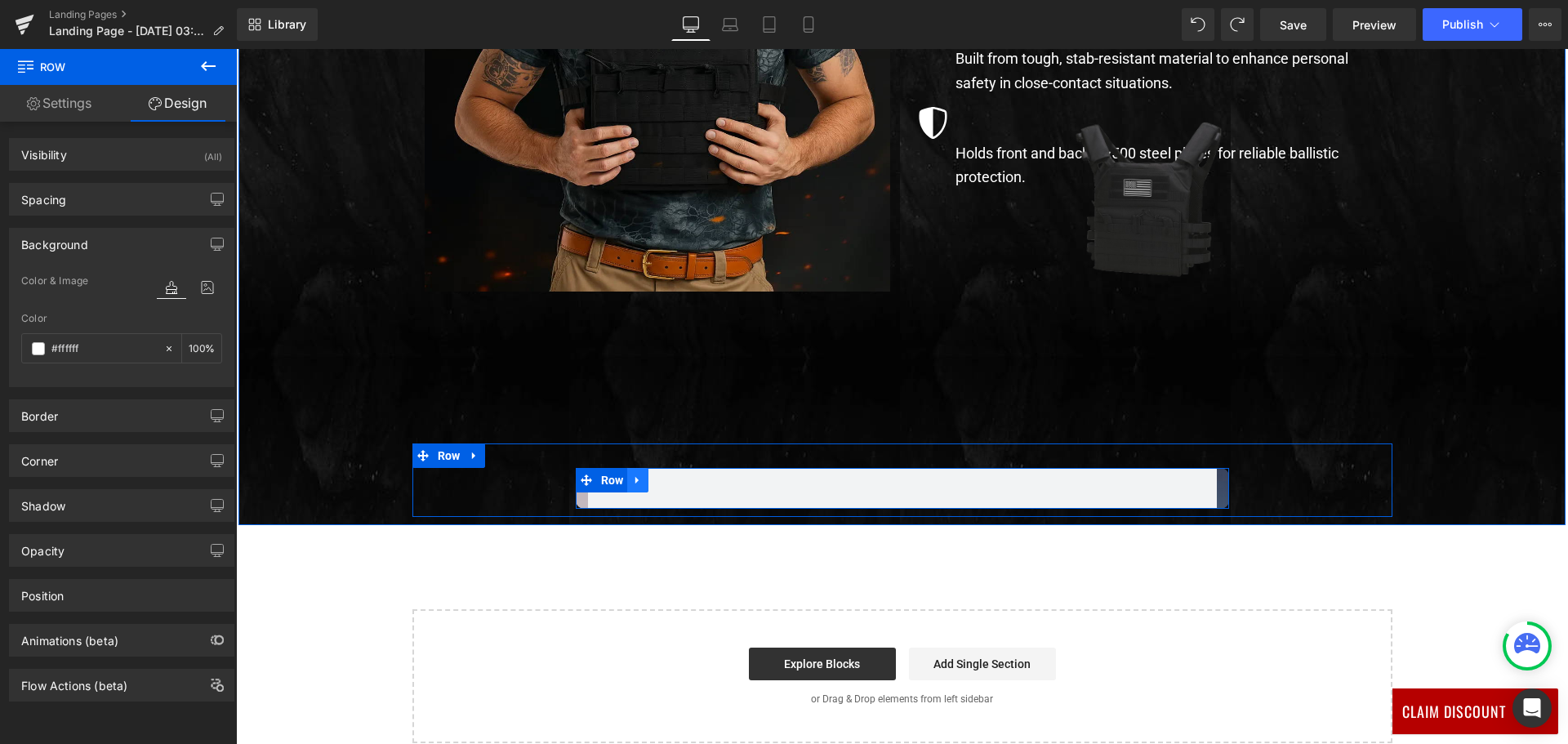
click at [633, 484] on icon at bounding box center [637, 481] width 12 height 13
click at [674, 477] on icon at bounding box center [679, 480] width 12 height 12
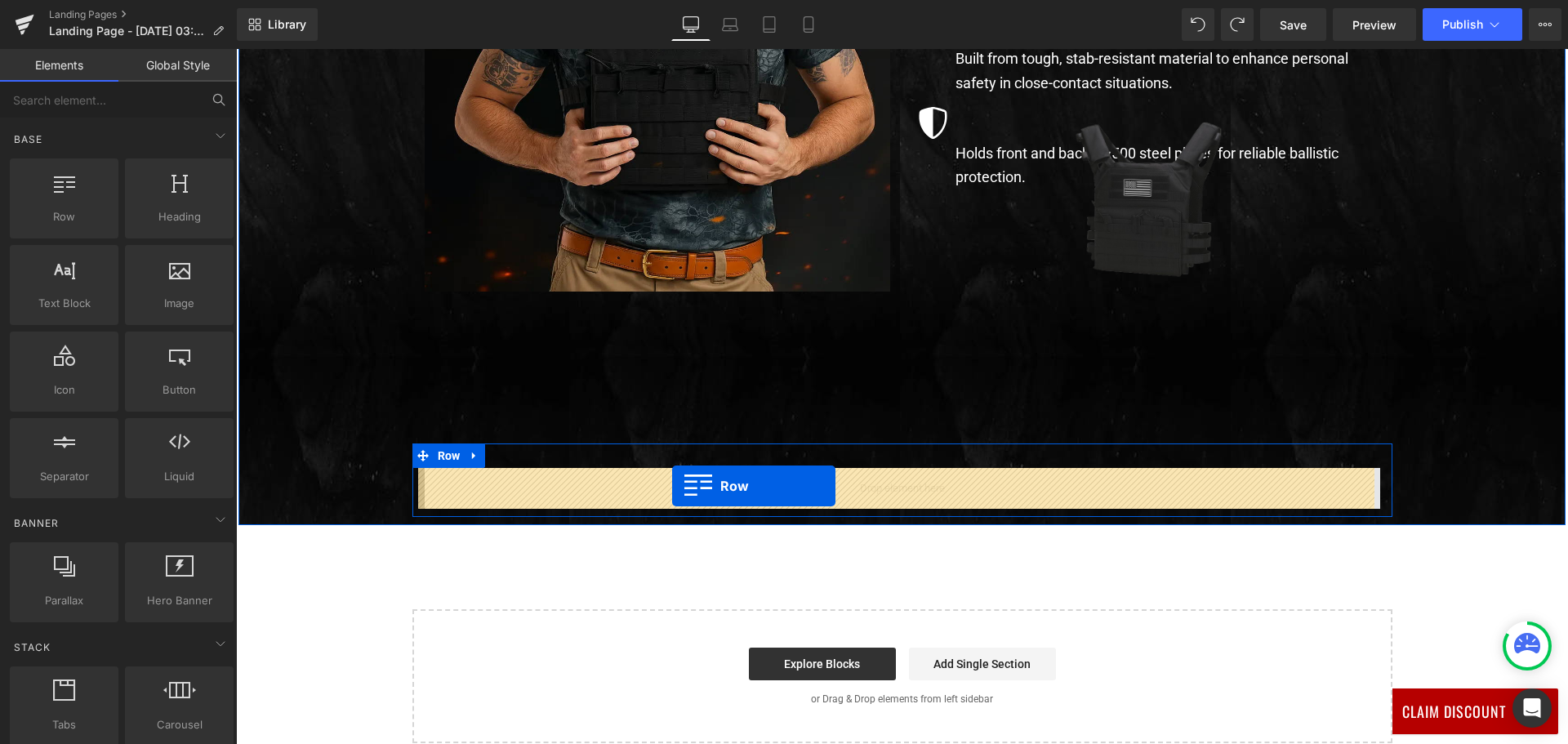
drag, startPoint x: 308, startPoint y: 241, endPoint x: 672, endPoint y: 486, distance: 438.8
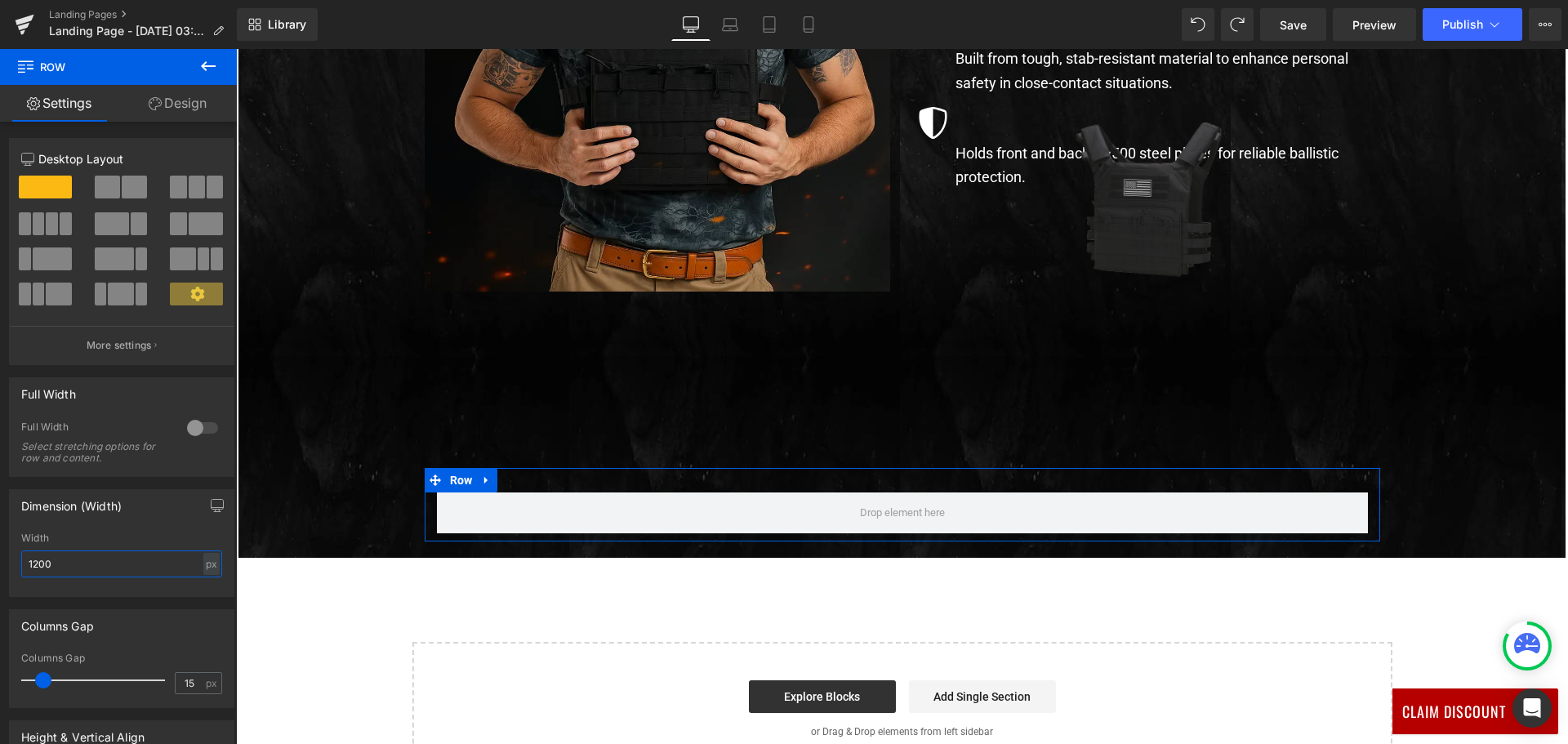
click at [112, 574] on input "1200" at bounding box center [122, 564] width 201 height 27
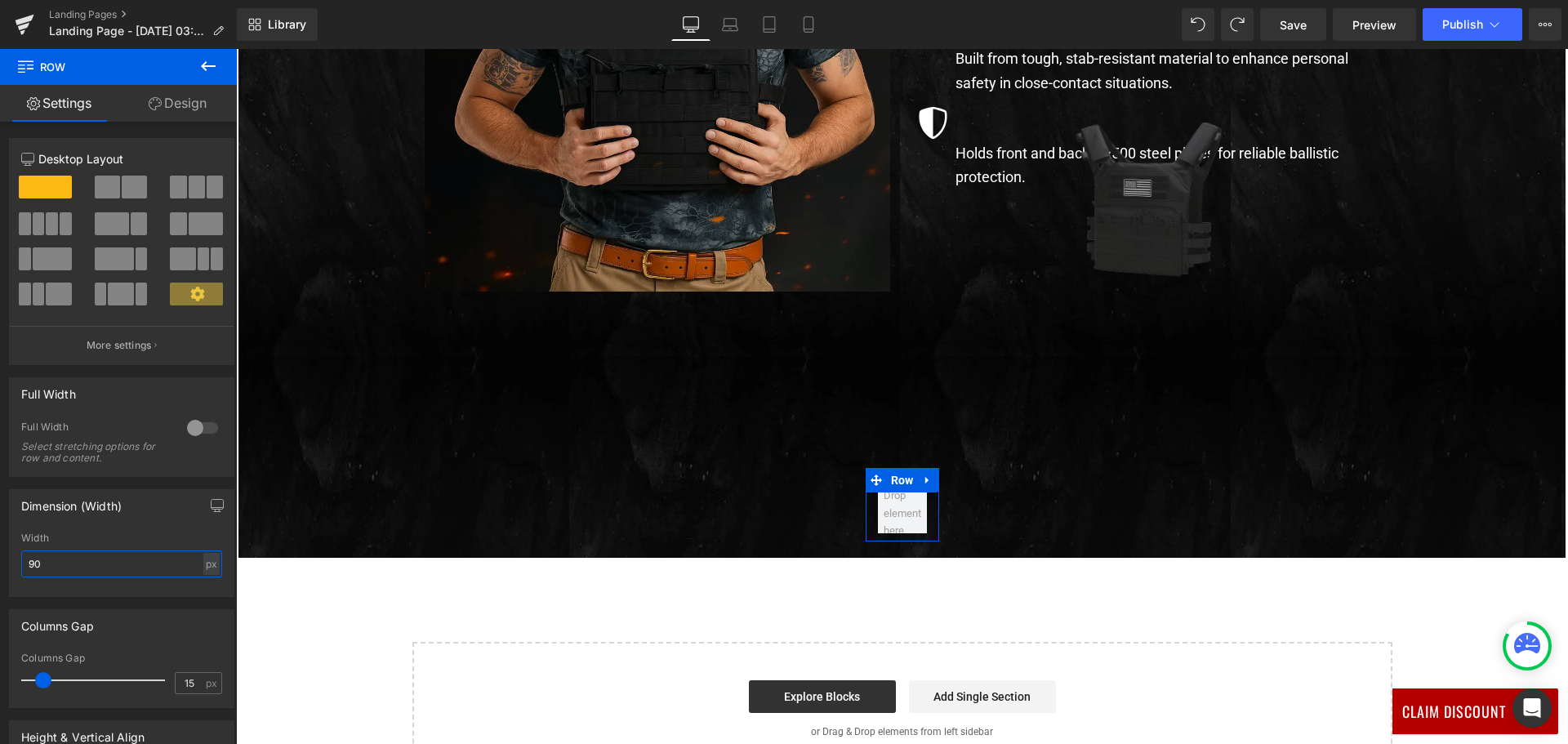
type input "900"
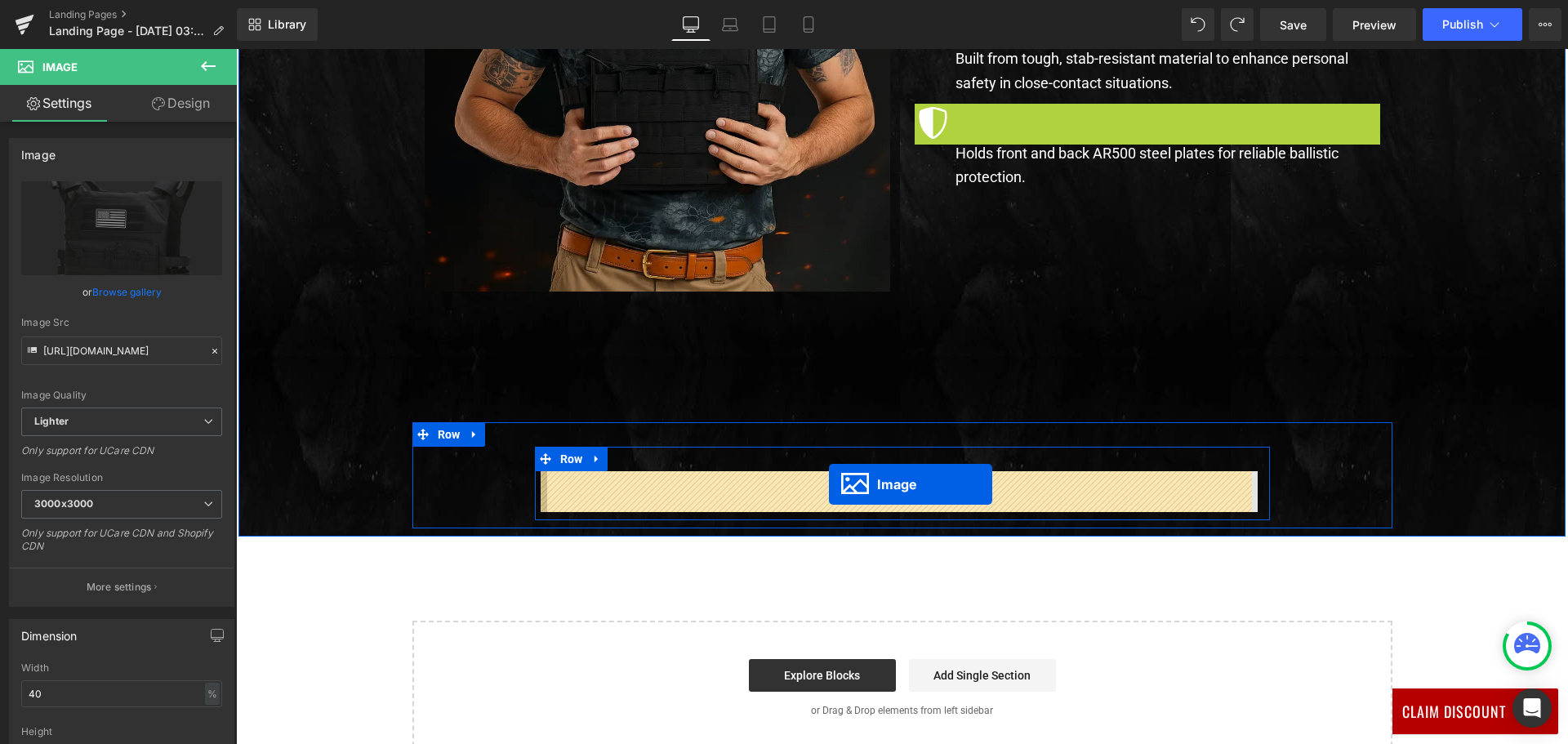
drag, startPoint x: 1111, startPoint y: 195, endPoint x: 829, endPoint y: 485, distance: 404.5
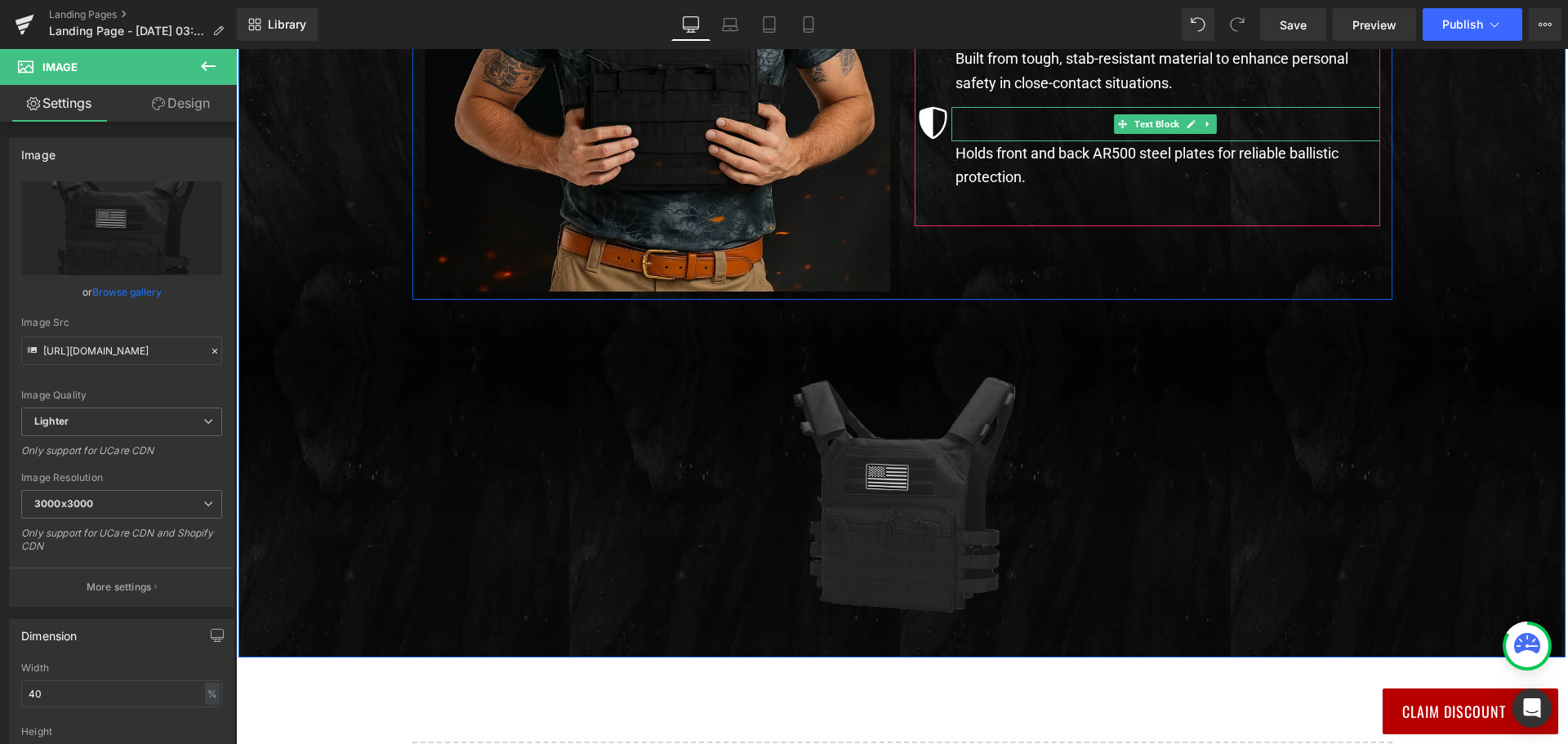
click at [1088, 117] on p at bounding box center [1168, 123] width 425 height 33
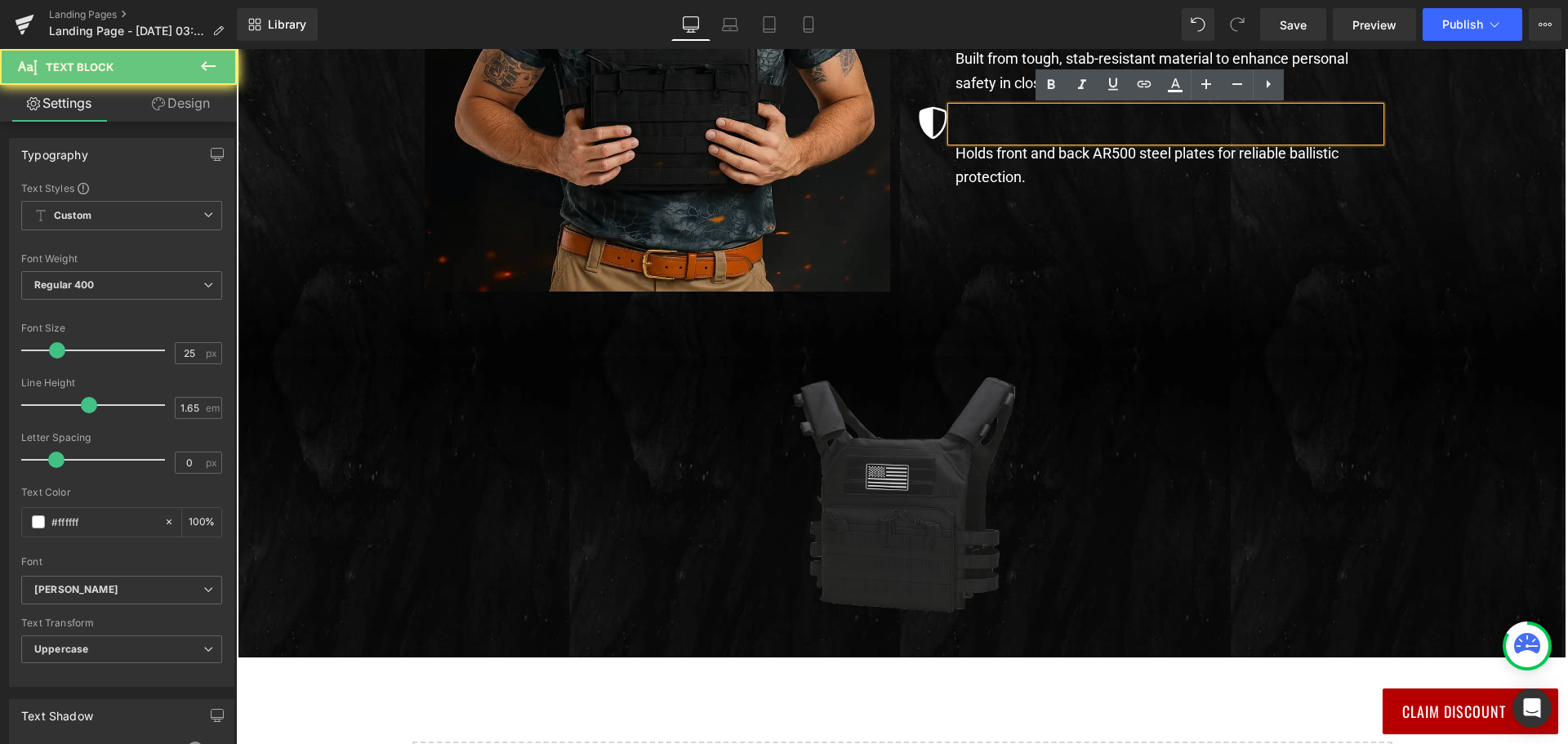
click at [1088, 117] on p at bounding box center [1168, 123] width 425 height 33
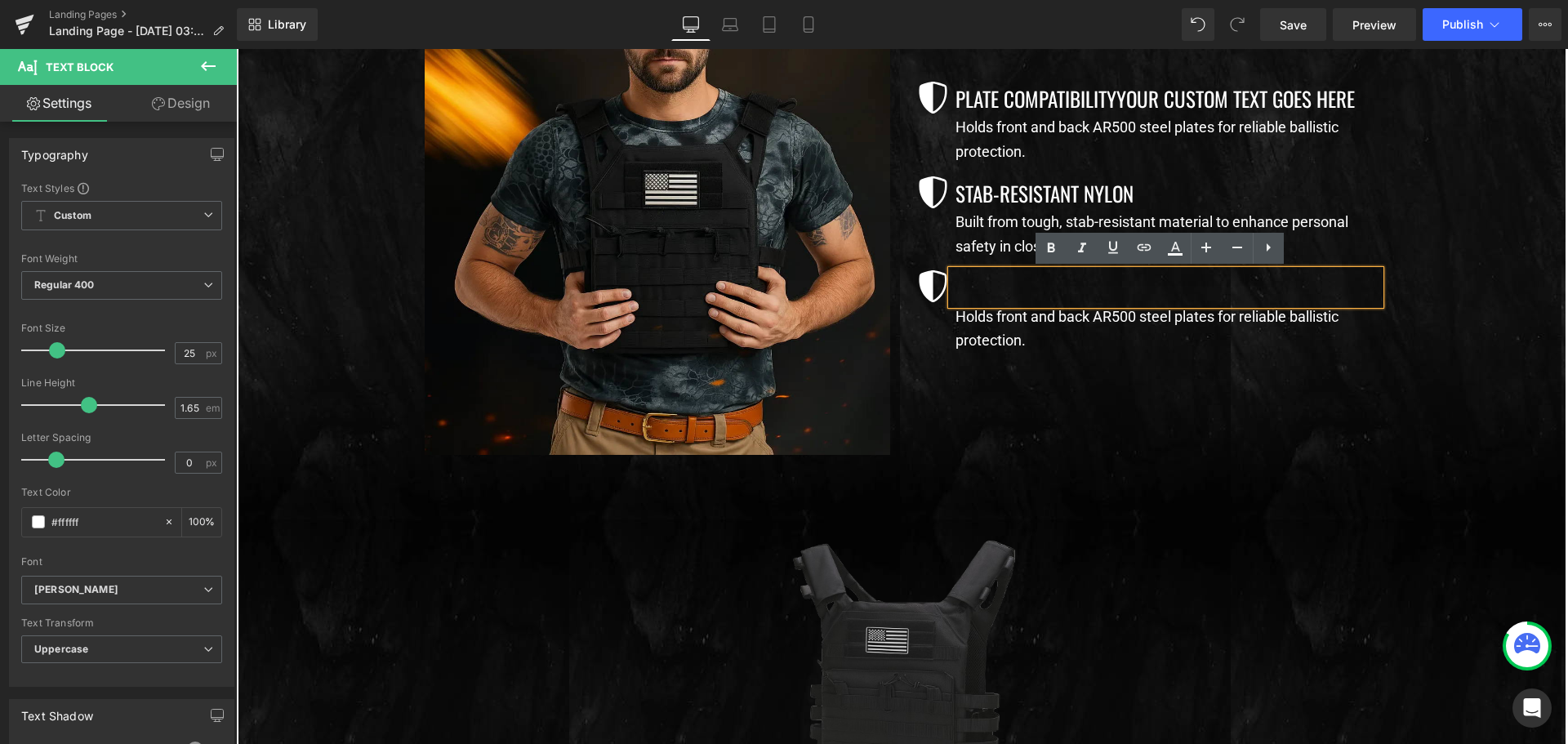
click at [1022, 299] on p at bounding box center [1168, 286] width 425 height 33
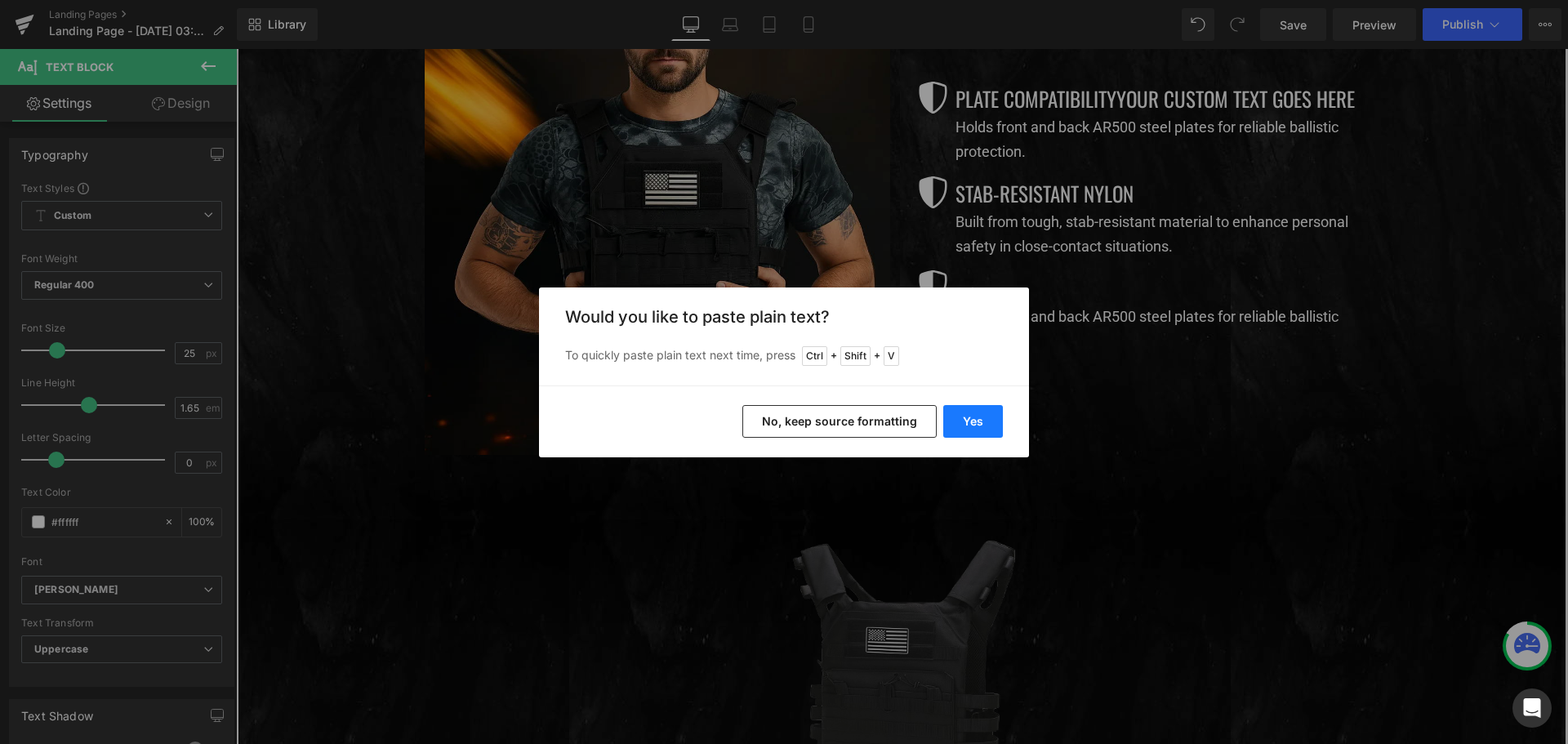
click at [968, 421] on button "Yes" at bounding box center [973, 421] width 60 height 33
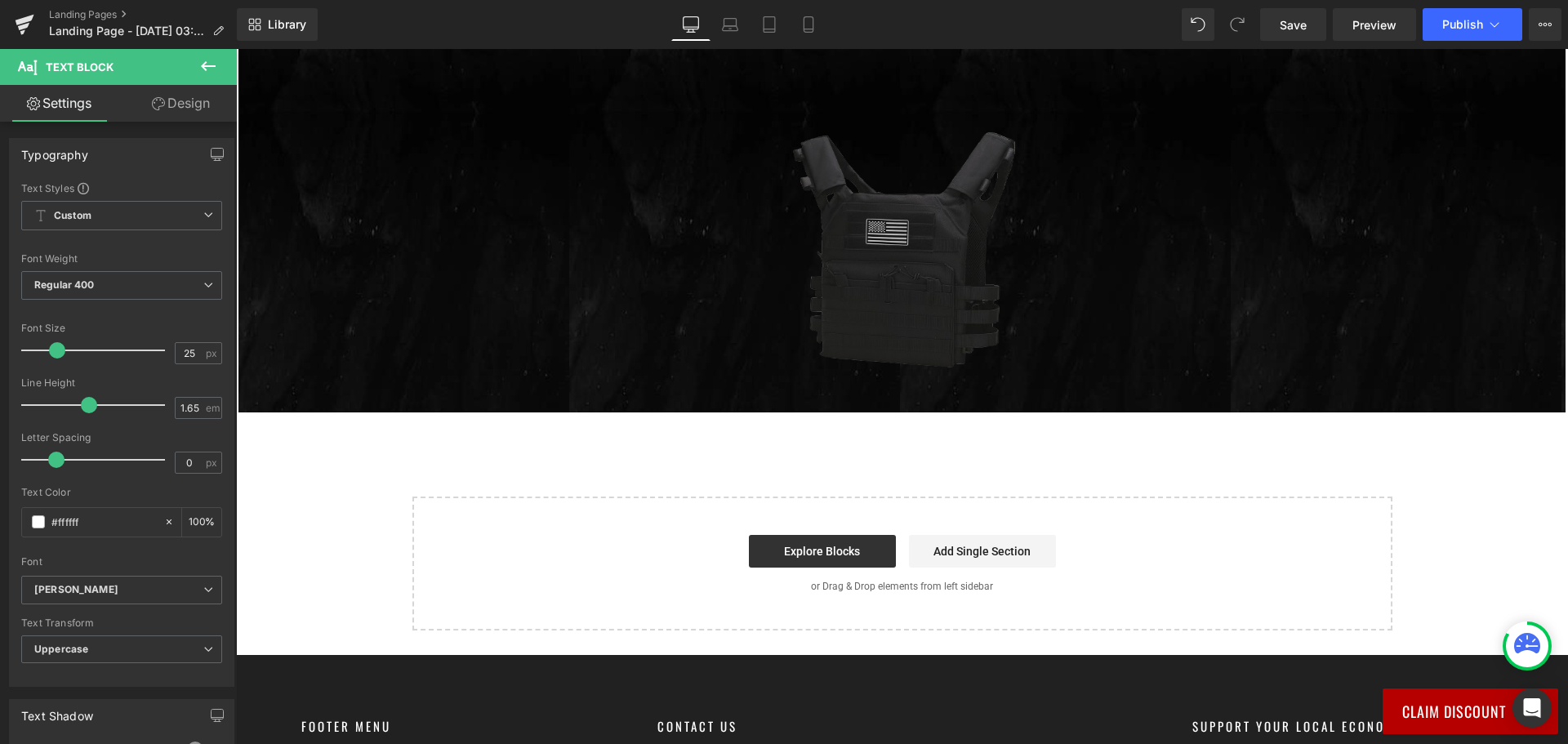
scroll to position [1162, 0]
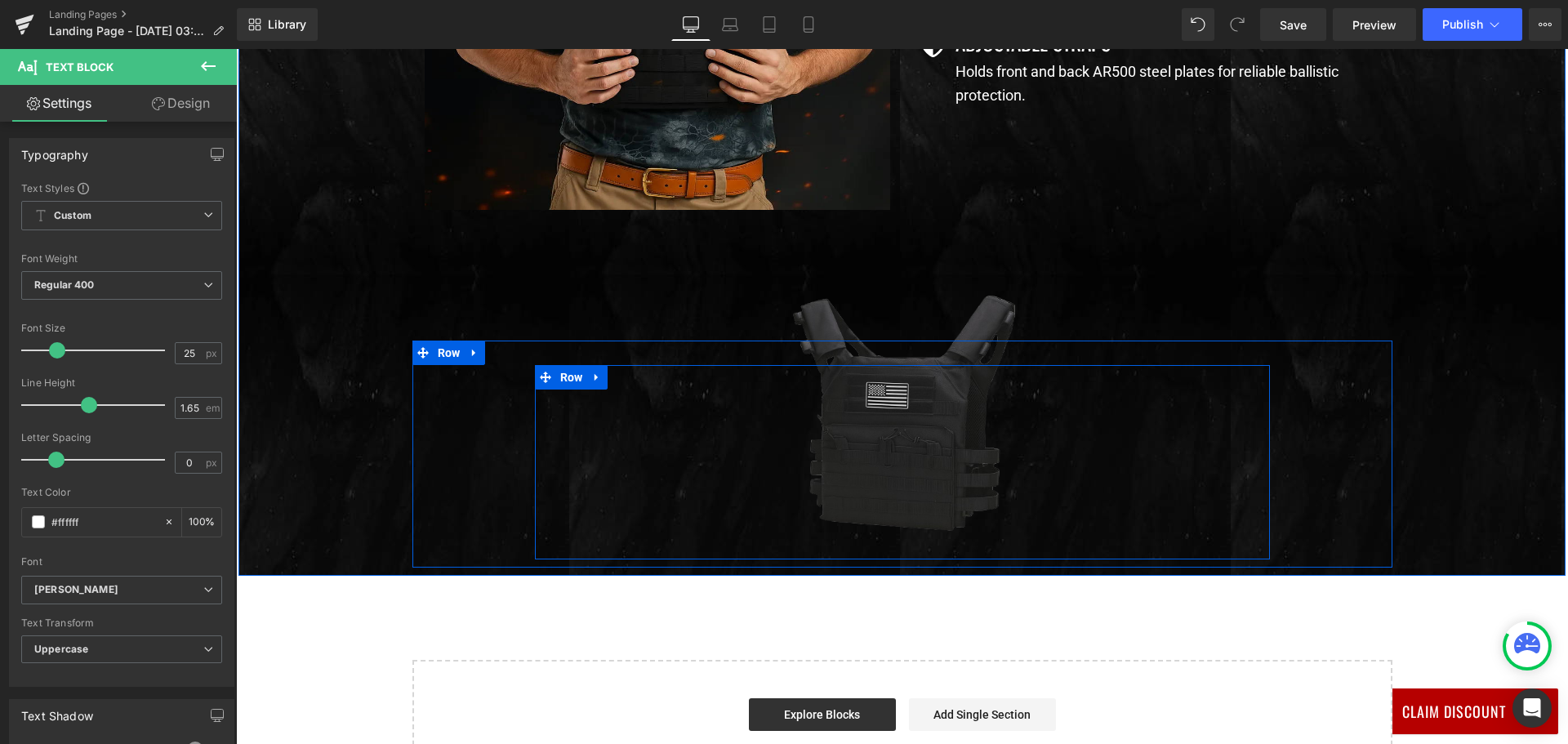
click at [538, 436] on div "Image" at bounding box center [902, 470] width 735 height 162
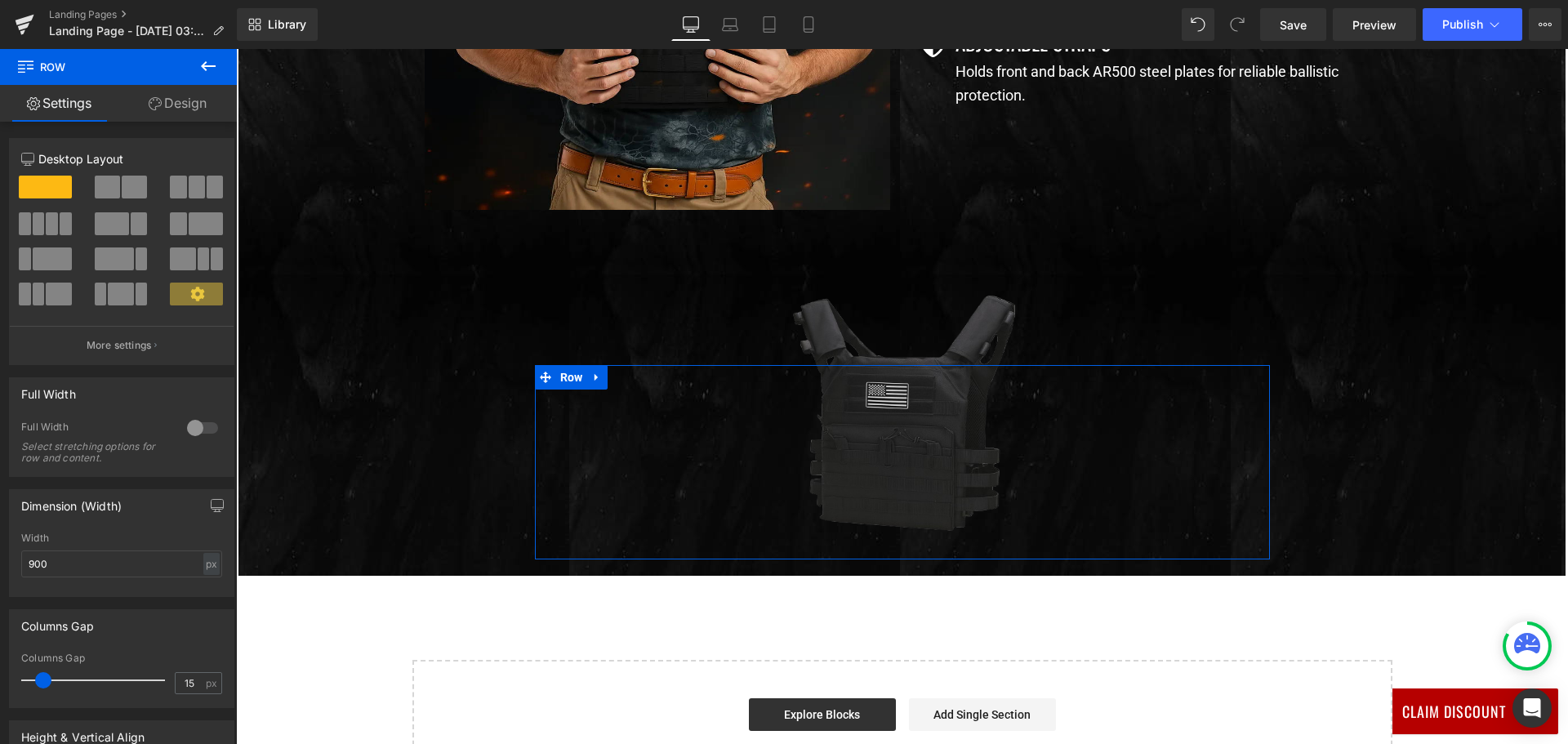
click at [173, 112] on link "Design" at bounding box center [177, 103] width 118 height 37
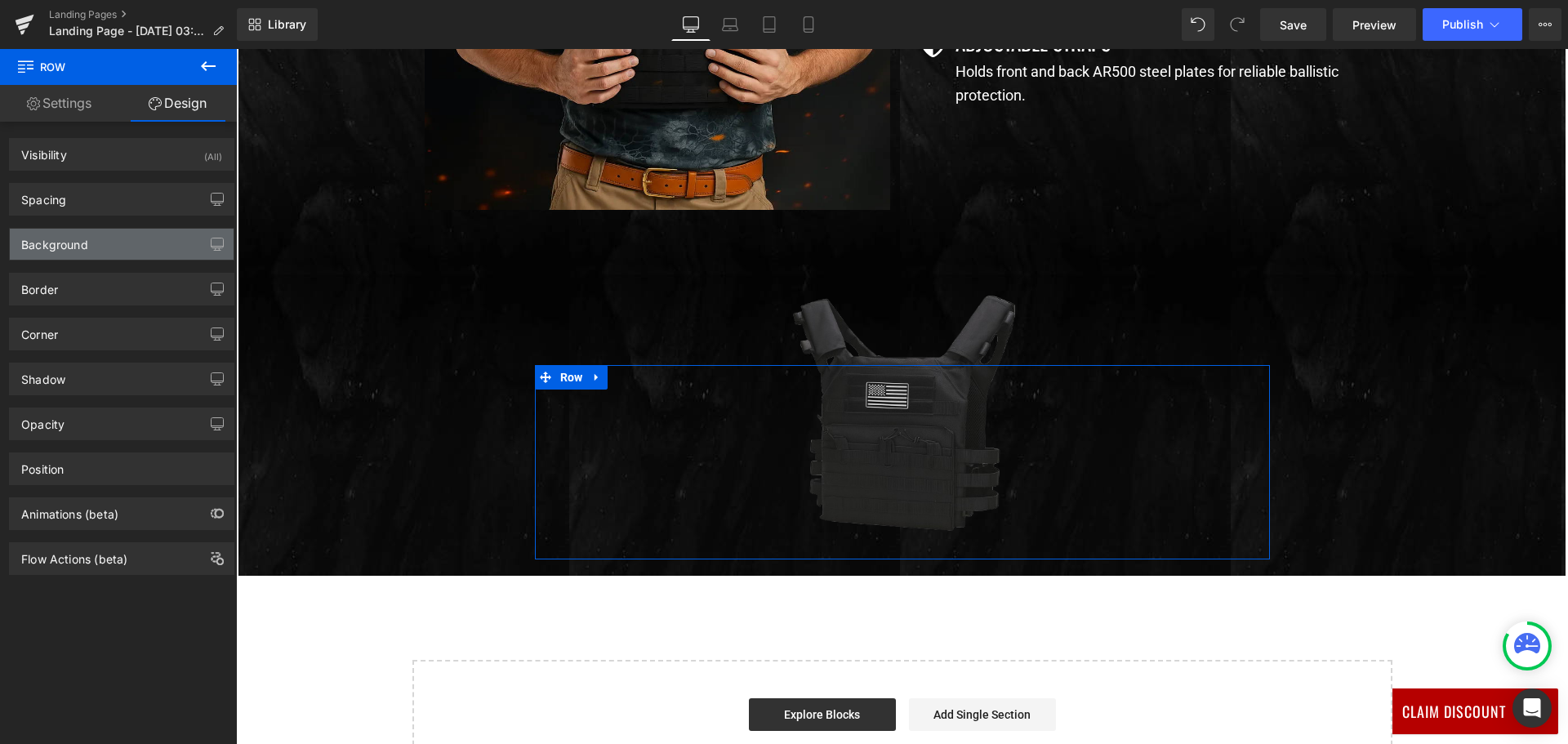
drag, startPoint x: 118, startPoint y: 236, endPoint x: 133, endPoint y: 254, distance: 23.4
click at [118, 236] on div "Background" at bounding box center [122, 244] width 223 height 31
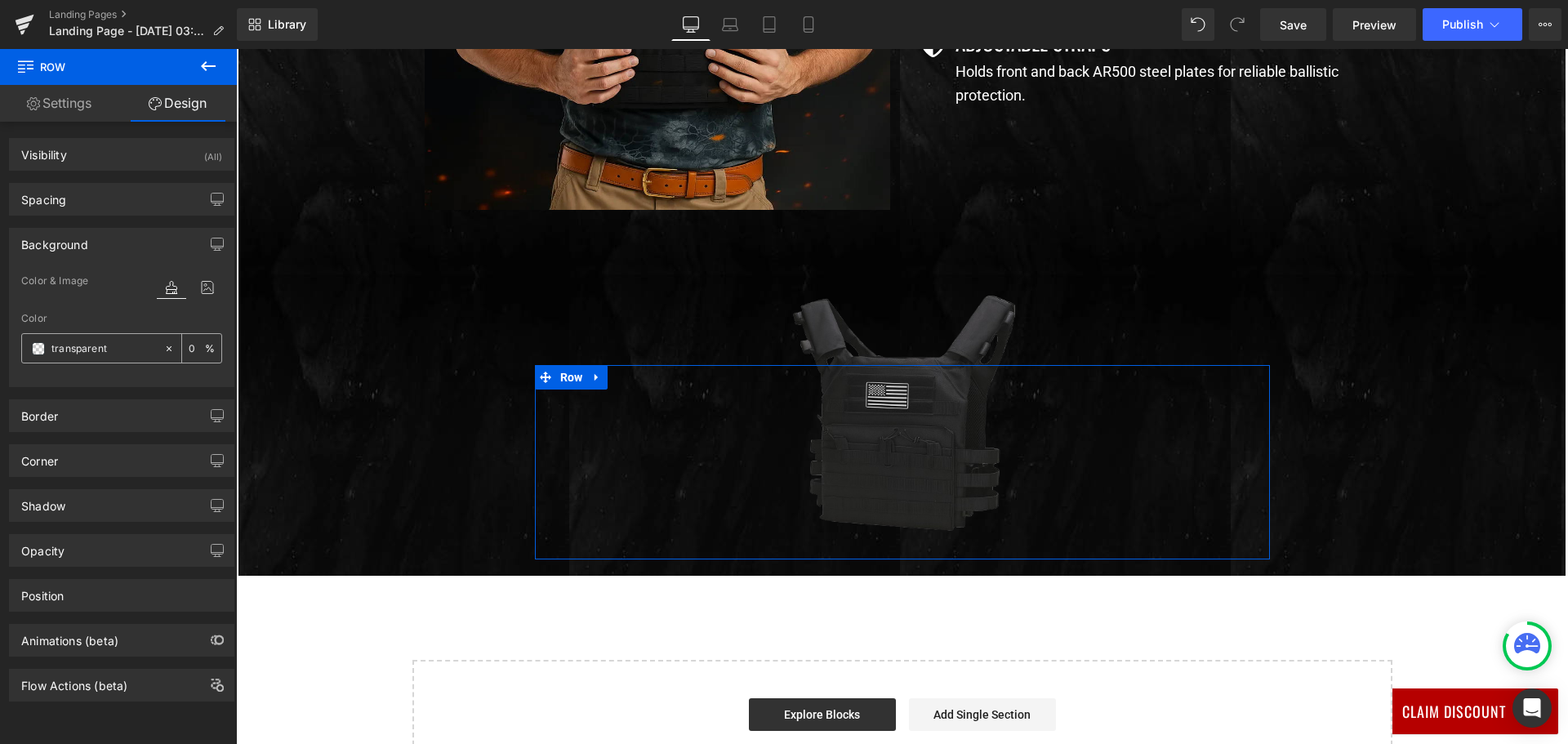
click at [115, 348] on input "transparent" at bounding box center [104, 349] width 105 height 18
click at [30, 344] on div "transparent" at bounding box center [93, 349] width 141 height 29
click at [33, 344] on span at bounding box center [38, 349] width 13 height 13
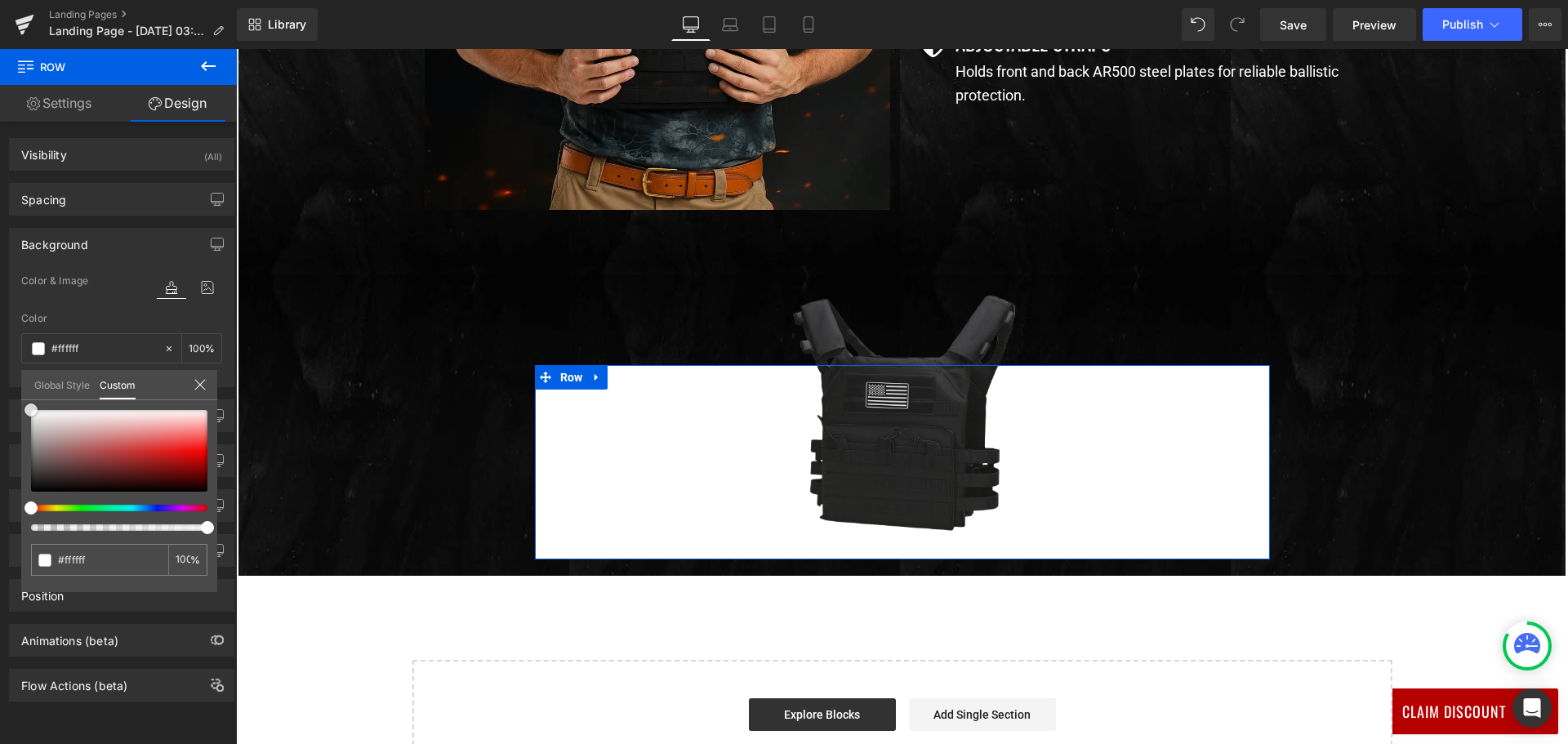
drag, startPoint x: 40, startPoint y: 424, endPoint x: 0, endPoint y: 326, distance: 105.8
click at [0, 326] on div "Background Color & Image color Color transparent 0 % Image Replace Image Upload…" at bounding box center [122, 301] width 244 height 172
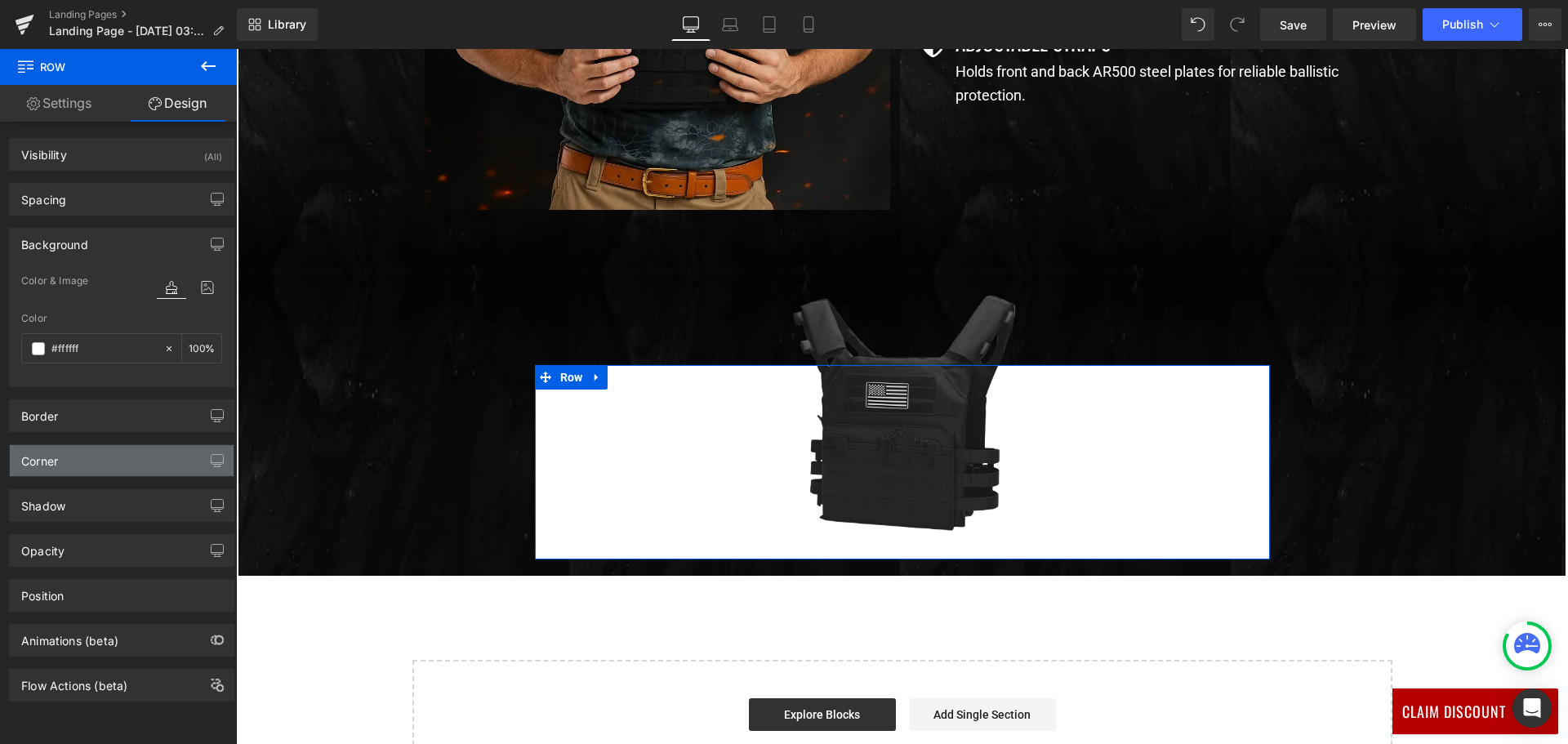
click at [69, 457] on div "Corner" at bounding box center [122, 461] width 223 height 31
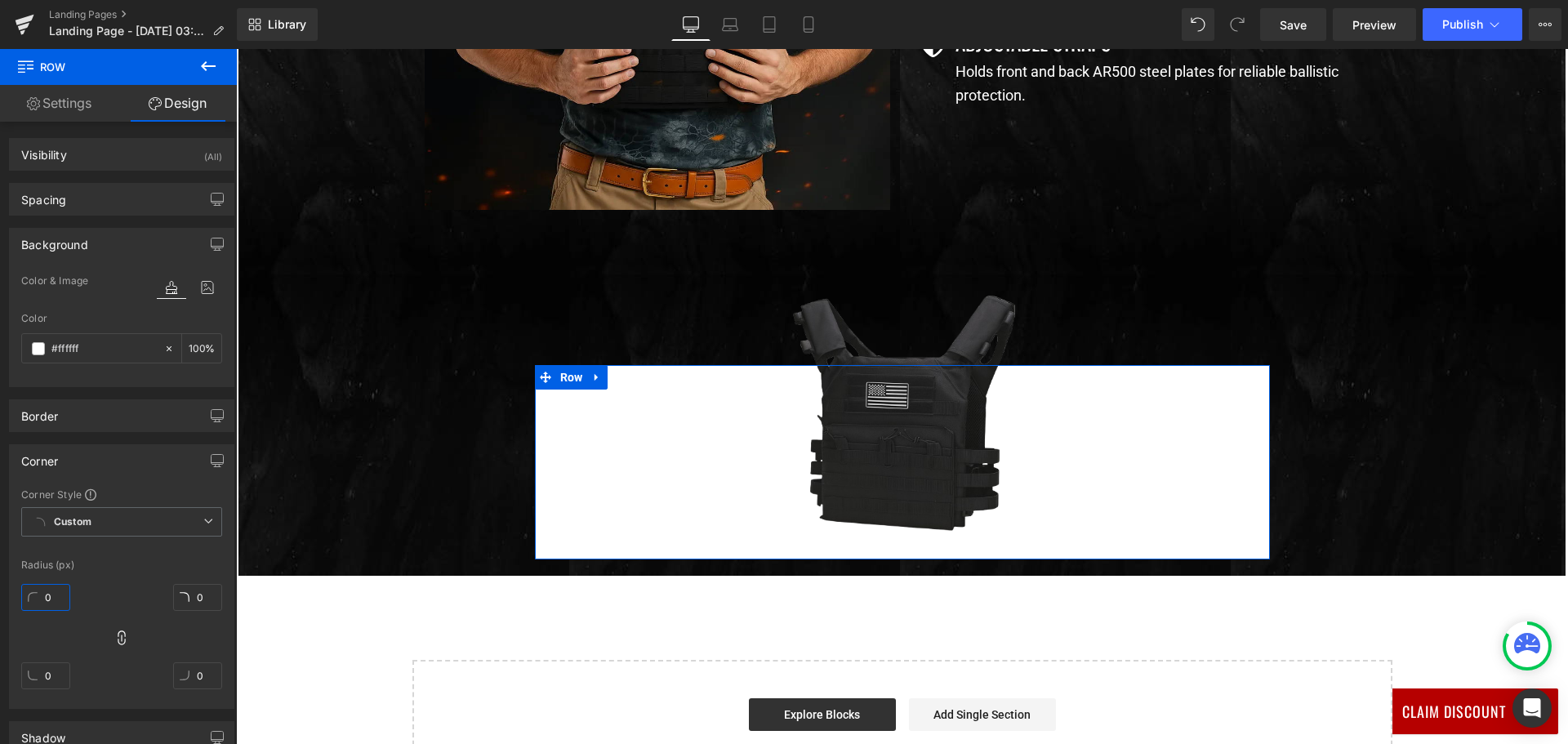
click at [47, 598] on input "0" at bounding box center [46, 597] width 49 height 27
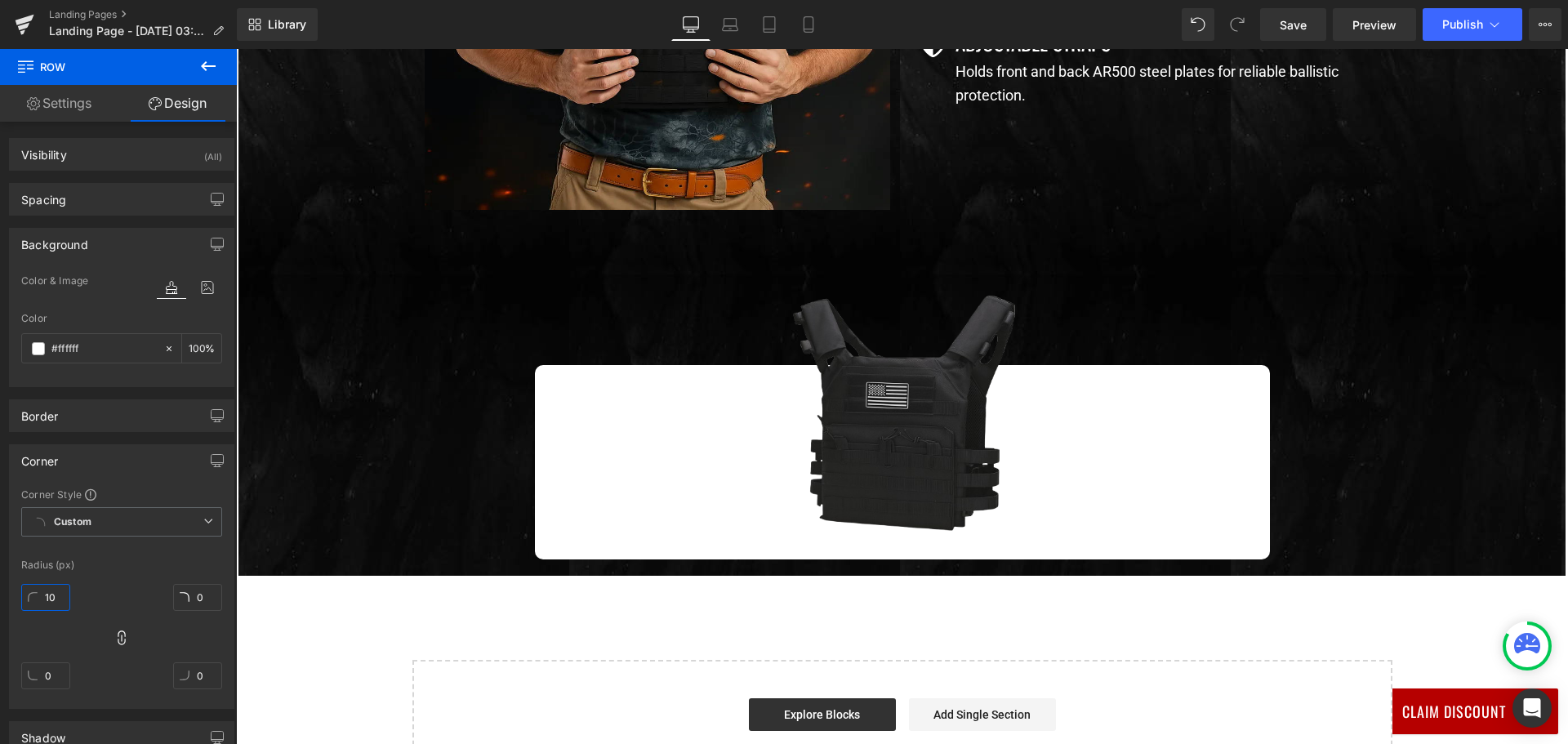
type input "10"
click at [504, 410] on body "Join Now And Save 40% 👇 UnitedPatriot VIP Club - 3 Day Free Trial $0 for 3 days…" at bounding box center [902, 114] width 1332 height 2455
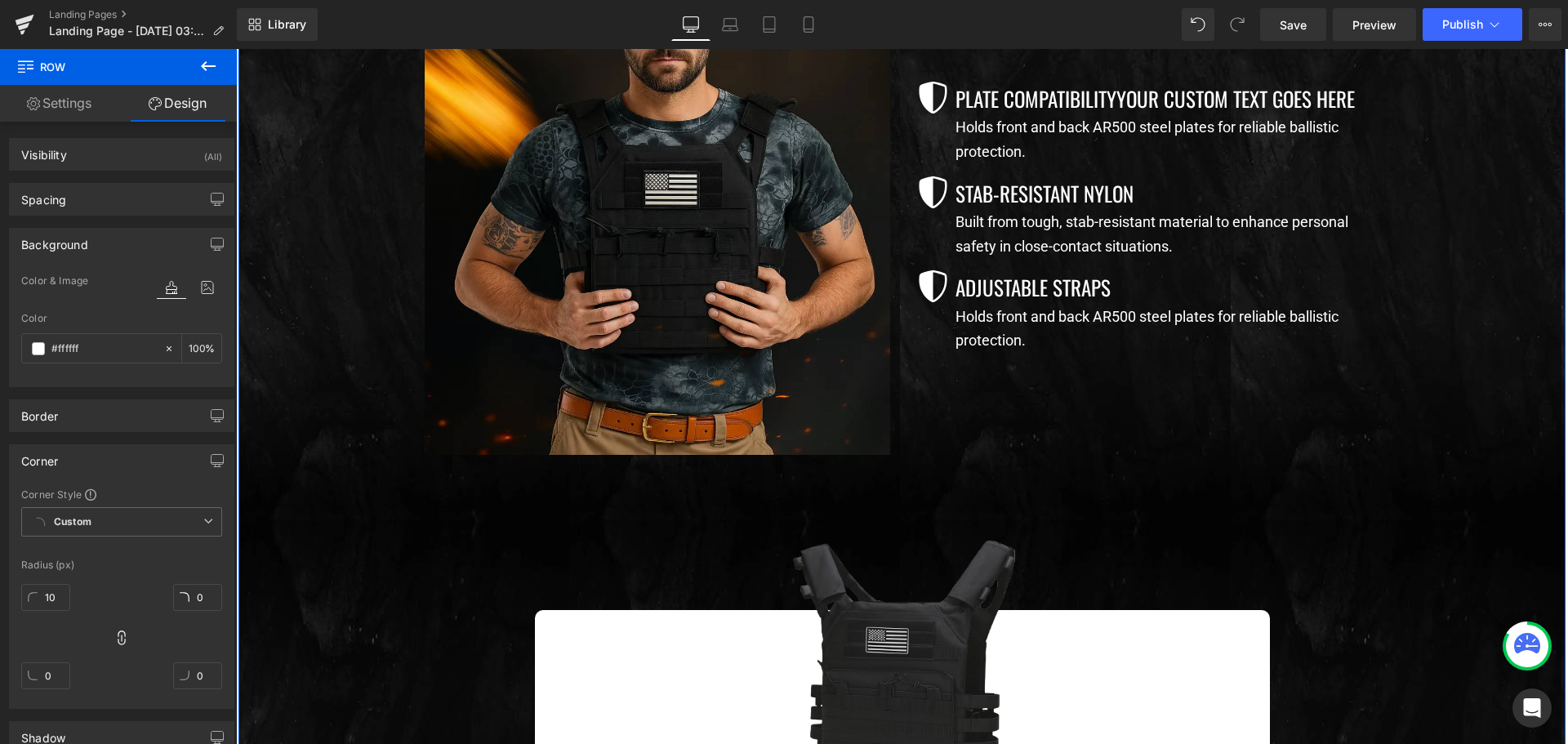
scroll to position [672, 0]
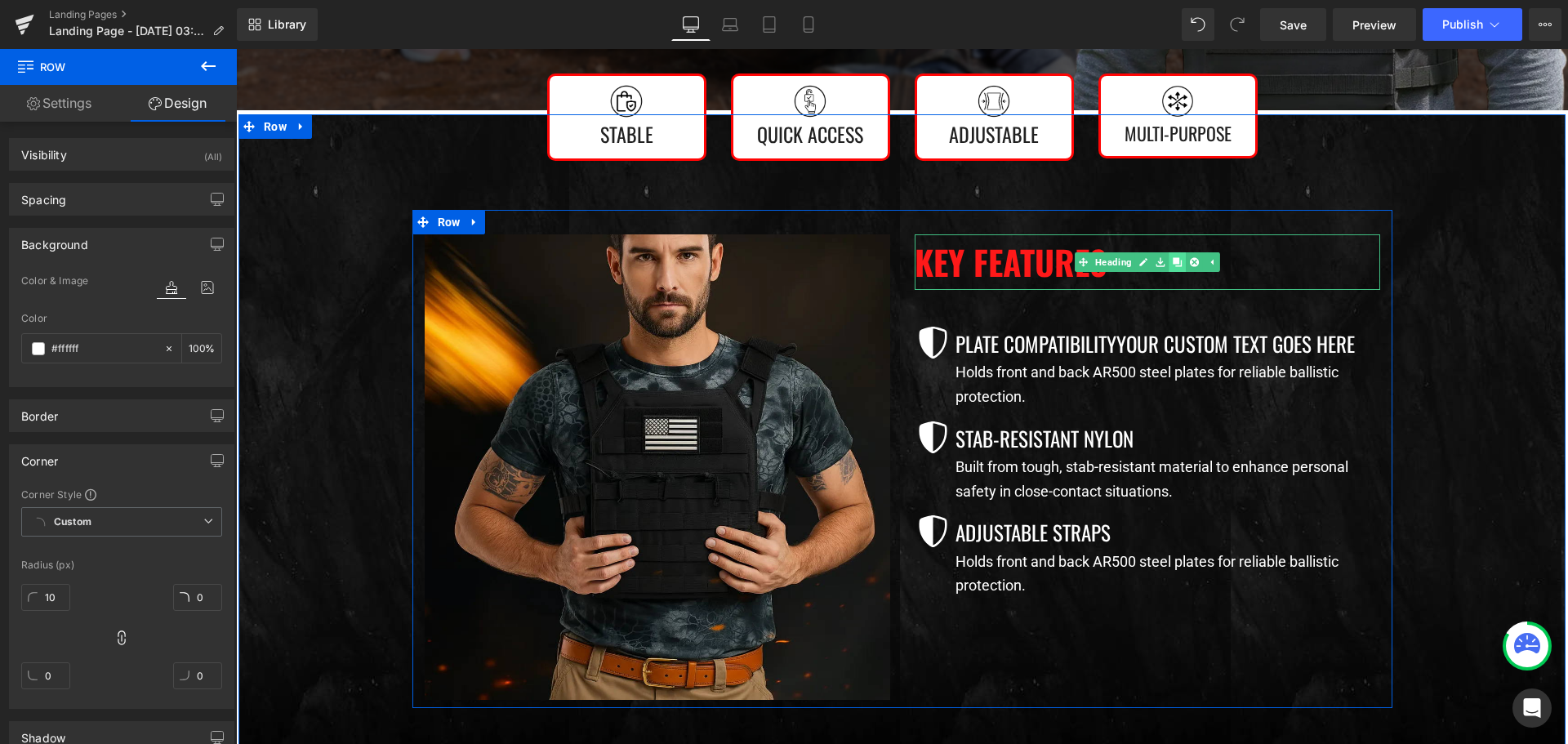
click at [1174, 258] on icon at bounding box center [1177, 262] width 9 height 10
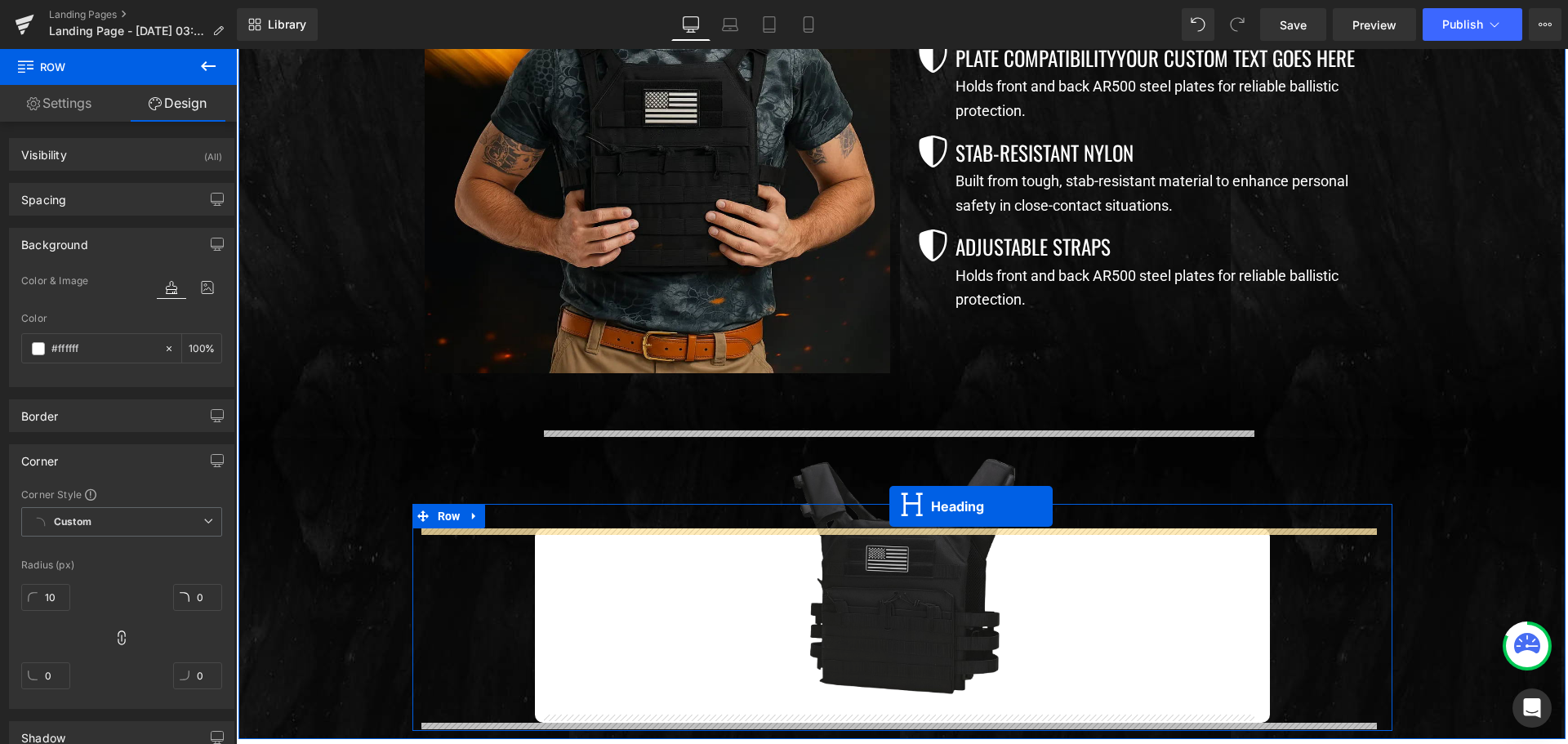
scroll to position [1162, 0]
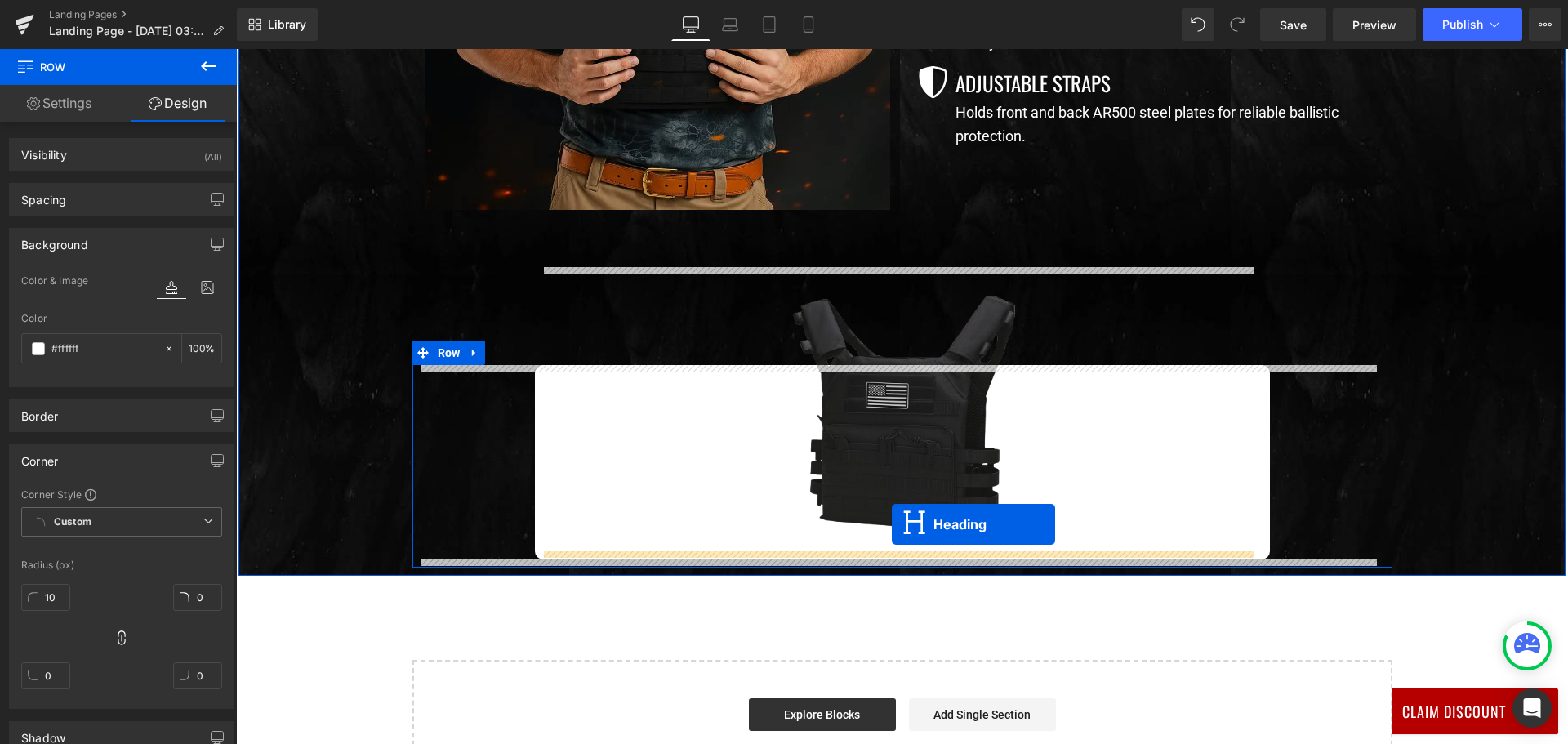
drag, startPoint x: 1100, startPoint y: 316, endPoint x: 891, endPoint y: 524, distance: 294.9
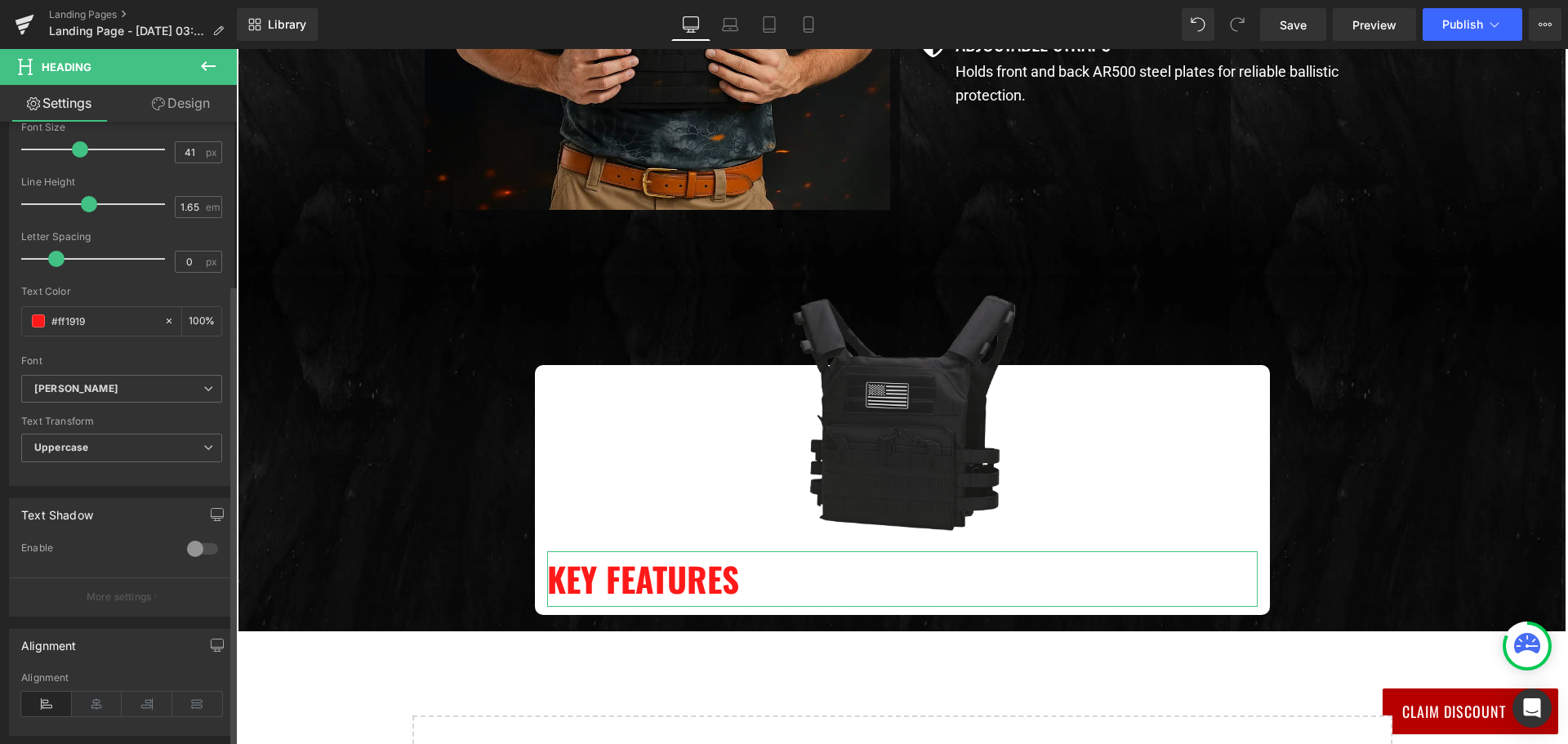
scroll to position [537, 0]
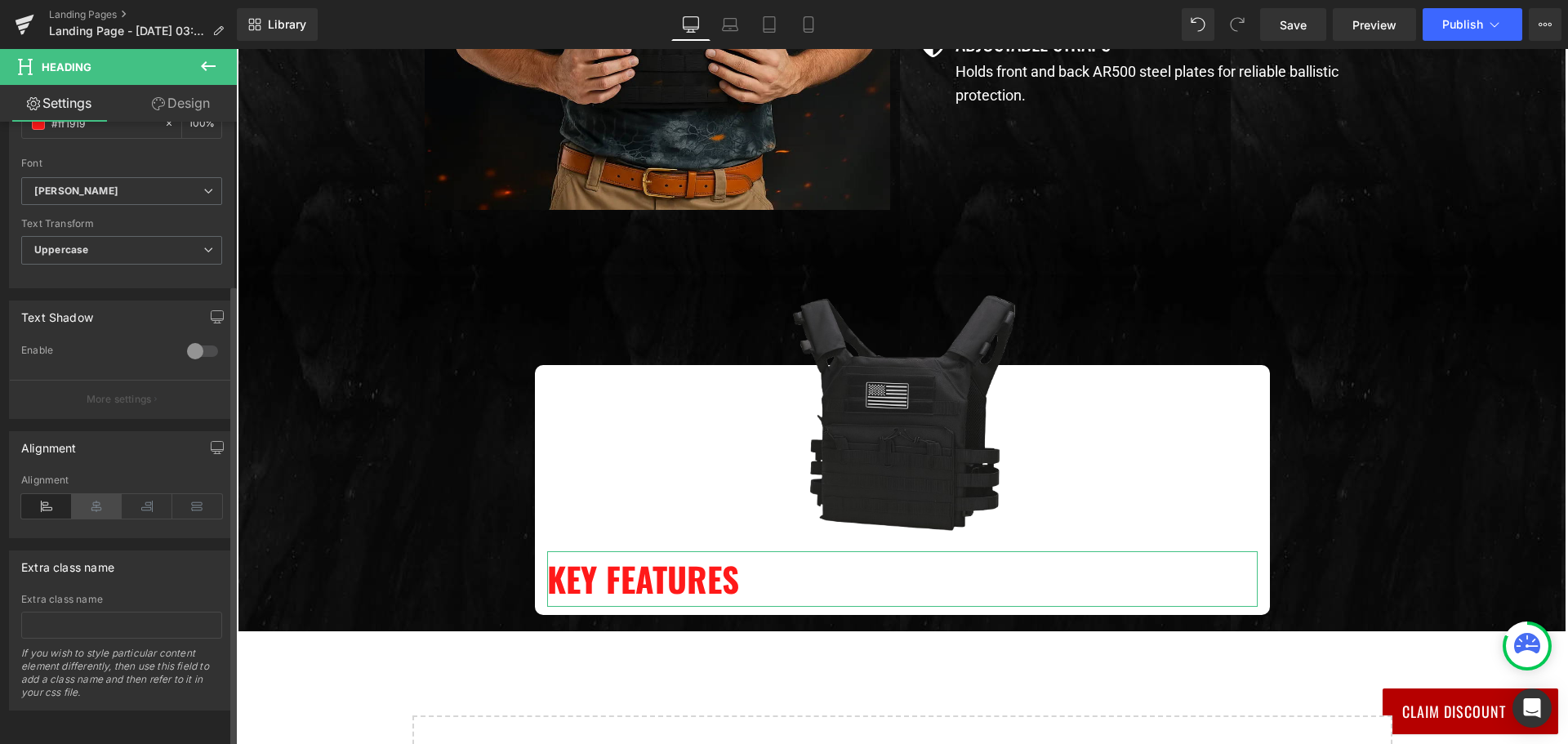
click at [92, 503] on icon at bounding box center [97, 506] width 51 height 24
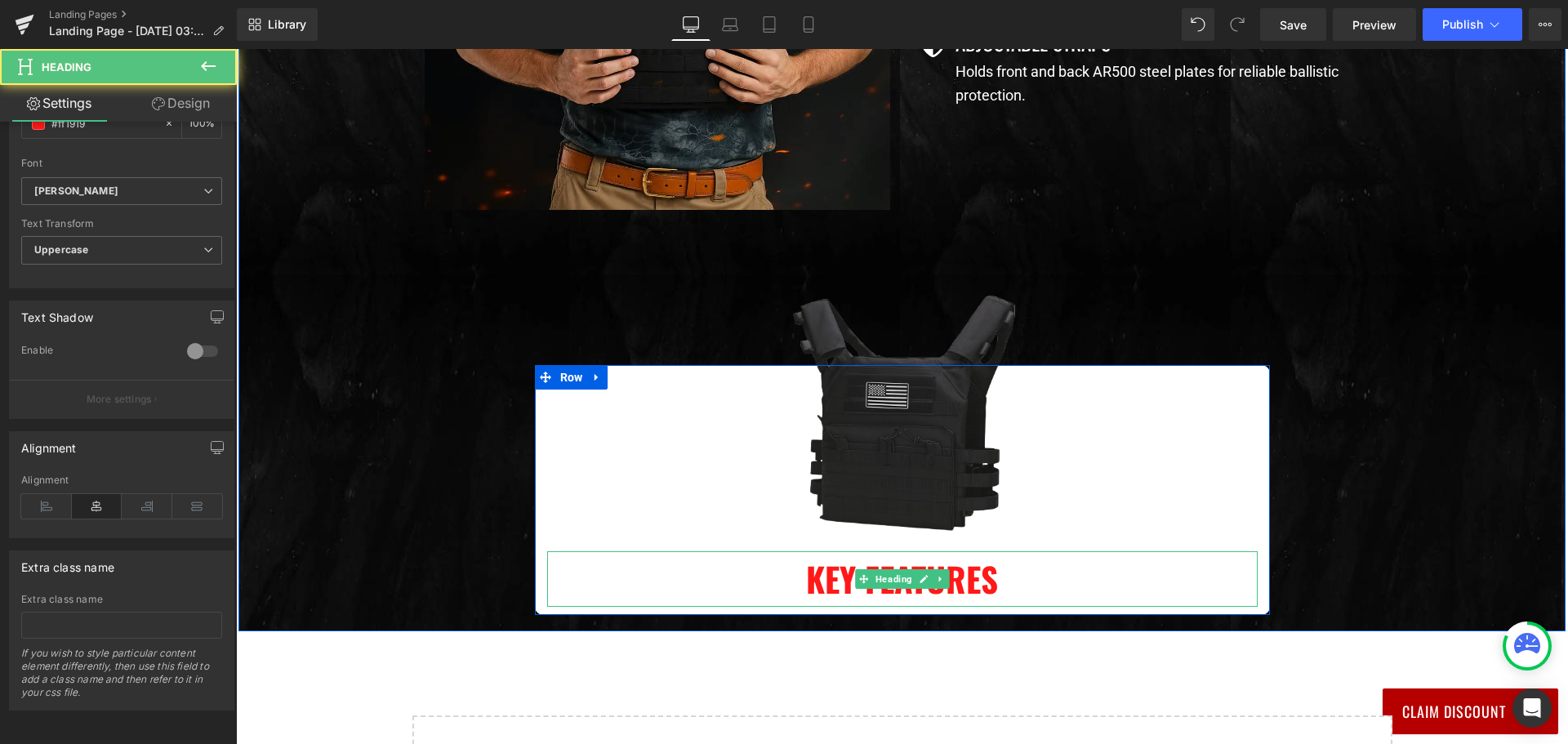
click at [836, 566] on h2 "Key Features" at bounding box center [902, 579] width 711 height 55
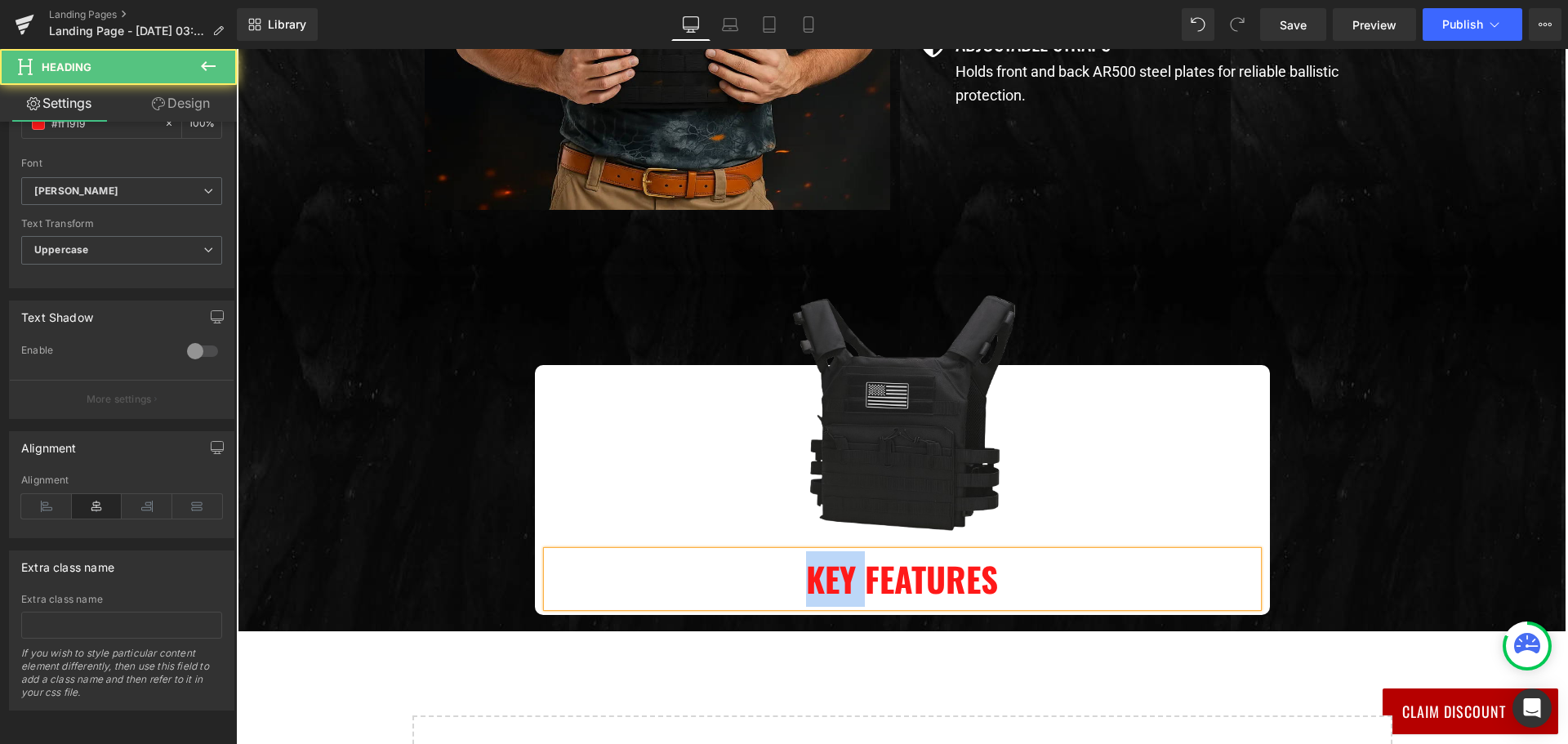
click at [836, 566] on h2 "Key Features" at bounding box center [902, 579] width 711 height 55
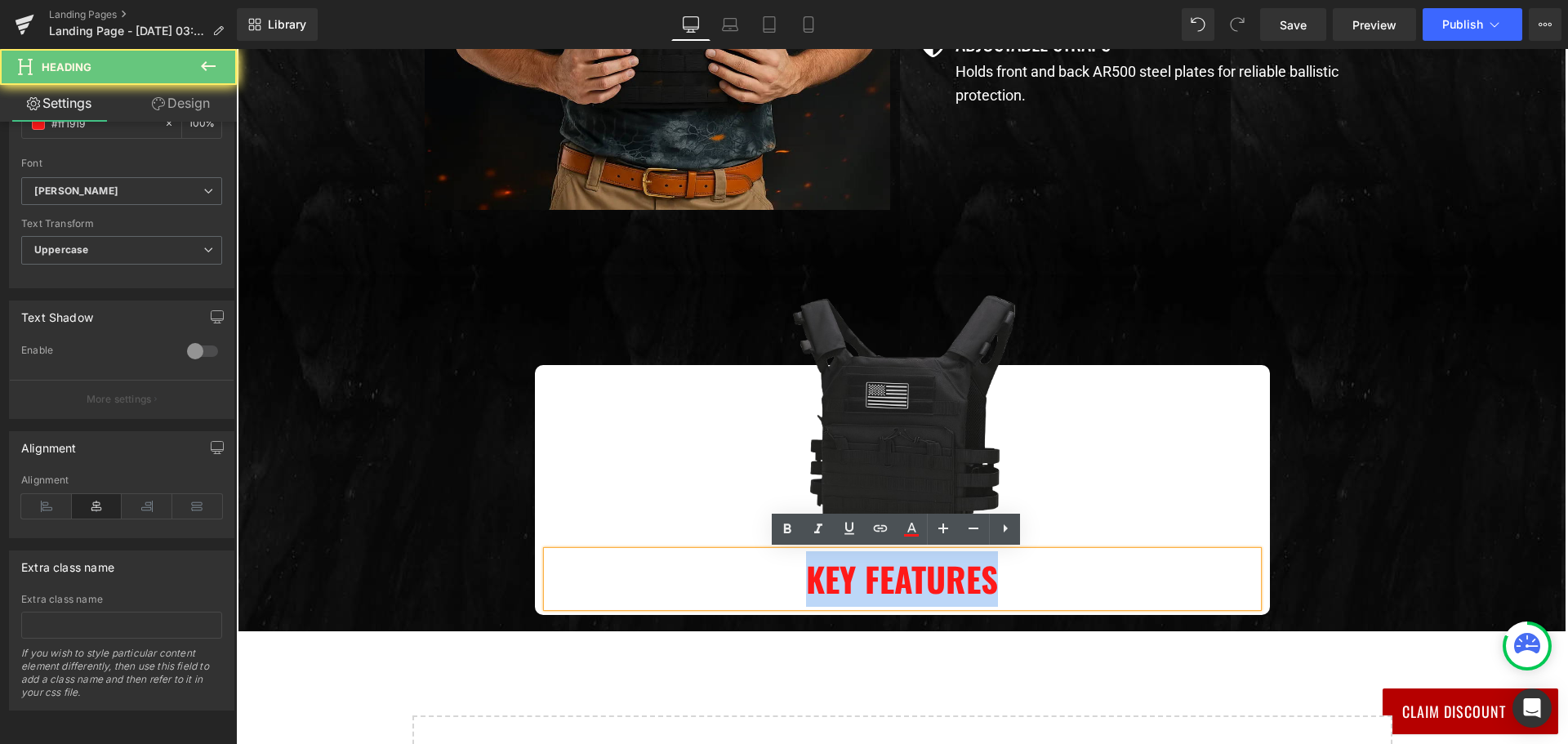
click at [836, 566] on h2 "Key Features" at bounding box center [902, 579] width 711 height 55
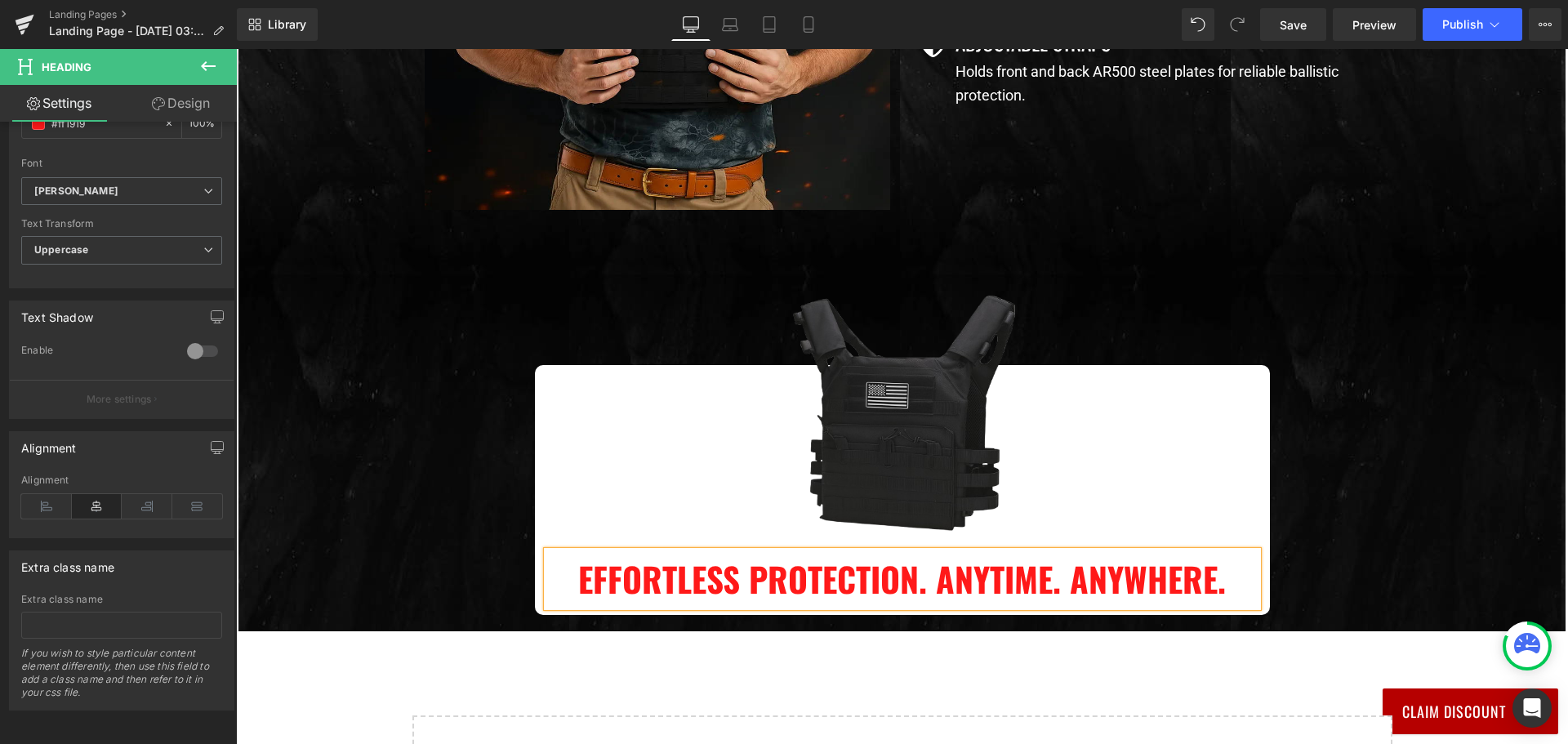
click at [1344, 407] on div "Image Effortless Protection. Anytime. Anywhere.  Heading Row" at bounding box center [902, 489] width 980 height 249
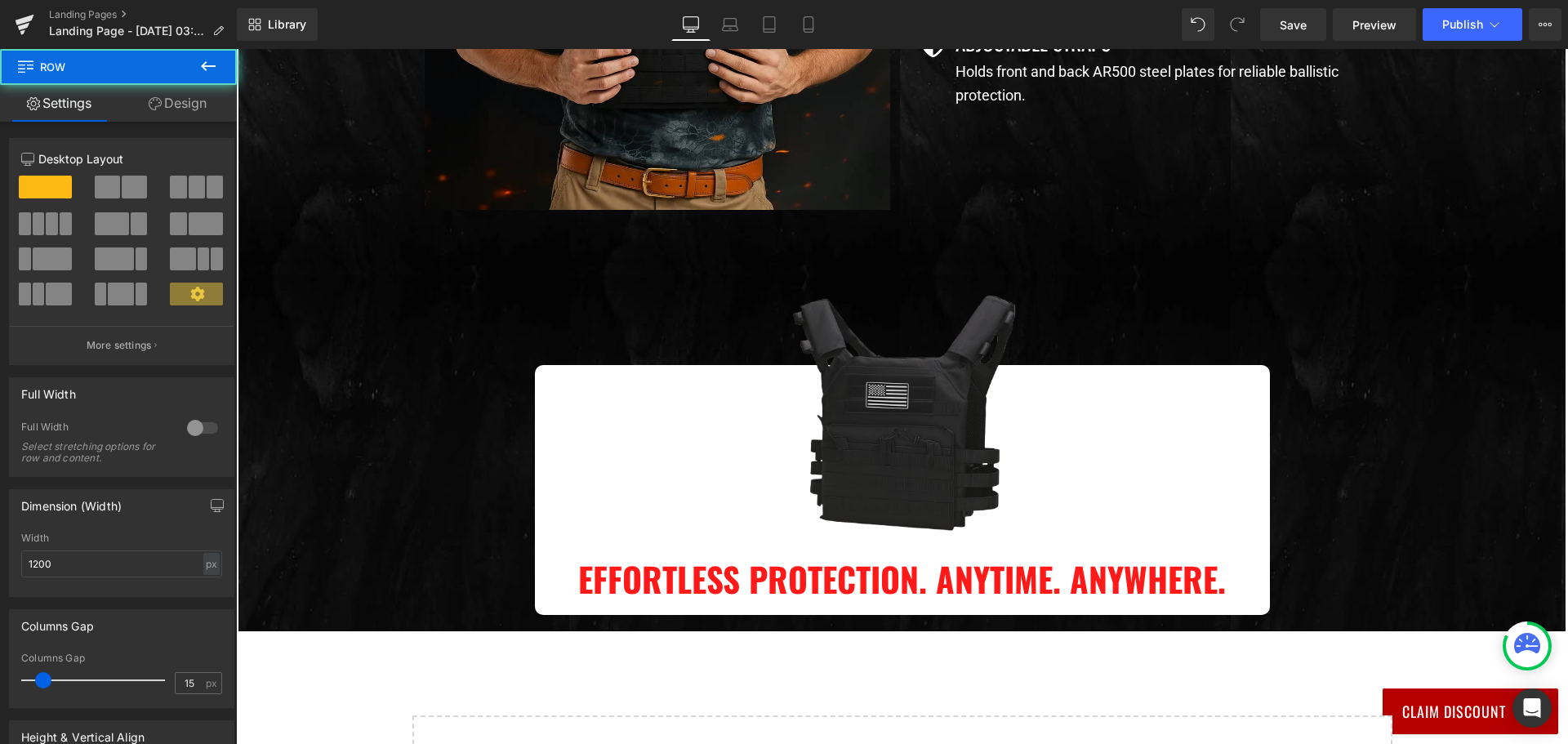
scroll to position [1080, 0]
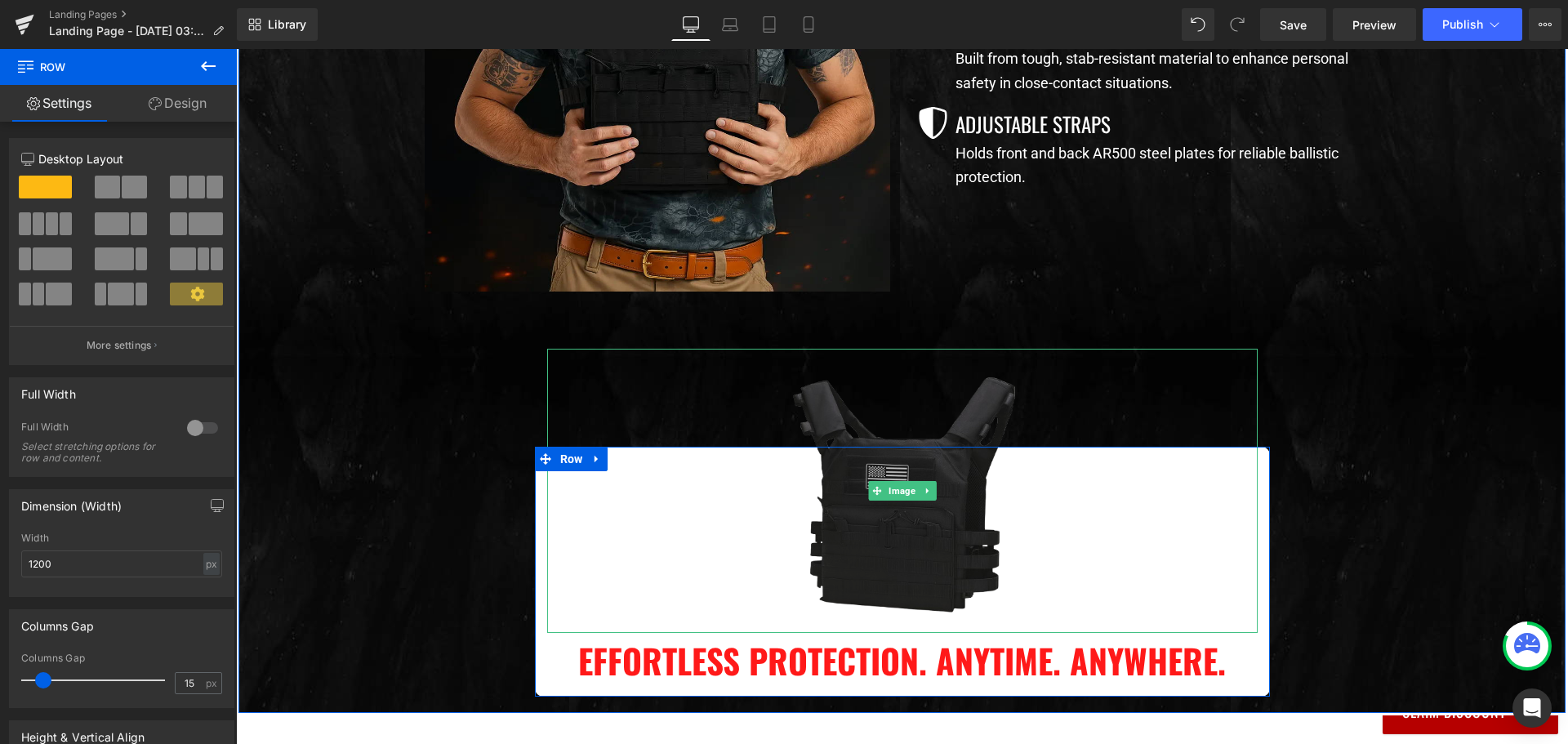
click at [912, 517] on img at bounding box center [902, 491] width 284 height 284
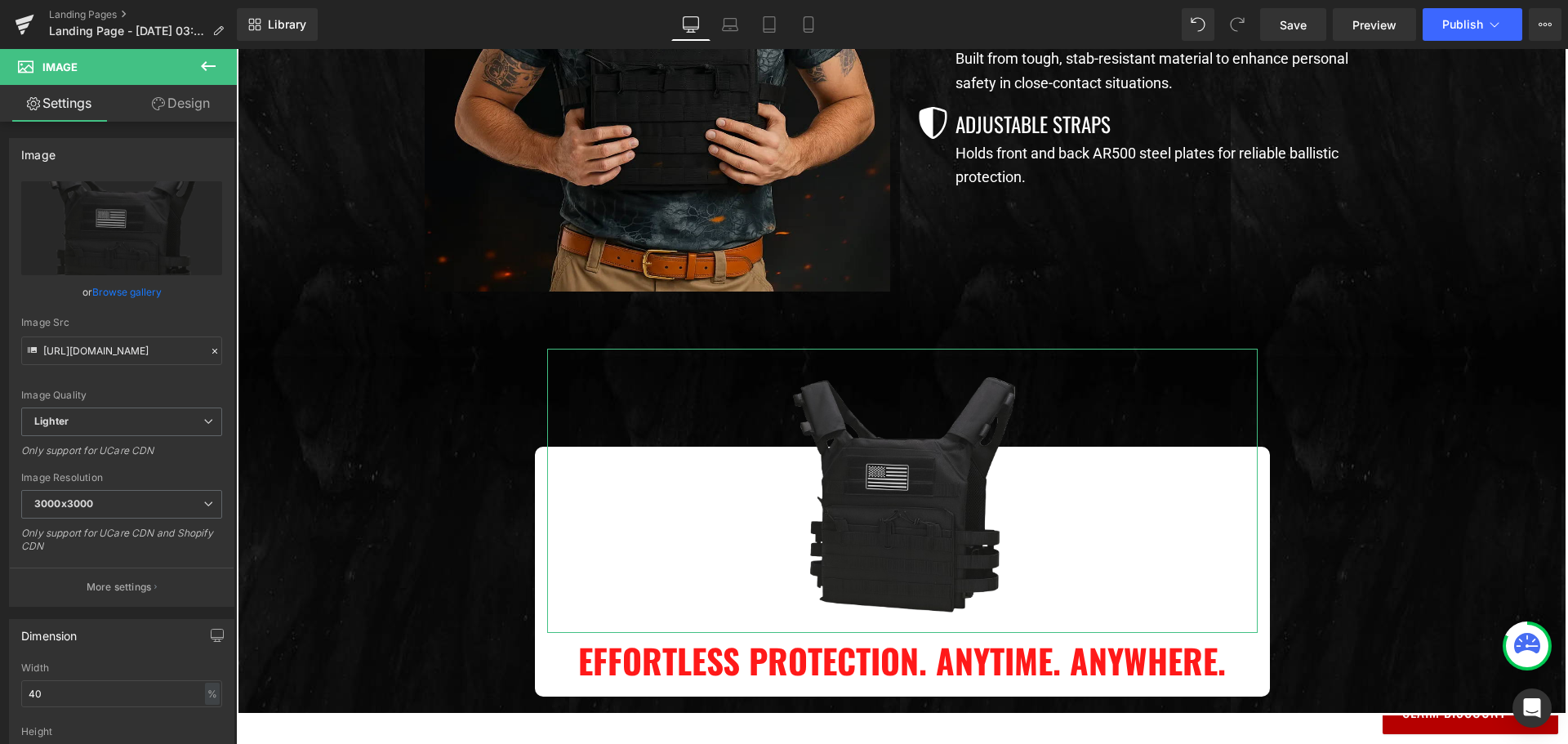
click at [183, 99] on link "Design" at bounding box center [181, 103] width 118 height 37
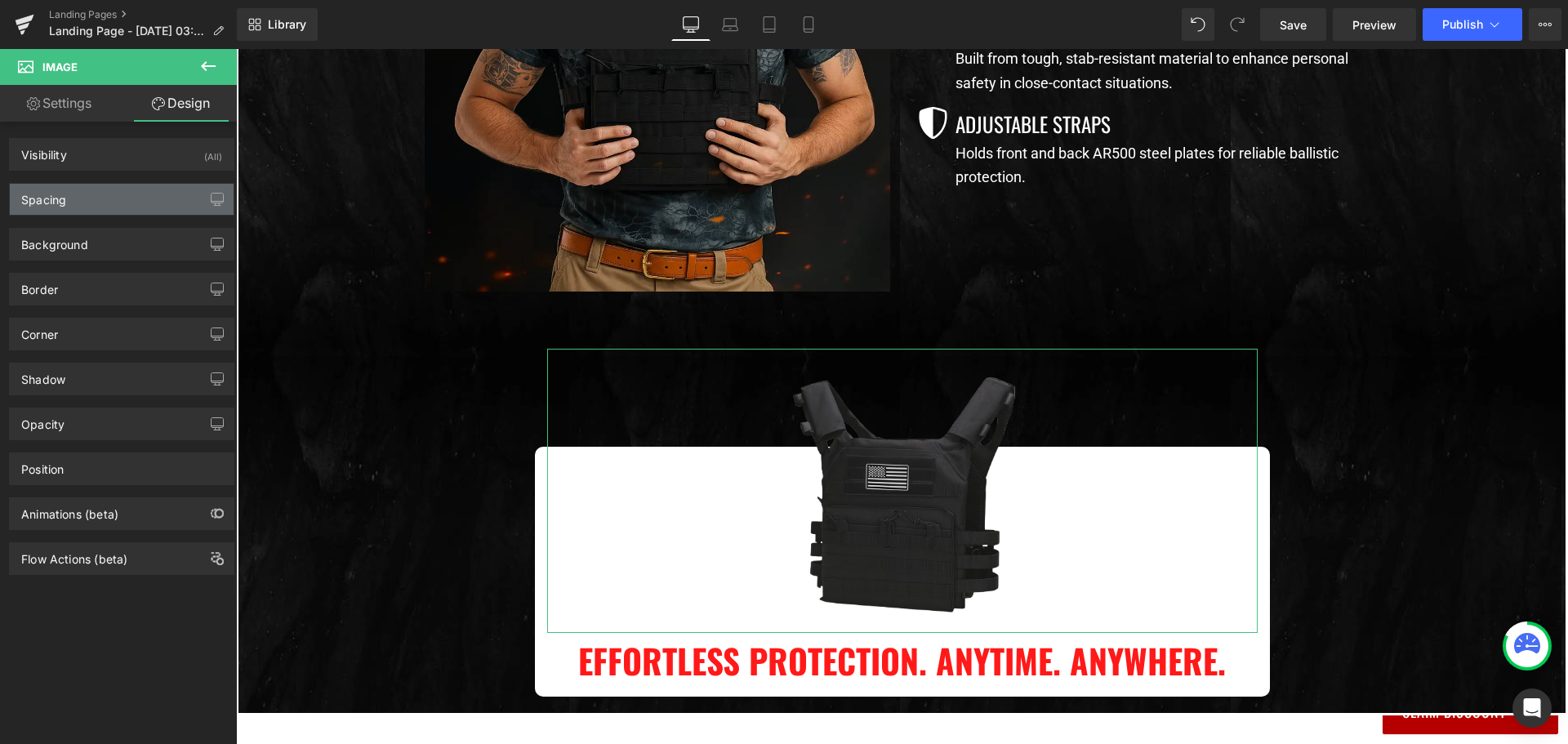
click at [173, 194] on div "Spacing" at bounding box center [122, 199] width 223 height 31
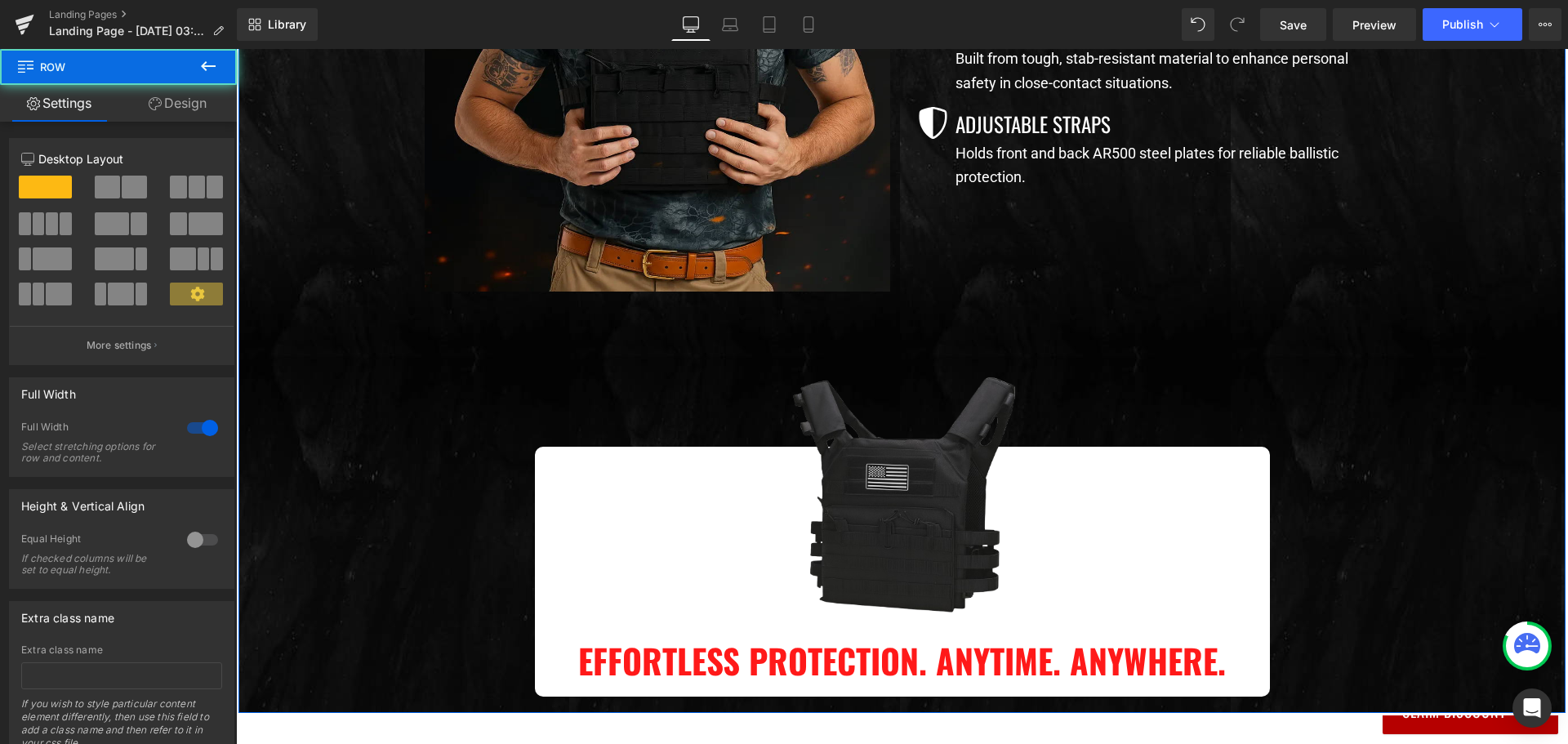
click at [371, 410] on div "Image Stable Text Block Row Image Quick Access  Text Block Row Image Adjustabl…" at bounding box center [902, 205] width 1327 height 999
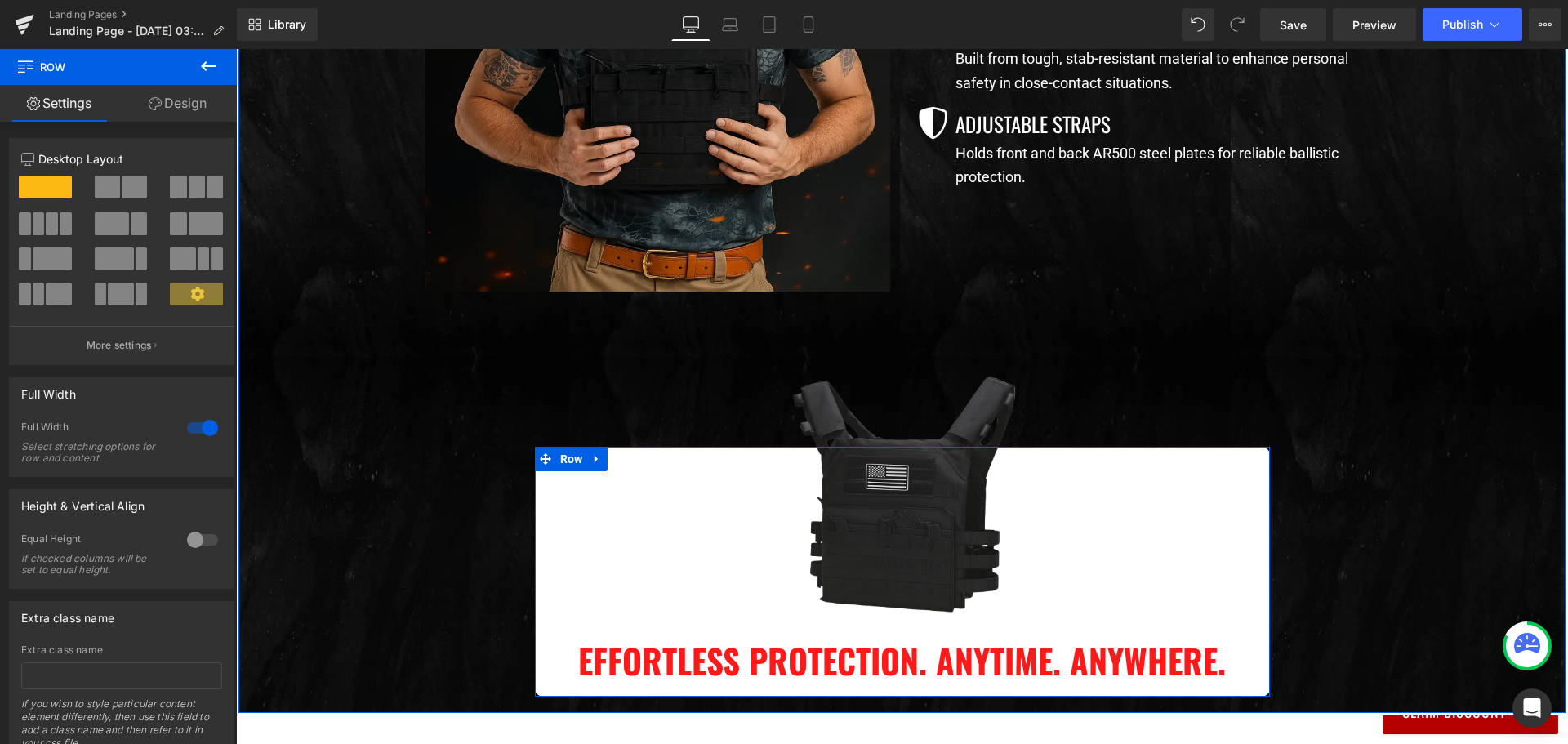
click at [535, 486] on div "Image Effortless Protection. Anytime. Anywhere.  Heading" at bounding box center [902, 579] width 735 height 217
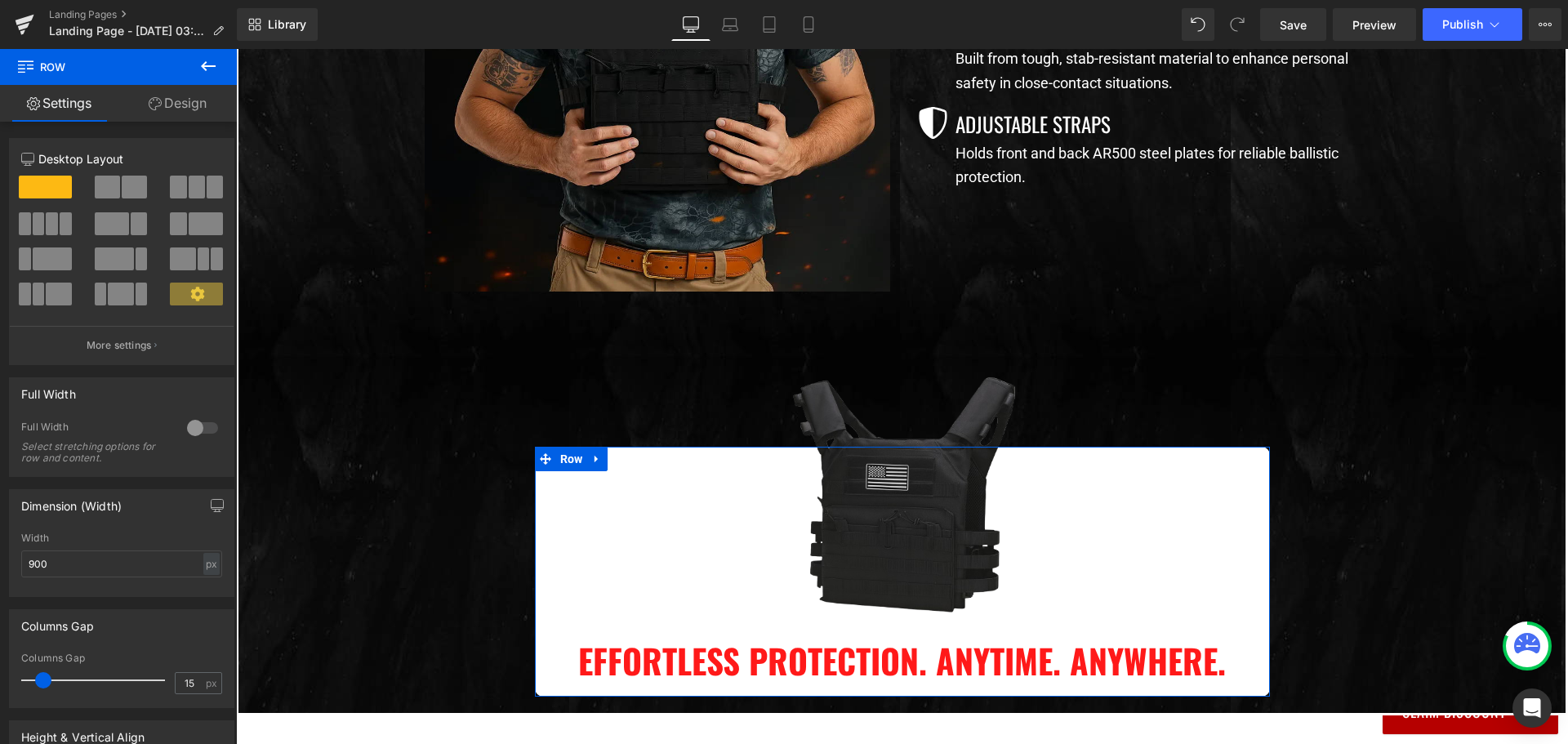
click at [183, 103] on link "Design" at bounding box center [177, 103] width 118 height 37
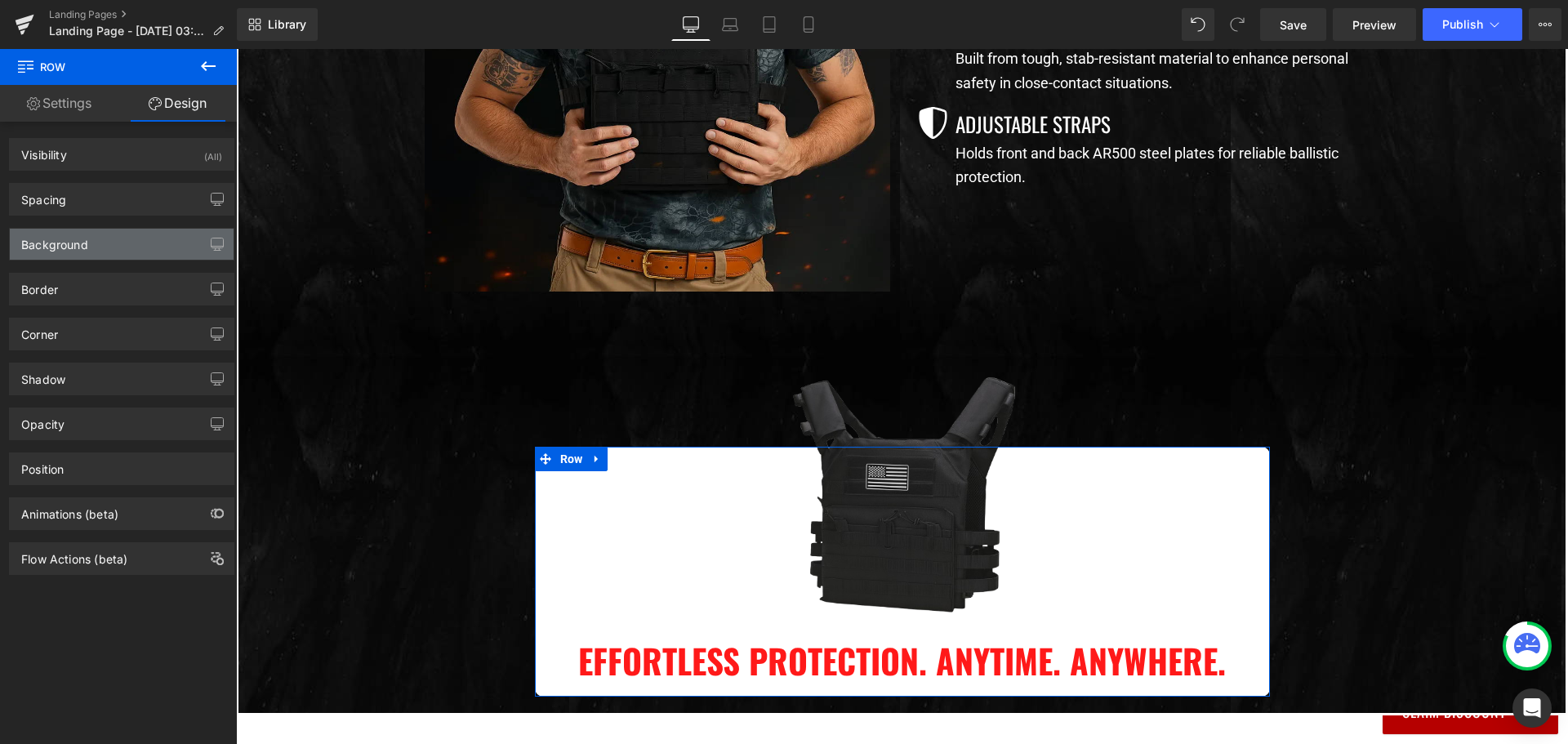
click at [108, 242] on div "Background" at bounding box center [122, 244] width 223 height 31
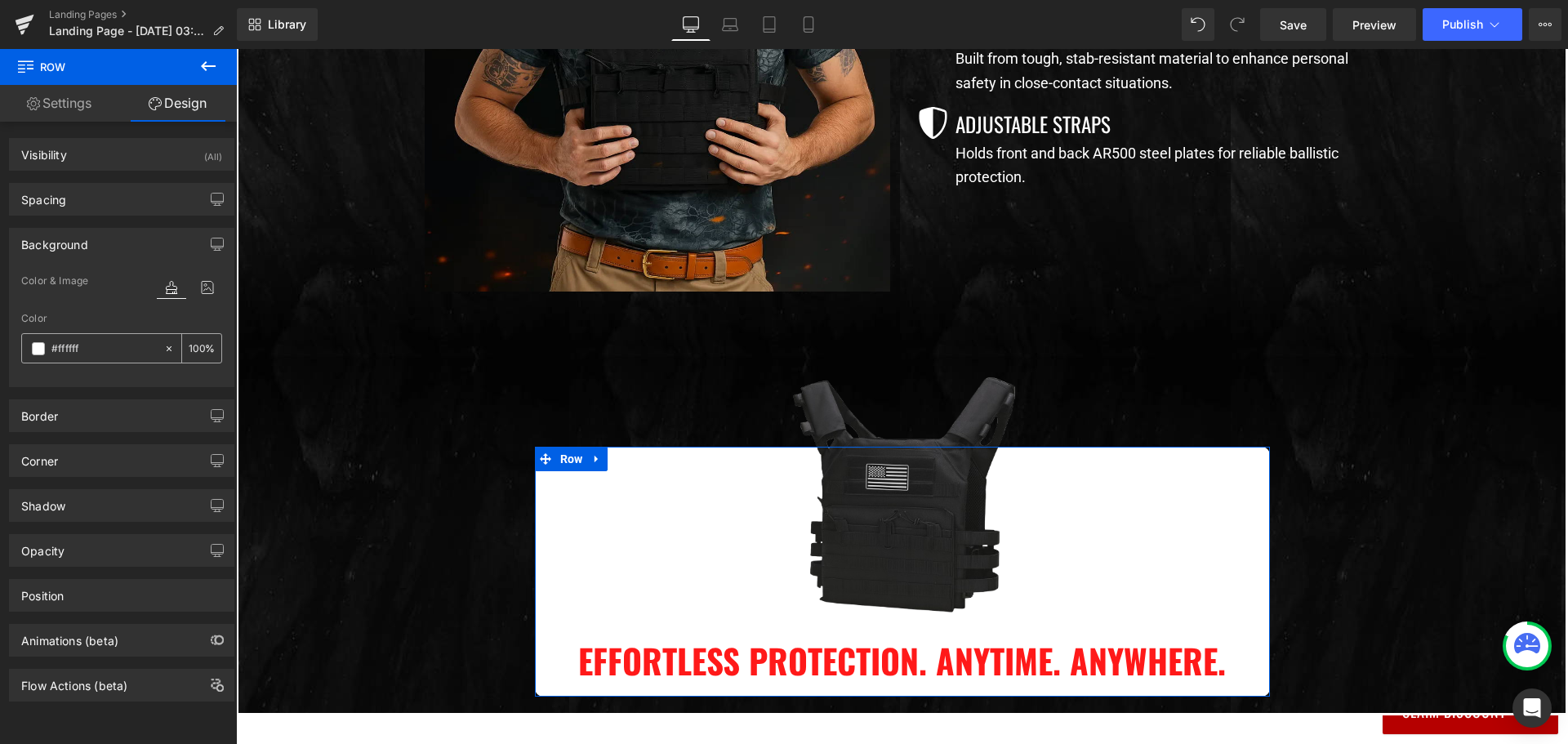
click at [36, 355] on div "#ffffff" at bounding box center [93, 349] width 141 height 29
click at [36, 350] on span at bounding box center [38, 349] width 13 height 13
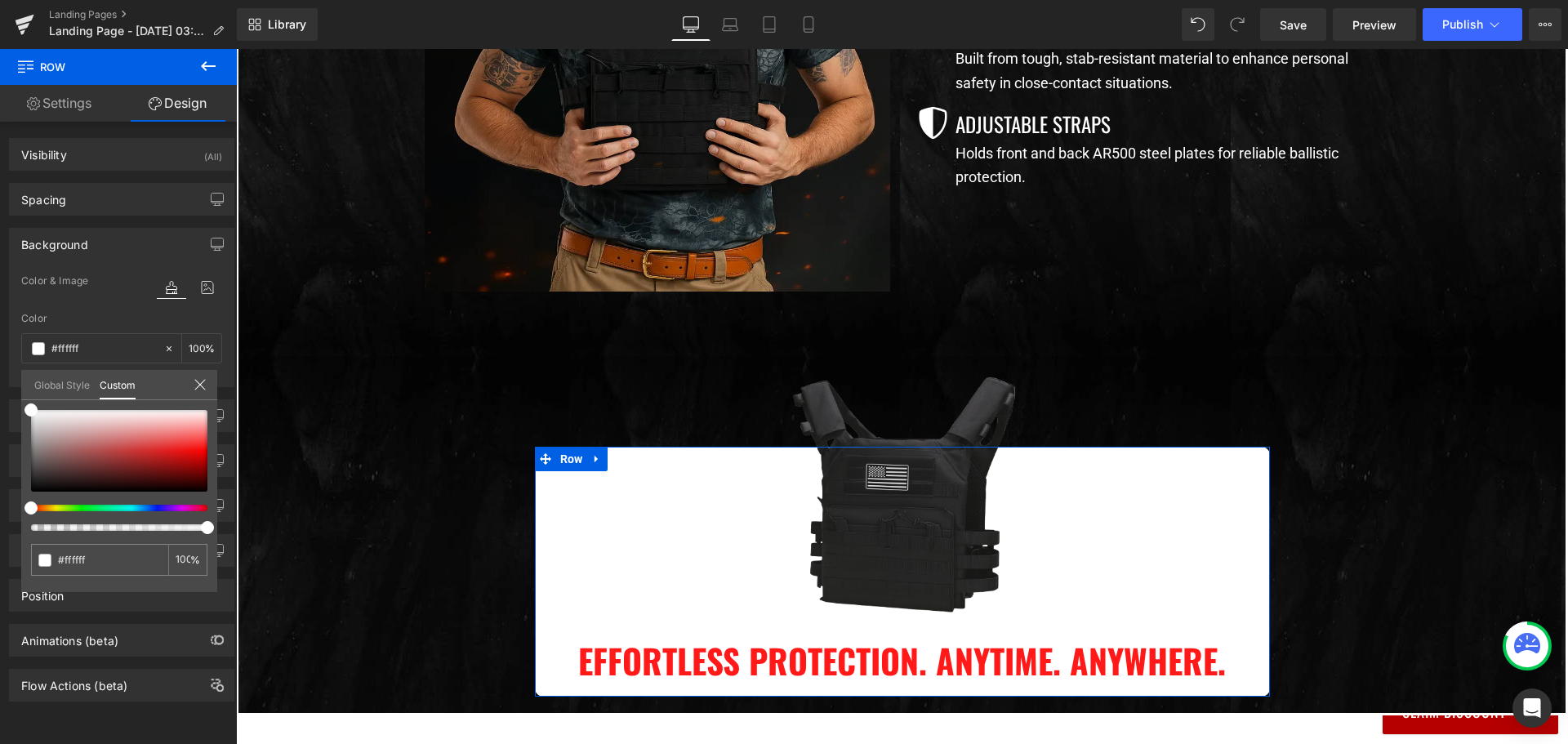
drag, startPoint x: 176, startPoint y: 531, endPoint x: 166, endPoint y: 531, distance: 10.0
click at [166, 531] on div "#ffffff 100 %" at bounding box center [119, 501] width 196 height 182
click at [160, 530] on div "#ffffff 100 %" at bounding box center [119, 501] width 196 height 182
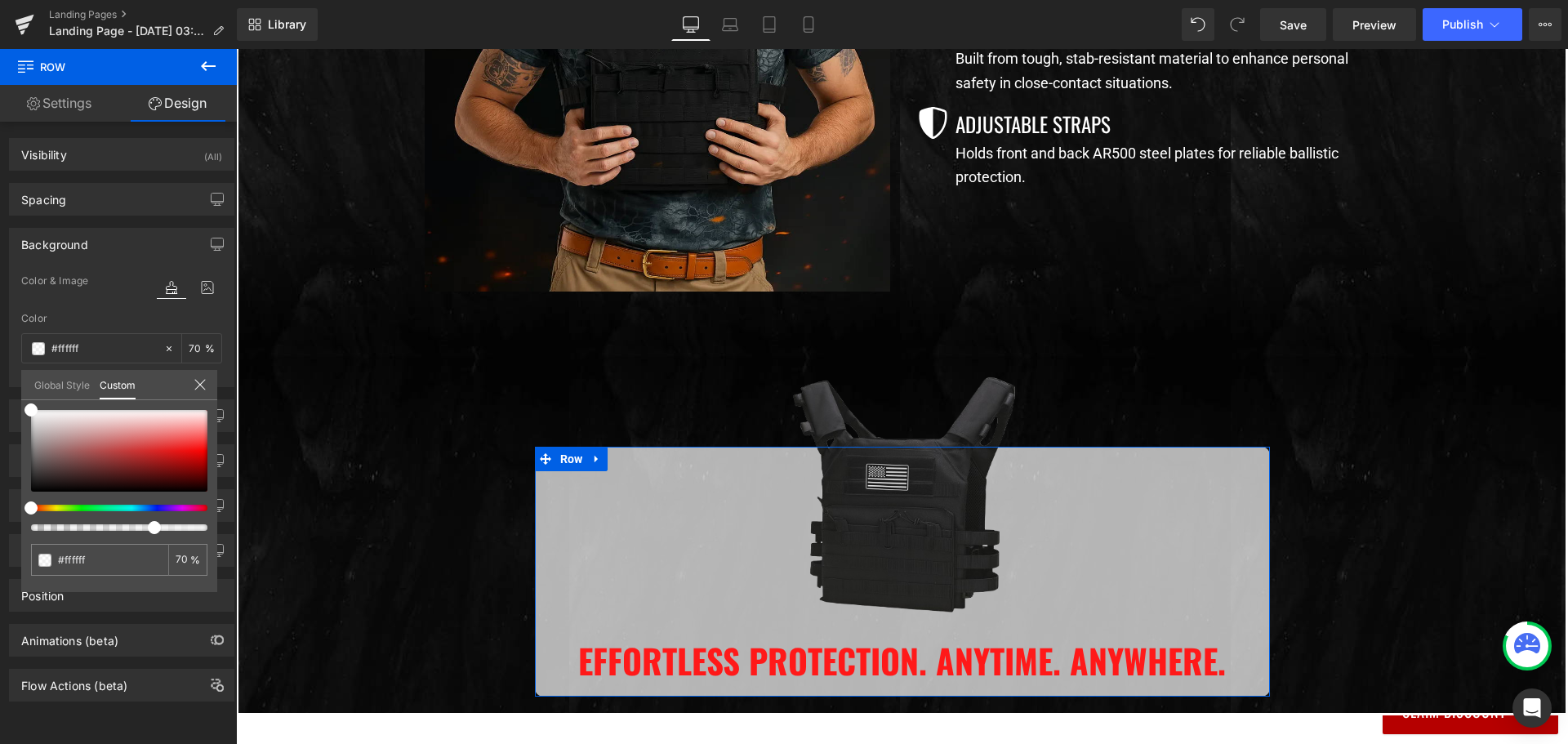
drag, startPoint x: 160, startPoint y: 529, endPoint x: 148, endPoint y: 528, distance: 12.0
click at [148, 528] on div at bounding box center [112, 527] width 176 height 6
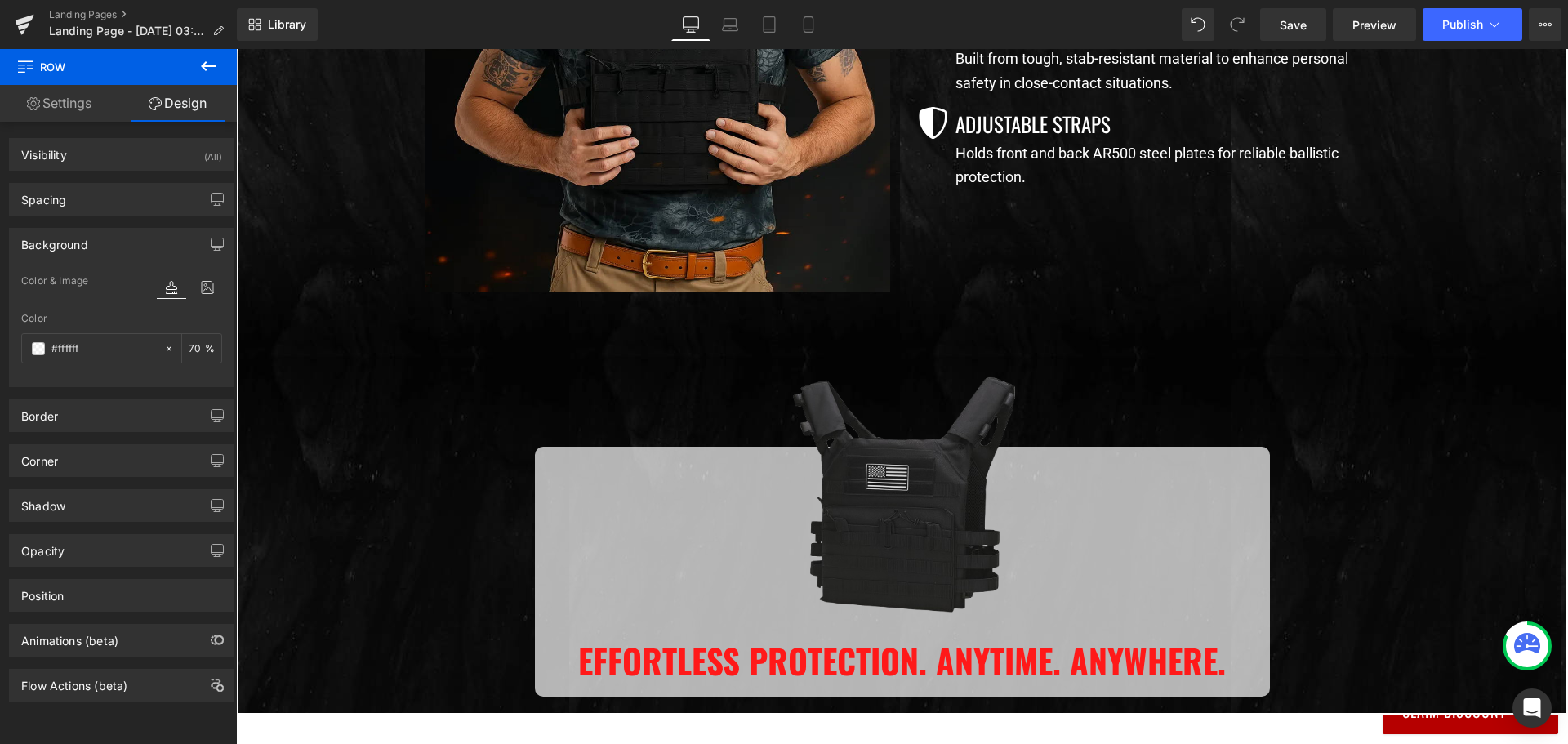
click at [451, 505] on body "Join Now And Save 40% 👇 UnitedPatriot VIP Club - 3 Day Free Trial $0 for 3 days…" at bounding box center [902, 223] width 1332 height 2510
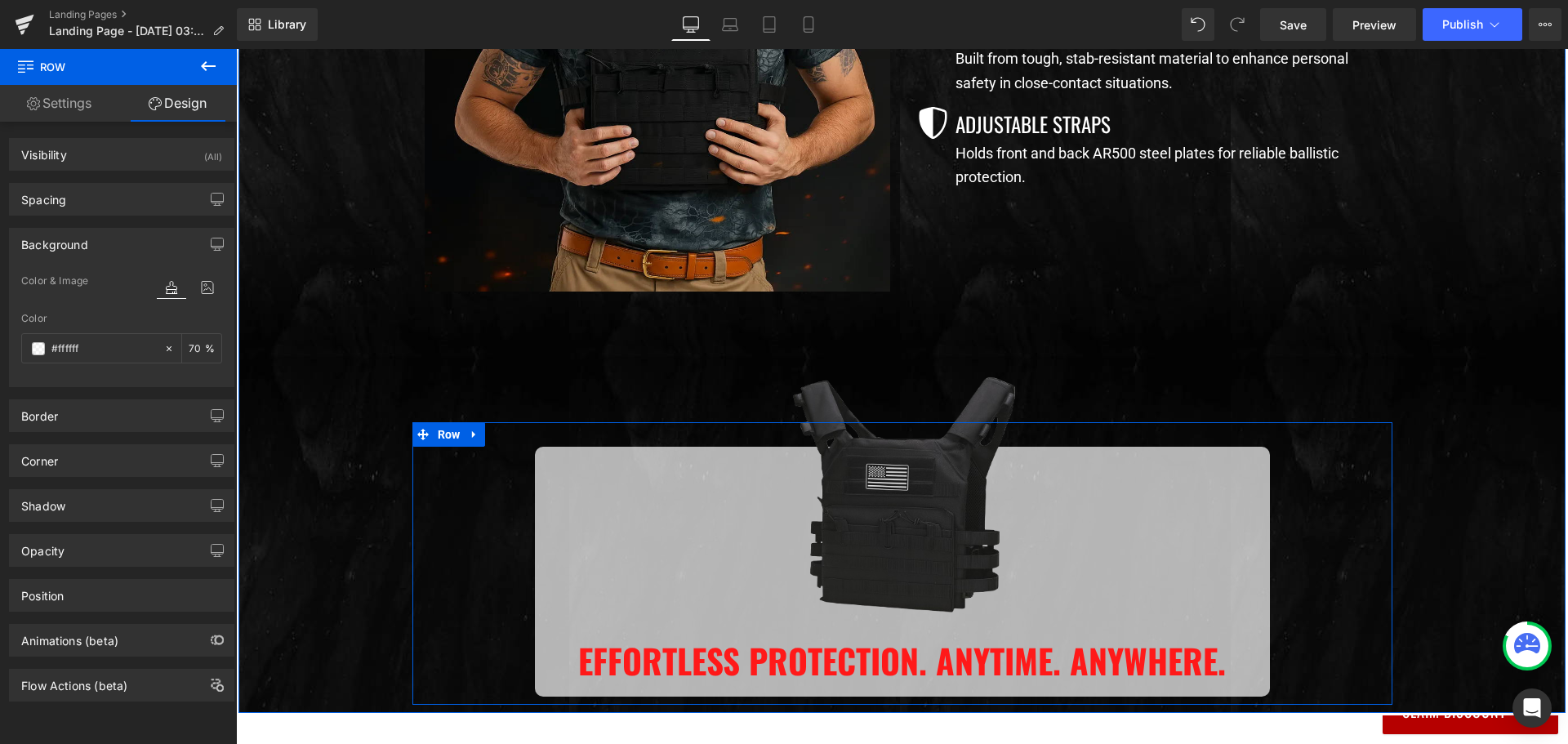
scroll to position [1162, 0]
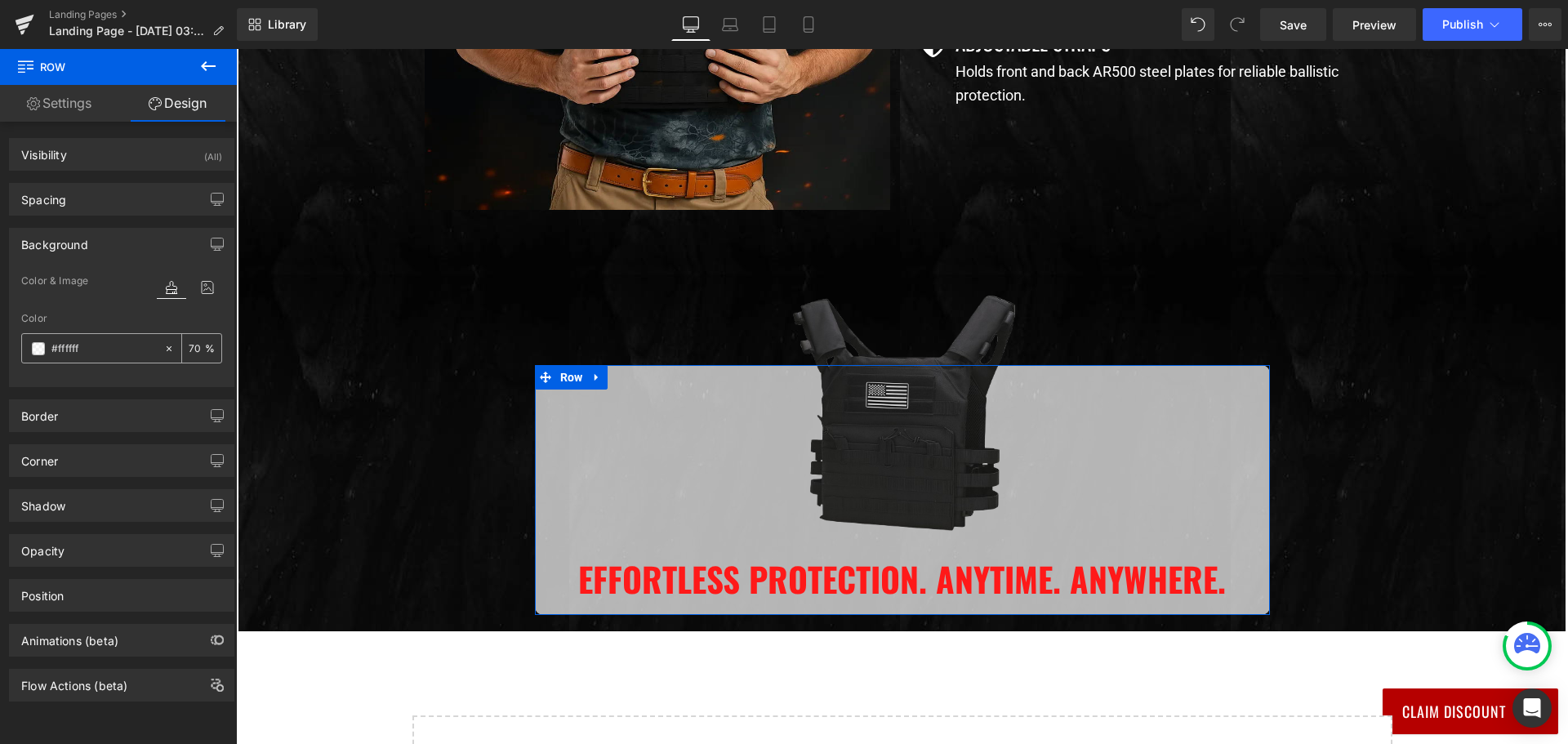
drag, startPoint x: 113, startPoint y: 345, endPoint x: 71, endPoint y: 345, distance: 42.0
click at [111, 345] on input "#ffffff" at bounding box center [104, 349] width 105 height 18
click at [40, 344] on span at bounding box center [38, 349] width 13 height 13
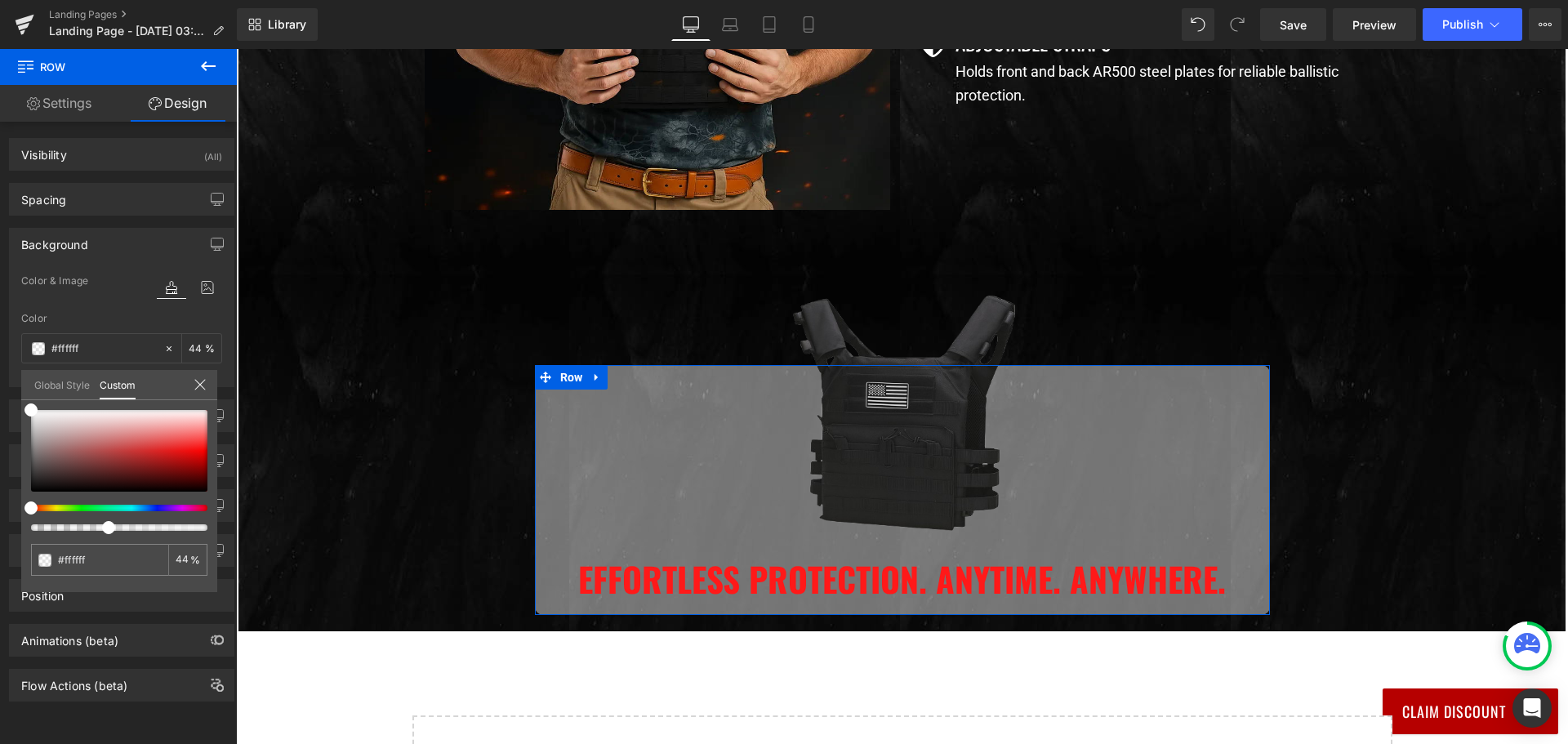
drag, startPoint x: 153, startPoint y: 521, endPoint x: 102, endPoint y: 530, distance: 51.8
click at [102, 530] on span at bounding box center [108, 528] width 13 height 13
click at [649, 585] on body "Join Now And Save 40% 👇 UnitedPatriot VIP Club - 3 Day Free Trial $0 for 3 days…" at bounding box center [902, 141] width 1332 height 2510
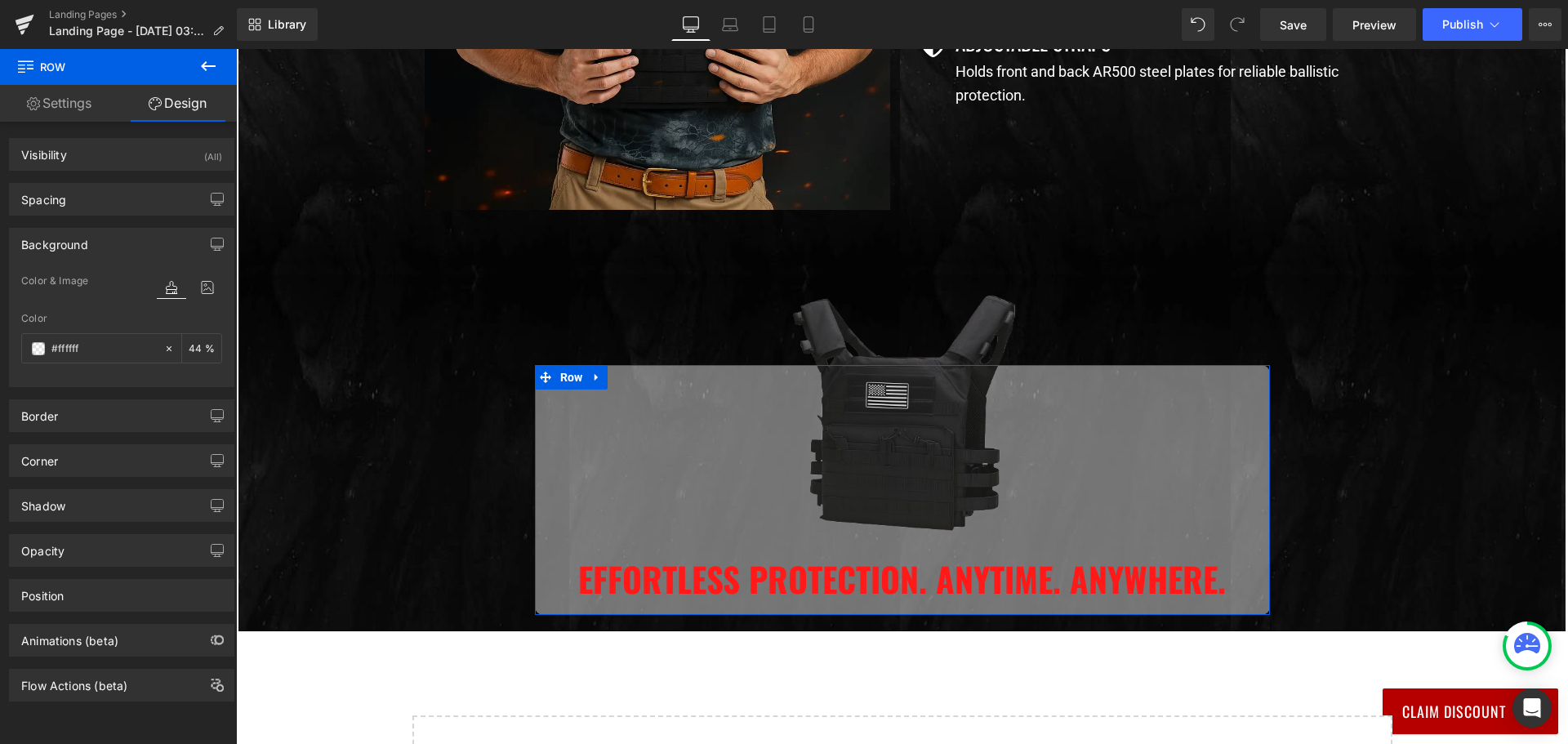
click at [56, 111] on link "Settings" at bounding box center [59, 103] width 118 height 37
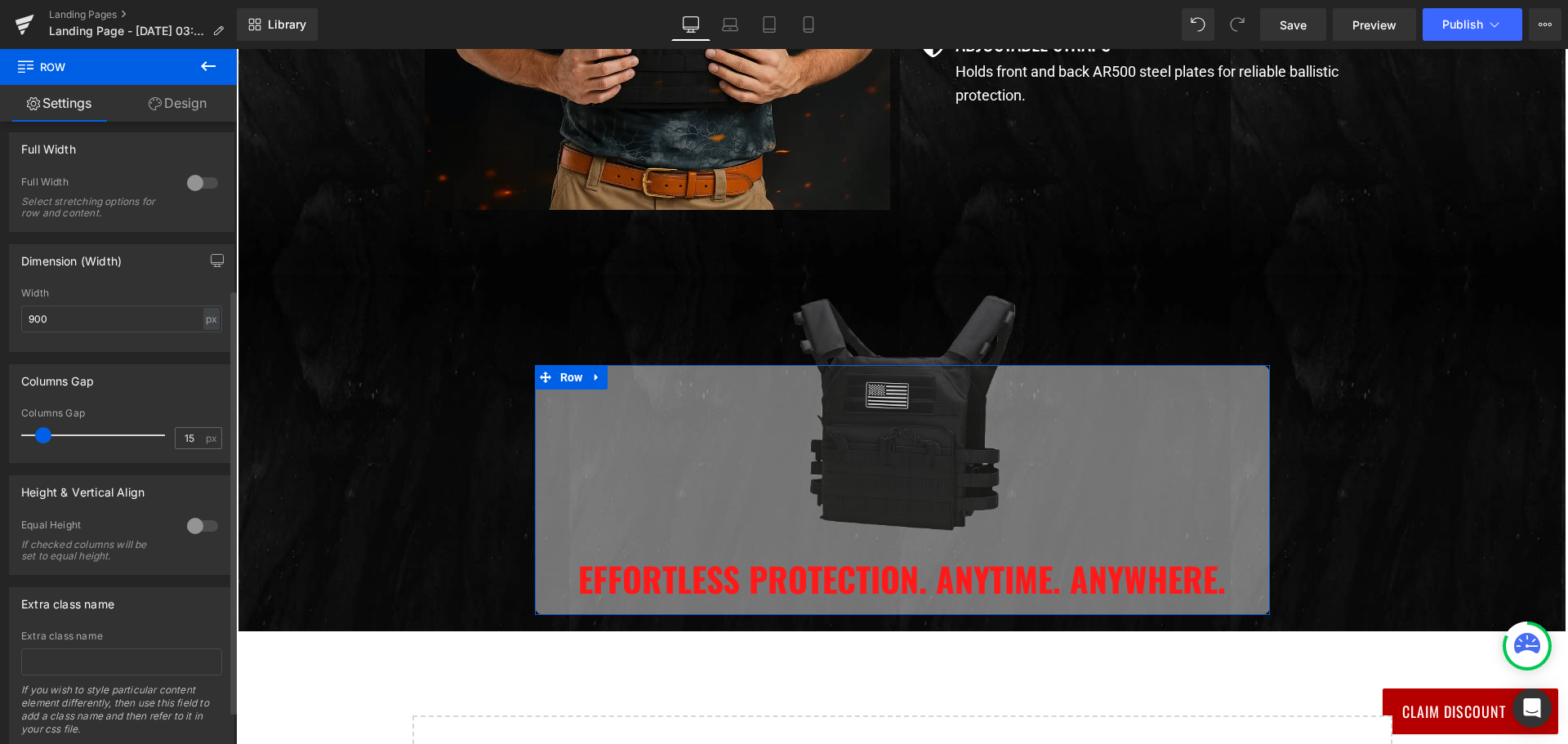
scroll to position [294, 0]
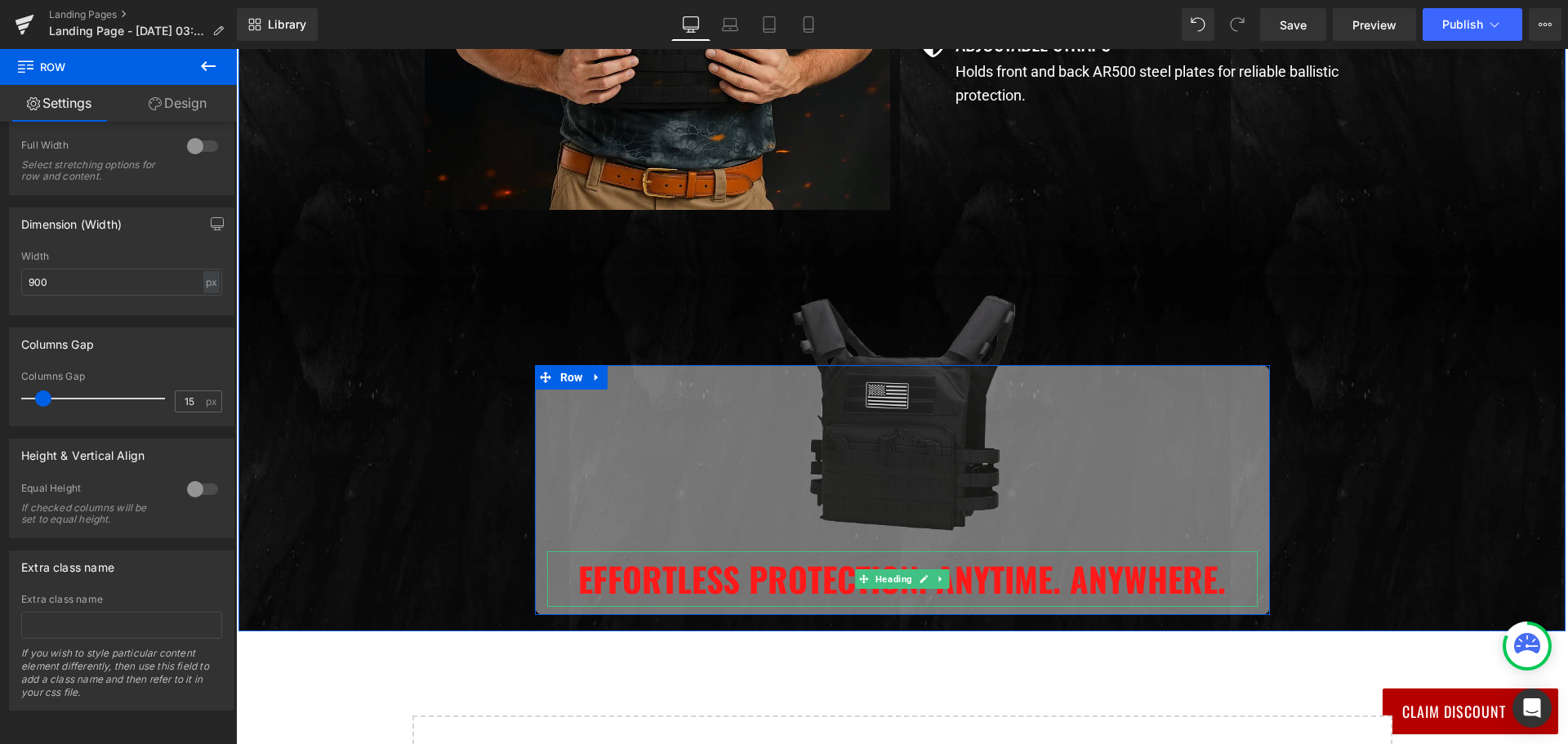
click at [636, 566] on h2 "Effortless Protection. Anytime. Anywhere." at bounding box center [902, 579] width 711 height 55
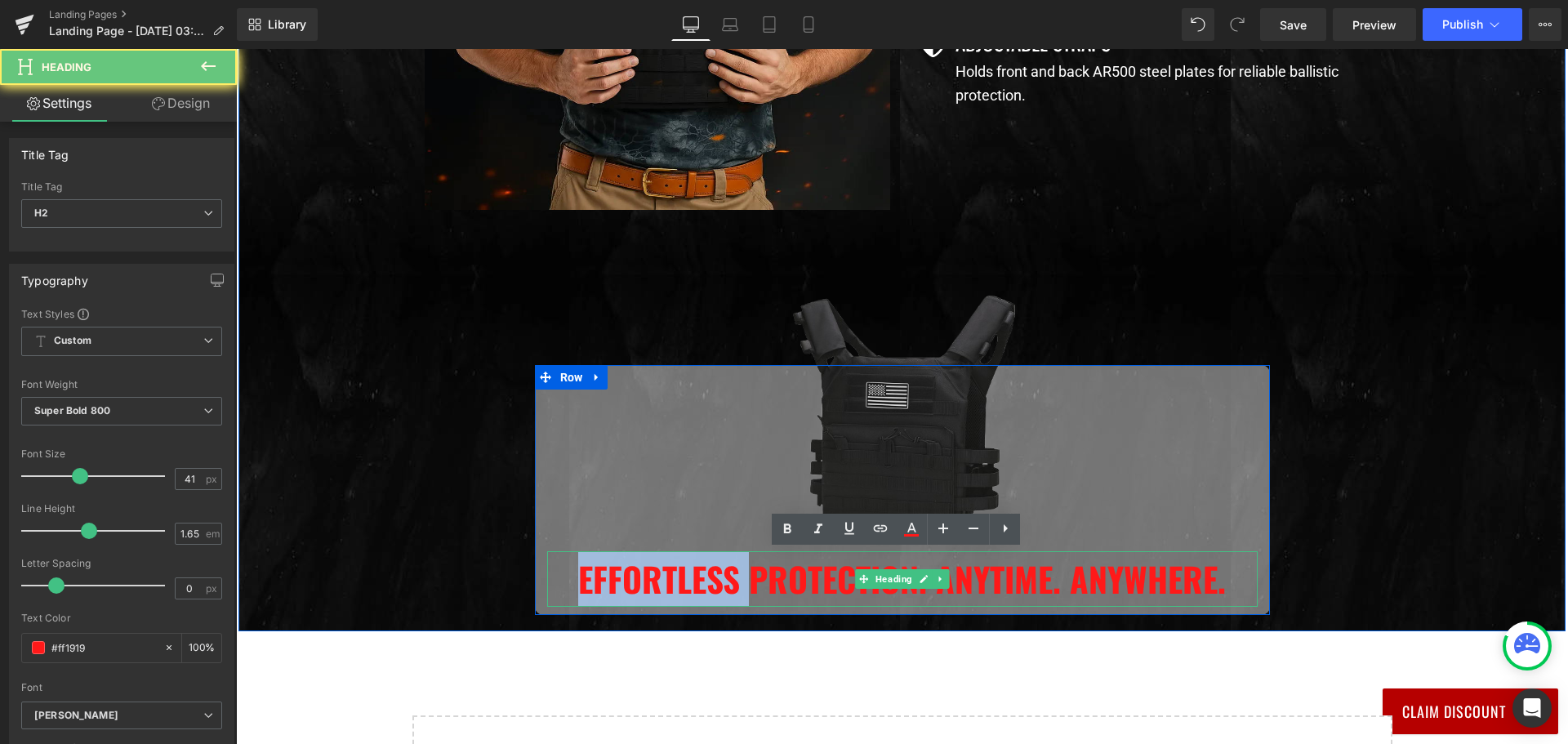
click at [636, 566] on h2 "Effortless Protection. Anytime. Anywhere." at bounding box center [902, 579] width 711 height 55
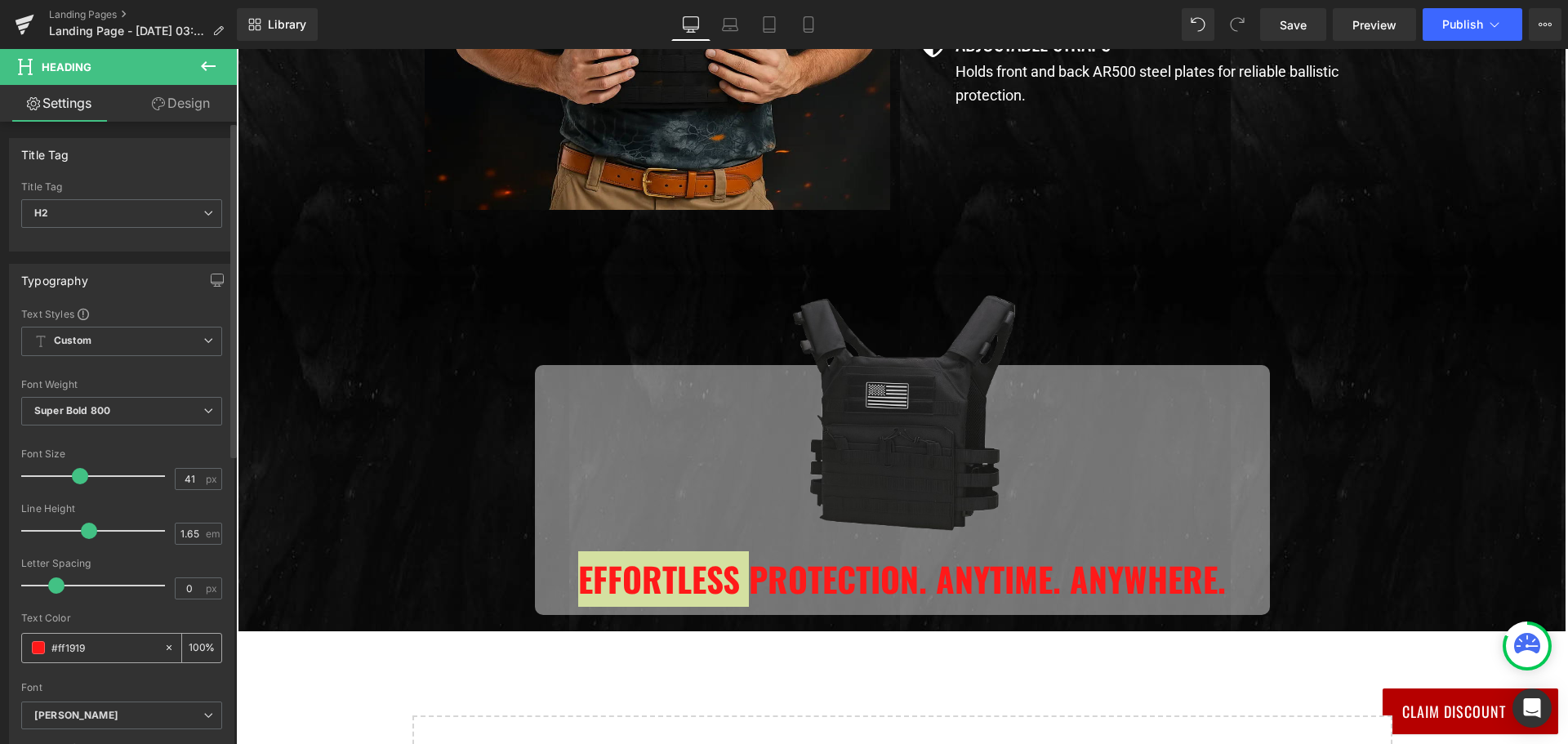
click at [67, 646] on input "#ff1919" at bounding box center [104, 647] width 105 height 18
click at [43, 646] on span at bounding box center [38, 647] width 13 height 13
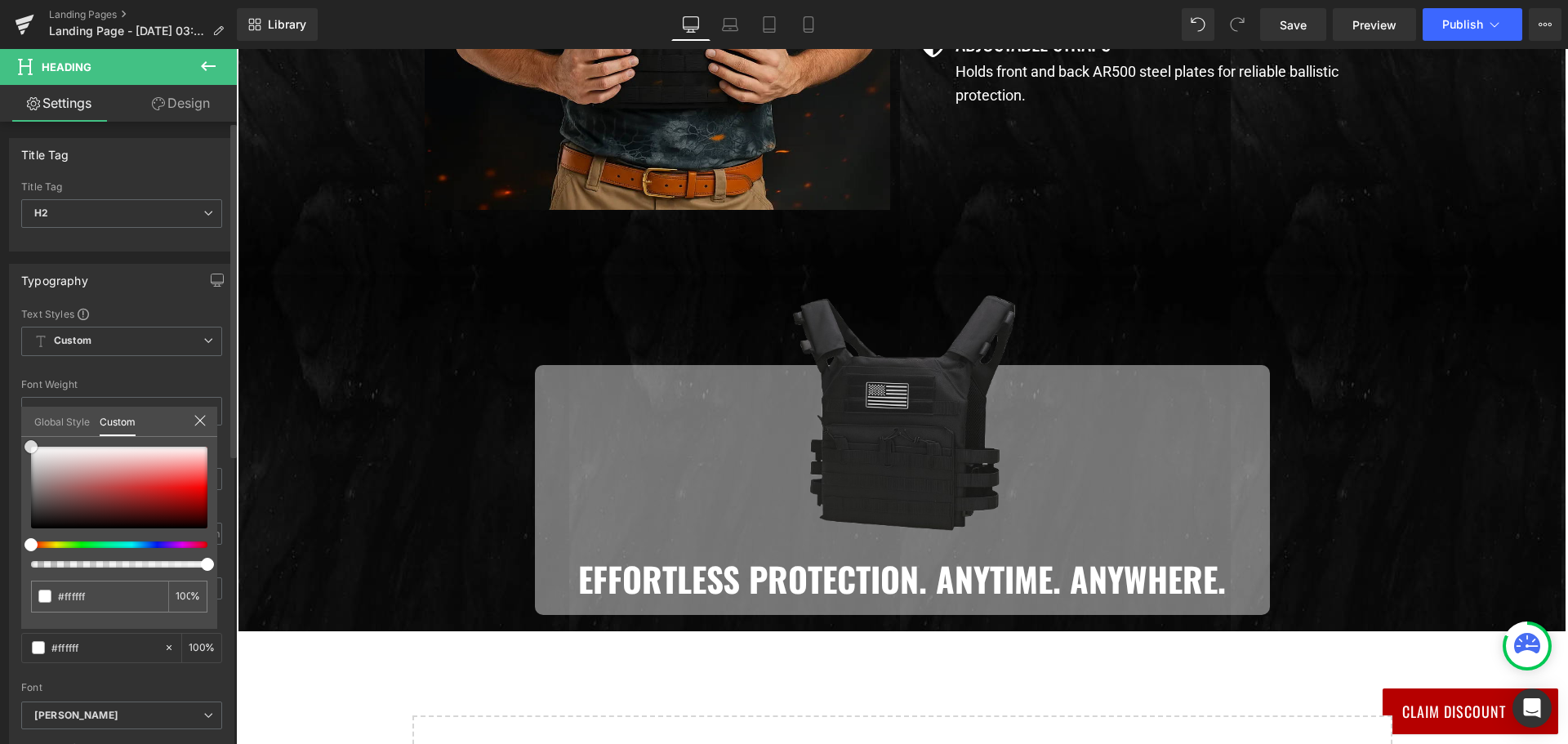
drag, startPoint x: 97, startPoint y: 495, endPoint x: 0, endPoint y: 401, distance: 135.1
click at [0, 401] on div "Typography Text Styles Custom Custom Setup Global Style Custom Setup Global Sty…" at bounding box center [122, 531] width 244 height 561
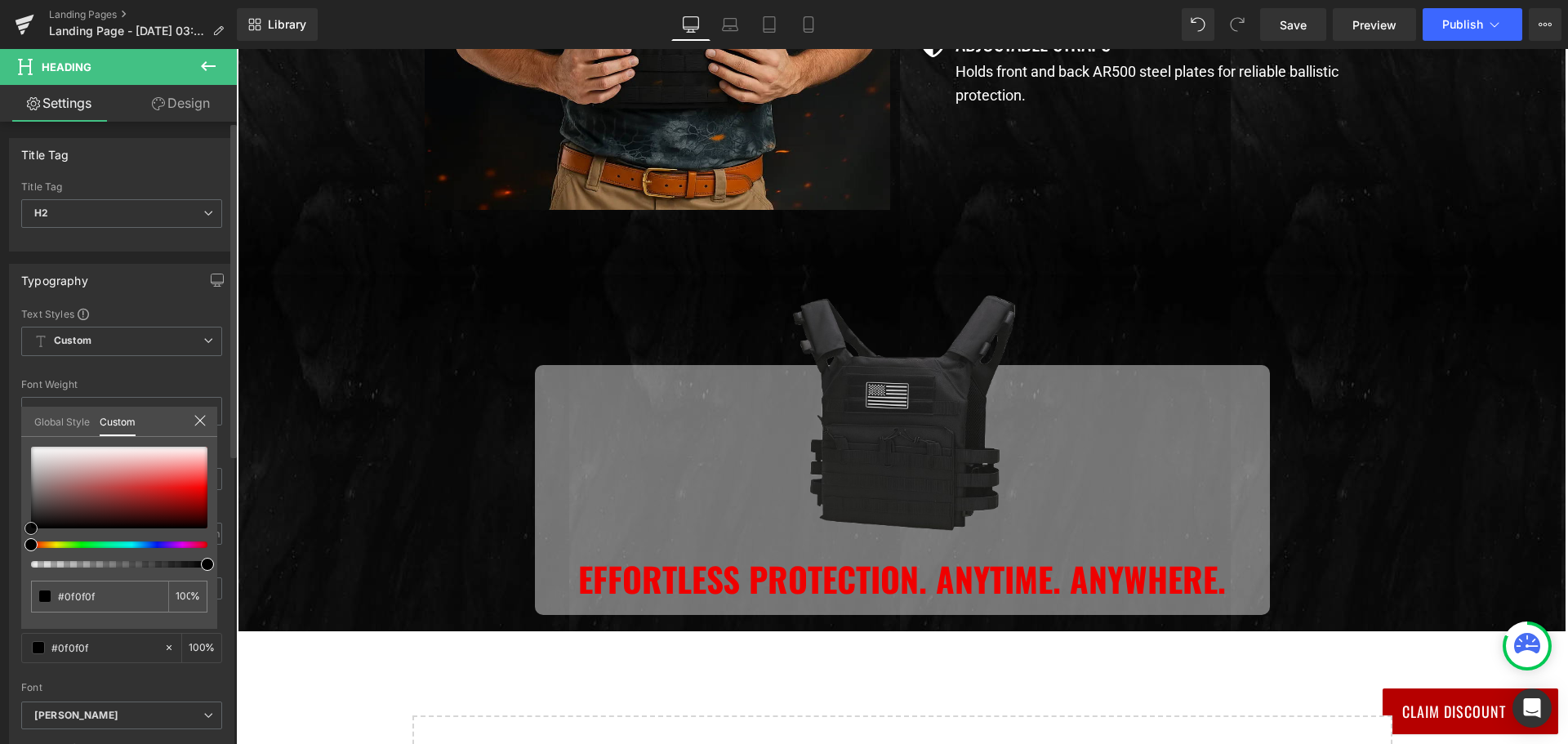
drag, startPoint x: 0, startPoint y: 526, endPoint x: 0, endPoint y: 551, distance: 25.0
click at [0, 551] on div "Typography Text Styles Custom Custom Setup Global Style Custom Setup Global Sty…" at bounding box center [122, 531] width 244 height 561
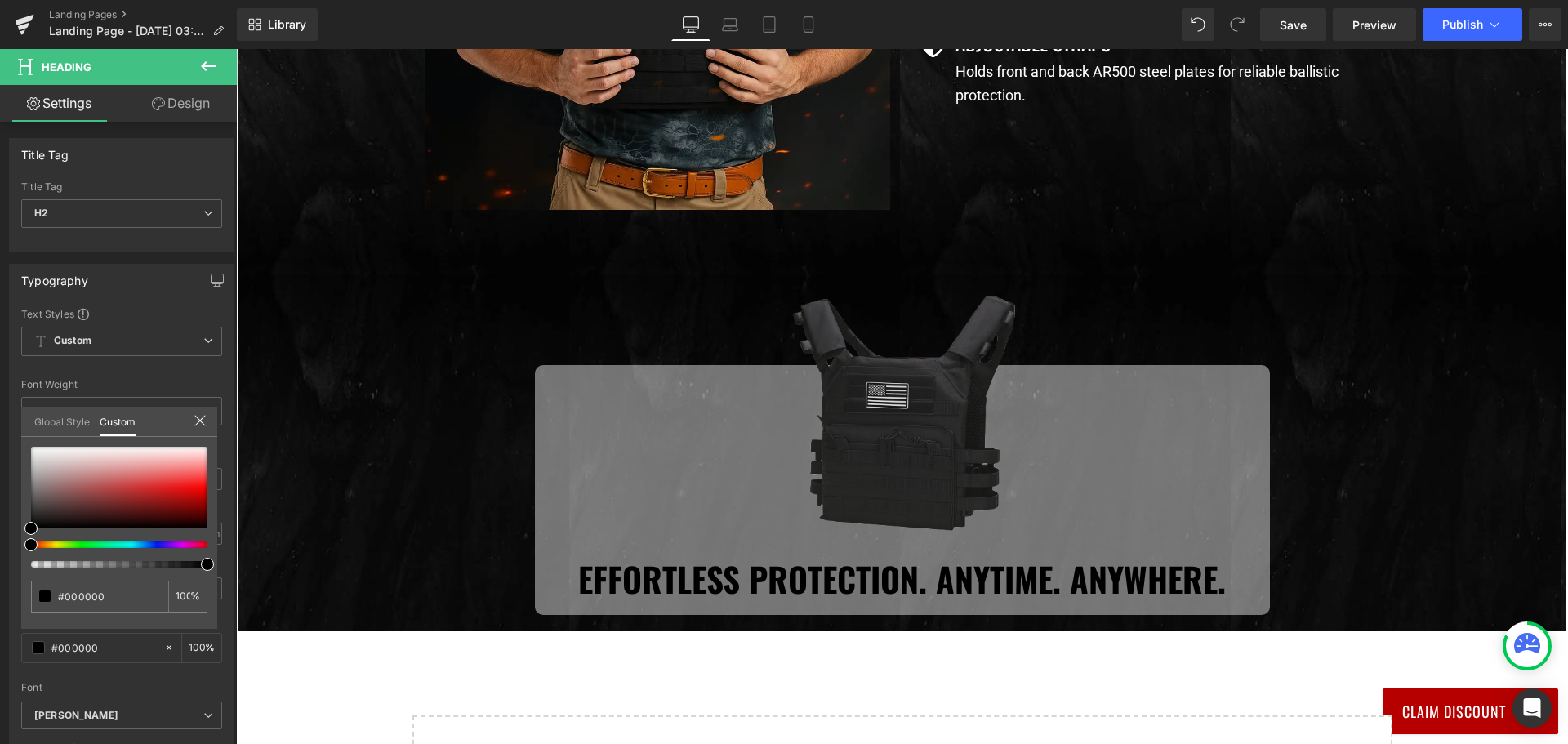
click at [425, 461] on body "Join Now And Save 40% 👇 UnitedPatriot VIP Club - 3 Day Free Trial $0 for 3 days…" at bounding box center [902, 141] width 1332 height 2510
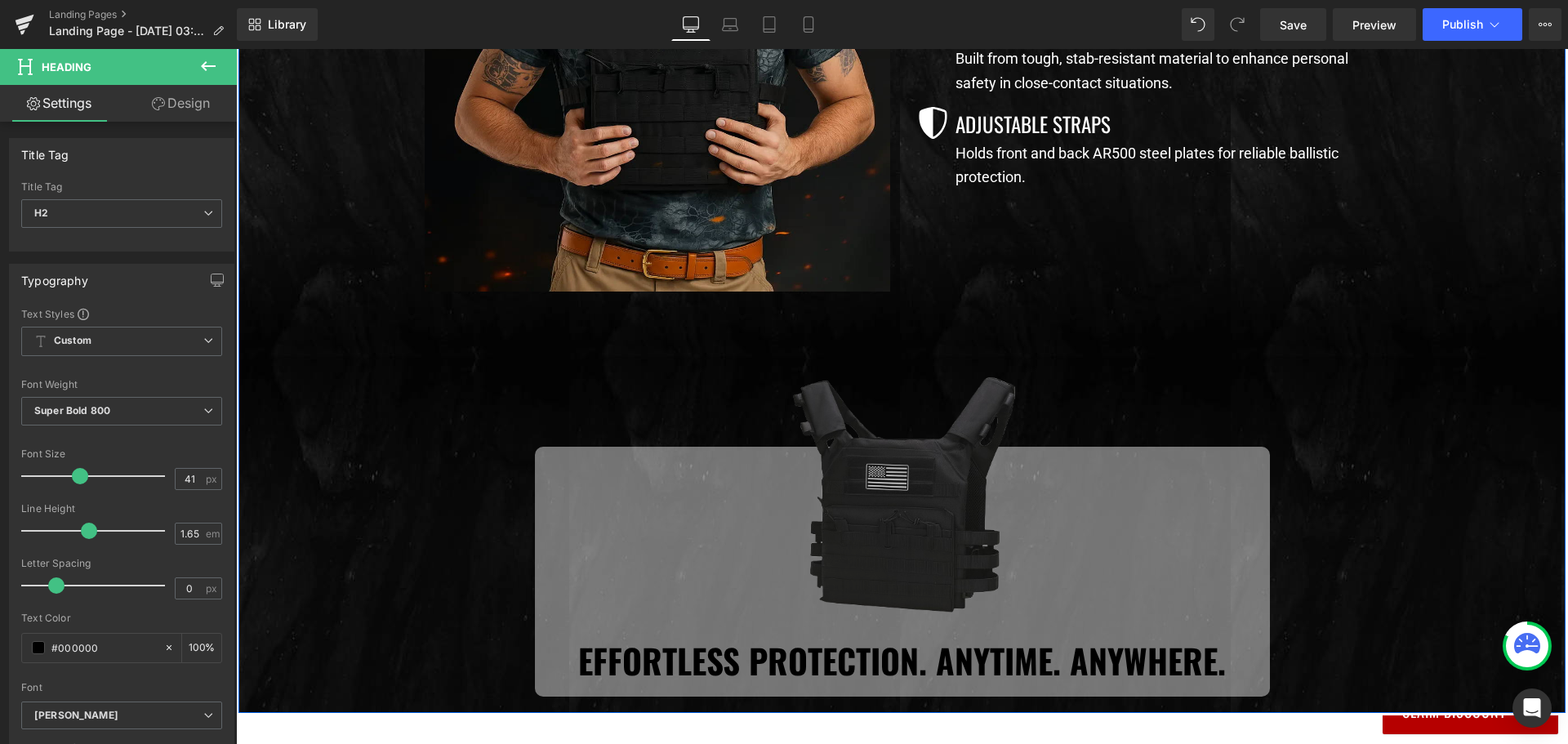
scroll to position [1244, 0]
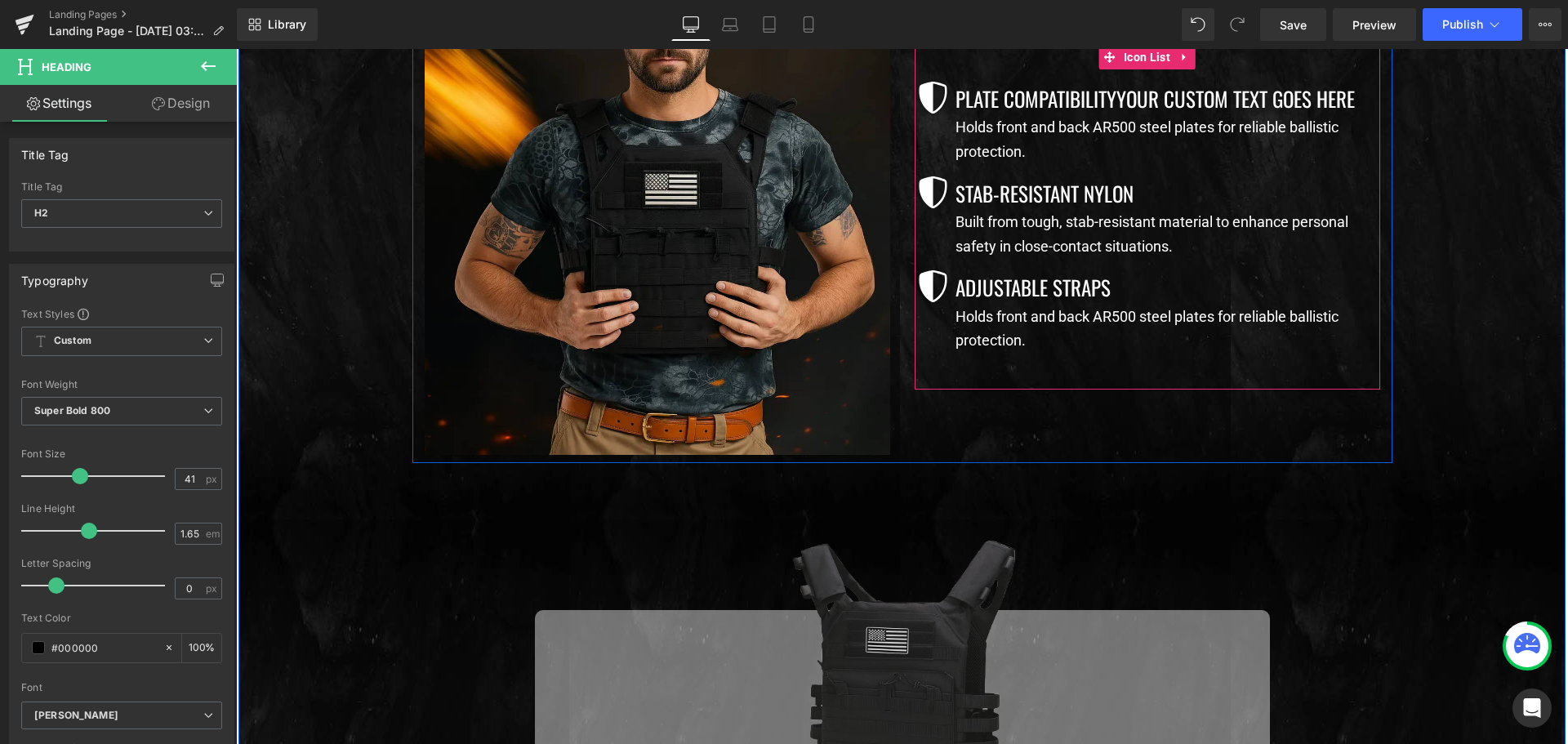
scroll to position [835, 0]
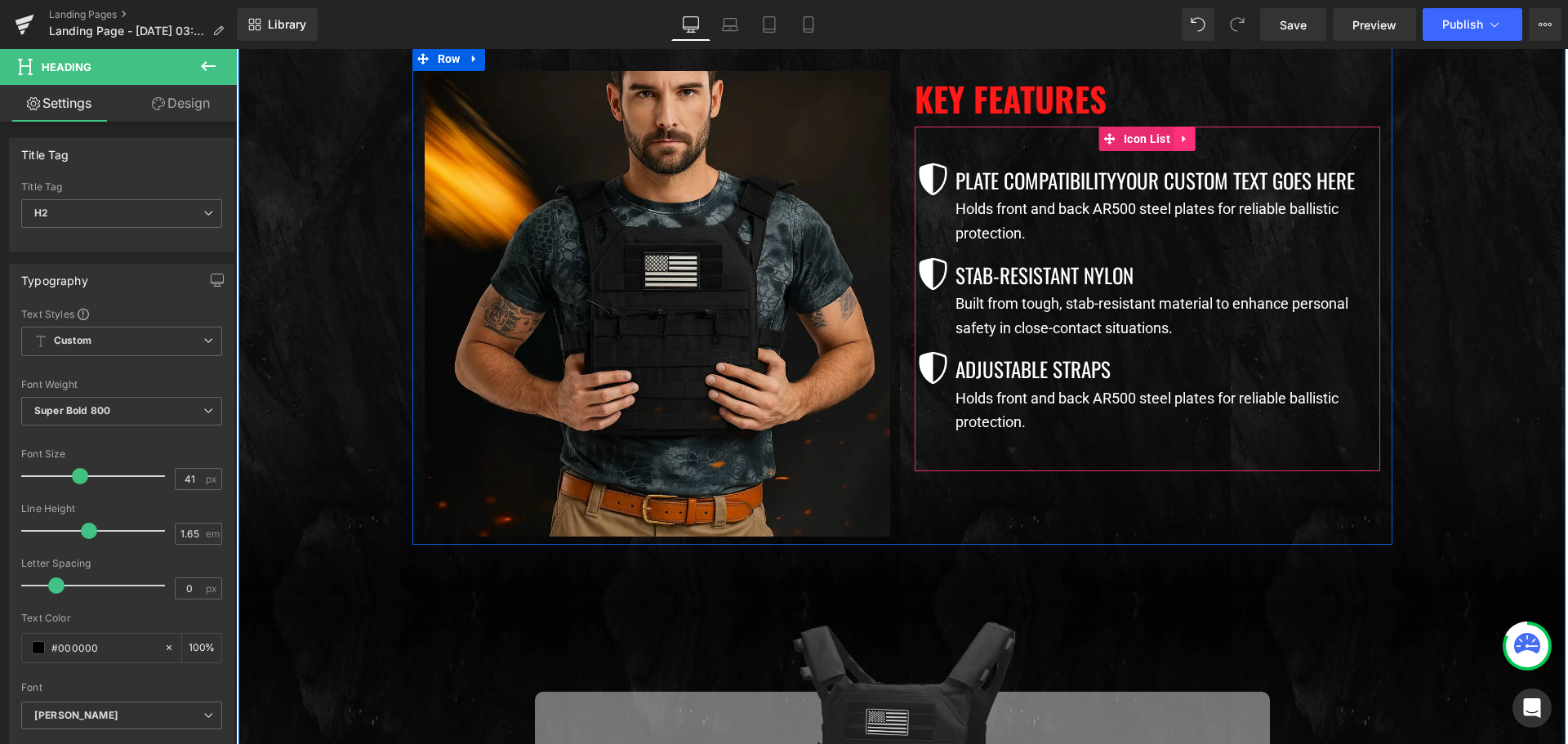
click at [1179, 134] on icon at bounding box center [1184, 140] width 12 height 13
click at [1168, 140] on icon at bounding box center [1174, 139] width 12 height 12
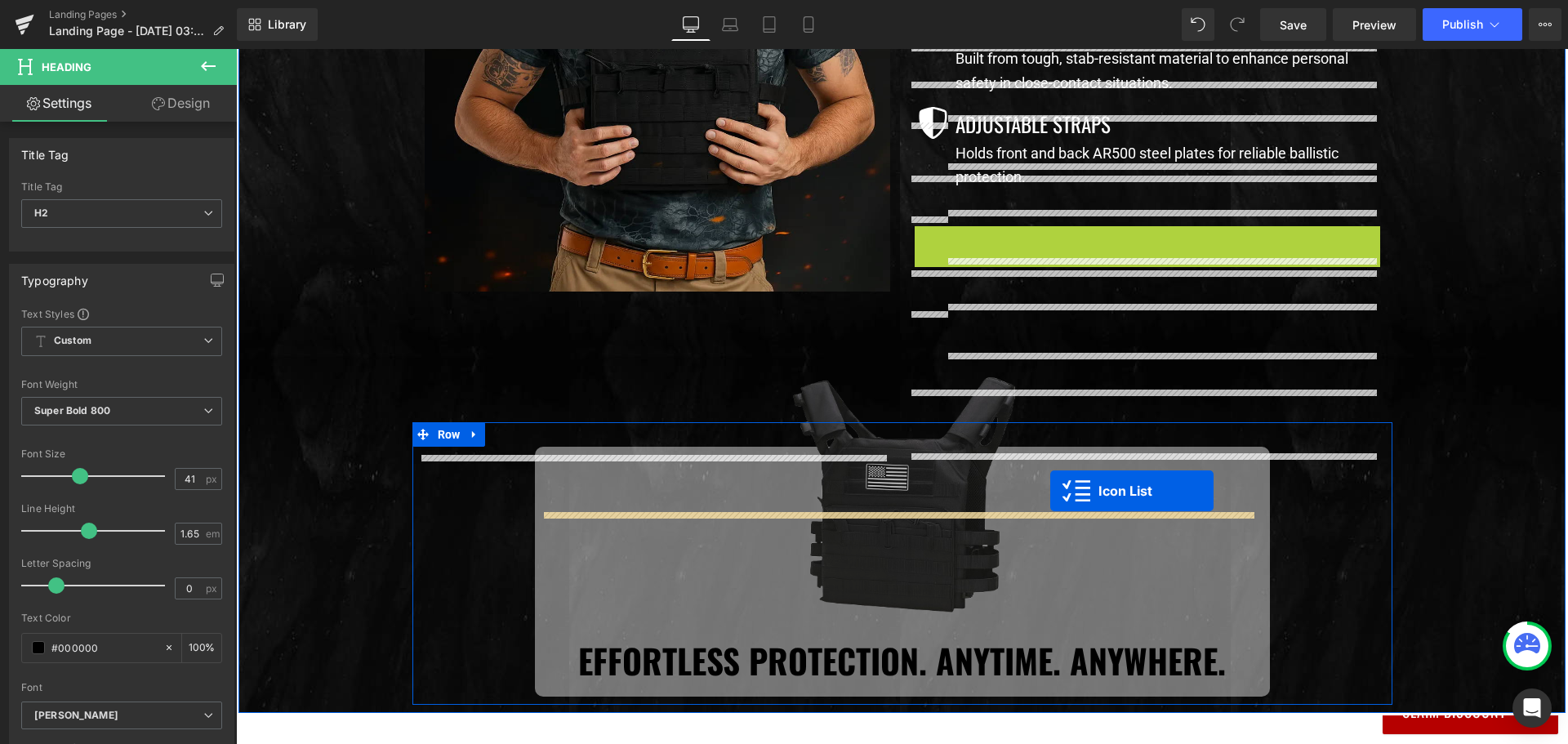
scroll to position [1162, 0]
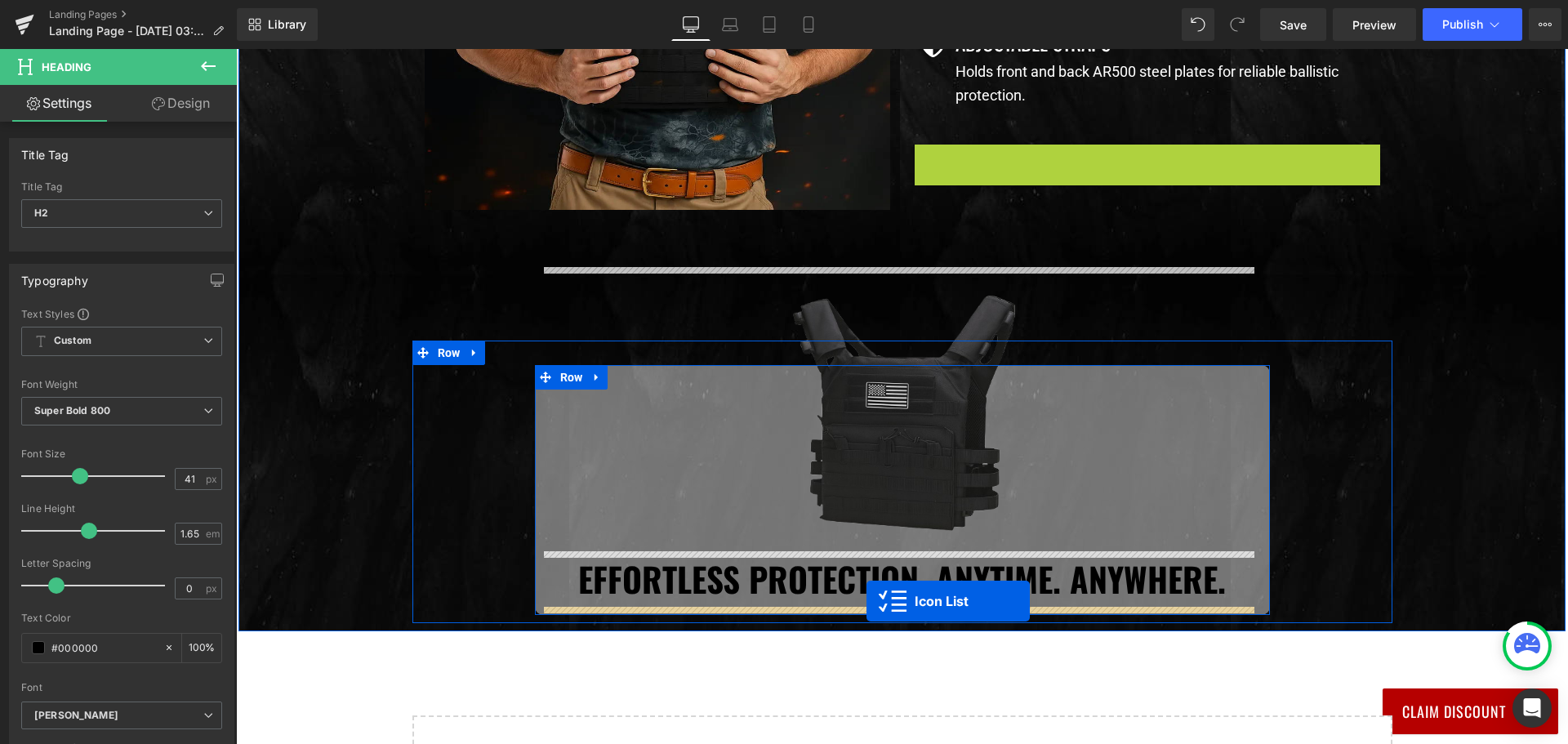
drag, startPoint x: 1102, startPoint y: 487, endPoint x: 866, endPoint y: 601, distance: 262.1
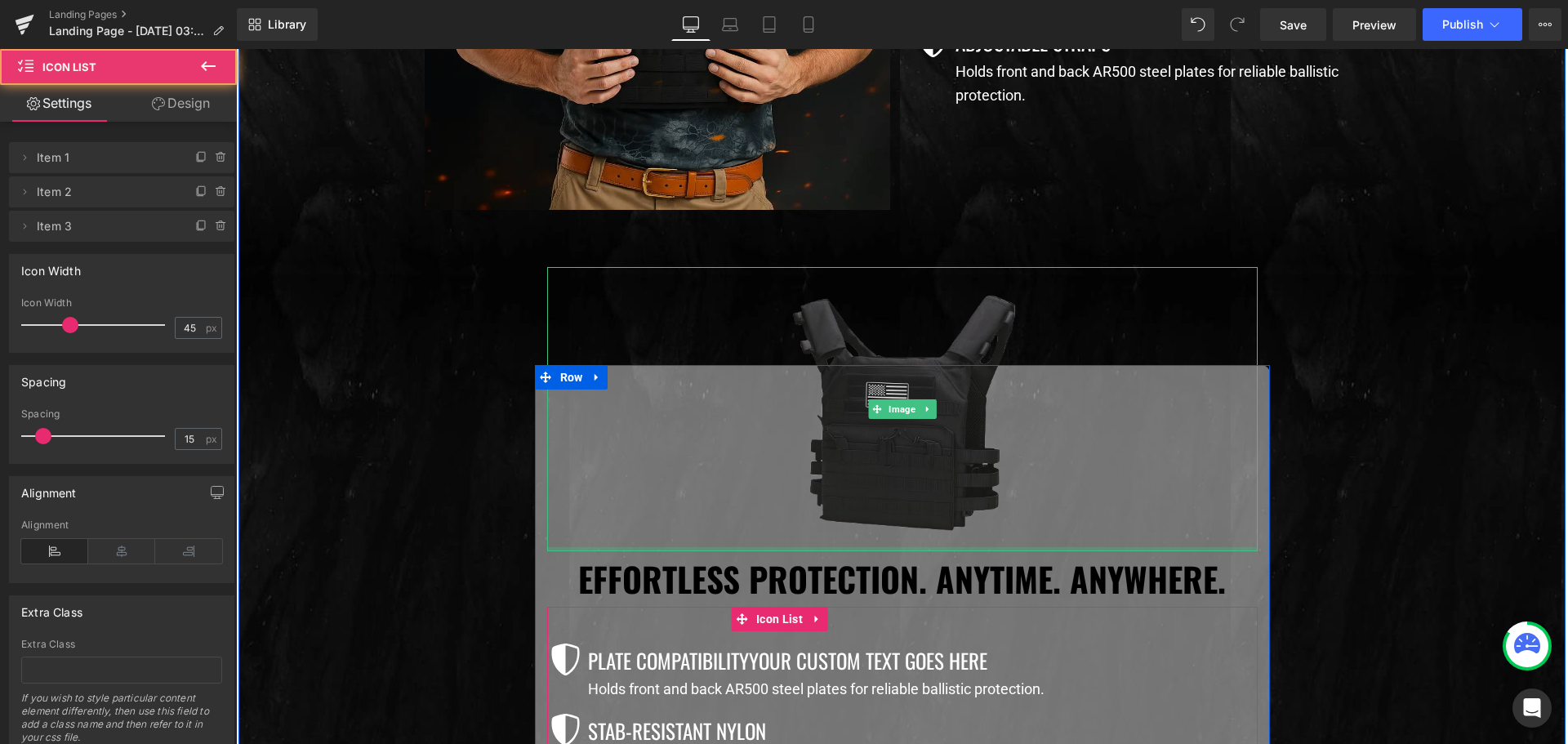
scroll to position [1325, 0]
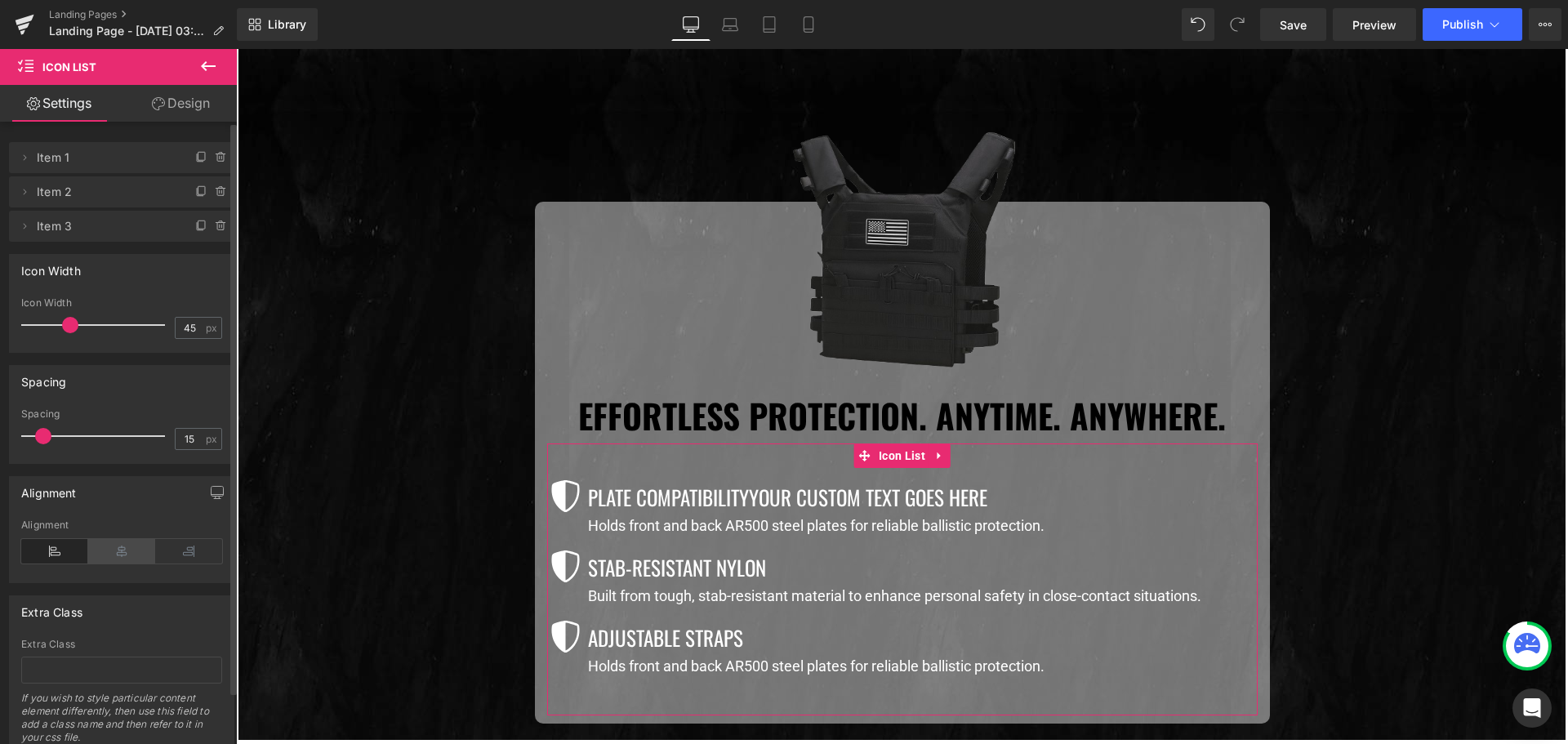
click at [127, 550] on icon at bounding box center [122, 551] width 67 height 24
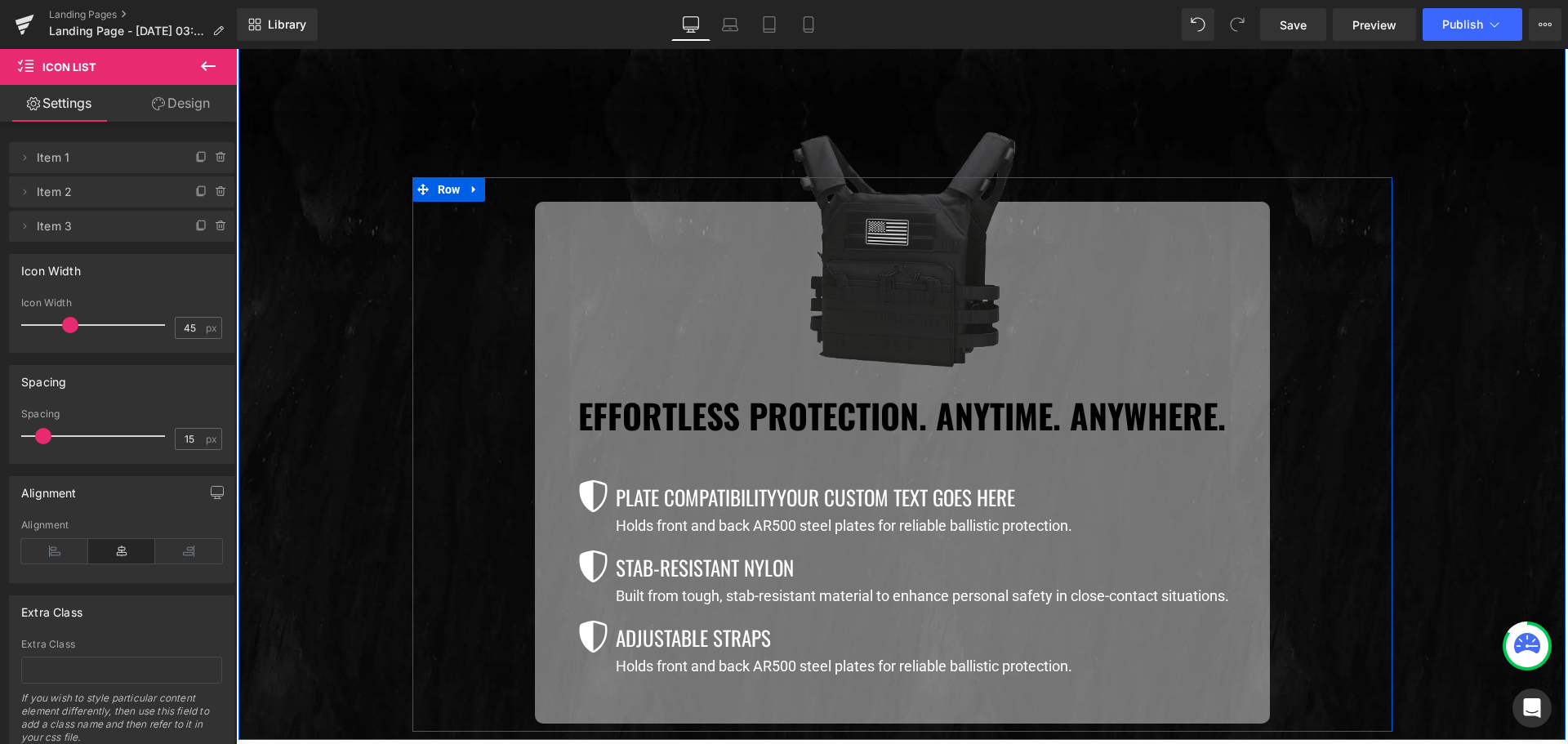
click at [457, 520] on div "Image Effortless Protection. Anytime. Anywhere.  Heading Icon Plate Compatibil…" at bounding box center [902, 463] width 980 height 522
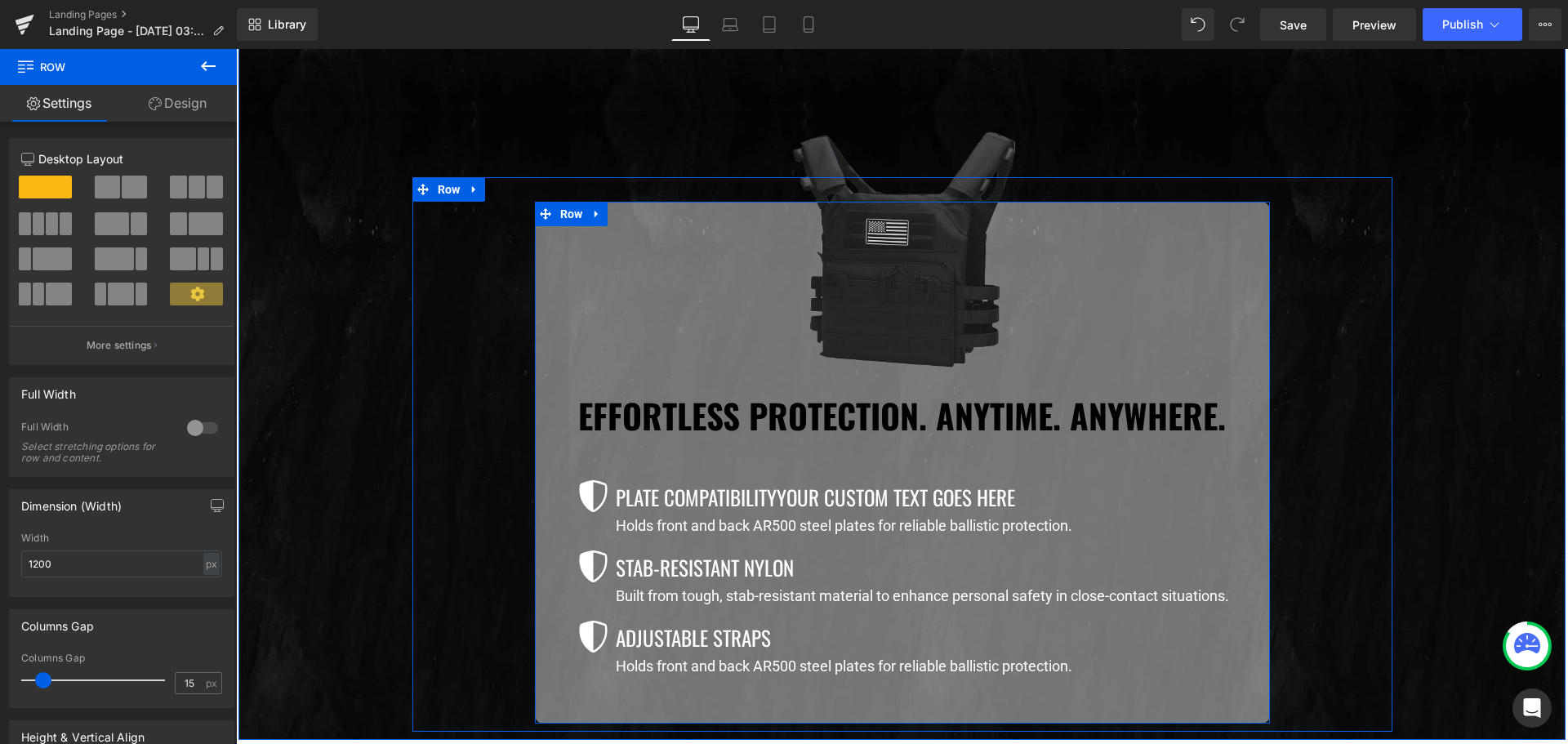
click at [537, 279] on div "Image Effortless Protection. Anytime. Anywhere.  Heading Icon Plate Compatibil…" at bounding box center [902, 470] width 735 height 489
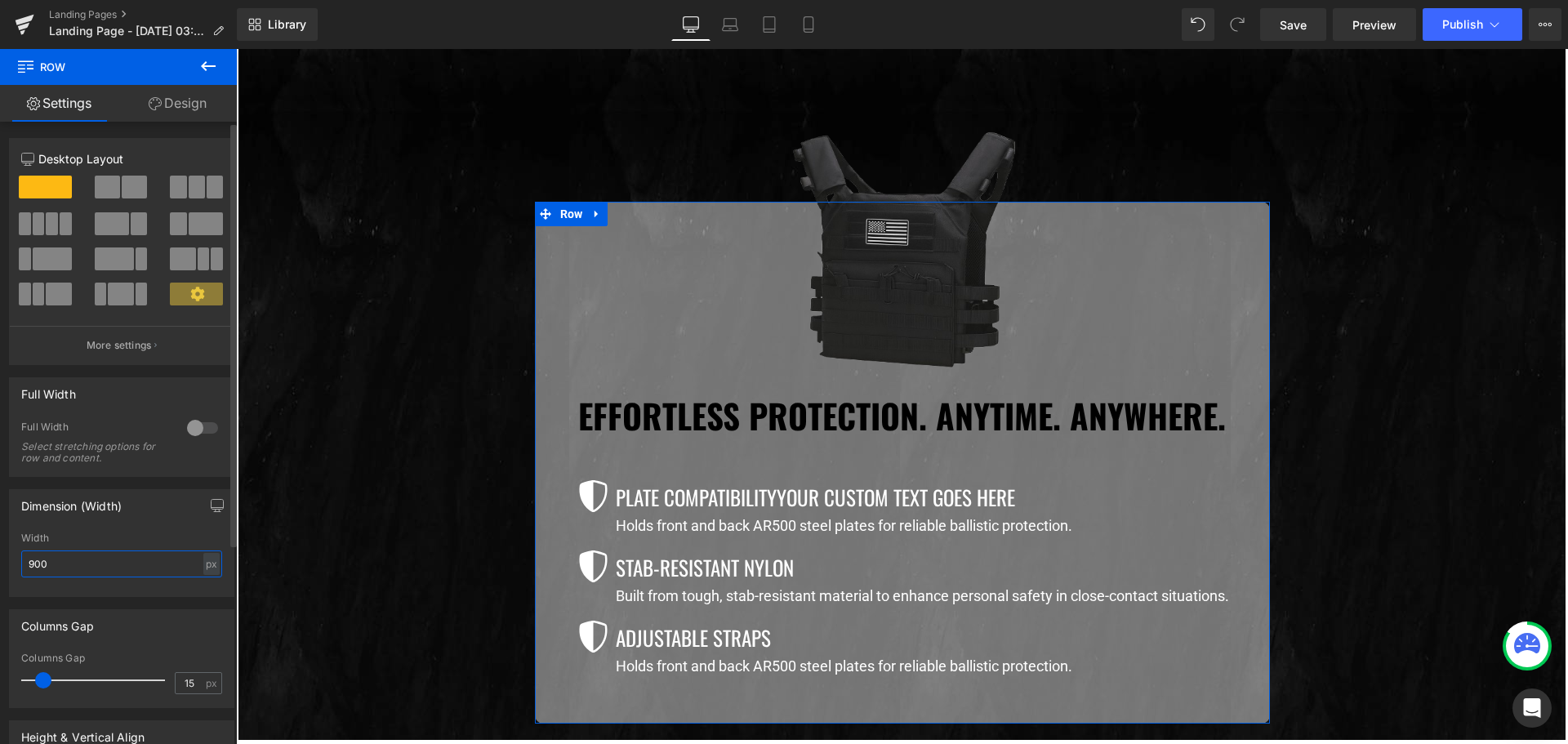
click at [136, 566] on input "900" at bounding box center [122, 564] width 201 height 27
type input "700"
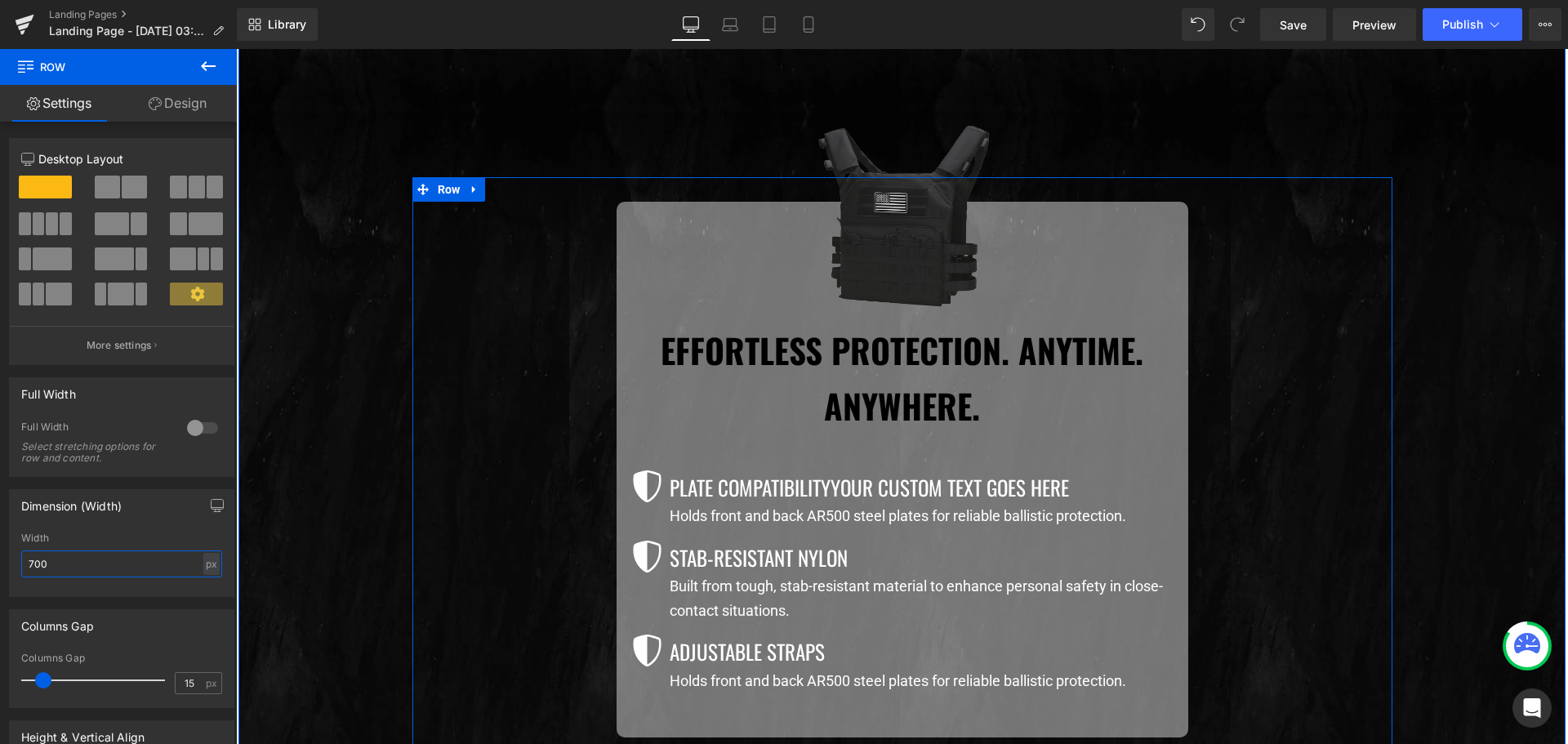
scroll to position [1244, 0]
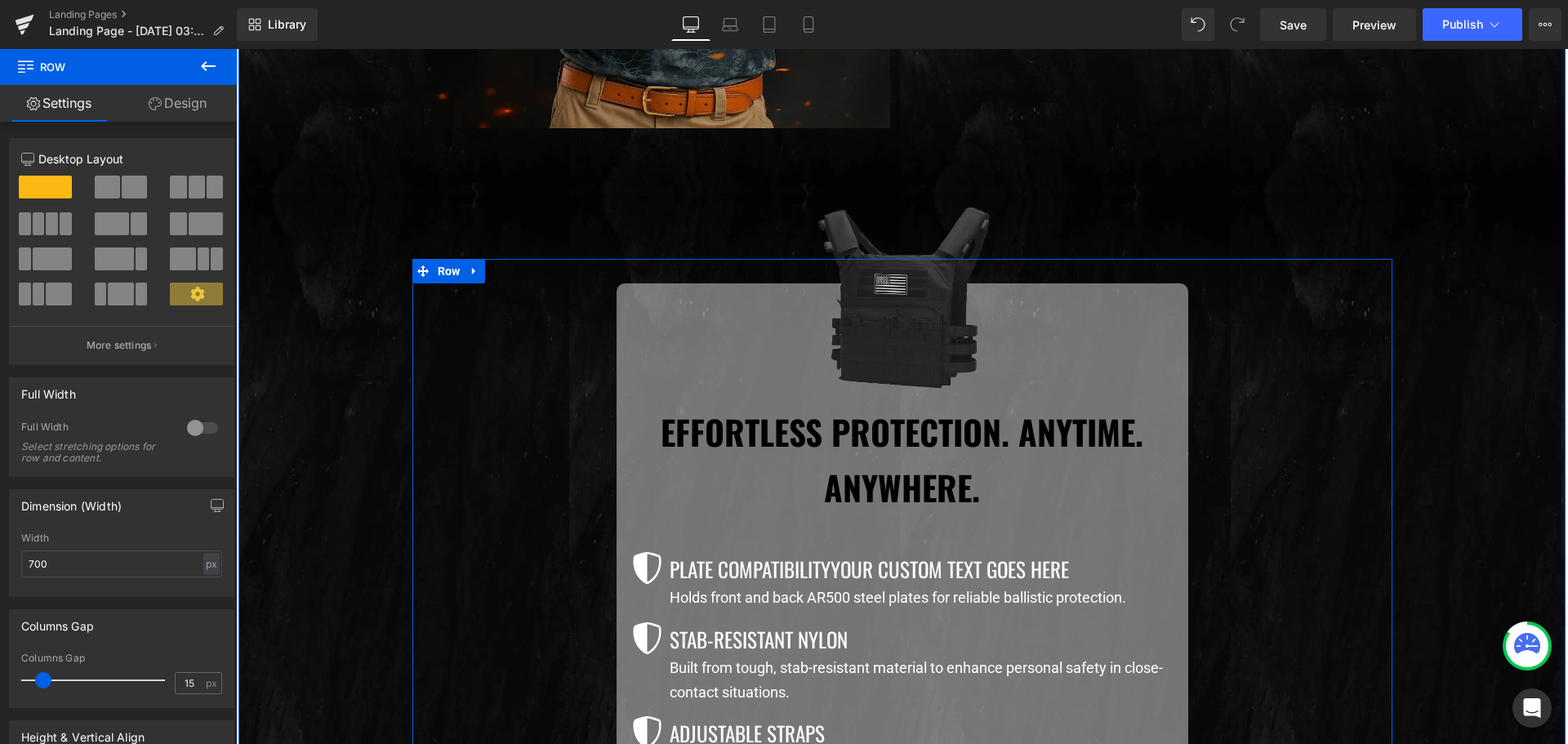
click at [856, 444] on h2 "Effortless Protection. Anytime. Anywhere." at bounding box center [902, 459] width 547 height 110
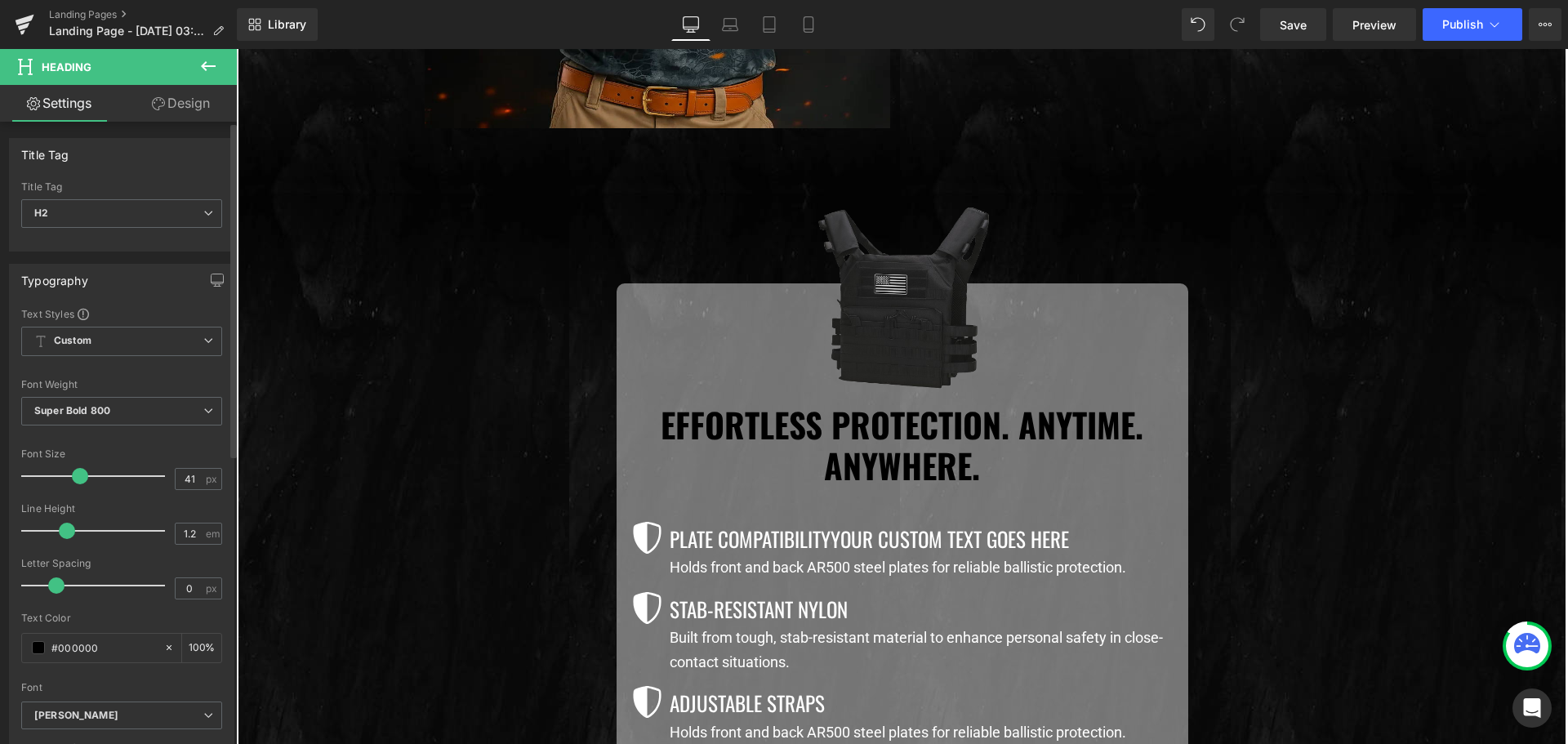
type input "1.1"
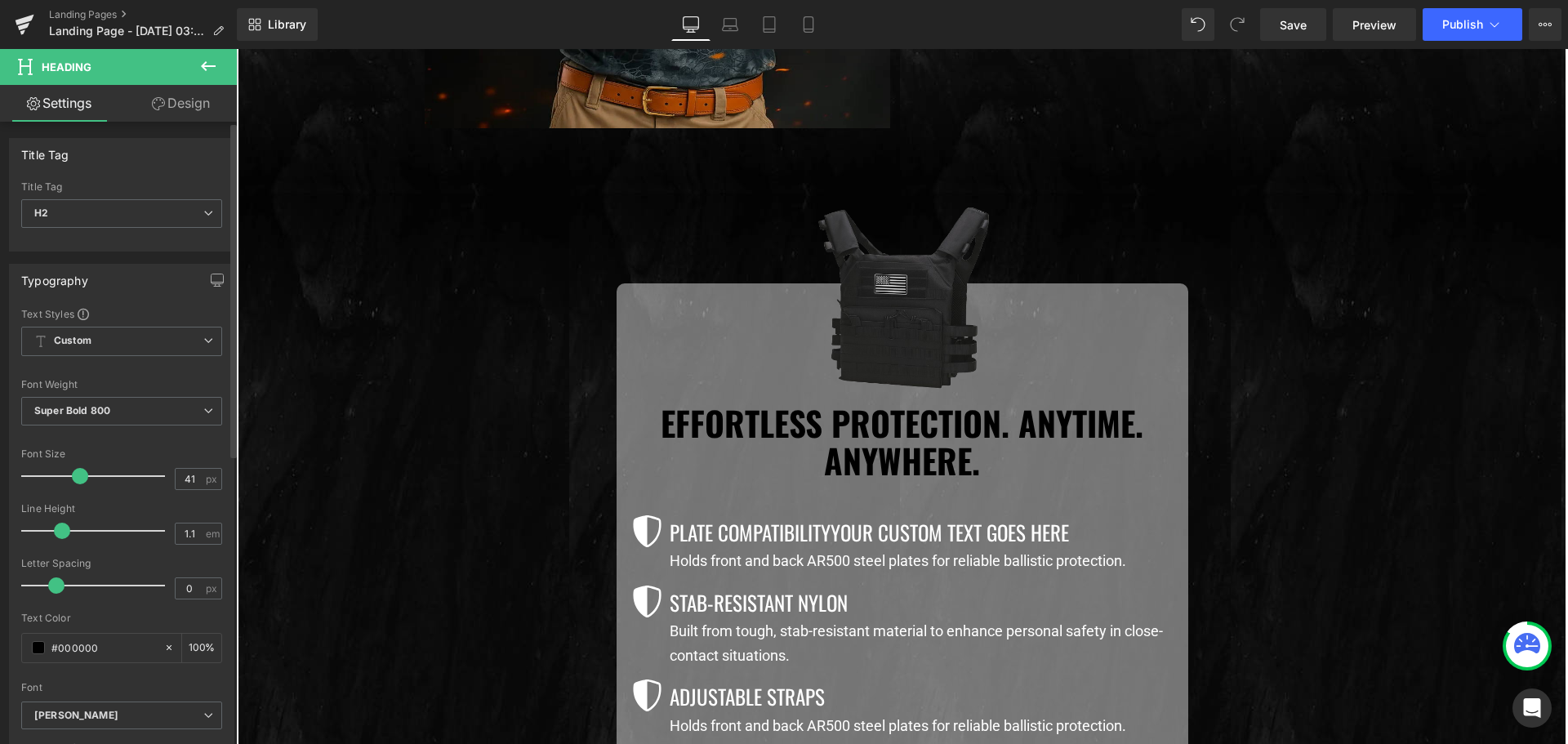
drag, startPoint x: 89, startPoint y: 529, endPoint x: 62, endPoint y: 528, distance: 27.0
click at [62, 528] on span at bounding box center [62, 531] width 16 height 16
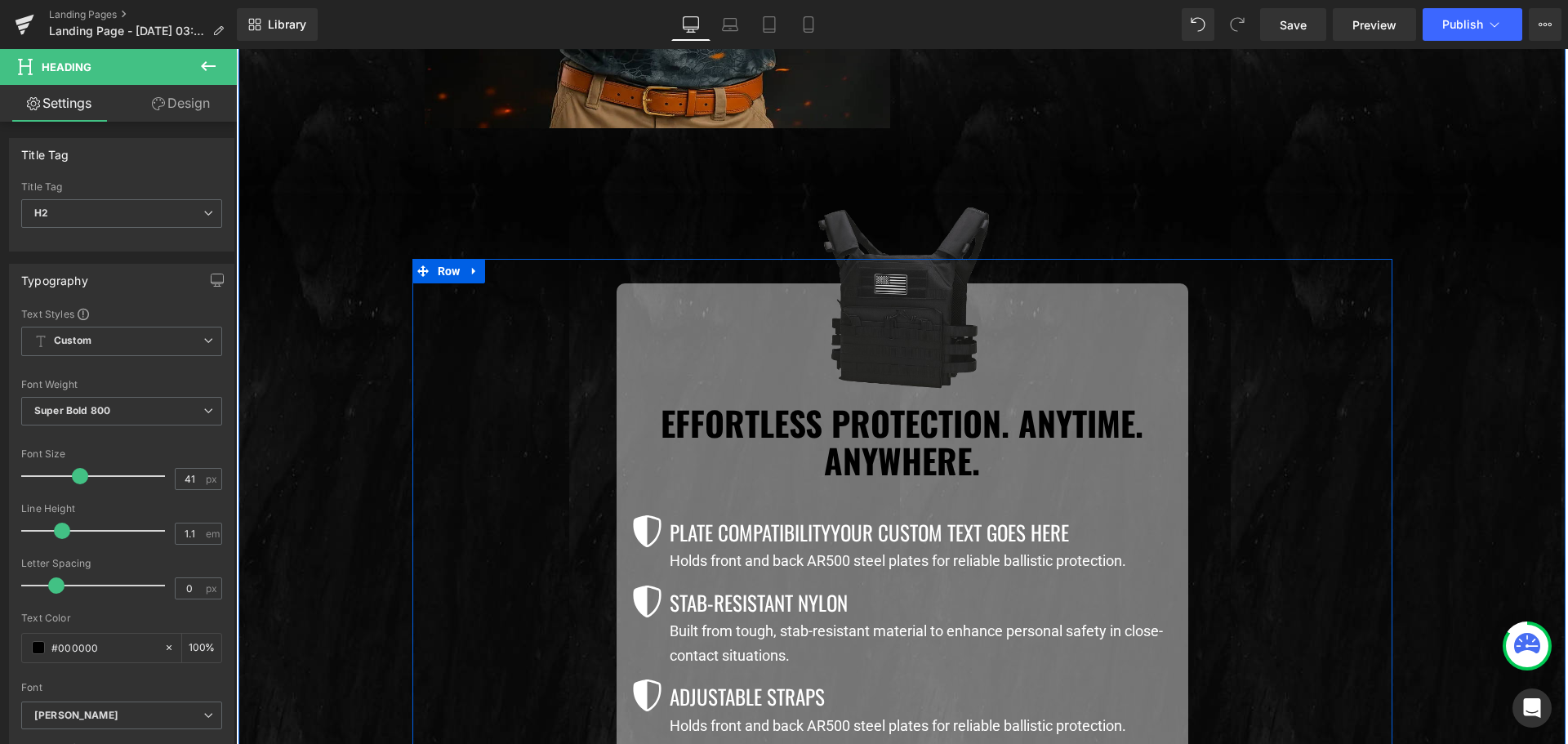
click at [465, 490] on div "Image Effortless Protection. Anytime. Anywhere.  Heading Icon Plate Compatibil…" at bounding box center [902, 533] width 980 height 499
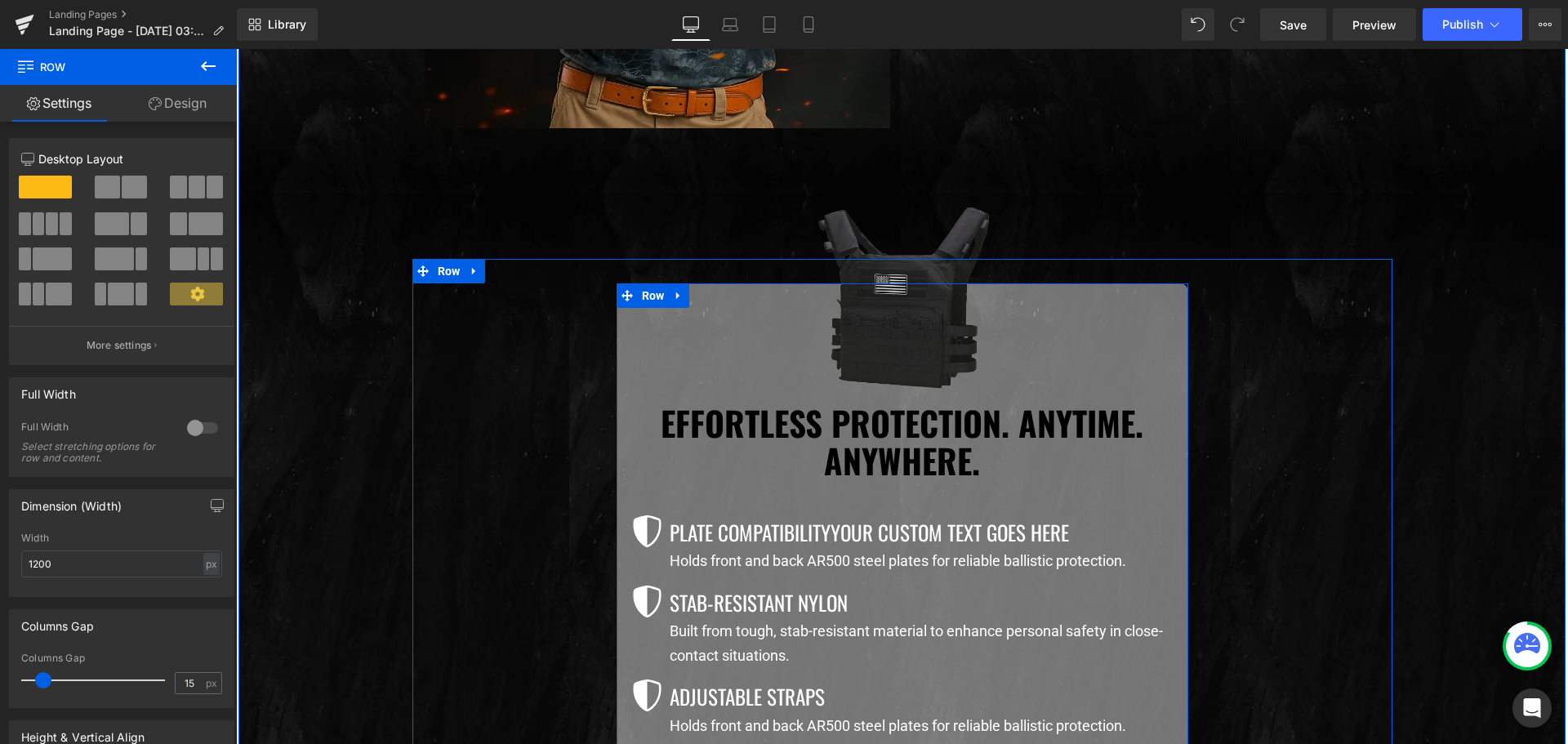
click at [619, 367] on div "Image Effortless Protection. Anytime. Anywhere.  Heading Icon Plate Compatibil…" at bounding box center [902, 541] width 571 height 467
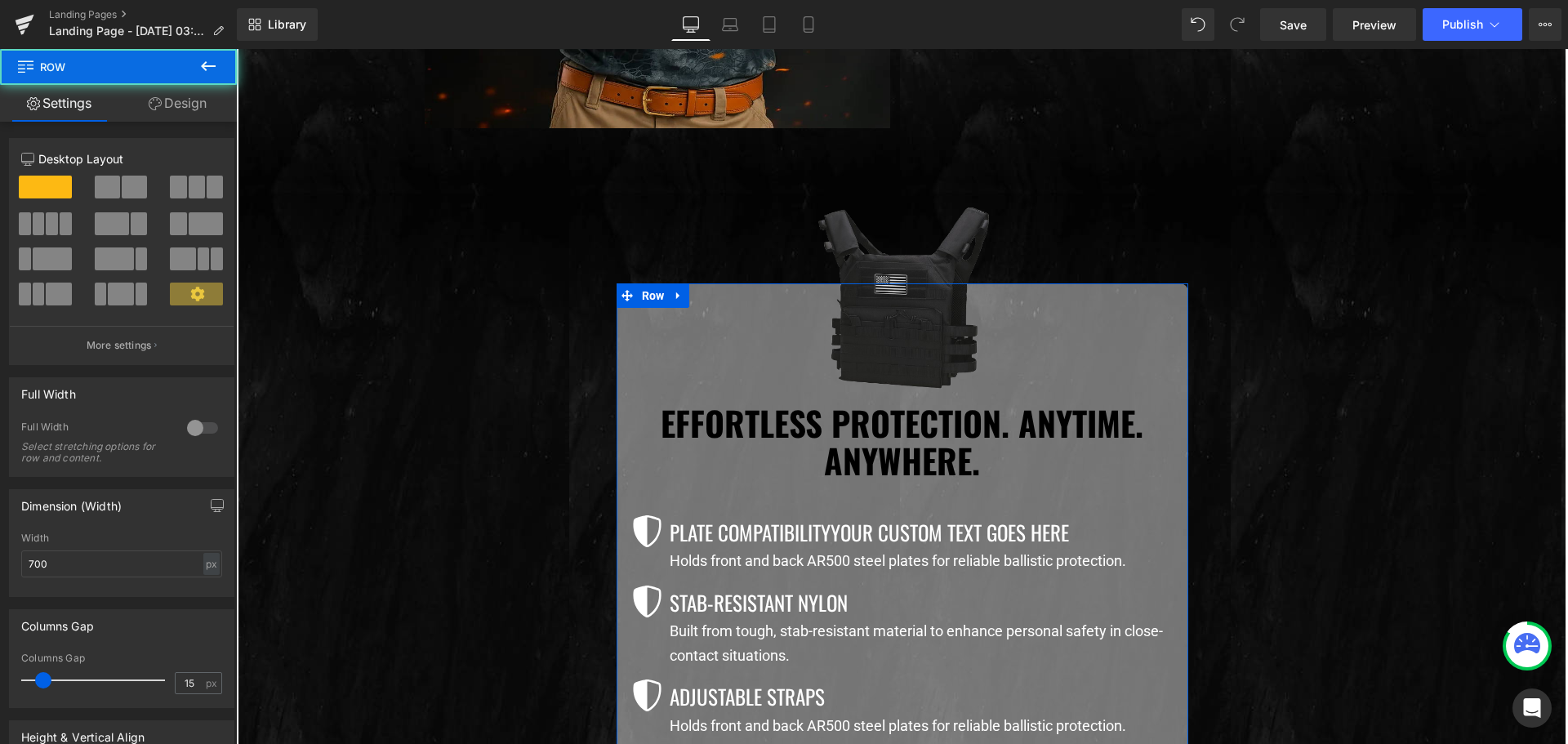
click at [193, 103] on link "Design" at bounding box center [177, 103] width 118 height 37
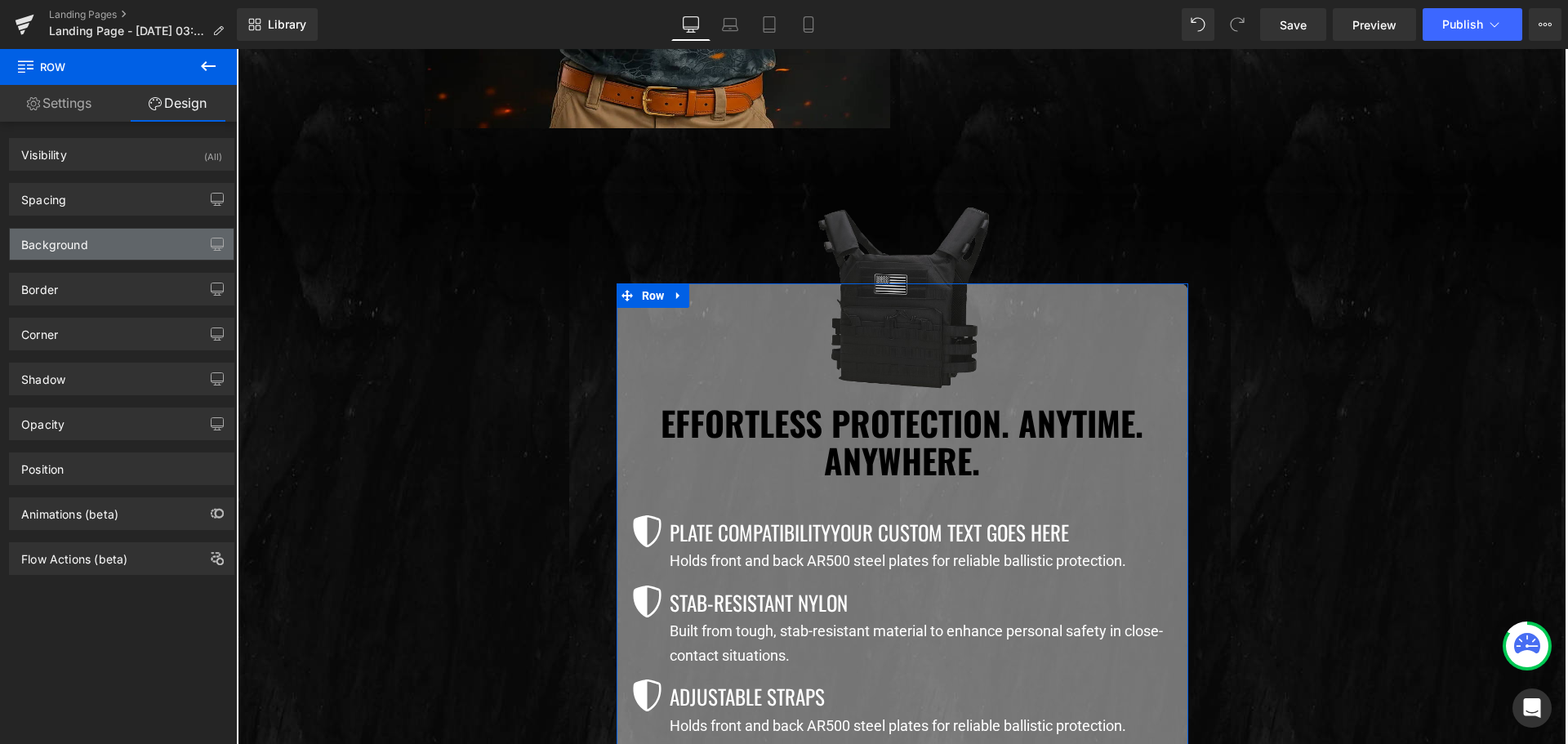
click at [87, 240] on div "Background" at bounding box center [55, 241] width 67 height 23
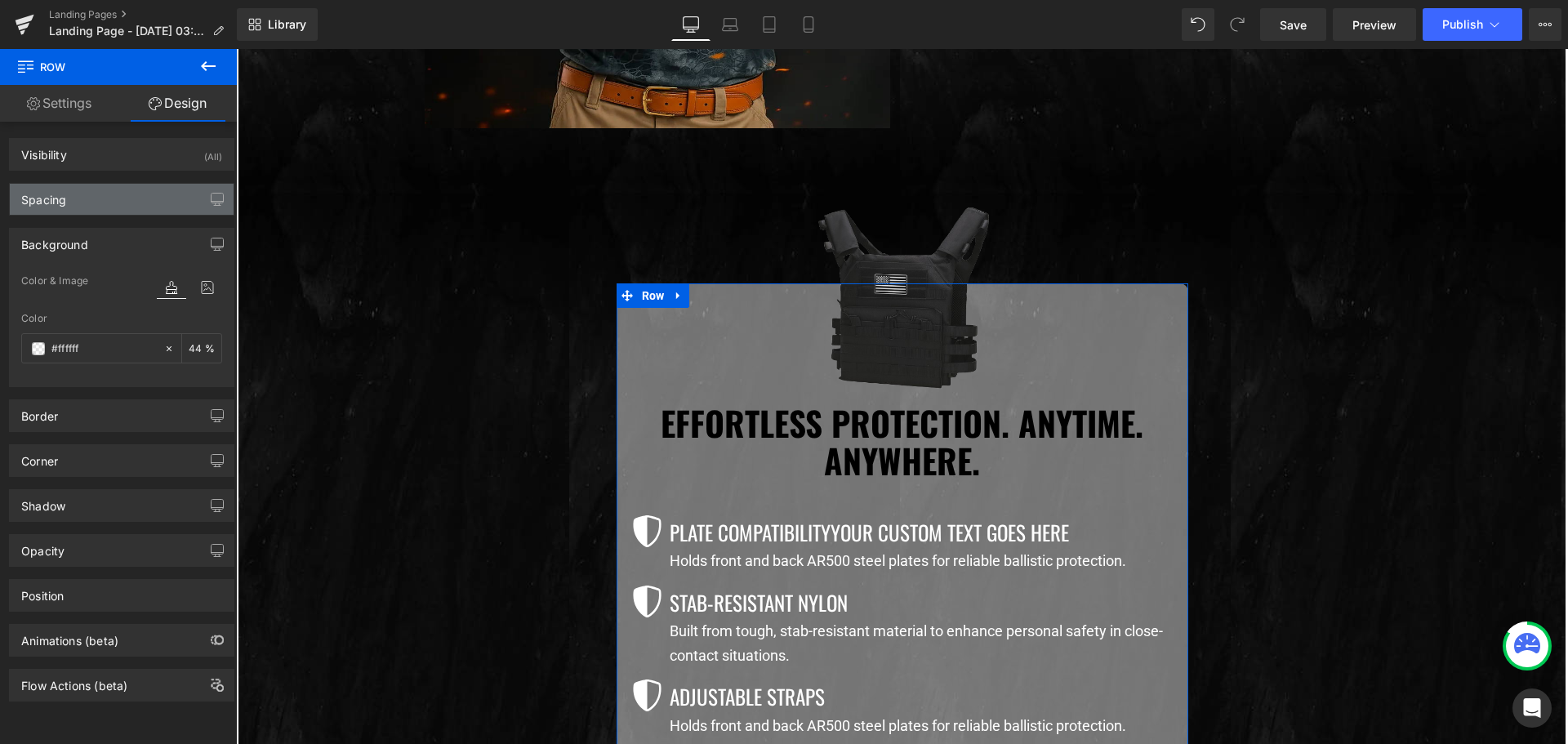
click at [82, 205] on div "Spacing" at bounding box center [122, 199] width 223 height 31
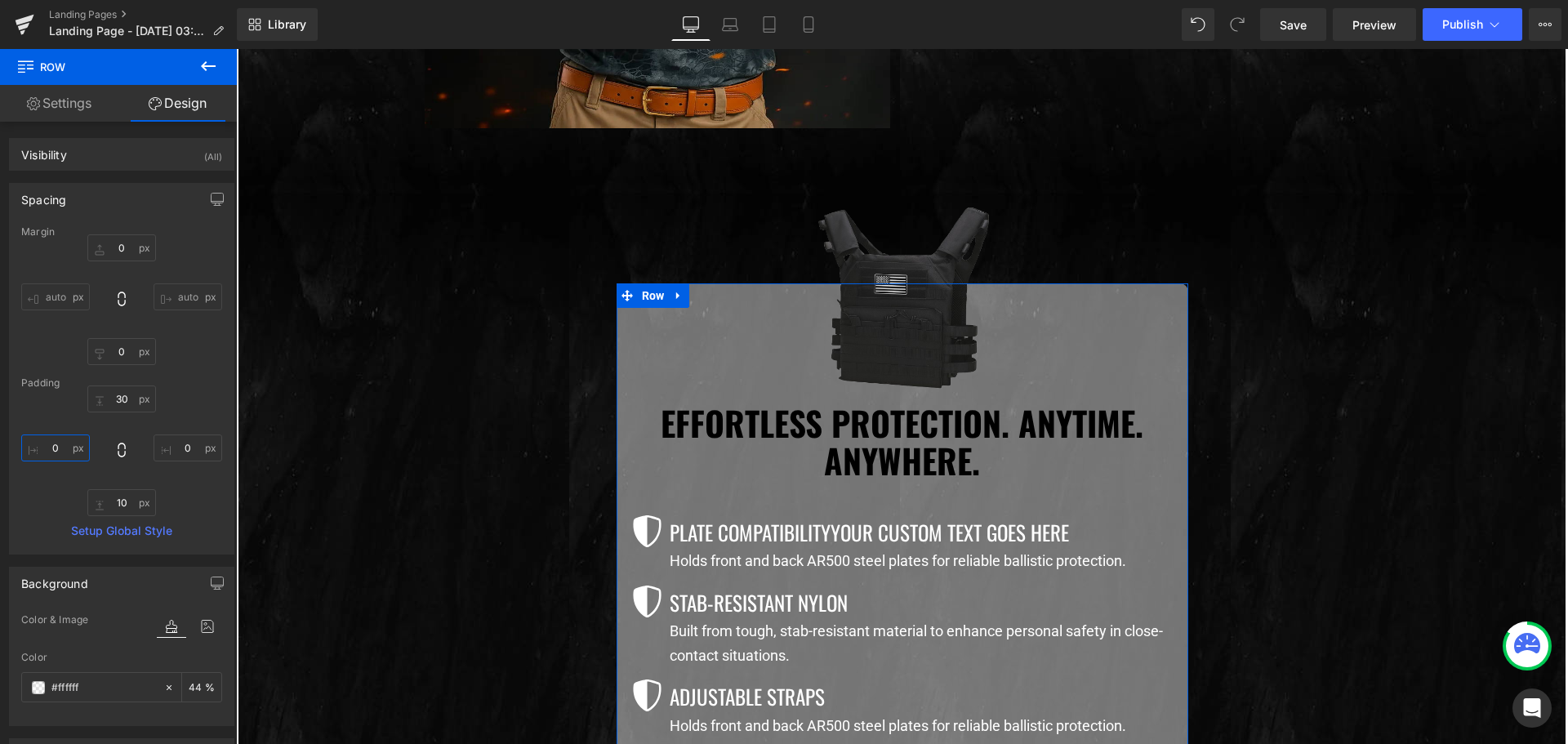
click at [55, 441] on input "0" at bounding box center [55, 448] width 69 height 27
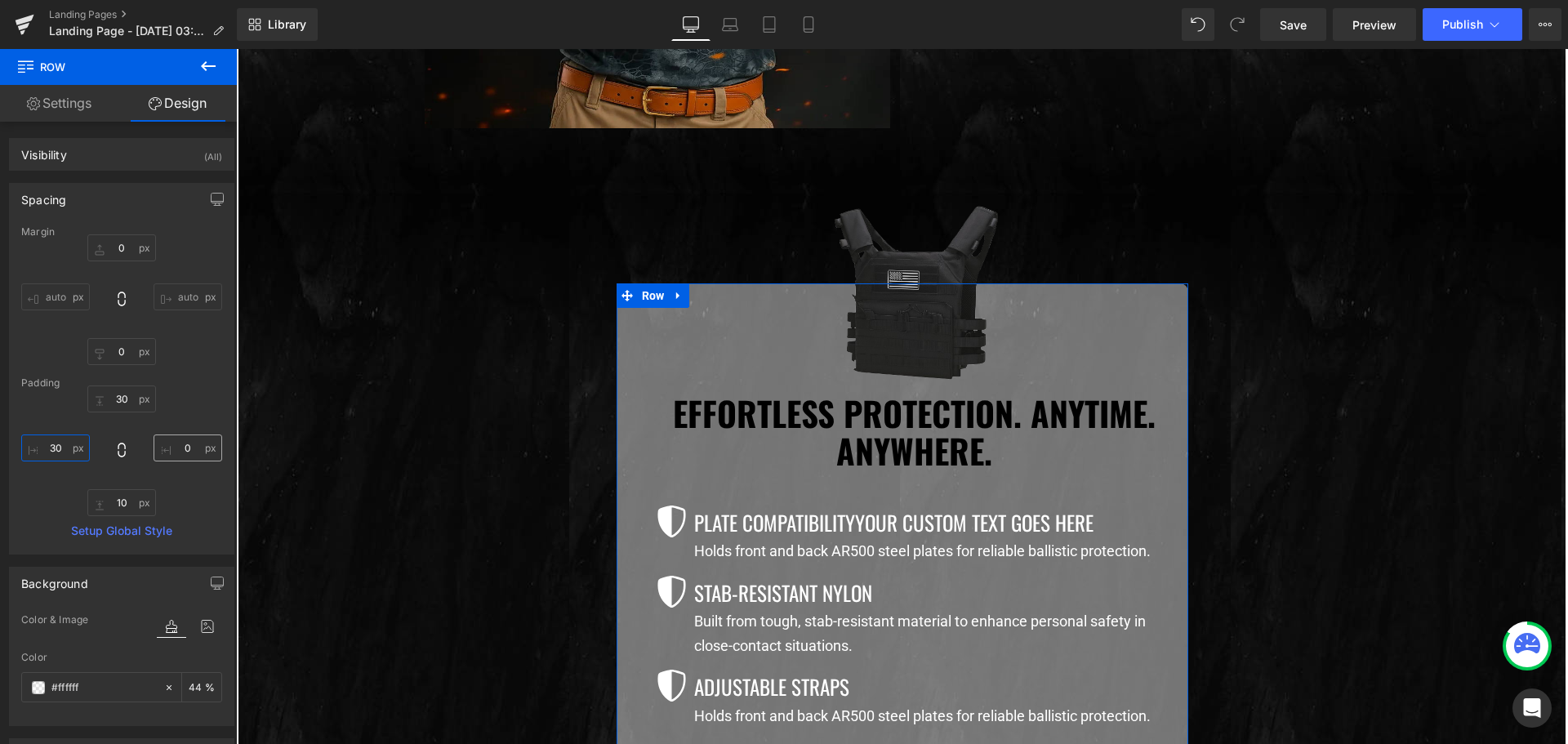
type input "30"
click at [179, 454] on input "0" at bounding box center [188, 448] width 69 height 27
type input "30"
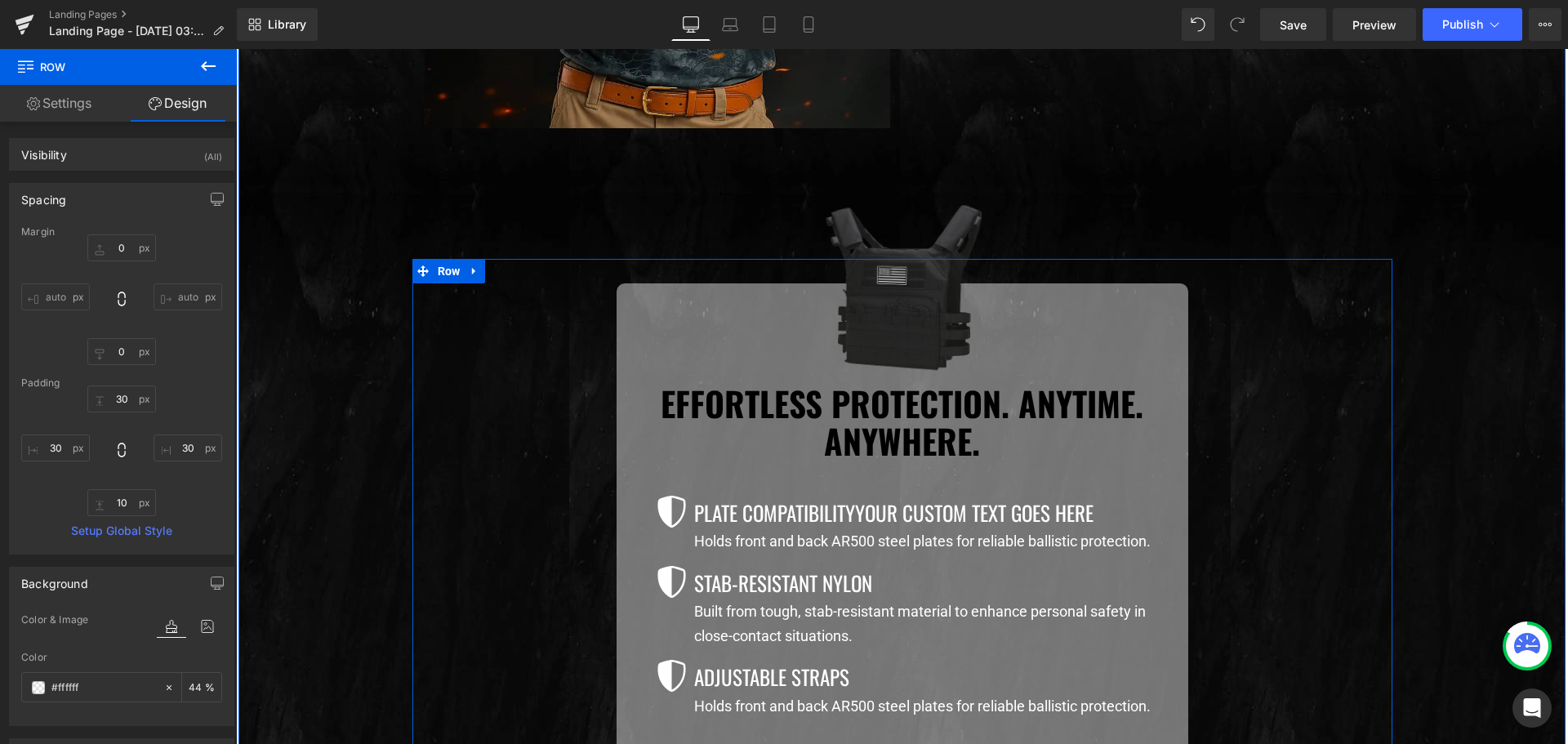
click at [478, 435] on div "Image Effortless Protection. Anytime. Anywhere.  Heading Icon Plate Compatibil…" at bounding box center [902, 523] width 980 height 479
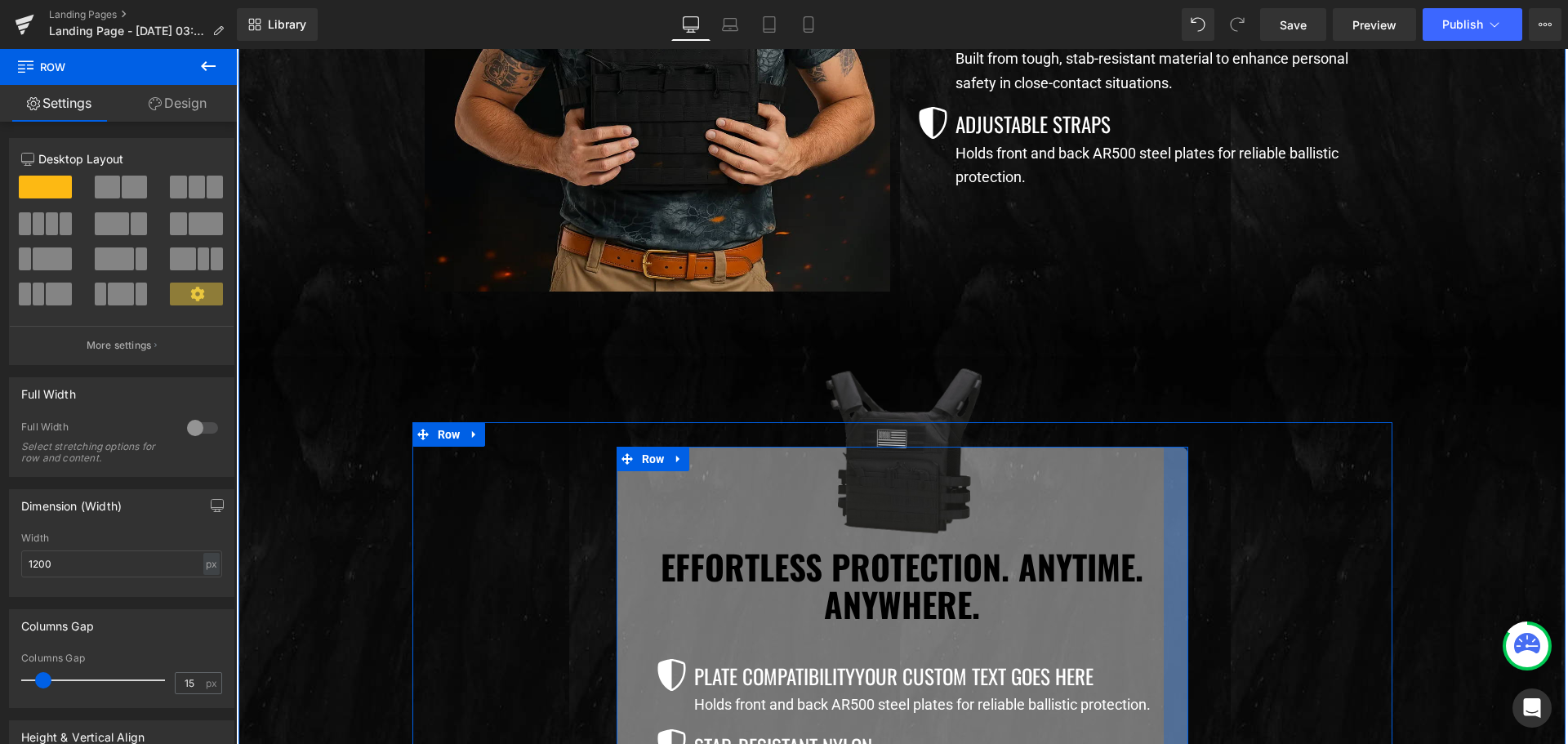
scroll to position [1325, 0]
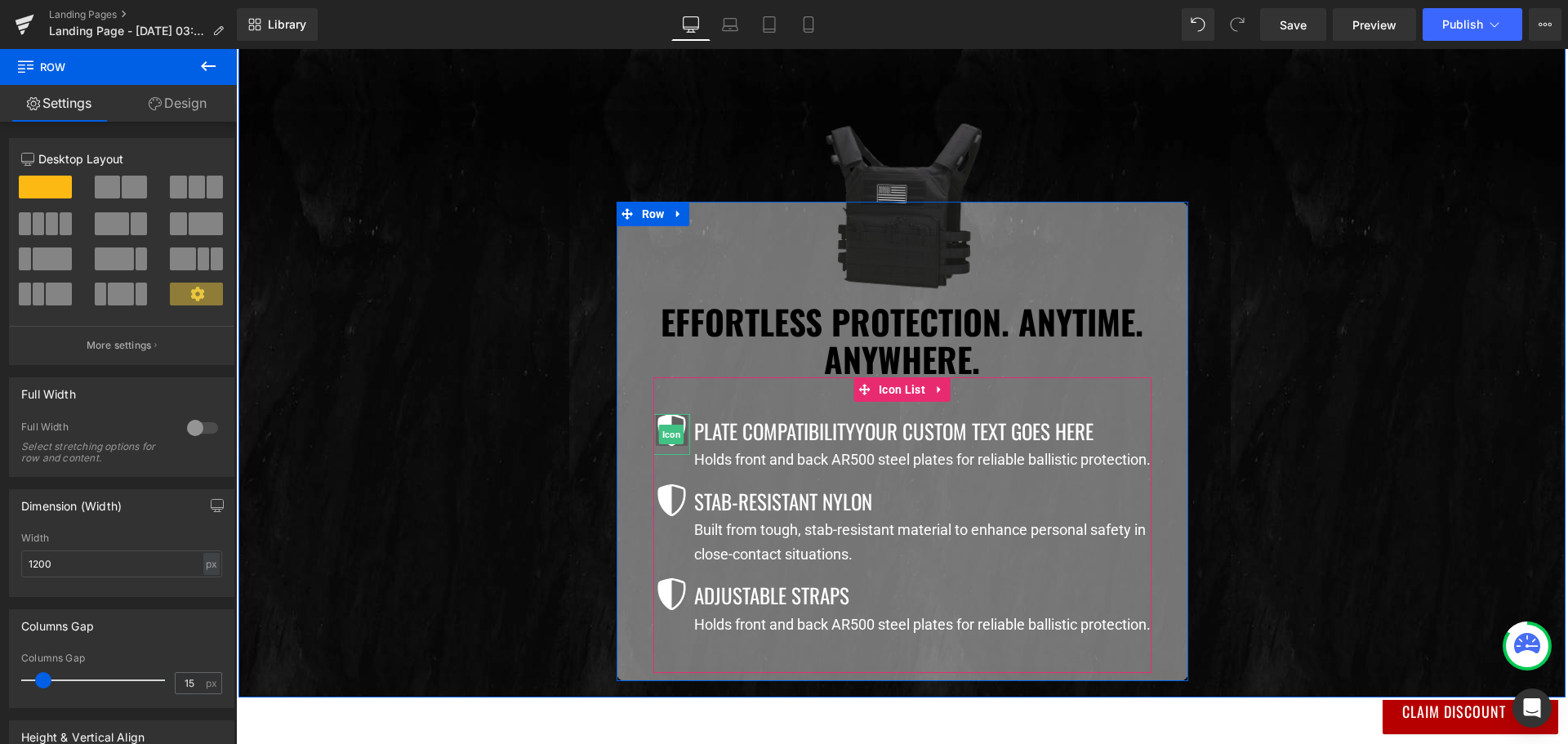
click at [663, 421] on icon at bounding box center [670, 430] width 28 height 32
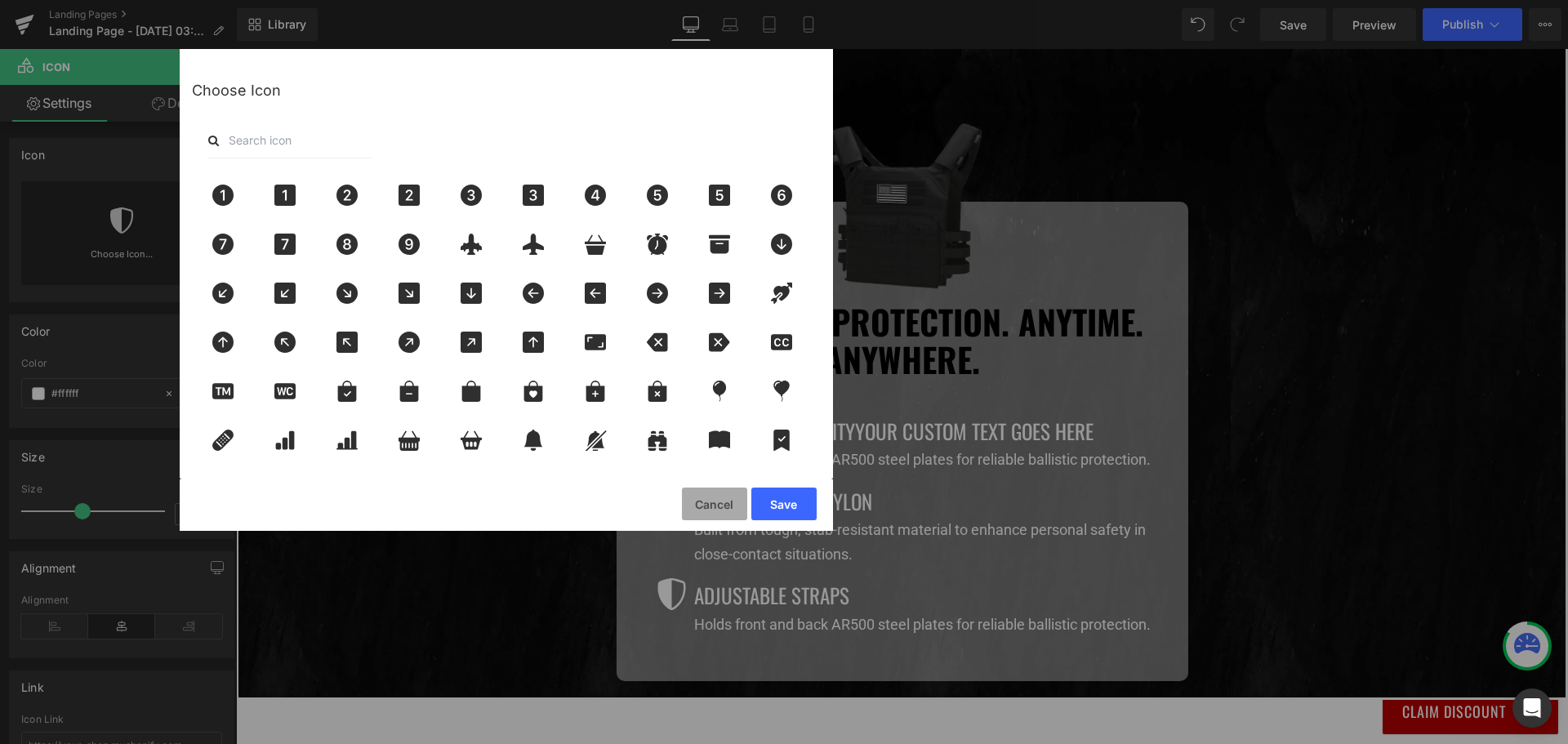
click at [708, 499] on button "Cancel" at bounding box center [714, 503] width 65 height 33
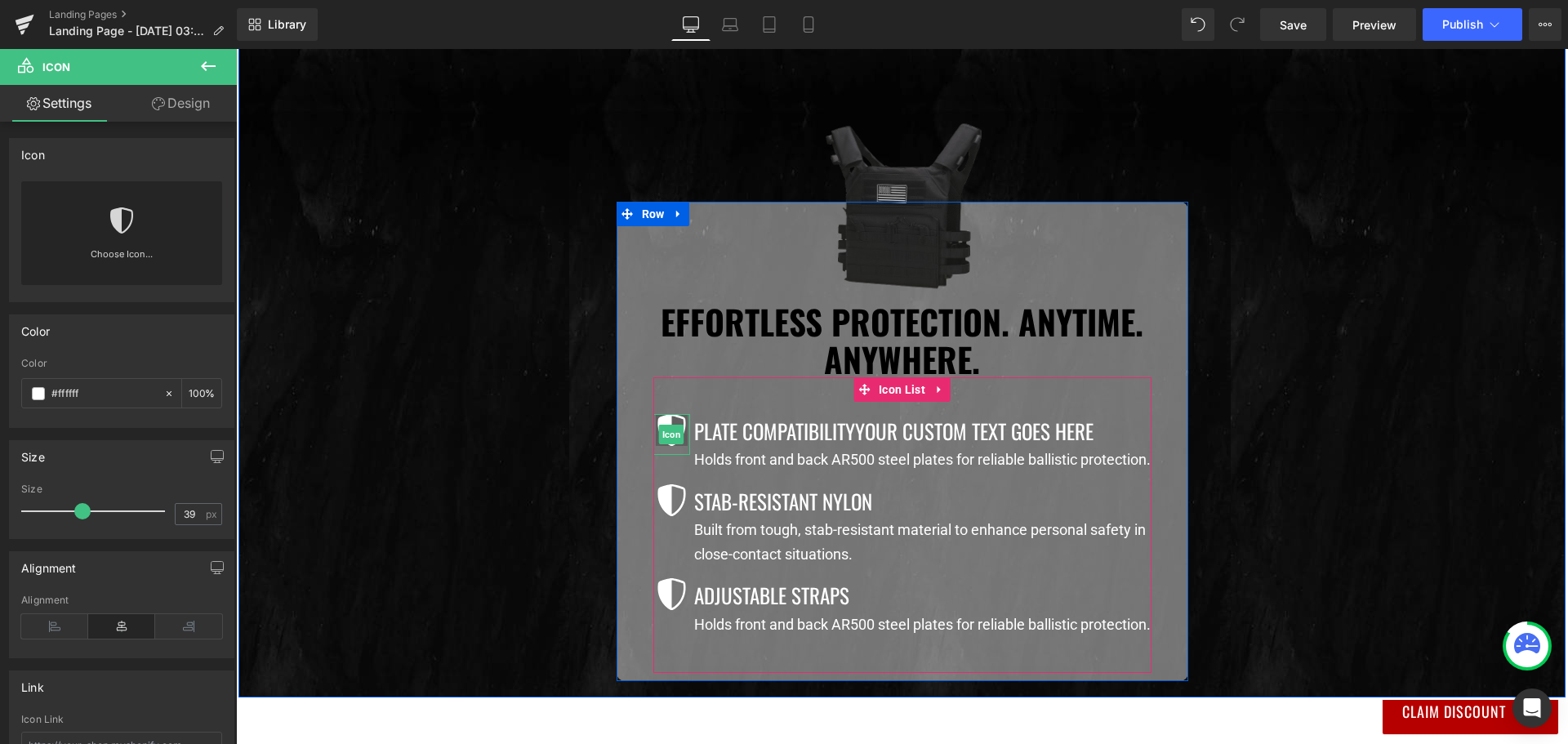
click at [660, 422] on icon at bounding box center [670, 430] width 28 height 32
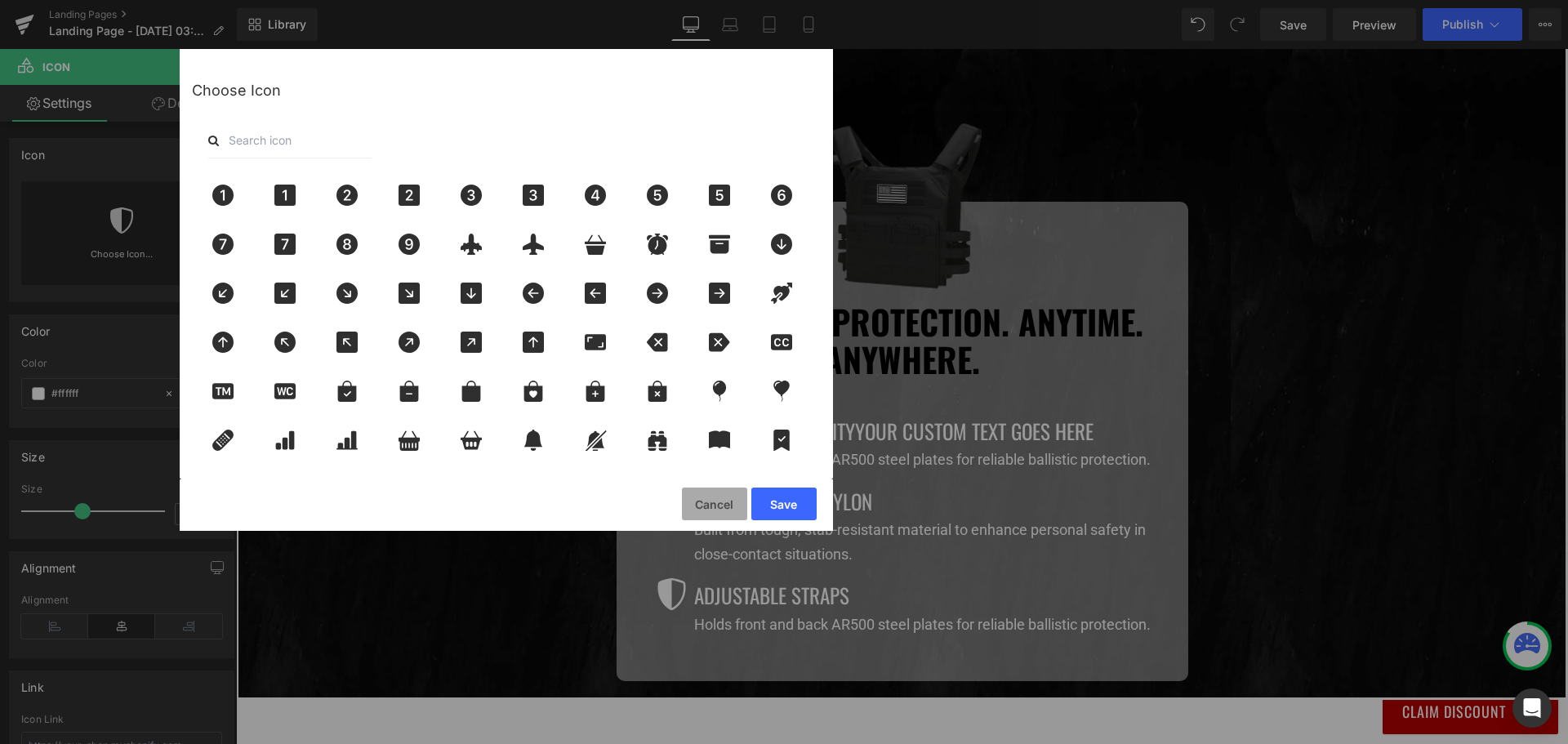
click at [689, 500] on button "Cancel" at bounding box center [714, 503] width 65 height 33
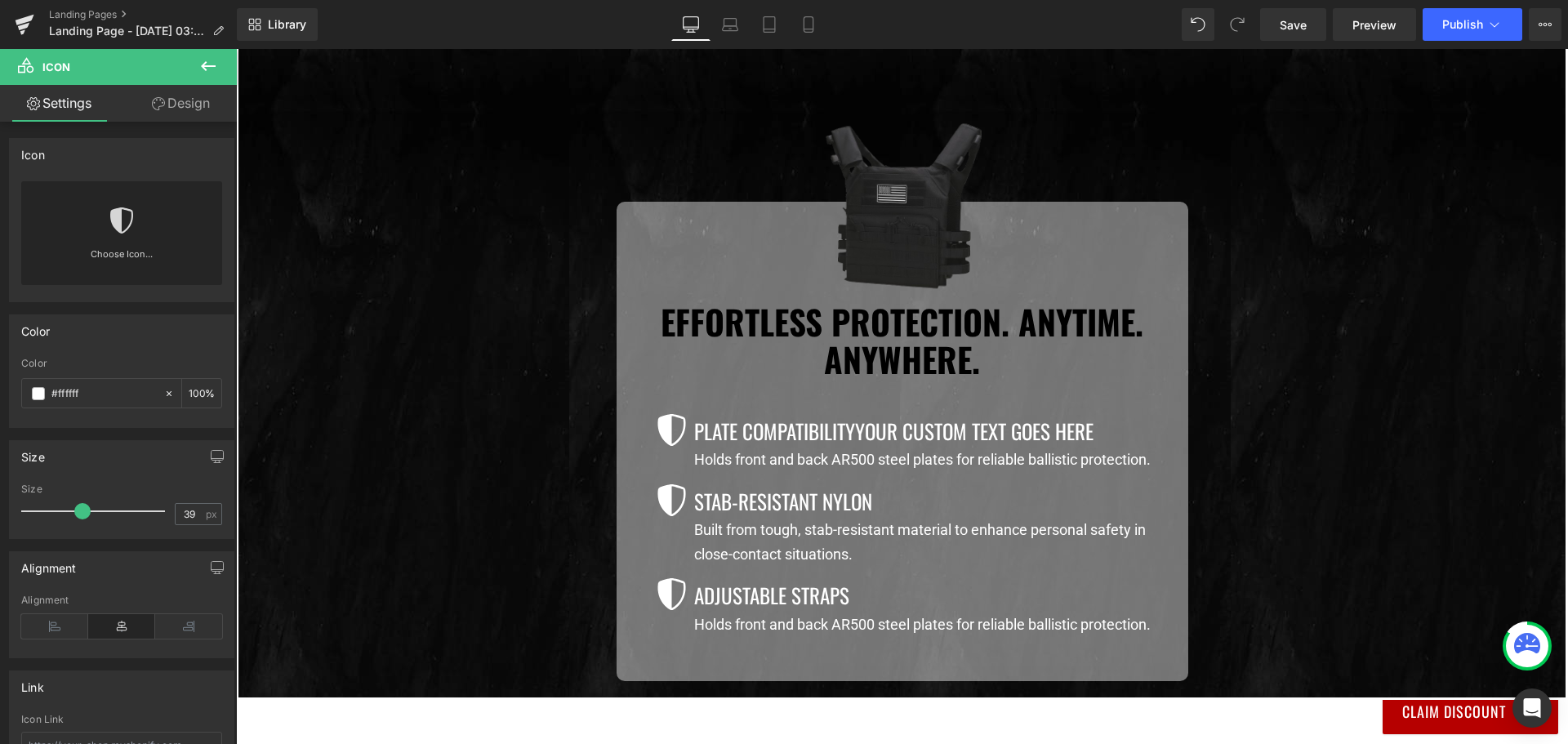
click at [205, 64] on icon at bounding box center [208, 66] width 20 height 20
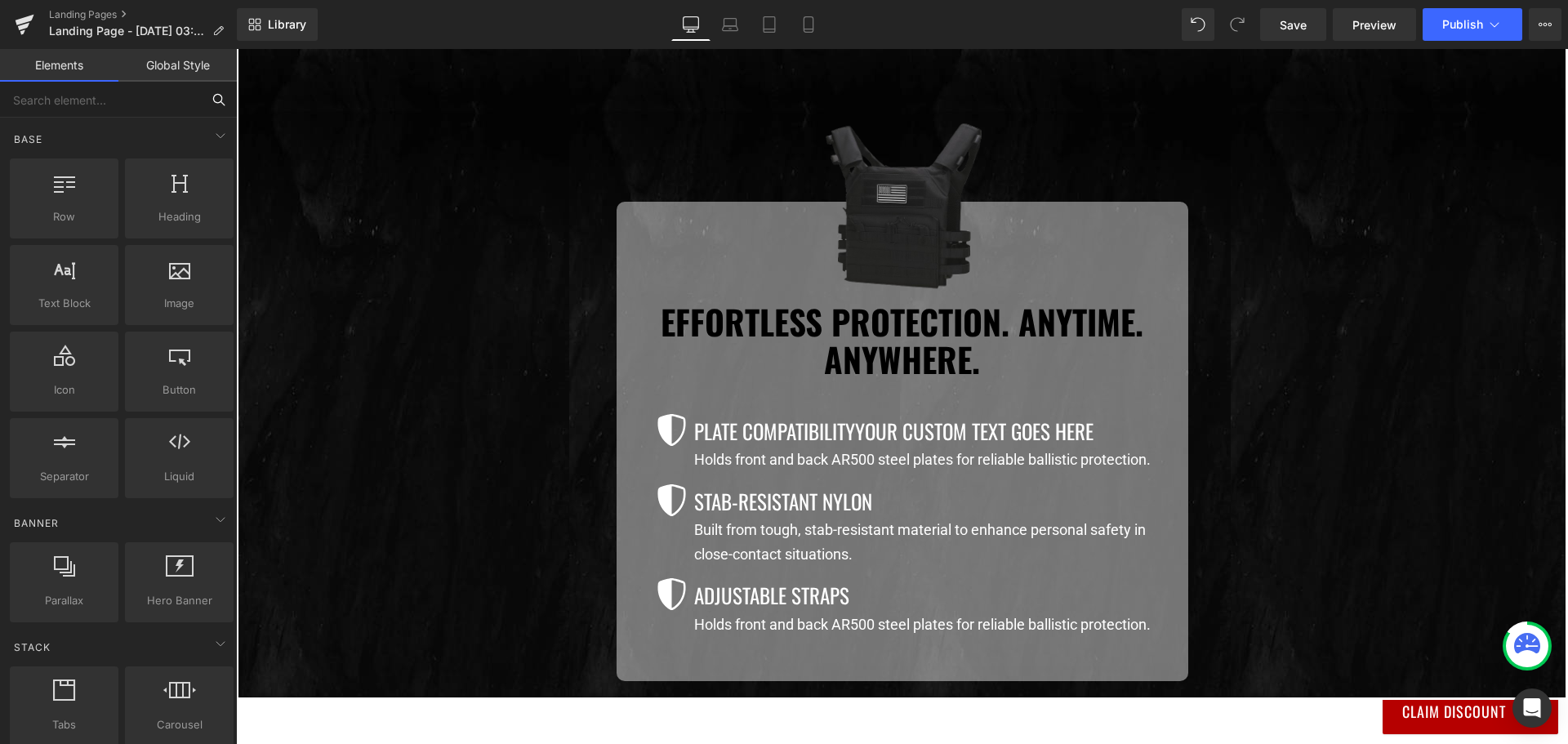
click at [168, 99] on input "text" at bounding box center [100, 99] width 201 height 36
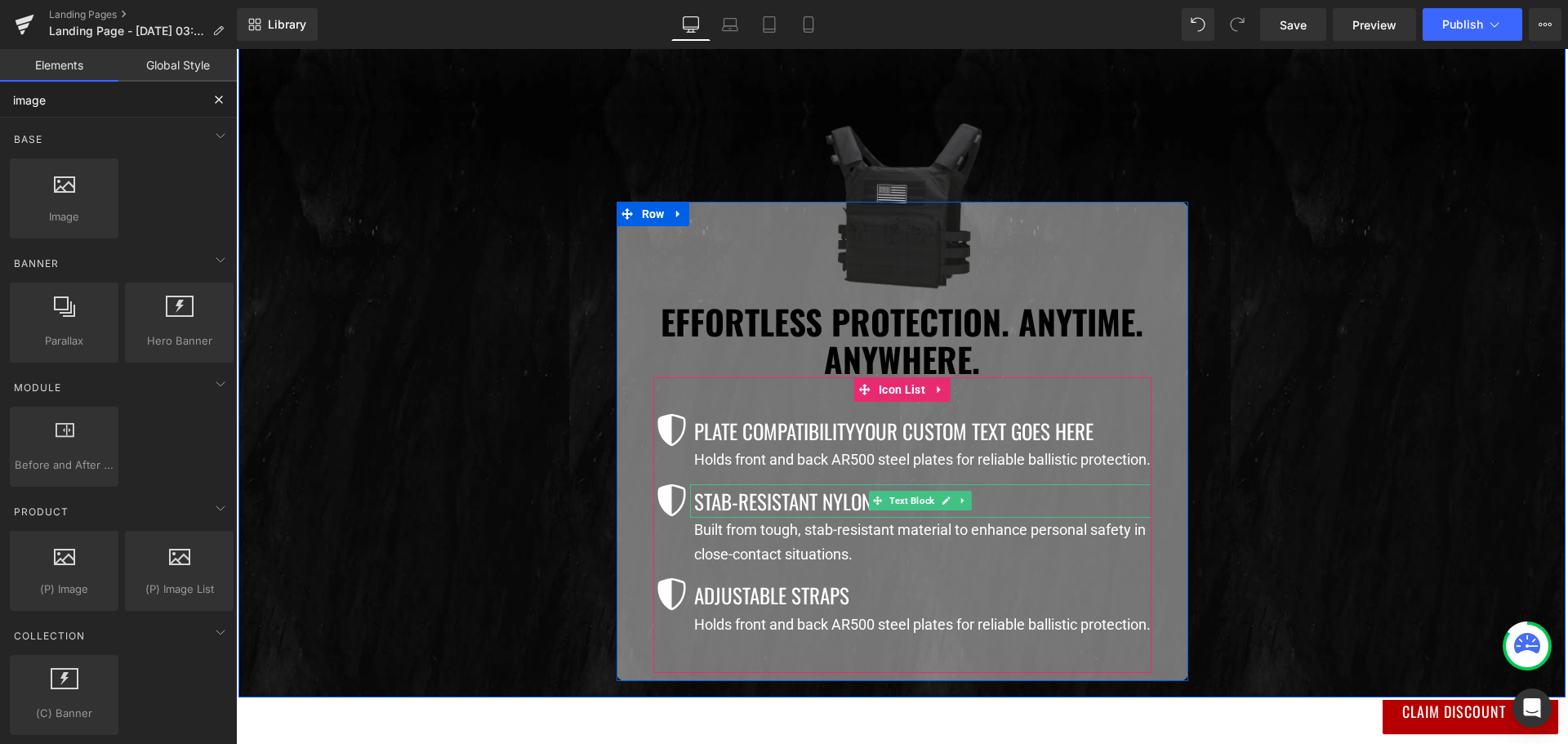
scroll to position [1244, 0]
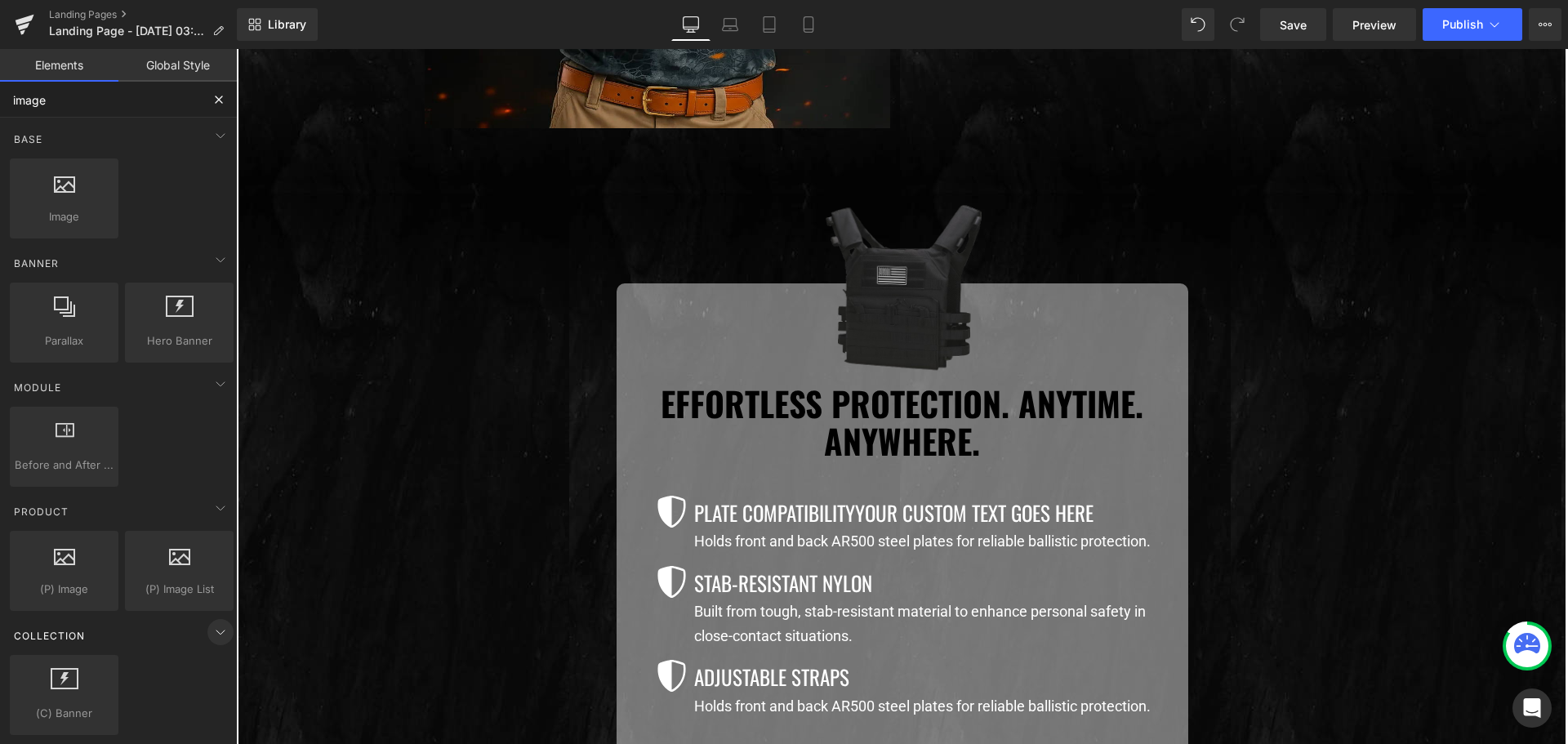
type input "image"
click at [211, 632] on icon at bounding box center [221, 632] width 20 height 20
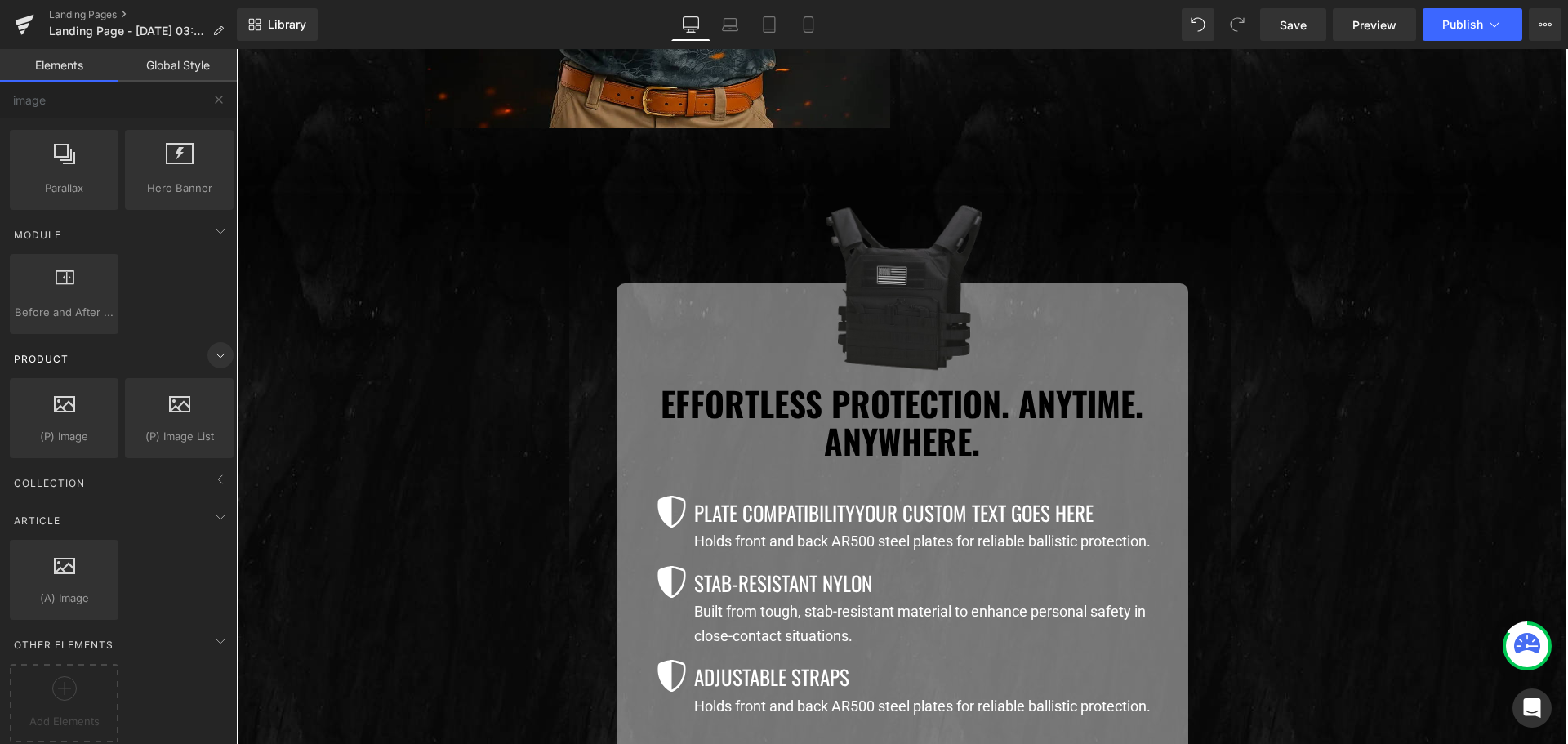
click at [215, 345] on icon at bounding box center [221, 355] width 20 height 20
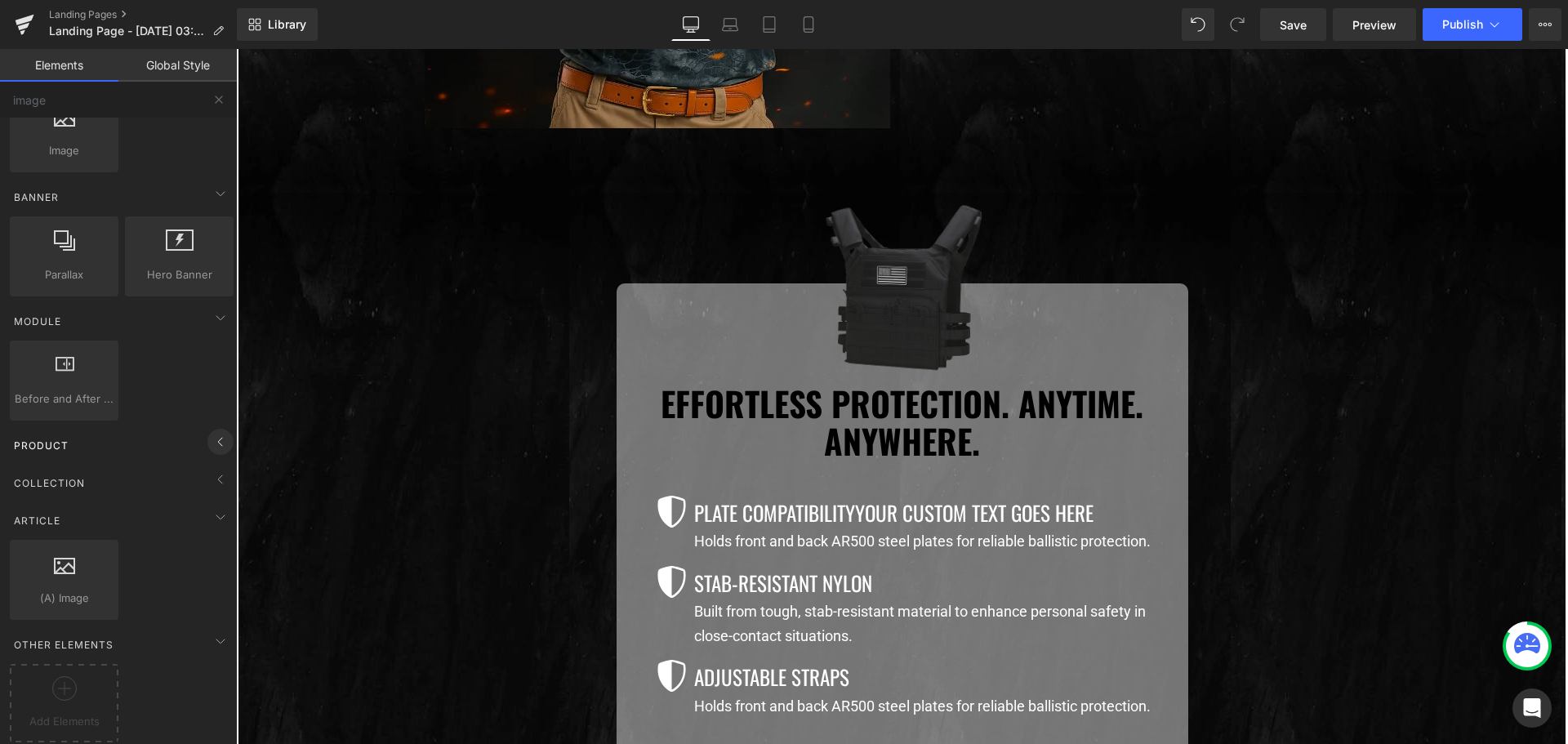
click at [212, 432] on icon at bounding box center [221, 442] width 20 height 20
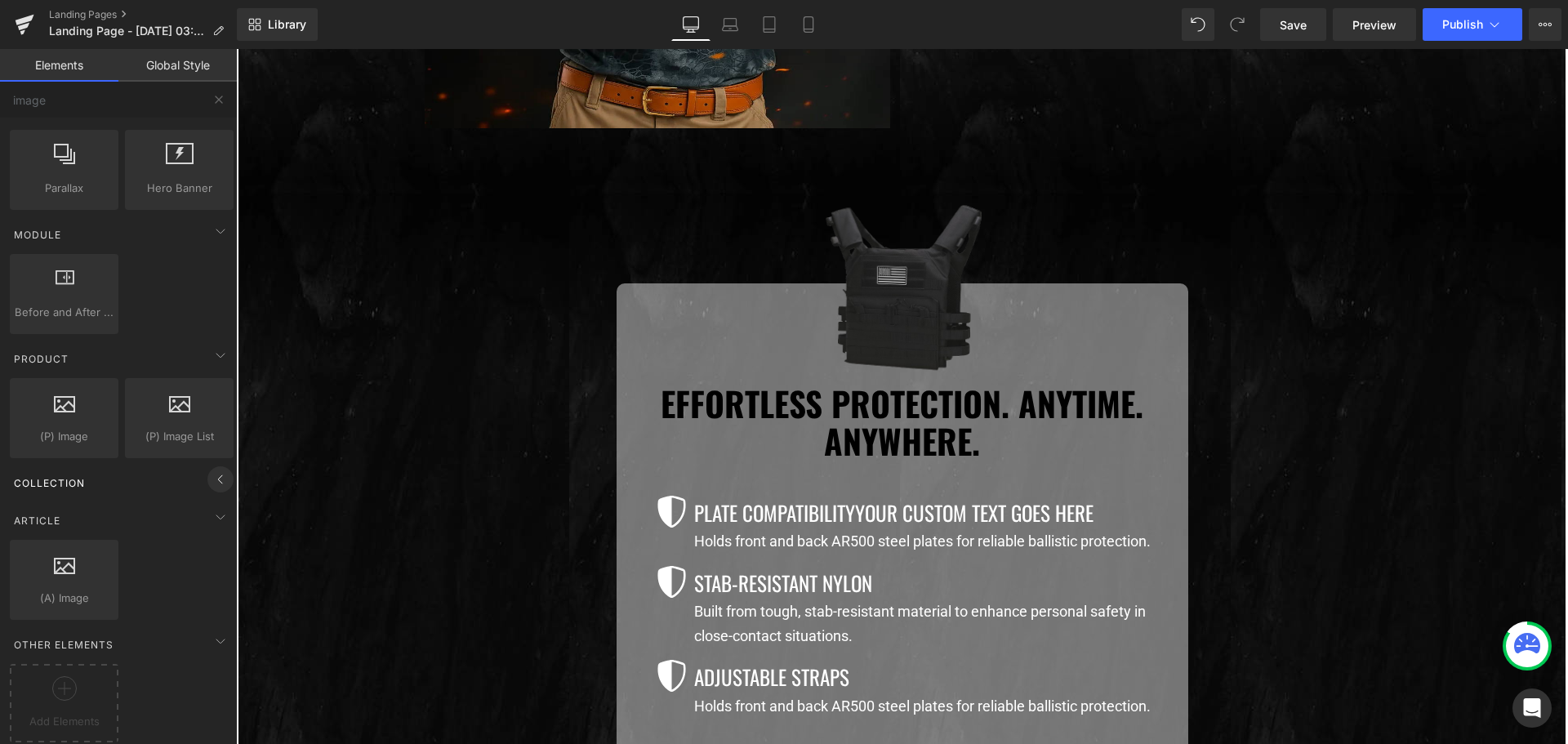
click at [212, 469] on icon at bounding box center [221, 479] width 20 height 20
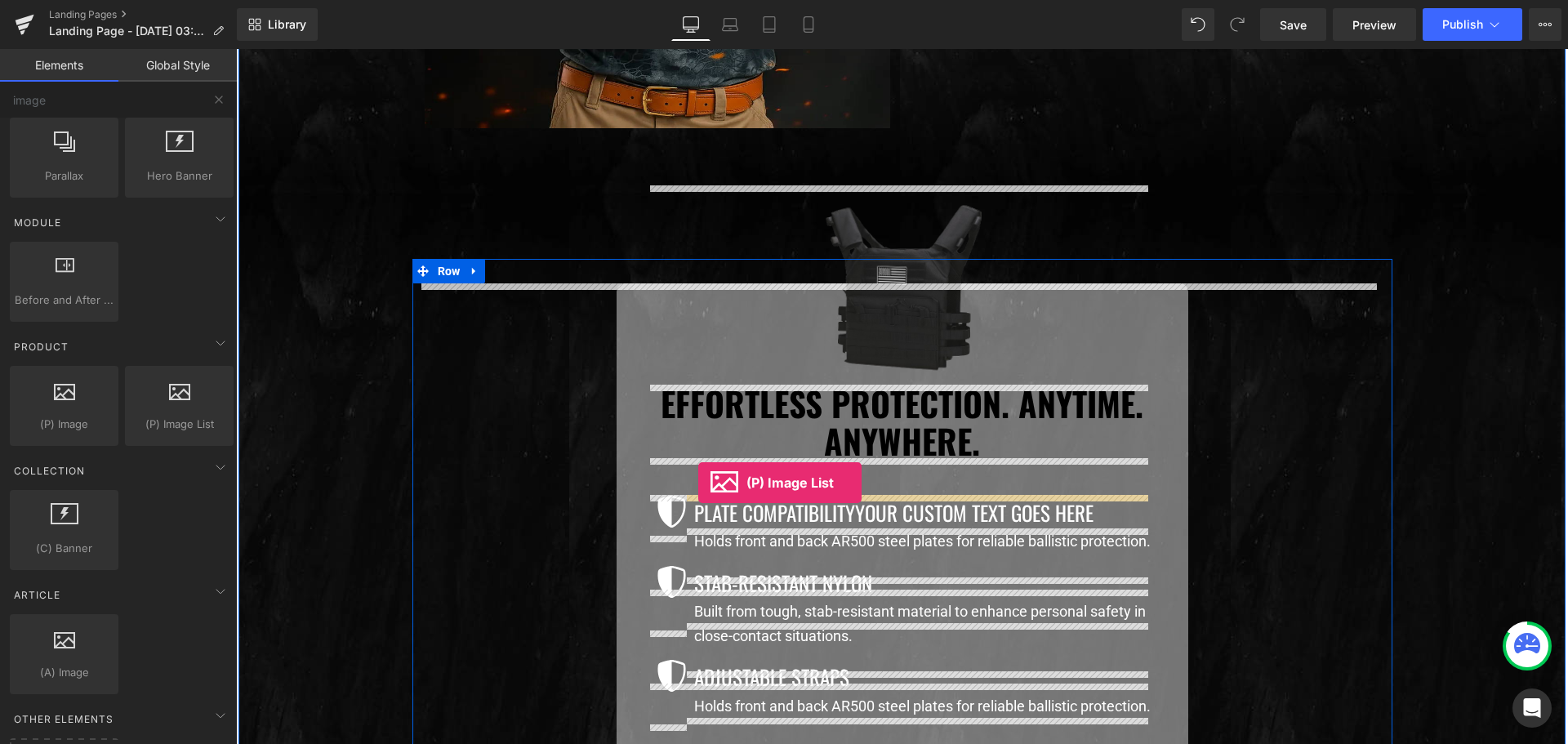
drag, startPoint x: 409, startPoint y: 452, endPoint x: 698, endPoint y: 483, distance: 290.7
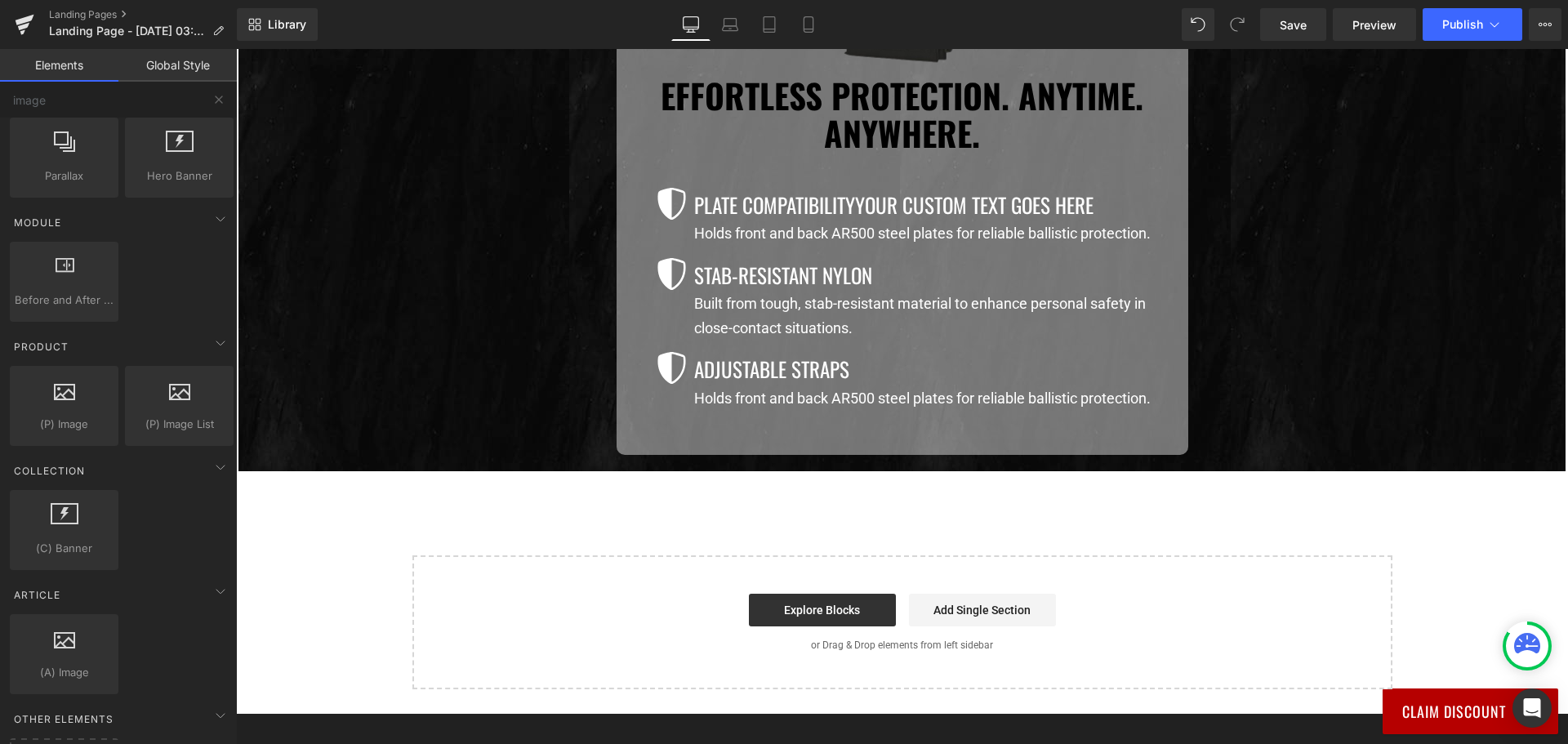
scroll to position [1389, 0]
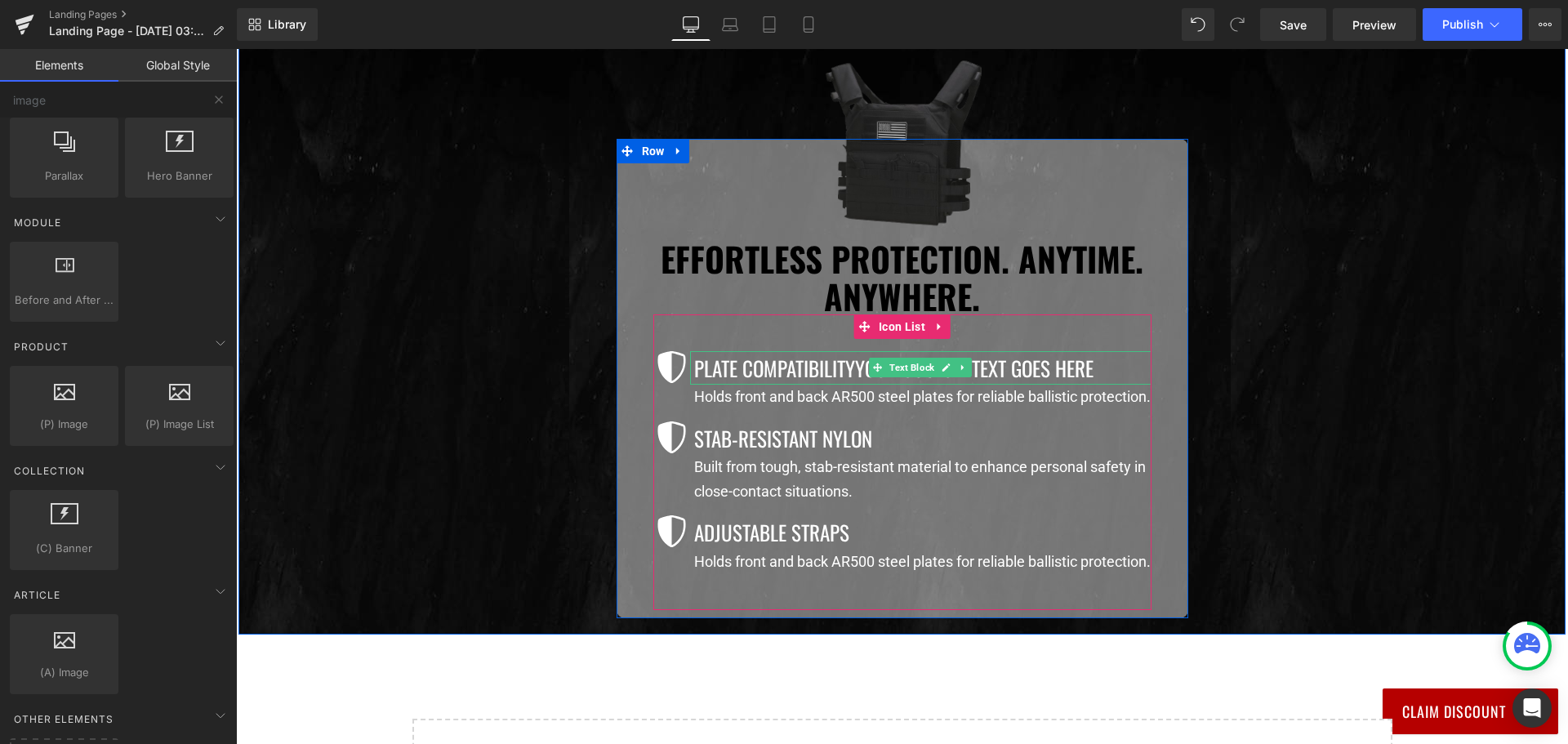
click at [728, 361] on p "Plate CompatibilityYour custom text goes here" at bounding box center [922, 368] width 457 height 33
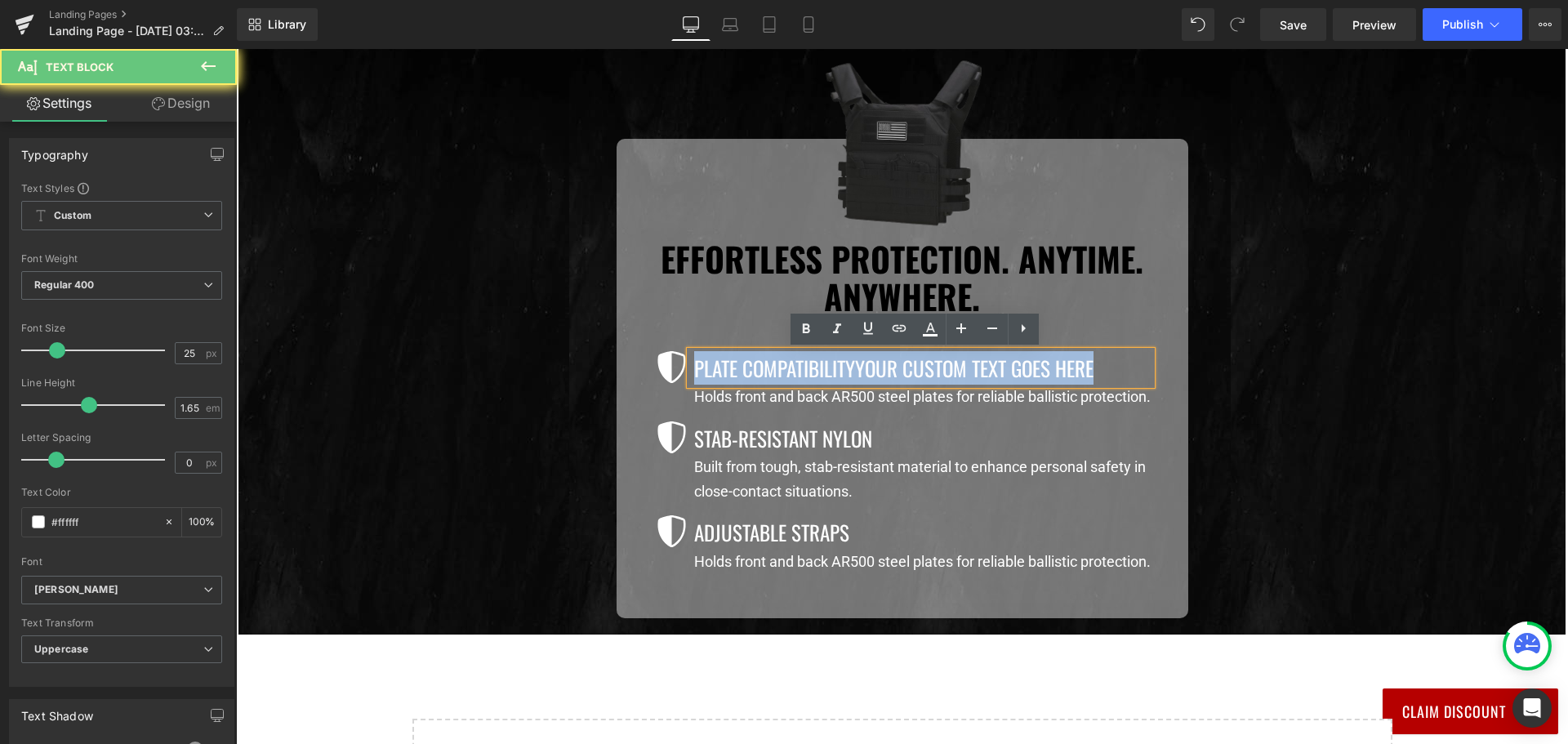
click at [728, 361] on p "Plate CompatibilityYour custom text goes here" at bounding box center [922, 368] width 457 height 33
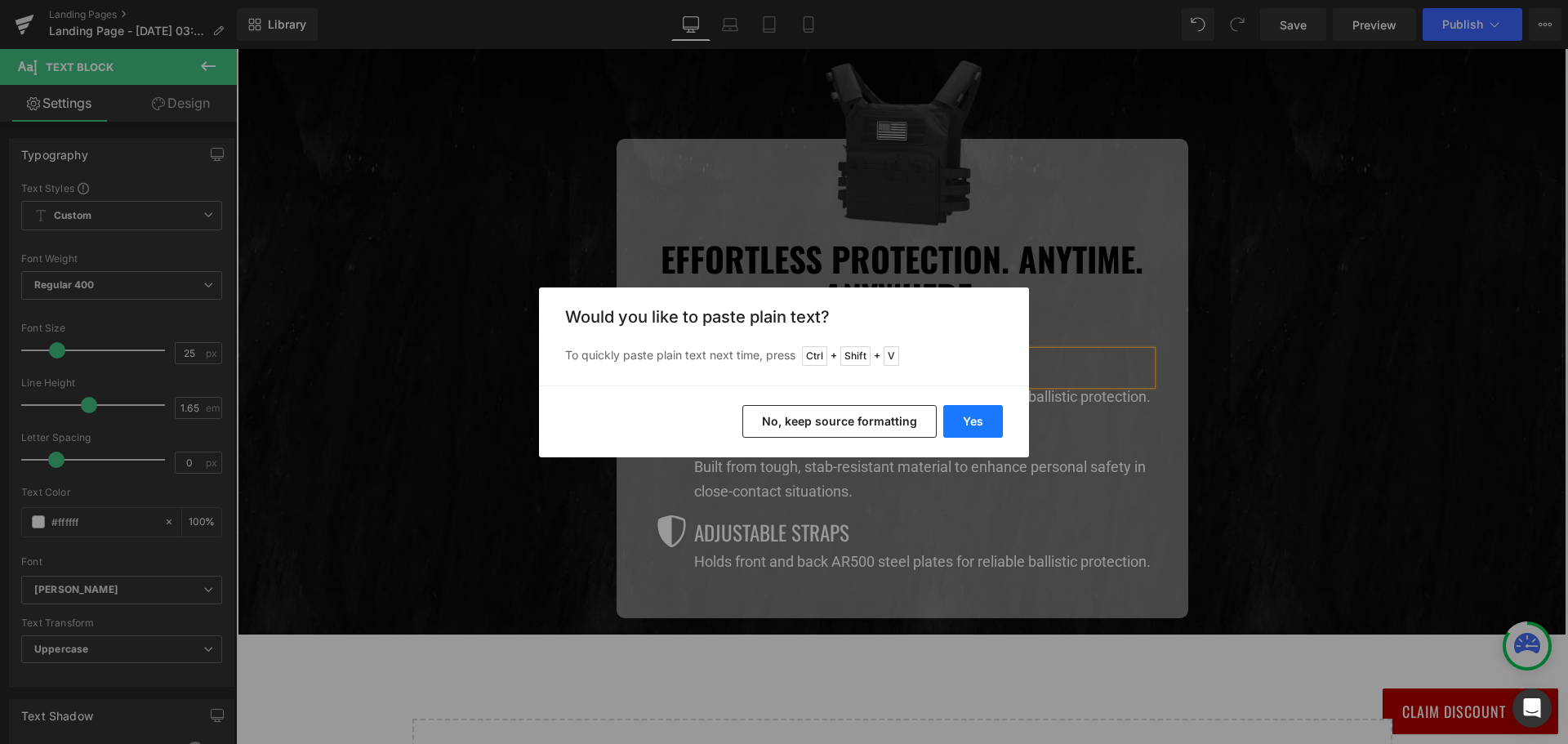
click at [976, 422] on button "Yes" at bounding box center [973, 421] width 60 height 33
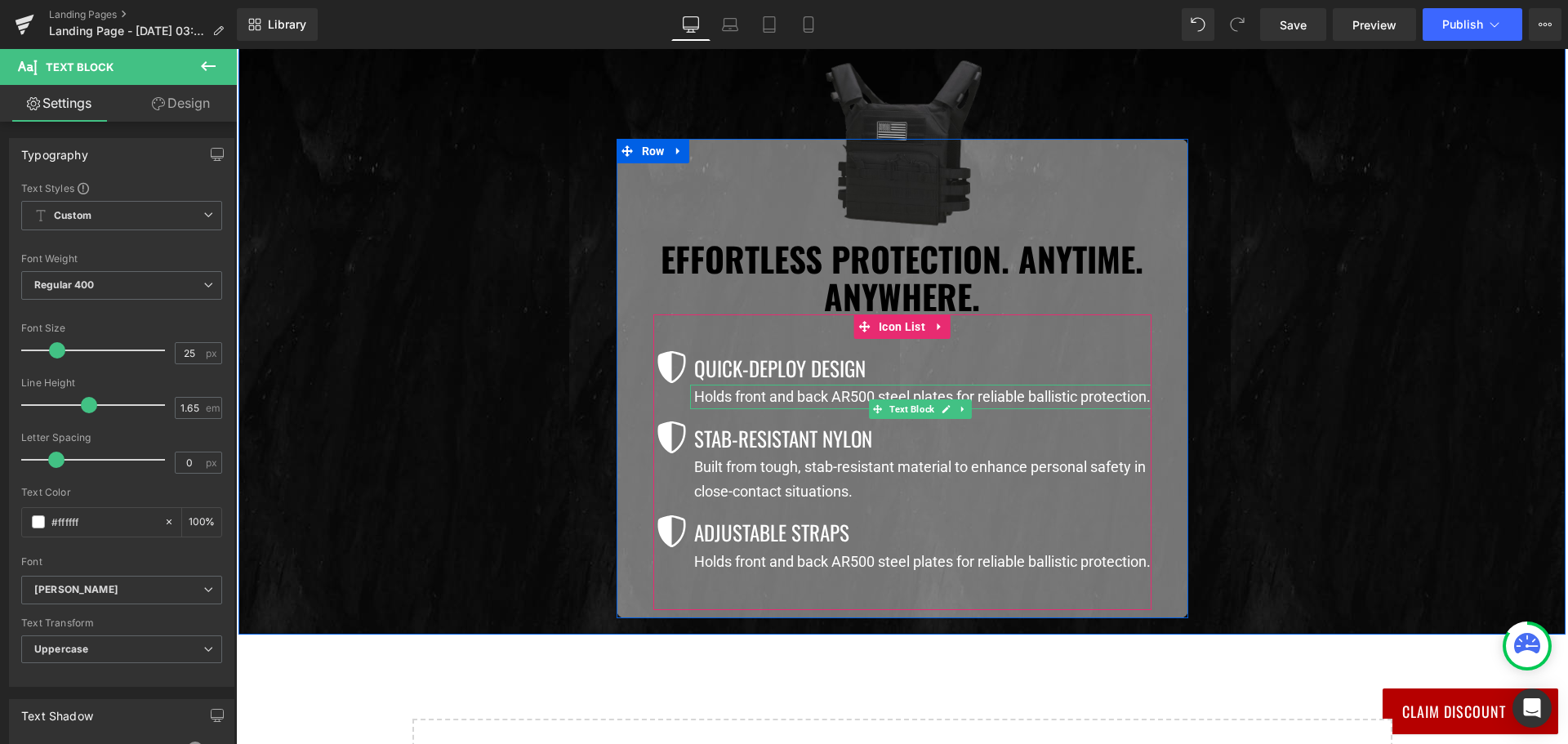
click at [729, 410] on p "Holds front and back AR500 steel plates for reliable ballistic protection." at bounding box center [922, 396] width 457 height 24
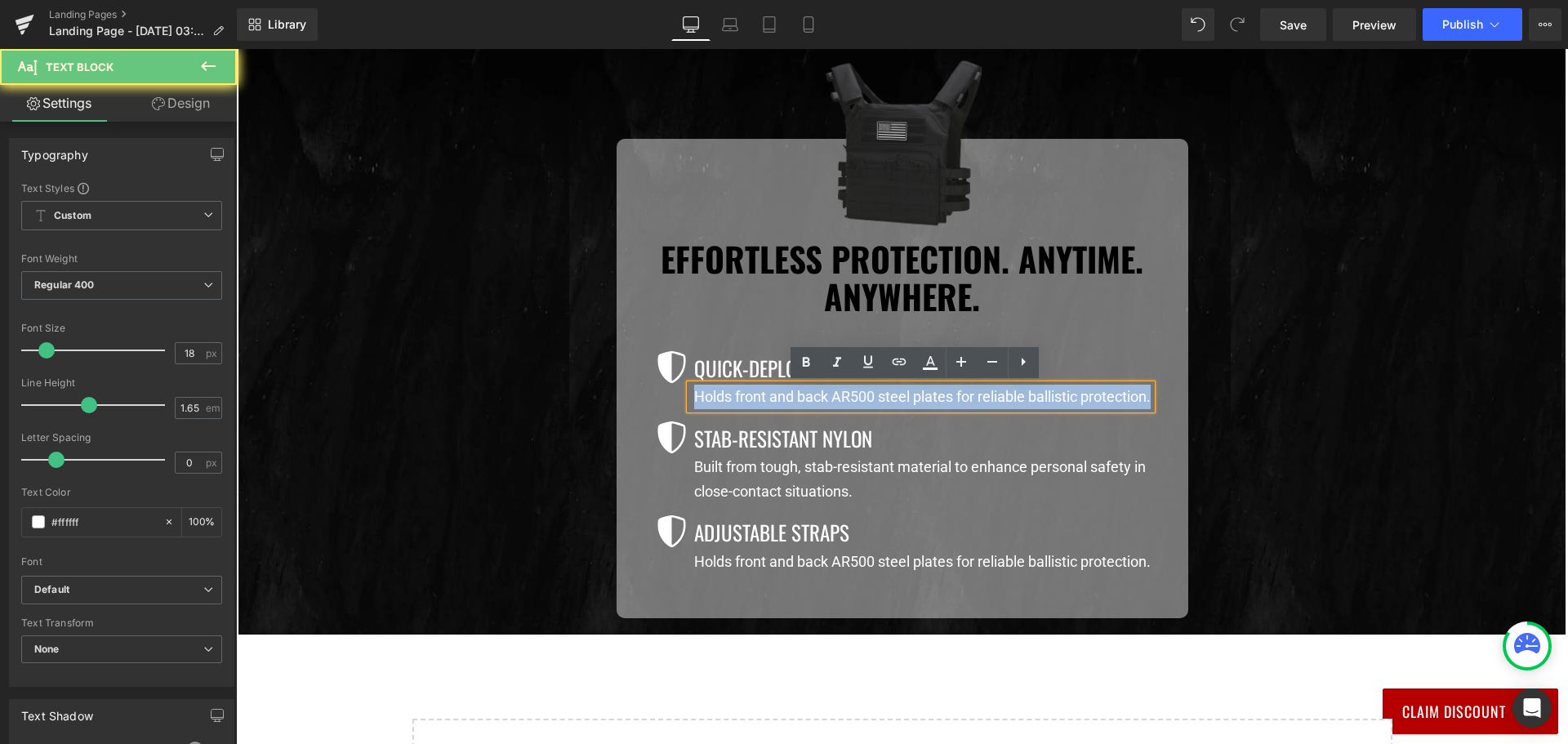
click at [729, 410] on p "Holds front and back AR500 steel plates for reliable ballistic protection." at bounding box center [922, 396] width 457 height 24
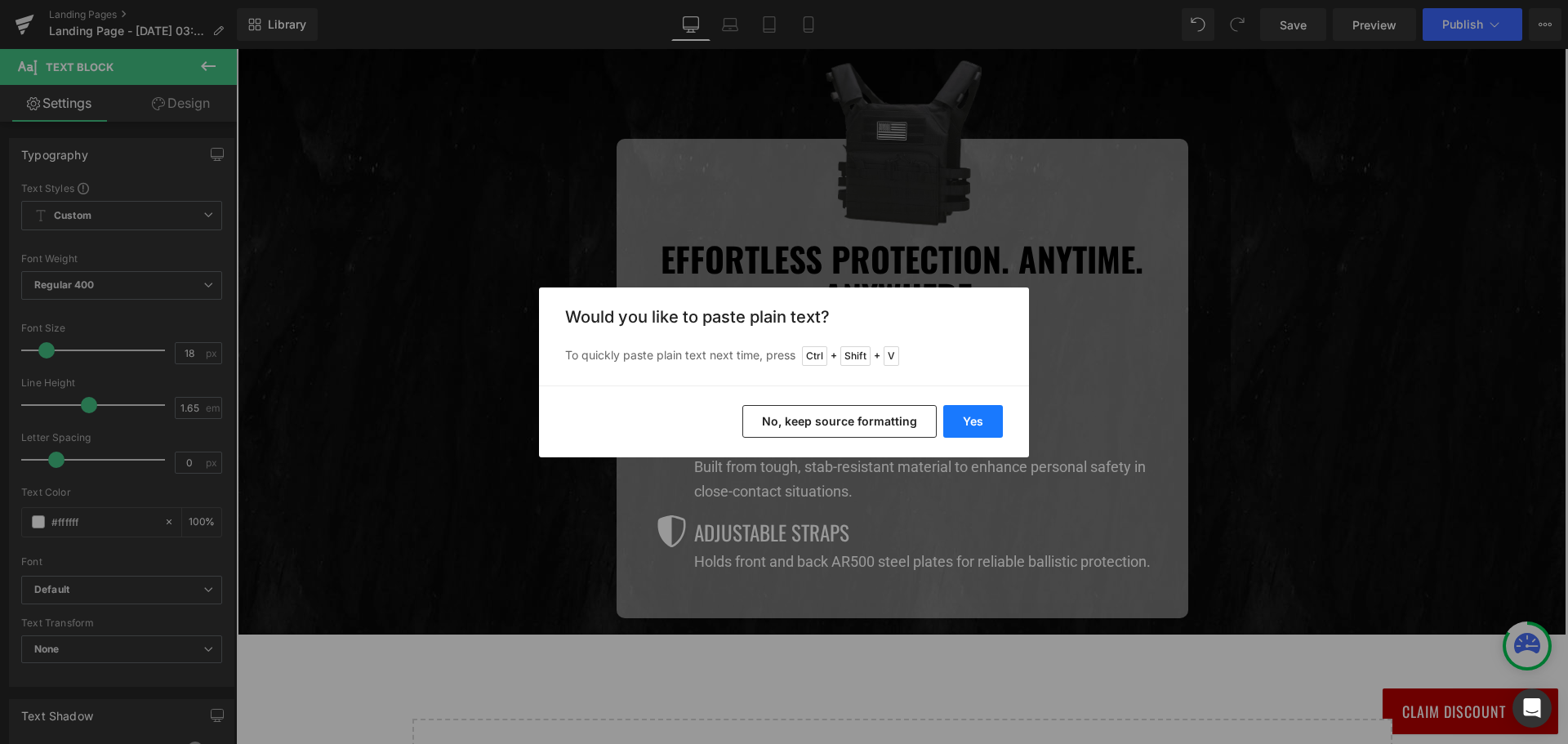
click at [959, 419] on button "Yes" at bounding box center [973, 421] width 60 height 33
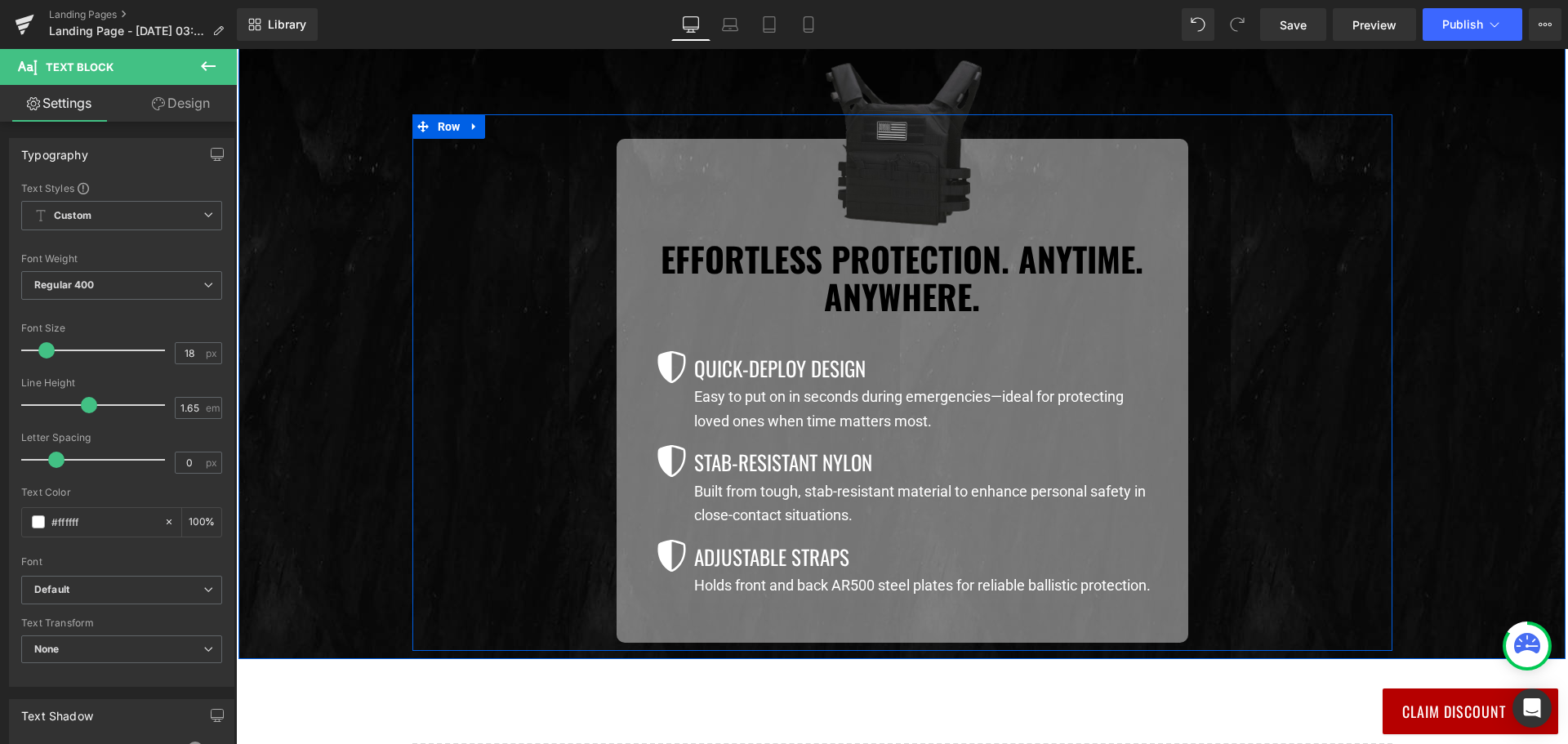
scroll to position [1225, 0]
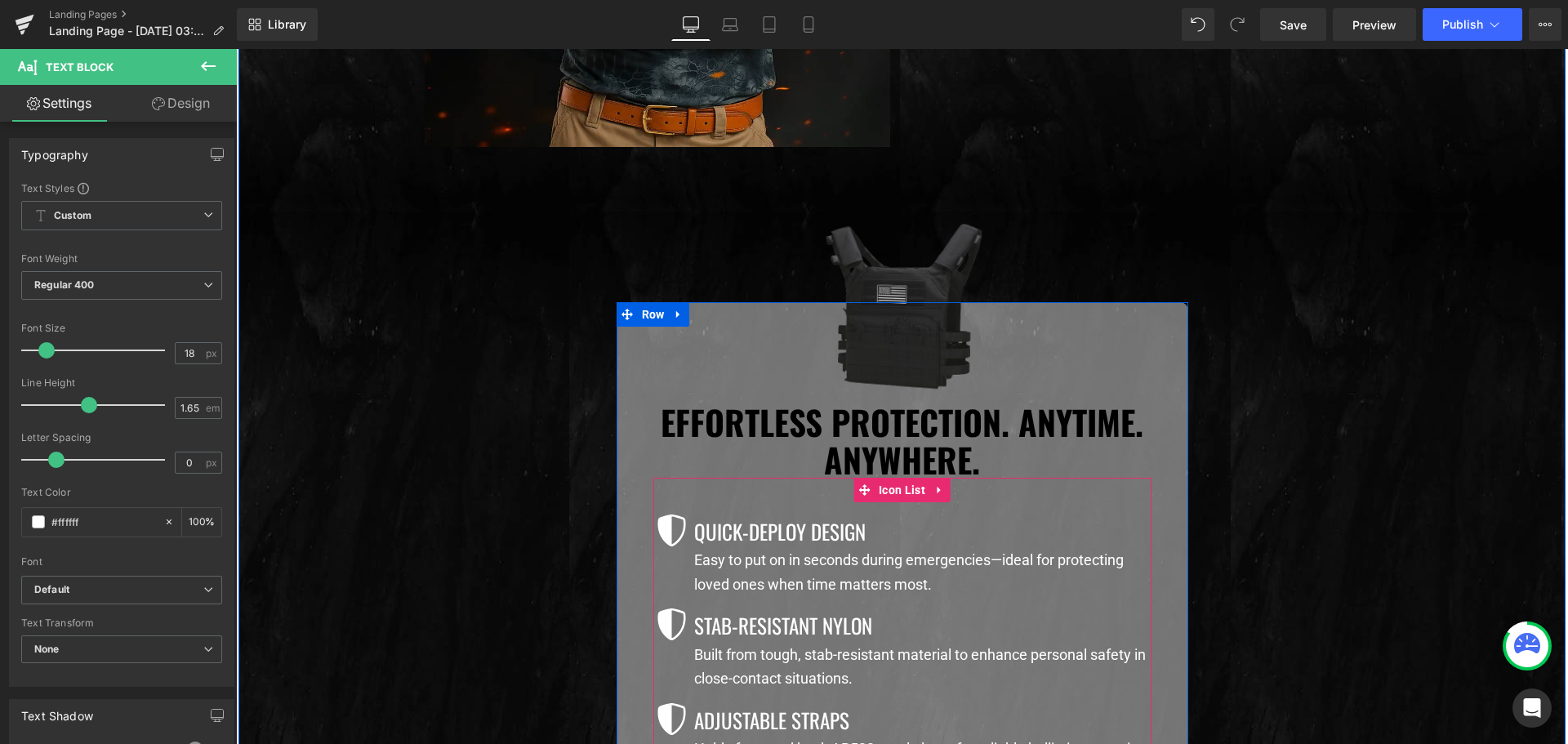
click at [665, 585] on div "Quick-Deploy Design Text Block Easy to put on in seconds during emergencies—ide…" at bounding box center [902, 555] width 498 height 82
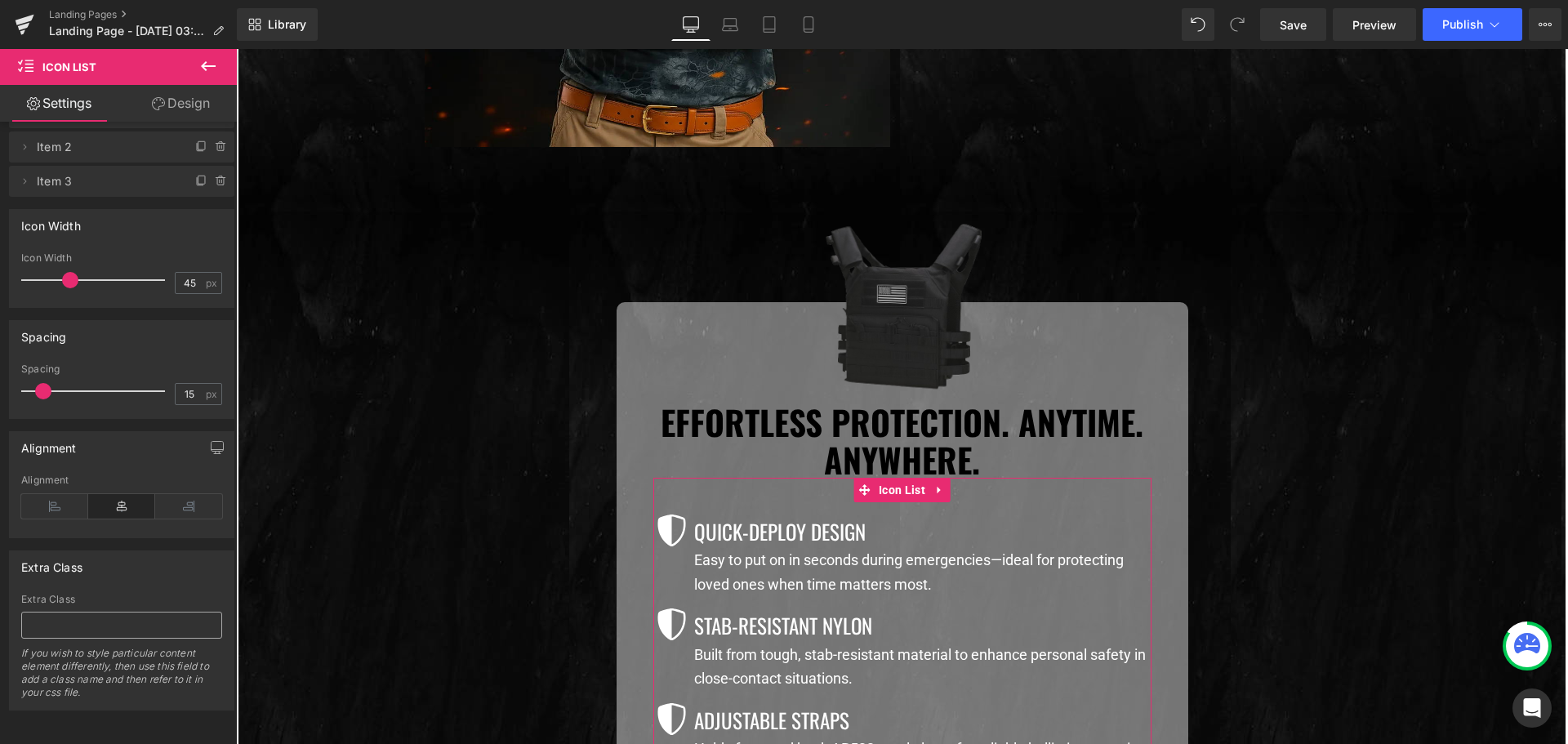
scroll to position [0, 0]
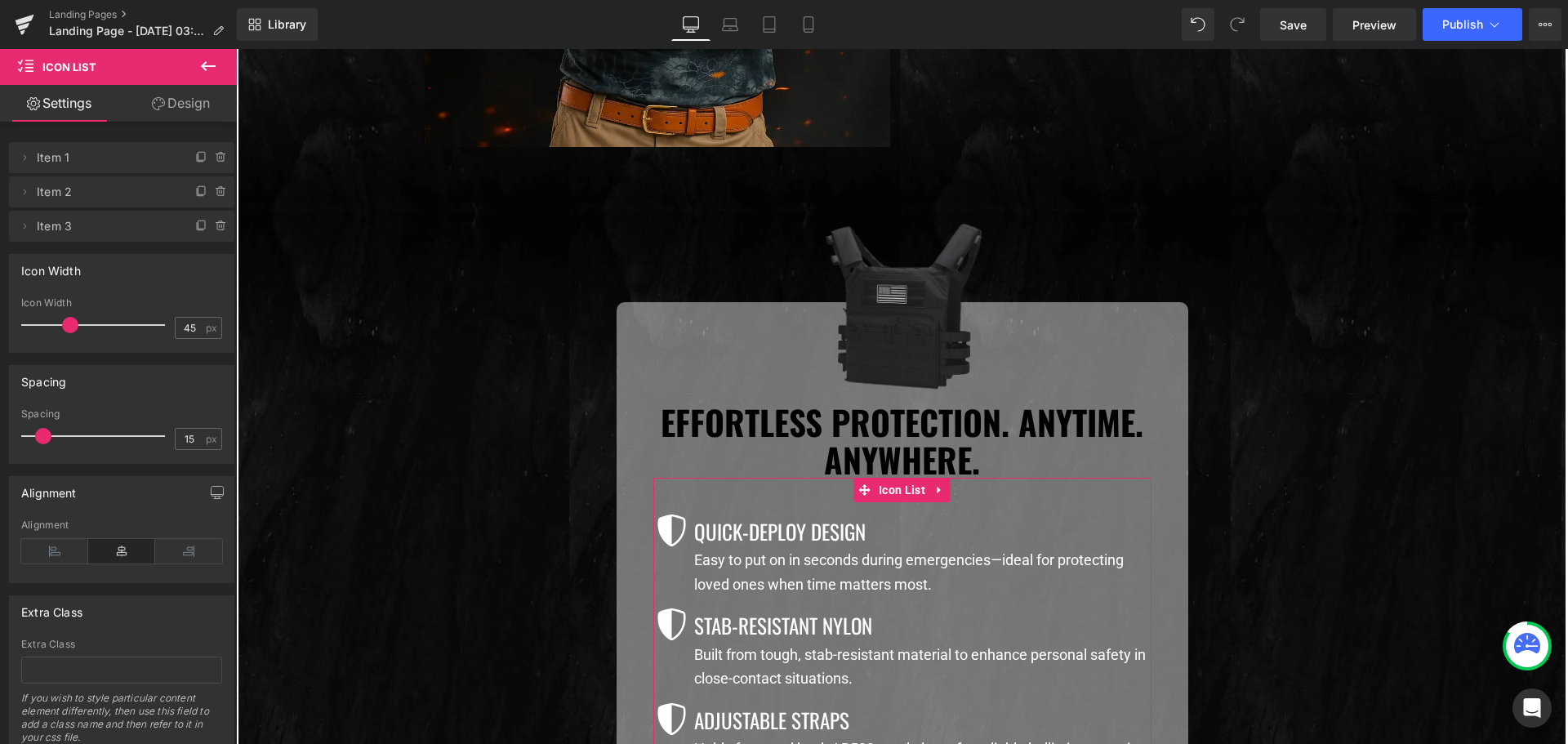
click at [180, 111] on link "Design" at bounding box center [181, 103] width 118 height 37
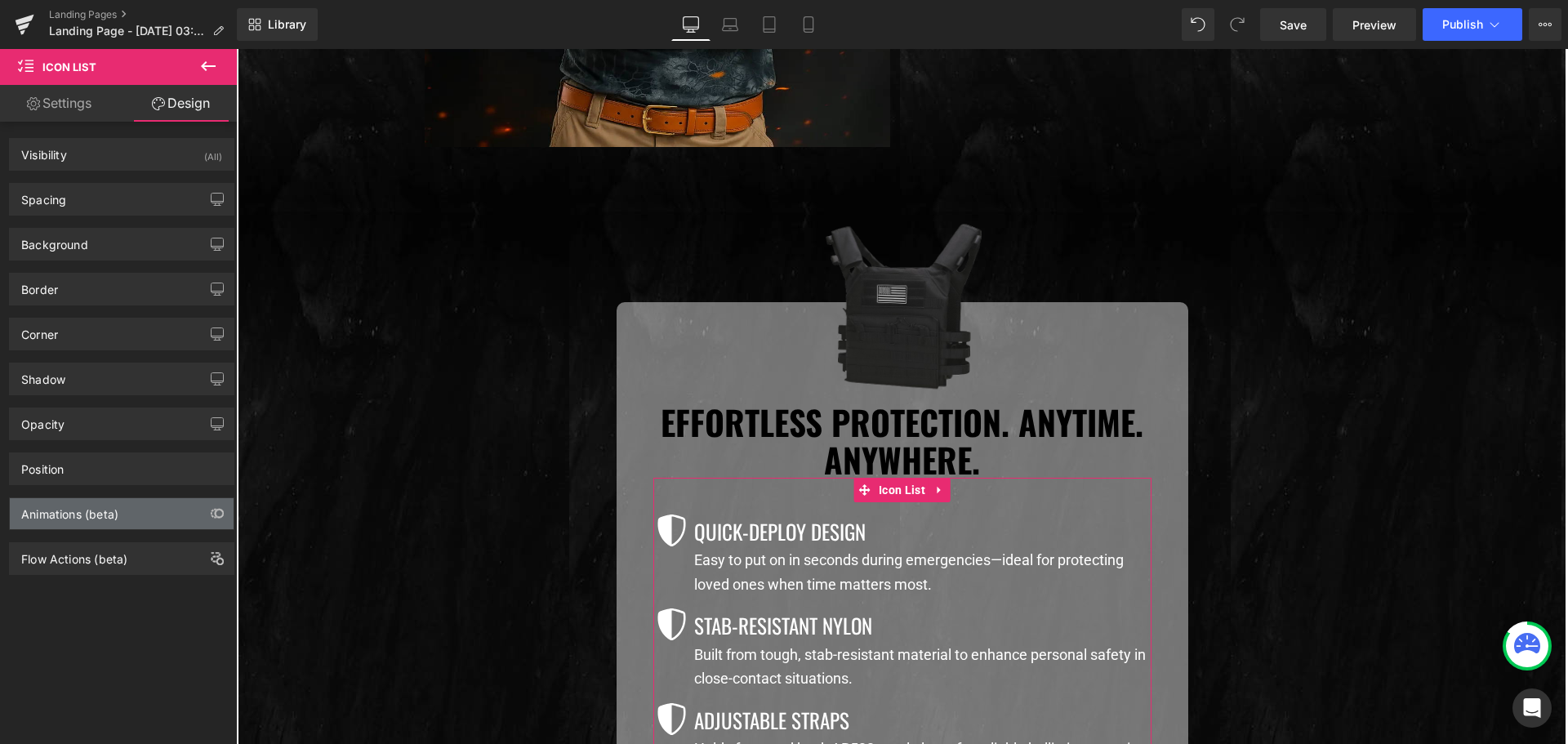
click at [95, 511] on div "Animations (beta)" at bounding box center [70, 510] width 97 height 23
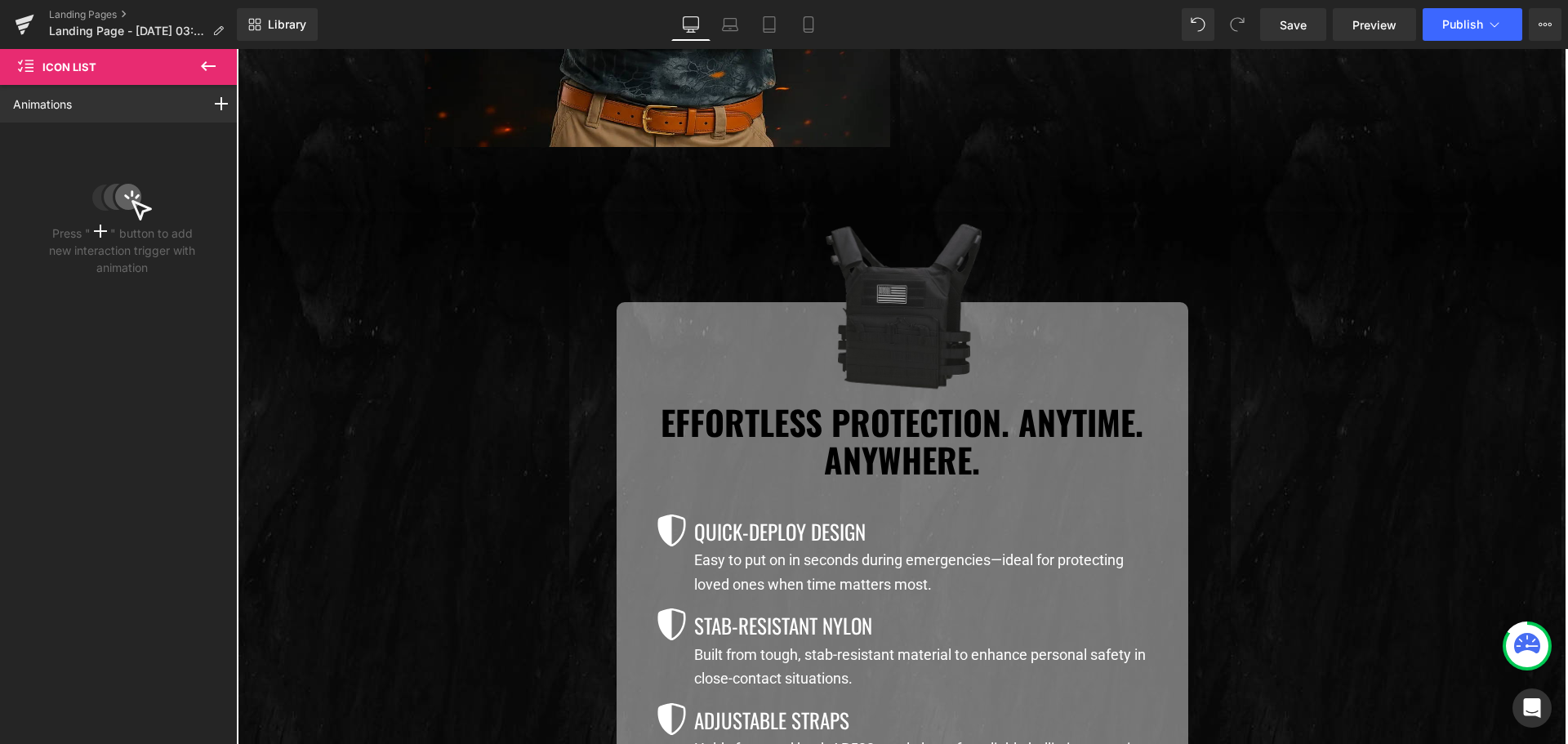
click at [203, 54] on button at bounding box center [208, 67] width 57 height 36
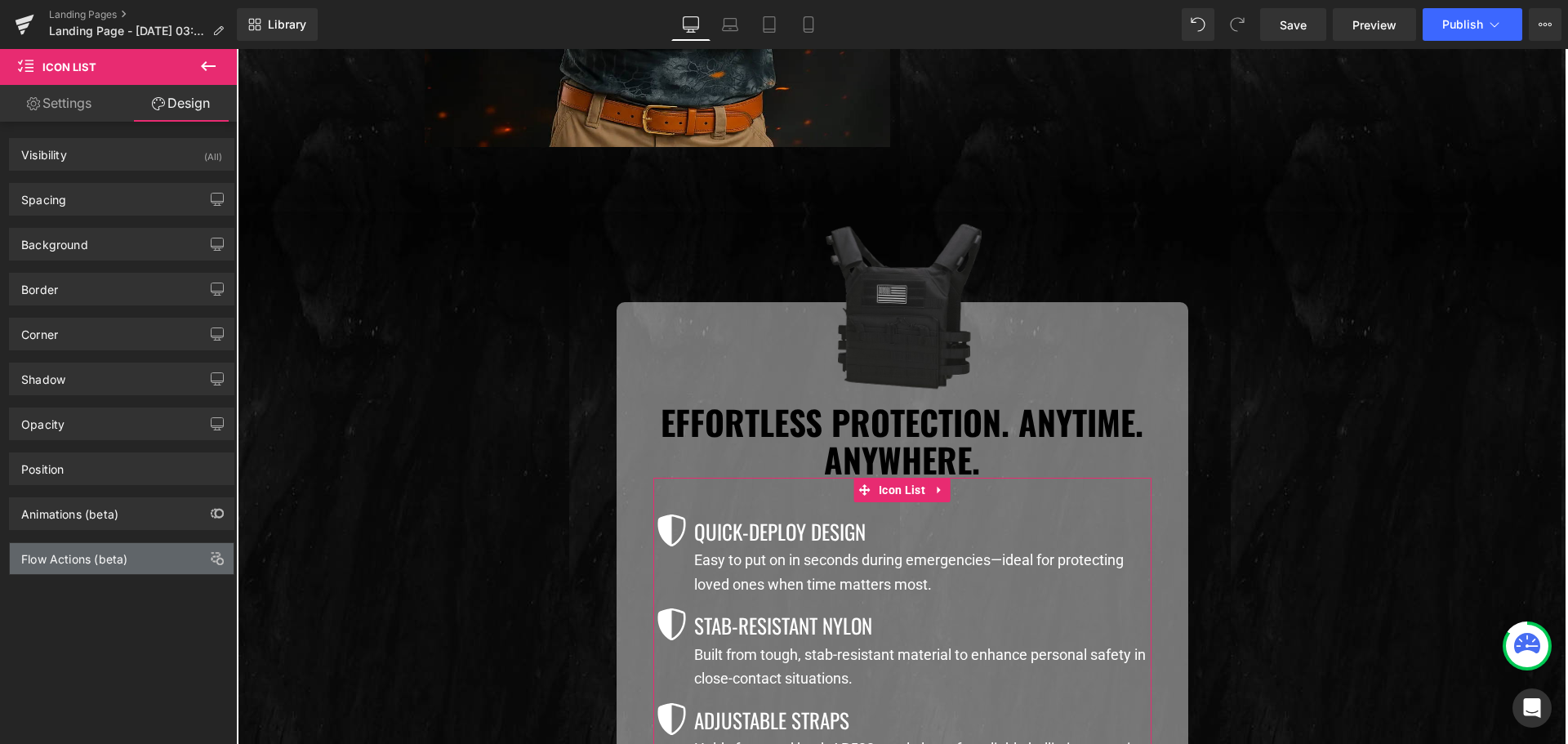
click at [74, 562] on div "Flow Actions (beta)" at bounding box center [74, 554] width 106 height 23
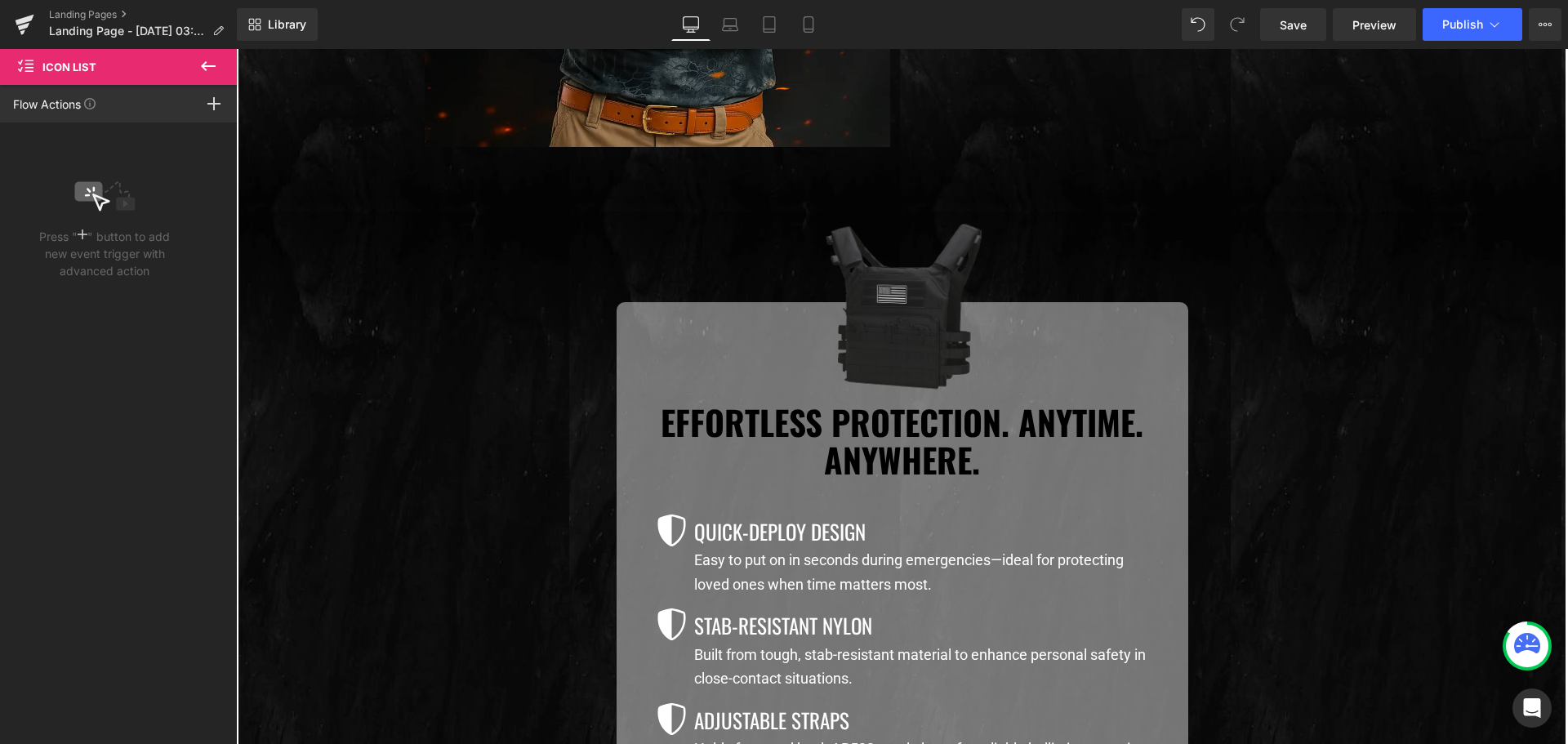
click at [211, 69] on icon at bounding box center [208, 66] width 20 height 20
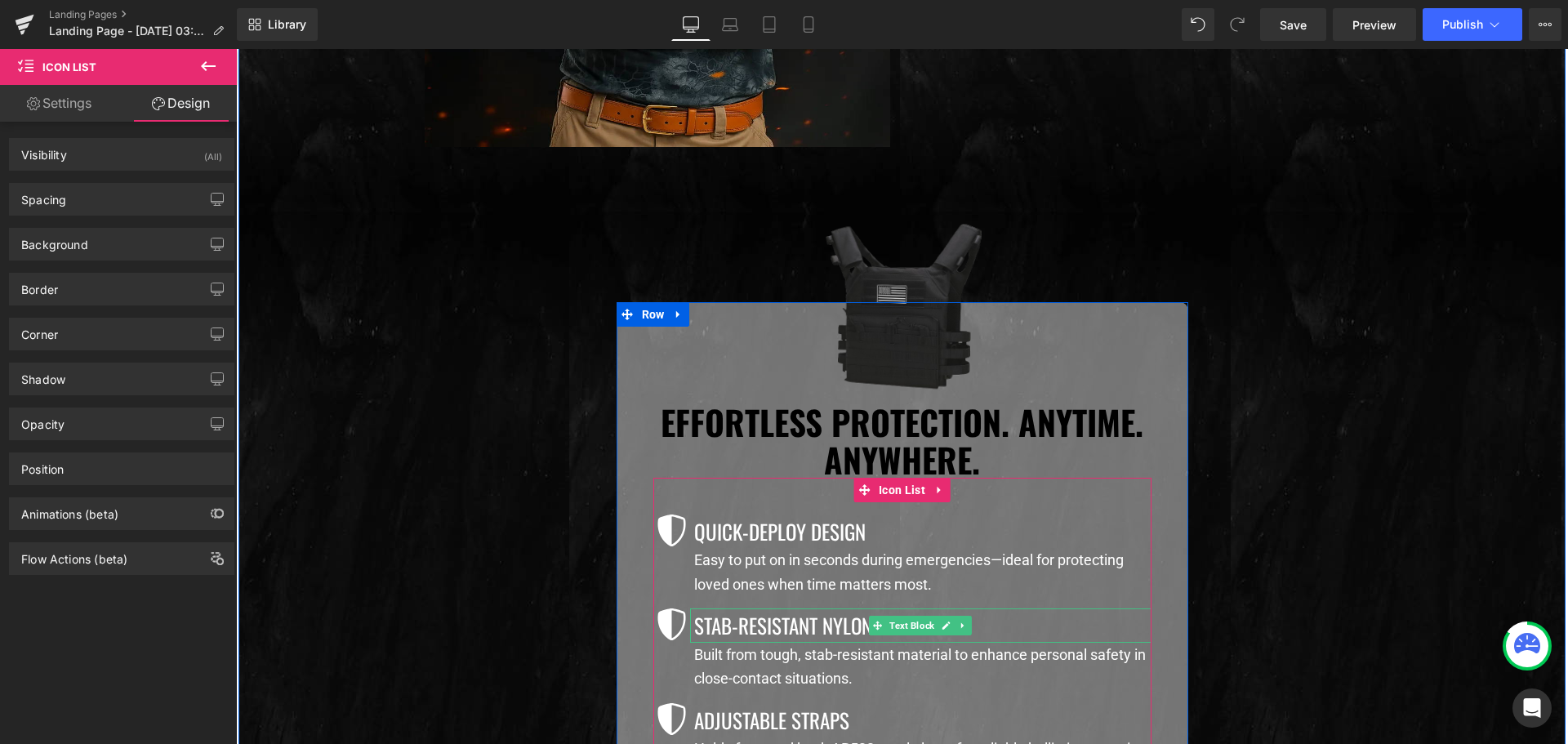
click at [748, 627] on p "Stab-Resistant Nylon" at bounding box center [922, 624] width 457 height 33
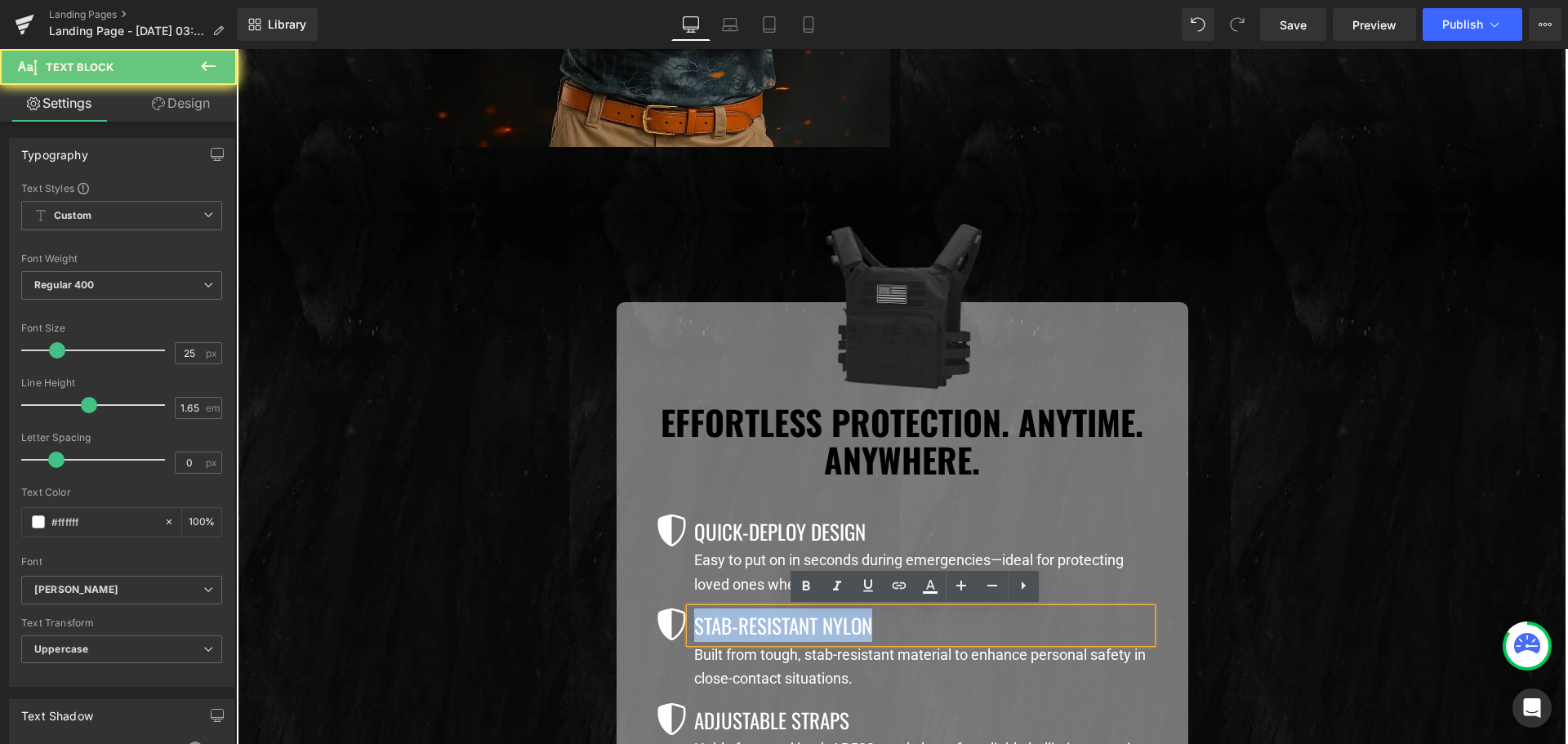
click at [748, 627] on p "Stab-Resistant Nylon" at bounding box center [922, 624] width 457 height 33
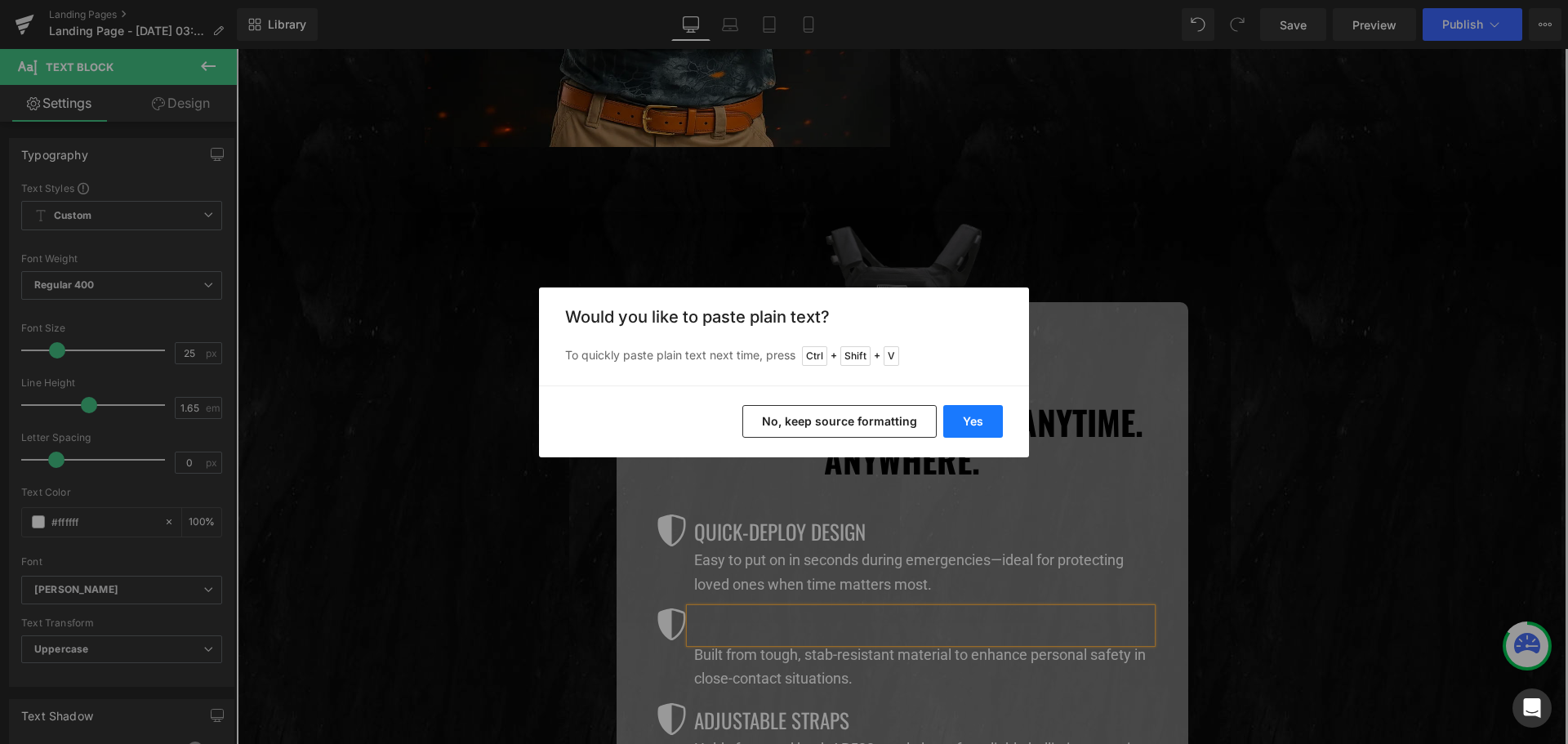
click at [980, 408] on button "Yes" at bounding box center [973, 421] width 60 height 33
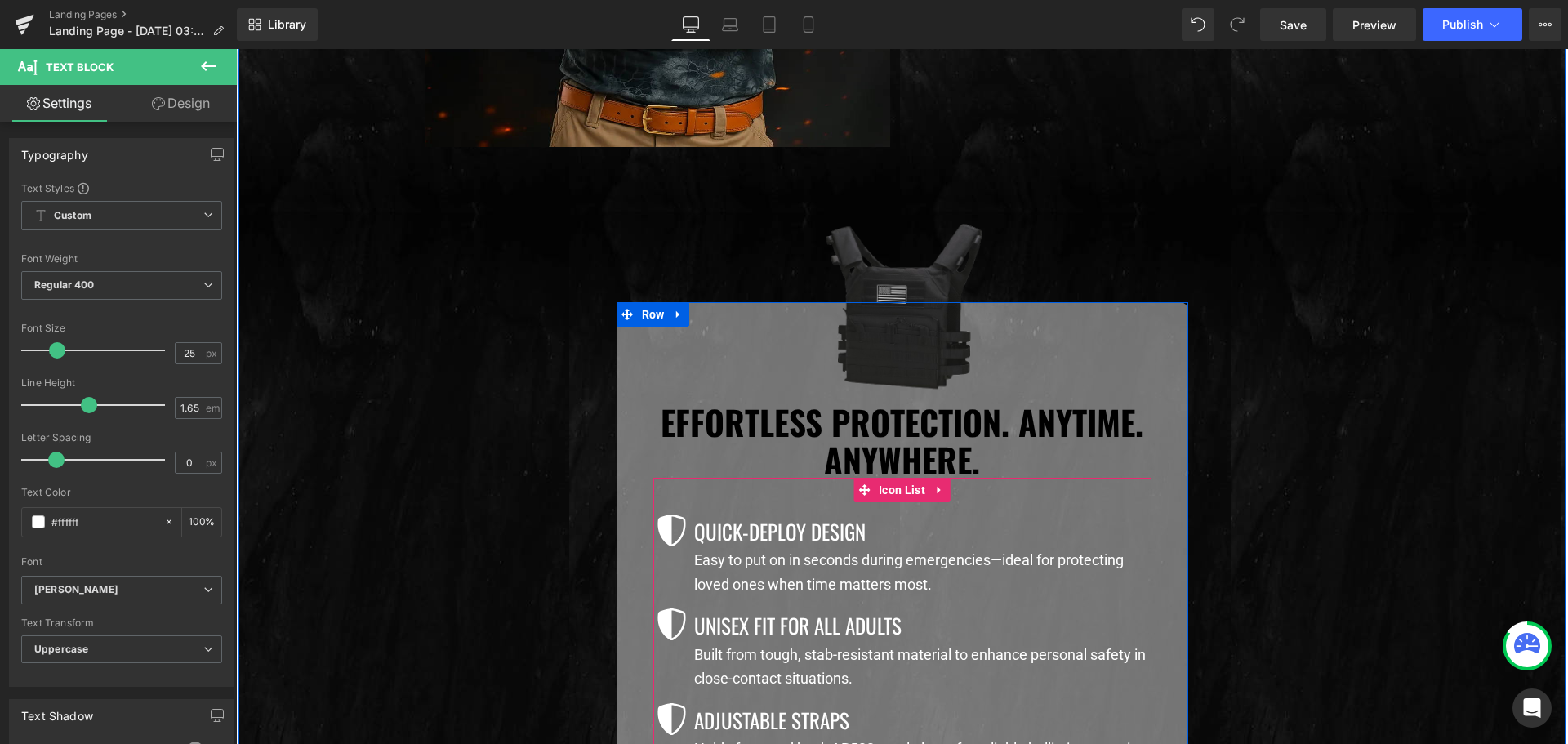
click at [759, 660] on p "Built from tough, stab-resistant material to enhance personal safety in close-c…" at bounding box center [922, 667] width 457 height 48
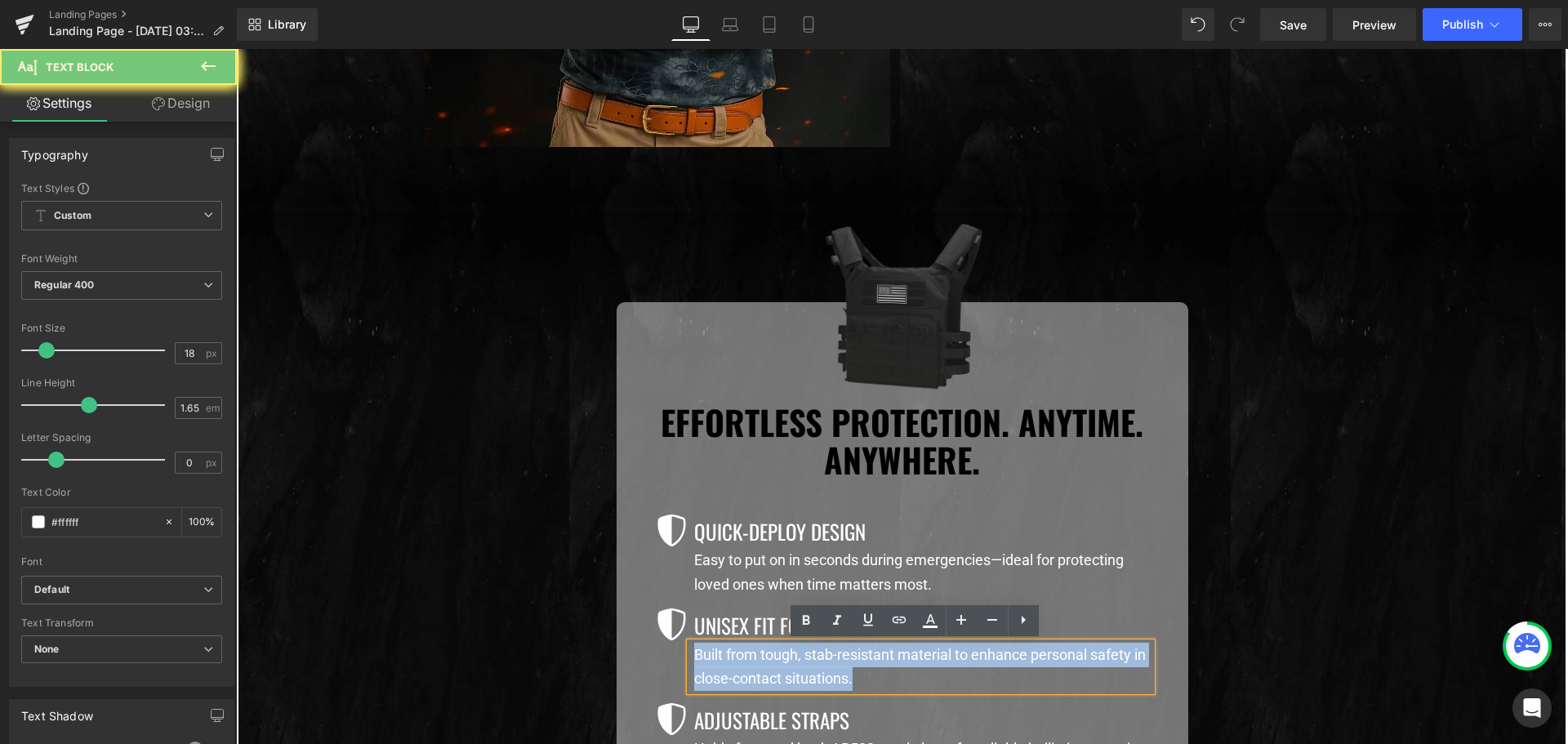
click at [759, 660] on p "Built from tough, stab-resistant material to enhance personal safety in close-c…" at bounding box center [922, 667] width 457 height 48
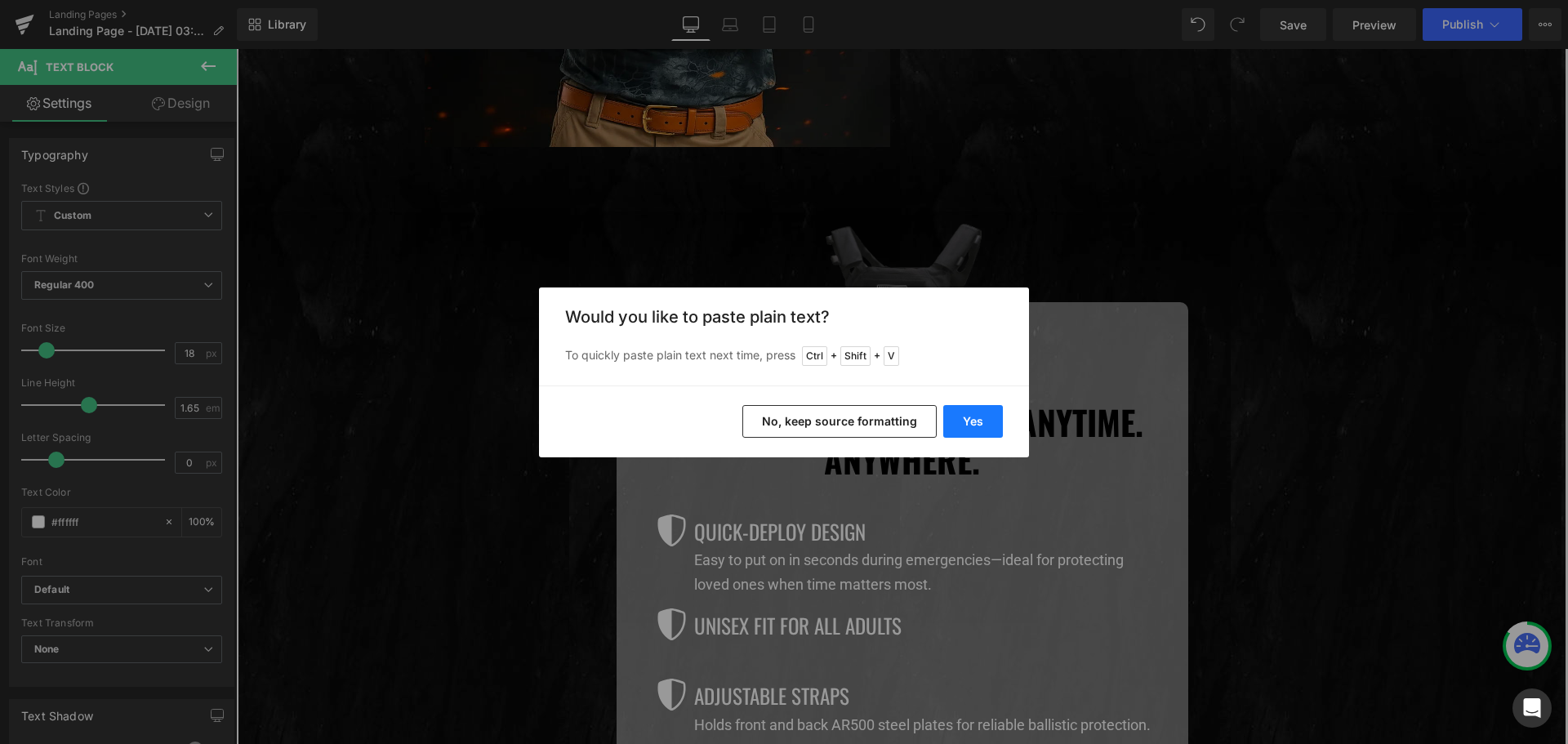
click at [968, 423] on button "Yes" at bounding box center [973, 421] width 60 height 33
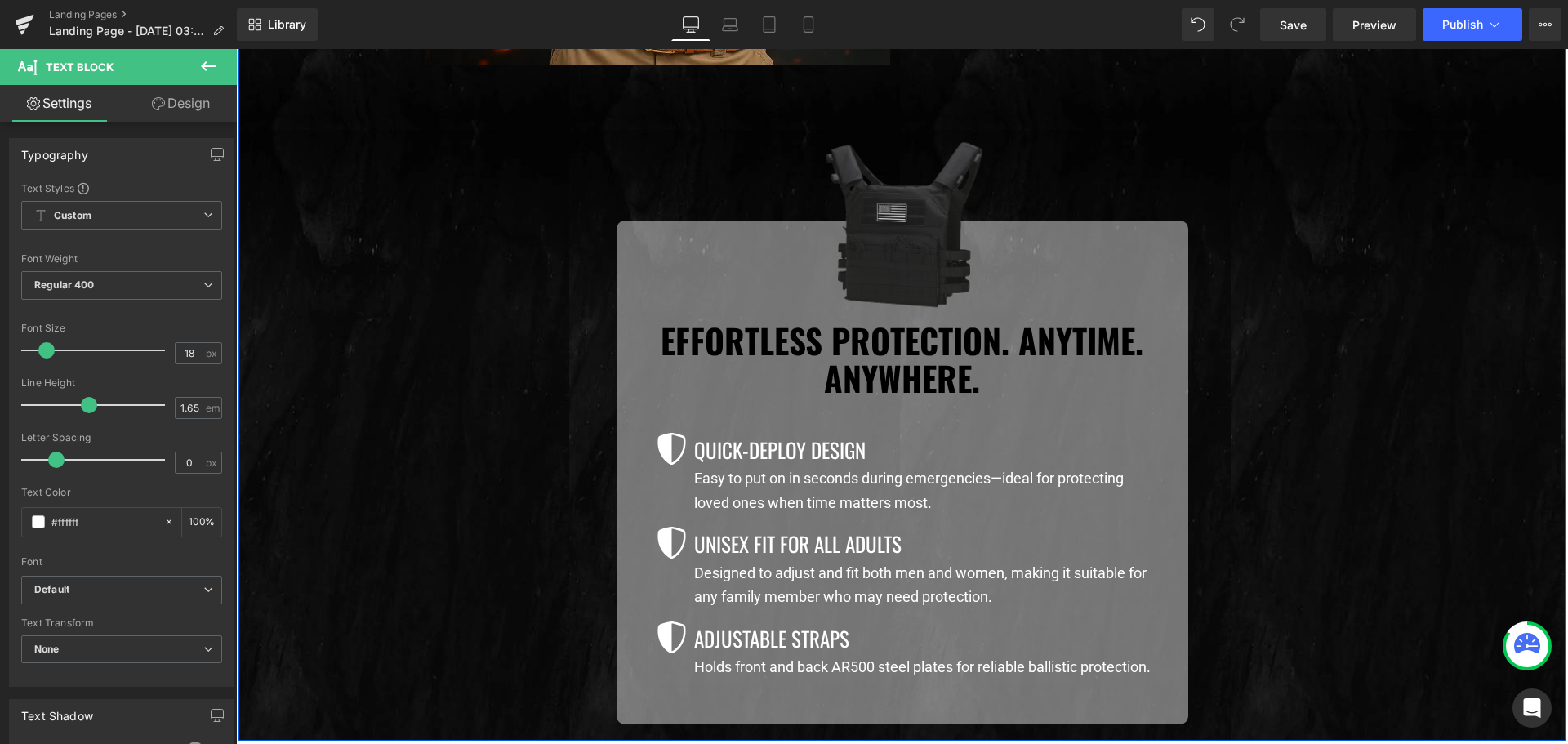
scroll to position [1389, 0]
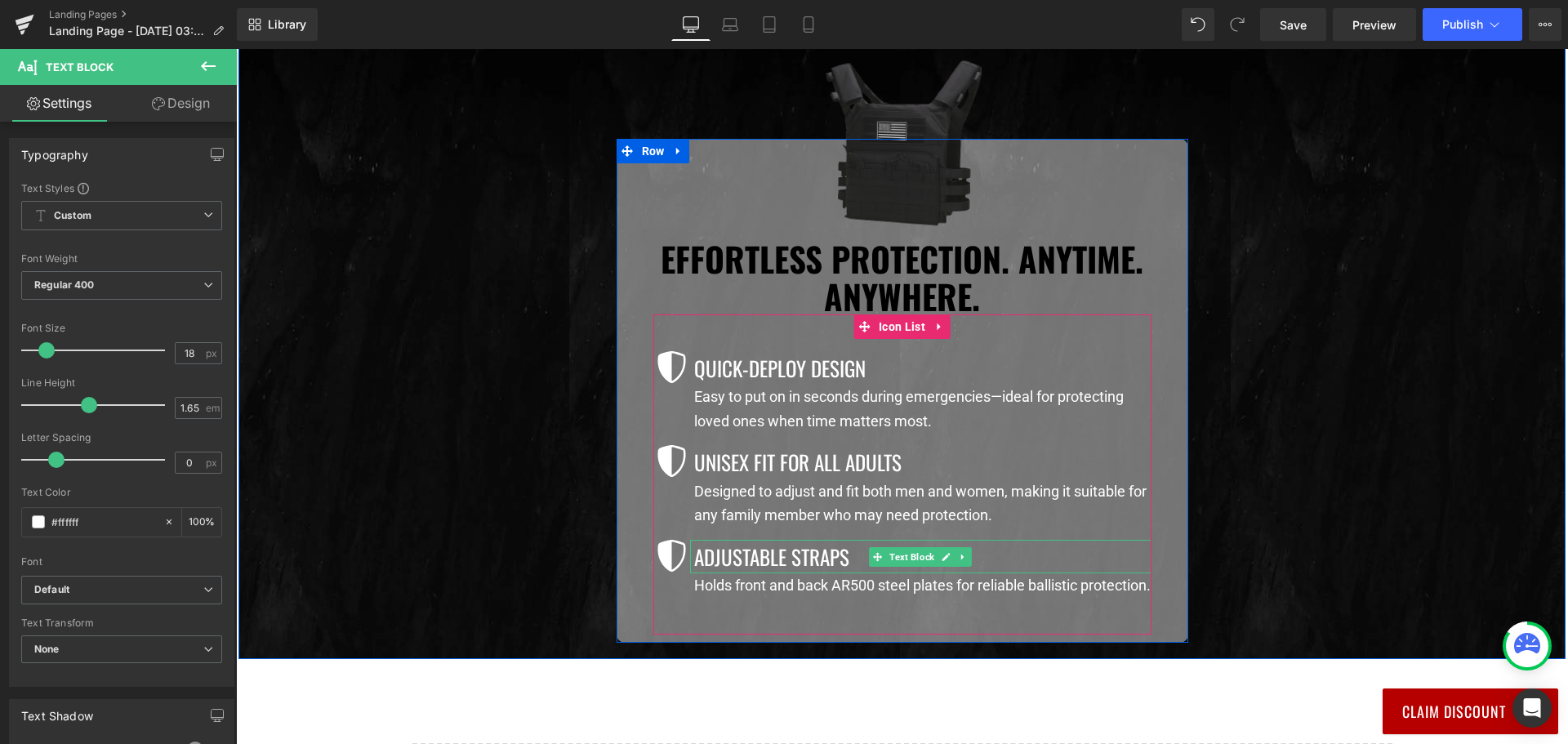
click at [746, 561] on p "Adjustable Straps" at bounding box center [922, 556] width 457 height 33
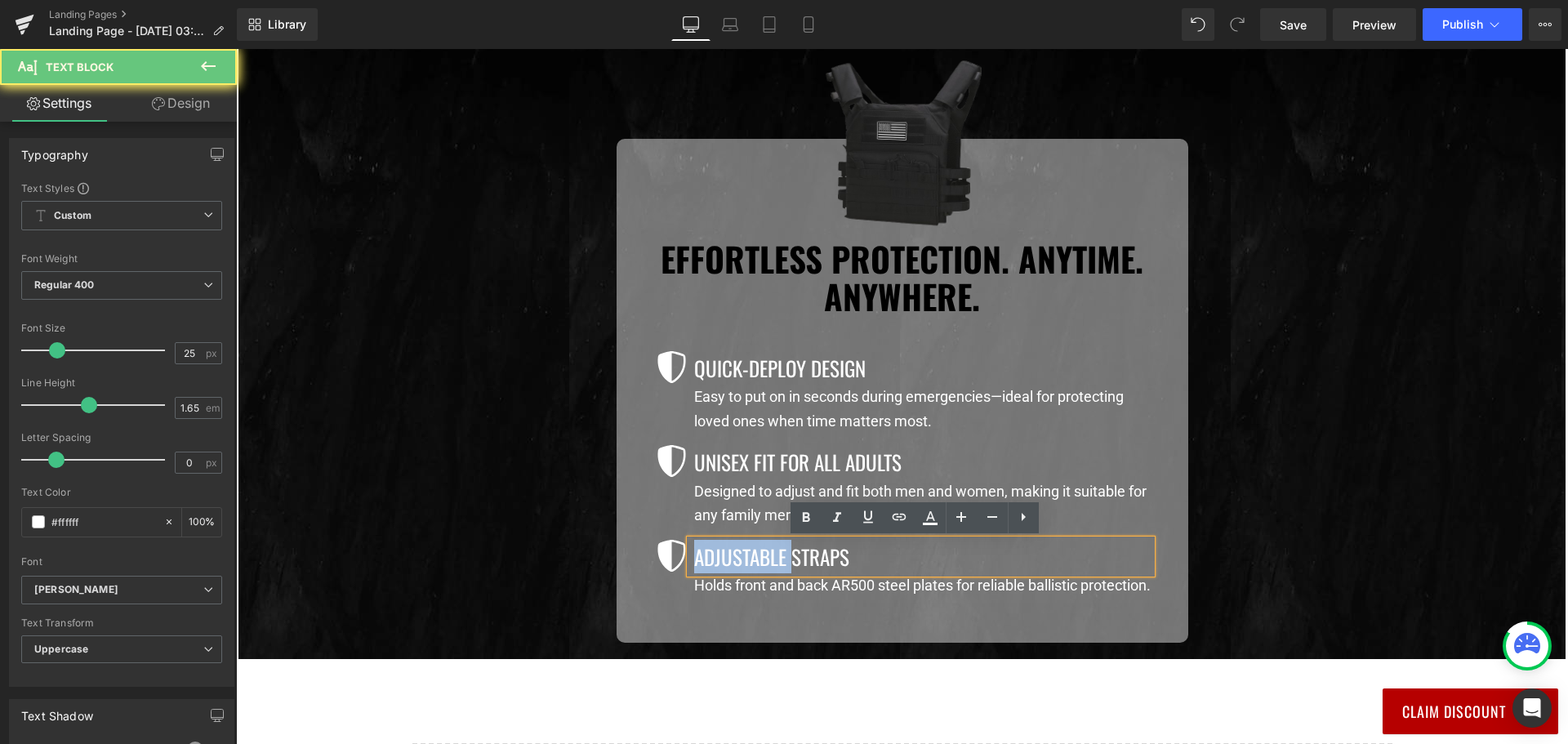
click at [746, 561] on p "Adjustable Straps" at bounding box center [922, 556] width 457 height 33
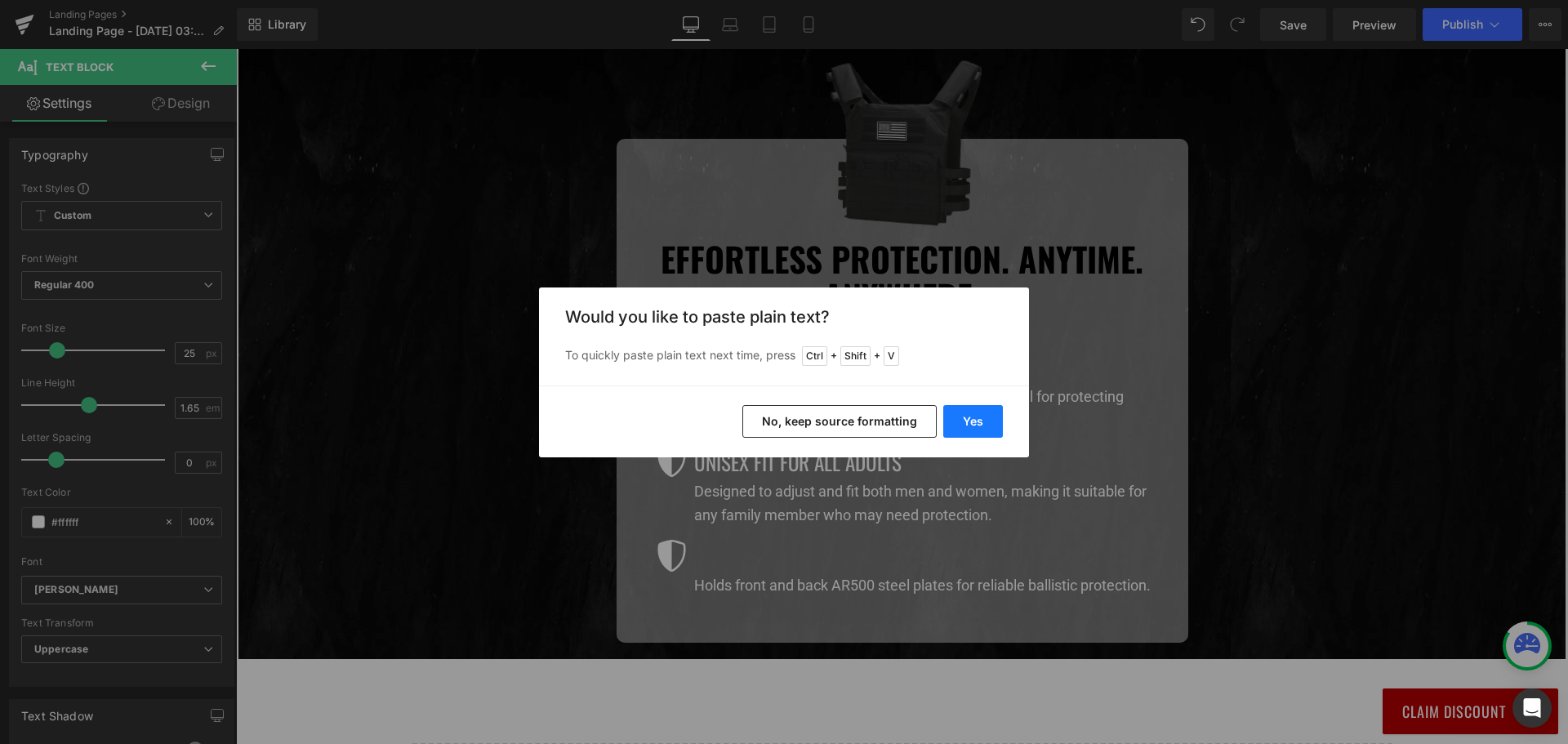
click at [979, 418] on button "Yes" at bounding box center [973, 421] width 60 height 33
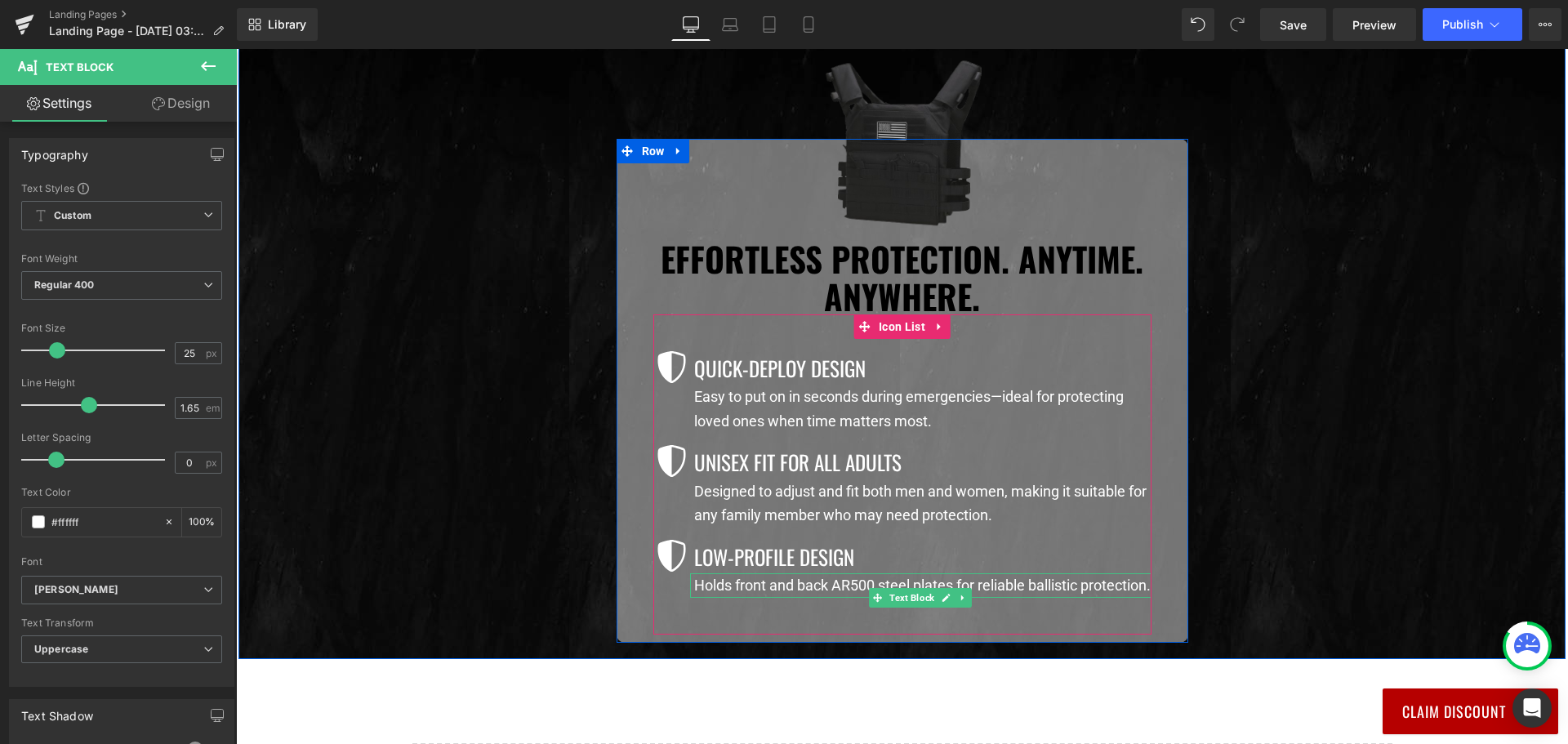
click at [808, 596] on p "Holds front and back AR500 steel plates for reliable ballistic protection." at bounding box center [922, 585] width 457 height 24
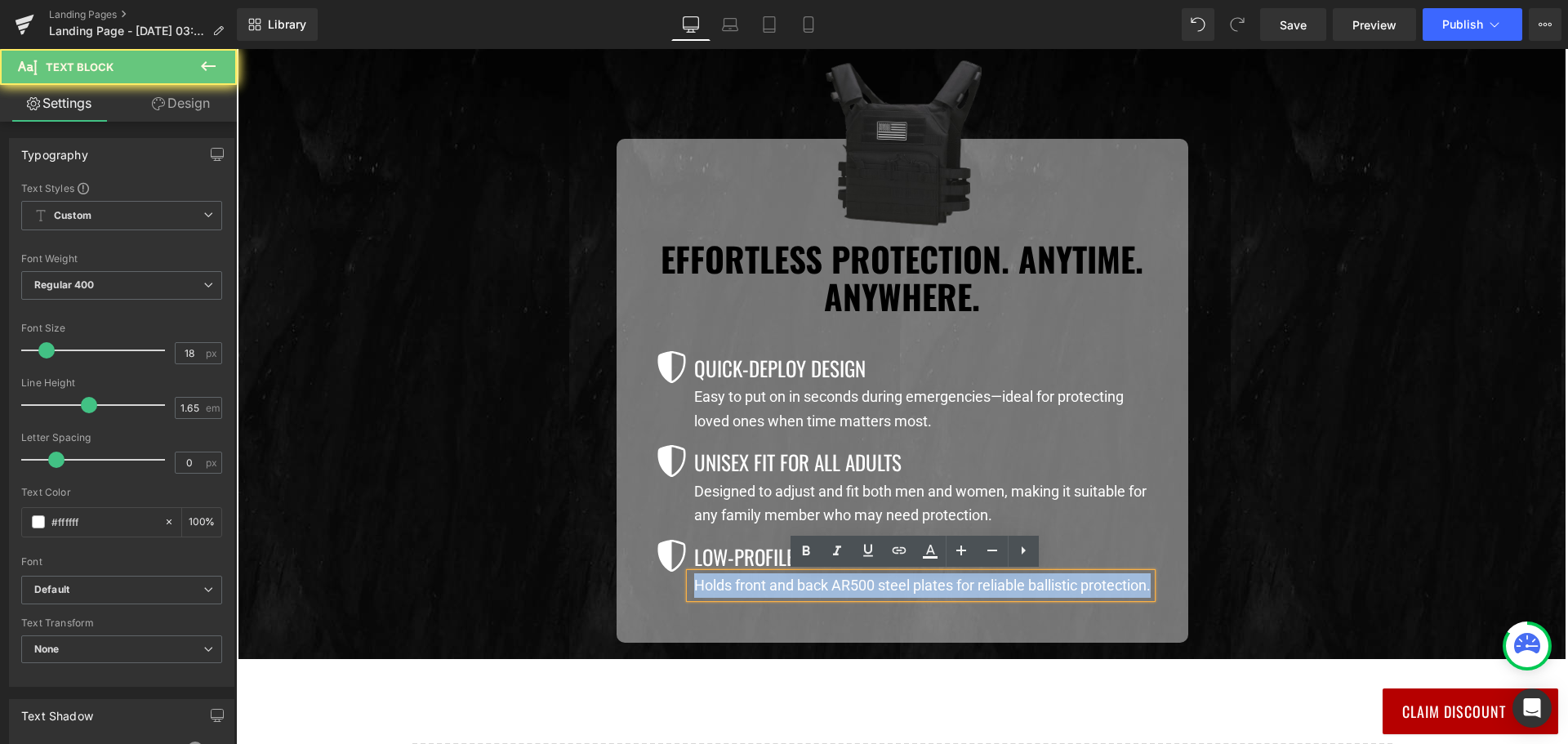
click at [808, 596] on p "Holds front and back AR500 steel plates for reliable ballistic protection." at bounding box center [922, 585] width 457 height 24
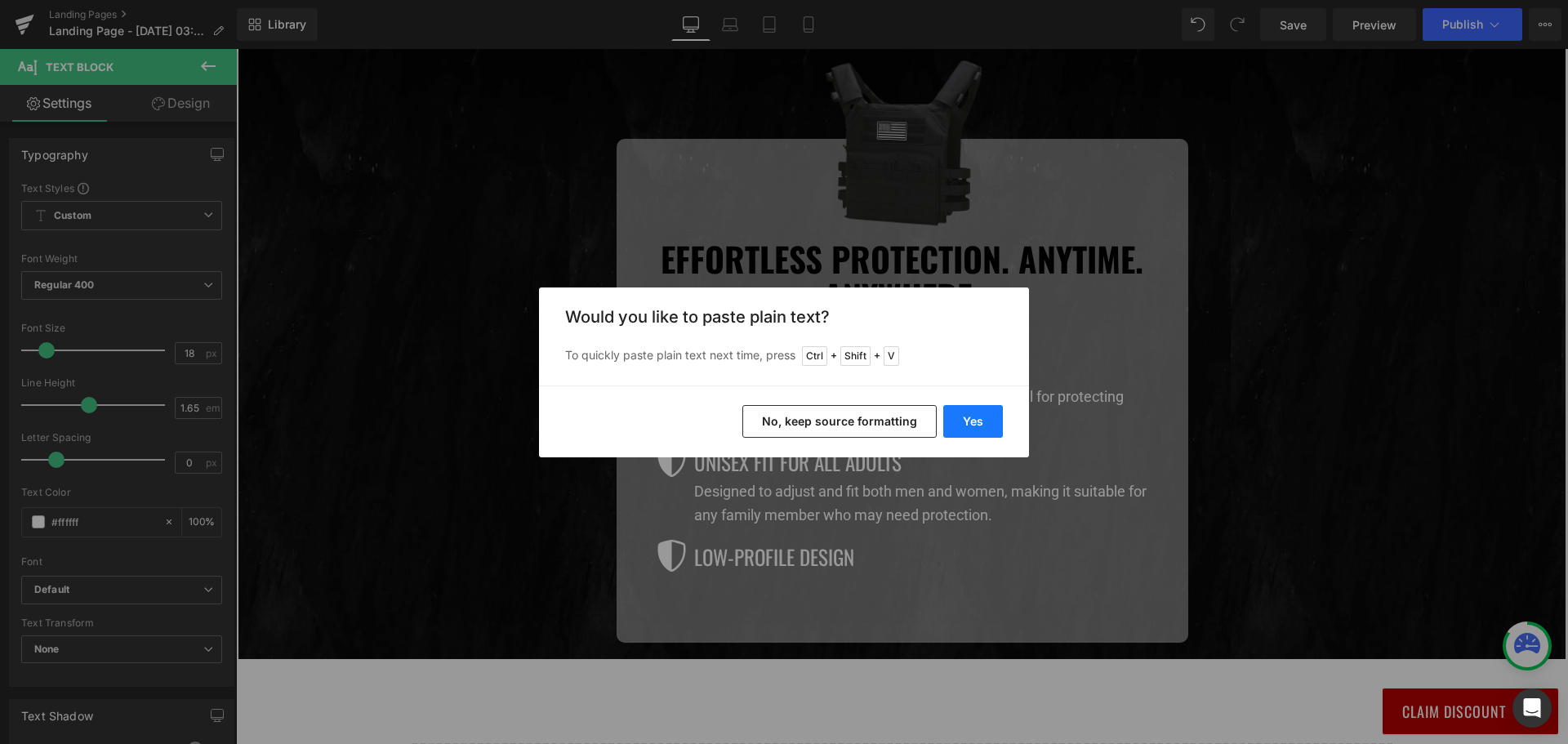
click at [964, 418] on button "Yes" at bounding box center [973, 421] width 60 height 33
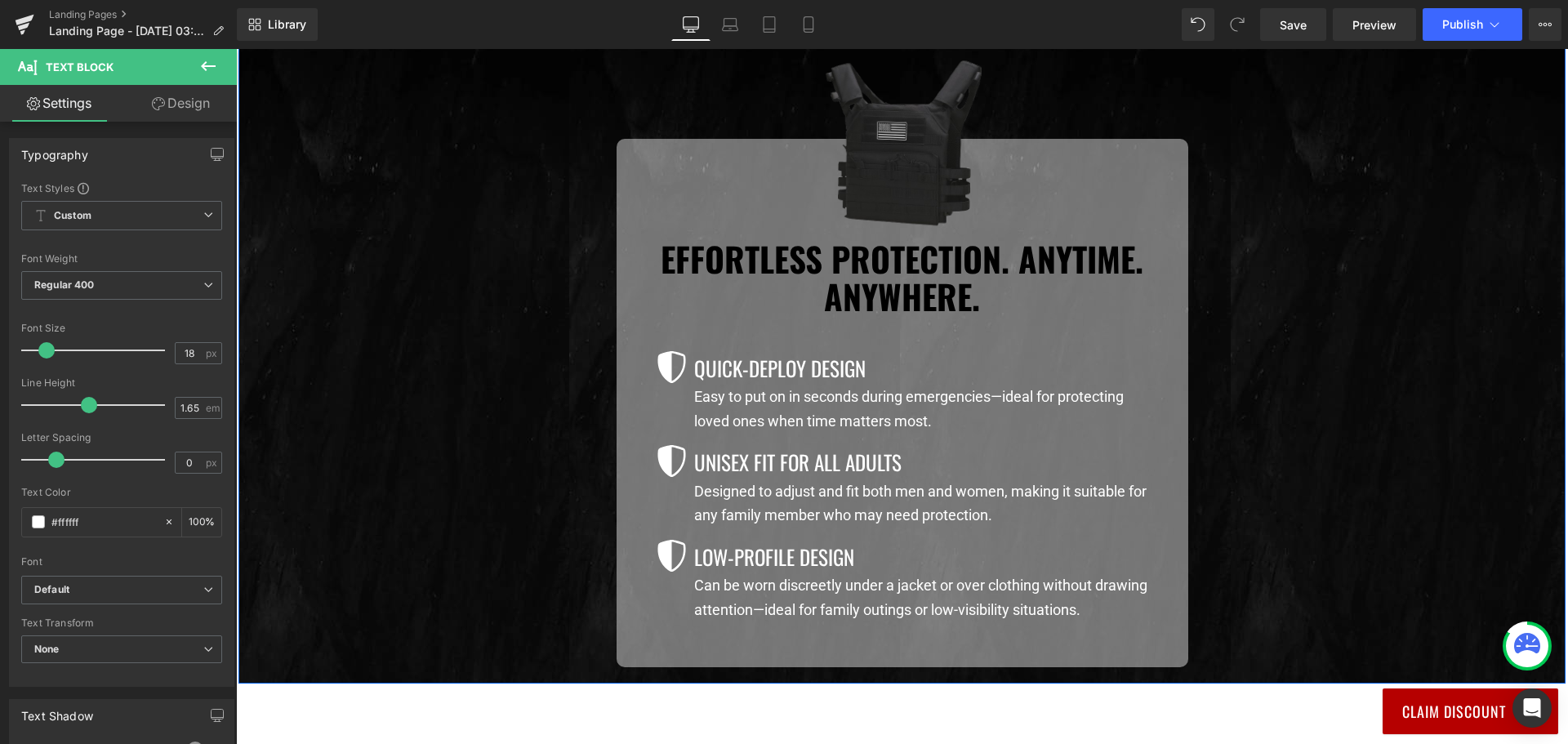
click at [1343, 492] on div "Image Effortless Protection. Anytime. Anywhere.  Heading Icon Quick-Deploy Des…" at bounding box center [902, 402] width 980 height 528
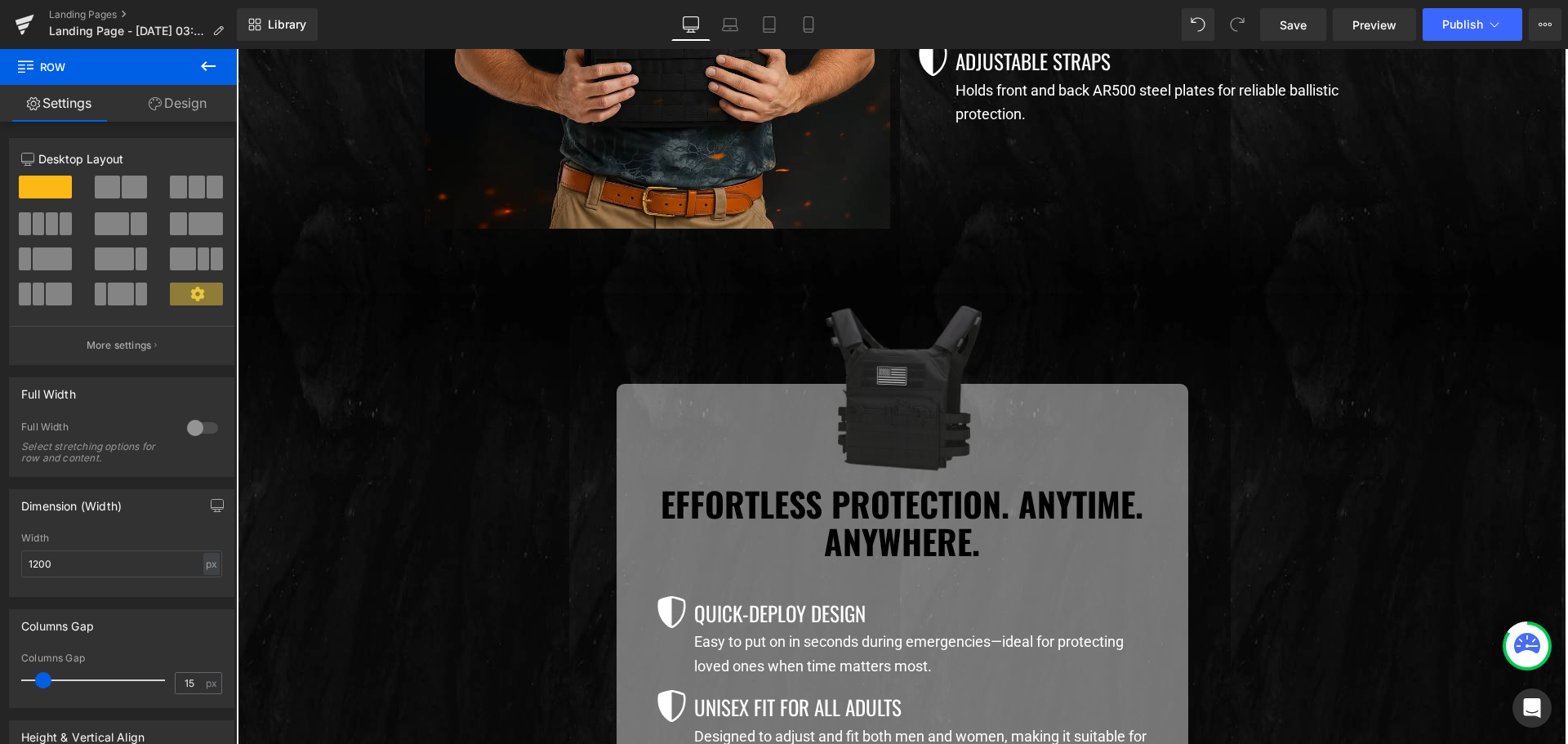
scroll to position [1306, 0]
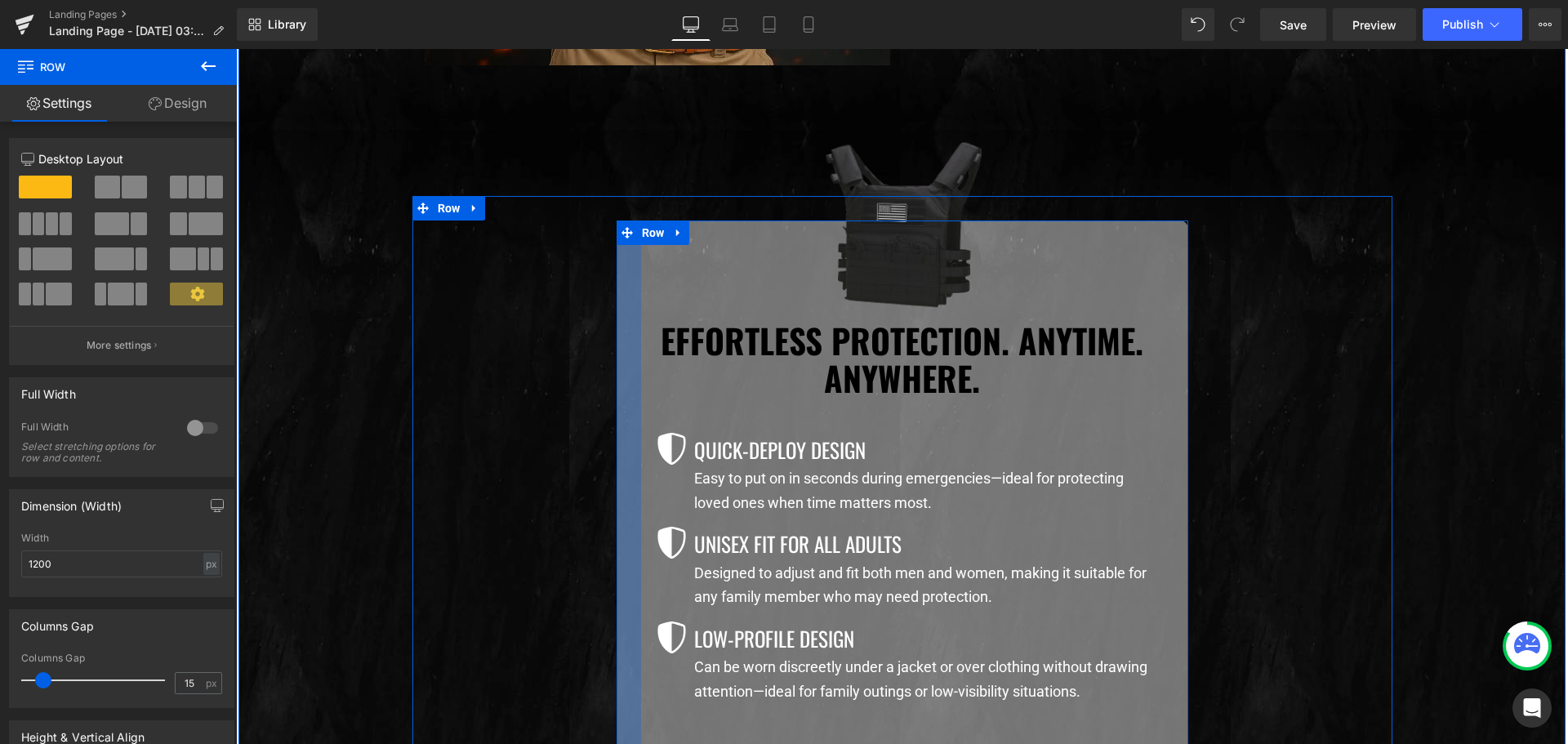
click at [617, 264] on div at bounding box center [628, 485] width 24 height 528
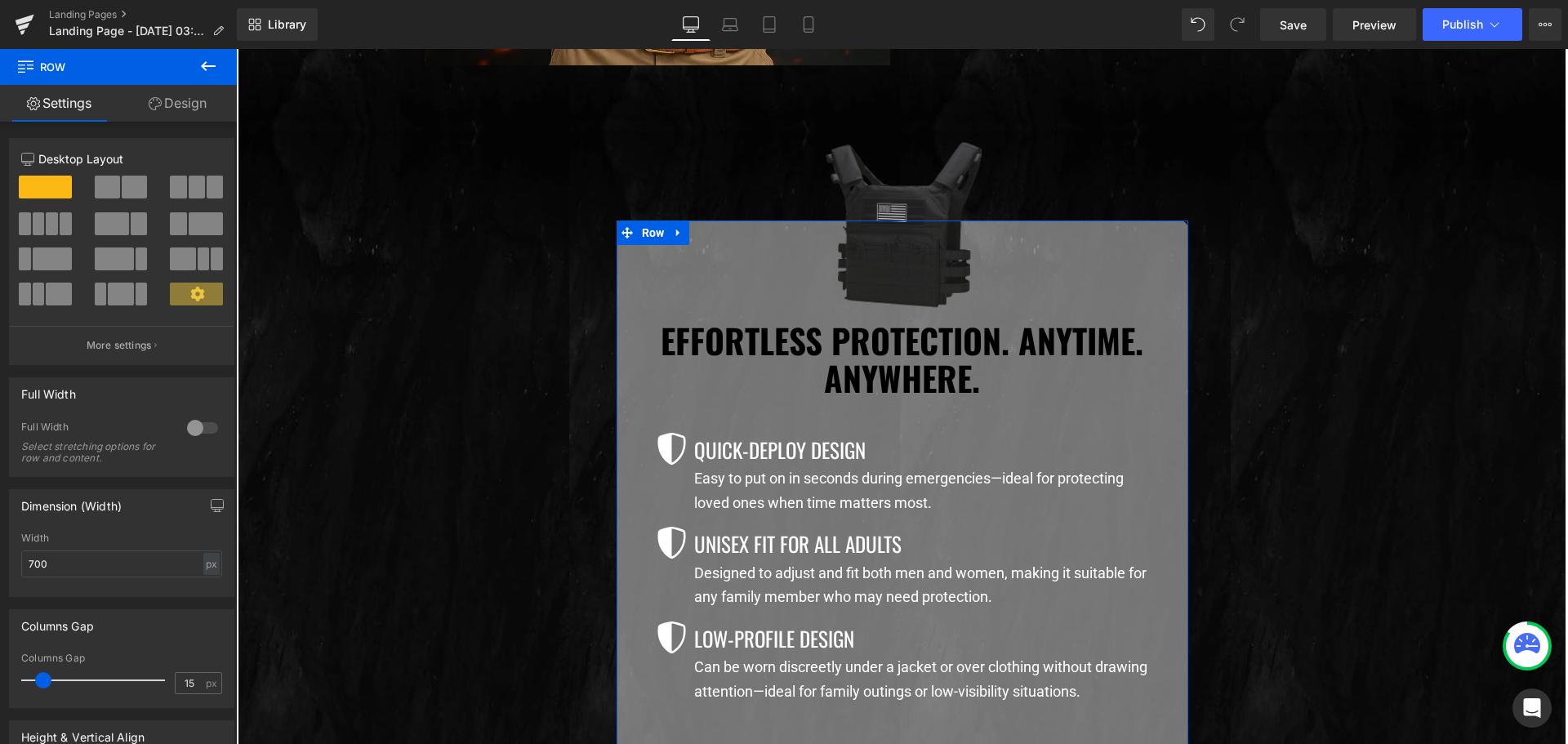
click at [177, 105] on link "Design" at bounding box center [177, 103] width 118 height 37
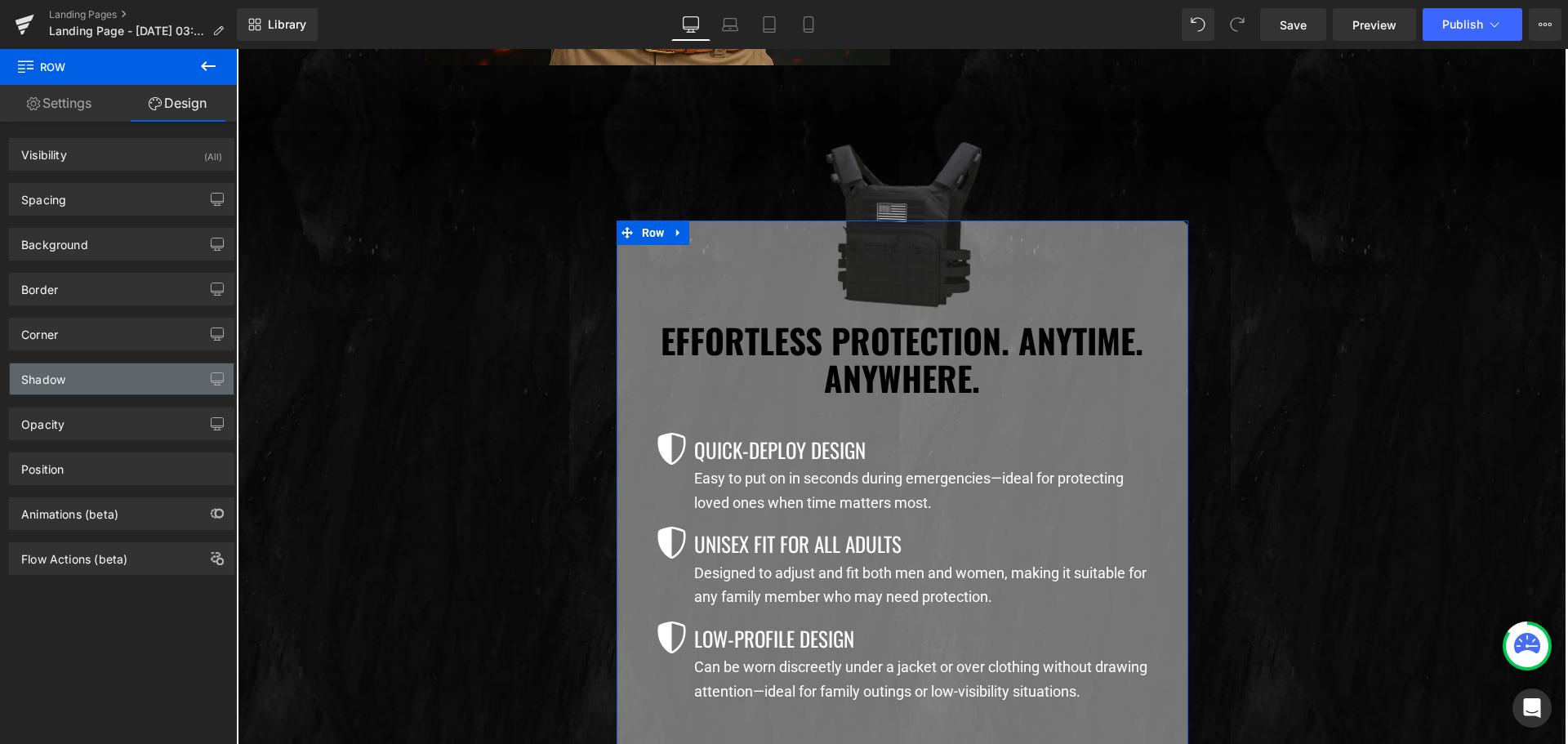
click at [98, 378] on div "Shadow" at bounding box center [122, 378] width 223 height 31
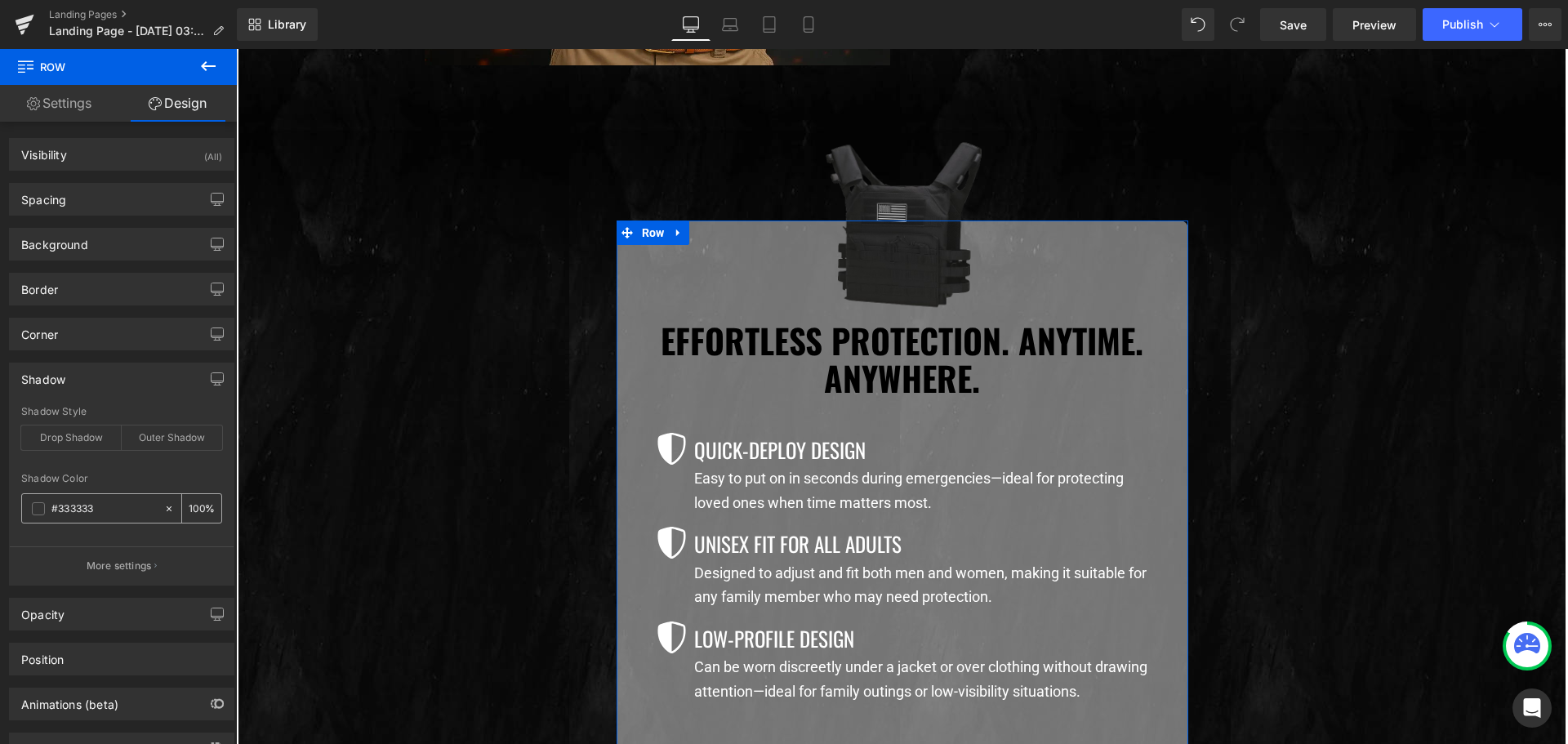
click at [36, 503] on span at bounding box center [38, 509] width 13 height 13
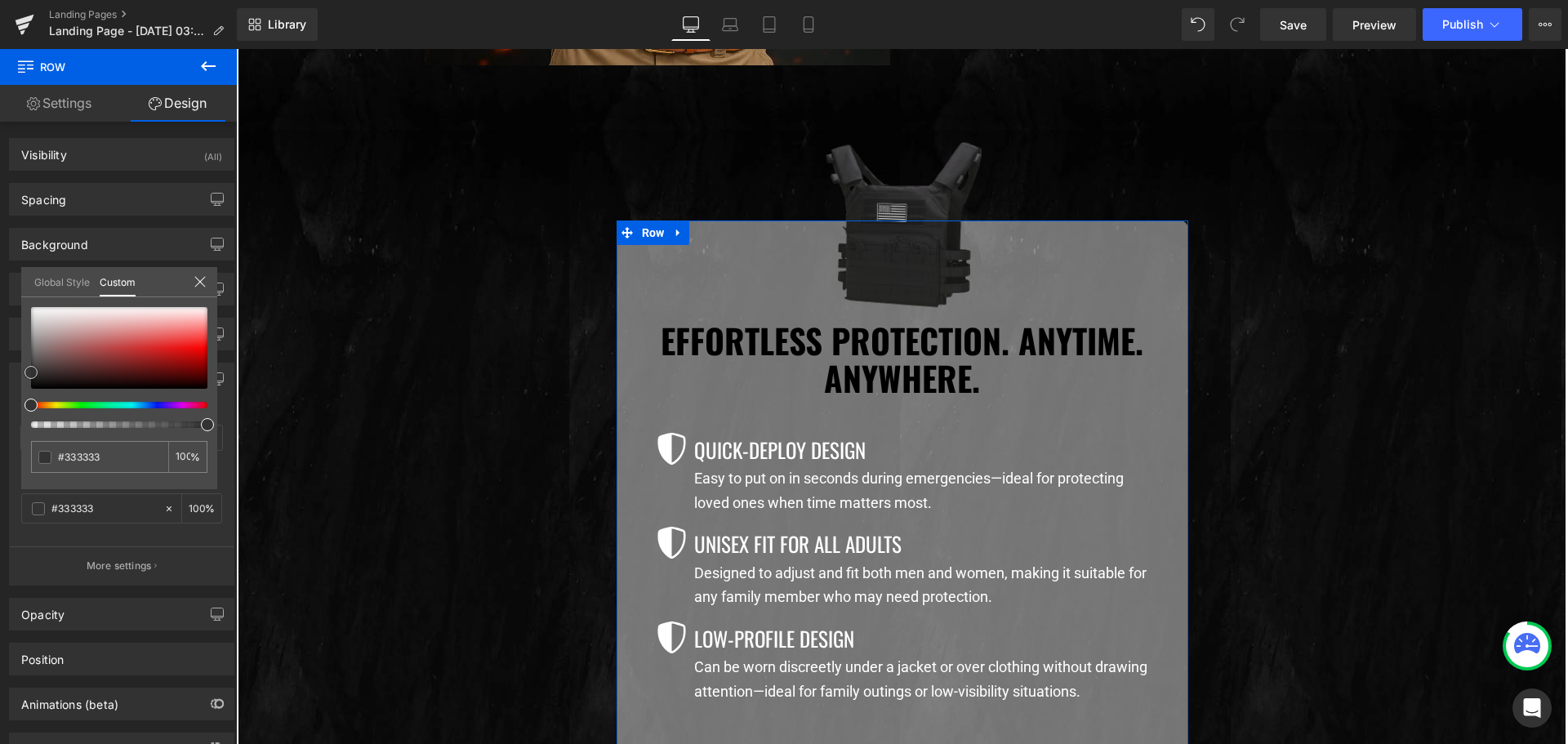
type input "#7d4e4e"
type input "#c3b6b6"
type input "#ffffff"
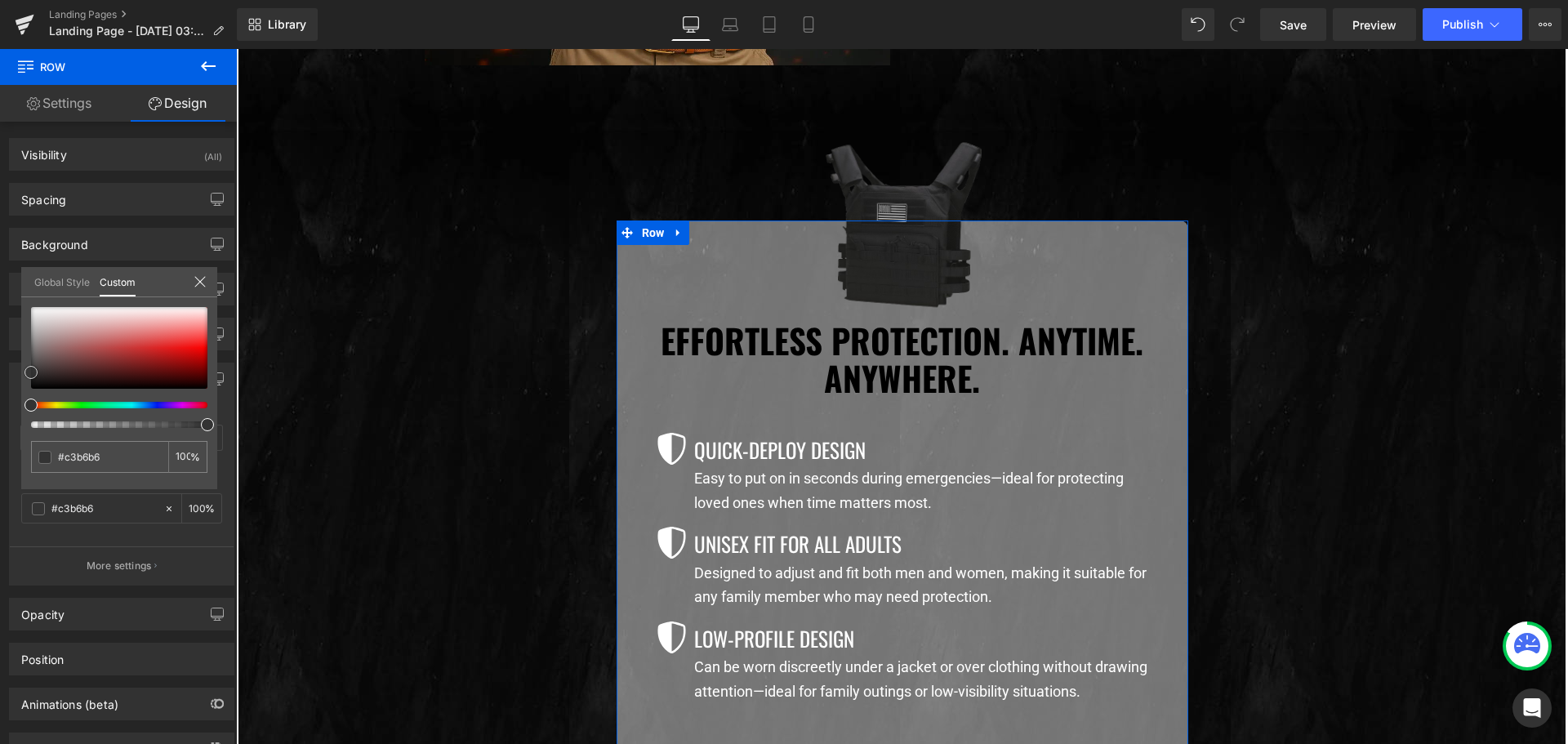
type input "#ffffff"
drag, startPoint x: 37, startPoint y: 314, endPoint x: 0, endPoint y: 209, distance: 111.3
click at [0, 351] on div "Shadow Shadow Style Drop Shadow Outer Shadow rgba(255, 255, 255, 1) Shadow Colo…" at bounding box center [122, 468] width 244 height 235
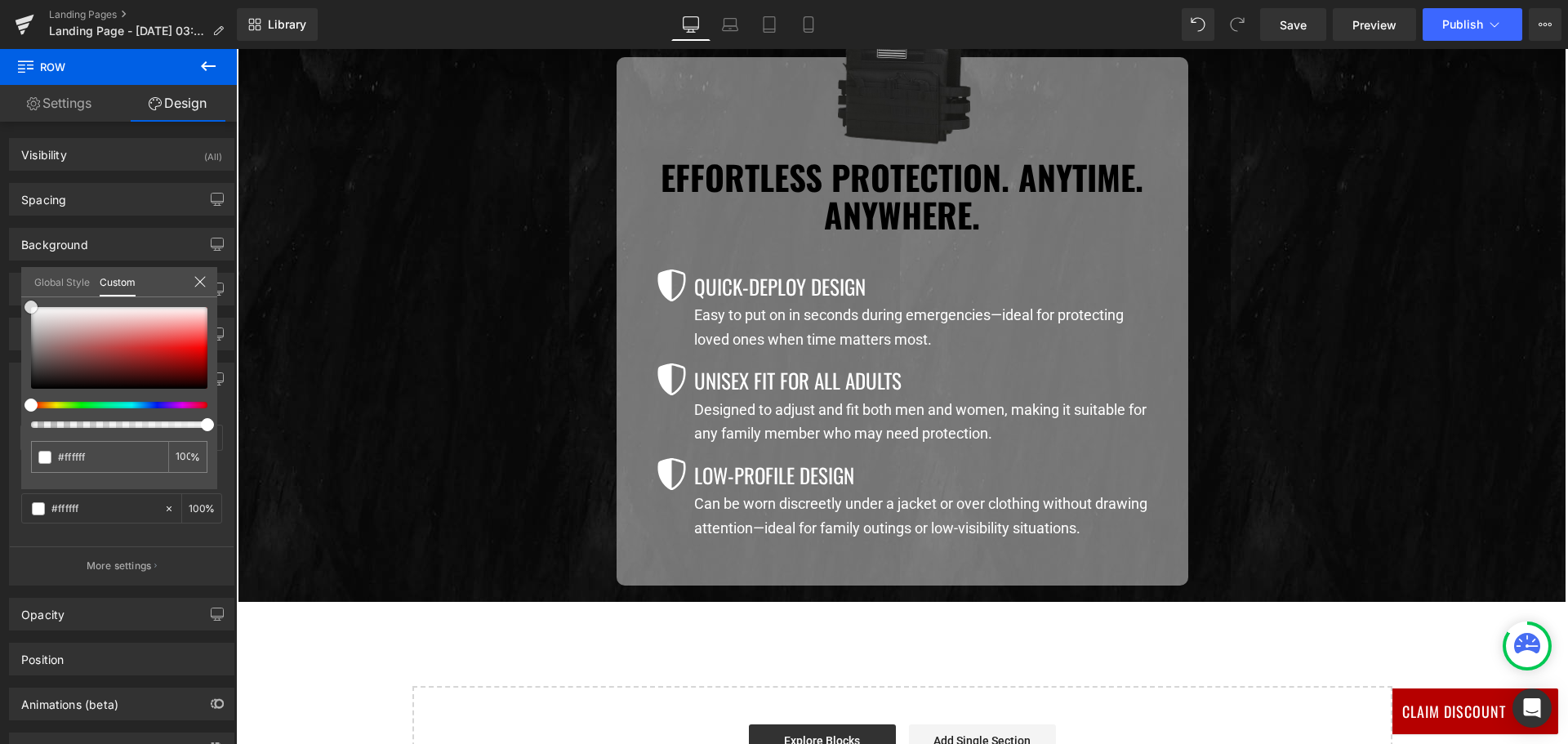
scroll to position [1551, 0]
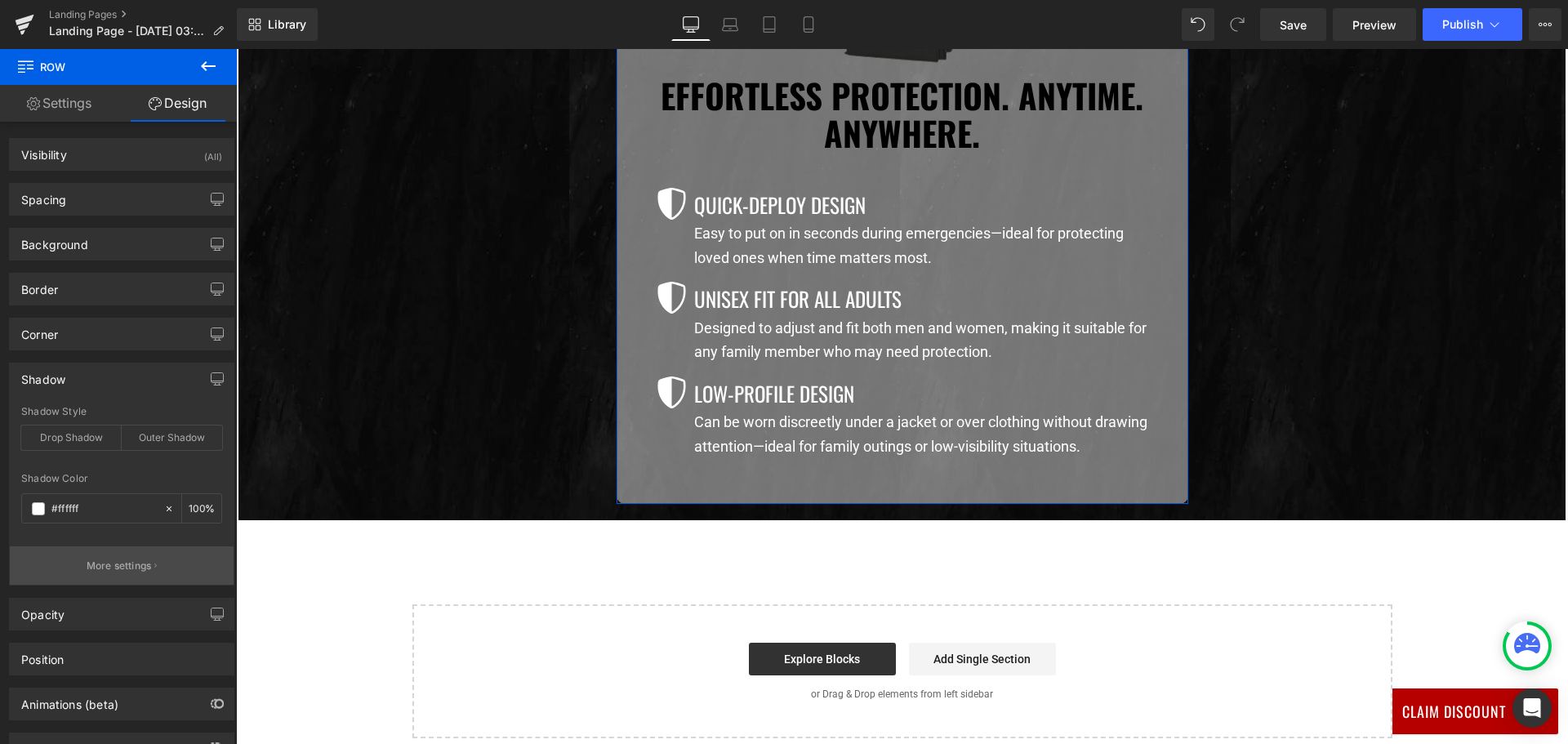
click at [126, 565] on p "More settings" at bounding box center [119, 566] width 65 height 14
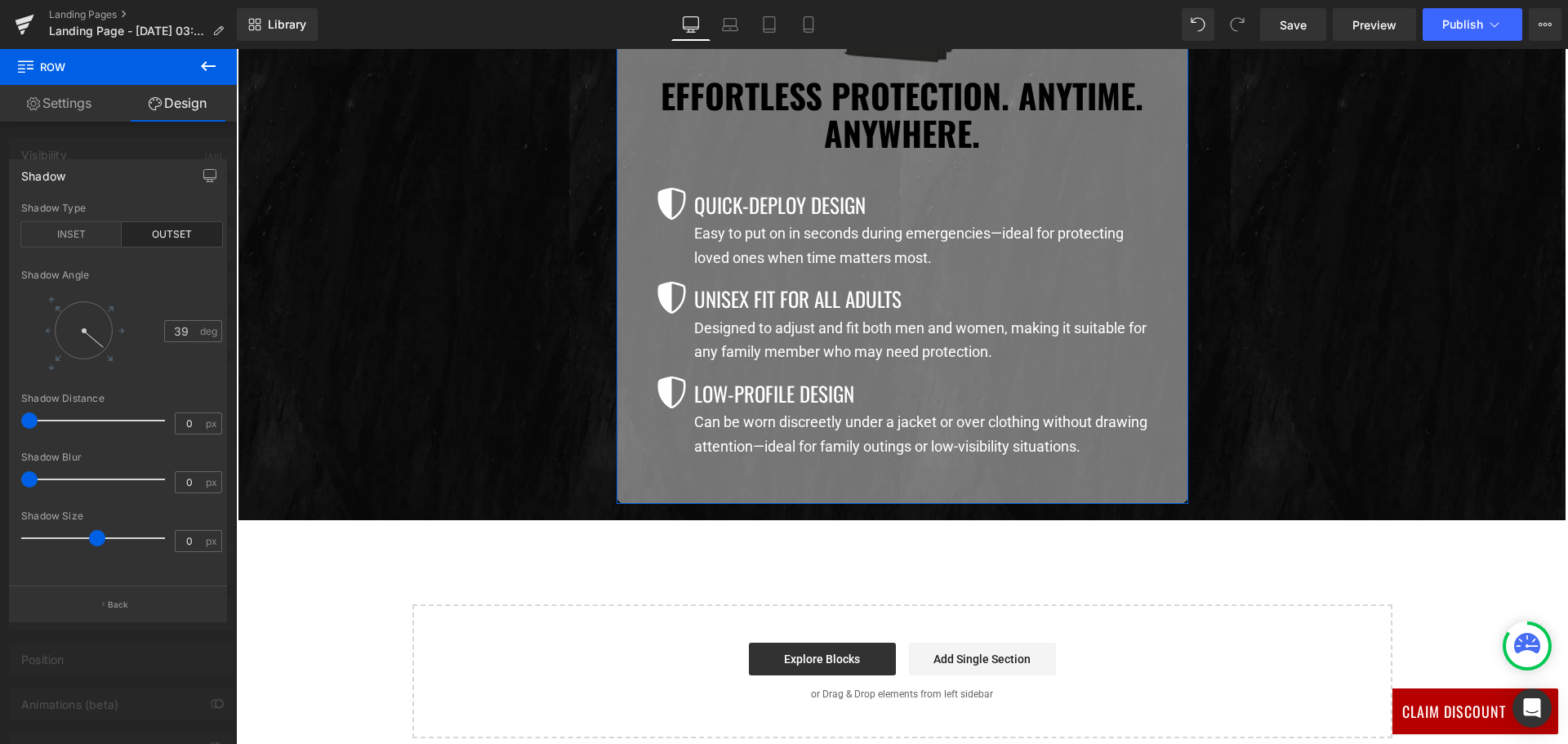
type input "38"
drag, startPoint x: 98, startPoint y: 334, endPoint x: 110, endPoint y: 351, distance: 20.8
click at [110, 351] on div at bounding box center [83, 330] width 58 height 58
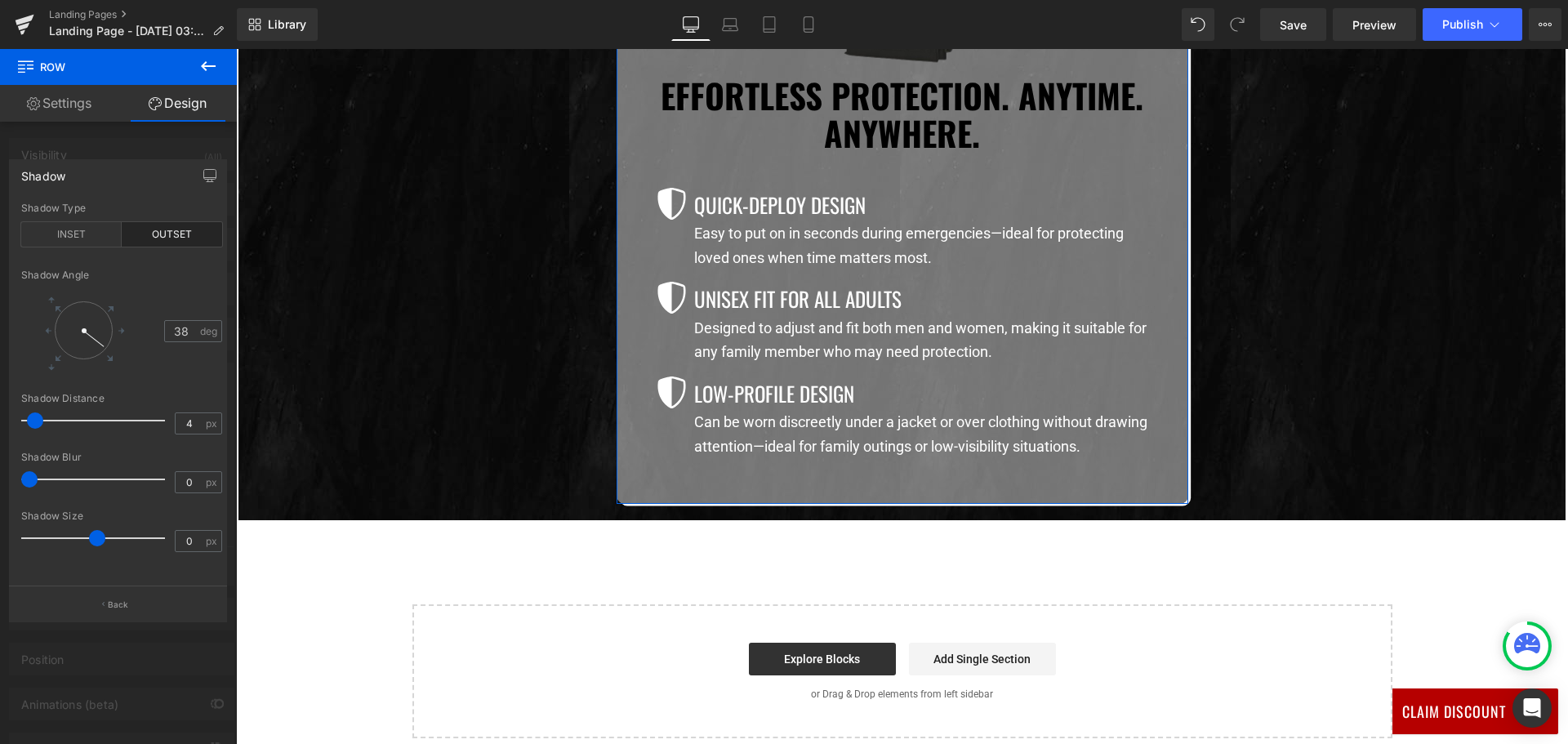
type input "3"
click at [37, 425] on span at bounding box center [33, 420] width 16 height 16
click at [285, 414] on div at bounding box center [902, 396] width 1332 height 695
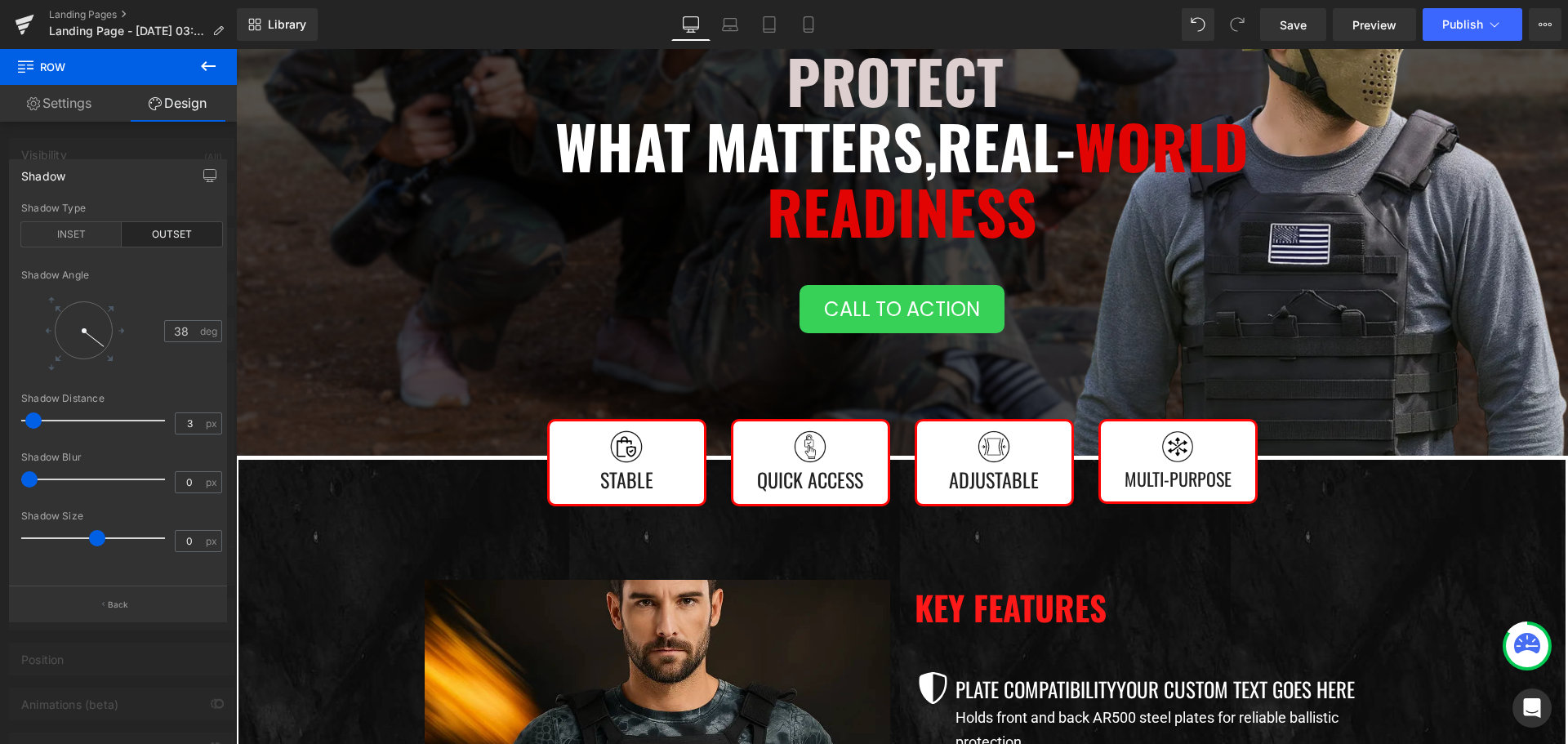
scroll to position [245, 0]
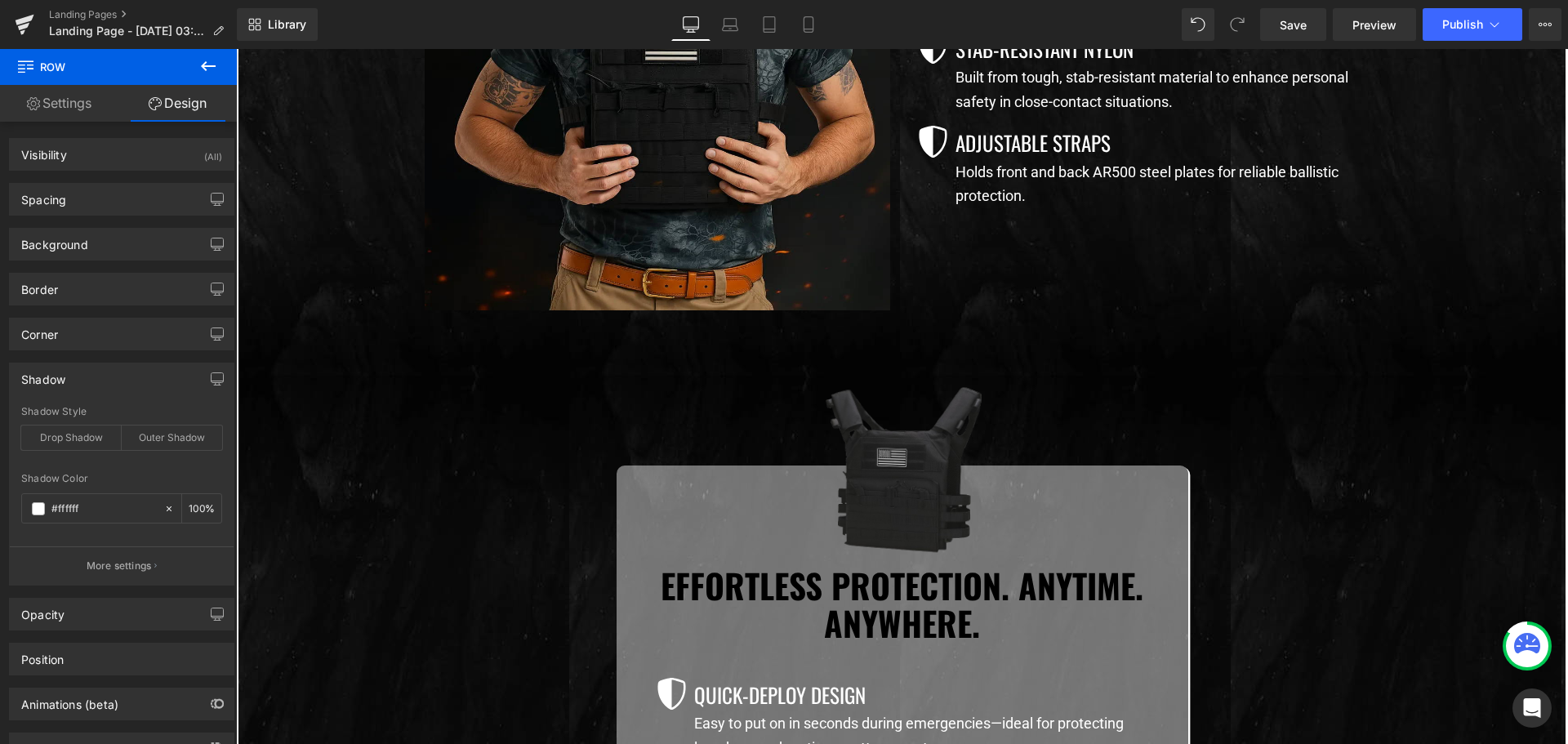
scroll to position [1470, 0]
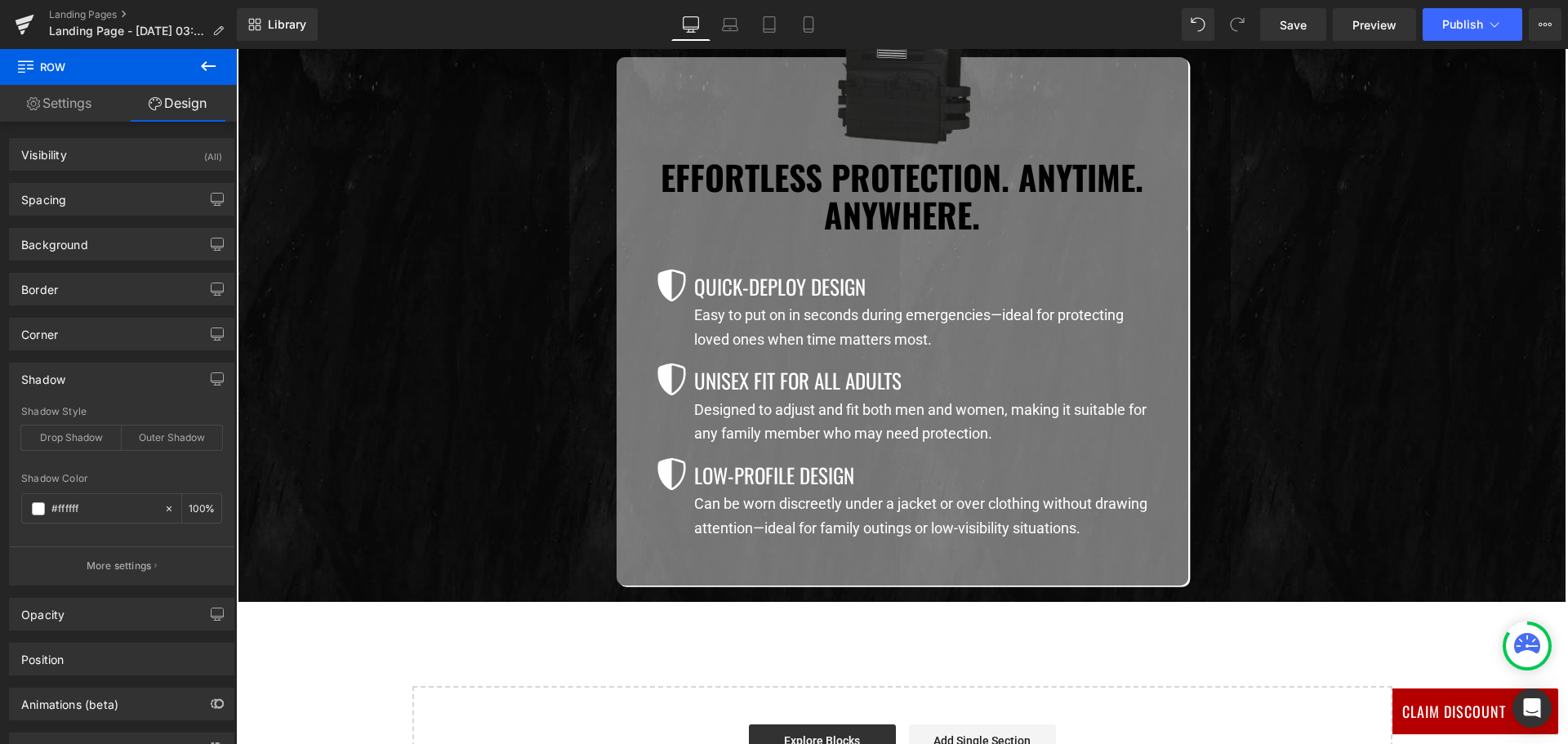
click at [199, 55] on button at bounding box center [208, 67] width 57 height 36
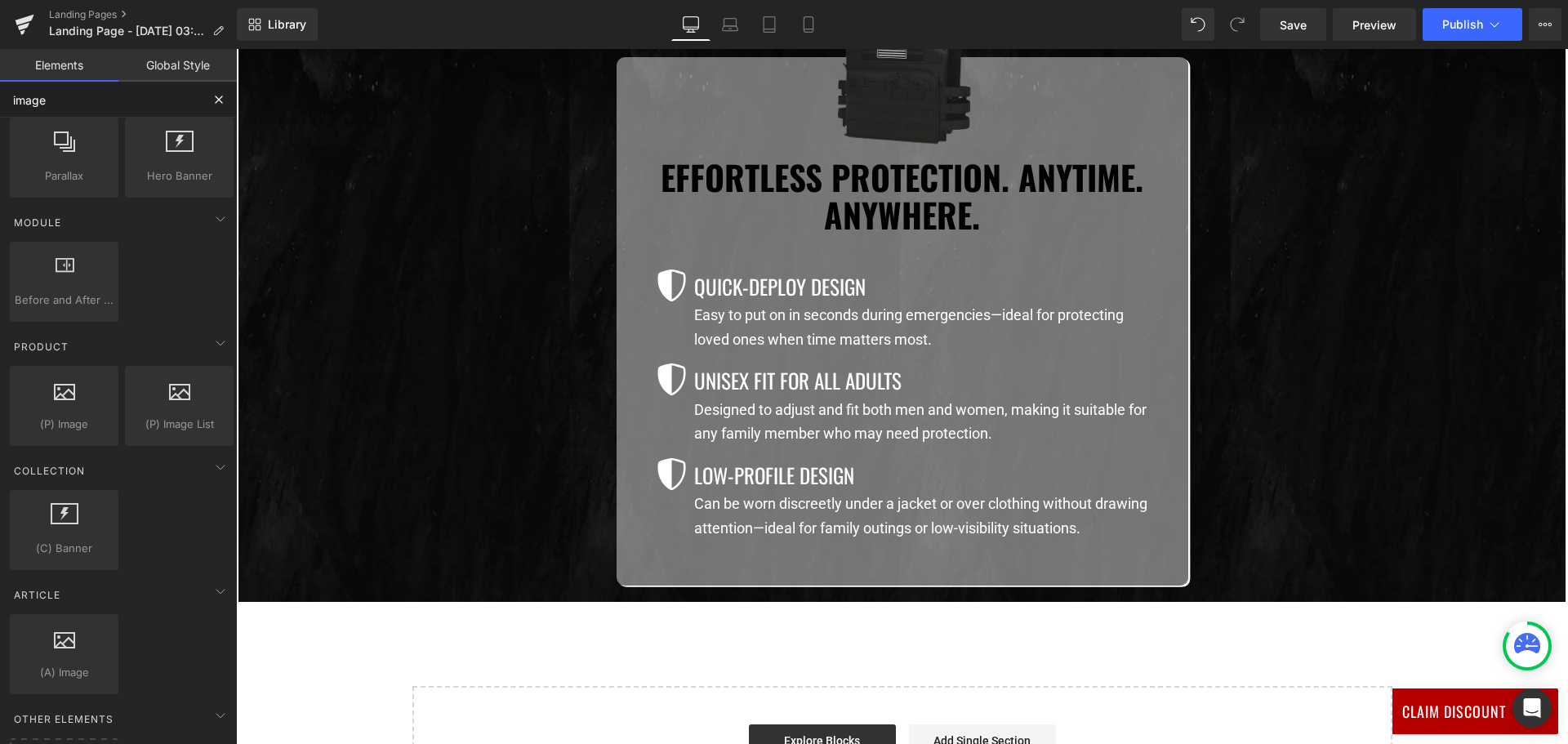
click at [89, 97] on input "image" at bounding box center [100, 99] width 201 height 36
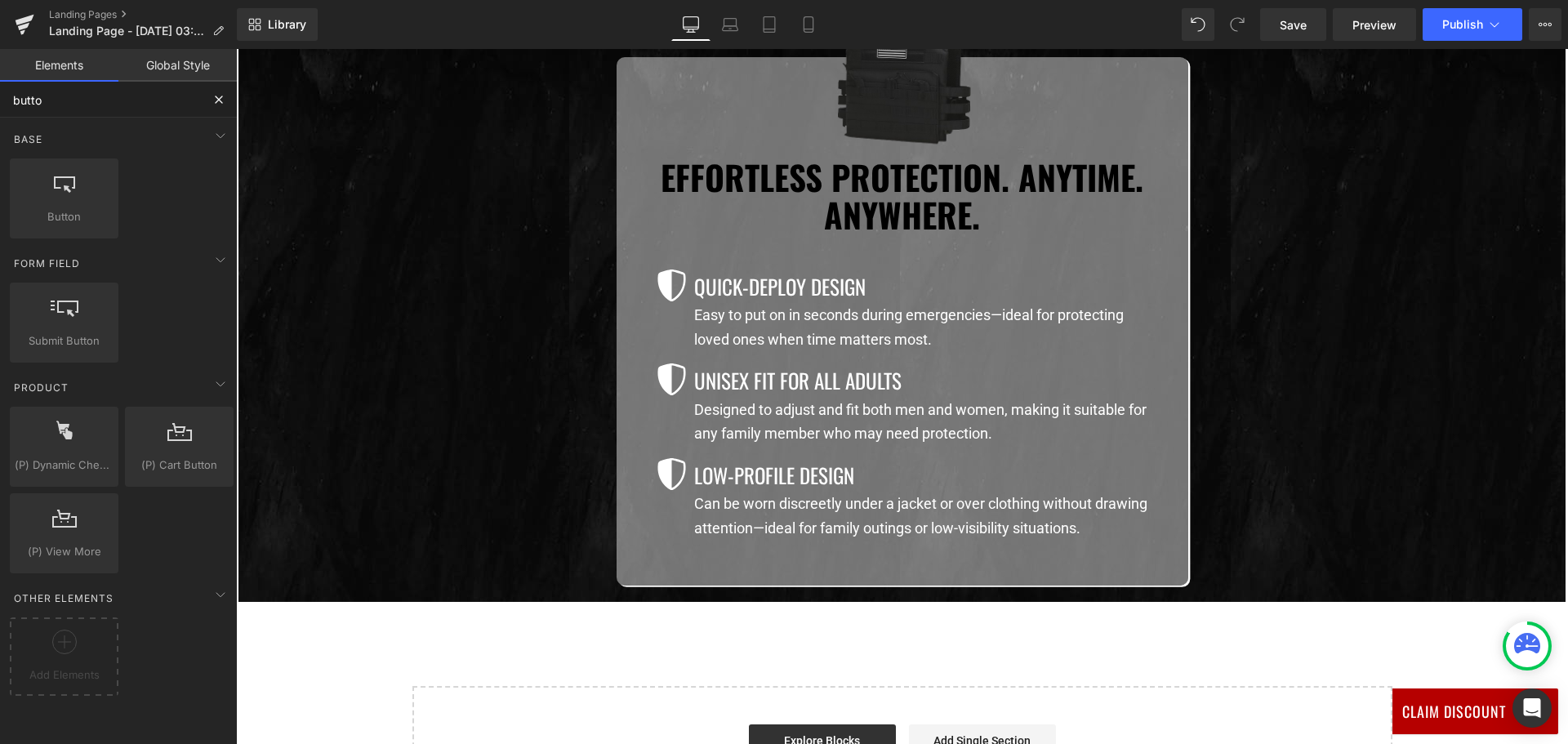
type input "button"
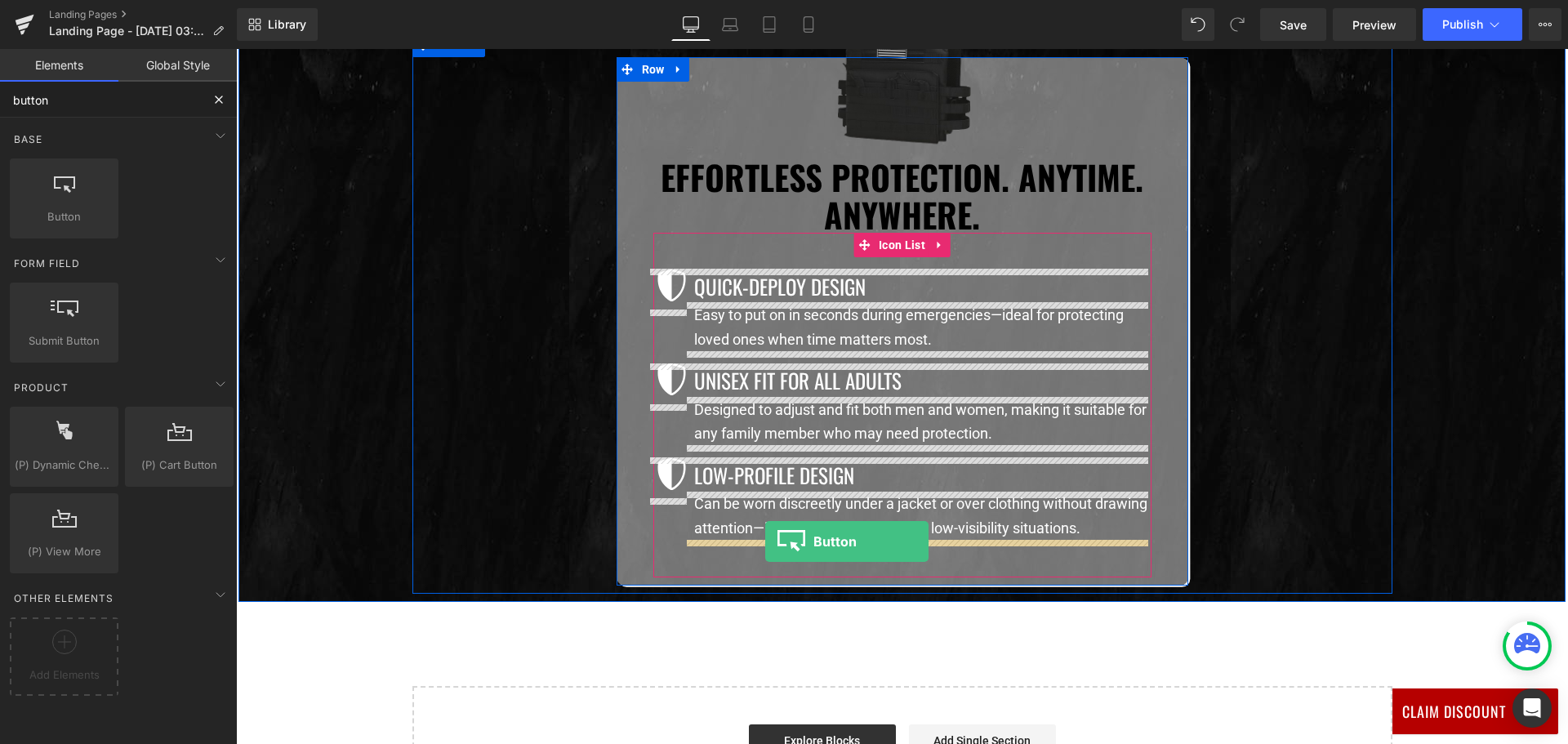
drag, startPoint x: 292, startPoint y: 230, endPoint x: 765, endPoint y: 542, distance: 566.6
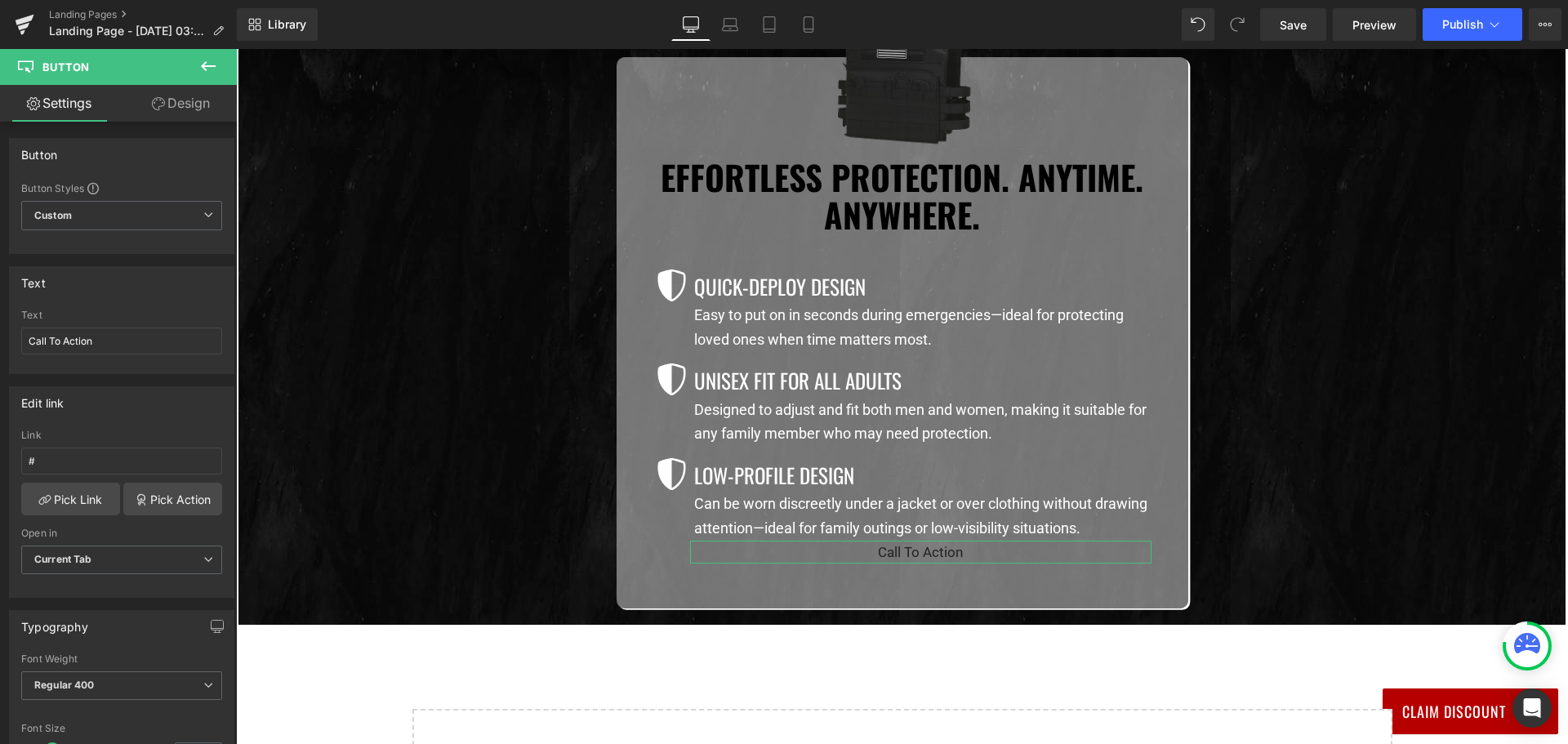
click at [180, 110] on link "Design" at bounding box center [181, 103] width 118 height 37
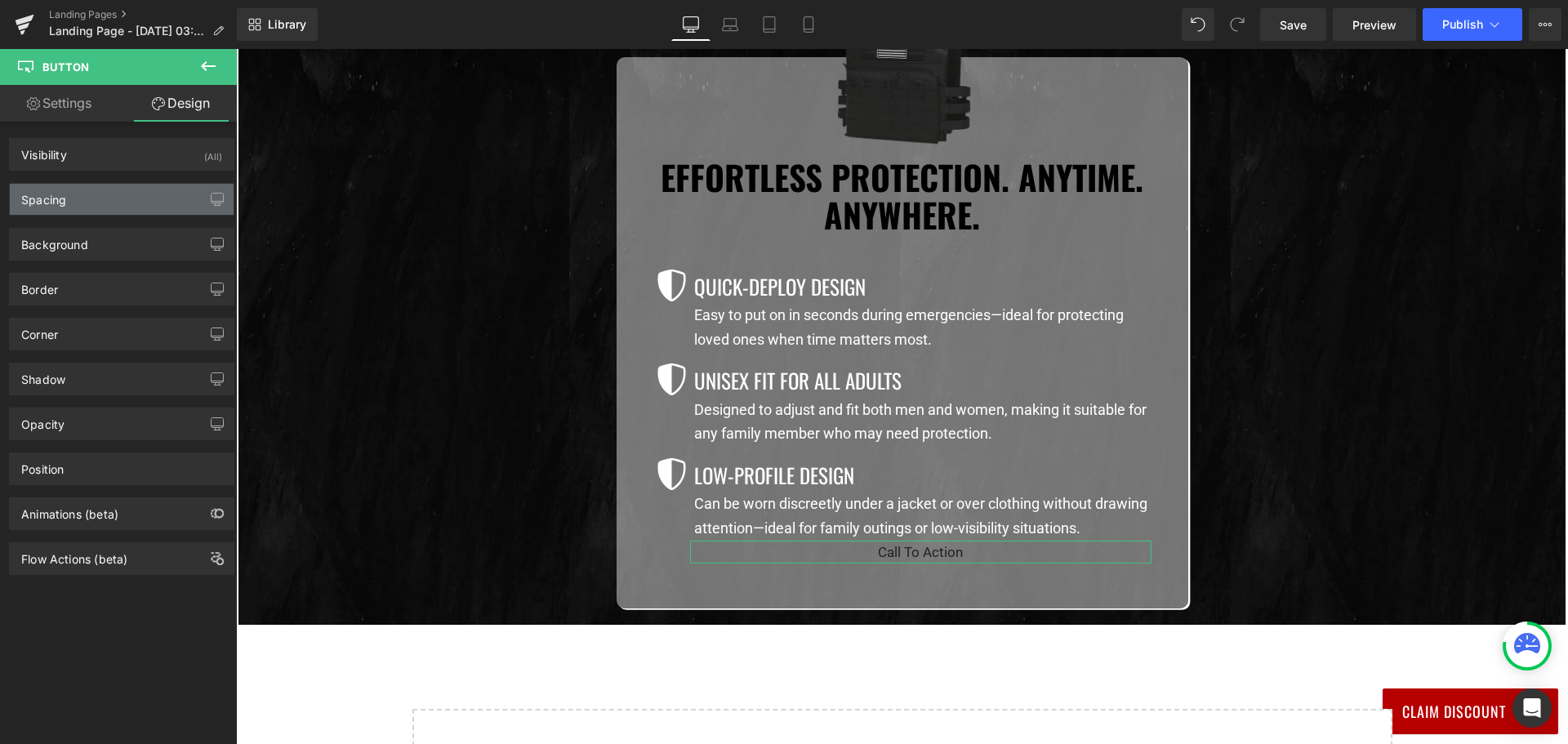
type input "0"
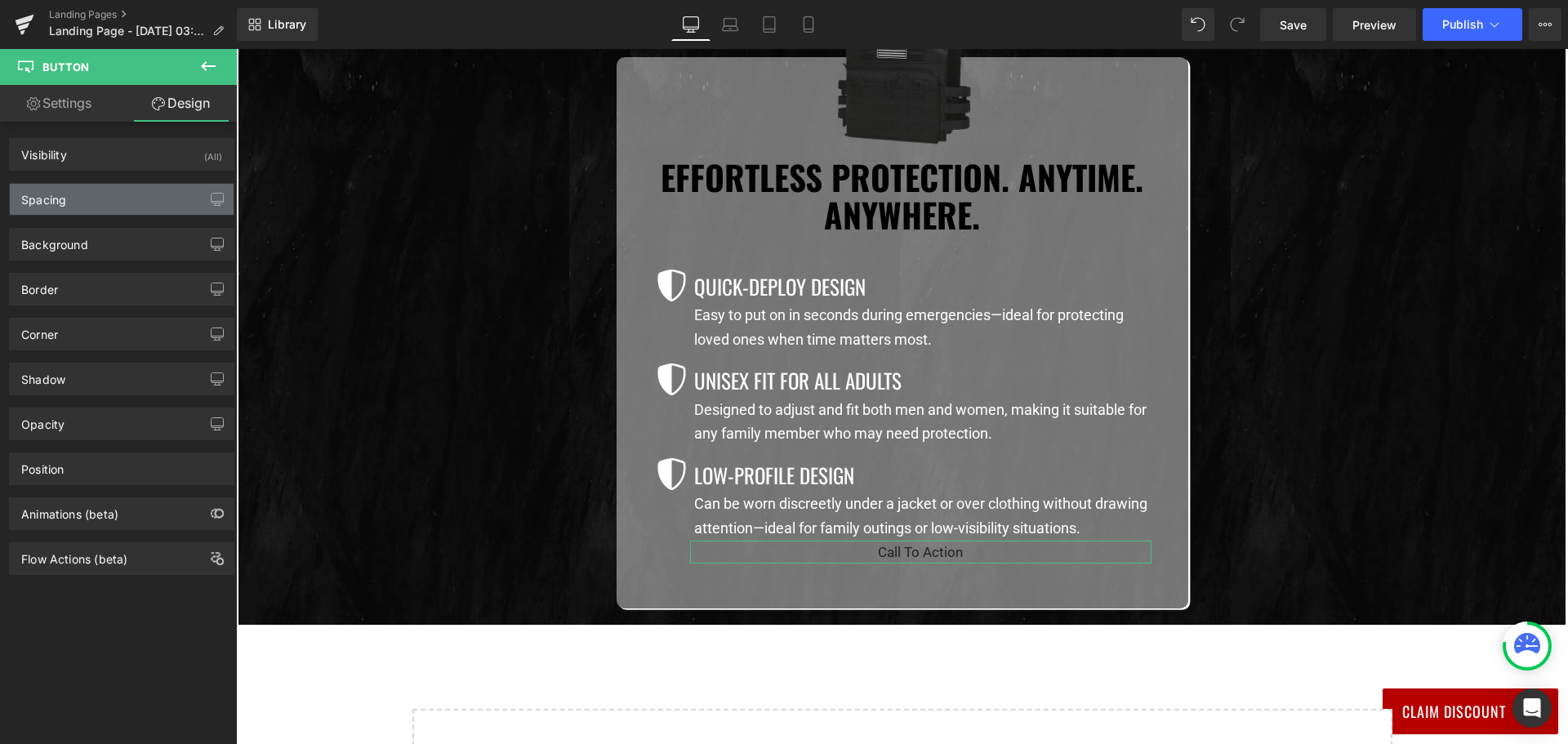
type input "0"
click at [129, 194] on div "Spacing" at bounding box center [122, 199] width 223 height 31
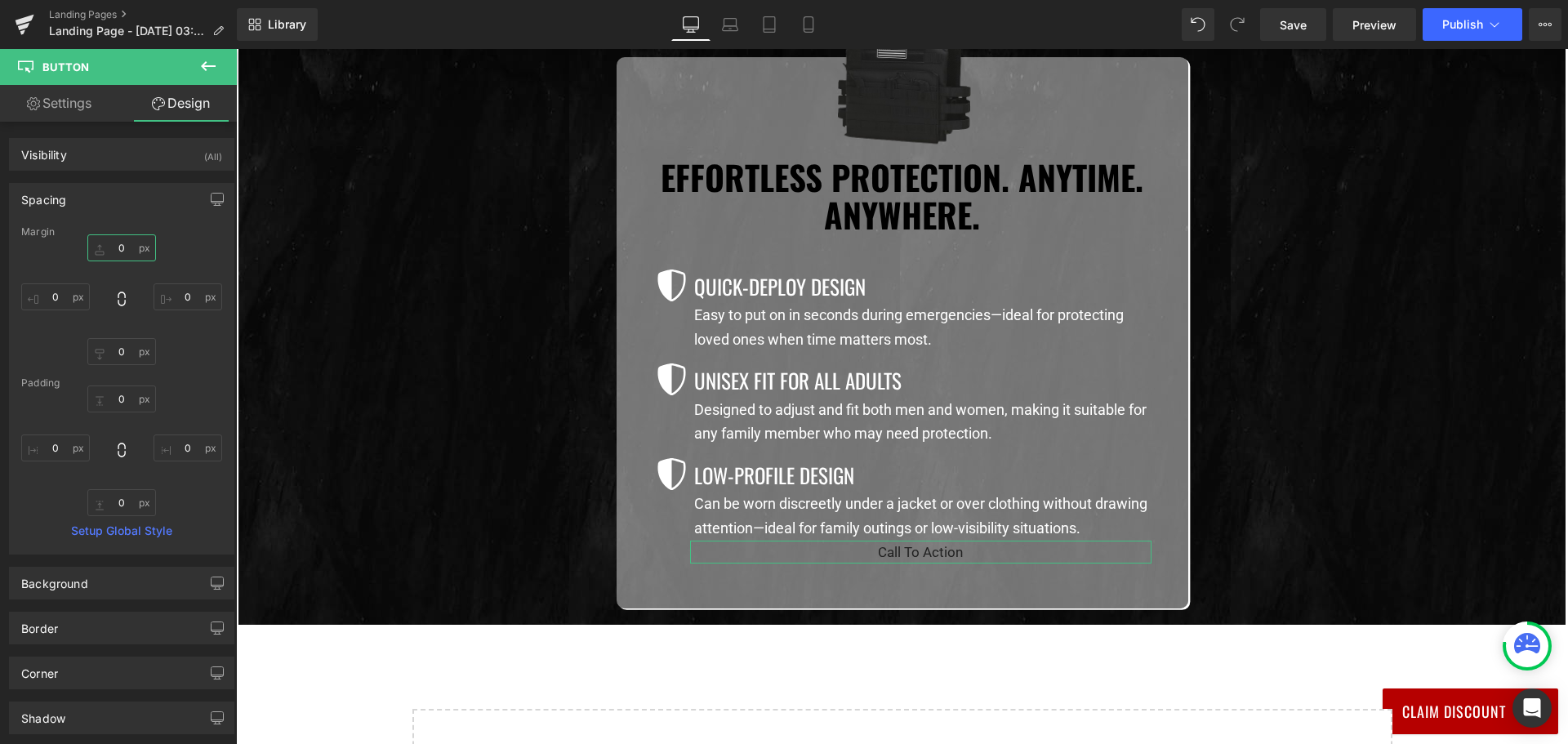
click at [124, 242] on input "0" at bounding box center [122, 248] width 69 height 27
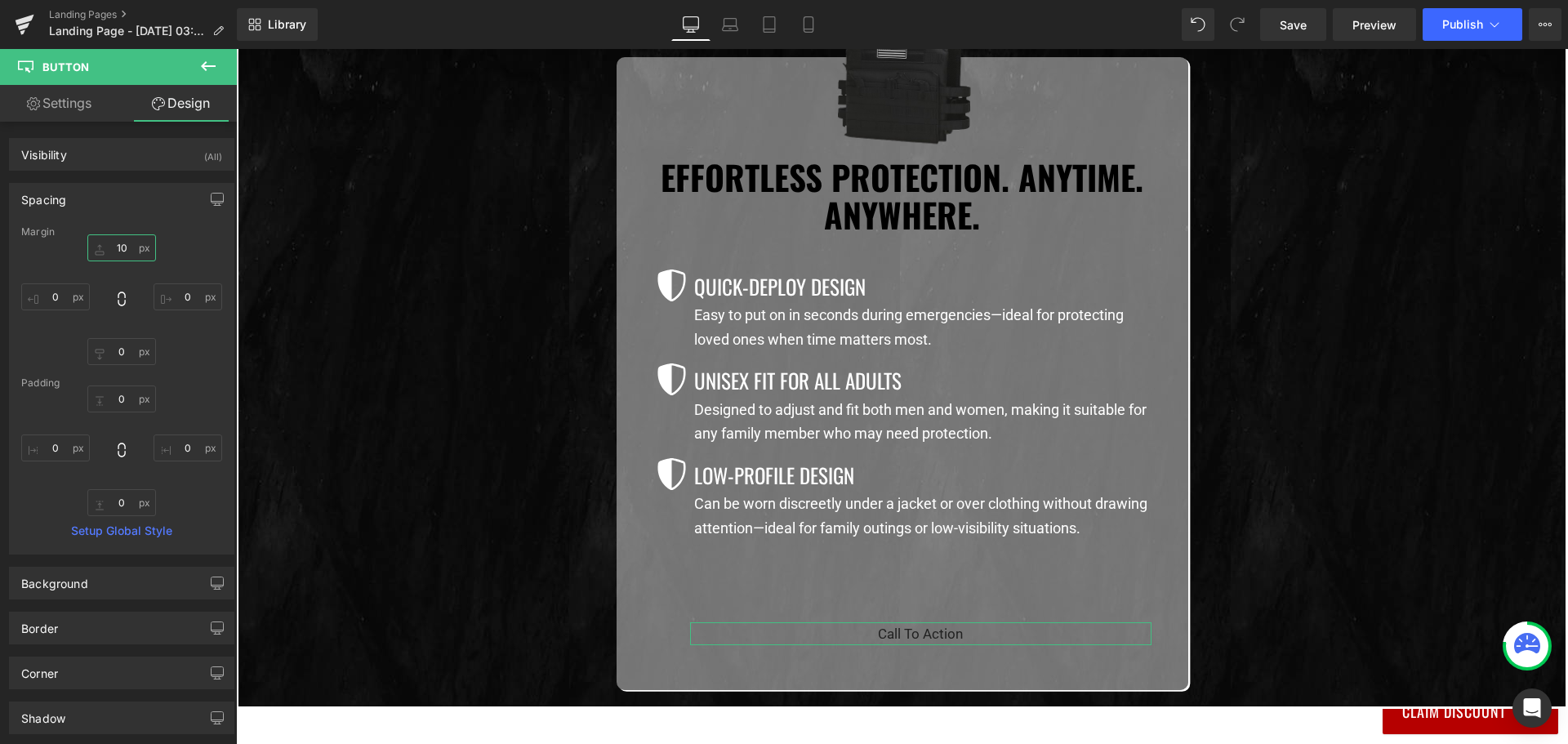
type input "1"
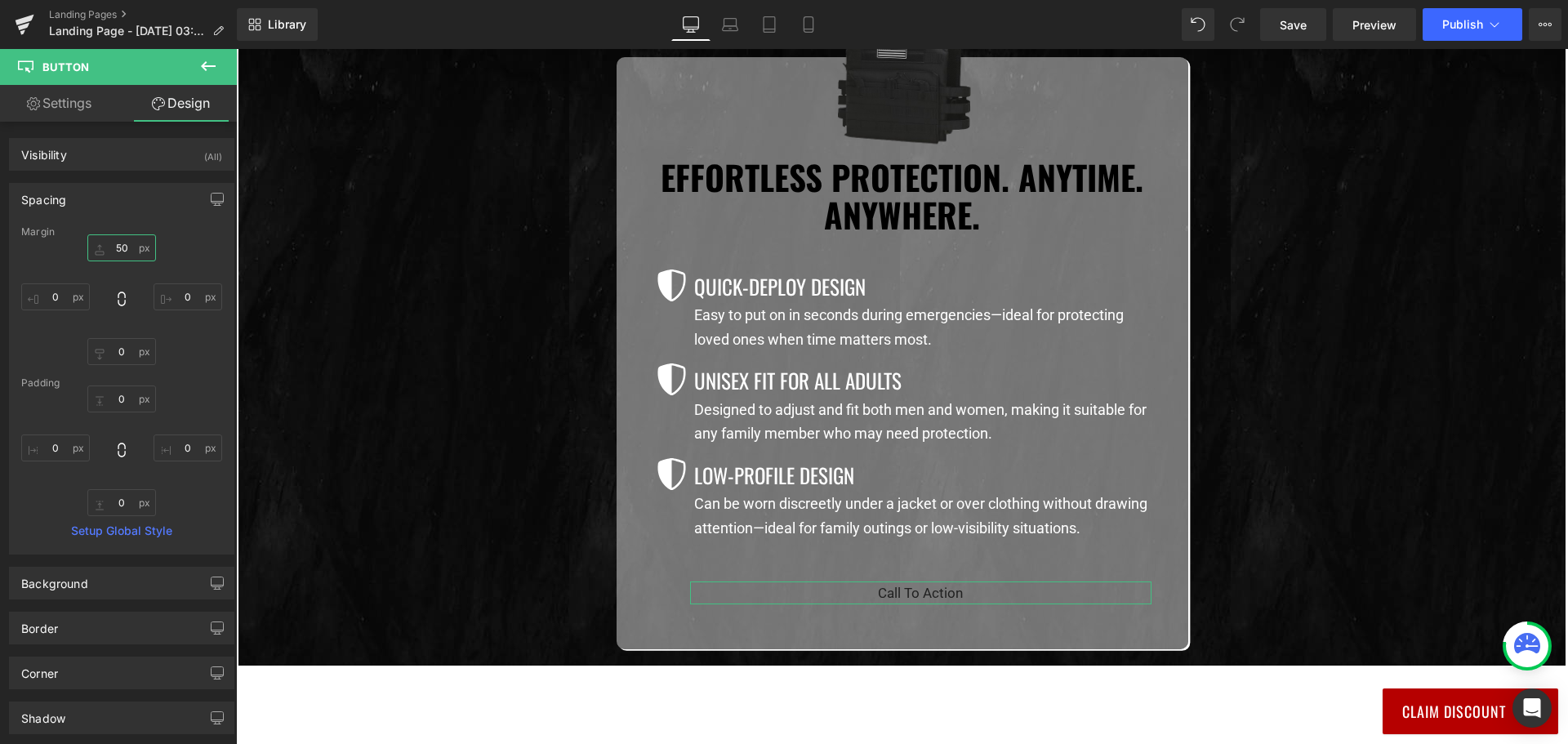
type input "50"
click at [73, 109] on link "Settings" at bounding box center [59, 103] width 118 height 37
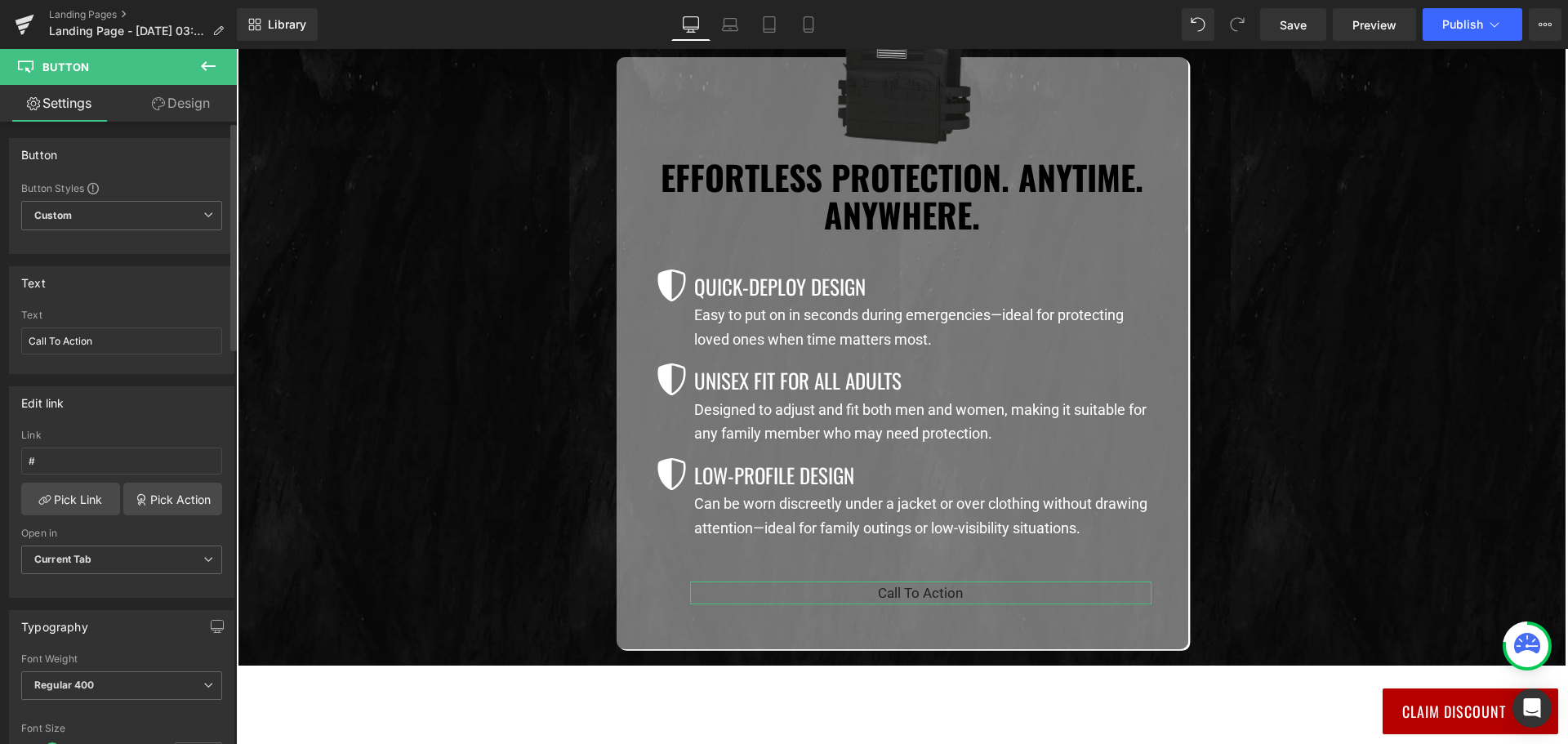
scroll to position [245, 0]
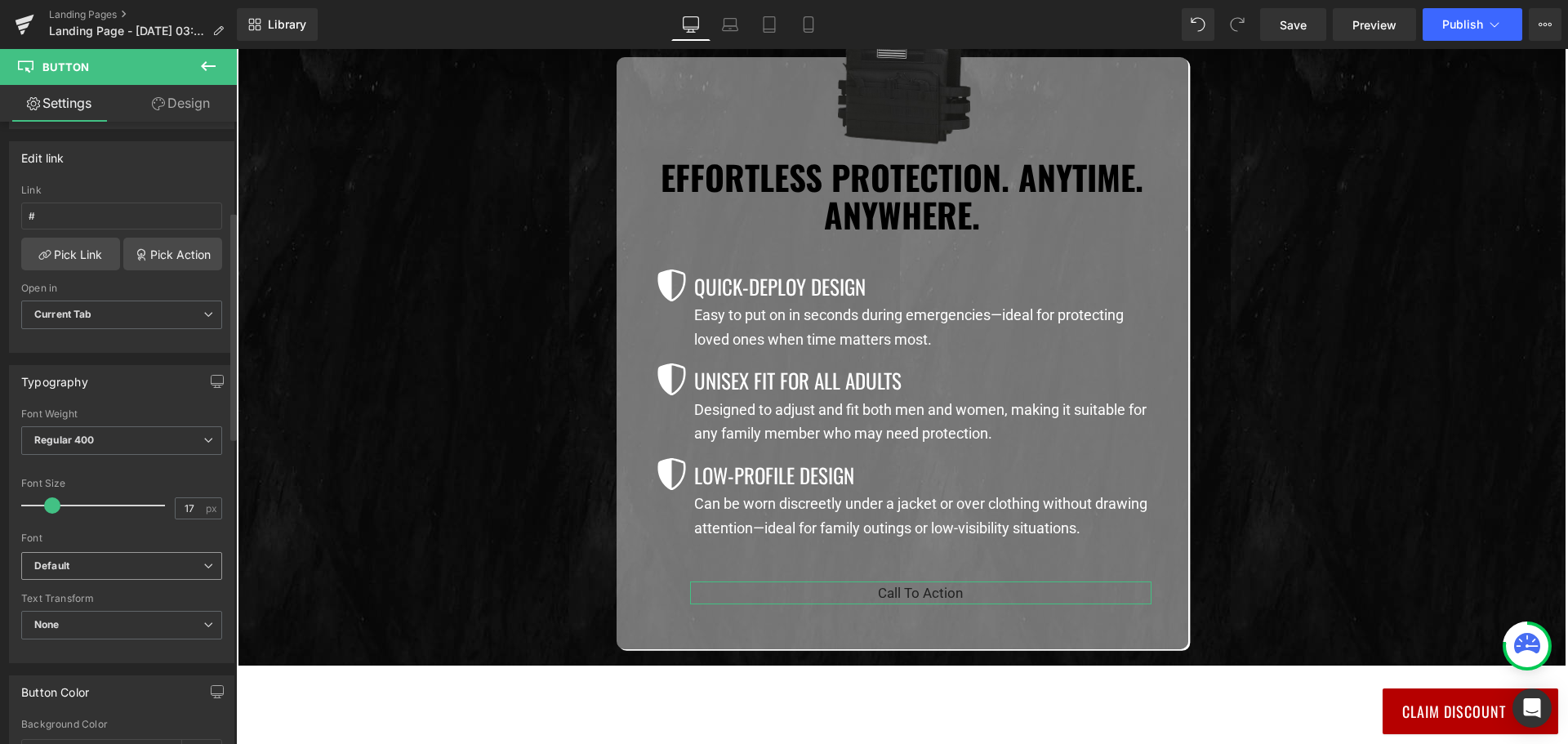
click at [89, 573] on span "Default" at bounding box center [122, 566] width 201 height 29
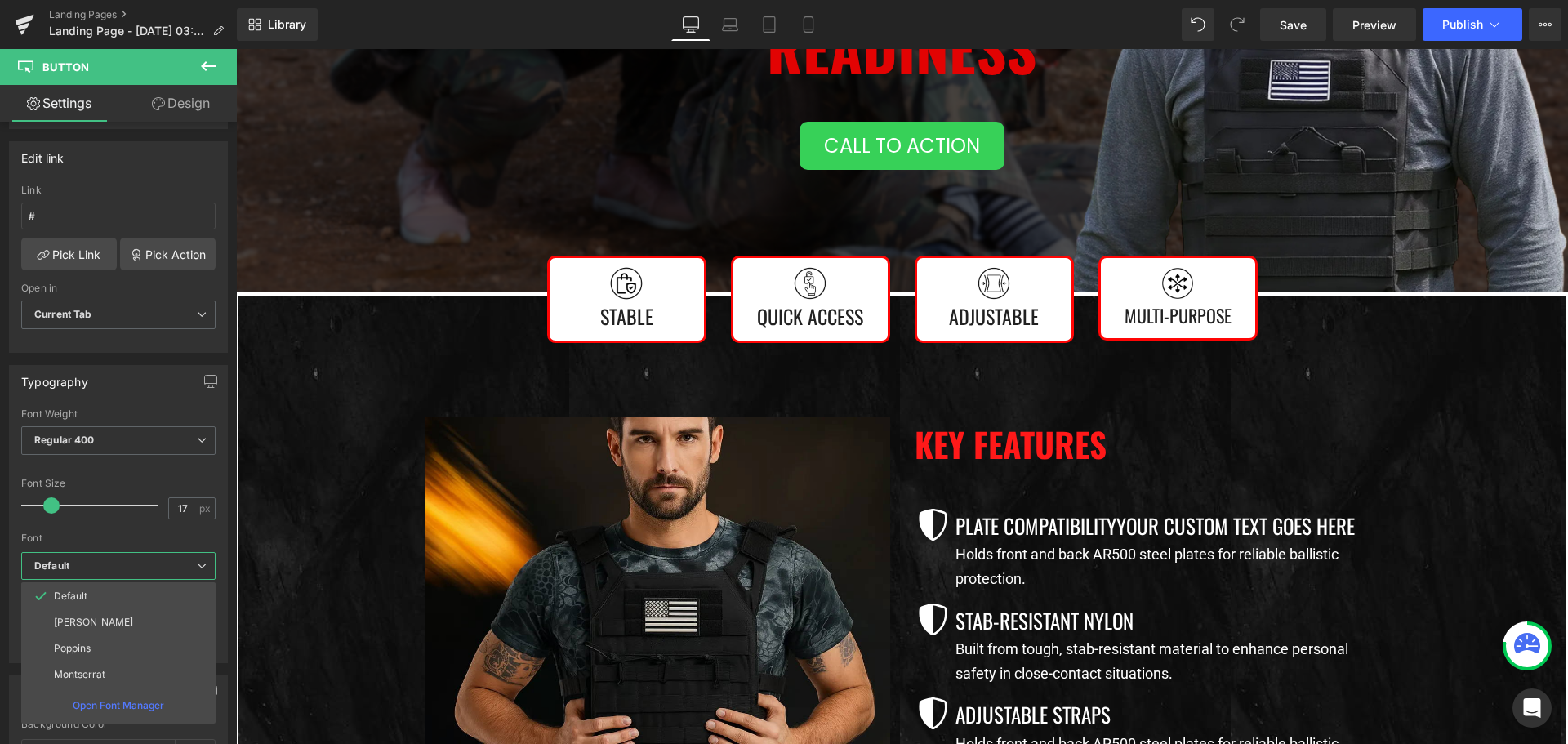
scroll to position [899, 0]
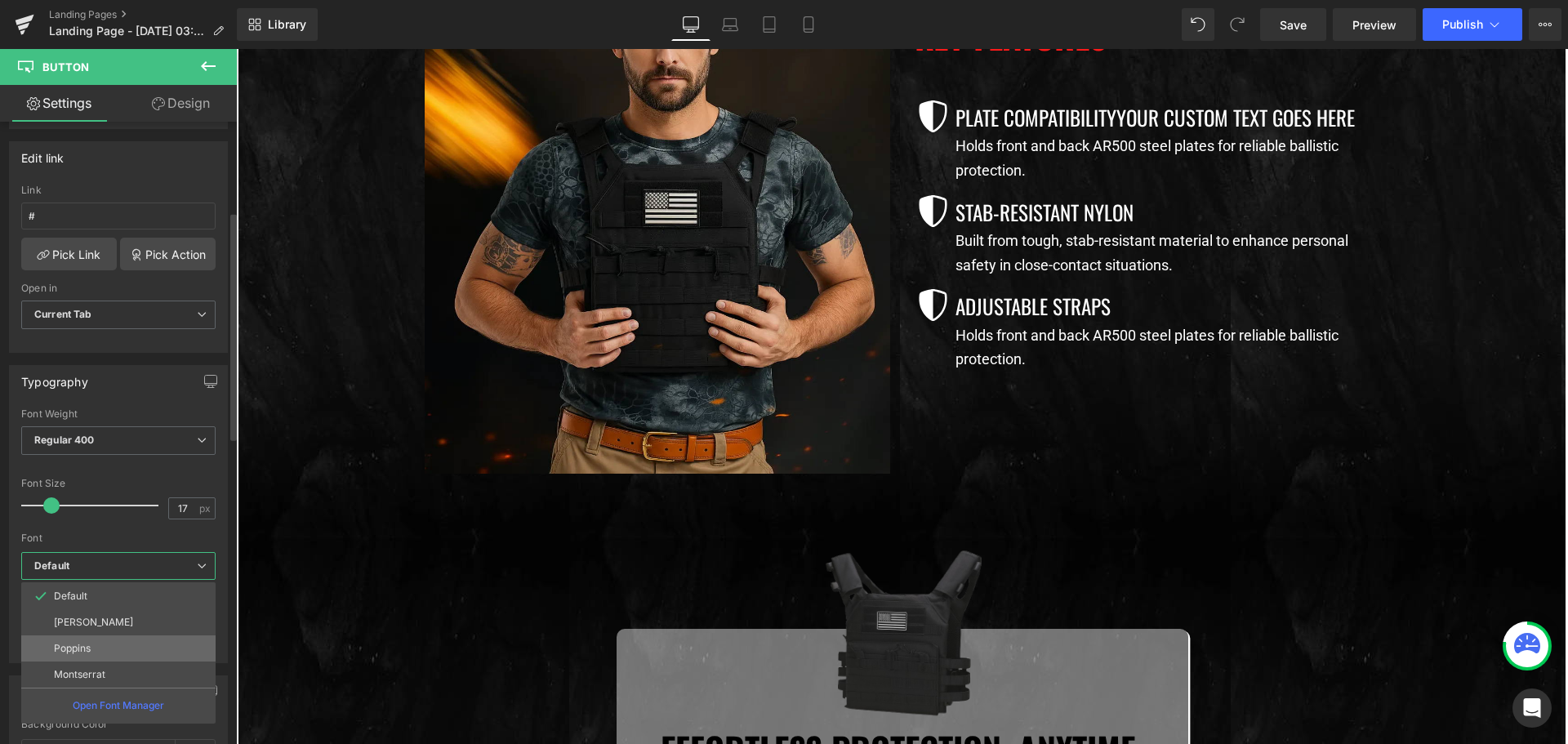
click at [80, 643] on p "Poppins" at bounding box center [72, 648] width 37 height 12
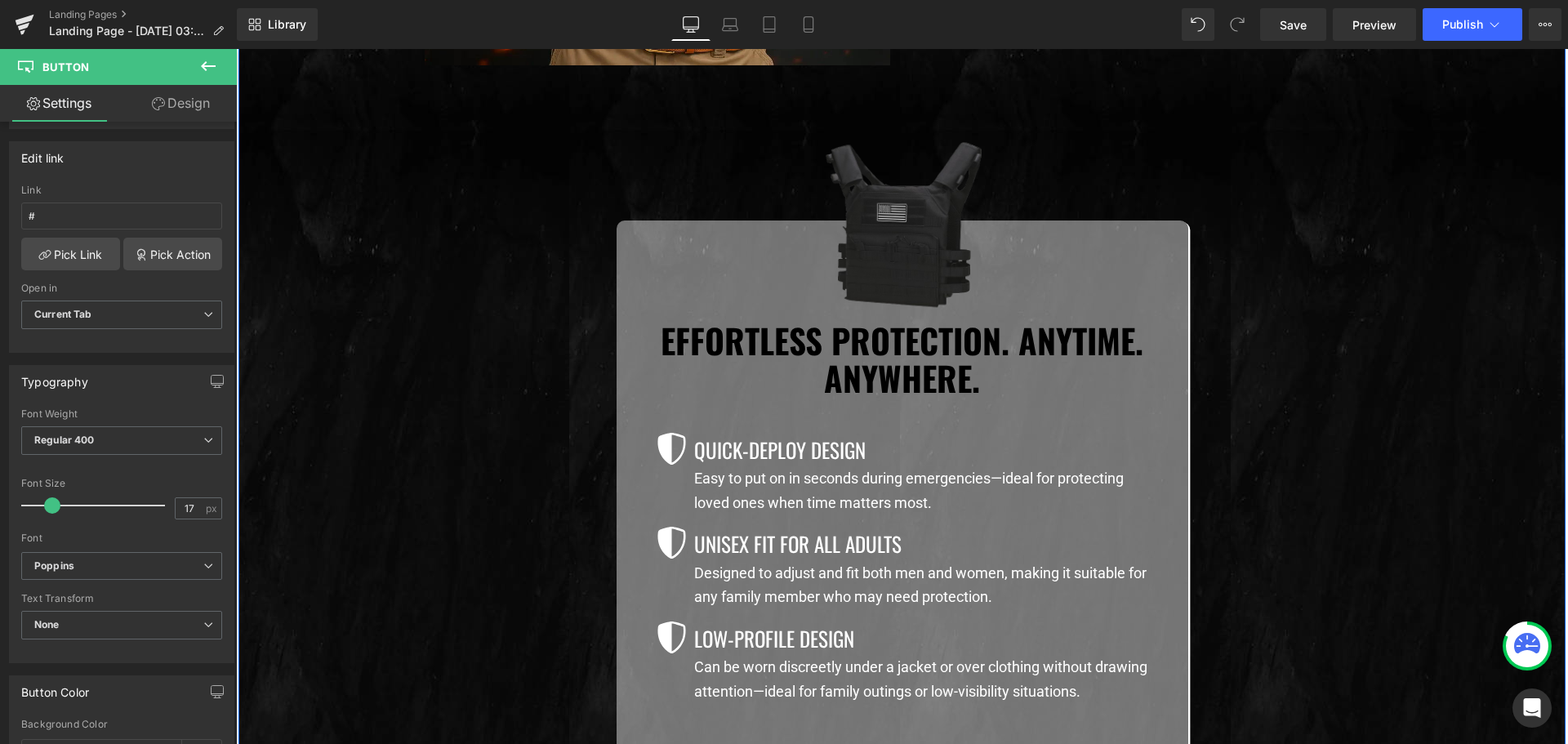
scroll to position [1389, 0]
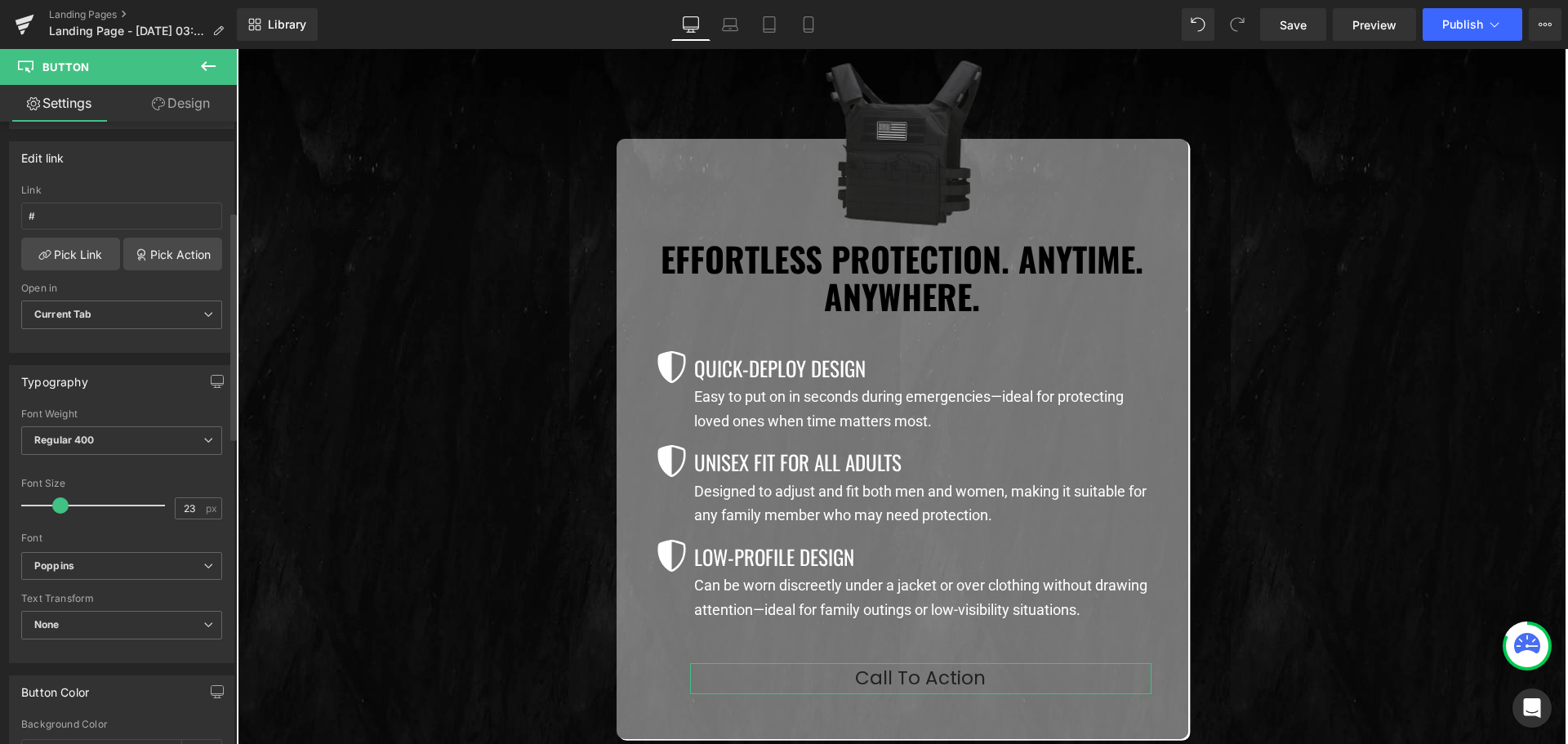
type input "25"
drag, startPoint x: 48, startPoint y: 504, endPoint x: 58, endPoint y: 507, distance: 10.4
click at [58, 507] on span at bounding box center [63, 505] width 16 height 16
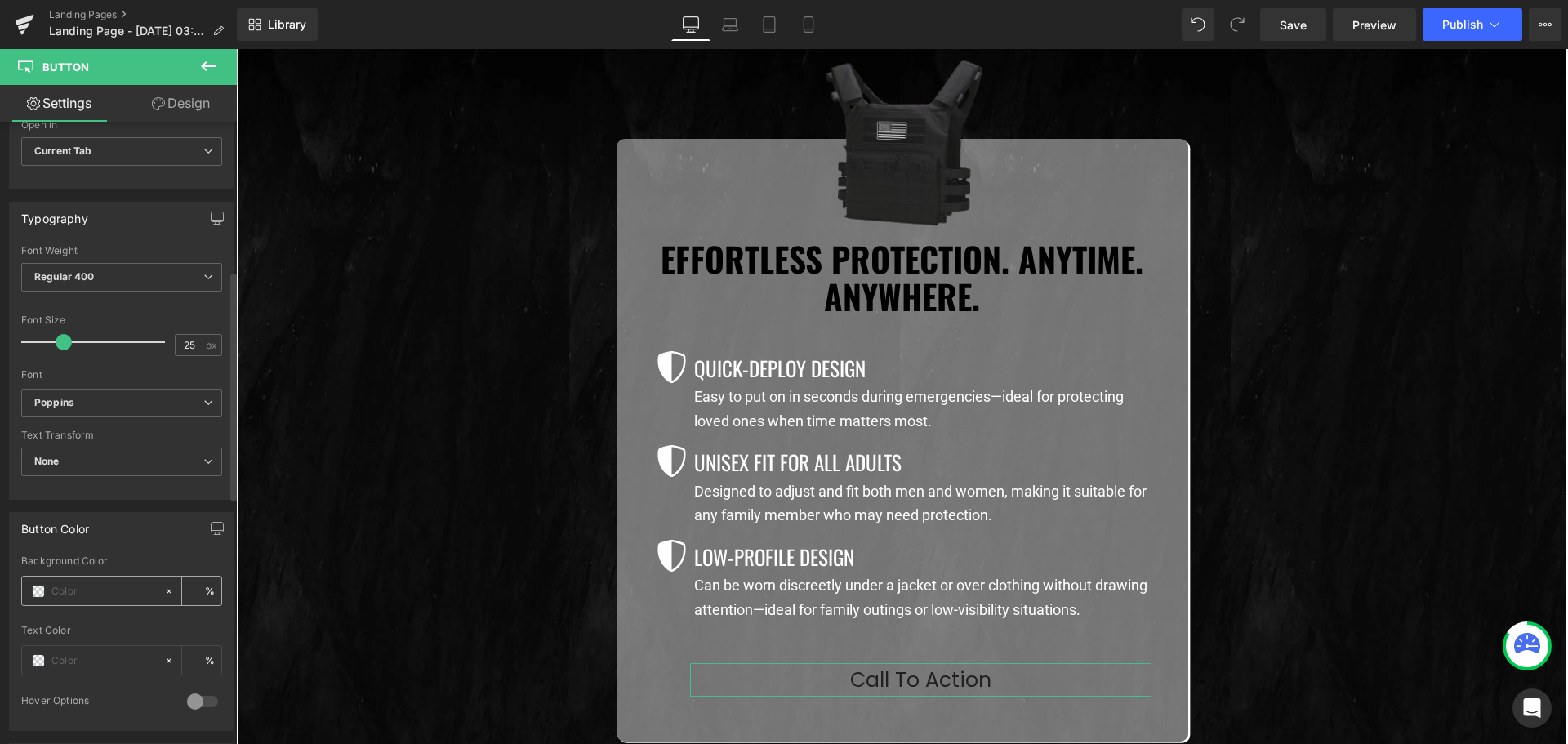
click at [39, 591] on span at bounding box center [38, 591] width 13 height 13
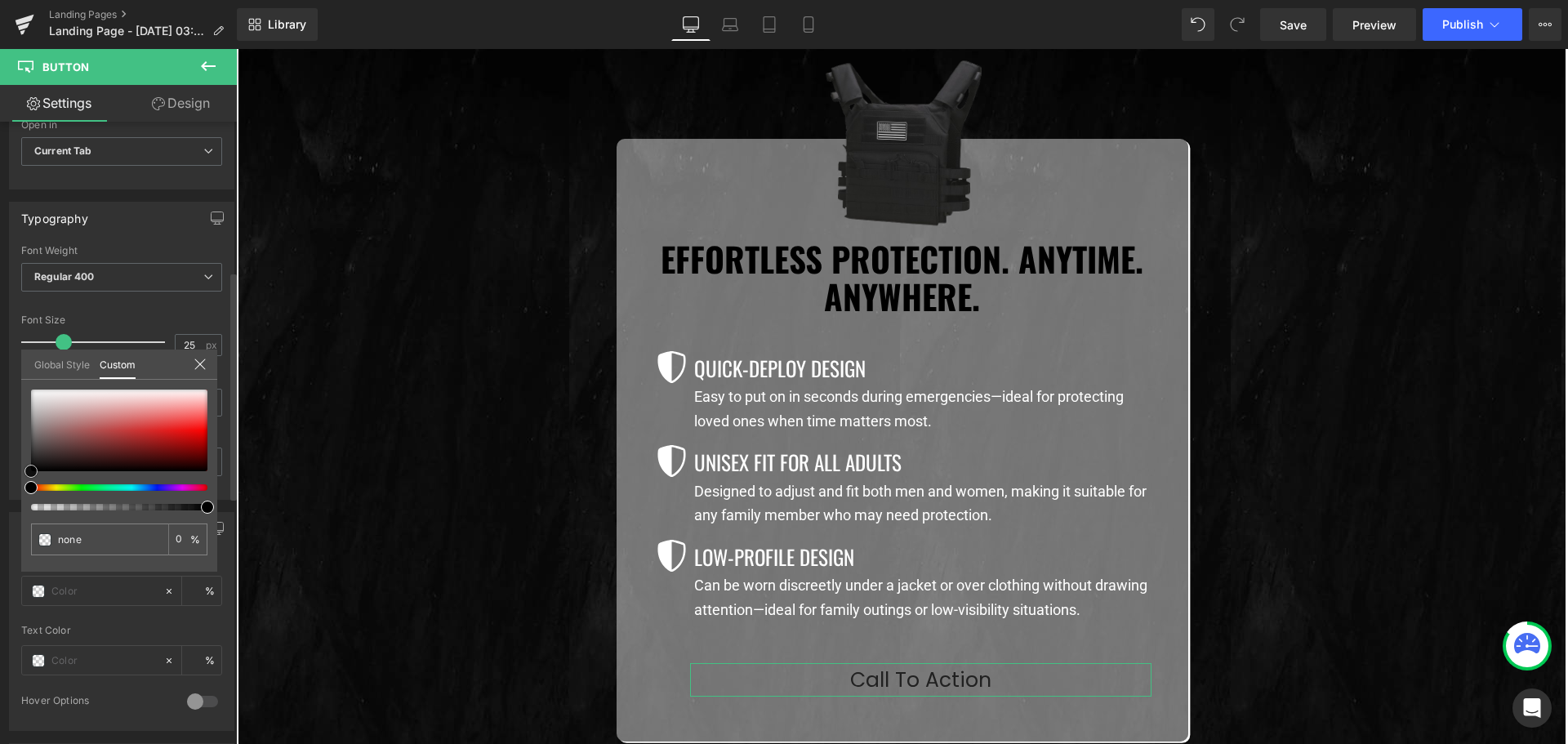
type input "#bd2222"
type input "100"
type input "#bd2222"
type input "100"
type input "#e91a1a"
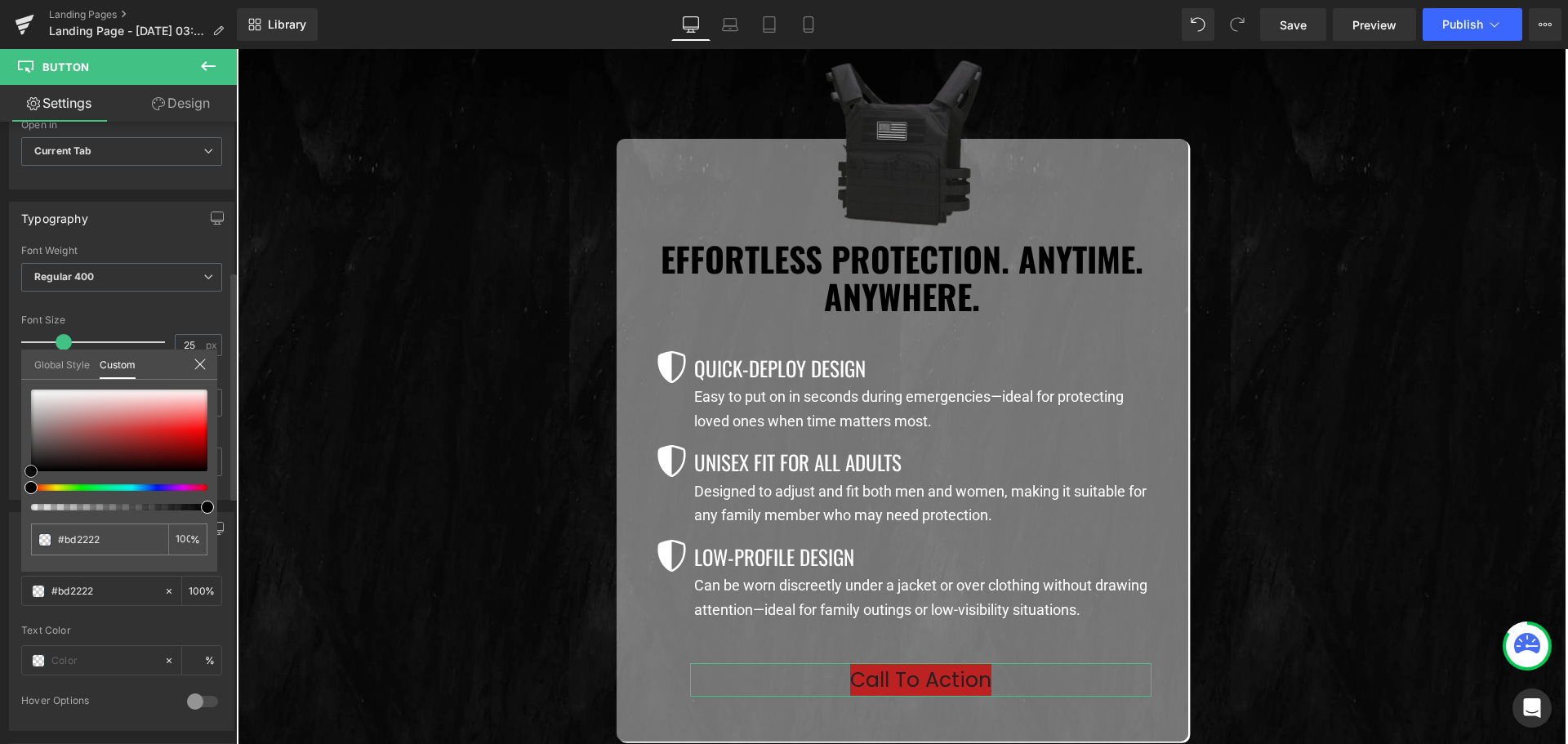
type input "#e91a1a"
type input "#f01818"
type input "#f61212"
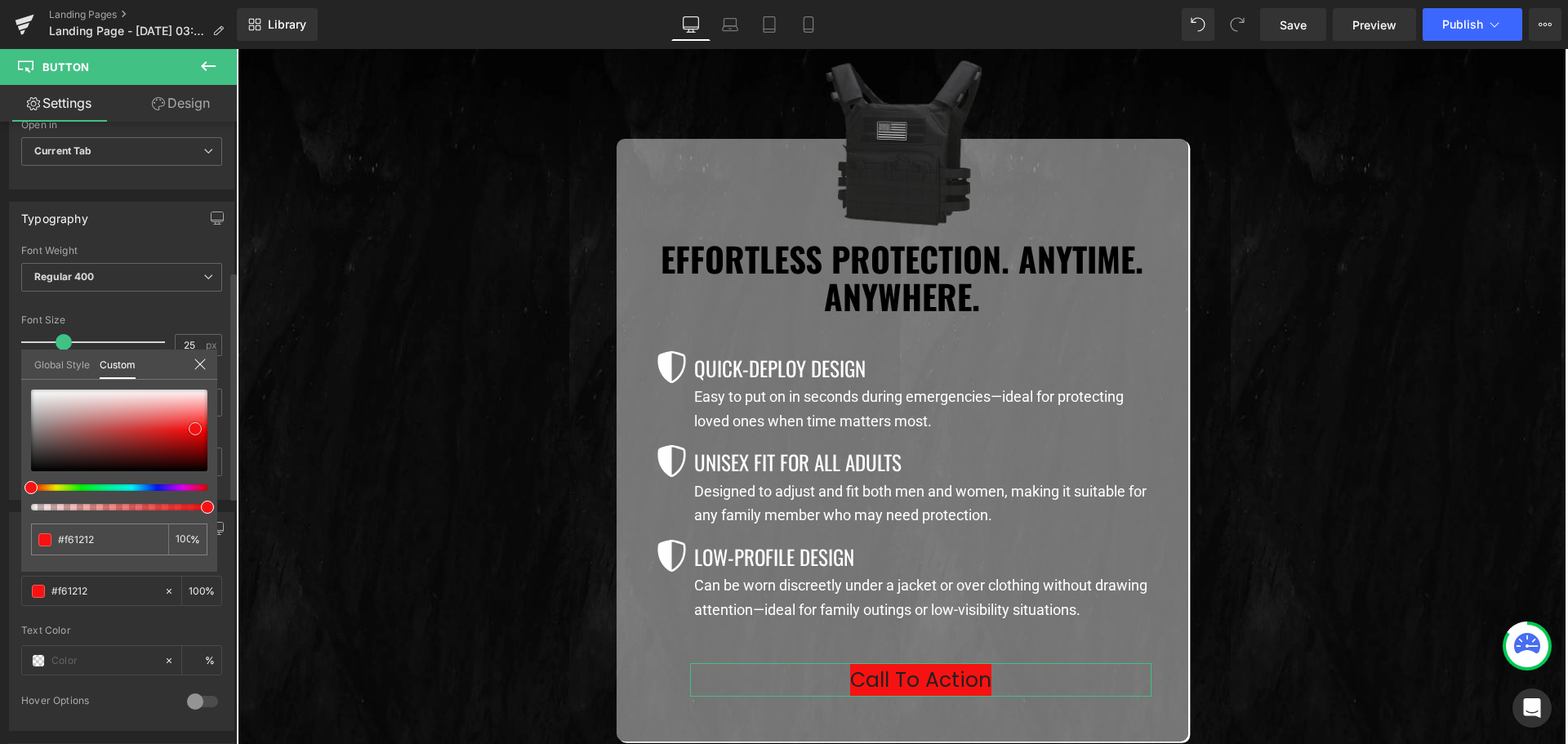
type input "#fa0f0f"
type input "#fc0c0c"
type input "#ff0a0a"
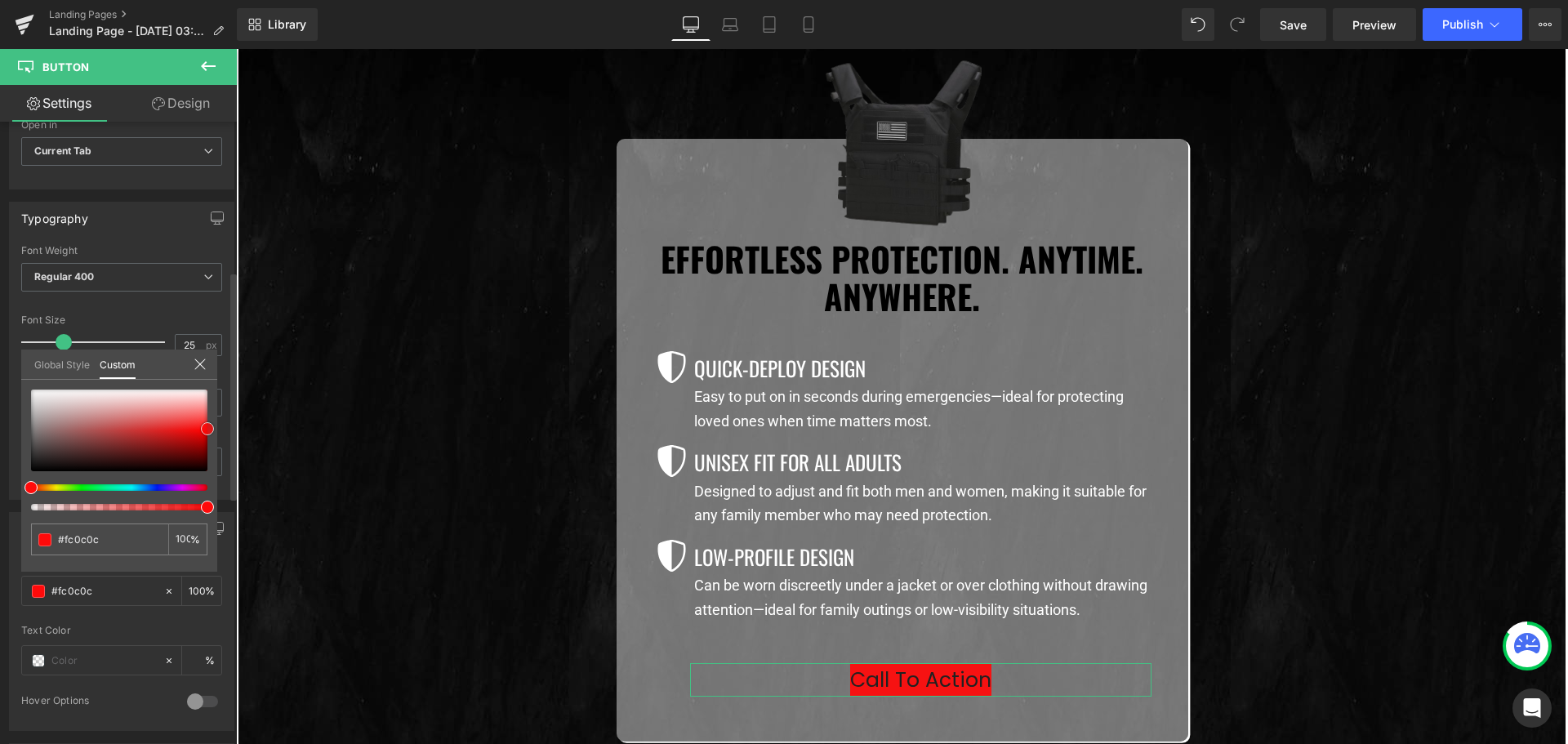
type input "#ff0a0a"
drag, startPoint x: 179, startPoint y: 429, endPoint x: 215, endPoint y: 428, distance: 36.0
click at [215, 428] on div "#ff0a0a 100 %" at bounding box center [119, 481] width 196 height 182
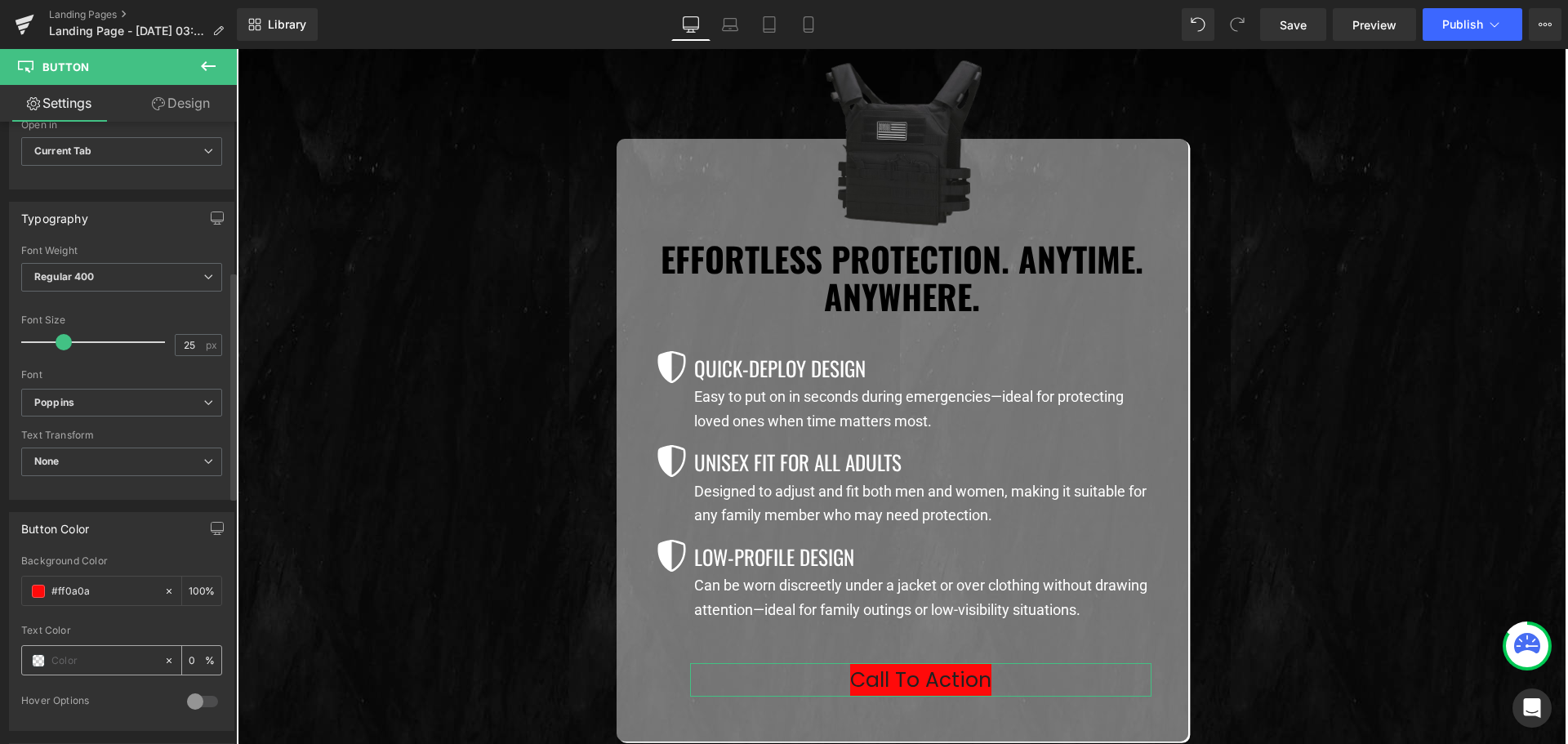
type input "0"
click at [38, 655] on span at bounding box center [38, 661] width 13 height 13
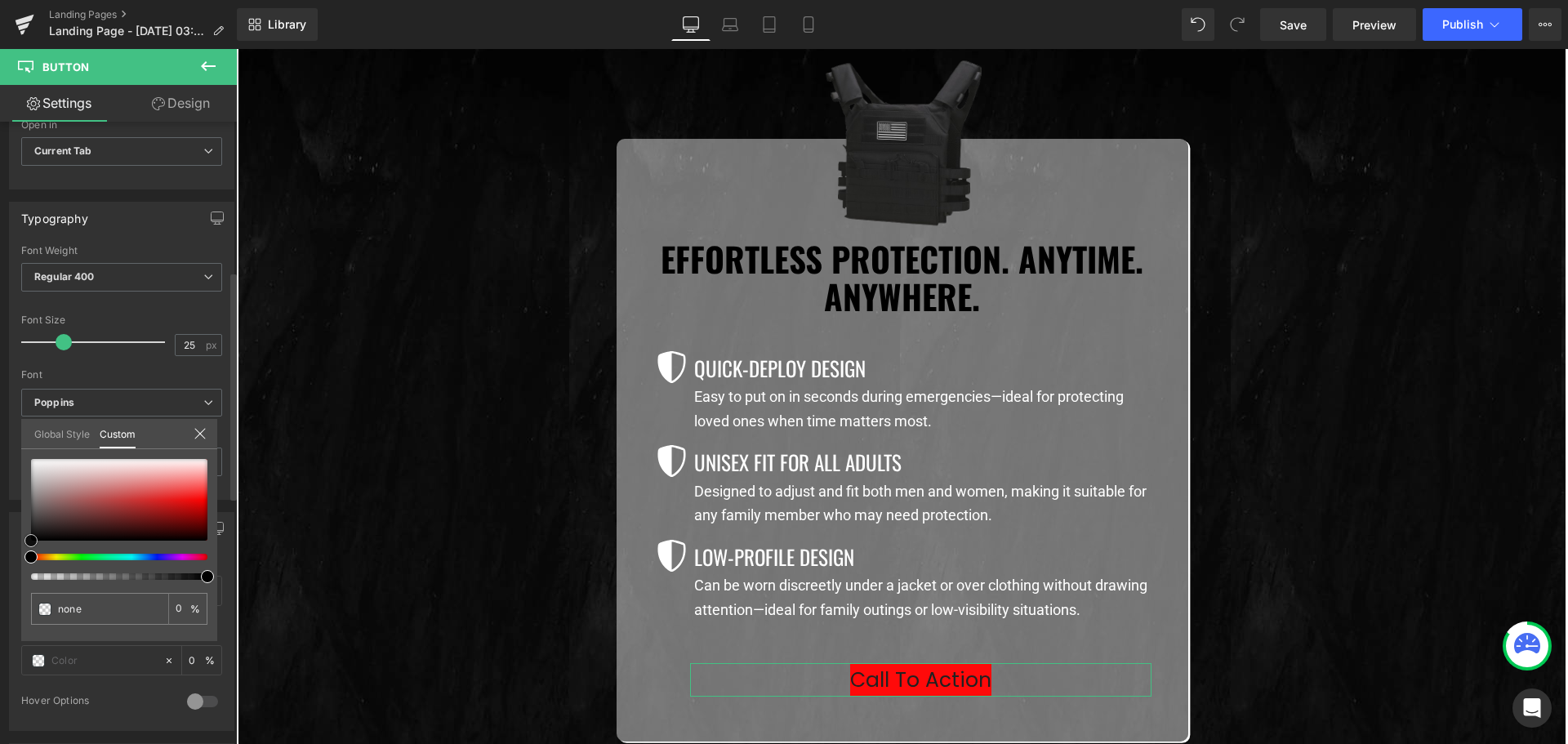
type input "#512d2d"
type input "100"
type input "#512d2d"
type input "100"
type input "#b58b8b"
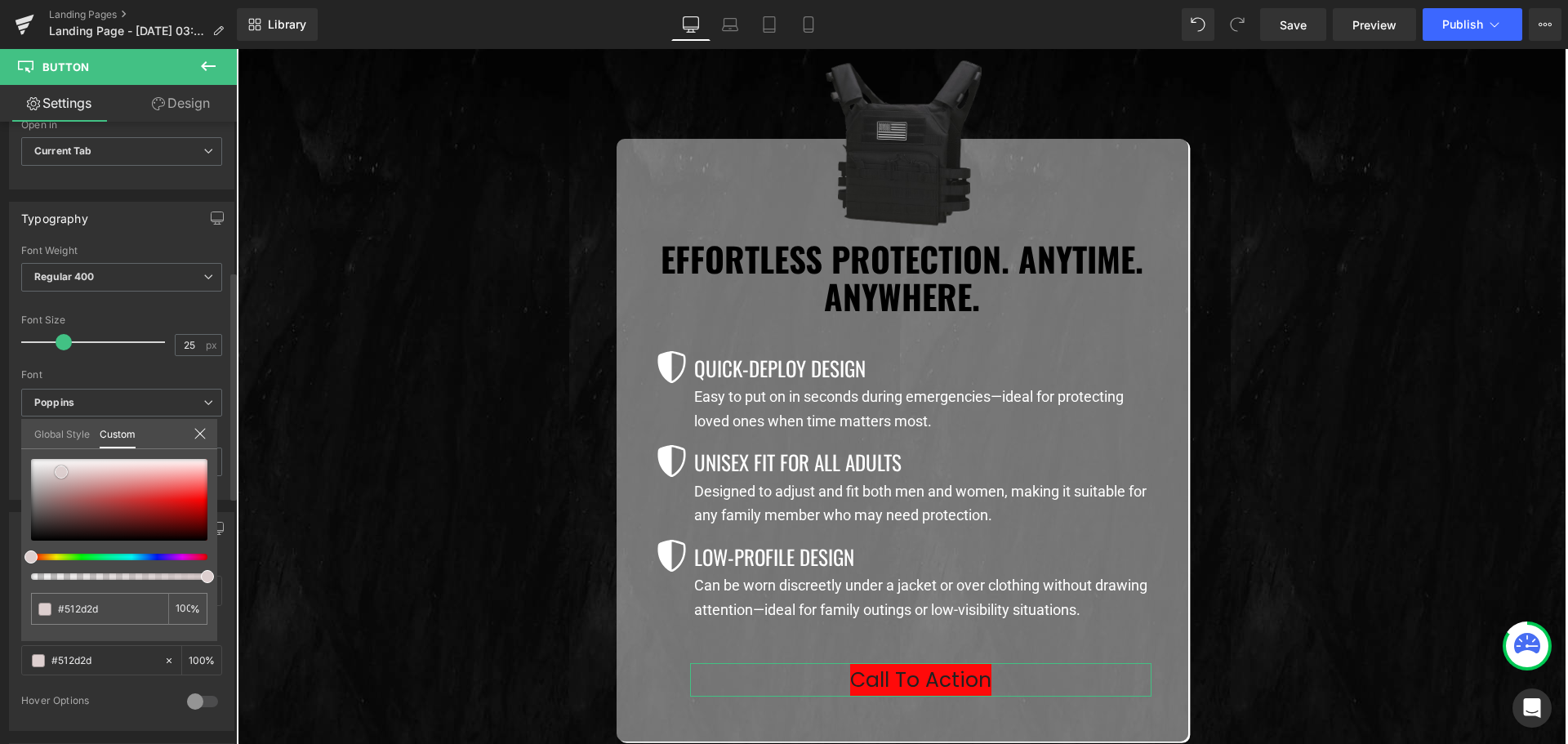
type input "#b58b8b"
type input "#ffffff"
drag, startPoint x: 63, startPoint y: 478, endPoint x: 0, endPoint y: 352, distance: 140.9
click at [0, 500] on div "Button Color rgba(255, 10, 10, 1) Background Color #ff0a0a 100 % rgba(255, 255,…" at bounding box center [122, 615] width 244 height 231
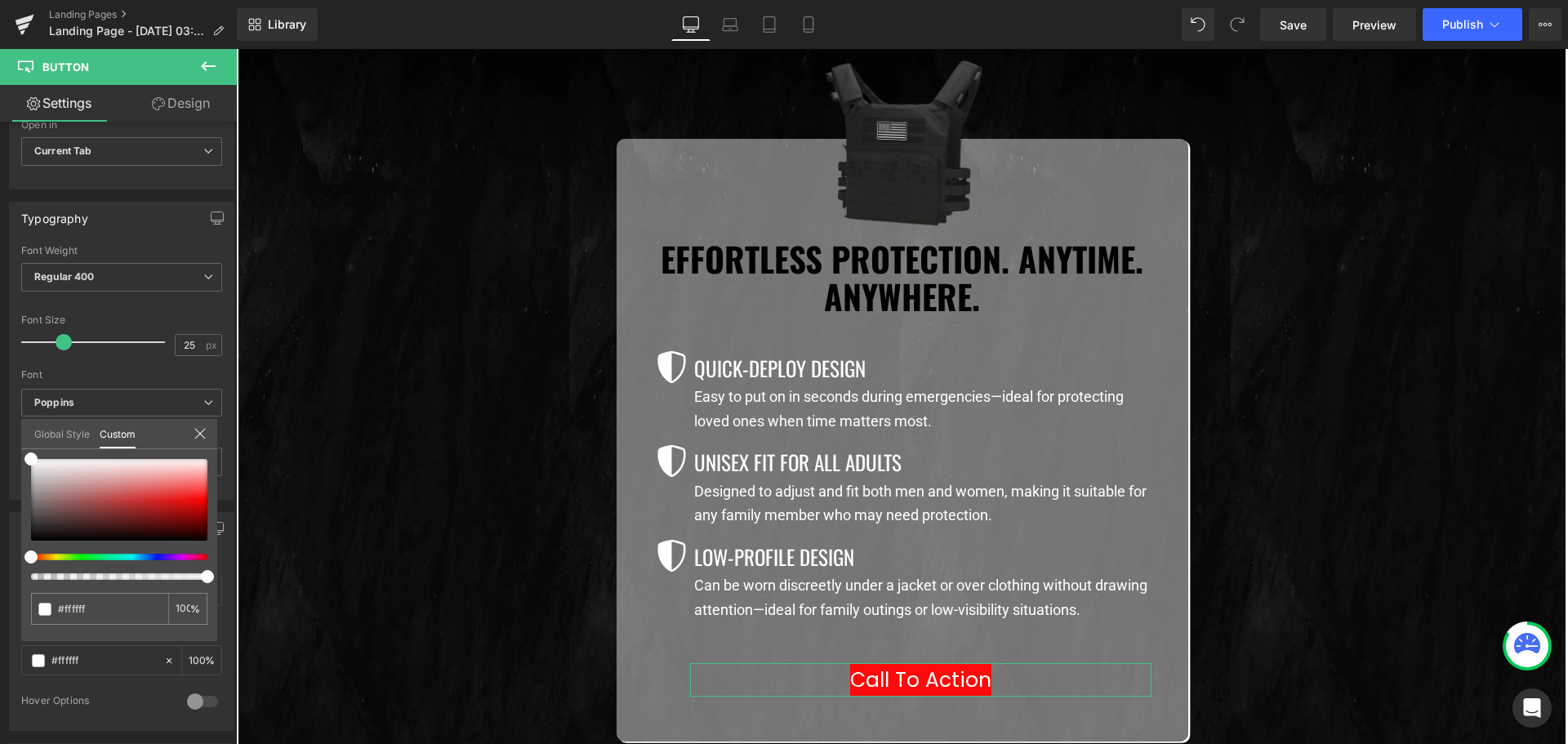
click at [185, 100] on link "Design" at bounding box center [181, 103] width 118 height 37
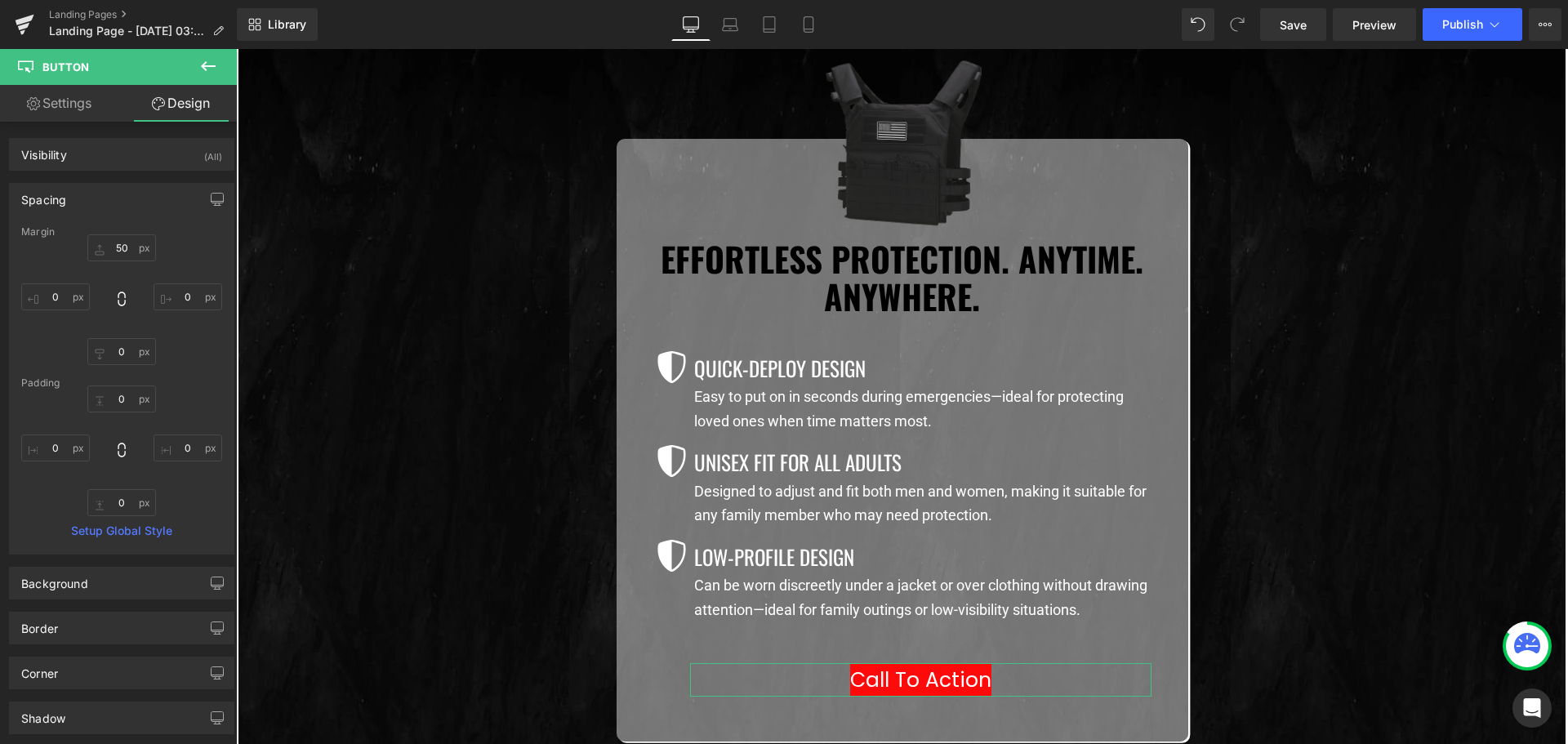
type input "50"
type input "0"
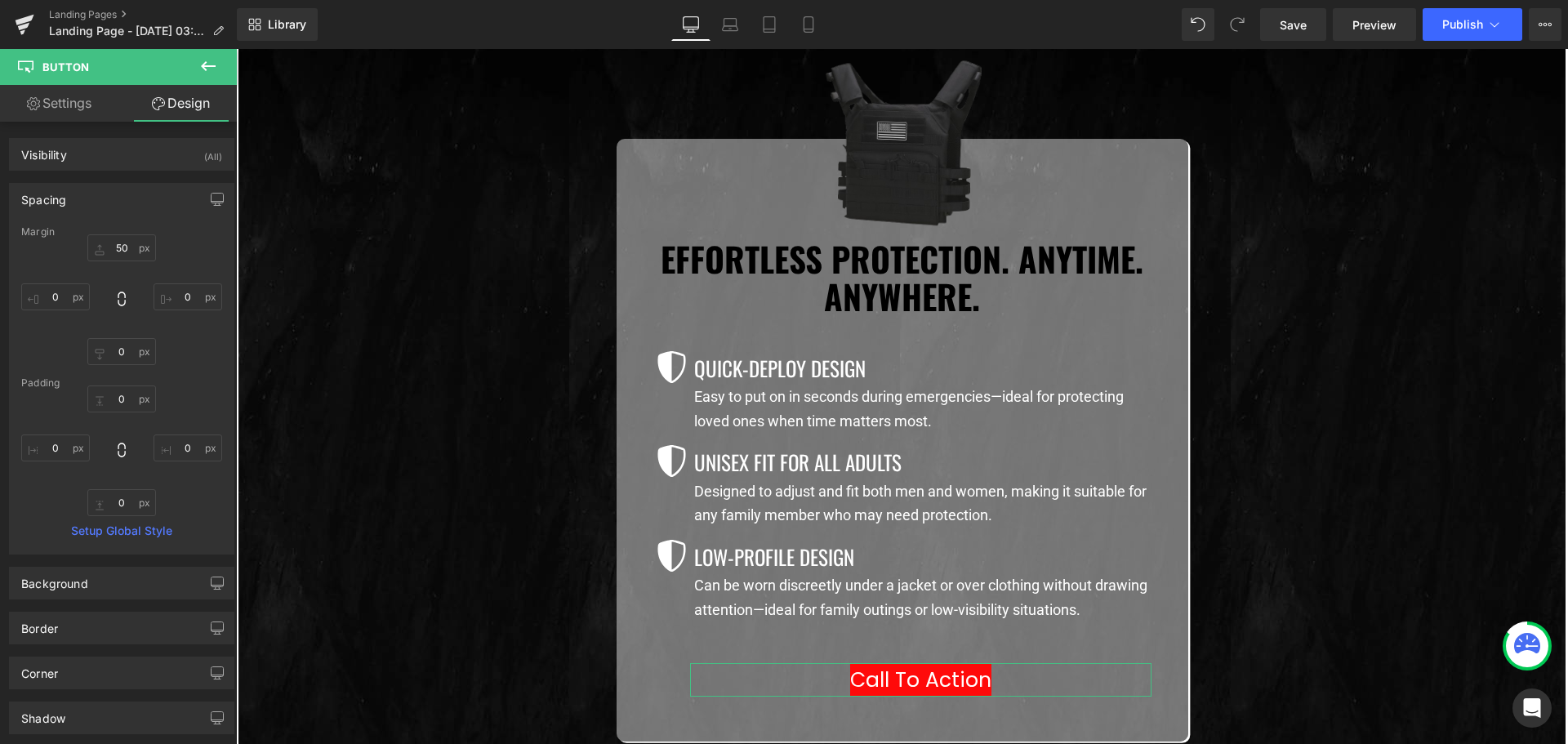
type input "0"
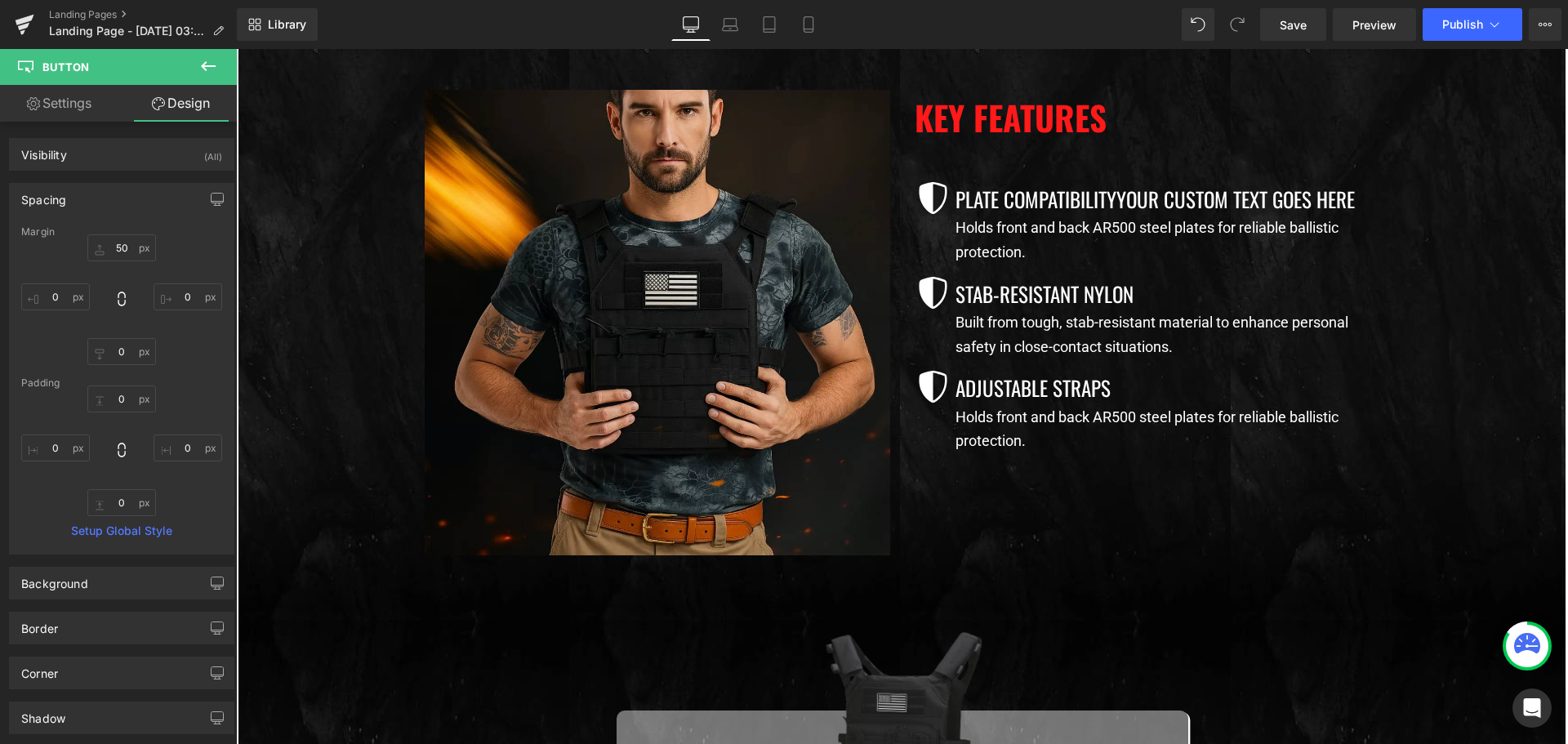
scroll to position [490, 0]
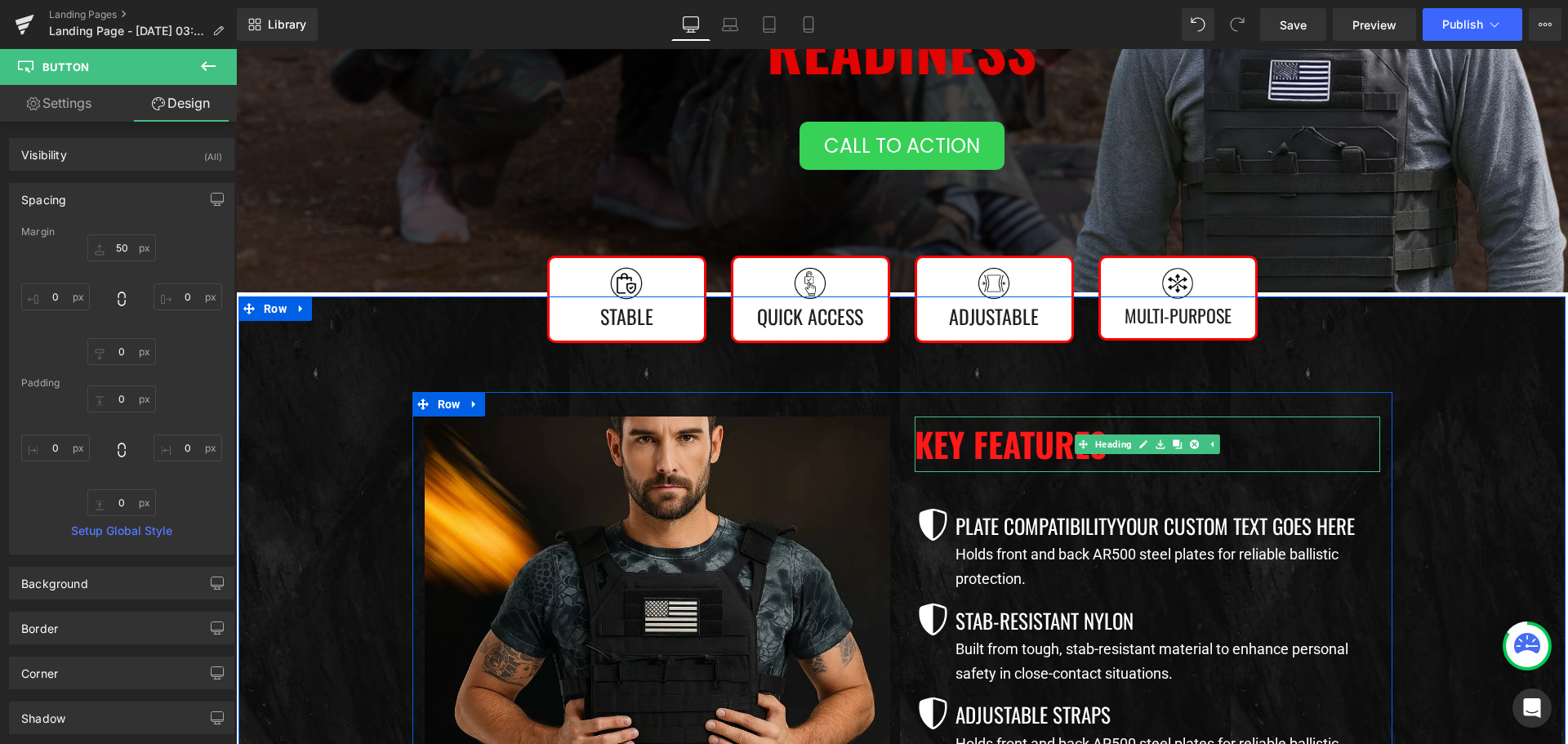
click at [982, 440] on h2 "Key Features" at bounding box center [1147, 444] width 466 height 55
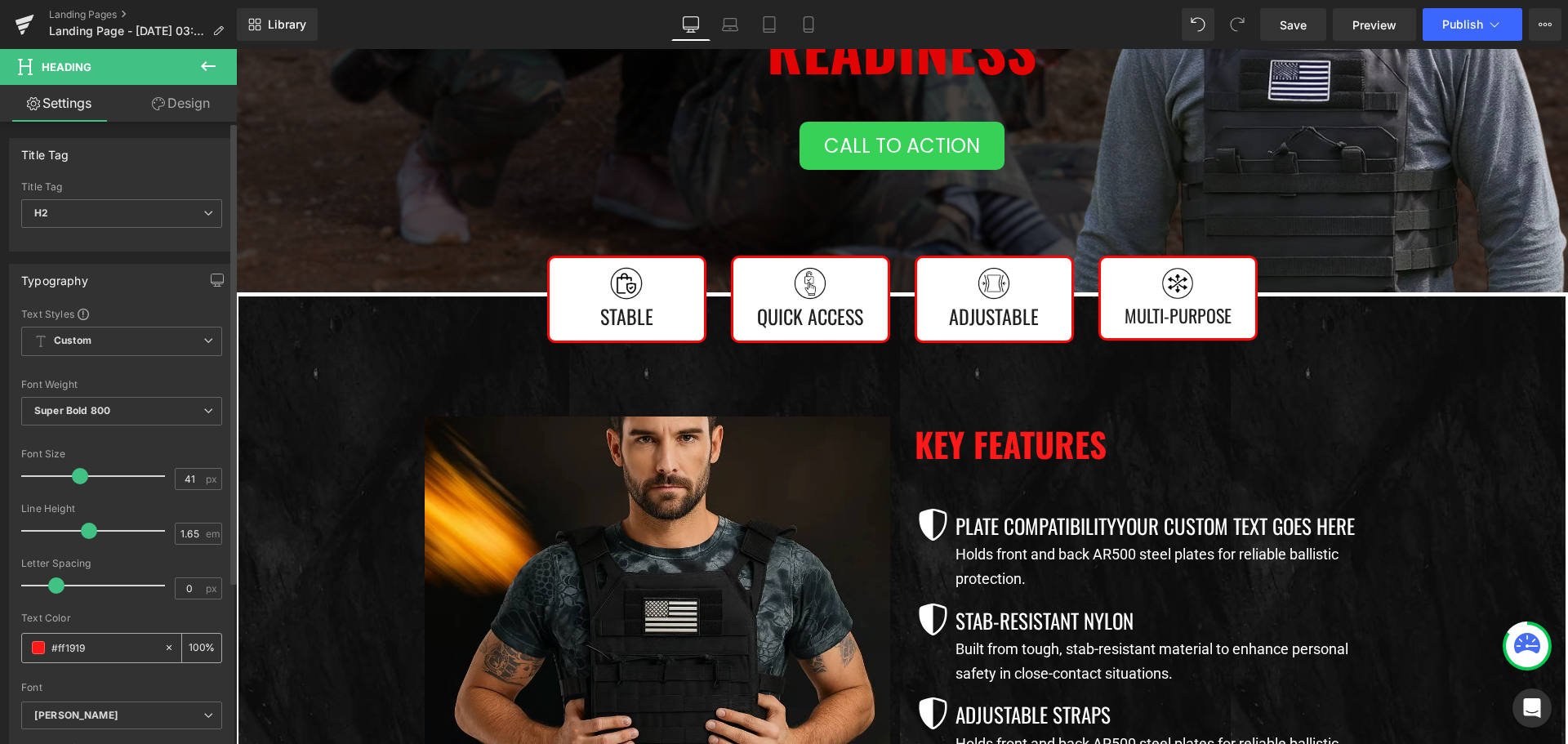
click at [94, 648] on input "#ff1919" at bounding box center [104, 647] width 105 height 18
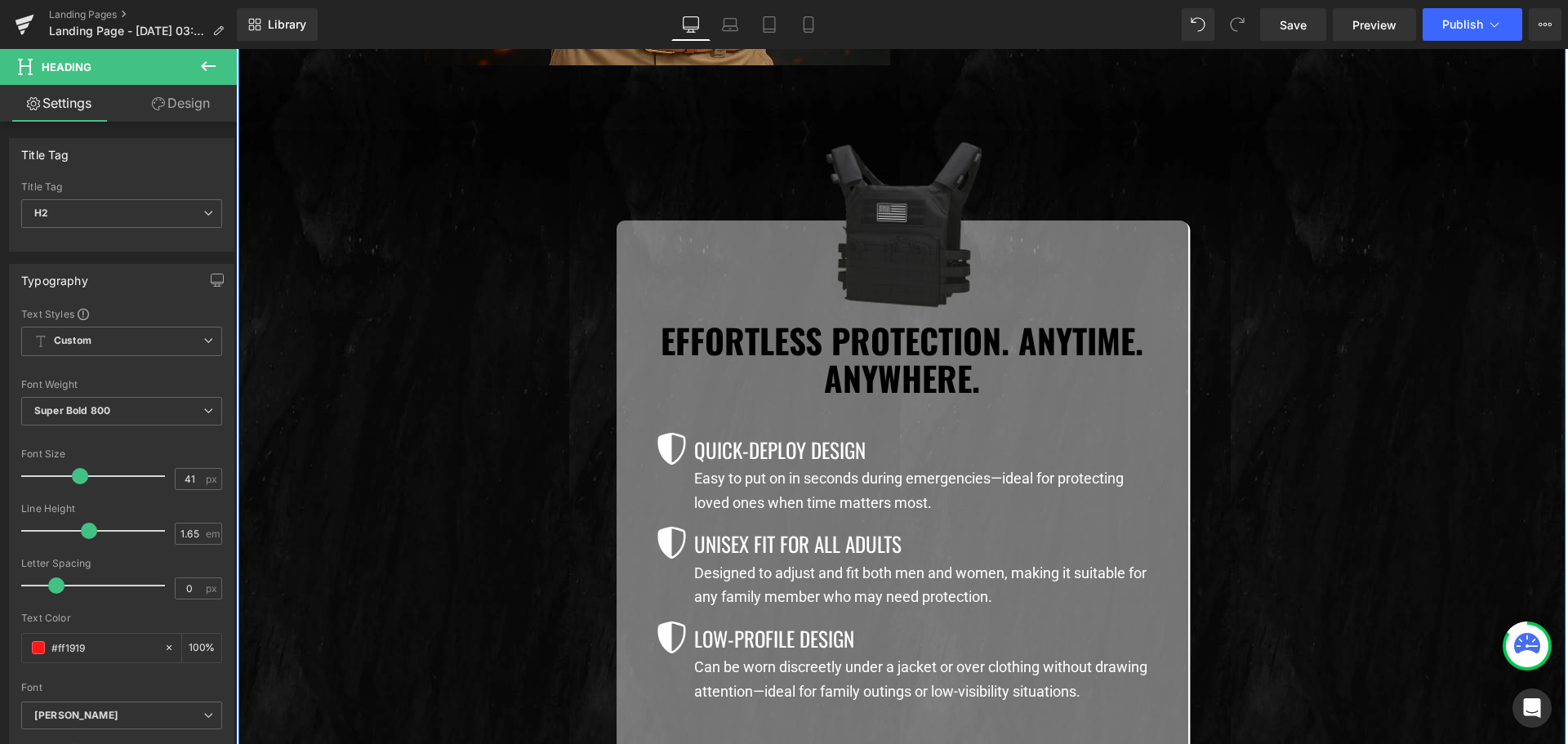
scroll to position [1551, 0]
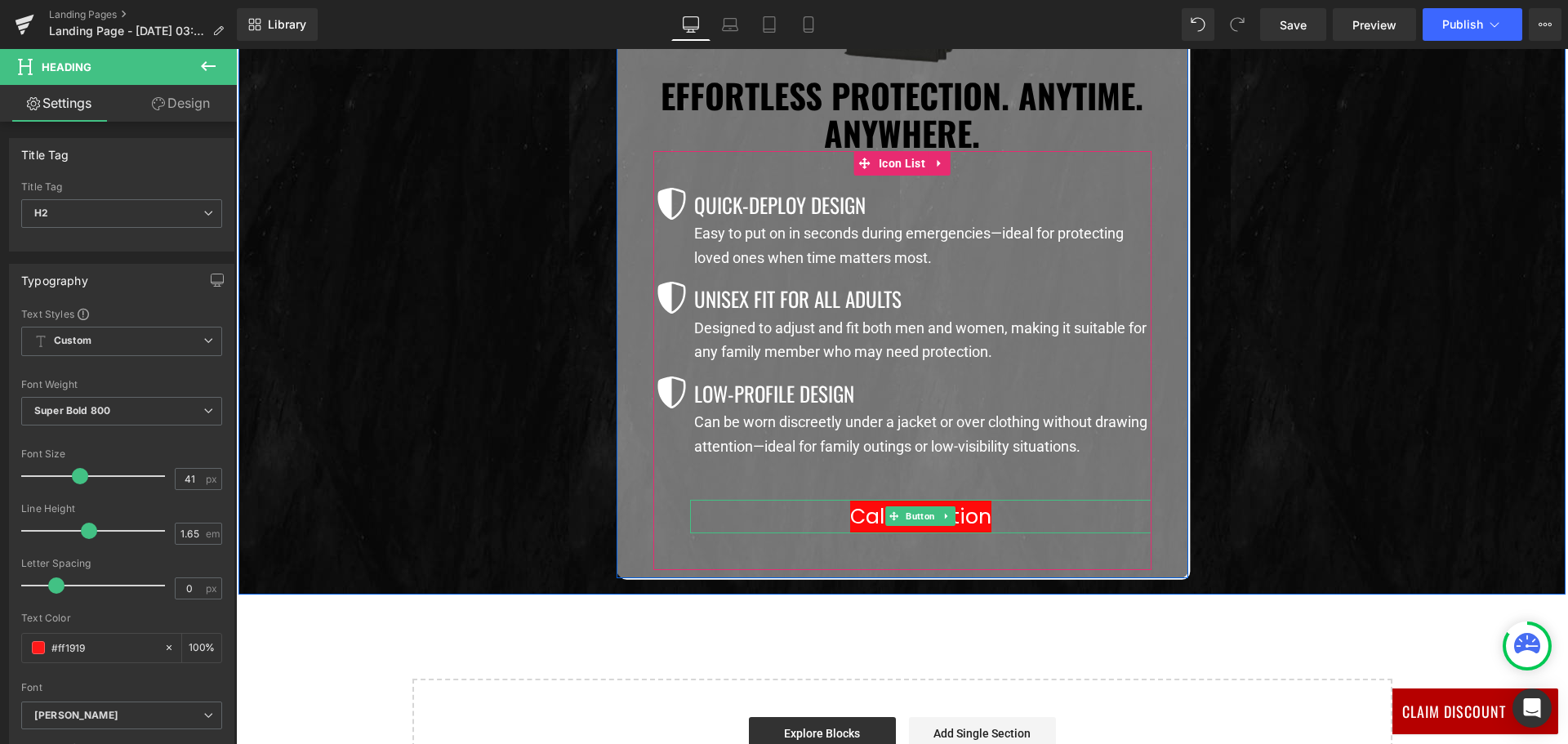
click at [890, 525] on span at bounding box center [893, 516] width 17 height 20
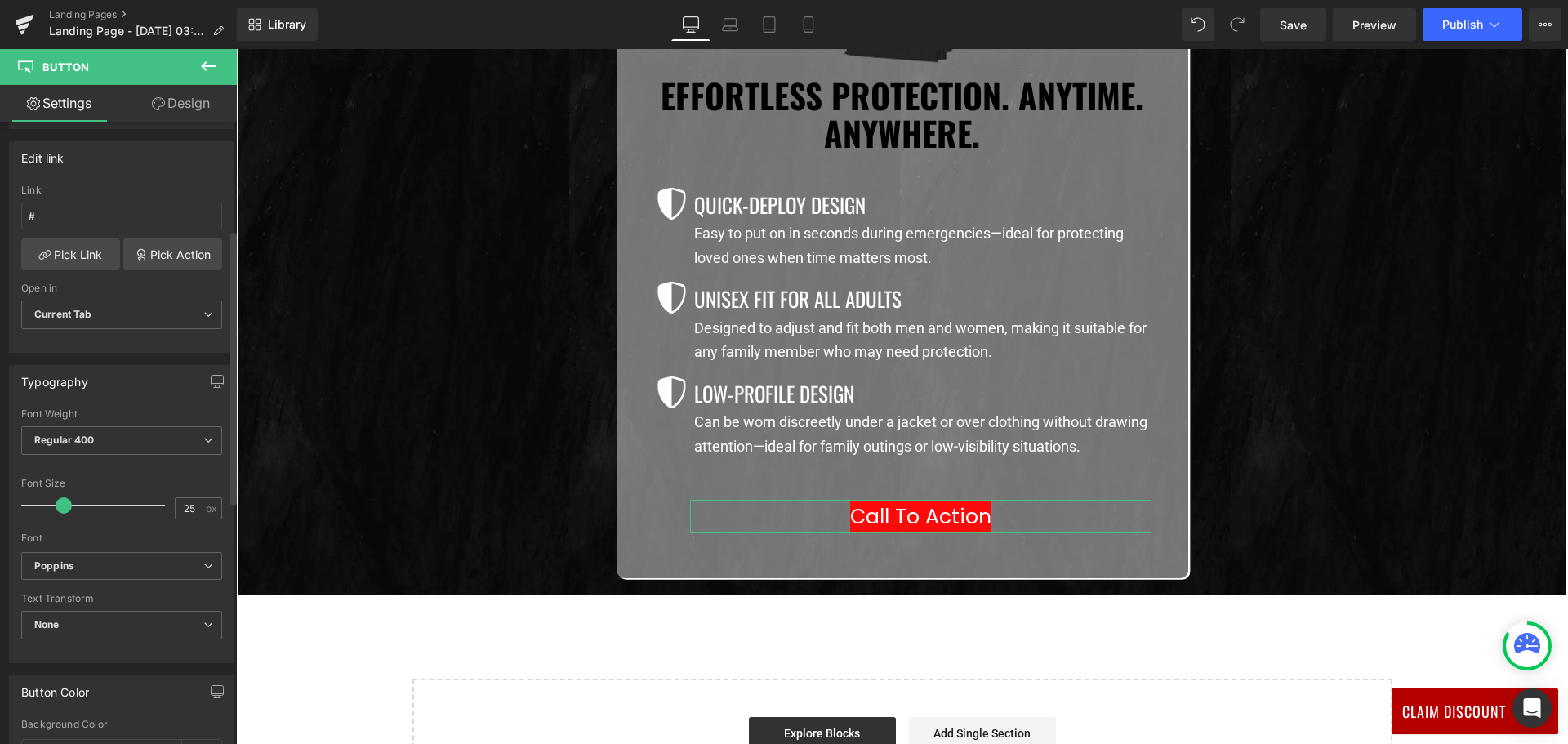
scroll to position [490, 0]
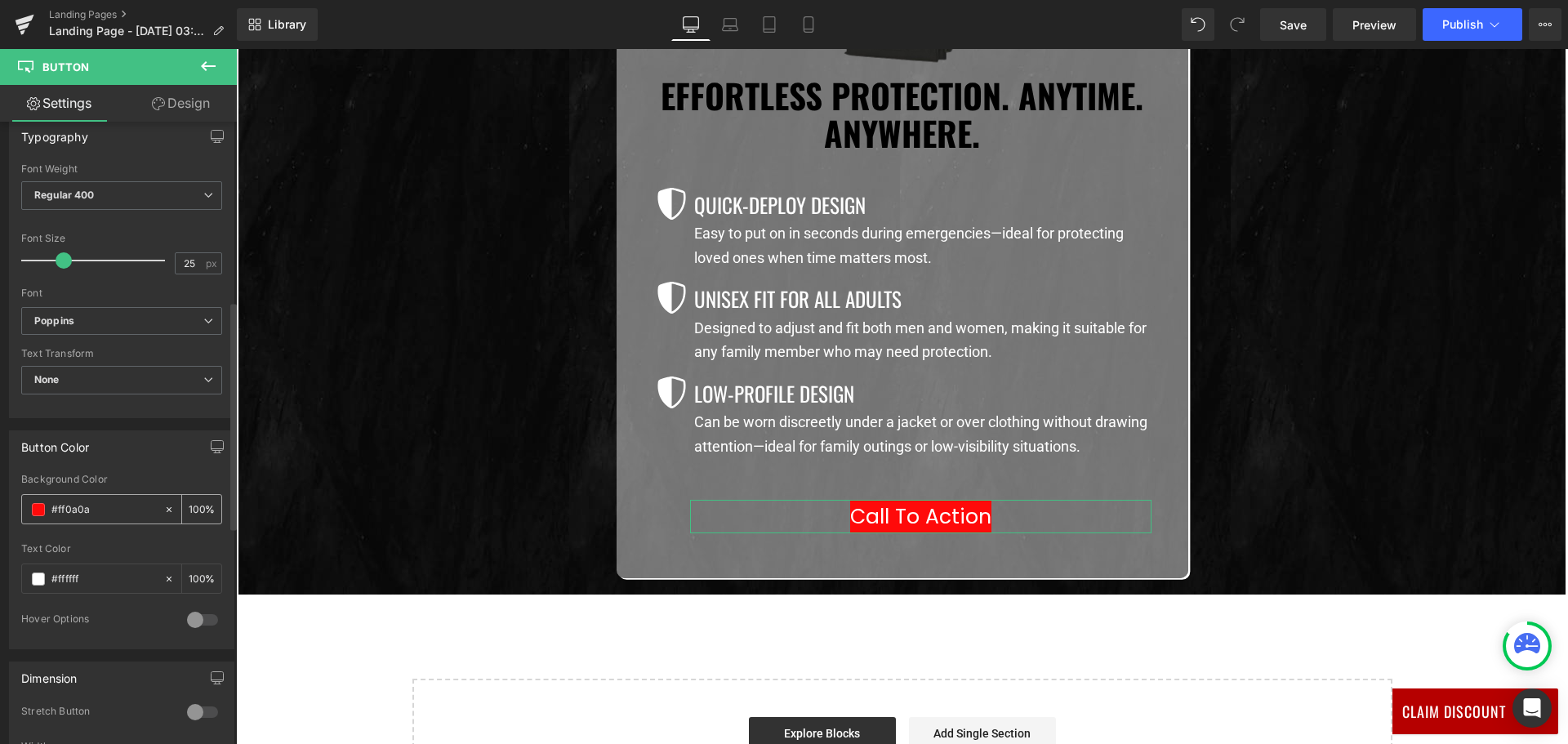
click at [80, 507] on input "#ff0a0a" at bounding box center [104, 510] width 105 height 18
click at [167, 107] on link "Design" at bounding box center [181, 103] width 118 height 37
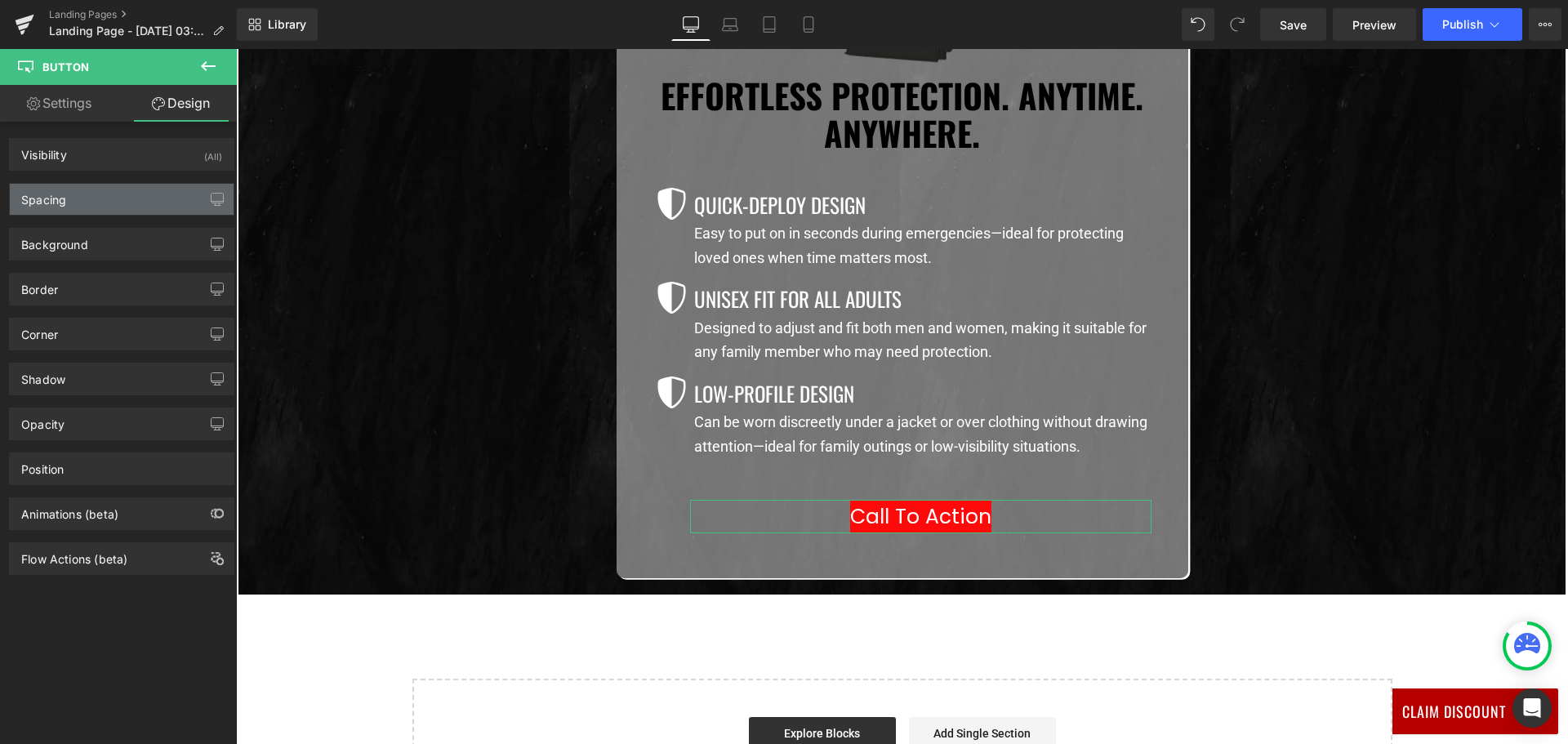
click at [100, 199] on div "Spacing" at bounding box center [122, 199] width 223 height 31
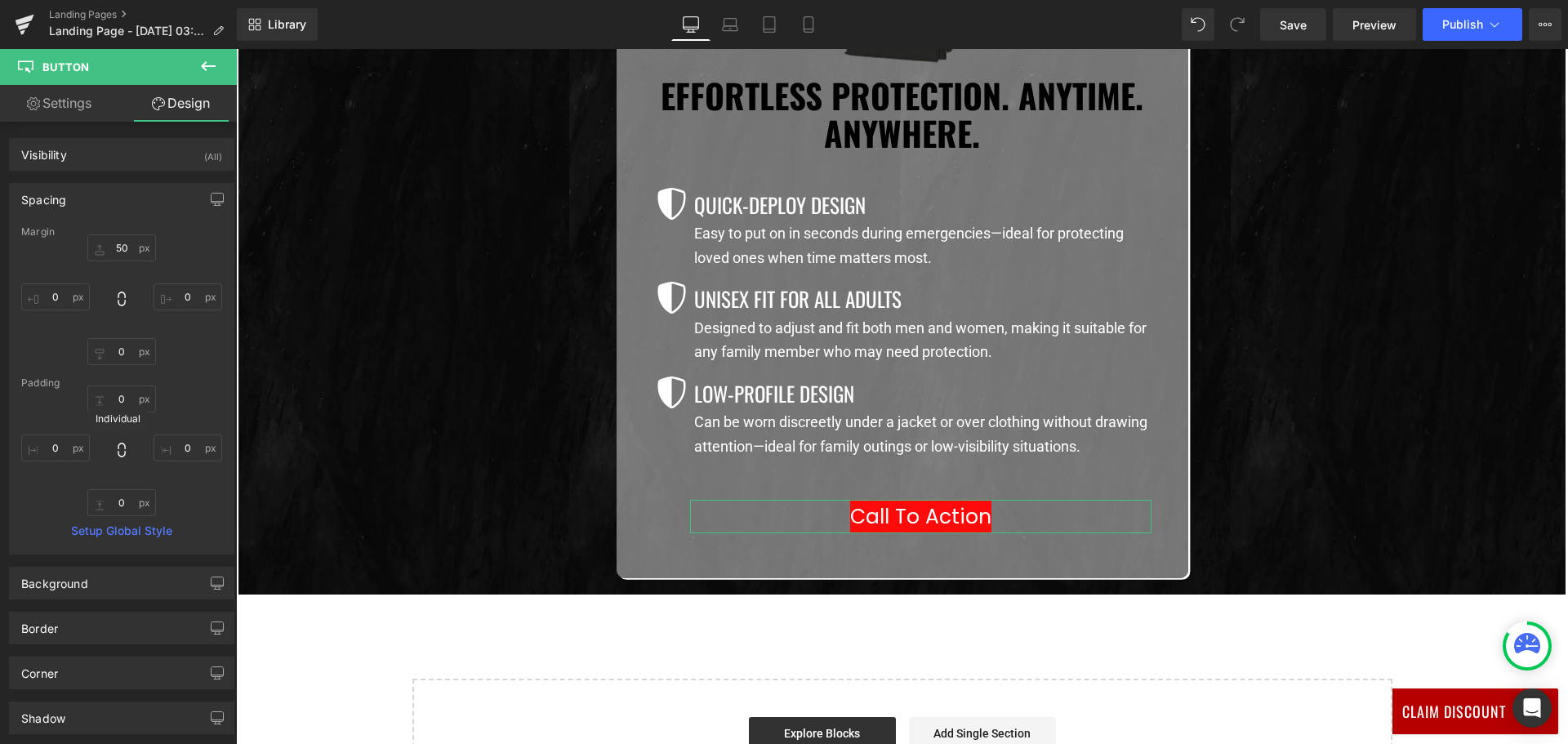
click at [118, 448] on icon at bounding box center [122, 450] width 16 height 16
type input "0"
click at [59, 452] on input "0" at bounding box center [55, 448] width 69 height 27
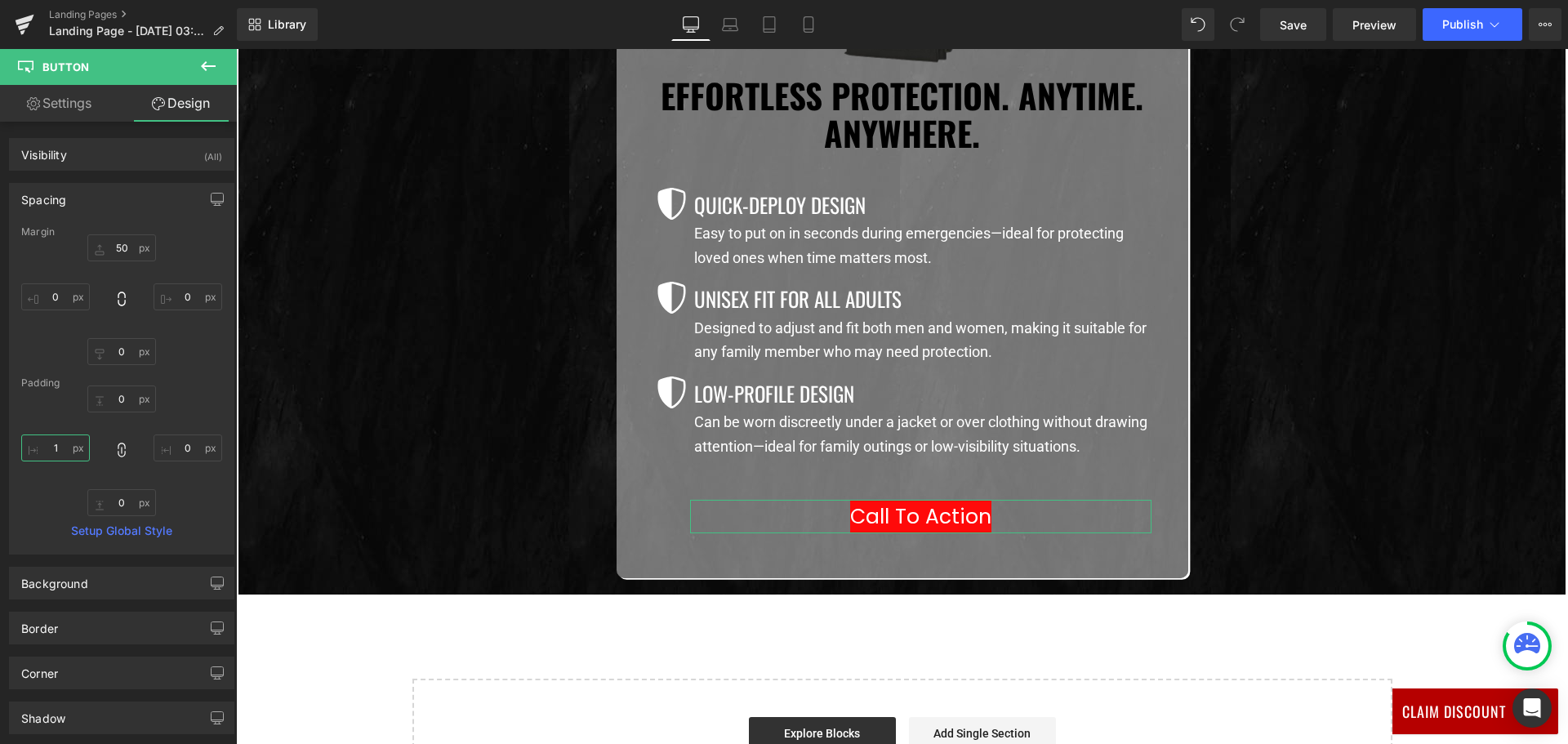
type input "10"
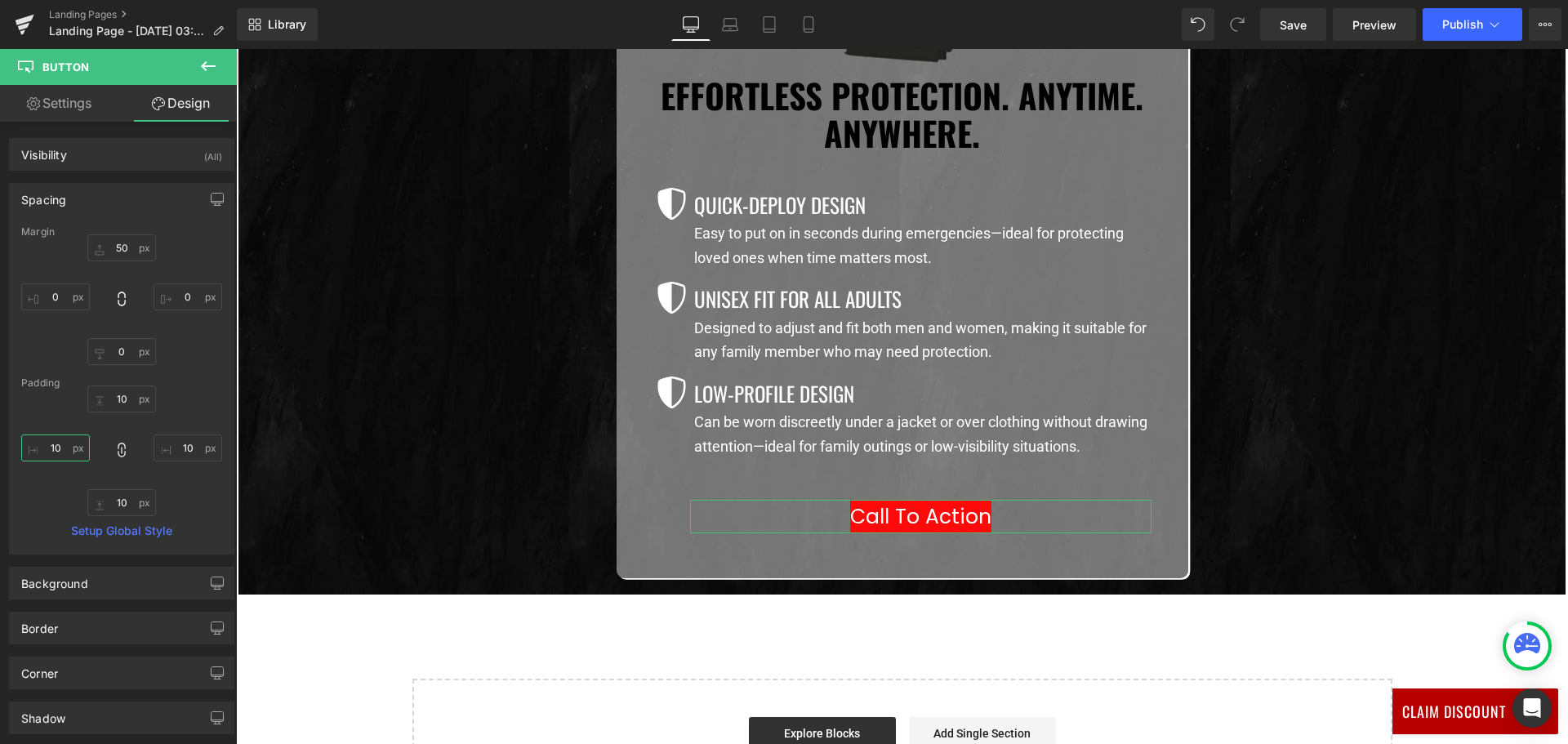
type input "10"
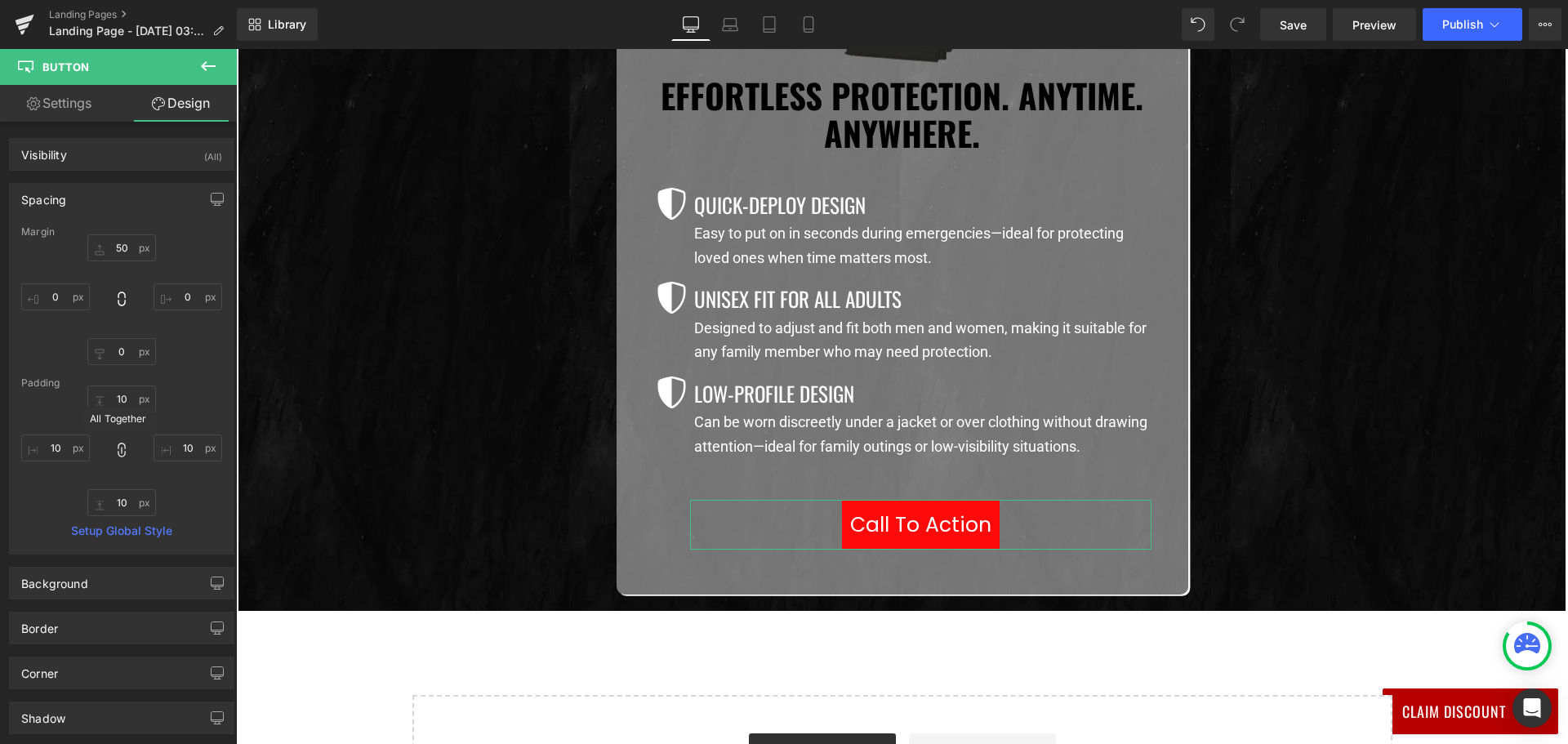
click at [119, 449] on icon at bounding box center [122, 450] width 16 height 16
click at [44, 448] on input "10" at bounding box center [55, 448] width 69 height 27
type input "50"
click at [180, 448] on input "10" at bounding box center [188, 448] width 69 height 27
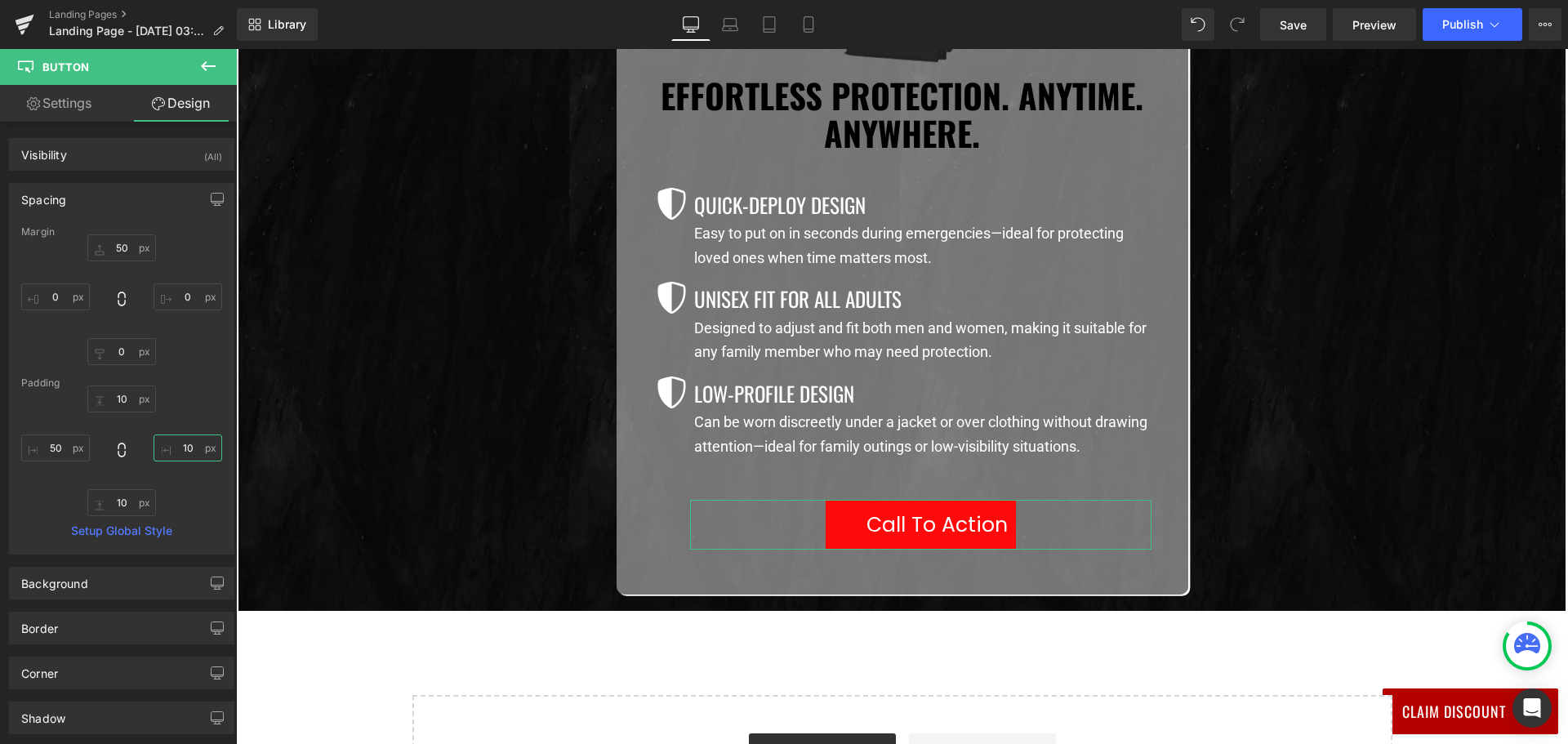
click at [180, 448] on input "10" at bounding box center [188, 448] width 69 height 27
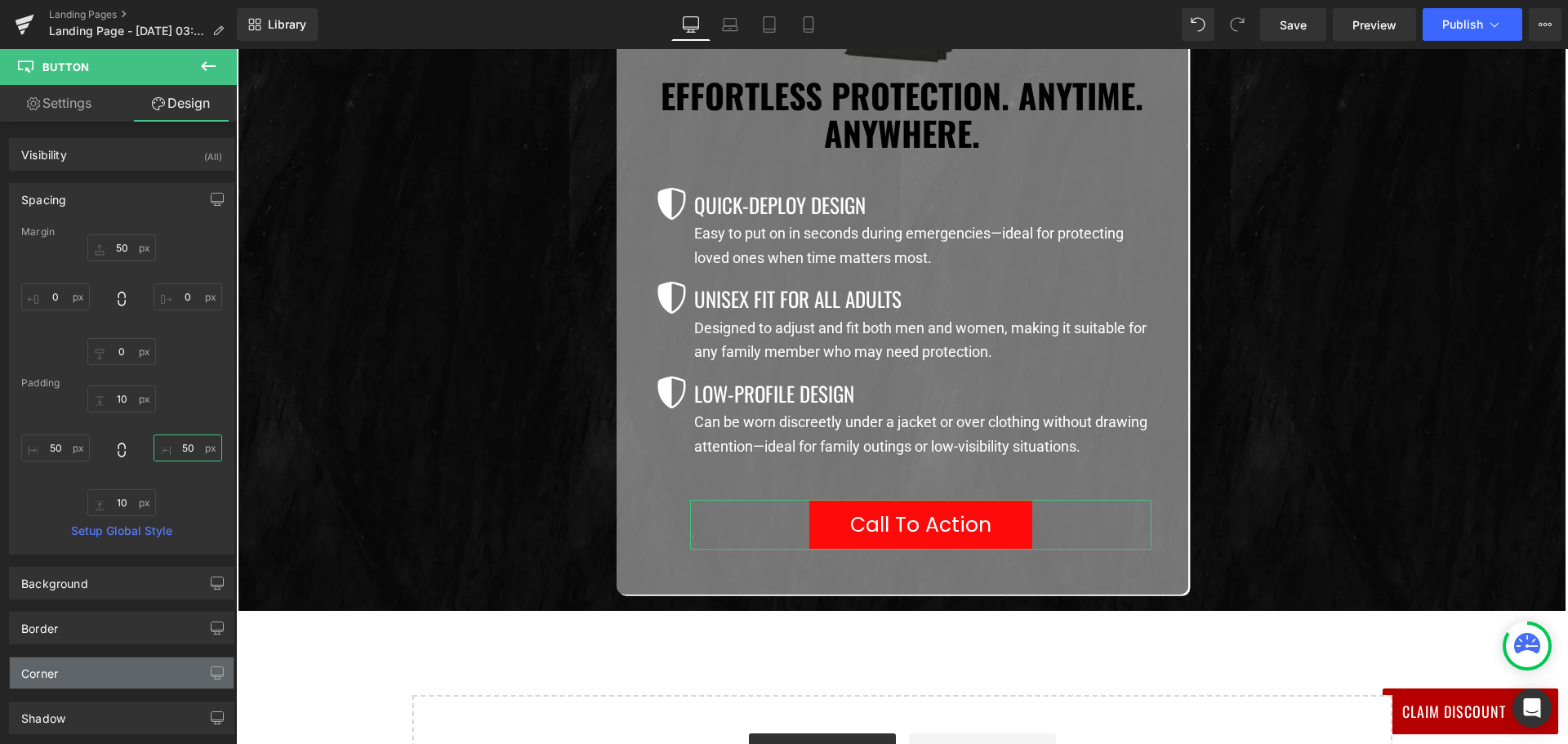
type input "50"
click at [104, 673] on div "Corner" at bounding box center [122, 672] width 223 height 31
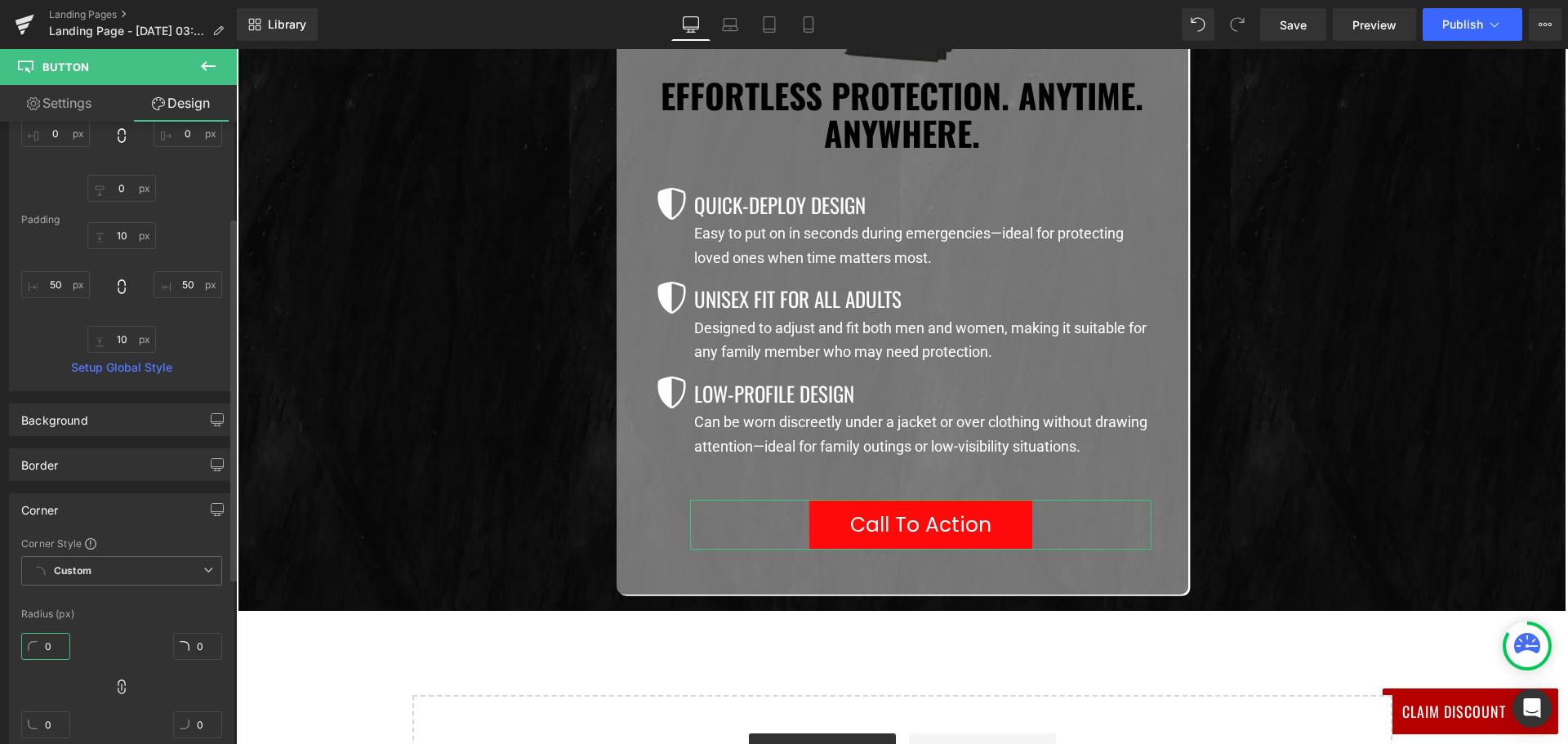
click at [53, 651] on input "0" at bounding box center [46, 647] width 49 height 27
type input "10"
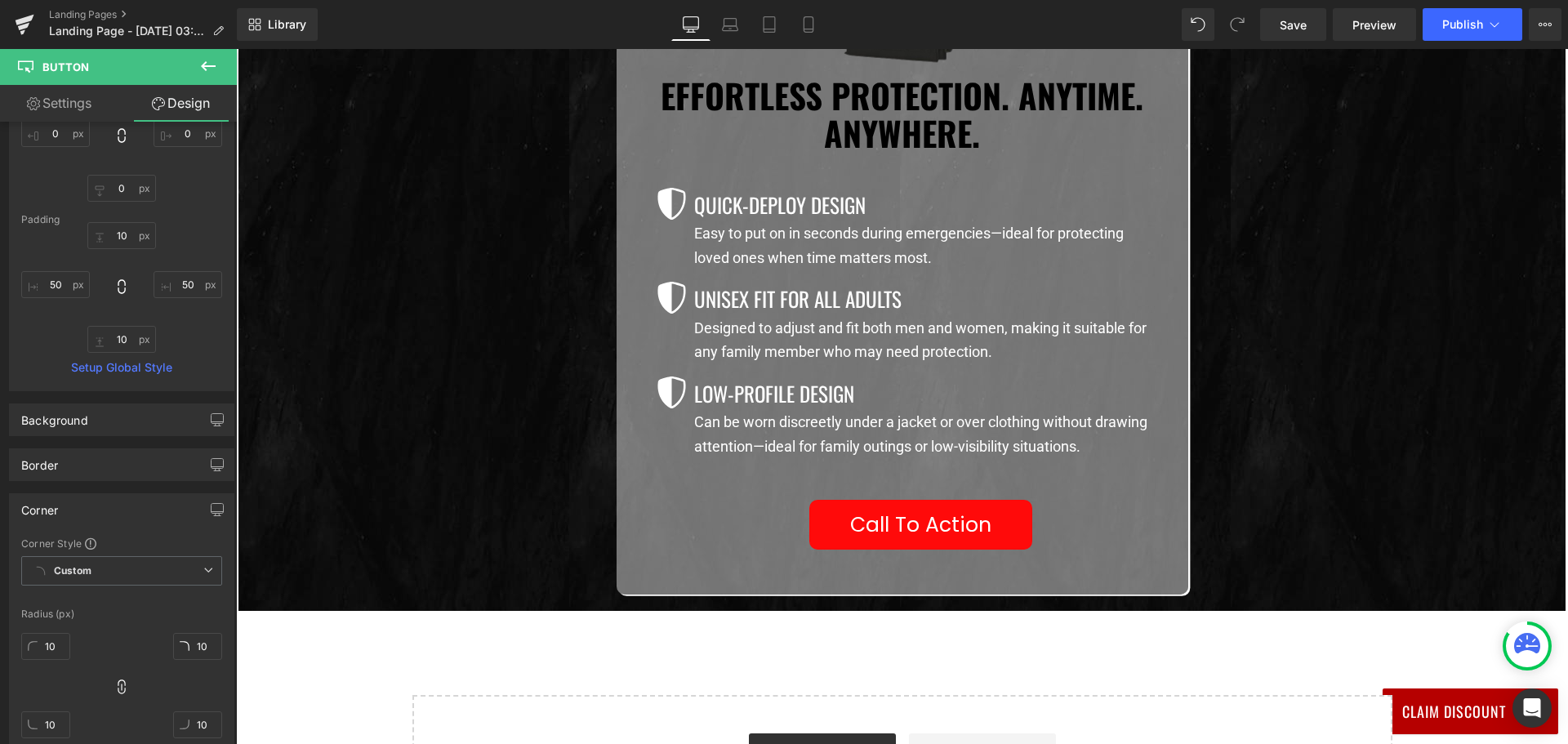
click at [520, 484] on div "Image Effortless Protection. Anytime. Anywhere.  Heading Icon Quick-Deploy Des…" at bounding box center [902, 284] width 980 height 618
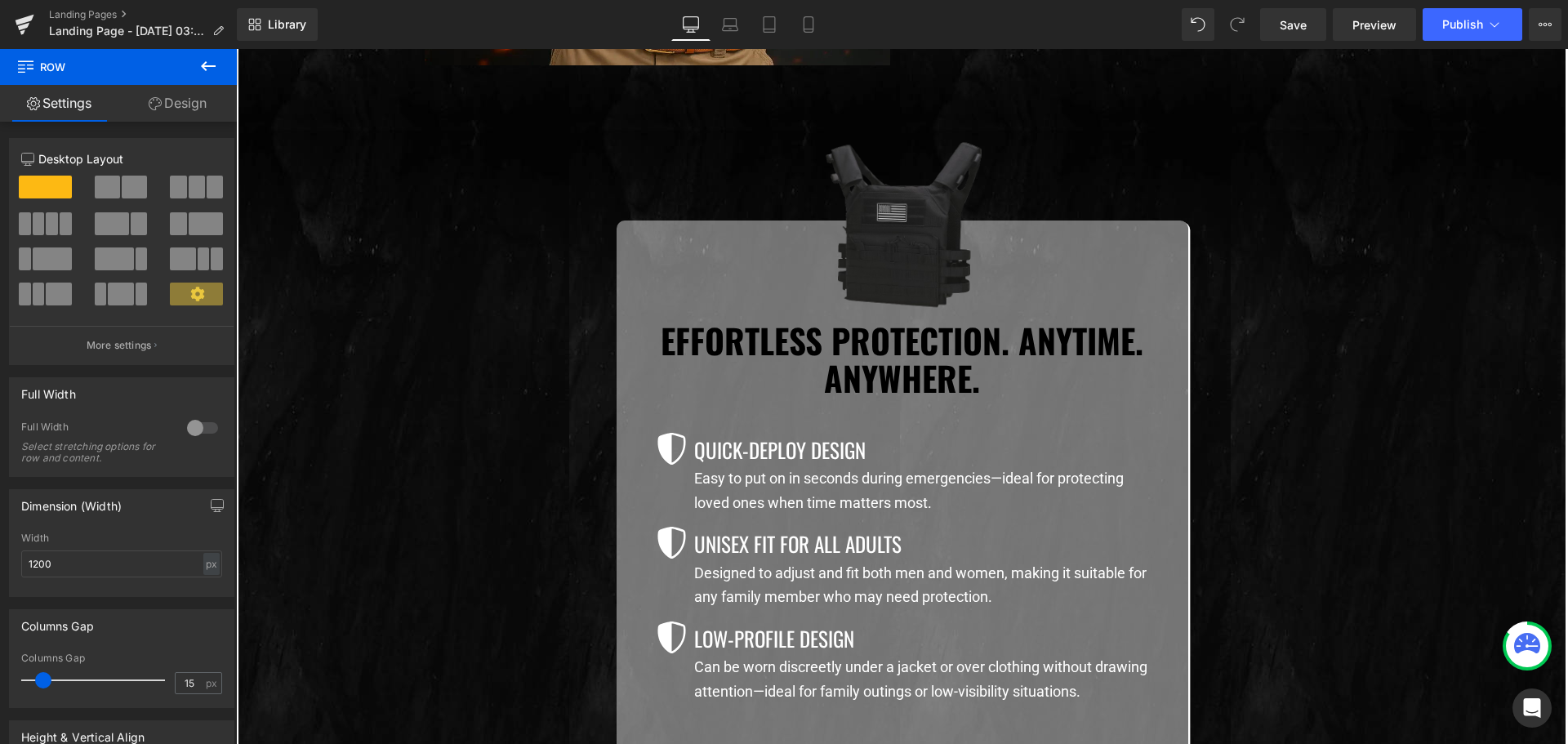
scroll to position [1634, 0]
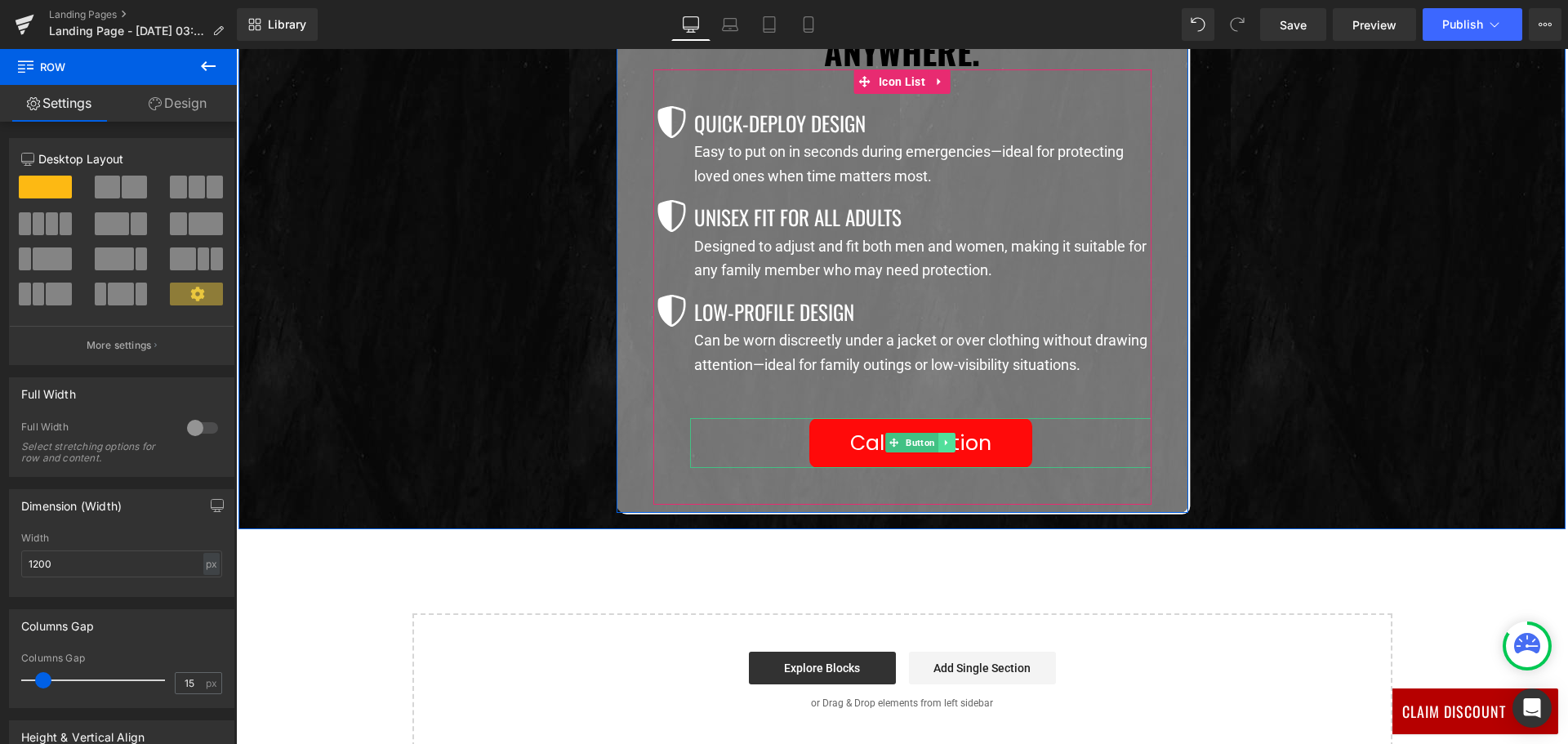
click at [942, 443] on icon at bounding box center [947, 443] width 9 height 10
click at [933, 439] on icon at bounding box center [938, 443] width 9 height 9
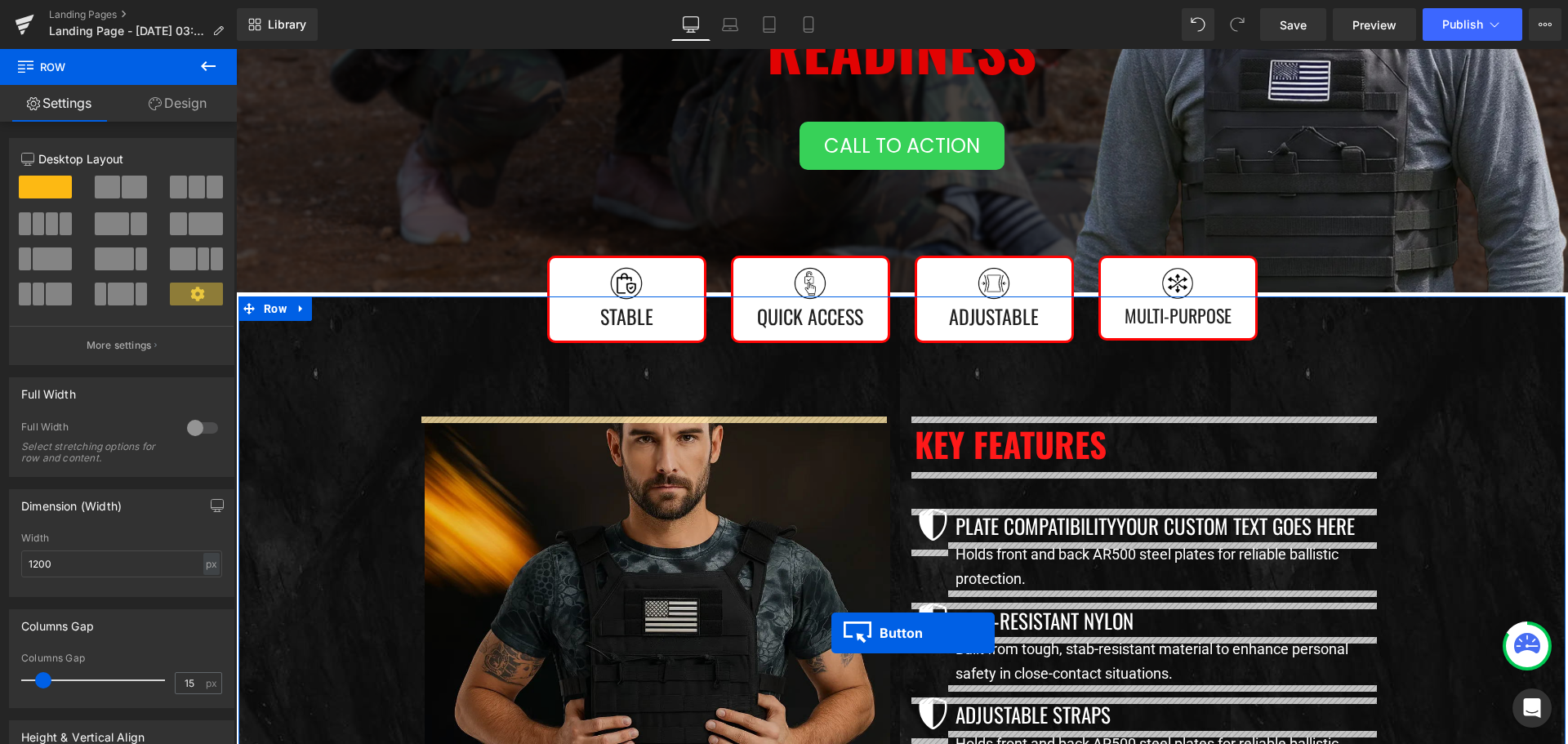
scroll to position [409, 0]
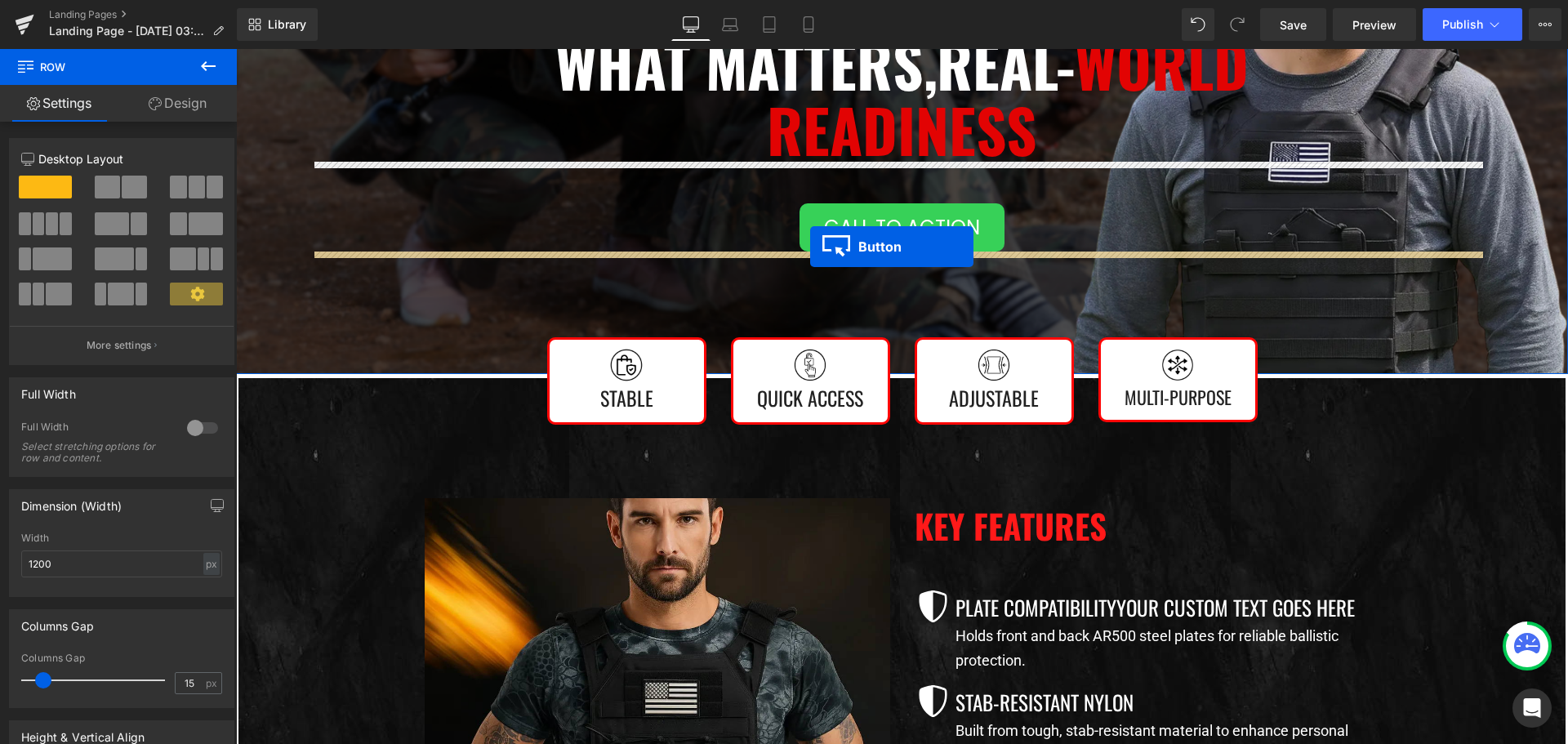
drag, startPoint x: 863, startPoint y: 436, endPoint x: 810, endPoint y: 247, distance: 196.3
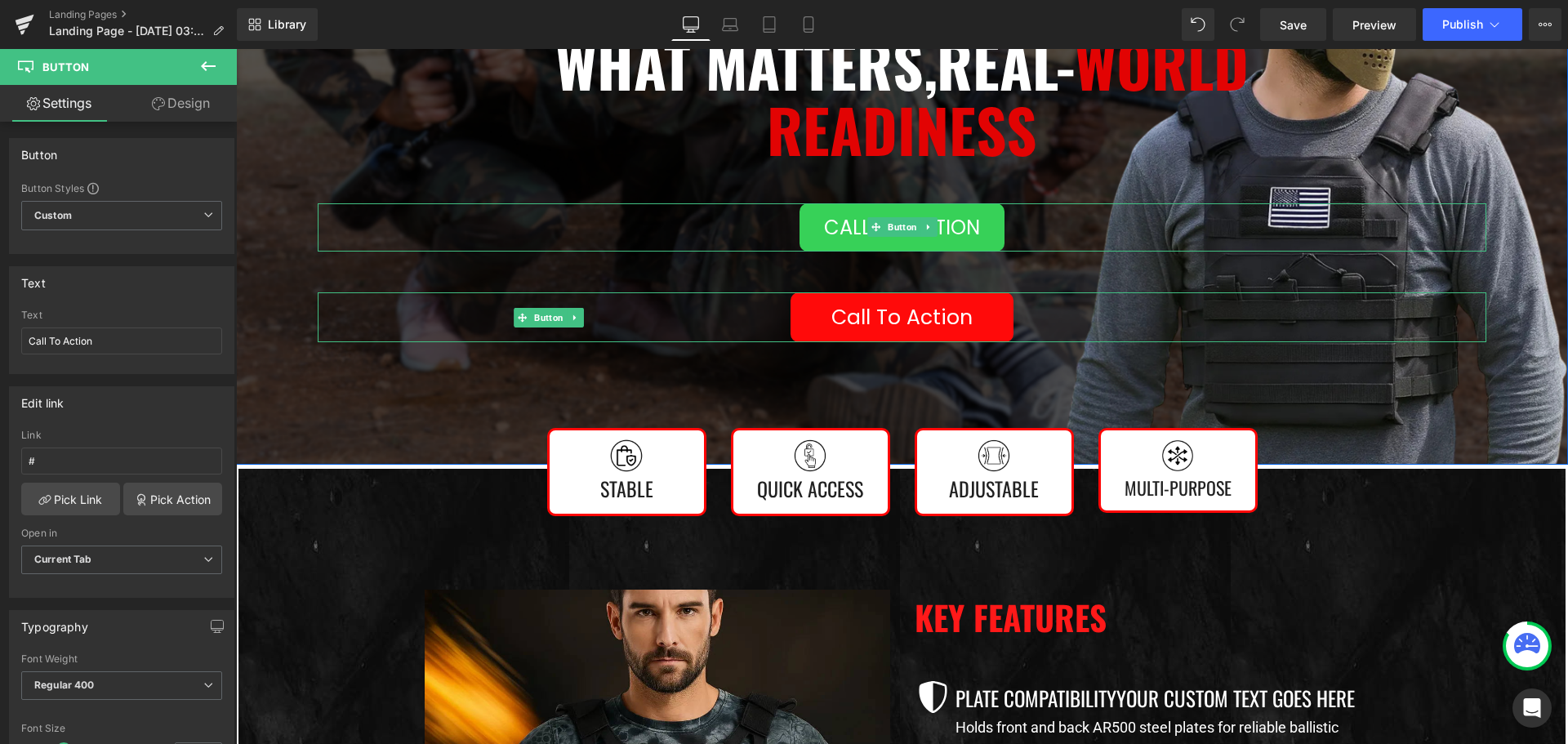
click at [1015, 228] on div "Call To Action" at bounding box center [901, 227] width 1168 height 49
click at [926, 225] on icon at bounding box center [928, 226] width 9 height 10
click at [932, 226] on icon at bounding box center [937, 226] width 9 height 10
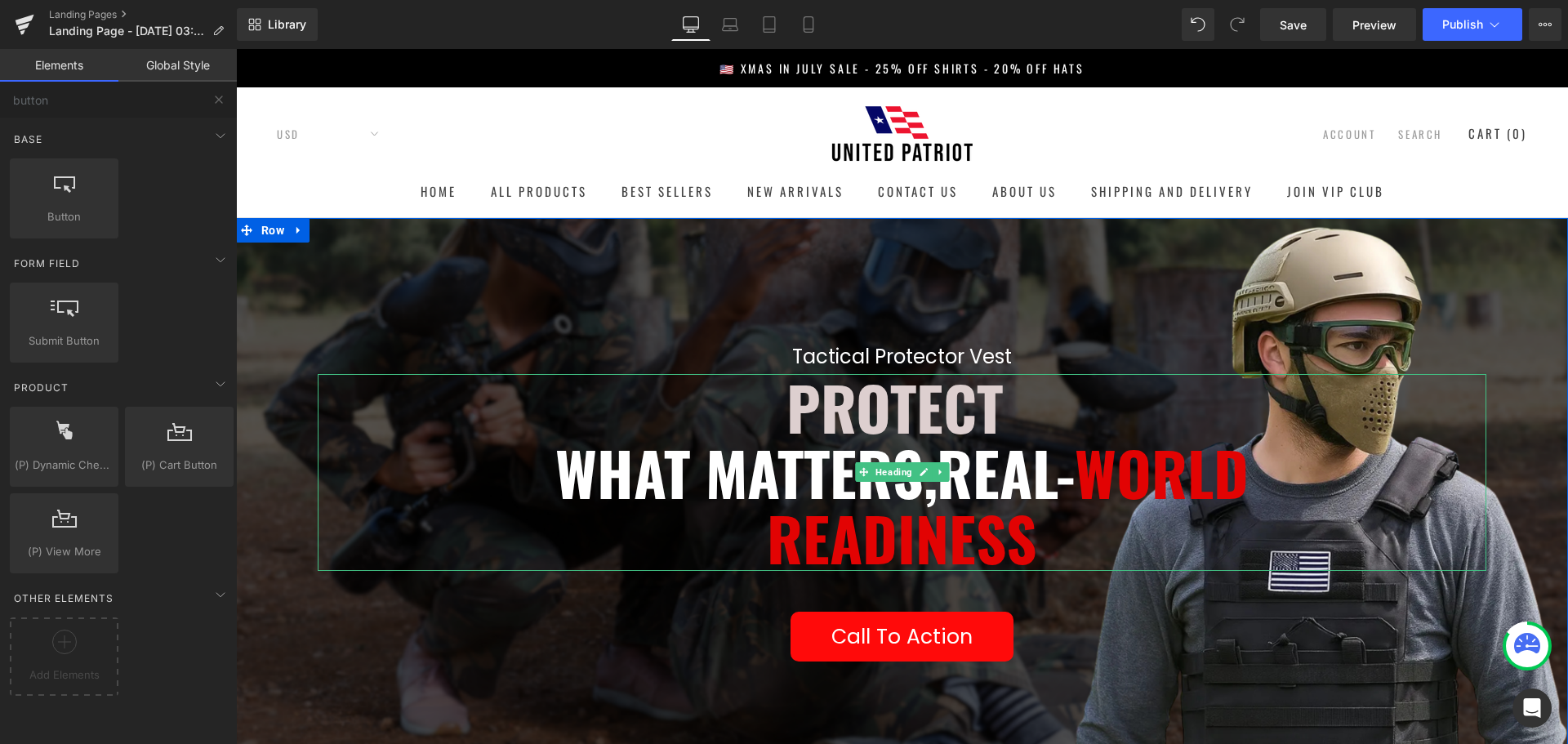
scroll to position [81, 0]
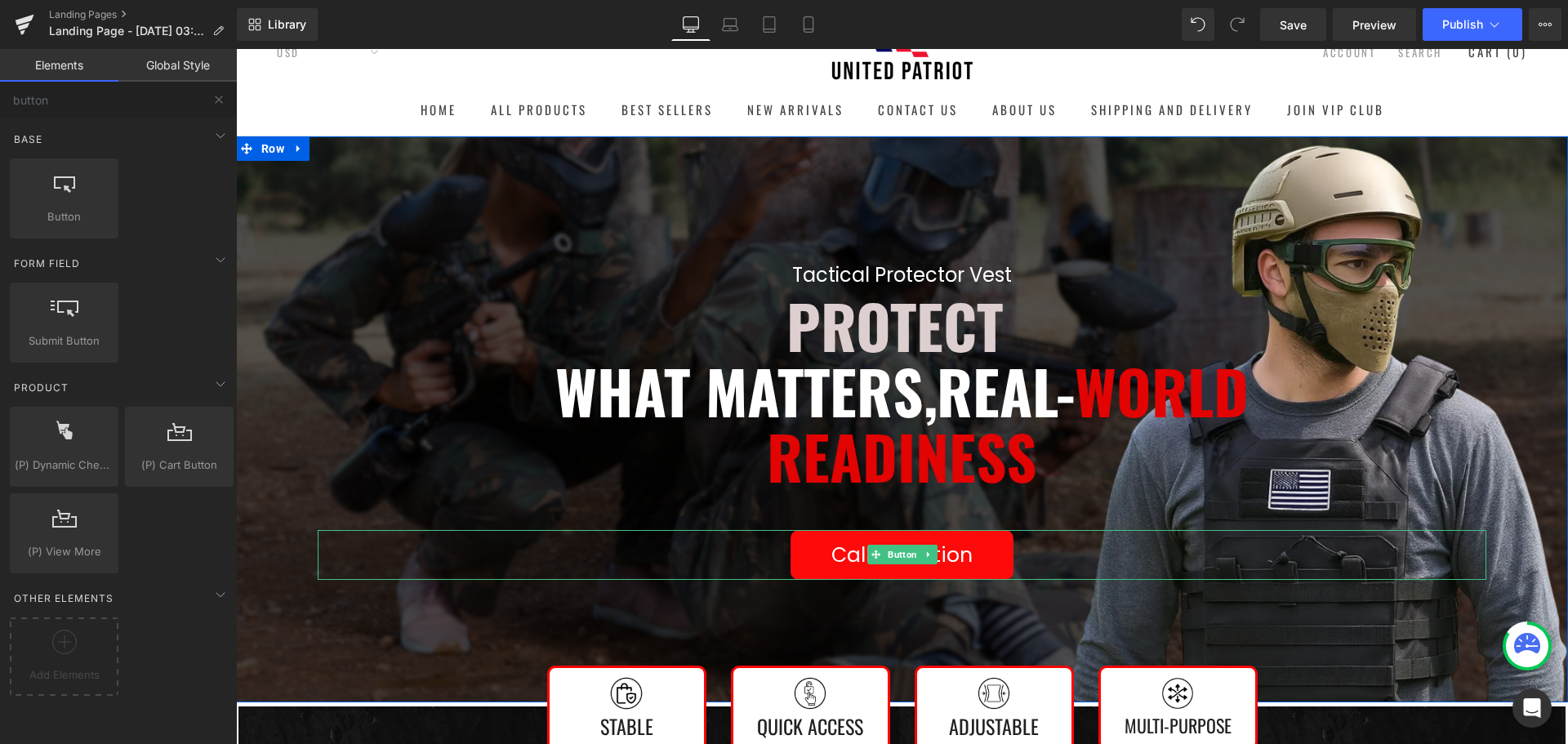
click at [790, 552] on link "Call To Action" at bounding box center [901, 555] width 223 height 50
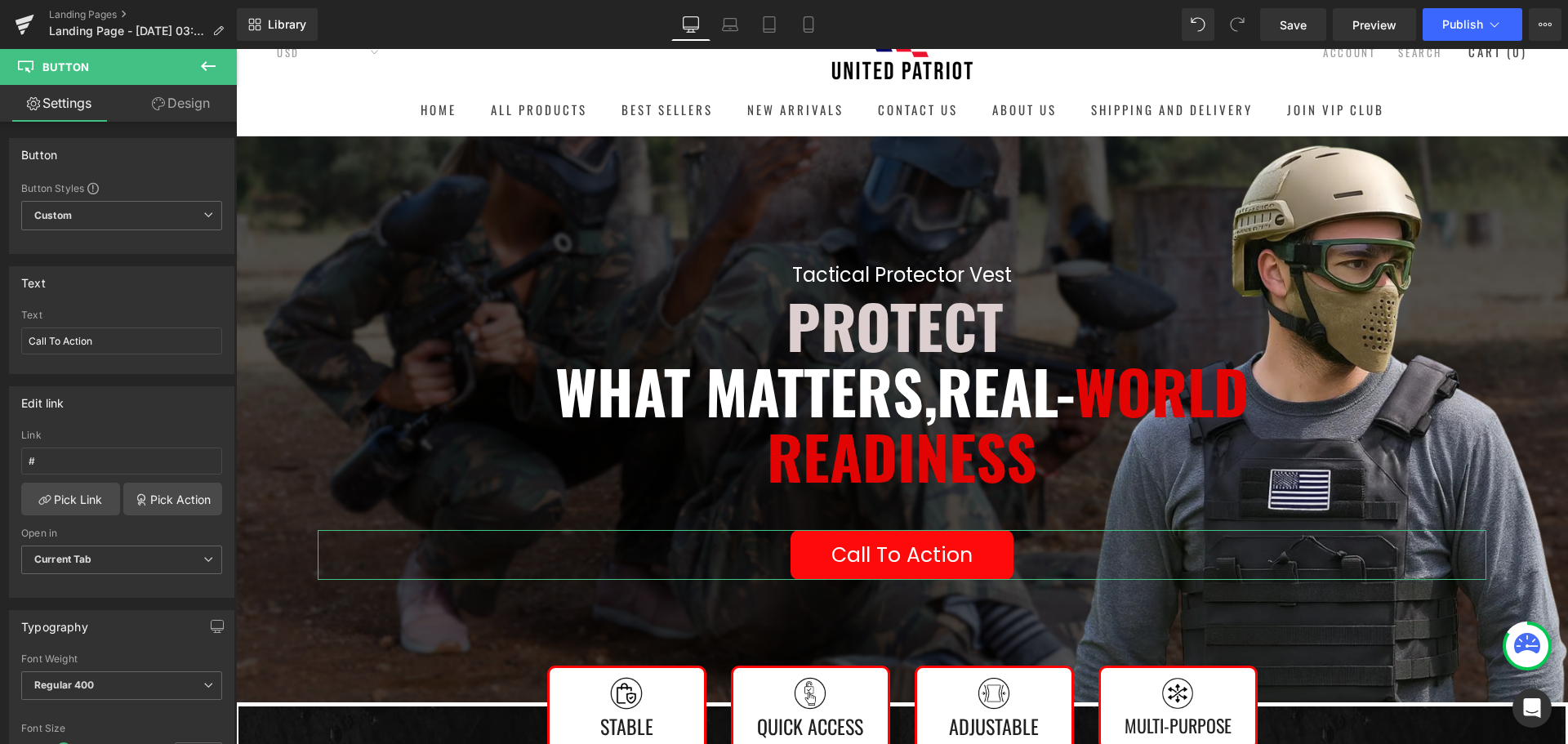
click at [177, 101] on link "Design" at bounding box center [181, 103] width 118 height 37
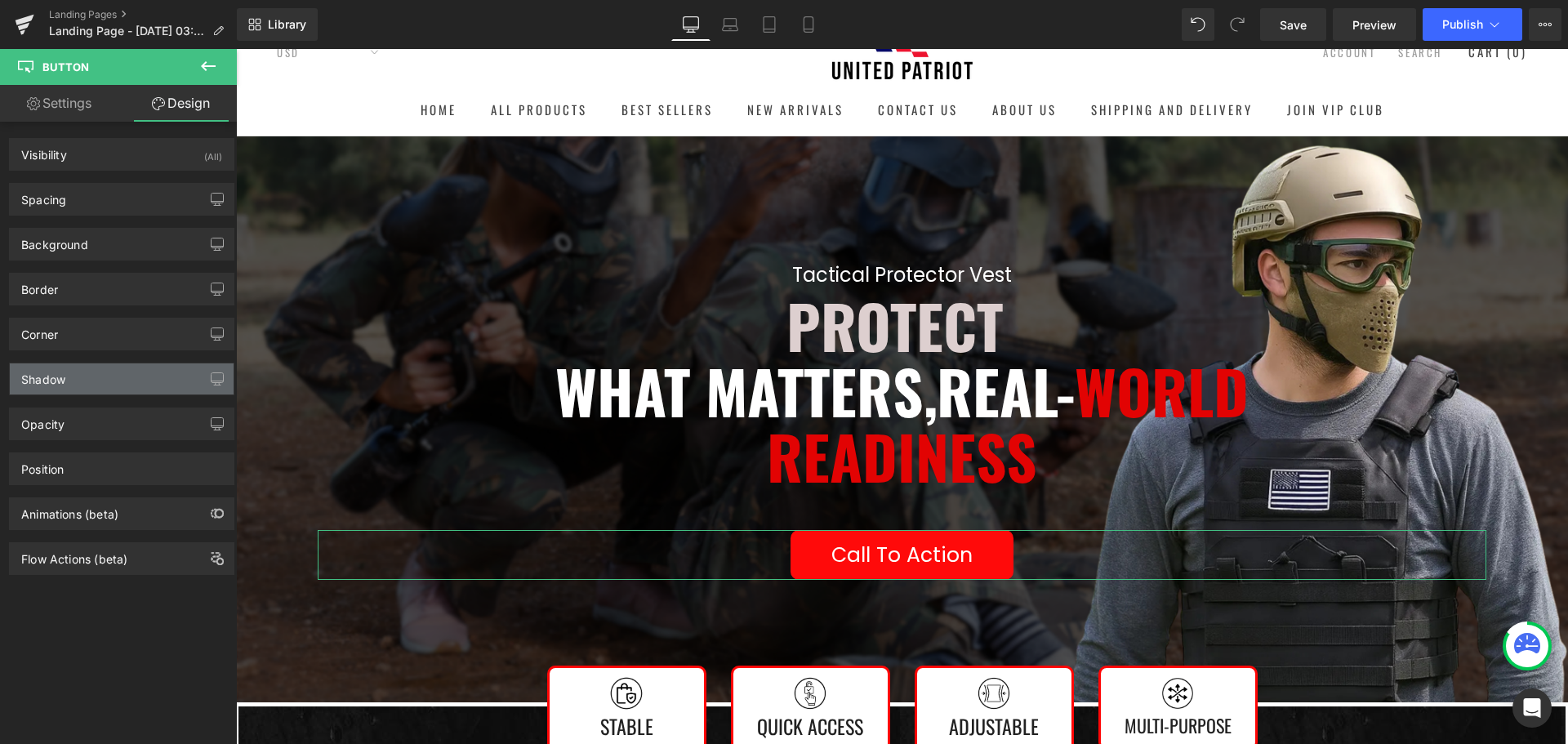
type input "#ffffff"
type input "100"
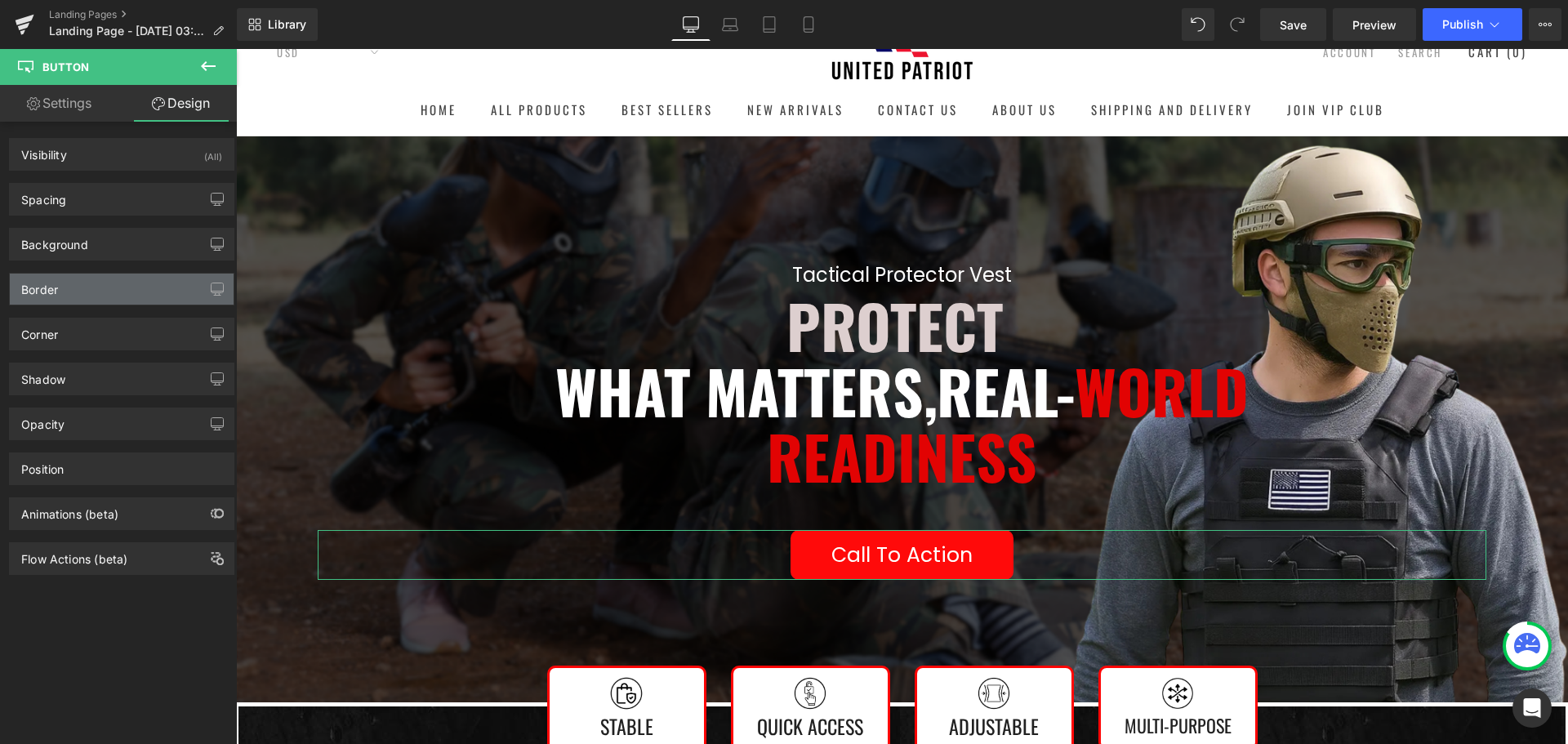
click at [90, 294] on div "Border" at bounding box center [122, 289] width 223 height 31
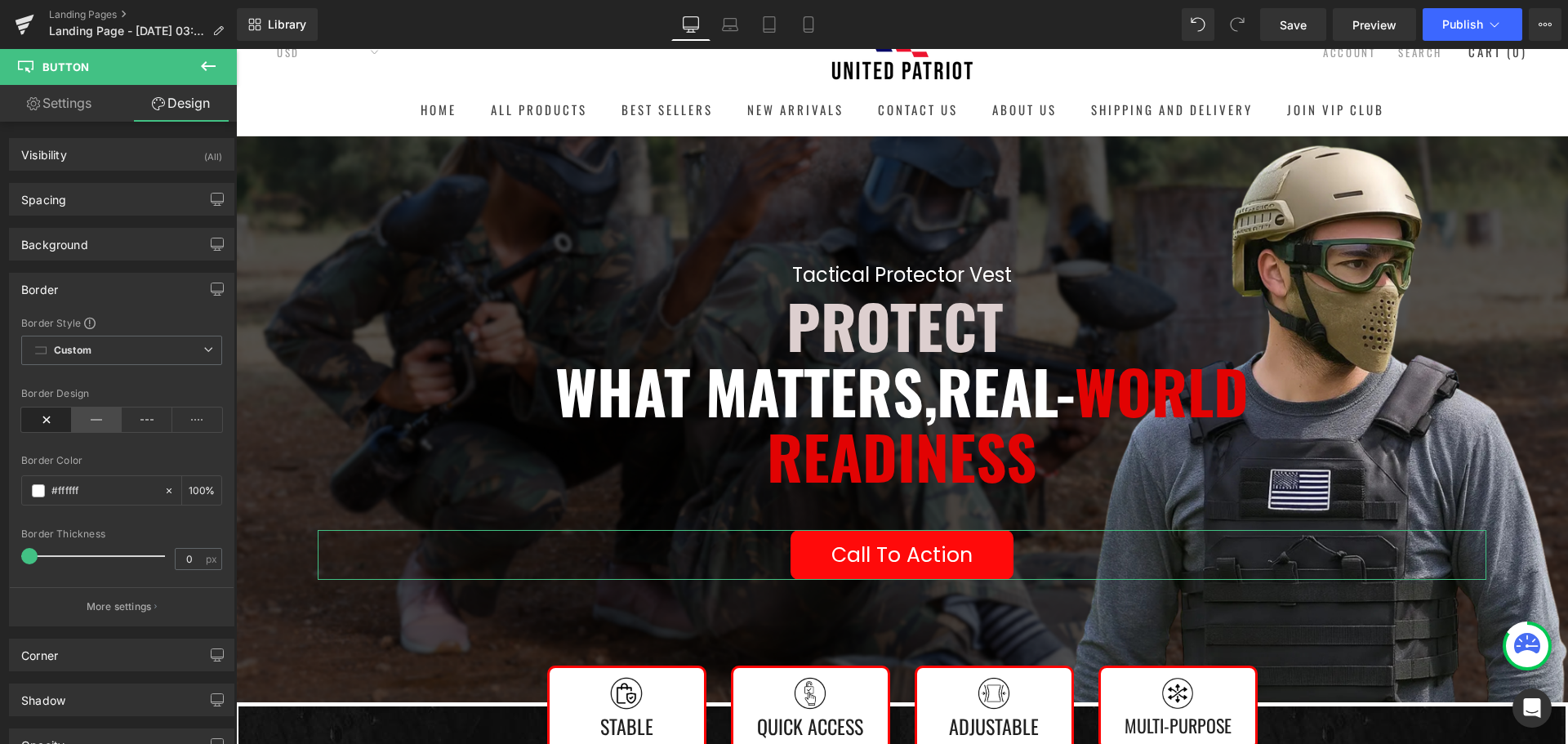
click at [89, 419] on icon at bounding box center [97, 419] width 51 height 24
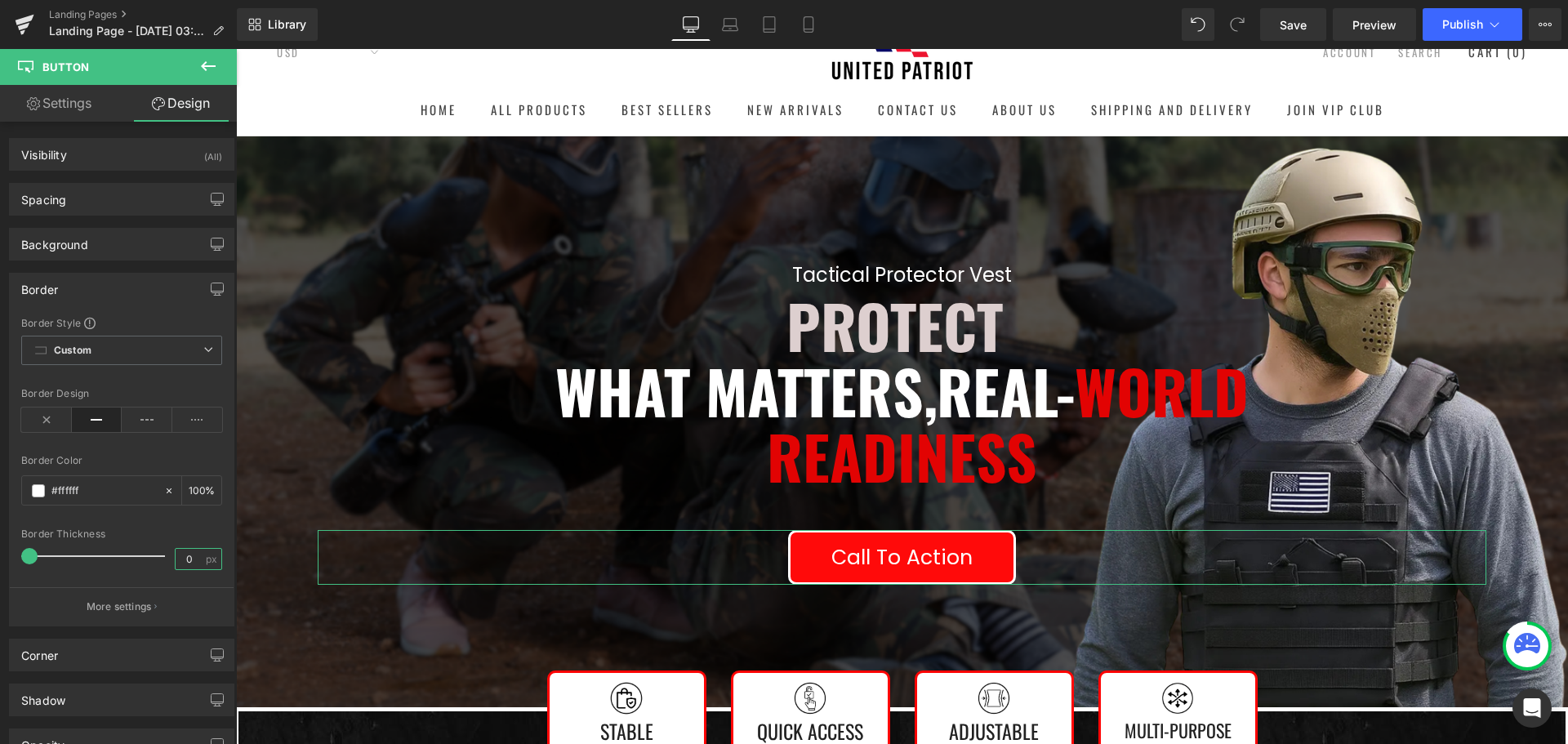
click at [190, 561] on input "0" at bounding box center [190, 559] width 29 height 21
type input "1"
click at [389, 423] on h1 "Readiness" at bounding box center [901, 455] width 1168 height 65
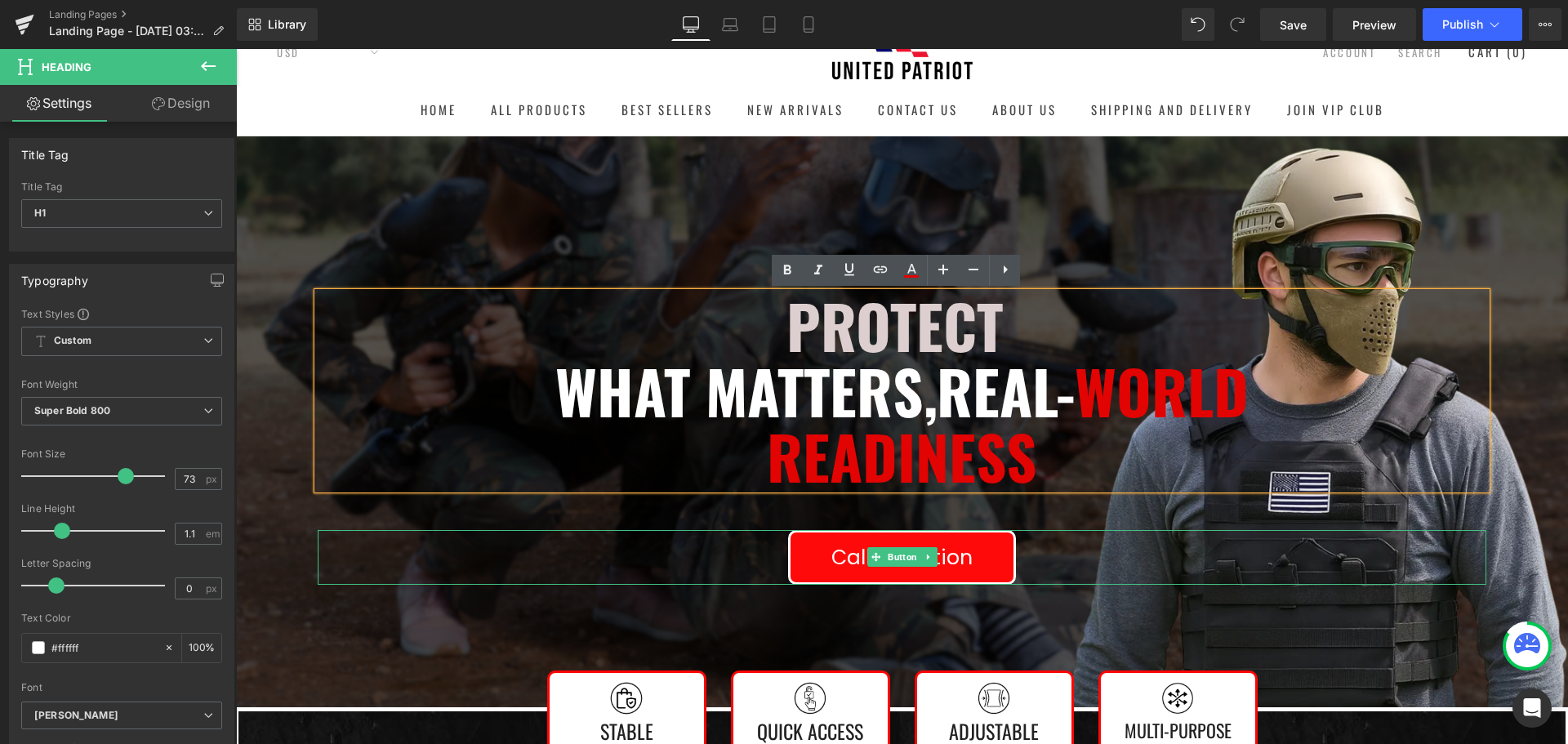
click at [803, 563] on link "Call To Action" at bounding box center [901, 557] width 228 height 55
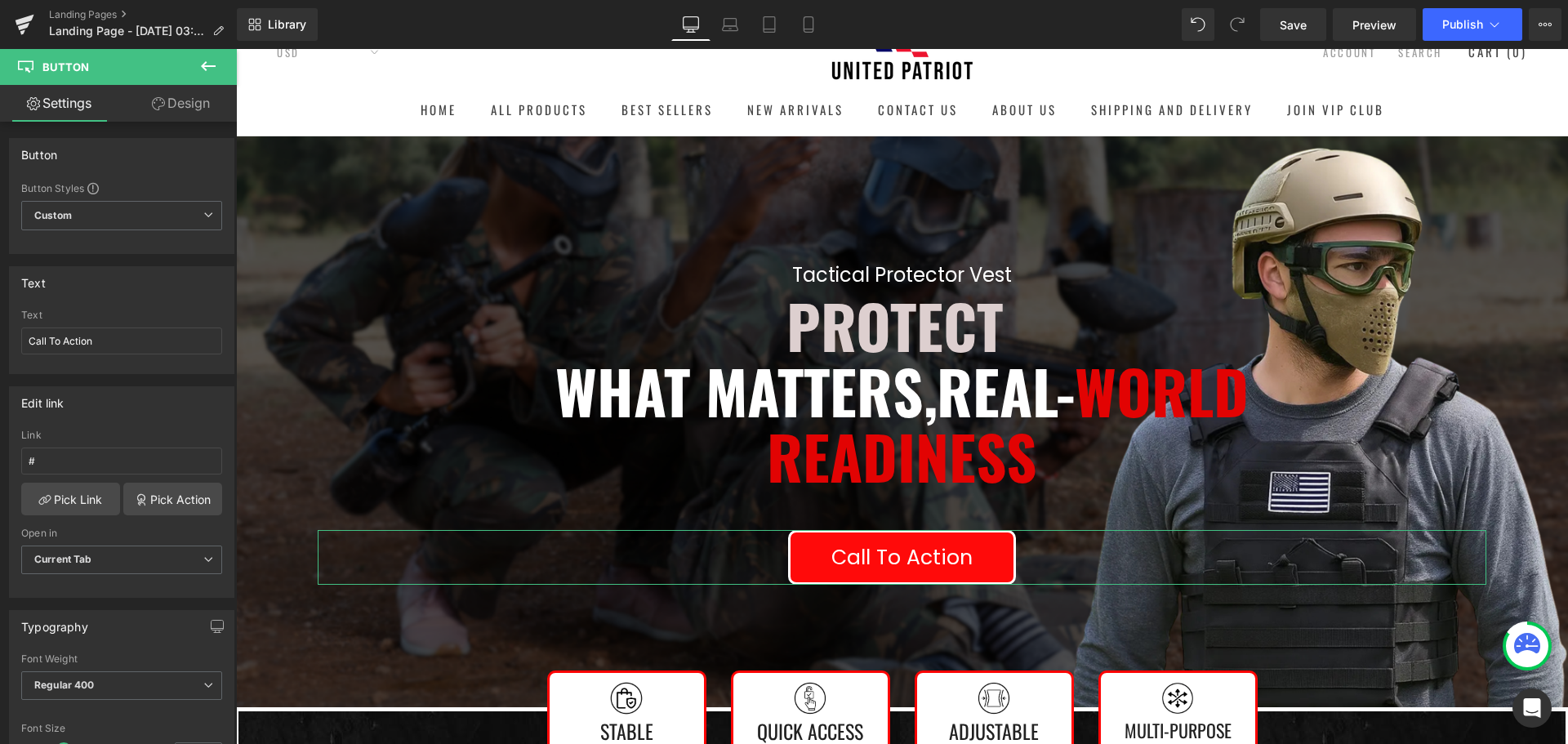
click at [163, 113] on link "Design" at bounding box center [181, 103] width 118 height 37
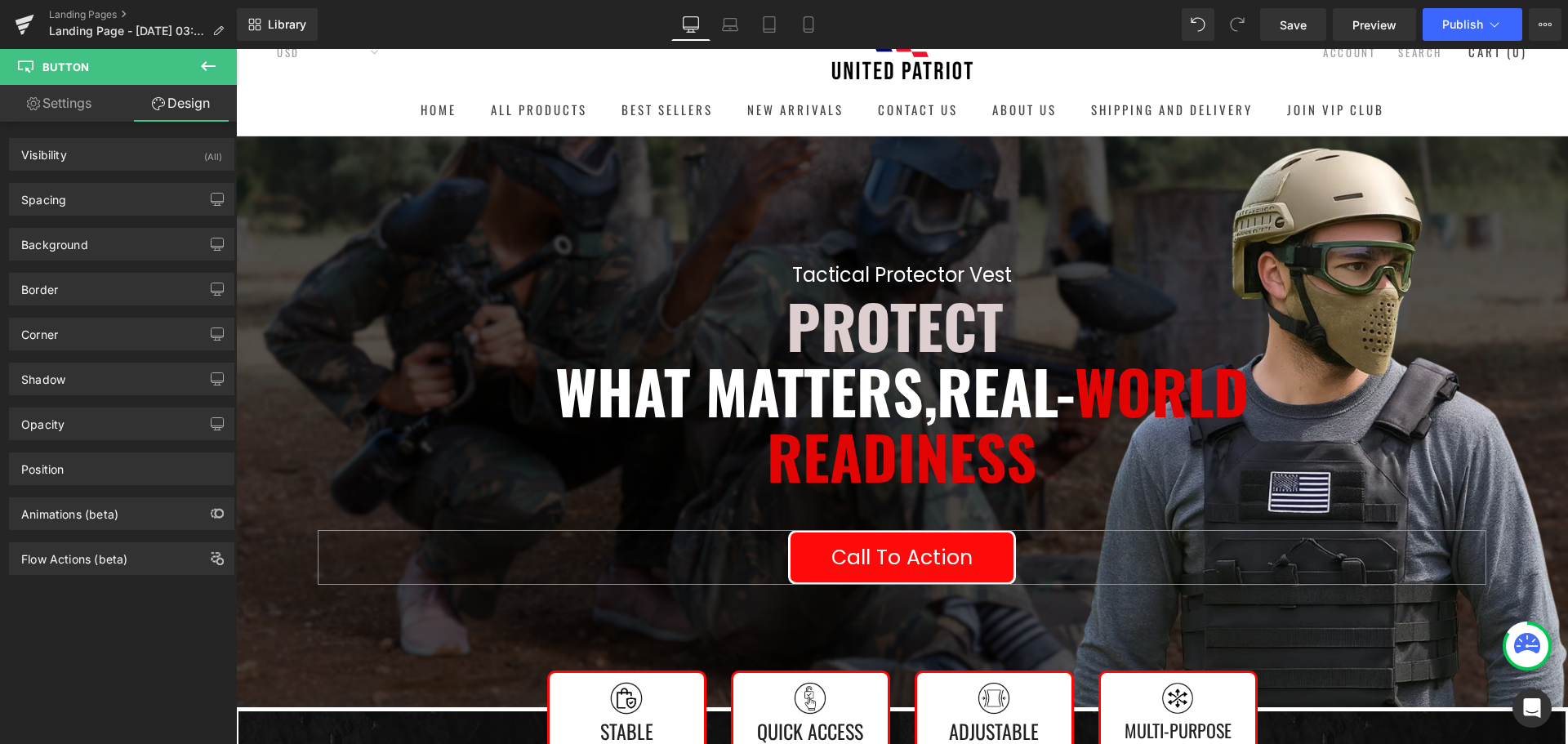
type input "#ffffff"
type input "100"
type input "3"
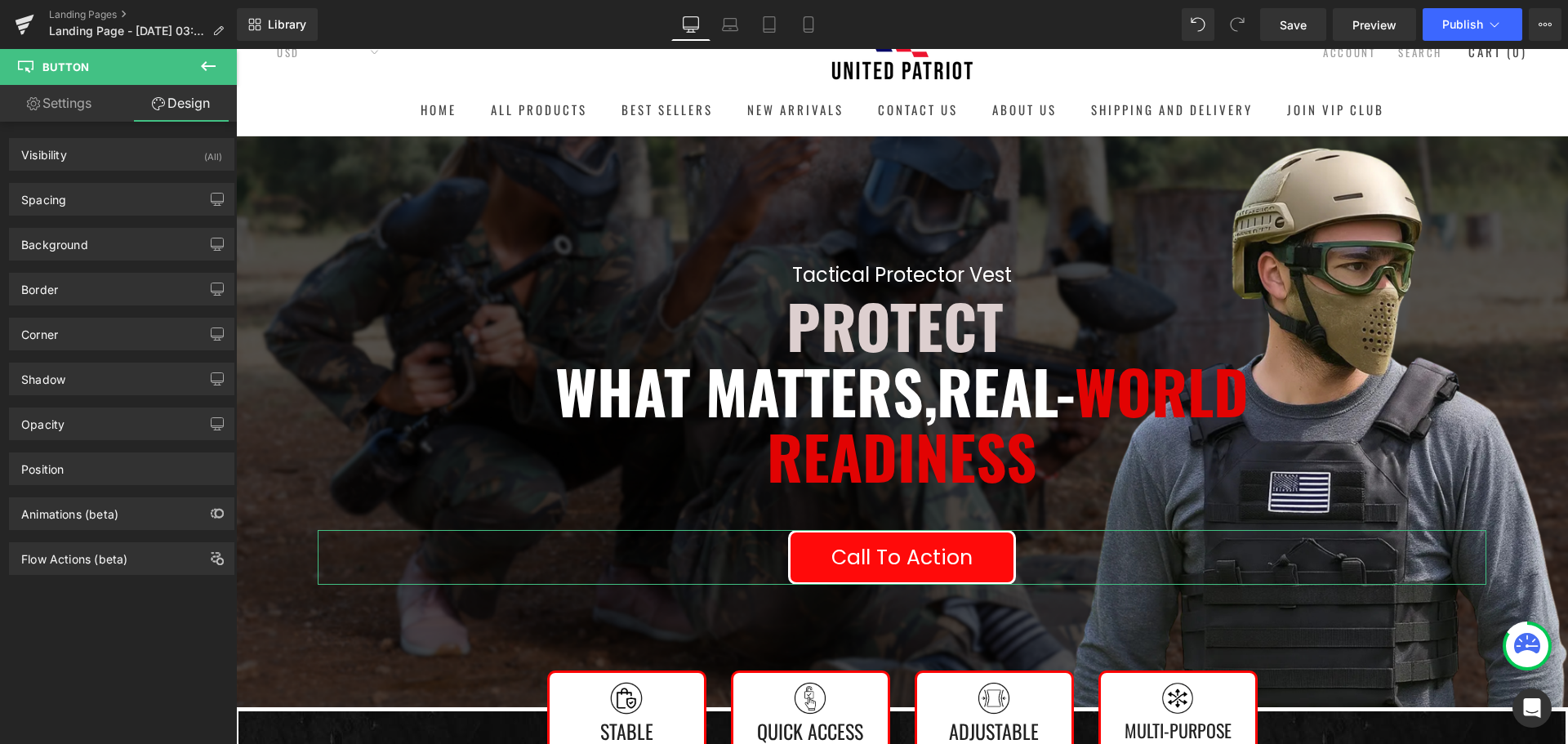
type input "3"
click at [99, 292] on div "Border" at bounding box center [122, 289] width 223 height 31
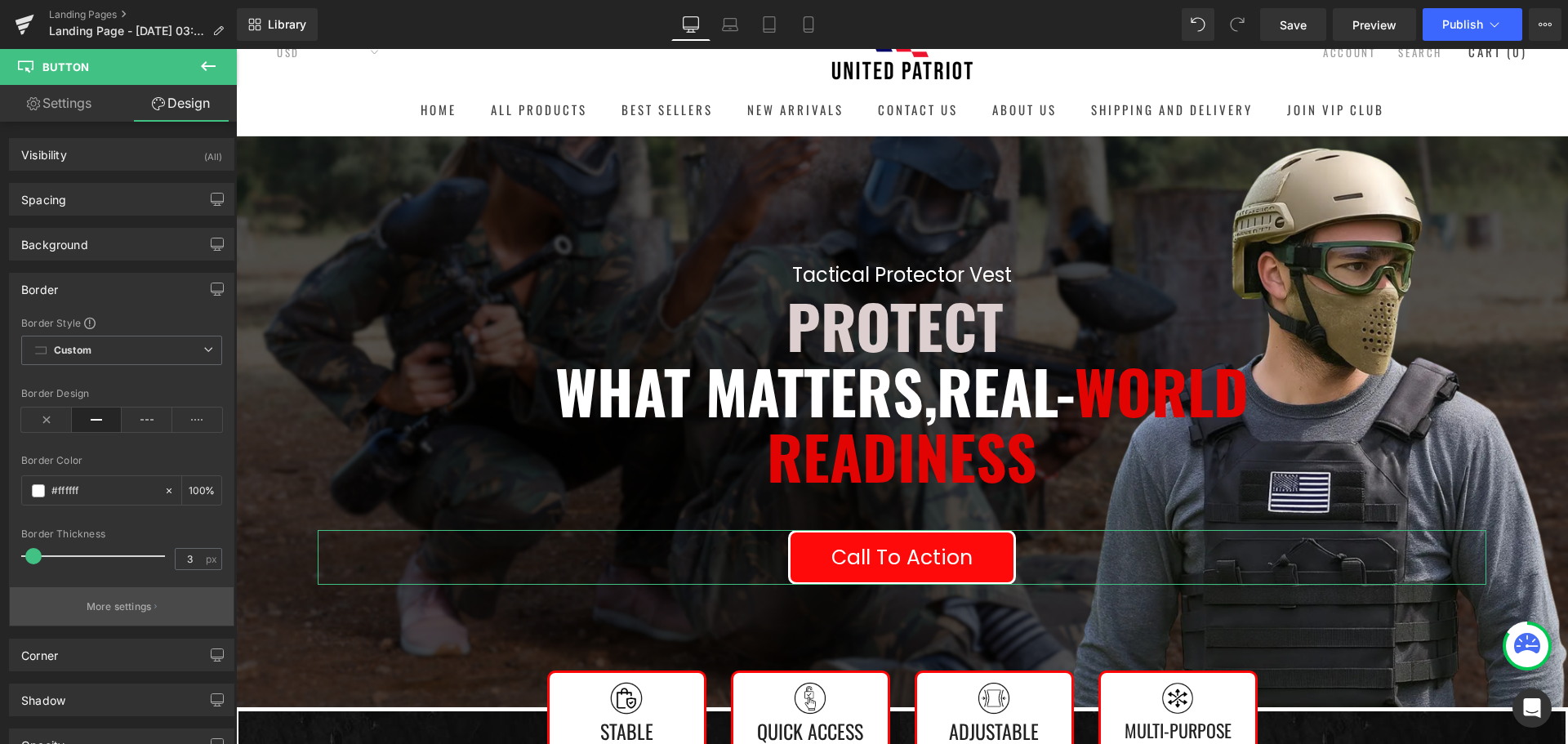
click at [106, 604] on p "More settings" at bounding box center [119, 606] width 65 height 14
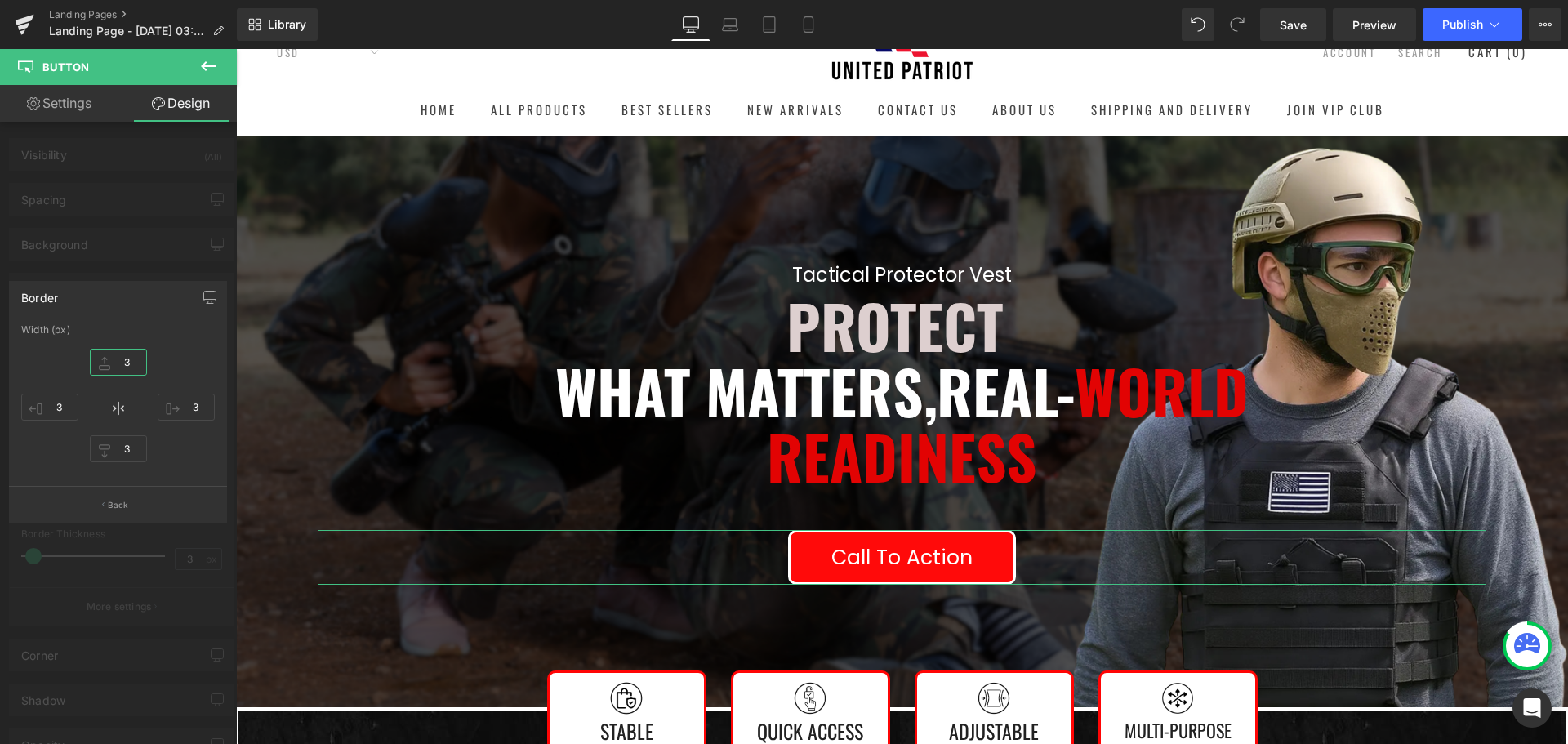
click at [129, 363] on input "3" at bounding box center [118, 362] width 57 height 27
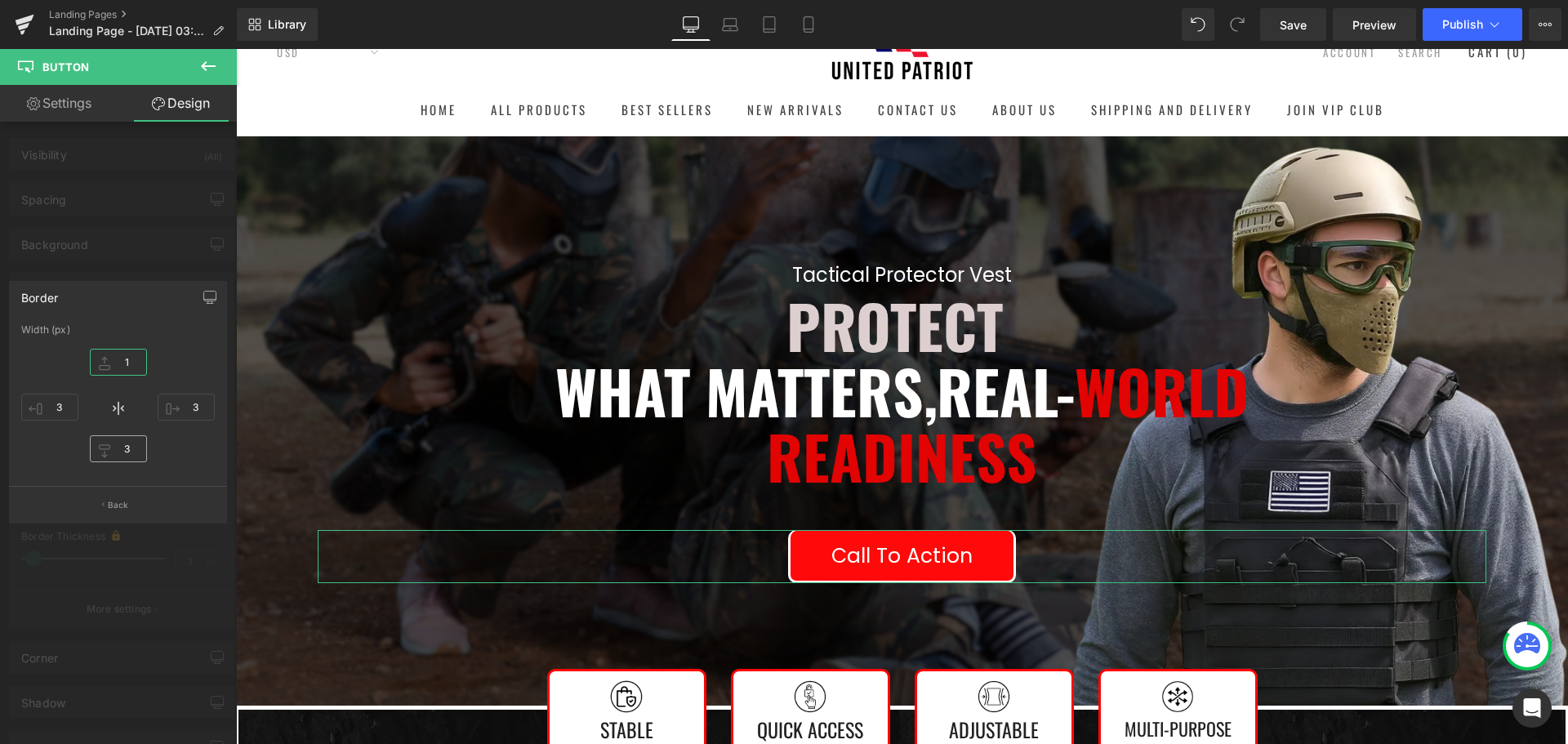
type input "1"
click at [133, 453] on input "3" at bounding box center [118, 449] width 57 height 27
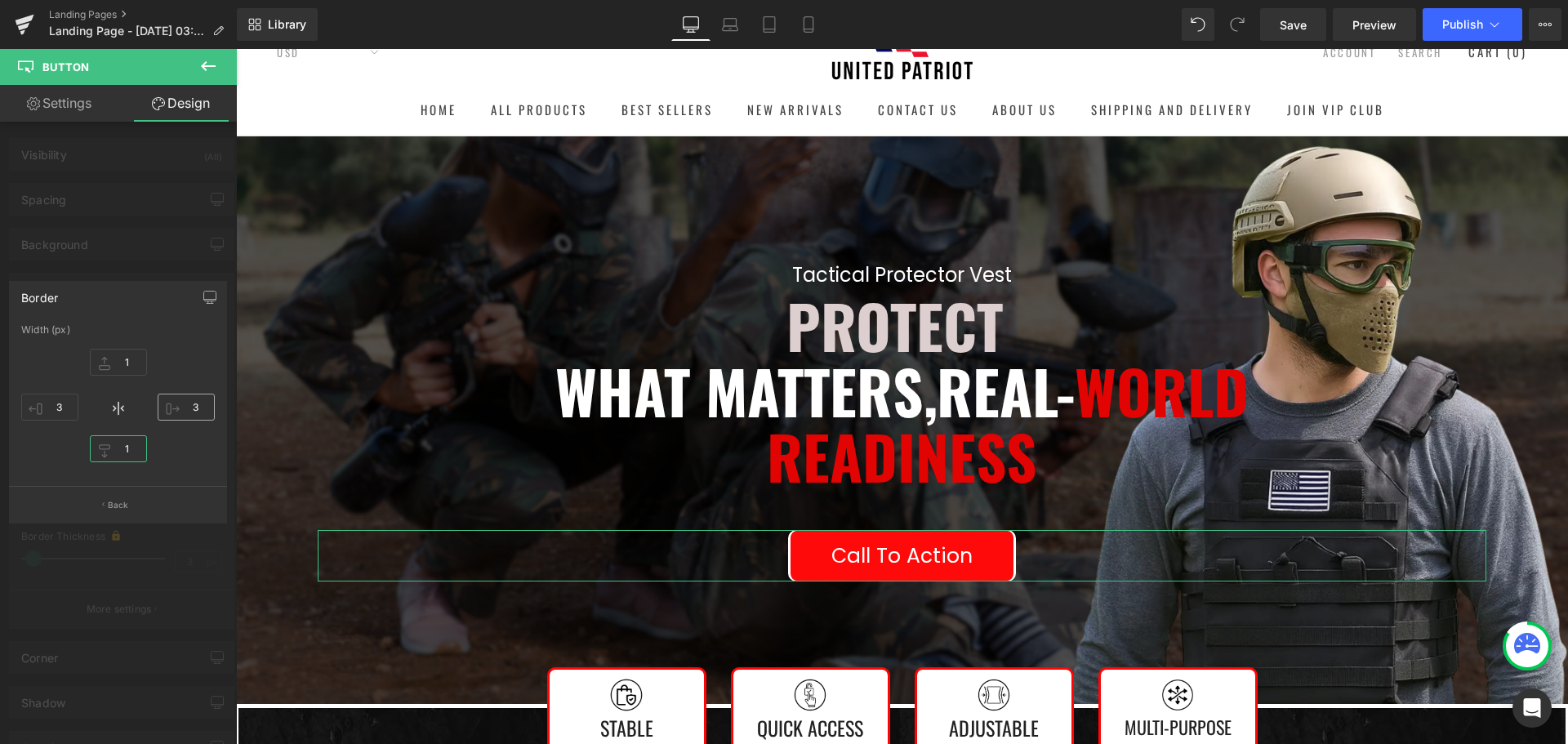
type input "1"
click at [205, 410] on input "3" at bounding box center [186, 407] width 57 height 27
type input "1"
click at [71, 408] on input "3" at bounding box center [50, 407] width 57 height 27
type input "1"
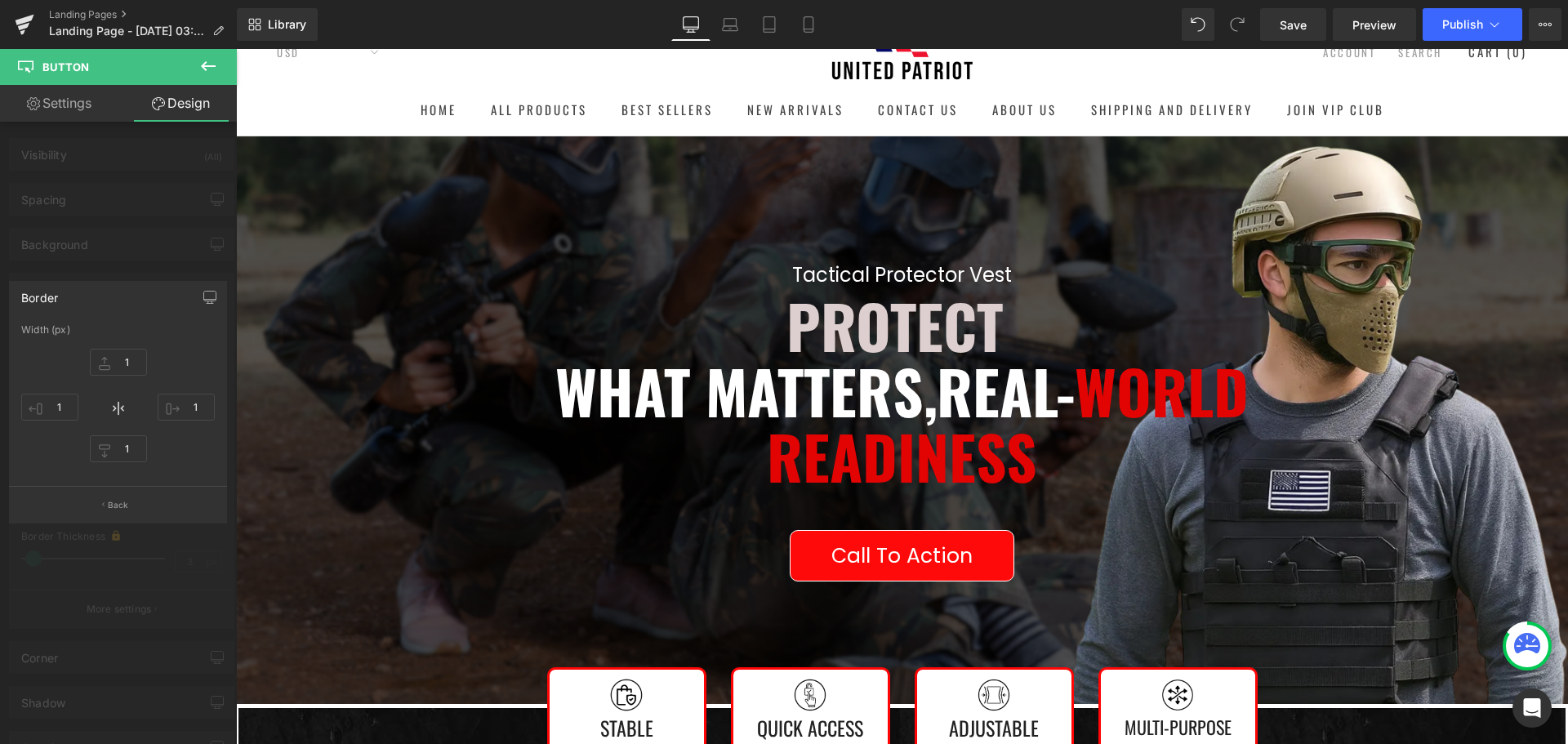
type input "1"
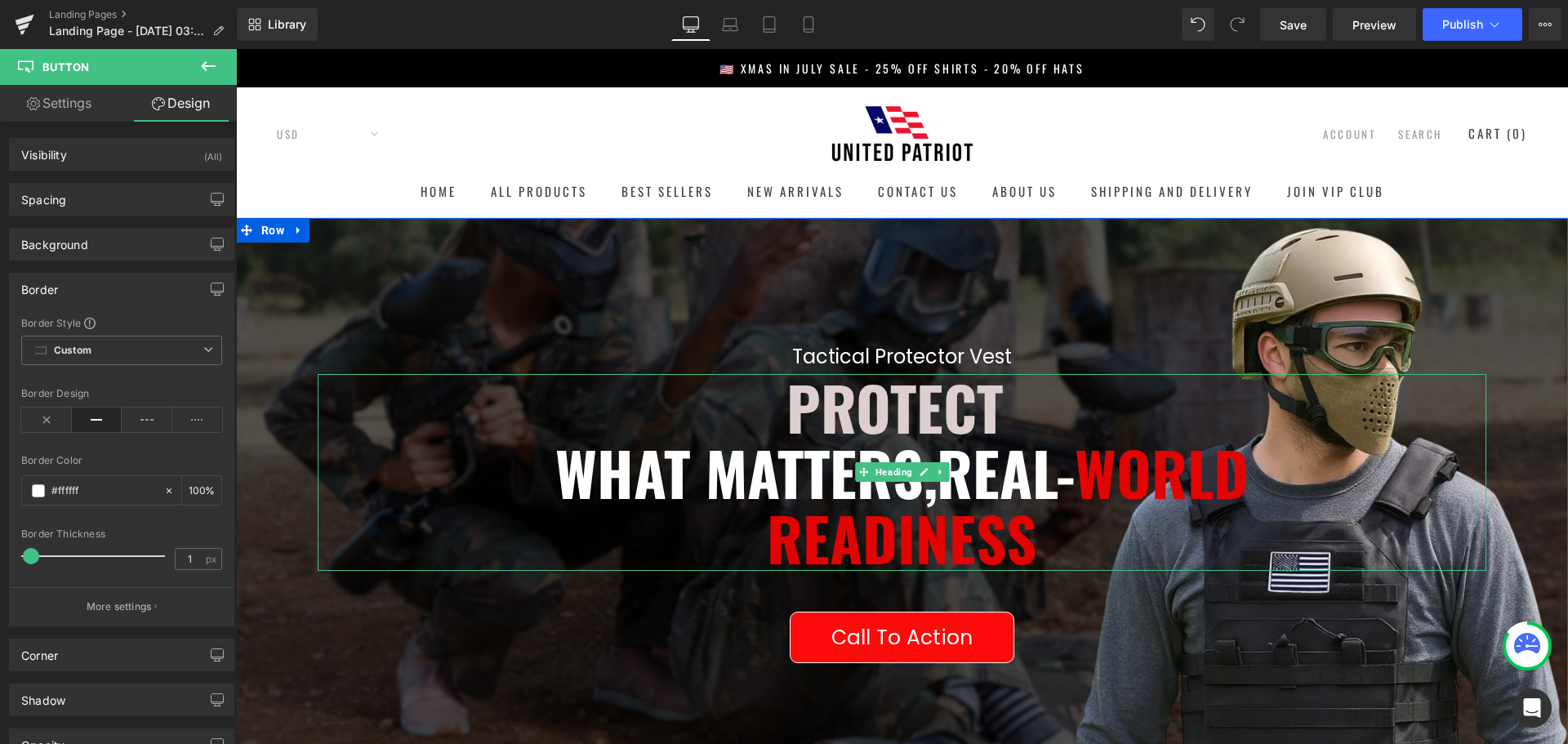
scroll to position [245, 0]
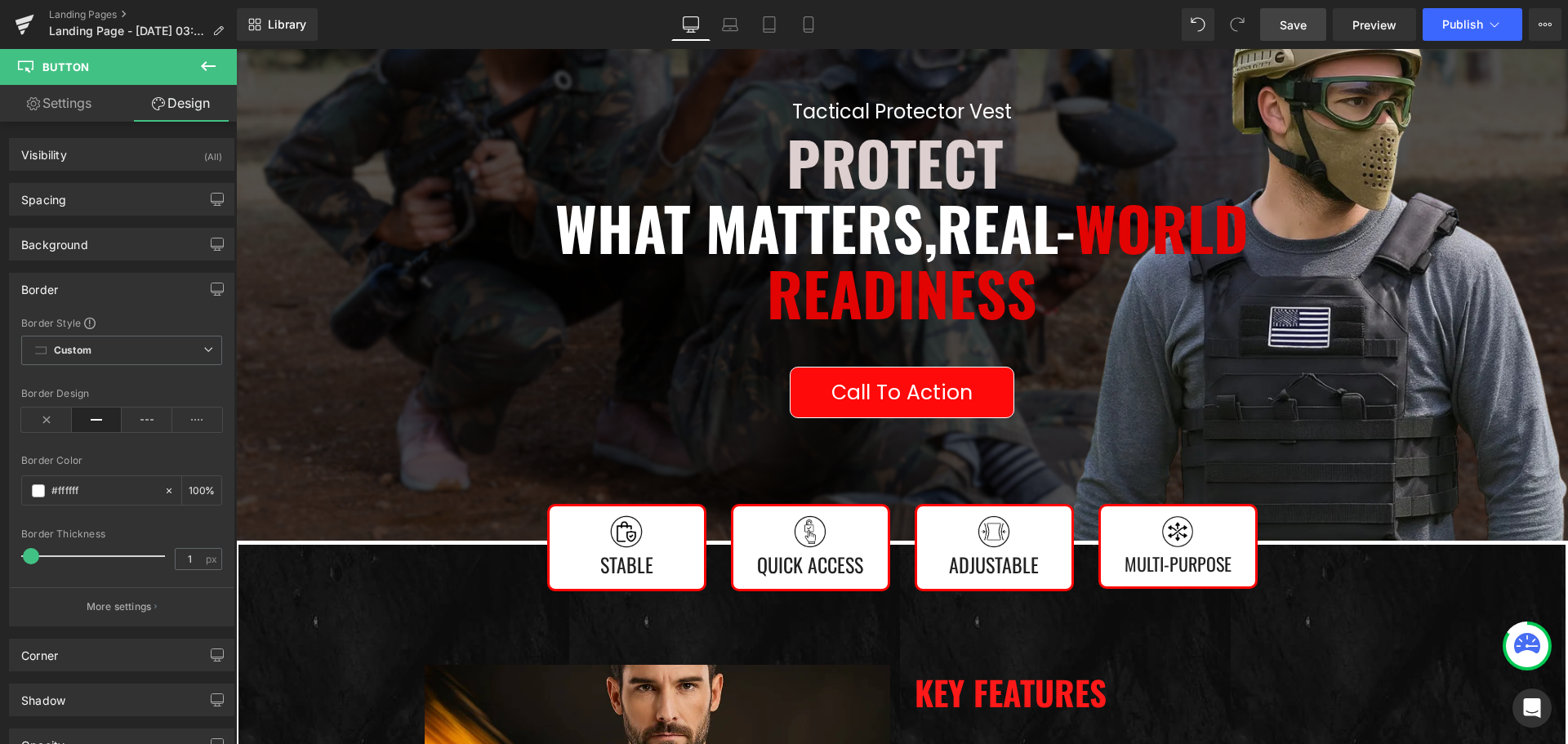
click at [1298, 22] on span "Save" at bounding box center [1293, 24] width 27 height 17
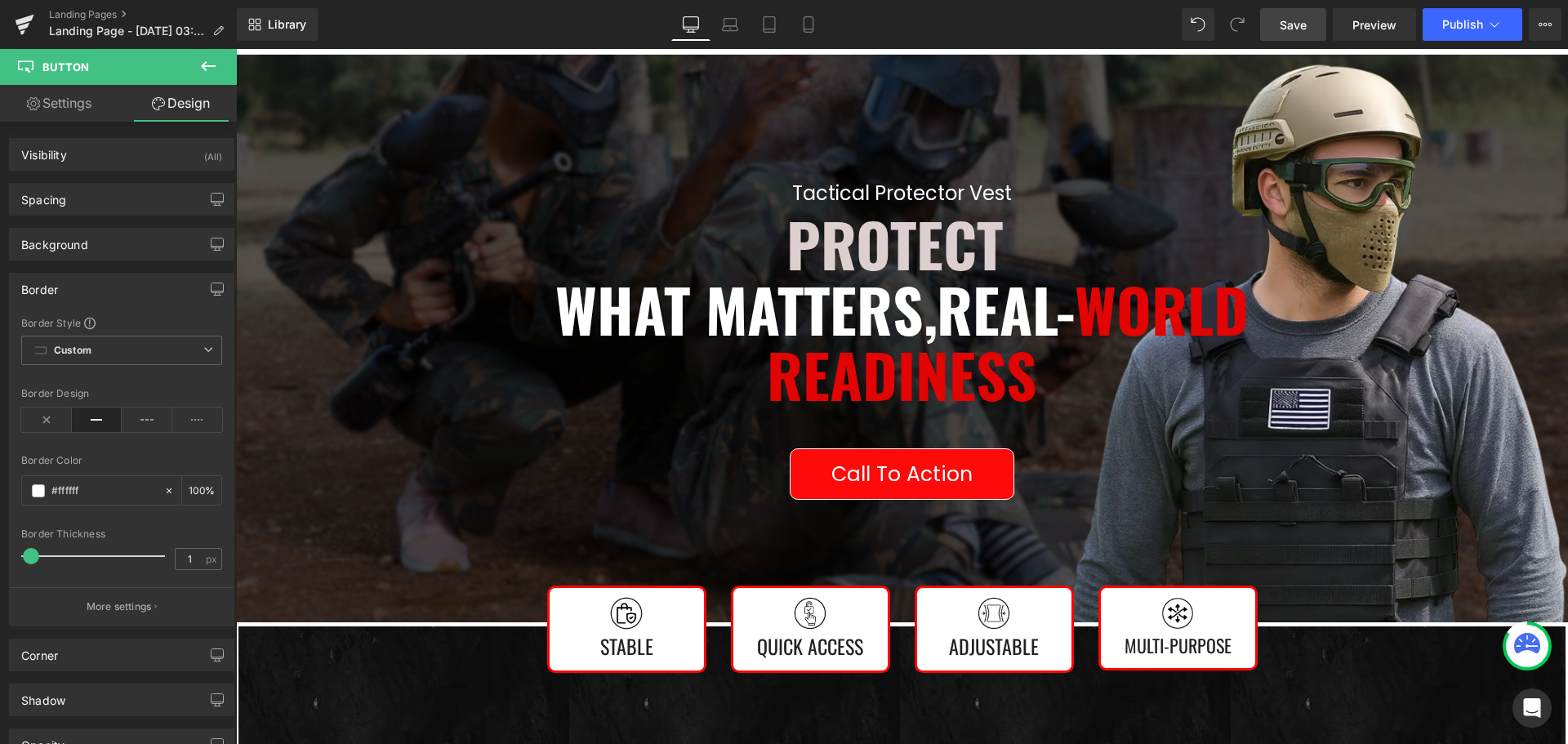
scroll to position [81, 0]
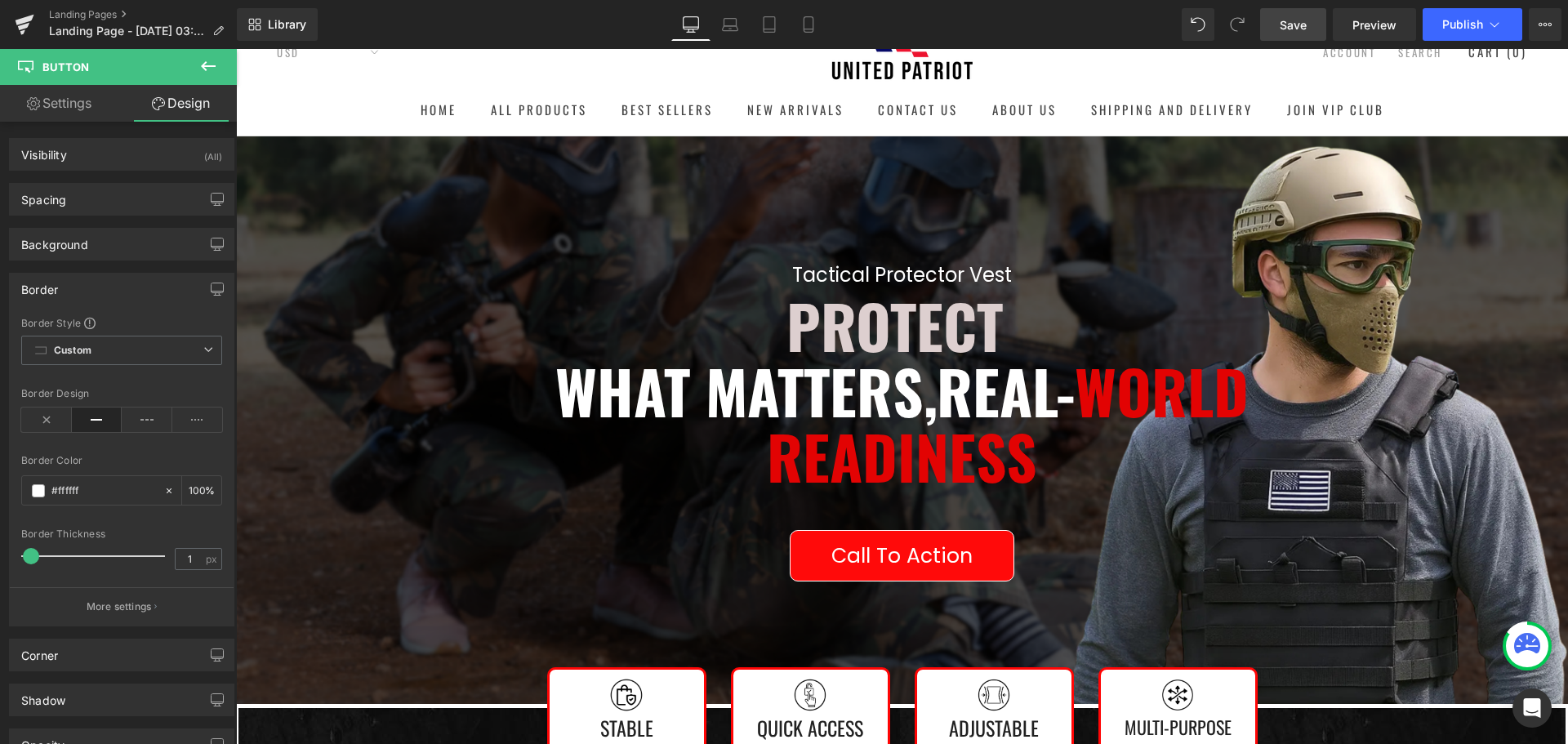
click at [1310, 30] on link "Save" at bounding box center [1293, 24] width 66 height 33
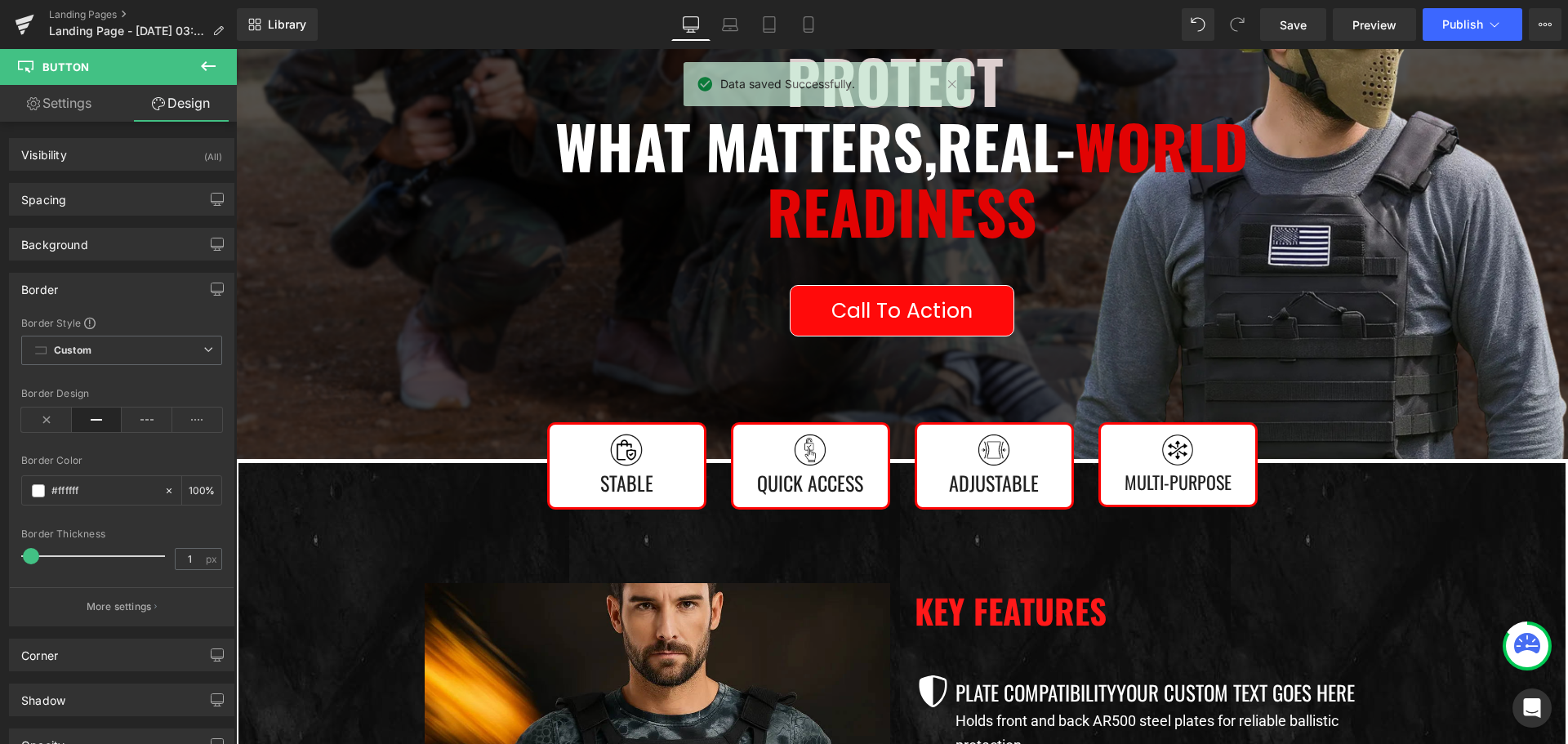
scroll to position [654, 0]
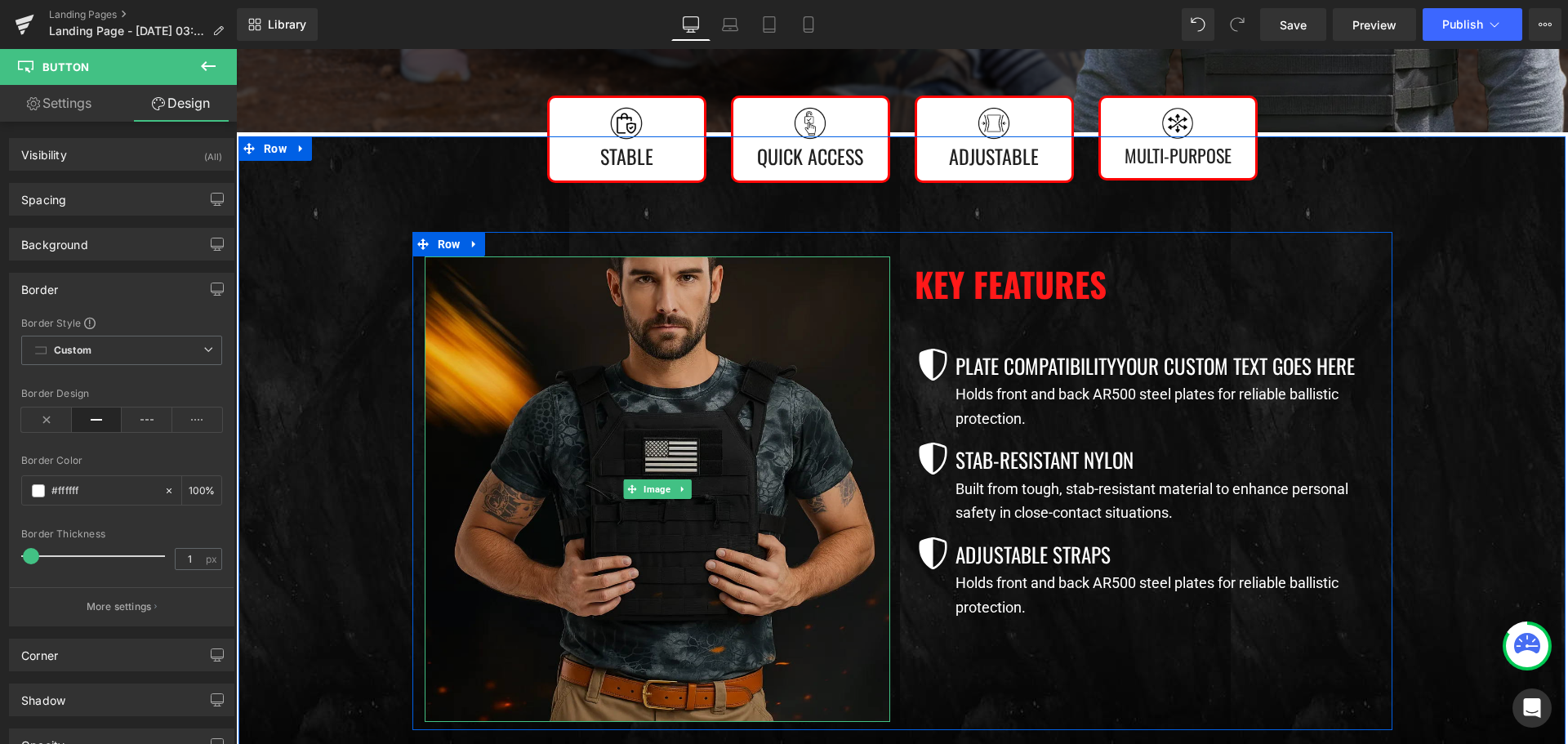
click at [723, 383] on img at bounding box center [657, 489] width 466 height 466
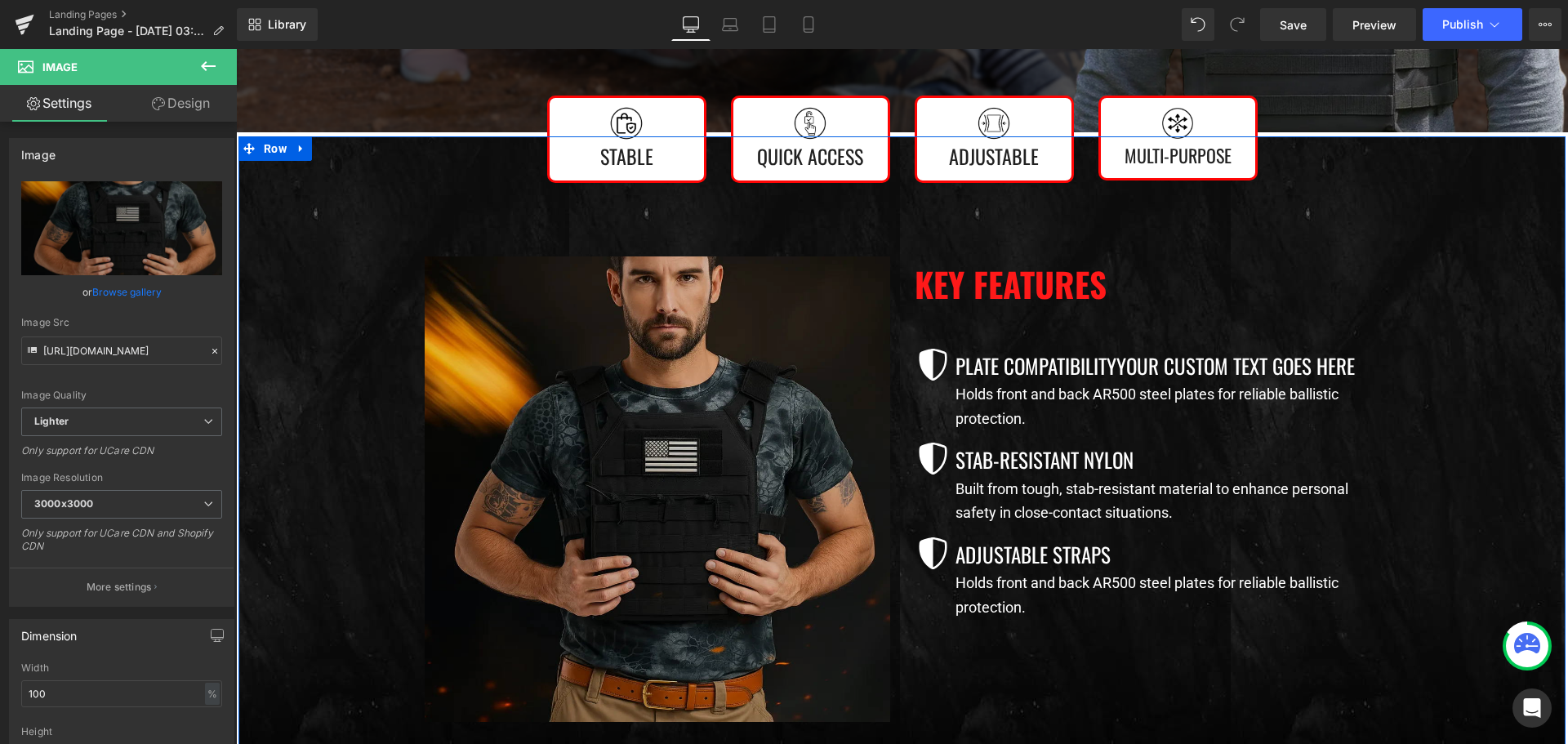
scroll to position [571, 0]
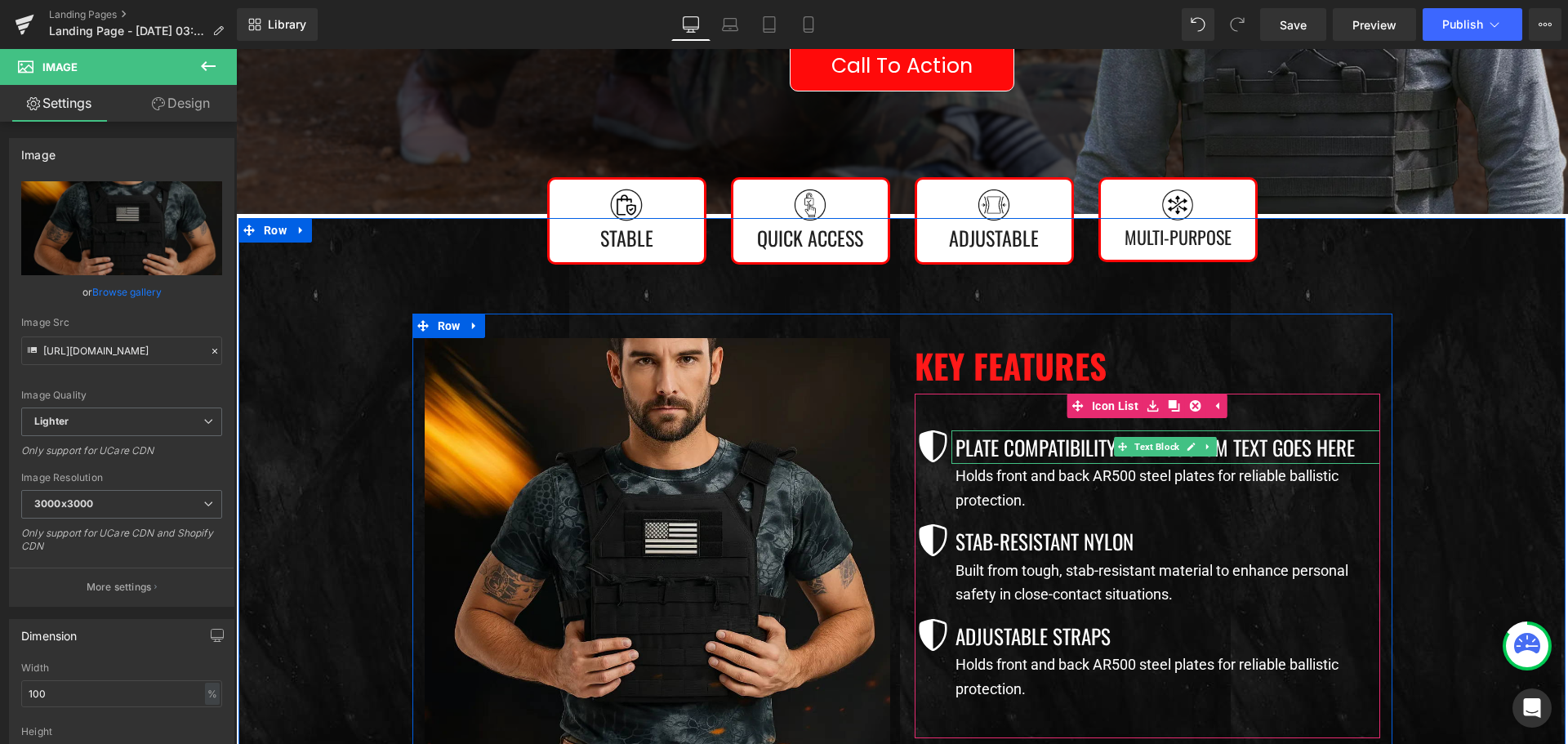
click at [996, 447] on p "Plate CompatibilityYour custom text goes here" at bounding box center [1168, 446] width 425 height 33
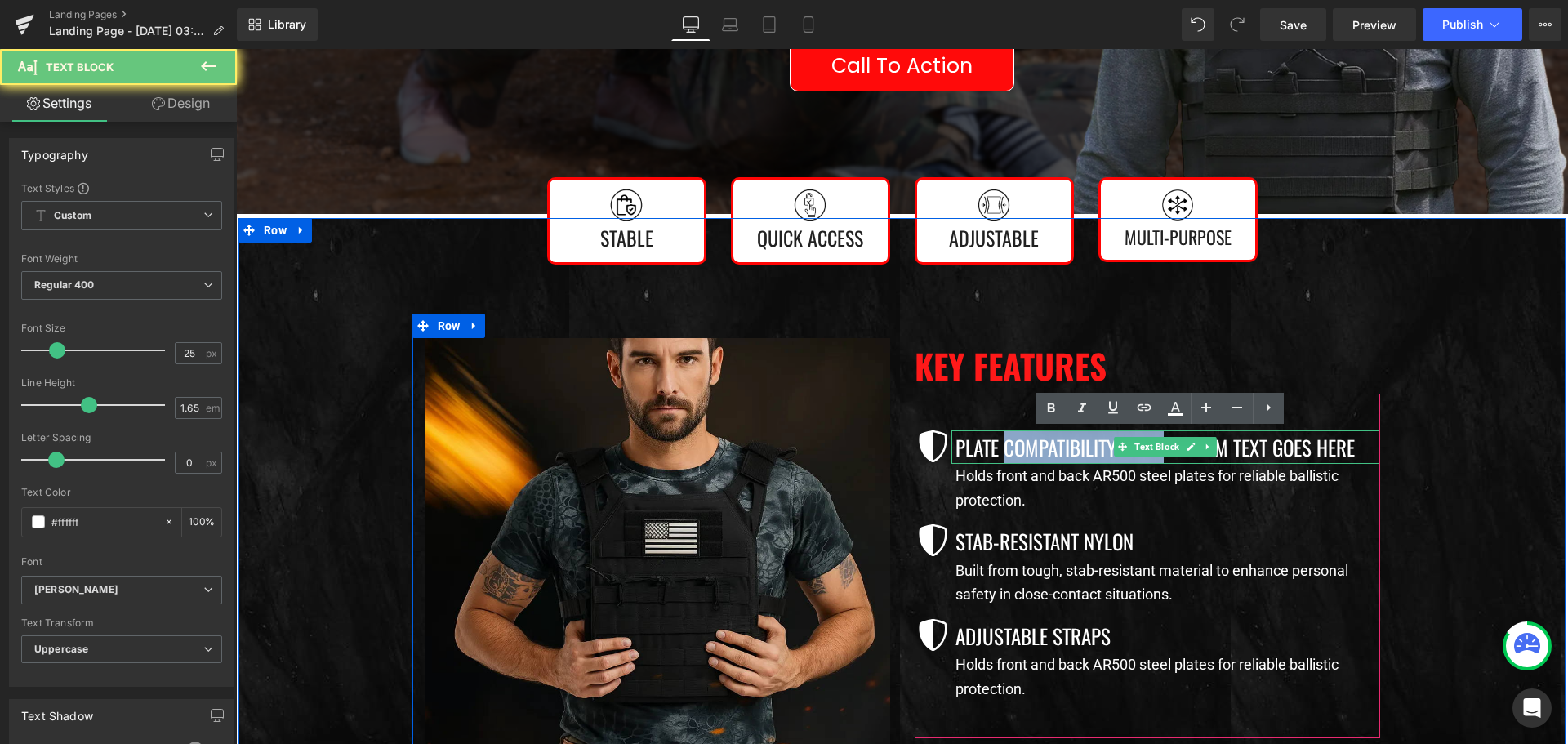
click at [996, 447] on p "Plate CompatibilityYour custom text goes here" at bounding box center [1168, 446] width 425 height 33
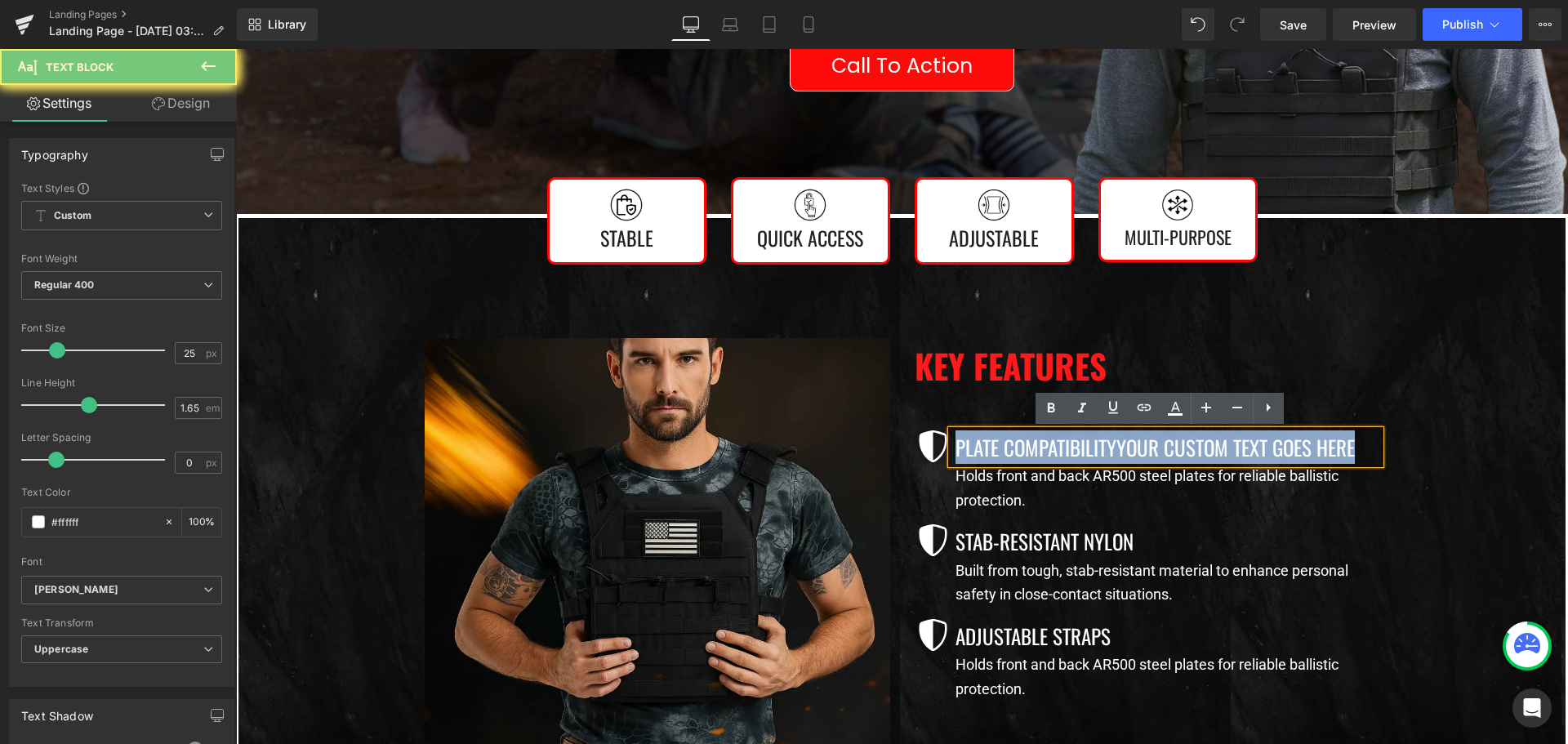
click at [996, 447] on p "Plate CompatibilityYour custom text goes here" at bounding box center [1168, 446] width 425 height 33
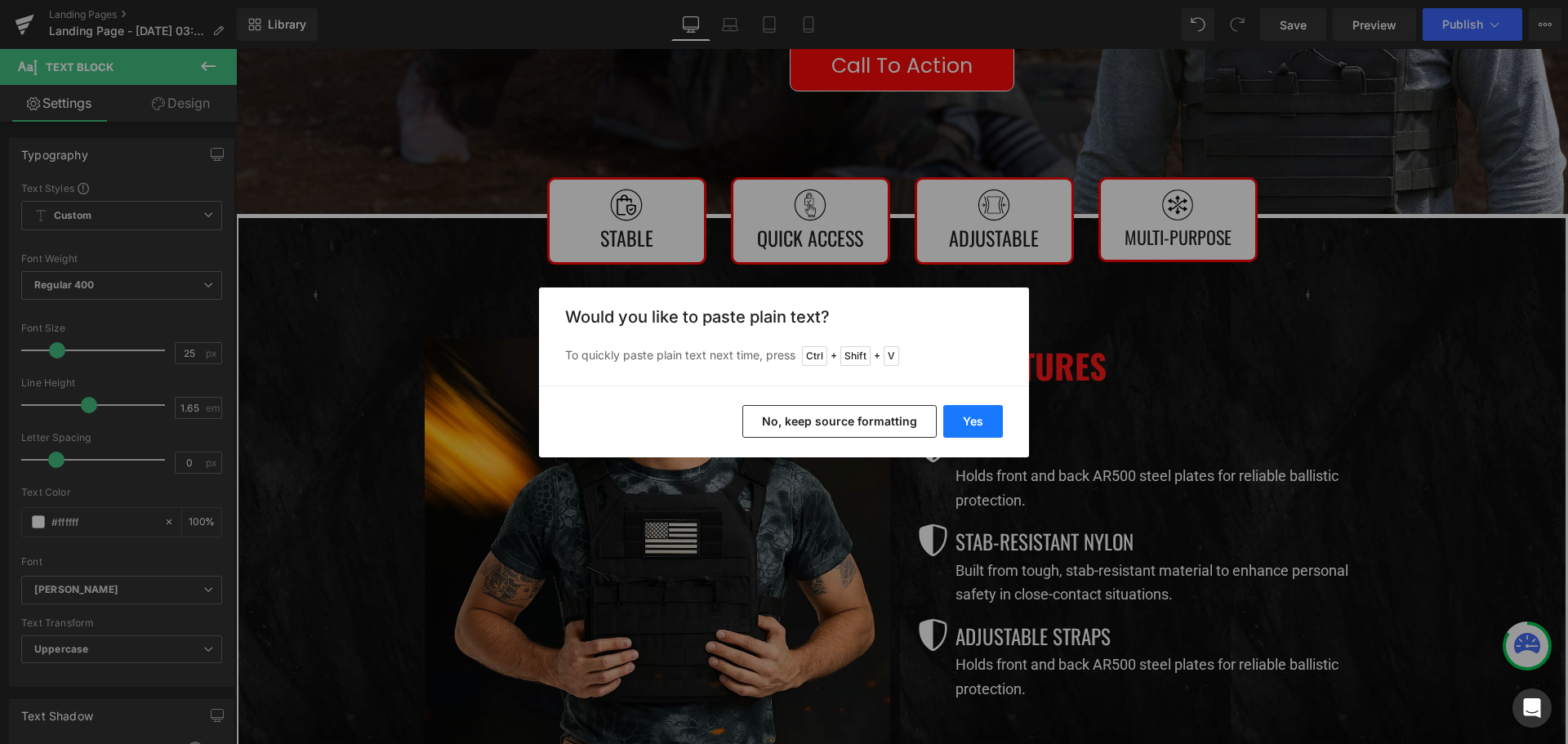
click at [981, 415] on button "Yes" at bounding box center [973, 421] width 60 height 33
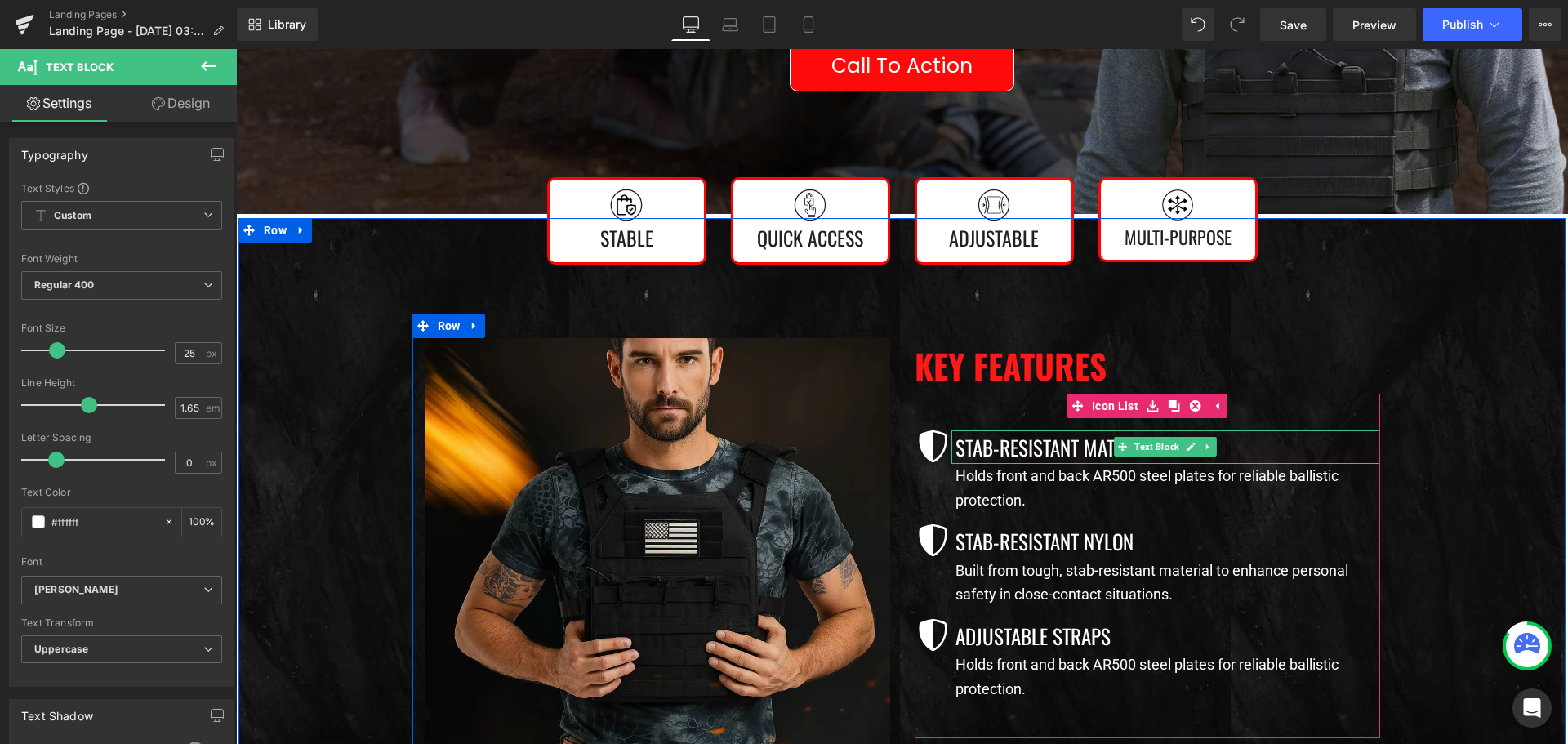
click at [970, 462] on div at bounding box center [1165, 461] width 428 height 4
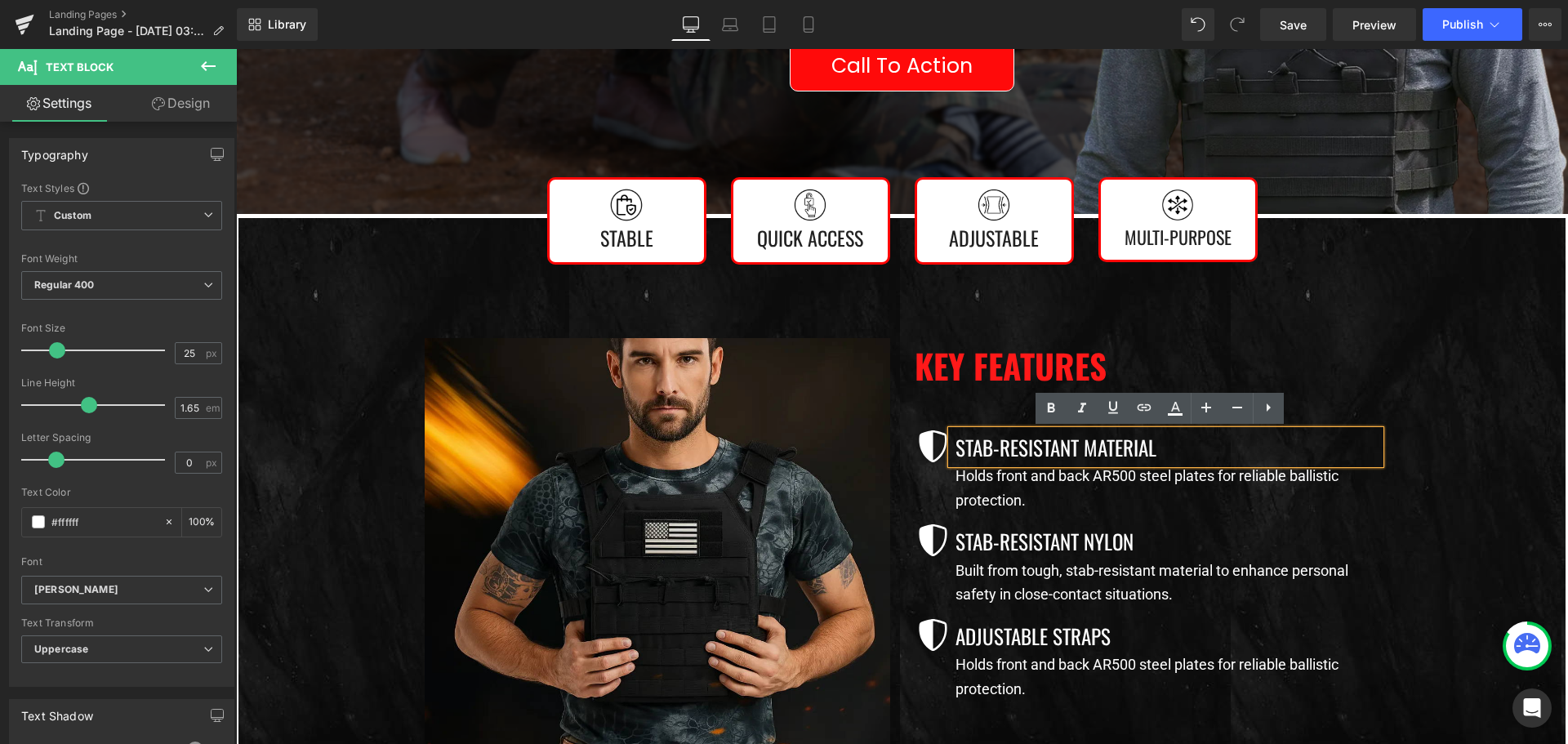
click at [980, 484] on p "Holds front and back AR500 steel plates for reliable ballistic protection." at bounding box center [1168, 488] width 425 height 48
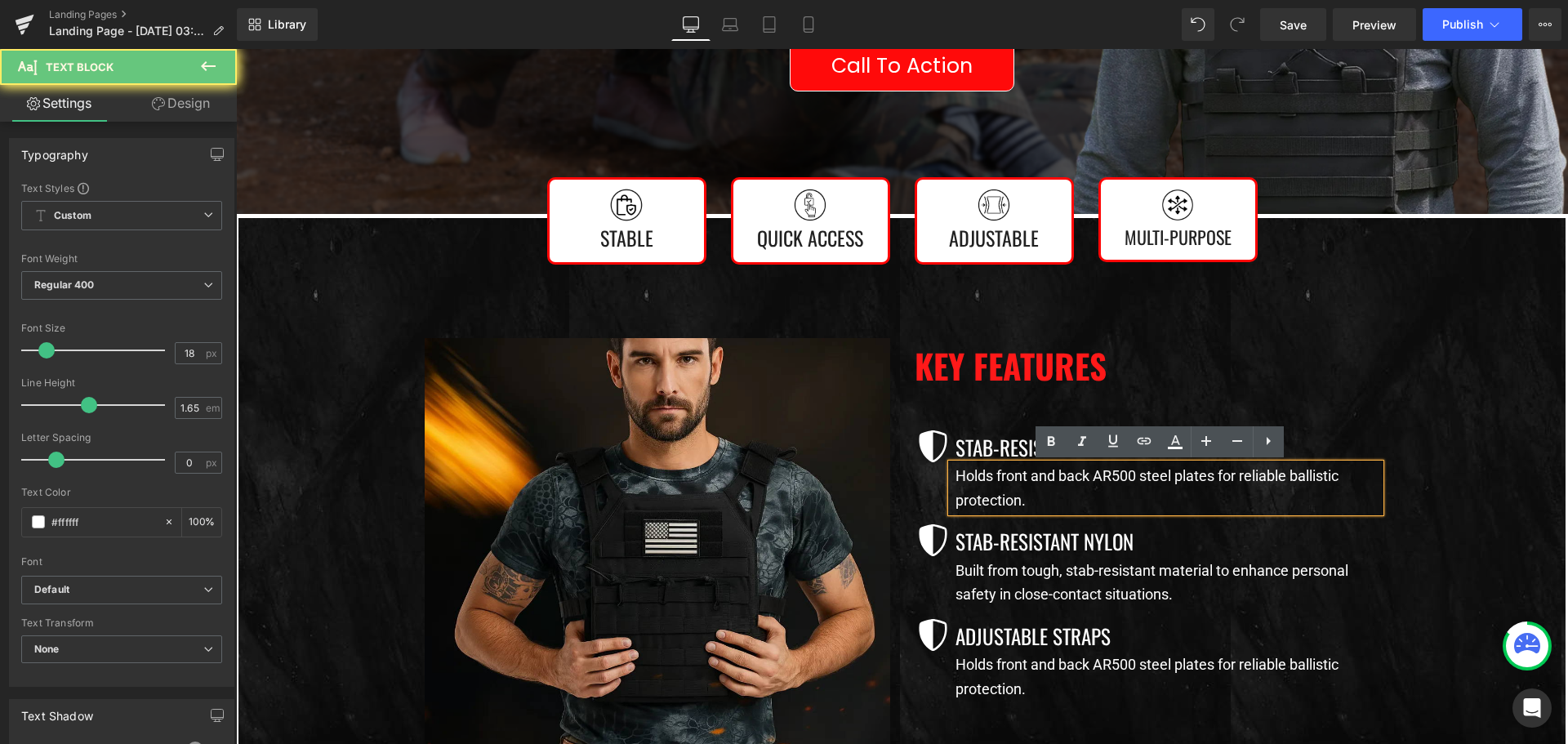
click at [980, 484] on p "Holds front and back AR500 steel plates for reliable ballistic protection." at bounding box center [1168, 488] width 425 height 48
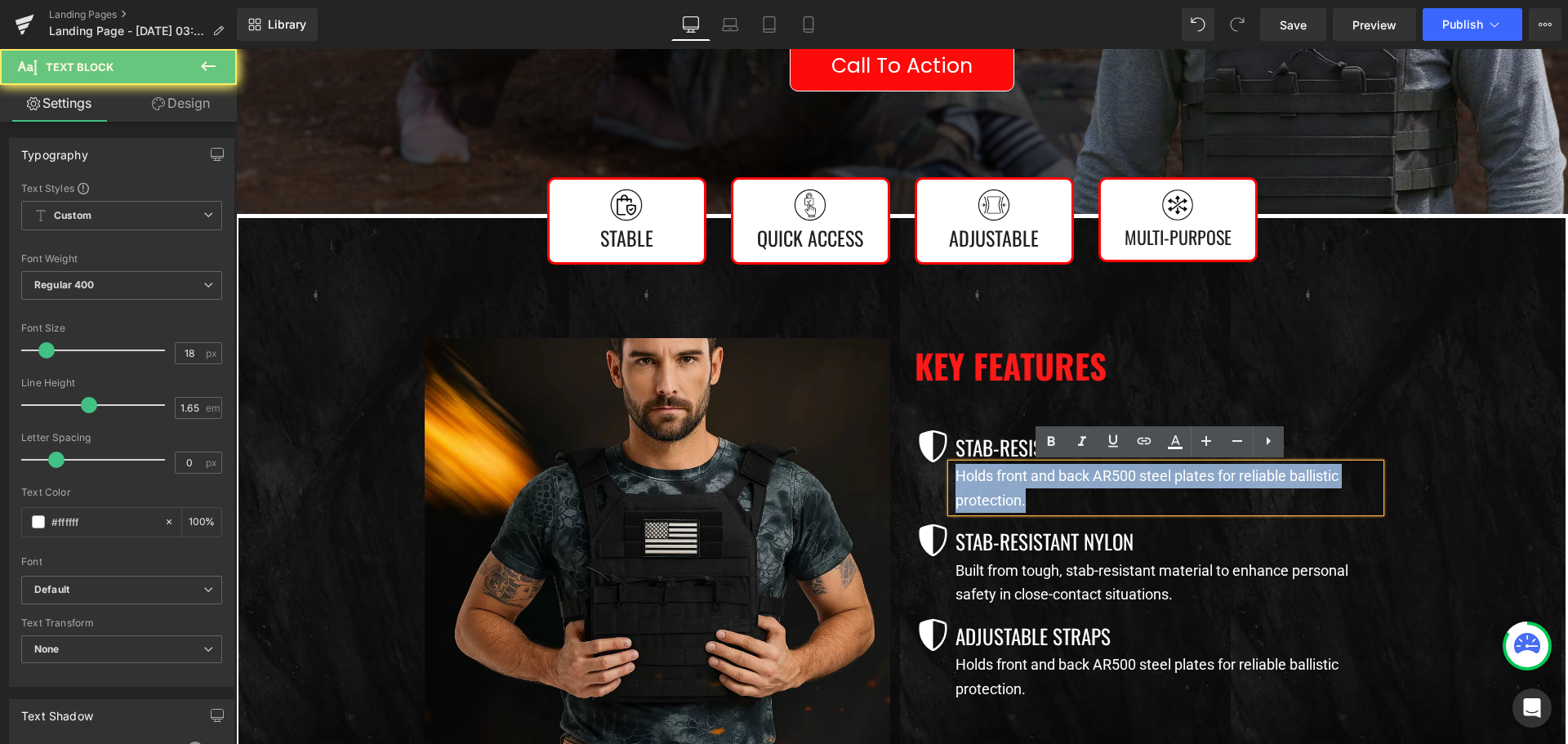
click at [980, 484] on p "Holds front and back AR500 steel plates for reliable ballistic protection." at bounding box center [1168, 488] width 425 height 48
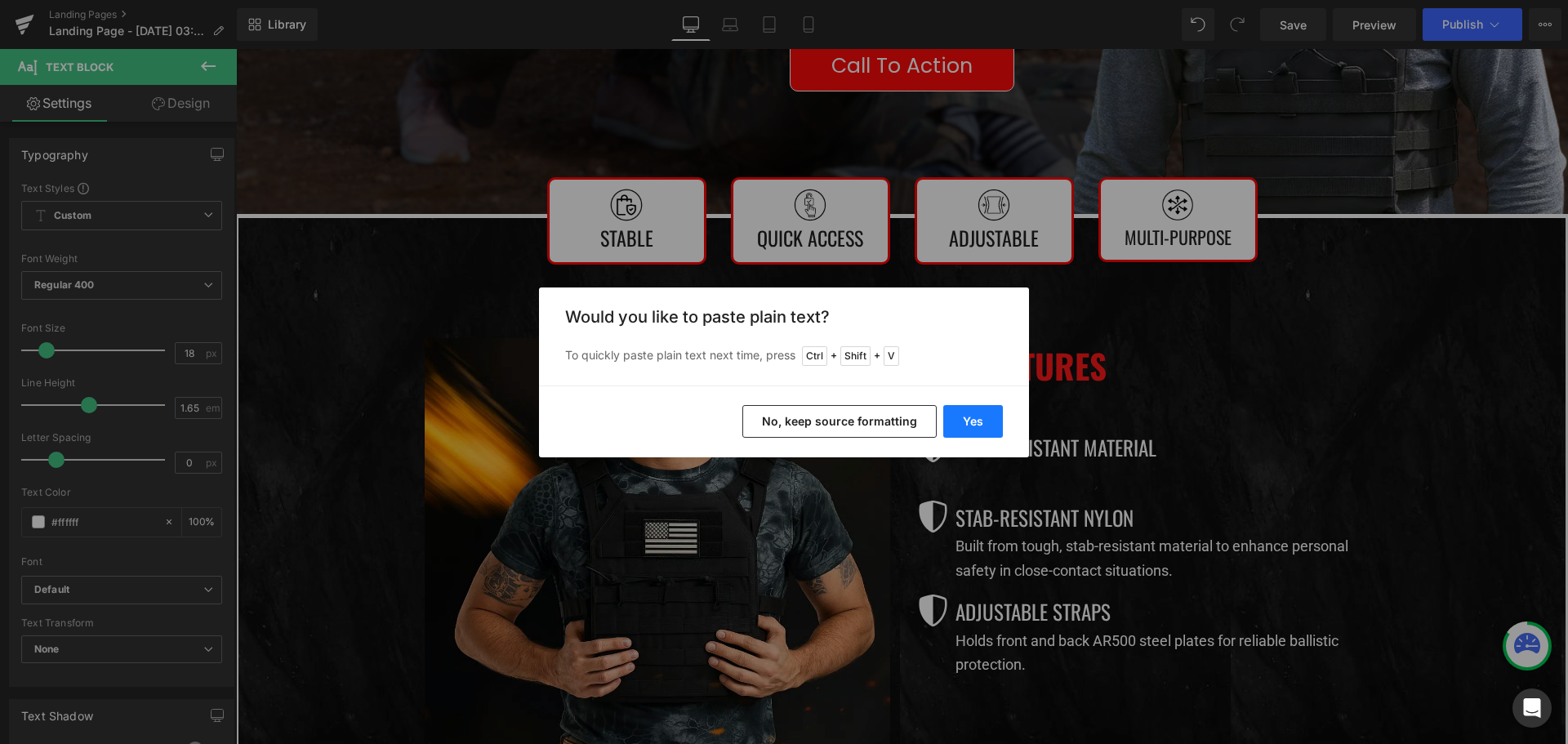
click at [964, 428] on button "Yes" at bounding box center [973, 421] width 60 height 33
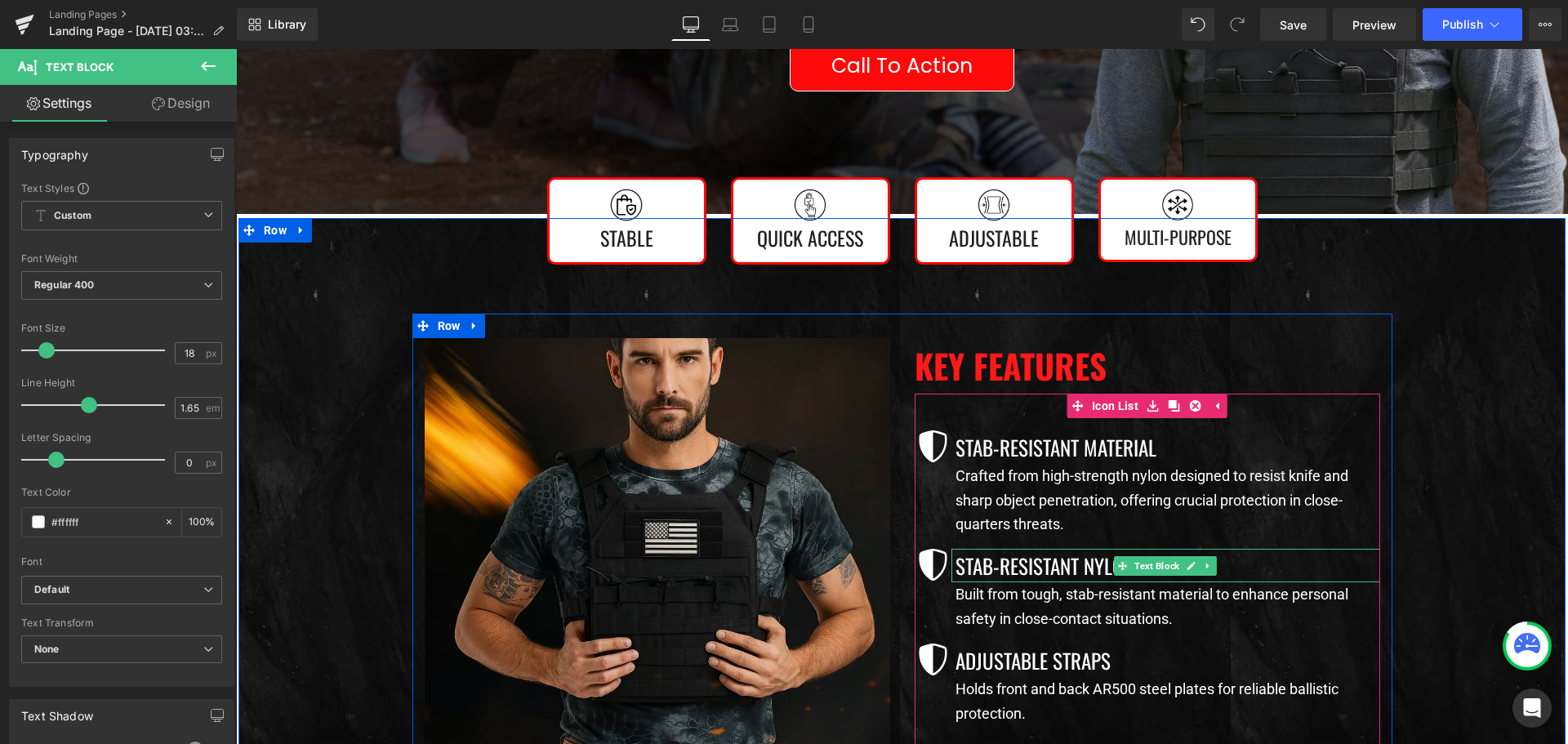
click at [1038, 565] on p "Stab-Resistant Nylon" at bounding box center [1168, 565] width 425 height 33
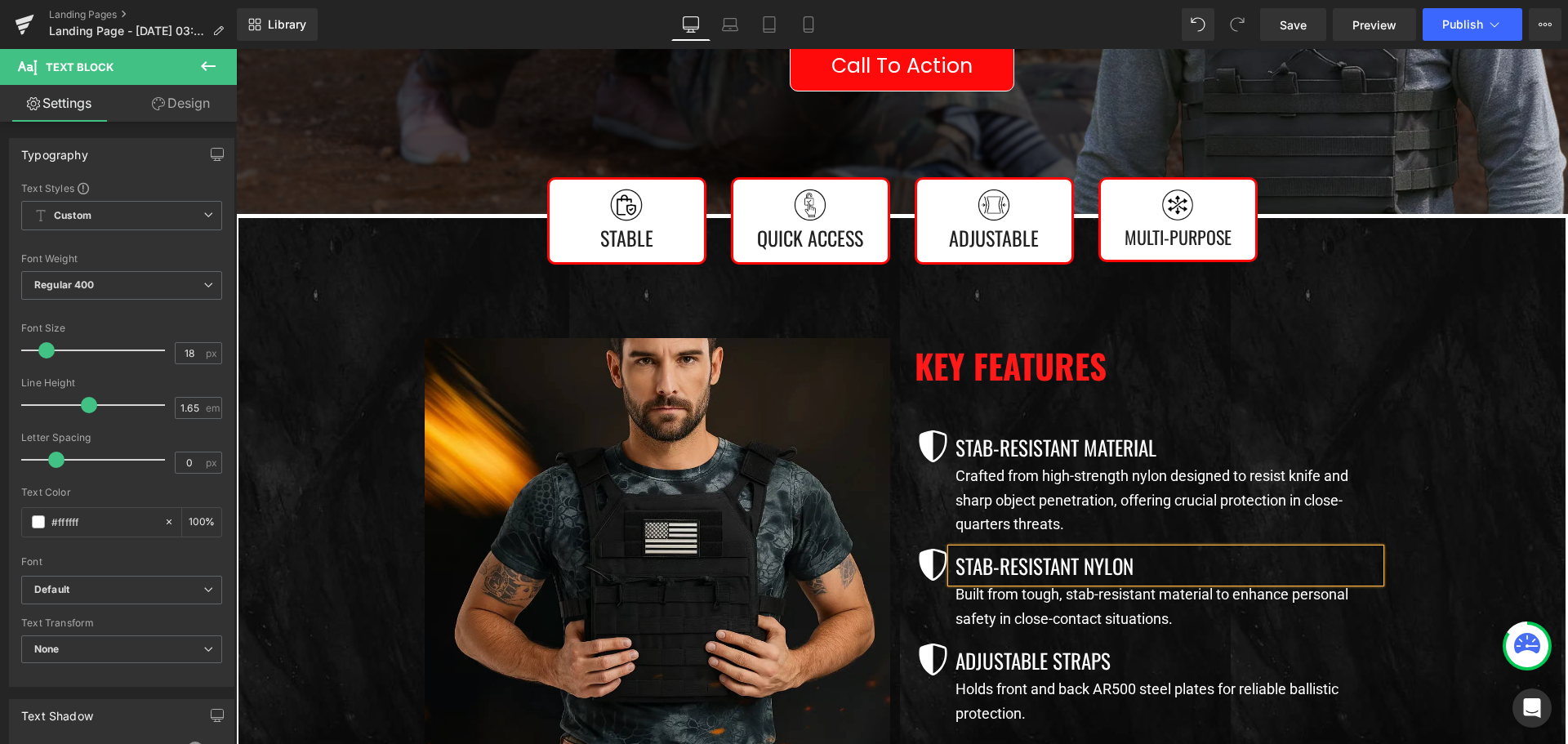
click at [1038, 565] on p "Stab-Resistant Nylon" at bounding box center [1168, 565] width 425 height 33
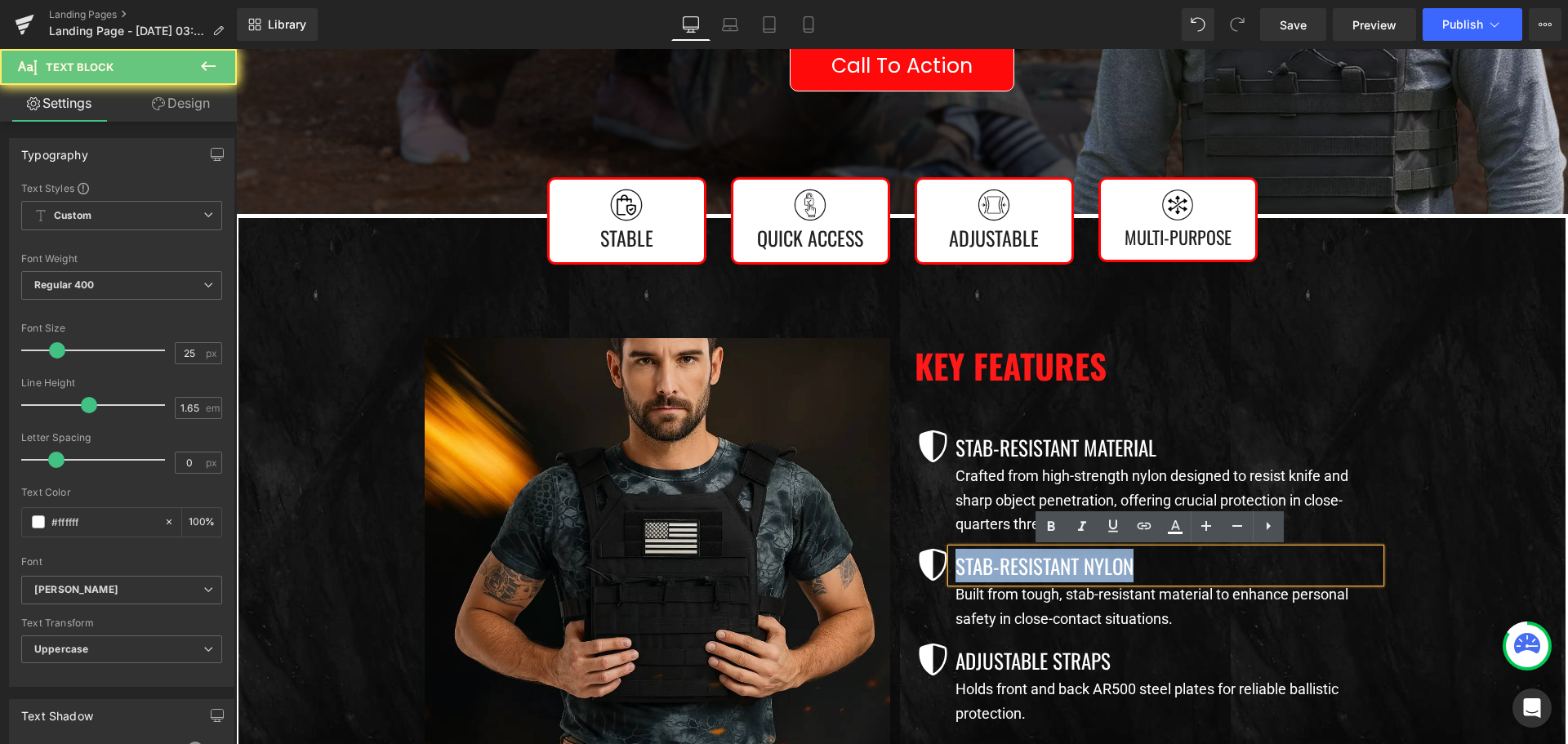
click at [1038, 565] on p "Stab-Resistant Nylon" at bounding box center [1168, 565] width 425 height 33
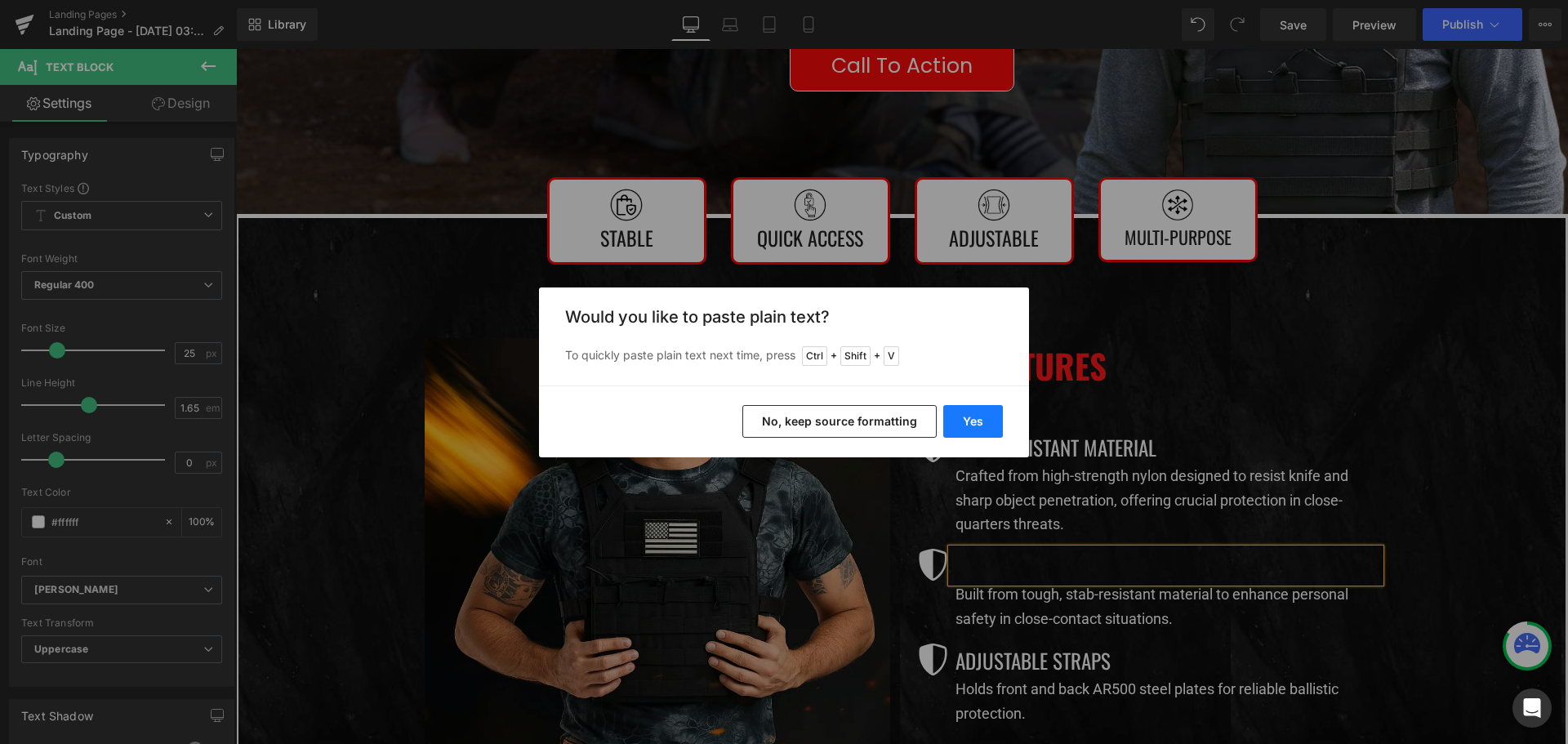
click at [977, 418] on button "Yes" at bounding box center [973, 421] width 60 height 33
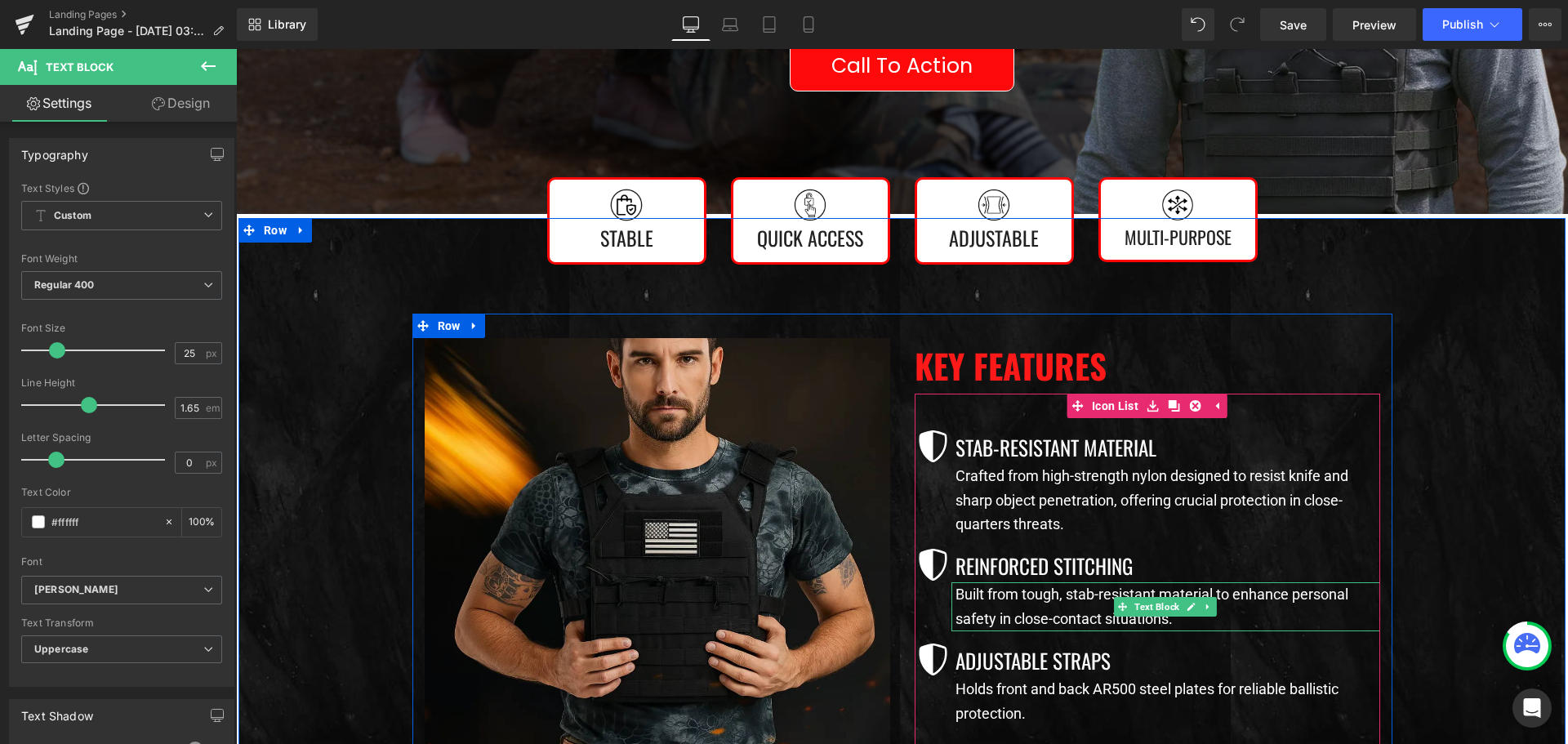
click at [1036, 615] on p "Built from tough, stab-resistant material to enhance personal safety in close-c…" at bounding box center [1168, 606] width 425 height 48
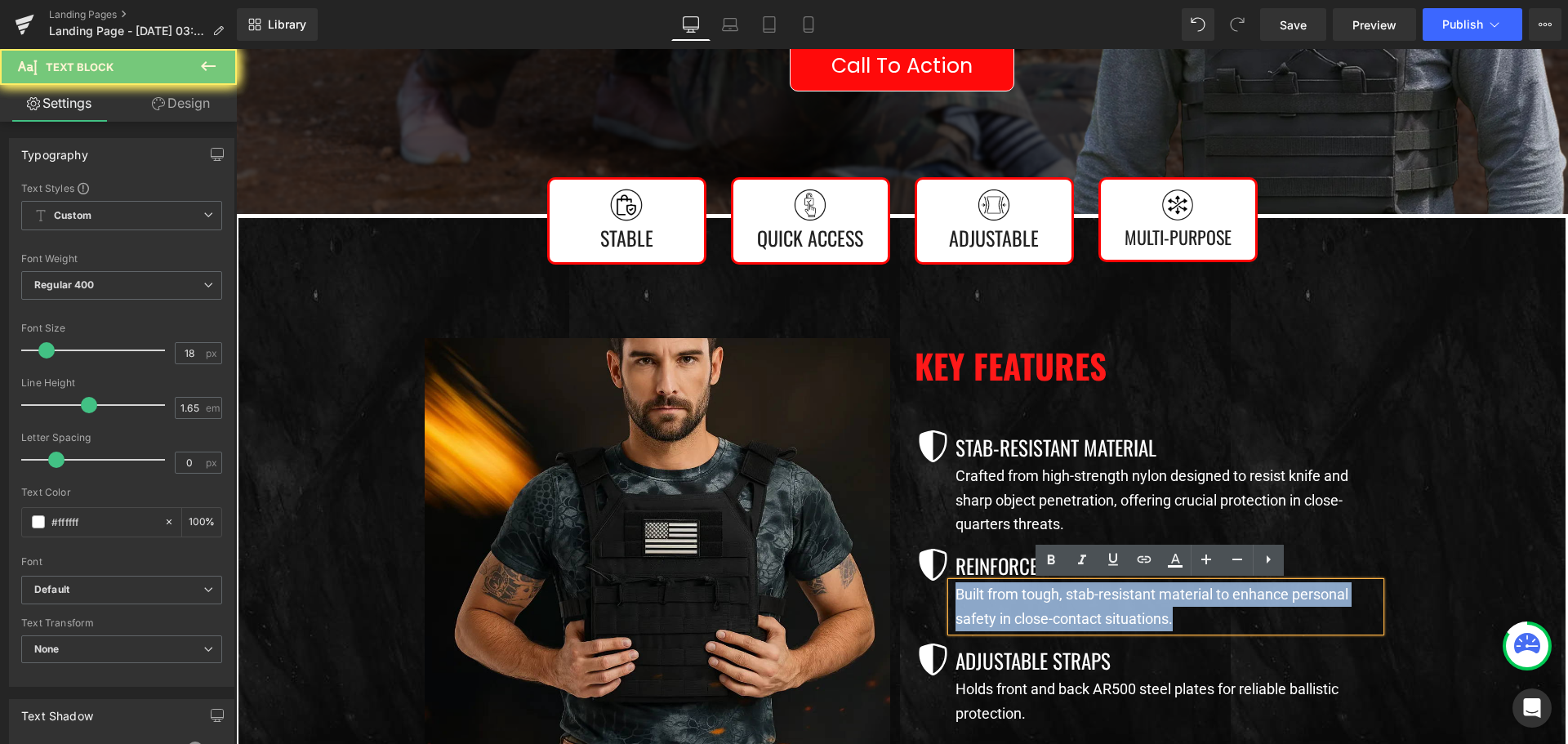
click at [1036, 615] on p "Built from tough, stab-resistant material to enhance personal safety in close-c…" at bounding box center [1168, 606] width 425 height 48
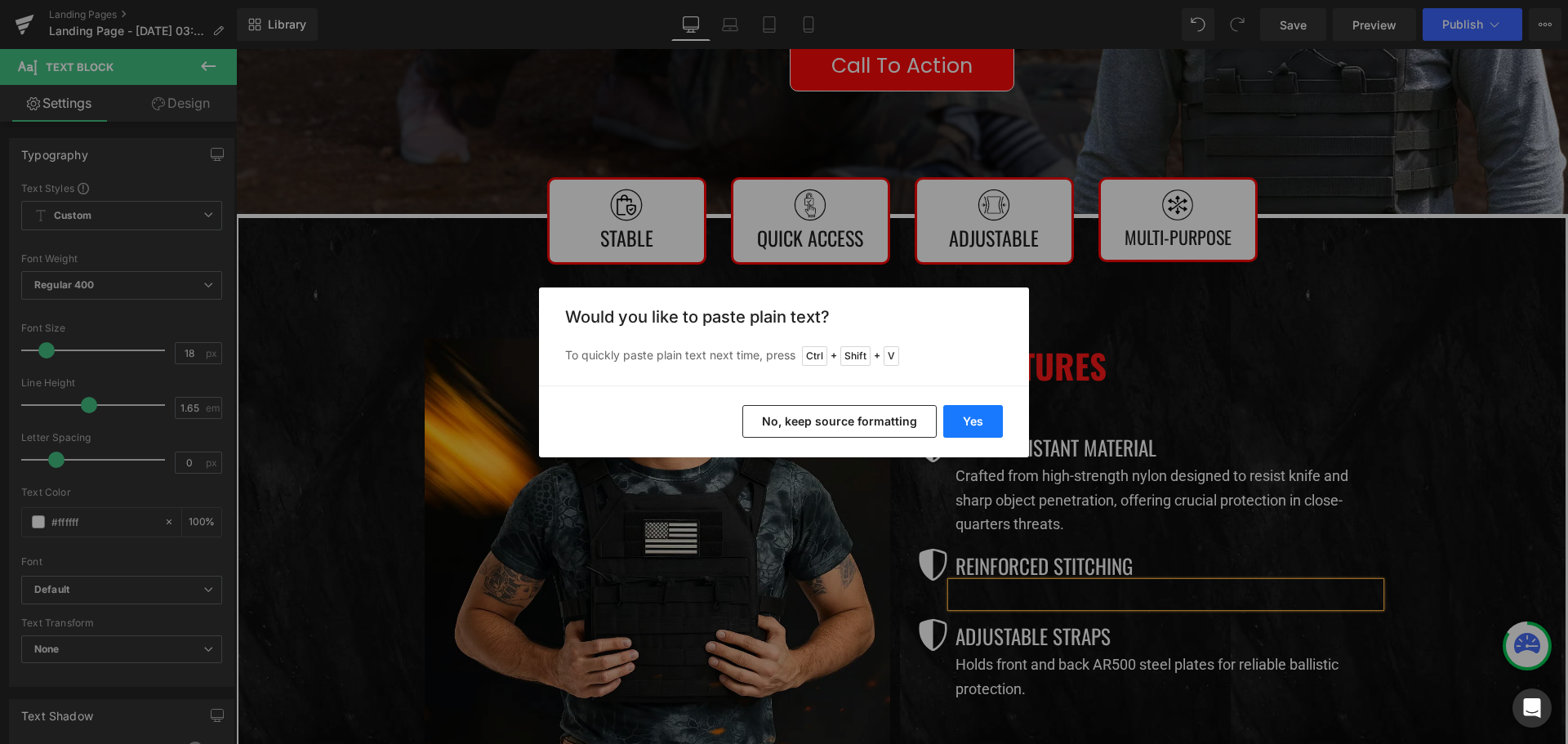
click at [965, 423] on button "Yes" at bounding box center [973, 421] width 60 height 33
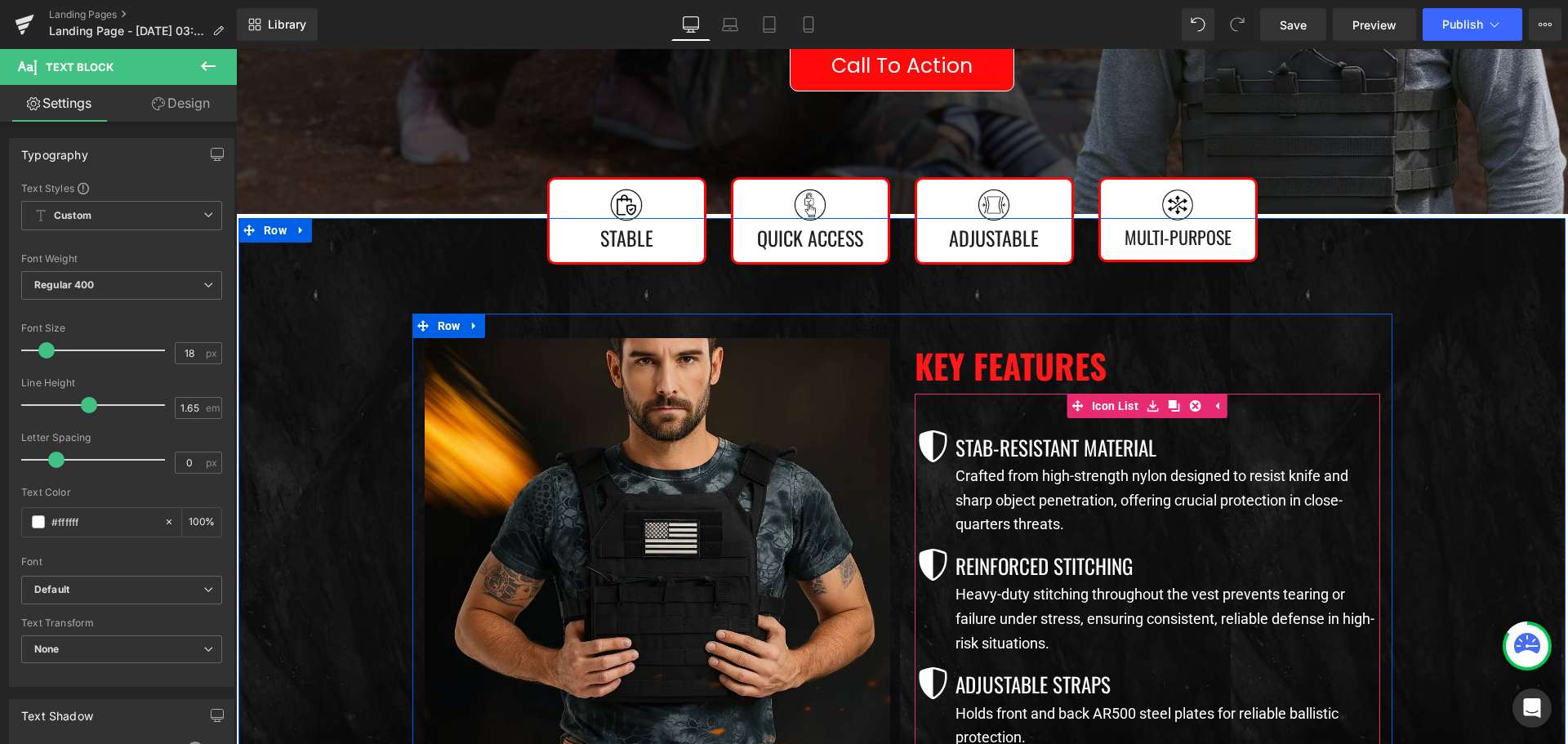
click at [1000, 666] on ul "Icon Stab-Resistant Material Text Block Crafted from high-strength nylon design…" at bounding box center [1147, 596] width 466 height 332
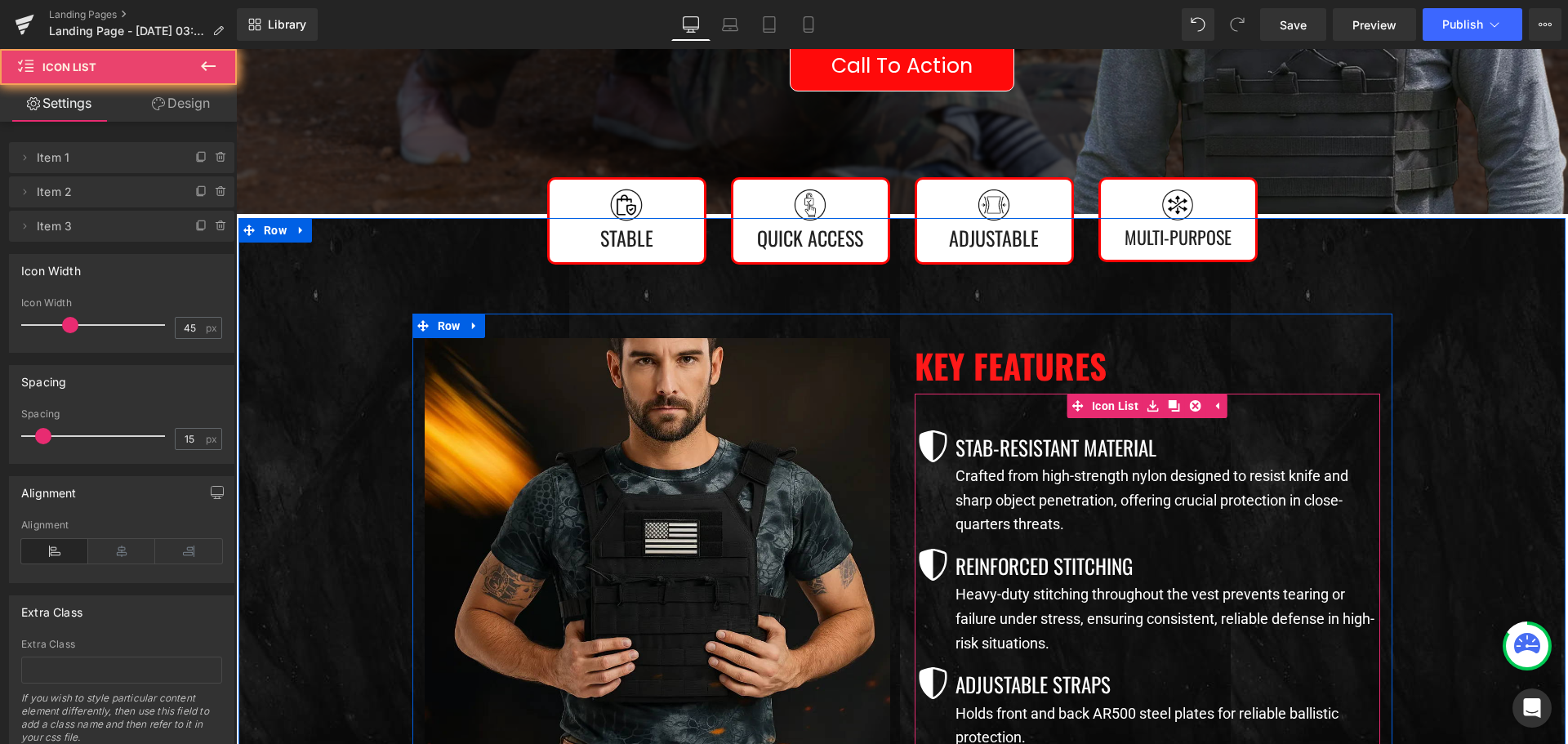
click at [1000, 666] on ul "Icon Stab-Resistant Material Text Block Crafted from high-strength nylon design…" at bounding box center [1147, 596] width 466 height 332
click at [999, 681] on p "Adjustable Straps" at bounding box center [1168, 683] width 425 height 33
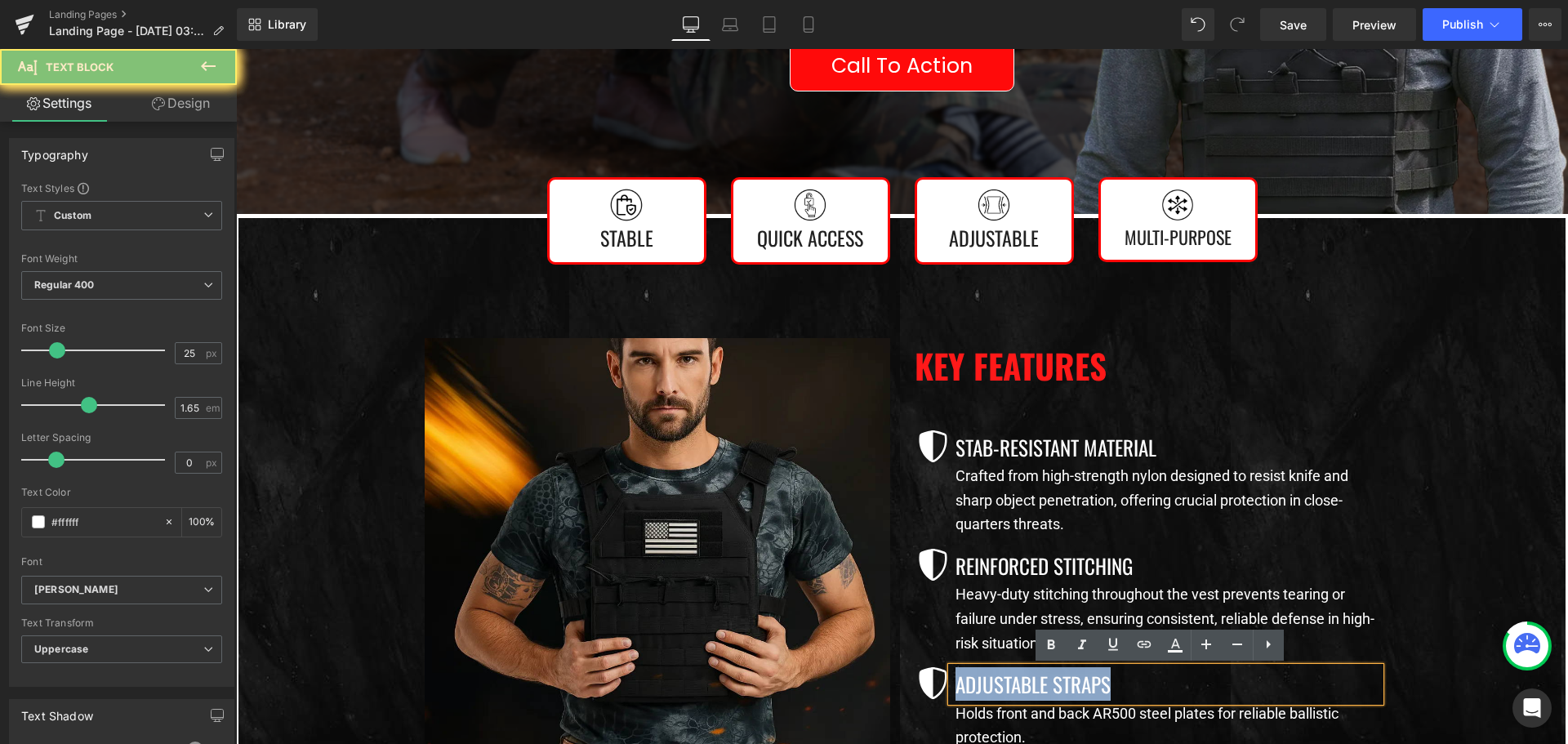
click at [999, 681] on p "Adjustable Straps" at bounding box center [1168, 683] width 425 height 33
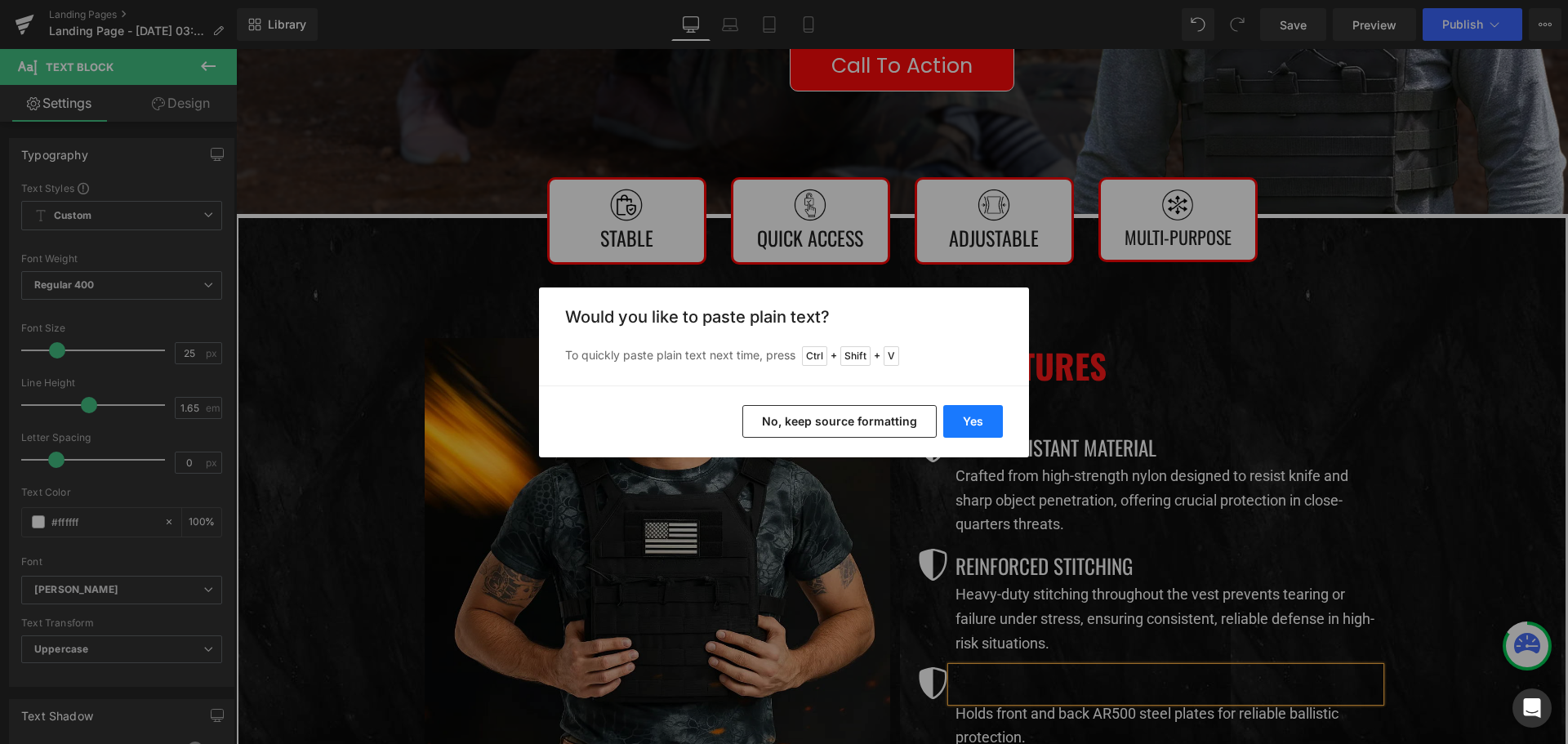
click at [966, 410] on button "Yes" at bounding box center [973, 421] width 60 height 33
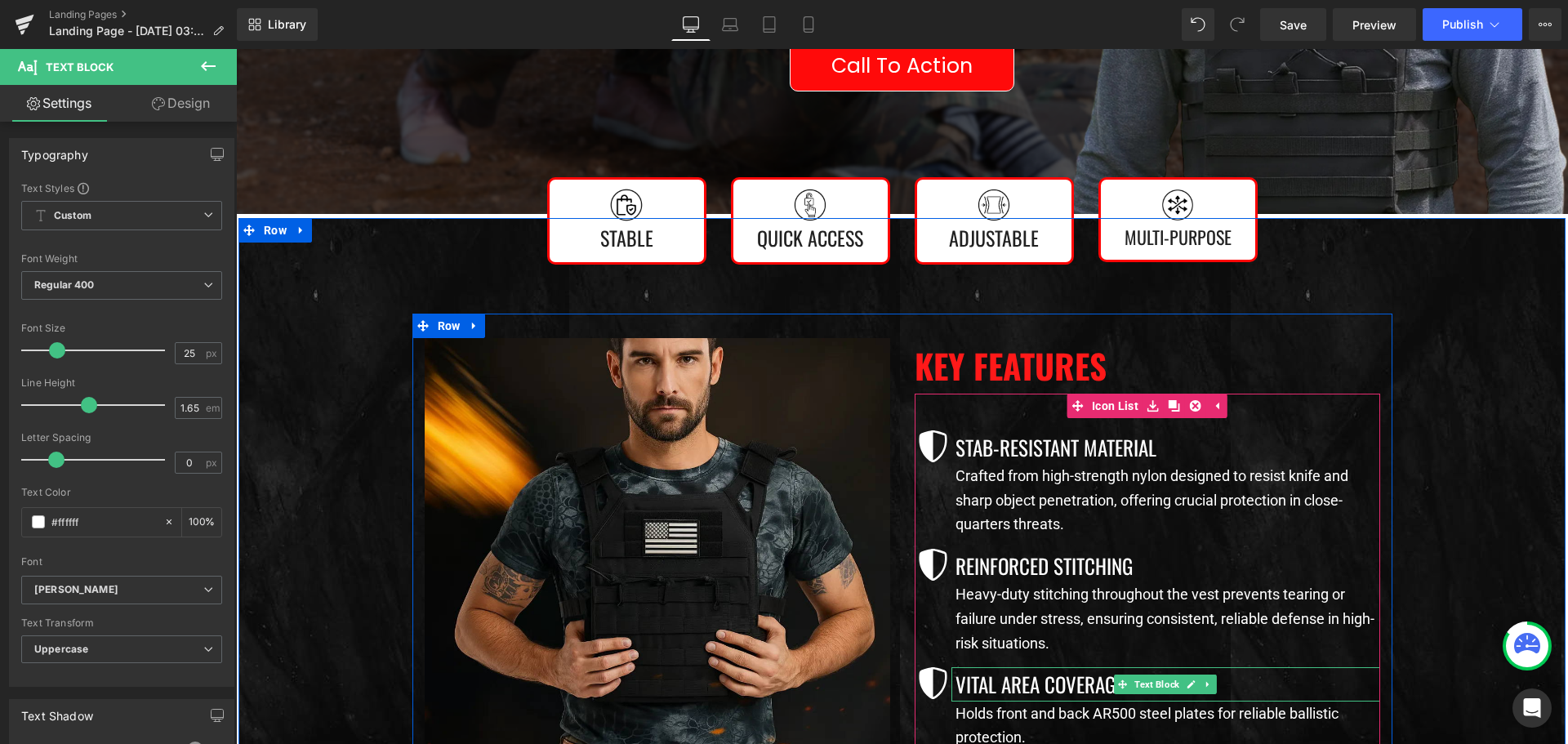
scroll to position [654, 0]
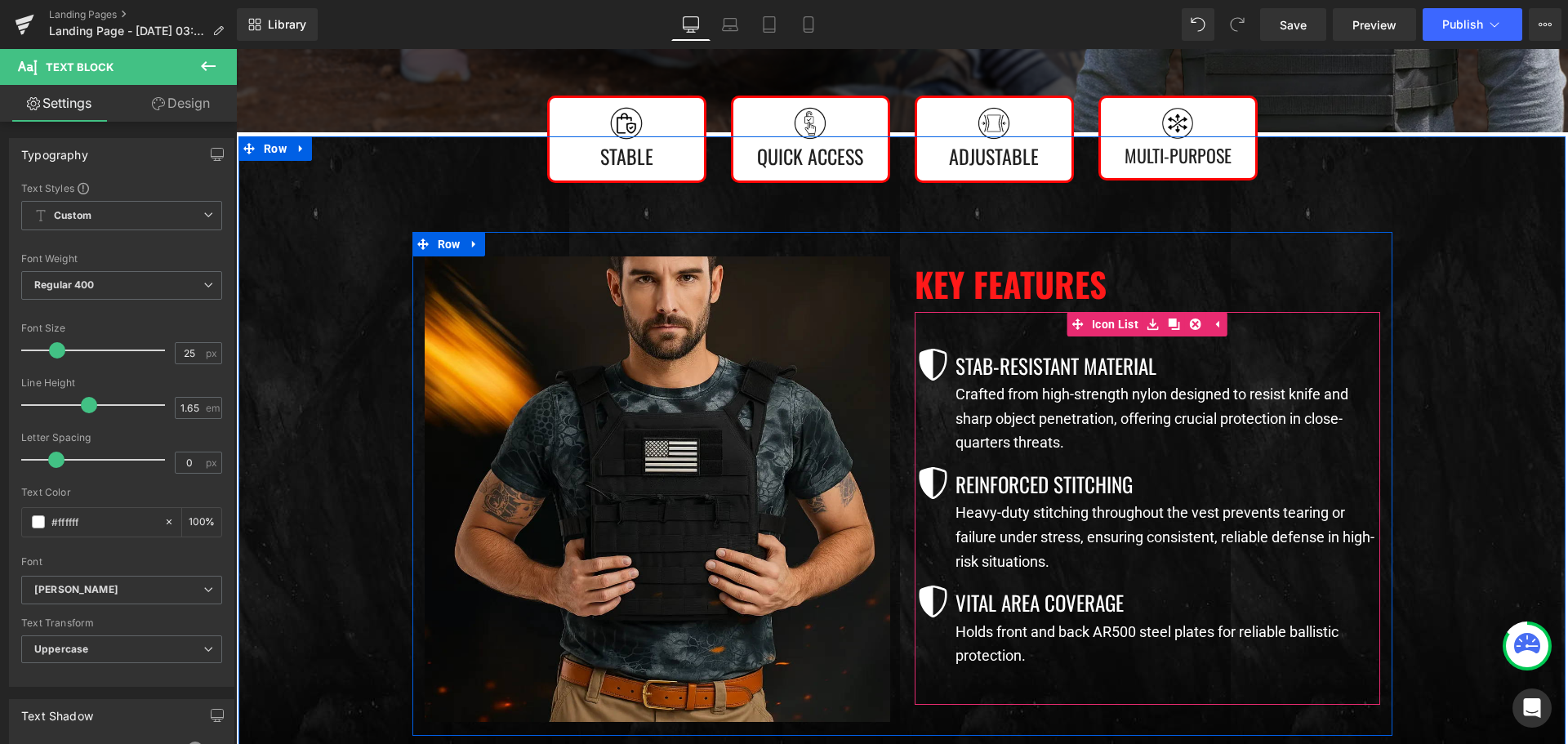
click at [1022, 636] on p "Holds front and back AR500 steel plates for reliable ballistic protection." at bounding box center [1168, 644] width 425 height 48
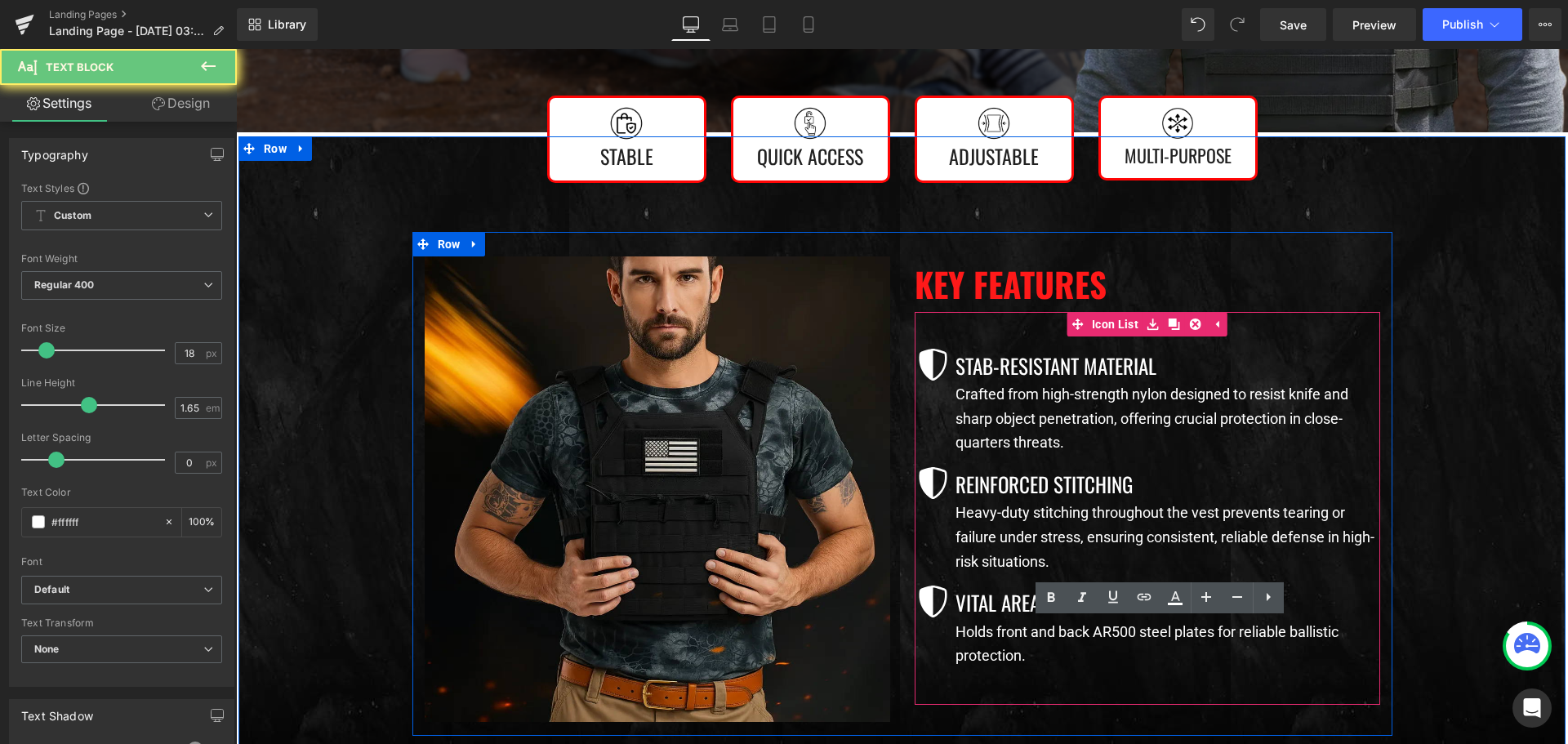
click at [1022, 636] on p "Holds front and back AR500 steel plates for reliable ballistic protection." at bounding box center [1168, 644] width 425 height 48
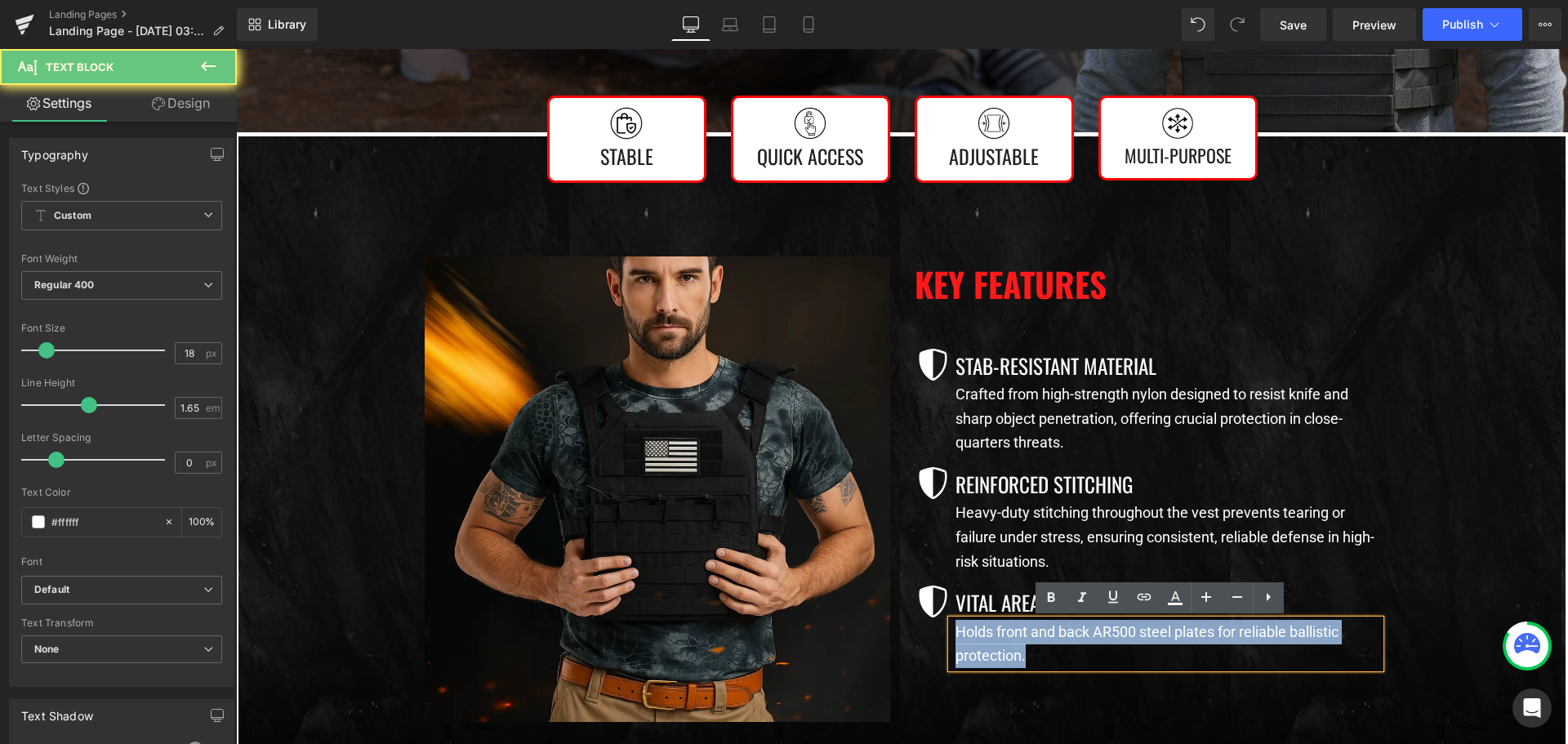
click at [1022, 636] on p "Holds front and back AR500 steel plates for reliable ballistic protection." at bounding box center [1168, 644] width 425 height 48
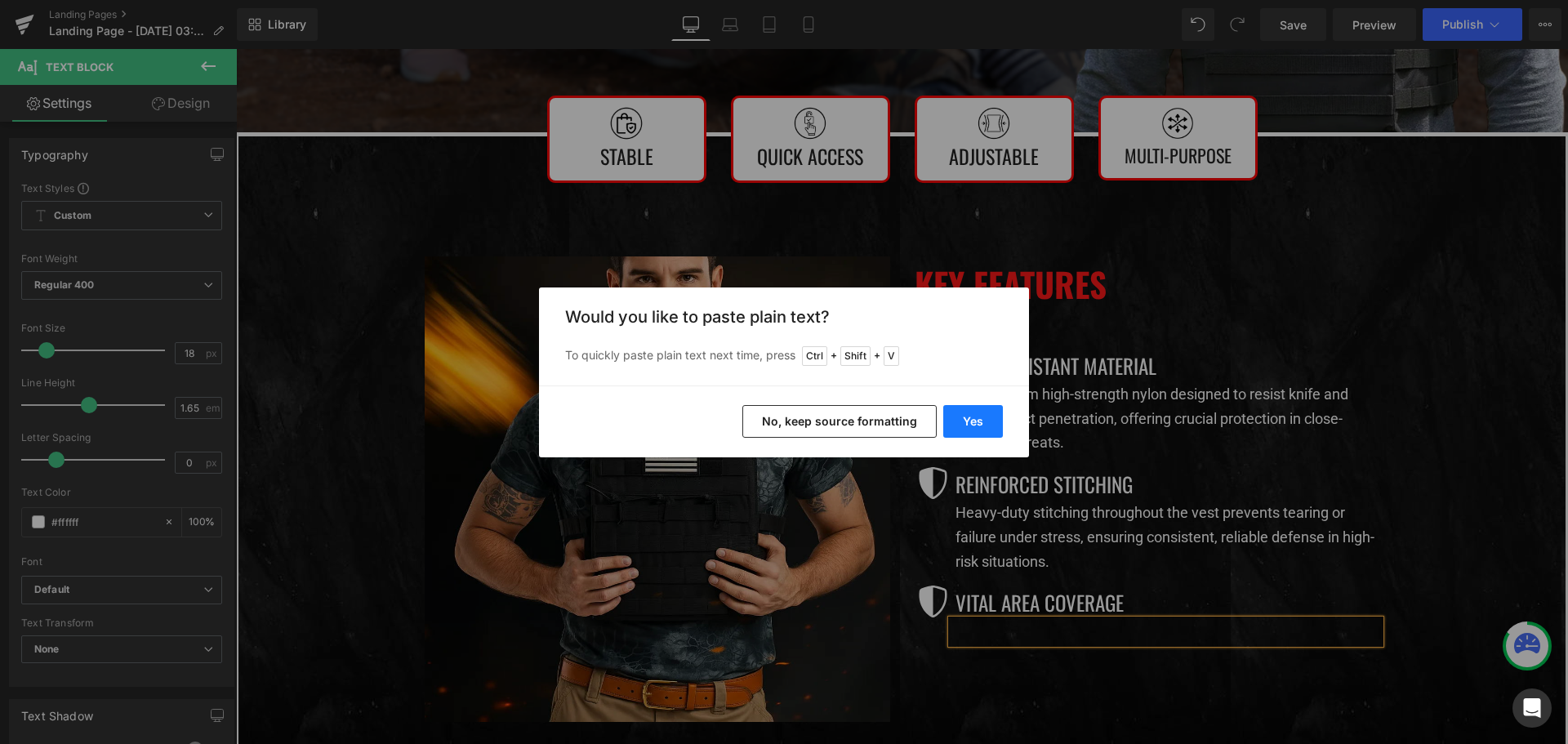
click at [972, 428] on button "Yes" at bounding box center [973, 421] width 60 height 33
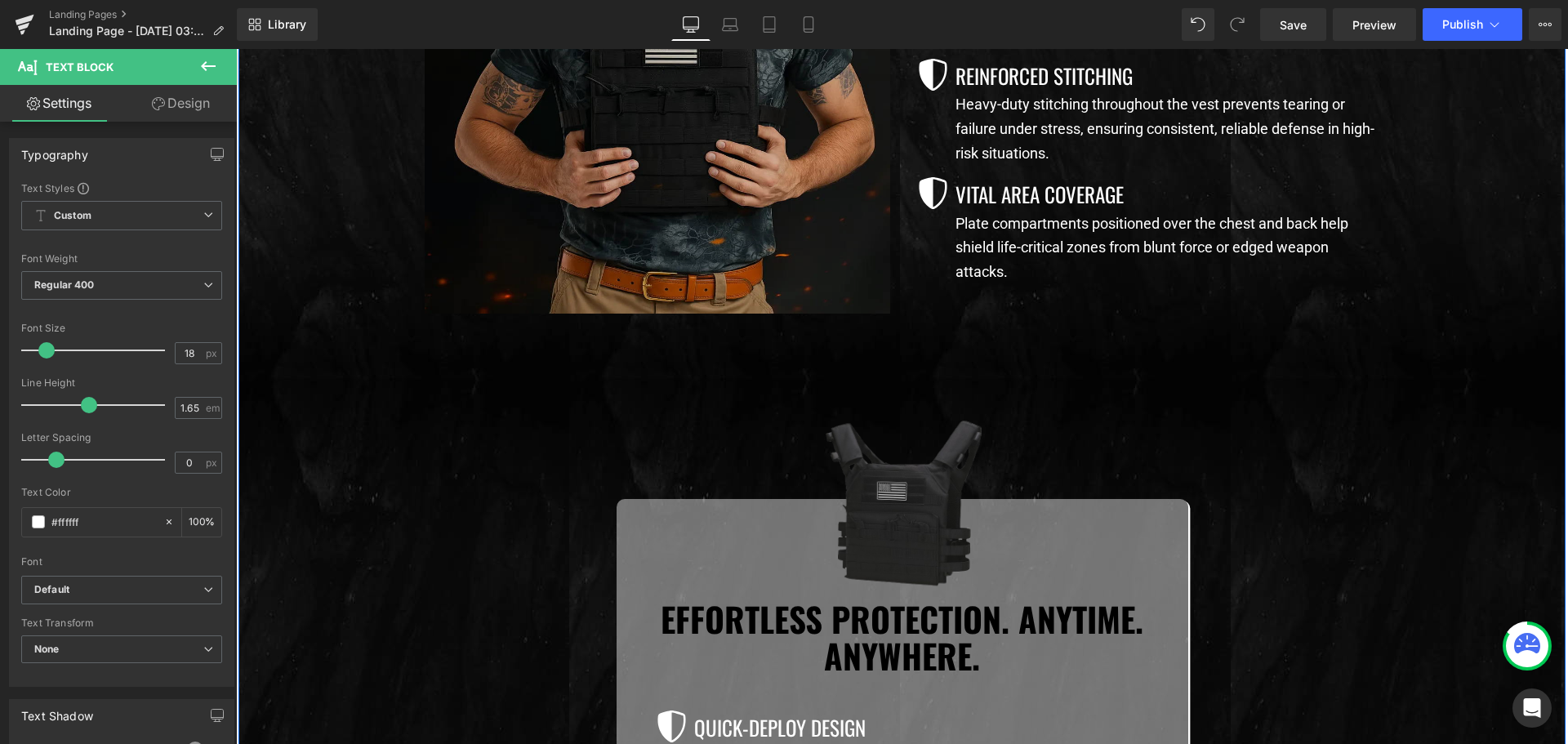
scroll to position [816, 0]
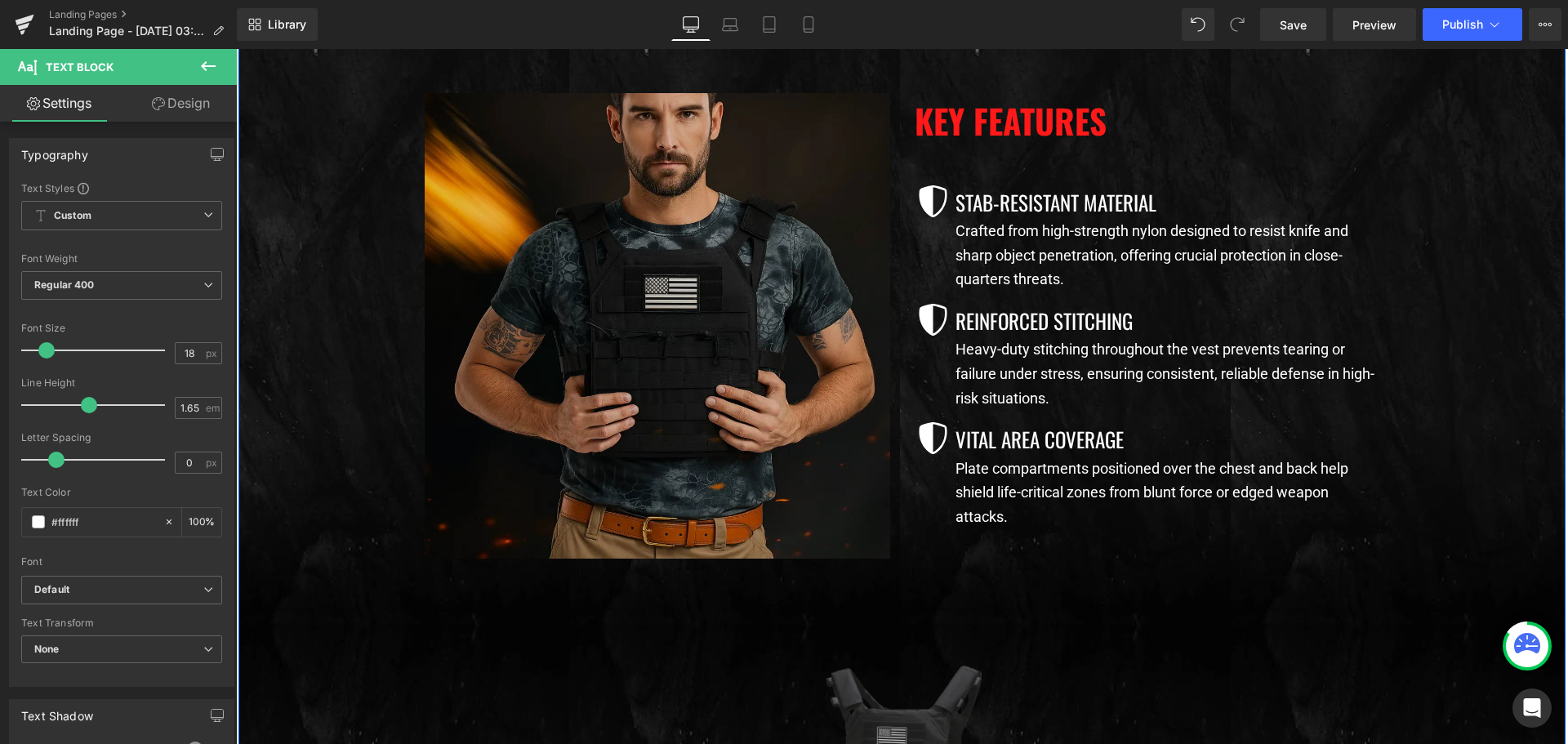
click at [706, 370] on img at bounding box center [657, 326] width 466 height 466
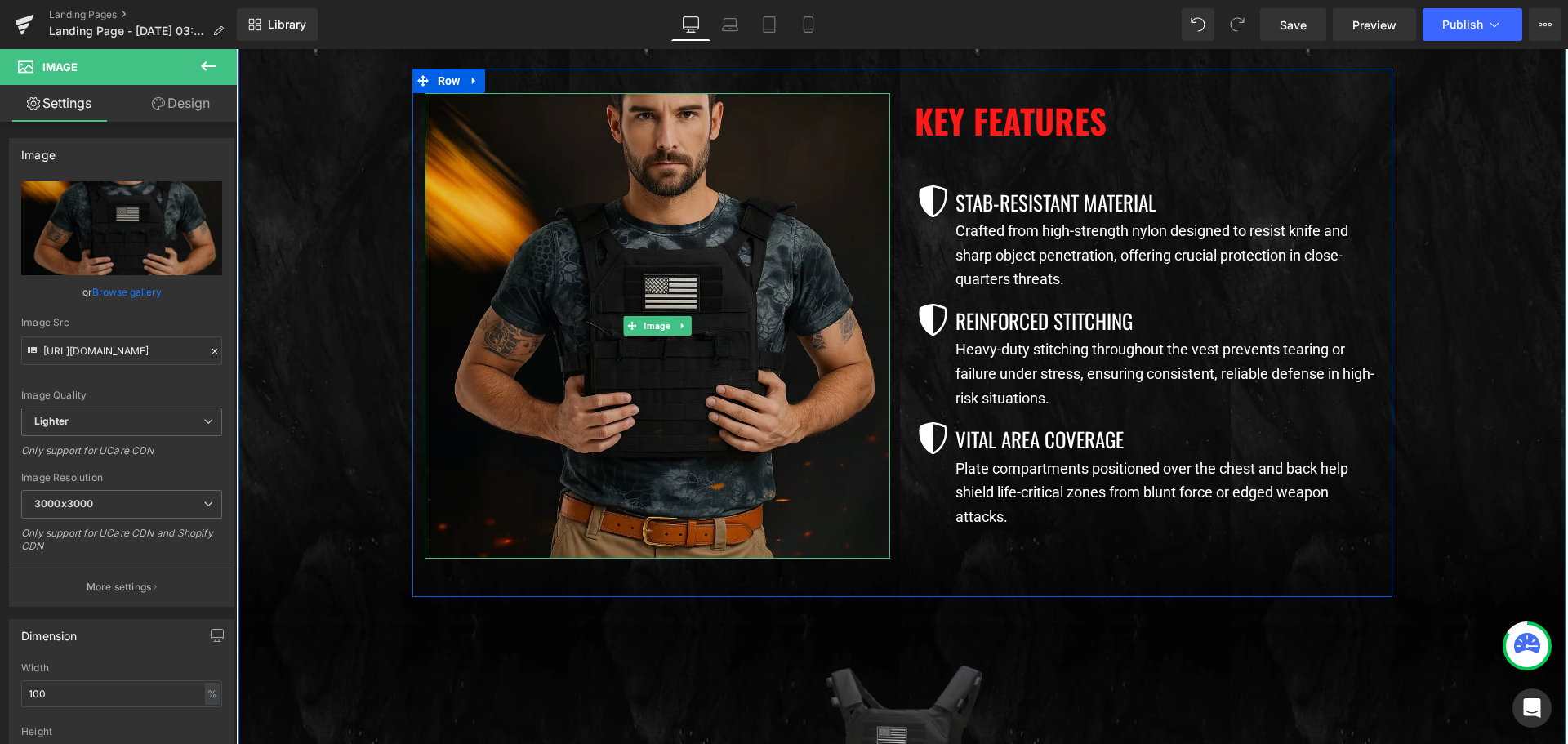
click at [659, 312] on img at bounding box center [657, 326] width 466 height 466
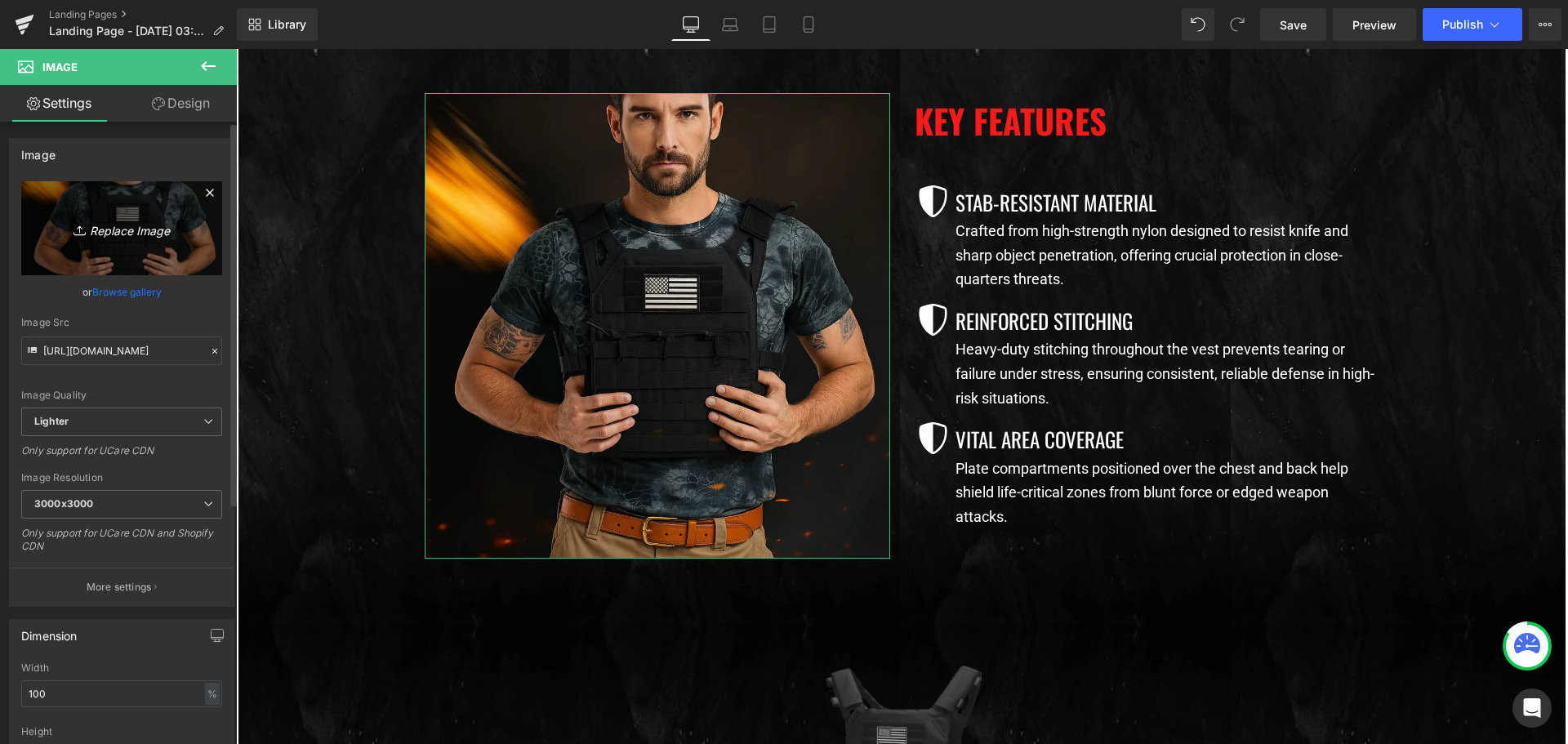
click at [135, 214] on link "Replace Image" at bounding box center [122, 228] width 201 height 94
type input "C:\fakepath\imgi_88_c9c0e943-6cf2-4b48-8fcc-dd9804b8acf5.webp"
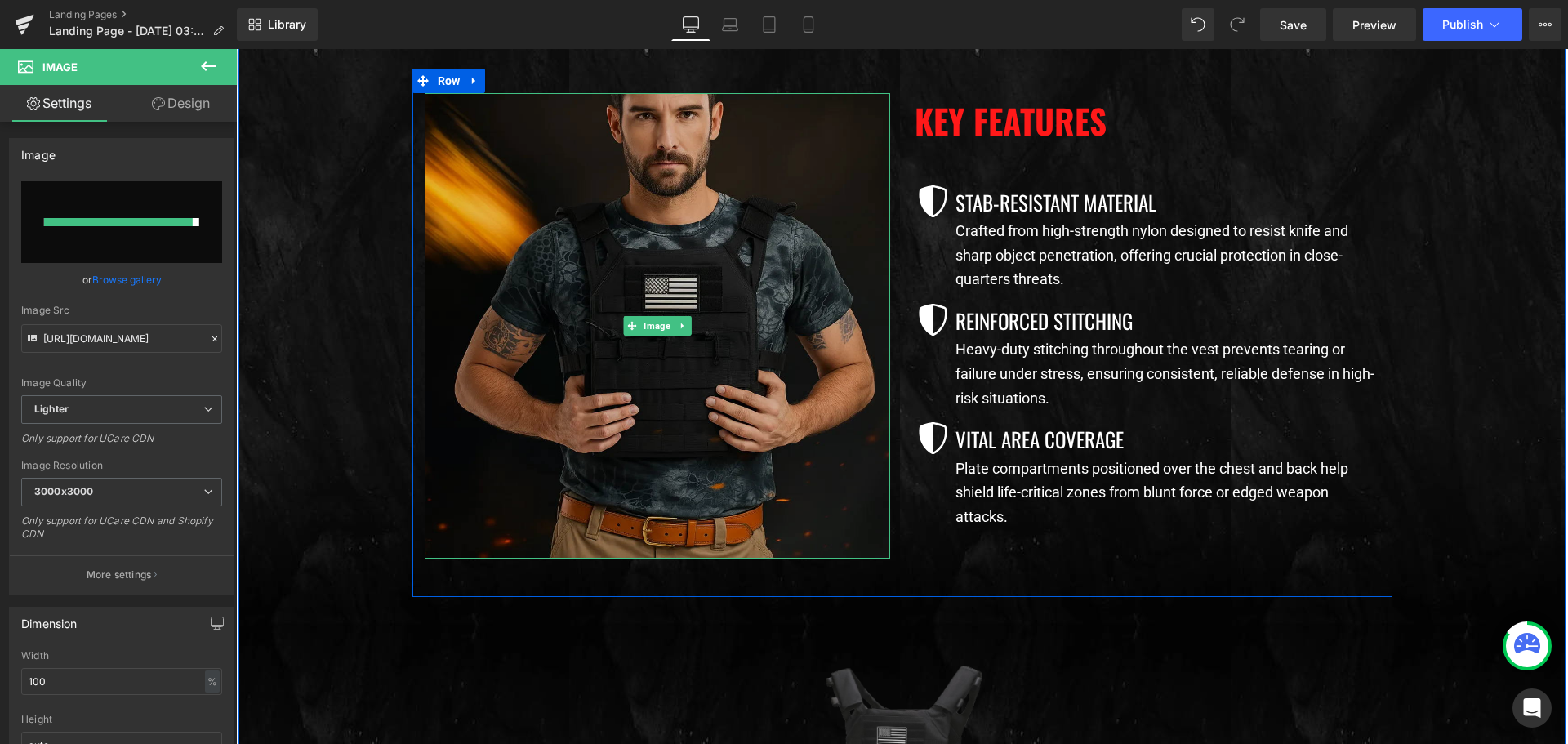
type input "https://ucarecdn.com/6ca8e78a-e371-4540-8038-d318bcbd8e43/-/format/auto/-/previ…"
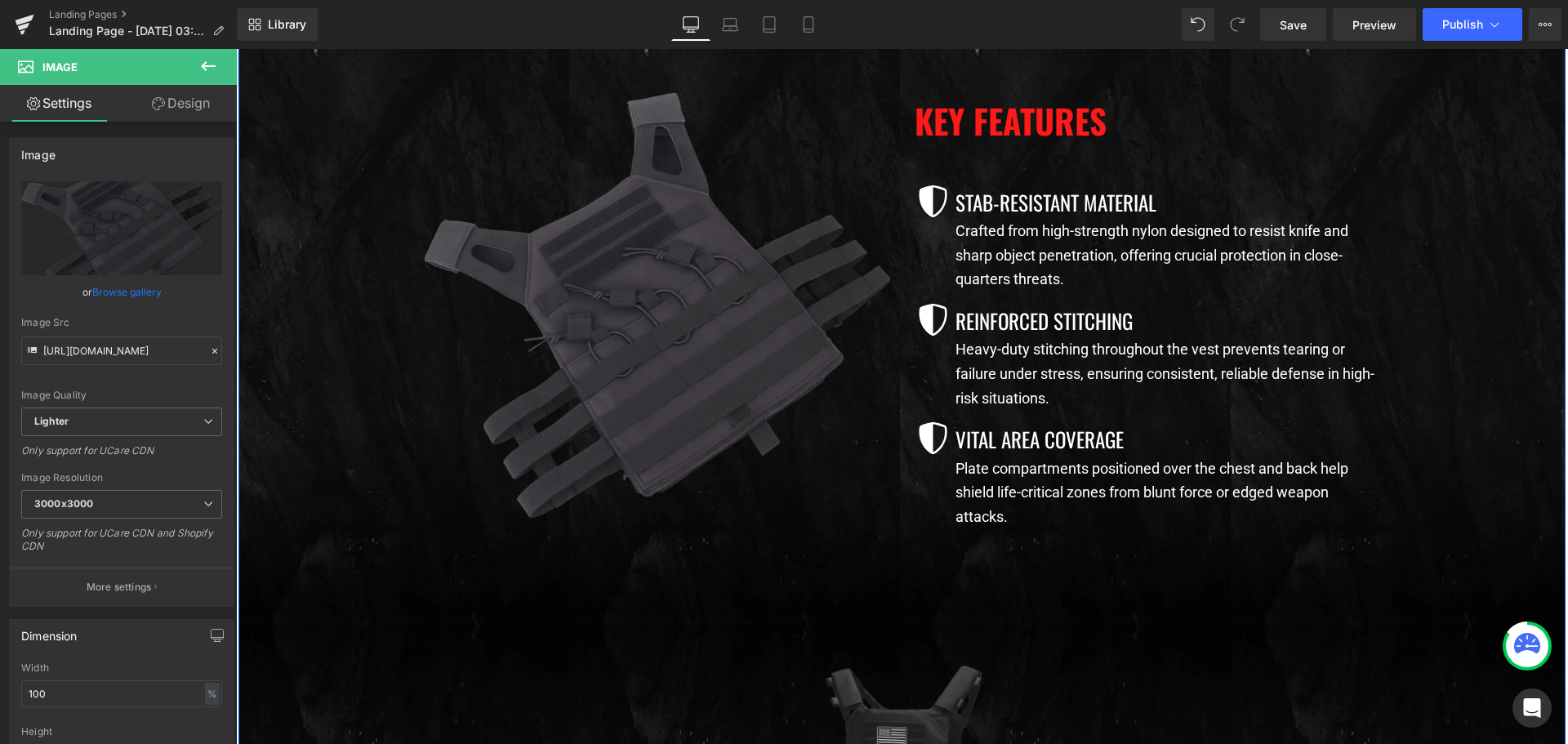
click at [402, 352] on div "Image Stable Text Block Row Image Quick Access  Text Block Row Image Adjustabl…" at bounding box center [902, 672] width 1327 height 1398
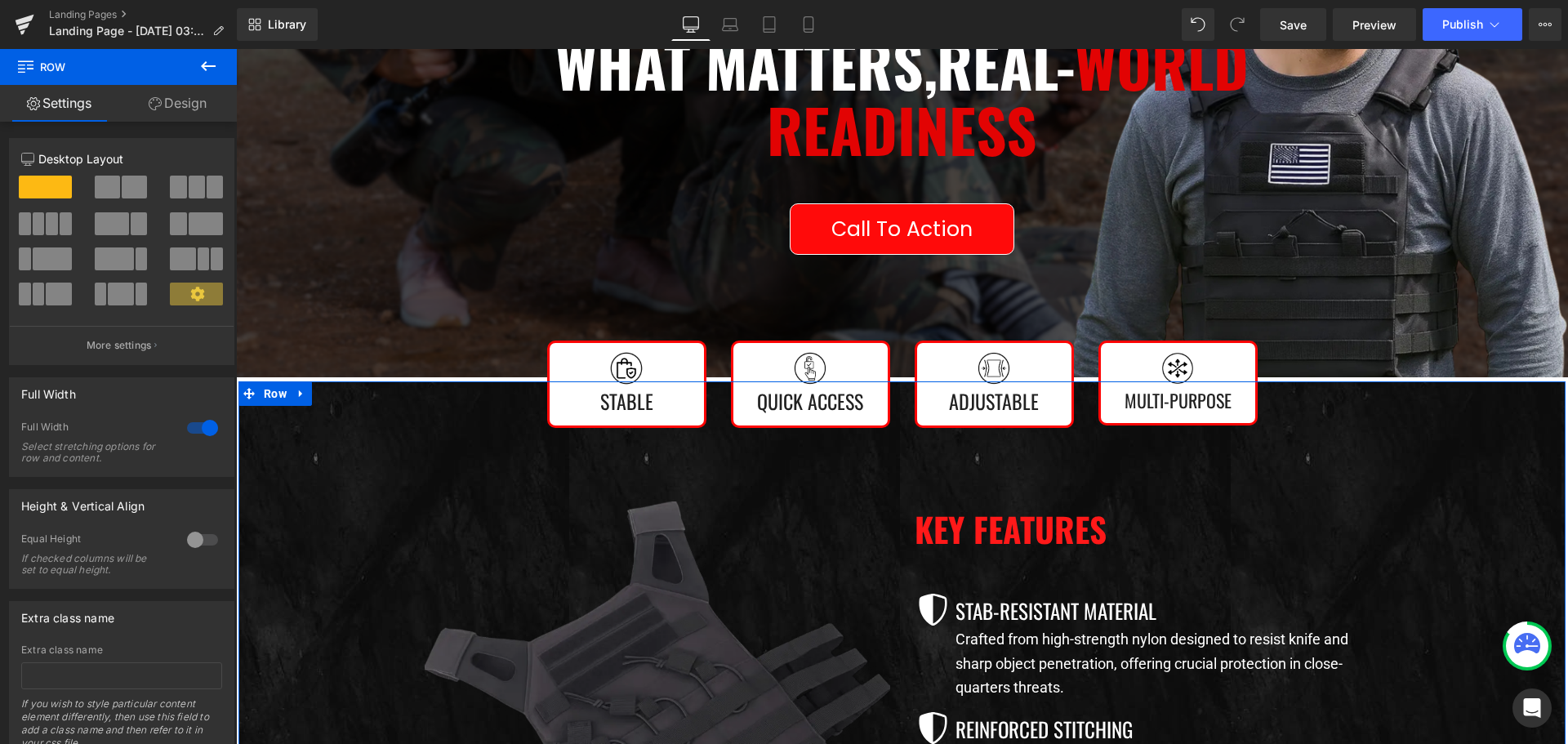
scroll to position [654, 0]
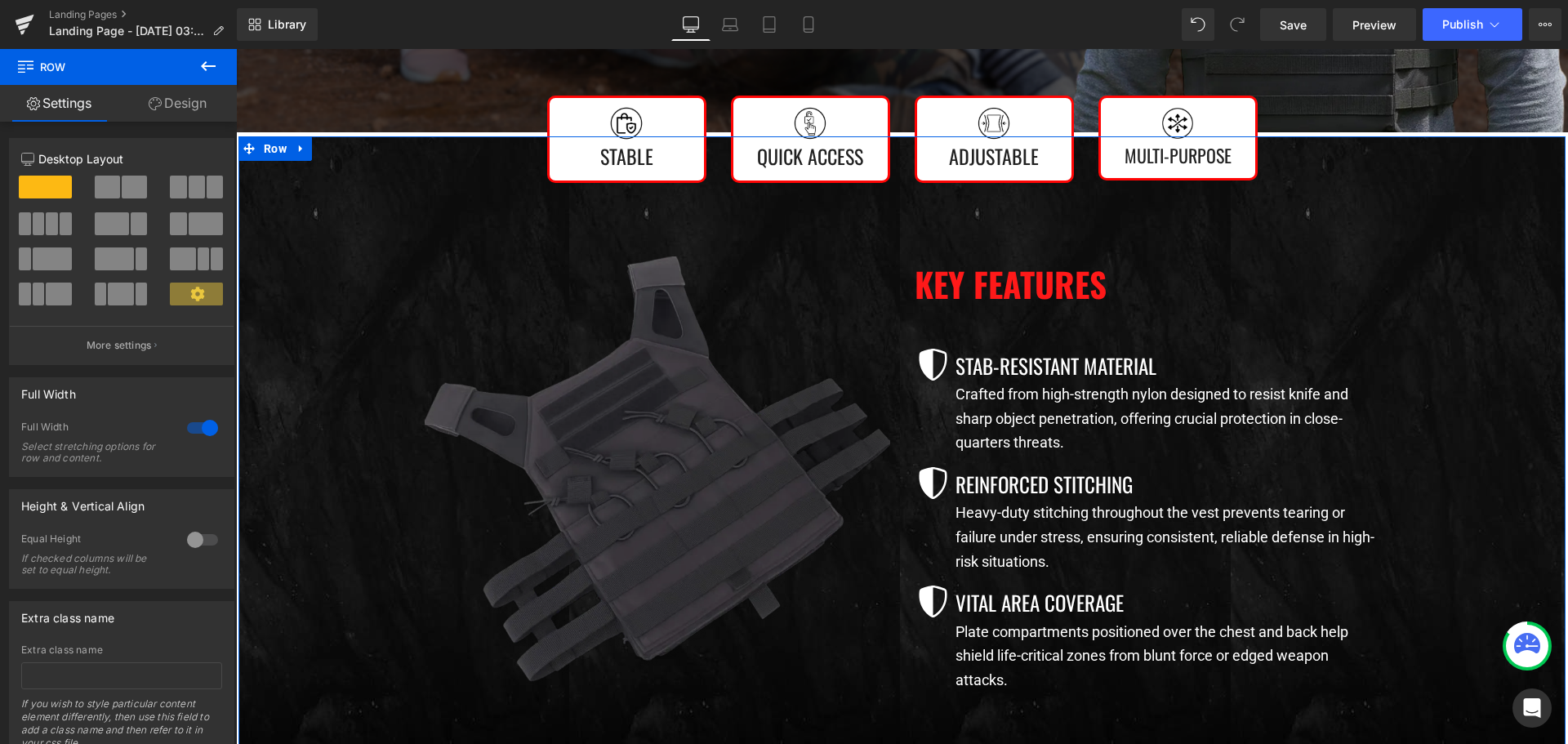
click at [598, 472] on img at bounding box center [657, 489] width 466 height 466
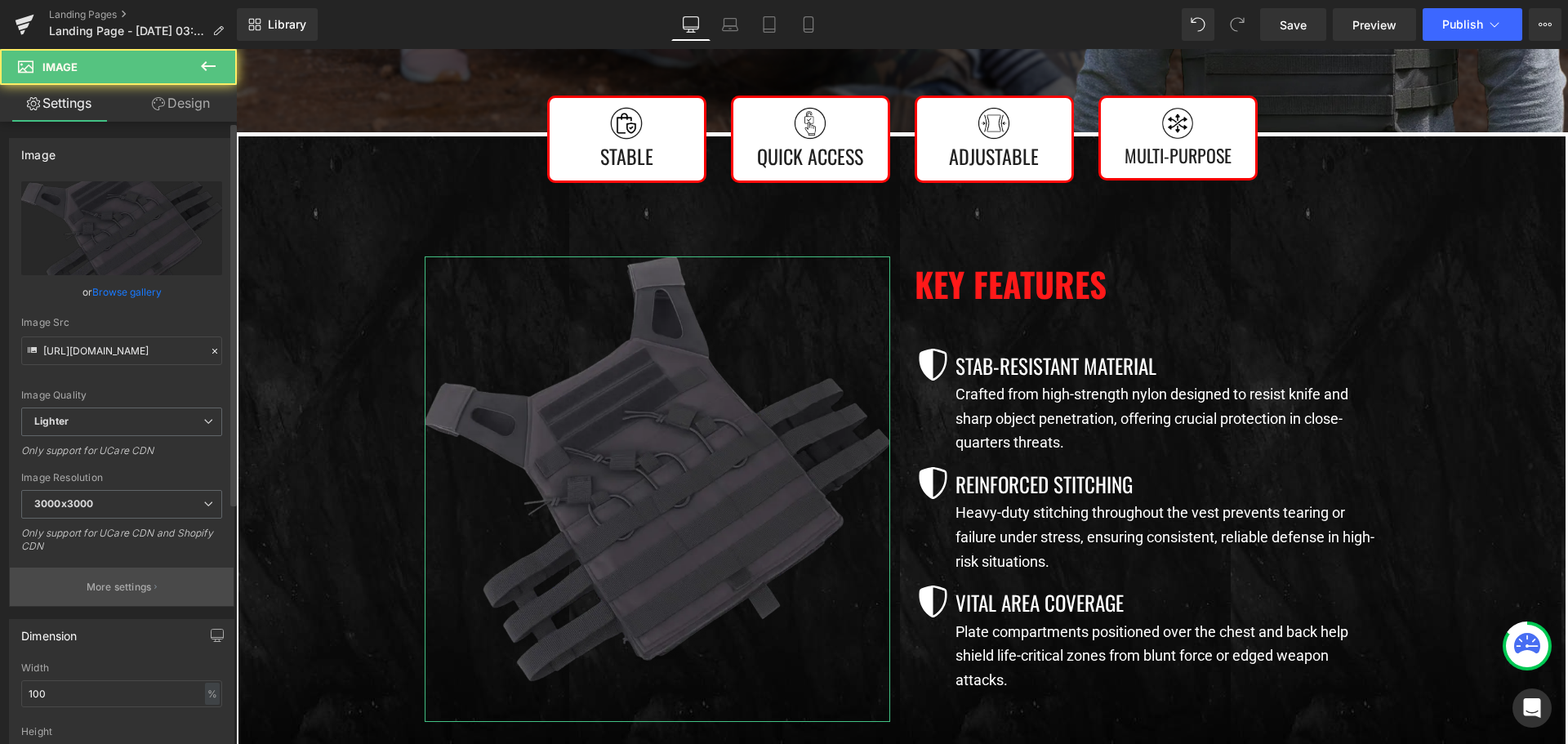
scroll to position [245, 0]
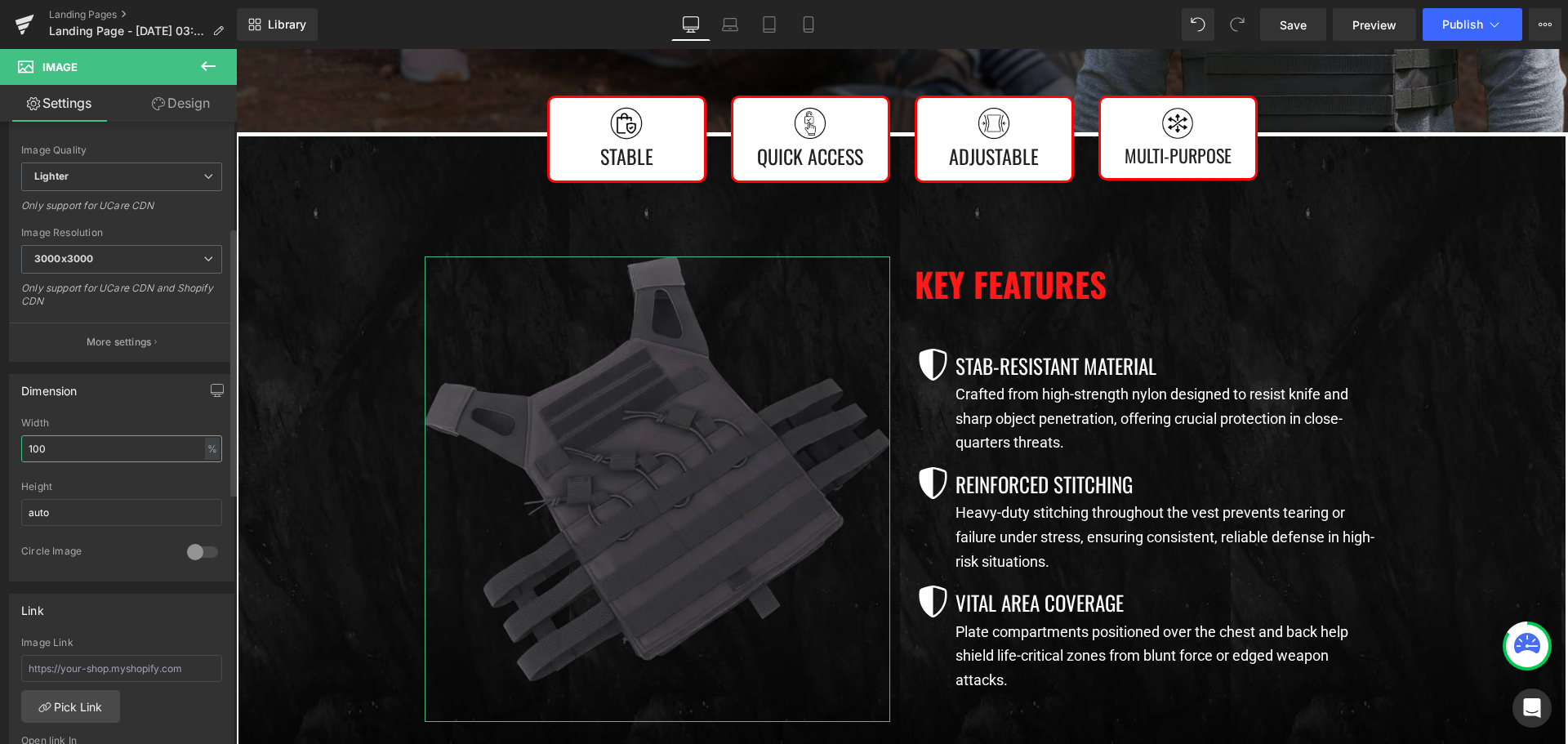
click at [122, 455] on input "100" at bounding box center [122, 449] width 201 height 27
type input "80"
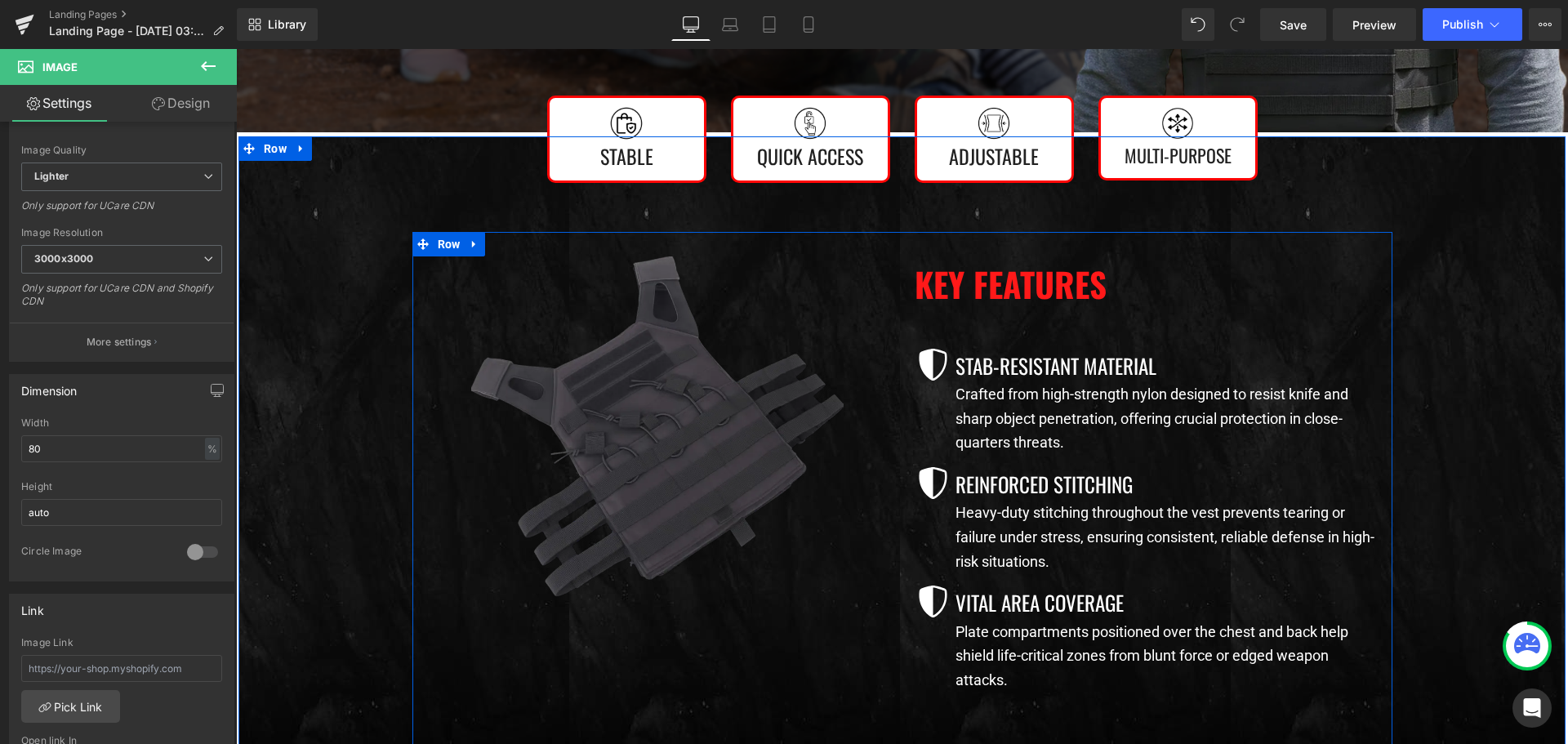
click at [892, 486] on div "Image" at bounding box center [657, 504] width 490 height 495
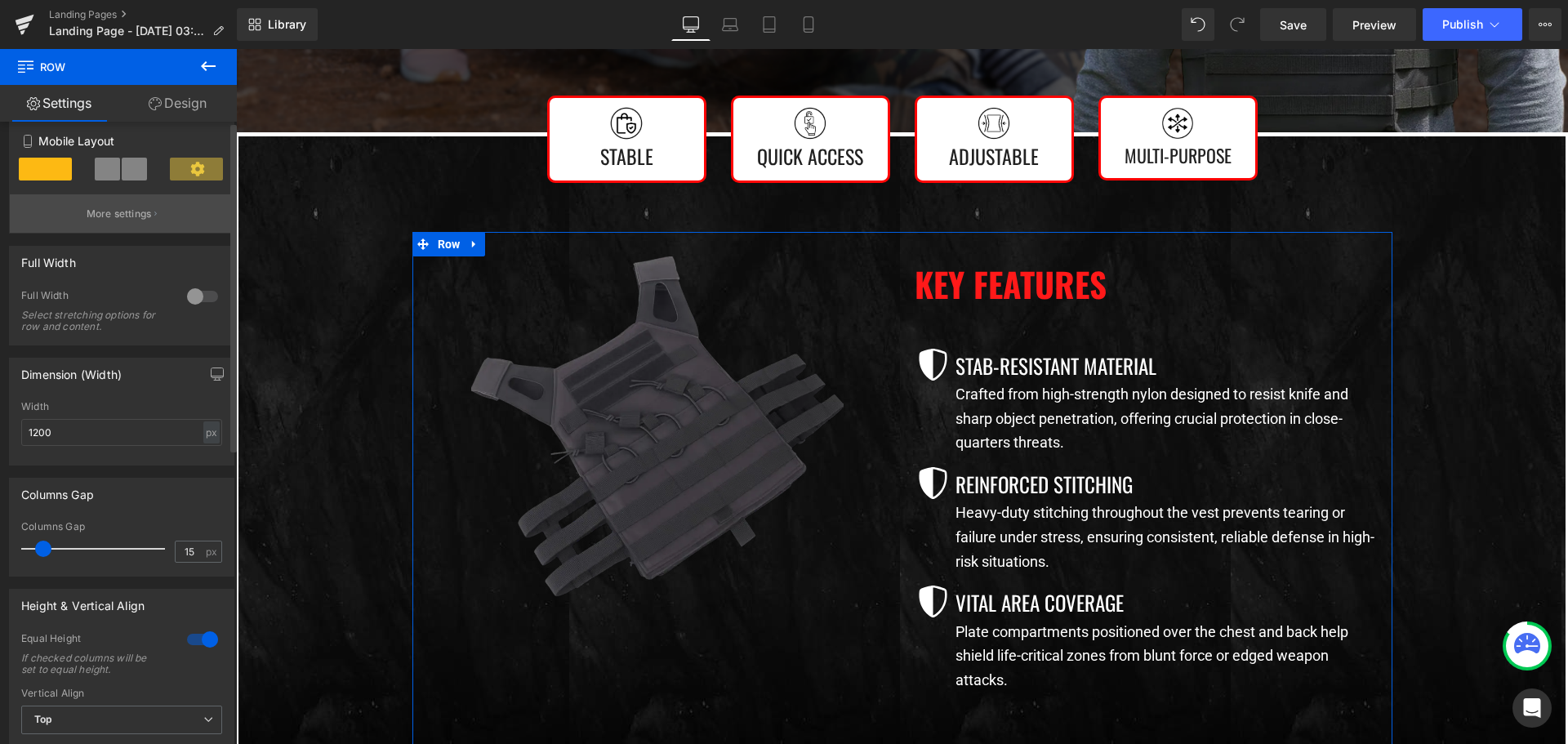
scroll to position [0, 0]
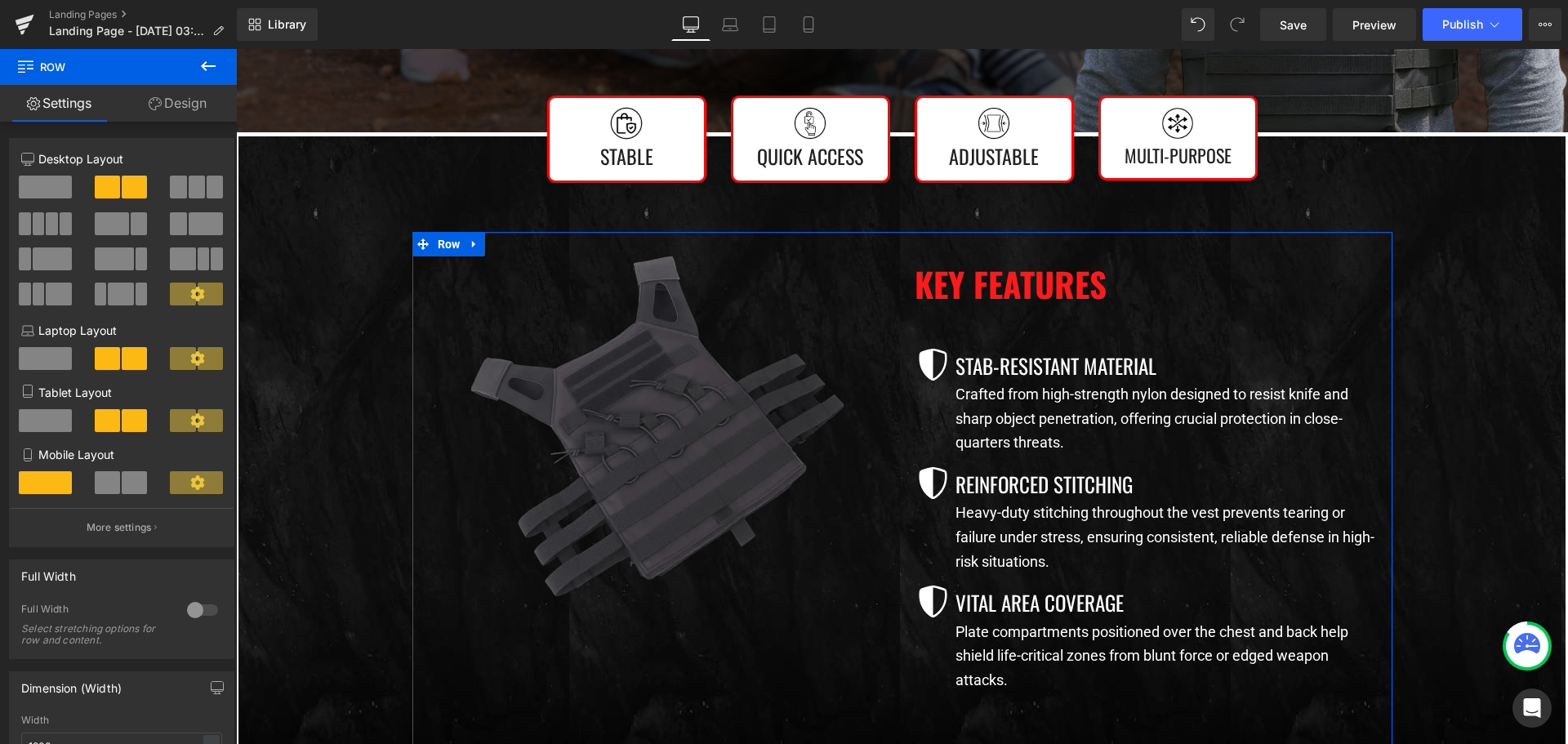
click at [170, 111] on link "Design" at bounding box center [177, 103] width 118 height 37
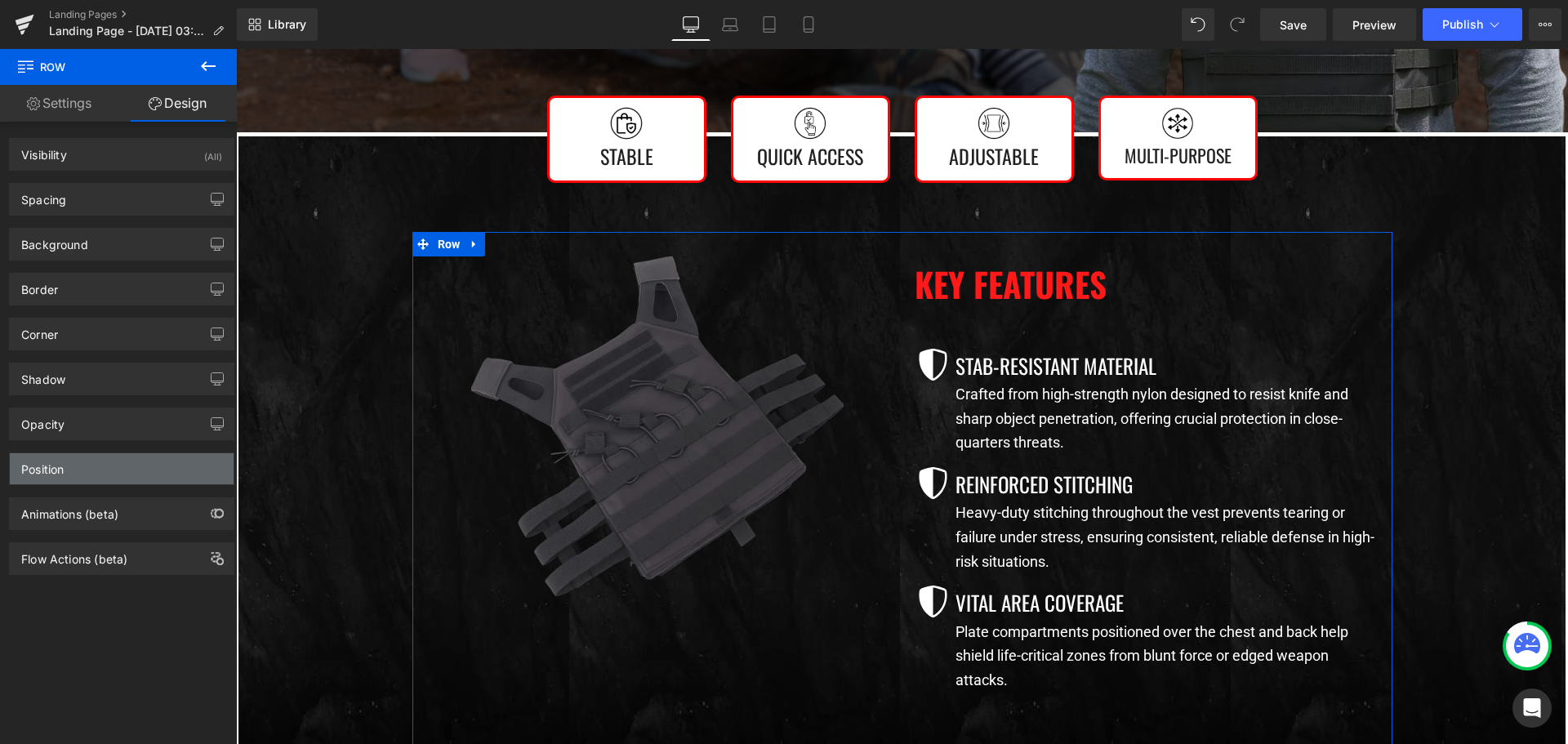
click at [73, 468] on div "Position" at bounding box center [122, 469] width 223 height 31
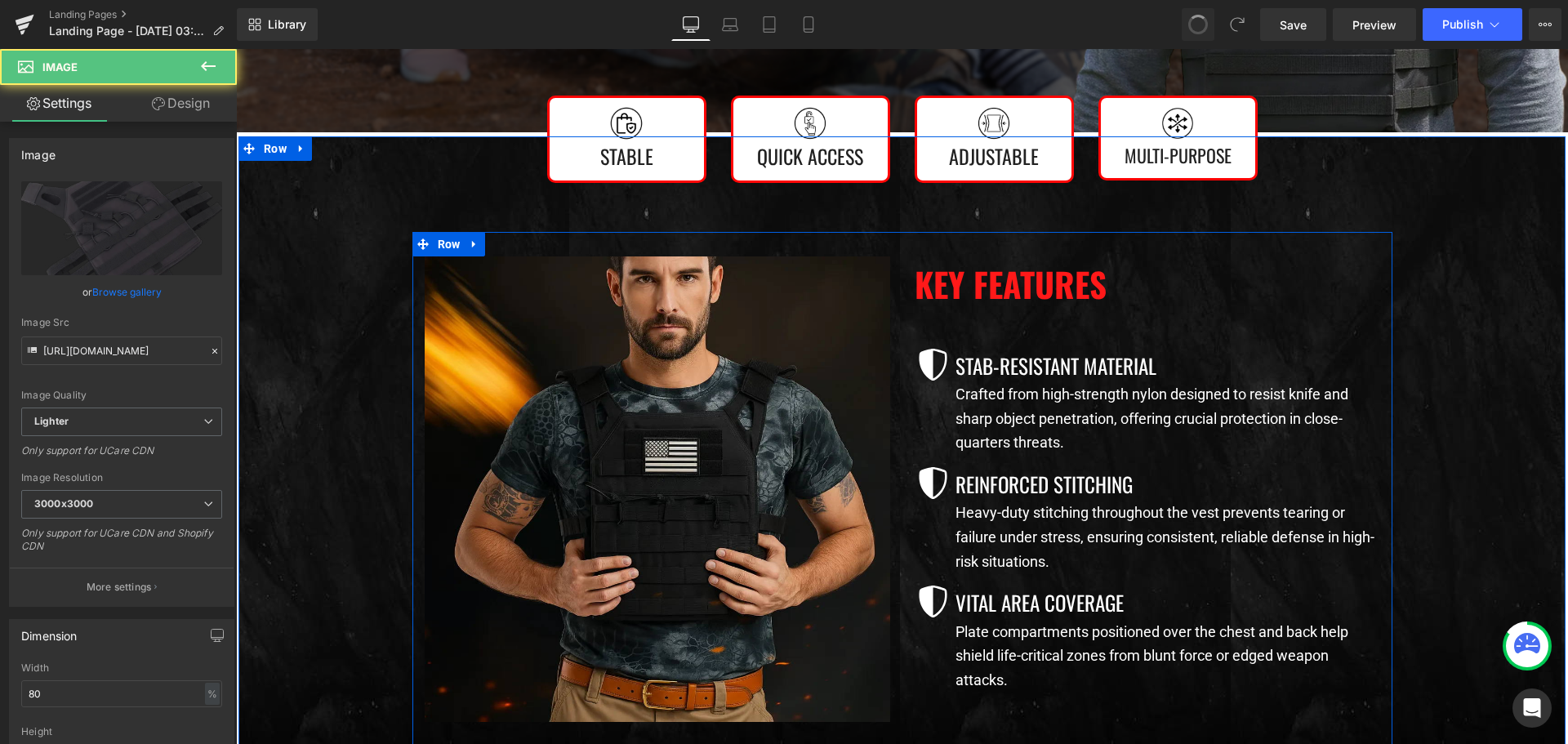
type input "100"
type input "https://ucarecdn.com/08bd538b-8309-41ba-9ec2-ed880f8064c2/-/format/auto/-/previ…"
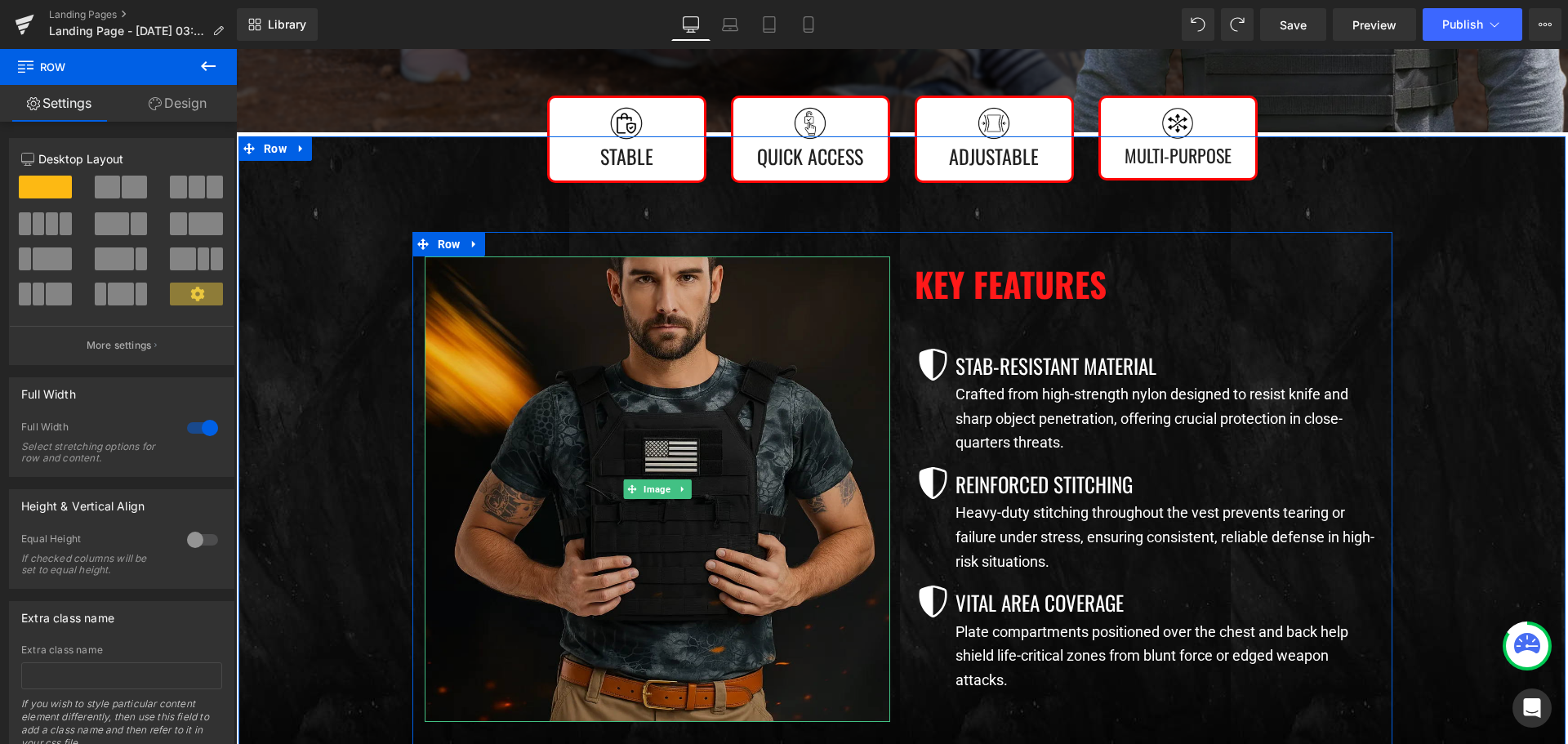
click at [598, 452] on img at bounding box center [657, 489] width 466 height 466
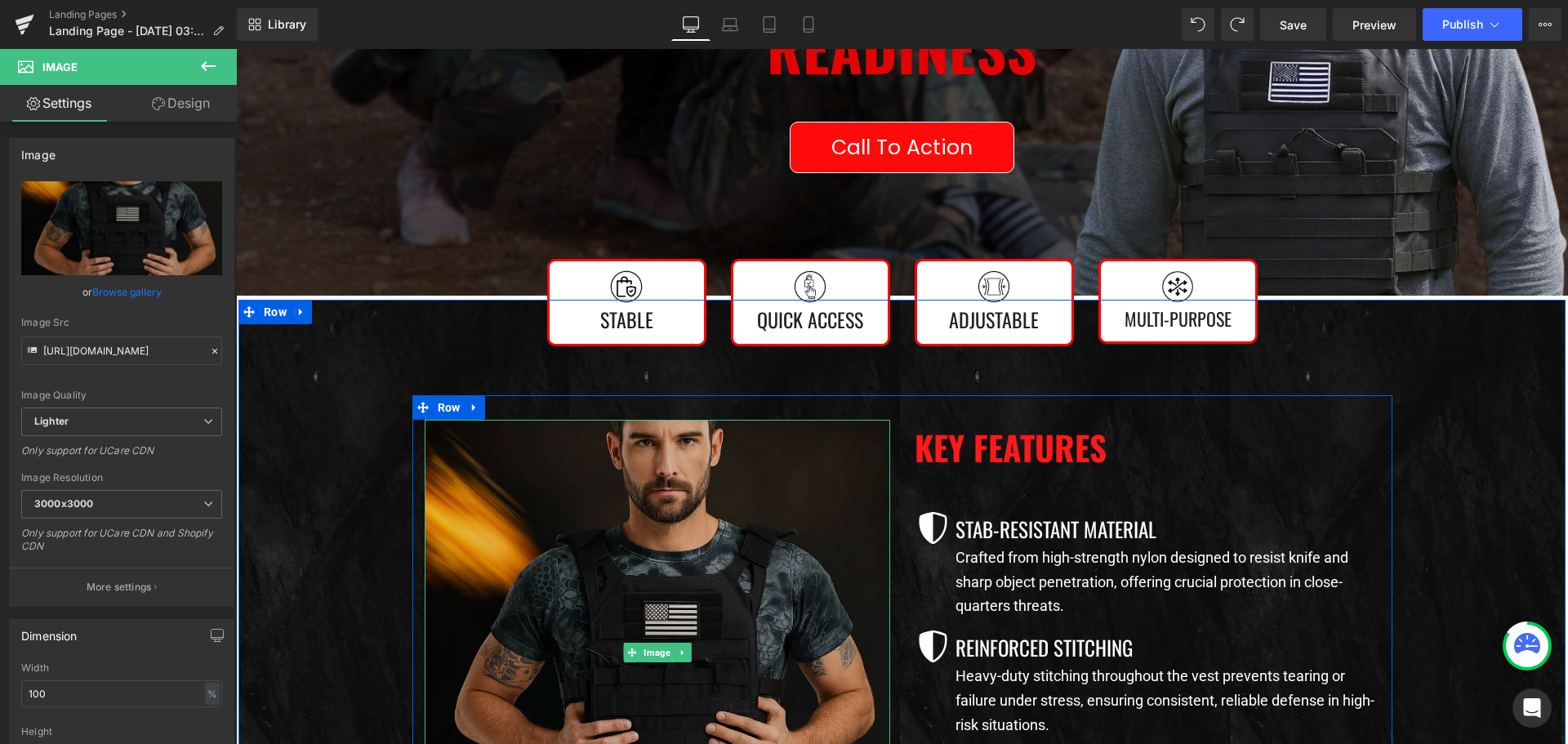
scroll to position [654, 0]
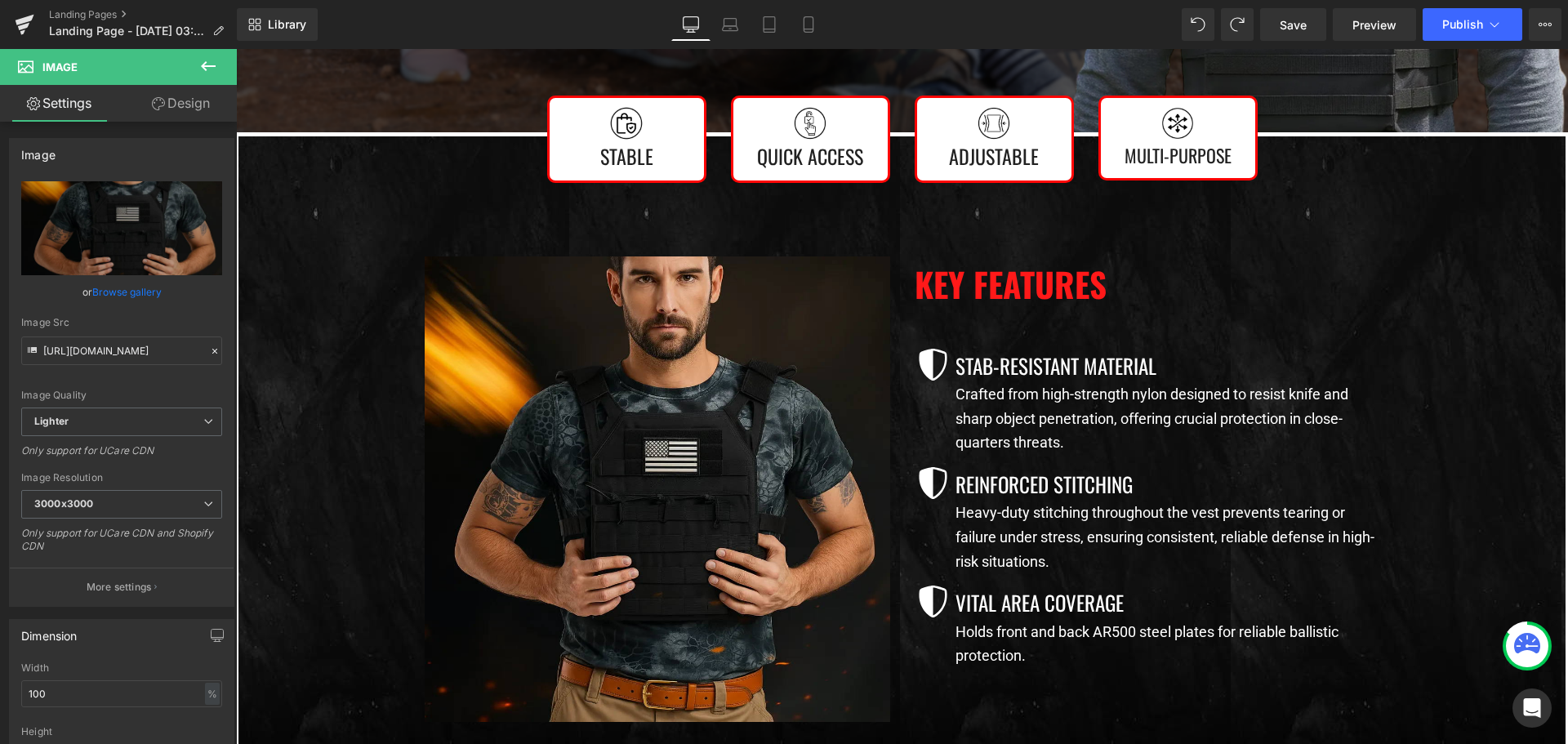
click at [1067, 628] on p "Holds front and back AR500 steel plates for reliable ballistic protection." at bounding box center [1168, 644] width 425 height 48
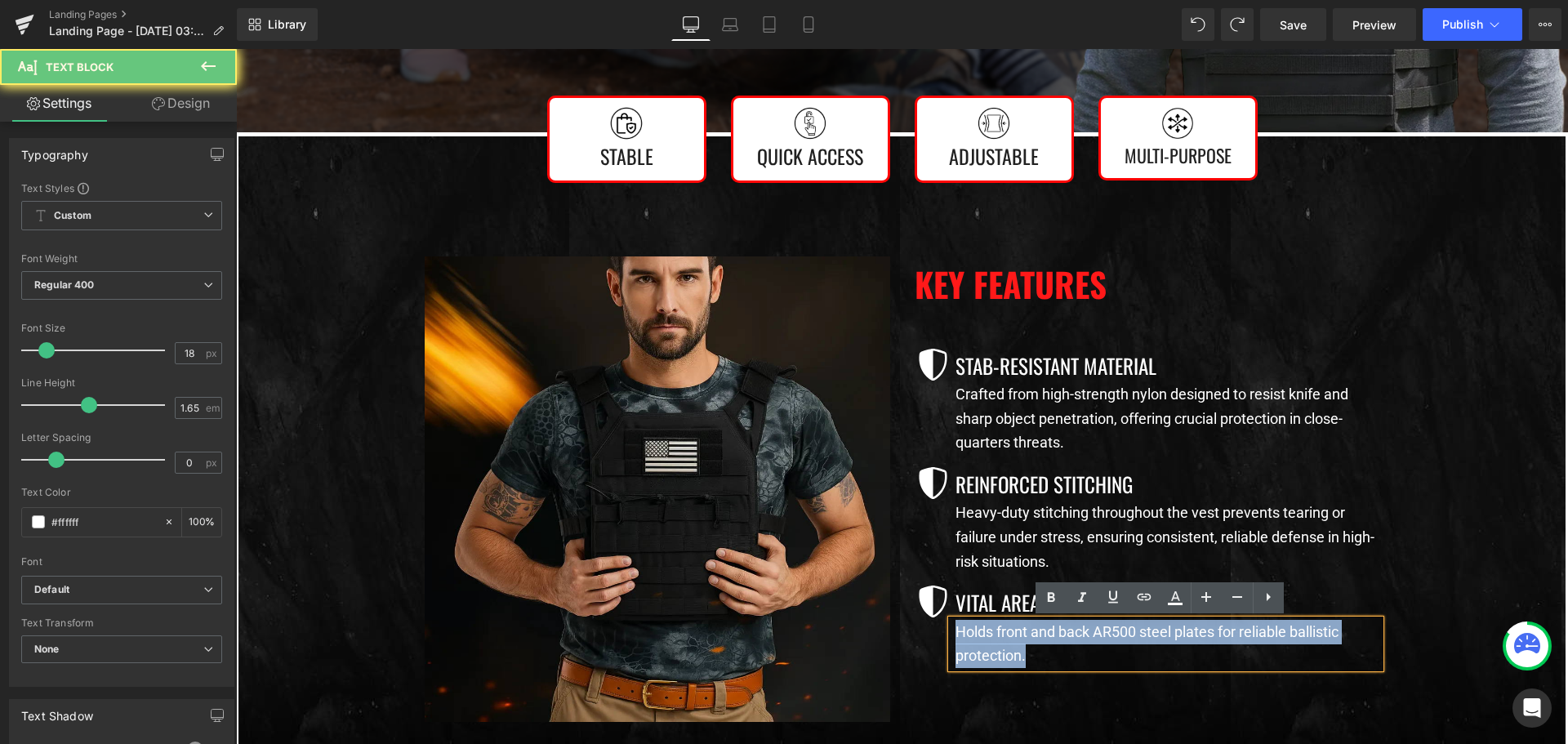
click at [1067, 628] on p "Holds front and back AR500 steel plates for reliable ballistic protection." at bounding box center [1168, 644] width 425 height 48
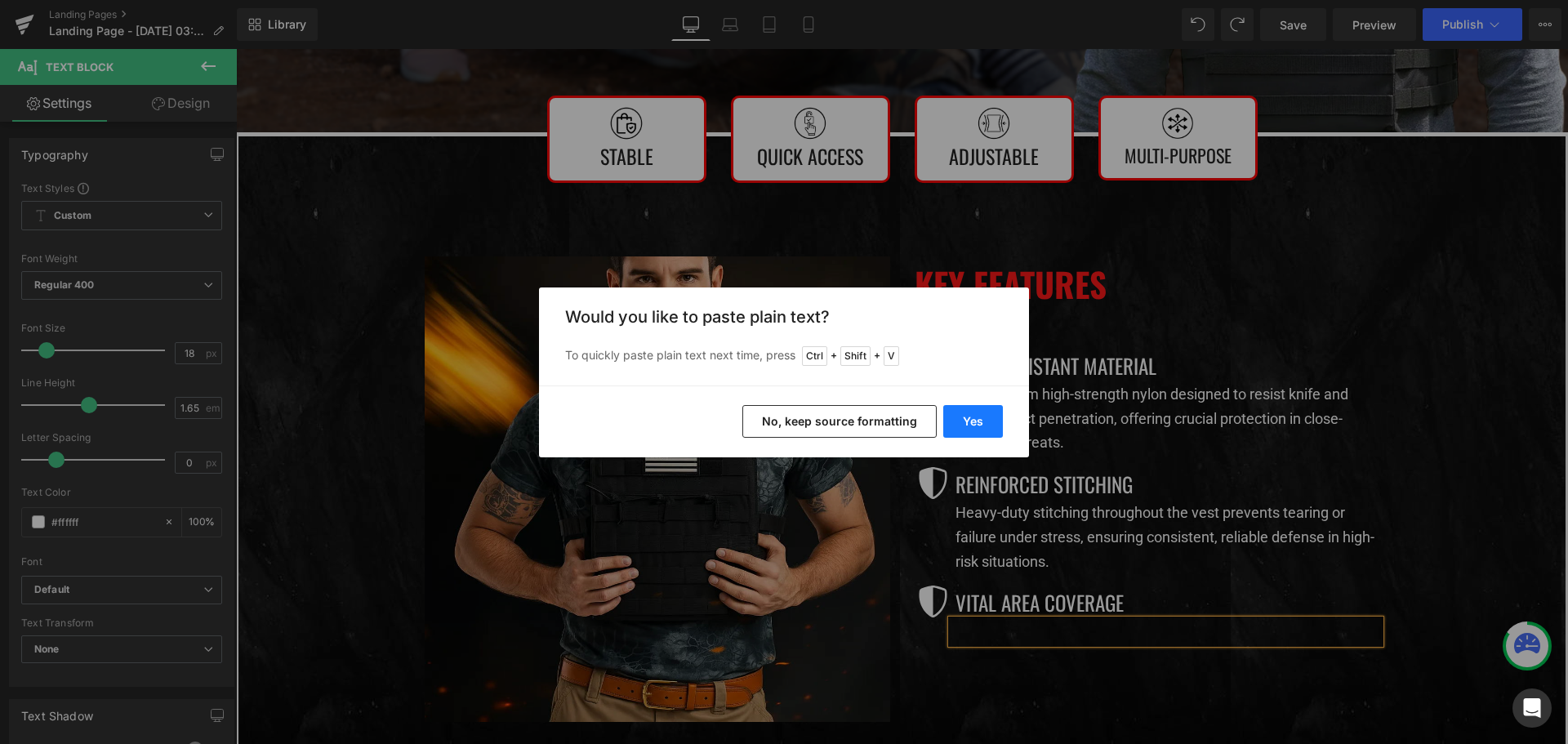
click at [988, 418] on button "Yes" at bounding box center [973, 421] width 60 height 33
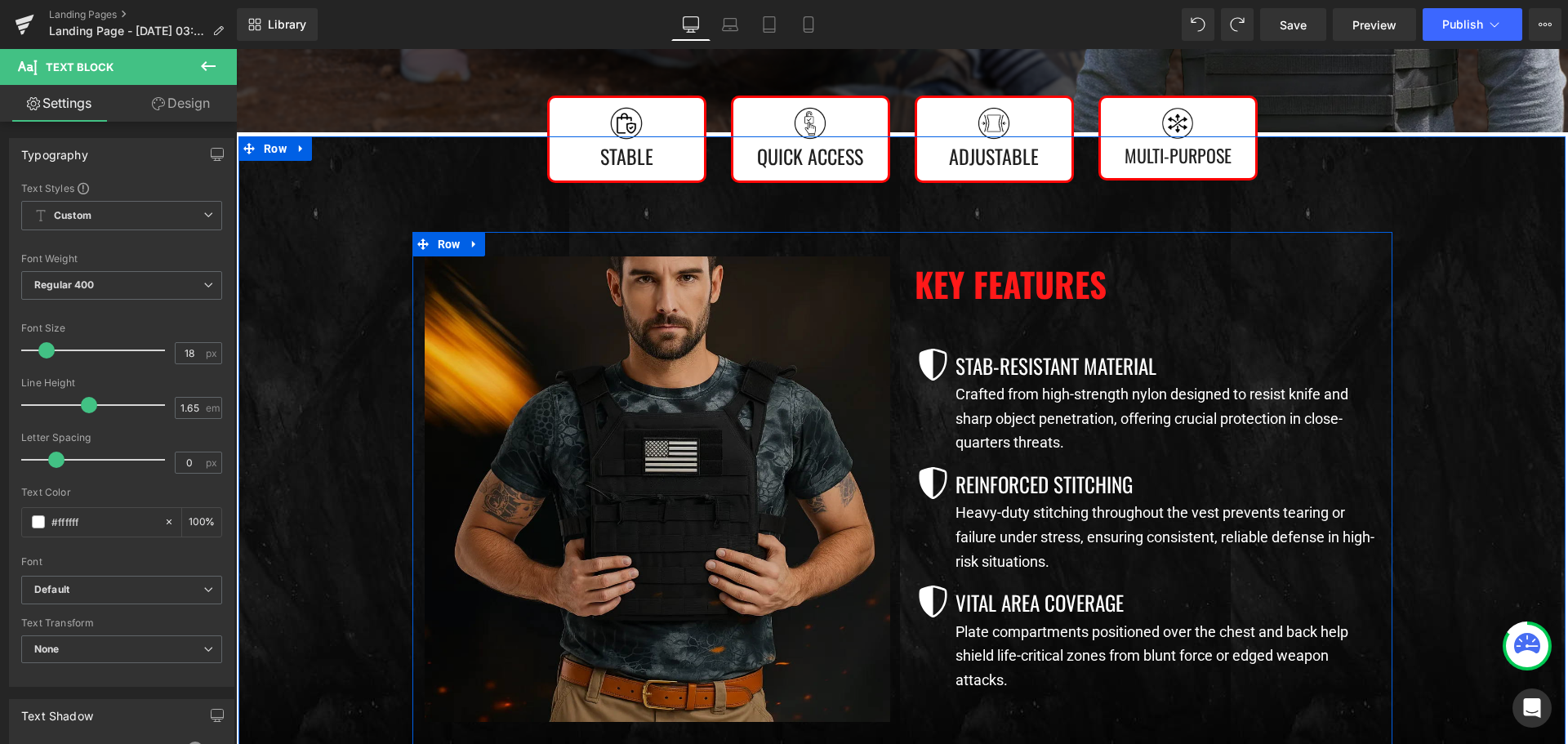
click at [721, 440] on img at bounding box center [657, 489] width 466 height 466
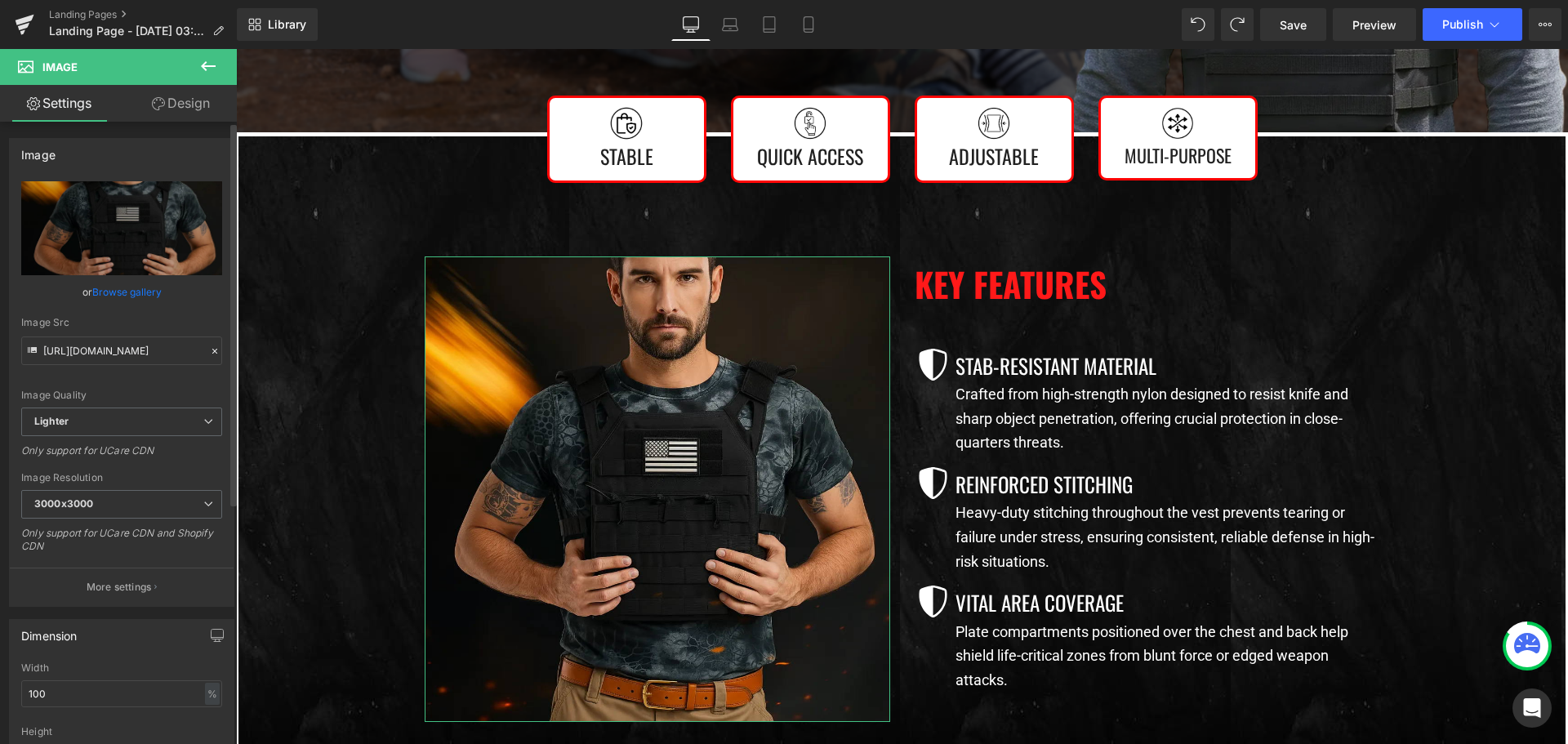
click at [115, 287] on link "Browse gallery" at bounding box center [127, 292] width 70 height 29
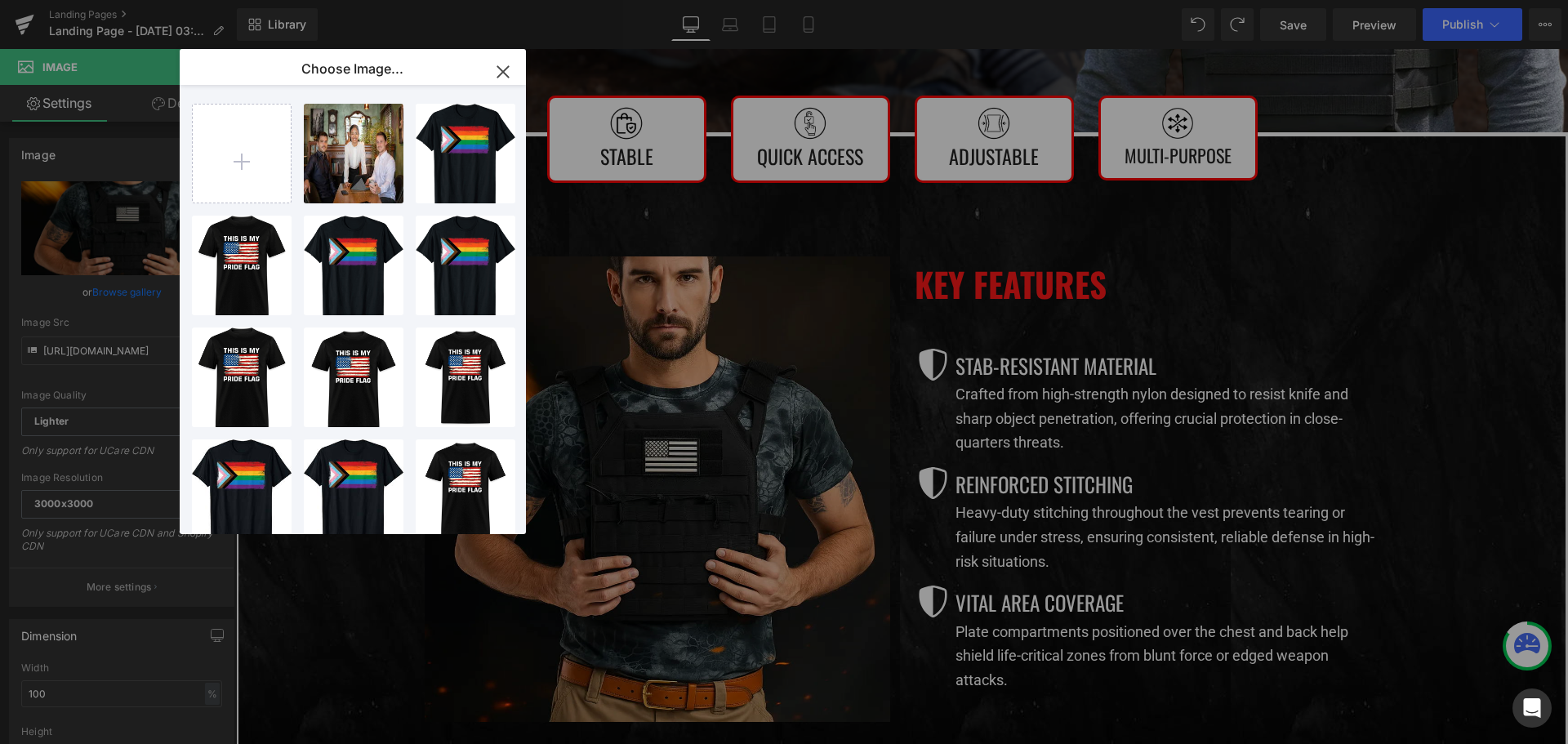
click at [77, 0] on div "Button You are previewing how the Page Preset 0 will restyle your page. You can…" at bounding box center [784, 0] width 1568 height 0
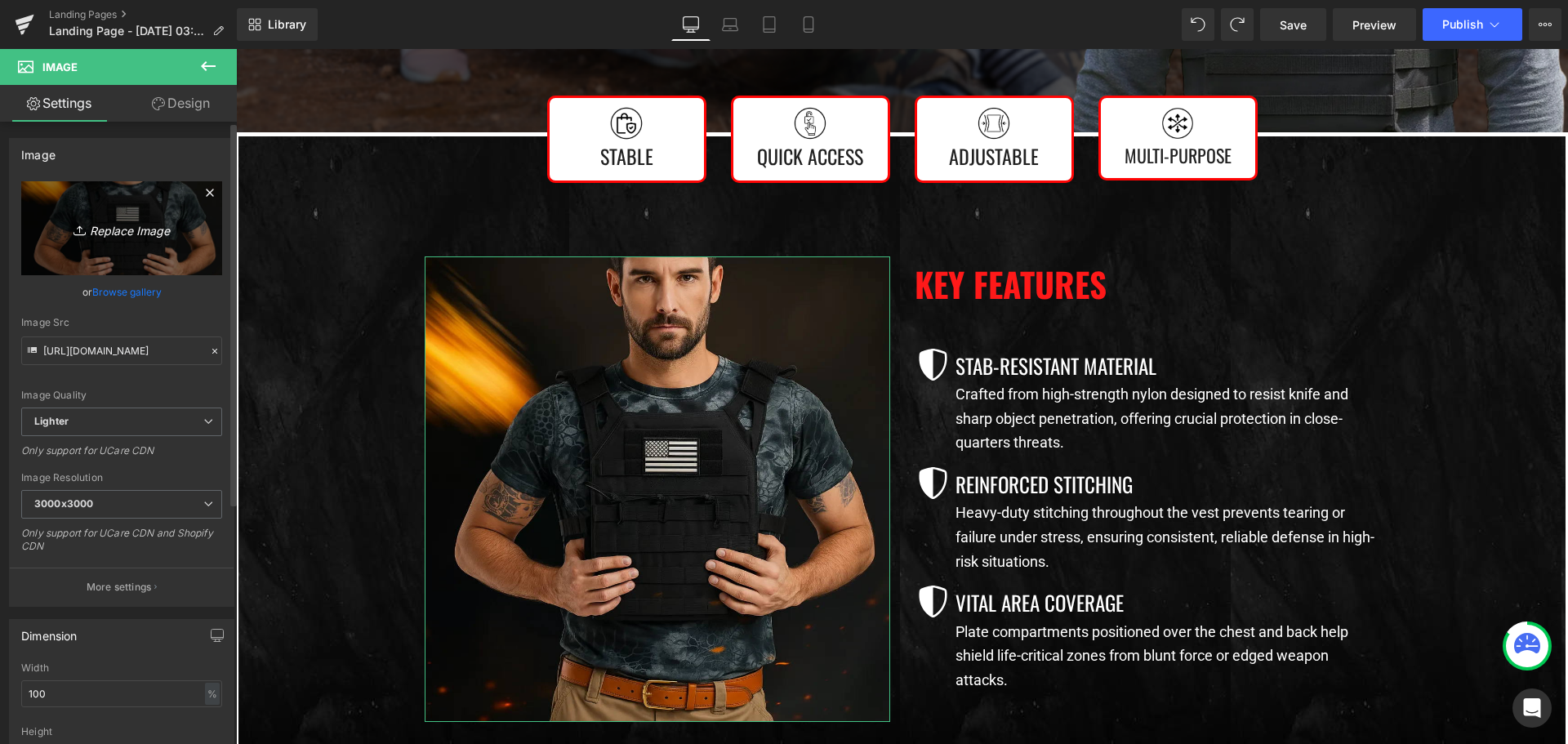
click at [77, 252] on link "Replace Image" at bounding box center [122, 228] width 201 height 94
type input "C:\fakepath\imgi_88_c9c0e943-6cf2-4b48-8fcc-dd9804b8acf5.webp"
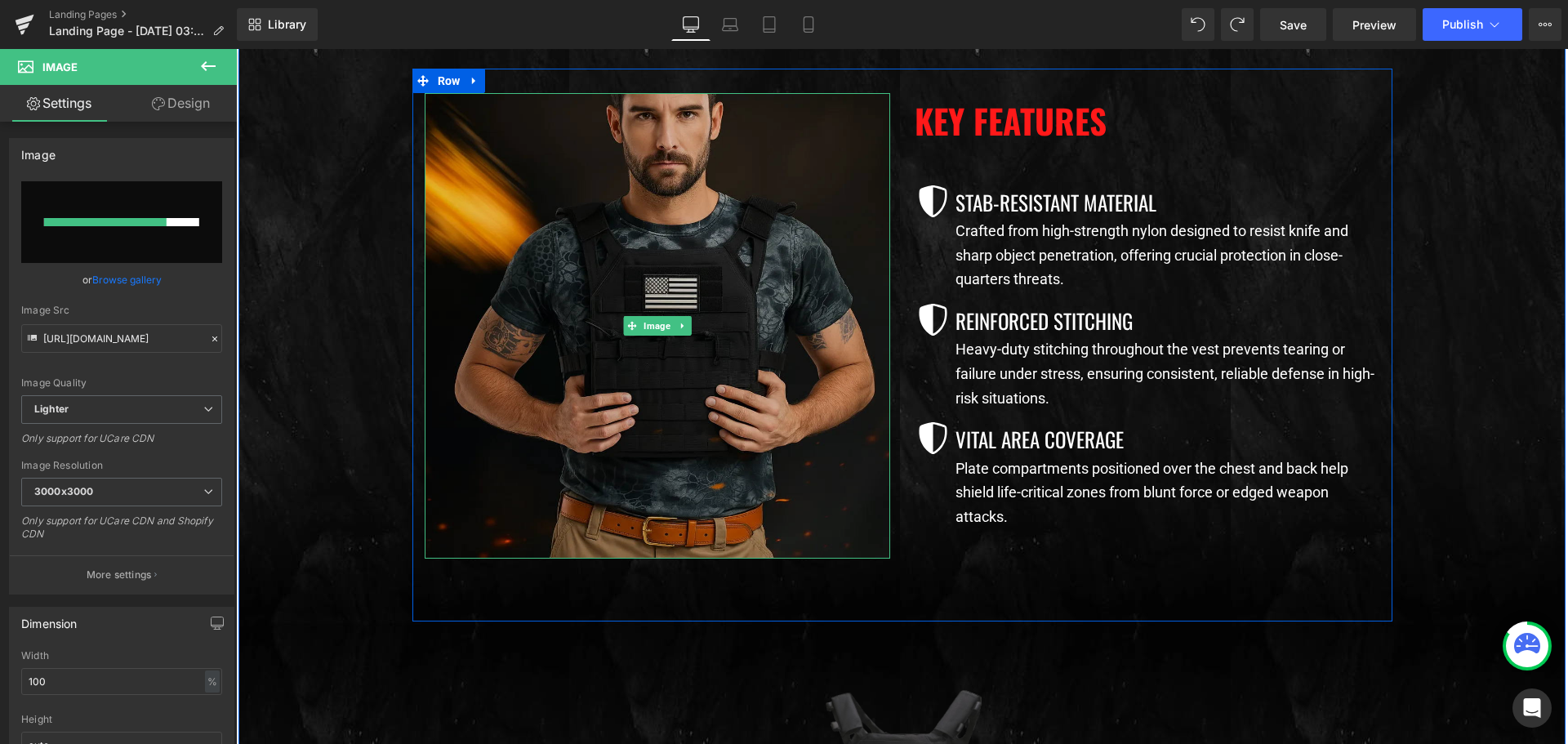
scroll to position [1225, 0]
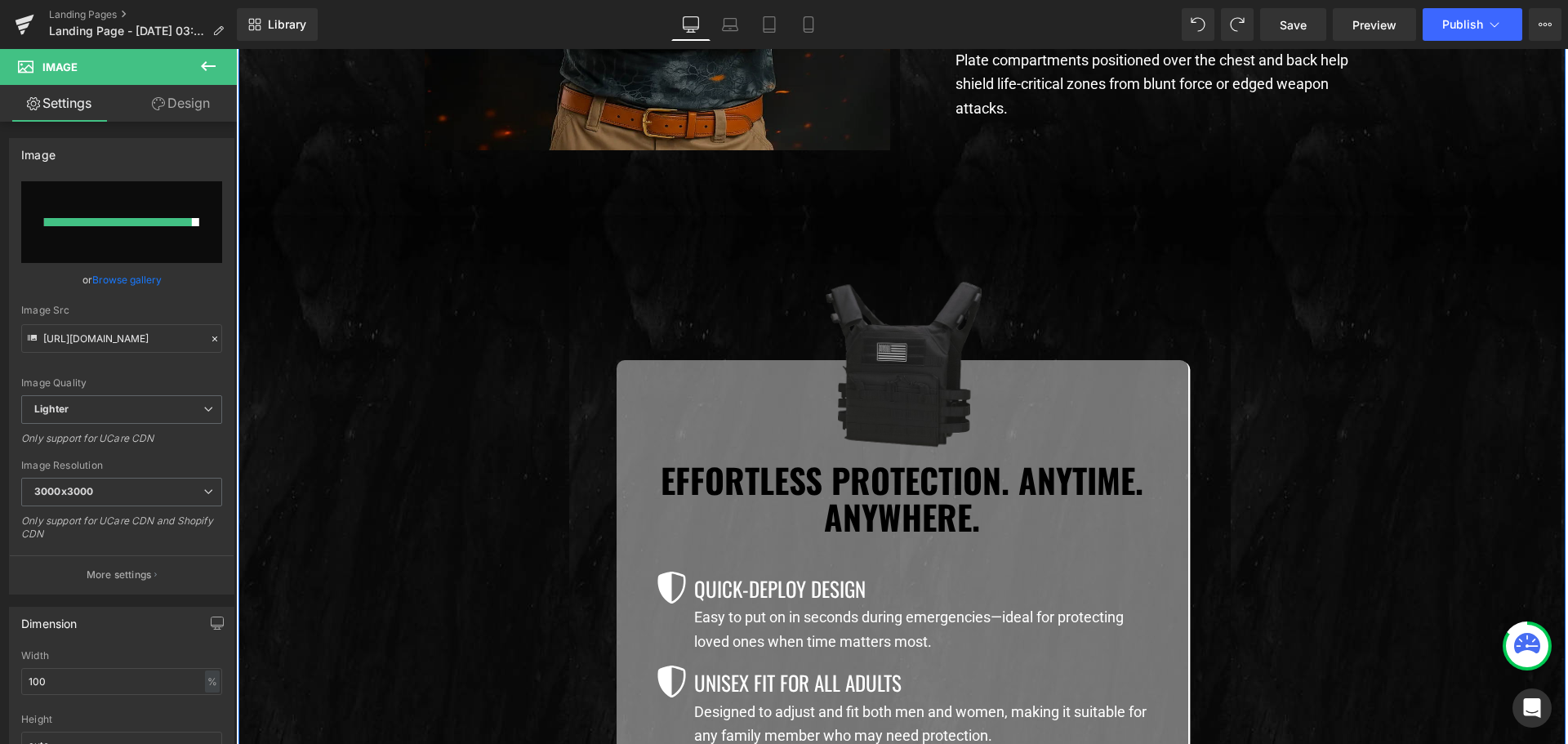
type input "https://ucarecdn.com/51495cc4-f6d1-42ae-82cf-1fa555c09eb3/-/format/auto/-/previ…"
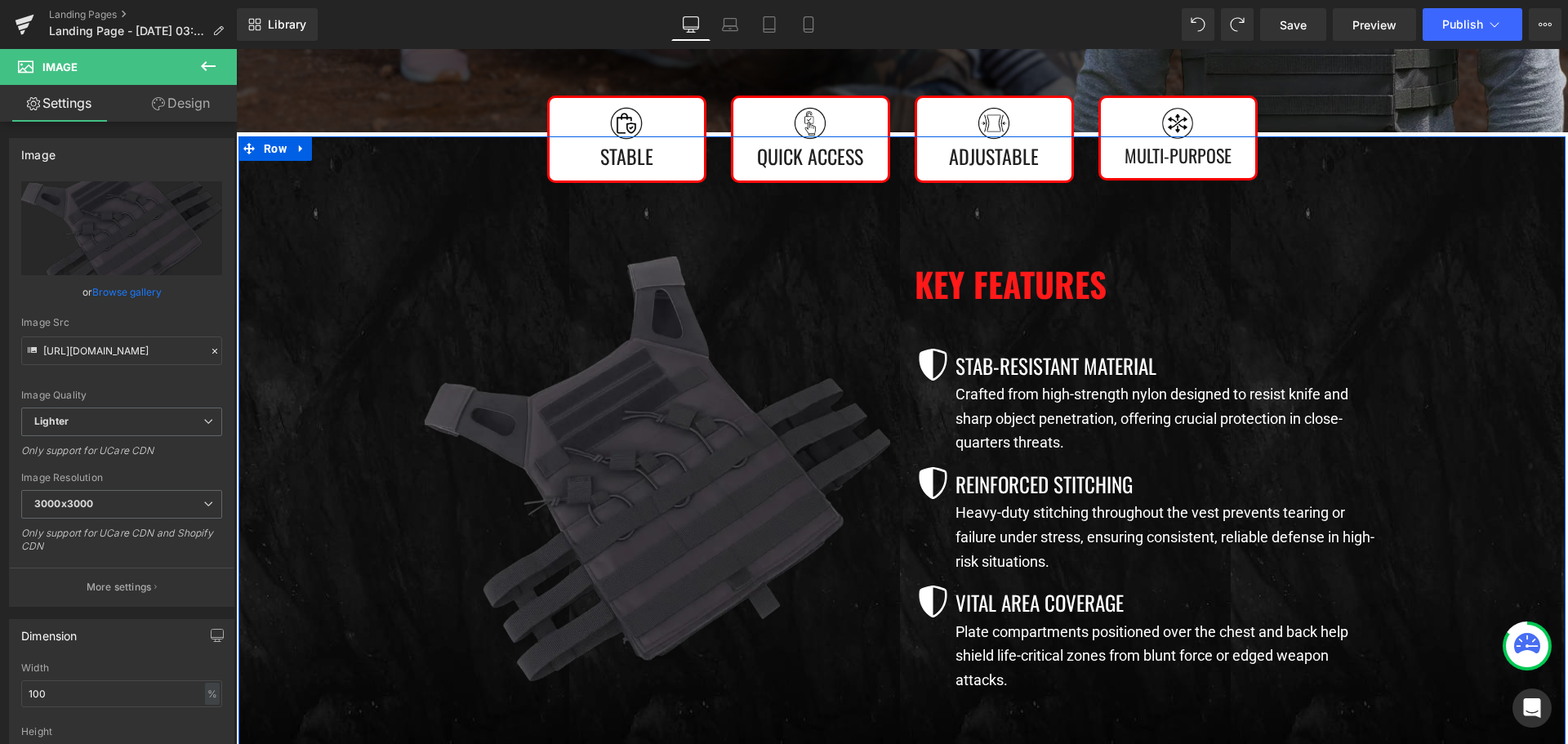
scroll to position [571, 0]
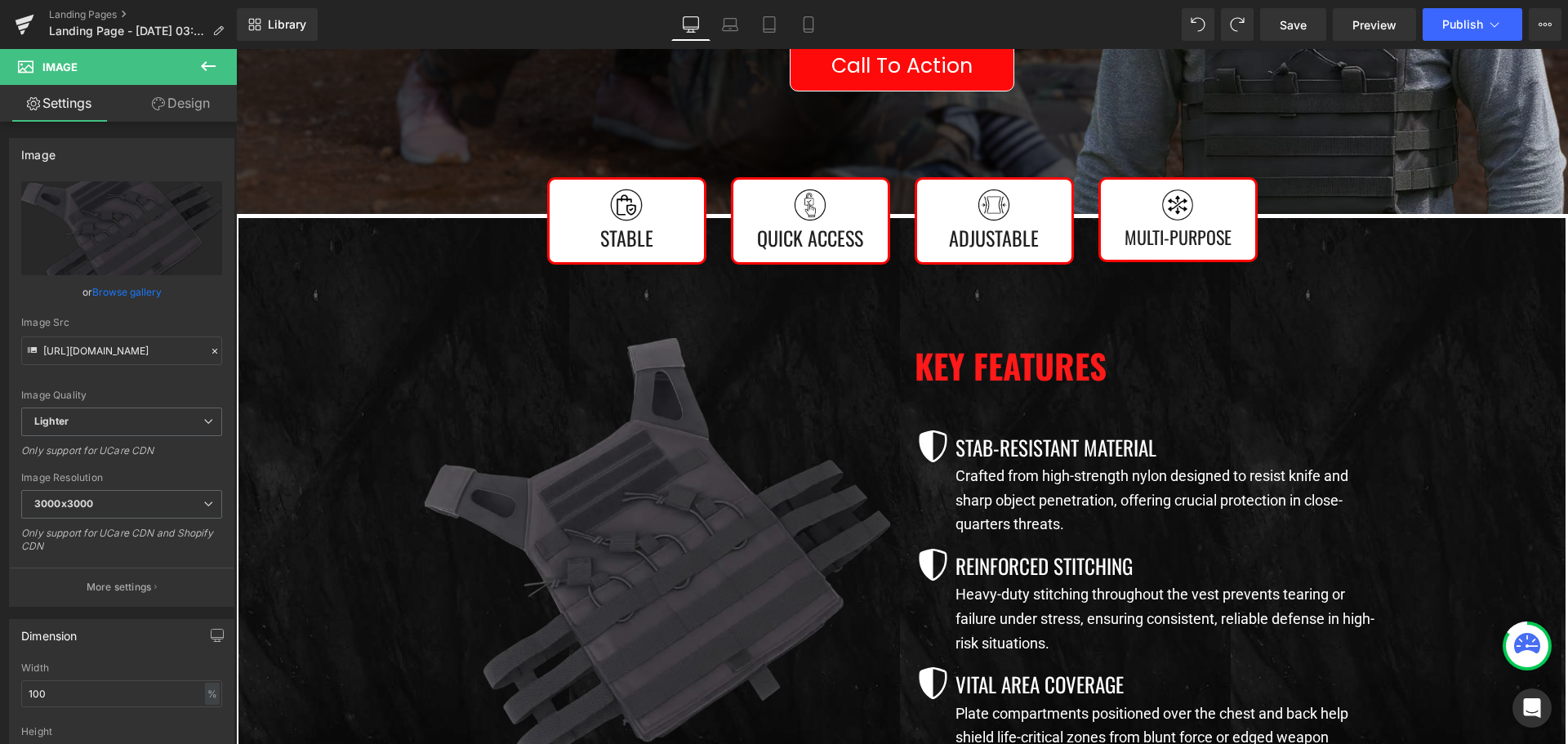
click at [210, 61] on icon at bounding box center [208, 66] width 20 height 20
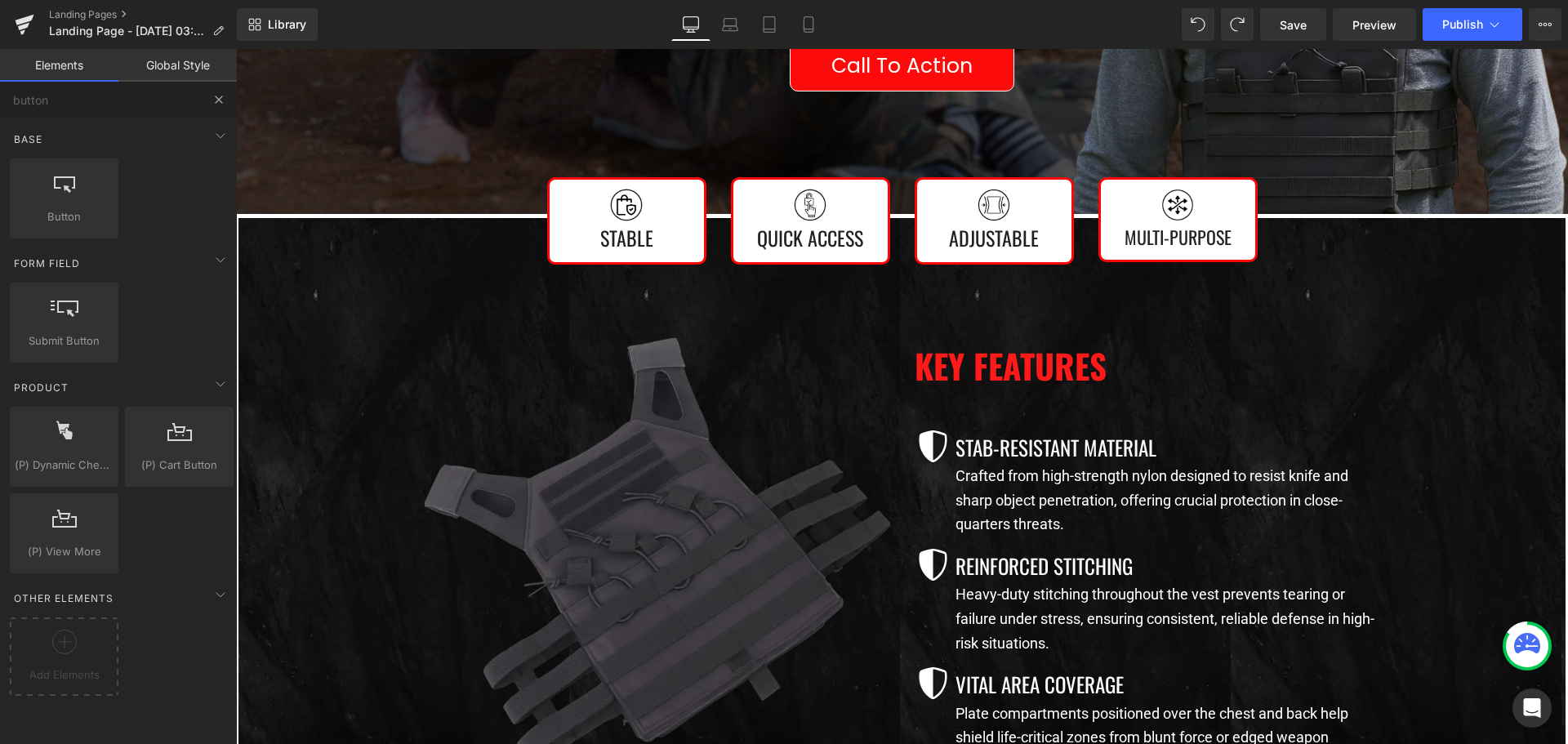
drag, startPoint x: 205, startPoint y: 97, endPoint x: 215, endPoint y: 97, distance: 10.0
click at [207, 97] on button at bounding box center [219, 99] width 36 height 36
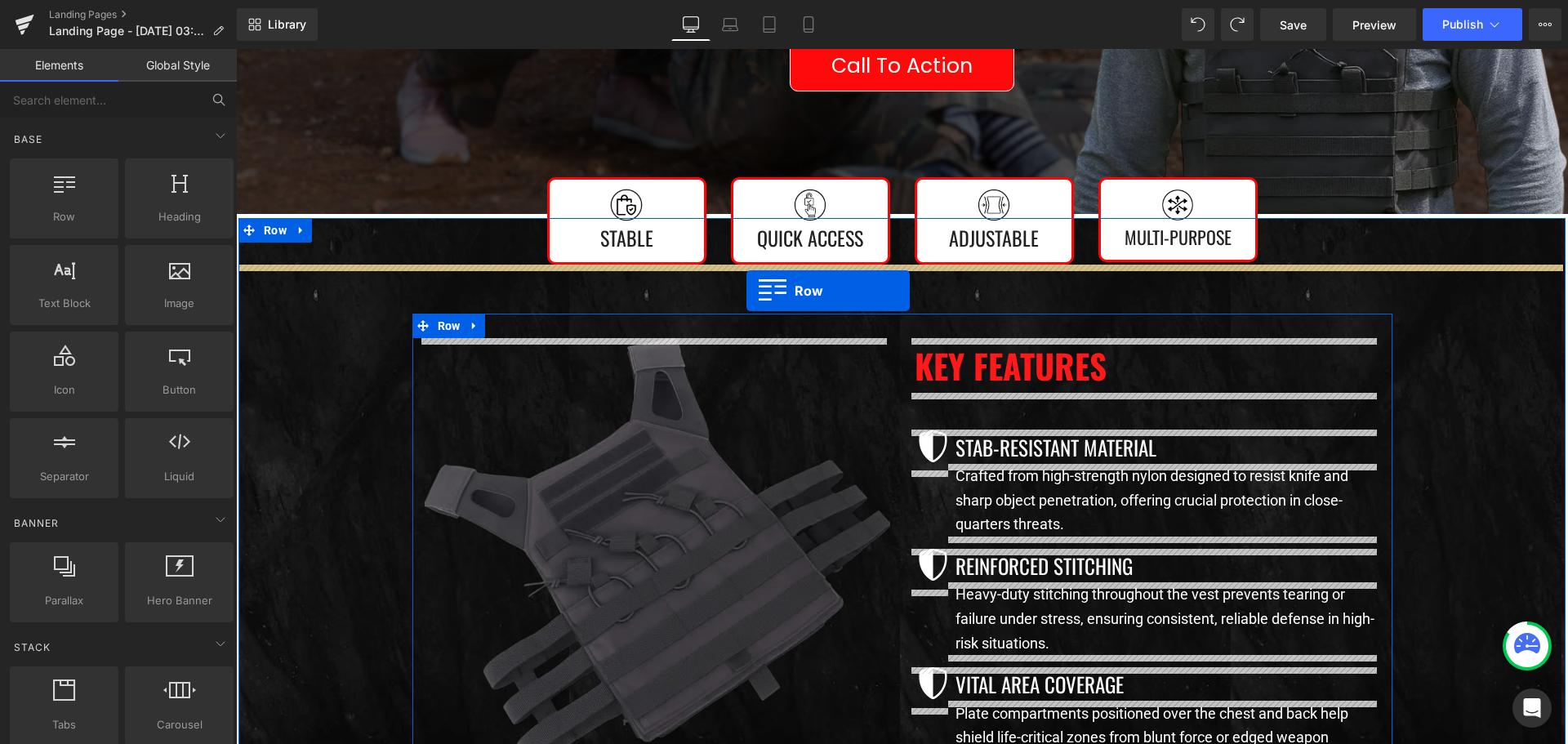
drag, startPoint x: 289, startPoint y: 249, endPoint x: 746, endPoint y: 291, distance: 458.9
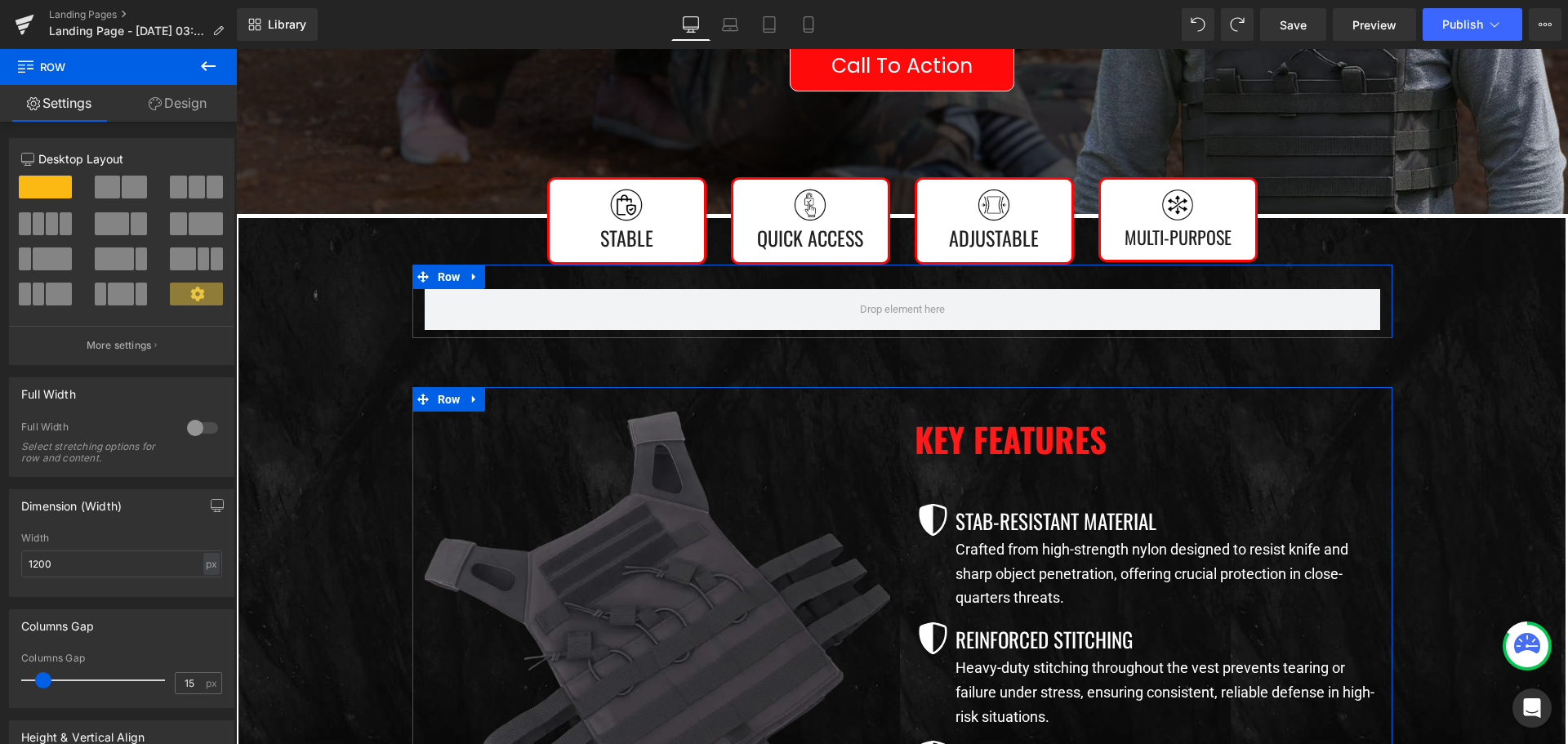
click at [179, 186] on span at bounding box center [178, 187] width 16 height 23
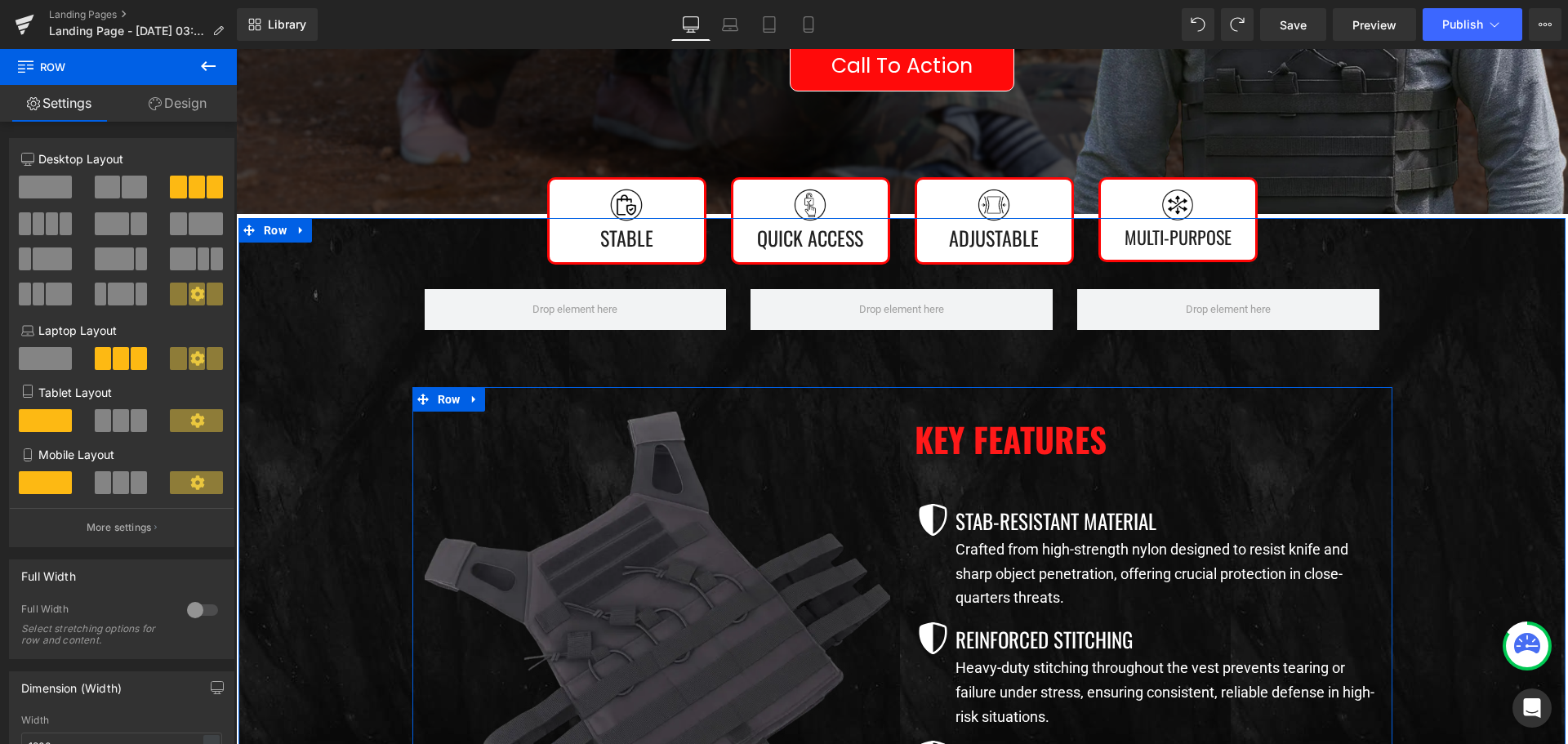
scroll to position [490, 0]
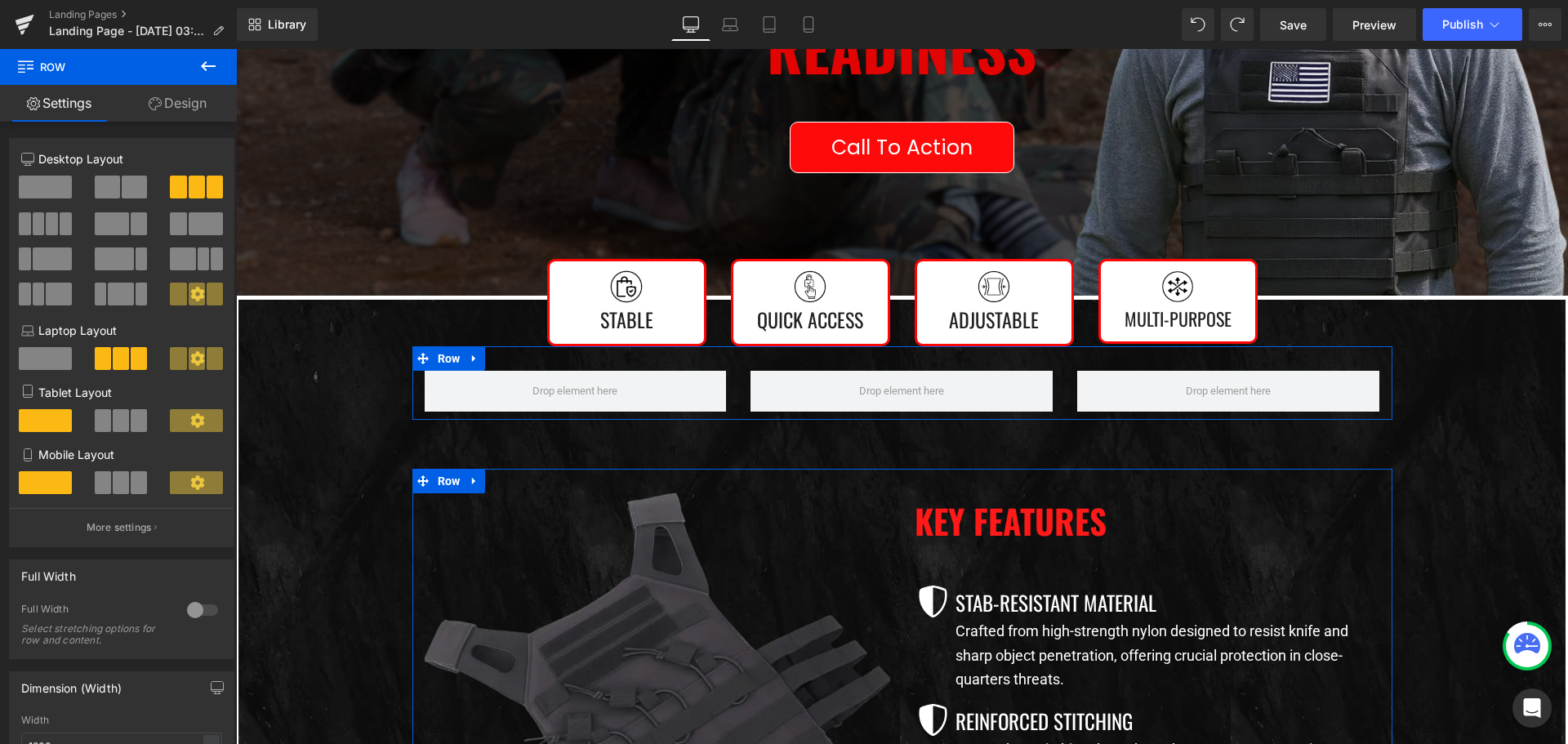
click at [182, 114] on link "Design" at bounding box center [177, 103] width 118 height 37
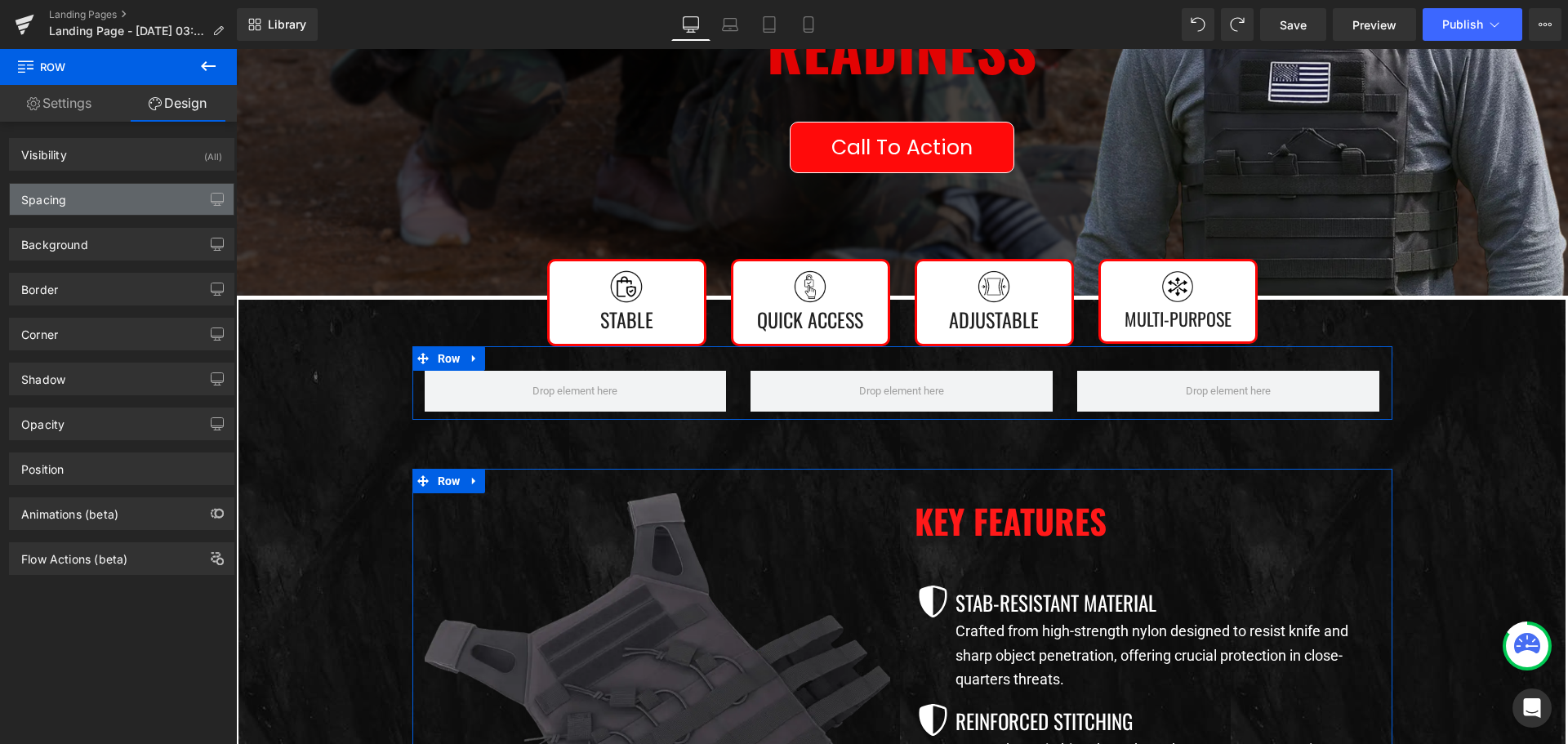
click at [137, 199] on div "Spacing" at bounding box center [122, 199] width 223 height 31
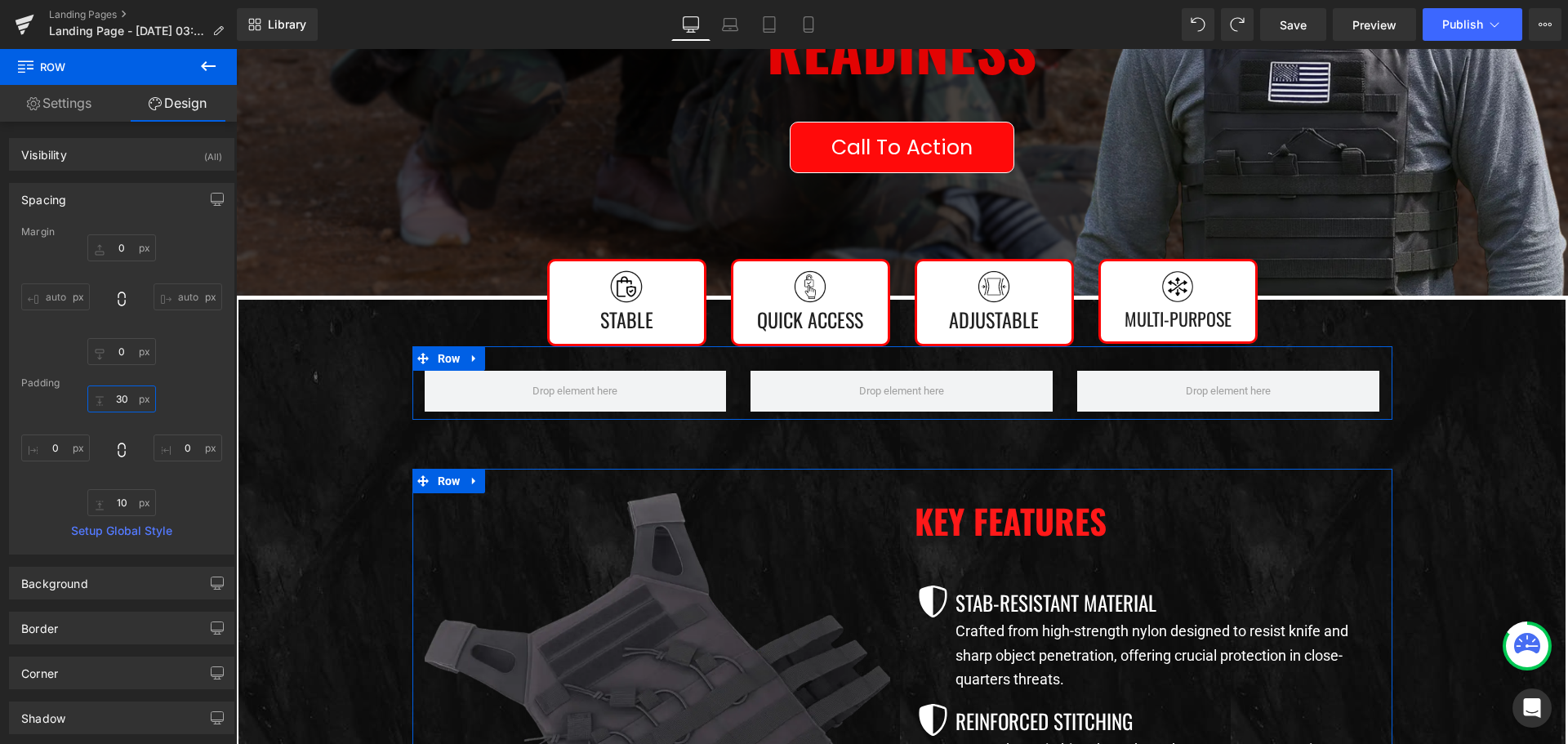
click at [123, 397] on input "30" at bounding box center [122, 399] width 69 height 27
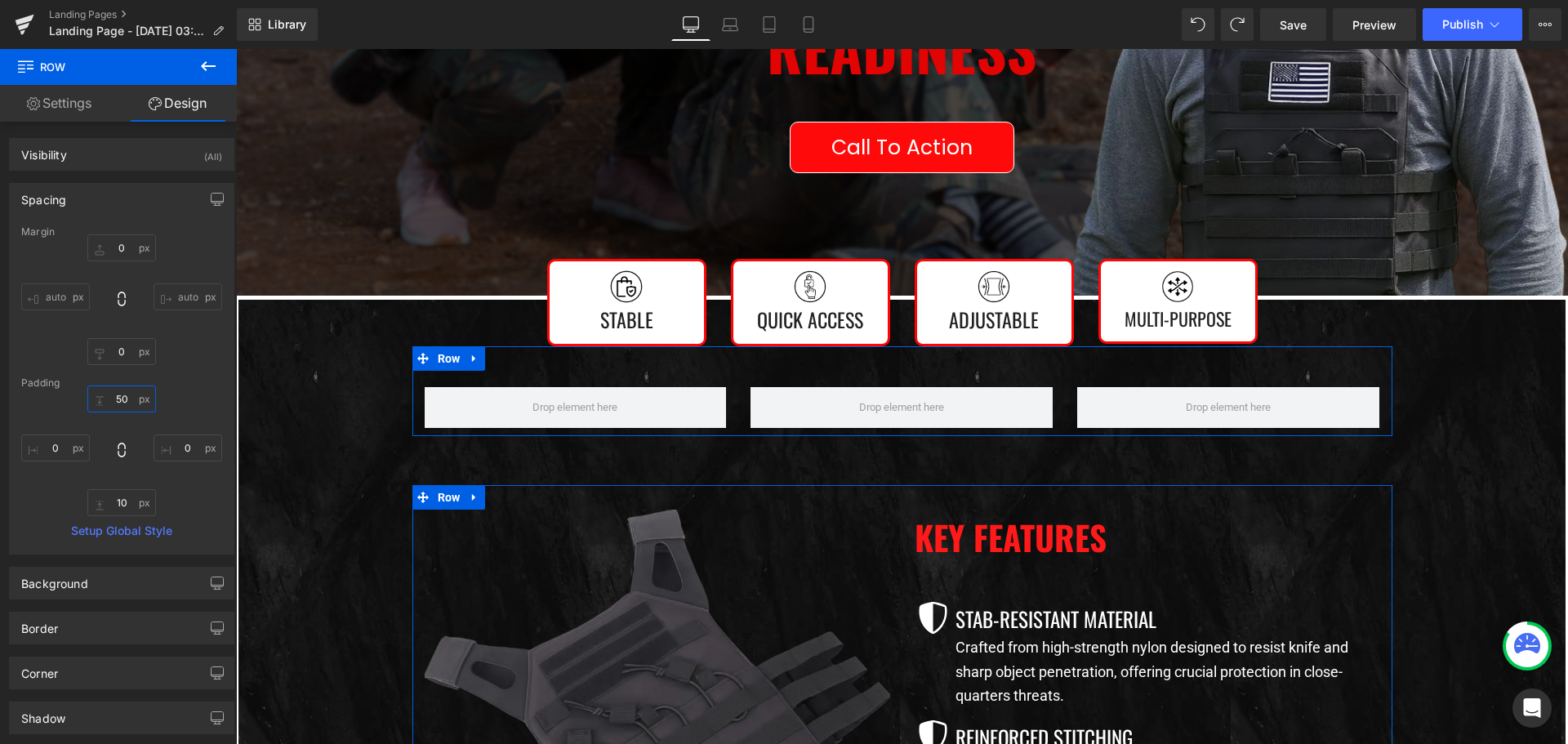
type input "5"
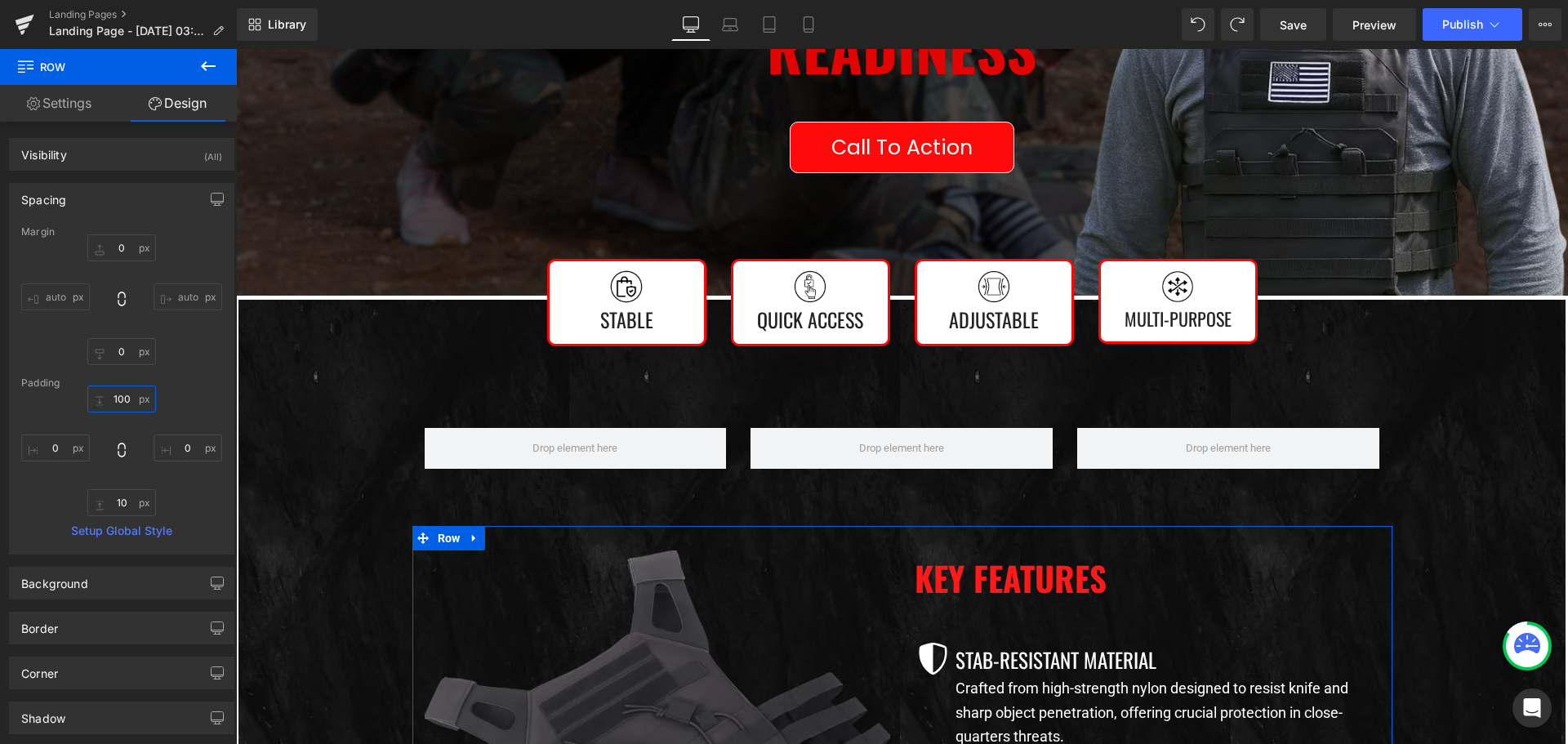
type input "100"
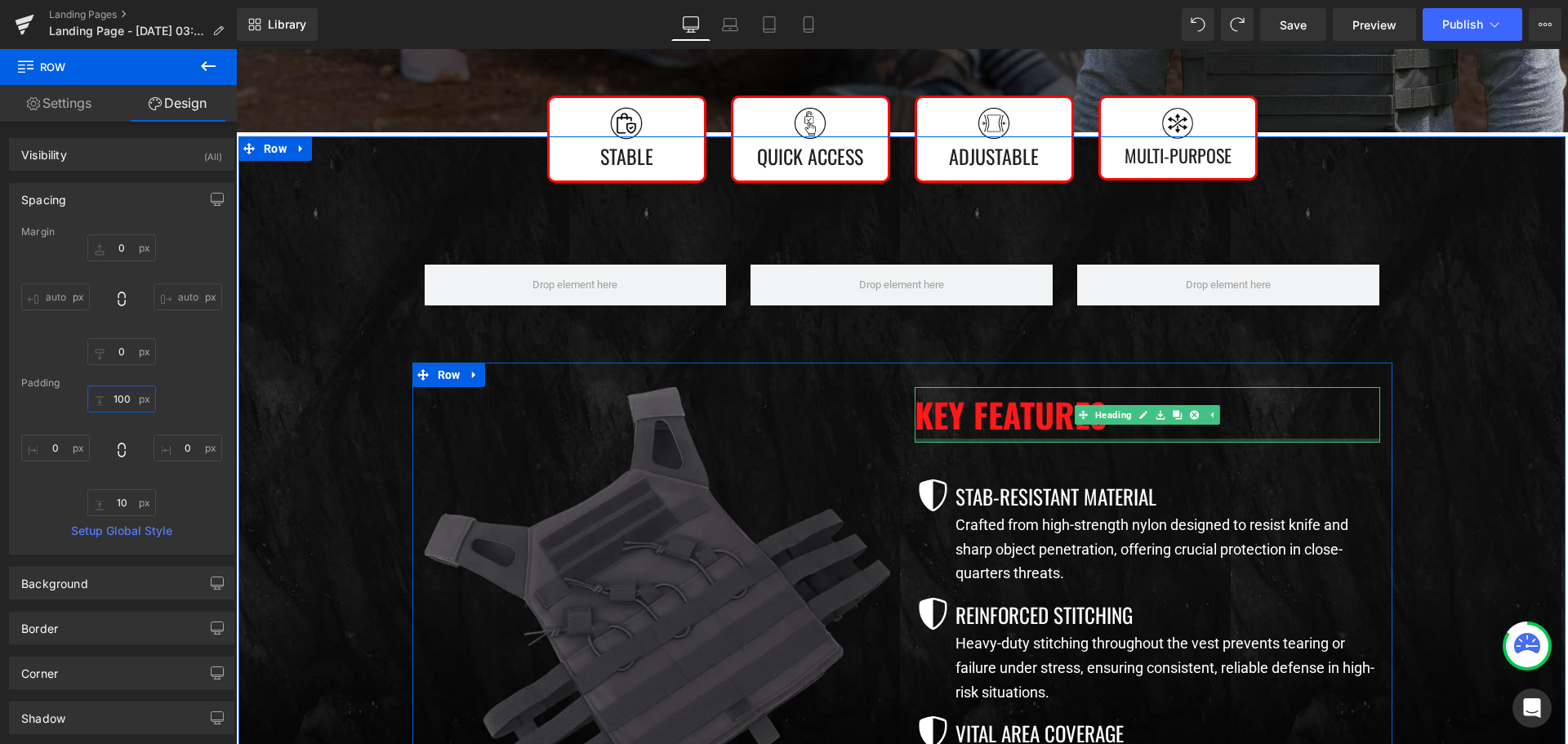
scroll to position [571, 0]
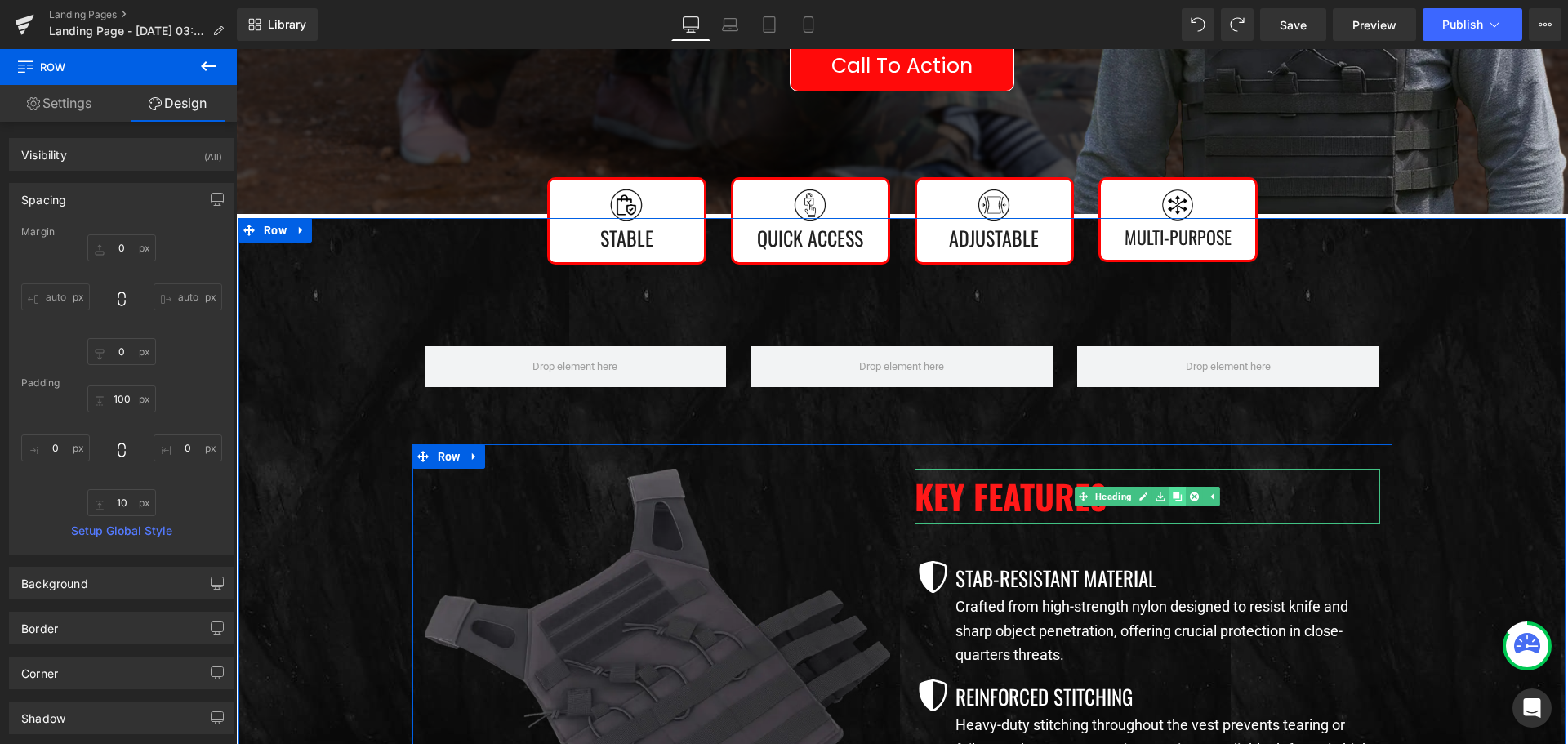
click at [1173, 495] on icon at bounding box center [1177, 496] width 9 height 9
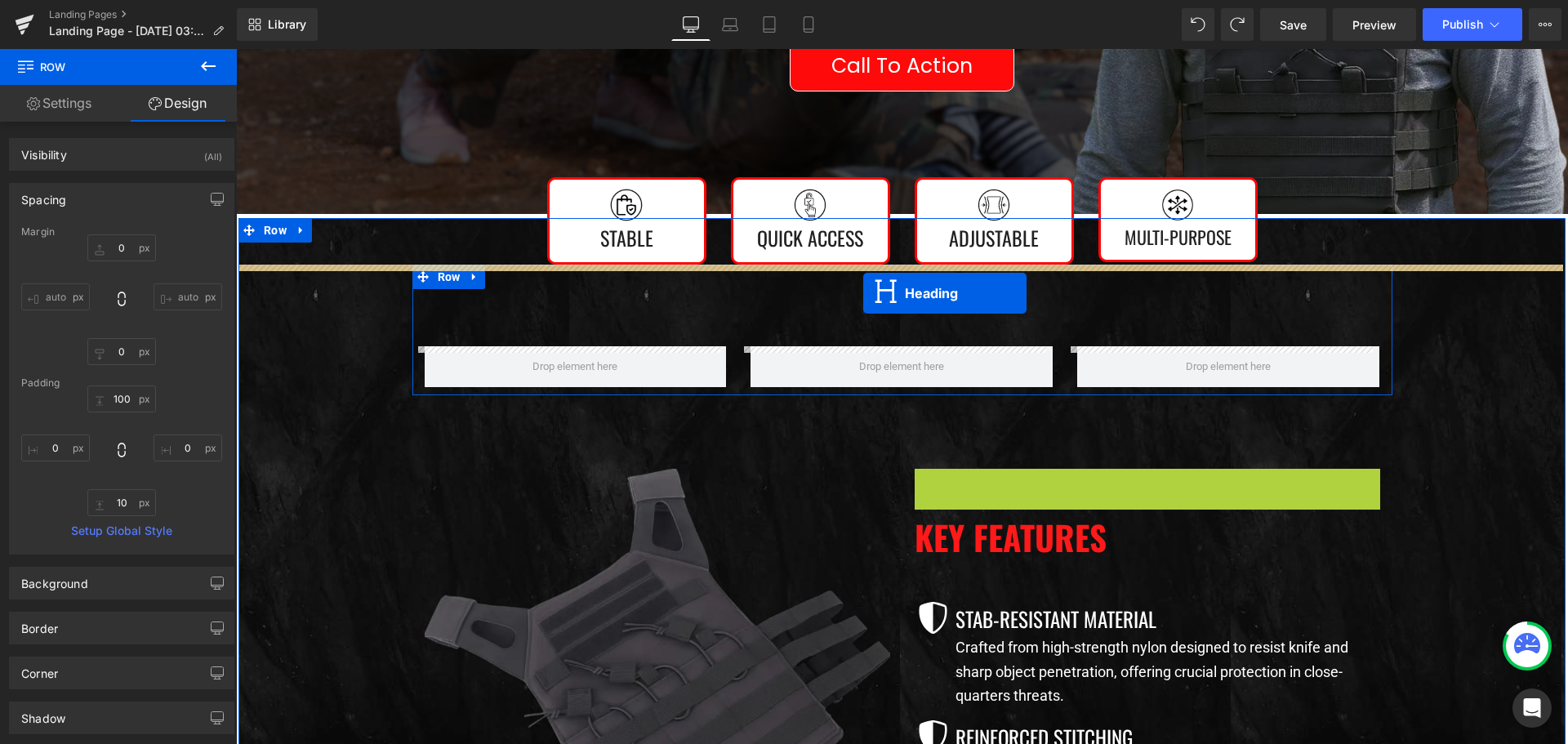
drag, startPoint x: 1078, startPoint y: 494, endPoint x: 863, endPoint y: 293, distance: 294.3
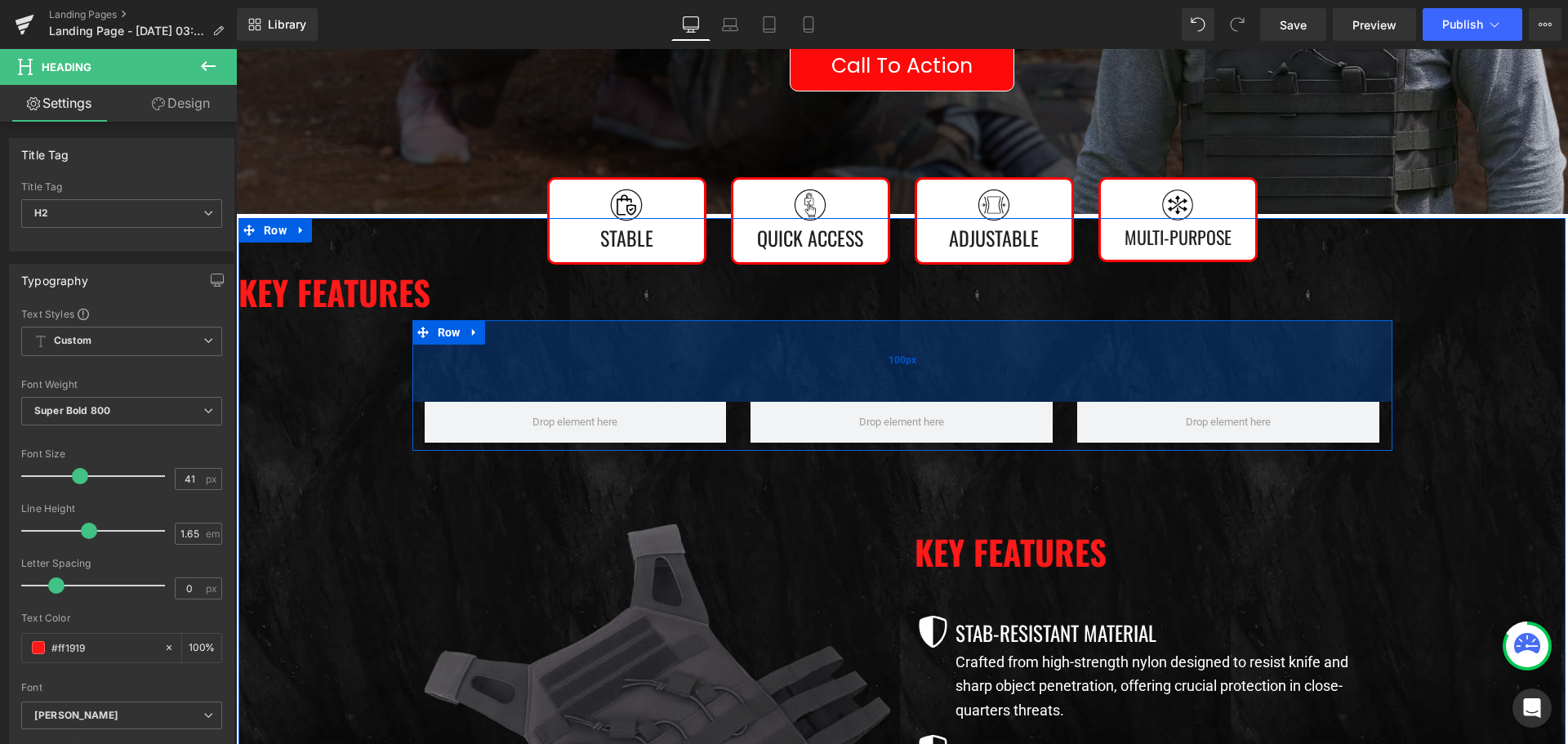
click at [776, 368] on div "100px" at bounding box center [902, 360] width 980 height 81
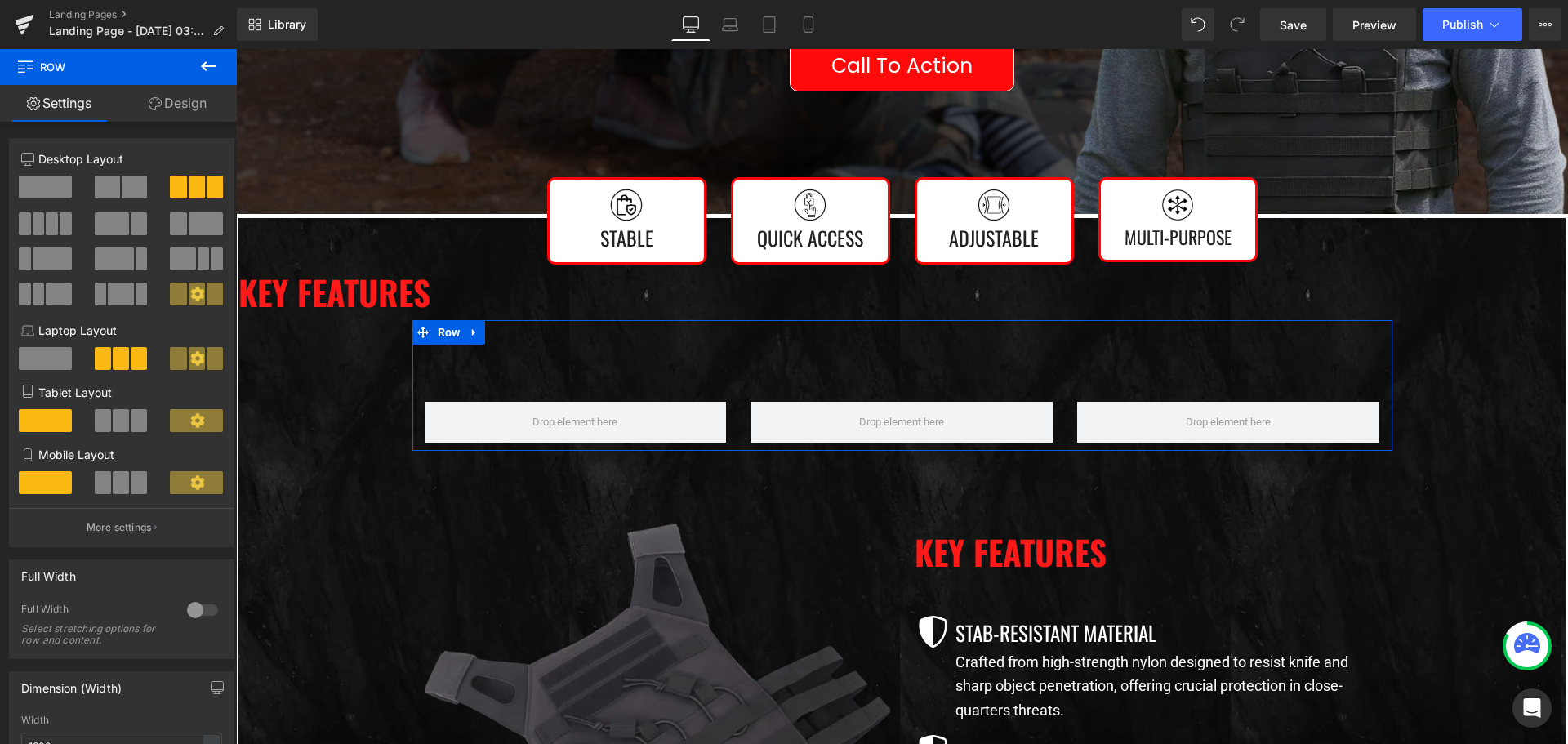
click at [188, 102] on link "Design" at bounding box center [177, 103] width 118 height 37
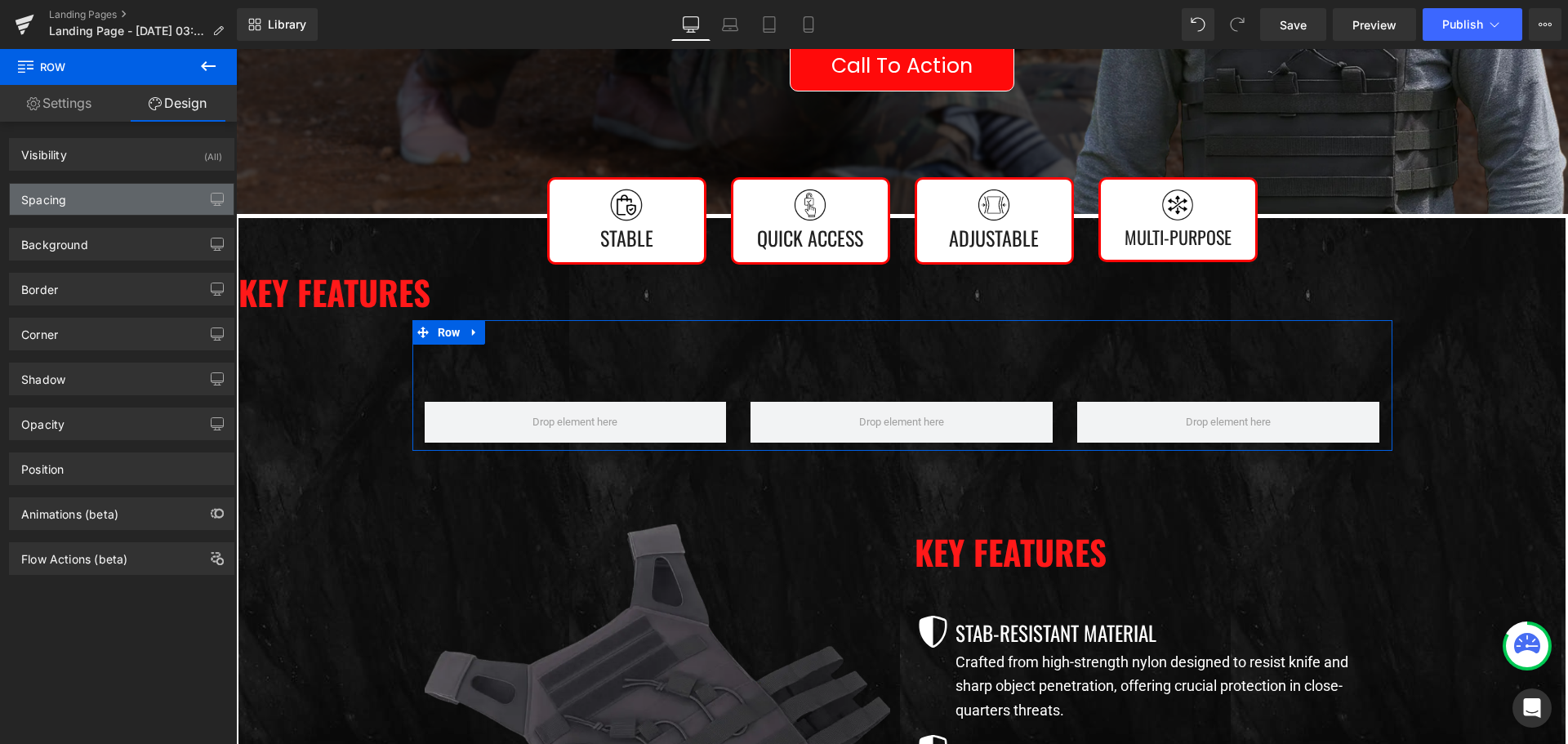
click at [137, 201] on div "Spacing" at bounding box center [122, 199] width 223 height 31
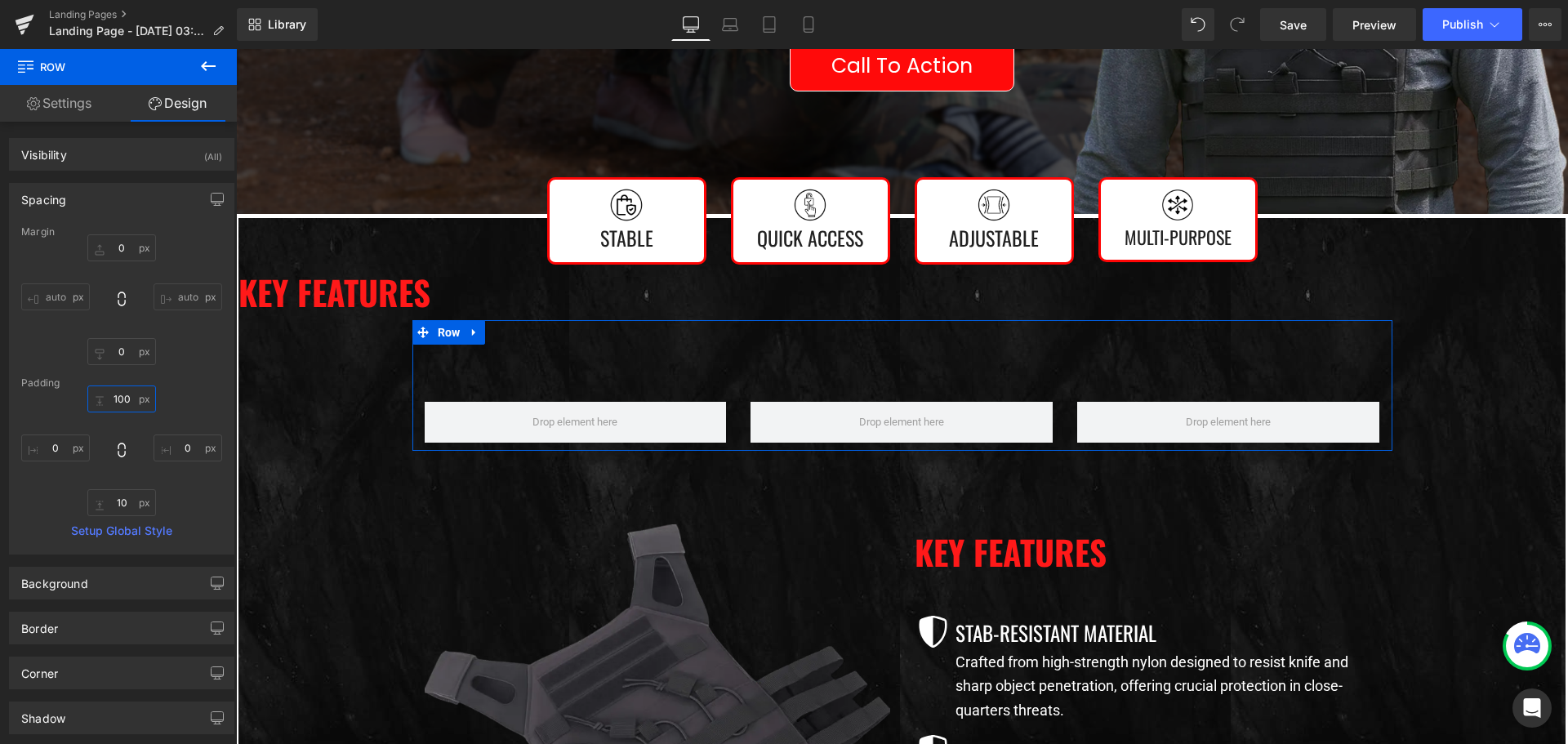
click at [129, 395] on input "100" at bounding box center [122, 399] width 69 height 27
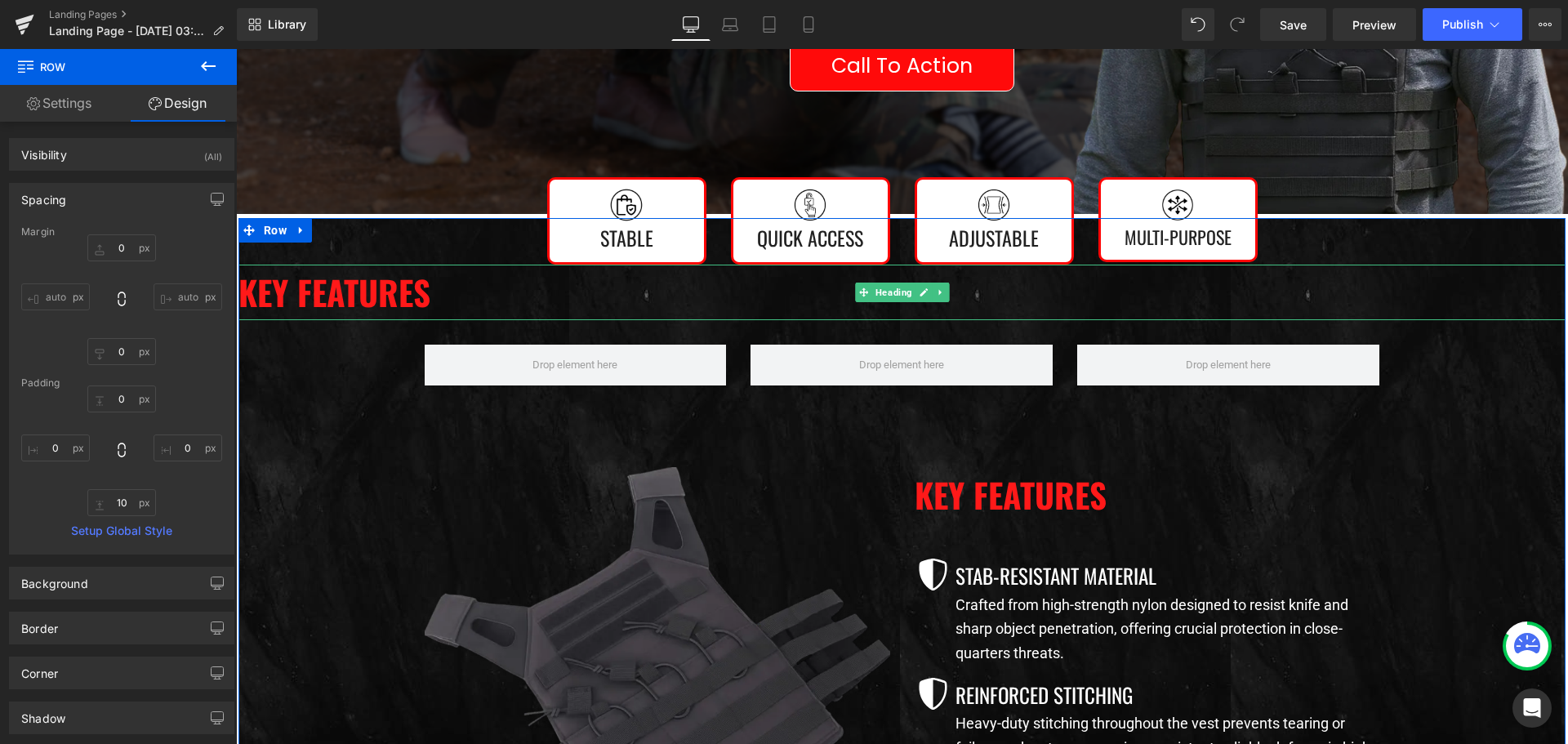
click at [469, 305] on h2 "Key Features" at bounding box center [902, 292] width 1327 height 55
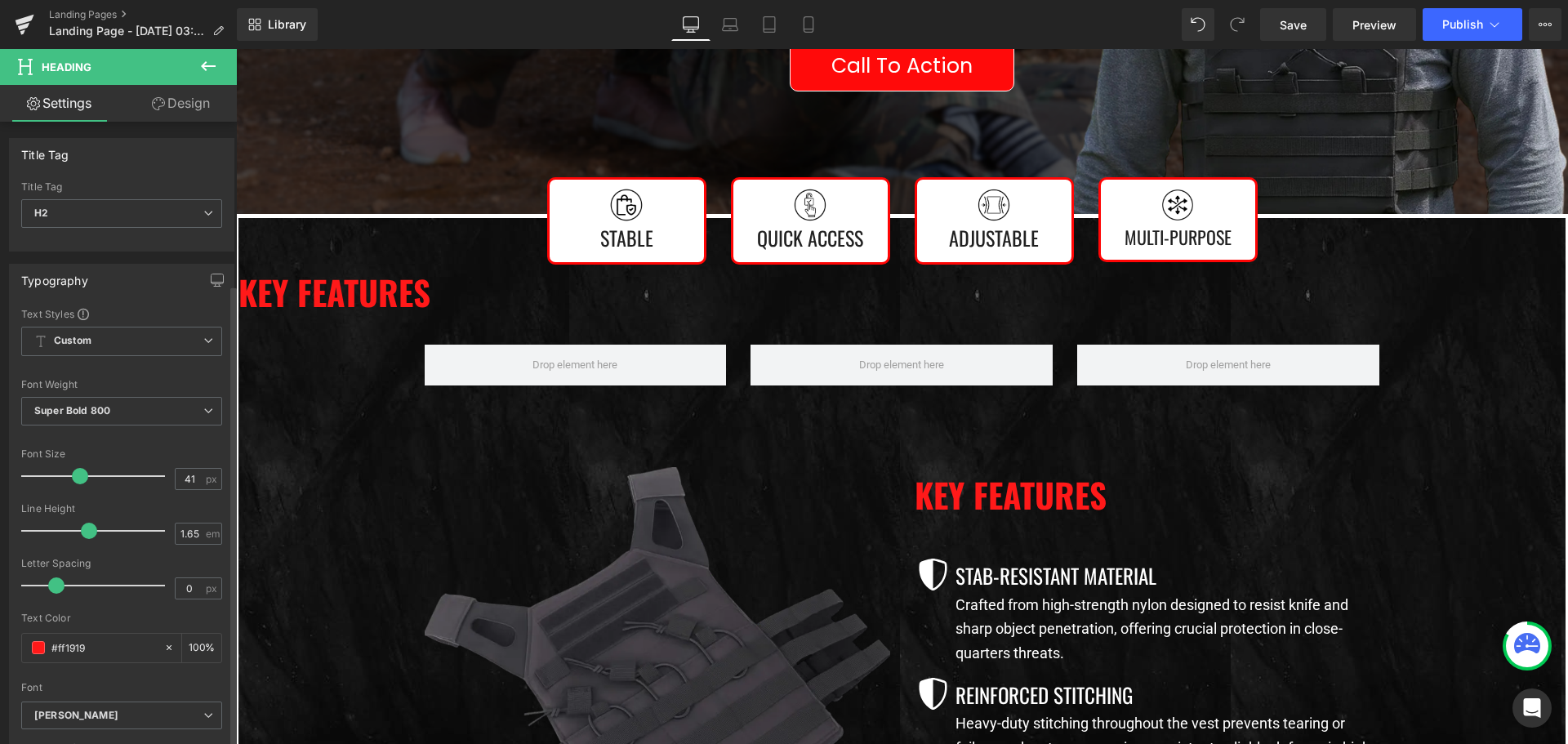
scroll to position [326, 0]
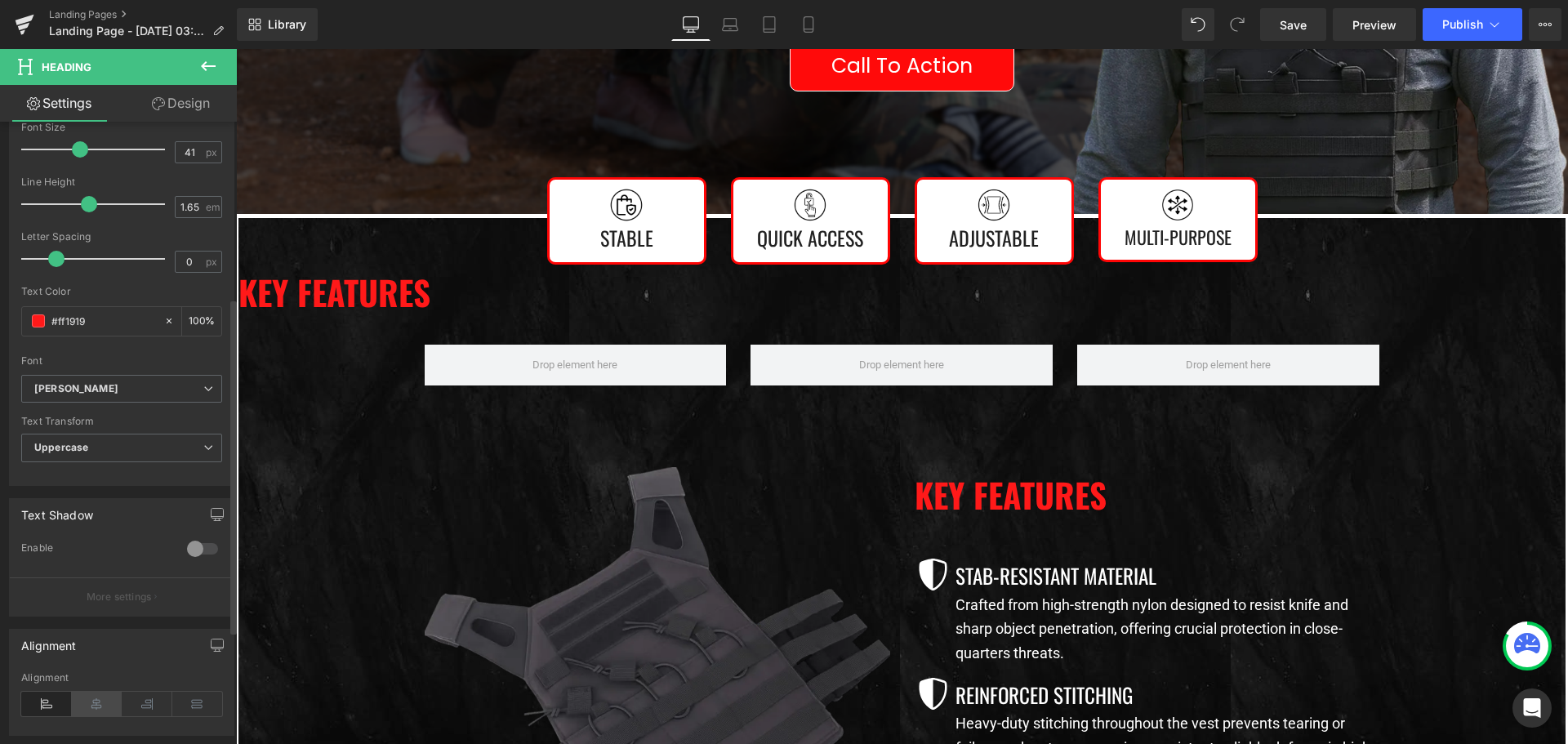
click at [105, 705] on icon at bounding box center [97, 704] width 51 height 24
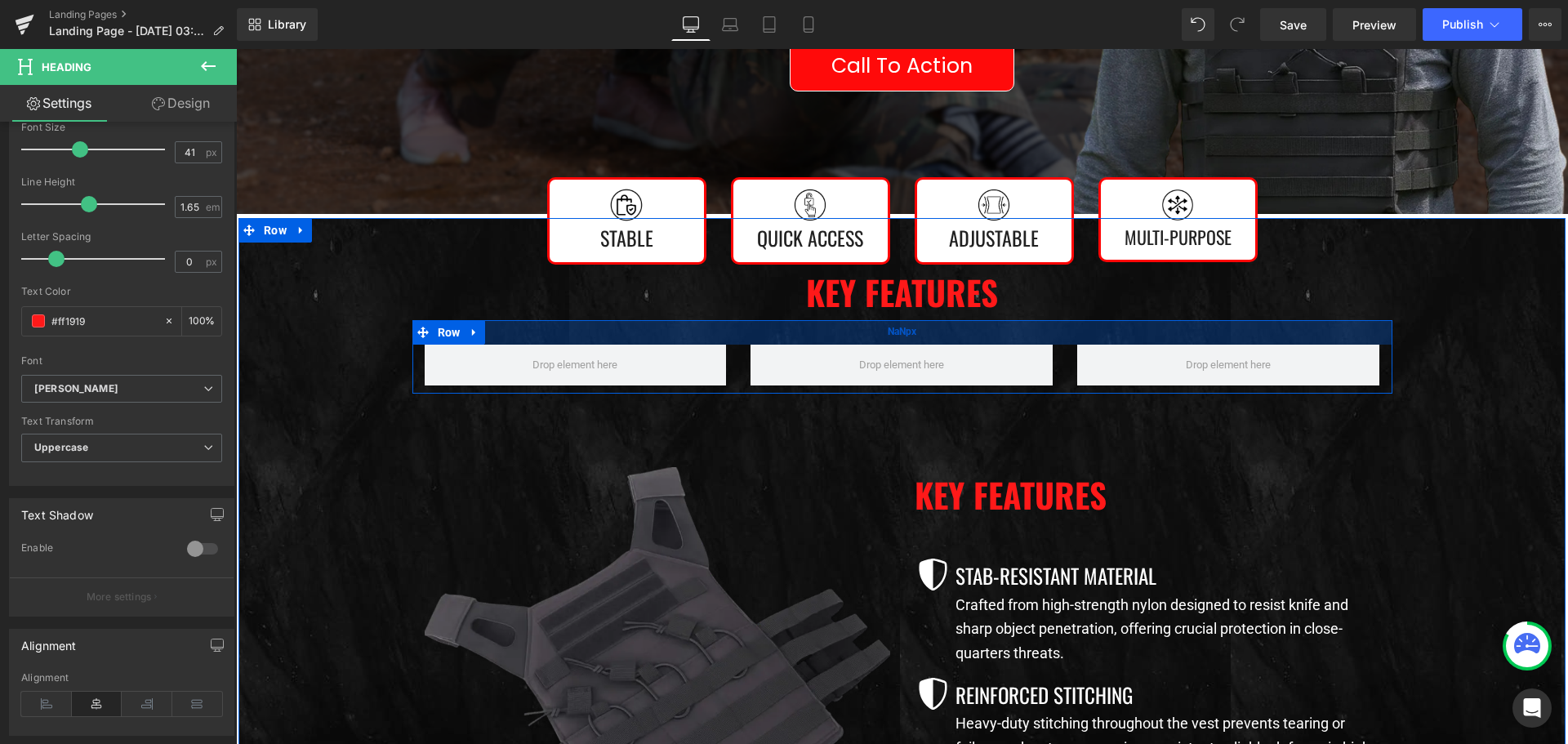
click at [733, 338] on div "NaNpx" at bounding box center [902, 332] width 980 height 24
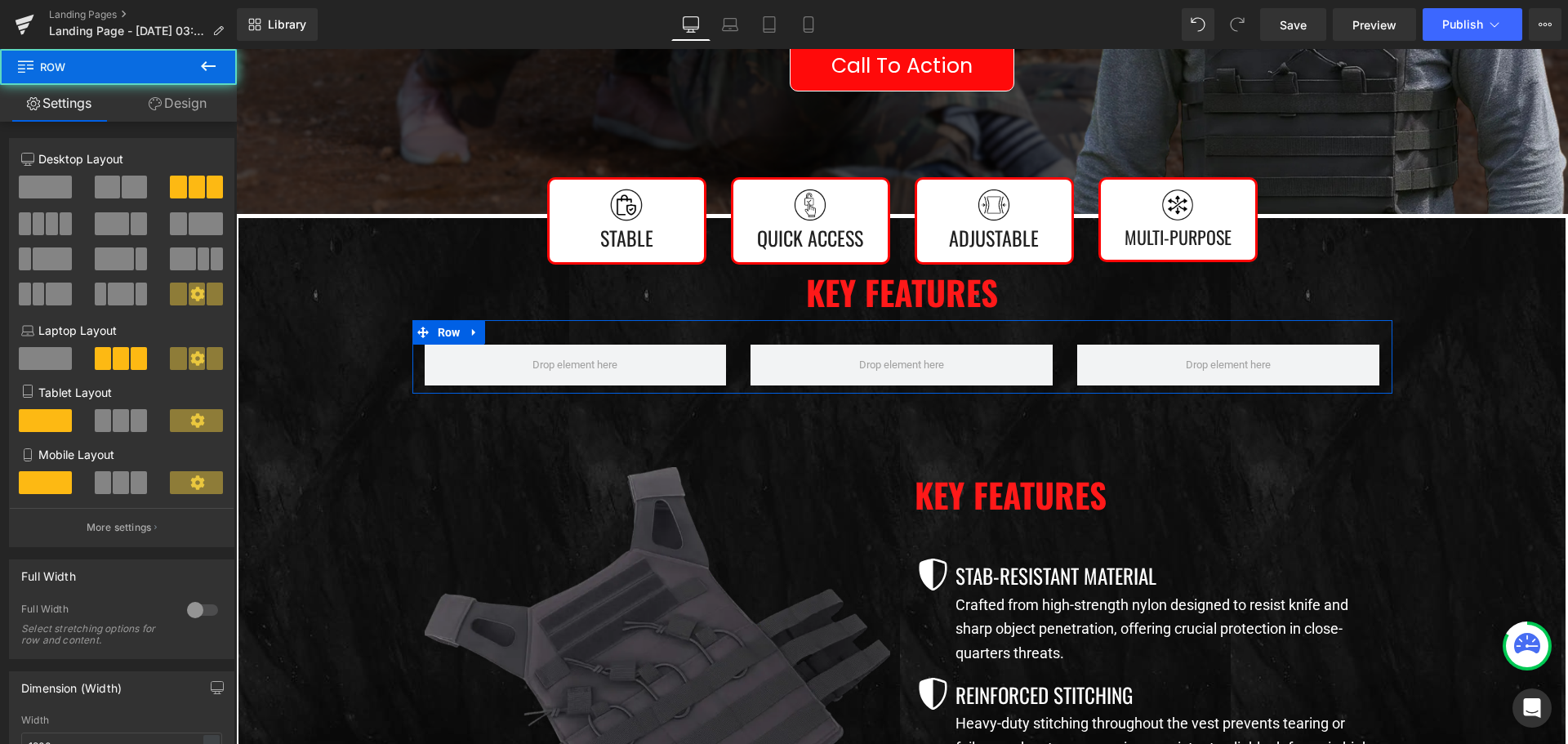
click at [195, 101] on link "Design" at bounding box center [177, 103] width 118 height 37
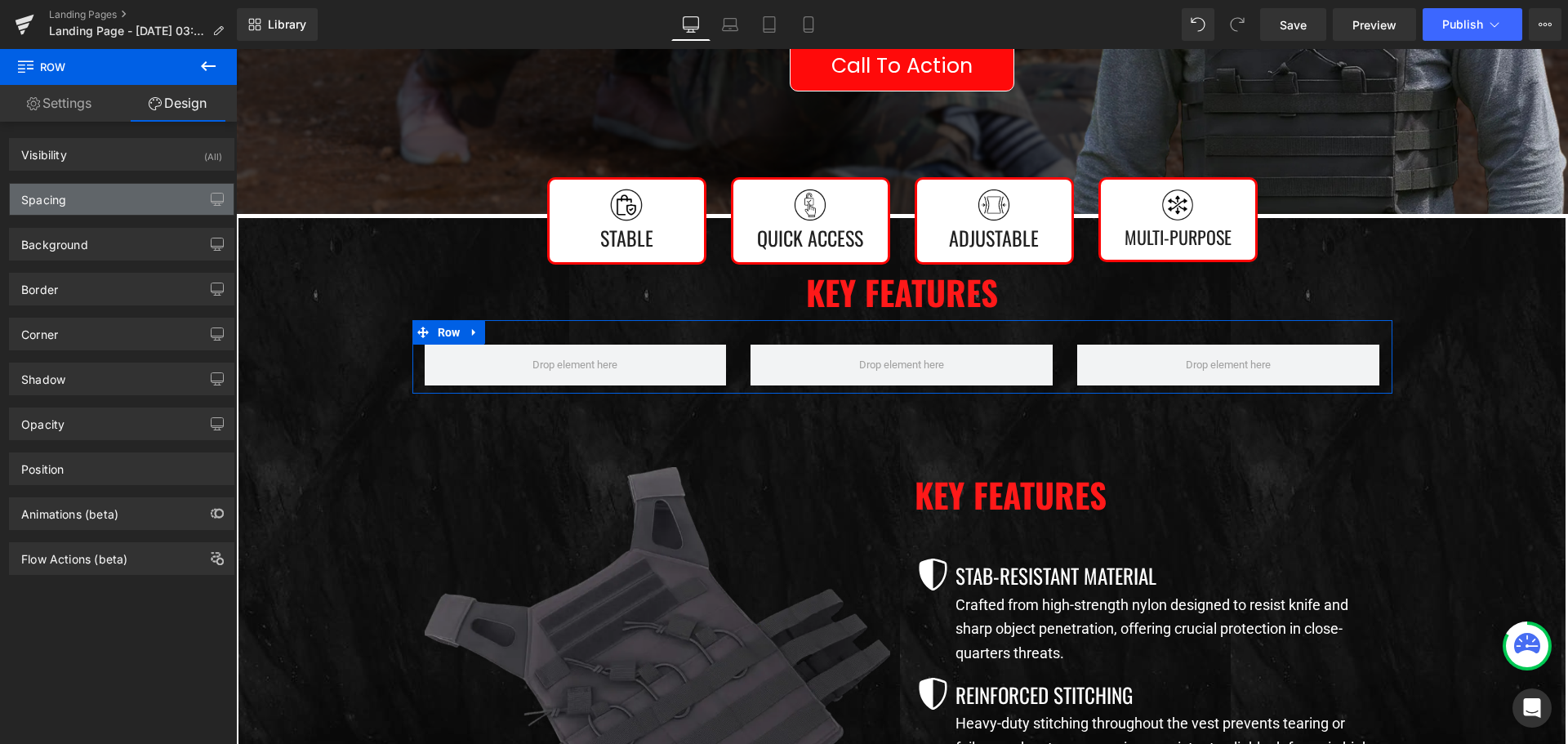
click at [131, 190] on div "Spacing" at bounding box center [122, 199] width 223 height 31
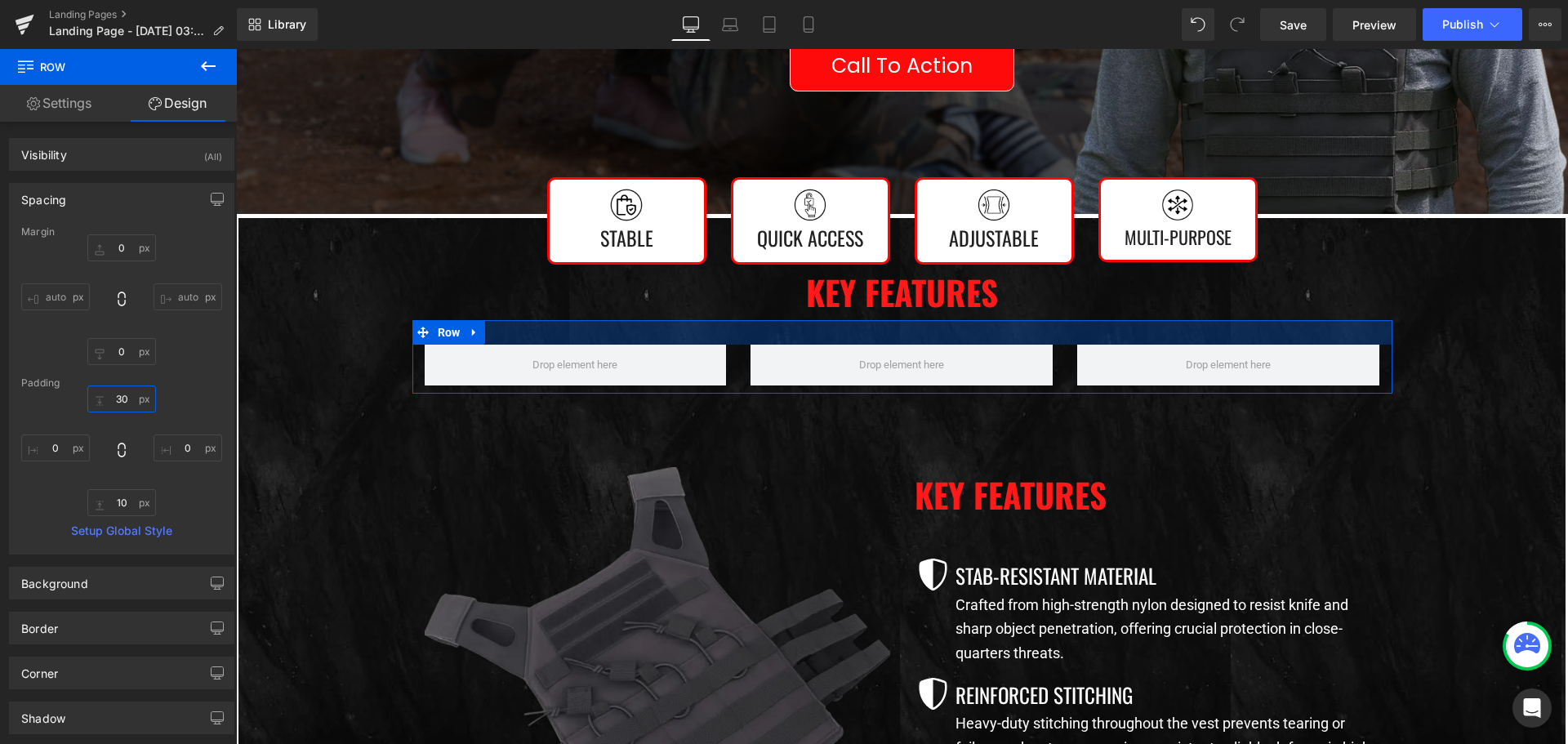
click at [132, 402] on input "30" at bounding box center [122, 399] width 69 height 27
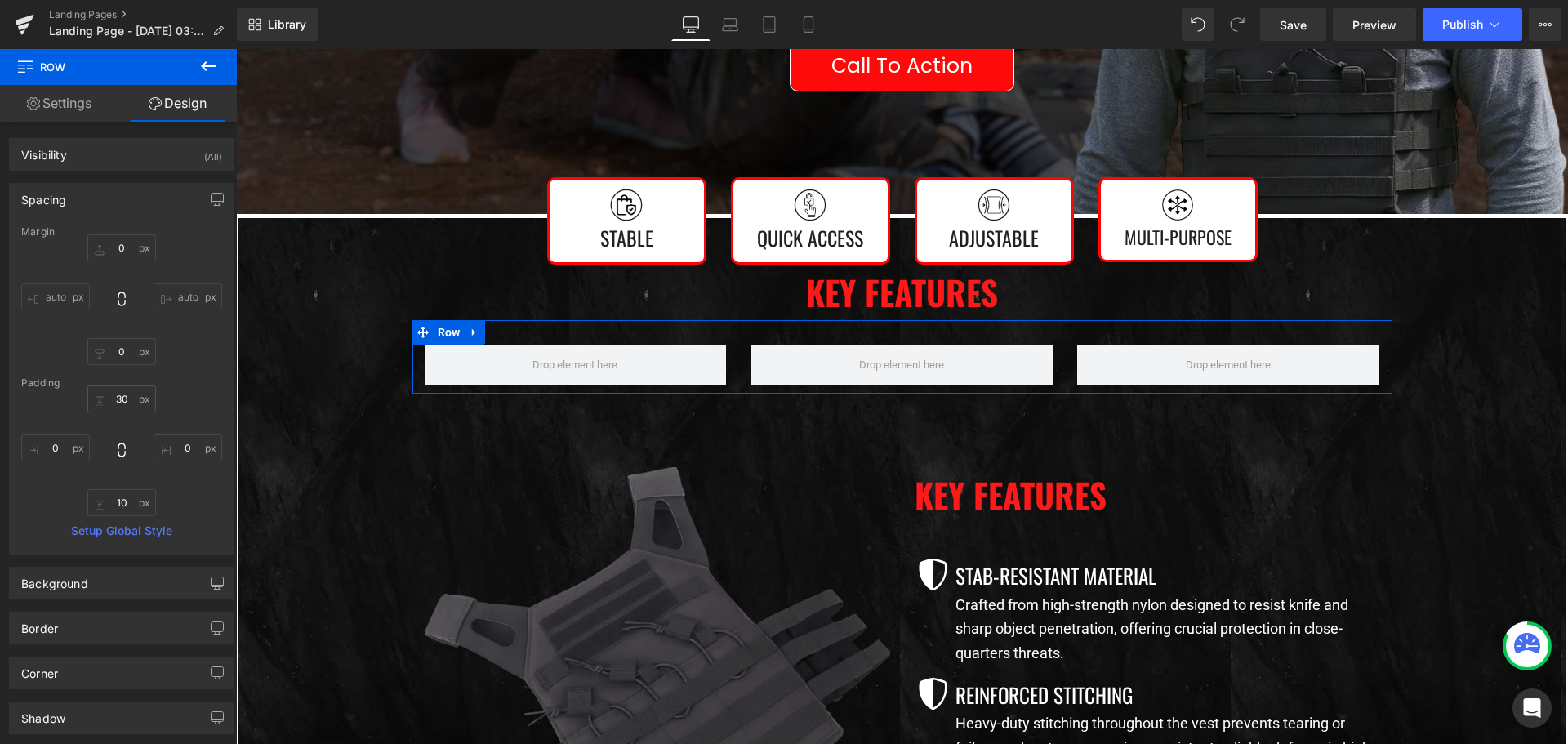
type input "0"
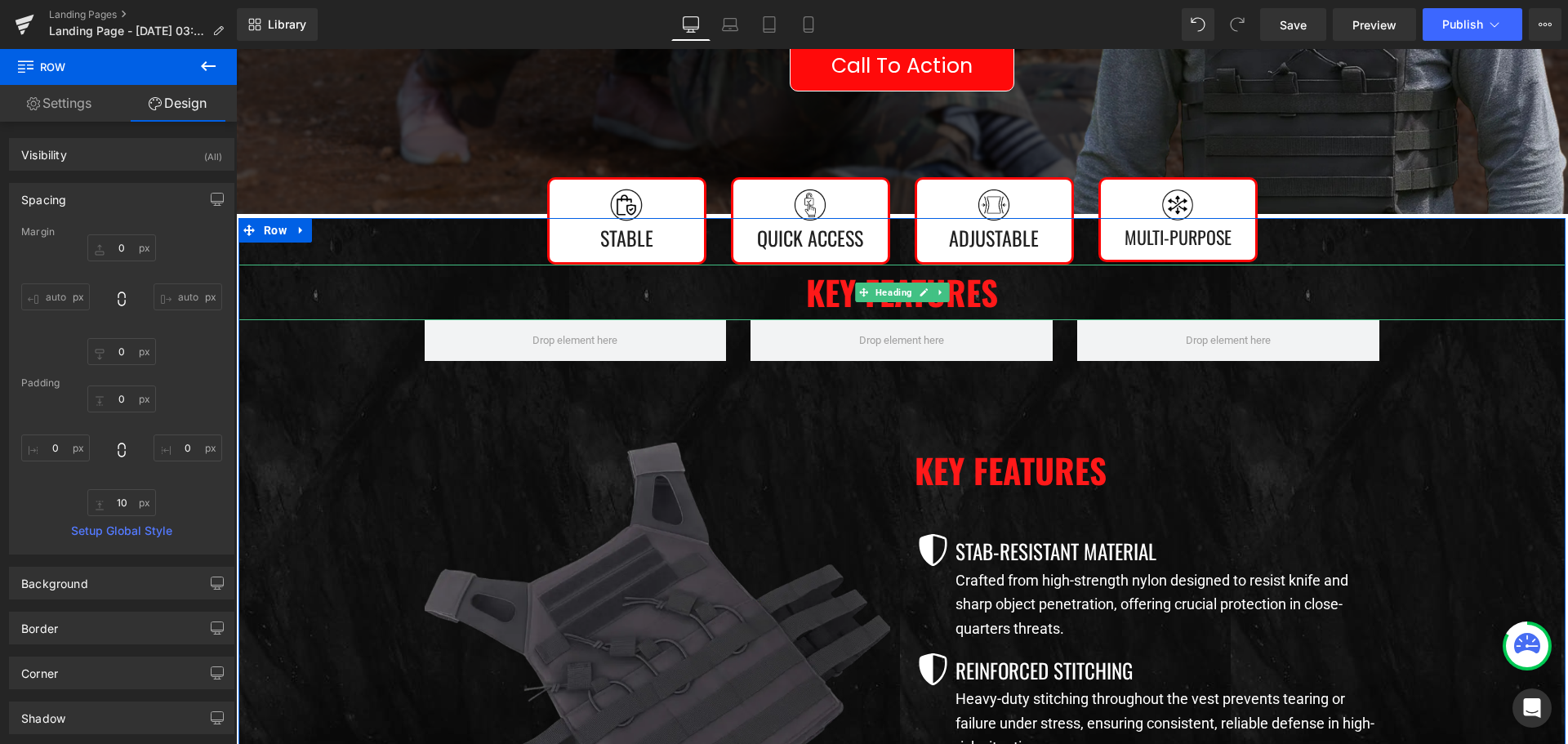
click at [966, 288] on h2 "Key Features" at bounding box center [902, 292] width 1327 height 55
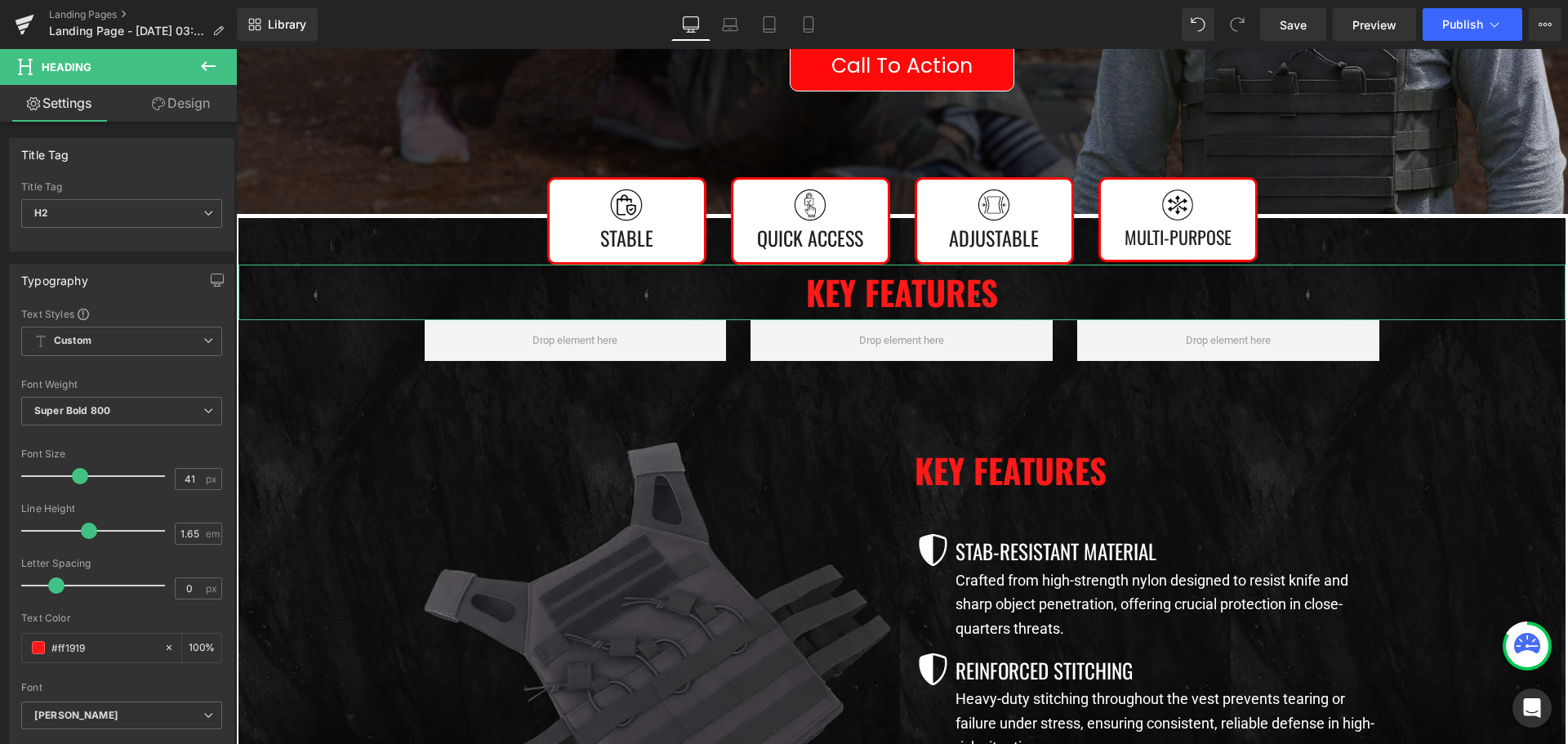
click at [174, 98] on link "Design" at bounding box center [181, 103] width 118 height 37
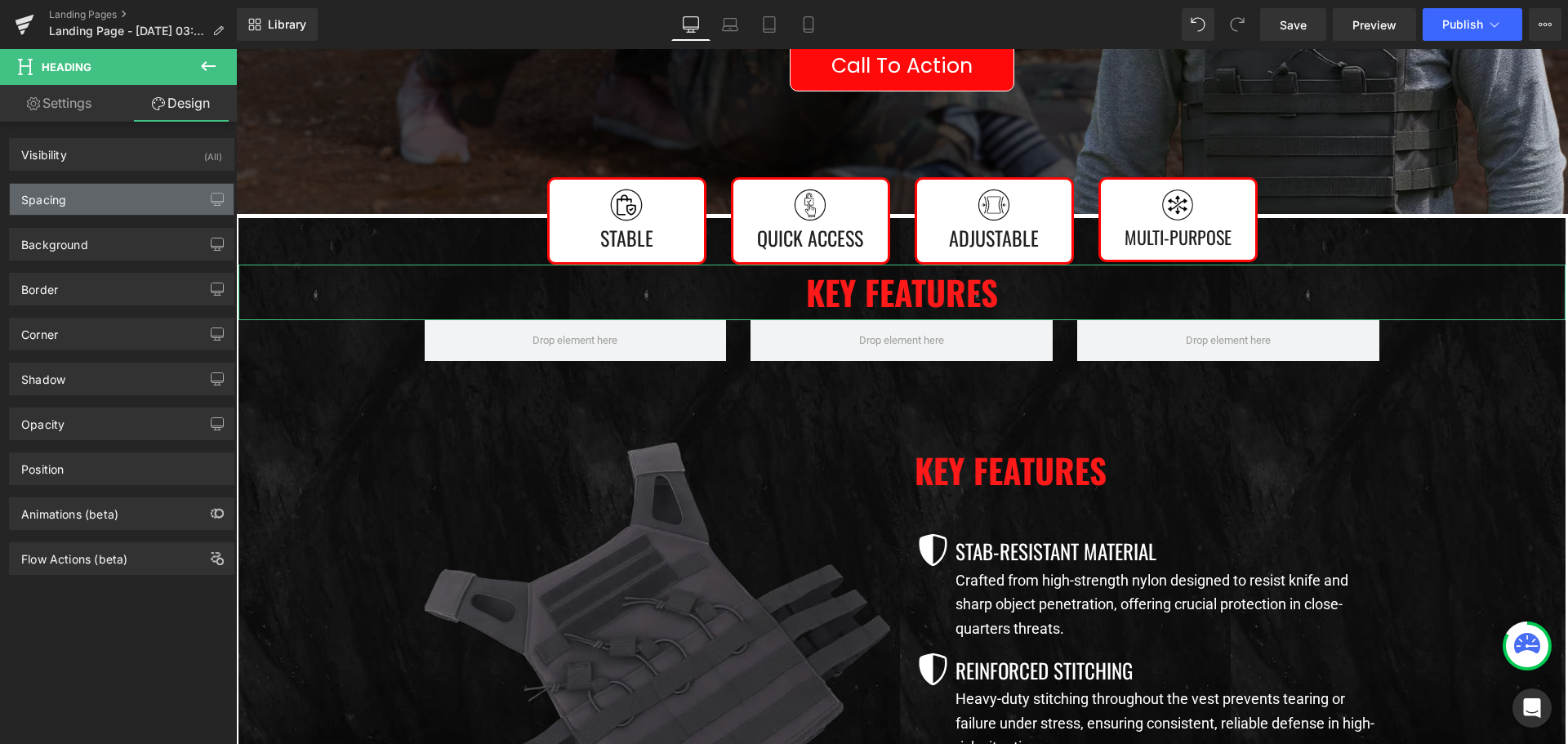
click at [119, 203] on div "Spacing" at bounding box center [122, 199] width 223 height 31
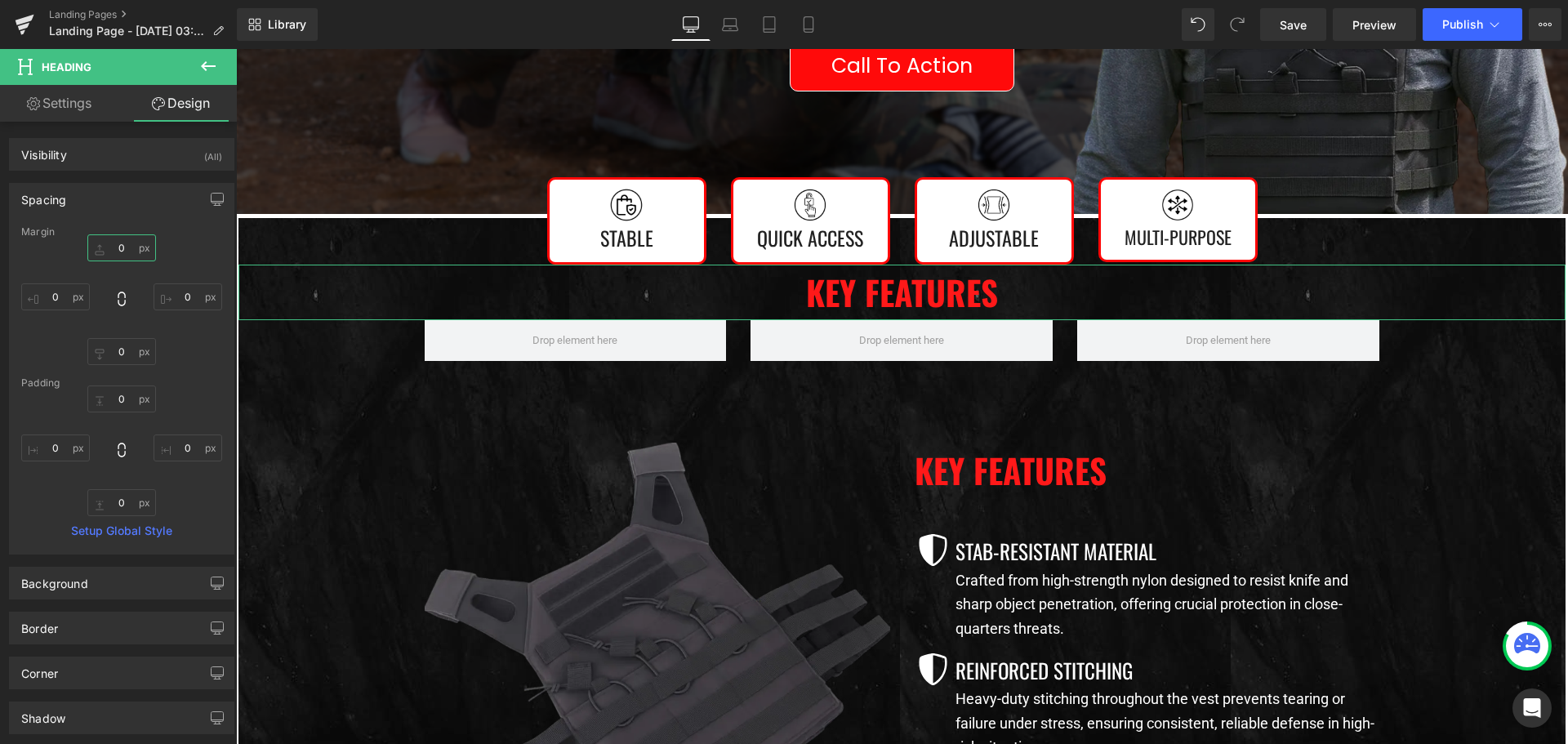
click at [113, 246] on input "0" at bounding box center [122, 248] width 69 height 27
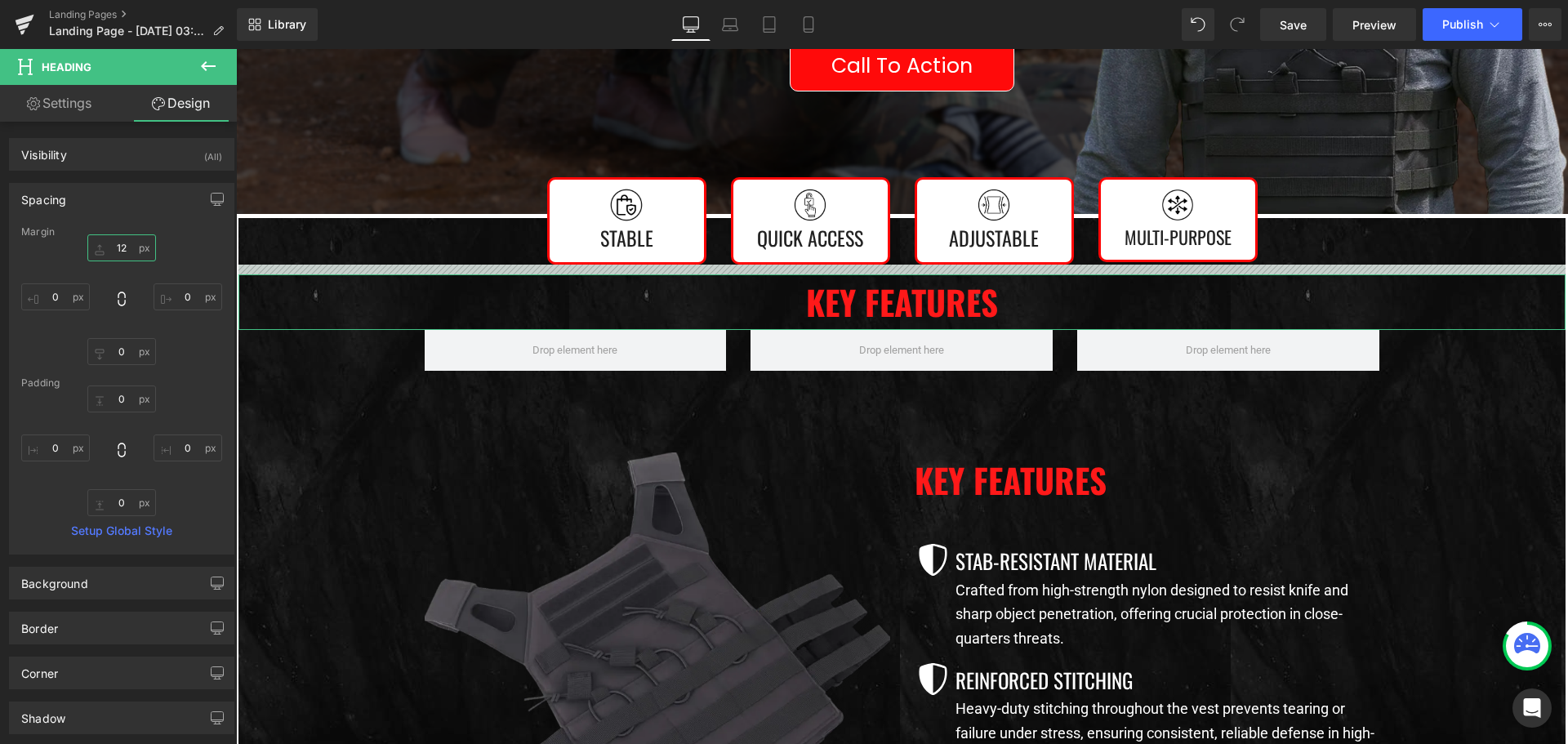
type input "1"
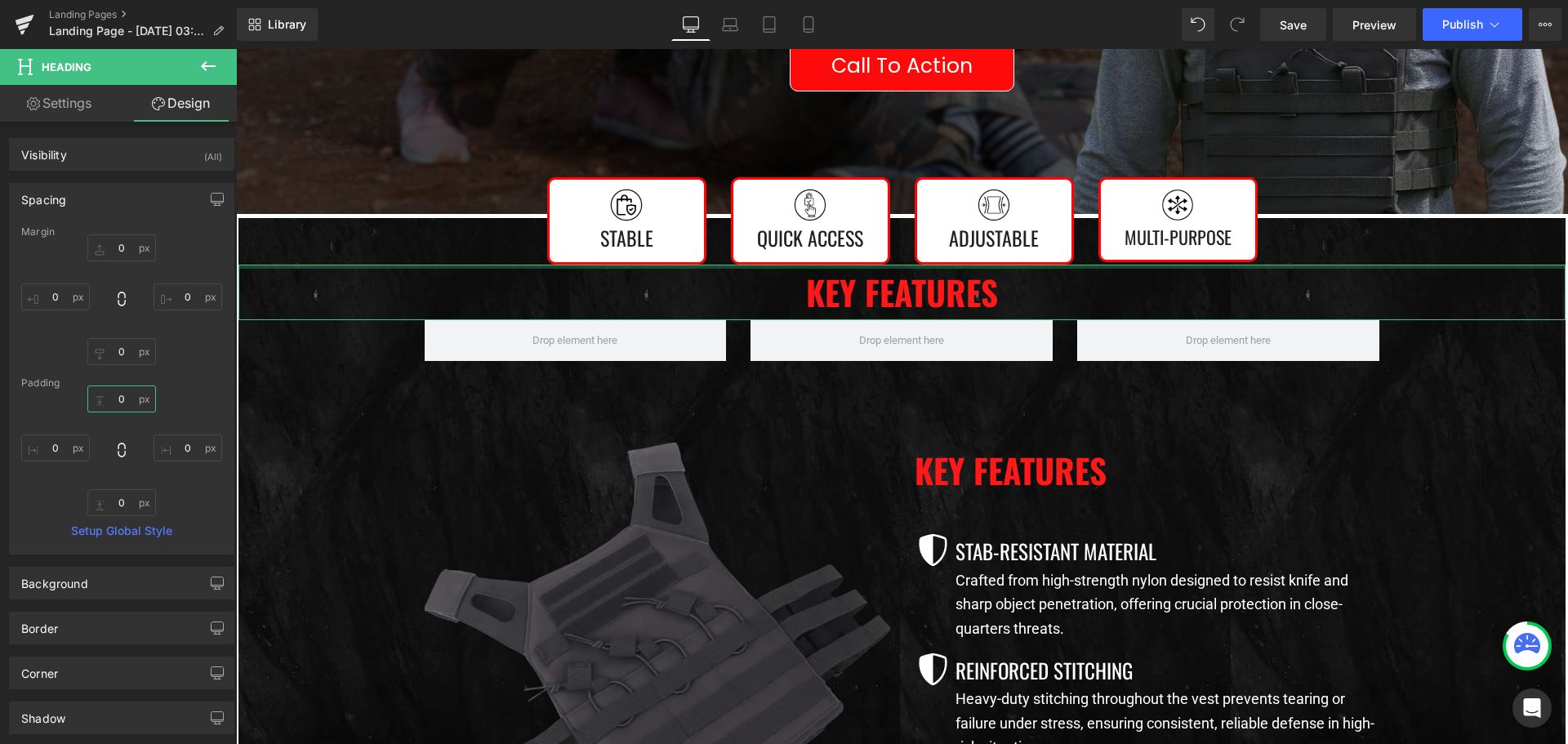
click at [121, 400] on input "0" at bounding box center [122, 399] width 69 height 27
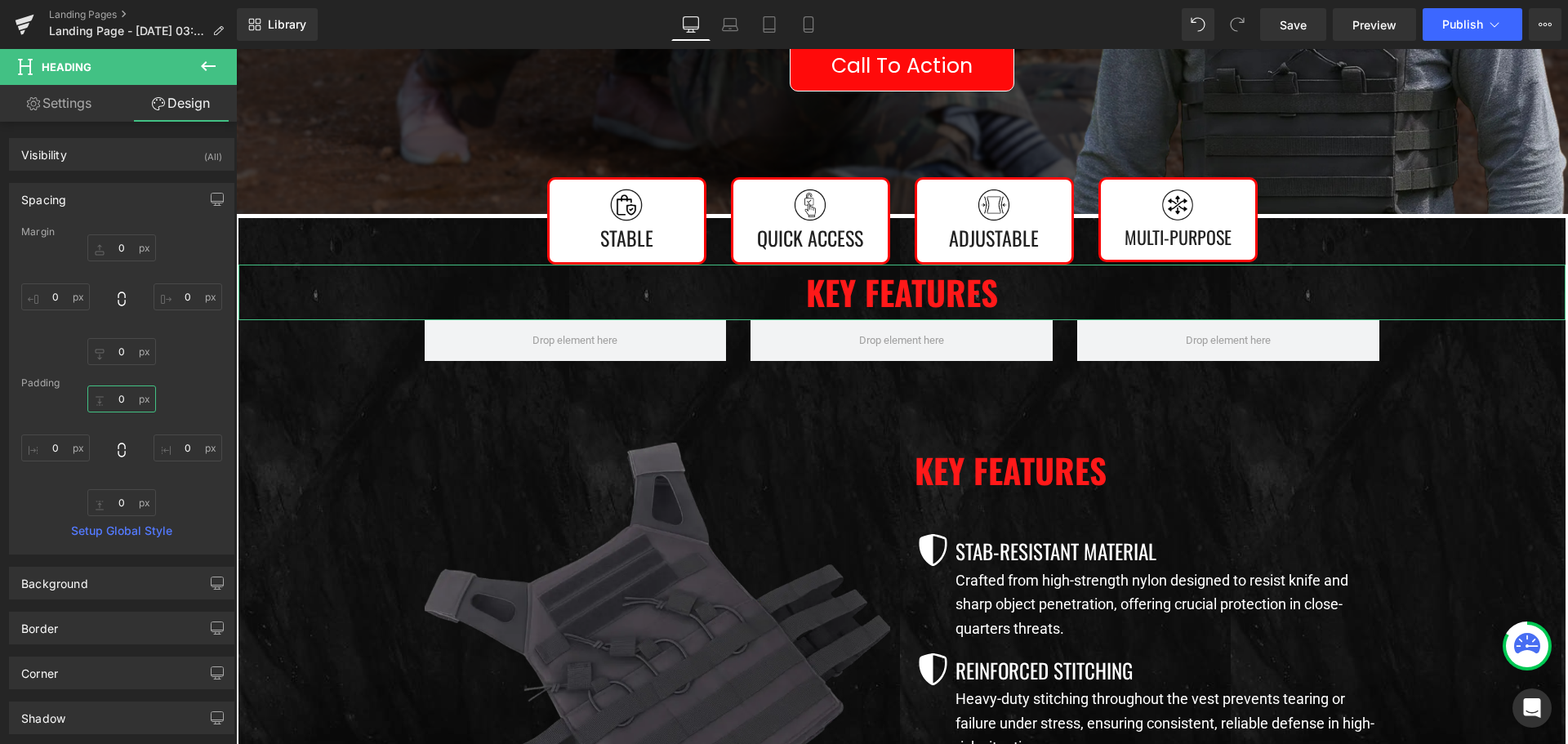
click at [121, 399] on input "0" at bounding box center [122, 399] width 69 height 27
click at [118, 397] on input "0" at bounding box center [122, 399] width 69 height 27
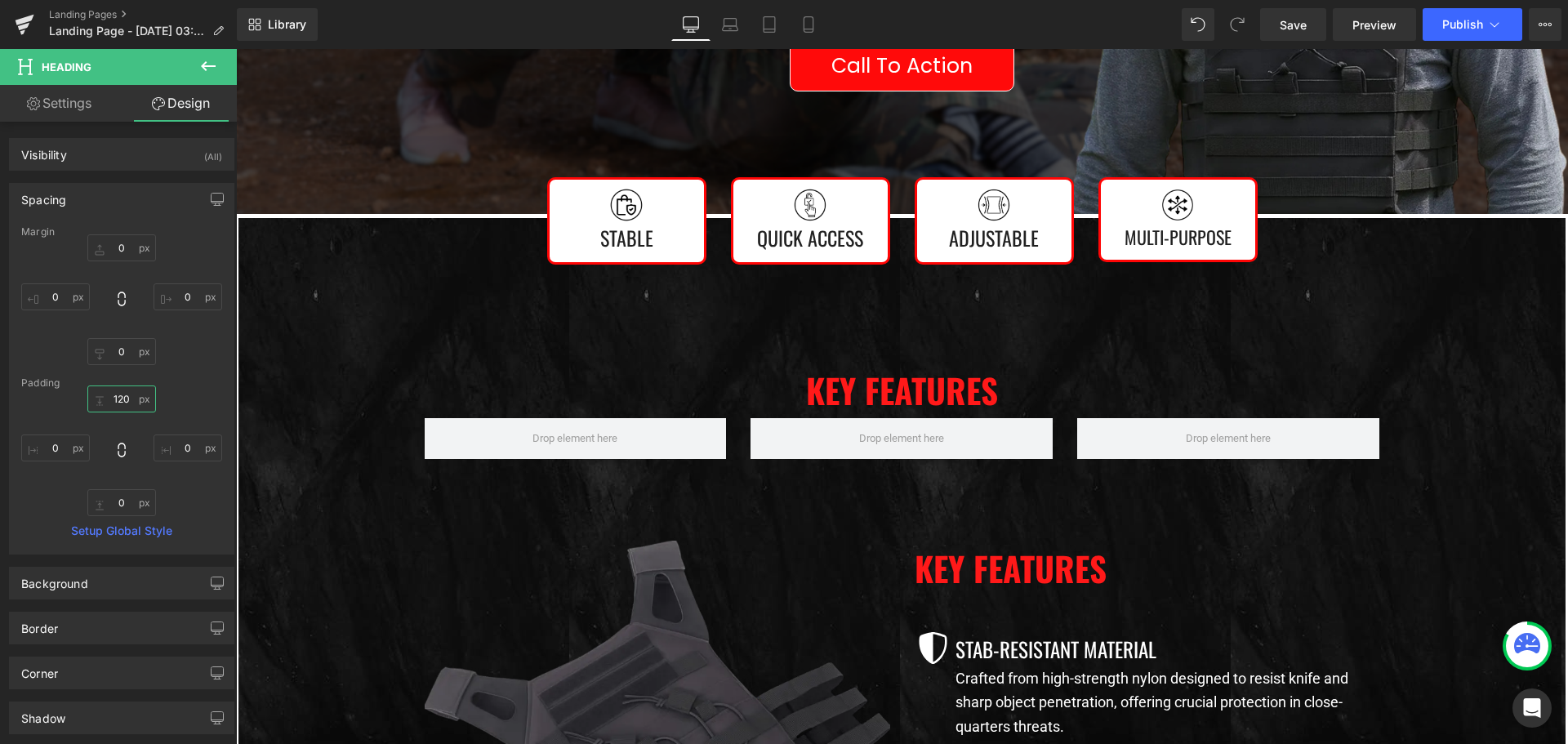
type input "120"
click at [199, 63] on icon at bounding box center [208, 66] width 20 height 20
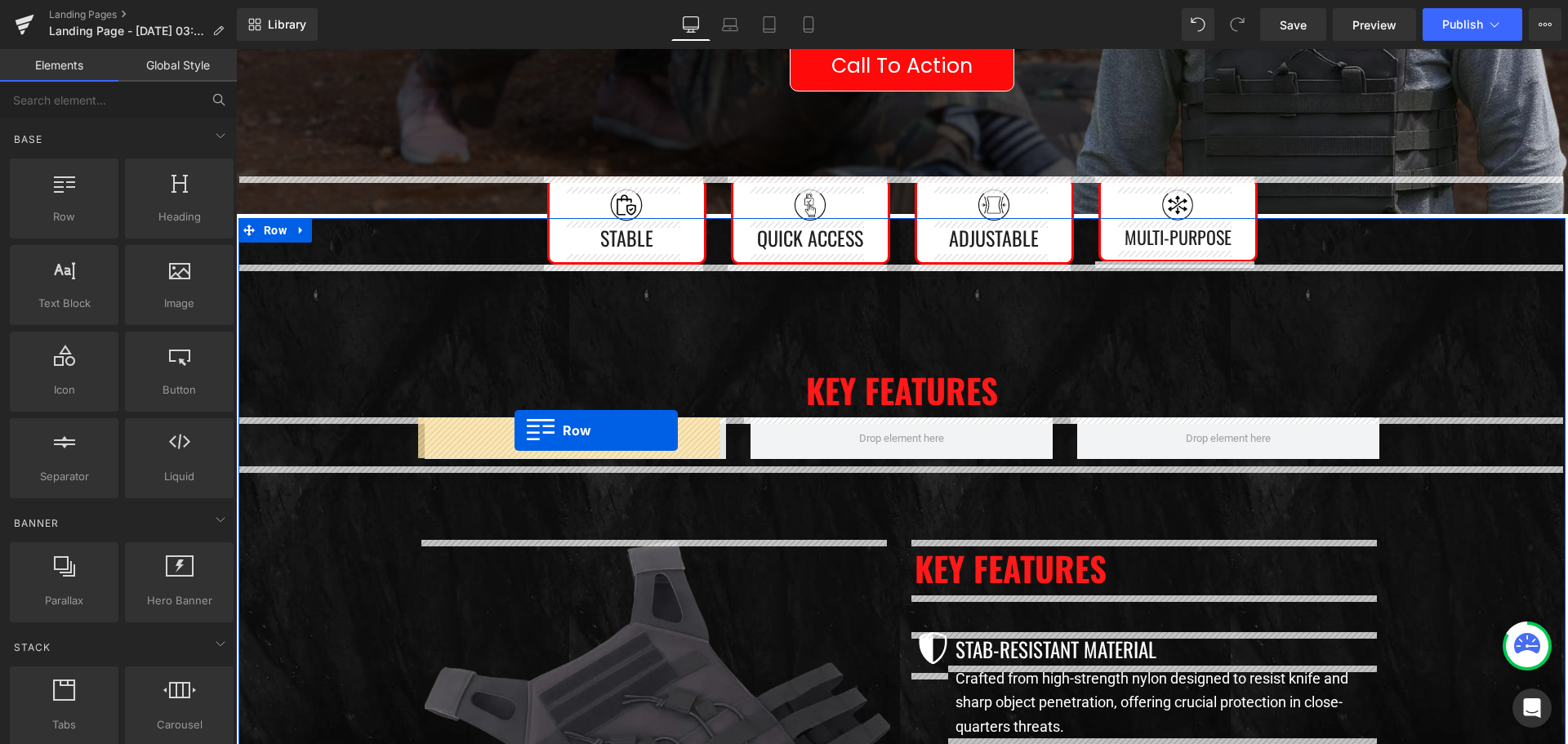
drag, startPoint x: 290, startPoint y: 253, endPoint x: 514, endPoint y: 430, distance: 285.5
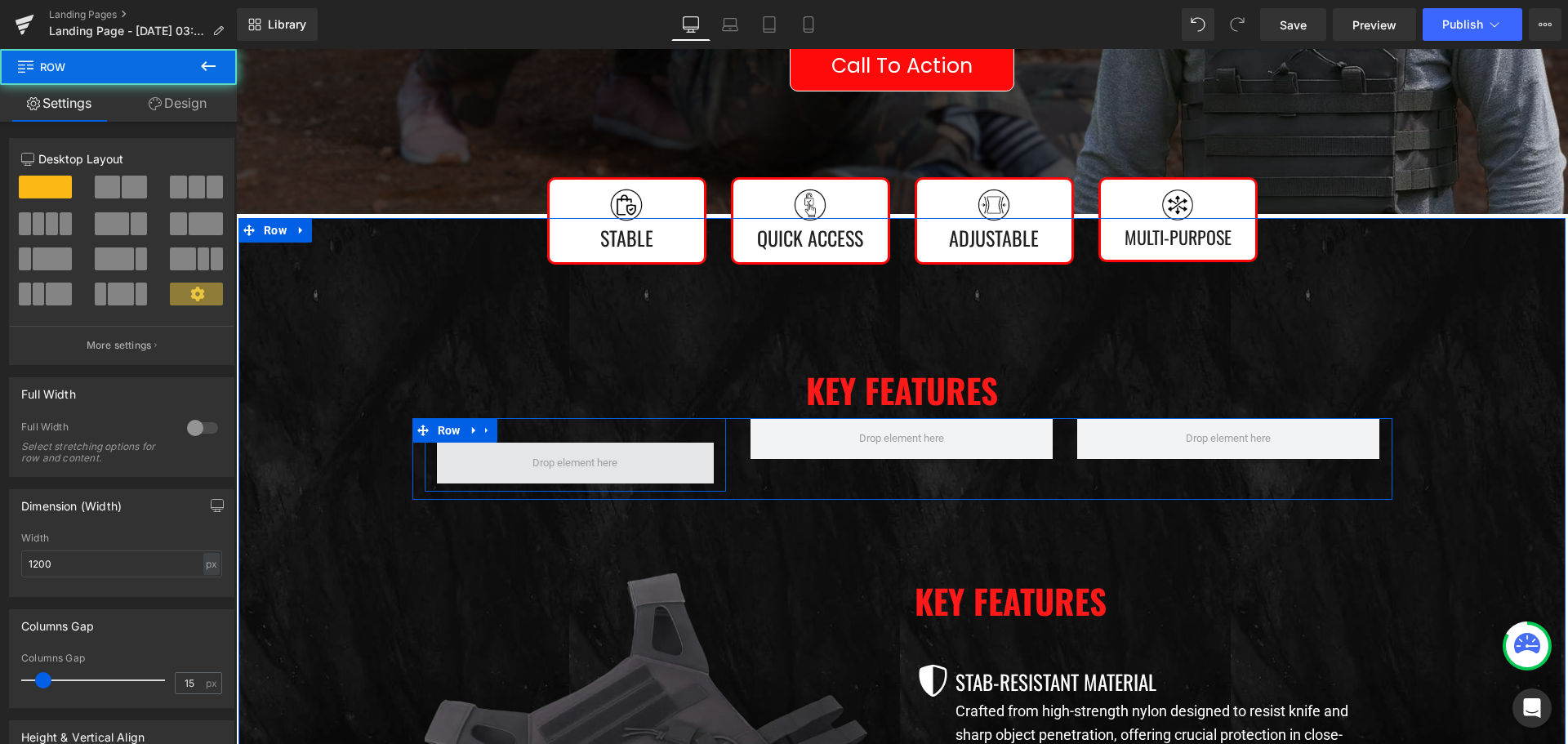
click at [476, 452] on span at bounding box center [576, 463] width 278 height 41
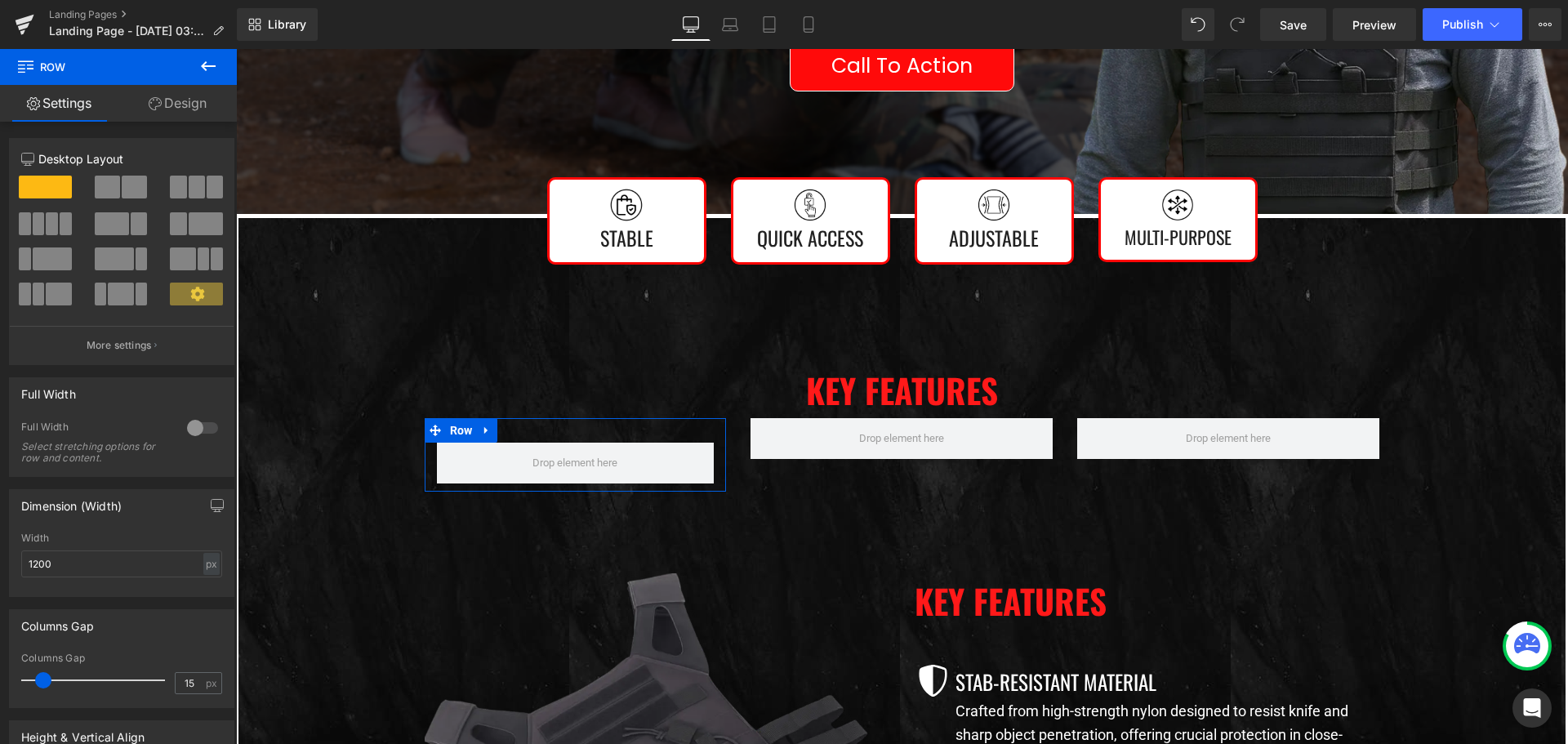
click at [172, 96] on link "Design" at bounding box center [177, 103] width 118 height 37
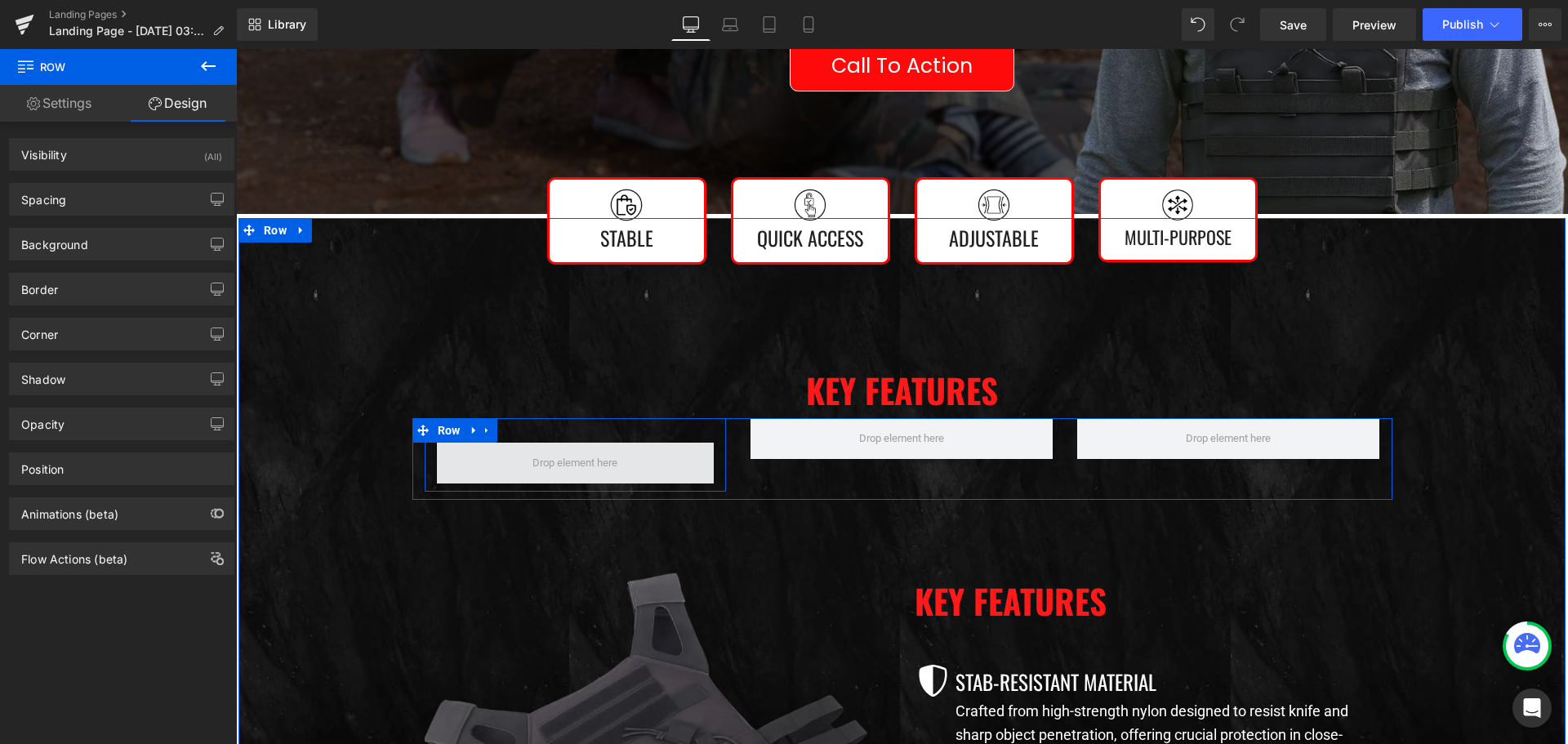
click at [510, 468] on span at bounding box center [576, 463] width 278 height 41
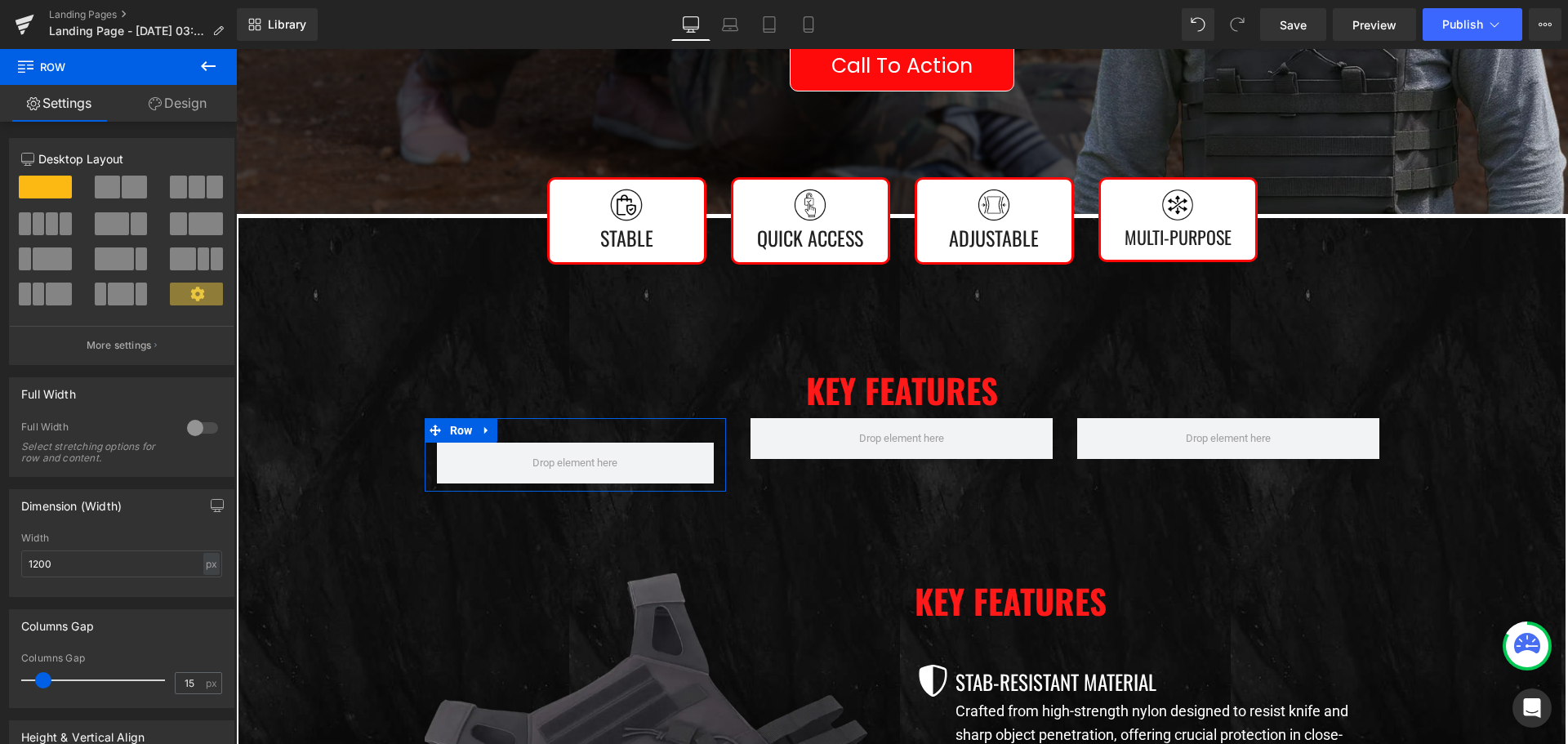
click at [172, 93] on link "Design" at bounding box center [177, 103] width 118 height 37
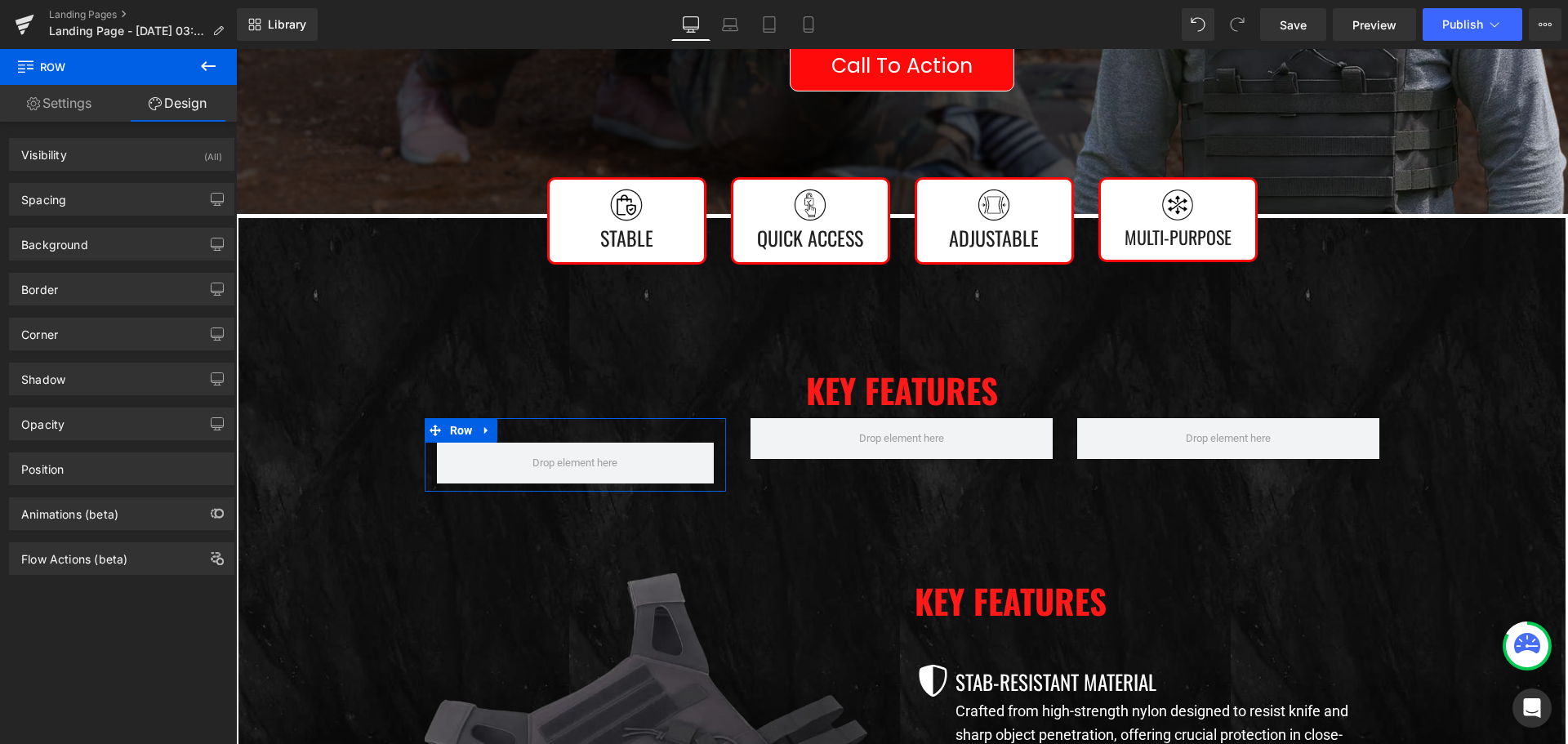
type input "transparent"
type input "0"
click at [110, 252] on div "Background" at bounding box center [122, 244] width 223 height 31
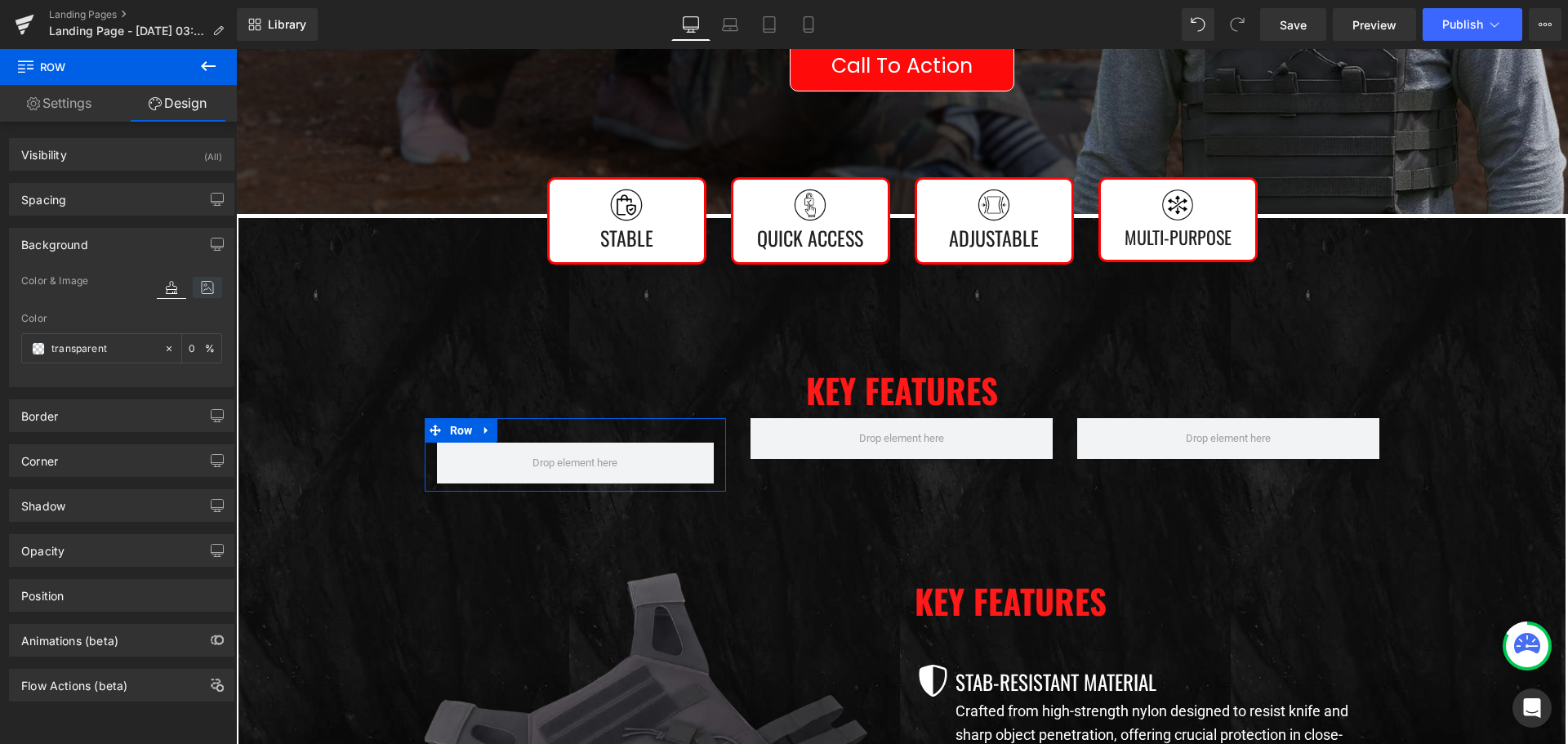
click at [199, 287] on icon at bounding box center [207, 288] width 30 height 21
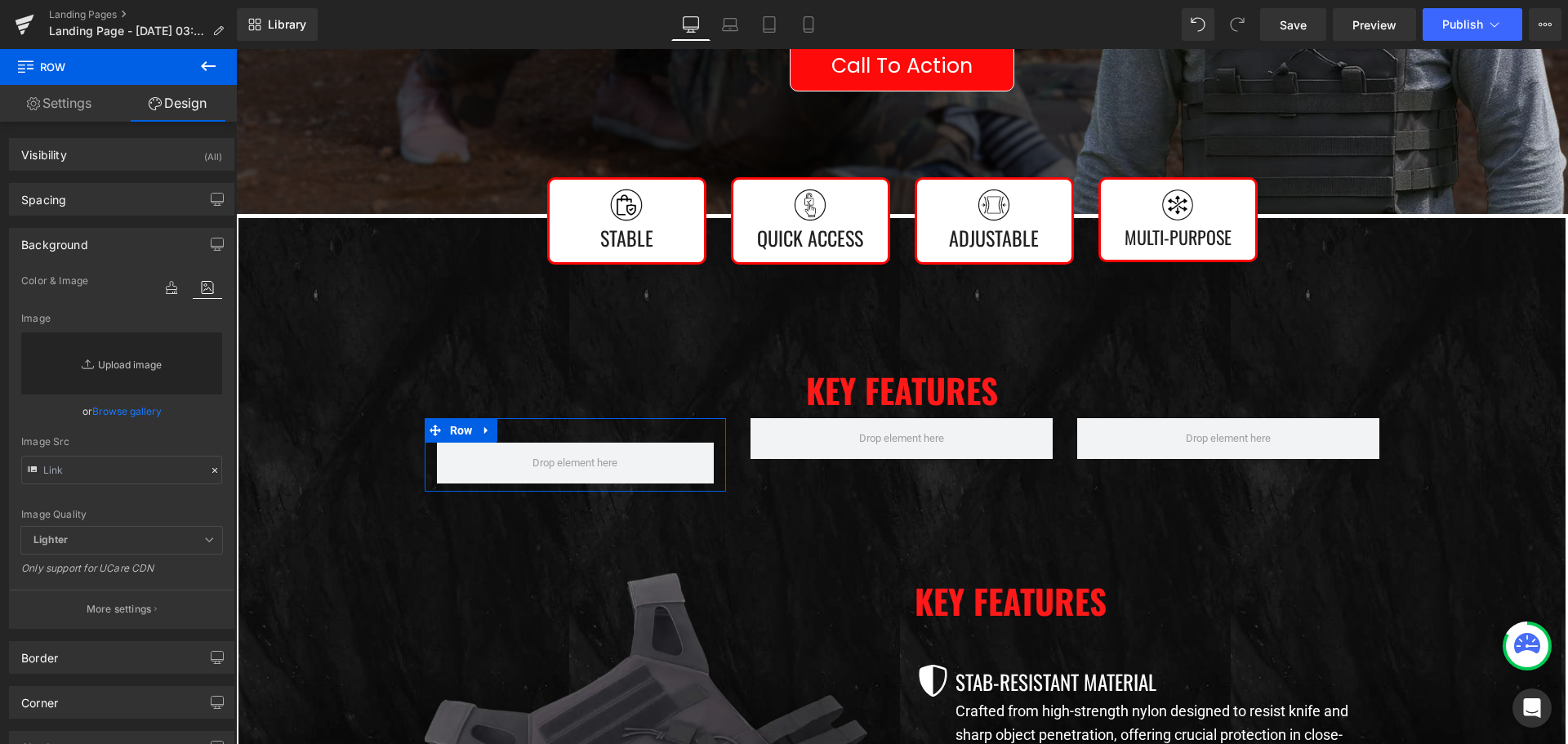
click at [118, 357] on link "Replace Image" at bounding box center [122, 363] width 201 height 62
type input "C:\fakepath\imgi_12_736fa748-31cf-4950-83ea-139c240cd25b.png"
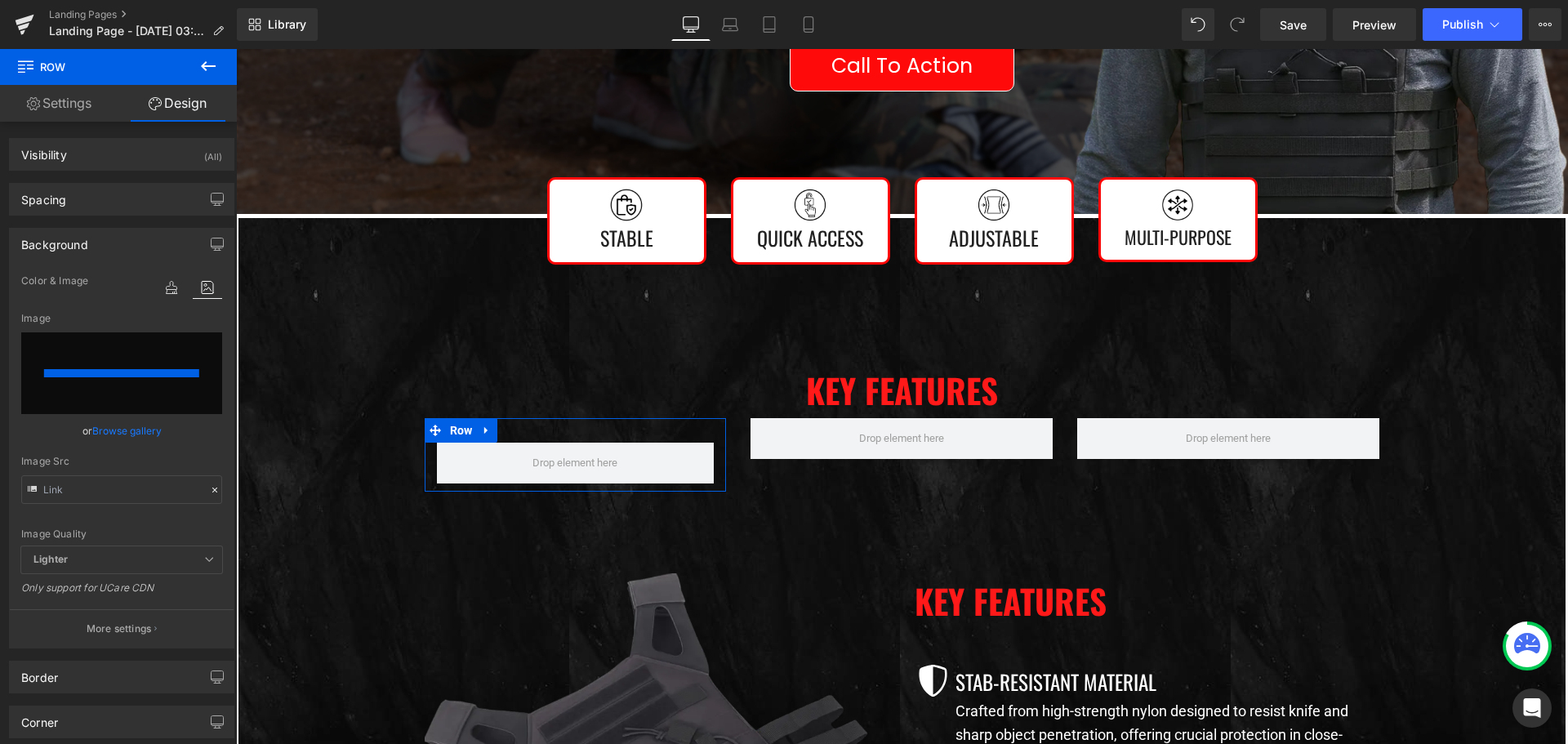
type input "https://ucarecdn.com/c4f83123-e8c0-42d5-9976-d35fcdf177e6/-/format/auto/-/previ…"
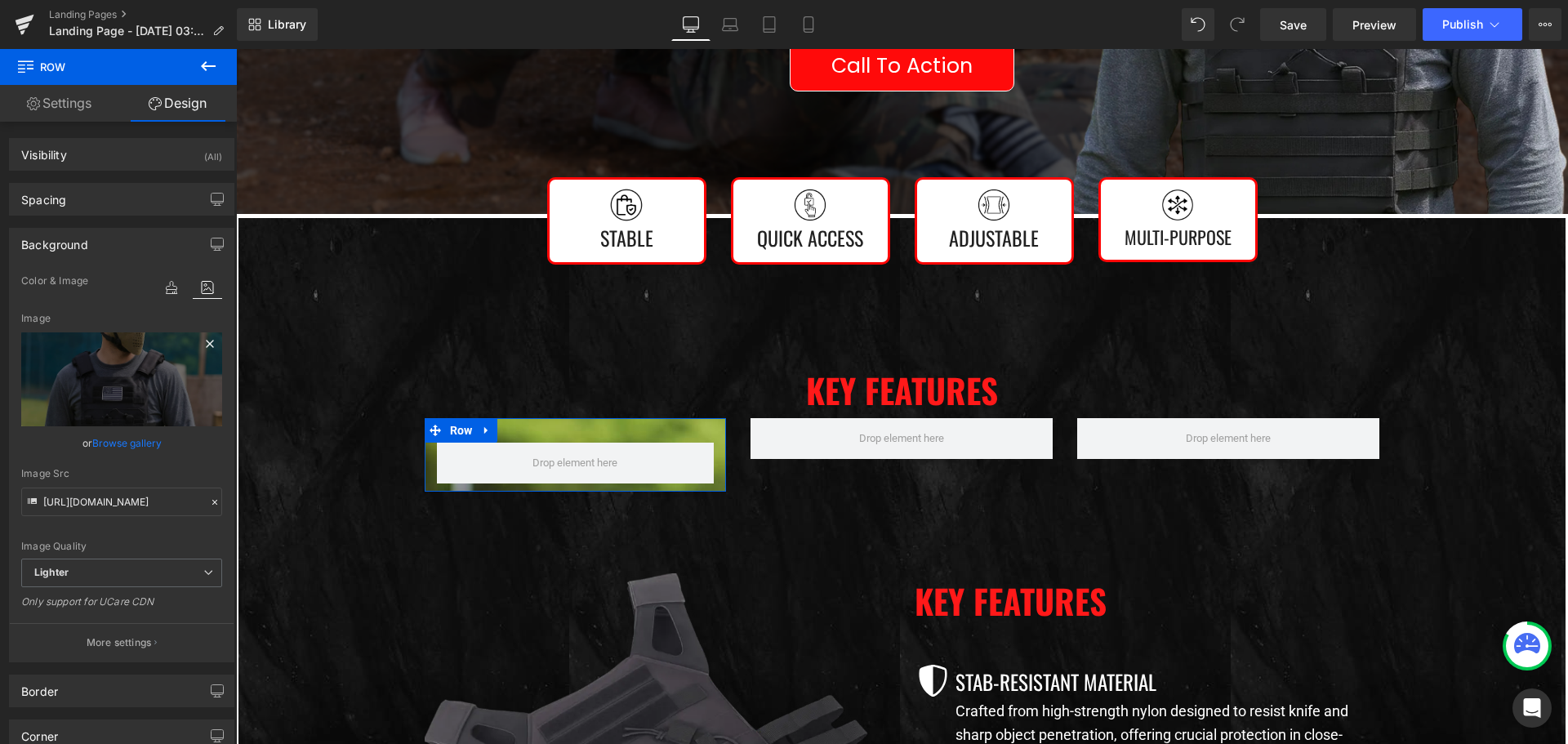
click at [206, 344] on icon at bounding box center [209, 343] width 7 height 7
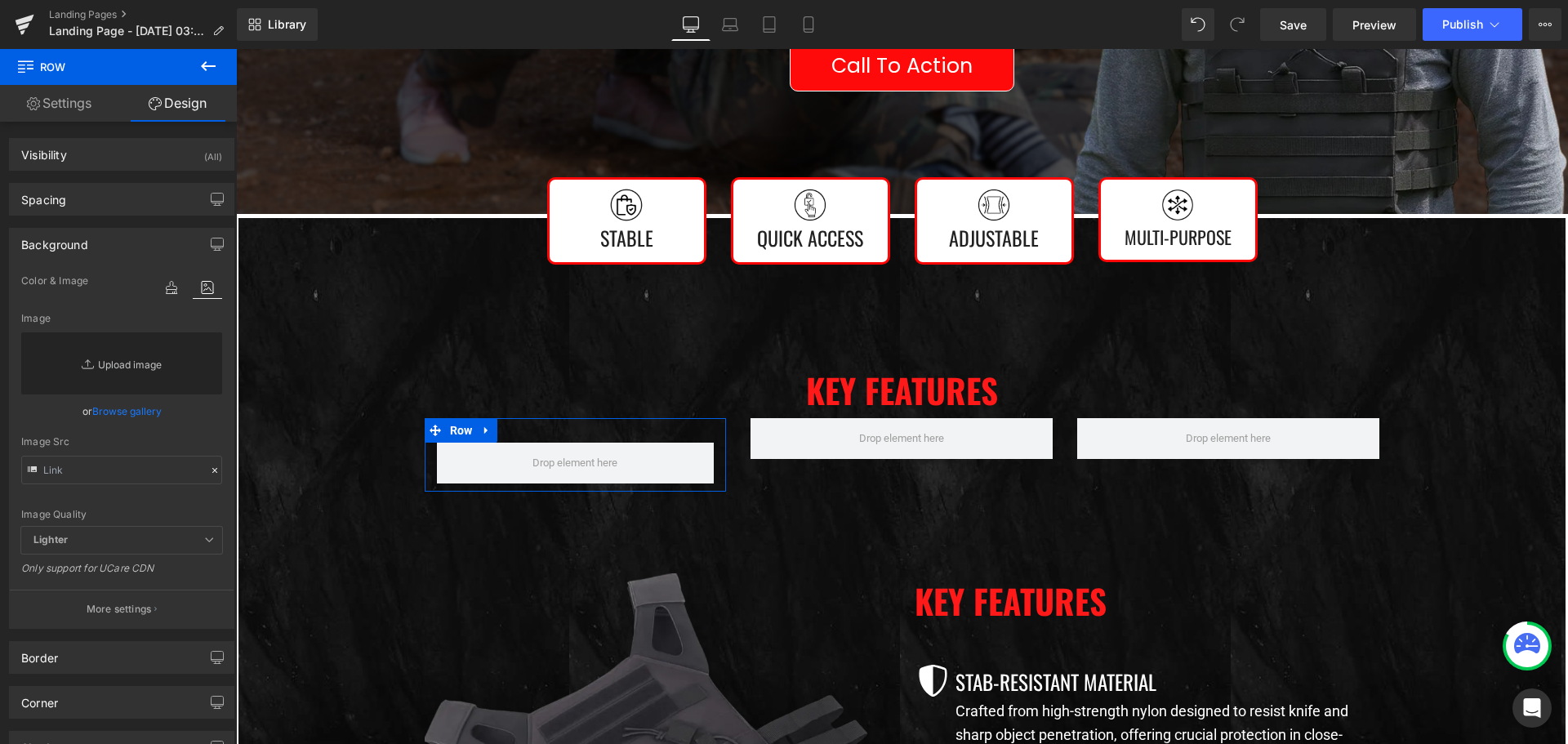
click at [117, 358] on link "Replace Image" at bounding box center [122, 363] width 201 height 62
type input "C:\fakepath\imgi_12_736fa748-31cf-4950-83ea-139c240cd25b.webp"
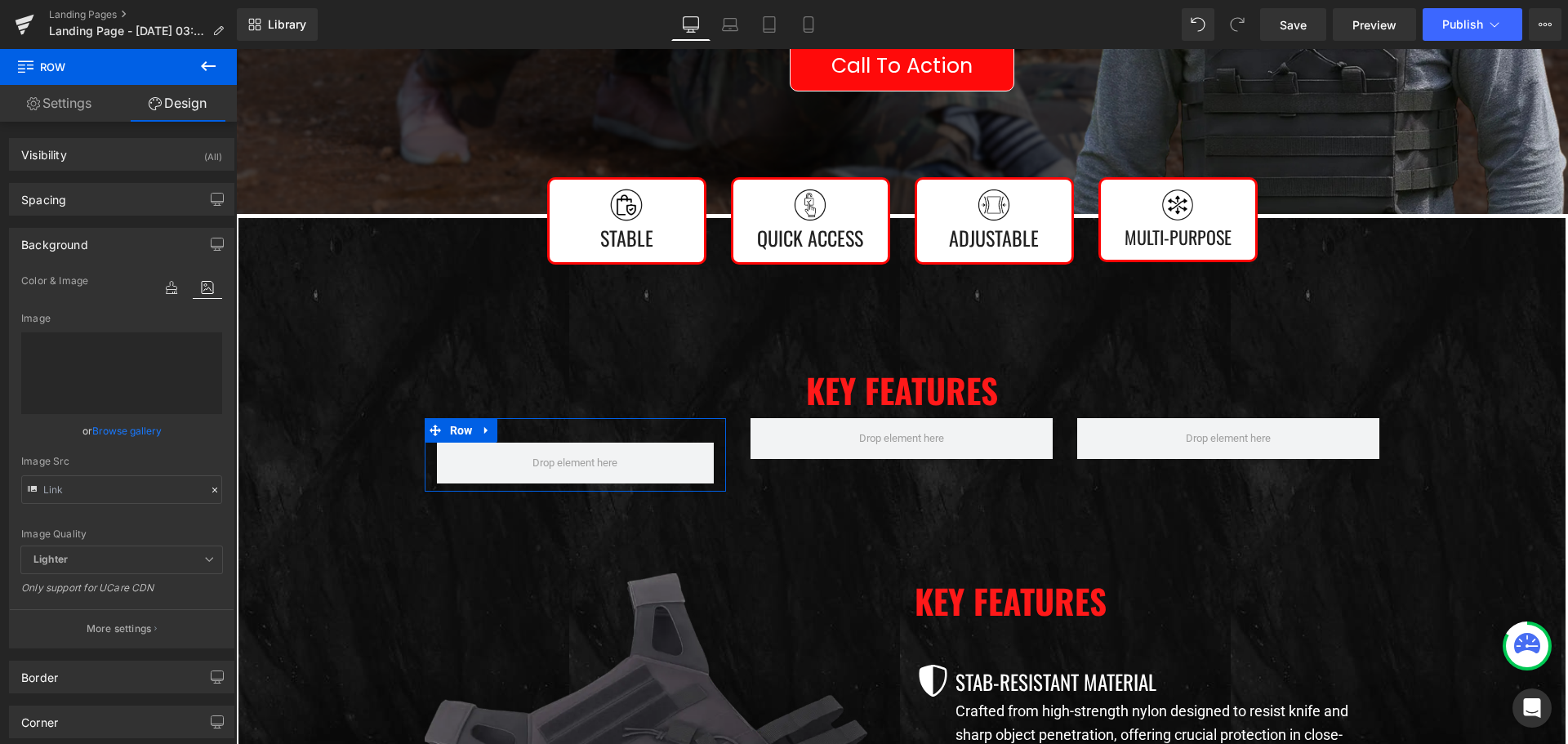
type input "[URL][DOMAIN_NAME]"
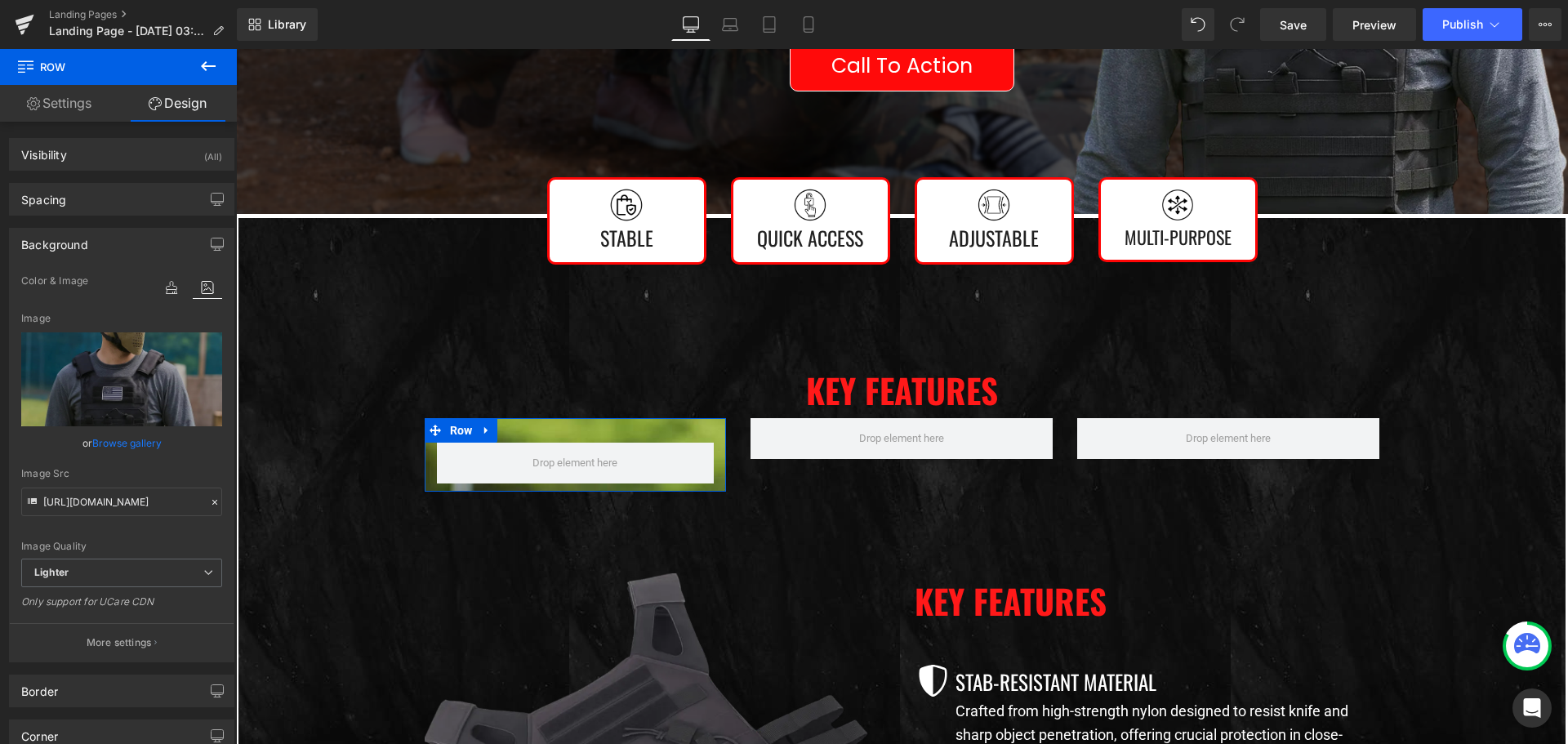
click at [68, 106] on link "Settings" at bounding box center [59, 103] width 118 height 37
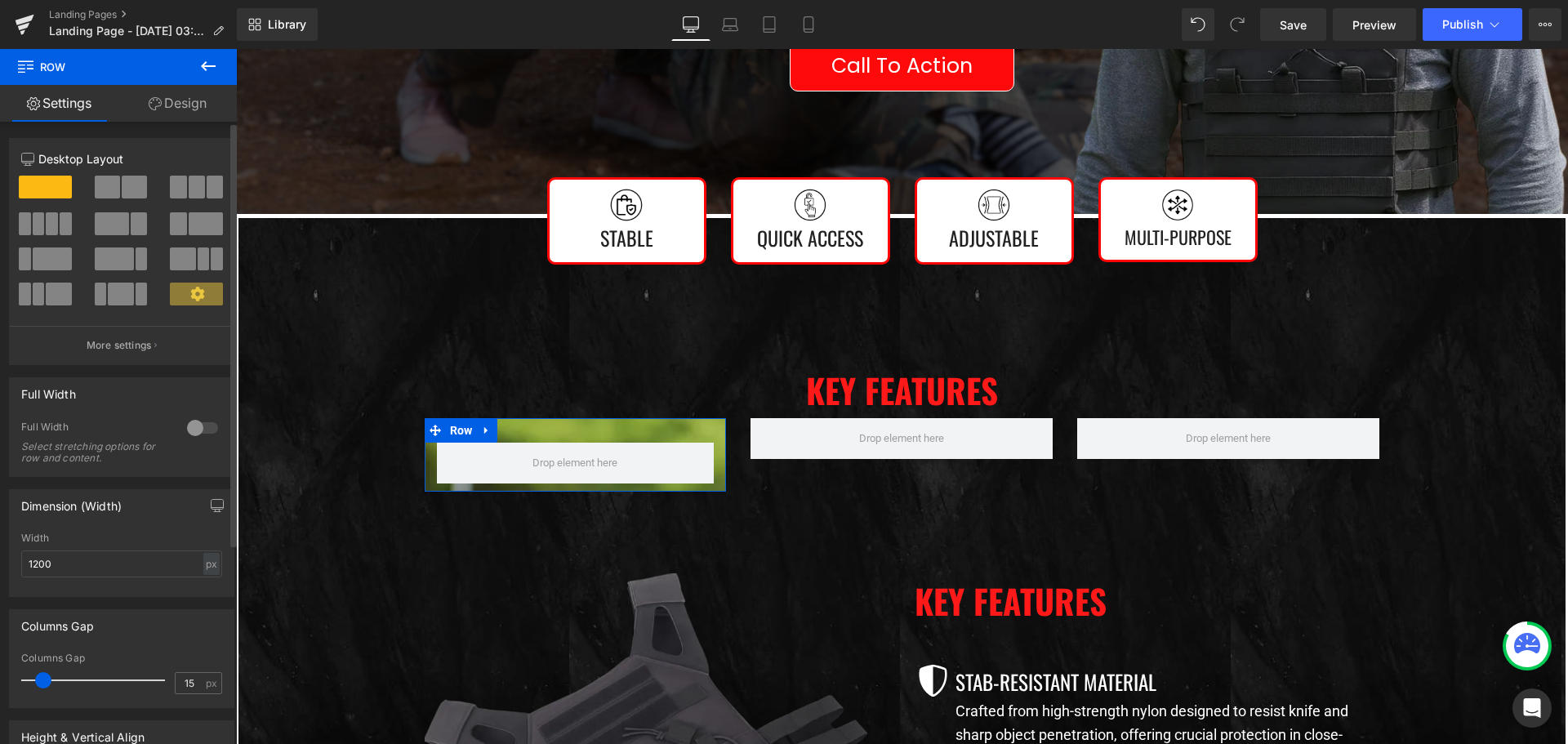
click at [191, 419] on div at bounding box center [203, 427] width 39 height 26
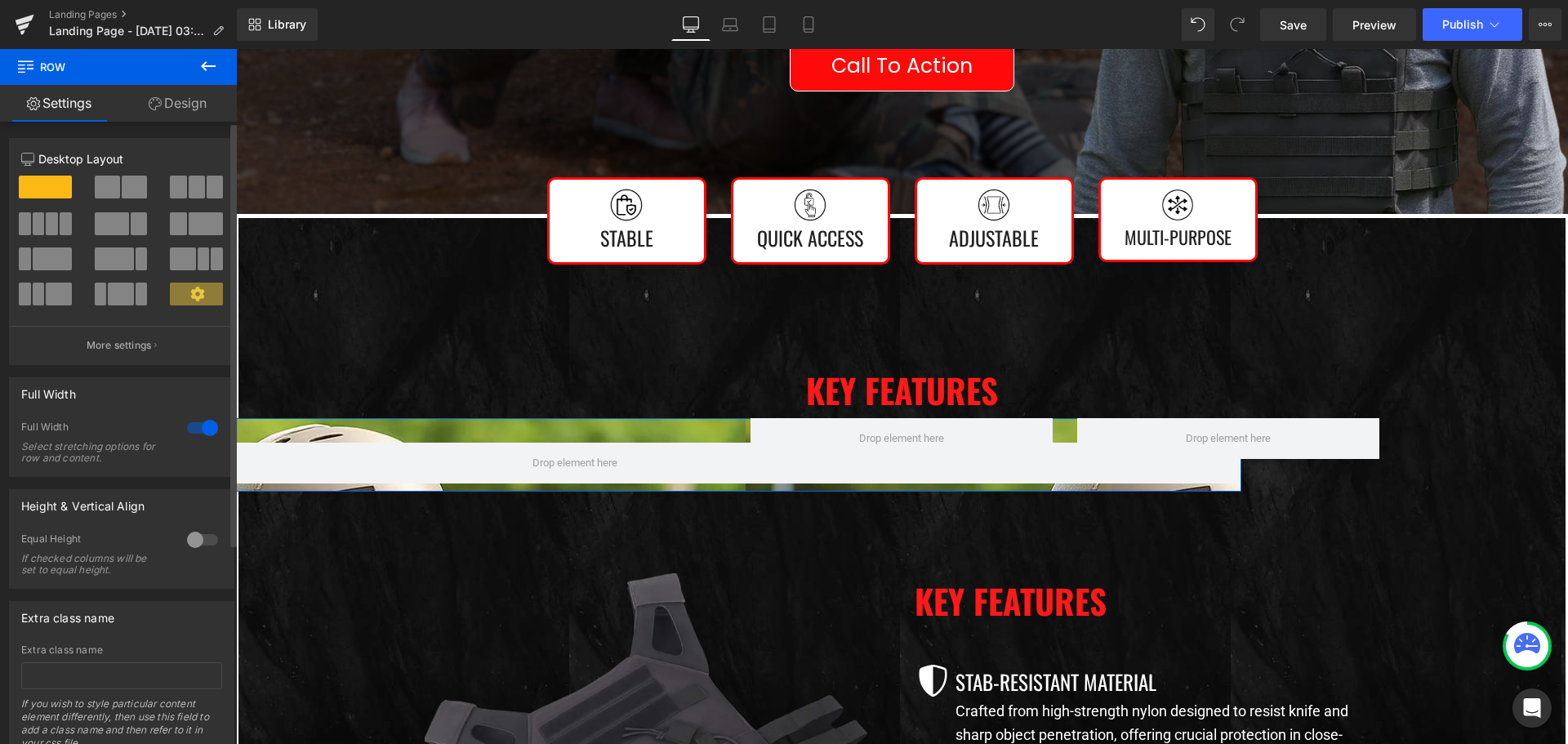
click at [190, 423] on div at bounding box center [203, 427] width 39 height 26
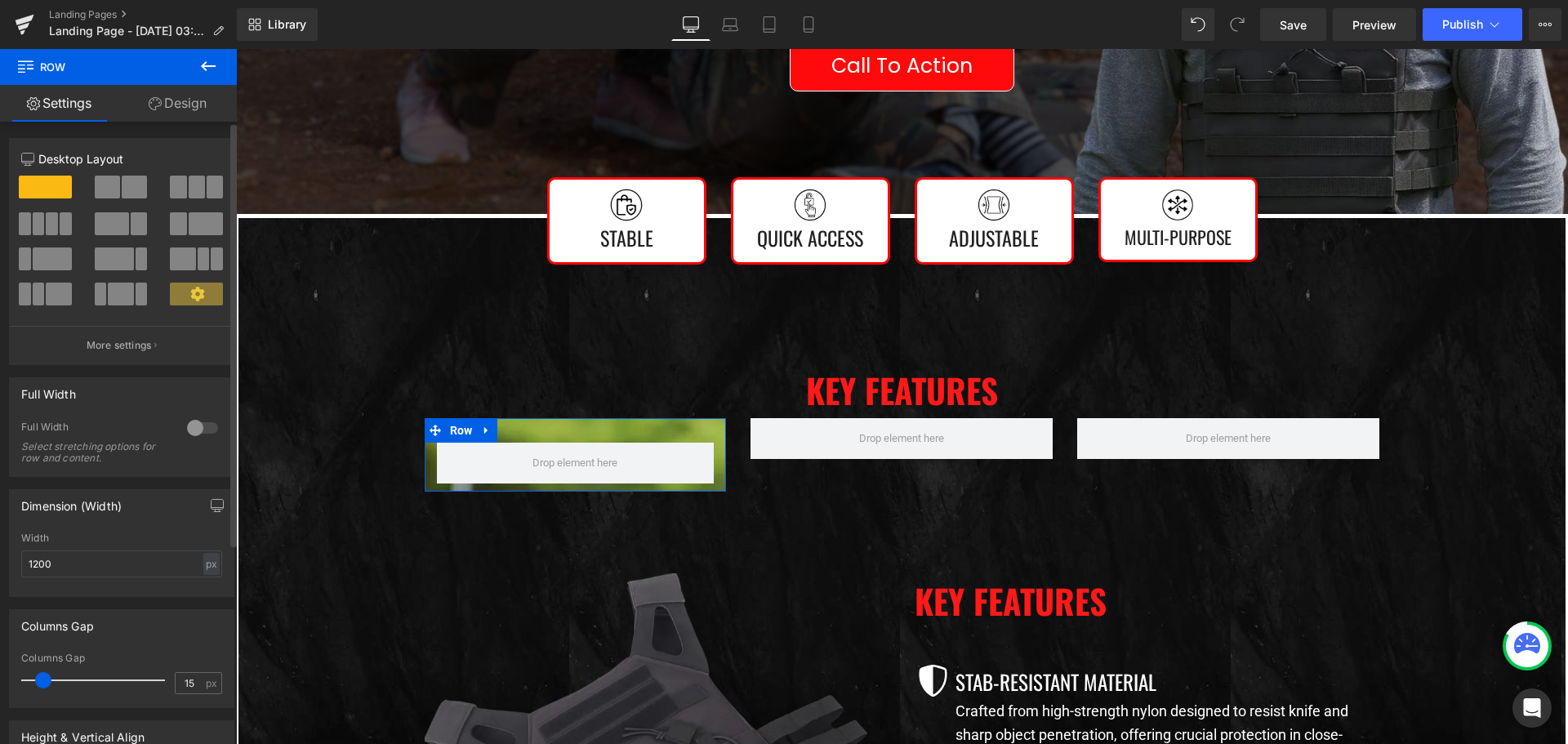
scroll to position [164, 0]
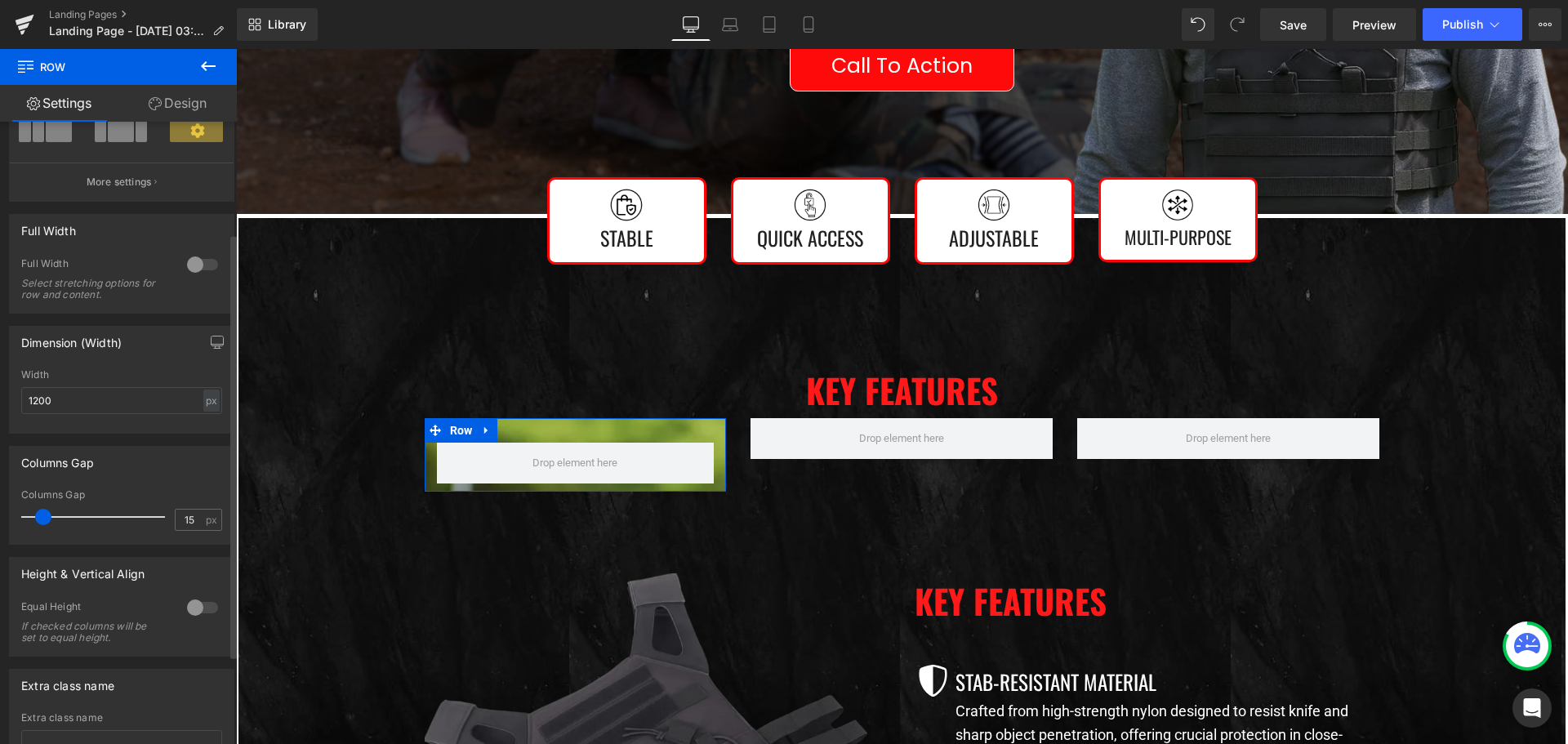
click at [195, 610] on div at bounding box center [203, 607] width 39 height 26
click at [183, 114] on link "Design" at bounding box center [177, 103] width 118 height 37
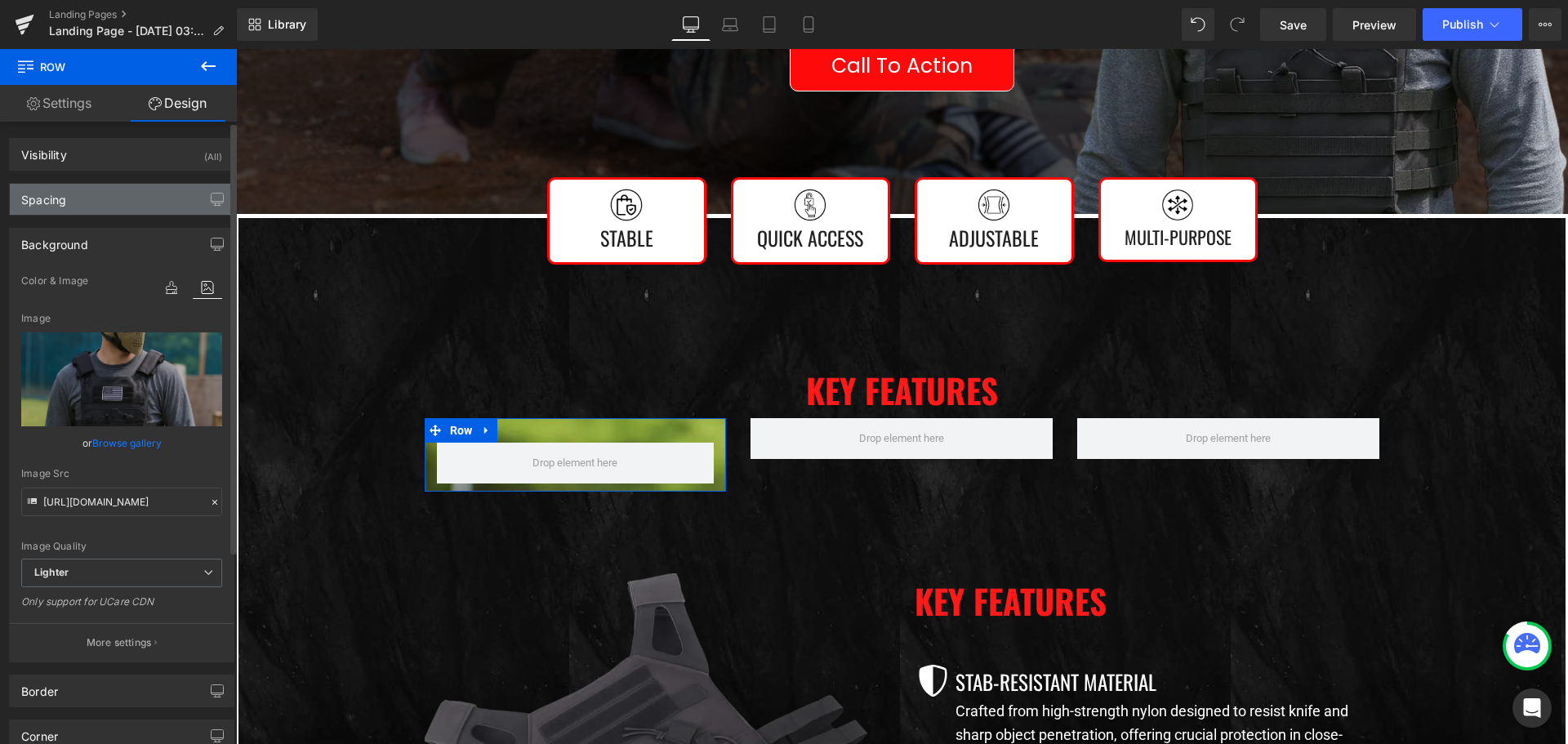
click at [127, 193] on div "Spacing" at bounding box center [122, 199] width 223 height 31
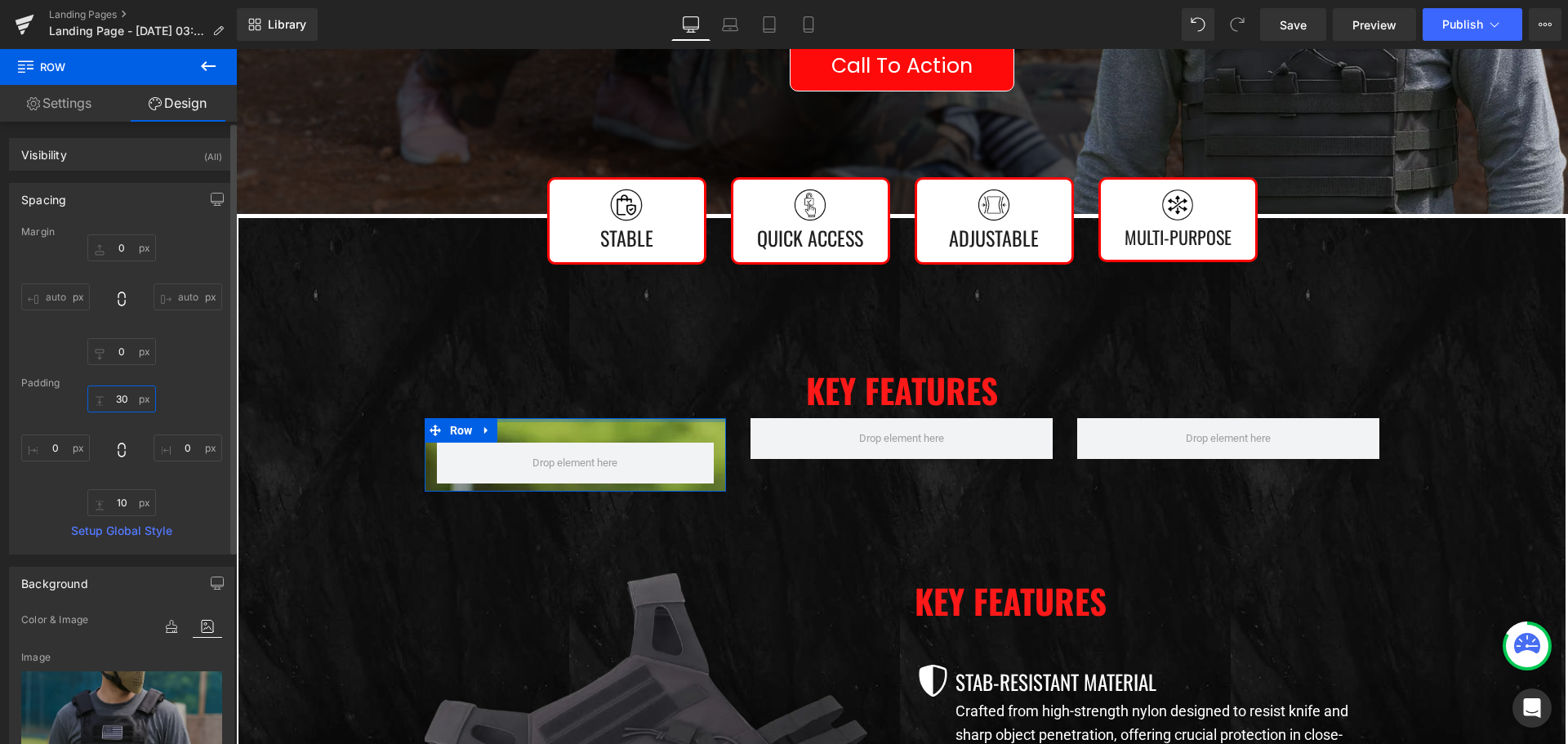
click at [119, 403] on input "30" at bounding box center [122, 399] width 69 height 27
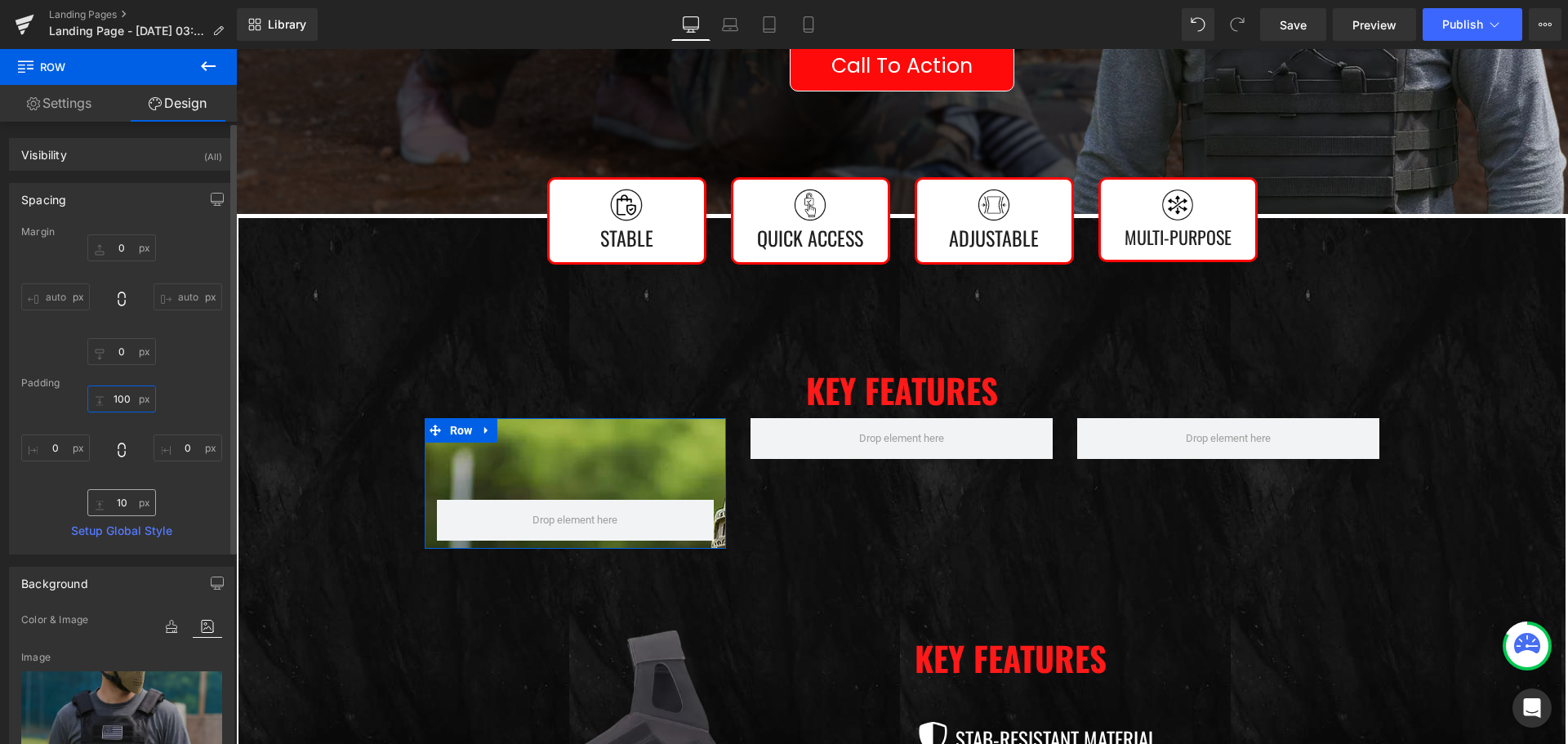
type input "100"
click at [118, 503] on input "10" at bounding box center [122, 503] width 69 height 27
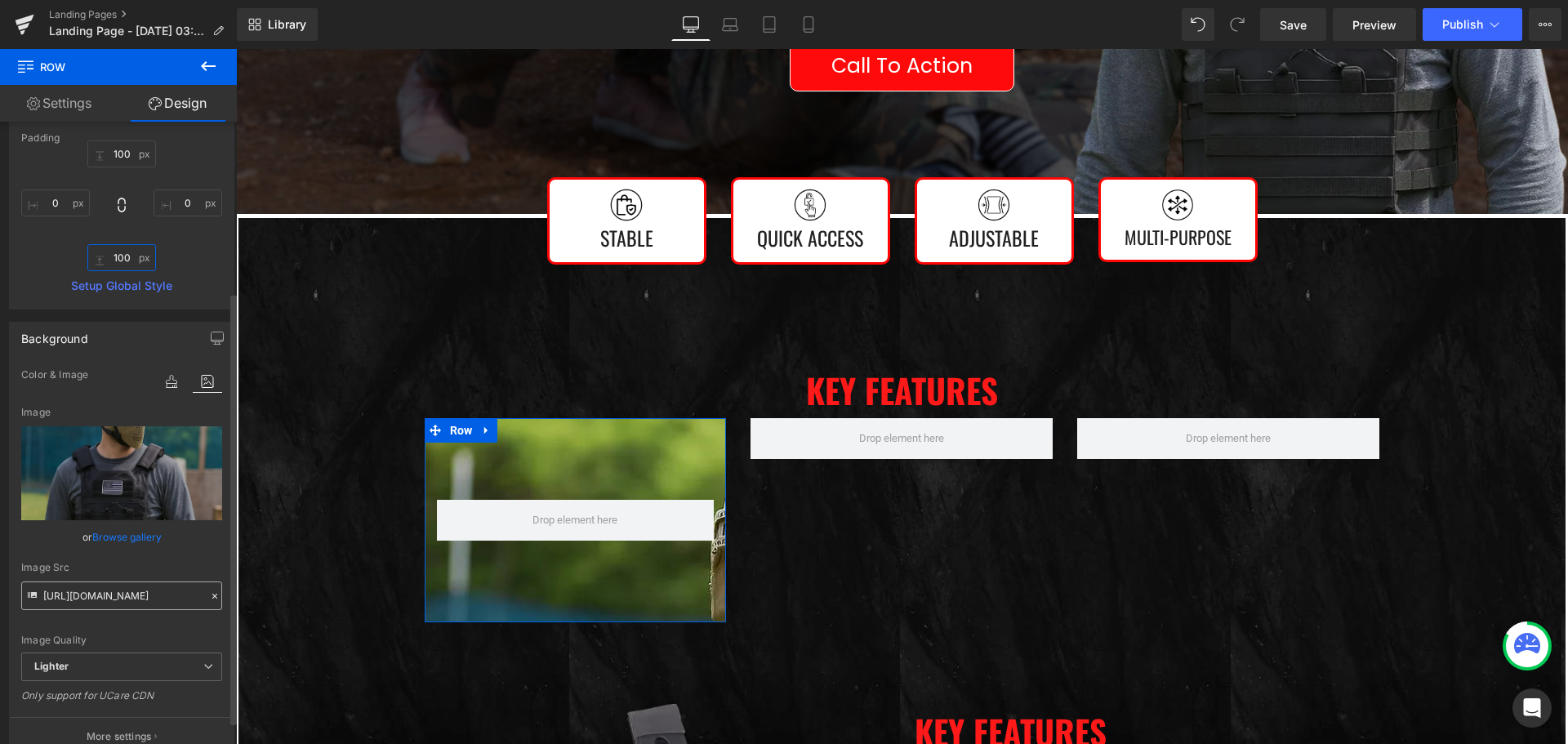
scroll to position [409, 0]
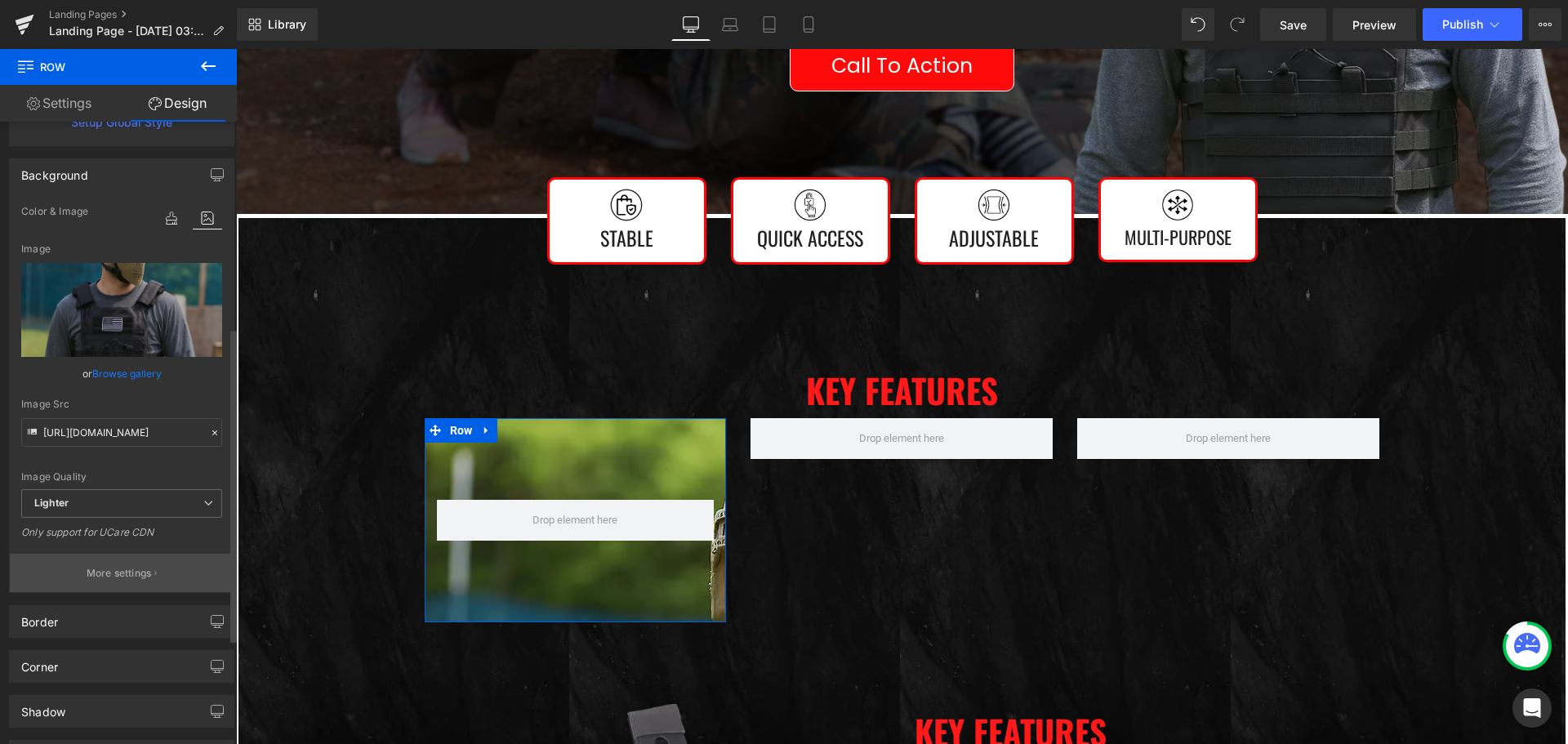
type input "100"
click at [127, 567] on p "More settings" at bounding box center [119, 573] width 65 height 14
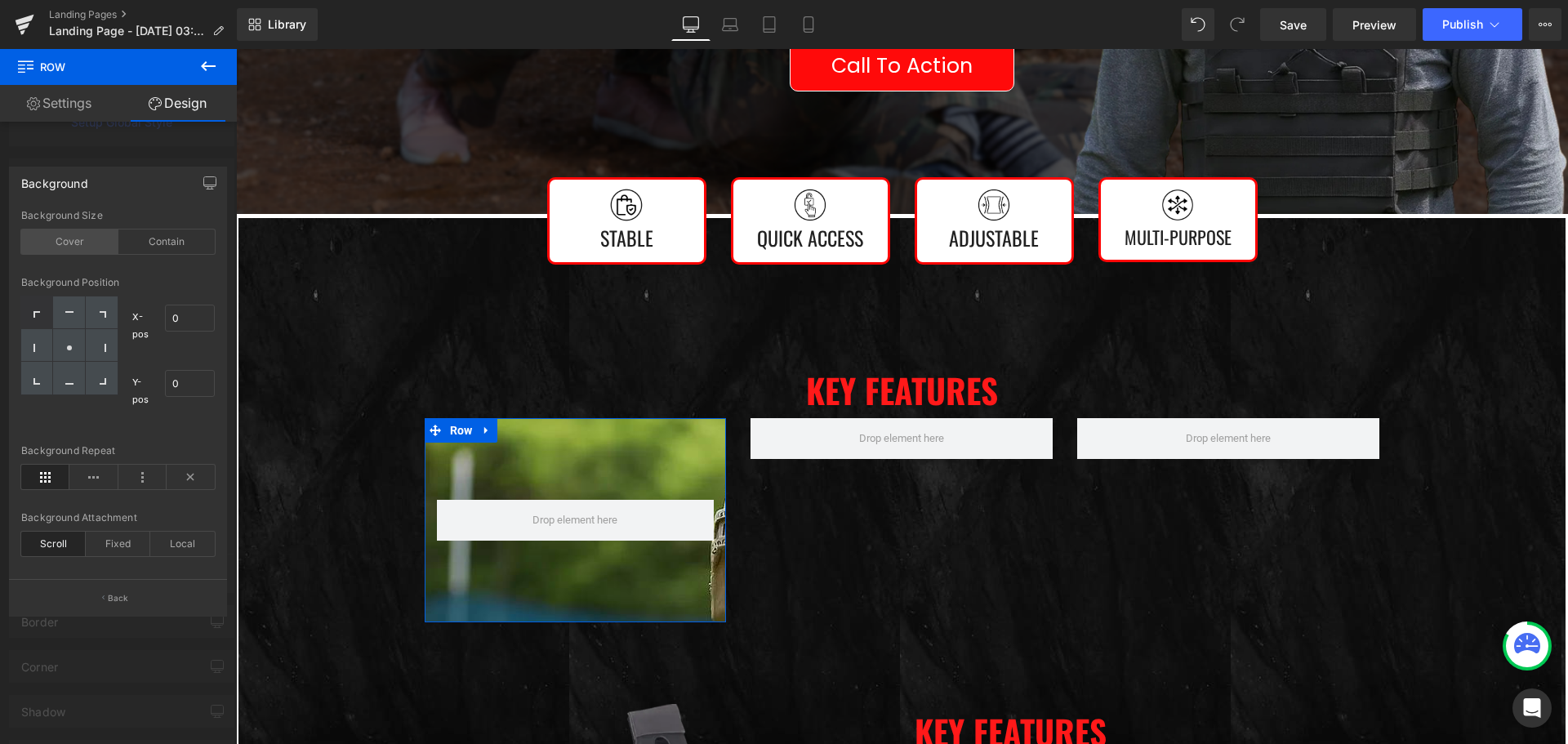
click at [72, 234] on div "Cover" at bounding box center [70, 241] width 97 height 24
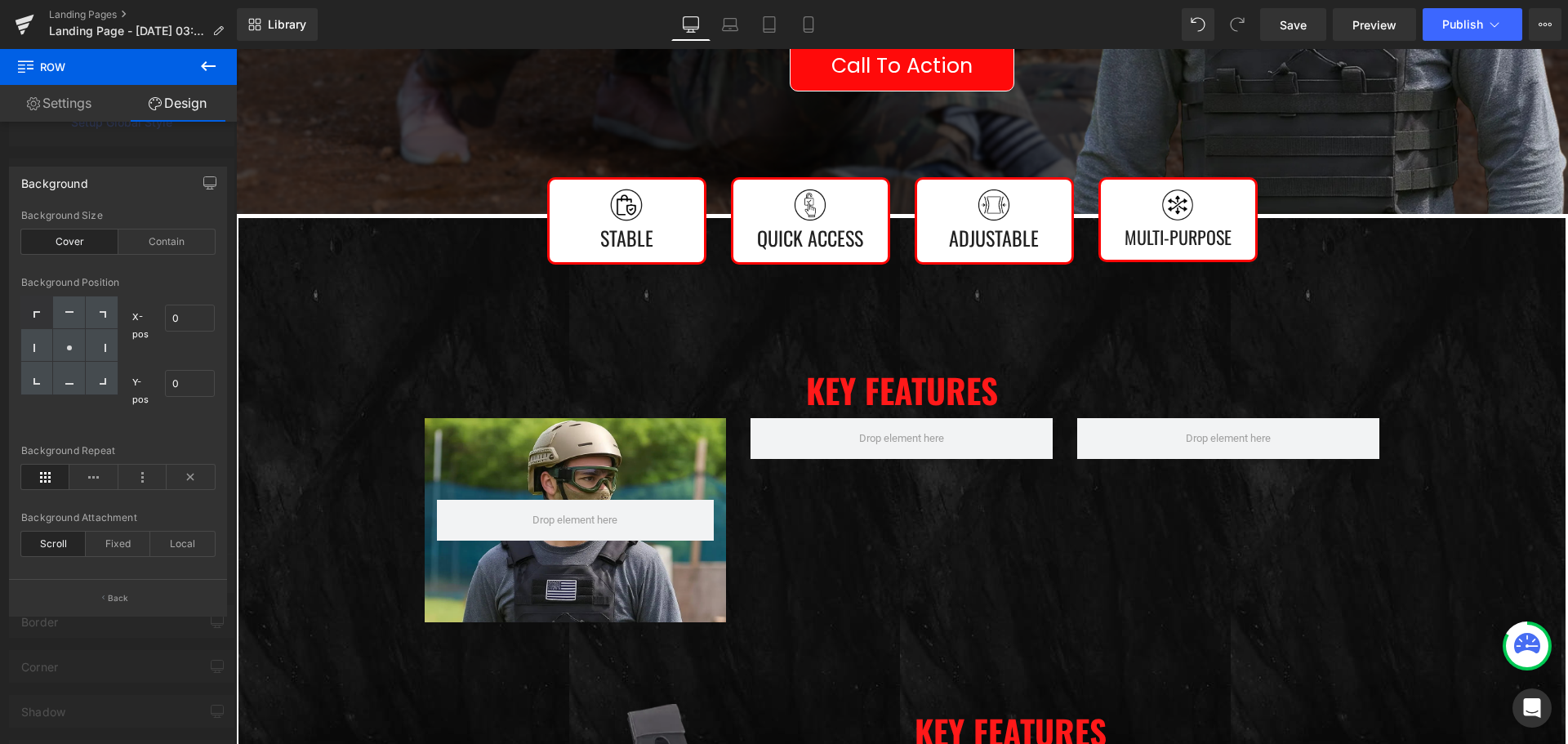
scroll to position [490, 0]
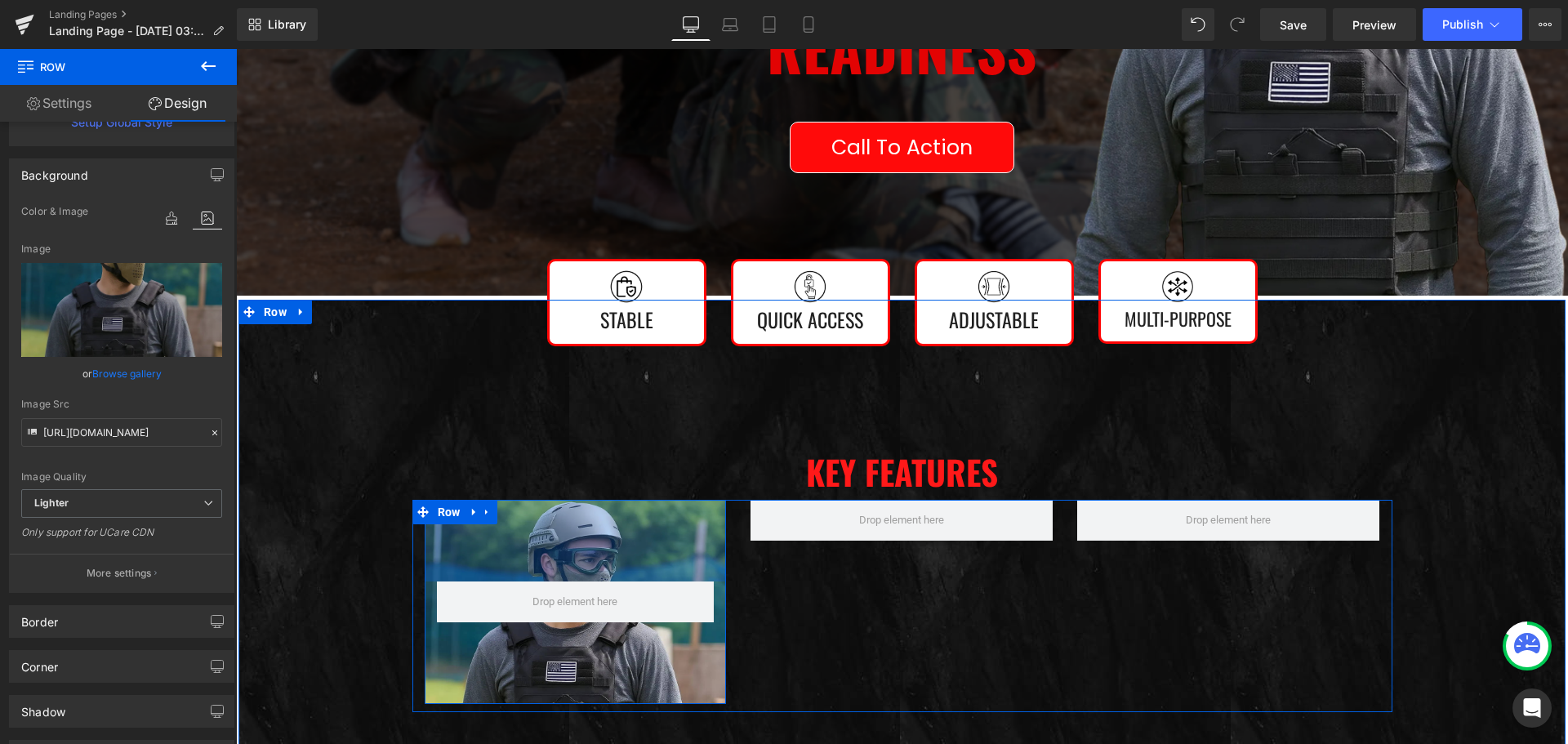
click at [425, 550] on div "100px" at bounding box center [576, 540] width 302 height 81
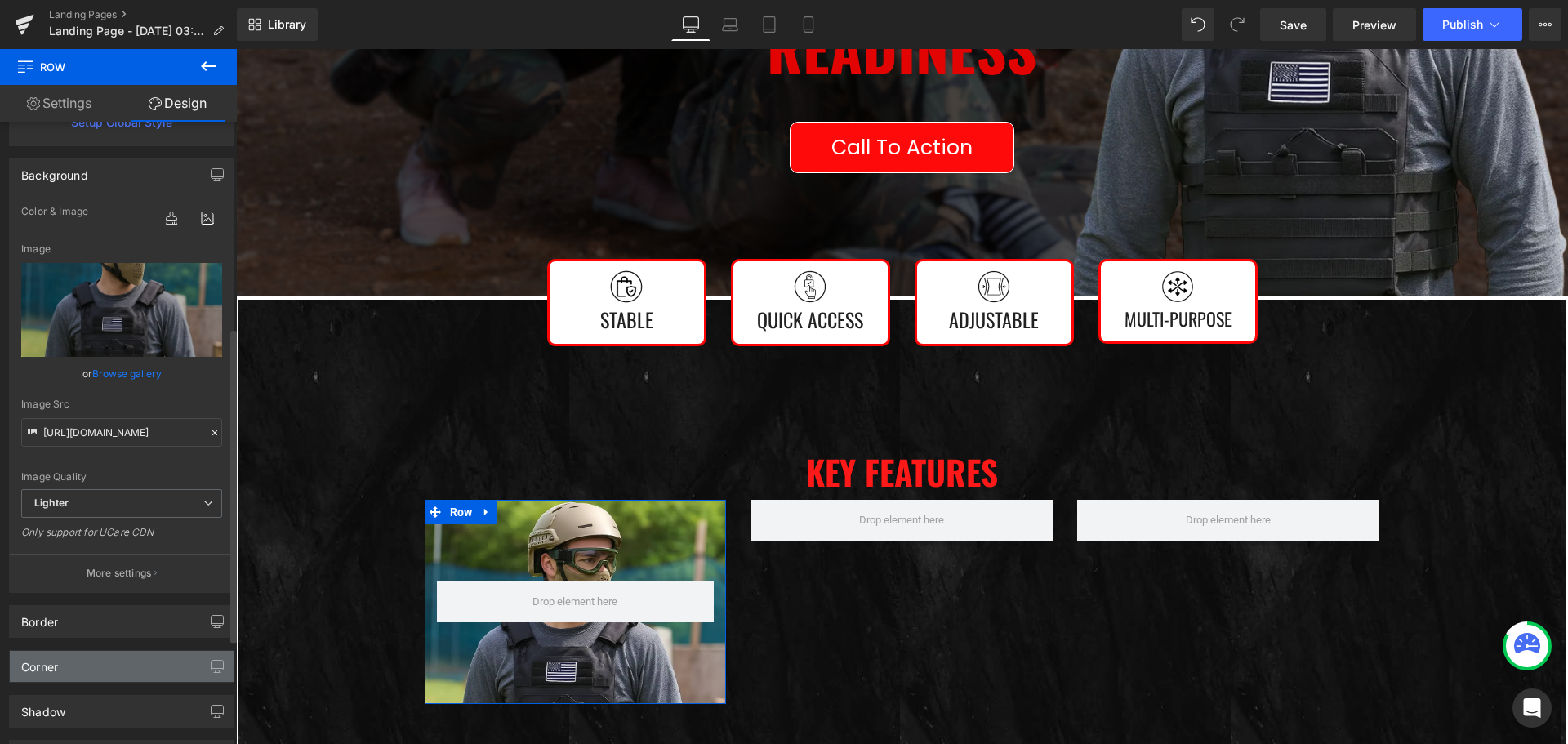
click at [92, 659] on div "Corner" at bounding box center [122, 666] width 223 height 31
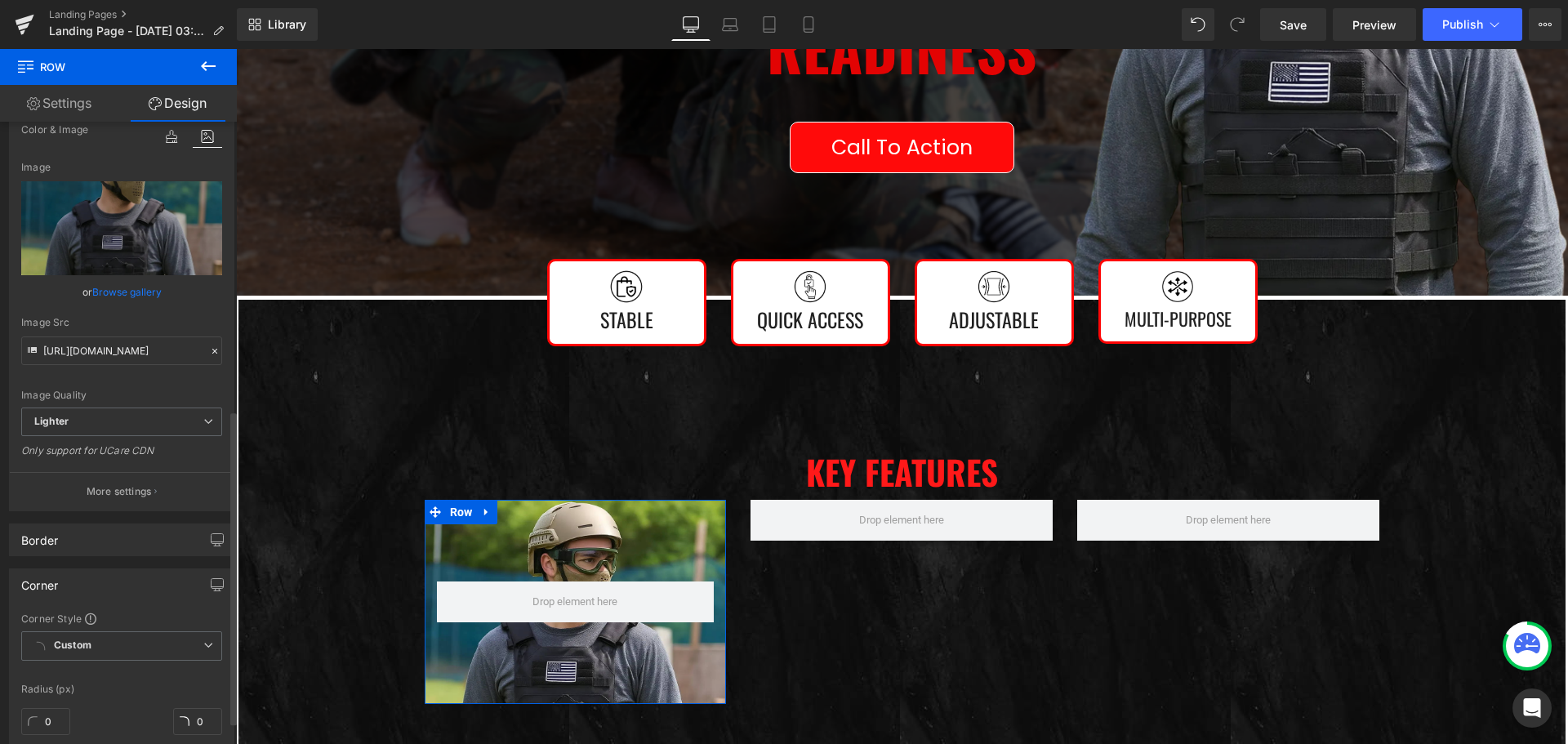
scroll to position [571, 0]
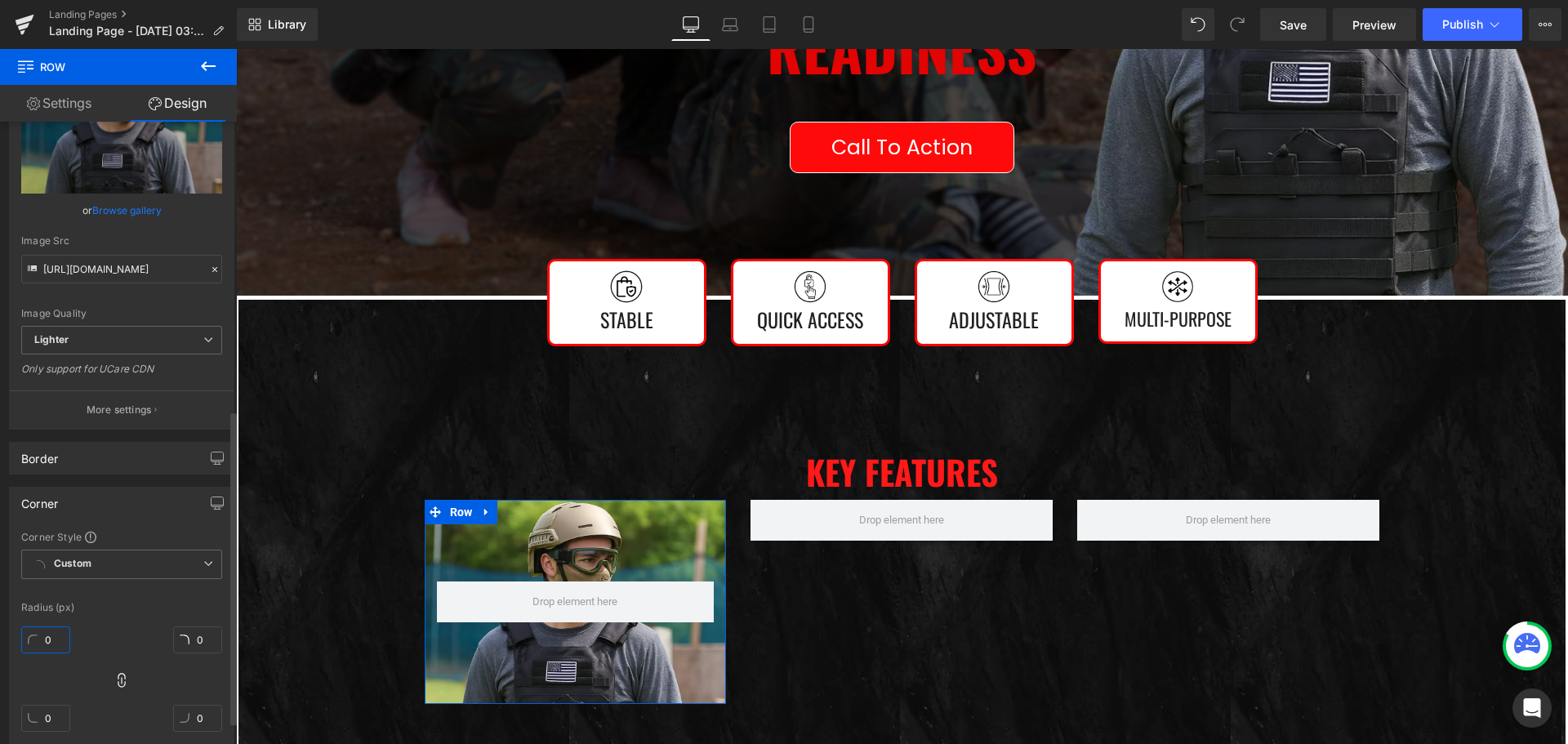
click at [45, 638] on input "0" at bounding box center [46, 640] width 49 height 27
type input "1"
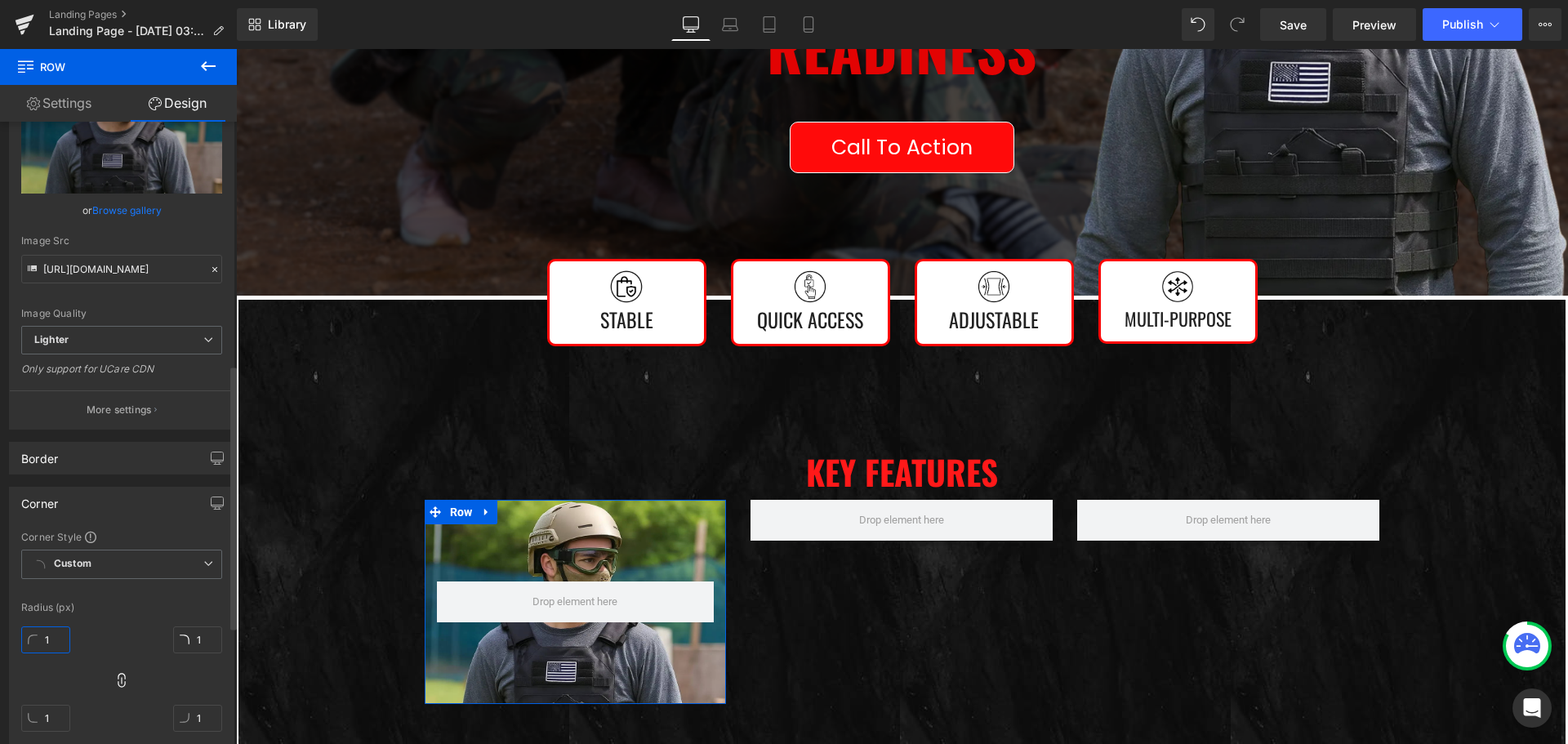
type input "15"
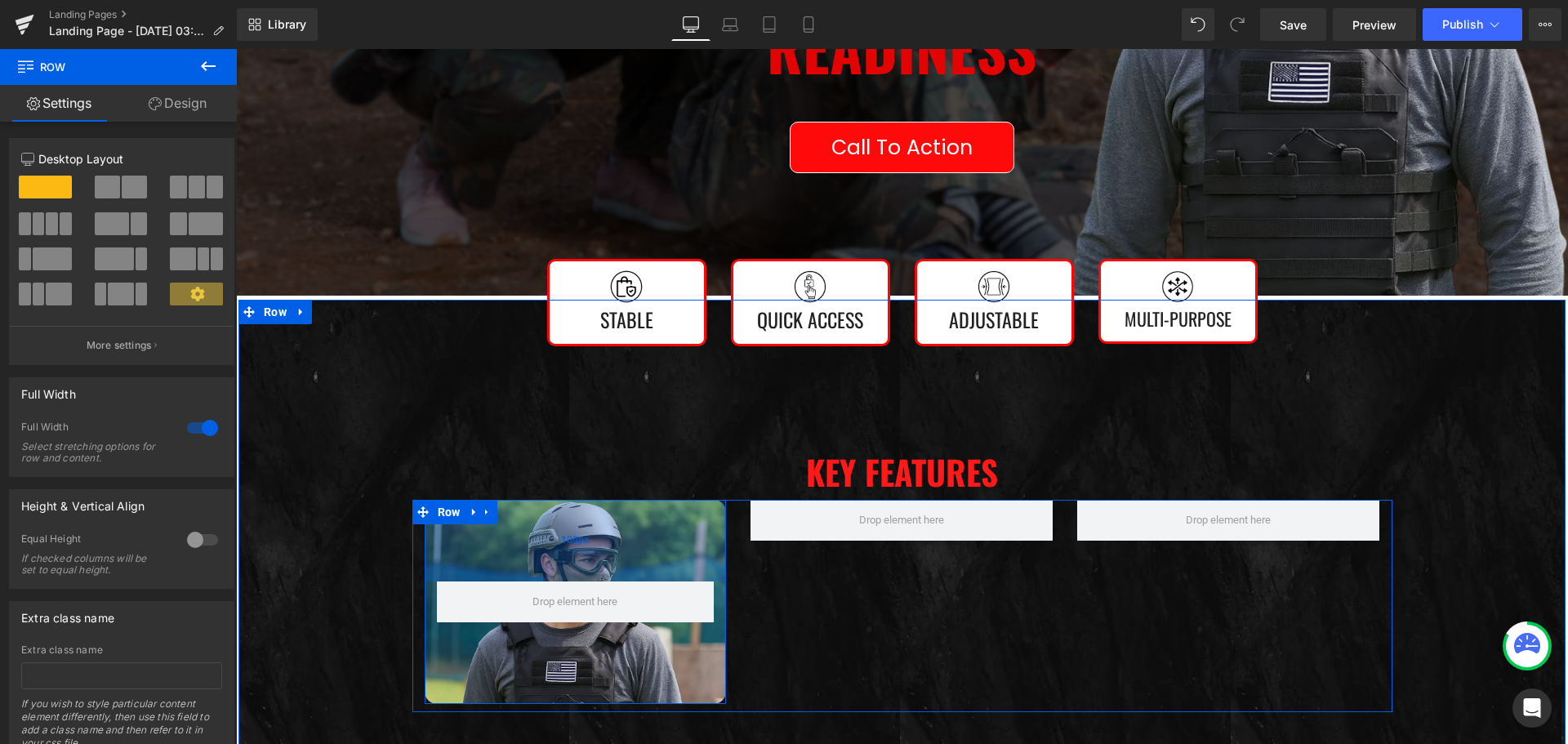
click at [528, 562] on div "100px" at bounding box center [576, 540] width 302 height 81
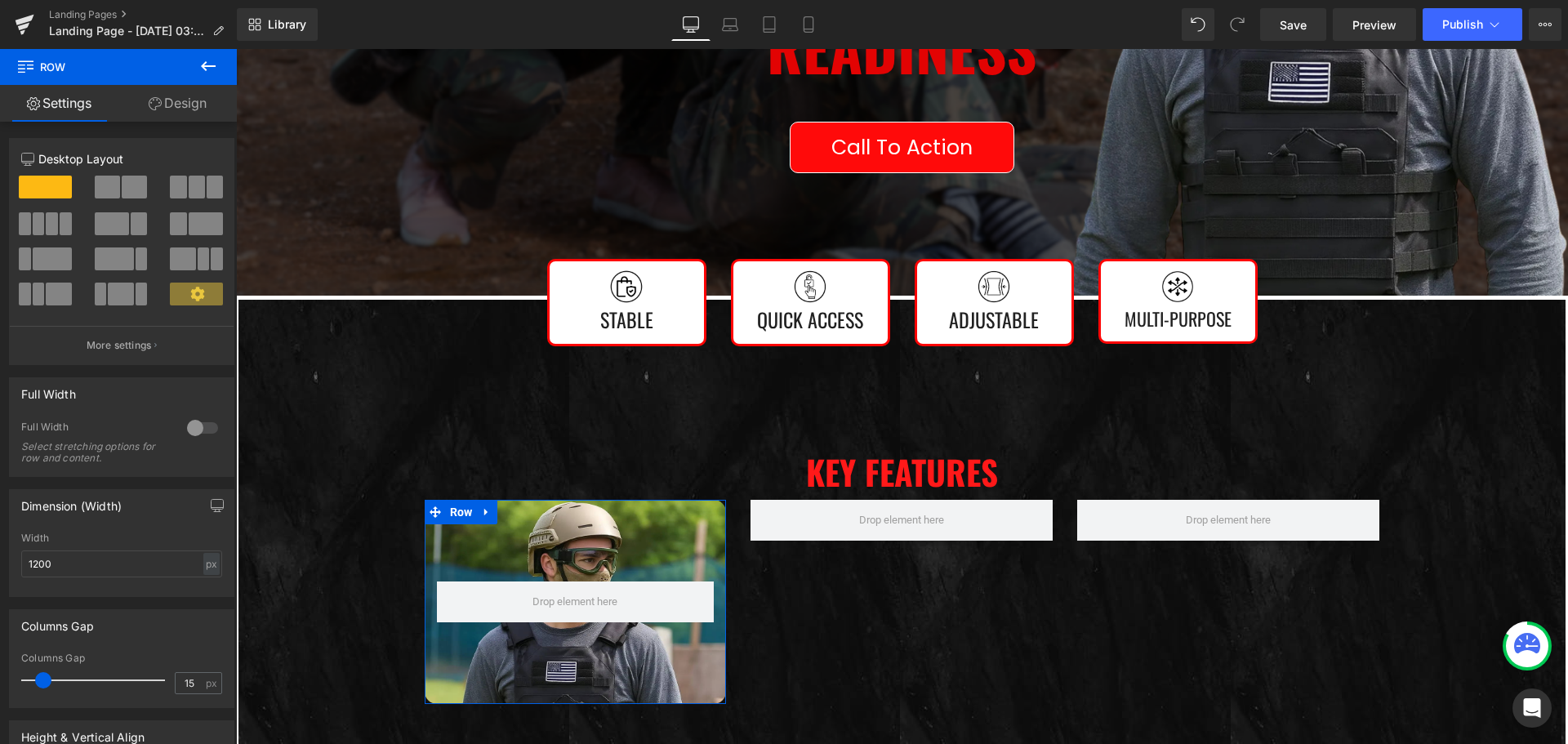
click at [170, 101] on link "Design" at bounding box center [177, 103] width 118 height 37
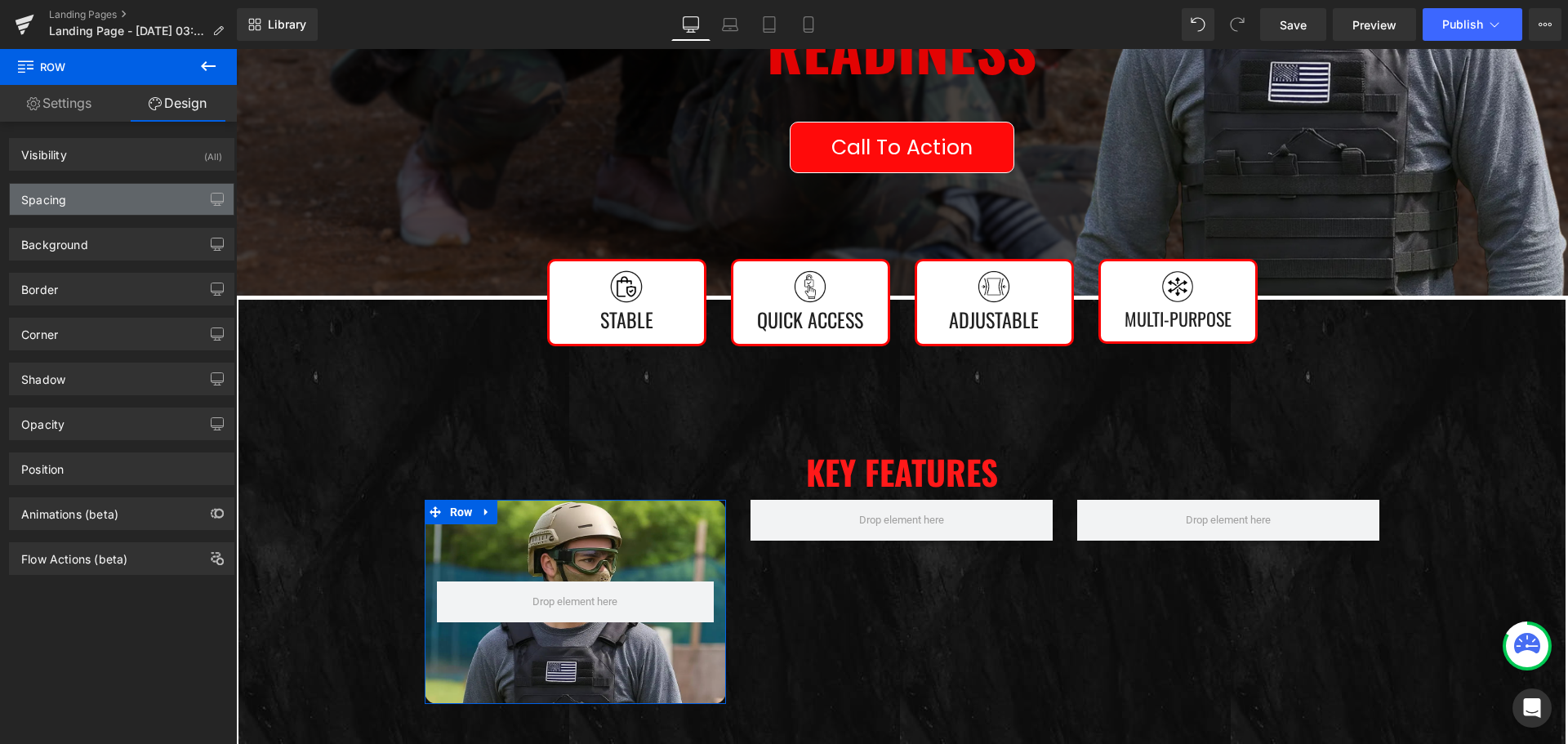
click at [105, 190] on div "Spacing" at bounding box center [122, 199] width 223 height 31
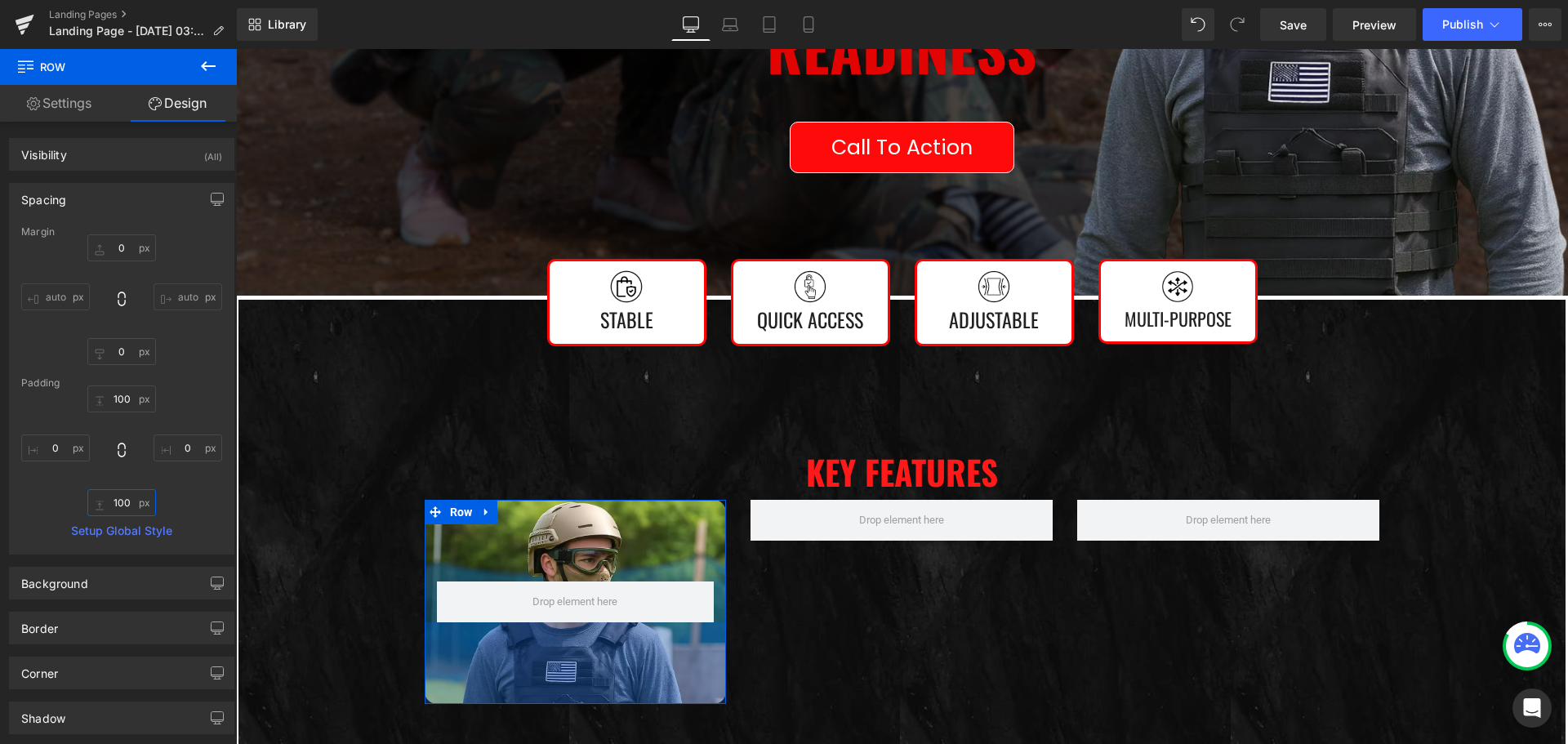
click at [126, 495] on input "100" at bounding box center [122, 503] width 69 height 27
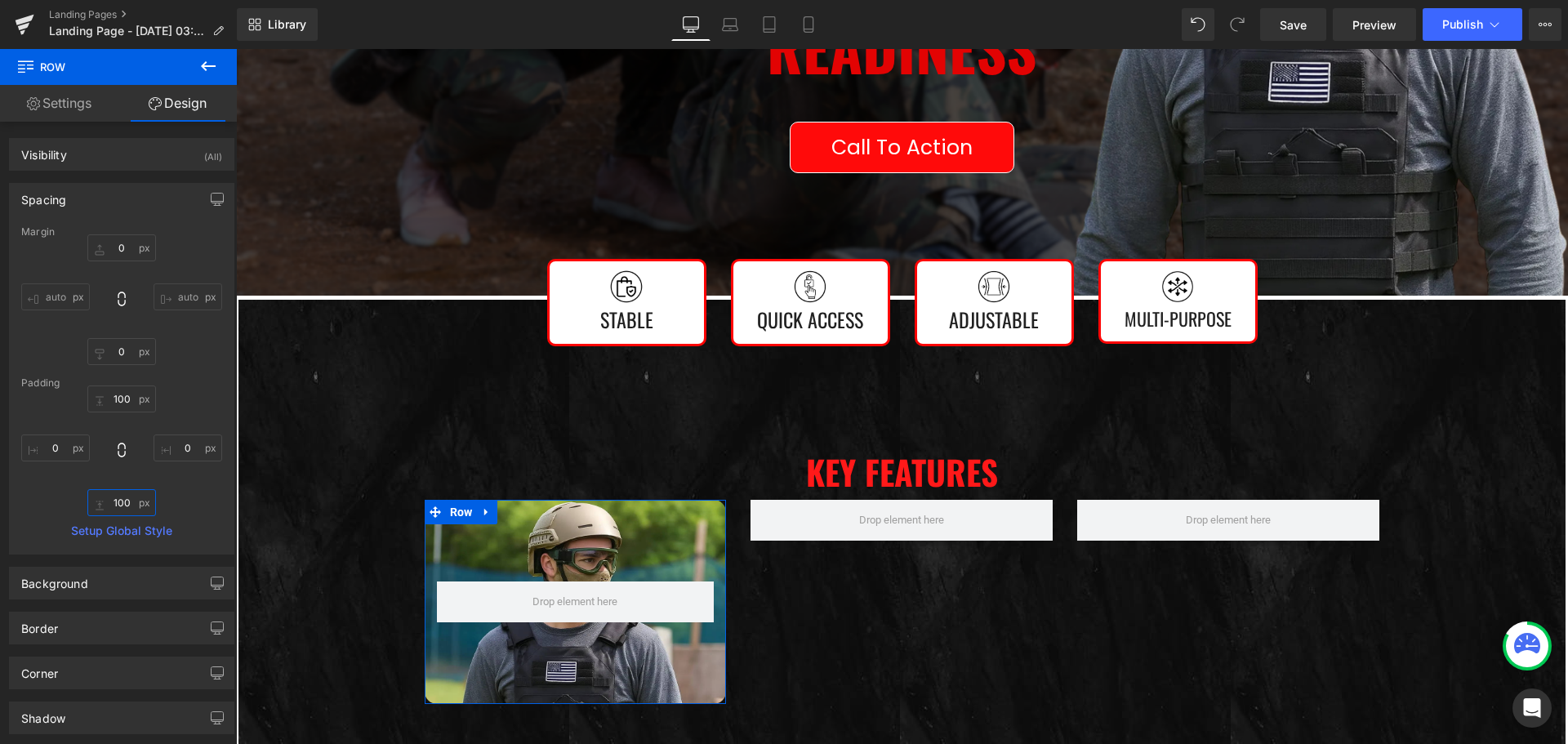
click at [126, 495] on input "100" at bounding box center [122, 503] width 69 height 27
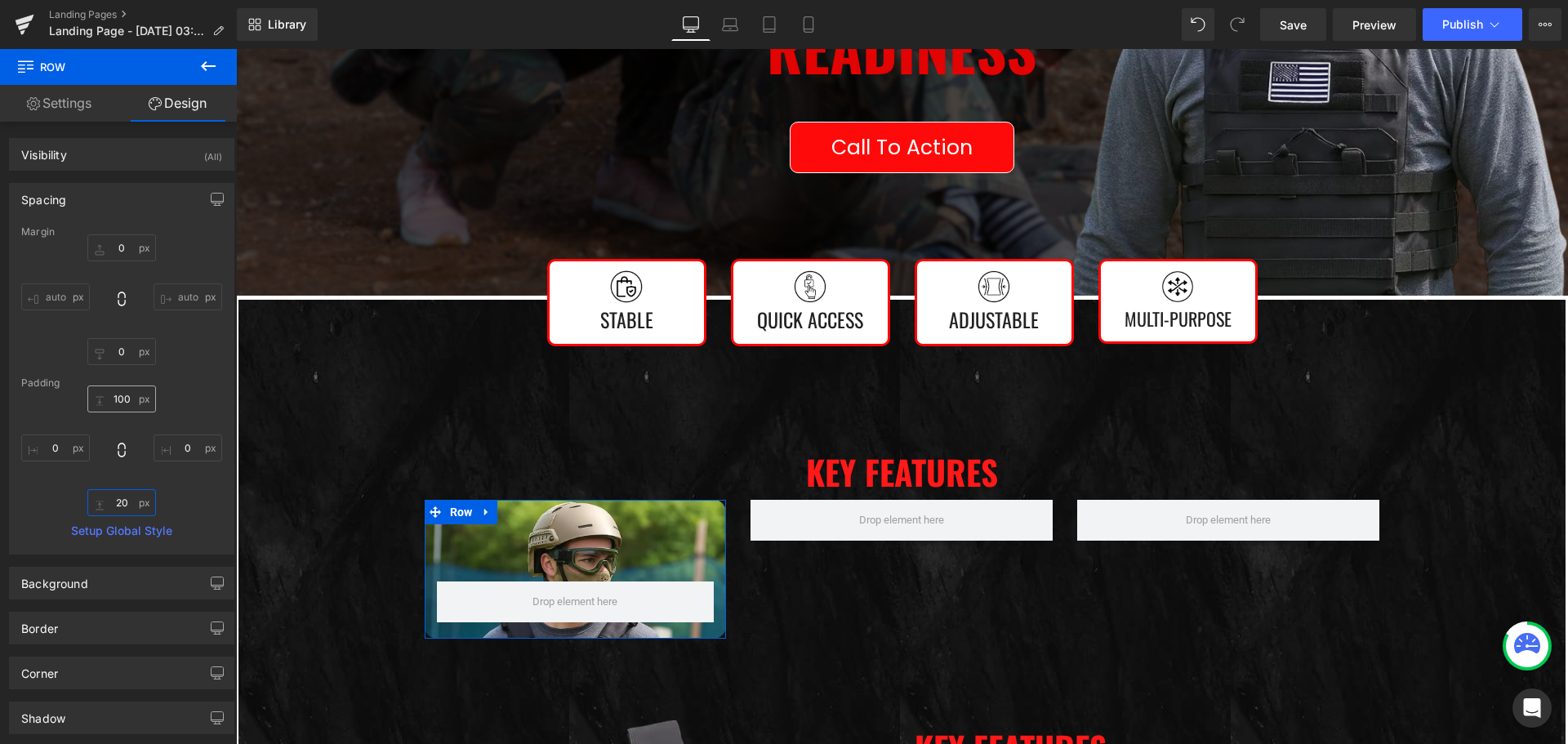
type input "20"
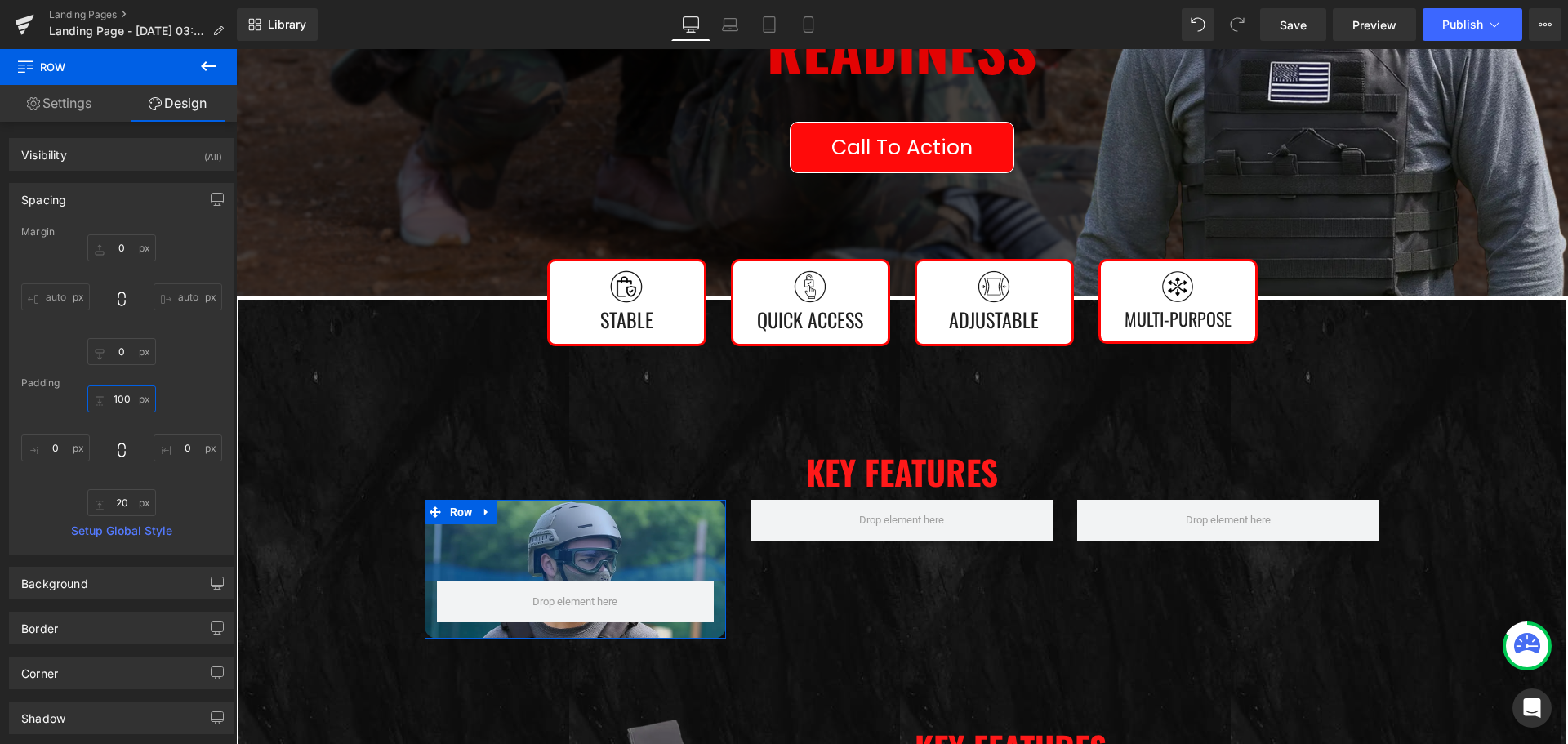
click at [120, 399] on input "100" at bounding box center [122, 399] width 69 height 27
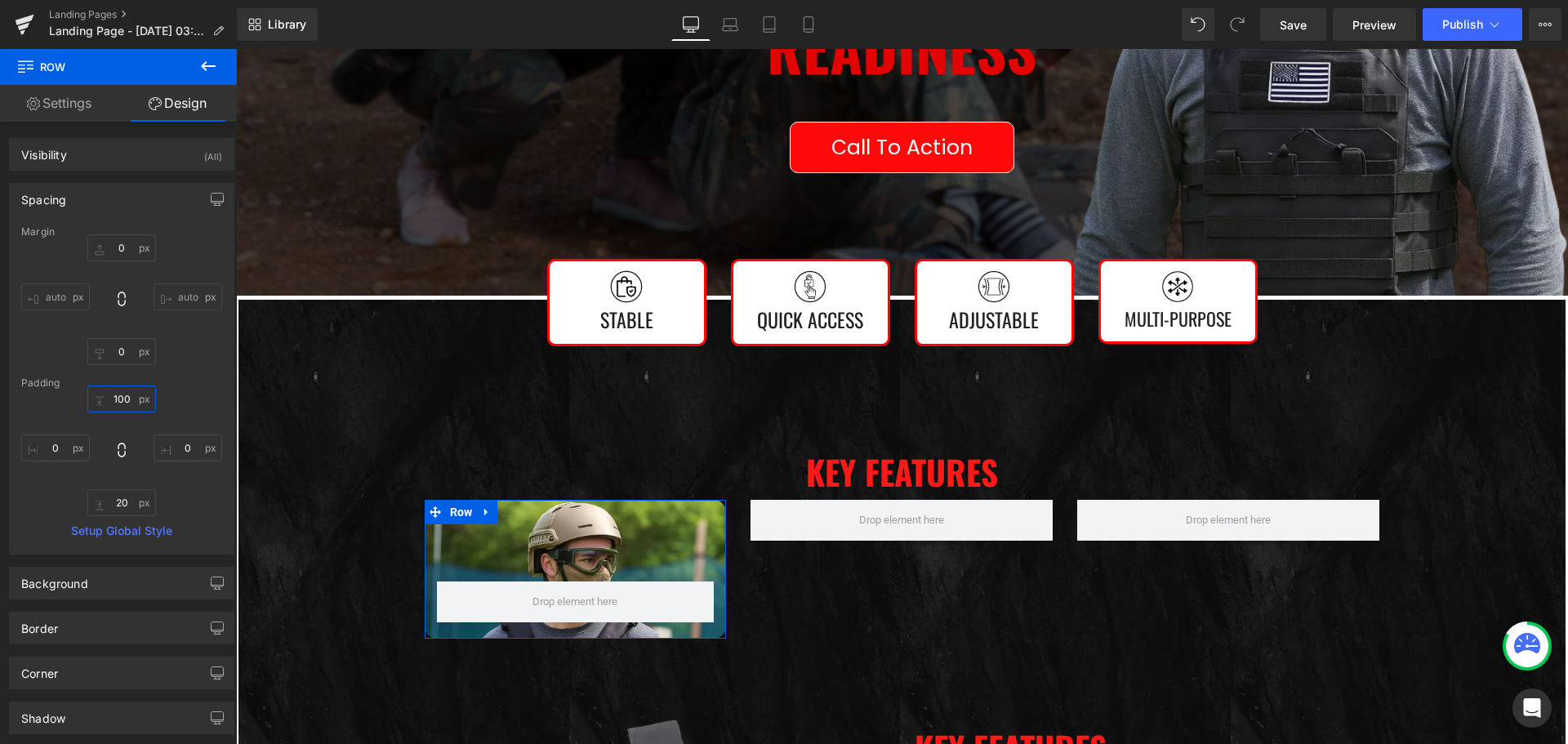
click at [120, 399] on input "100" at bounding box center [122, 399] width 69 height 27
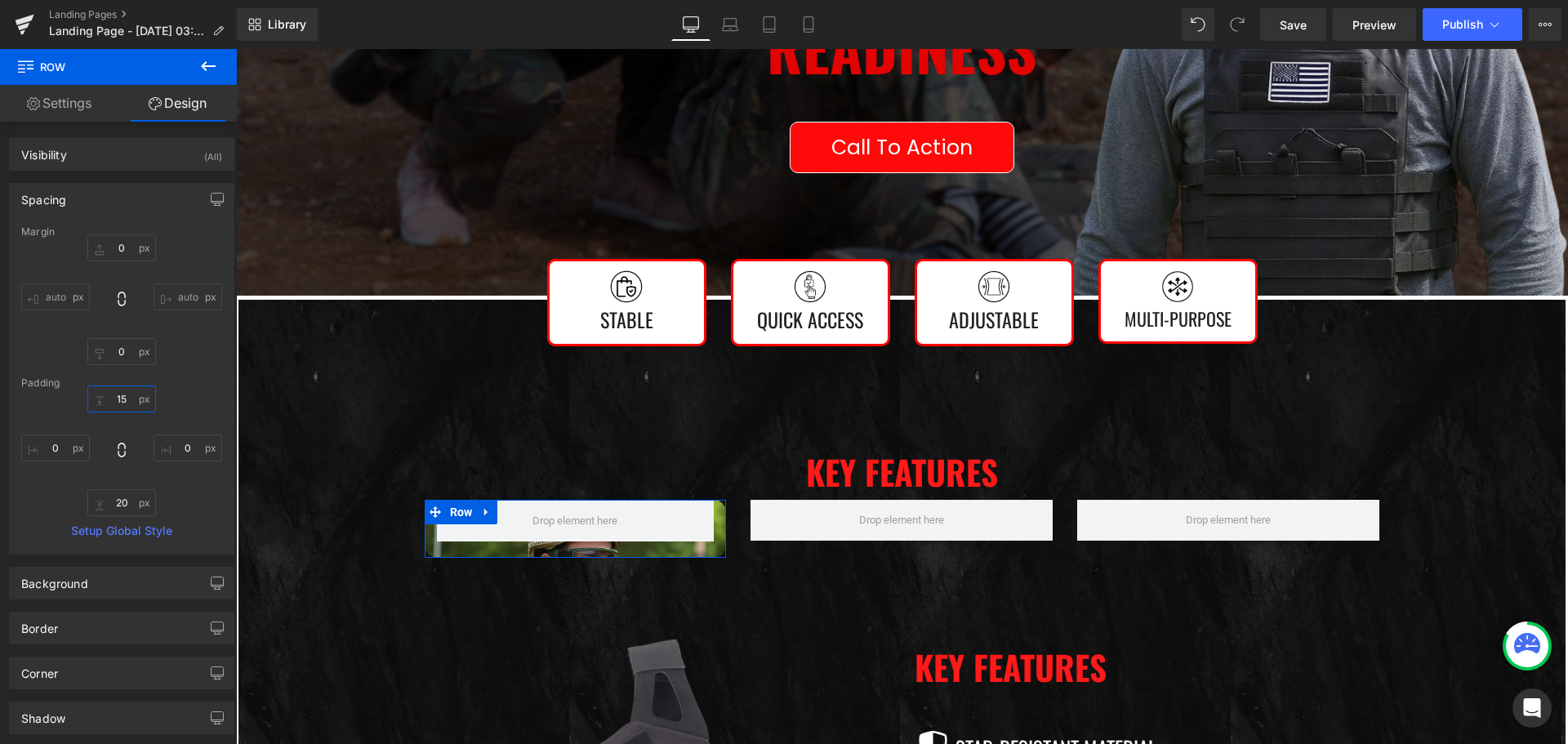
type input "150"
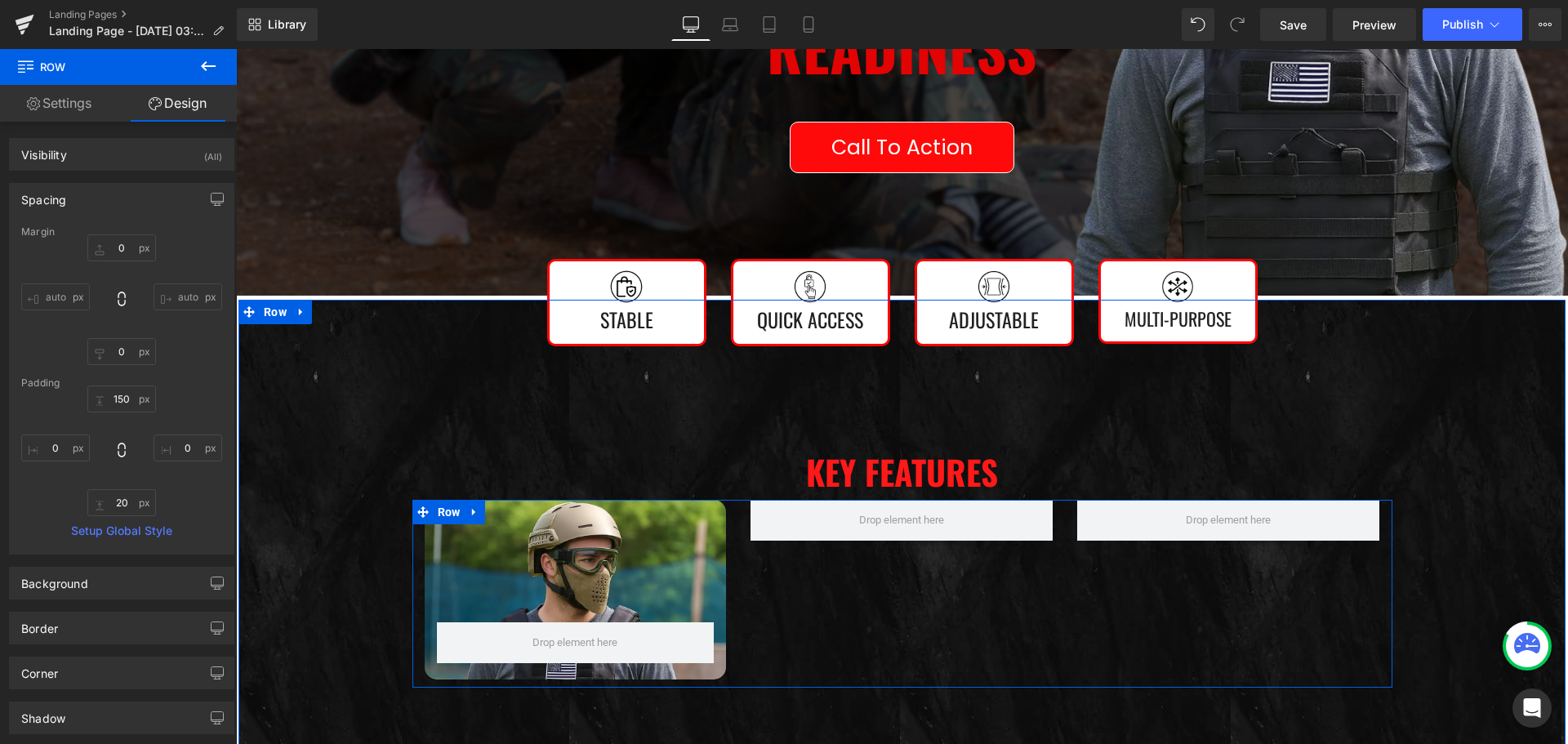
click at [728, 531] on div "Row 150px" at bounding box center [575, 589] width 326 height 180
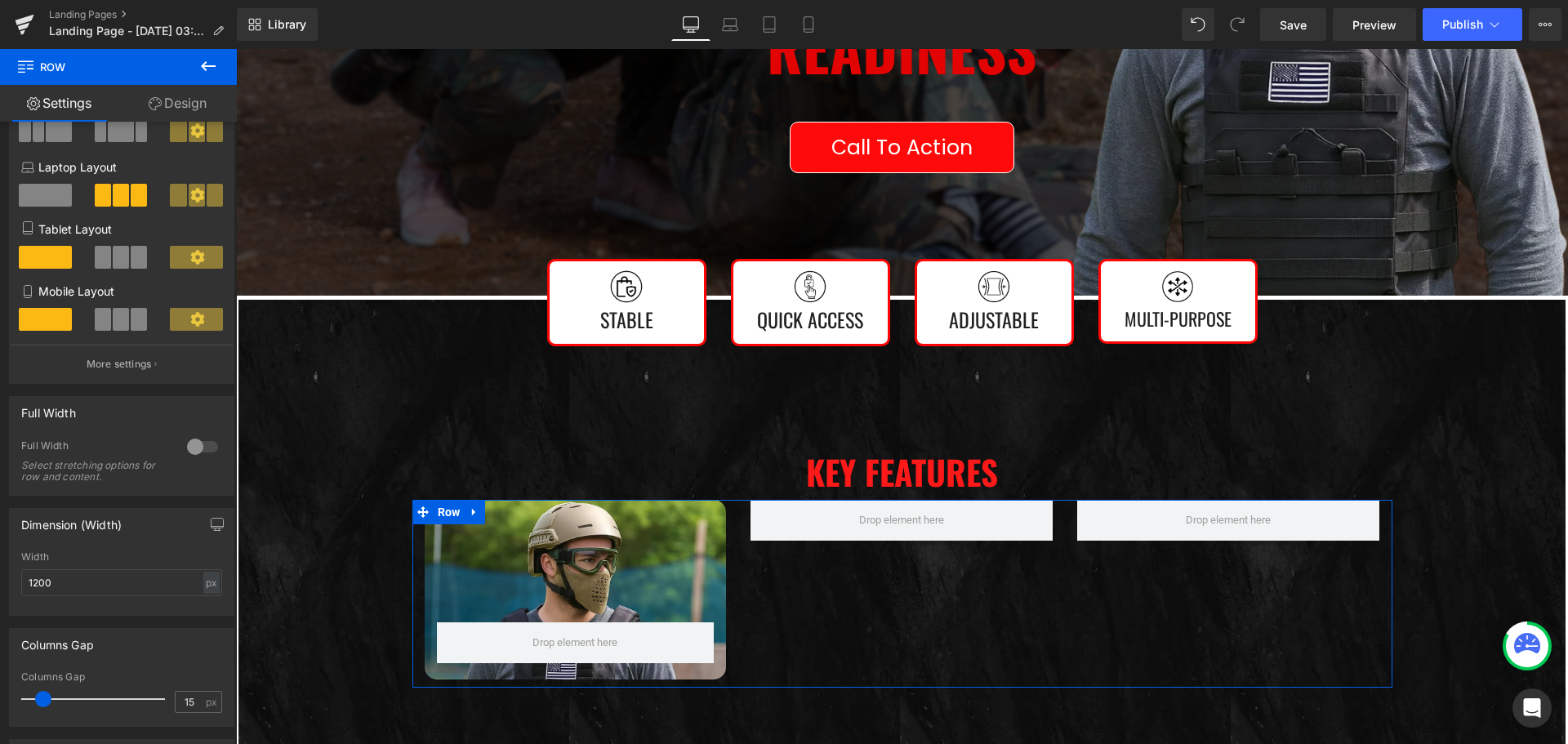
scroll to position [245, 0]
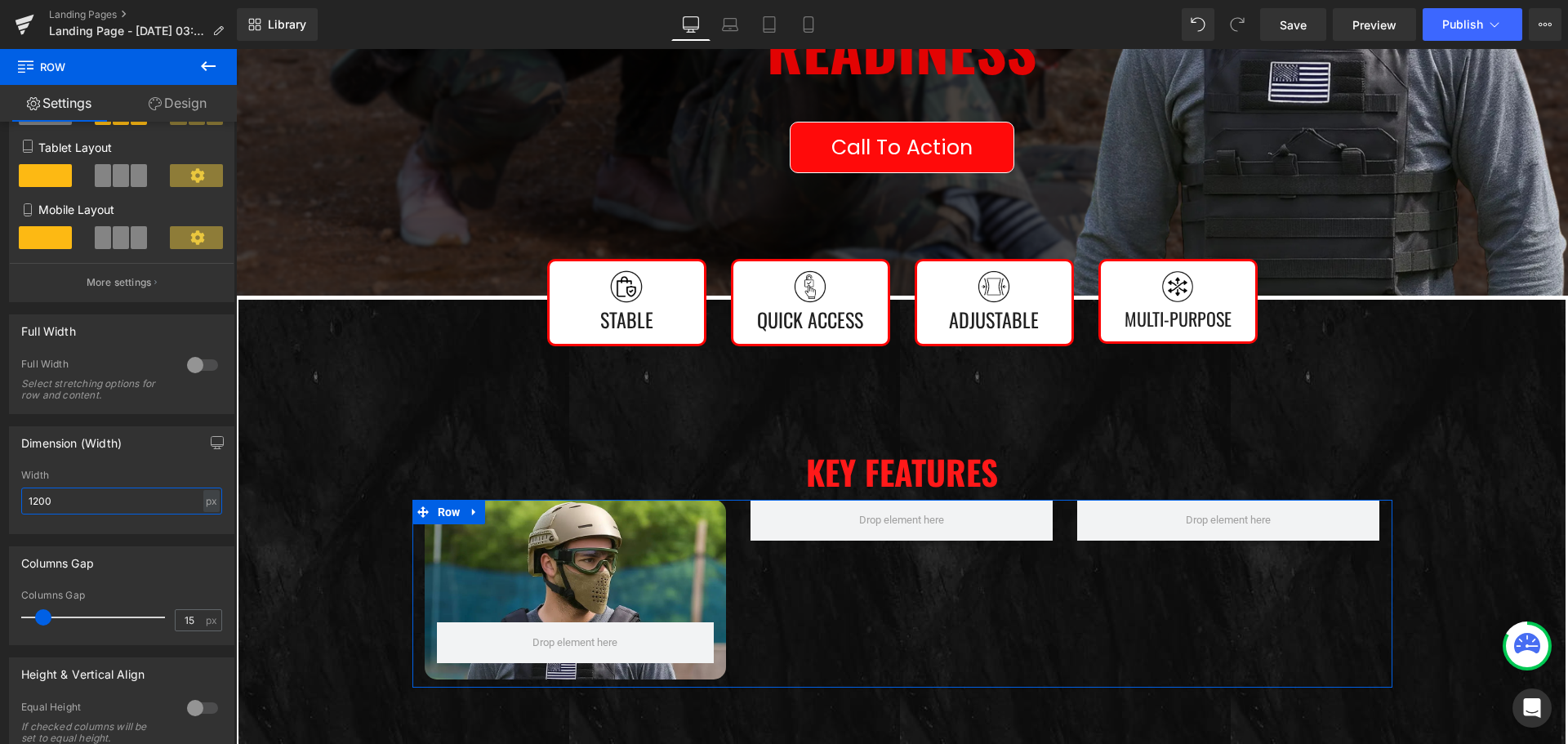
click at [71, 505] on input "1200" at bounding box center [122, 501] width 201 height 27
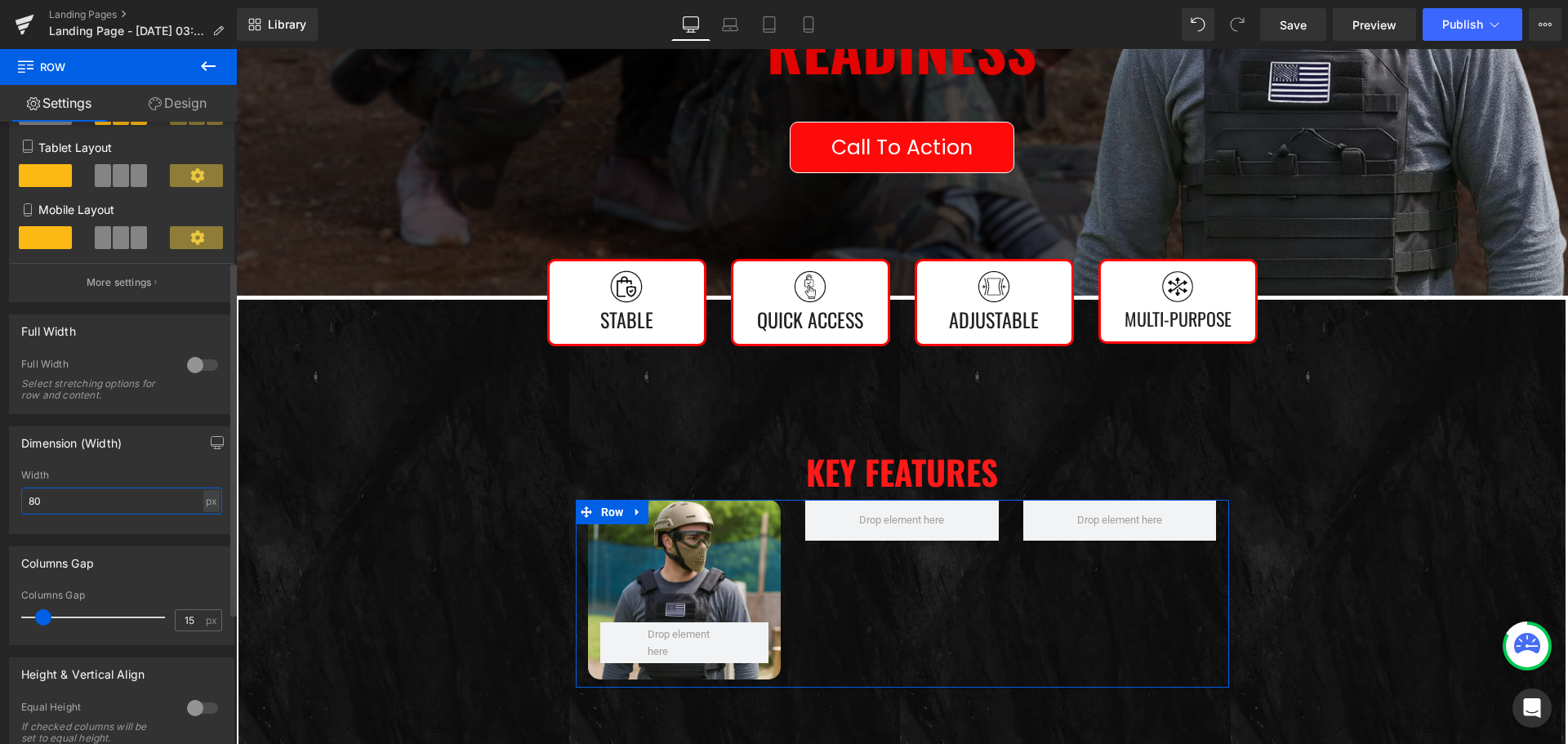
type input "8"
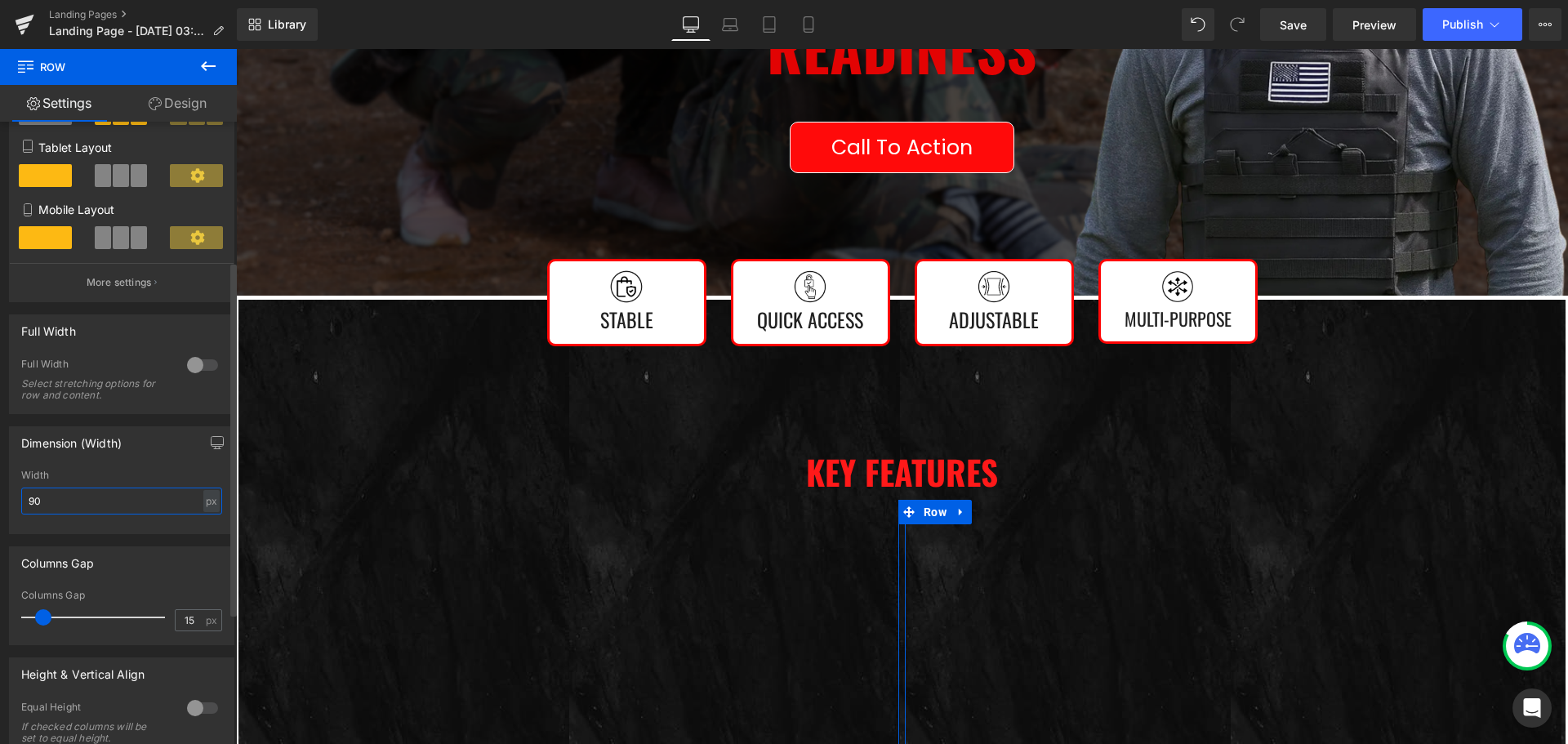
type input "900"
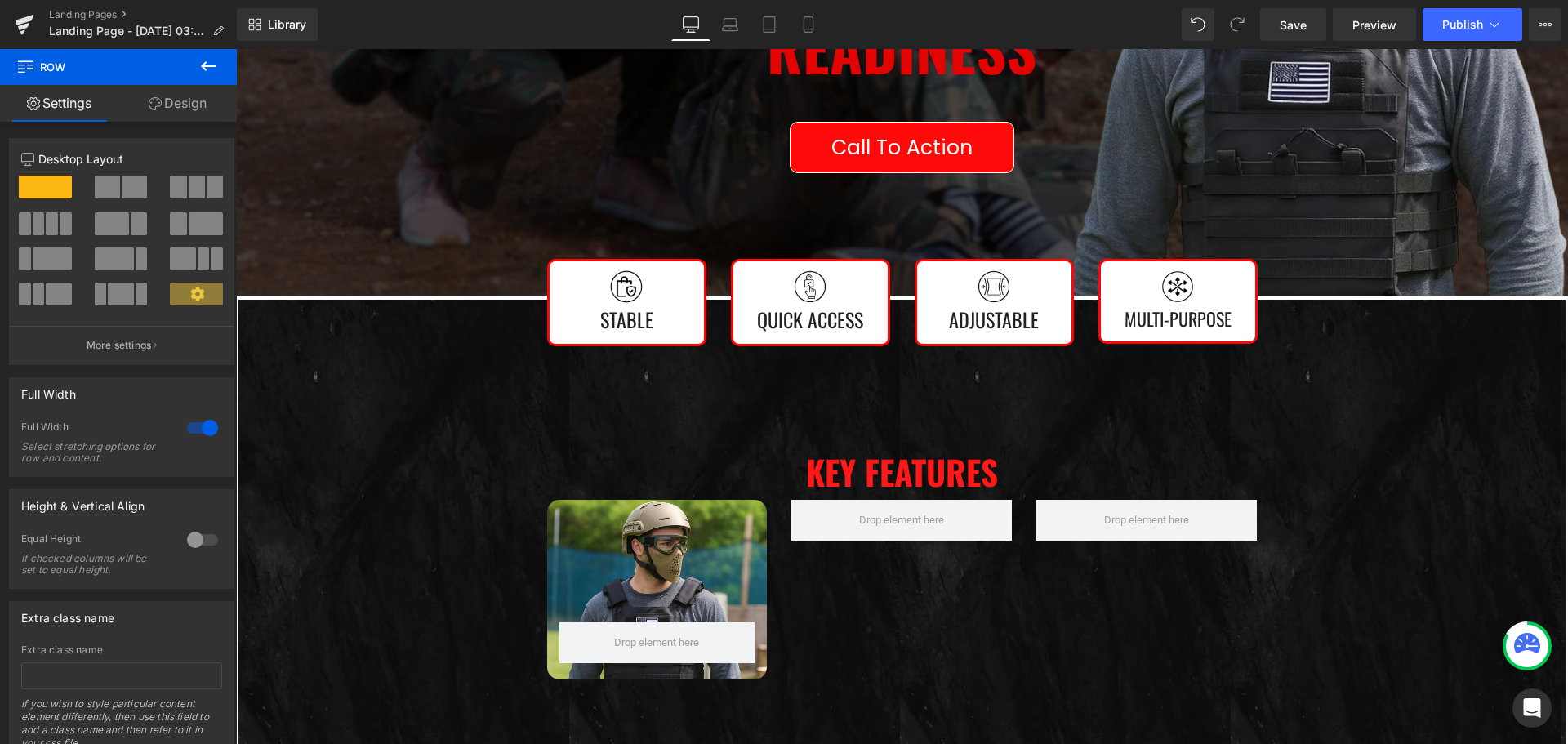
click at [193, 64] on button at bounding box center [208, 67] width 57 height 36
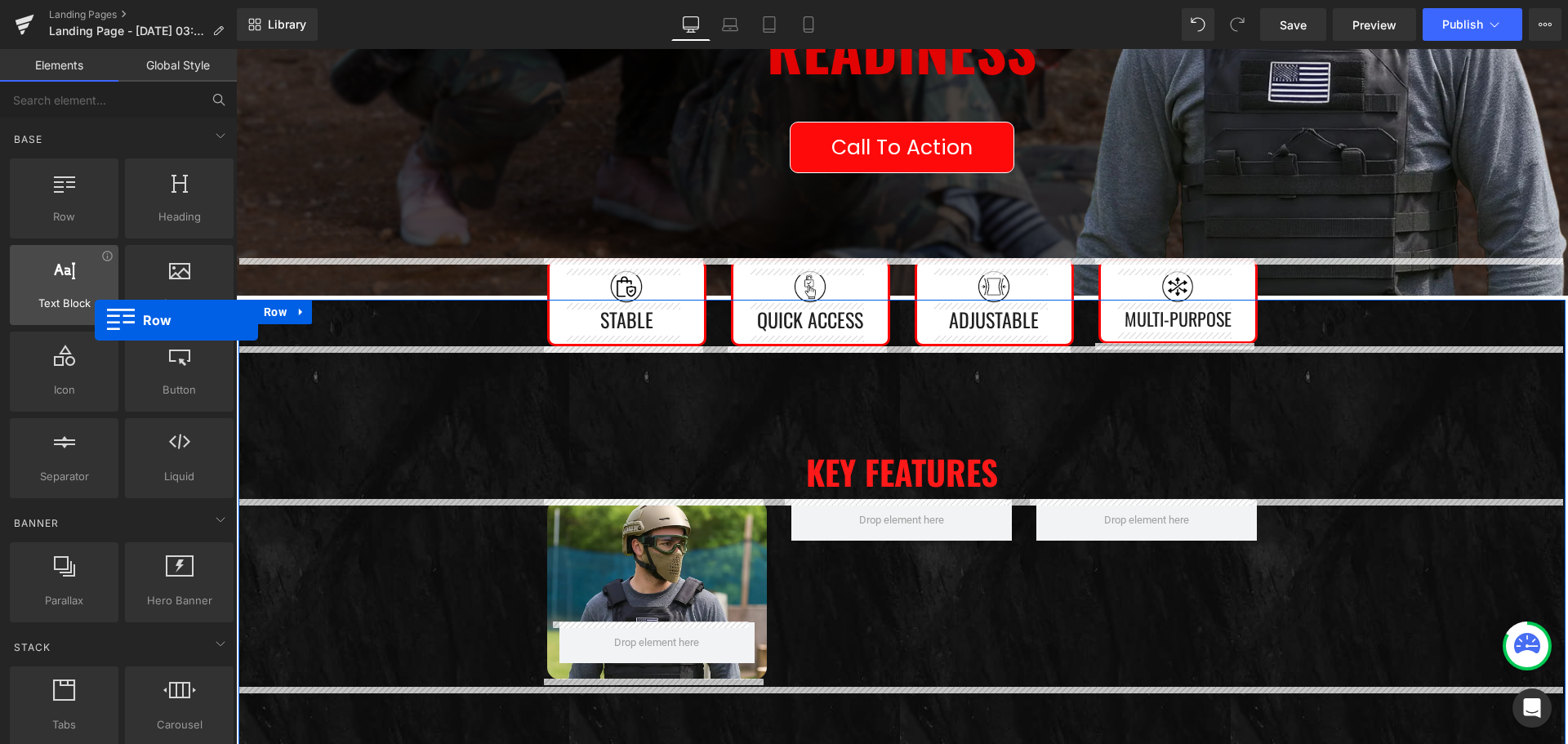
drag, startPoint x: 62, startPoint y: 193, endPoint x: 95, endPoint y: 320, distance: 131.2
click at [95, 320] on div "Row rows, columns, layouts, div Heading headings, titles, h1,h2,h3,h4,h5,h6 Tex…" at bounding box center [122, 328] width 231 height 346
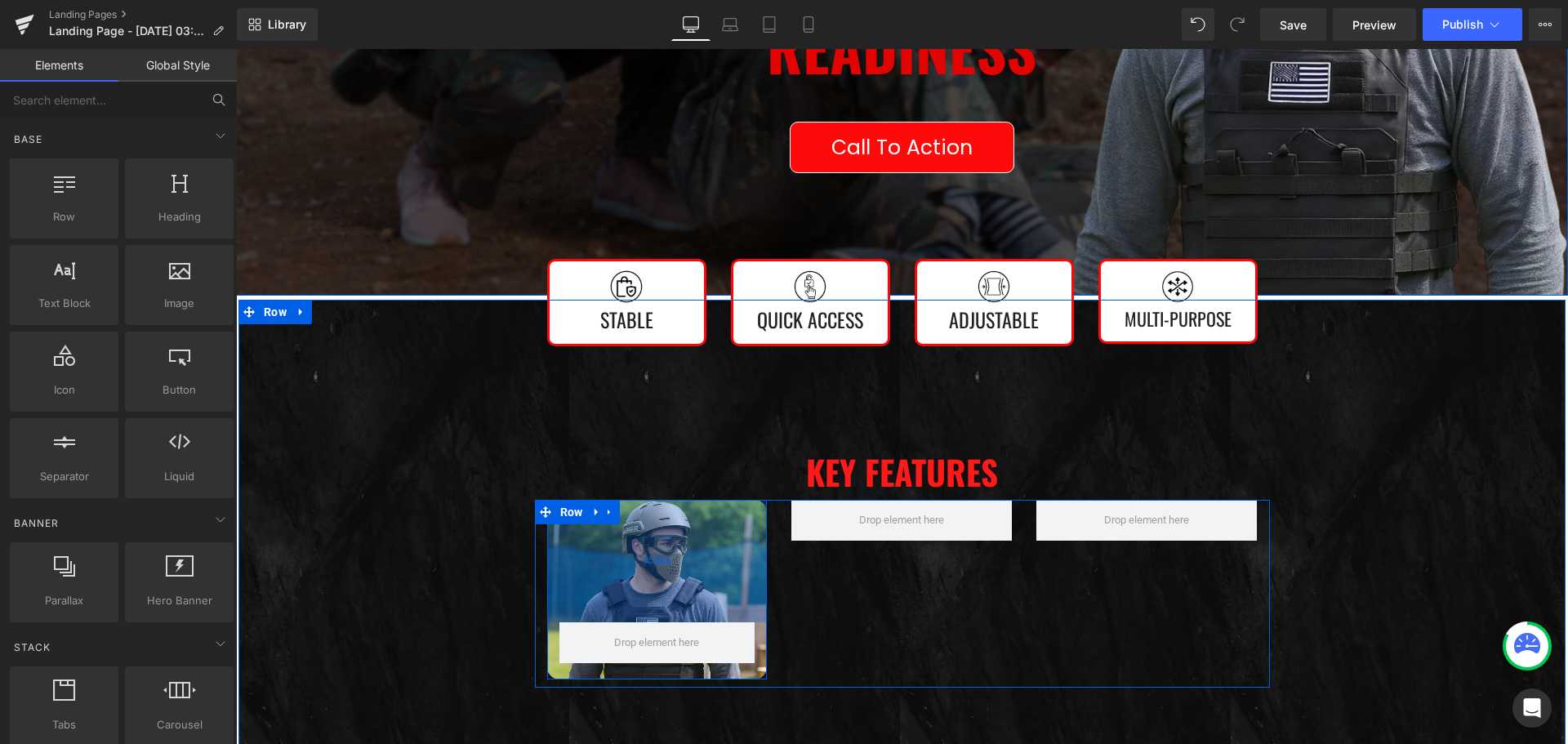
click at [550, 601] on div "150px" at bounding box center [657, 561] width 221 height 123
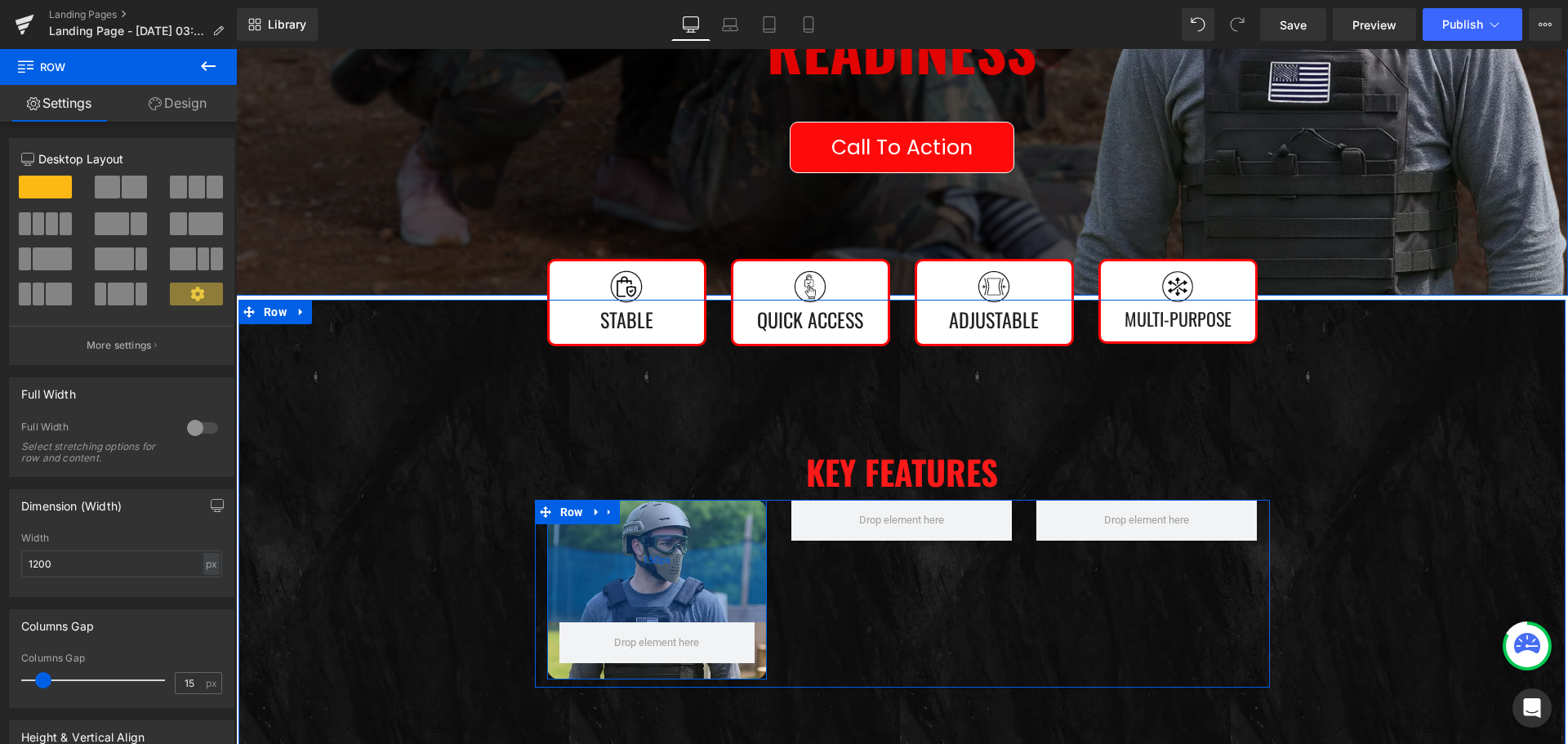
click at [561, 596] on div "150px" at bounding box center [657, 561] width 221 height 123
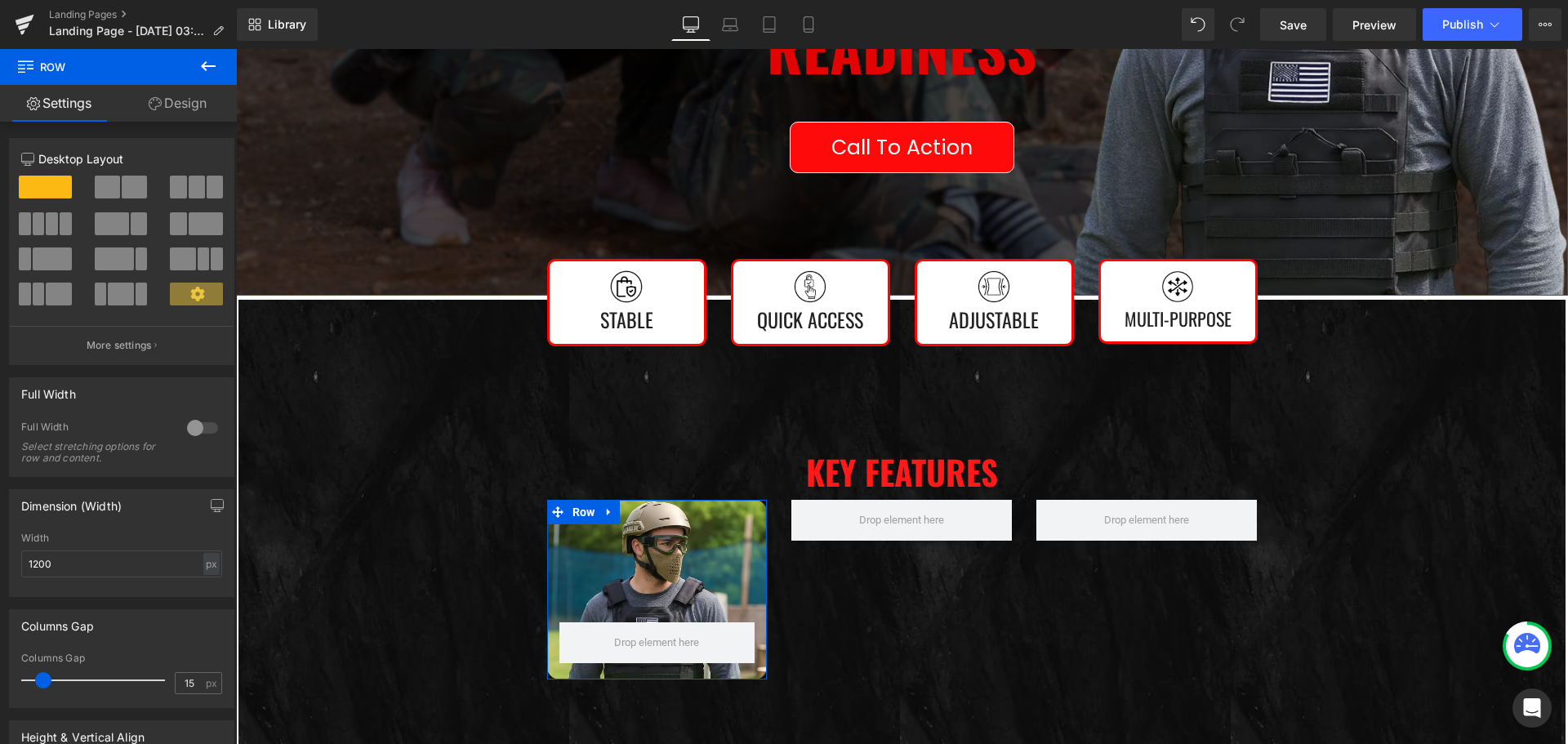
click at [181, 99] on link "Design" at bounding box center [177, 103] width 118 height 37
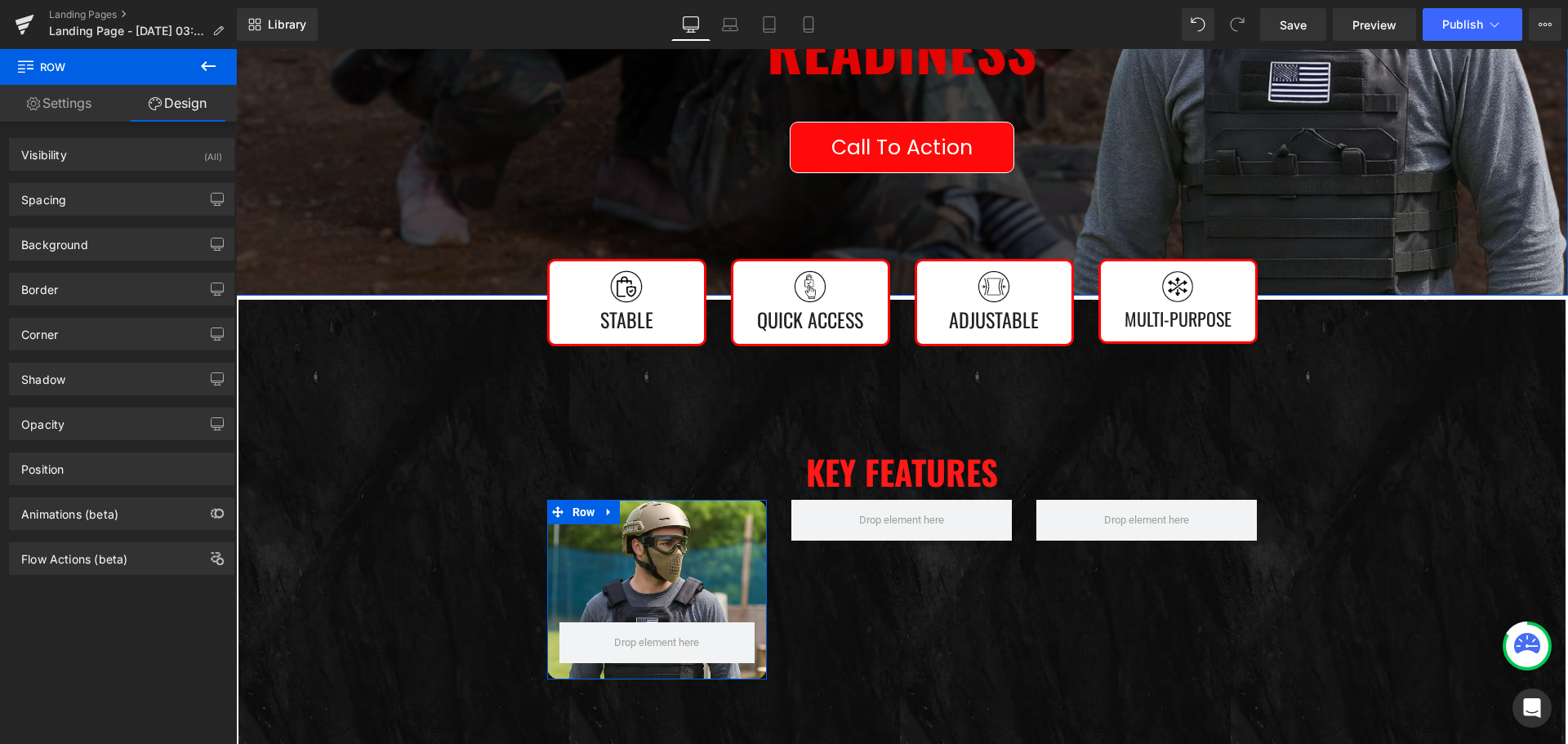
type input "0"
type input "150"
type input "0"
type input "20"
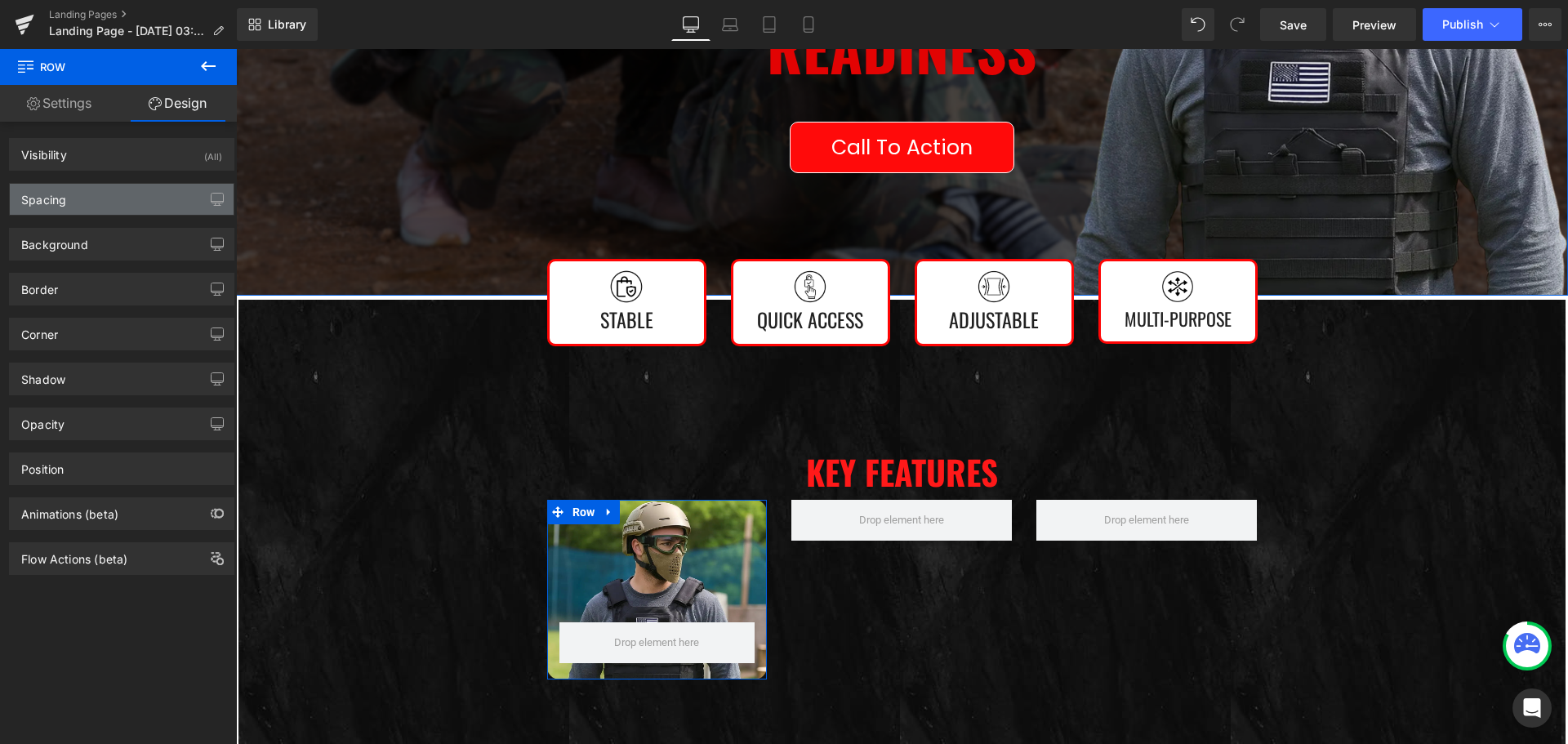
click at [125, 202] on div "Spacing" at bounding box center [122, 199] width 223 height 31
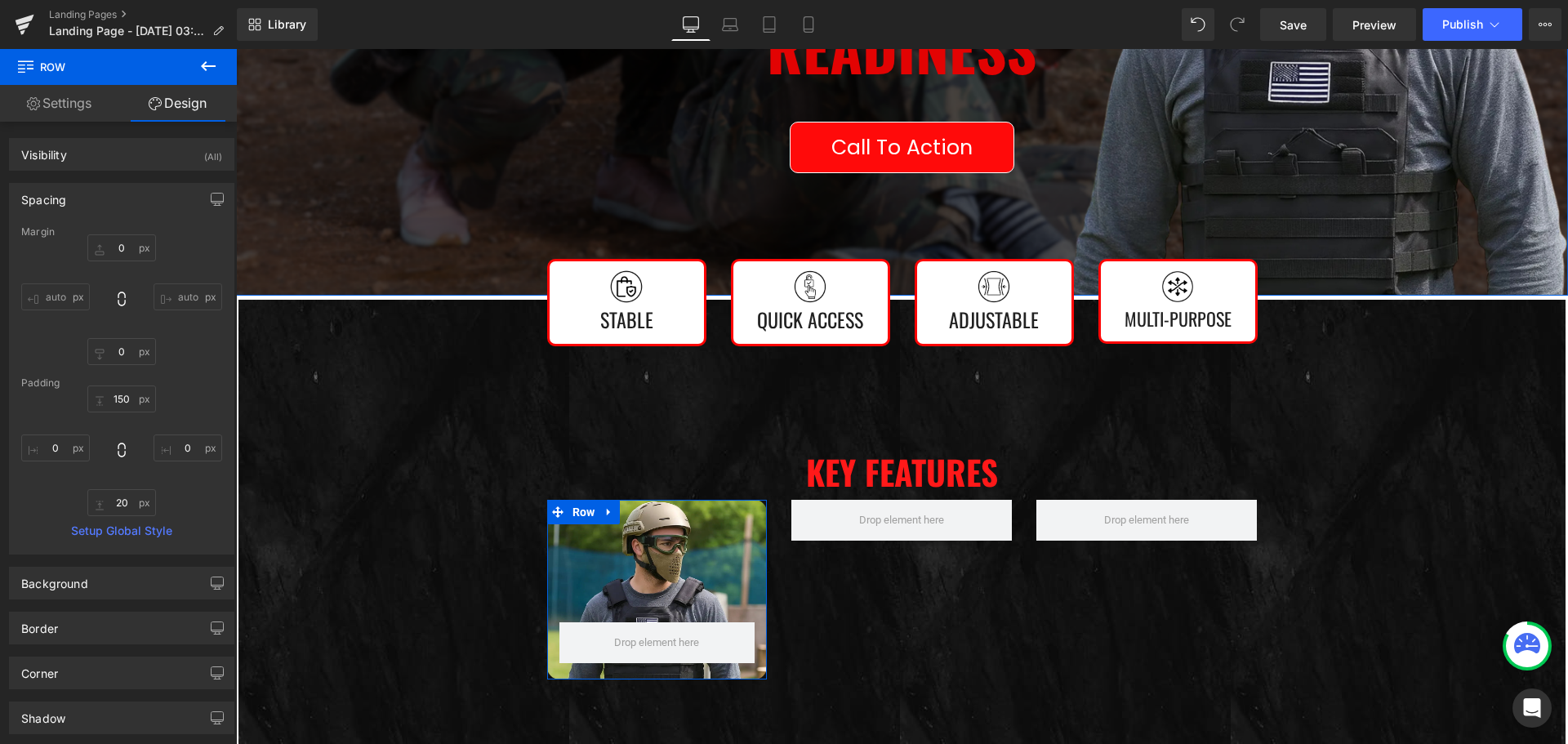
click at [48, 297] on input "auto" at bounding box center [55, 297] width 69 height 27
click at [190, 290] on input "auto" at bounding box center [188, 297] width 69 height 27
click at [61, 438] on input "0" at bounding box center [55, 448] width 69 height 27
click at [50, 447] on input "-10" at bounding box center [55, 448] width 69 height 27
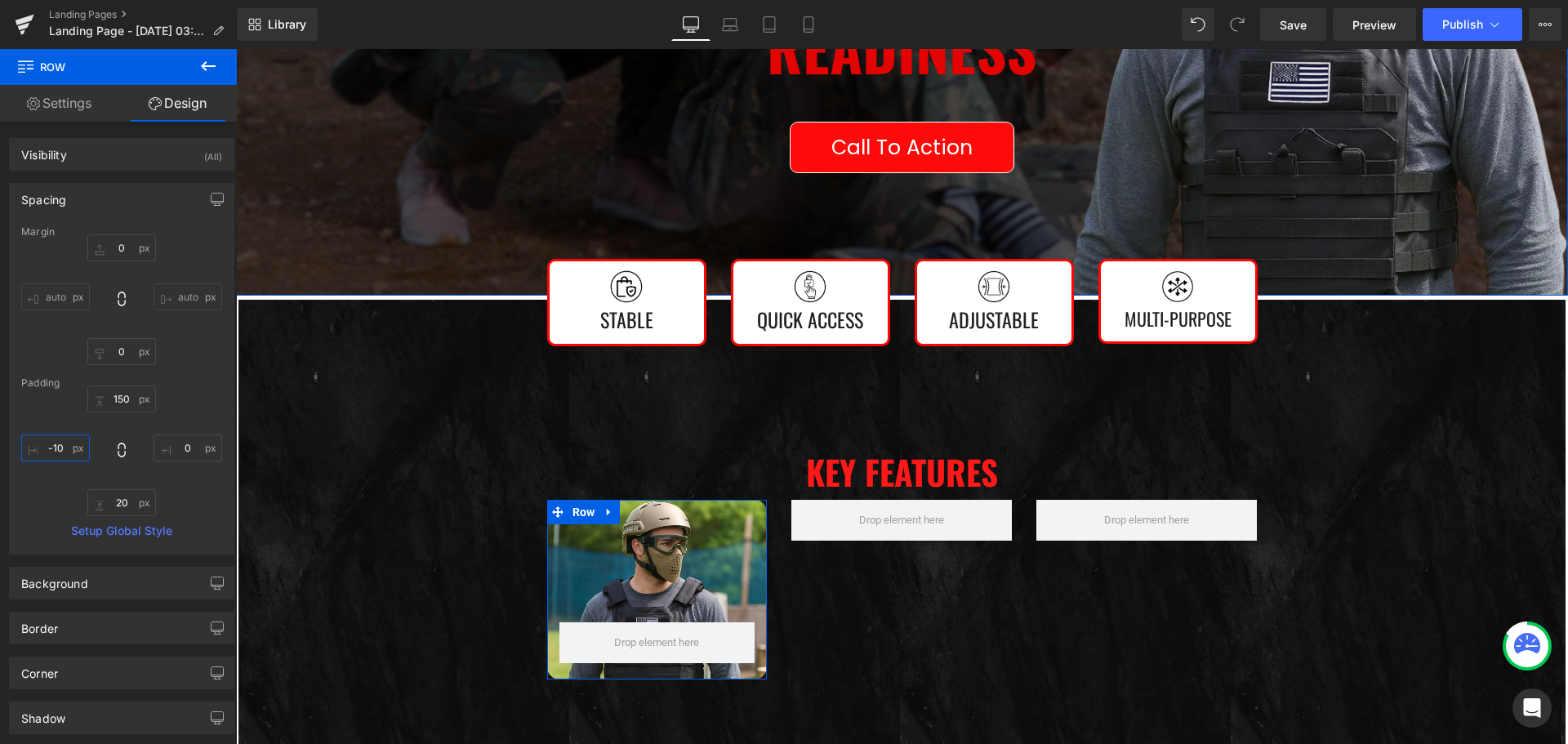
type input "0"
click at [280, 464] on h2 "Key Features" at bounding box center [902, 472] width 1327 height 55
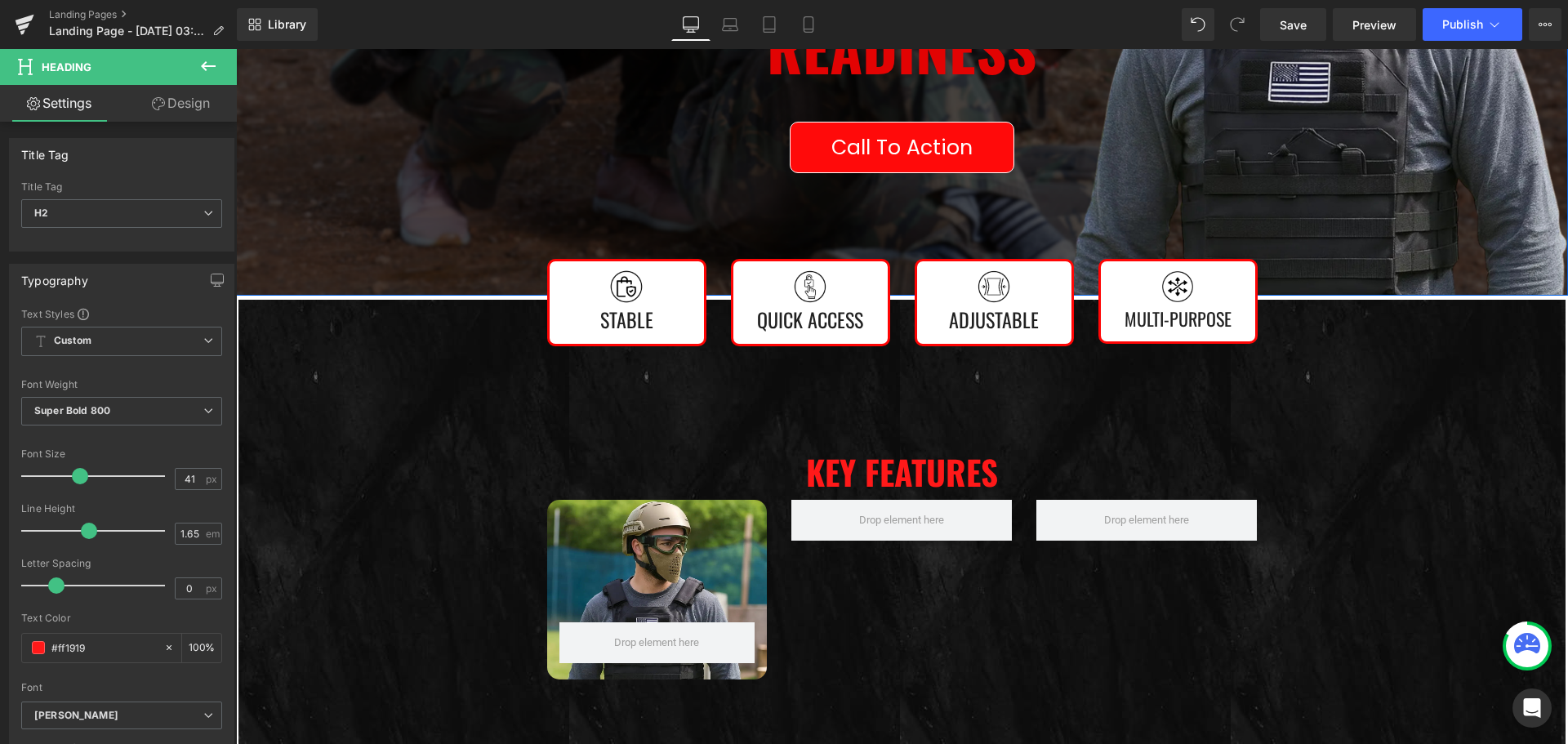
click at [203, 65] on icon at bounding box center [208, 65] width 14 height 10
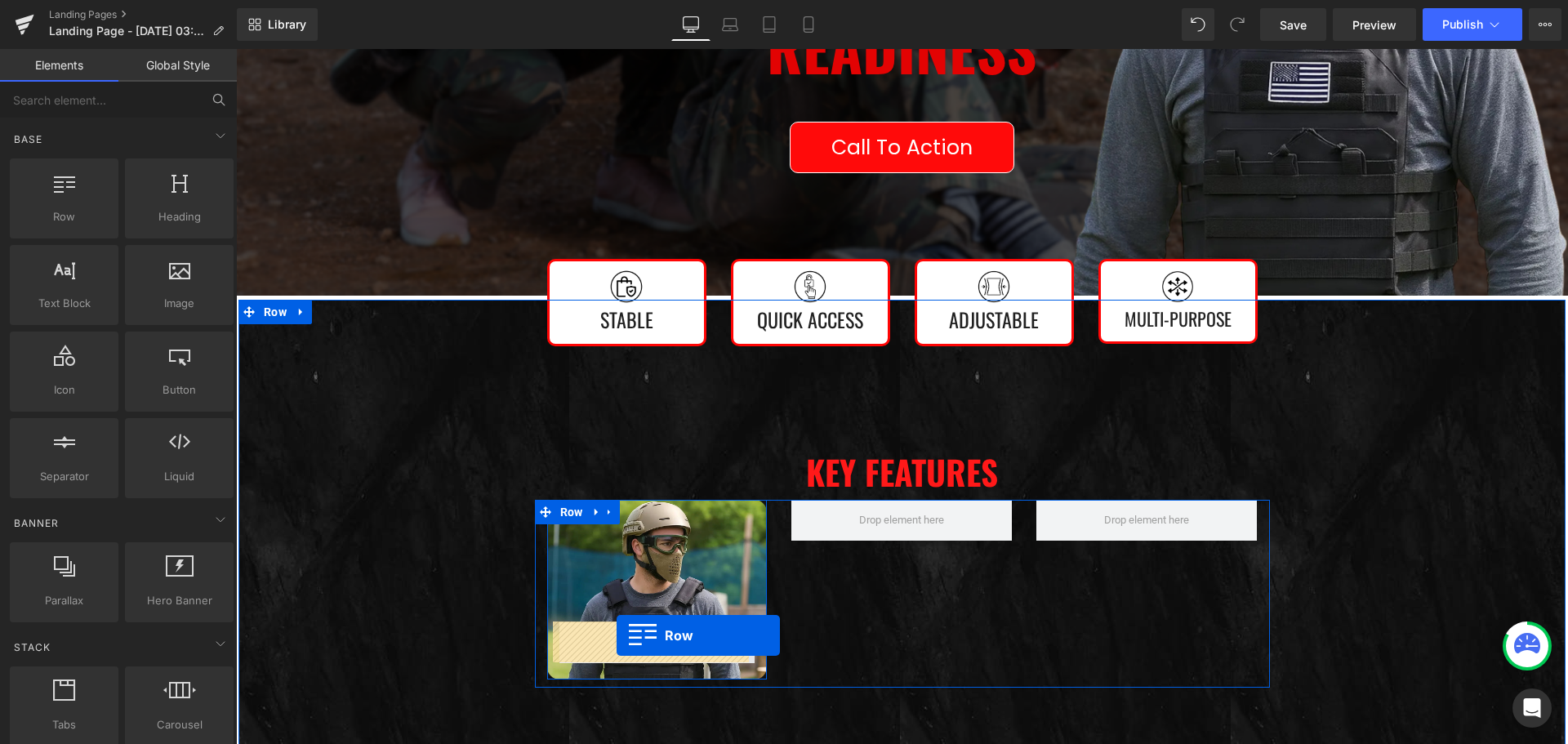
drag, startPoint x: 316, startPoint y: 275, endPoint x: 617, endPoint y: 636, distance: 470.0
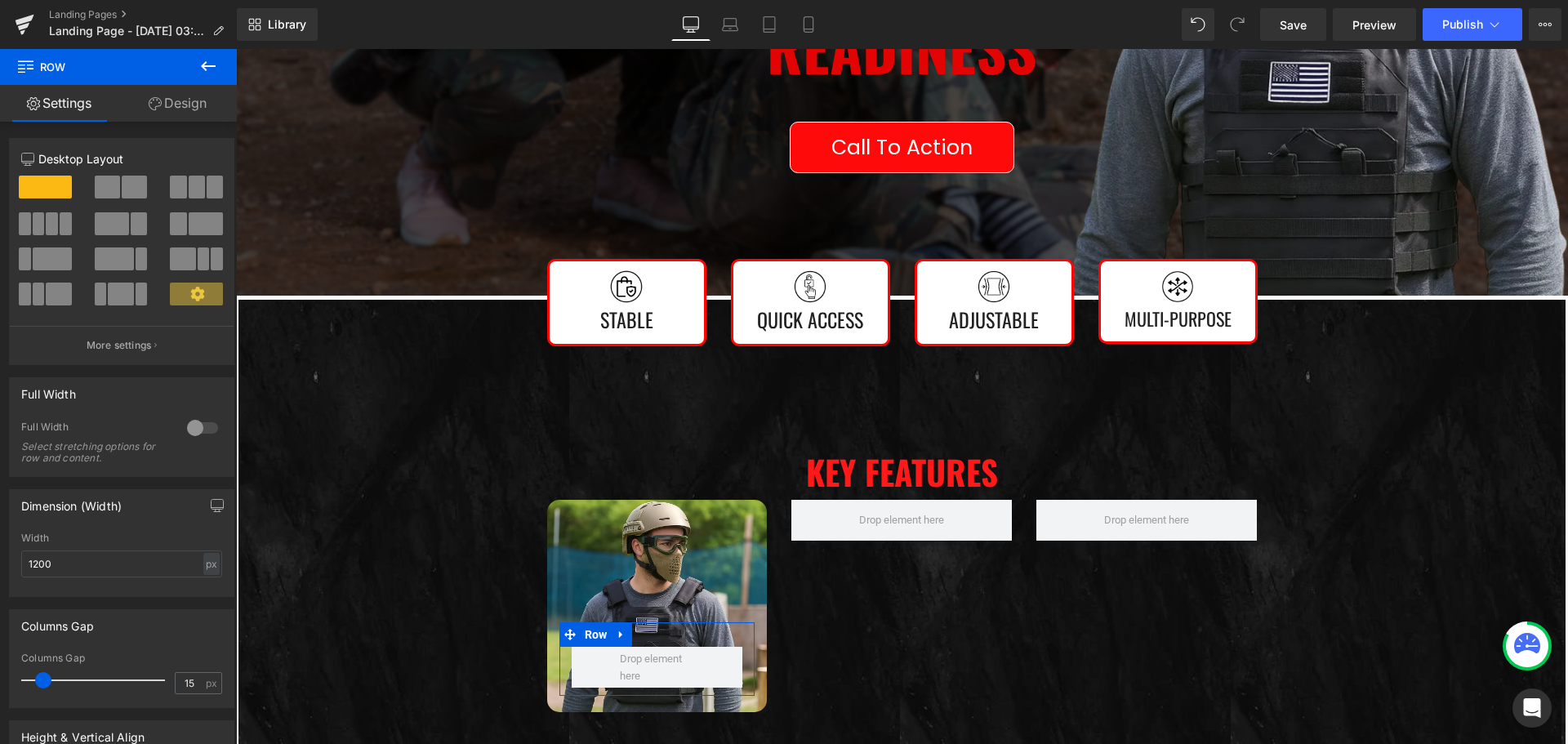
click at [187, 101] on link "Design" at bounding box center [177, 103] width 118 height 37
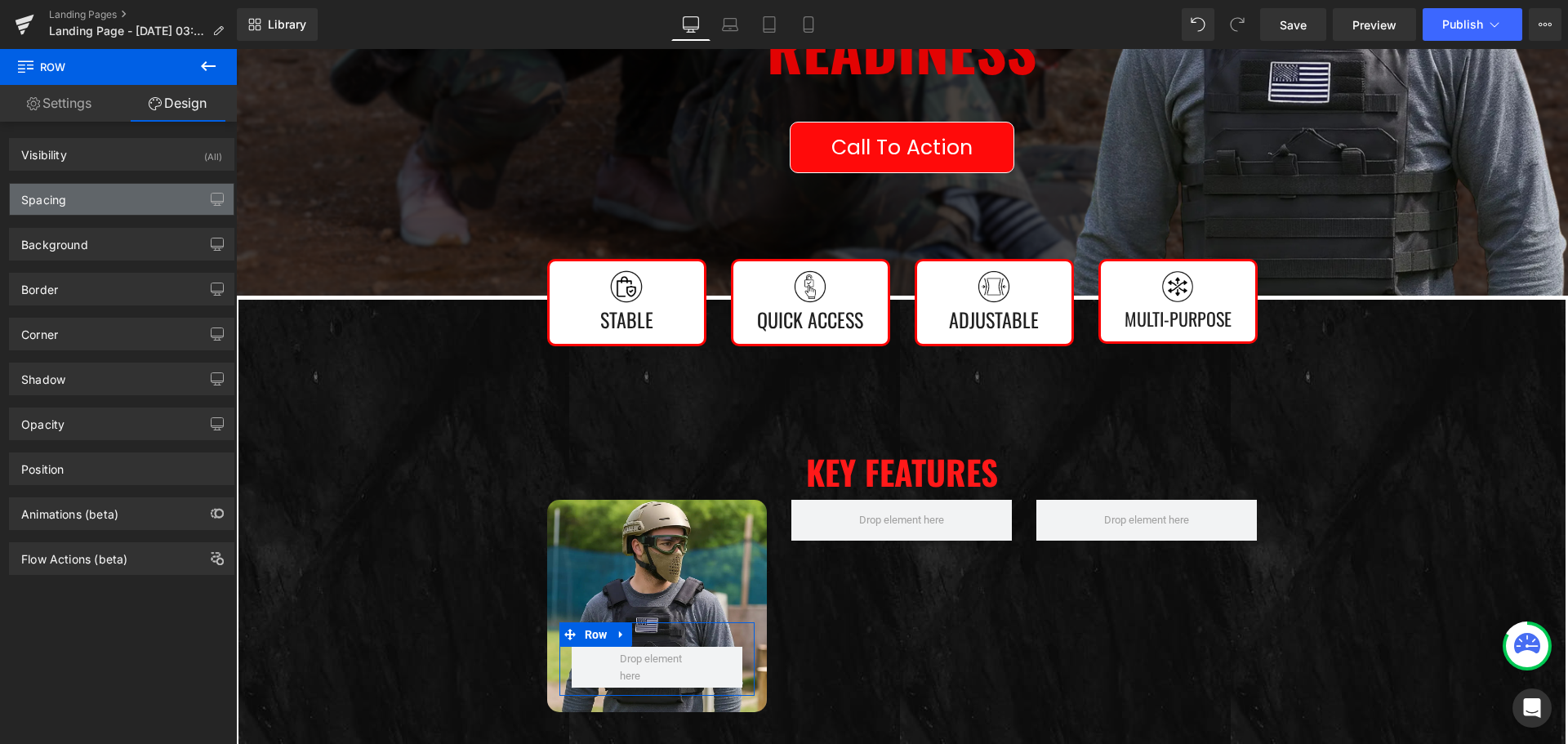
click at [127, 202] on div "Spacing" at bounding box center [122, 199] width 223 height 31
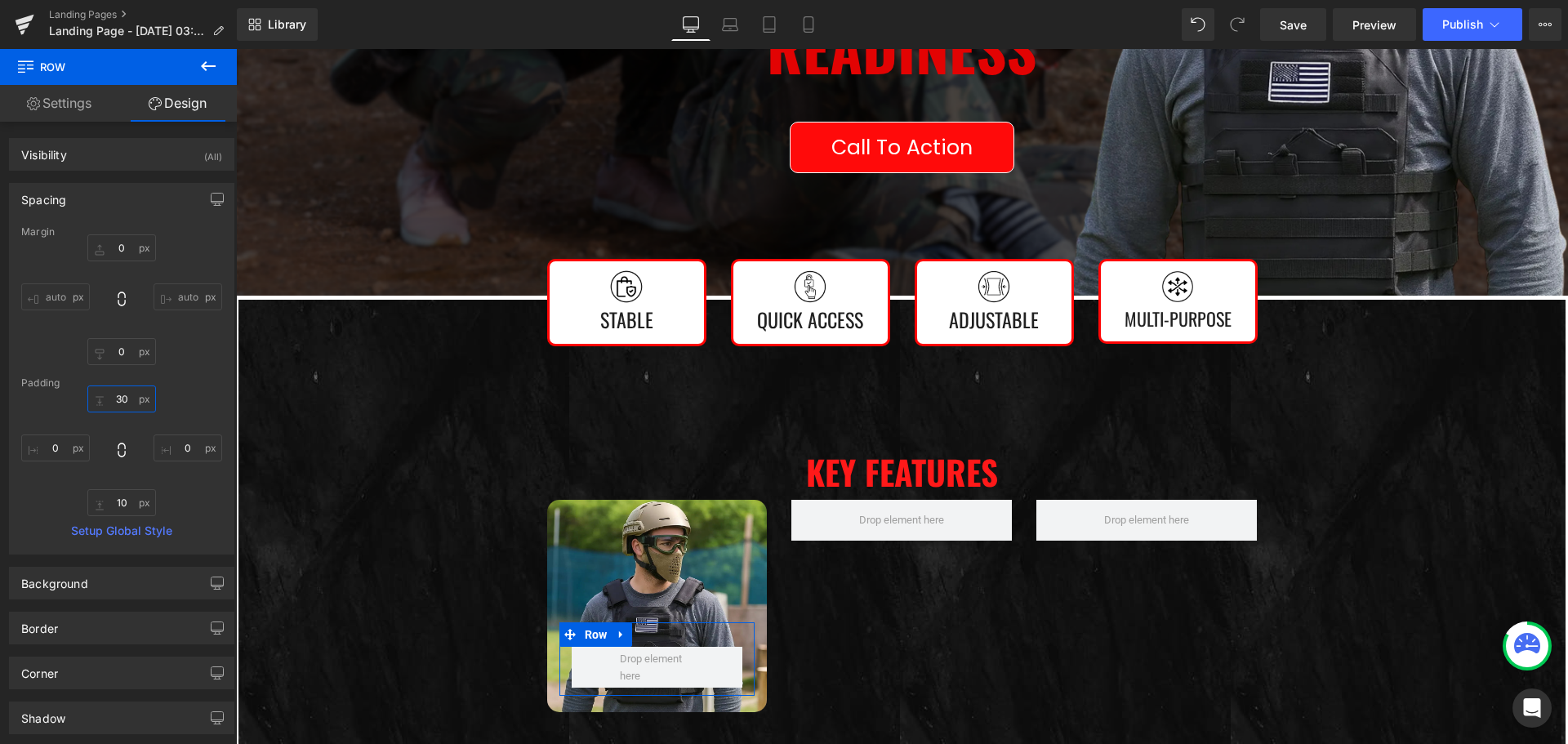
click at [119, 405] on input "30" at bounding box center [122, 399] width 69 height 27
type input "0"
click at [128, 495] on input "10" at bounding box center [122, 503] width 69 height 27
type input "0"
click at [137, 529] on link "Setup Global Style" at bounding box center [122, 530] width 201 height 13
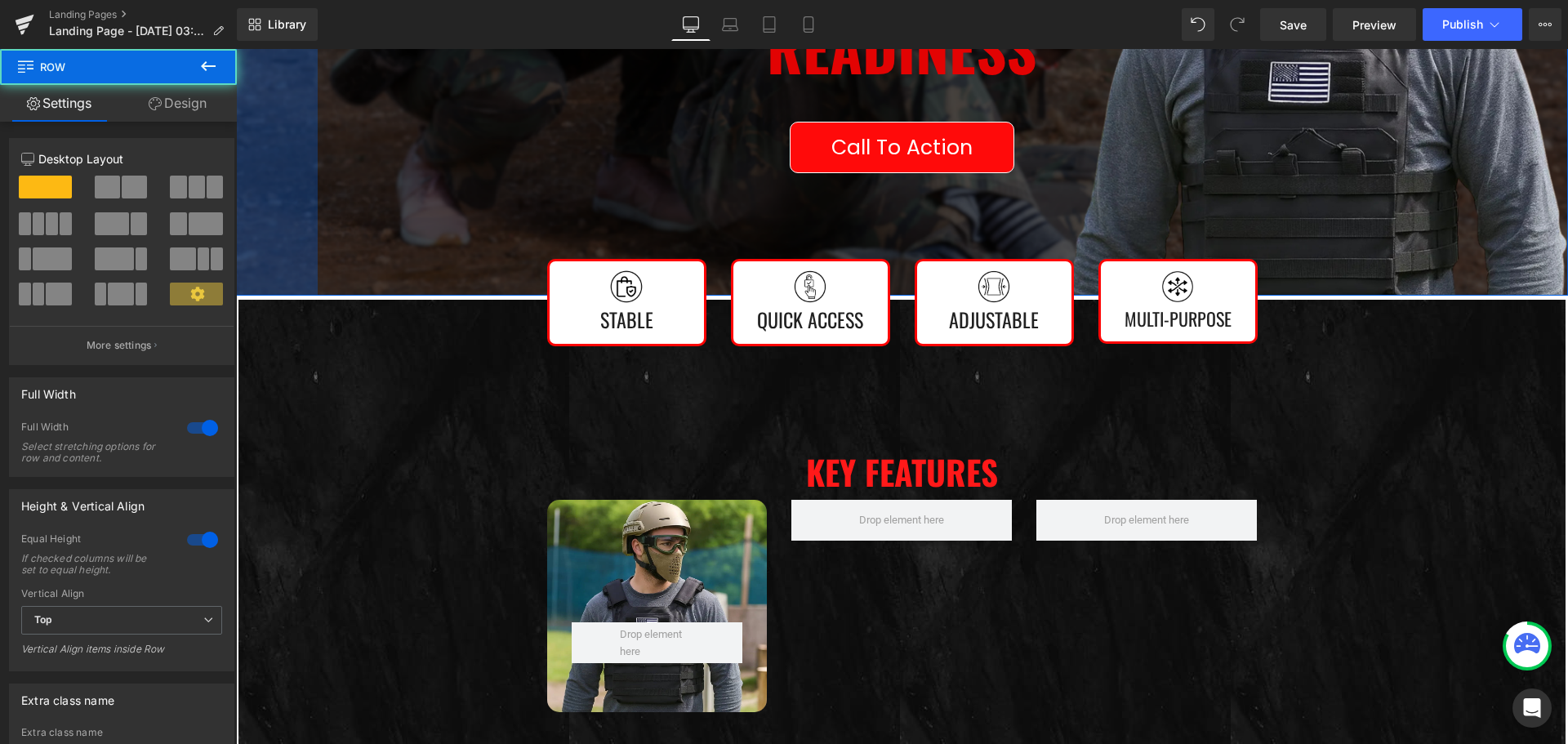
click at [277, 161] on div "100px" at bounding box center [276, 12] width 81 height 568
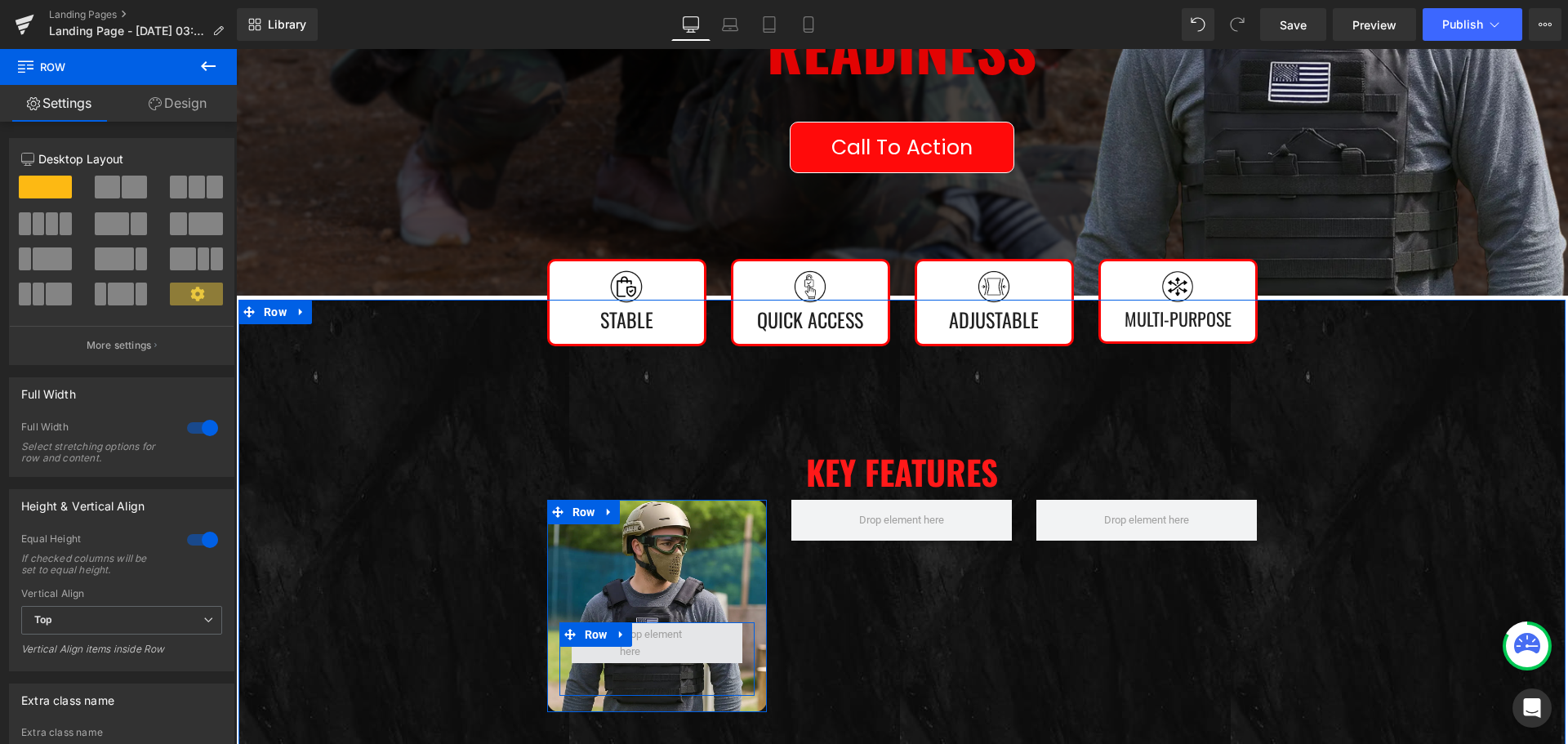
click at [577, 654] on span at bounding box center [657, 643] width 172 height 41
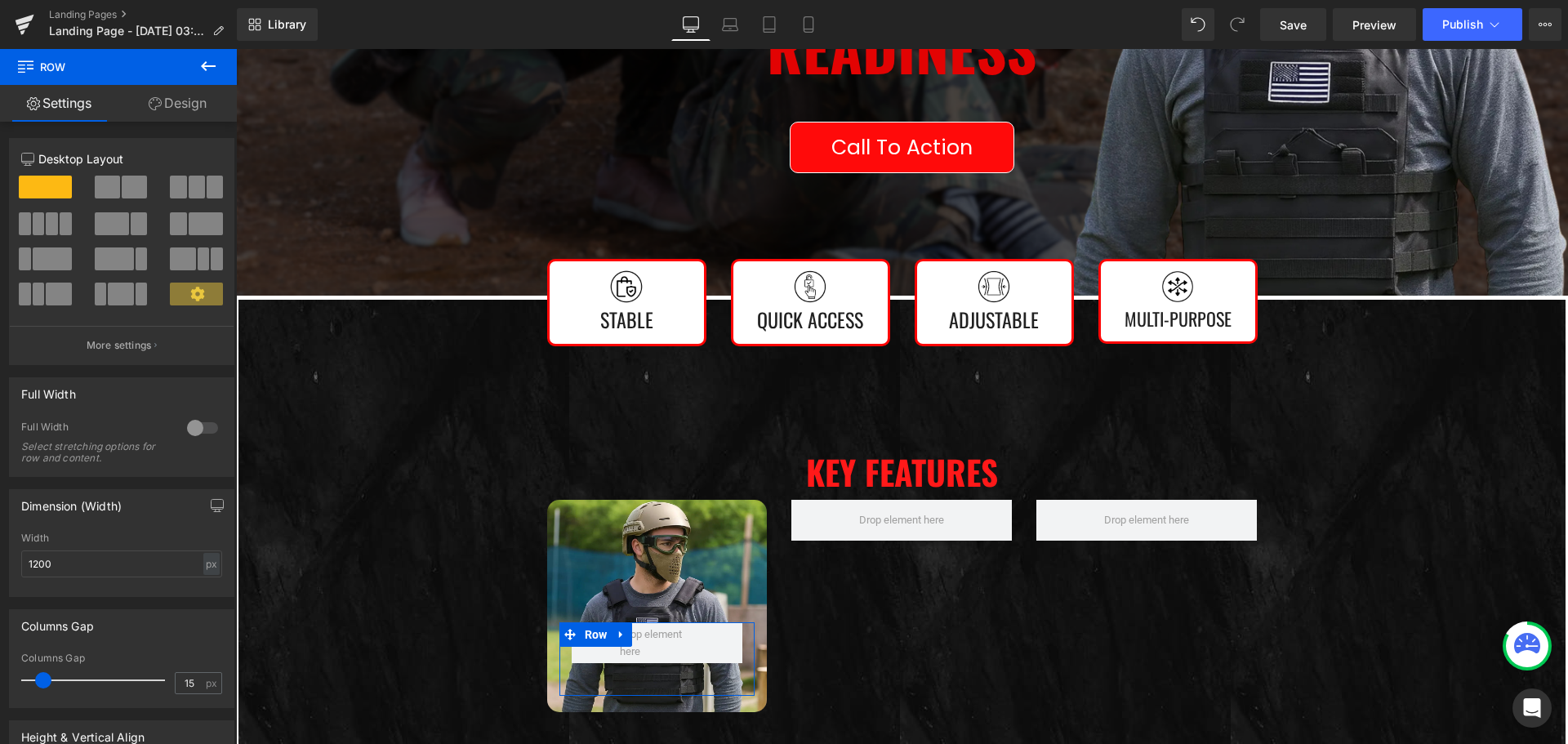
click at [165, 97] on link "Design" at bounding box center [177, 103] width 118 height 37
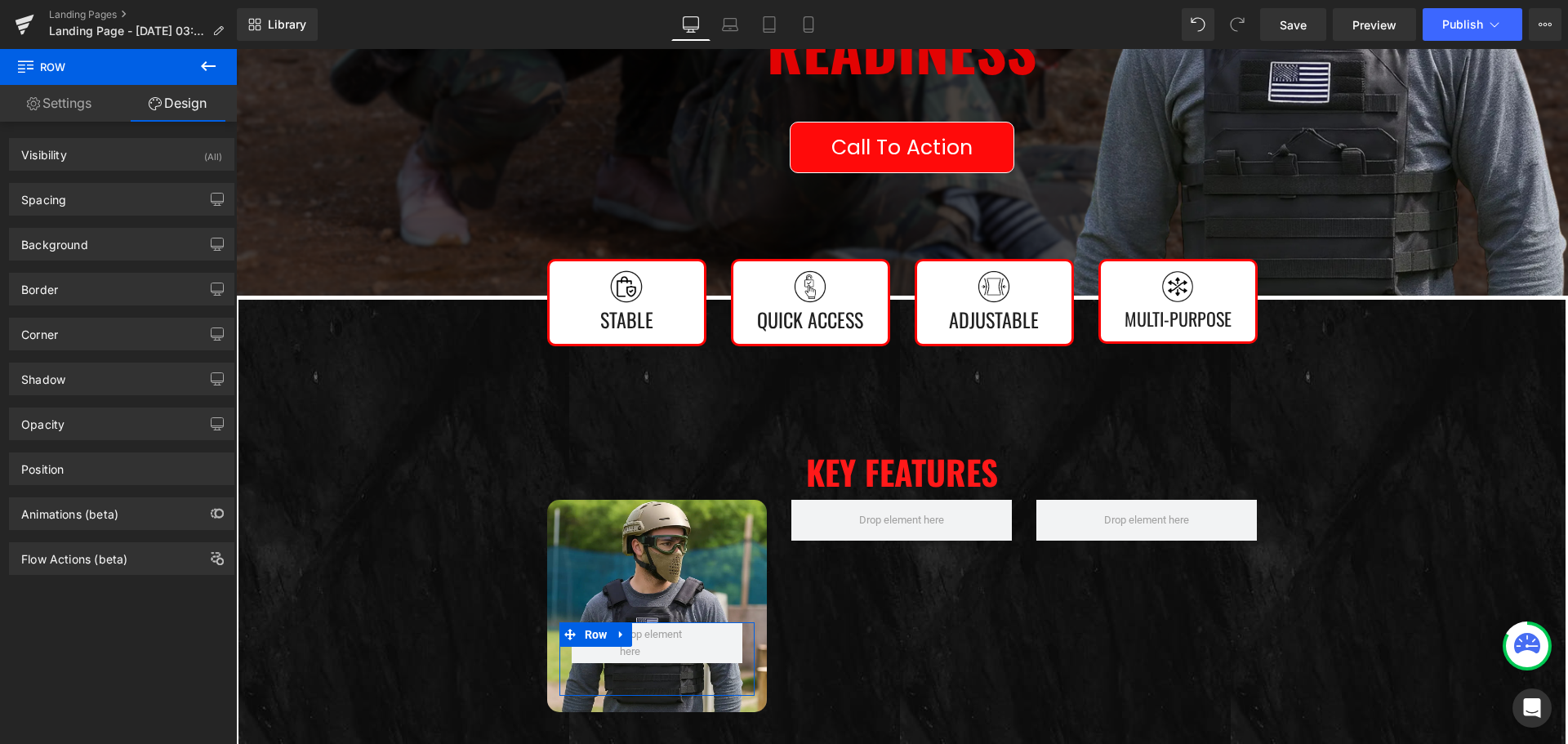
type input "0"
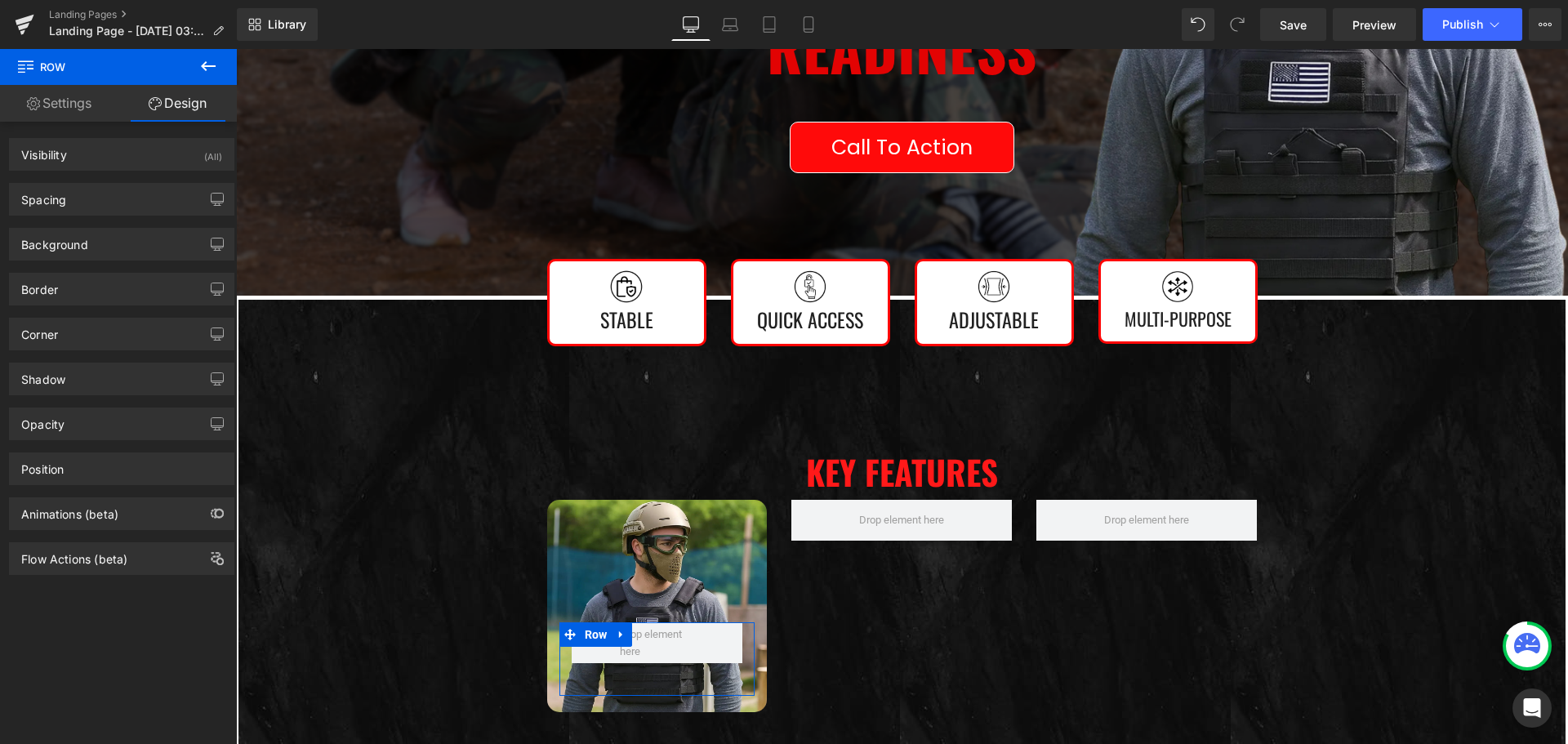
type input "0"
click at [128, 208] on div "Spacing" at bounding box center [122, 199] width 223 height 31
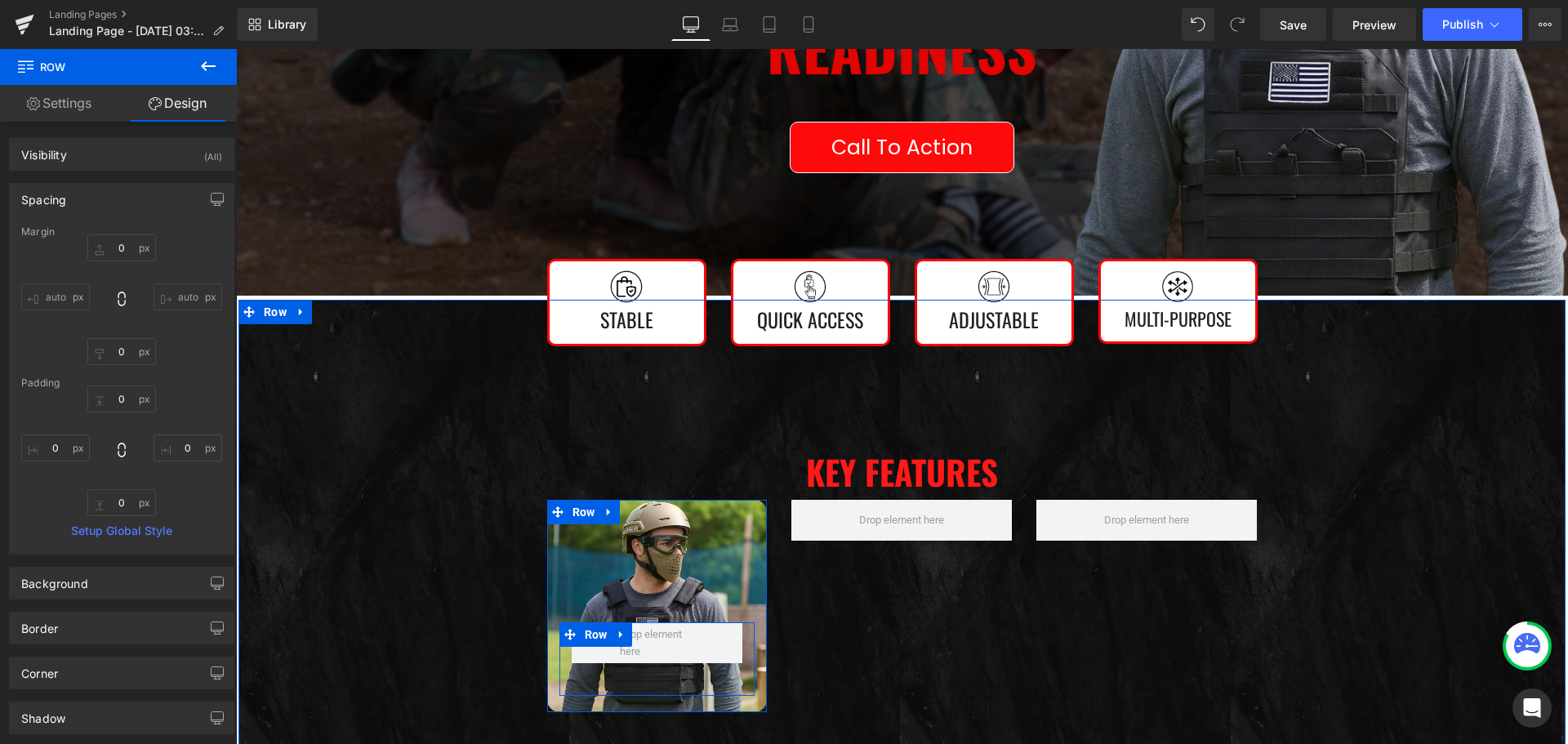
click at [658, 681] on div "Row" at bounding box center [657, 659] width 196 height 73
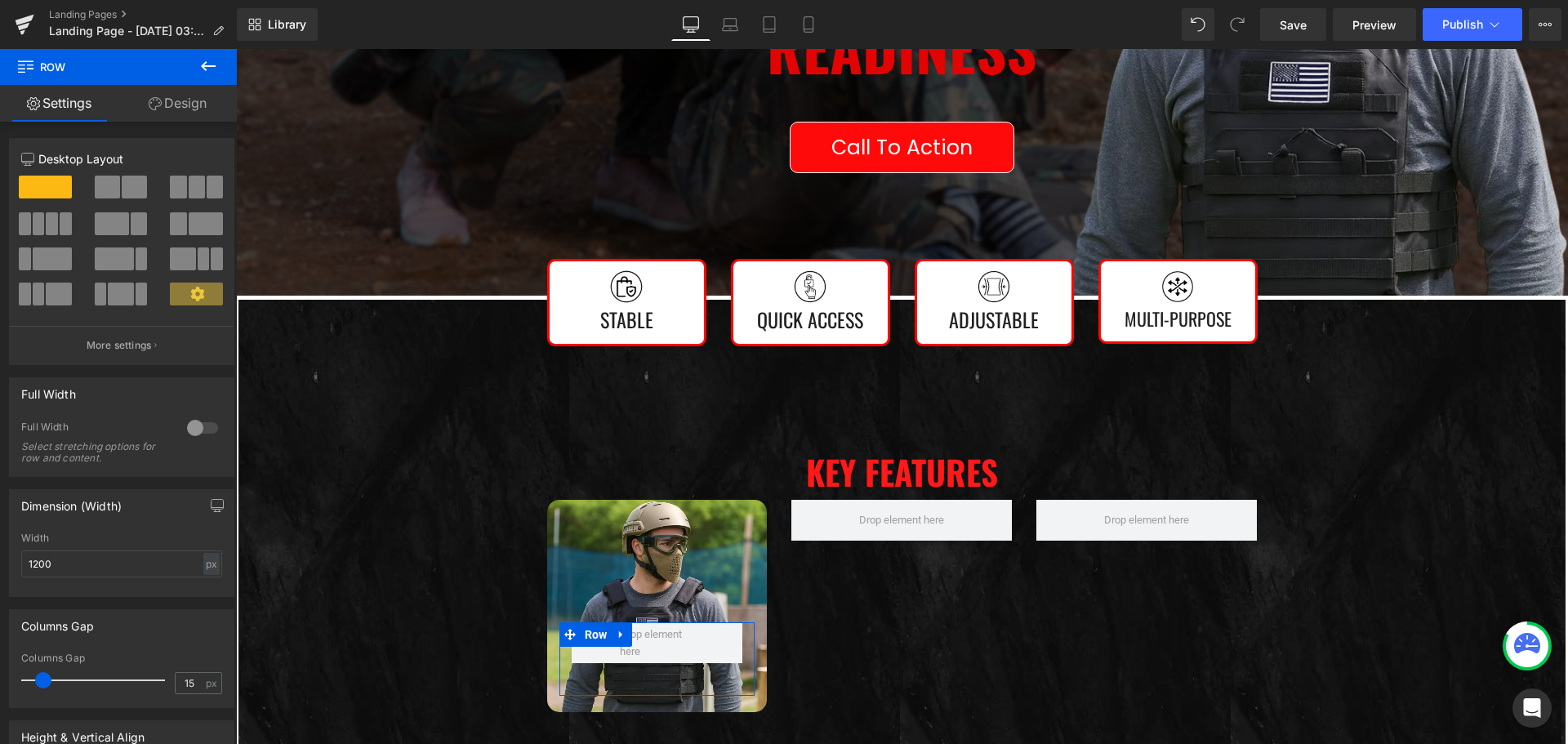
click at [205, 428] on div at bounding box center [203, 427] width 39 height 26
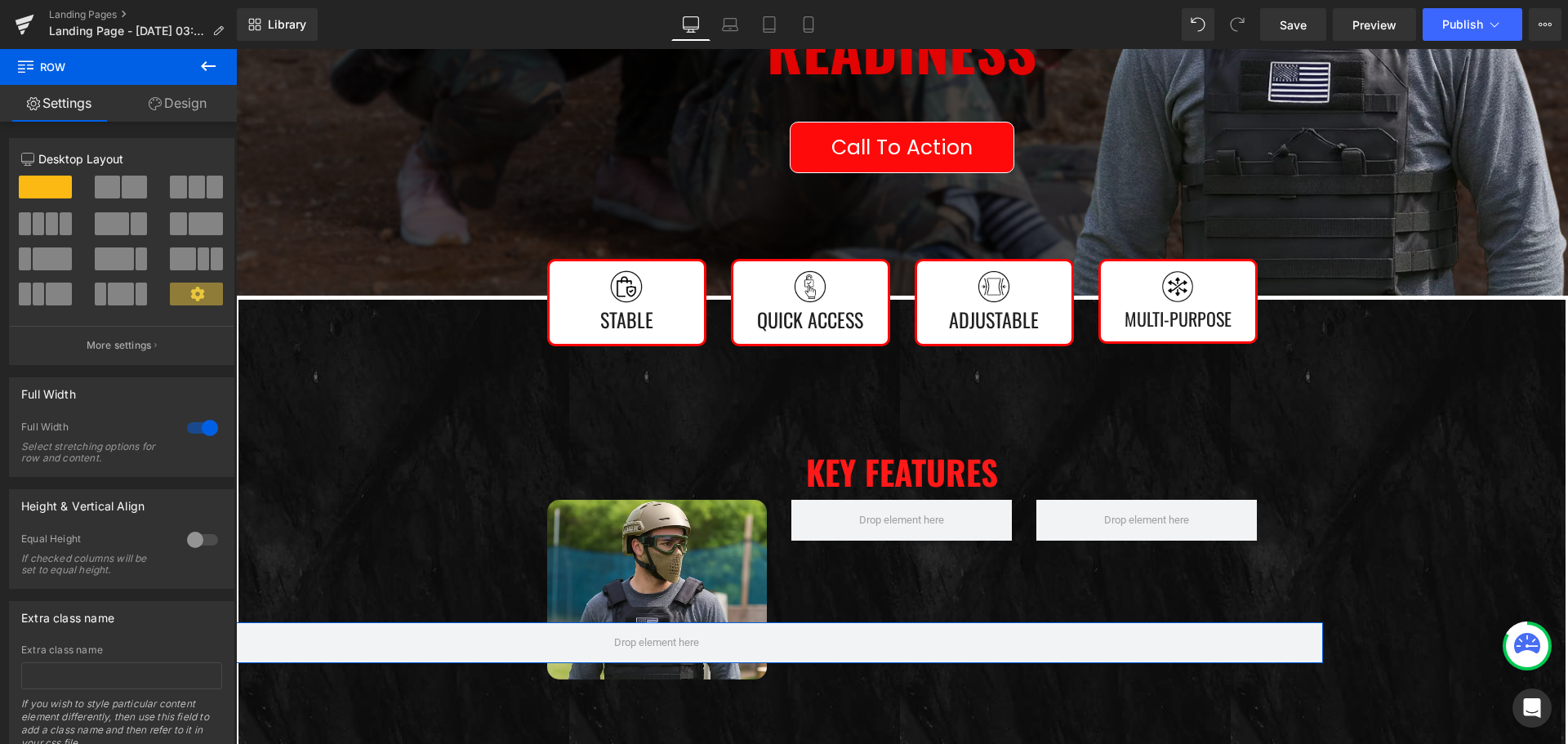
click at [190, 429] on div at bounding box center [203, 427] width 39 height 26
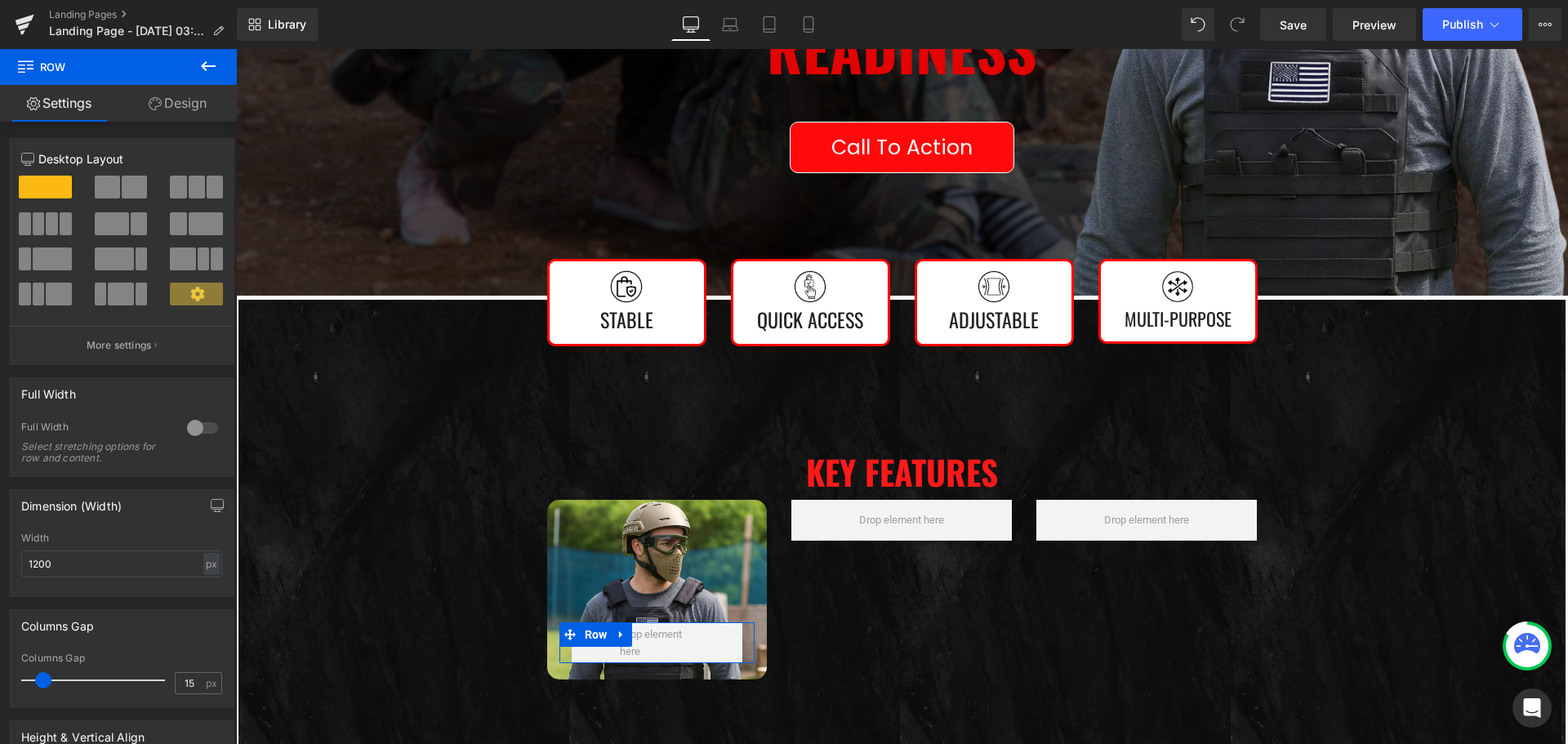
scroll to position [164, 0]
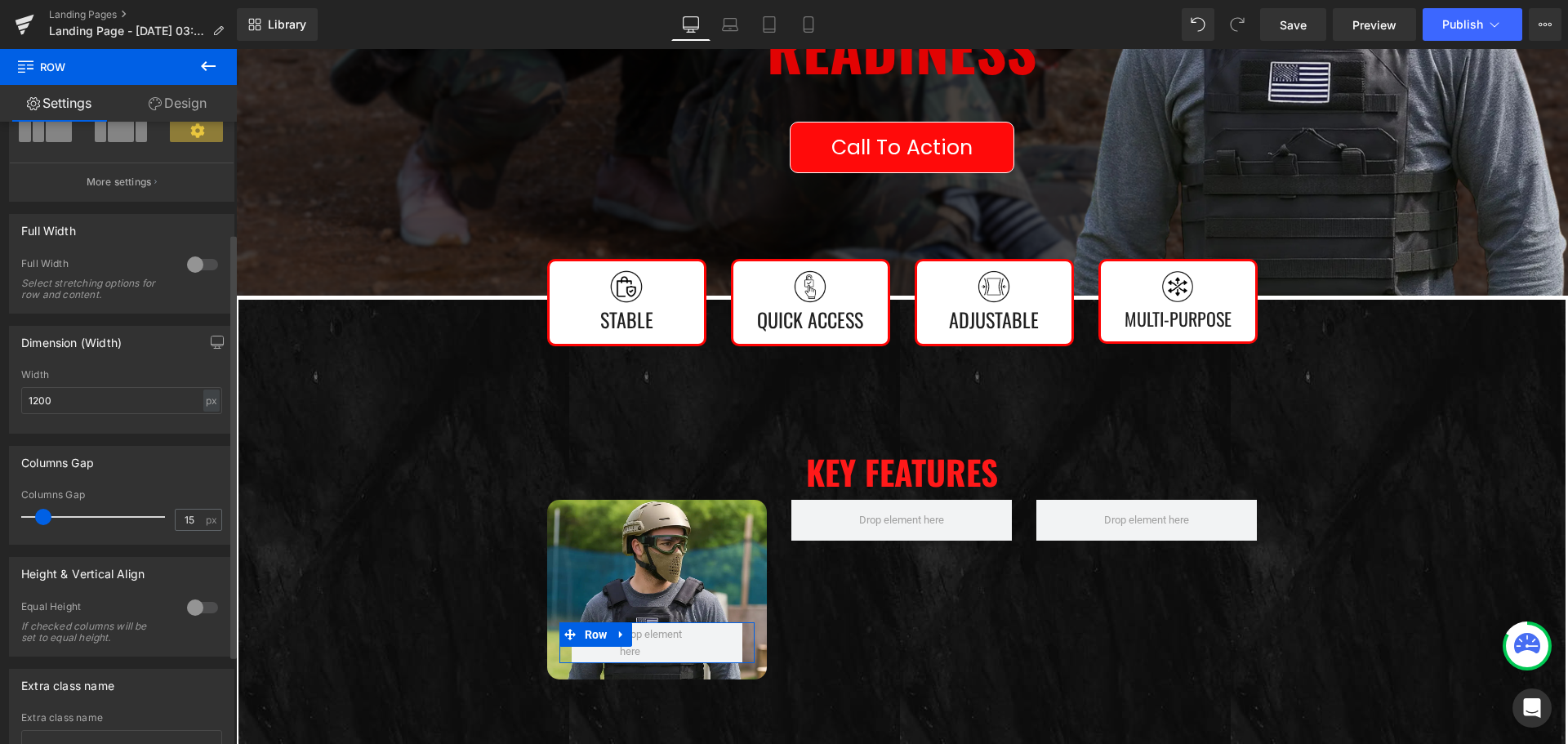
click at [196, 612] on div at bounding box center [203, 607] width 39 height 26
click at [192, 685] on span "Top" at bounding box center [122, 688] width 201 height 29
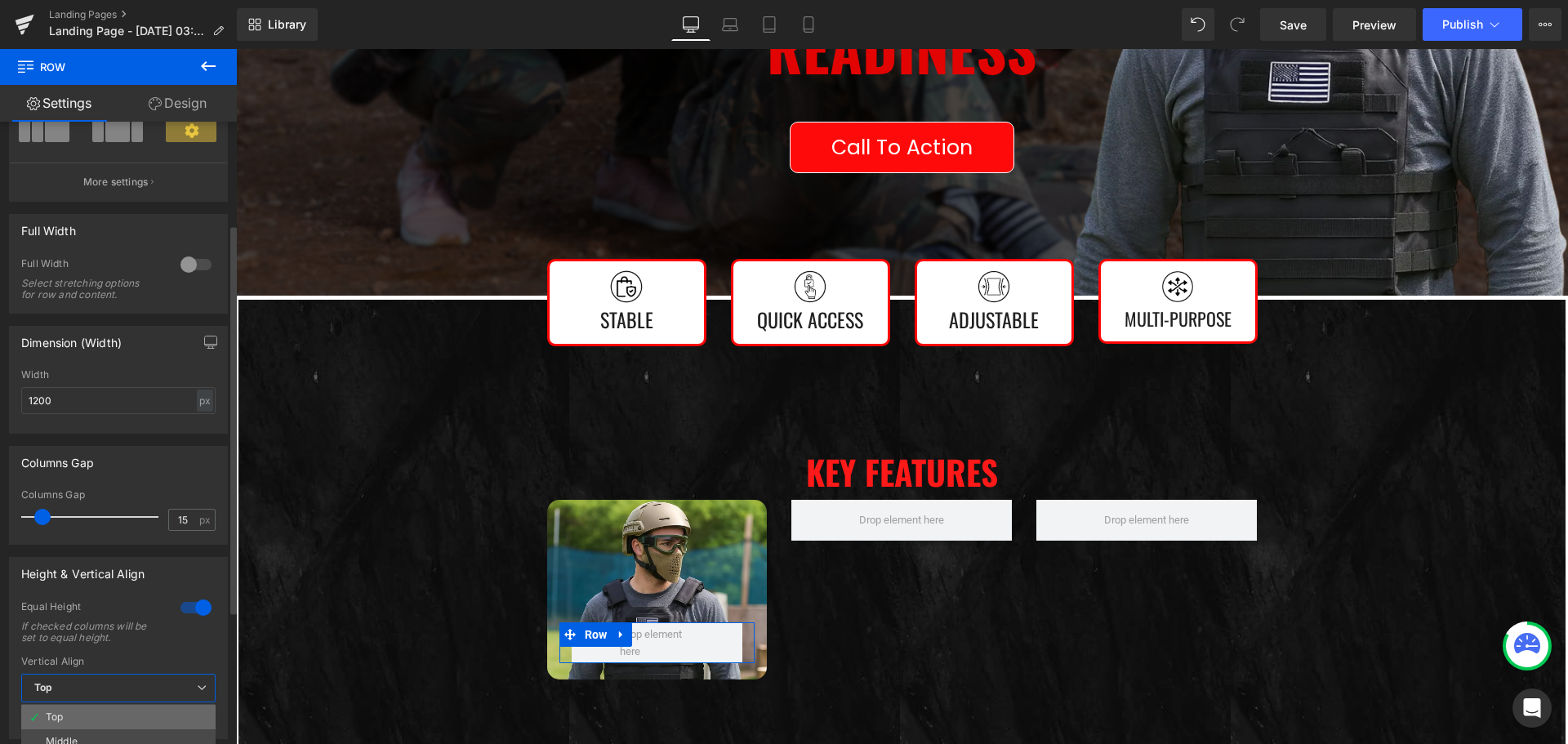
click at [131, 728] on li "Top" at bounding box center [118, 716] width 194 height 24
click at [186, 604] on div at bounding box center [203, 607] width 39 height 26
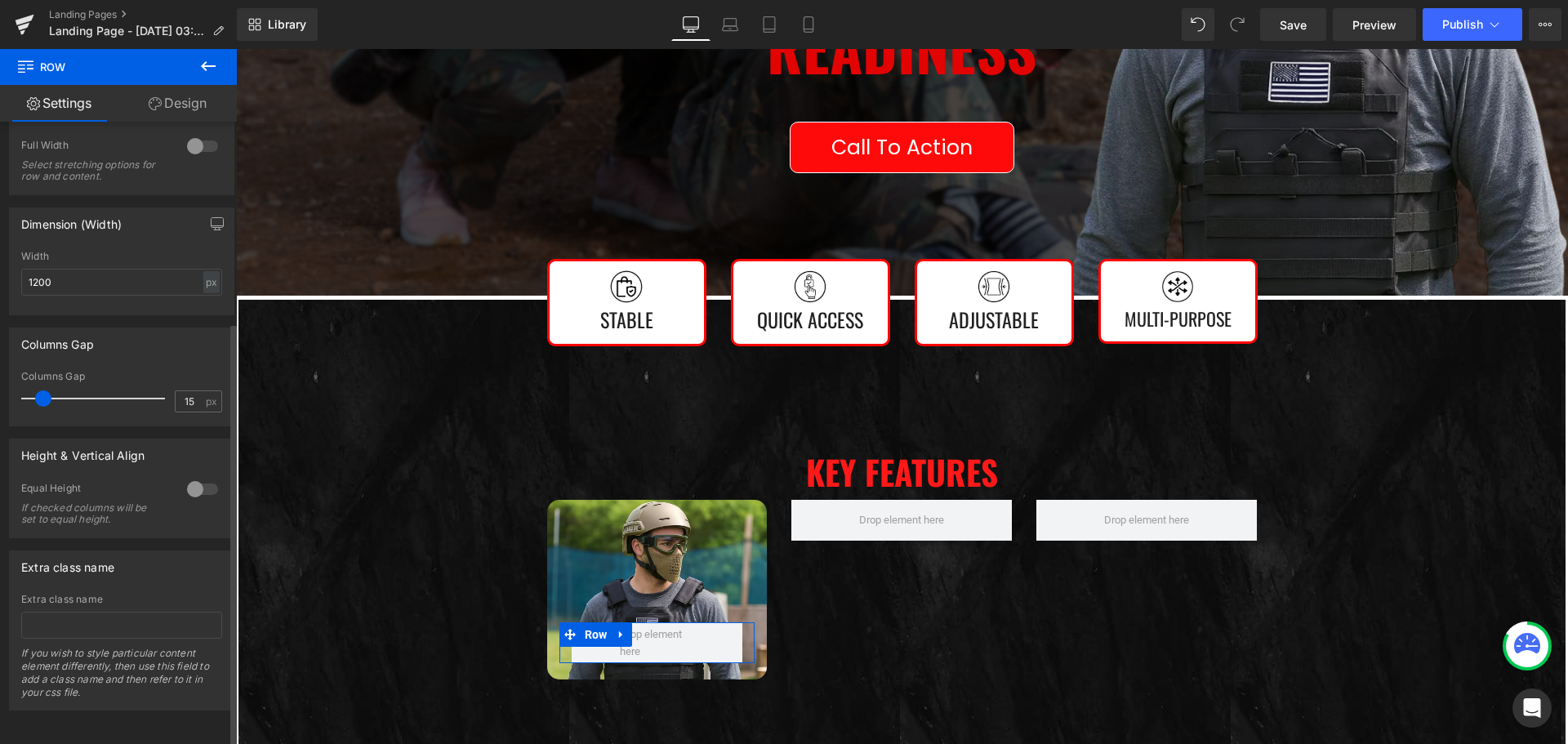
scroll to position [49, 0]
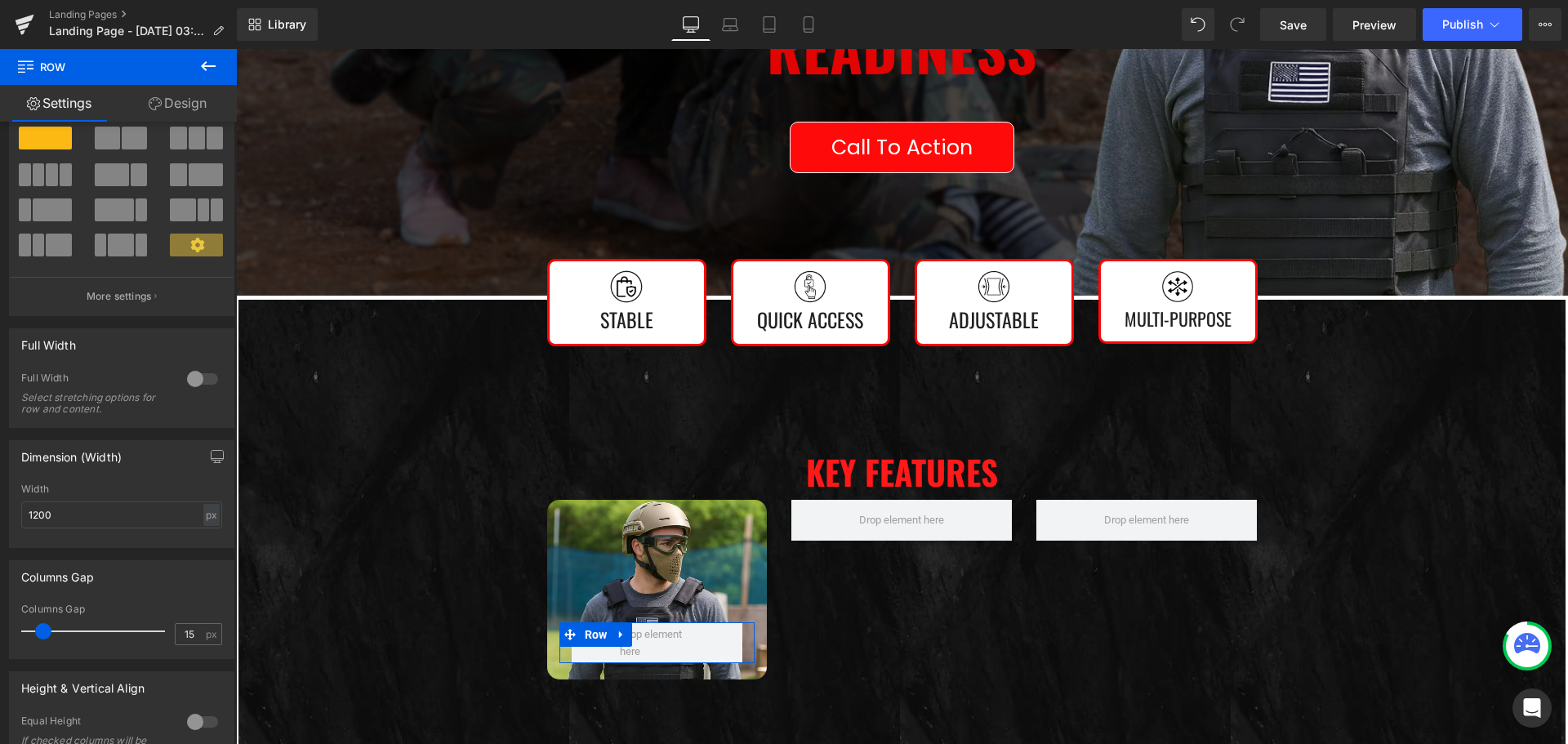
click at [173, 108] on link "Design" at bounding box center [177, 103] width 118 height 37
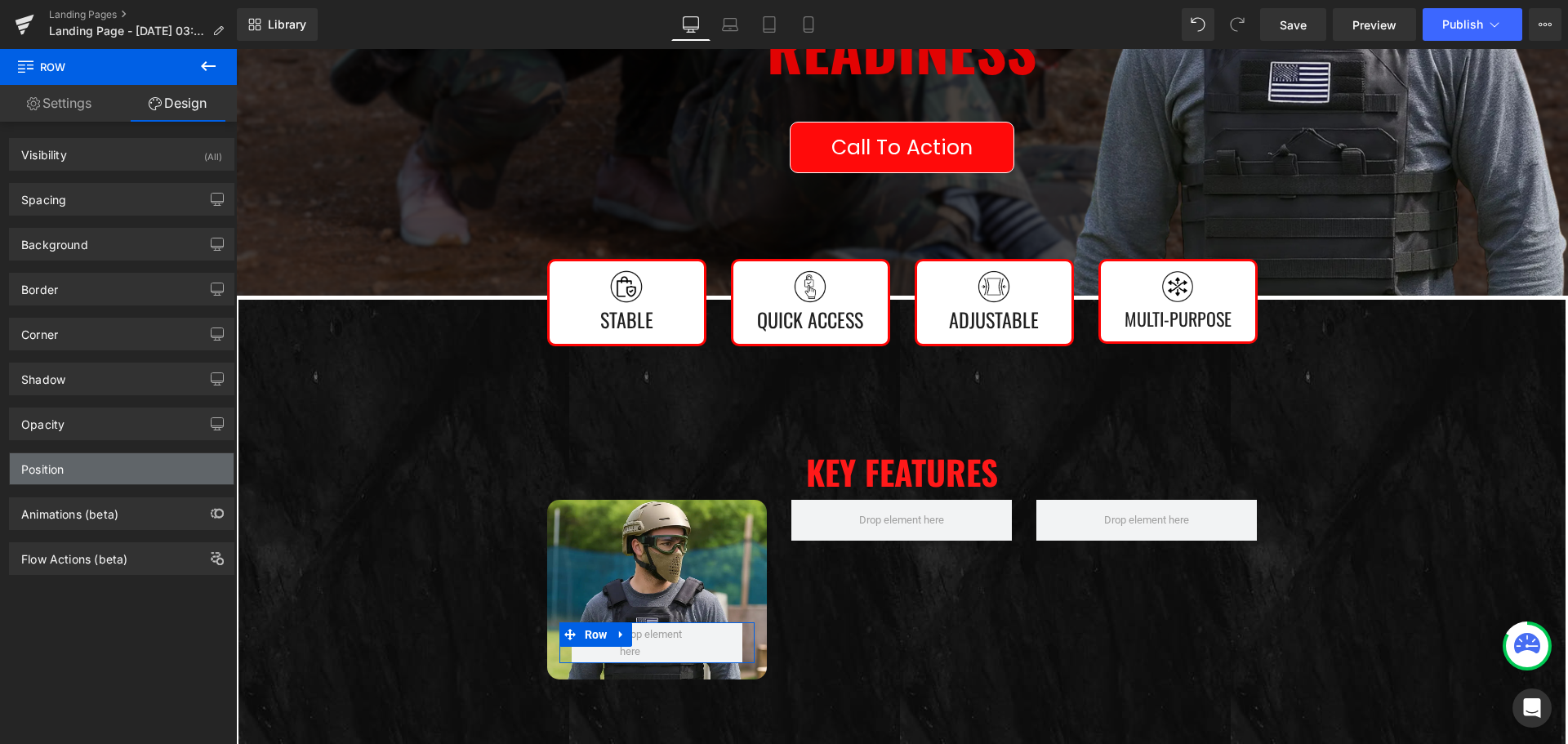
click at [131, 471] on div "Position" at bounding box center [122, 469] width 223 height 31
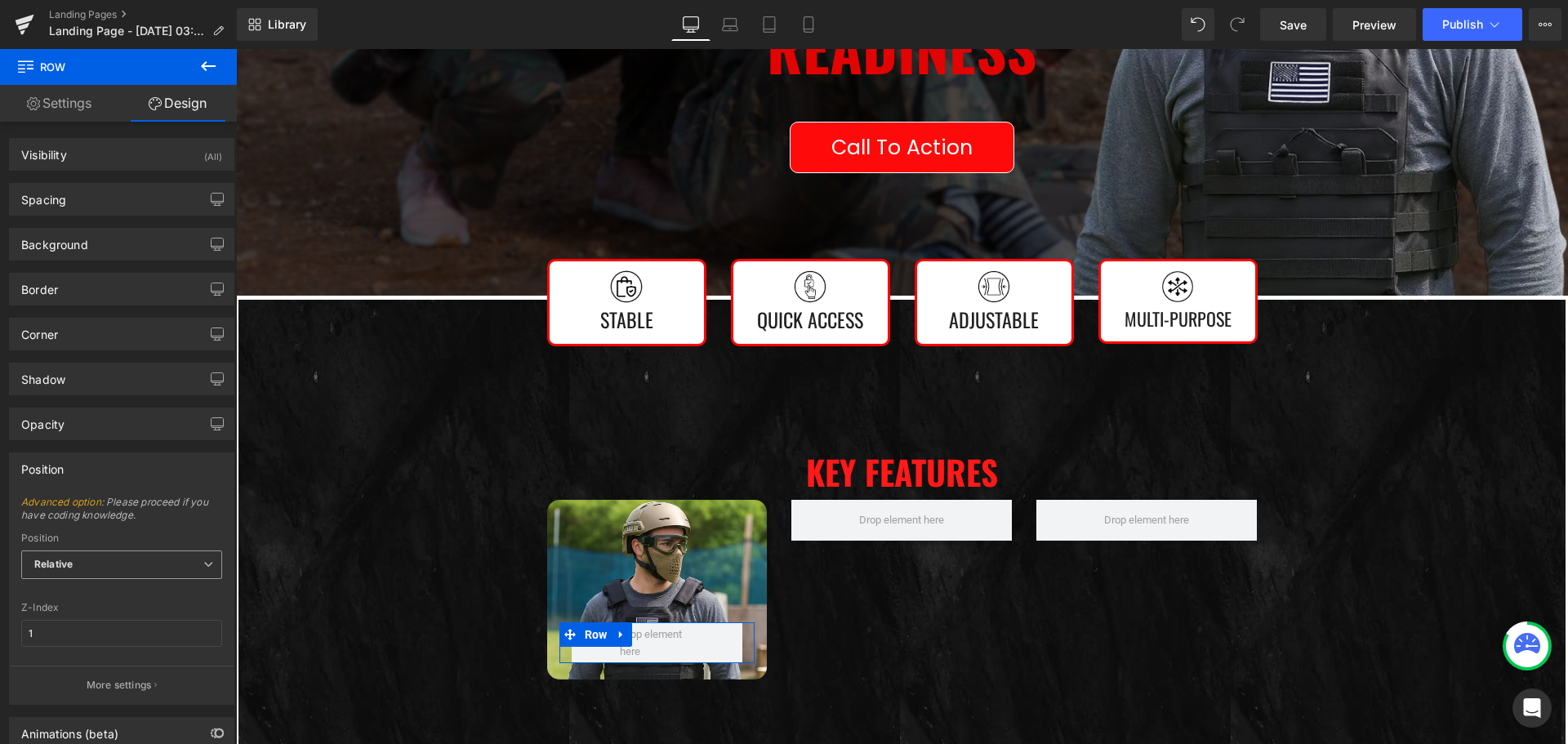
click at [155, 567] on span "Relative" at bounding box center [122, 565] width 201 height 29
click at [154, 429] on div "Opacity" at bounding box center [122, 424] width 223 height 31
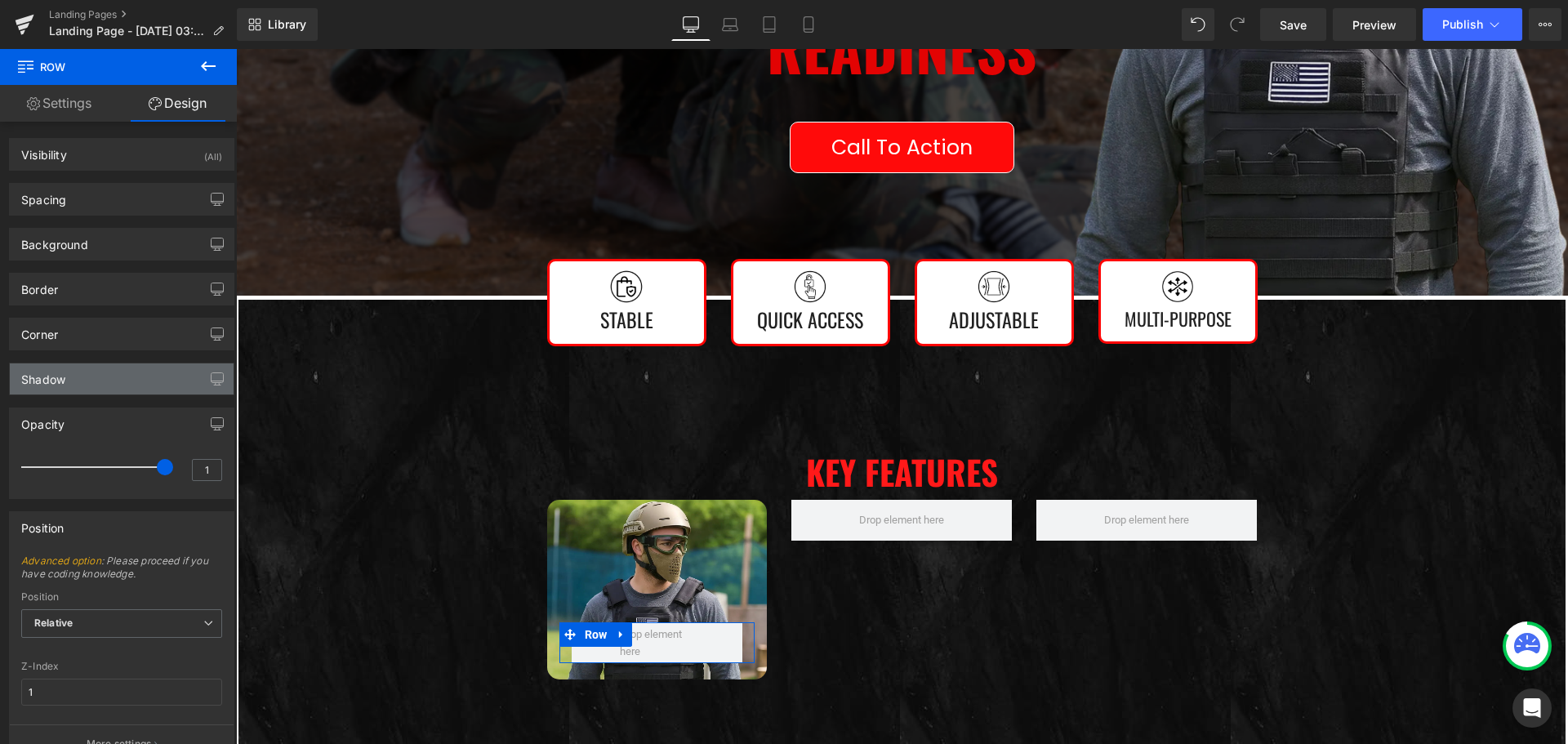
click at [154, 379] on div "Shadow" at bounding box center [122, 378] width 223 height 31
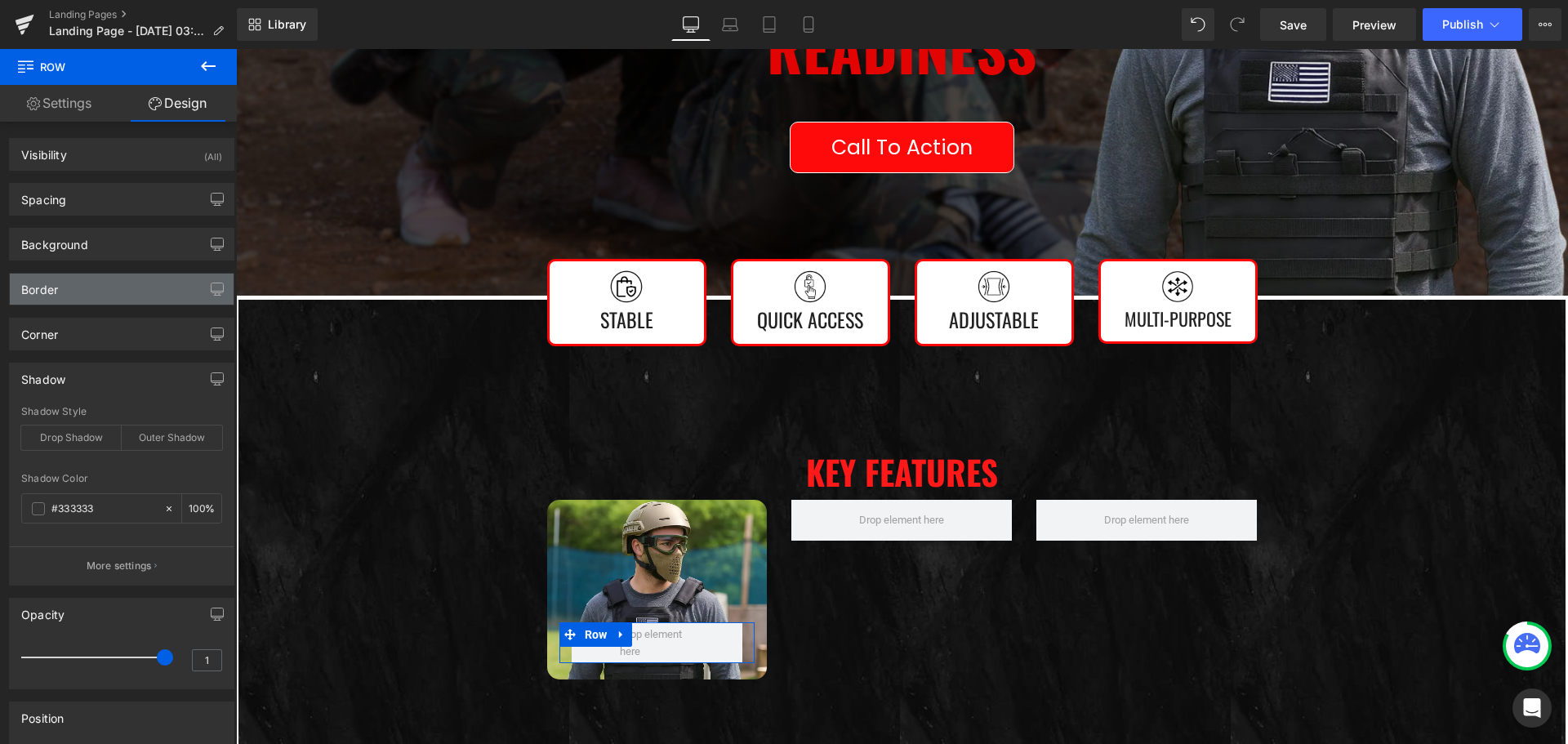
click at [141, 297] on div "Border" at bounding box center [122, 289] width 223 height 31
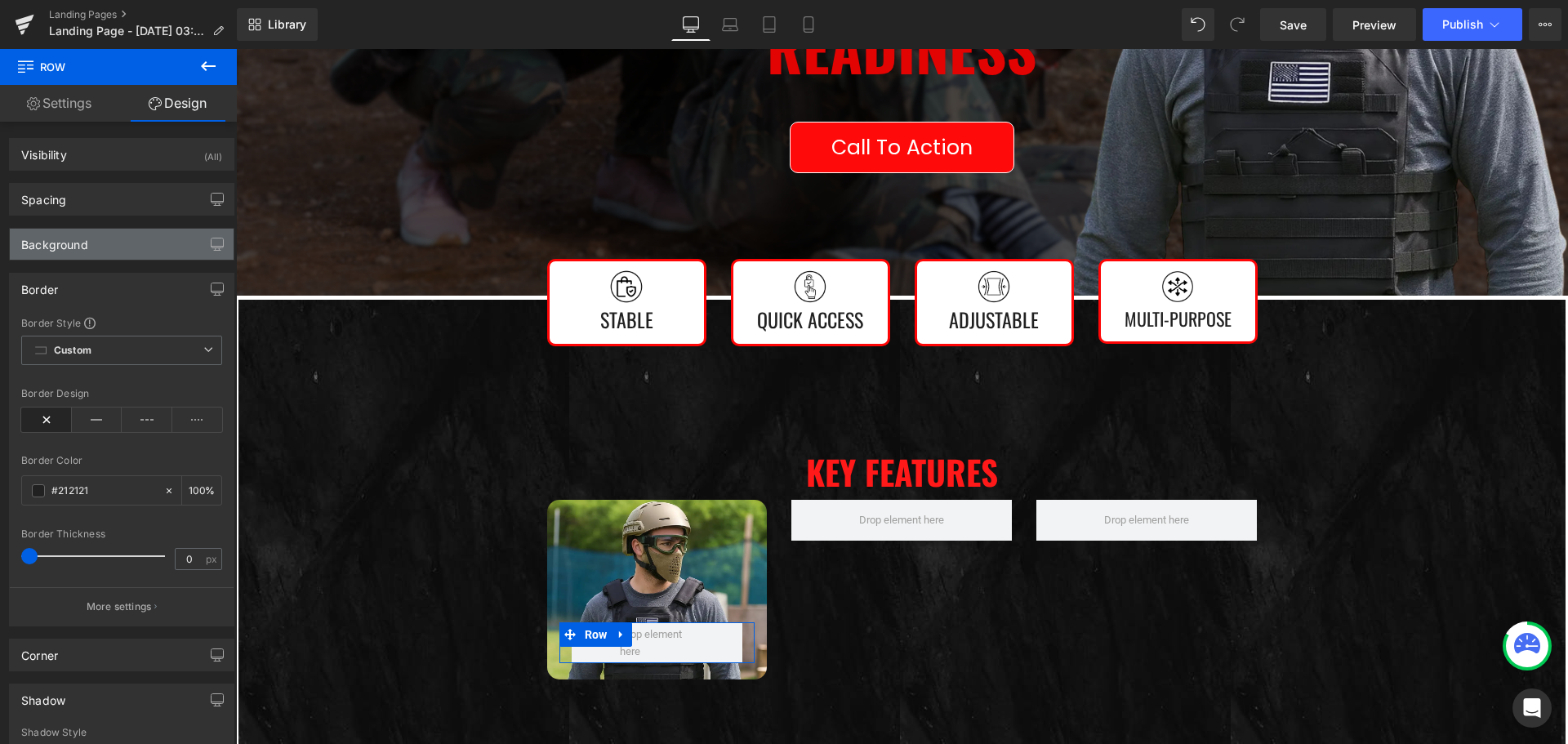
click at [139, 236] on div "Background" at bounding box center [122, 244] width 223 height 31
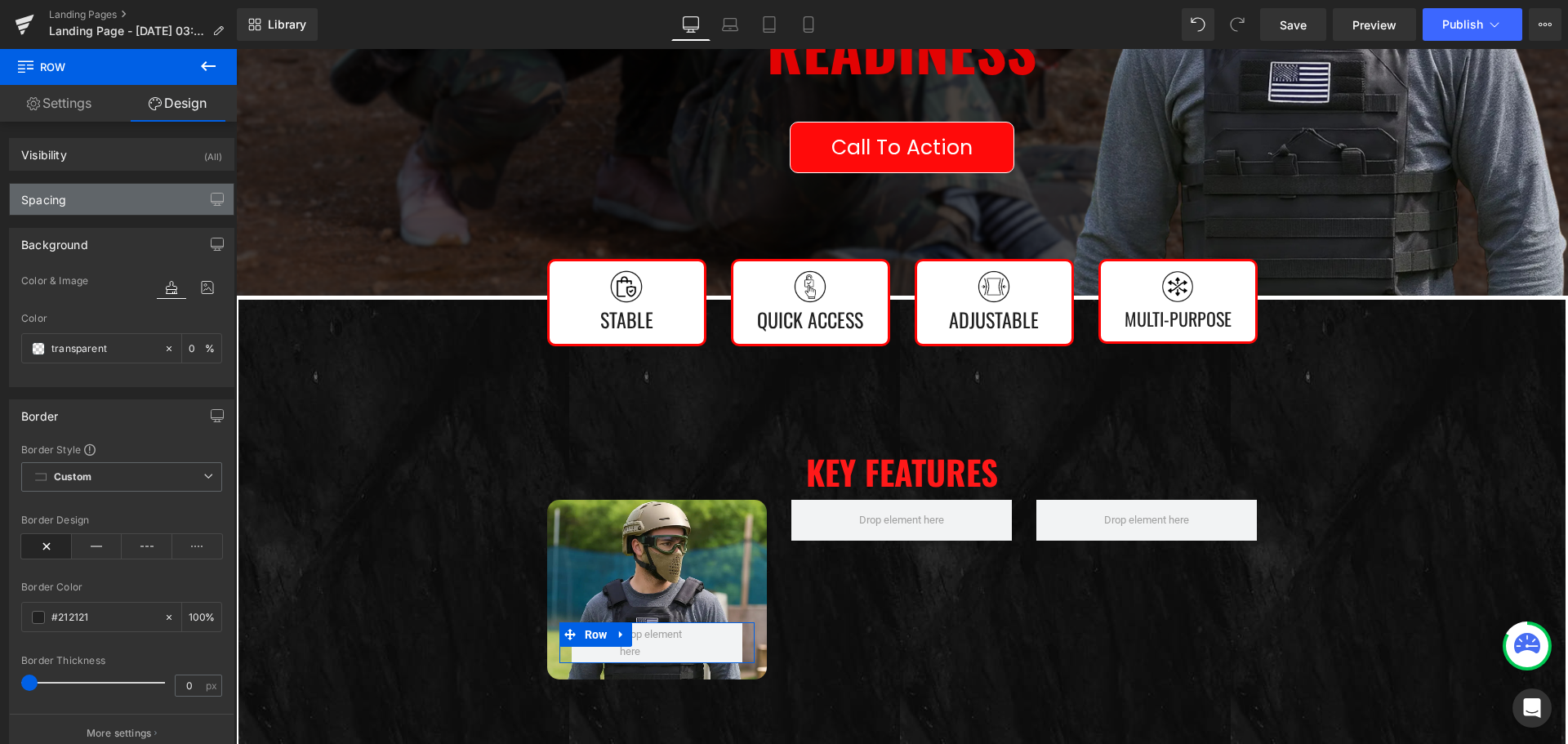
click at [138, 207] on div "Spacing" at bounding box center [122, 199] width 223 height 31
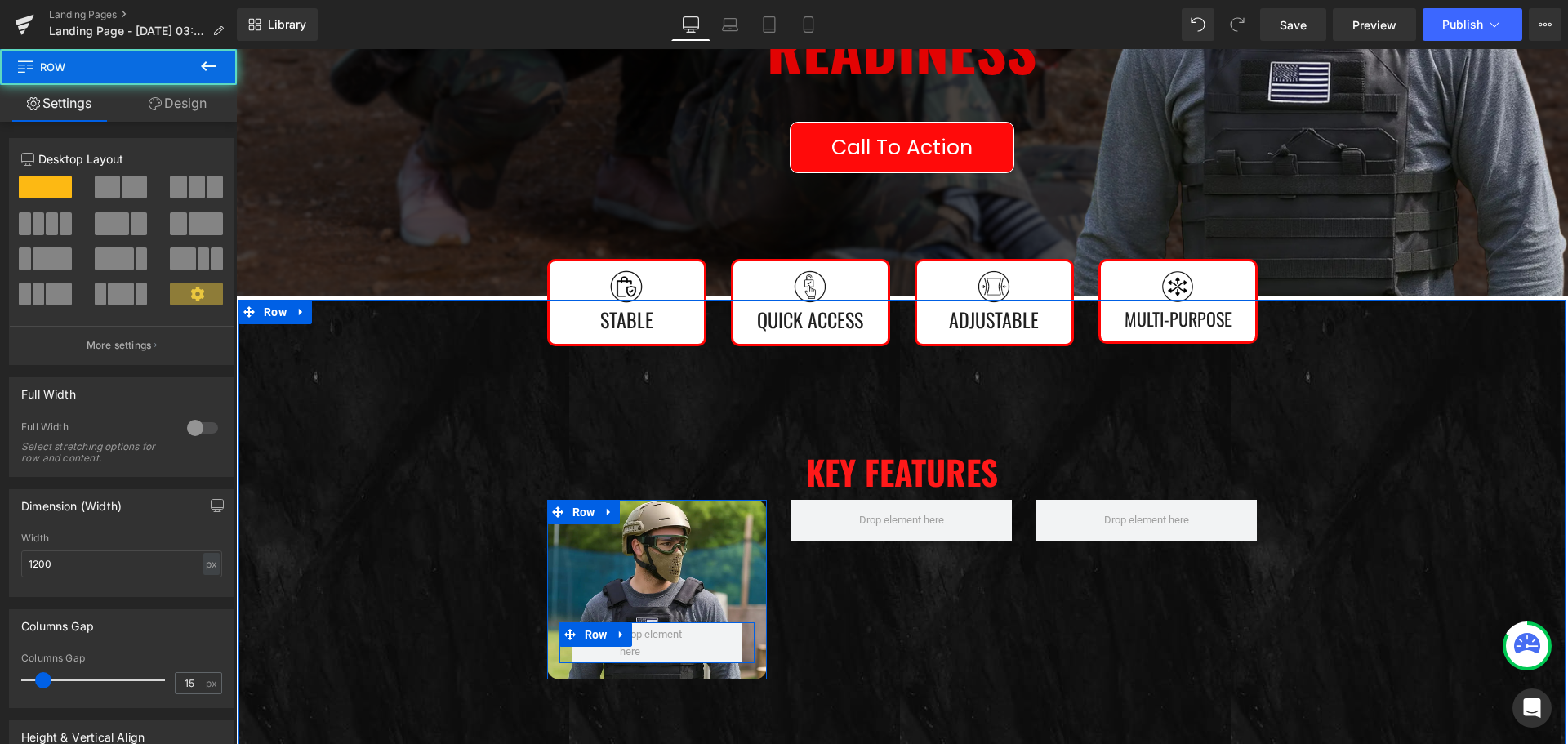
click at [561, 654] on div at bounding box center [657, 643] width 196 height 41
drag, startPoint x: 554, startPoint y: 655, endPoint x: 541, endPoint y: 655, distance: 13.0
click at [547, 655] on div "Row Row 150px" at bounding box center [657, 589] width 221 height 180
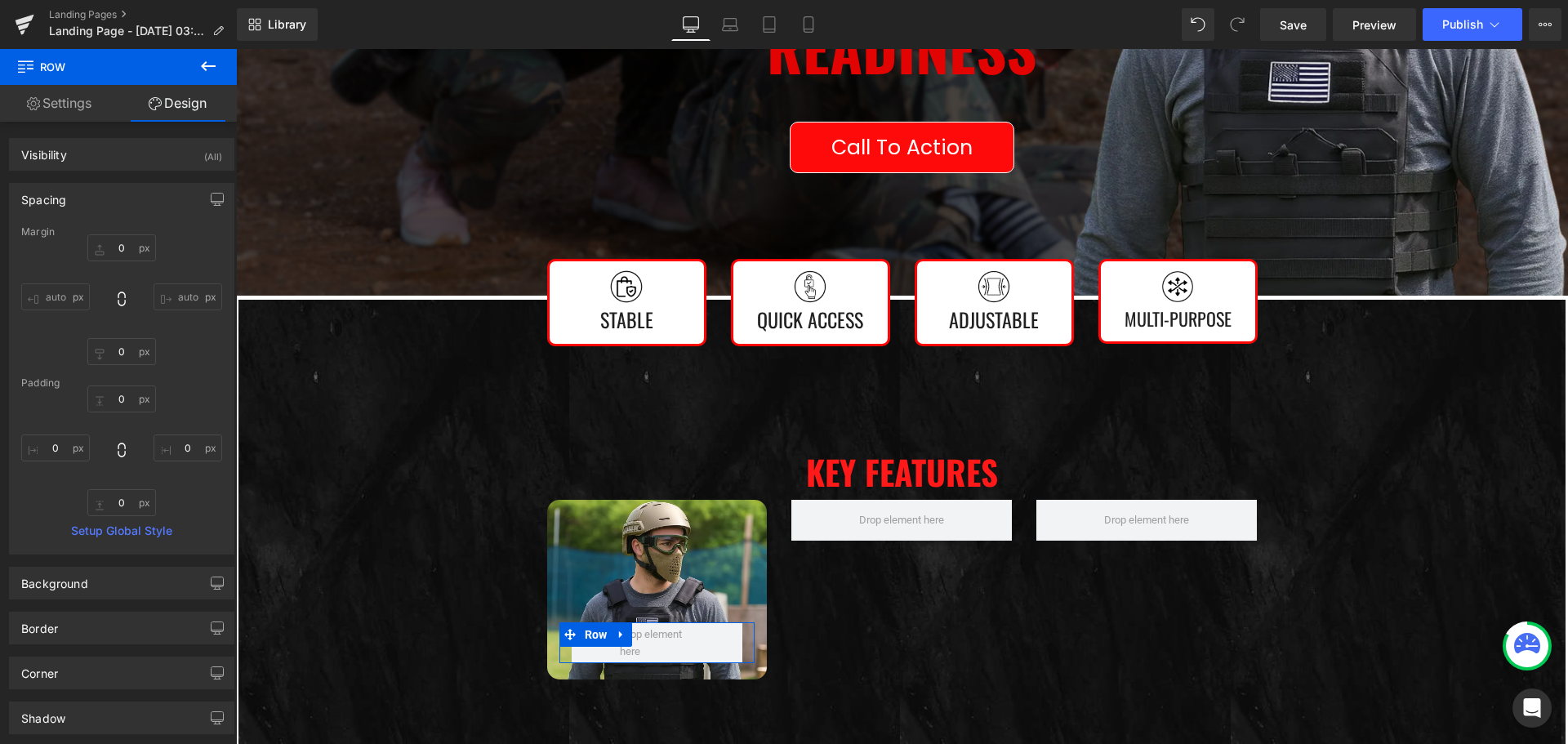
click at [71, 103] on link "Settings" at bounding box center [59, 103] width 118 height 37
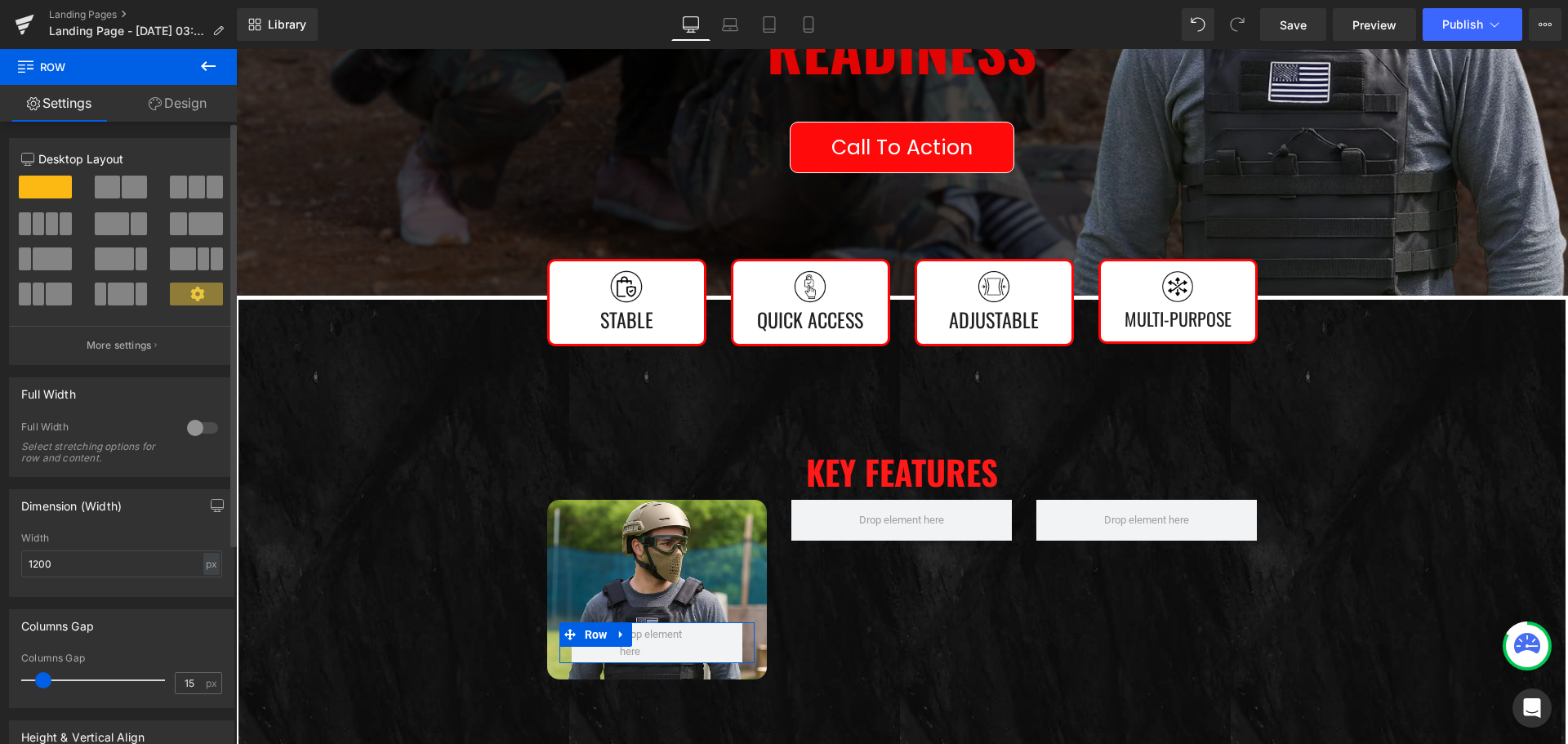
click at [198, 292] on icon at bounding box center [198, 294] width 14 height 14
click at [194, 295] on icon at bounding box center [198, 294] width 14 height 14
click at [142, 342] on p "More settings" at bounding box center [119, 345] width 65 height 14
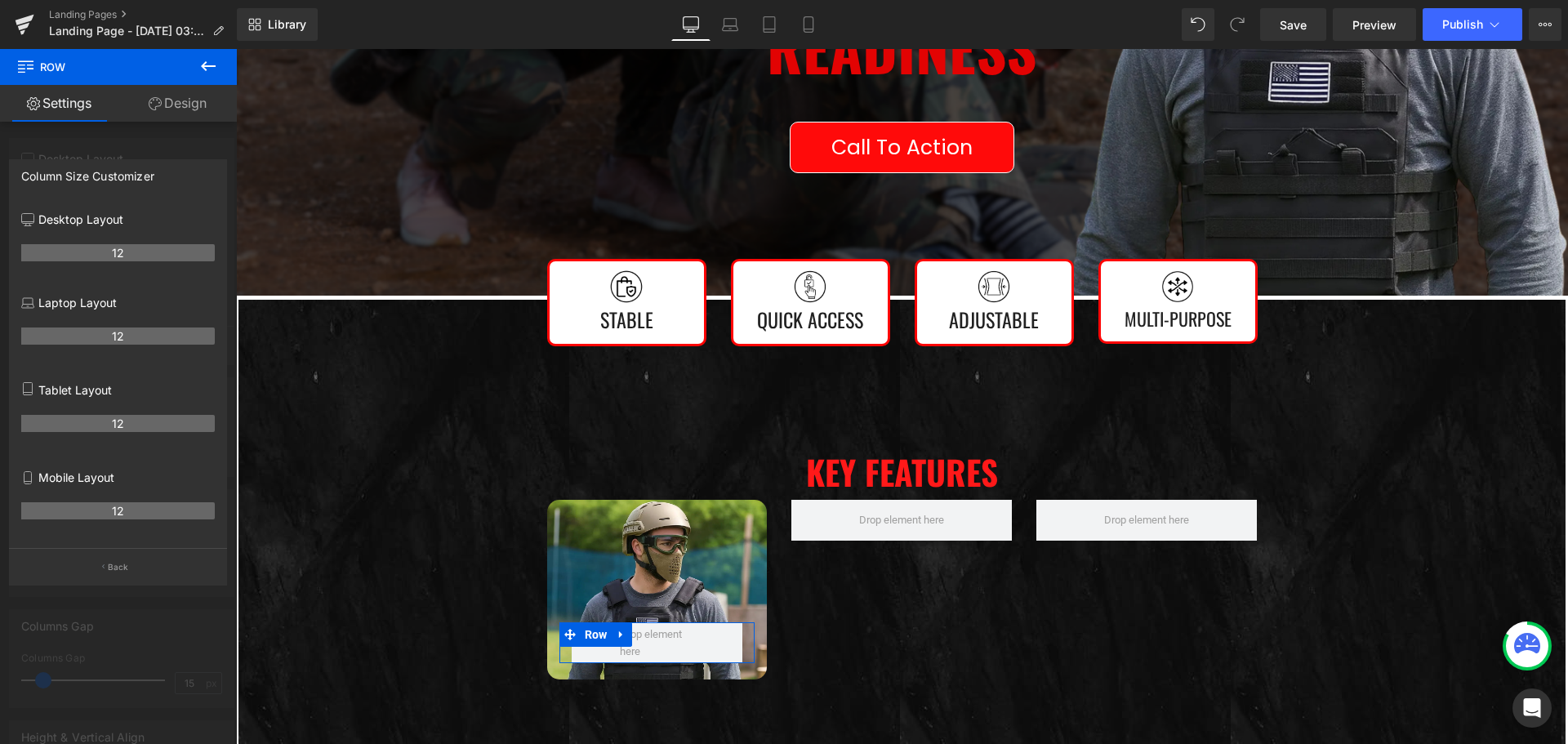
click at [64, 138] on div at bounding box center [118, 401] width 237 height 703
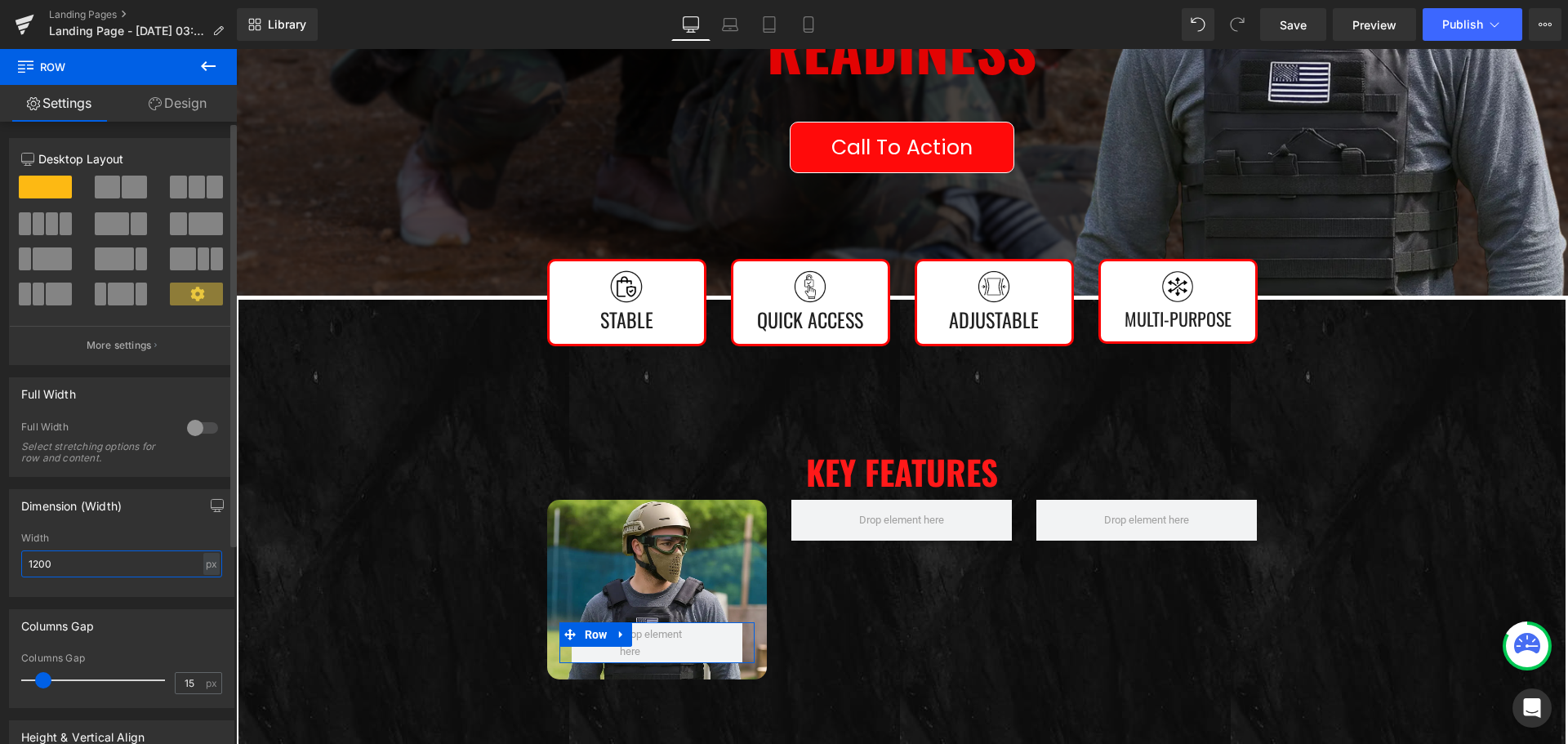
click at [141, 562] on input "1200" at bounding box center [122, 564] width 201 height 27
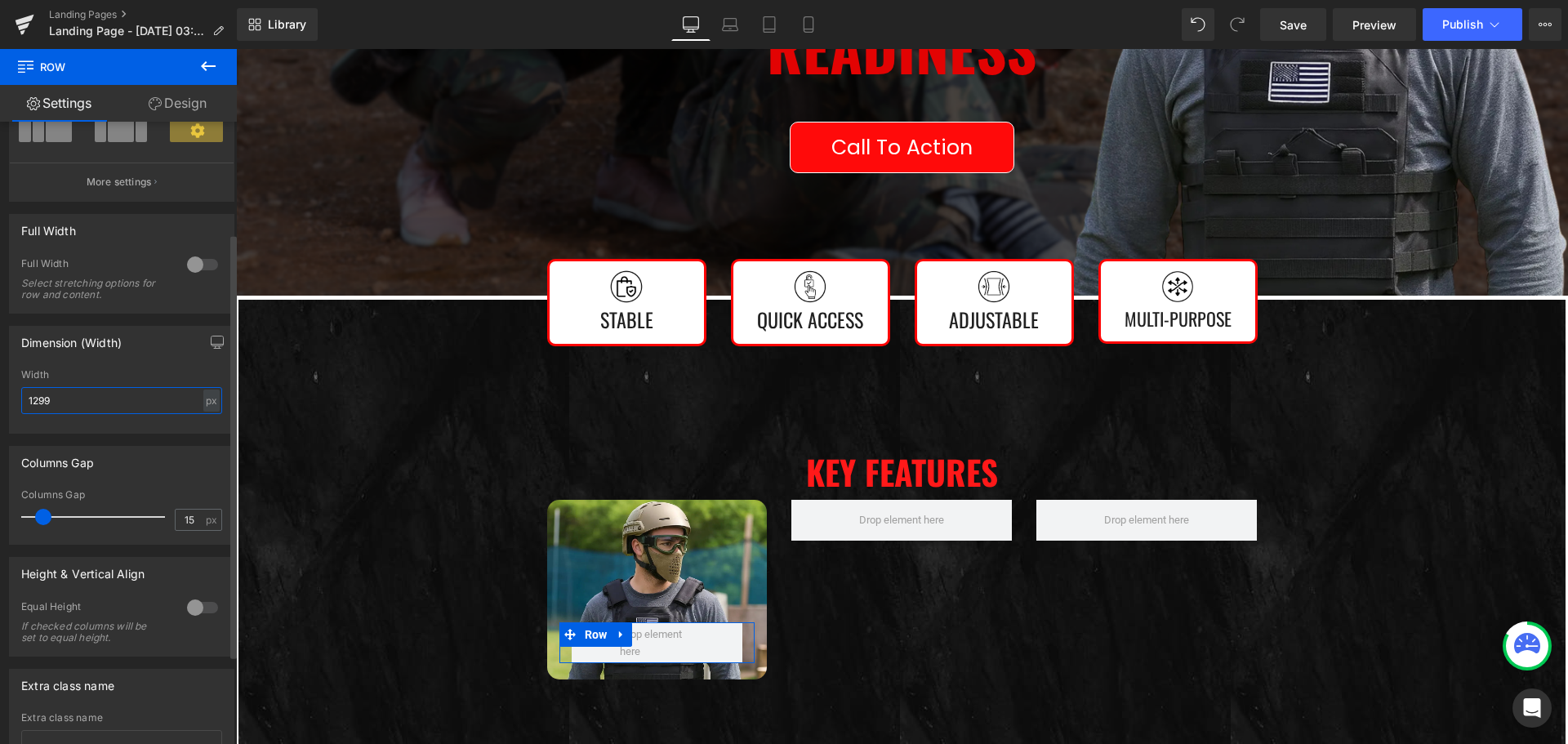
type input "1299"
click at [190, 607] on div at bounding box center [203, 607] width 39 height 26
type input "0"
drag, startPoint x: 42, startPoint y: 519, endPoint x: 0, endPoint y: 518, distance: 42.0
click at [0, 518] on div "Columns Gap 0px Columns Gap 0 px" at bounding box center [122, 489] width 244 height 111
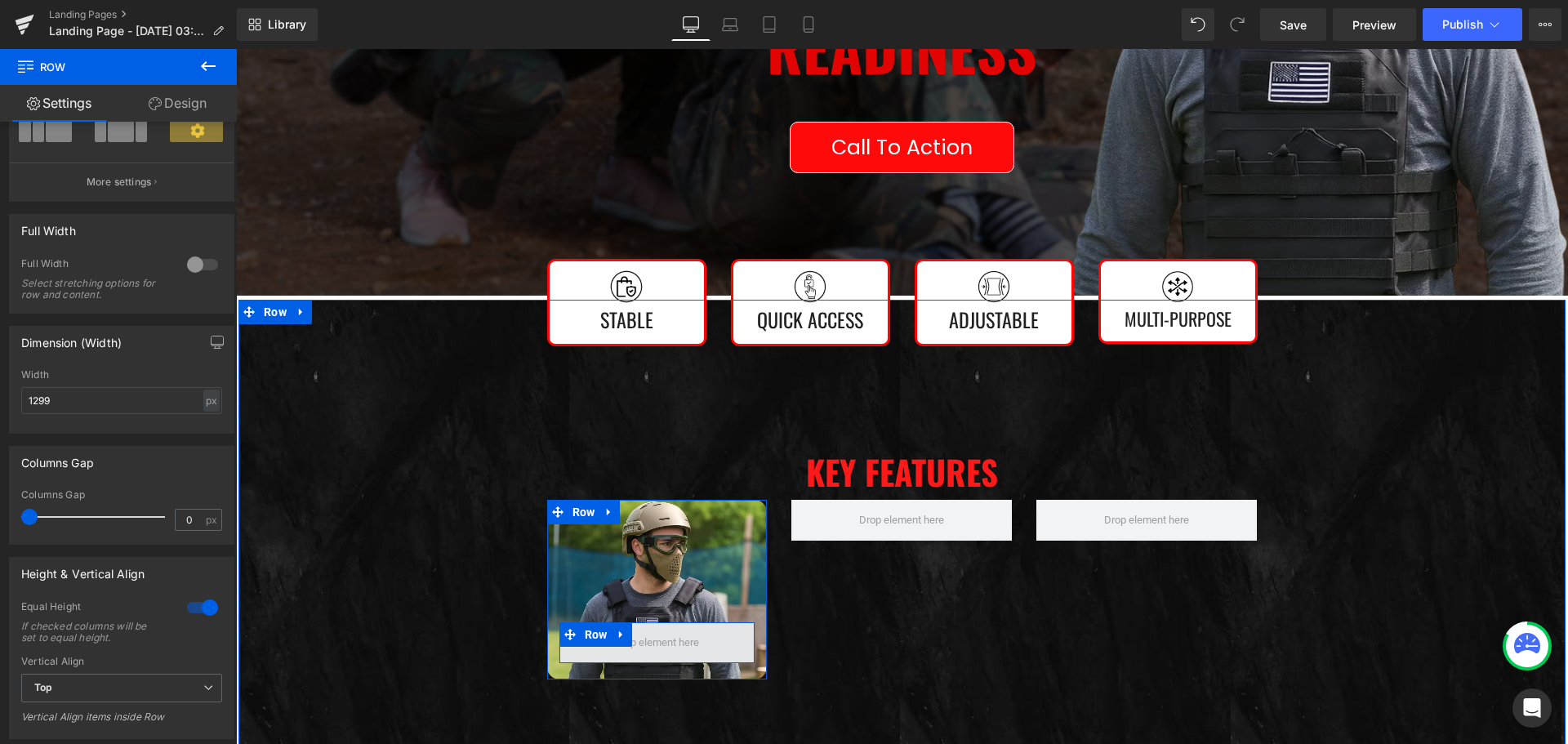
click at [587, 654] on span at bounding box center [657, 643] width 196 height 41
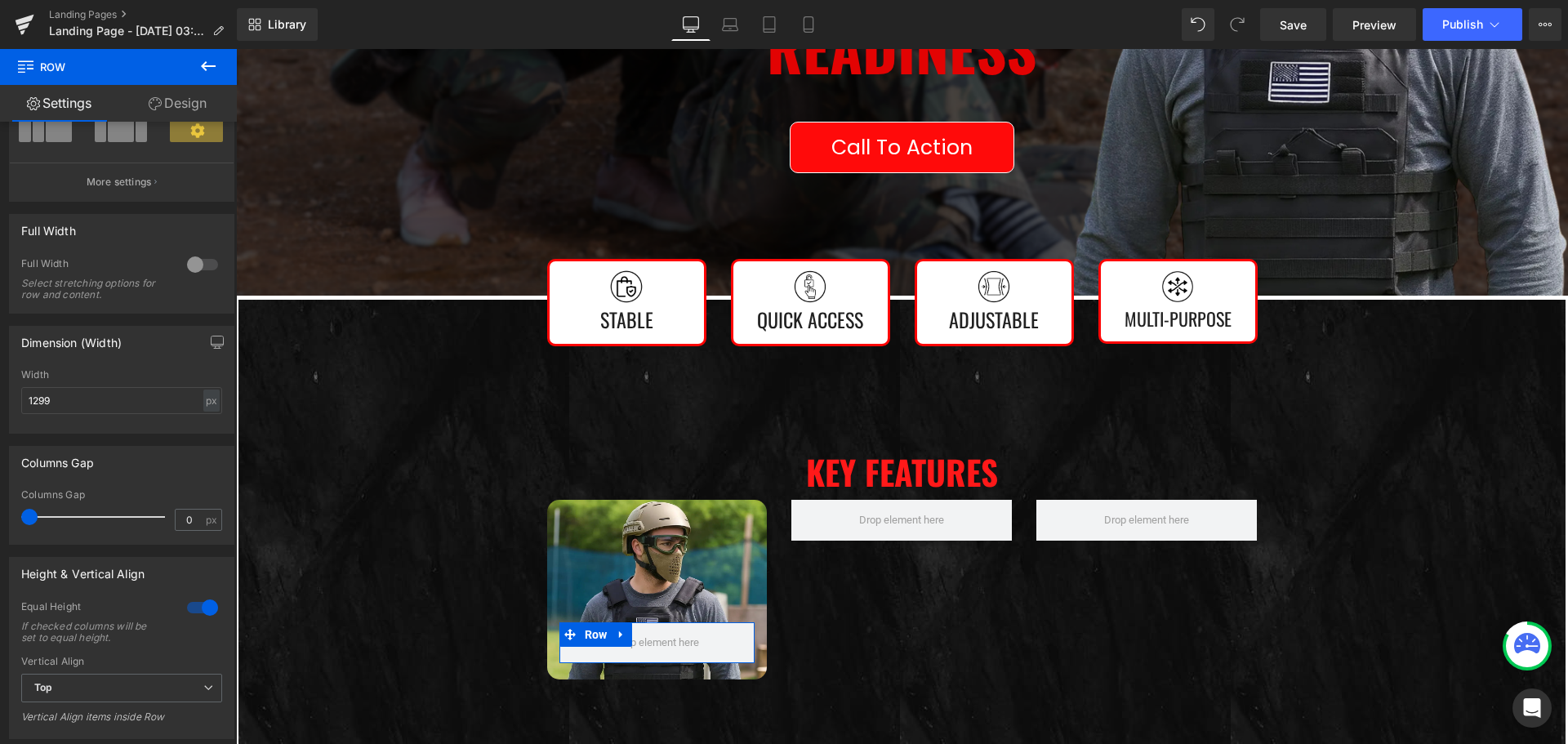
click at [188, 94] on link "Design" at bounding box center [177, 103] width 118 height 37
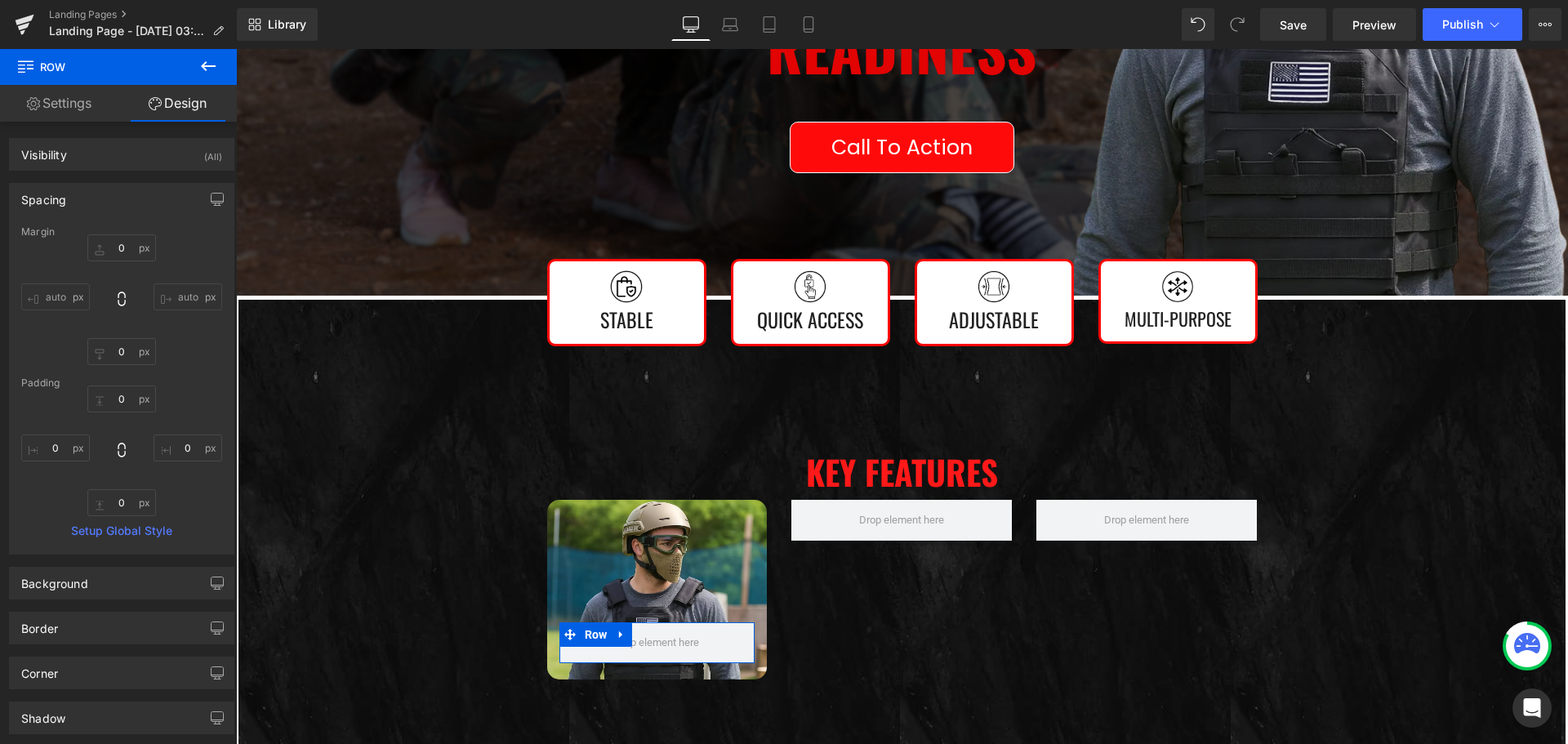
type input "0"
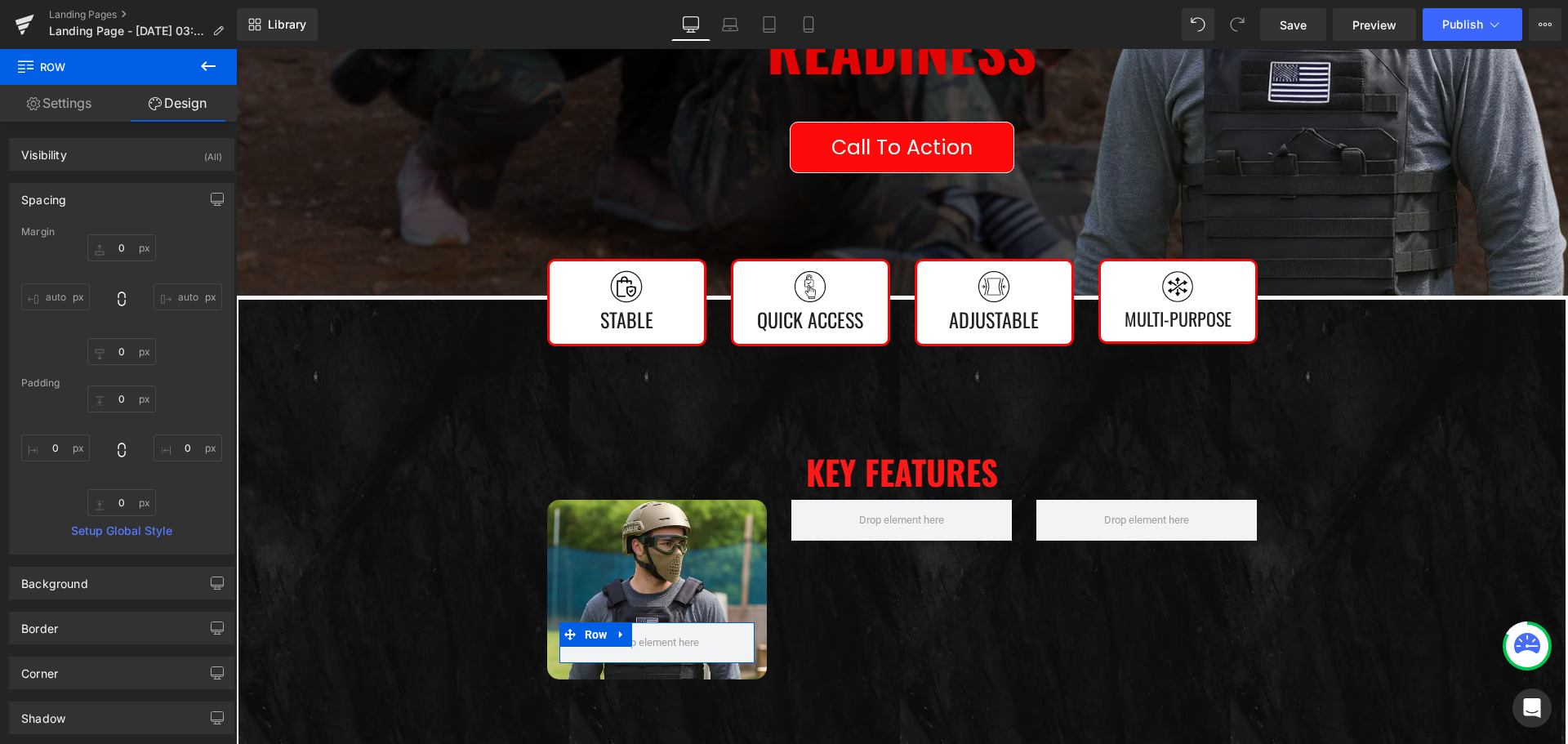
type input "0"
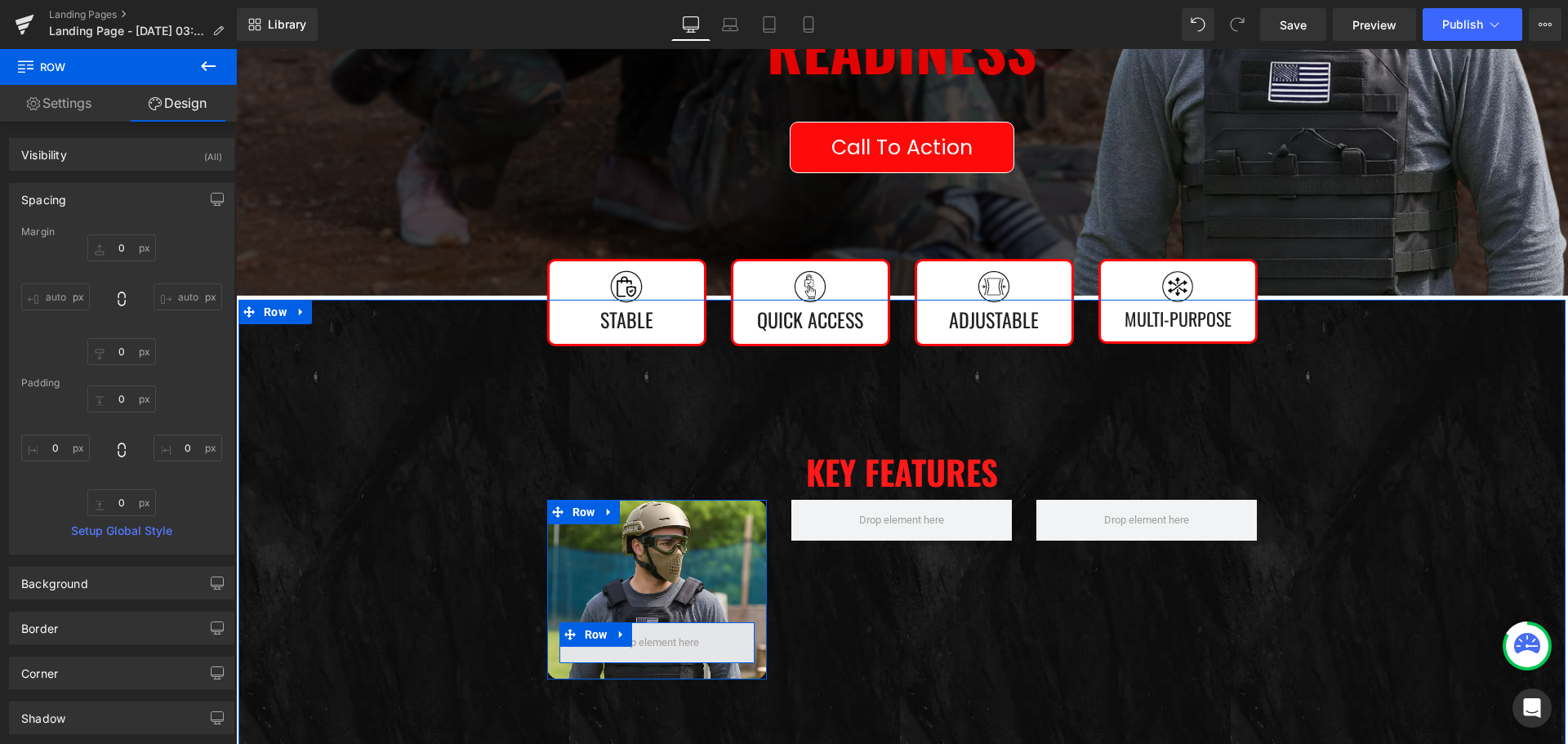
click at [568, 651] on span at bounding box center [657, 643] width 196 height 41
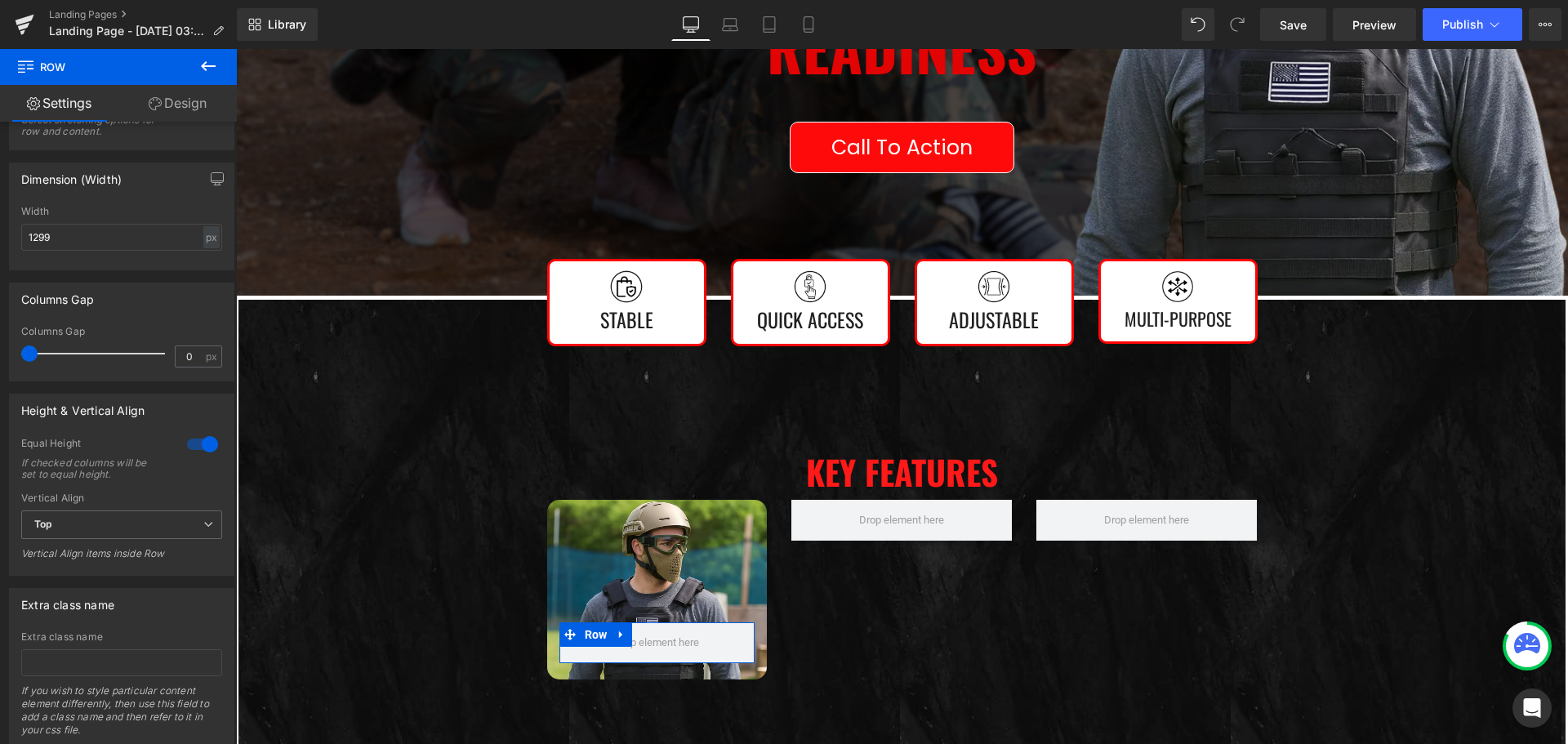
scroll to position [81, 0]
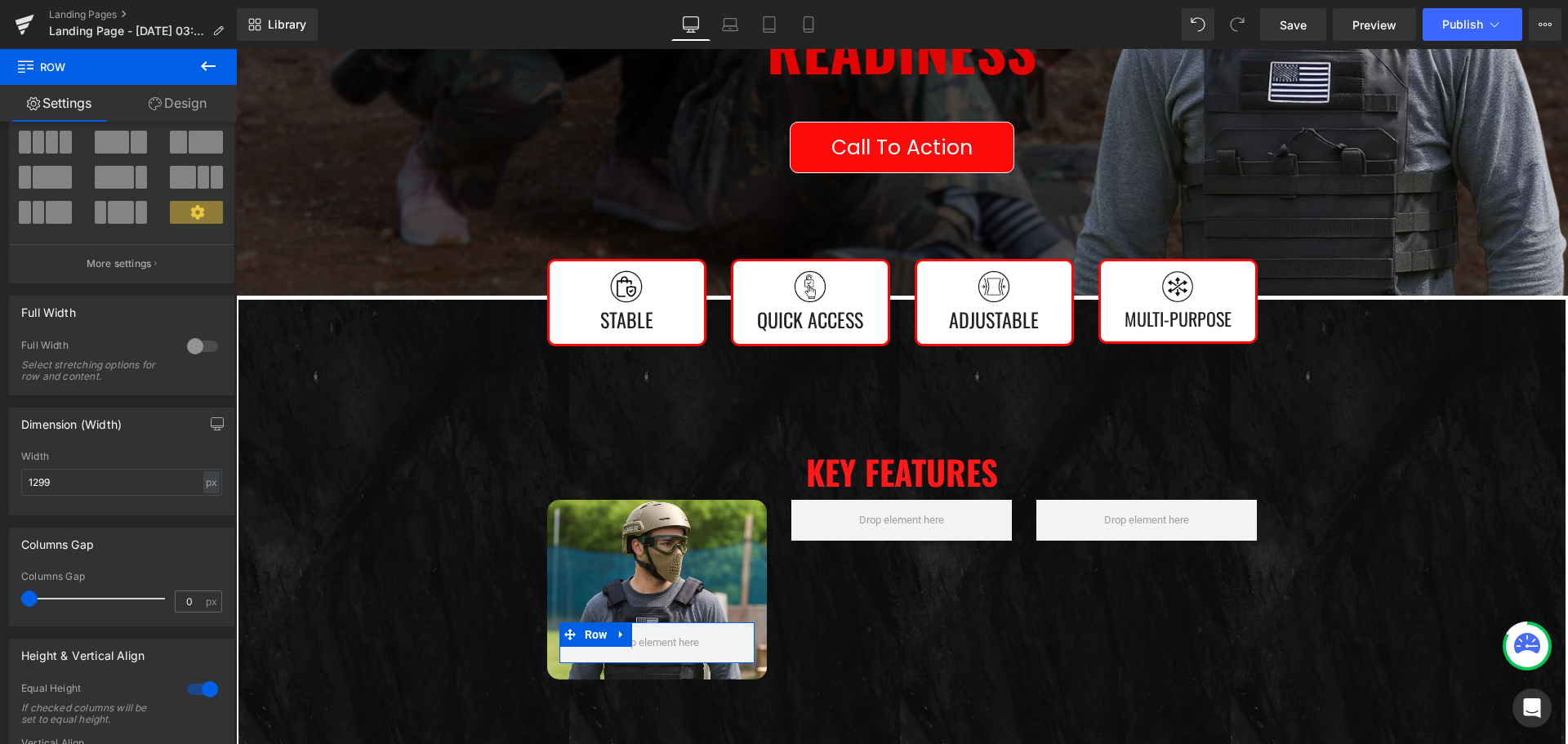
click at [169, 96] on link "Design" at bounding box center [177, 103] width 118 height 37
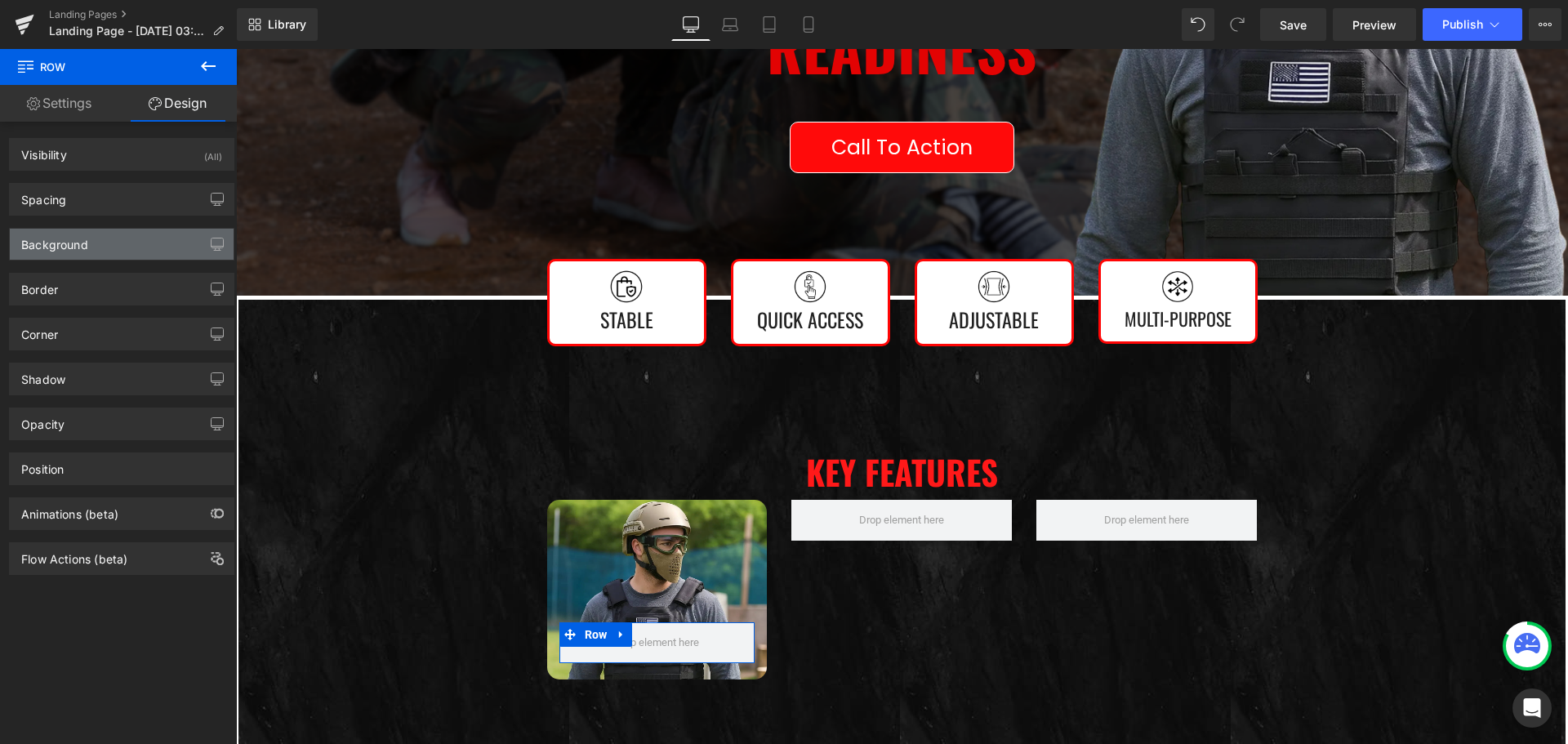
click at [127, 239] on div "Background" at bounding box center [122, 244] width 223 height 31
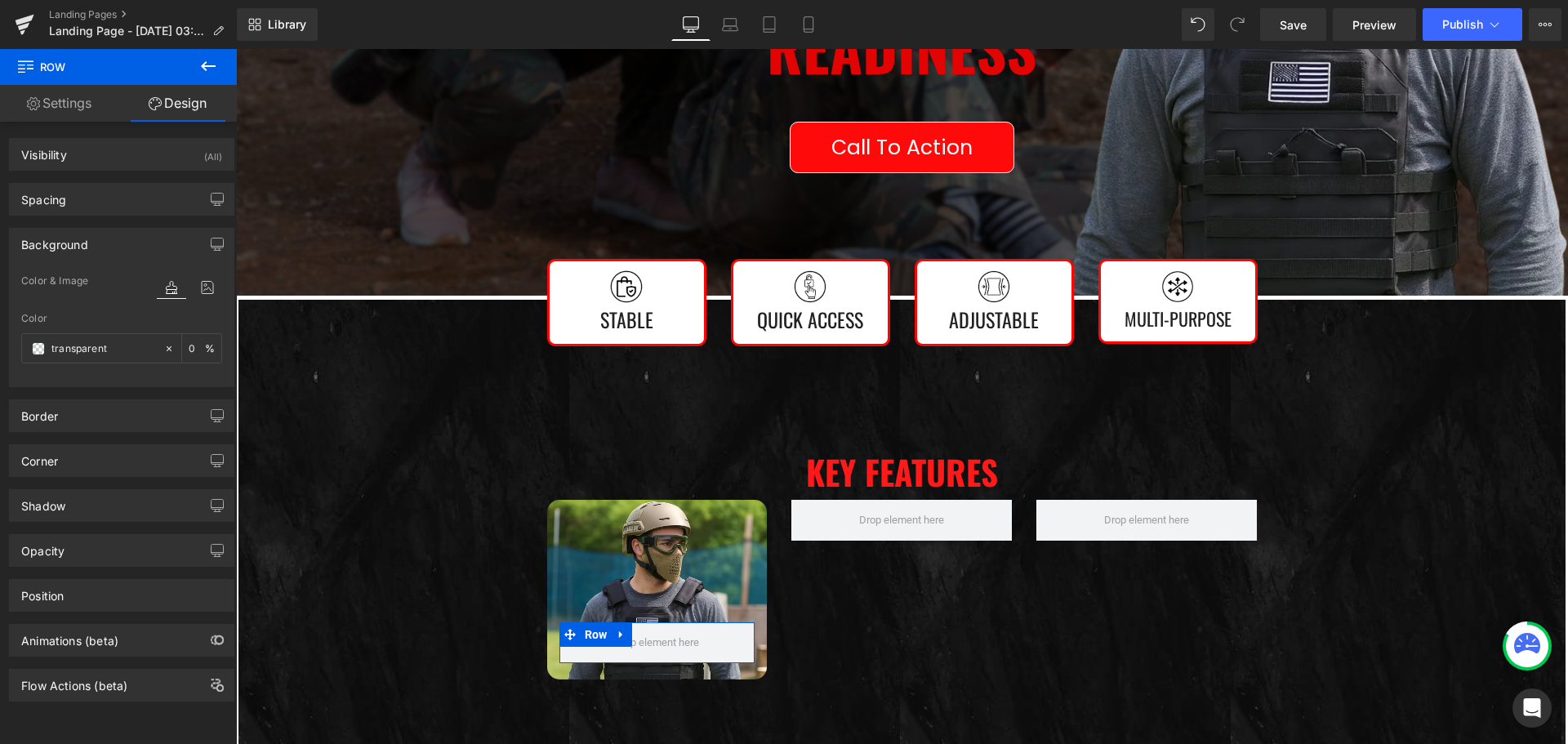
click at [160, 292] on icon at bounding box center [171, 288] width 30 height 21
click at [109, 353] on input "transparent" at bounding box center [104, 349] width 105 height 18
click at [31, 349] on div "transparent" at bounding box center [93, 349] width 141 height 29
click at [35, 351] on span at bounding box center [38, 349] width 13 height 13
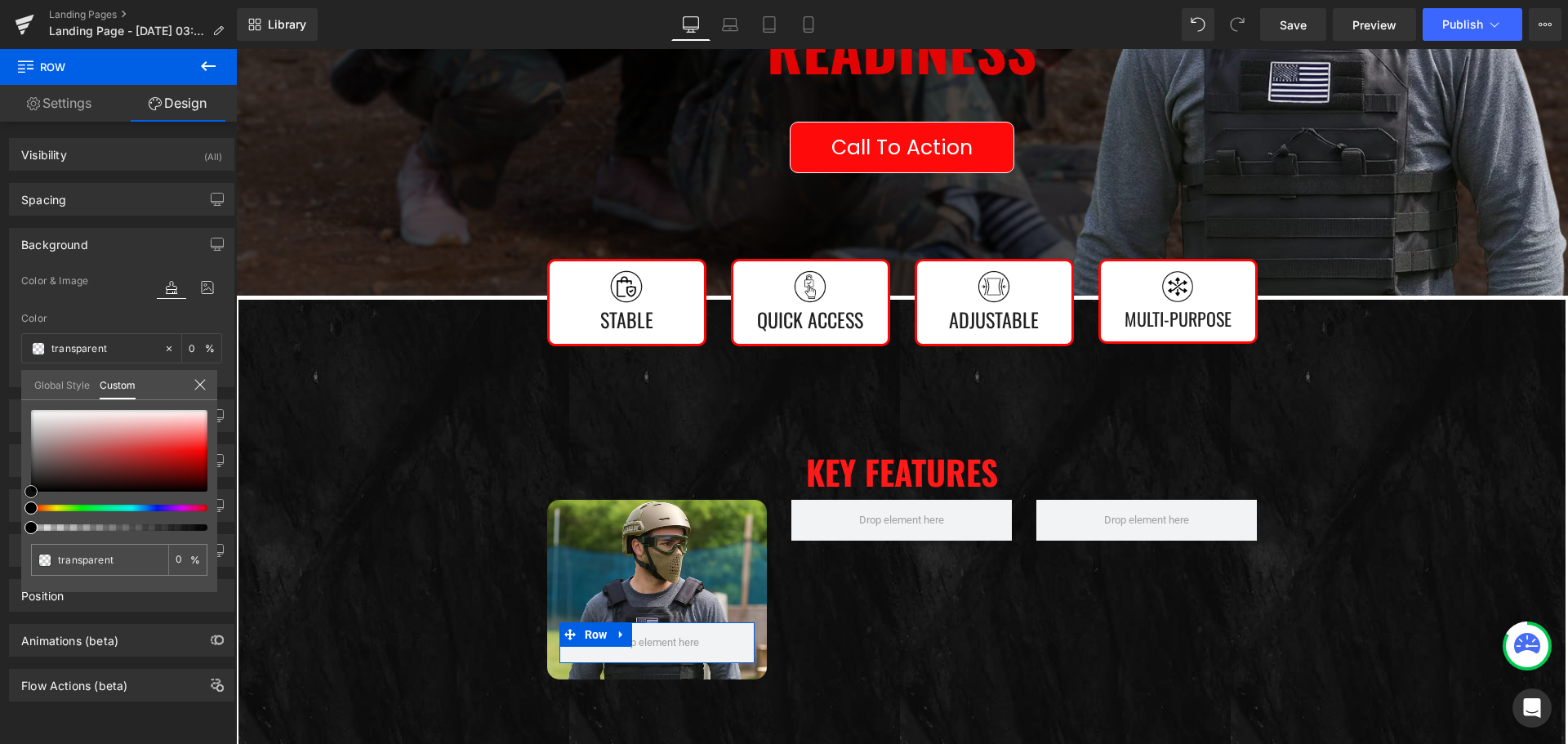
type input "#993737"
type input "100"
type input "#993737"
type input "100"
type input "#8f3232"
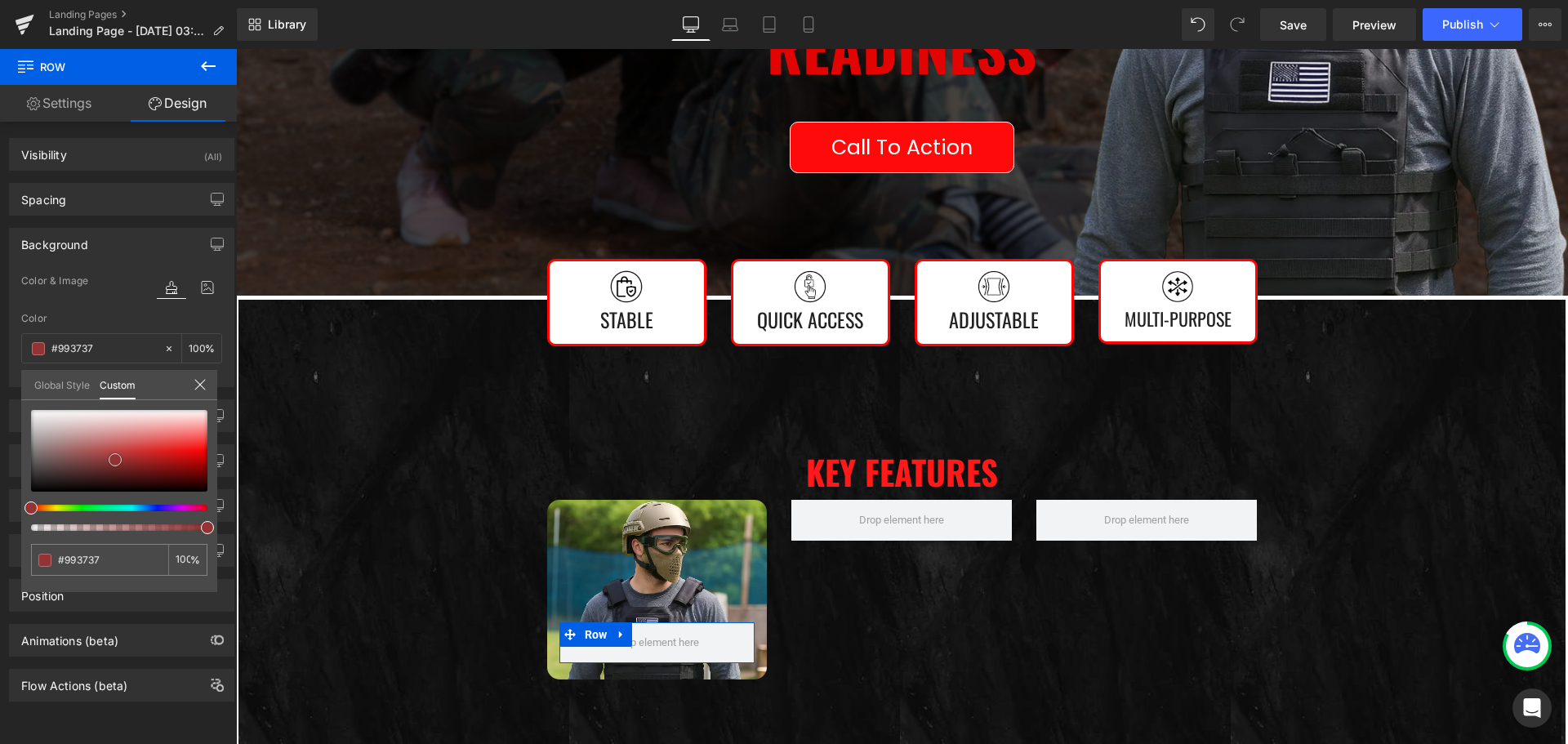
type input "#8f3232"
type input "#882e2e"
type input "#7e2a2a"
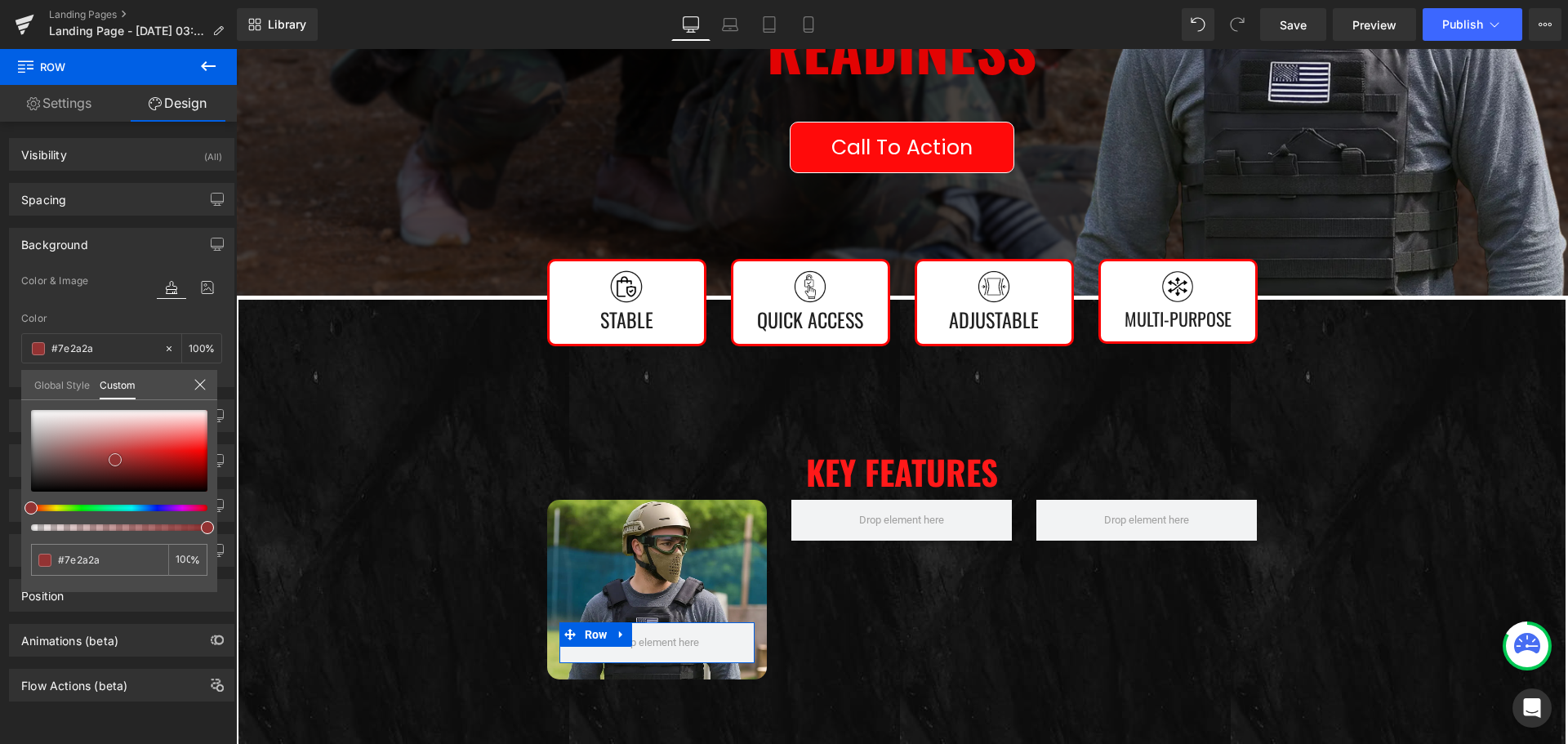
type input "#772626"
type input "#6f2424"
type input "#641f1f"
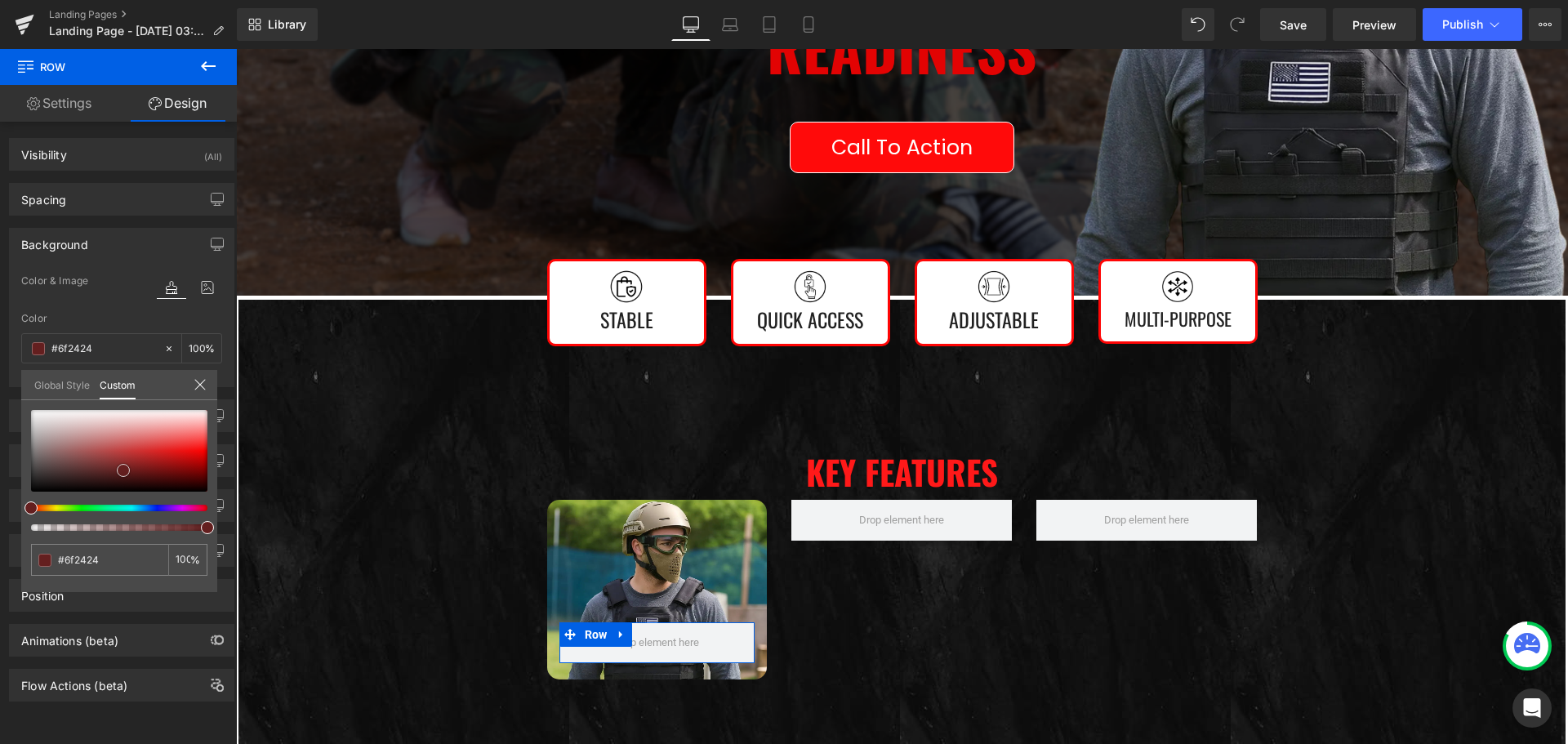
type input "#641f1f"
type input "#611d1d"
type input "#621d1d"
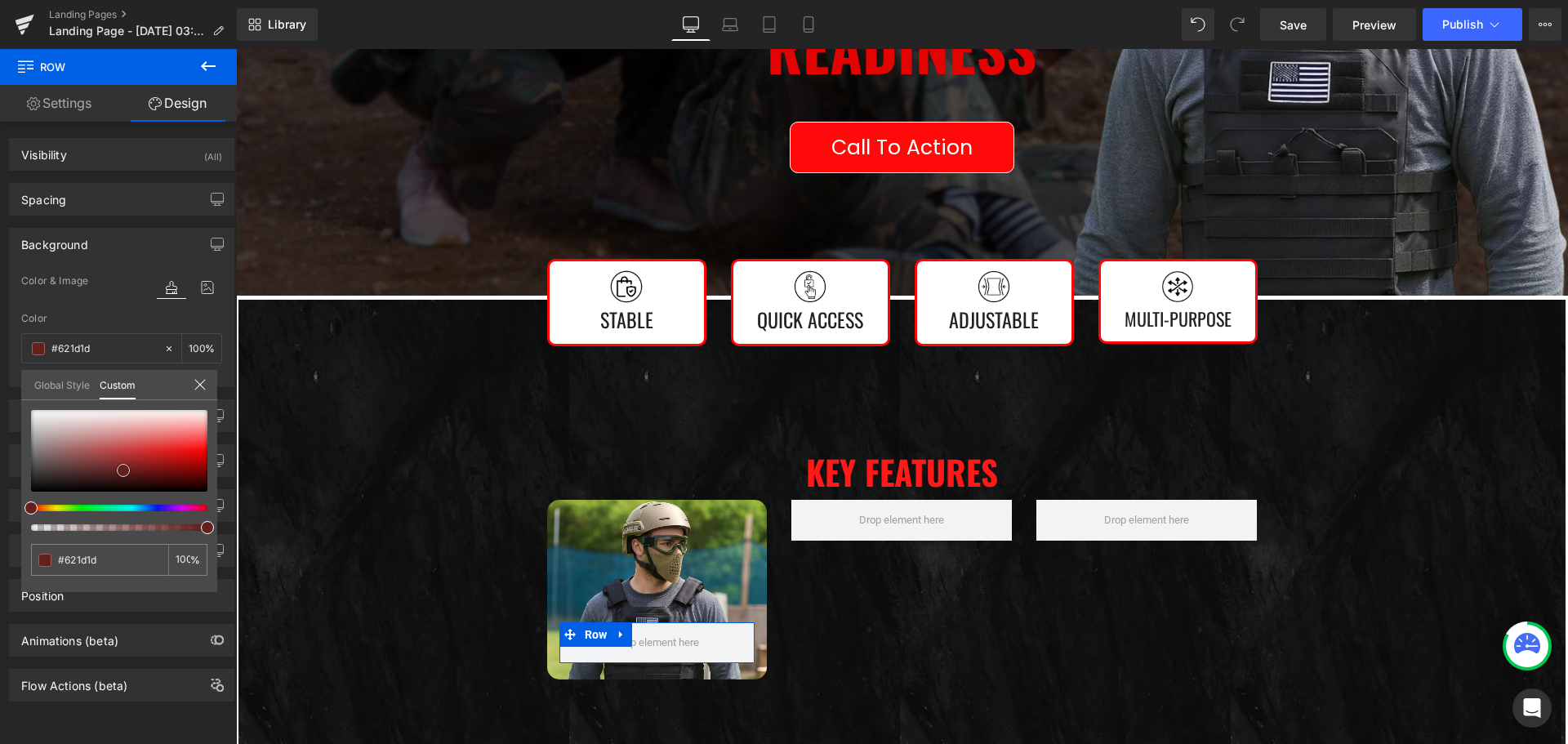
drag, startPoint x: 115, startPoint y: 460, endPoint x: 130, endPoint y: 477, distance: 22.7
click at [128, 475] on div at bounding box center [119, 450] width 176 height 81
type input "#5a1a1a"
type input "#531818"
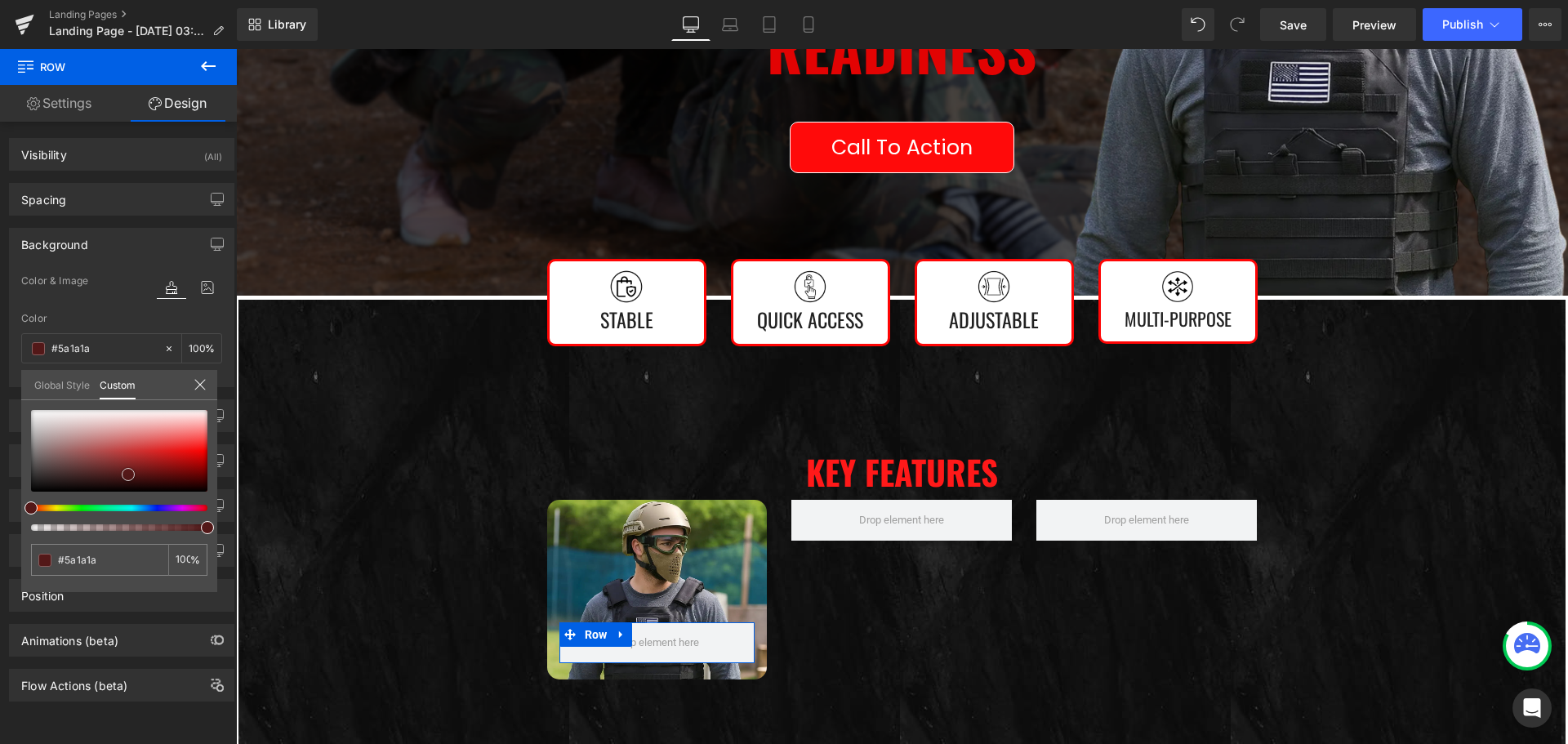
type input "#531818"
type input "#c65151"
type input "#c65656"
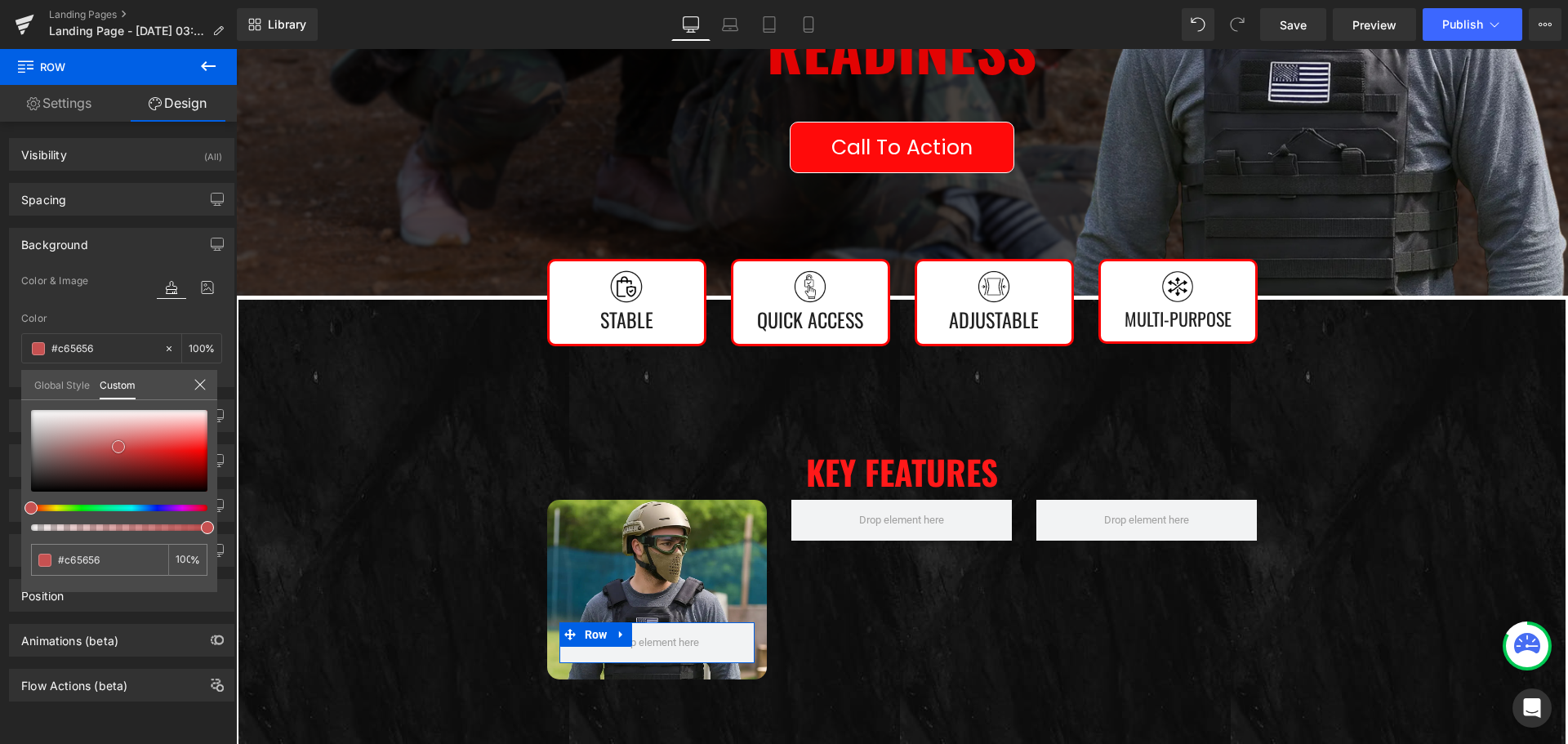
type input "#d85e5e"
type input "#f27272"
type input "#f56f6f"
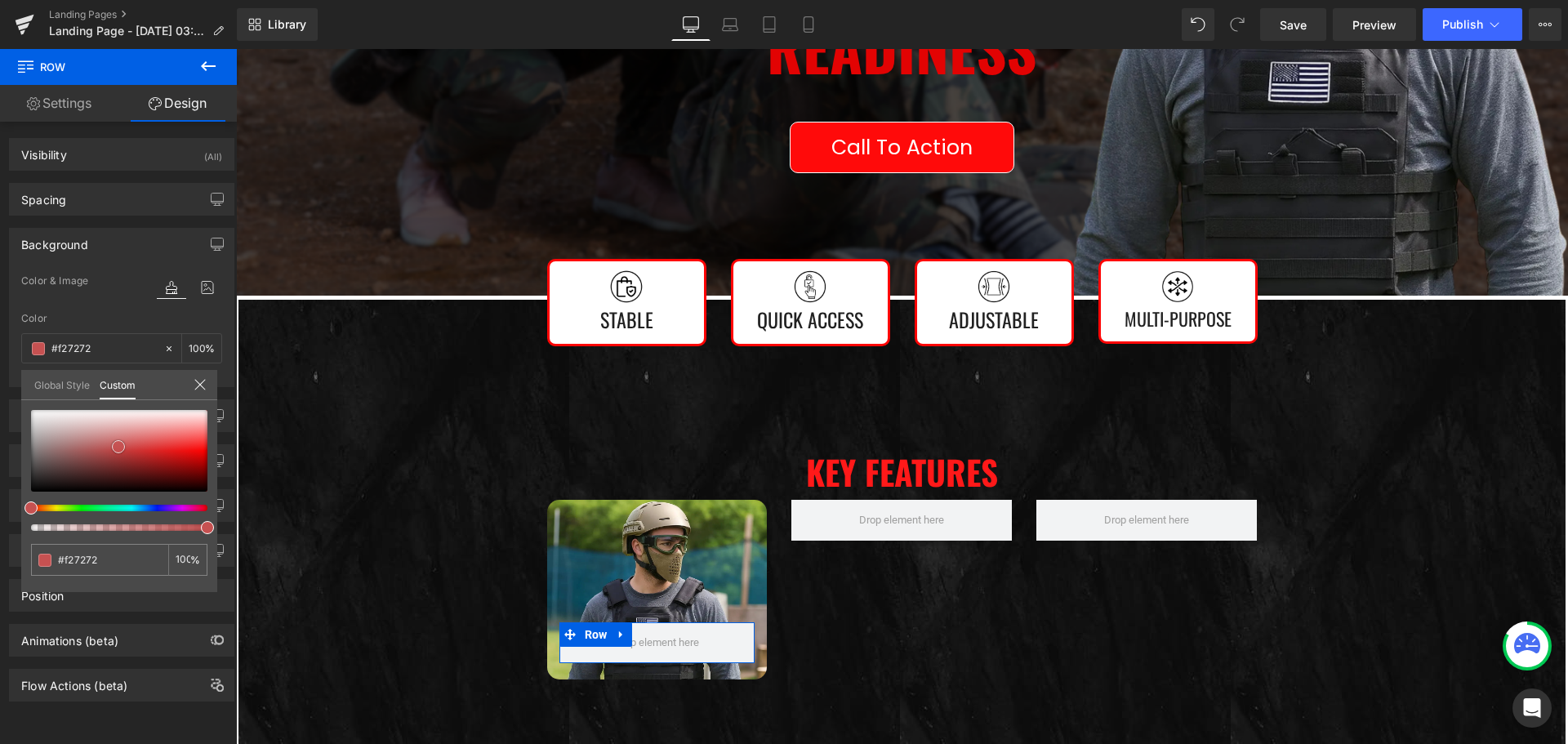
type input "#f56f6f"
drag, startPoint x: 118, startPoint y: 447, endPoint x: 188, endPoint y: 435, distance: 71.0
click at [188, 435] on div at bounding box center [119, 450] width 176 height 81
type input "#f08d8d"
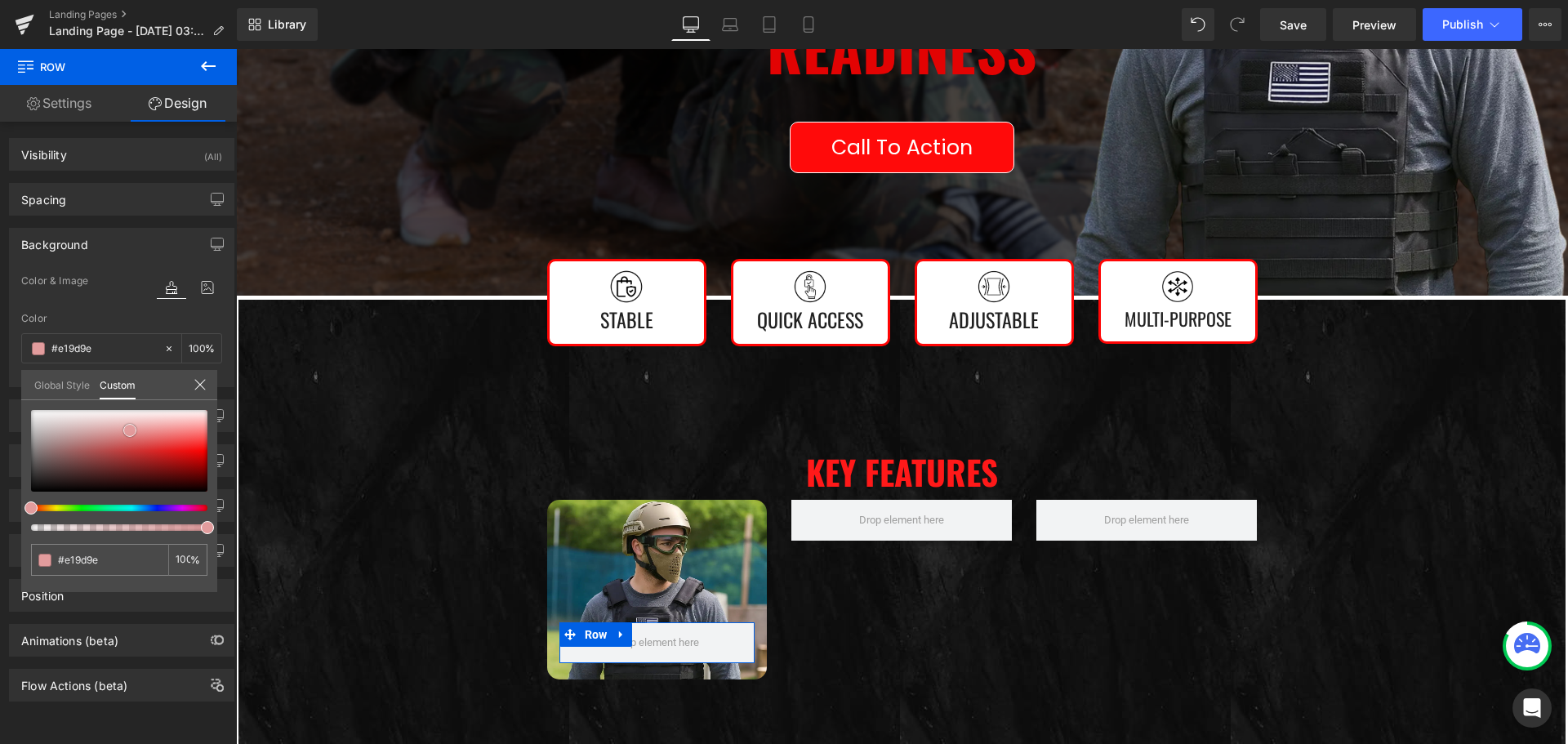
drag, startPoint x: 153, startPoint y: 430, endPoint x: 127, endPoint y: 430, distance: 26.0
click at [127, 430] on div at bounding box center [119, 450] width 176 height 81
drag, startPoint x: 127, startPoint y: 430, endPoint x: 198, endPoint y: 448, distance: 73.2
click at [194, 452] on span at bounding box center [188, 458] width 13 height 13
click at [201, 58] on icon at bounding box center [208, 66] width 20 height 20
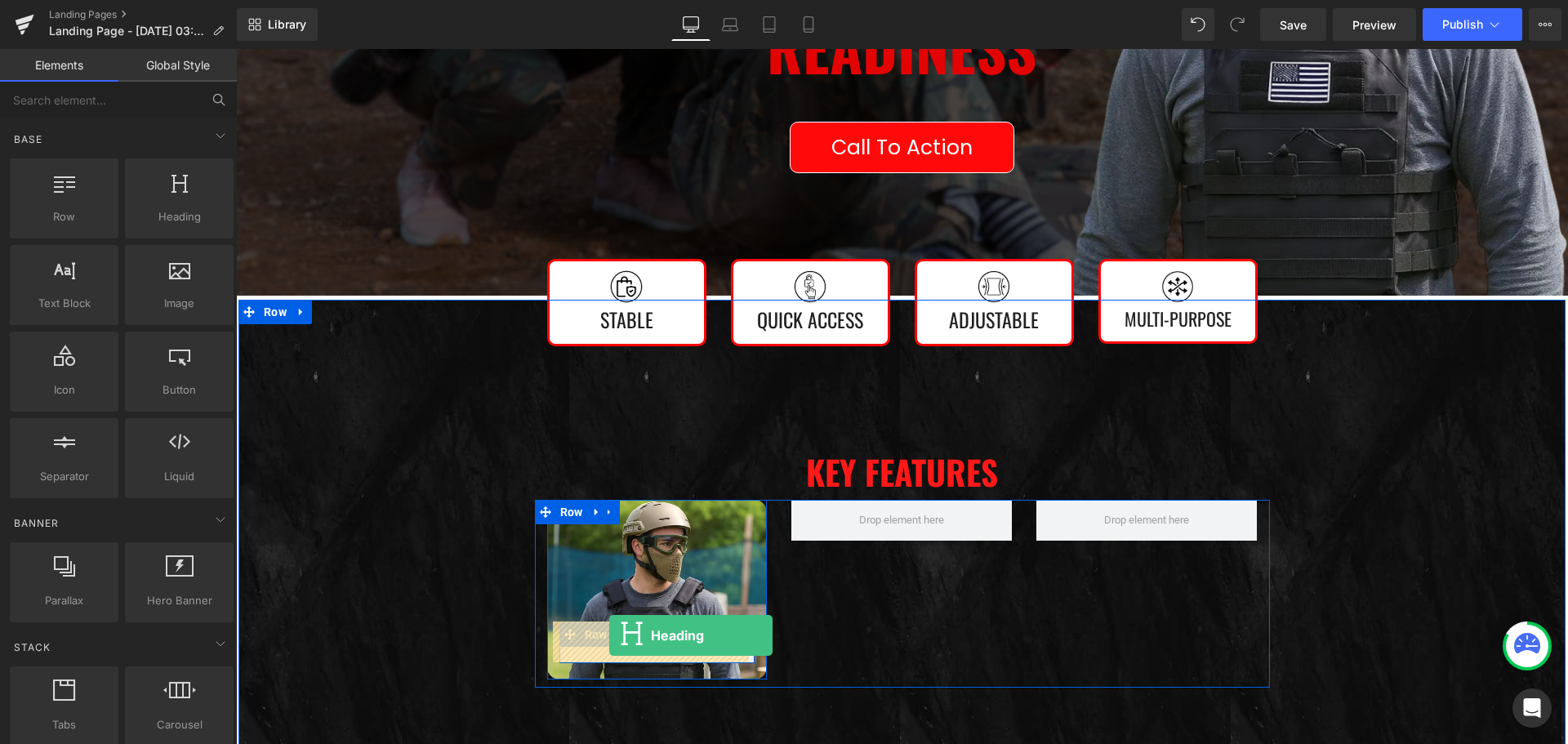
drag, startPoint x: 391, startPoint y: 241, endPoint x: 609, endPoint y: 636, distance: 451.2
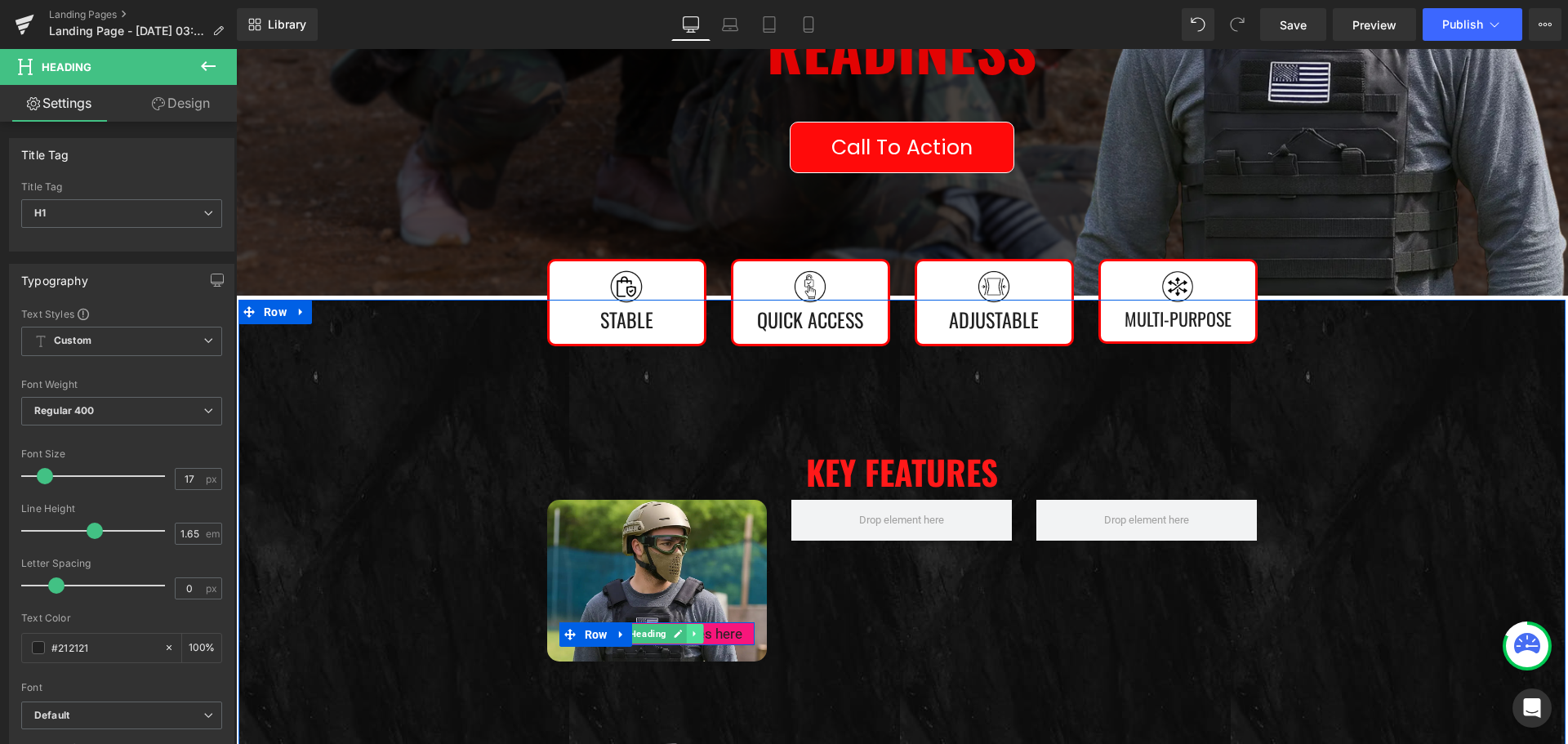
click at [693, 635] on icon at bounding box center [694, 633] width 3 height 5
click at [700, 631] on icon at bounding box center [704, 633] width 9 height 9
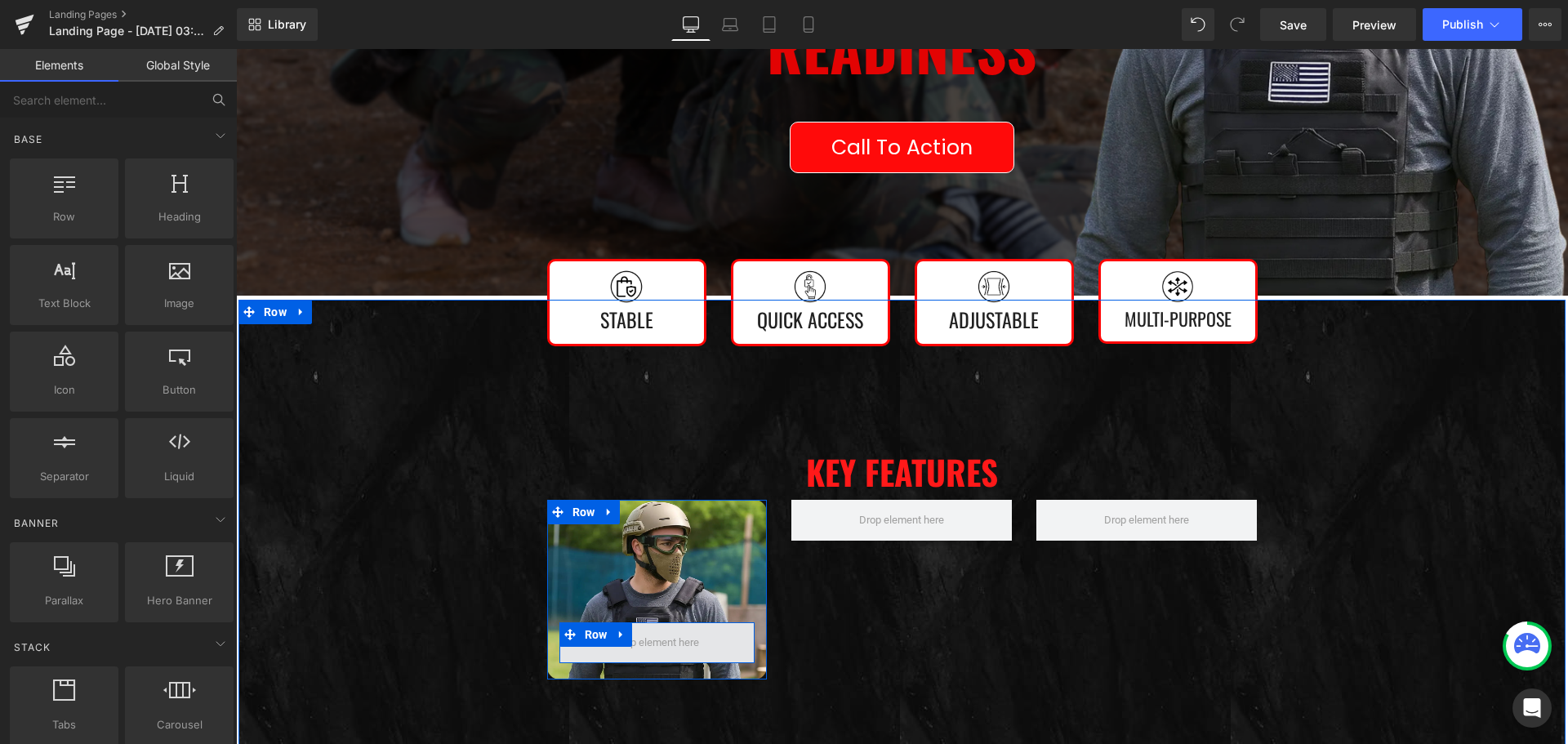
click at [681, 646] on span at bounding box center [656, 642] width 97 height 25
click at [581, 631] on span "Row" at bounding box center [595, 634] width 31 height 24
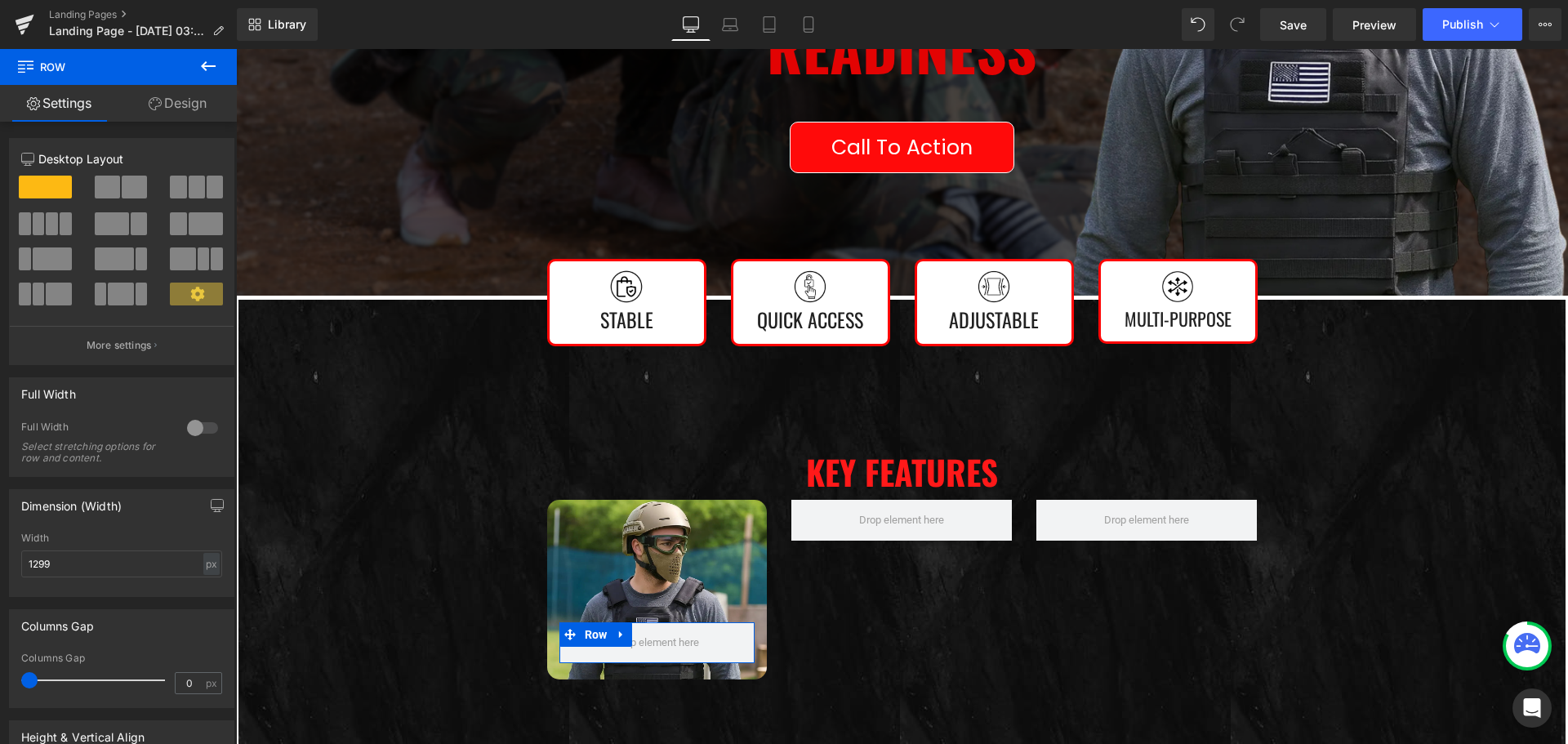
click at [174, 105] on link "Design" at bounding box center [177, 103] width 118 height 37
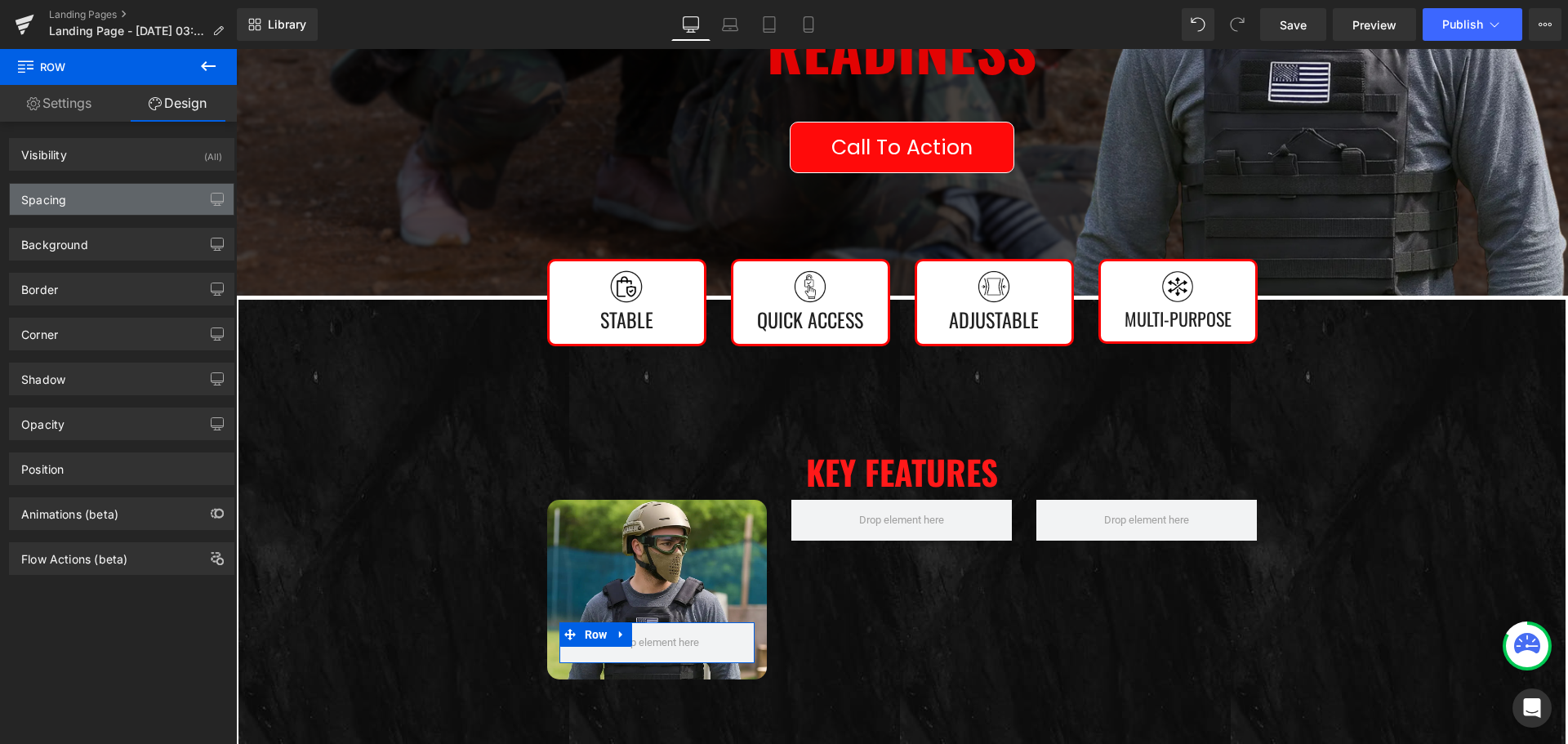
click at [110, 198] on div "Spacing" at bounding box center [122, 199] width 223 height 31
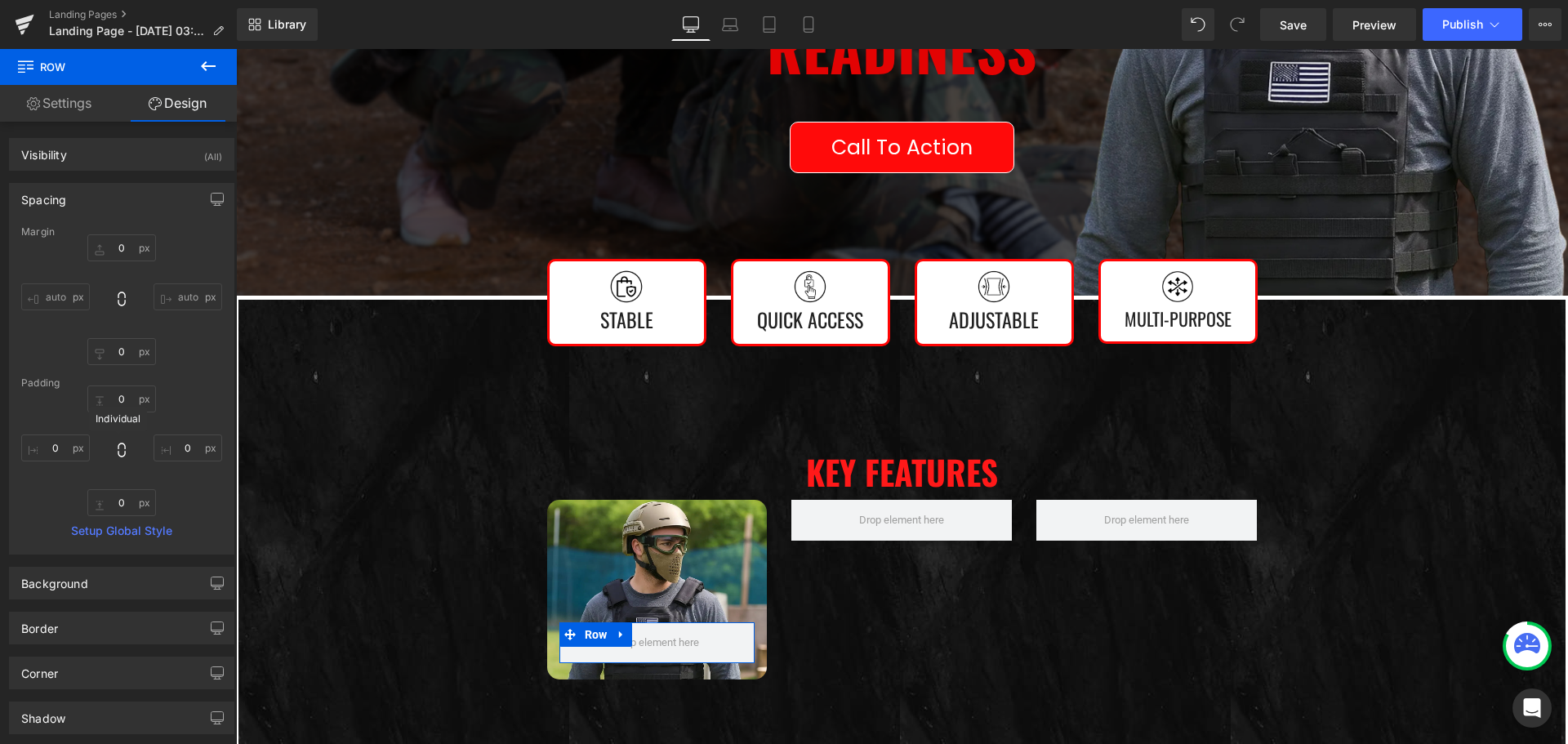
click at [119, 448] on icon at bounding box center [122, 450] width 16 height 16
click at [60, 452] on input "0" at bounding box center [55, 448] width 69 height 27
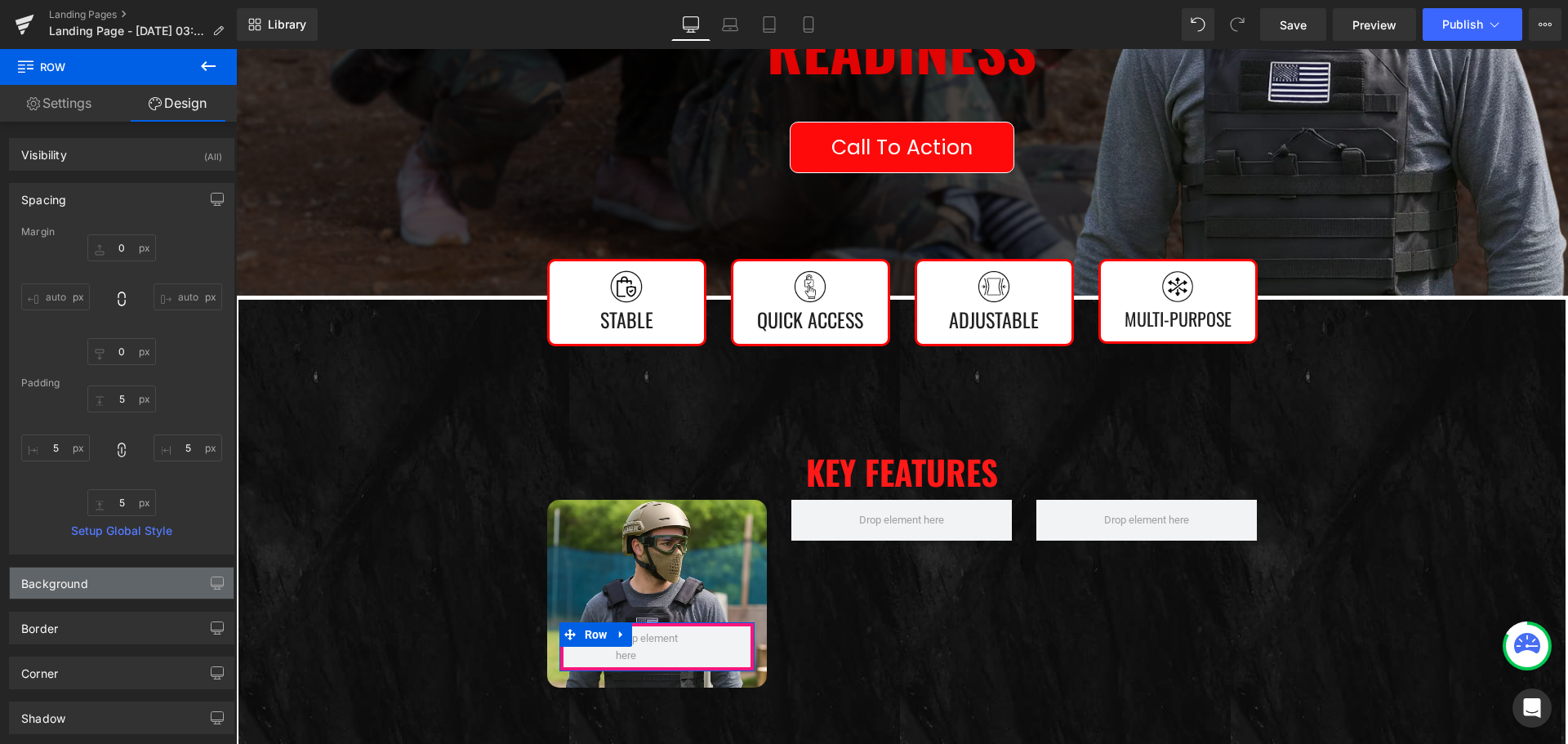
click at [70, 588] on div "Background" at bounding box center [55, 579] width 67 height 23
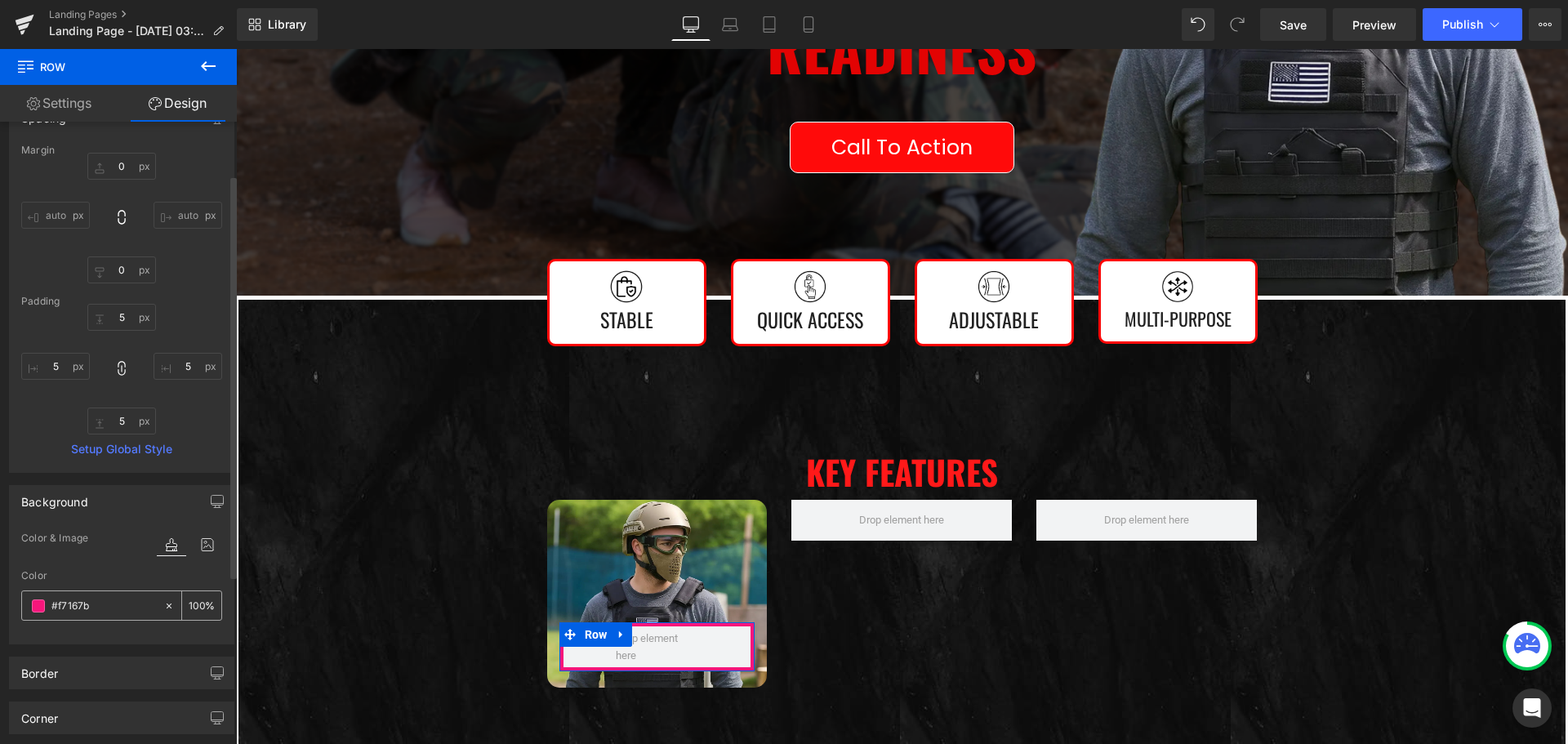
click at [39, 607] on span at bounding box center [38, 605] width 13 height 13
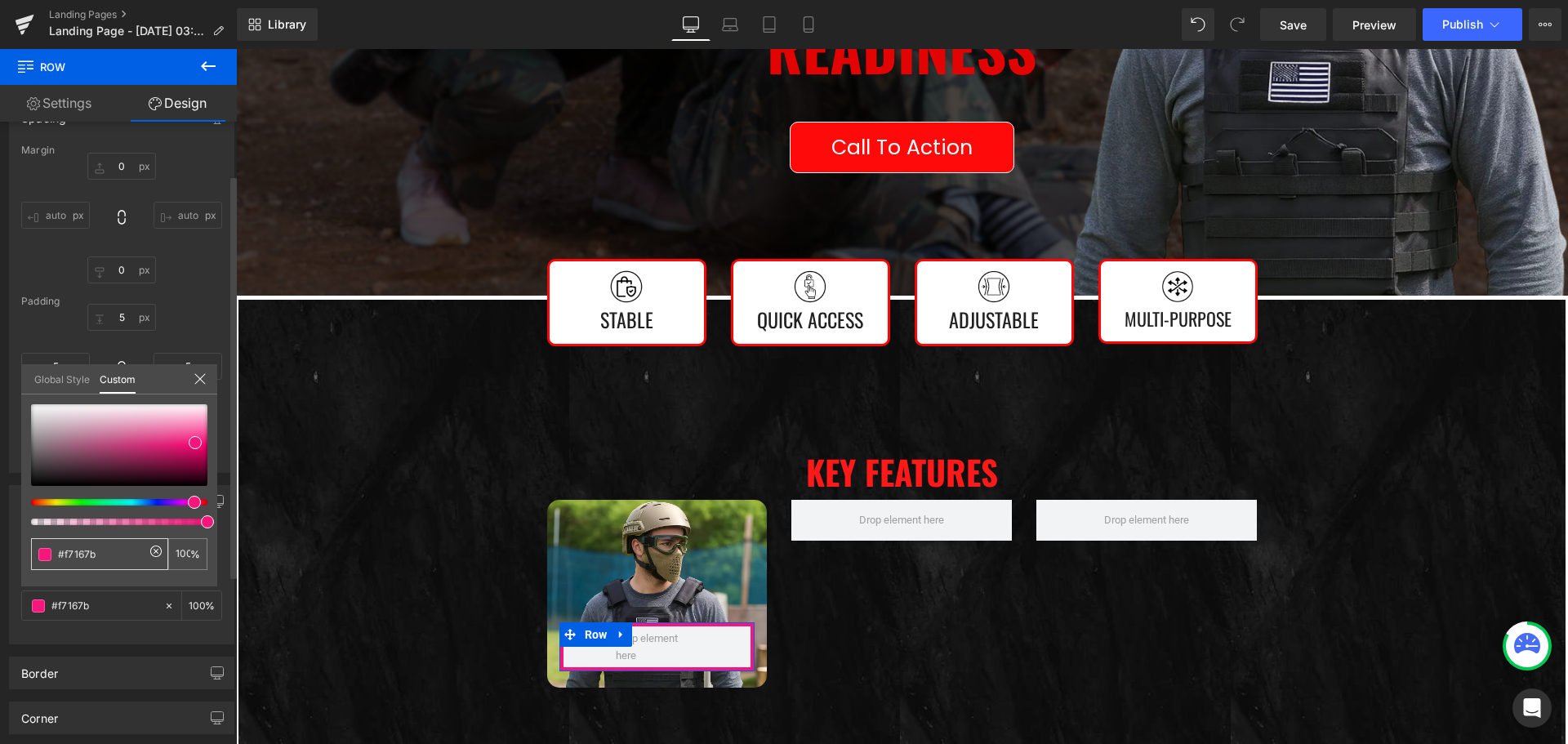
click at [43, 554] on span at bounding box center [45, 554] width 13 height 13
click at [63, 385] on link "Global Style" at bounding box center [62, 377] width 55 height 28
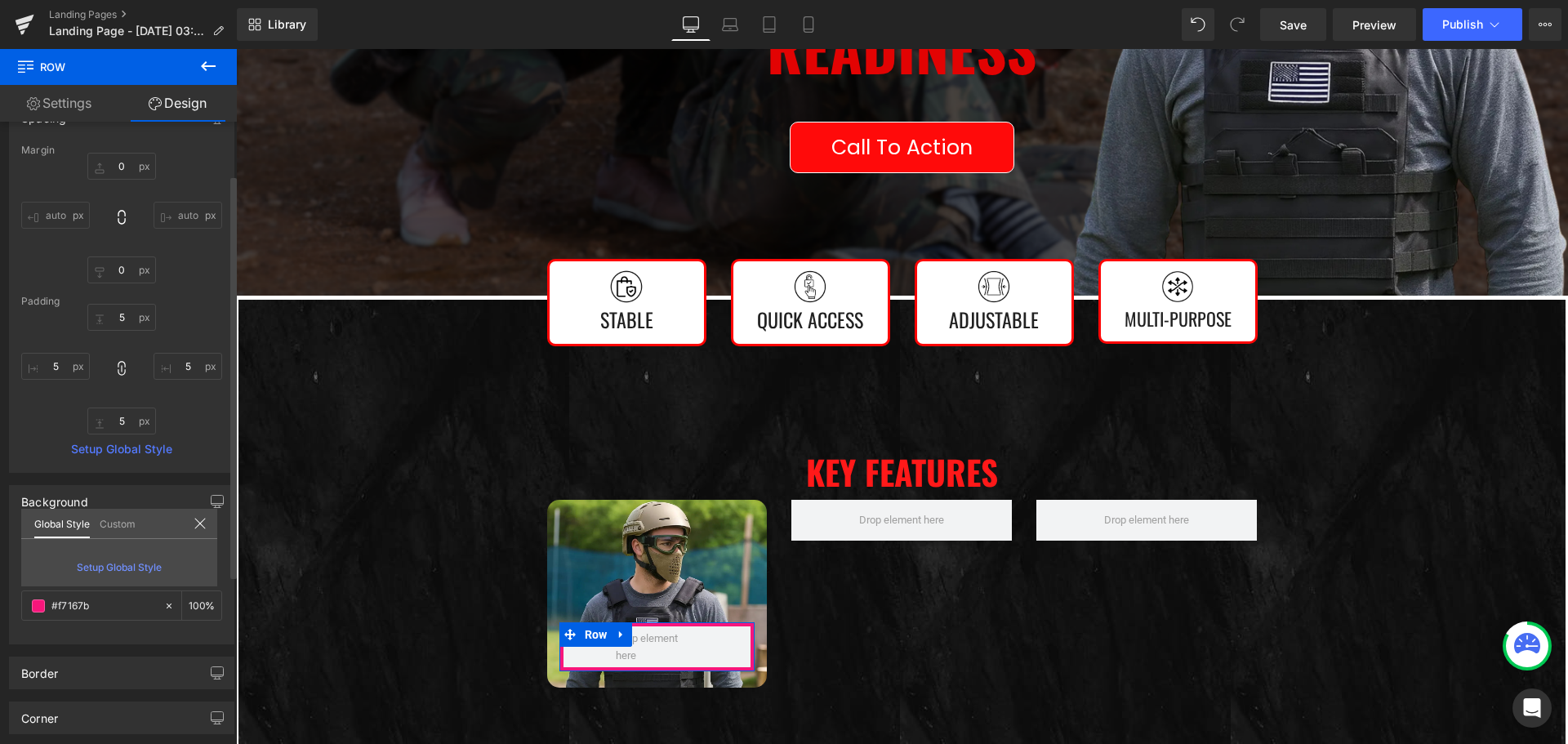
click at [109, 521] on link "Custom" at bounding box center [117, 522] width 36 height 28
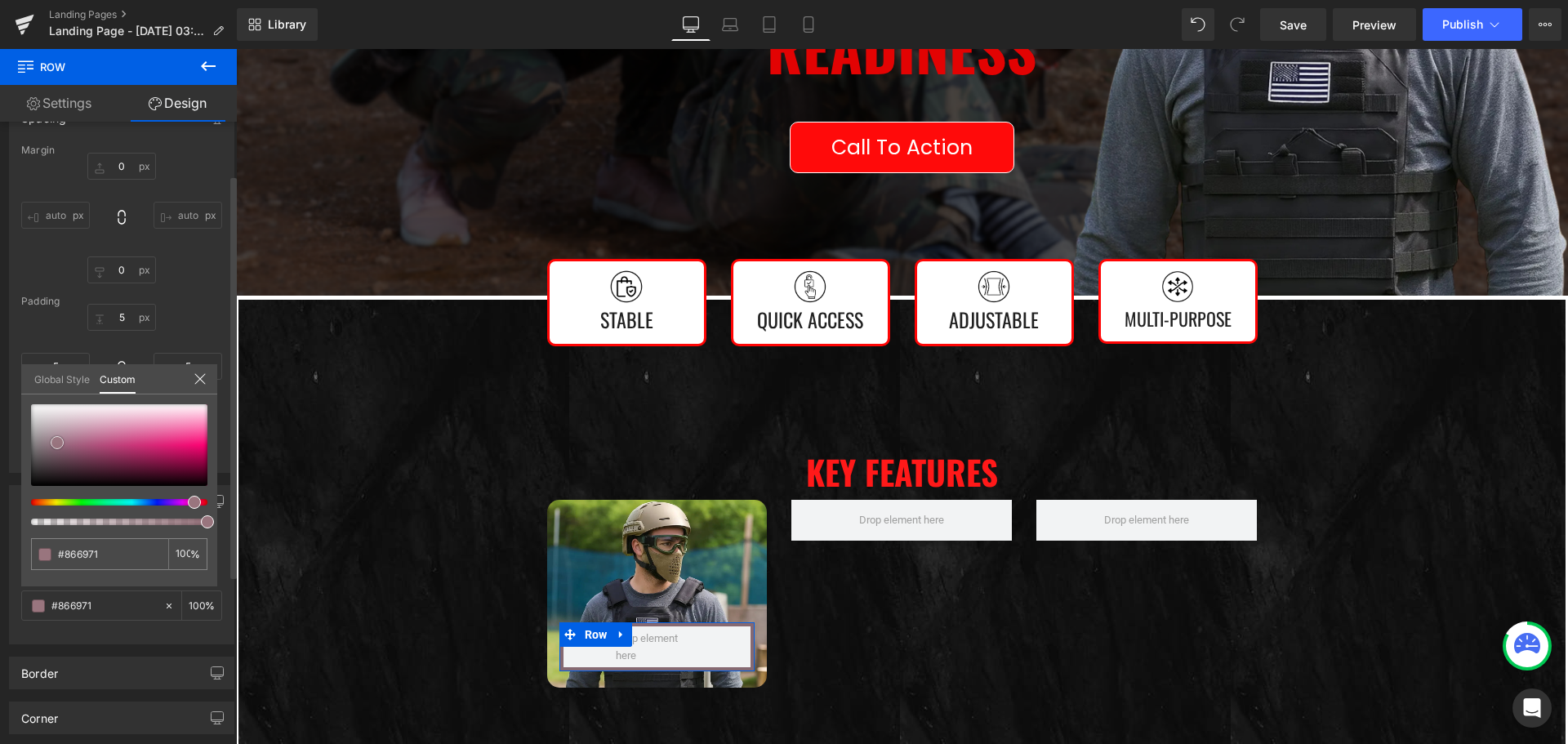
drag, startPoint x: 138, startPoint y: 443, endPoint x: 52, endPoint y: 448, distance: 86.1
click at [52, 448] on div at bounding box center [119, 444] width 176 height 81
drag, startPoint x: 40, startPoint y: 501, endPoint x: 14, endPoint y: 502, distance: 26.0
click at [14, 502] on div "Background Color & Image color rgba(134, 106, 105, 1) Color #866a69 100 % Image…" at bounding box center [122, 559] width 244 height 172
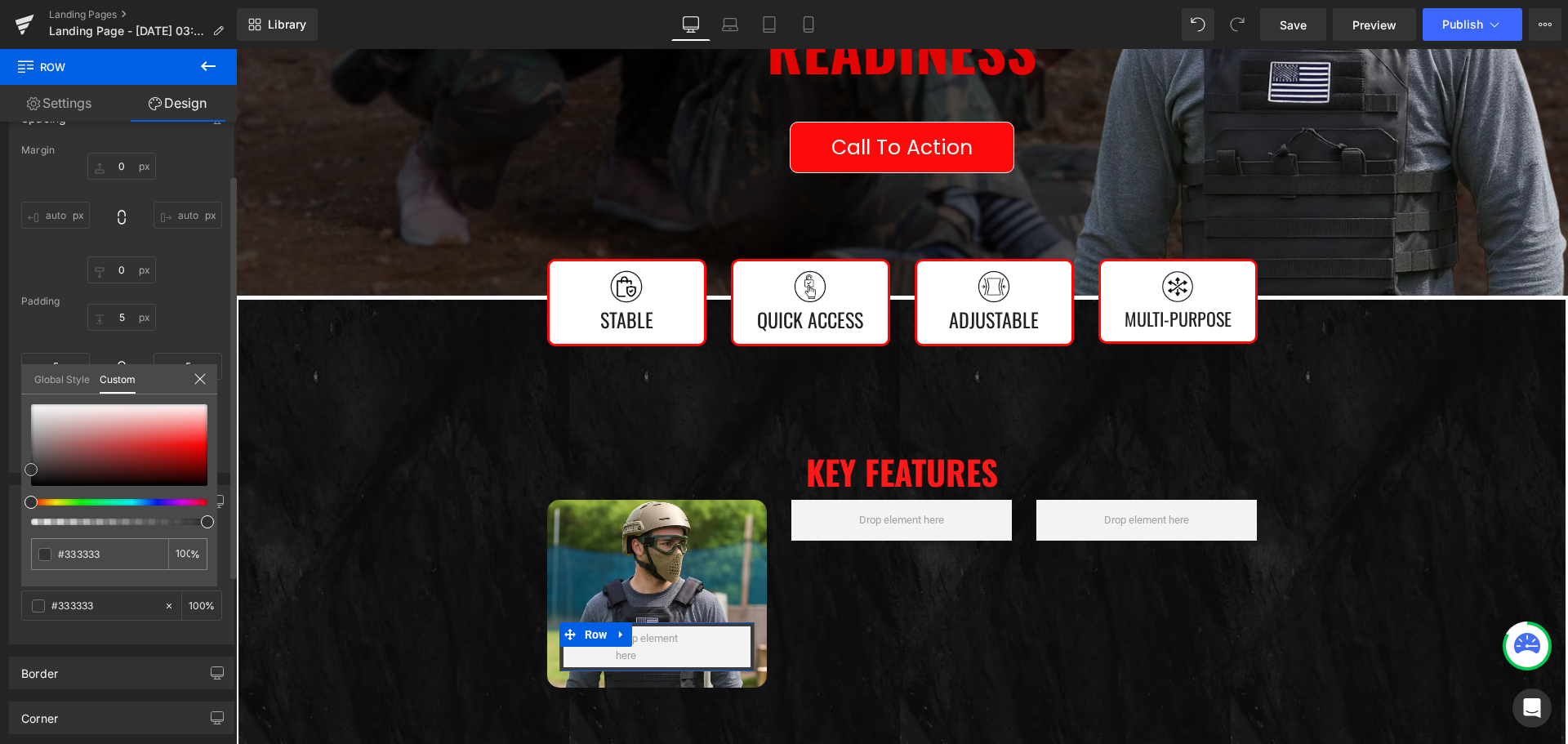
drag, startPoint x: 49, startPoint y: 463, endPoint x: 29, endPoint y: 469, distance: 20.9
click at [31, 469] on div at bounding box center [119, 444] width 176 height 81
drag, startPoint x: 200, startPoint y: 521, endPoint x: 132, endPoint y: 520, distance: 68.0
click at [132, 520] on div at bounding box center [112, 521] width 176 height 6
click at [213, 55] on button at bounding box center [208, 67] width 57 height 36
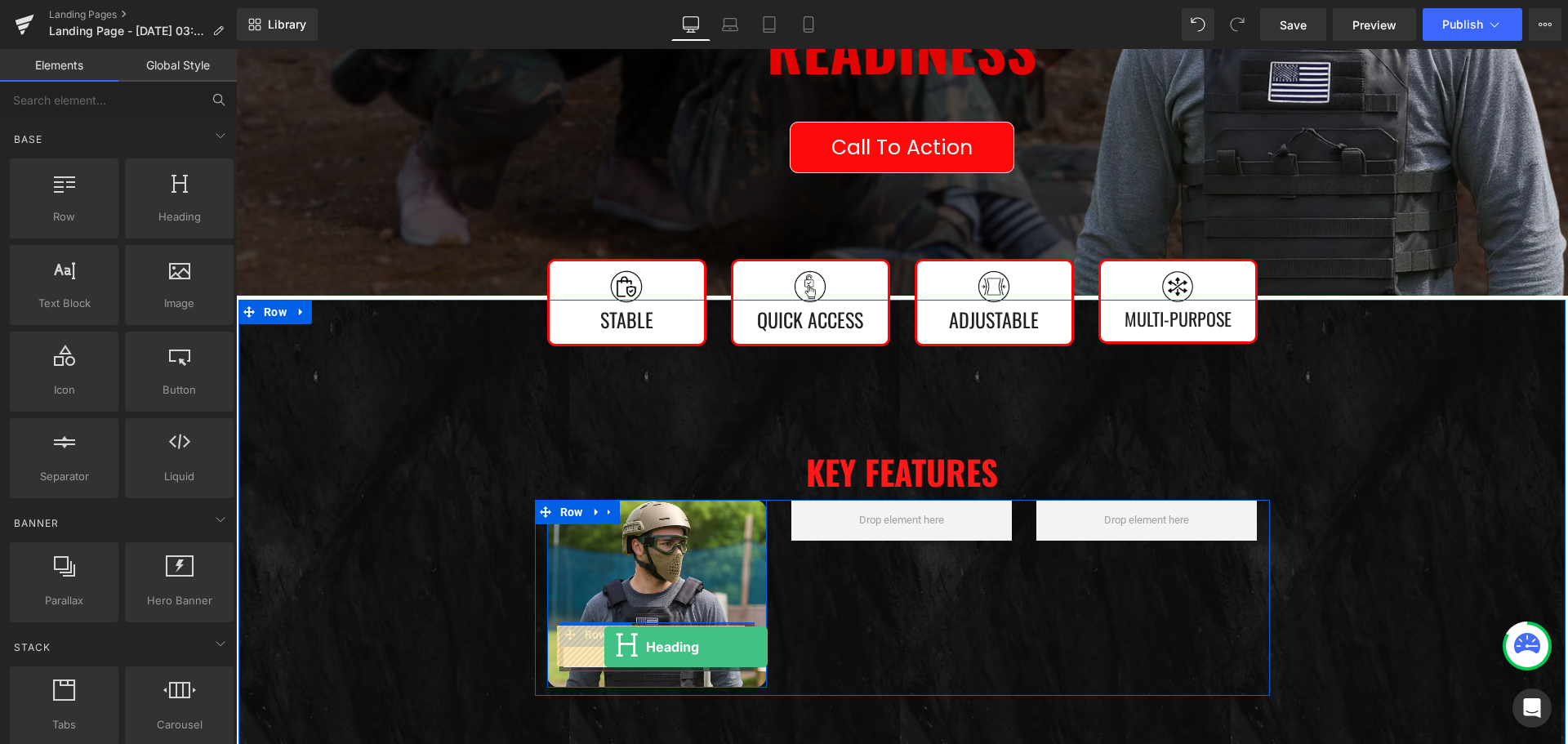
drag, startPoint x: 470, startPoint y: 288, endPoint x: 604, endPoint y: 647, distance: 383.2
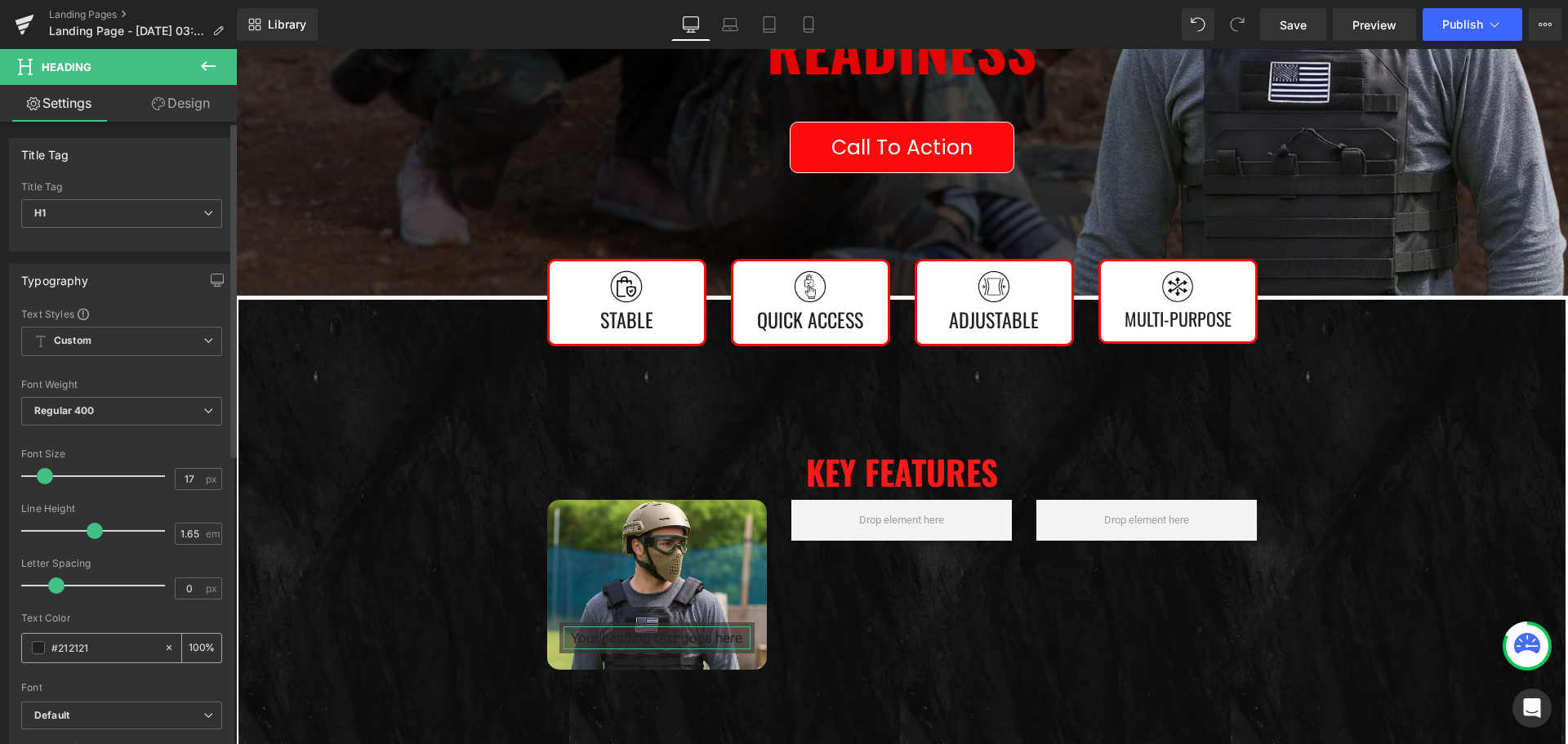
click at [41, 649] on span at bounding box center [38, 647] width 13 height 13
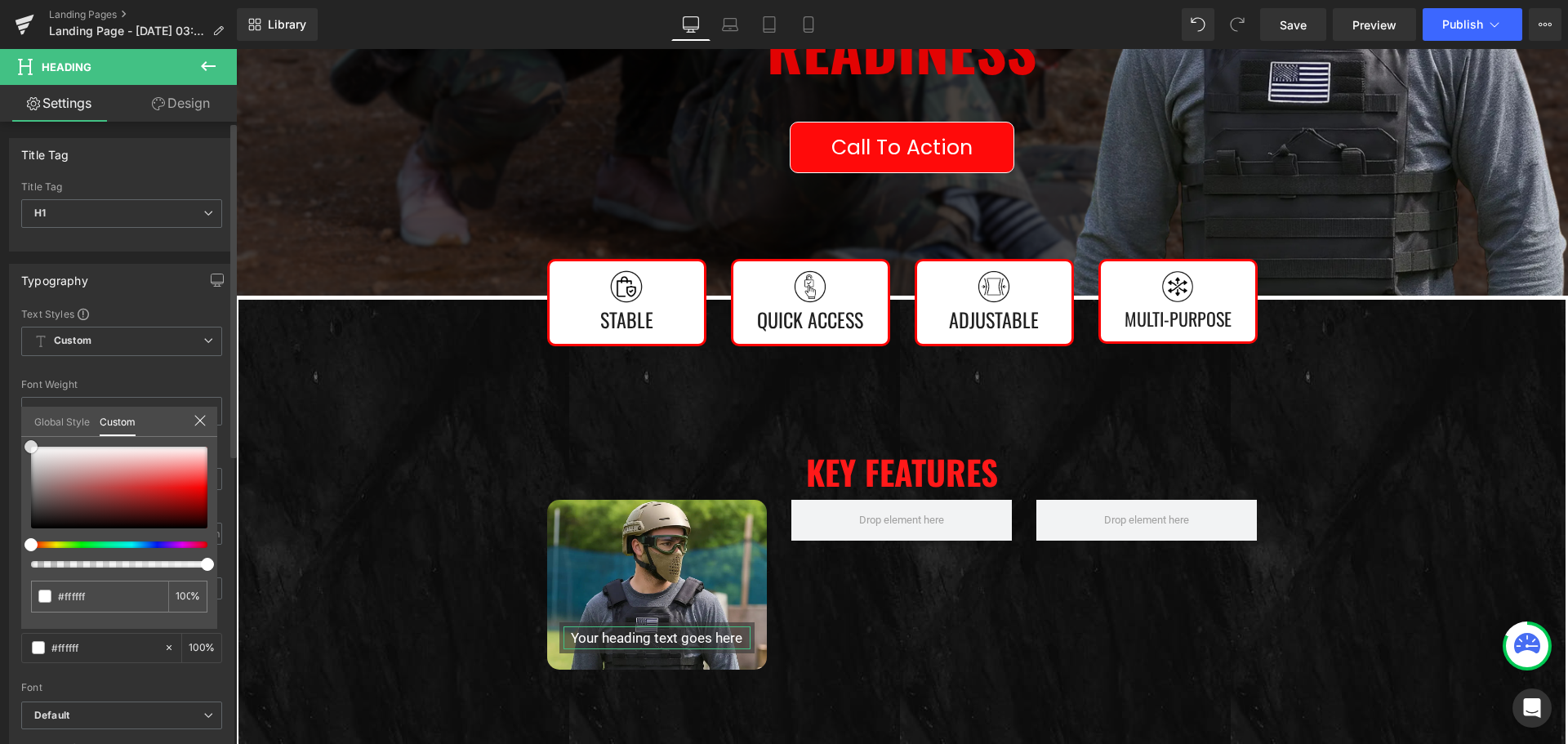
drag, startPoint x: 84, startPoint y: 482, endPoint x: 0, endPoint y: 367, distance: 142.4
click at [0, 367] on div "Typography Text Styles Custom Custom Setup Global Style Custom Setup Global Sty…" at bounding box center [122, 531] width 244 height 561
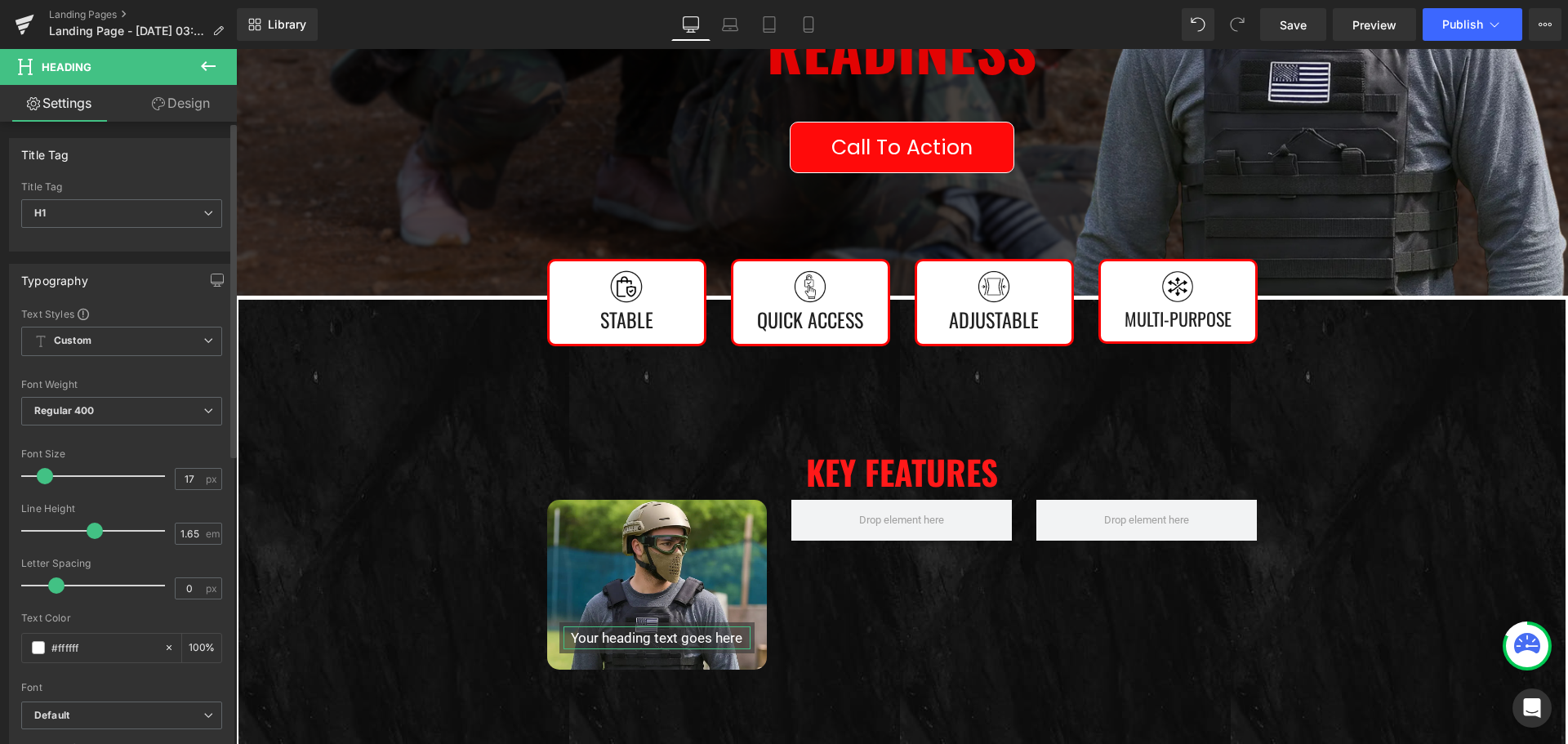
scroll to position [164, 0]
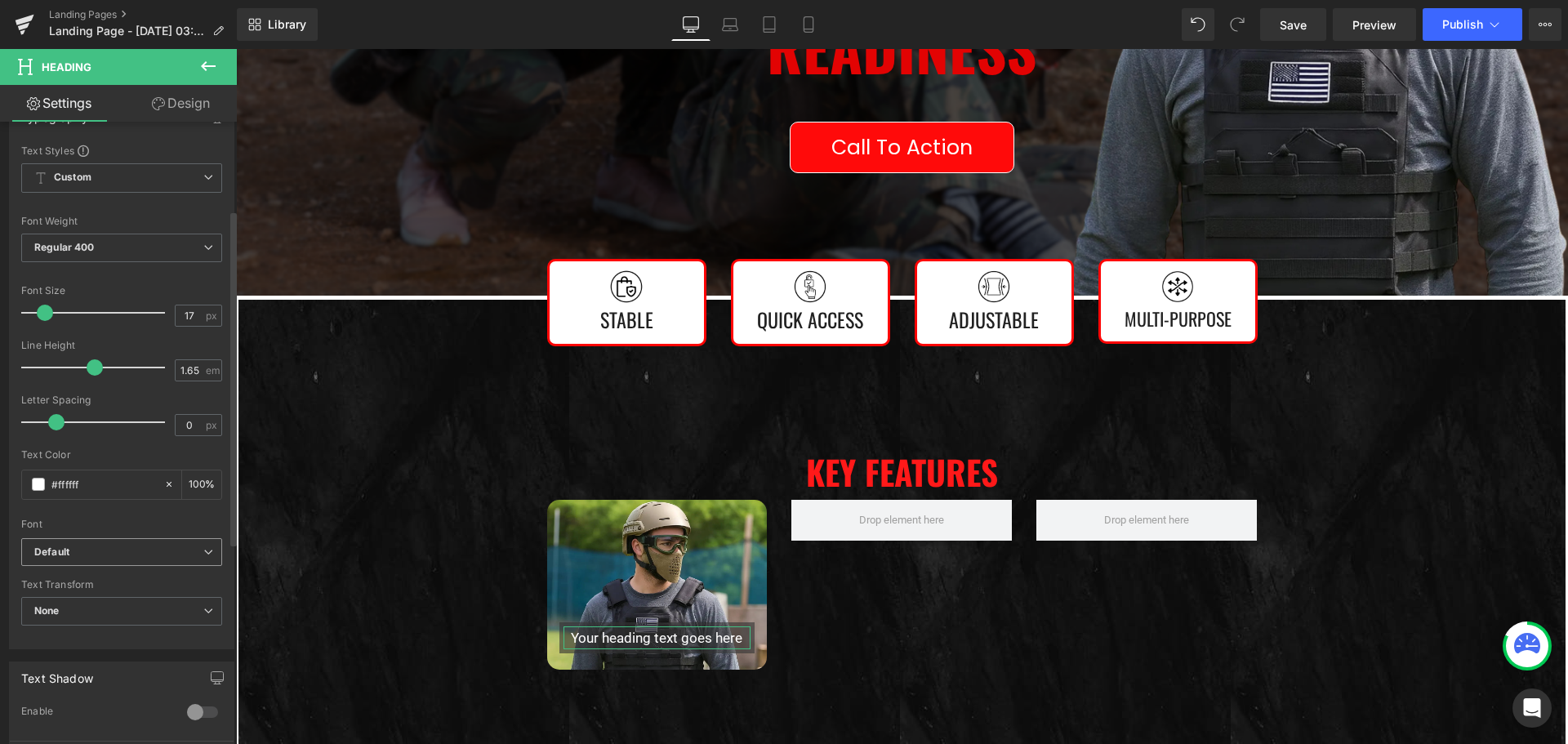
click at [127, 554] on b "Default" at bounding box center [118, 553] width 169 height 14
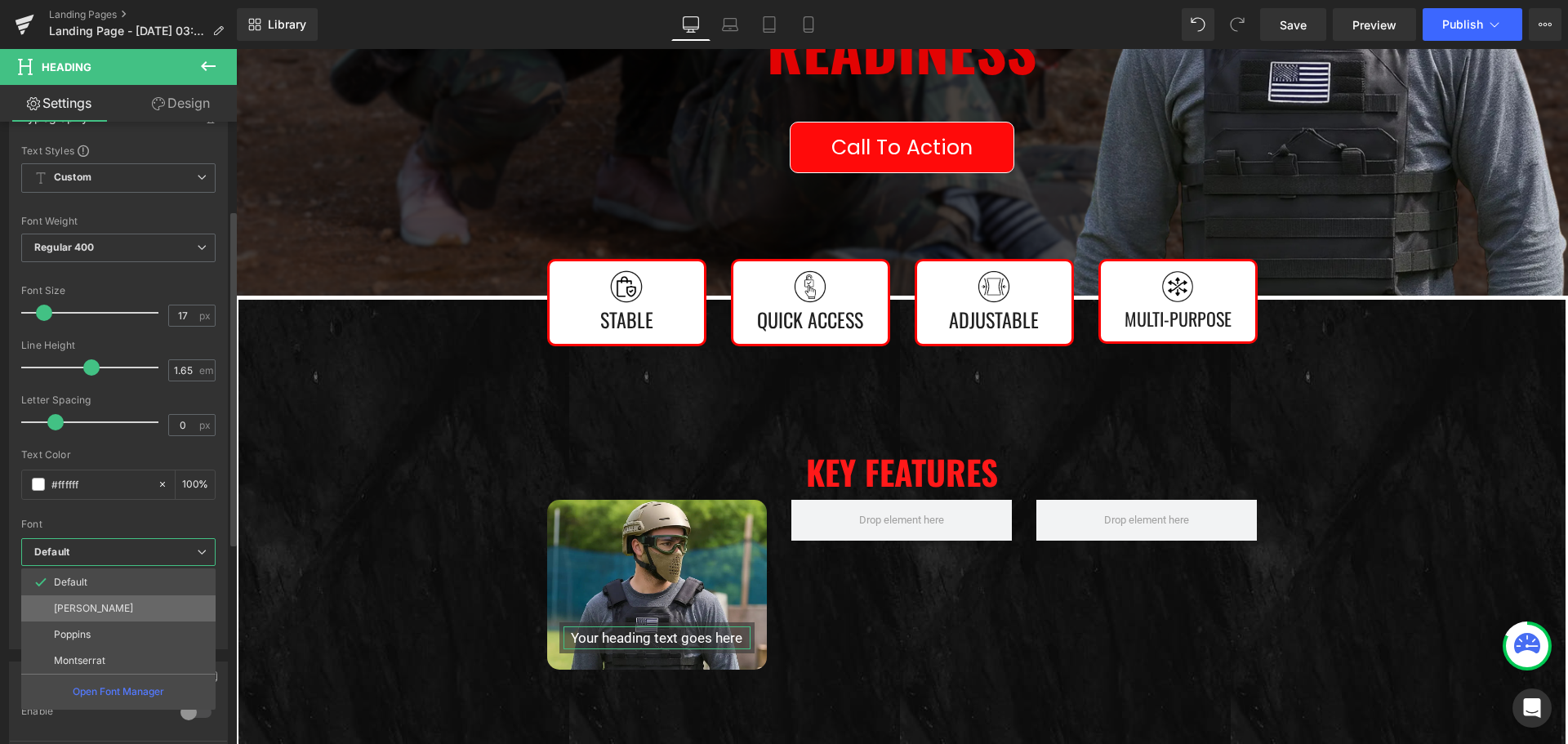
click at [122, 606] on li "[PERSON_NAME]" at bounding box center [118, 608] width 194 height 26
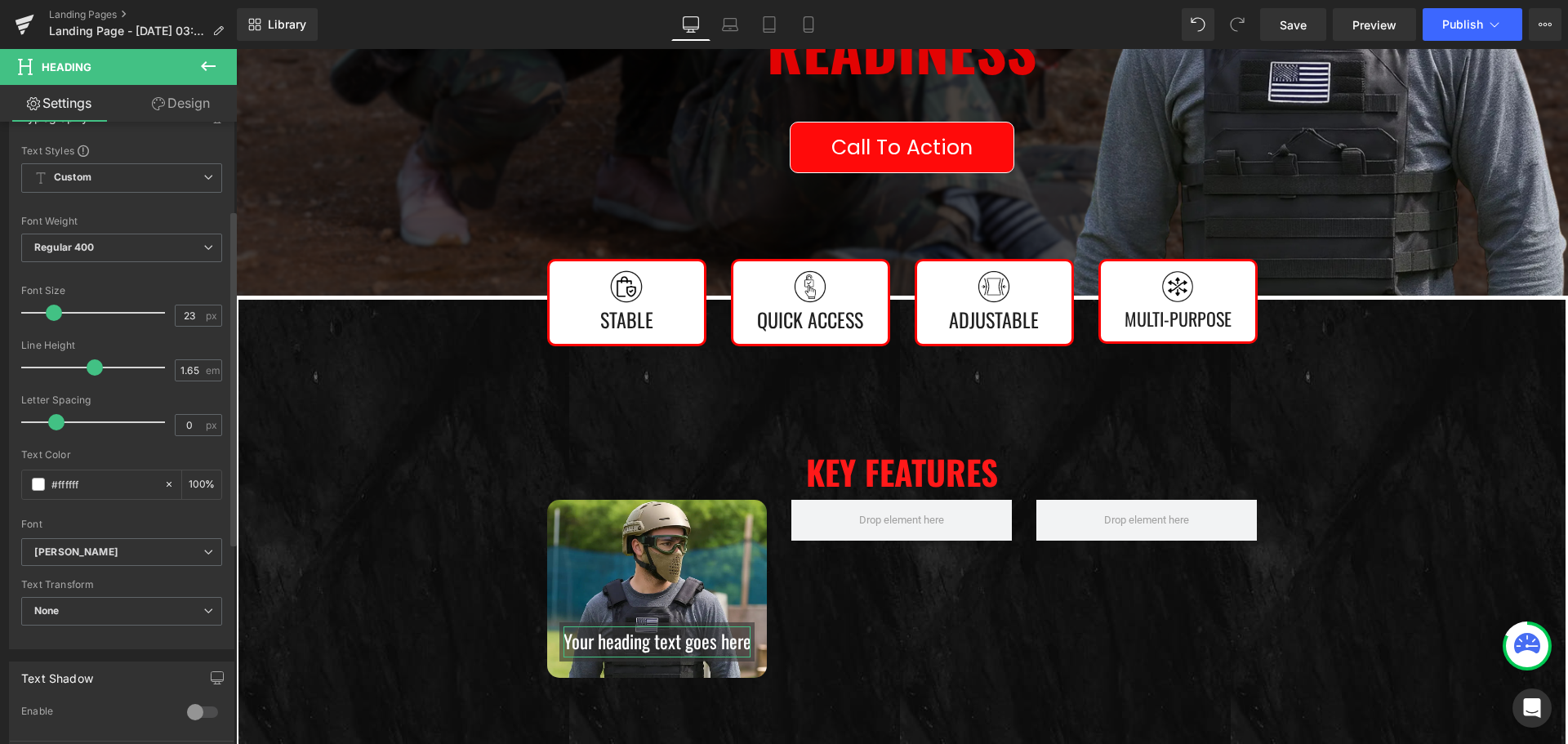
click at [55, 316] on span at bounding box center [54, 313] width 16 height 16
drag, startPoint x: 91, startPoint y: 365, endPoint x: 69, endPoint y: 367, distance: 22.1
click at [69, 367] on span at bounding box center [72, 368] width 16 height 16
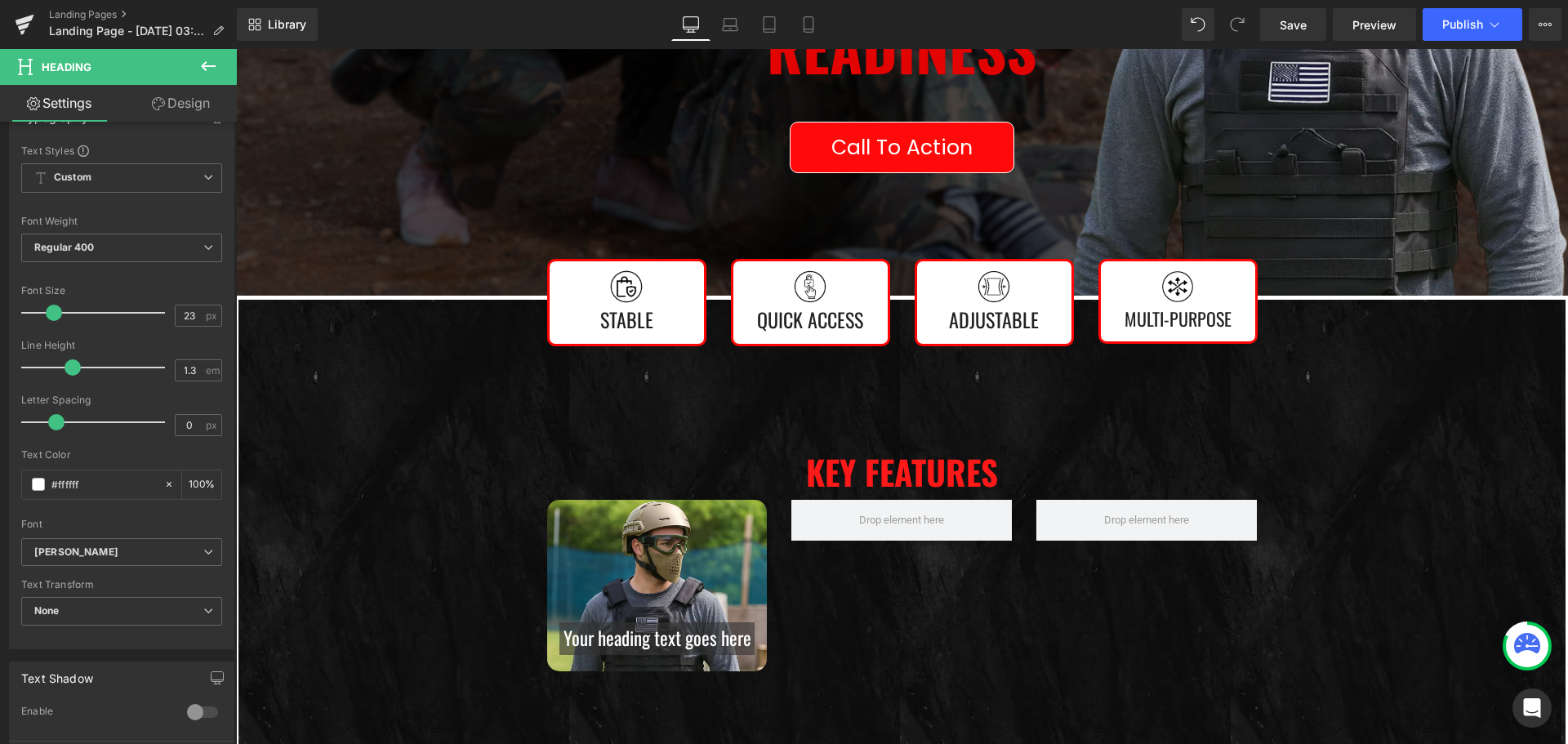
click at [620, 634] on icon at bounding box center [616, 634] width 9 height 10
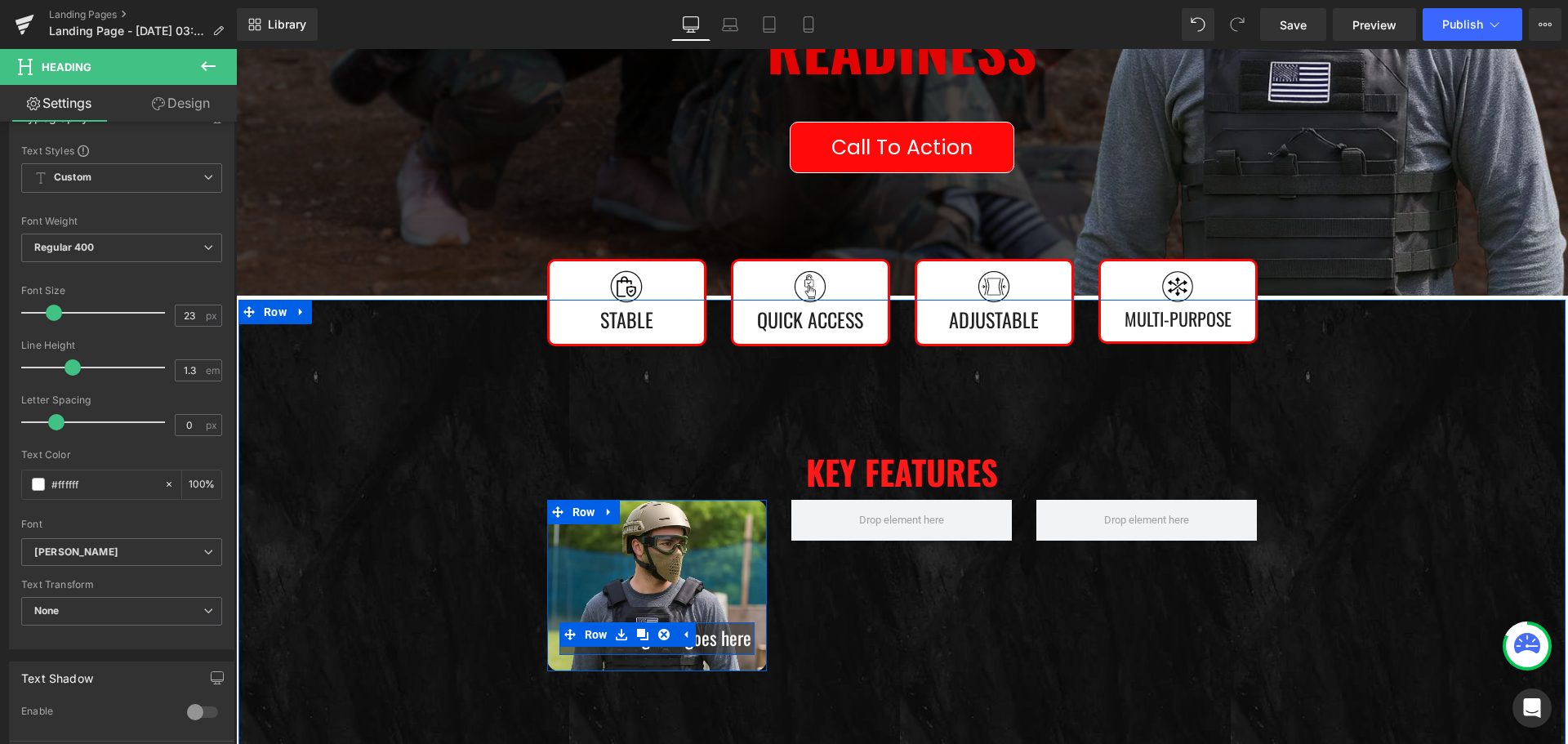
click at [620, 634] on icon at bounding box center [621, 634] width 12 height 13
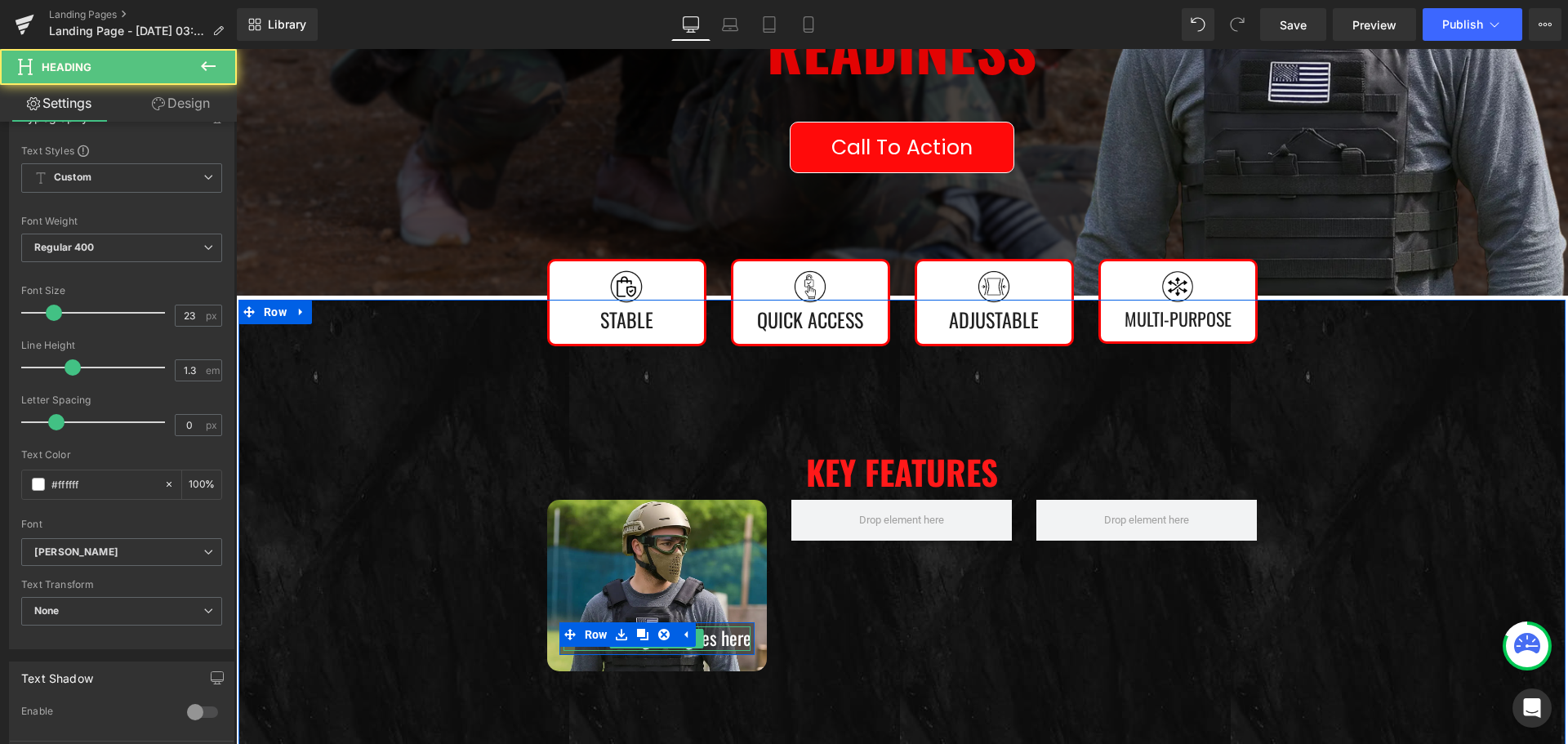
click at [636, 651] on h1 "Your heading text goes here" at bounding box center [657, 638] width 188 height 24
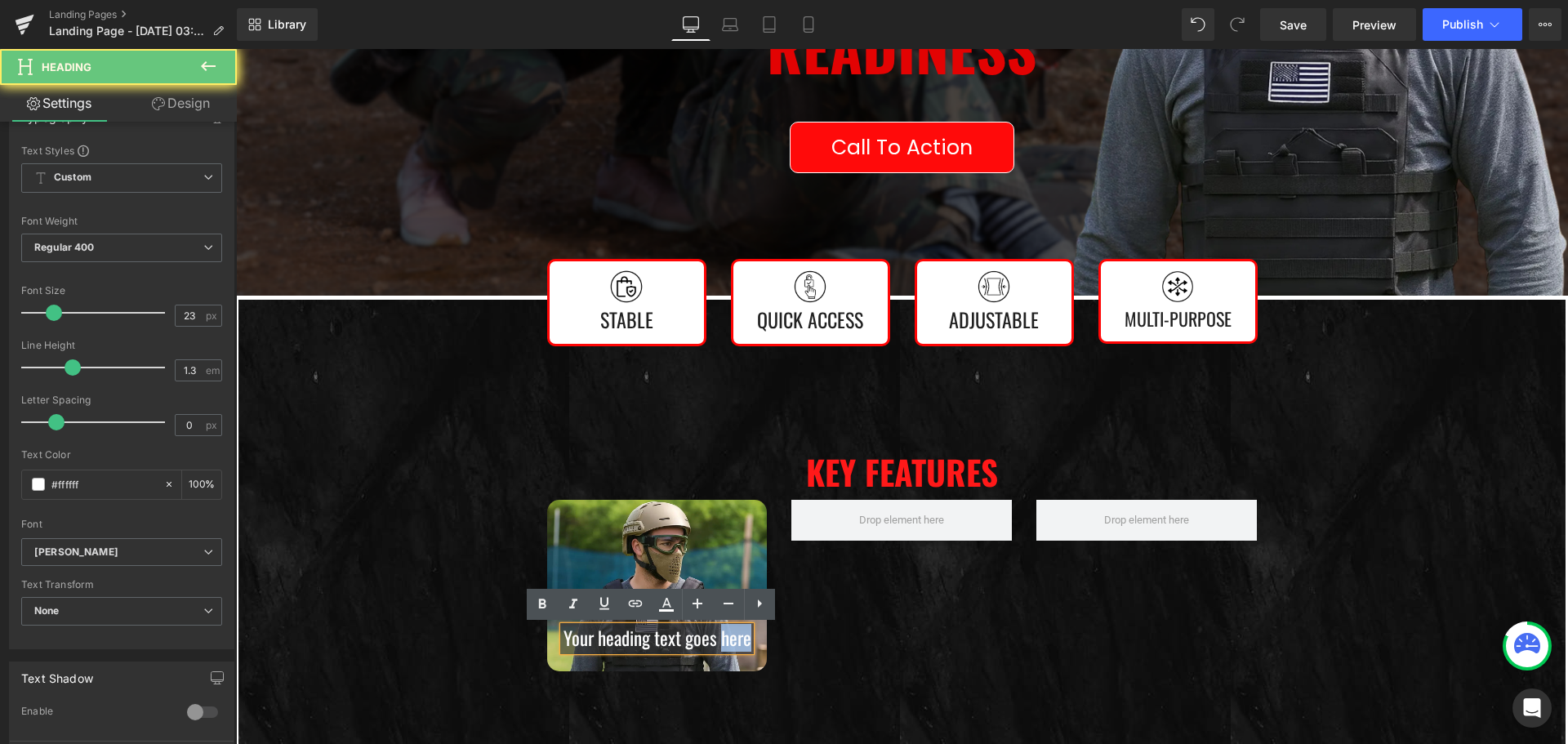
click at [636, 651] on h1 "Your heading text goes here" at bounding box center [657, 638] width 188 height 24
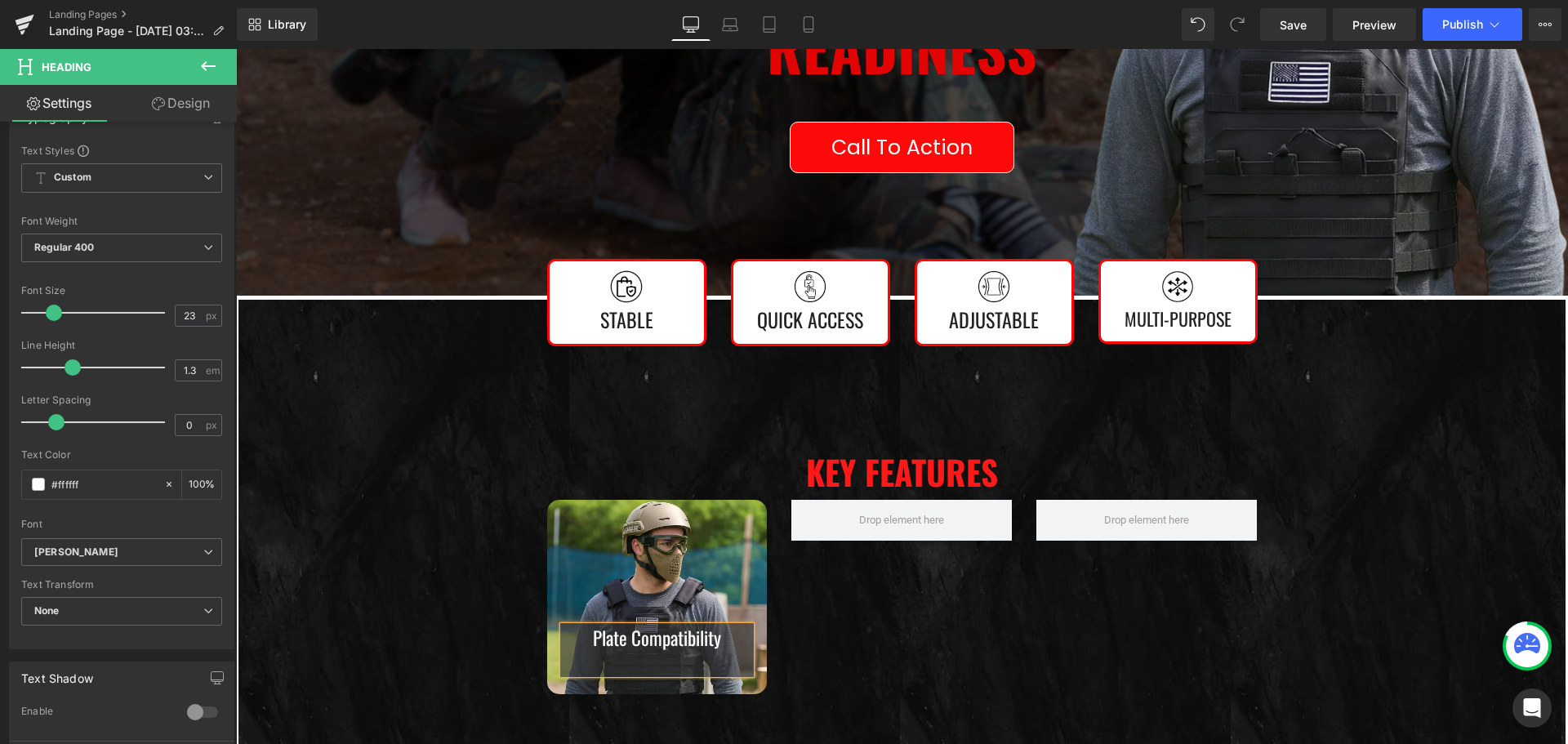
click at [646, 664] on div at bounding box center [657, 663] width 188 height 23
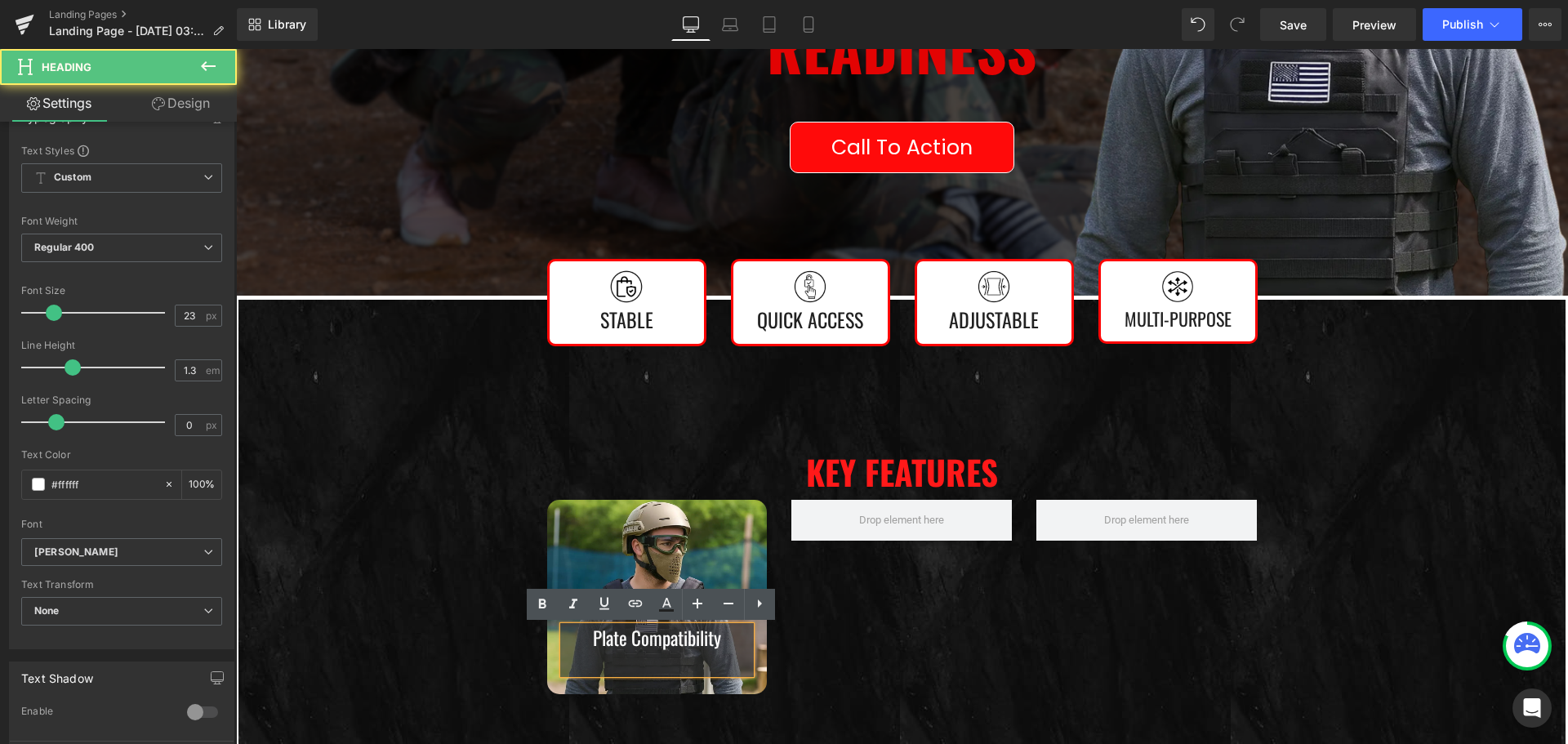
click at [646, 664] on div at bounding box center [657, 663] width 188 height 23
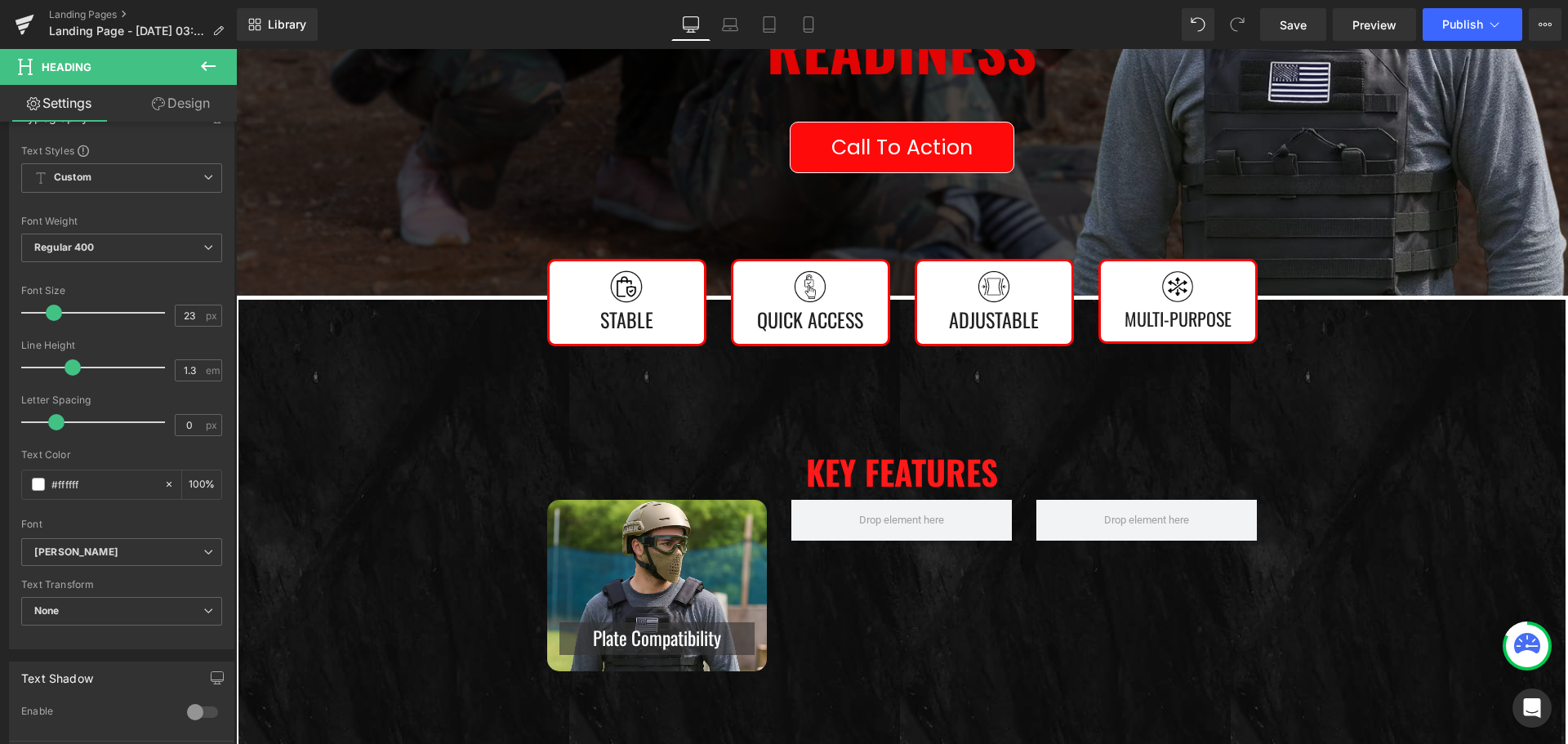
click at [207, 56] on icon at bounding box center [208, 66] width 20 height 20
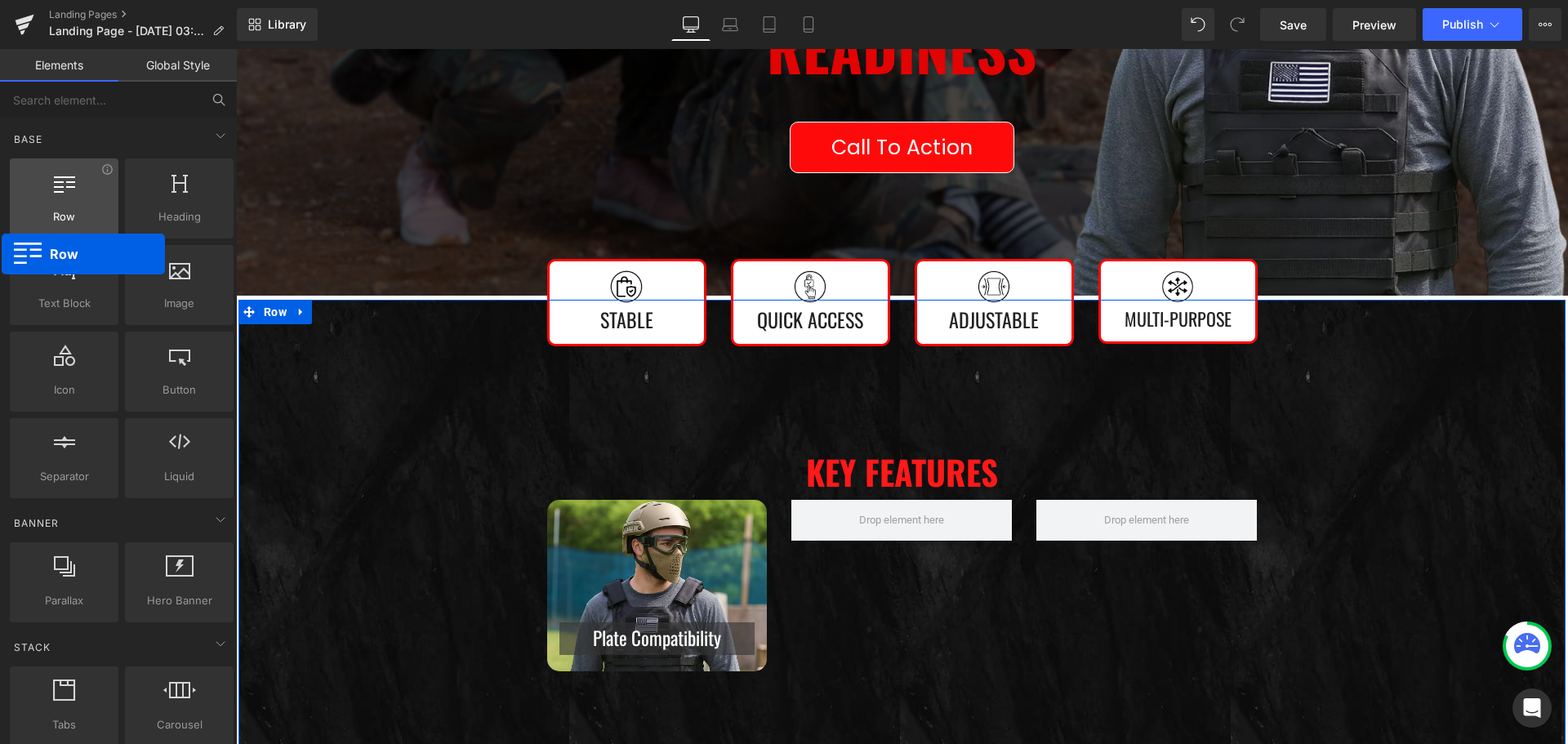
drag, startPoint x: 53, startPoint y: 203, endPoint x: 40, endPoint y: 219, distance: 20.6
click at [39, 220] on div "Row rows, columns, layouts, div" at bounding box center [63, 199] width 108 height 80
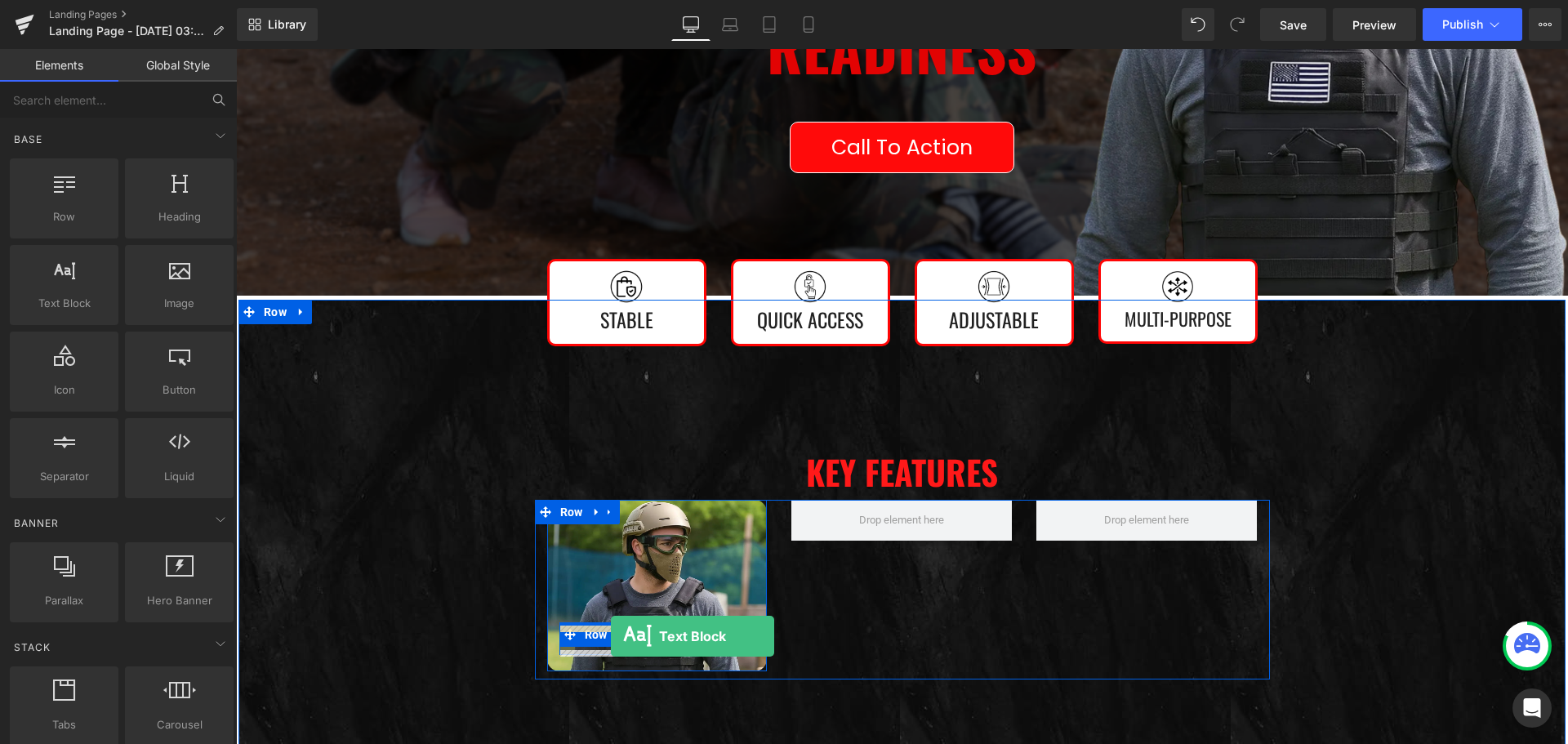
drag, startPoint x: 286, startPoint y: 344, endPoint x: 611, endPoint y: 636, distance: 436.9
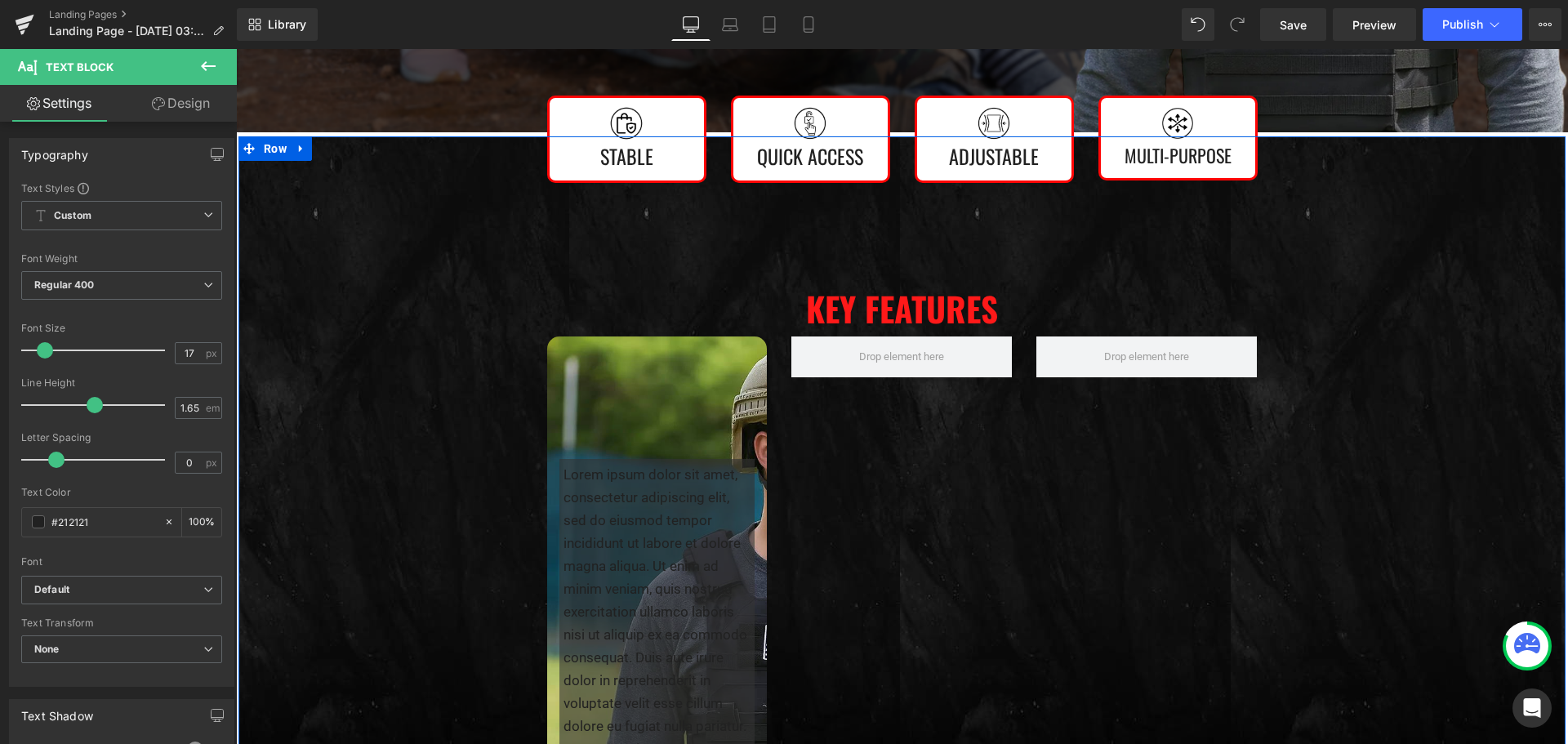
scroll to position [816, 0]
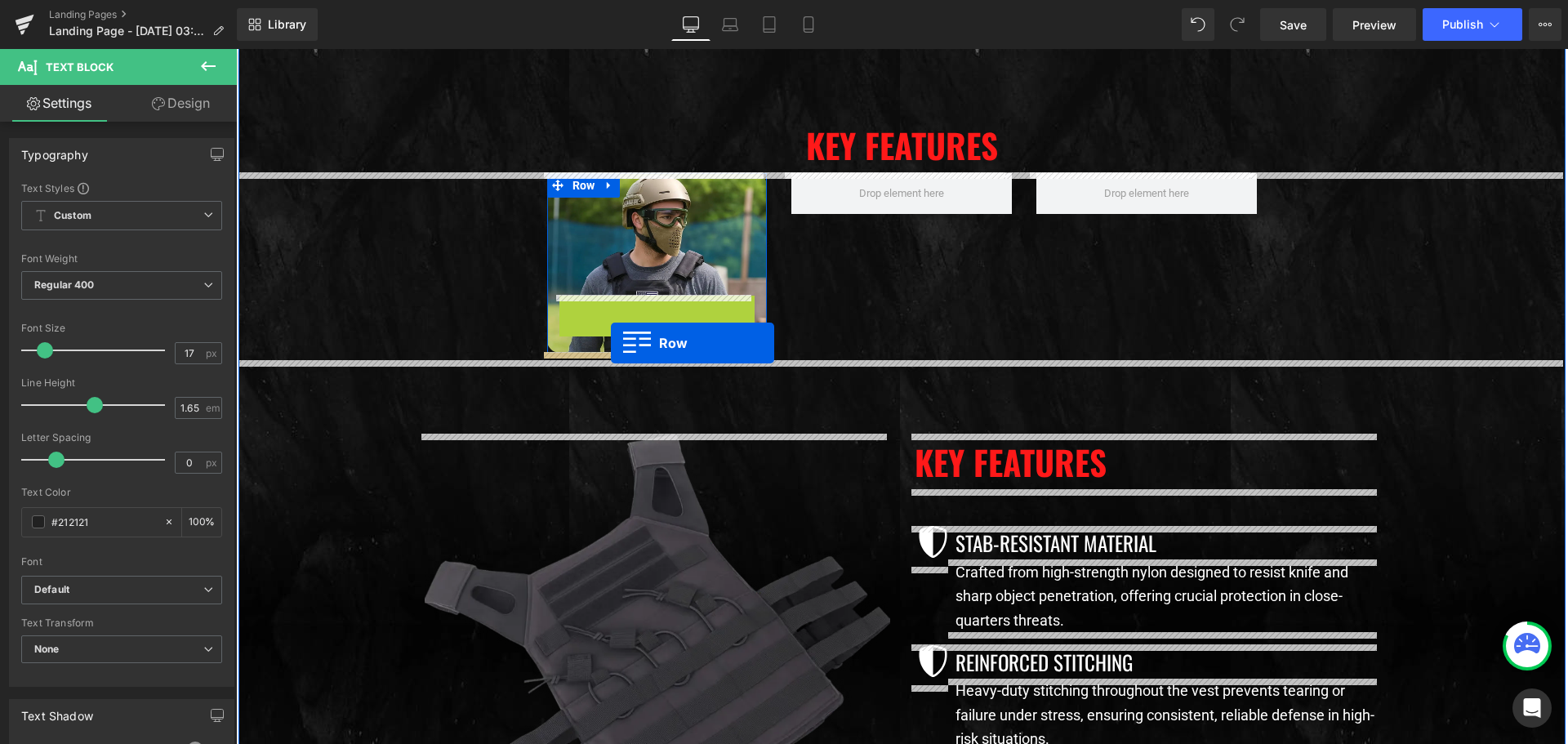
drag, startPoint x: 563, startPoint y: 306, endPoint x: 611, endPoint y: 343, distance: 60.6
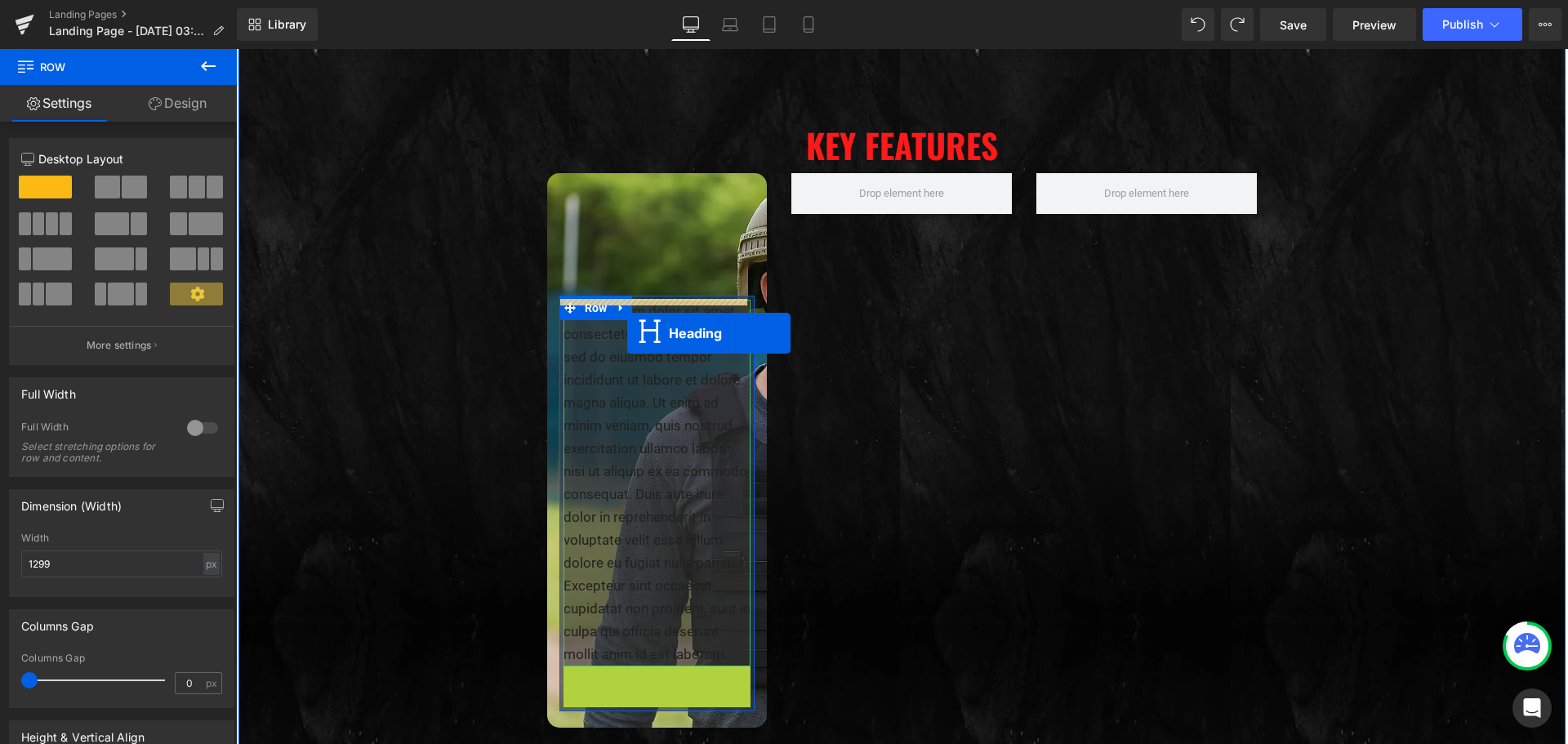
drag, startPoint x: 609, startPoint y: 677, endPoint x: 627, endPoint y: 334, distance: 343.5
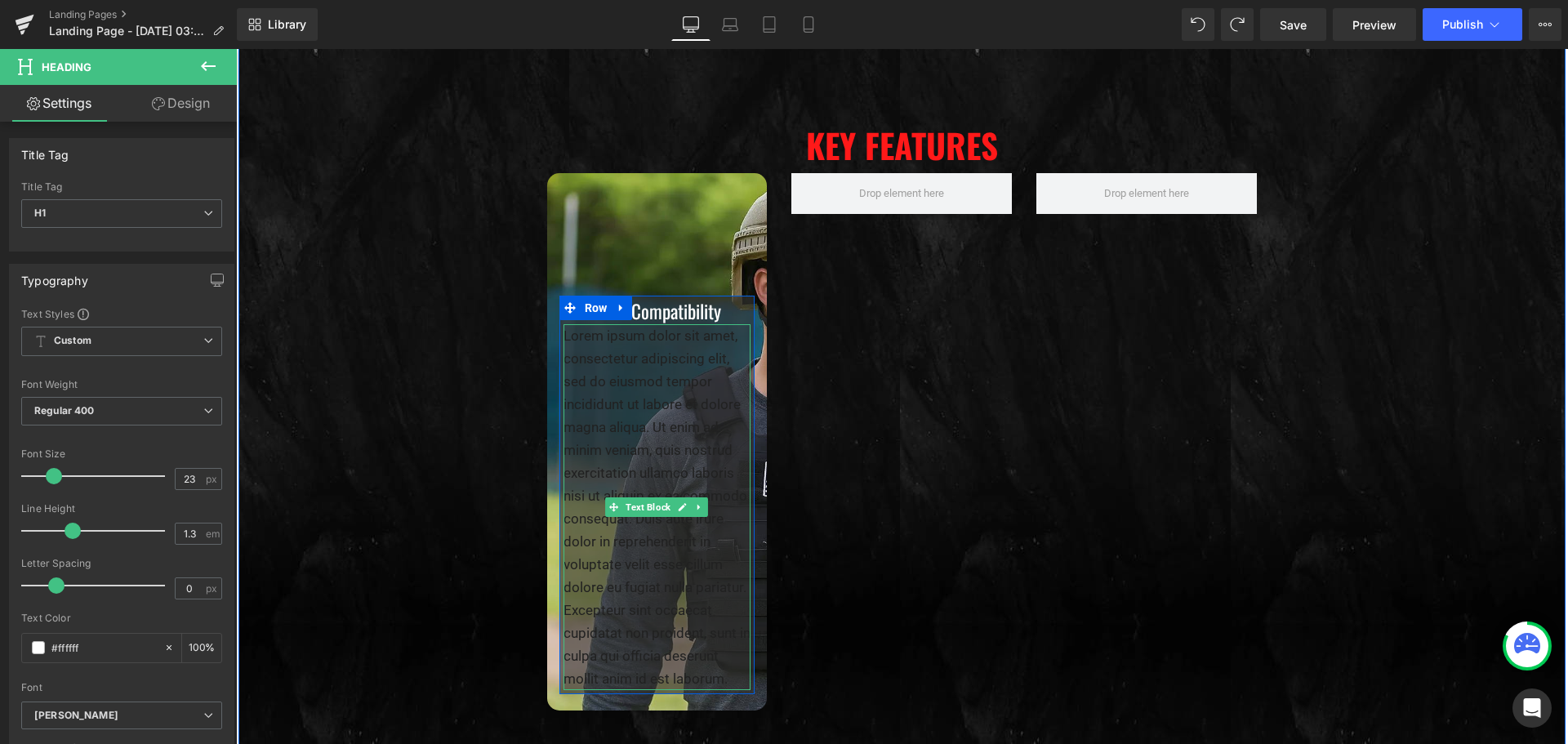
click at [616, 393] on p "Lorem ipsum dolor sit amet, consectetur adipiscing elit, sed do eiusmod tempor …" at bounding box center [657, 508] width 188 height 367
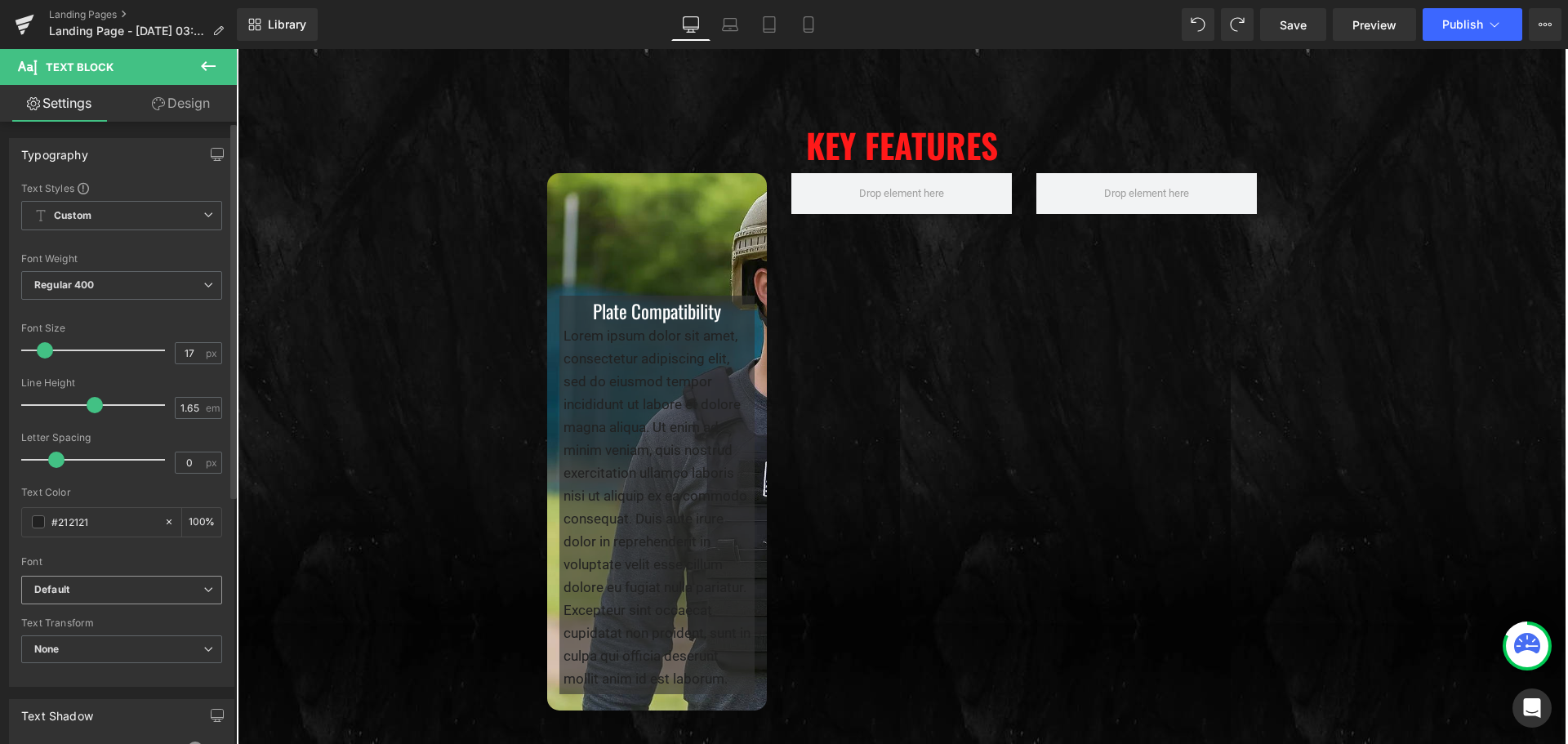
click at [89, 583] on b "Default" at bounding box center [118, 590] width 169 height 14
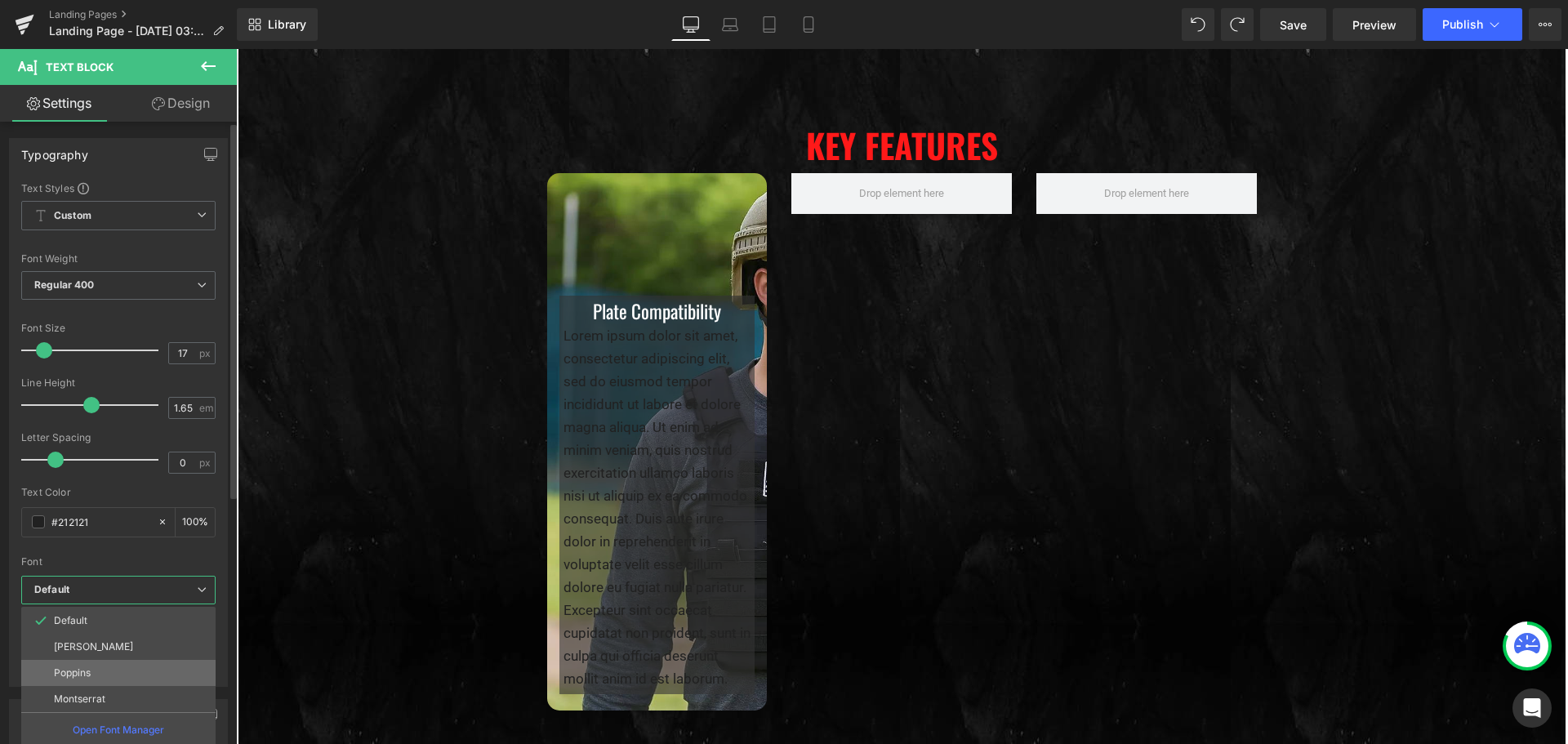
click at [82, 671] on p "Poppins" at bounding box center [72, 672] width 37 height 12
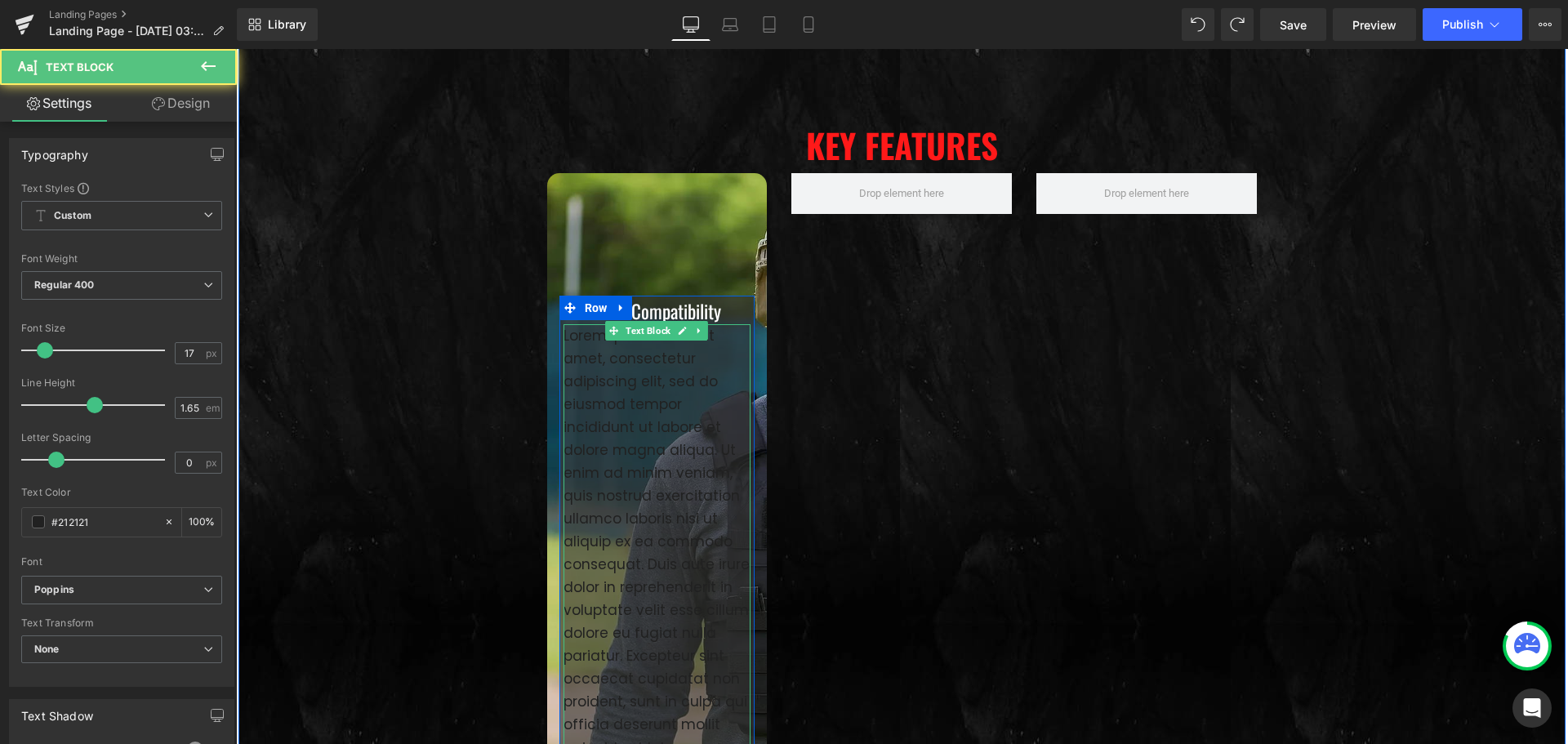
click at [608, 464] on p "Lorem ipsum dolor sit amet, consectetur adipiscing elit, sed do eiusmod tempor …" at bounding box center [657, 542] width 188 height 435
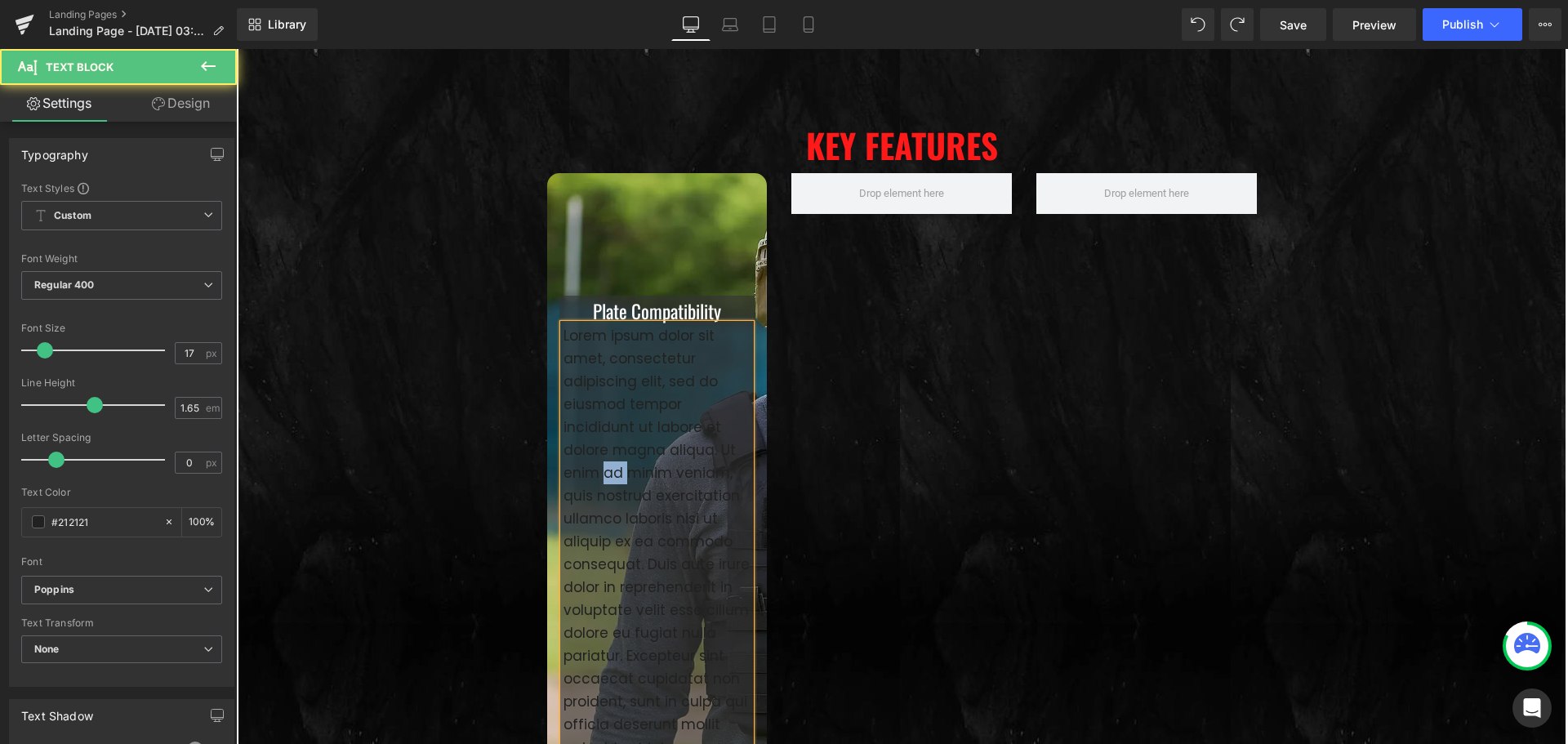
click at [608, 464] on p "Lorem ipsum dolor sit amet, consectetur adipiscing elit, sed do eiusmod tempor …" at bounding box center [657, 542] width 188 height 435
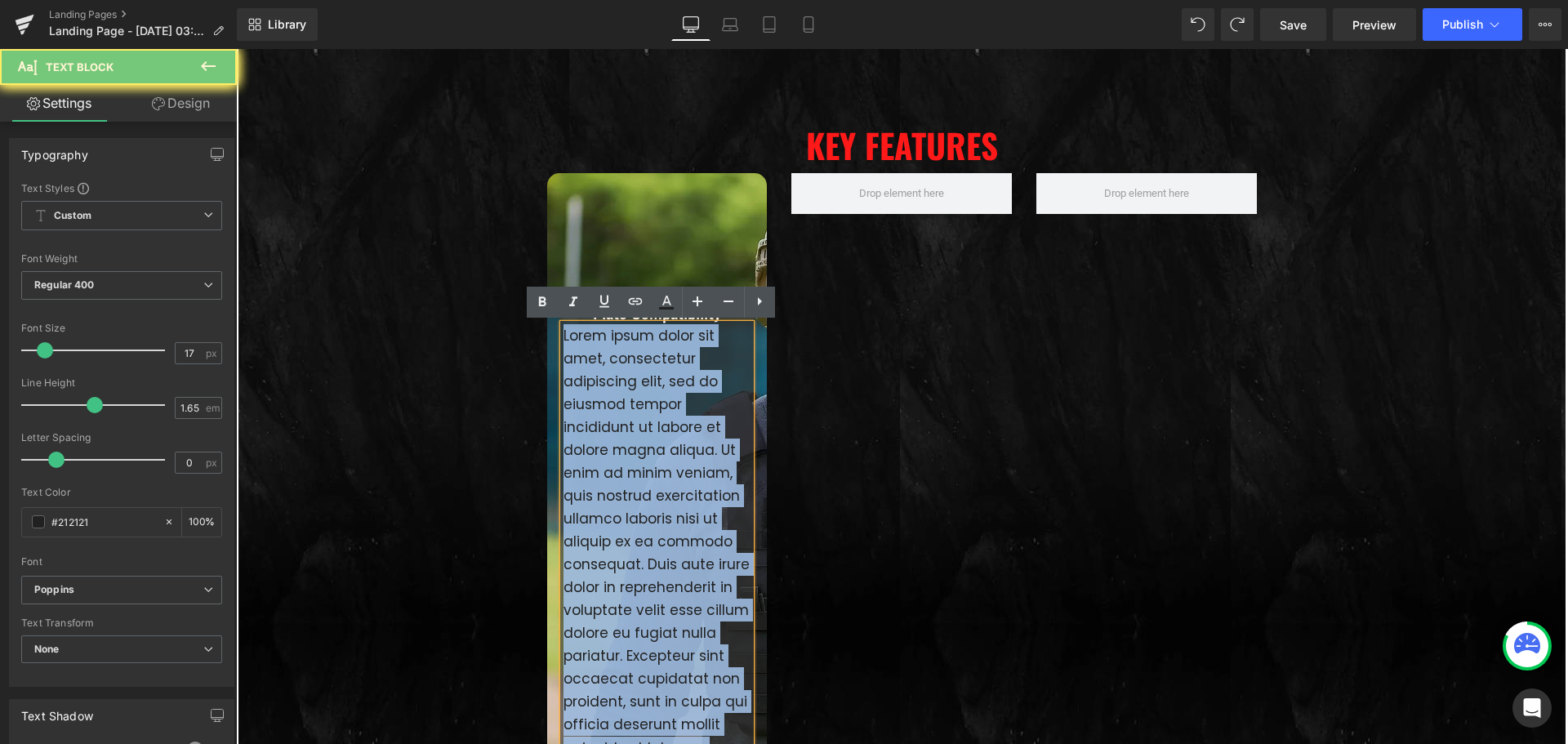
click at [608, 464] on p "Lorem ipsum dolor sit amet, consectetur adipiscing elit, sed do eiusmod tempor …" at bounding box center [657, 542] width 188 height 435
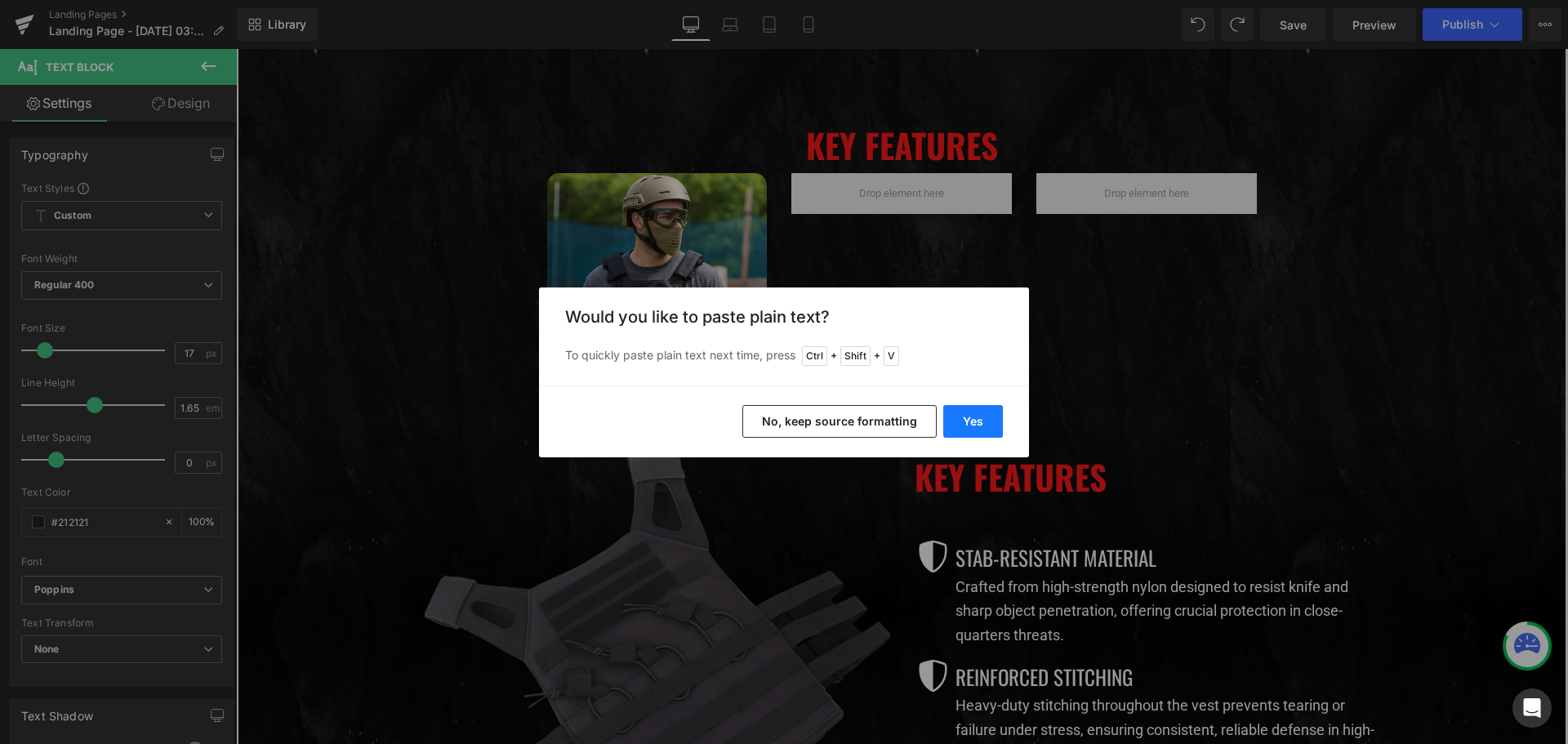
drag, startPoint x: 965, startPoint y: 410, endPoint x: 730, endPoint y: 361, distance: 240.1
click at [965, 410] on button "Yes" at bounding box center [973, 421] width 60 height 33
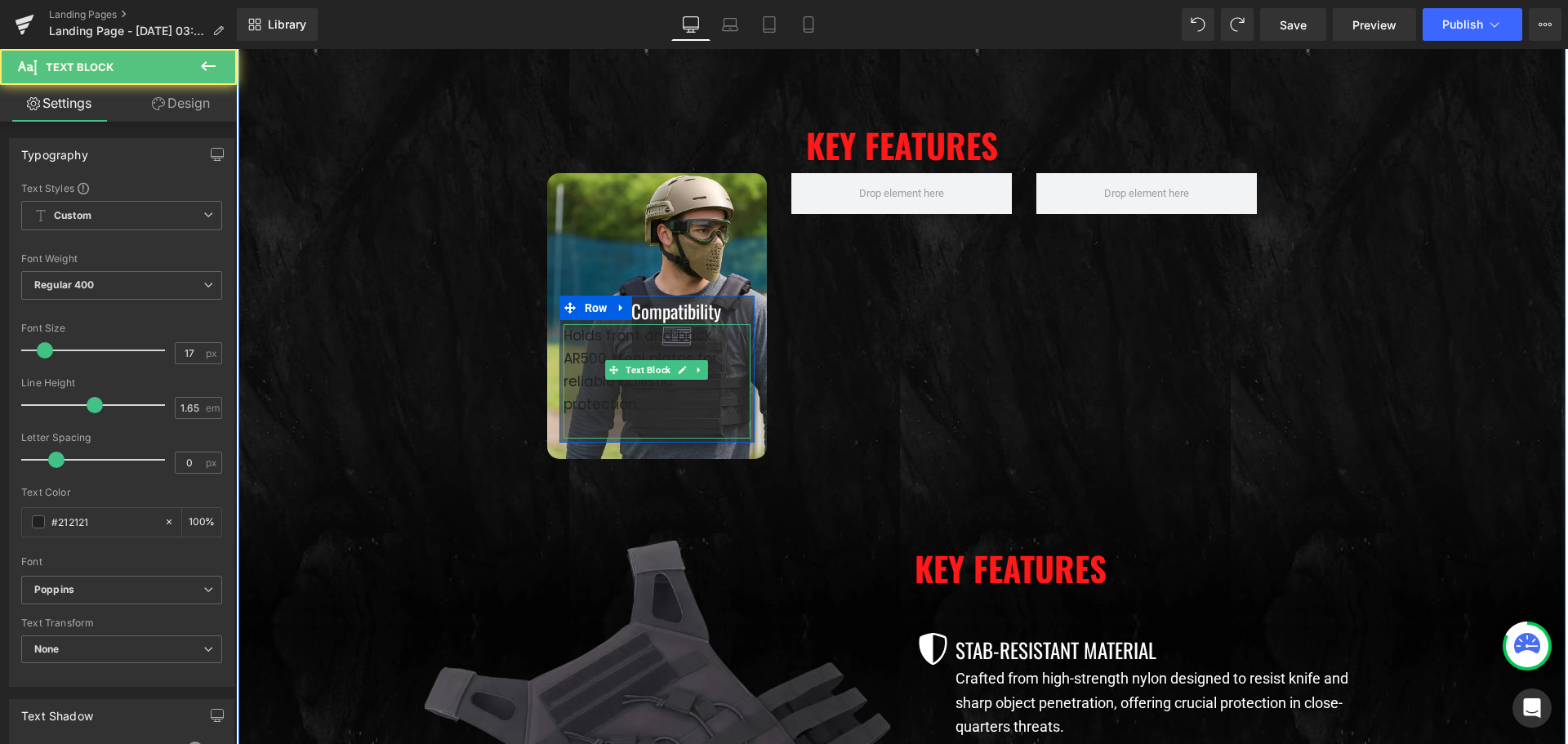
click at [636, 351] on p "Holds front and back AR500 steel plates for reliable ballistic protection." at bounding box center [657, 370] width 188 height 91
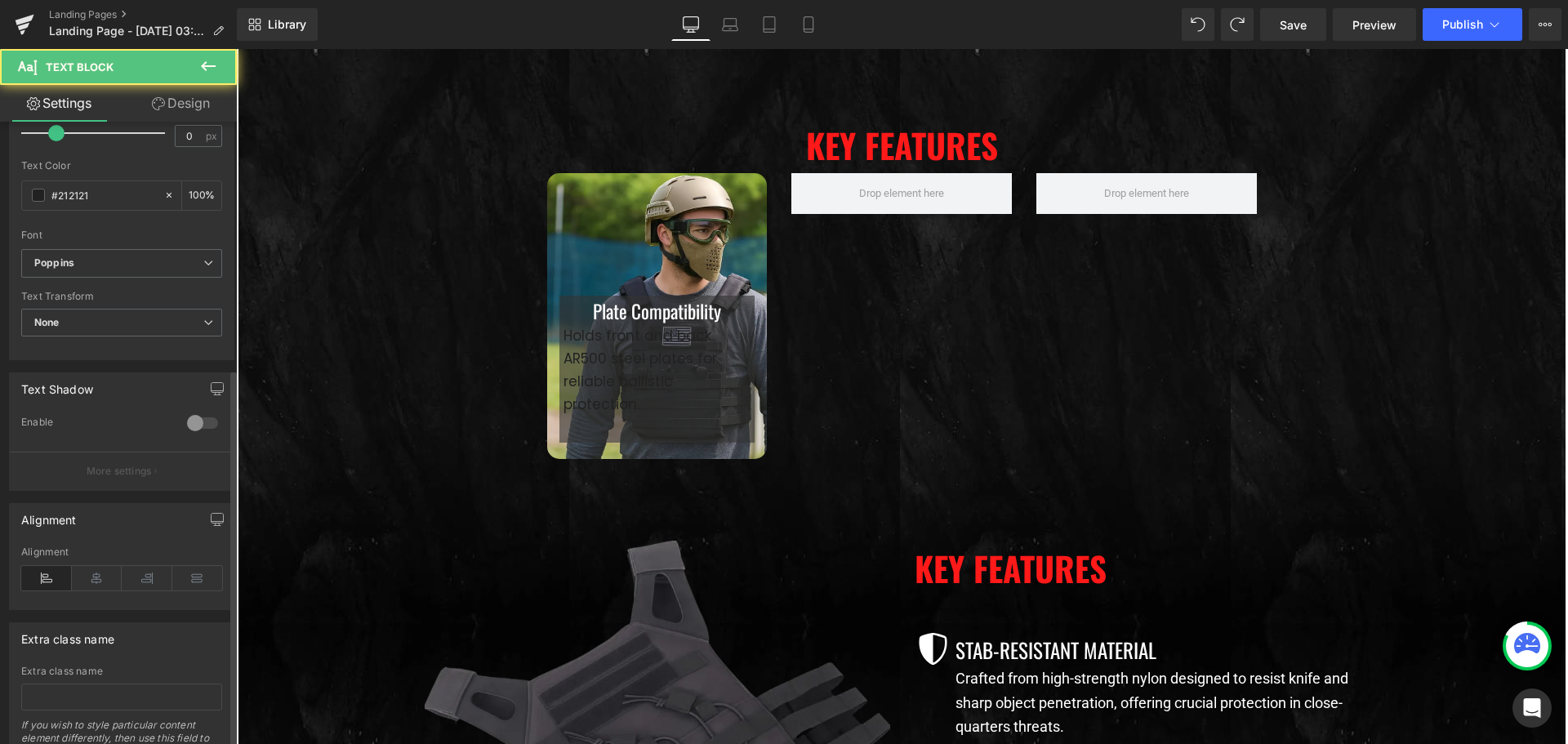
scroll to position [409, 0]
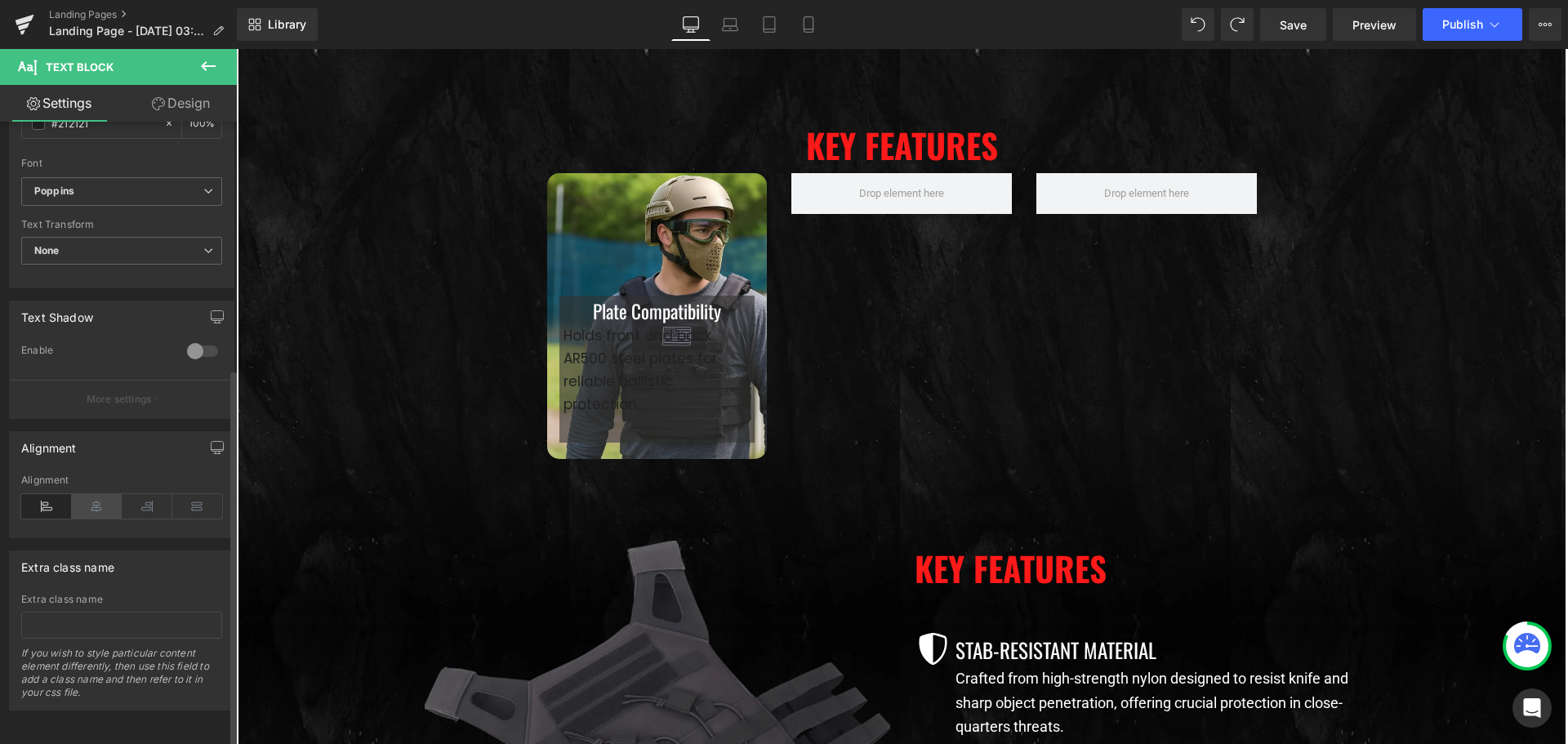
click at [96, 495] on icon at bounding box center [97, 506] width 51 height 24
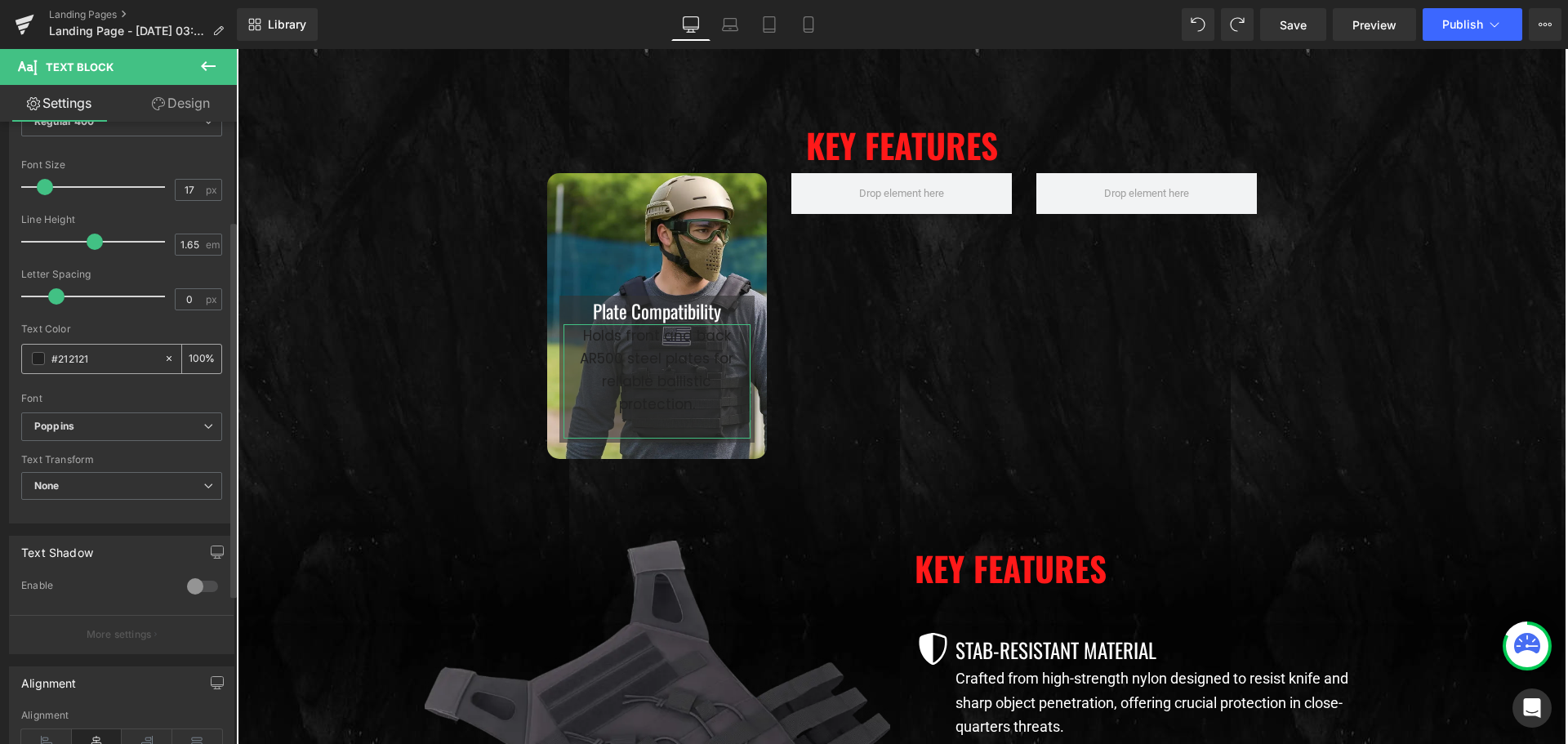
click at [99, 357] on input "#212121" at bounding box center [104, 359] width 105 height 18
click at [41, 362] on span at bounding box center [38, 359] width 13 height 13
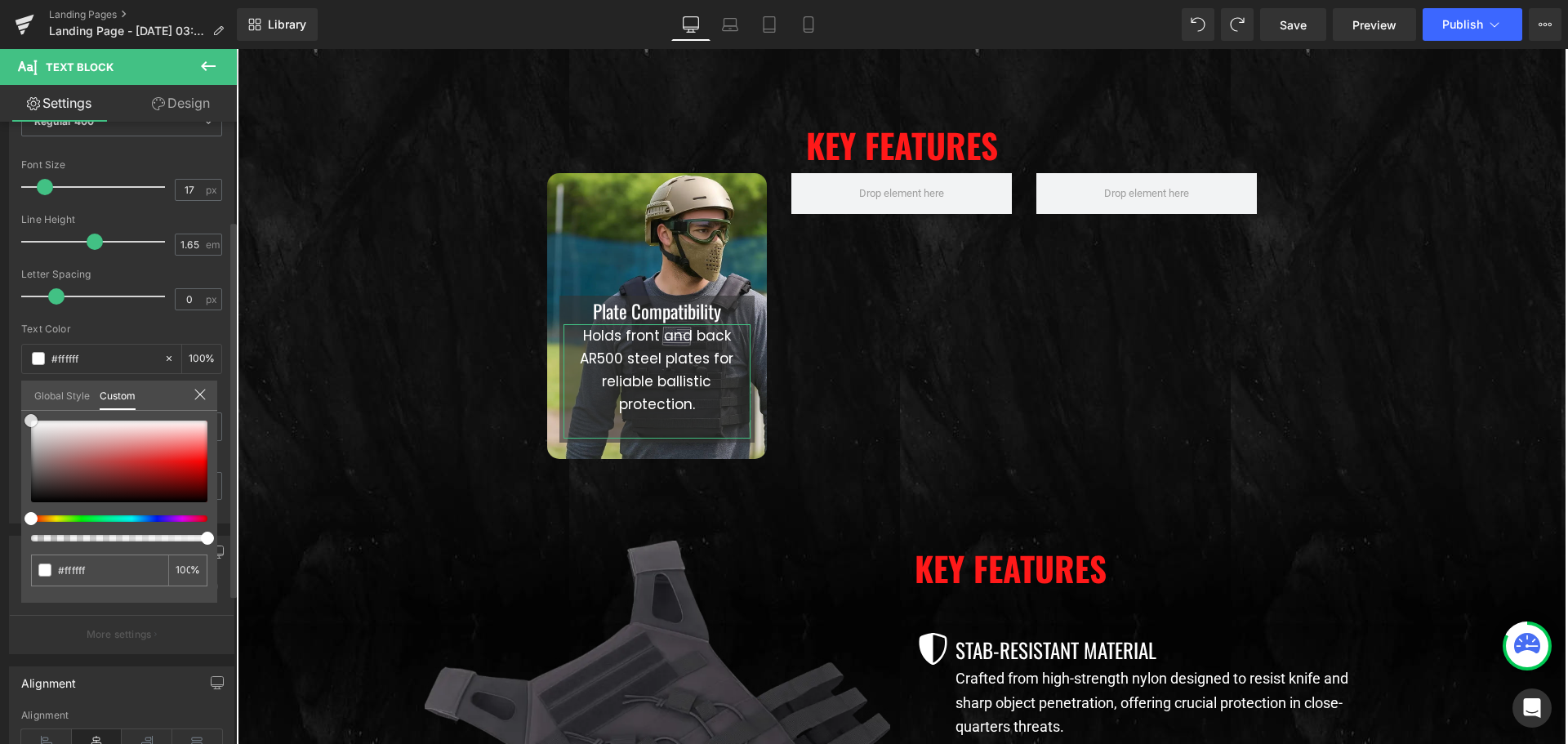
drag, startPoint x: 44, startPoint y: 432, endPoint x: 0, endPoint y: 385, distance: 64.4
click at [0, 385] on div "Typography Text Styles Custom Custom Setup Global Style Custom Setup Global Sty…" at bounding box center [122, 242] width 244 height 561
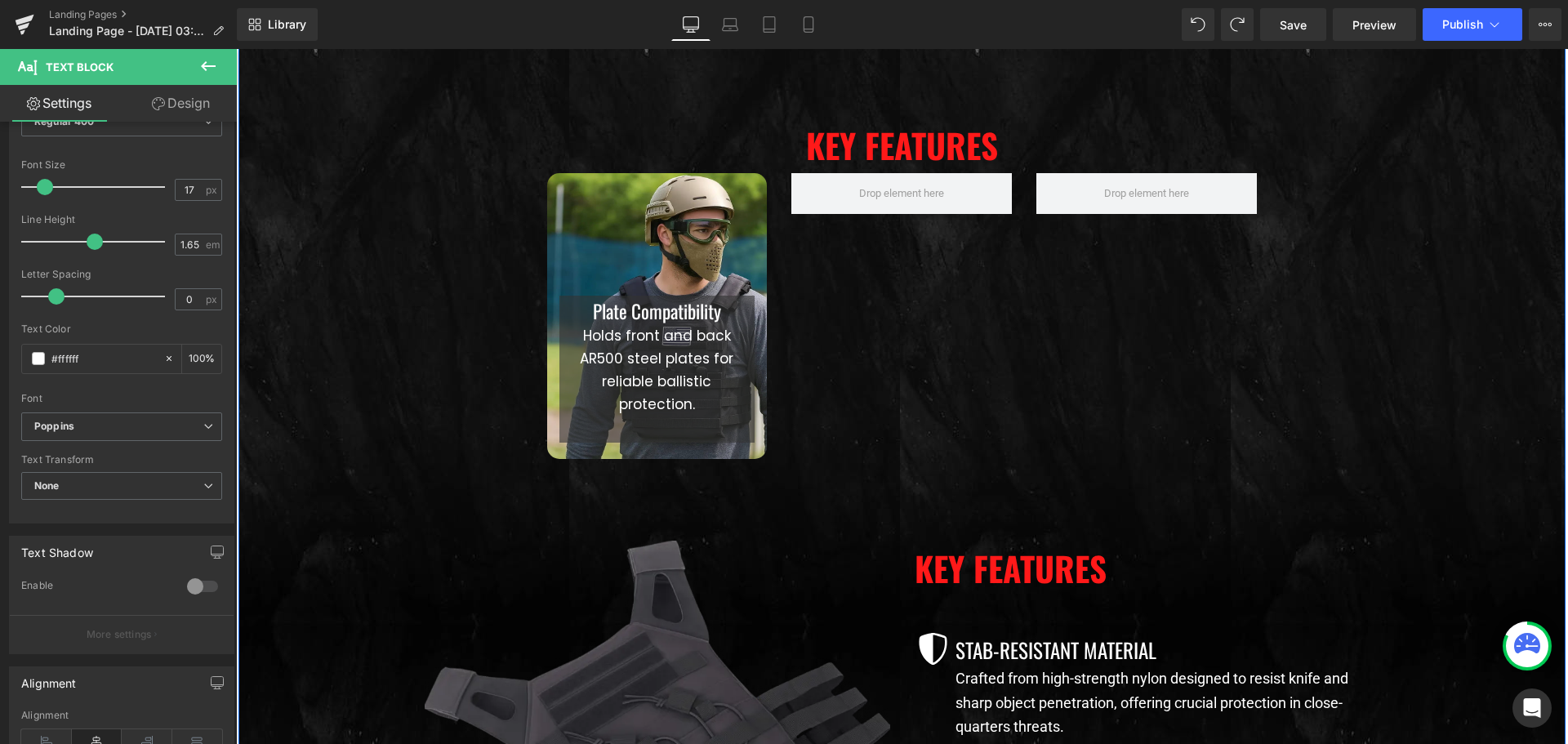
scroll to position [654, 0]
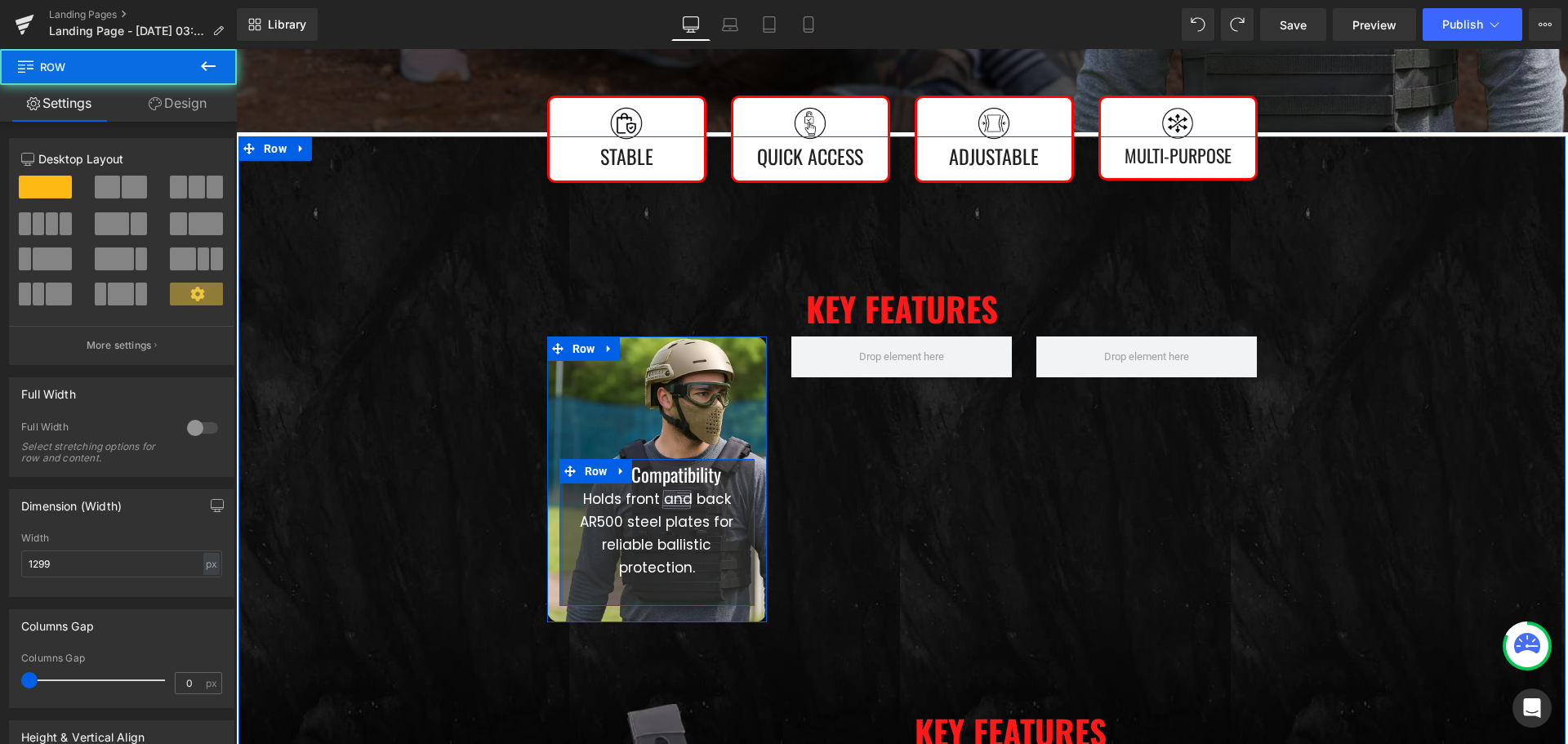
click at [560, 579] on div at bounding box center [561, 532] width 4 height 147
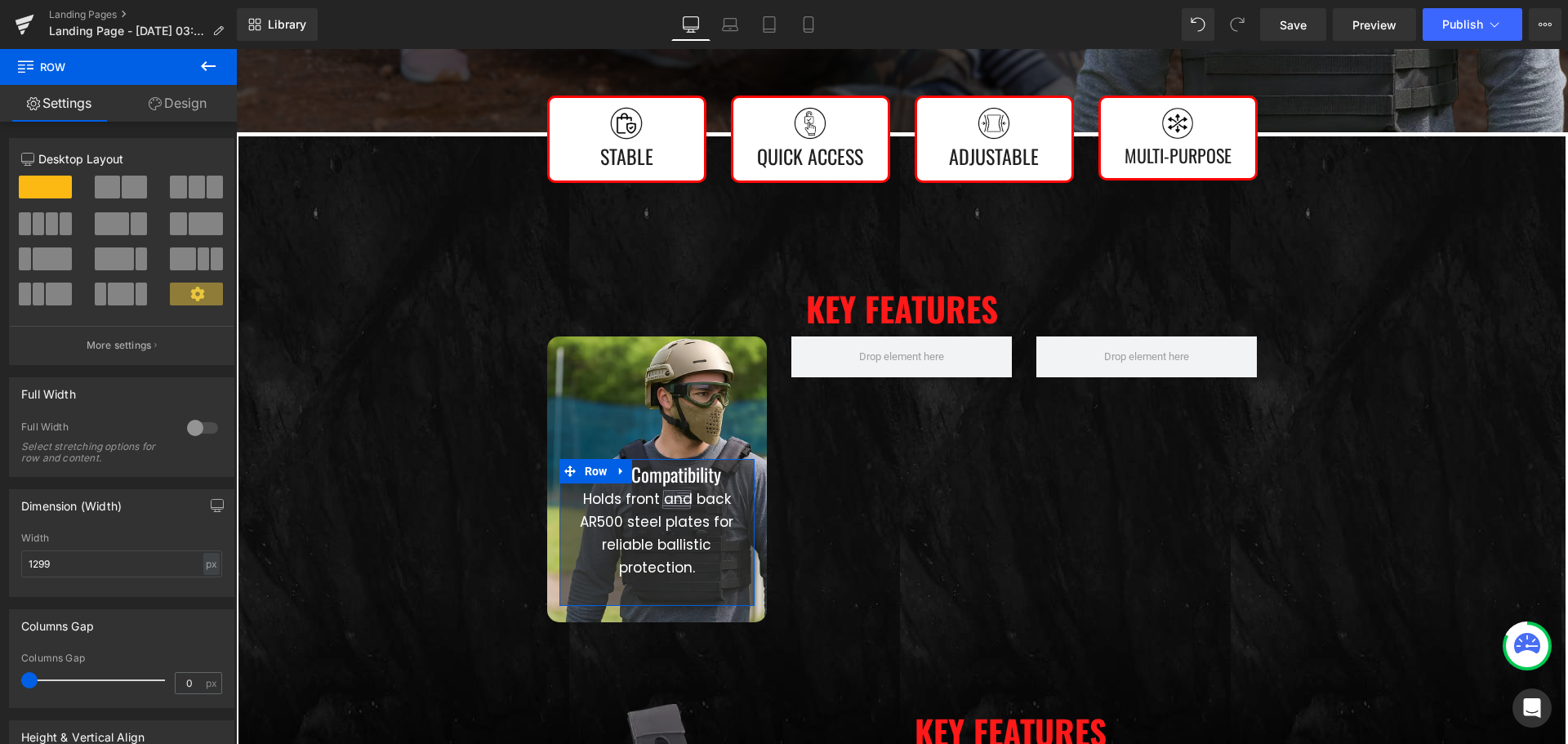
click at [151, 111] on link "Design" at bounding box center [177, 103] width 118 height 37
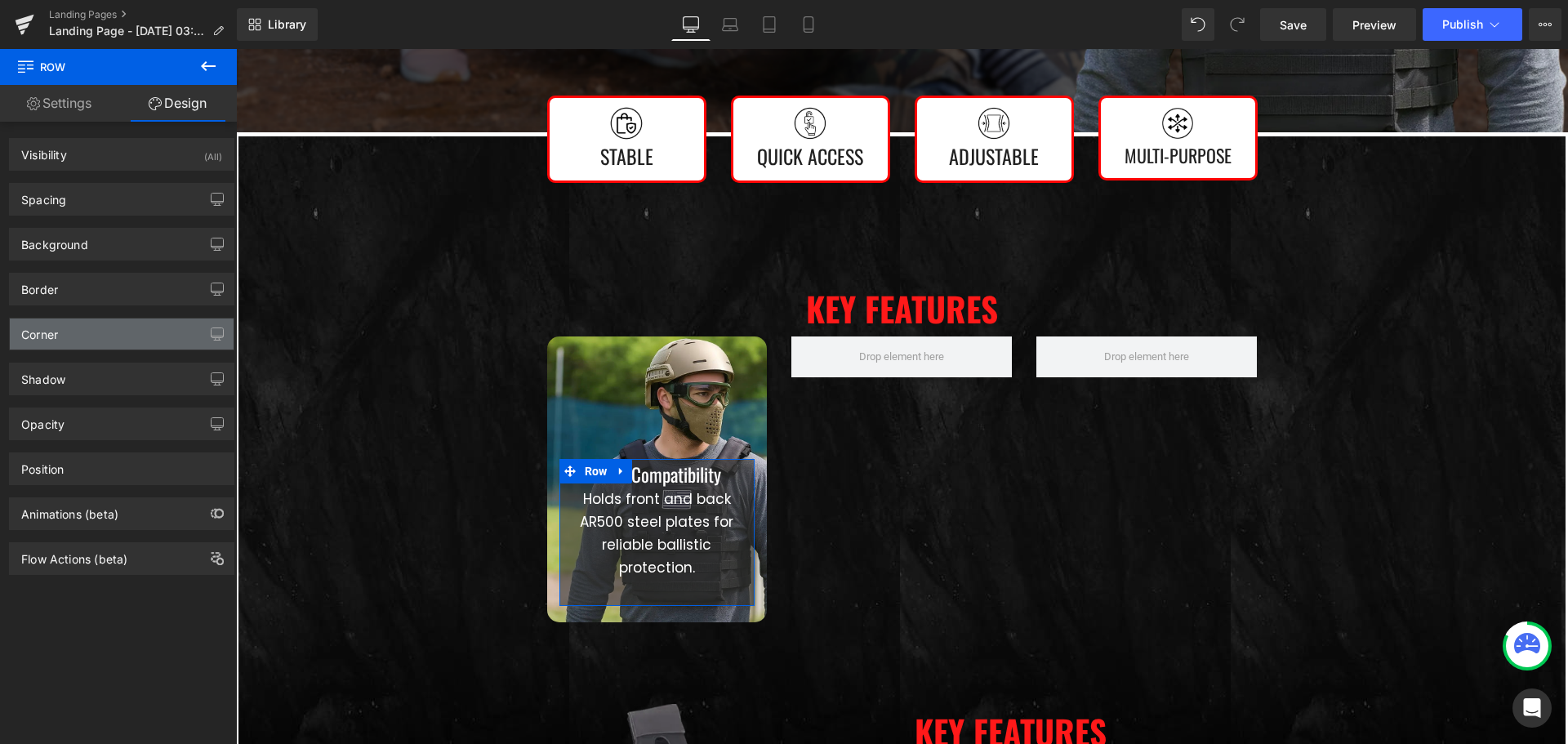
click at [100, 333] on div "Corner" at bounding box center [122, 334] width 223 height 31
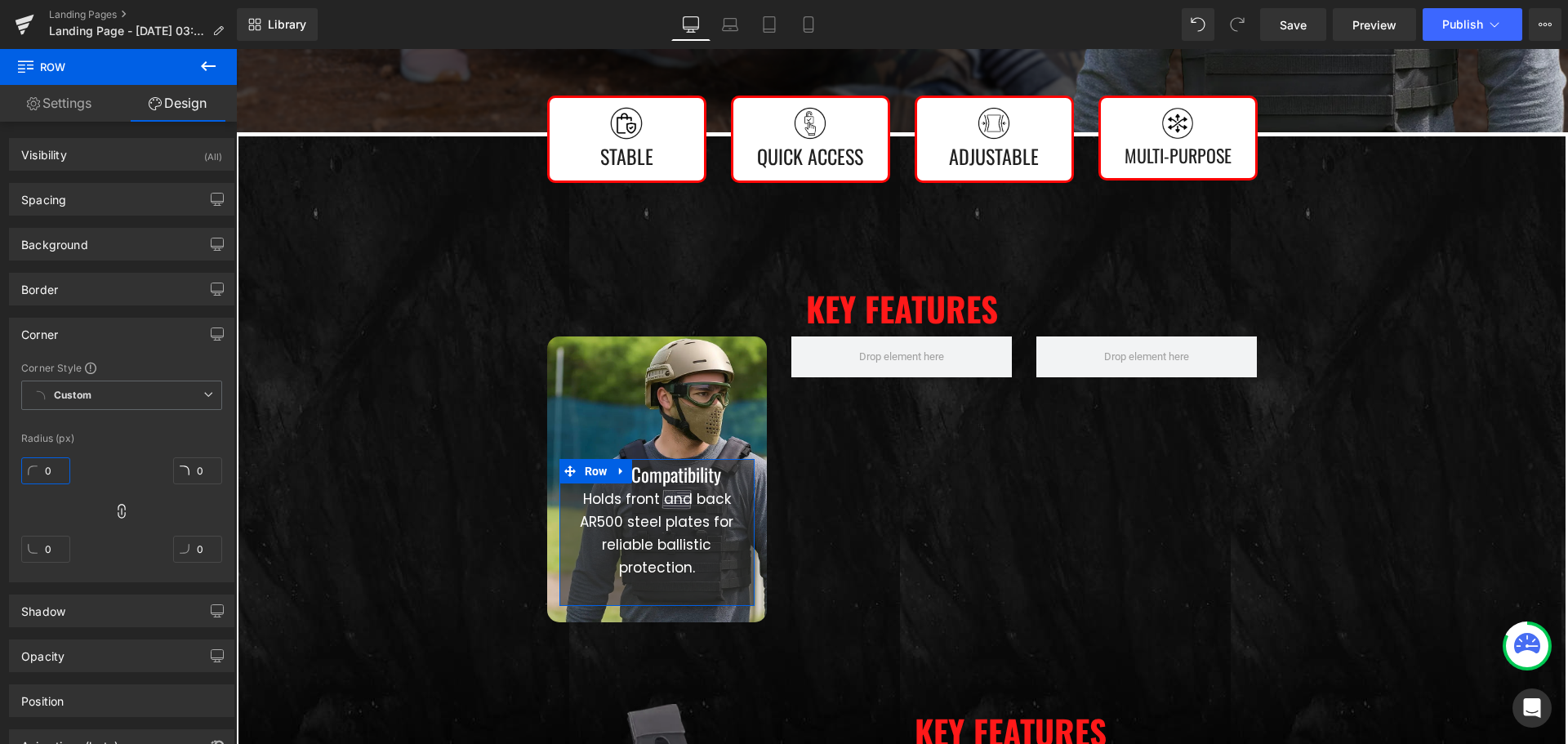
click at [55, 465] on input "0" at bounding box center [46, 470] width 49 height 27
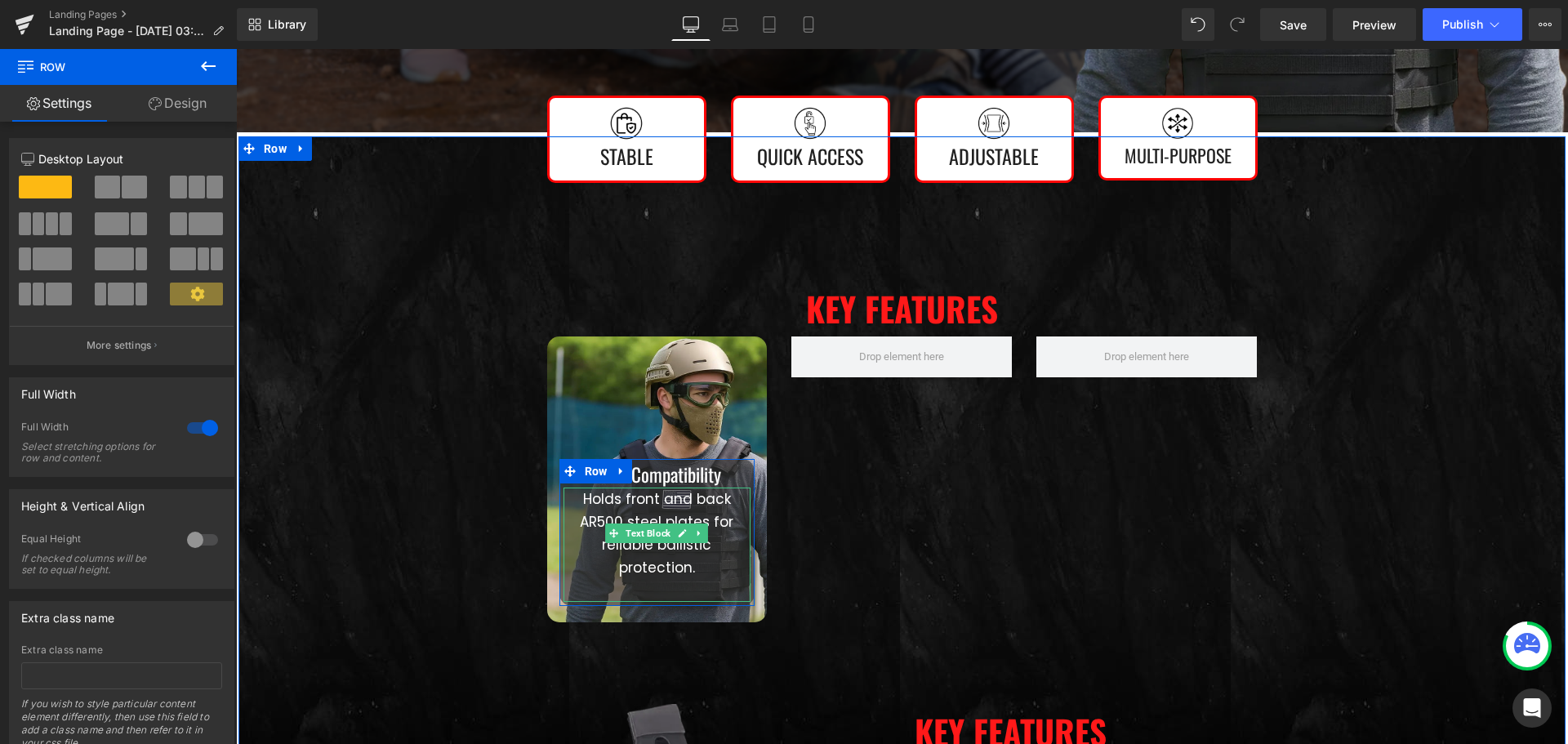
click at [626, 579] on p at bounding box center [657, 591] width 188 height 23
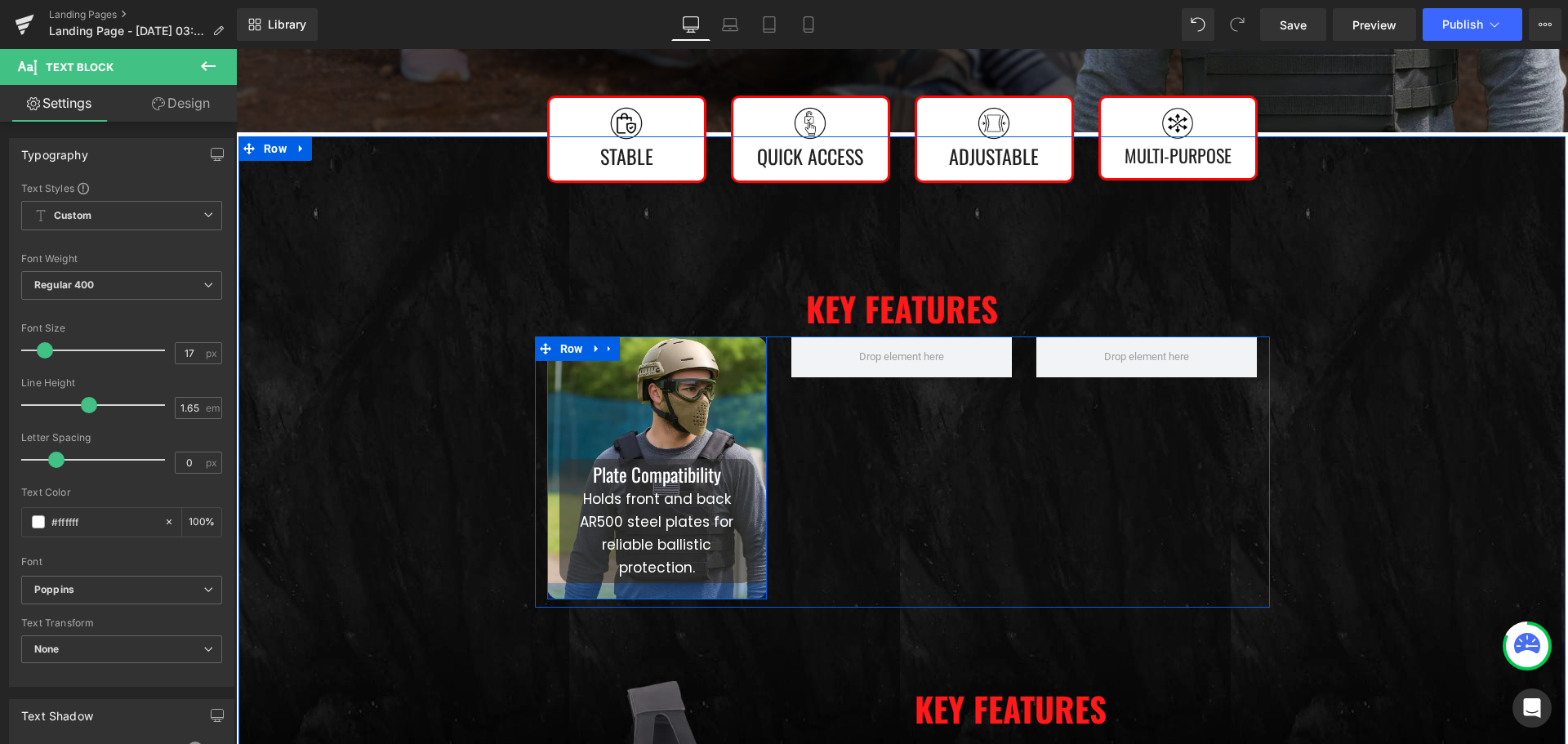
click at [599, 583] on div at bounding box center [657, 591] width 221 height 16
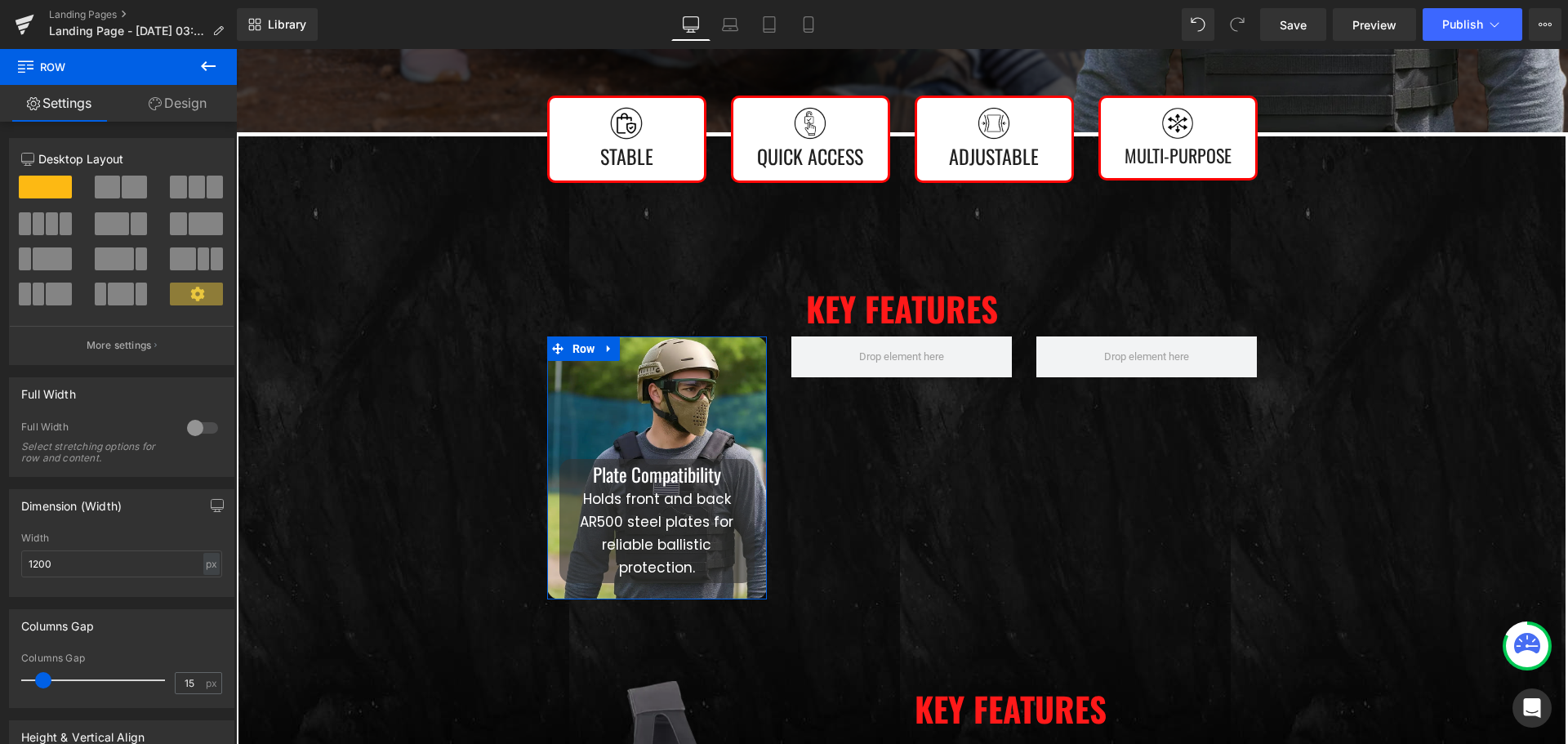
click at [158, 106] on icon at bounding box center [155, 104] width 13 height 13
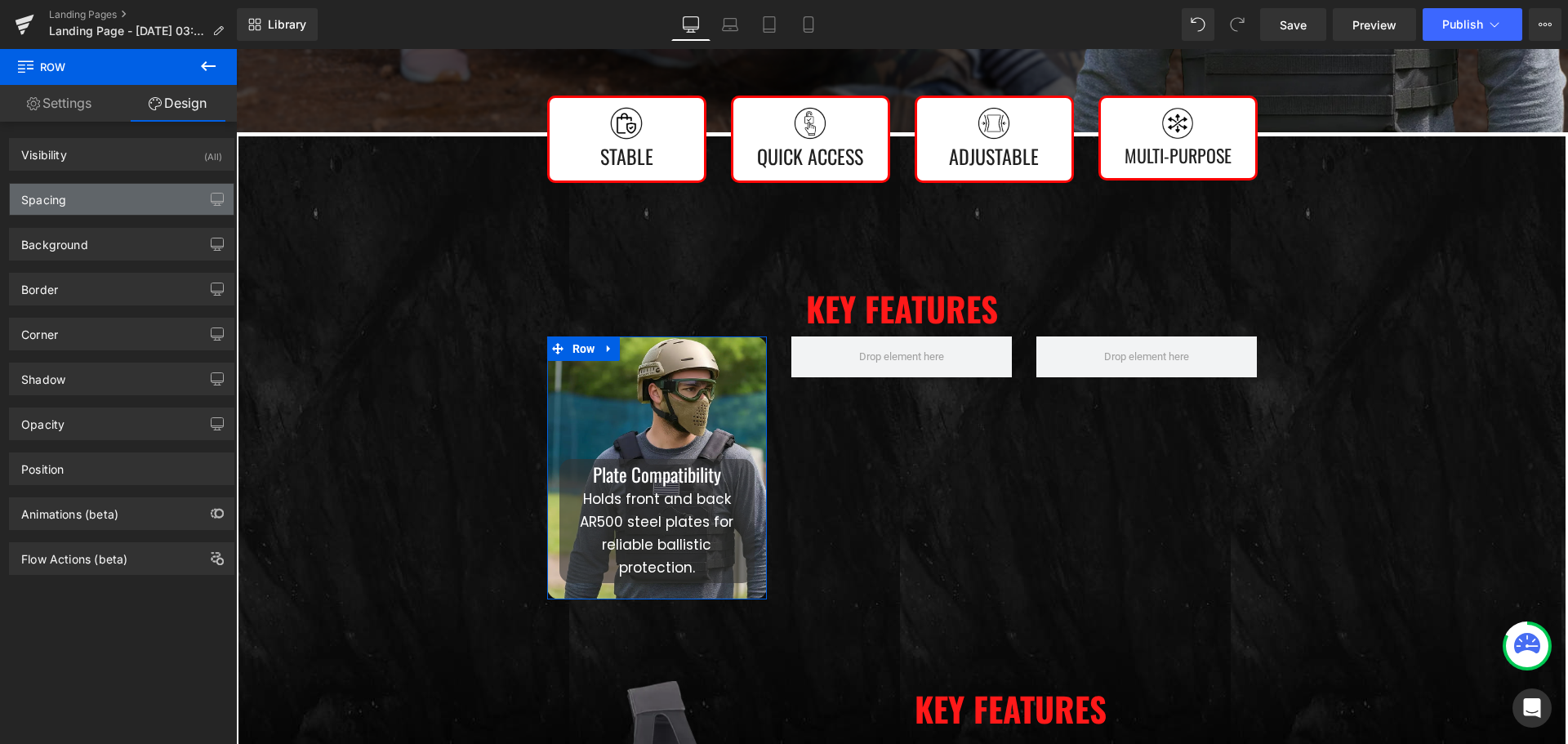
click at [89, 202] on div "Spacing" at bounding box center [122, 199] width 223 height 31
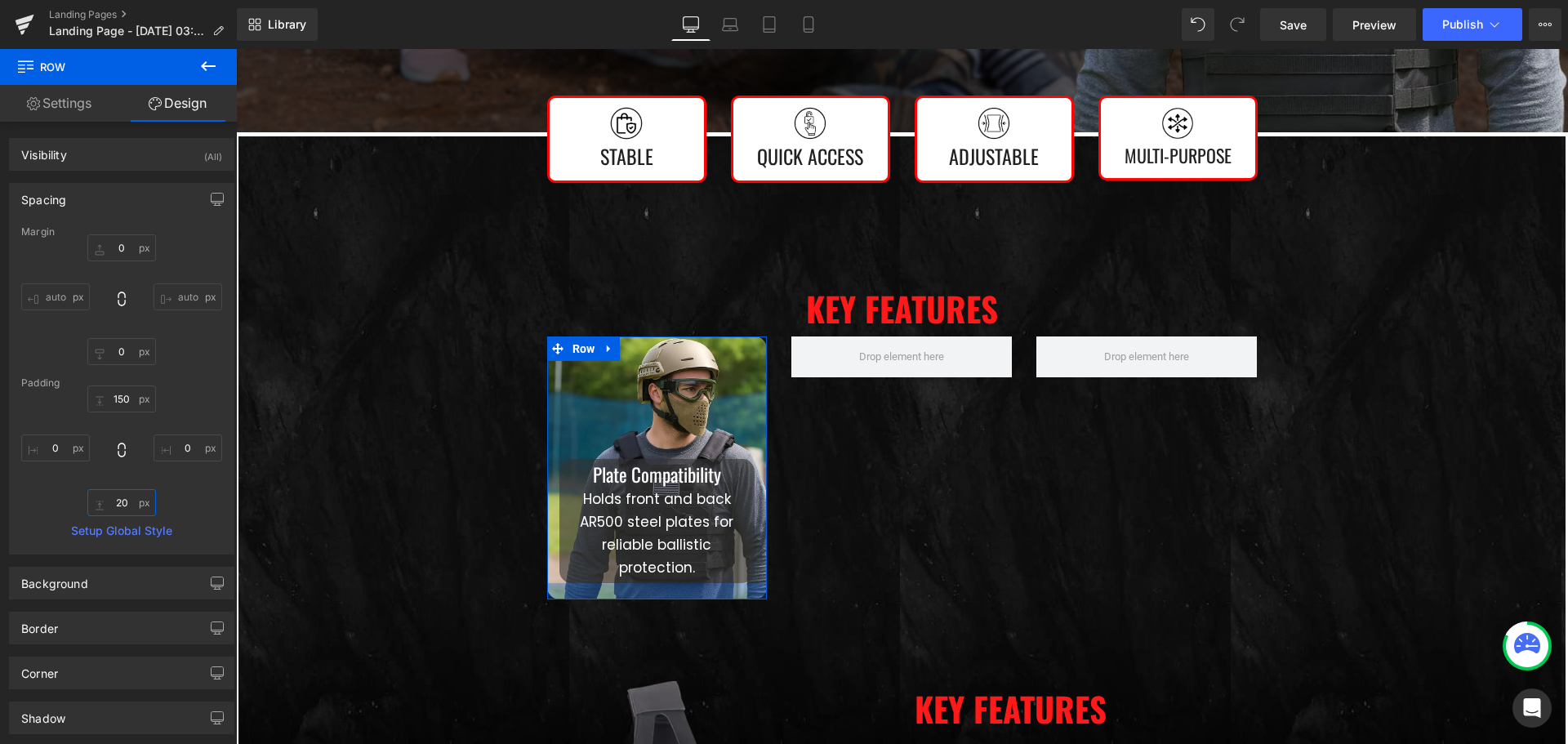
click at [124, 504] on input "20" at bounding box center [122, 503] width 69 height 27
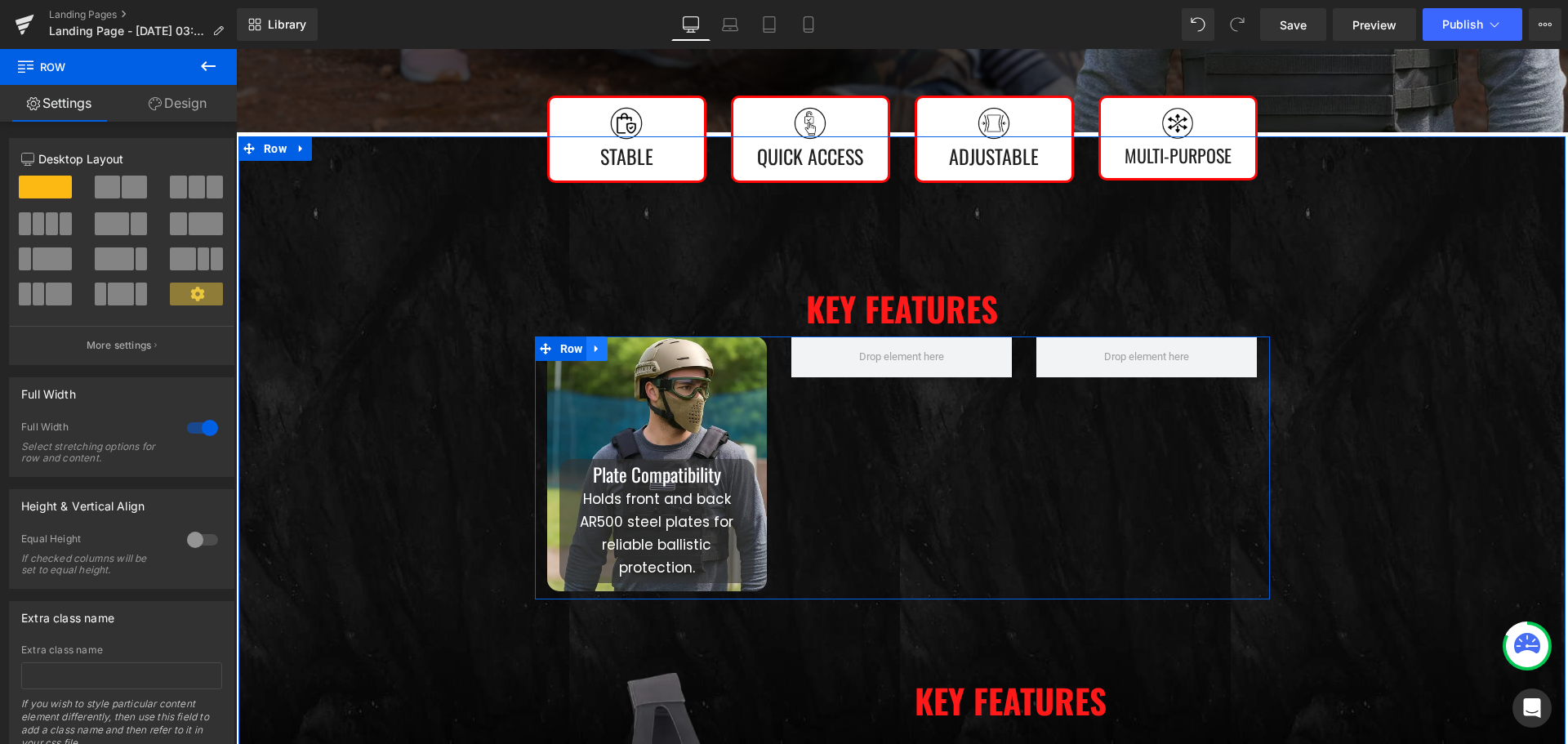
click at [594, 344] on icon at bounding box center [596, 348] width 4 height 7
click at [615, 346] on icon at bounding box center [618, 349] width 12 height 12
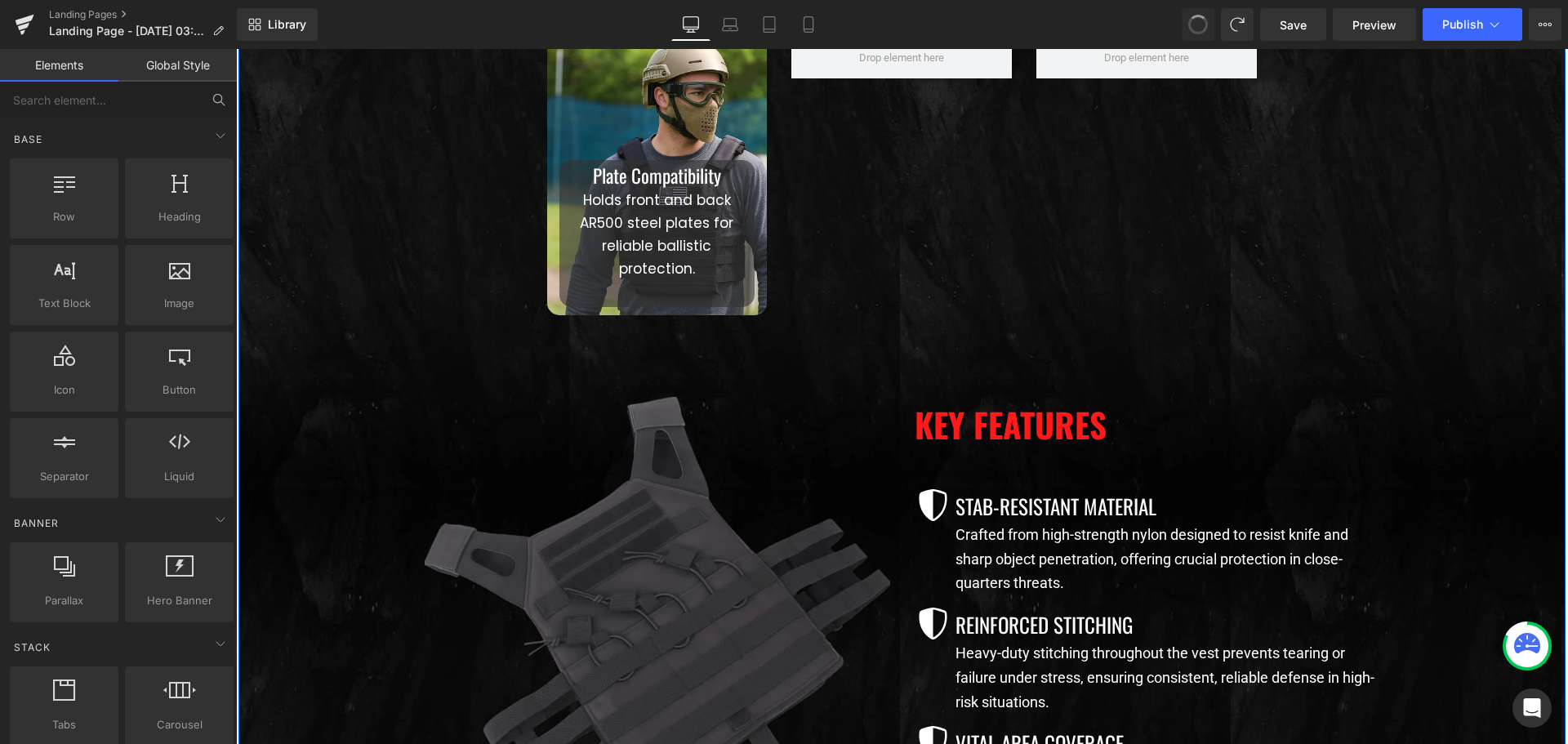
scroll to position [789, 0]
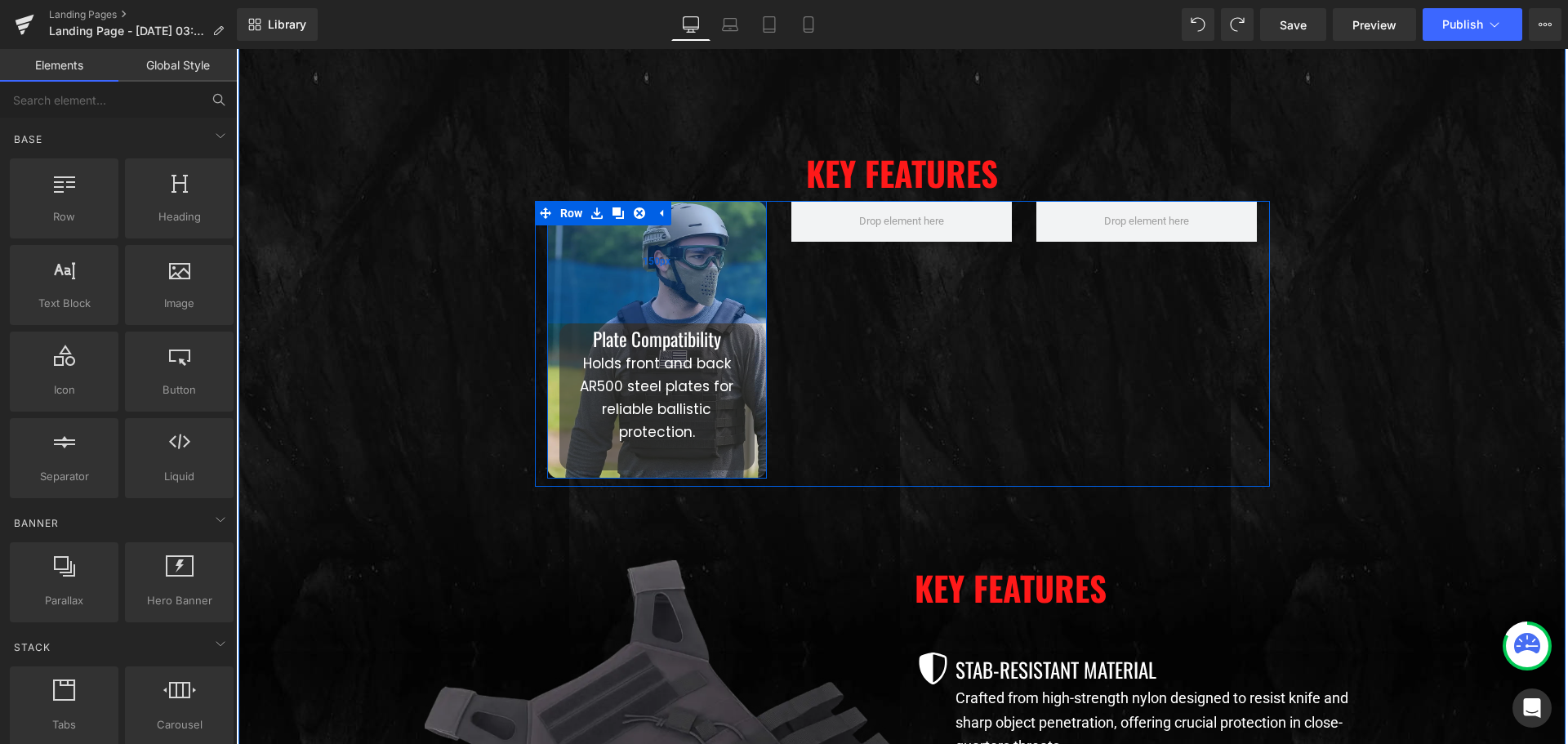
click at [549, 258] on div "150px" at bounding box center [657, 262] width 221 height 123
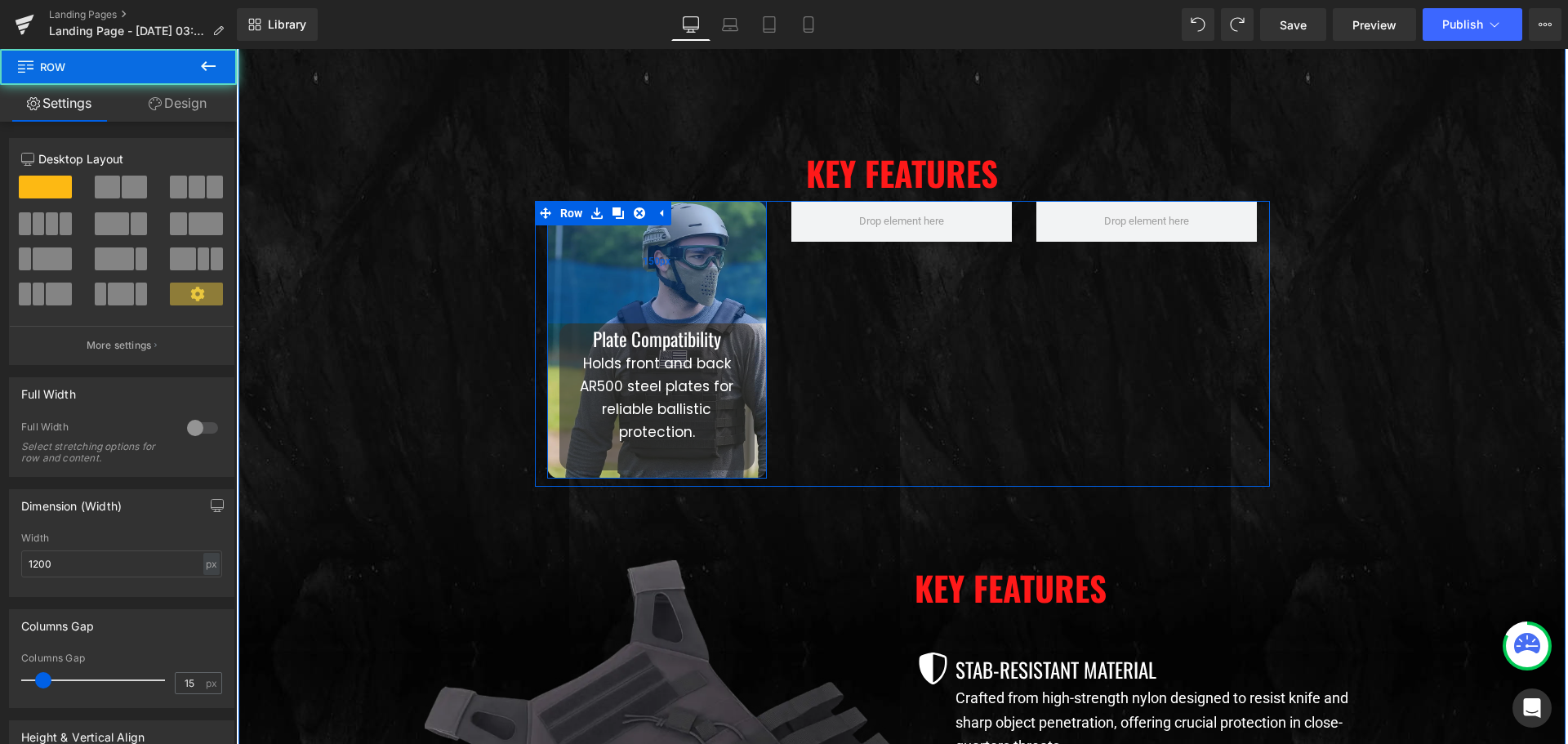
click at [549, 258] on div "150px" at bounding box center [657, 262] width 221 height 123
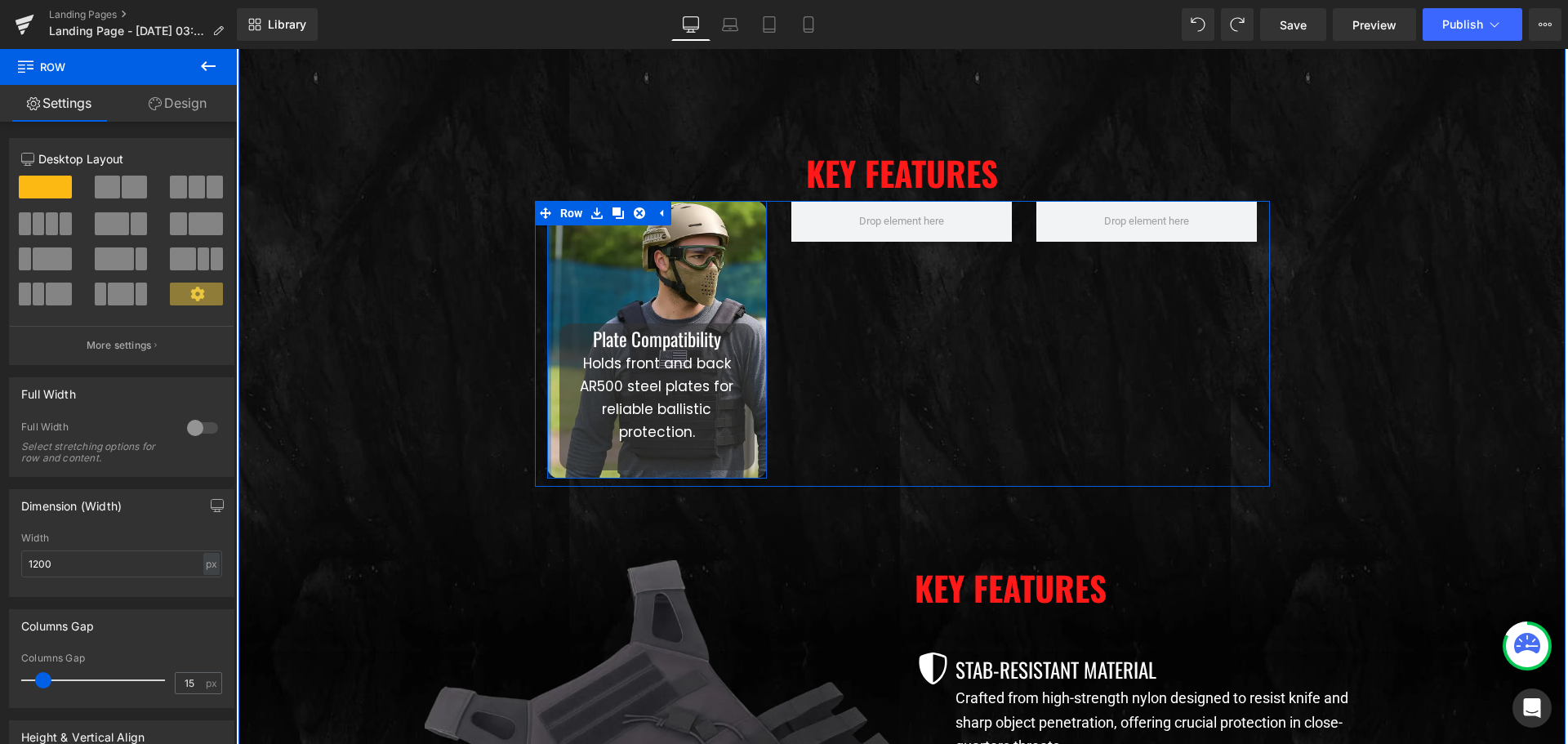
click at [547, 434] on div at bounding box center [549, 340] width 4 height 278
click at [933, 401] on div "Plate Compatibility Heading Holds front and back AR500 steel plates for reliabl…" at bounding box center [902, 344] width 735 height 286
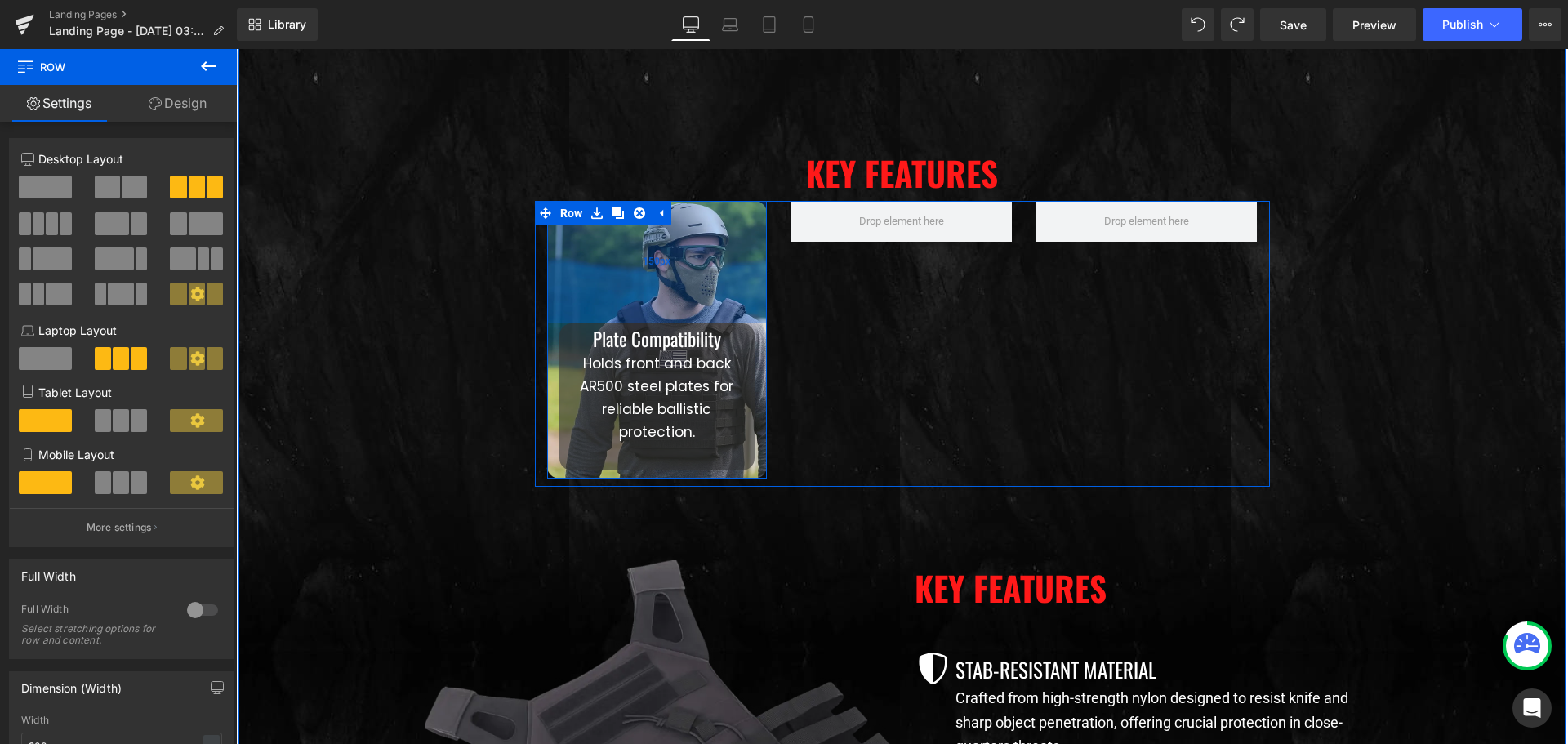
click at [752, 210] on div "150px" at bounding box center [657, 262] width 221 height 123
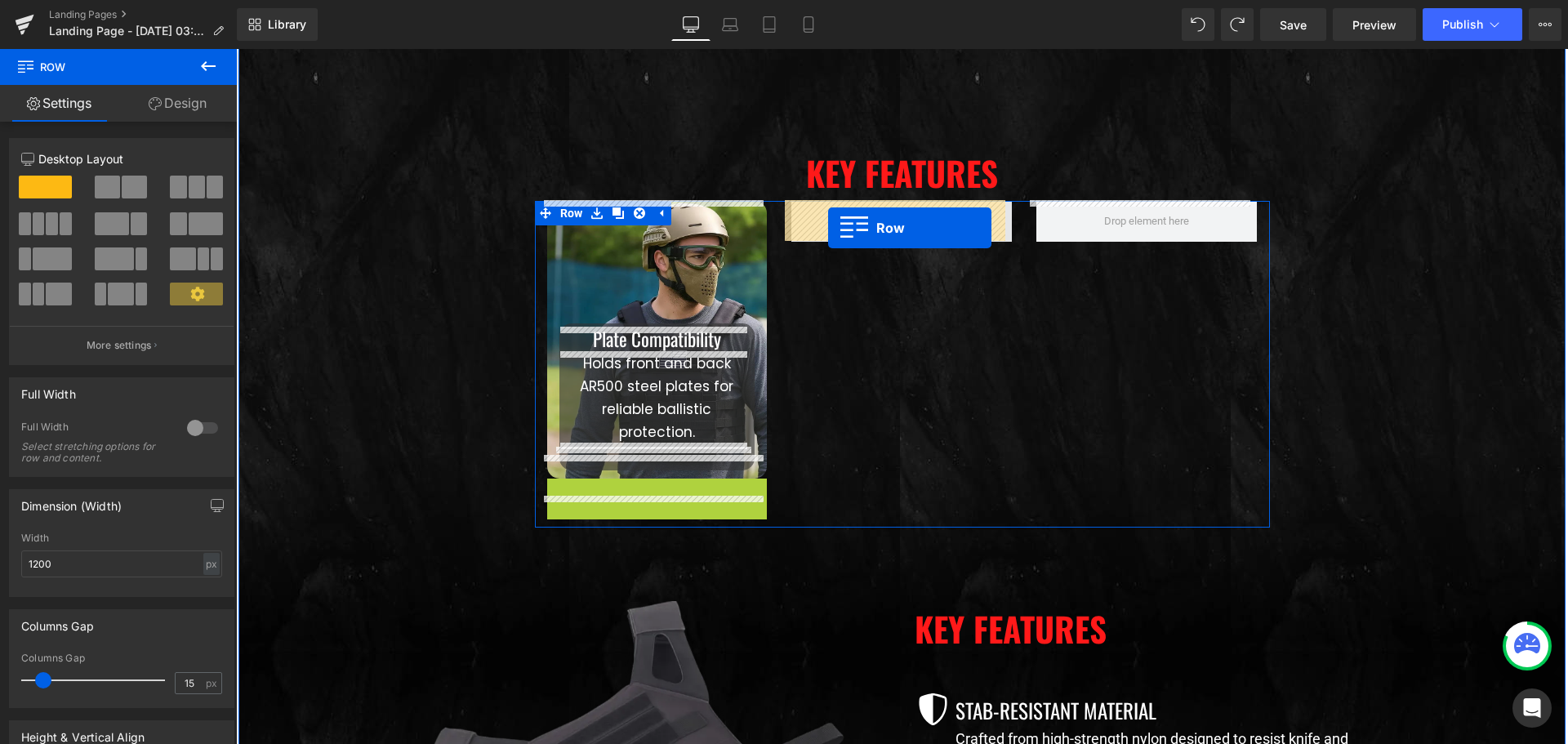
drag, startPoint x: 551, startPoint y: 468, endPoint x: 828, endPoint y: 228, distance: 366.5
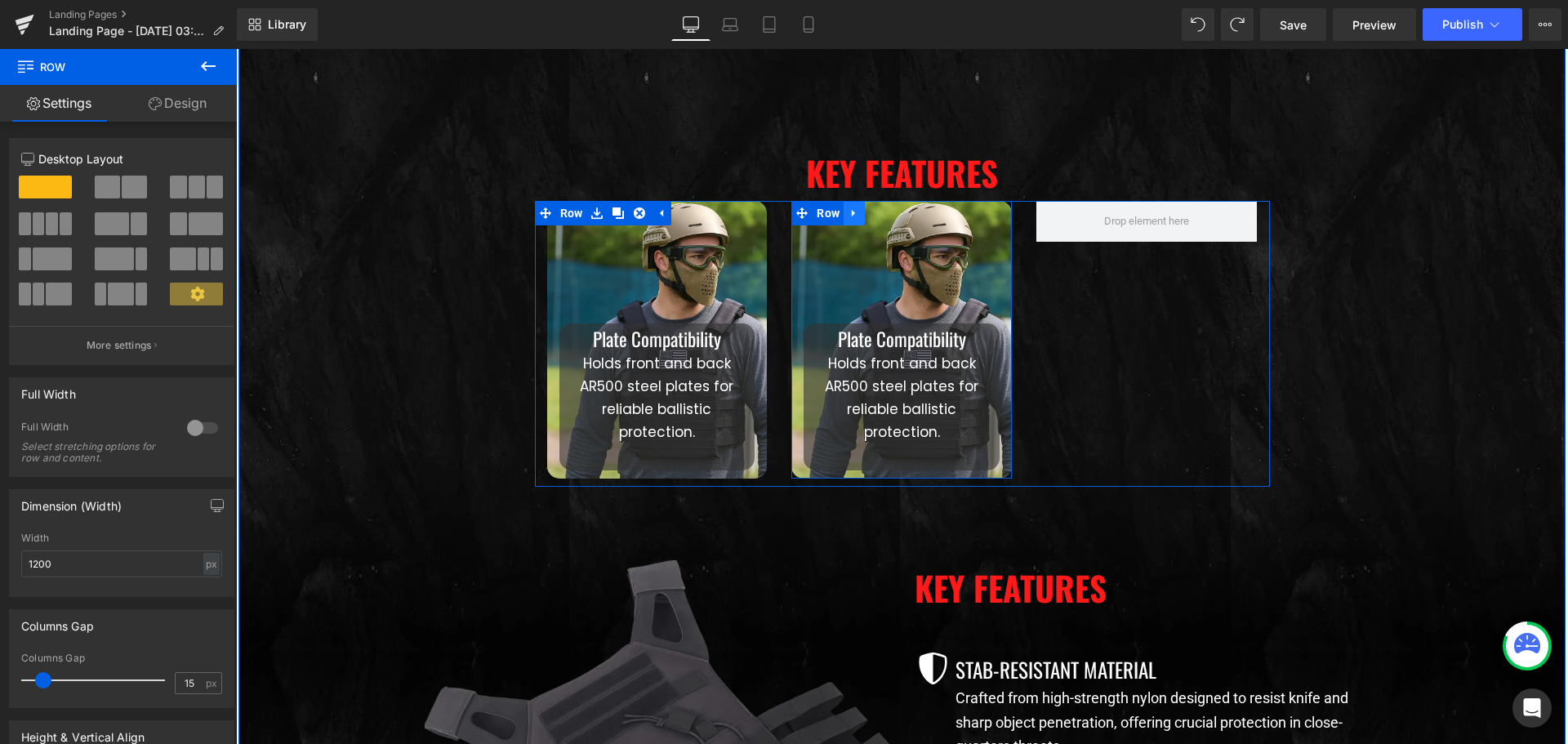
click at [848, 209] on icon at bounding box center [854, 213] width 12 height 13
click at [873, 214] on icon at bounding box center [875, 213] width 12 height 12
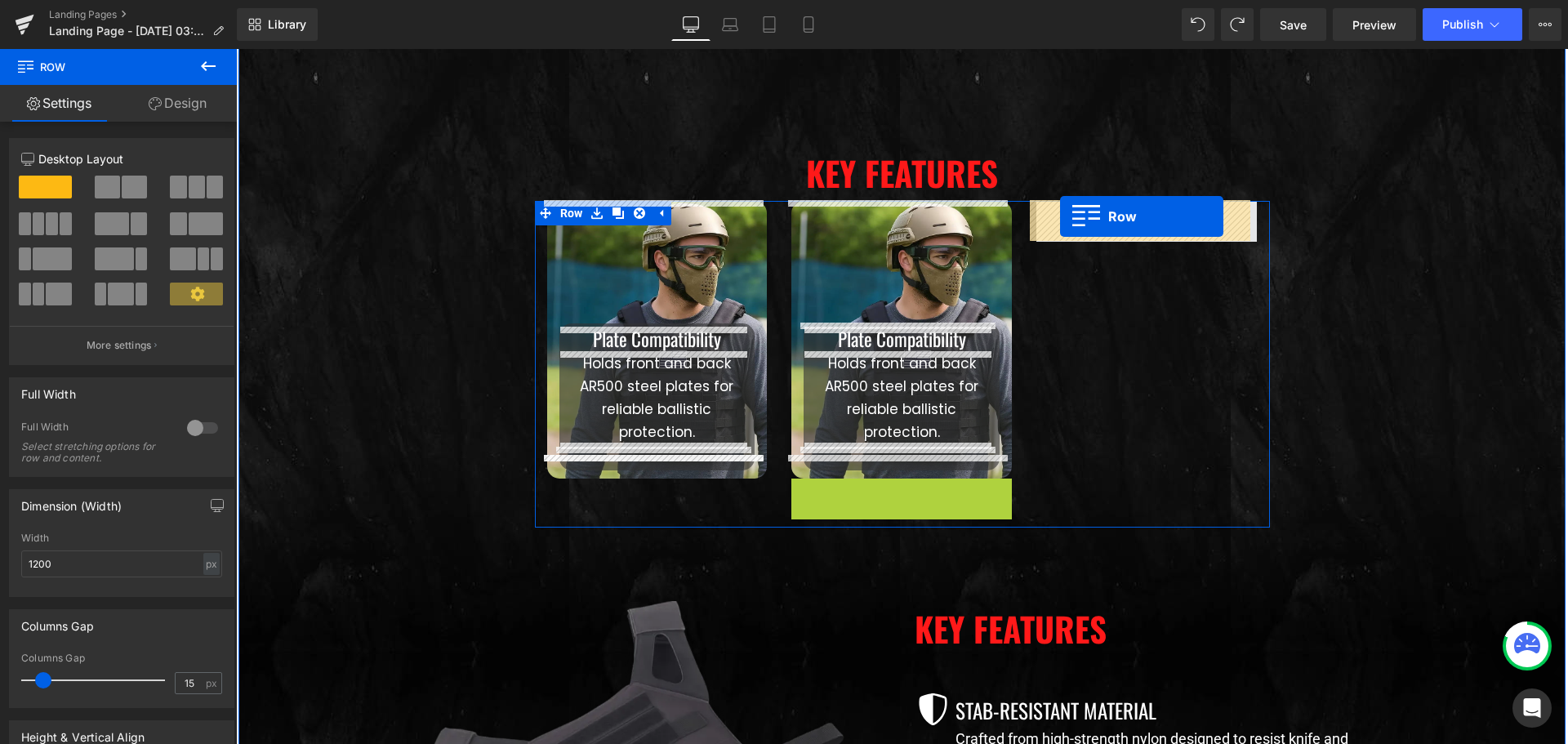
drag, startPoint x: 798, startPoint y: 468, endPoint x: 1060, endPoint y: 216, distance: 363.5
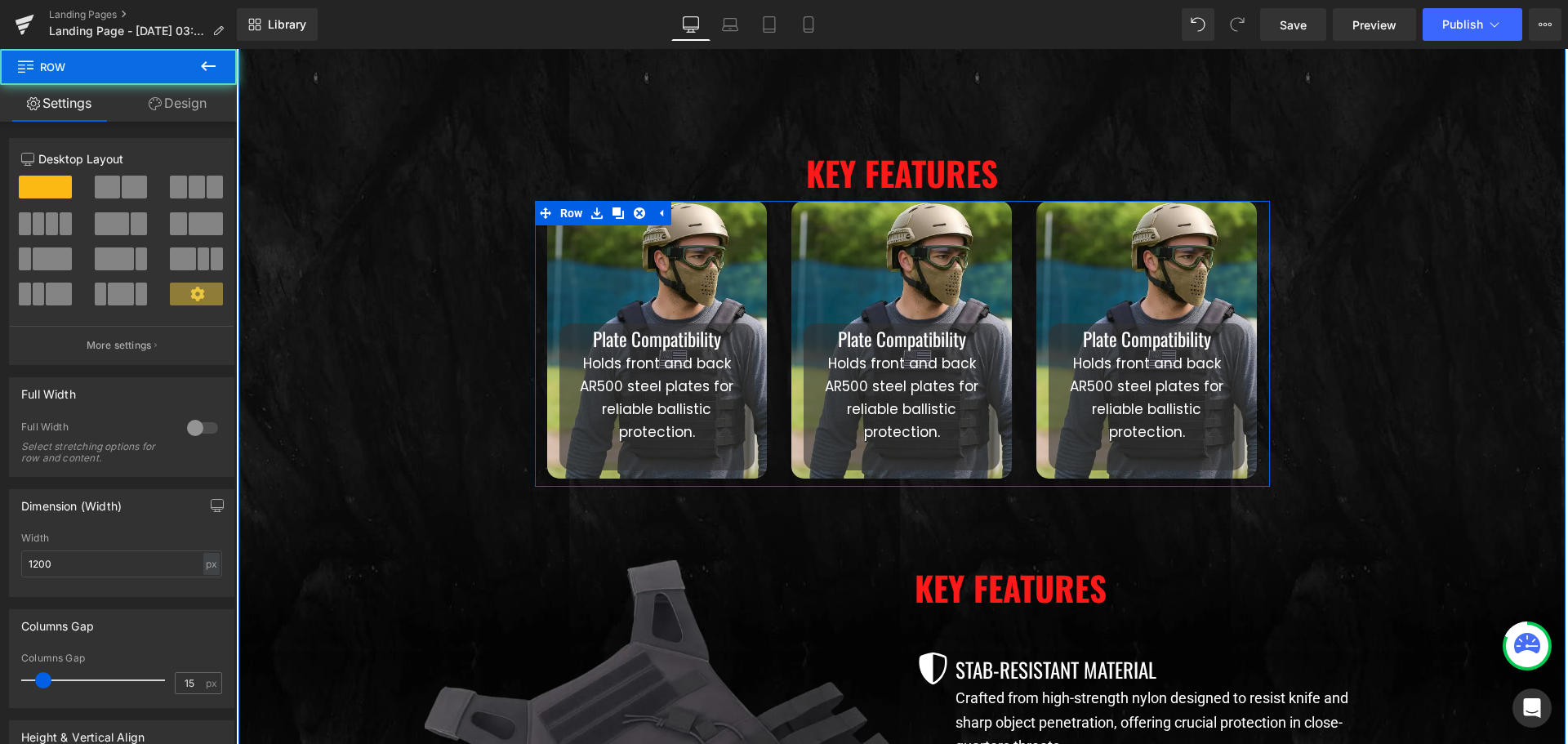
click at [1016, 253] on div "Plate Compatibility Heading Holds front and back AR500 steel plates for reliabl…" at bounding box center [901, 340] width 245 height 278
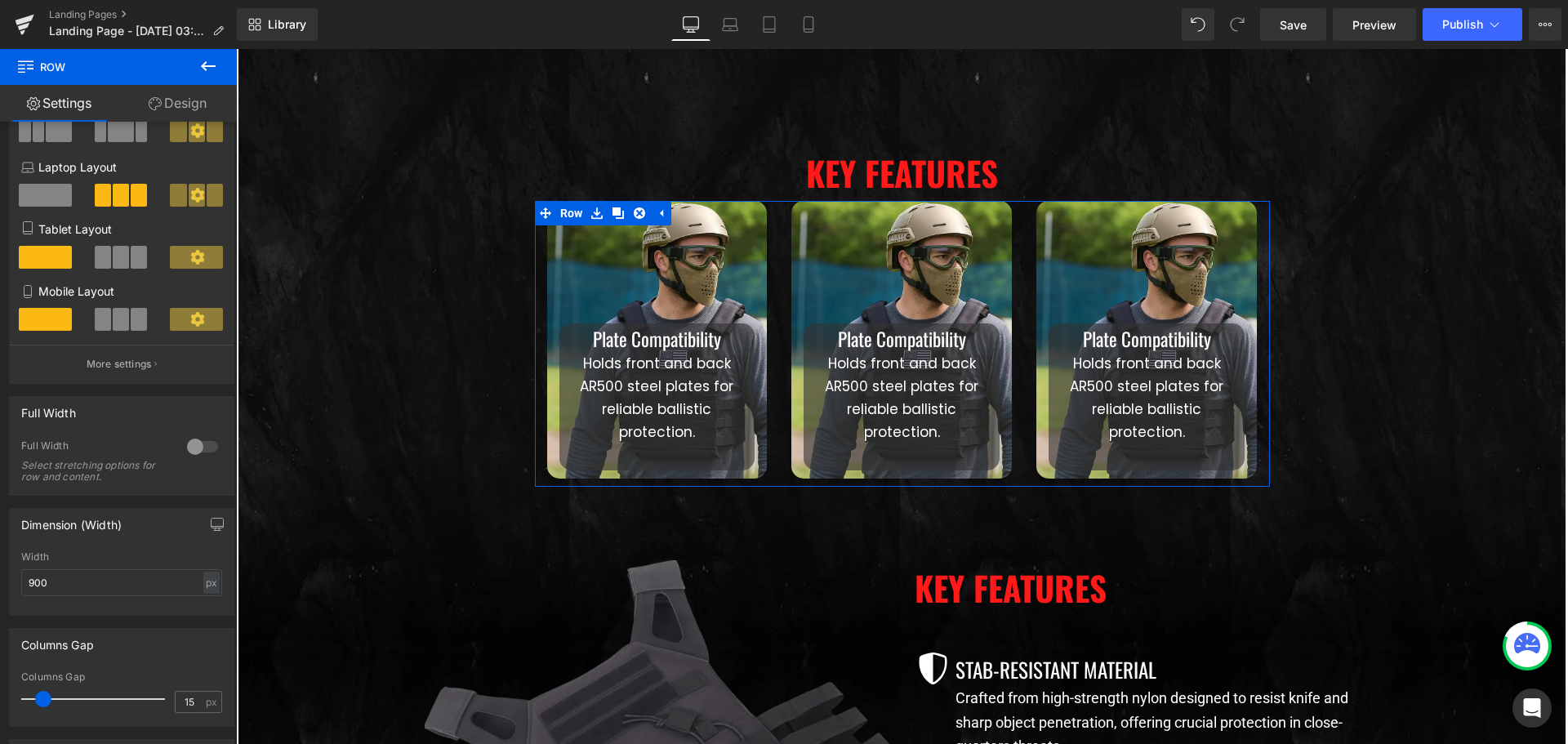
scroll to position [245, 0]
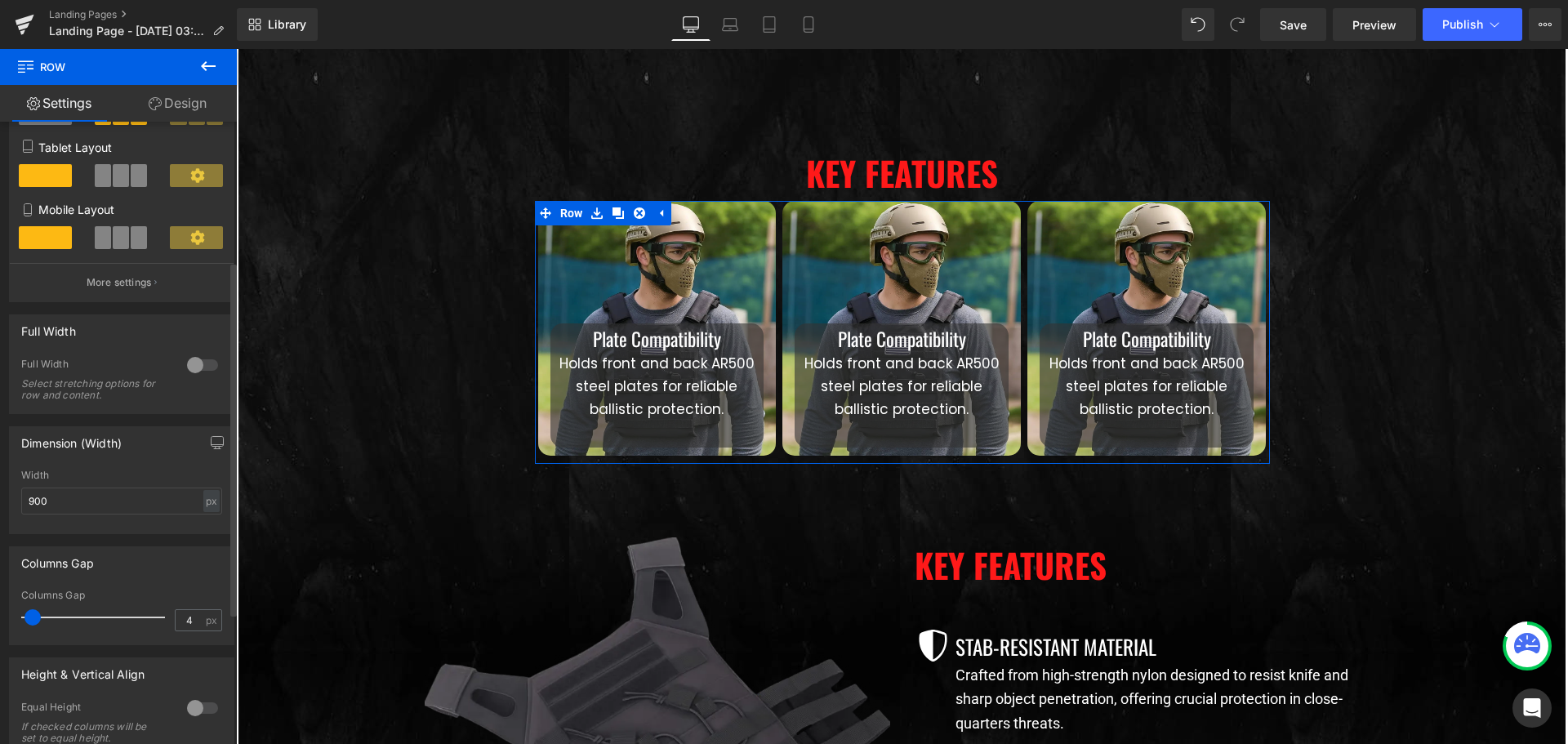
drag, startPoint x: 45, startPoint y: 615, endPoint x: 35, endPoint y: 615, distance: 10.0
click at [35, 615] on span at bounding box center [32, 617] width 16 height 16
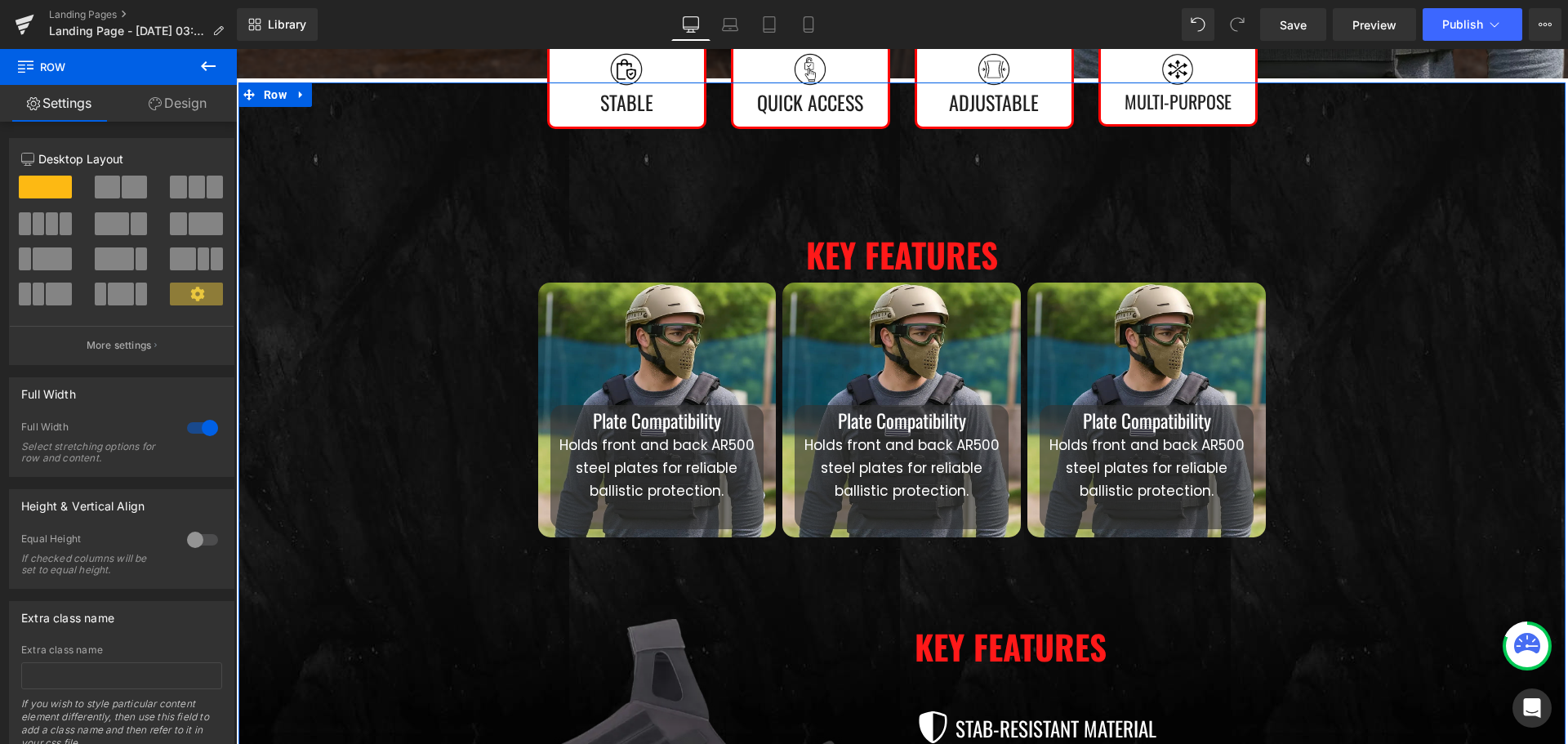
scroll to position [544, 0]
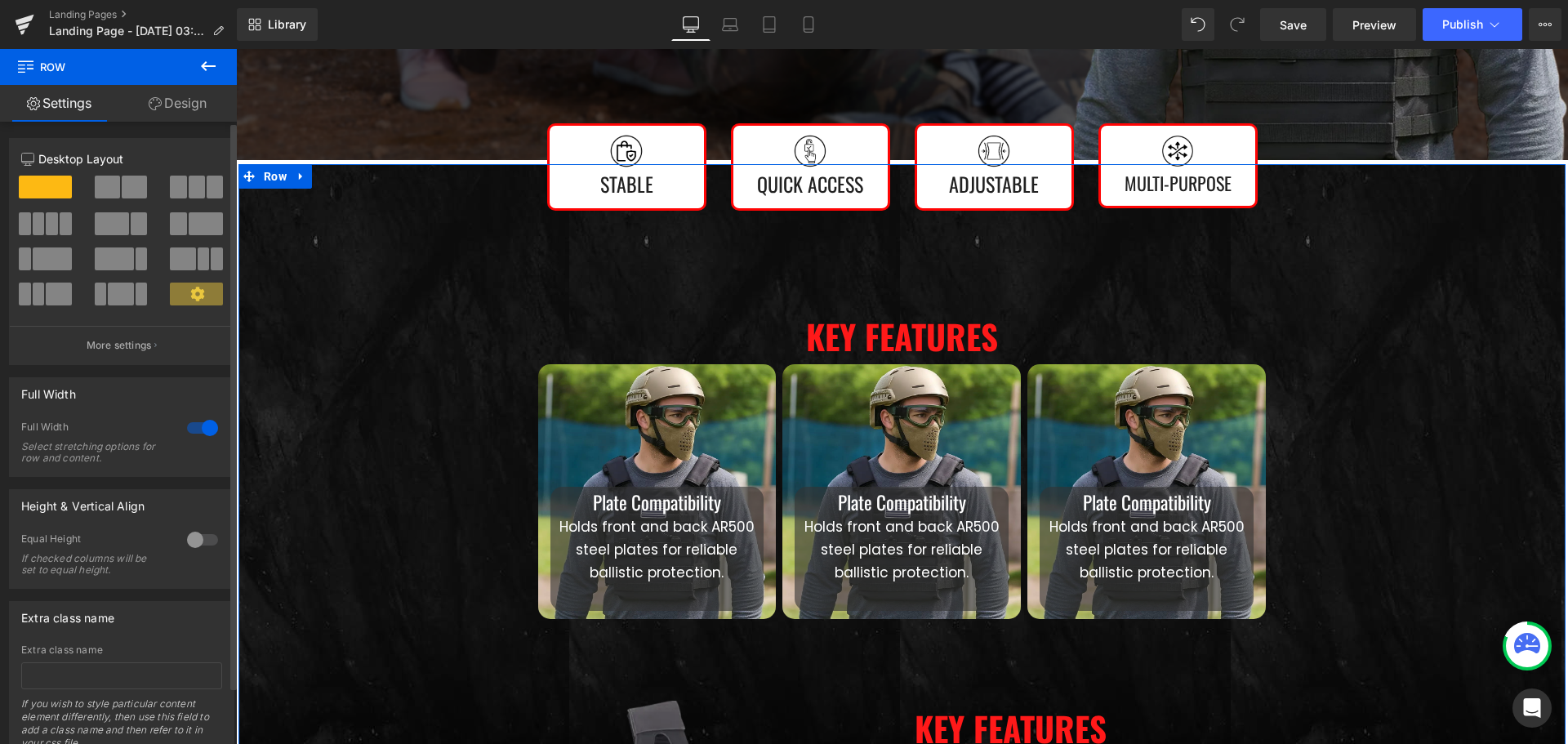
scroll to position [63, 0]
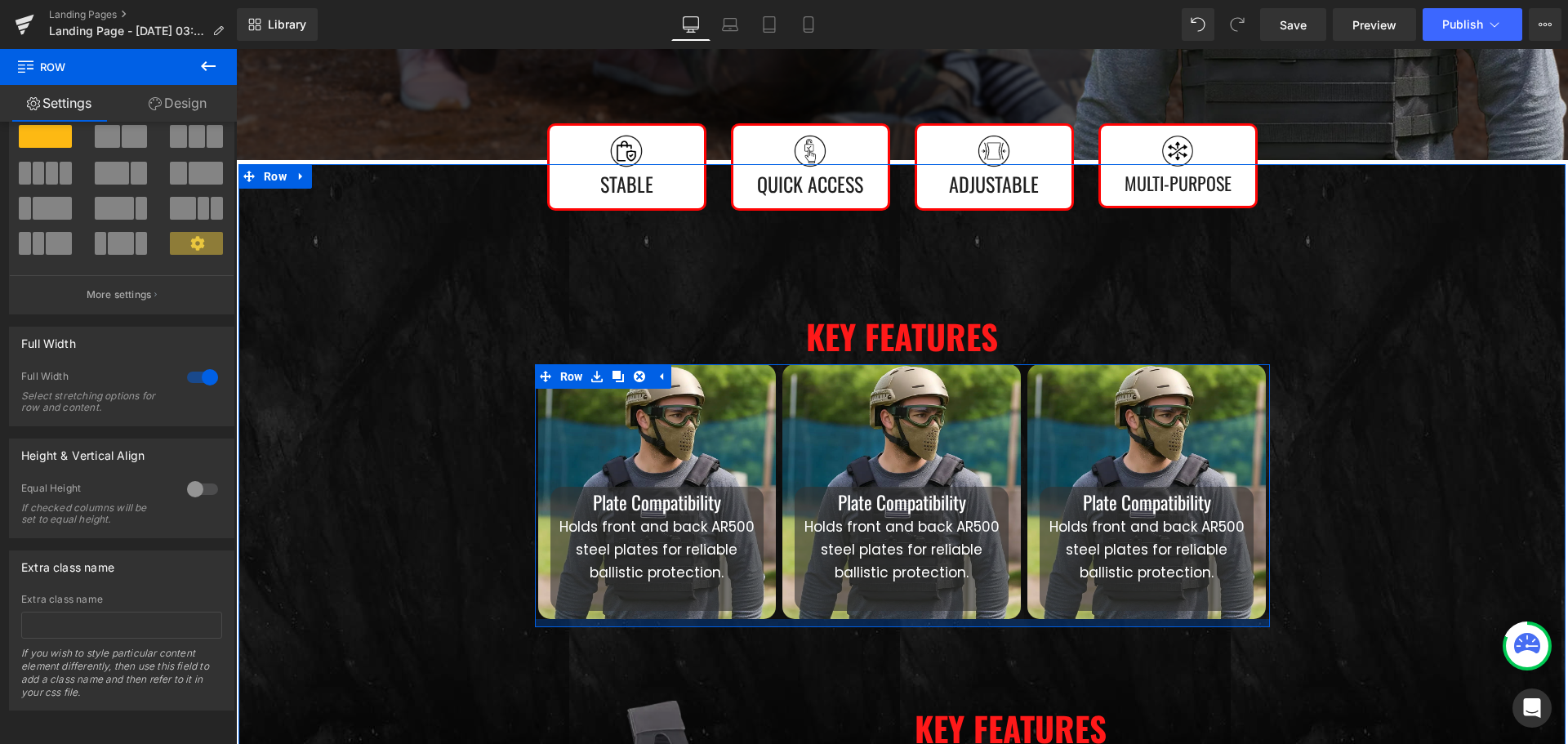
click at [772, 619] on div at bounding box center [902, 622] width 735 height 8
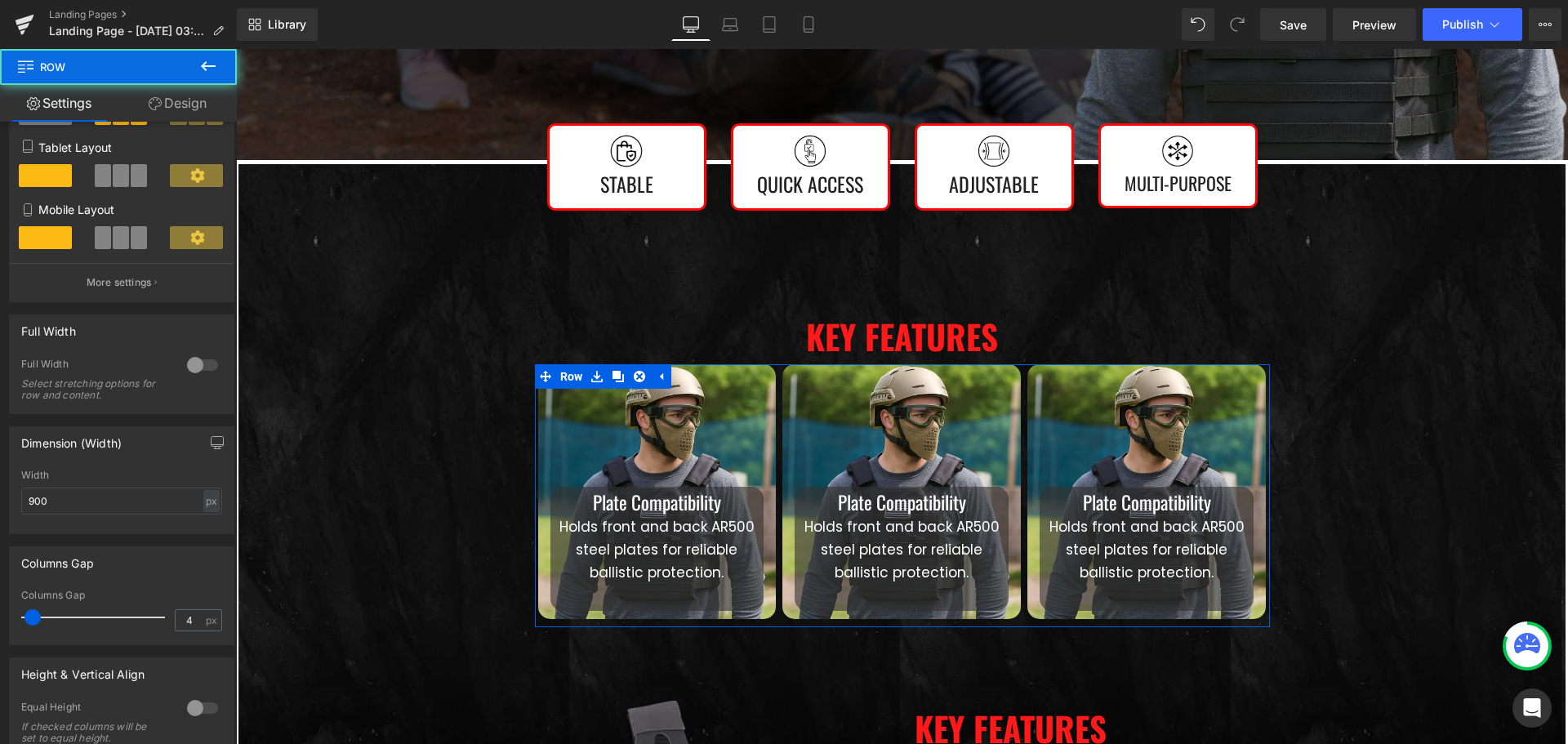
scroll to position [326, 0]
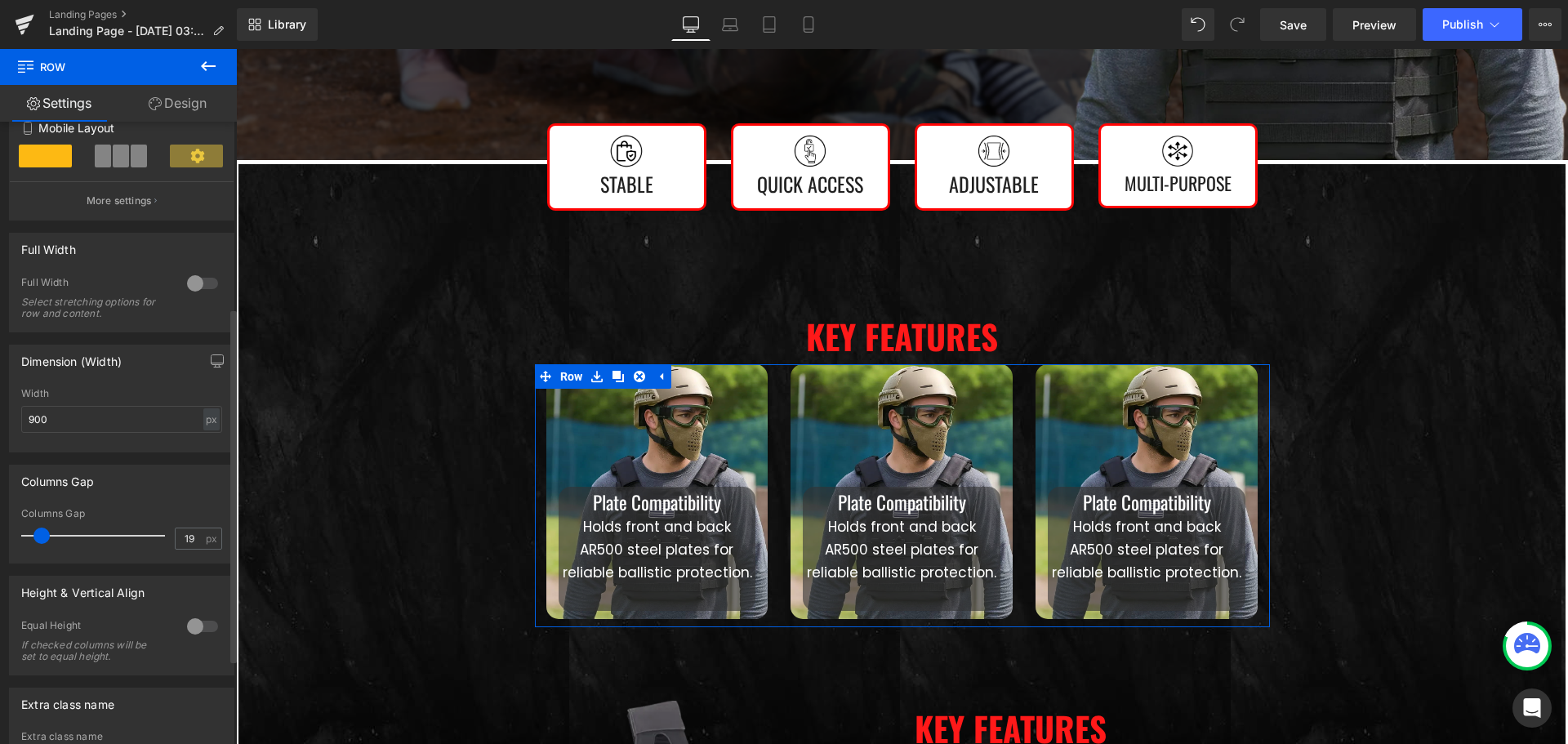
type input "21"
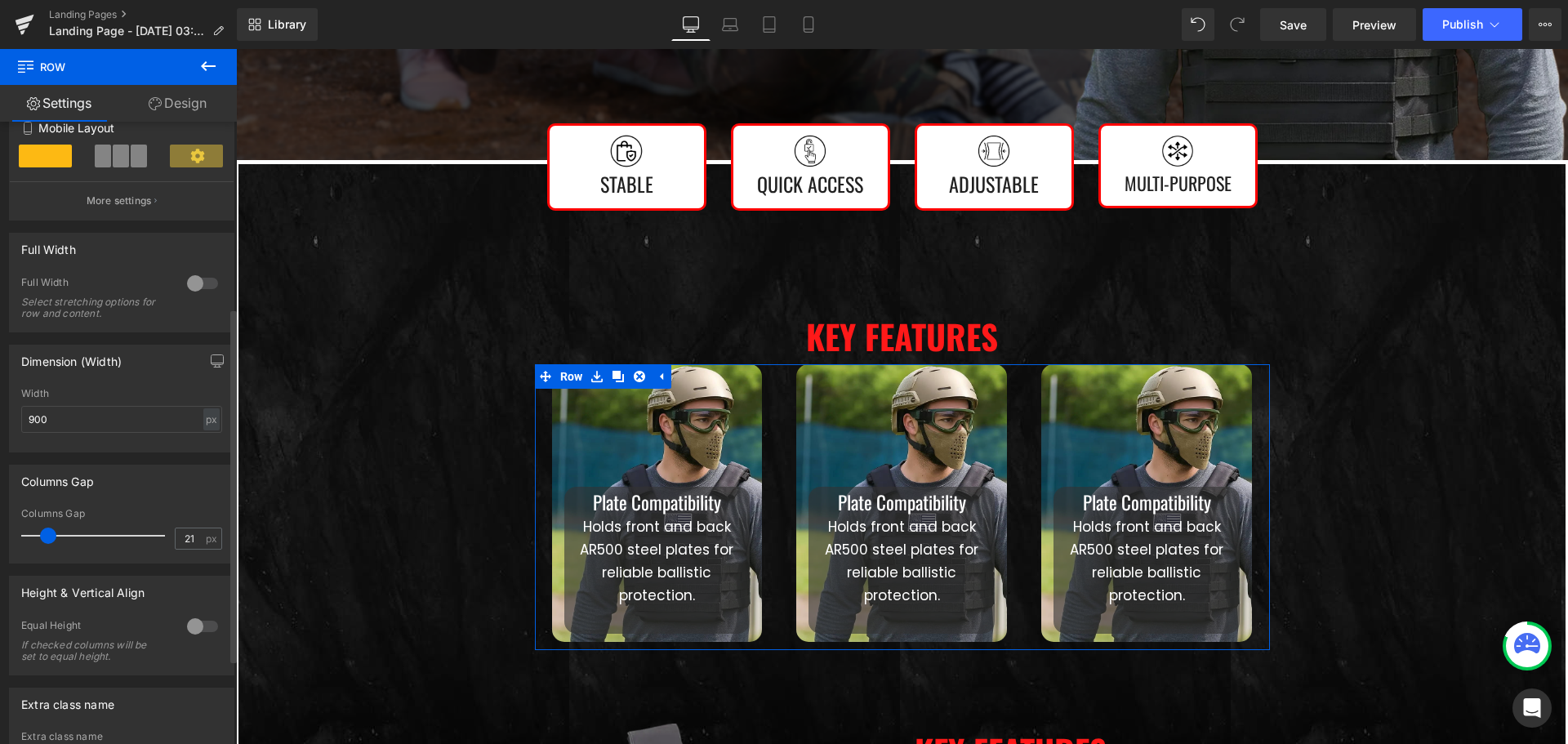
drag, startPoint x: 33, startPoint y: 537, endPoint x: 48, endPoint y: 538, distance: 15.0
click at [48, 538] on span at bounding box center [48, 536] width 16 height 16
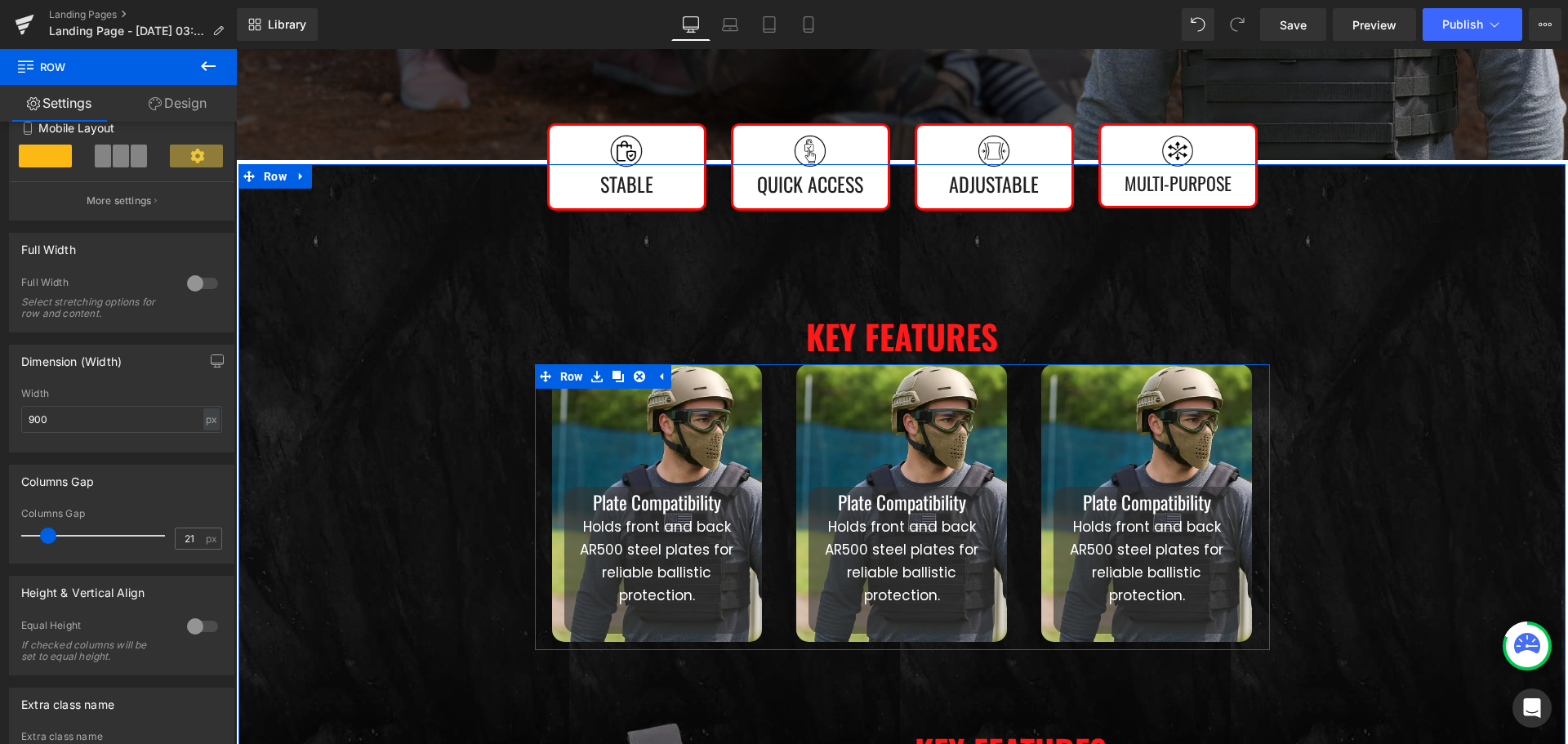
click at [539, 476] on div "Plate Compatibility Heading Holds front and back AR500 steel plates for reliabl…" at bounding box center [657, 503] width 245 height 278
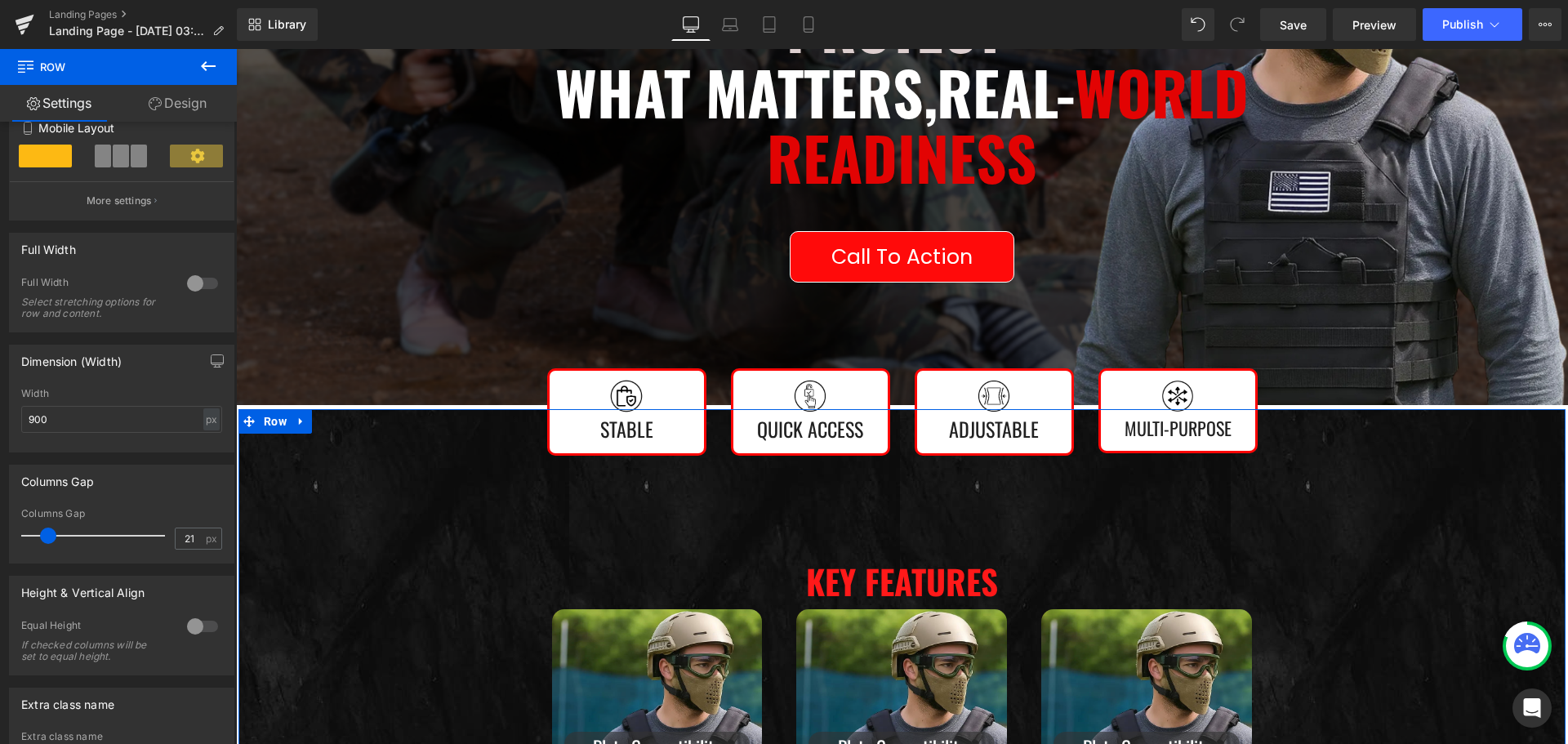
scroll to position [544, 0]
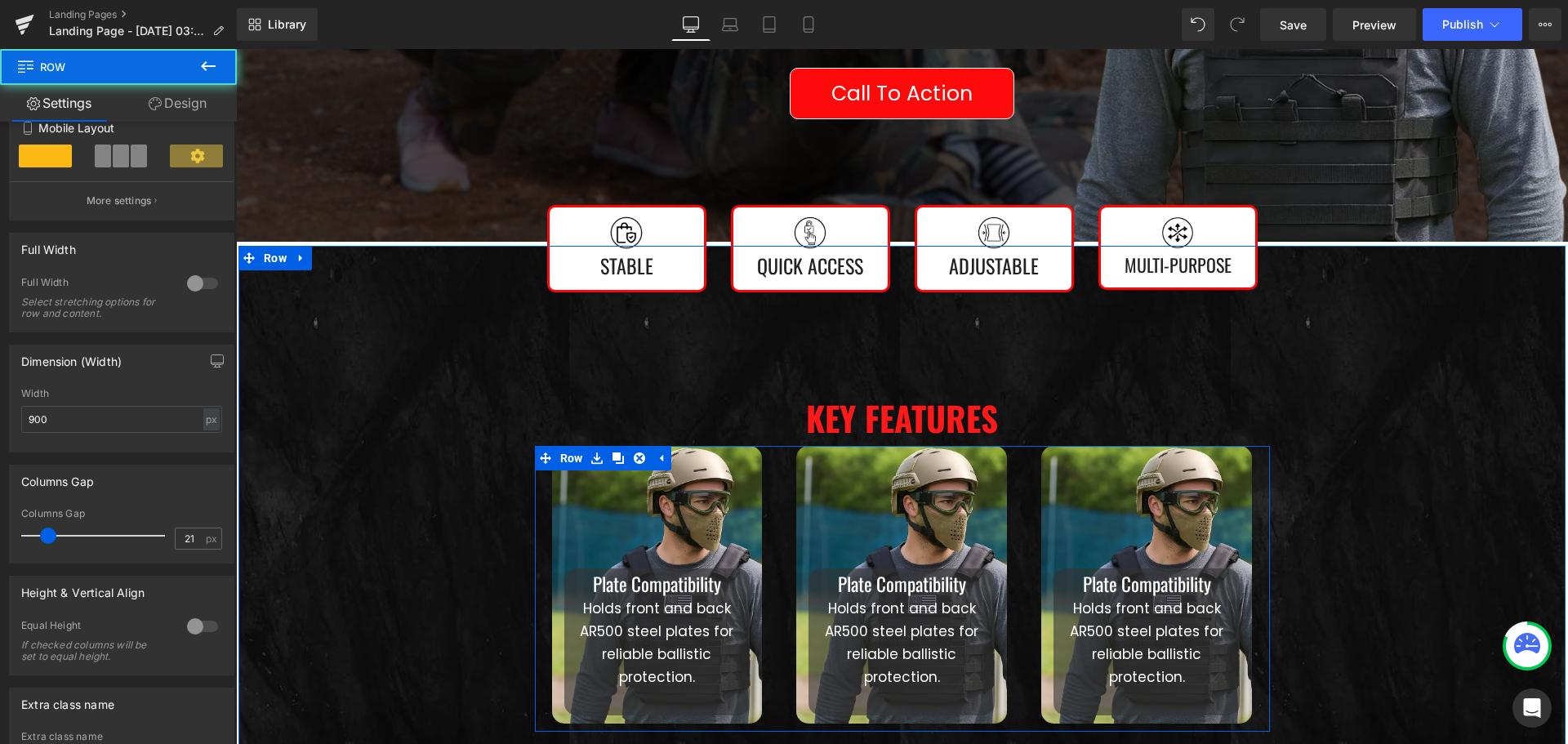
click at [766, 517] on div "Plate Compatibility Heading Holds front and back AR500 steel plates for reliabl…" at bounding box center [657, 585] width 245 height 278
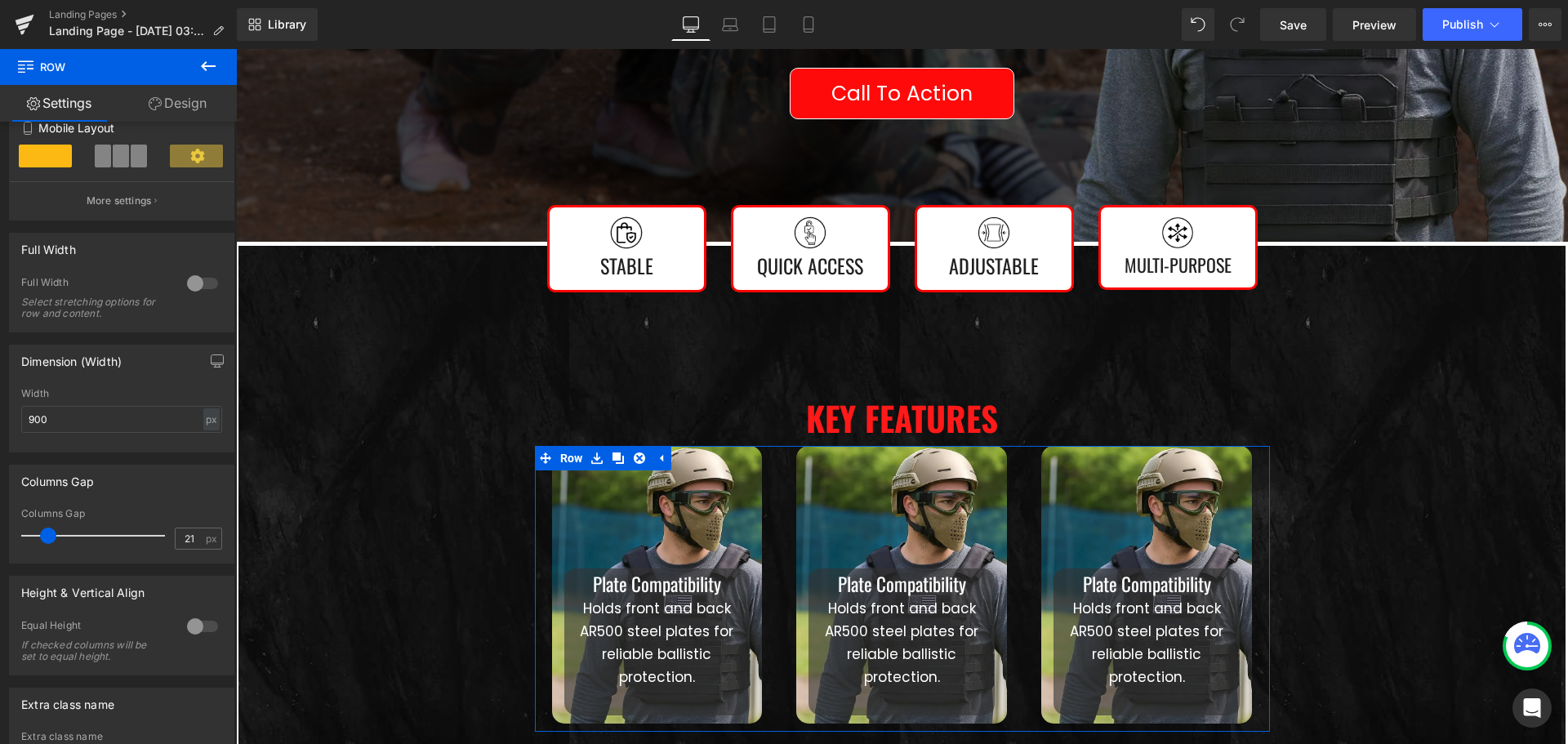
click at [157, 107] on icon at bounding box center [155, 104] width 13 height 13
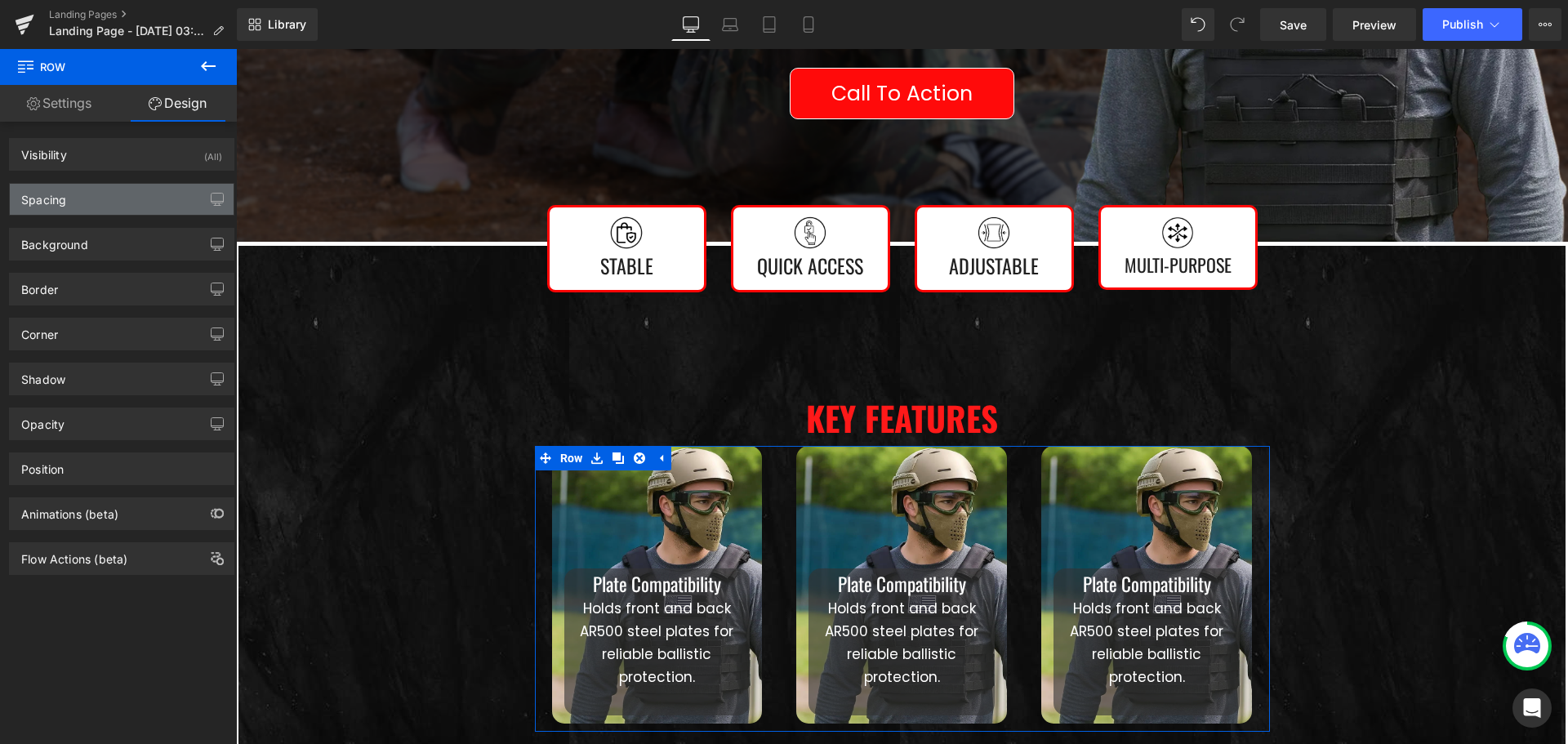
click at [100, 205] on div "Spacing" at bounding box center [122, 199] width 223 height 31
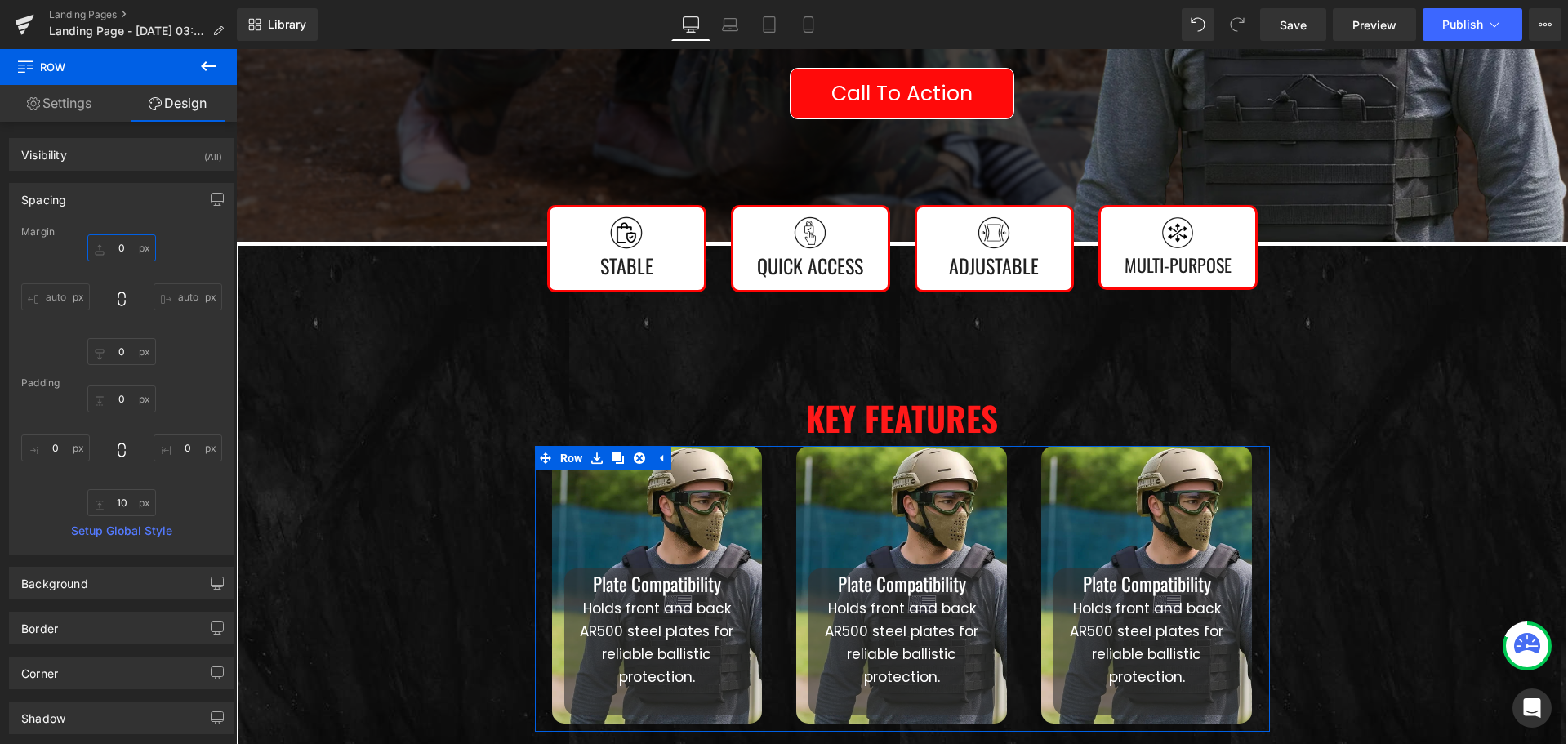
click at [119, 250] on input "0" at bounding box center [122, 248] width 69 height 27
type input "10"
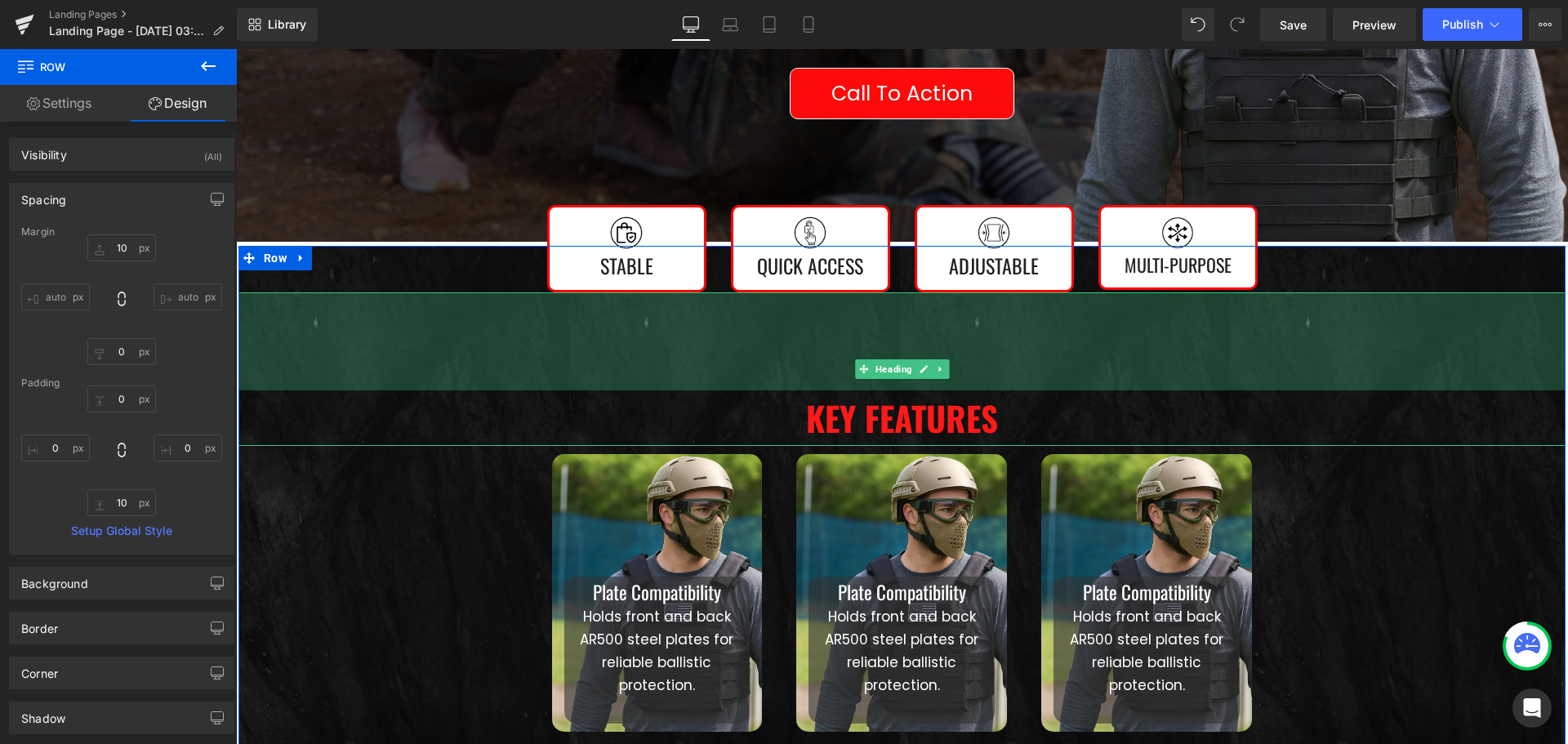
click at [474, 372] on div "120px" at bounding box center [902, 342] width 1327 height 98
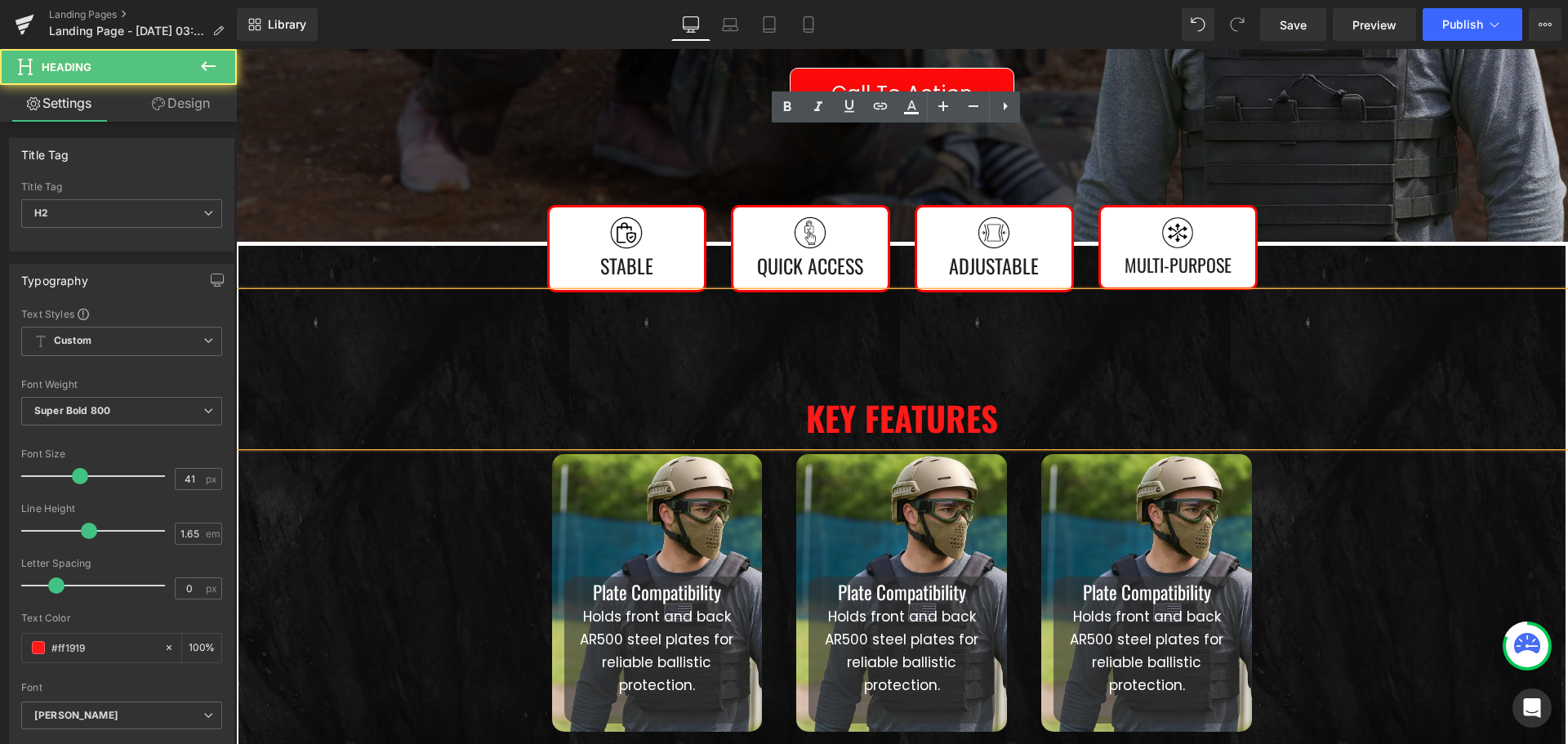
scroll to position [789, 0]
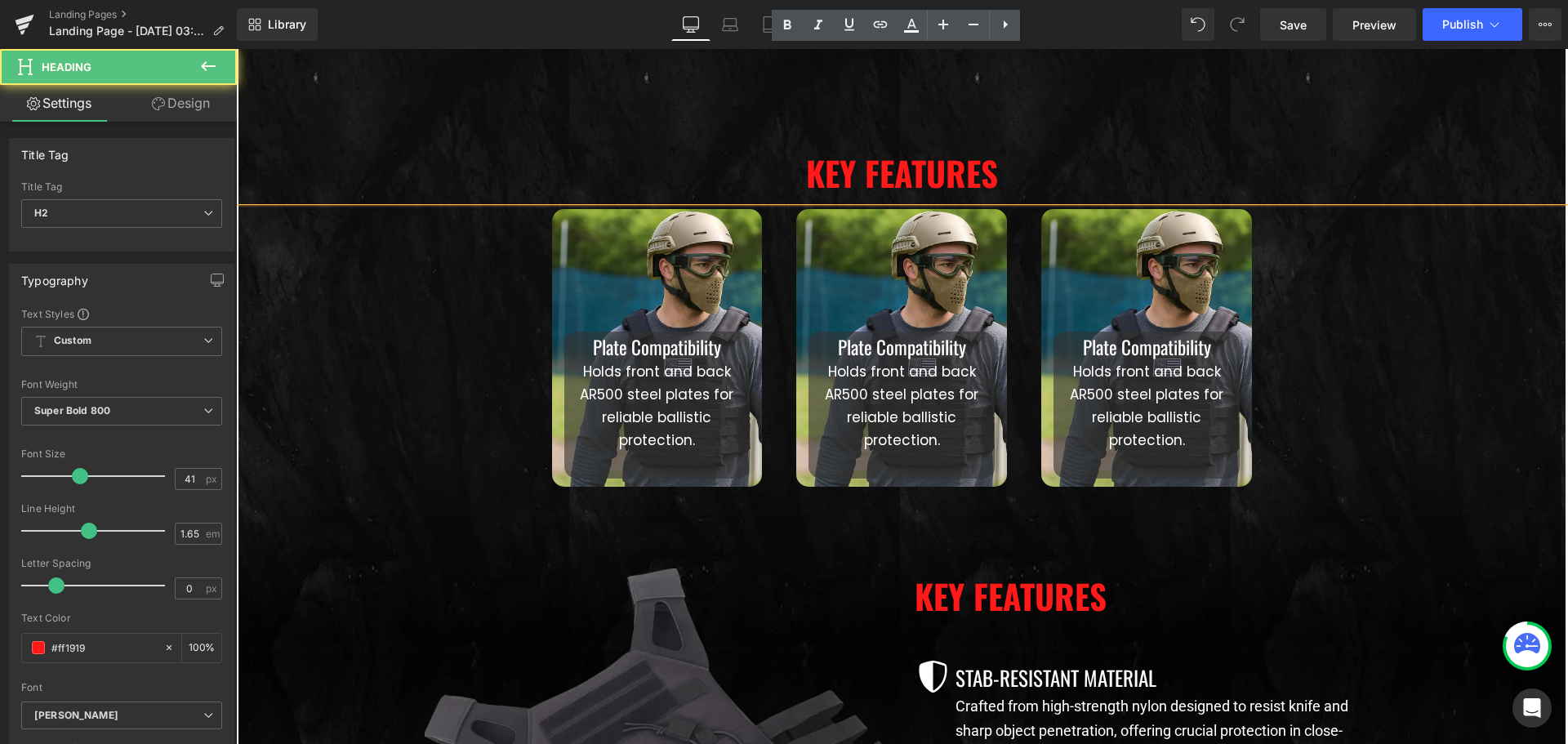
click at [950, 174] on h2 "Key Features" at bounding box center [902, 173] width 1327 height 55
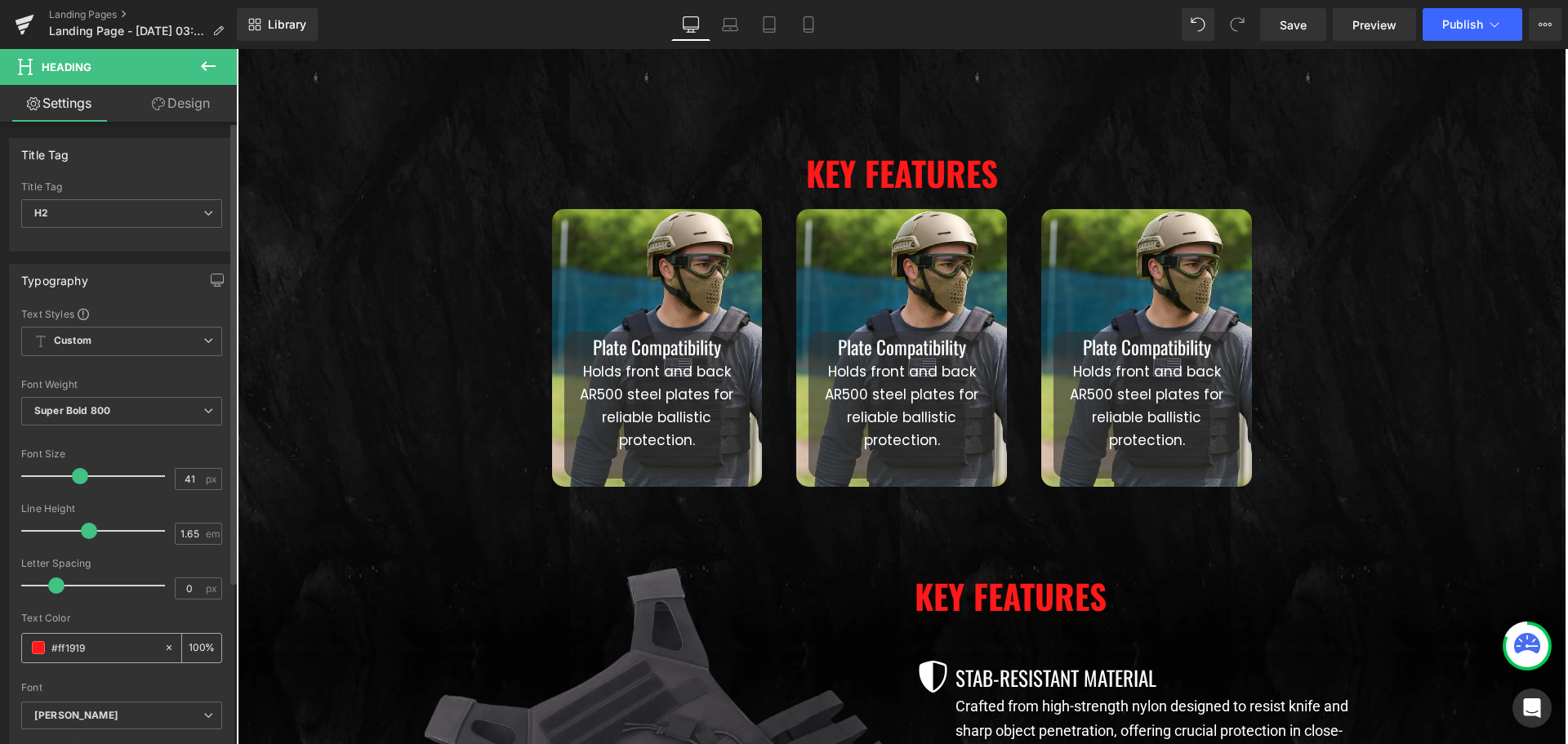
click at [68, 643] on input "#ff1919" at bounding box center [104, 647] width 105 height 18
click at [45, 648] on div "#ff1919" at bounding box center [93, 648] width 141 height 29
click at [36, 649] on span at bounding box center [38, 647] width 13 height 13
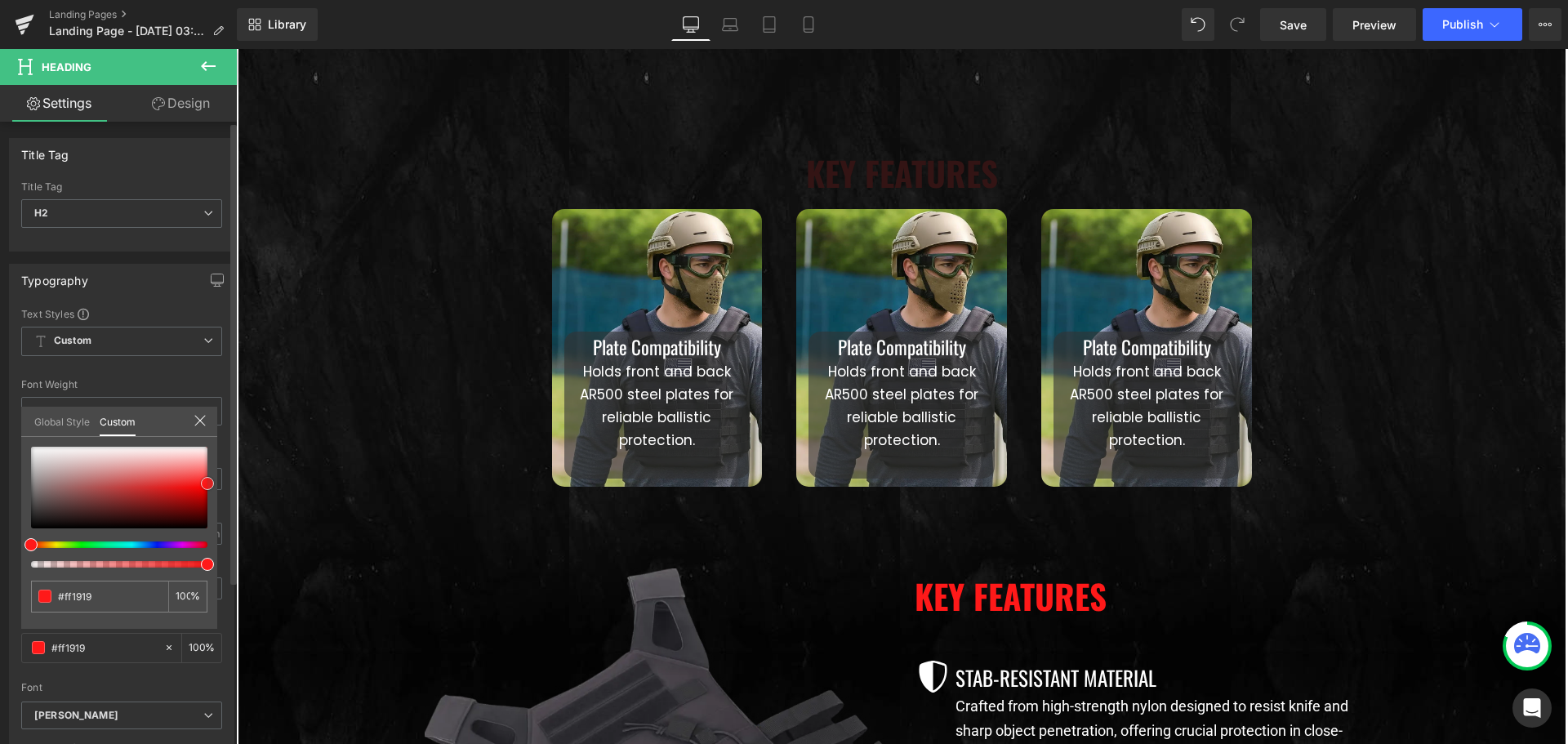
type input "#331414"
type input "#964f4f"
type input "#ffffff"
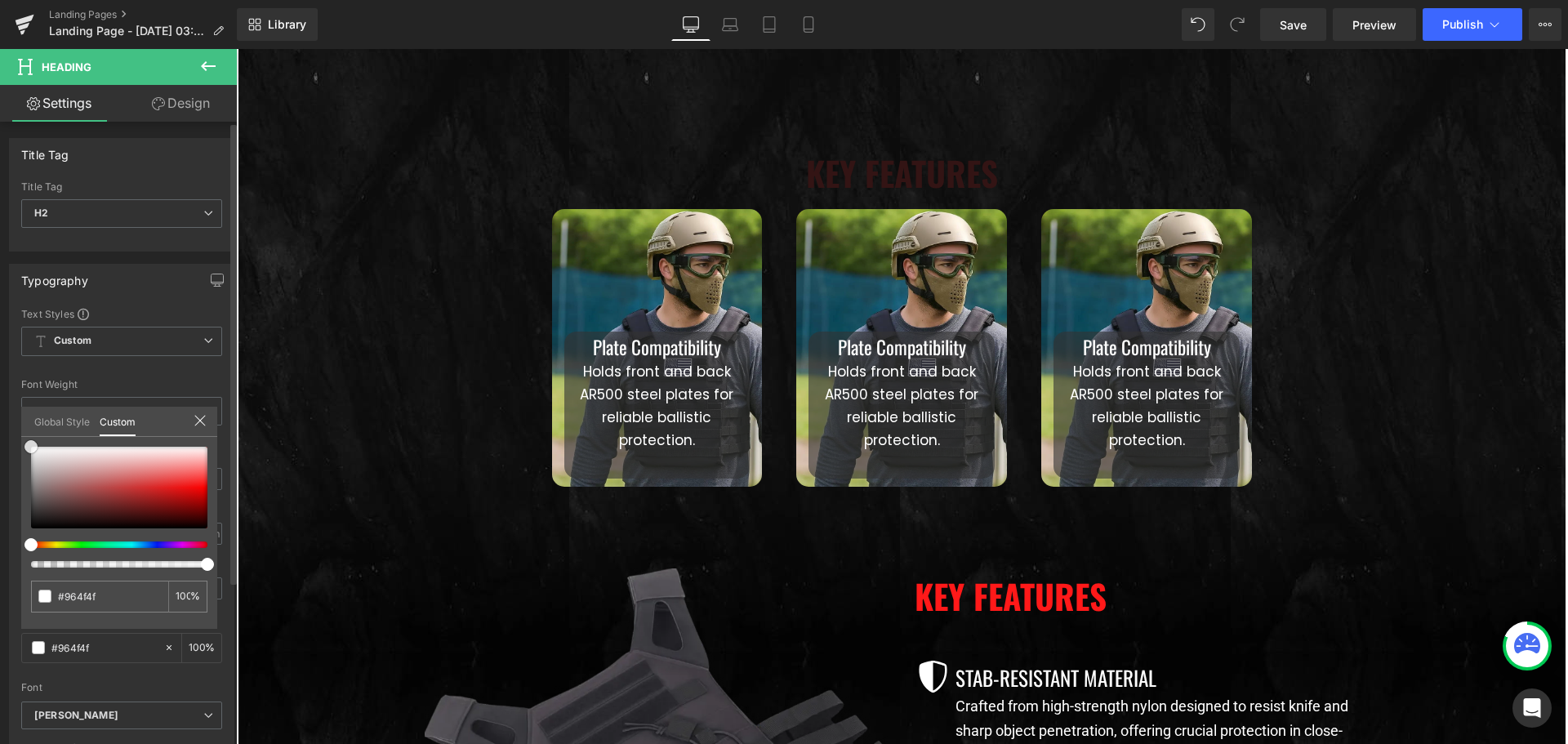
type input "#ffffff"
drag, startPoint x: 107, startPoint y: 517, endPoint x: 38, endPoint y: 363, distance: 168.8
click at [0, 363] on div "Typography Text Styles Custom Custom Setup Global Style Custom Setup Global Sty…" at bounding box center [122, 531] width 244 height 561
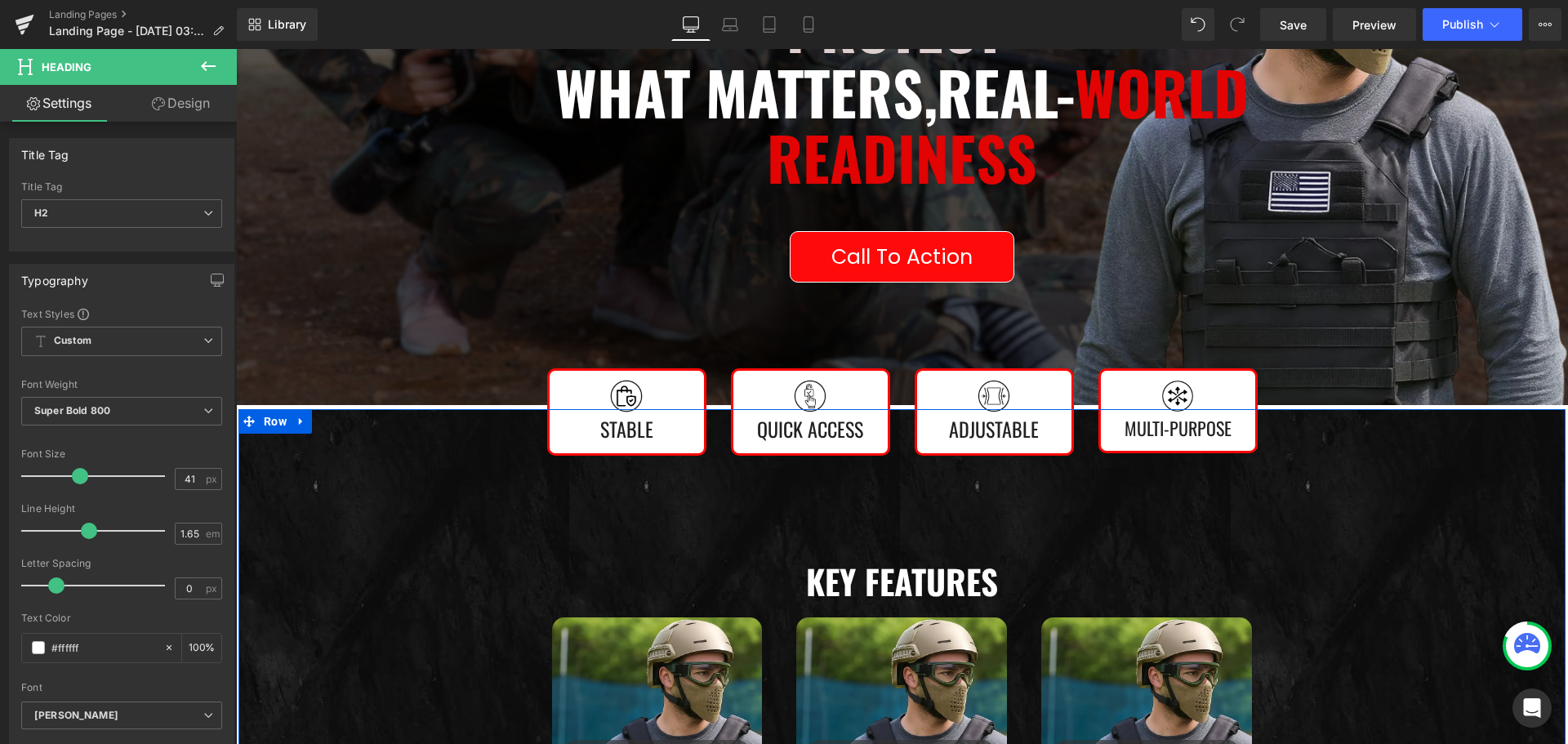
scroll to position [707, 0]
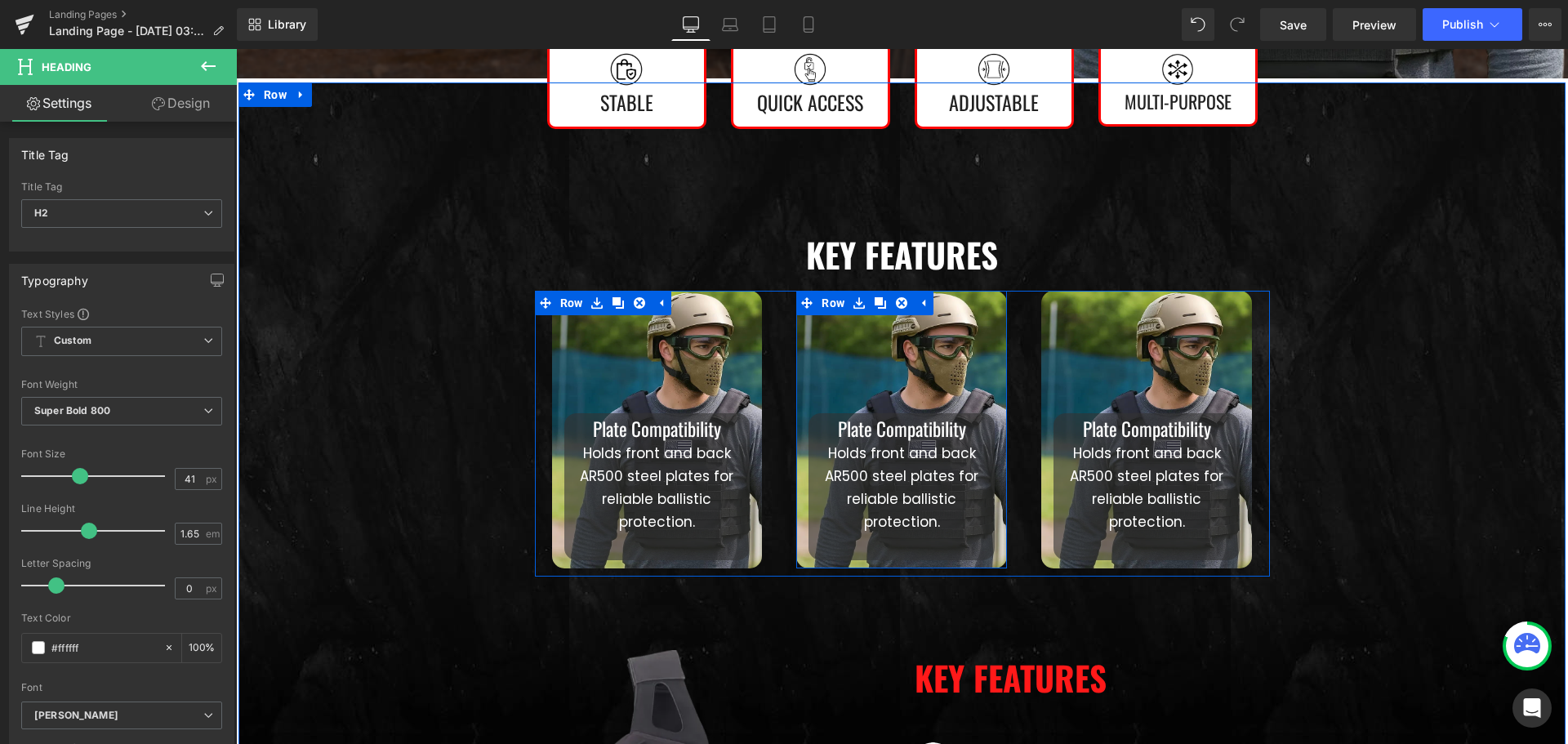
click at [818, 358] on div "Plate Compatibility Heading Holds front and back AR500 steel plates for reliabl…" at bounding box center [901, 429] width 211 height 278
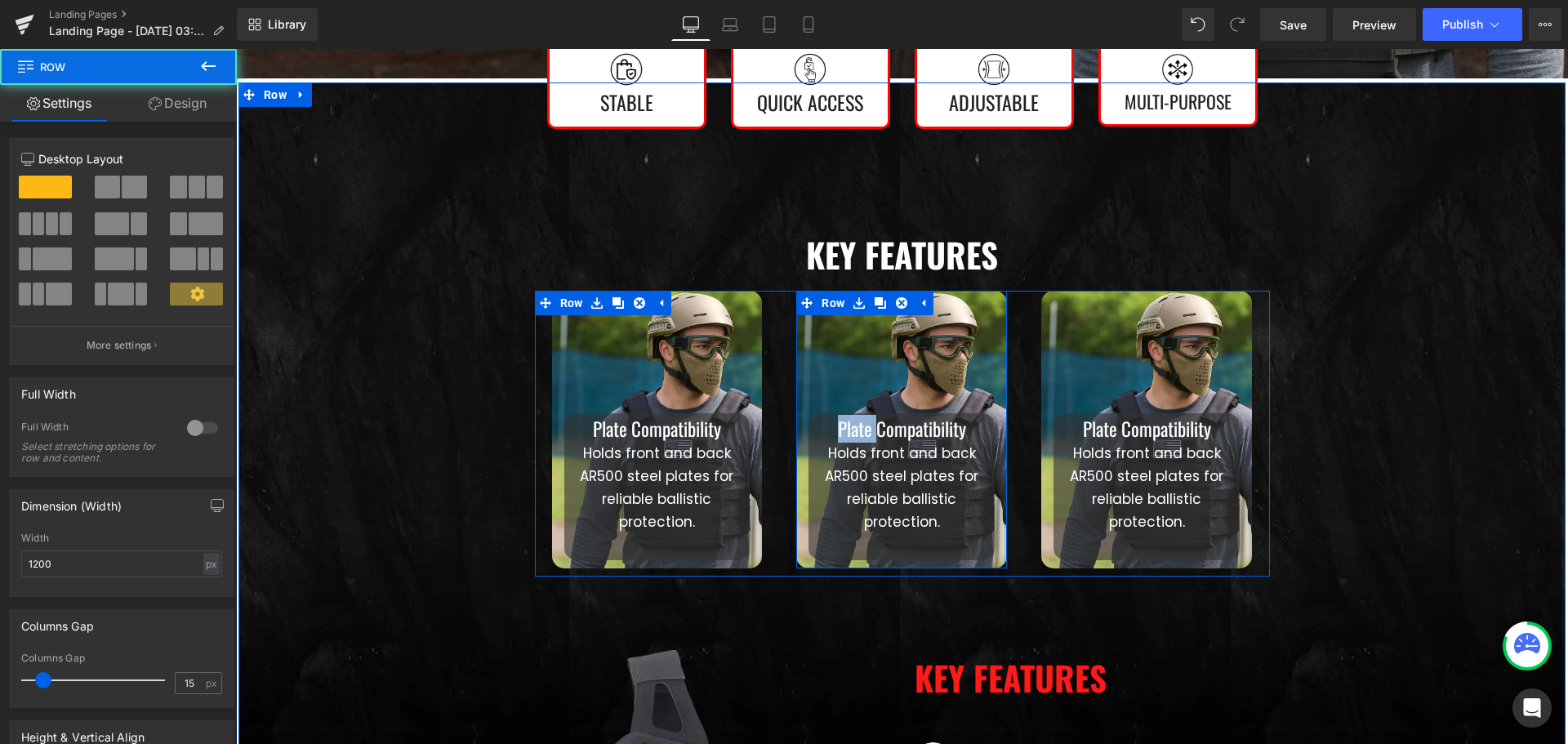
click at [818, 358] on div "Plate Compatibility Heading Holds front and back AR500 steel plates for reliabl…" at bounding box center [901, 429] width 211 height 278
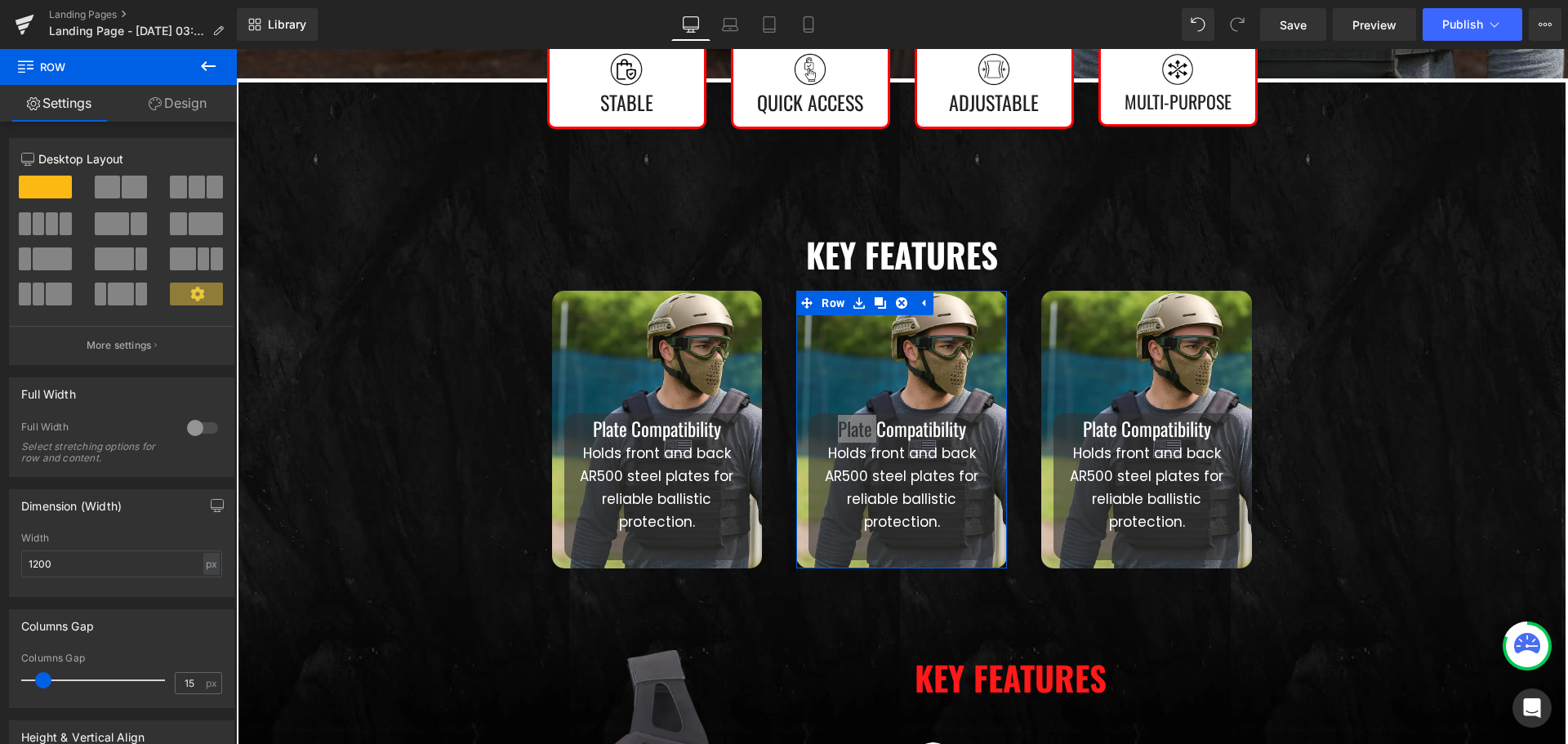
click at [171, 113] on link "Design" at bounding box center [177, 103] width 118 height 37
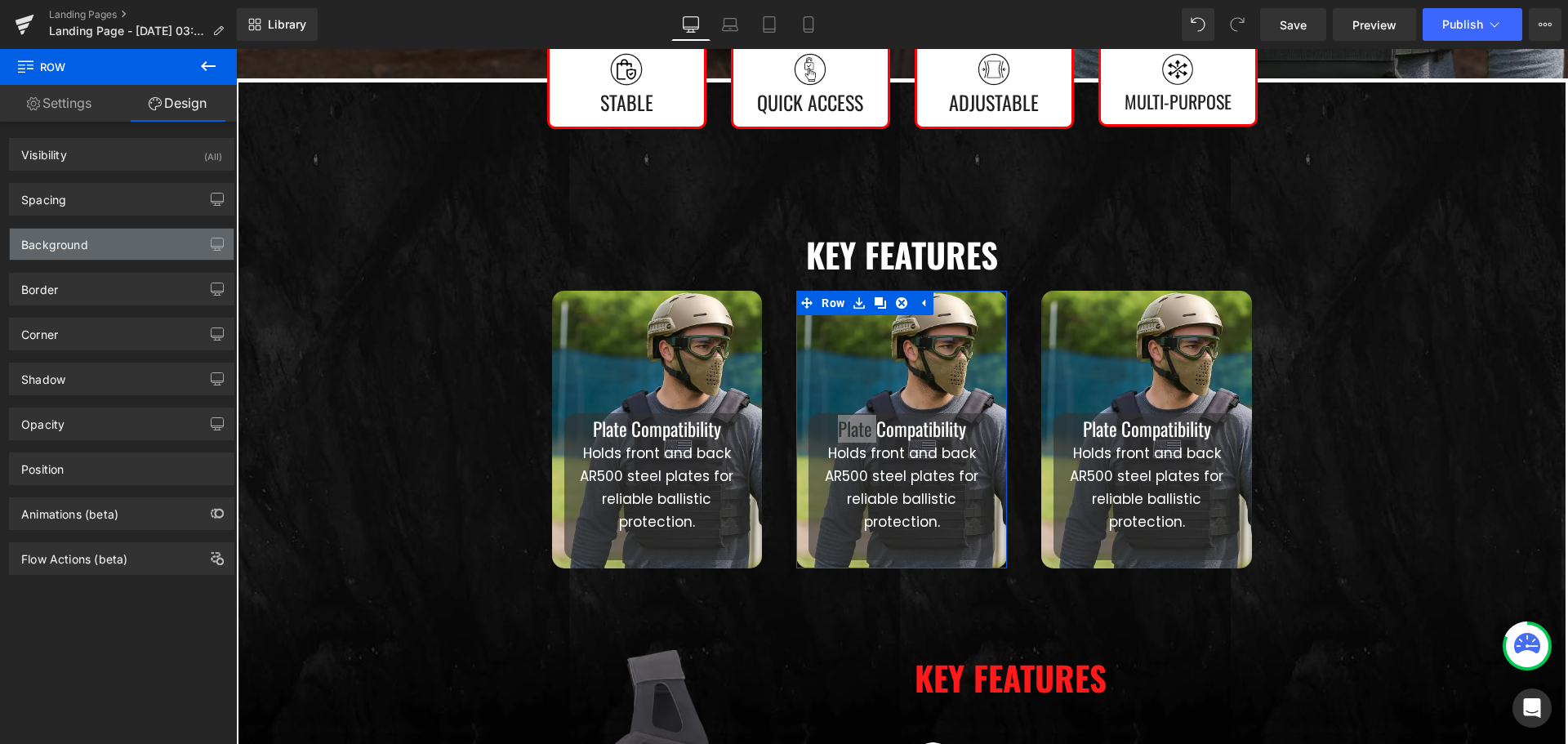
type input "transparent"
type input "0"
click at [97, 235] on div "Background" at bounding box center [122, 244] width 223 height 31
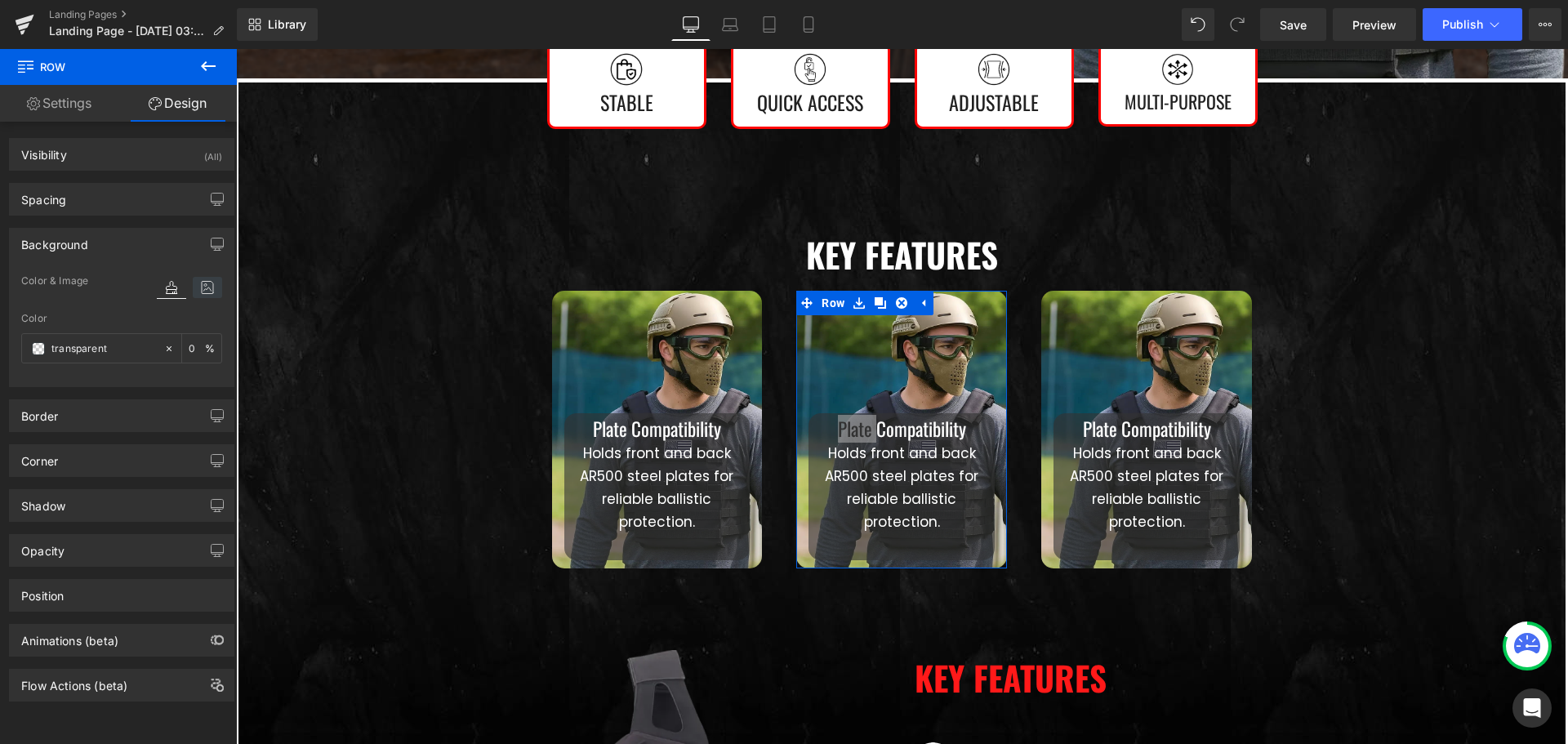
click at [203, 283] on icon at bounding box center [207, 288] width 30 height 21
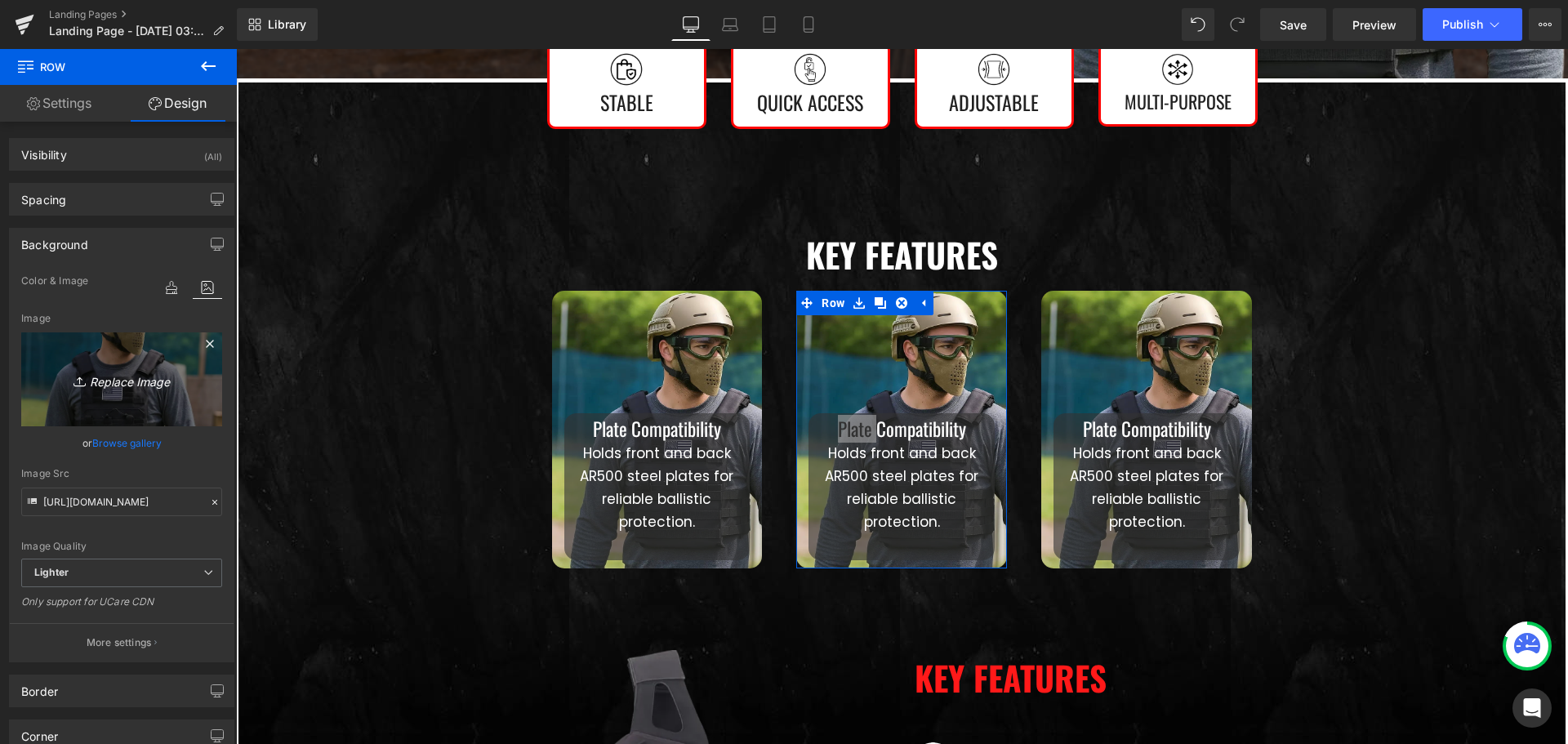
click at [126, 355] on link "Replace Image" at bounding box center [122, 379] width 201 height 94
type input "C:\fakepath\imgi_13_4e0f0a3d-1389-4c7b-9c72-e96869b29bf5.webp"
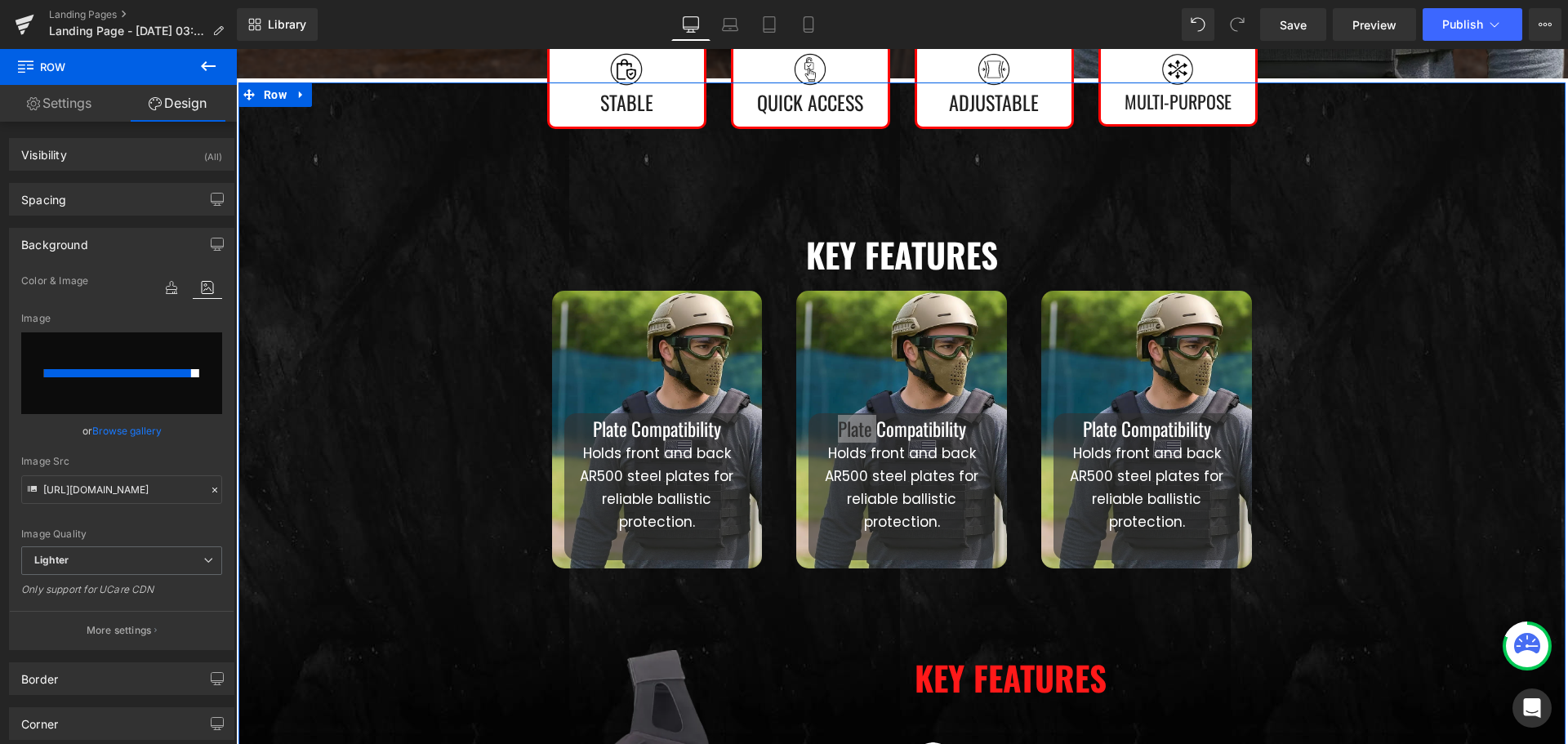
type input "[URL][DOMAIN_NAME]"
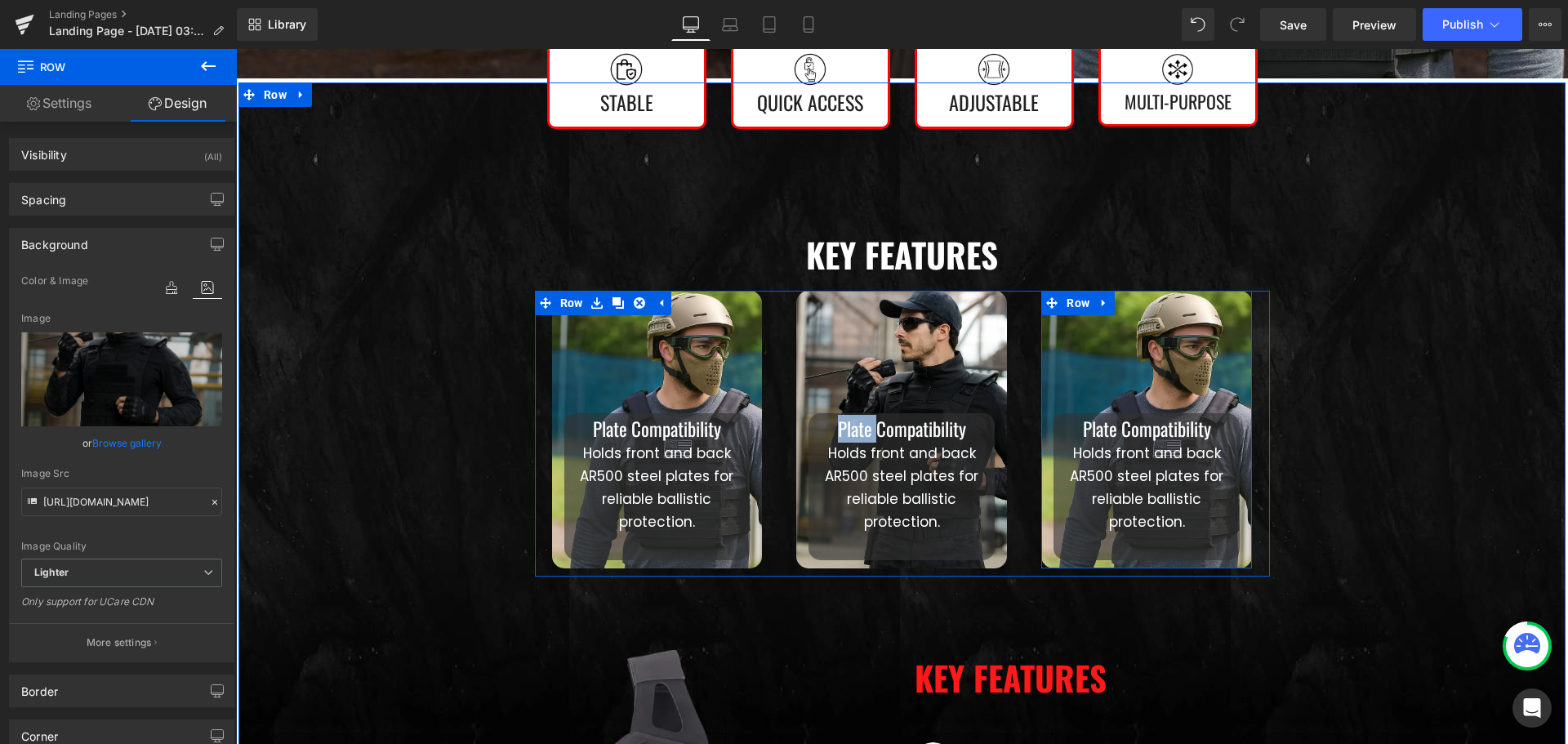
click at [1061, 330] on div "Plate Compatibility Heading Holds front and back AR500 steel plates for reliabl…" at bounding box center [1146, 429] width 211 height 278
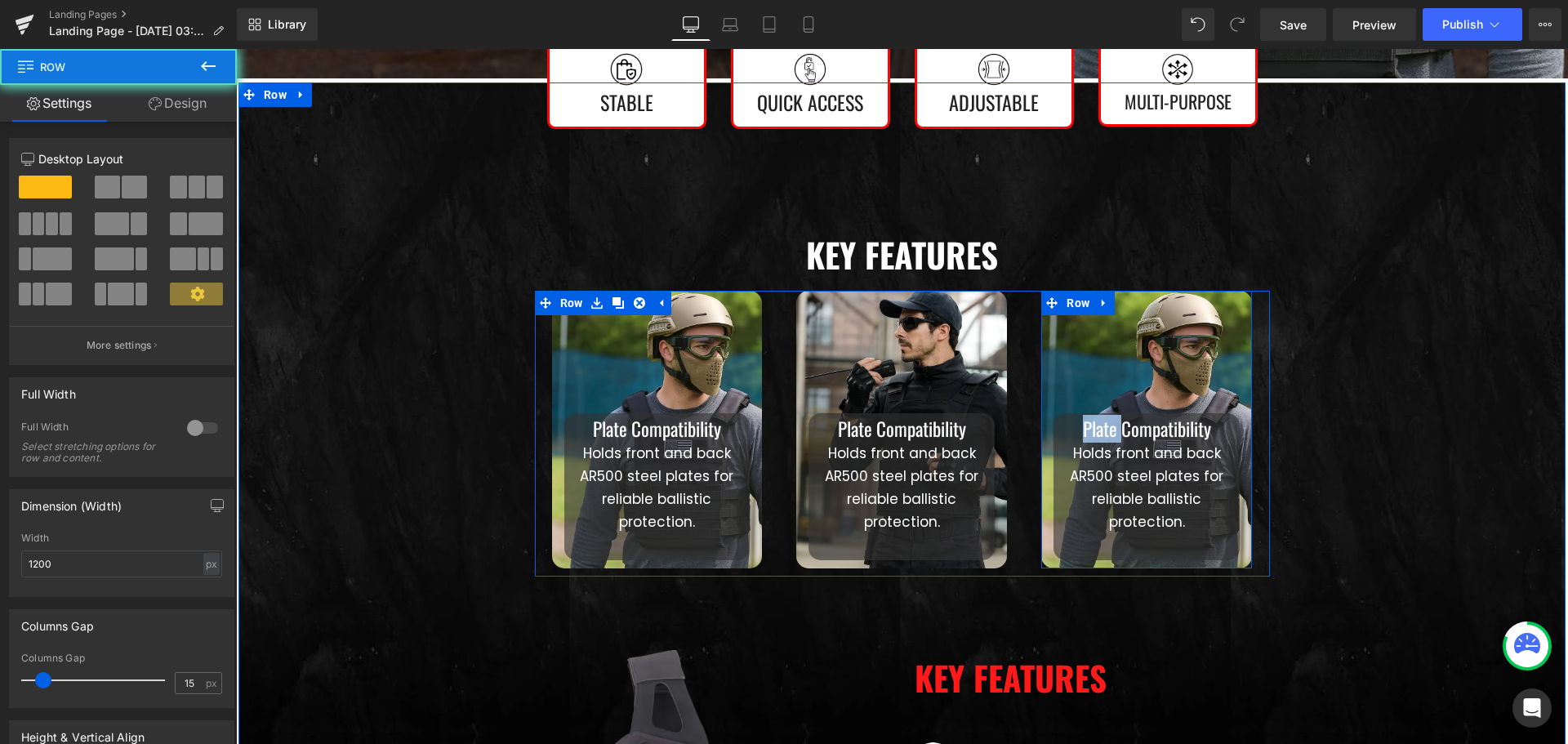
click at [1061, 330] on div "Plate Compatibility Heading Holds front and back AR500 steel plates for reliabl…" at bounding box center [1146, 429] width 211 height 278
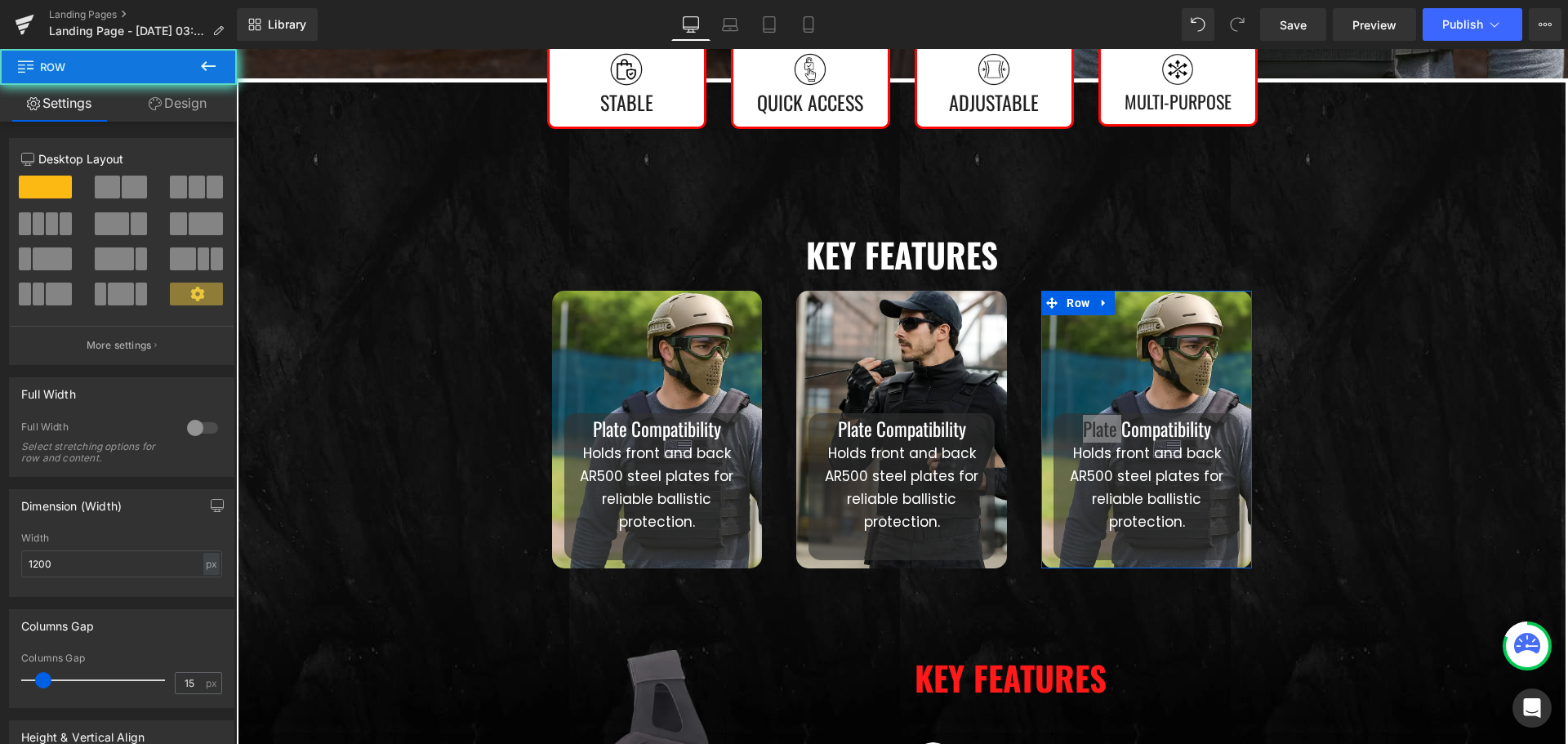
click at [174, 89] on link "Design" at bounding box center [177, 103] width 118 height 37
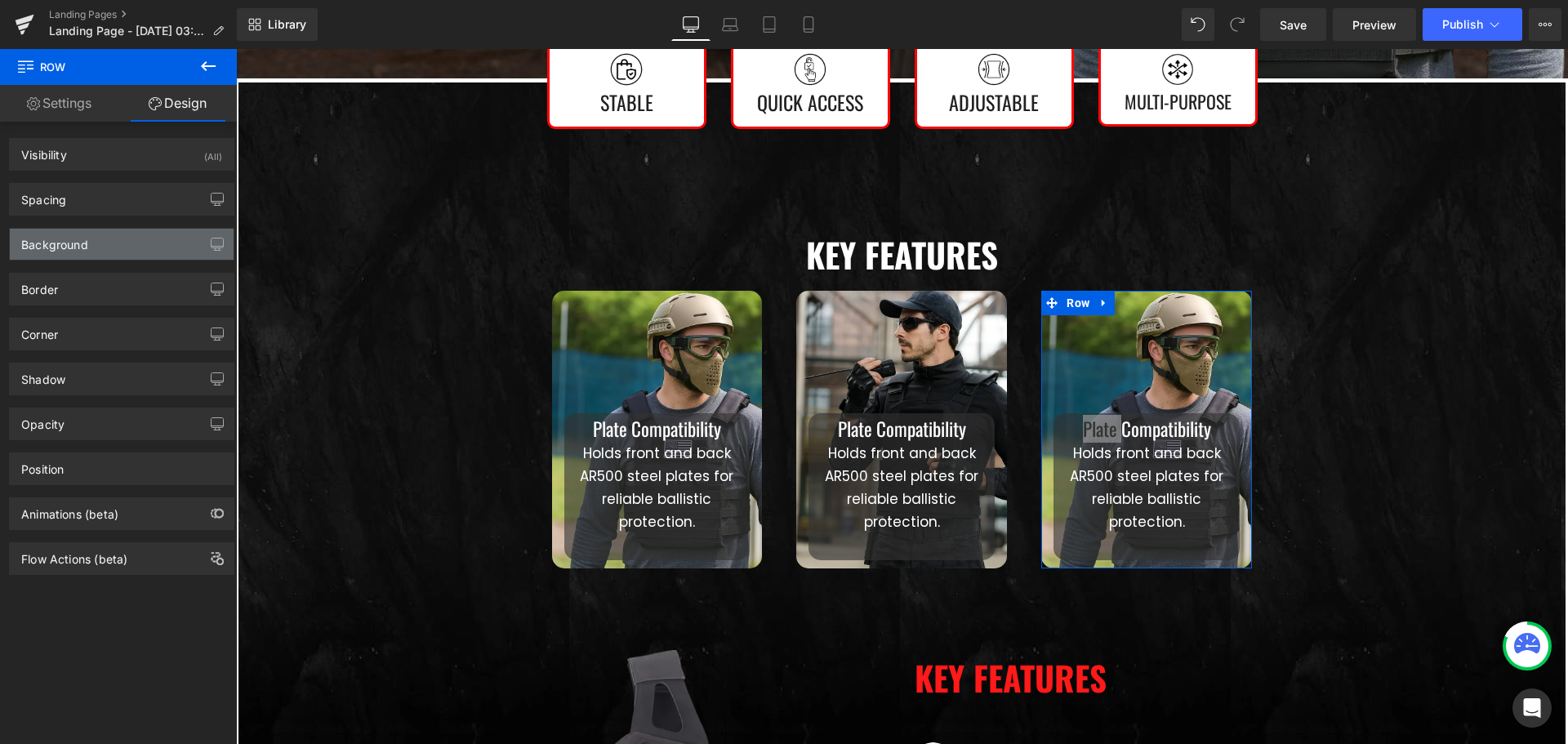
type input "[URL][DOMAIN_NAME]"
click at [105, 249] on div "Background" at bounding box center [122, 244] width 223 height 31
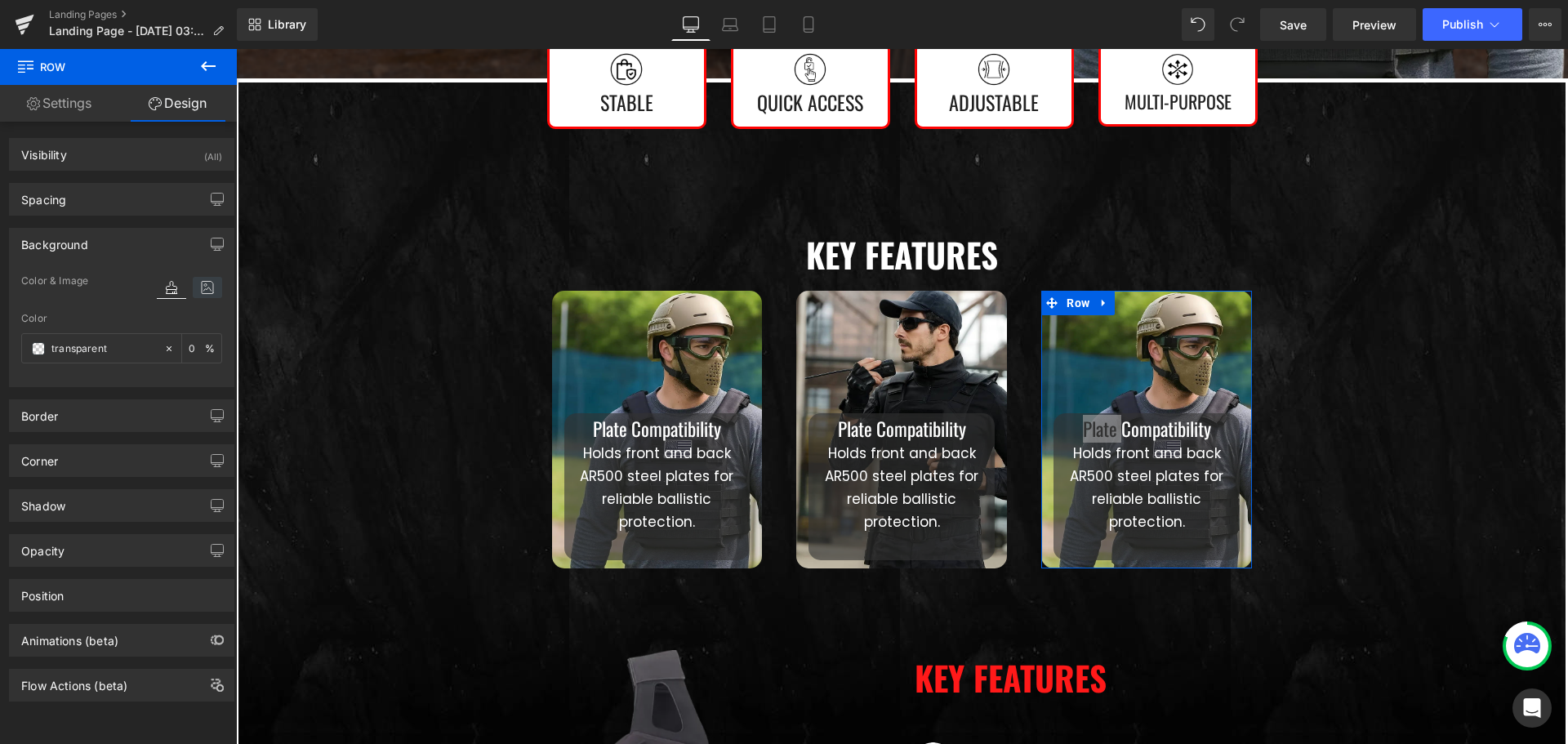
click at [201, 290] on icon at bounding box center [207, 288] width 30 height 21
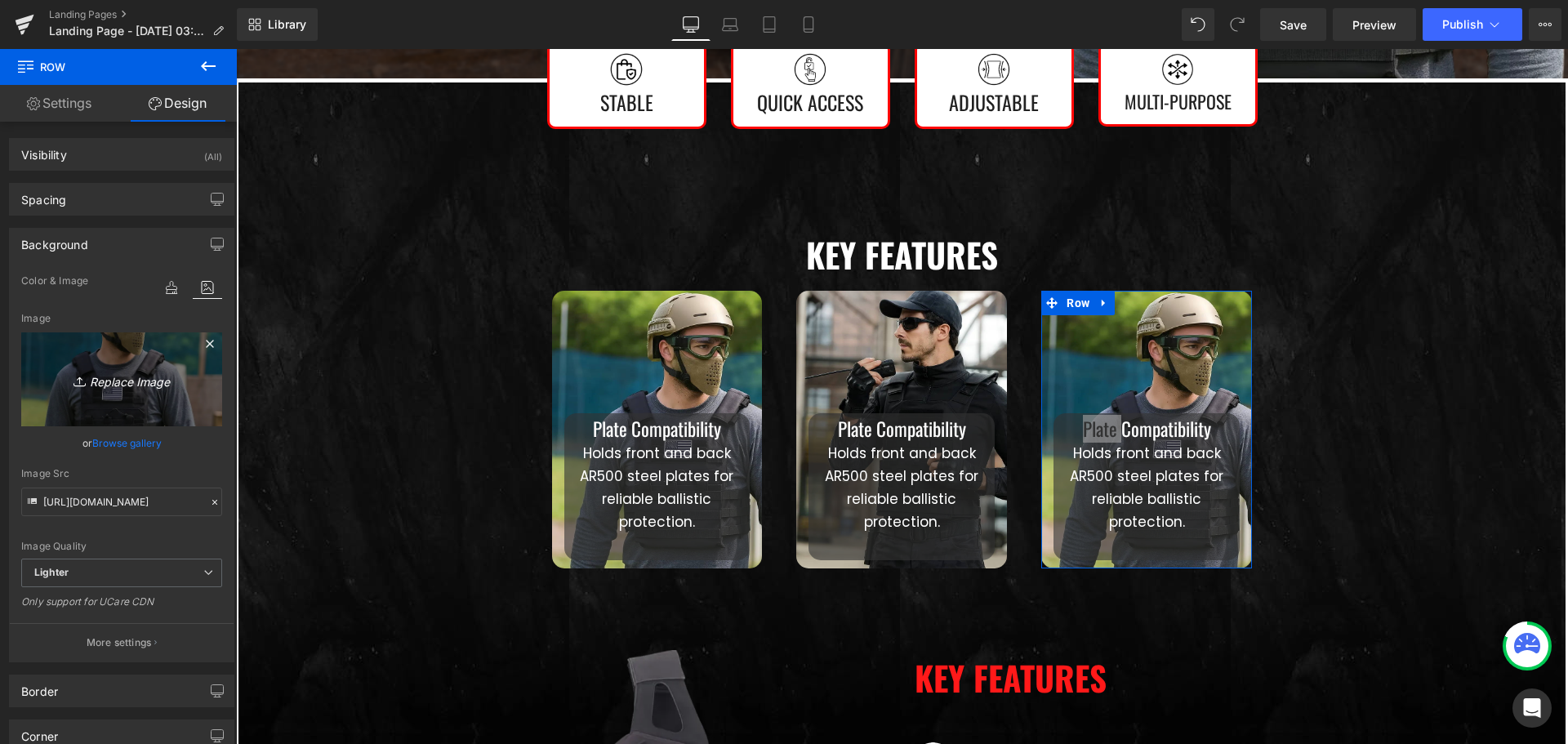
click at [123, 359] on link "Replace Image" at bounding box center [122, 379] width 201 height 94
type input "C:\fakepath\imgi_14_d8ba40b2-7108-4c1b-870b-2bbdfb3d3efd.webp"
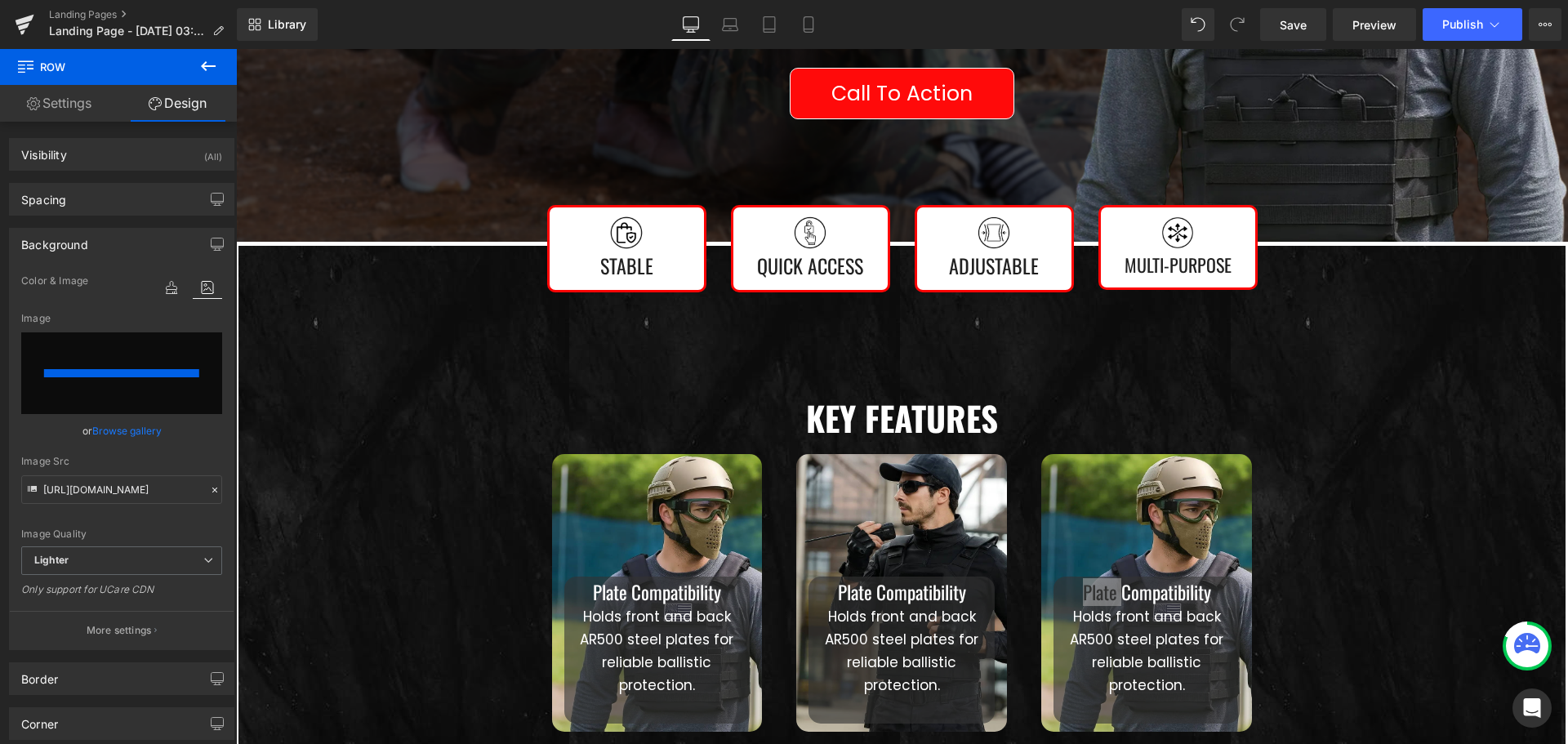
type input "[URL][DOMAIN_NAME]"
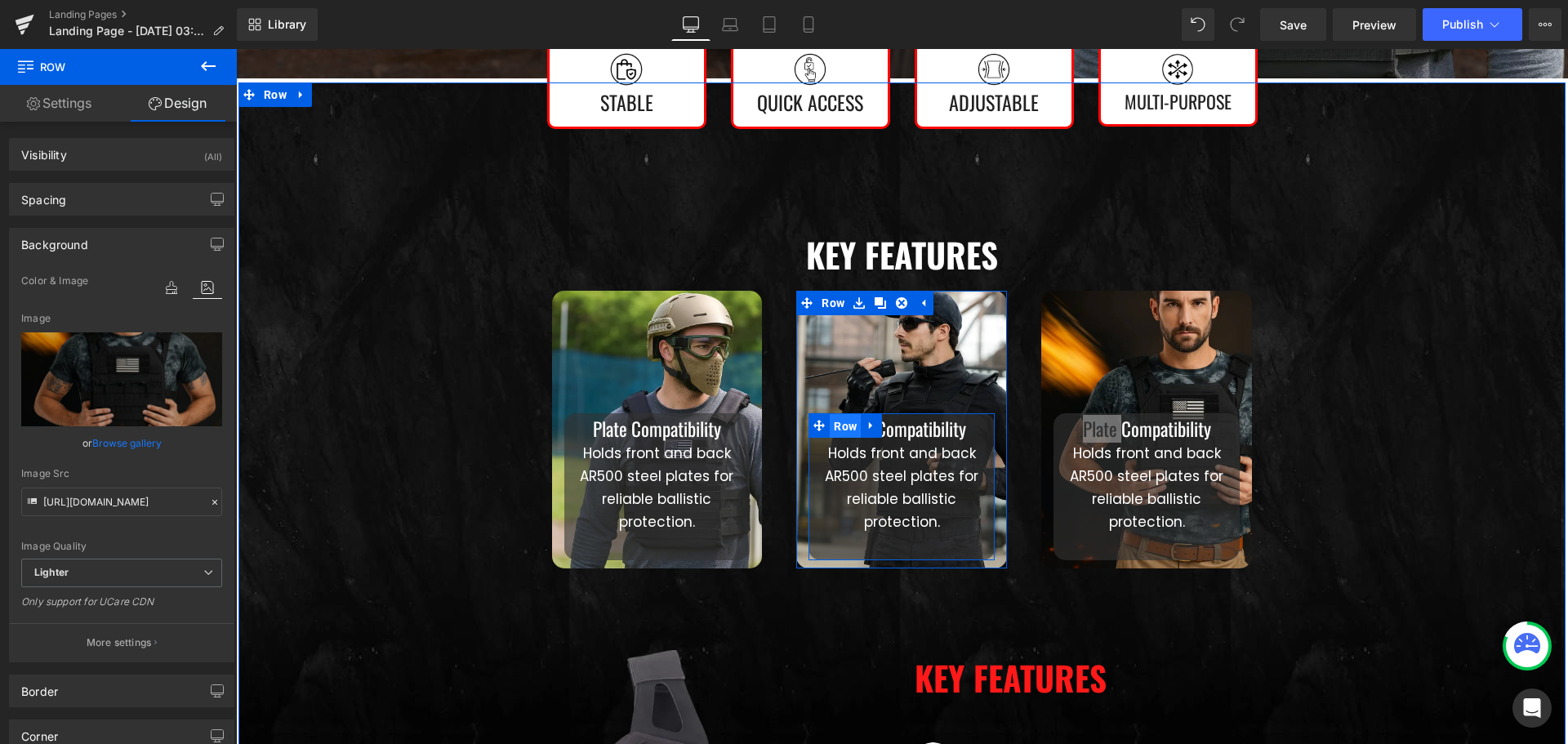
click at [851, 431] on span "Row" at bounding box center [845, 426] width 31 height 24
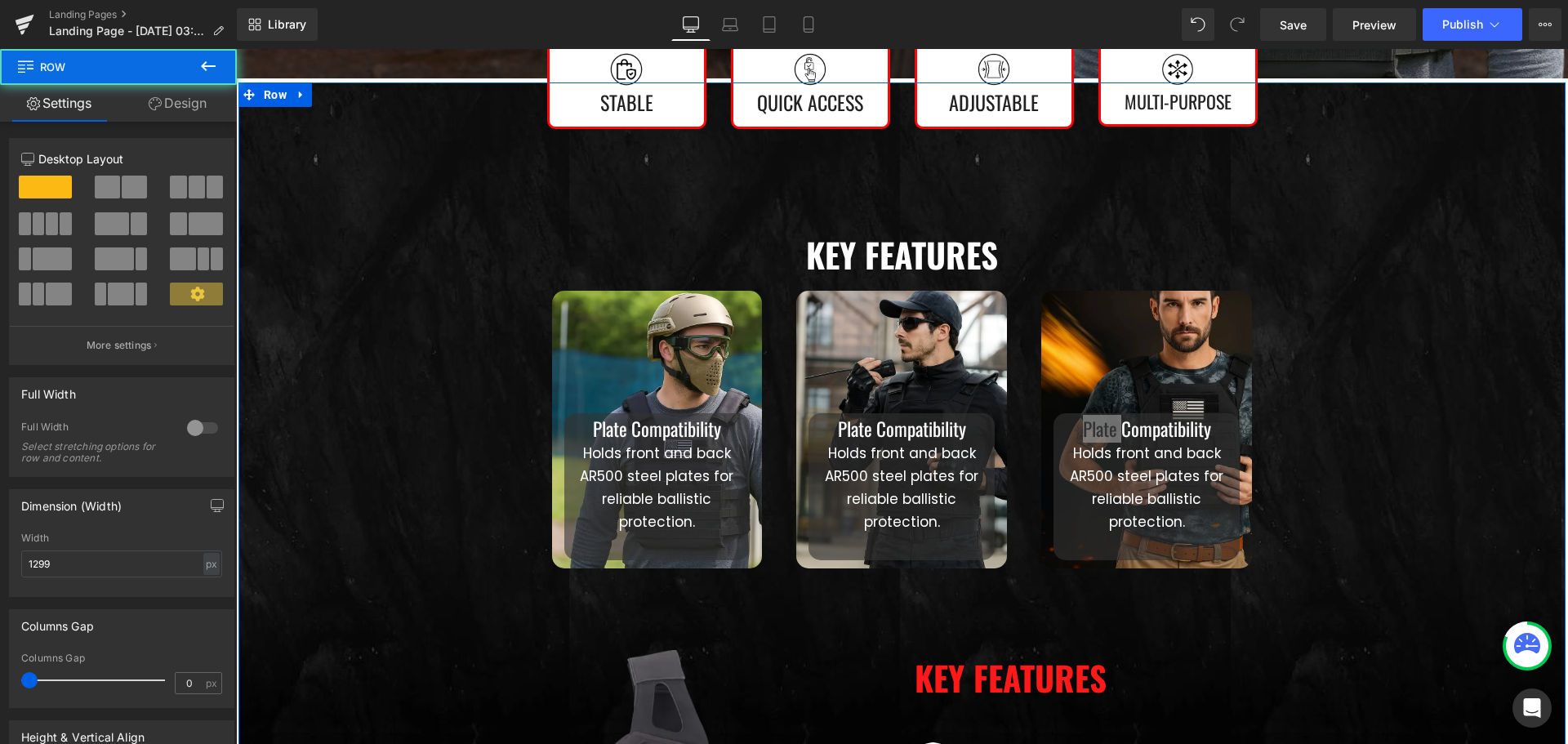
drag, startPoint x: 1058, startPoint y: 423, endPoint x: 1069, endPoint y: 433, distance: 14.9
click at [1065, 426] on icon at bounding box center [1069, 425] width 9 height 10
click at [236, 49] on div at bounding box center [236, 49] width 0 height 0
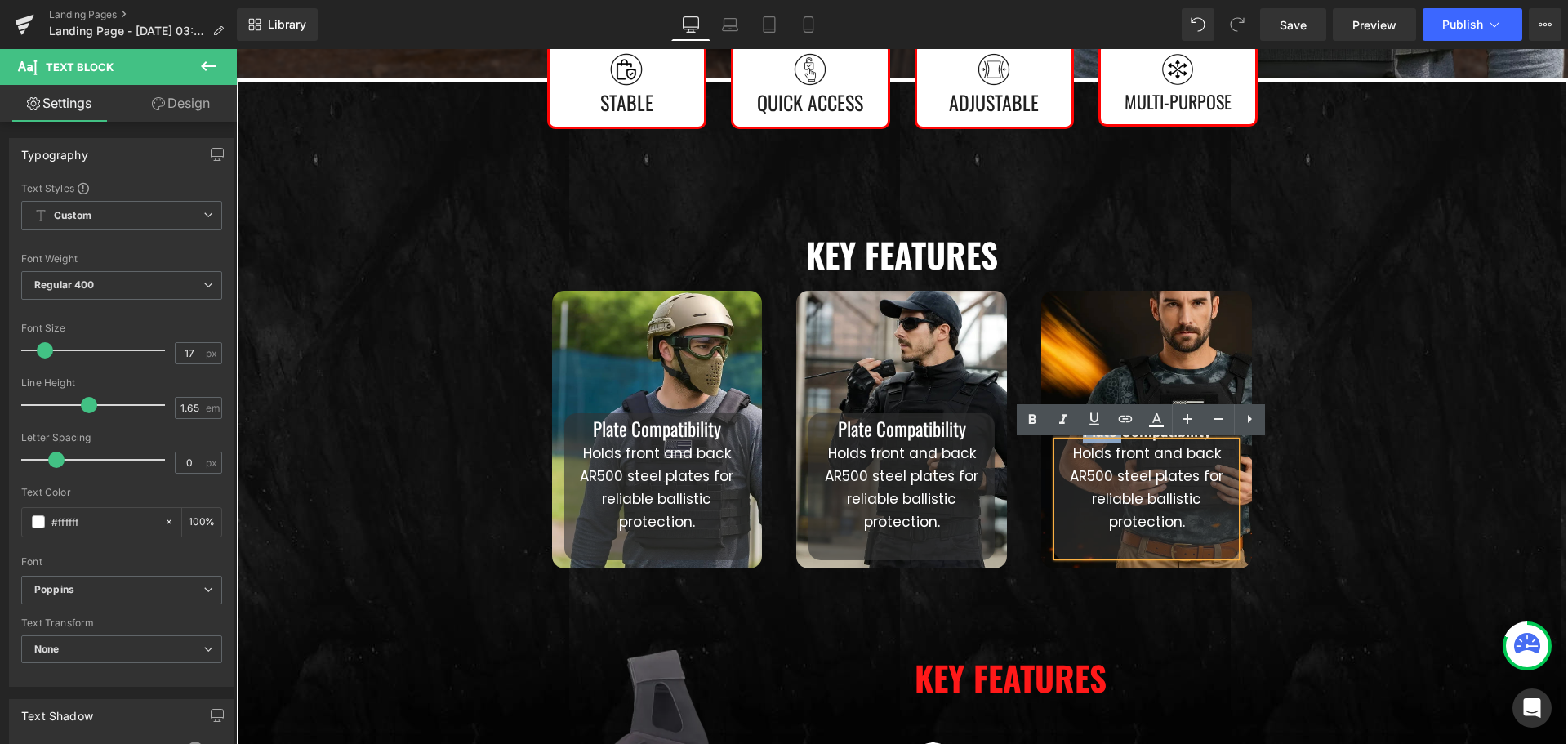
click at [1109, 444] on p "Holds front and back AR500 steel plates for reliable ballistic protection." at bounding box center [1146, 487] width 178 height 91
click at [1143, 466] on p "Holds front and back AR500 steel plates for reliable ballistic protection." at bounding box center [1146, 487] width 178 height 91
click at [1261, 485] on div "Plate Compatibility Heading Holds front and back AR500 steel plates for reliabl…" at bounding box center [1146, 429] width 245 height 278
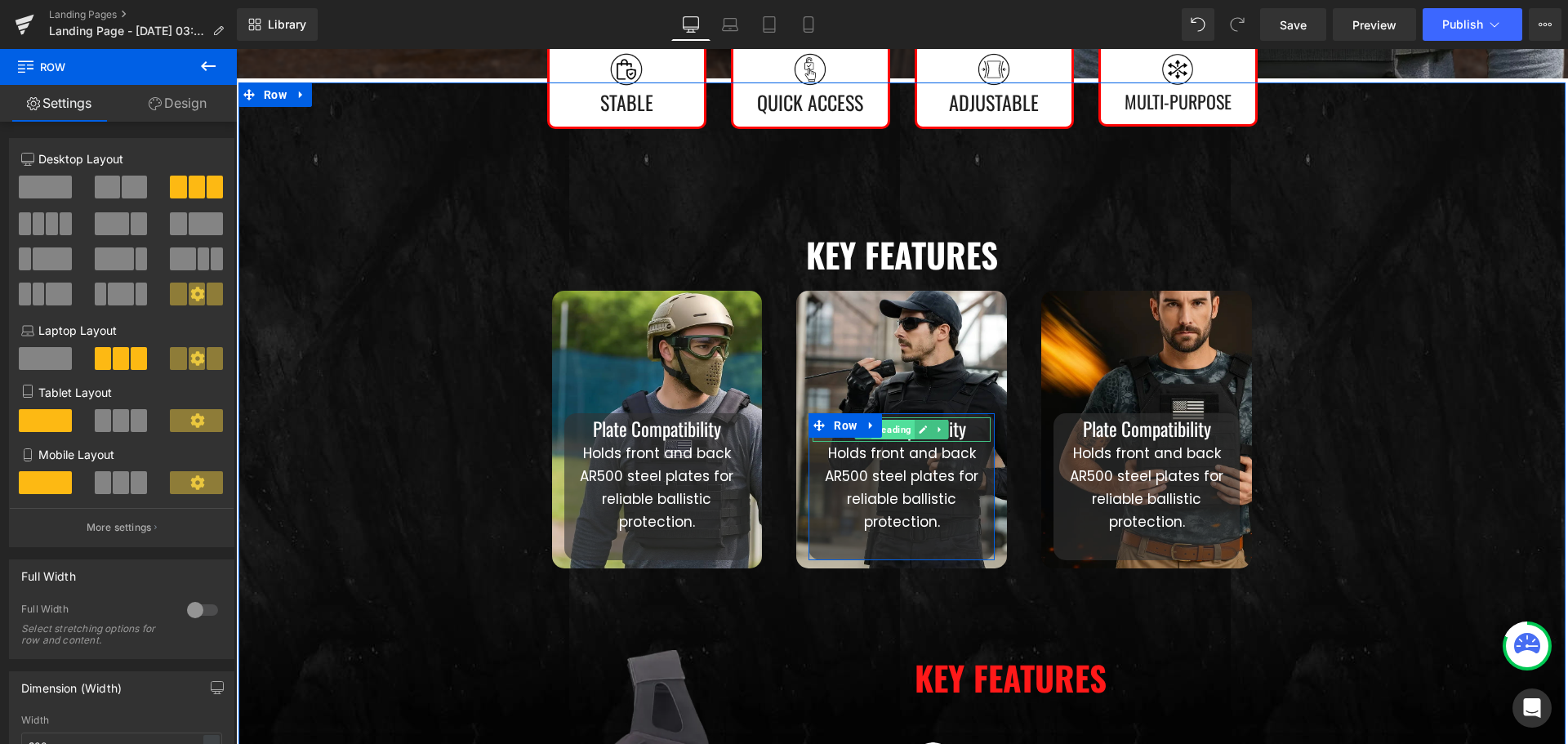
click at [877, 426] on span "Heading" at bounding box center [893, 429] width 43 height 20
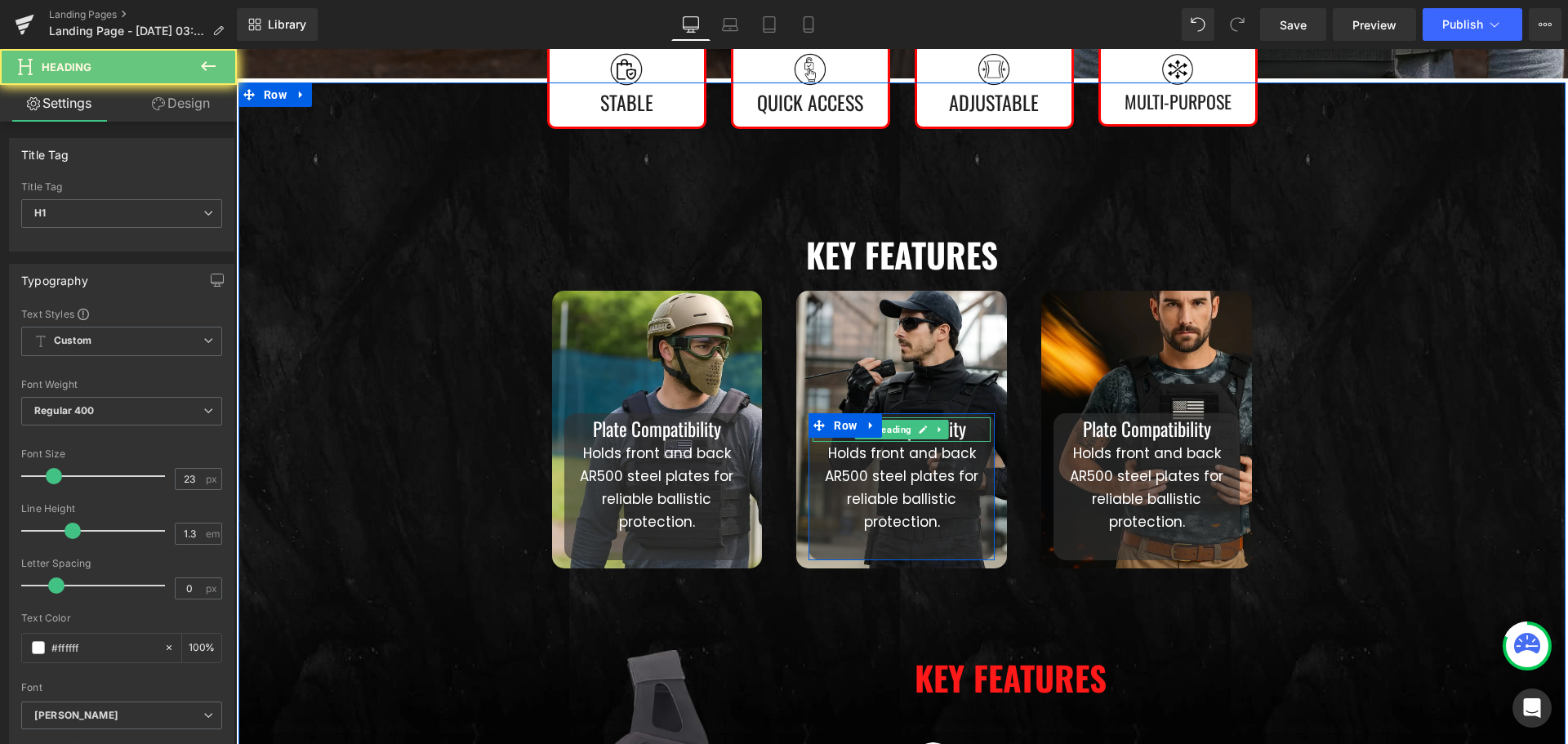
click at [965, 424] on h1 "Plate Compatibility" at bounding box center [901, 429] width 178 height 24
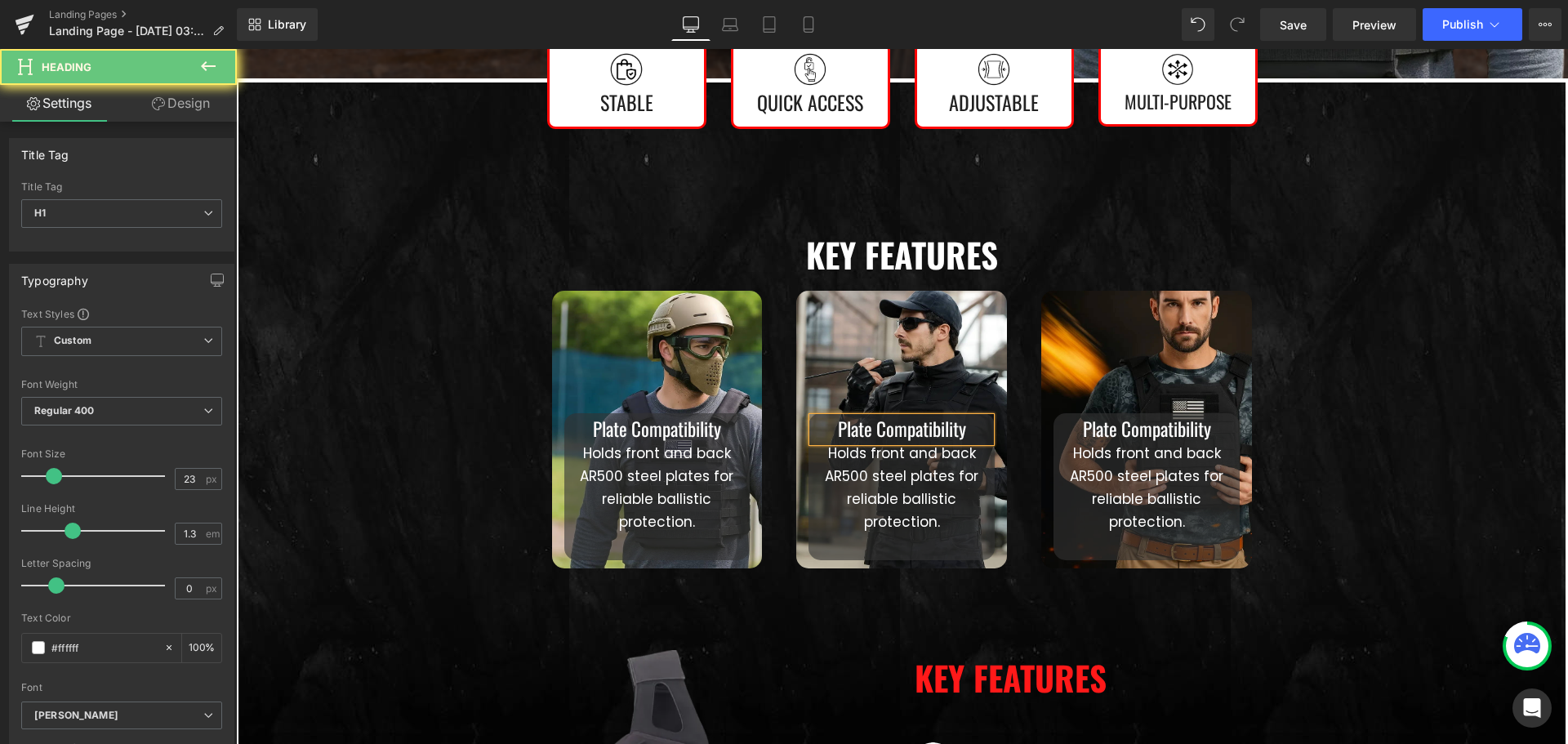
click at [965, 424] on h1 "Plate Compatibility" at bounding box center [901, 429] width 178 height 24
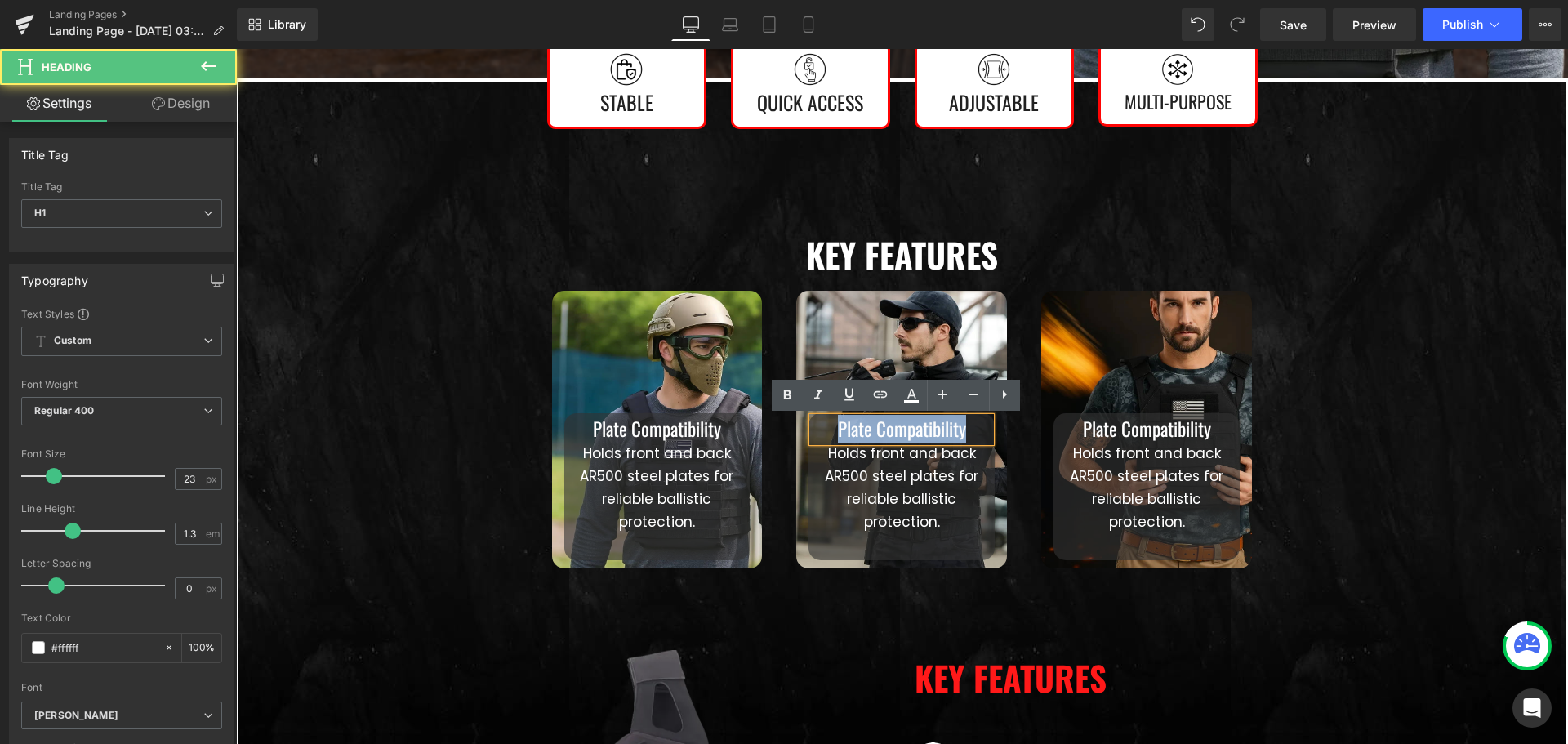
click at [965, 424] on h1 "Plate Compatibility" at bounding box center [901, 429] width 178 height 24
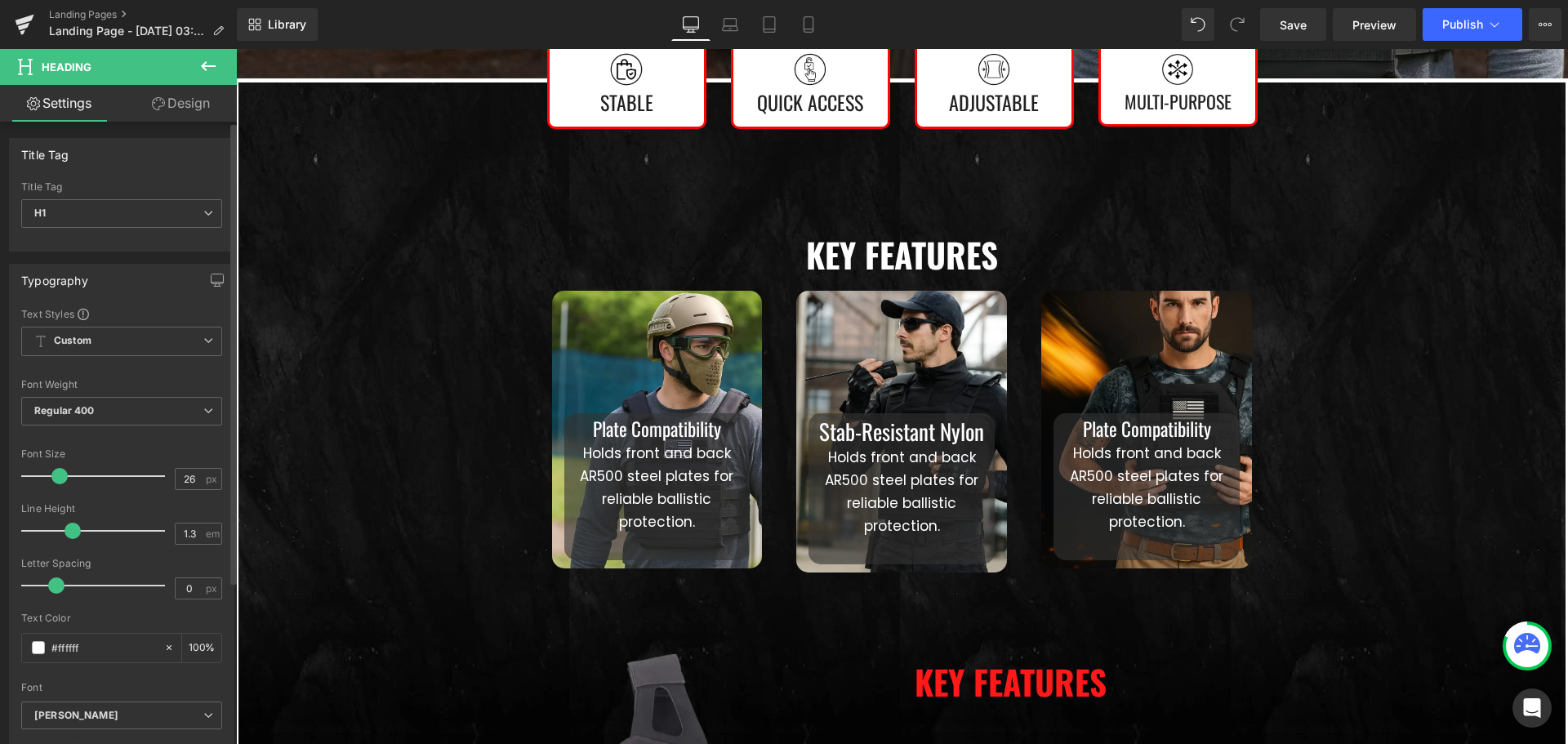
type input "25"
click at [60, 476] on span at bounding box center [57, 476] width 16 height 16
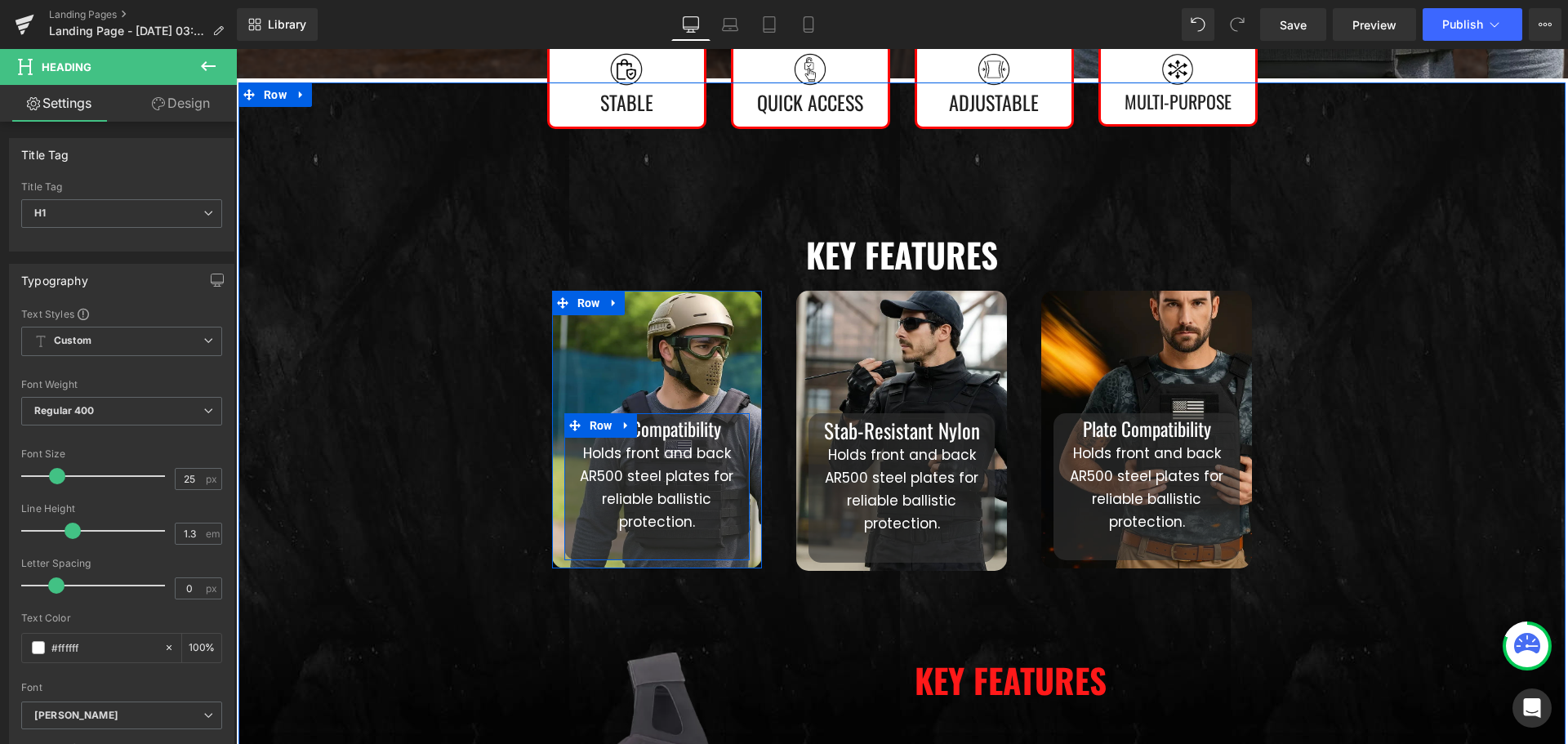
click at [684, 432] on link at bounding box center [692, 429] width 17 height 20
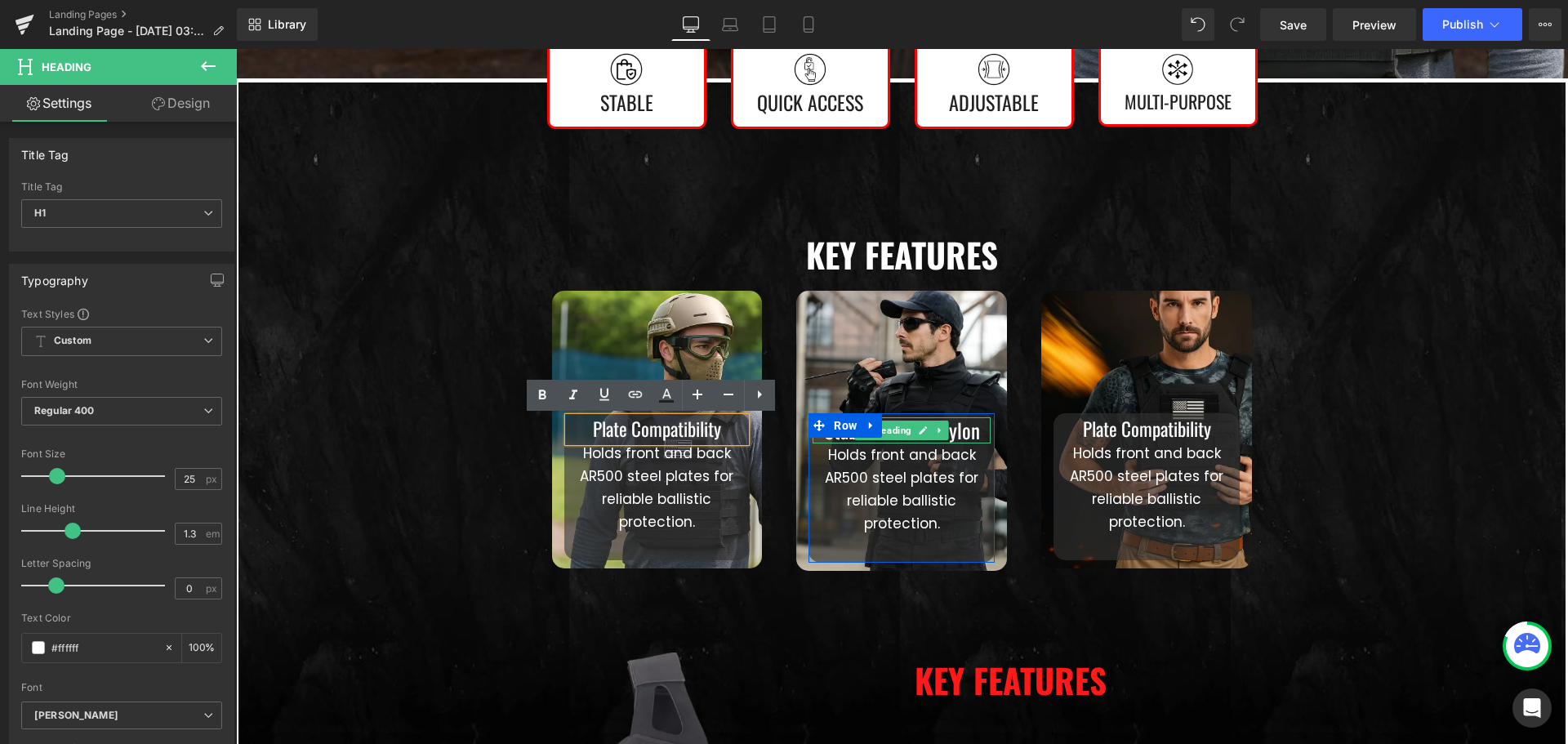
click at [918, 432] on icon at bounding box center [923, 430] width 9 height 10
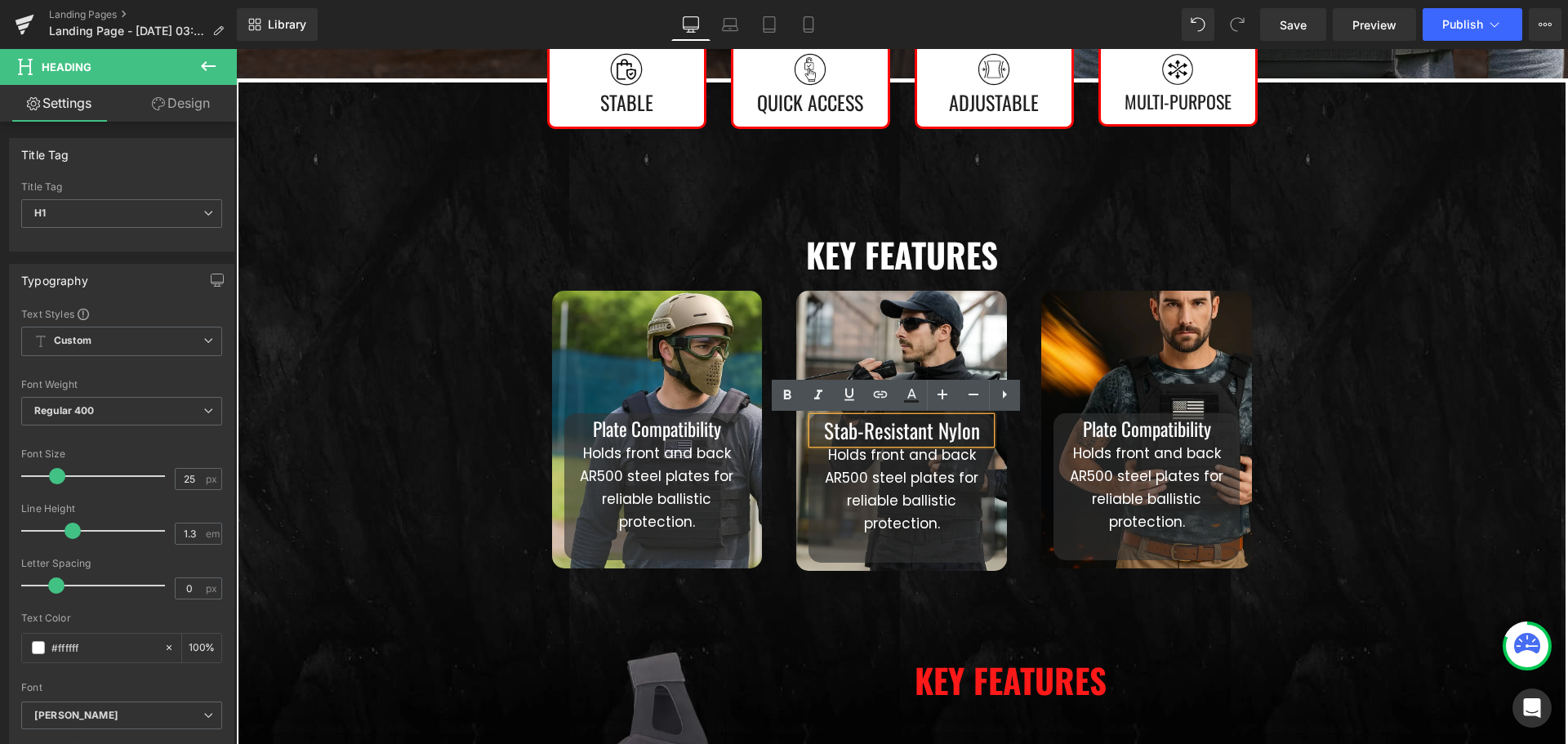
click at [49, 102] on link "Settings" at bounding box center [59, 103] width 118 height 37
click at [990, 677] on h2 "Key Features" at bounding box center [1147, 681] width 466 height 55
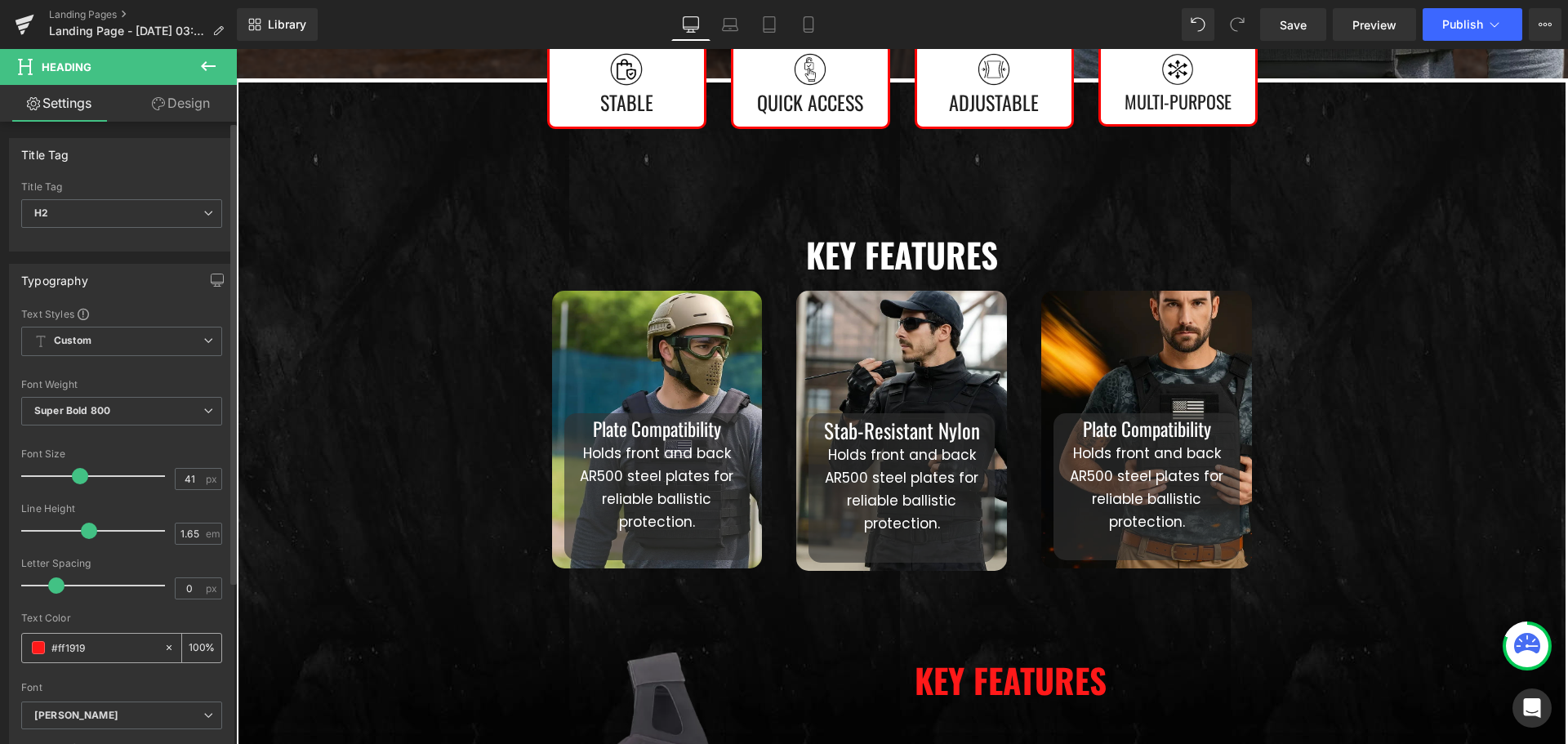
click at [78, 647] on input "#ff1919" at bounding box center [104, 647] width 105 height 18
click at [107, 647] on input "#ff1919" at bounding box center [104, 647] width 105 height 18
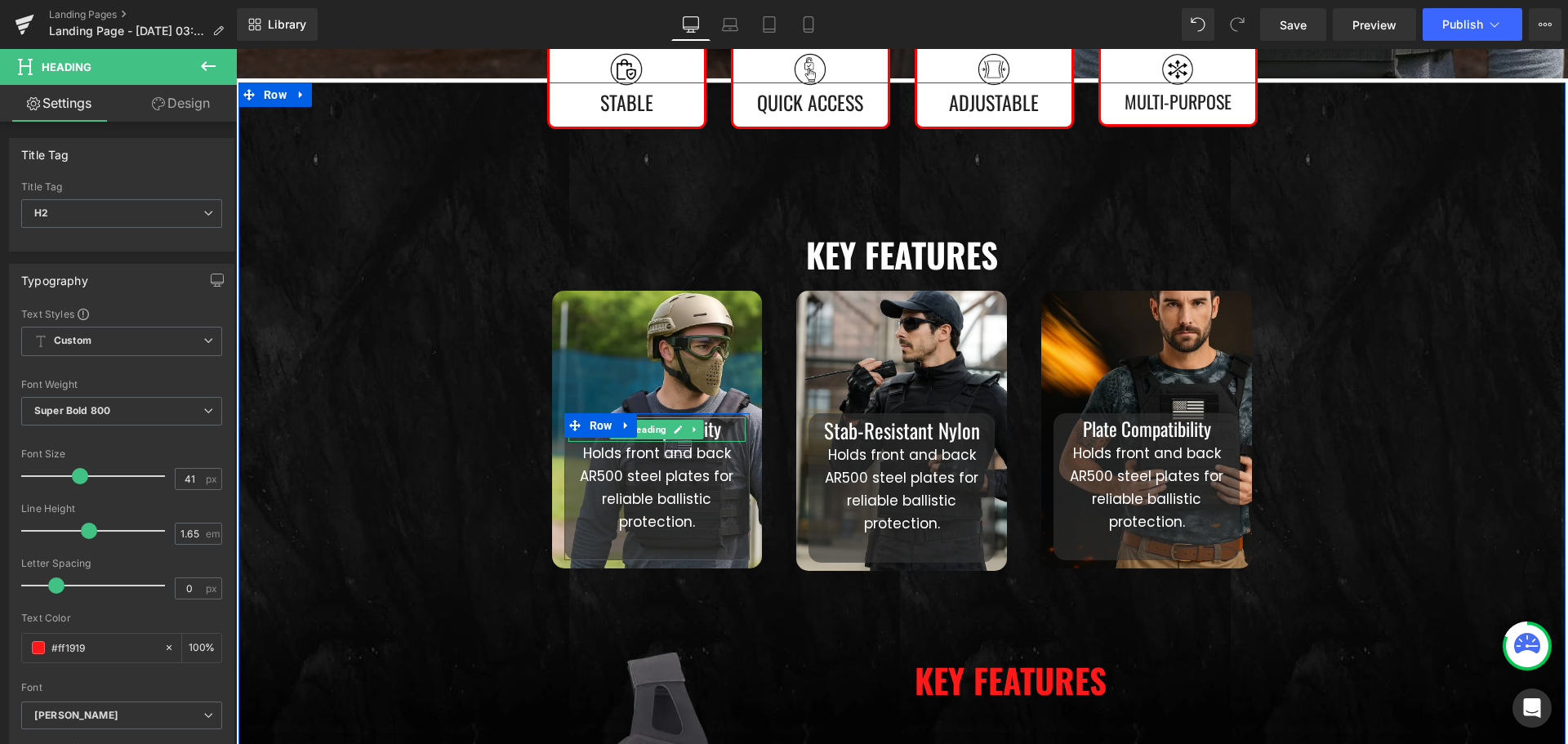
click at [719, 435] on h1 "Plate Compatibility" at bounding box center [657, 429] width 178 height 24
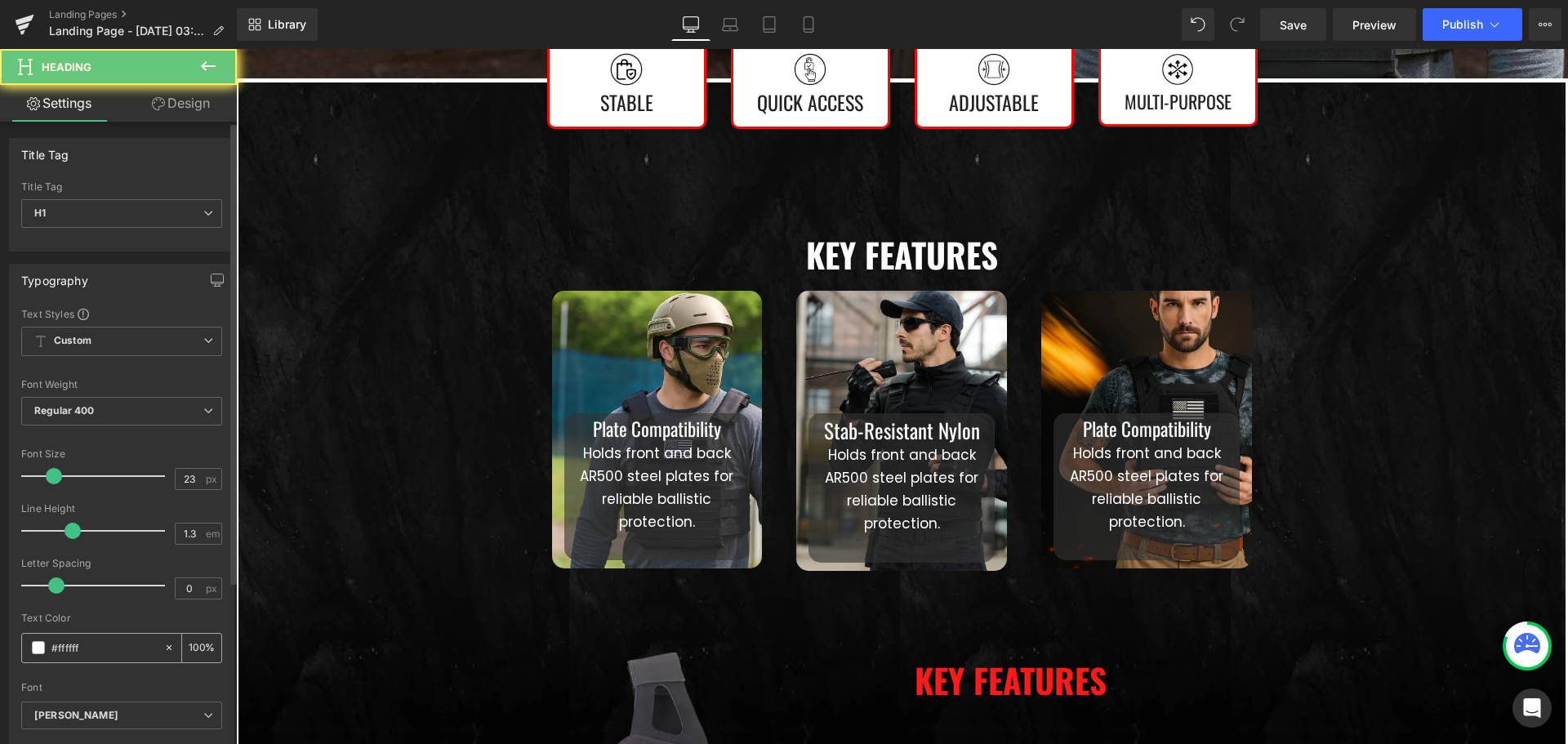
scroll to position [245, 0]
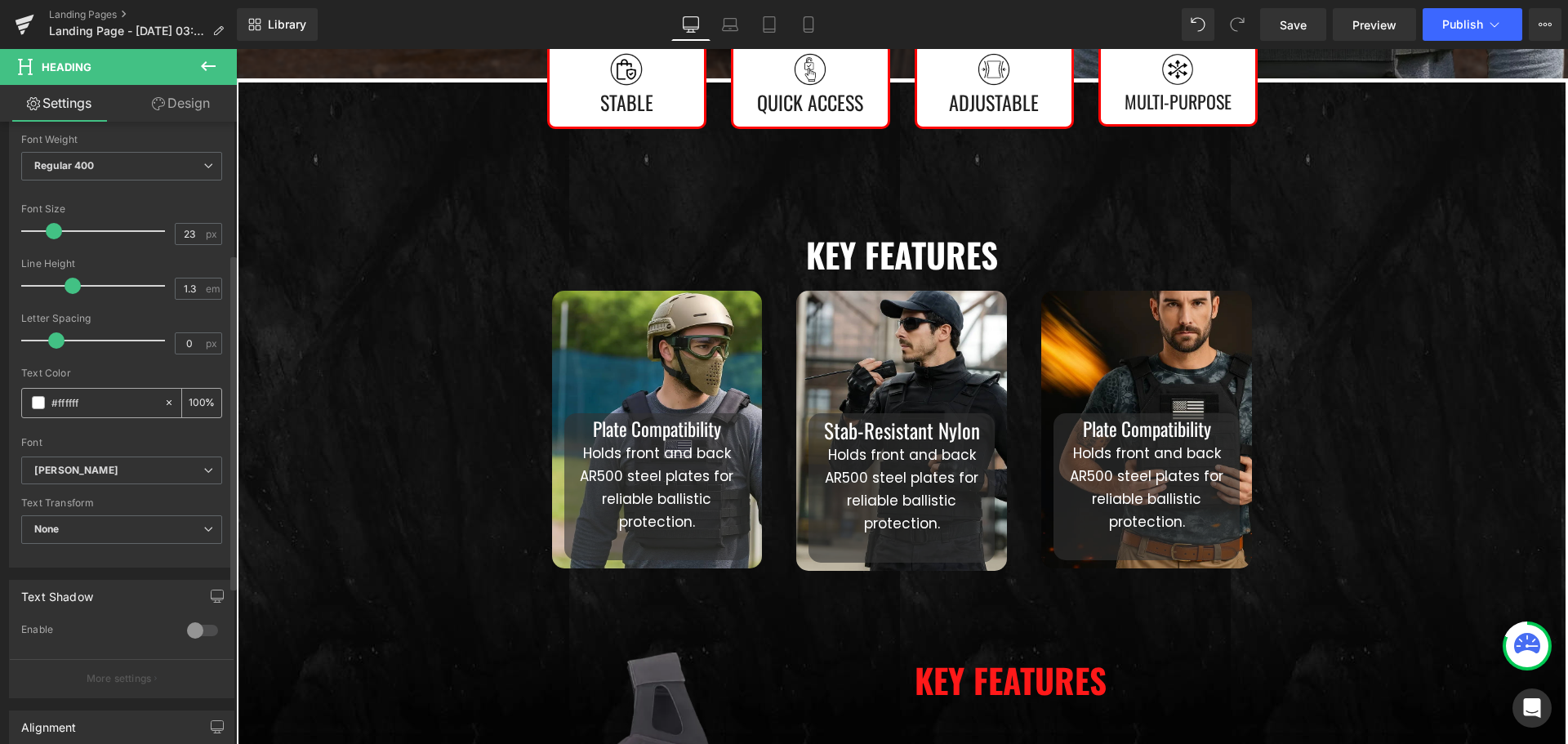
click at [112, 401] on input "#ffffff" at bounding box center [104, 402] width 105 height 18
click at [38, 400] on span at bounding box center [38, 402] width 13 height 13
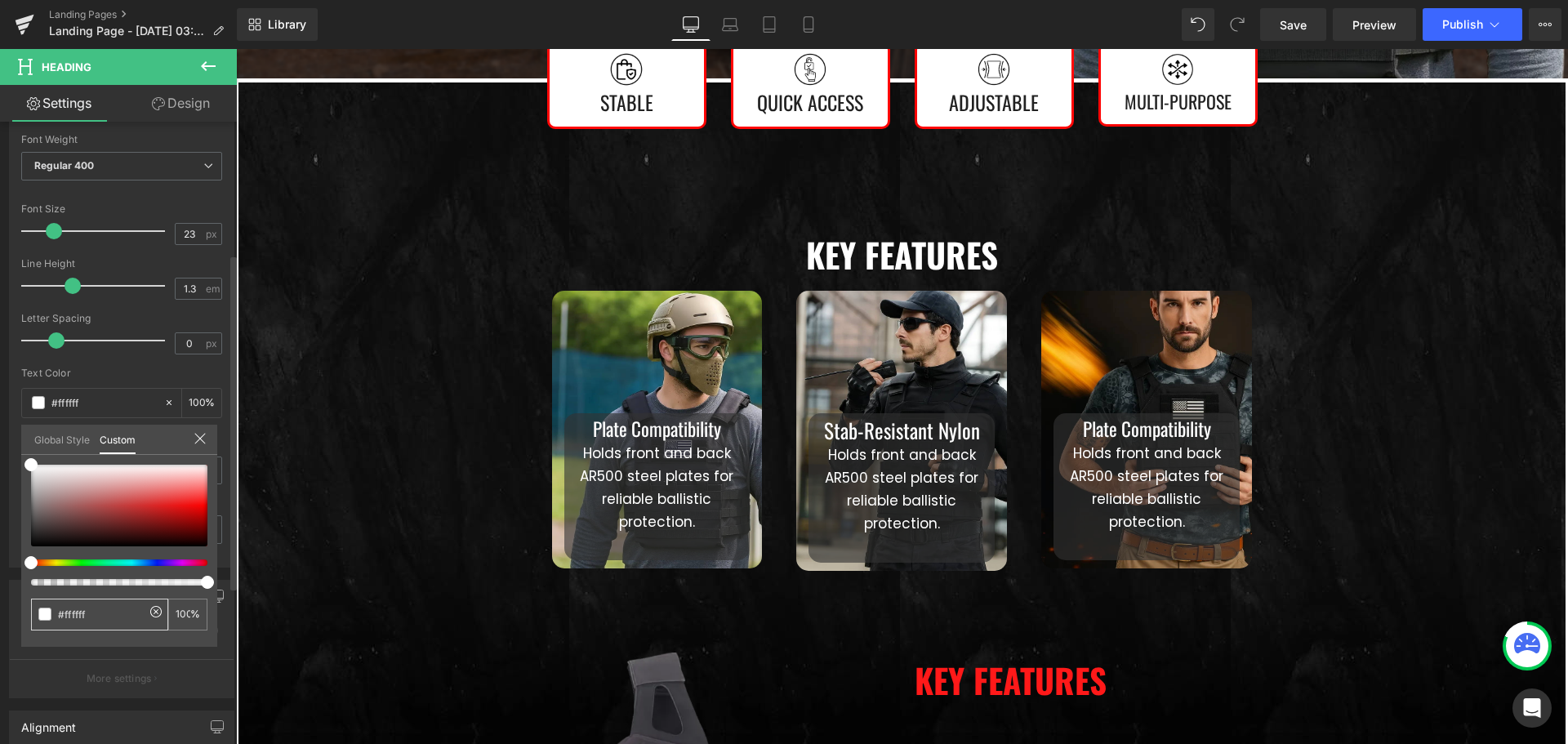
click at [107, 608] on input "#ffffff" at bounding box center [101, 614] width 87 height 17
paste input "1919"
type input "#ff1919"
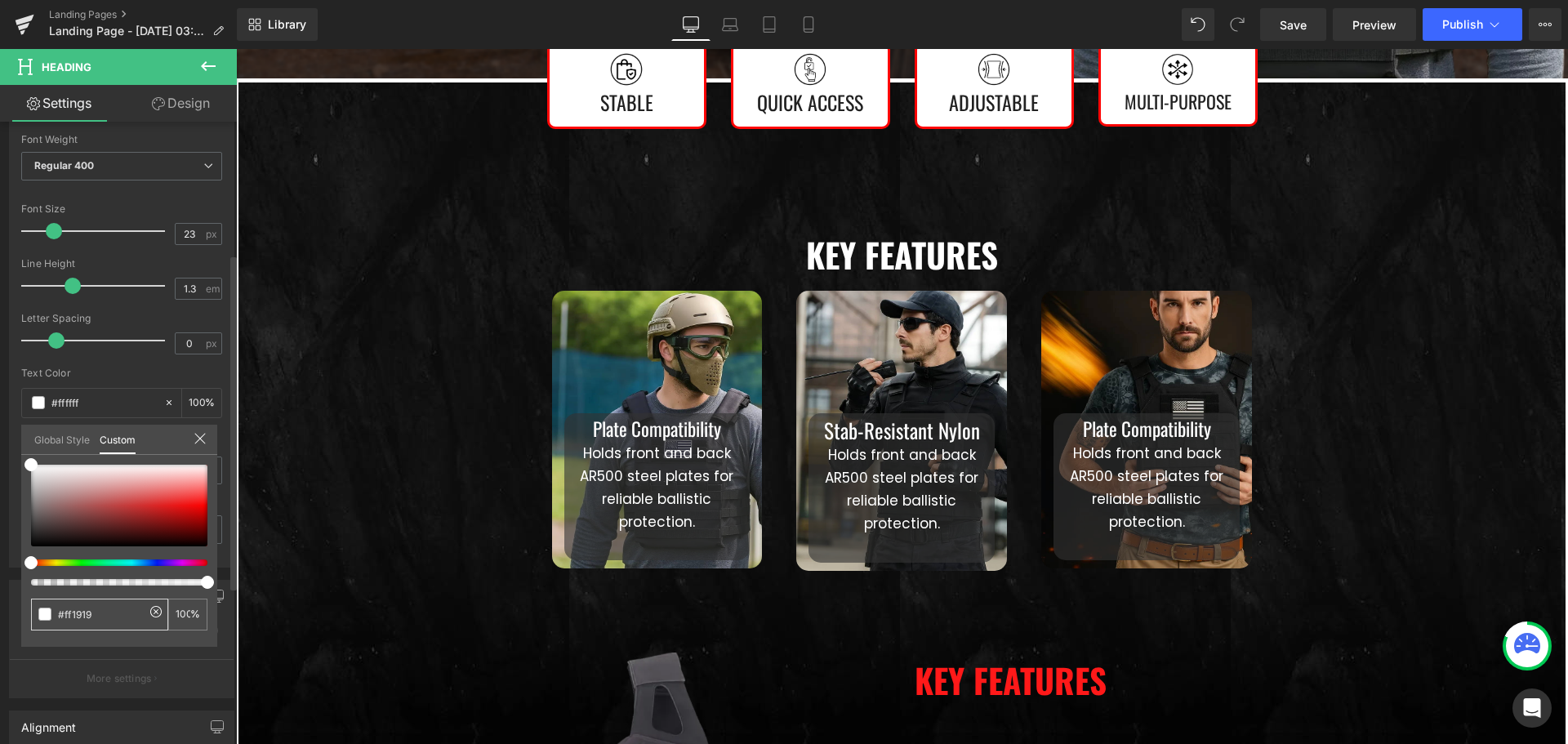
type input "#ff1919"
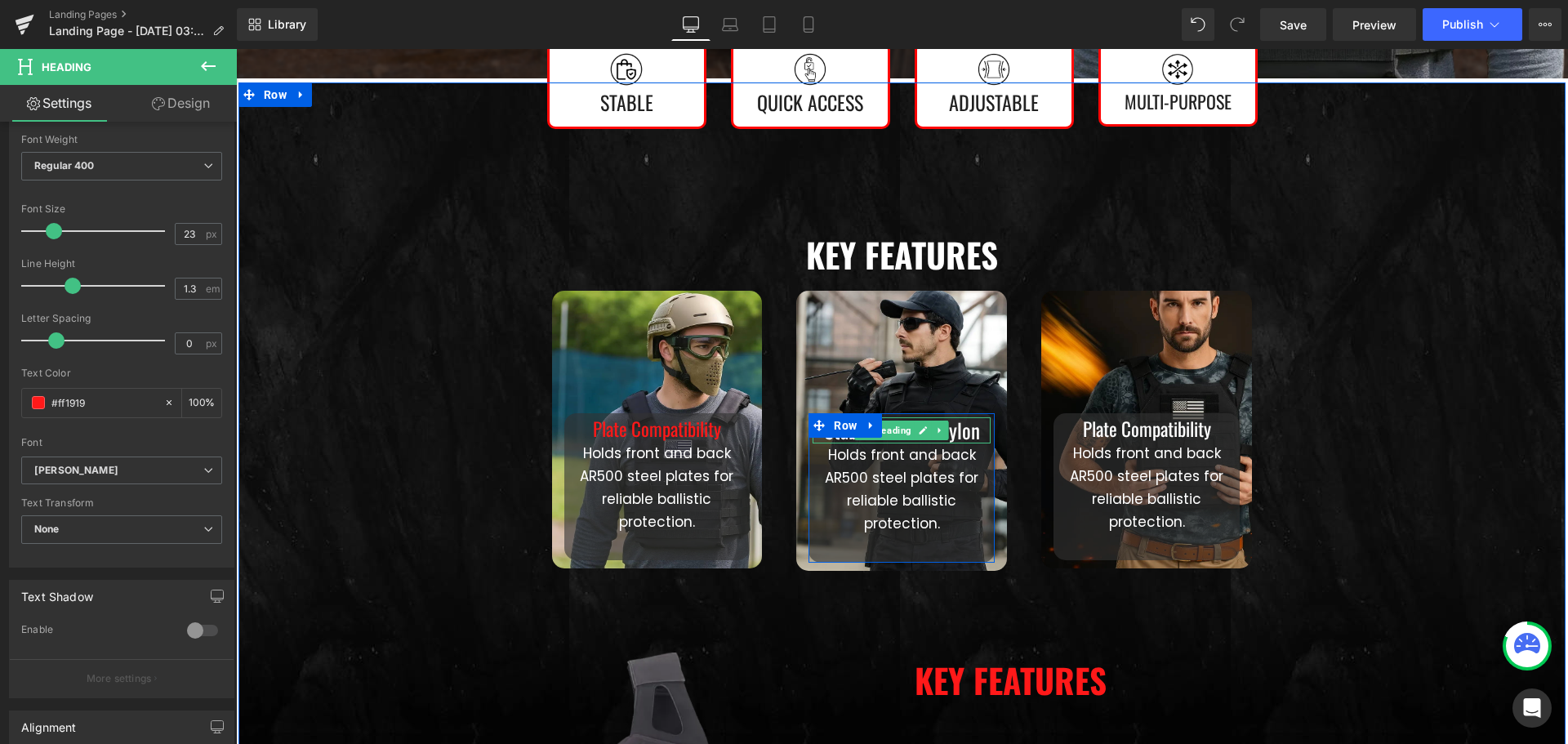
click at [947, 427] on h1 "Stab-Resistant Nylon" at bounding box center [901, 431] width 178 height 27
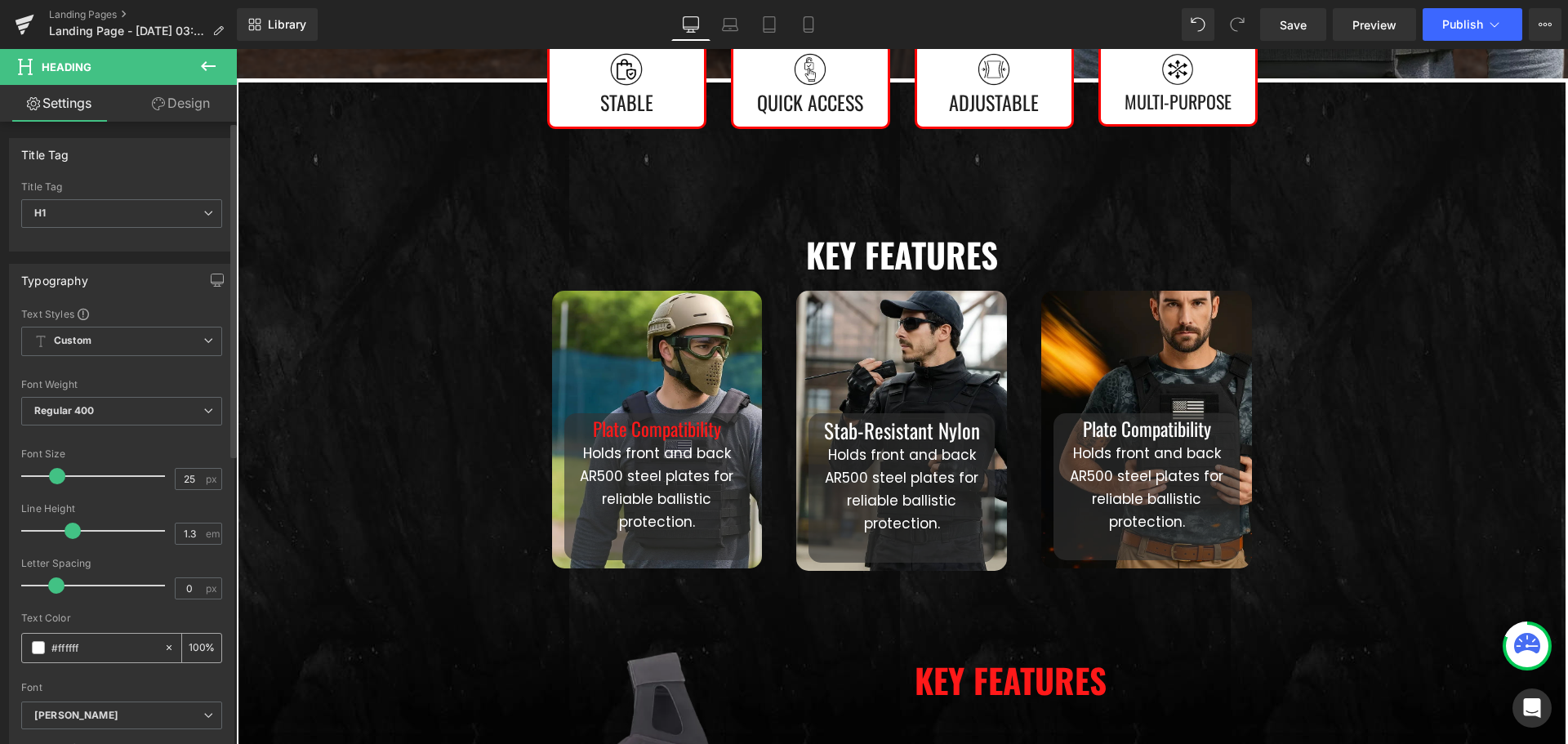
click at [108, 646] on input "#ffffff" at bounding box center [104, 647] width 105 height 18
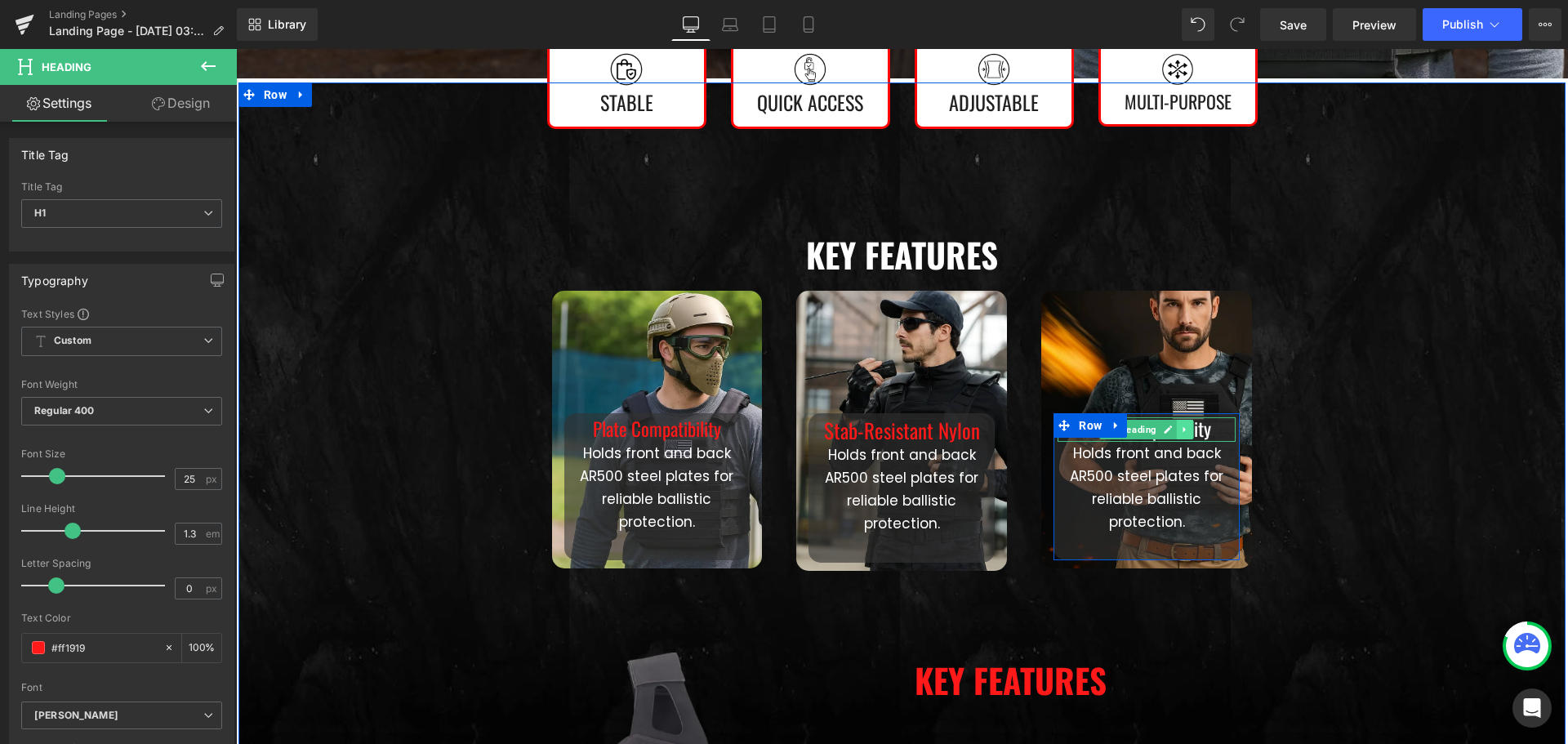
type input "#ff1919"
click at [1183, 431] on icon at bounding box center [1185, 429] width 9 height 10
click at [1221, 430] on h1 "Plate Compatibility" at bounding box center [1146, 429] width 178 height 24
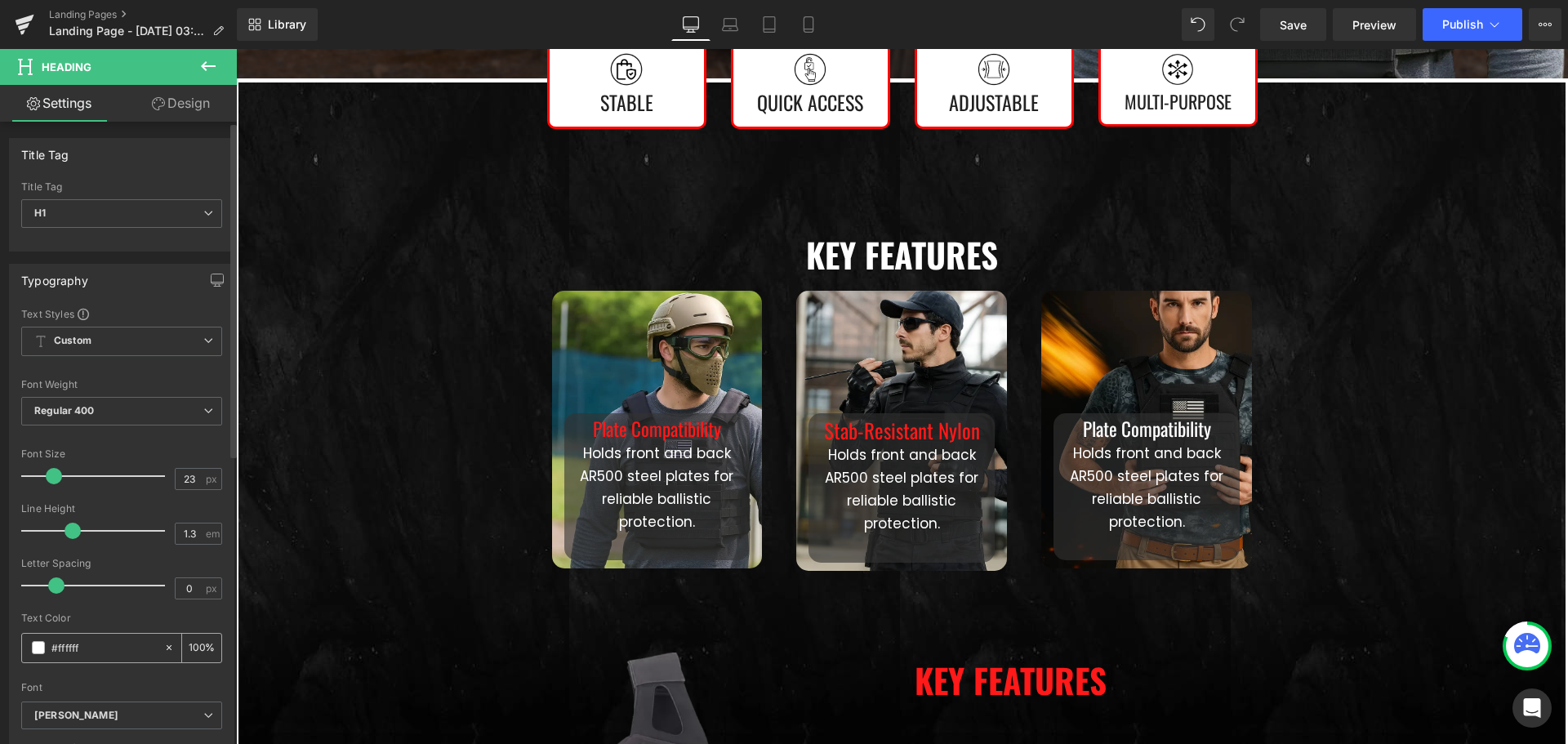
click at [75, 638] on div "#ffffff" at bounding box center [93, 648] width 141 height 29
click at [75, 642] on input "#ffffff" at bounding box center [104, 647] width 105 height 18
type input "#ff1919"
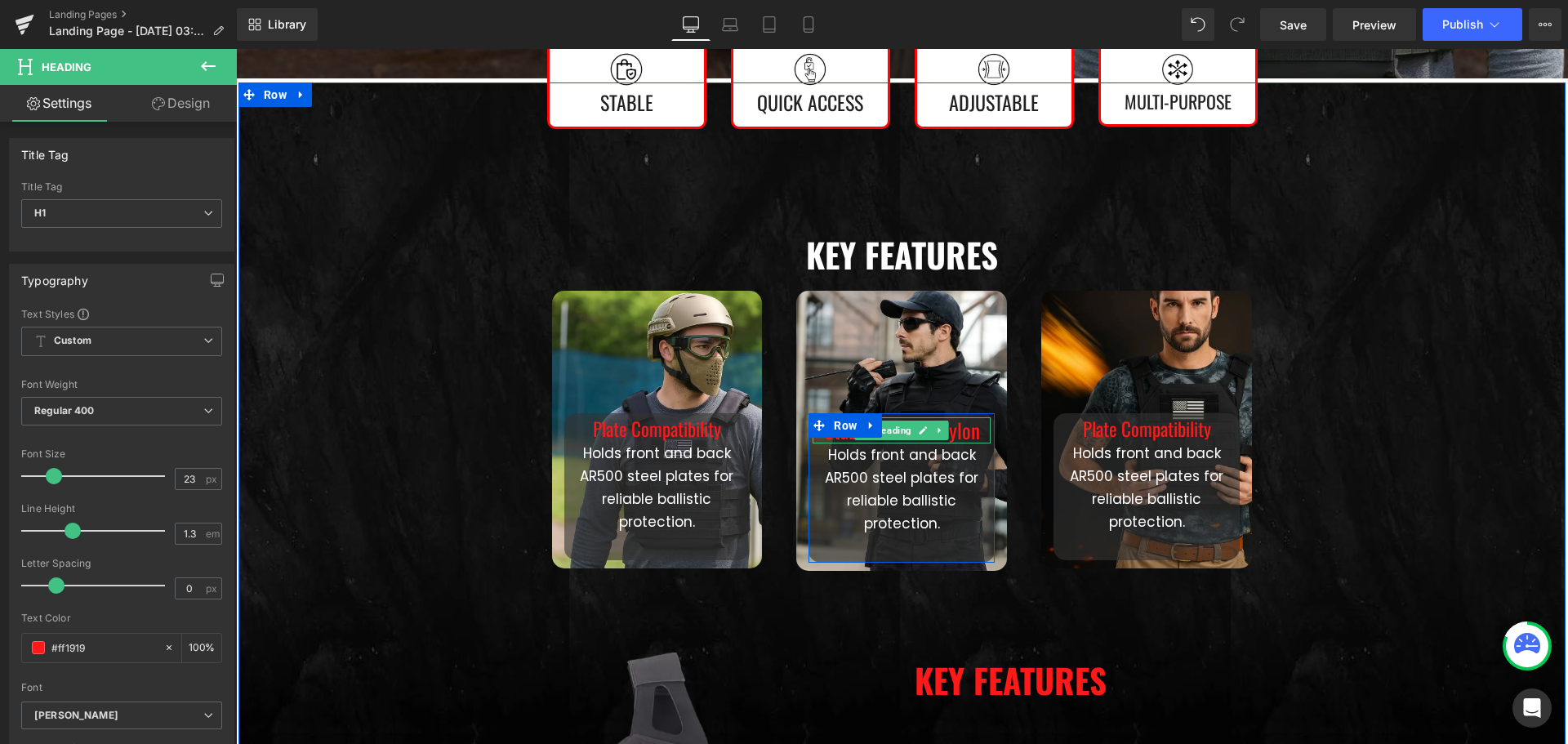
click at [959, 431] on h1 "Stab-Resistant Nylon" at bounding box center [901, 431] width 178 height 27
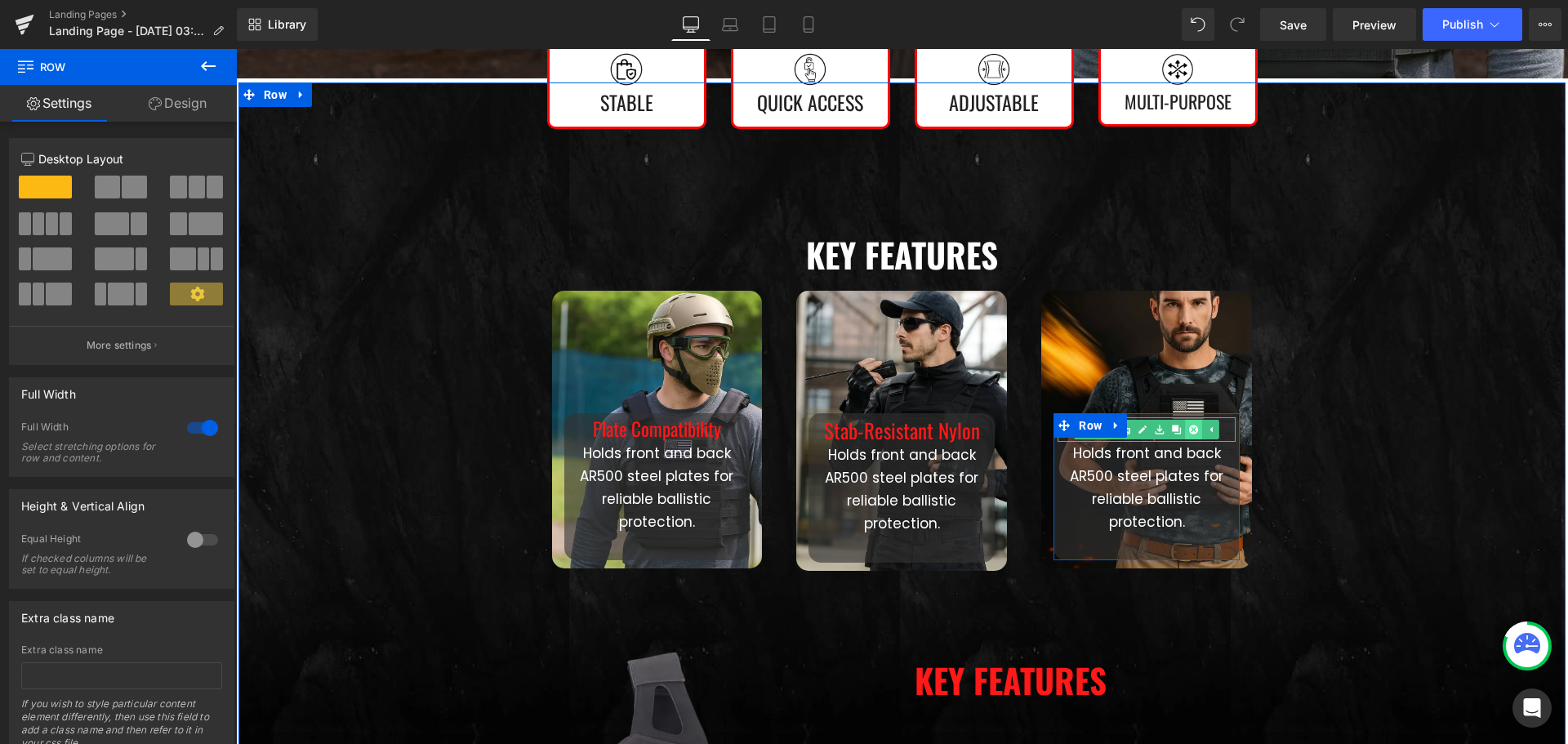
click at [1194, 432] on link at bounding box center [1193, 429] width 17 height 20
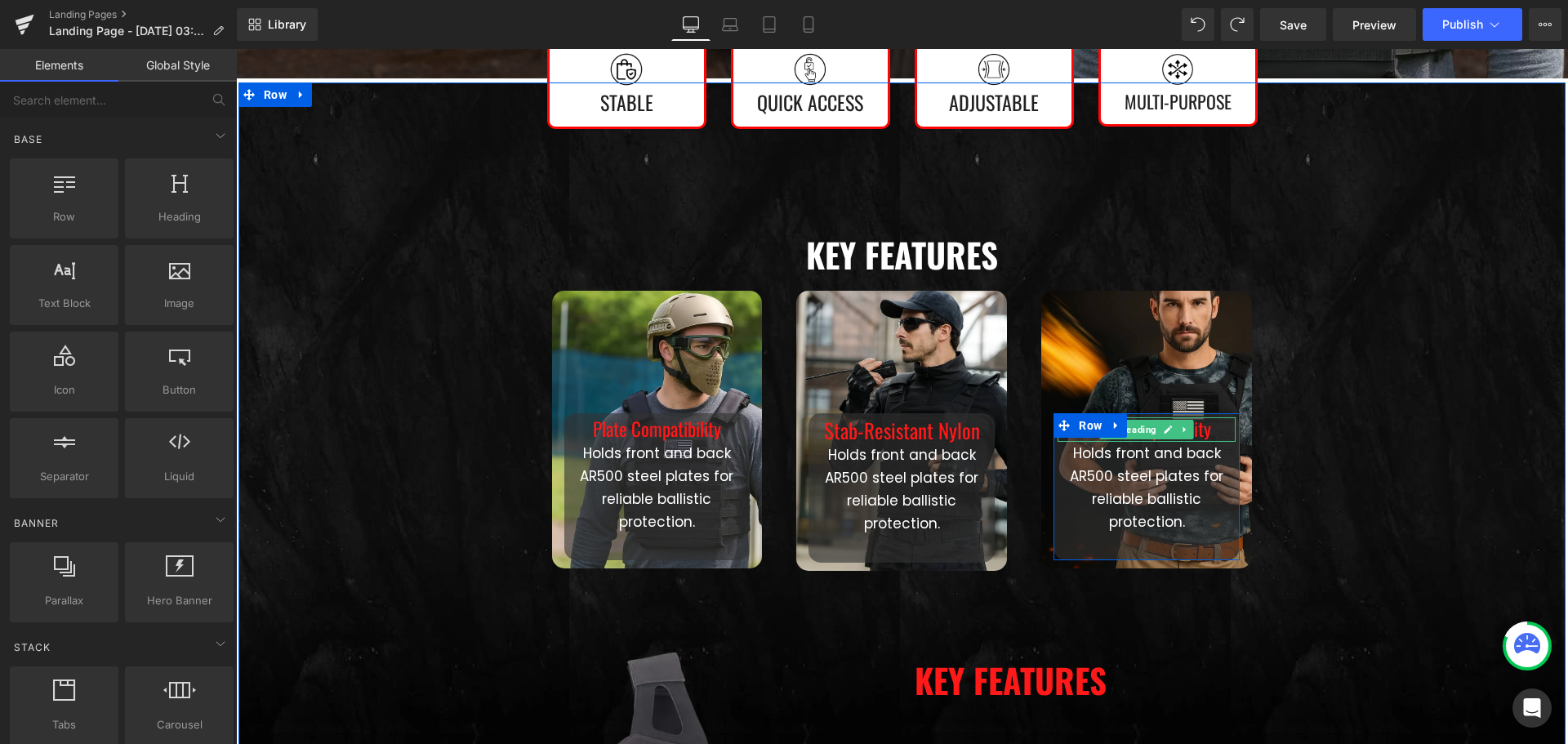
click at [1213, 433] on h1 "Plate Compatibility" at bounding box center [1146, 429] width 178 height 24
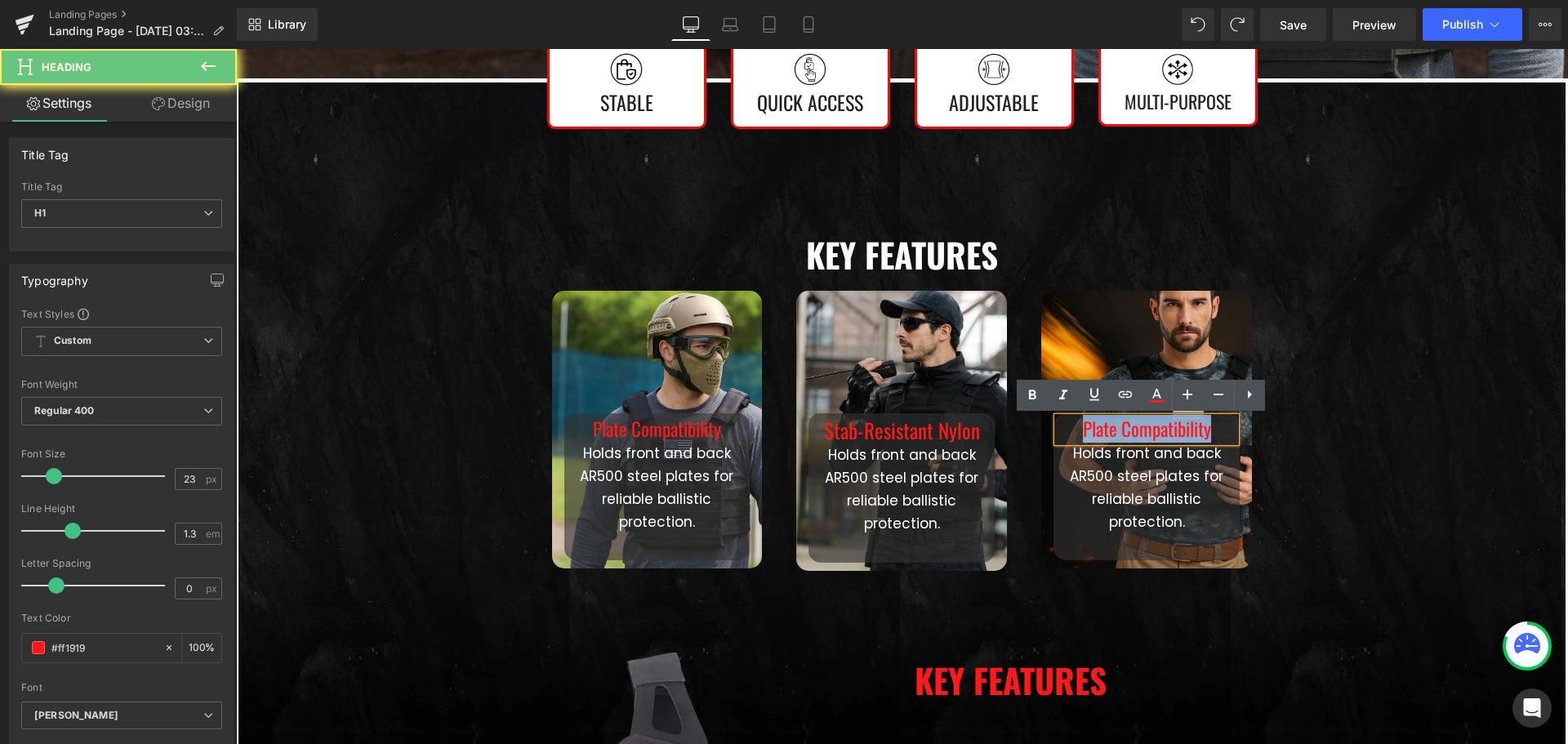
click at [1213, 433] on h1 "Plate Compatibility" at bounding box center [1146, 429] width 178 height 24
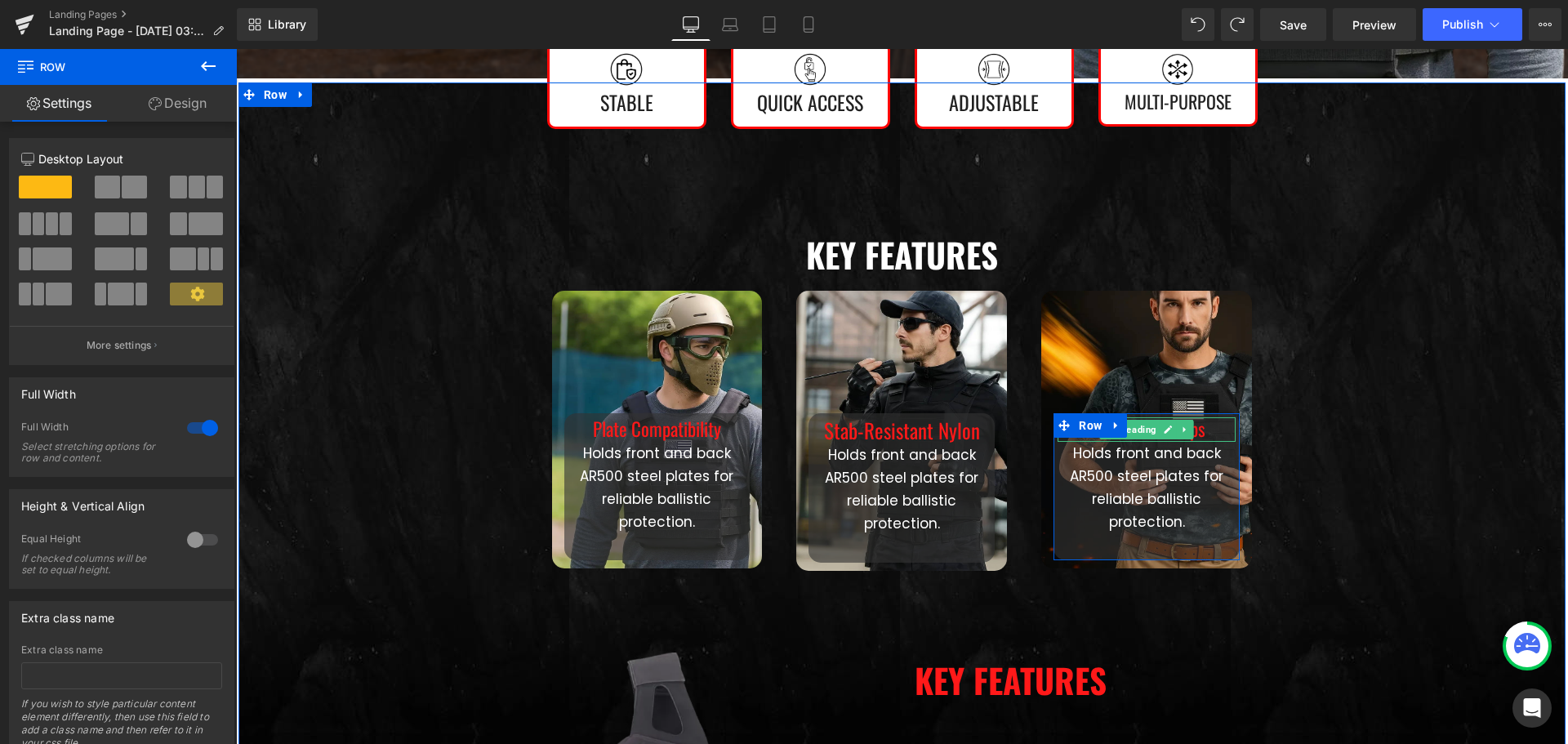
click at [1209, 433] on h1 "Adjustable Straps" at bounding box center [1146, 429] width 178 height 24
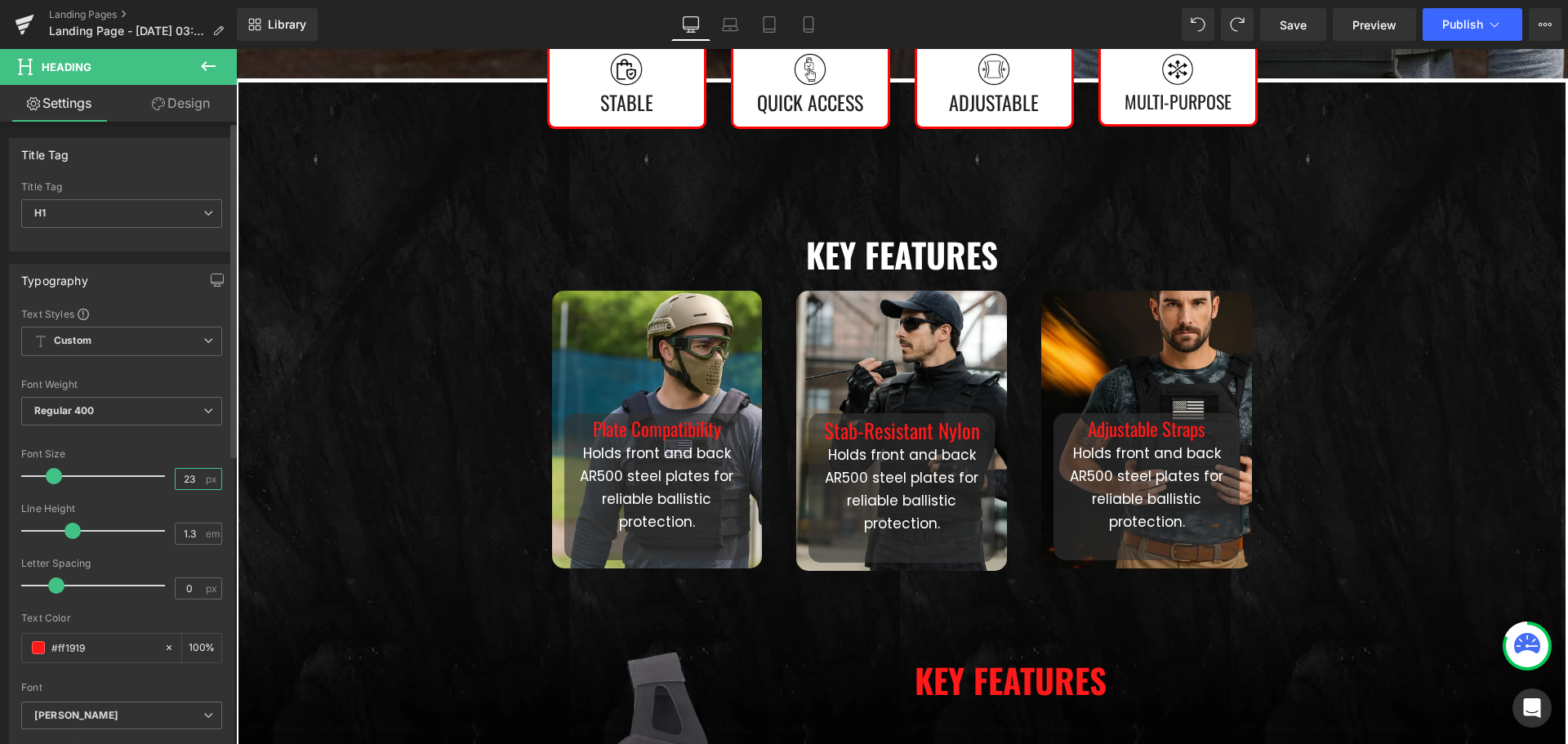
click at [180, 478] on input "23" at bounding box center [190, 478] width 29 height 21
type input "25"
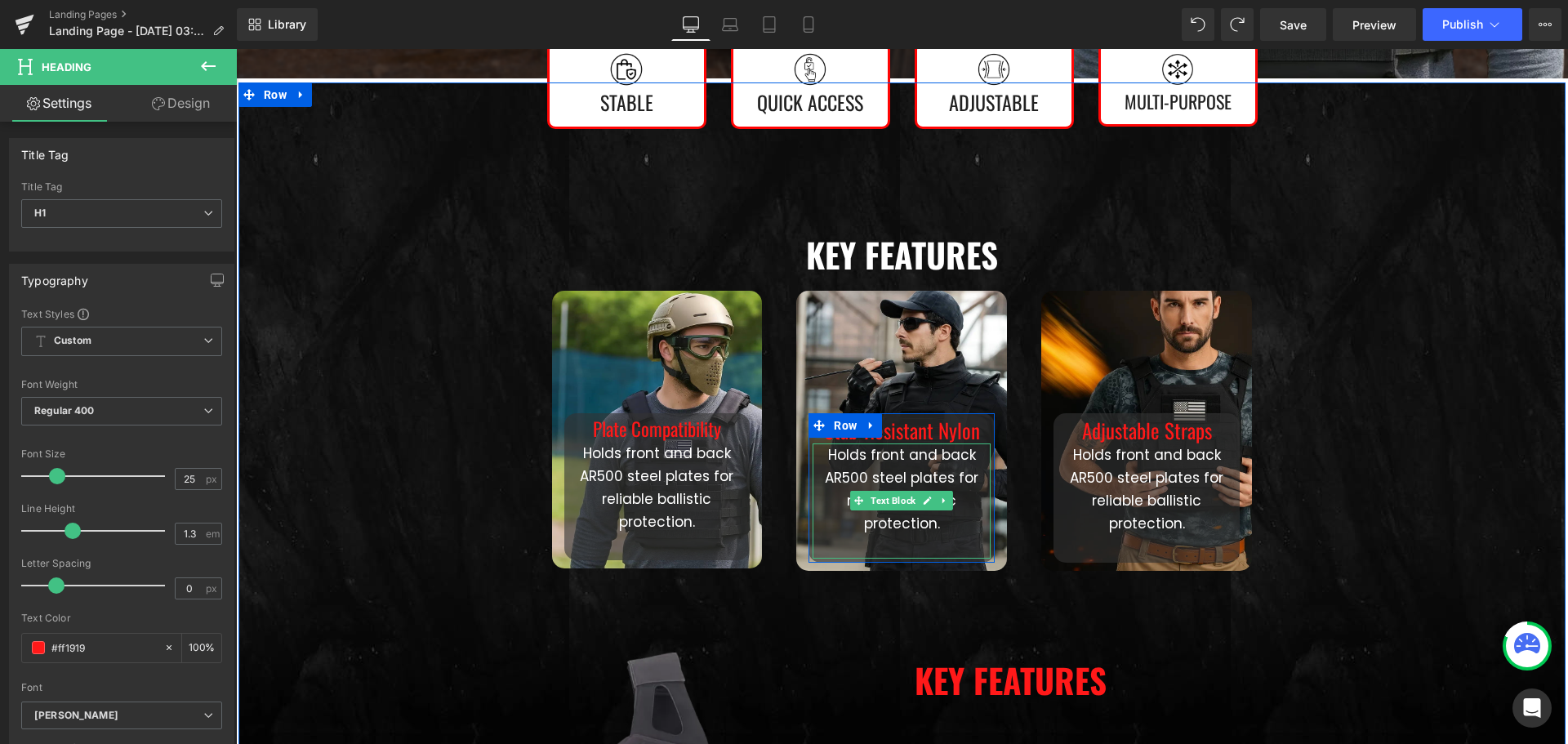
click at [901, 481] on p "Holds front and back AR500 steel plates for reliable ballistic protection." at bounding box center [901, 489] width 178 height 91
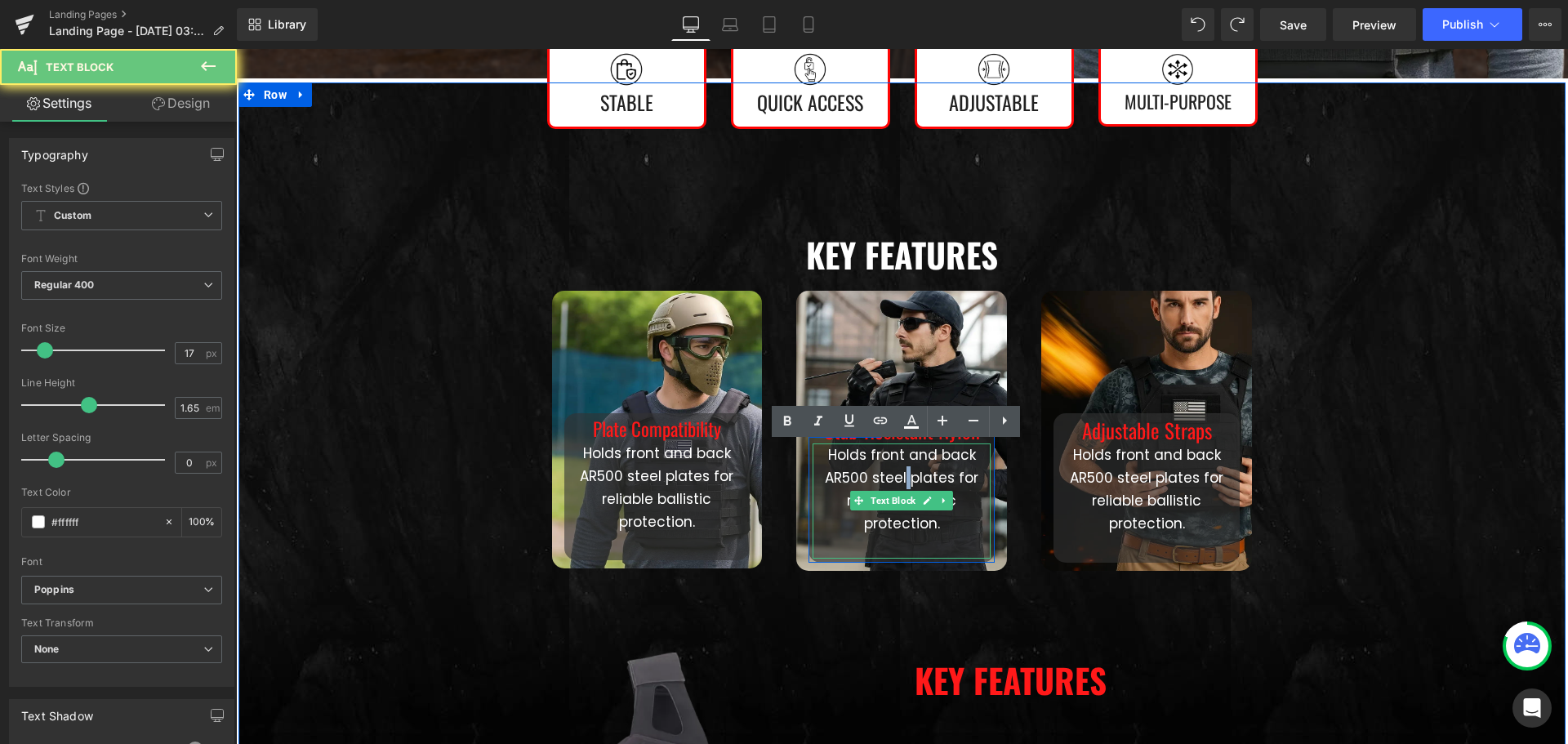
click at [901, 481] on p "Holds front and back AR500 steel plates for reliable ballistic protection." at bounding box center [901, 489] width 178 height 91
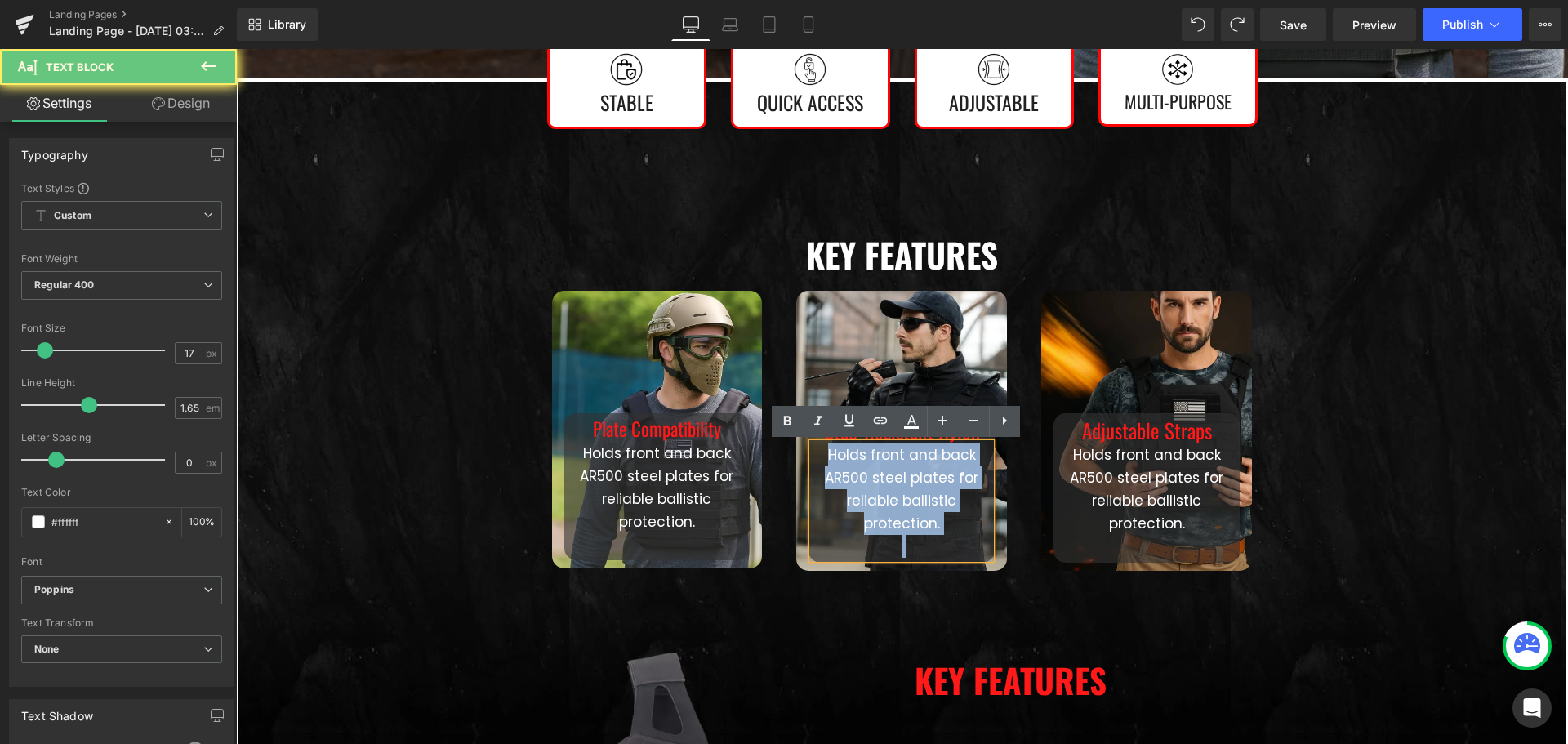
click at [901, 481] on p "Holds front and back AR500 steel plates for reliable ballistic protection." at bounding box center [901, 489] width 178 height 91
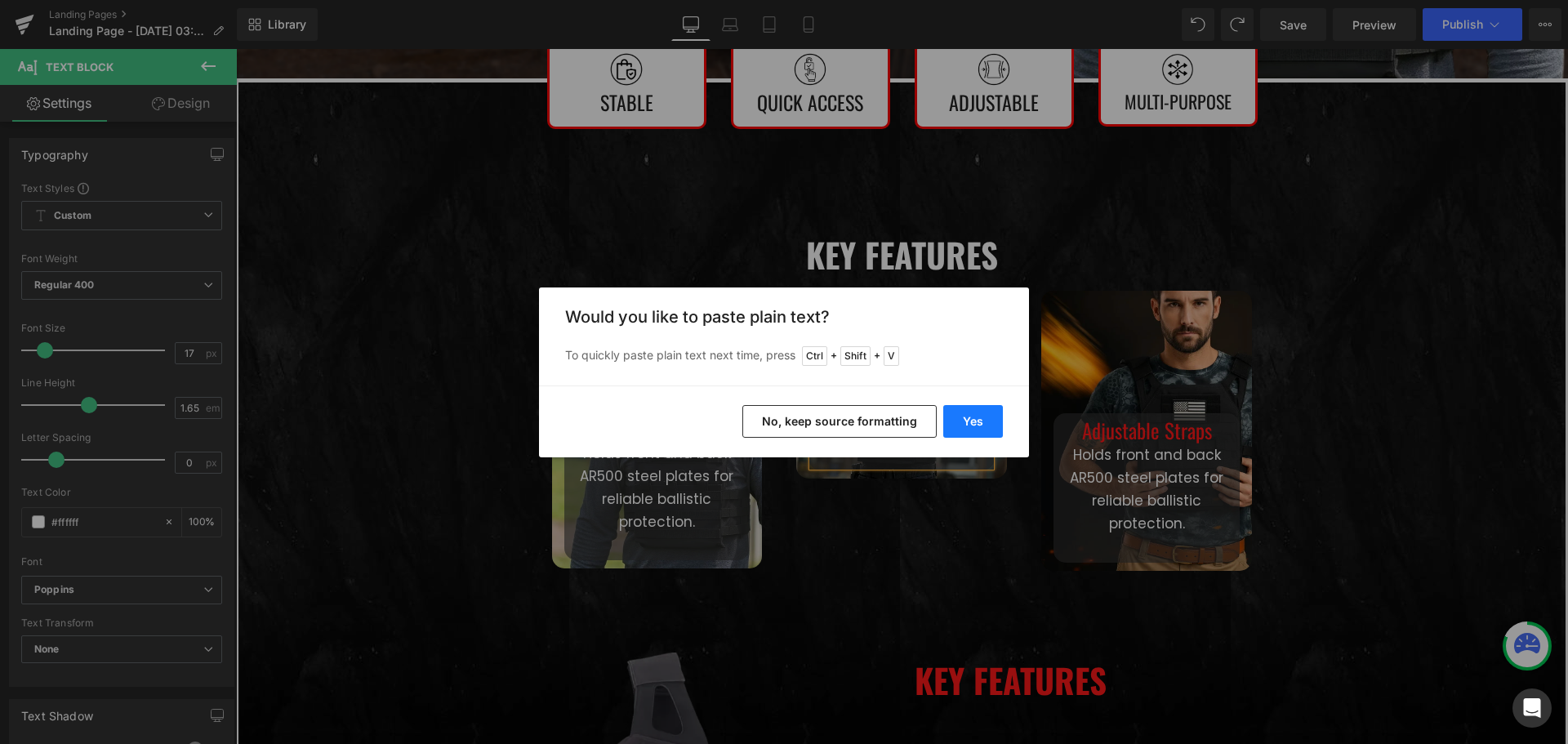
click at [965, 421] on button "Yes" at bounding box center [973, 421] width 60 height 33
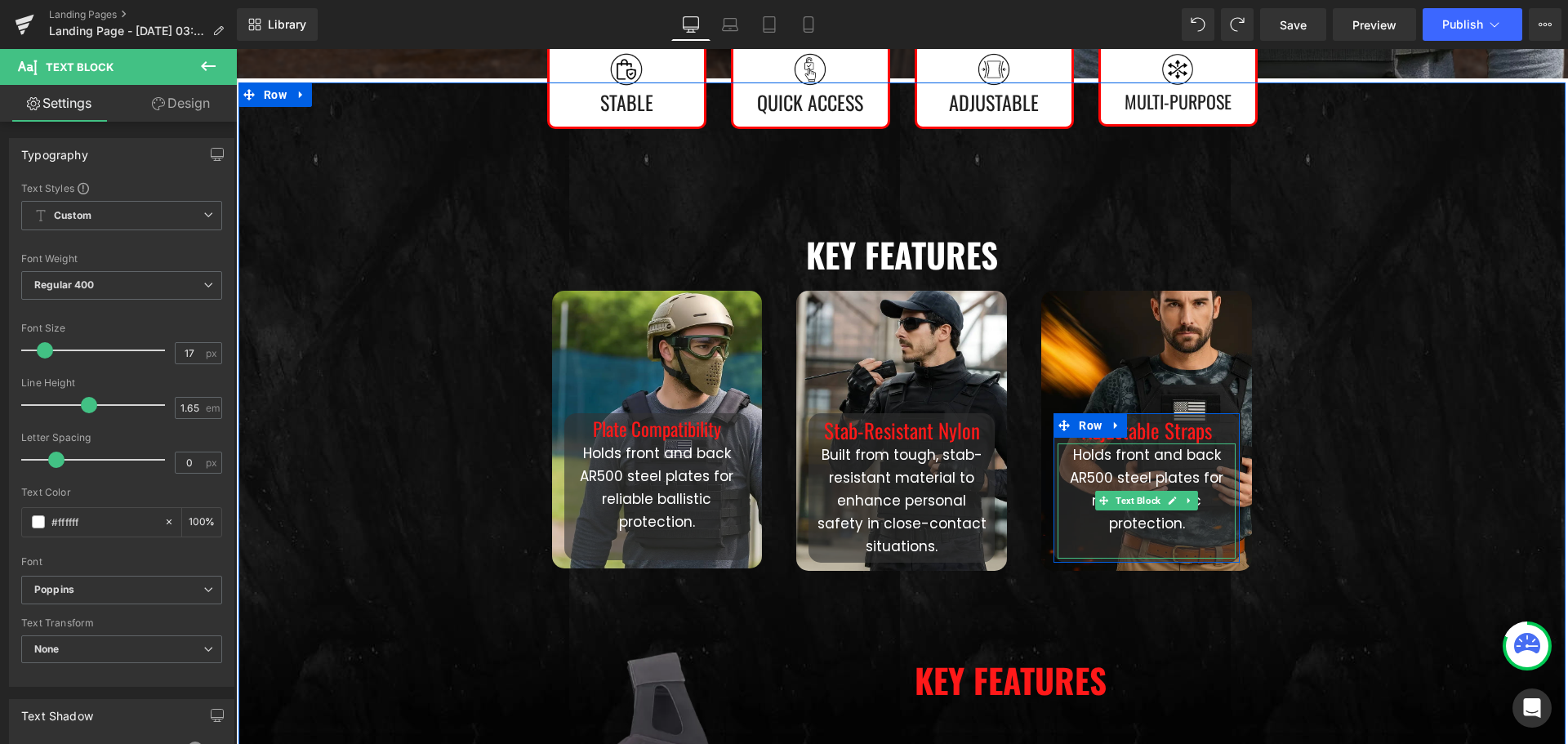
click at [1142, 482] on p "Holds front and back AR500 steel plates for reliable ballistic protection." at bounding box center [1146, 489] width 178 height 91
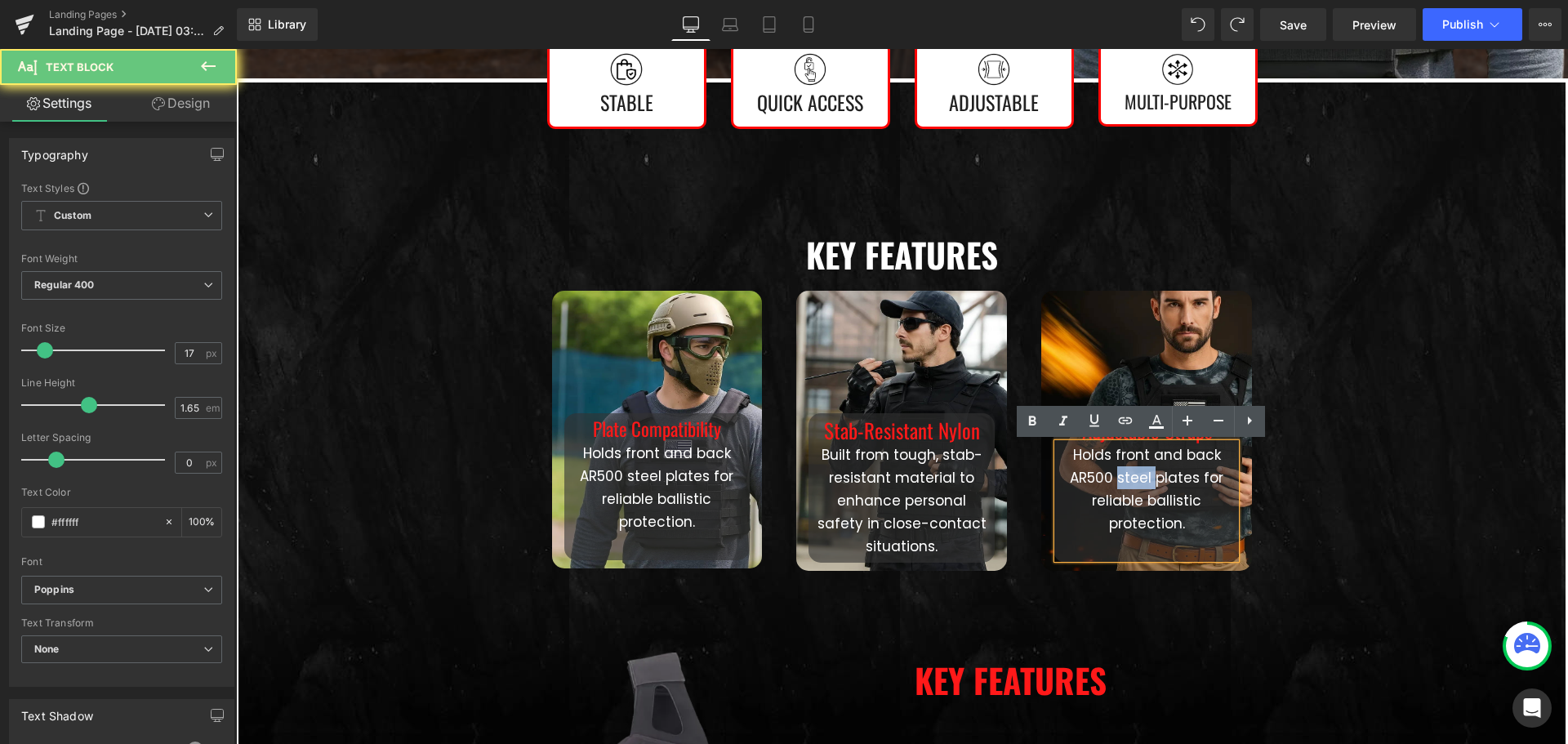
click at [1142, 480] on p "Holds front and back AR500 steel plates for reliable ballistic protection." at bounding box center [1146, 489] width 178 height 91
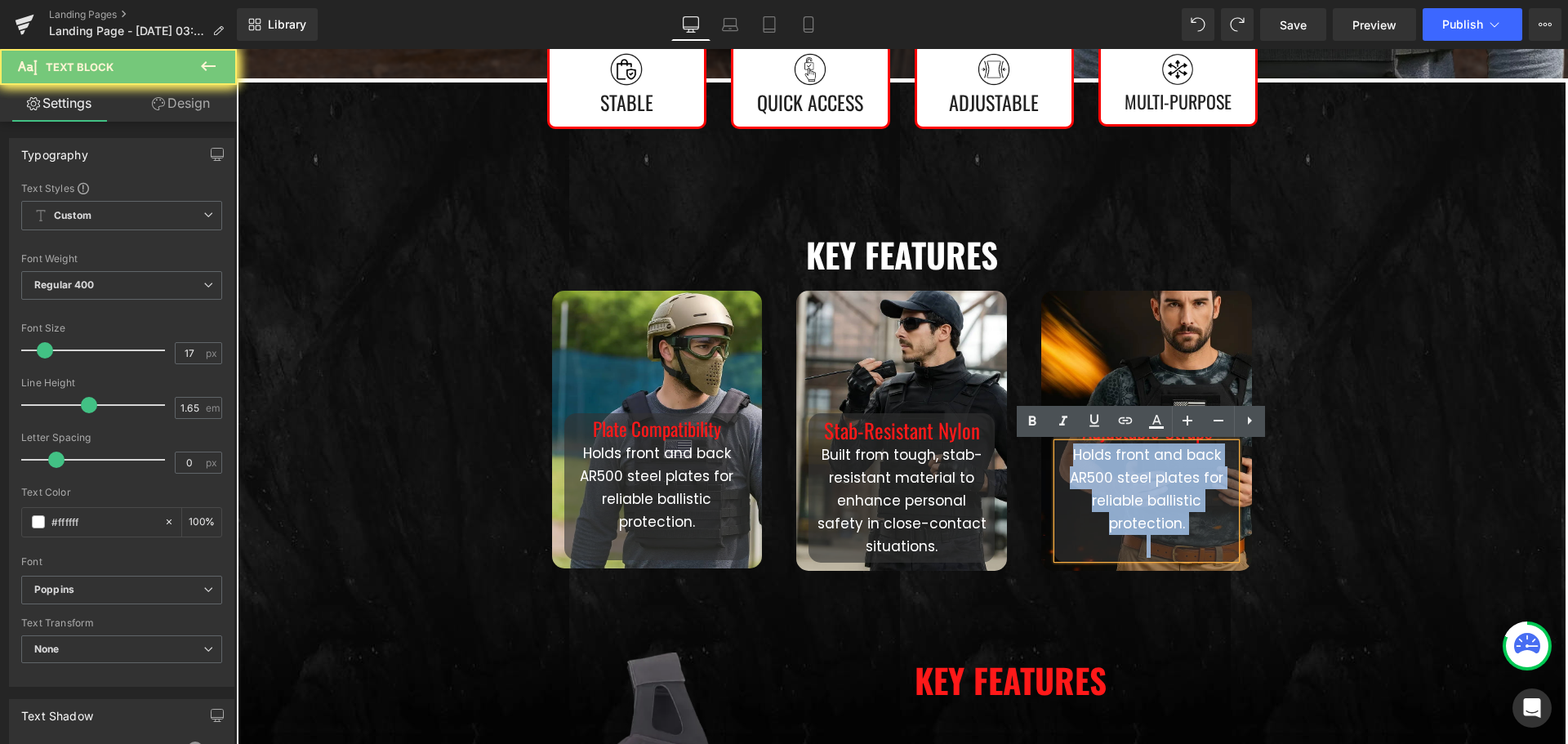
click at [1142, 480] on p "Holds front and back AR500 steel plates for reliable ballistic protection." at bounding box center [1146, 489] width 178 height 91
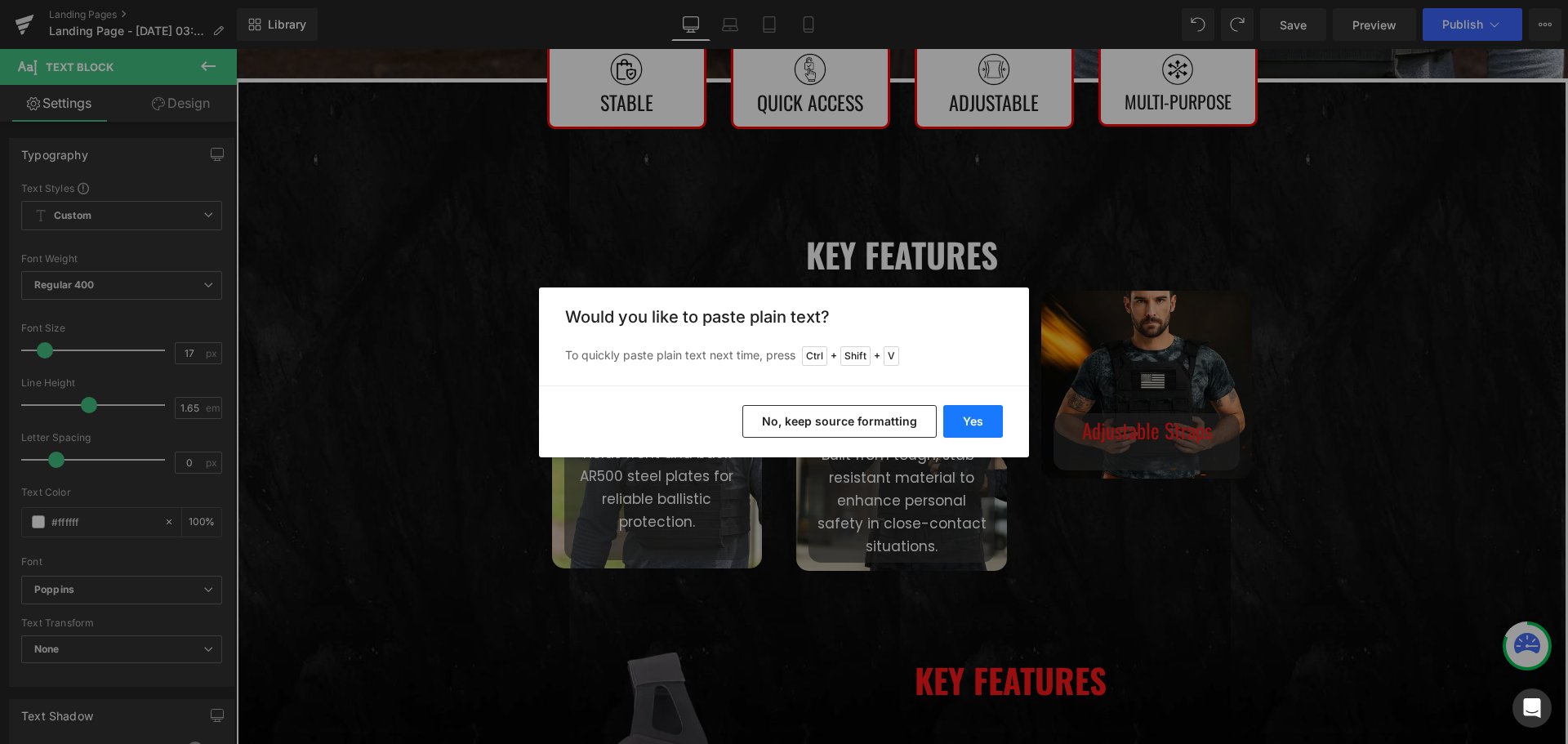
click at [985, 419] on button "Yes" at bounding box center [973, 421] width 60 height 33
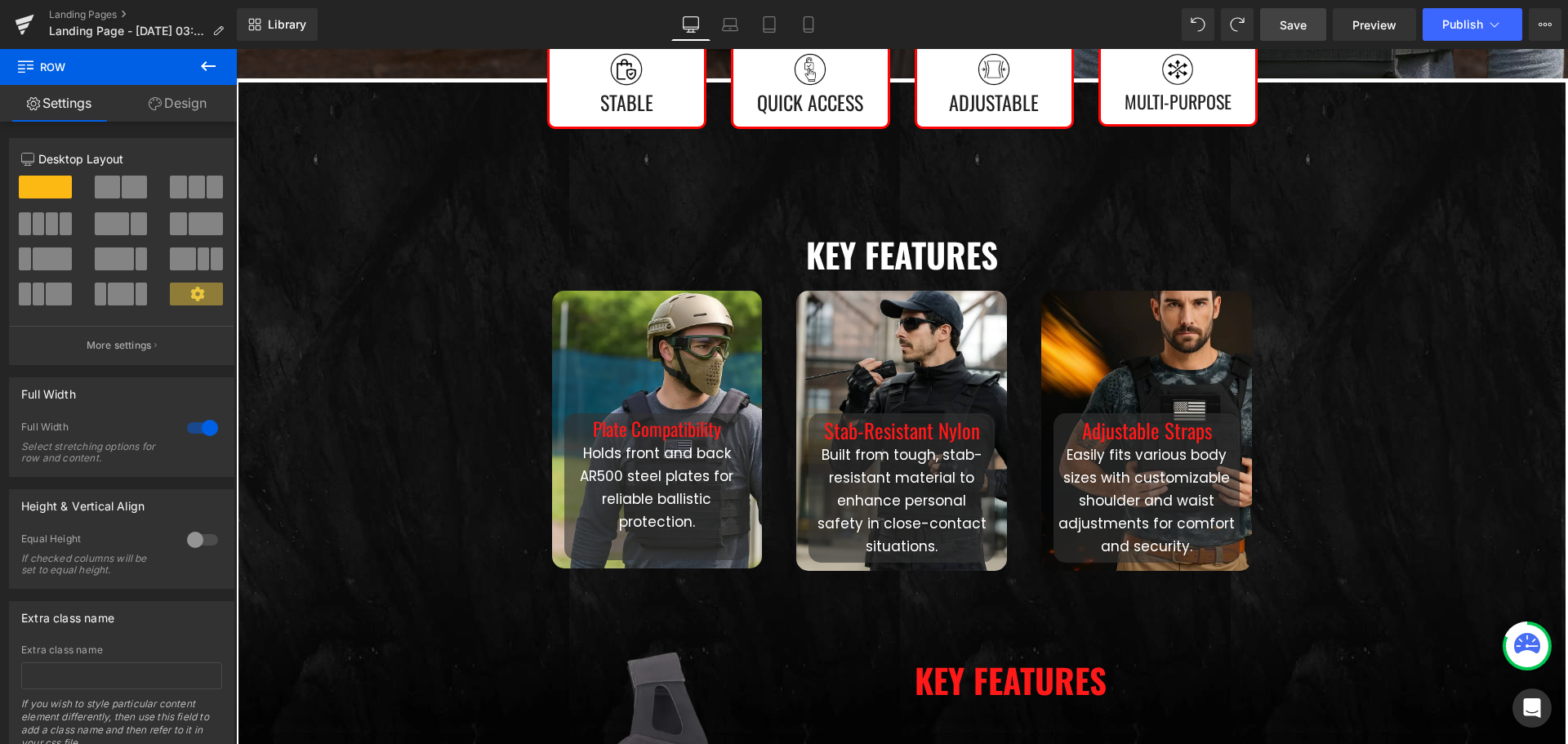
drag, startPoint x: 1306, startPoint y: 24, endPoint x: 1120, endPoint y: 441, distance: 456.6
click at [1306, 24] on span "Save" at bounding box center [1293, 24] width 27 height 17
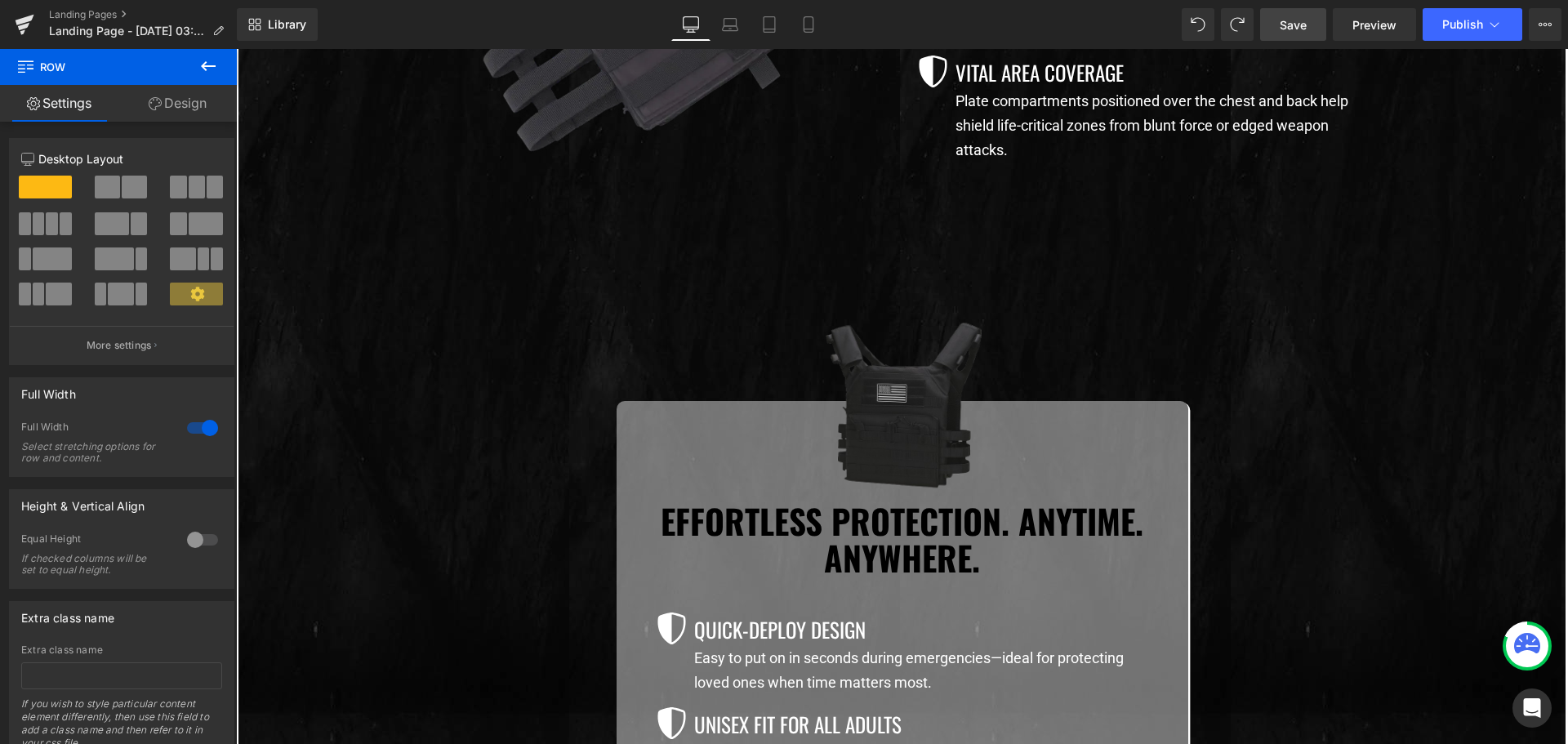
scroll to position [1225, 0]
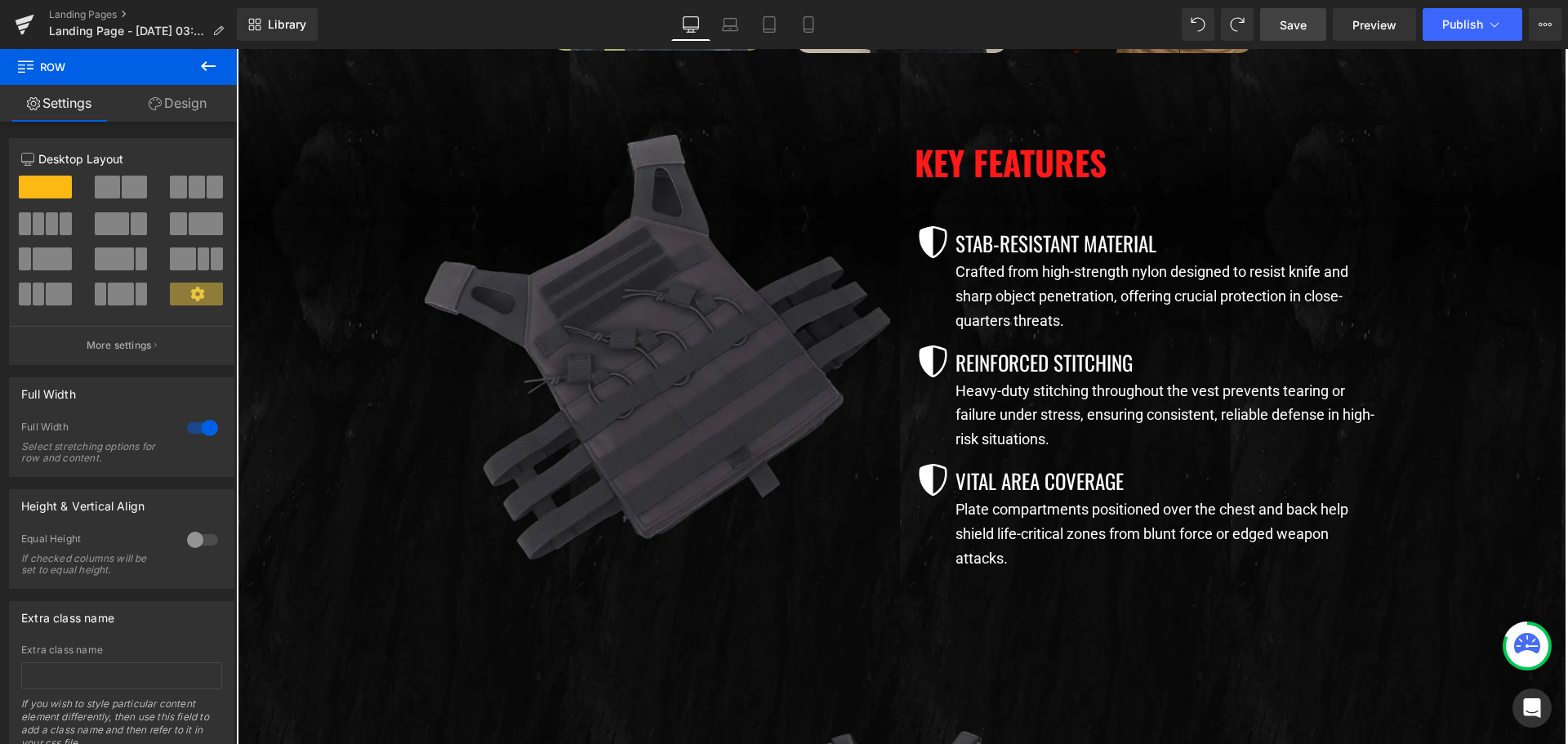
click at [1278, 30] on link "Save" at bounding box center [1293, 24] width 66 height 33
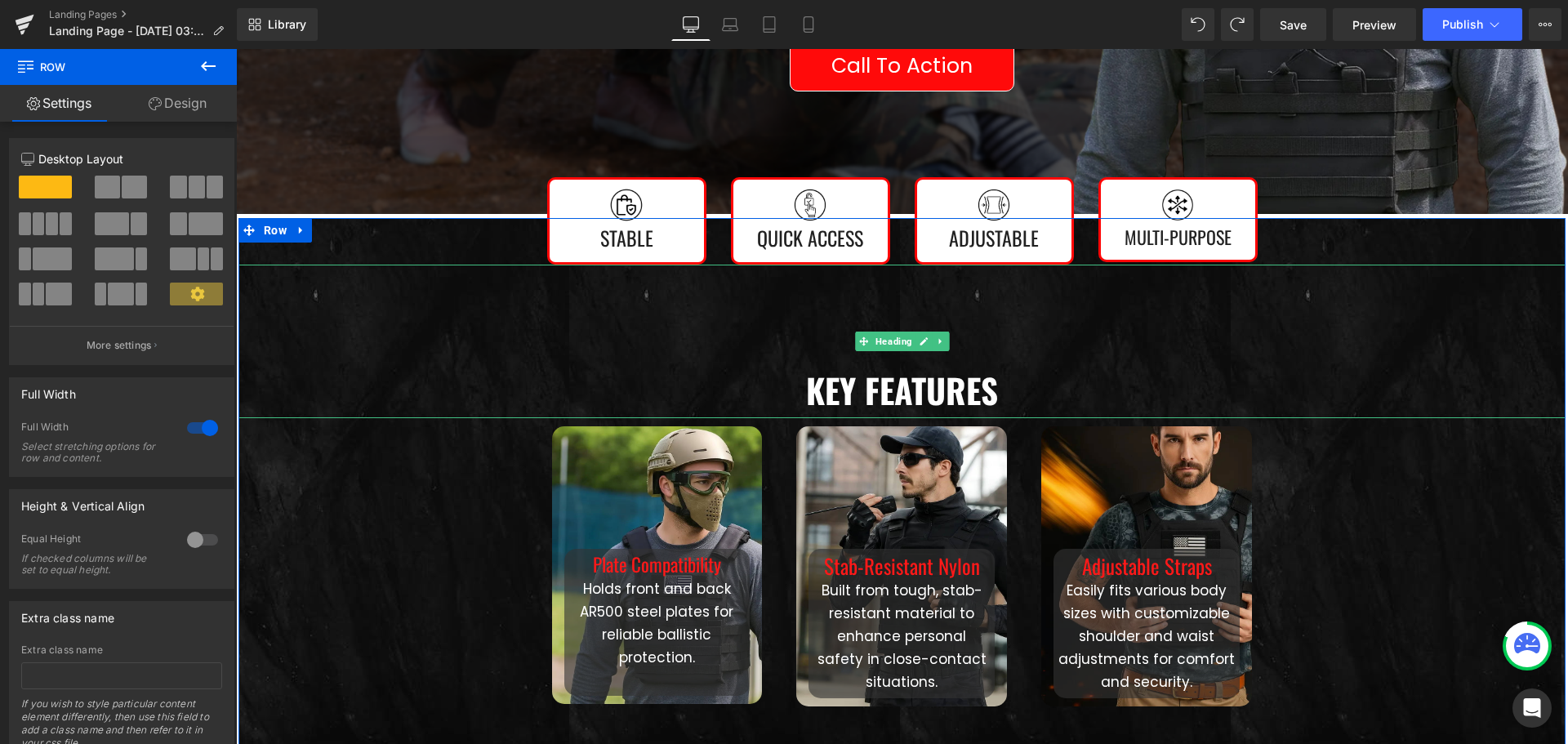
scroll to position [816, 0]
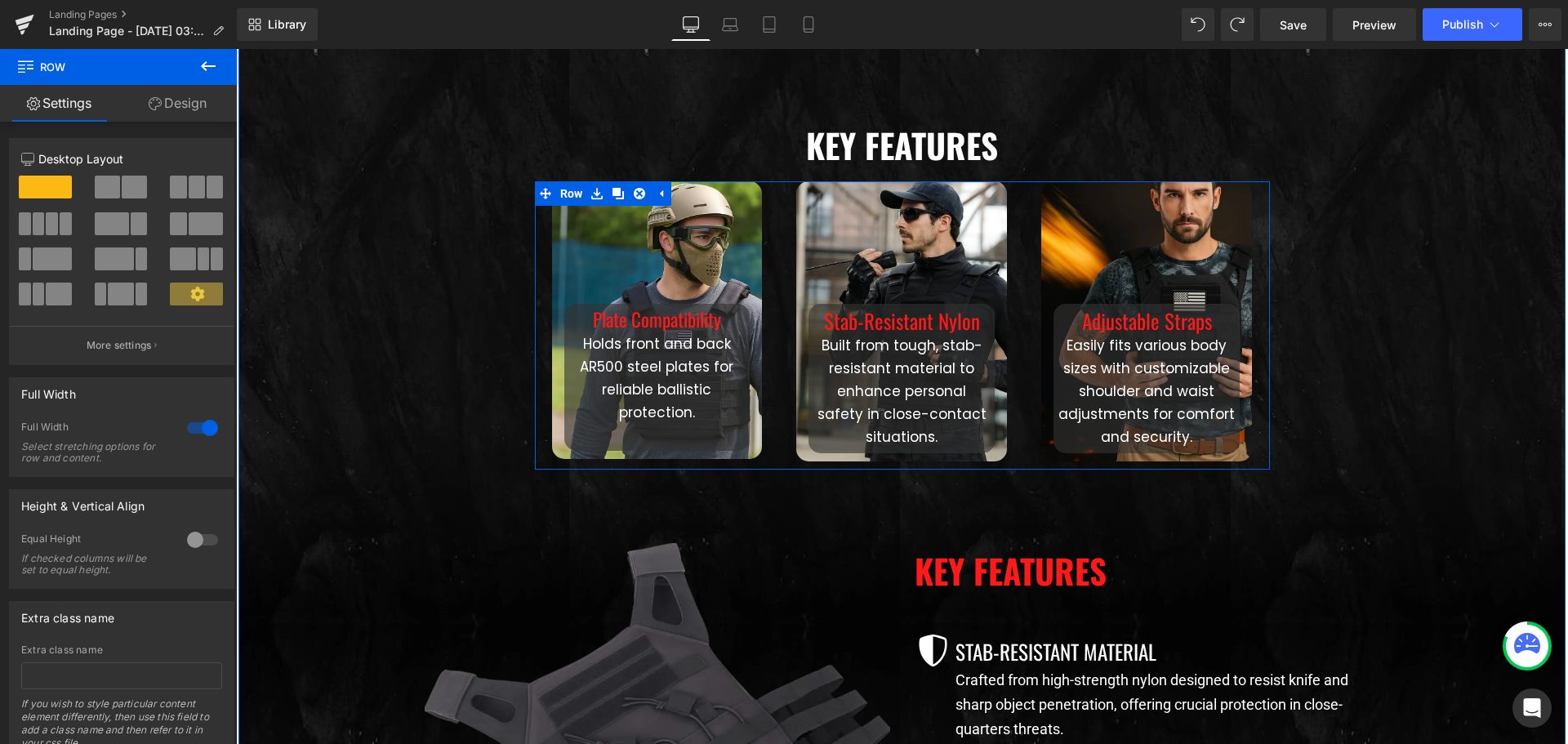
click at [771, 332] on div "Plate Compatibility Heading Holds front and back AR500 steel plates for reliabl…" at bounding box center [657, 320] width 245 height 278
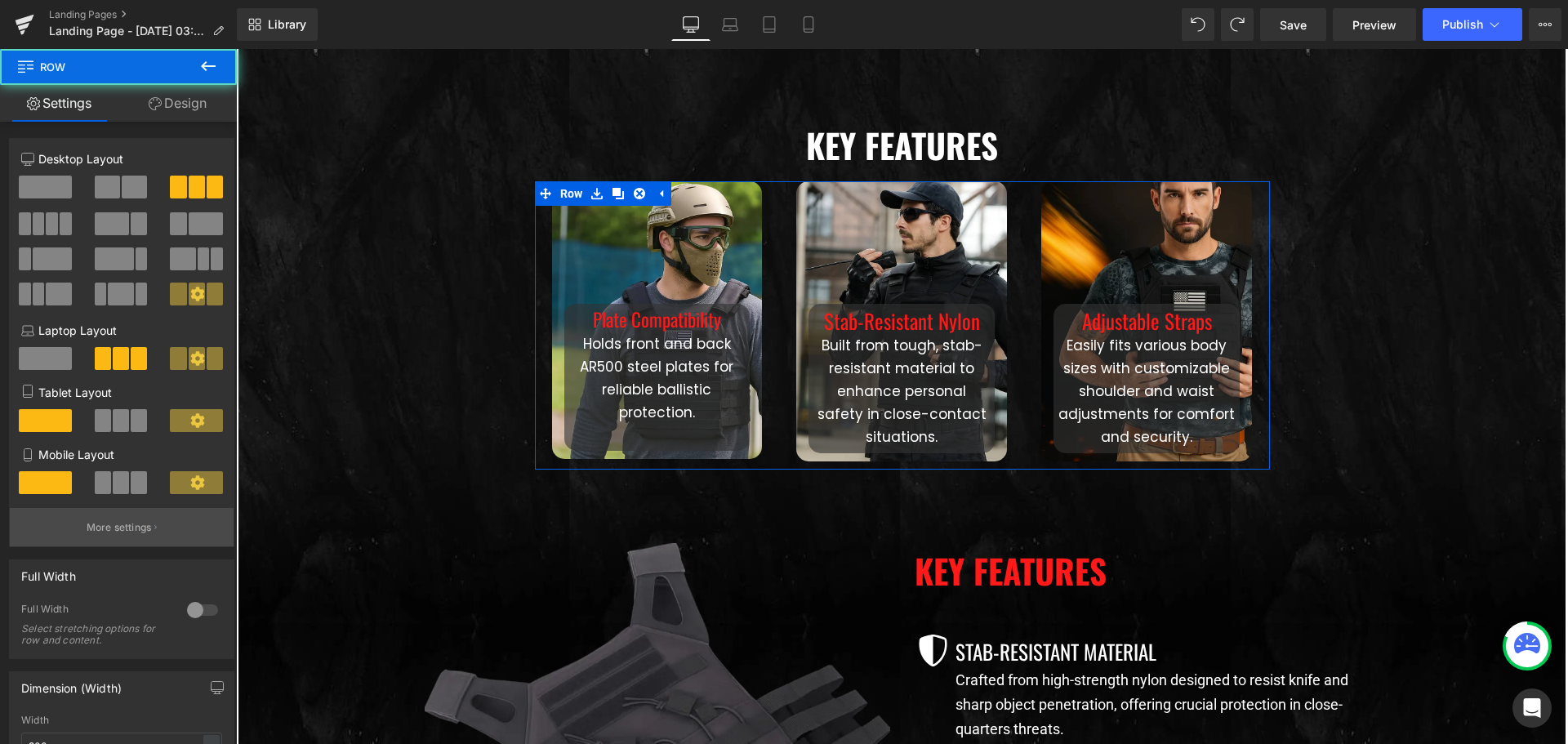
scroll to position [245, 0]
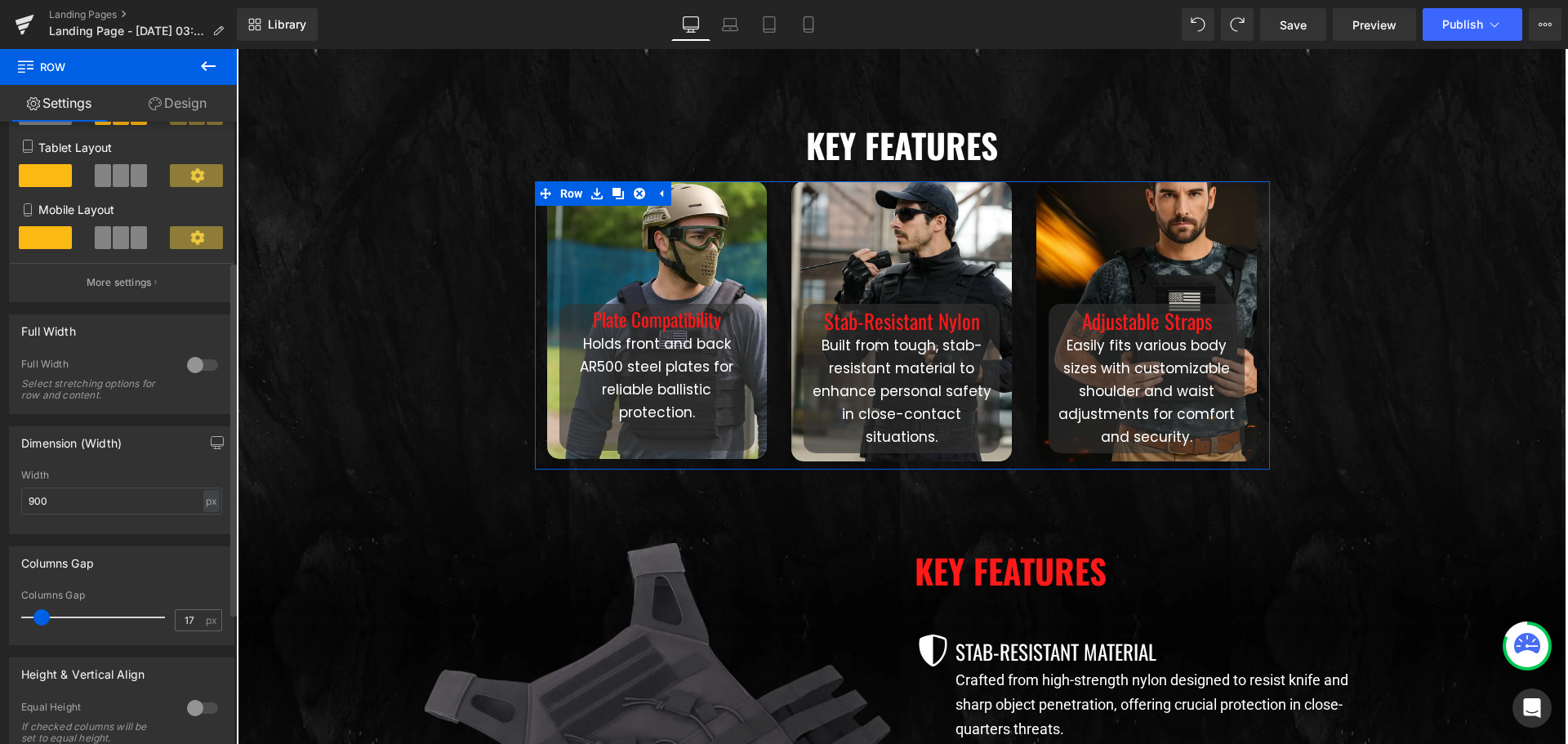
type input "18"
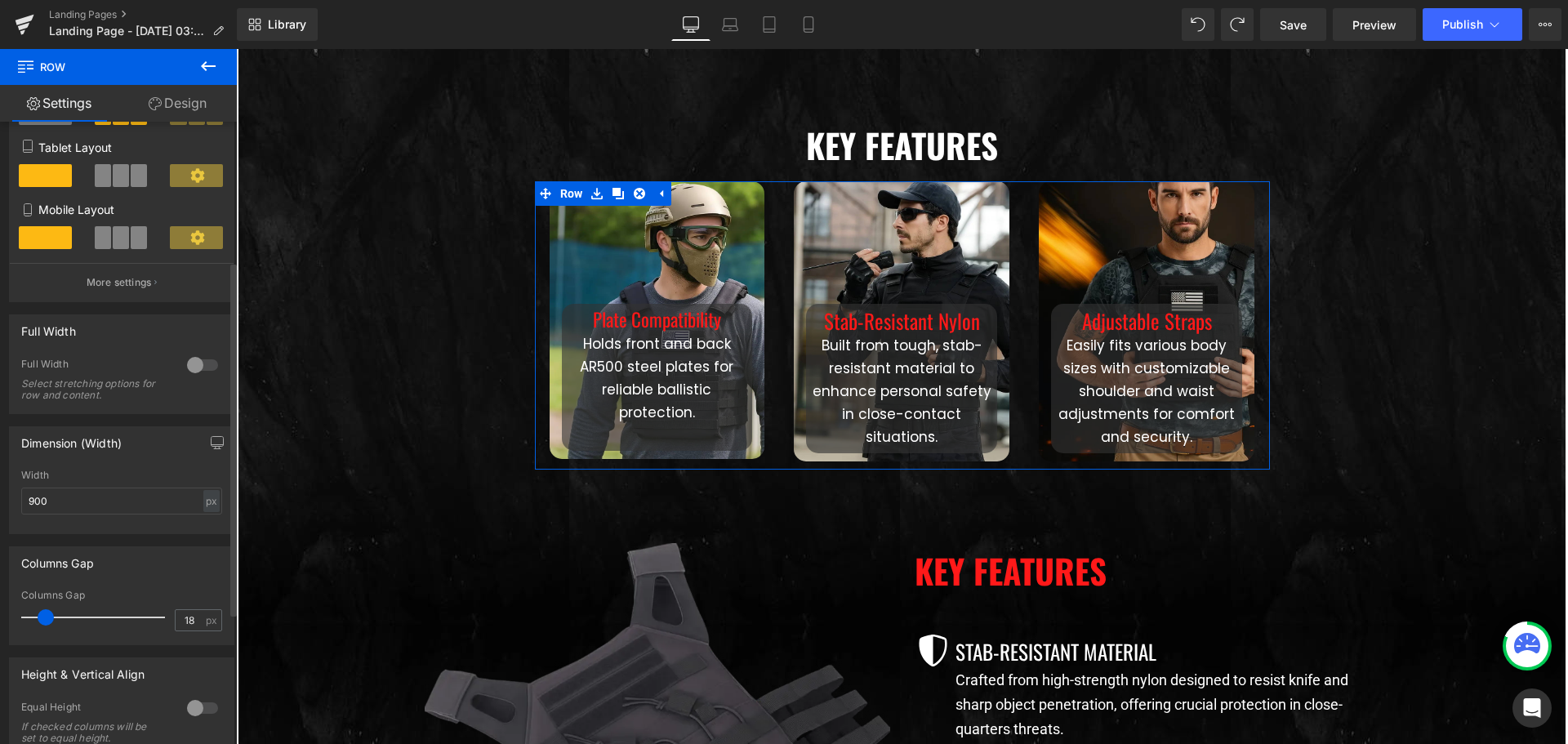
click at [41, 619] on span at bounding box center [46, 617] width 16 height 16
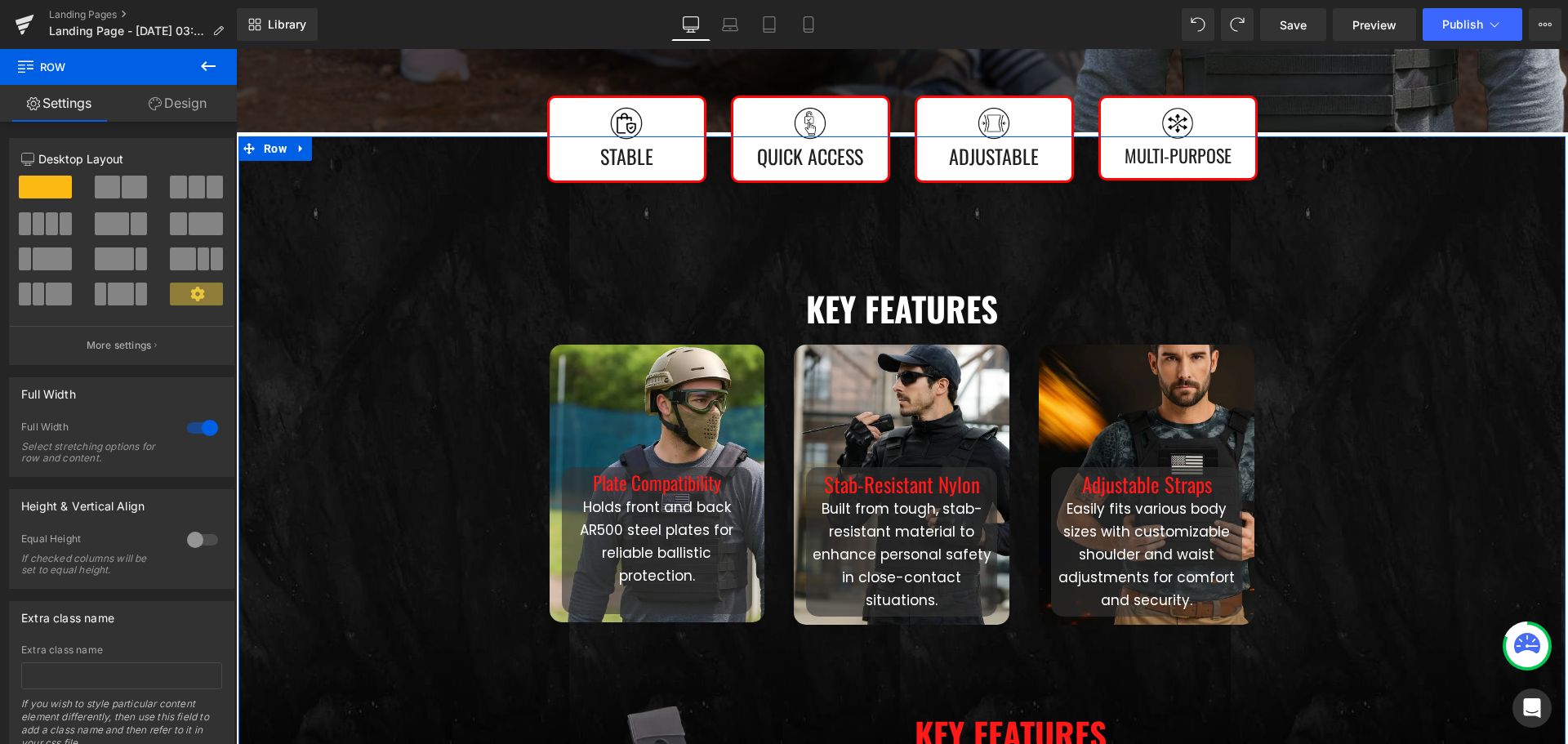
scroll to position [571, 0]
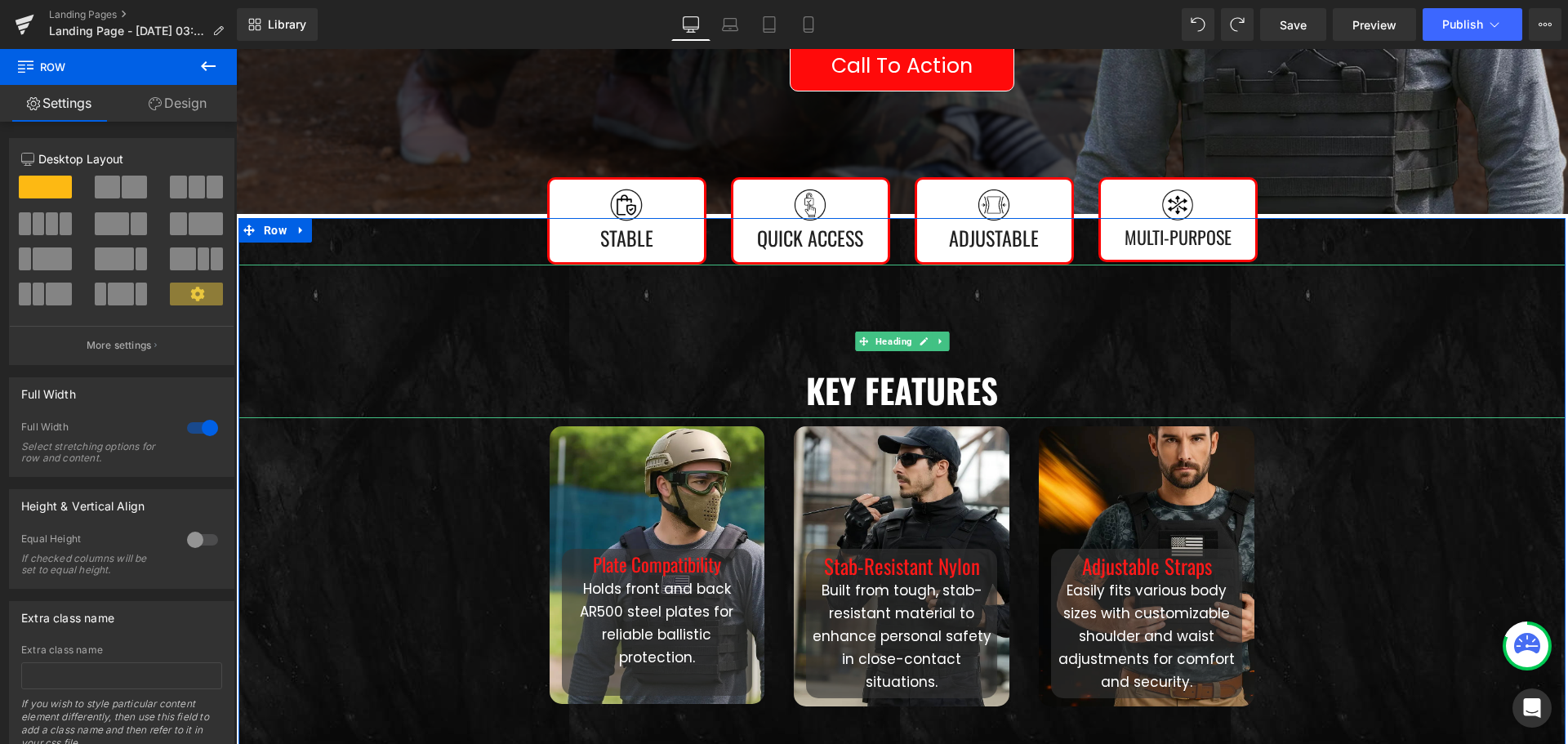
click at [881, 395] on h2 "Key Features" at bounding box center [902, 391] width 1327 height 55
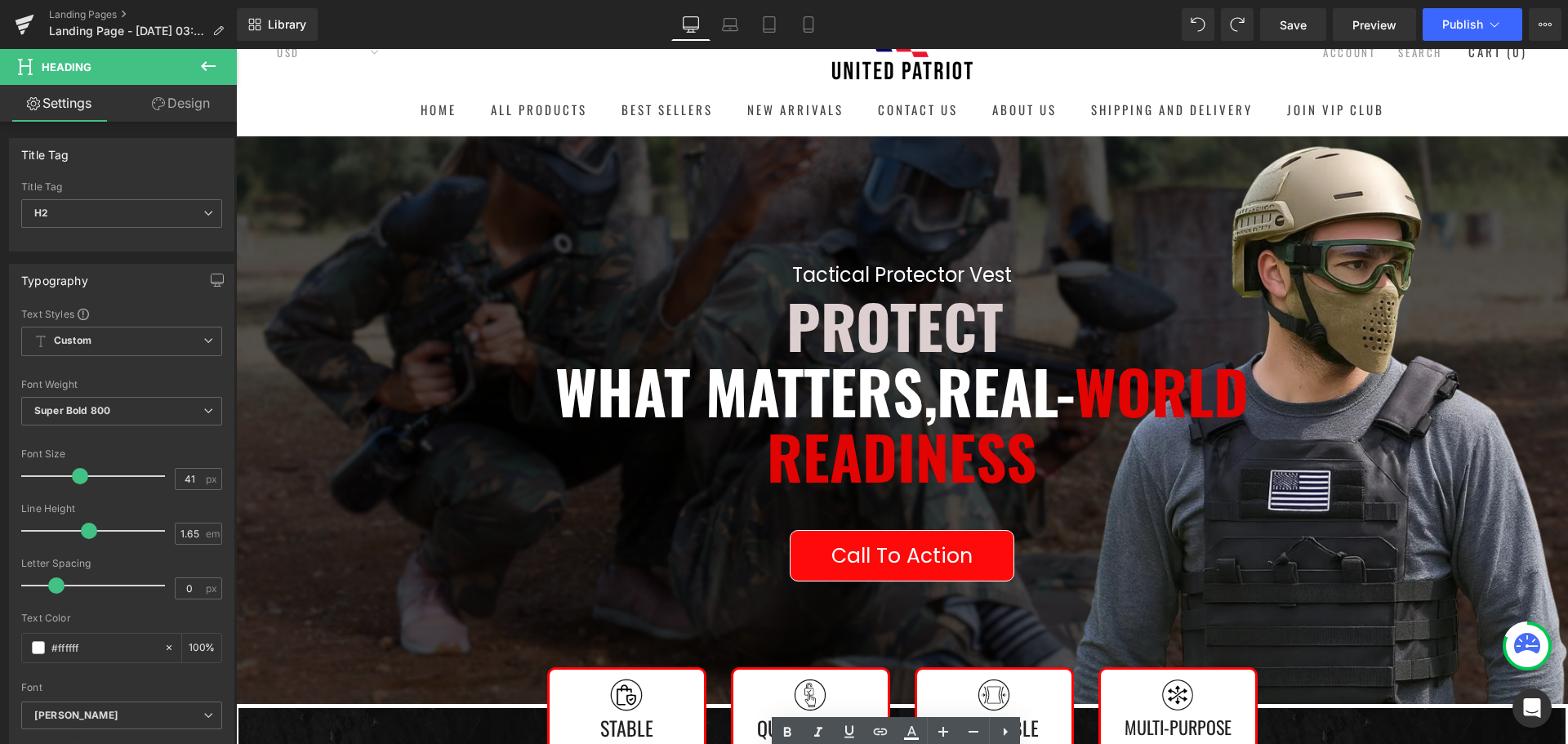
scroll to position [0, 0]
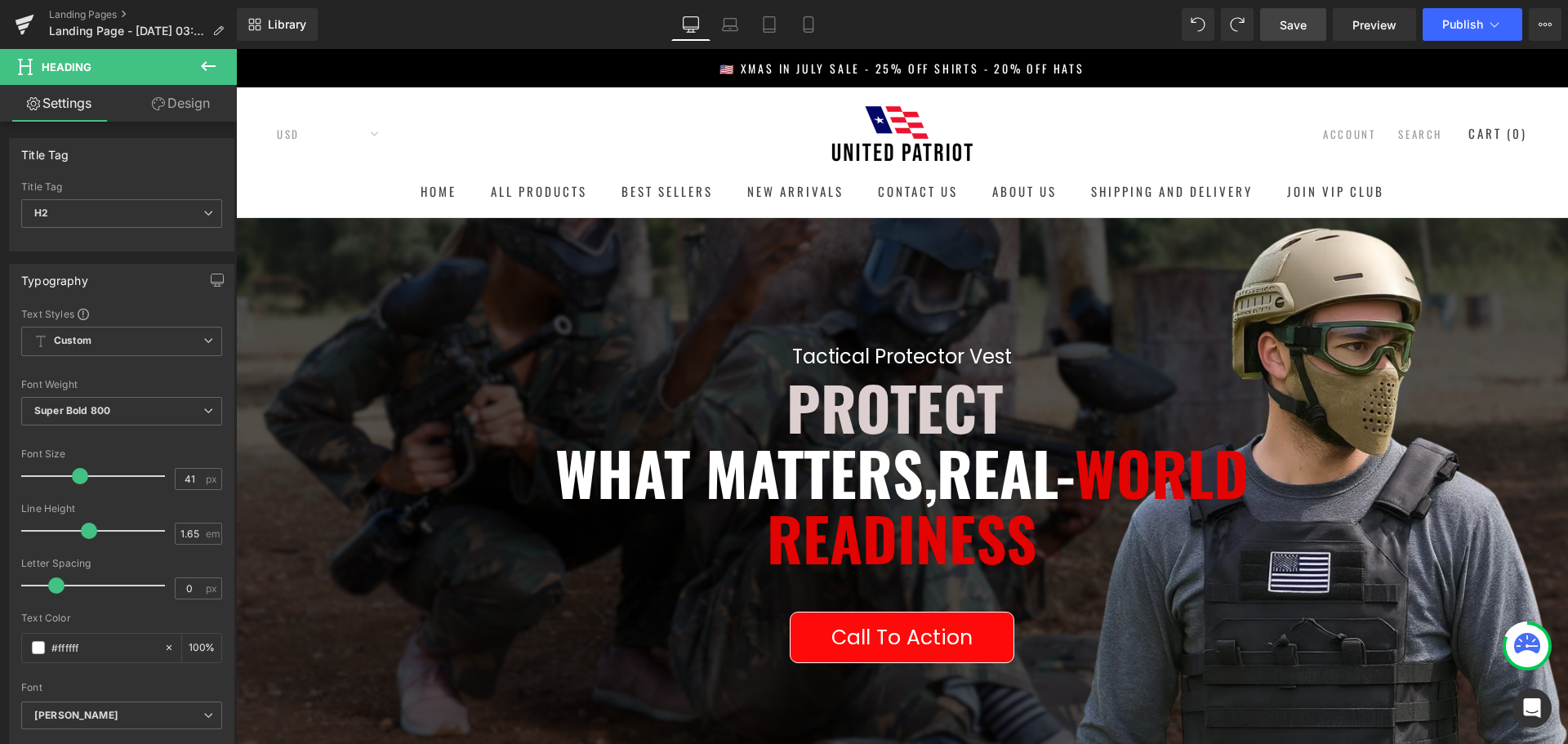
click at [1295, 32] on span "Save" at bounding box center [1293, 24] width 27 height 17
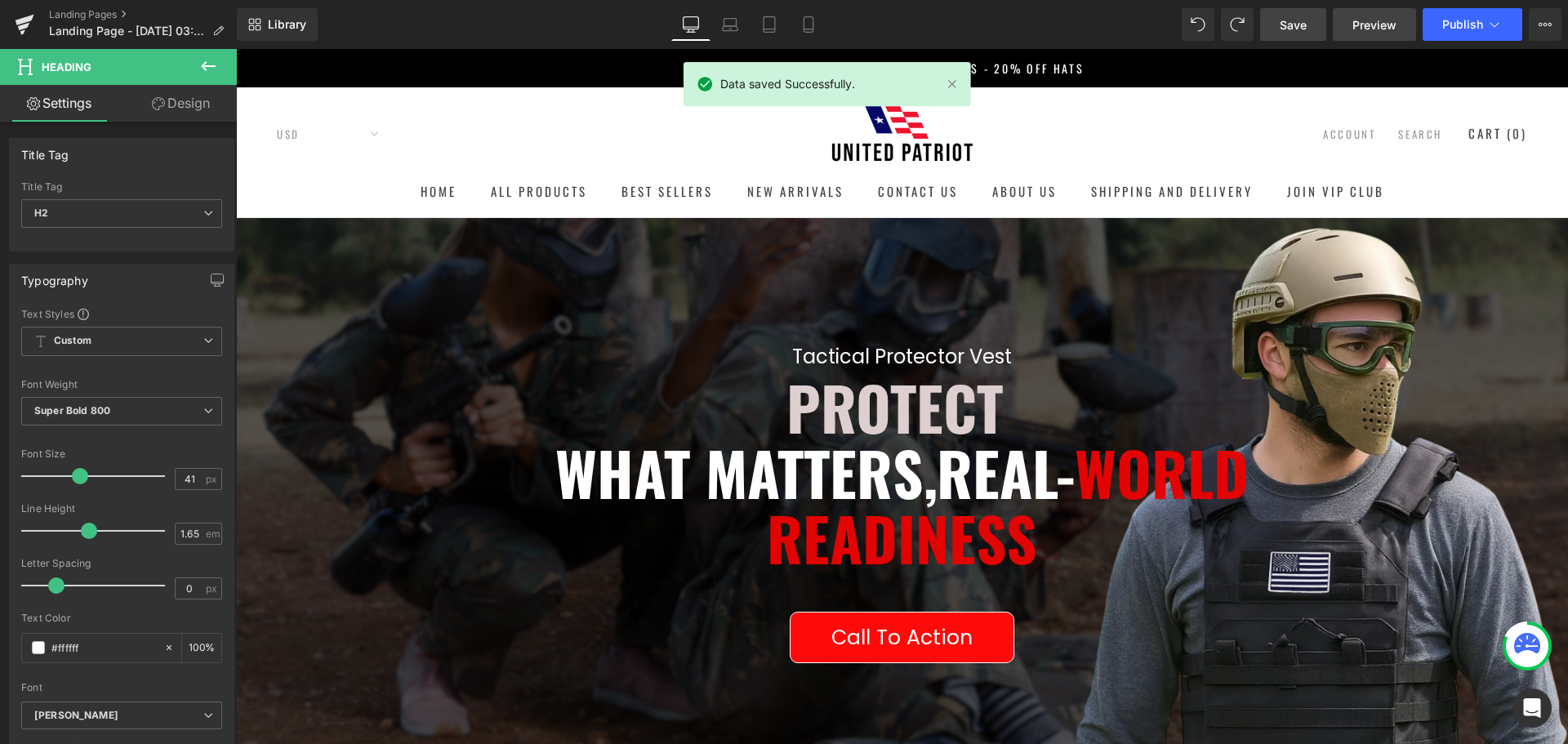
click at [1370, 22] on span "Preview" at bounding box center [1373, 24] width 44 height 17
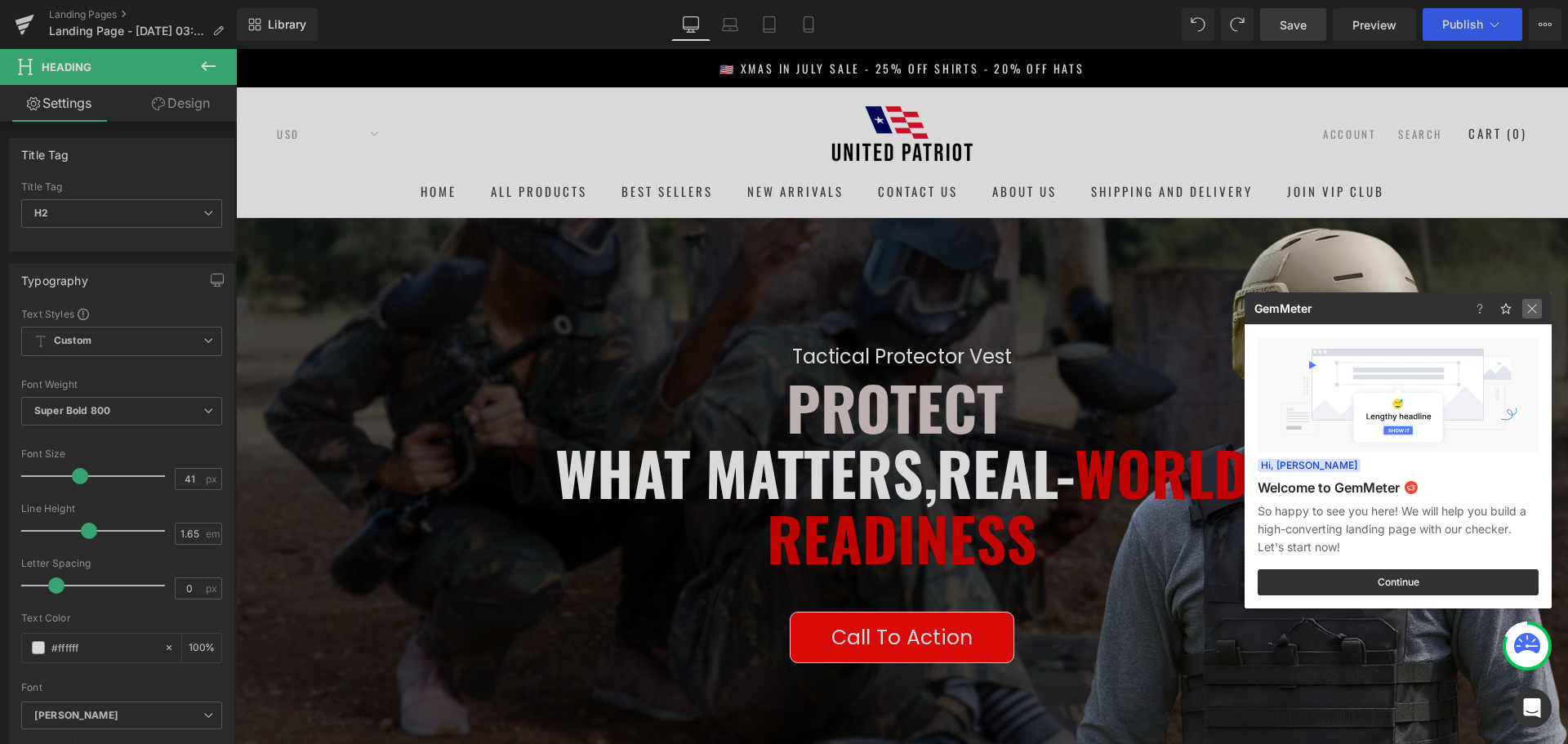
drag, startPoint x: 1528, startPoint y: 306, endPoint x: 1124, endPoint y: 315, distance: 404.1
click at [1528, 306] on img at bounding box center [1531, 309] width 20 height 20
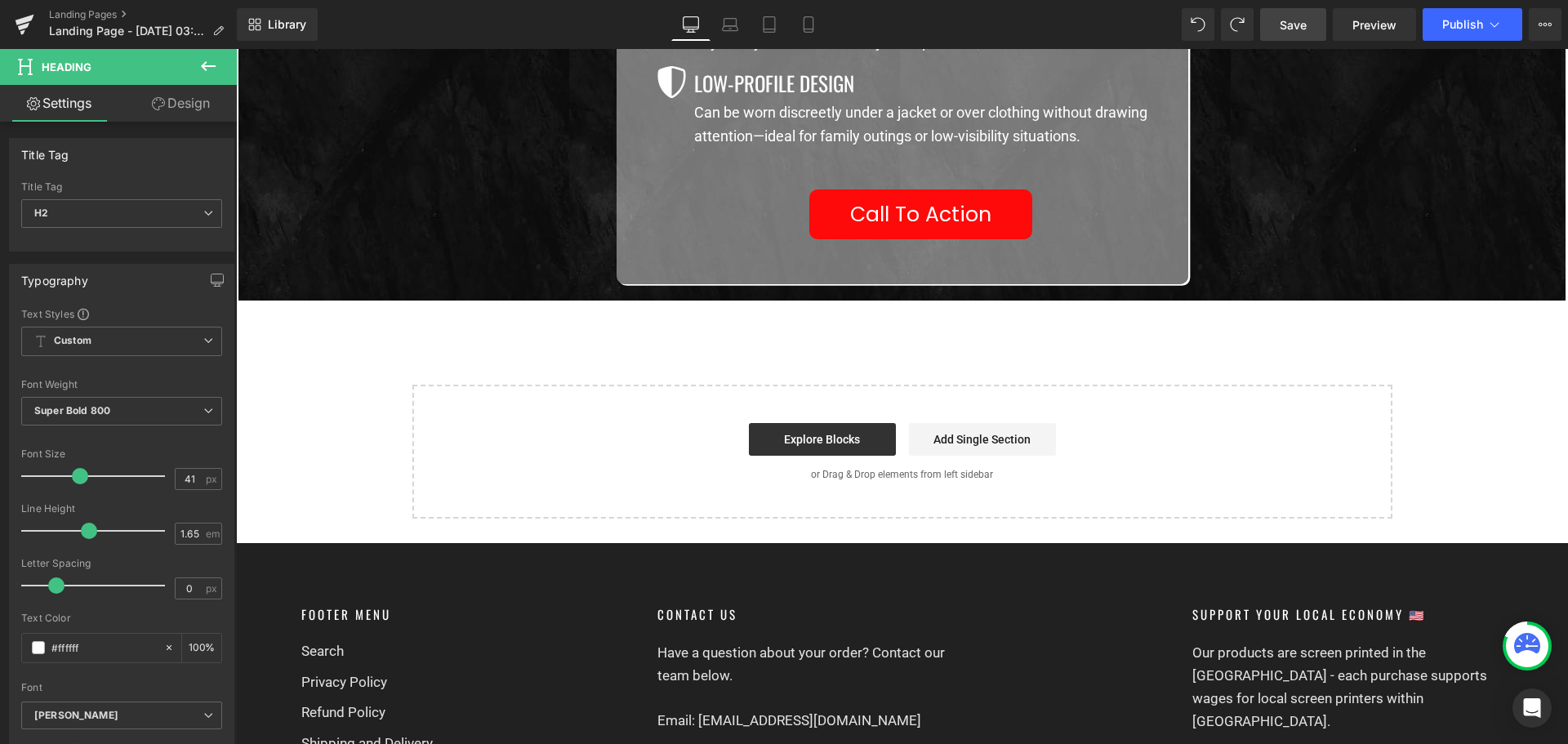
scroll to position [2124, 0]
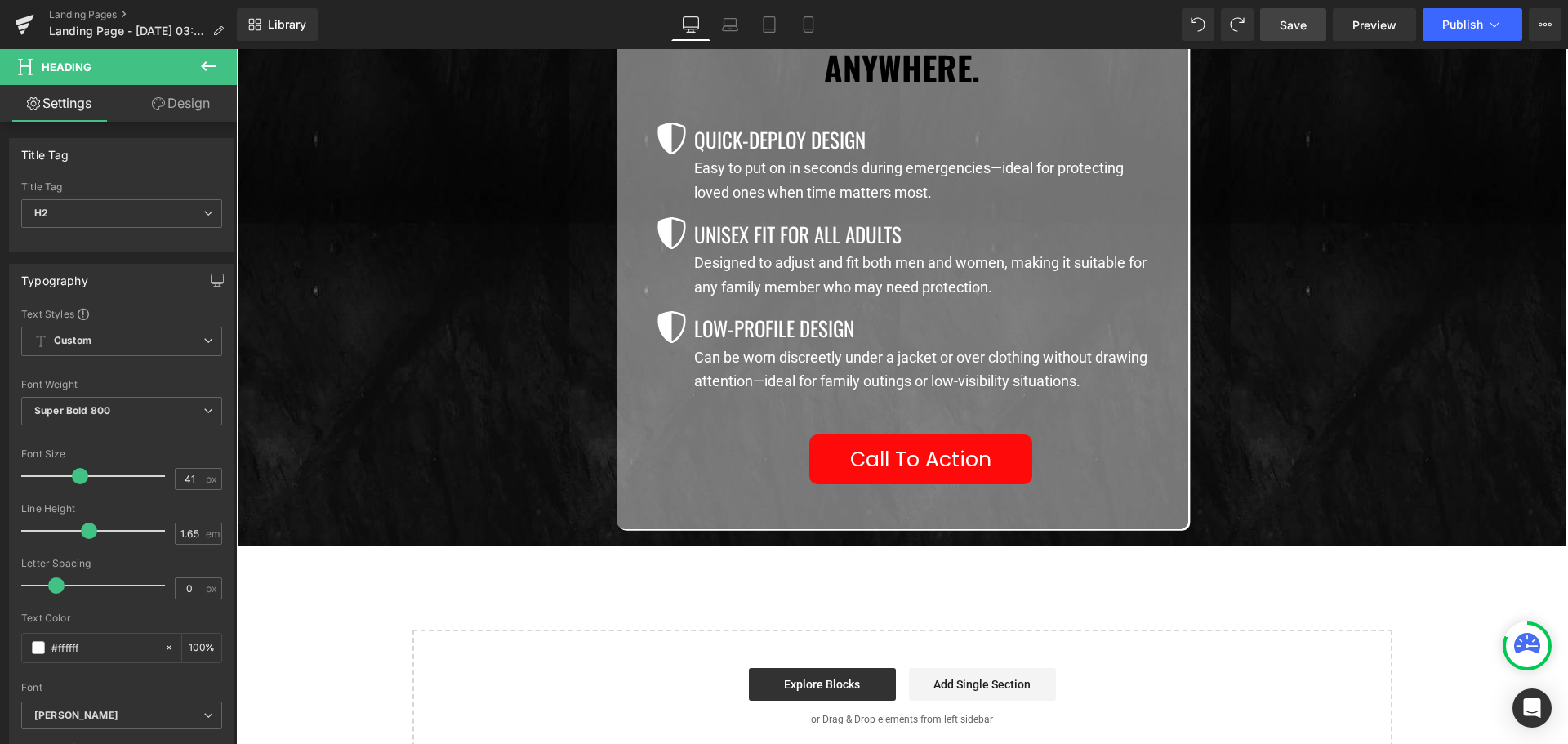
click at [1286, 17] on span "Save" at bounding box center [1293, 24] width 27 height 17
